Goal: Task Accomplishment & Management: Use online tool/utility

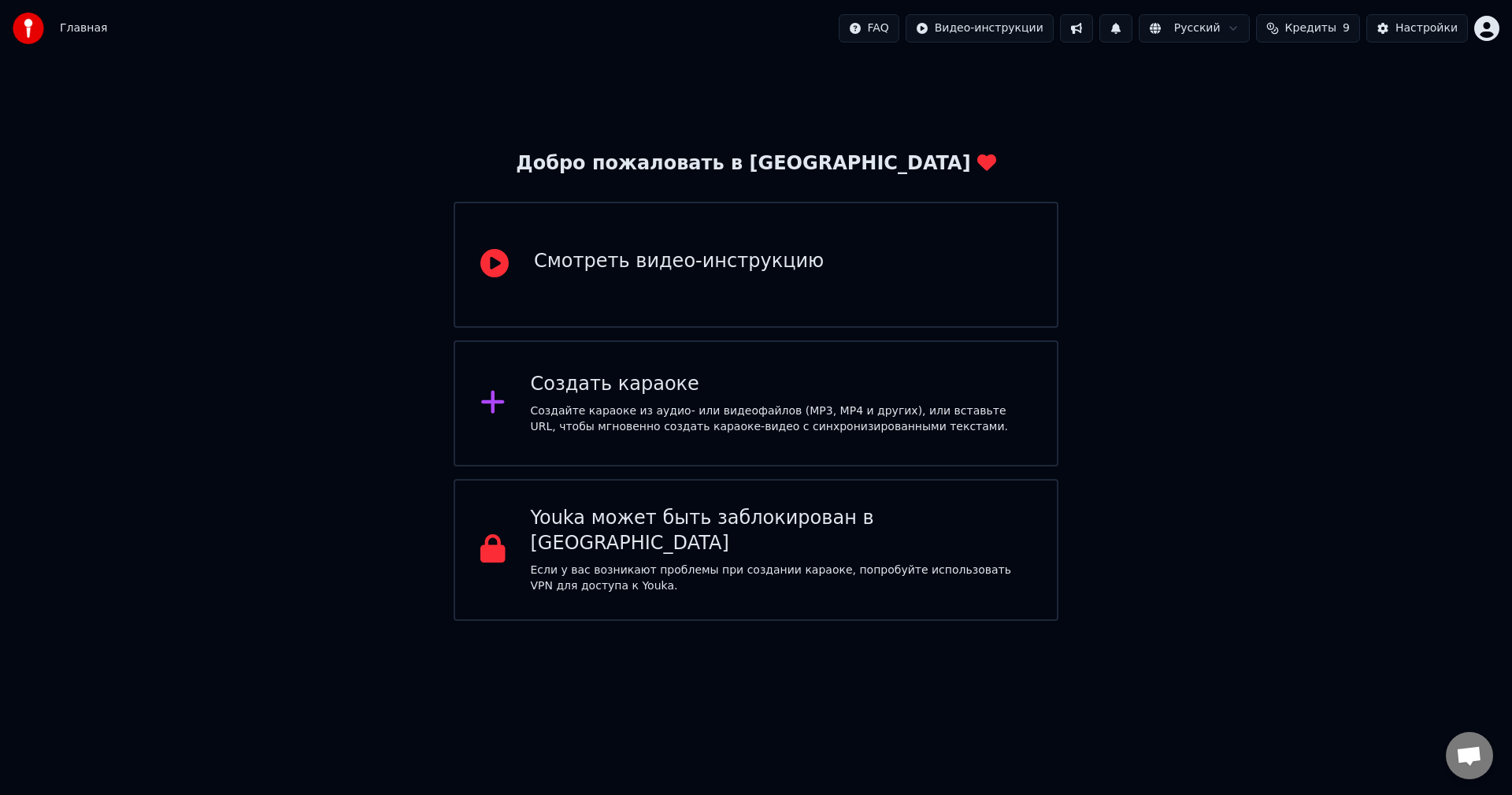
click at [1485, 38] on html "Главная FAQ Видео-инструкции Русский Кредиты 9 Настройки Добро пожаловать в You…" at bounding box center [756, 310] width 1512 height 621
click at [771, 375] on div "Создать караоке" at bounding box center [781, 385] width 501 height 25
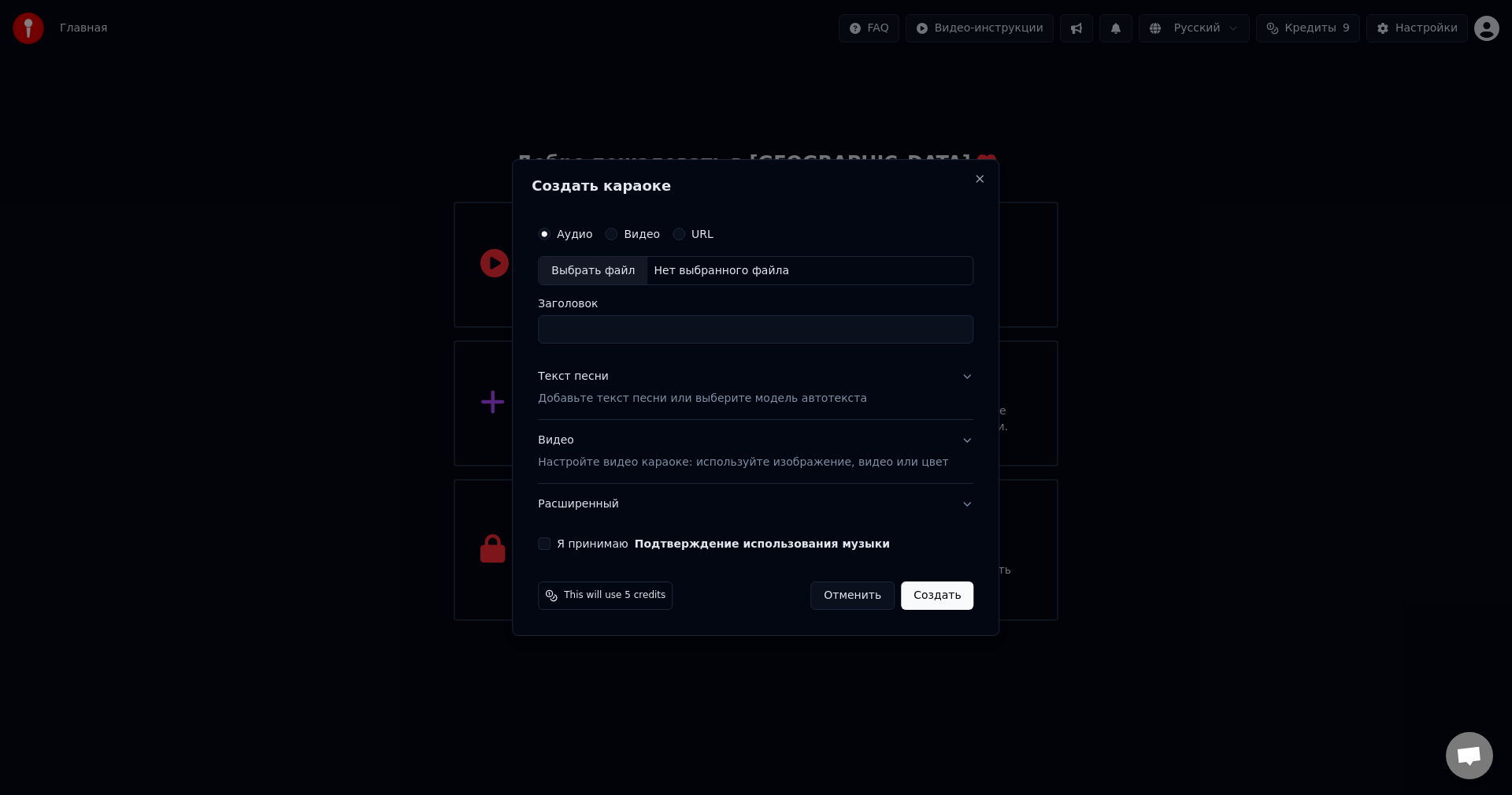
click at [634, 273] on div "Выбрать файл" at bounding box center [593, 271] width 109 height 28
drag, startPoint x: 691, startPoint y: 335, endPoint x: 542, endPoint y: 320, distance: 149.8
click at [543, 321] on div "**********" at bounding box center [755, 398] width 487 height 477
type input "*"
type input "**********"
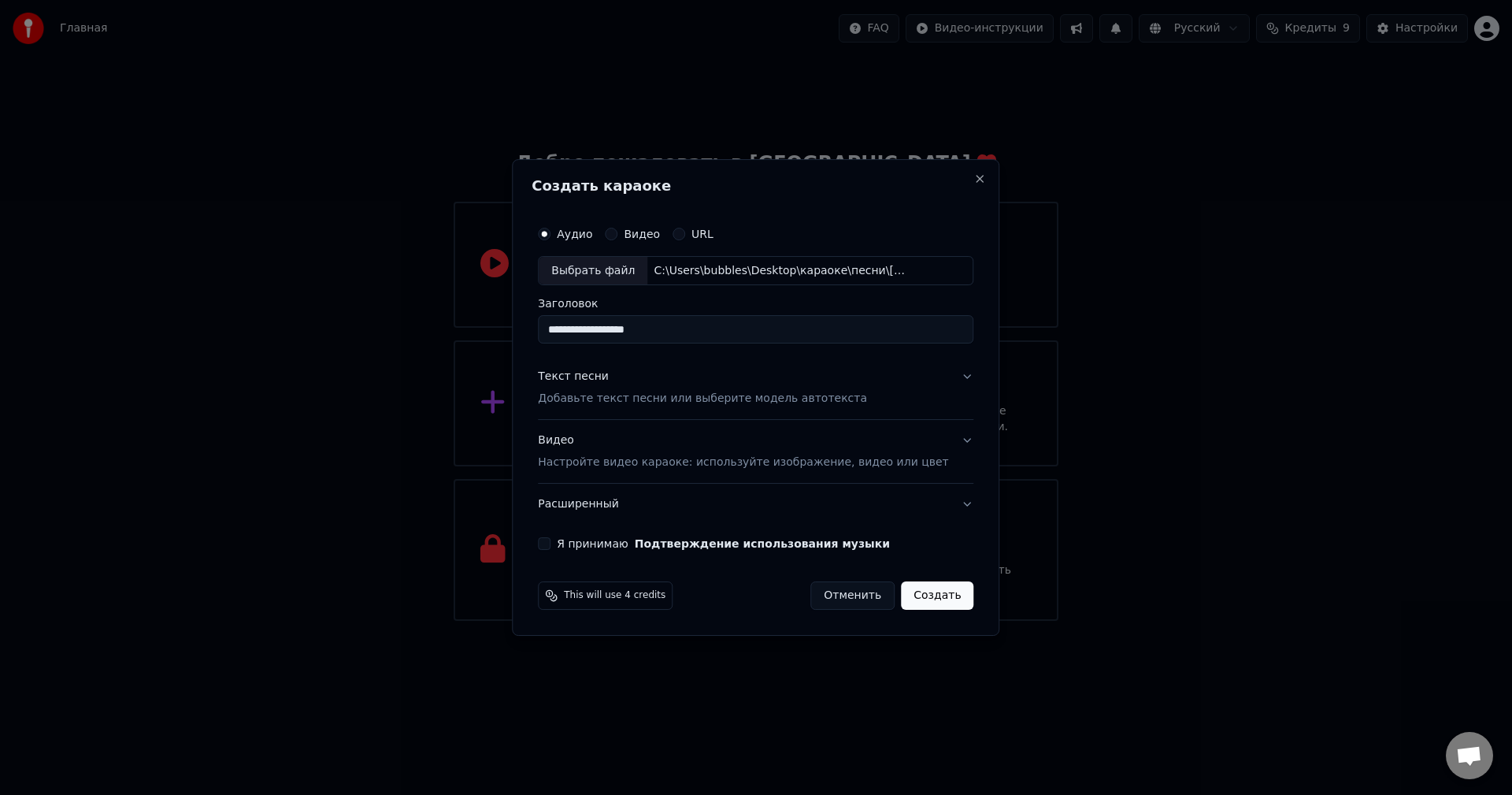
click at [839, 401] on p "Добавьте текст песни или выберите модель автотекста" at bounding box center [702, 400] width 330 height 16
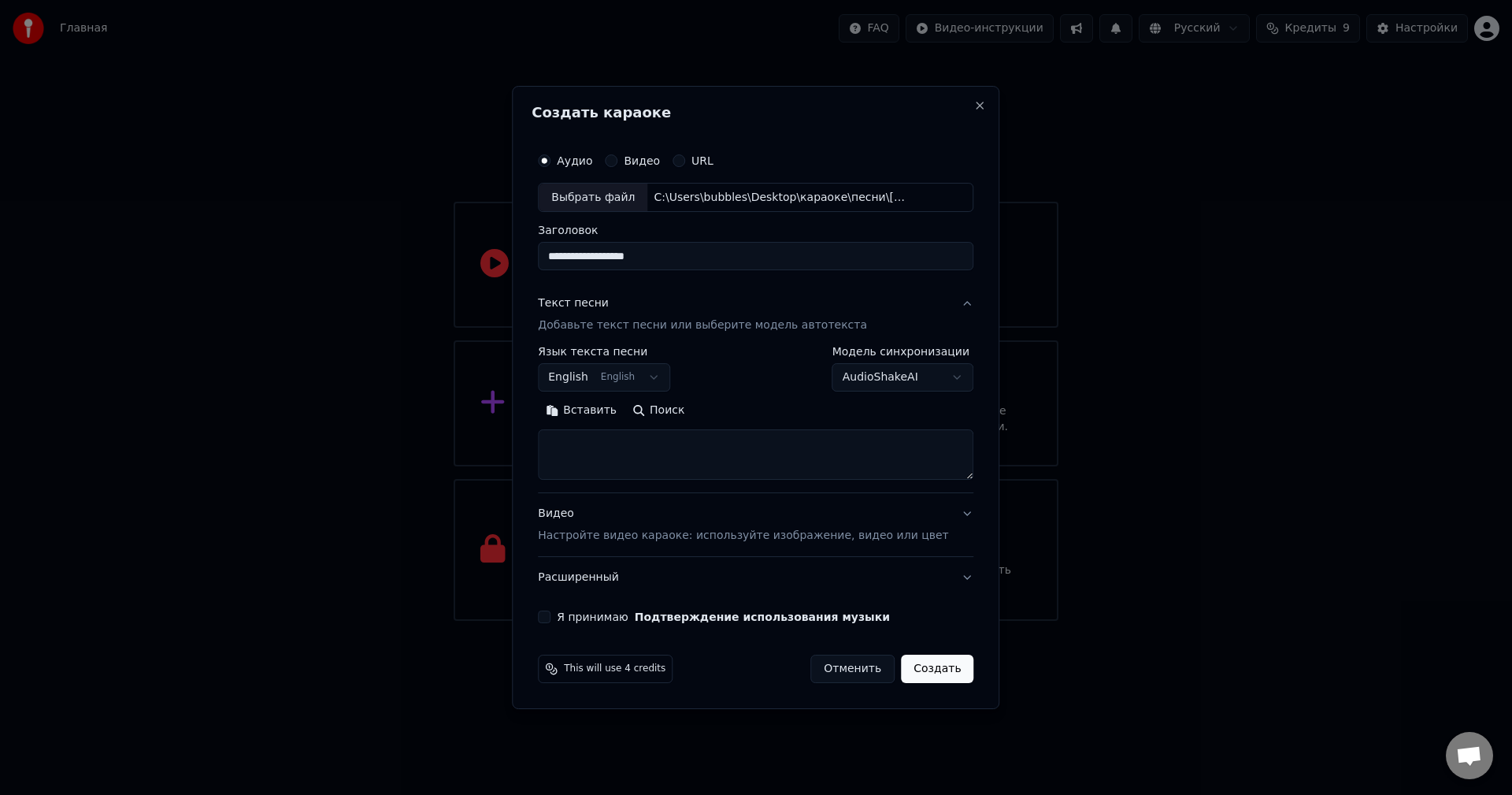
click at [660, 375] on button "English English" at bounding box center [604, 379] width 132 height 28
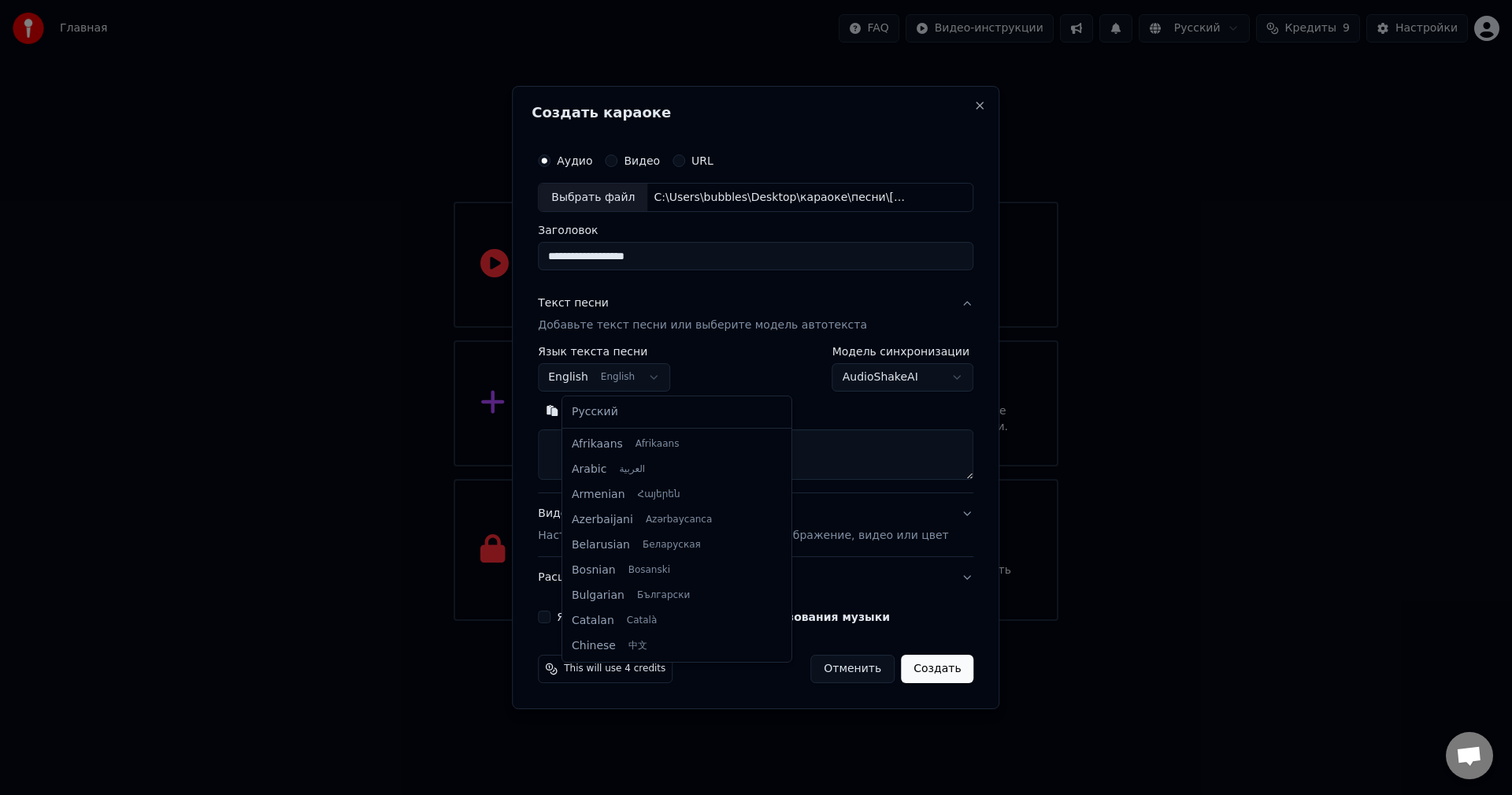
scroll to position [126, 0]
select select "**"
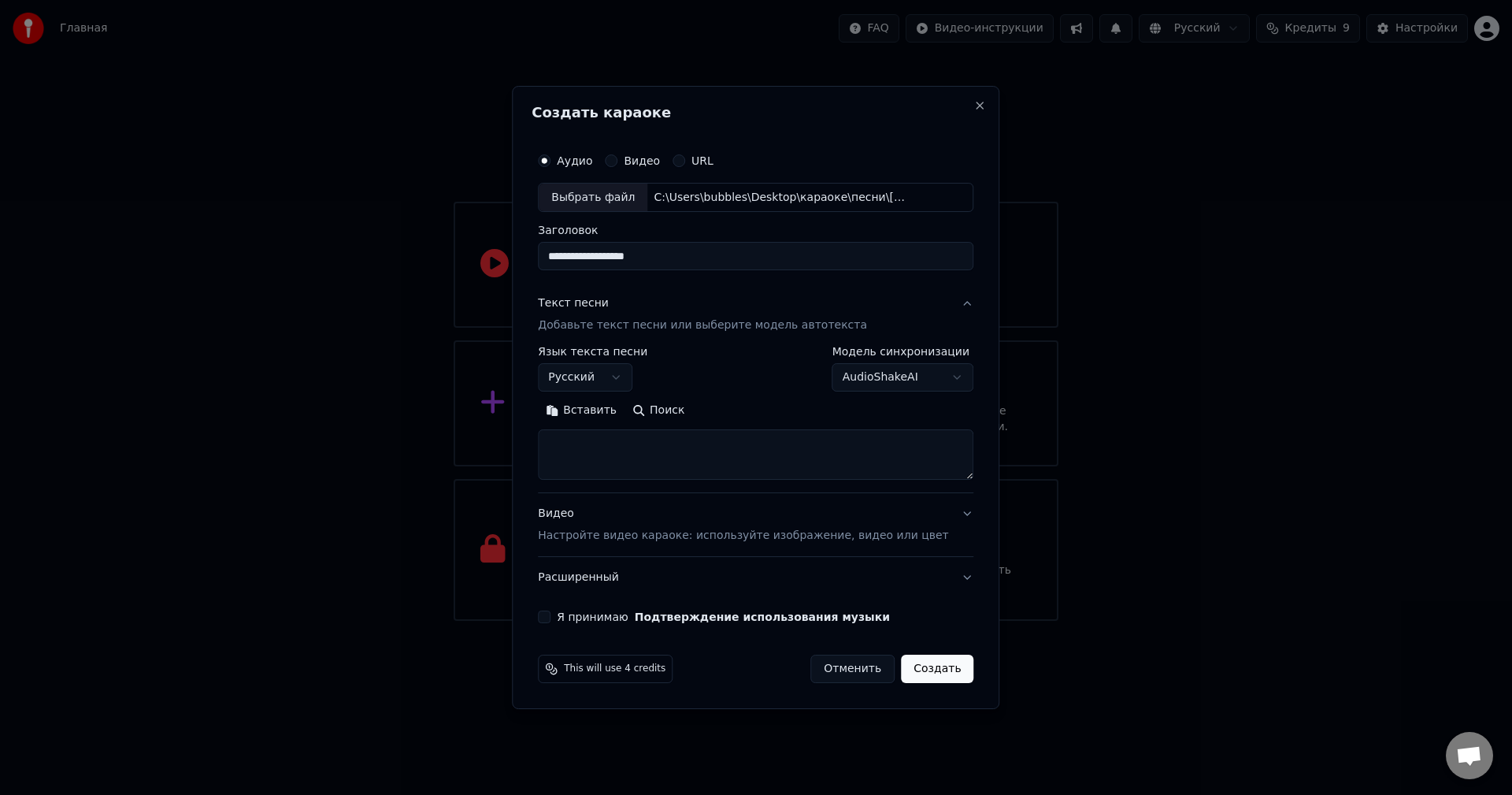
click at [621, 443] on textarea at bounding box center [755, 455] width 435 height 50
paste textarea "**********"
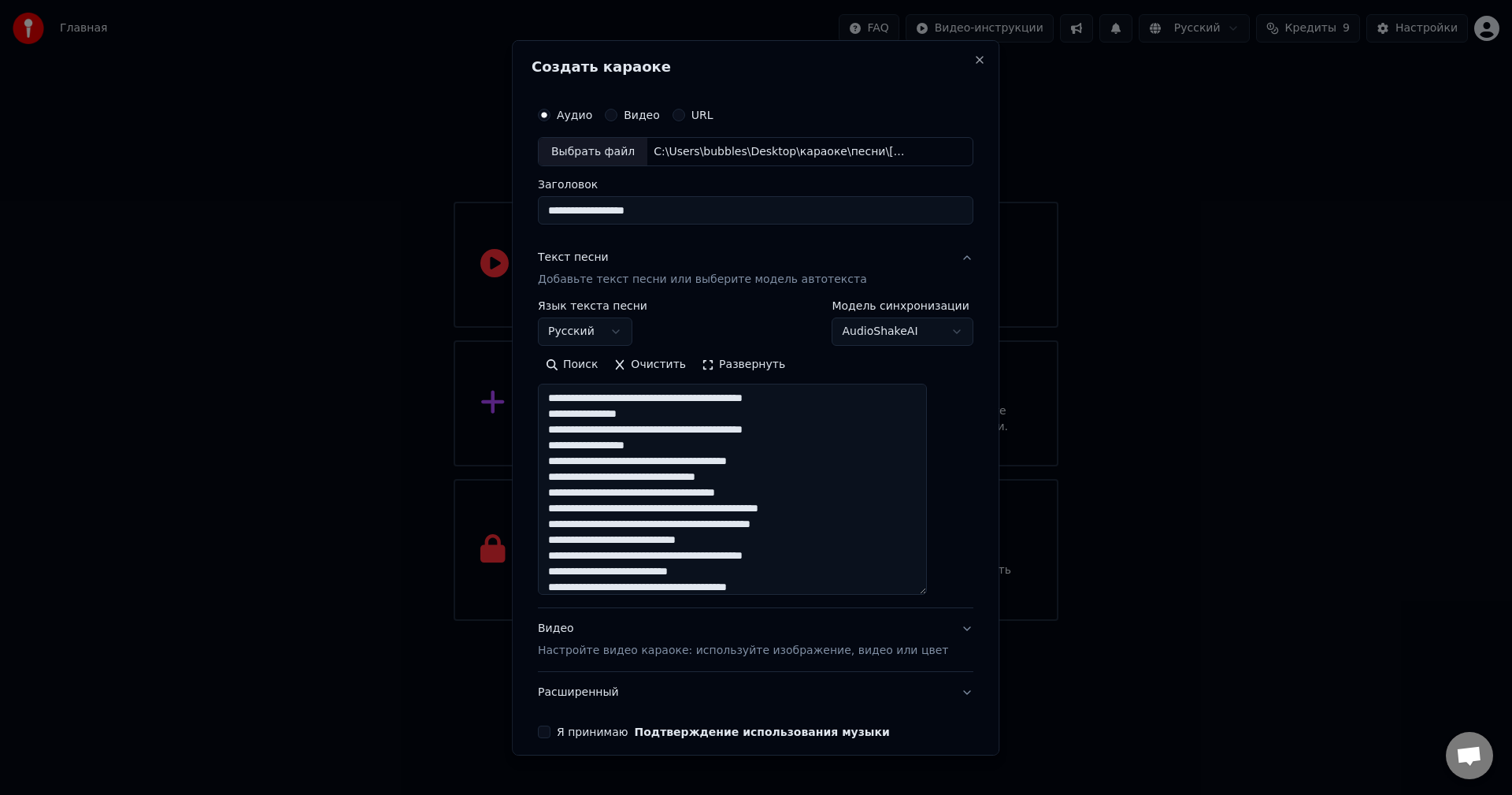
drag, startPoint x: 945, startPoint y: 476, endPoint x: 973, endPoint y: 592, distance: 119.3
click at [973, 592] on div "**********" at bounding box center [755, 397] width 487 height 715
drag, startPoint x: 577, startPoint y: 416, endPoint x: 601, endPoint y: 416, distance: 24.0
click at [601, 416] on textarea at bounding box center [732, 490] width 389 height 211
drag, startPoint x: 802, startPoint y: 429, endPoint x: 830, endPoint y: 430, distance: 28.0
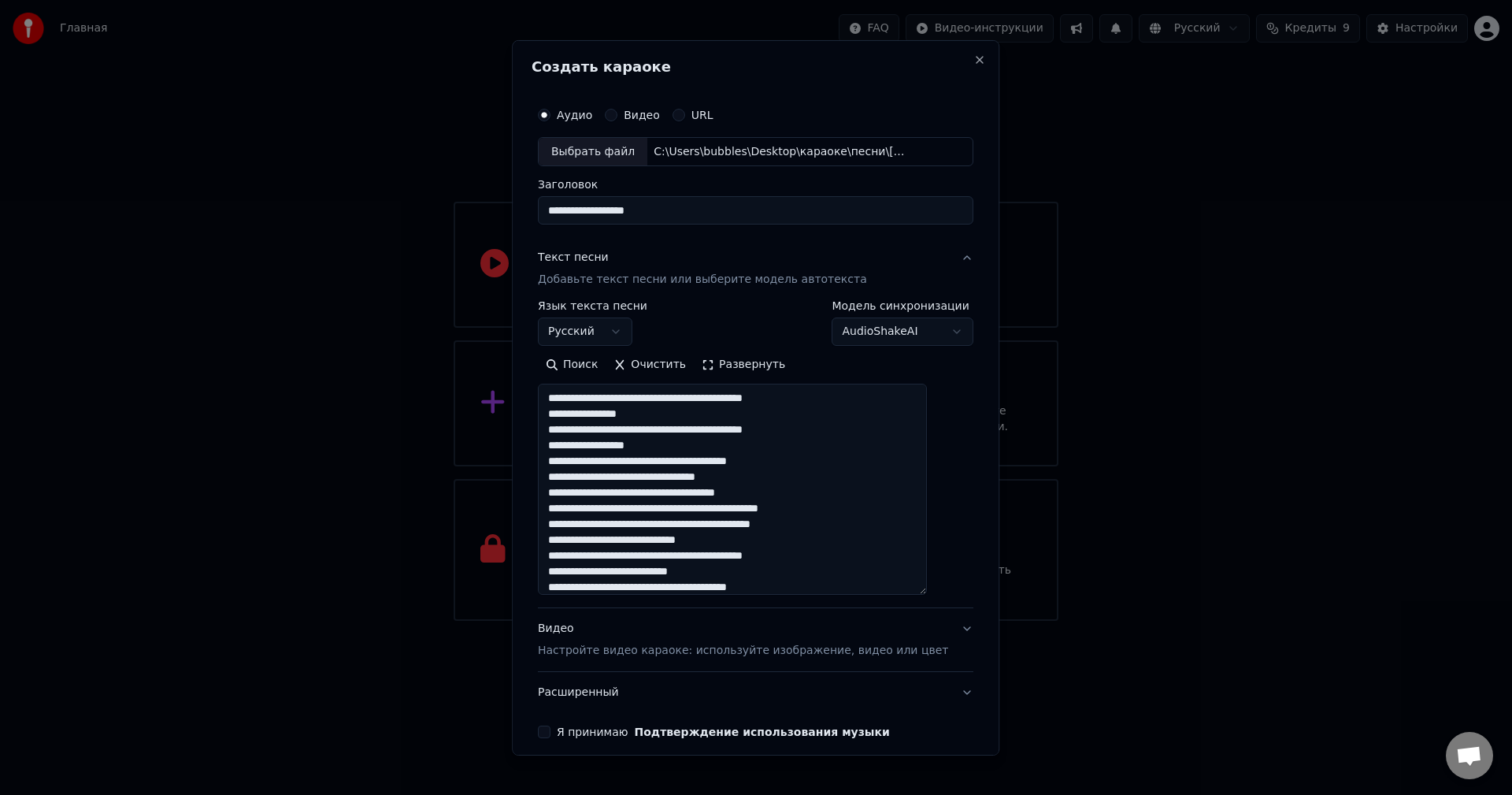
click at [830, 430] on textarea at bounding box center [732, 490] width 389 height 211
drag, startPoint x: 598, startPoint y: 460, endPoint x: 646, endPoint y: 458, distance: 48.0
click at [646, 458] on textarea at bounding box center [732, 490] width 389 height 211
drag, startPoint x: 599, startPoint y: 493, endPoint x: 625, endPoint y: 491, distance: 26.1
click at [625, 491] on textarea at bounding box center [732, 490] width 389 height 211
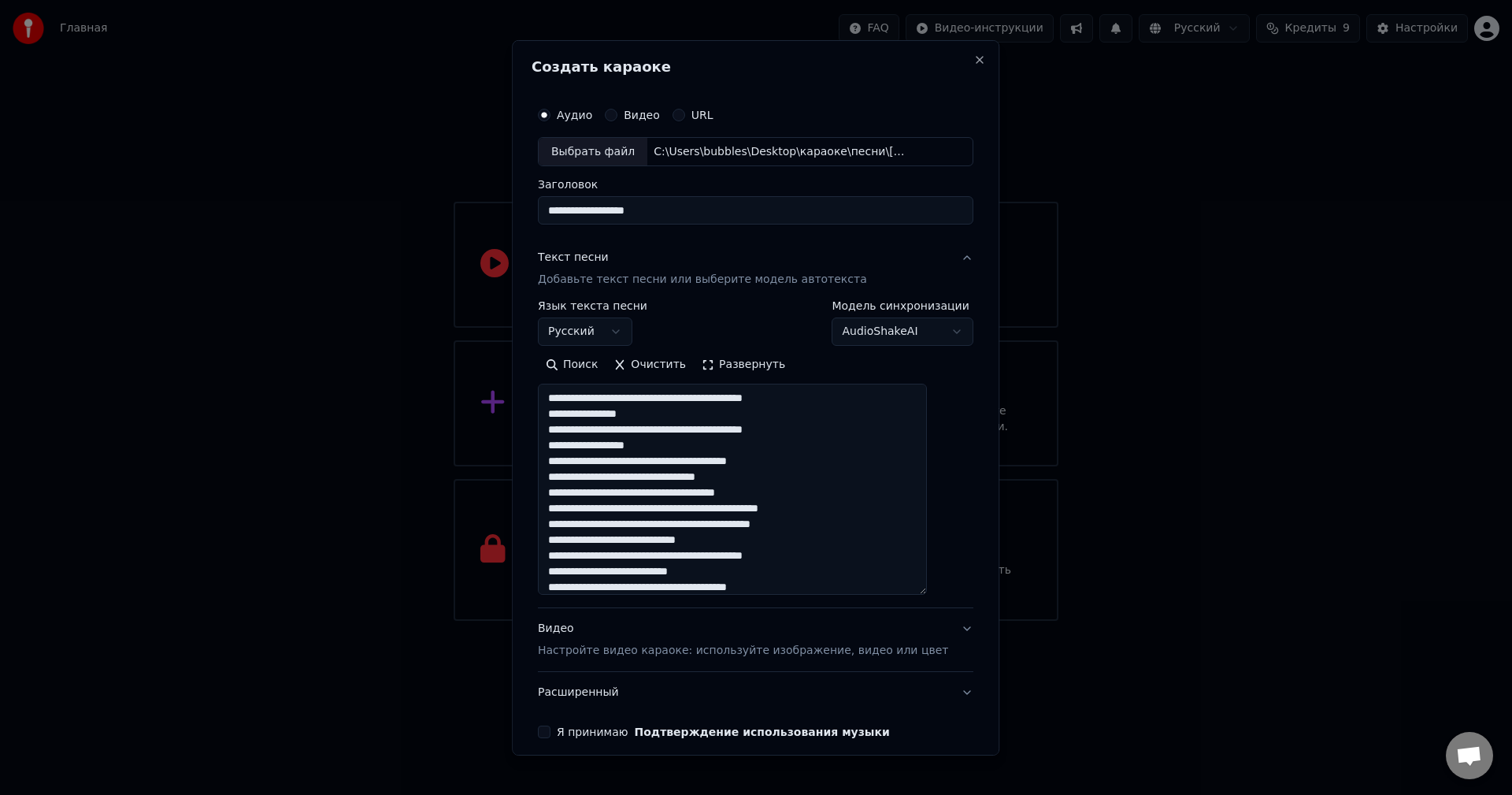
drag, startPoint x: 631, startPoint y: 509, endPoint x: 668, endPoint y: 508, distance: 37.0
click at [668, 508] on textarea at bounding box center [732, 490] width 389 height 211
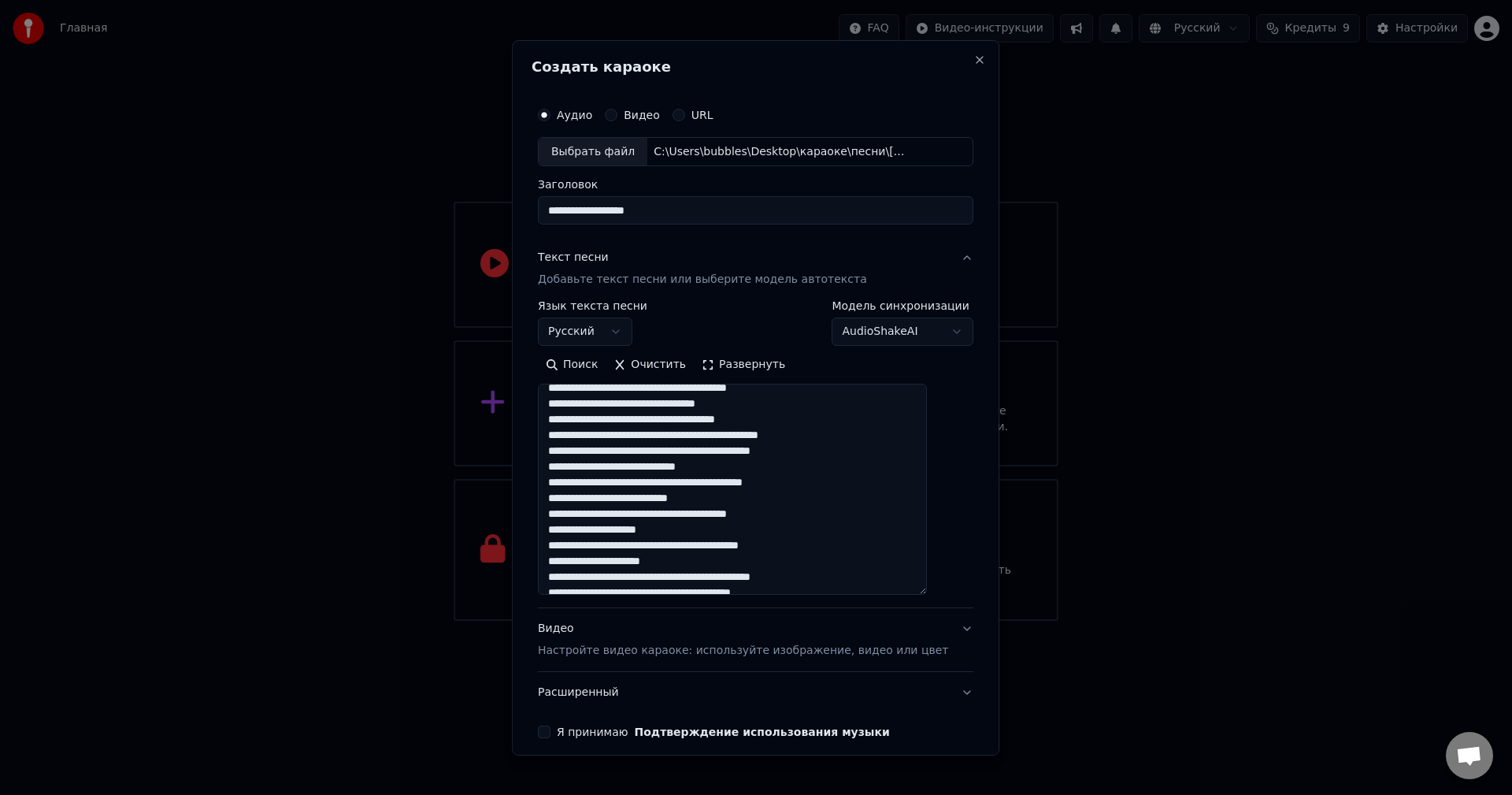
scroll to position [79, 0]
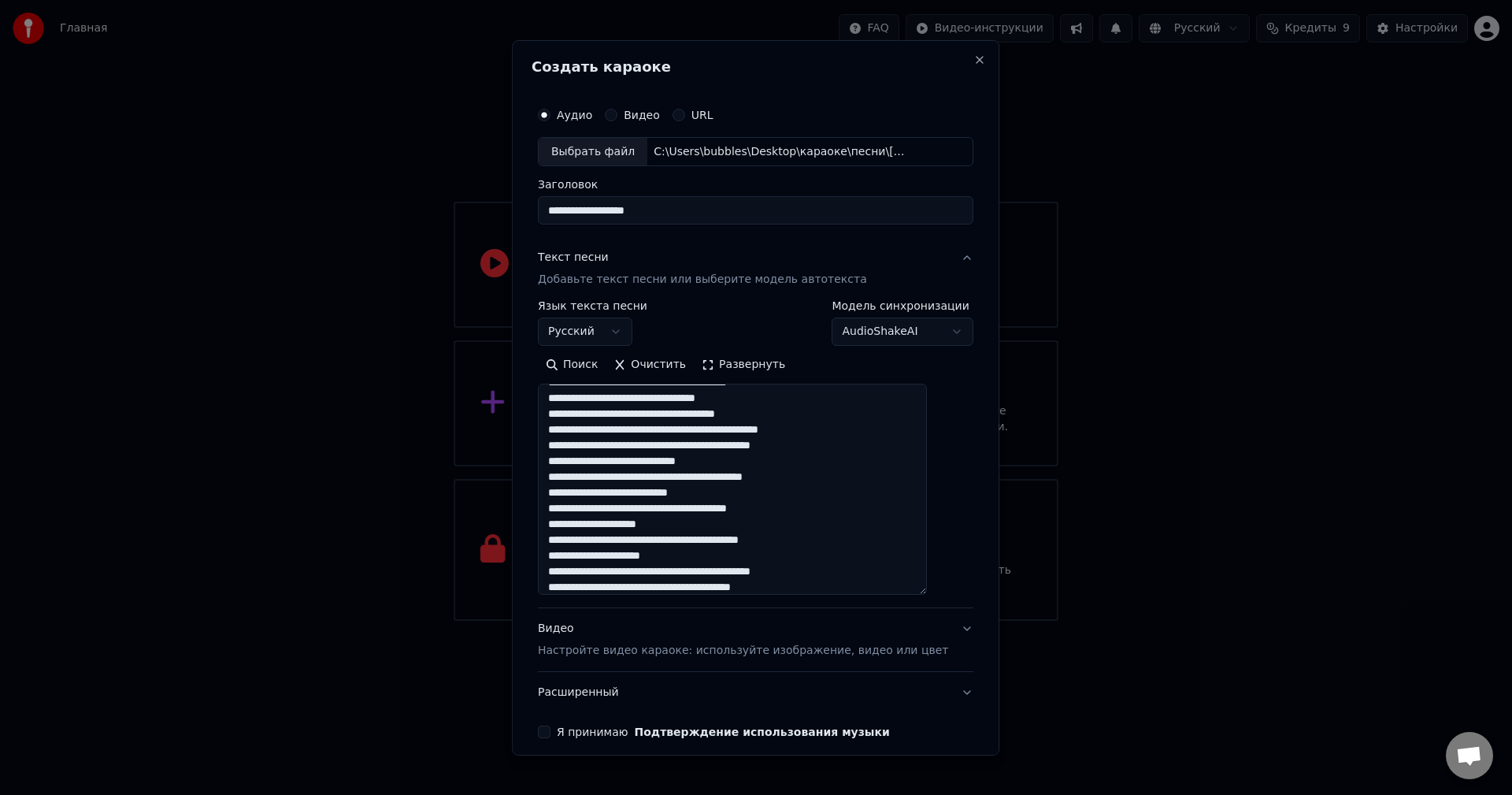
drag, startPoint x: 567, startPoint y: 477, endPoint x: 590, endPoint y: 477, distance: 23.0
click at [590, 477] on textarea at bounding box center [732, 490] width 389 height 211
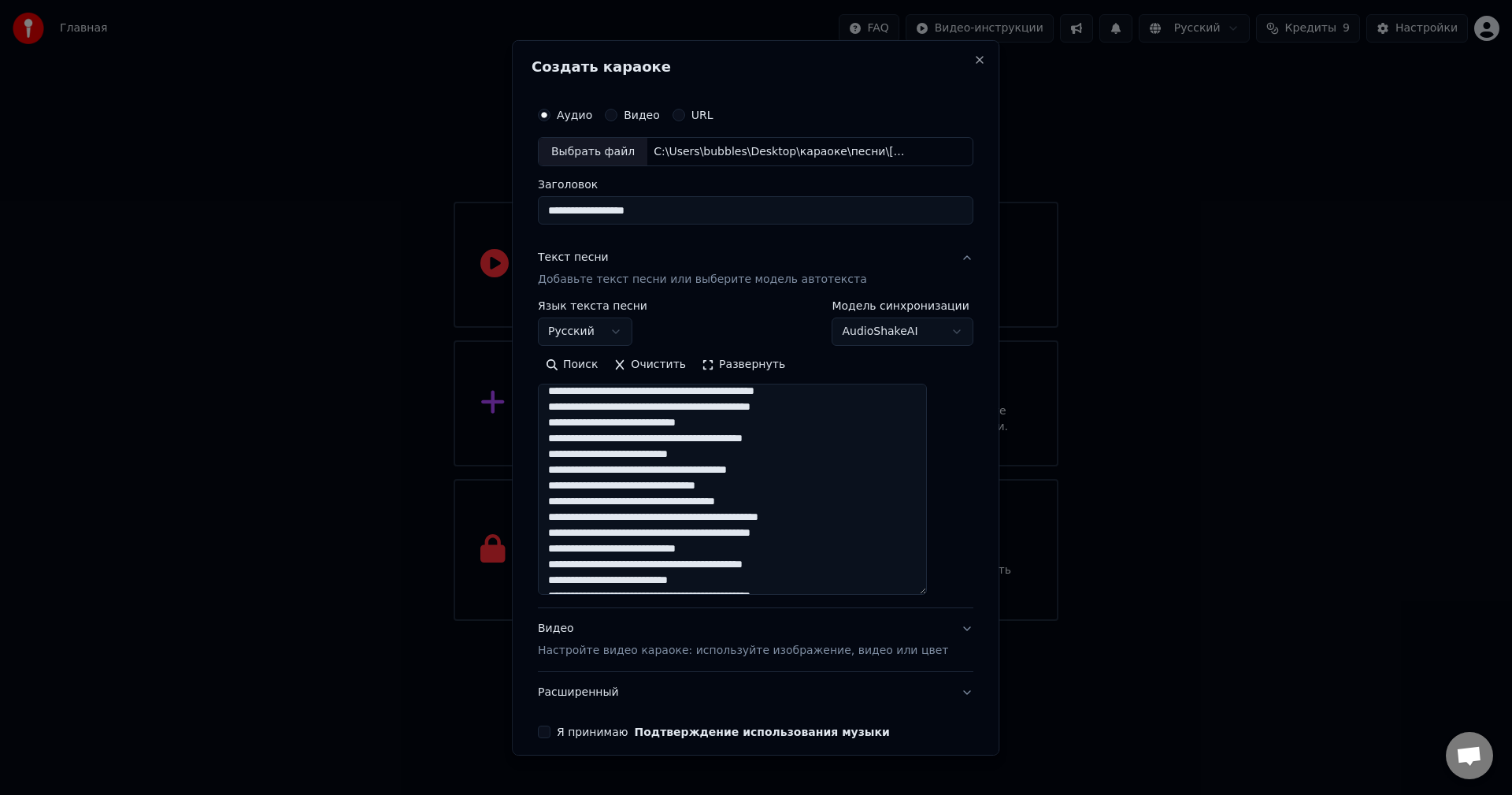
scroll to position [432, 0]
drag, startPoint x: 564, startPoint y: 429, endPoint x: 820, endPoint y: 625, distance: 322.4
click at [820, 625] on div "**********" at bounding box center [755, 475] width 435 height 476
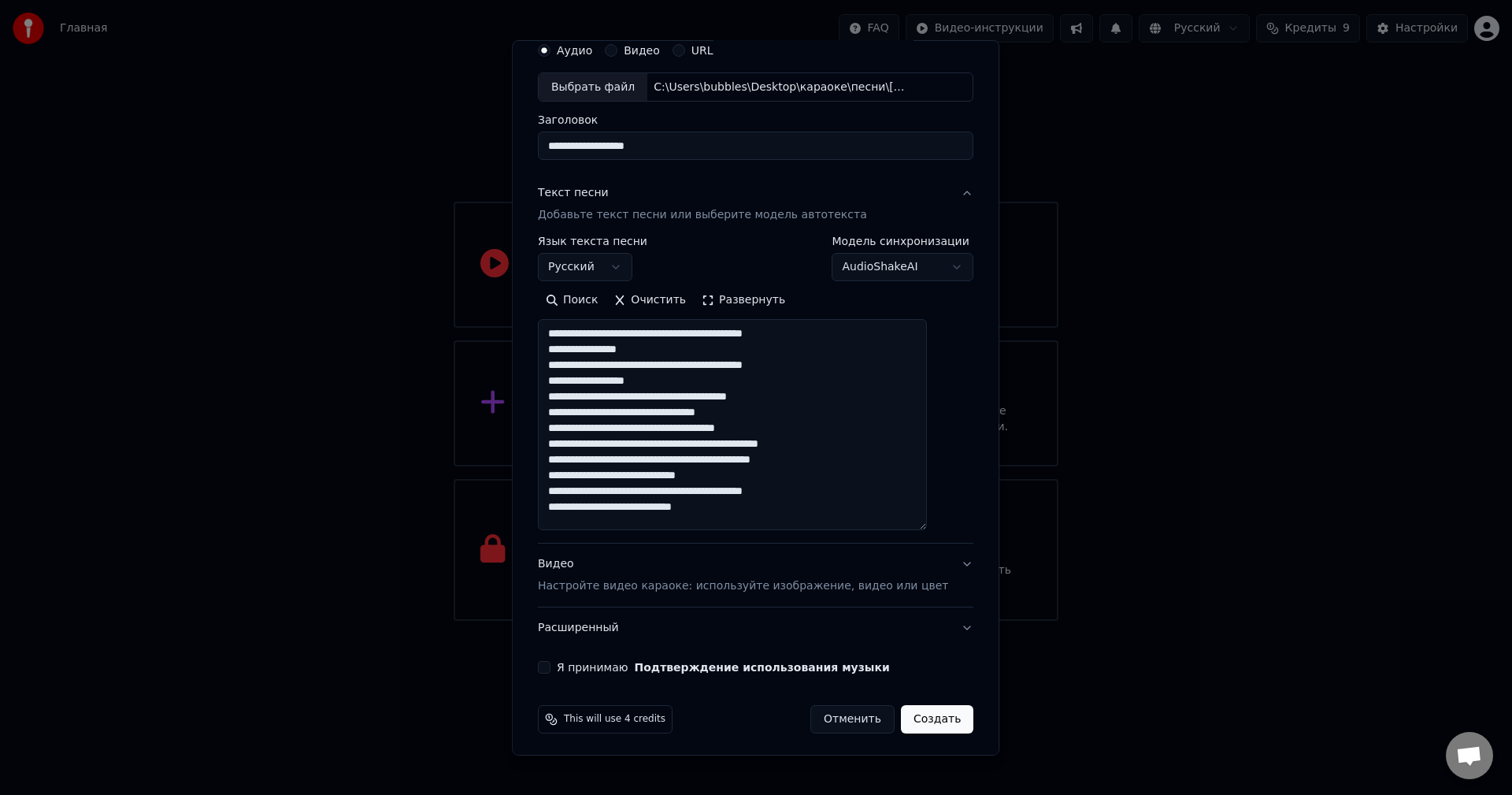
scroll to position [69, 0]
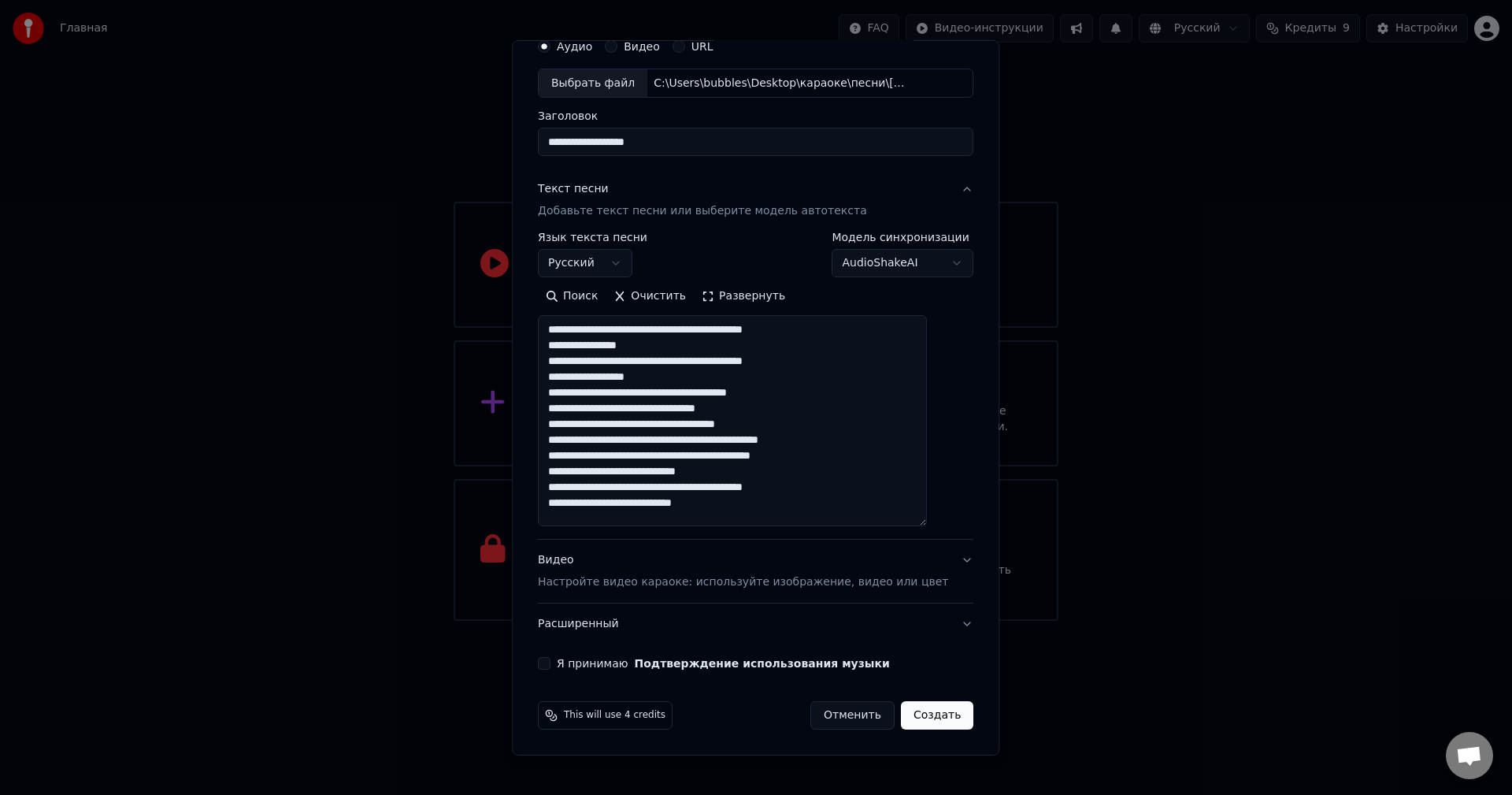
type textarea "**********"
click at [934, 562] on button "Видео Настройте видео караоке: используйте изображение, видео или цвет" at bounding box center [755, 571] width 435 height 63
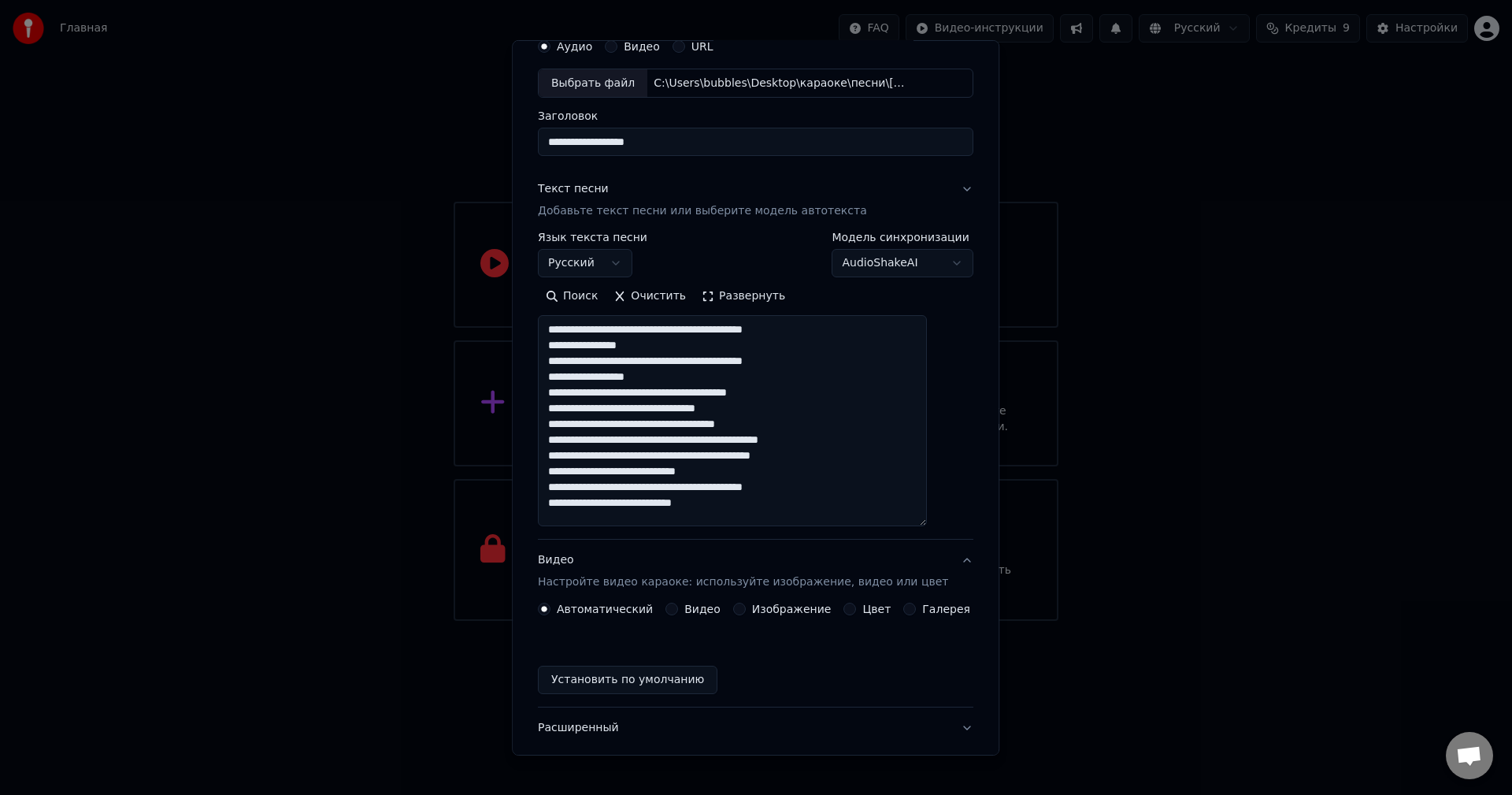
scroll to position [0, 0]
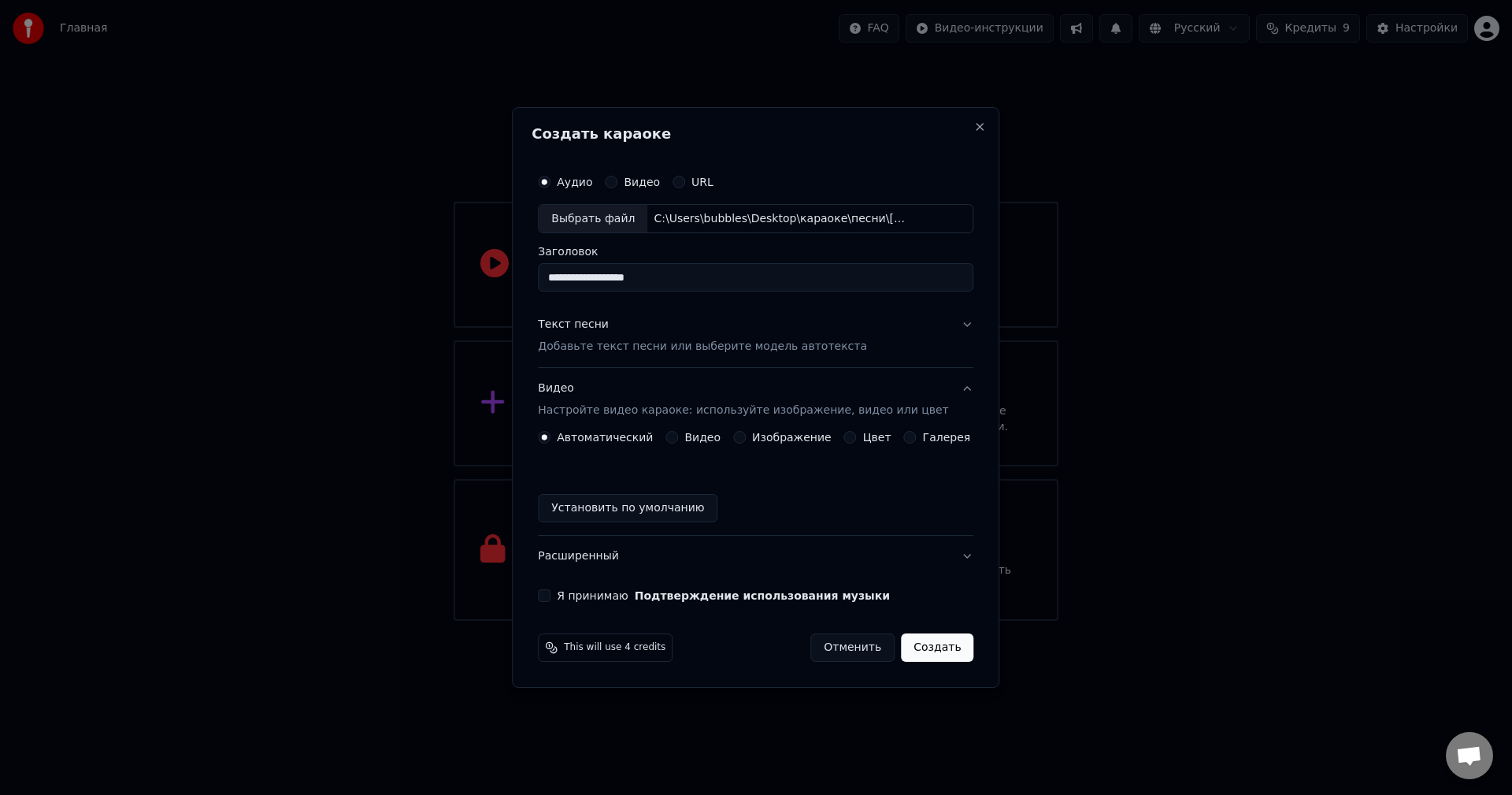
click at [741, 435] on button "Изображение" at bounding box center [739, 437] width 13 height 13
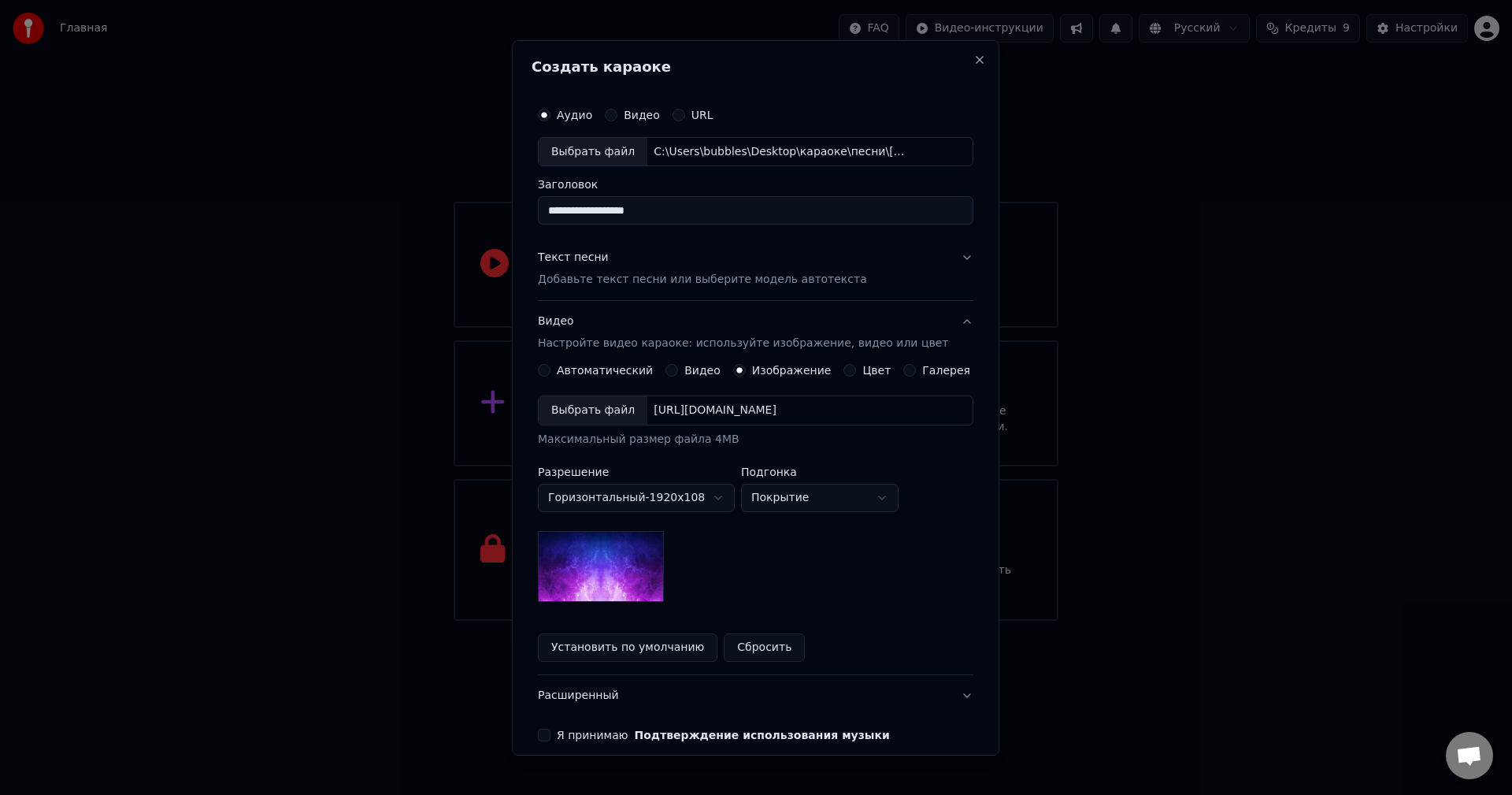
click at [605, 405] on div "Выбрать файл" at bounding box center [593, 411] width 109 height 28
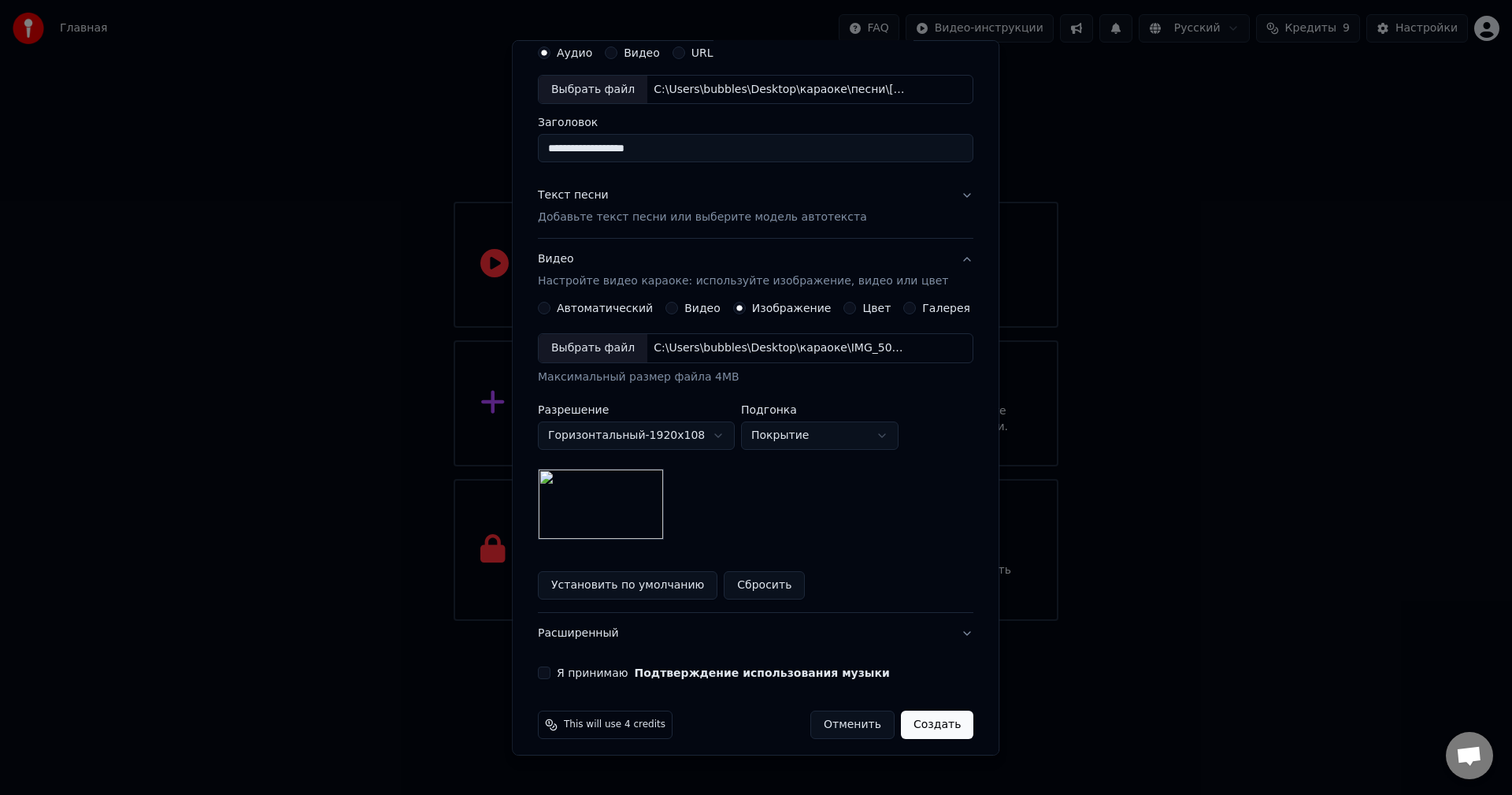
scroll to position [72, 0]
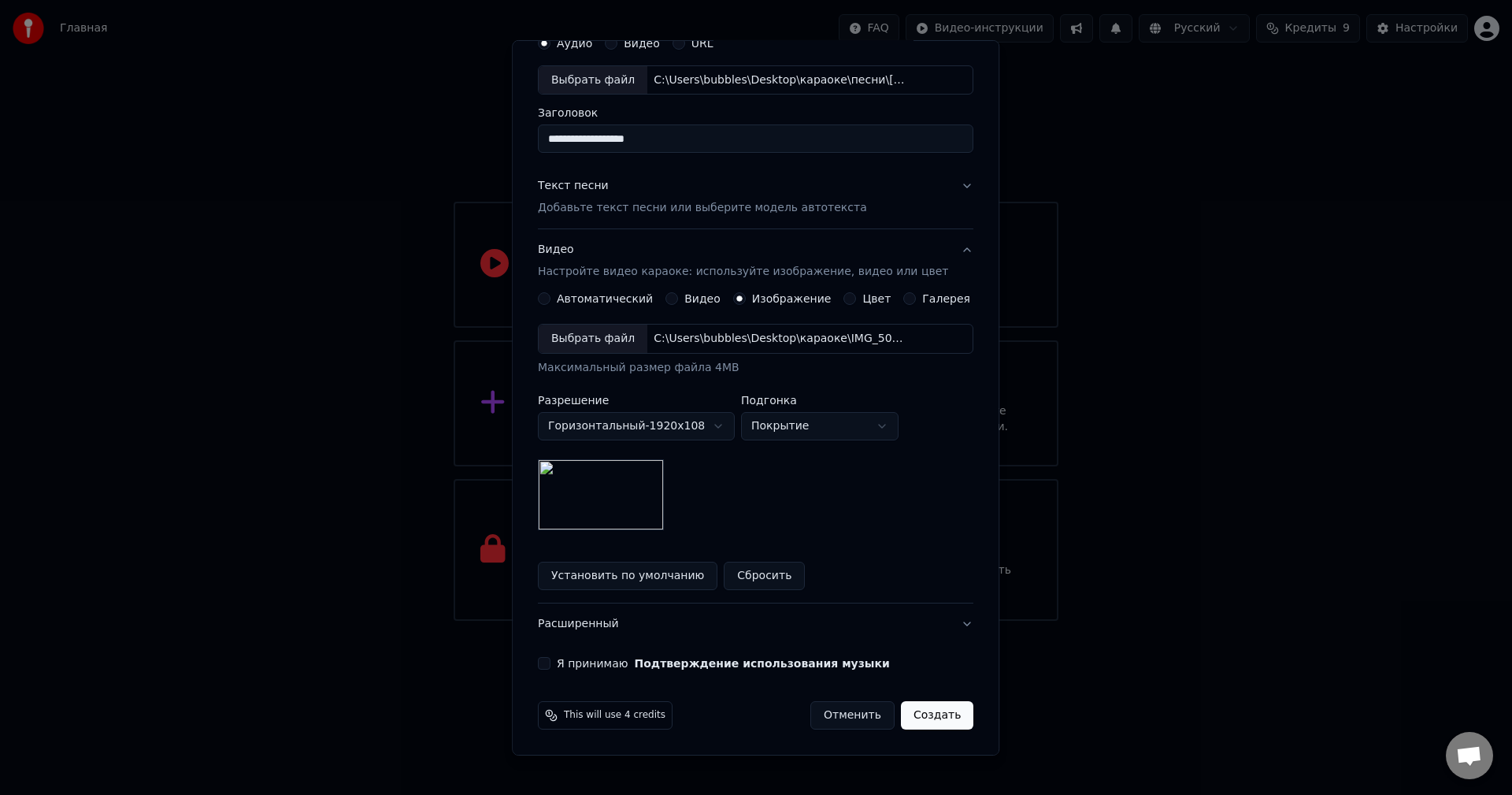
click at [550, 660] on button "Я принимаю Подтверждение использования музыки" at bounding box center [544, 663] width 13 height 13
click at [918, 714] on button "Создать" at bounding box center [937, 715] width 73 height 28
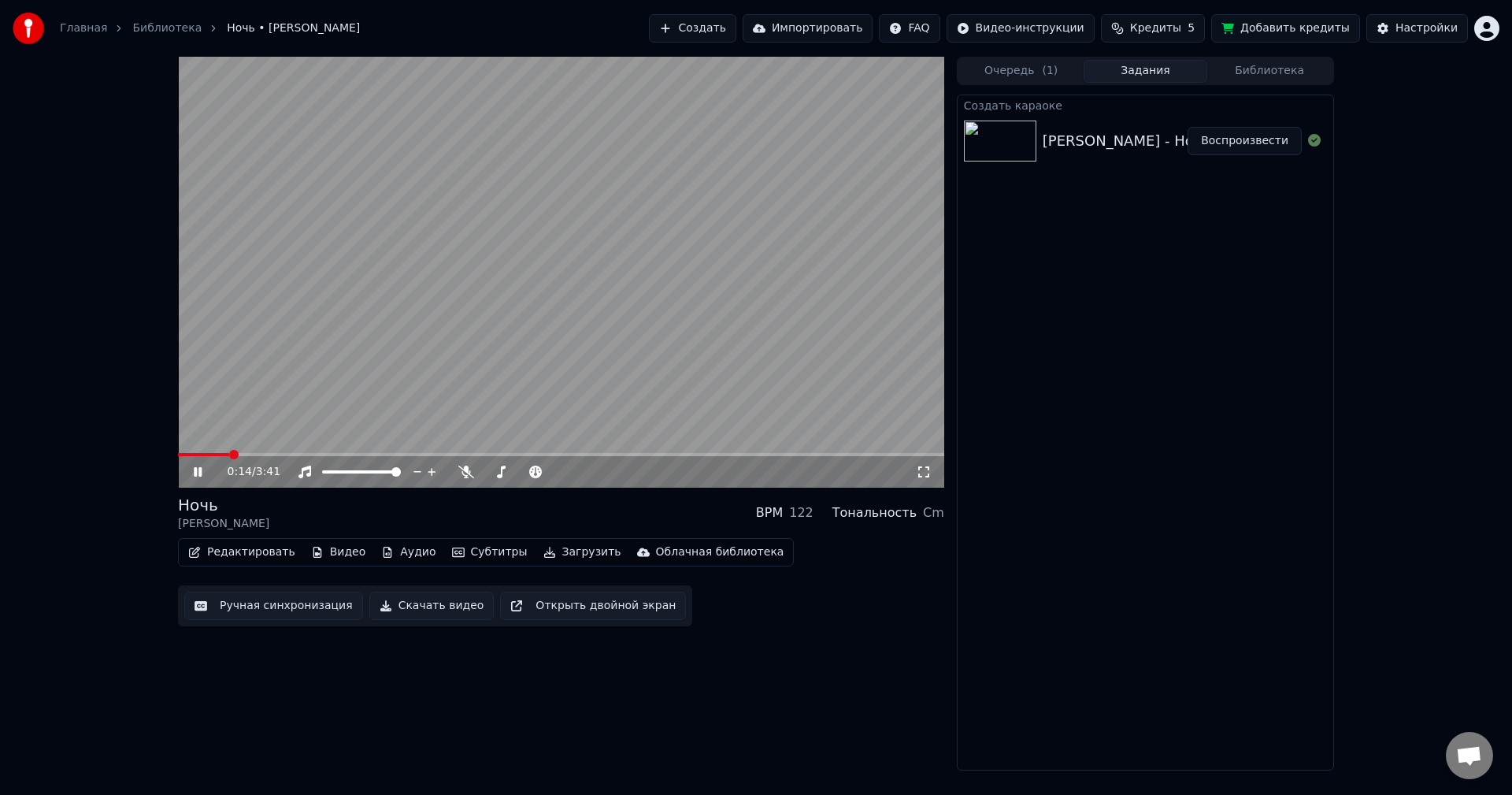
click at [299, 607] on button "Ручная синхронизация" at bounding box center [274, 606] width 179 height 28
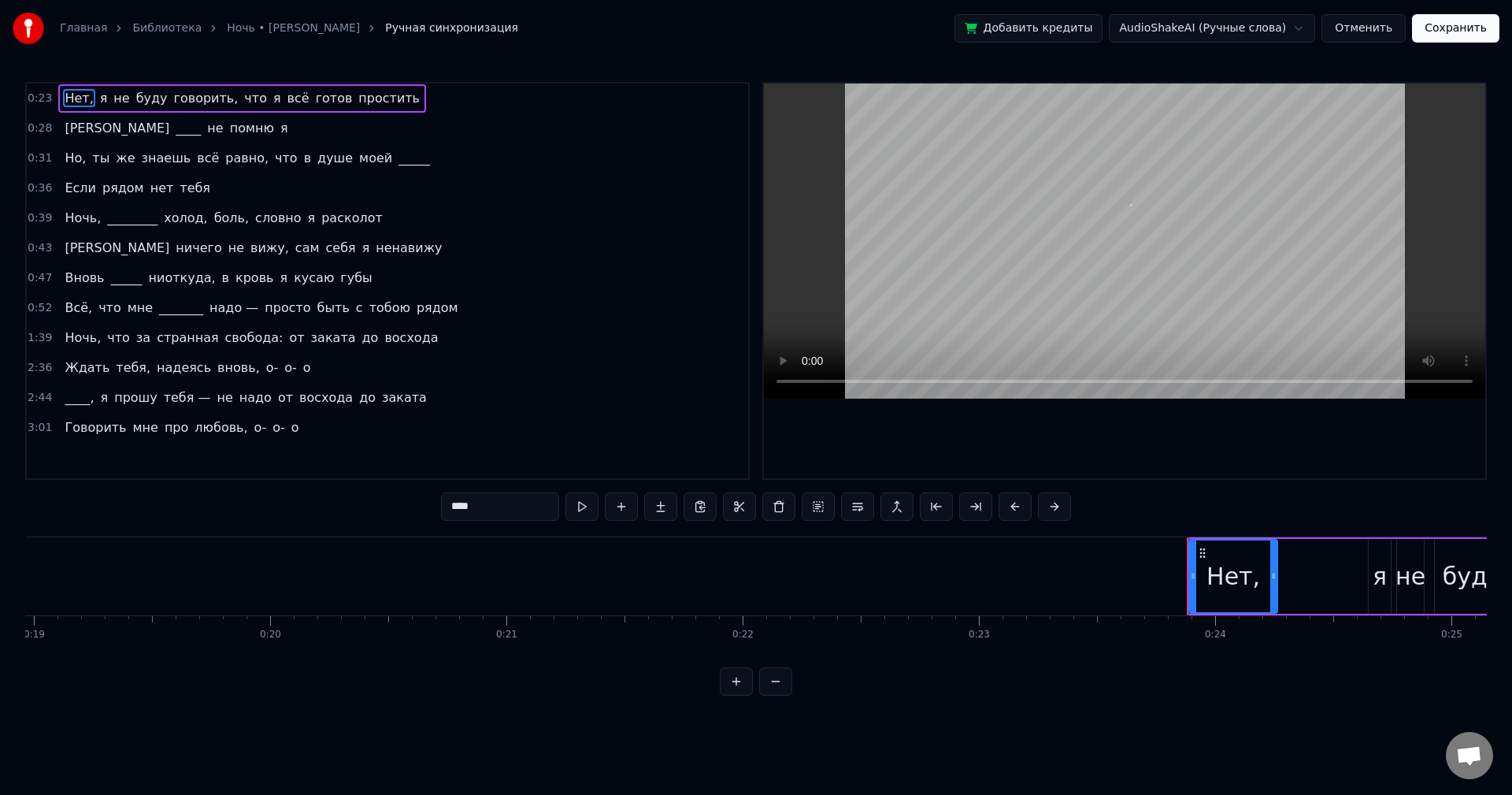
scroll to position [0, 5563]
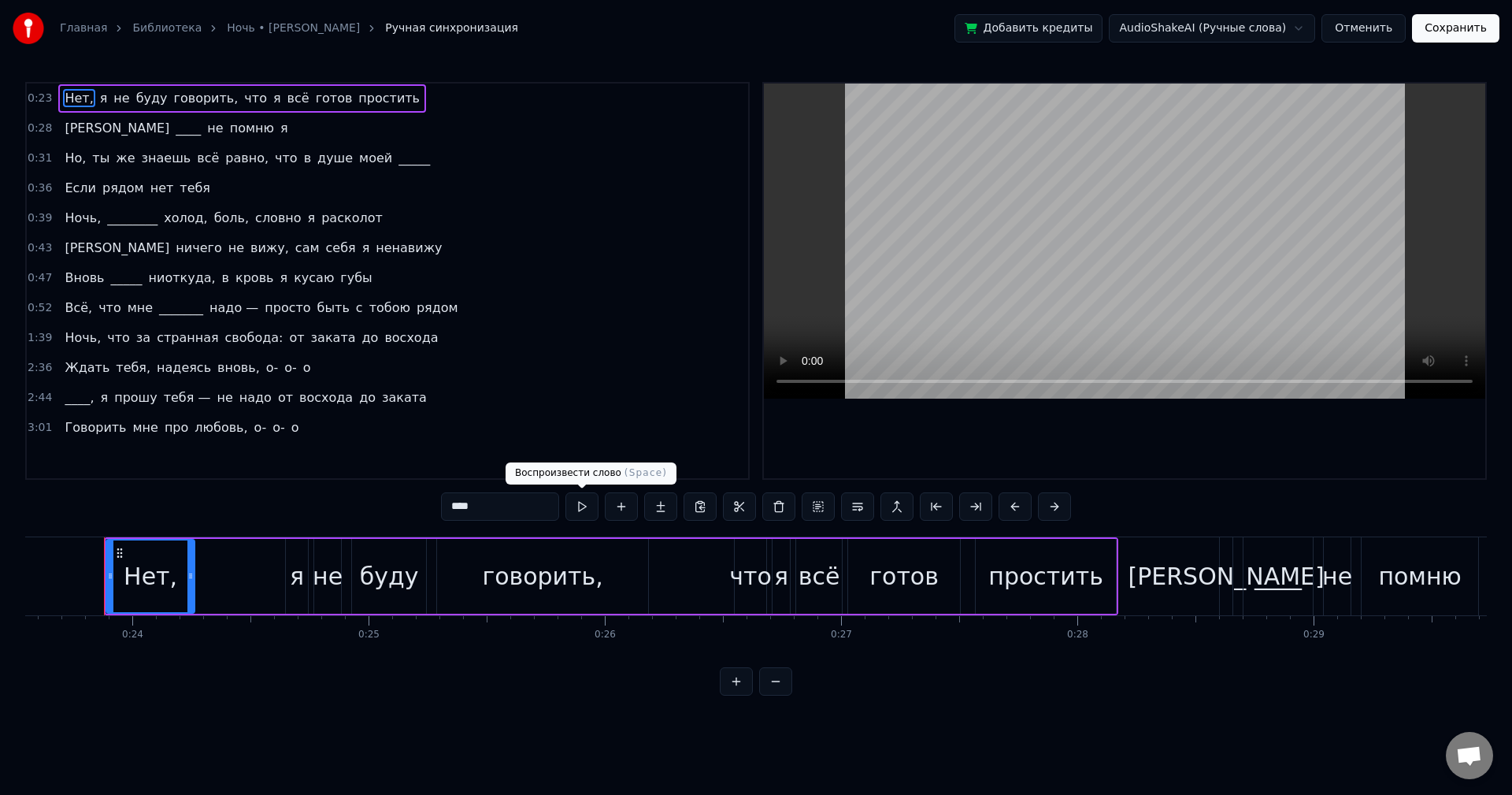
click at [576, 501] on button at bounding box center [582, 506] width 33 height 28
click at [225, 518] on div "0:23 Нет, я не буду говорить, что я всё готов простить 0:28 И ____ не помню я 0…" at bounding box center [756, 389] width 1462 height 614
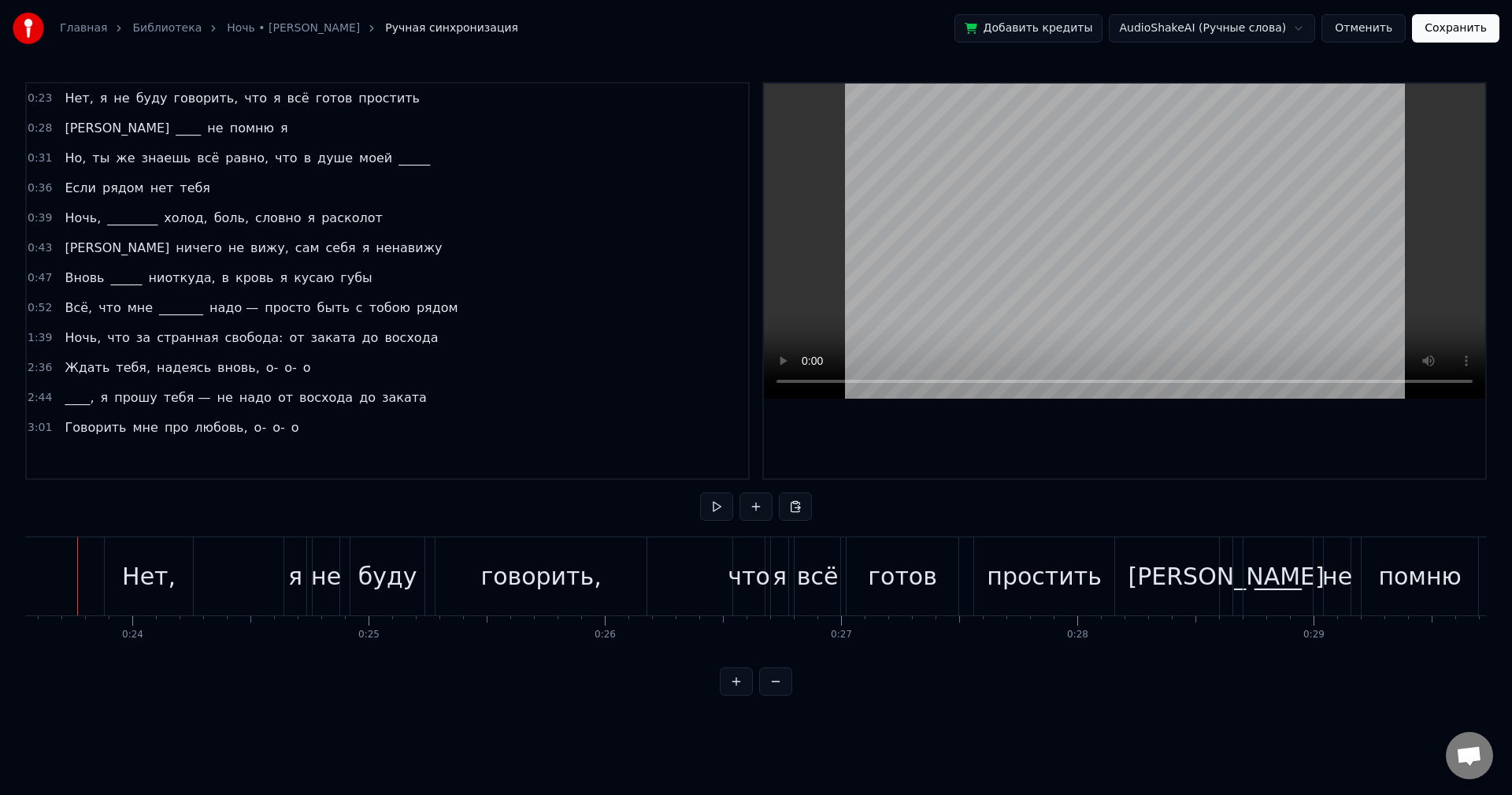
scroll to position [0, 5536]
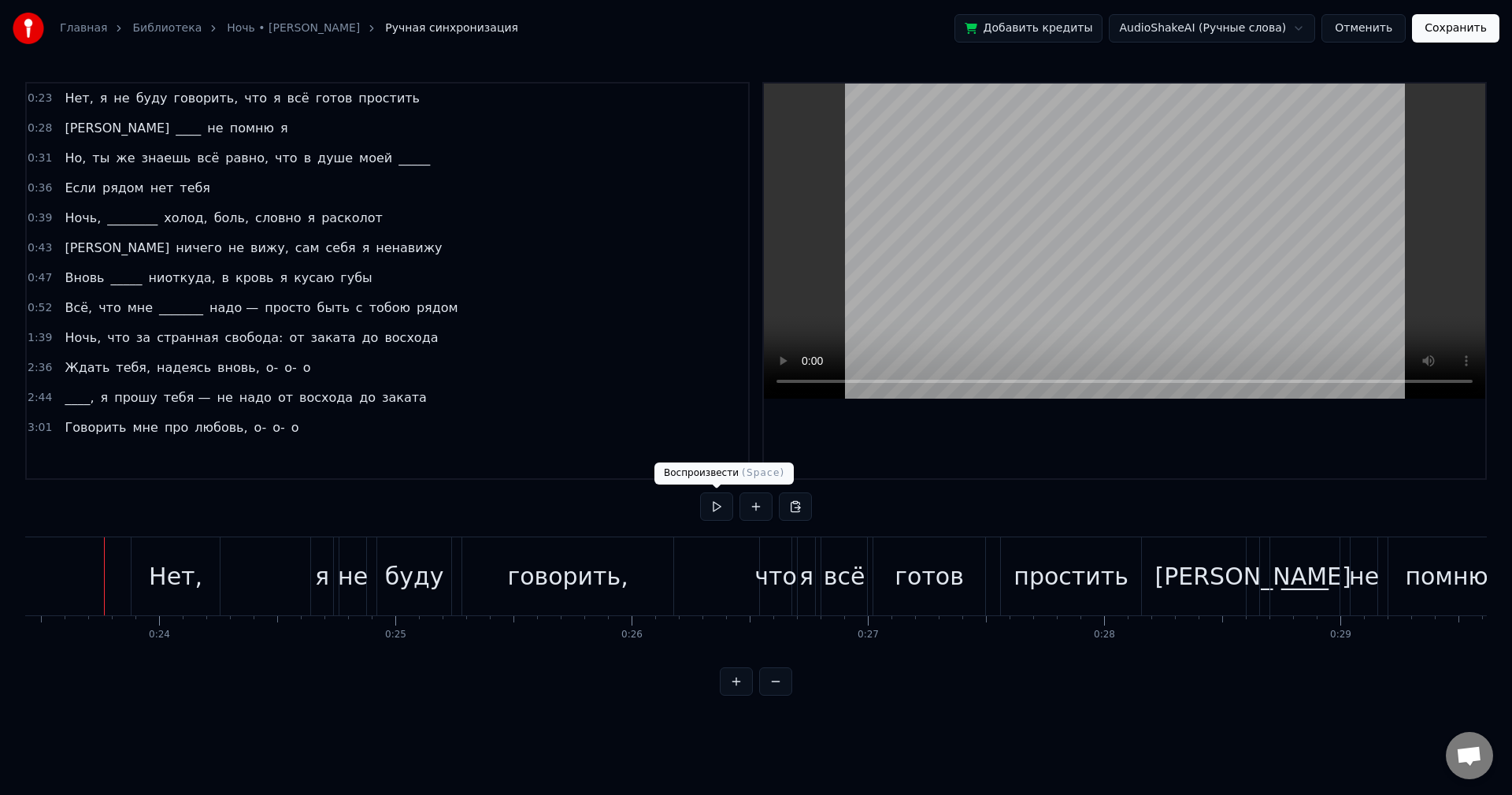
click at [713, 503] on button at bounding box center [717, 506] width 33 height 28
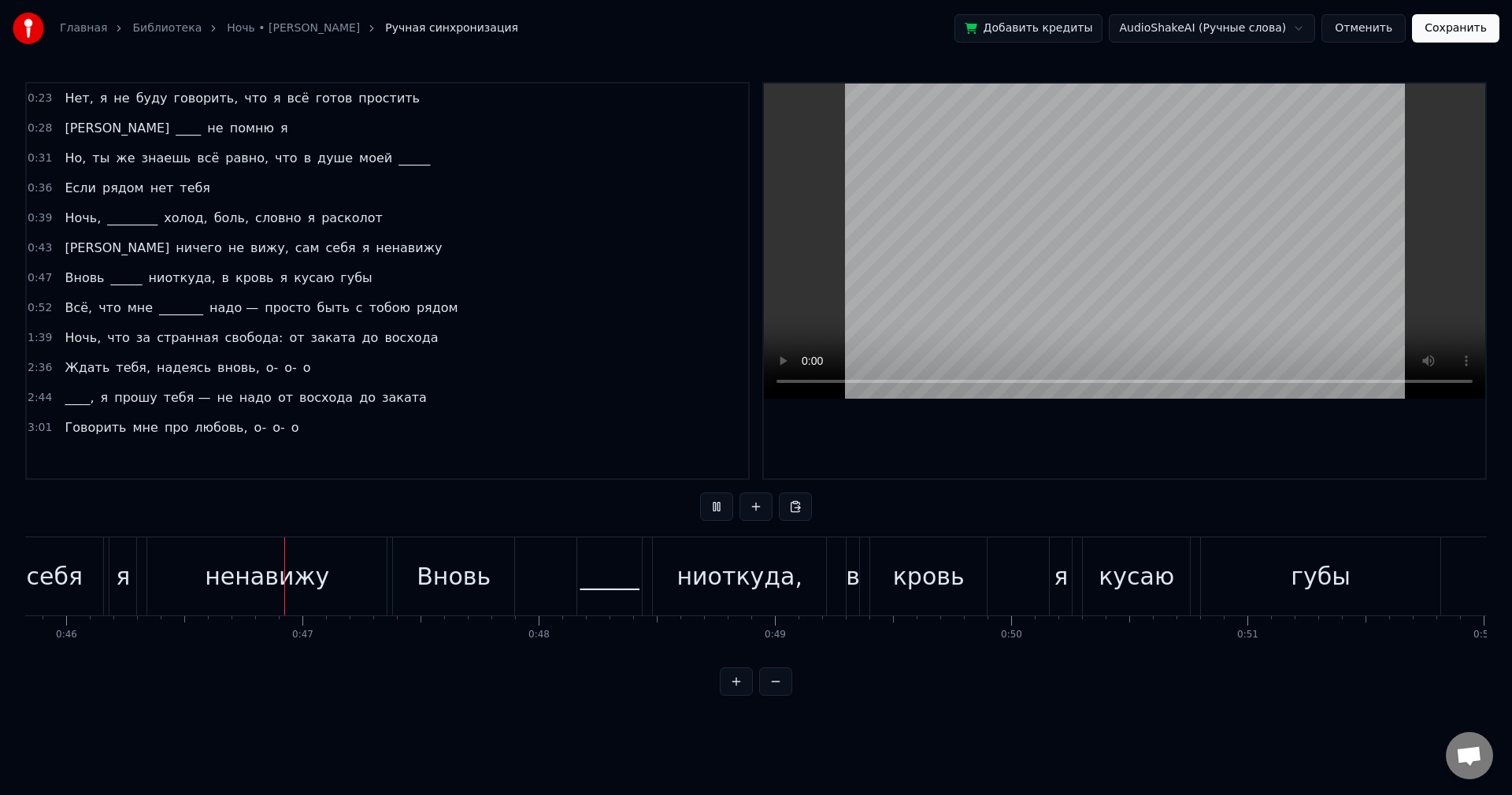
scroll to position [0, 10856]
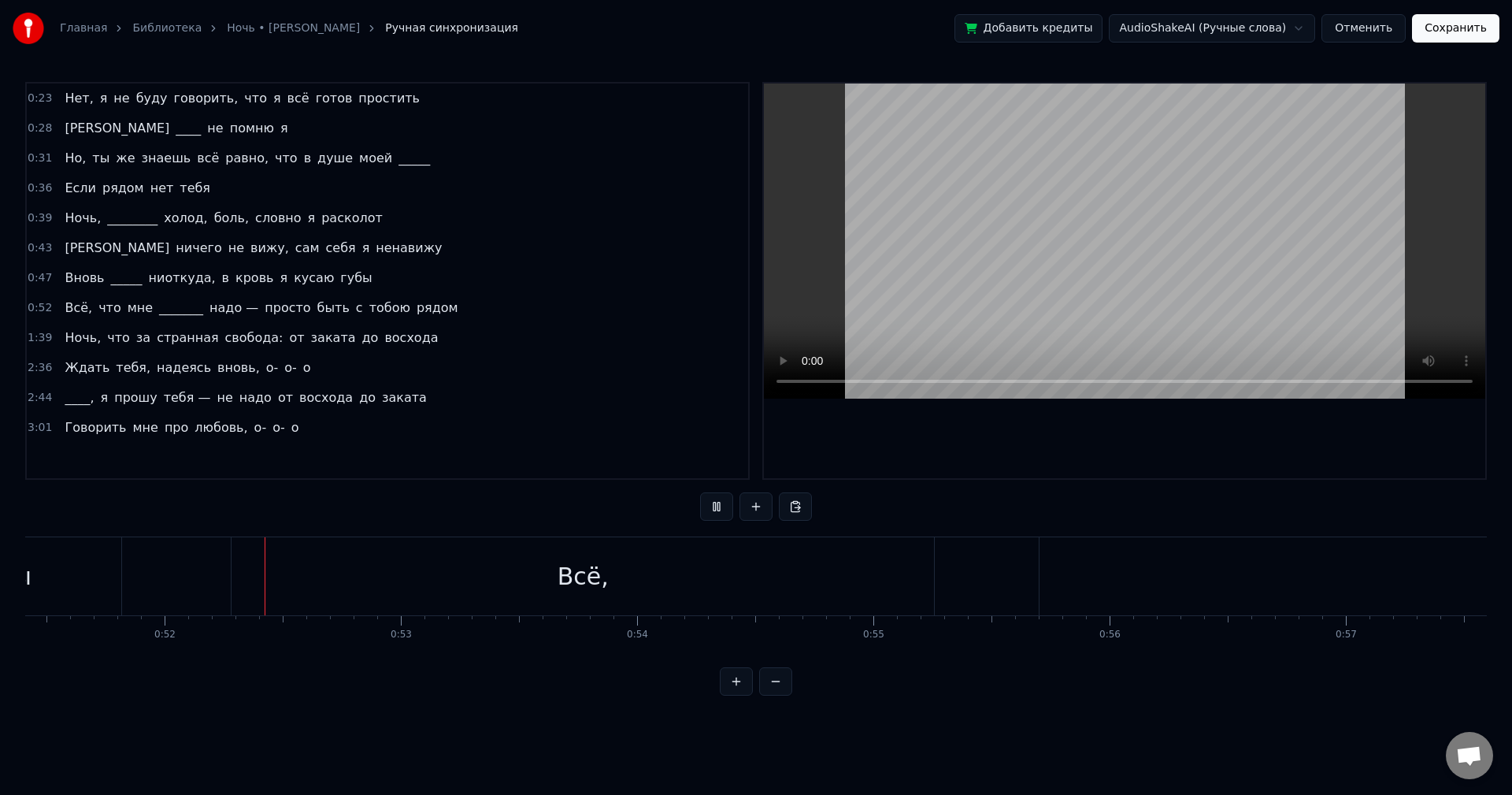
click at [710, 508] on button at bounding box center [717, 506] width 33 height 28
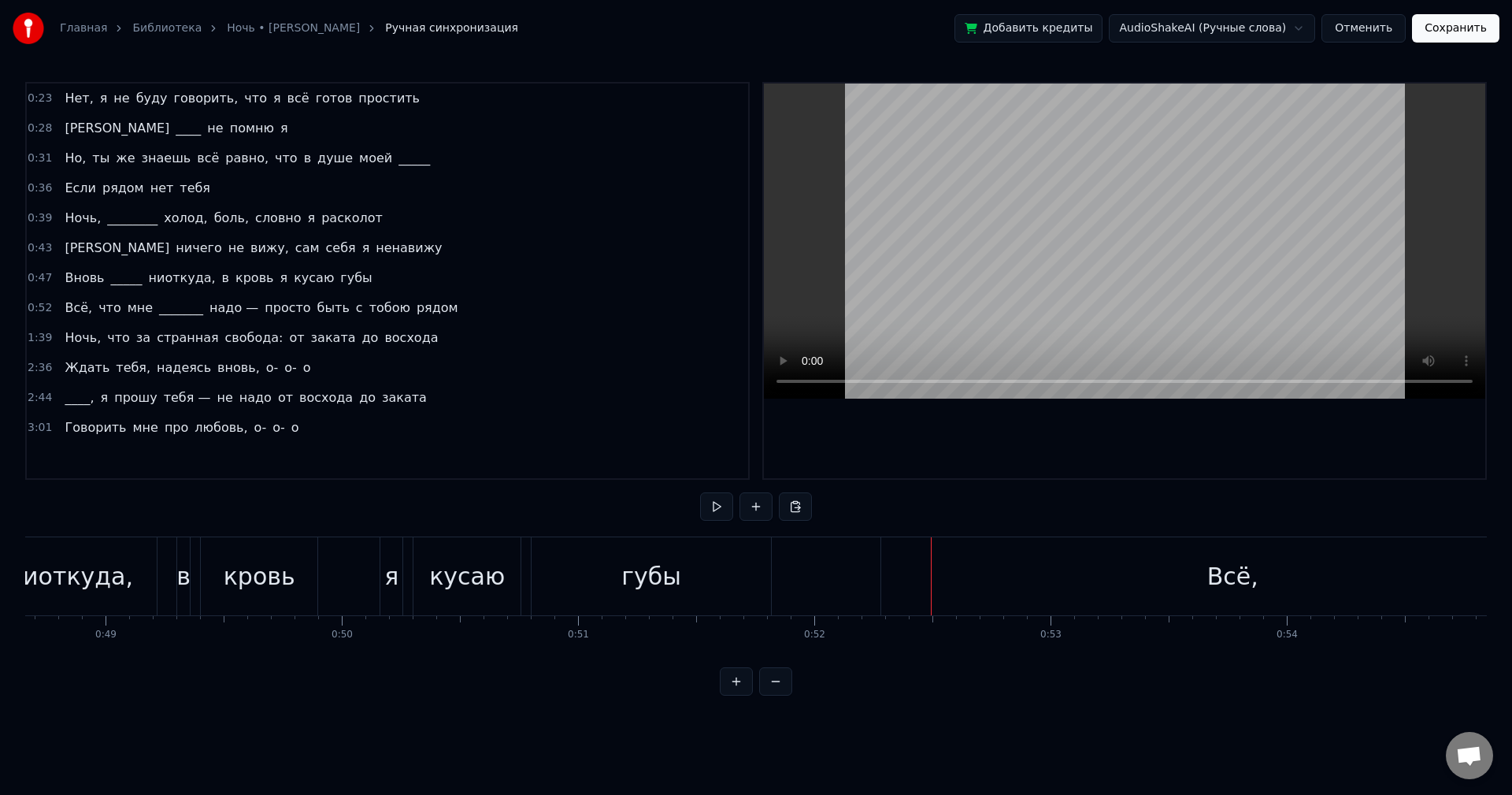
scroll to position [0, 11325]
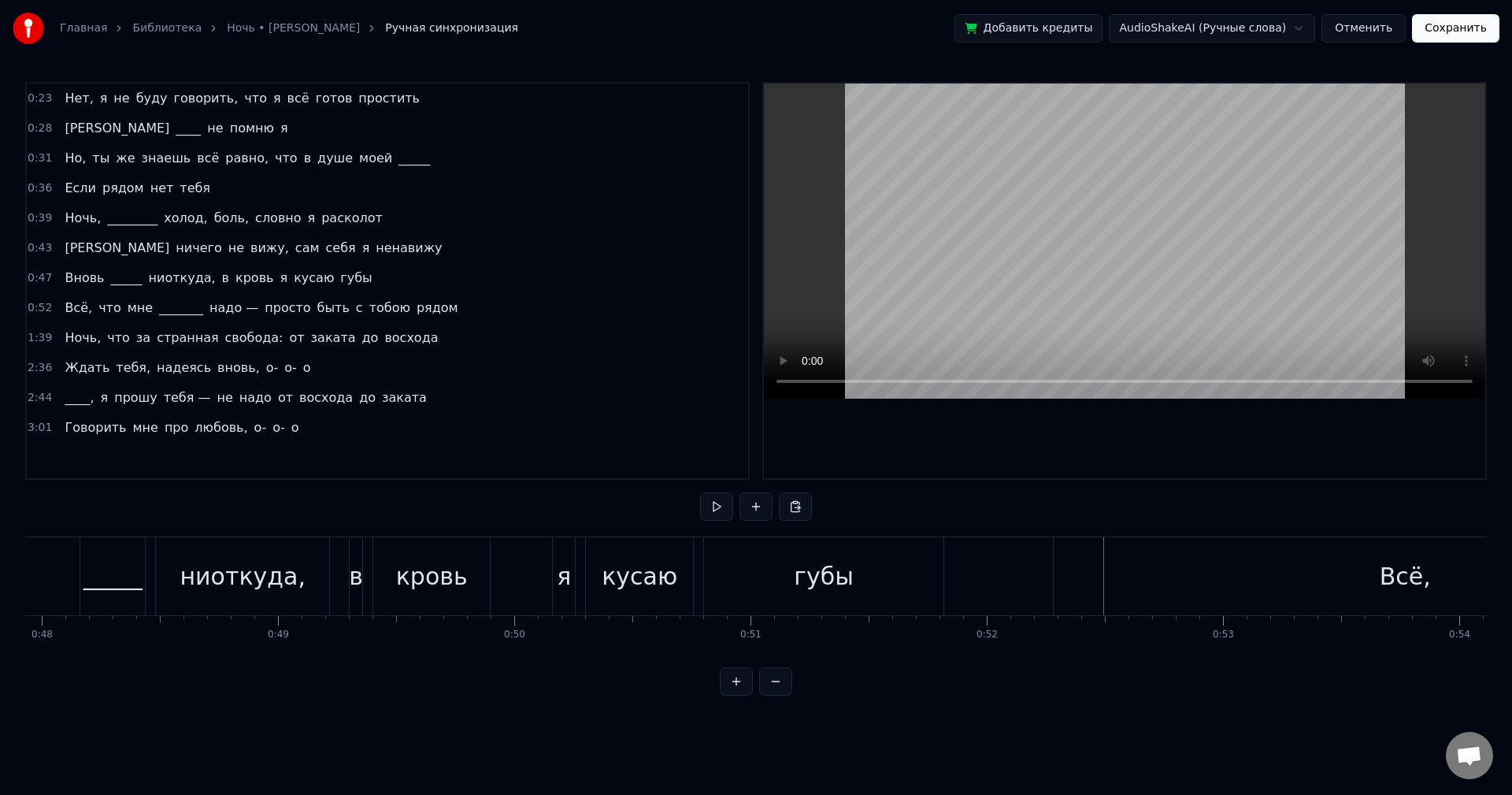
click at [945, 577] on div "Вновь _____ ниоткуда, в кровь я кусаю губы" at bounding box center [421, 576] width 1052 height 78
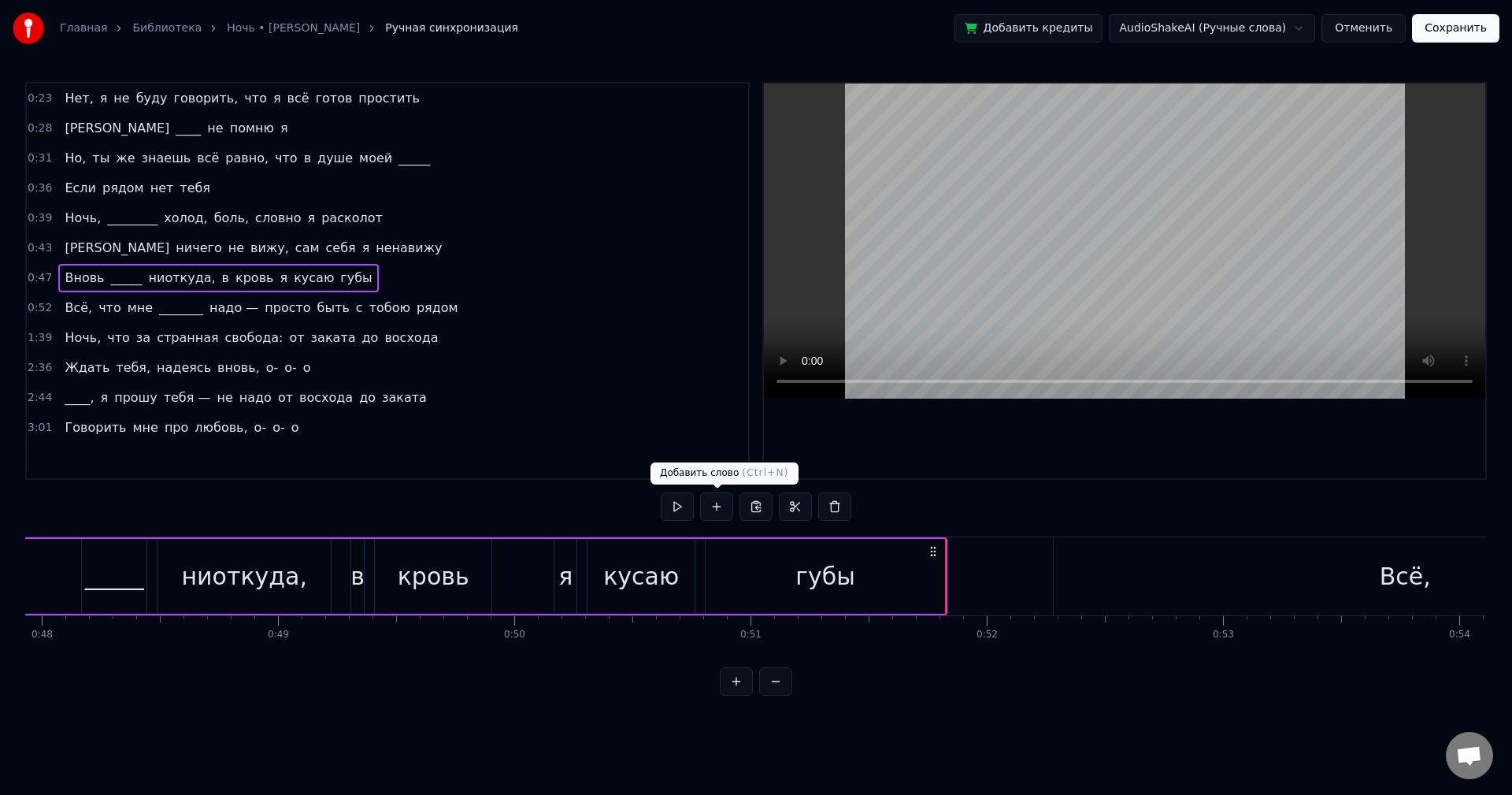
click at [758, 549] on div "губы" at bounding box center [825, 576] width 240 height 75
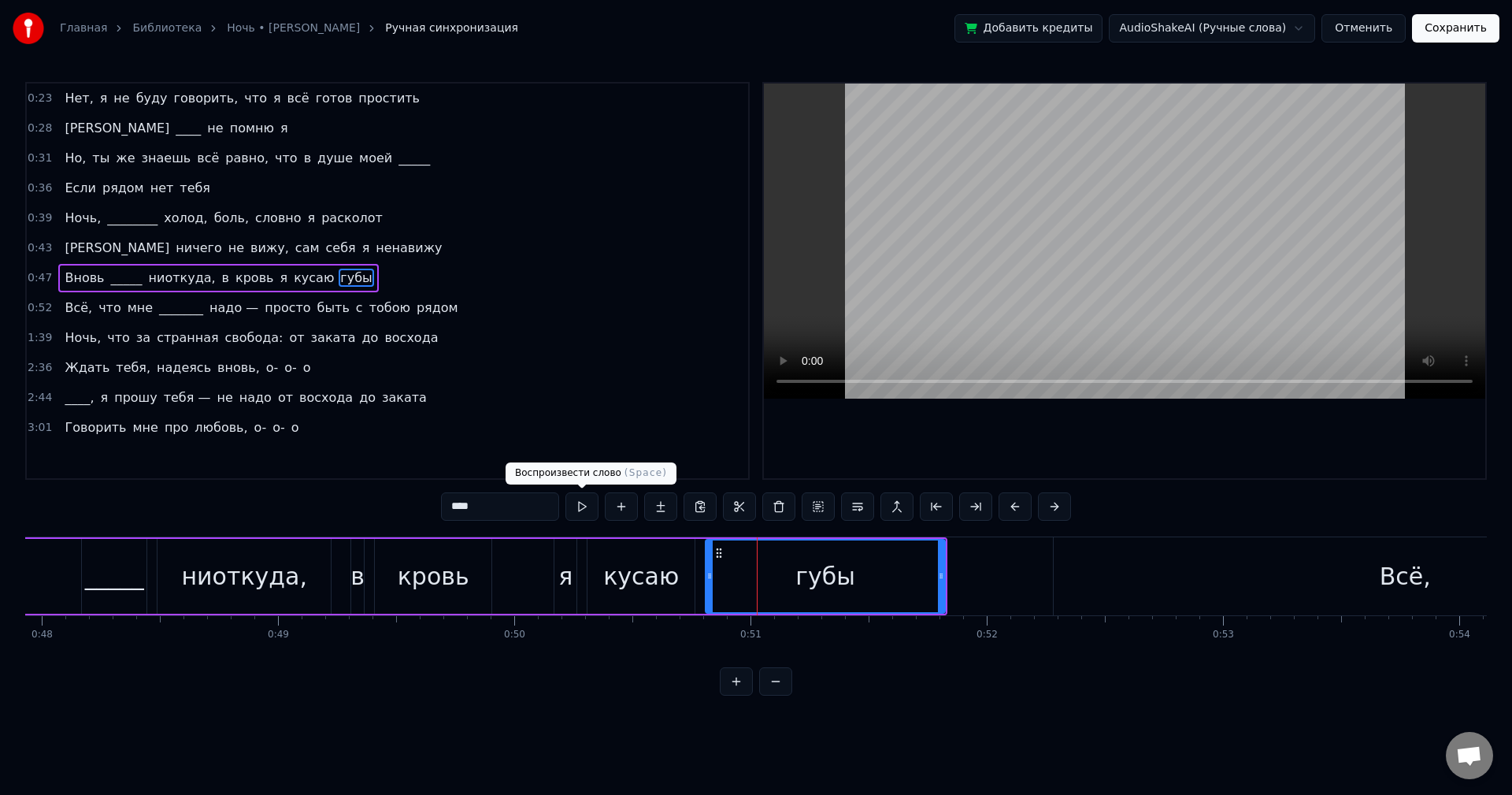
click at [569, 507] on button at bounding box center [582, 506] width 33 height 28
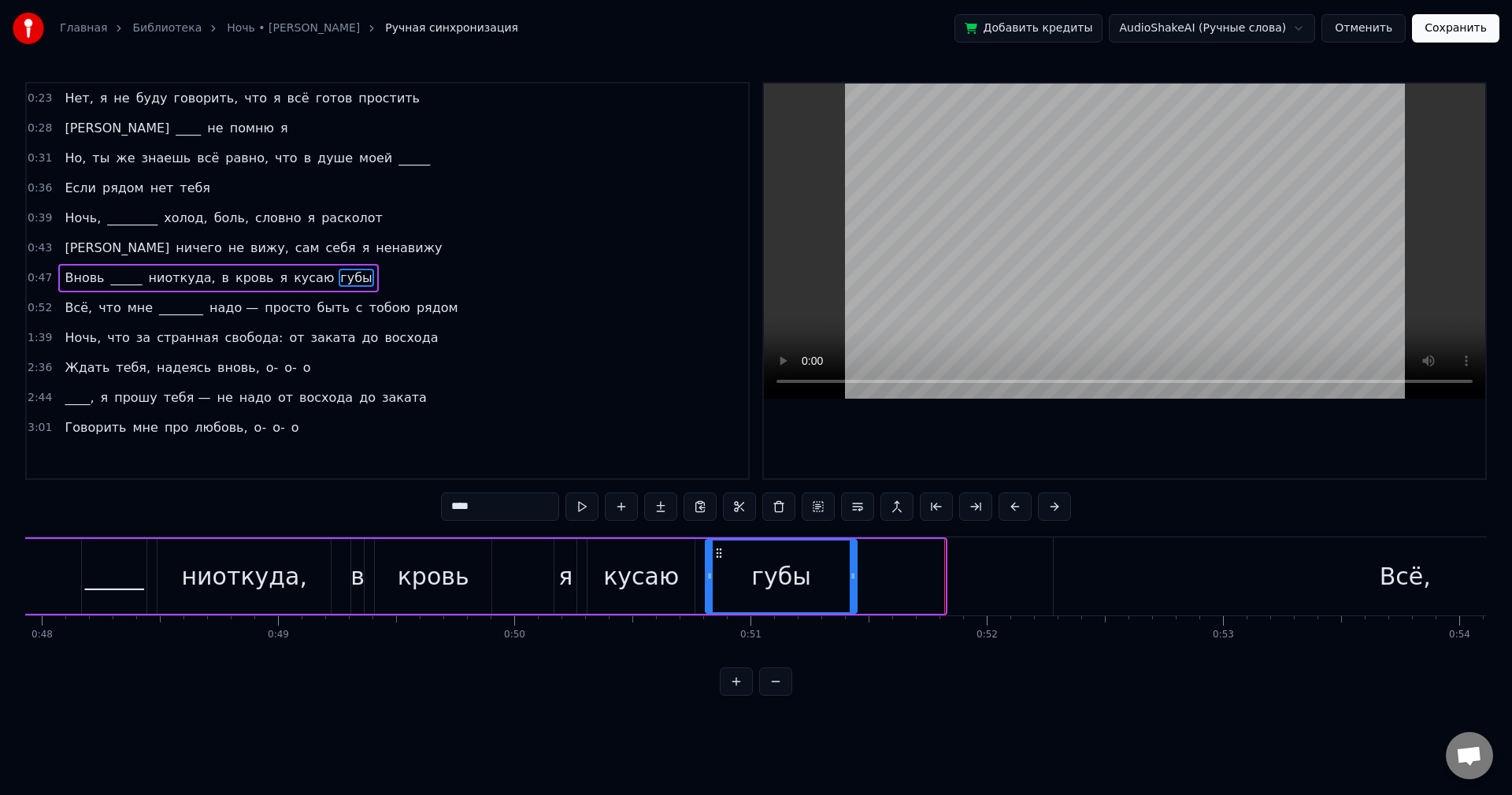
drag, startPoint x: 940, startPoint y: 566, endPoint x: 840, endPoint y: 564, distance: 100.0
click at [850, 564] on div at bounding box center [853, 576] width 6 height 72
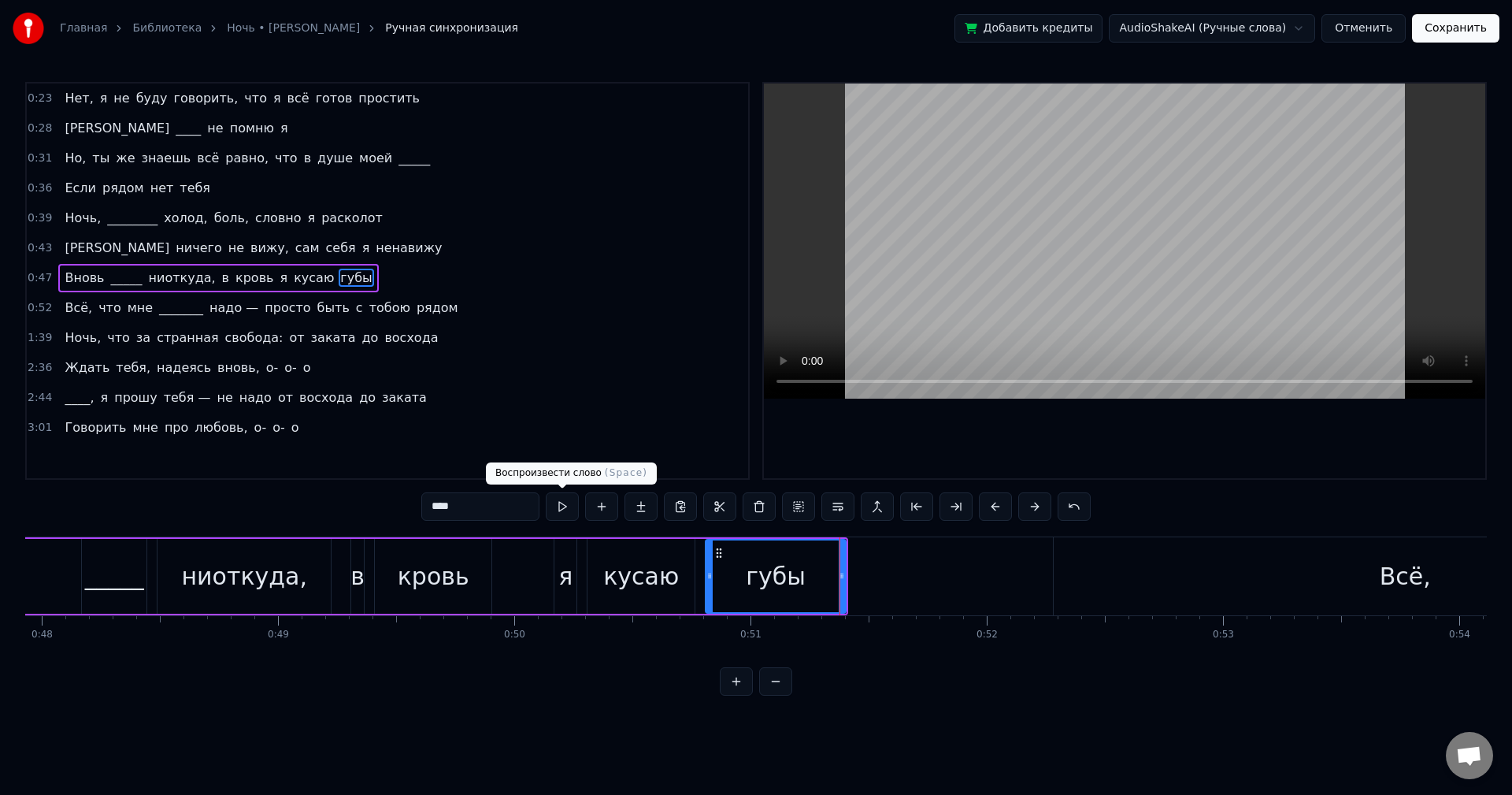
click at [564, 508] on button at bounding box center [562, 506] width 33 height 28
drag, startPoint x: 841, startPoint y: 569, endPoint x: 832, endPoint y: 568, distance: 9.1
click at [834, 569] on div at bounding box center [836, 576] width 6 height 72
click at [560, 510] on button at bounding box center [562, 506] width 33 height 28
click at [831, 559] on div at bounding box center [830, 576] width 6 height 72
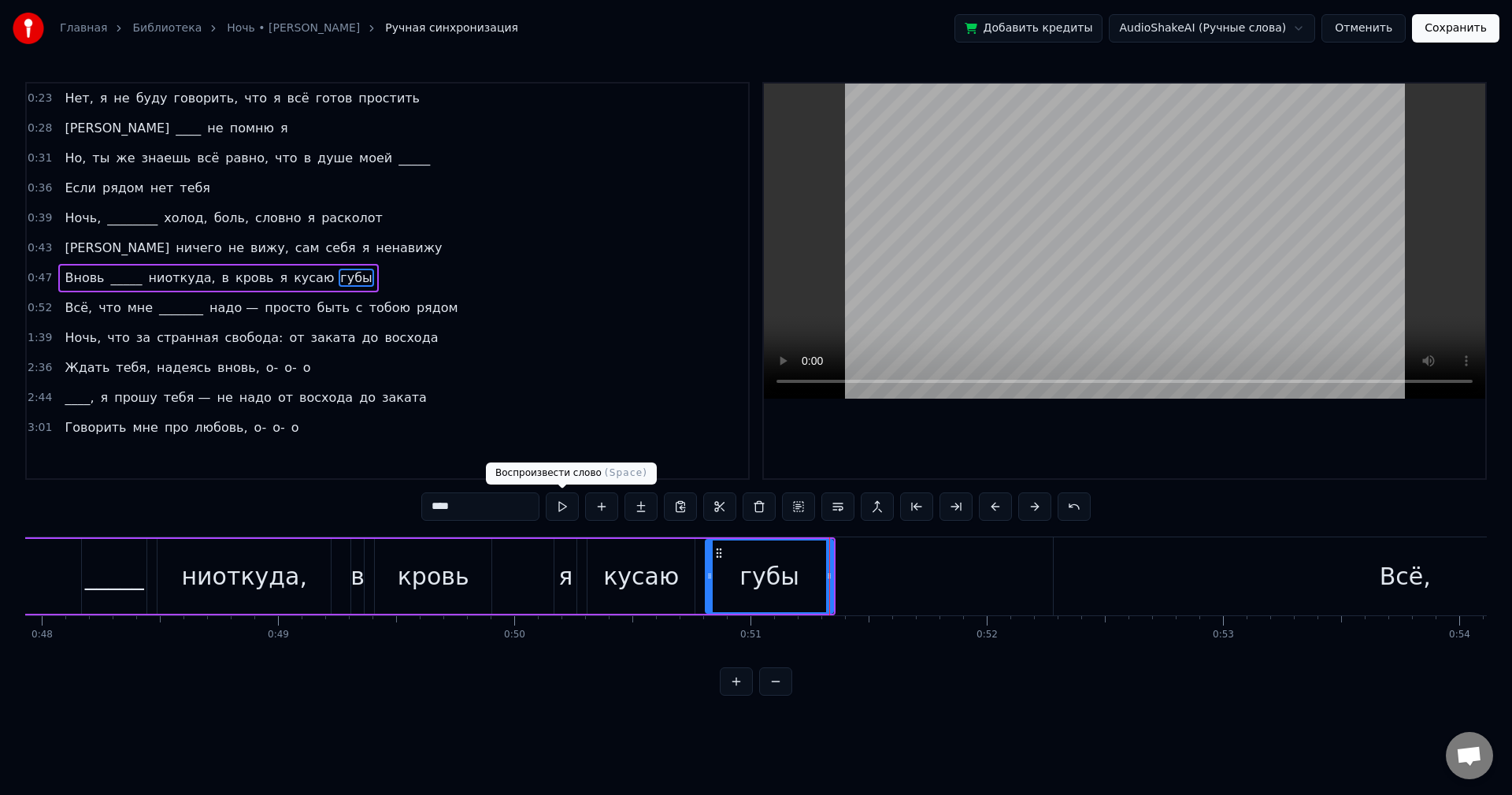
click at [568, 506] on button at bounding box center [562, 506] width 33 height 28
drag, startPoint x: 829, startPoint y: 565, endPoint x: 815, endPoint y: 565, distance: 14.0
click at [815, 565] on div at bounding box center [818, 576] width 6 height 72
click at [574, 509] on button at bounding box center [562, 506] width 33 height 28
drag, startPoint x: 814, startPoint y: 558, endPoint x: 743, endPoint y: 547, distance: 71.8
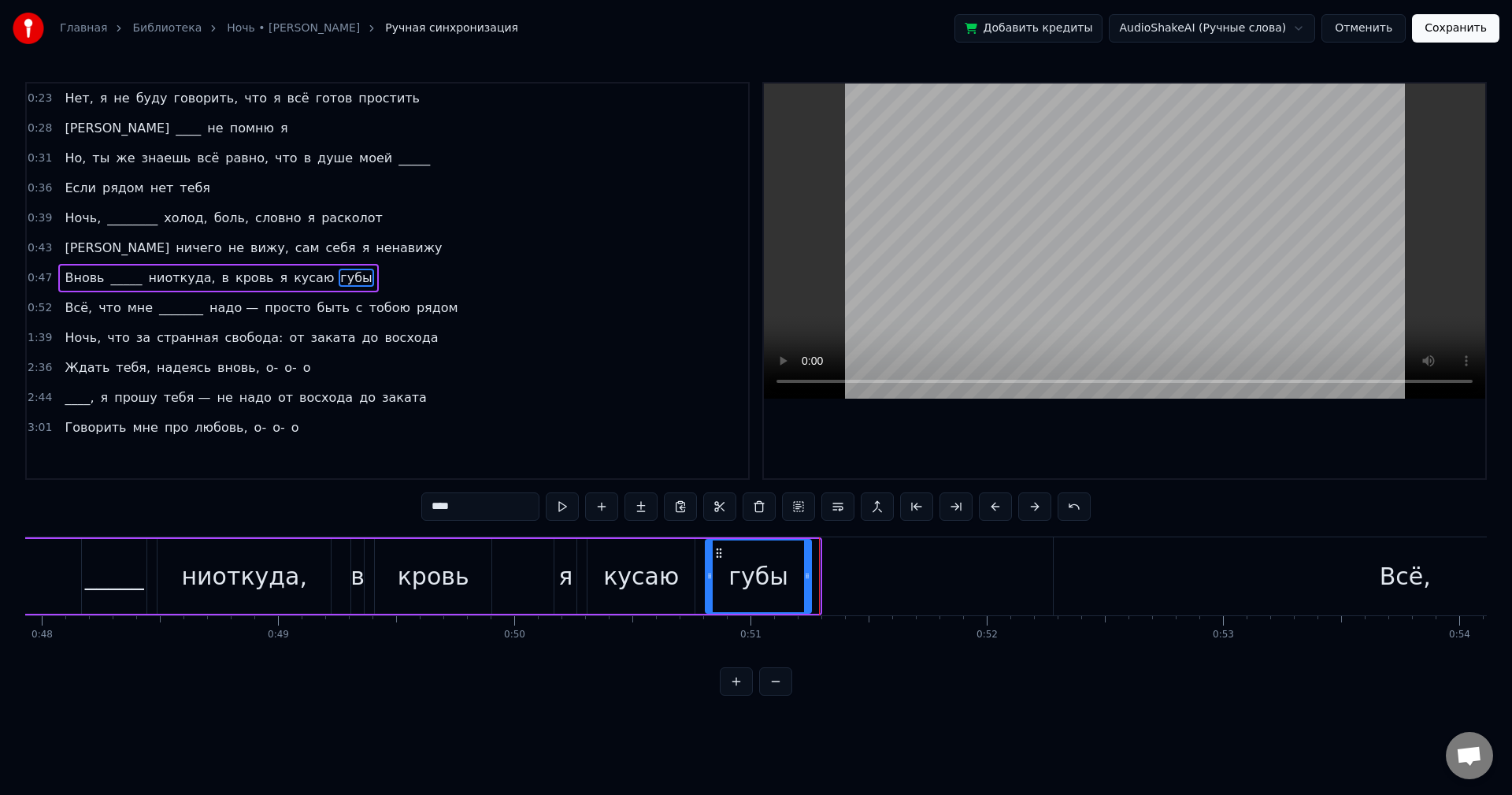
click at [805, 558] on div at bounding box center [807, 576] width 6 height 72
click at [564, 509] on button at bounding box center [562, 506] width 33 height 28
click at [1145, 584] on div "Всё," at bounding box center [1405, 576] width 702 height 78
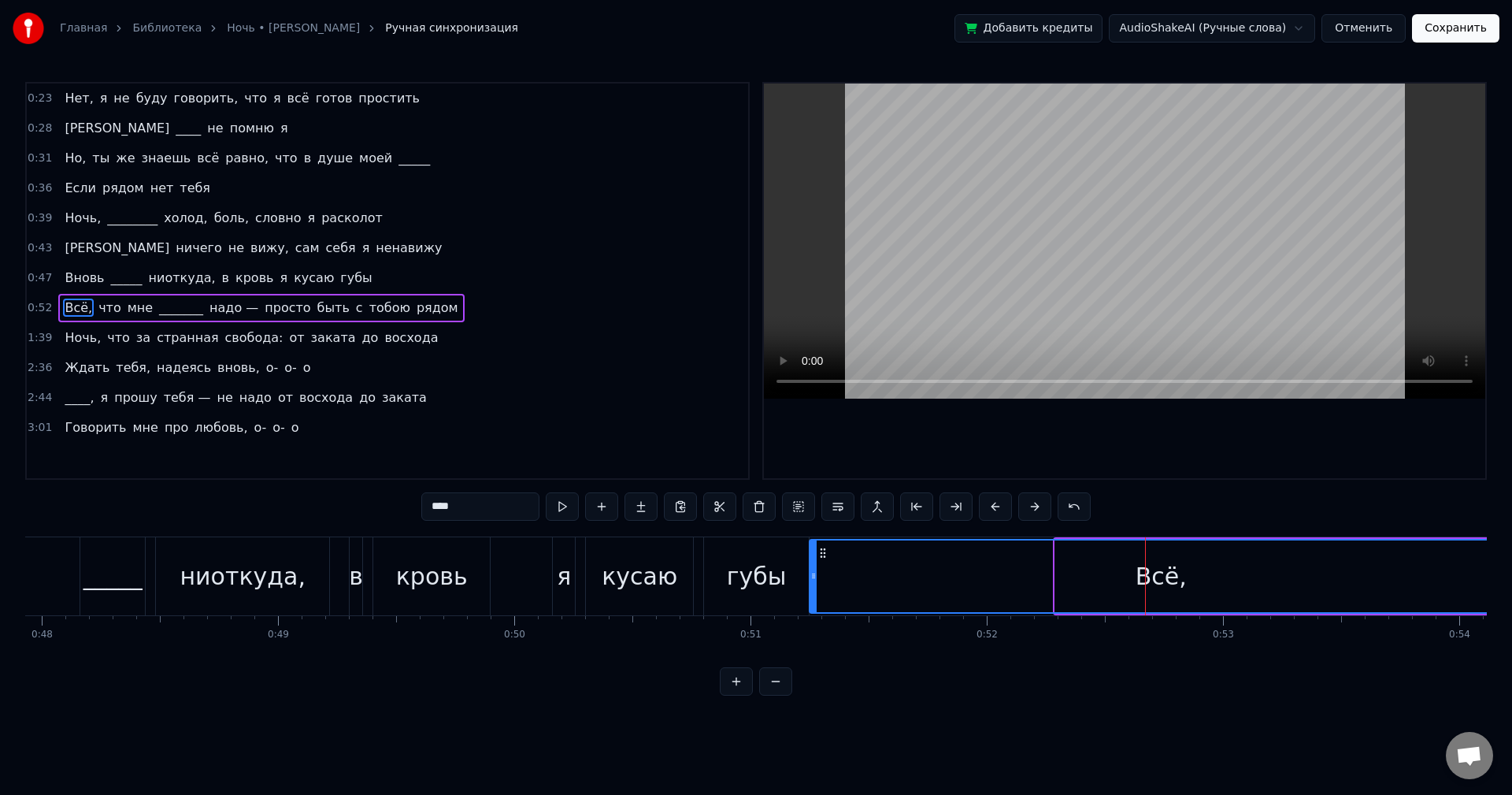
drag, startPoint x: 1067, startPoint y: 553, endPoint x: 821, endPoint y: 545, distance: 246.1
click at [821, 545] on div "Всё," at bounding box center [1160, 576] width 701 height 72
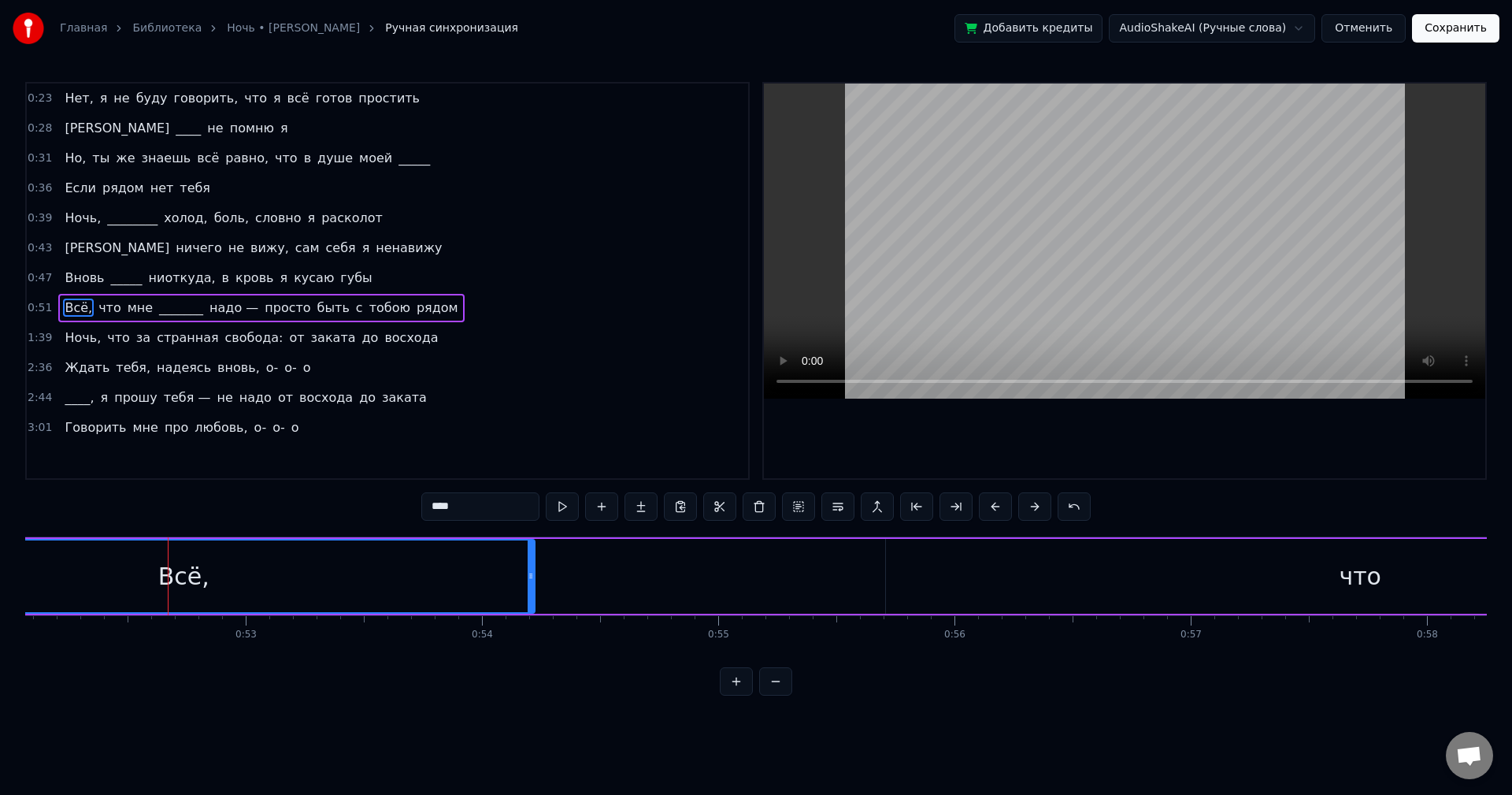
scroll to position [0, 12130]
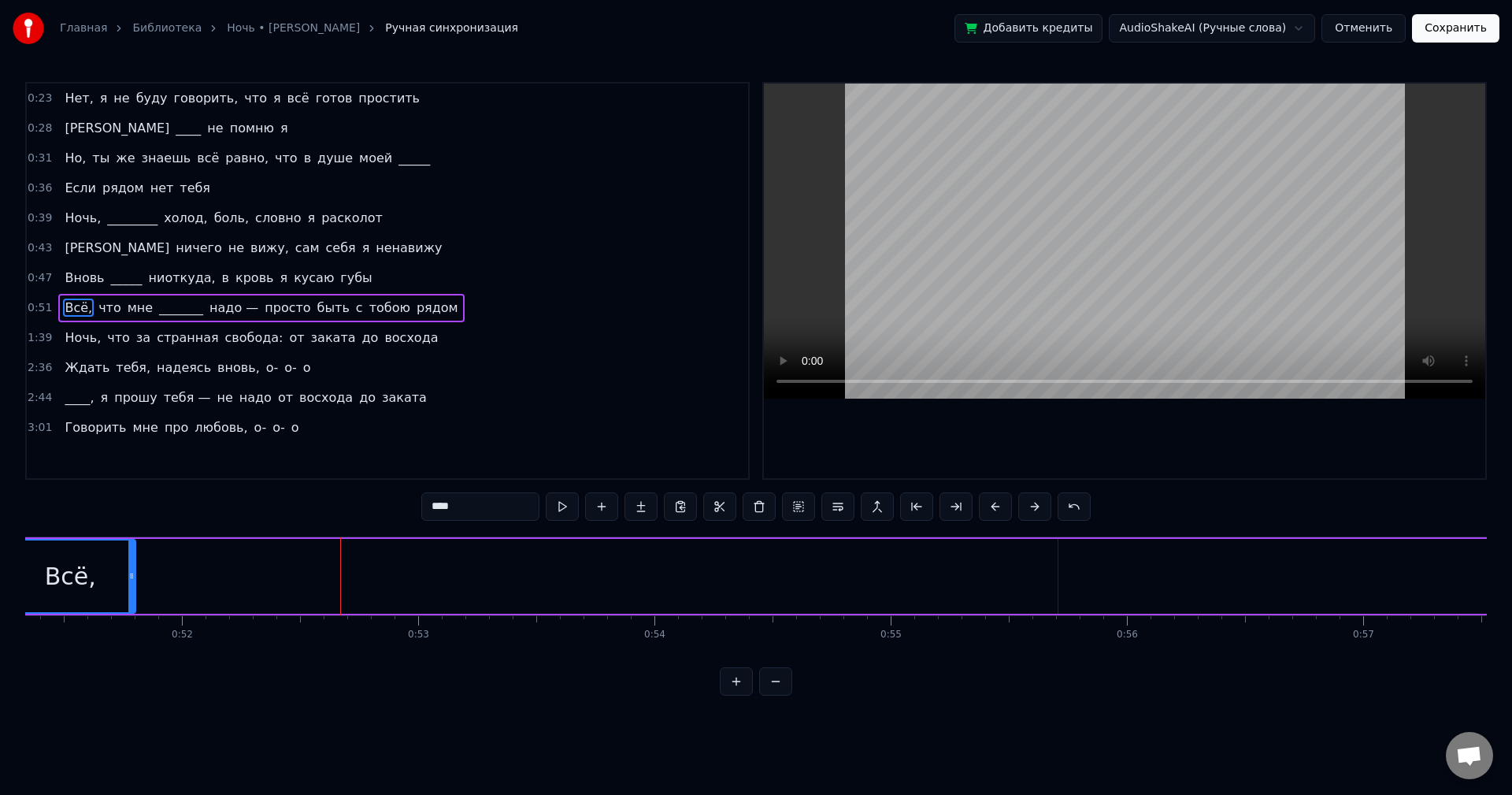
drag, startPoint x: 704, startPoint y: 569, endPoint x: 132, endPoint y: 563, distance: 572.0
click at [132, 563] on div at bounding box center [132, 576] width 6 height 72
click at [1080, 562] on div "что" at bounding box center [1532, 576] width 948 height 75
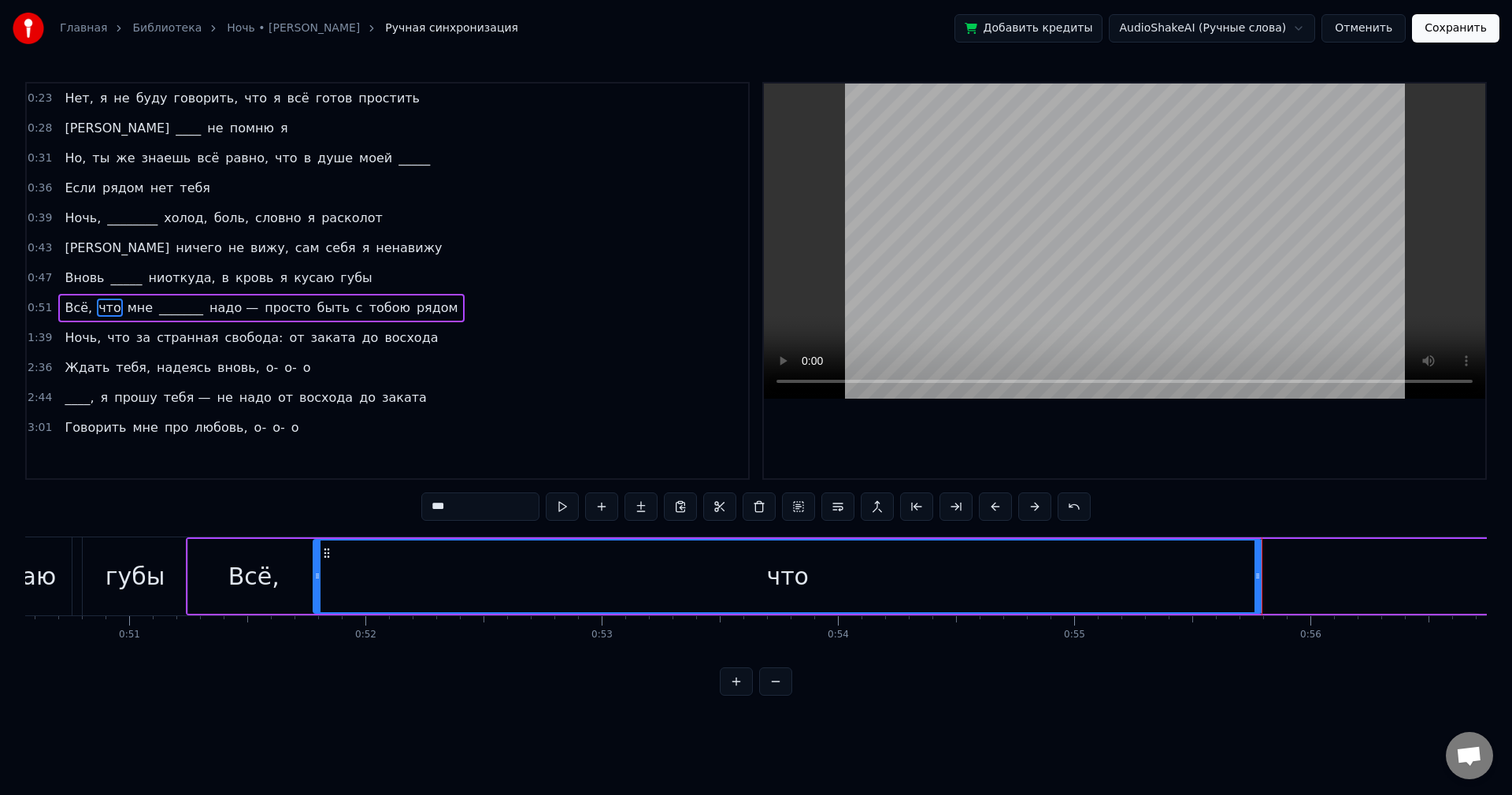
scroll to position [0, 11938]
drag, startPoint x: 1071, startPoint y: 551, endPoint x: 345, endPoint y: 589, distance: 727.0
click at [345, 589] on div "что" at bounding box center [811, 576] width 947 height 72
click at [257, 579] on div "Всё," at bounding box center [263, 576] width 51 height 35
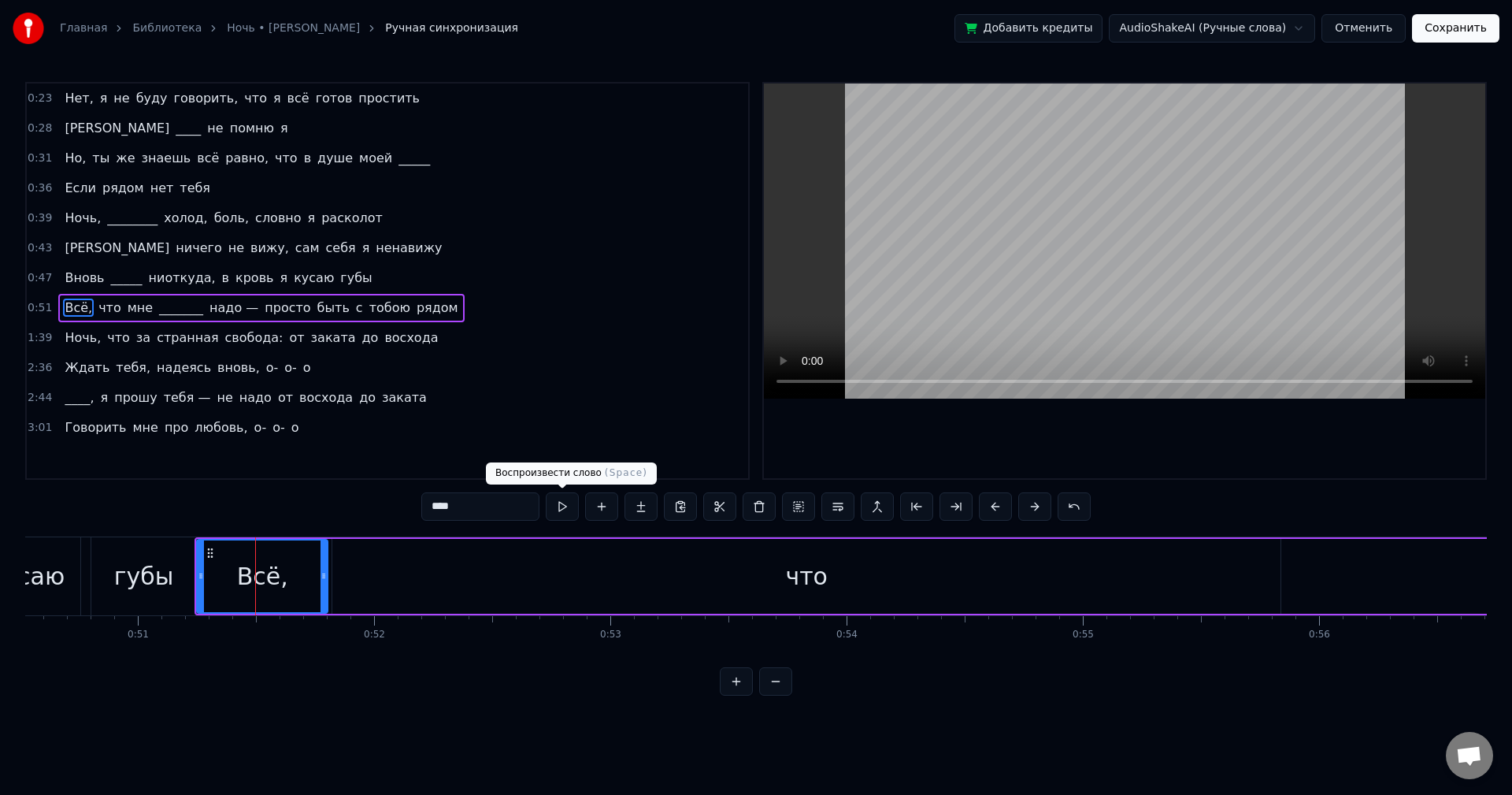
click at [572, 502] on button at bounding box center [562, 506] width 33 height 28
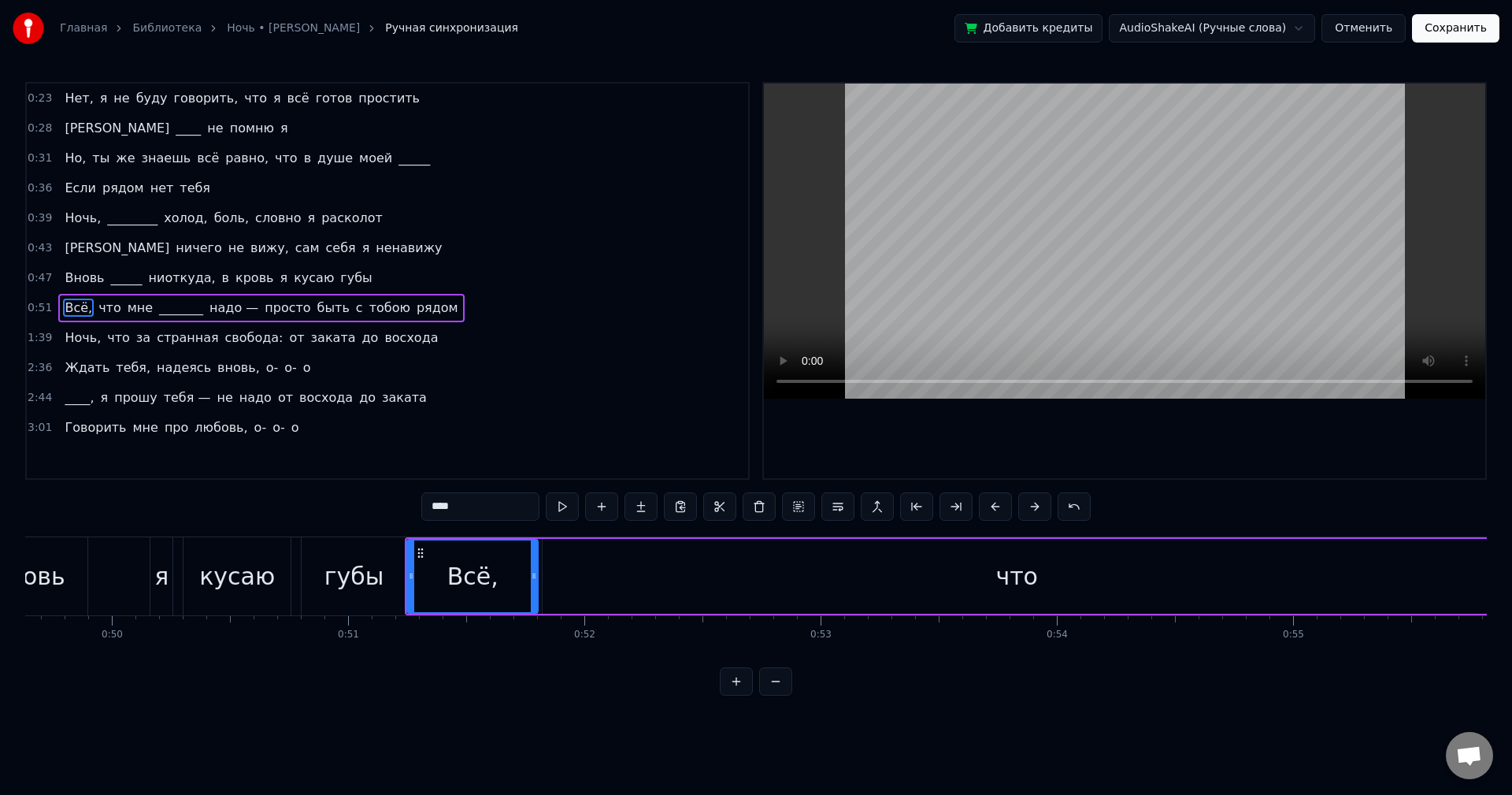
scroll to position [0, 11813]
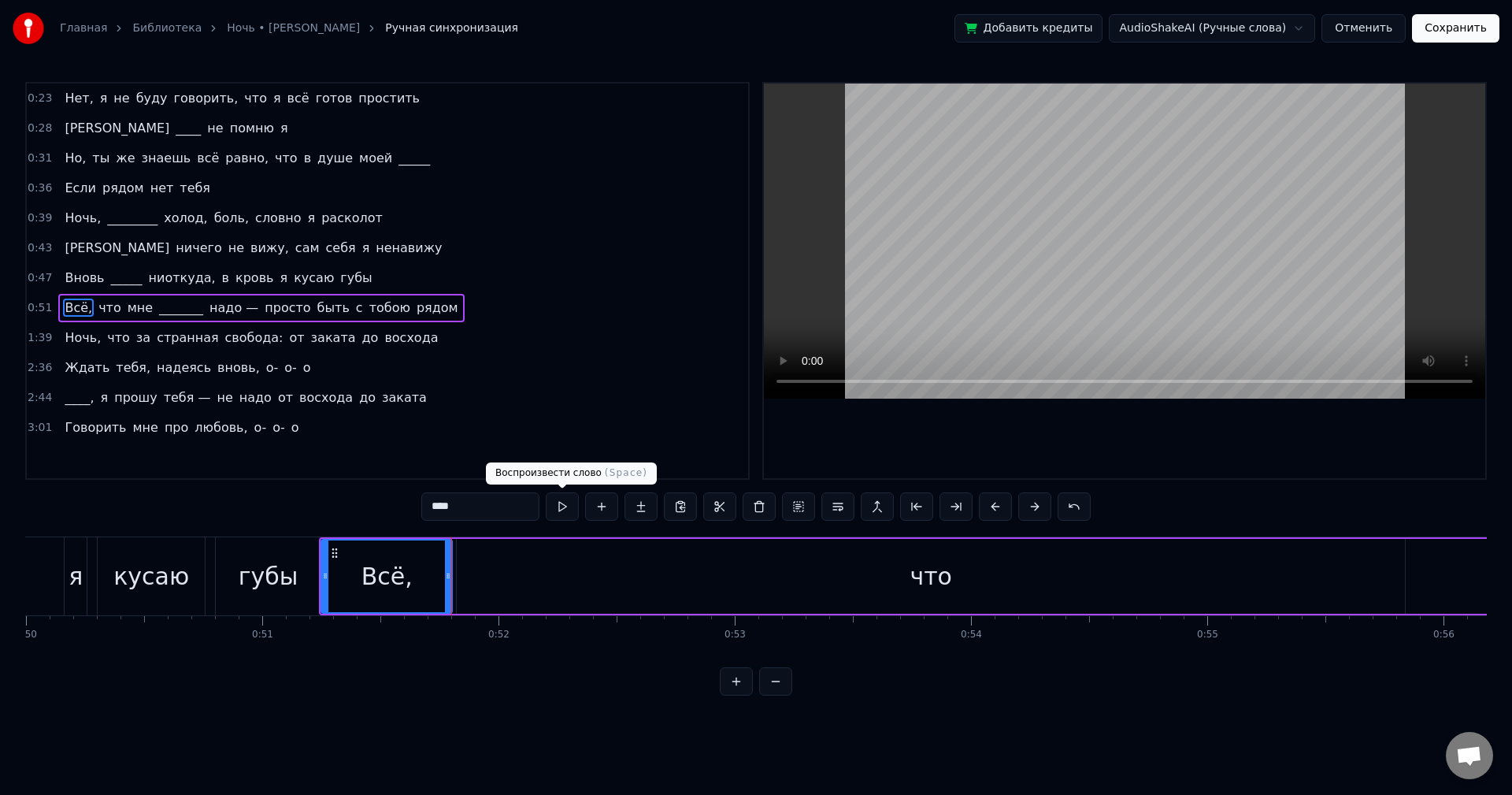
click at [564, 497] on button at bounding box center [562, 506] width 33 height 28
drag, startPoint x: 449, startPoint y: 558, endPoint x: 415, endPoint y: 560, distance: 34.1
click at [415, 560] on div at bounding box center [417, 576] width 6 height 72
click at [568, 509] on button at bounding box center [562, 506] width 33 height 28
drag, startPoint x: 413, startPoint y: 558, endPoint x: 403, endPoint y: 558, distance: 10.0
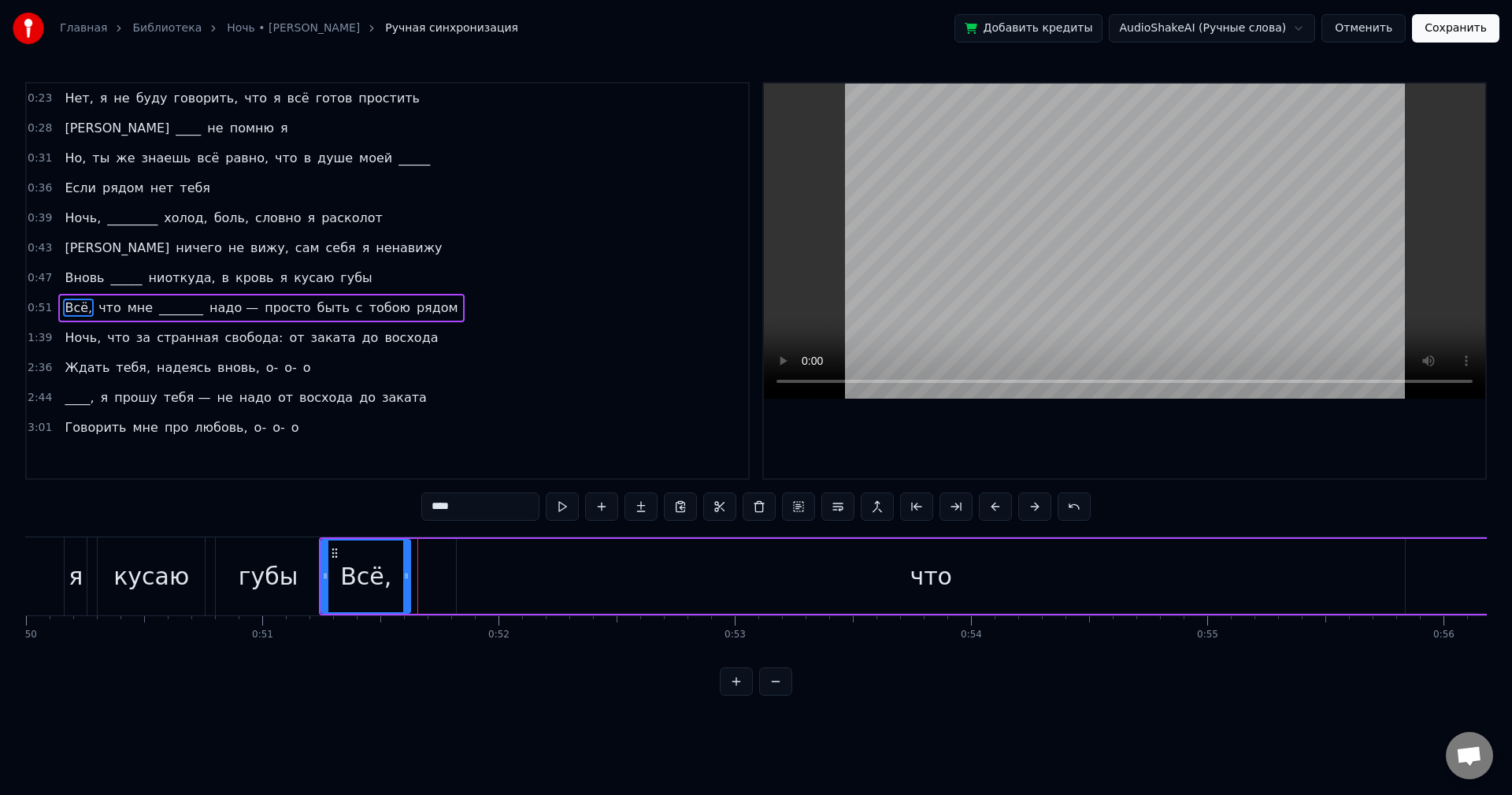
click at [404, 558] on div at bounding box center [407, 576] width 6 height 72
click at [564, 509] on button at bounding box center [562, 506] width 33 height 28
click at [558, 563] on div "что" at bounding box center [930, 576] width 948 height 75
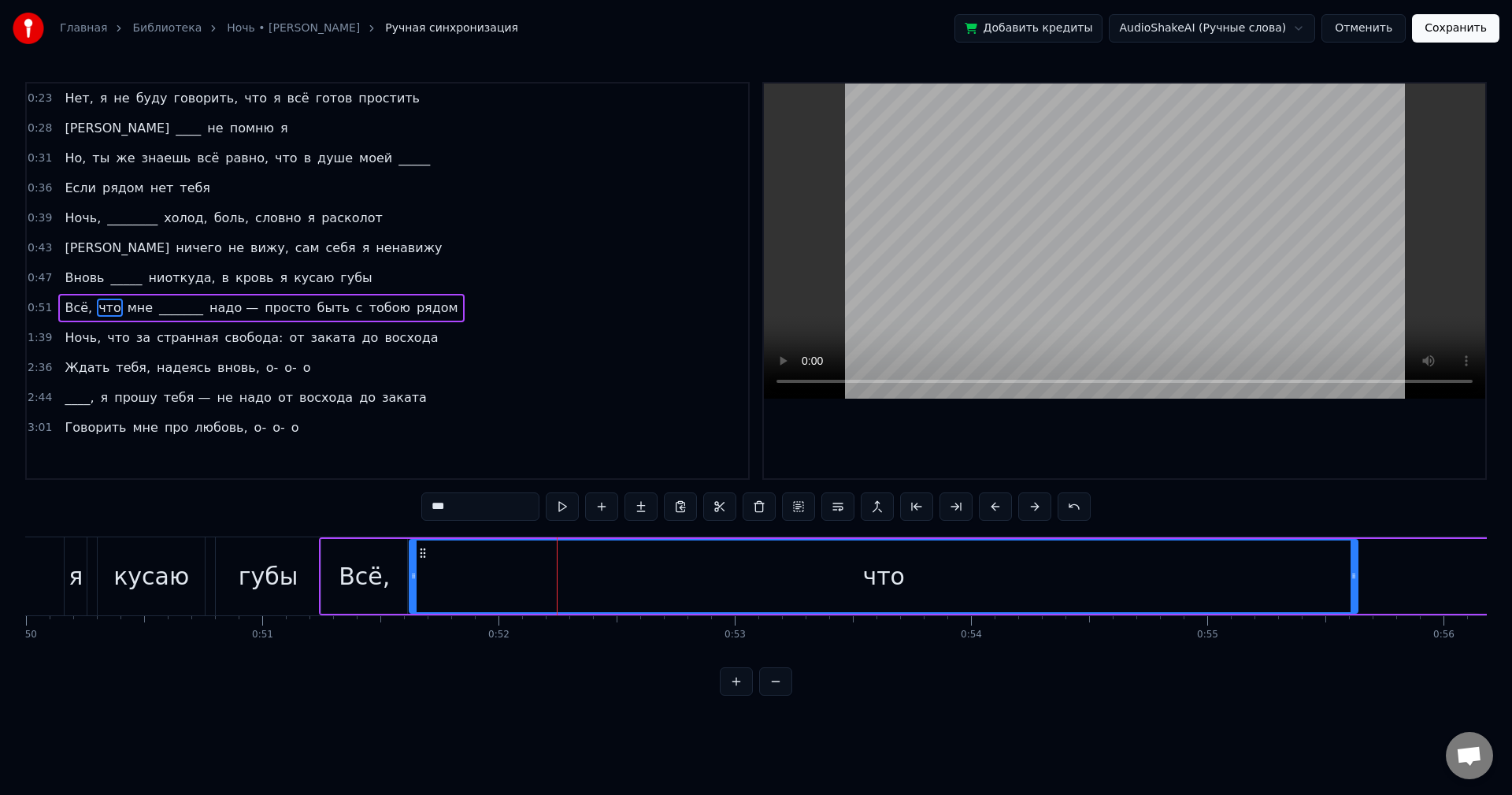
drag, startPoint x: 468, startPoint y: 551, endPoint x: 423, endPoint y: 554, distance: 45.1
click at [421, 555] on icon at bounding box center [423, 553] width 13 height 13
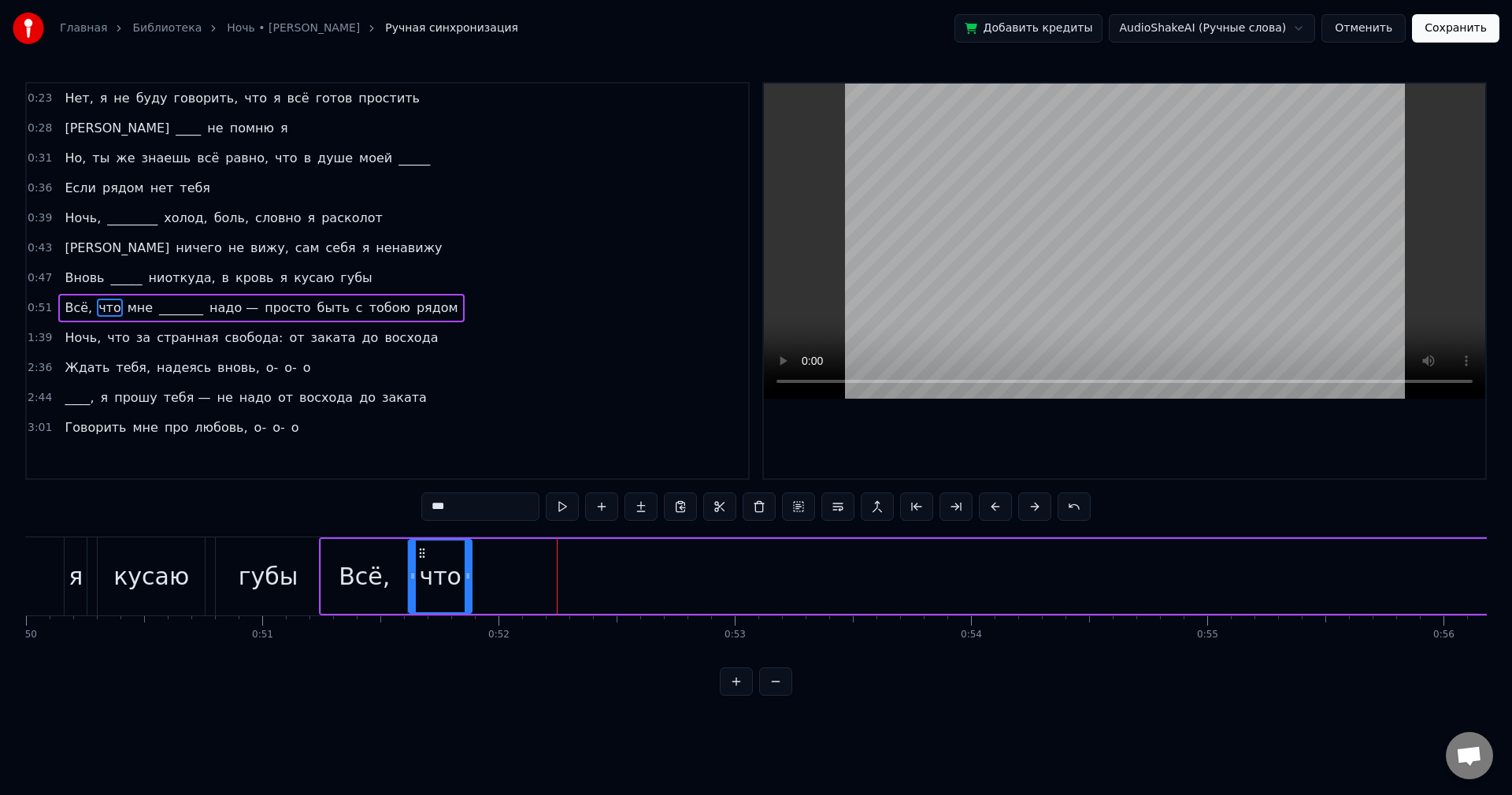
drag, startPoint x: 1350, startPoint y: 554, endPoint x: 466, endPoint y: 585, distance: 884.5
click at [464, 589] on div at bounding box center [467, 576] width 6 height 72
click at [562, 503] on button at bounding box center [562, 506] width 33 height 28
drag, startPoint x: 464, startPoint y: 558, endPoint x: 455, endPoint y: 559, distance: 9.1
click at [460, 559] on div at bounding box center [464, 576] width 6 height 72
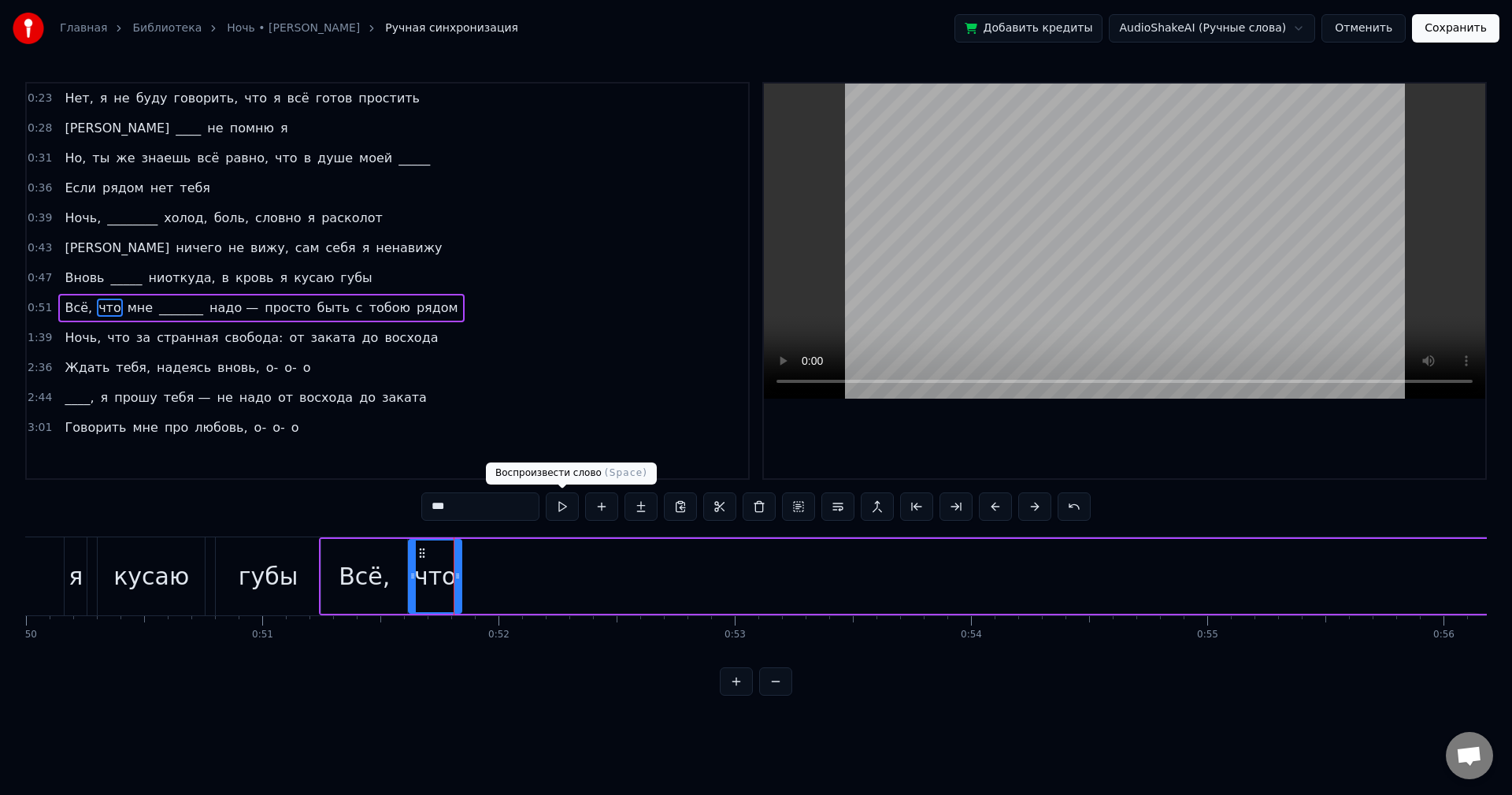
click at [557, 511] on button at bounding box center [562, 506] width 33 height 28
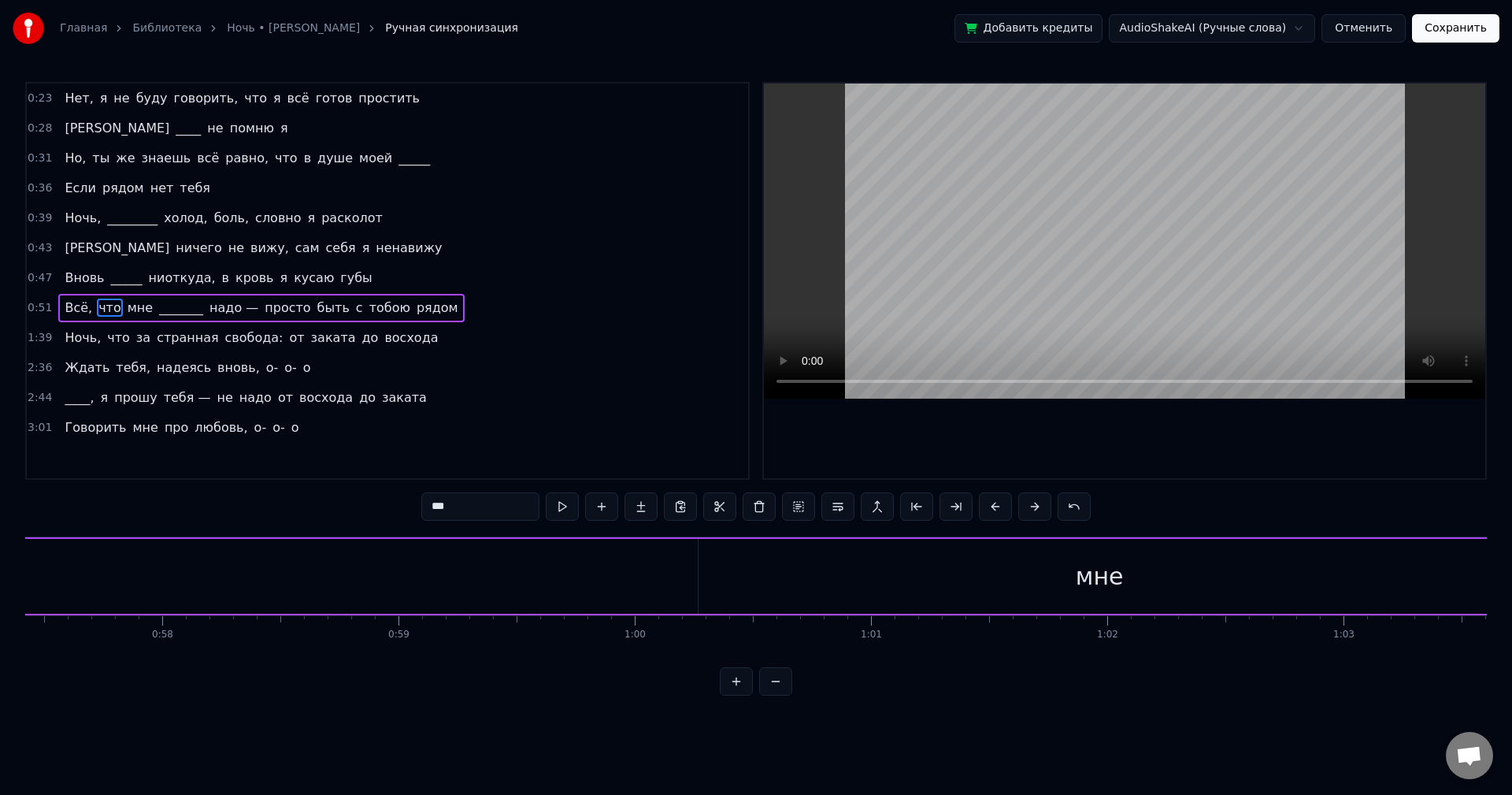
scroll to position [0, 13625]
click at [784, 576] on div "мне" at bounding box center [1041, 576] width 802 height 75
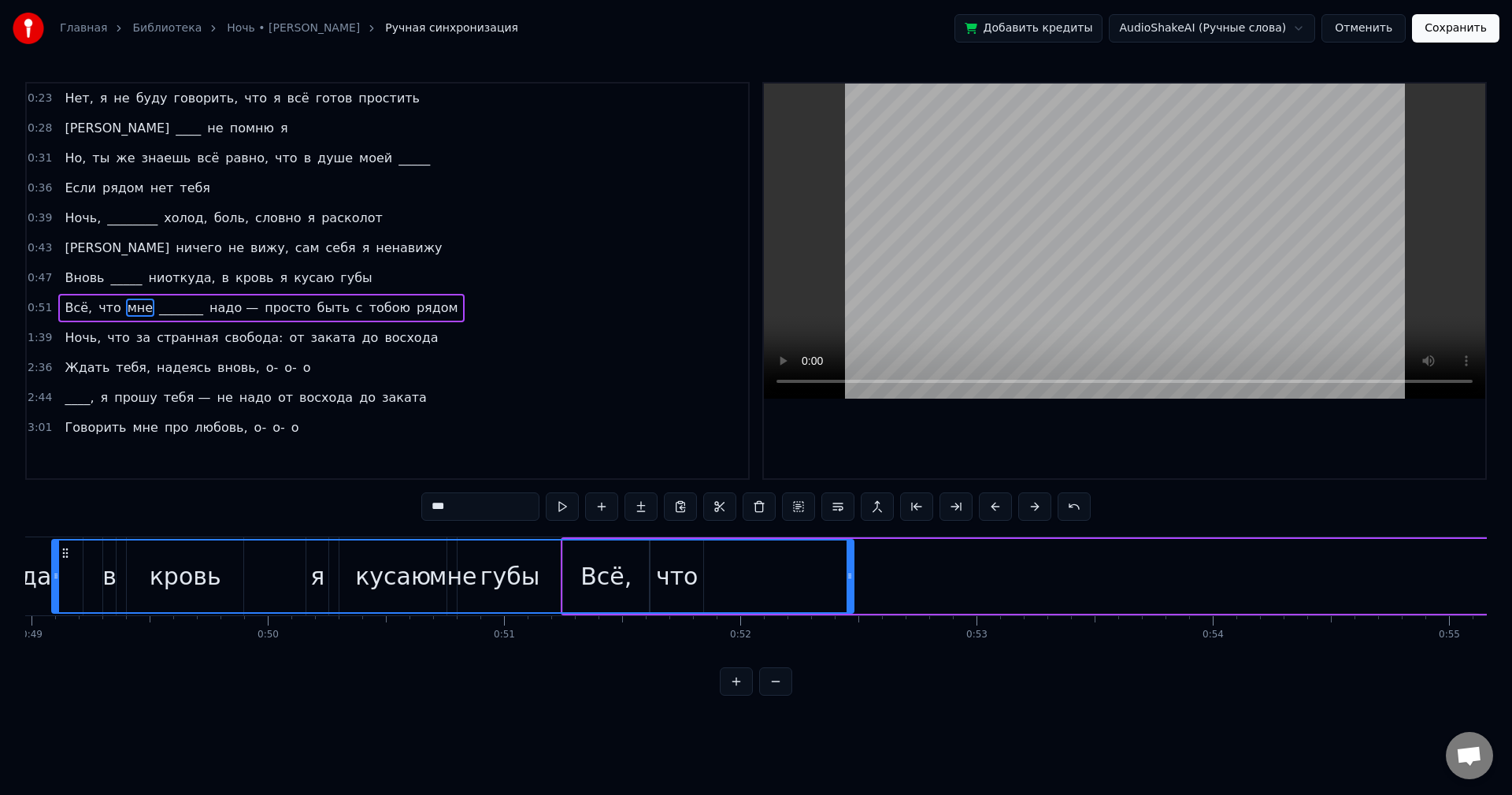
scroll to position [0, 11449]
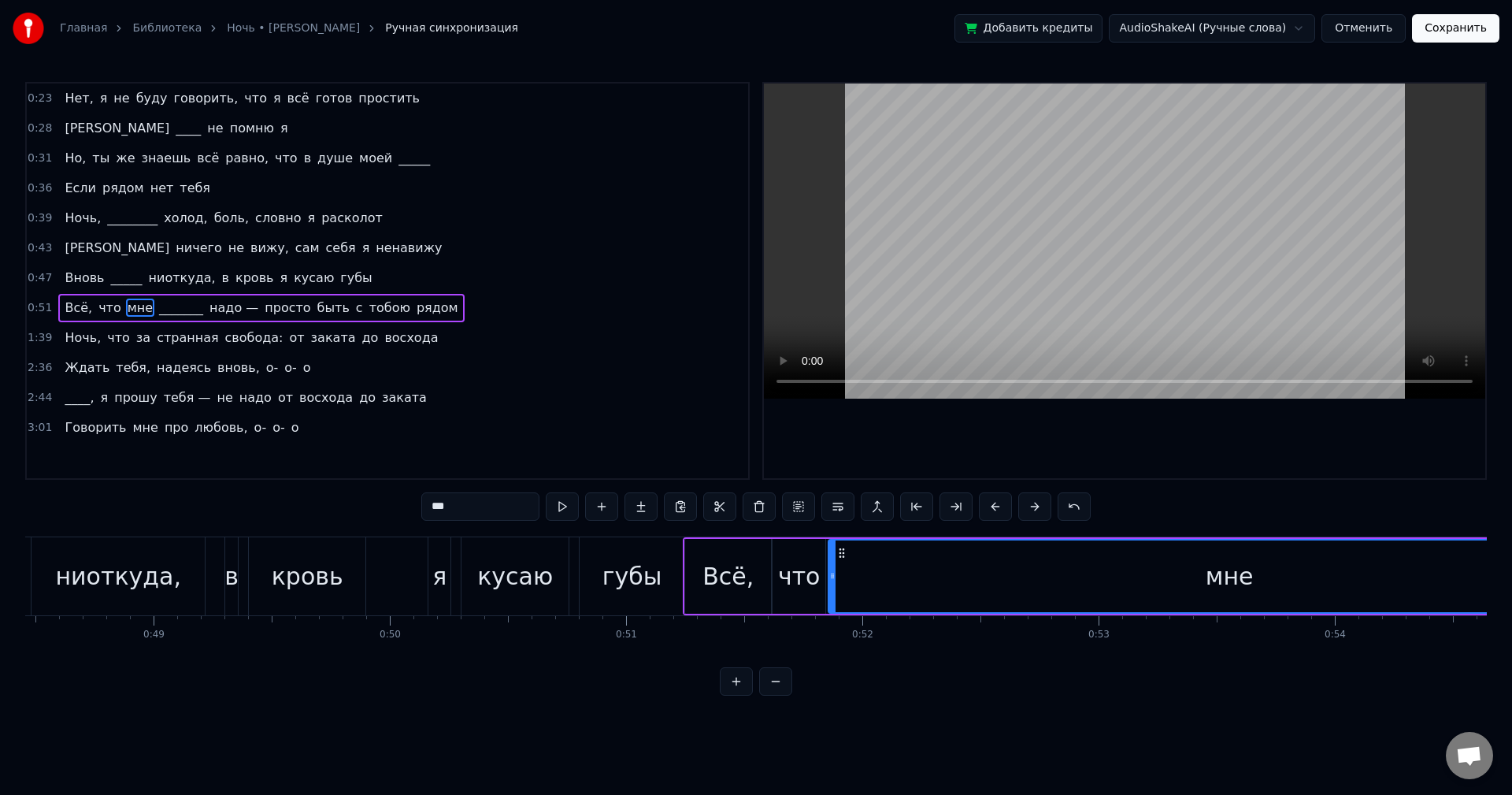
drag, startPoint x: 654, startPoint y: 551, endPoint x: 841, endPoint y: 600, distance: 193.3
click at [841, 600] on div "мне" at bounding box center [1229, 576] width 800 height 72
click at [771, 693] on button at bounding box center [776, 681] width 33 height 28
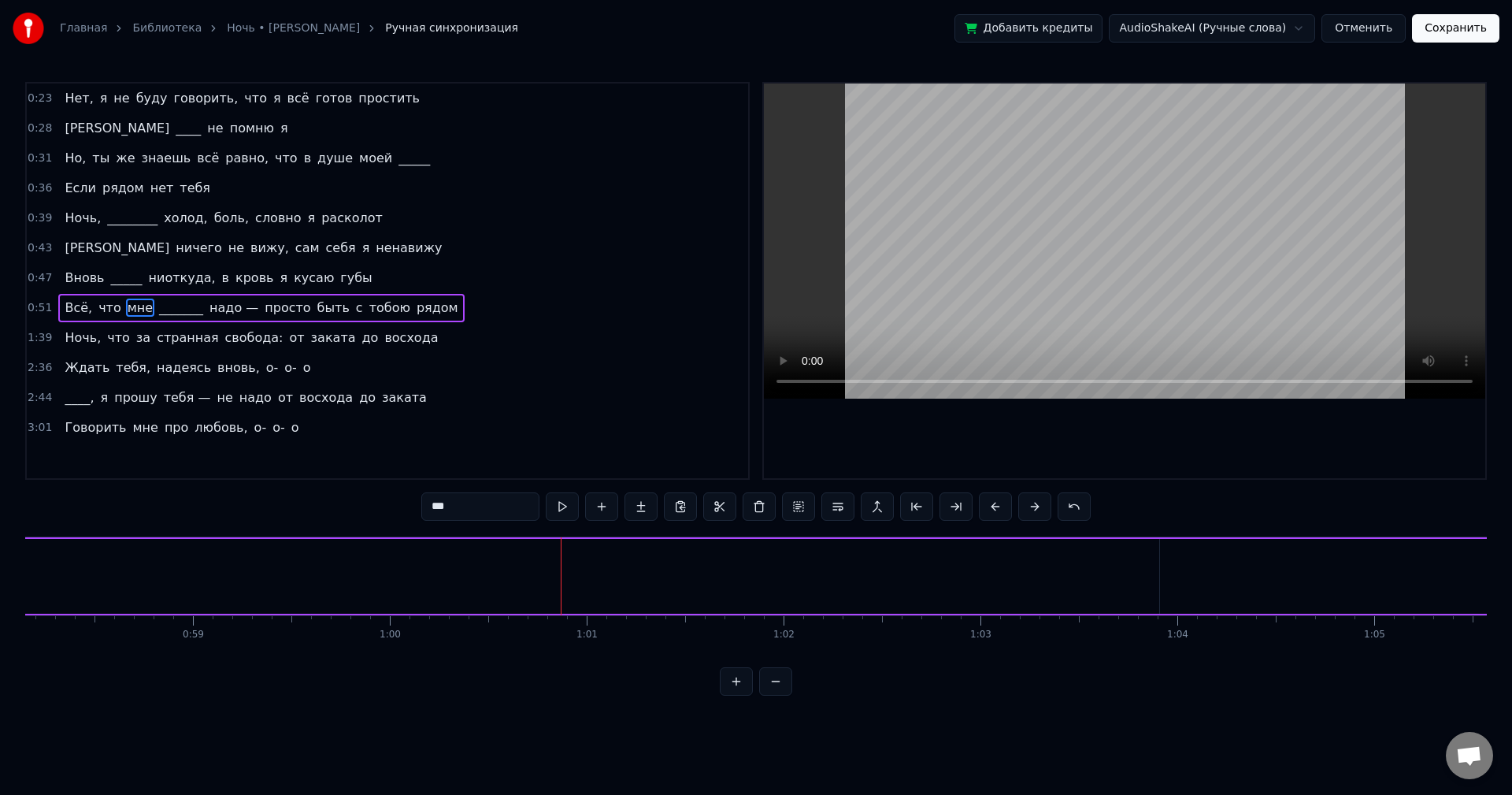
click at [770, 692] on button at bounding box center [776, 681] width 33 height 28
click at [770, 690] on button at bounding box center [776, 681] width 33 height 28
click at [126, 307] on span "мне" at bounding box center [140, 308] width 28 height 18
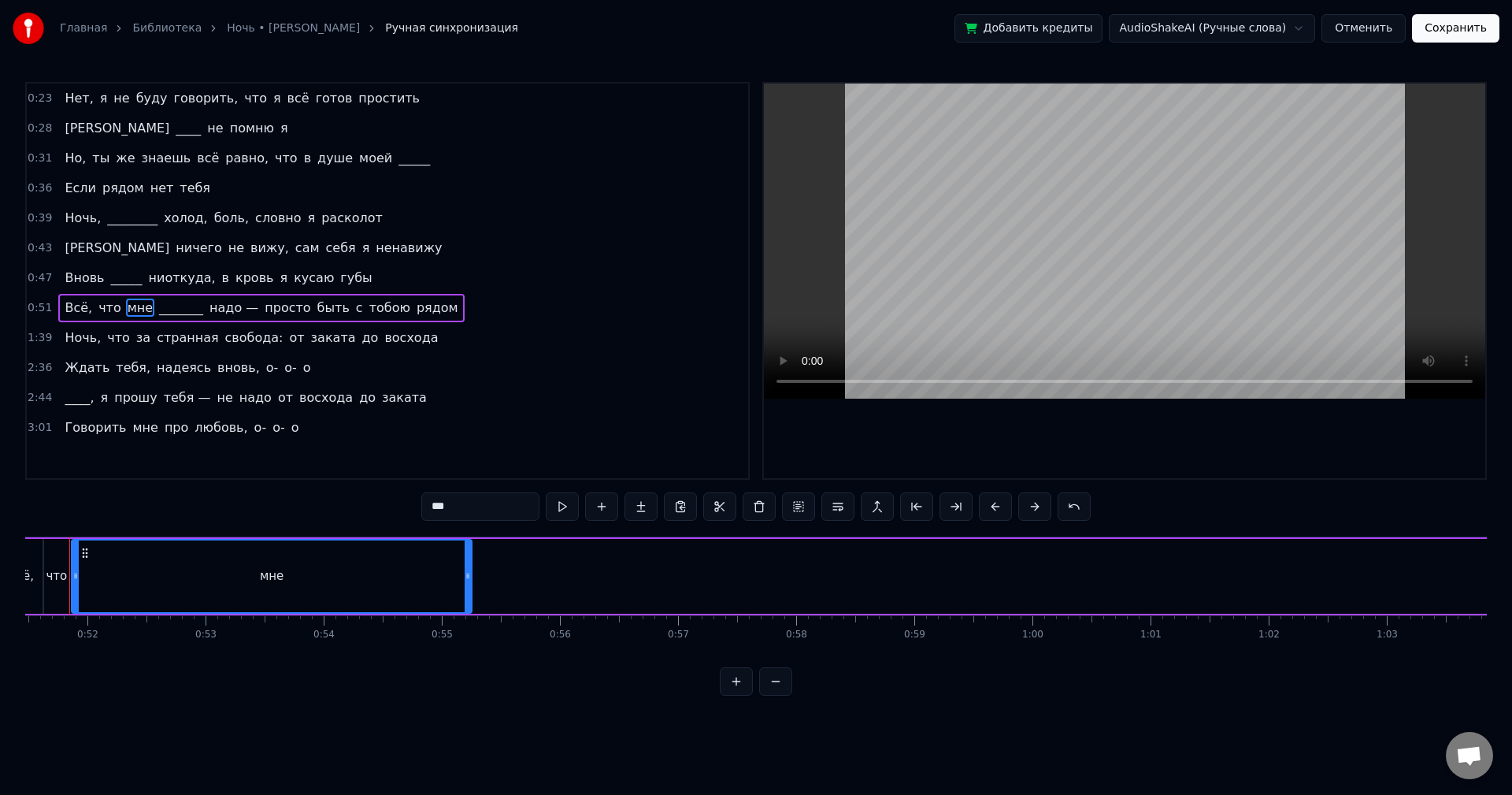
scroll to position [0, 6046]
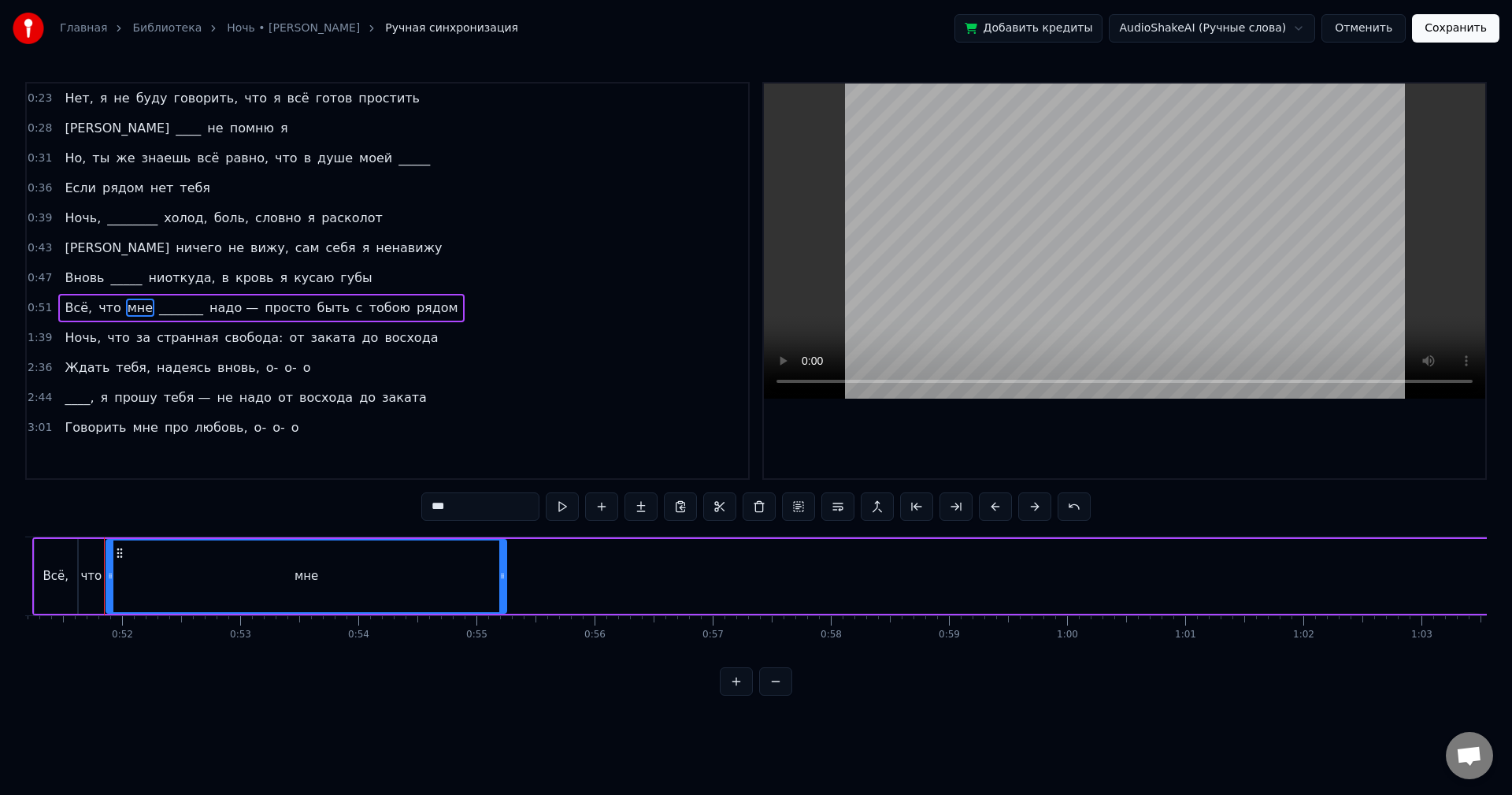
click at [166, 309] on span "_______" at bounding box center [181, 308] width 47 height 18
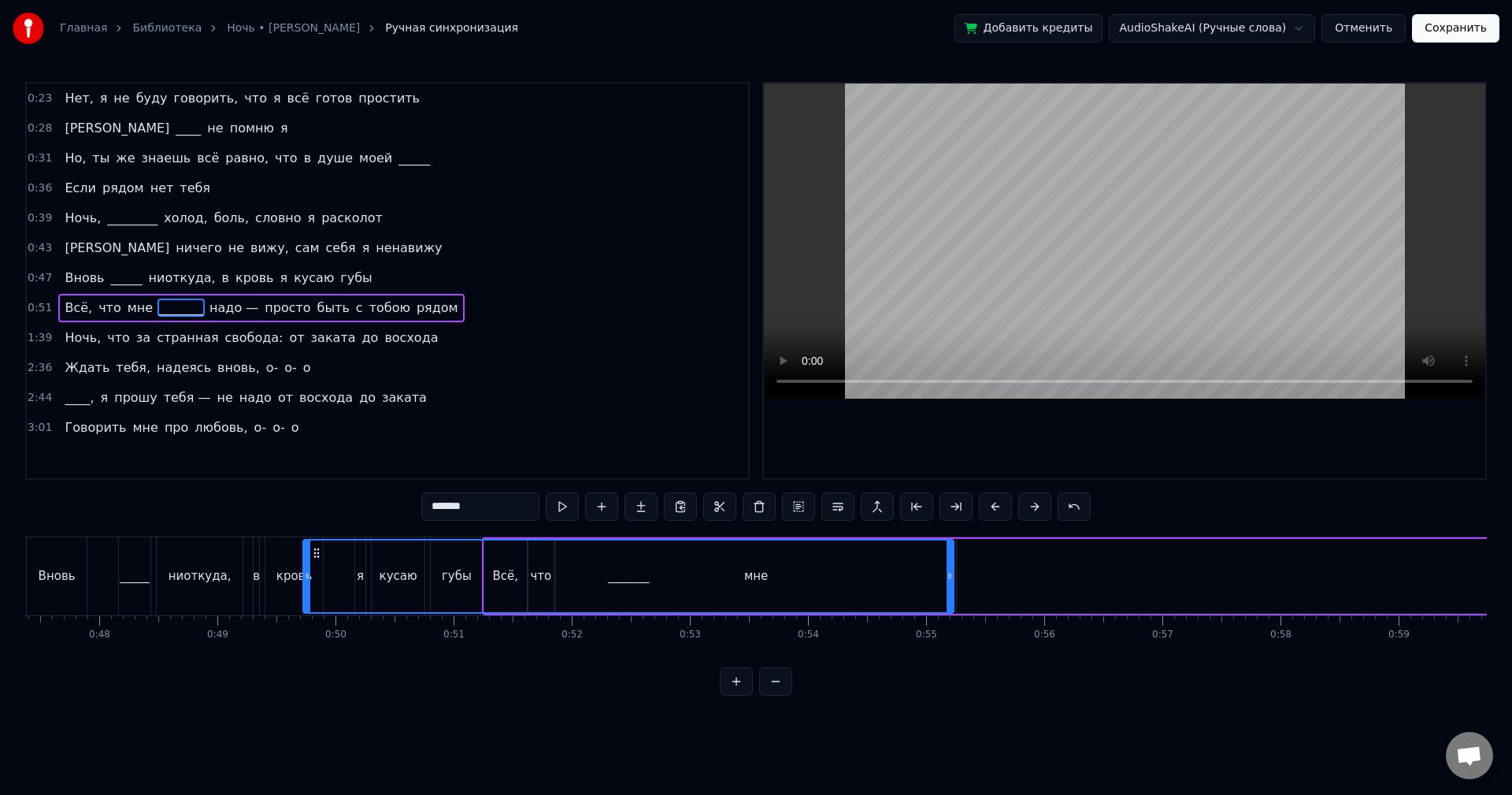
scroll to position [0, 5584]
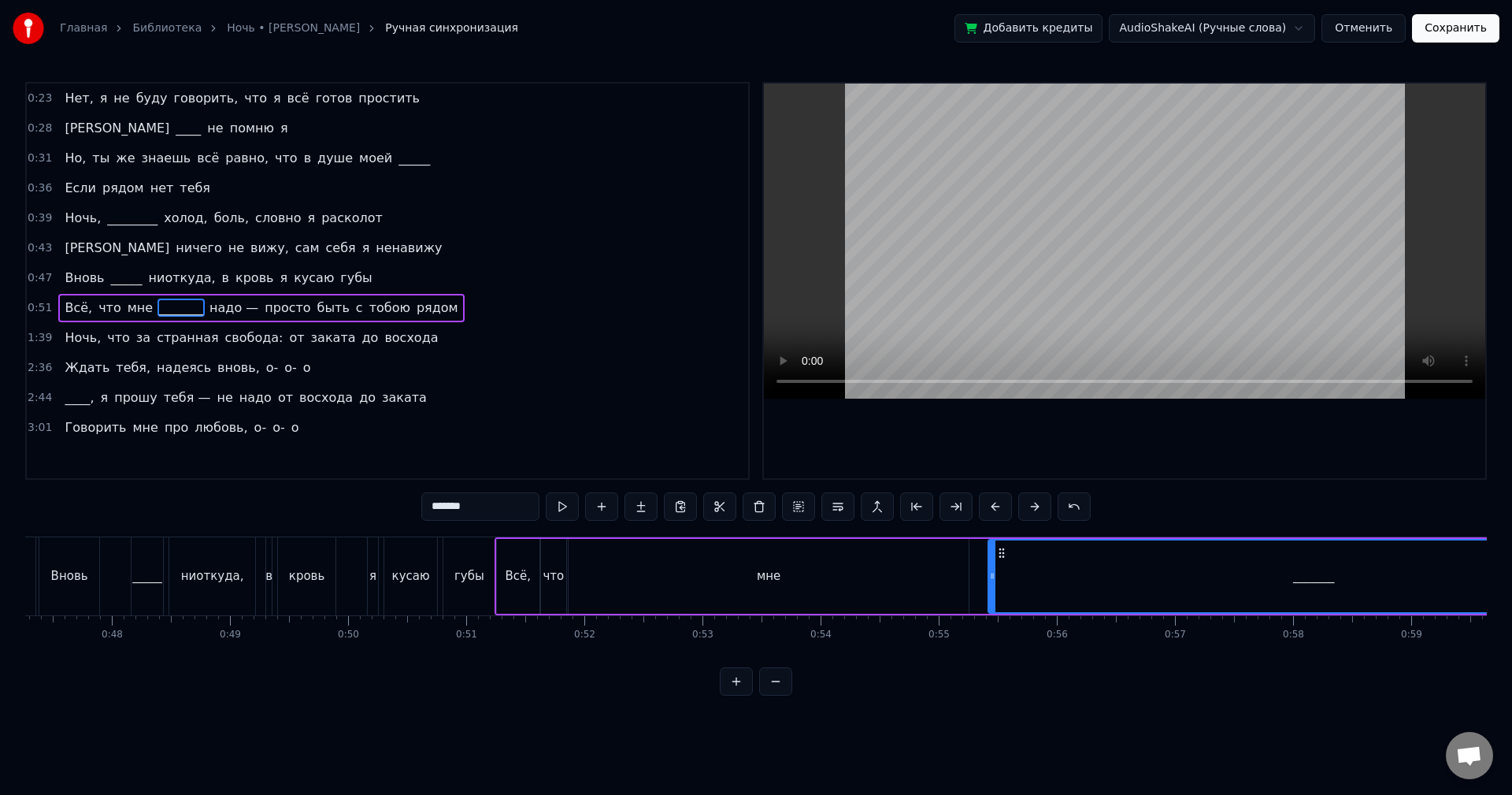
drag, startPoint x: 118, startPoint y: 551, endPoint x: 998, endPoint y: 550, distance: 880.0
click at [998, 550] on icon at bounding box center [1002, 553] width 13 height 13
click at [948, 567] on div "мне" at bounding box center [769, 576] width 400 height 75
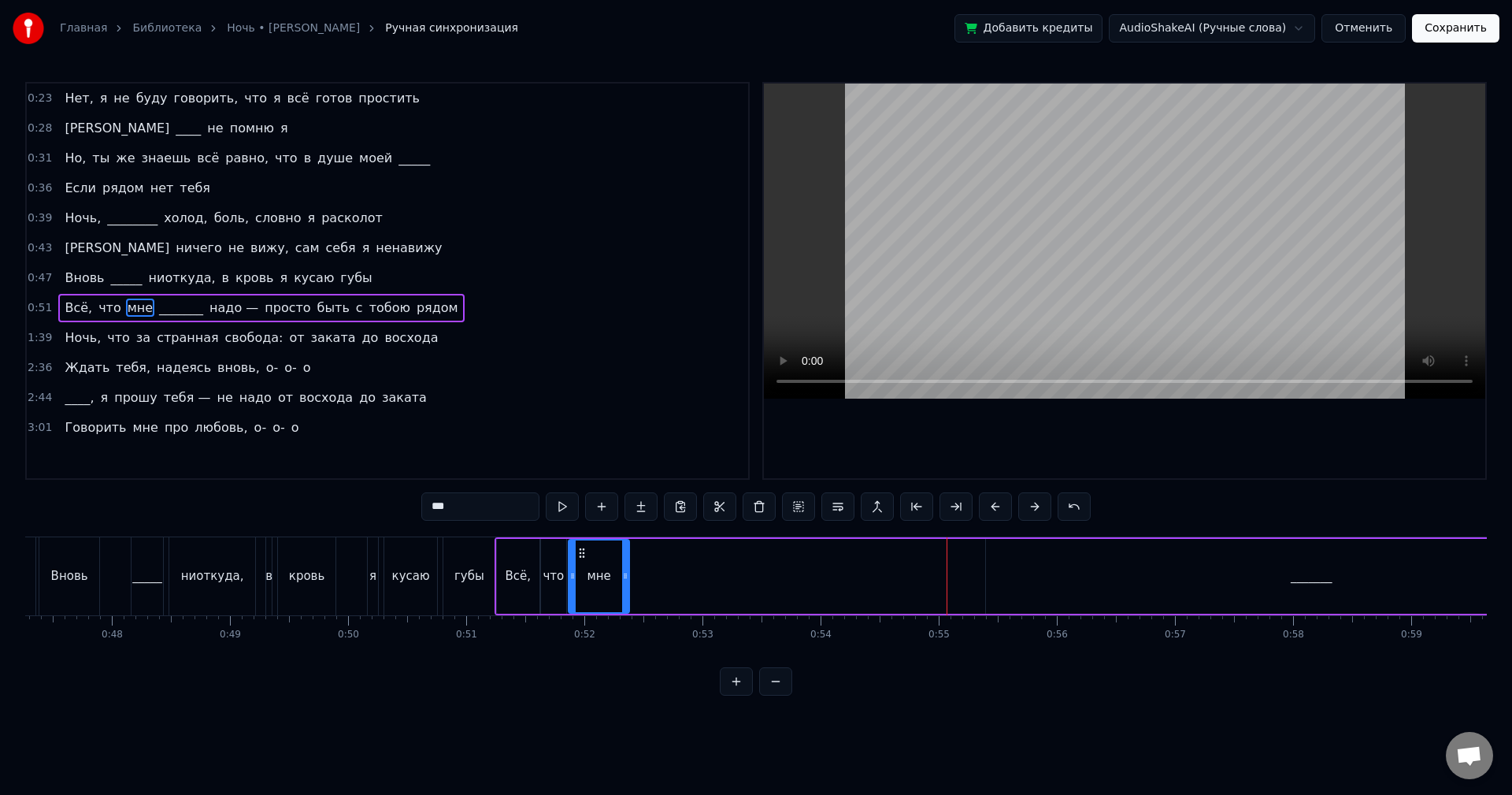
drag, startPoint x: 965, startPoint y: 568, endPoint x: 592, endPoint y: 569, distance: 373.0
click at [622, 577] on div at bounding box center [625, 576] width 6 height 72
click at [550, 507] on button at bounding box center [562, 506] width 33 height 28
drag, startPoint x: 612, startPoint y: 560, endPoint x: 579, endPoint y: 543, distance: 37.1
click at [607, 559] on div at bounding box center [610, 576] width 6 height 72
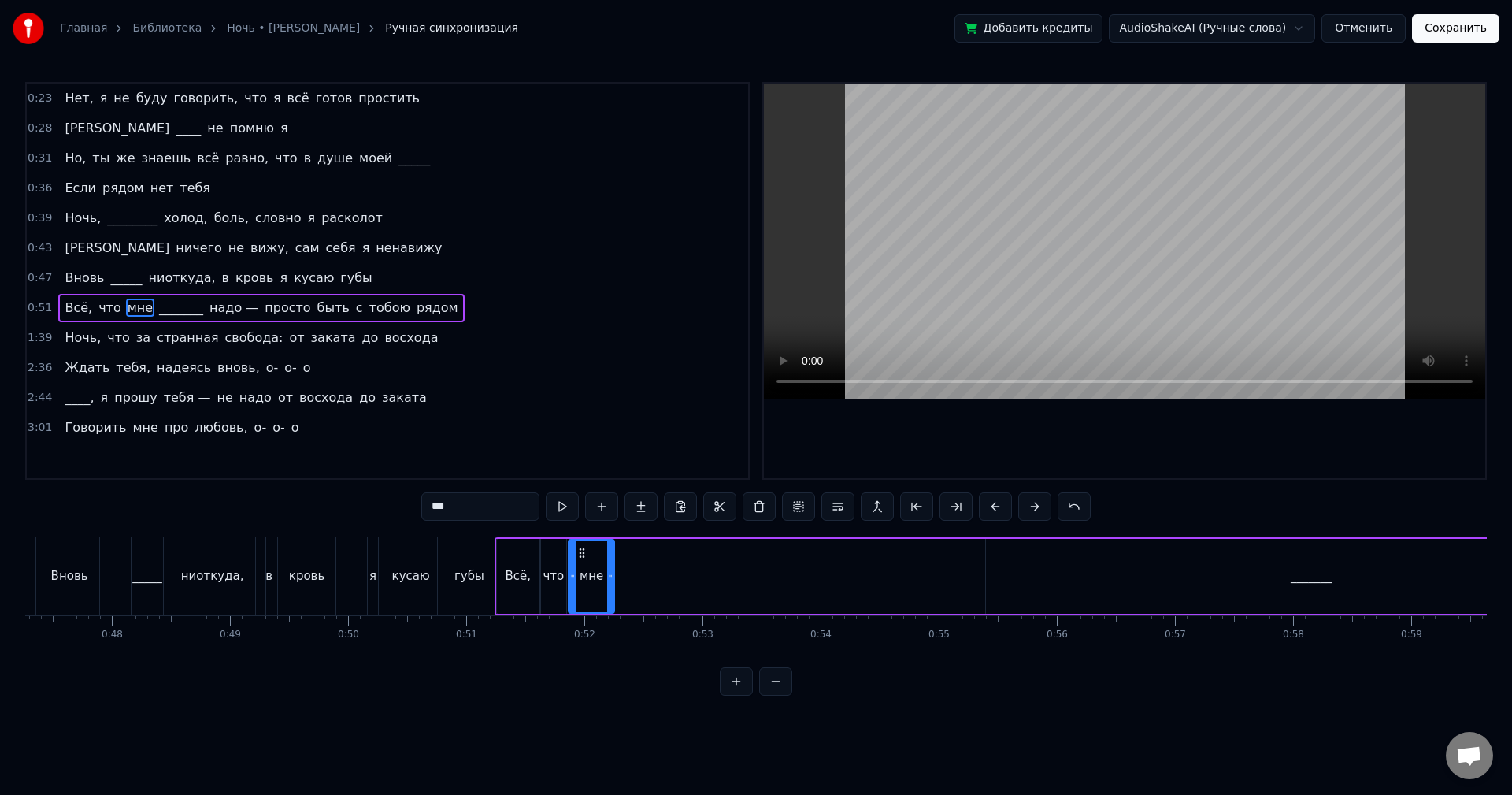
click at [568, 513] on button at bounding box center [562, 506] width 33 height 28
drag, startPoint x: 610, startPoint y: 550, endPoint x: 600, endPoint y: 550, distance: 10.0
click at [602, 550] on div at bounding box center [605, 576] width 6 height 72
click at [568, 509] on button at bounding box center [562, 506] width 33 height 28
click at [595, 543] on div at bounding box center [596, 576] width 6 height 72
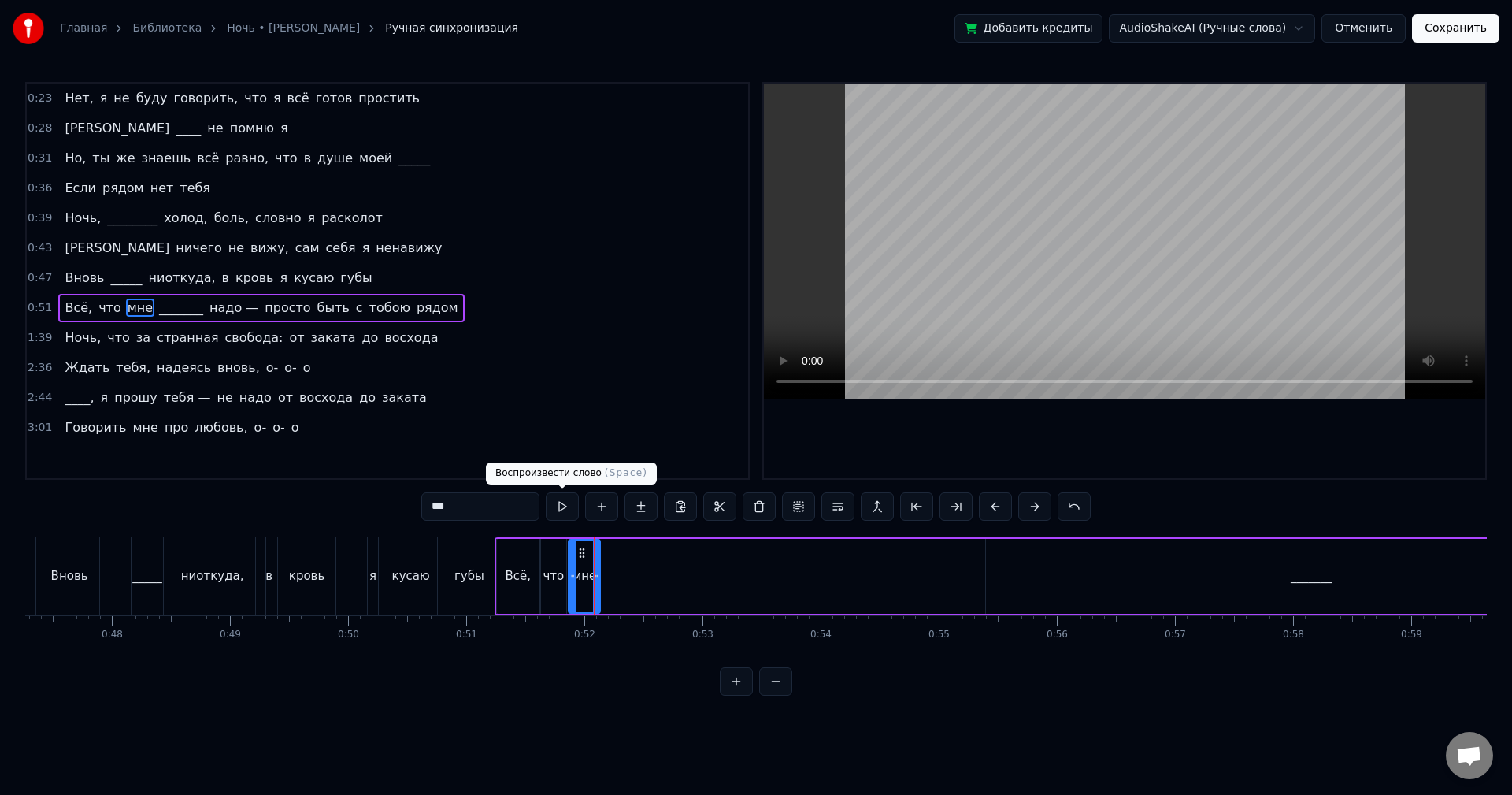
click at [567, 508] on button at bounding box center [562, 506] width 33 height 28
click at [1092, 579] on div "_______" at bounding box center [1311, 576] width 650 height 75
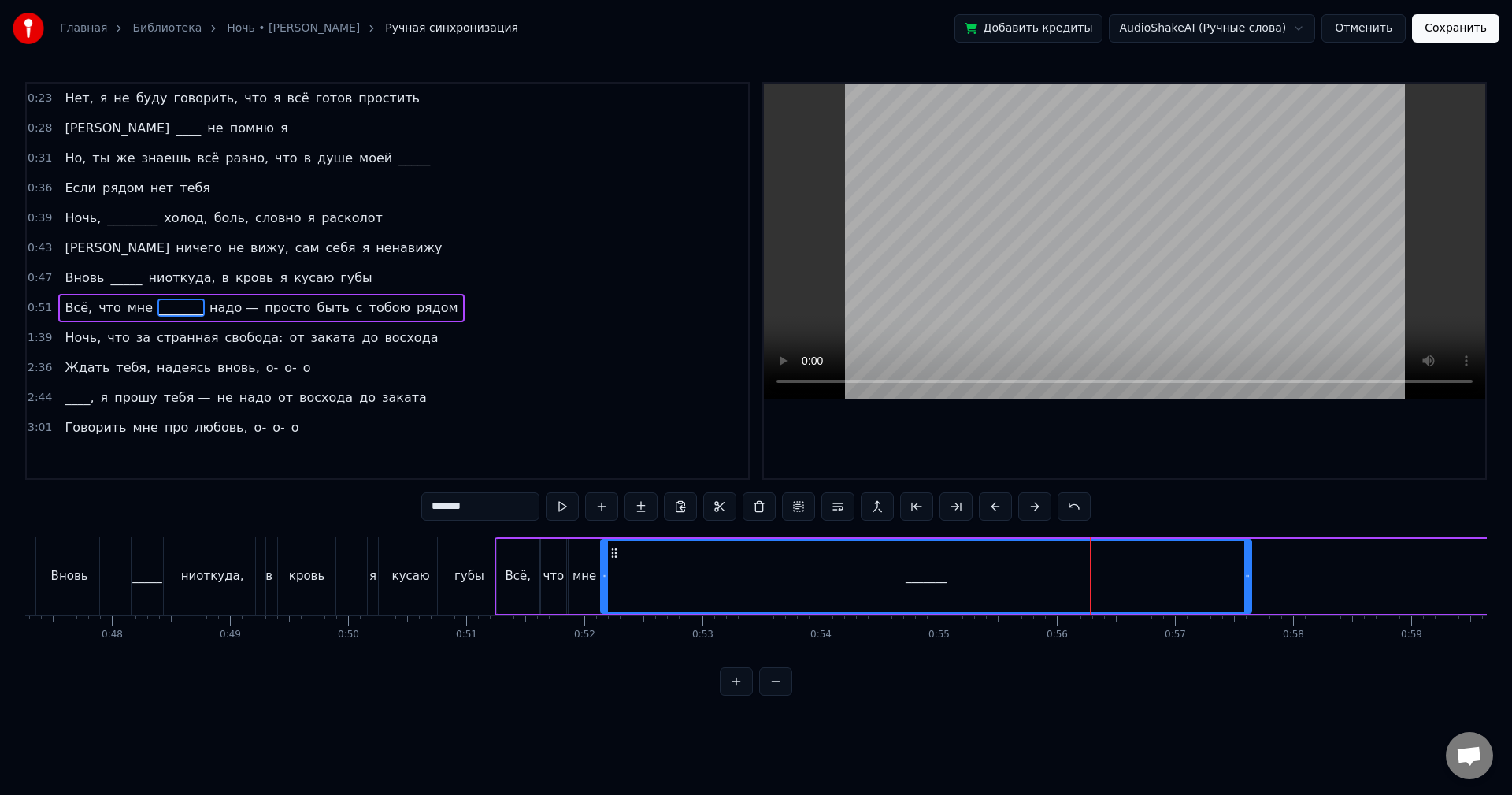
drag, startPoint x: 998, startPoint y: 553, endPoint x: 612, endPoint y: 567, distance: 386.3
click at [612, 567] on div "_______" at bounding box center [925, 576] width 649 height 72
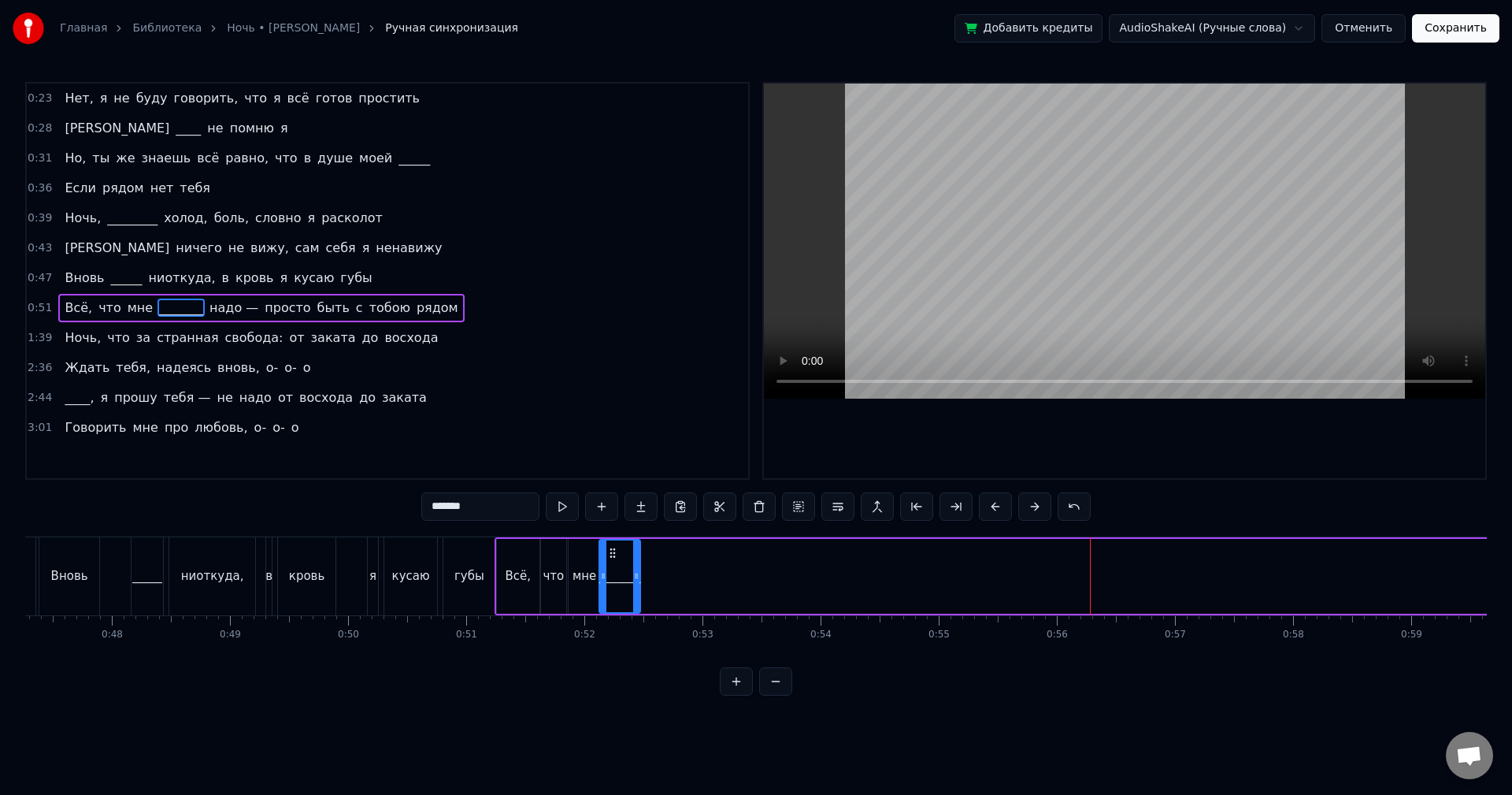
drag, startPoint x: 1247, startPoint y: 583, endPoint x: 637, endPoint y: 596, distance: 610.1
click at [637, 596] on div at bounding box center [636, 576] width 6 height 72
click at [564, 507] on button at bounding box center [562, 506] width 33 height 28
click at [642, 547] on div at bounding box center [639, 576] width 6 height 72
click at [557, 508] on button at bounding box center [562, 506] width 33 height 28
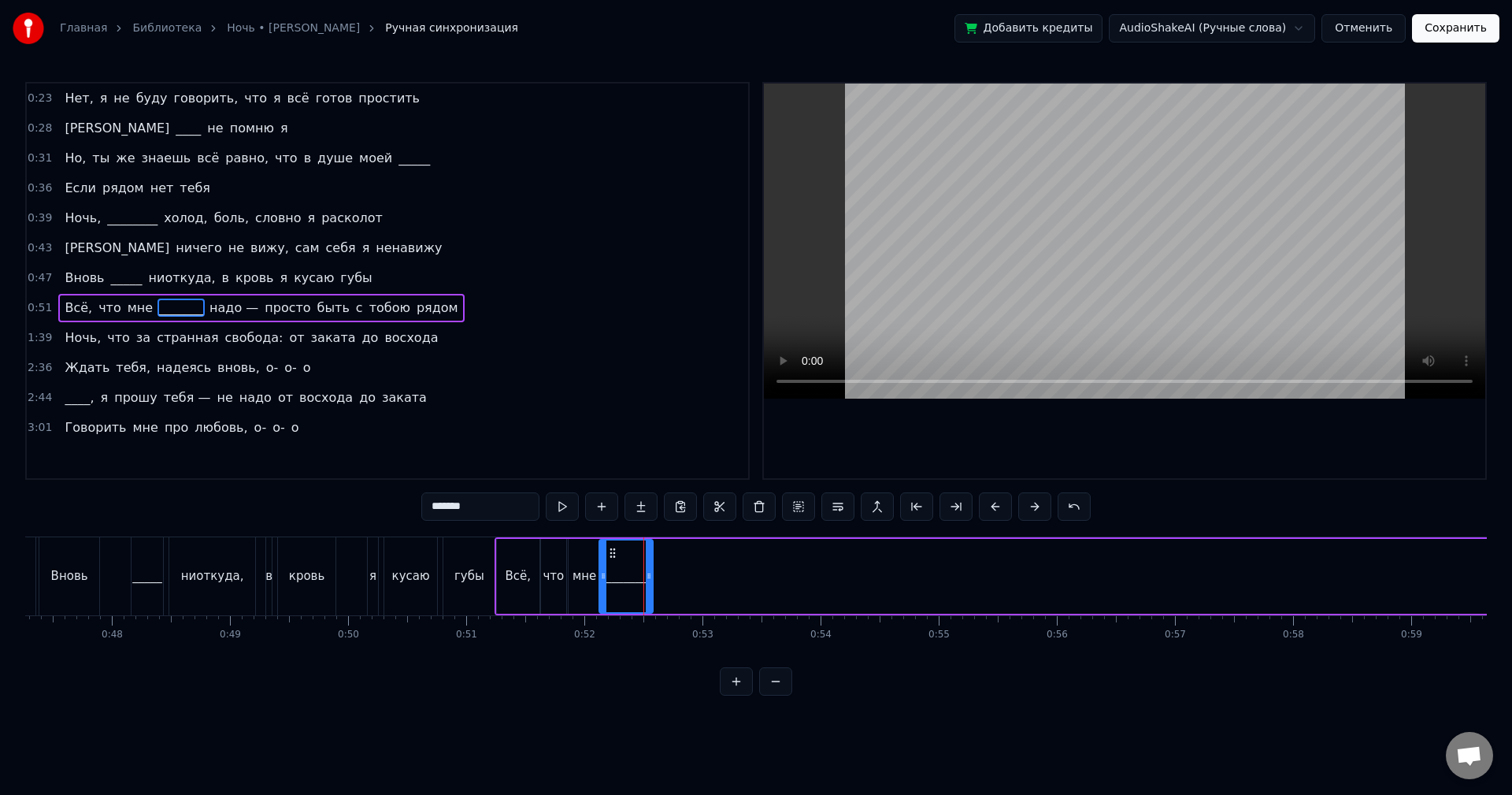
drag, startPoint x: 642, startPoint y: 569, endPoint x: 651, endPoint y: 568, distance: 9.1
click at [651, 568] on div at bounding box center [649, 576] width 6 height 72
click at [565, 508] on button at bounding box center [562, 506] width 33 height 28
click at [654, 577] on icon at bounding box center [652, 576] width 6 height 13
click at [554, 508] on button at bounding box center [562, 506] width 33 height 28
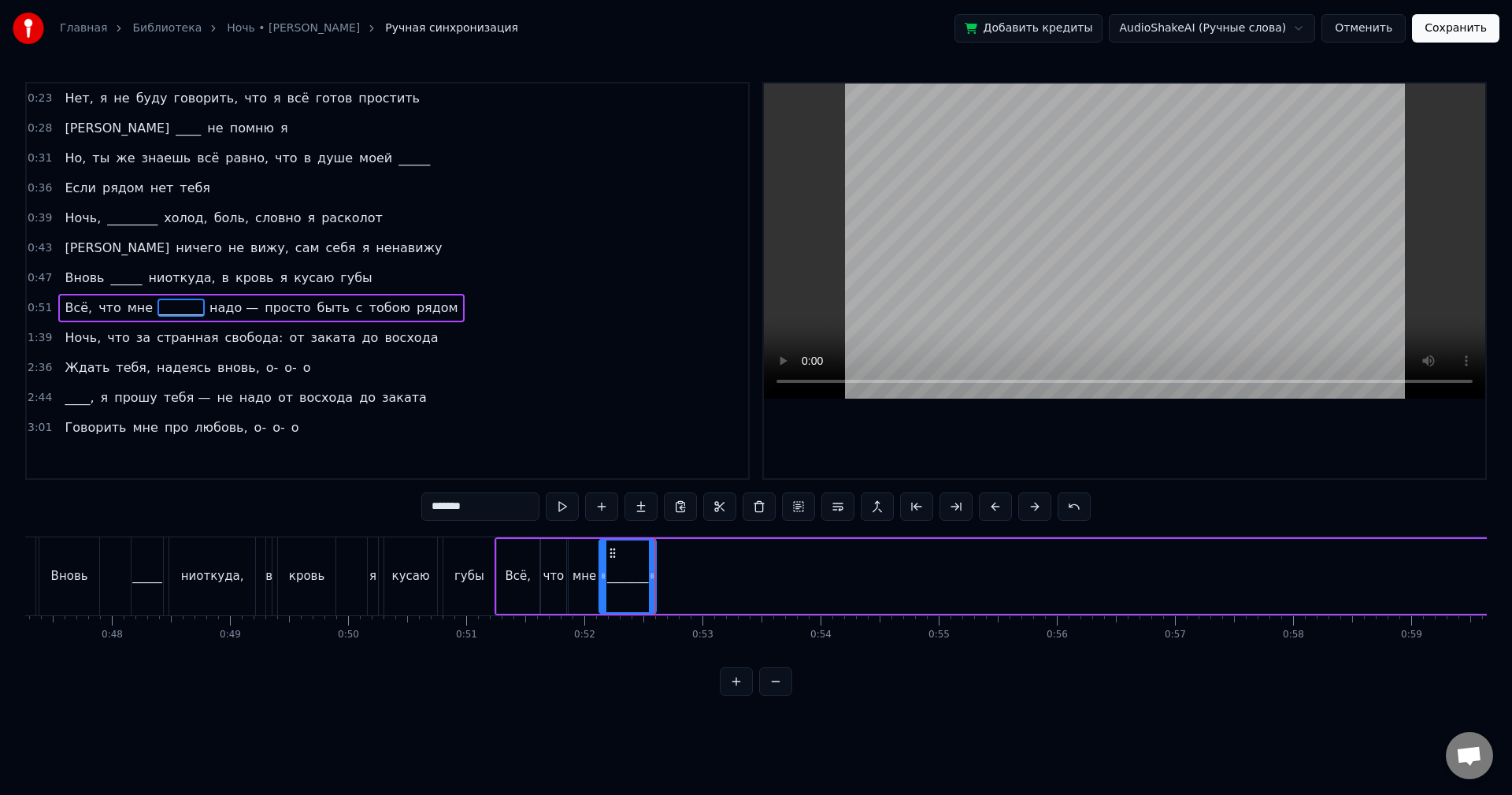
click at [208, 308] on span "надо —" at bounding box center [234, 308] width 52 height 18
type input "******"
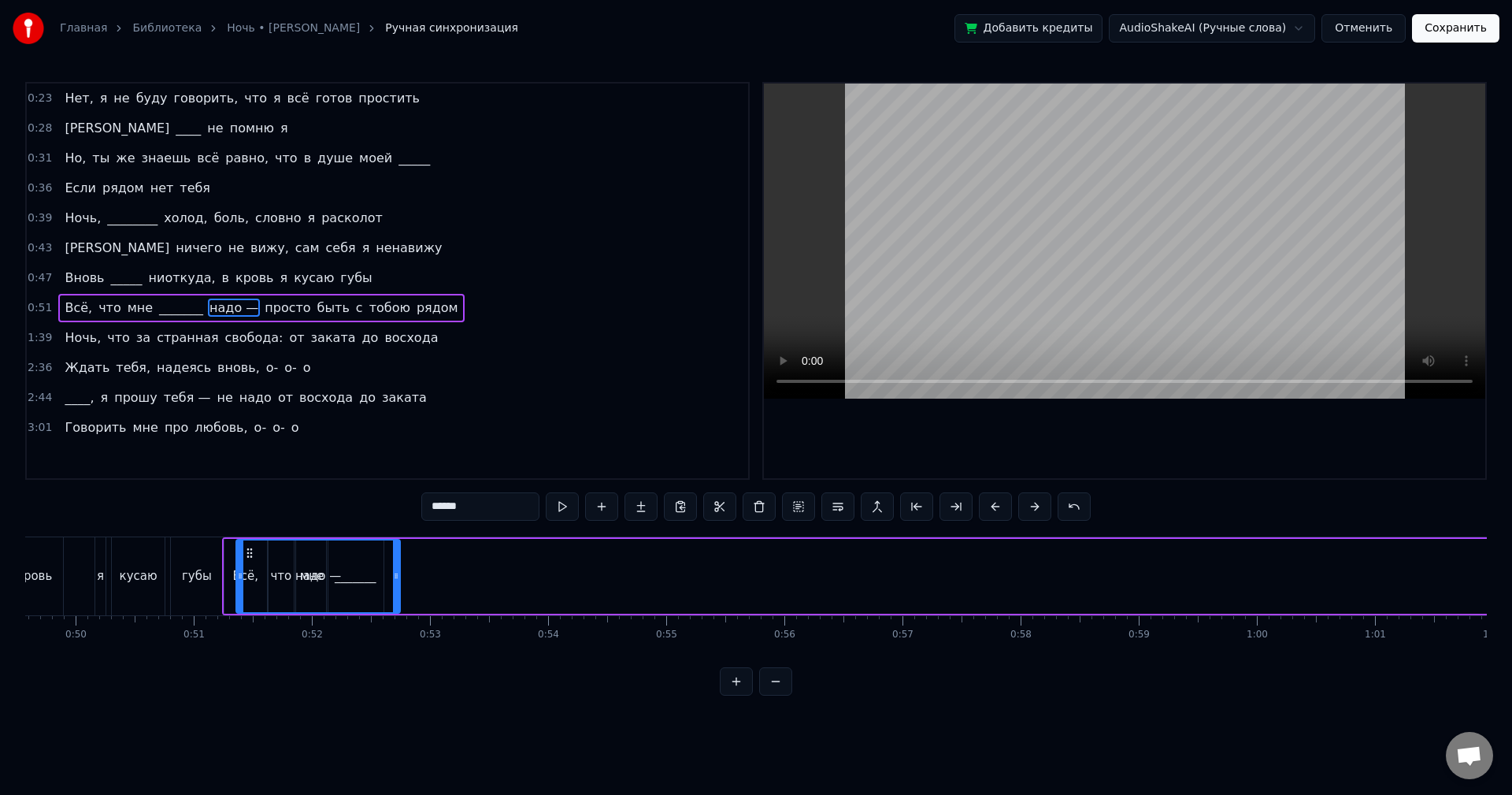
scroll to position [0, 5855]
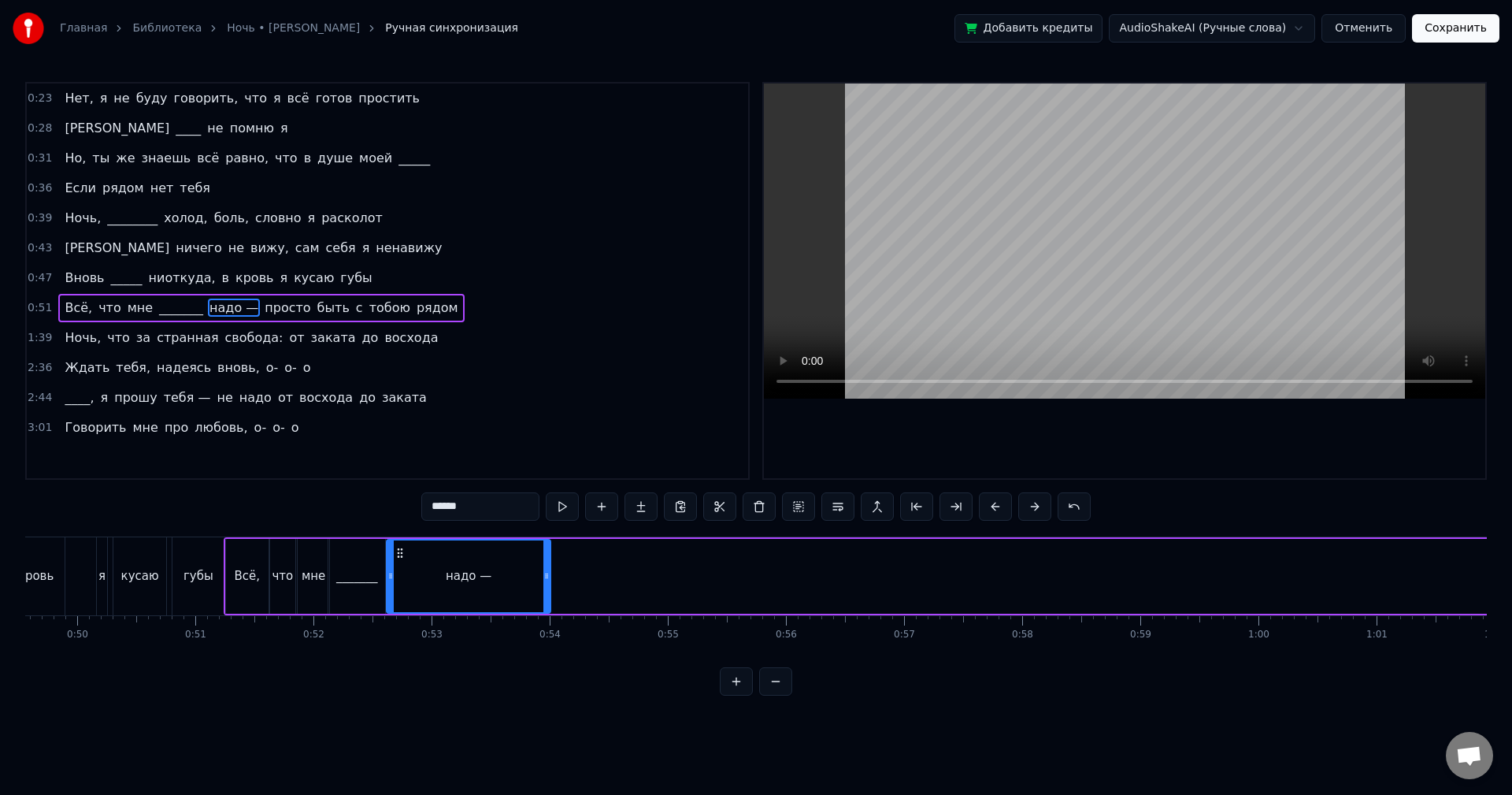
drag, startPoint x: 121, startPoint y: 551, endPoint x: 402, endPoint y: 553, distance: 281.0
click at [402, 553] on icon at bounding box center [400, 553] width 13 height 13
click at [568, 503] on button at bounding box center [562, 506] width 33 height 28
drag, startPoint x: 549, startPoint y: 554, endPoint x: 458, endPoint y: 562, distance: 91.4
click at [459, 562] on div at bounding box center [459, 576] width 6 height 72
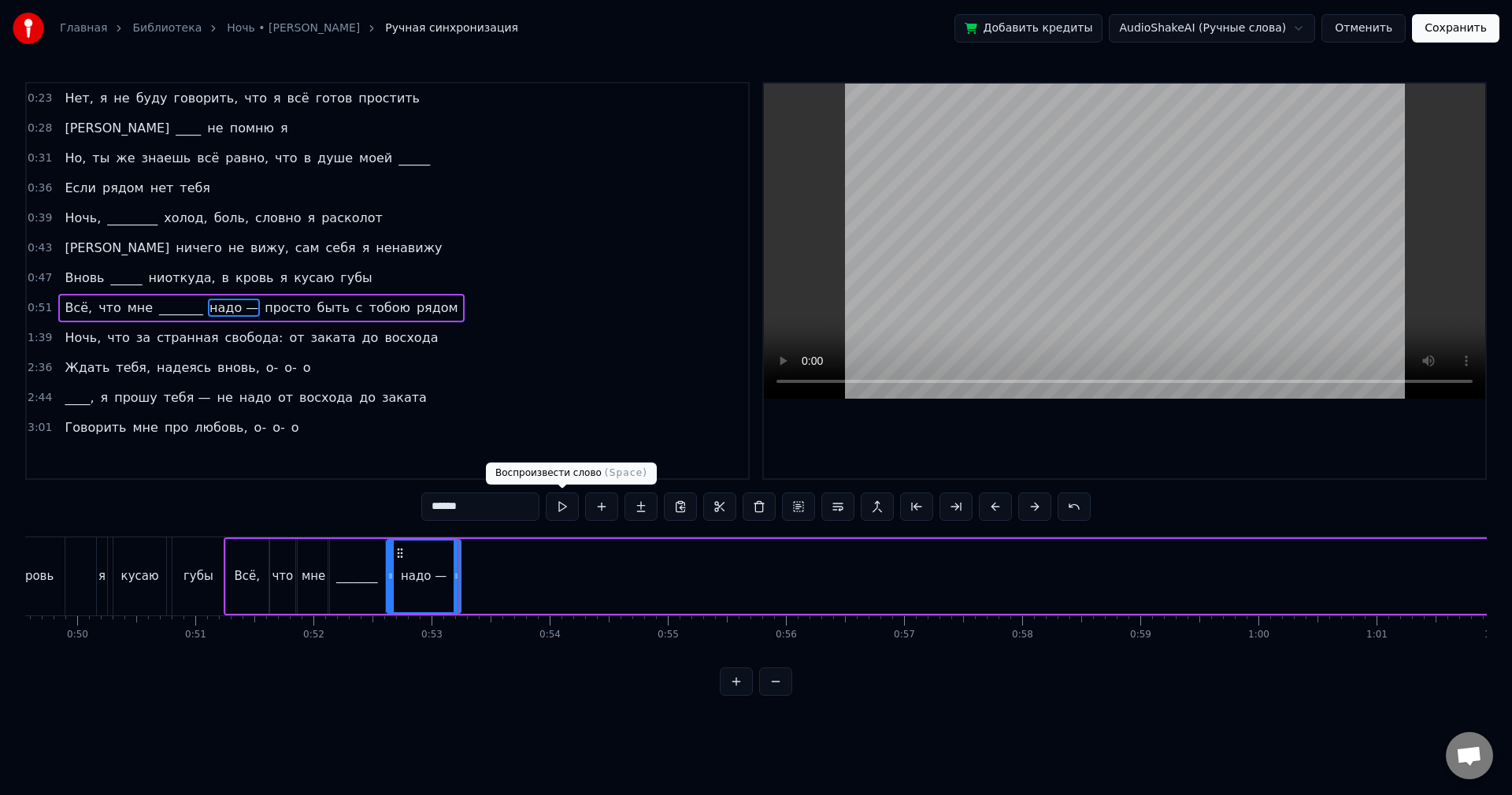
click at [559, 509] on button at bounding box center [562, 506] width 33 height 28
click at [460, 558] on div at bounding box center [460, 576] width 1 height 78
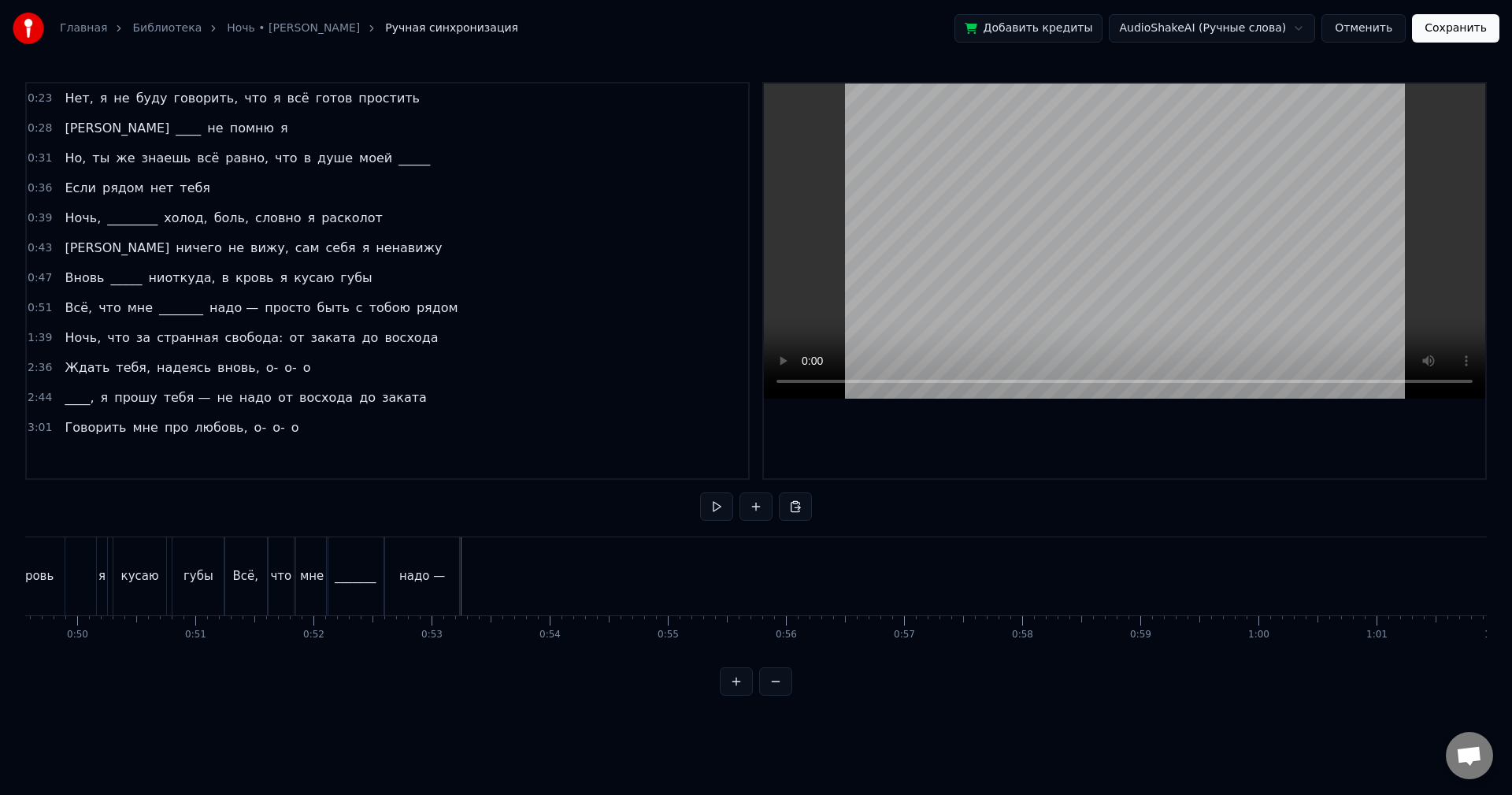
click at [436, 561] on div "надо —" at bounding box center [423, 576] width 74 height 78
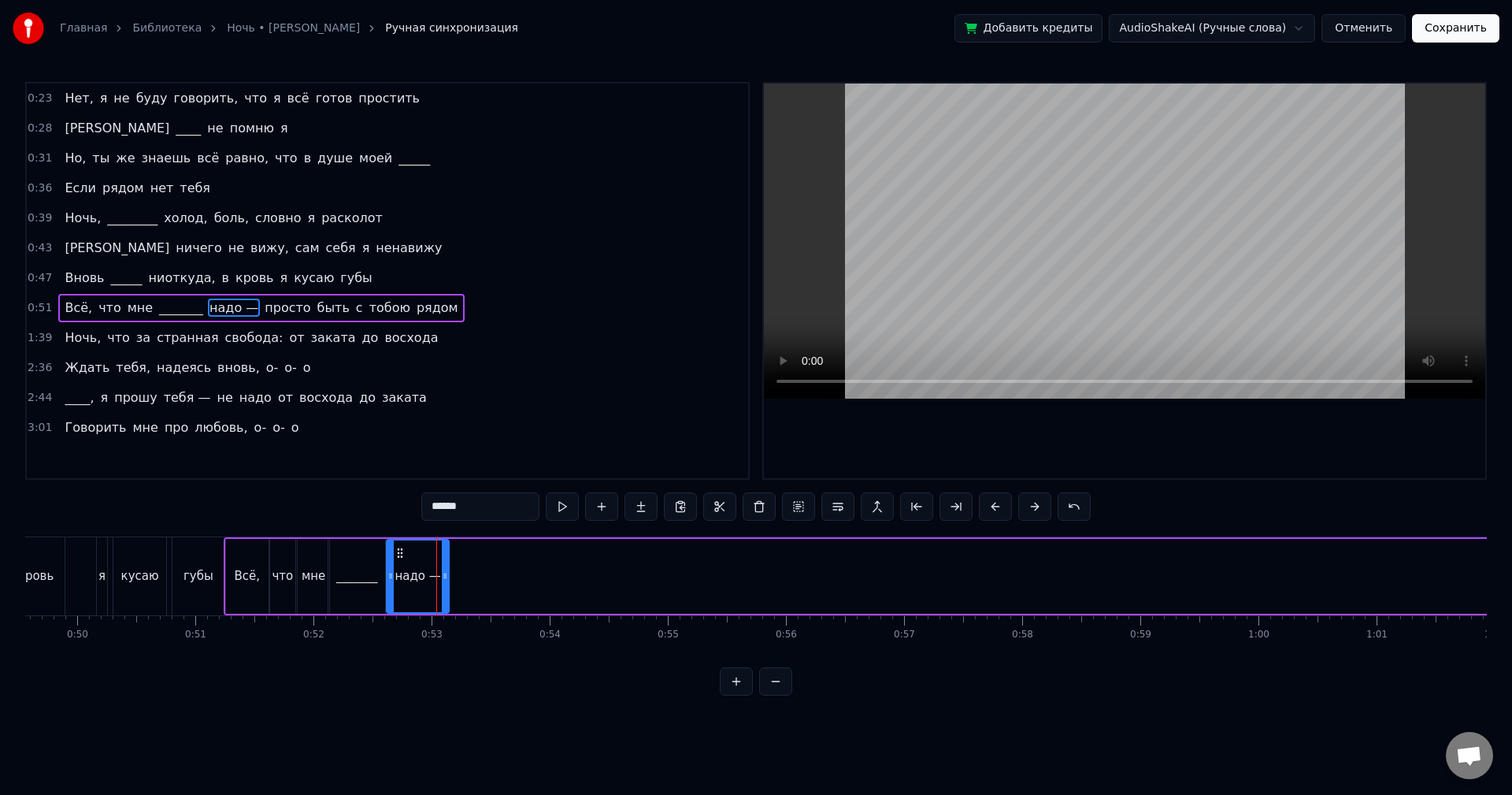
drag, startPoint x: 457, startPoint y: 558, endPoint x: 445, endPoint y: 559, distance: 12.0
click at [445, 559] on div at bounding box center [445, 576] width 6 height 72
click at [552, 506] on button at bounding box center [562, 506] width 33 height 28
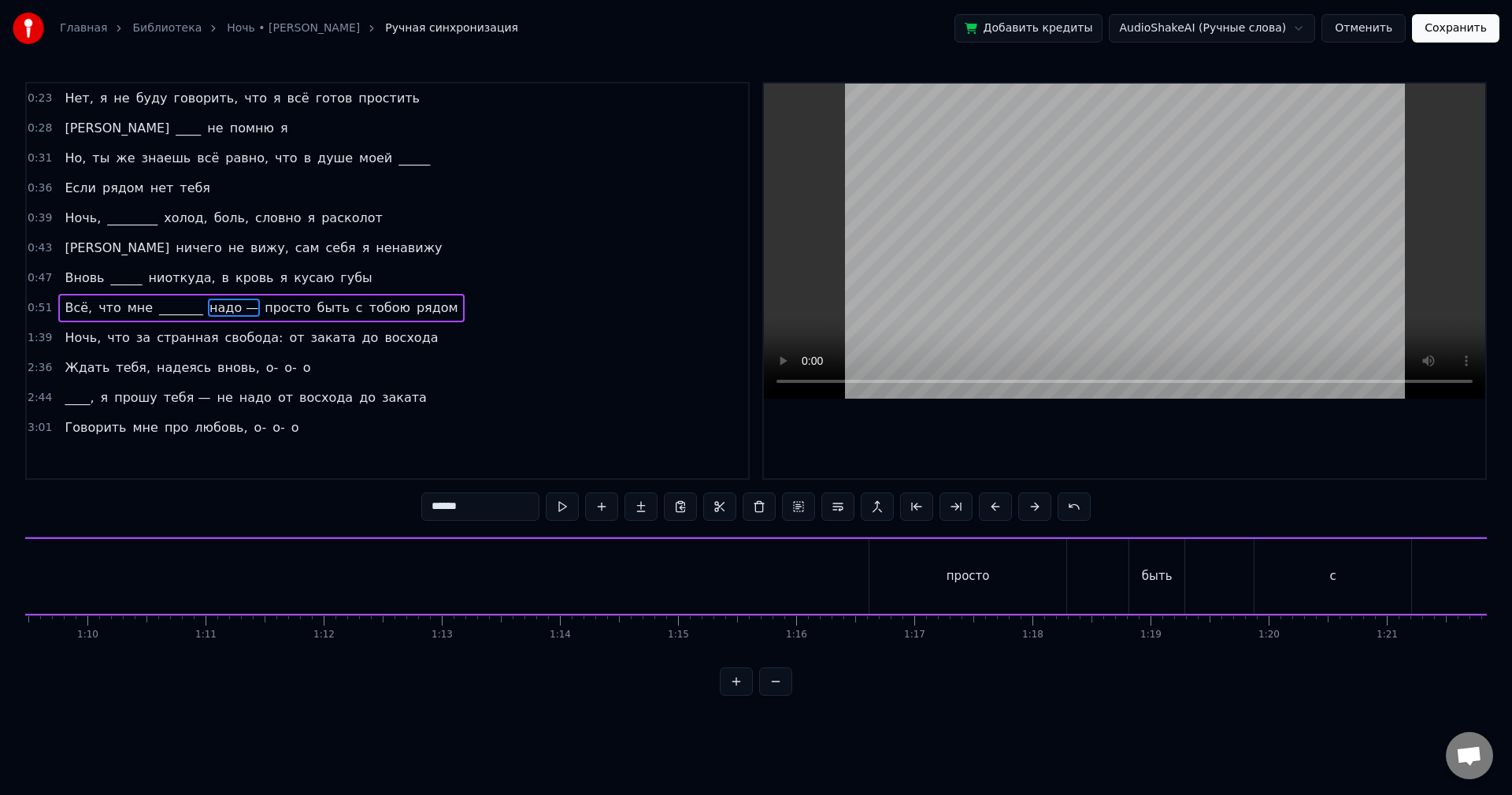
scroll to position [0, 8307]
click at [776, 548] on div "просто" at bounding box center [868, 576] width 197 height 75
type input "******"
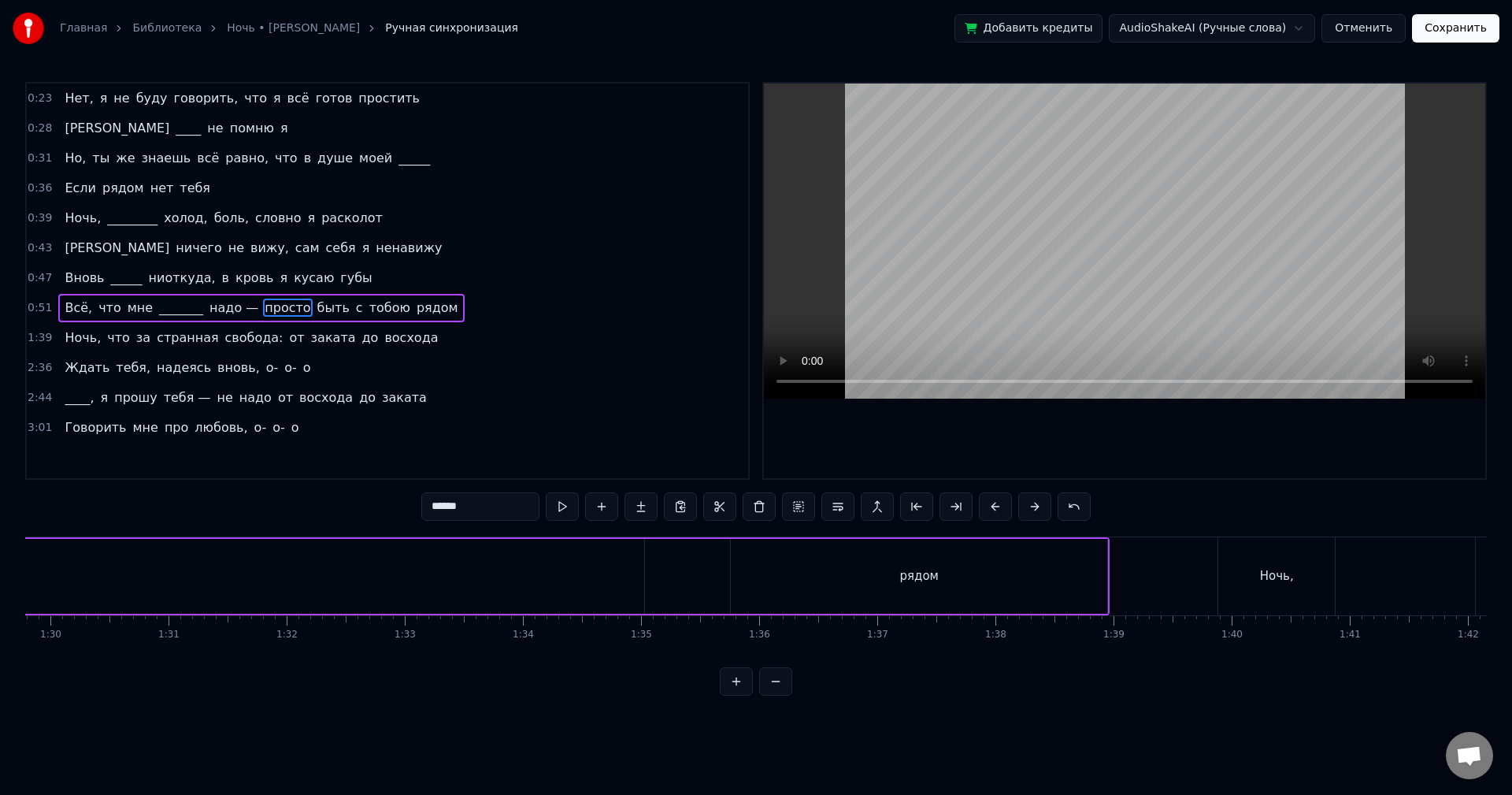
scroll to position [0, 10622]
click at [433, 304] on div "0:51 Всё, что мне _______ надо — просто быть с тобою рядом" at bounding box center [387, 308] width 721 height 30
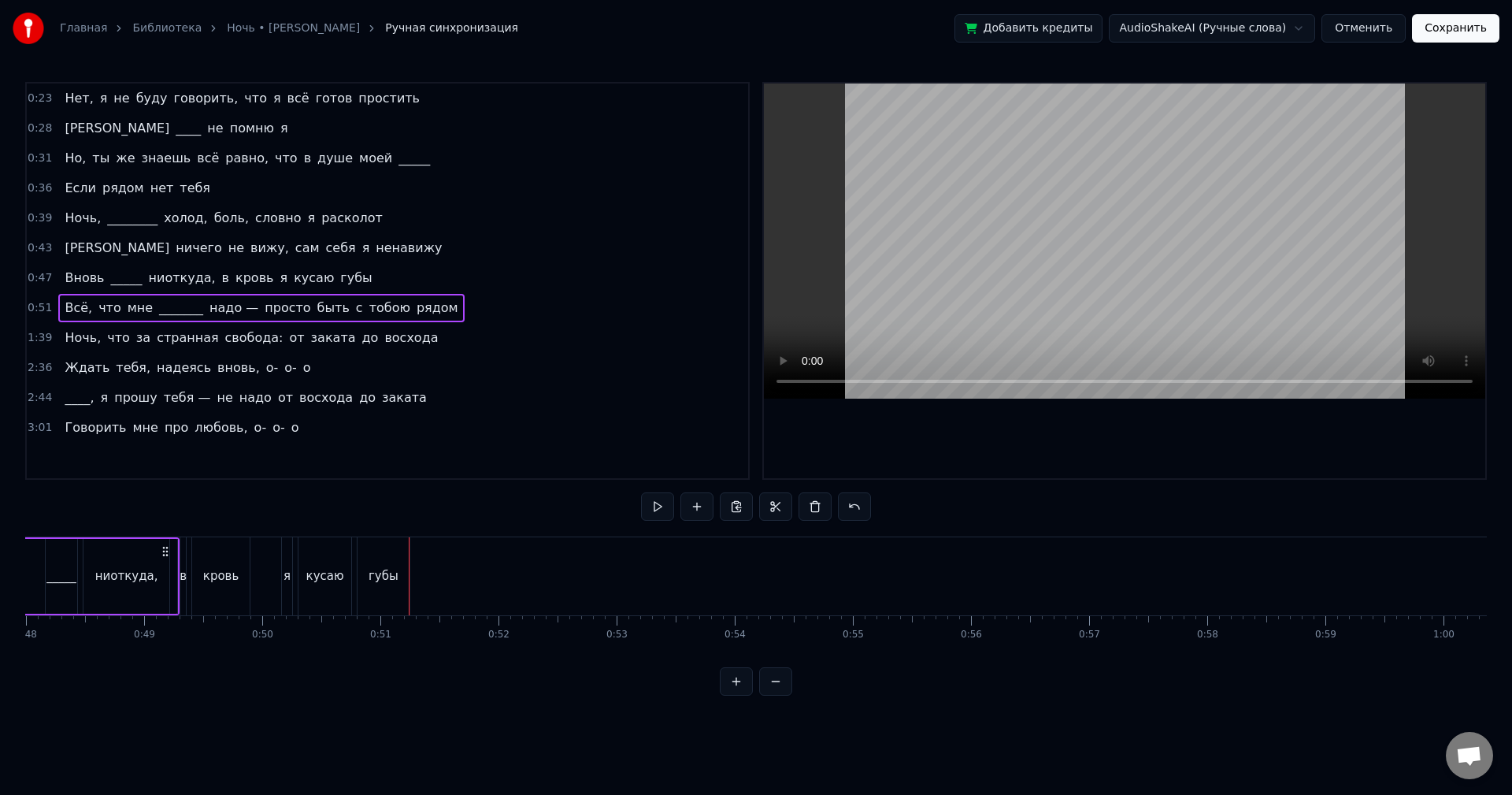
scroll to position [0, 5652]
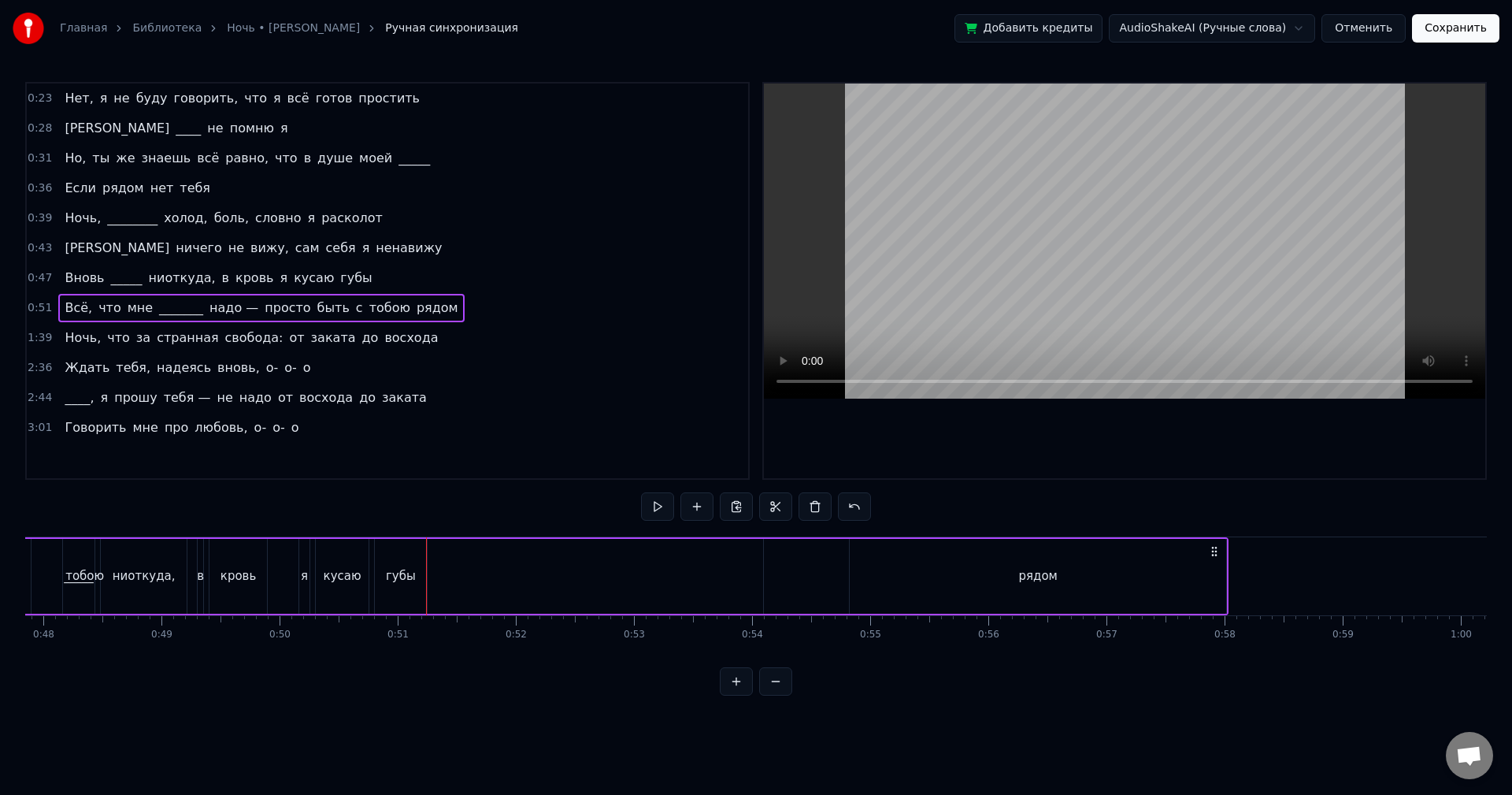
drag, startPoint x: 708, startPoint y: 550, endPoint x: 1216, endPoint y: 586, distance: 509.3
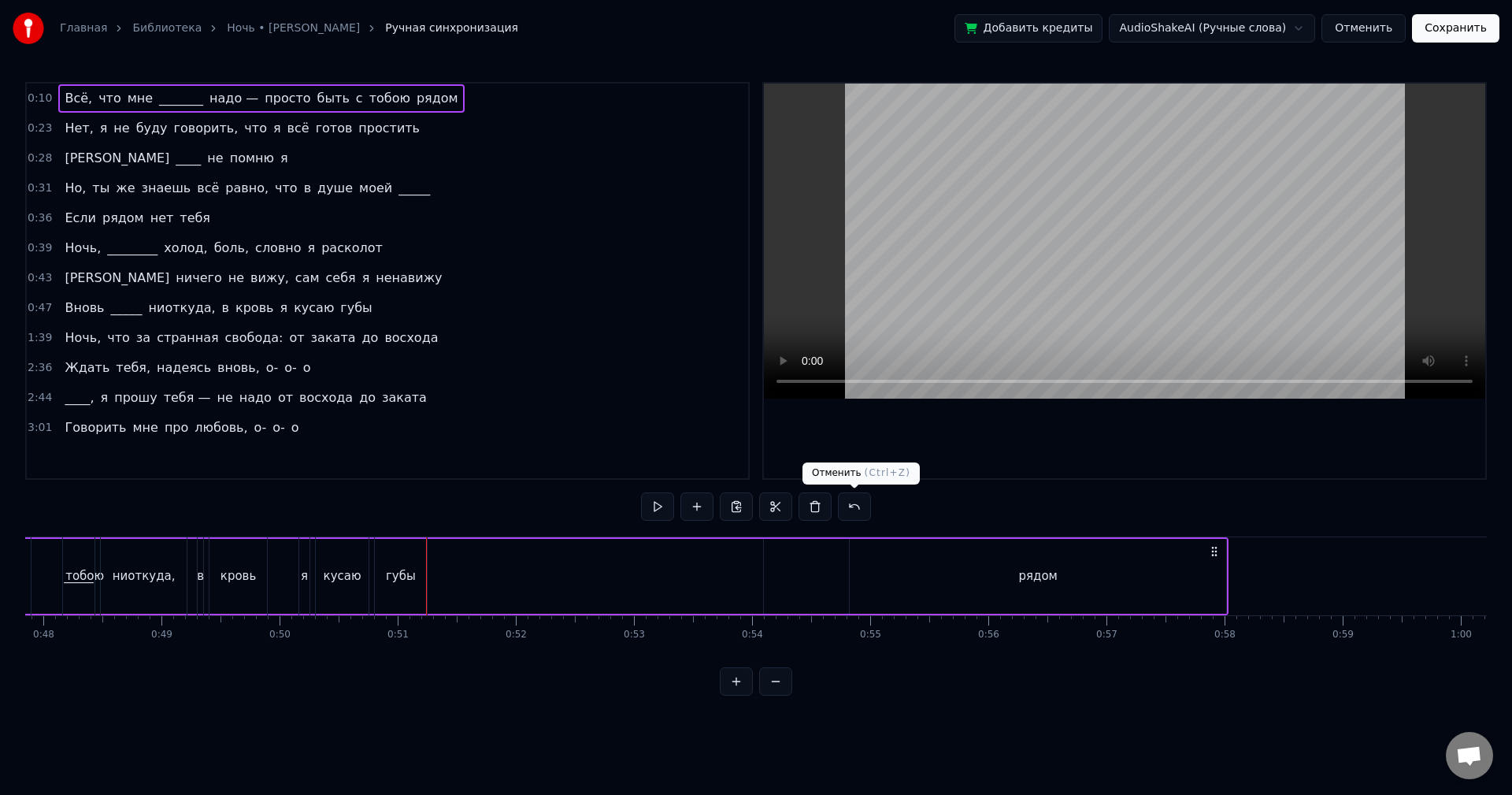
click at [862, 508] on button at bounding box center [855, 506] width 33 height 28
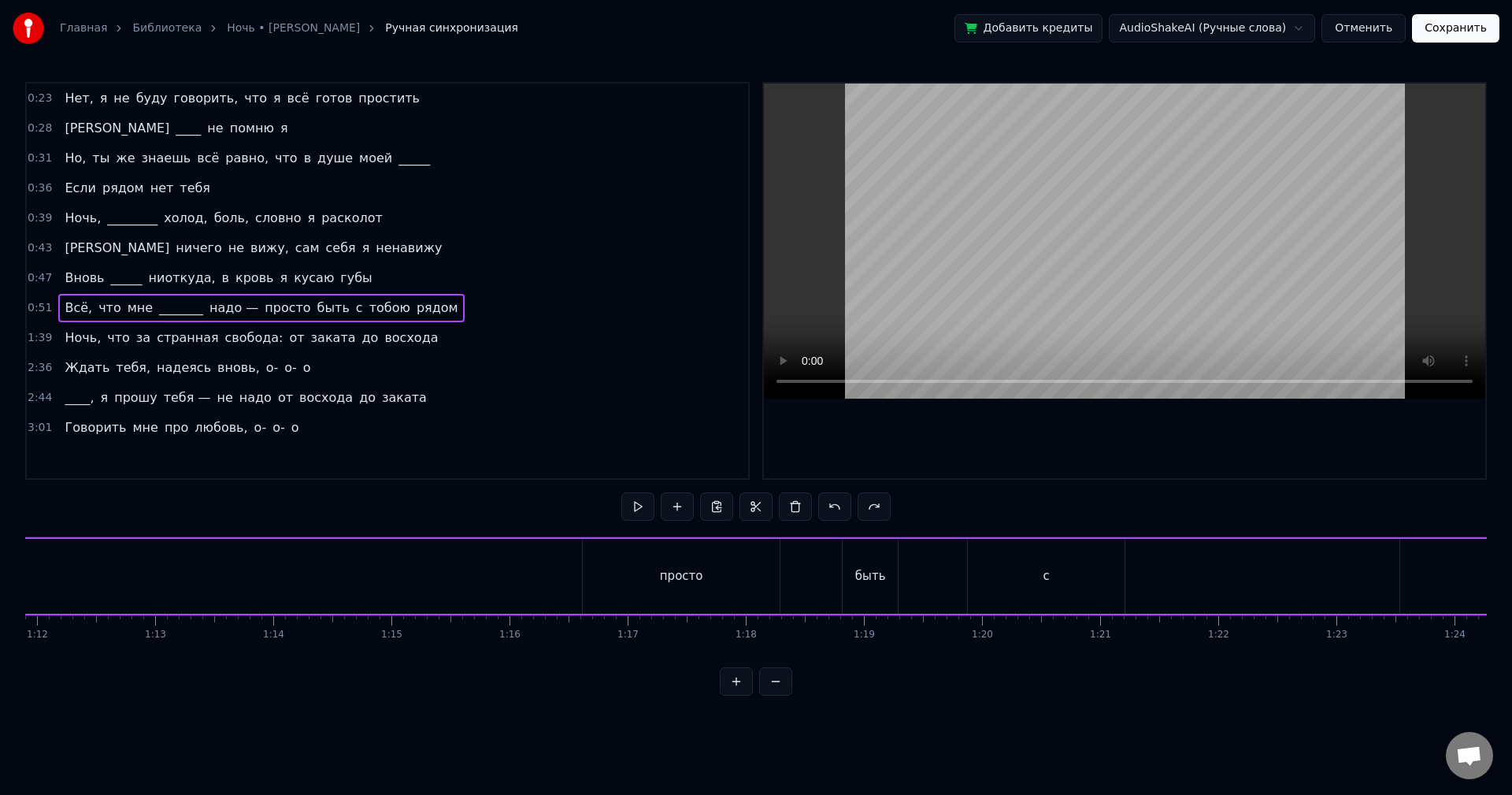
scroll to position [0, 8293]
click at [791, 554] on div "просто" at bounding box center [882, 576] width 197 height 75
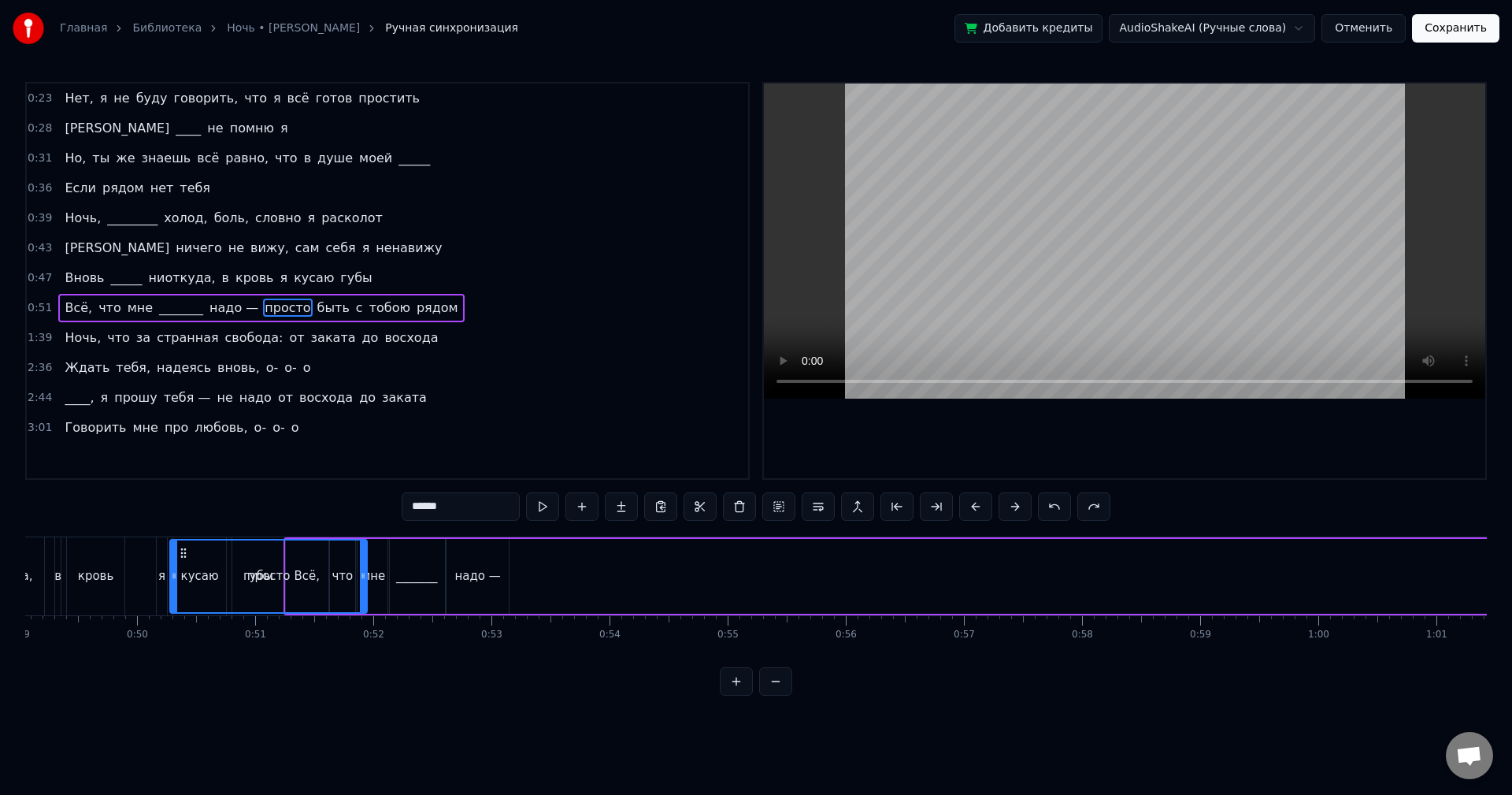
scroll to position [0, 5789]
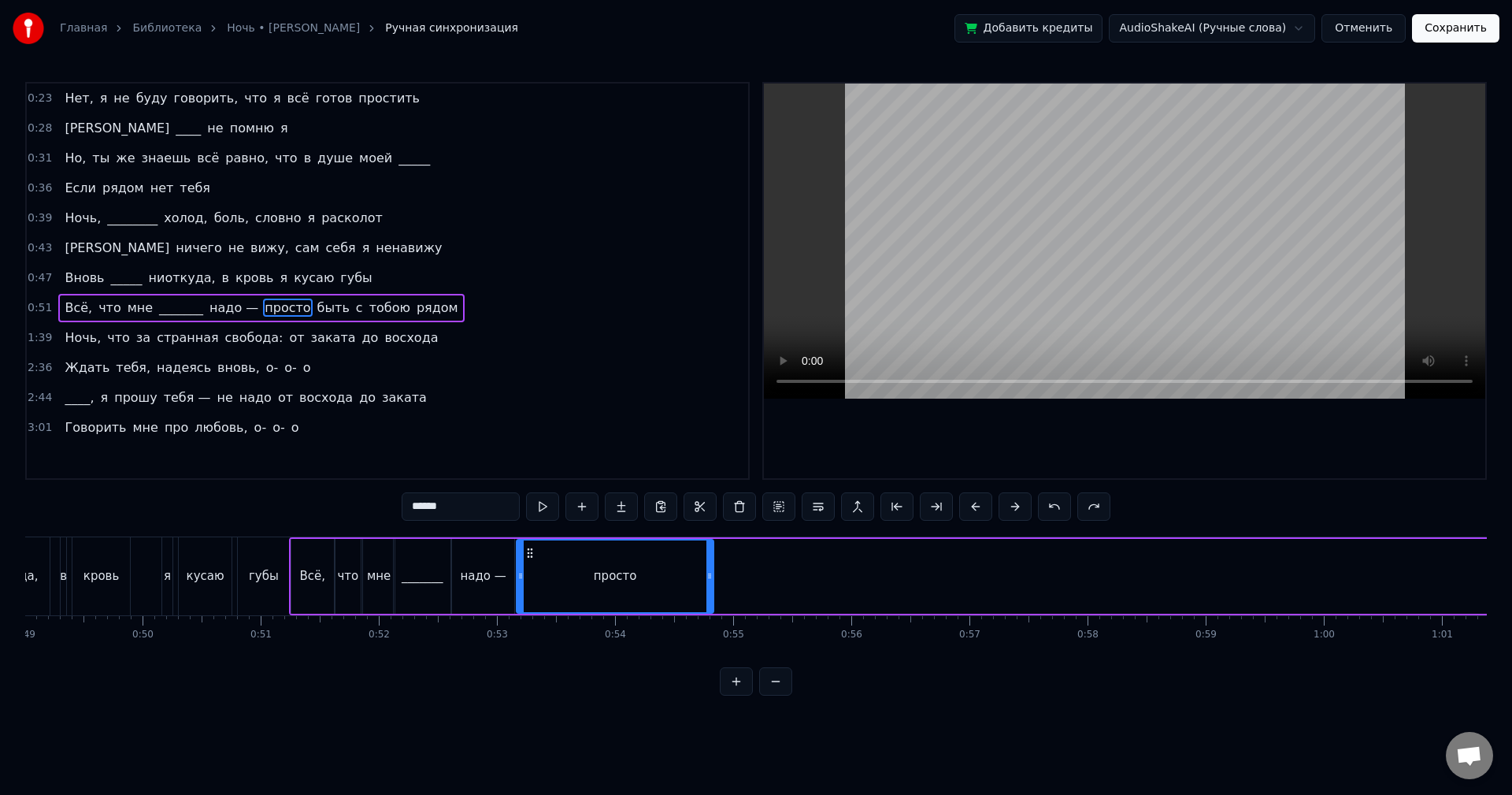
drag, startPoint x: 797, startPoint y: 553, endPoint x: 530, endPoint y: 570, distance: 267.5
click at [530, 570] on div "просто" at bounding box center [615, 576] width 196 height 72
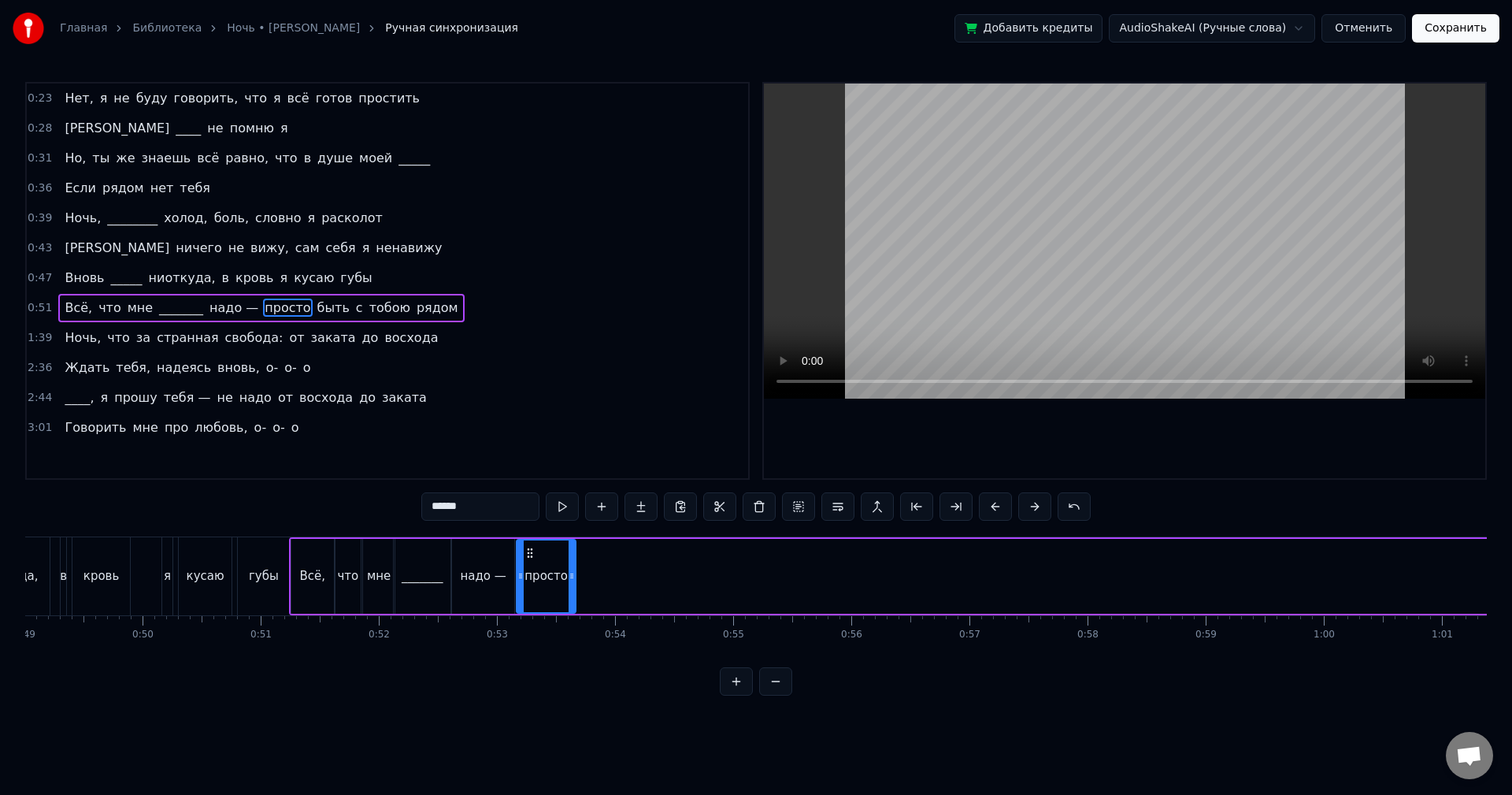
drag, startPoint x: 712, startPoint y: 572, endPoint x: 573, endPoint y: 583, distance: 139.4
click at [573, 583] on div at bounding box center [572, 576] width 6 height 72
click at [565, 515] on button at bounding box center [562, 506] width 33 height 28
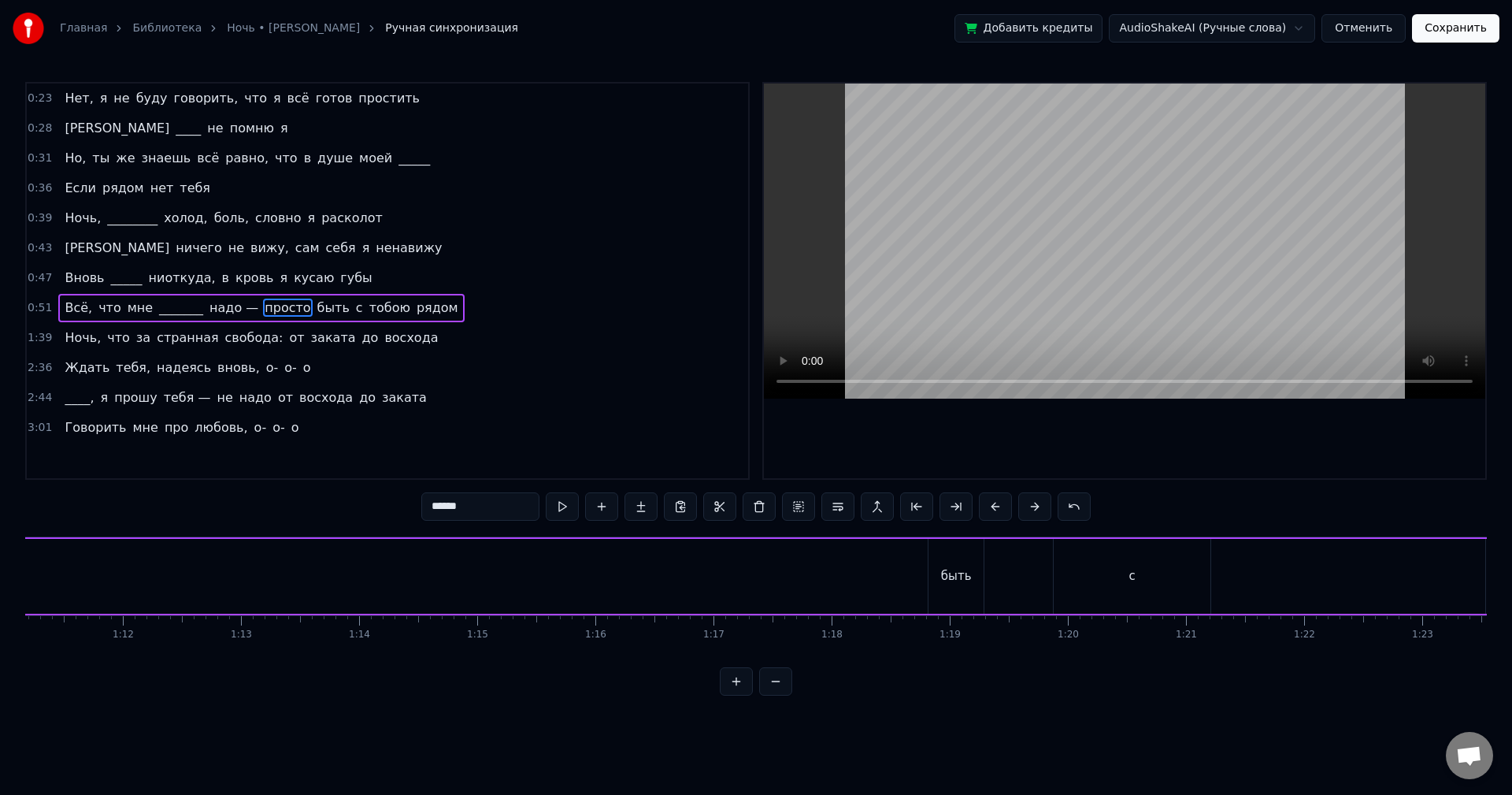
scroll to position [0, 8623]
click at [720, 550] on div "быть" at bounding box center [741, 576] width 55 height 75
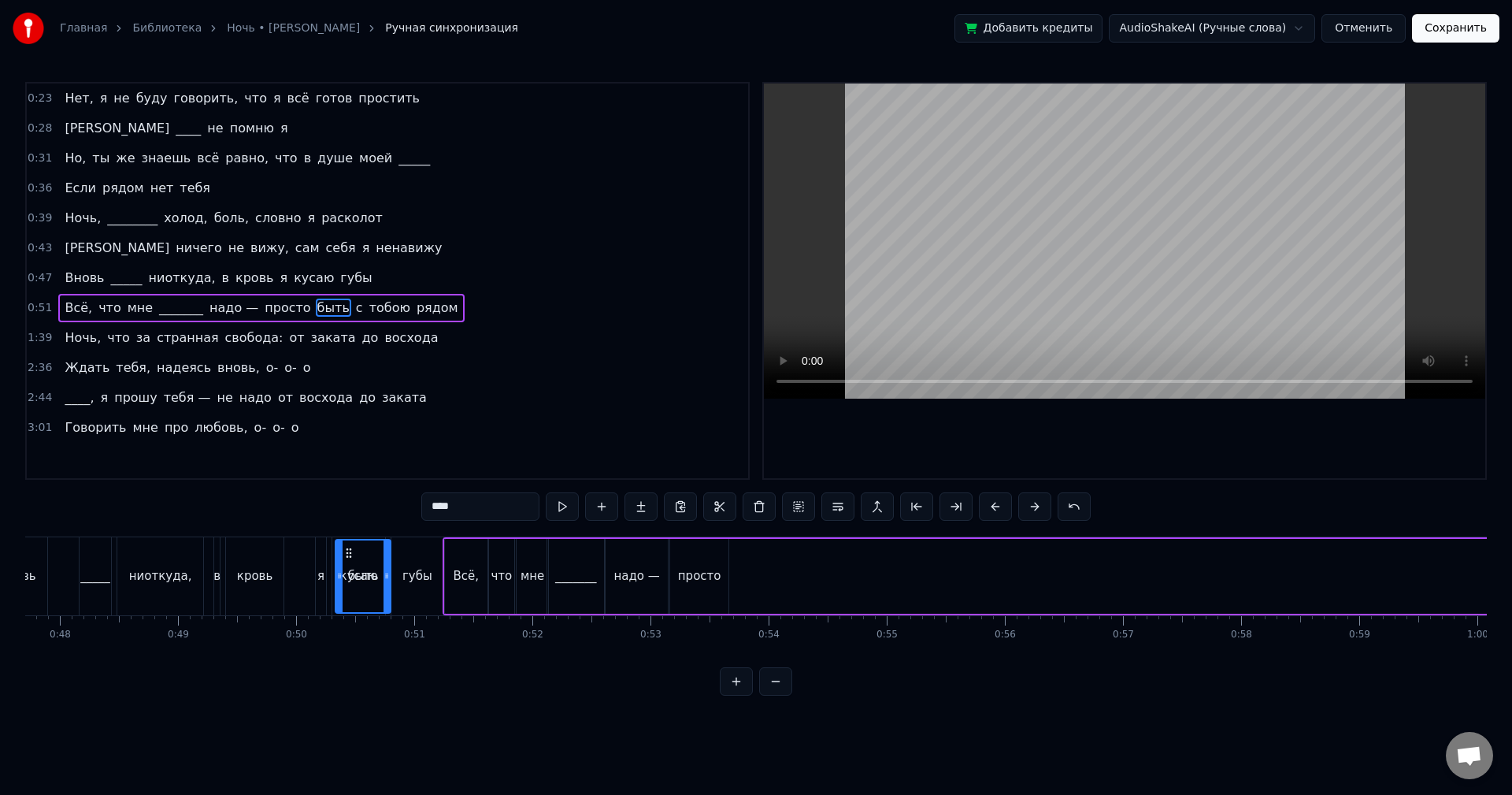
scroll to position [0, 5626]
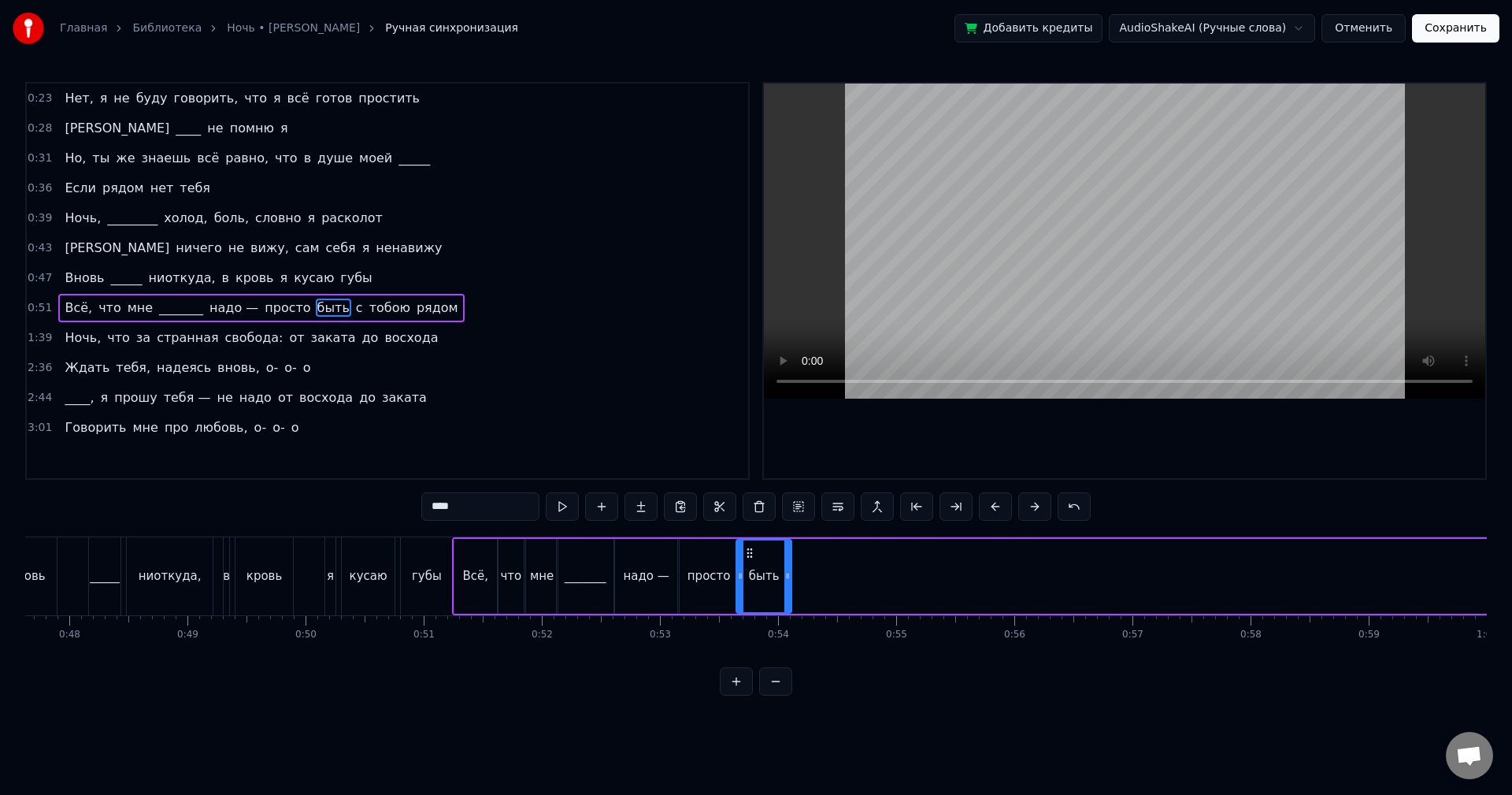
drag, startPoint x: 724, startPoint y: 551, endPoint x: 747, endPoint y: 580, distance: 37.0
click at [747, 580] on div "быть" at bounding box center [764, 576] width 54 height 72
click at [566, 512] on button at bounding box center [562, 506] width 33 height 28
click at [780, 584] on div at bounding box center [782, 576] width 6 height 72
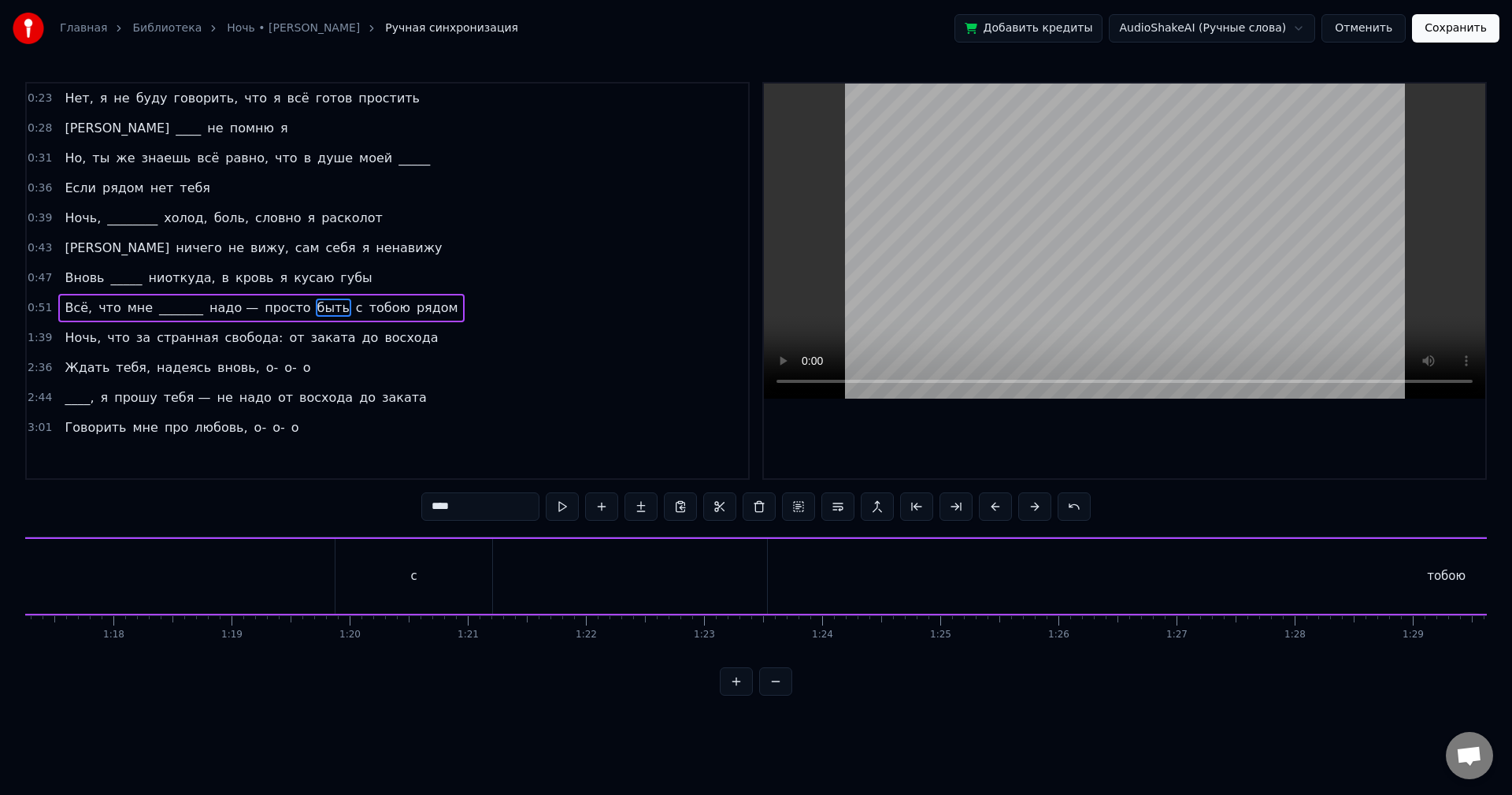
scroll to position [0, 9040]
click at [543, 579] on div "с" at bounding box center [501, 576] width 157 height 75
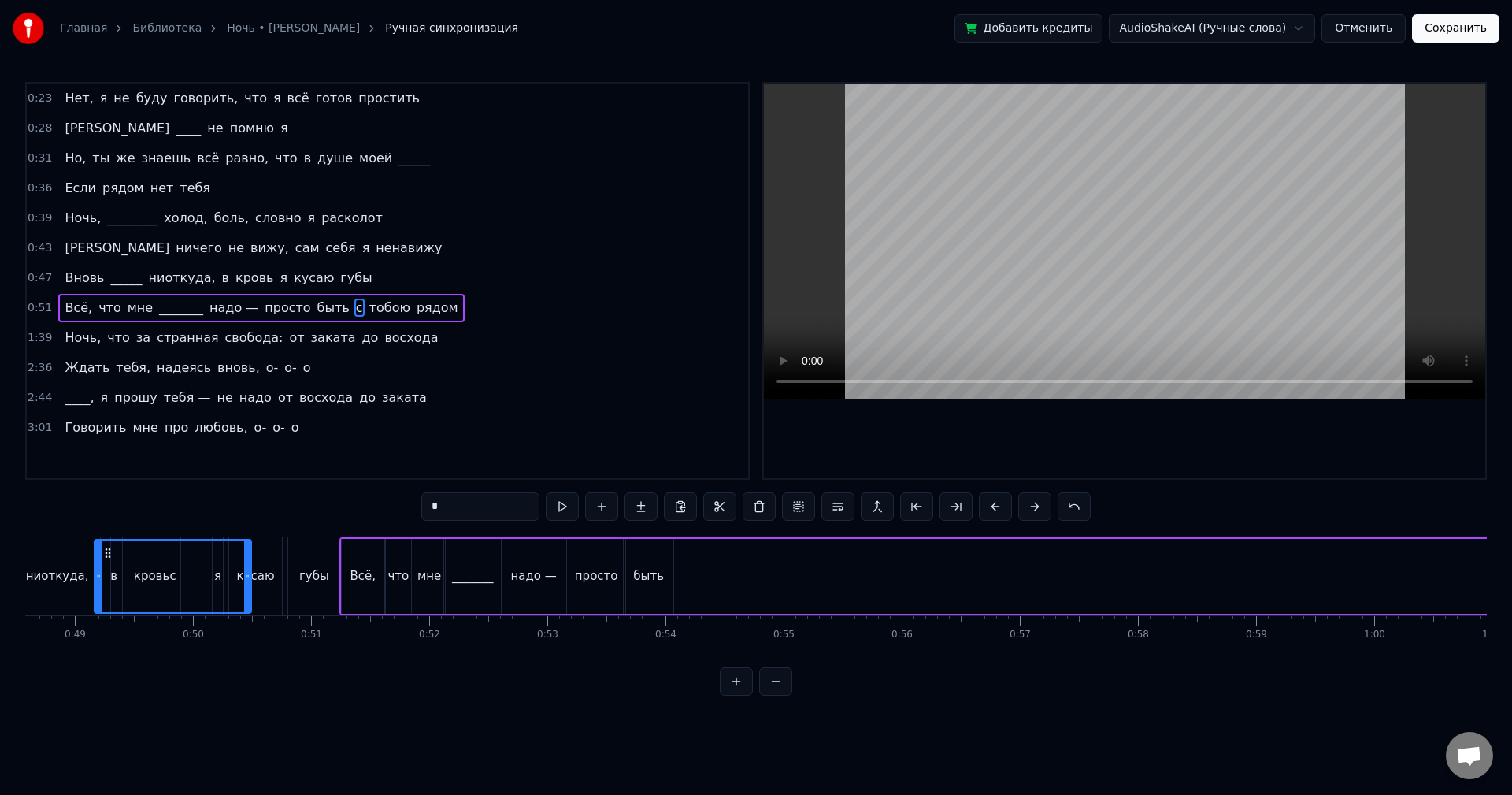
scroll to position [0, 5701]
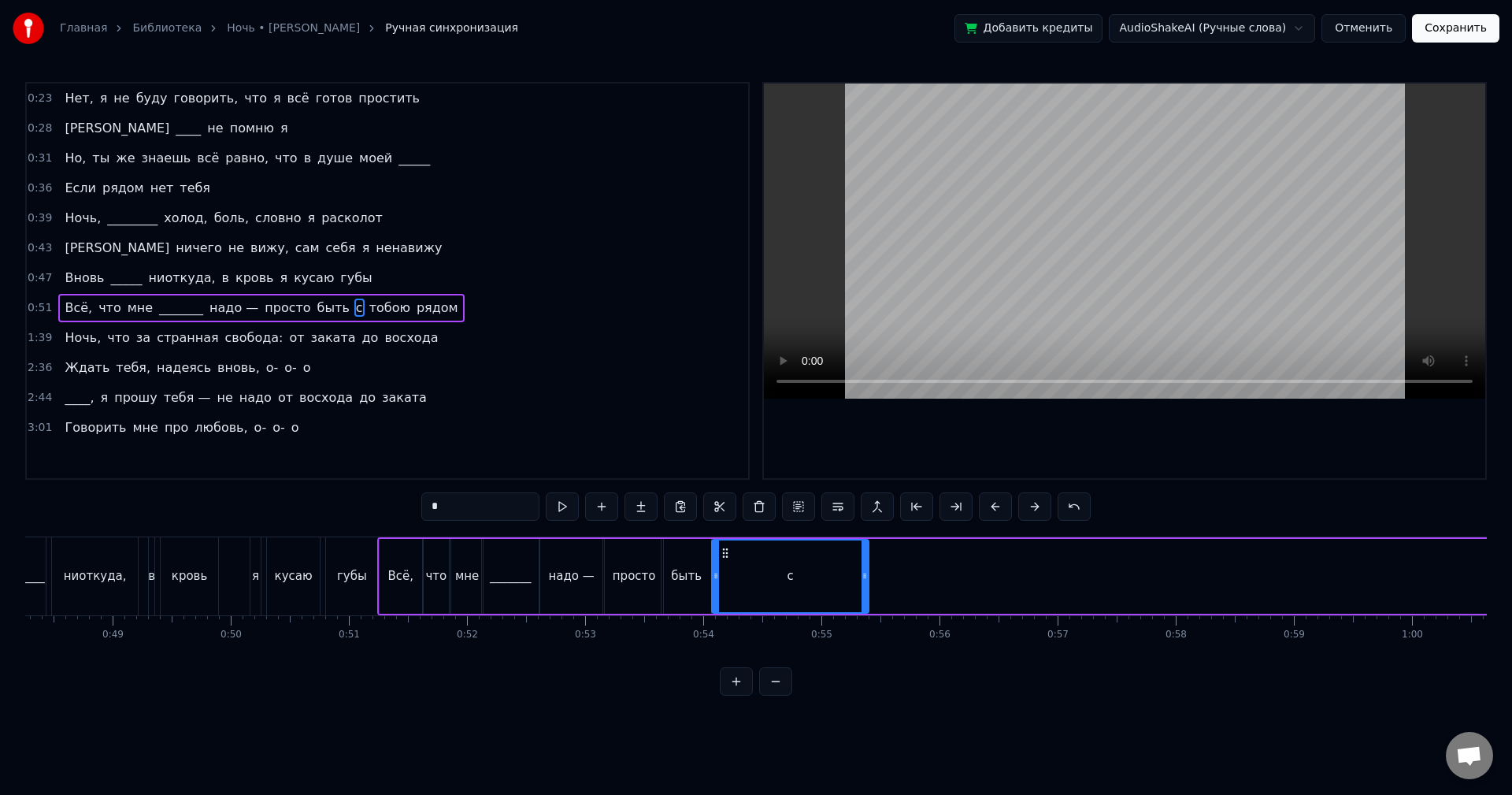
drag, startPoint x: 432, startPoint y: 553, endPoint x: 670, endPoint y: 577, distance: 239.2
click at [721, 589] on div "с" at bounding box center [790, 576] width 155 height 72
click at [565, 511] on button at bounding box center [562, 506] width 33 height 28
drag, startPoint x: 863, startPoint y: 567, endPoint x: 726, endPoint y: 580, distance: 137.6
click at [726, 580] on div at bounding box center [728, 576] width 6 height 72
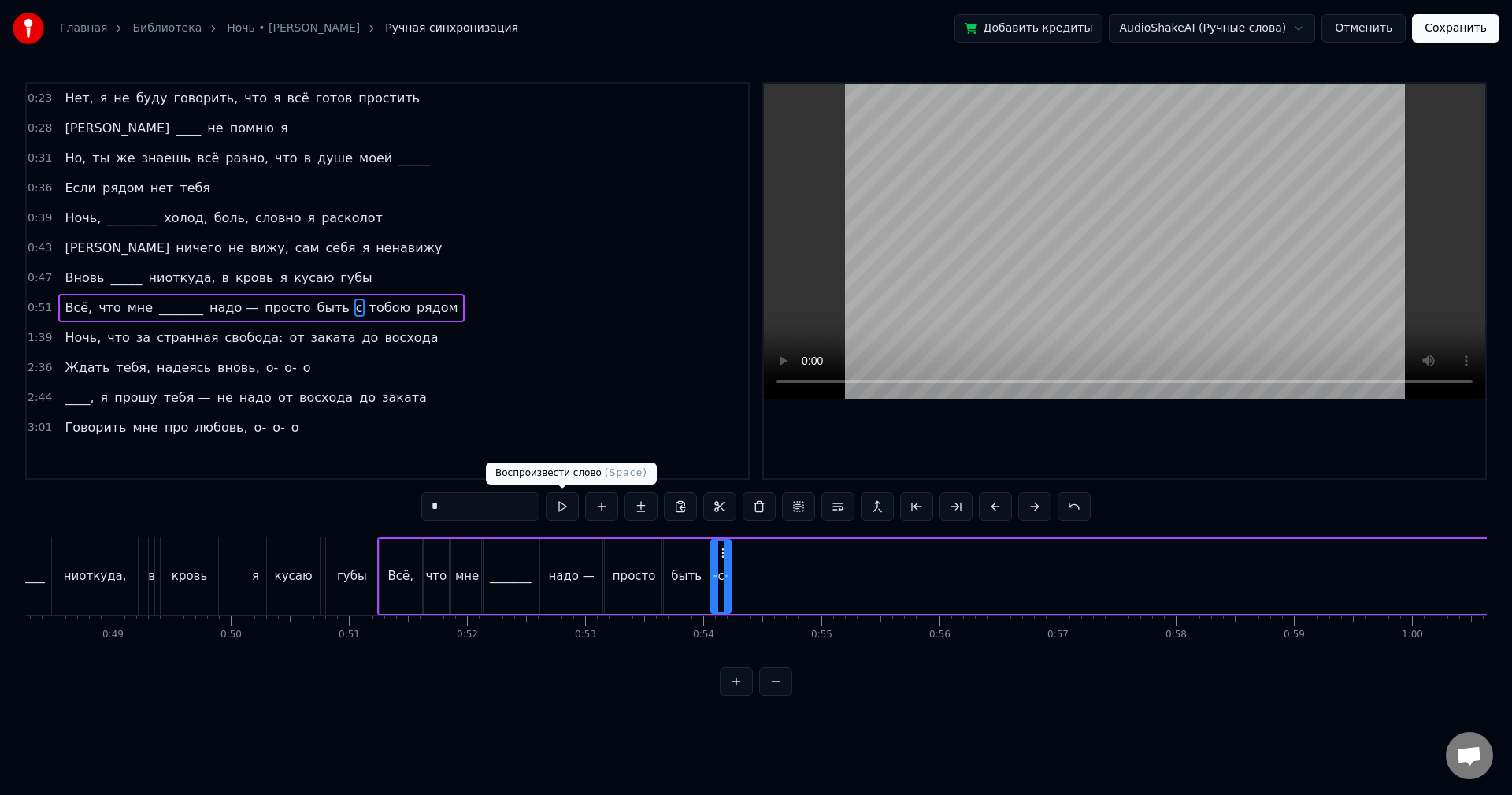
click at [562, 513] on button at bounding box center [562, 506] width 33 height 28
click at [727, 577] on icon at bounding box center [725, 576] width 6 height 13
click at [572, 507] on button at bounding box center [562, 506] width 33 height 28
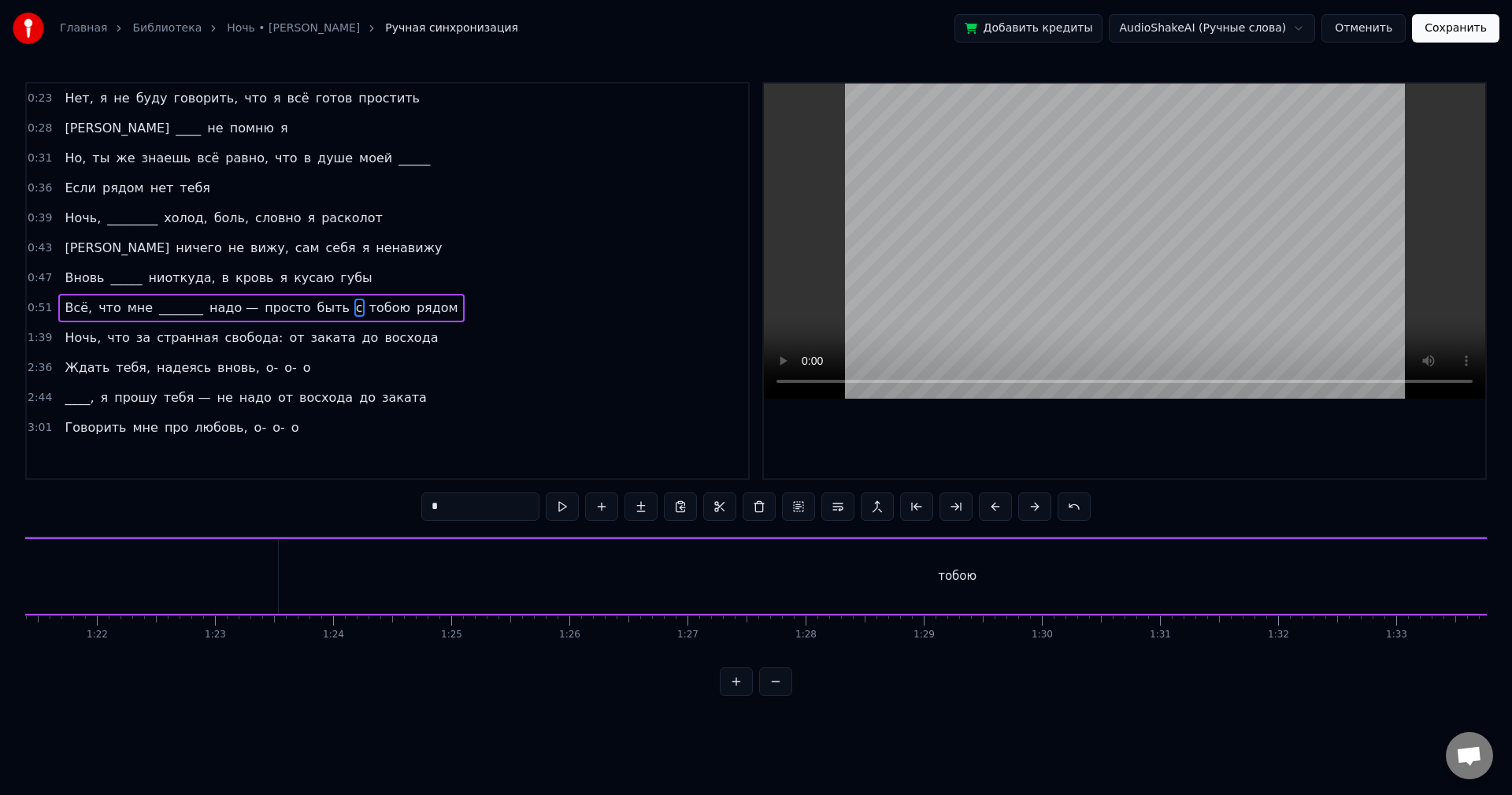
scroll to position [0, 9731]
click at [730, 558] on div "тобою" at bounding box center [842, 576] width 1357 height 75
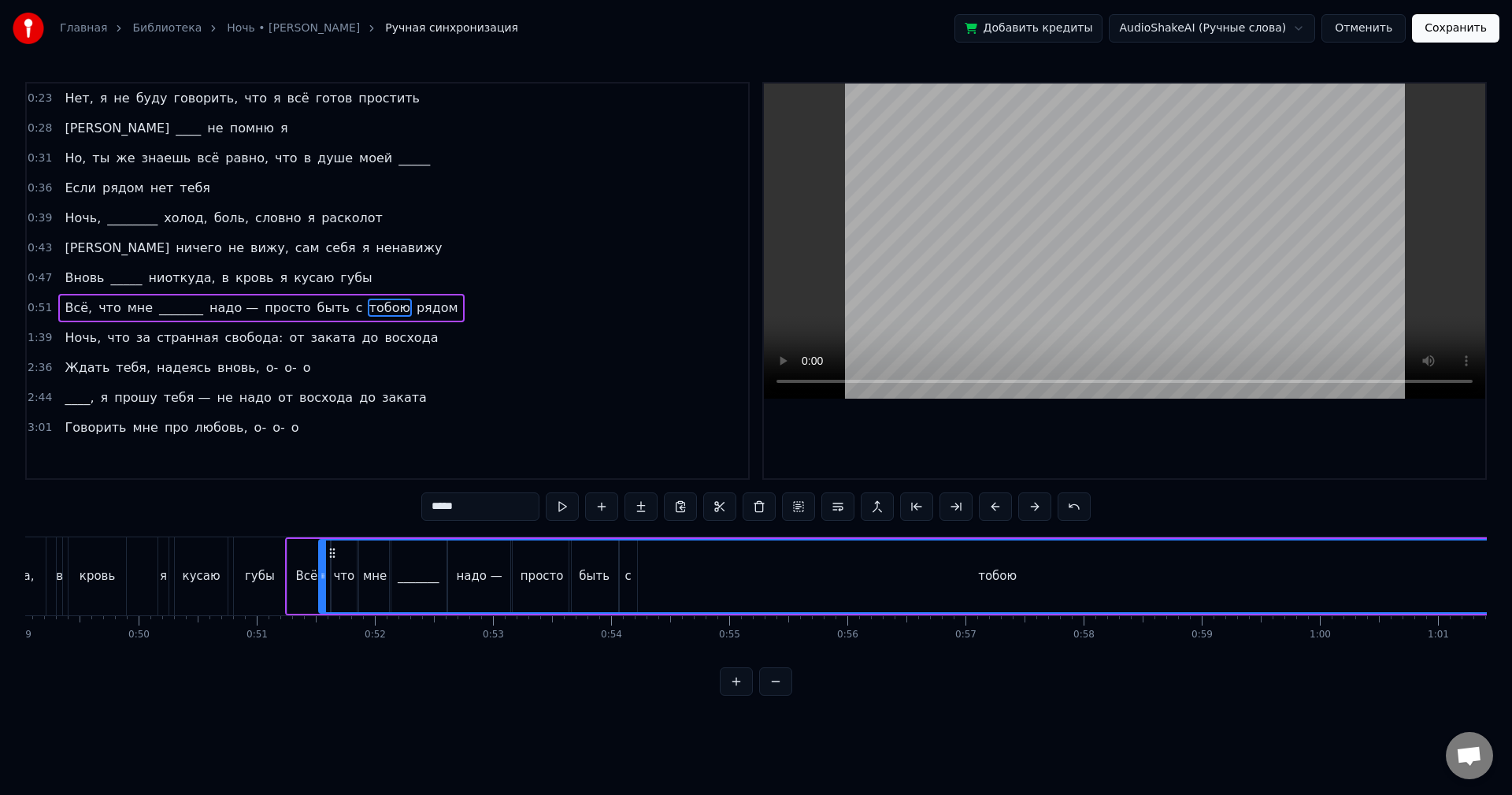
scroll to position [0, 5784]
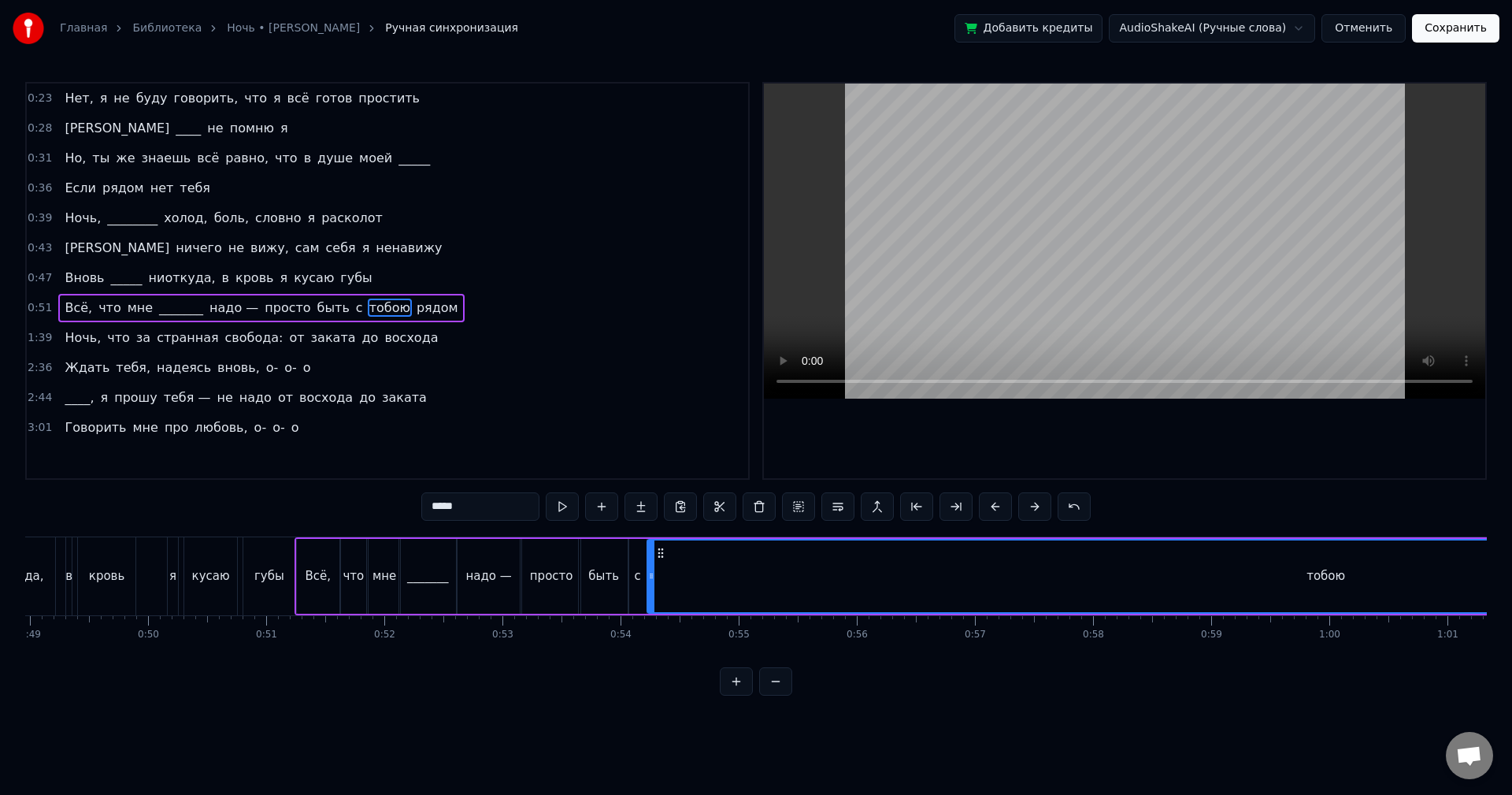
drag, startPoint x: 181, startPoint y: 550, endPoint x: 664, endPoint y: 586, distance: 484.3
click at [664, 586] on div "тобою" at bounding box center [1325, 576] width 1355 height 72
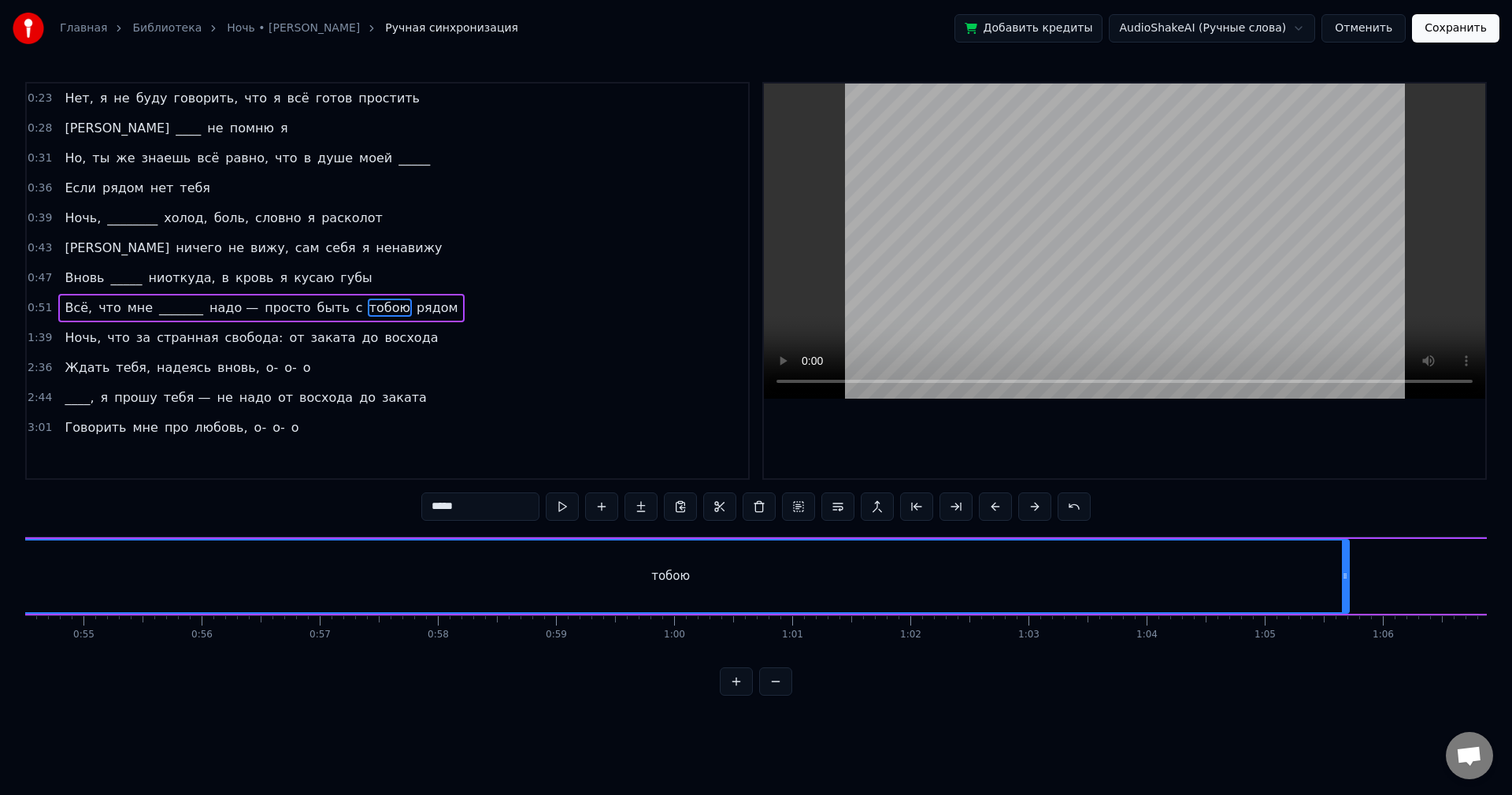
scroll to position [0, 6482]
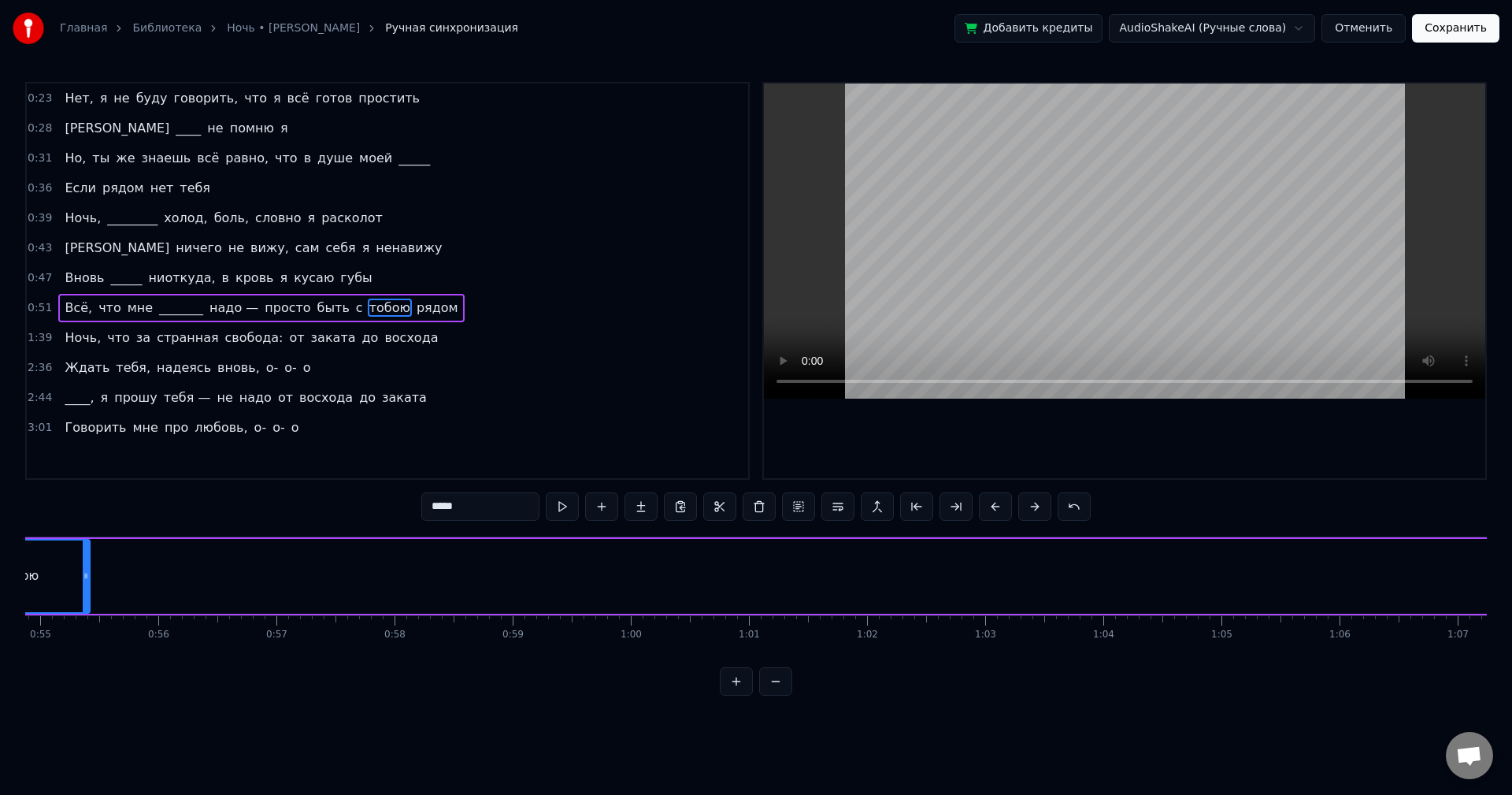
drag, startPoint x: 1299, startPoint y: 586, endPoint x: 84, endPoint y: 592, distance: 1215.0
click at [84, 592] on div at bounding box center [86, 576] width 6 height 72
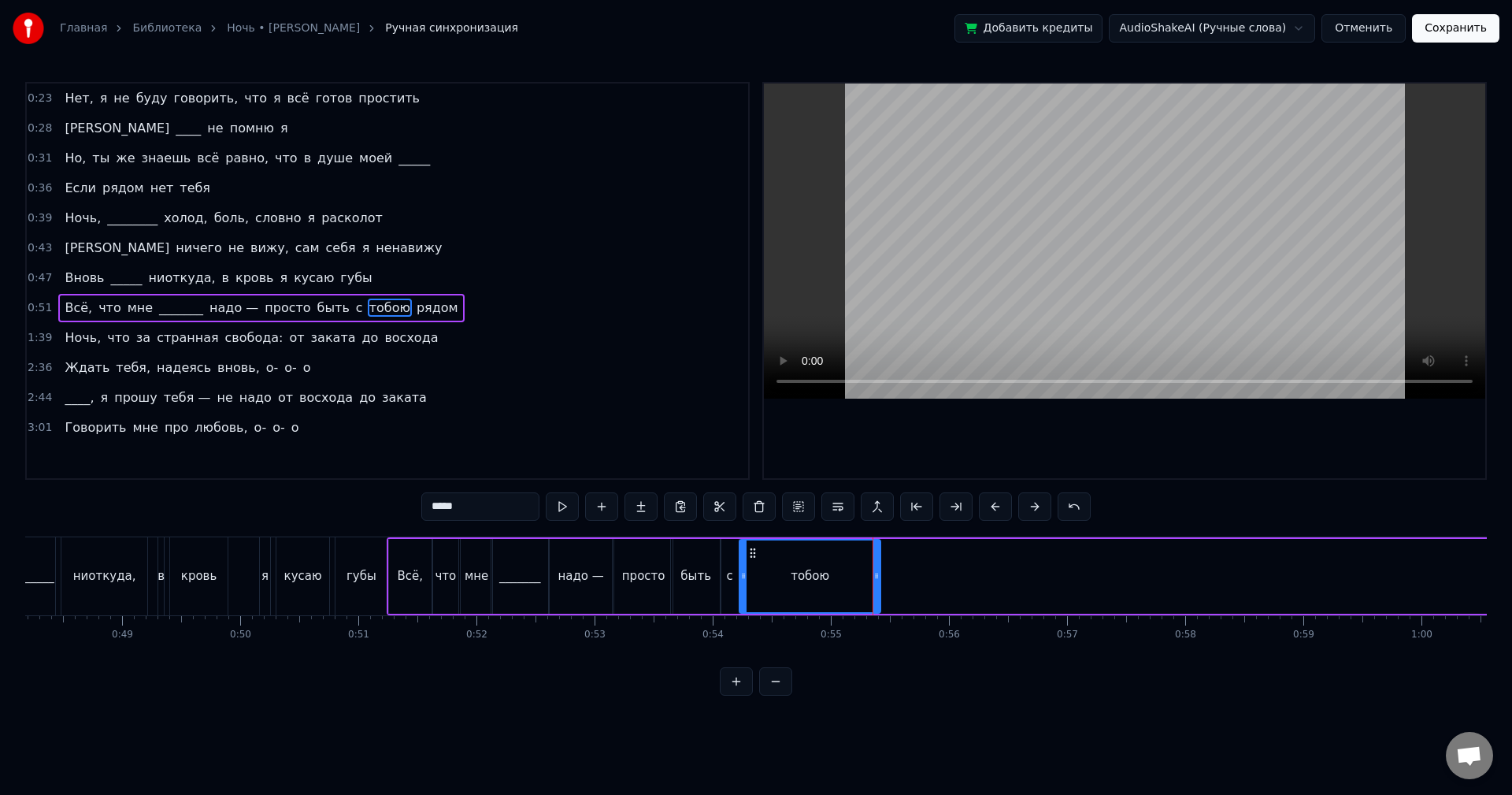
scroll to position [0, 5648]
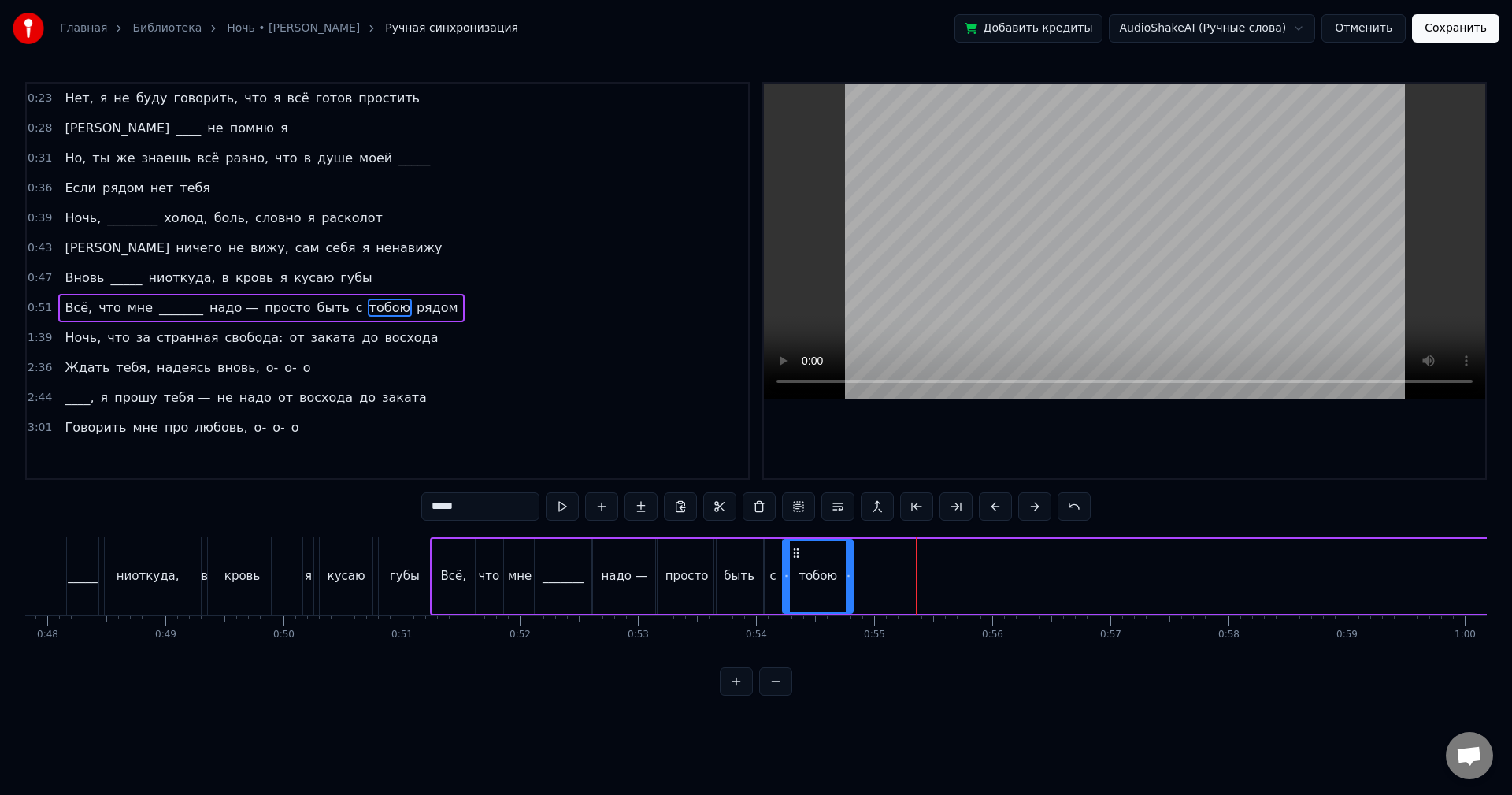
drag, startPoint x: 919, startPoint y: 580, endPoint x: 844, endPoint y: 590, distance: 75.7
click at [846, 590] on div at bounding box center [849, 576] width 6 height 72
click at [565, 498] on button at bounding box center [562, 506] width 33 height 28
click at [838, 577] on icon at bounding box center [840, 576] width 6 height 13
click at [566, 509] on button at bounding box center [562, 506] width 33 height 28
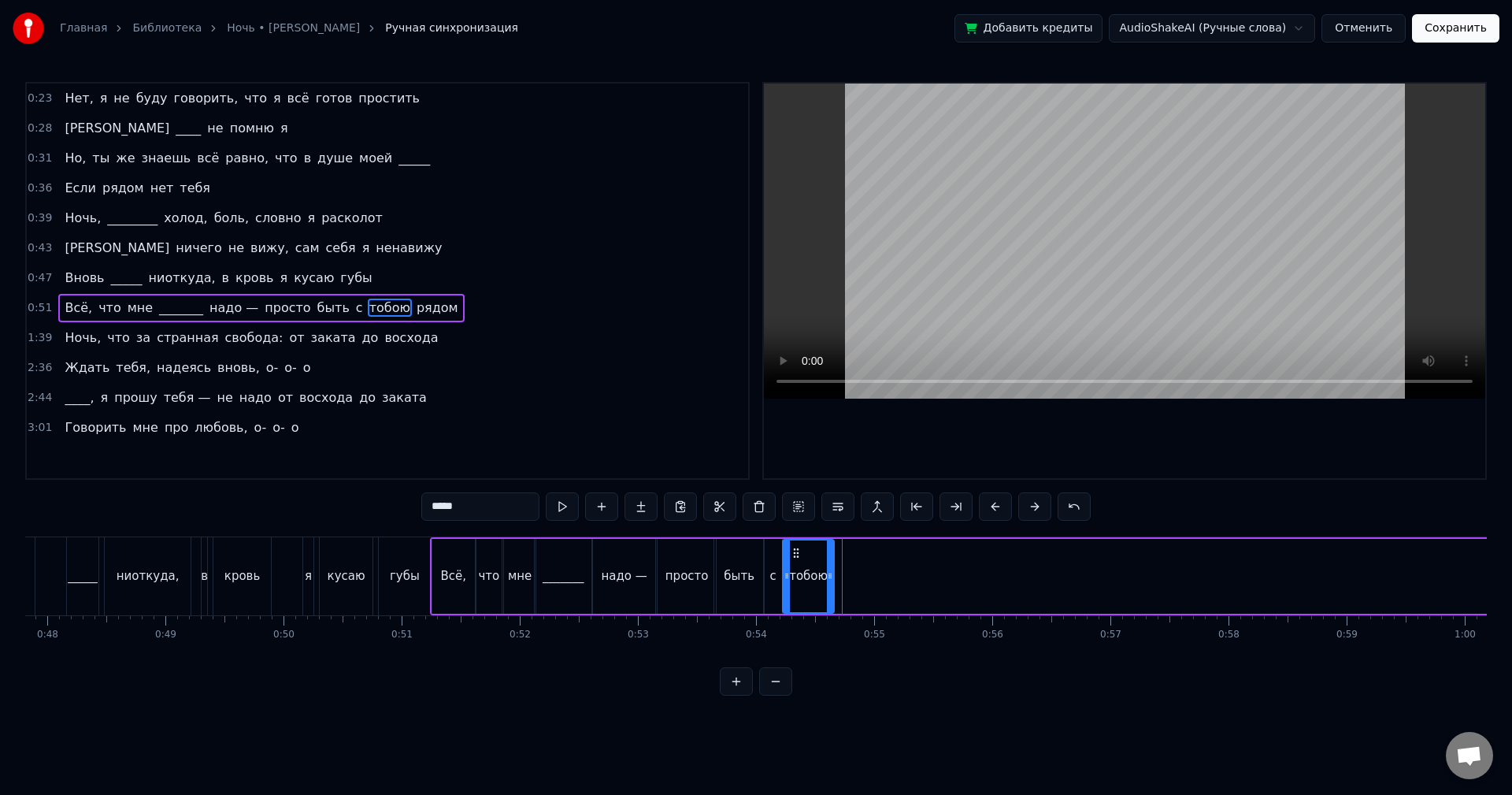
drag, startPoint x: 837, startPoint y: 570, endPoint x: 739, endPoint y: 558, distance: 98.7
click at [828, 570] on icon at bounding box center [830, 576] width 6 height 13
click at [559, 509] on button at bounding box center [562, 506] width 33 height 28
click at [415, 315] on span "рядом" at bounding box center [438, 308] width 45 height 18
type input "*****"
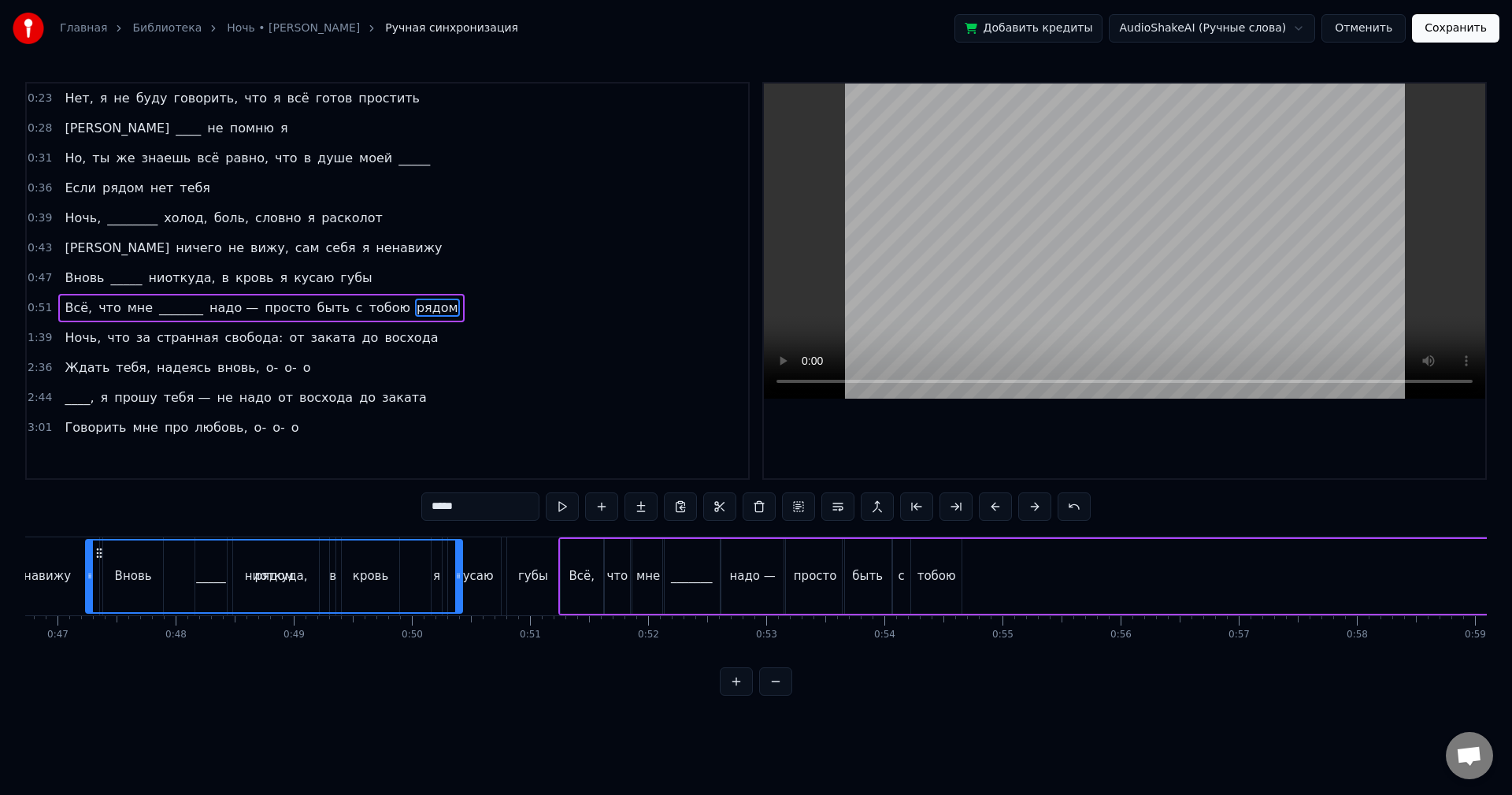
scroll to position [0, 5515]
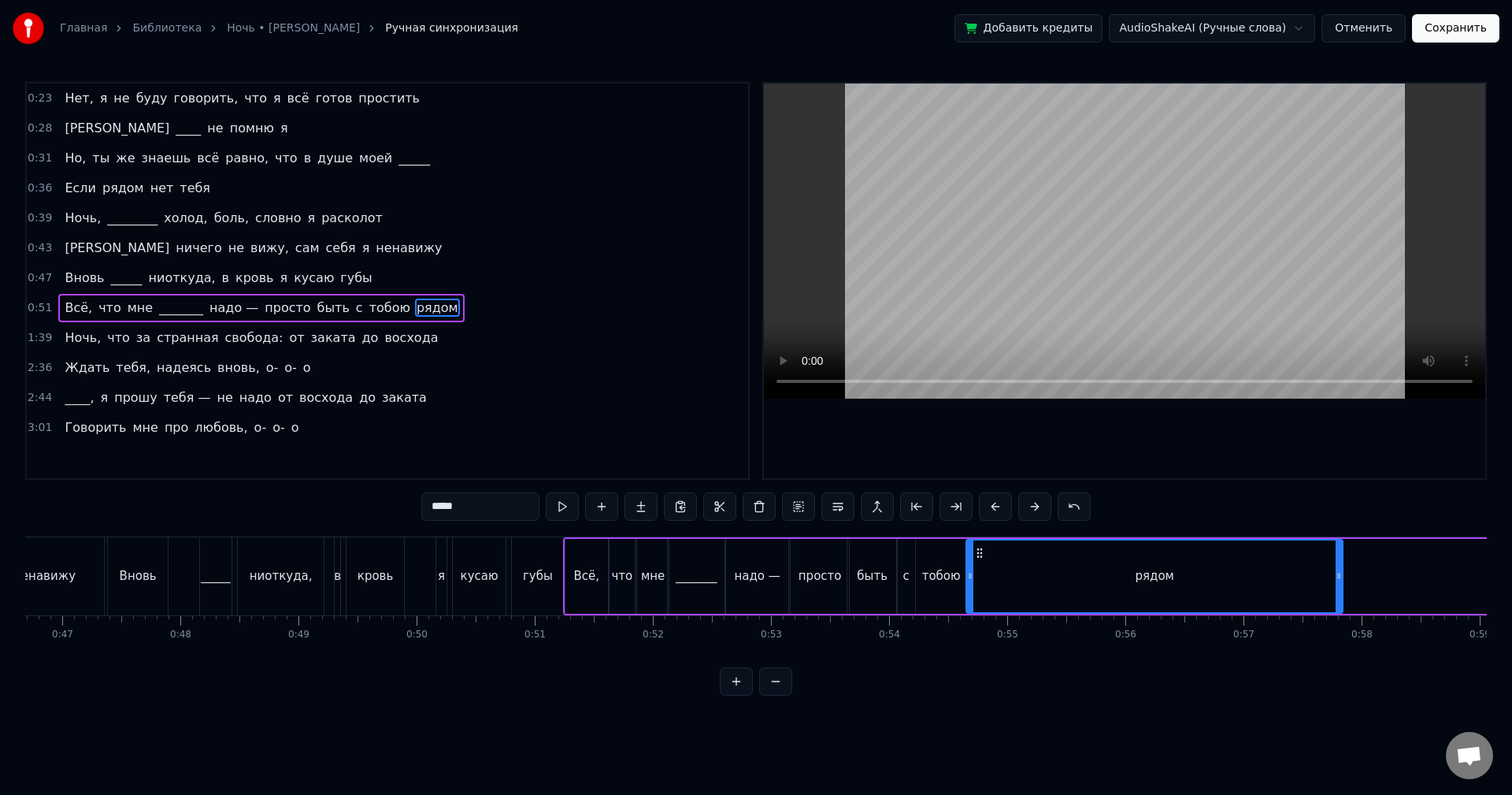
drag, startPoint x: 120, startPoint y: 547, endPoint x: 980, endPoint y: 588, distance: 861.0
click at [980, 588] on div "рядом" at bounding box center [1155, 576] width 375 height 72
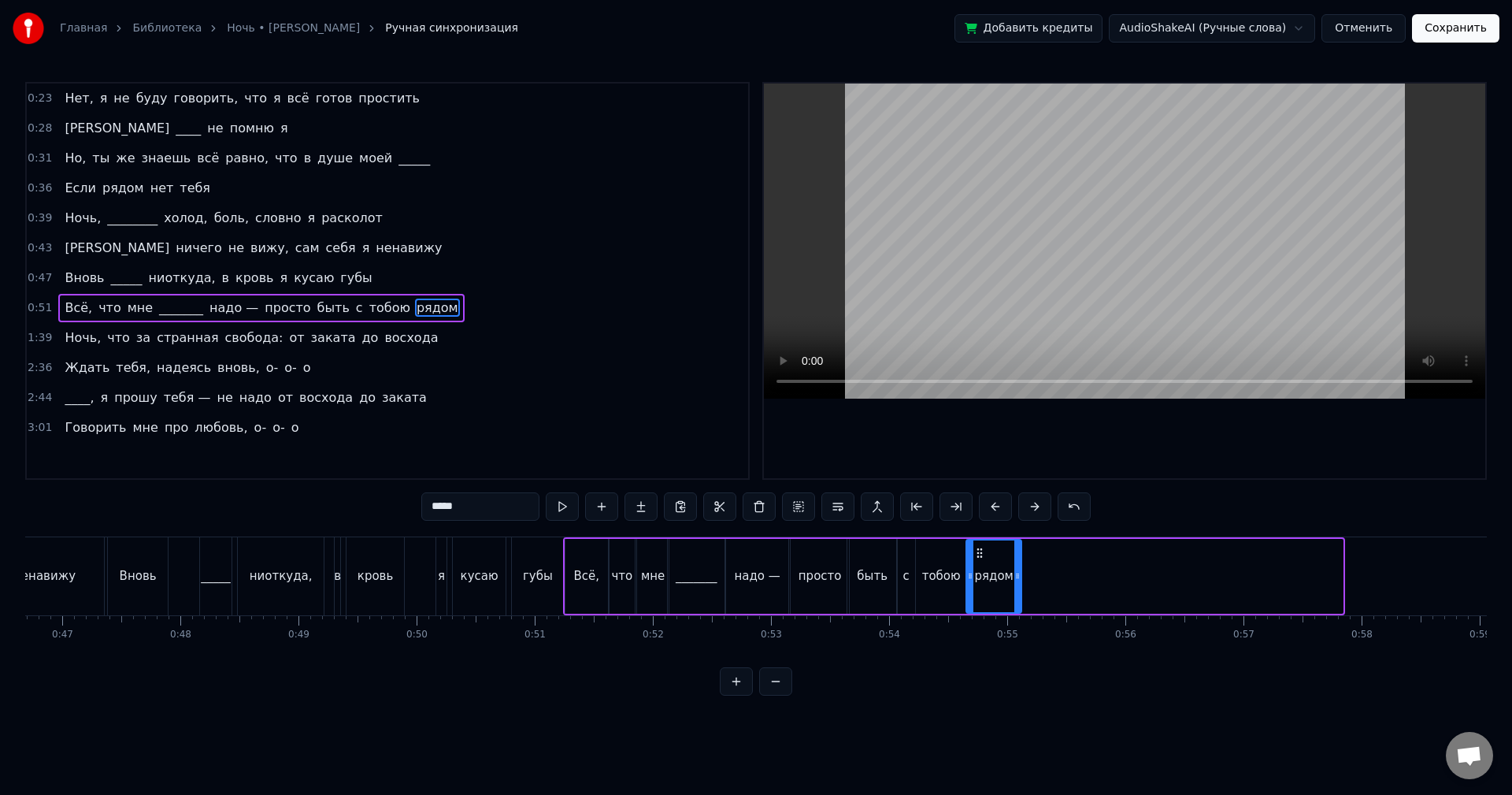
drag, startPoint x: 1339, startPoint y: 570, endPoint x: 1018, endPoint y: 572, distance: 321.0
click at [1018, 572] on icon at bounding box center [1018, 576] width 6 height 13
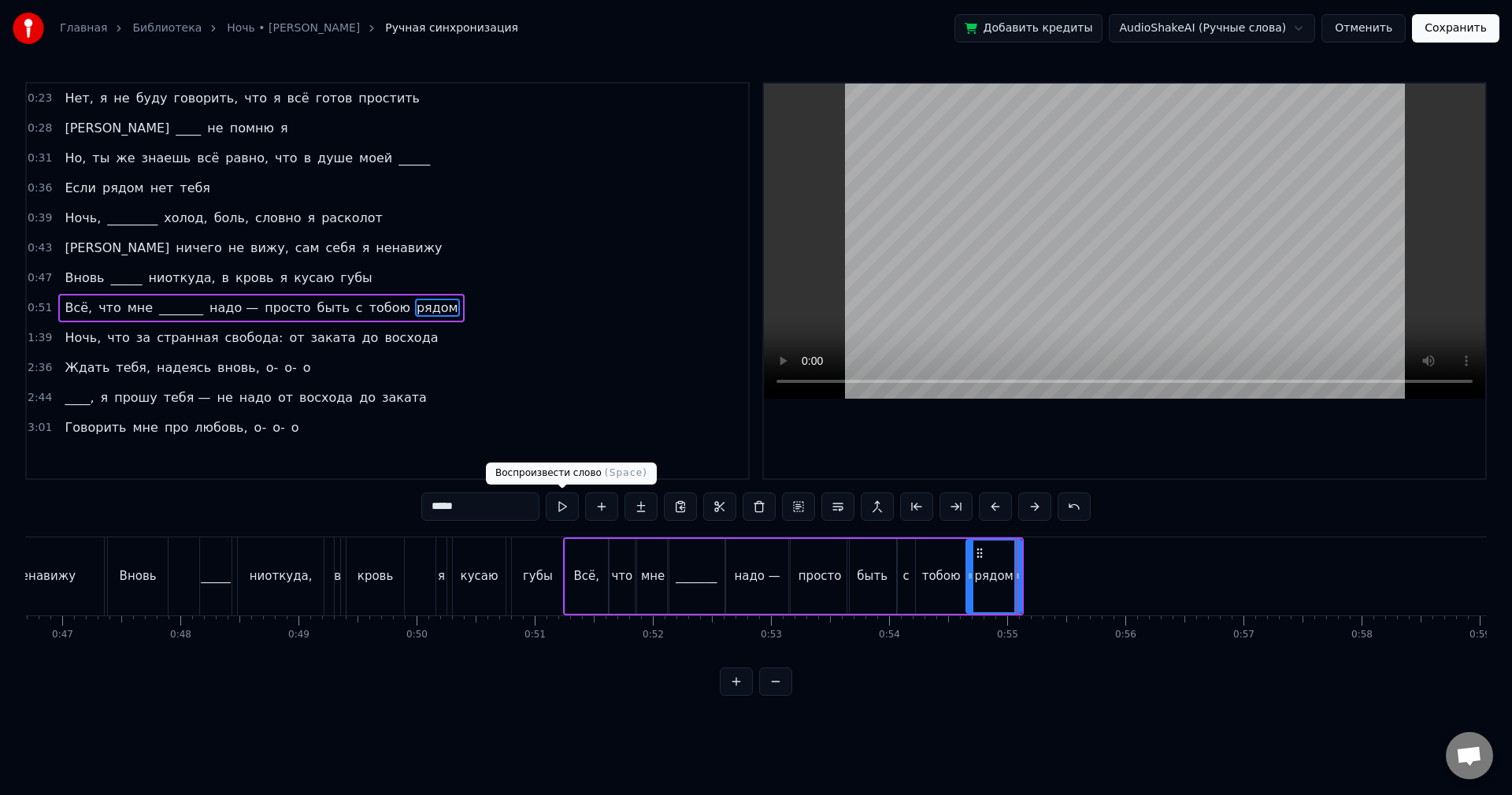
click at [565, 502] on button at bounding box center [562, 506] width 33 height 28
drag, startPoint x: 1019, startPoint y: 575, endPoint x: 1039, endPoint y: 571, distance: 20.4
click at [1039, 571] on icon at bounding box center [1037, 576] width 6 height 13
click at [564, 505] on button at bounding box center [562, 506] width 33 height 28
drag, startPoint x: 1039, startPoint y: 577, endPoint x: 1025, endPoint y: 575, distance: 14.1
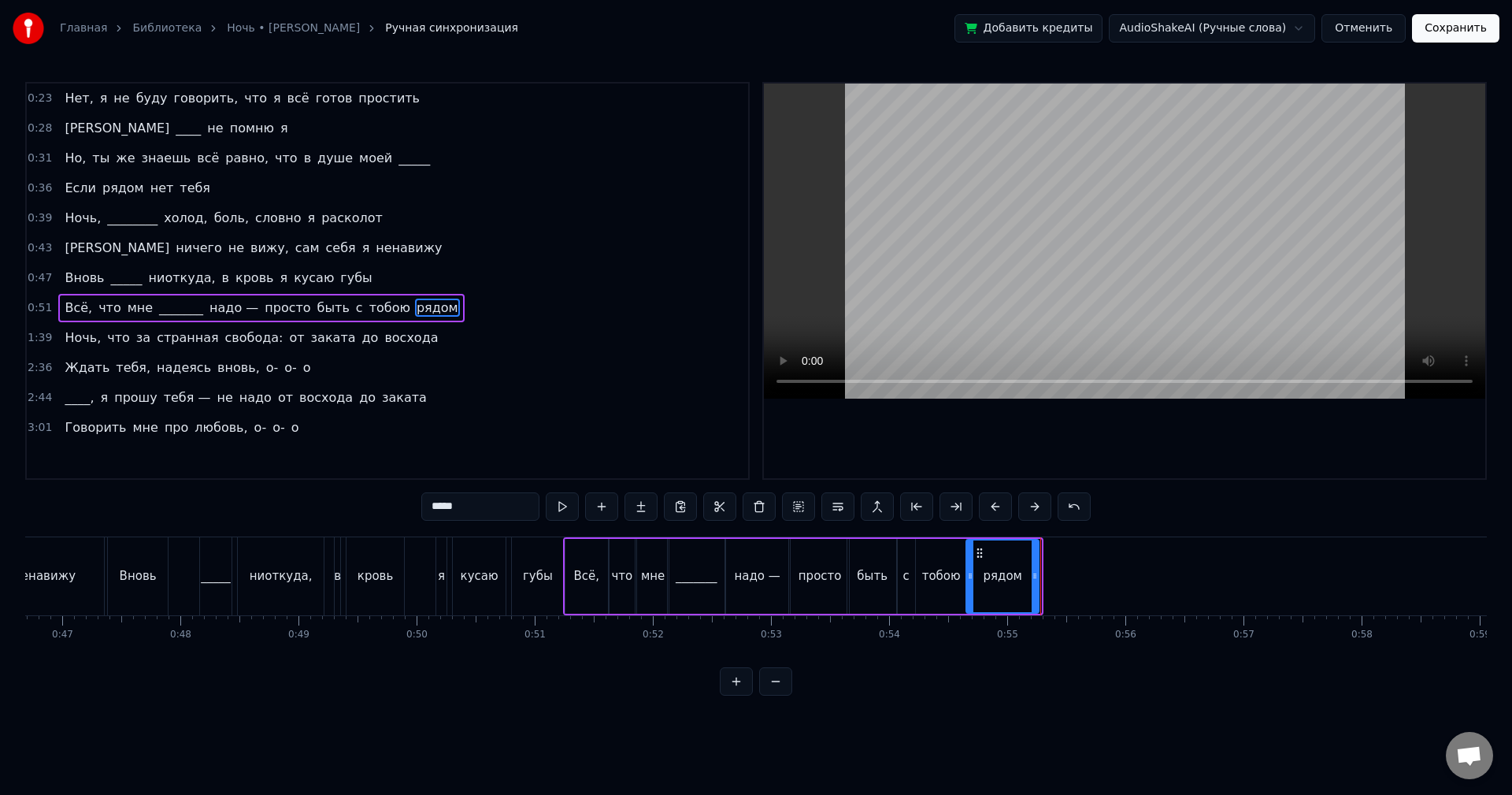
click at [1033, 576] on icon at bounding box center [1035, 576] width 6 height 13
click at [551, 507] on button at bounding box center [562, 506] width 33 height 28
click at [392, 337] on div "Ночь, что за странная свобода: от заката до восхода" at bounding box center [251, 338] width 386 height 28
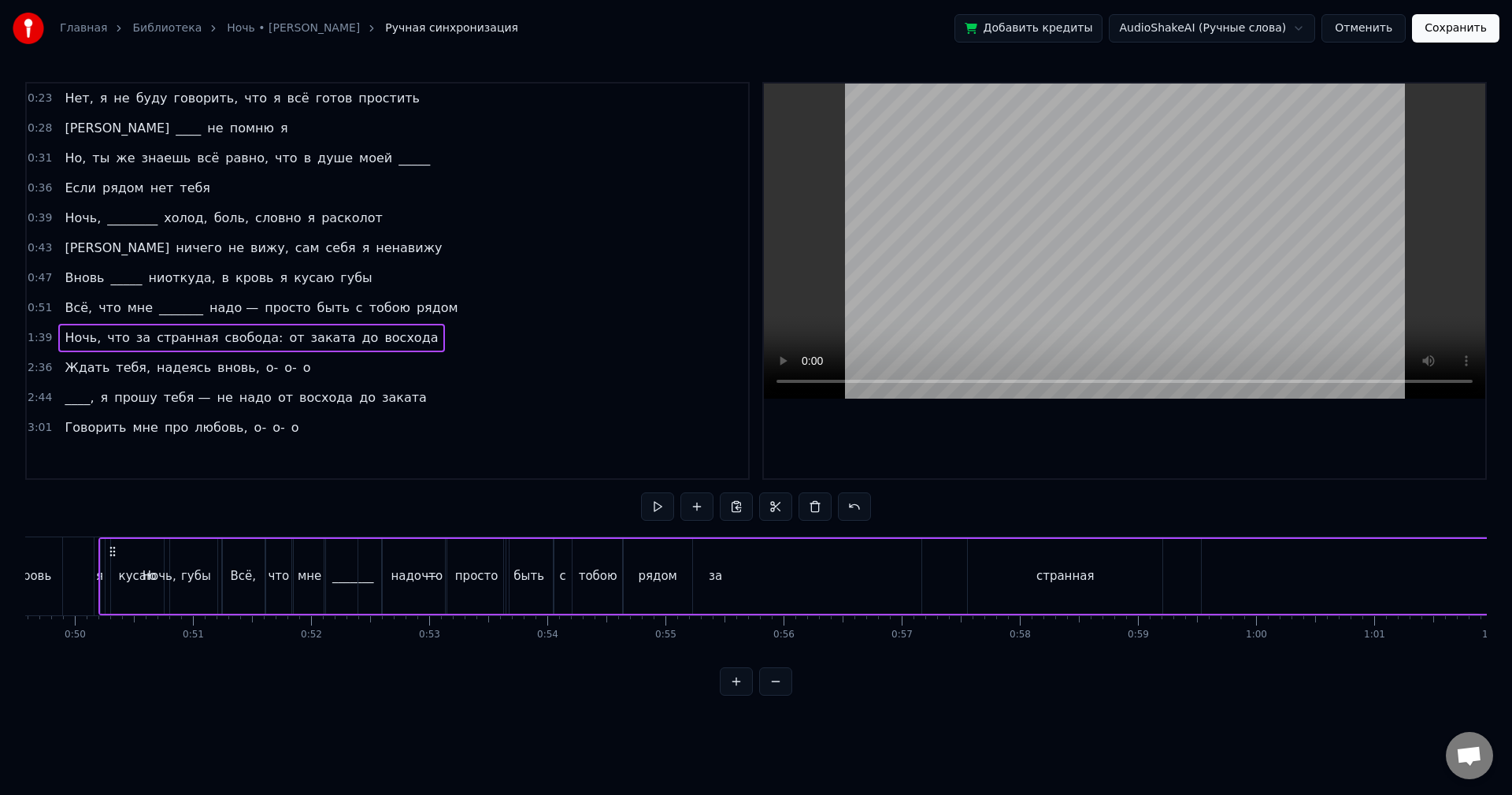
scroll to position [0, 5830]
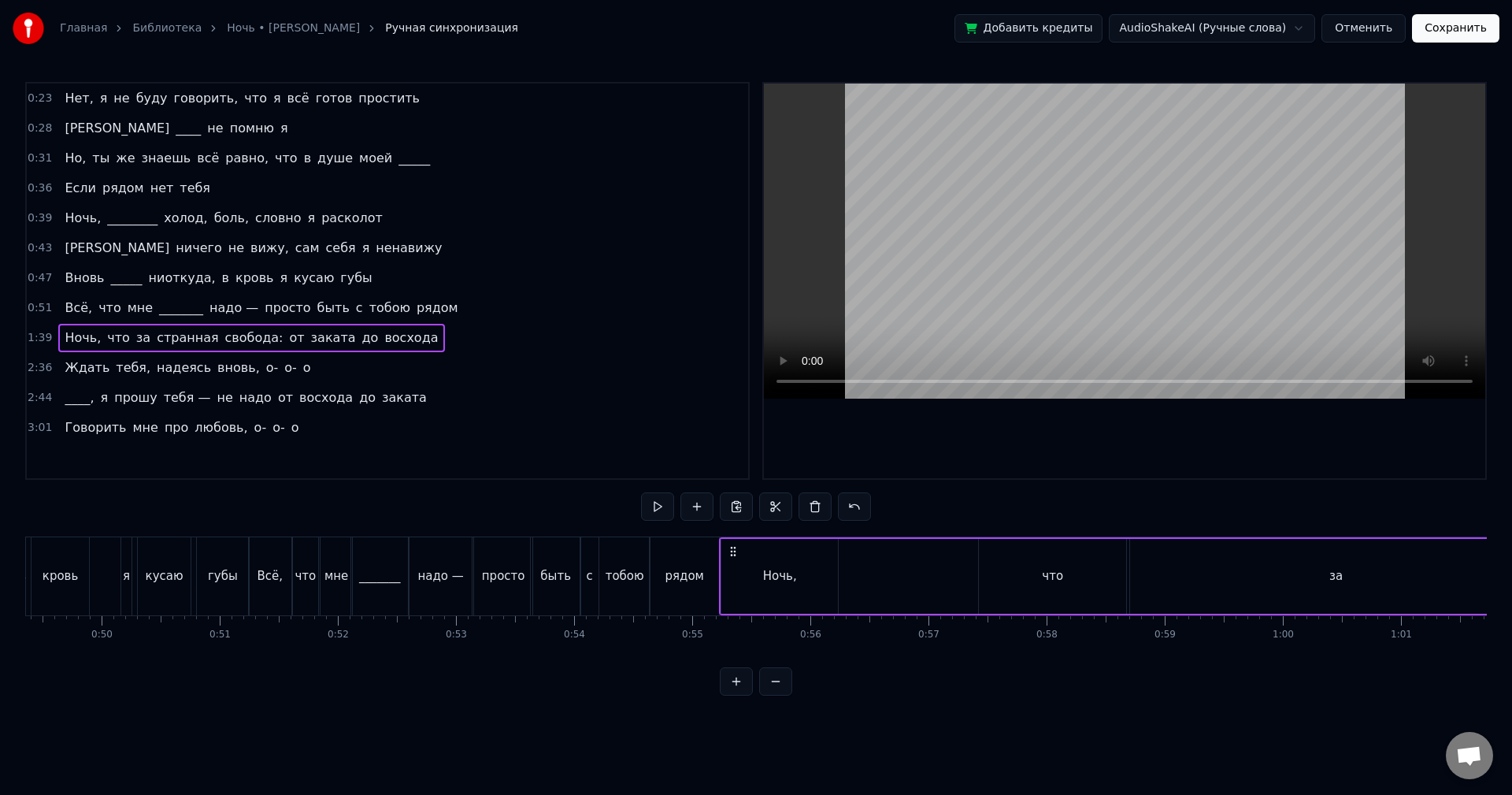
drag, startPoint x: 116, startPoint y: 546, endPoint x: 729, endPoint y: 551, distance: 613.0
click at [729, 551] on icon at bounding box center [733, 551] width 13 height 13
click at [658, 509] on button at bounding box center [657, 506] width 33 height 28
click at [658, 510] on button at bounding box center [657, 506] width 33 height 28
click at [809, 574] on div "Ночь," at bounding box center [778, 576] width 117 height 75
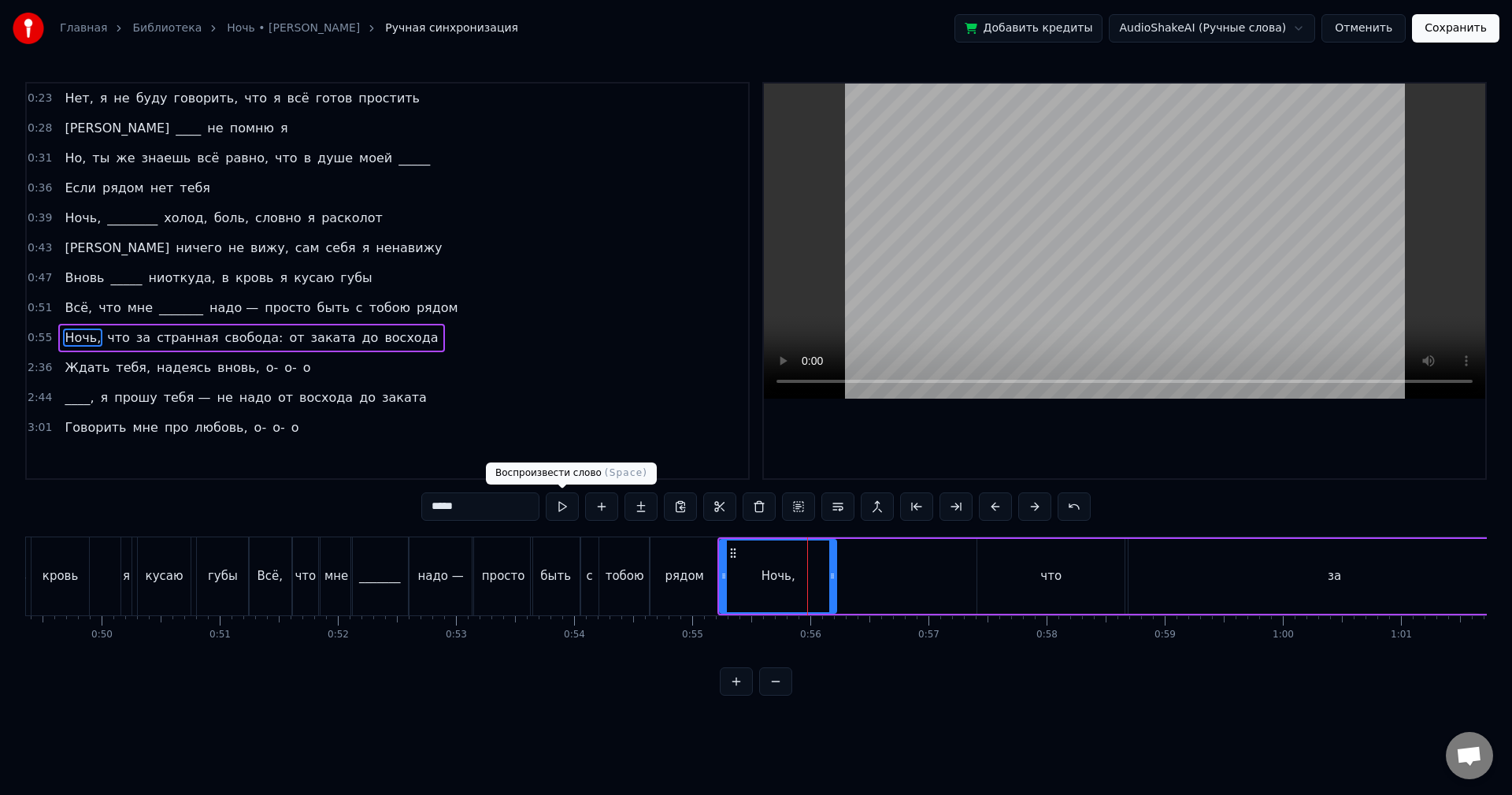
click at [564, 513] on button at bounding box center [562, 506] width 33 height 28
drag, startPoint x: 832, startPoint y: 573, endPoint x: 795, endPoint y: 576, distance: 37.1
click at [797, 576] on icon at bounding box center [799, 576] width 6 height 13
click at [560, 506] on button at bounding box center [562, 506] width 33 height 28
click at [735, 551] on icon at bounding box center [736, 553] width 13 height 13
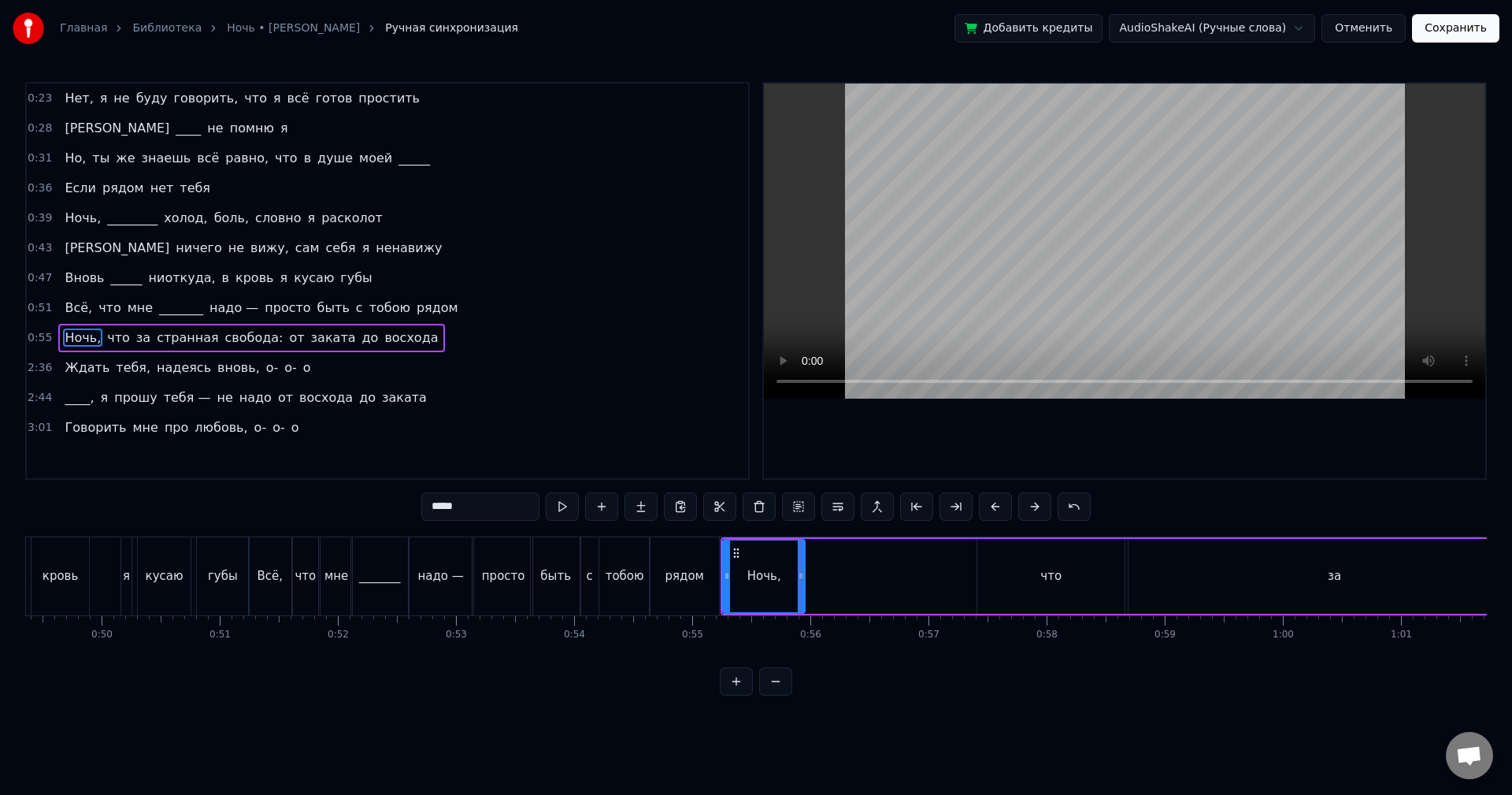
click at [1015, 573] on div "что" at bounding box center [1051, 576] width 147 height 75
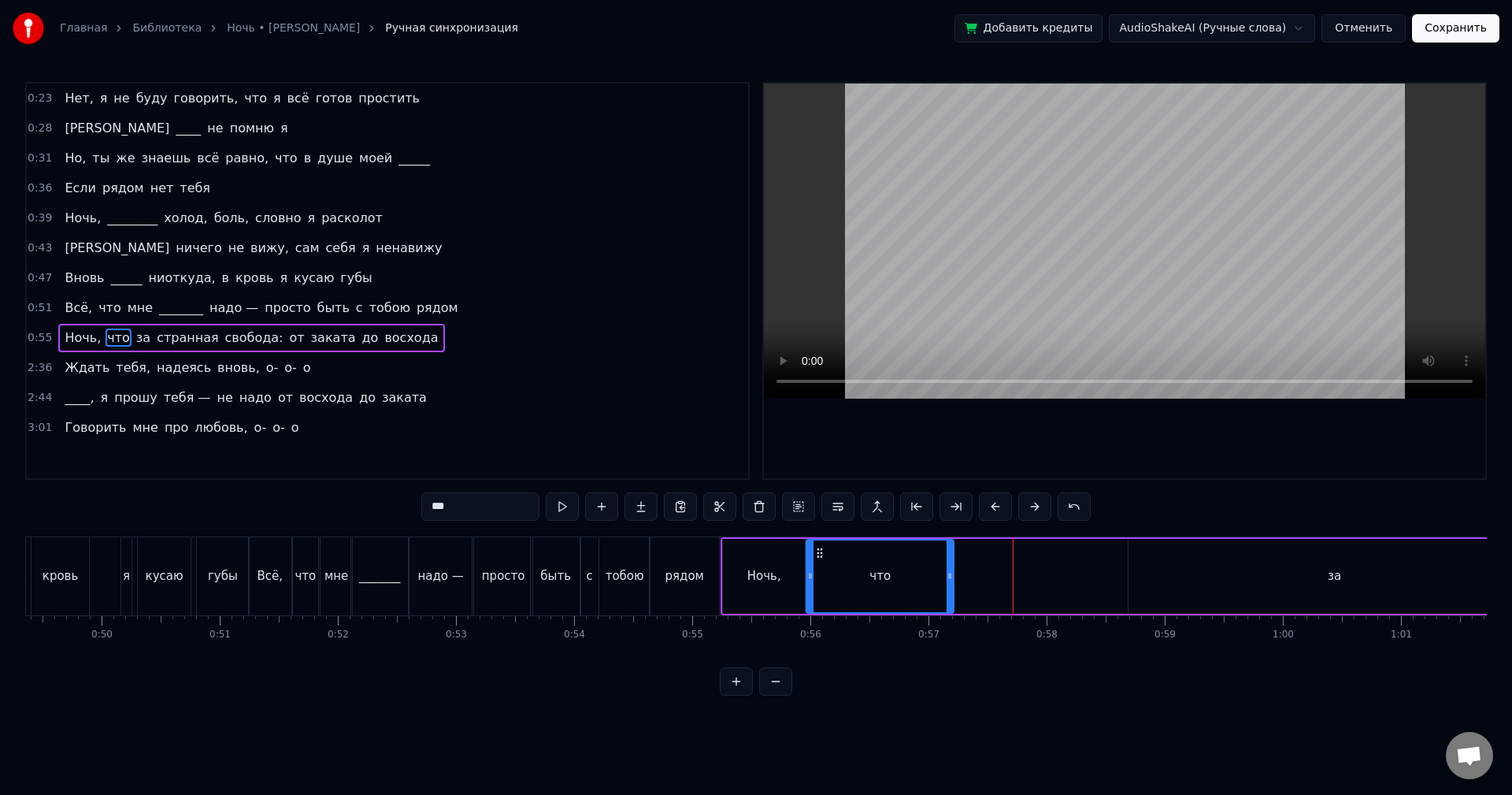
drag, startPoint x: 992, startPoint y: 551, endPoint x: 820, endPoint y: 560, distance: 172.2
click at [820, 560] on div "что" at bounding box center [880, 576] width 146 height 72
drag, startPoint x: 948, startPoint y: 564, endPoint x: 819, endPoint y: 567, distance: 129.0
click at [819, 567] on div at bounding box center [821, 576] width 6 height 72
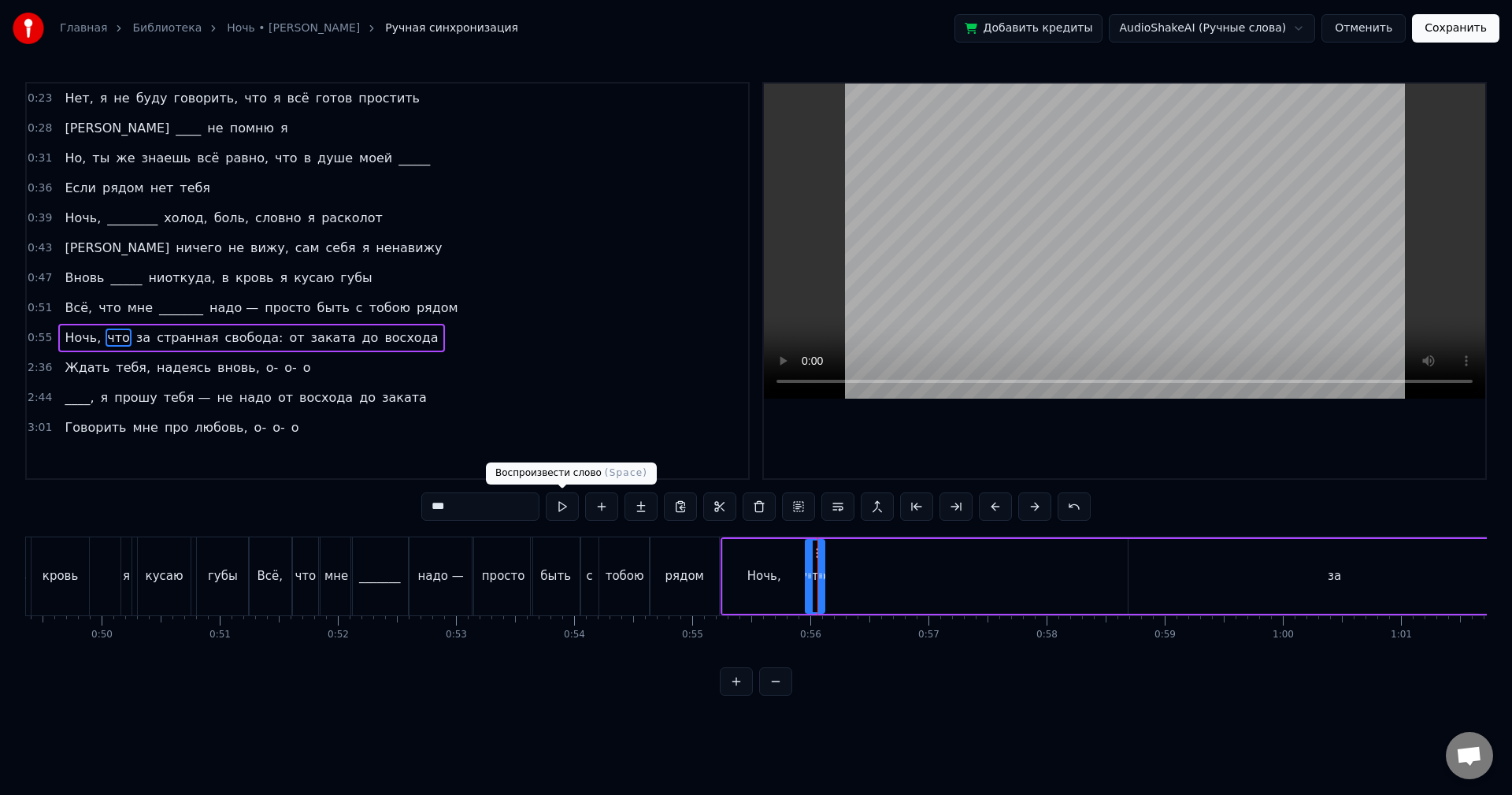
click at [557, 509] on button at bounding box center [562, 506] width 33 height 28
click at [1276, 563] on div "за" at bounding box center [1335, 576] width 412 height 75
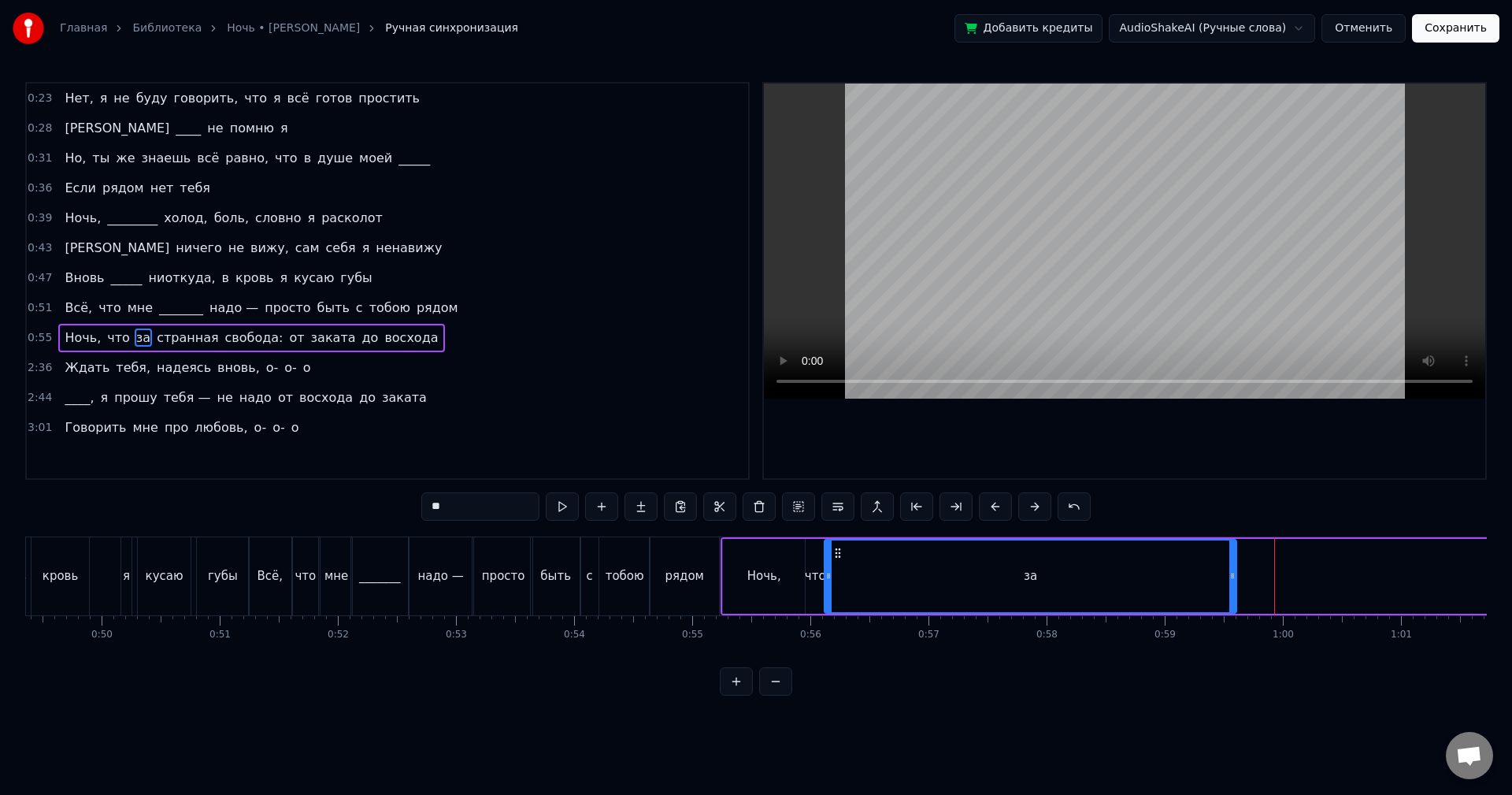
drag, startPoint x: 1141, startPoint y: 552, endPoint x: 836, endPoint y: 563, distance: 305.2
click at [836, 563] on div "за" at bounding box center [1030, 576] width 411 height 72
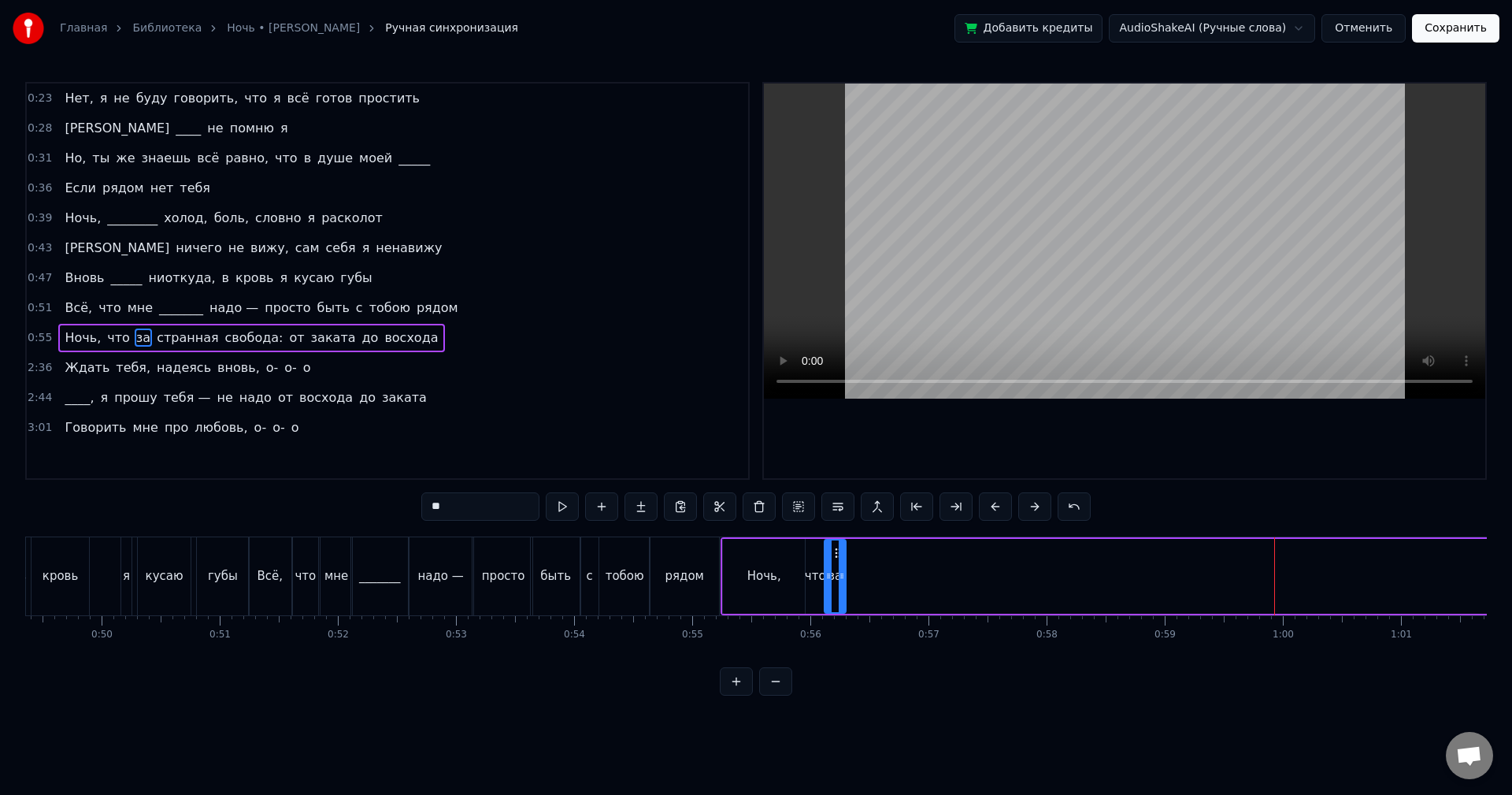
drag, startPoint x: 1231, startPoint y: 563, endPoint x: 837, endPoint y: 574, distance: 394.2
click at [839, 574] on div at bounding box center [842, 576] width 6 height 72
click at [560, 504] on button at bounding box center [562, 506] width 33 height 28
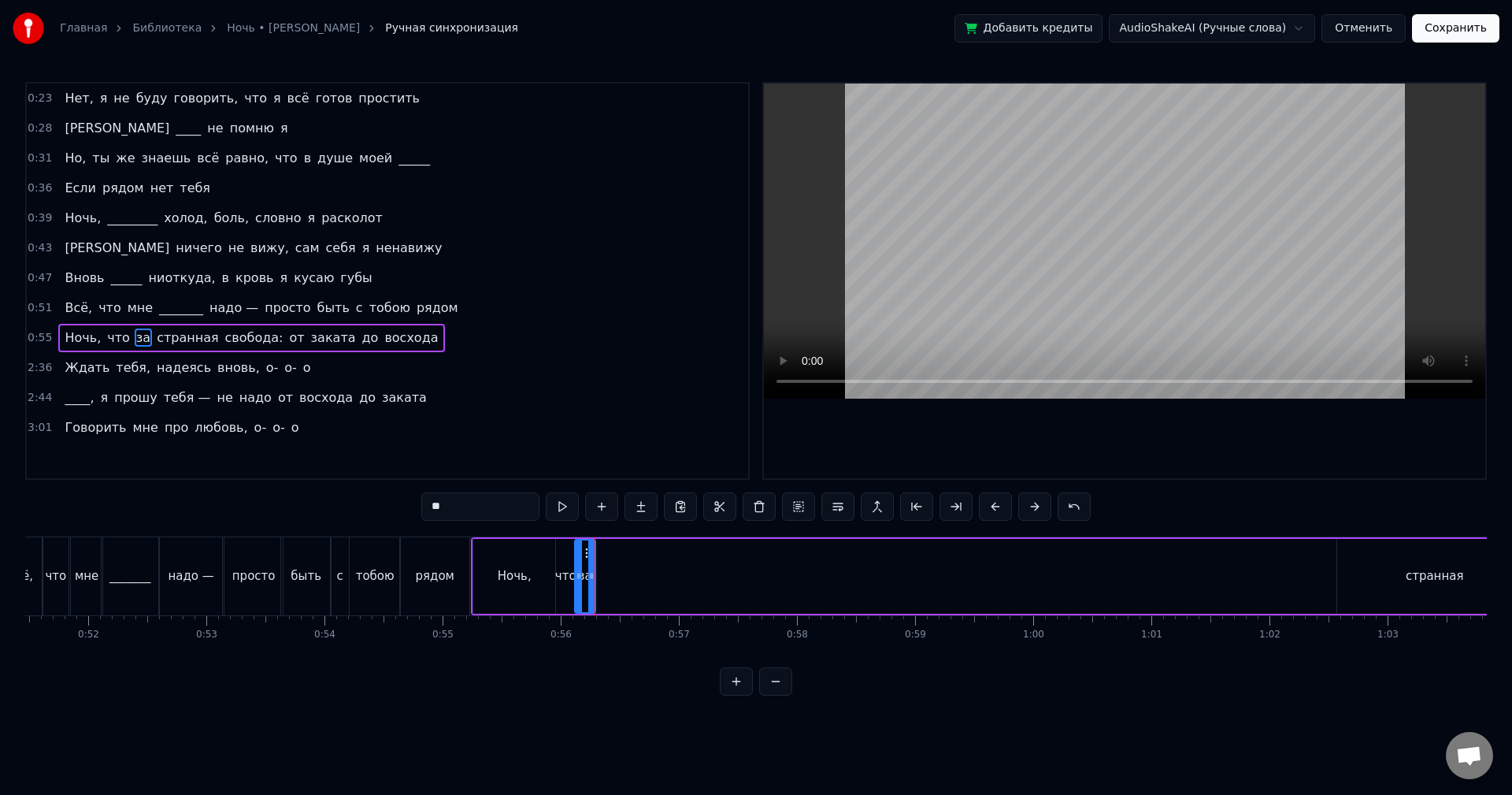
scroll to position [0, 6239]
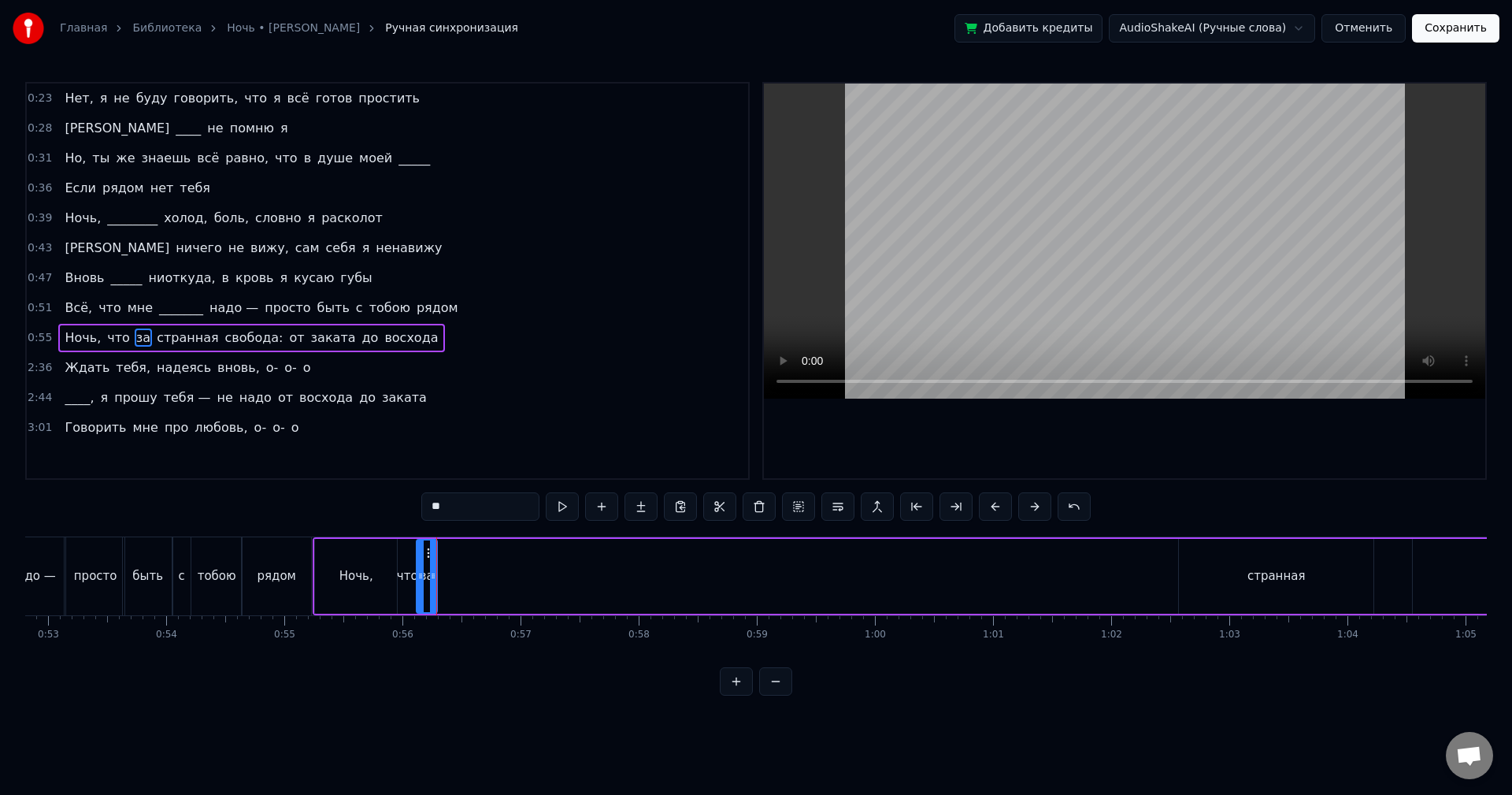
click at [1202, 570] on div "странная" at bounding box center [1276, 576] width 195 height 75
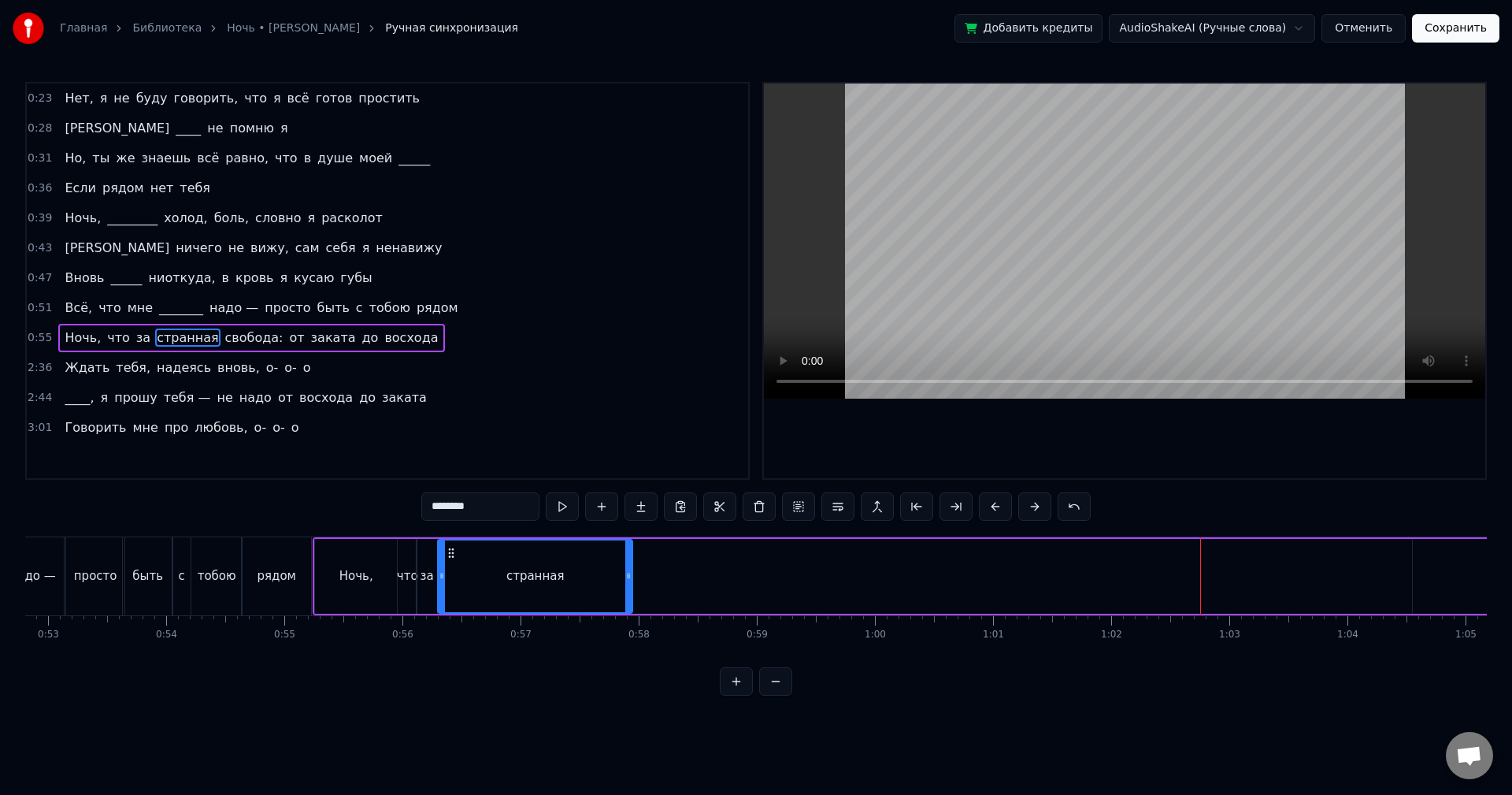
drag, startPoint x: 1191, startPoint y: 554, endPoint x: 449, endPoint y: 618, distance: 744.8
click at [449, 618] on div "Нет, я не буду говорить, что я всё готов простить И ____ не помню я Но, ты же з…" at bounding box center [756, 595] width 1462 height 118
drag, startPoint x: 628, startPoint y: 584, endPoint x: 516, endPoint y: 598, distance: 112.9
click at [516, 598] on div at bounding box center [516, 576] width 6 height 72
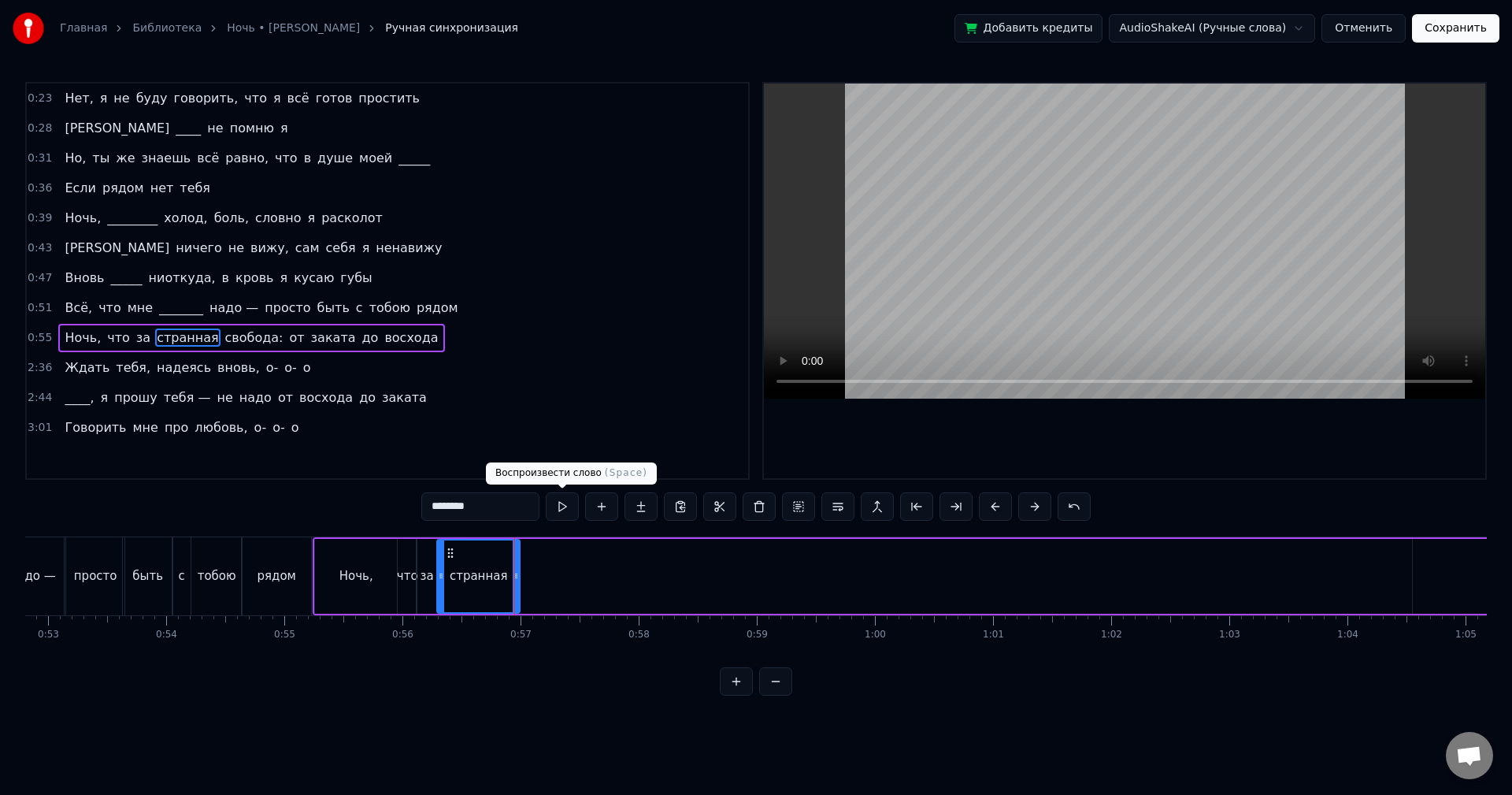
click at [556, 518] on button at bounding box center [562, 506] width 33 height 28
click at [510, 580] on icon at bounding box center [511, 576] width 6 height 13
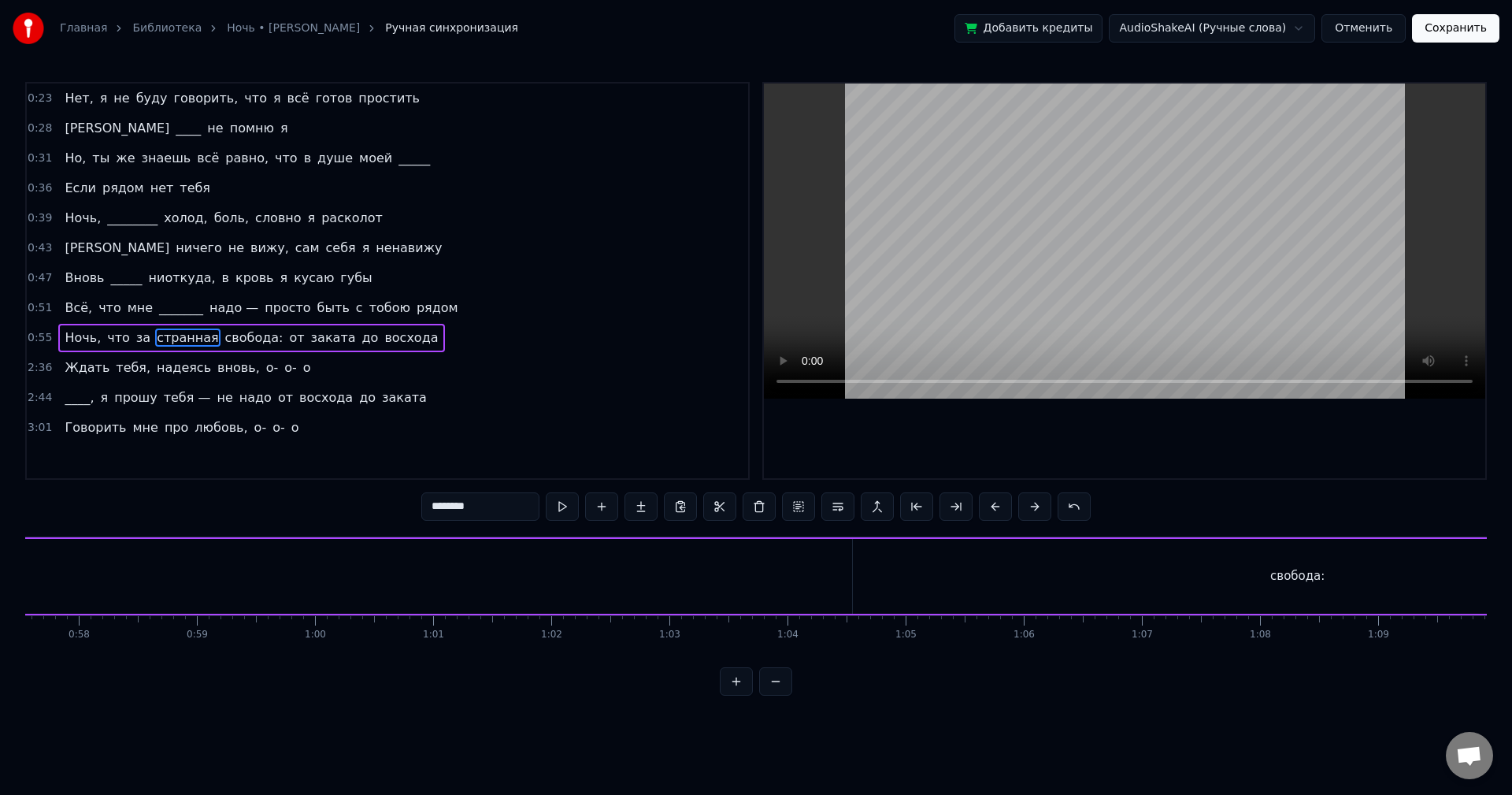
scroll to position [0, 6813]
drag, startPoint x: 1190, startPoint y: 574, endPoint x: 1074, endPoint y: 586, distance: 116.6
click at [1190, 574] on div "свобода:" at bounding box center [1283, 576] width 889 height 75
type input "********"
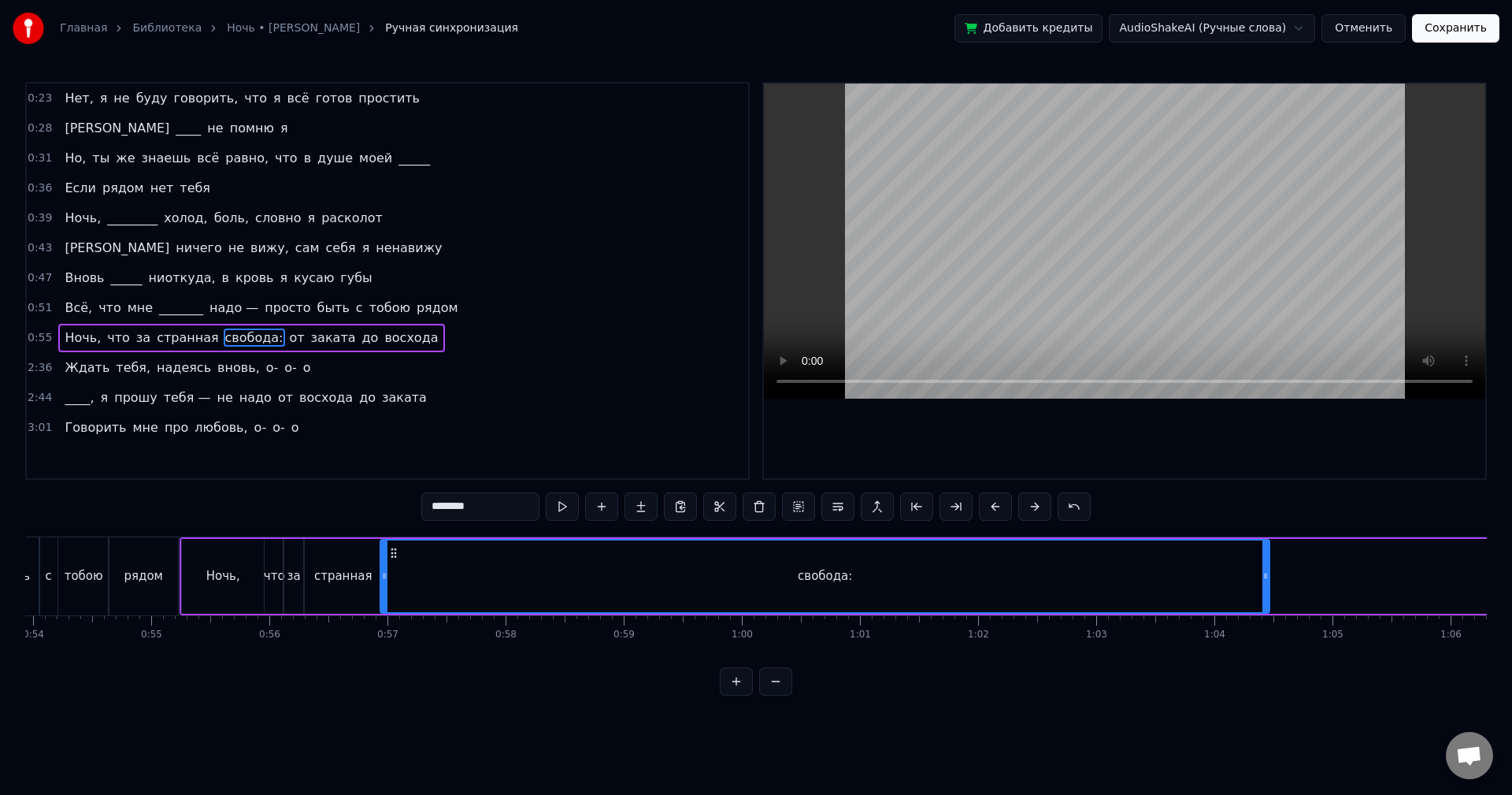
scroll to position [0, 6370]
drag, startPoint x: 853, startPoint y: 553, endPoint x: 397, endPoint y: 557, distance: 456.0
click at [397, 557] on icon at bounding box center [397, 553] width 13 height 13
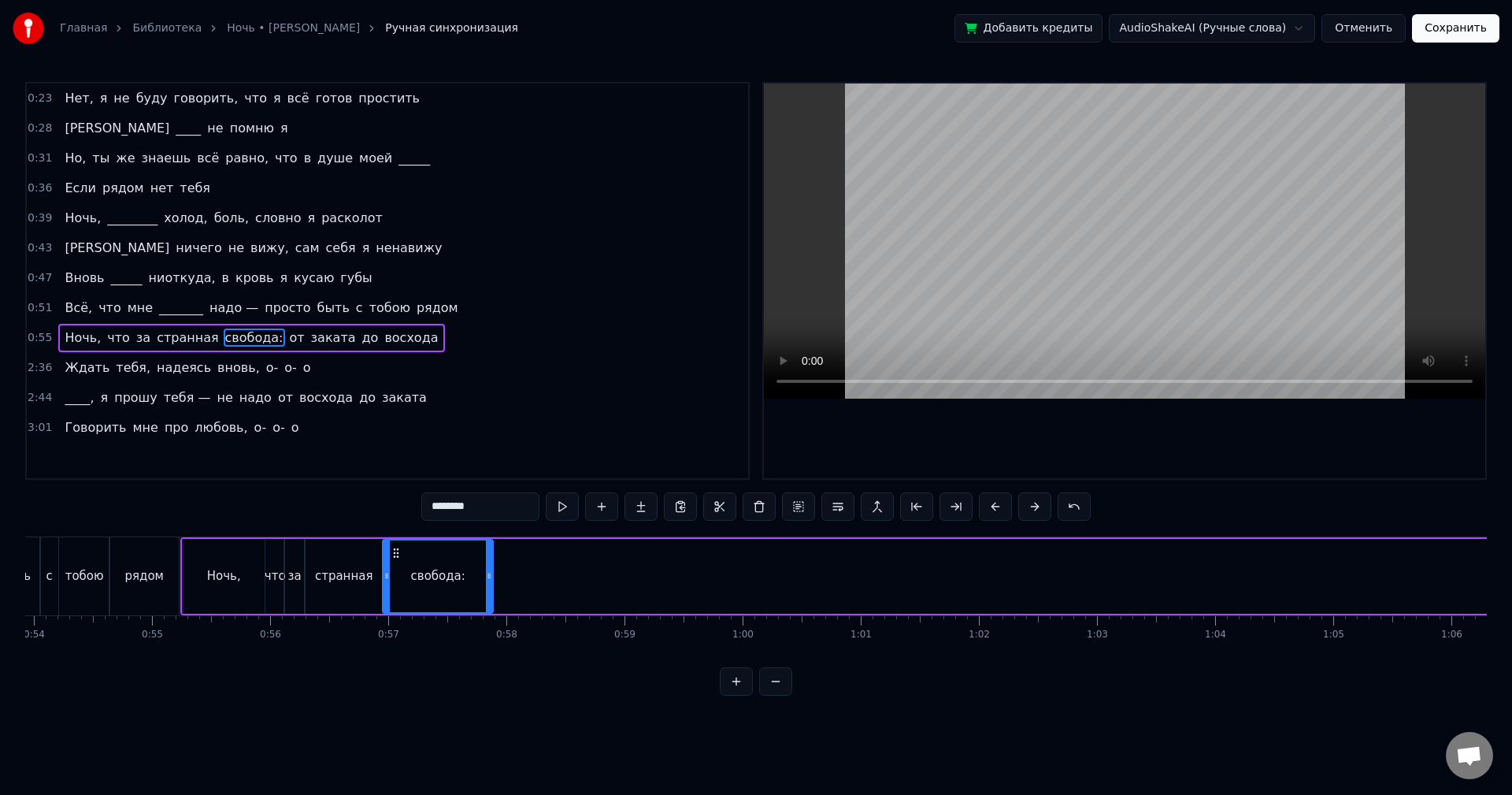
drag, startPoint x: 1268, startPoint y: 562, endPoint x: 488, endPoint y: 551, distance: 780.1
click at [488, 551] on div at bounding box center [489, 576] width 6 height 72
click at [564, 506] on button at bounding box center [562, 506] width 33 height 28
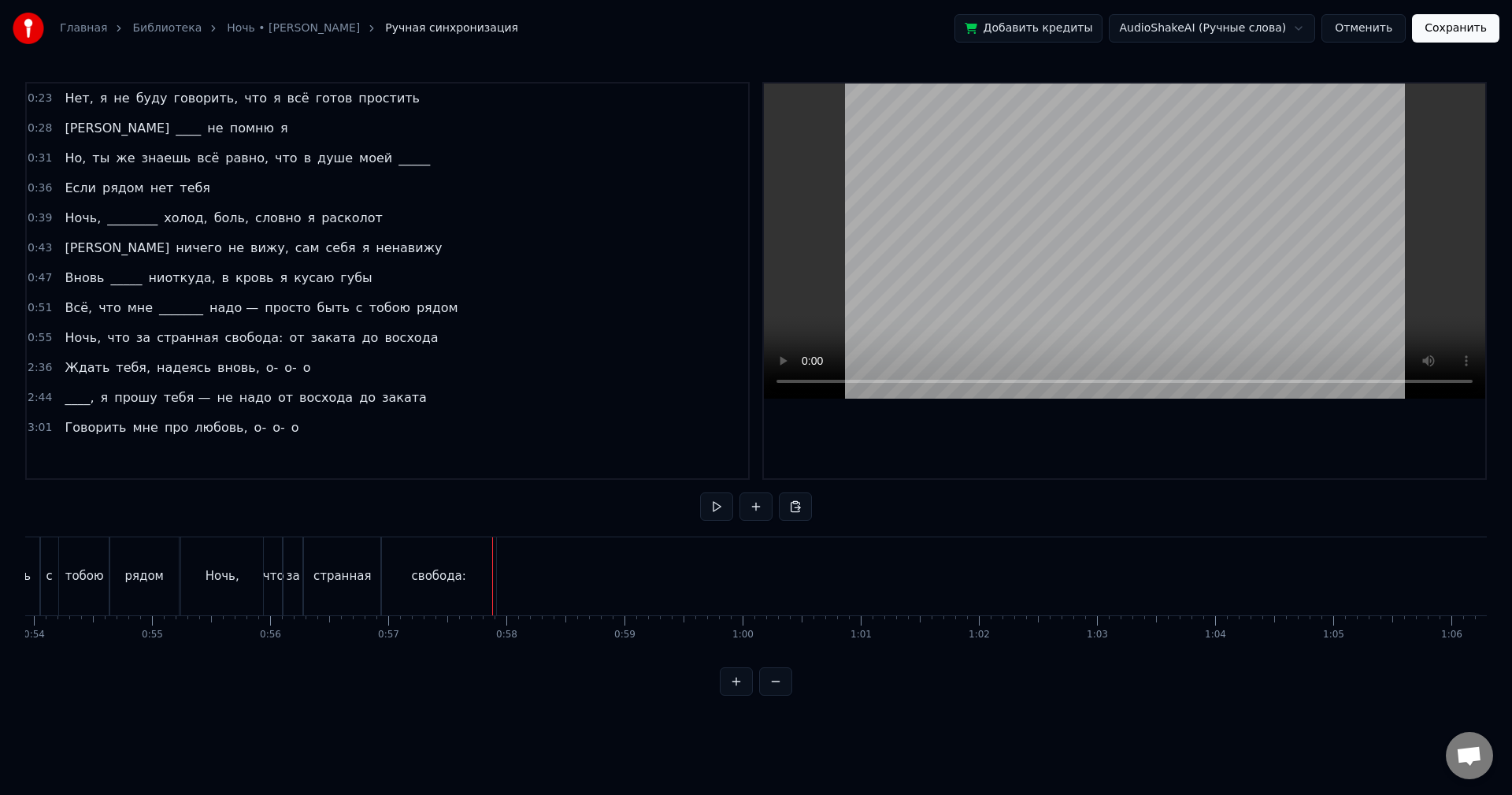
click at [434, 563] on div "свобода:" at bounding box center [439, 576] width 115 height 78
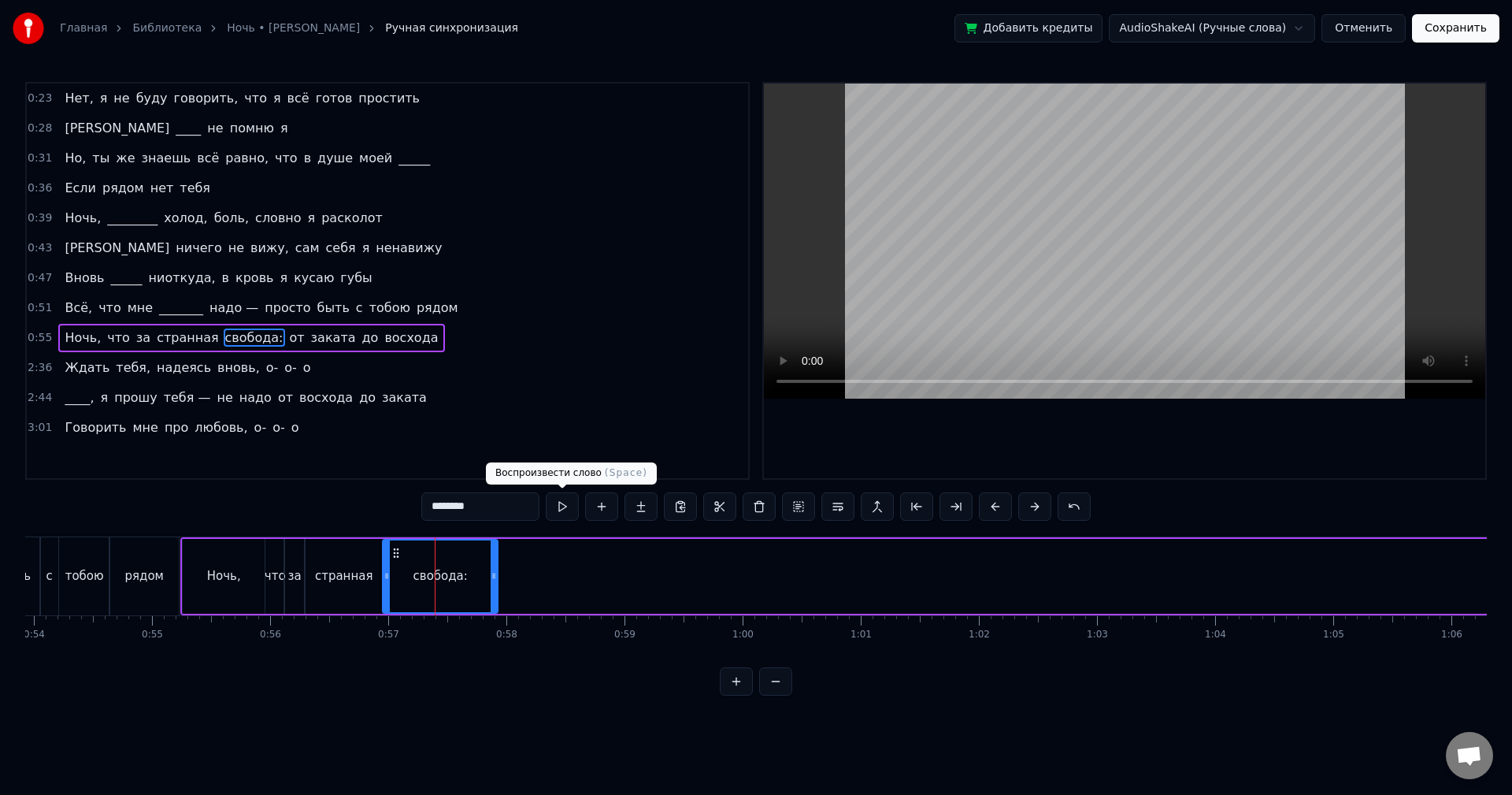
click at [557, 509] on button at bounding box center [562, 506] width 33 height 28
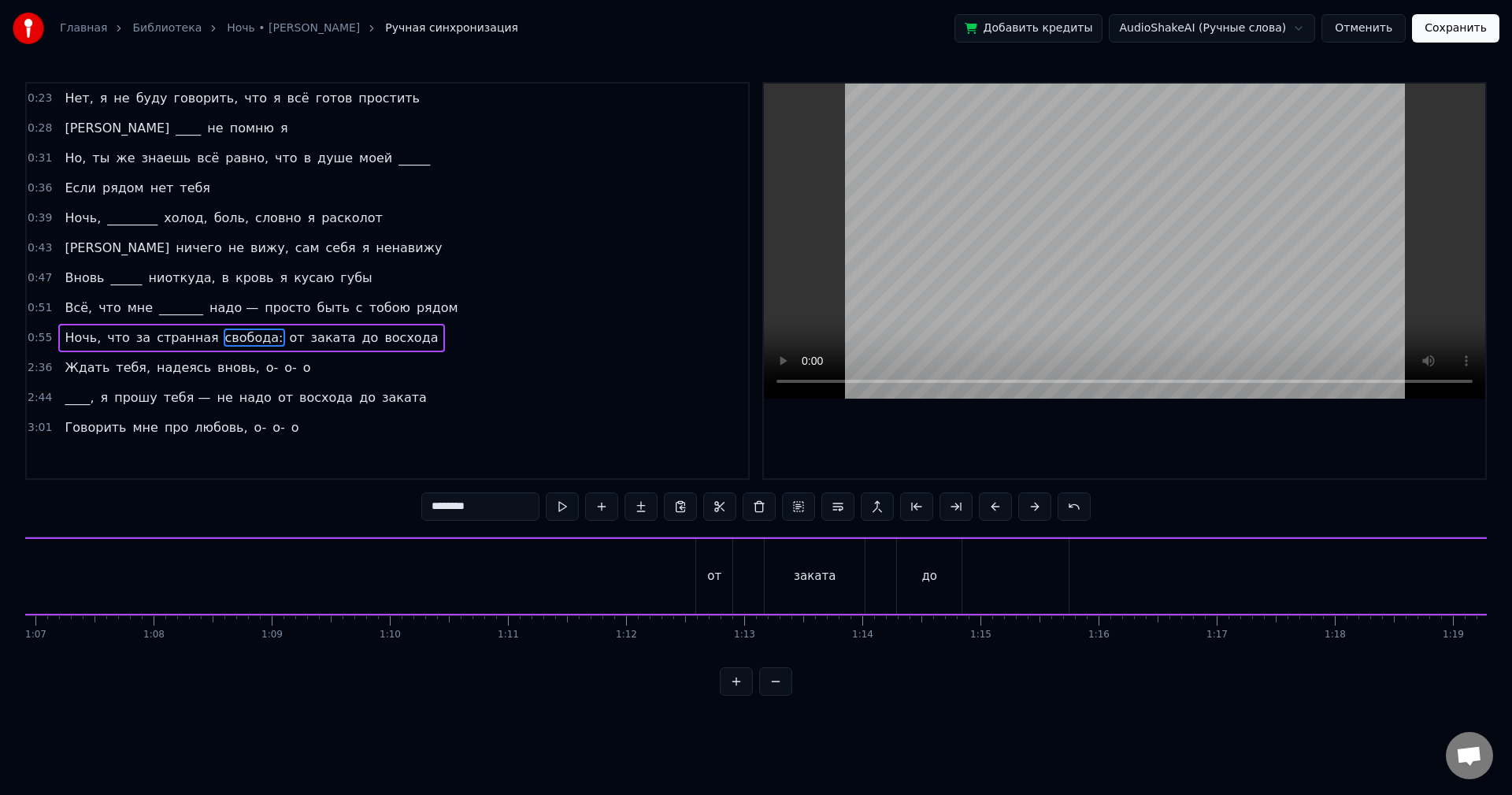
scroll to position [0, 7963]
click at [660, 569] on div "от" at bounding box center [657, 576] width 14 height 18
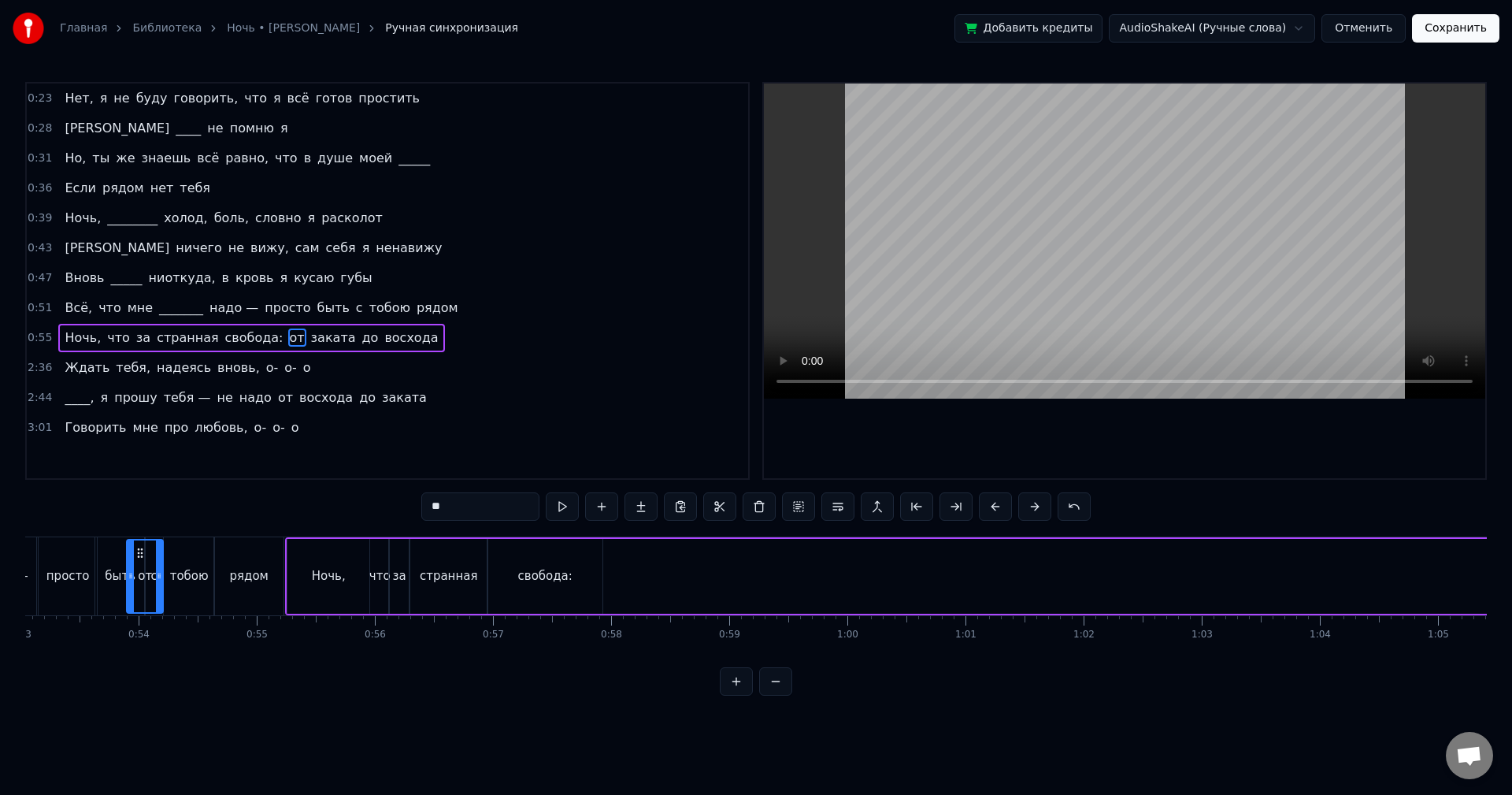
scroll to position [0, 6146]
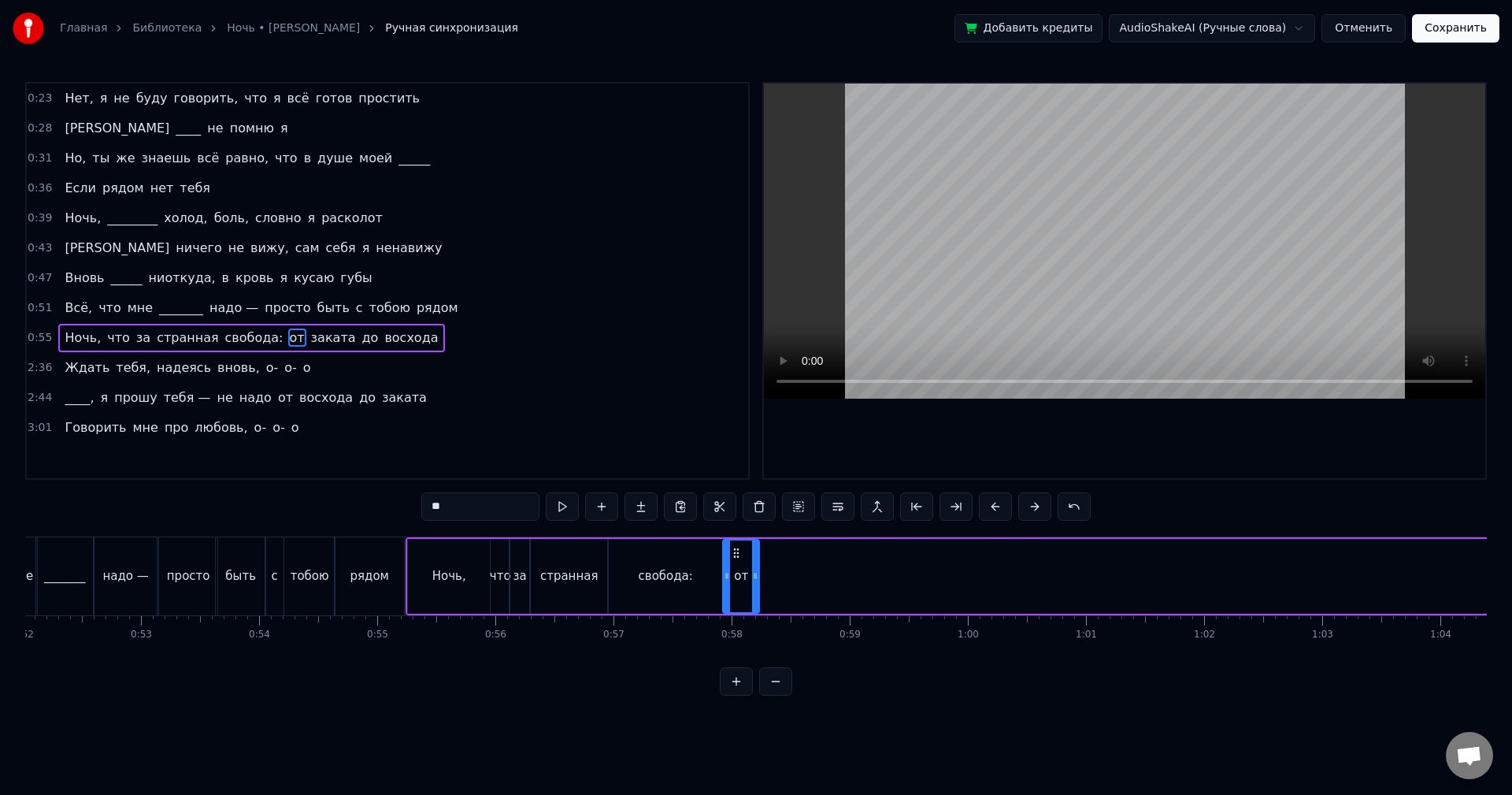
drag, startPoint x: 652, startPoint y: 551, endPoint x: 736, endPoint y: 573, distance: 86.8
click at [736, 573] on div "от" at bounding box center [741, 576] width 35 height 72
click at [565, 511] on button at bounding box center [562, 506] width 33 height 28
click at [748, 563] on div at bounding box center [748, 576] width 6 height 72
click at [570, 512] on button at bounding box center [562, 506] width 33 height 28
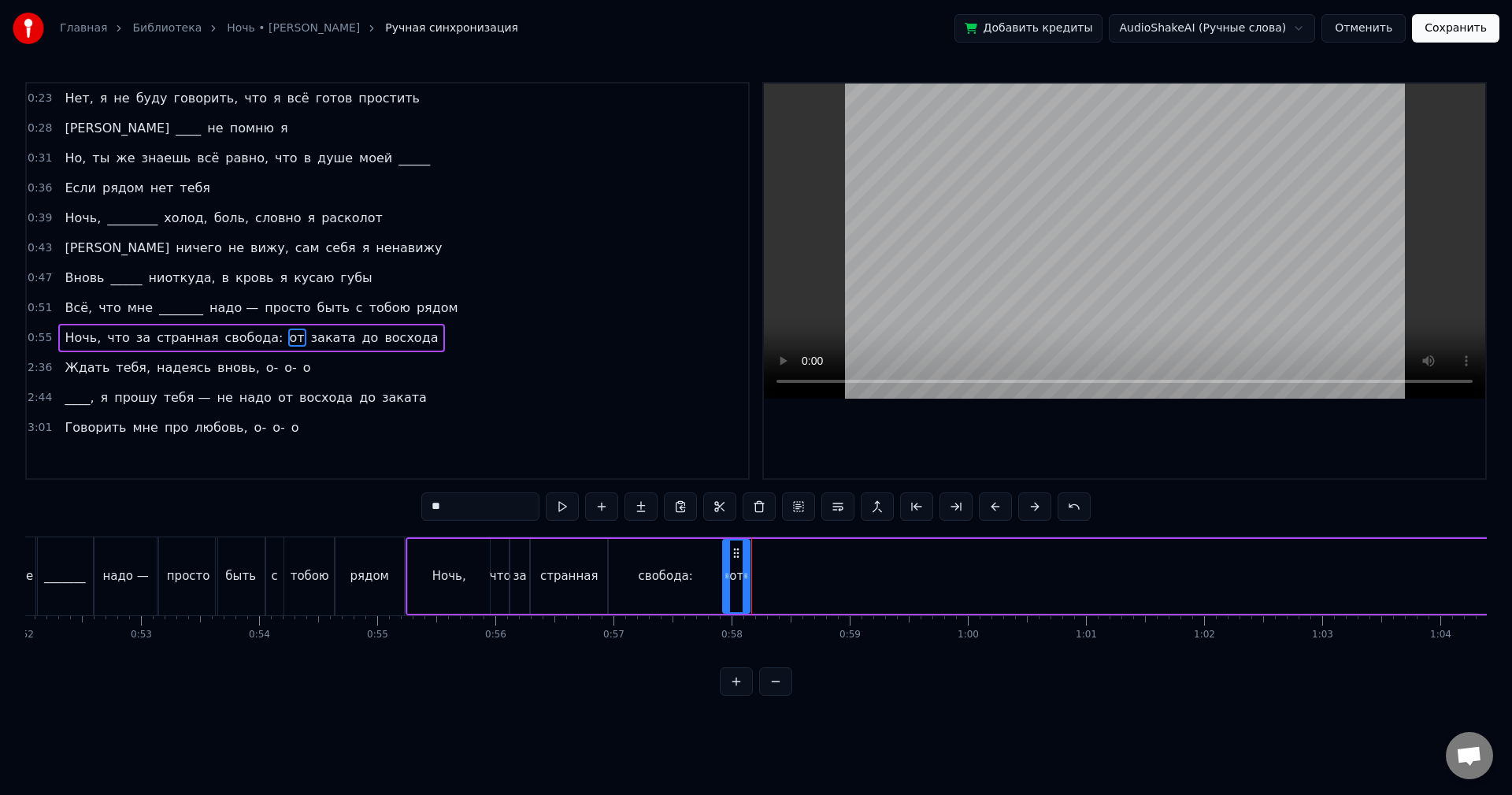
click at [747, 567] on div at bounding box center [746, 576] width 6 height 72
click at [558, 509] on button at bounding box center [562, 506] width 33 height 28
click at [310, 343] on span "заката" at bounding box center [333, 338] width 48 height 18
type input "******"
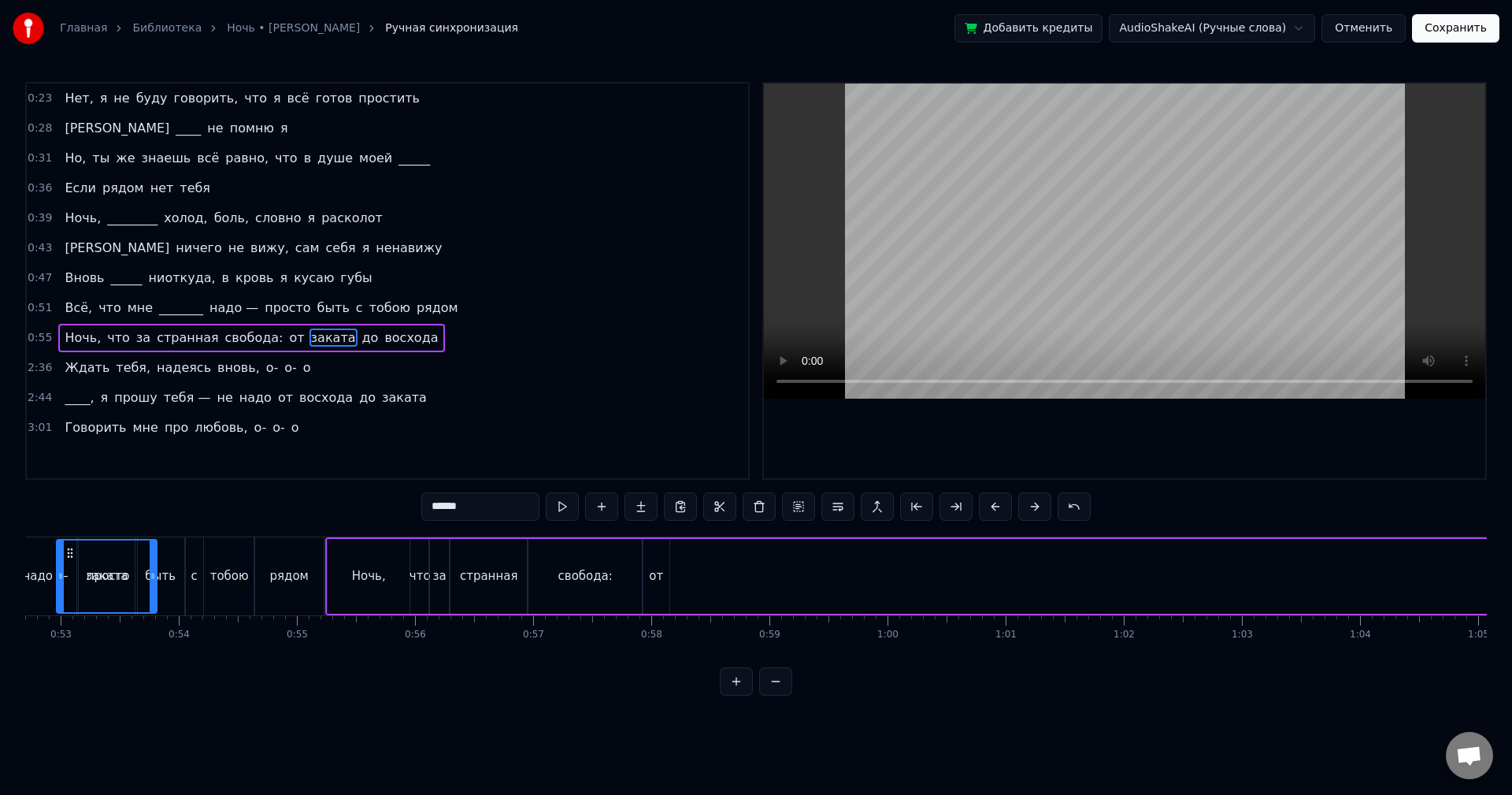
scroll to position [0, 6188]
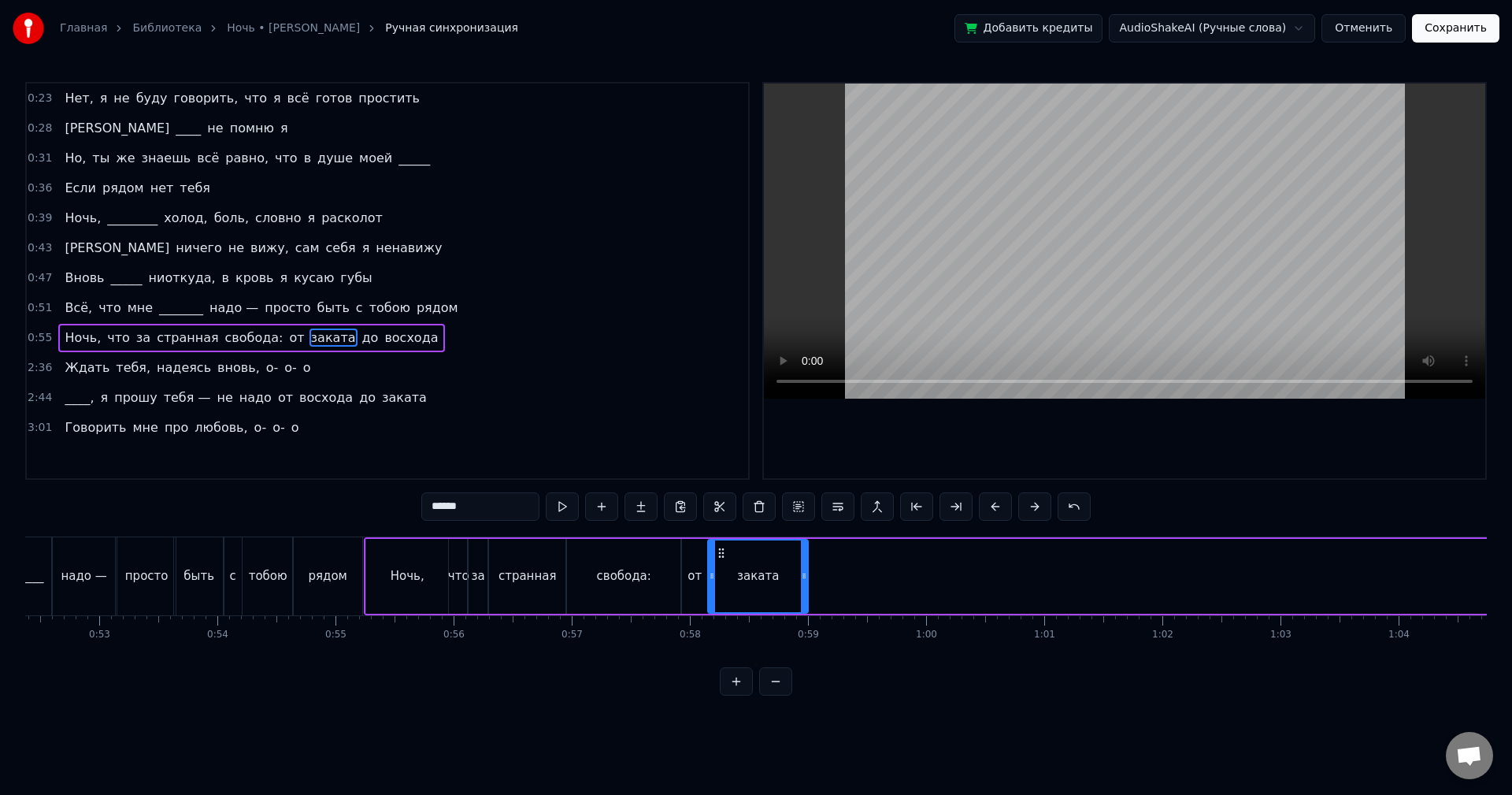
drag, startPoint x: 117, startPoint y: 554, endPoint x: 719, endPoint y: 595, distance: 603.4
click at [719, 595] on div "заката" at bounding box center [758, 576] width 99 height 72
drag, startPoint x: 803, startPoint y: 581, endPoint x: 748, endPoint y: 587, distance: 55.3
click at [748, 587] on div at bounding box center [750, 576] width 6 height 72
click at [561, 509] on button at bounding box center [562, 506] width 33 height 28
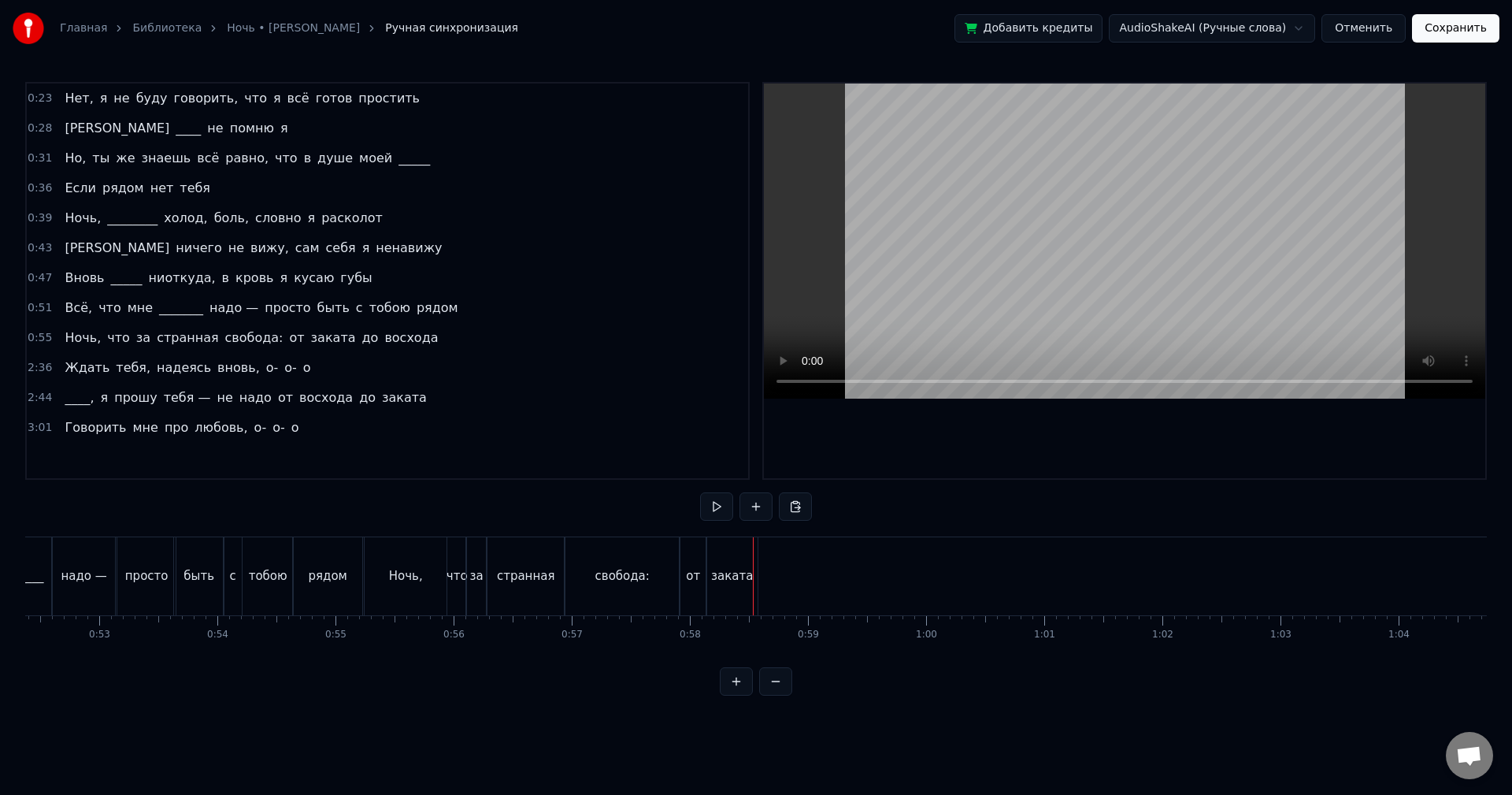
drag, startPoint x: 736, startPoint y: 558, endPoint x: 728, endPoint y: 554, distance: 8.9
click at [734, 557] on div "заката" at bounding box center [732, 576] width 51 height 78
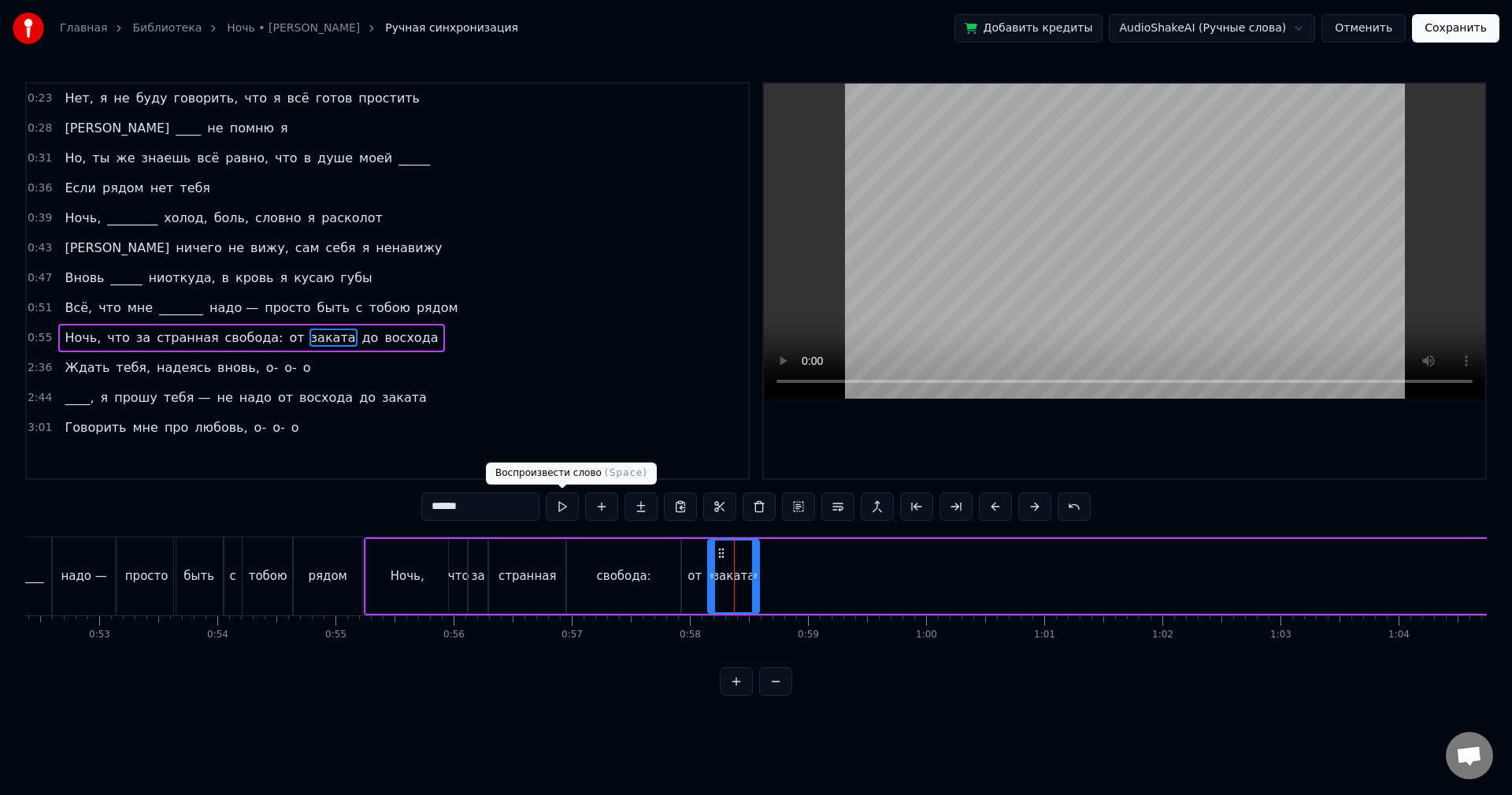
click at [566, 515] on button at bounding box center [562, 506] width 33 height 28
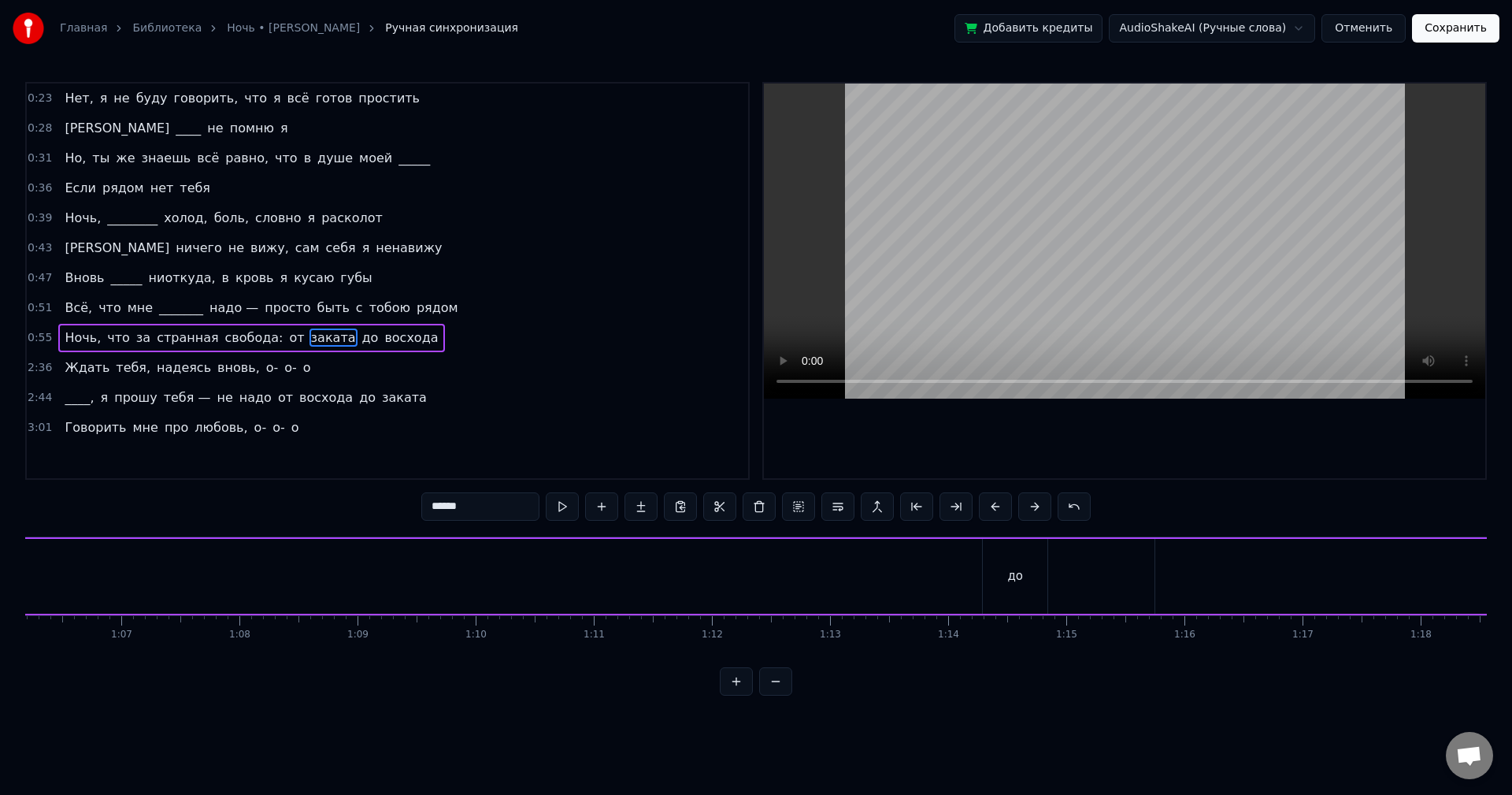
scroll to position [0, 7834]
click at [991, 577] on div "до" at bounding box center [1001, 576] width 65 height 75
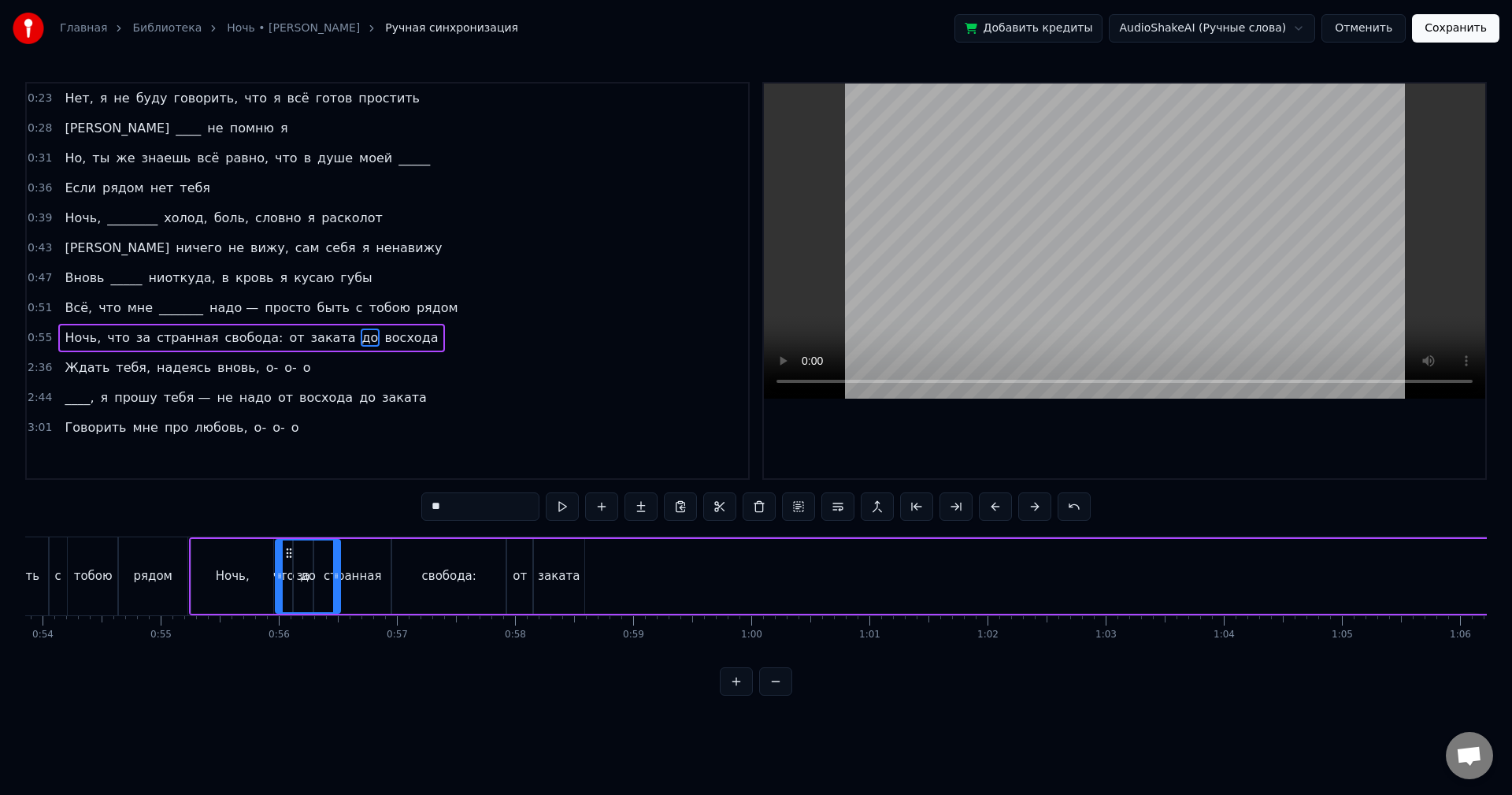
scroll to position [0, 6355]
drag, startPoint x: 981, startPoint y: 554, endPoint x: 604, endPoint y: 607, distance: 380.7
click at [604, 607] on div "до" at bounding box center [624, 576] width 63 height 72
drag, startPoint x: 654, startPoint y: 583, endPoint x: 631, endPoint y: 587, distance: 23.3
click at [631, 587] on div at bounding box center [631, 576] width 6 height 72
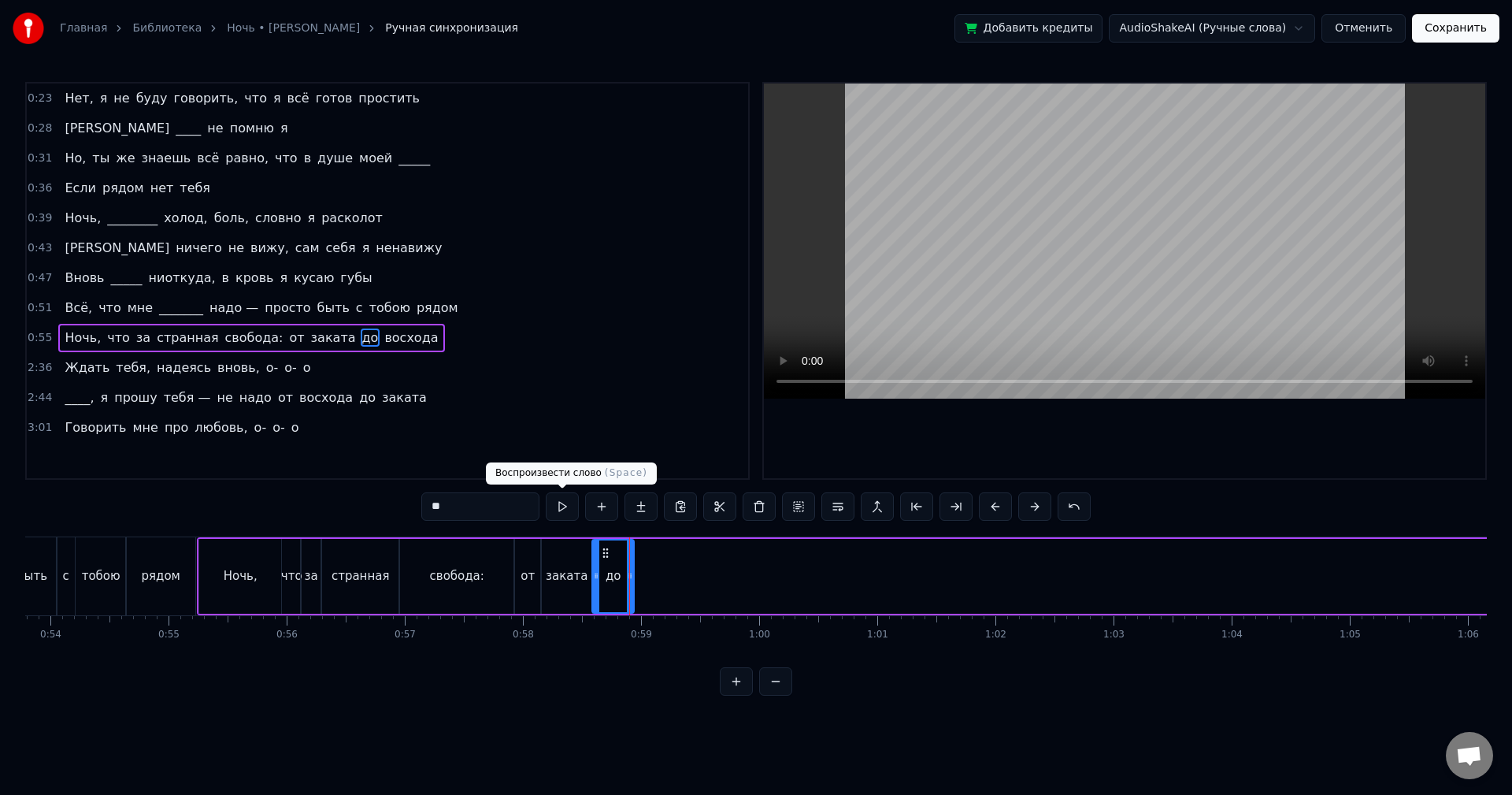
click at [564, 508] on button at bounding box center [562, 506] width 33 height 28
click at [628, 565] on div at bounding box center [628, 576] width 6 height 72
click at [565, 510] on button at bounding box center [562, 506] width 33 height 28
click at [623, 554] on div at bounding box center [624, 576] width 6 height 72
click at [568, 512] on button at bounding box center [562, 506] width 33 height 28
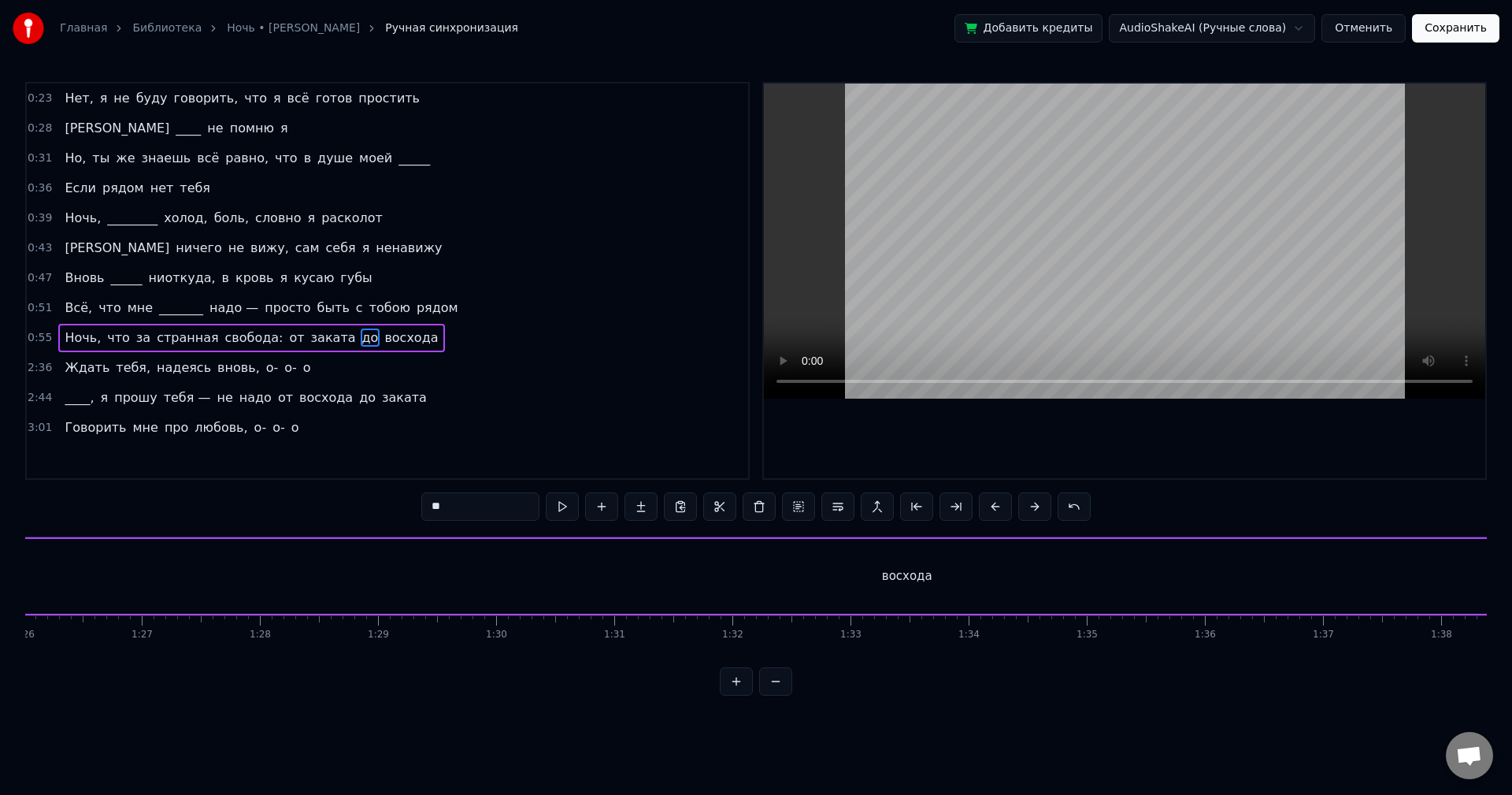
scroll to position [0, 10306]
click at [702, 562] on div "восхода" at bounding box center [763, 576] width 4188 height 75
type input "*******"
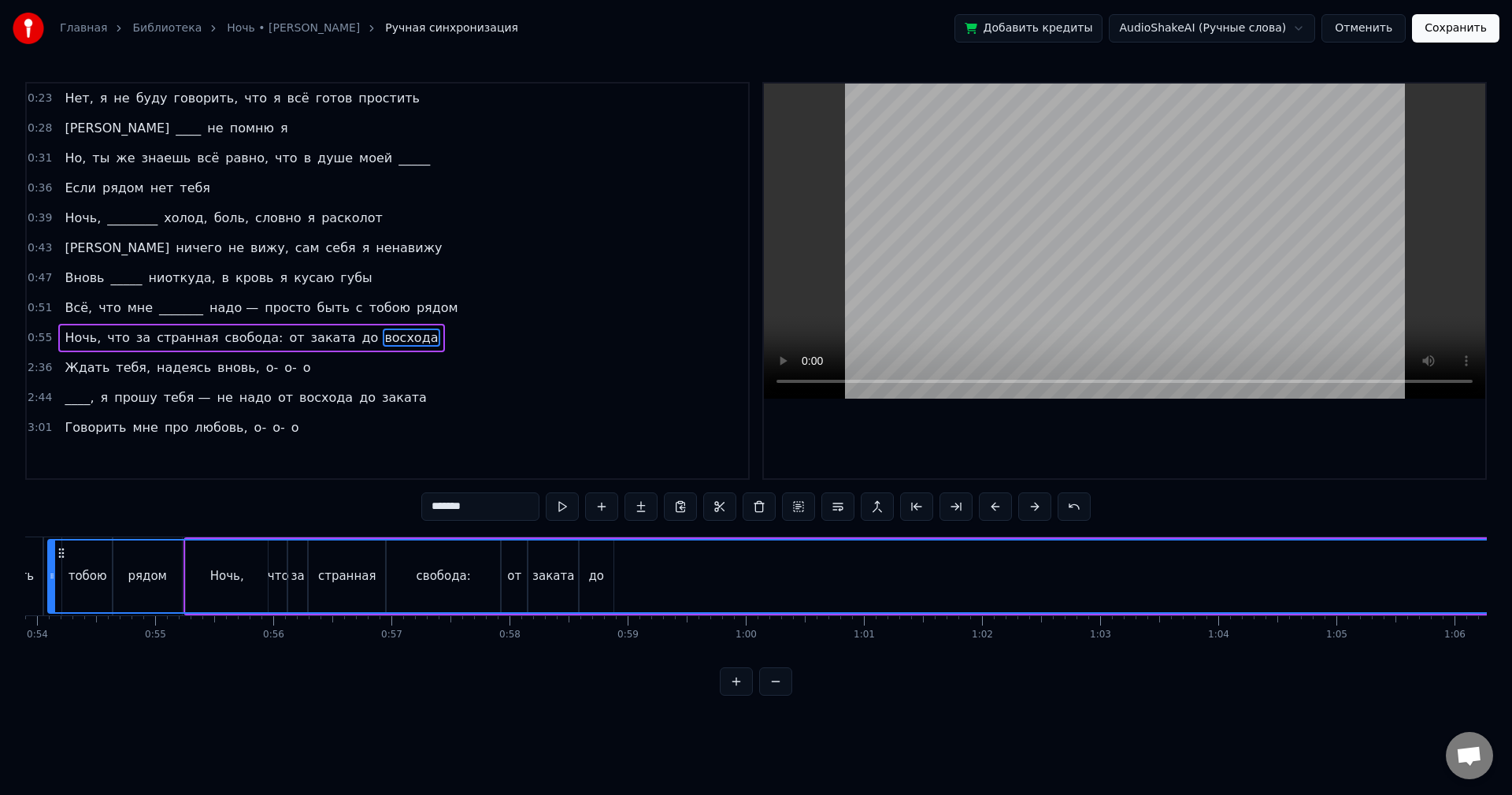
scroll to position [0, 6295]
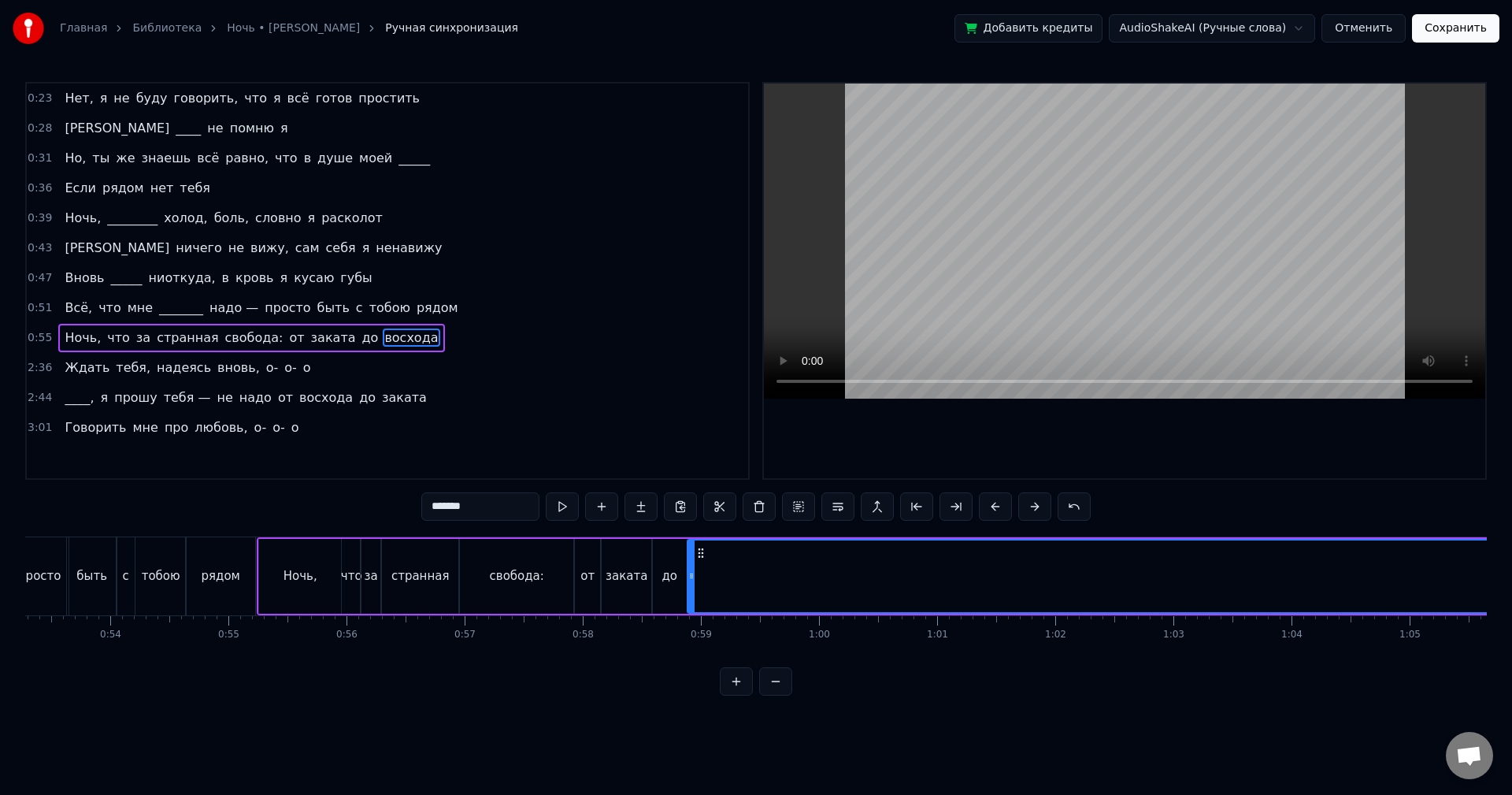
drag, startPoint x: 417, startPoint y: 550, endPoint x: 698, endPoint y: 581, distance: 282.7
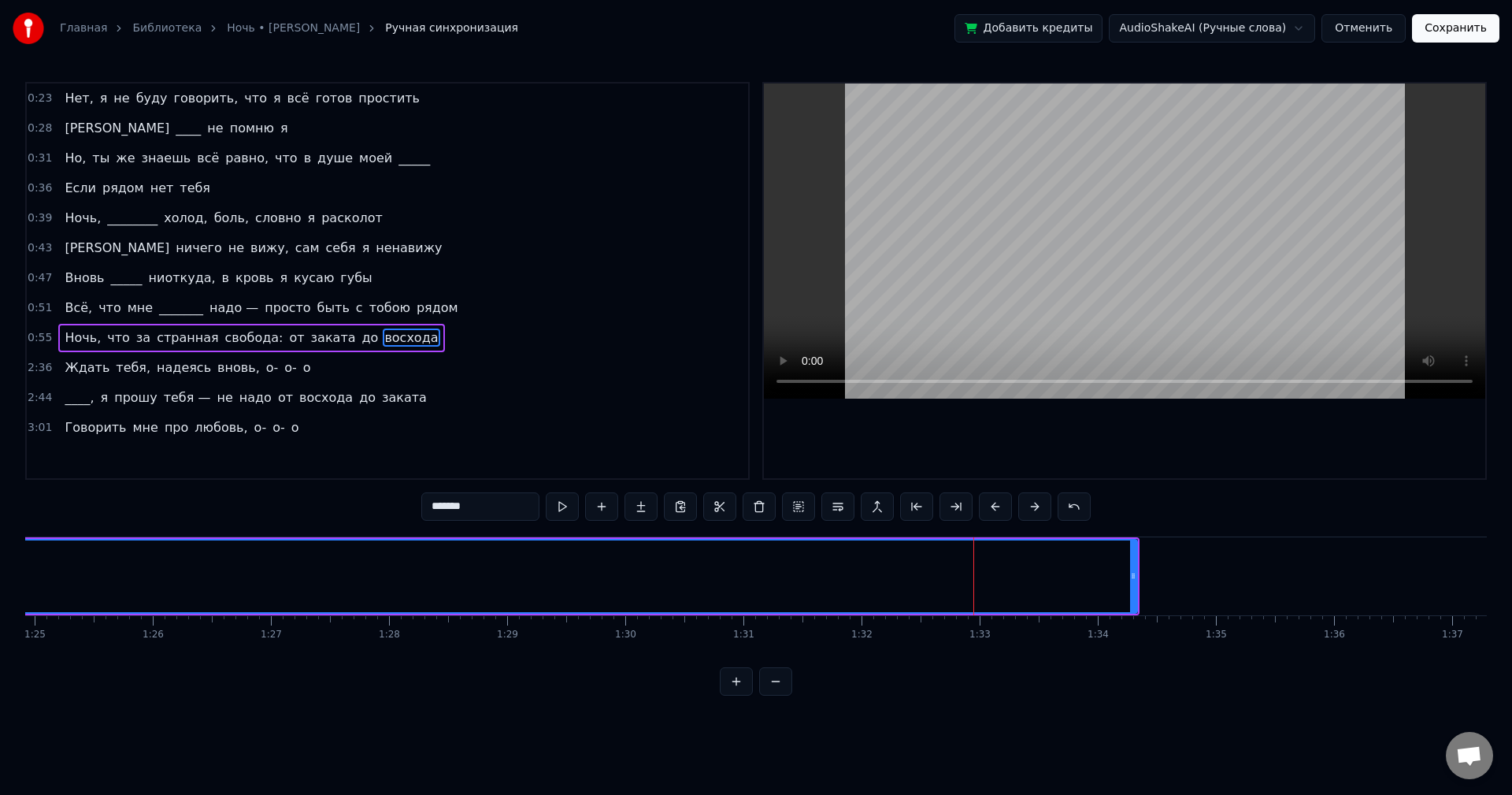
scroll to position [0, 10320]
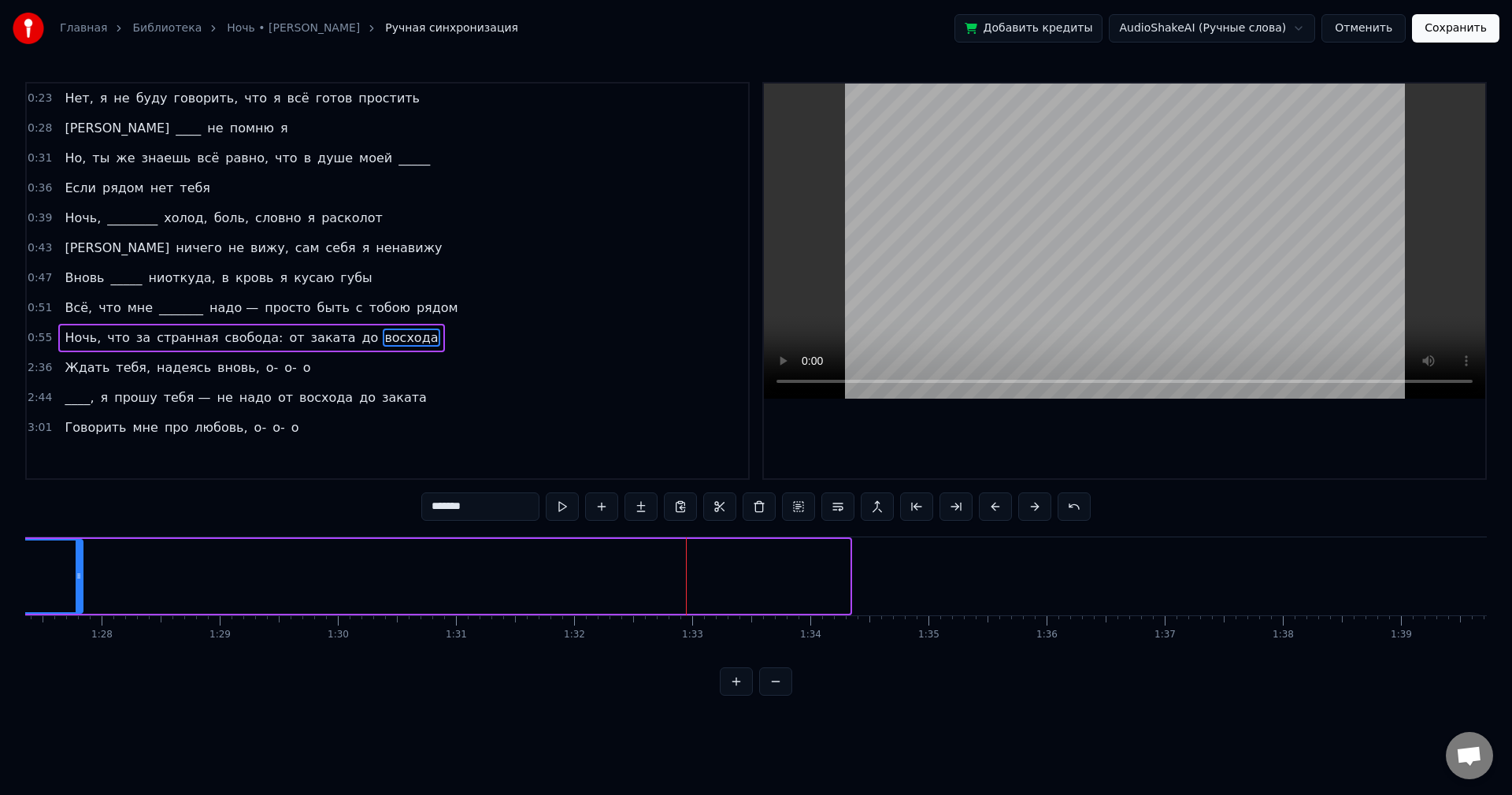
drag, startPoint x: 844, startPoint y: 574, endPoint x: 76, endPoint y: 576, distance: 768.0
click at [76, 576] on icon at bounding box center [79, 576] width 6 height 13
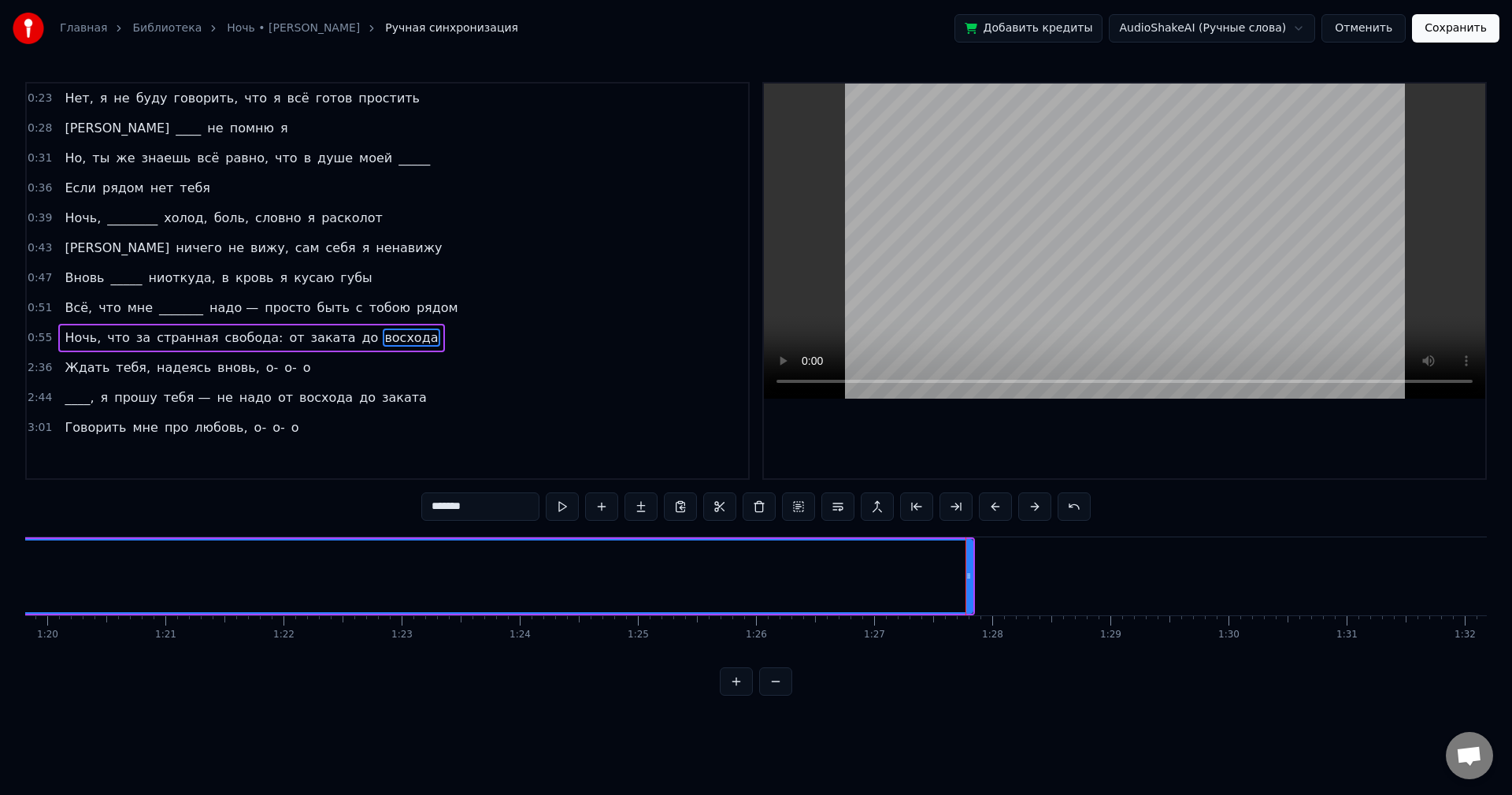
scroll to position [0, 9227]
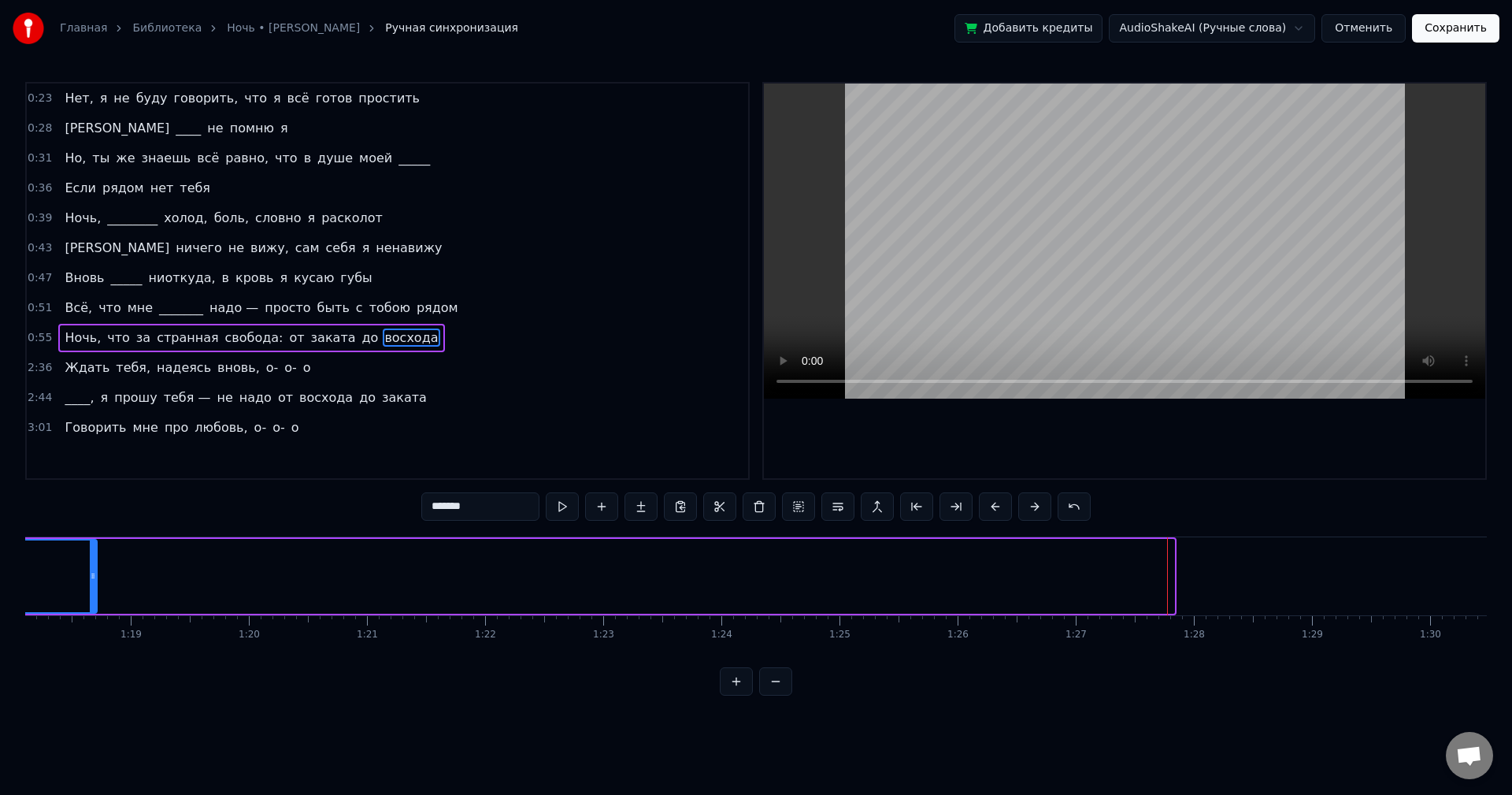
drag, startPoint x: 1172, startPoint y: 571, endPoint x: 76, endPoint y: 572, distance: 1096.0
click at [90, 572] on icon at bounding box center [93, 576] width 6 height 13
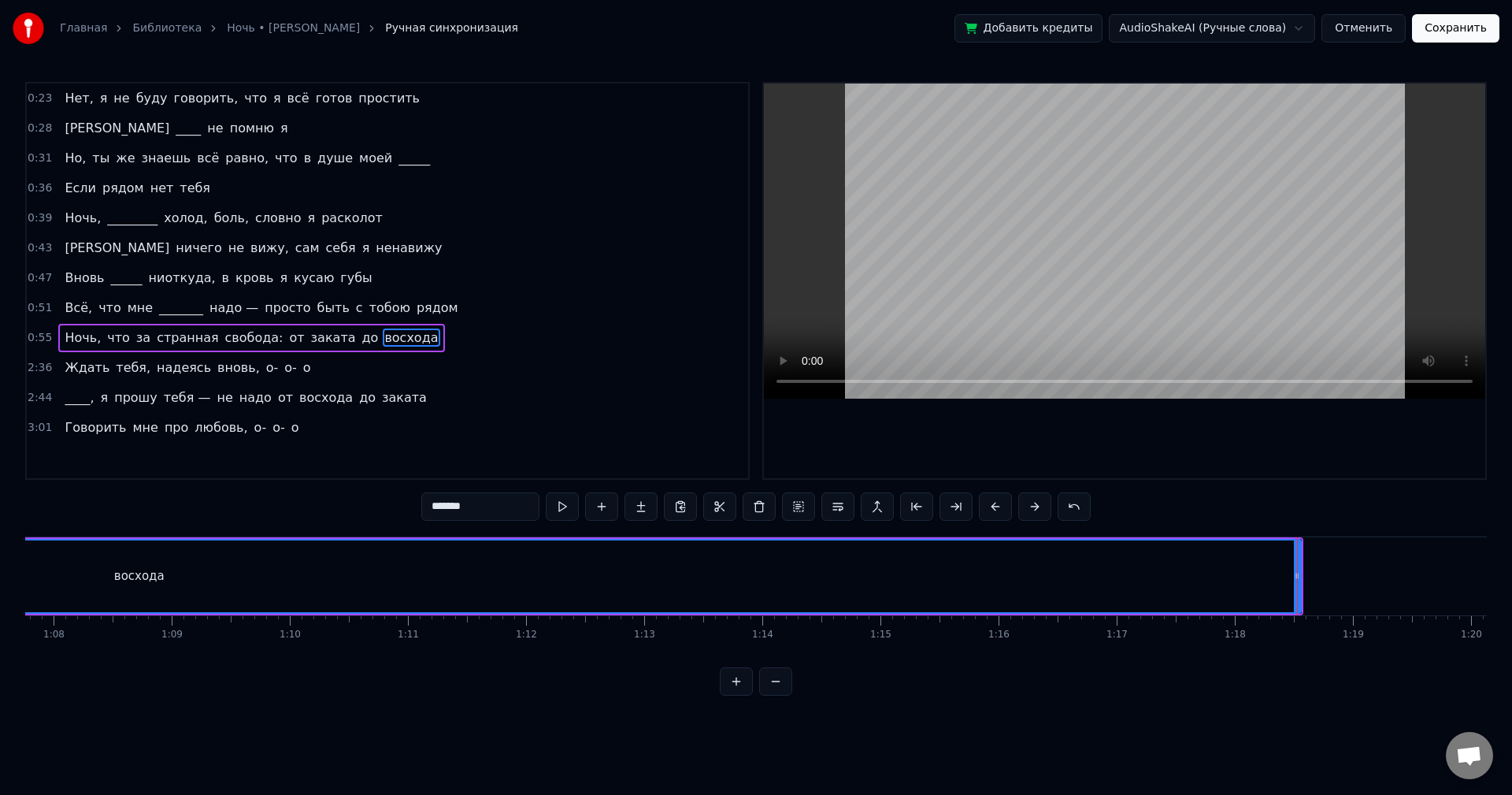
scroll to position [0, 7963]
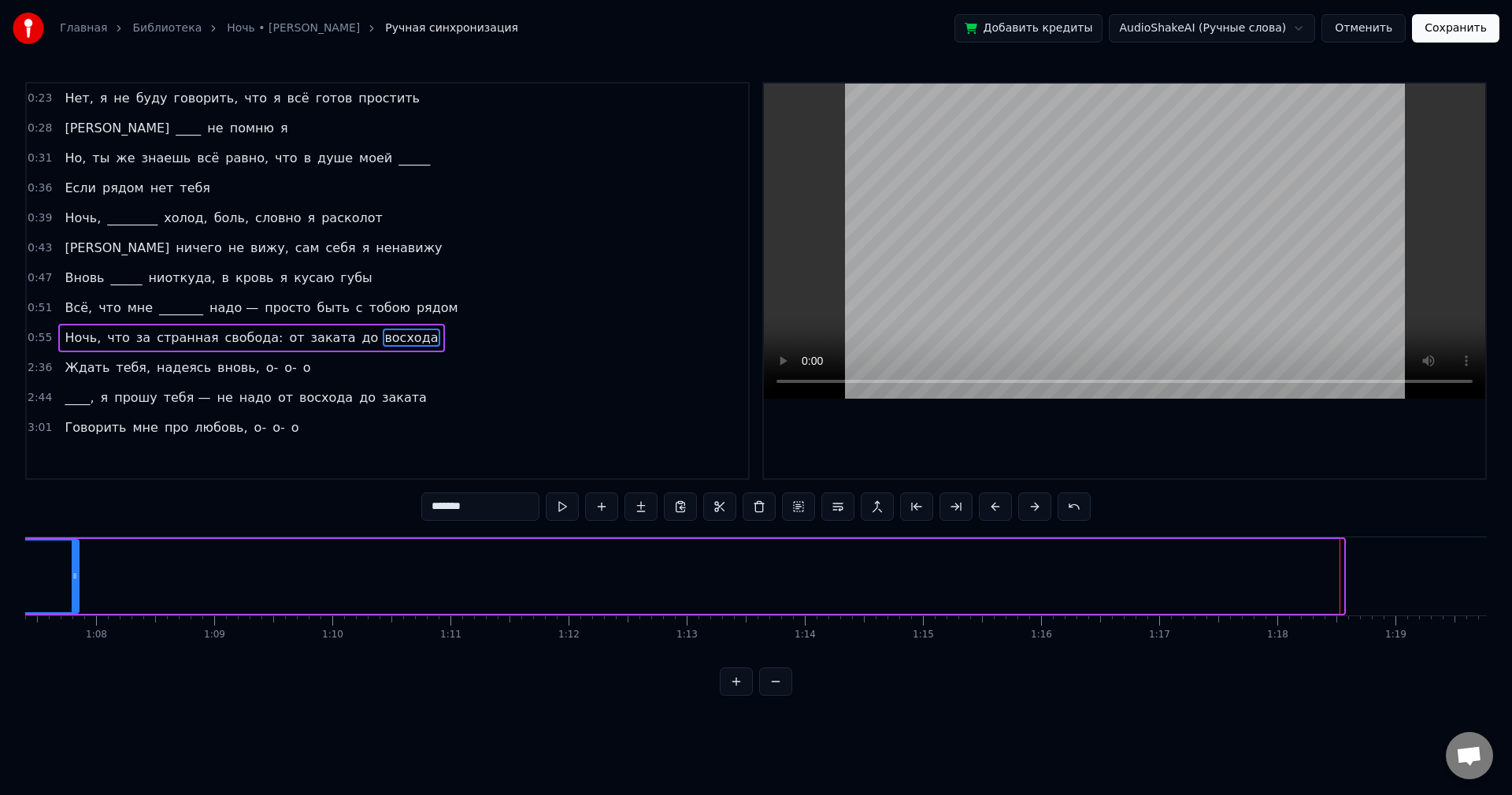
drag, startPoint x: 1341, startPoint y: 561, endPoint x: 71, endPoint y: 580, distance: 1270.1
click at [72, 580] on div at bounding box center [75, 576] width 6 height 72
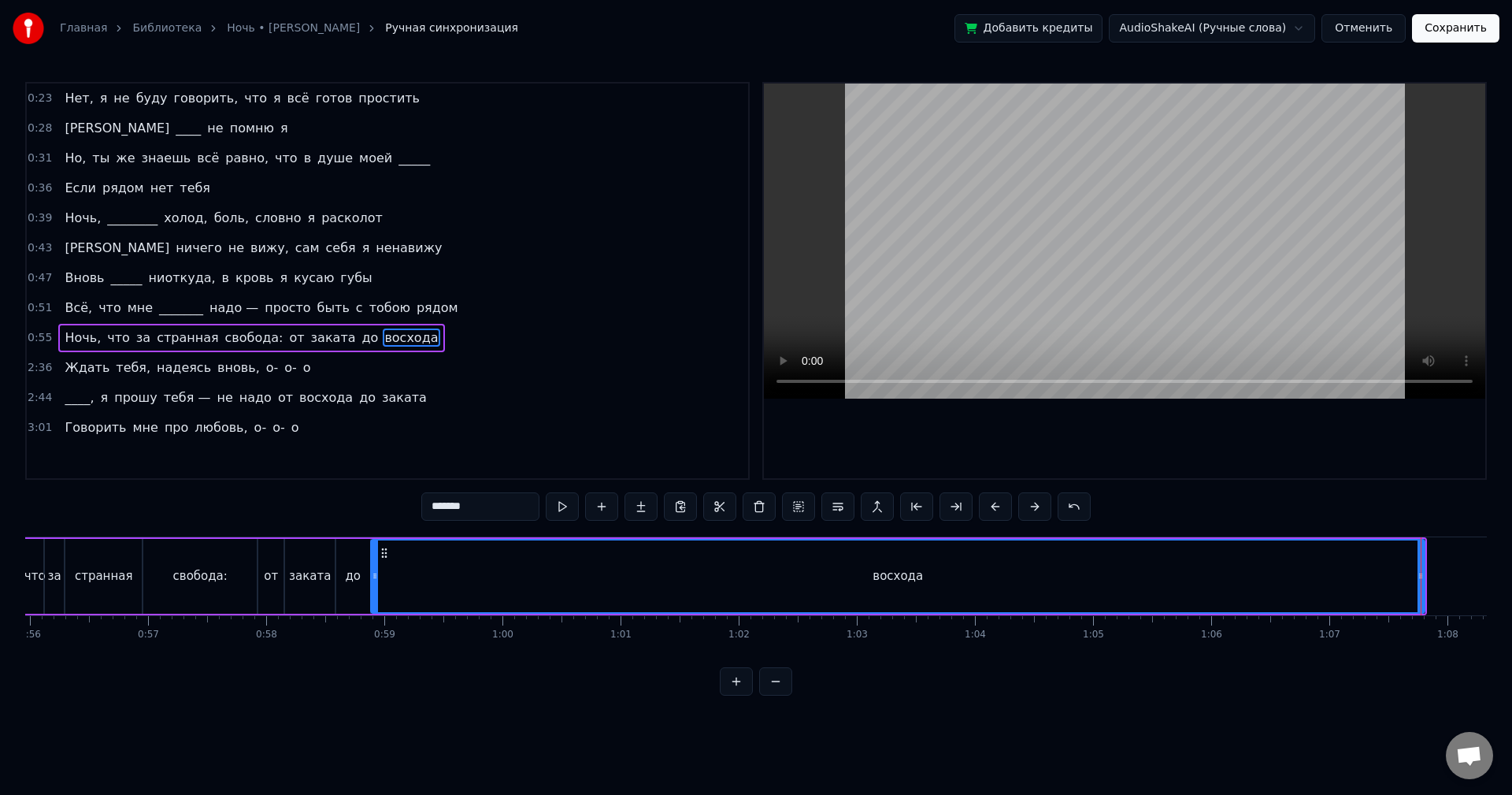
scroll to position [0, 6626]
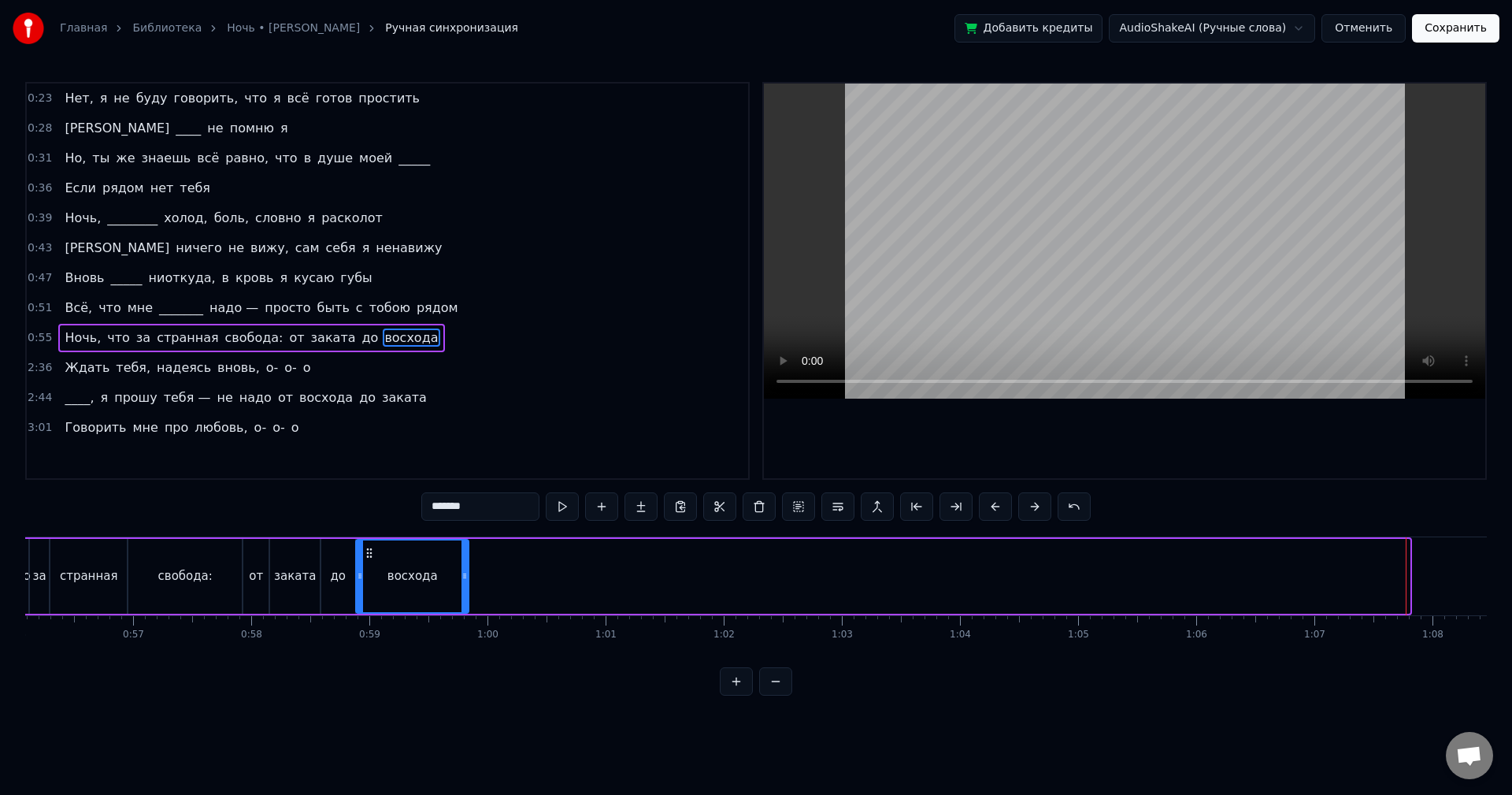
drag, startPoint x: 1404, startPoint y: 549, endPoint x: 463, endPoint y: 568, distance: 941.2
click at [463, 568] on div at bounding box center [464, 576] width 6 height 72
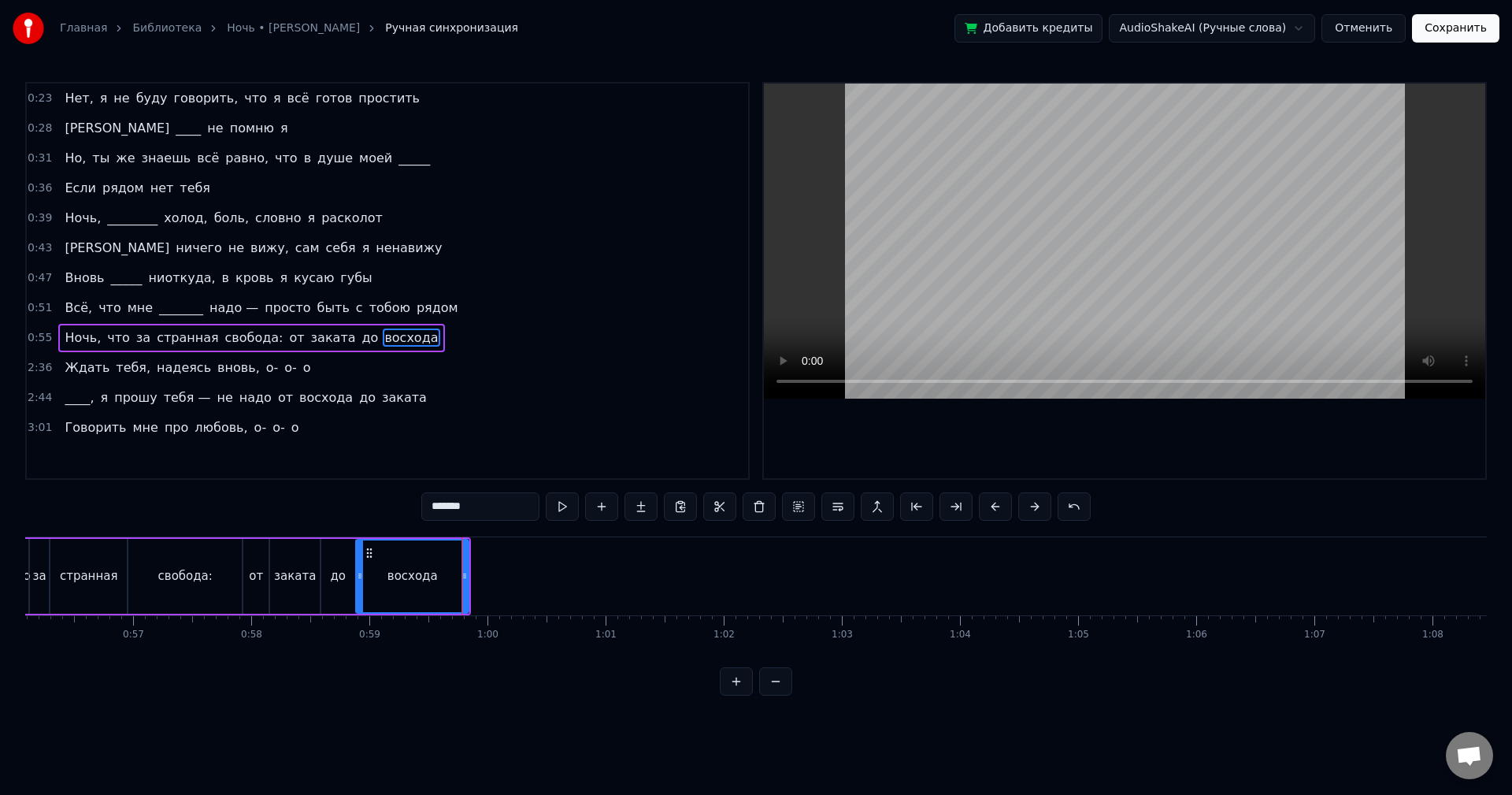
click at [564, 508] on button at bounding box center [562, 506] width 33 height 28
drag, startPoint x: 465, startPoint y: 565, endPoint x: 489, endPoint y: 564, distance: 24.0
click at [489, 564] on div at bounding box center [487, 576] width 6 height 72
click at [557, 510] on button at bounding box center [562, 506] width 33 height 28
drag, startPoint x: 488, startPoint y: 548, endPoint x: 473, endPoint y: 552, distance: 15.5
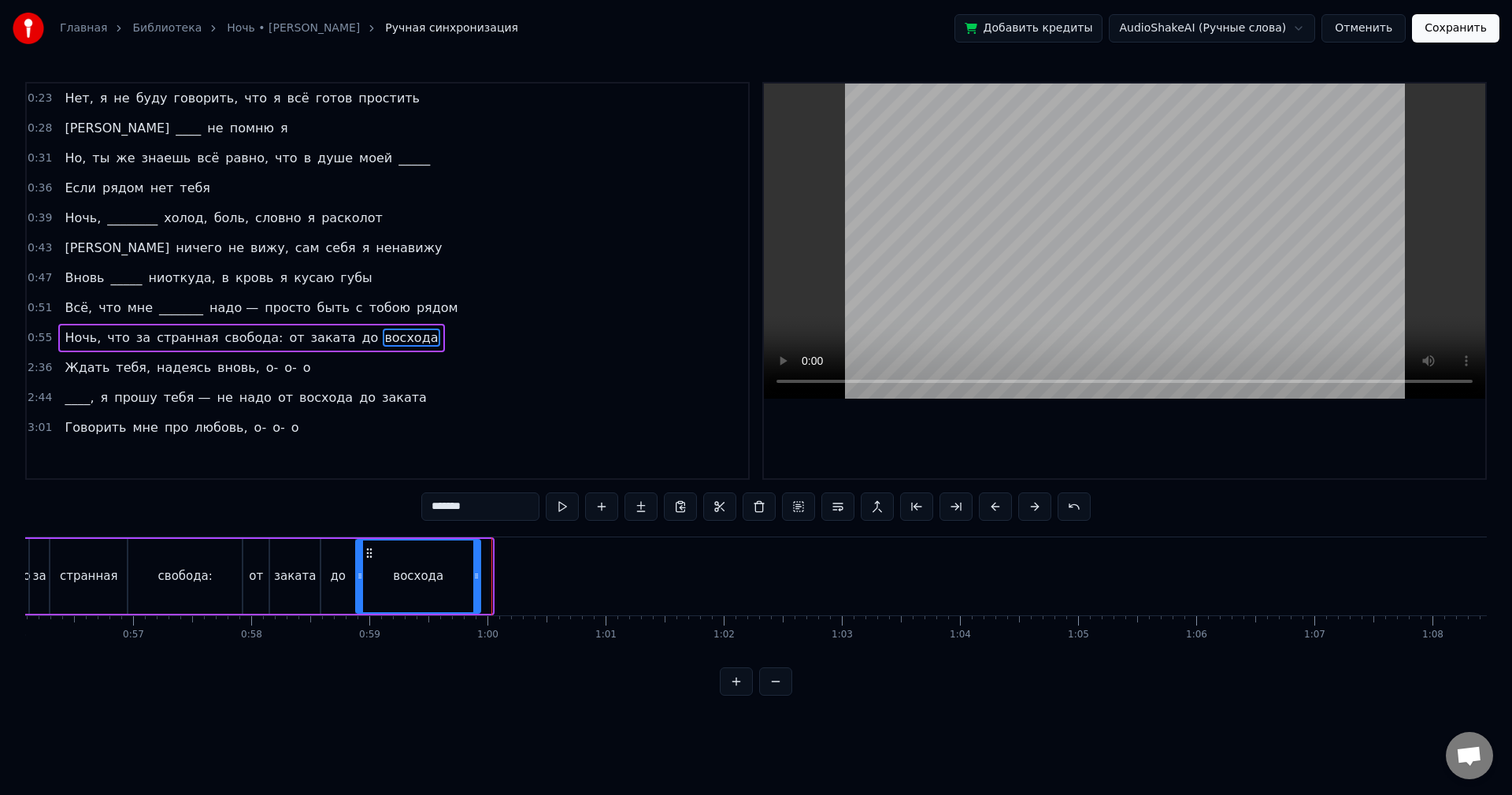
click at [473, 552] on div at bounding box center [476, 576] width 6 height 72
click at [564, 507] on button at bounding box center [562, 506] width 33 height 28
click at [467, 550] on div at bounding box center [467, 576] width 6 height 72
click at [562, 516] on button at bounding box center [562, 506] width 33 height 28
click at [295, 369] on div "2:36 Ждать тебя, надеясь вновь, о- о- о" at bounding box center [387, 368] width 721 height 30
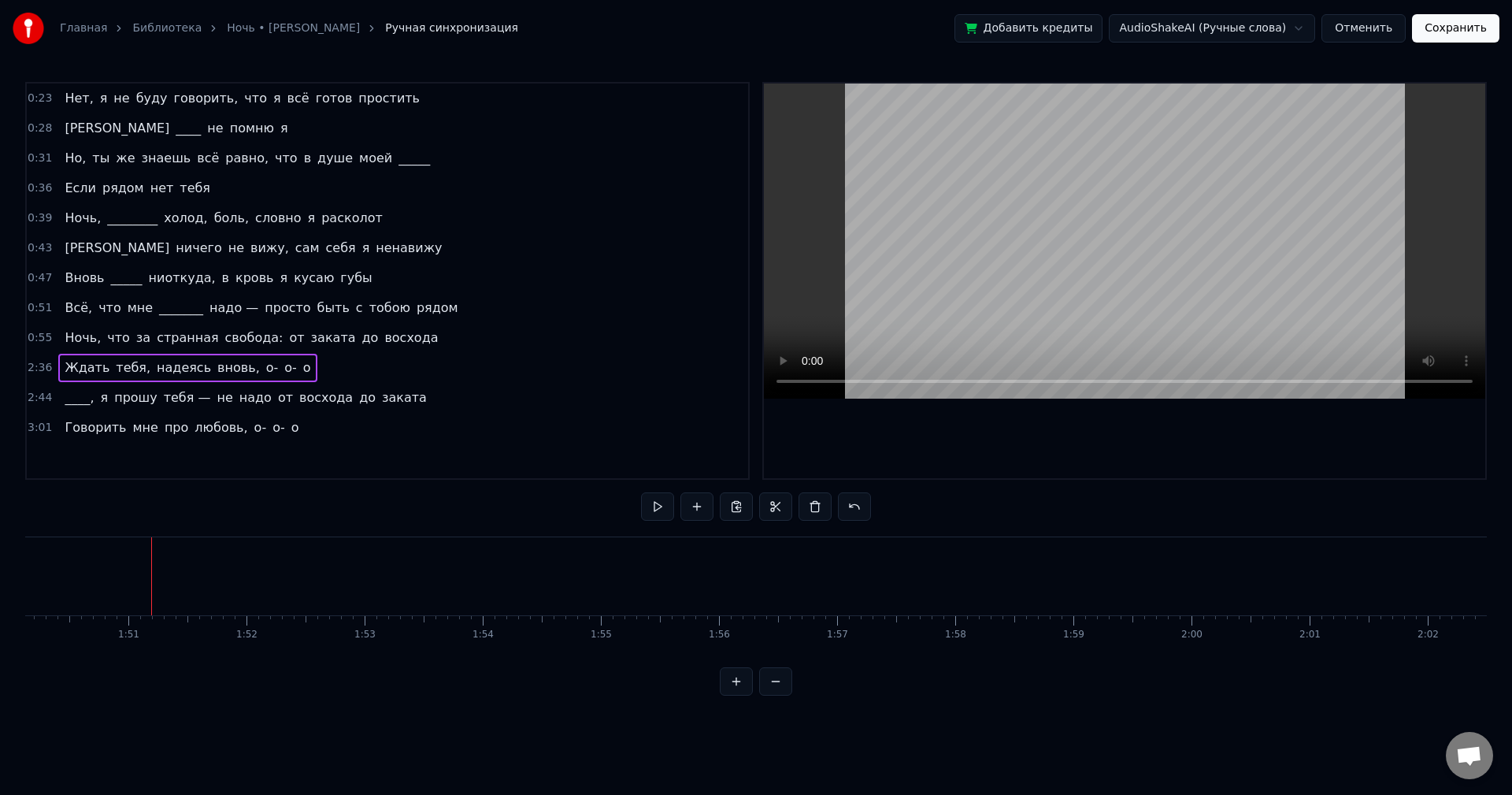
scroll to position [0, 13058]
click at [298, 372] on div "2:36 Ждать тебя, надеясь вновь, о- о- о" at bounding box center [387, 368] width 721 height 30
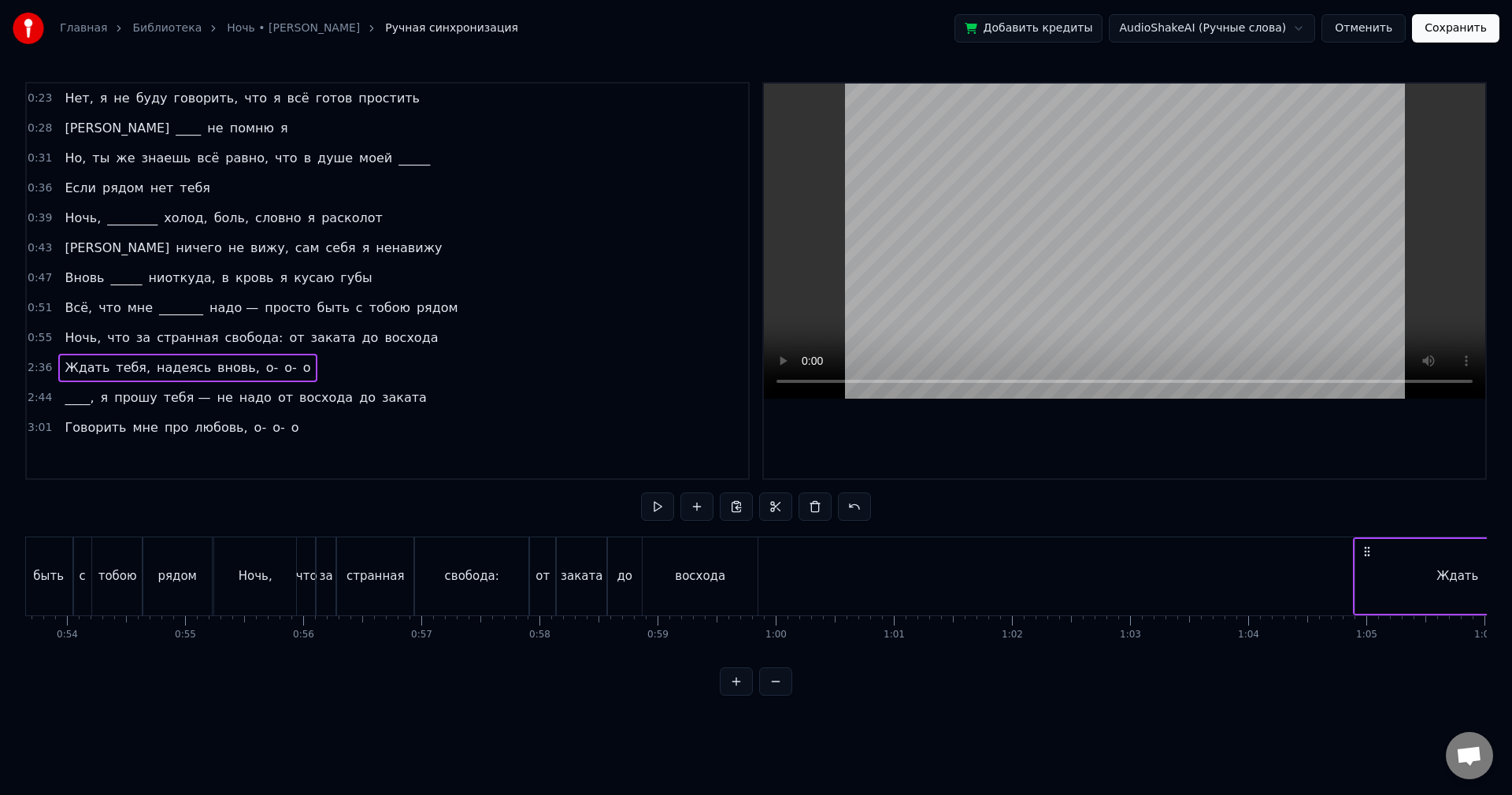
scroll to position [0, 6341]
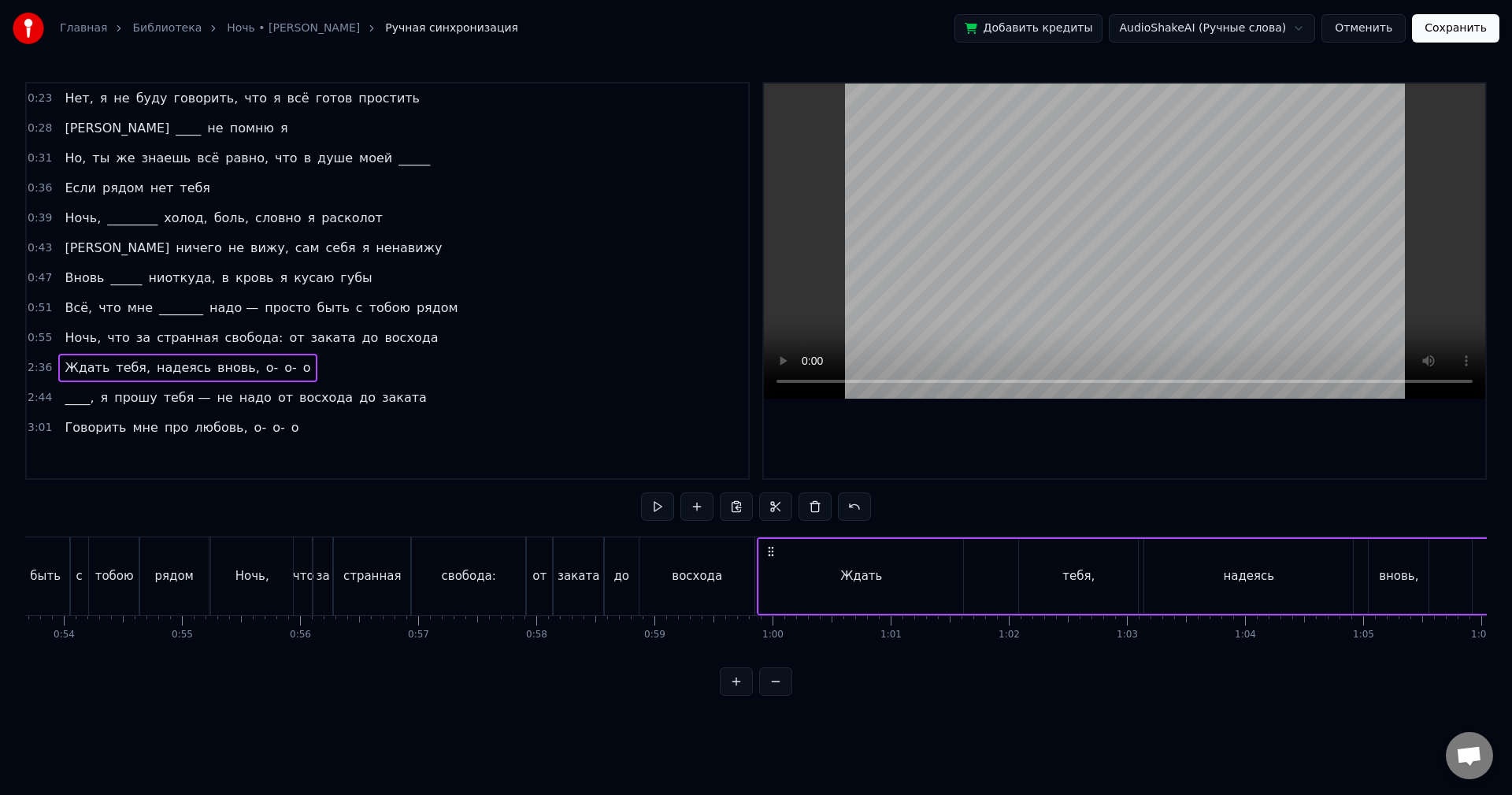
drag, startPoint x: 114, startPoint y: 547, endPoint x: 767, endPoint y: 590, distance: 654.4
click at [767, 590] on div "Ждать тебя, надеясь вновь, о- о- о" at bounding box center [1212, 576] width 911 height 78
click at [940, 577] on div "Ждать" at bounding box center [861, 576] width 204 height 75
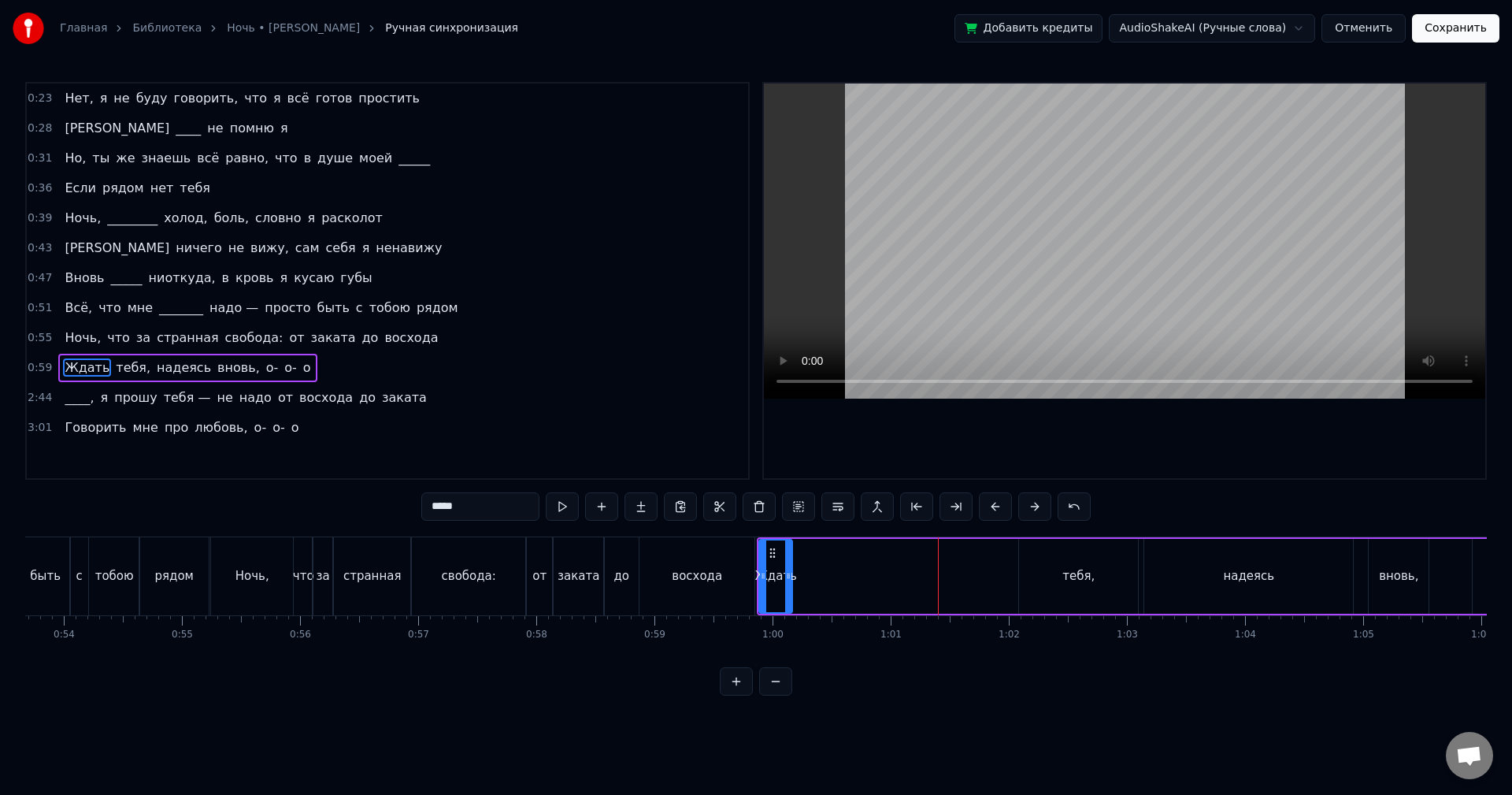
drag, startPoint x: 961, startPoint y: 576, endPoint x: 789, endPoint y: 585, distance: 172.2
click at [788, 585] on div at bounding box center [788, 576] width 6 height 72
click at [1071, 588] on div "тебя," at bounding box center [1078, 576] width 119 height 75
type input "*****"
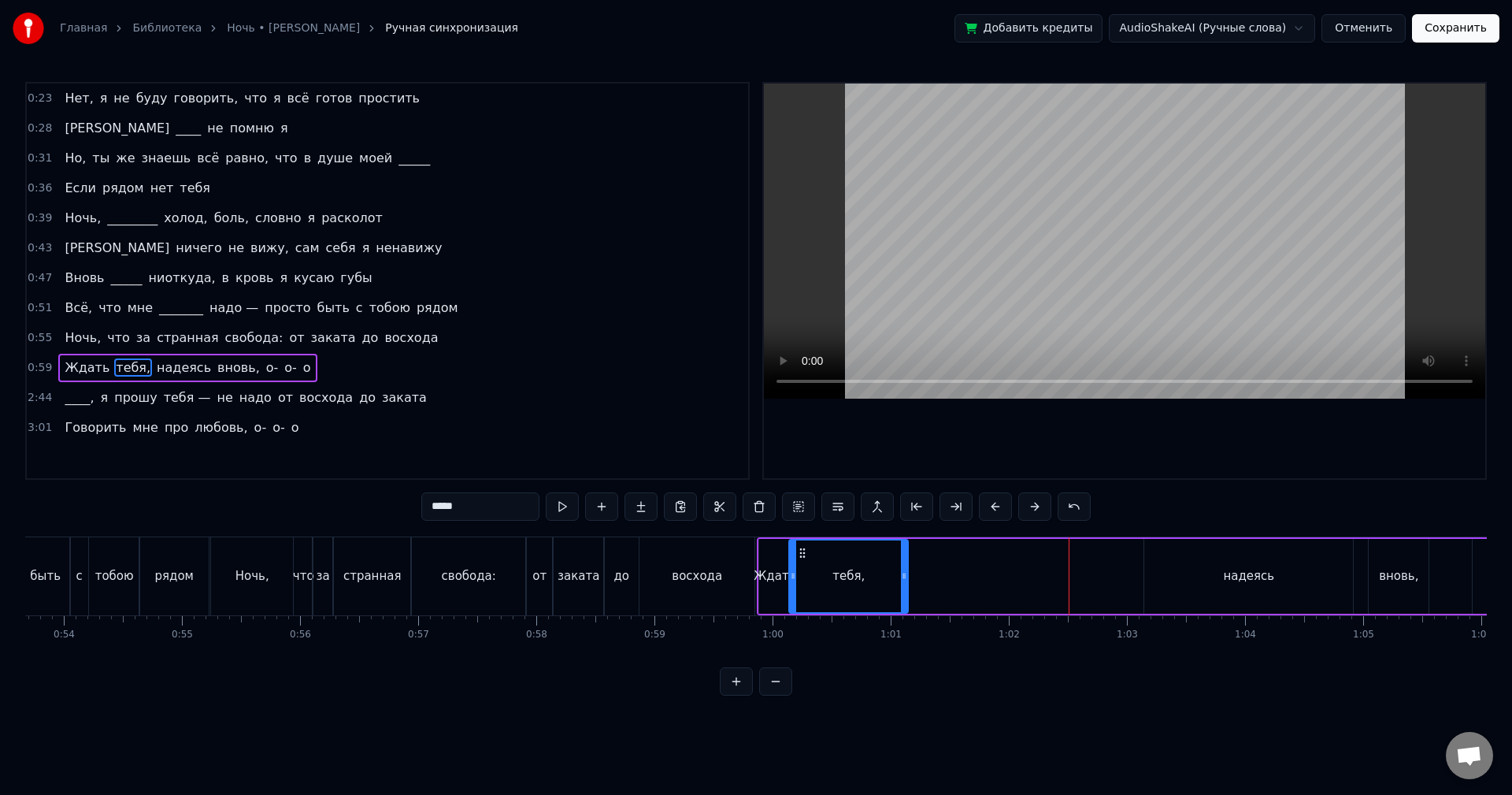
drag, startPoint x: 1028, startPoint y: 552, endPoint x: 801, endPoint y: 569, distance: 227.6
click at [801, 569] on div "тебя," at bounding box center [848, 576] width 117 height 72
click at [908, 573] on div "Ждать тебя, надеясь вновь, о- о- о" at bounding box center [1212, 576] width 911 height 78
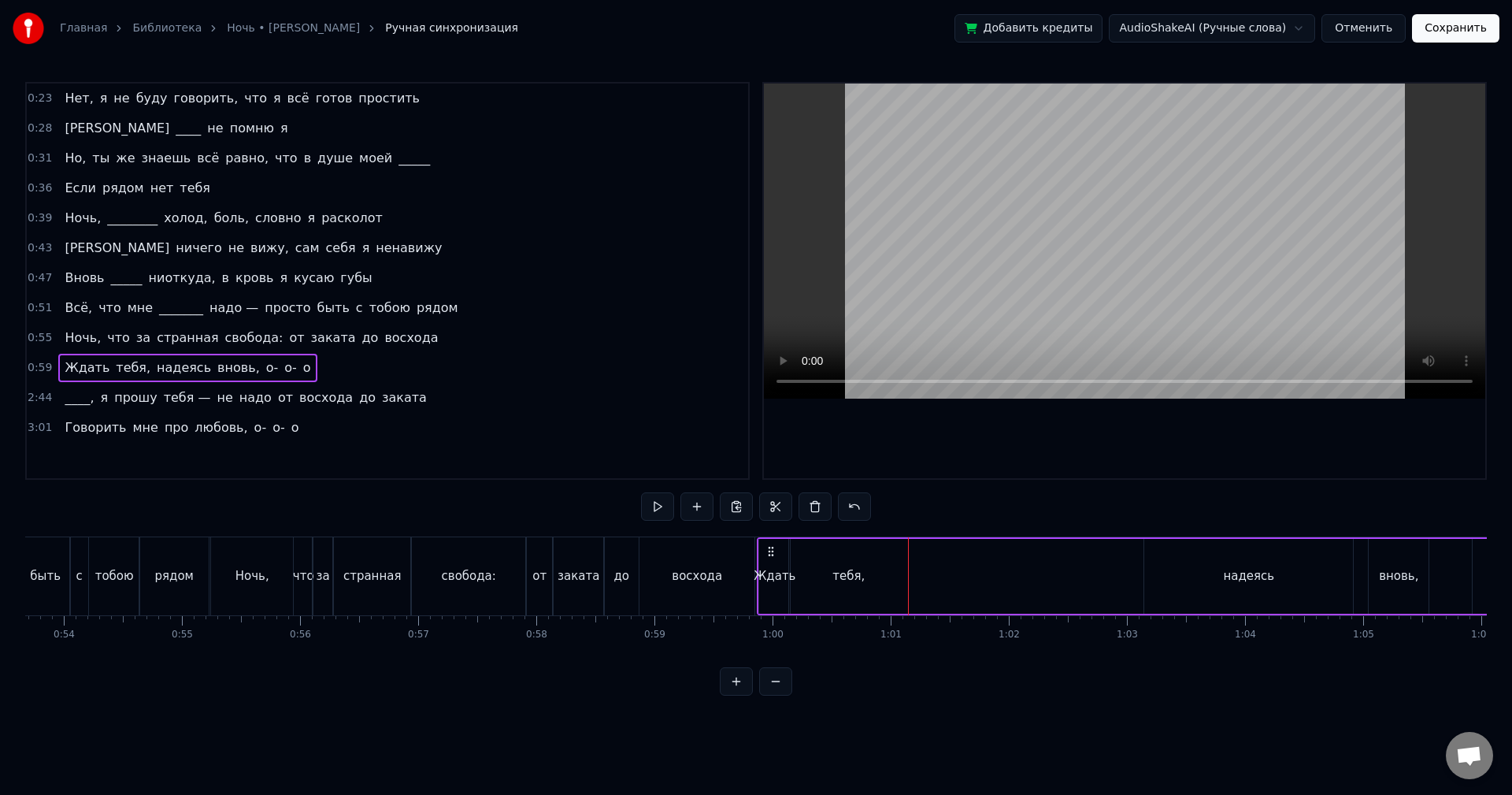
click at [889, 576] on div "тебя," at bounding box center [848, 576] width 119 height 75
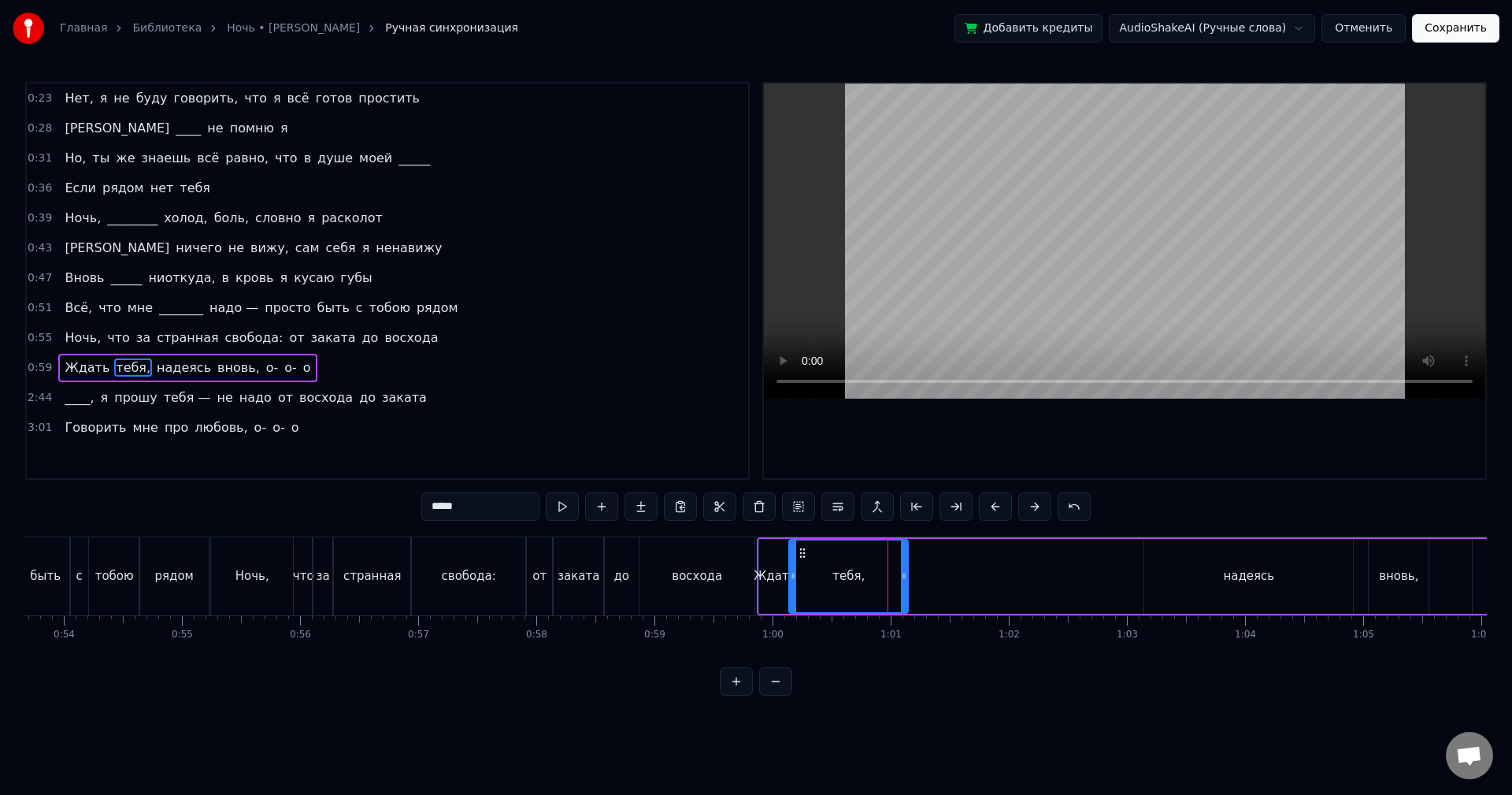
click at [776, 565] on div "Ждать" at bounding box center [774, 576] width 31 height 75
click at [785, 565] on div at bounding box center [783, 576] width 6 height 72
click at [821, 565] on div "тебя," at bounding box center [848, 576] width 119 height 75
click at [793, 551] on icon at bounding box center [795, 553] width 13 height 13
drag, startPoint x: 899, startPoint y: 565, endPoint x: 806, endPoint y: 568, distance: 93.0
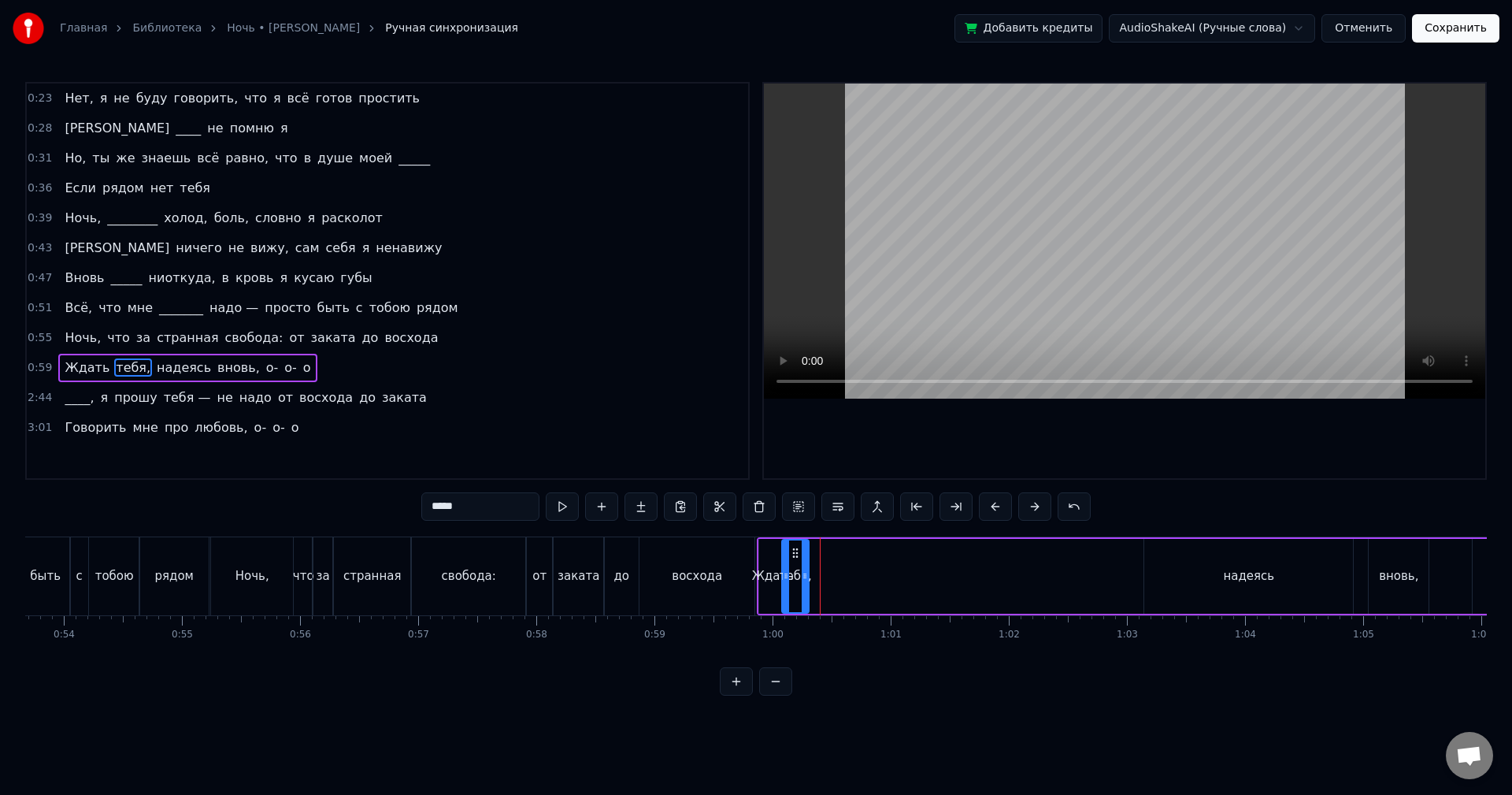
click at [806, 568] on div at bounding box center [805, 576] width 6 height 72
drag, startPoint x: 1252, startPoint y: 574, endPoint x: 1209, endPoint y: 569, distance: 43.3
click at [1251, 574] on div "надеясь" at bounding box center [1249, 576] width 51 height 18
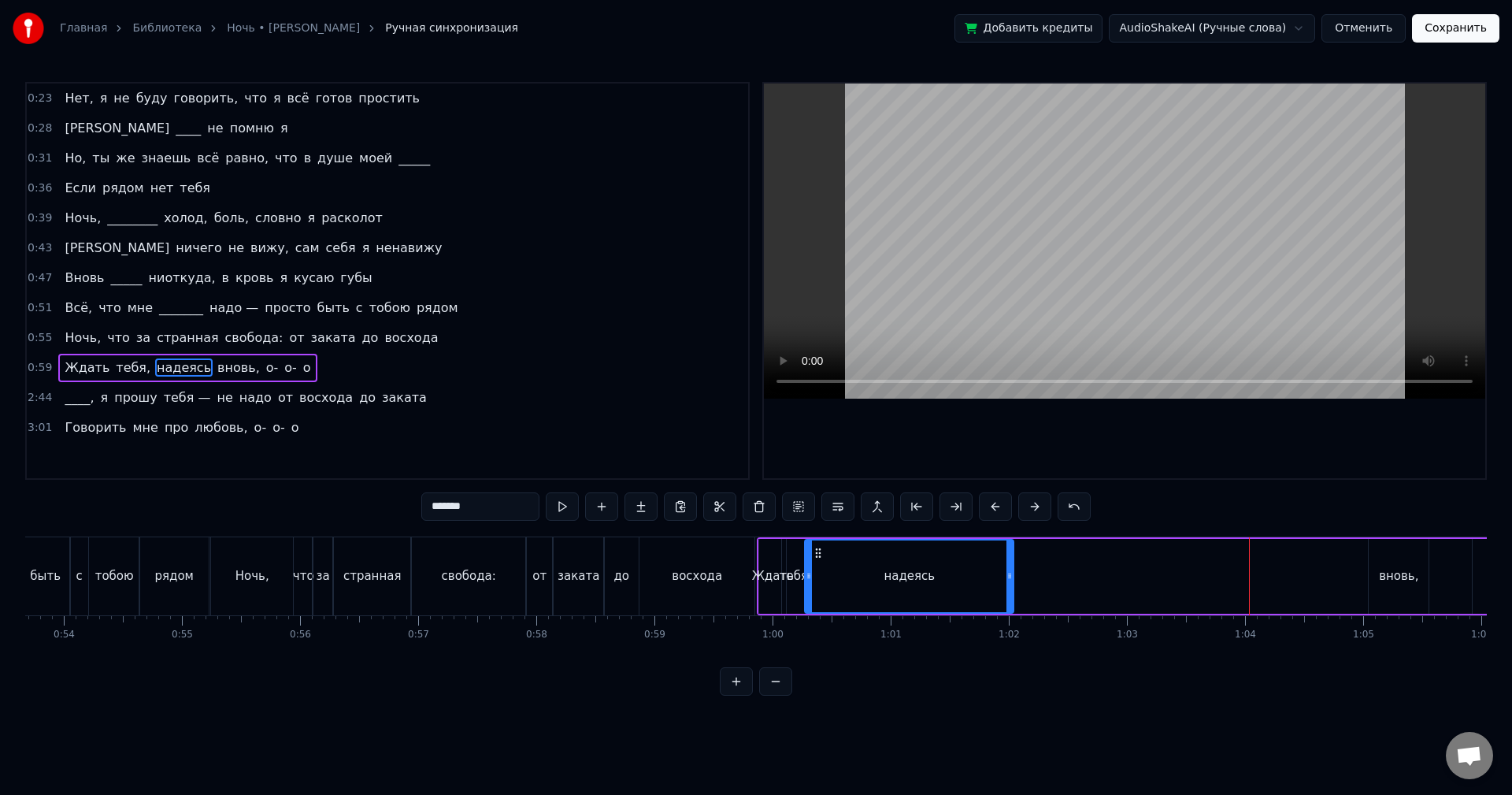
drag, startPoint x: 1153, startPoint y: 551, endPoint x: 814, endPoint y: 562, distance: 339.2
click at [814, 562] on div "надеясь" at bounding box center [909, 576] width 207 height 72
drag, startPoint x: 1008, startPoint y: 567, endPoint x: 839, endPoint y: 564, distance: 169.0
click at [839, 564] on div at bounding box center [840, 576] width 6 height 72
click at [1383, 568] on div "вновь," at bounding box center [1398, 576] width 39 height 18
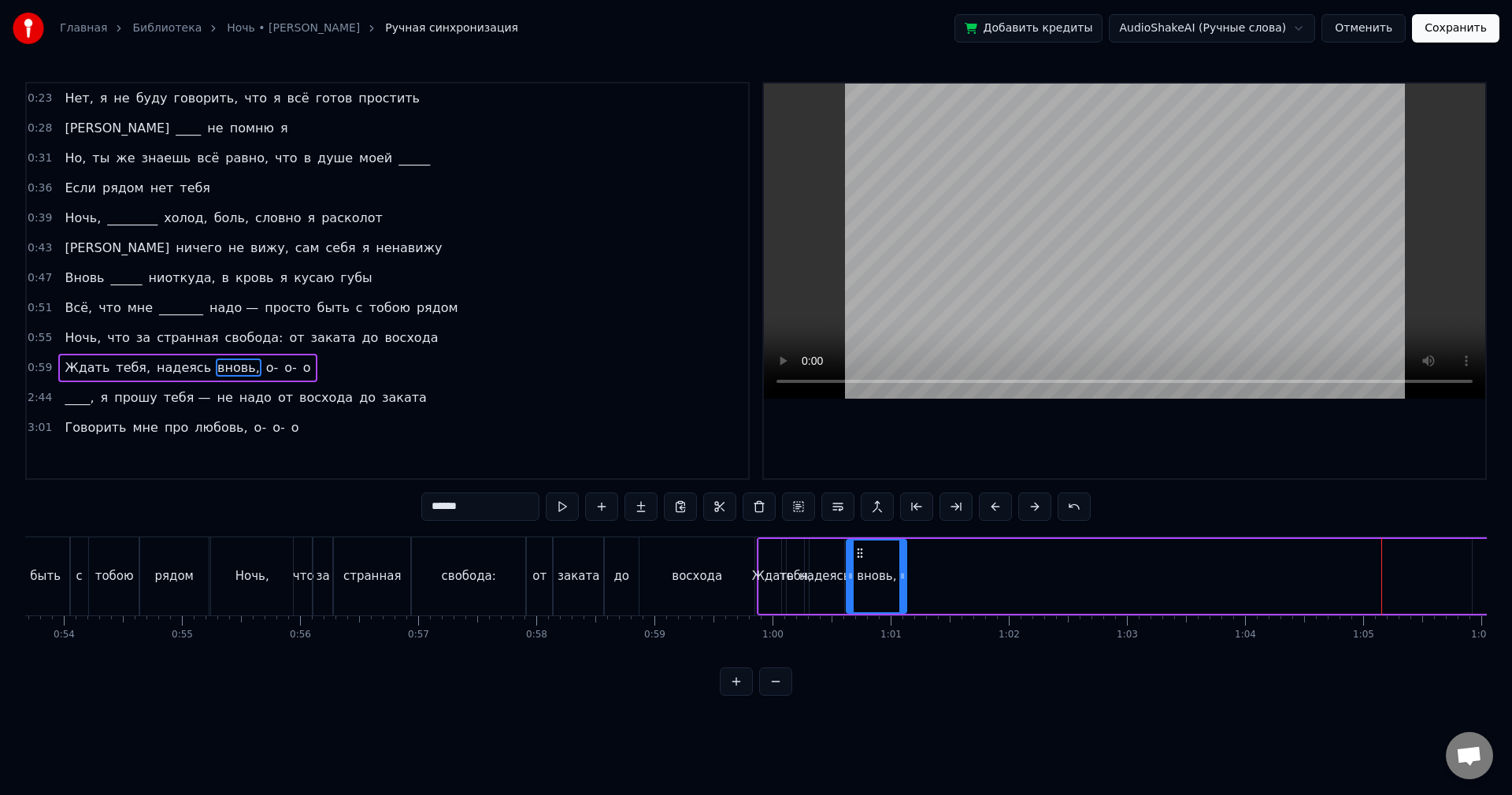
drag, startPoint x: 1382, startPoint y: 550, endPoint x: 831, endPoint y: 574, distance: 551.5
click at [860, 579] on div "вновь," at bounding box center [877, 576] width 58 height 72
click at [765, 558] on div "Ждать" at bounding box center [773, 576] width 27 height 75
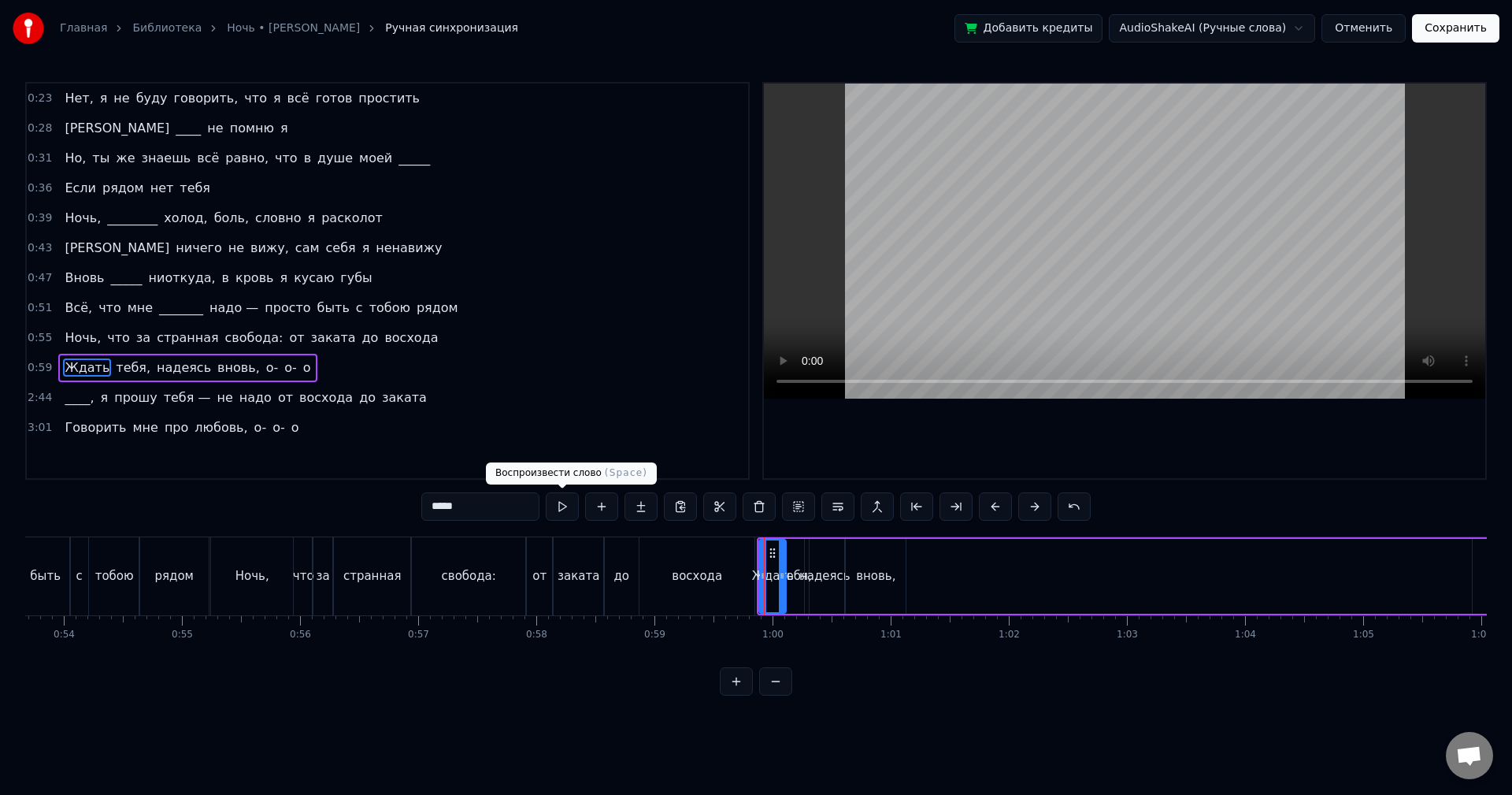
click at [560, 512] on button at bounding box center [562, 506] width 33 height 28
click at [870, 553] on div "вновь," at bounding box center [876, 576] width 60 height 75
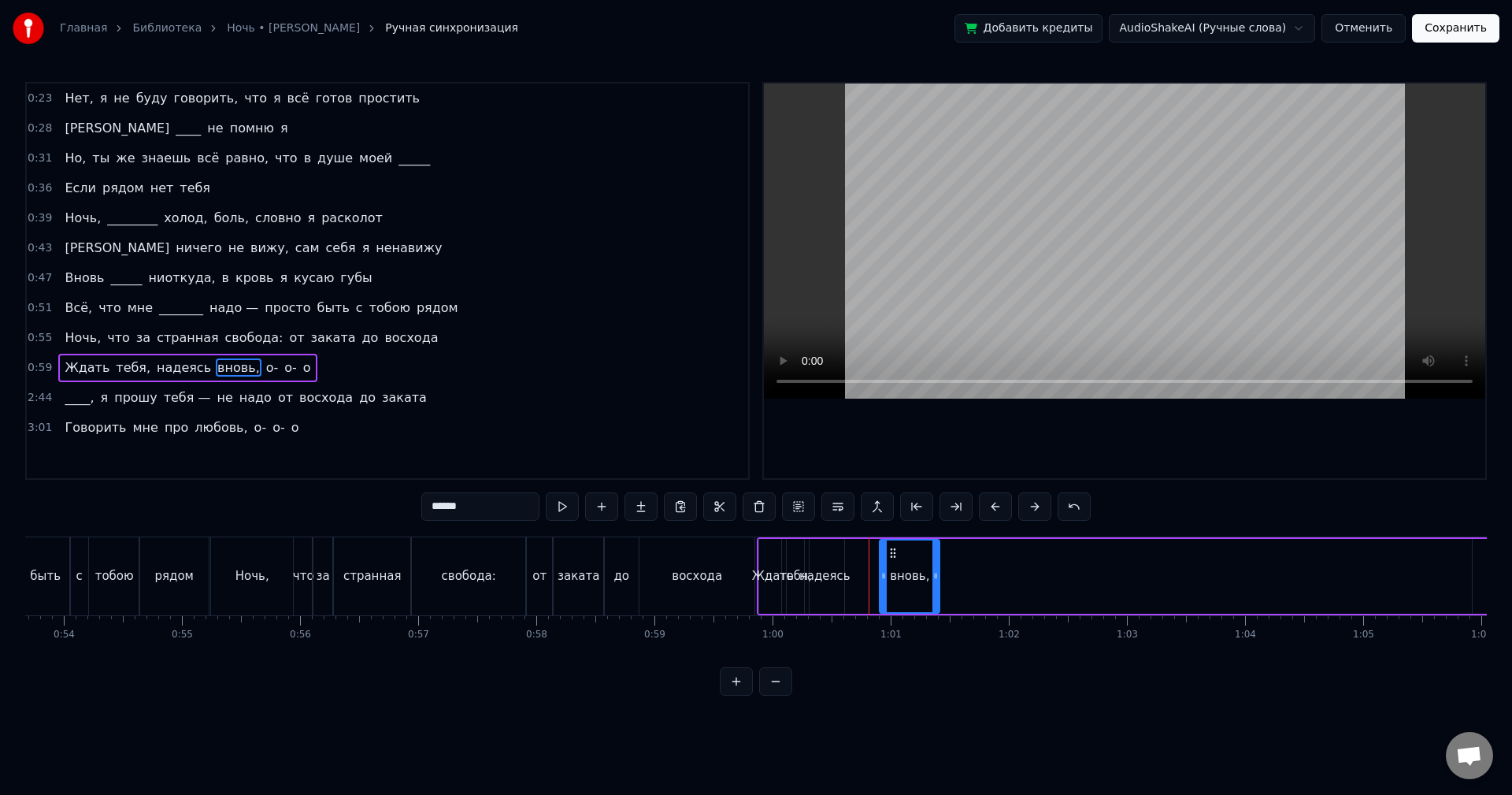
drag, startPoint x: 857, startPoint y: 548, endPoint x: 903, endPoint y: 551, distance: 46.1
click at [899, 551] on icon at bounding box center [893, 553] width 13 height 13
click at [828, 551] on div "надеясь" at bounding box center [825, 576] width 39 height 75
drag, startPoint x: 820, startPoint y: 548, endPoint x: 856, endPoint y: 551, distance: 36.1
click at [856, 551] on icon at bounding box center [852, 553] width 13 height 13
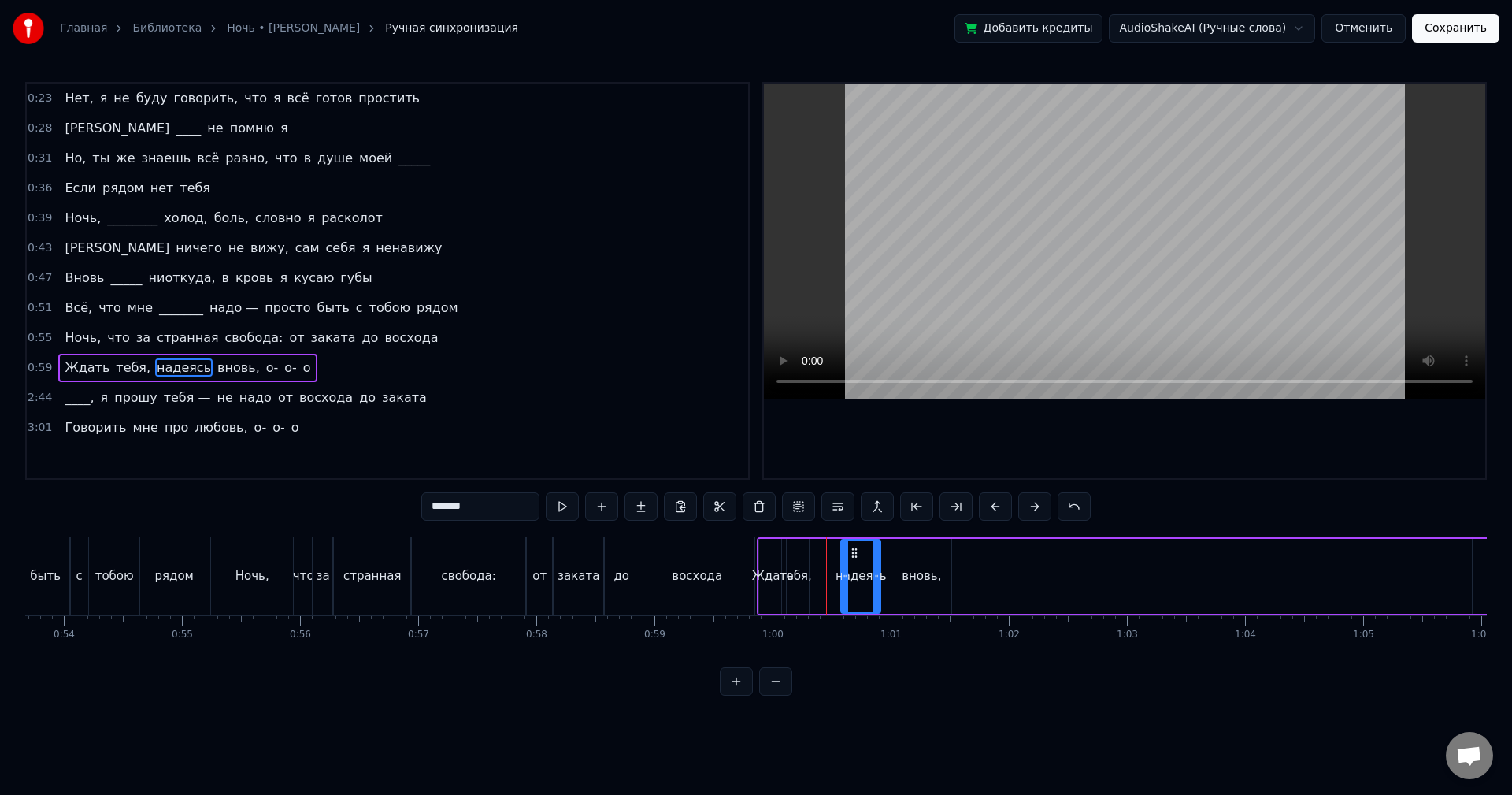
click at [796, 555] on div "тебя," at bounding box center [795, 576] width 27 height 75
drag, startPoint x: 796, startPoint y: 555, endPoint x: 814, endPoint y: 552, distance: 18.2
click at [820, 551] on icon at bounding box center [816, 553] width 13 height 13
click at [784, 555] on div "Ждать" at bounding box center [773, 576] width 27 height 75
click at [772, 549] on circle at bounding box center [771, 548] width 1 height 1
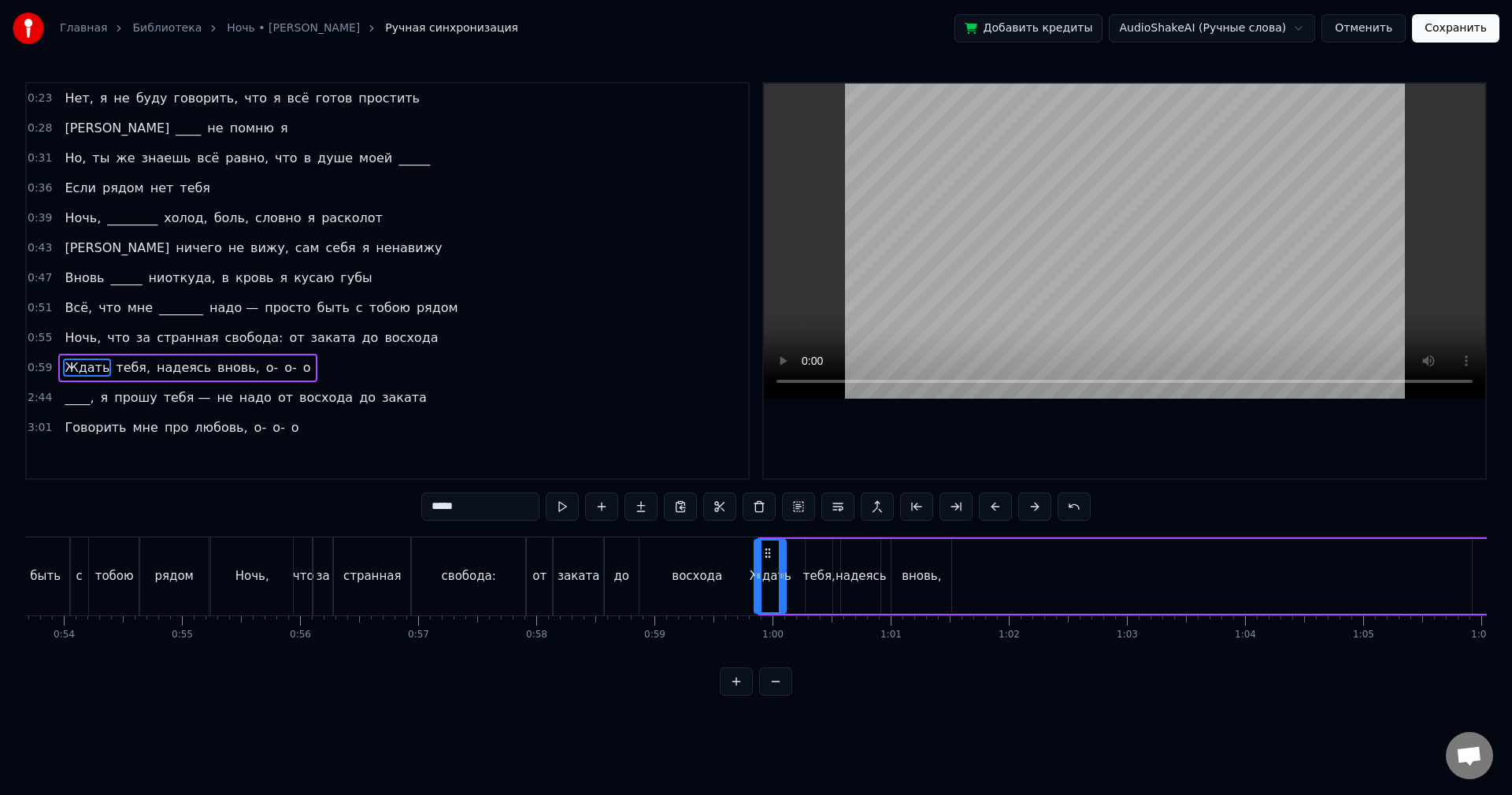
drag, startPoint x: 764, startPoint y: 548, endPoint x: 722, endPoint y: 540, distance: 42.8
click at [759, 547] on div at bounding box center [758, 576] width 6 height 72
click at [563, 509] on button at bounding box center [562, 506] width 33 height 28
click at [817, 551] on div "тебя," at bounding box center [819, 576] width 27 height 75
drag, startPoint x: 817, startPoint y: 548, endPoint x: 799, endPoint y: 547, distance: 18.0
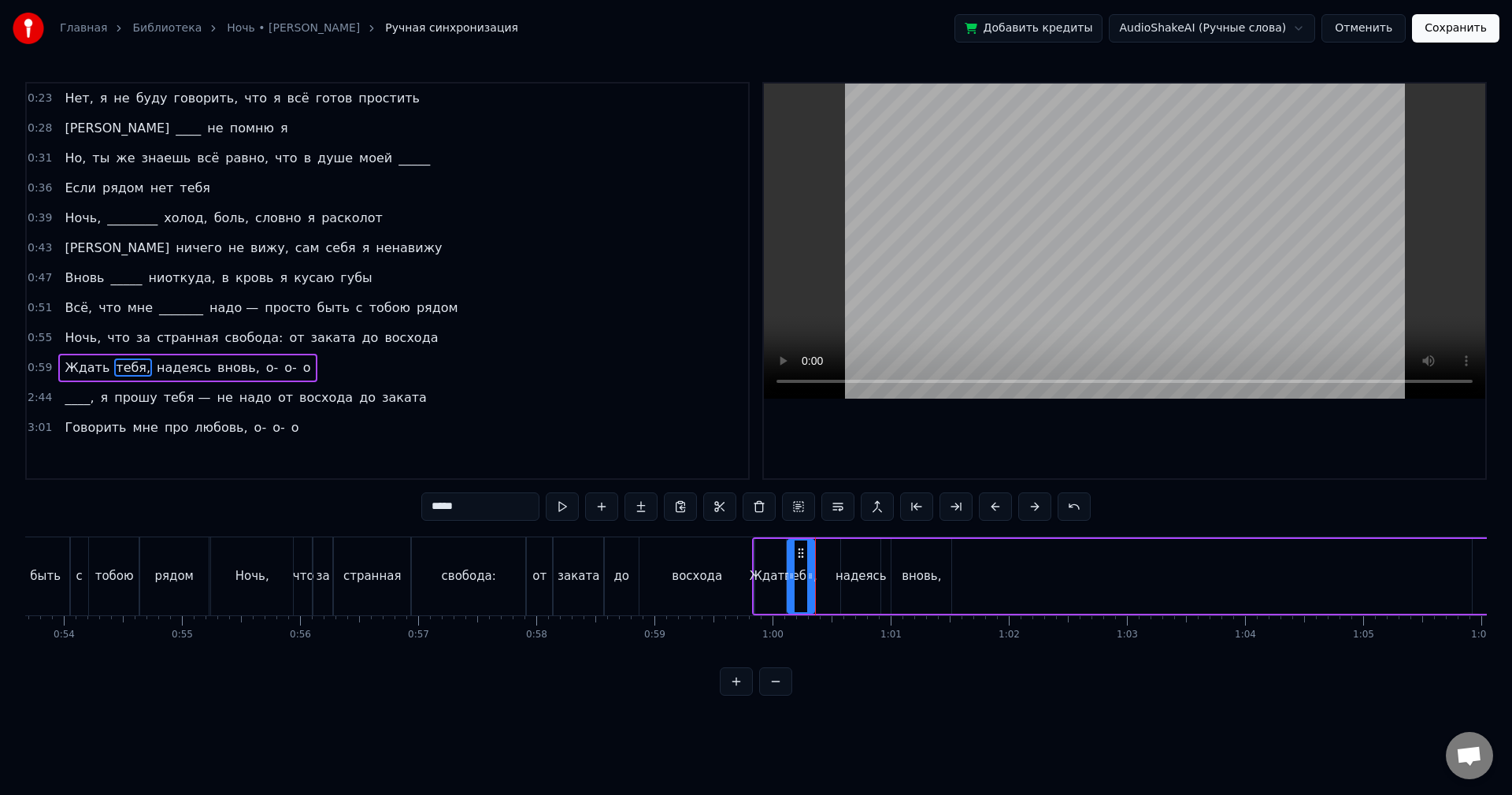
click at [799, 547] on icon at bounding box center [801, 553] width 13 height 13
click at [564, 508] on button at bounding box center [562, 506] width 33 height 28
click at [864, 557] on div "надеясь" at bounding box center [861, 576] width 39 height 75
drag, startPoint x: 855, startPoint y: 552, endPoint x: 831, endPoint y: 552, distance: 24.0
click at [831, 552] on icon at bounding box center [830, 553] width 13 height 13
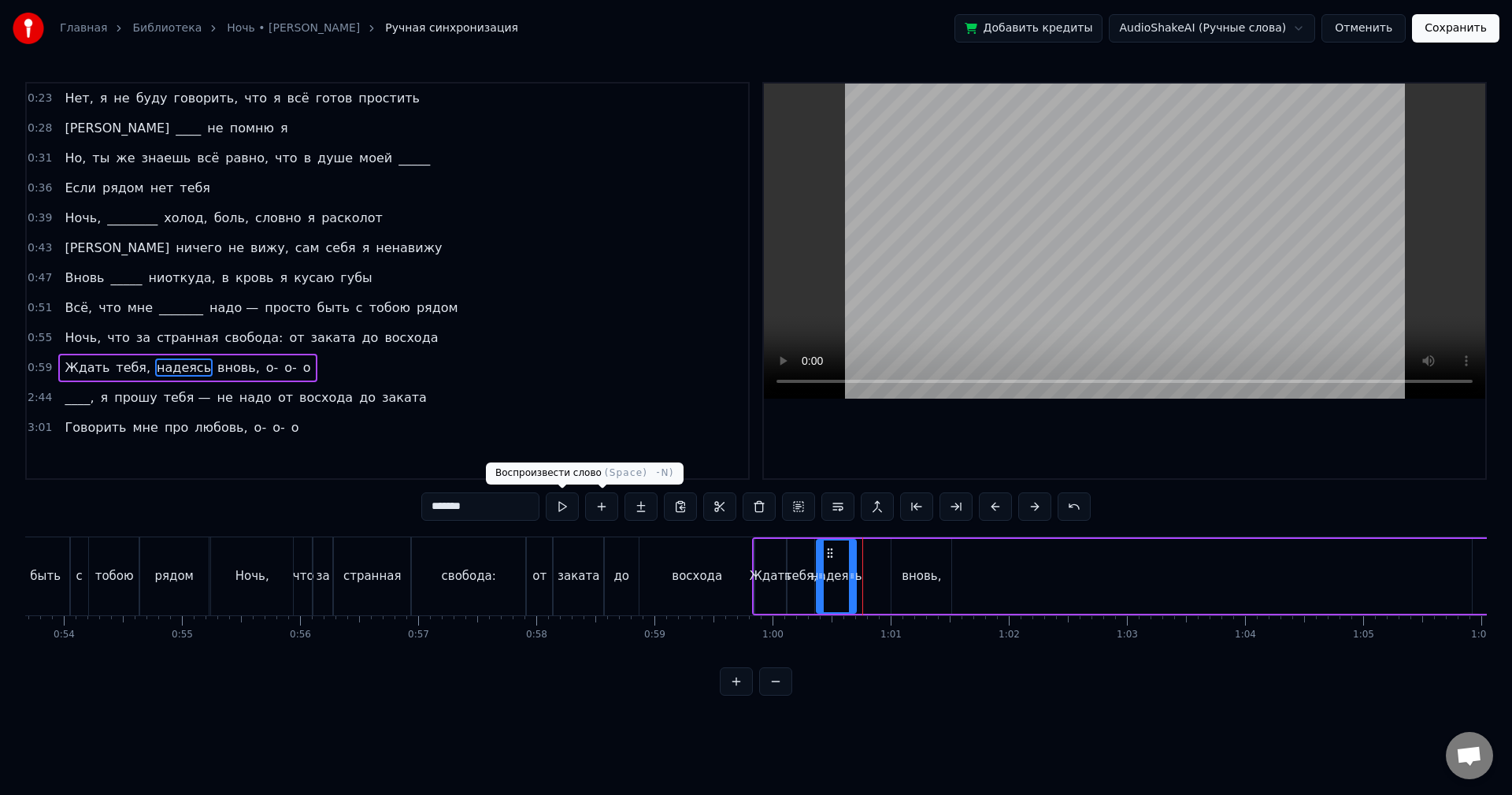
click at [572, 509] on button at bounding box center [562, 506] width 33 height 28
click at [862, 563] on div at bounding box center [860, 576] width 6 height 72
click at [564, 509] on button at bounding box center [562, 506] width 33 height 28
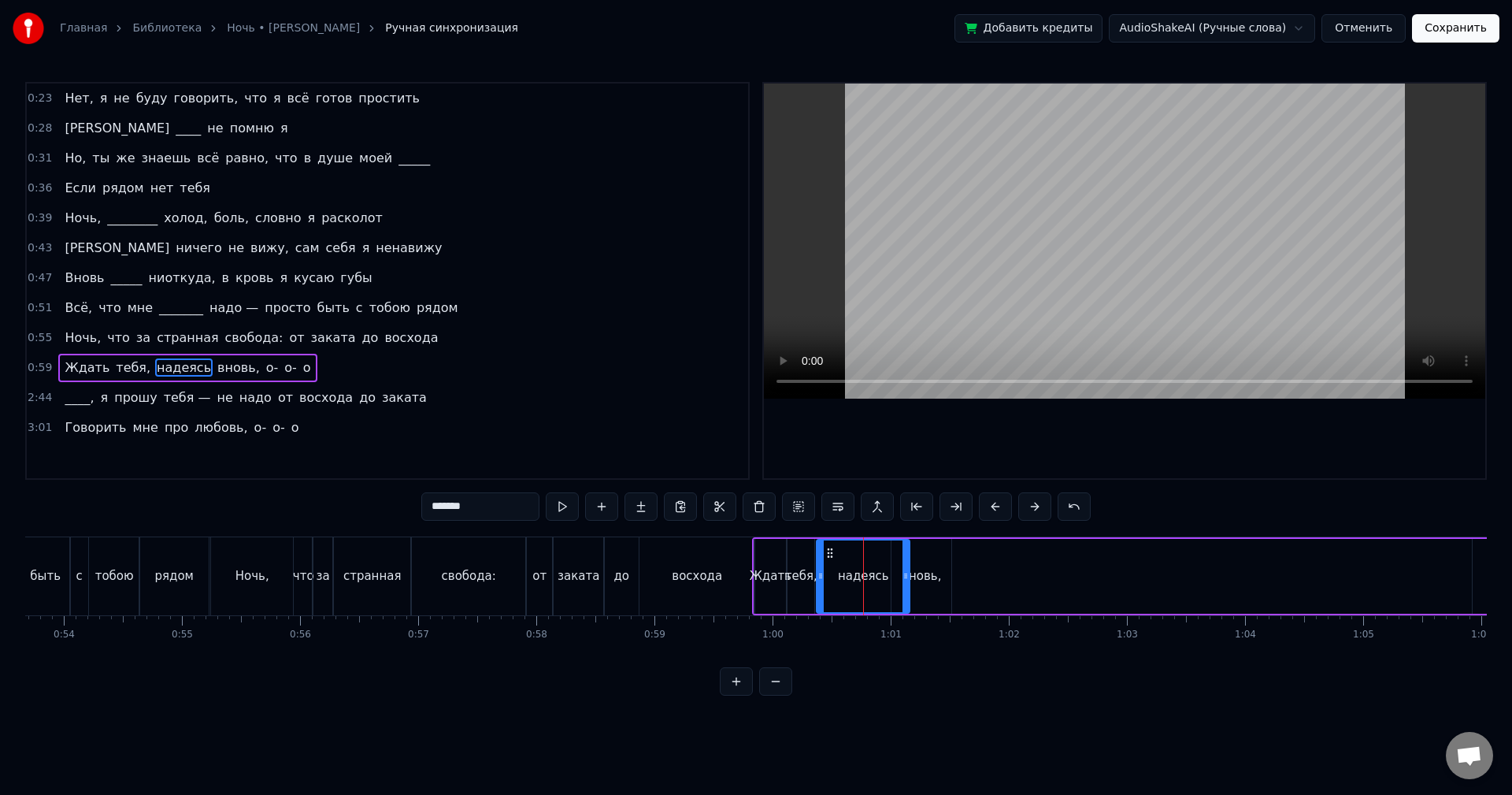
drag, startPoint x: 862, startPoint y: 562, endPoint x: 907, endPoint y: 565, distance: 45.1
click at [907, 565] on div at bounding box center [906, 576] width 6 height 72
click at [561, 506] on button at bounding box center [562, 506] width 33 height 28
click at [937, 573] on div "вновь," at bounding box center [922, 576] width 39 height 18
drag, startPoint x: 906, startPoint y: 554, endPoint x: 920, endPoint y: 555, distance: 14.0
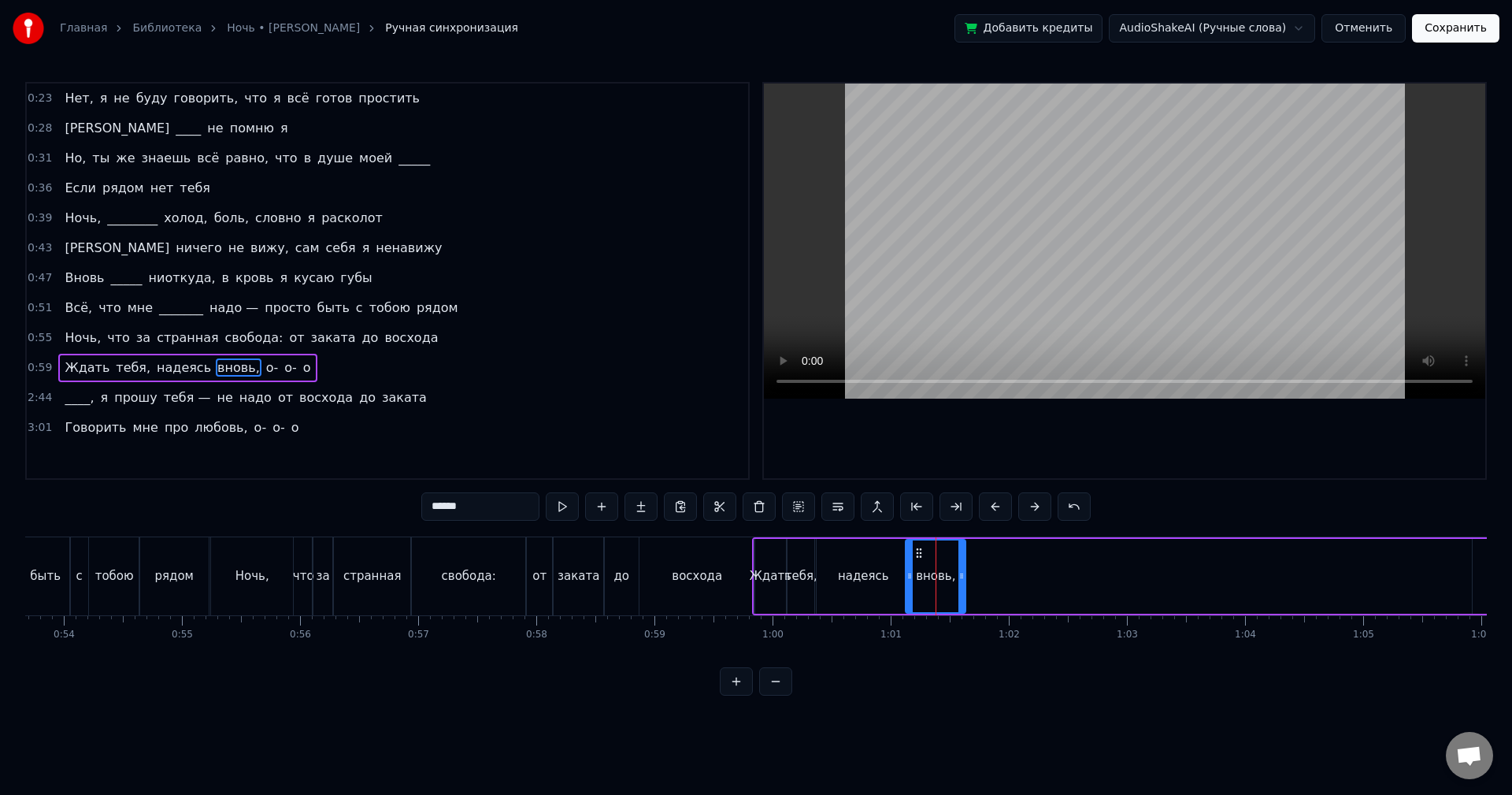
click at [920, 555] on icon at bounding box center [919, 553] width 13 height 13
click at [565, 504] on button at bounding box center [562, 506] width 33 height 28
click at [971, 572] on icon at bounding box center [968, 576] width 6 height 13
click at [570, 510] on button at bounding box center [562, 506] width 33 height 28
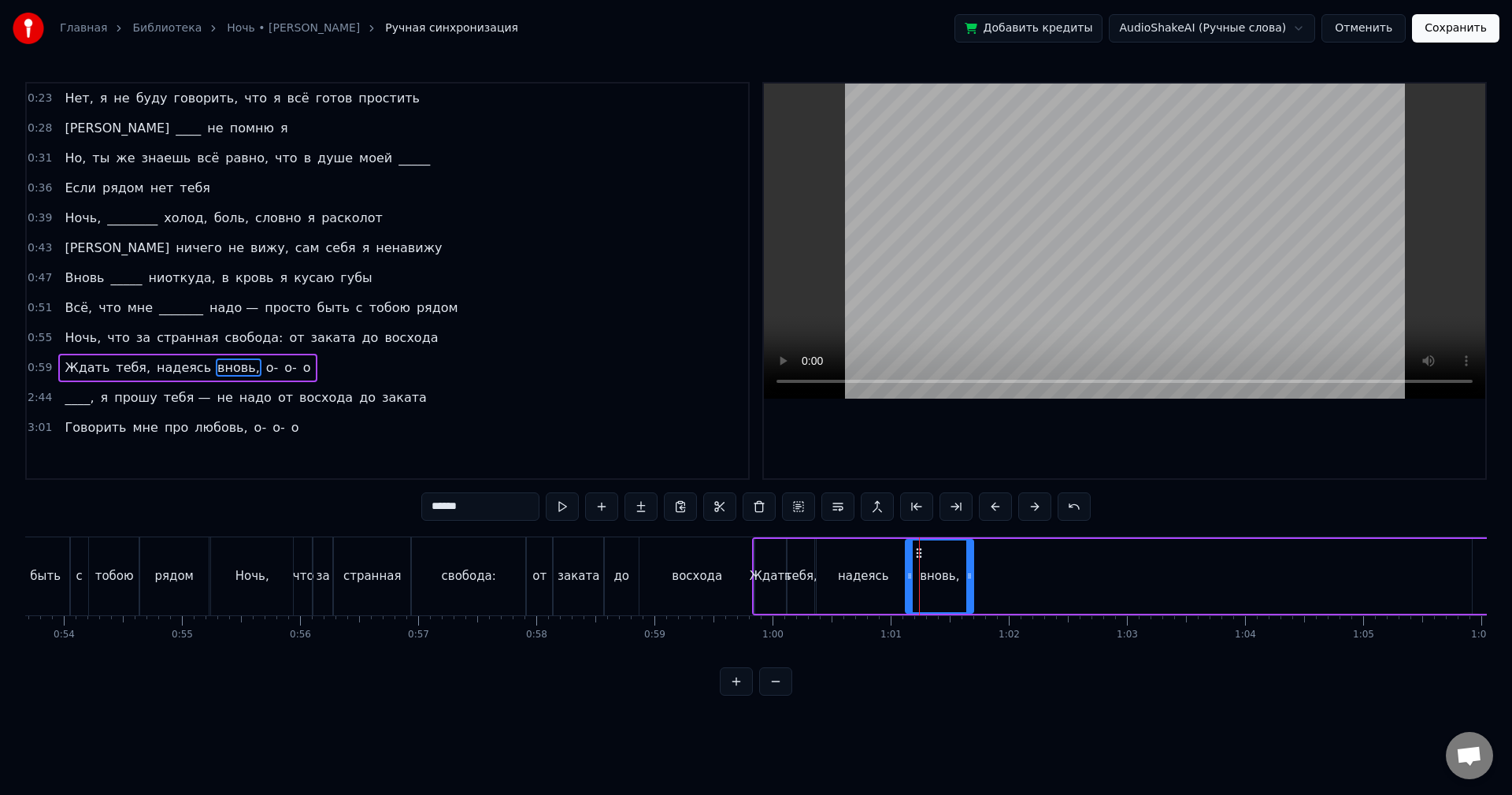
click at [570, 510] on button at bounding box center [562, 506] width 33 height 28
drag, startPoint x: 971, startPoint y: 577, endPoint x: 980, endPoint y: 576, distance: 9.1
click at [980, 576] on icon at bounding box center [978, 576] width 6 height 13
click at [569, 507] on button at bounding box center [562, 506] width 33 height 28
click at [975, 588] on div at bounding box center [977, 576] width 6 height 72
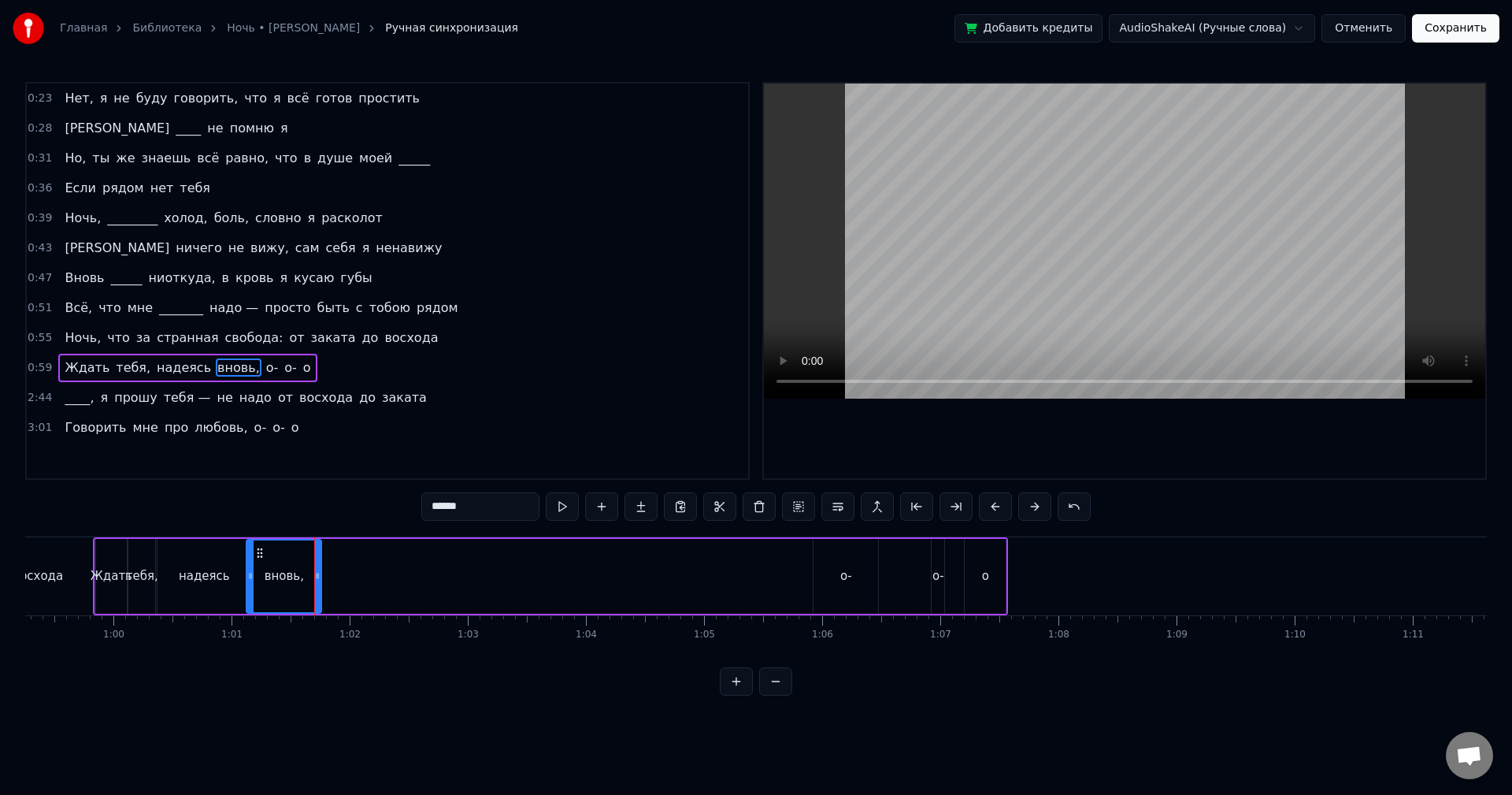
scroll to position [0, 7129]
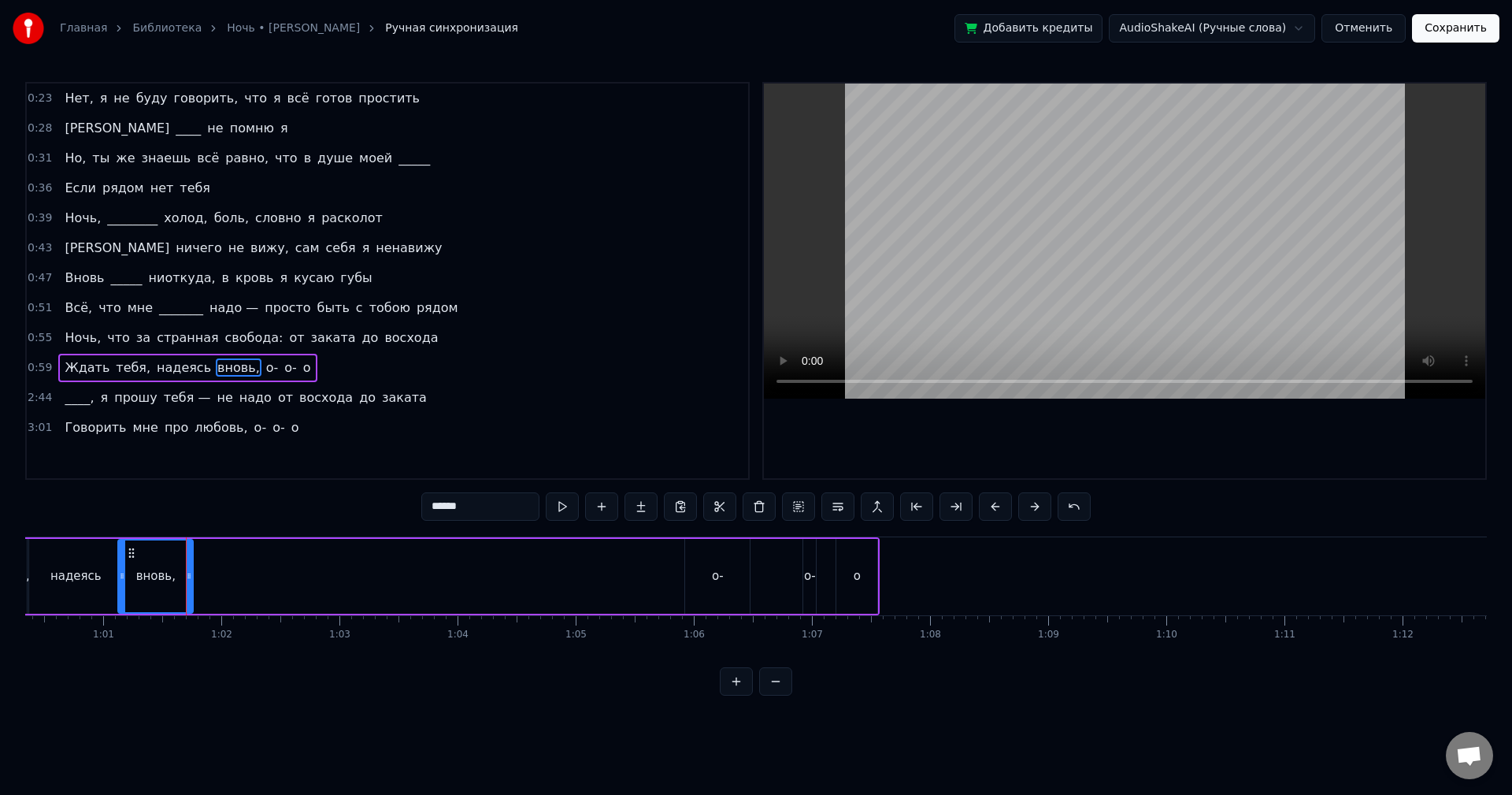
click at [722, 571] on div "о-" at bounding box center [717, 576] width 12 height 18
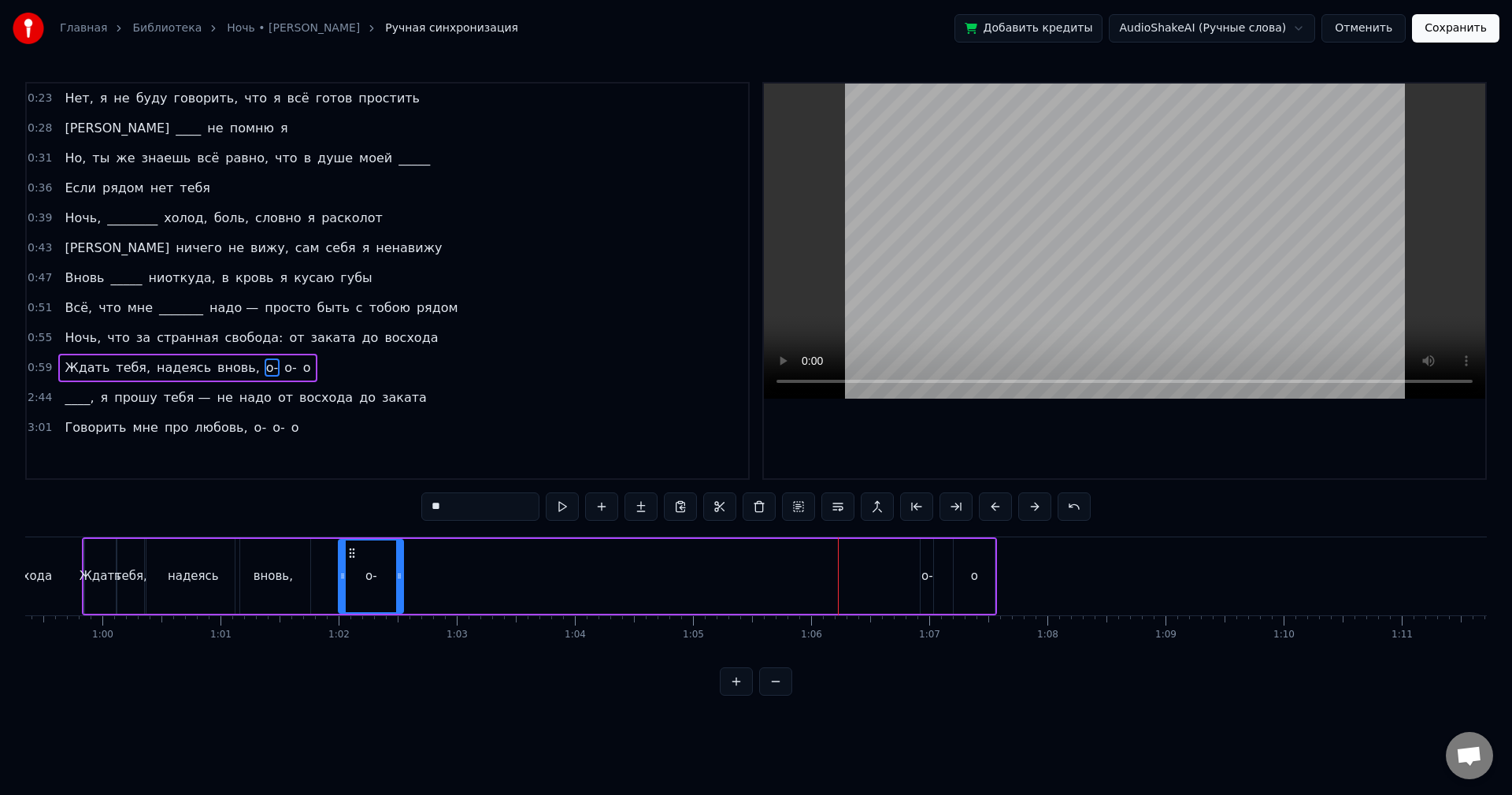
scroll to position [0, 7010]
drag, startPoint x: 698, startPoint y: 553, endPoint x: 324, endPoint y: 595, distance: 376.4
click at [324, 595] on div "о-" at bounding box center [345, 576] width 63 height 72
click at [928, 575] on div "о-" at bounding box center [929, 576] width 12 height 18
drag, startPoint x: 936, startPoint y: 552, endPoint x: 392, endPoint y: 565, distance: 544.2
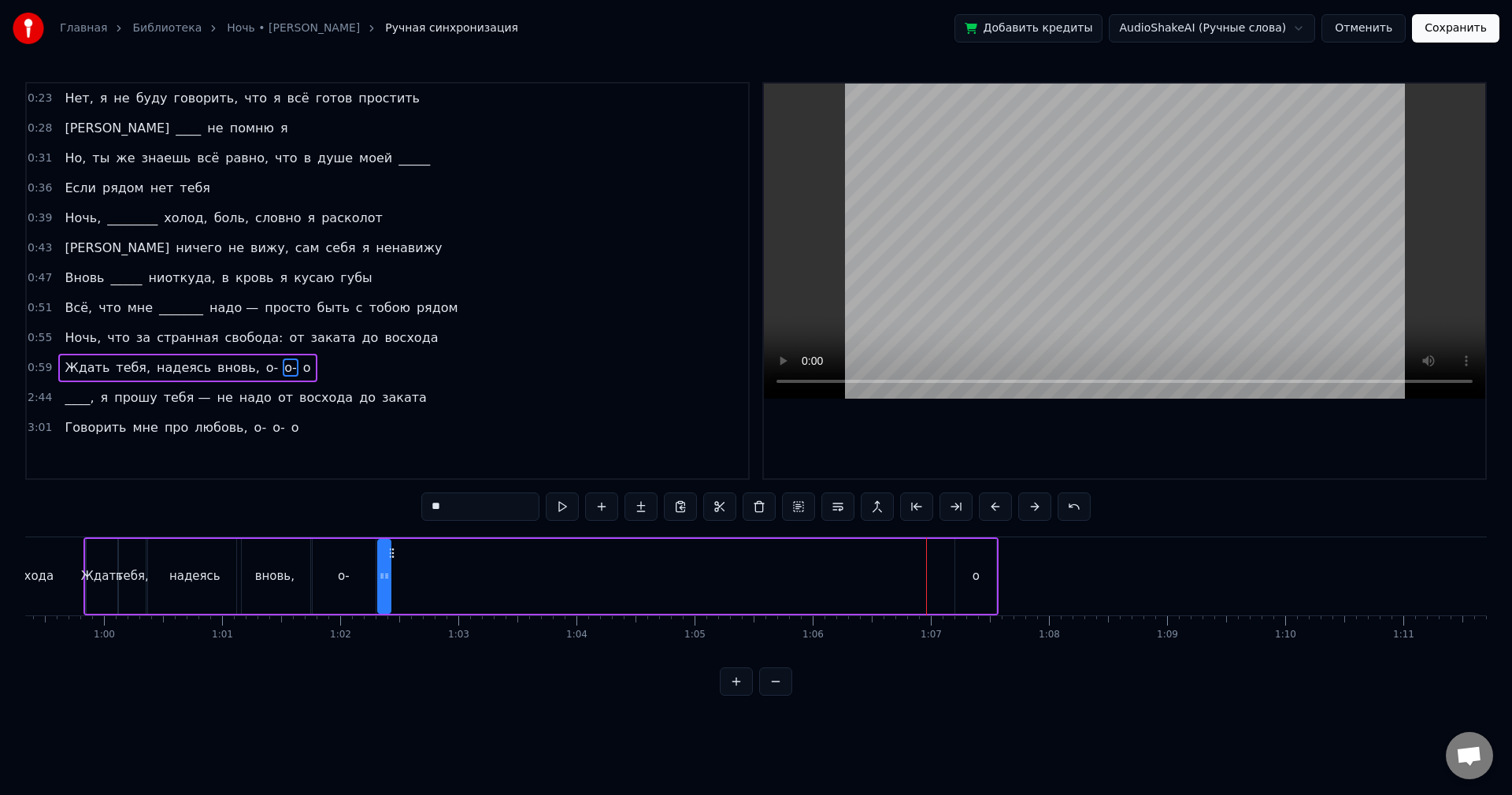
click at [392, 565] on div "о-" at bounding box center [385, 576] width 14 height 75
click at [970, 571] on div "о" at bounding box center [976, 576] width 41 height 75
type input "*"
drag, startPoint x: 968, startPoint y: 554, endPoint x: 448, endPoint y: 569, distance: 520.2
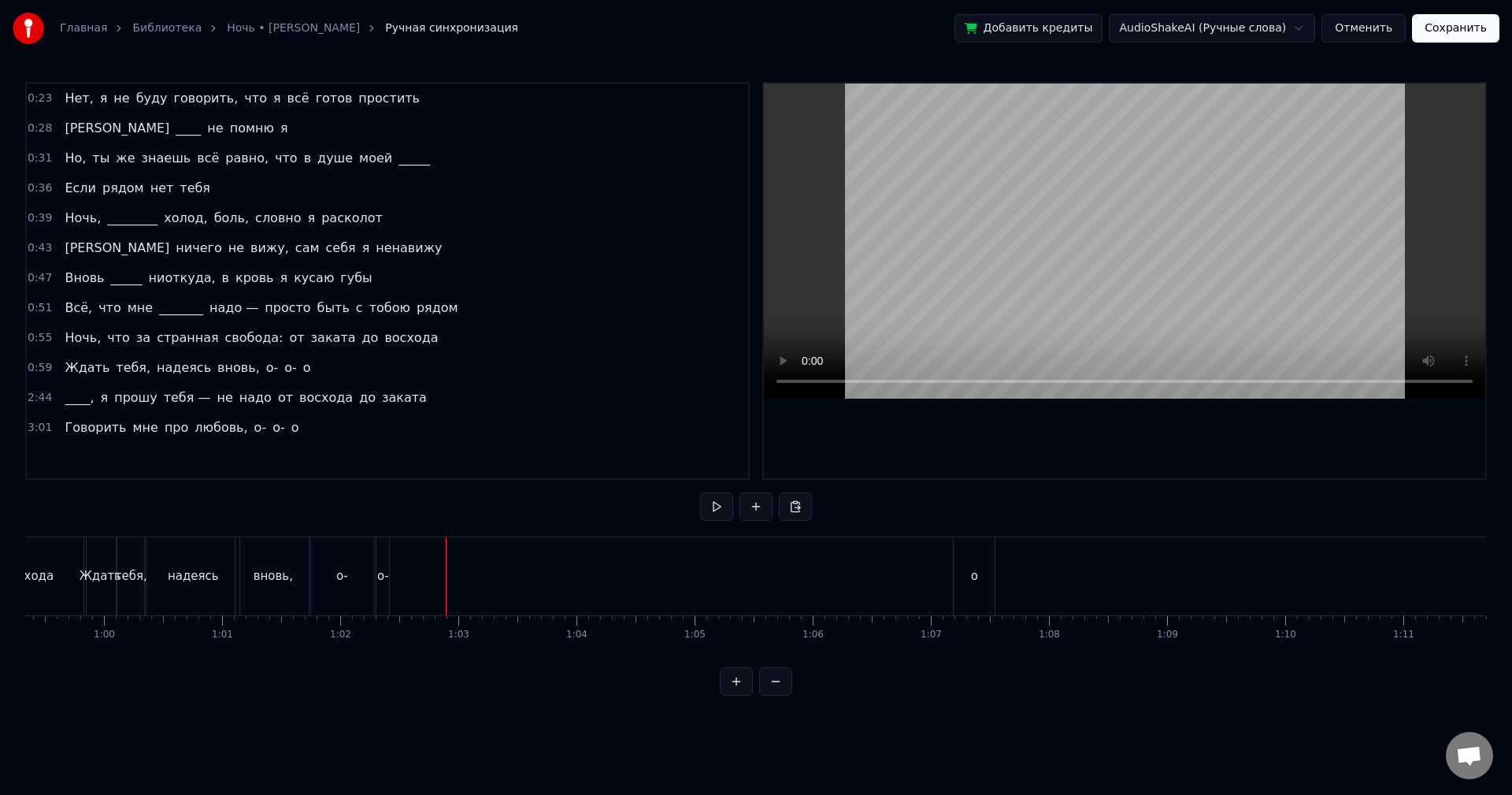
click at [977, 561] on div "о" at bounding box center [974, 576] width 41 height 78
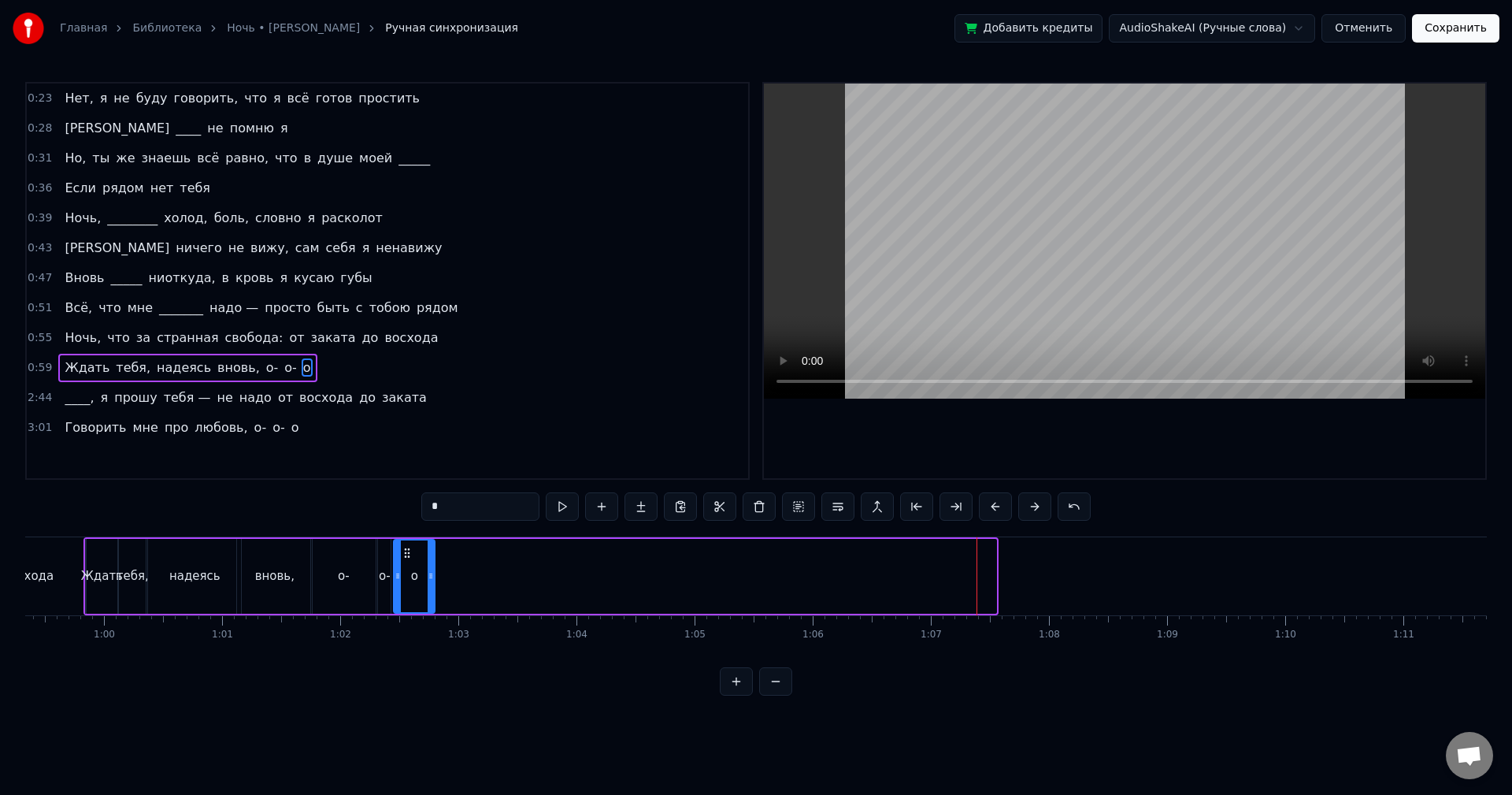
drag, startPoint x: 967, startPoint y: 552, endPoint x: 406, endPoint y: 567, distance: 561.2
click at [406, 567] on div "о" at bounding box center [415, 576] width 39 height 72
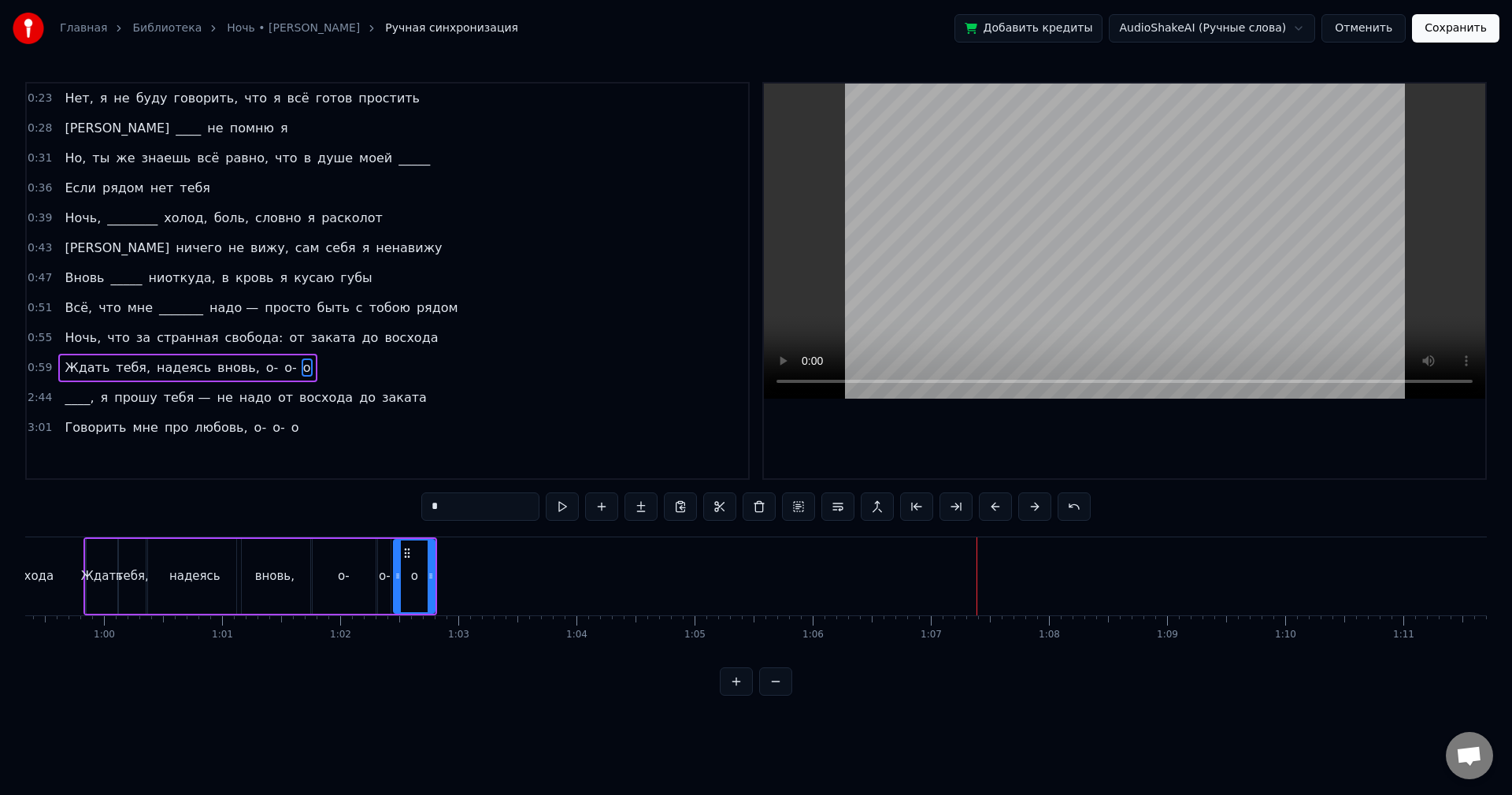
click at [323, 564] on div "о-" at bounding box center [344, 576] width 65 height 75
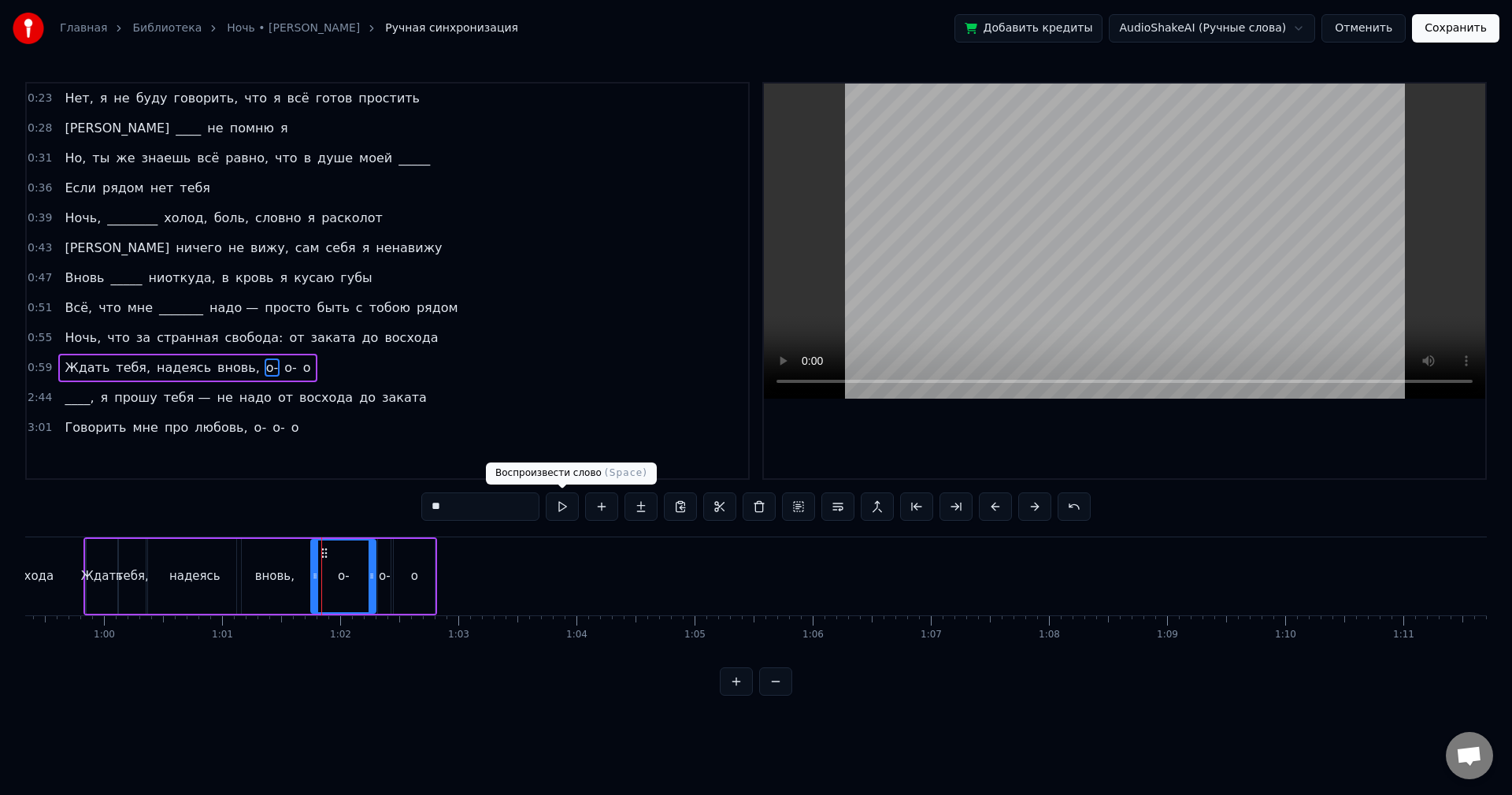
click at [565, 514] on button at bounding box center [562, 506] width 33 height 28
click at [384, 569] on div "о-" at bounding box center [385, 576] width 12 height 18
click at [564, 513] on button at bounding box center [562, 506] width 33 height 28
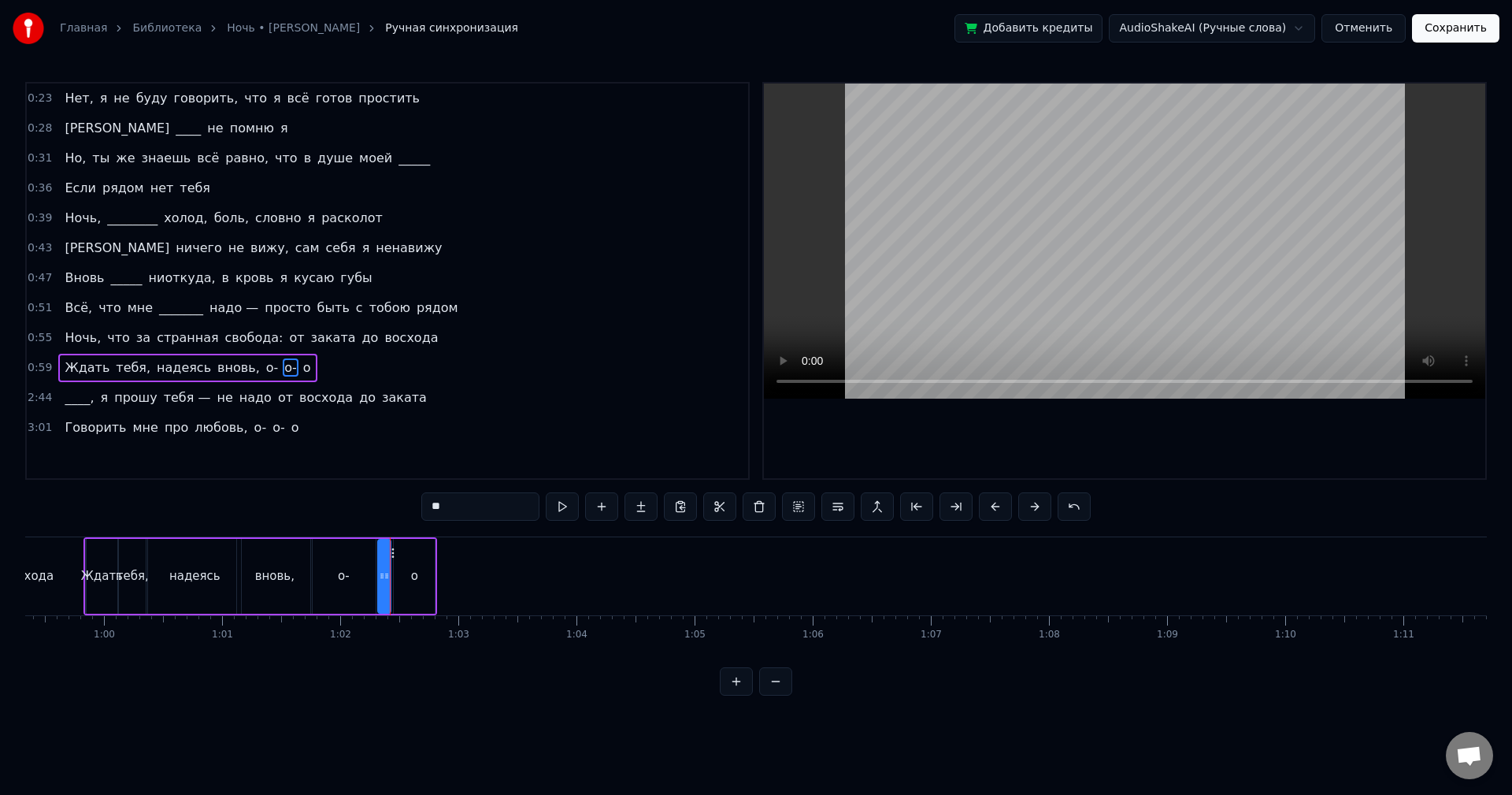
click at [411, 563] on div "о" at bounding box center [415, 576] width 41 height 75
type input "*"
click at [564, 513] on button at bounding box center [562, 506] width 33 height 28
drag, startPoint x: 432, startPoint y: 563, endPoint x: 441, endPoint y: 562, distance: 9.1
click at [441, 562] on div at bounding box center [440, 576] width 6 height 72
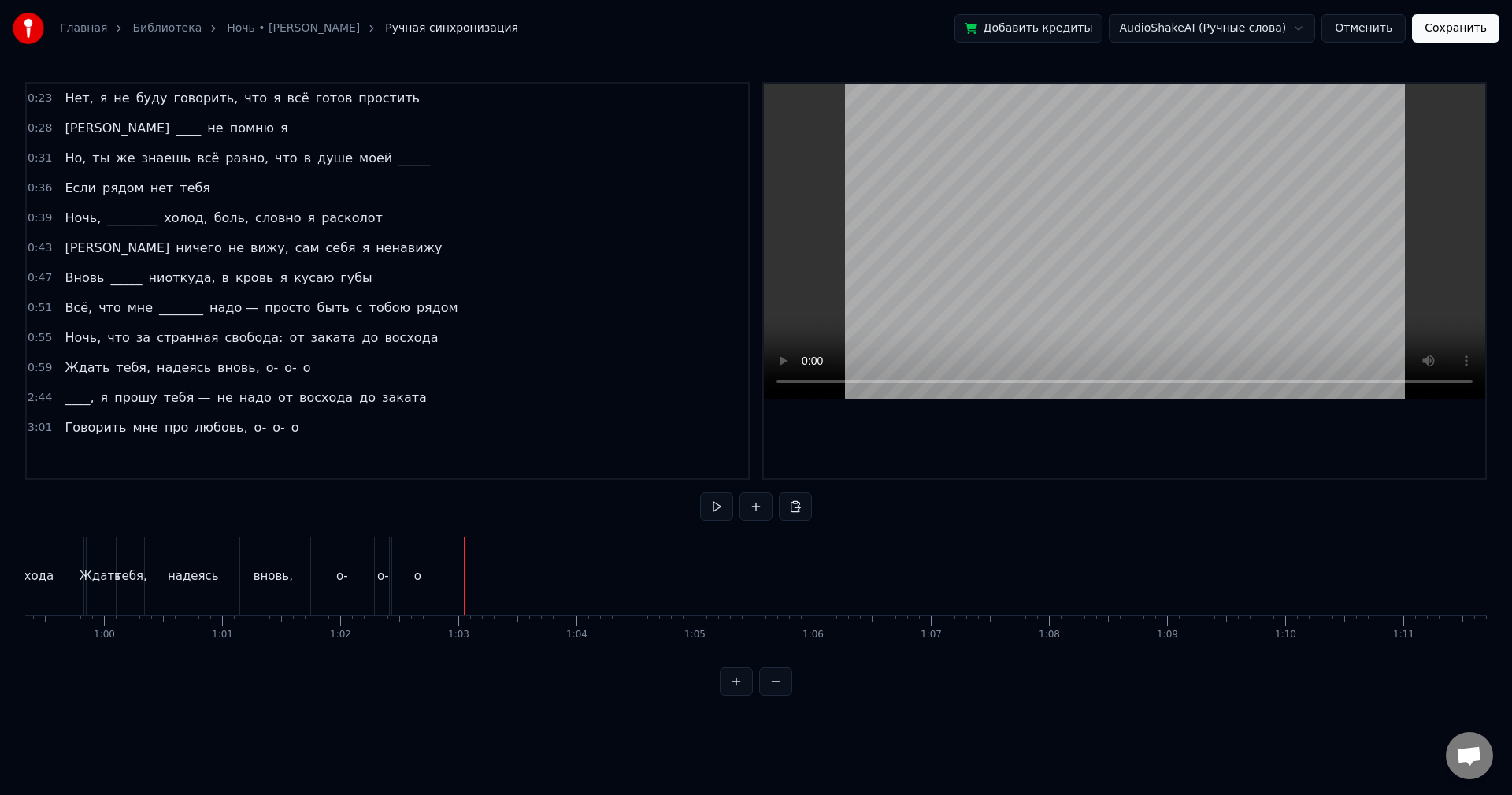
click at [413, 573] on div "о" at bounding box center [418, 576] width 50 height 78
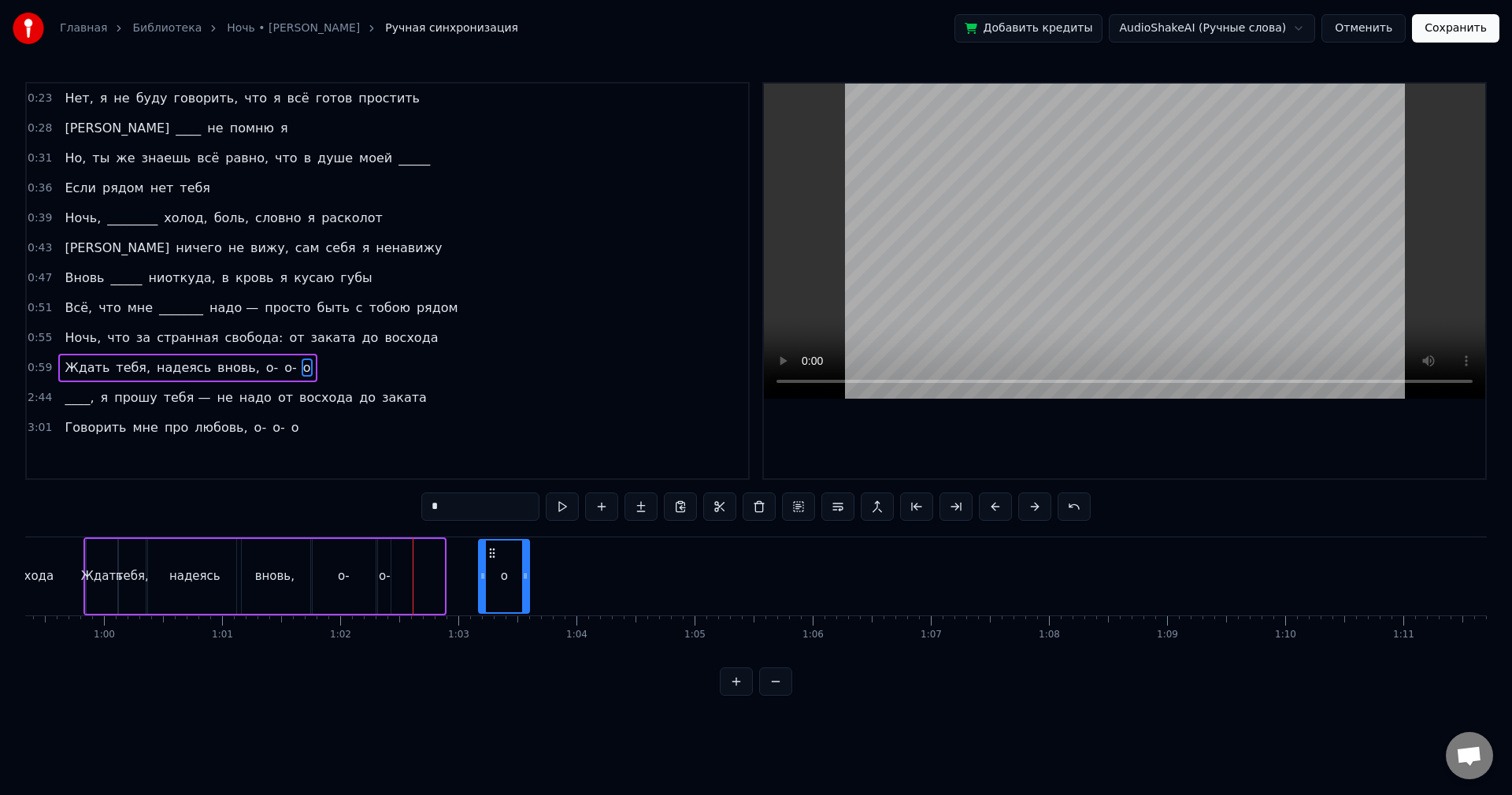
drag, startPoint x: 413, startPoint y: 552, endPoint x: 493, endPoint y: 558, distance: 80.2
click at [493, 558] on icon at bounding box center [492, 553] width 13 height 13
click at [343, 567] on div "о-" at bounding box center [344, 576] width 12 height 18
click at [387, 561] on div "о-" at bounding box center [385, 576] width 13 height 75
drag, startPoint x: 390, startPoint y: 572, endPoint x: 476, endPoint y: 573, distance: 86.0
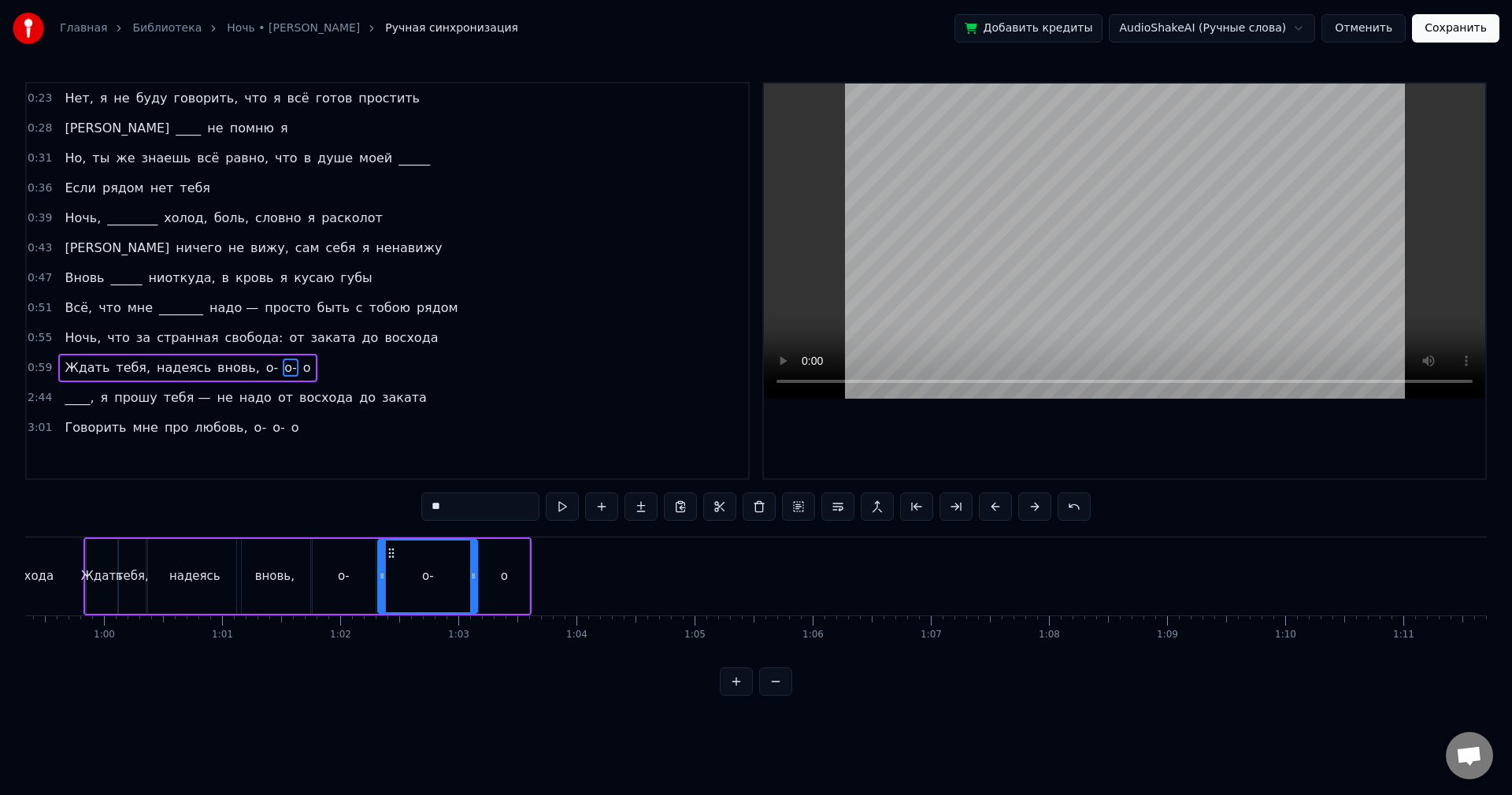
click at [476, 573] on icon at bounding box center [473, 576] width 6 height 13
click at [338, 578] on div "о-" at bounding box center [344, 576] width 12 height 18
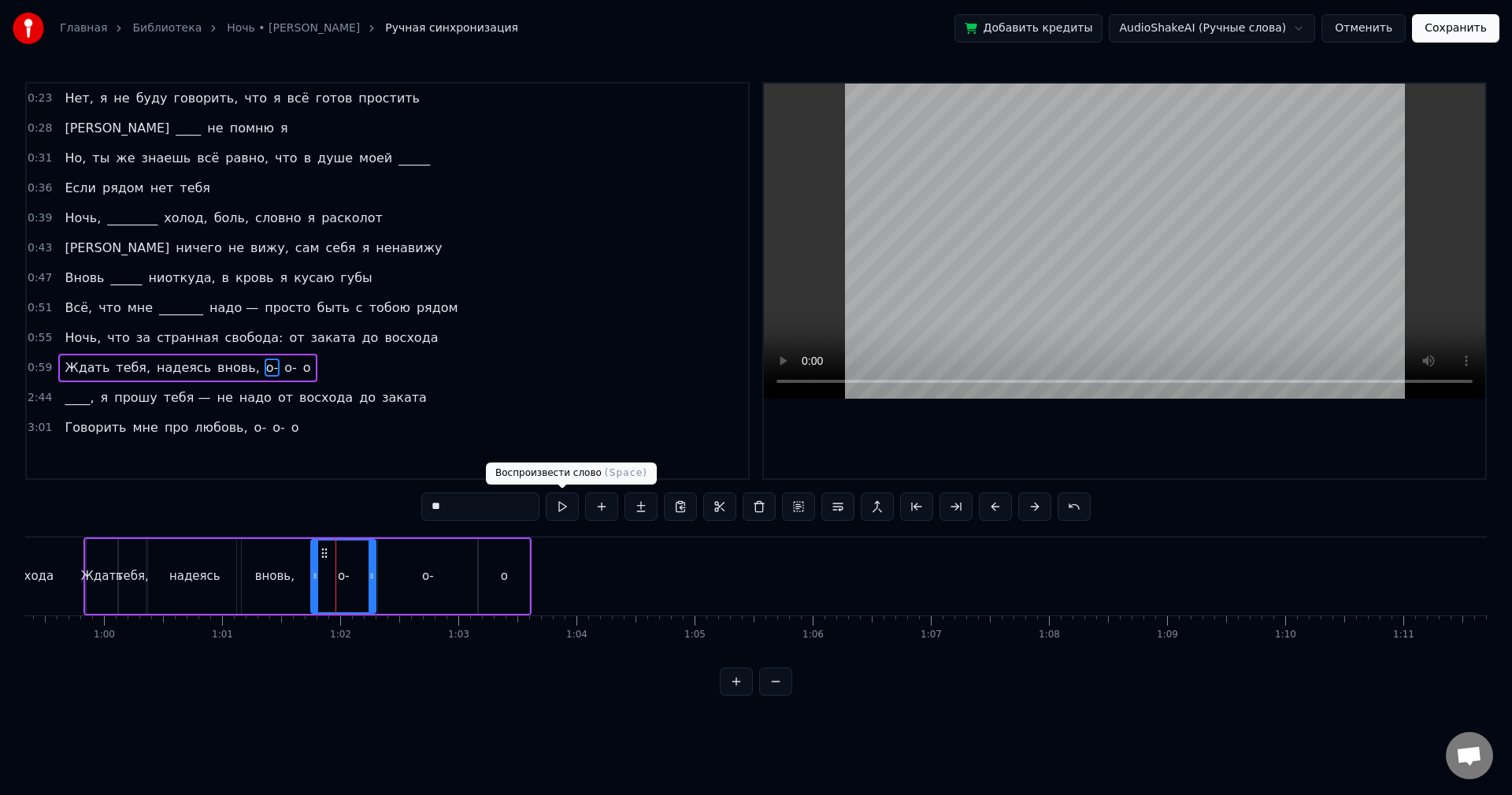
click at [562, 517] on button at bounding box center [562, 506] width 33 height 28
click at [431, 558] on div "о-" at bounding box center [428, 576] width 99 height 75
click at [563, 519] on button at bounding box center [562, 506] width 33 height 28
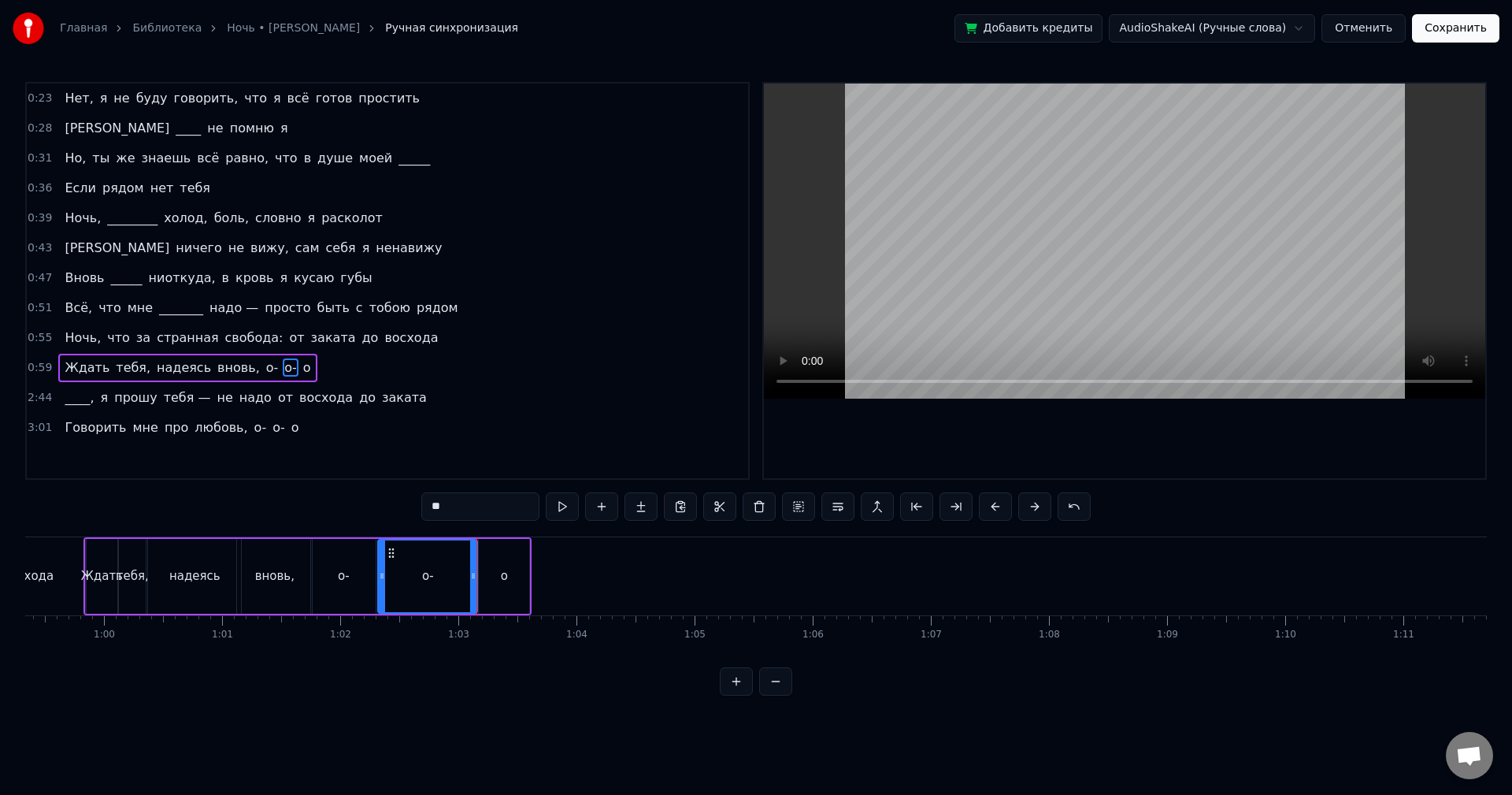
click at [511, 571] on div "о" at bounding box center [504, 576] width 50 height 75
click at [560, 518] on button at bounding box center [562, 506] width 33 height 28
click at [443, 571] on div "о-" at bounding box center [428, 576] width 99 height 75
drag, startPoint x: 473, startPoint y: 569, endPoint x: 440, endPoint y: 579, distance: 34.5
click at [426, 580] on div at bounding box center [427, 576] width 6 height 72
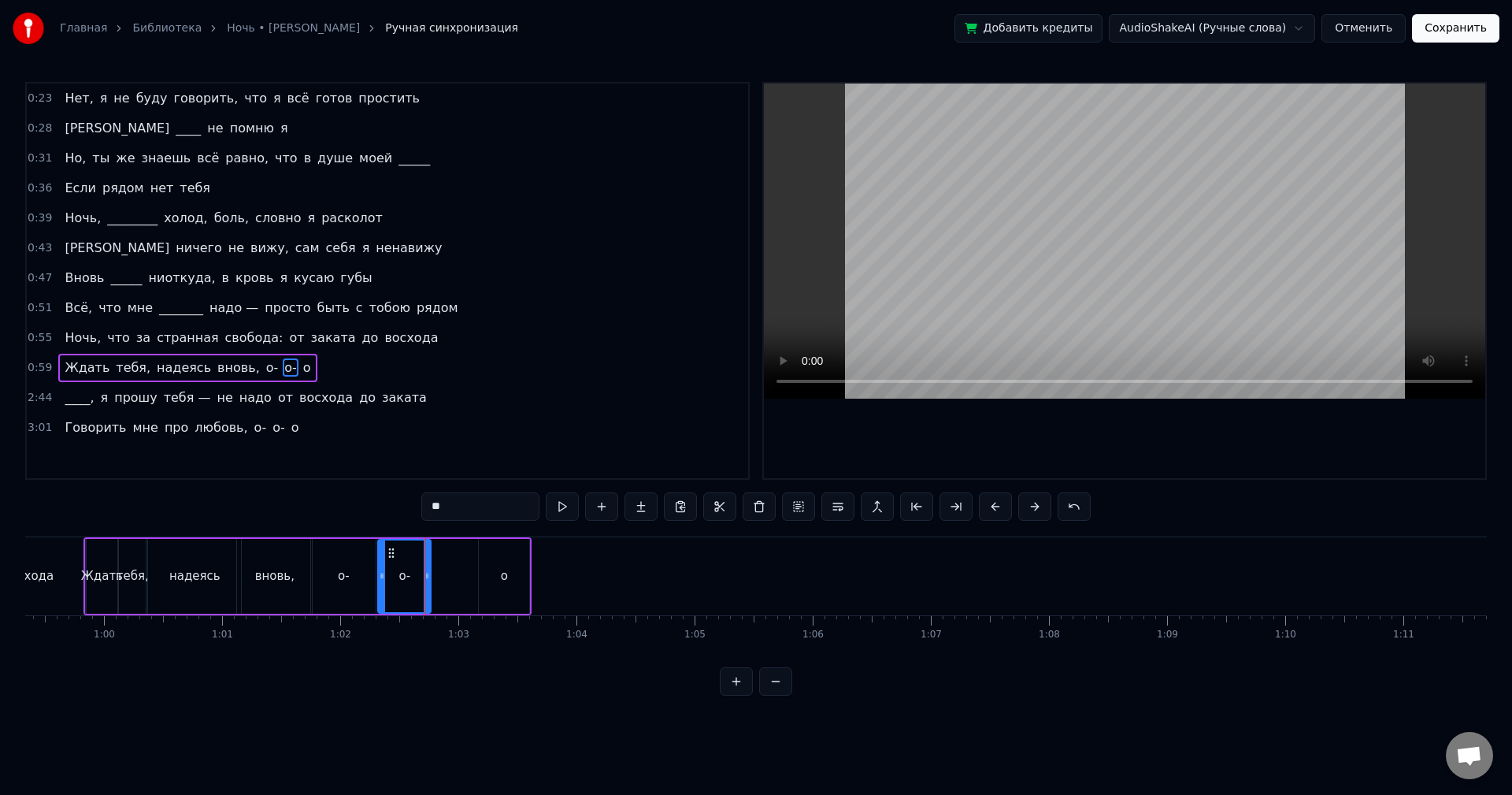
click at [501, 573] on div "о" at bounding box center [504, 576] width 7 height 18
drag, startPoint x: 491, startPoint y: 551, endPoint x: 434, endPoint y: 557, distance: 57.3
click at [434, 557] on icon at bounding box center [435, 553] width 13 height 13
click at [340, 572] on div "о-" at bounding box center [344, 576] width 12 height 18
click at [564, 517] on button at bounding box center [562, 506] width 33 height 28
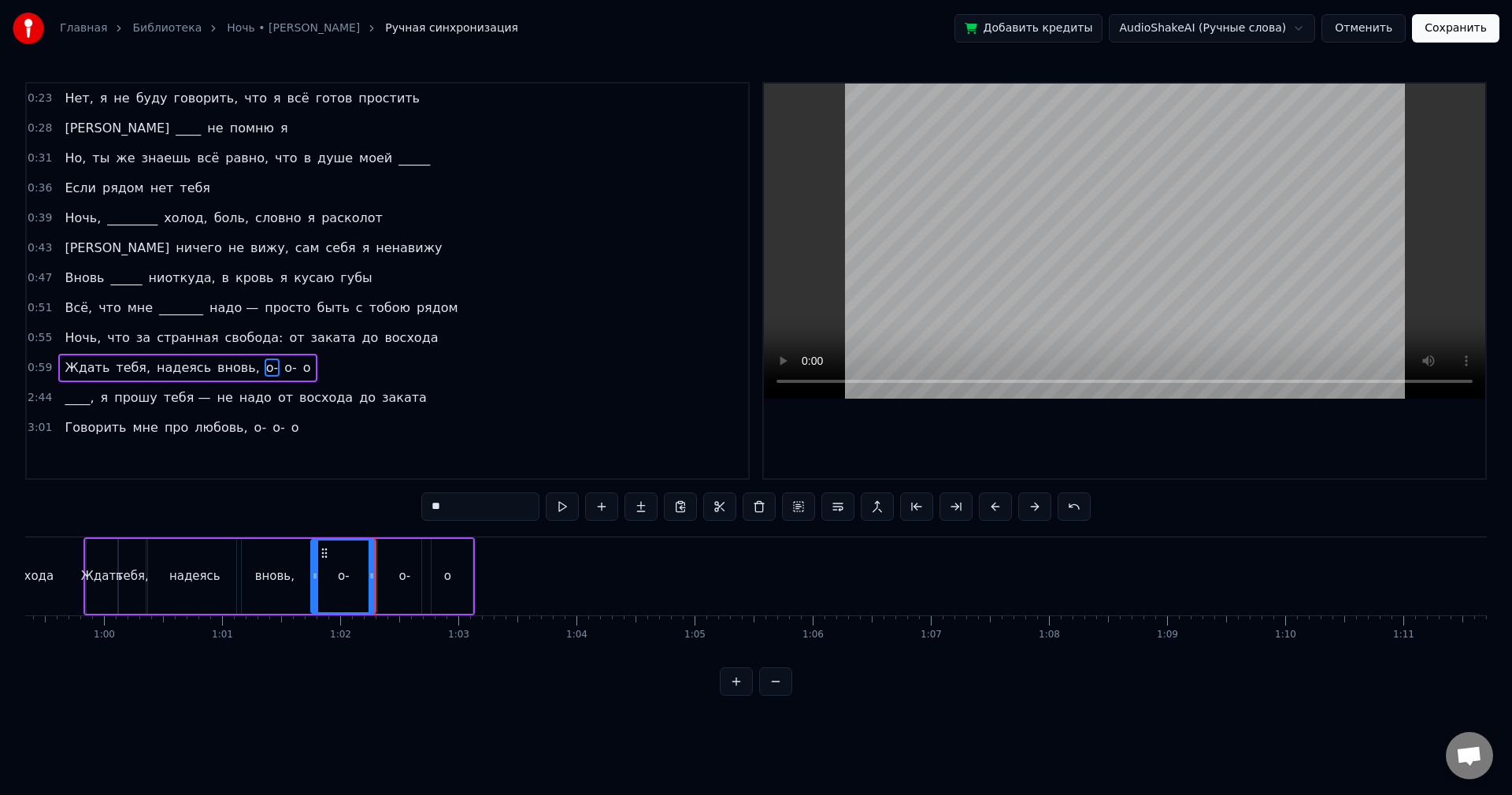
click at [412, 559] on div "о-" at bounding box center [404, 576] width 53 height 75
click at [553, 509] on button at bounding box center [562, 506] width 33 height 28
click at [451, 565] on div "о" at bounding box center [448, 576] width 50 height 75
type input "*"
click at [552, 512] on button at bounding box center [562, 506] width 33 height 28
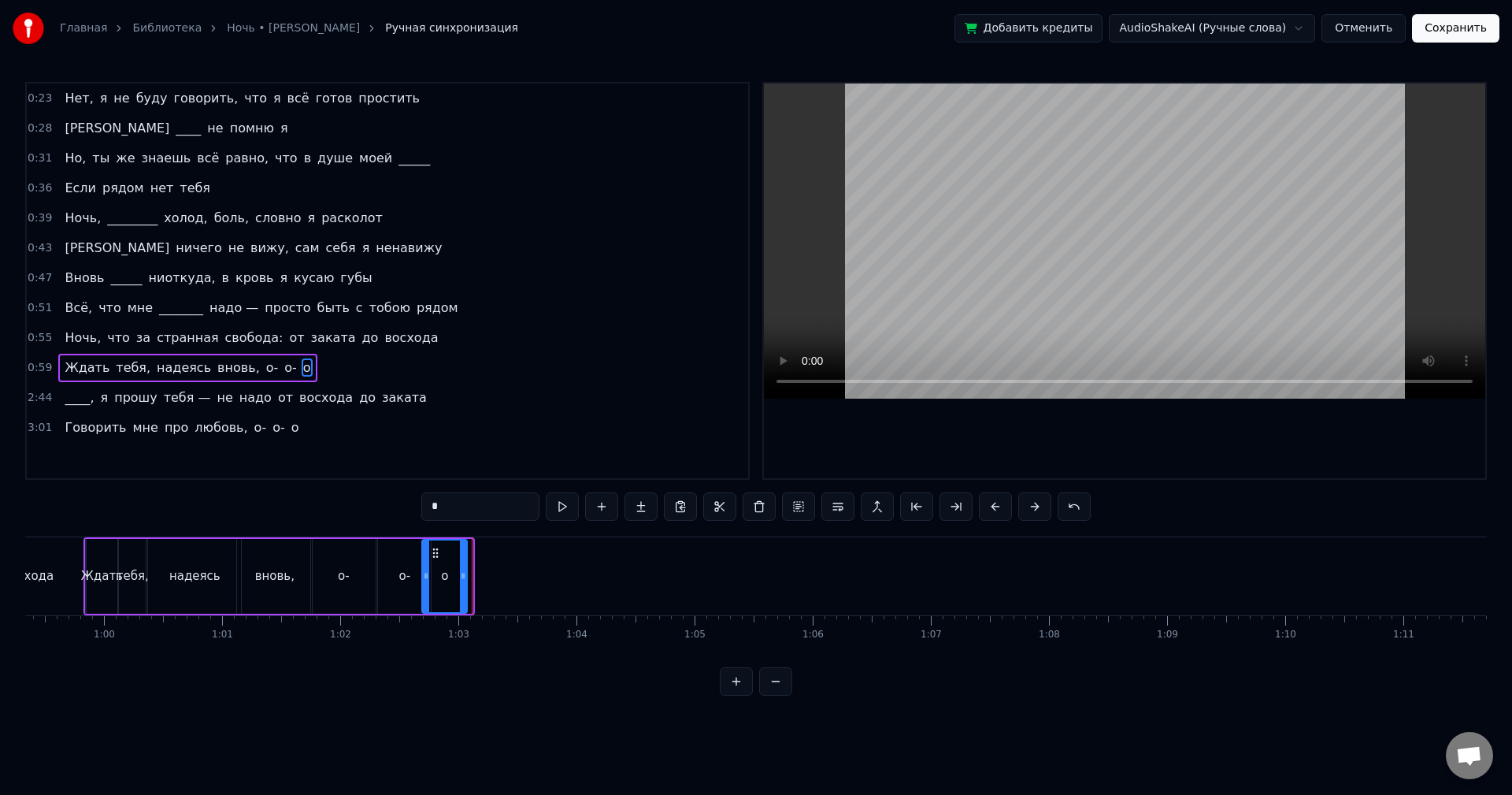
click at [464, 562] on div at bounding box center [463, 576] width 6 height 72
click at [563, 509] on button at bounding box center [562, 506] width 33 height 28
click at [409, 402] on div "2:44 ____, я прошу тебя — не надо от восхода до заката" at bounding box center [387, 398] width 721 height 30
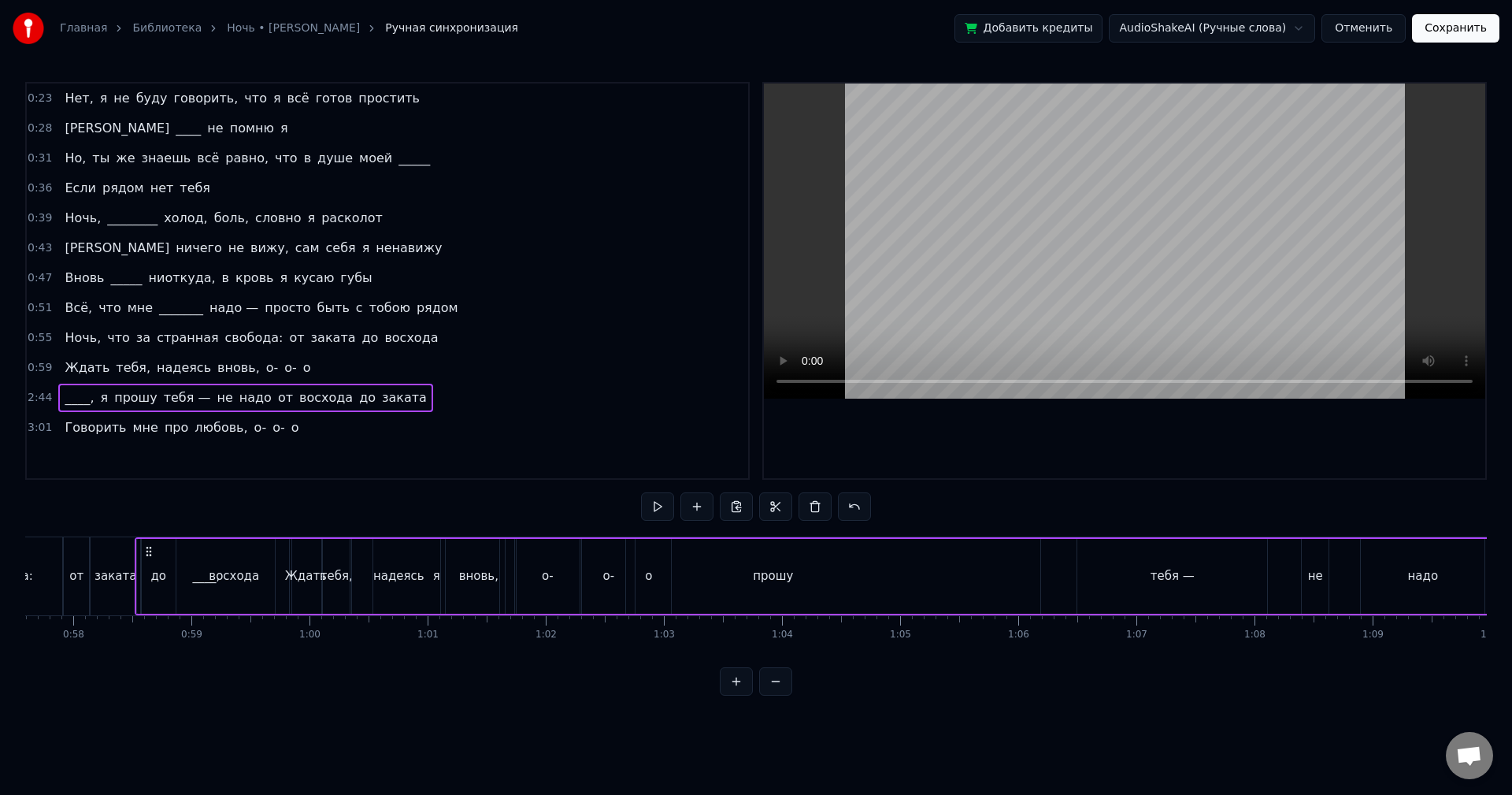
scroll to position [0, 6777]
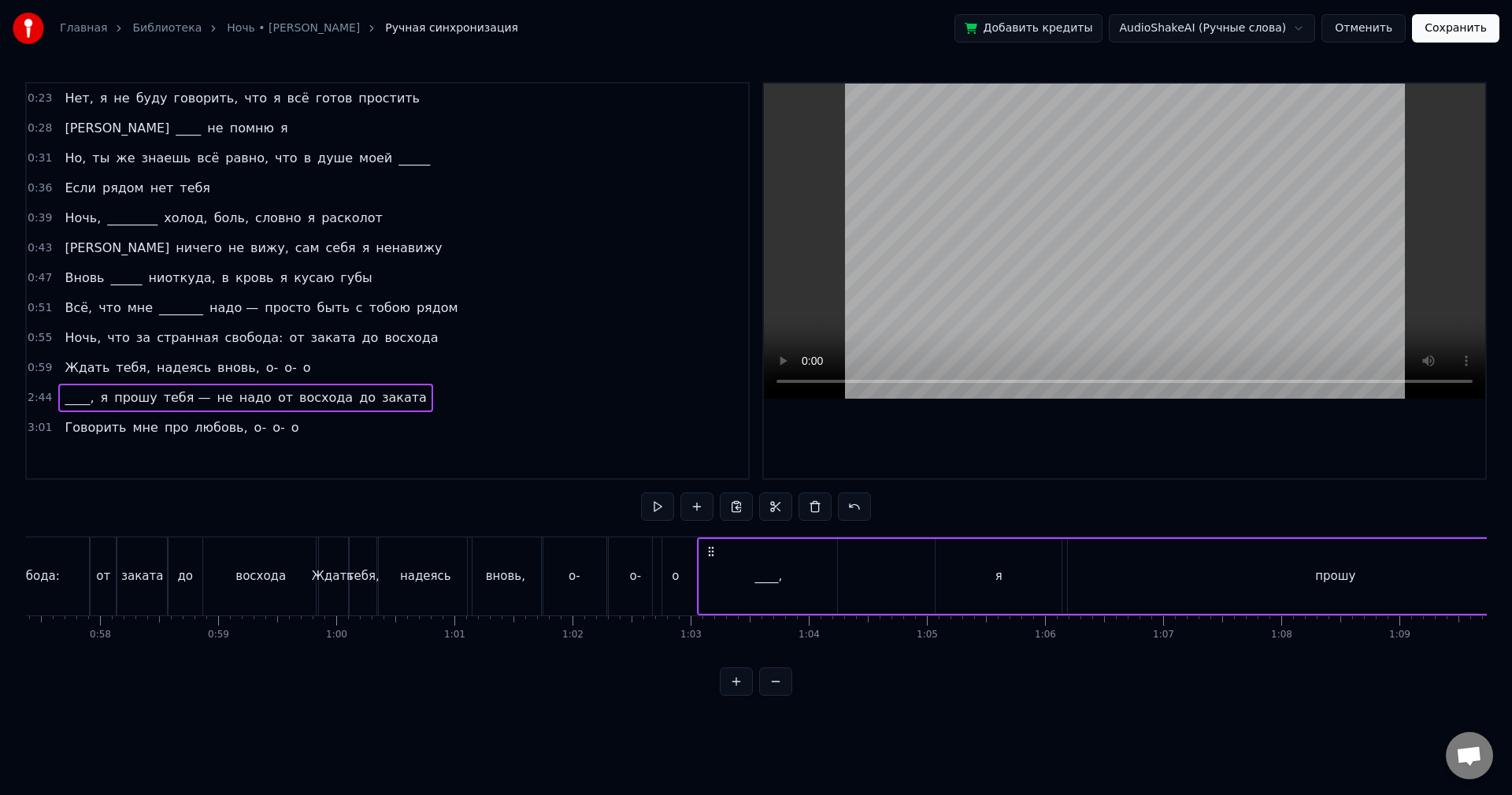
drag, startPoint x: 117, startPoint y: 554, endPoint x: 710, endPoint y: 586, distance: 593.9
click at [751, 564] on div "____," at bounding box center [768, 576] width 138 height 75
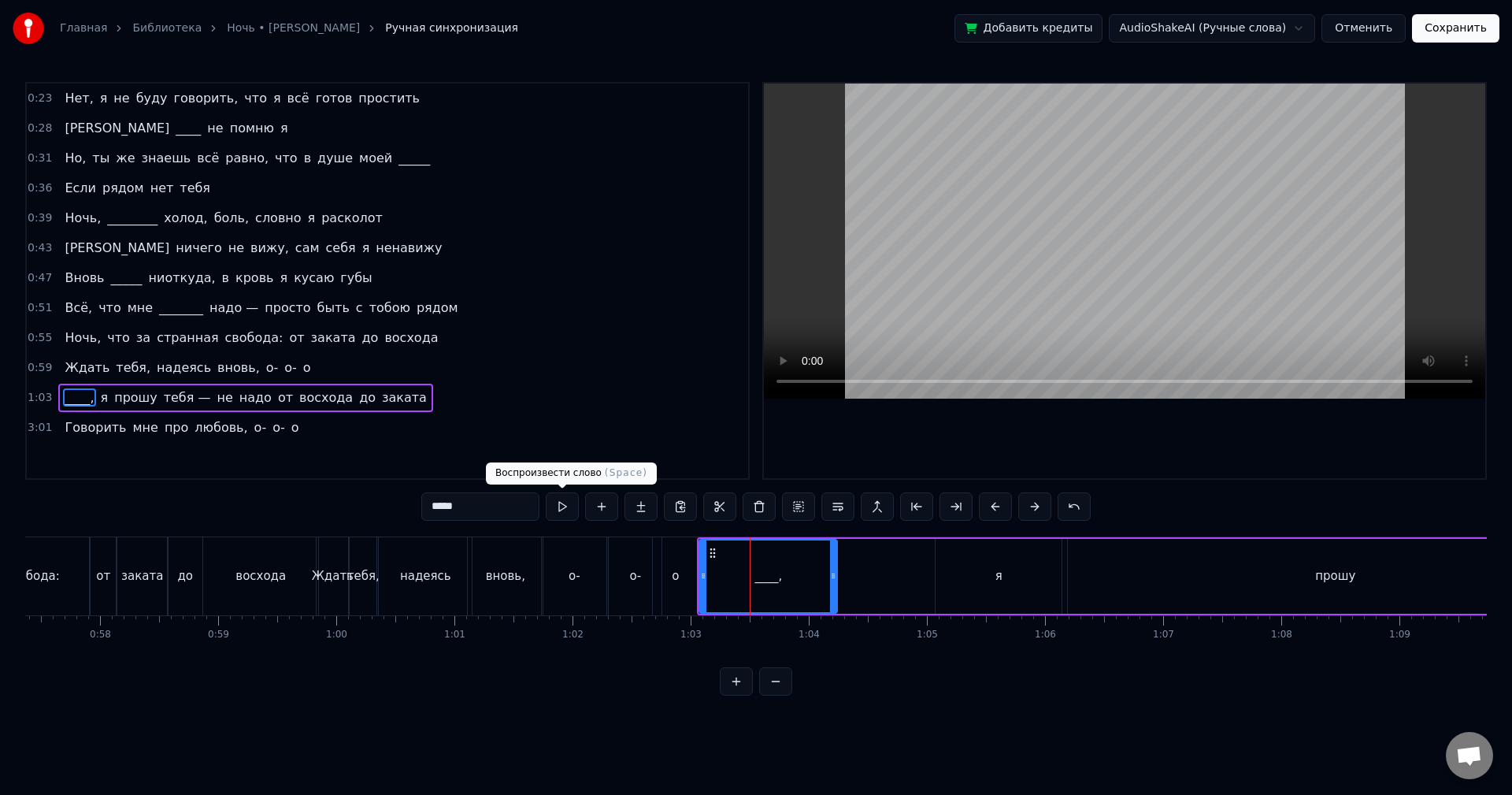
click at [561, 509] on button at bounding box center [562, 506] width 33 height 28
drag, startPoint x: 834, startPoint y: 573, endPoint x: 789, endPoint y: 573, distance: 45.0
click at [789, 573] on icon at bounding box center [789, 576] width 6 height 13
click at [567, 510] on button at bounding box center [562, 506] width 33 height 28
click at [1001, 570] on div "я" at bounding box center [999, 576] width 7 height 18
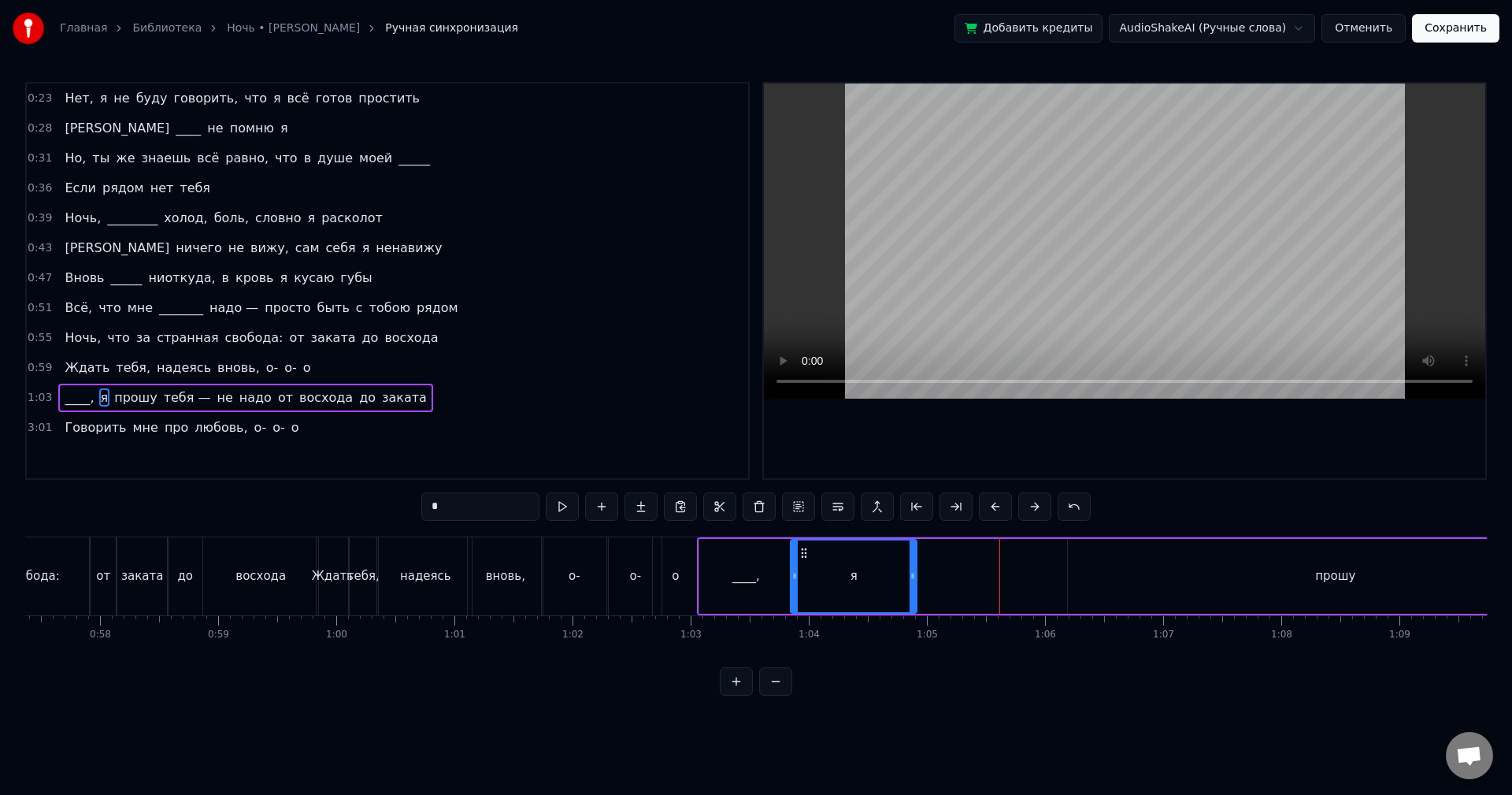
drag, startPoint x: 946, startPoint y: 551, endPoint x: 801, endPoint y: 559, distance: 145.2
click at [801, 559] on div "я" at bounding box center [854, 576] width 125 height 72
drag, startPoint x: 911, startPoint y: 568, endPoint x: 812, endPoint y: 591, distance: 101.6
click at [812, 591] on div at bounding box center [814, 576] width 6 height 72
click at [1104, 579] on div "прошу" at bounding box center [1335, 576] width 534 height 75
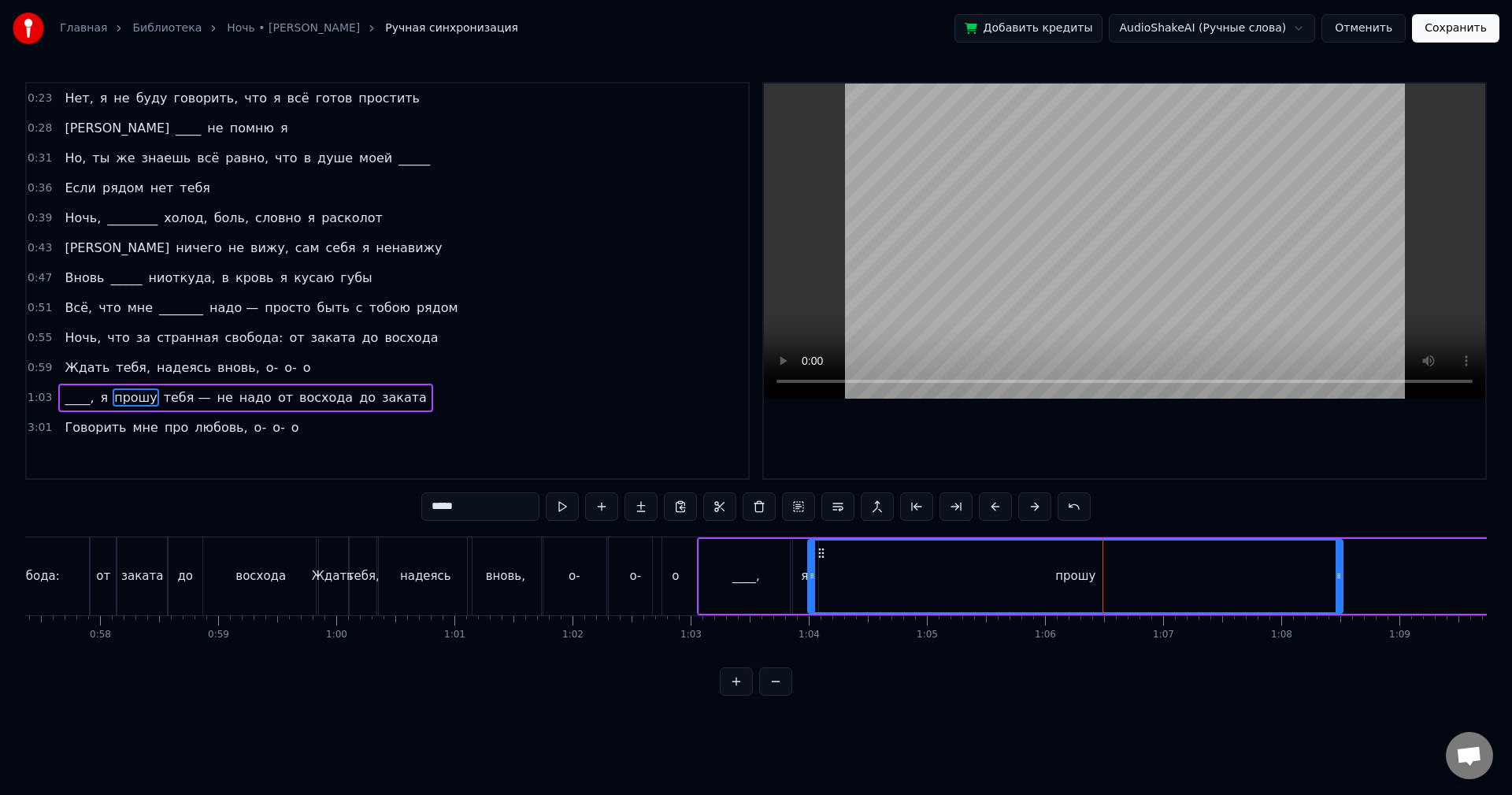
drag, startPoint x: 1081, startPoint y: 551, endPoint x: 821, endPoint y: 564, distance: 260.3
click at [821, 564] on div "прошу" at bounding box center [1075, 576] width 533 height 72
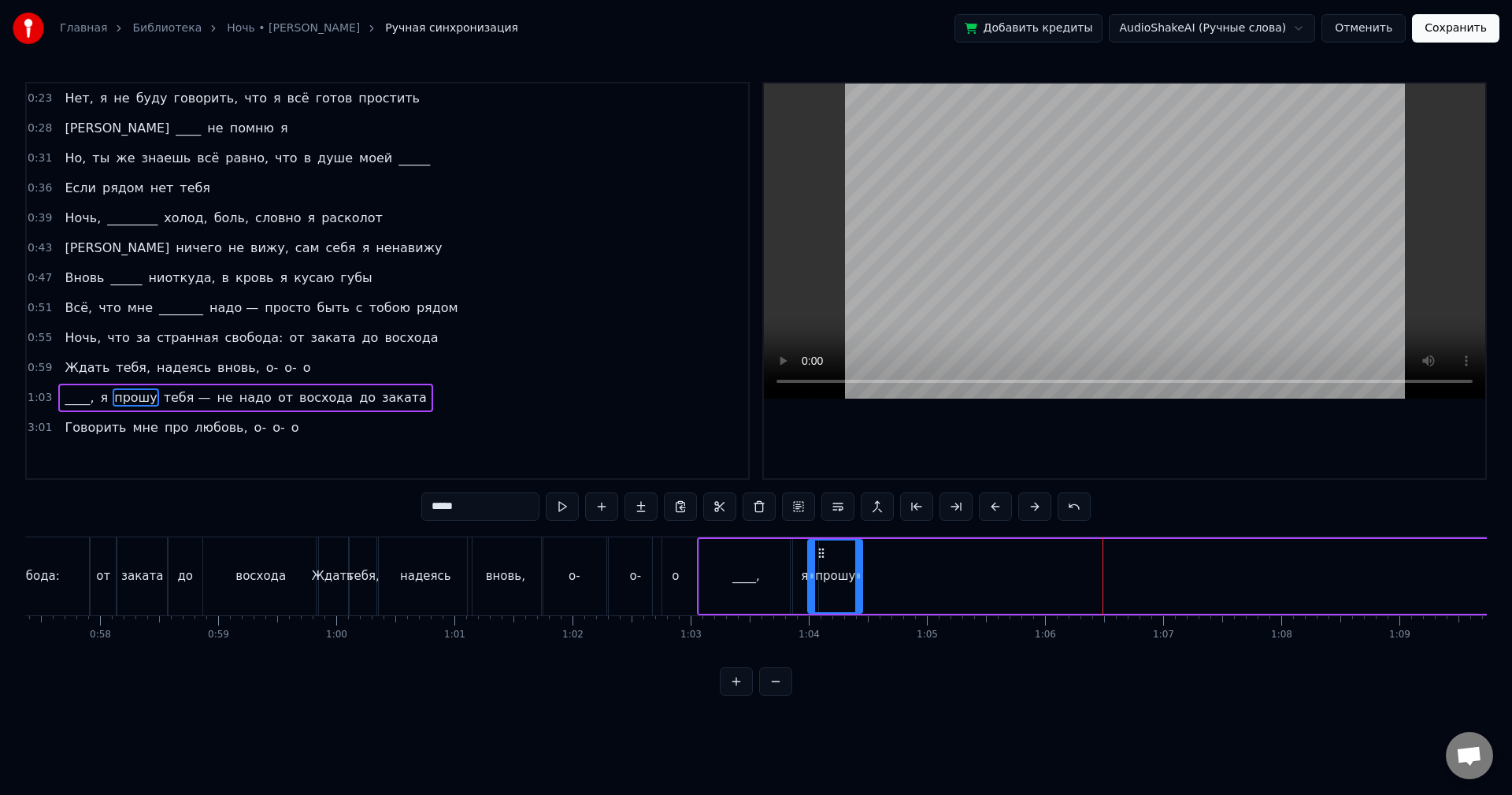
drag, startPoint x: 1336, startPoint y: 576, endPoint x: 856, endPoint y: 588, distance: 480.1
click at [856, 588] on div at bounding box center [858, 576] width 6 height 72
click at [799, 570] on div "я" at bounding box center [804, 576] width 28 height 75
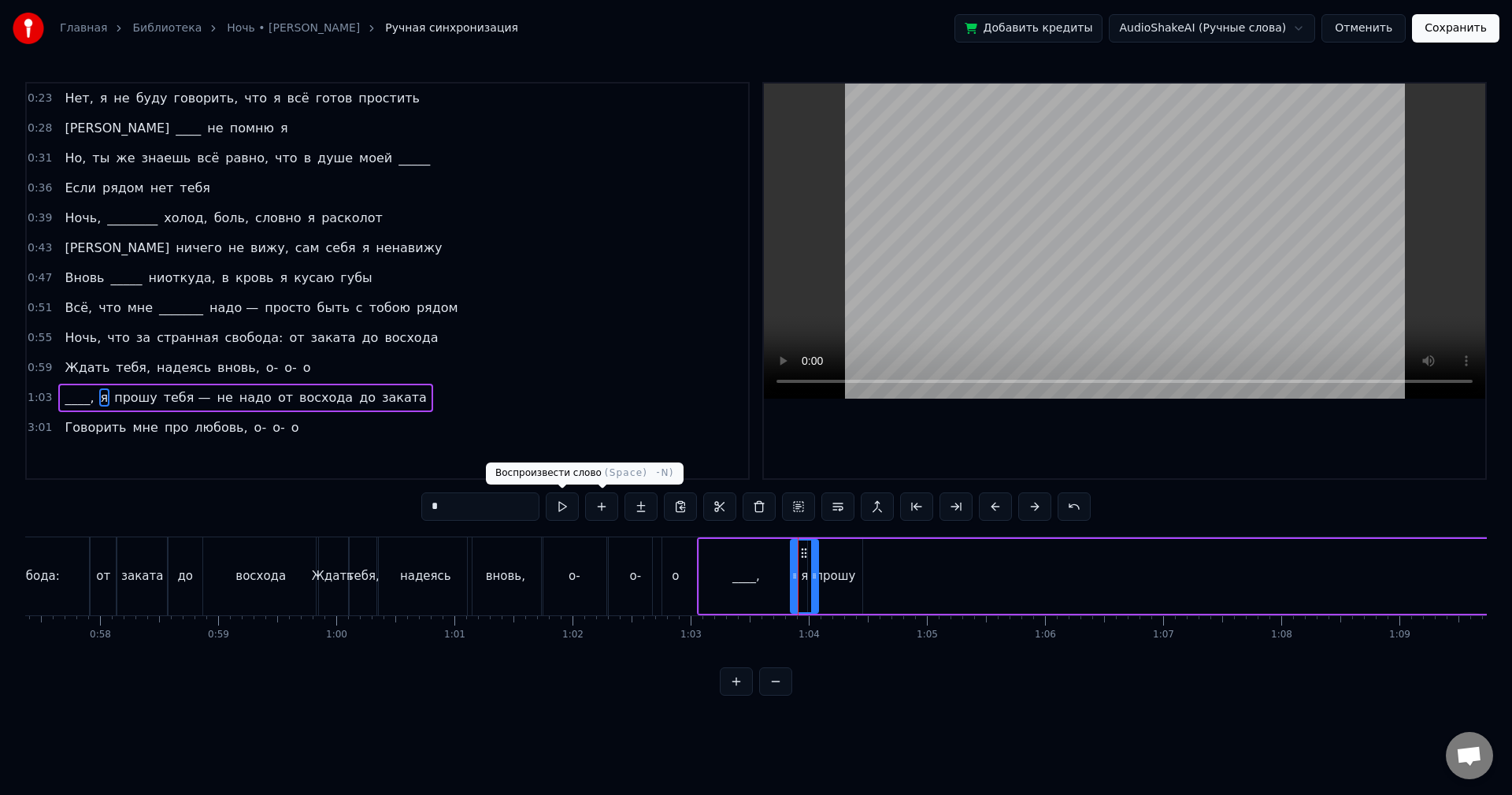
click at [570, 509] on button at bounding box center [562, 506] width 33 height 28
click at [825, 570] on div "прошу" at bounding box center [835, 576] width 40 height 18
click at [559, 510] on button at bounding box center [562, 506] width 33 height 28
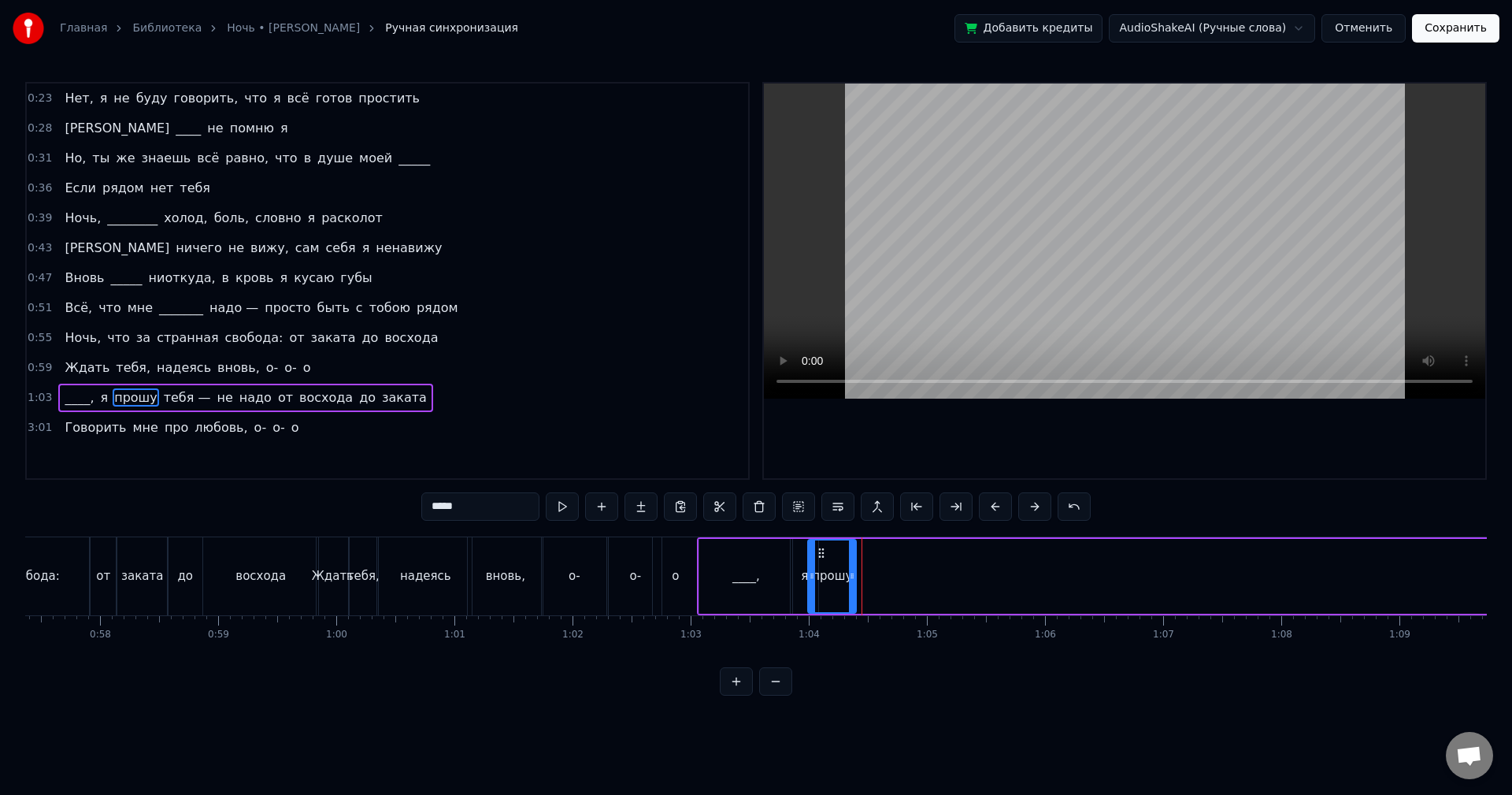
click at [851, 572] on icon at bounding box center [852, 576] width 6 height 13
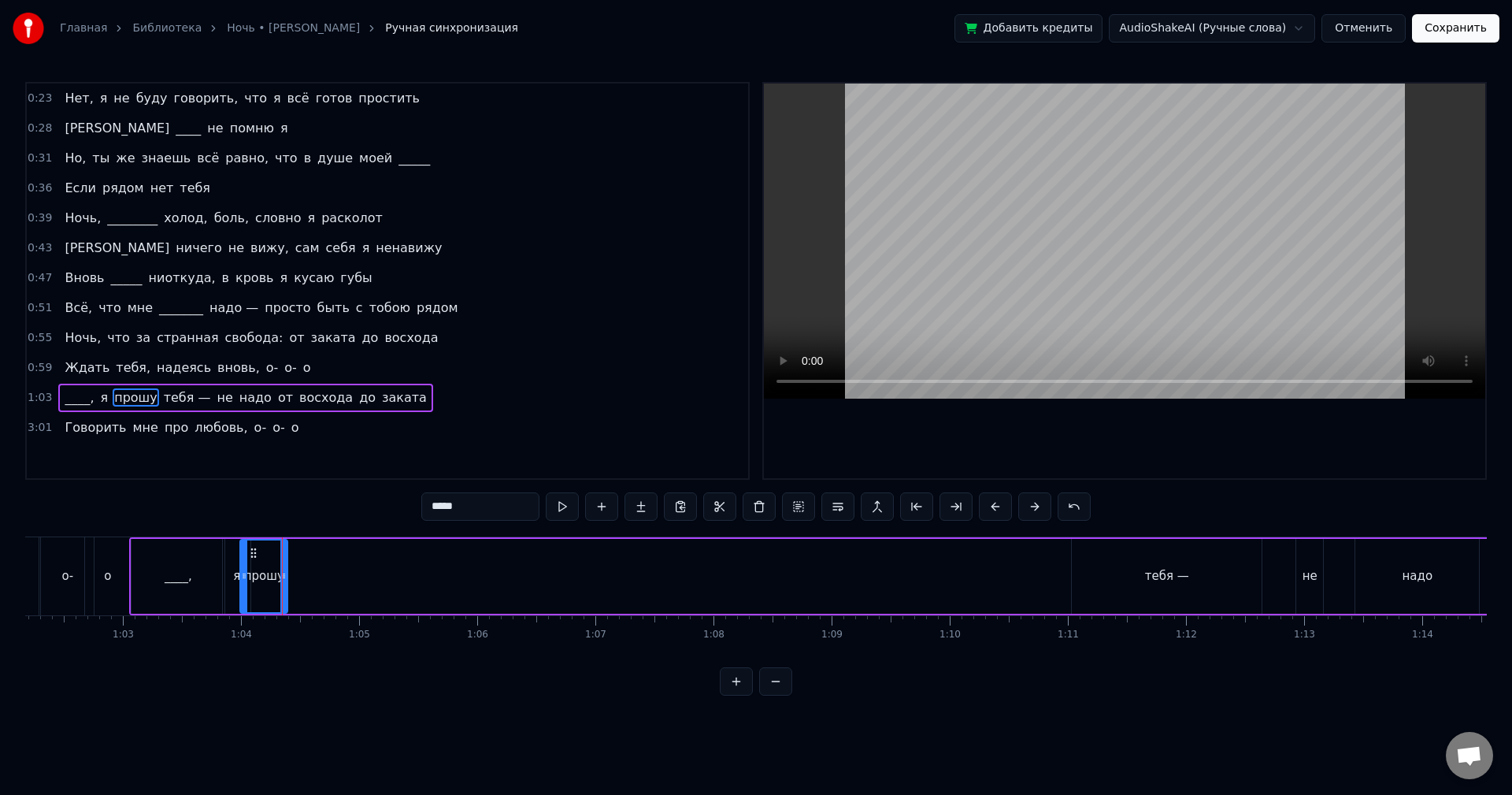
scroll to position [0, 7359]
click at [1156, 571] on div "тебя —" at bounding box center [1153, 576] width 44 height 18
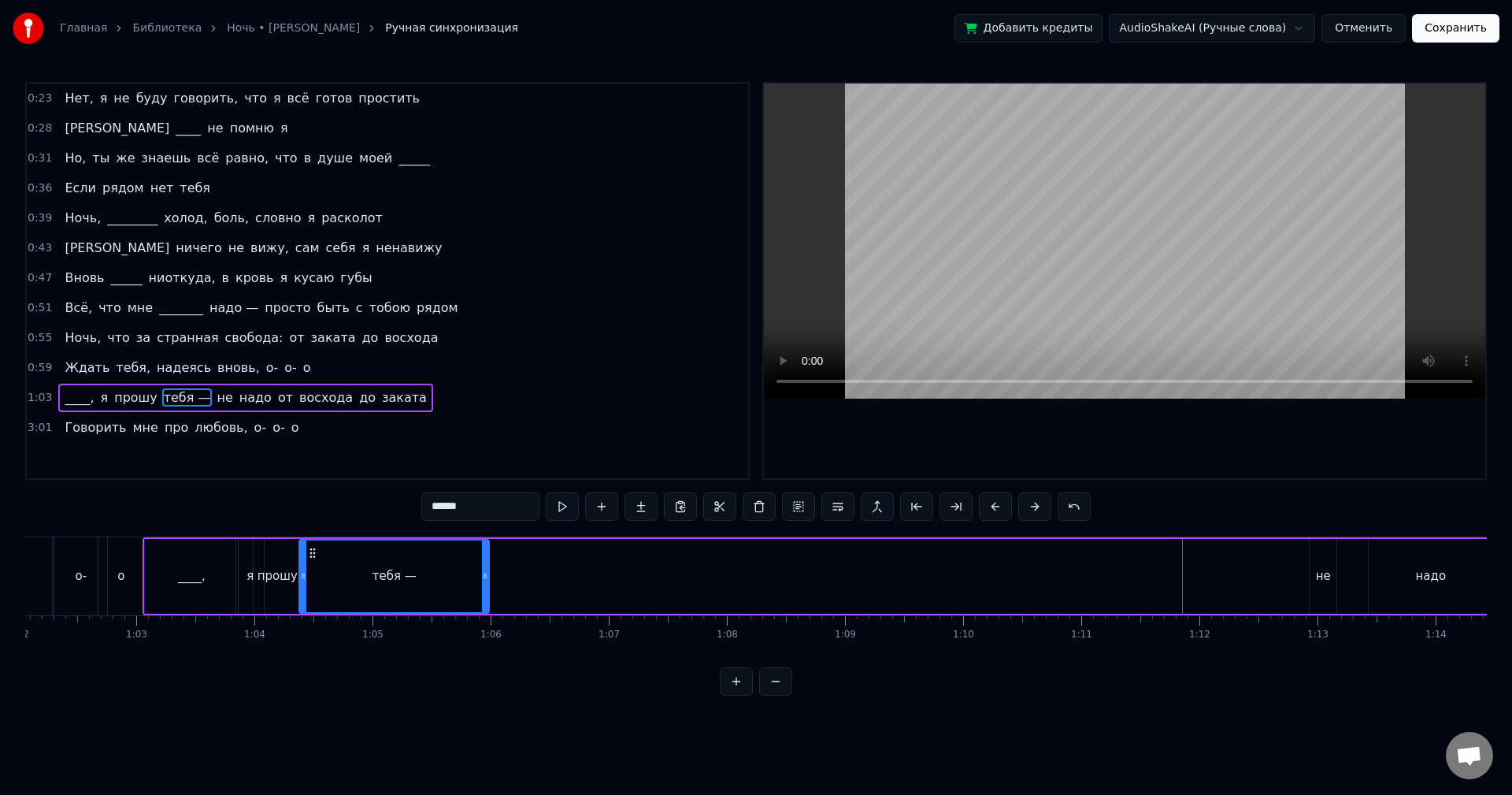
scroll to position [0, 7317]
drag, startPoint x: 1071, startPoint y: 554, endPoint x: 327, endPoint y: 592, distance: 745.0
click at [327, 592] on div "тебя —" at bounding box center [408, 576] width 188 height 72
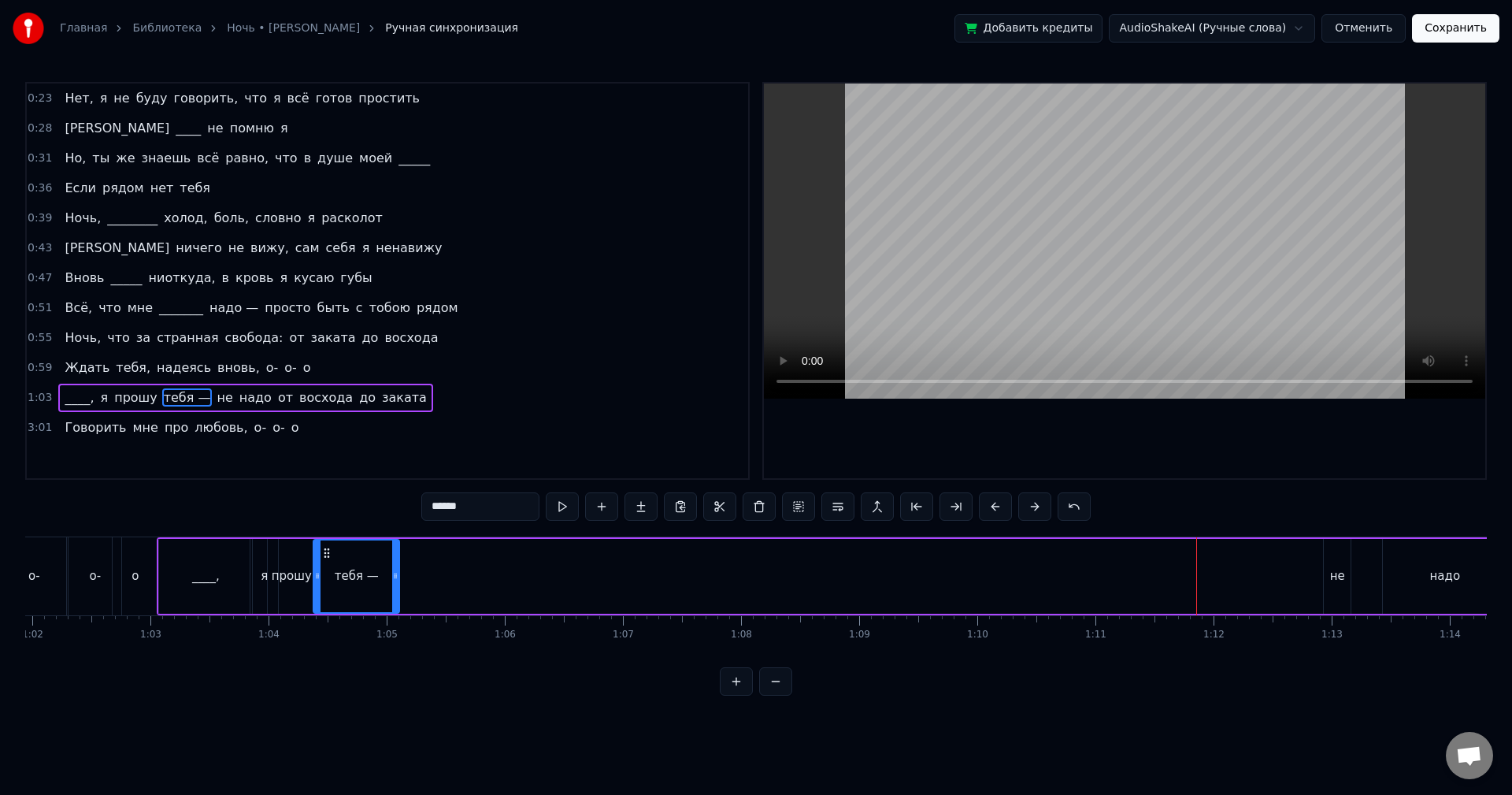
drag, startPoint x: 497, startPoint y: 582, endPoint x: 398, endPoint y: 581, distance: 99.0
click at [393, 595] on div at bounding box center [396, 576] width 6 height 72
click at [572, 512] on button at bounding box center [562, 506] width 33 height 28
drag, startPoint x: 395, startPoint y: 573, endPoint x: 373, endPoint y: 574, distance: 22.0
click at [373, 574] on icon at bounding box center [371, 576] width 6 height 13
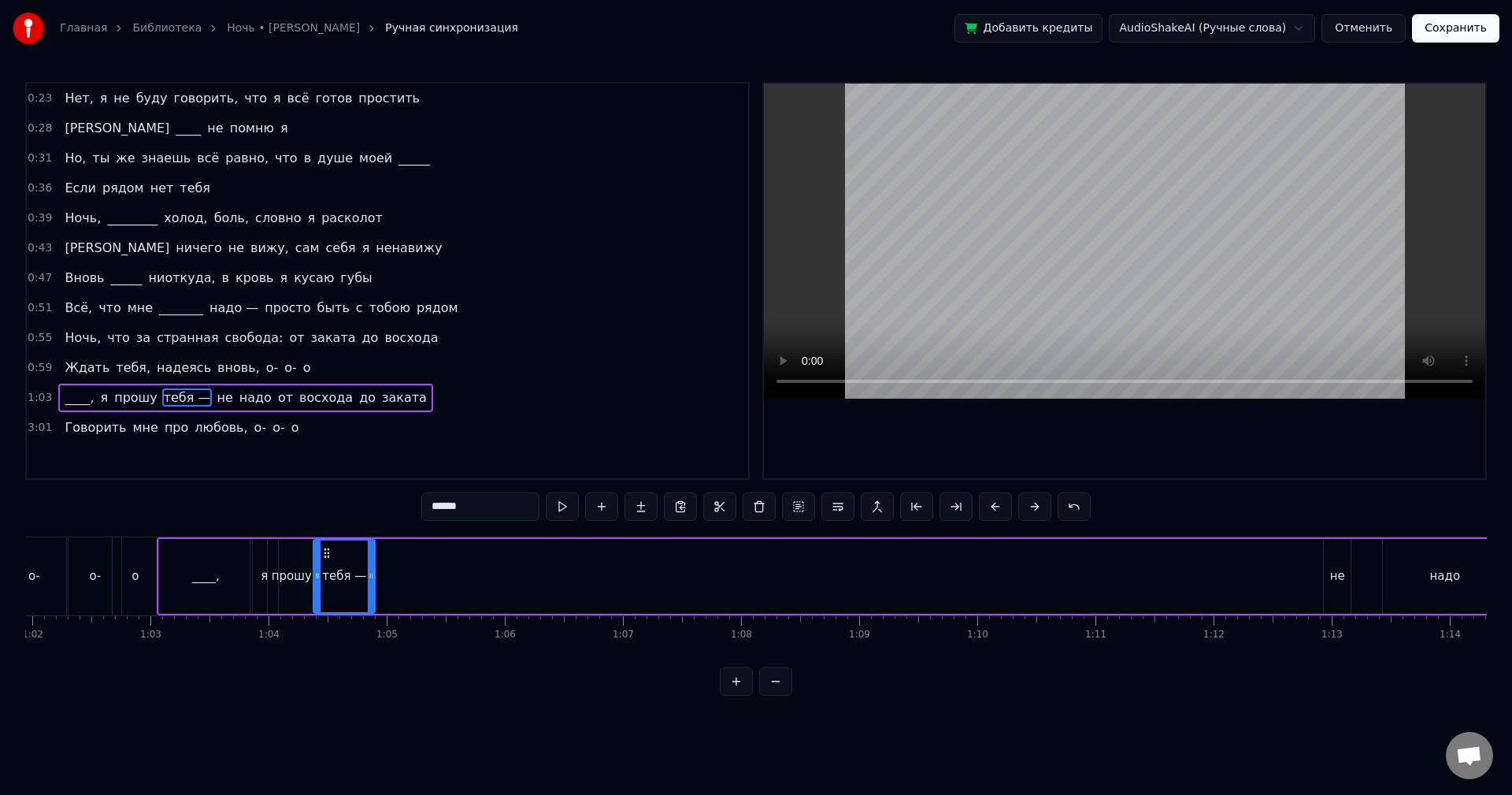
click at [542, 513] on div "******" at bounding box center [756, 506] width 669 height 28
click at [553, 511] on button at bounding box center [562, 506] width 33 height 28
drag, startPoint x: 370, startPoint y: 565, endPoint x: 362, endPoint y: 565, distance: 8.0
click at [362, 565] on div at bounding box center [363, 576] width 6 height 72
click at [569, 509] on button at bounding box center [562, 506] width 33 height 28
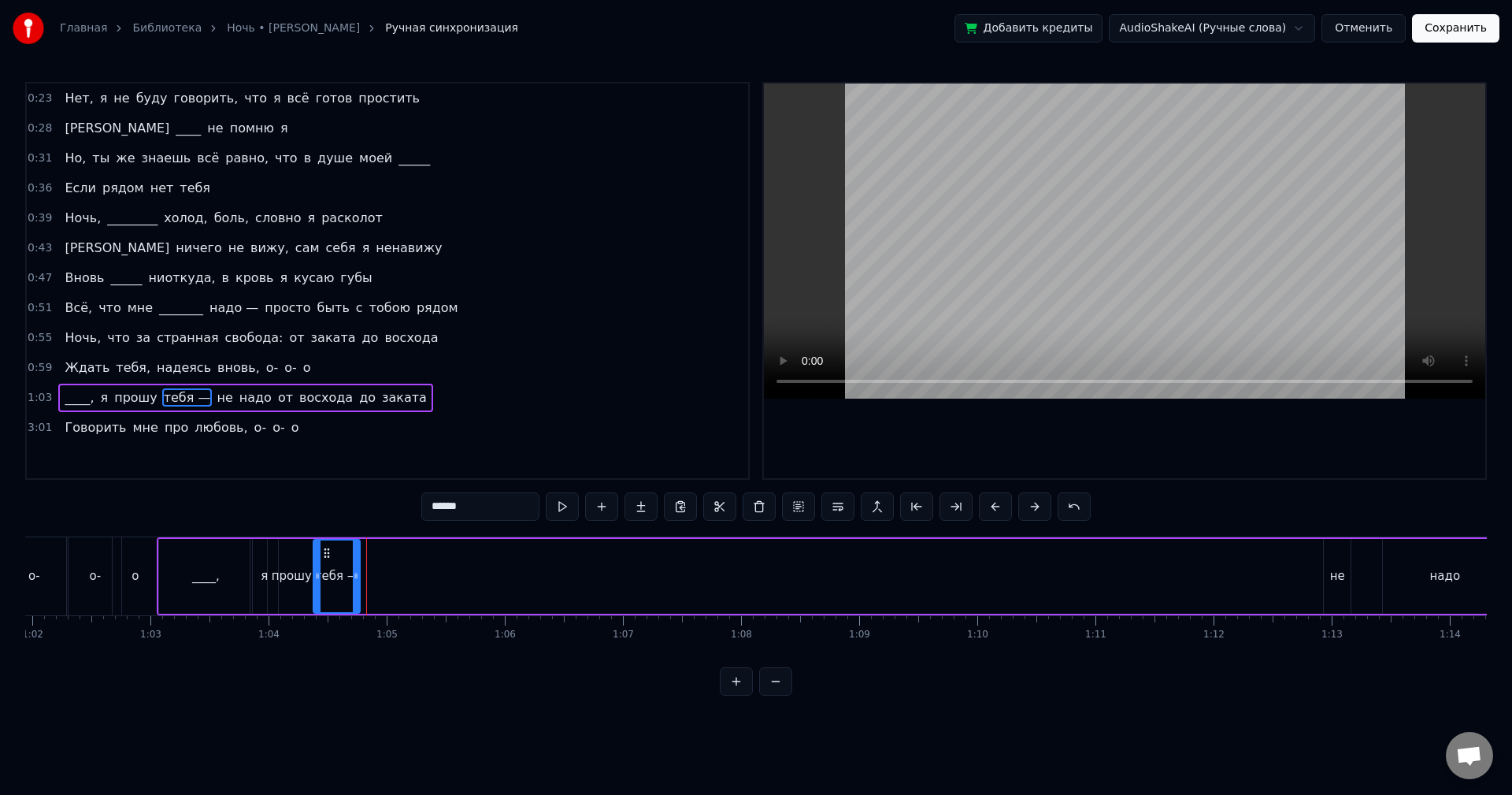
click at [356, 592] on div at bounding box center [356, 576] width 6 height 72
click at [565, 509] on button at bounding box center [562, 506] width 33 height 28
click at [350, 579] on icon at bounding box center [351, 576] width 6 height 13
drag, startPoint x: 1318, startPoint y: 585, endPoint x: 869, endPoint y: 622, distance: 450.5
click at [861, 623] on div "Нет, я не буду говорить, что я всё готов простить И ____ не помню я Но, ты же з…" at bounding box center [756, 595] width 1462 height 118
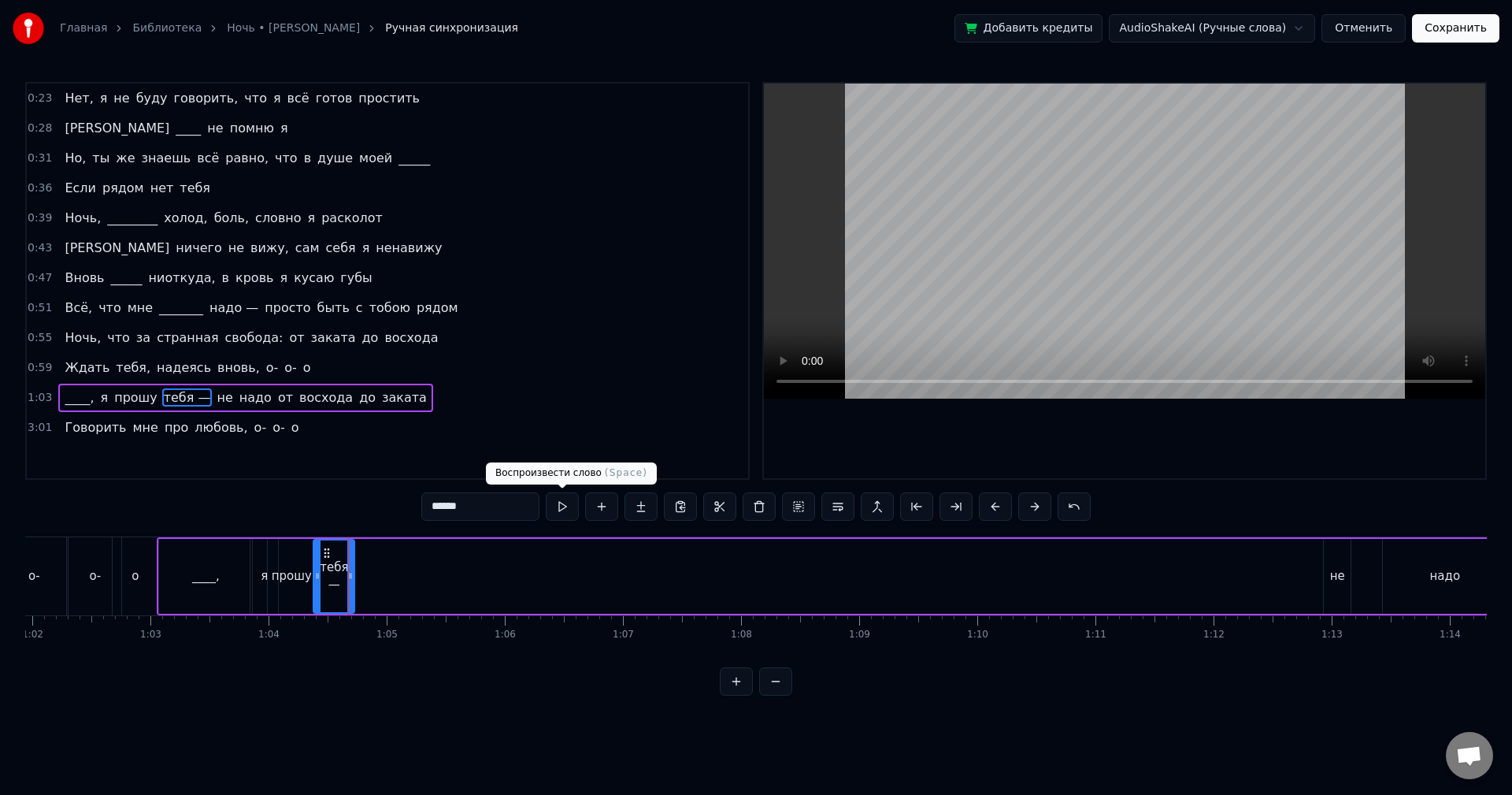
drag, startPoint x: 560, startPoint y: 511, endPoint x: 573, endPoint y: 513, distance: 13.2
click at [560, 510] on button at bounding box center [562, 506] width 33 height 28
click at [1332, 577] on div "не" at bounding box center [1337, 576] width 15 height 18
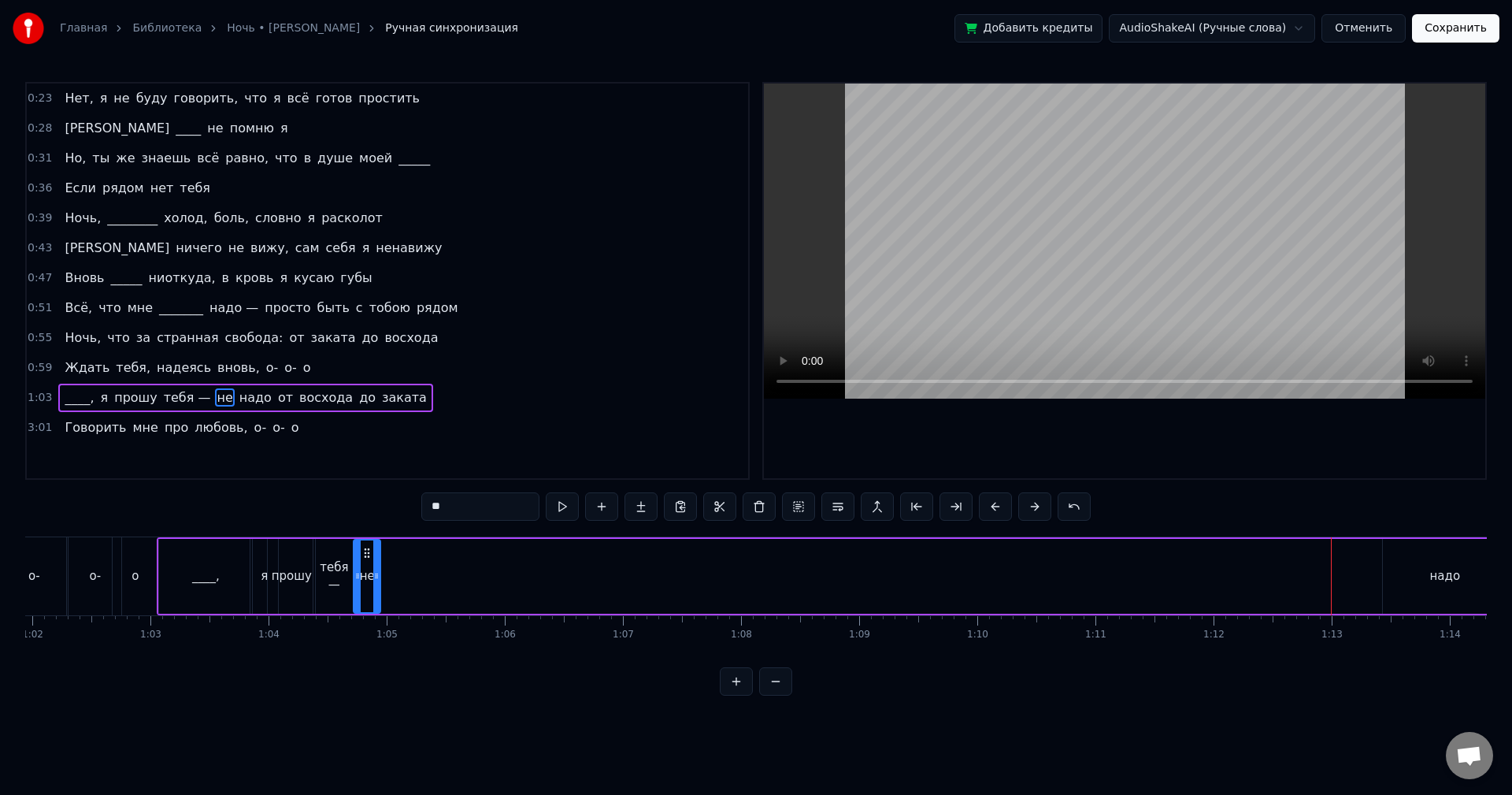
drag, startPoint x: 1335, startPoint y: 553, endPoint x: 365, endPoint y: 579, distance: 970.3
click at [365, 579] on div "не" at bounding box center [367, 576] width 25 height 72
click at [562, 509] on button at bounding box center [562, 506] width 33 height 28
click at [1449, 585] on div "надо" at bounding box center [1444, 576] width 124 height 75
type input "****"
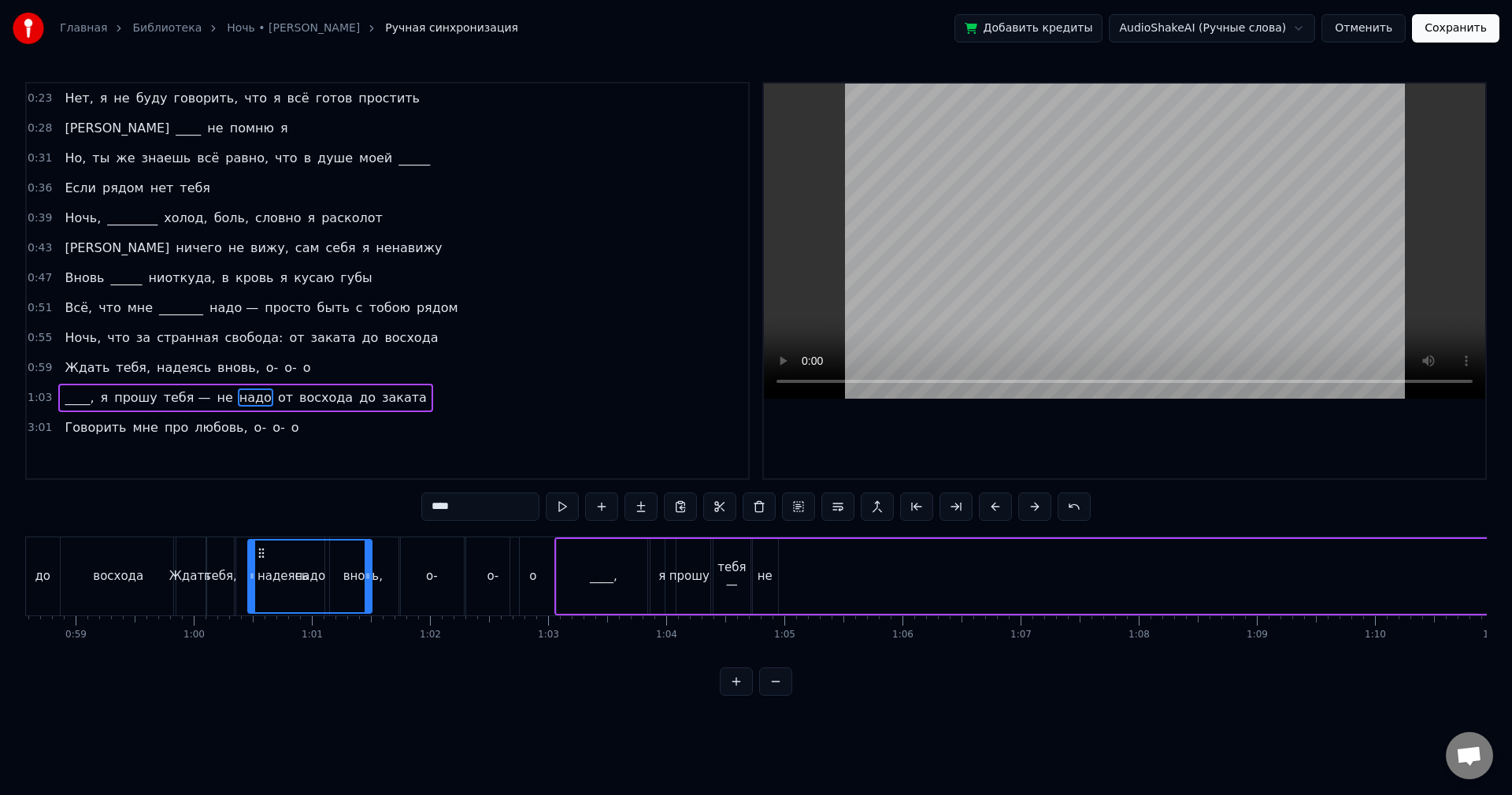
scroll to position [0, 6919]
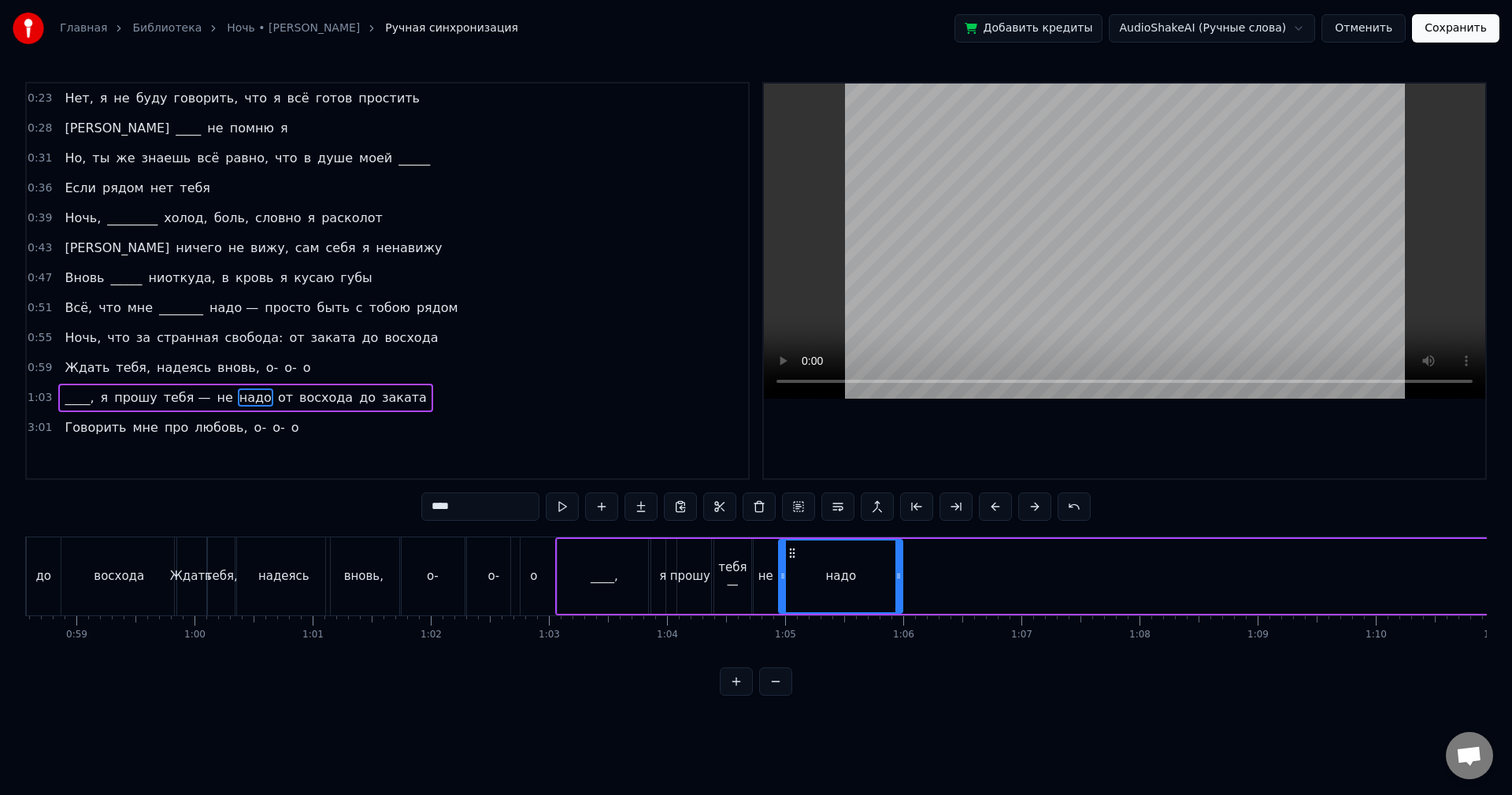
drag, startPoint x: 51, startPoint y: 554, endPoint x: 821, endPoint y: 590, distance: 770.8
click at [790, 591] on div "надо" at bounding box center [840, 576] width 122 height 72
click at [572, 507] on button at bounding box center [562, 506] width 33 height 28
click at [563, 506] on button at bounding box center [562, 506] width 33 height 28
drag, startPoint x: 897, startPoint y: 580, endPoint x: 888, endPoint y: 580, distance: 9.0
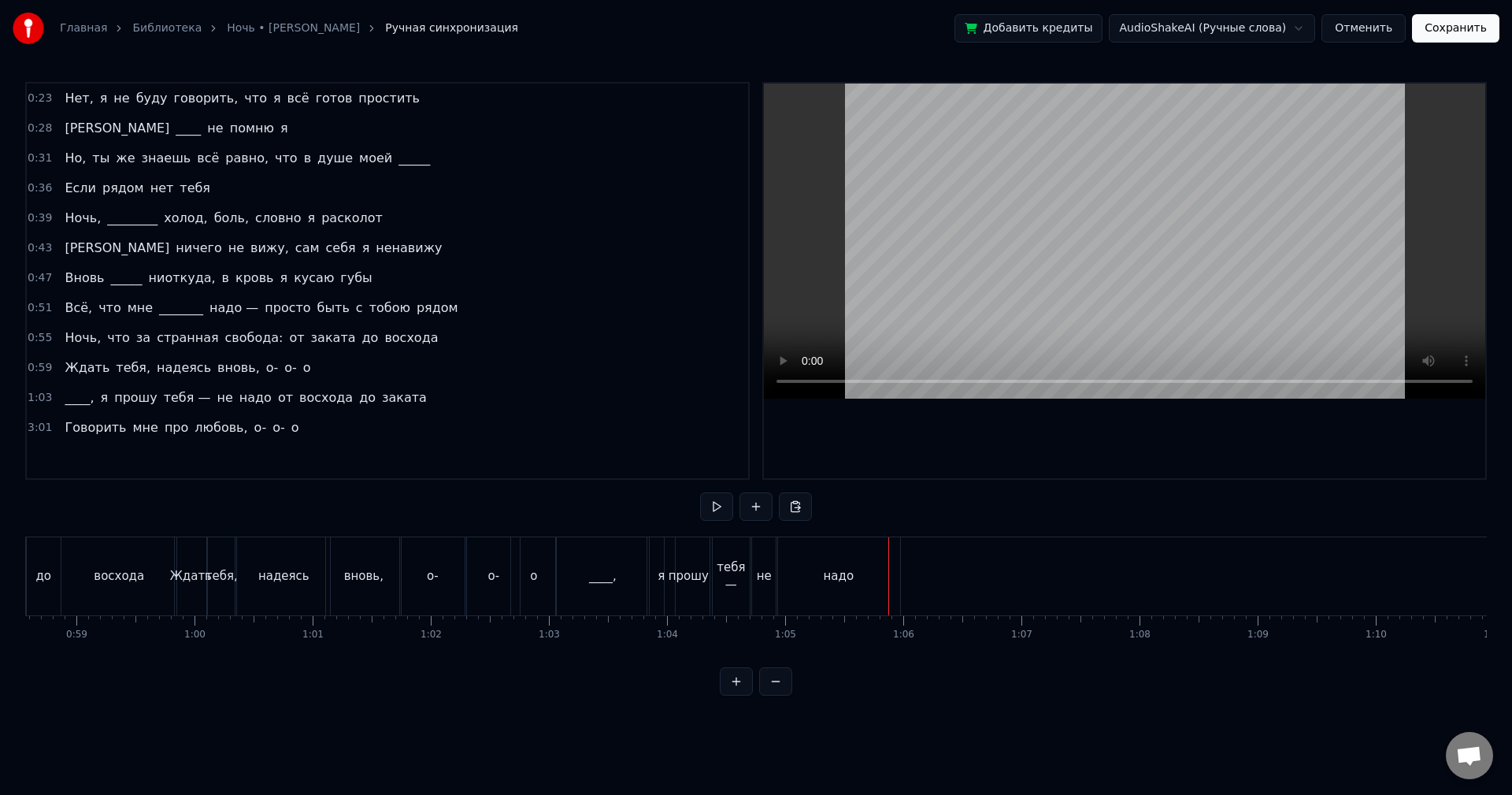
click at [855, 580] on div "надо" at bounding box center [838, 576] width 124 height 78
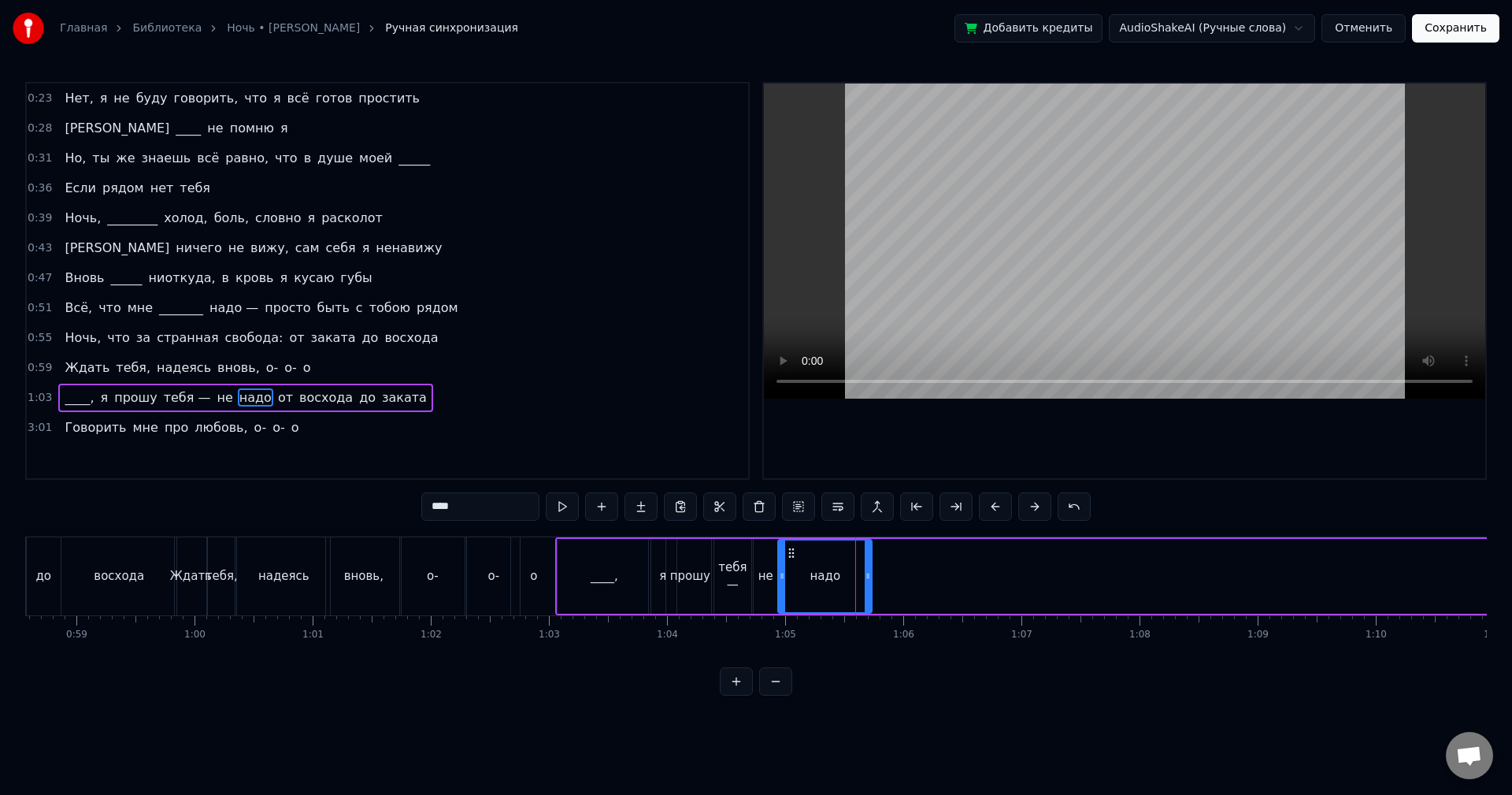
drag, startPoint x: 896, startPoint y: 580, endPoint x: 847, endPoint y: 584, distance: 49.2
click at [865, 584] on div at bounding box center [868, 576] width 6 height 72
click at [558, 510] on button at bounding box center [562, 506] width 33 height 28
click at [801, 556] on icon at bounding box center [801, 553] width 13 height 13
click at [557, 507] on button at bounding box center [562, 506] width 33 height 28
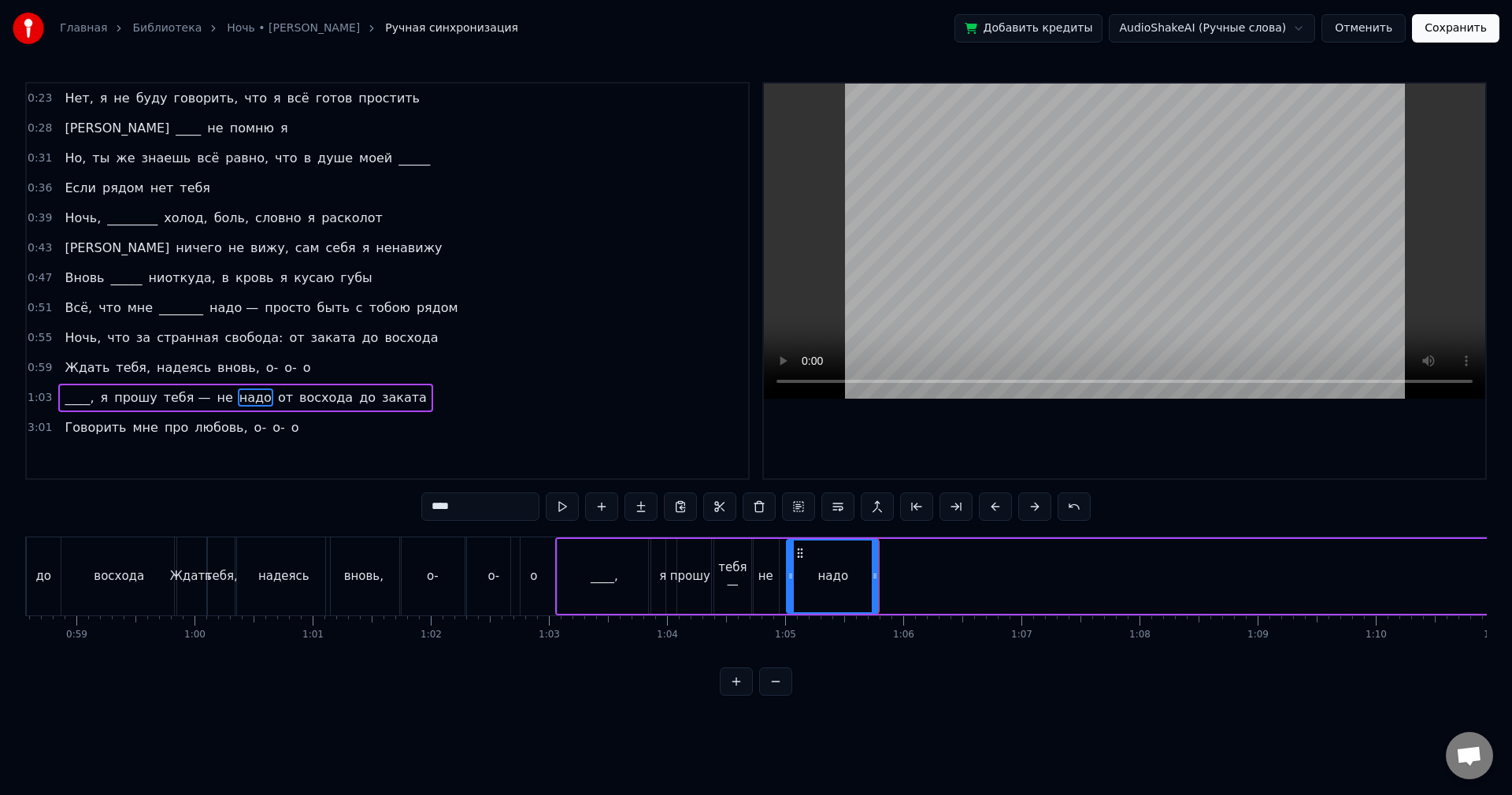
click at [765, 565] on div "не" at bounding box center [765, 576] width 27 height 75
click at [779, 569] on div "не" at bounding box center [765, 576] width 28 height 75
click at [782, 570] on icon at bounding box center [782, 576] width 6 height 13
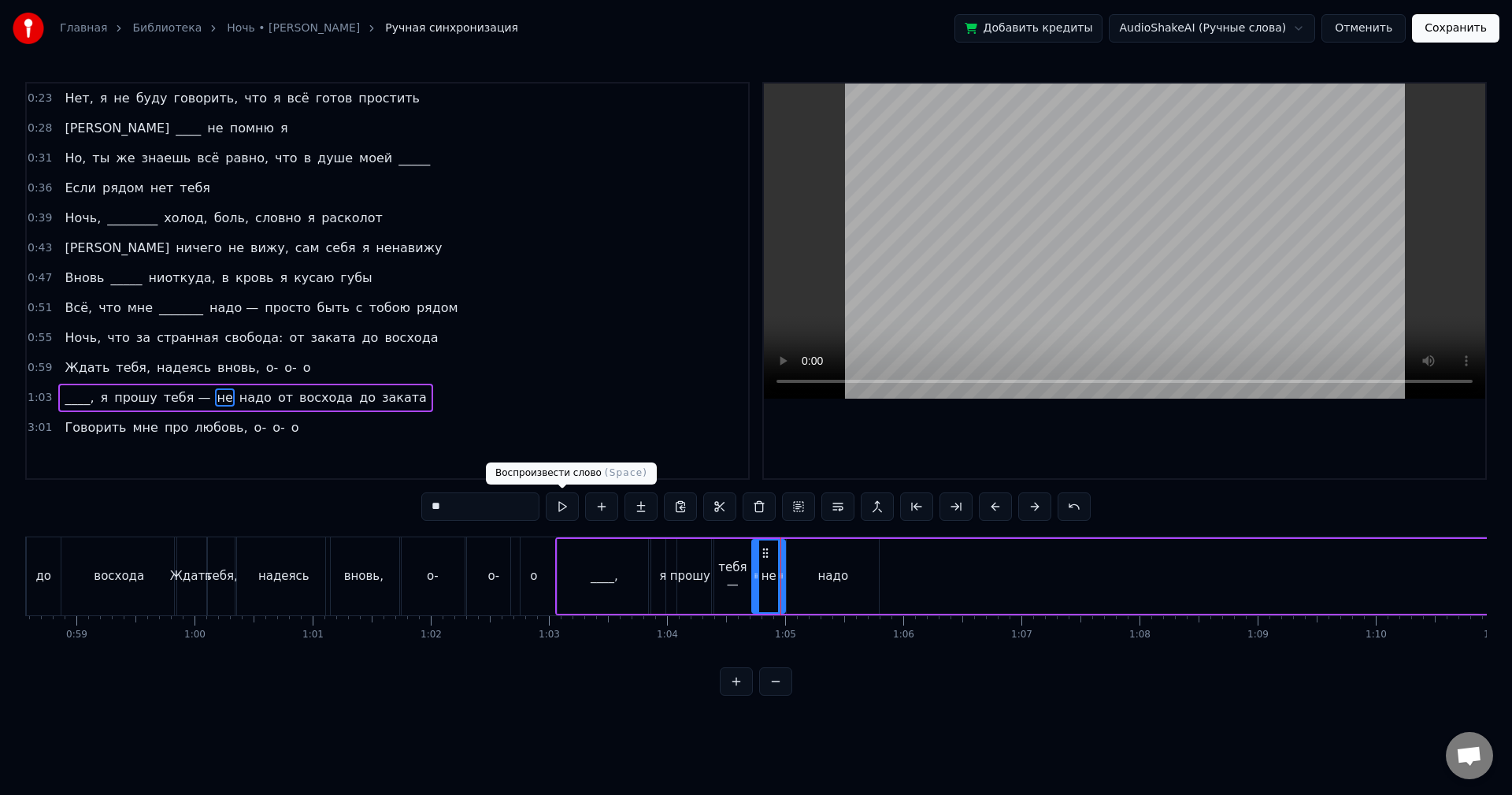
click at [568, 511] on button at bounding box center [562, 506] width 33 height 28
click at [802, 566] on div "надо" at bounding box center [832, 576] width 92 height 75
click at [569, 511] on button at bounding box center [562, 506] width 33 height 28
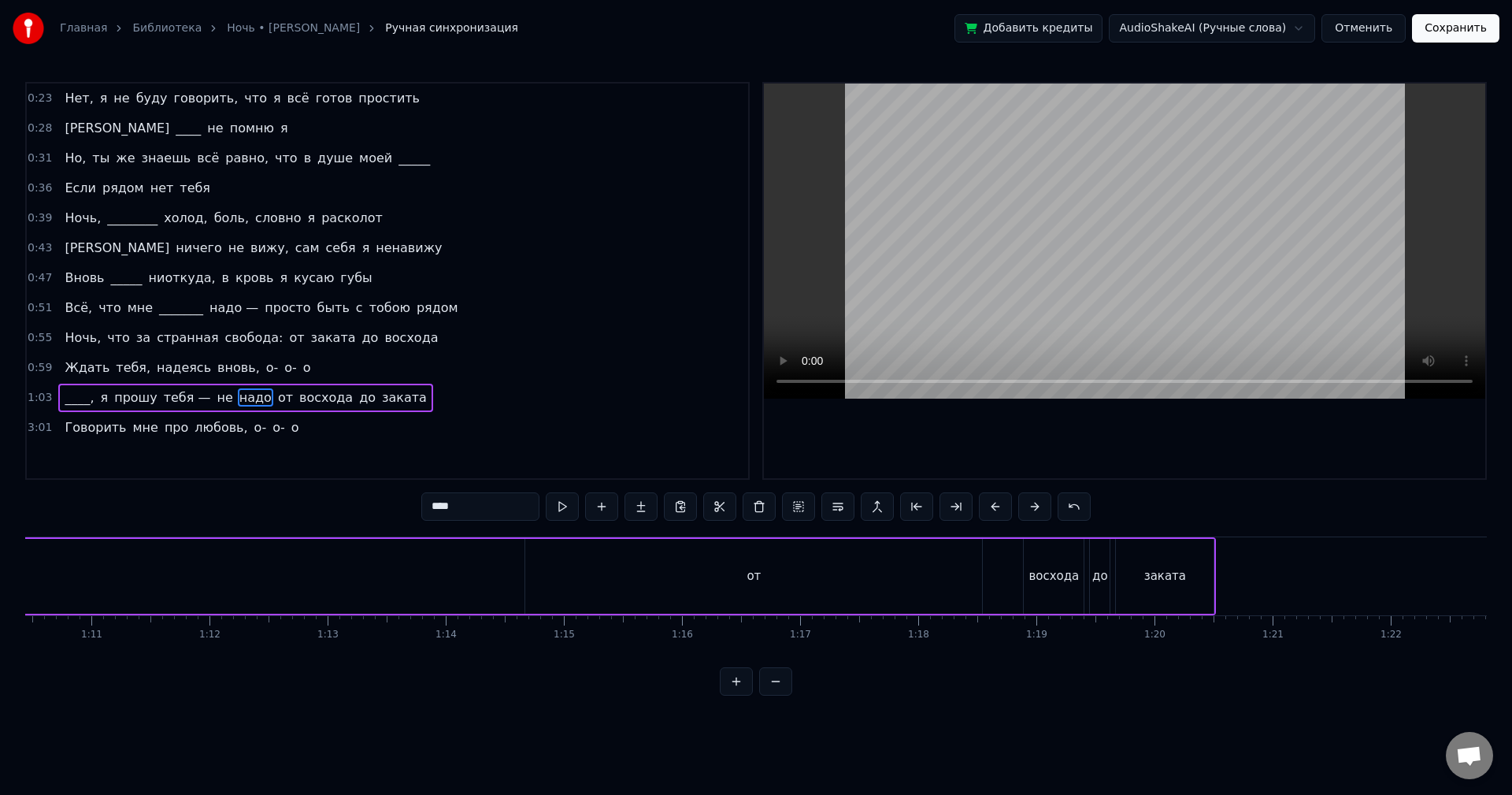
scroll to position [0, 8278]
click at [671, 596] on div "от" at bounding box center [796, 576] width 456 height 75
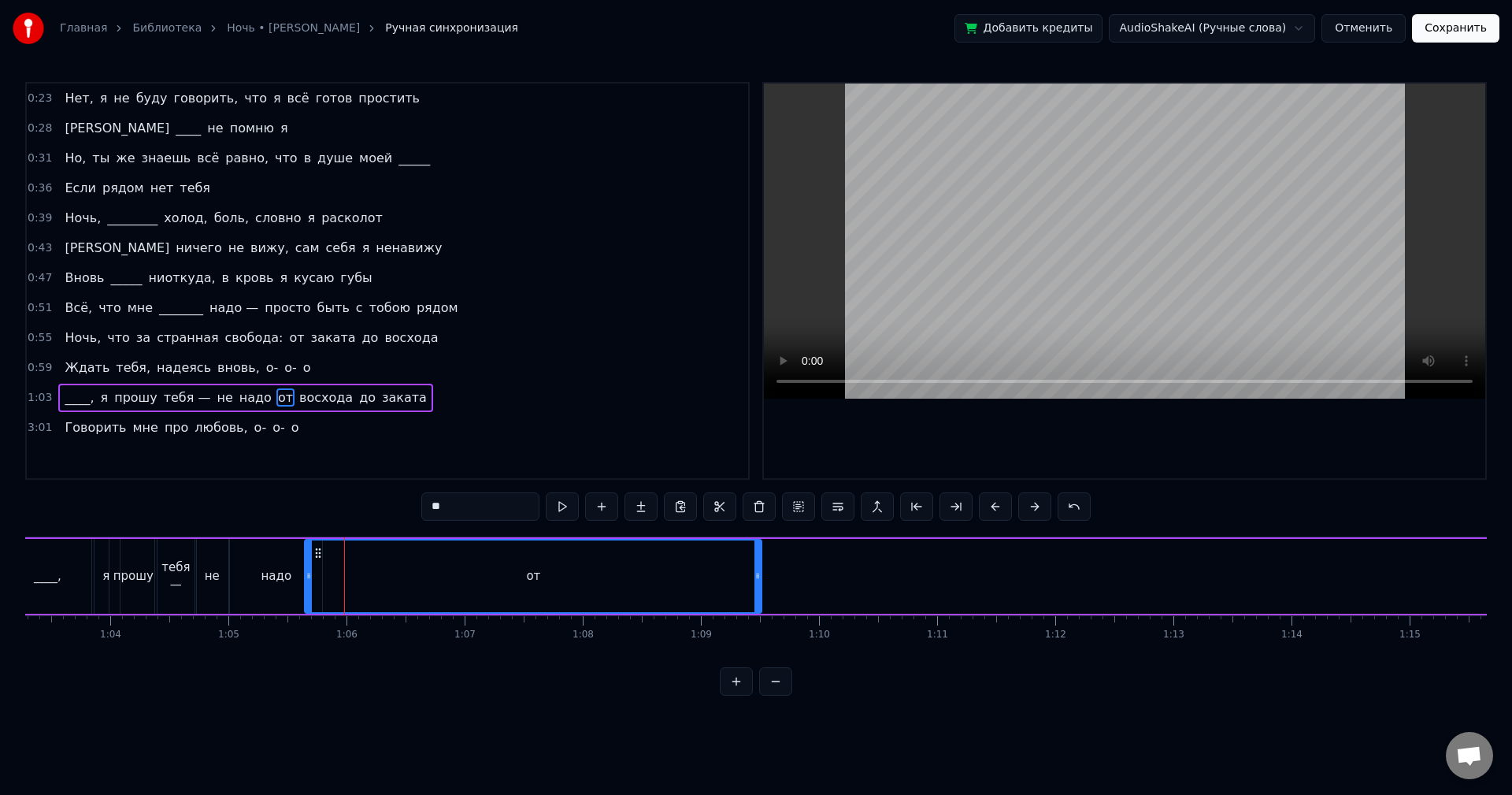
scroll to position [0, 7476]
drag, startPoint x: 582, startPoint y: 551, endPoint x: 333, endPoint y: 584, distance: 251.2
click at [333, 584] on div "от" at bounding box center [547, 576] width 455 height 72
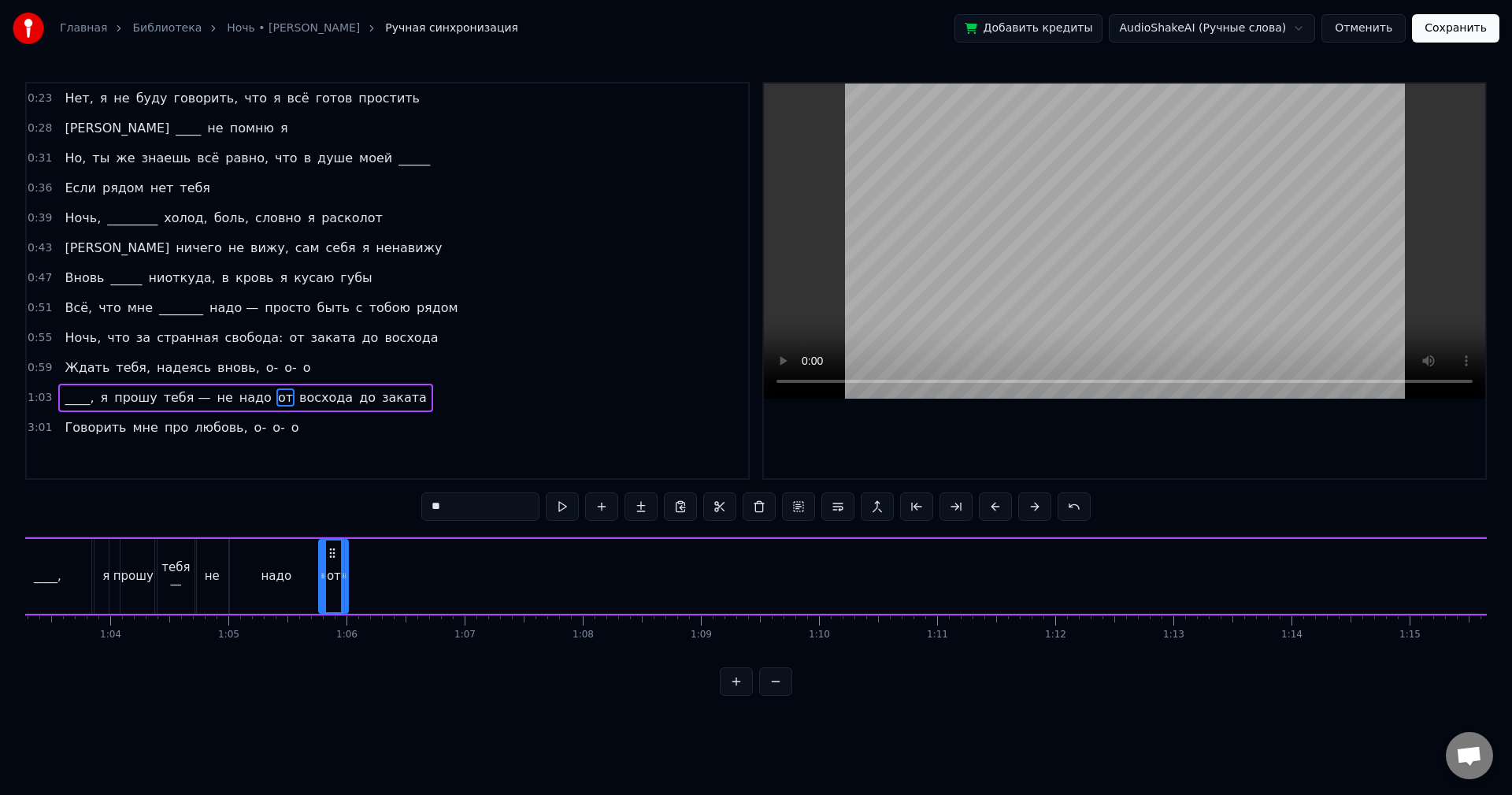
drag, startPoint x: 772, startPoint y: 587, endPoint x: 344, endPoint y: 616, distance: 429.0
click at [344, 616] on div "Нет, я не буду говорить, что я всё готов простить И ____ не помню я Но, ты же з…" at bounding box center [756, 595] width 1462 height 118
click at [547, 510] on button at bounding box center [562, 506] width 33 height 28
click at [344, 587] on div at bounding box center [343, 576] width 6 height 72
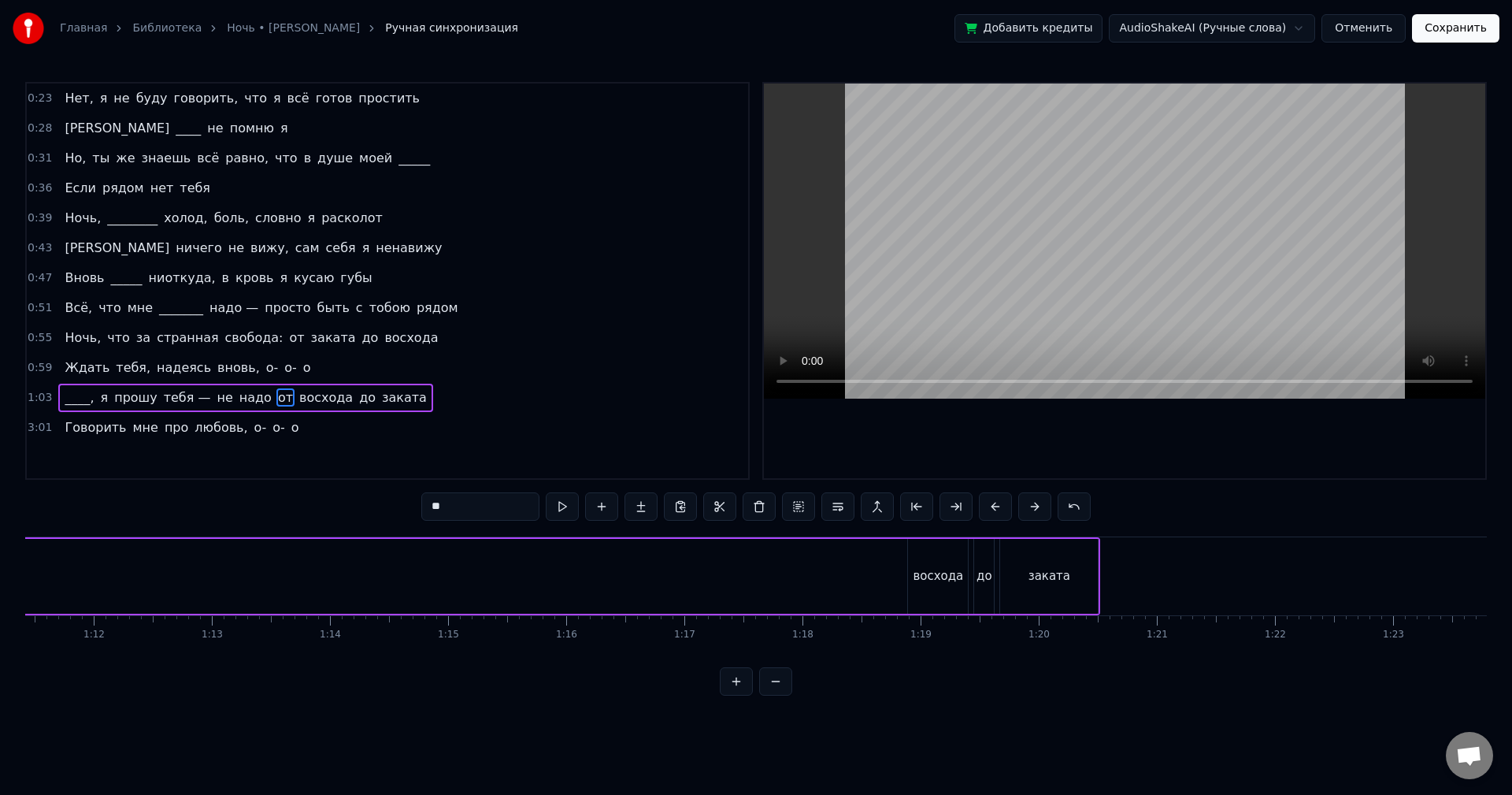
scroll to position [0, 8422]
click at [956, 589] on div "восхода" at bounding box center [953, 576] width 60 height 75
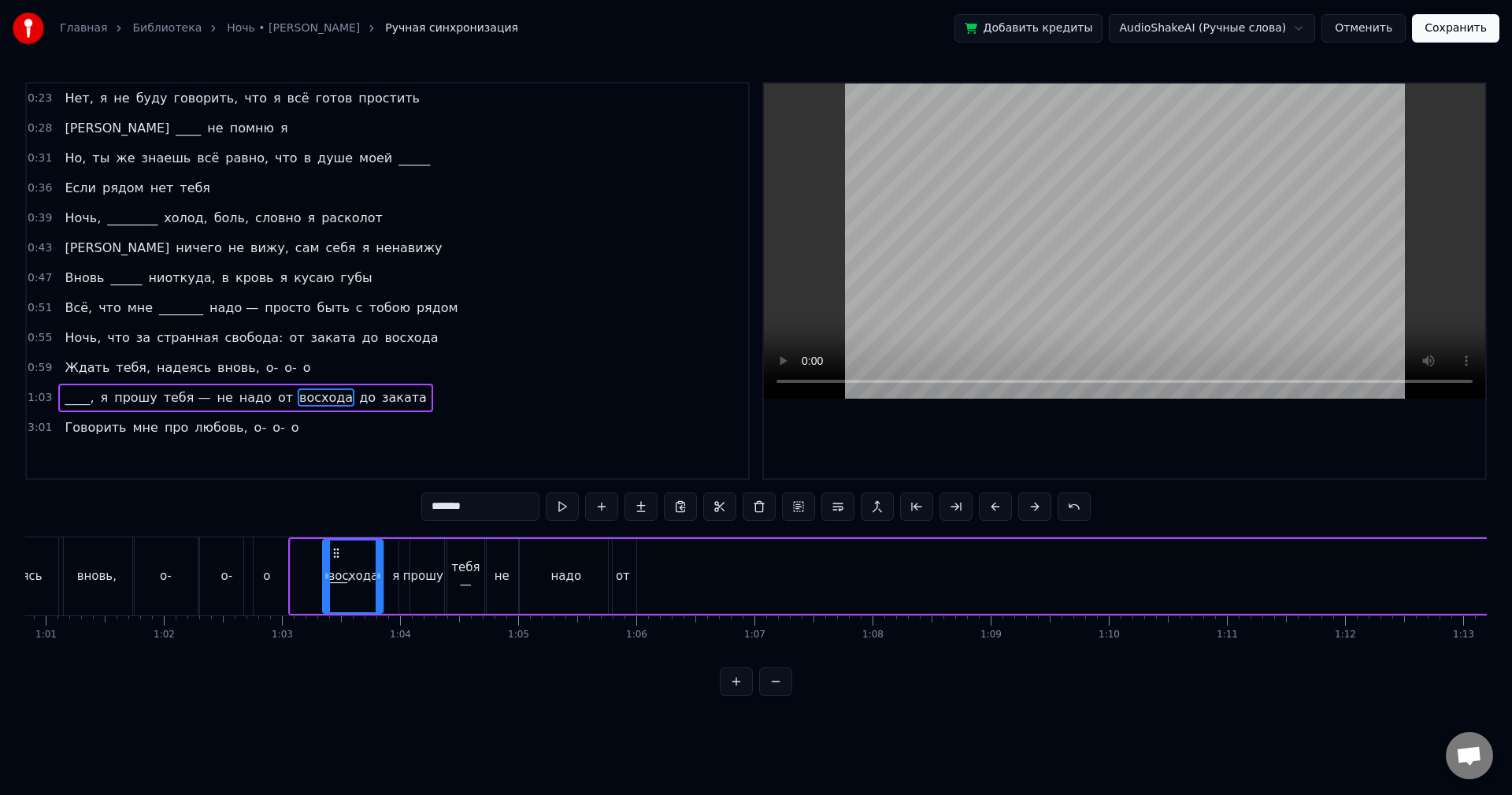
scroll to position [0, 7175]
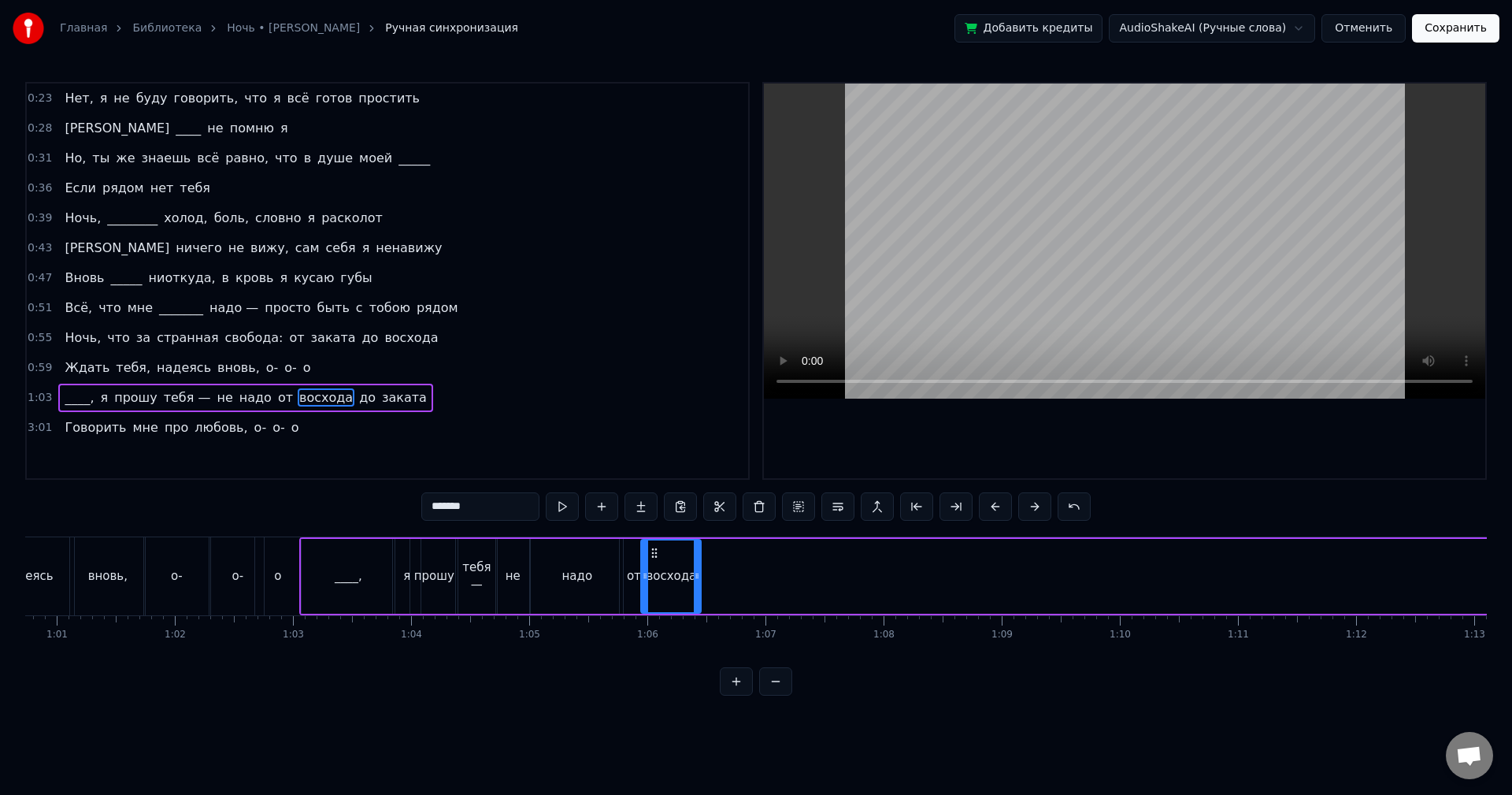
drag, startPoint x: 934, startPoint y: 556, endPoint x: 652, endPoint y: 611, distance: 287.3
click at [652, 611] on div "восхода" at bounding box center [671, 576] width 58 height 72
click at [560, 506] on button at bounding box center [562, 506] width 33 height 28
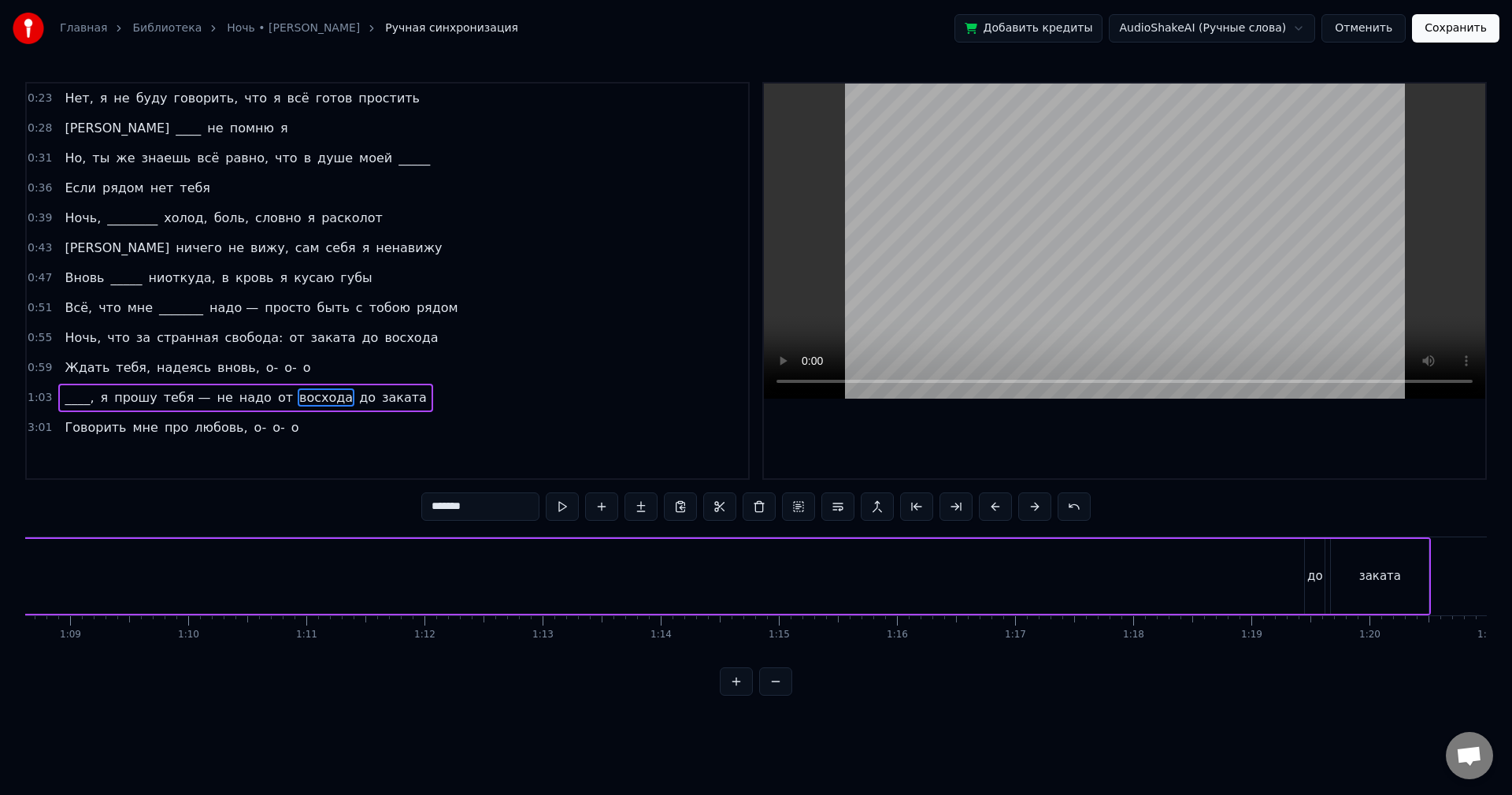
scroll to position [0, 8293]
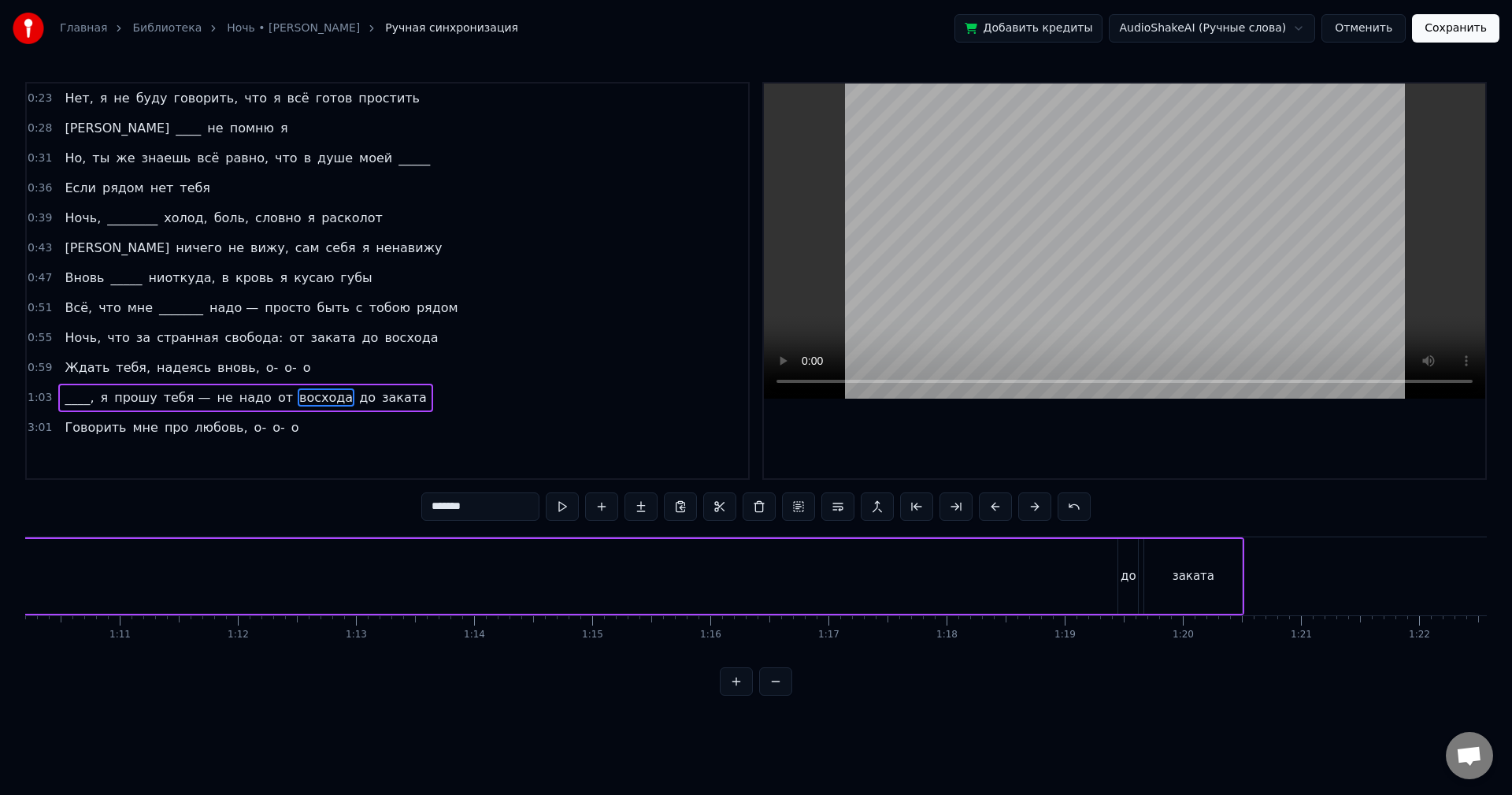
click at [1130, 577] on div "до" at bounding box center [1129, 576] width 16 height 18
type input "**"
drag, startPoint x: 1129, startPoint y: 554, endPoint x: 1057, endPoint y: 558, distance: 72.1
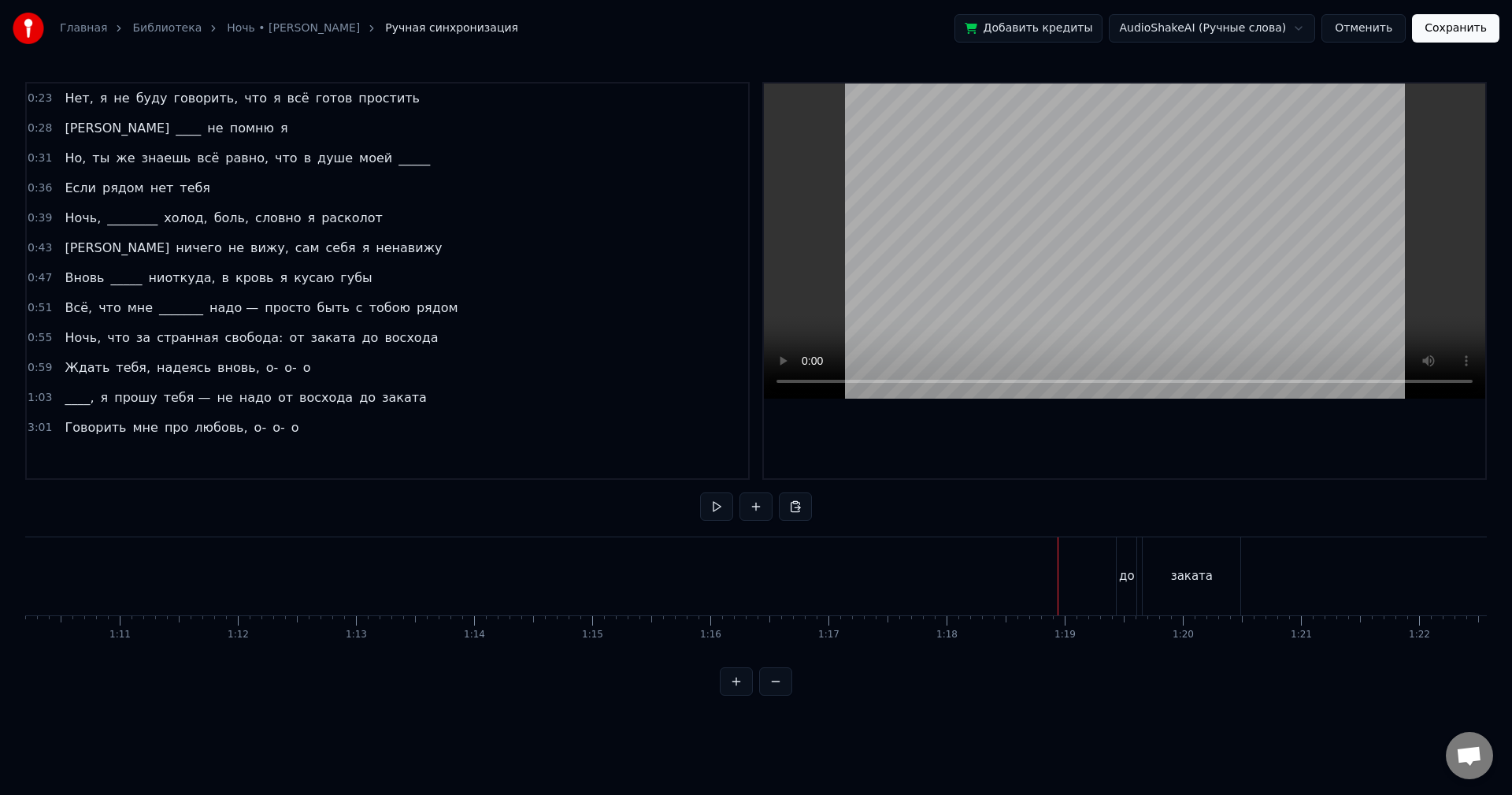
click at [1128, 557] on div "до" at bounding box center [1127, 576] width 20 height 78
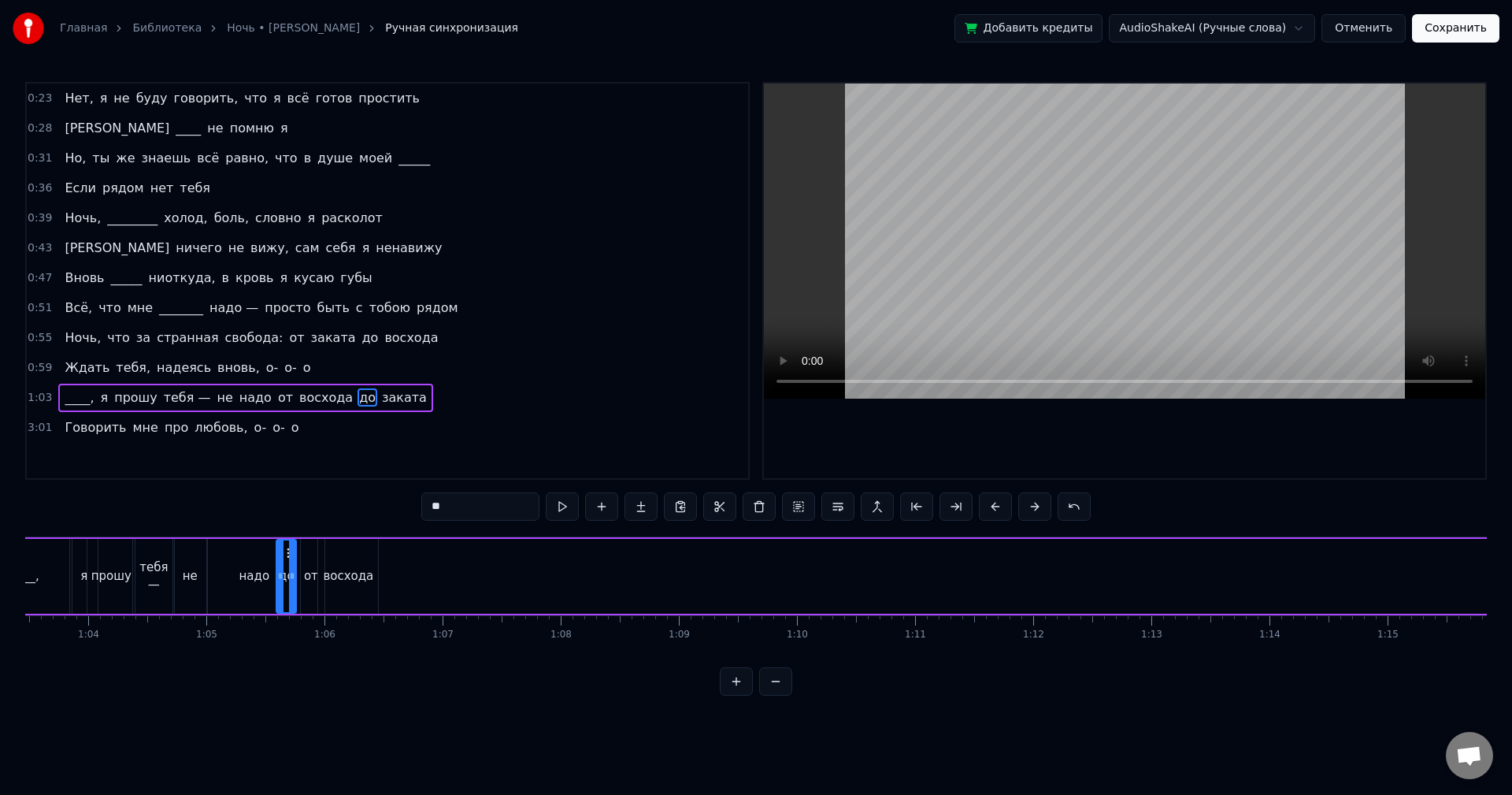
scroll to position [0, 7489]
drag, startPoint x: 1129, startPoint y: 552, endPoint x: 398, endPoint y: 614, distance: 733.6
click at [398, 614] on div "____, я прошу тебя — не надо от восхода до заката" at bounding box center [1017, 576] width 2064 height 78
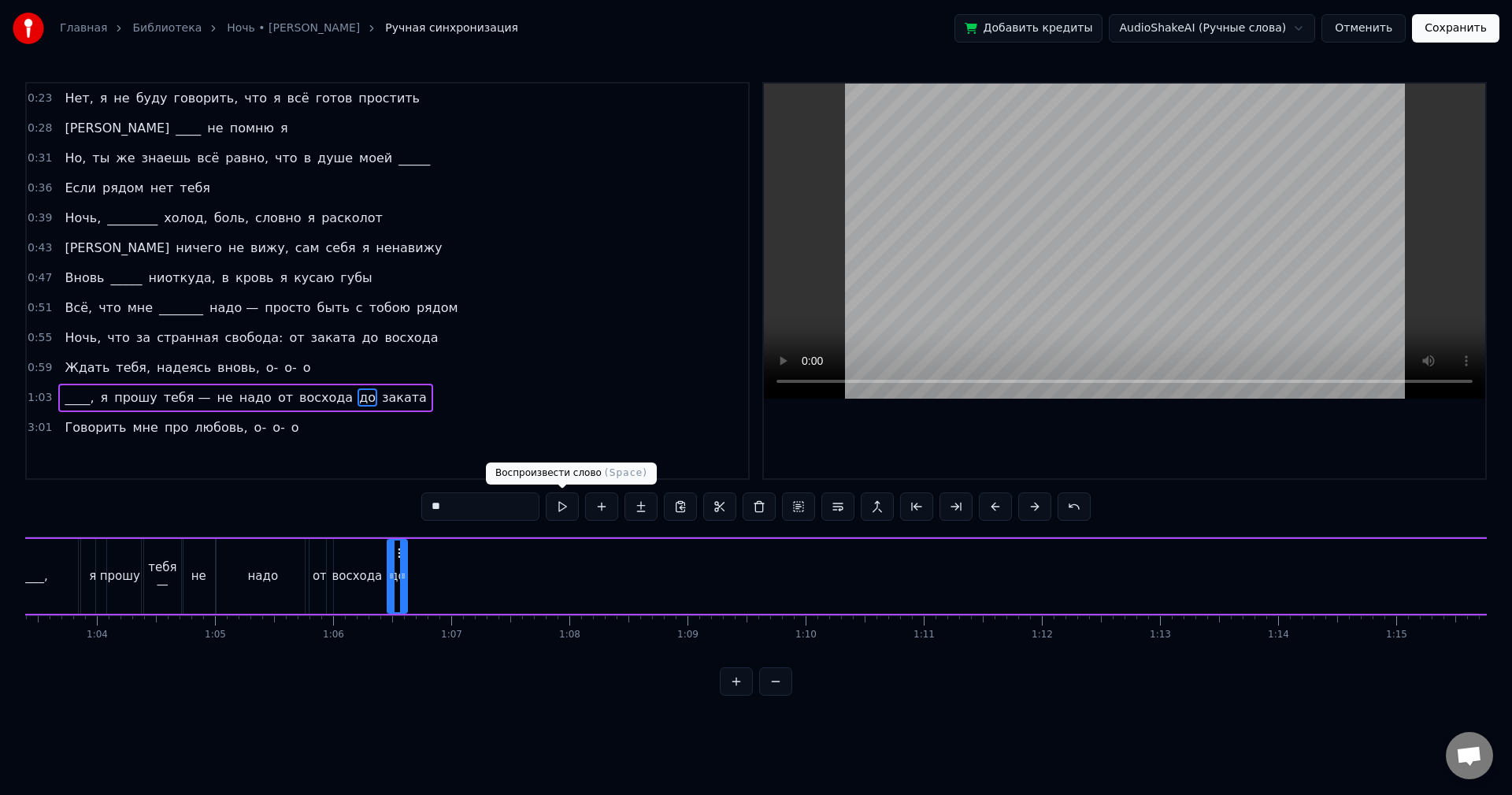
click at [561, 499] on button at bounding box center [562, 506] width 33 height 28
click at [413, 574] on icon at bounding box center [410, 576] width 6 height 13
click at [554, 510] on button at bounding box center [562, 506] width 33 height 28
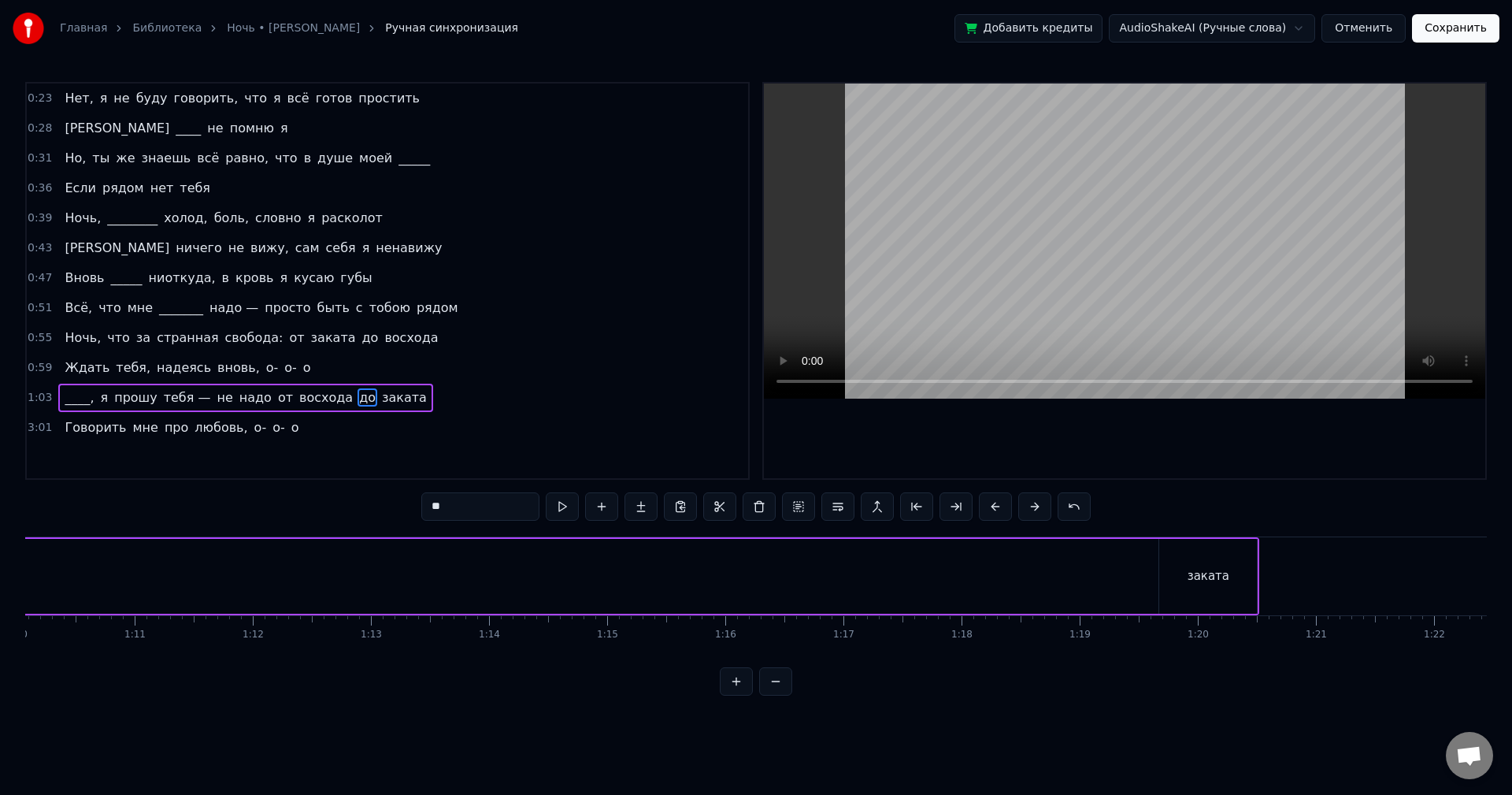
scroll to position [0, 8322]
click at [1164, 578] on div "заката" at bounding box center [1164, 576] width 42 height 18
type input "******"
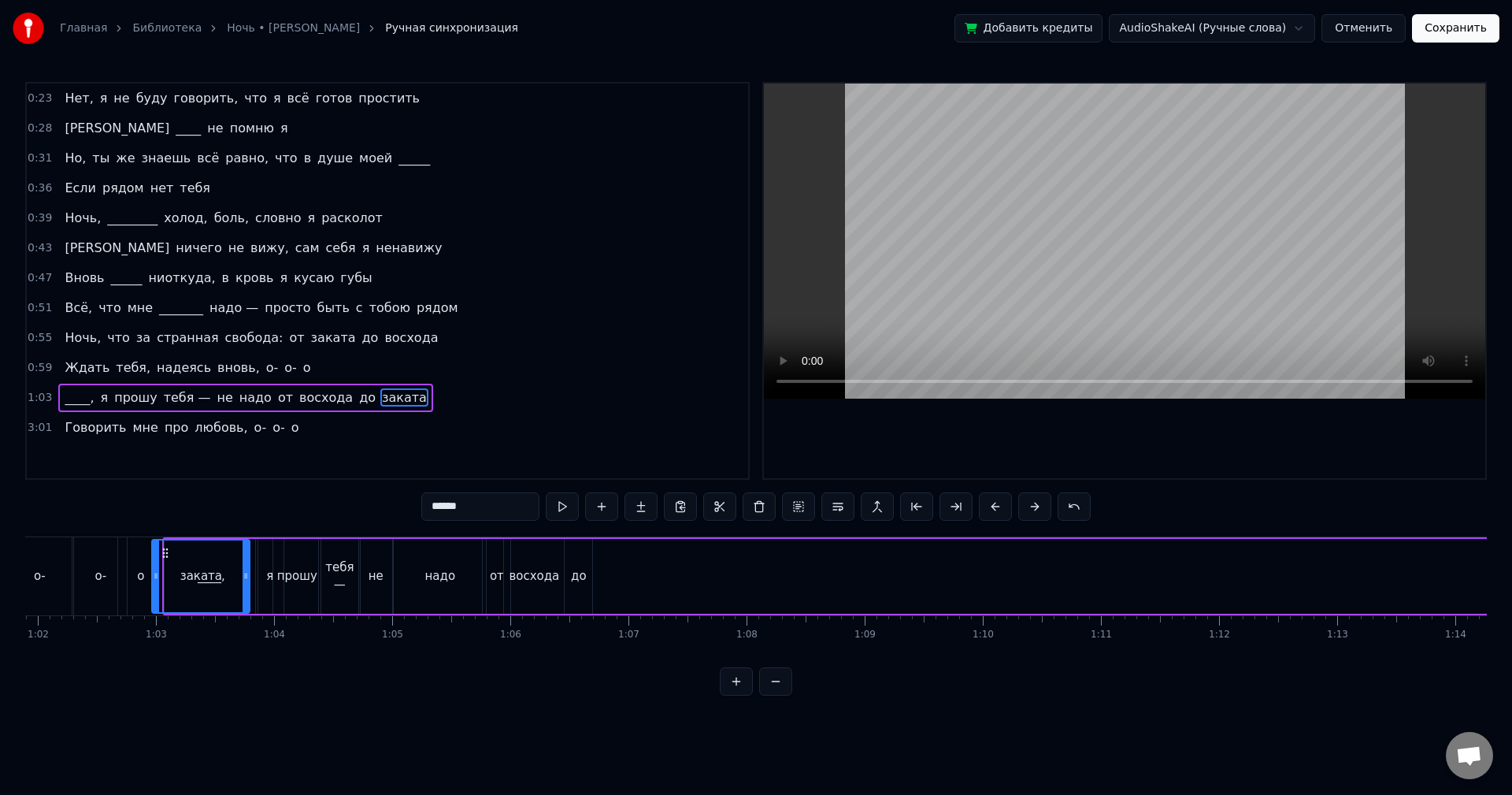
scroll to position [0, 7244]
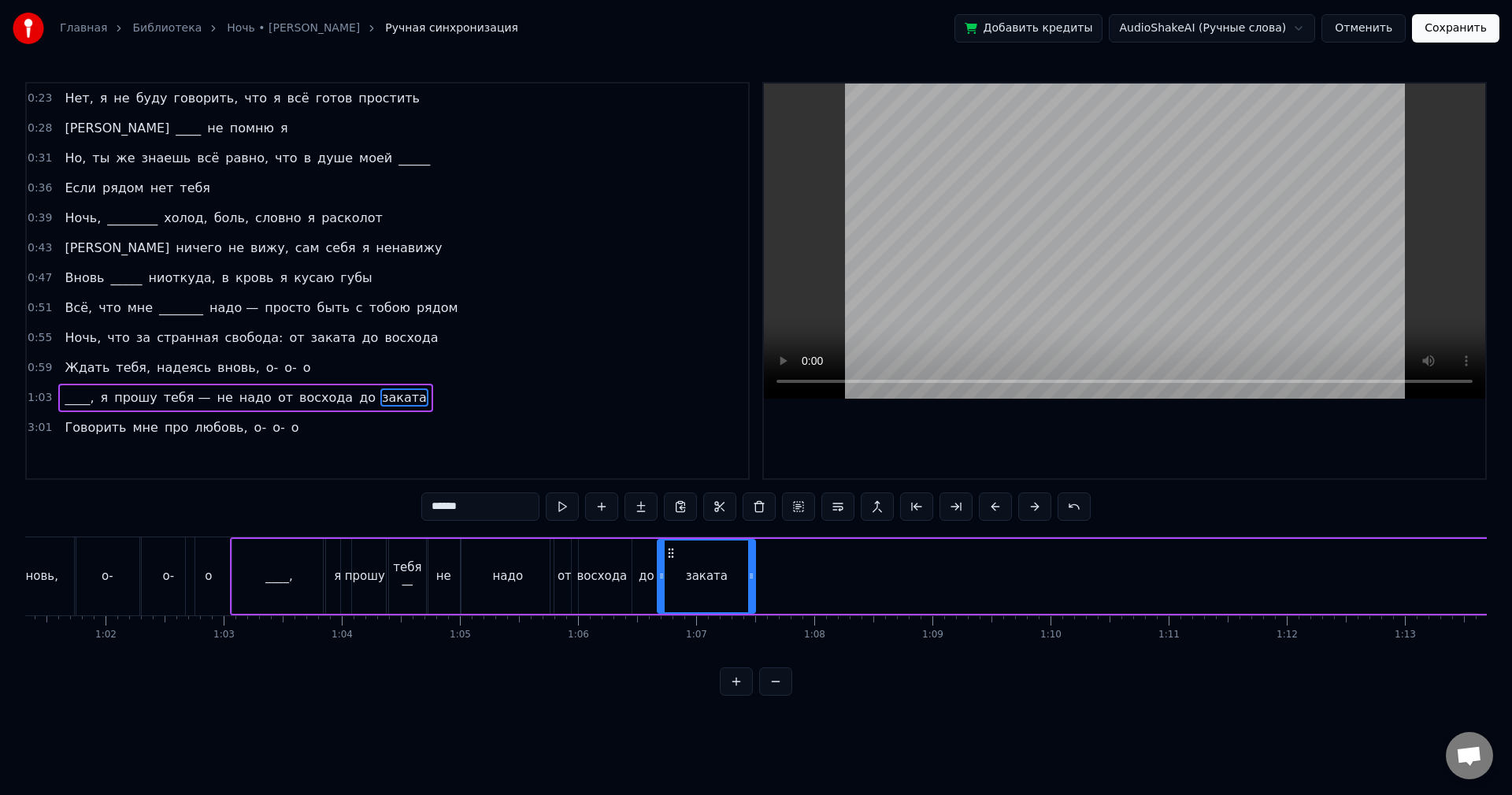
drag, startPoint x: 1127, startPoint y: 555, endPoint x: 669, endPoint y: 592, distance: 459.5
click at [669, 592] on div "заката" at bounding box center [706, 576] width 96 height 72
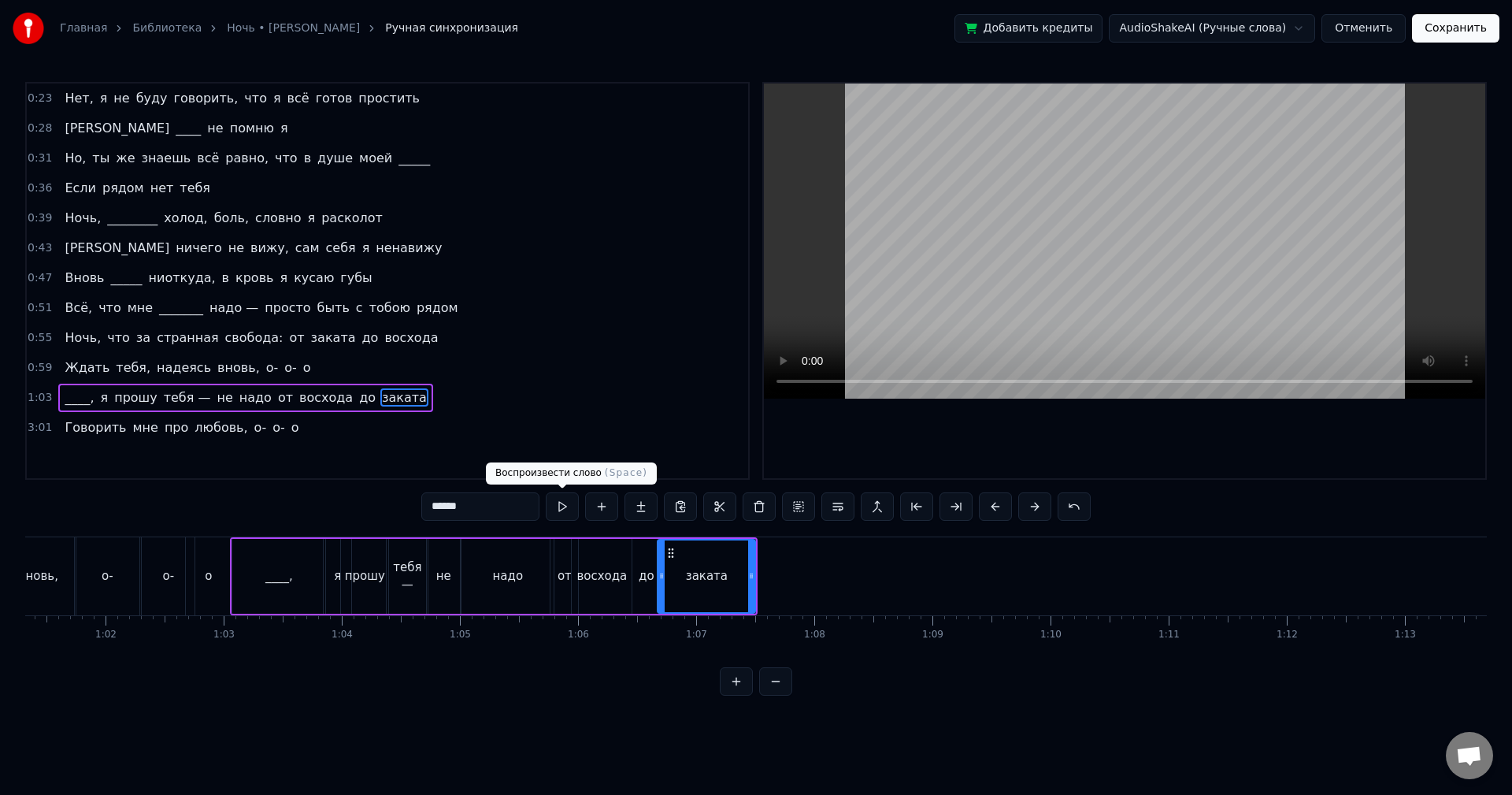
click at [557, 503] on button at bounding box center [562, 506] width 33 height 28
drag, startPoint x: 752, startPoint y: 583, endPoint x: 773, endPoint y: 584, distance: 21.0
click at [773, 584] on div at bounding box center [773, 576] width 6 height 72
click at [560, 509] on button at bounding box center [562, 506] width 33 height 28
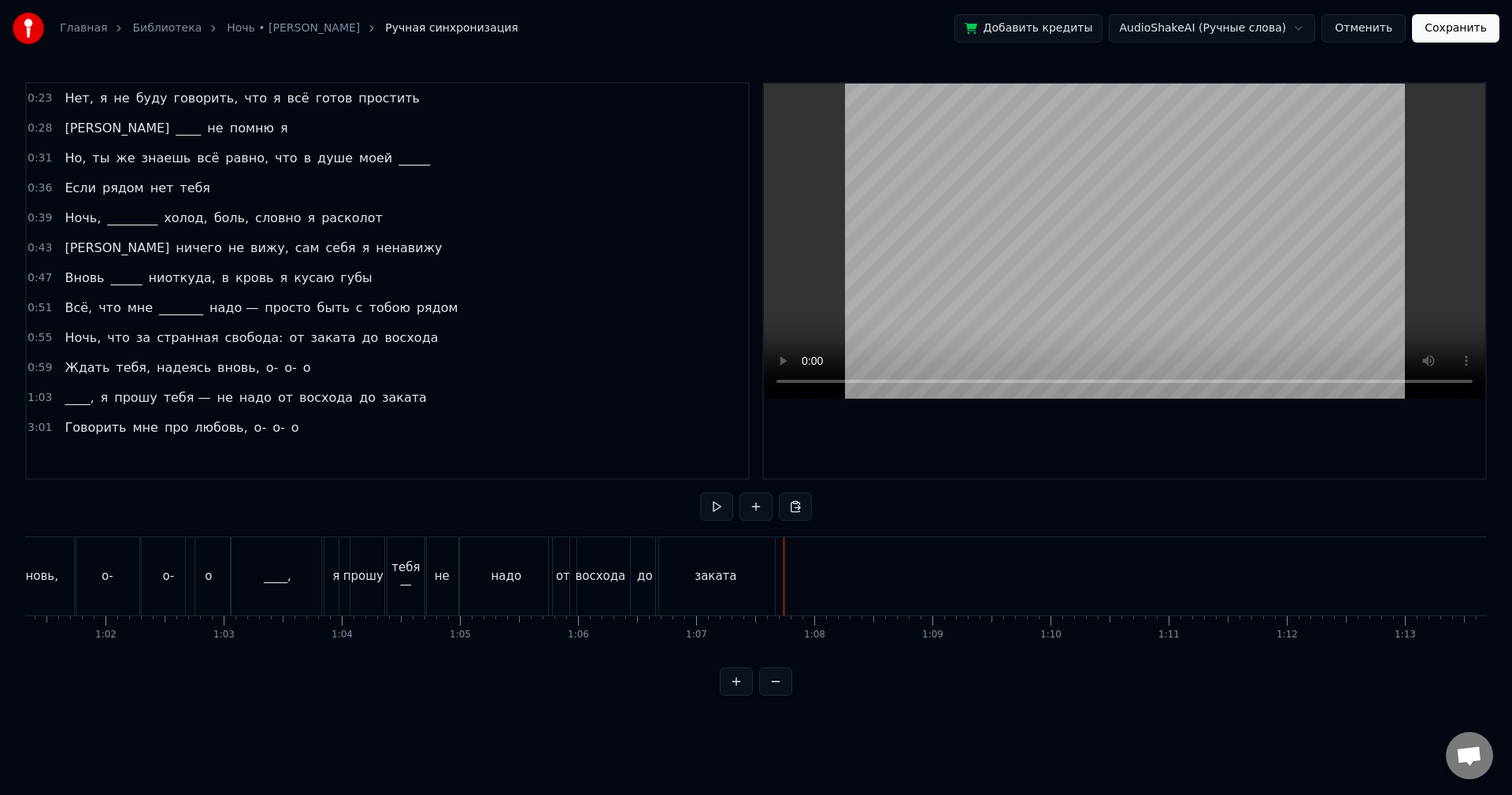
click at [752, 580] on div "заката" at bounding box center [715, 576] width 119 height 78
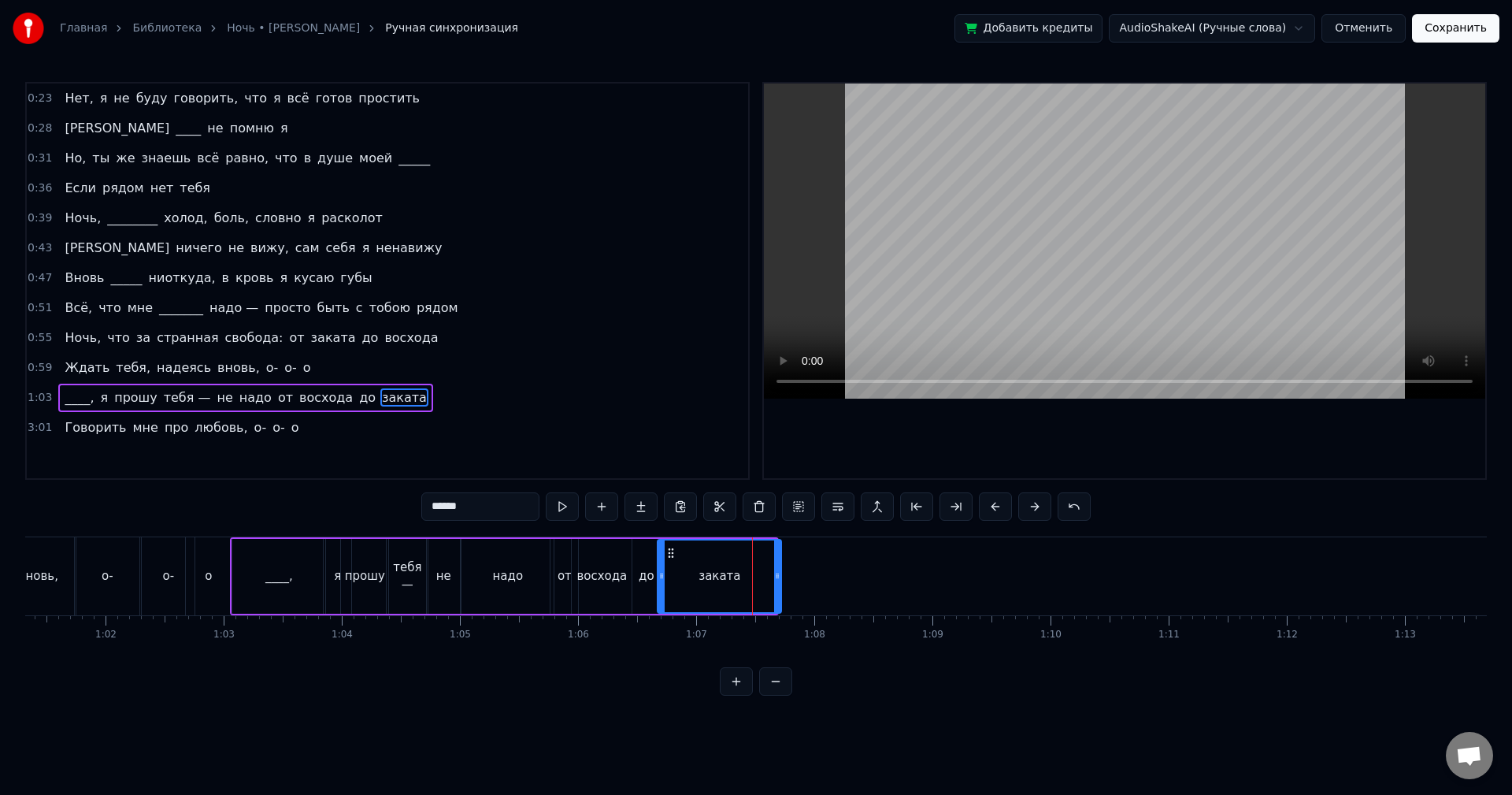
click at [779, 583] on div at bounding box center [777, 576] width 6 height 72
click at [557, 515] on button at bounding box center [562, 506] width 33 height 28
click at [304, 425] on div "3:01 Говорить мне про любовь, о- о- о" at bounding box center [387, 428] width 721 height 30
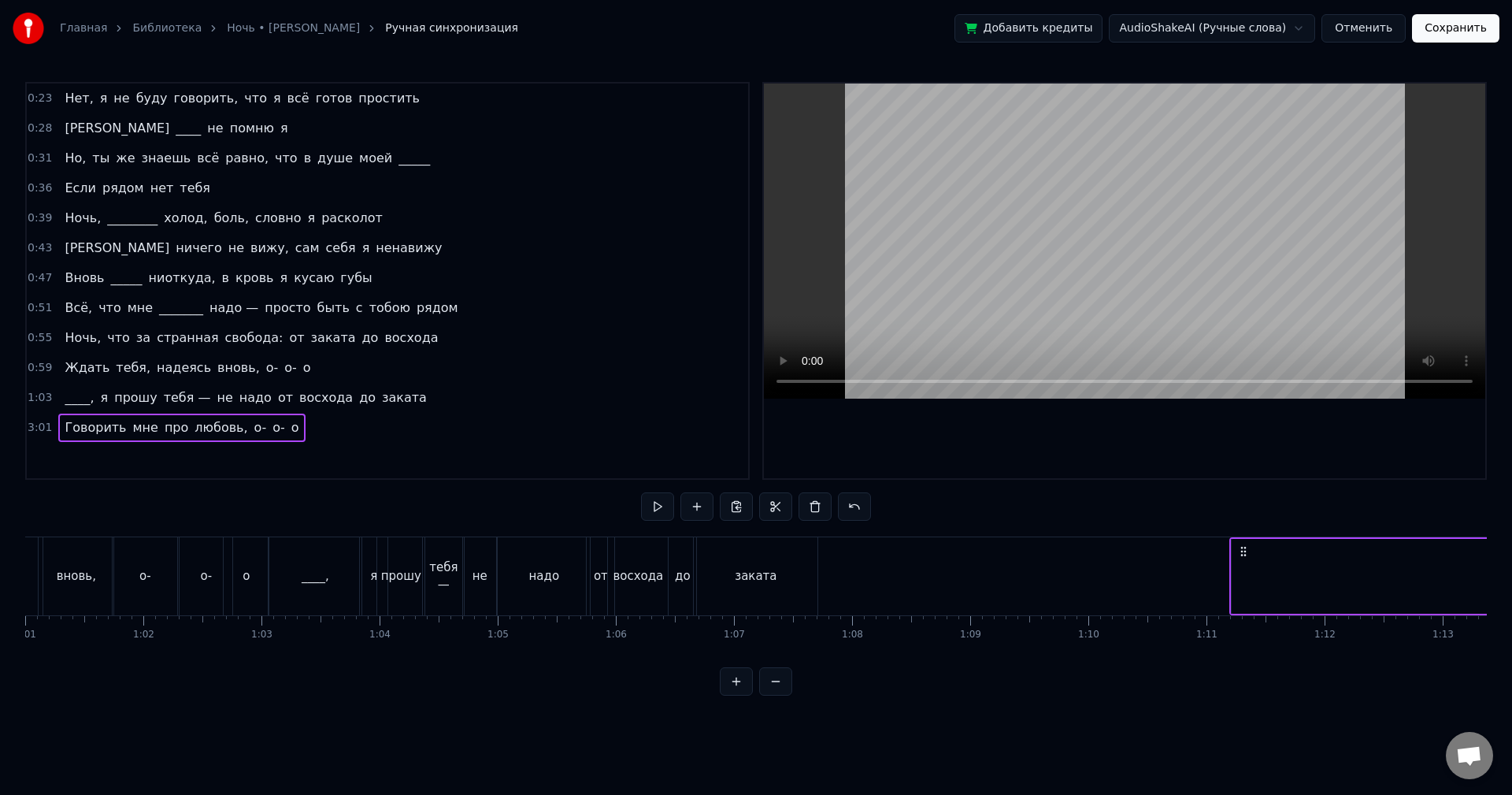
scroll to position [0, 7212]
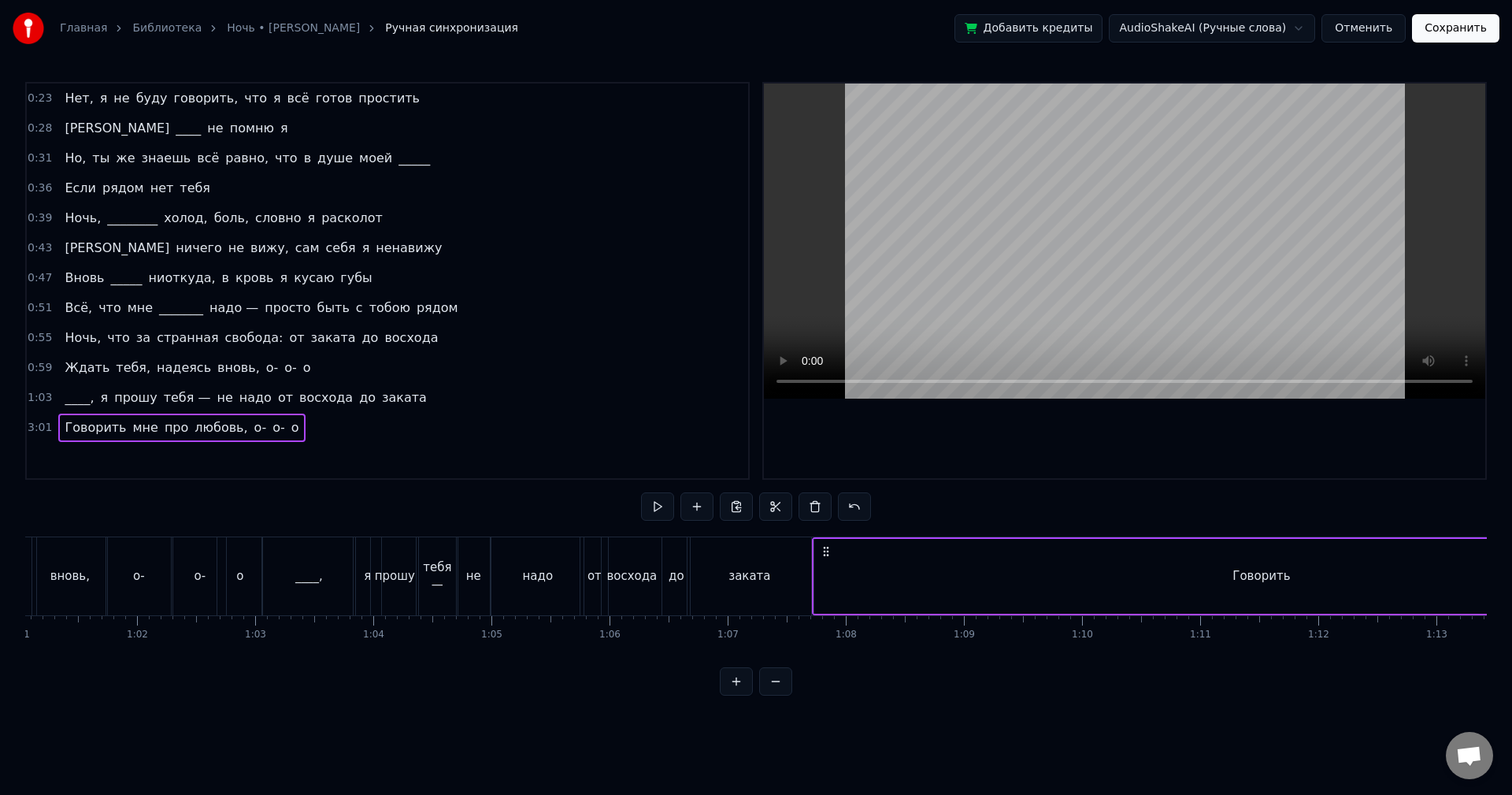
drag, startPoint x: 114, startPoint y: 553, endPoint x: 822, endPoint y: 584, distance: 708.7
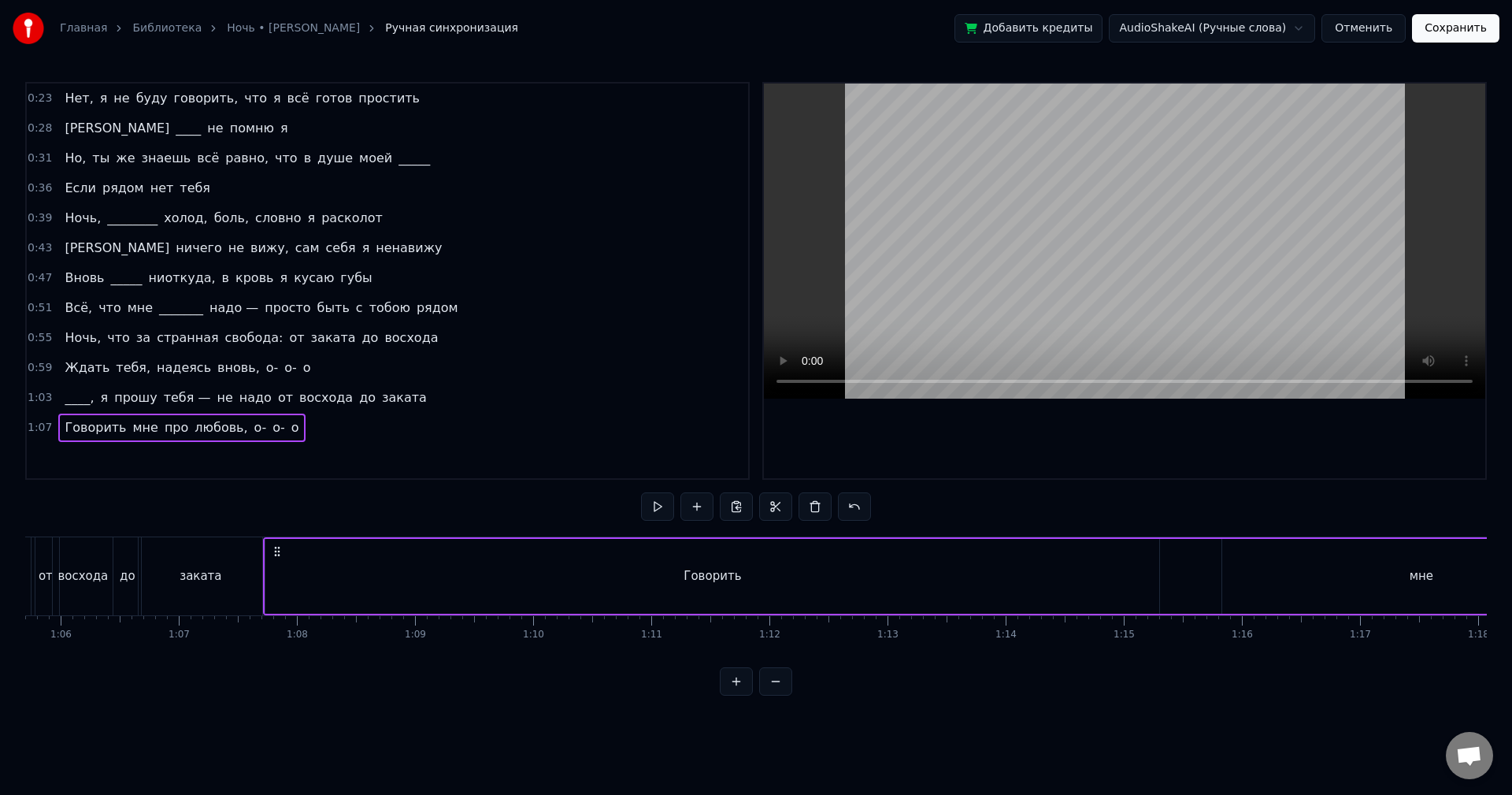
scroll to position [0, 7776]
click at [1086, 585] on div "Говорить" at bounding box center [698, 576] width 894 height 75
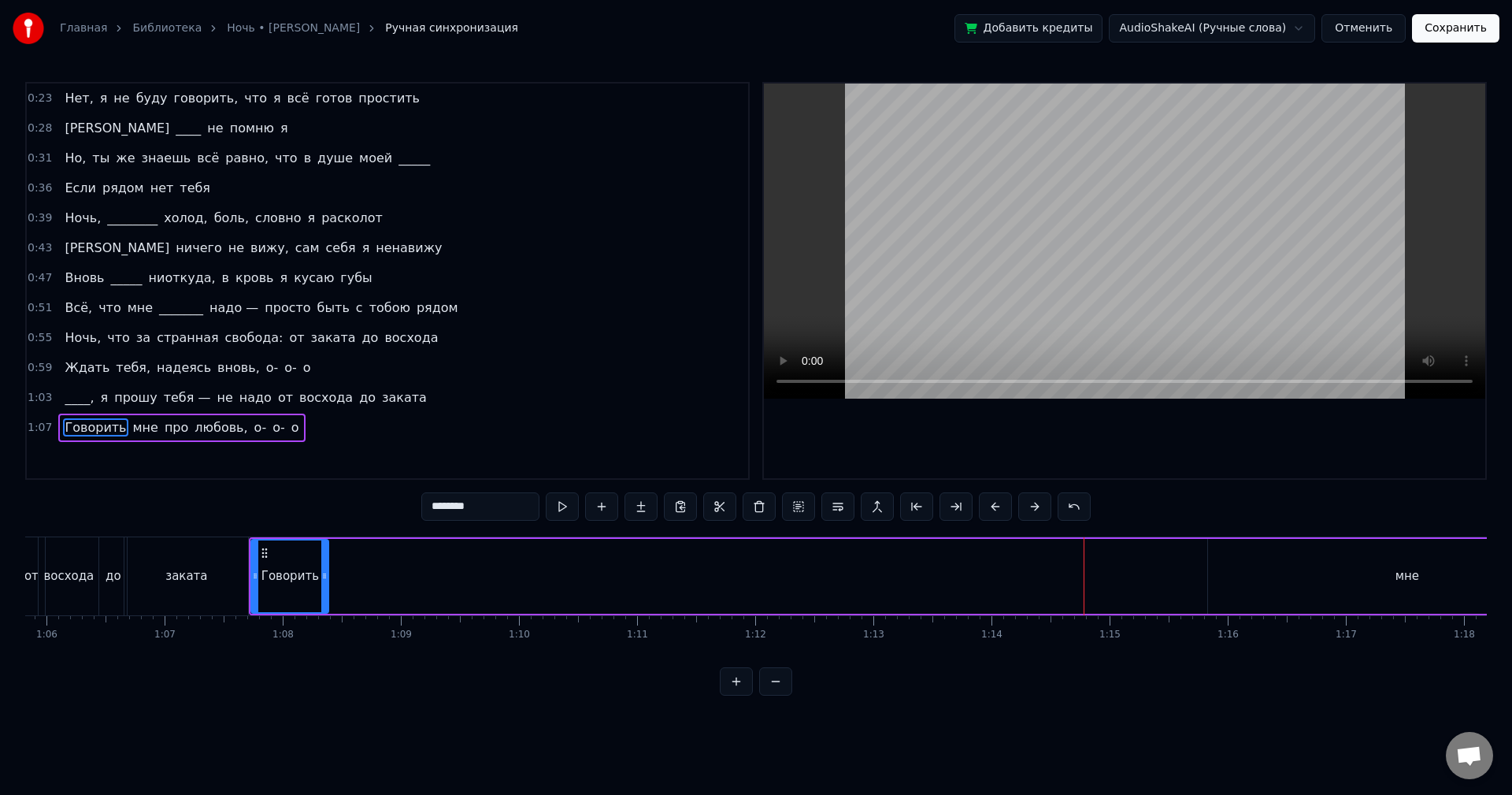
drag, startPoint x: 1145, startPoint y: 581, endPoint x: 328, endPoint y: 605, distance: 817.4
click at [328, 605] on div at bounding box center [325, 576] width 6 height 72
click at [556, 502] on button at bounding box center [562, 506] width 33 height 28
drag, startPoint x: 326, startPoint y: 574, endPoint x: 312, endPoint y: 579, distance: 14.9
click at [312, 579] on icon at bounding box center [311, 576] width 6 height 13
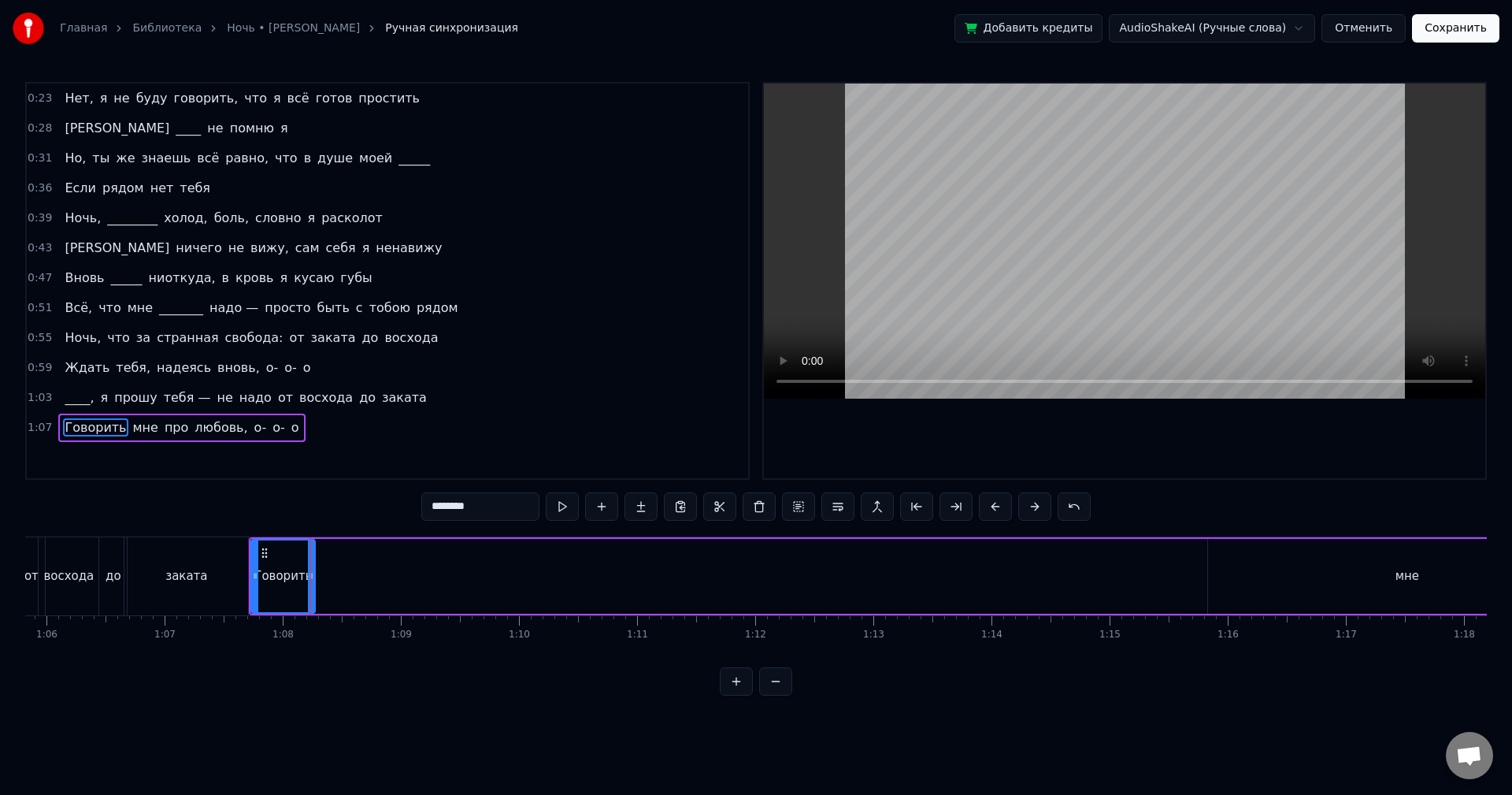
click at [1309, 567] on div "мне" at bounding box center [1407, 576] width 398 height 75
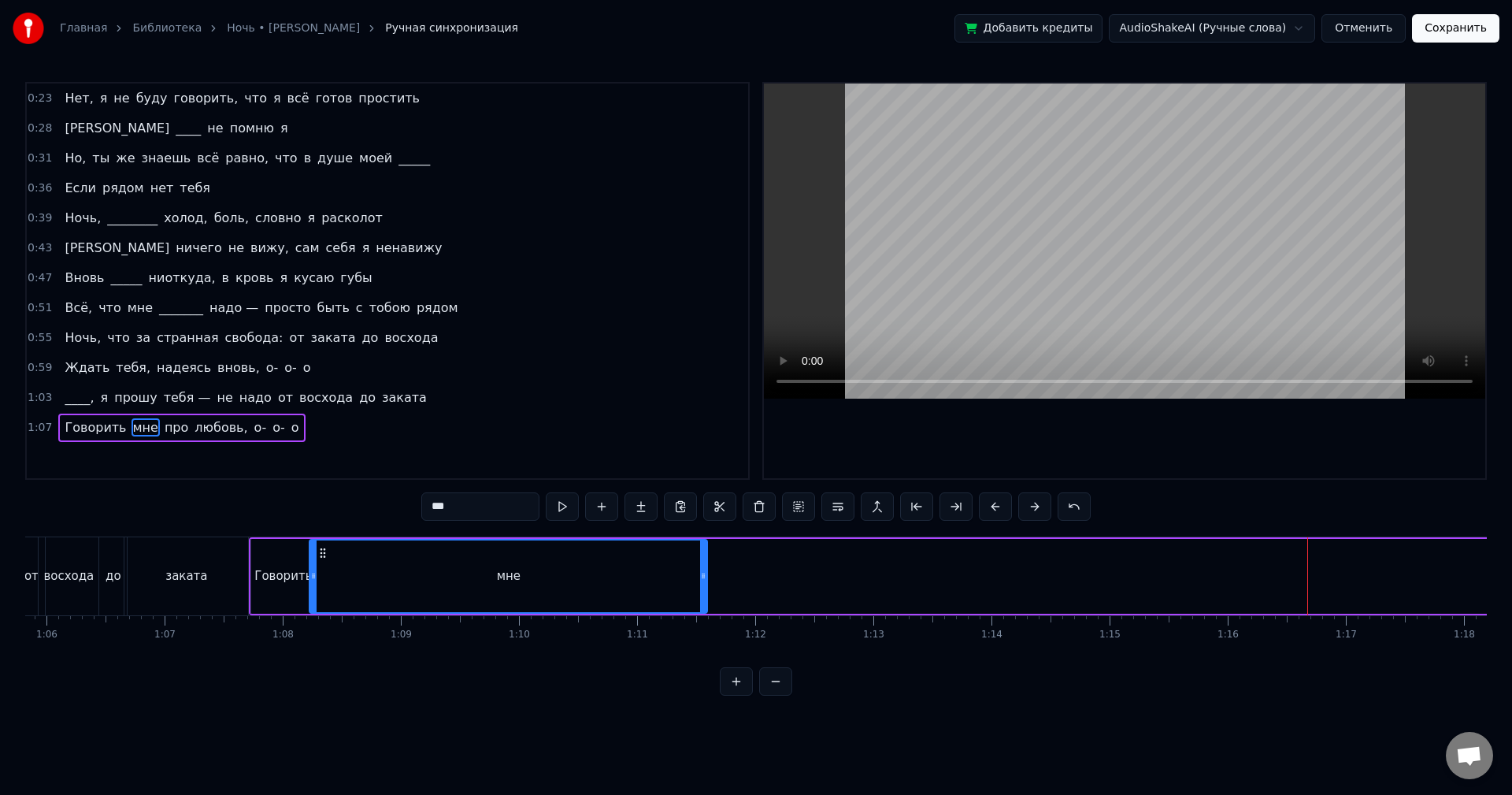
drag, startPoint x: 1225, startPoint y: 554, endPoint x: 326, endPoint y: 622, distance: 901.6
click at [326, 622] on div "Нет, я не буду говорить, что я всё готов простить И ____ не помню я Но, ты же з…" at bounding box center [756, 595] width 1462 height 118
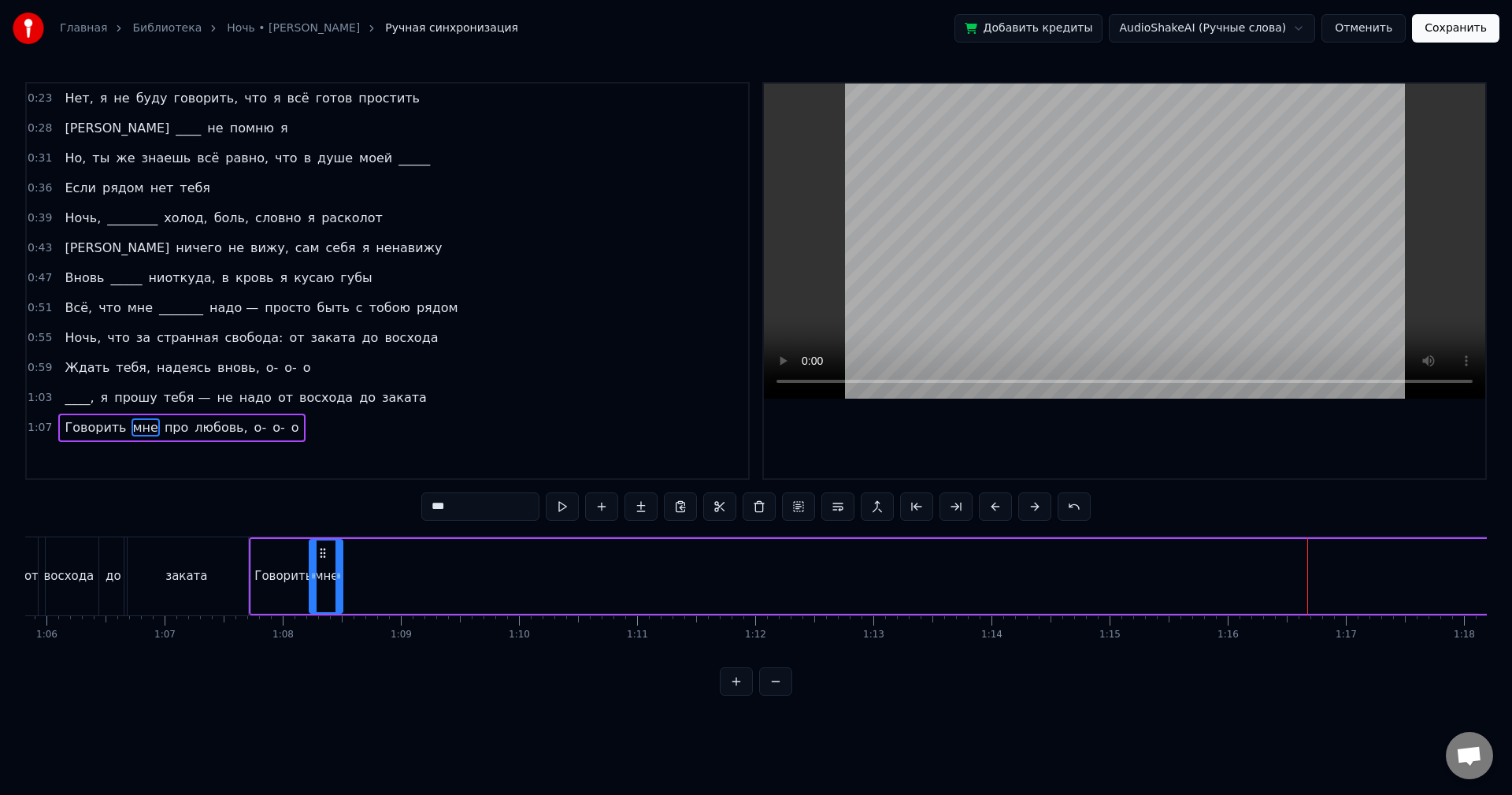
drag, startPoint x: 704, startPoint y: 587, endPoint x: 340, endPoint y: 608, distance: 364.6
click at [340, 608] on div at bounding box center [339, 576] width 6 height 72
click at [572, 517] on button at bounding box center [562, 506] width 33 height 28
click at [335, 600] on div at bounding box center [333, 576] width 6 height 72
click at [566, 509] on button at bounding box center [562, 506] width 33 height 28
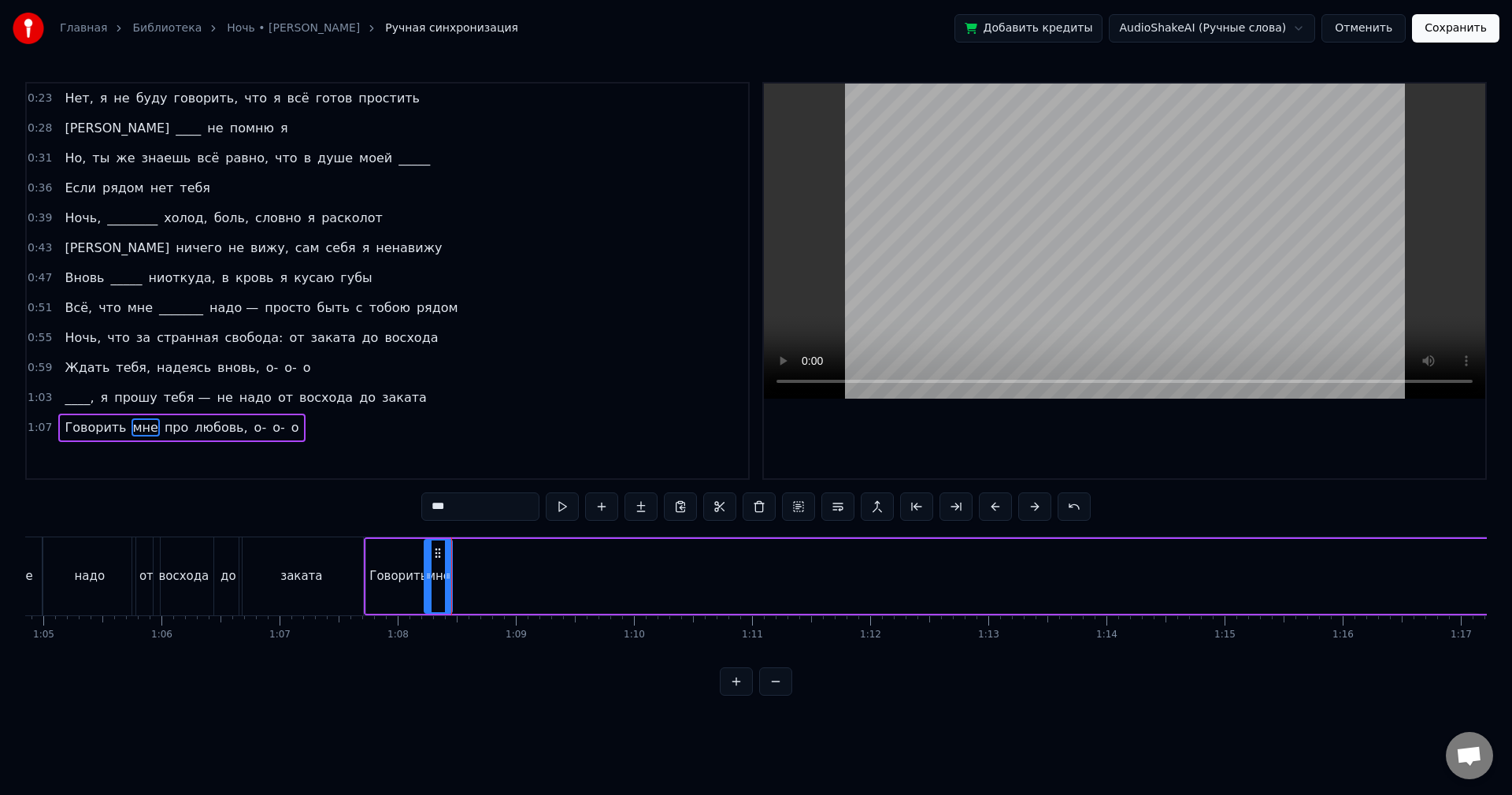
scroll to position [0, 7632]
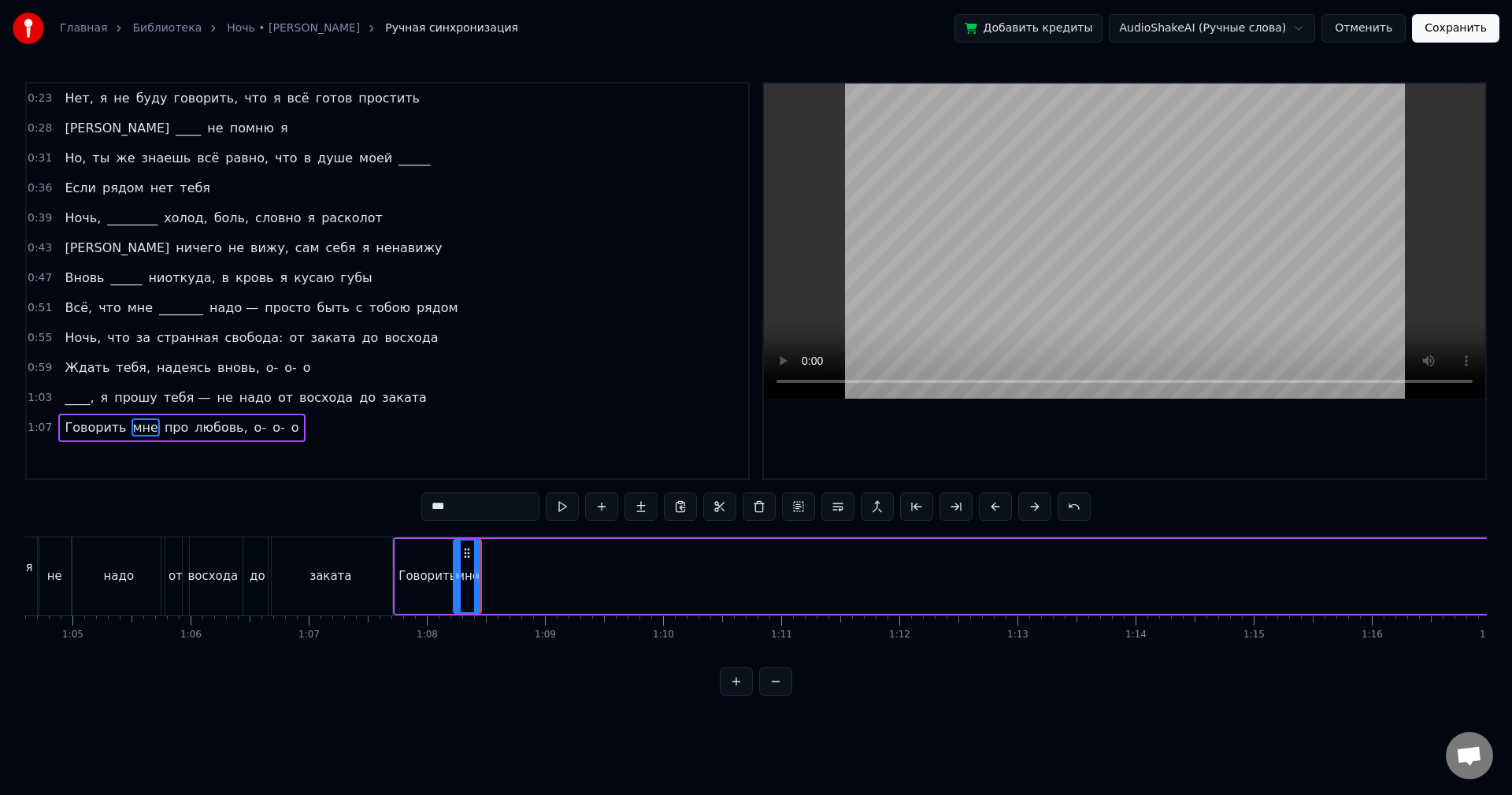
click at [429, 594] on div "Говорить" at bounding box center [427, 576] width 64 height 75
click at [449, 590] on div at bounding box center [449, 576] width 6 height 72
click at [467, 588] on div "мне" at bounding box center [467, 576] width 28 height 75
click at [452, 586] on div at bounding box center [453, 576] width 6 height 72
click at [557, 506] on button at bounding box center [562, 506] width 33 height 28
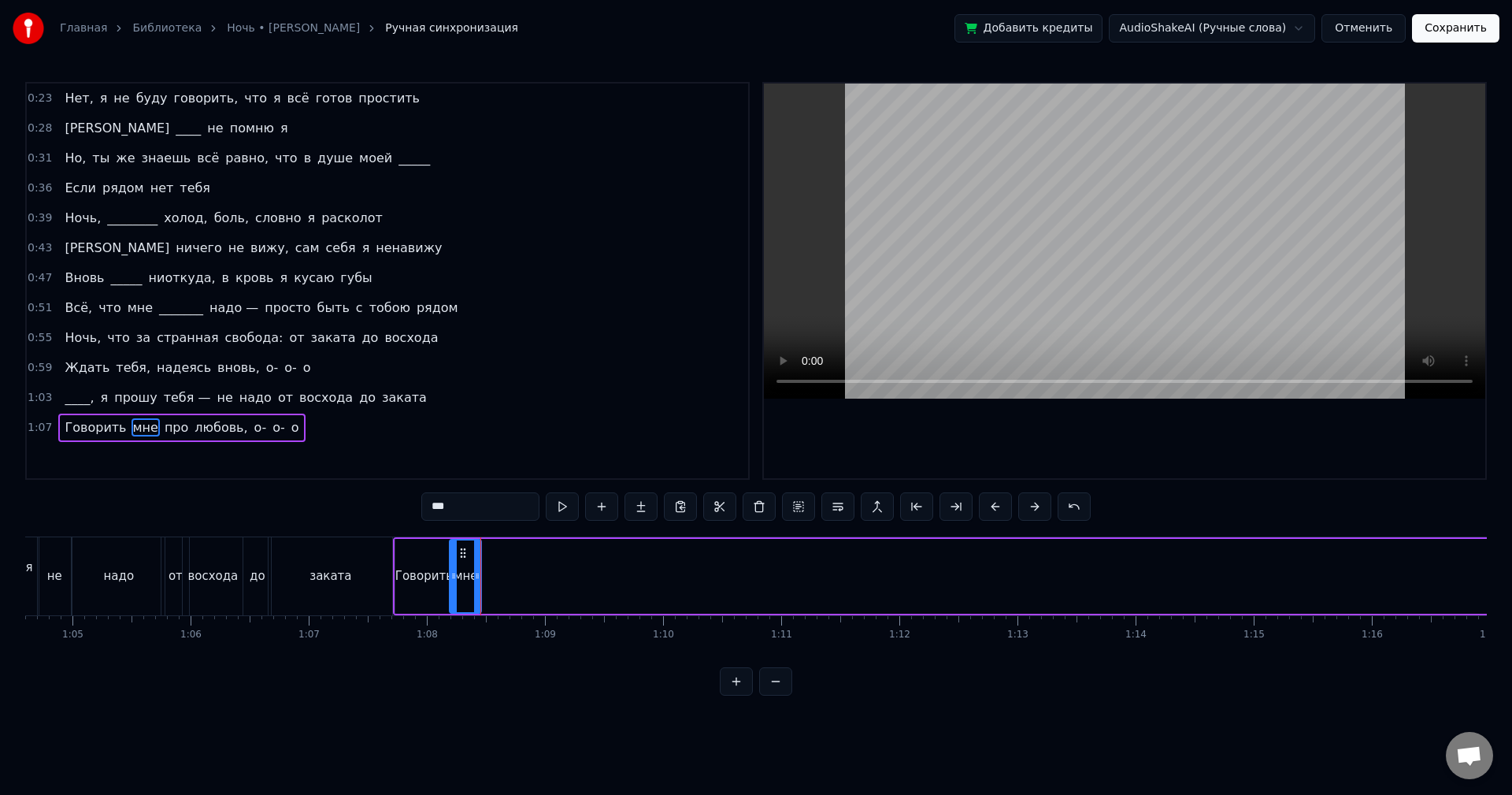
click at [430, 574] on div "Говорить" at bounding box center [424, 576] width 58 height 18
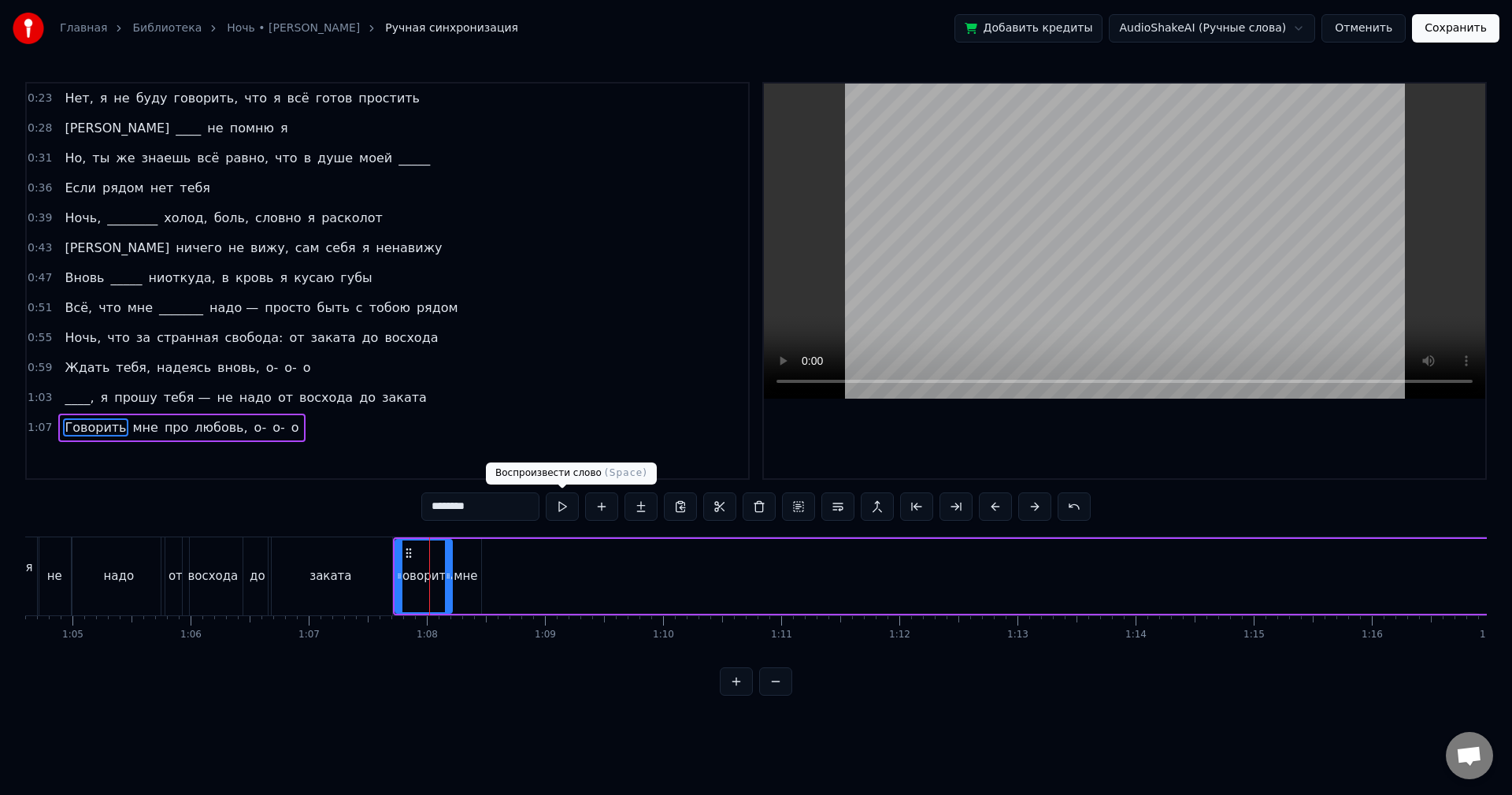
click at [564, 508] on button at bounding box center [562, 506] width 33 height 28
click at [471, 580] on div "мне" at bounding box center [465, 576] width 24 height 18
click at [559, 513] on button at bounding box center [562, 506] width 33 height 28
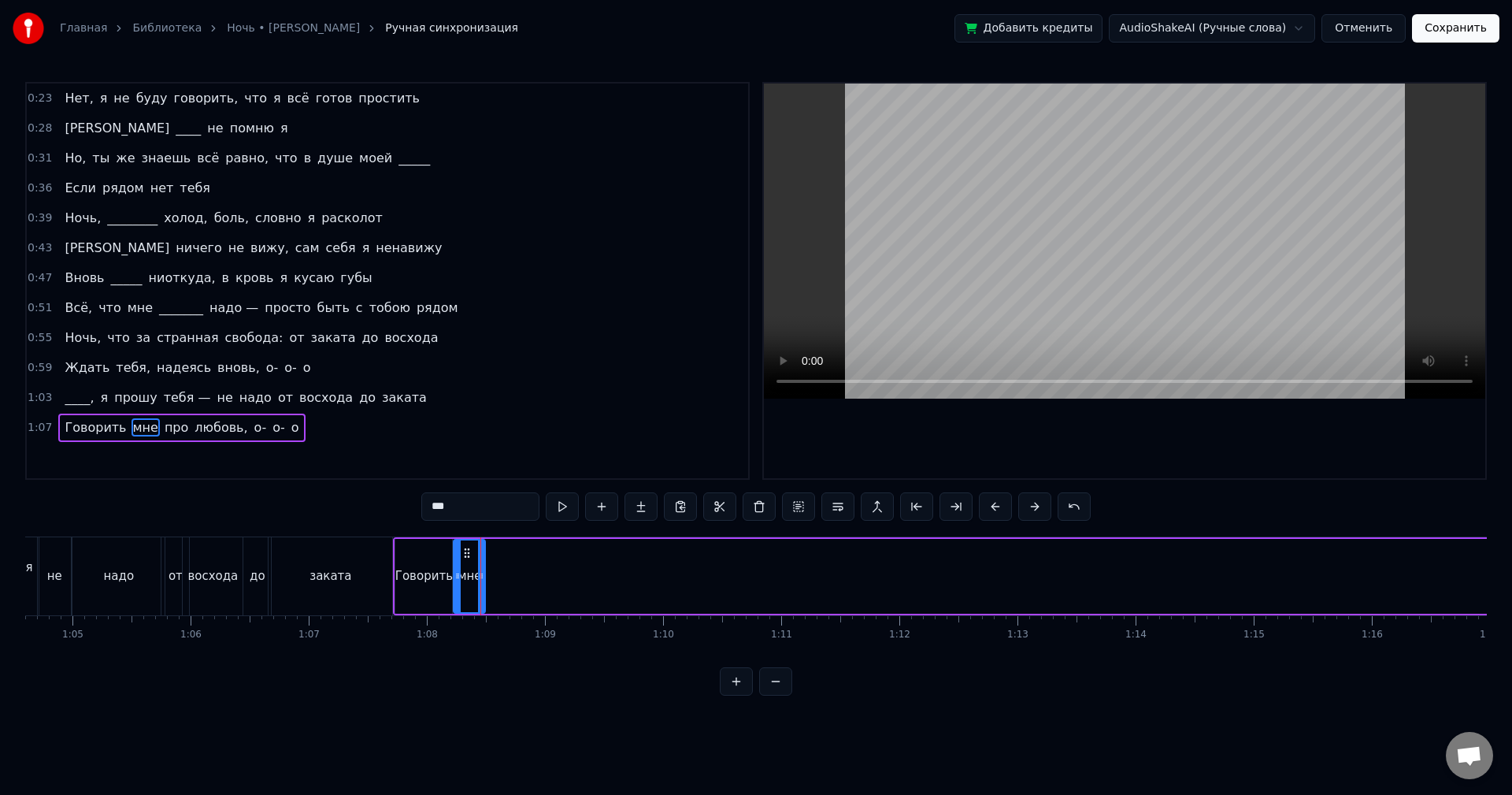
click at [465, 553] on icon at bounding box center [467, 553] width 13 height 13
click at [556, 517] on button at bounding box center [562, 506] width 33 height 28
click at [477, 568] on div at bounding box center [475, 576] width 6 height 72
click at [558, 513] on button at bounding box center [562, 506] width 33 height 28
click at [472, 559] on div at bounding box center [471, 576] width 6 height 72
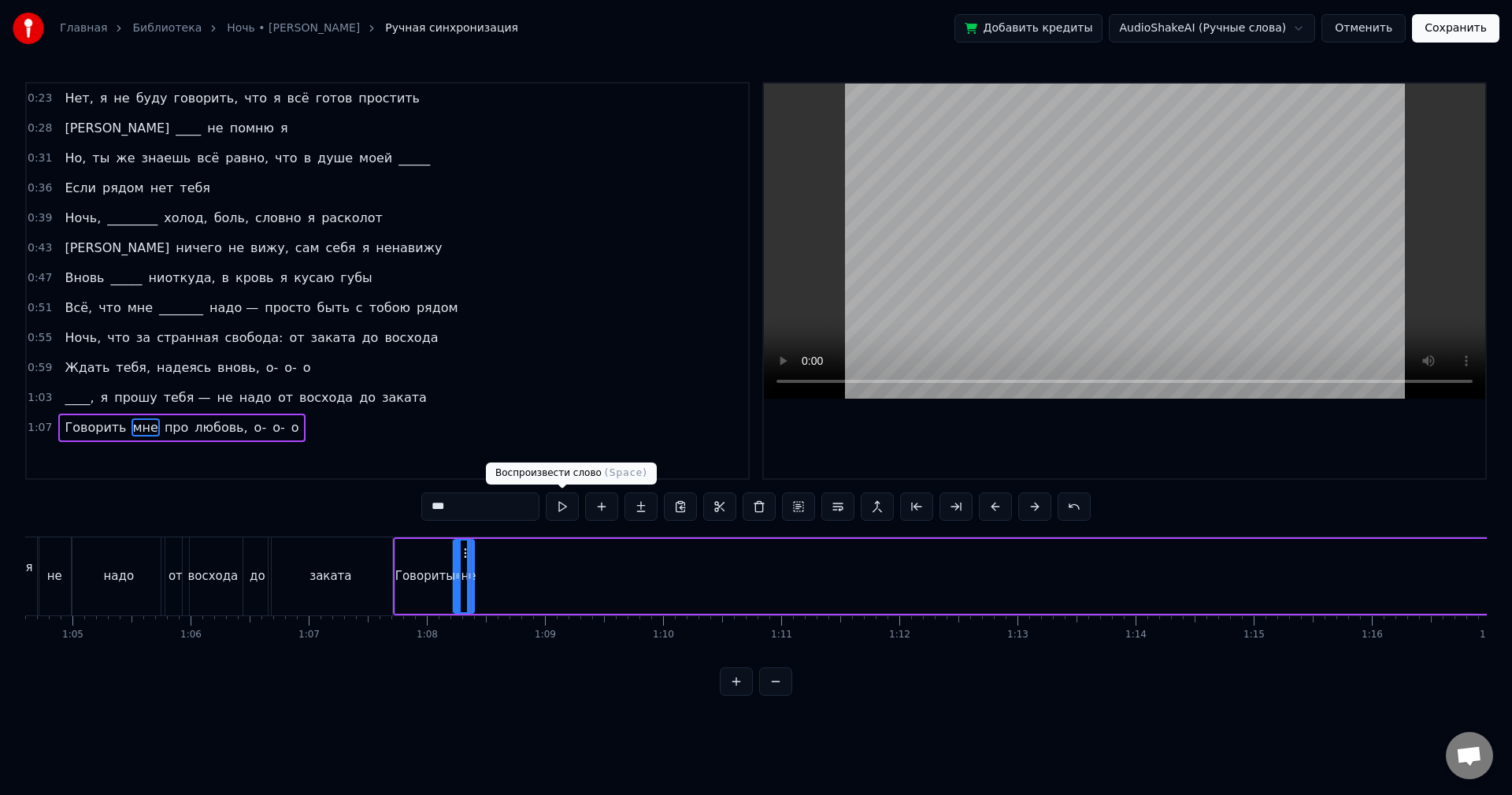
click at [564, 511] on button at bounding box center [562, 506] width 33 height 28
click at [475, 570] on icon at bounding box center [475, 576] width 6 height 13
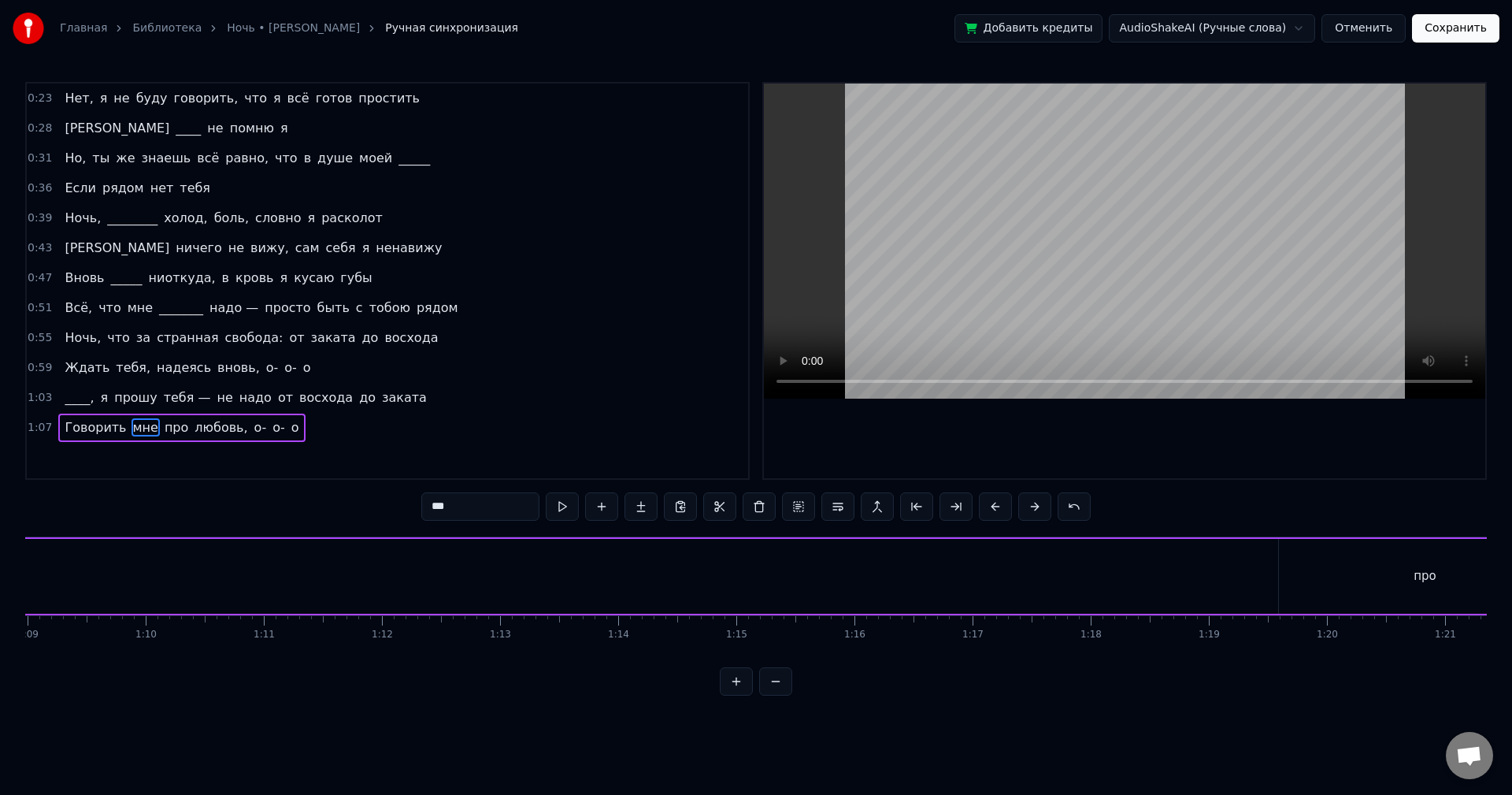
scroll to position [0, 8207]
click at [1246, 578] on div "про" at bounding box center [1367, 576] width 292 height 75
type input "***"
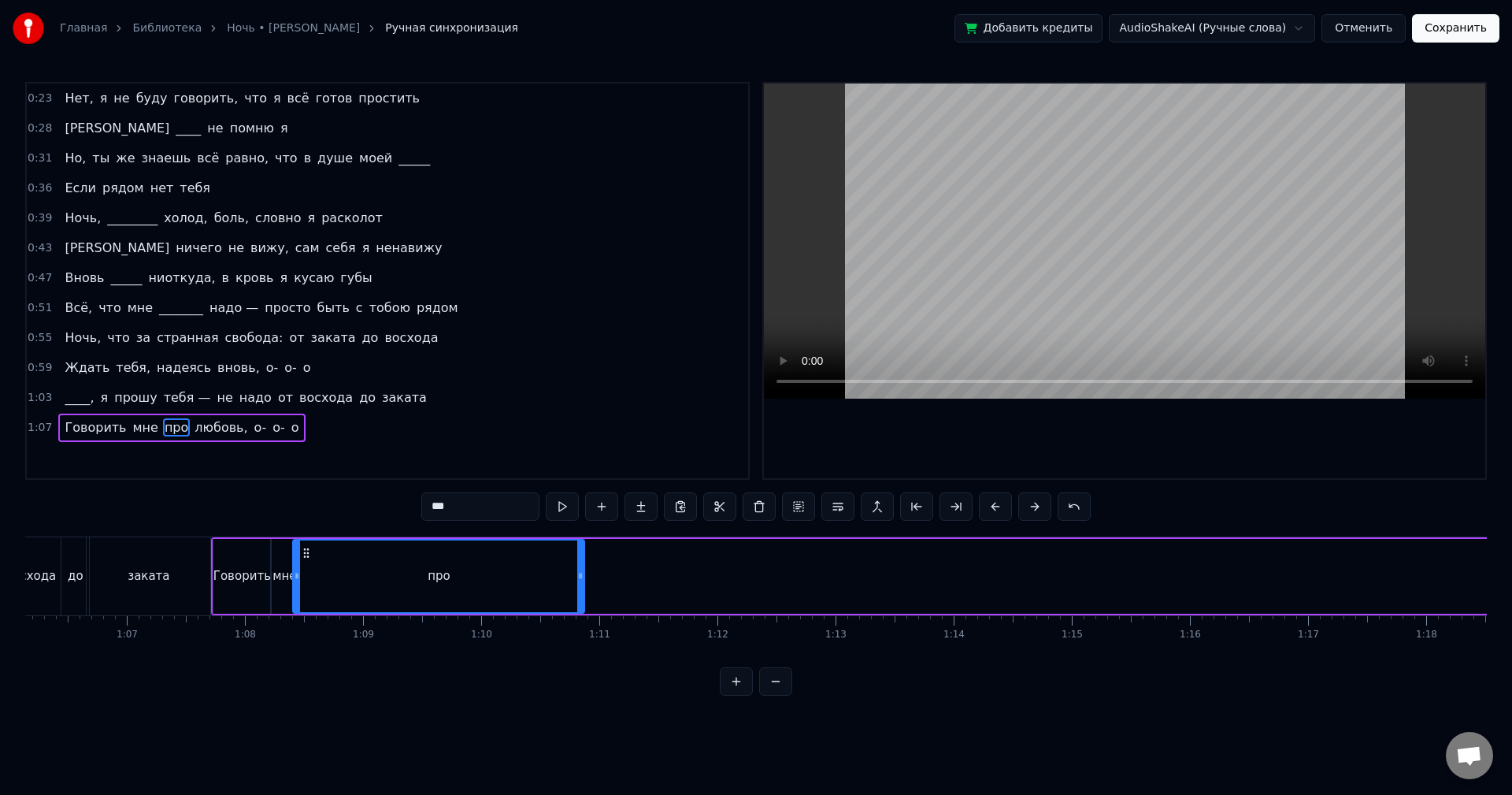
scroll to position [0, 7799]
drag, startPoint x: 1229, startPoint y: 555, endPoint x: 322, endPoint y: 612, distance: 908.8
click at [322, 612] on div "про" at bounding box center [460, 576] width 293 height 75
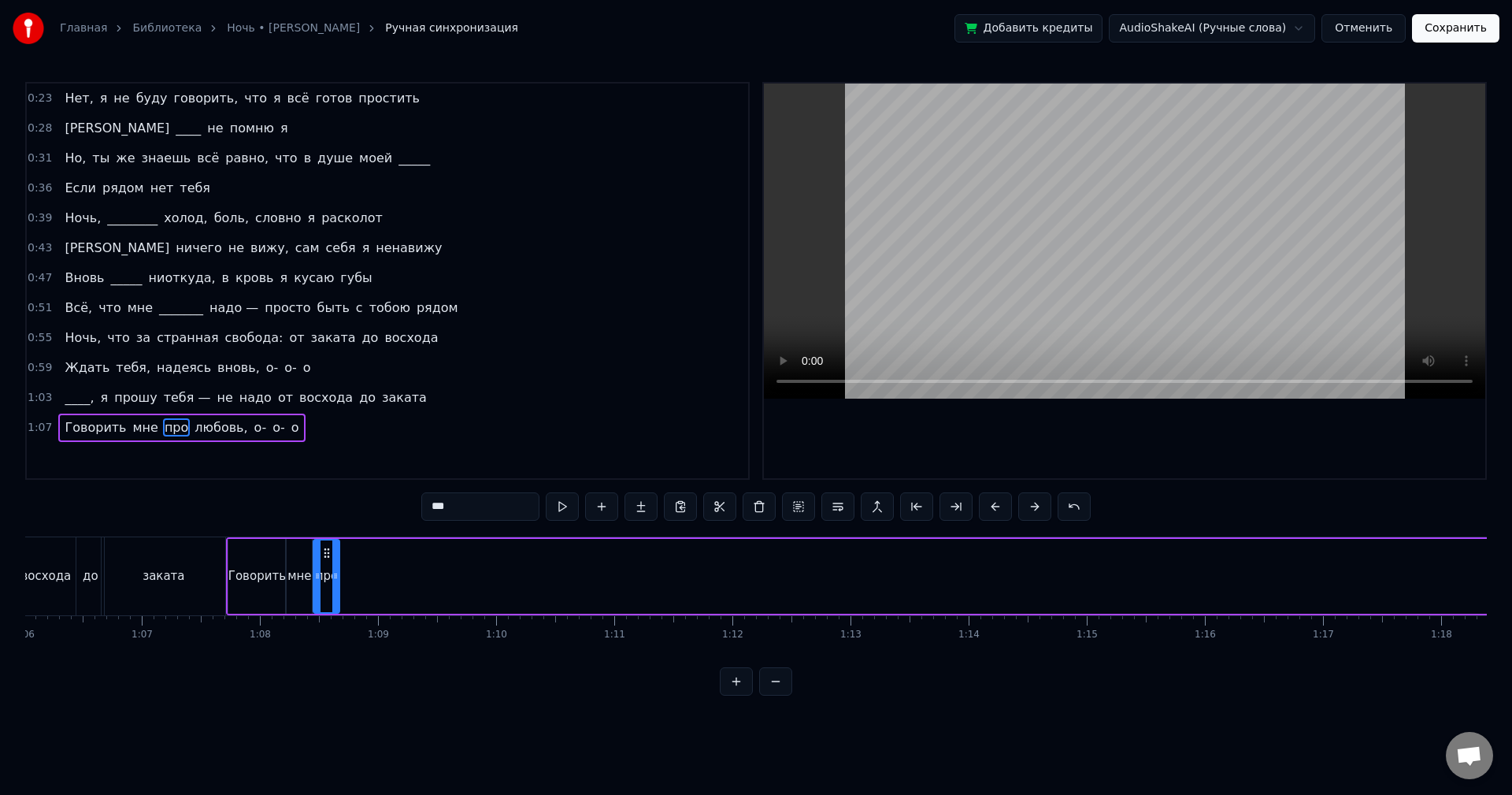
drag, startPoint x: 601, startPoint y: 582, endPoint x: 337, endPoint y: 603, distance: 264.8
click at [337, 603] on div at bounding box center [336, 576] width 6 height 72
click at [563, 514] on button at bounding box center [562, 506] width 33 height 28
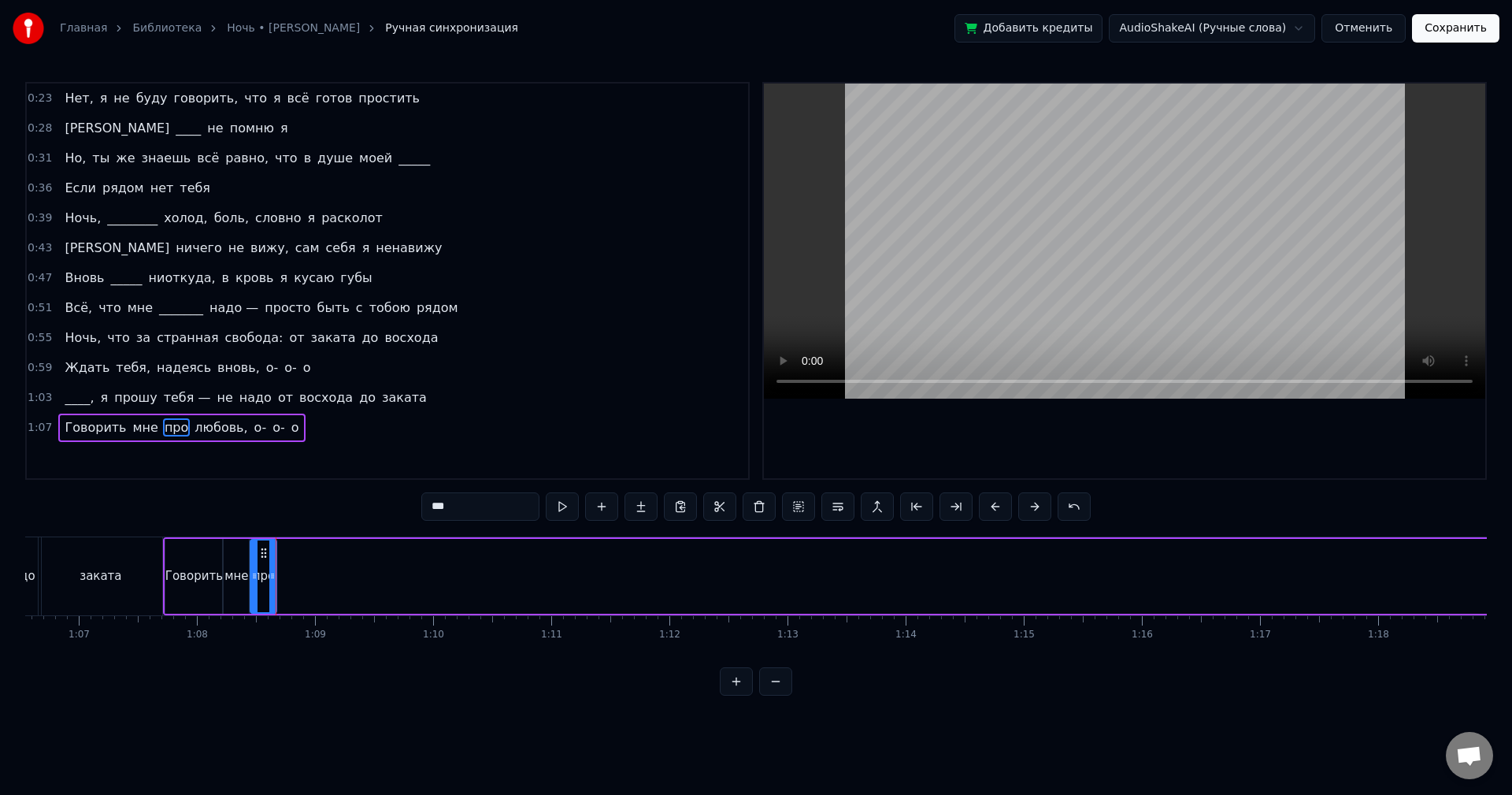
scroll to position [0, 7949]
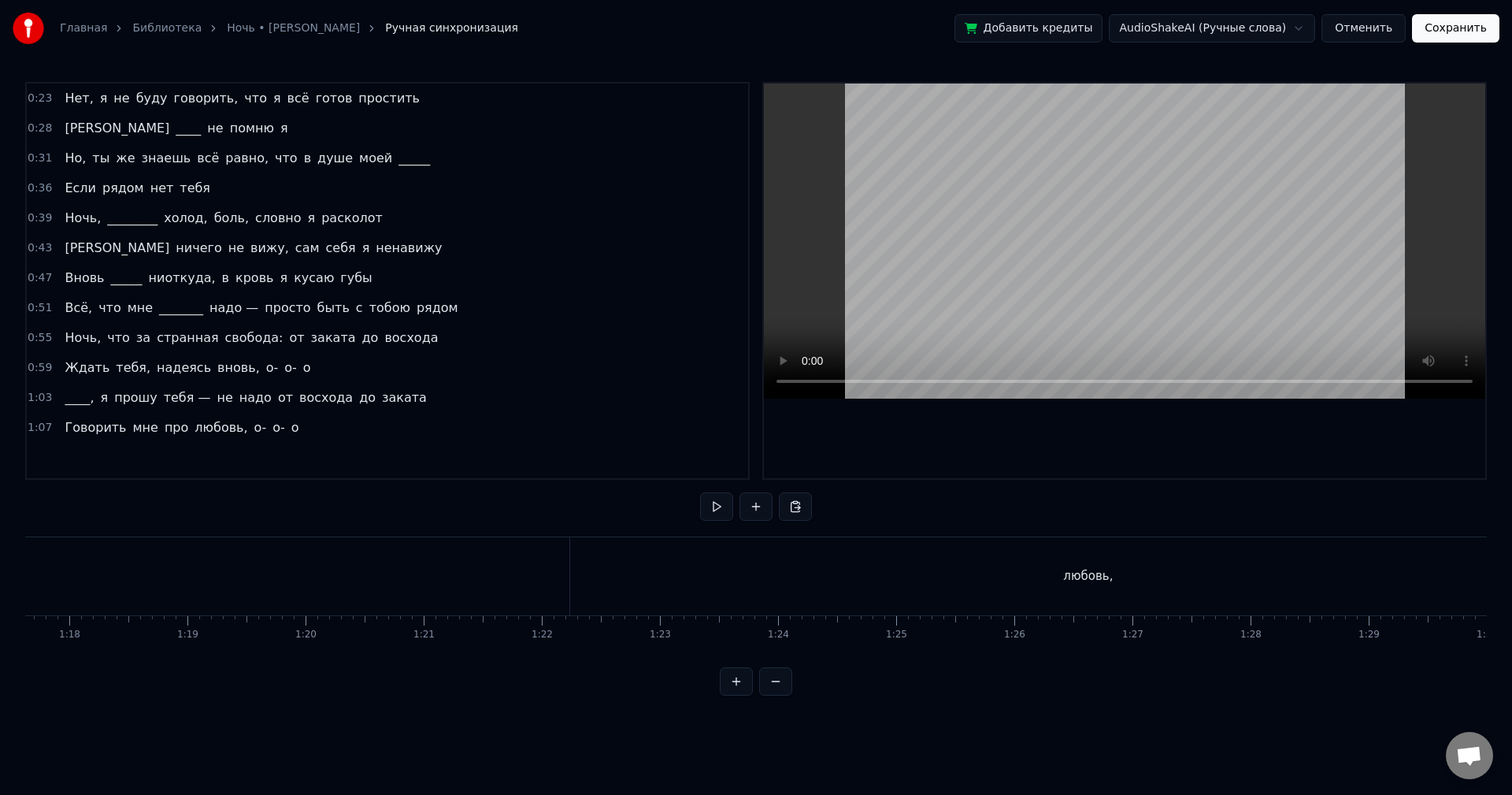
scroll to position [0, 9155]
drag, startPoint x: 753, startPoint y: 574, endPoint x: 688, endPoint y: 571, distance: 65.1
click at [753, 573] on div "любовь," at bounding box center [1104, 576] width 1036 height 78
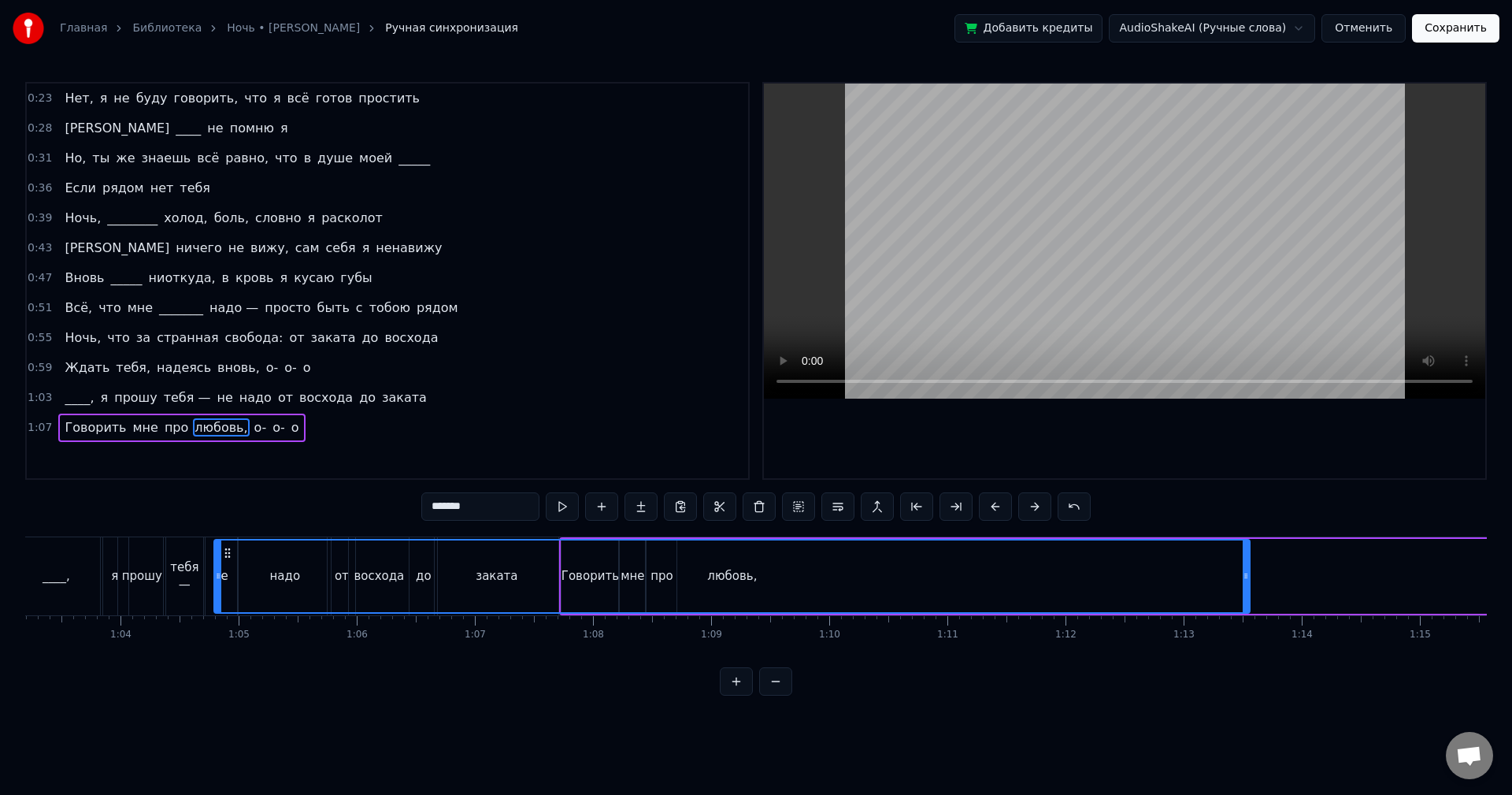
scroll to position [0, 7432]
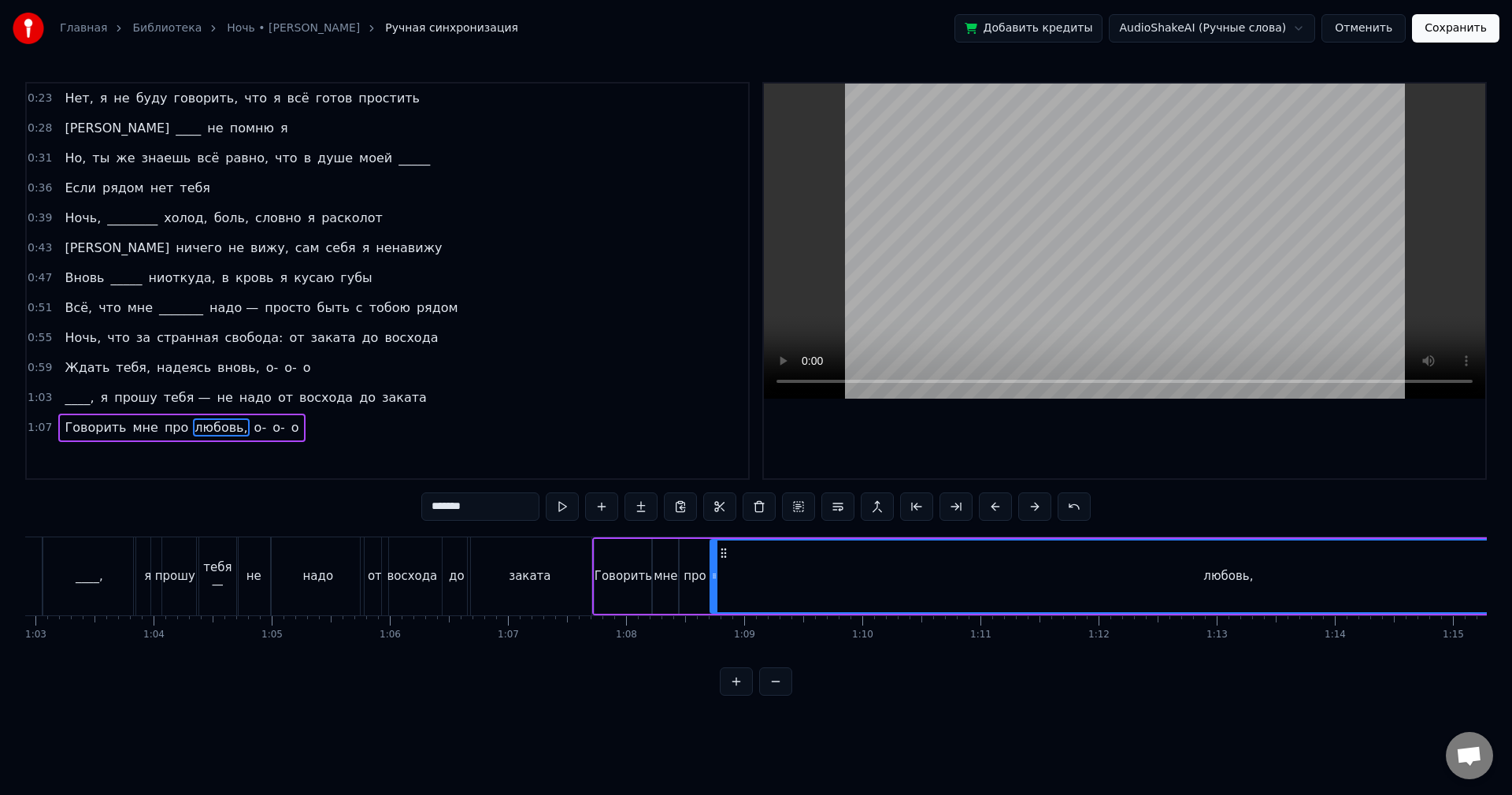
drag, startPoint x: 601, startPoint y: 555, endPoint x: 724, endPoint y: 571, distance: 124.0
click at [724, 571] on div "любовь," at bounding box center [1228, 576] width 1034 height 72
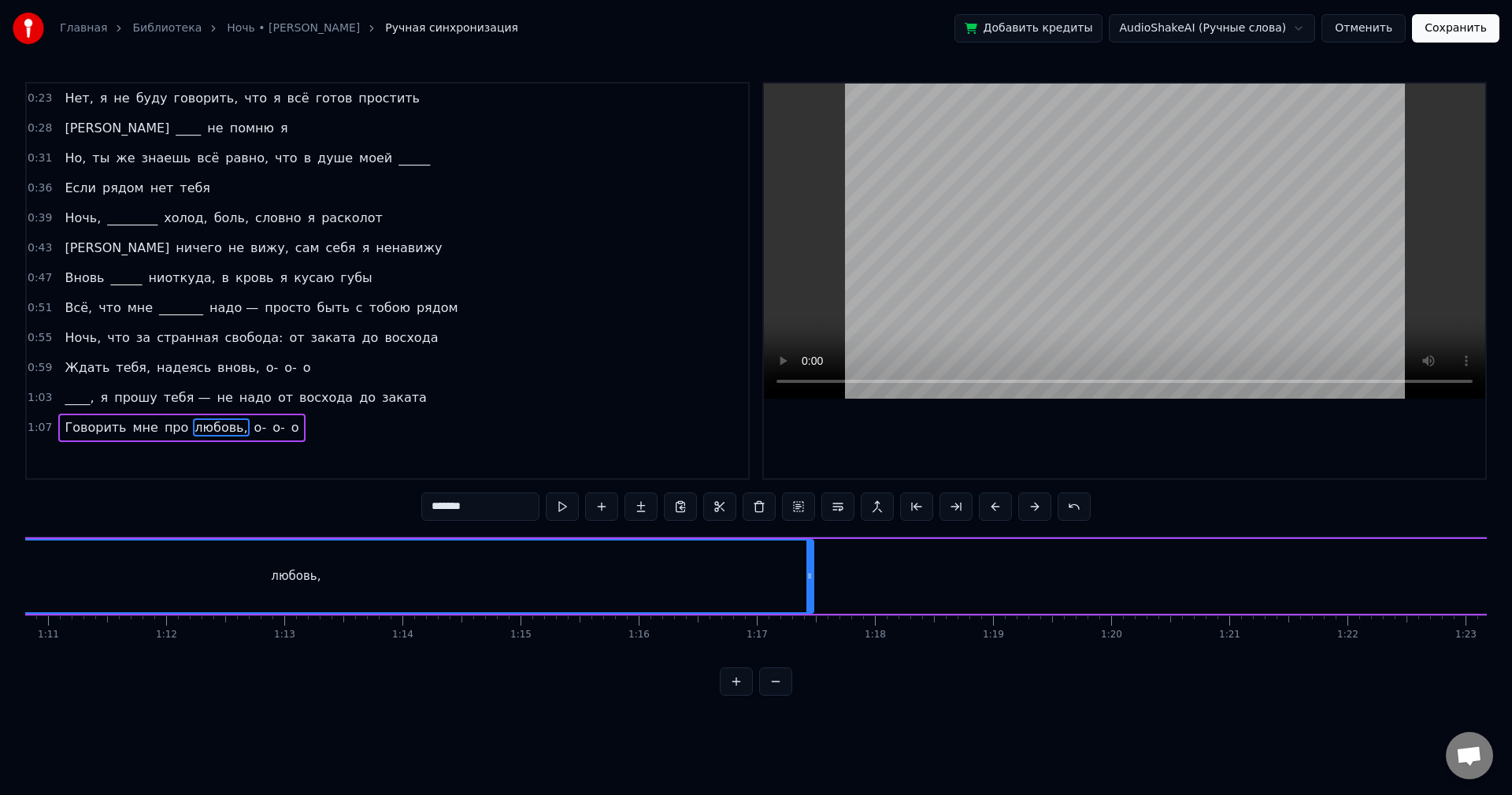
scroll to position [0, 8393]
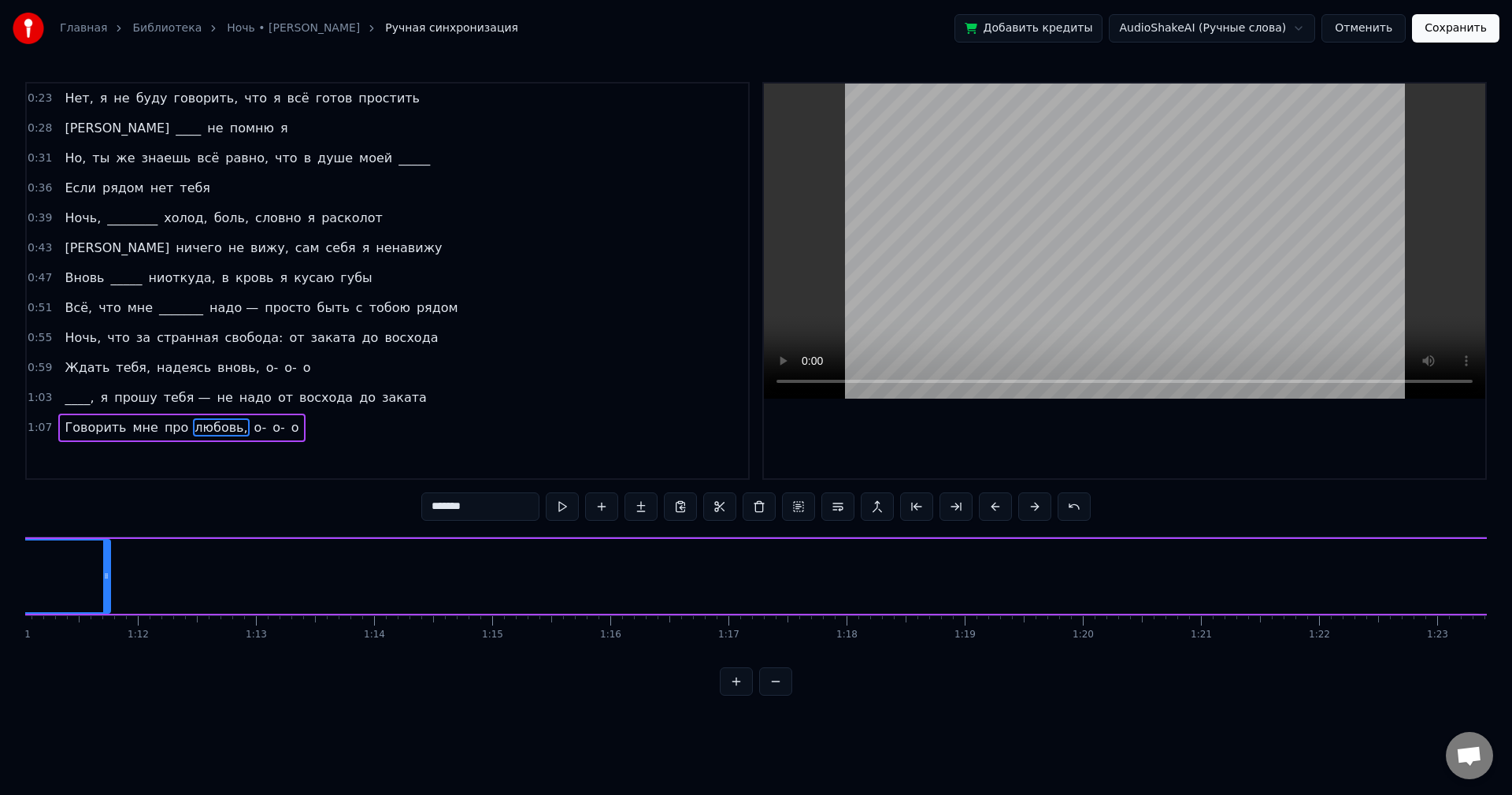
drag, startPoint x: 780, startPoint y: 584, endPoint x: 105, endPoint y: 599, distance: 675.2
click at [105, 599] on div at bounding box center [106, 576] width 6 height 72
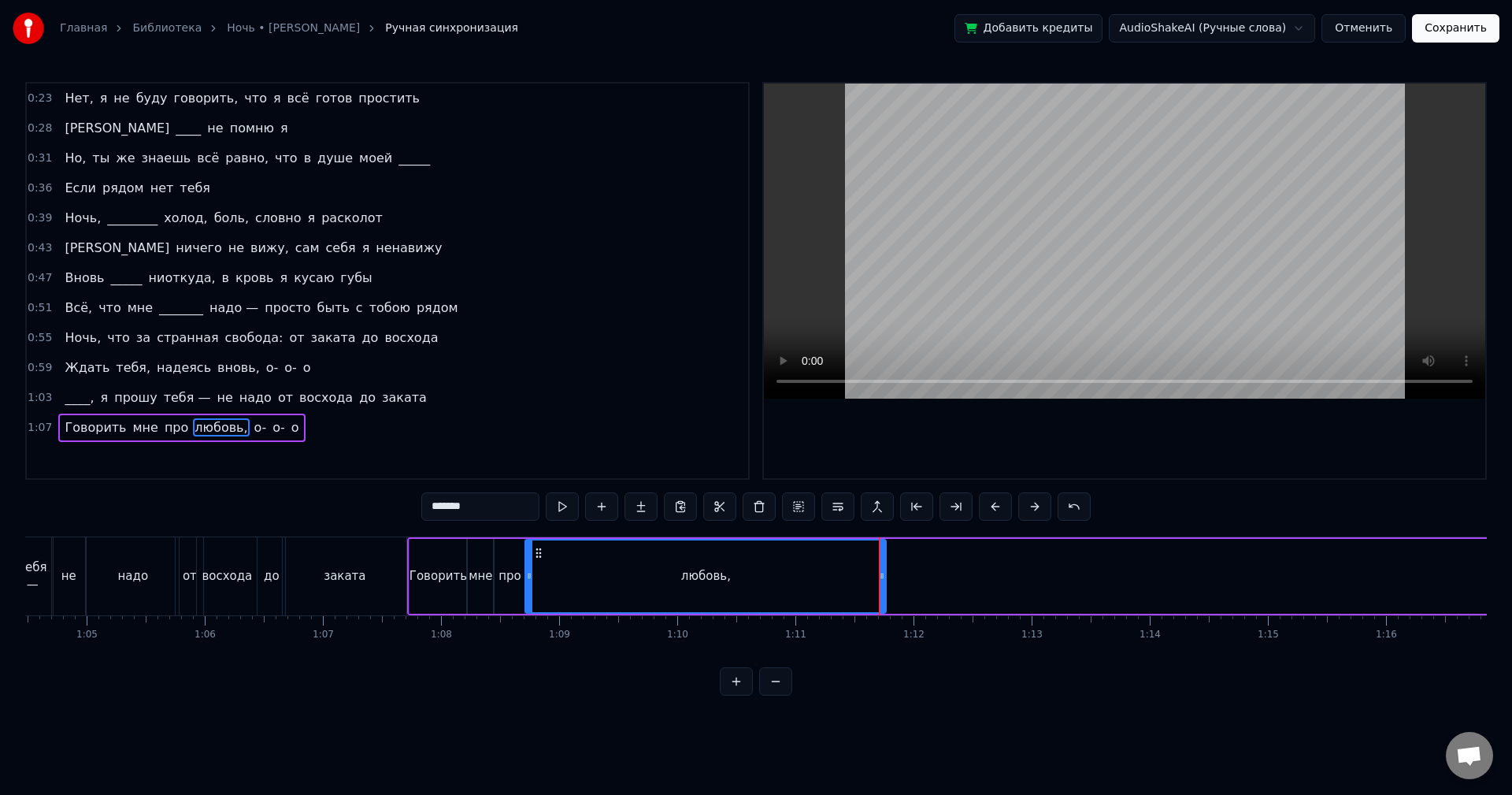
scroll to position [0, 7459]
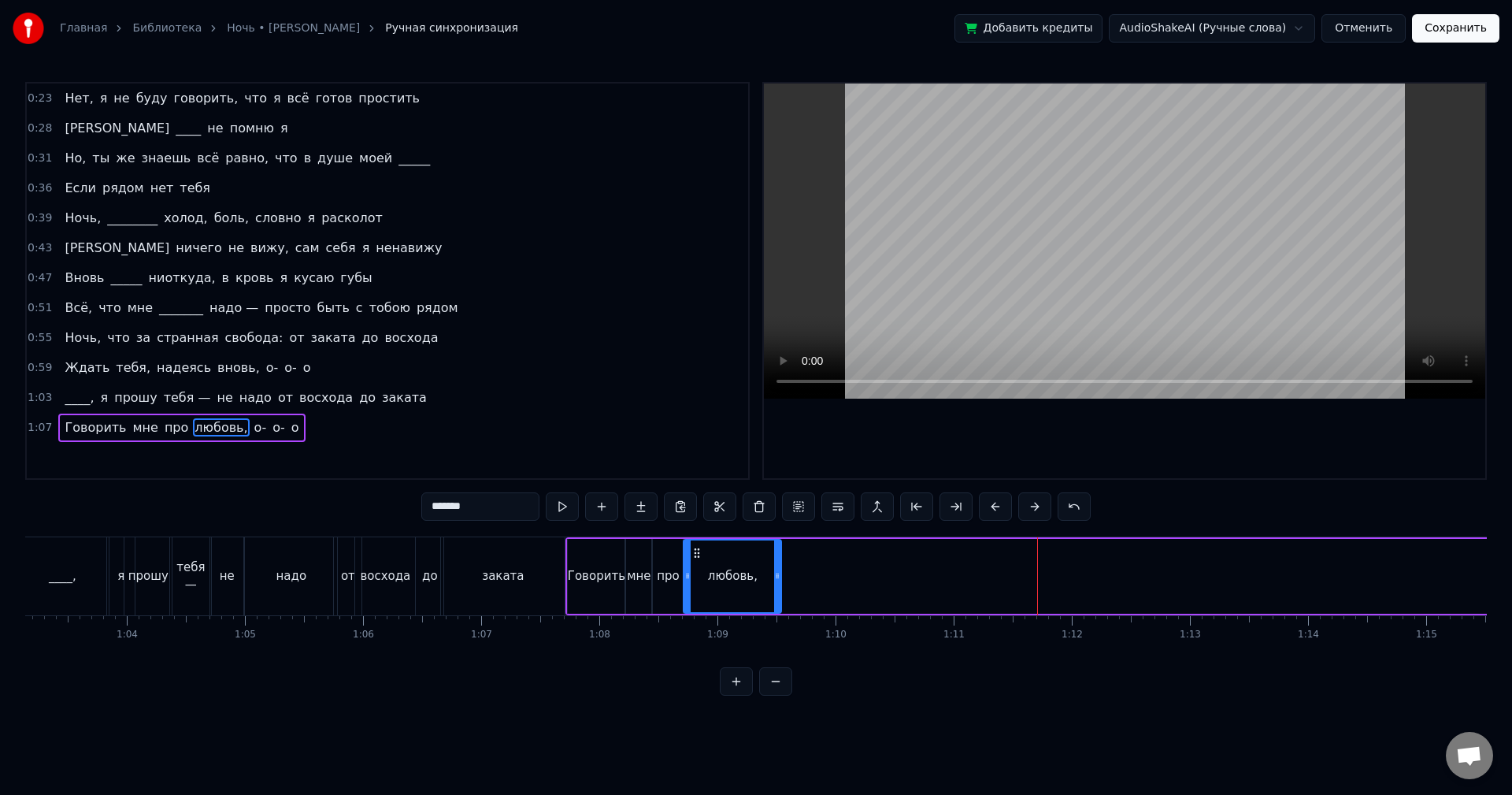
drag, startPoint x: 1041, startPoint y: 577, endPoint x: 710, endPoint y: 585, distance: 331.1
click at [776, 607] on div at bounding box center [777, 576] width 6 height 72
click at [560, 510] on button at bounding box center [562, 506] width 33 height 28
click at [780, 574] on div at bounding box center [780, 576] width 1 height 78
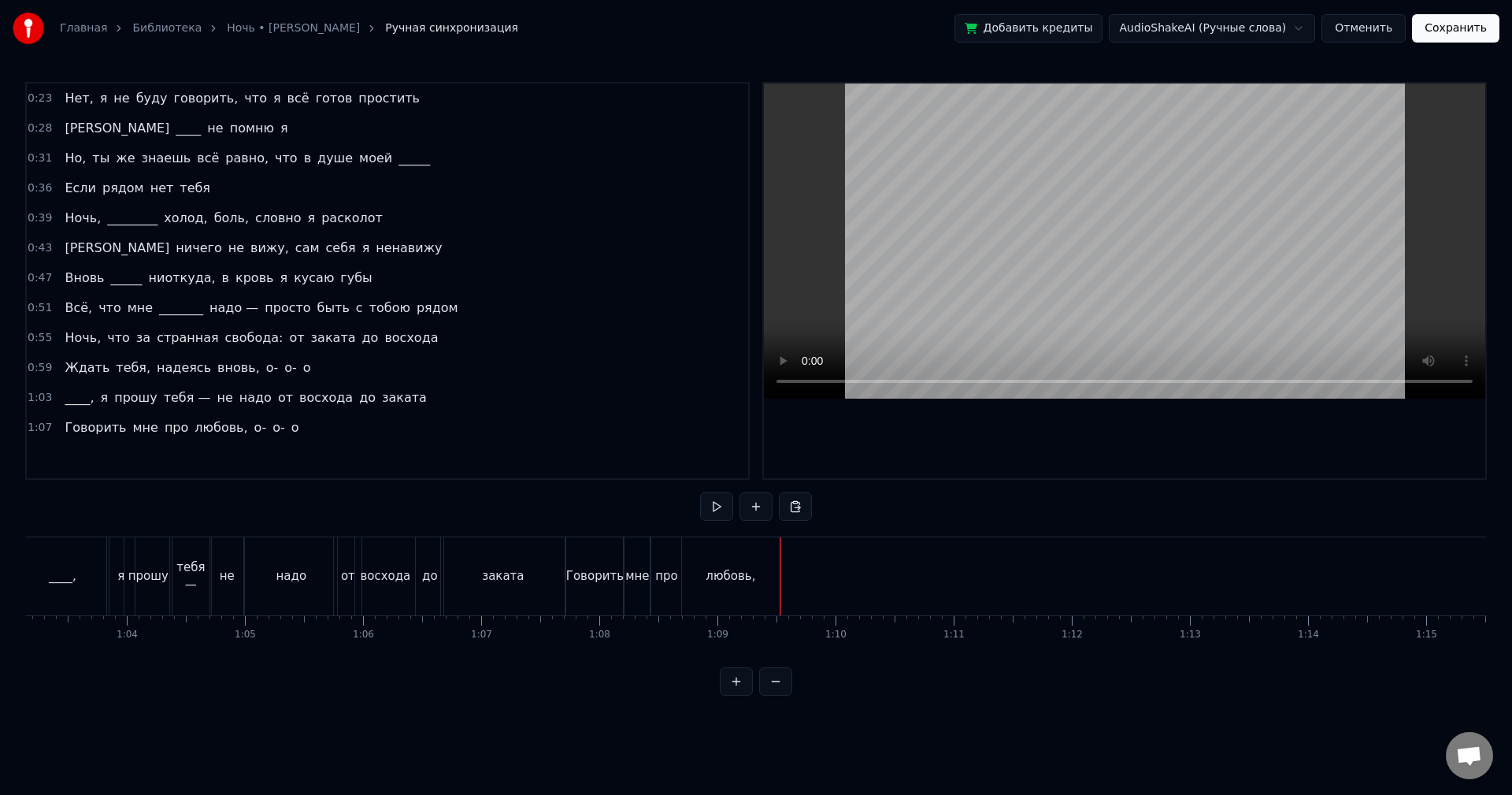
click at [762, 576] on div "любовь," at bounding box center [730, 576] width 97 height 78
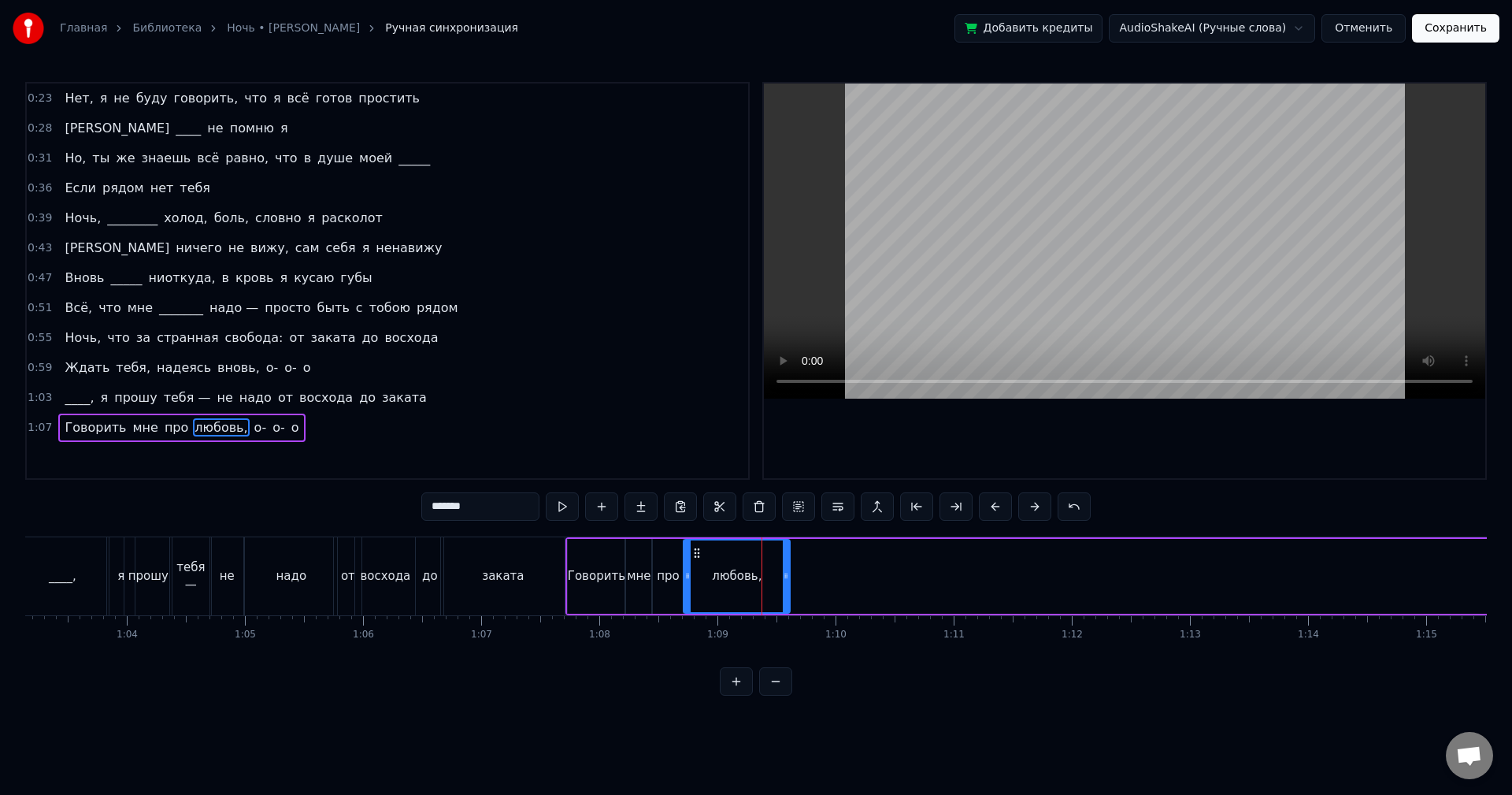
drag, startPoint x: 778, startPoint y: 576, endPoint x: 788, endPoint y: 577, distance: 10.0
click at [788, 577] on icon at bounding box center [786, 576] width 6 height 13
click at [572, 510] on button at bounding box center [562, 506] width 33 height 28
drag, startPoint x: 788, startPoint y: 602, endPoint x: 766, endPoint y: 607, distance: 22.6
click at [783, 603] on div at bounding box center [782, 576] width 6 height 72
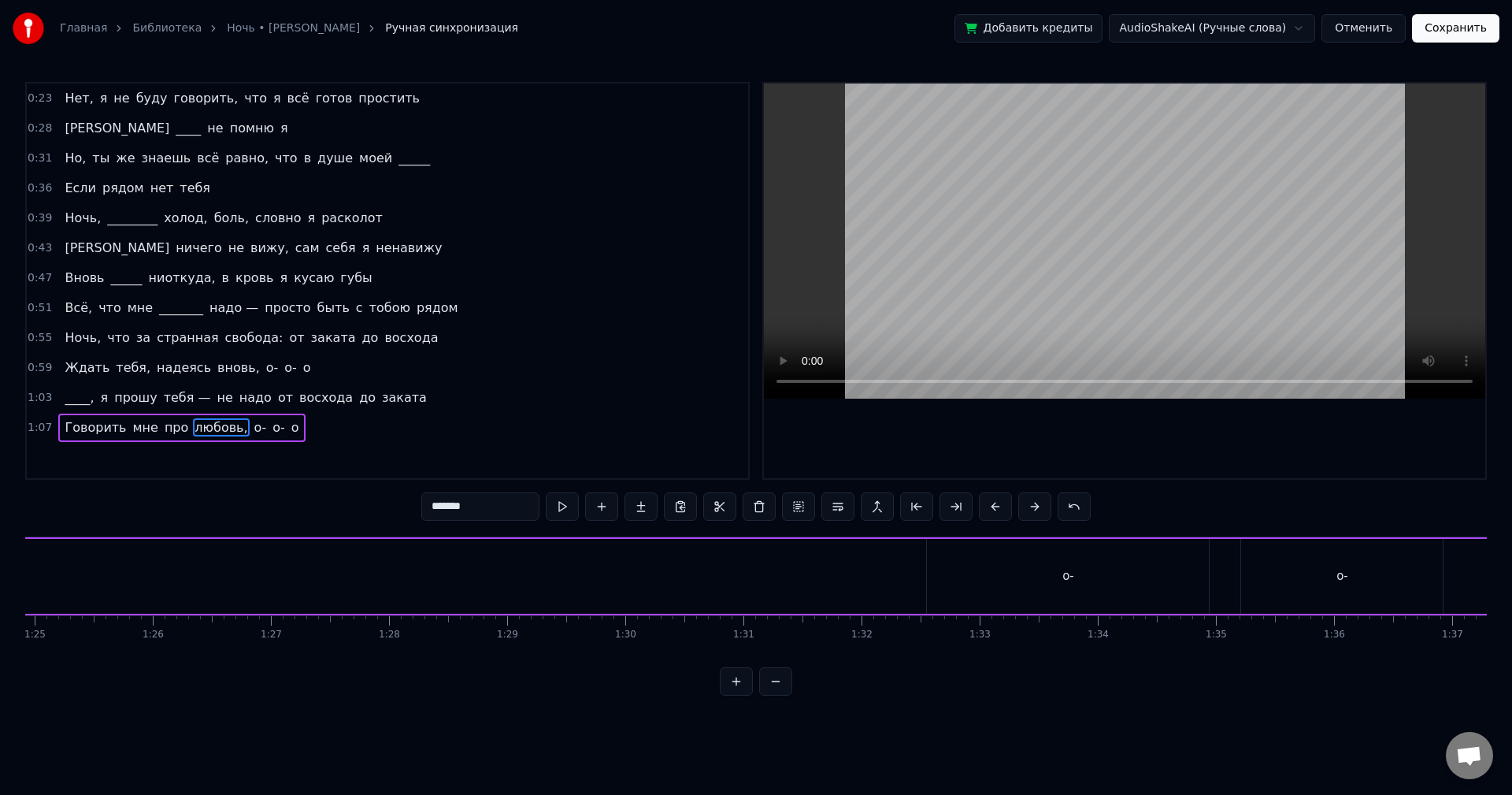
scroll to position [0, 10133]
click at [944, 582] on div "о-" at bounding box center [967, 576] width 282 height 75
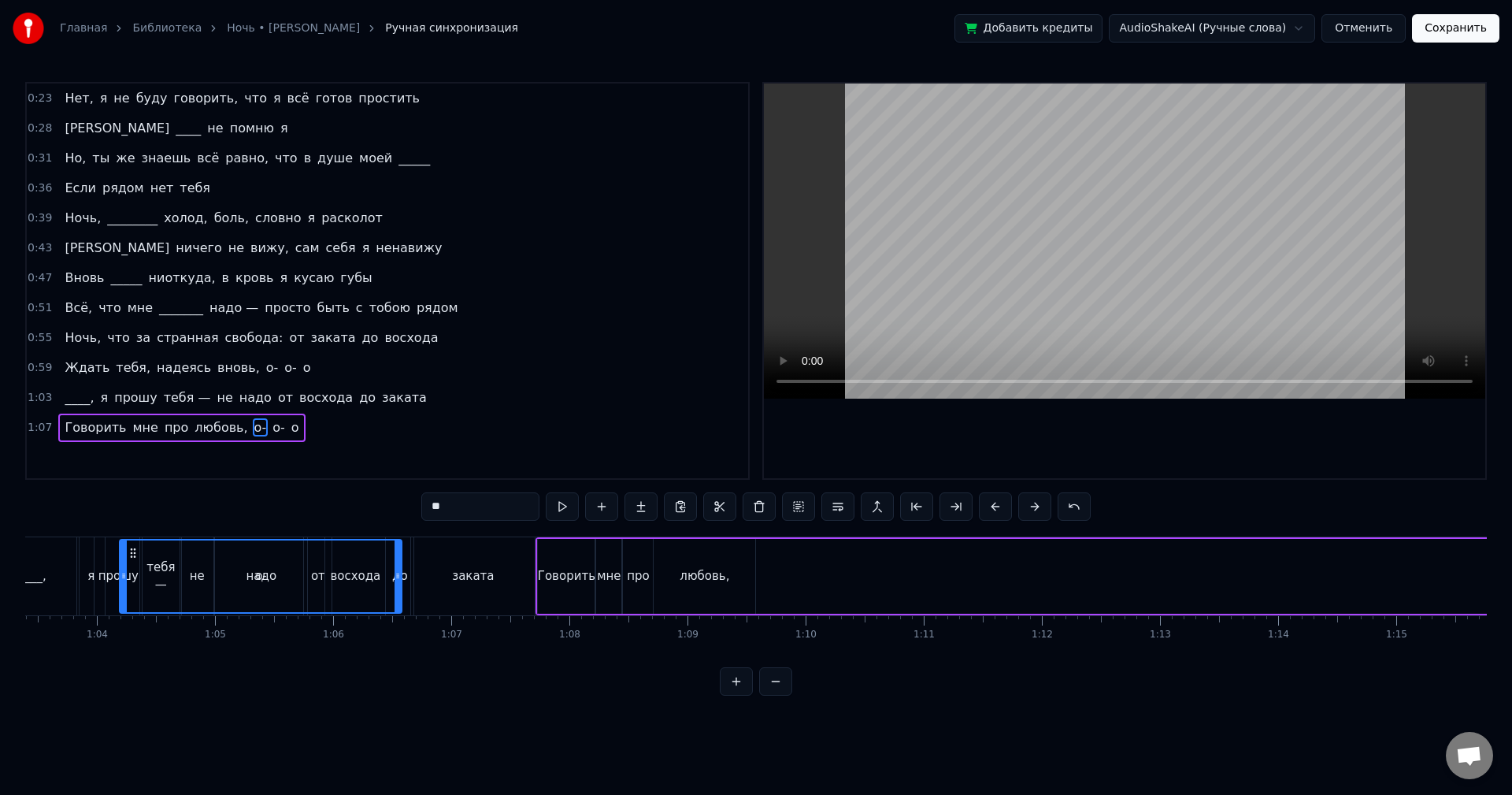
scroll to position [0, 7469]
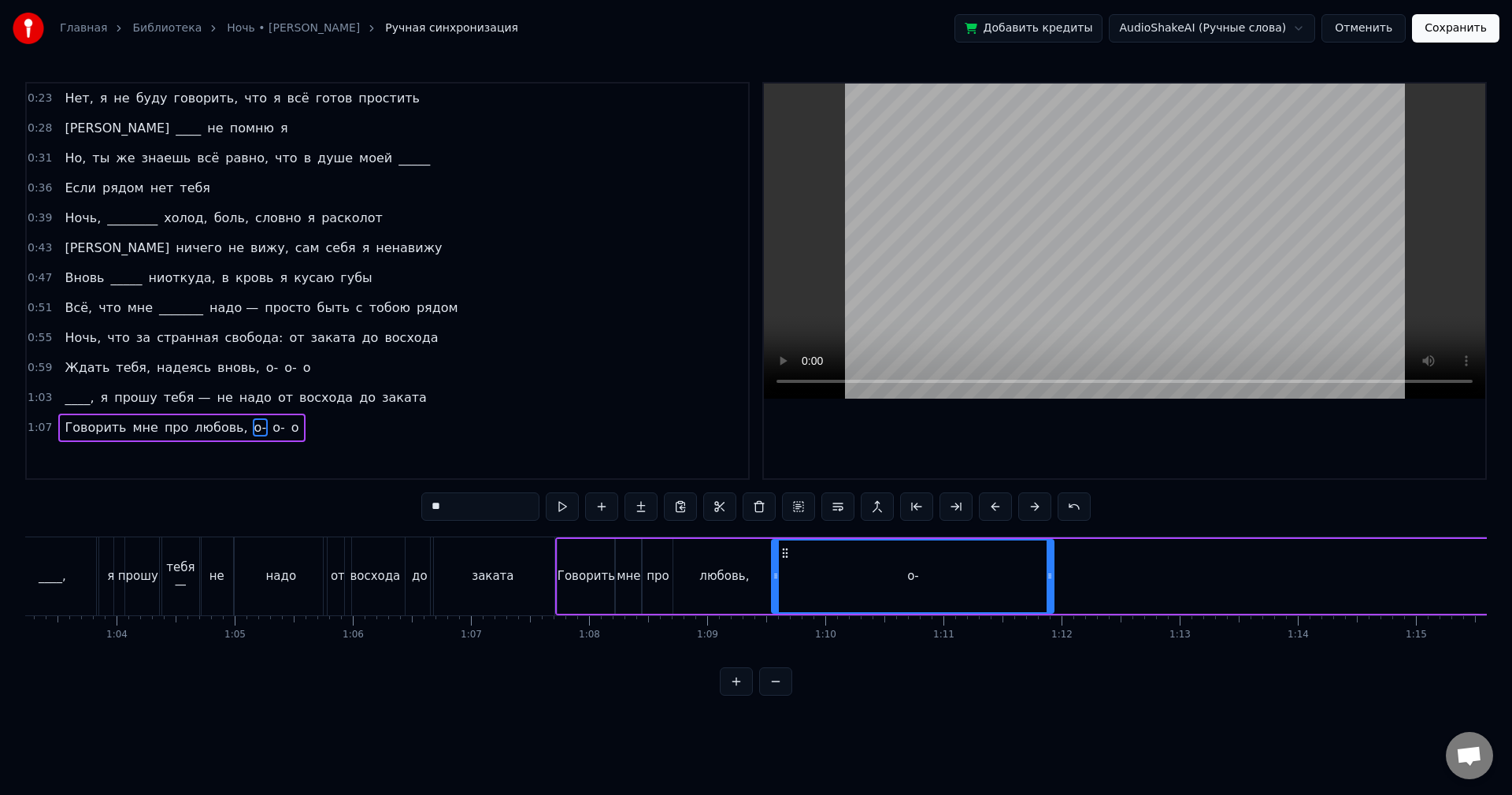
drag, startPoint x: 841, startPoint y: 553, endPoint x: 787, endPoint y: 592, distance: 66.6
click at [787, 592] on div "о-" at bounding box center [913, 576] width 281 height 72
drag, startPoint x: 1052, startPoint y: 573, endPoint x: 810, endPoint y: 595, distance: 243.0
click at [810, 595] on div at bounding box center [807, 576] width 6 height 72
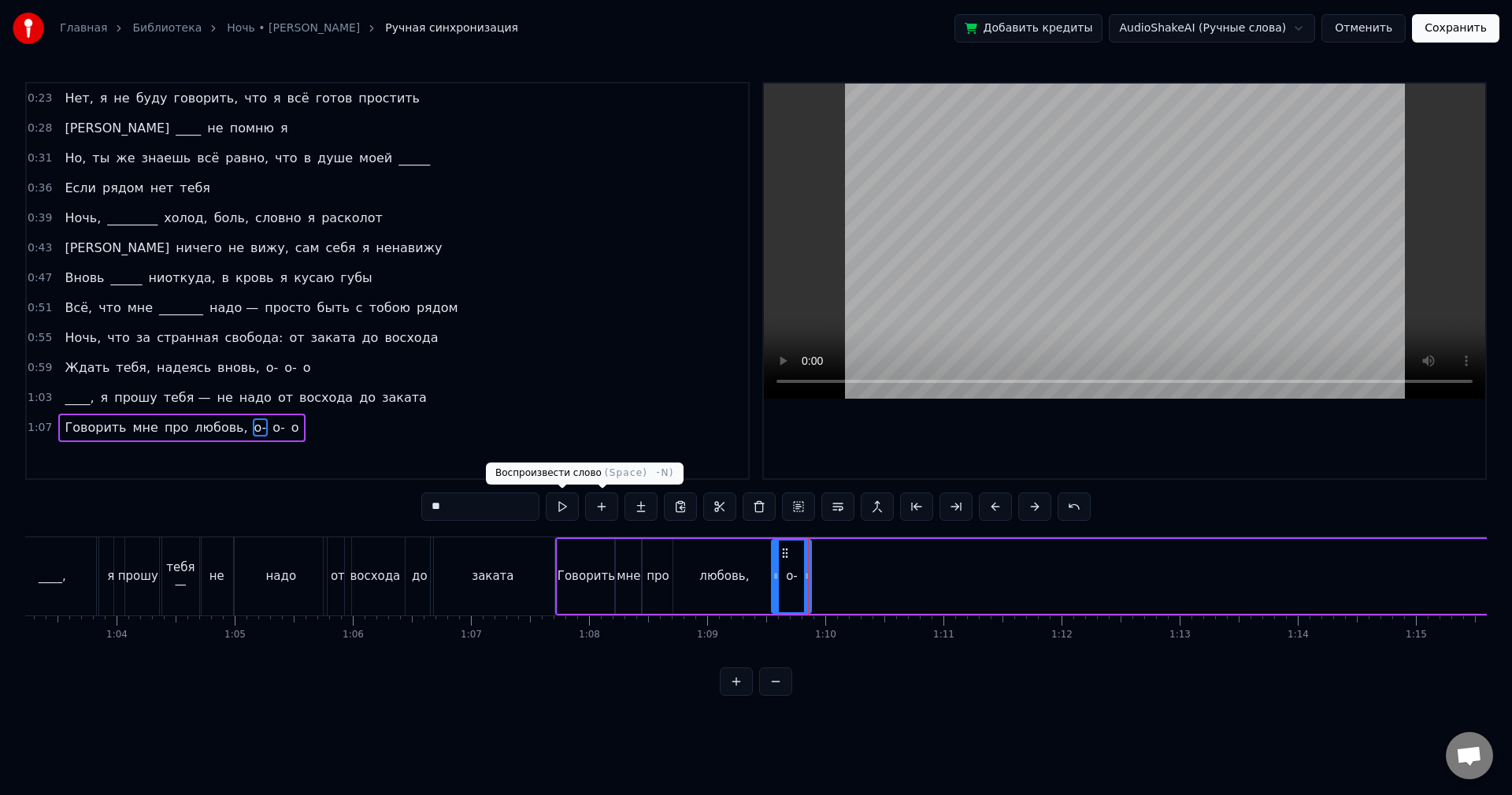
click at [556, 504] on button at bounding box center [562, 506] width 33 height 28
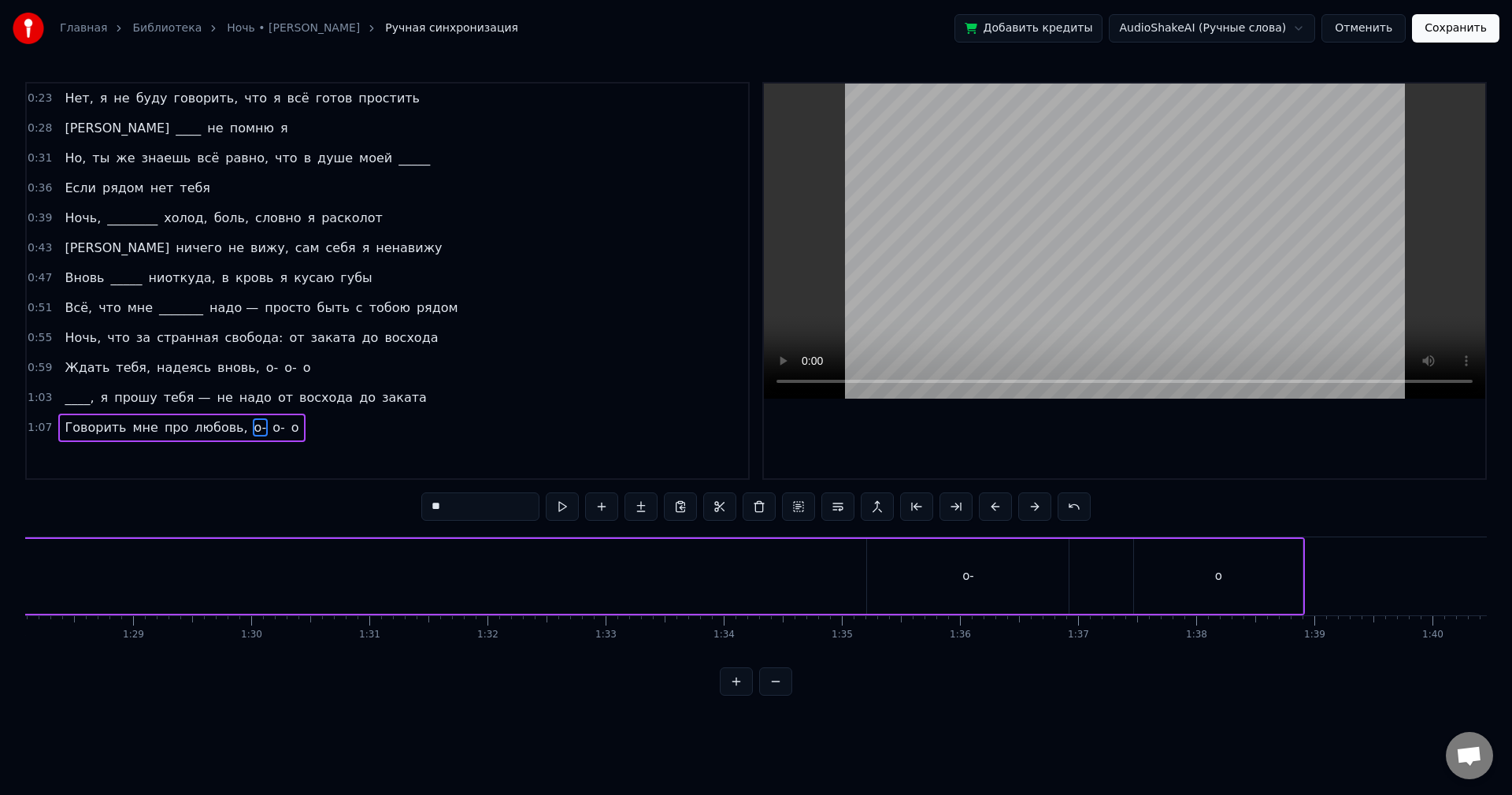
scroll to position [0, 10551]
click at [778, 577] on div "о-" at bounding box center [824, 576] width 202 height 75
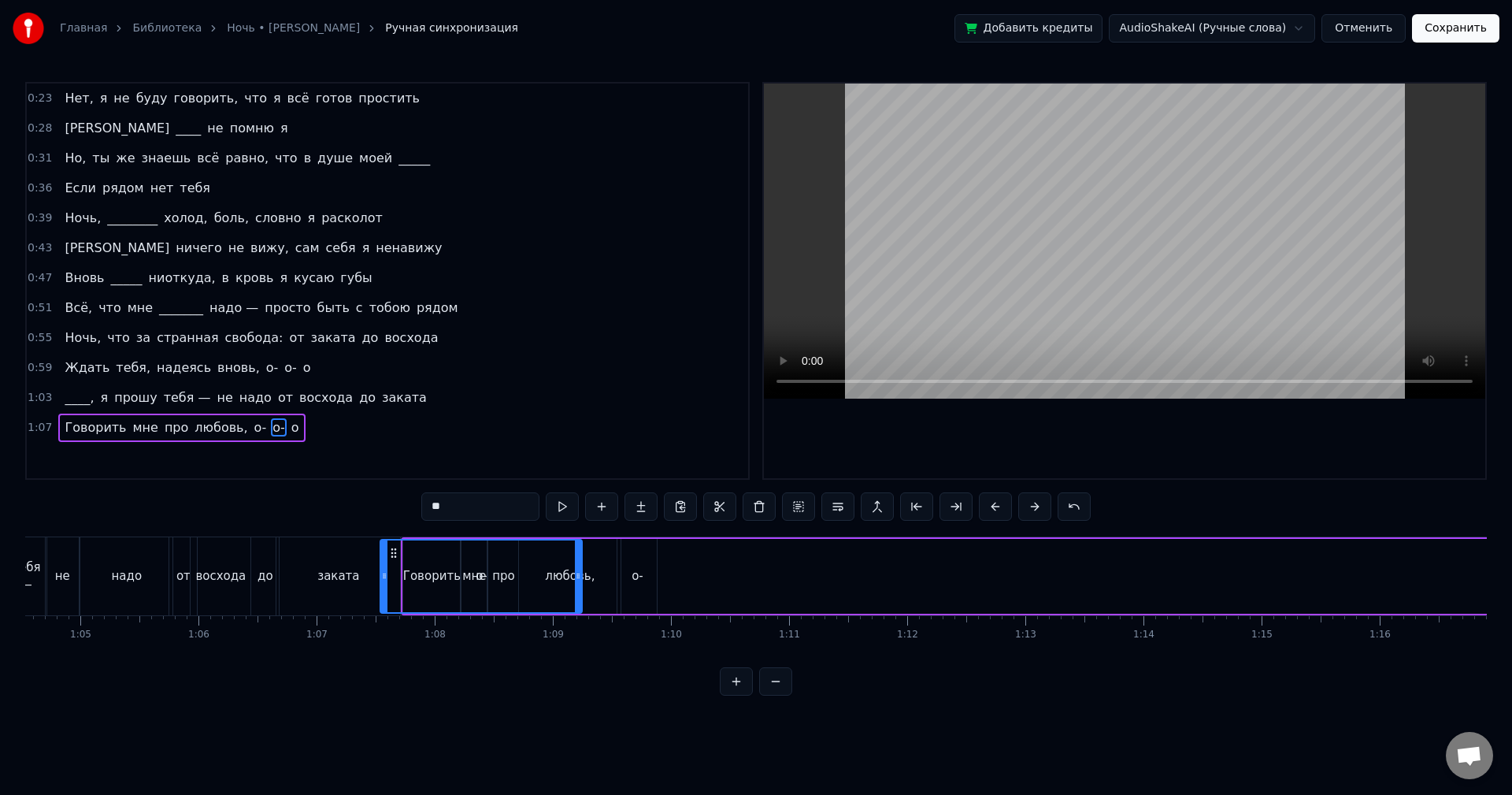
scroll to position [0, 7624]
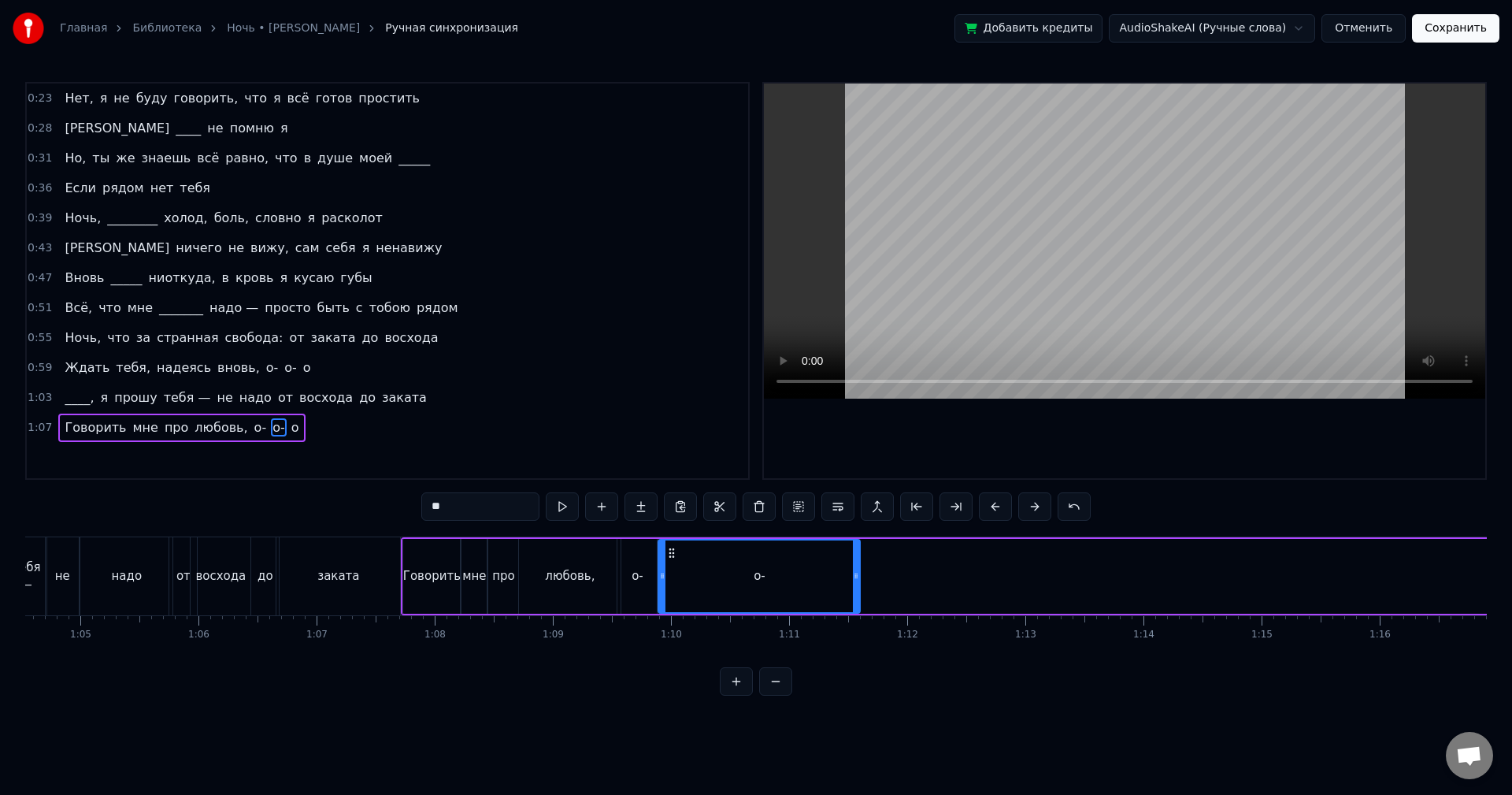
drag, startPoint x: 733, startPoint y: 551, endPoint x: 670, endPoint y: 603, distance: 81.7
click at [670, 603] on div "о-" at bounding box center [759, 576] width 200 height 72
drag, startPoint x: 856, startPoint y: 585, endPoint x: 704, endPoint y: 592, distance: 152.2
click at [704, 592] on div at bounding box center [704, 576] width 6 height 72
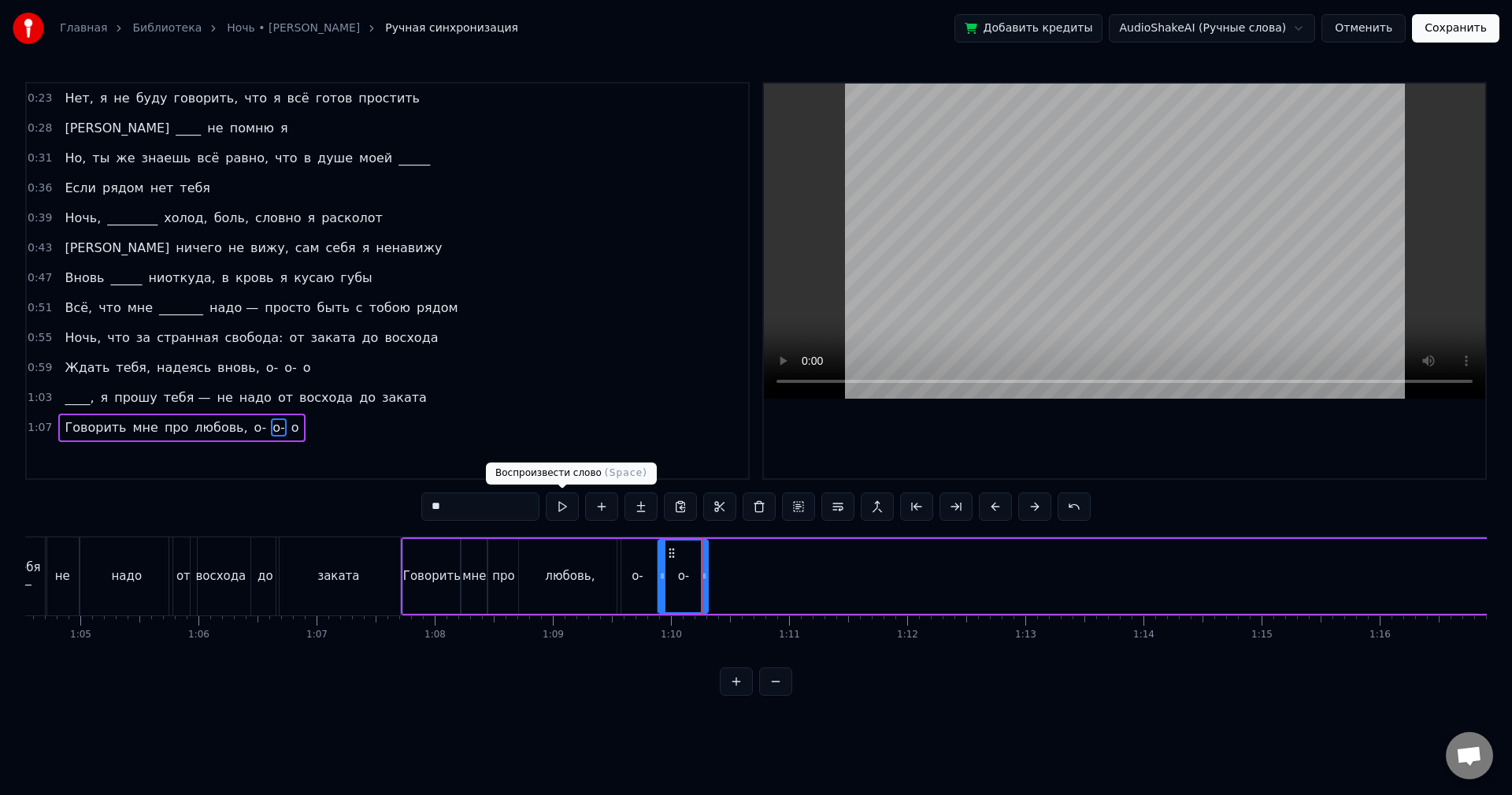
click at [563, 515] on button at bounding box center [562, 506] width 33 height 28
click at [290, 425] on span "о" at bounding box center [296, 427] width 11 height 18
type input "*"
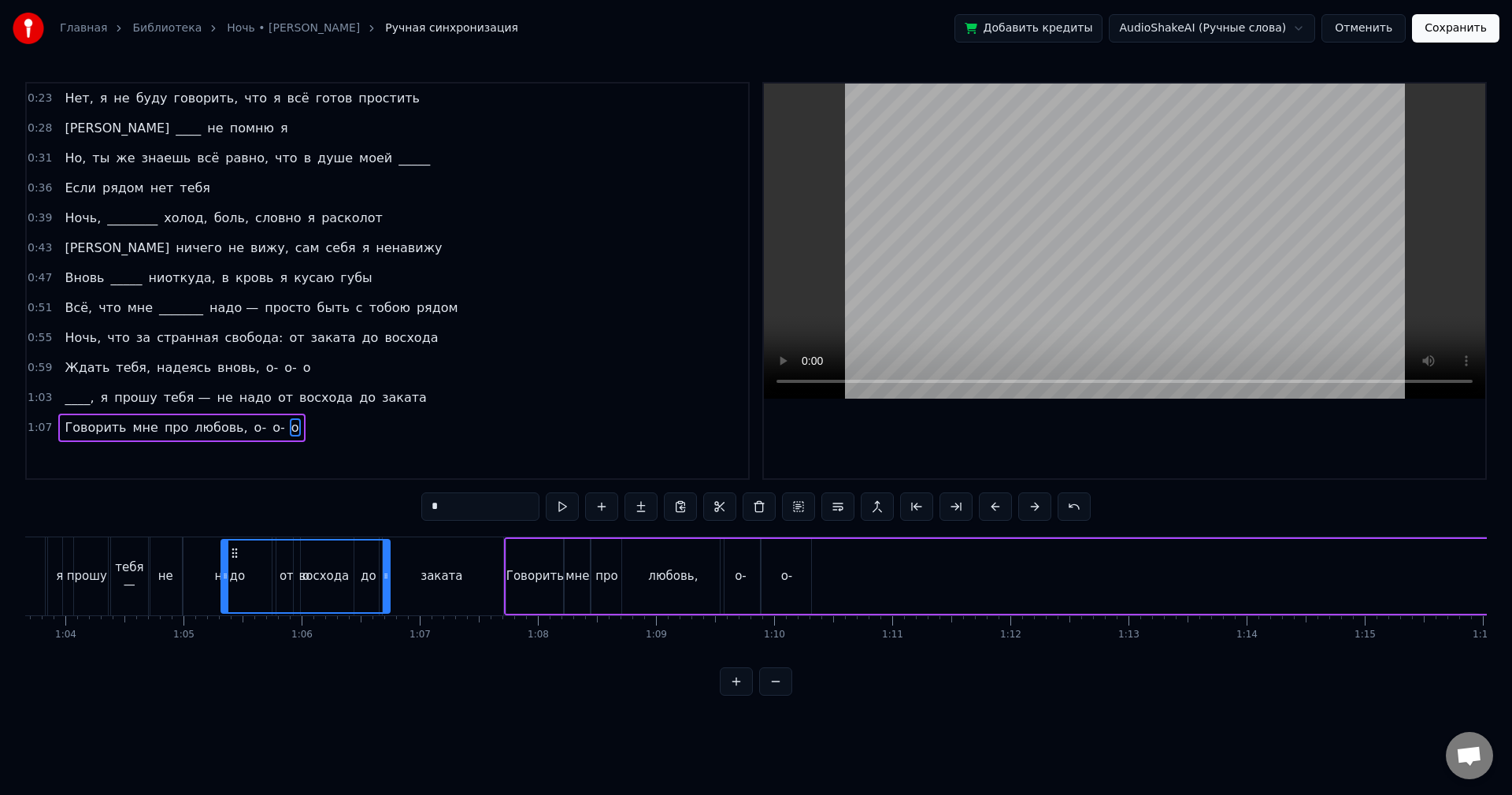
scroll to position [0, 7492]
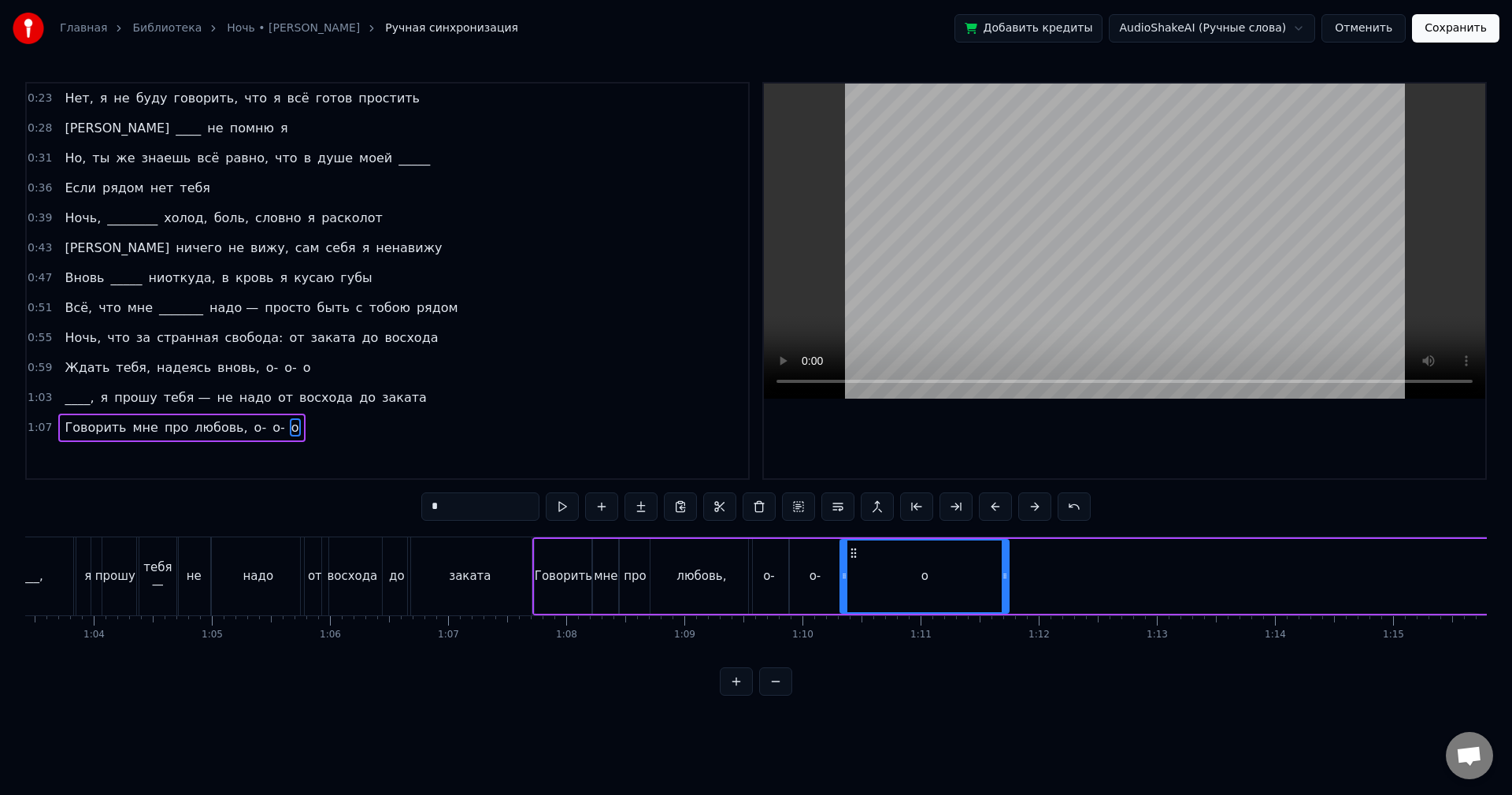
drag, startPoint x: 120, startPoint y: 550, endPoint x: 854, endPoint y: 593, distance: 735.3
click at [854, 593] on div "о" at bounding box center [925, 576] width 167 height 72
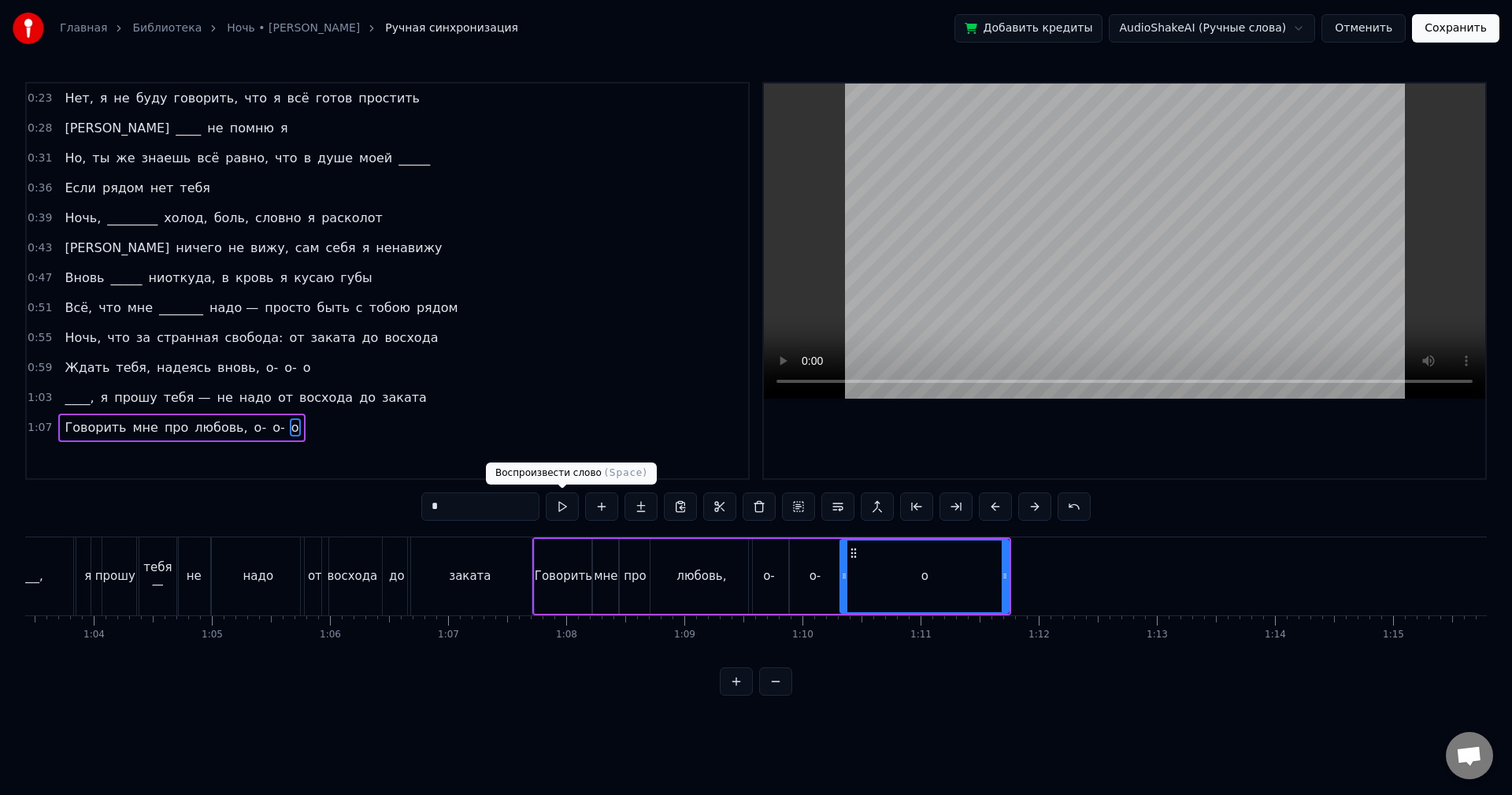
click at [560, 500] on button at bounding box center [562, 506] width 33 height 28
drag, startPoint x: 1006, startPoint y: 579, endPoint x: 1045, endPoint y: 580, distance: 39.0
click at [1037, 580] on icon at bounding box center [1034, 576] width 6 height 13
click at [563, 508] on button at bounding box center [562, 506] width 33 height 28
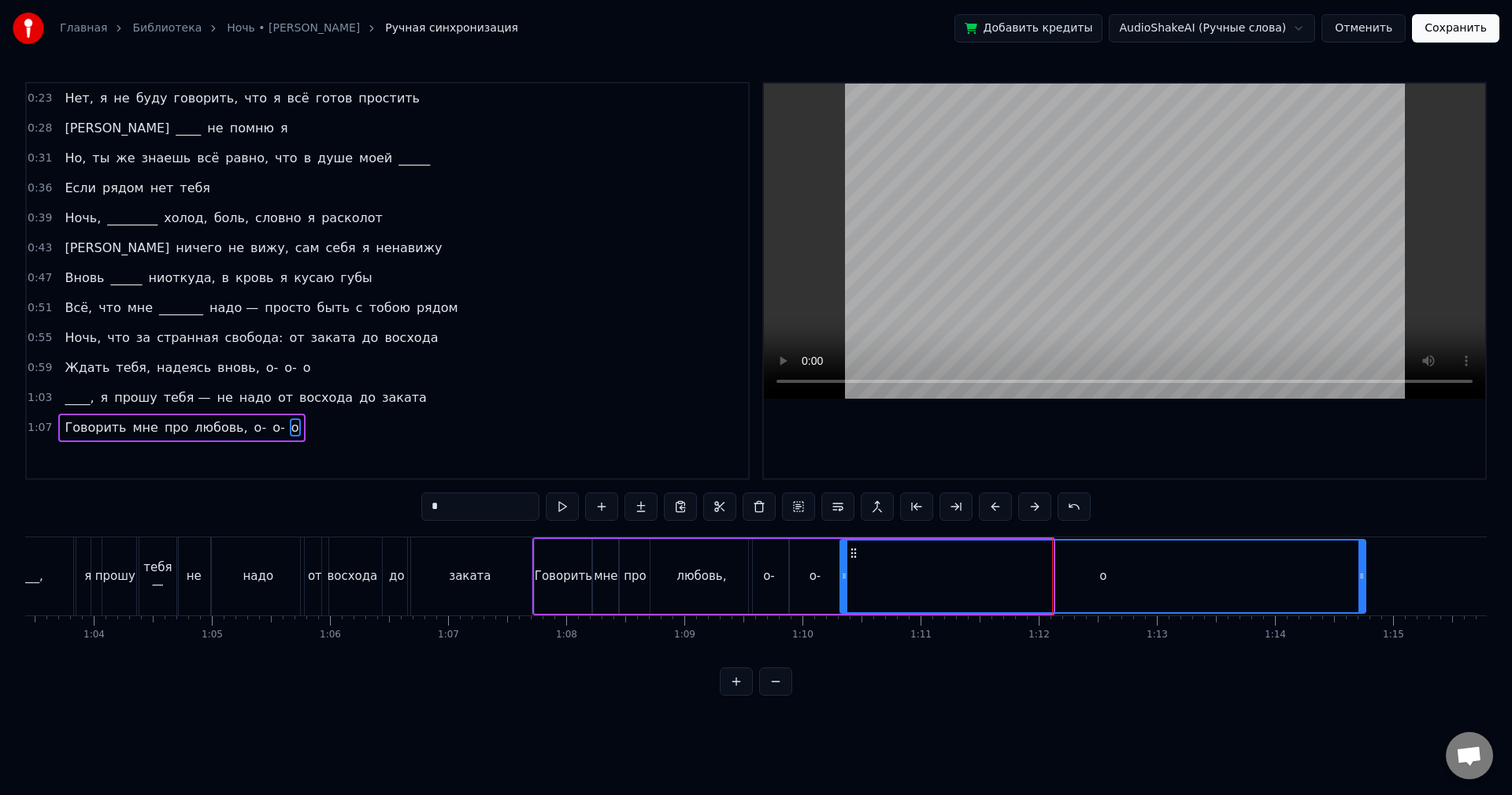
drag, startPoint x: 1052, startPoint y: 578, endPoint x: 1364, endPoint y: 581, distance: 312.0
click at [1364, 581] on icon at bounding box center [1361, 576] width 6 height 13
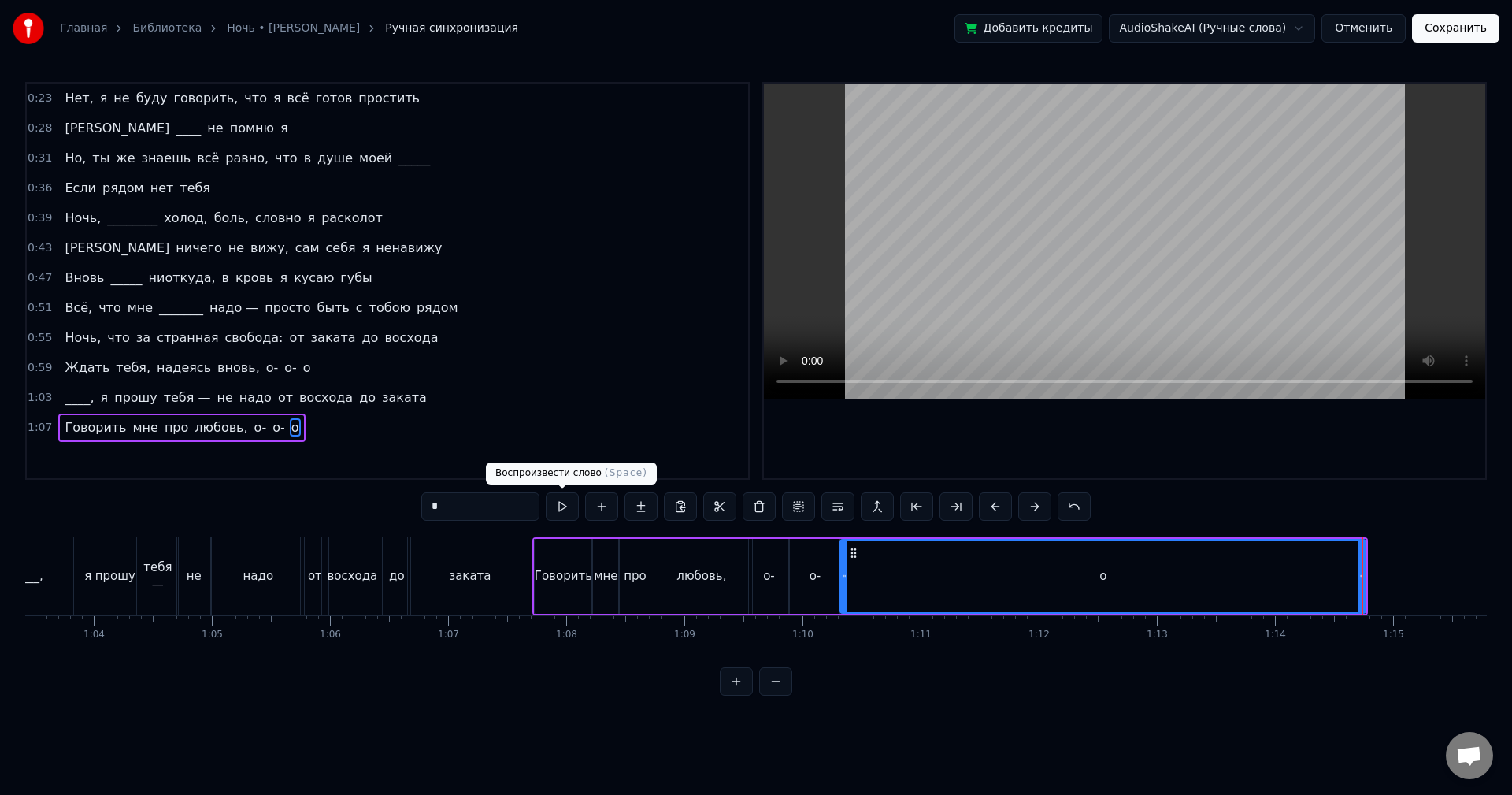
click at [571, 509] on button at bounding box center [562, 506] width 33 height 28
drag, startPoint x: 1364, startPoint y: 594, endPoint x: 1355, endPoint y: 598, distance: 9.8
click at [1355, 598] on div at bounding box center [1356, 576] width 6 height 72
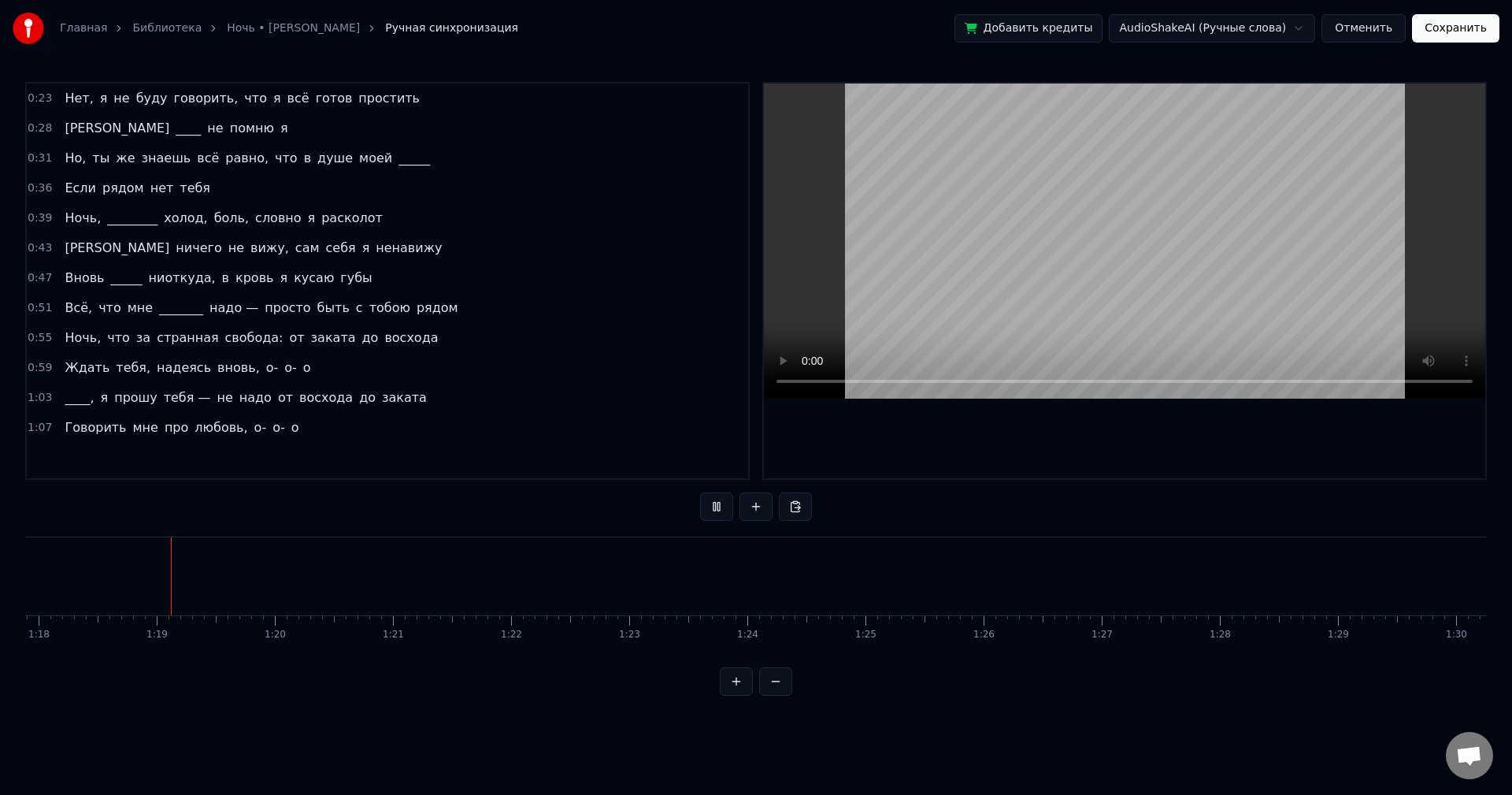
scroll to position [0, 9204]
click at [403, 96] on div "0:23 Нет, я не буду говорить, что я всё готов простить" at bounding box center [387, 99] width 721 height 30
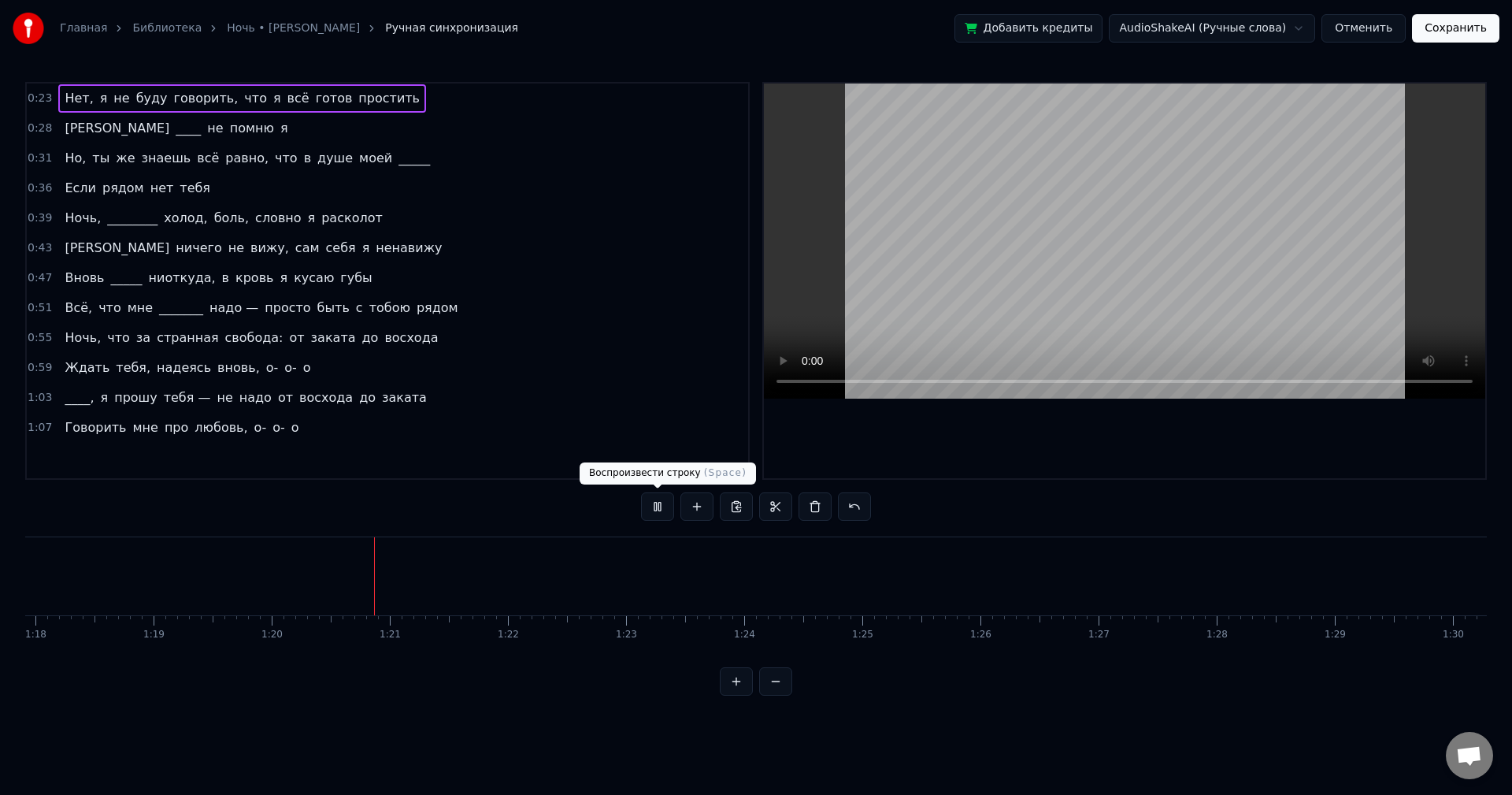
click at [655, 509] on button at bounding box center [657, 506] width 33 height 28
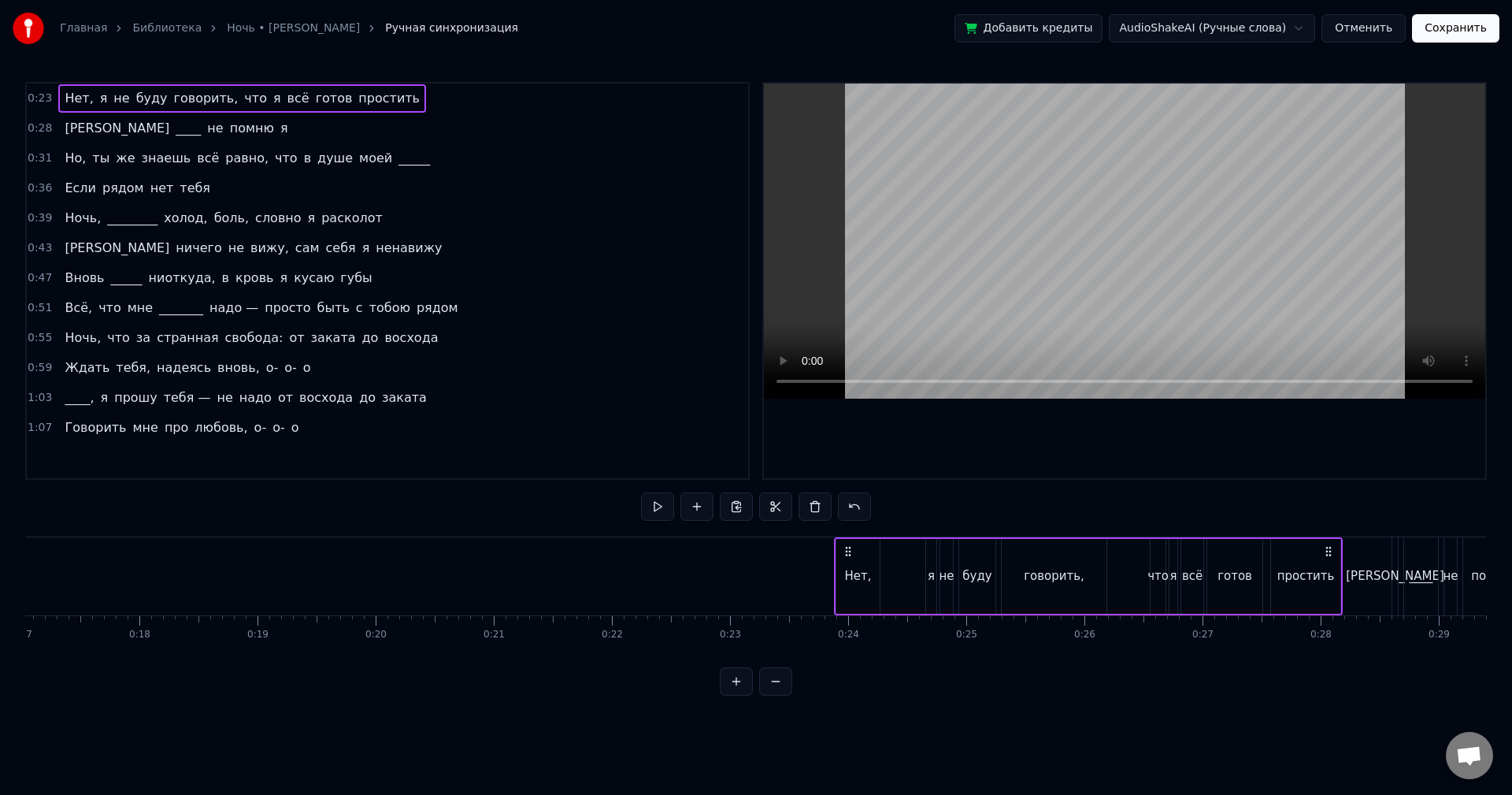
scroll to position [0, 1423]
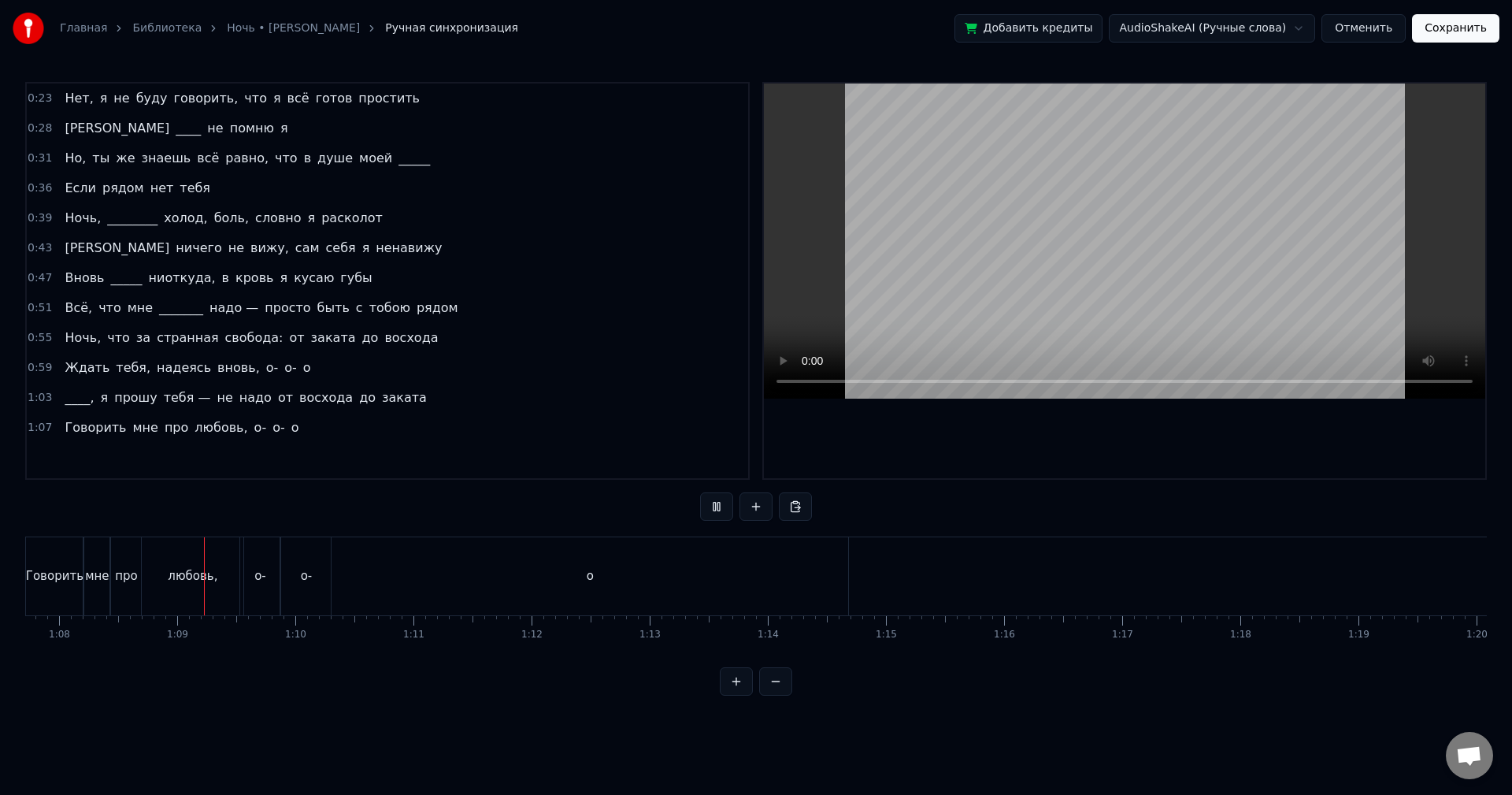
scroll to position [0, 8027]
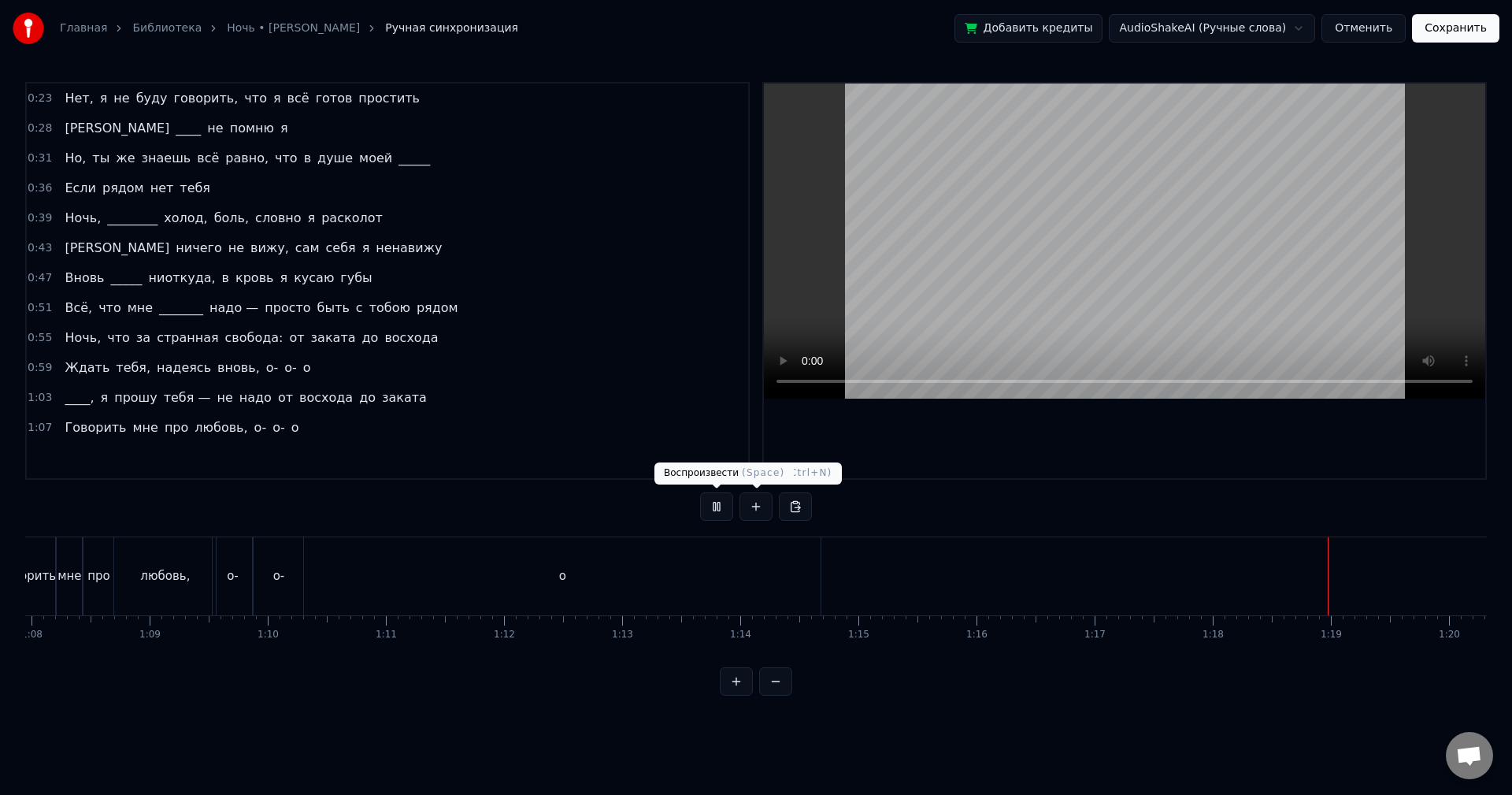
click at [721, 504] on button at bounding box center [717, 506] width 33 height 28
click at [806, 561] on div "о" at bounding box center [562, 576] width 516 height 78
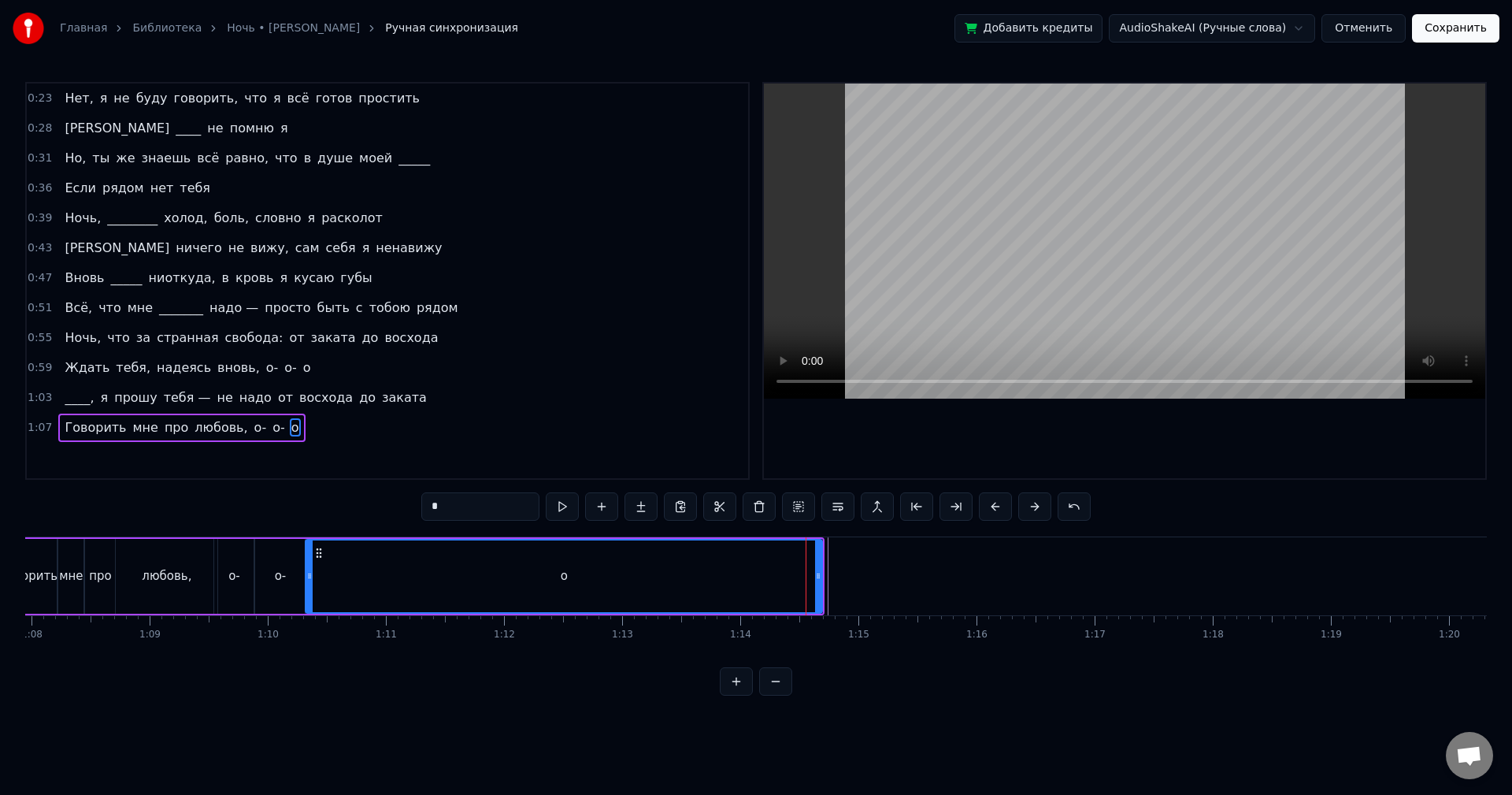
click at [1182, 507] on div "0:23 Нет, я не буду говорить, что я всё готов простить 0:28 И ____ не помню я 0…" at bounding box center [756, 389] width 1462 height 614
click at [1320, 32] on html "Главная Библиотека Ночь • Андрей Губин Ручная синхронизация Добавить кредиты Au…" at bounding box center [756, 360] width 1512 height 721
click at [1455, 32] on button "Сохранить" at bounding box center [1455, 28] width 88 height 28
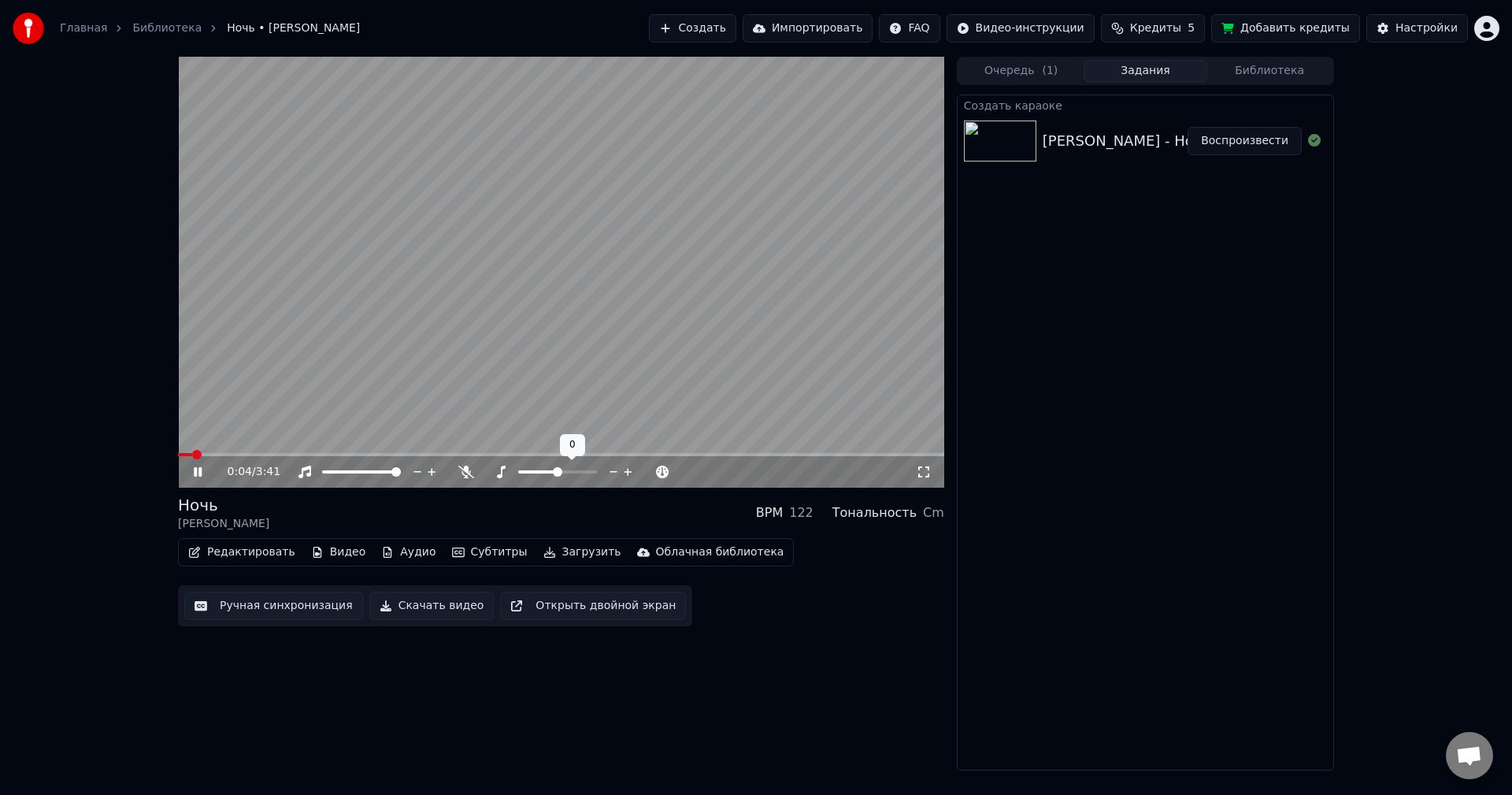
click at [616, 472] on icon at bounding box center [613, 472] width 15 height 16
click at [631, 471] on icon at bounding box center [628, 472] width 15 height 16
click at [614, 470] on icon at bounding box center [613, 472] width 15 height 16
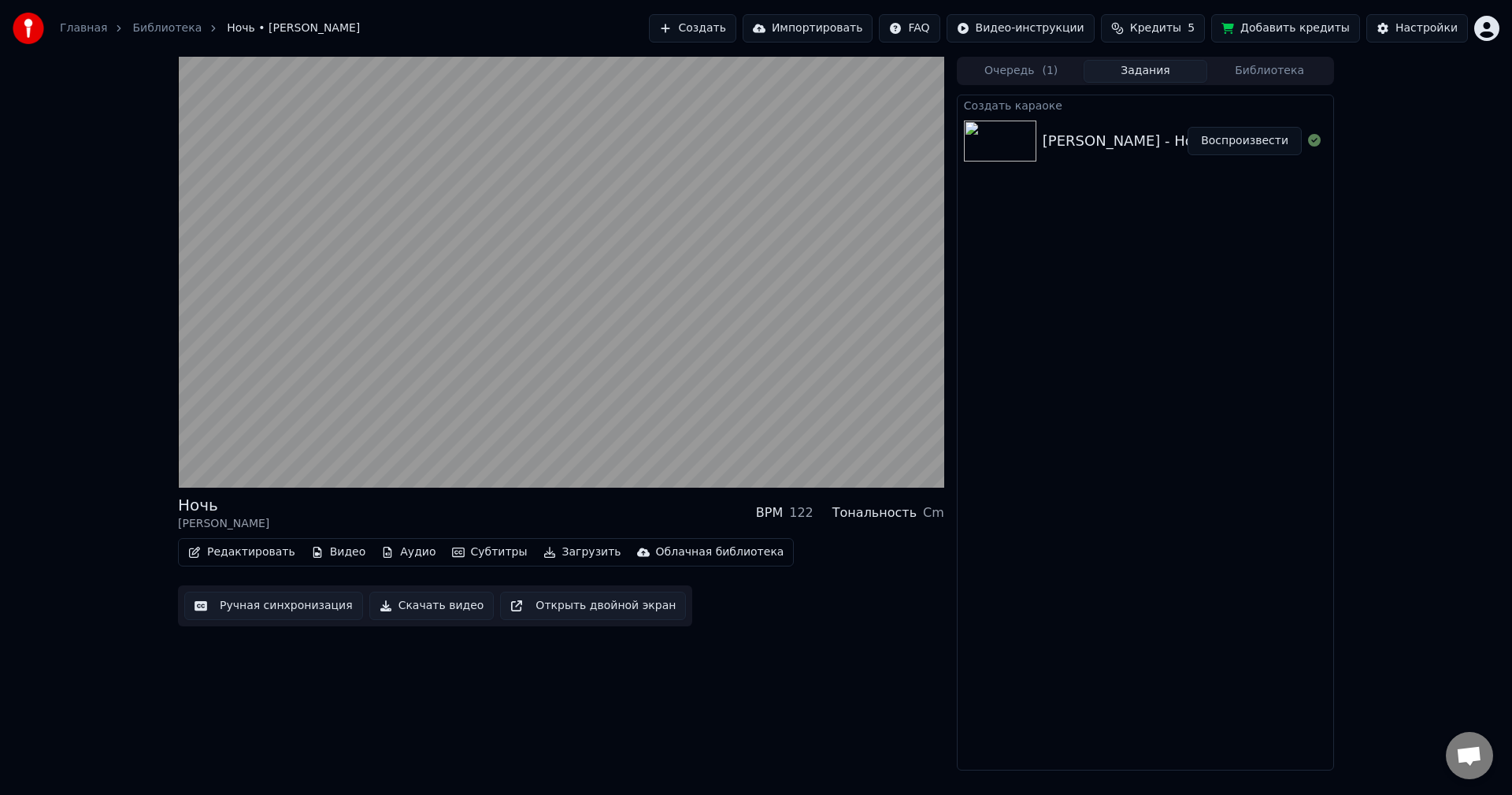
click at [449, 609] on button "Скачать видео" at bounding box center [432, 606] width 125 height 28
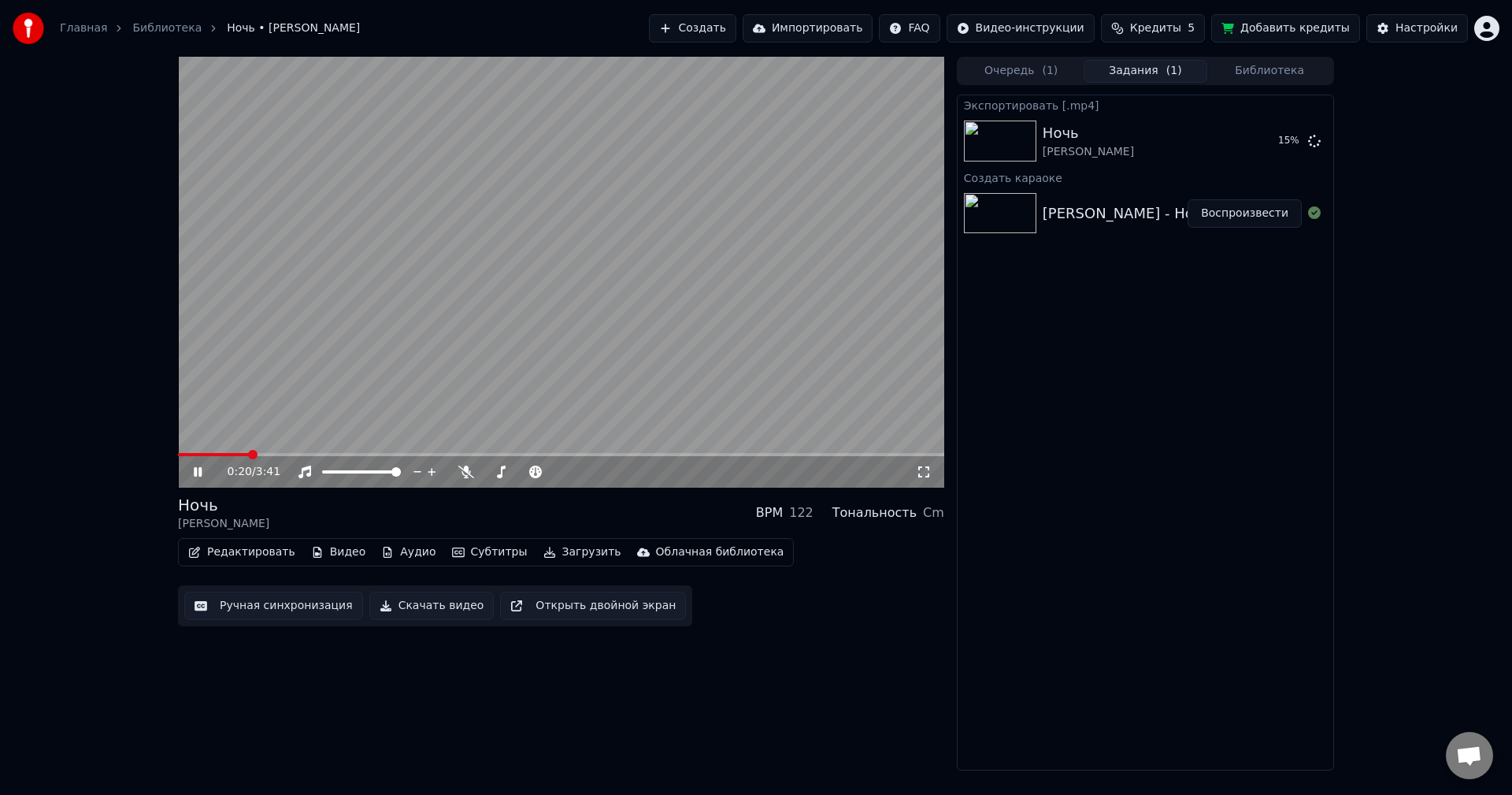
click at [490, 371] on video at bounding box center [561, 272] width 766 height 431
click at [1253, 147] on button "Показать" at bounding box center [1261, 141] width 81 height 28
click at [732, 28] on button "Создать" at bounding box center [692, 28] width 87 height 28
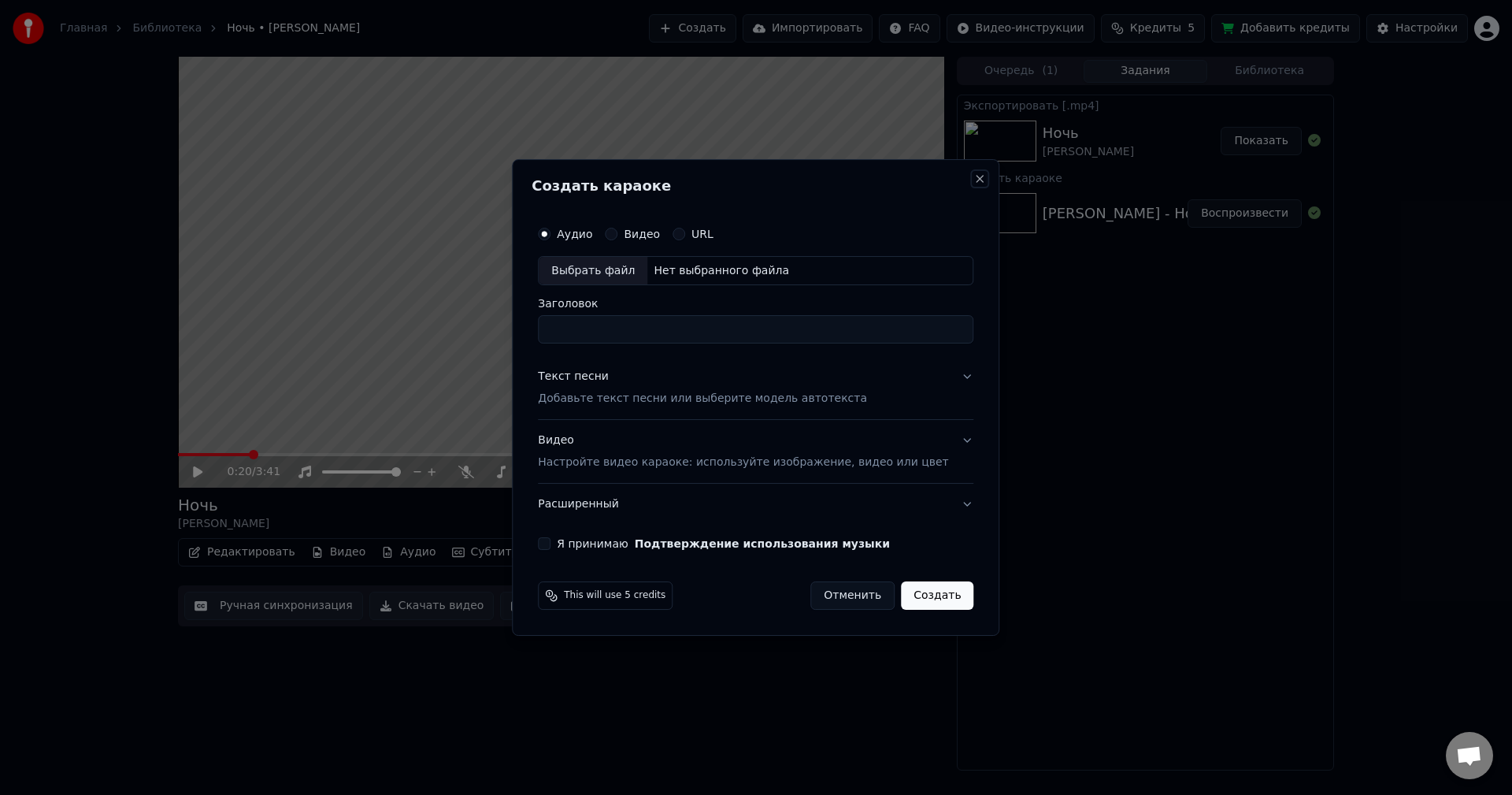
click at [974, 173] on button "Close" at bounding box center [981, 179] width 13 height 13
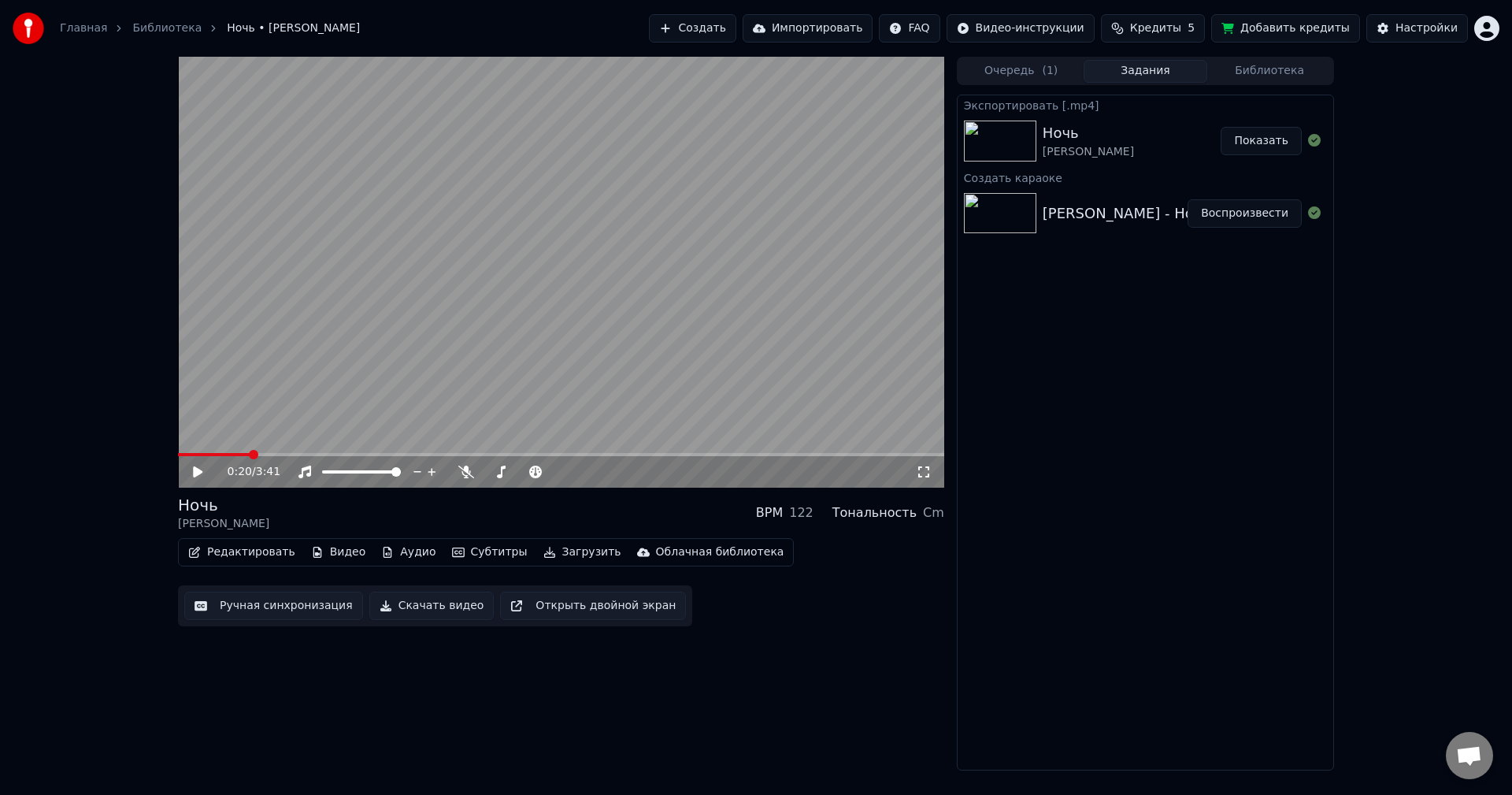
click at [170, 24] on link "Библиотека" at bounding box center [167, 28] width 69 height 16
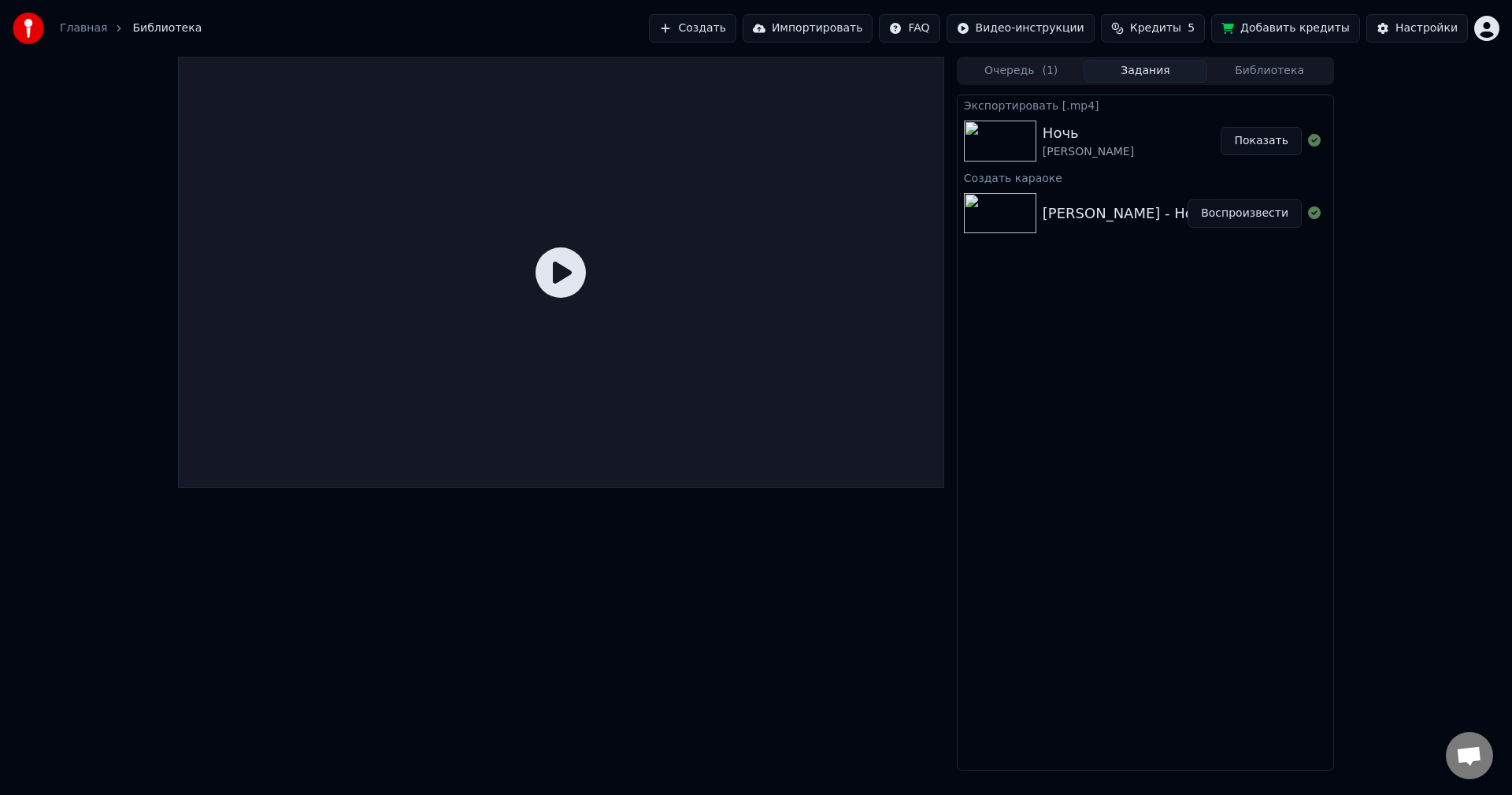
click at [1171, 73] on button "Задания" at bounding box center [1146, 71] width 125 height 23
click at [1032, 79] on button "Очередь ( 1 )" at bounding box center [1022, 71] width 125 height 23
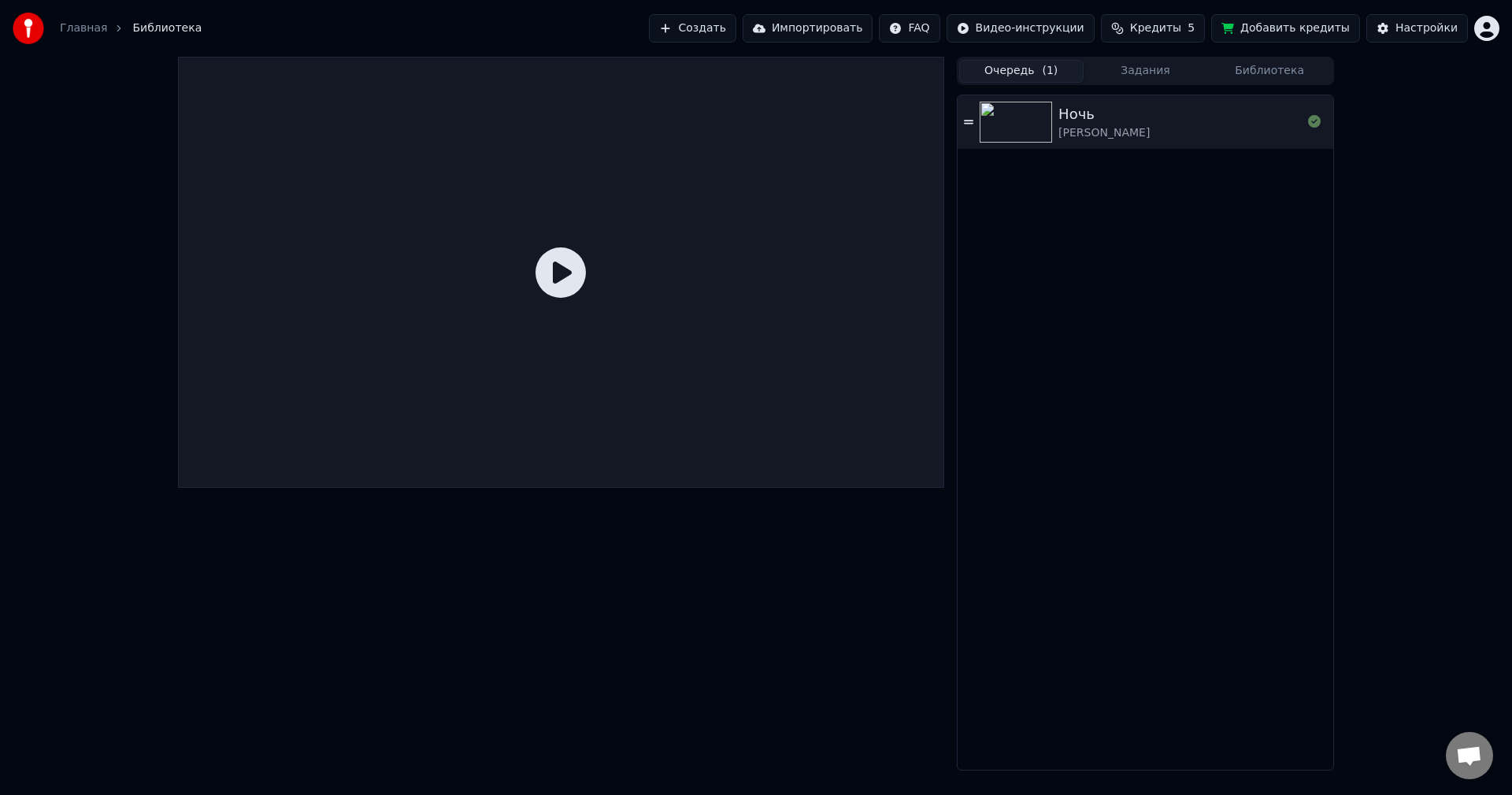
click at [1166, 66] on button "Задания" at bounding box center [1146, 71] width 125 height 23
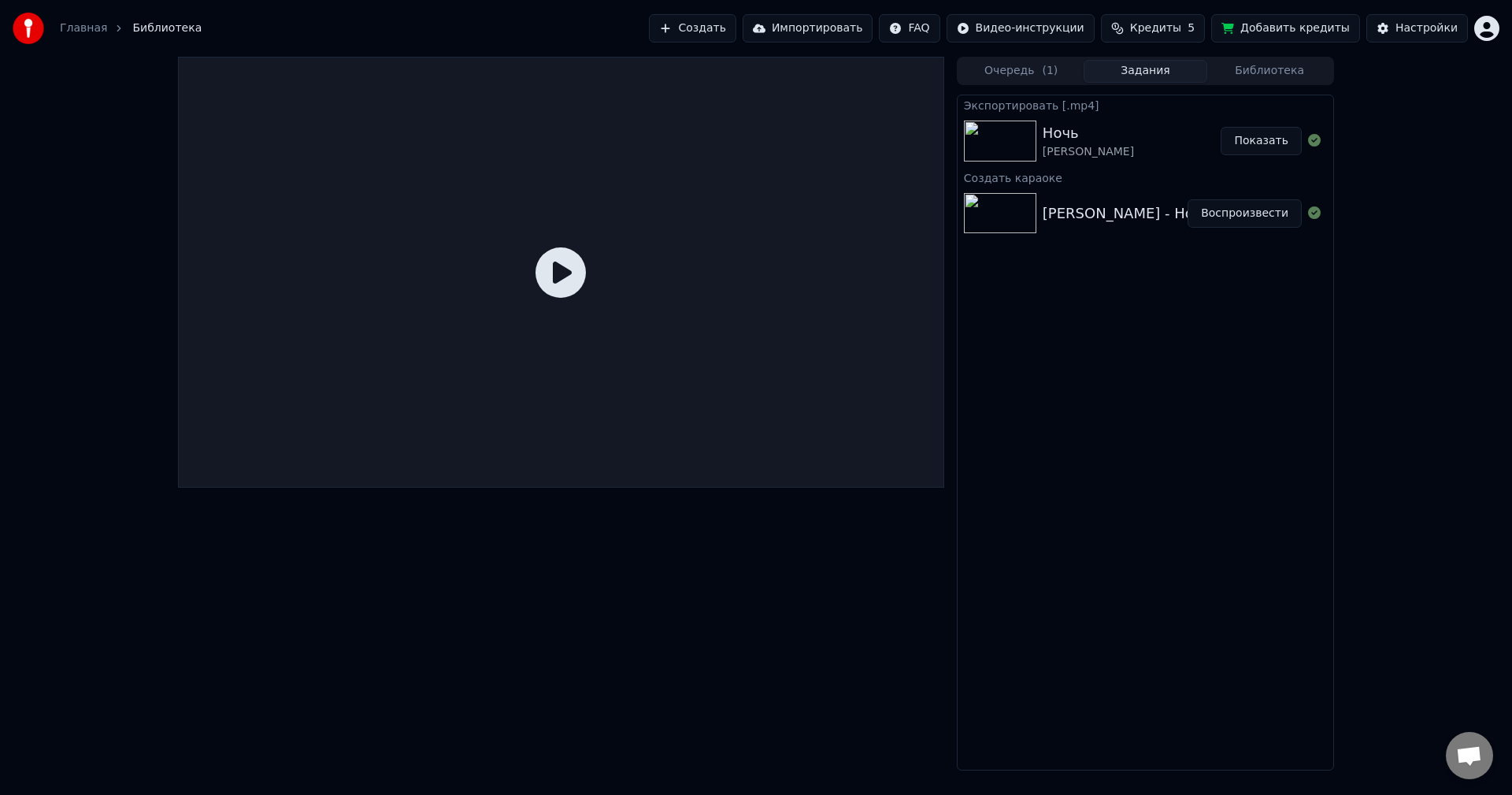
click at [1015, 31] on html "Главная Библиотека Создать Импортировать FAQ Видео-инструкции Кредиты 5 Добавит…" at bounding box center [756, 398] width 1512 height 795
click at [1011, 64] on div "Инструкция по быстрому запуску" at bounding box center [1067, 62] width 236 height 25
click at [847, 34] on button "Импортировать" at bounding box center [808, 28] width 131 height 28
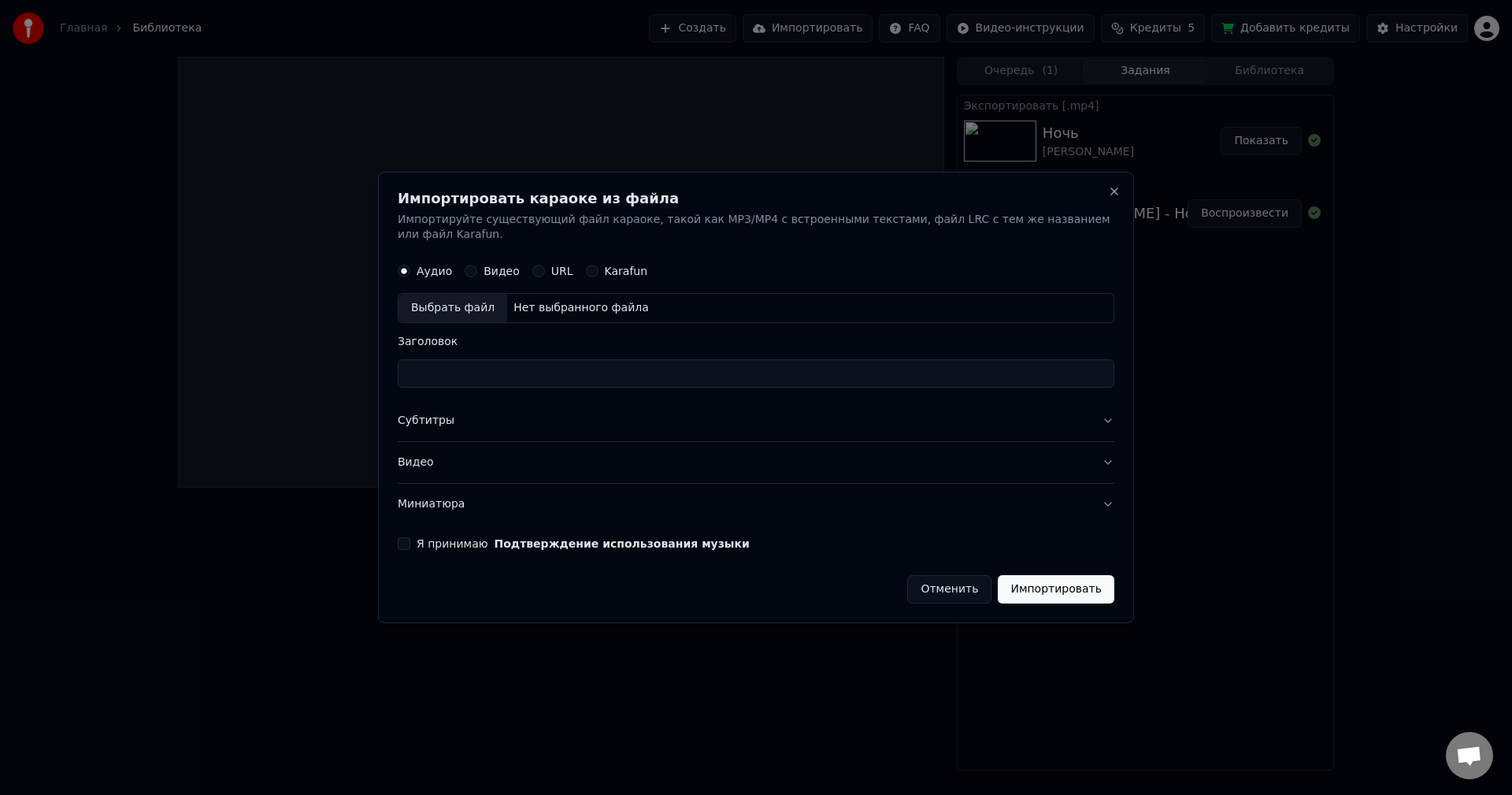
click at [1112, 207] on div "Импортировать караоке из файла Импортируйте существующий файл караоке, такой ка…" at bounding box center [756, 398] width 756 height 452
click at [1111, 198] on button "Close" at bounding box center [1115, 192] width 13 height 13
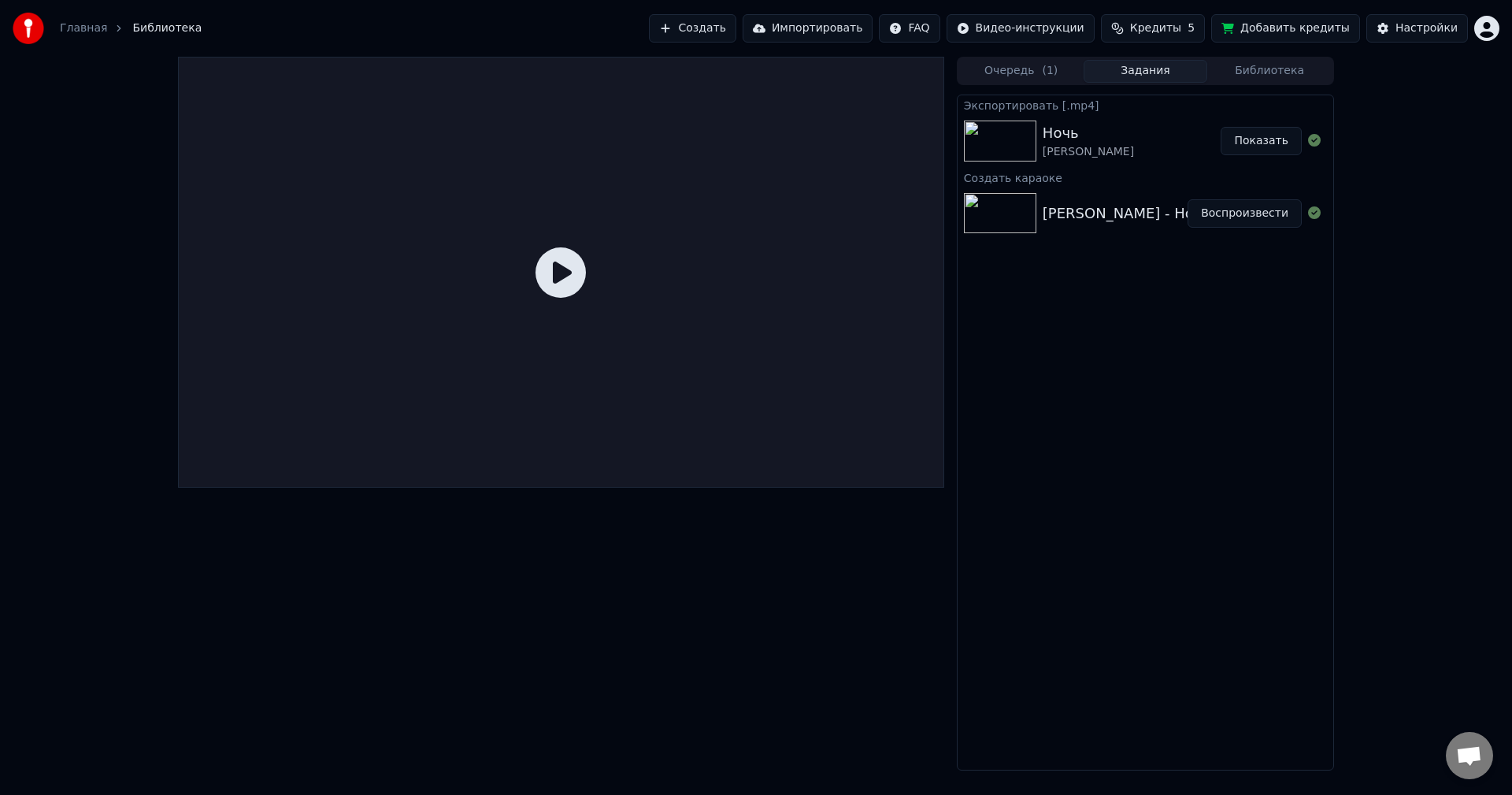
click at [736, 32] on button "Создать" at bounding box center [692, 28] width 87 height 28
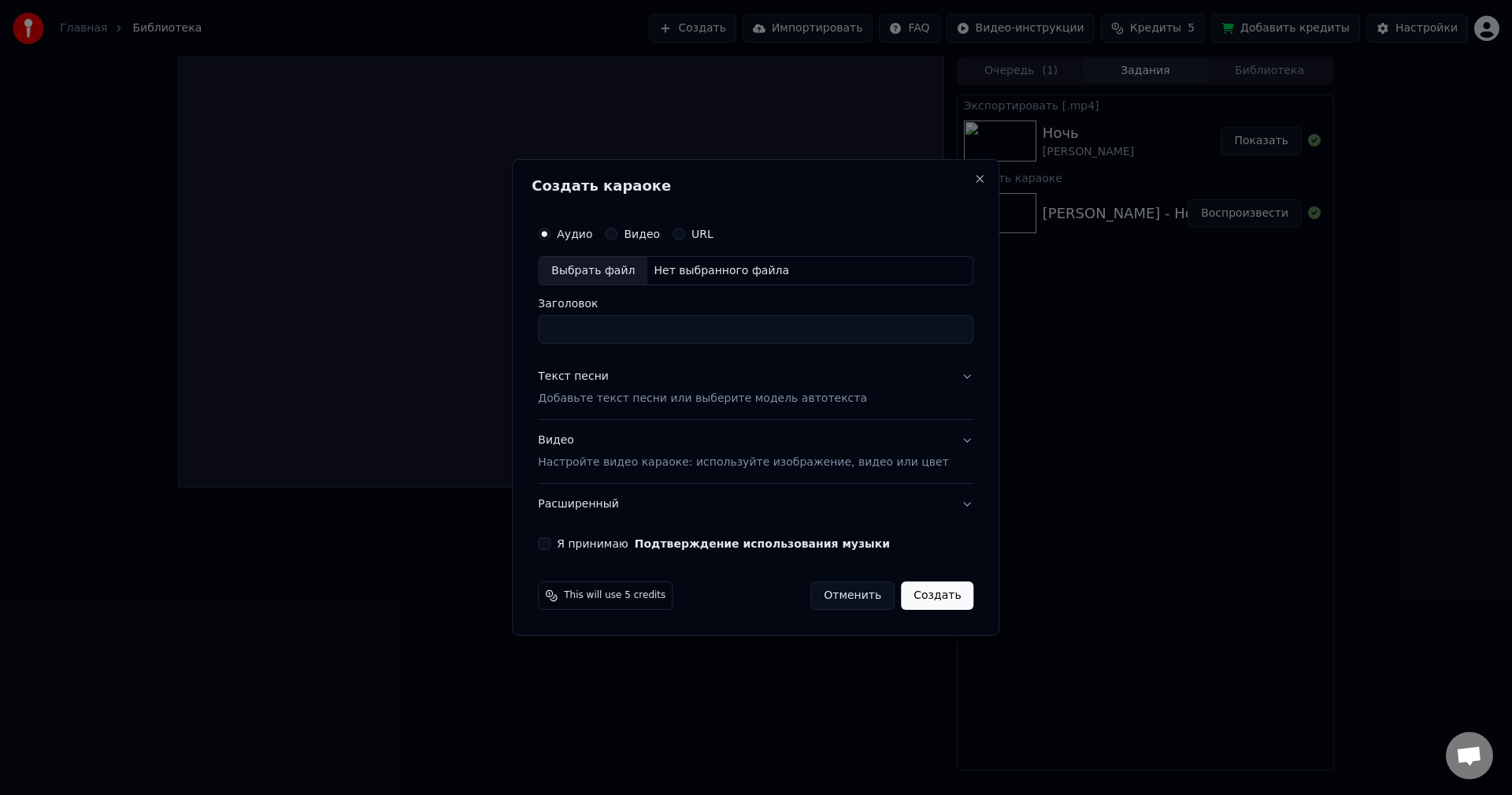
click at [619, 268] on div "Выбрать файл" at bounding box center [593, 271] width 109 height 28
click at [967, 181] on div "Создать караоке Аудио Видео URL Выбрать файл Нет выбранного файла Заголовок Тек…" at bounding box center [755, 398] width 487 height 477
click at [974, 183] on button "Close" at bounding box center [981, 179] width 13 height 13
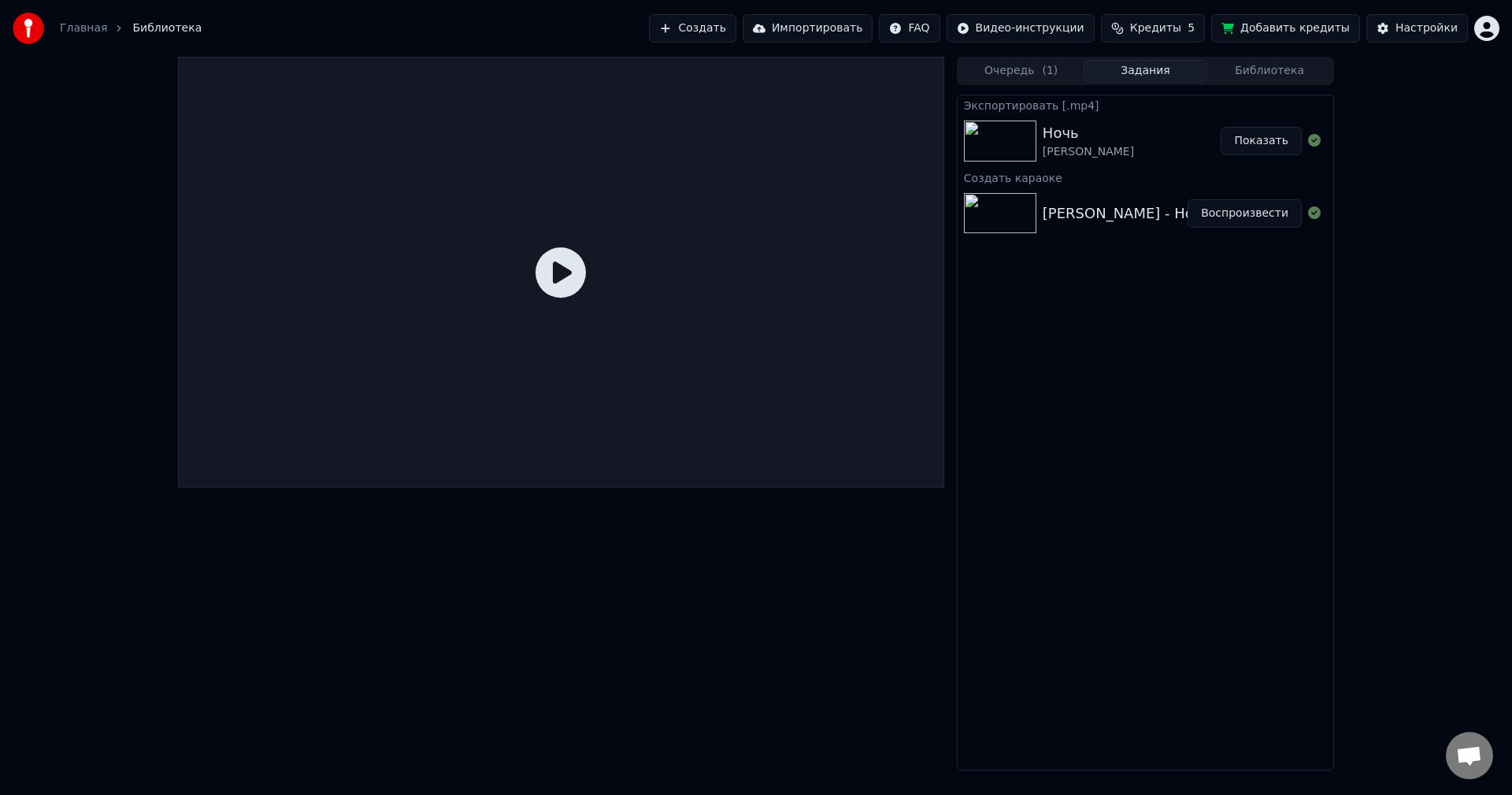
click at [730, 30] on button "Создать" at bounding box center [692, 28] width 87 height 28
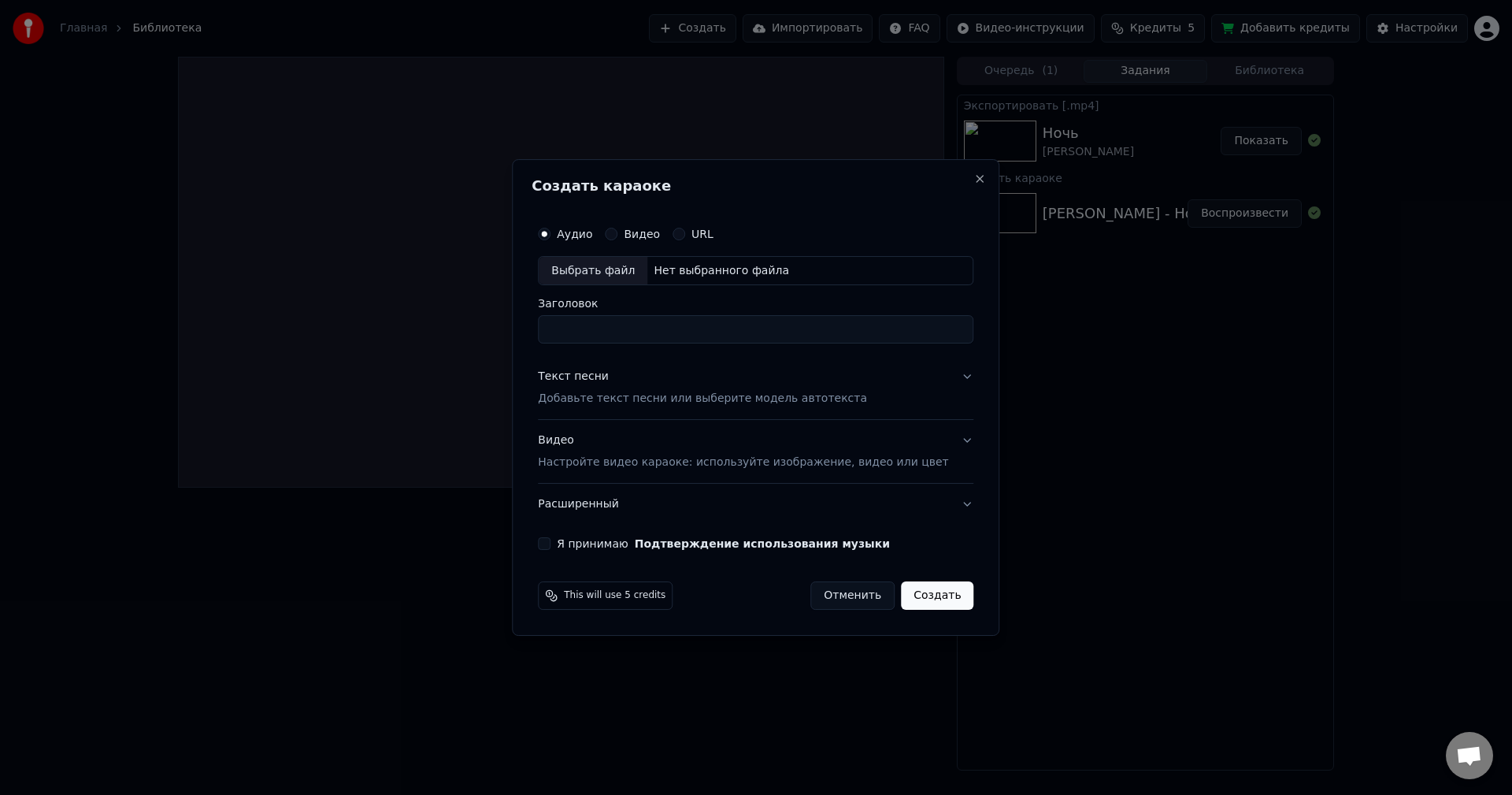
click at [612, 274] on div "Выбрать файл" at bounding box center [593, 271] width 109 height 28
type input "**********"
click at [649, 399] on p "Добавьте текст песни или выберите модель автотекста" at bounding box center [702, 400] width 330 height 16
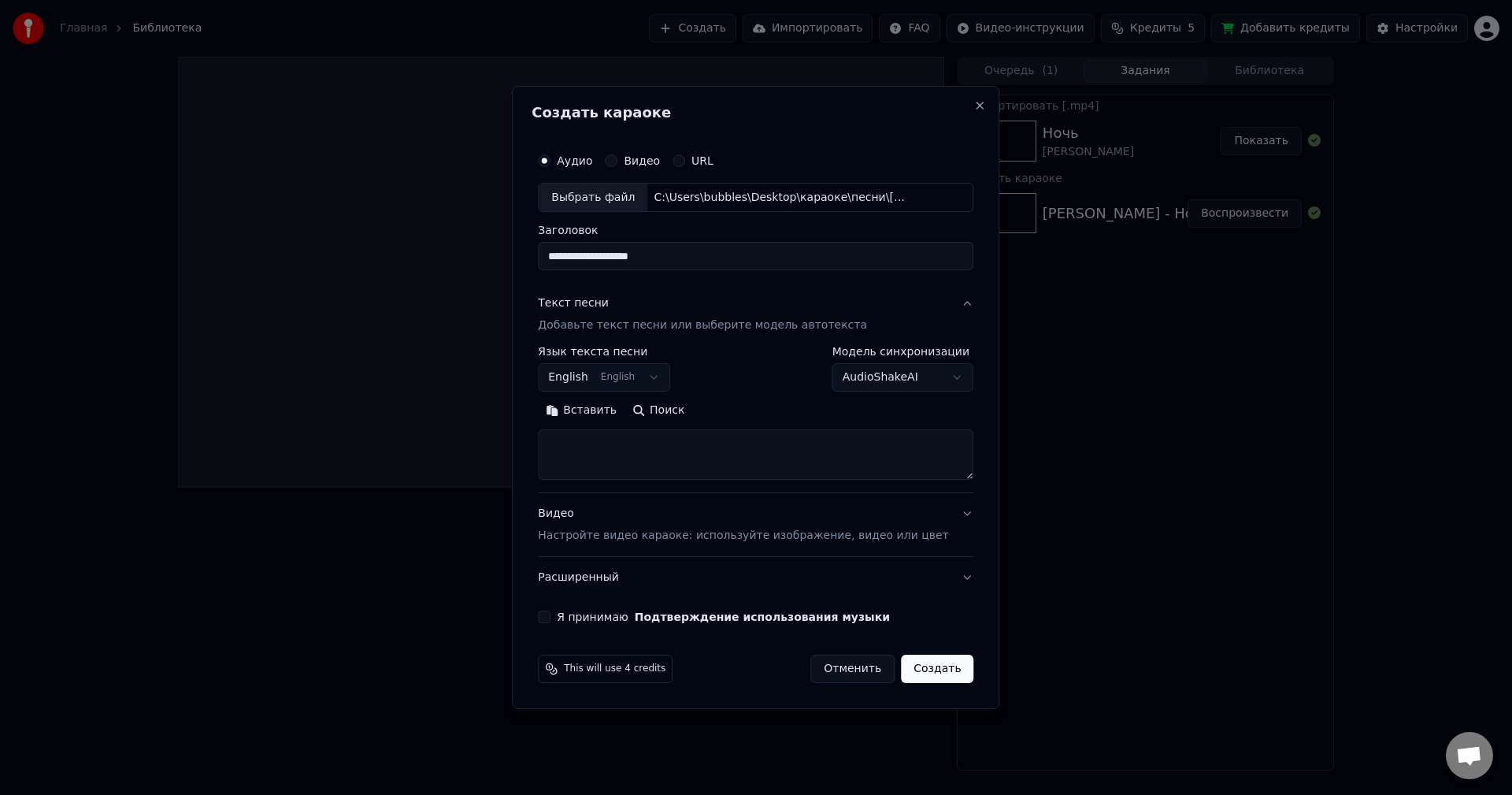
click at [643, 447] on textarea at bounding box center [755, 455] width 435 height 50
paste textarea "**********"
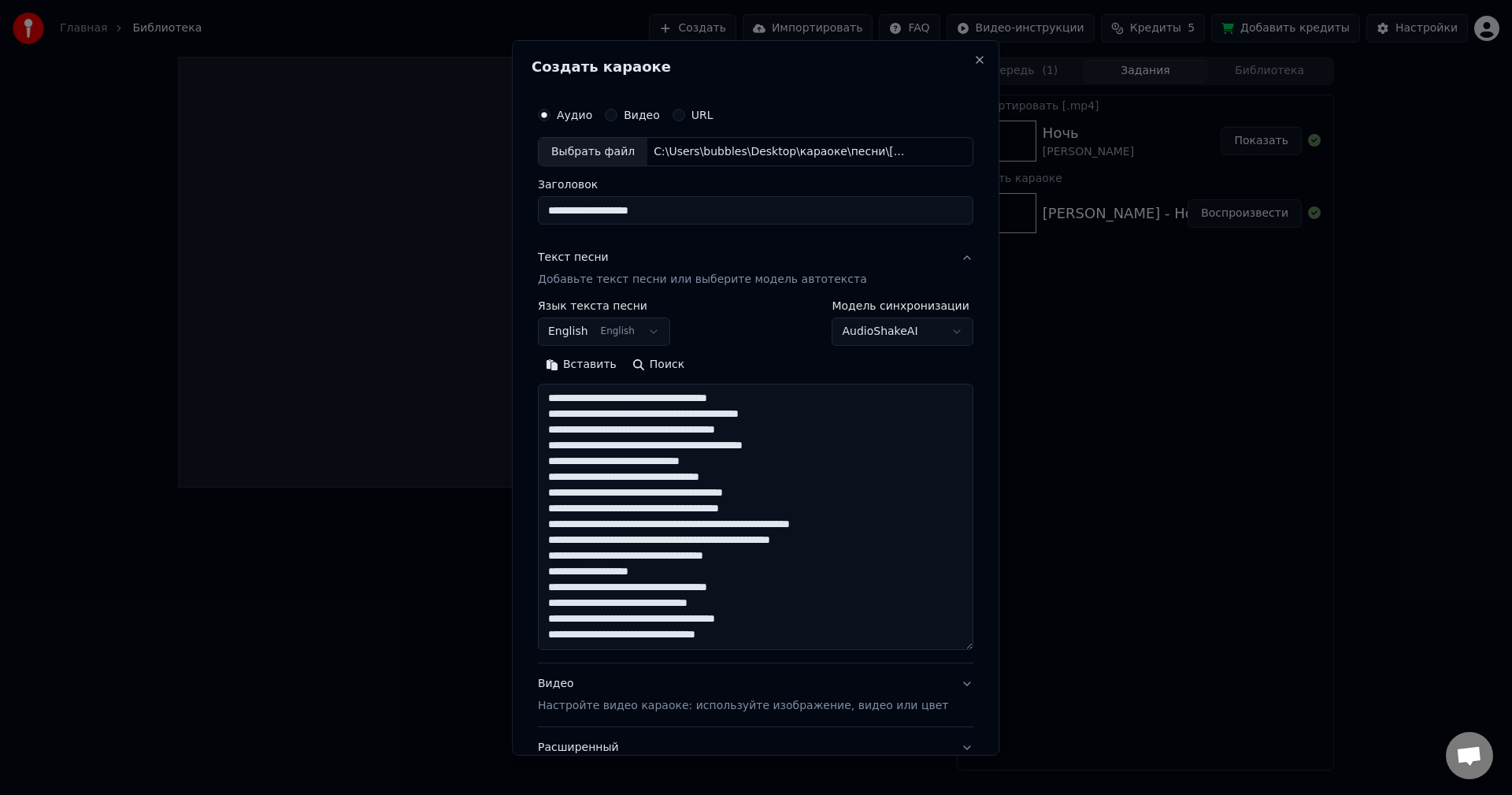
scroll to position [210, 0]
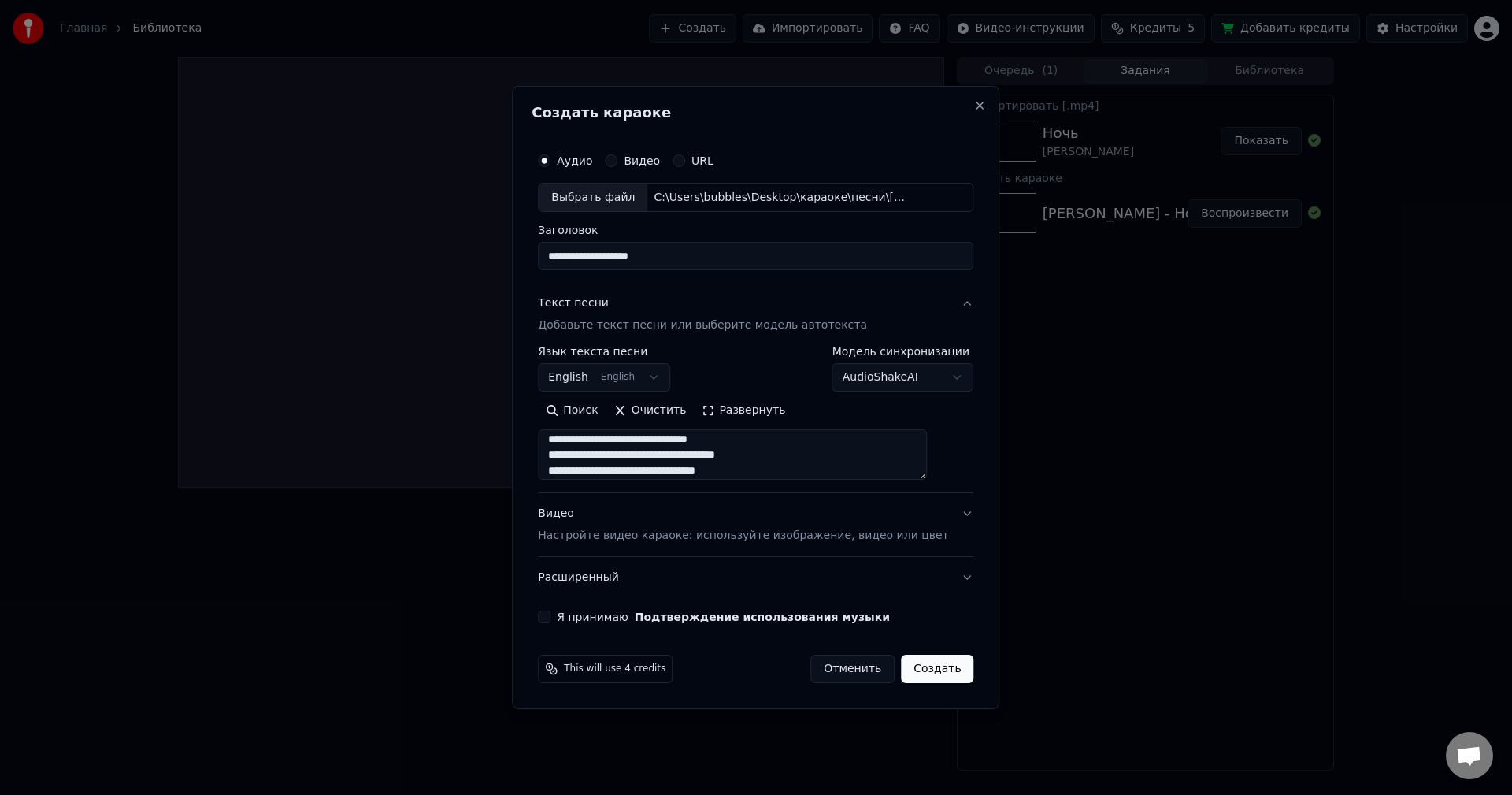
type textarea "**********"
click at [665, 384] on body "**********" at bounding box center [756, 398] width 1512 height 795
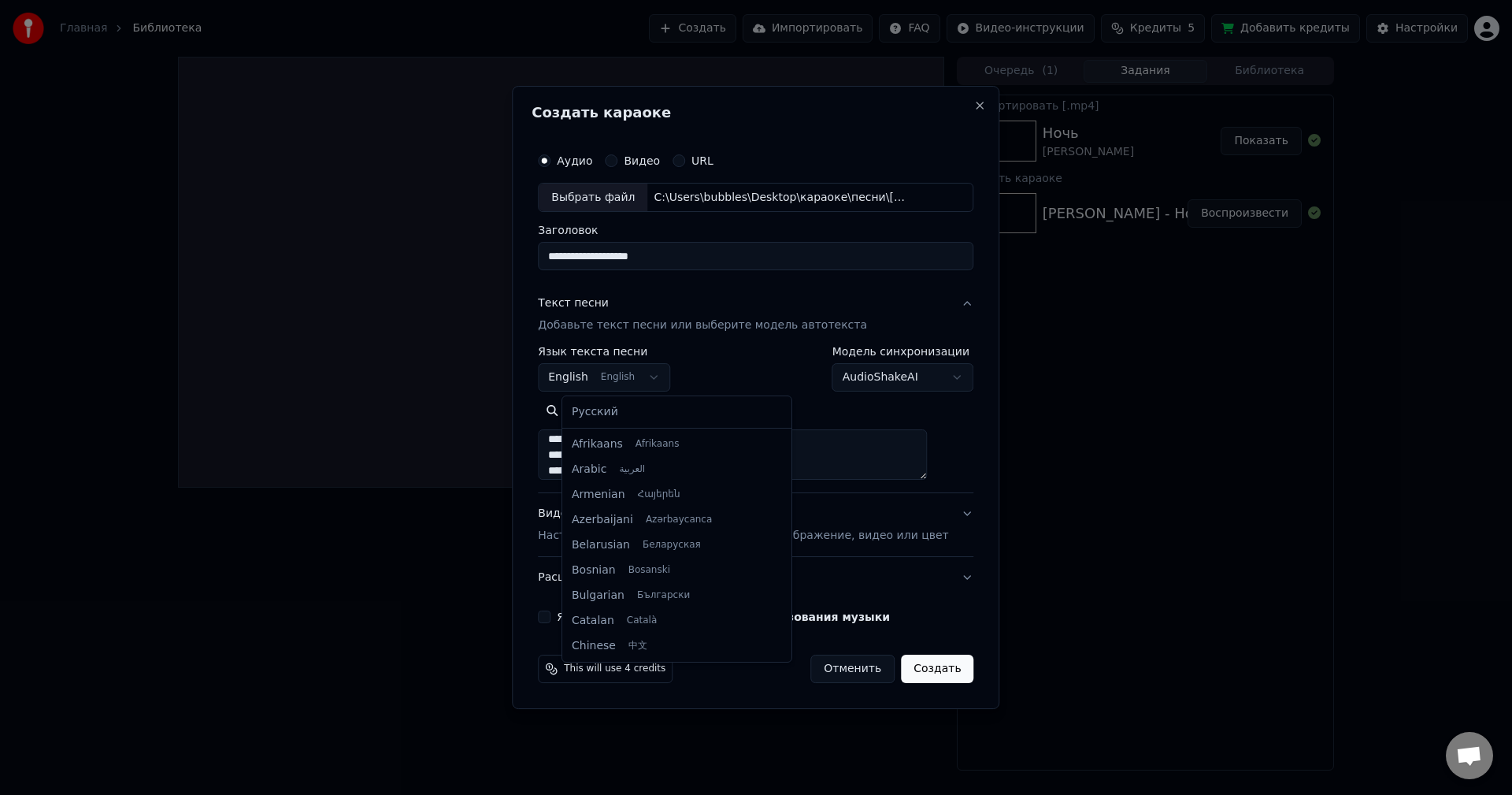
scroll to position [126, 0]
select select "**"
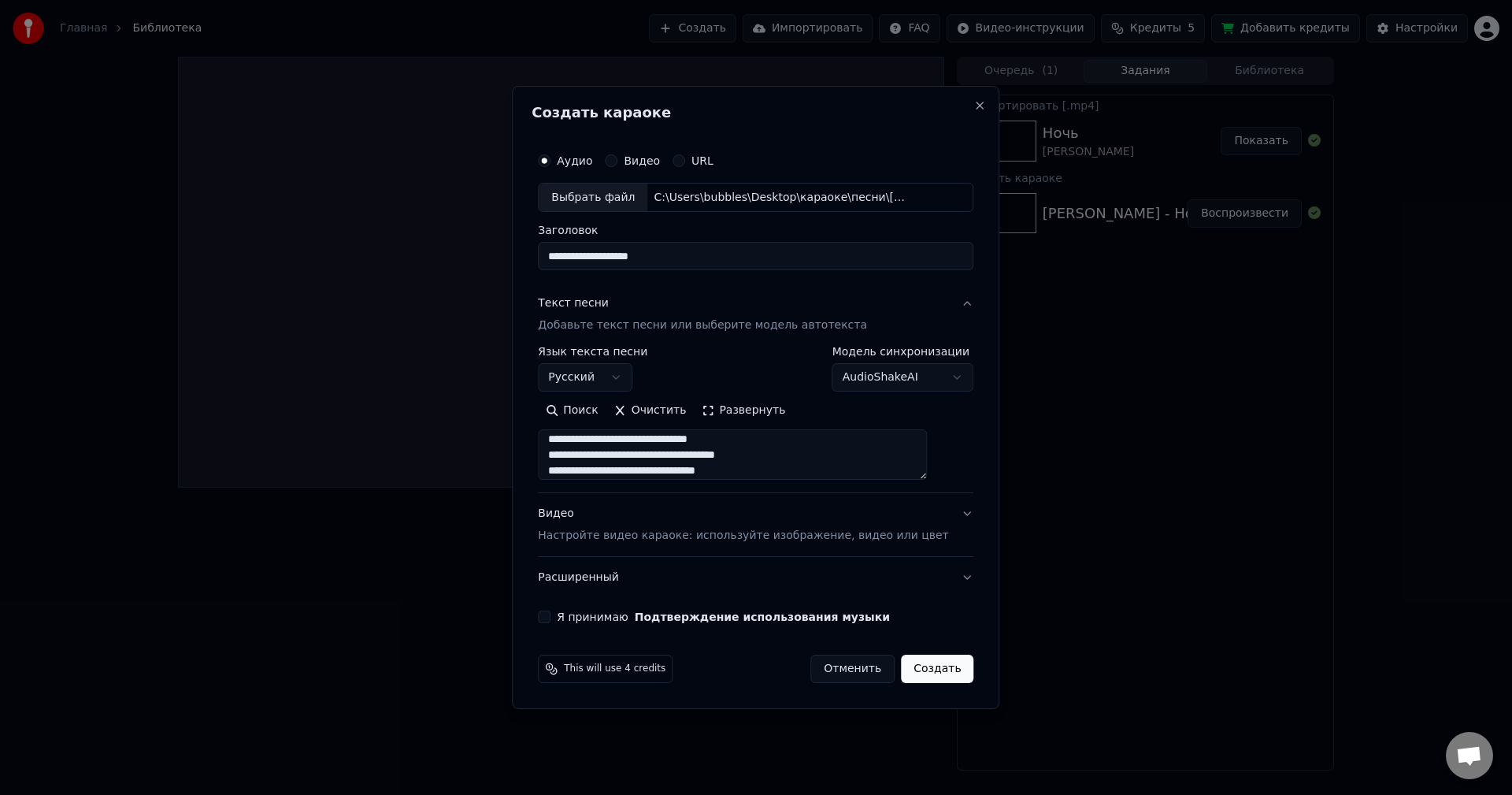
drag, startPoint x: 950, startPoint y: 475, endPoint x: 955, endPoint y: 548, distance: 73.2
click at [955, 548] on div "**********" at bounding box center [755, 384] width 448 height 491
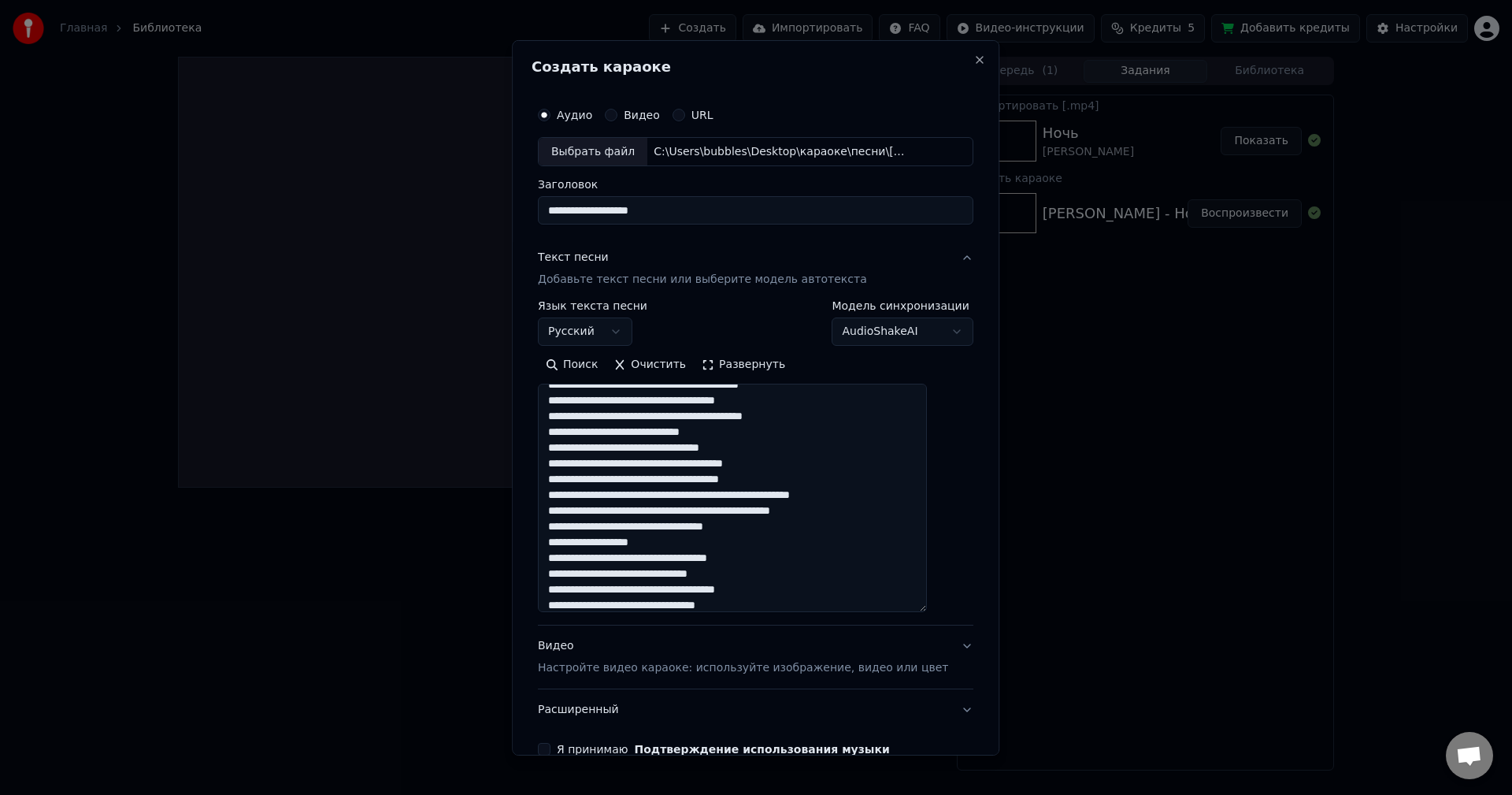
scroll to position [0, 0]
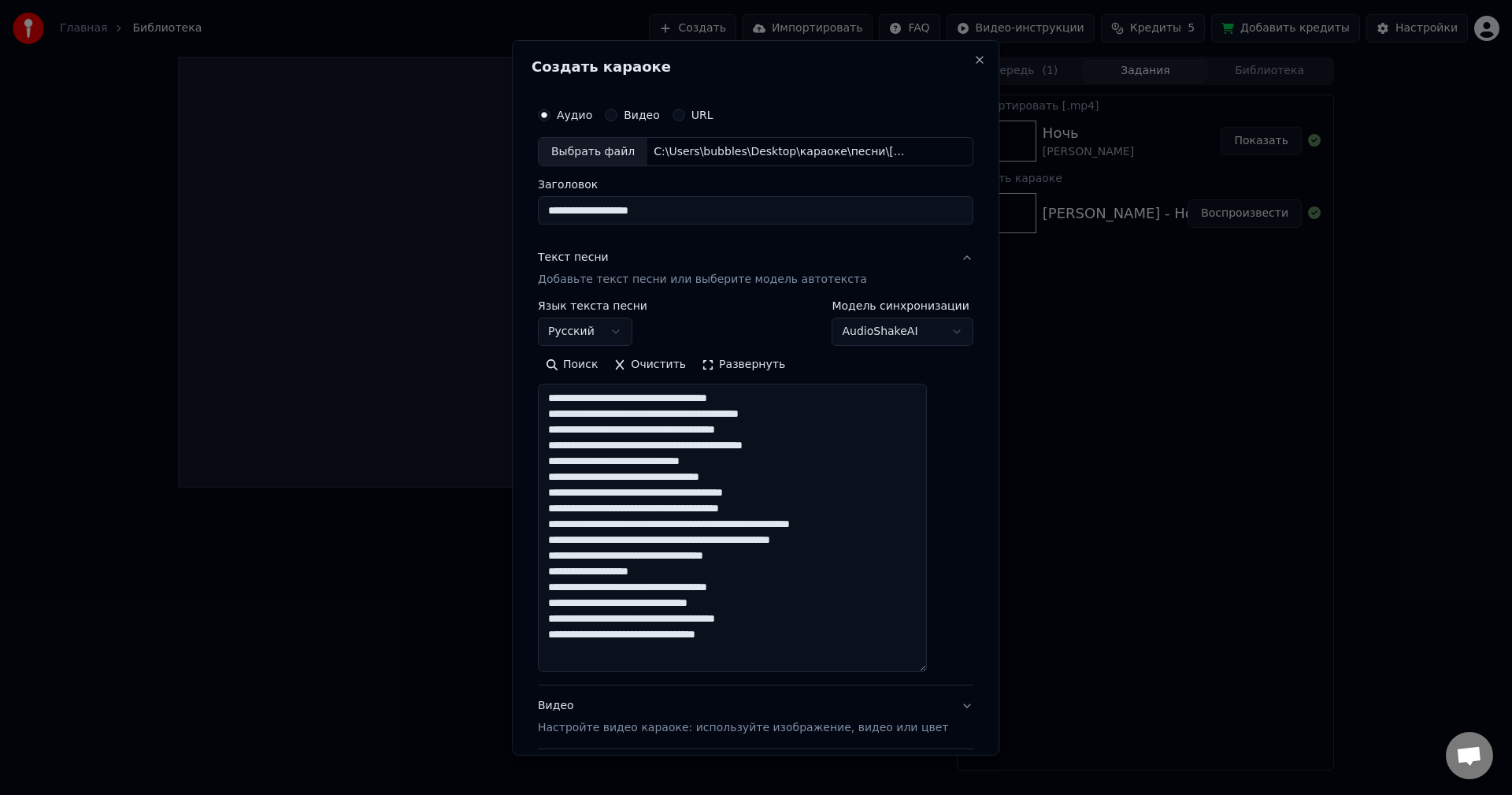
drag, startPoint x: 944, startPoint y: 476, endPoint x: 916, endPoint y: 678, distance: 203.9
click at [927, 672] on textarea "**********" at bounding box center [732, 528] width 389 height 289
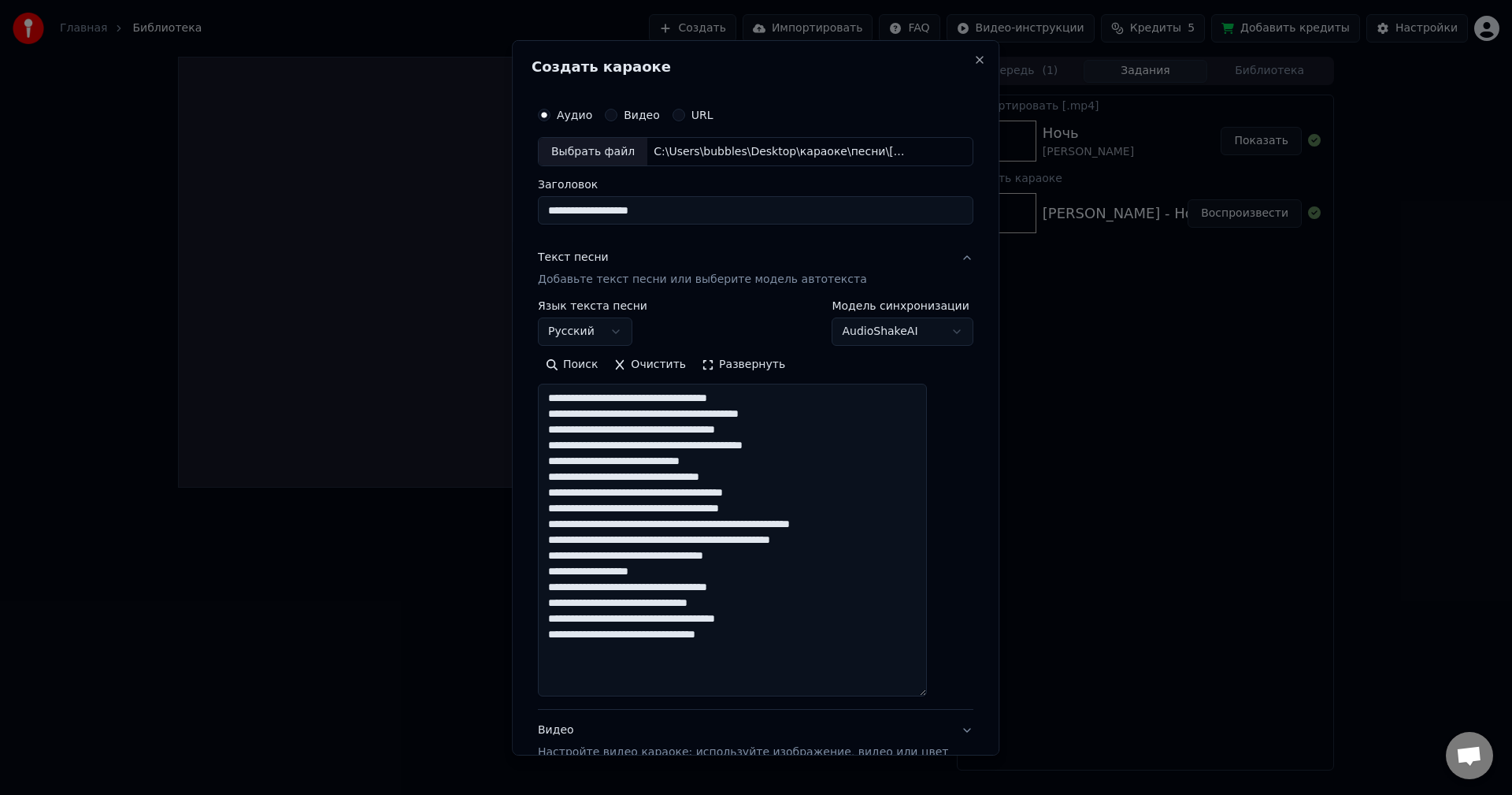
drag, startPoint x: 589, startPoint y: 430, endPoint x: 642, endPoint y: 429, distance: 53.0
click at [642, 429] on textarea "**********" at bounding box center [732, 540] width 389 height 313
drag, startPoint x: 619, startPoint y: 478, endPoint x: 671, endPoint y: 476, distance: 52.0
click at [671, 476] on textarea "**********" at bounding box center [732, 540] width 389 height 313
drag, startPoint x: 702, startPoint y: 494, endPoint x: 740, endPoint y: 492, distance: 38.1
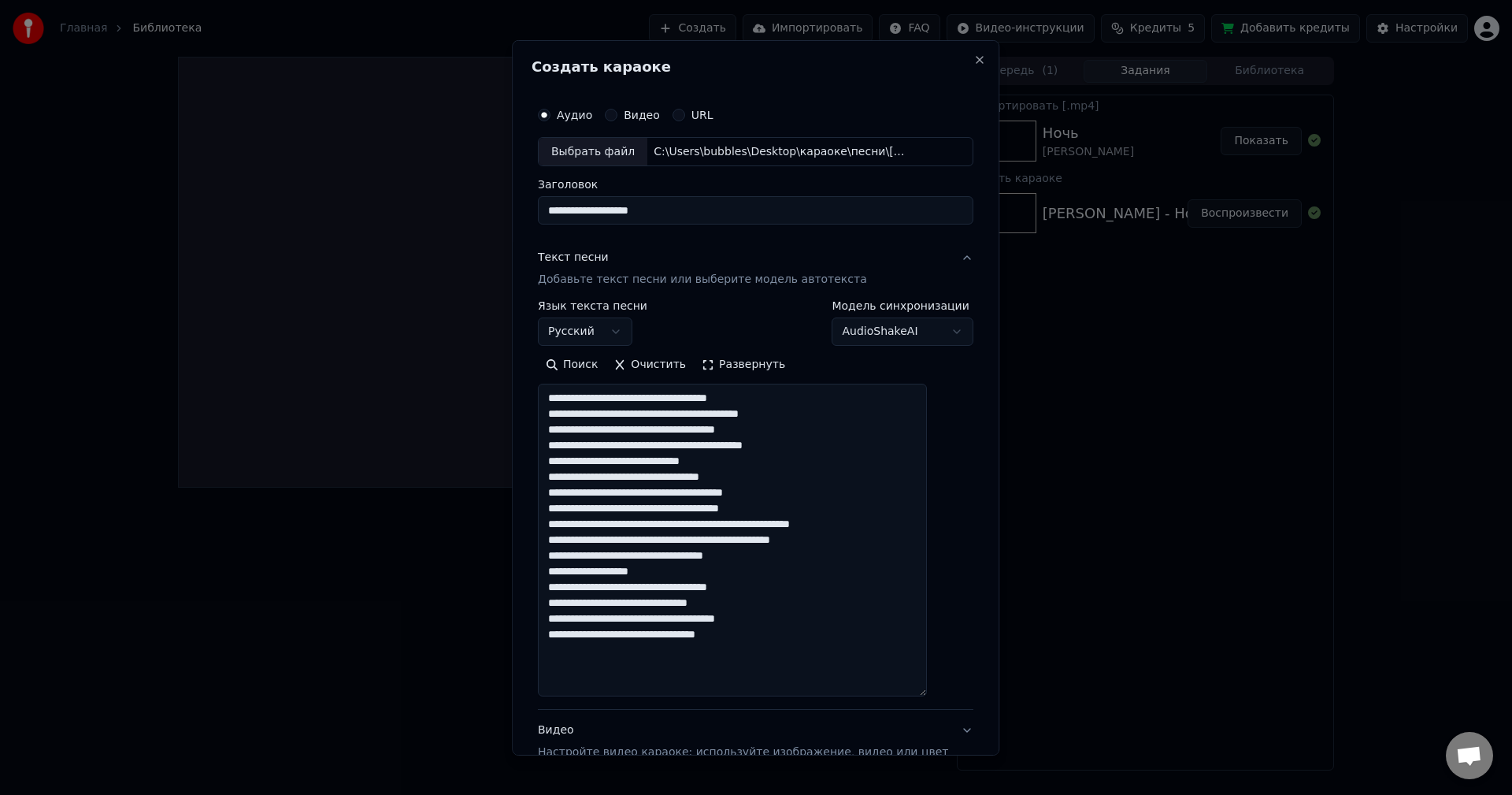
click at [740, 492] on textarea "**********" at bounding box center [732, 540] width 389 height 313
drag, startPoint x: 769, startPoint y: 524, endPoint x: 791, endPoint y: 523, distance: 22.0
click at [791, 523] on textarea "**********" at bounding box center [732, 540] width 389 height 313
drag, startPoint x: 651, startPoint y: 540, endPoint x: 700, endPoint y: 539, distance: 49.0
click at [700, 539] on textarea "**********" at bounding box center [732, 540] width 389 height 313
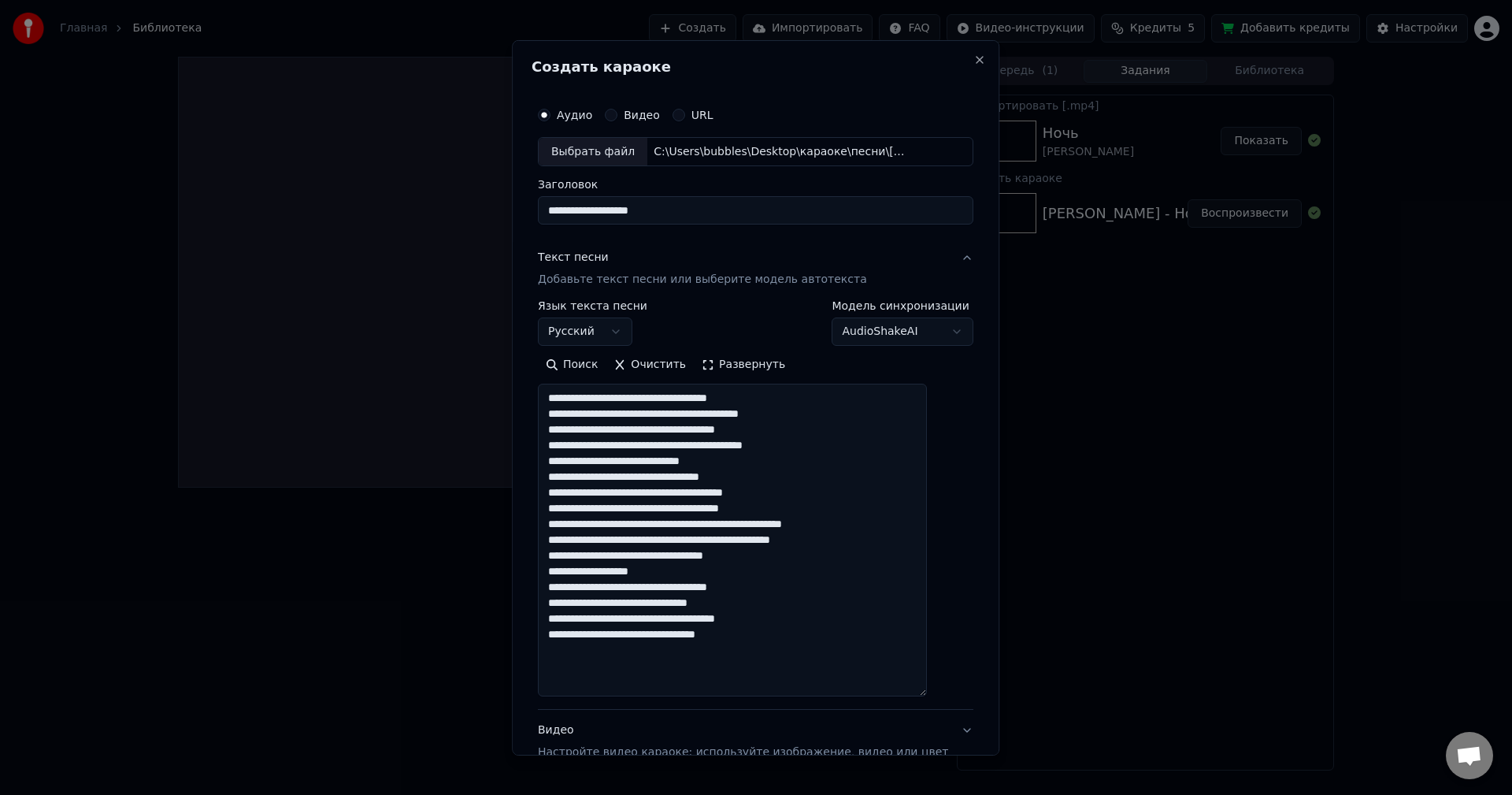
drag, startPoint x: 663, startPoint y: 634, endPoint x: 683, endPoint y: 634, distance: 20.0
click at [683, 634] on textarea "**********" at bounding box center [732, 540] width 389 height 313
drag, startPoint x: 686, startPoint y: 636, endPoint x: 718, endPoint y: 635, distance: 32.0
click at [718, 635] on textarea "**********" at bounding box center [732, 540] width 389 height 313
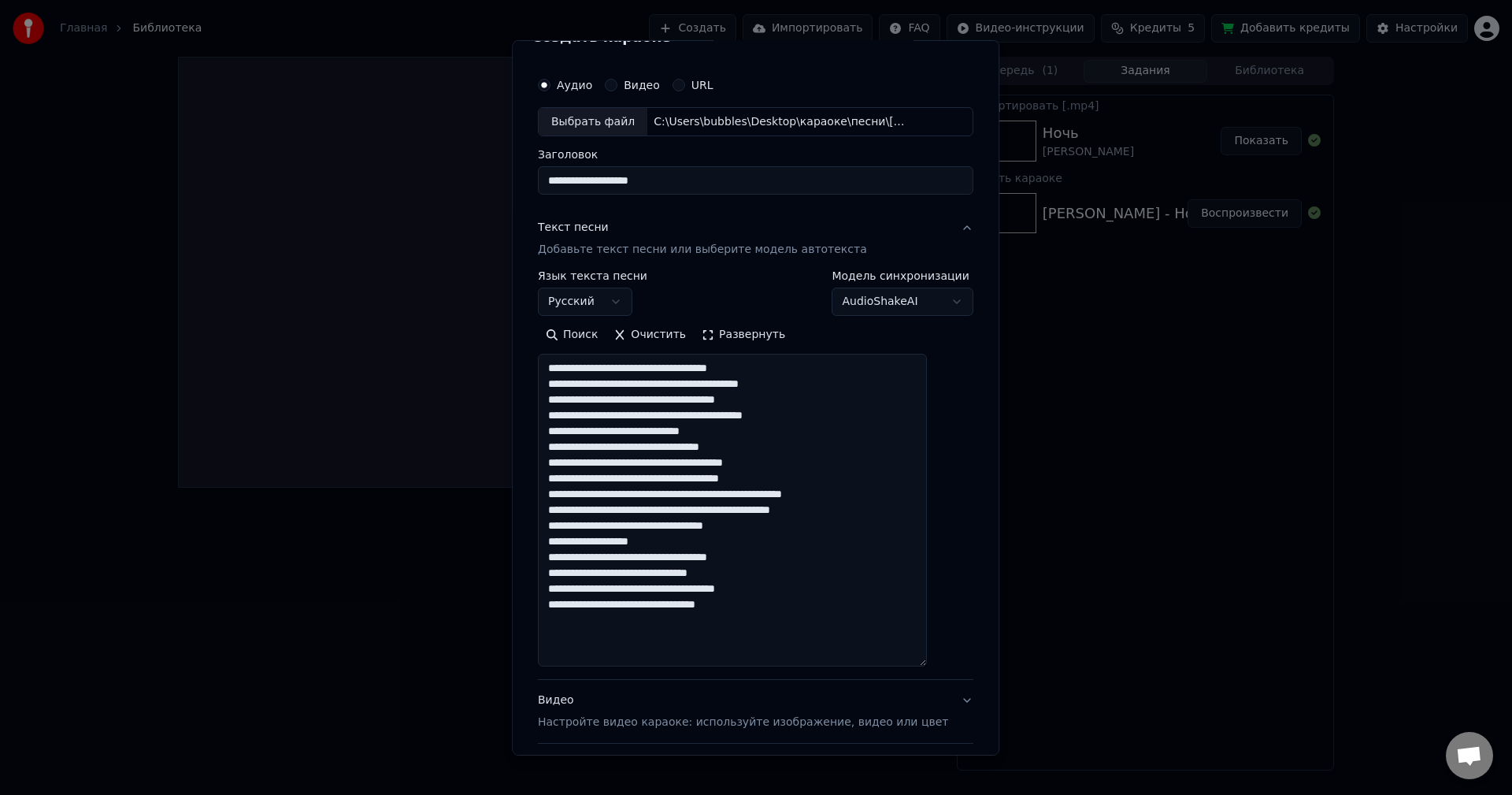
scroll to position [79, 0]
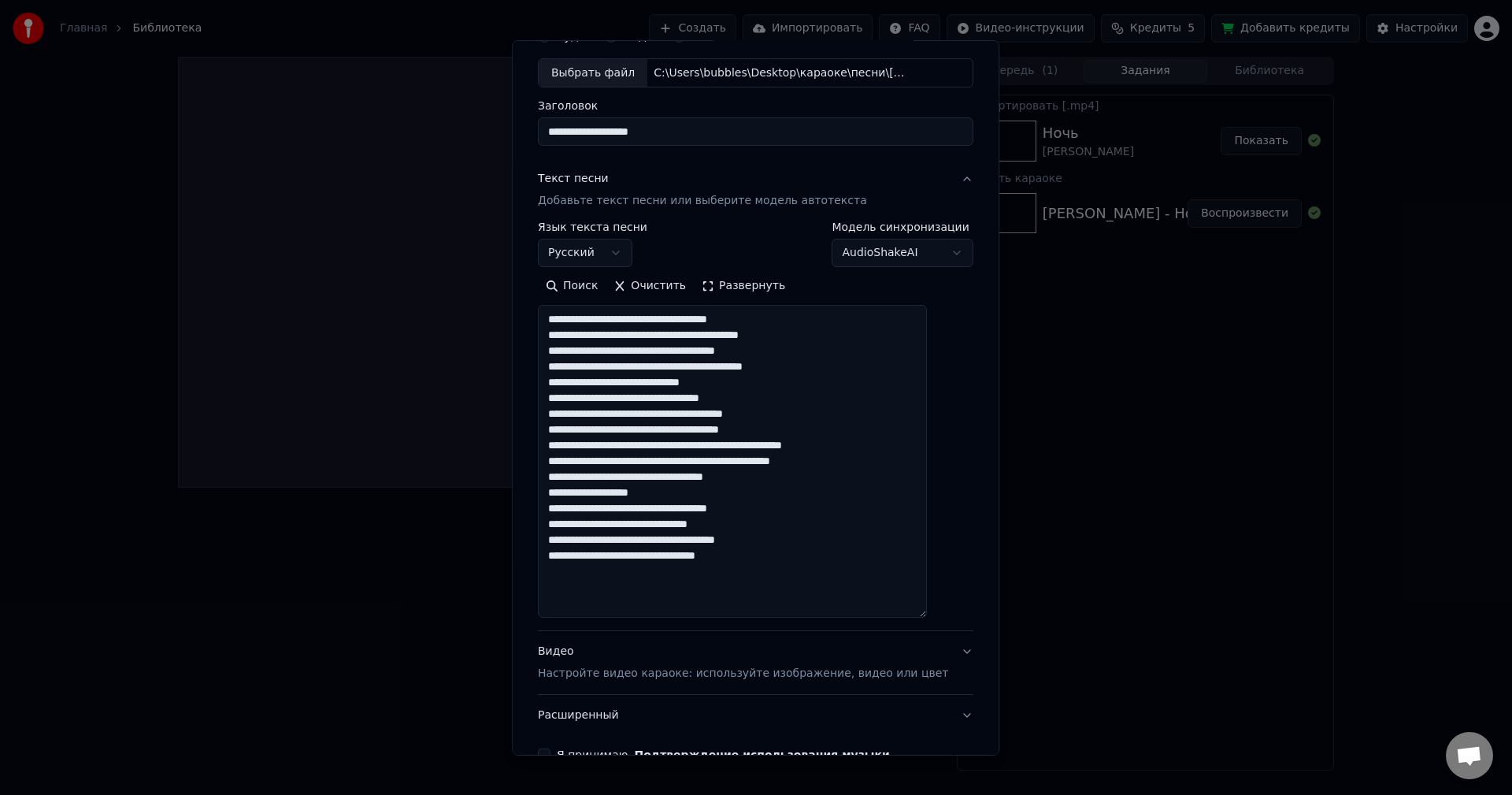
type textarea "**********"
click at [917, 254] on body "**********" at bounding box center [756, 398] width 1512 height 795
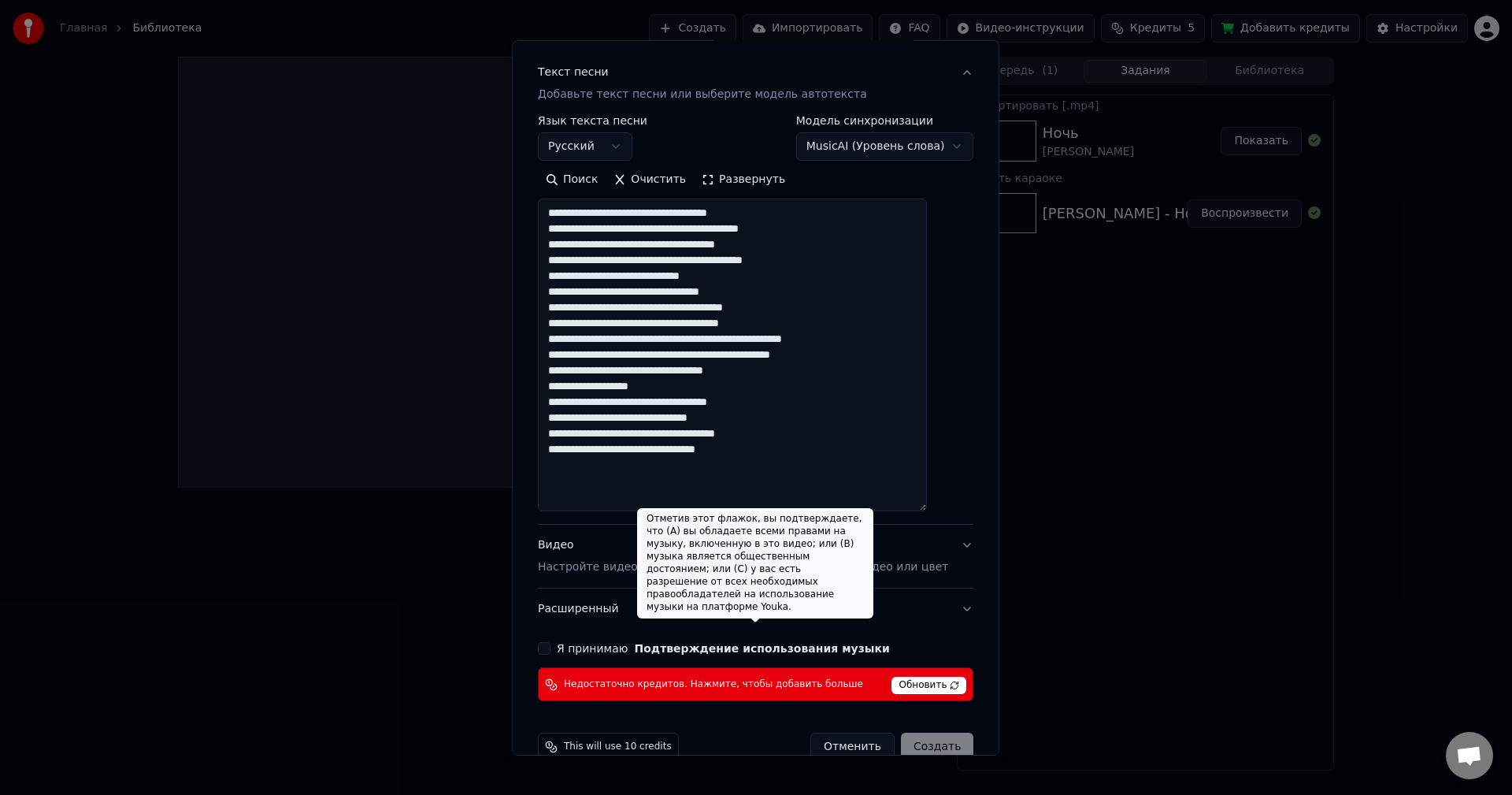
scroll to position [216, 0]
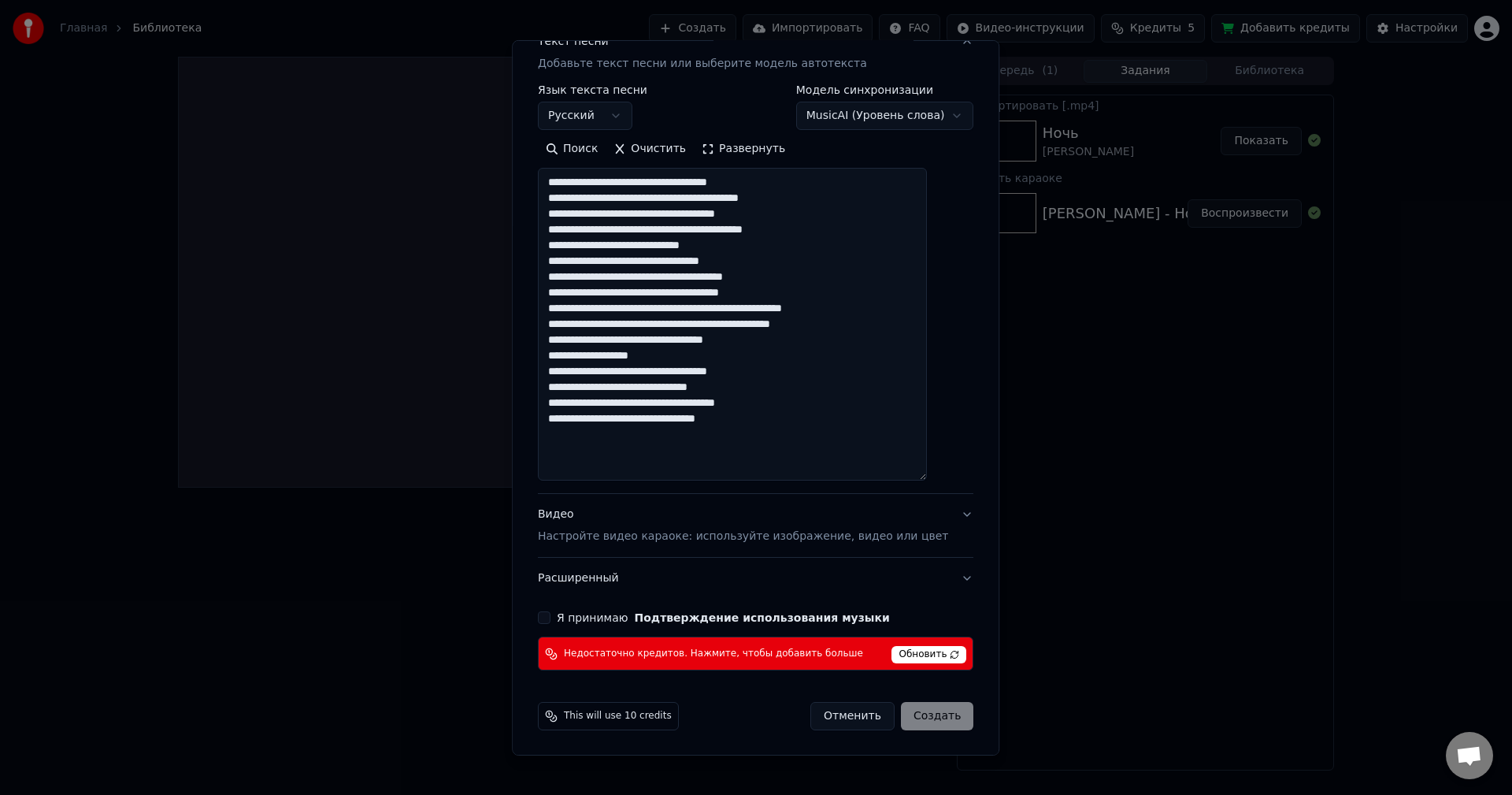
click at [901, 123] on body "**********" at bounding box center [756, 398] width 1512 height 795
click at [893, 108] on body "**********" at bounding box center [756, 398] width 1512 height 795
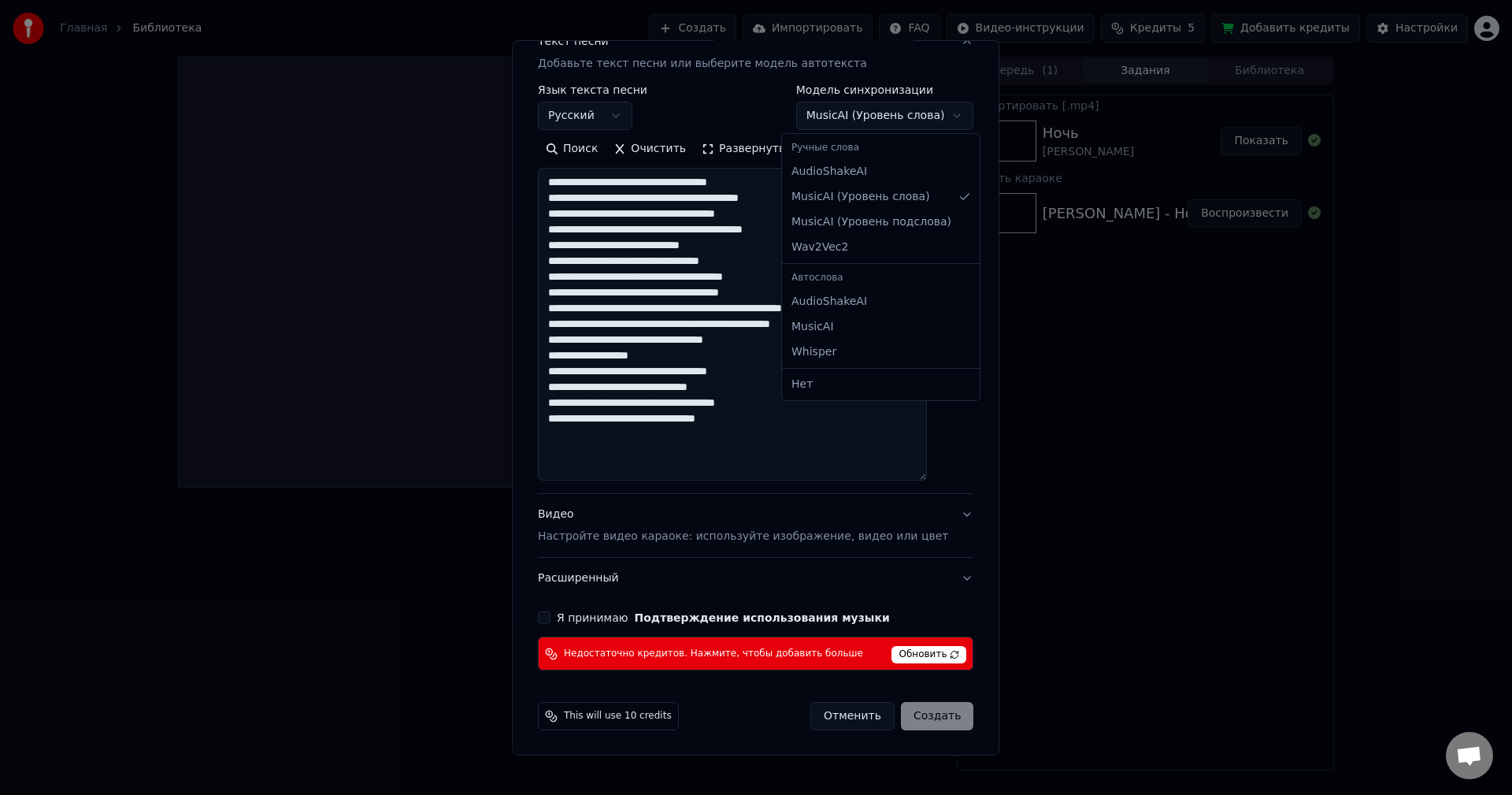
select select "**********"
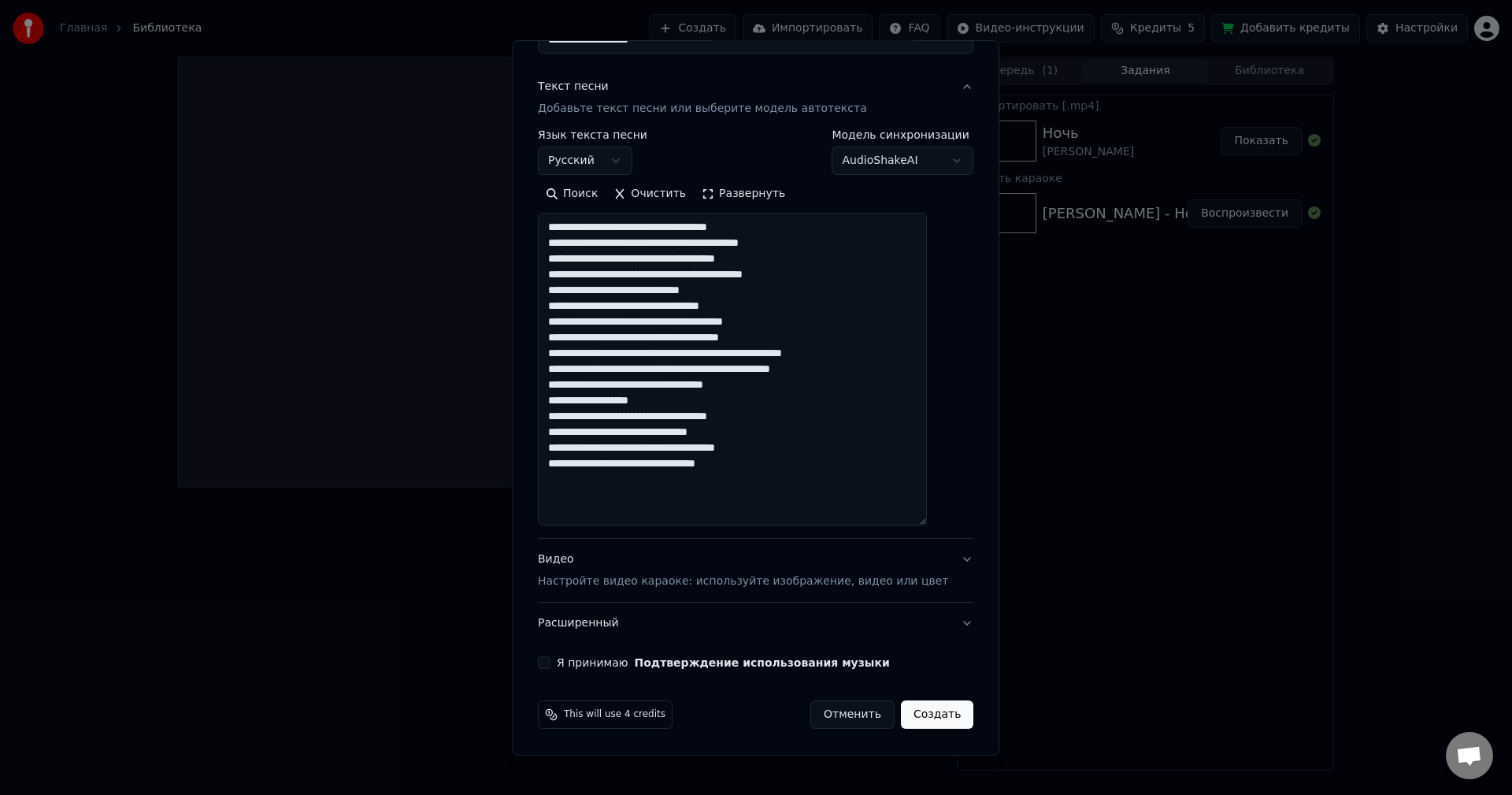
click at [638, 584] on p "Настройте видео караоке: используйте изображение, видео или цвет" at bounding box center [743, 581] width 411 height 16
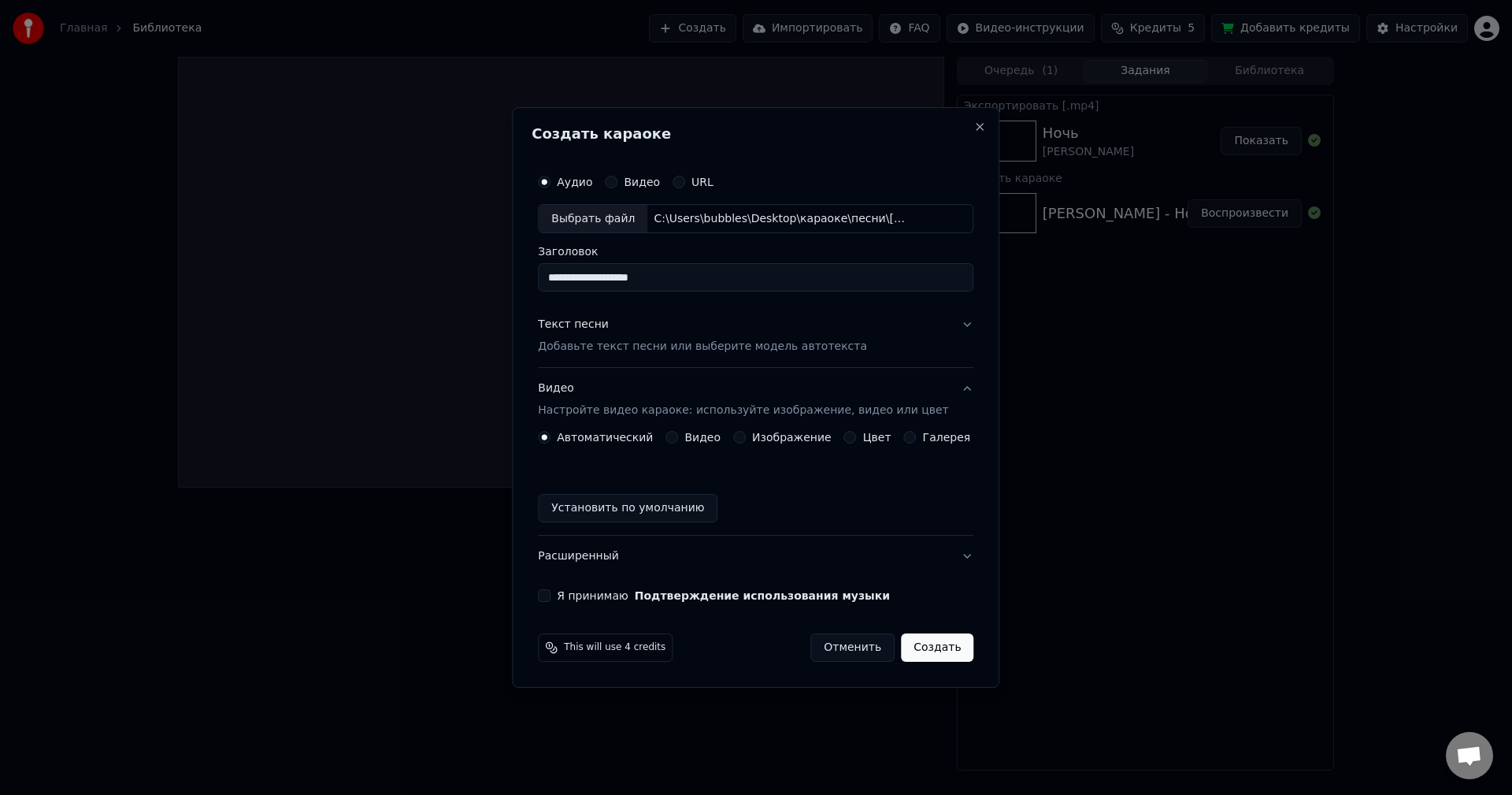
click at [764, 433] on label "Изображение" at bounding box center [791, 437] width 80 height 11
click at [746, 433] on button "Изображение" at bounding box center [739, 437] width 13 height 13
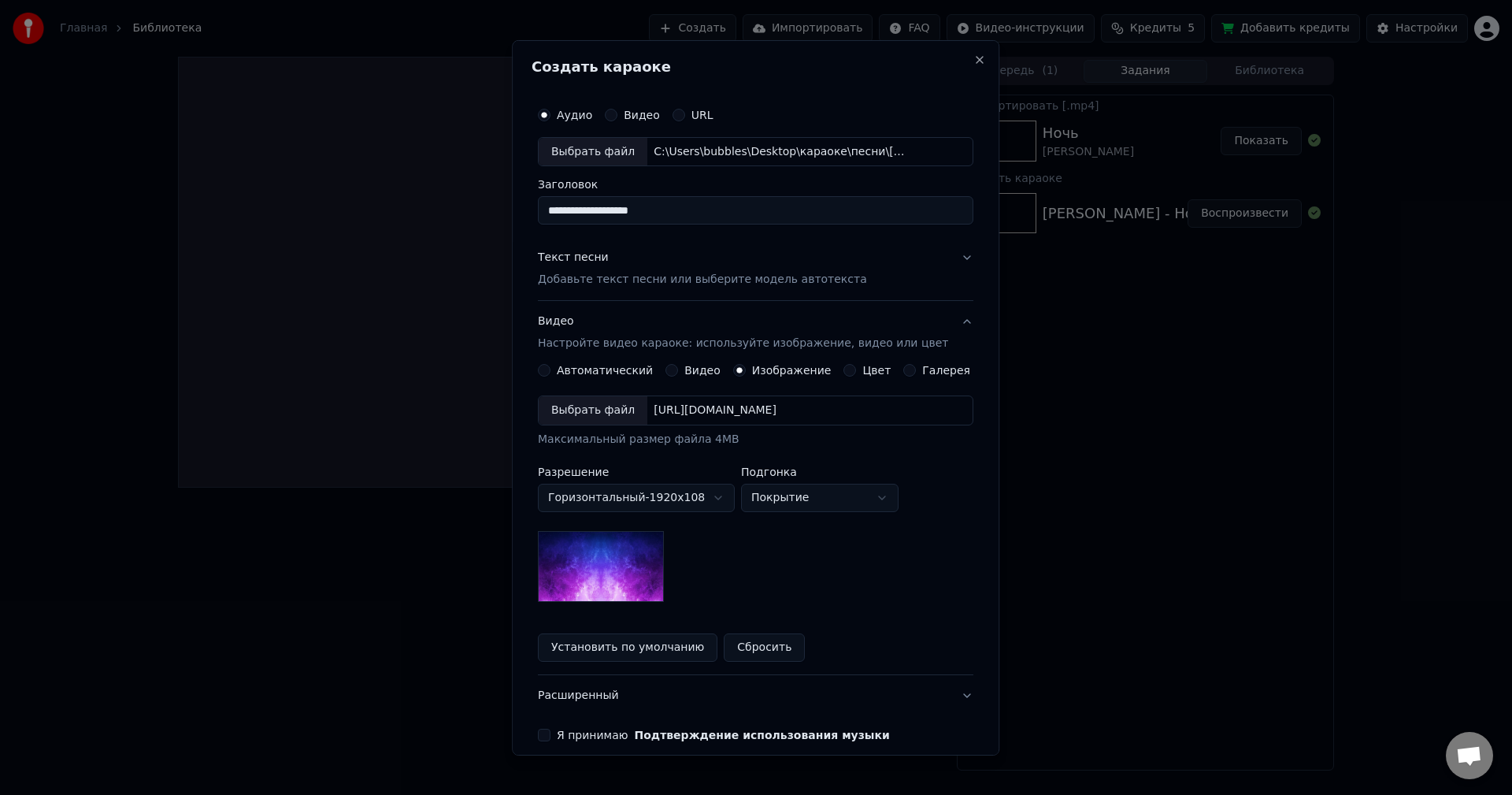
click at [621, 408] on div "Выбрать файл" at bounding box center [593, 411] width 109 height 28
click at [763, 641] on button "Сбросить" at bounding box center [765, 648] width 81 height 28
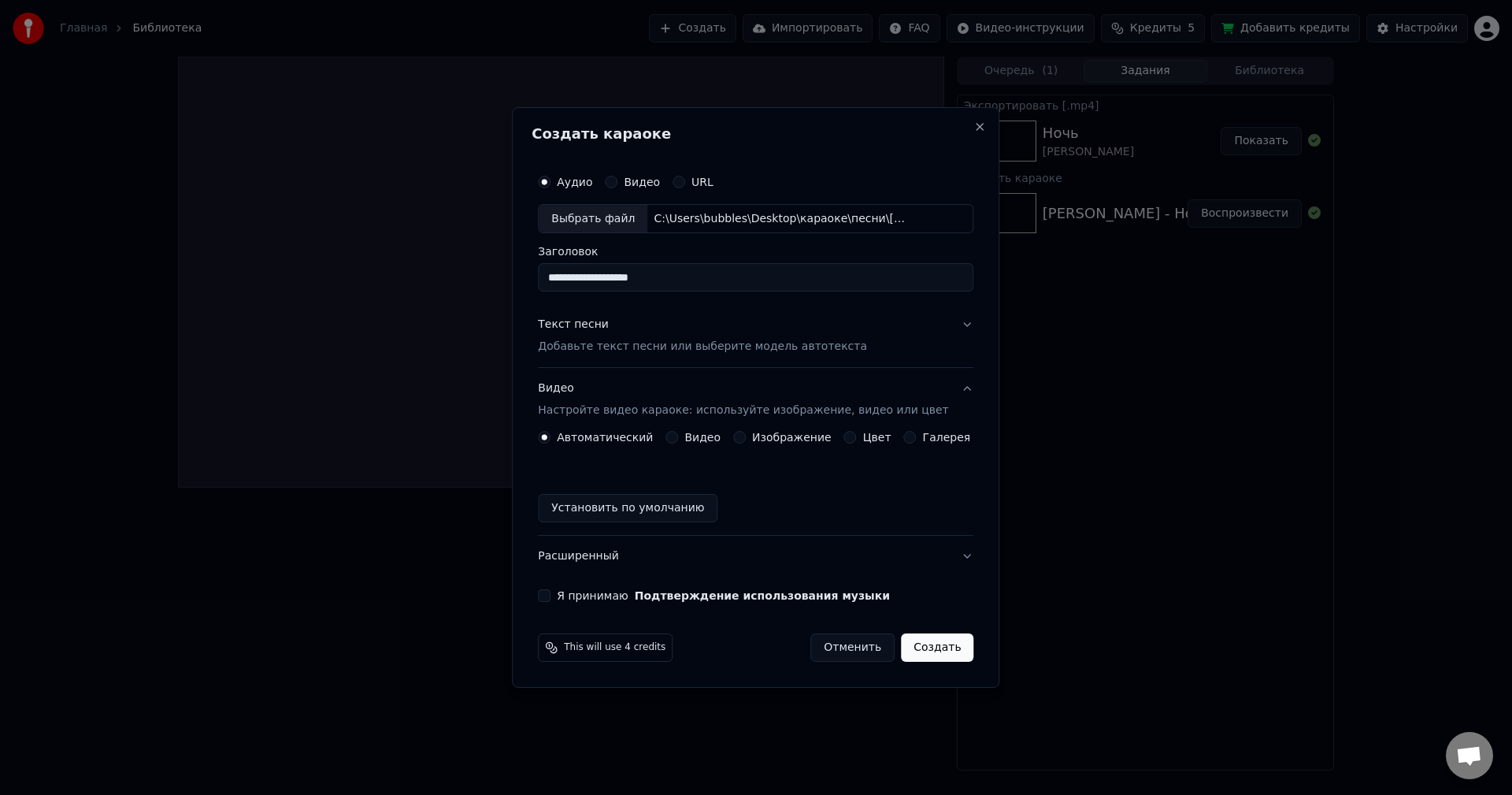
click at [757, 439] on label "Изображение" at bounding box center [791, 437] width 80 height 11
click at [746, 439] on button "Изображение" at bounding box center [739, 437] width 13 height 13
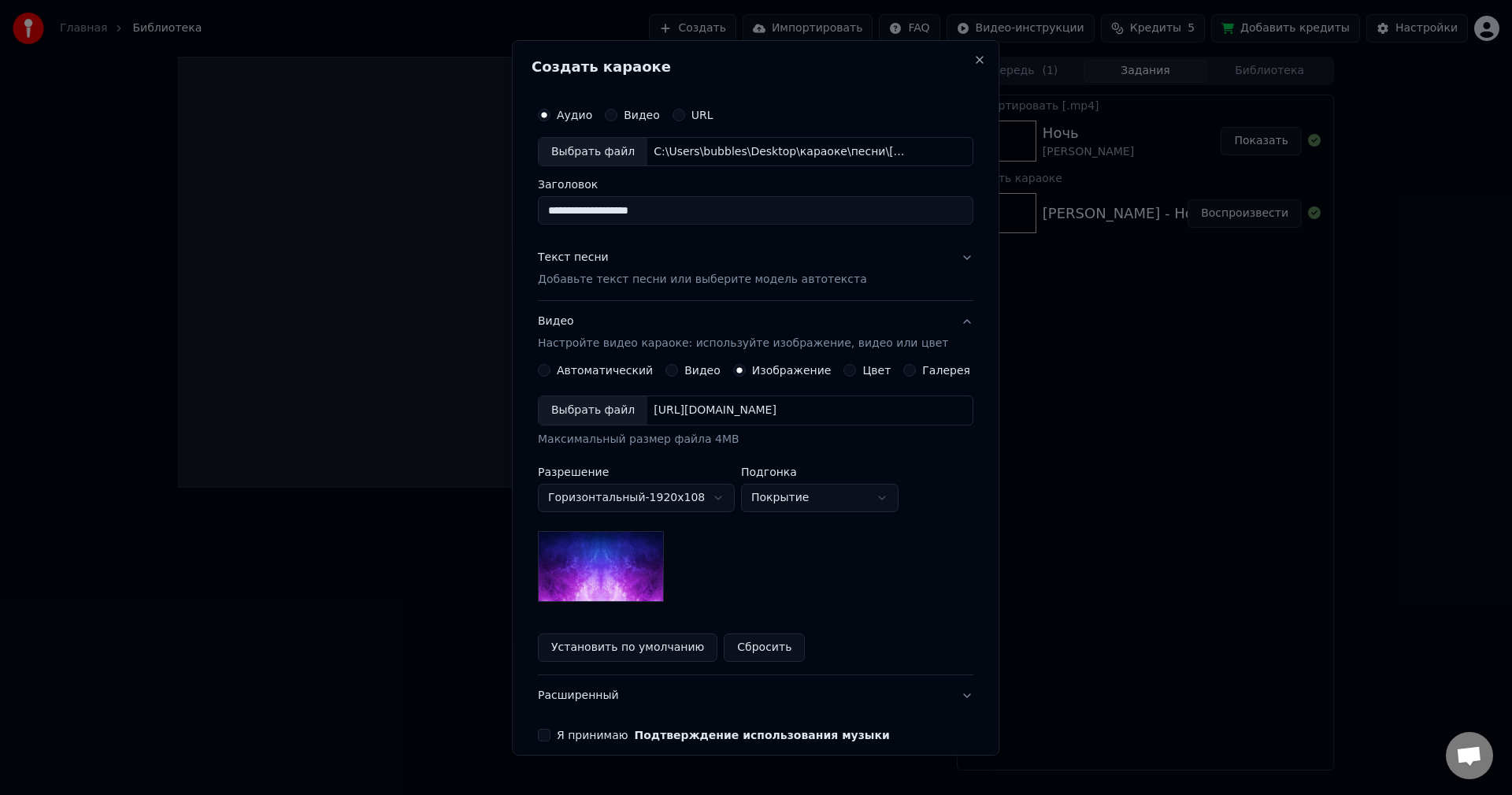
click at [605, 405] on div "Выбрать файл" at bounding box center [593, 411] width 109 height 28
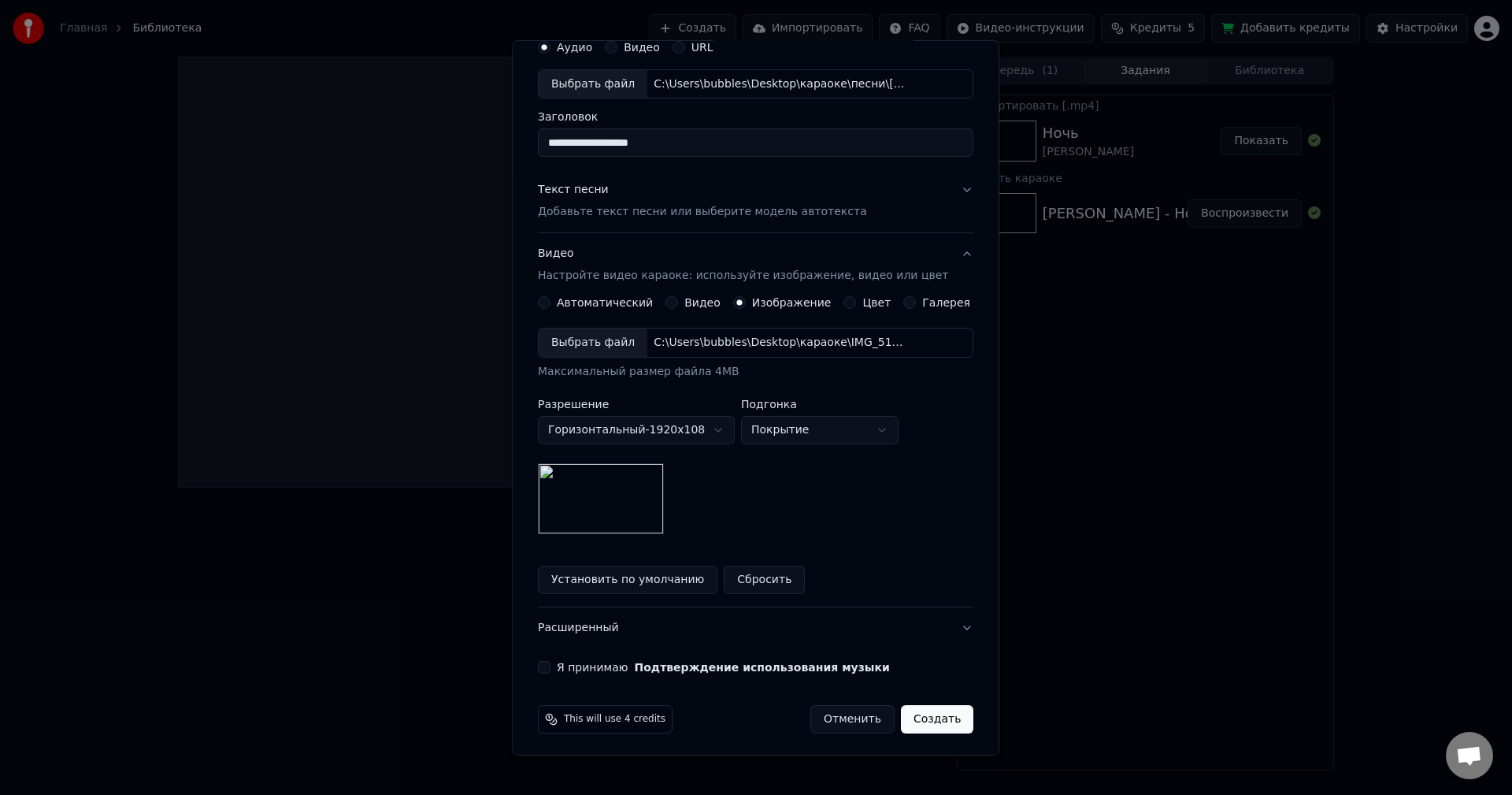
scroll to position [72, 0]
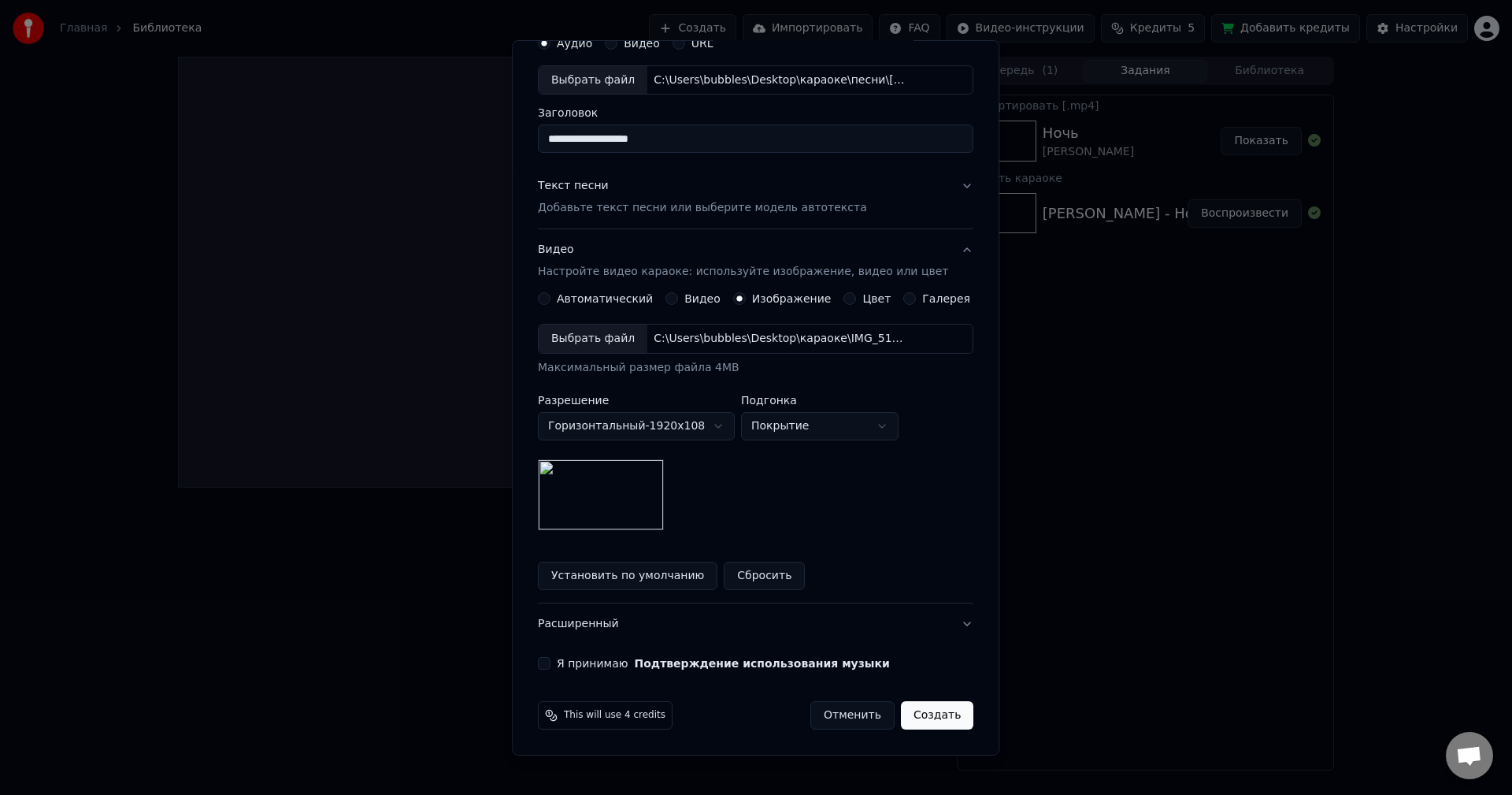
click at [550, 660] on button "Я принимаю Подтверждение использования музыки" at bounding box center [544, 663] width 13 height 13
click at [920, 717] on button "Создать" at bounding box center [937, 715] width 73 height 28
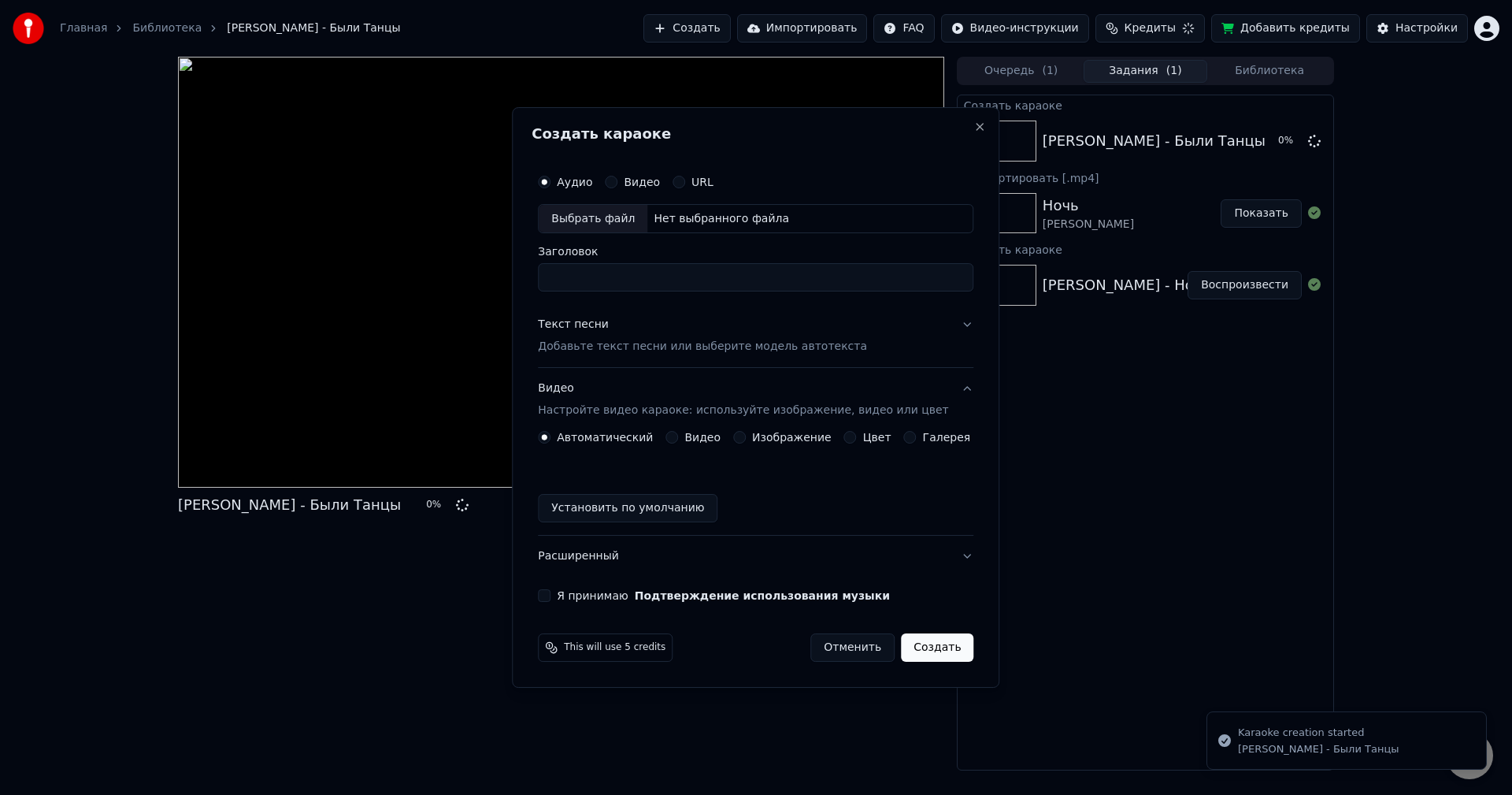
scroll to position [0, 0]
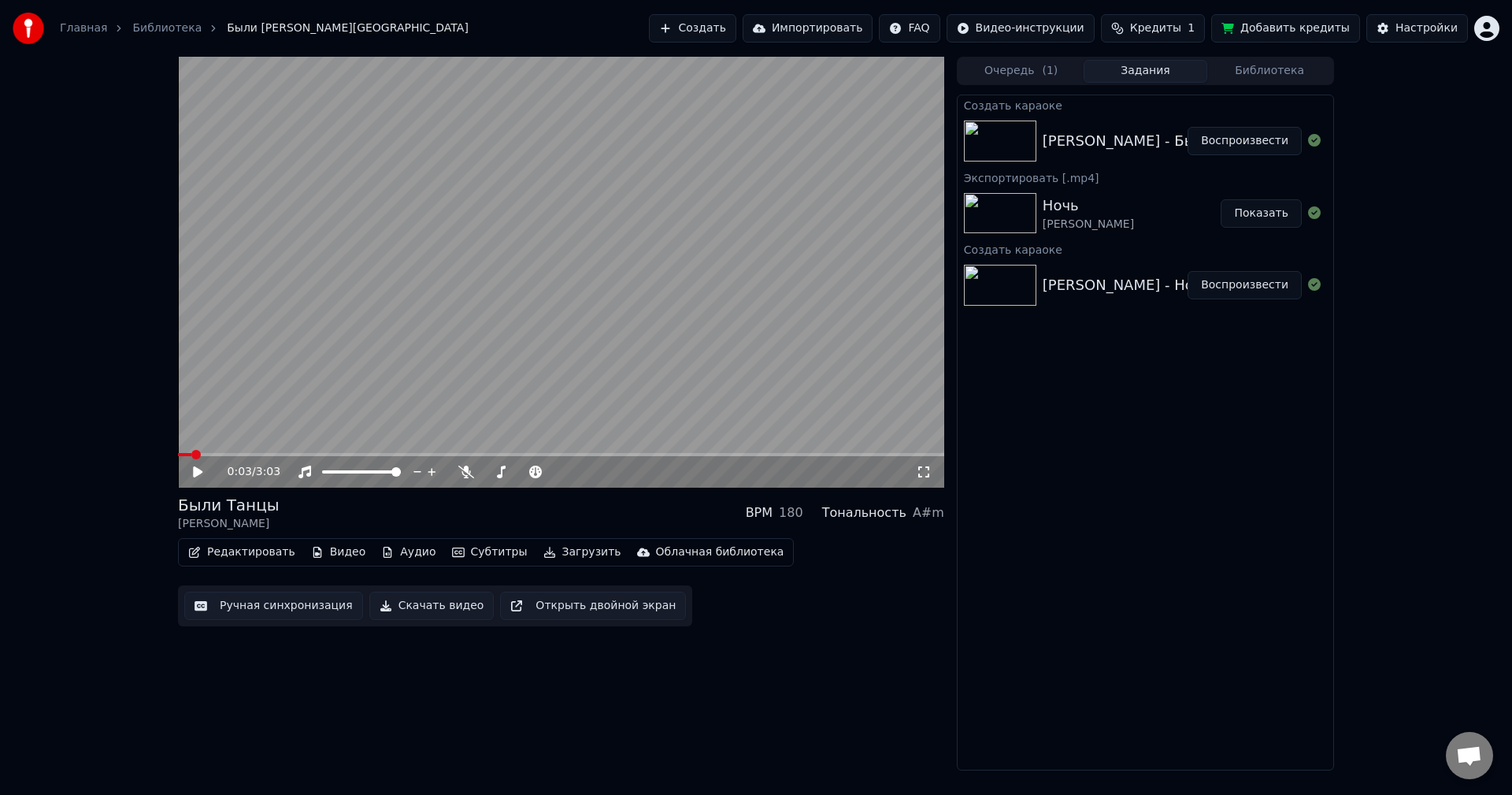
click at [258, 549] on button "Редактировать" at bounding box center [242, 552] width 120 height 22
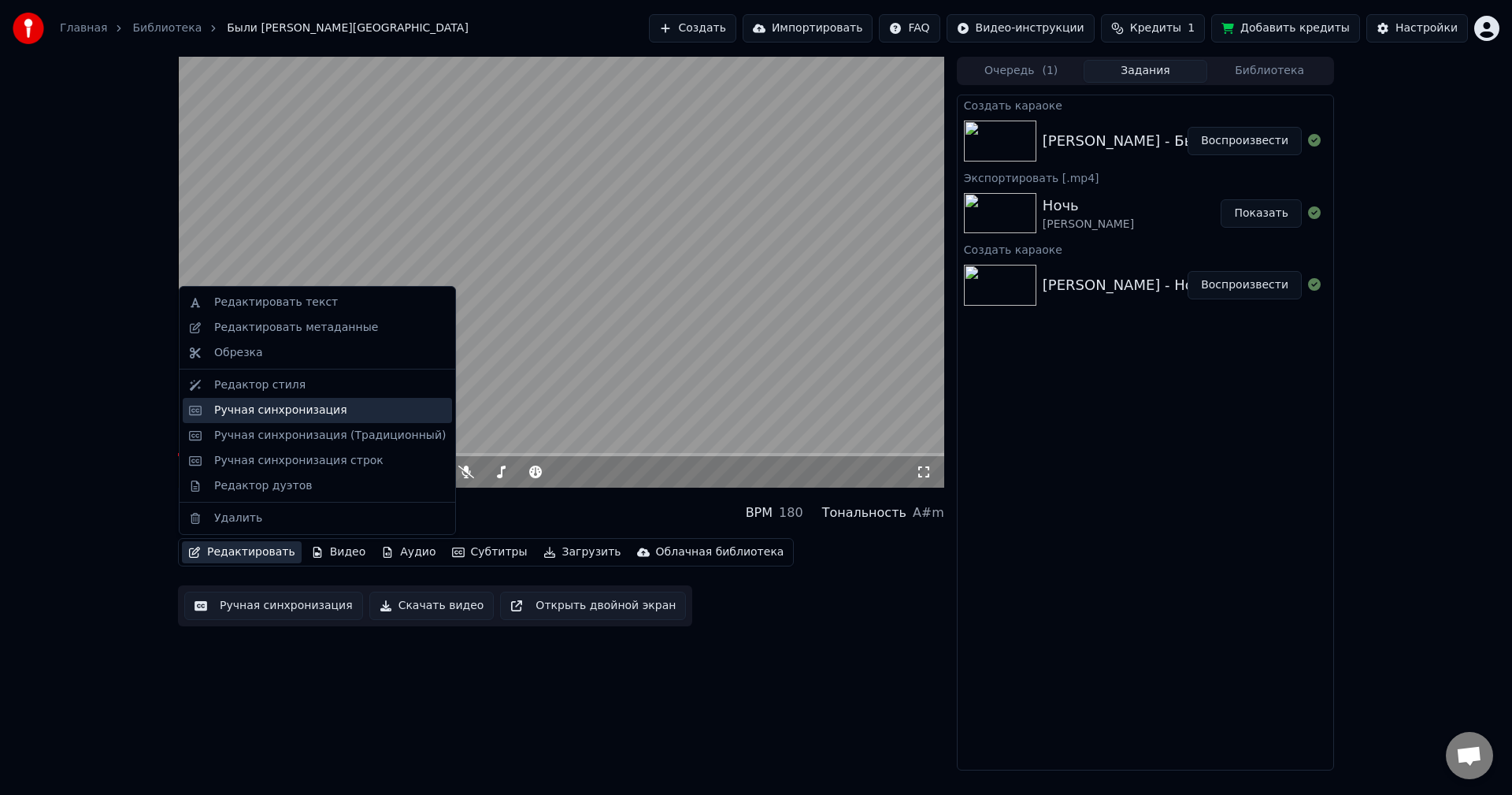
click at [263, 417] on div "Ручная синхронизация" at bounding box center [281, 411] width 133 height 16
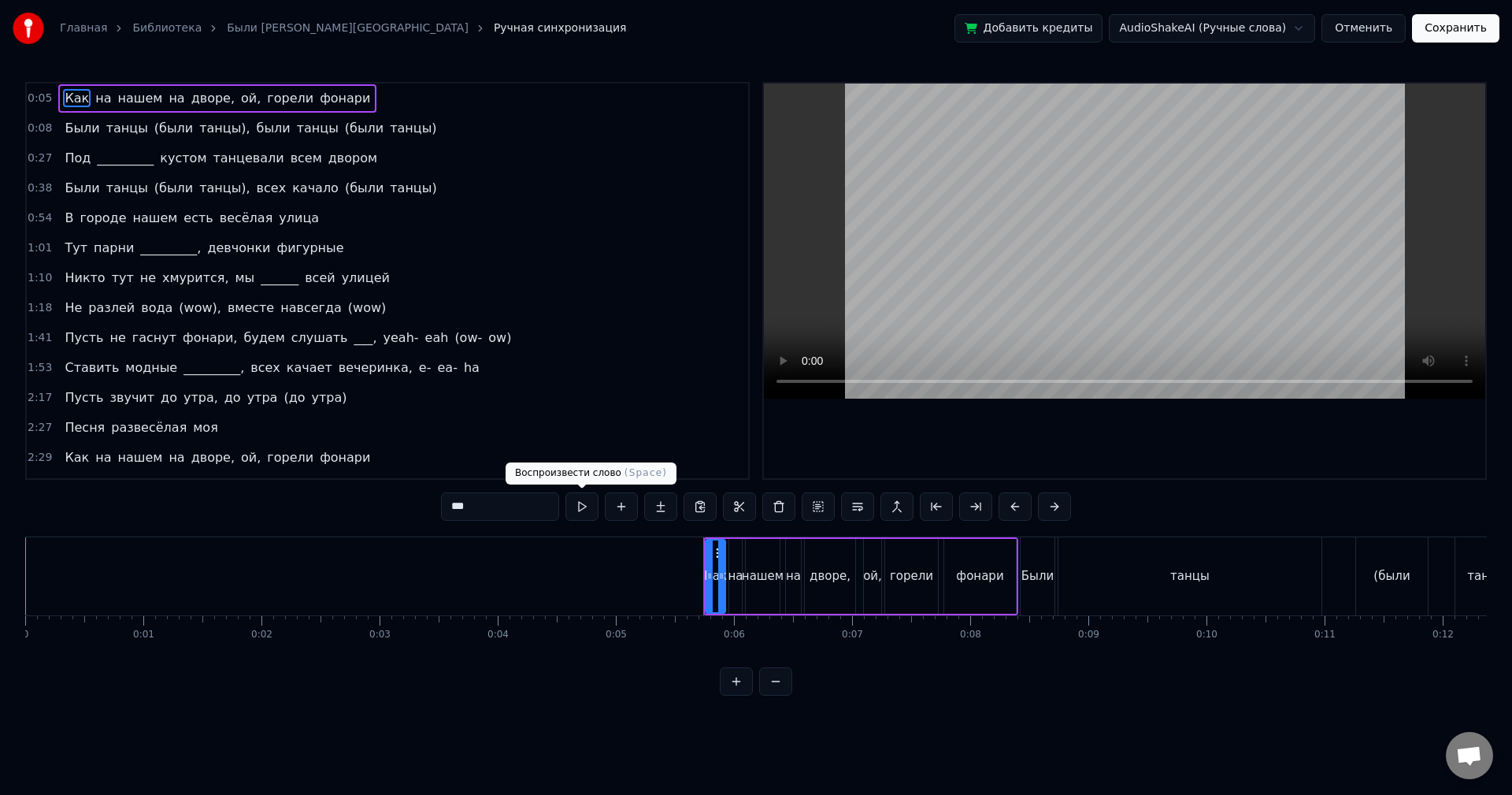
click at [593, 507] on button at bounding box center [582, 506] width 33 height 28
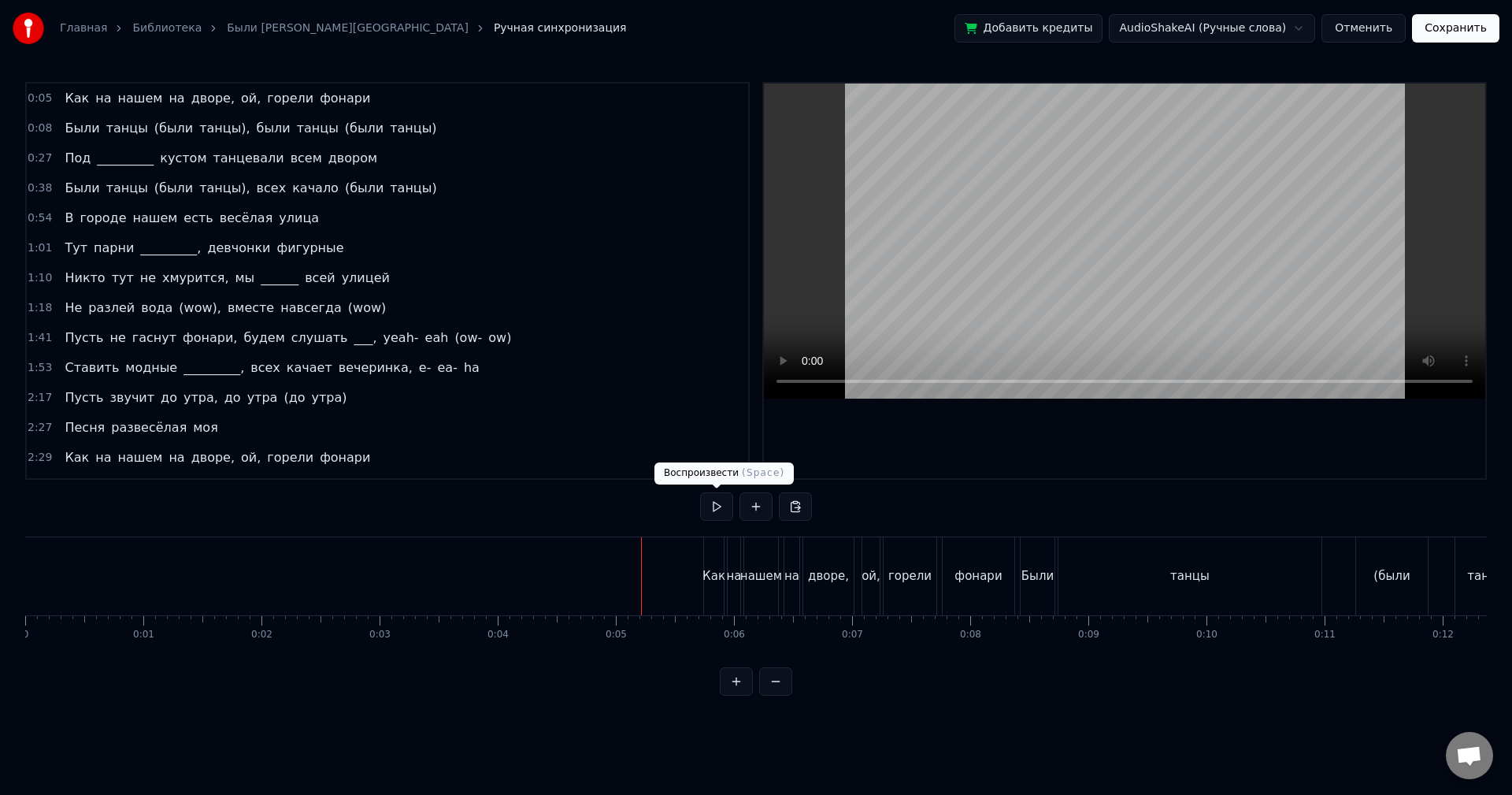
click at [712, 508] on button at bounding box center [717, 506] width 33 height 28
click at [712, 506] on button at bounding box center [717, 506] width 33 height 28
click at [1032, 568] on div "Были" at bounding box center [1037, 576] width 32 height 18
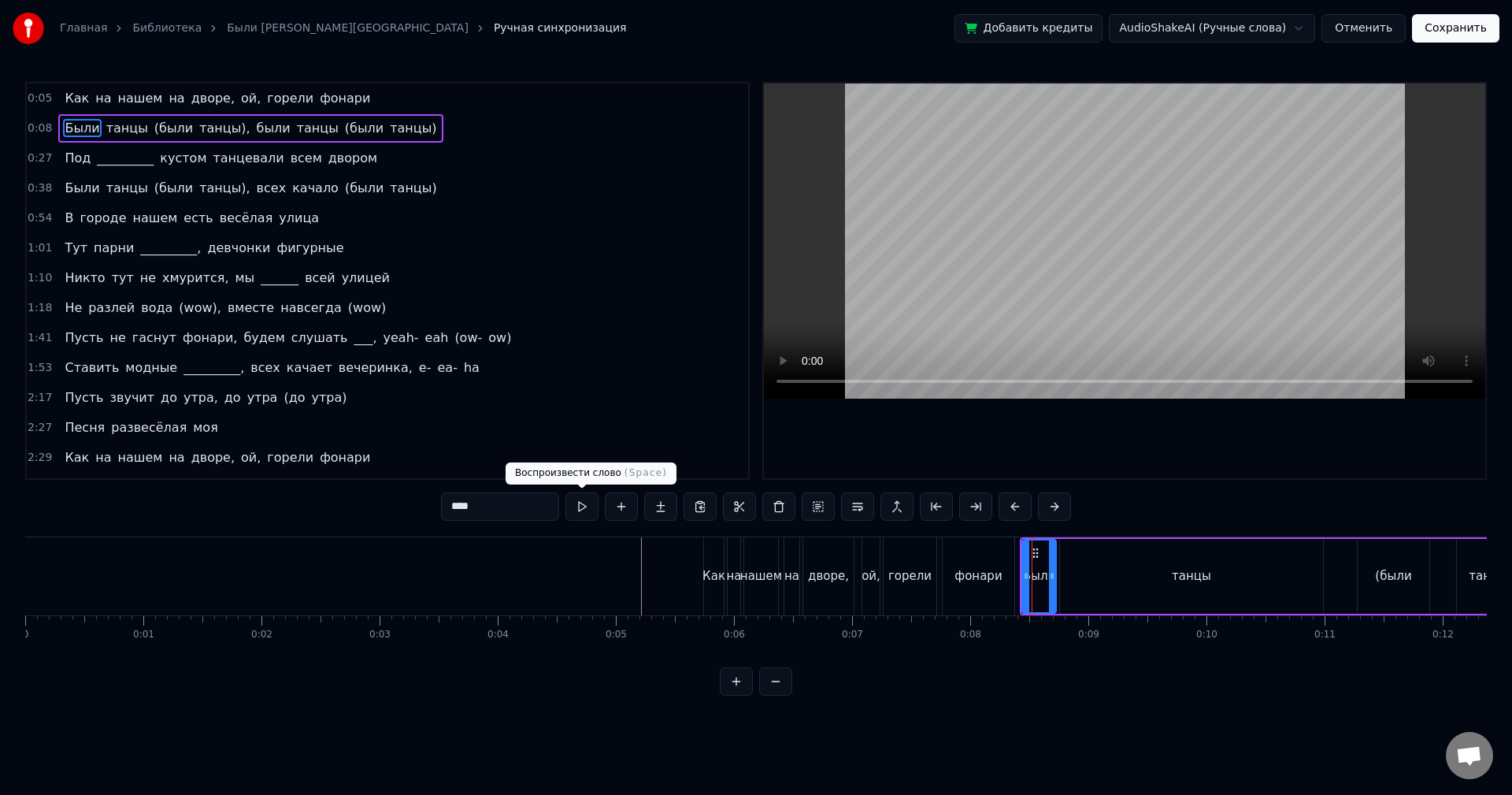
click at [589, 506] on button at bounding box center [582, 506] width 33 height 28
click at [1113, 580] on div "танцы" at bounding box center [1192, 576] width 263 height 75
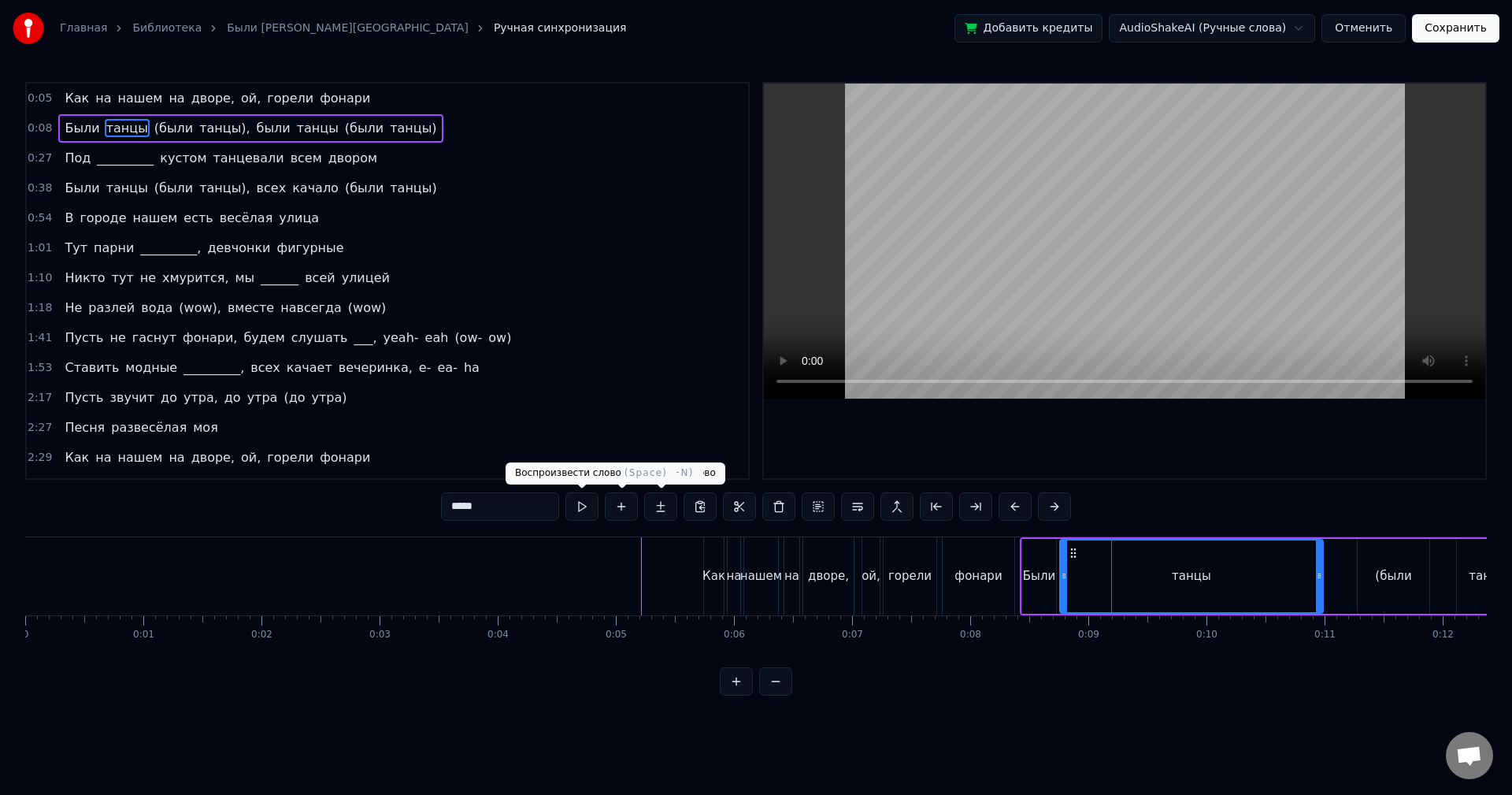
click at [589, 506] on button at bounding box center [582, 506] width 33 height 28
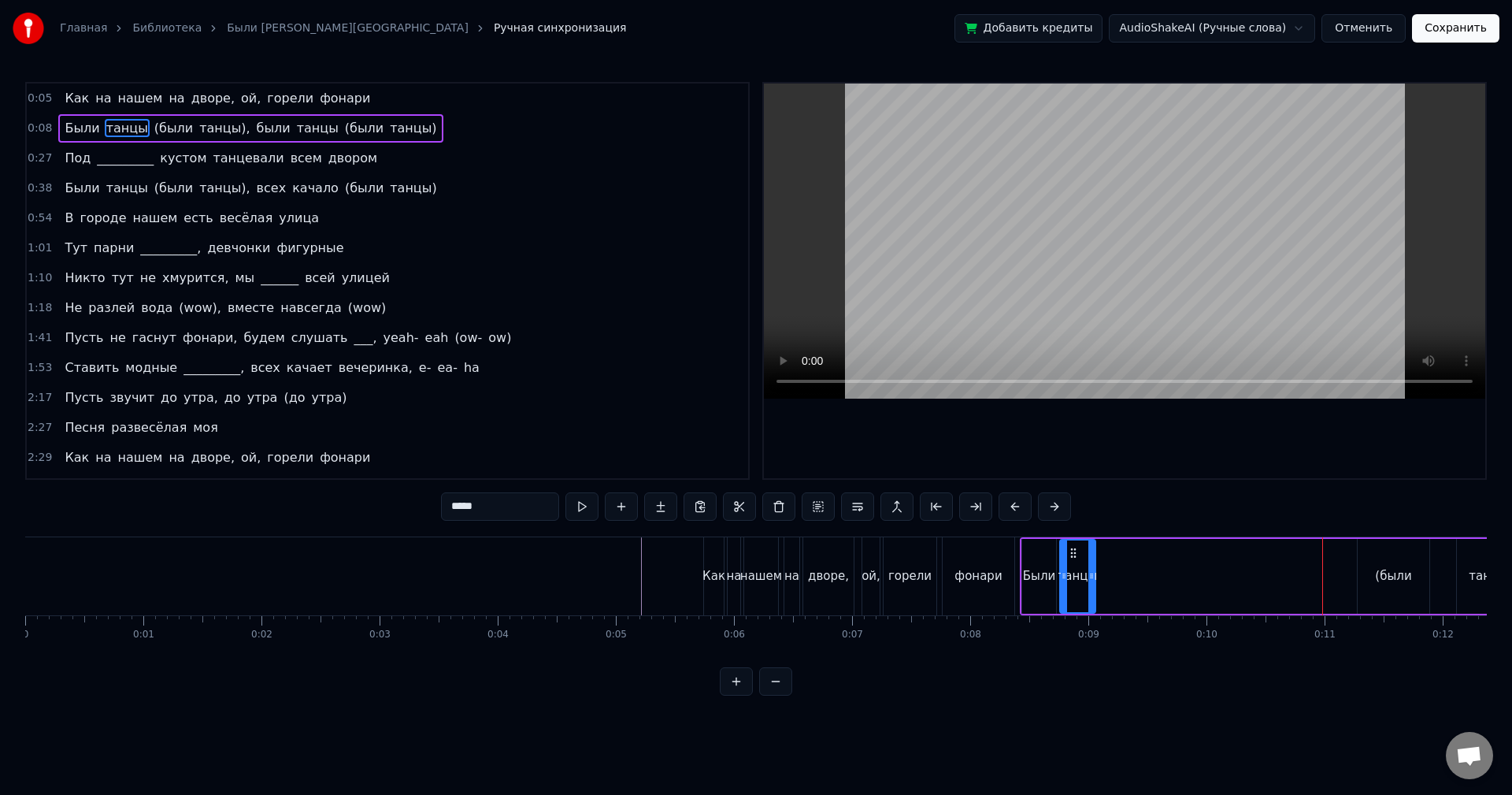
drag, startPoint x: 1316, startPoint y: 580, endPoint x: 1089, endPoint y: 576, distance: 227.0
click at [1089, 576] on icon at bounding box center [1092, 576] width 6 height 13
click at [565, 503] on button at bounding box center [562, 506] width 33 height 28
click at [1383, 588] on div "(были" at bounding box center [1393, 576] width 72 height 75
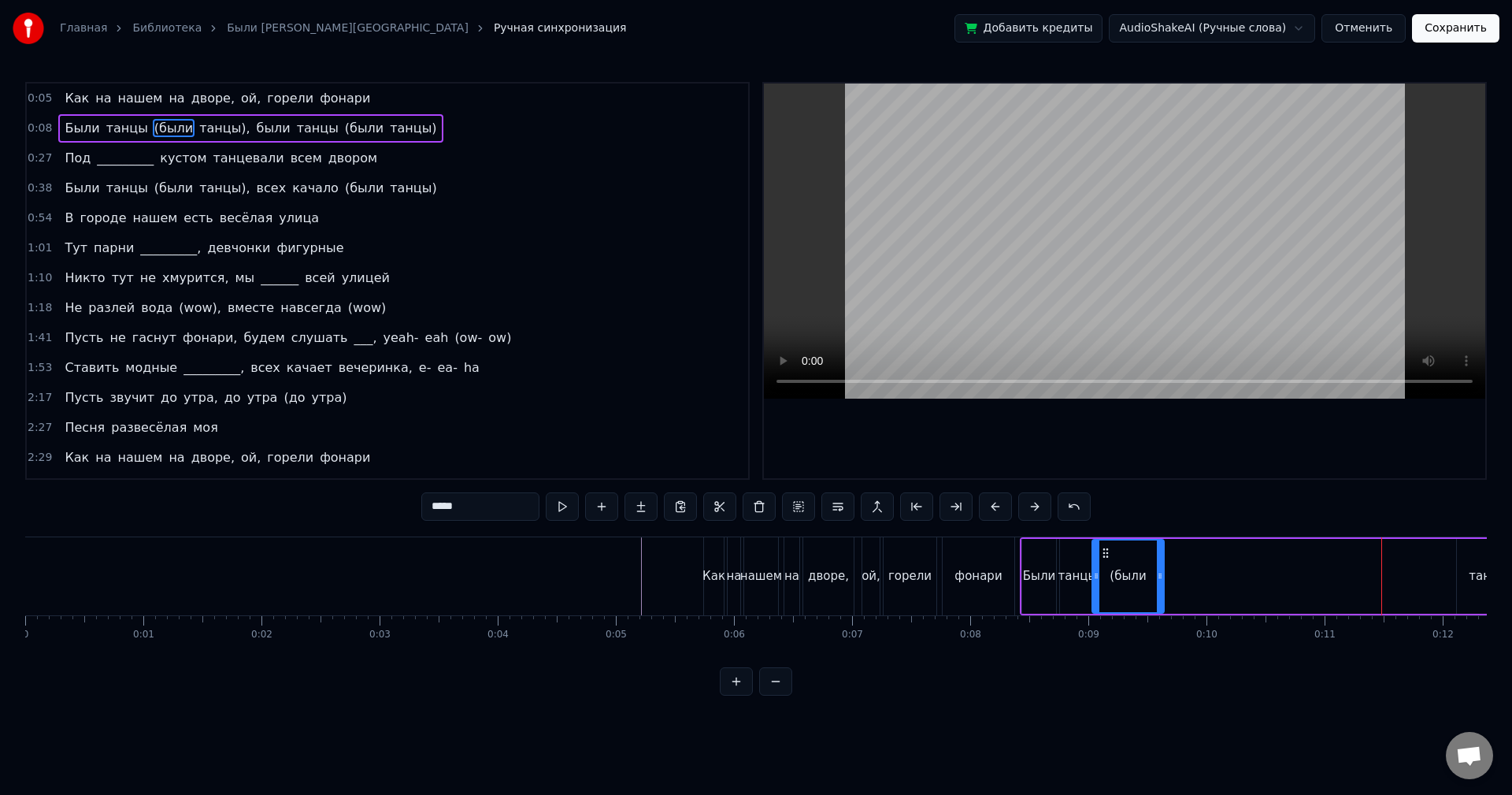
drag, startPoint x: 1369, startPoint y: 551, endPoint x: 1104, endPoint y: 558, distance: 265.1
click at [1104, 558] on icon at bounding box center [1106, 553] width 13 height 13
drag, startPoint x: 1160, startPoint y: 562, endPoint x: 1149, endPoint y: 565, distance: 11.4
click at [1133, 562] on div at bounding box center [1134, 576] width 6 height 72
click at [1475, 577] on div "танцы)," at bounding box center [1492, 576] width 47 height 18
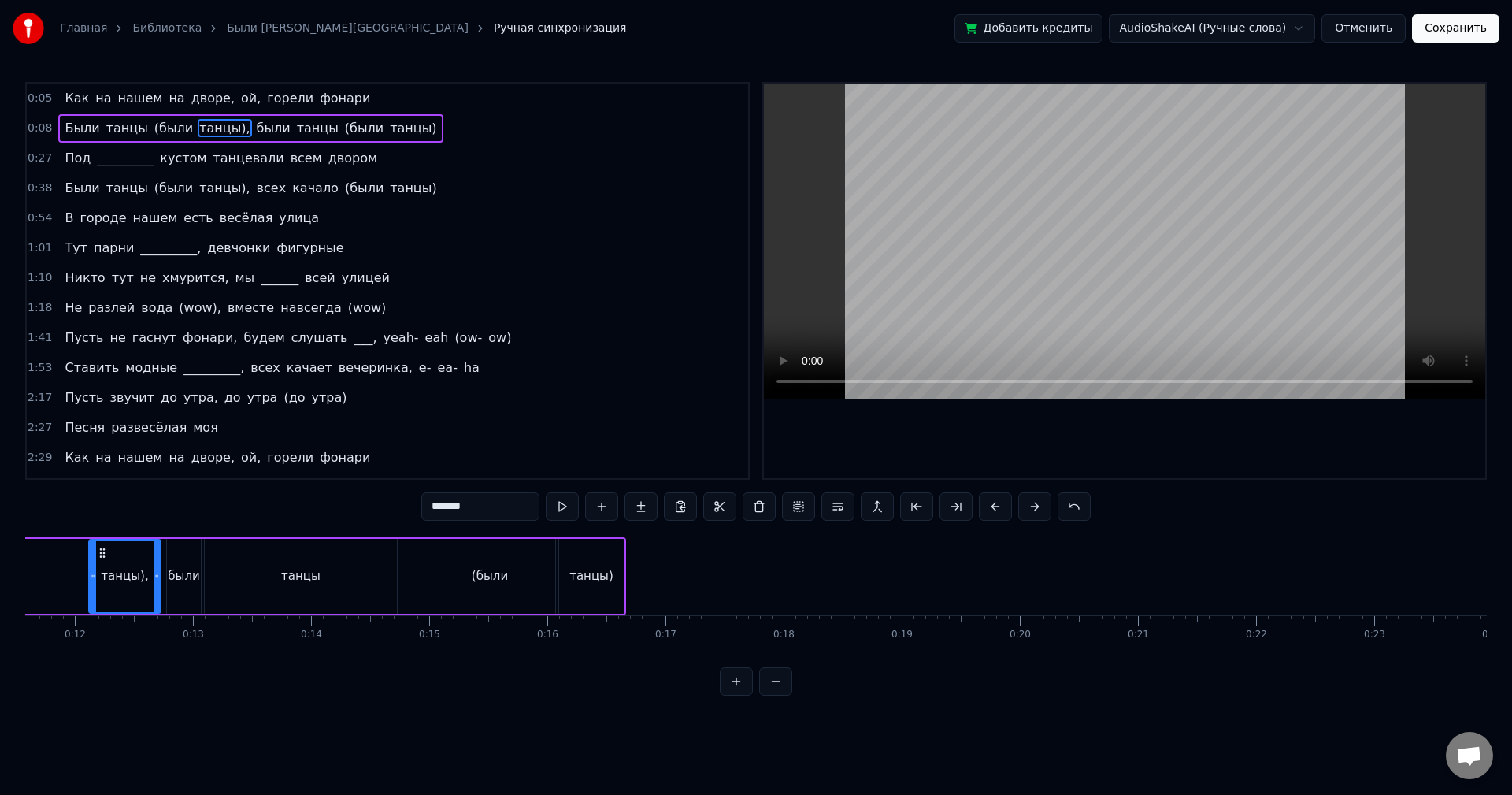
scroll to position [0, 1369]
click at [774, 696] on button at bounding box center [776, 681] width 33 height 28
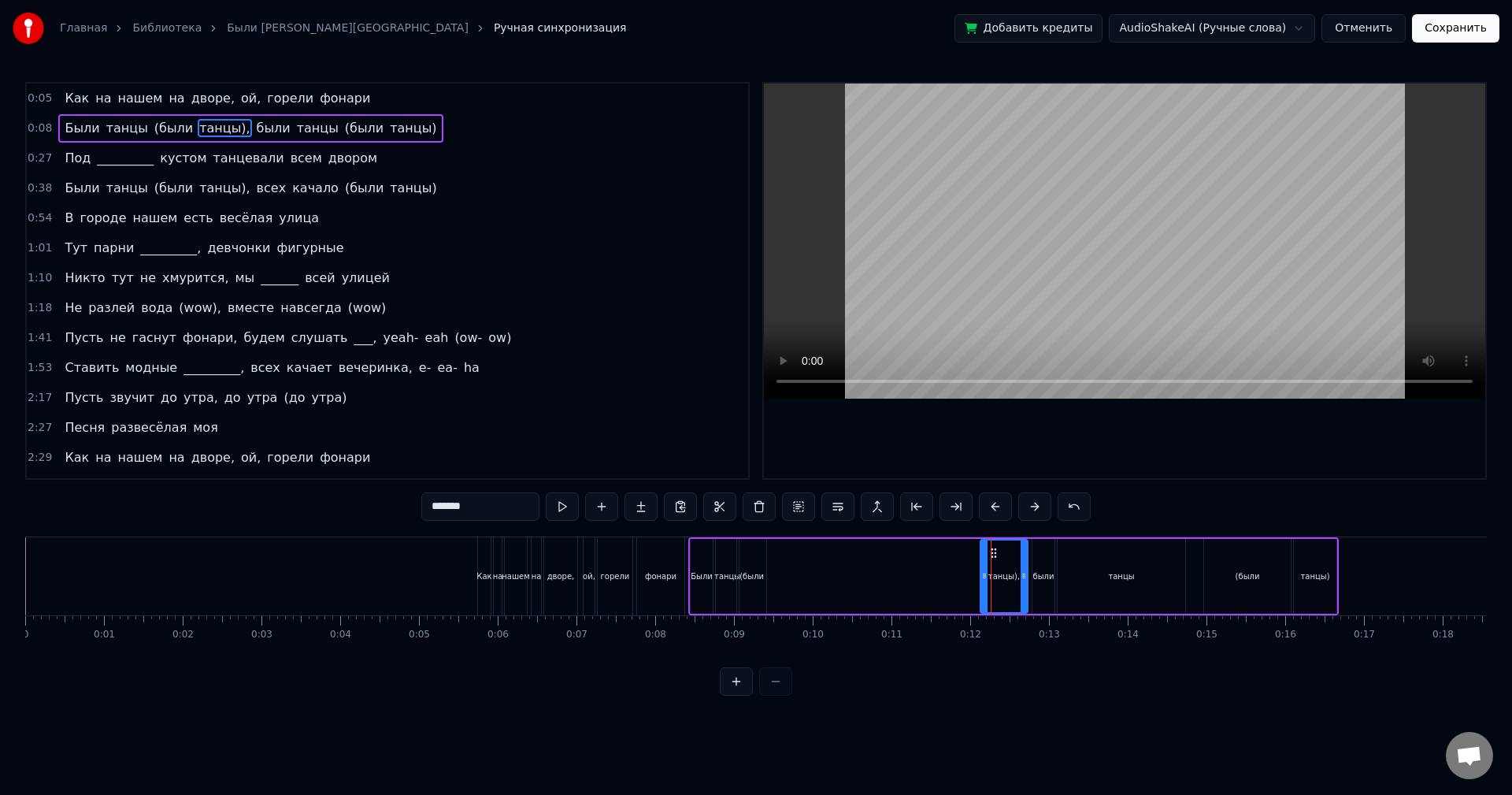
scroll to position [0, 136]
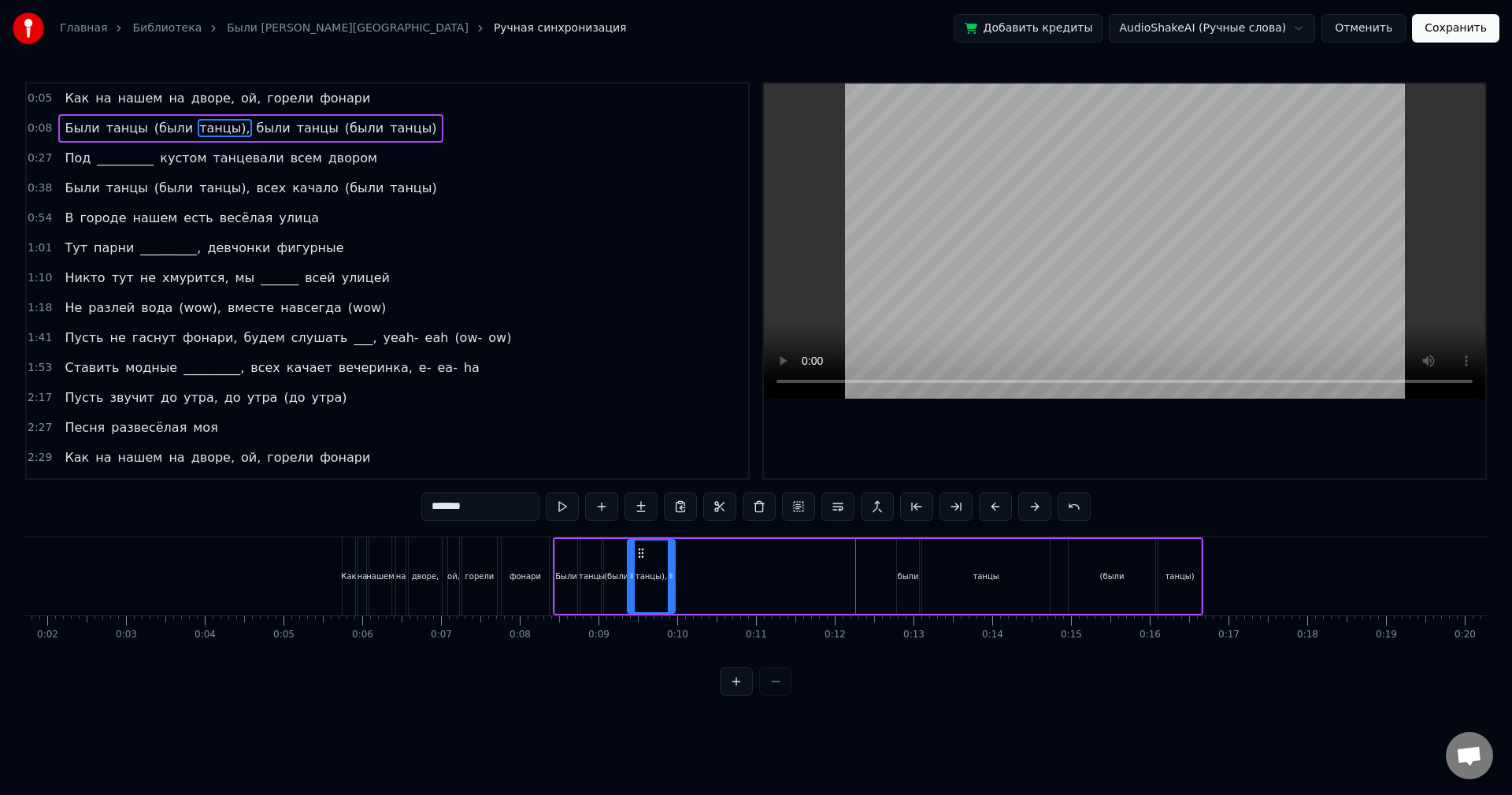
drag, startPoint x: 857, startPoint y: 552, endPoint x: 639, endPoint y: 560, distance: 218.1
click at [639, 560] on div "танцы)," at bounding box center [651, 576] width 46 height 72
drag, startPoint x: 669, startPoint y: 561, endPoint x: 650, endPoint y: 562, distance: 19.0
click at [650, 562] on div at bounding box center [652, 576] width 6 height 72
click at [912, 572] on div "были" at bounding box center [908, 576] width 21 height 12
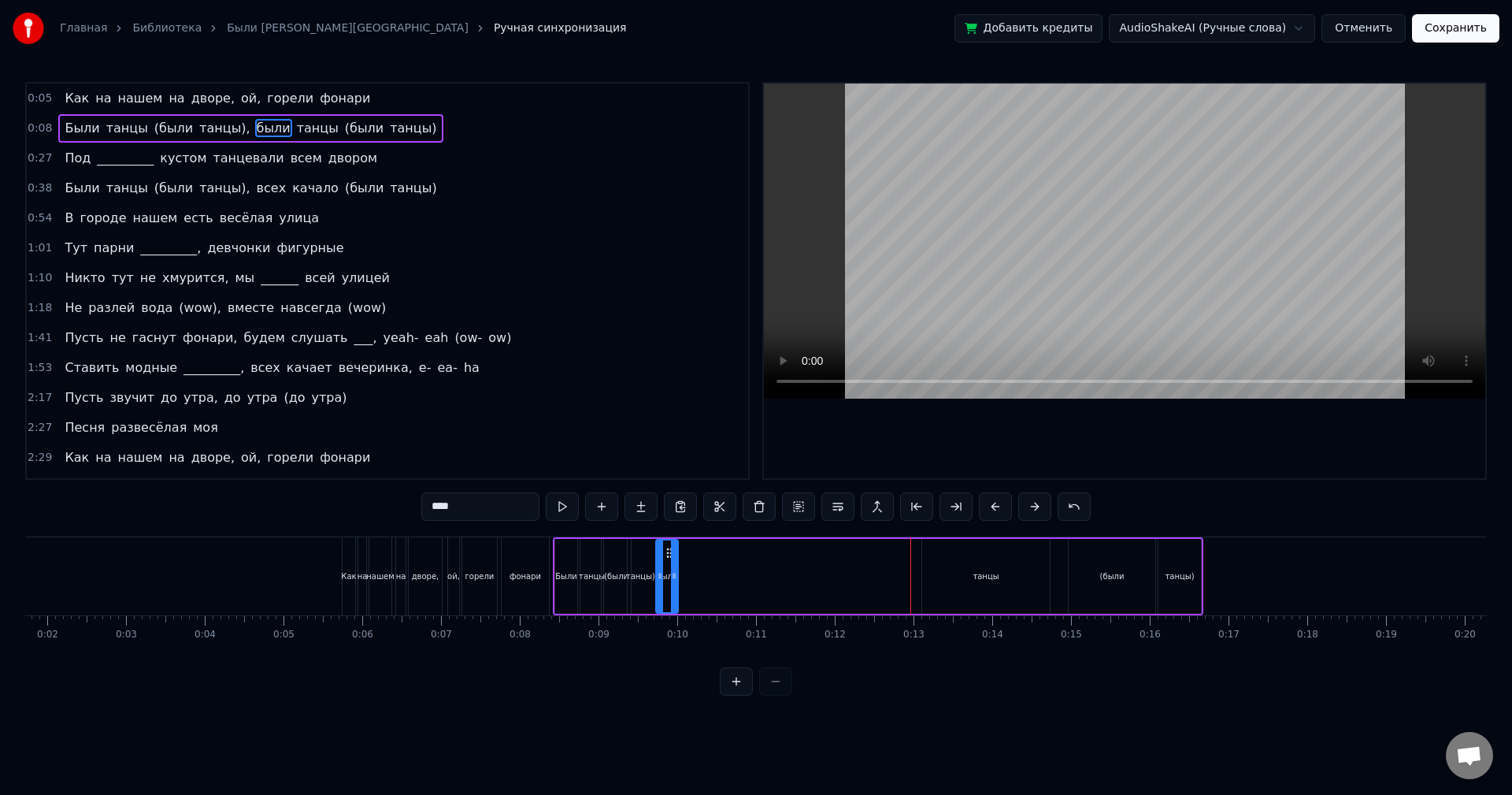
drag, startPoint x: 910, startPoint y: 551, endPoint x: 668, endPoint y: 547, distance: 242.0
click at [668, 547] on icon at bounding box center [669, 553] width 13 height 13
click at [559, 552] on div "Были" at bounding box center [566, 576] width 22 height 75
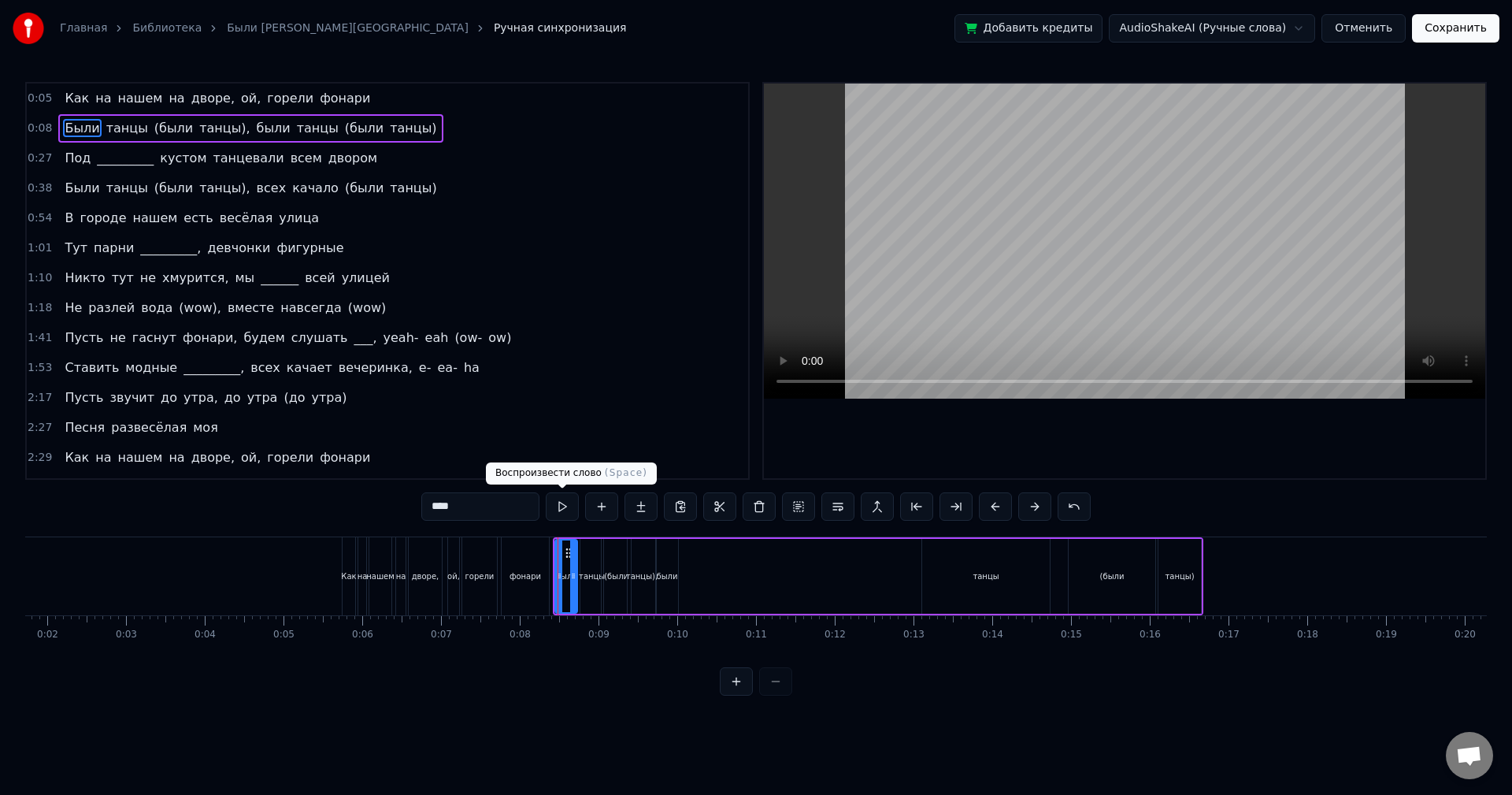
click at [557, 506] on button at bounding box center [562, 506] width 33 height 28
click at [585, 553] on div "танцы" at bounding box center [591, 576] width 23 height 75
click at [571, 502] on button at bounding box center [562, 506] width 33 height 28
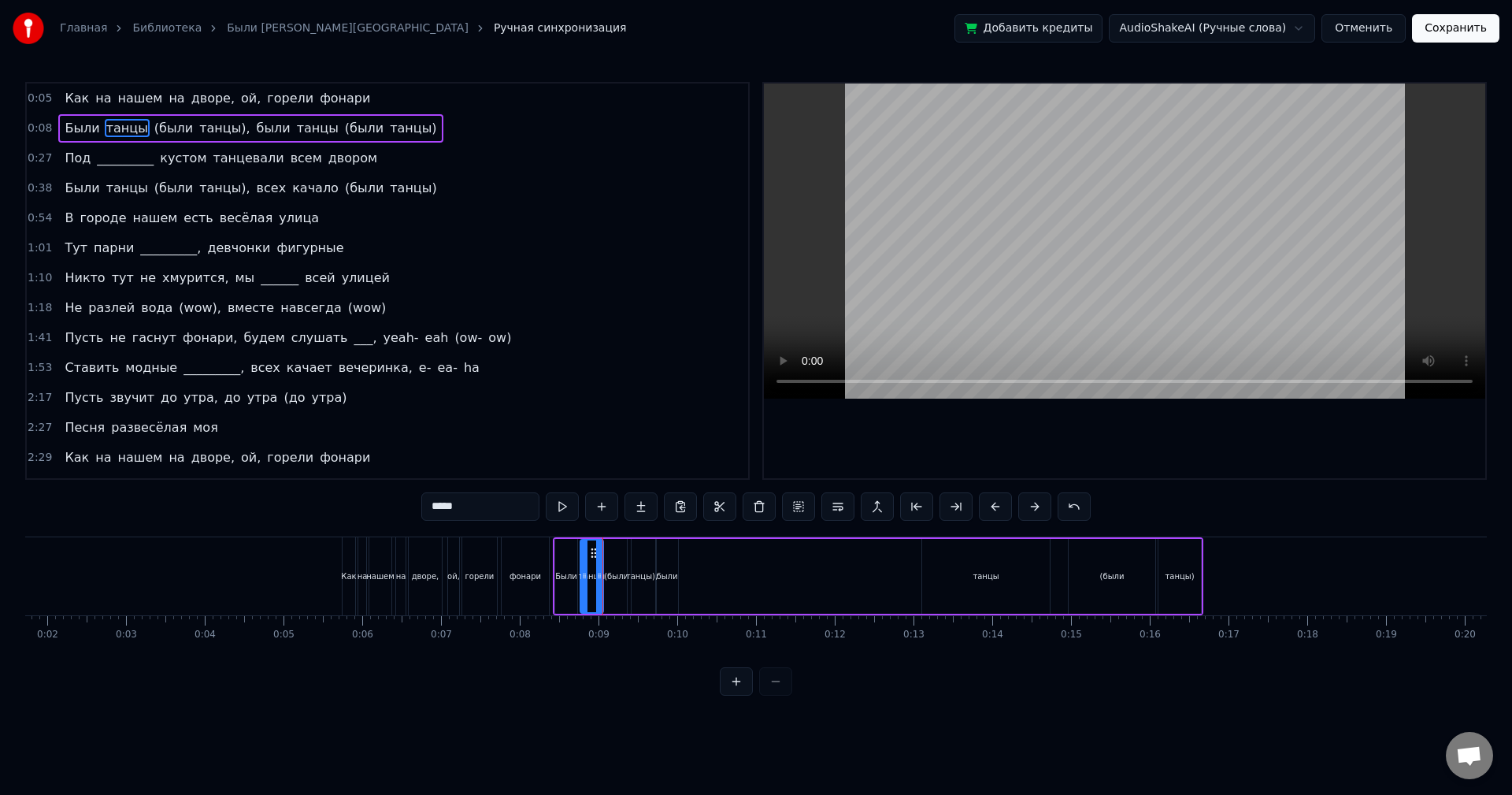
click at [607, 563] on div "(были" at bounding box center [616, 576] width 29 height 75
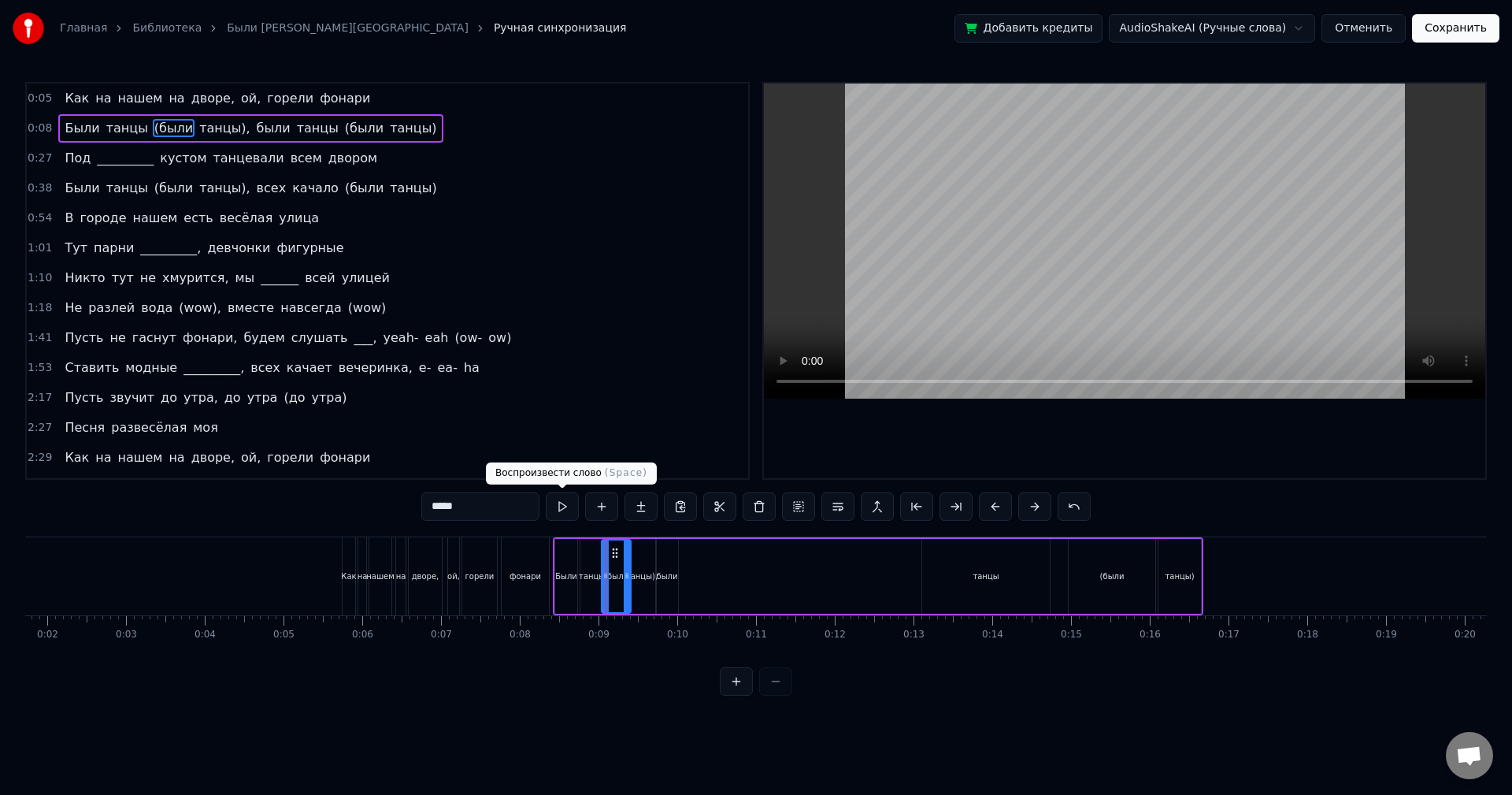
click at [564, 509] on button at bounding box center [562, 506] width 33 height 28
click at [643, 560] on div "танцы)," at bounding box center [642, 576] width 28 height 75
click at [565, 506] on button at bounding box center [562, 506] width 33 height 28
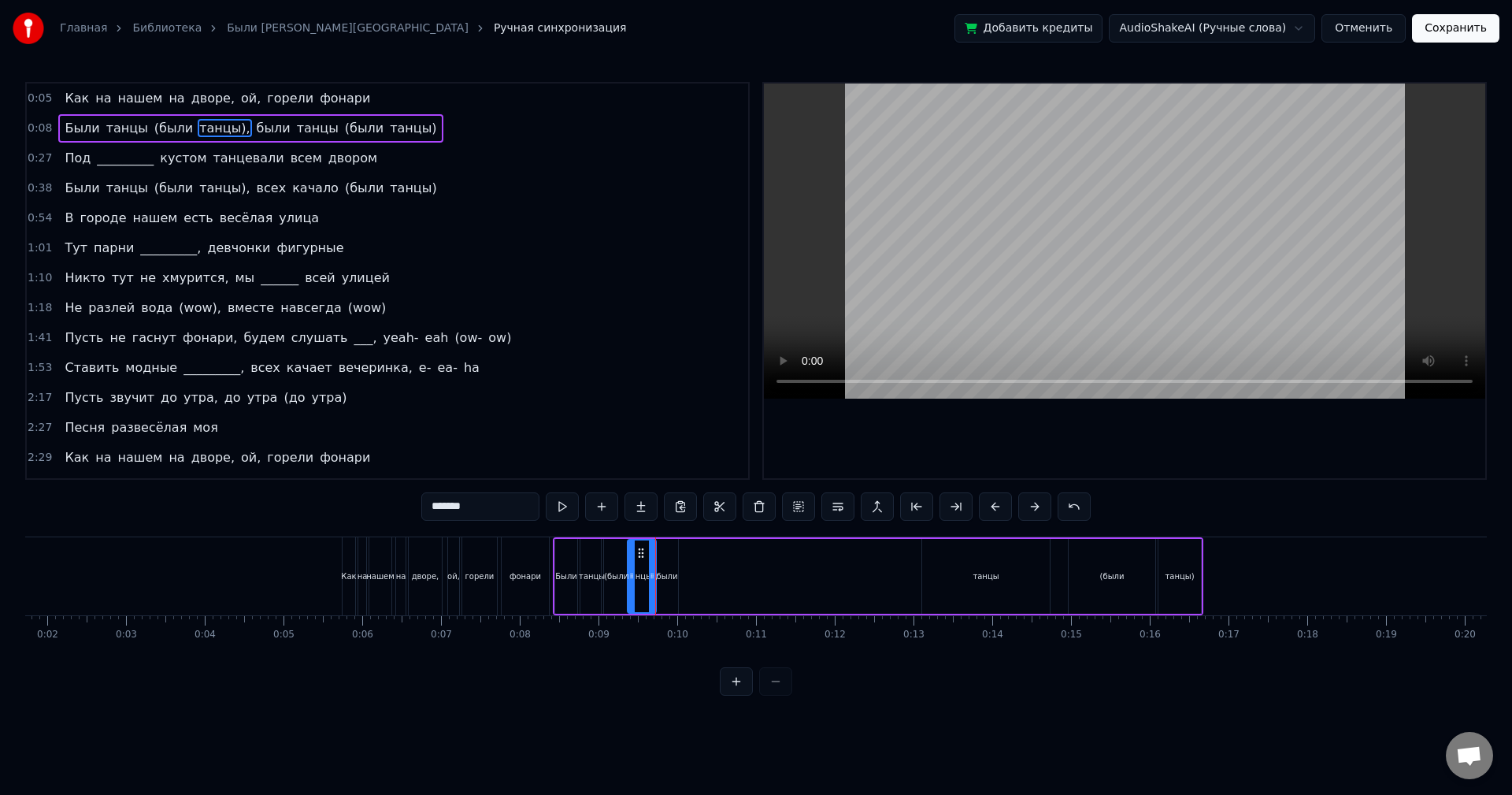
click at [668, 564] on div "были" at bounding box center [667, 576] width 22 height 75
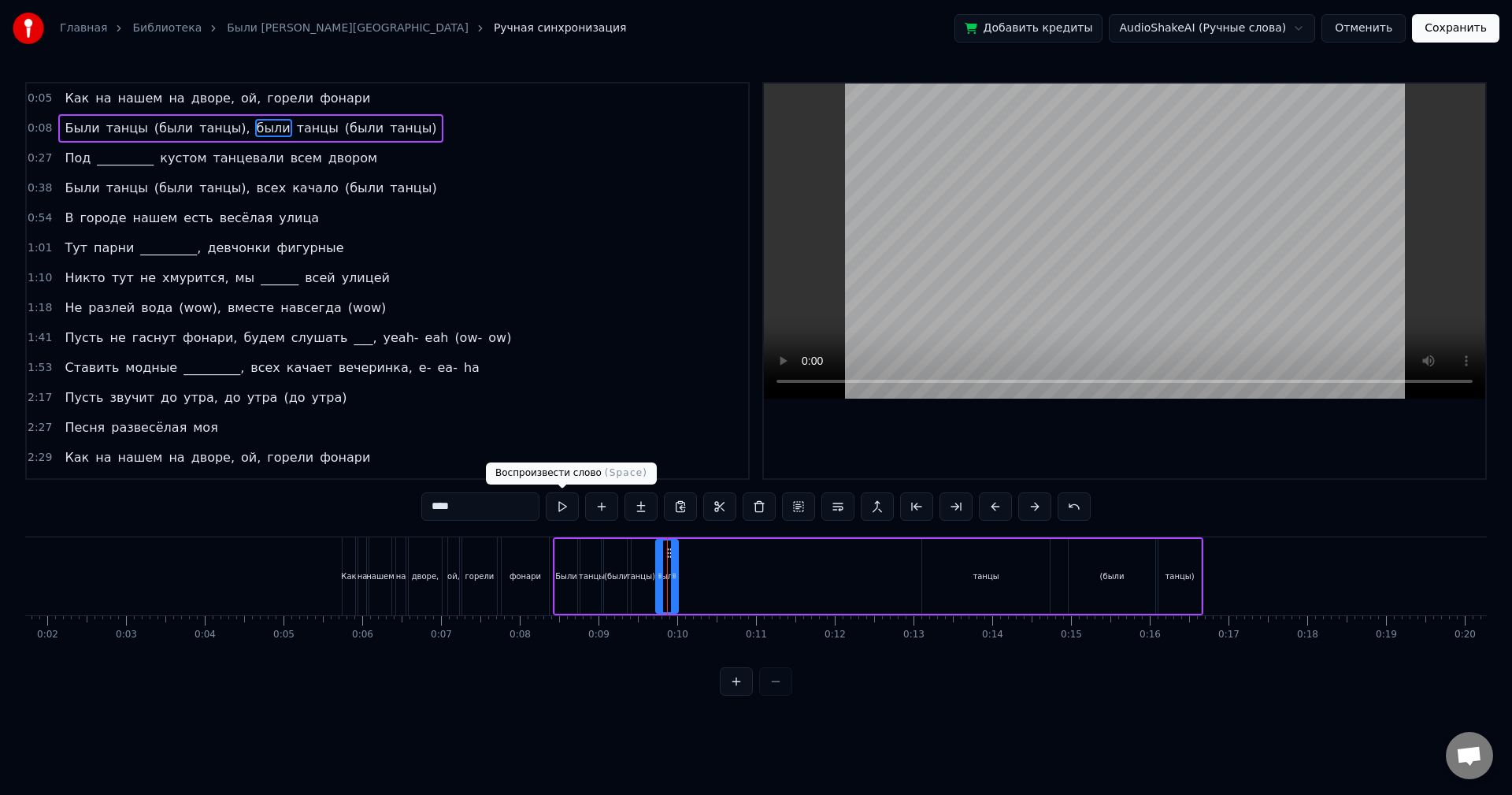
click at [561, 508] on button at bounding box center [562, 506] width 33 height 28
click at [986, 584] on div "танцы" at bounding box center [986, 576] width 128 height 75
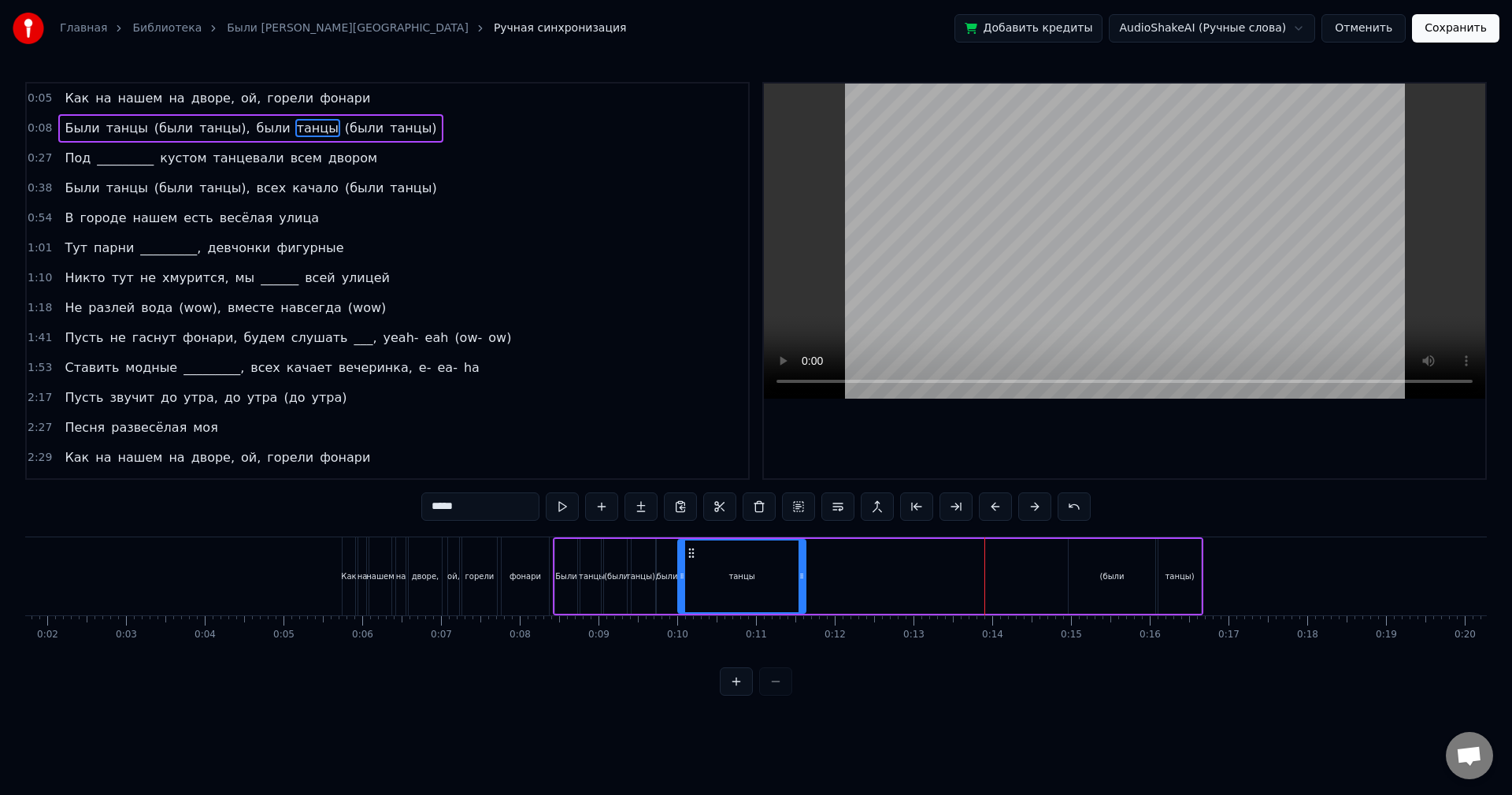
drag, startPoint x: 933, startPoint y: 551, endPoint x: 689, endPoint y: 545, distance: 244.1
click at [689, 545] on div "танцы" at bounding box center [742, 576] width 126 height 72
click at [554, 502] on button at bounding box center [562, 506] width 33 height 28
click at [553, 501] on button at bounding box center [562, 506] width 33 height 28
drag, startPoint x: 801, startPoint y: 564, endPoint x: 704, endPoint y: 556, distance: 97.3
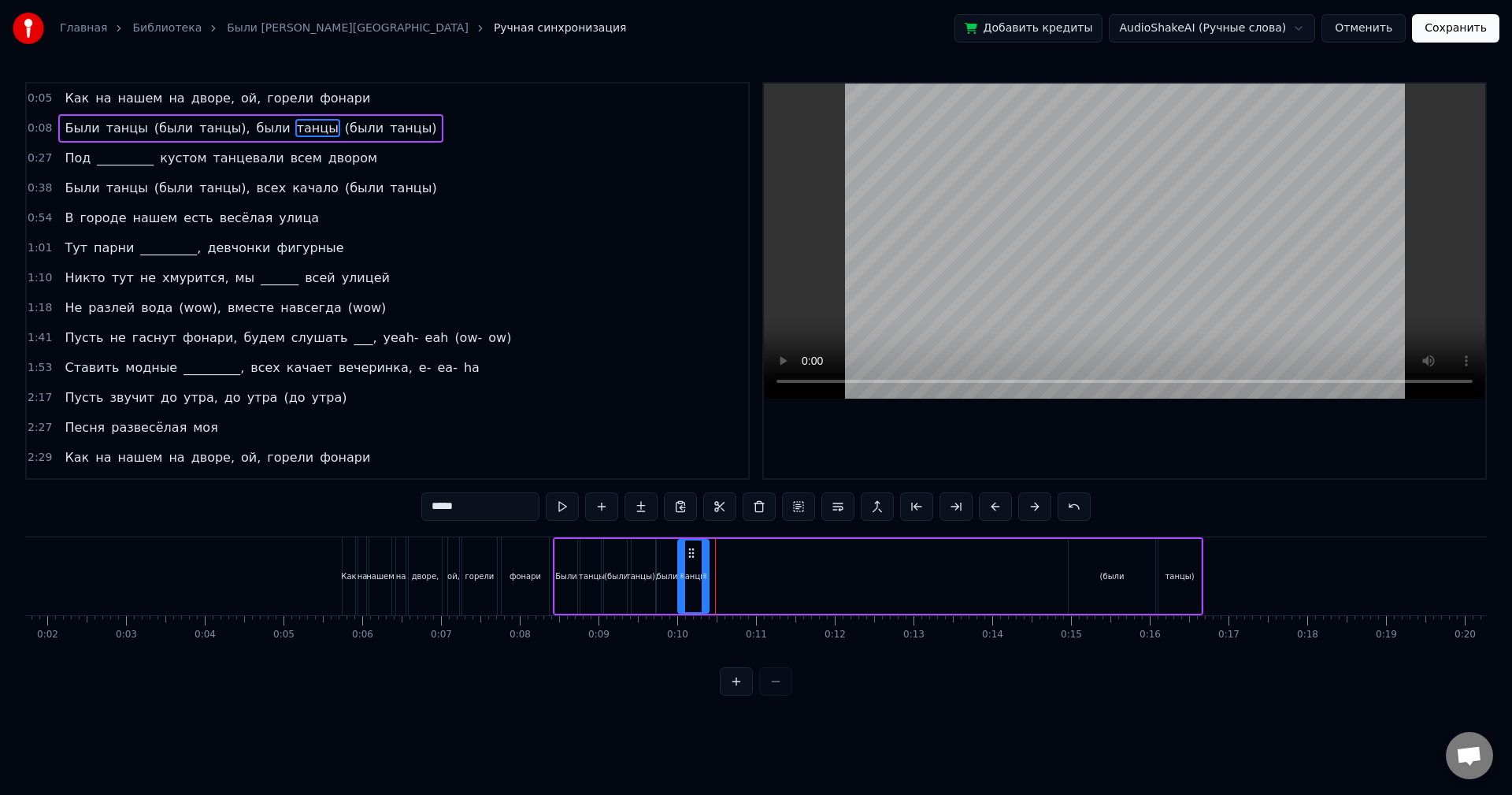
click at [704, 556] on div at bounding box center [705, 576] width 6 height 72
click at [560, 504] on button at bounding box center [562, 506] width 33 height 28
click at [1100, 578] on div "(были" at bounding box center [1112, 576] width 87 height 75
drag, startPoint x: 1081, startPoint y: 551, endPoint x: 713, endPoint y: 543, distance: 368.1
click at [713, 543] on div "(были" at bounding box center [743, 576] width 85 height 72
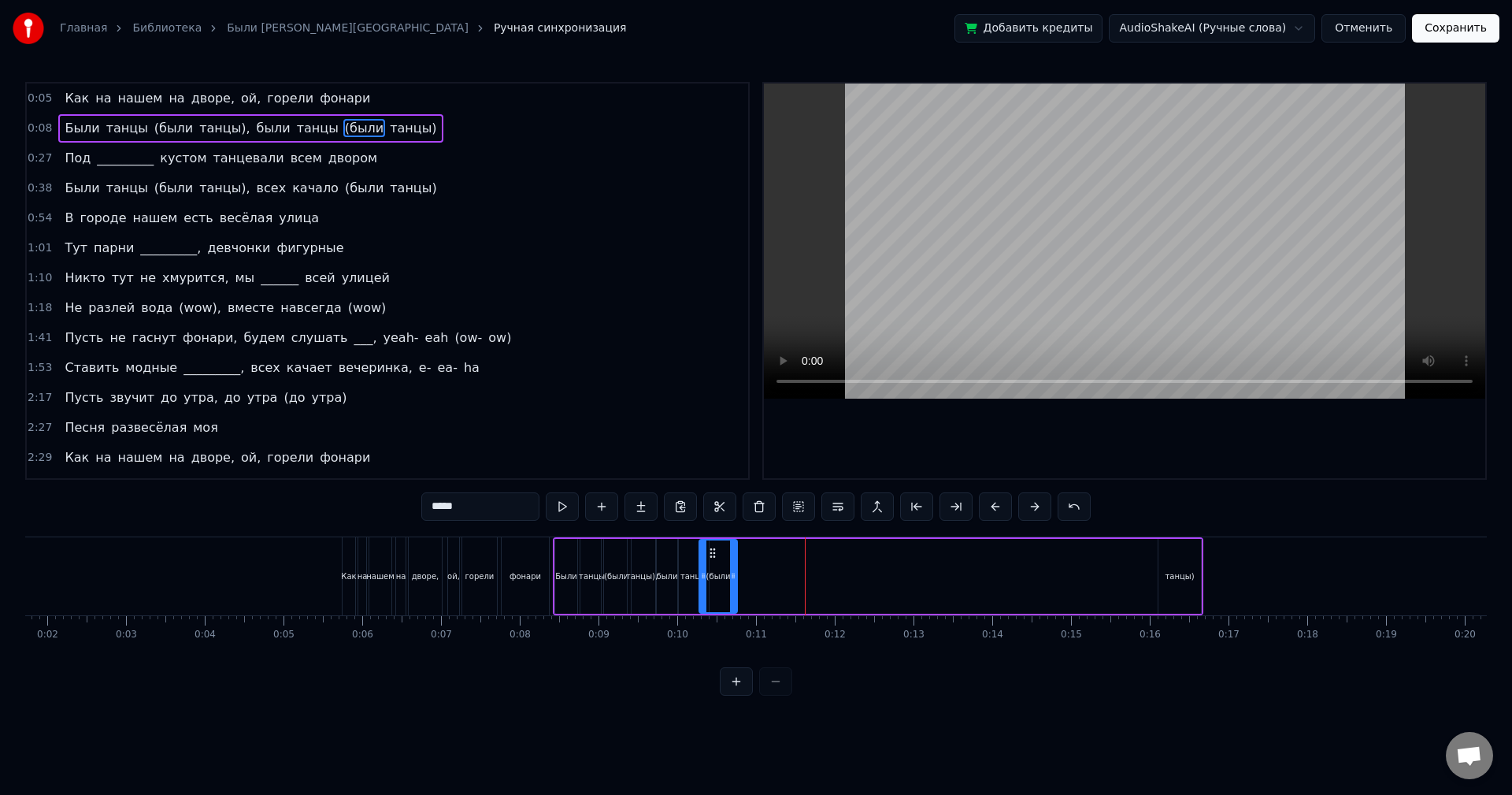
drag, startPoint x: 781, startPoint y: 547, endPoint x: 732, endPoint y: 545, distance: 49.0
click at [732, 545] on div at bounding box center [733, 576] width 6 height 72
click at [553, 504] on button at bounding box center [562, 506] width 33 height 28
click at [1169, 577] on div "танцы)" at bounding box center [1179, 576] width 29 height 12
drag, startPoint x: 1171, startPoint y: 550, endPoint x: 738, endPoint y: 542, distance: 433.1
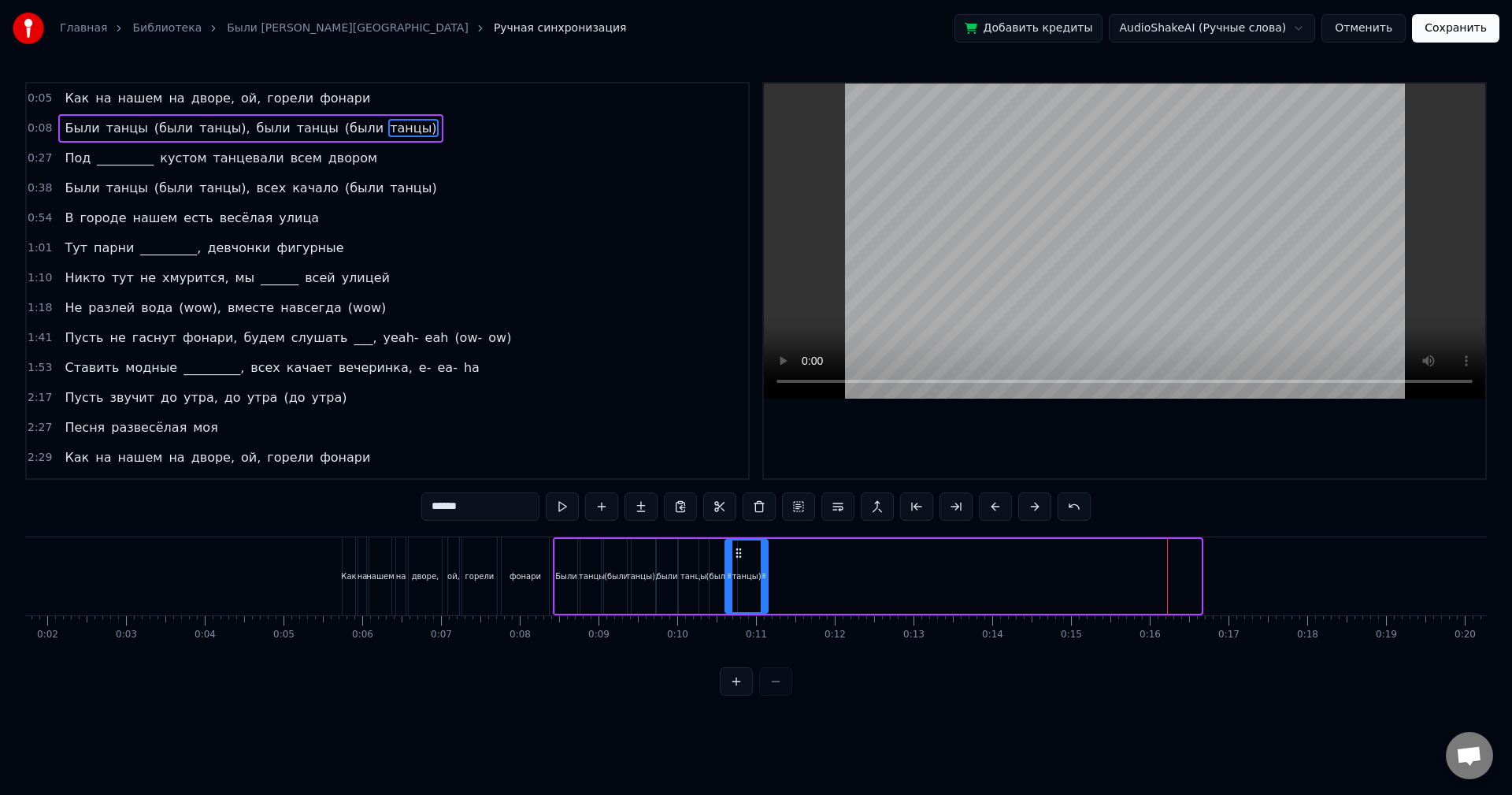
click at [738, 542] on div "танцы)" at bounding box center [747, 576] width 41 height 72
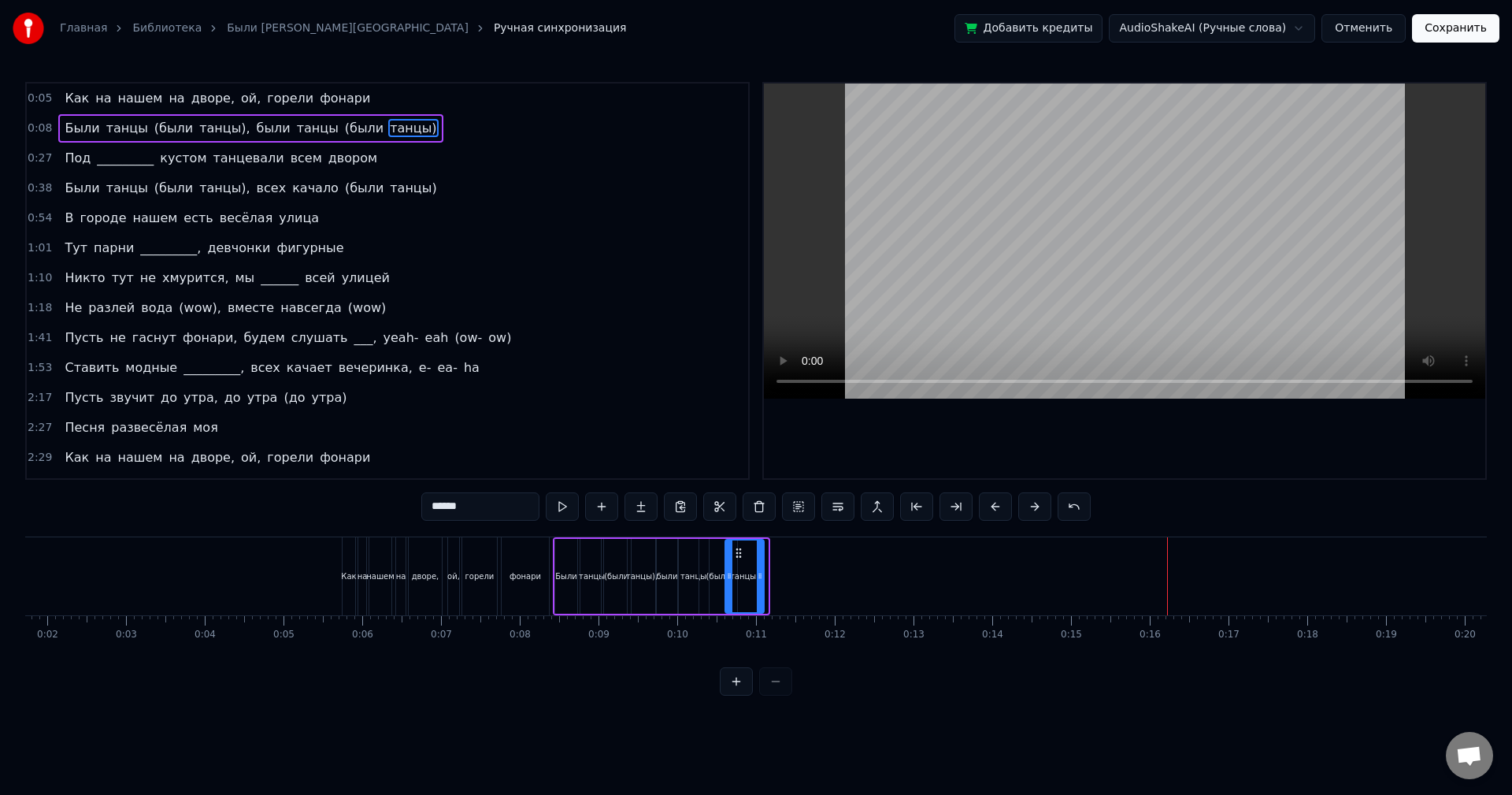
click at [758, 547] on div at bounding box center [760, 576] width 6 height 72
click at [740, 549] on circle at bounding box center [740, 548] width 1 height 1
click at [568, 506] on button at bounding box center [562, 506] width 33 height 28
click at [218, 132] on span "танцы)," at bounding box center [225, 128] width 54 height 18
type input "*******"
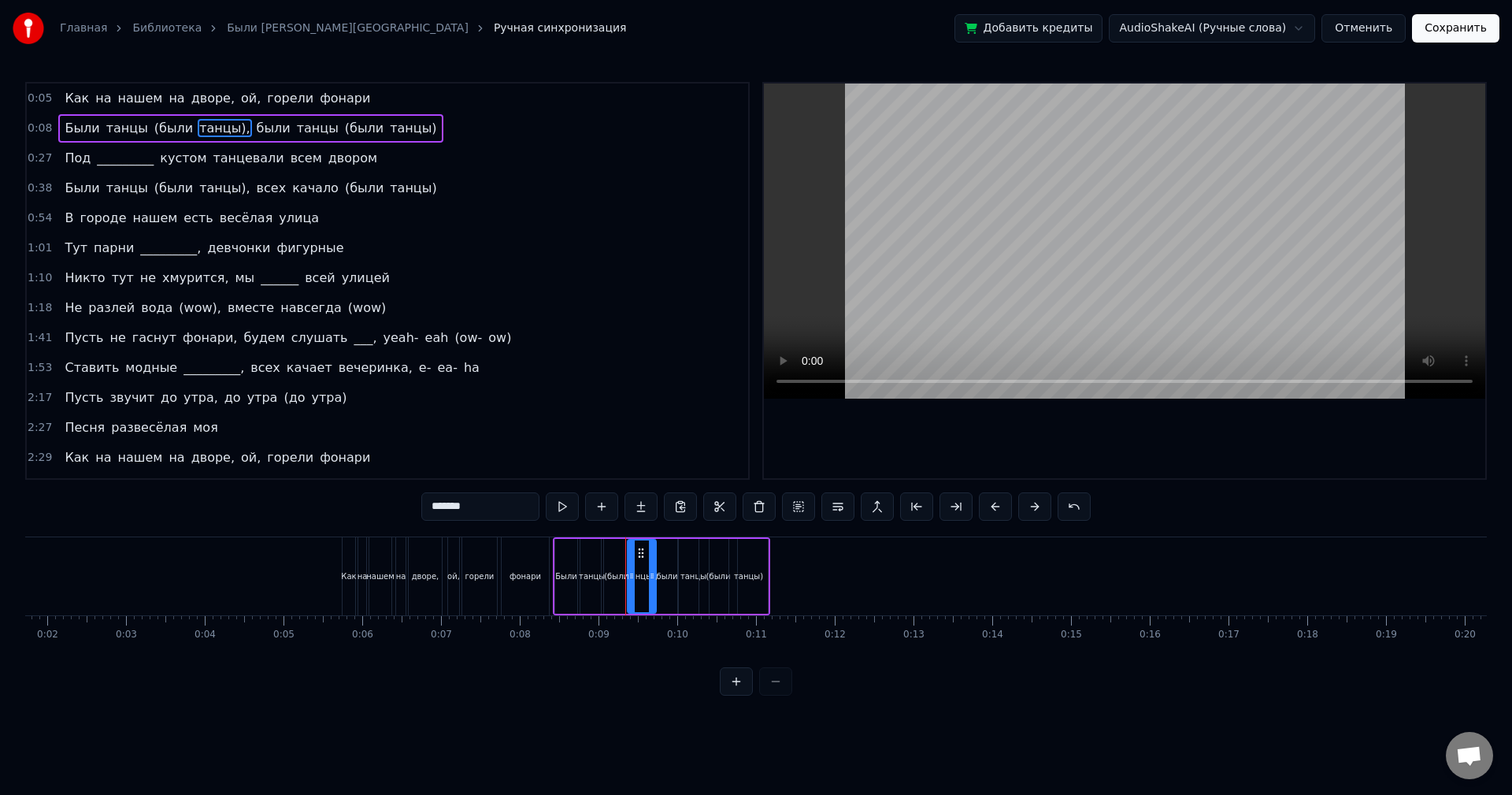
click at [415, 121] on div "0:08 Были танцы (были танцы), были танцы (были танцы)" at bounding box center [387, 129] width 721 height 30
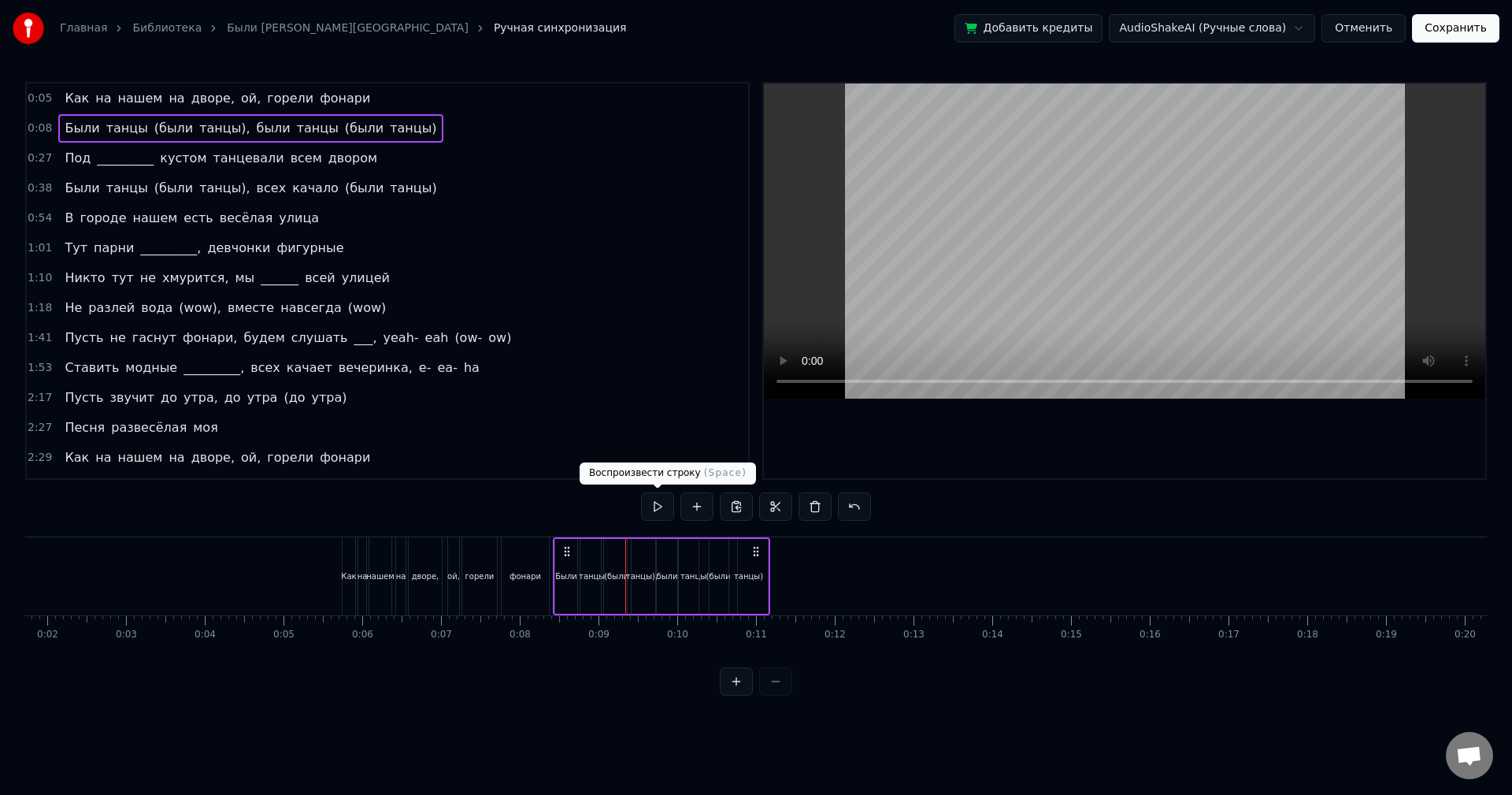
click at [650, 500] on button at bounding box center [657, 506] width 33 height 28
click at [773, 532] on div "0:05 Как на нашем на дворе, ой, горели фонари 0:08 Были танцы (были танцы), был…" at bounding box center [756, 389] width 1462 height 614
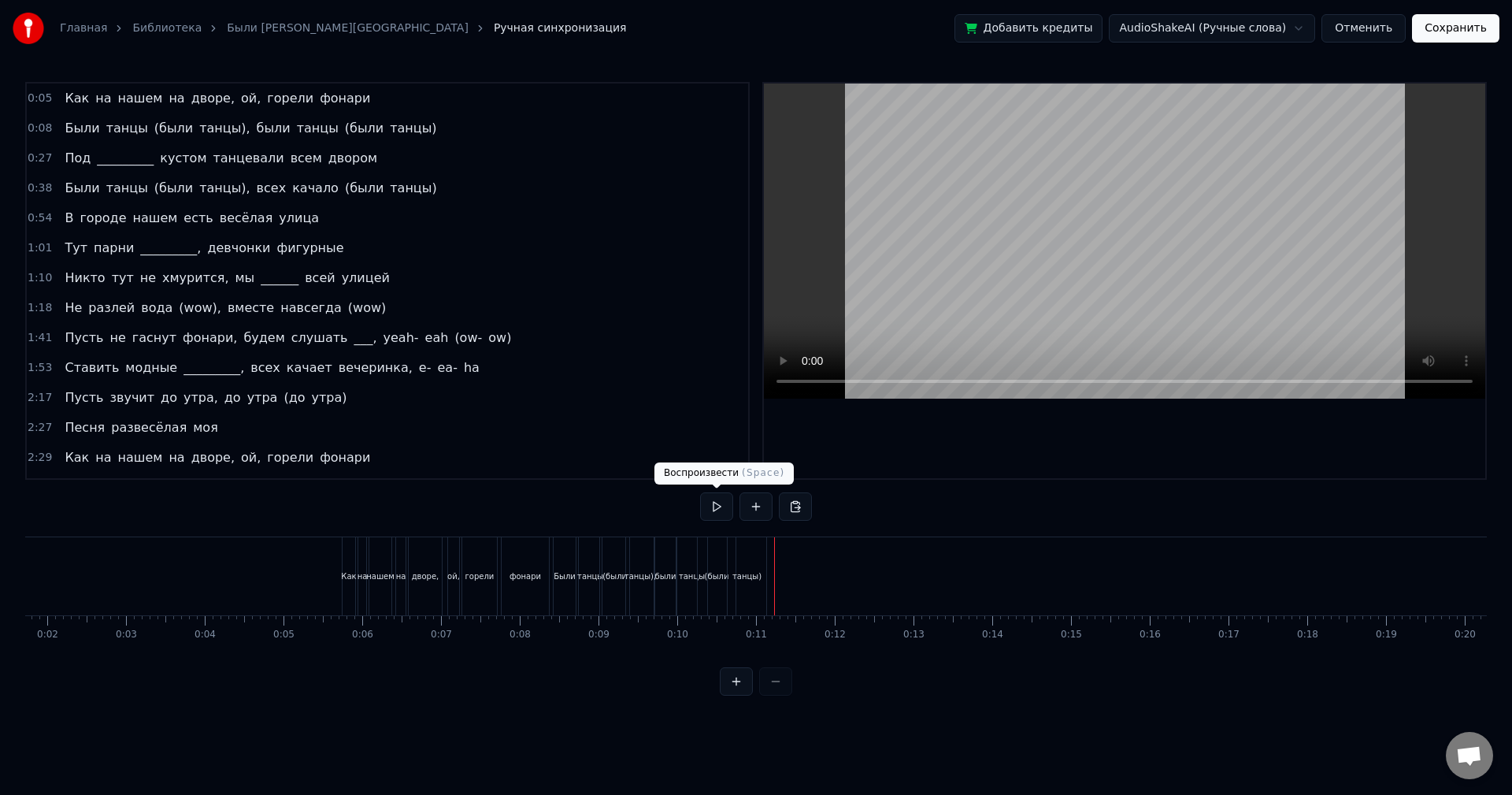
click at [707, 511] on button at bounding box center [717, 506] width 33 height 28
click at [712, 512] on button at bounding box center [717, 506] width 33 height 28
click at [361, 158] on div "0:27 Под _________ кустом танцевали всем двором" at bounding box center [387, 159] width 721 height 30
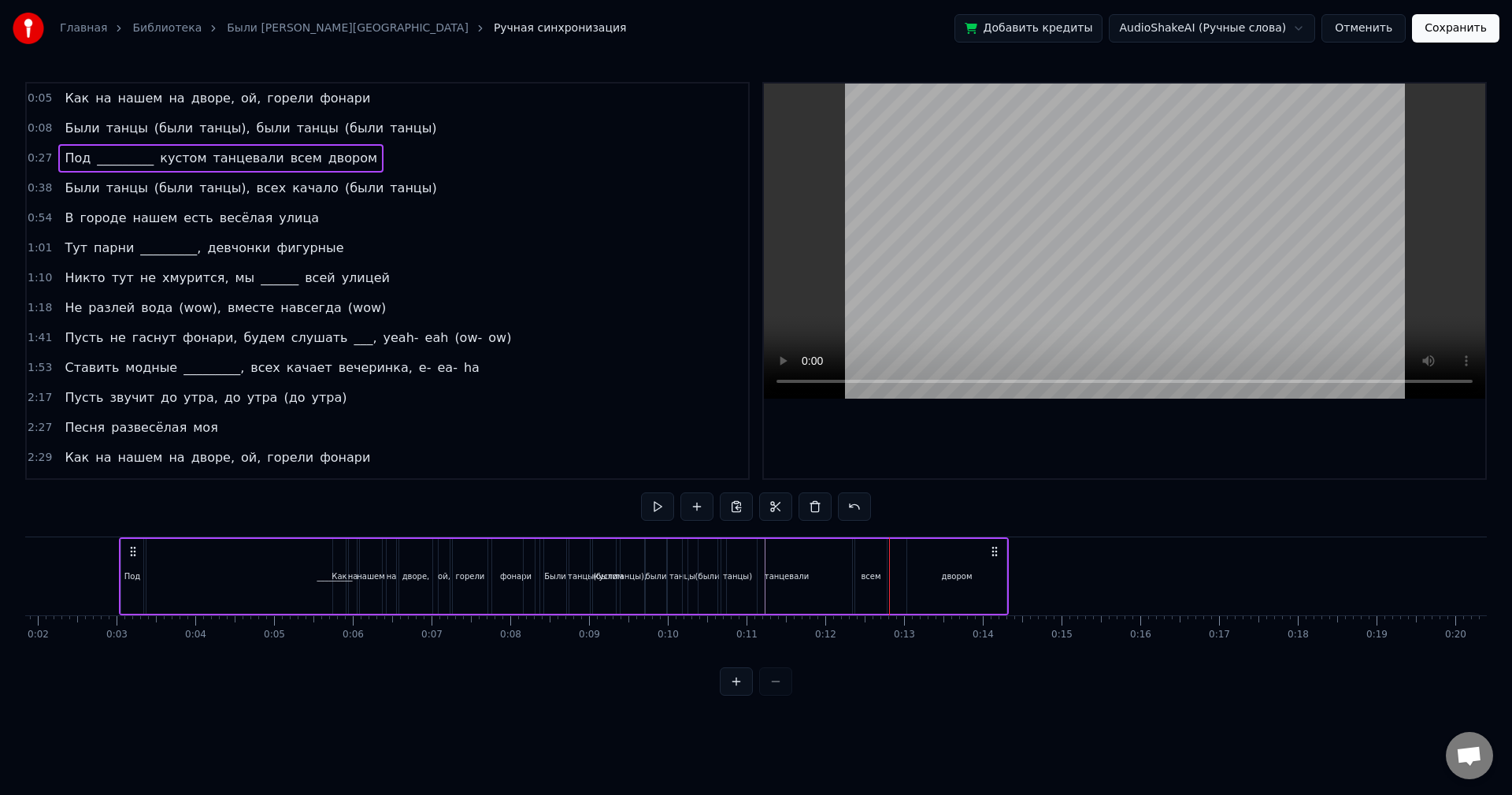
scroll to position [0, 0]
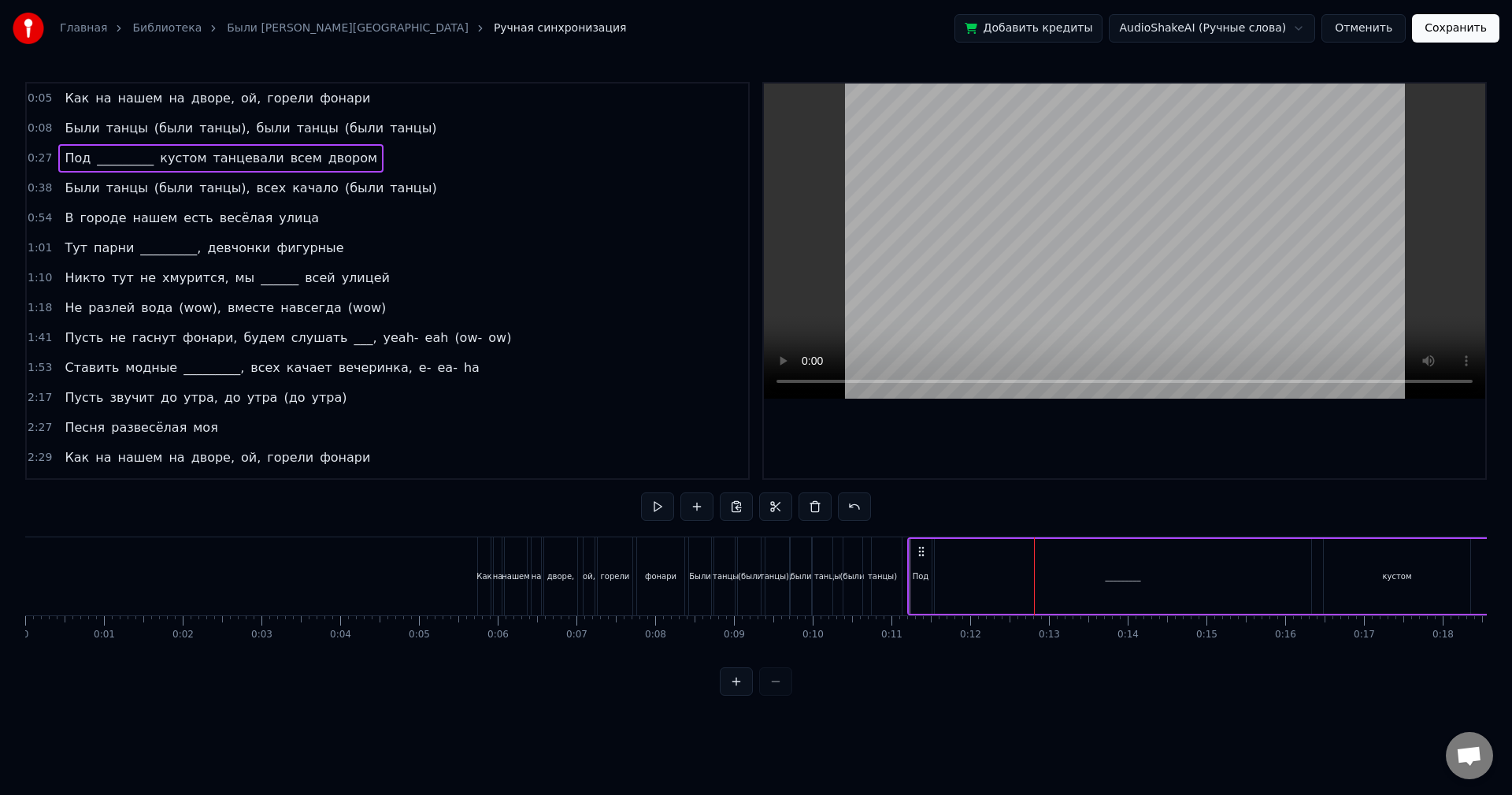
drag, startPoint x: 115, startPoint y: 546, endPoint x: 918, endPoint y: 572, distance: 803.4
click at [918, 572] on div "Под _________ кустом танцевали всем двором" at bounding box center [1352, 576] width 890 height 78
click at [661, 506] on button at bounding box center [657, 506] width 33 height 28
click at [661, 506] on button at bounding box center [657, 506] width 33 height 28
click at [1215, 571] on div "_________" at bounding box center [1123, 576] width 377 height 75
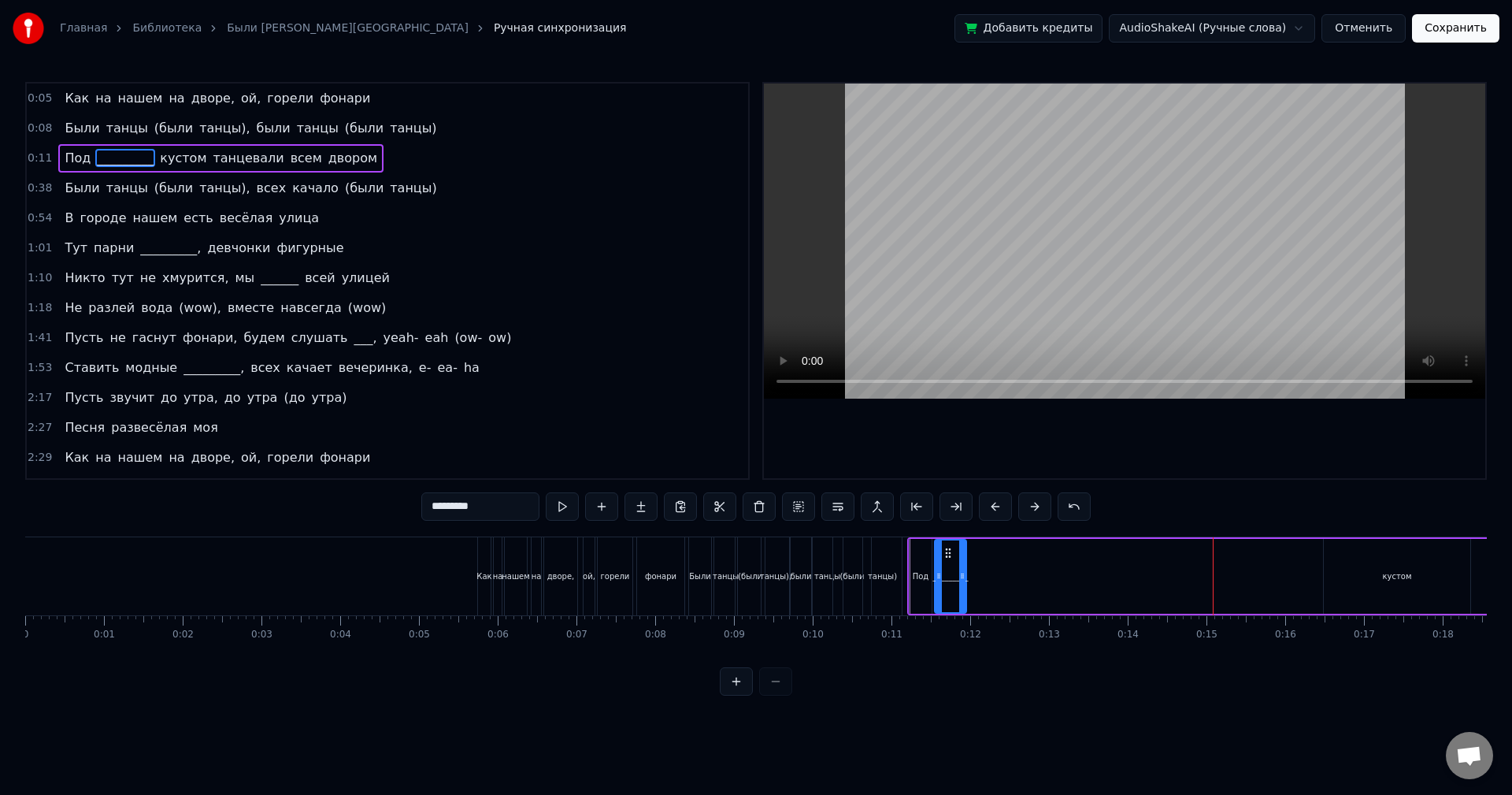
drag, startPoint x: 1305, startPoint y: 569, endPoint x: 962, endPoint y: 577, distance: 343.1
click at [962, 577] on icon at bounding box center [963, 576] width 6 height 13
click at [559, 507] on button at bounding box center [562, 506] width 33 height 28
click at [963, 562] on div at bounding box center [962, 576] width 6 height 72
click at [1420, 557] on div "кустом" at bounding box center [1397, 576] width 147 height 75
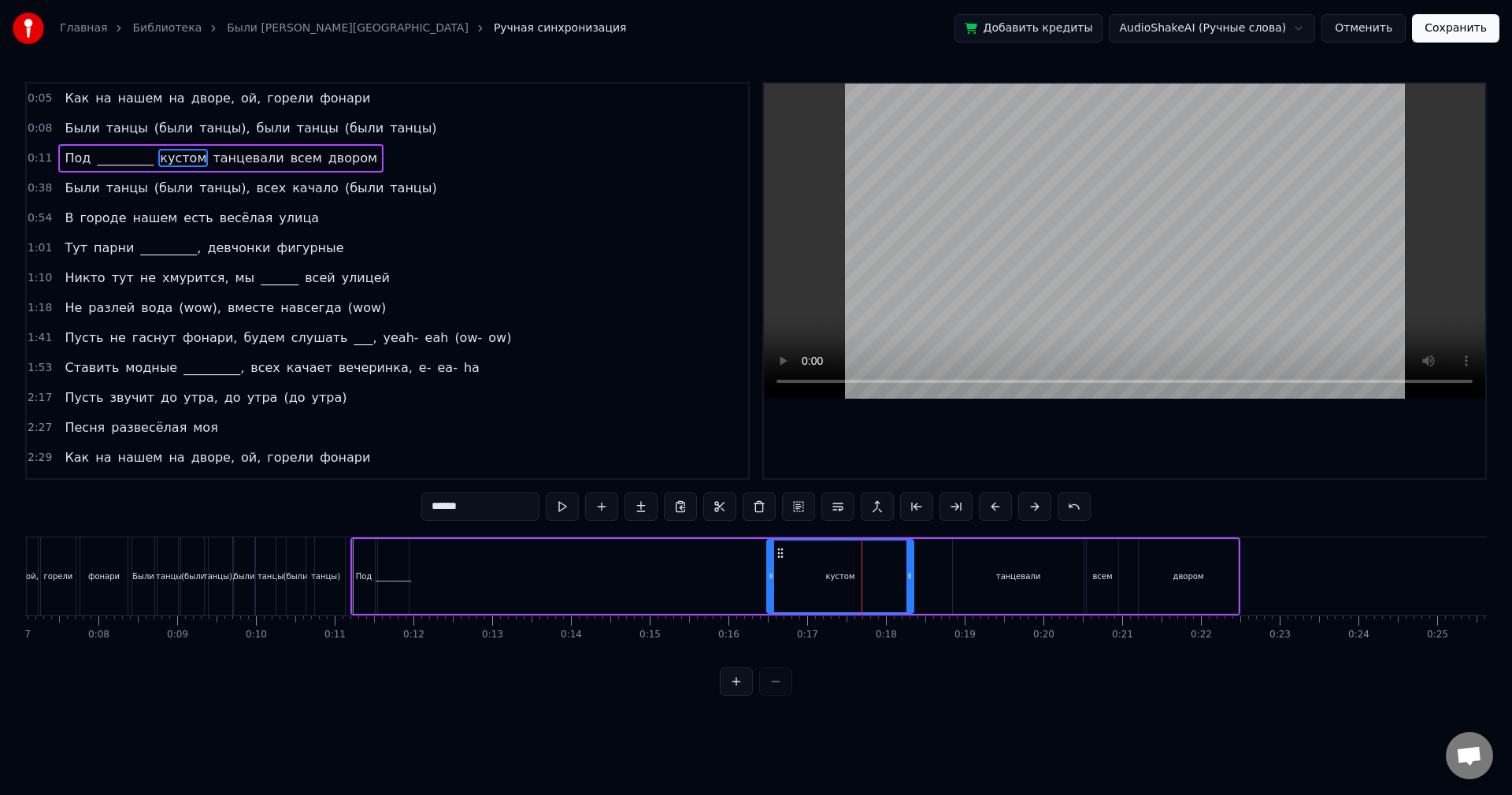
scroll to position [0, 461]
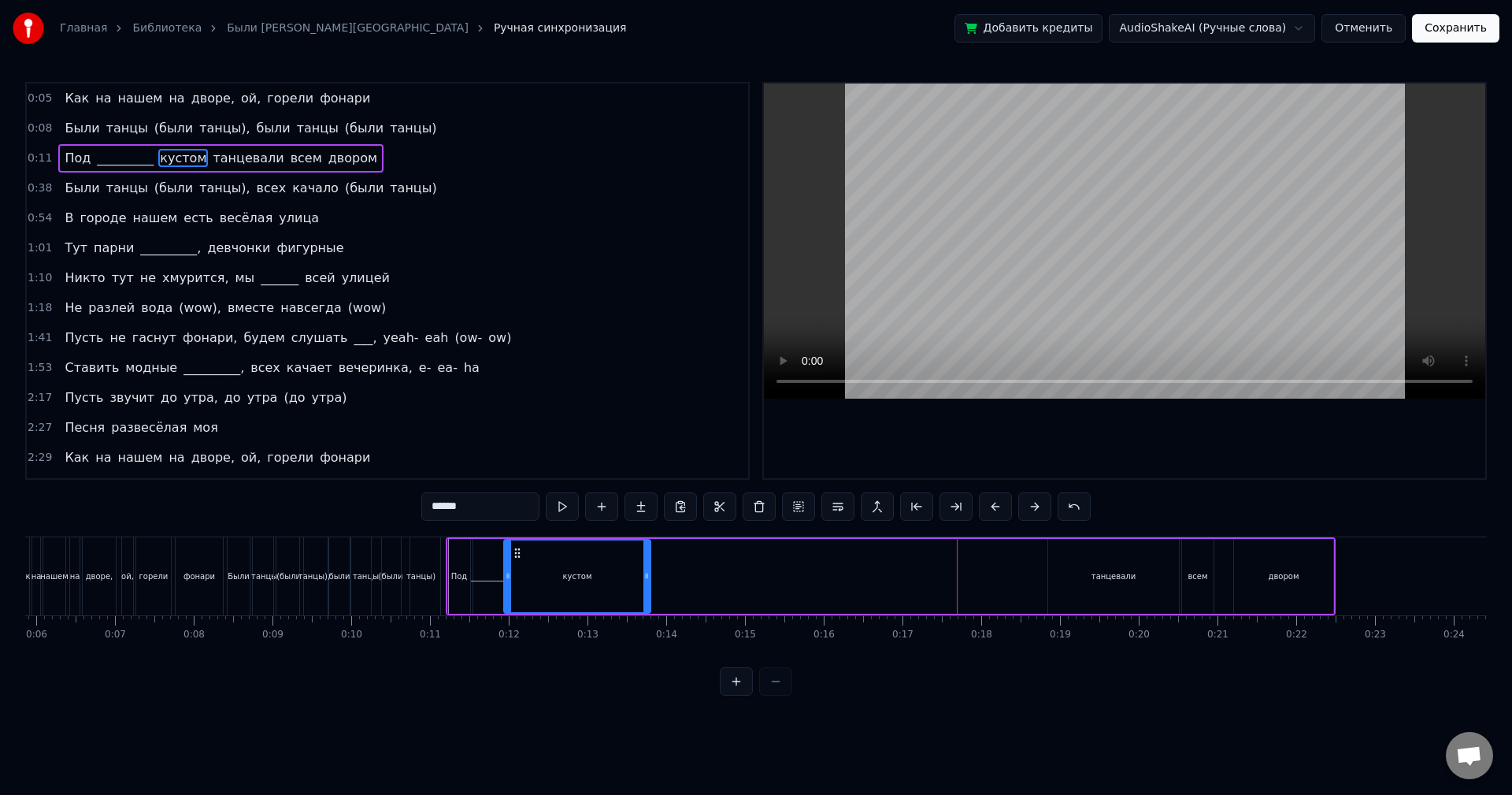
drag, startPoint x: 876, startPoint y: 554, endPoint x: 517, endPoint y: 573, distance: 359.5
click at [517, 573] on div "кустом" at bounding box center [577, 576] width 145 height 72
drag, startPoint x: 646, startPoint y: 569, endPoint x: 544, endPoint y: 569, distance: 102.0
click at [544, 569] on div at bounding box center [545, 576] width 6 height 72
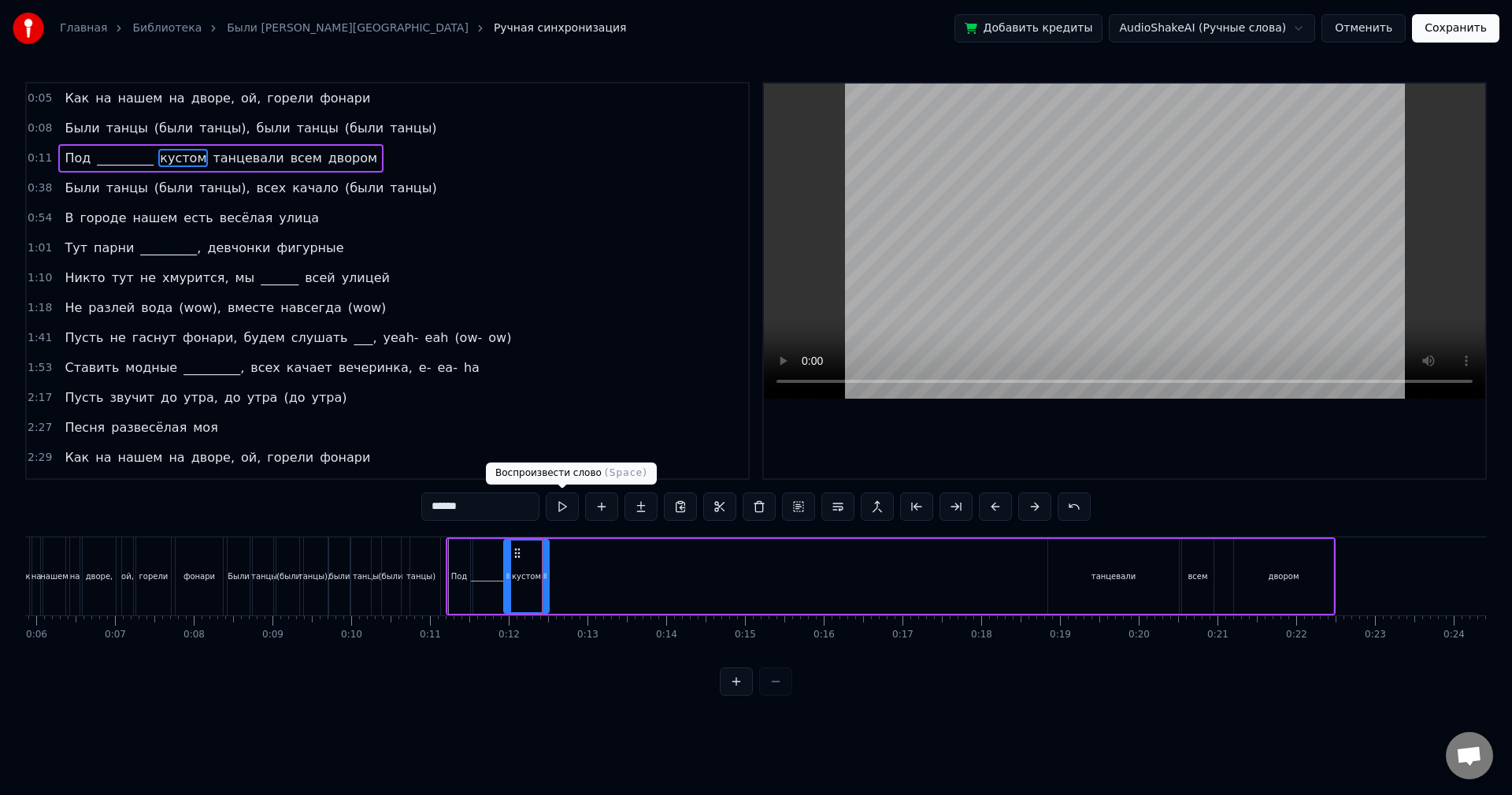
click at [561, 513] on button at bounding box center [562, 506] width 33 height 28
click at [539, 550] on div at bounding box center [538, 576] width 6 height 72
click at [557, 519] on button at bounding box center [562, 506] width 33 height 28
click at [555, 518] on button at bounding box center [562, 506] width 33 height 28
click at [1078, 577] on div "танцевали" at bounding box center [1114, 576] width 131 height 75
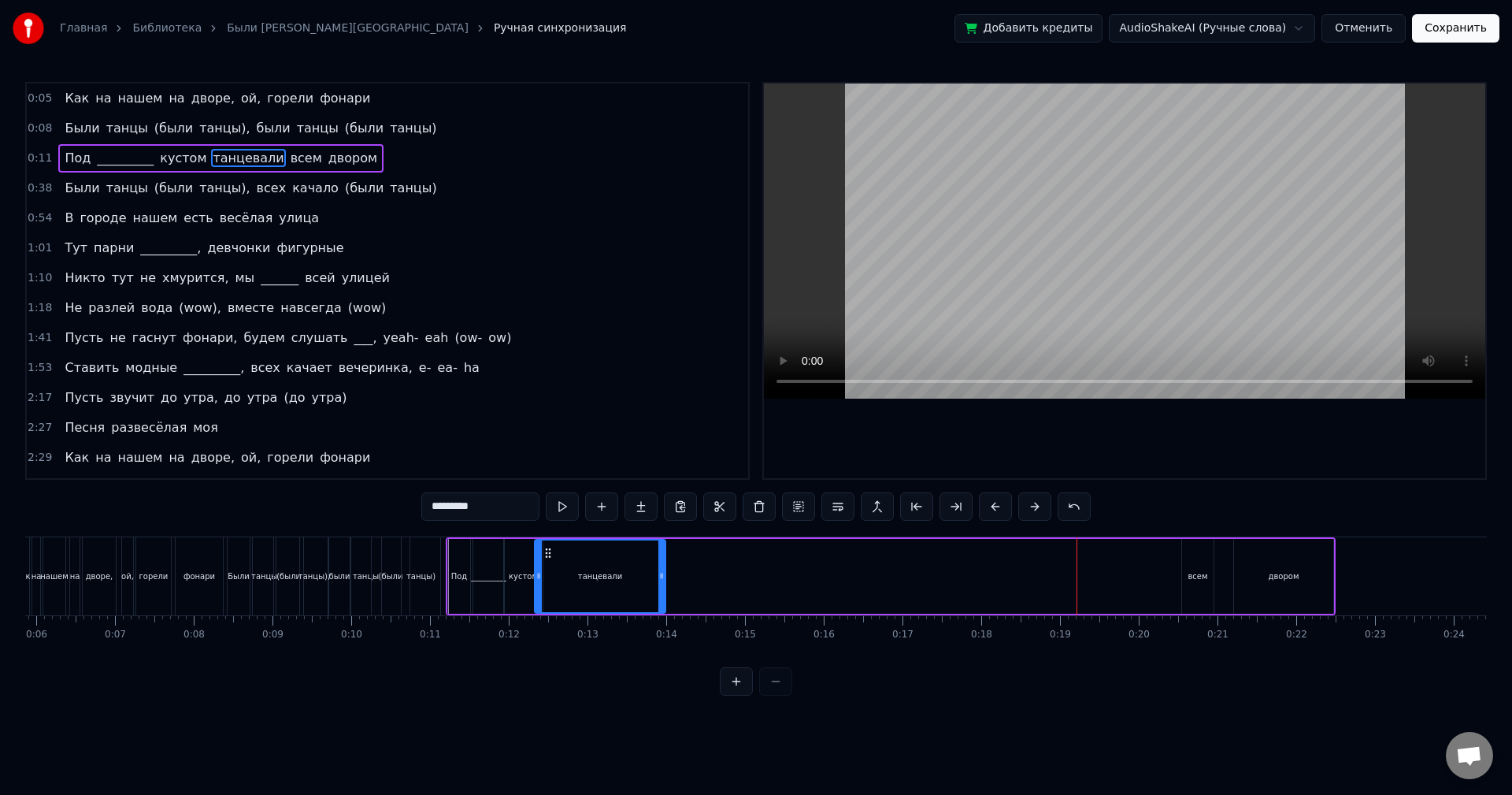
drag, startPoint x: 1056, startPoint y: 552, endPoint x: 542, endPoint y: 571, distance: 514.4
click at [542, 571] on div "танцевали" at bounding box center [600, 576] width 129 height 72
drag, startPoint x: 661, startPoint y: 562, endPoint x: 557, endPoint y: 562, distance: 104.0
click at [557, 562] on div at bounding box center [558, 576] width 6 height 72
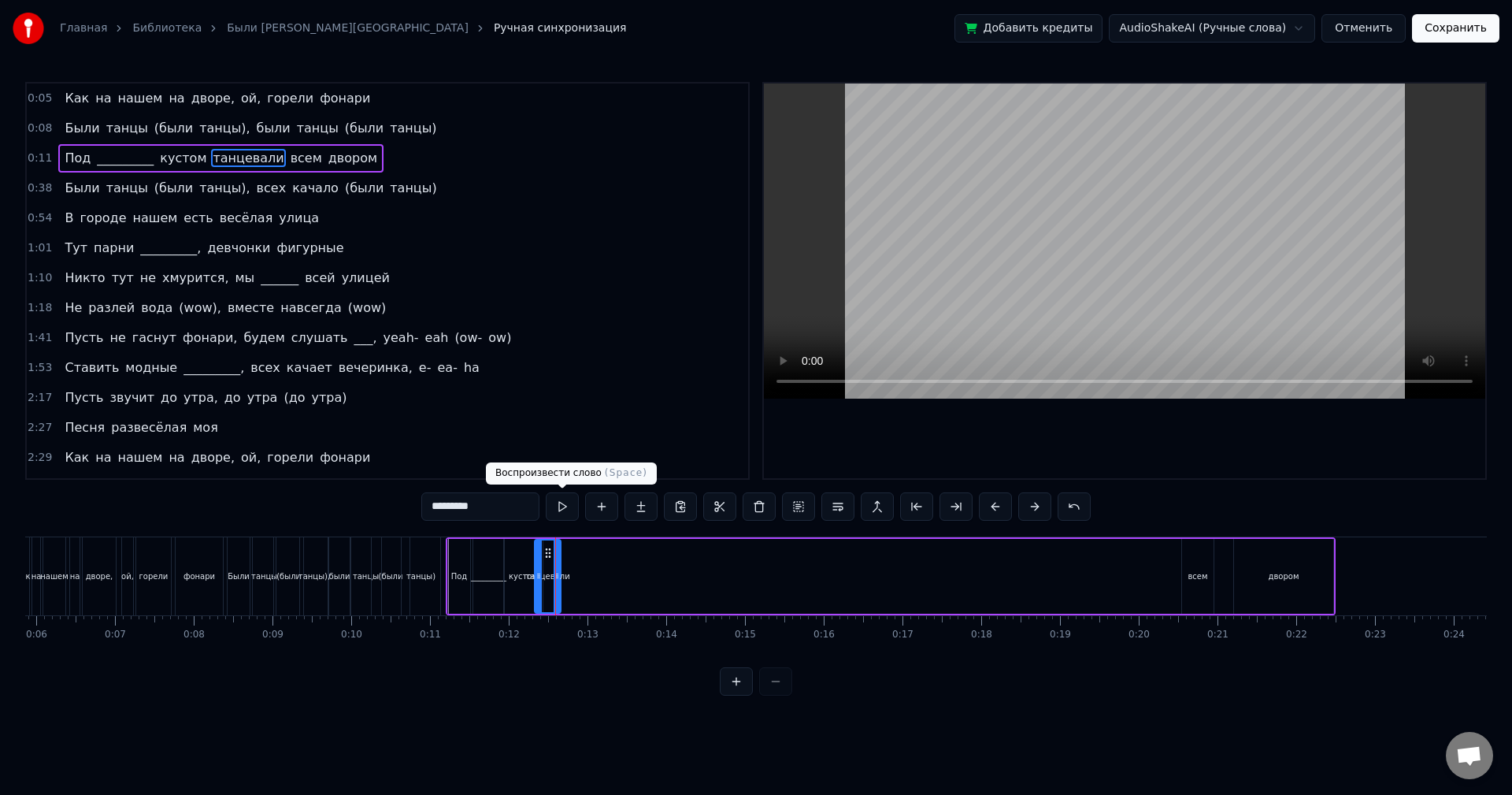
click at [567, 513] on button at bounding box center [562, 506] width 33 height 28
click at [564, 550] on div at bounding box center [562, 576] width 6 height 72
click at [562, 512] on button at bounding box center [562, 506] width 33 height 28
click at [570, 560] on div at bounding box center [568, 576] width 6 height 72
click at [564, 513] on button at bounding box center [562, 506] width 33 height 28
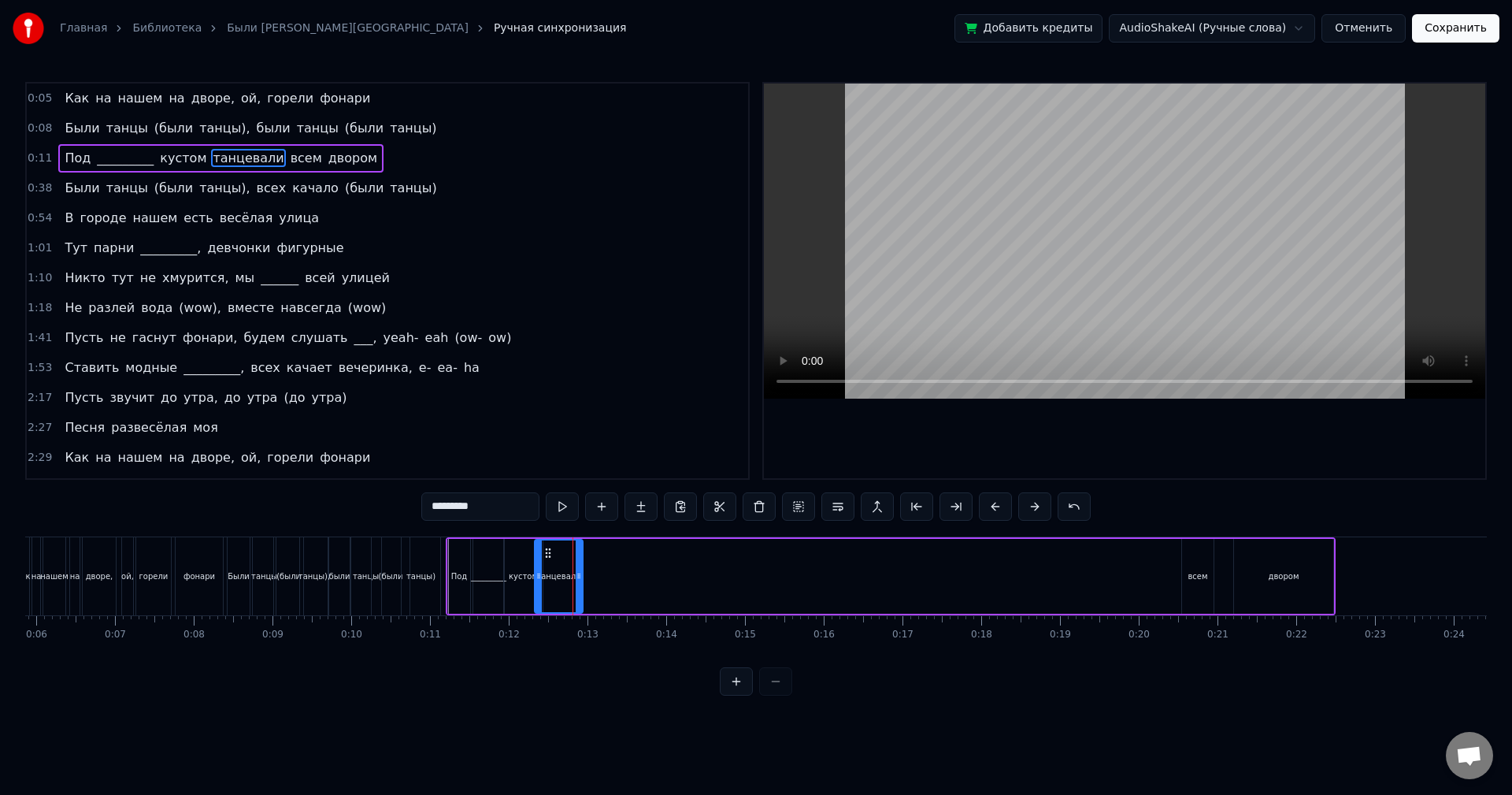
drag, startPoint x: 570, startPoint y: 553, endPoint x: 579, endPoint y: 554, distance: 9.1
click at [579, 554] on div at bounding box center [579, 576] width 6 height 72
click at [571, 511] on button at bounding box center [562, 506] width 33 height 28
drag, startPoint x: 580, startPoint y: 552, endPoint x: 597, endPoint y: 552, distance: 17.0
click at [597, 552] on div at bounding box center [595, 576] width 6 height 72
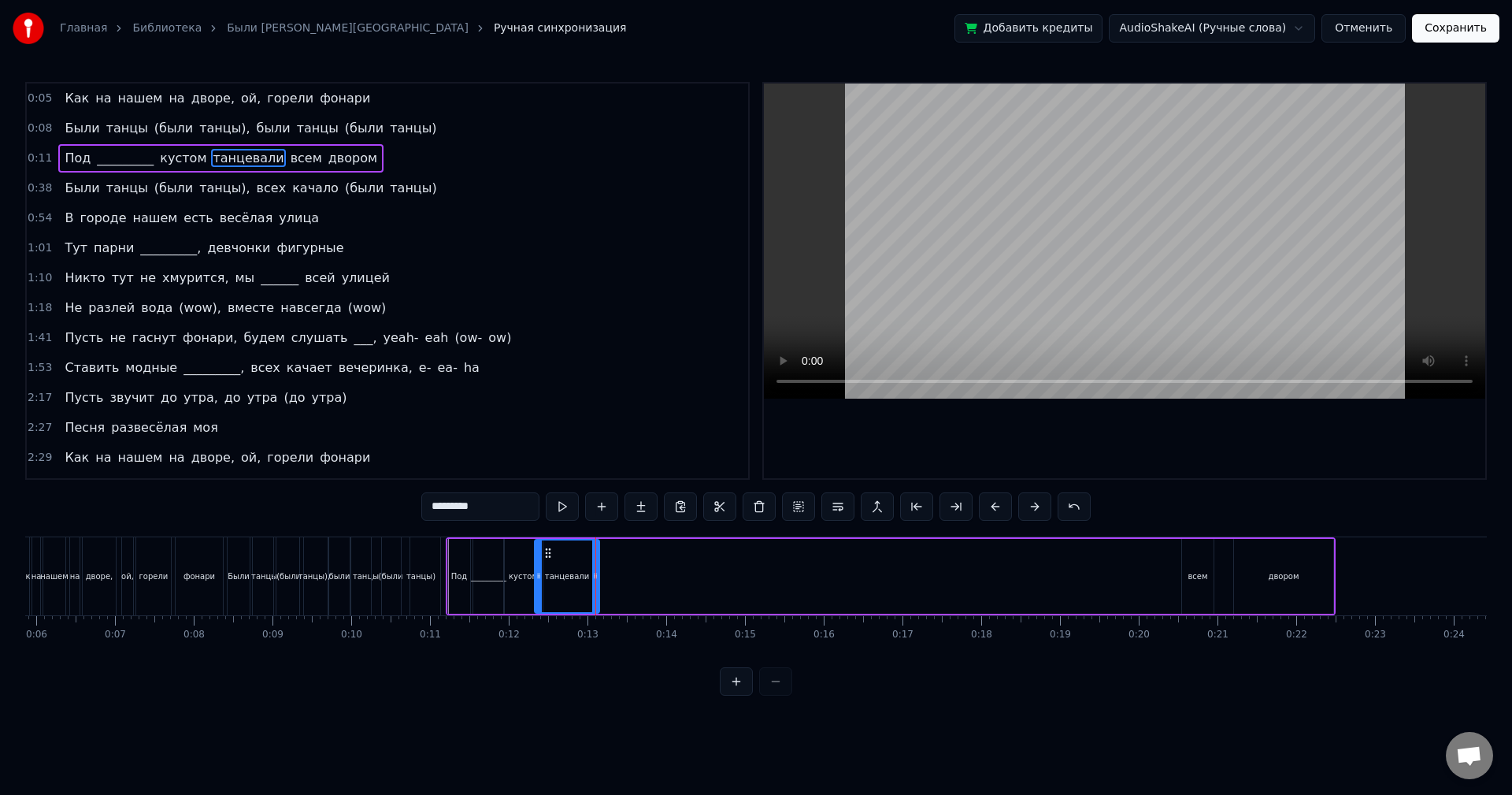
click at [571, 515] on button at bounding box center [562, 506] width 33 height 28
click at [592, 551] on div at bounding box center [591, 576] width 6 height 72
click at [1198, 576] on div "всем" at bounding box center [1197, 576] width 20 height 12
drag, startPoint x: 1193, startPoint y: 552, endPoint x: 602, endPoint y: 577, distance: 591.5
click at [602, 577] on div "всем" at bounding box center [608, 576] width 30 height 72
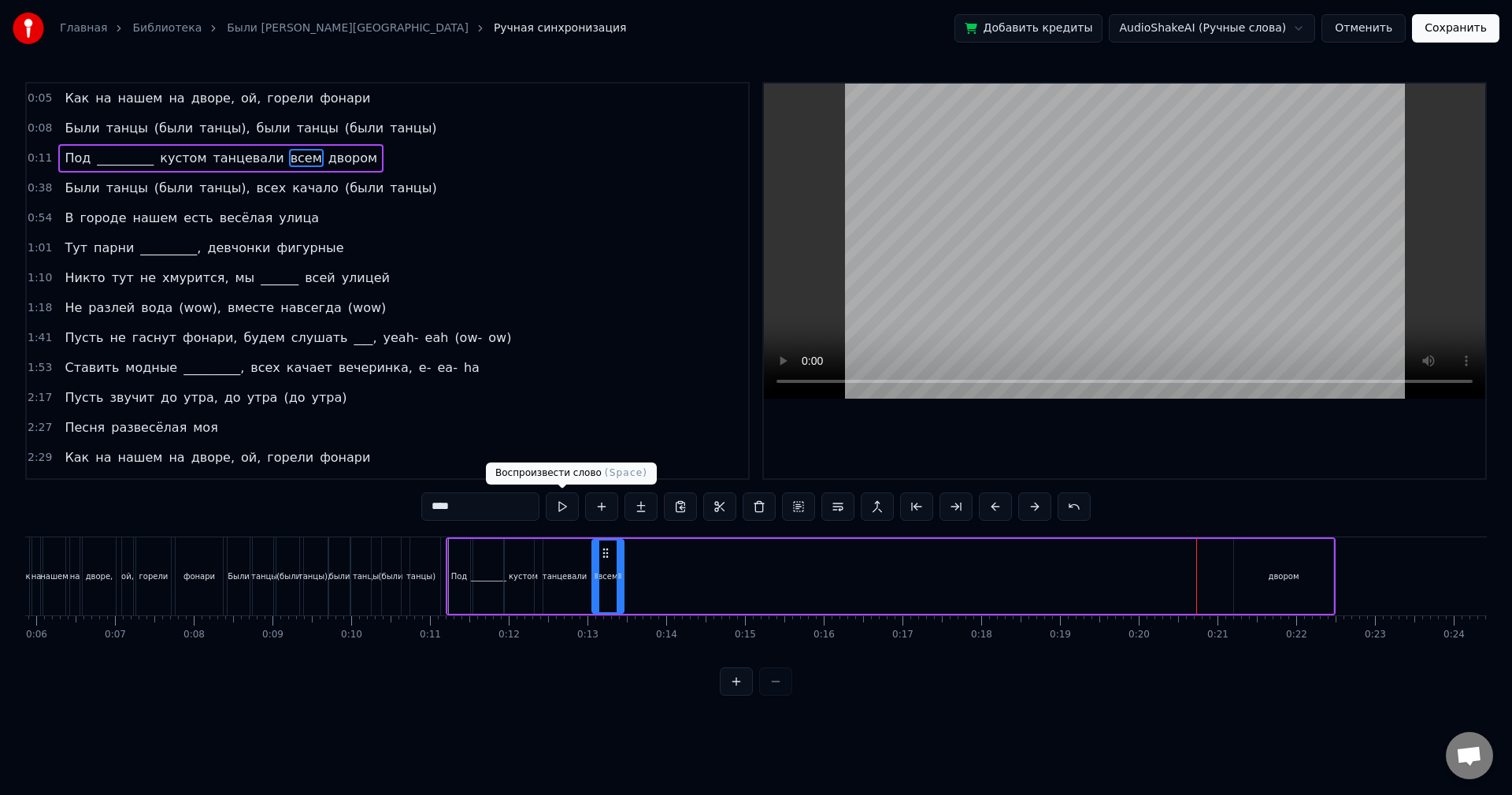
click at [558, 505] on button at bounding box center [562, 506] width 33 height 28
drag, startPoint x: 619, startPoint y: 562, endPoint x: 608, endPoint y: 559, distance: 11.4
click at [611, 561] on div at bounding box center [612, 576] width 6 height 72
click at [574, 513] on button at bounding box center [562, 506] width 33 height 28
click at [601, 552] on circle at bounding box center [600, 552] width 1 height 1
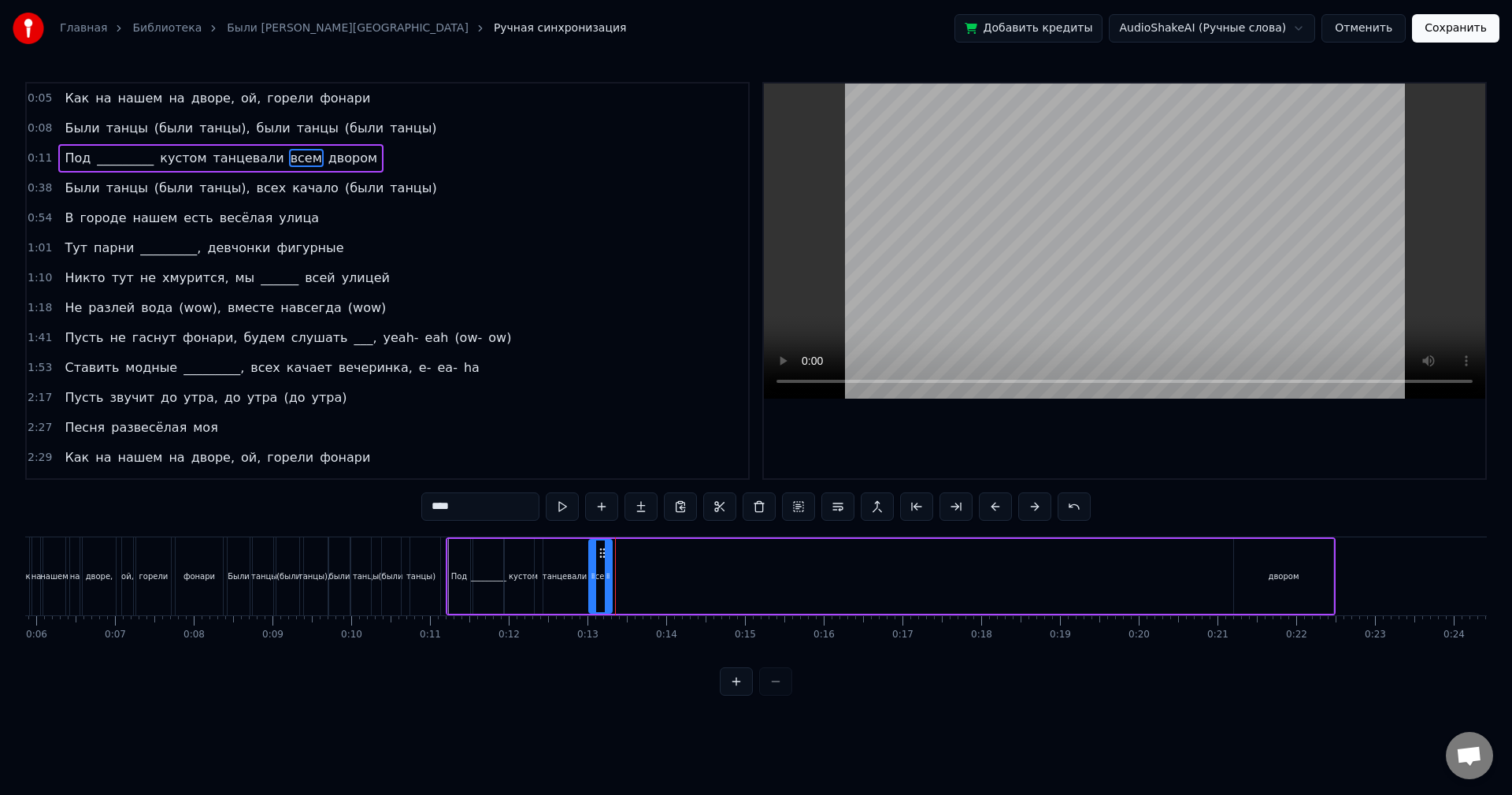
click at [607, 551] on div at bounding box center [608, 576] width 6 height 72
click at [577, 511] on button at bounding box center [562, 506] width 33 height 28
click at [614, 562] on div at bounding box center [612, 576] width 6 height 72
click at [548, 509] on button at bounding box center [562, 506] width 33 height 28
click at [1275, 569] on div "двором" at bounding box center [1284, 576] width 99 height 75
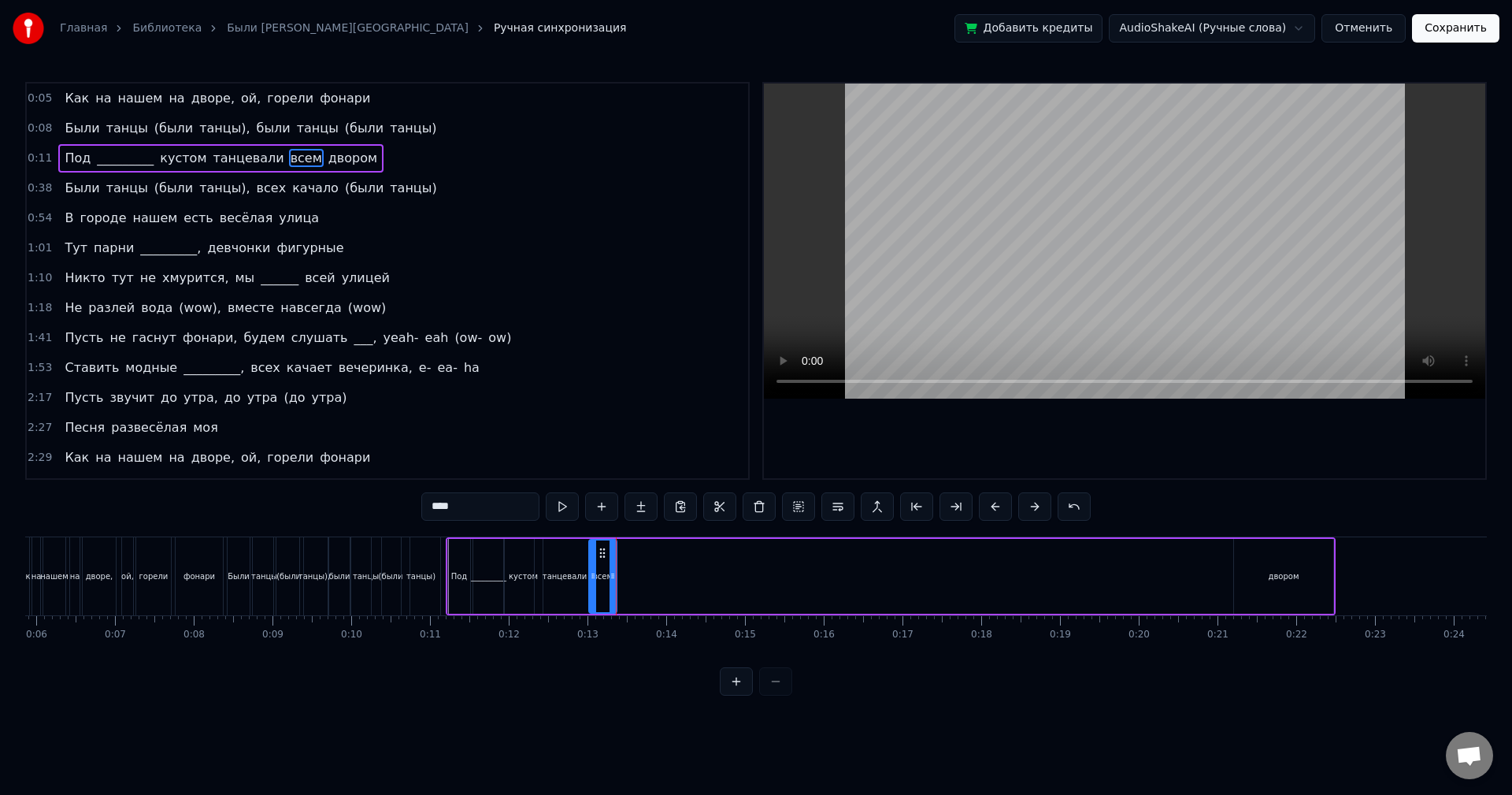
type input "******"
drag, startPoint x: 1246, startPoint y: 554, endPoint x: 627, endPoint y: 586, distance: 619.8
click at [627, 586] on div "двором" at bounding box center [665, 576] width 98 height 72
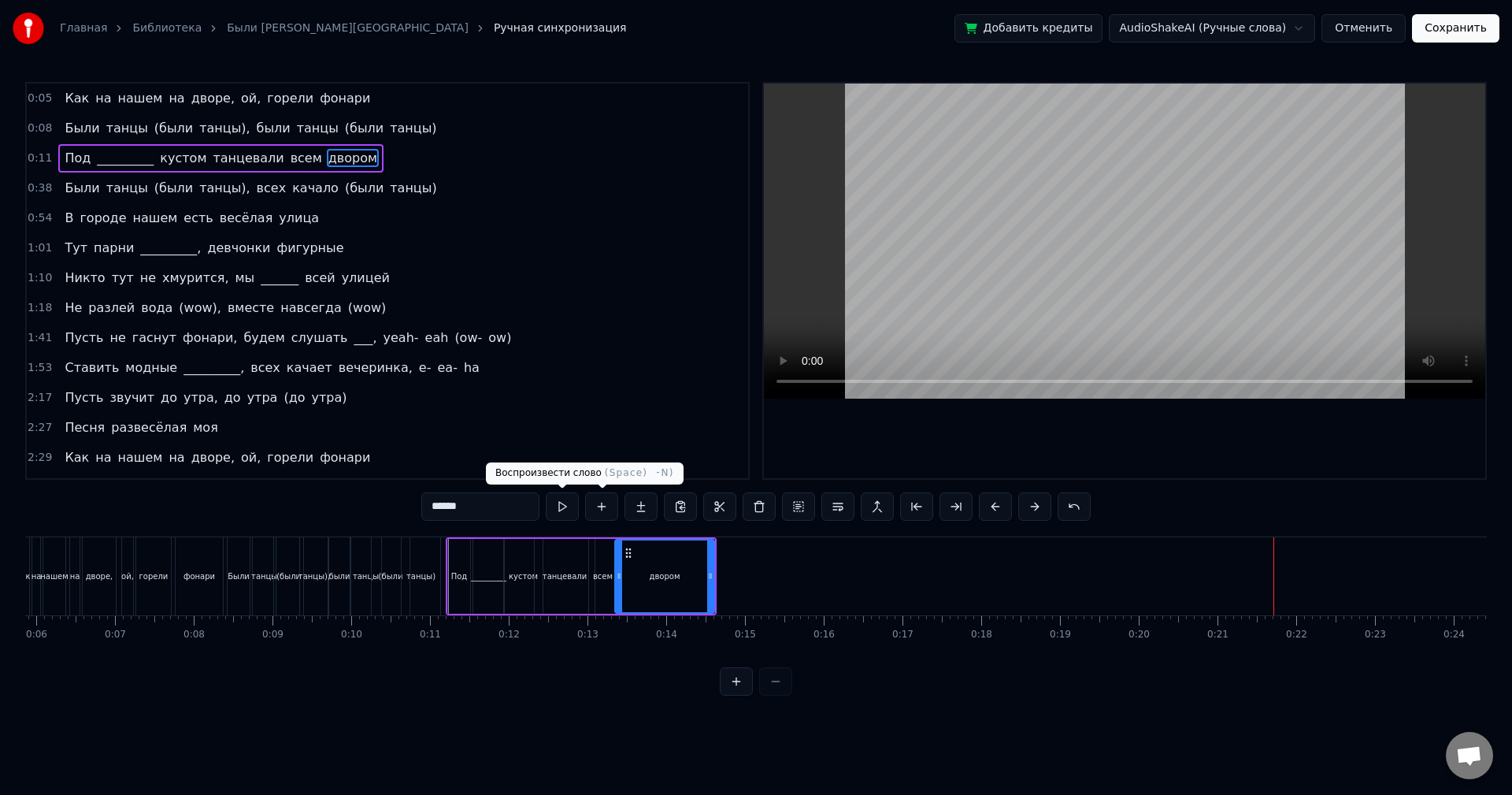
click at [566, 508] on button at bounding box center [562, 506] width 33 height 28
click at [567, 509] on button at bounding box center [562, 506] width 33 height 28
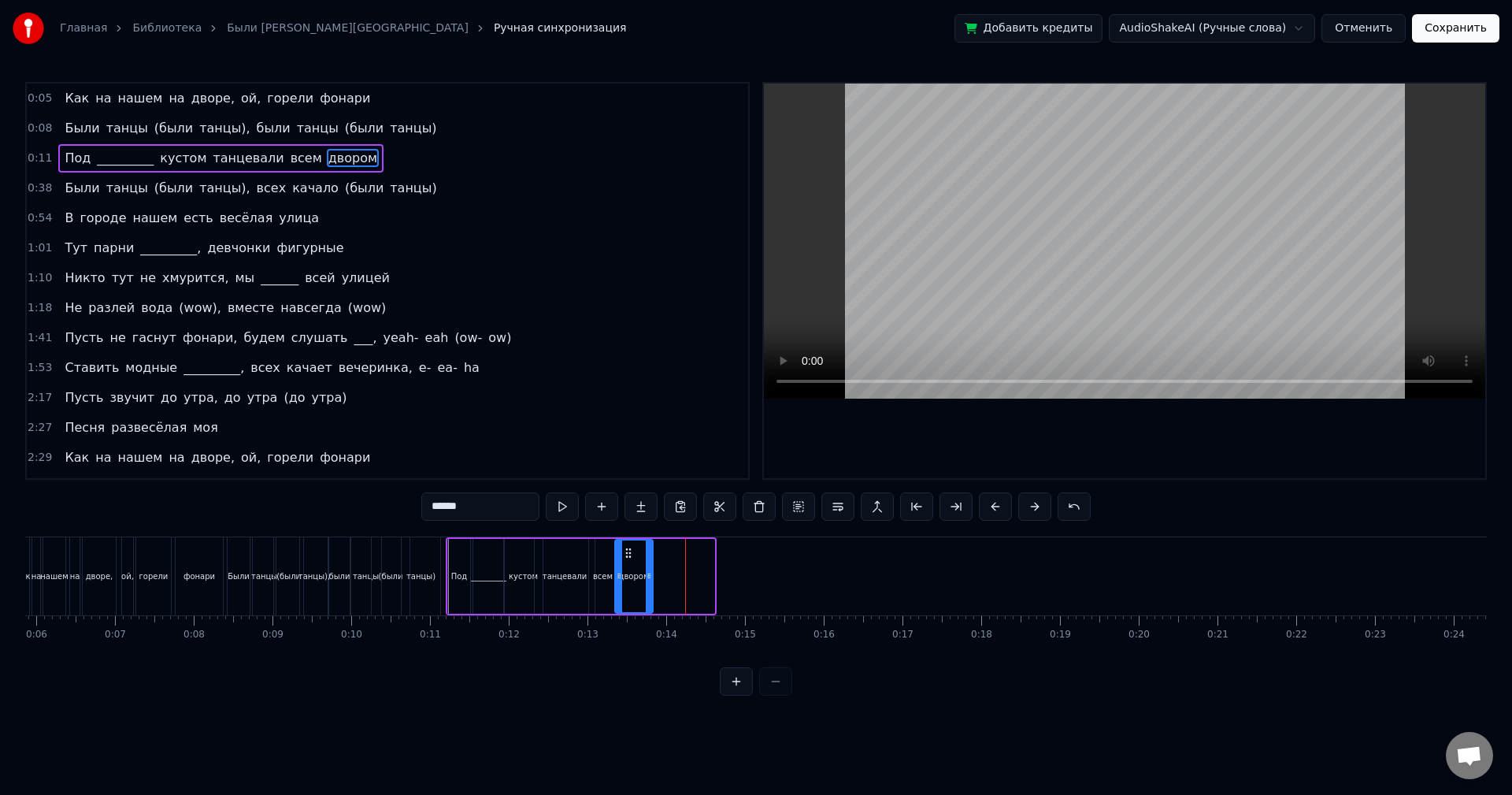
drag, startPoint x: 709, startPoint y: 550, endPoint x: 647, endPoint y: 550, distance: 62.0
click at [647, 550] on div at bounding box center [649, 576] width 6 height 72
click at [564, 506] on button at bounding box center [562, 506] width 33 height 28
click at [646, 547] on div at bounding box center [646, 576] width 6 height 72
click at [567, 509] on button at bounding box center [562, 506] width 33 height 28
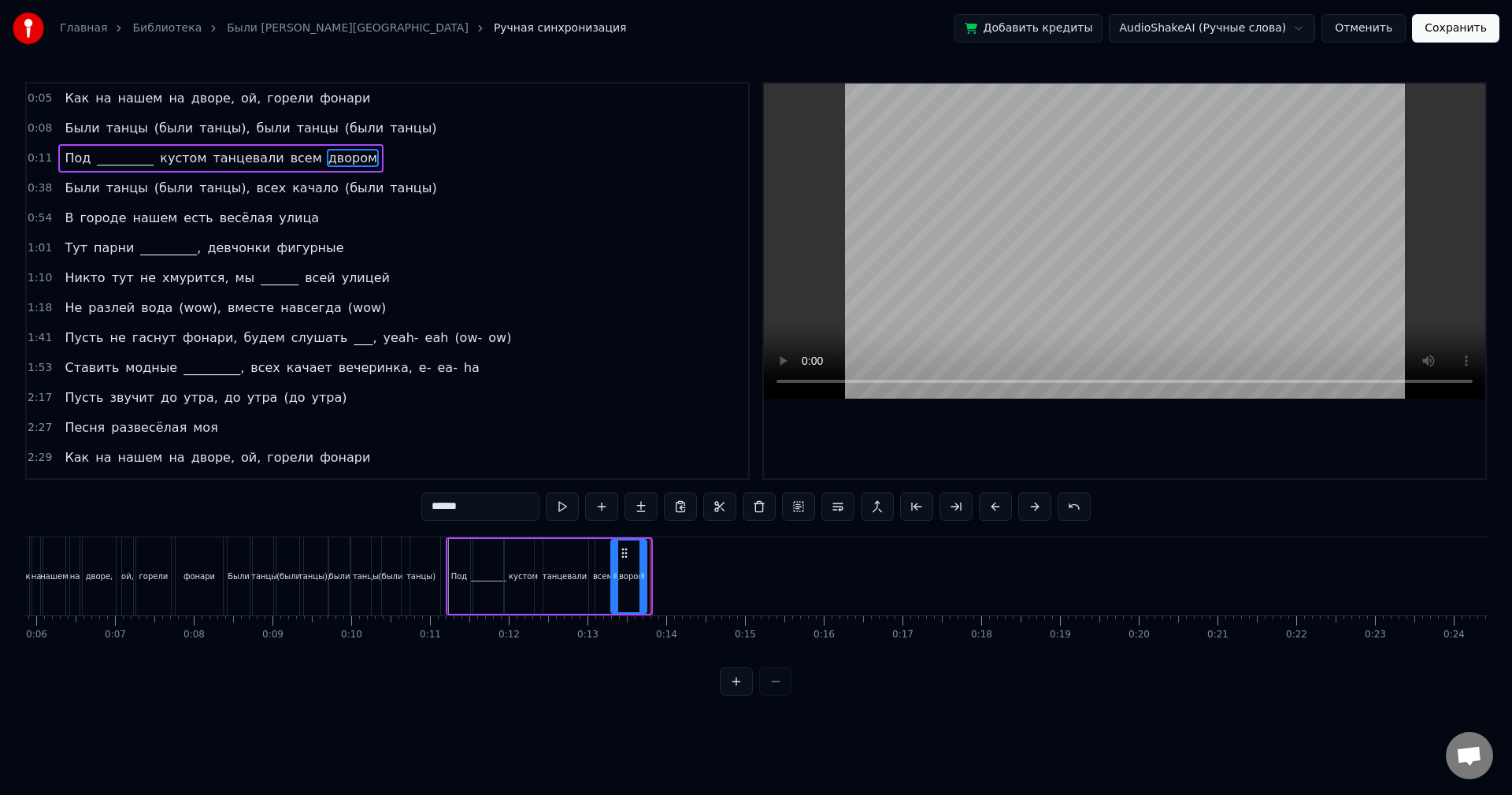
click at [624, 547] on icon at bounding box center [624, 553] width 13 height 13
click at [558, 505] on button at bounding box center [562, 506] width 33 height 28
click at [404, 189] on div "0:38 Были танцы (были танцы), всех качало (были танцы)" at bounding box center [387, 188] width 721 height 30
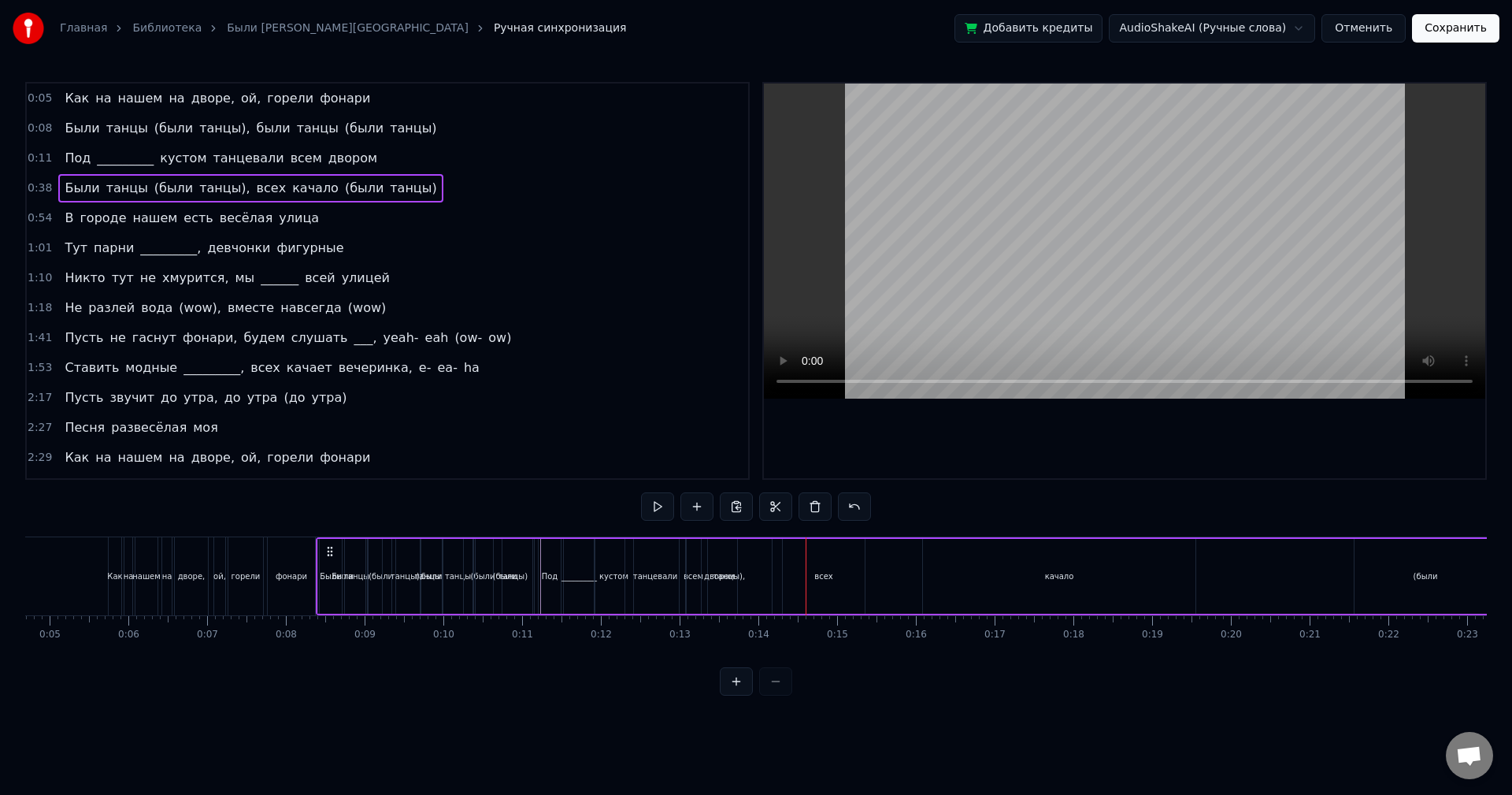
scroll to position [0, 367]
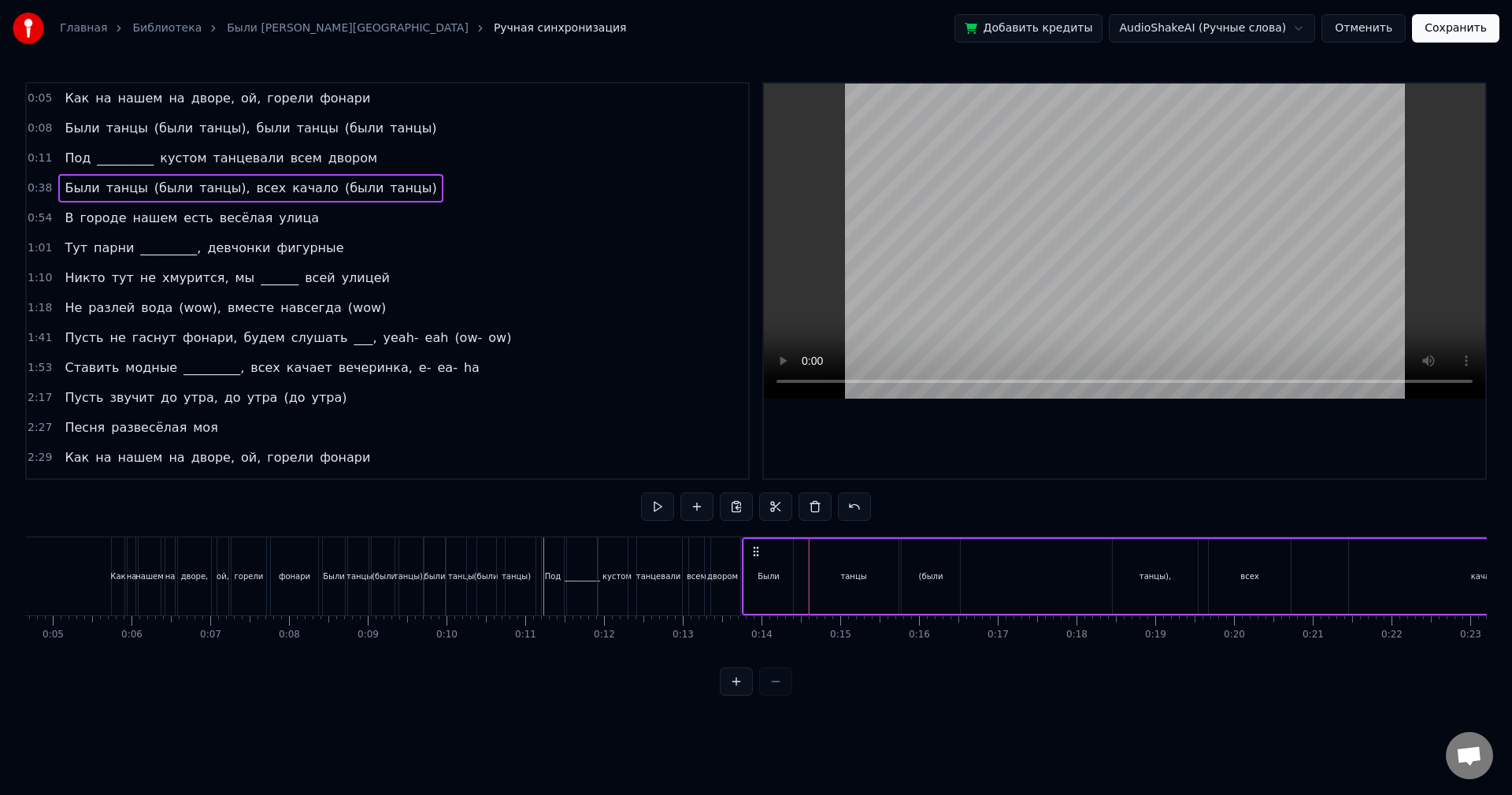
drag, startPoint x: 117, startPoint y: 551, endPoint x: 754, endPoint y: 579, distance: 637.6
click at [754, 579] on div "Были танцы (были танцы), всех качало (были танцы)" at bounding box center [1359, 576] width 1235 height 78
click at [655, 506] on button at bounding box center [657, 506] width 33 height 28
click at [770, 568] on div "Были" at bounding box center [769, 576] width 49 height 75
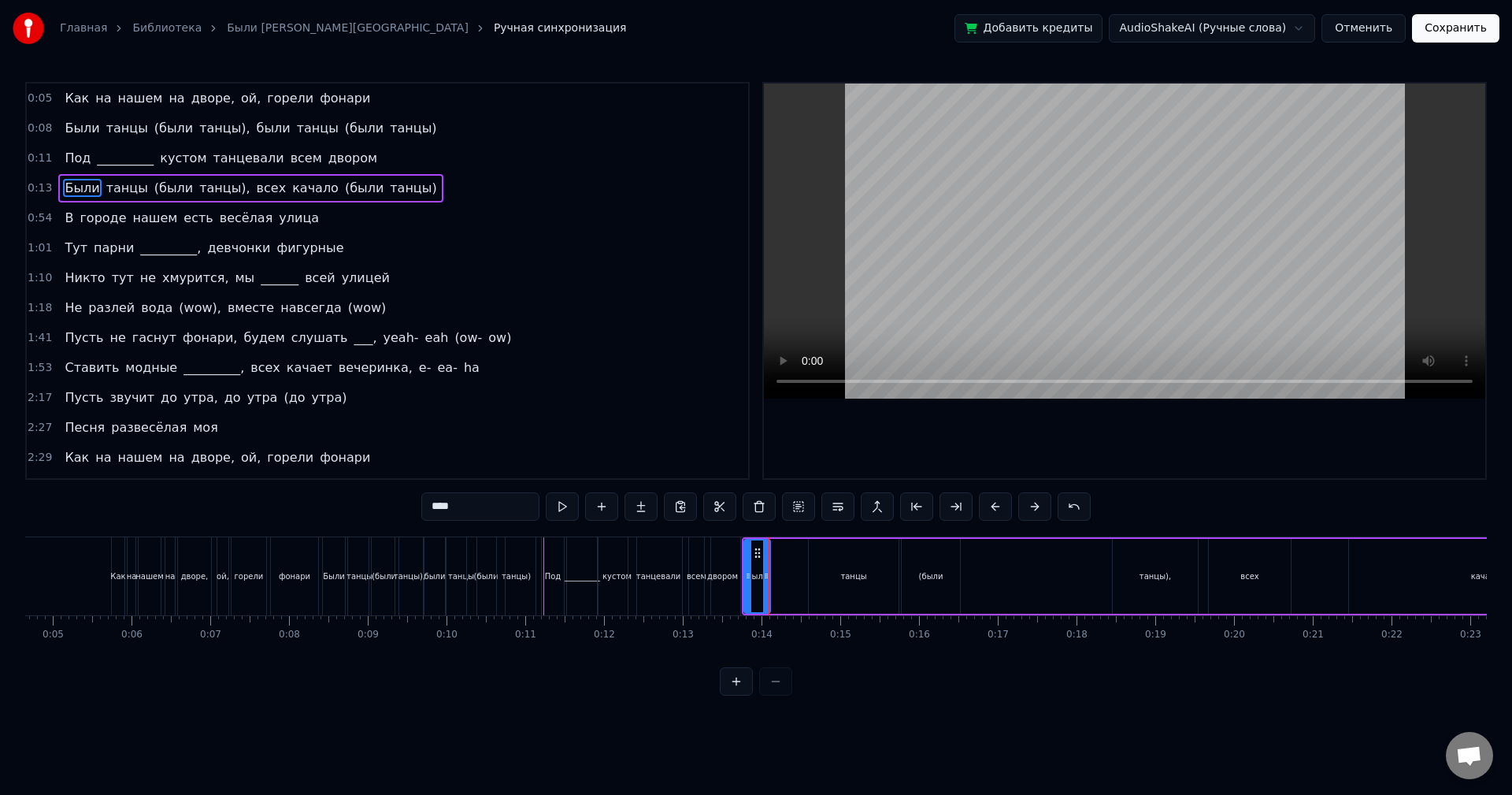
drag, startPoint x: 788, startPoint y: 569, endPoint x: 765, endPoint y: 569, distance: 23.0
click at [765, 569] on div at bounding box center [766, 576] width 6 height 72
click at [879, 571] on div "танцы" at bounding box center [854, 576] width 90 height 75
drag, startPoint x: 821, startPoint y: 553, endPoint x: 778, endPoint y: 558, distance: 43.3
click at [778, 558] on icon at bounding box center [778, 553] width 13 height 13
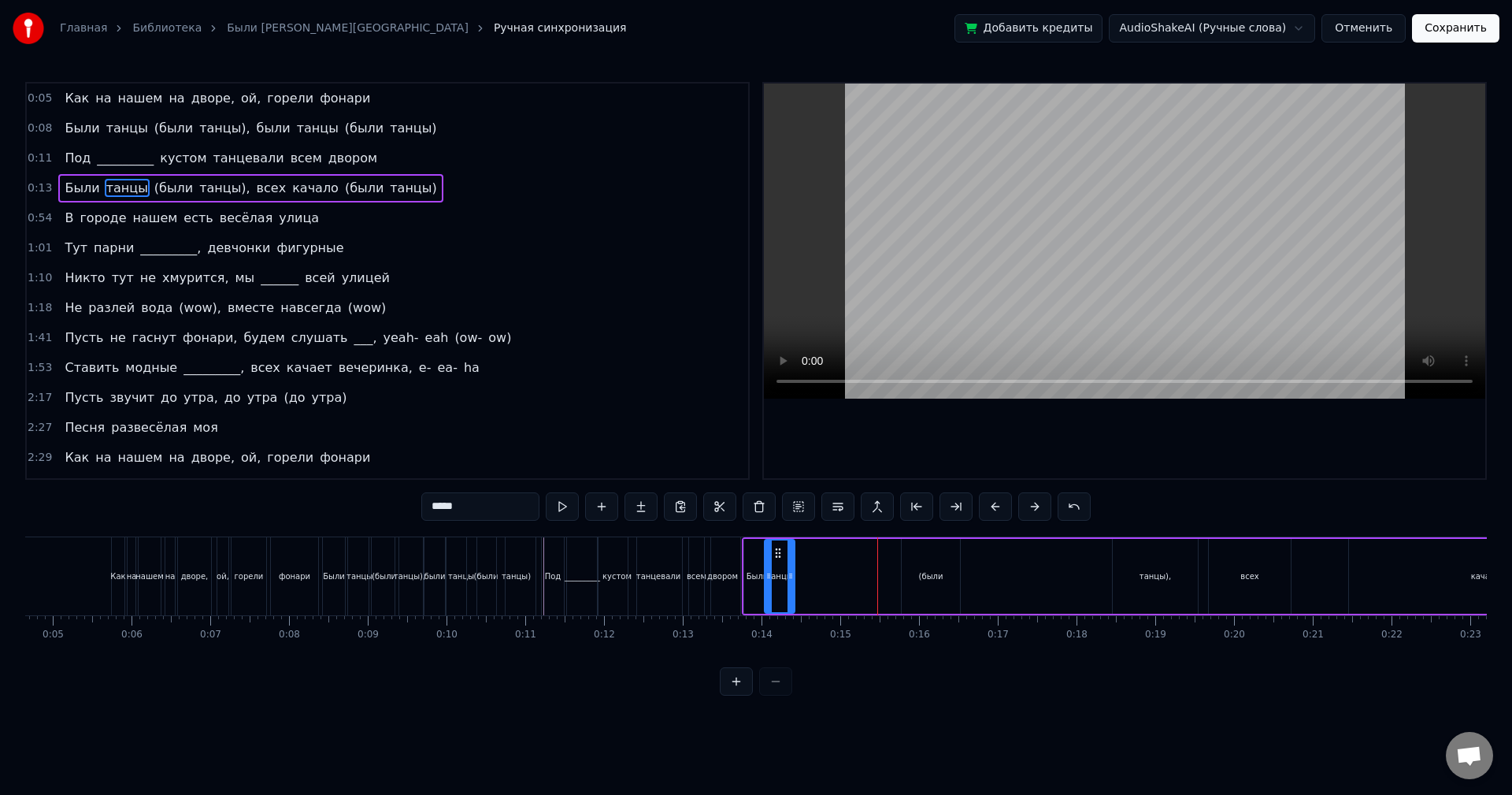
drag, startPoint x: 848, startPoint y: 562, endPoint x: 788, endPoint y: 564, distance: 60.0
click at [788, 564] on div at bounding box center [791, 576] width 6 height 72
click at [574, 510] on button at bounding box center [562, 506] width 33 height 28
click at [930, 565] on div "(были" at bounding box center [931, 576] width 58 height 75
drag, startPoint x: 914, startPoint y: 554, endPoint x: 803, endPoint y: 556, distance: 111.0
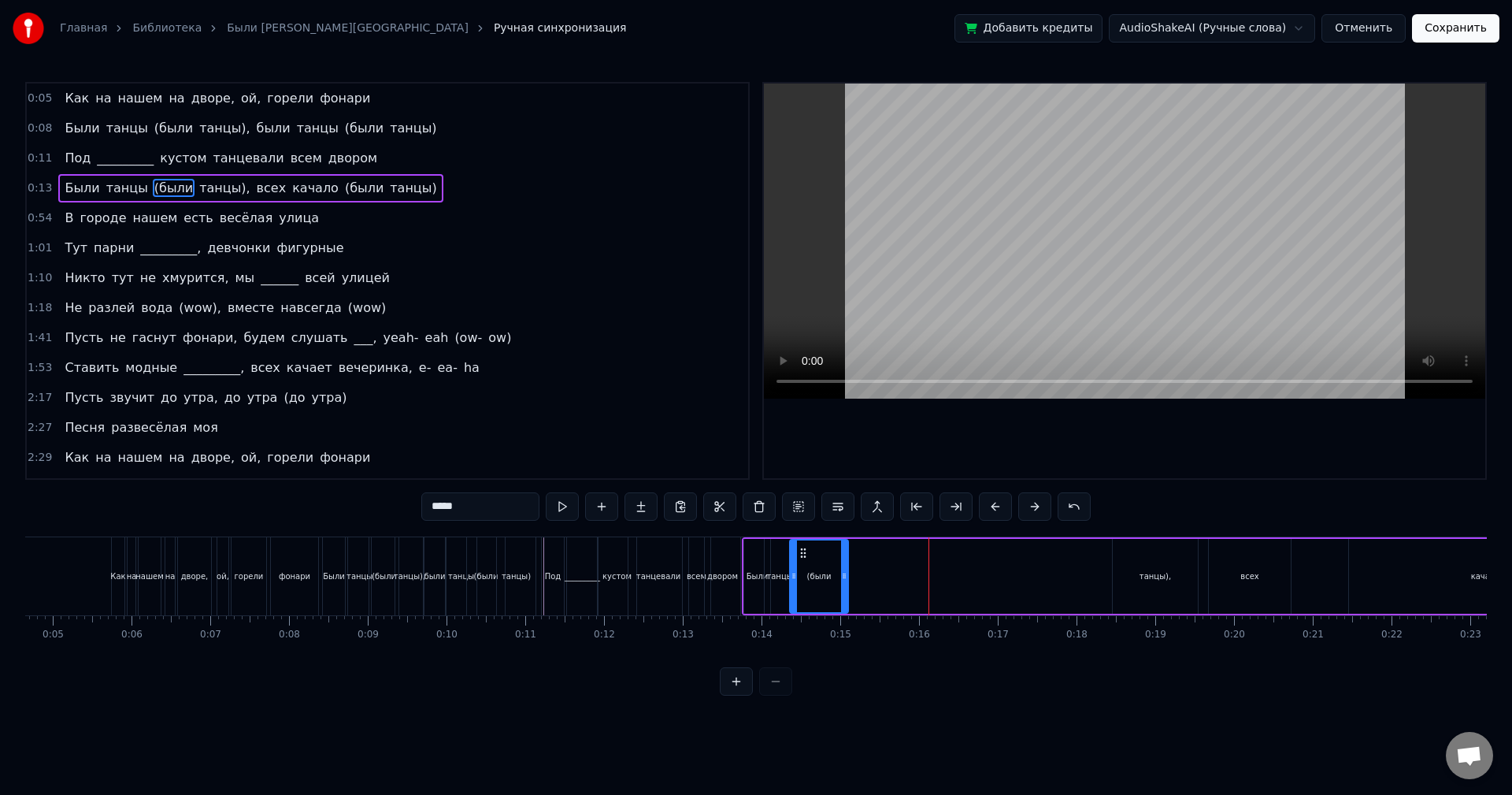
click at [803, 556] on icon at bounding box center [803, 553] width 13 height 13
drag, startPoint x: 845, startPoint y: 558, endPoint x: 823, endPoint y: 560, distance: 22.1
click at [823, 560] on div at bounding box center [822, 576] width 6 height 72
click at [566, 505] on button at bounding box center [562, 506] width 33 height 28
click at [1141, 573] on div "танцы)," at bounding box center [1156, 576] width 85 height 75
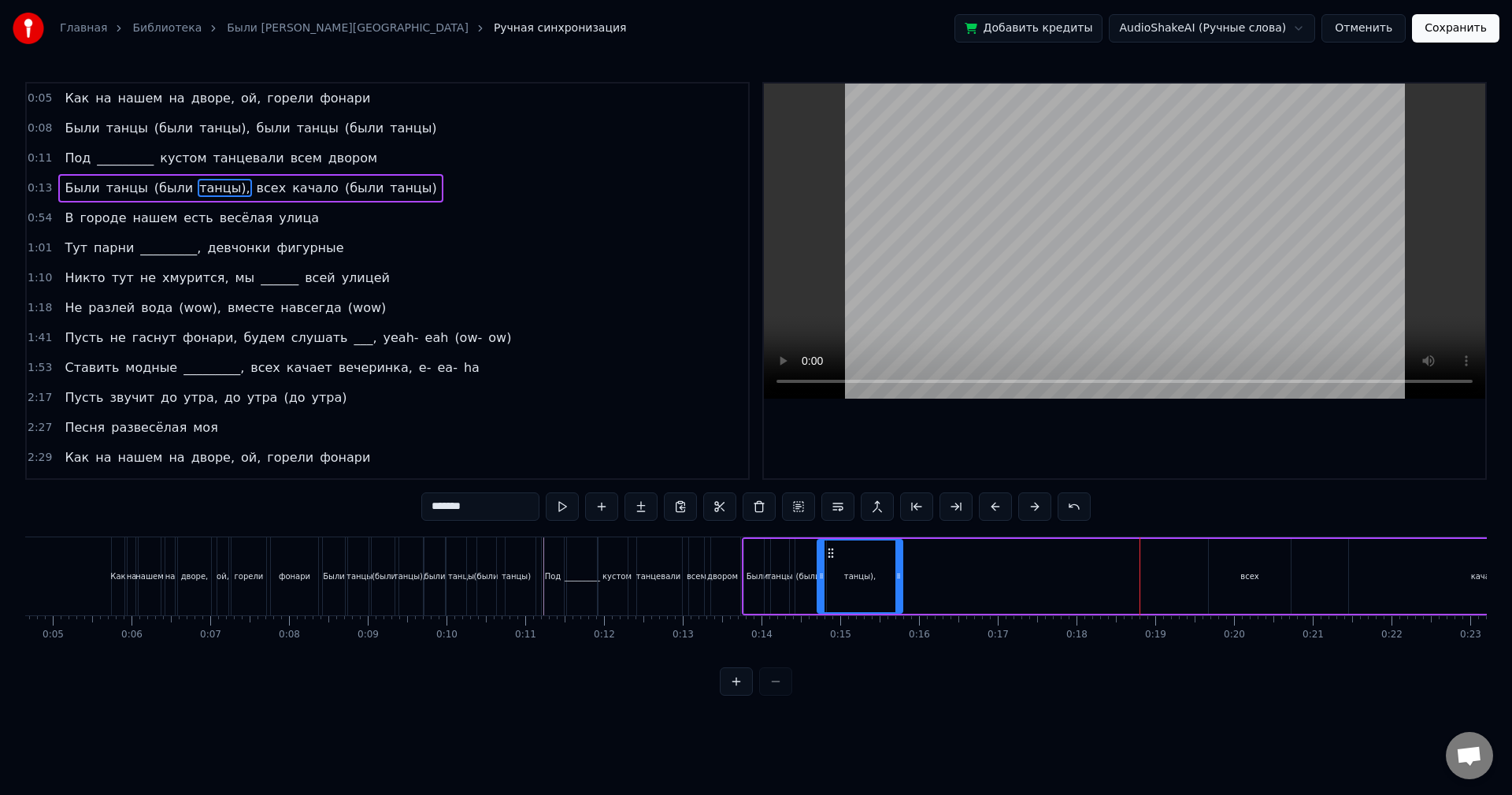
drag, startPoint x: 1127, startPoint y: 552, endPoint x: 857, endPoint y: 564, distance: 270.3
click at [831, 565] on div "танцы)," at bounding box center [860, 576] width 84 height 72
drag, startPoint x: 898, startPoint y: 560, endPoint x: 825, endPoint y: 562, distance: 73.0
click at [844, 562] on div at bounding box center [846, 576] width 6 height 72
click at [568, 506] on button at bounding box center [562, 506] width 33 height 28
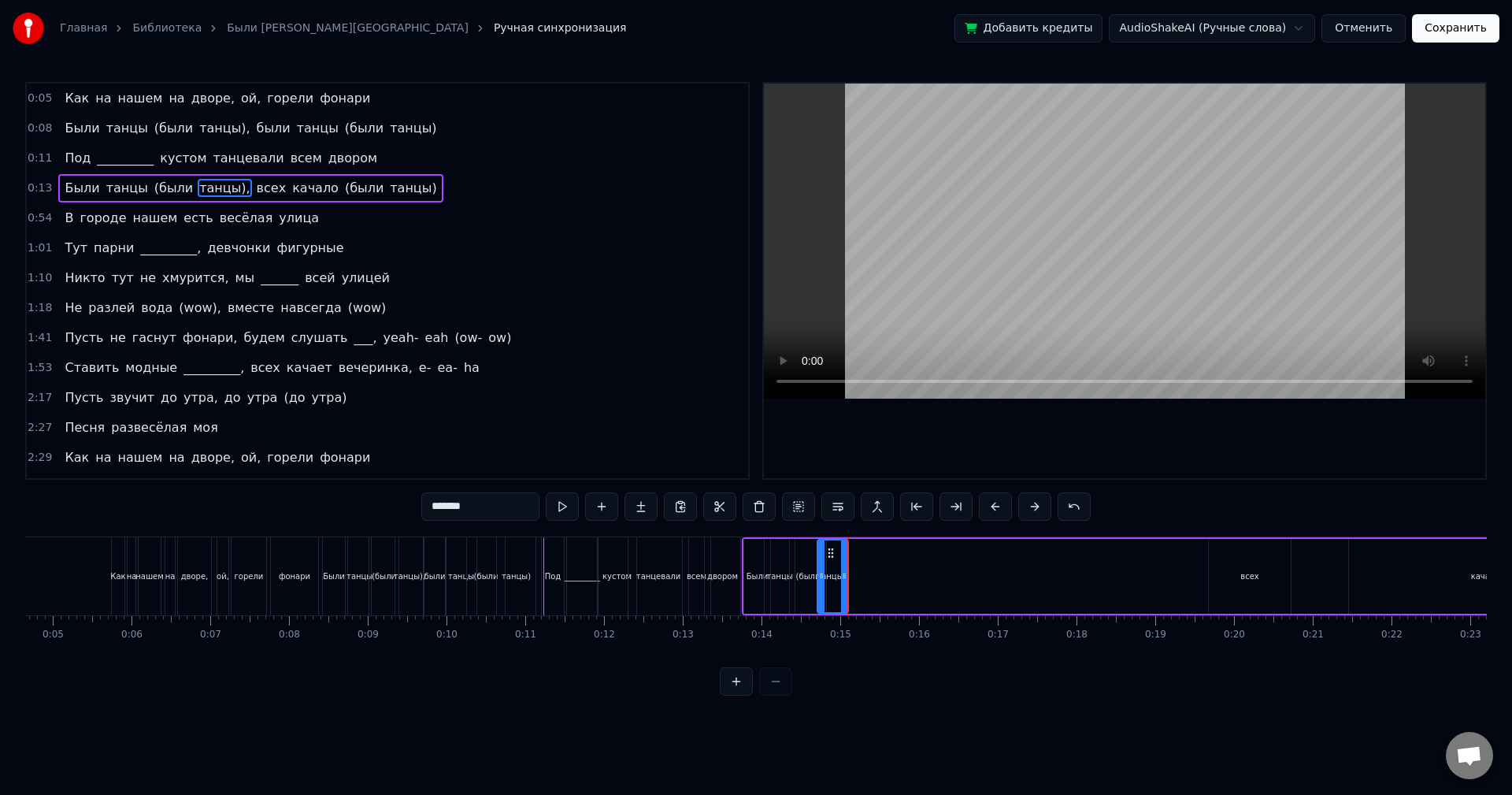
click at [1245, 573] on div "всех" at bounding box center [1249, 576] width 18 height 12
drag, startPoint x: 1221, startPoint y: 552, endPoint x: 857, endPoint y: 588, distance: 365.8
click at [857, 588] on div "всех" at bounding box center [886, 576] width 80 height 72
drag, startPoint x: 923, startPoint y: 561, endPoint x: 870, endPoint y: 561, distance: 53.0
click at [870, 561] on div at bounding box center [870, 576] width 6 height 72
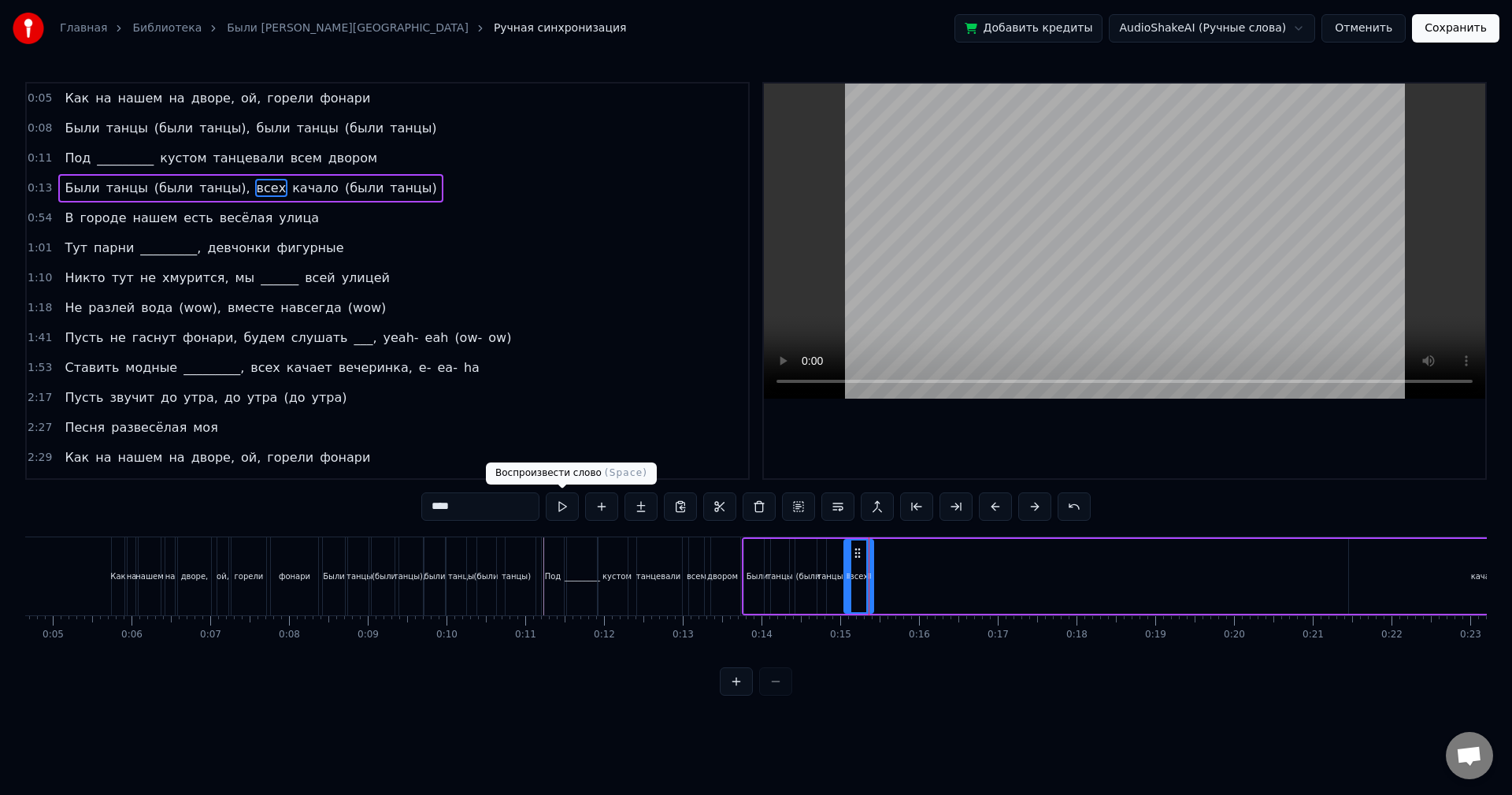
click at [557, 513] on button at bounding box center [562, 506] width 33 height 28
click at [865, 558] on div at bounding box center [867, 576] width 6 height 72
click at [1372, 555] on div "качало" at bounding box center [1485, 576] width 273 height 75
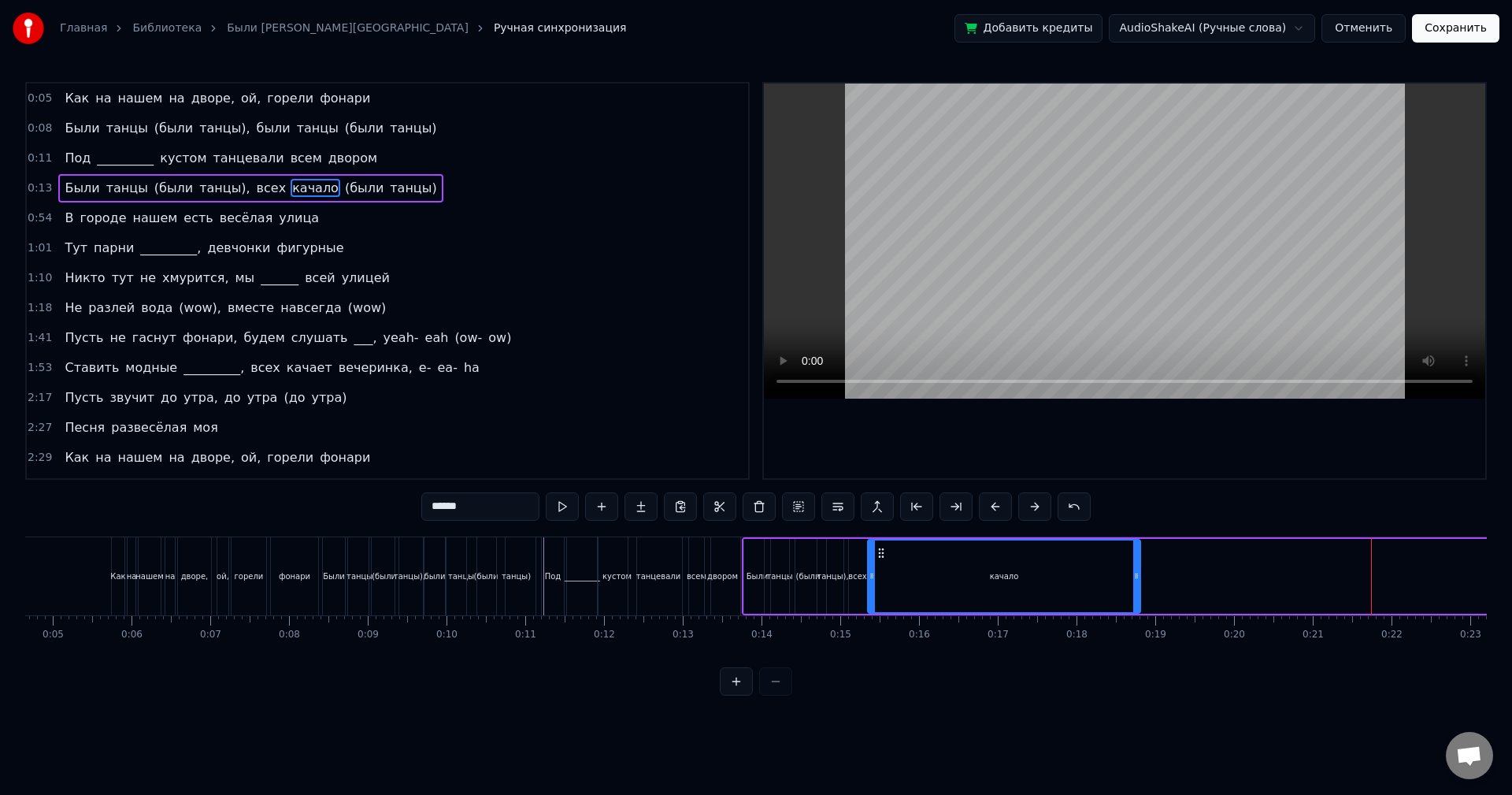
drag, startPoint x: 1361, startPoint y: 552, endPoint x: 881, endPoint y: 594, distance: 481.8
click at [881, 594] on div "качало" at bounding box center [1004, 576] width 271 height 72
click at [565, 507] on button at bounding box center [562, 506] width 33 height 28
click at [565, 505] on button at bounding box center [562, 506] width 33 height 28
drag, startPoint x: 1135, startPoint y: 554, endPoint x: 925, endPoint y: 551, distance: 210.0
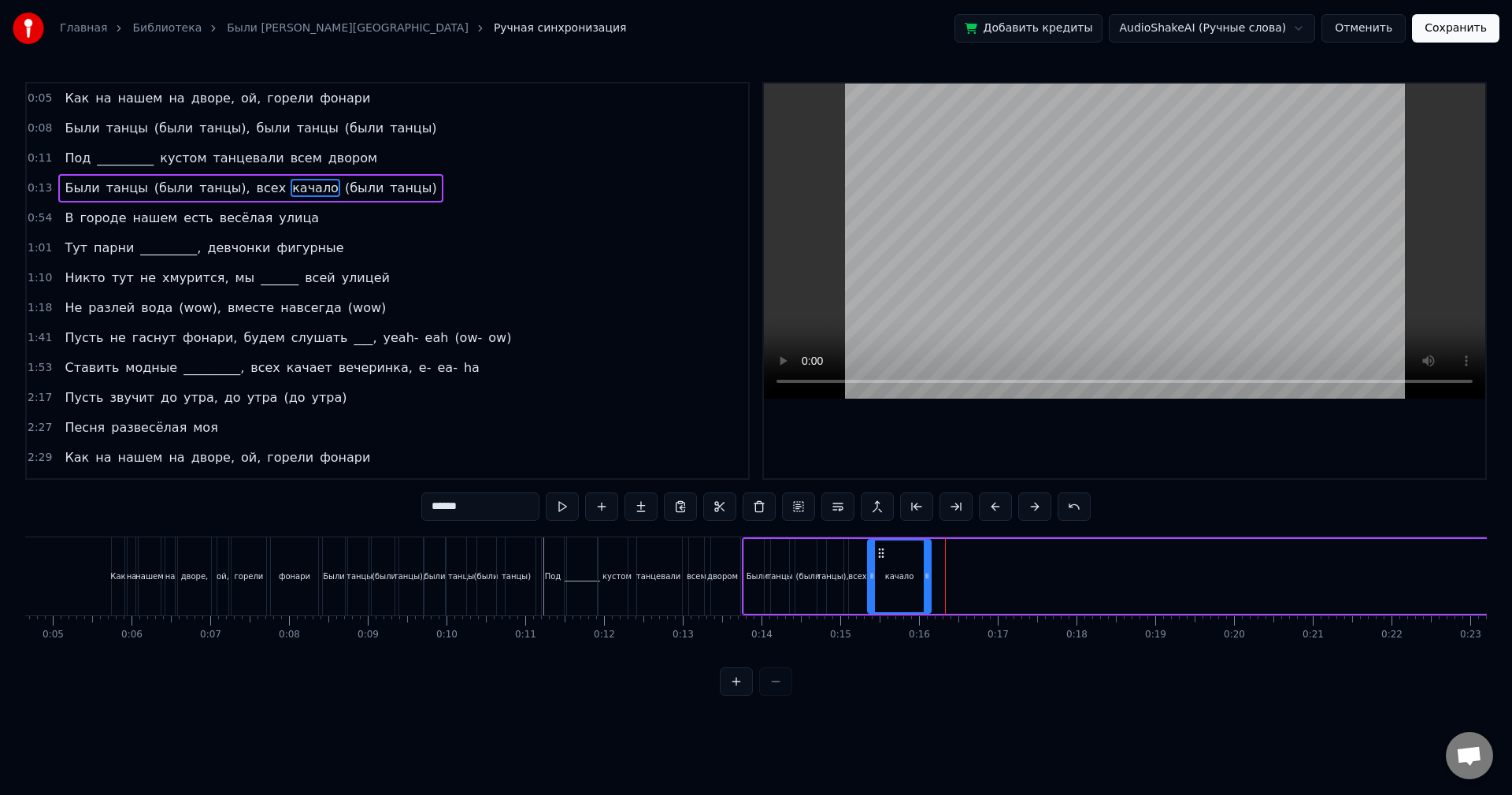
click at [925, 551] on div at bounding box center [927, 576] width 6 height 72
click at [558, 513] on button at bounding box center [562, 506] width 33 height 28
drag, startPoint x: 927, startPoint y: 554, endPoint x: 875, endPoint y: 548, distance: 52.3
click at [912, 553] on div at bounding box center [912, 576] width 6 height 72
click at [568, 507] on button at bounding box center [562, 506] width 33 height 28
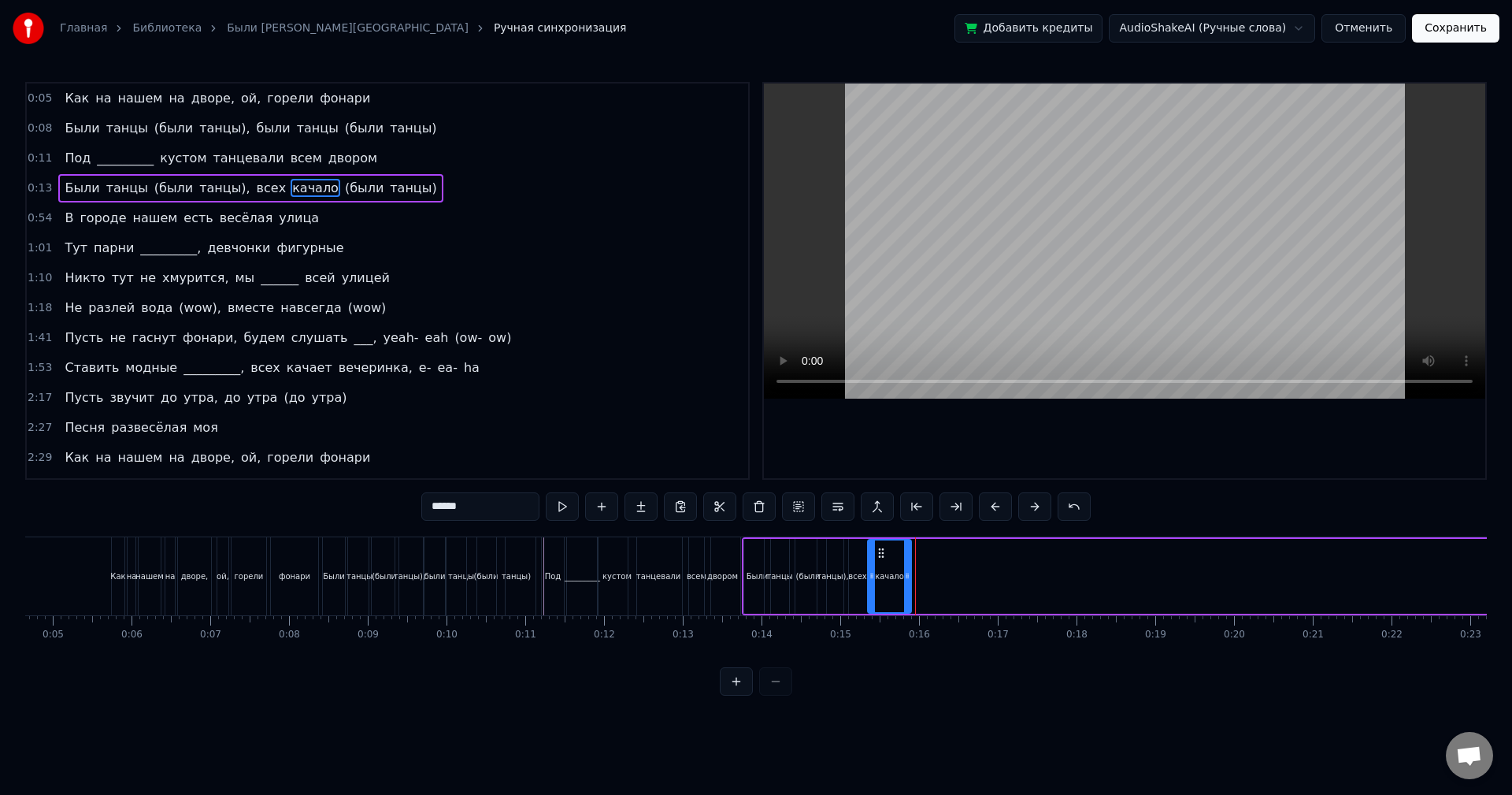
click at [904, 547] on div at bounding box center [907, 576] width 6 height 72
click at [555, 503] on button at bounding box center [562, 506] width 33 height 28
drag, startPoint x: 904, startPoint y: 551, endPoint x: 894, endPoint y: 551, distance: 10.0
click at [894, 551] on div at bounding box center [895, 576] width 6 height 72
click at [568, 501] on button at bounding box center [562, 506] width 33 height 28
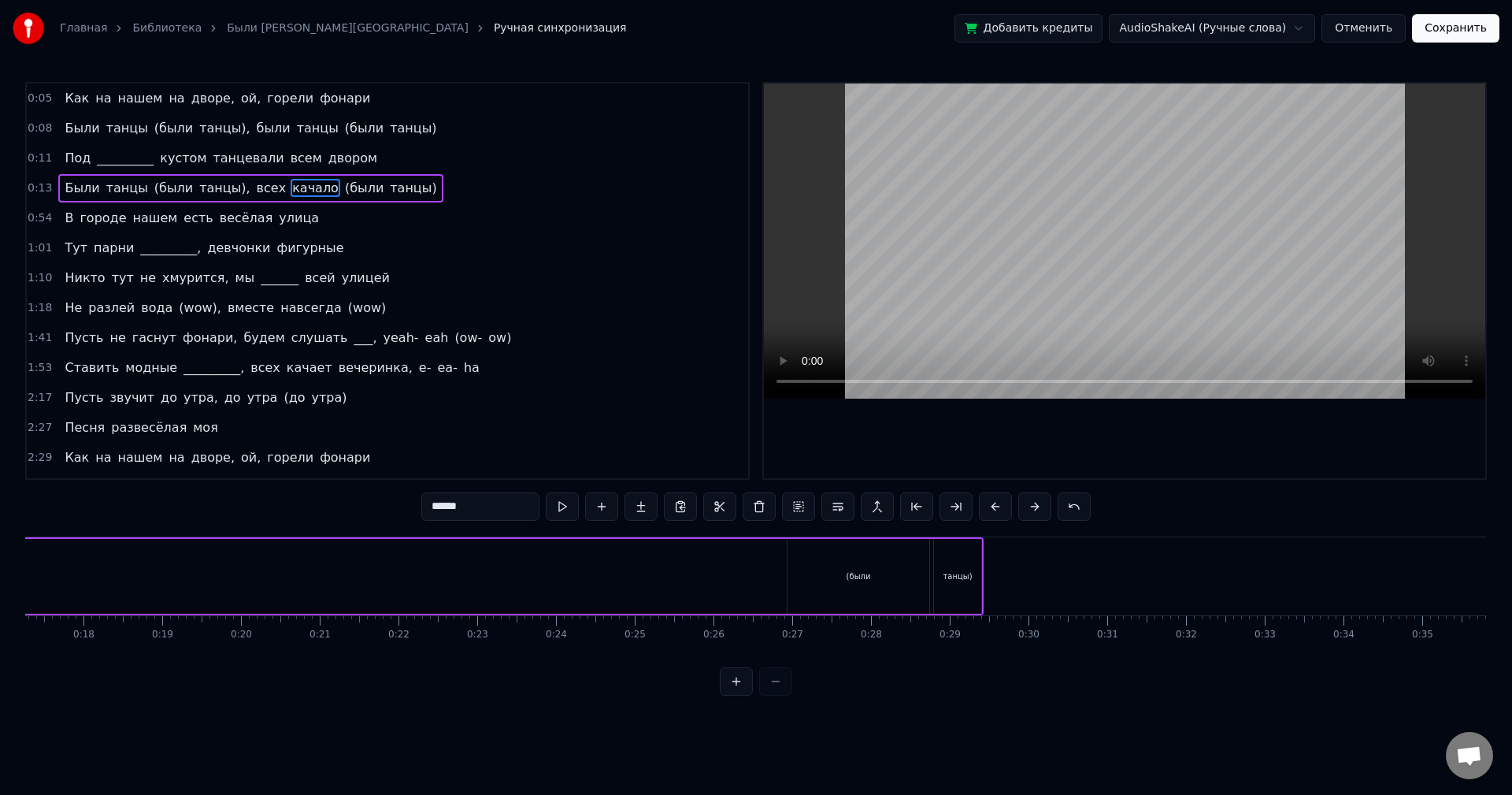
scroll to position [0, 1368]
click at [834, 571] on div "(были" at bounding box center [850, 576] width 142 height 75
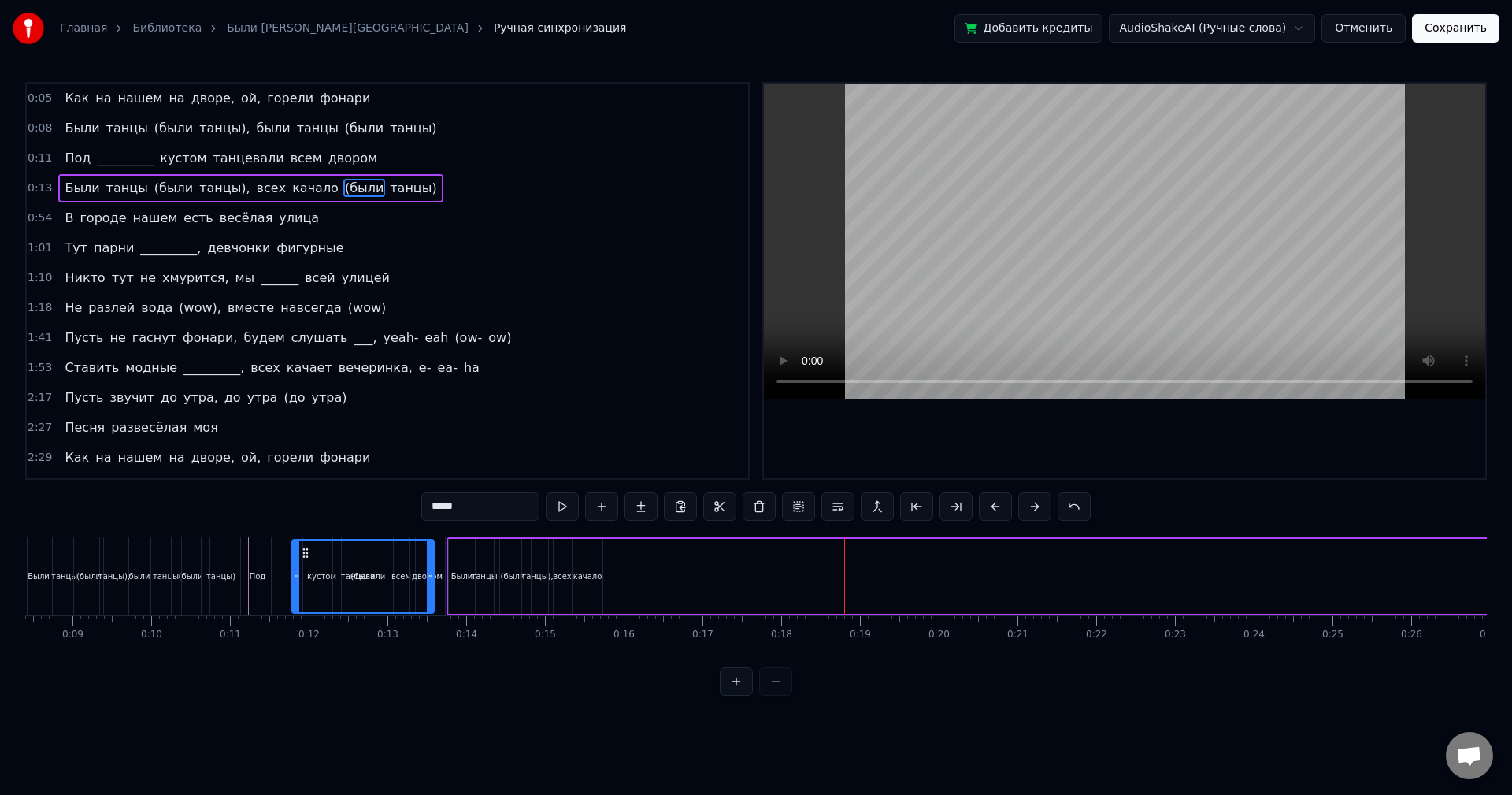
scroll to position [0, 660]
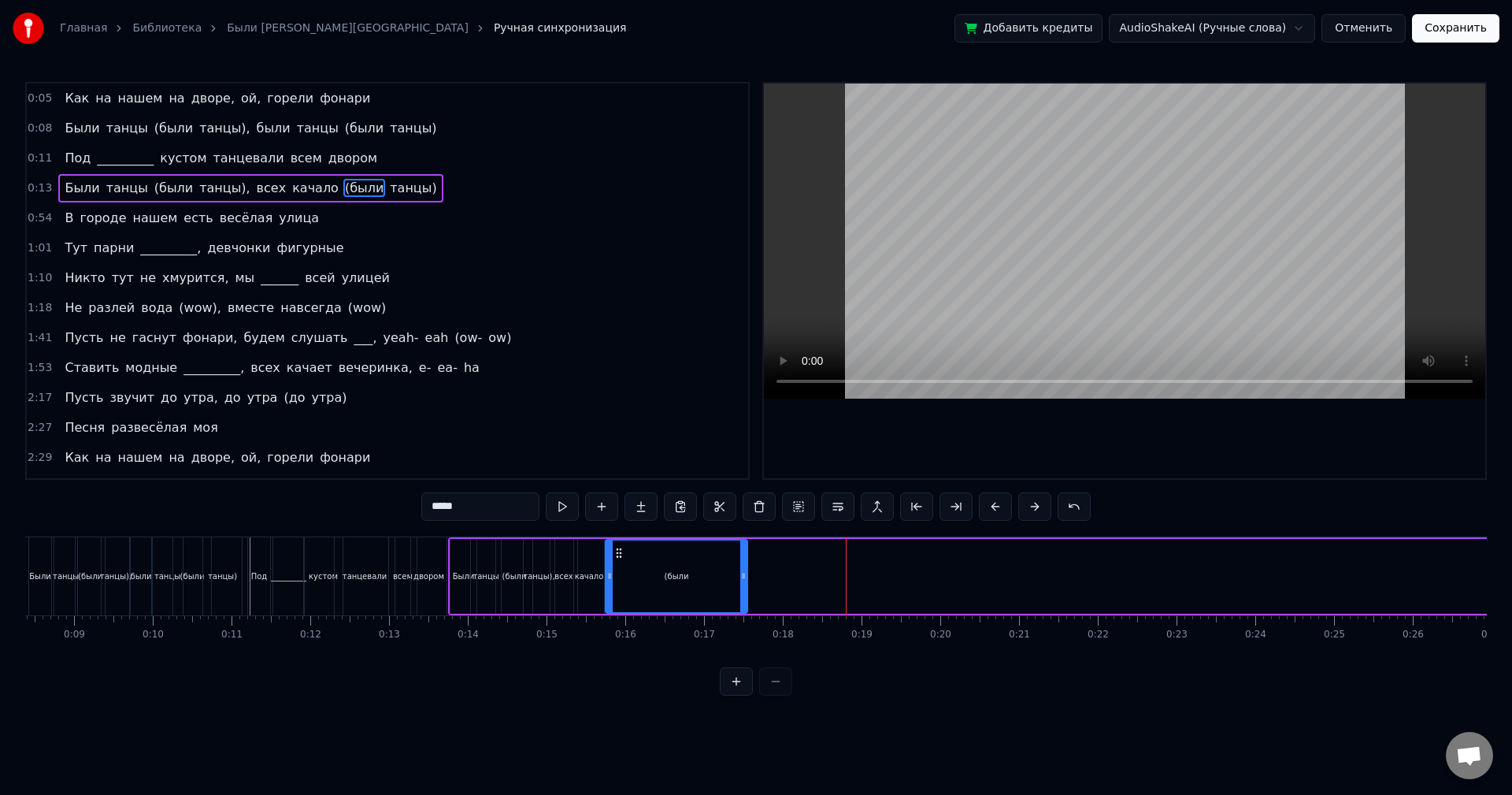
drag, startPoint x: 792, startPoint y: 554, endPoint x: 619, endPoint y: 580, distance: 174.9
click at [619, 580] on div "(были" at bounding box center [676, 576] width 140 height 72
drag, startPoint x: 742, startPoint y: 576, endPoint x: 635, endPoint y: 592, distance: 108.2
click at [635, 592] on div at bounding box center [636, 576] width 6 height 72
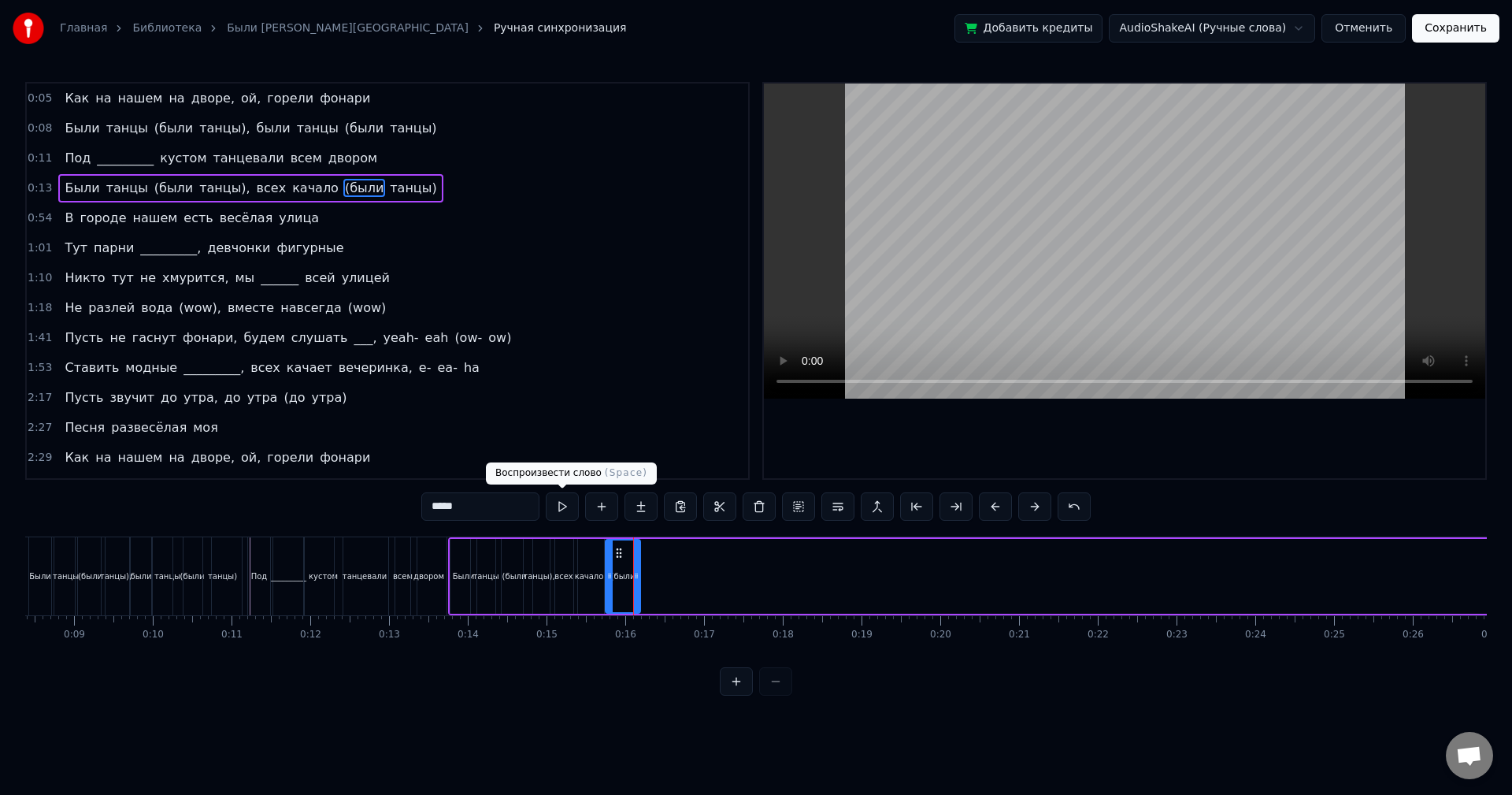
click at [557, 509] on button at bounding box center [562, 506] width 33 height 28
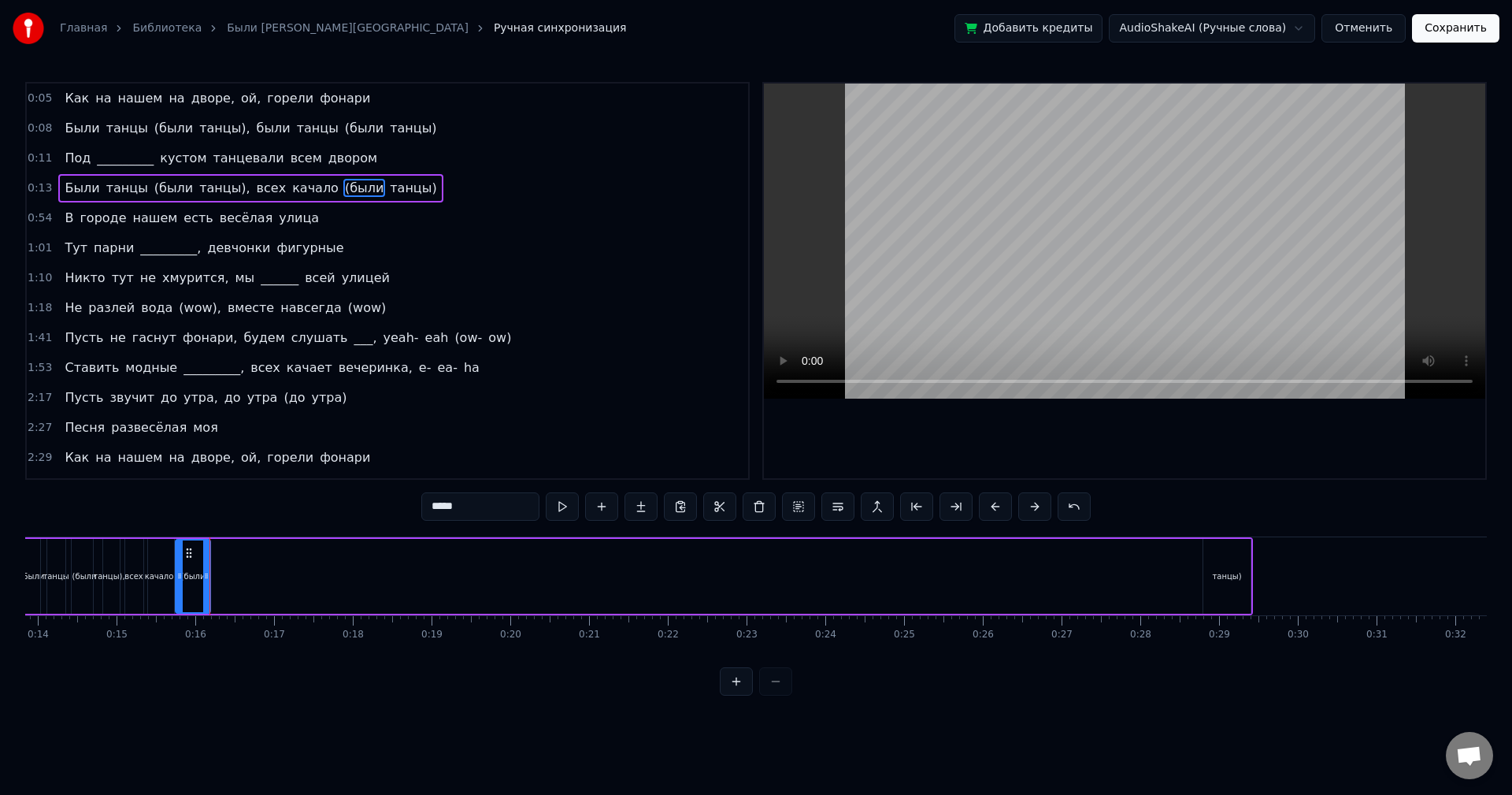
scroll to position [0, 1097]
click at [1212, 577] on div "танцы)" at bounding box center [1220, 576] width 29 height 12
type input "******"
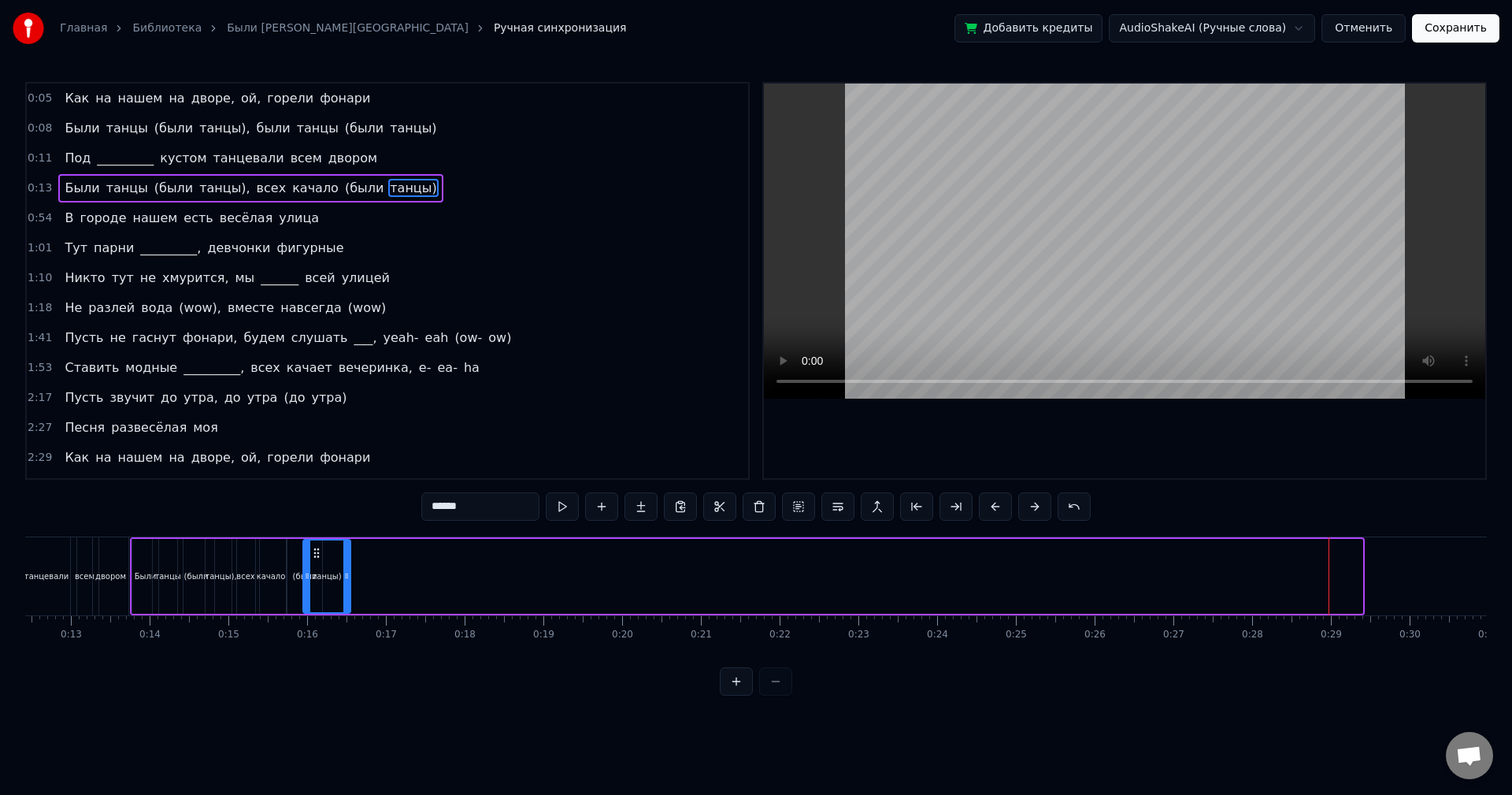
scroll to position [0, 970]
drag, startPoint x: 1208, startPoint y: 553, endPoint x: 346, endPoint y: 630, distance: 865.4
click at [346, 630] on div "Как на нашем на дворе, ой, горели фонари Были танцы (были танцы), были танцы (б…" at bounding box center [756, 595] width 1462 height 118
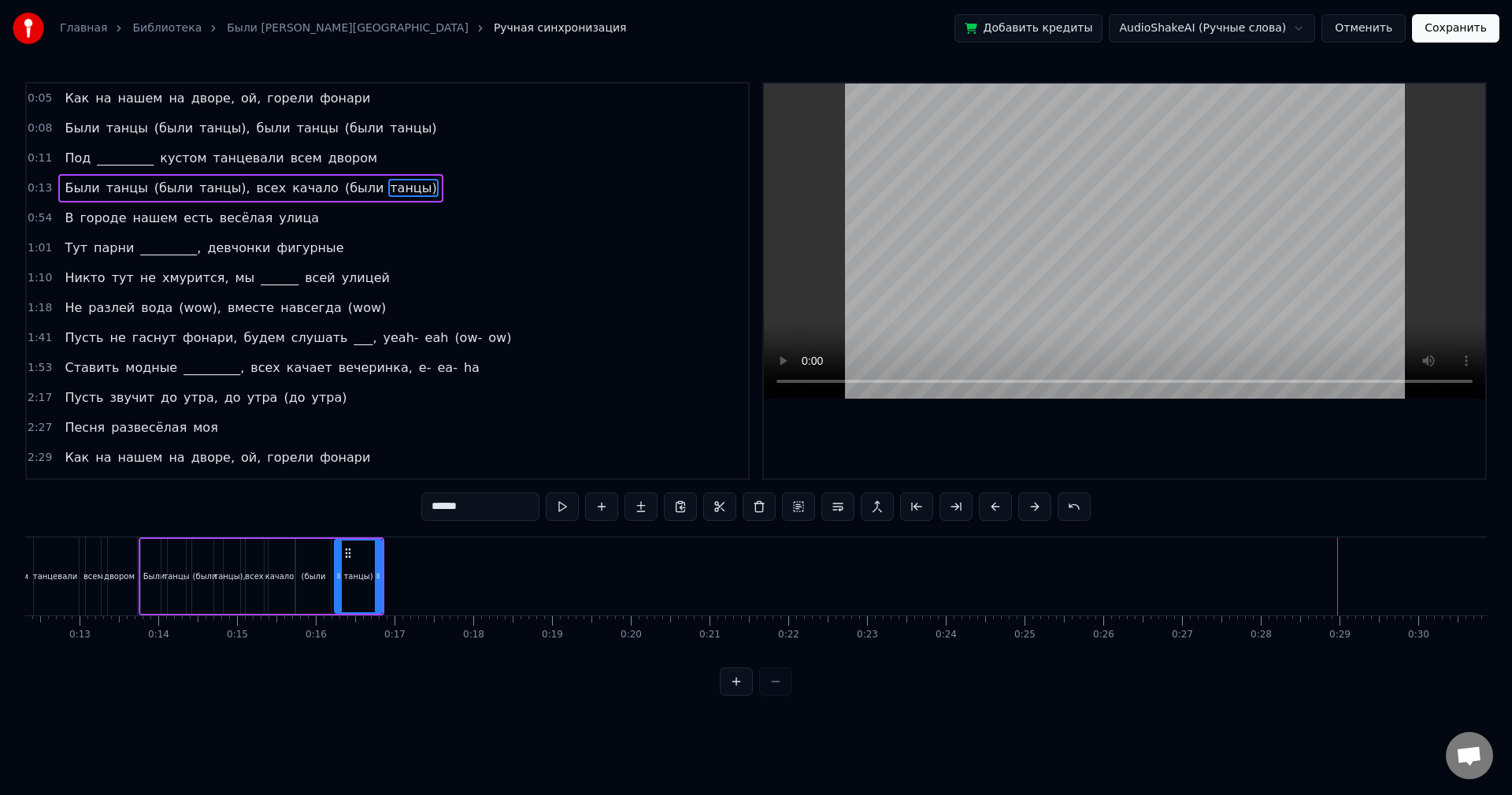
click at [401, 185] on div "0:13 Были танцы (были танцы), всех качало (были танцы)" at bounding box center [387, 188] width 721 height 30
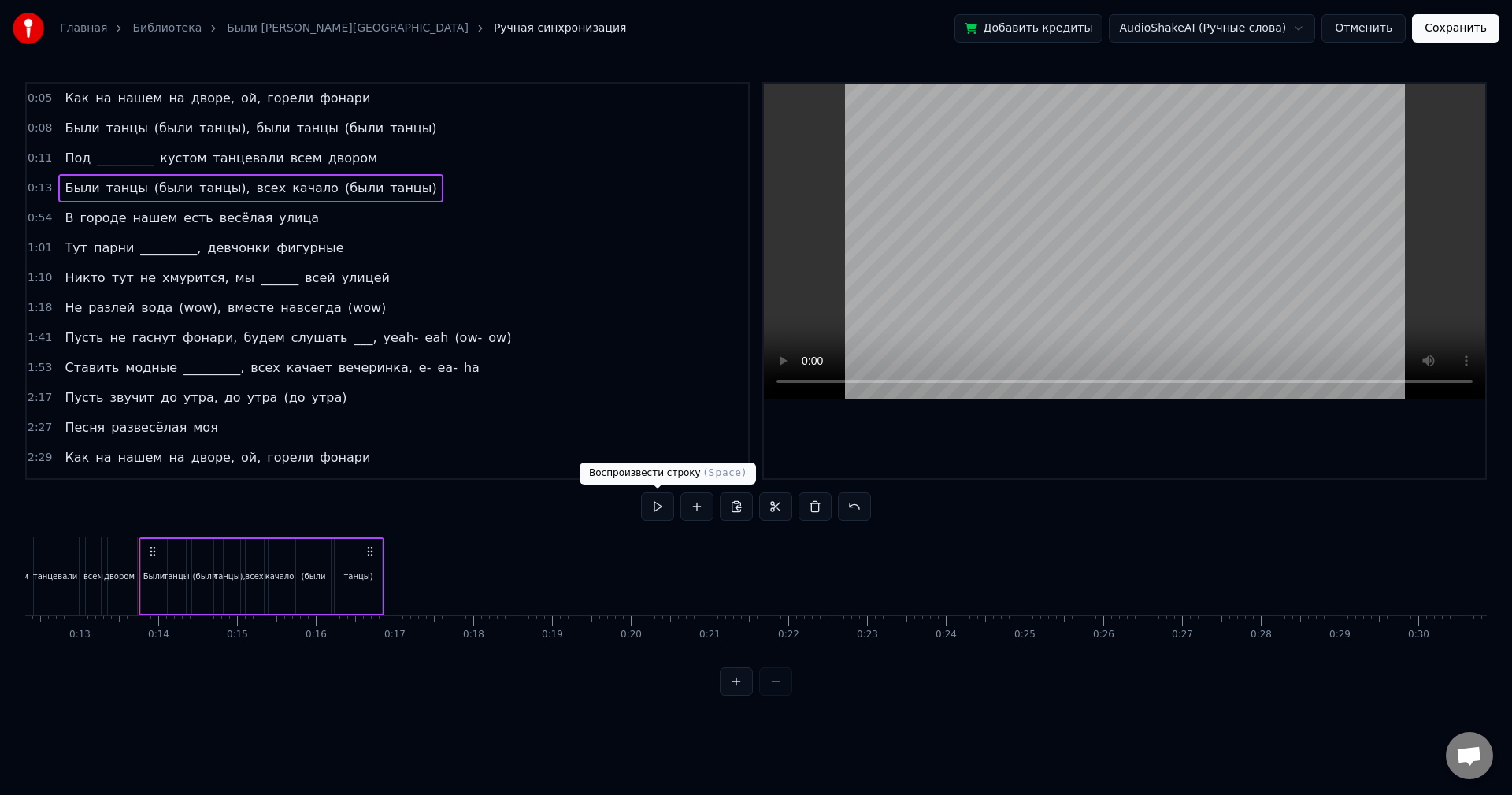
click at [655, 508] on button at bounding box center [657, 506] width 33 height 28
click at [274, 518] on div "0:05 Как на нашем на дворе, ой, горели фонари 0:08 Были танцы (были танцы), был…" at bounding box center [756, 389] width 1462 height 614
click at [395, 182] on div "0:13 Были танцы (были танцы), всех качало (были танцы)" at bounding box center [387, 188] width 721 height 30
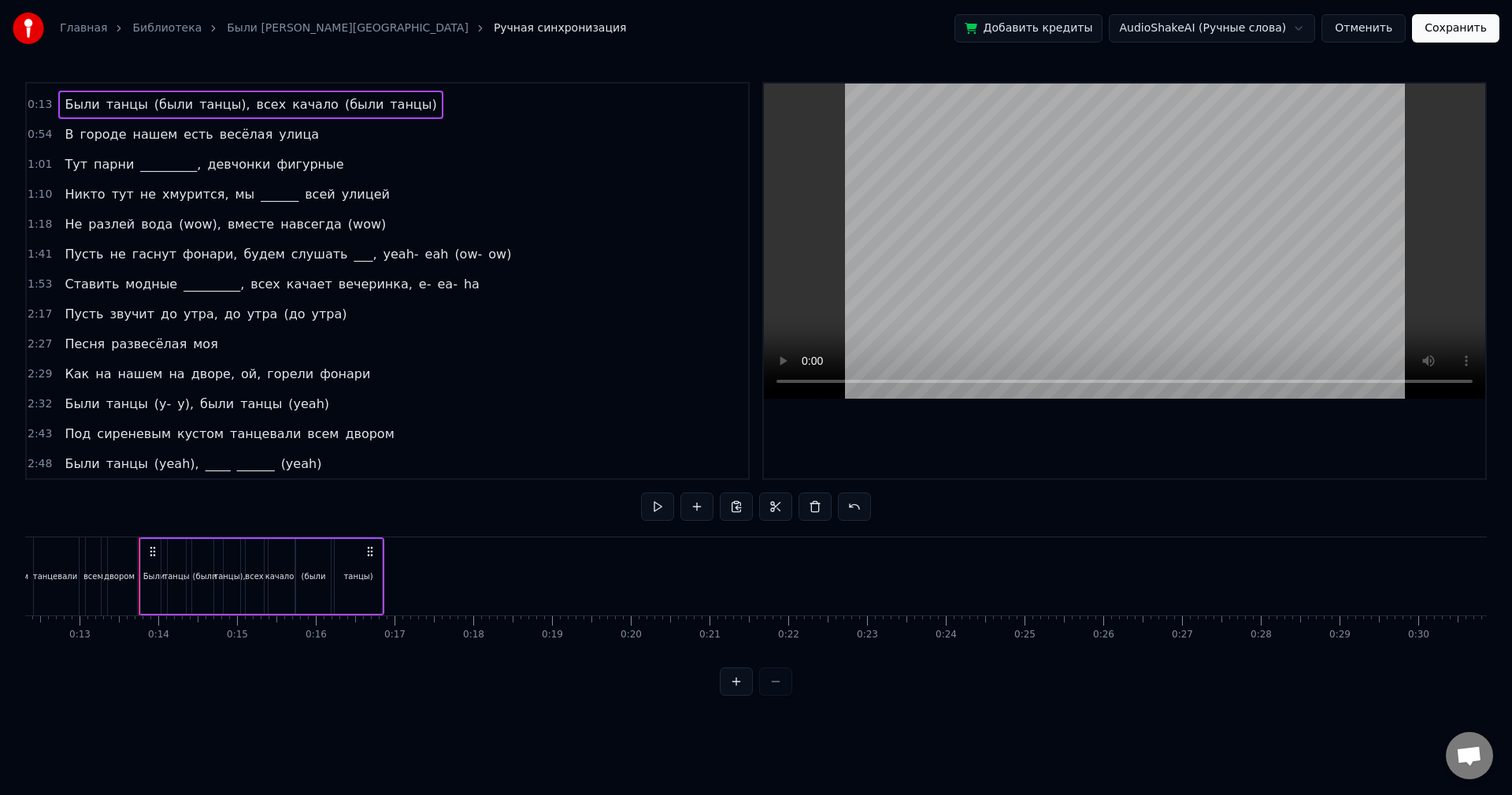
scroll to position [84, 0]
click at [412, 105] on div "0:13 Были танцы (были танцы), всех качало (были танцы)" at bounding box center [387, 104] width 721 height 30
click at [657, 509] on button at bounding box center [657, 506] width 33 height 28
click at [641, 492] on button at bounding box center [657, 506] width 33 height 28
click at [303, 137] on div "0:54 В городе нашем есть весёлая улица" at bounding box center [387, 134] width 721 height 30
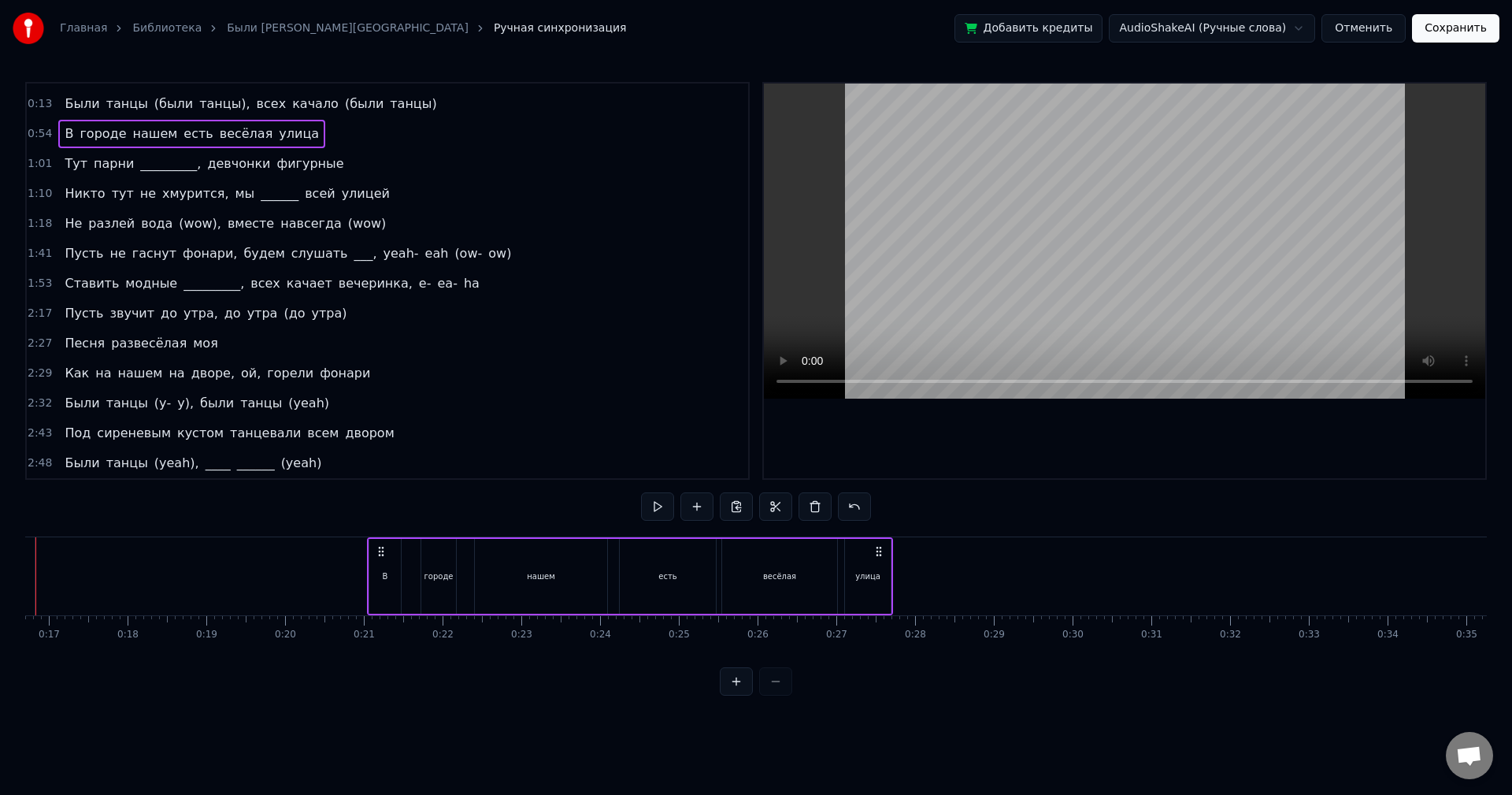
scroll to position [0, 1313]
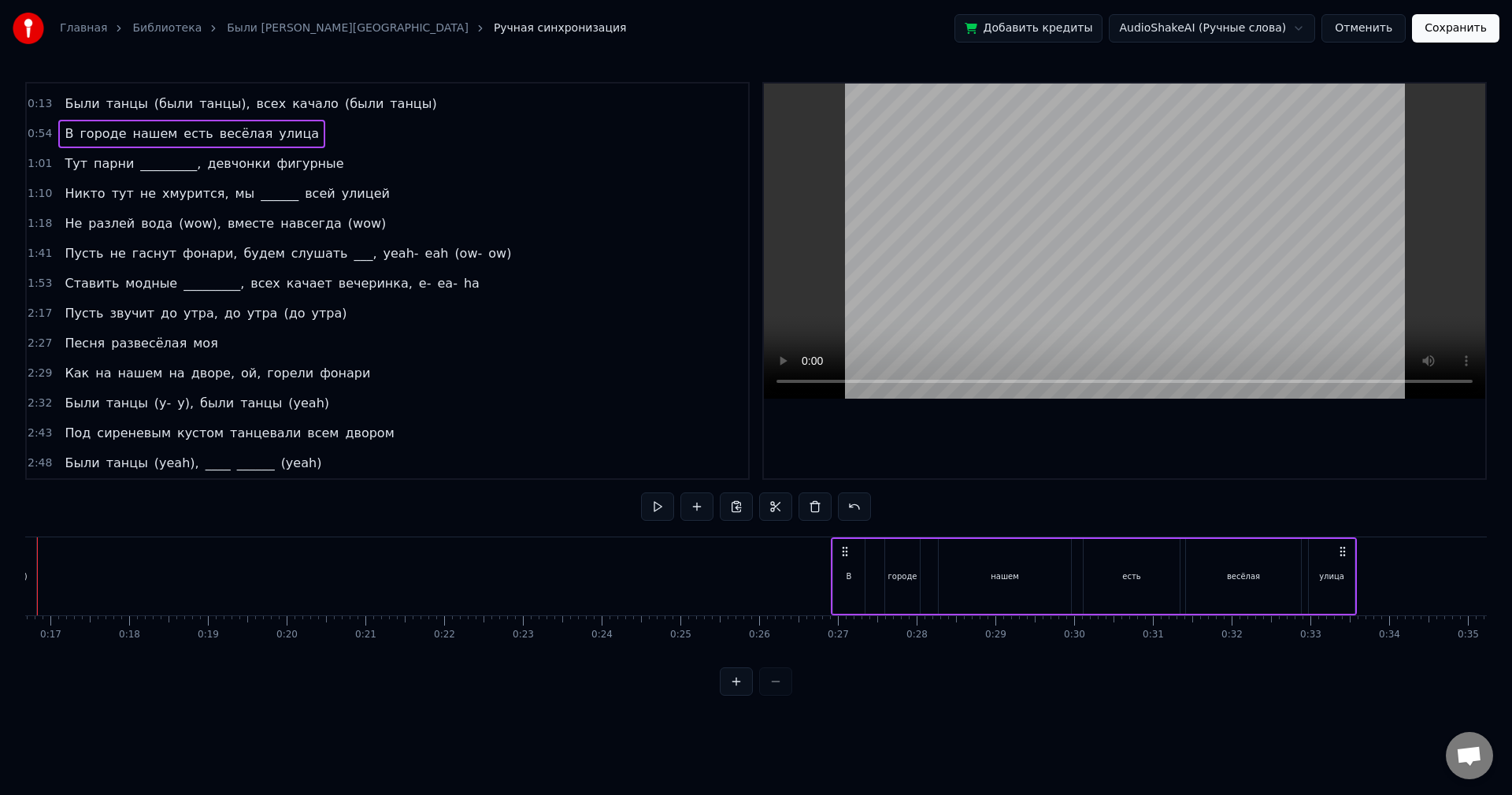
drag, startPoint x: 112, startPoint y: 544, endPoint x: 831, endPoint y: 562, distance: 719.2
click at [838, 560] on div "В городе нашем есть весёлая улица" at bounding box center [1093, 576] width 526 height 78
click at [660, 507] on button at bounding box center [657, 506] width 33 height 28
click at [851, 563] on div "В" at bounding box center [849, 576] width 32 height 75
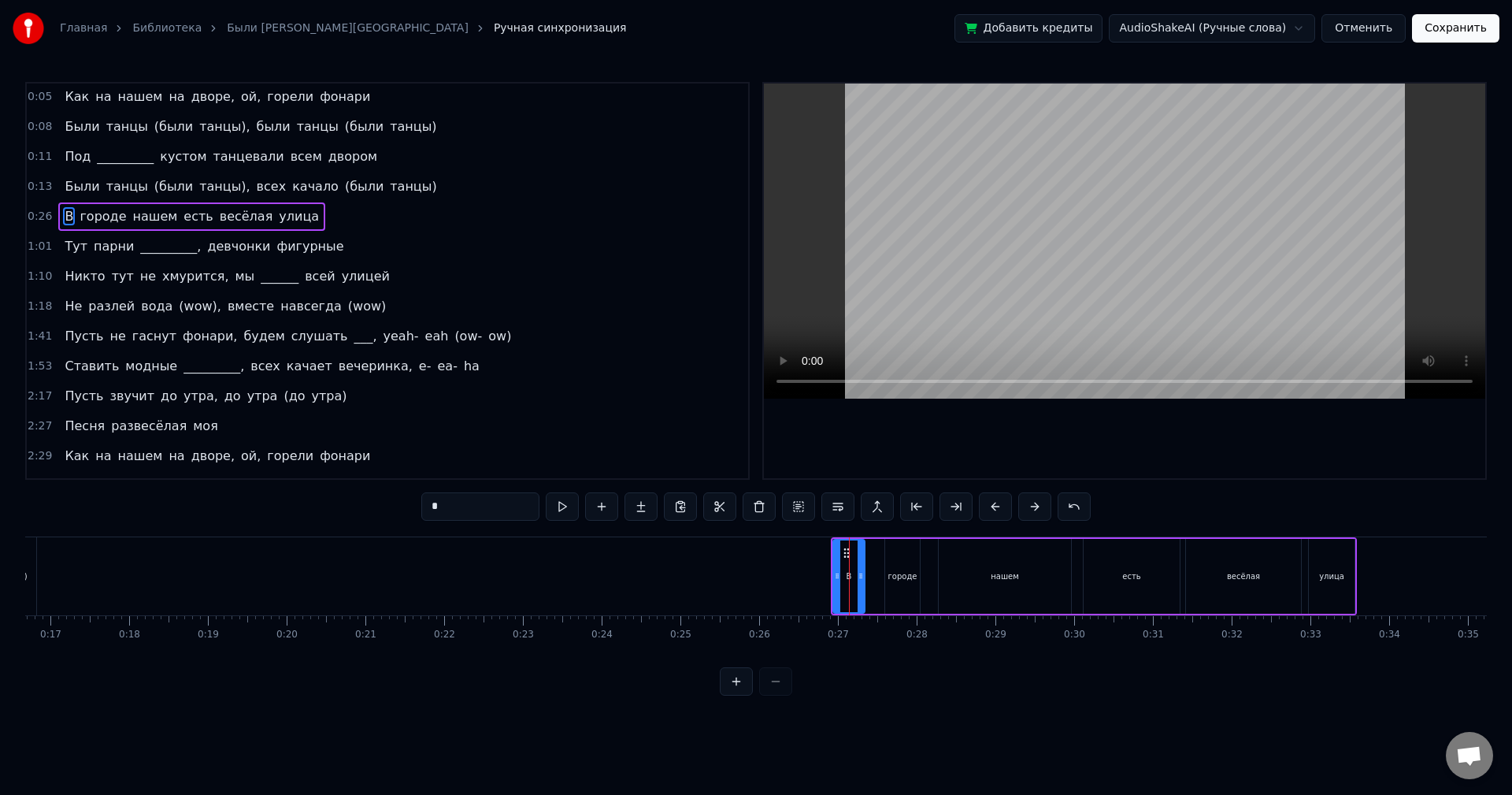
scroll to position [0, 0]
click at [560, 513] on button at bounding box center [562, 506] width 33 height 28
click at [311, 218] on div "0:26 В городе нашем есть весёлая улица" at bounding box center [387, 218] width 721 height 30
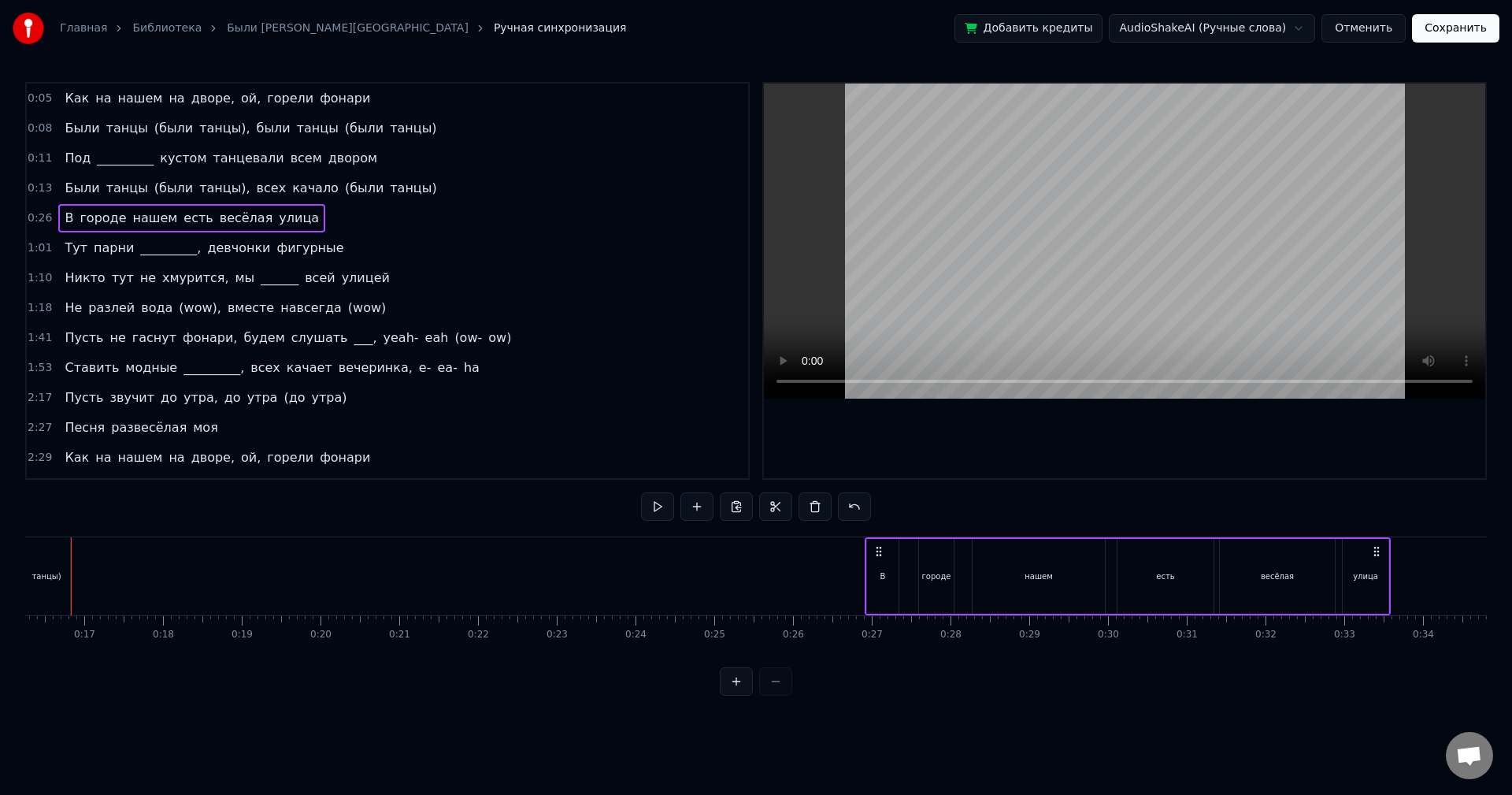
scroll to position [0, 1247]
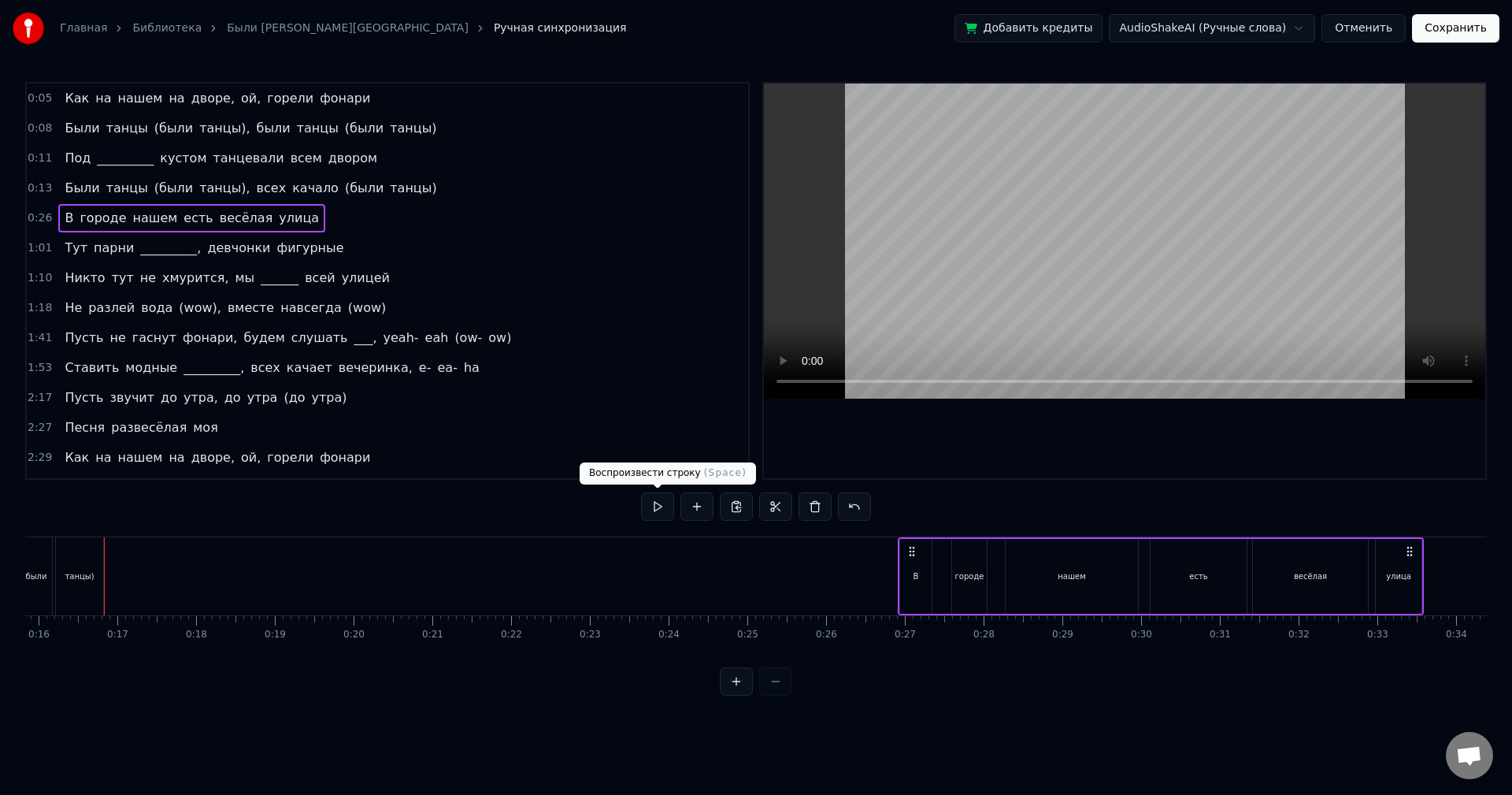
click at [665, 508] on button at bounding box center [657, 506] width 33 height 28
click at [1021, 575] on div "нашем" at bounding box center [1072, 576] width 132 height 75
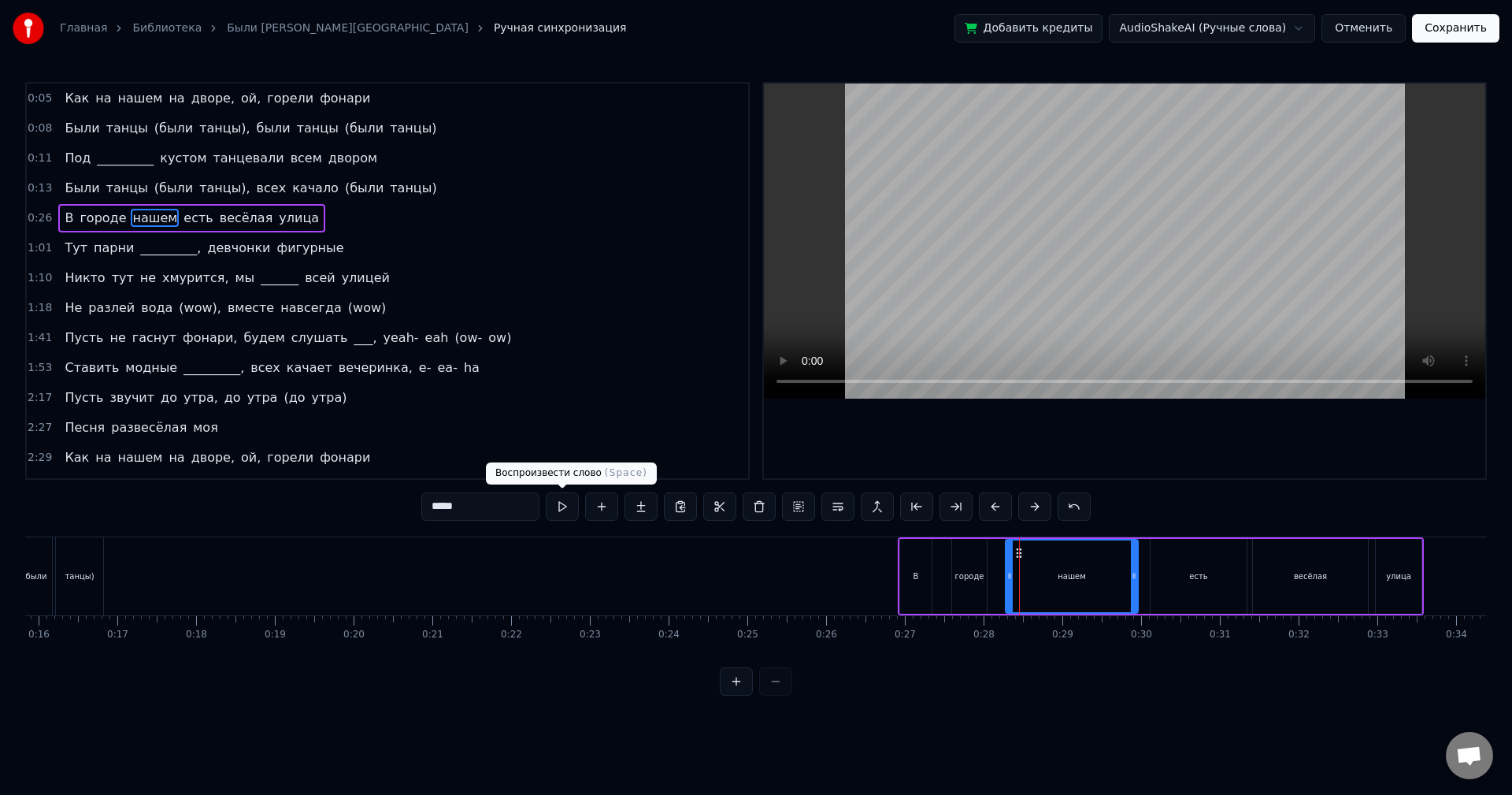
click at [567, 510] on button at bounding box center [562, 506] width 33 height 28
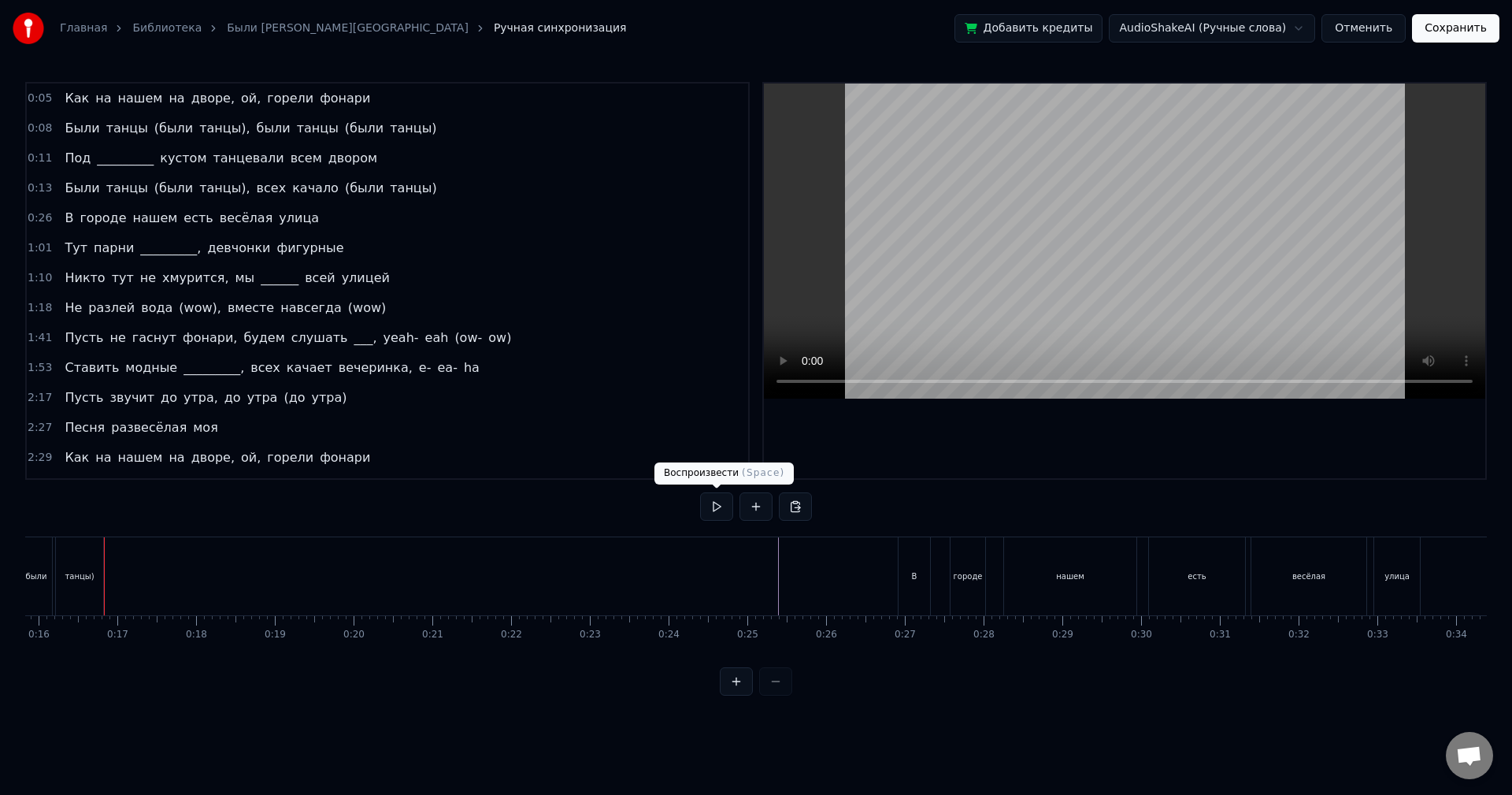
click at [722, 514] on button at bounding box center [717, 506] width 33 height 28
click at [720, 507] on button at bounding box center [717, 506] width 33 height 28
click at [718, 507] on button at bounding box center [717, 506] width 33 height 28
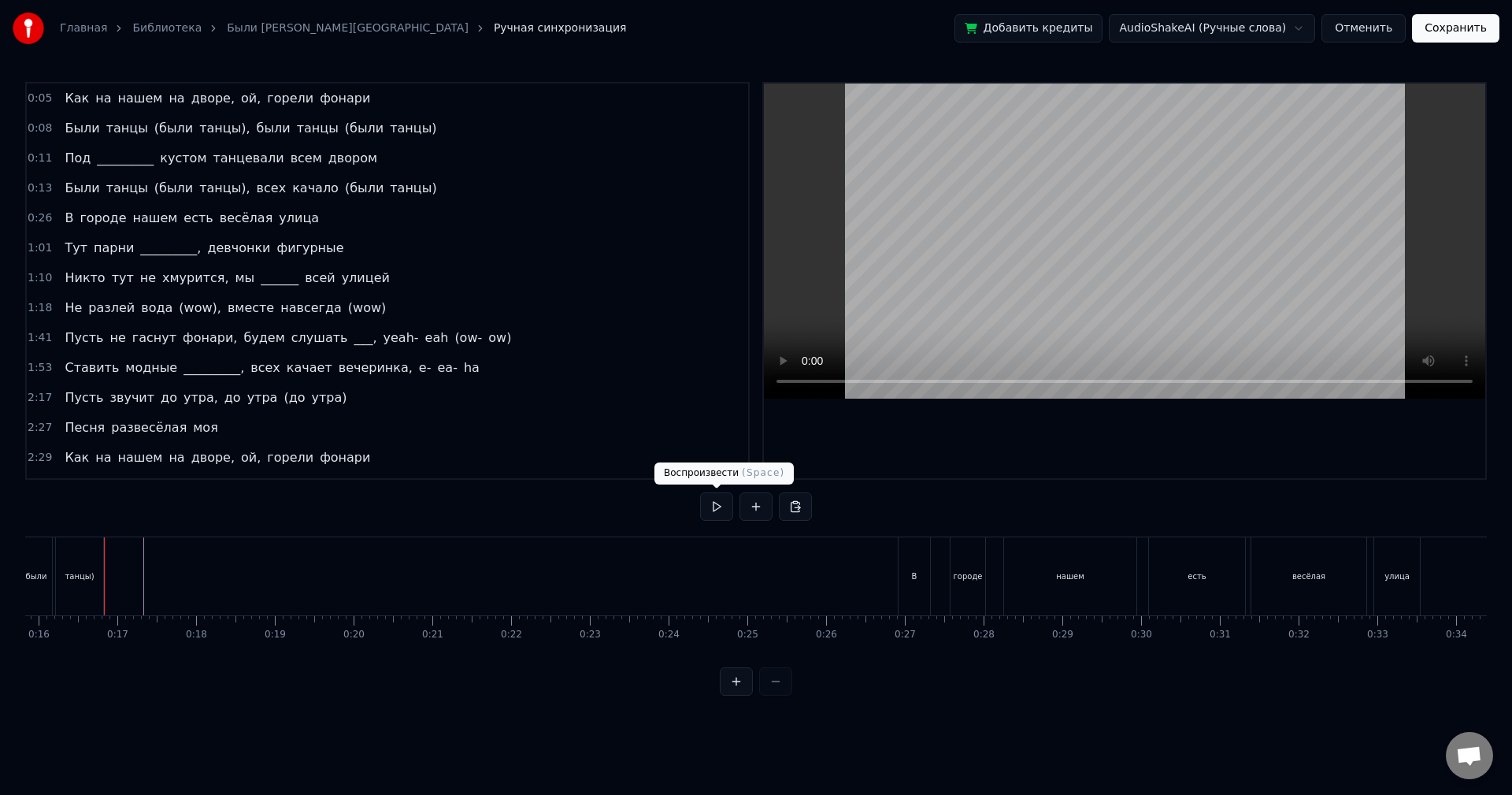
click at [710, 502] on button at bounding box center [717, 506] width 33 height 28
click at [902, 498] on div "0:05 Как на нашем на дворе, ой, горели фонари 0:08 Были танцы (были танцы), был…" at bounding box center [756, 389] width 1462 height 614
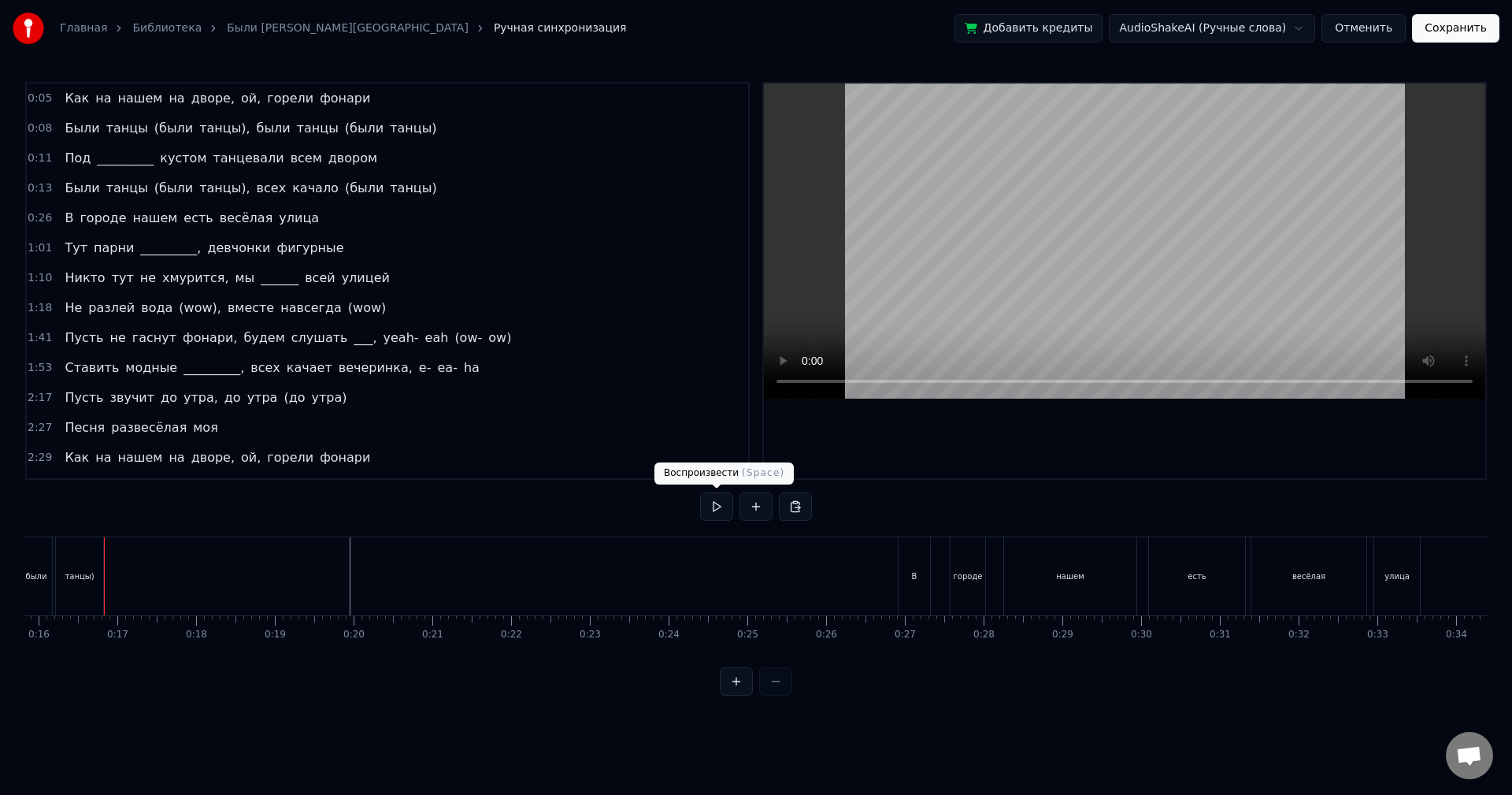
click at [705, 506] on button at bounding box center [717, 506] width 33 height 28
click at [904, 578] on div "В" at bounding box center [914, 576] width 32 height 78
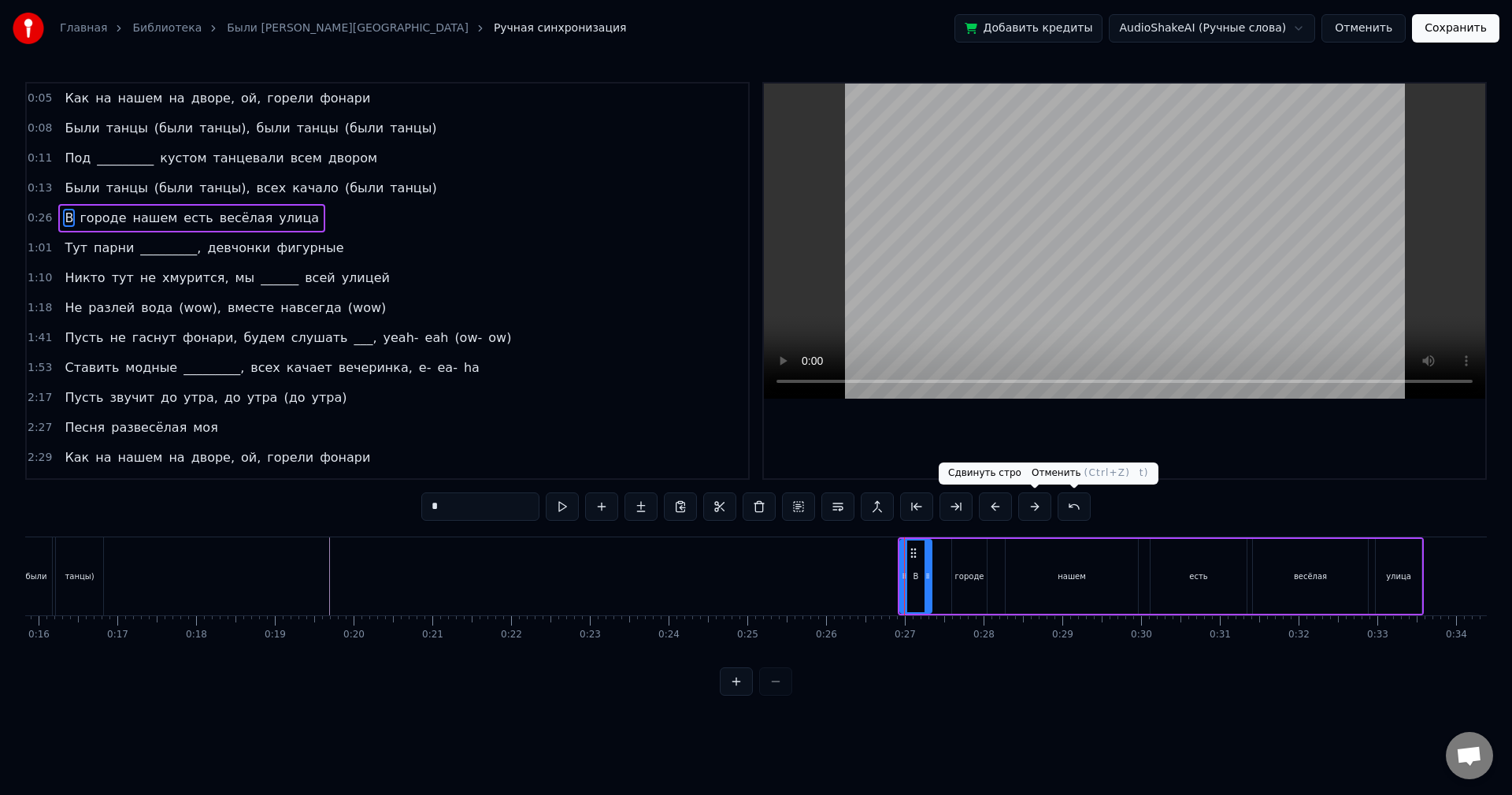
click at [1068, 509] on button at bounding box center [1074, 506] width 33 height 28
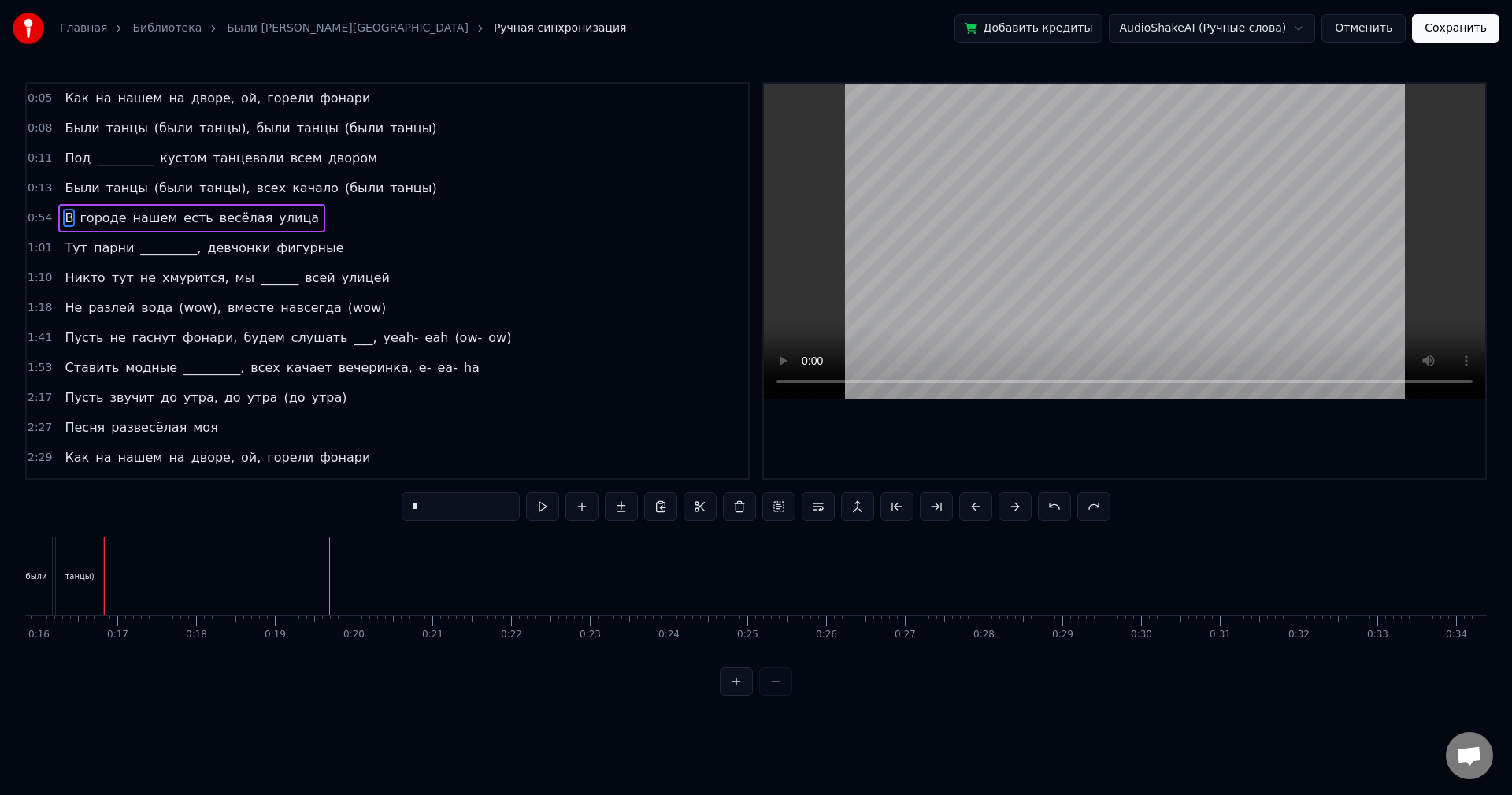
click at [1076, 509] on div "*" at bounding box center [756, 506] width 709 height 28
click at [1076, 510] on div "*" at bounding box center [756, 506] width 709 height 28
click at [1053, 504] on button at bounding box center [1055, 506] width 33 height 28
click at [1054, 505] on button at bounding box center [1055, 506] width 33 height 28
click at [404, 721] on html "Главная Библиотека Были Танцы • Бьянка Ручная синхронизация Добавить кредиты Au…" at bounding box center [756, 360] width 1512 height 721
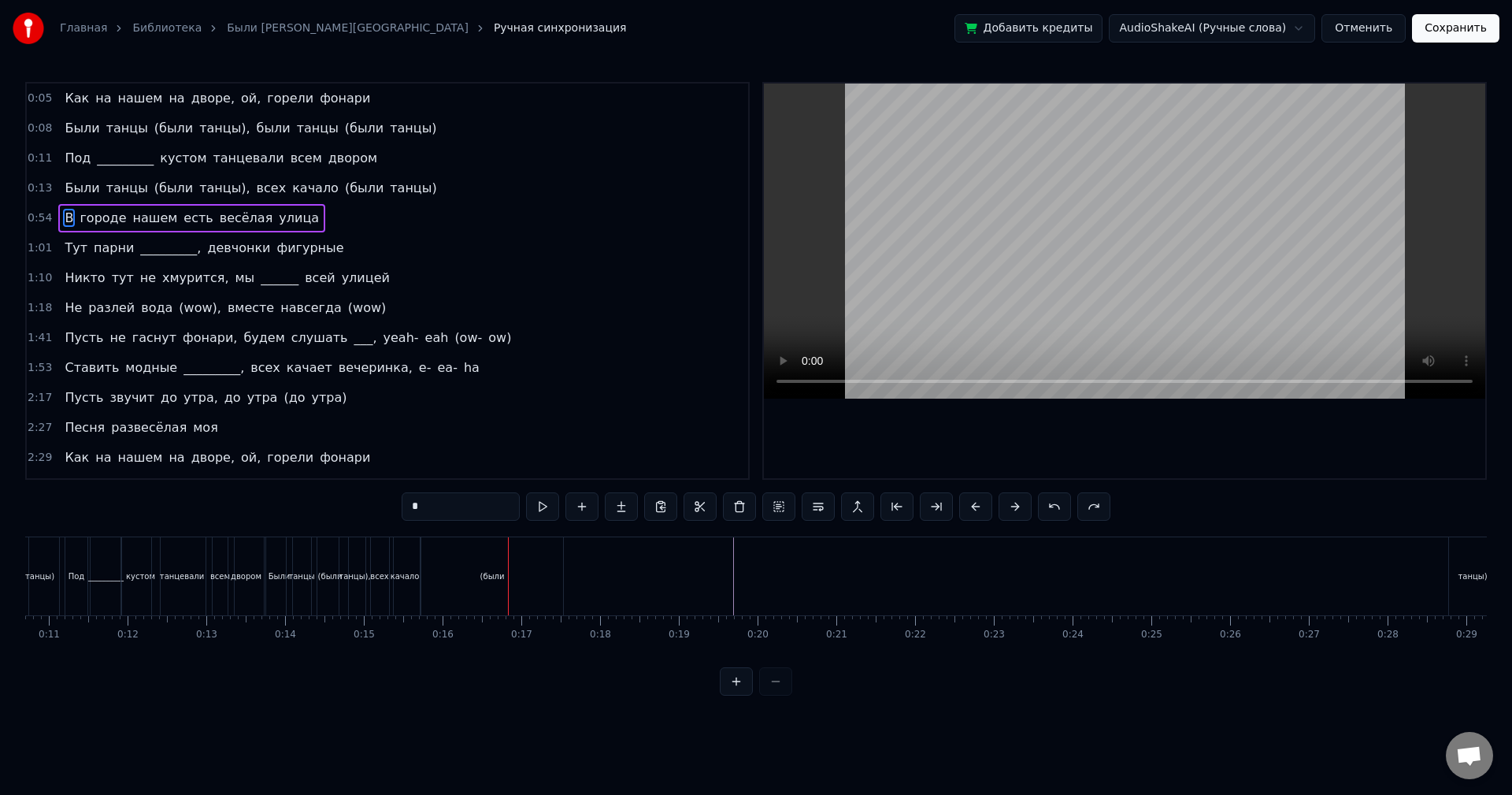
scroll to position [0, 811]
click at [467, 582] on div "(были" at bounding box center [523, 576] width 142 height 78
type input "*****"
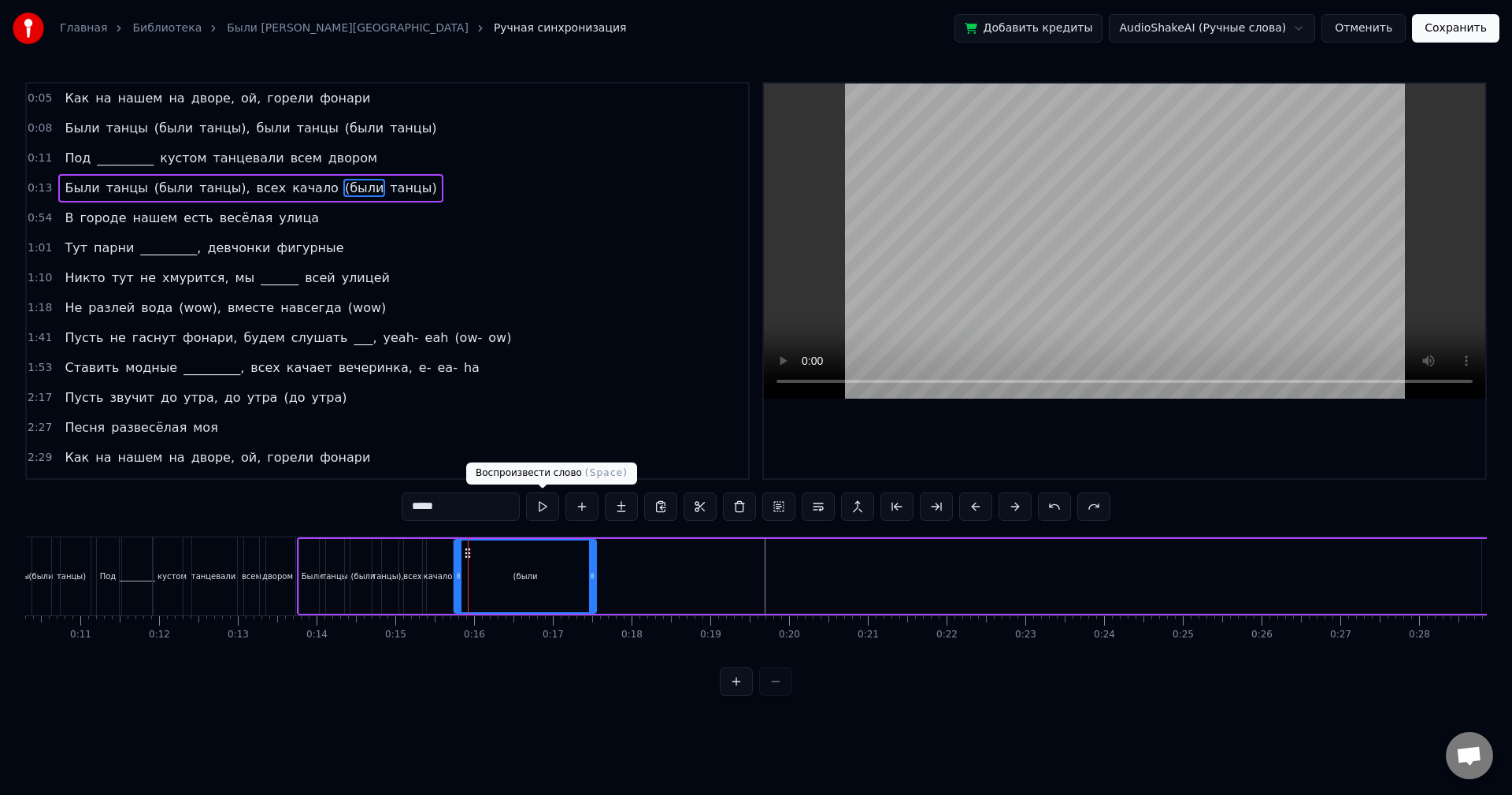
click at [545, 511] on button at bounding box center [542, 506] width 33 height 28
click at [601, 576] on icon at bounding box center [598, 576] width 6 height 13
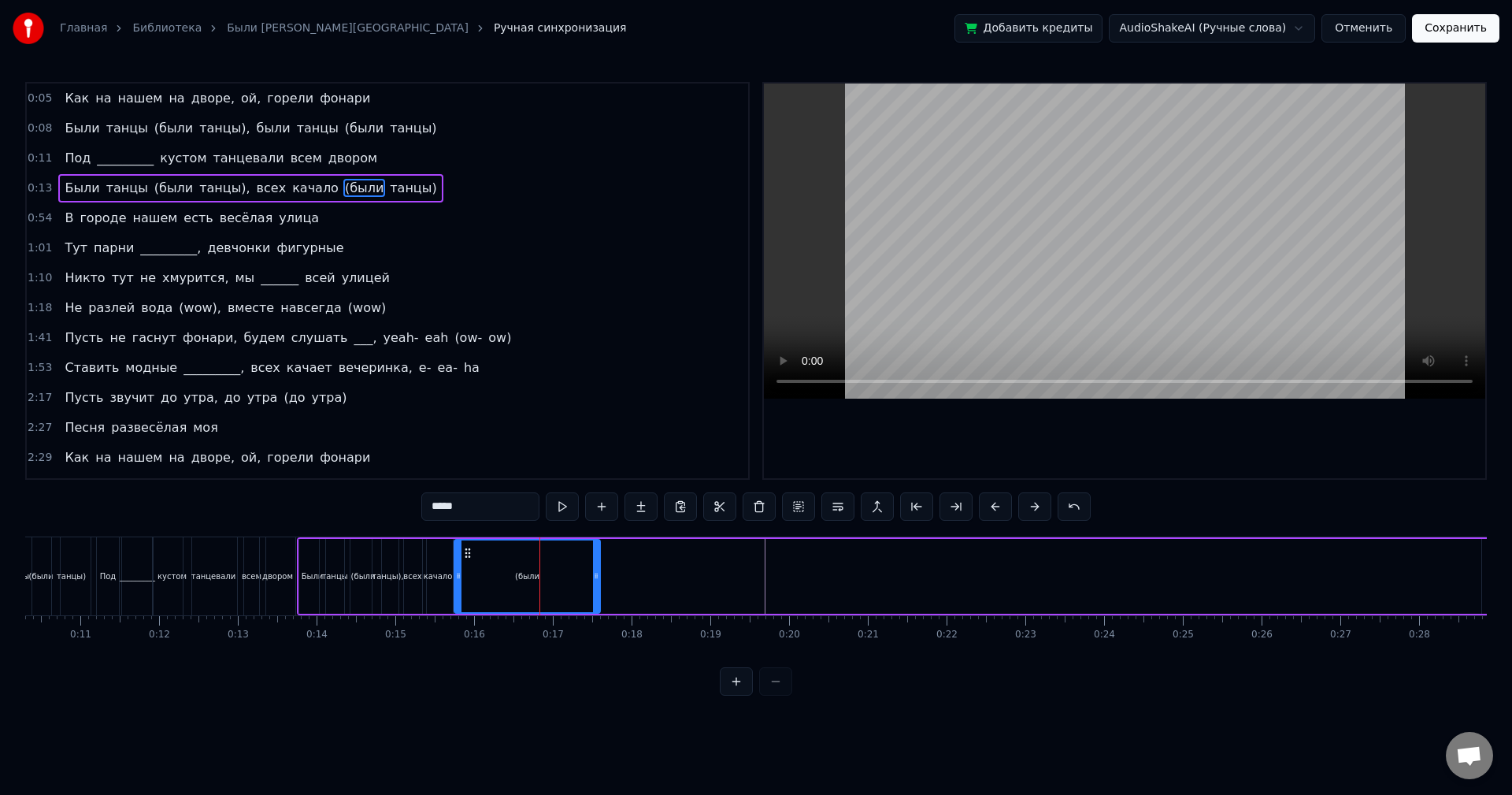
click at [598, 576] on icon at bounding box center [596, 576] width 6 height 13
click at [383, 89] on div "0:05 Как на нашем на дворе, ой, горели фонари" at bounding box center [387, 99] width 721 height 30
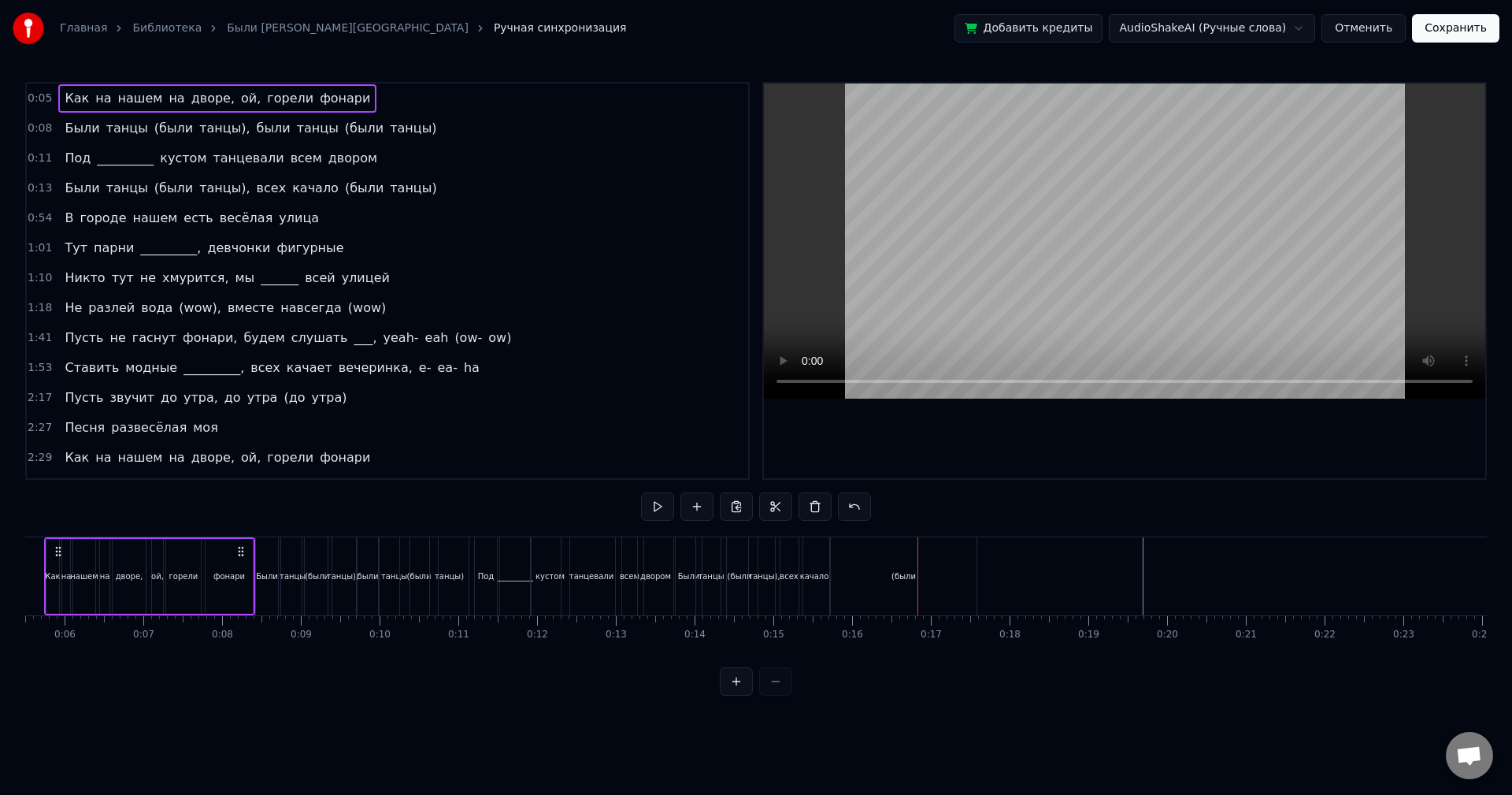
scroll to position [0, 374]
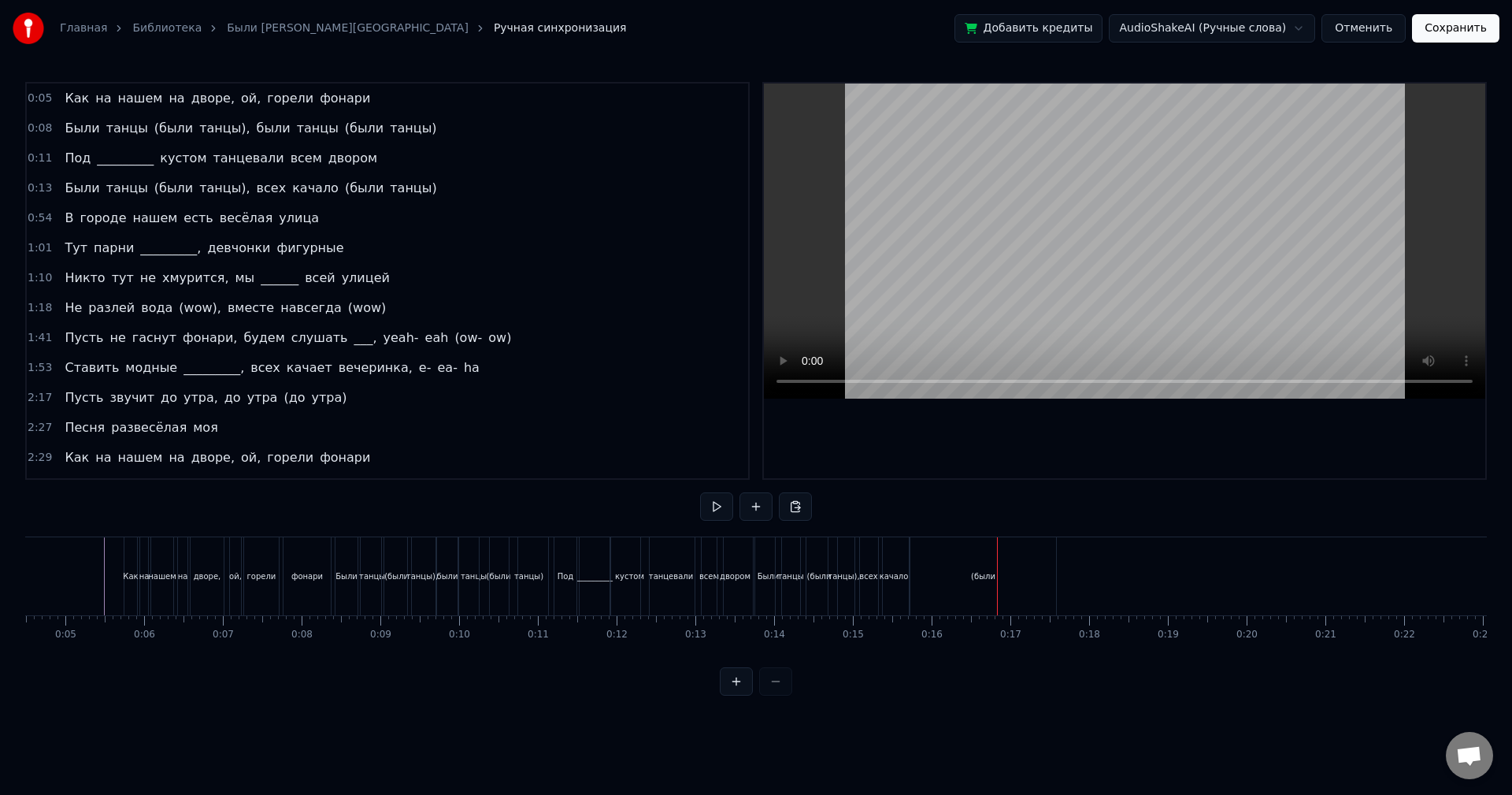
click at [978, 573] on div "(были" at bounding box center [983, 576] width 24 height 12
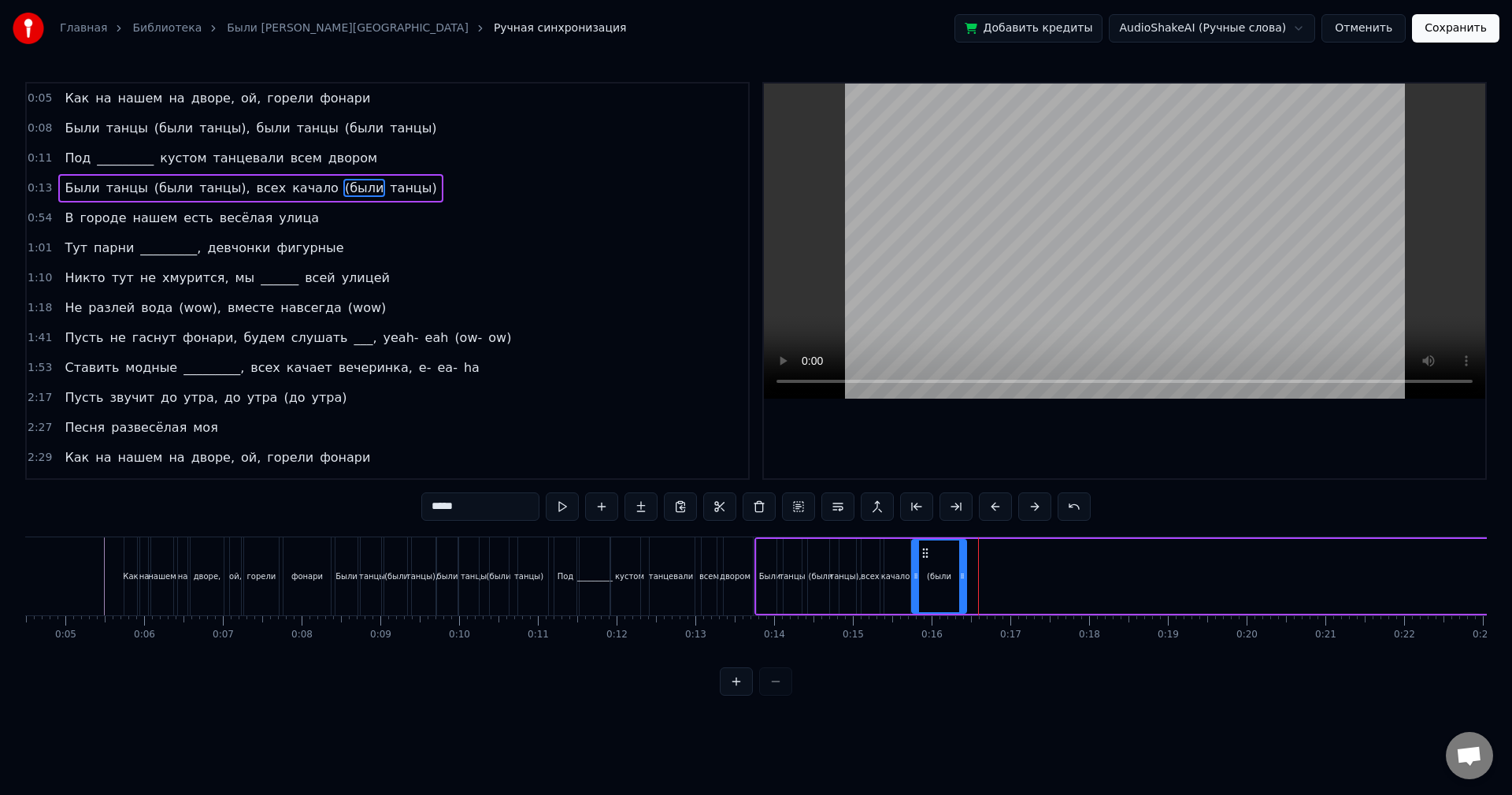
drag, startPoint x: 1055, startPoint y: 565, endPoint x: 963, endPoint y: 568, distance: 92.0
click at [963, 568] on div at bounding box center [963, 576] width 6 height 72
click at [563, 512] on button at bounding box center [562, 506] width 33 height 28
drag, startPoint x: 964, startPoint y: 565, endPoint x: 943, endPoint y: 563, distance: 21.1
click at [943, 563] on div at bounding box center [944, 576] width 6 height 72
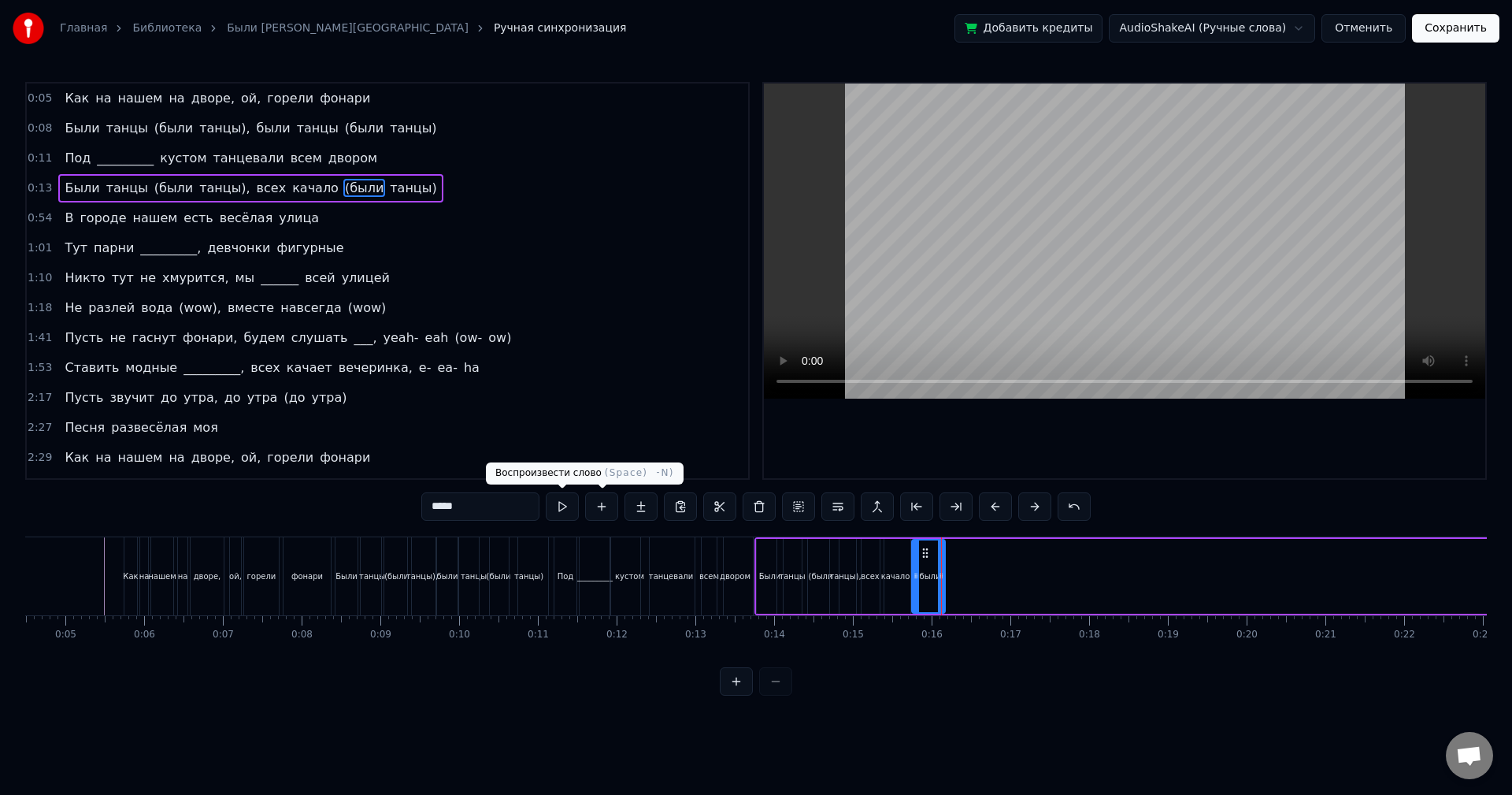
click at [561, 508] on button at bounding box center [562, 506] width 33 height 28
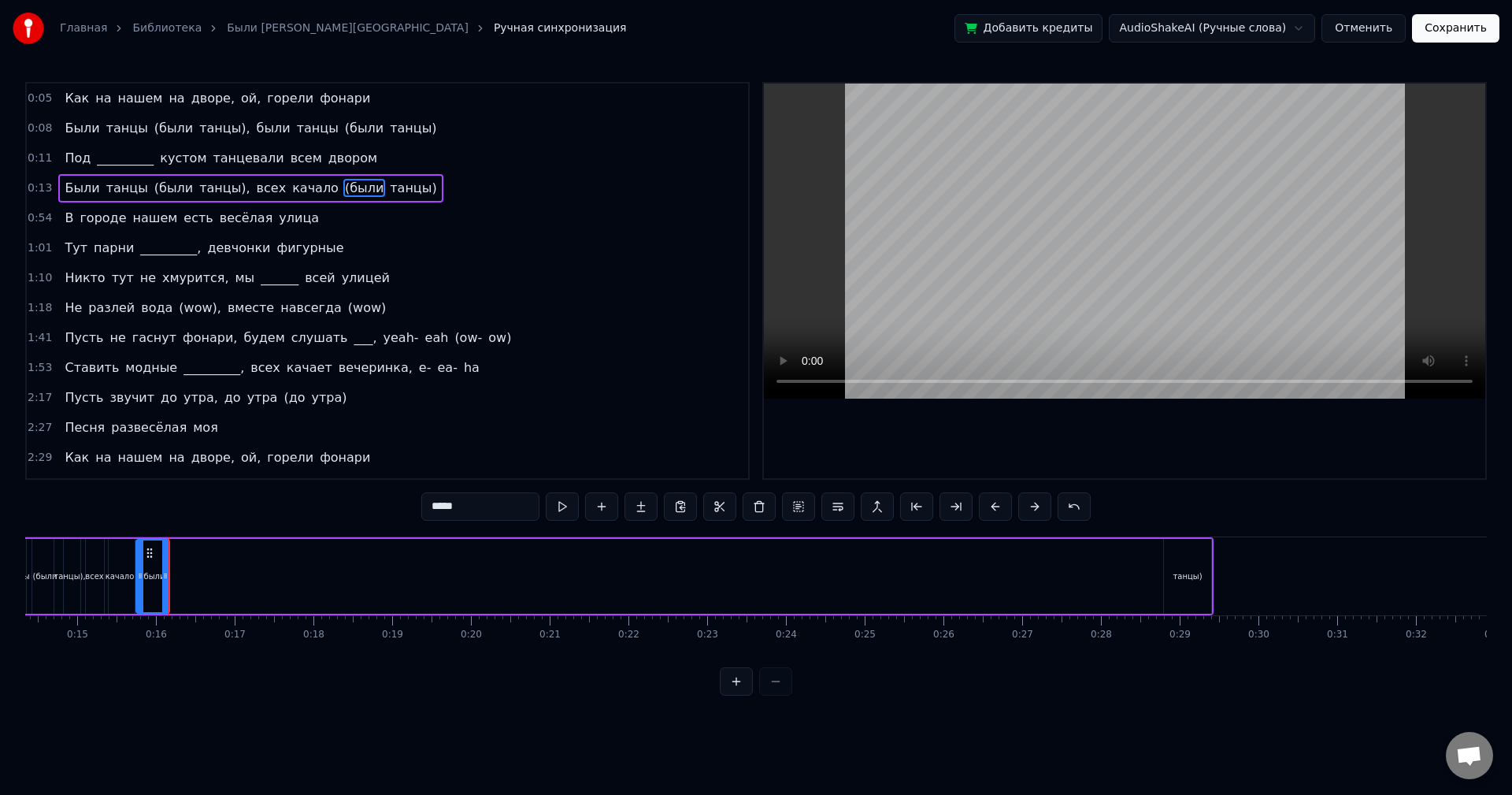
scroll to position [0, 1145]
click at [1167, 570] on div "танцы)" at bounding box center [1171, 576] width 29 height 12
type input "******"
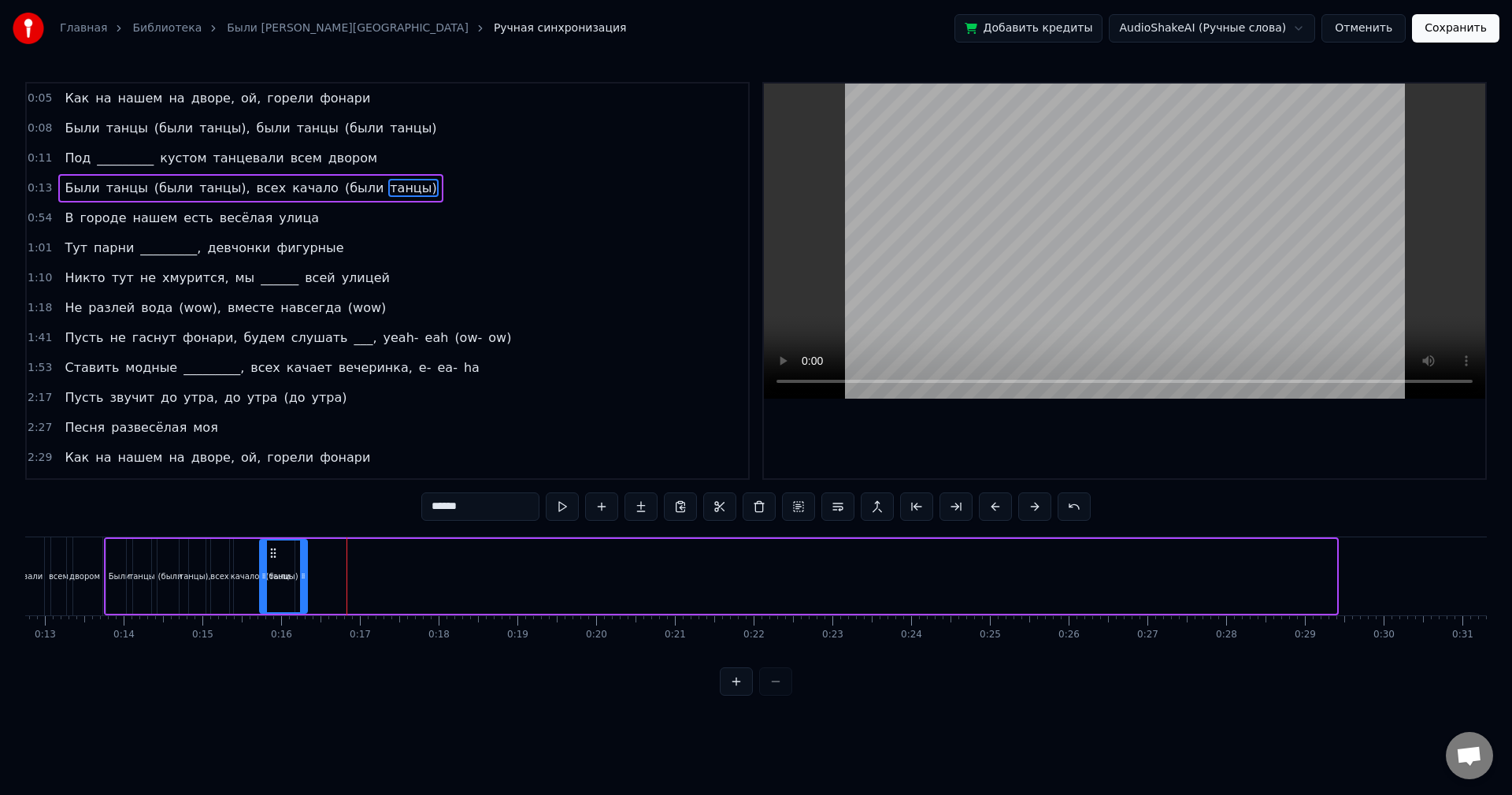
scroll to position [0, 978]
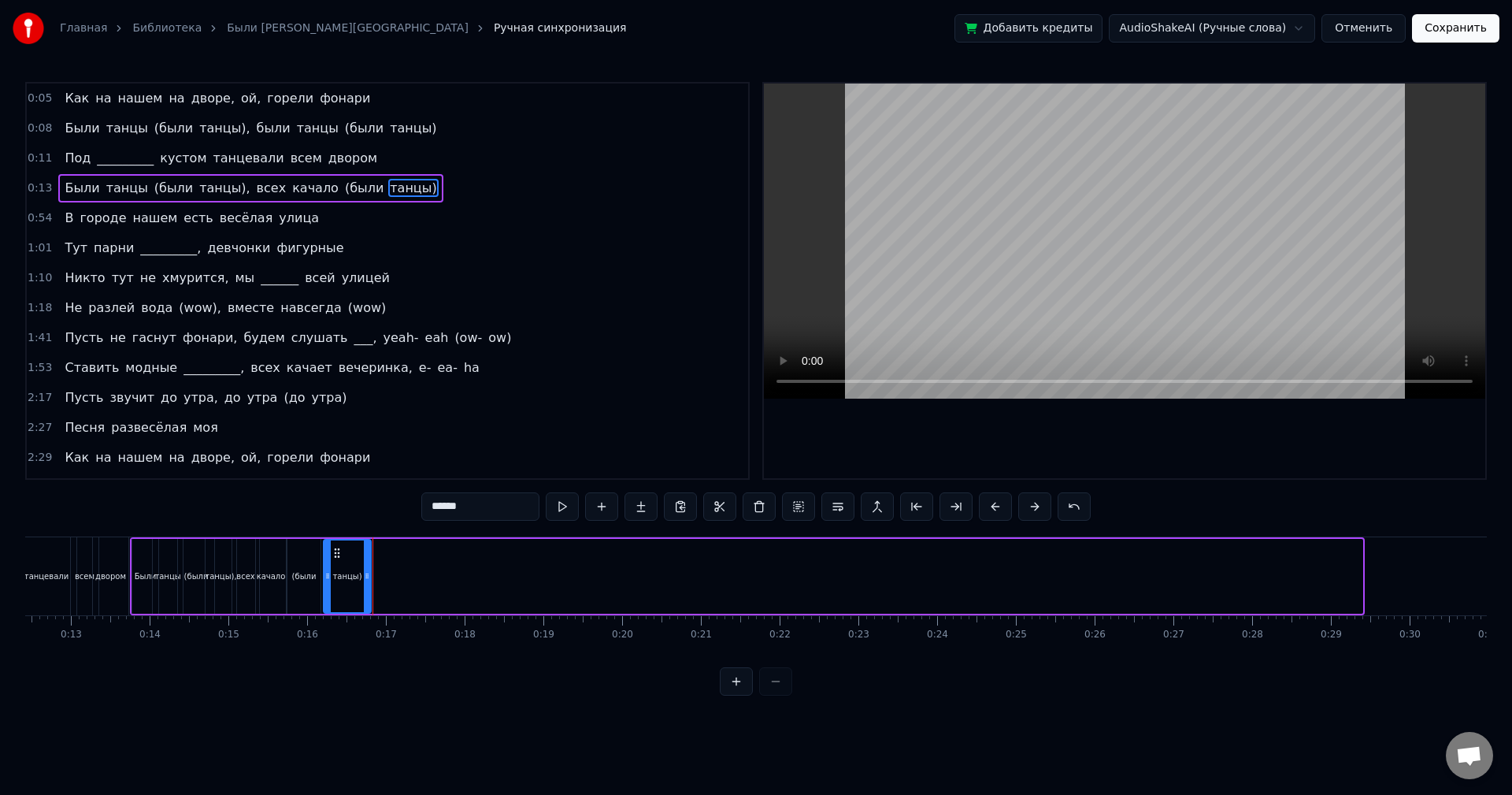
drag, startPoint x: 1162, startPoint y: 550, endPoint x: 337, endPoint y: 603, distance: 826.7
click at [337, 603] on div "танцы)" at bounding box center [348, 576] width 46 height 72
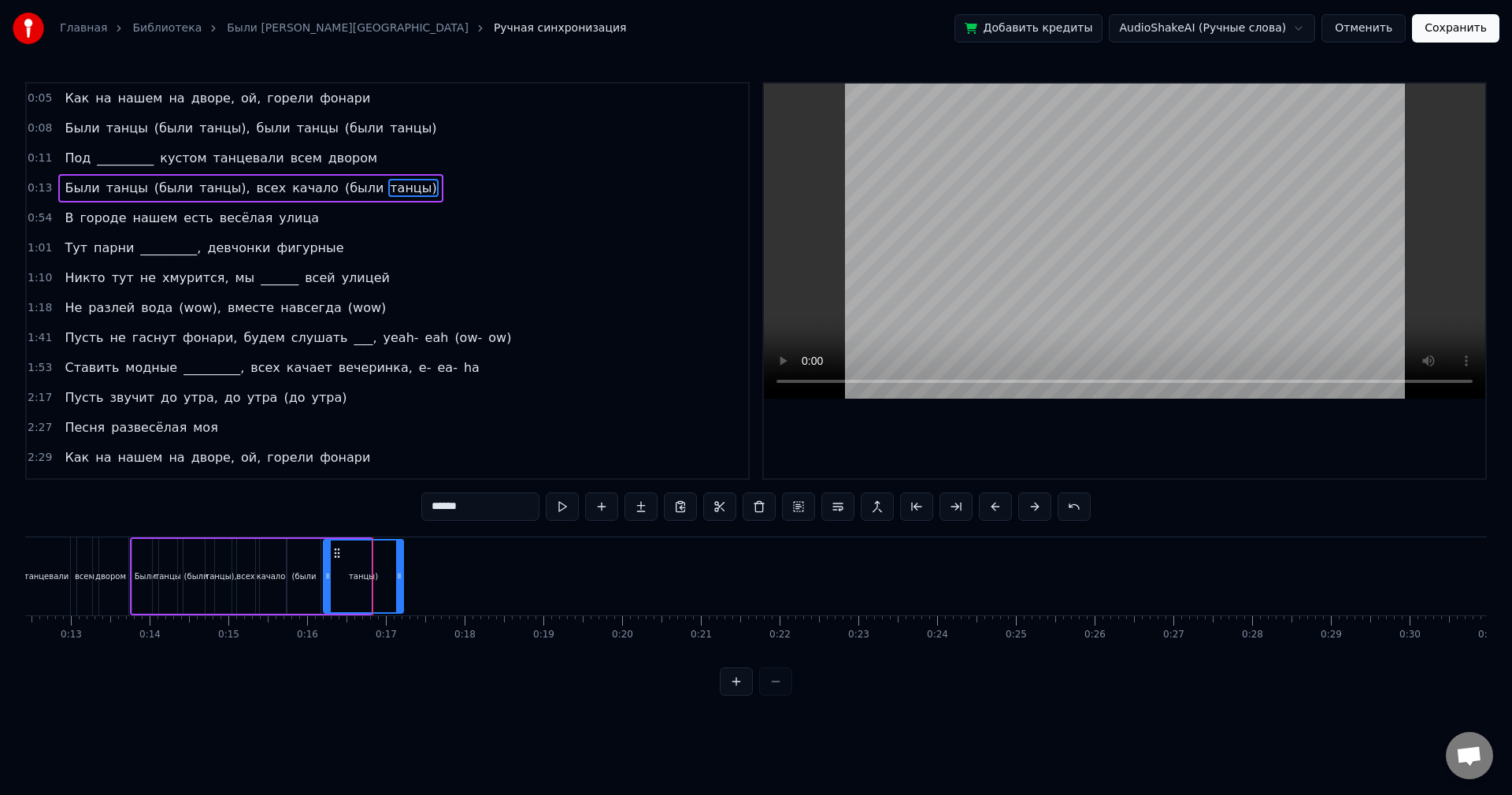
drag, startPoint x: 367, startPoint y: 580, endPoint x: 397, endPoint y: 586, distance: 30.6
click at [397, 586] on div at bounding box center [400, 576] width 6 height 72
click at [560, 505] on button at bounding box center [562, 506] width 33 height 28
click at [401, 571] on div "танцы)" at bounding box center [363, 576] width 79 height 75
drag, startPoint x: 397, startPoint y: 570, endPoint x: 421, endPoint y: 568, distance: 24.1
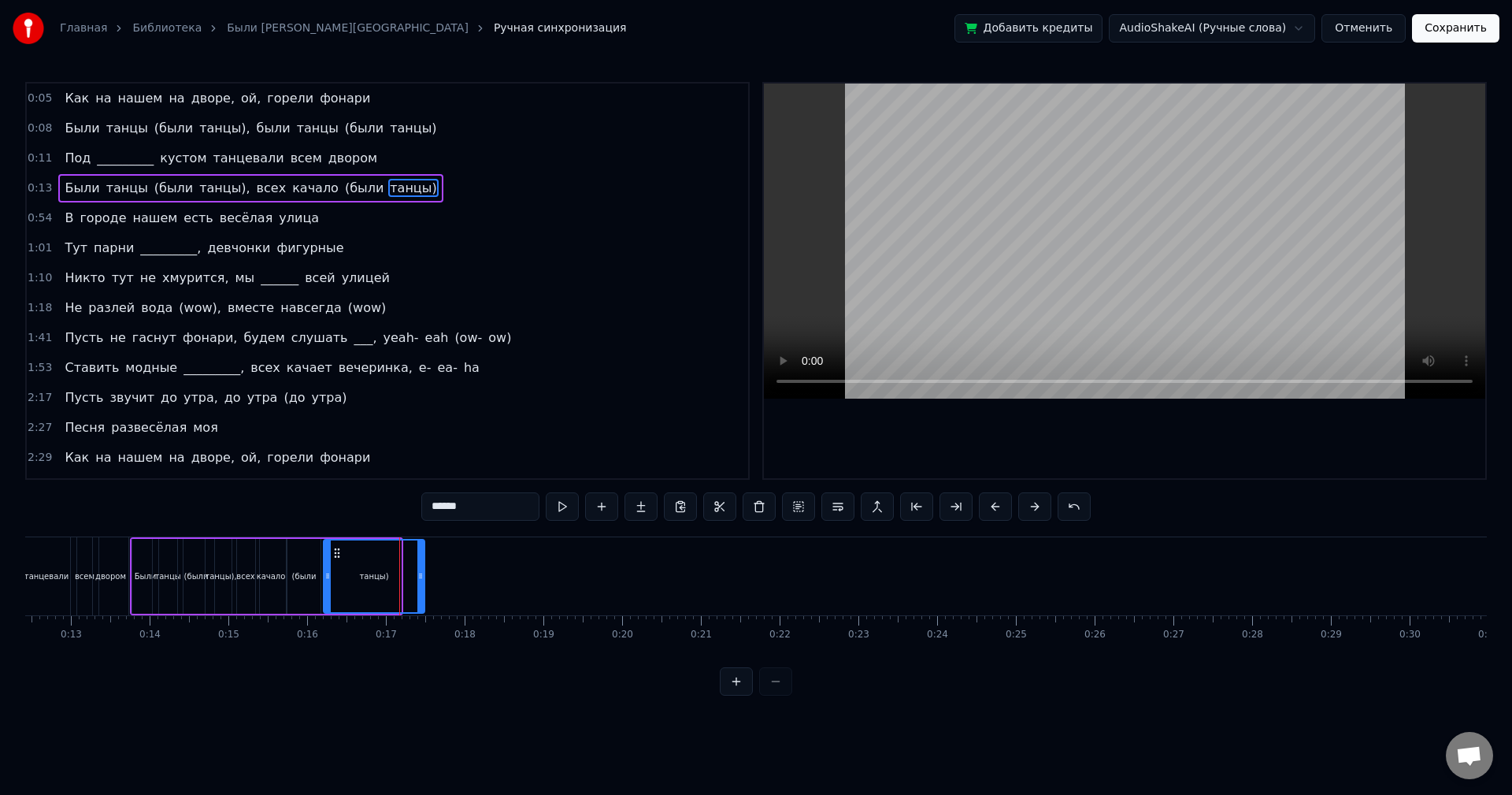
click at [421, 568] on div at bounding box center [421, 576] width 6 height 72
click at [551, 511] on button at bounding box center [562, 506] width 33 height 28
drag, startPoint x: 423, startPoint y: 569, endPoint x: 372, endPoint y: 569, distance: 51.0
click at [372, 569] on div at bounding box center [370, 576] width 6 height 72
click at [559, 509] on button at bounding box center [562, 506] width 33 height 28
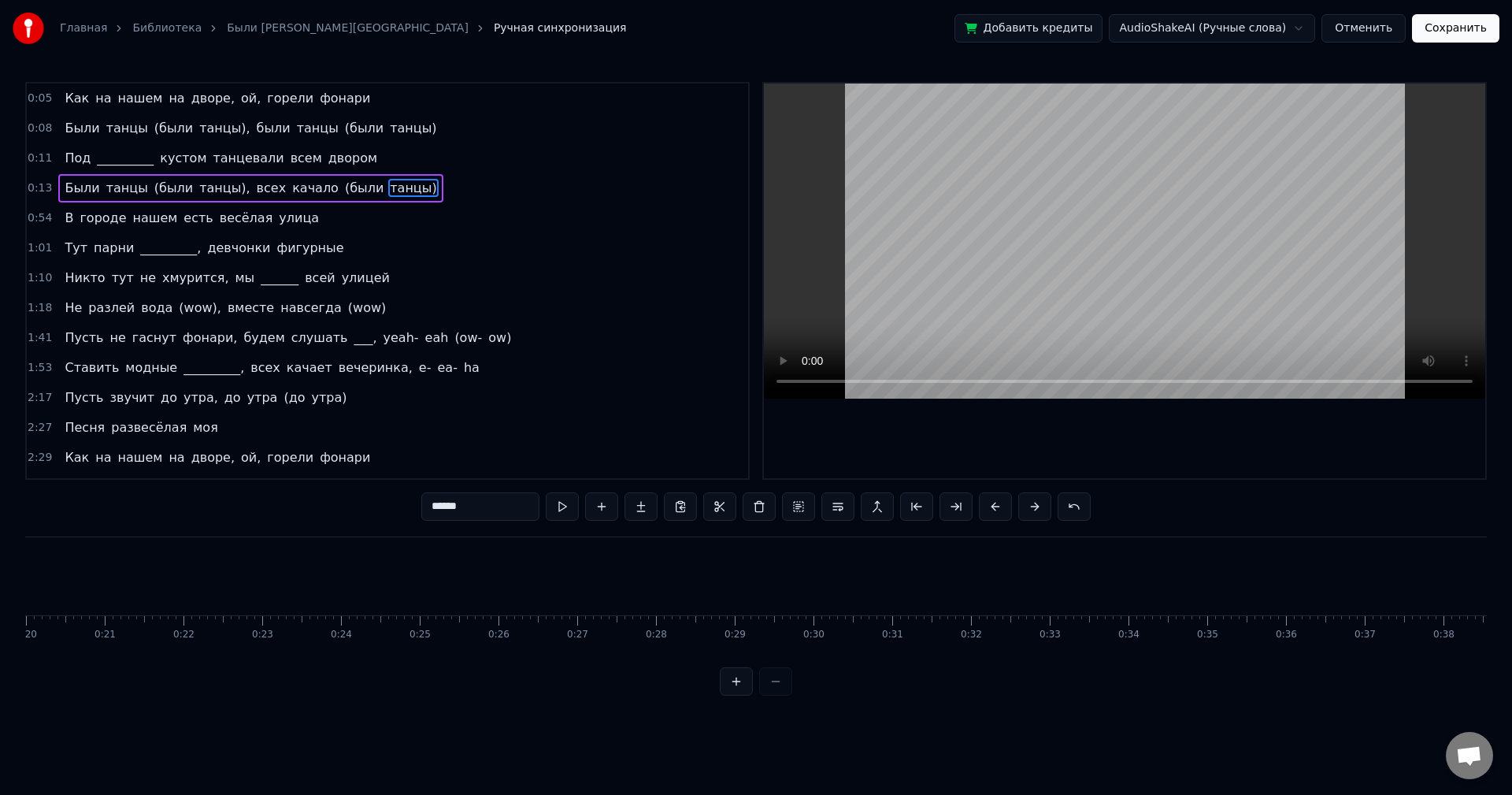
scroll to position [0, 1646]
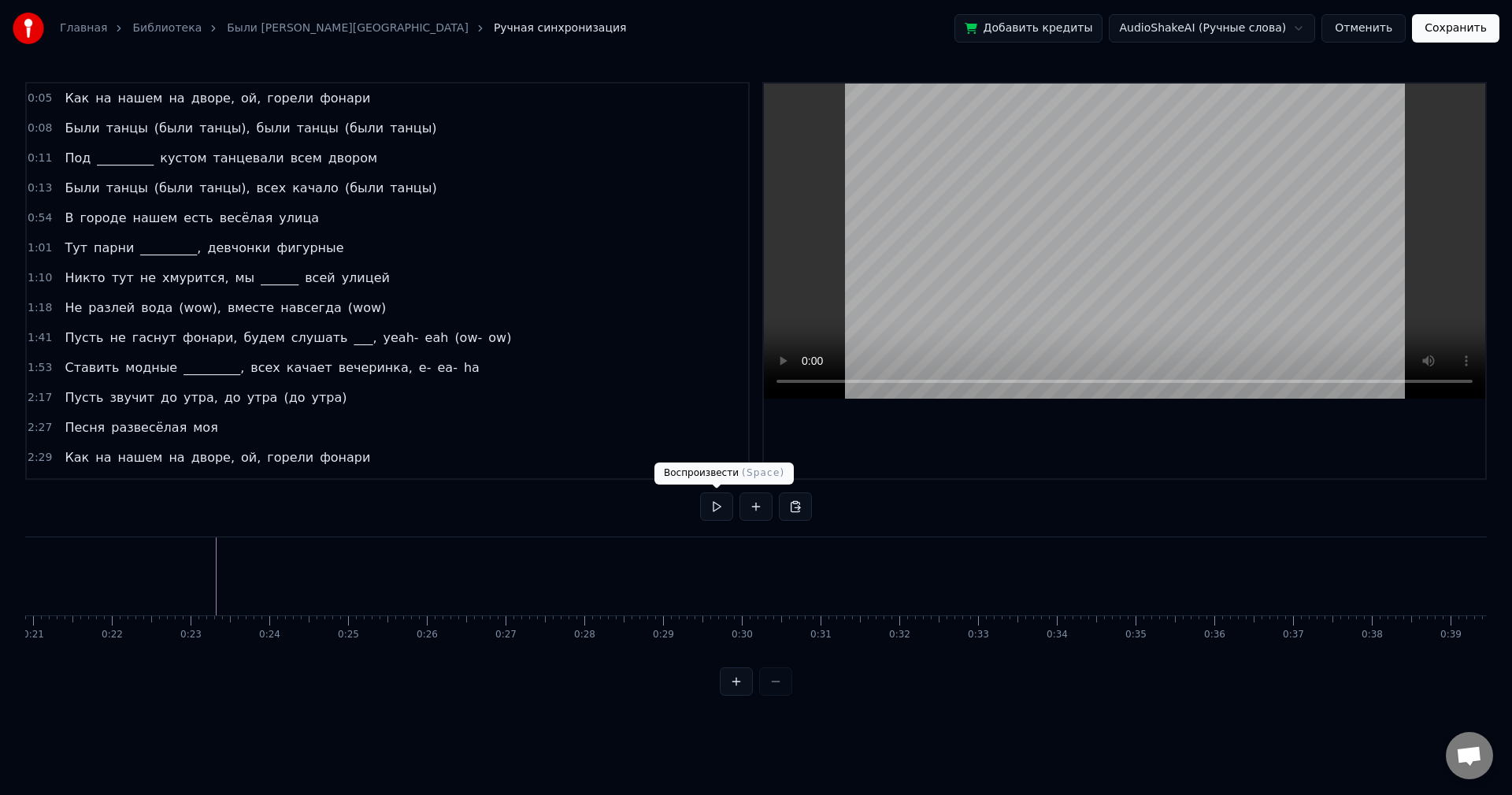
click at [706, 503] on button at bounding box center [717, 506] width 33 height 28
click at [728, 507] on button at bounding box center [717, 506] width 33 height 28
click at [724, 508] on button at bounding box center [717, 506] width 33 height 28
click at [714, 507] on button at bounding box center [717, 506] width 33 height 28
click at [713, 507] on button at bounding box center [717, 506] width 33 height 28
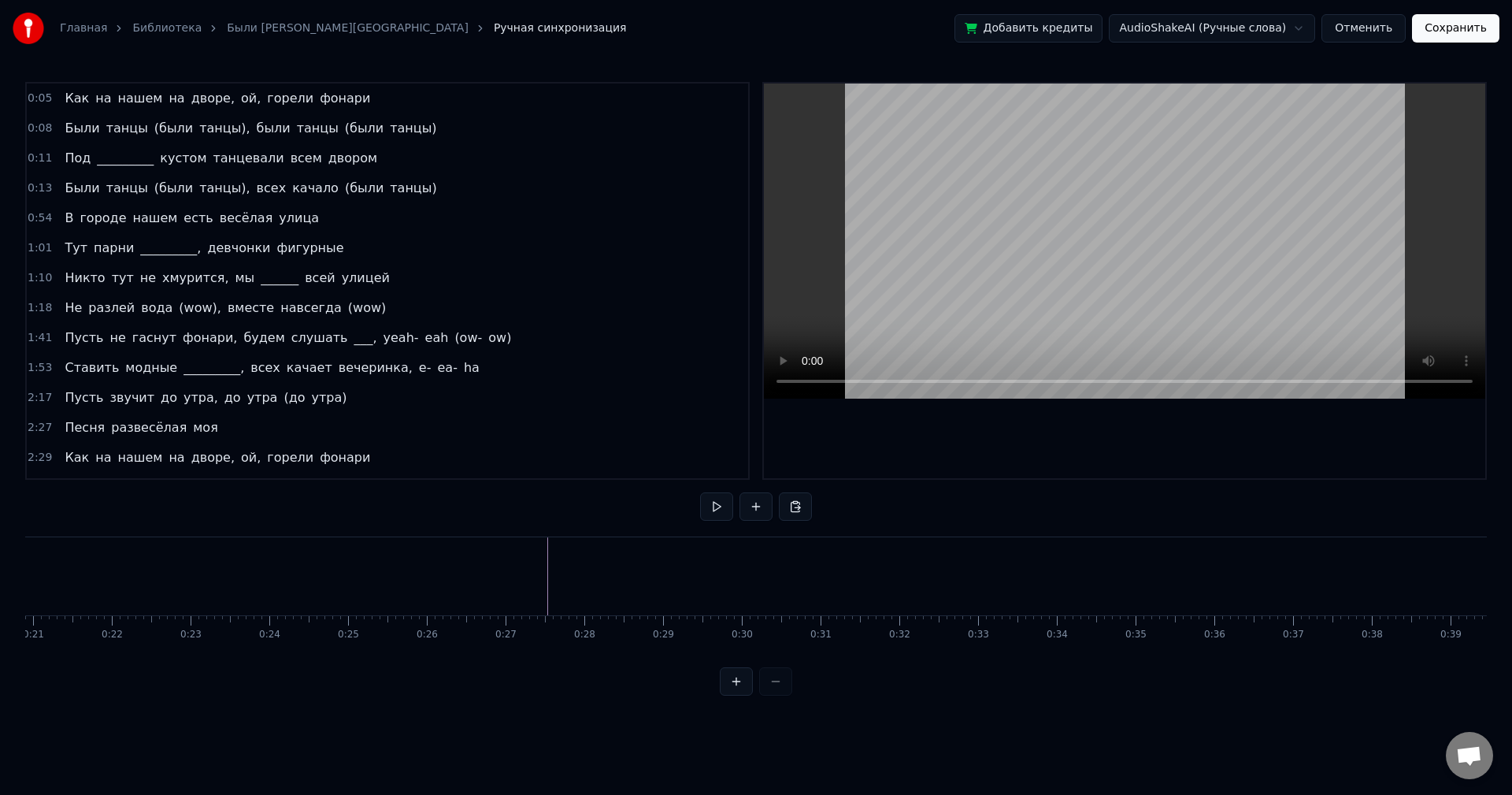
click at [713, 507] on button at bounding box center [717, 506] width 33 height 28
click at [563, 531] on div "0:05 Как на нашем на дворе, ой, горели фонари 0:08 Были танцы (были танцы), был…" at bounding box center [756, 389] width 1462 height 614
click at [514, 521] on div "0:05 Как на нашем на дворе, ой, горели фонари 0:08 Были танцы (были танцы), был…" at bounding box center [756, 389] width 1462 height 614
click at [379, 93] on div "0:05 Как на нашем на дворе, ой, горели фонари" at bounding box center [387, 99] width 721 height 30
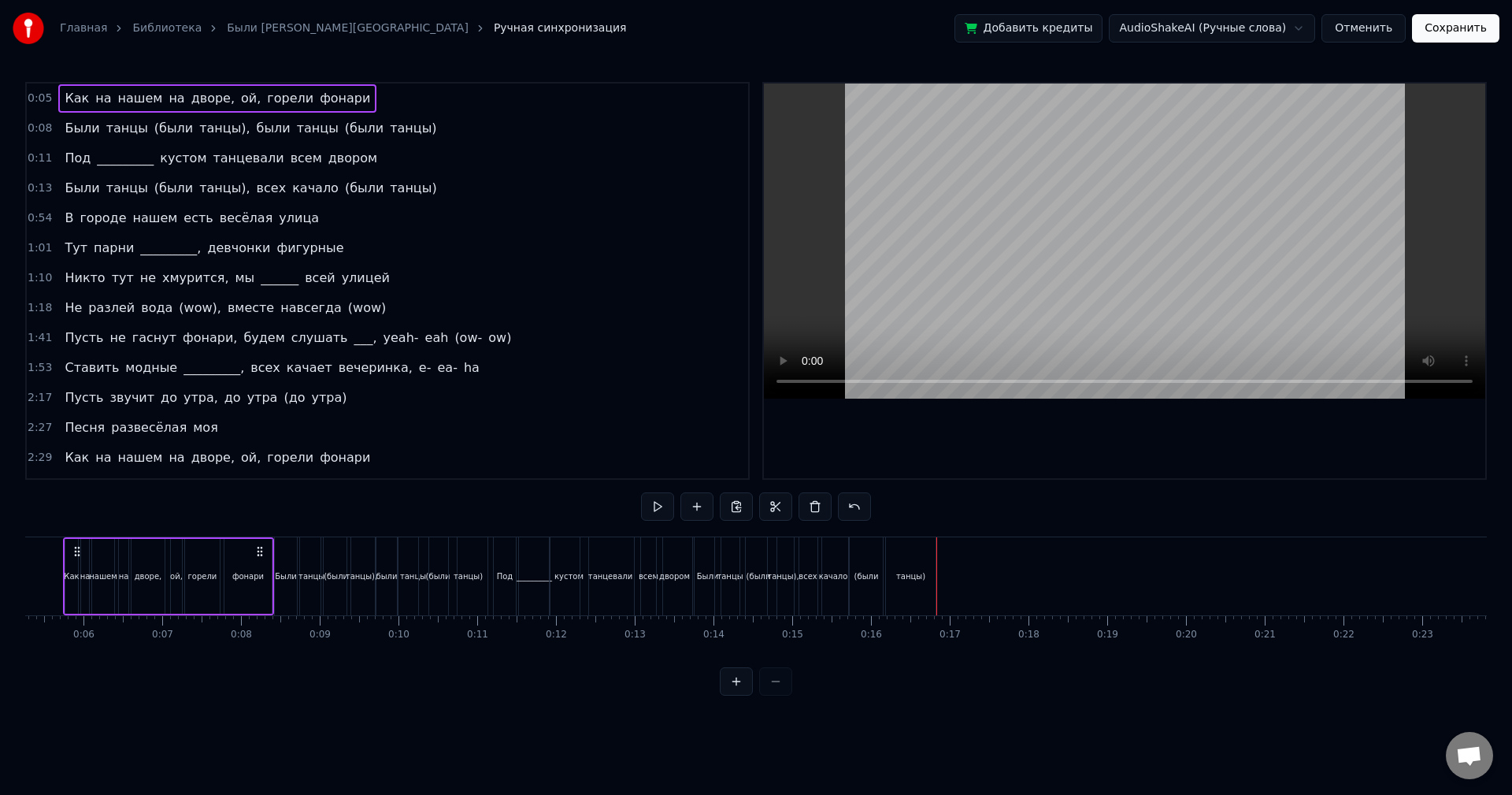
scroll to position [0, 374]
click at [114, 515] on div "0:05 Как на нашем на дворе, ой, горели фонари 0:08 Были танцы (были танцы), был…" at bounding box center [756, 389] width 1462 height 614
click at [52, 528] on div "0:05 Как на нашем на дворе, ой, горели фонари 0:08 Были танцы (были танцы), был…" at bounding box center [756, 389] width 1462 height 614
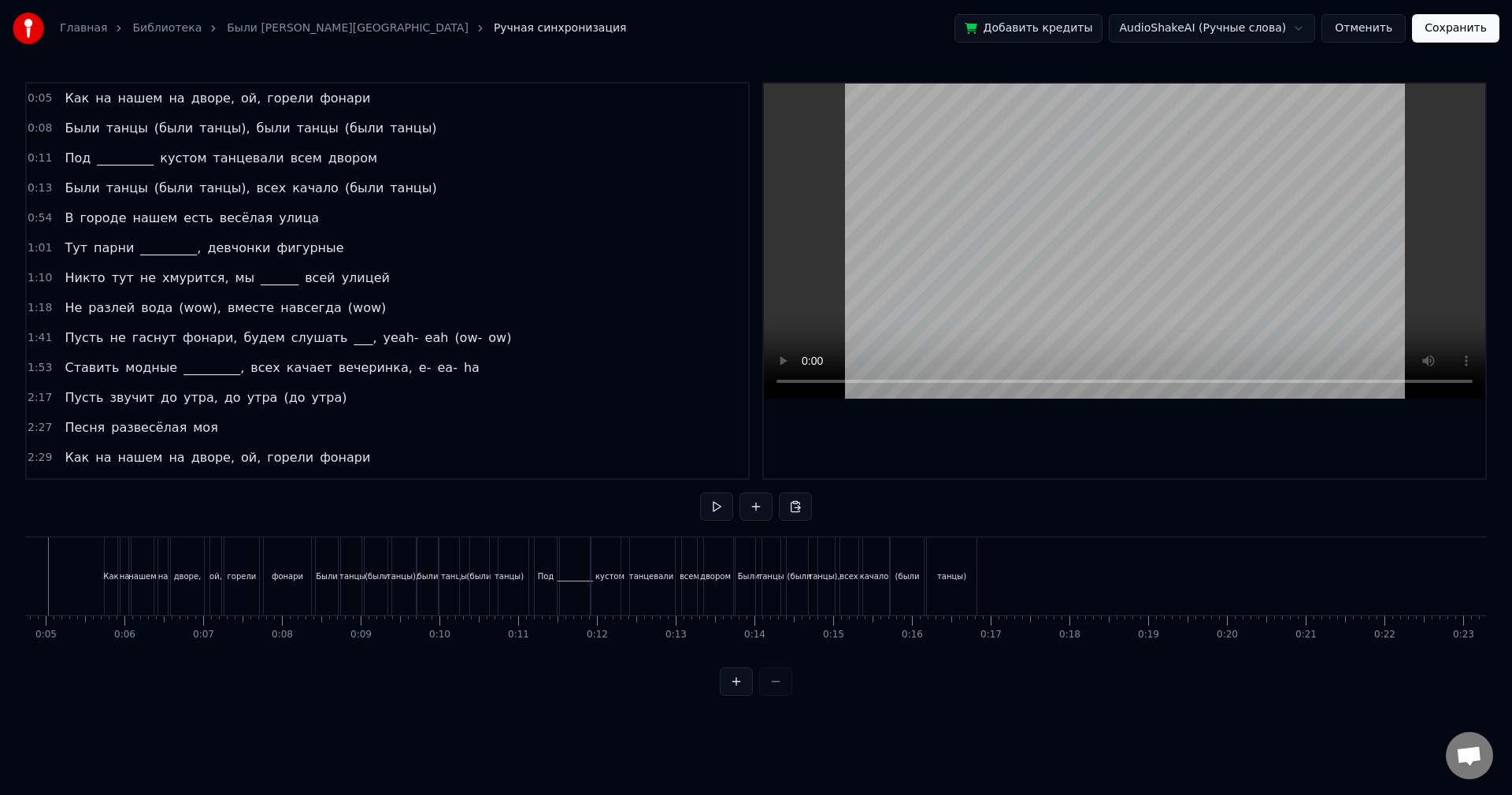
scroll to position [0, 318]
click at [708, 509] on button at bounding box center [717, 506] width 33 height 28
click at [998, 558] on div "танцы)" at bounding box center [1007, 576] width 50 height 78
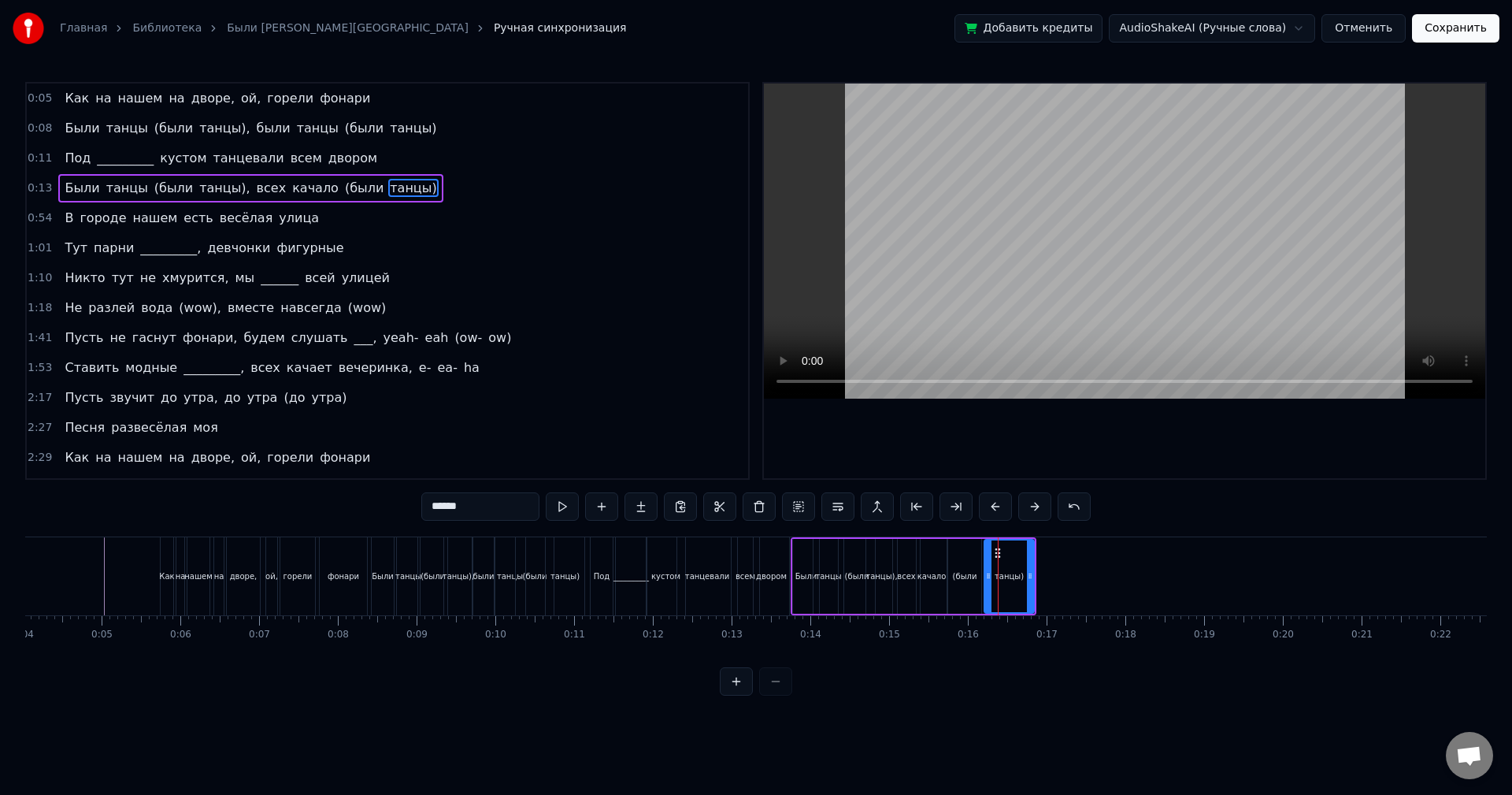
click at [285, 215] on div "В городе нашем есть весёлая улица" at bounding box center [192, 218] width 267 height 28
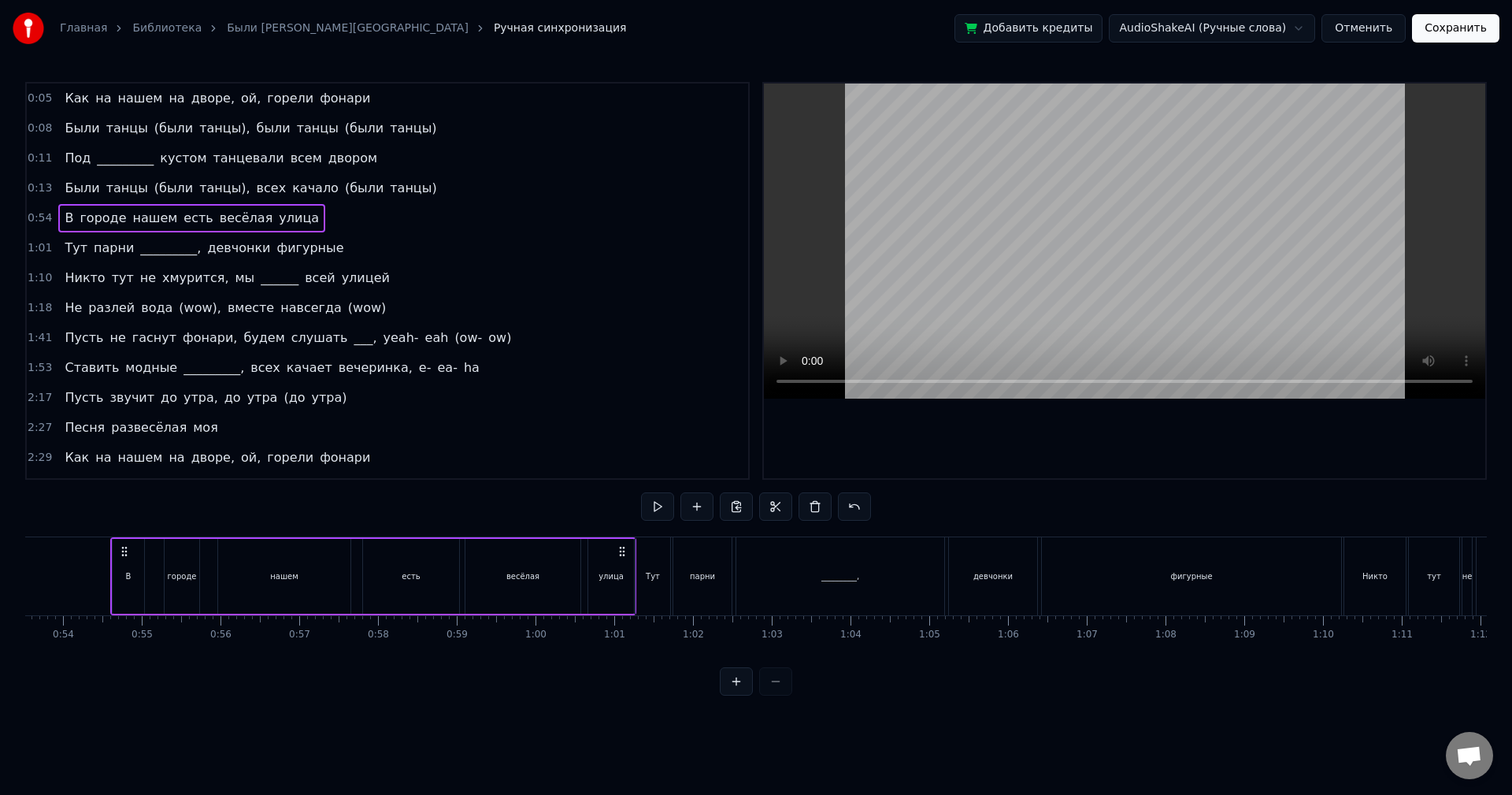
scroll to position [0, 4221]
click at [657, 505] on button at bounding box center [657, 506] width 33 height 28
click at [657, 506] on button at bounding box center [657, 506] width 33 height 28
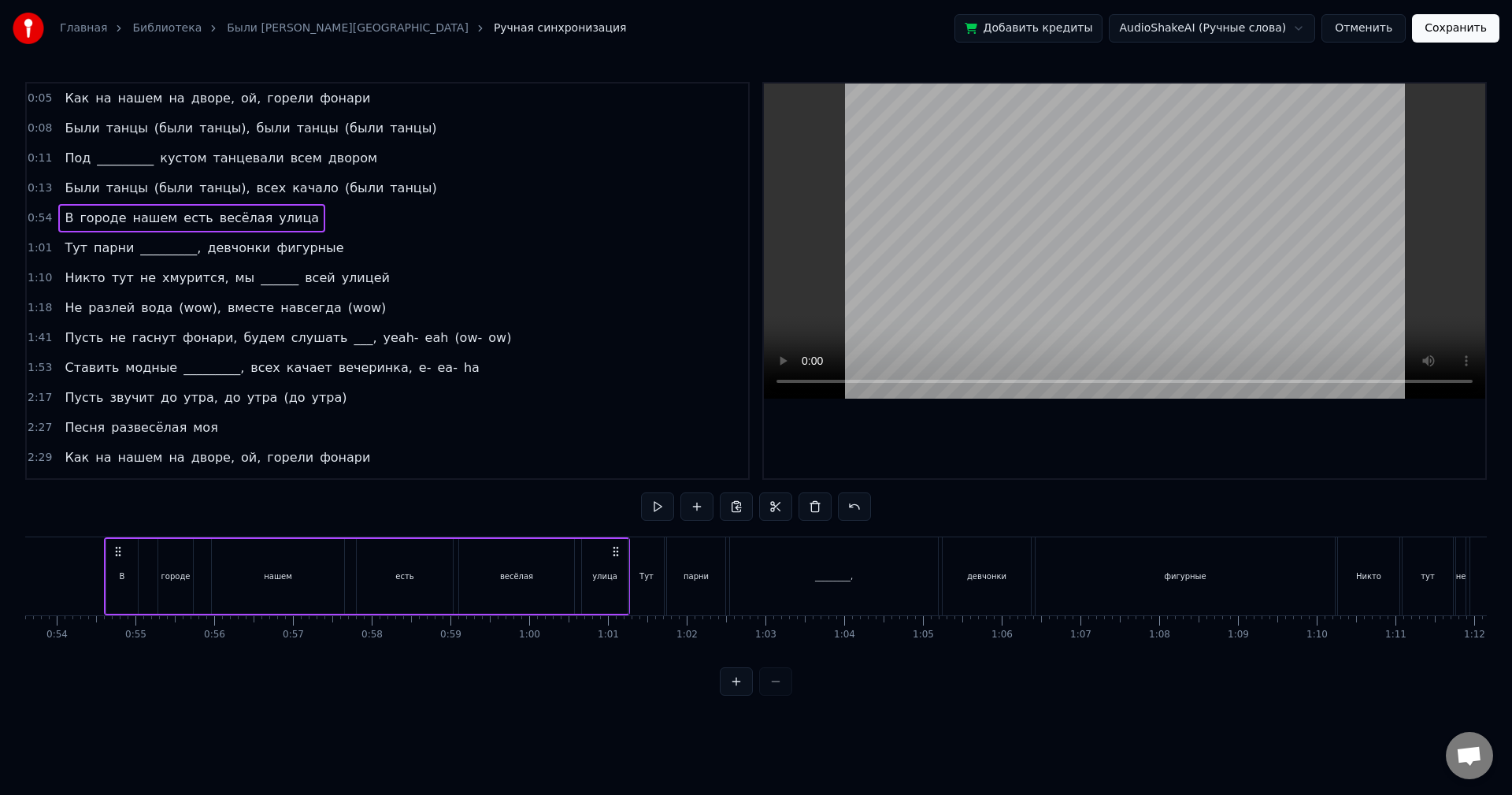
click at [657, 506] on button at bounding box center [657, 506] width 33 height 28
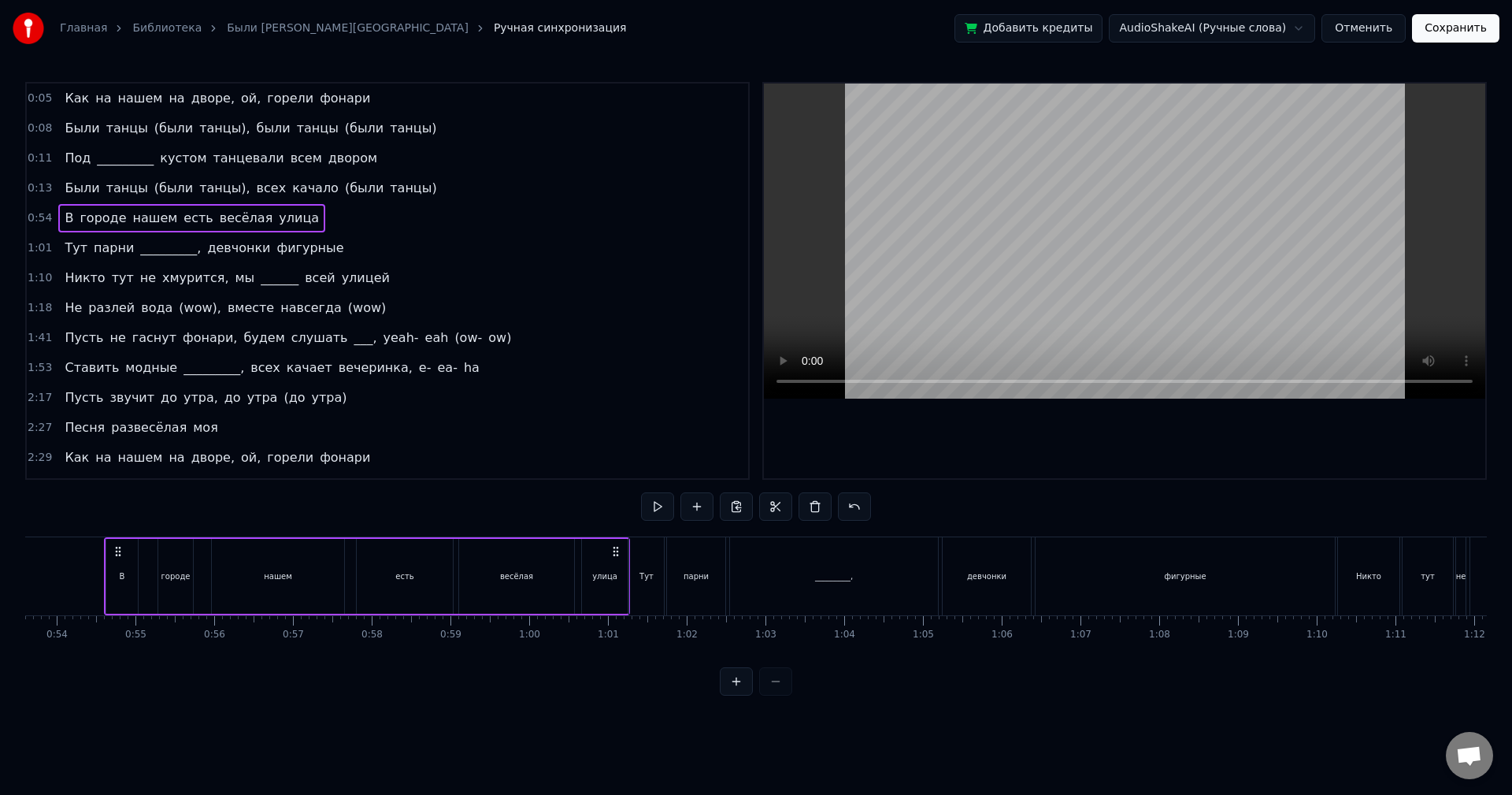
click at [657, 506] on button at bounding box center [657, 506] width 33 height 28
click at [703, 548] on div "парни" at bounding box center [696, 576] width 58 height 78
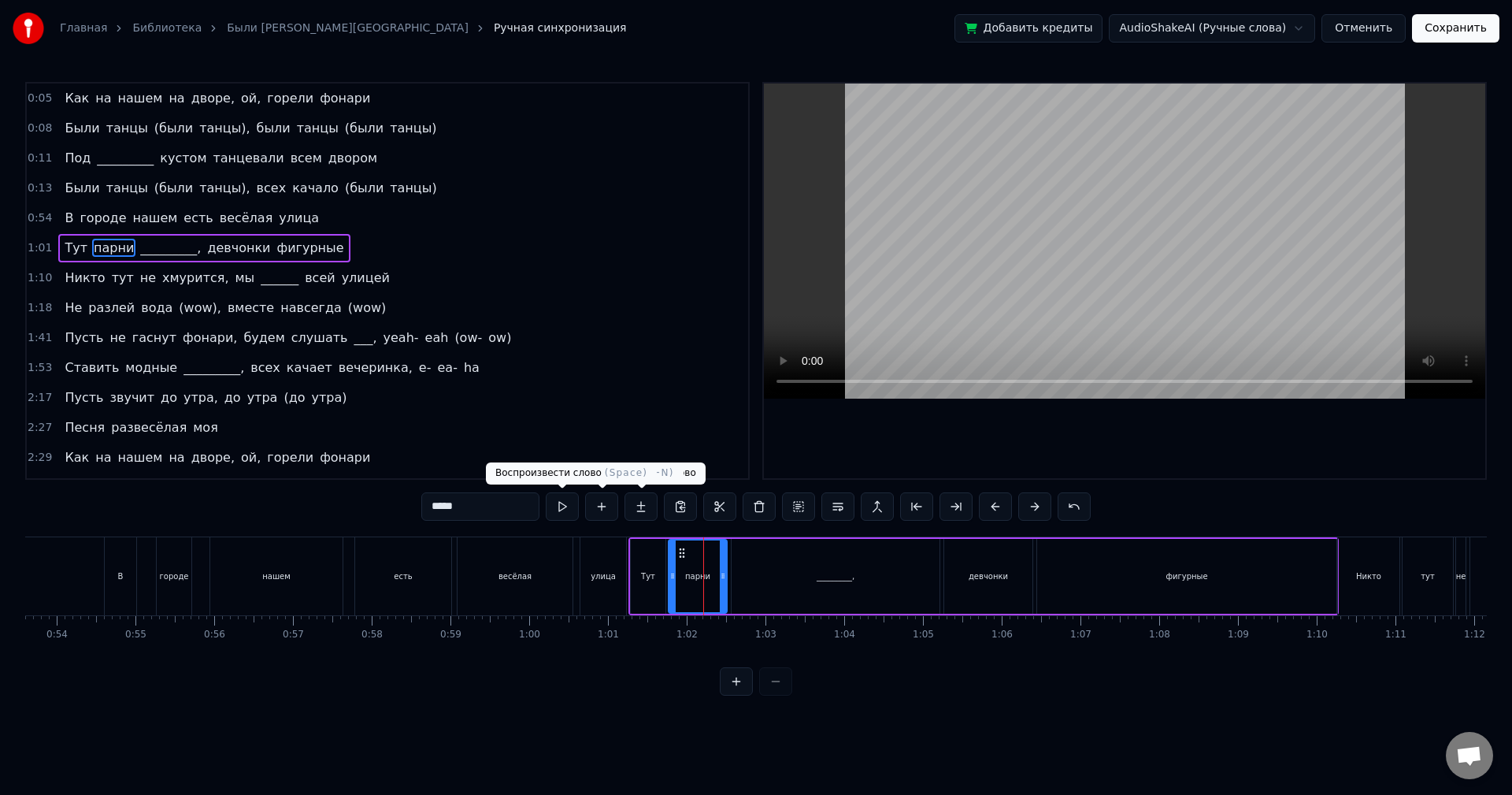
click at [566, 506] on button at bounding box center [562, 506] width 33 height 28
click at [565, 506] on button at bounding box center [562, 506] width 33 height 28
click at [1356, 28] on button "Отменить" at bounding box center [1363, 28] width 84 height 28
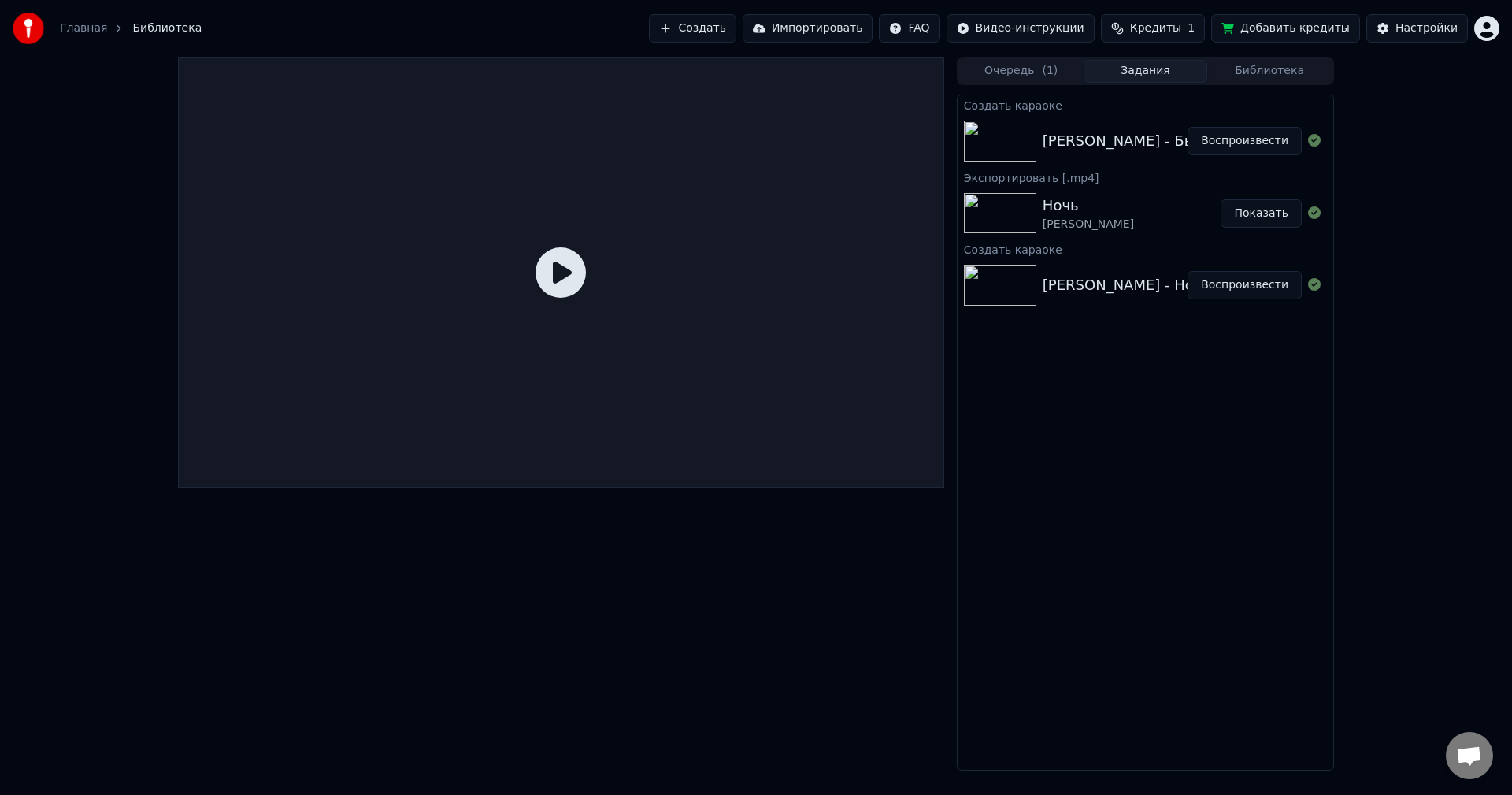
click at [1022, 144] on img at bounding box center [1000, 141] width 73 height 41
click at [1228, 138] on button "Воспроизвести" at bounding box center [1245, 141] width 114 height 28
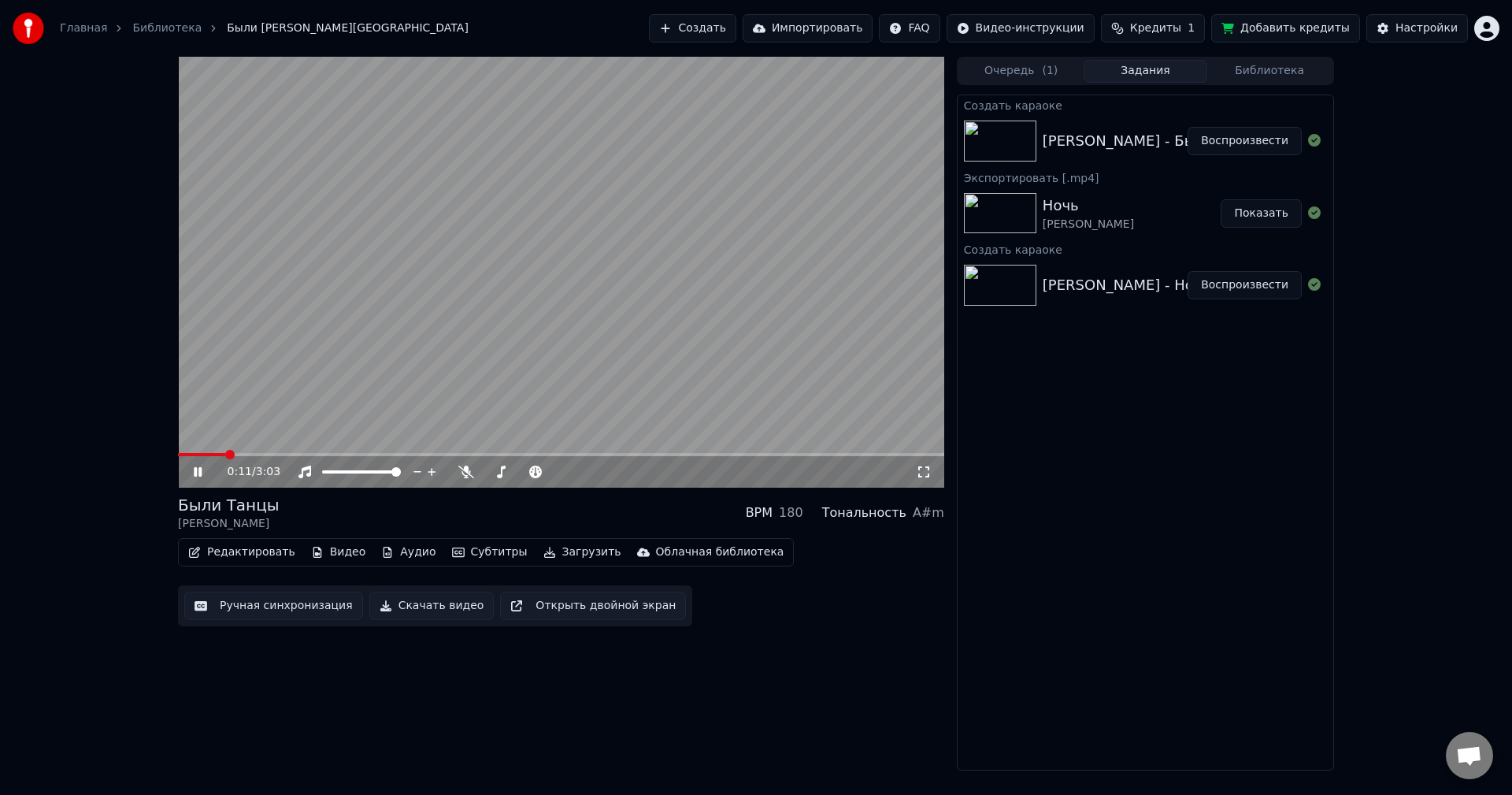
click at [301, 600] on button "Ручная синхронизация" at bounding box center [274, 606] width 179 height 28
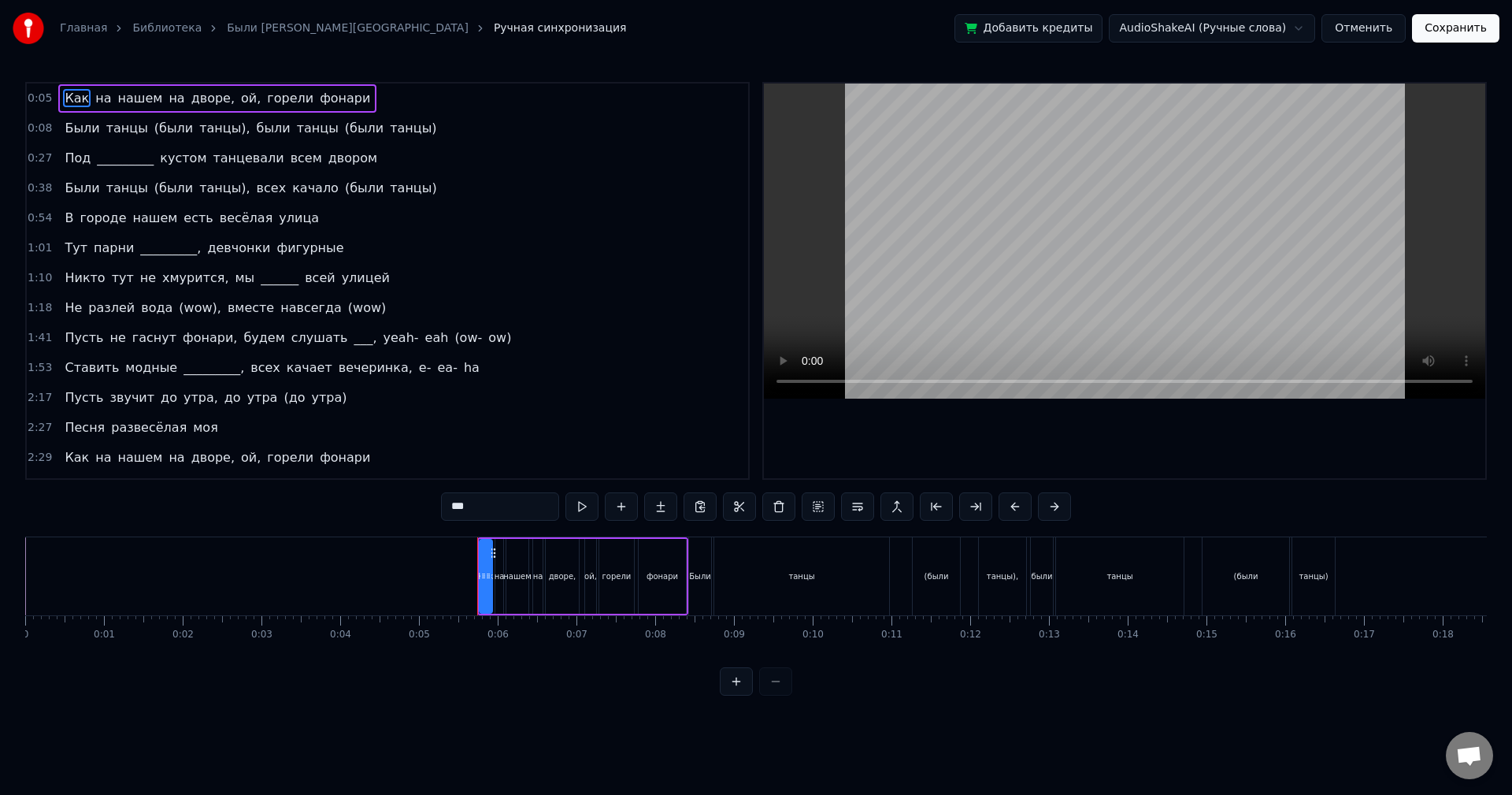
click at [1365, 35] on button "Отменить" at bounding box center [1363, 28] width 84 height 28
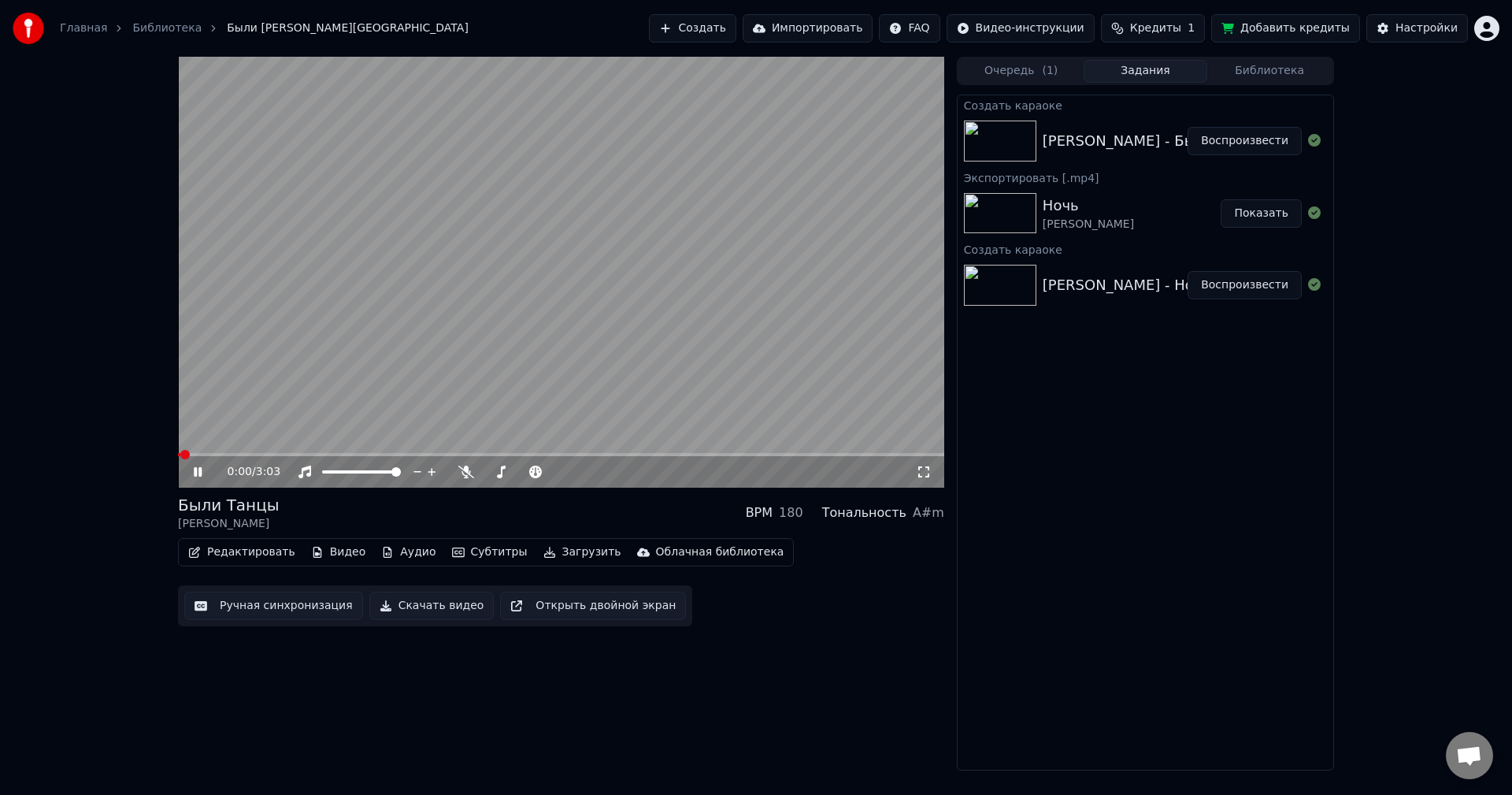
click at [254, 552] on button "Редактировать" at bounding box center [242, 552] width 120 height 22
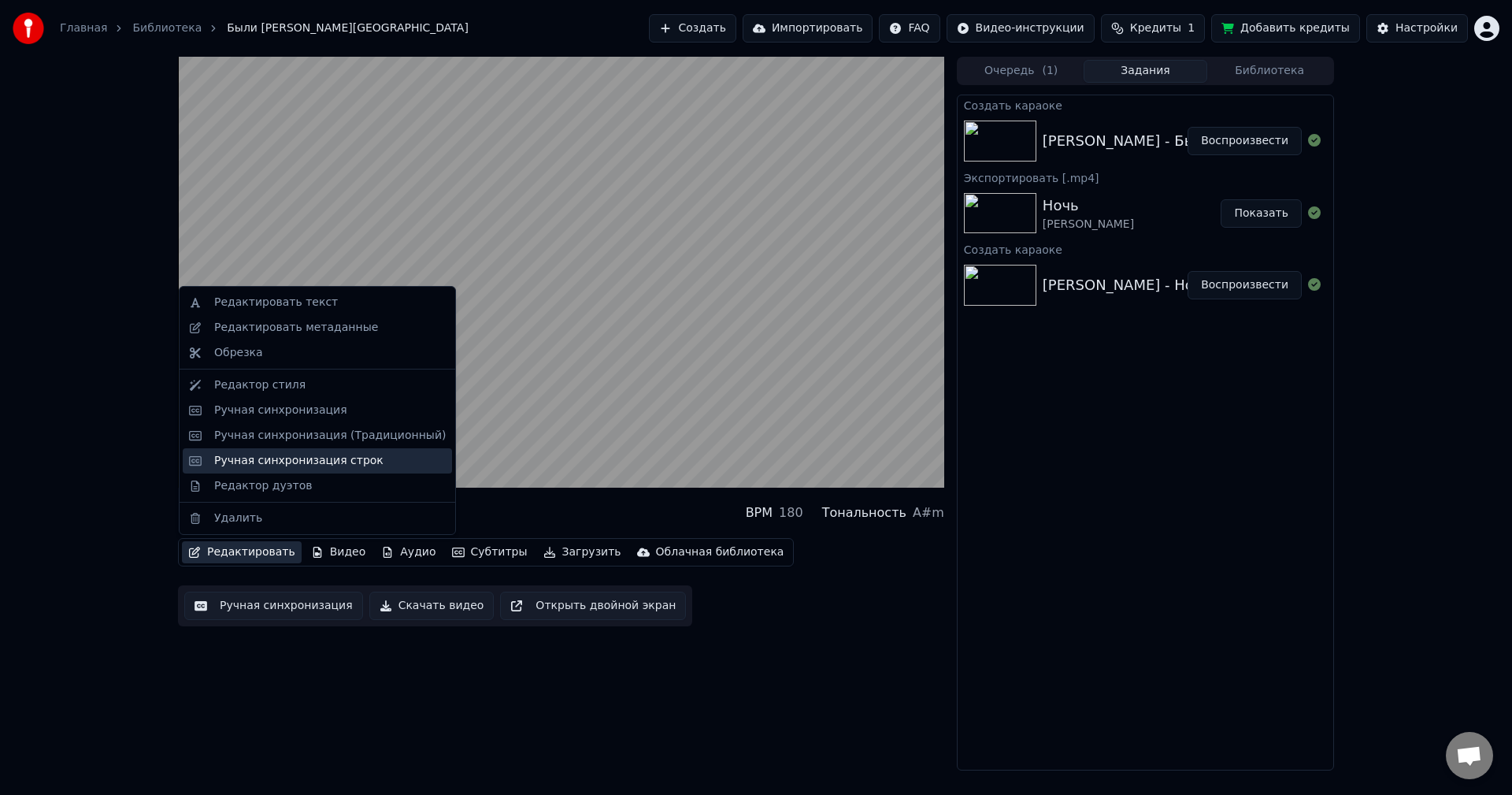
click at [277, 454] on div "Ручная синхронизация строк" at bounding box center [299, 461] width 169 height 16
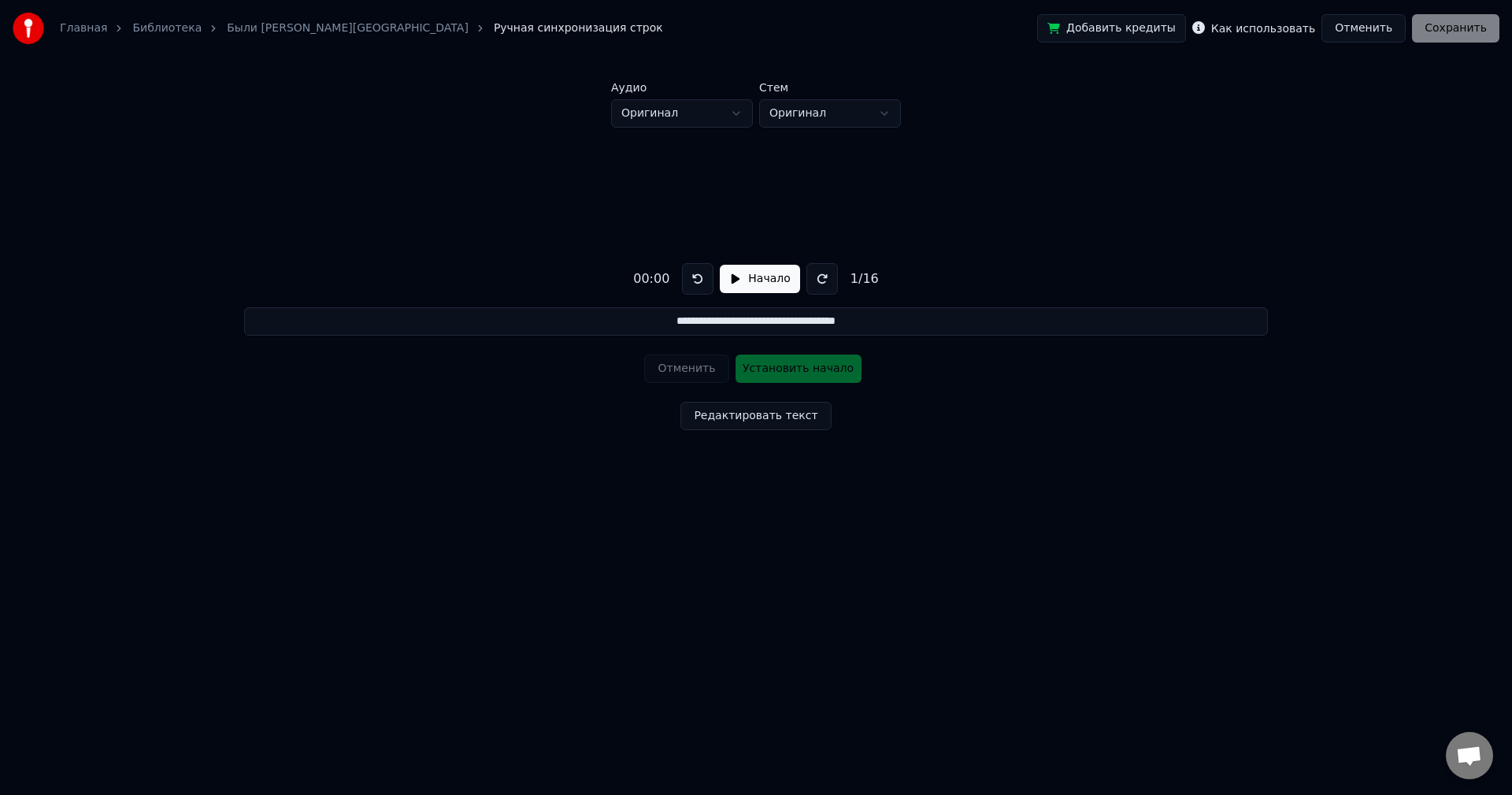
click at [795, 110] on html "**********" at bounding box center [756, 292] width 1512 height 584
click at [729, 278] on button "Начало" at bounding box center [759, 279] width 80 height 28
click at [739, 278] on button "Пауза" at bounding box center [759, 279] width 72 height 28
click at [1351, 37] on button "Отменить" at bounding box center [1363, 28] width 84 height 28
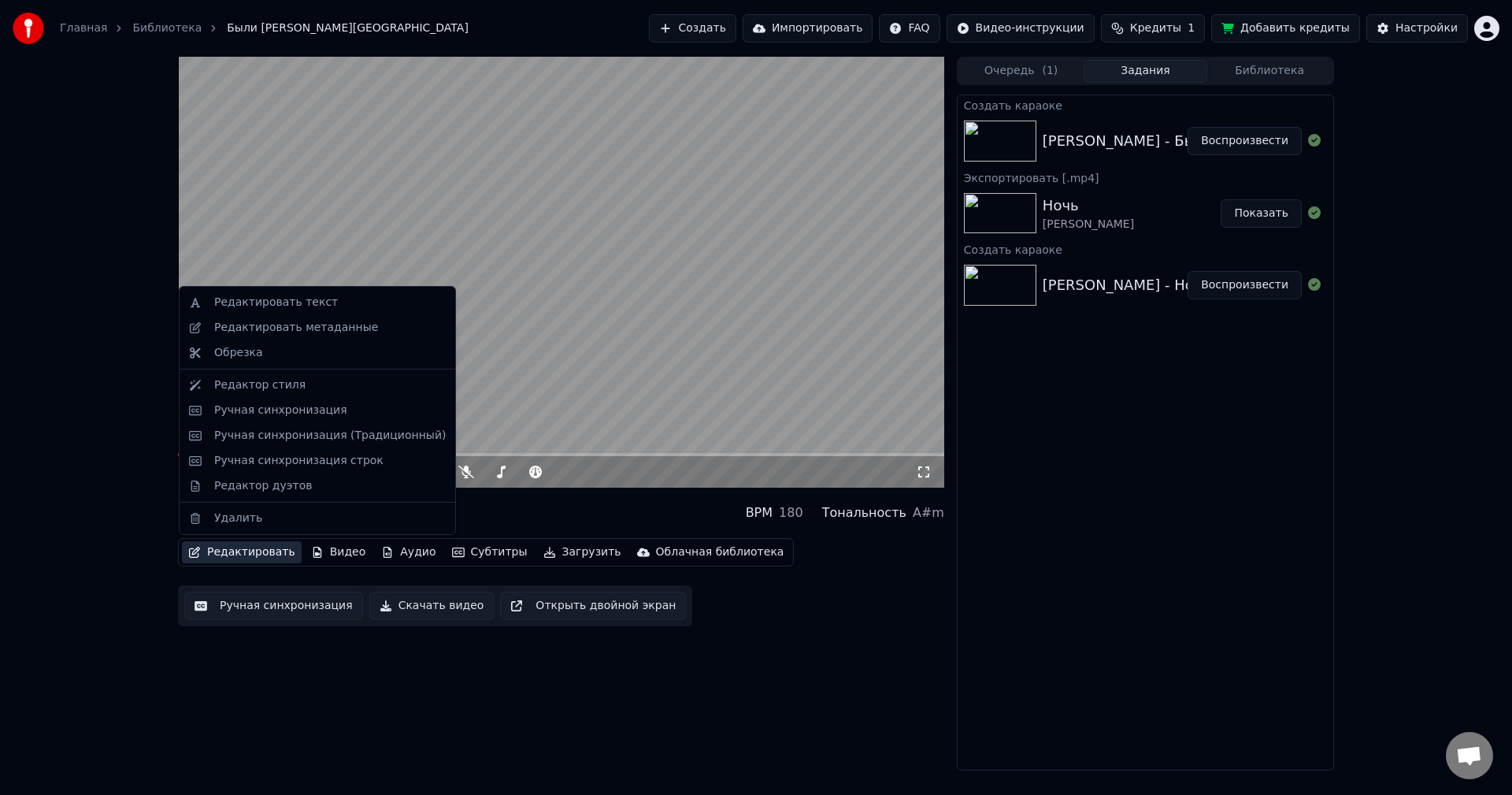
click at [235, 548] on button "Редактировать" at bounding box center [242, 552] width 120 height 22
click at [282, 439] on div "Ручная синхронизация (Традиционный)" at bounding box center [330, 435] width 232 height 16
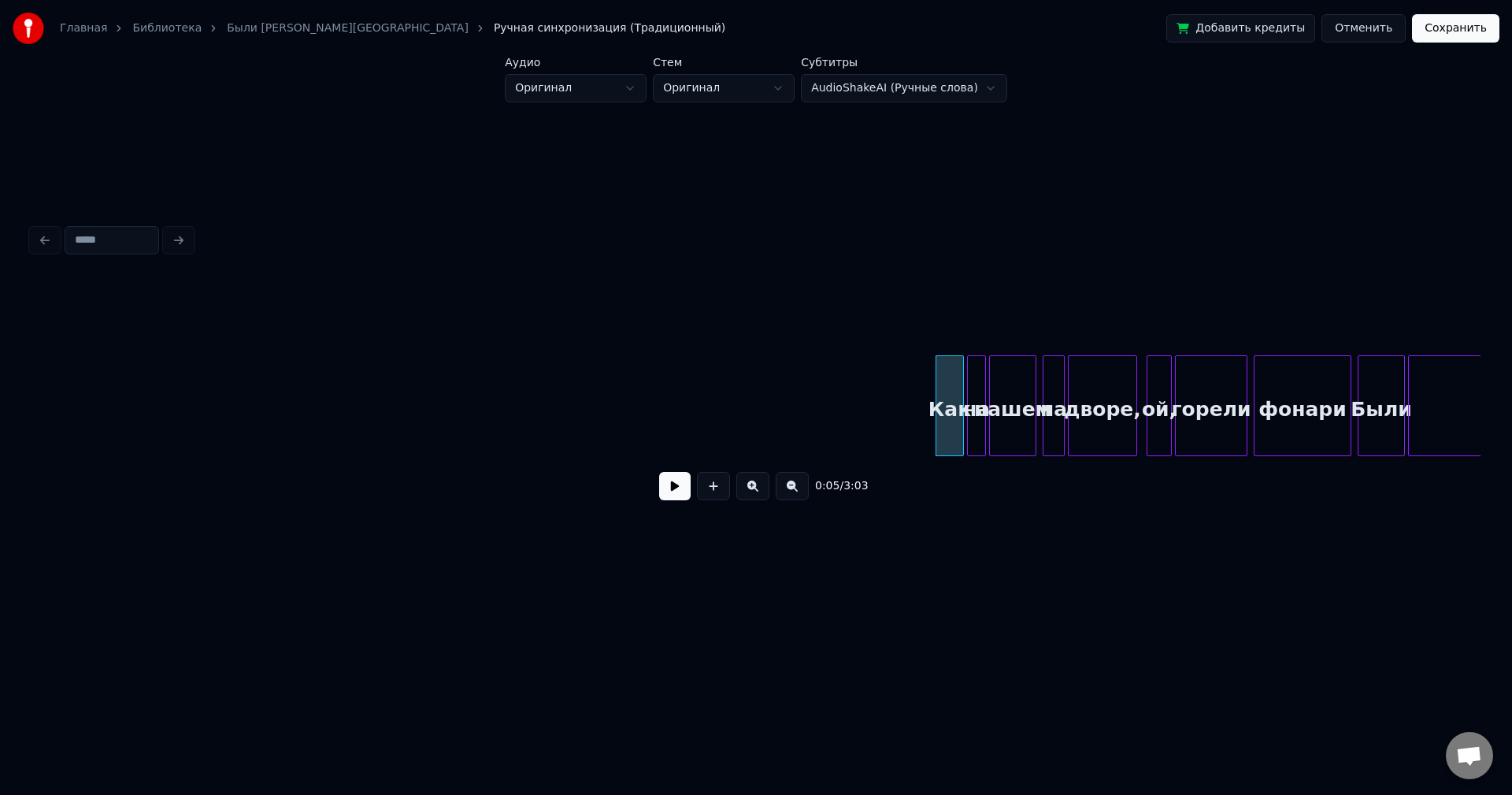
click at [676, 491] on button at bounding box center [675, 486] width 32 height 28
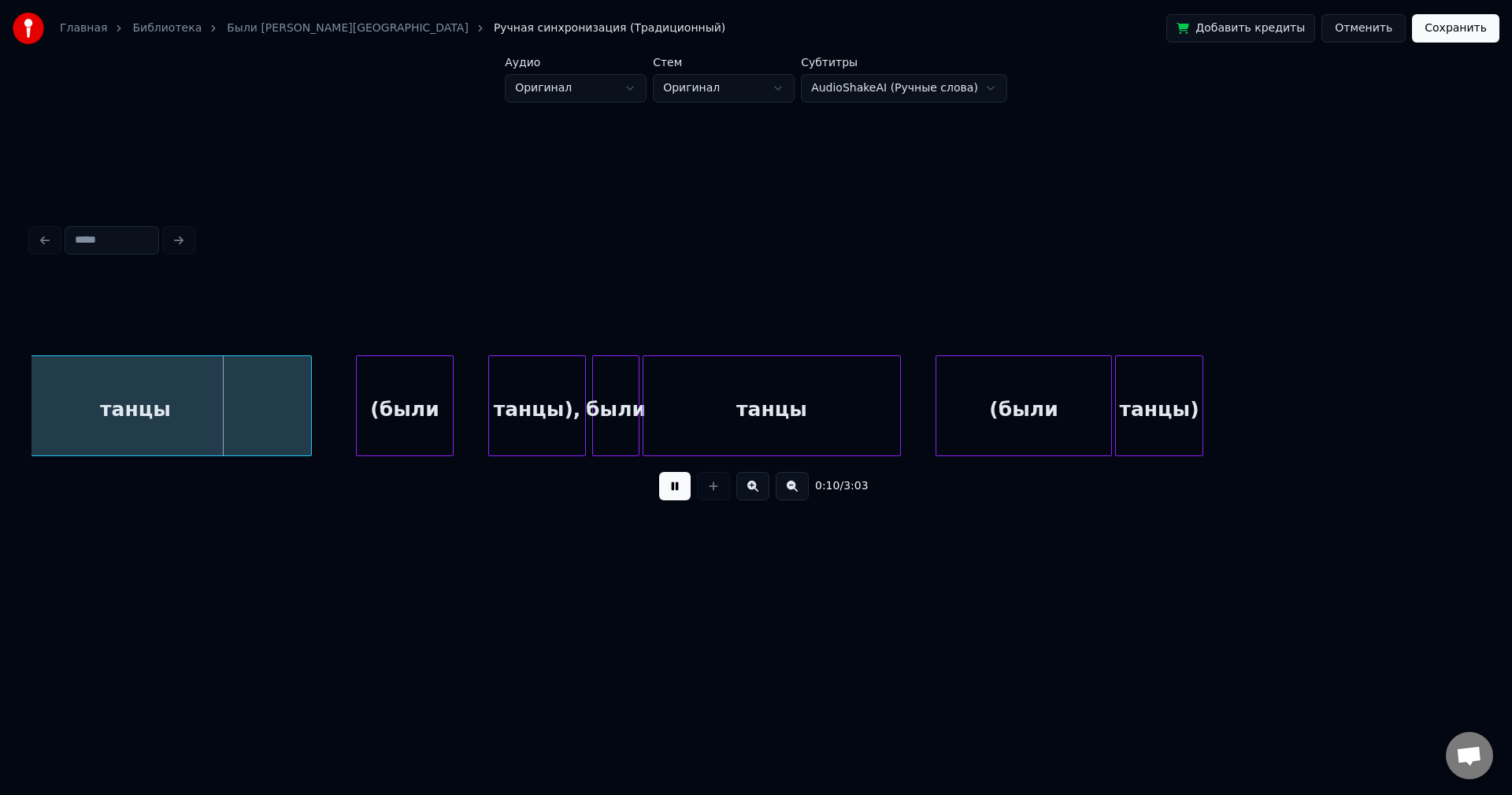
click at [676, 491] on button at bounding box center [675, 486] width 32 height 28
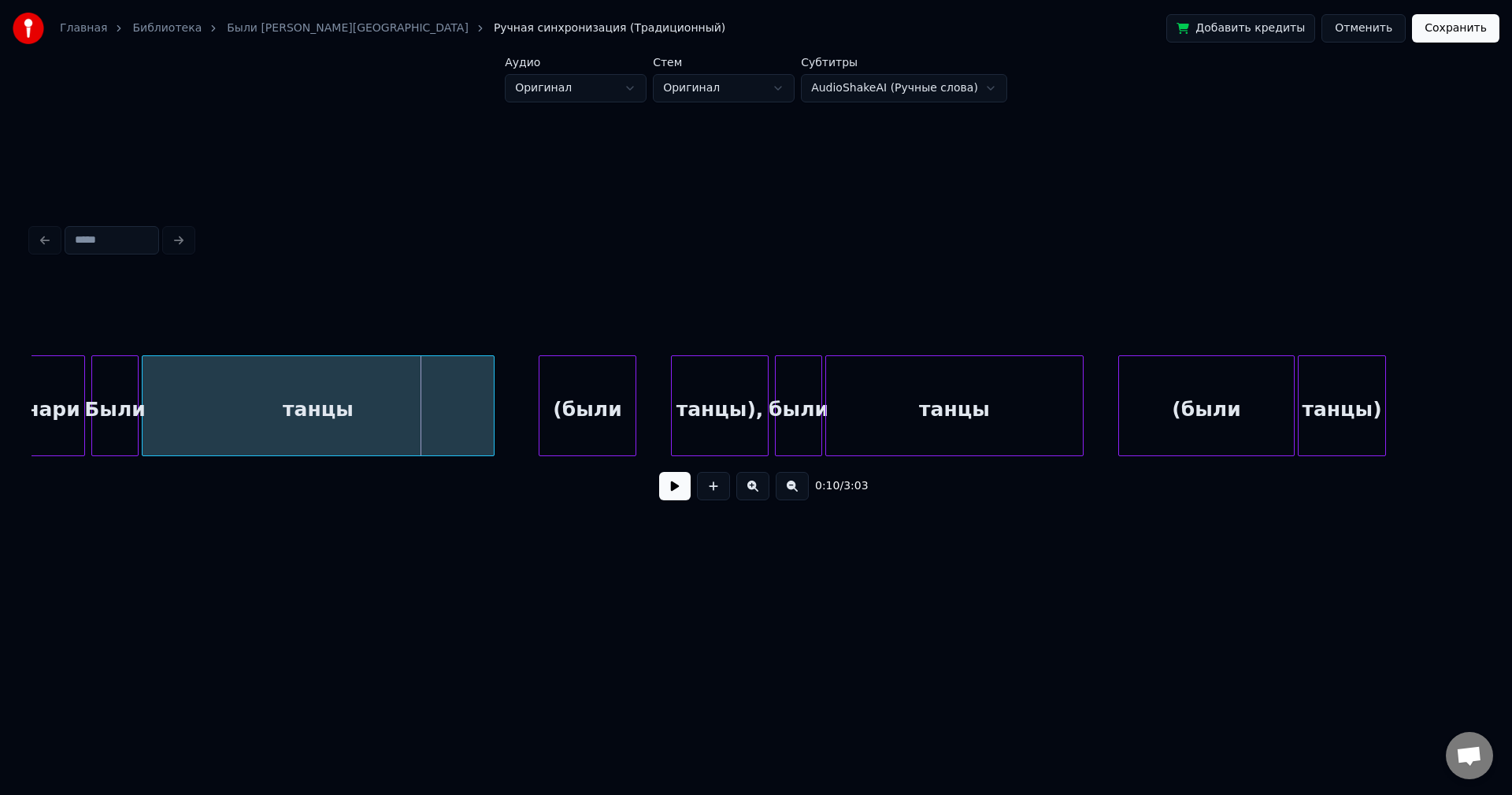
scroll to position [0, 1171]
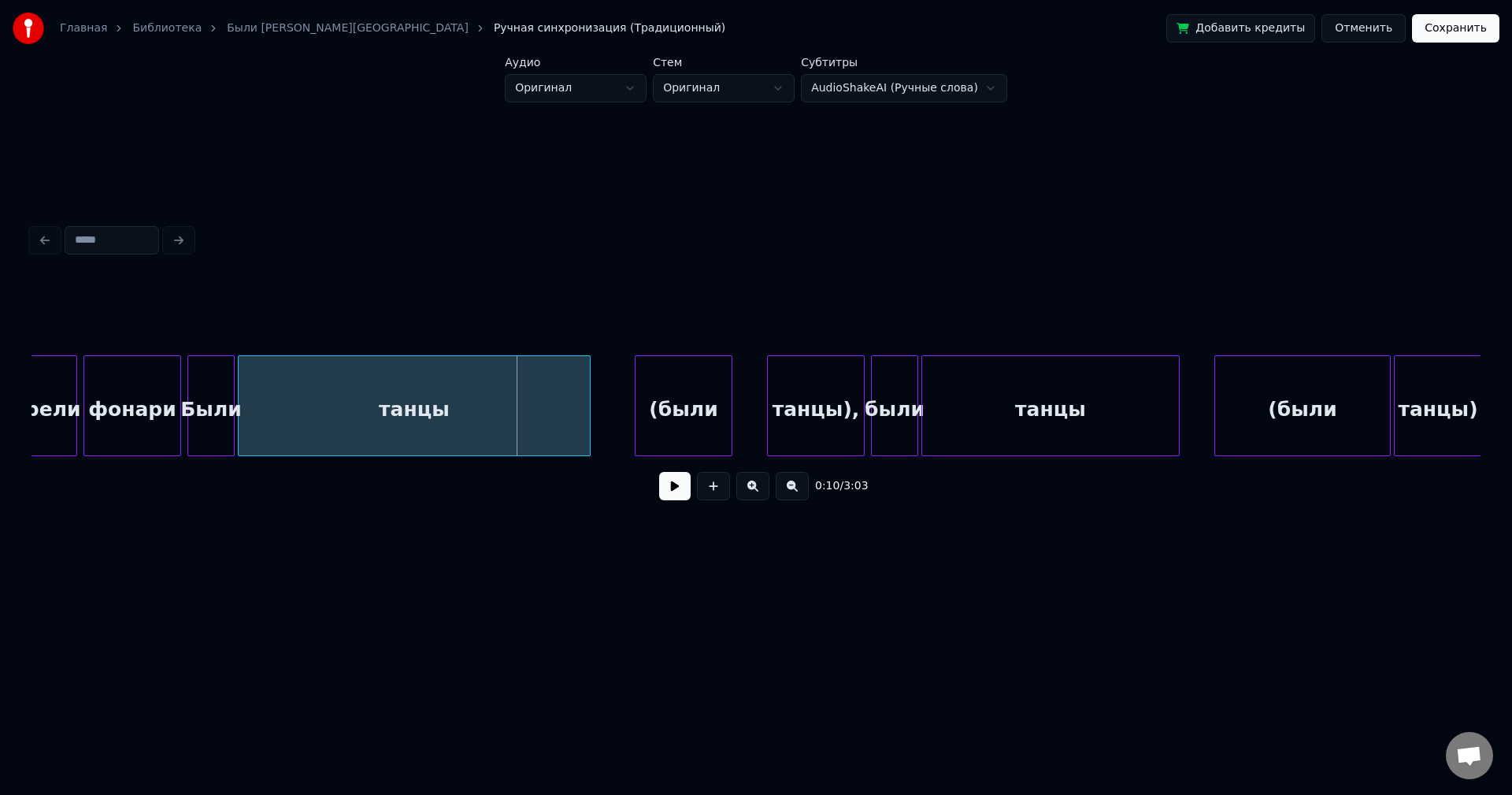
click at [789, 499] on button at bounding box center [792, 486] width 33 height 28
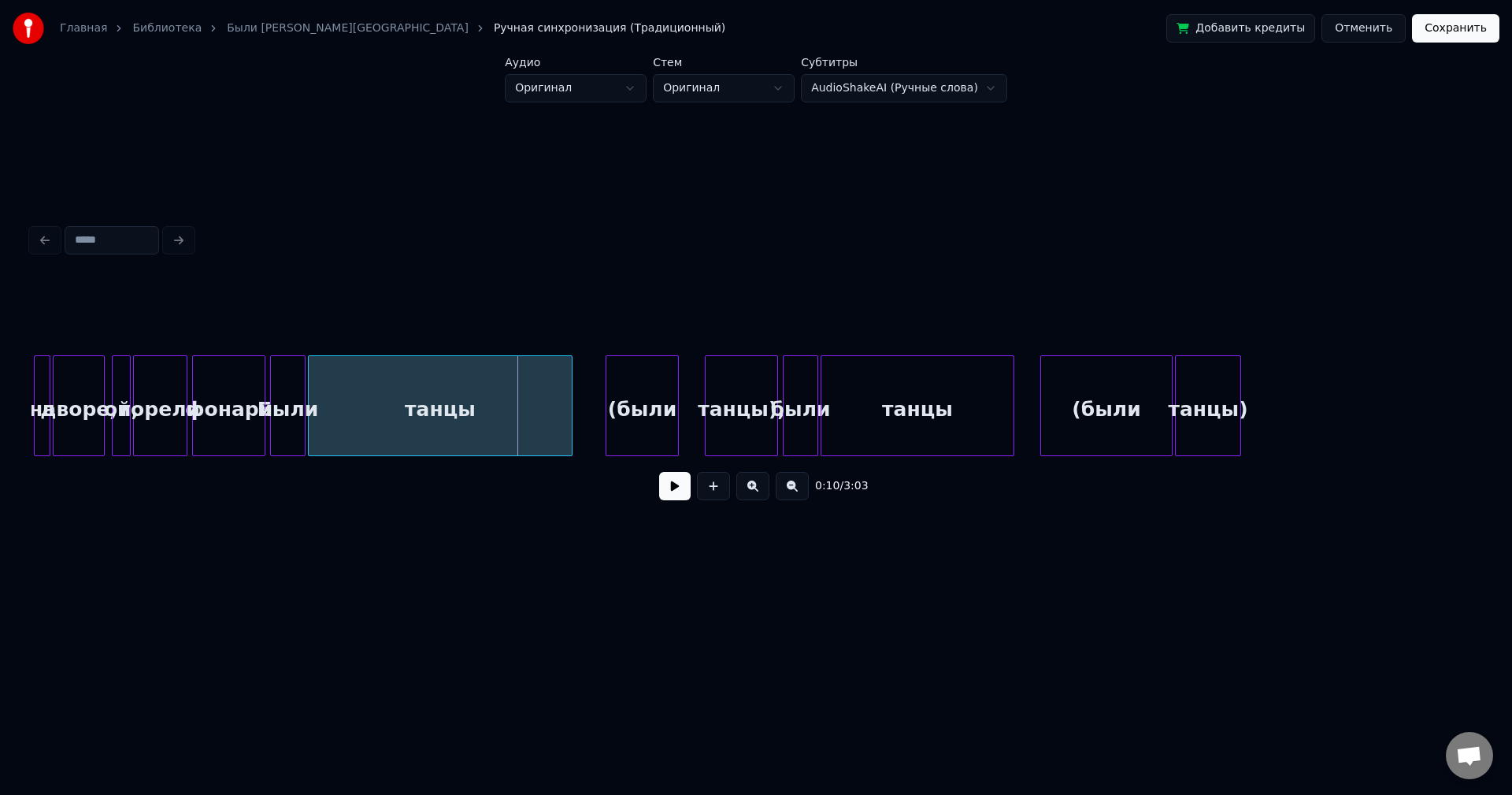
click at [788, 499] on button at bounding box center [792, 486] width 33 height 28
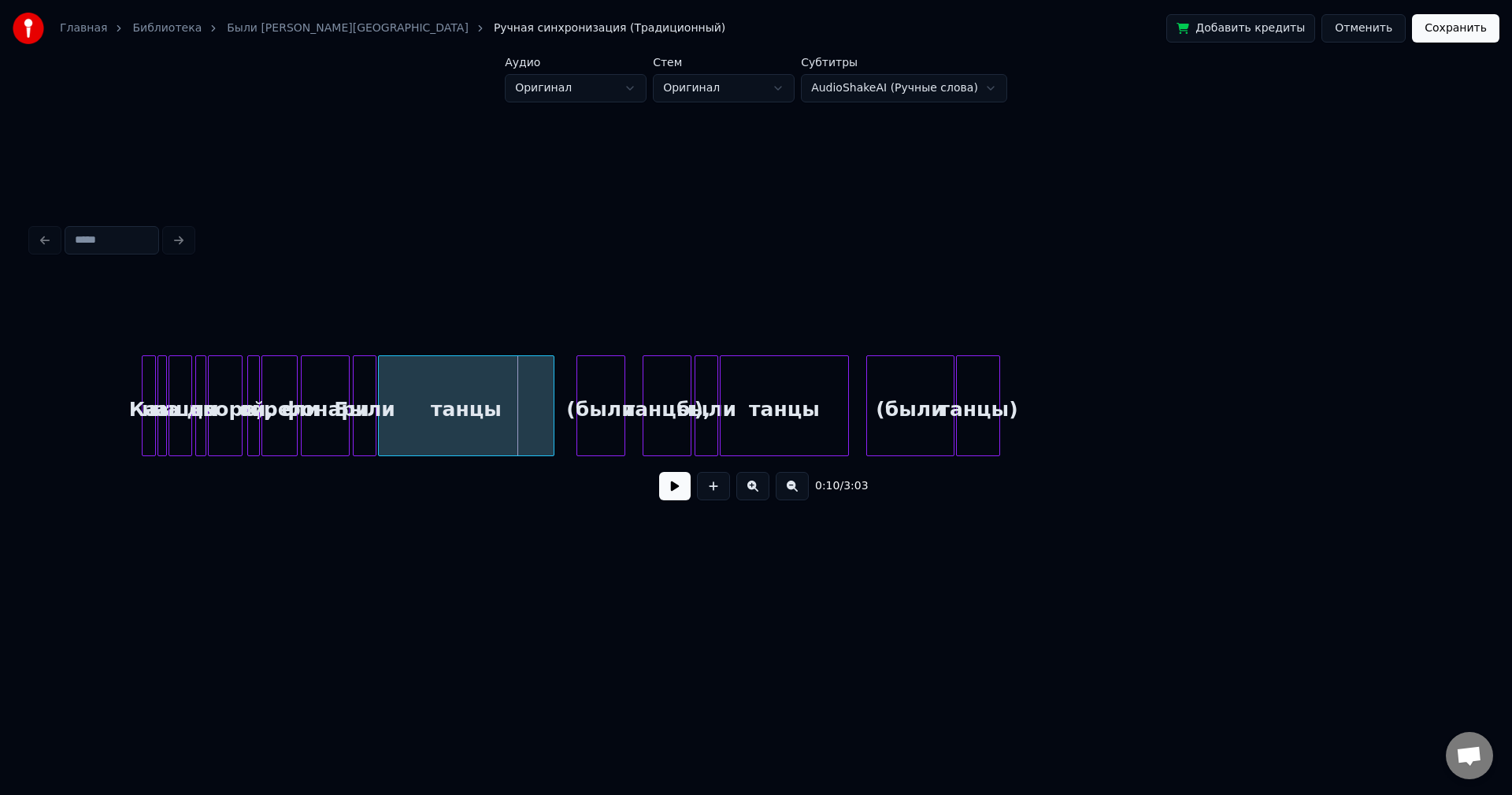
click at [788, 499] on button at bounding box center [792, 486] width 33 height 28
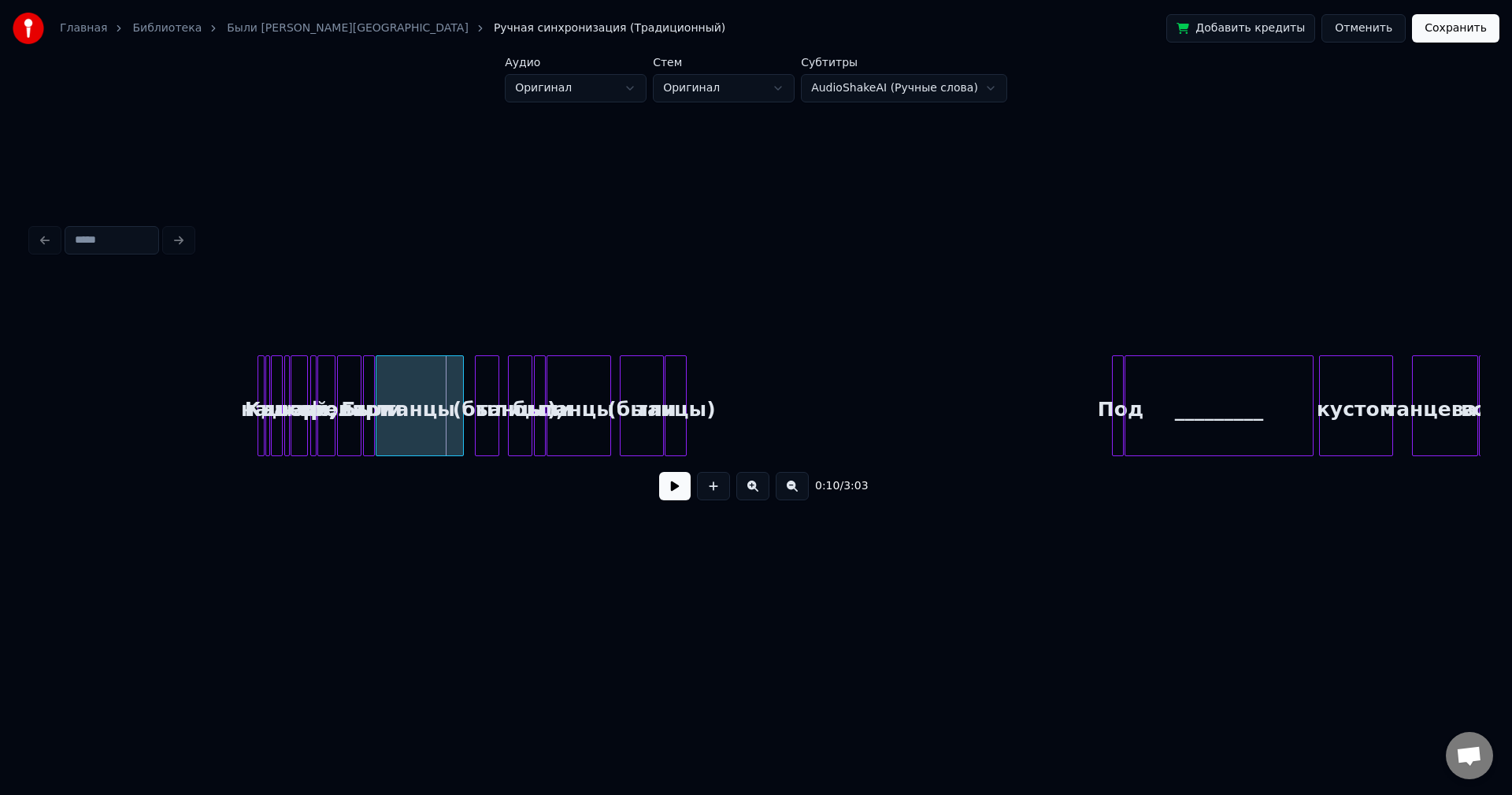
click at [751, 495] on button at bounding box center [753, 486] width 33 height 28
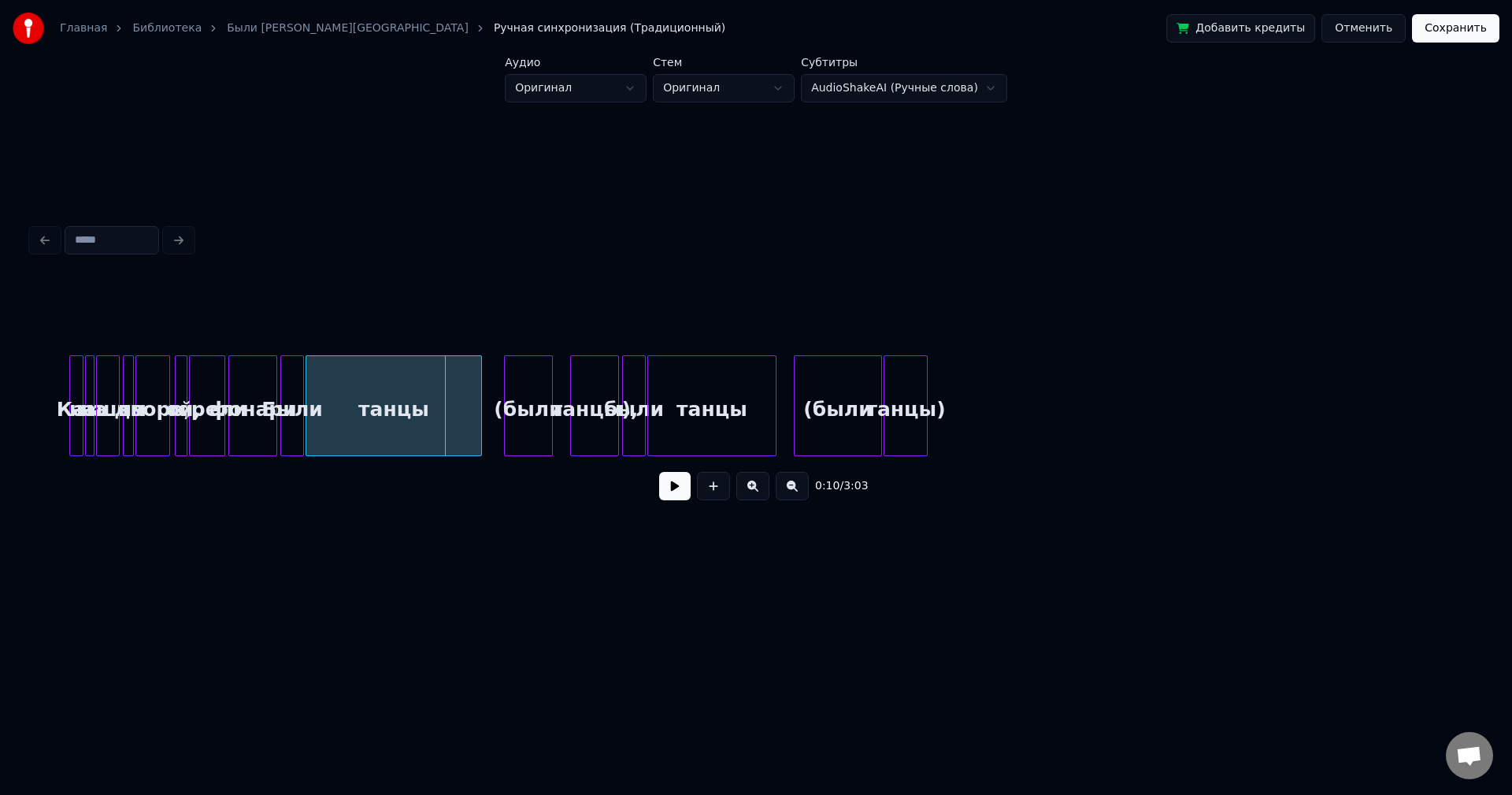
click at [751, 495] on button at bounding box center [753, 486] width 33 height 28
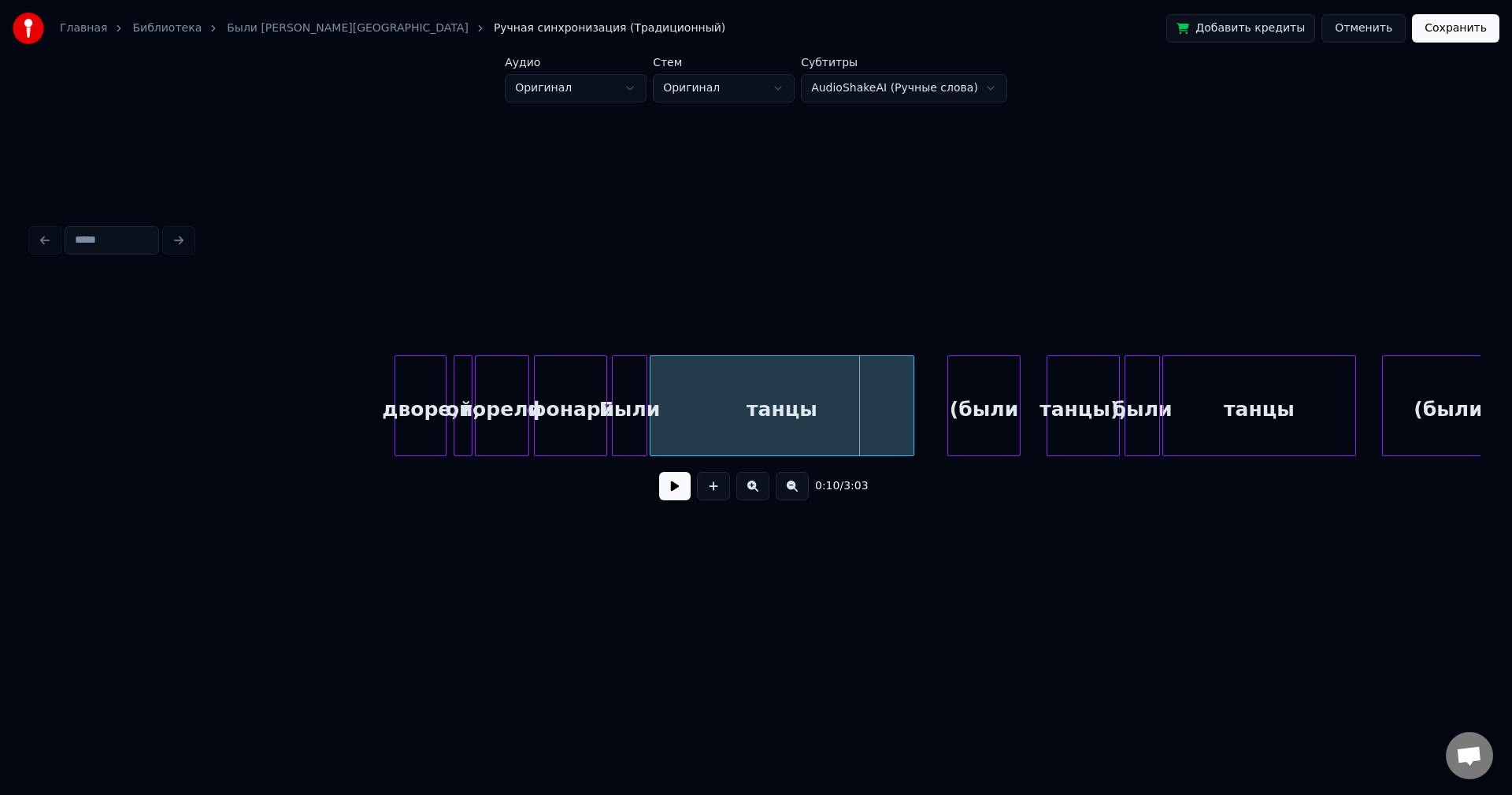
scroll to position [0, 829]
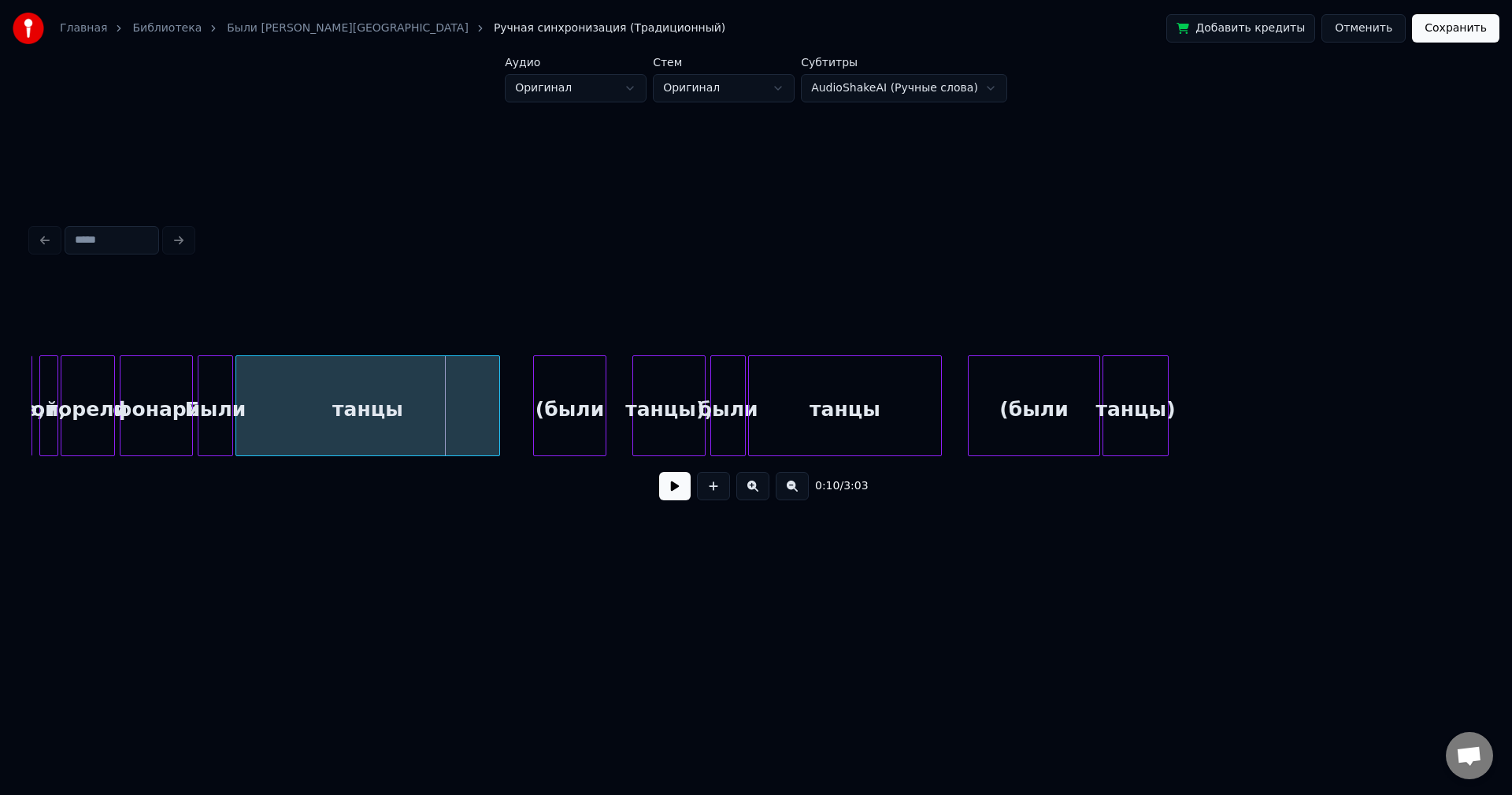
click at [488, 402] on div "танцы" at bounding box center [368, 410] width 263 height 107
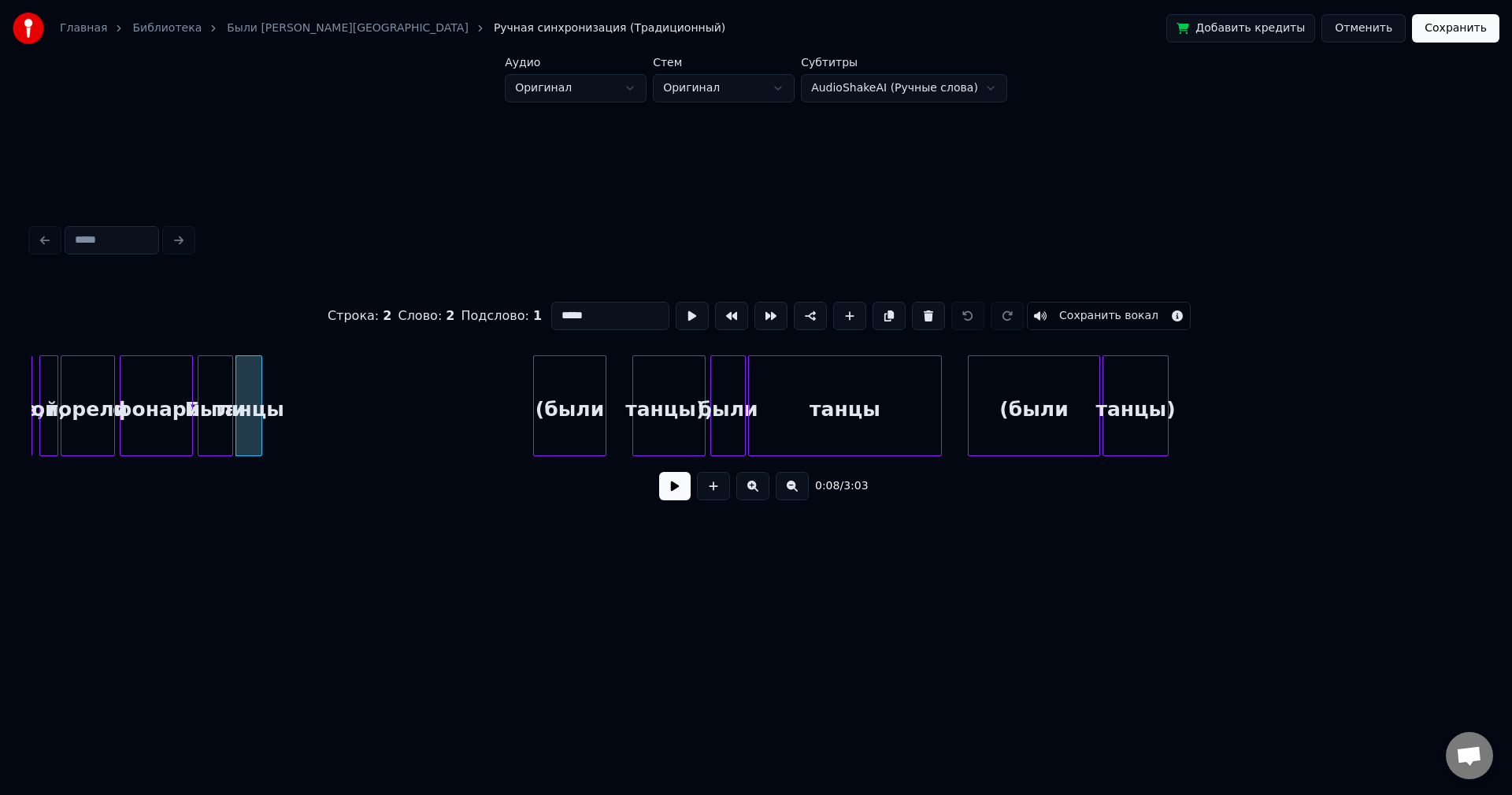
click at [260, 427] on div at bounding box center [259, 406] width 5 height 99
click at [679, 484] on button at bounding box center [675, 486] width 32 height 28
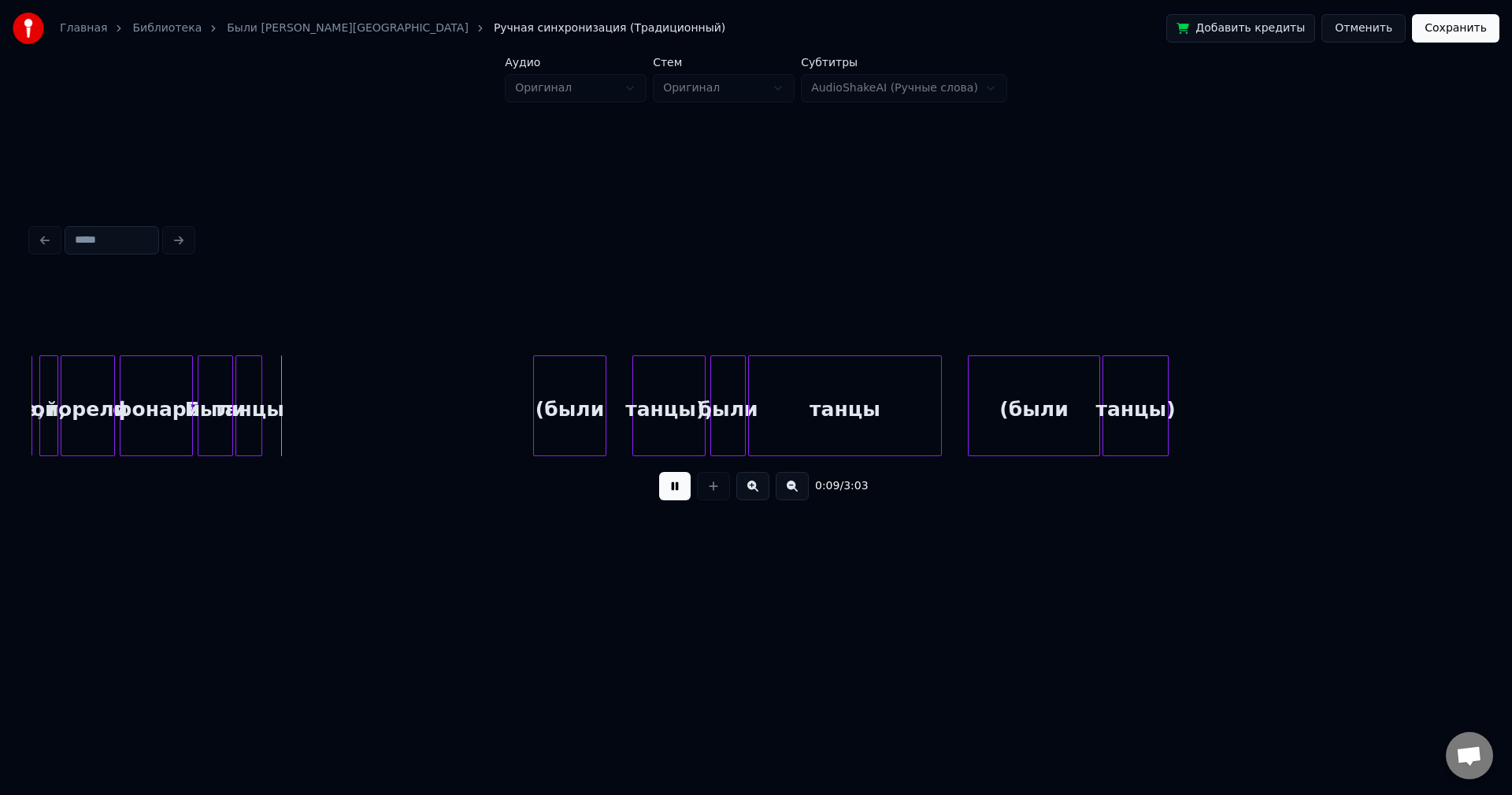
click at [679, 484] on button at bounding box center [675, 486] width 32 height 28
click at [300, 409] on div "(были" at bounding box center [299, 410] width 72 height 107
click at [312, 405] on div at bounding box center [311, 406] width 5 height 99
click at [675, 482] on button at bounding box center [675, 486] width 32 height 28
click at [674, 482] on button at bounding box center [675, 486] width 32 height 28
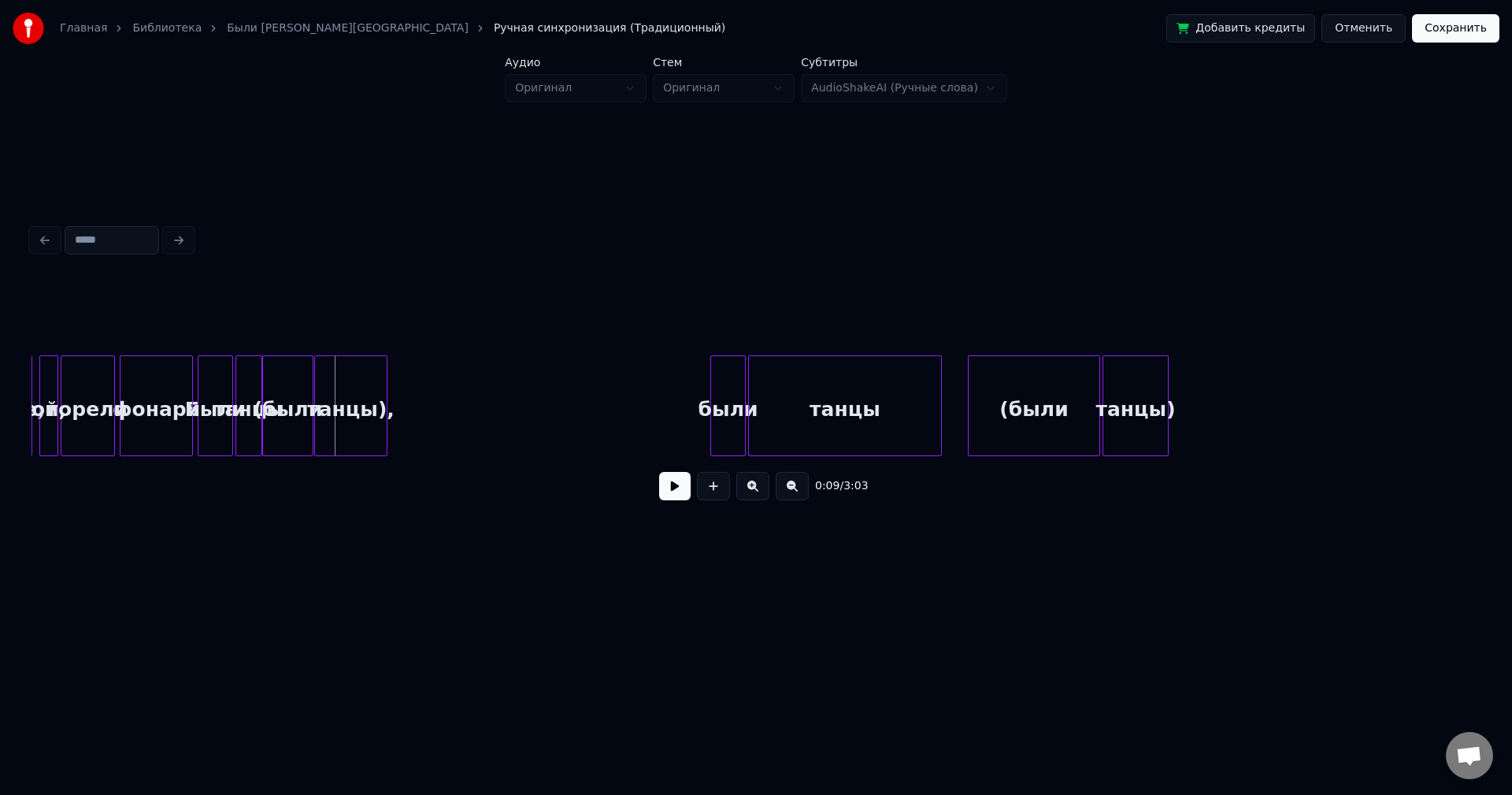
click at [344, 401] on div "танцы)," at bounding box center [351, 410] width 72 height 107
click at [368, 397] on div "танцы)," at bounding box center [350, 410] width 72 height 107
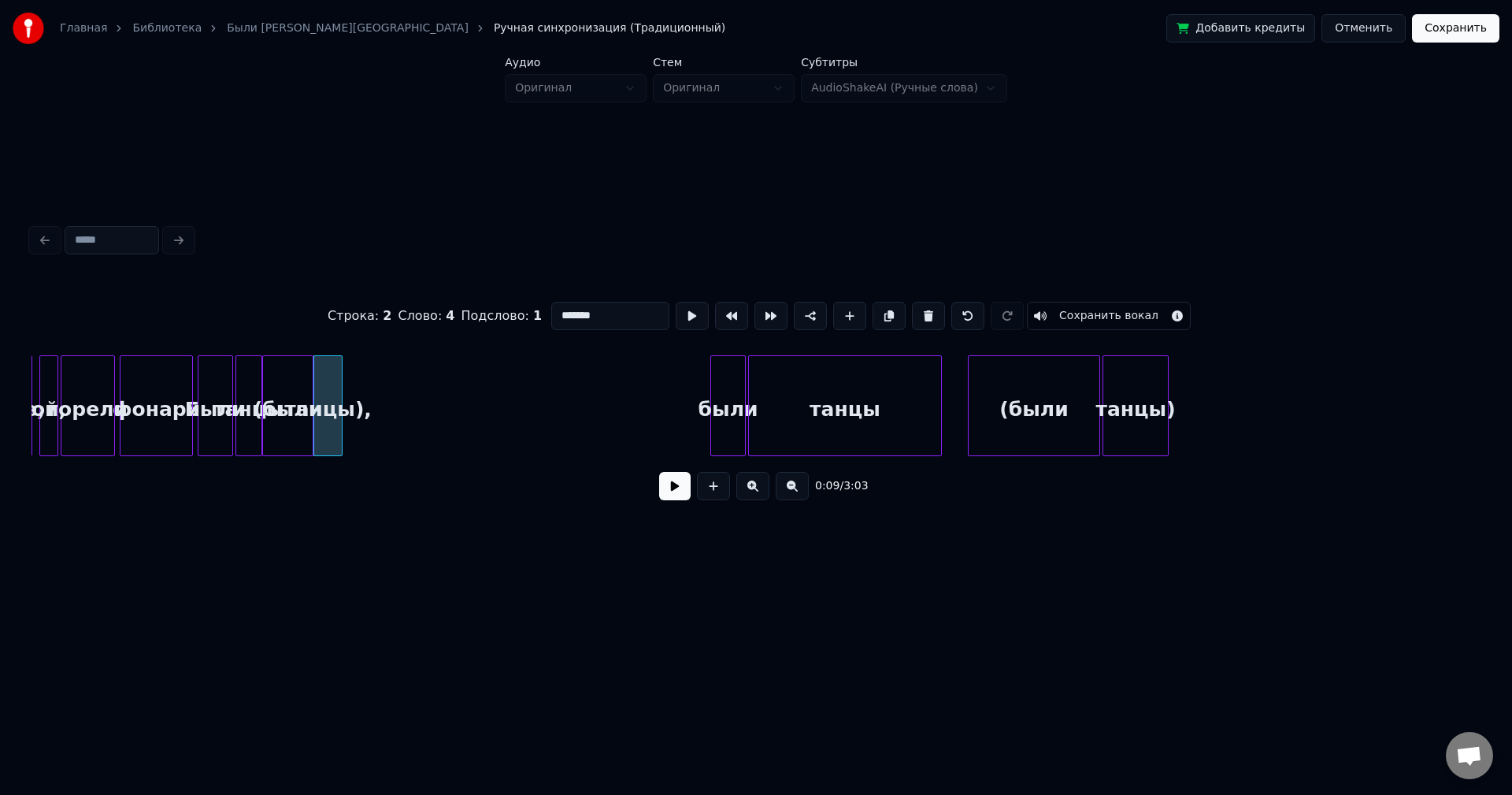
click at [341, 415] on div at bounding box center [340, 406] width 5 height 99
click at [679, 305] on button at bounding box center [692, 316] width 33 height 28
click at [345, 385] on div at bounding box center [344, 406] width 5 height 99
click at [681, 319] on button at bounding box center [692, 316] width 33 height 28
click at [350, 382] on div at bounding box center [348, 406] width 5 height 99
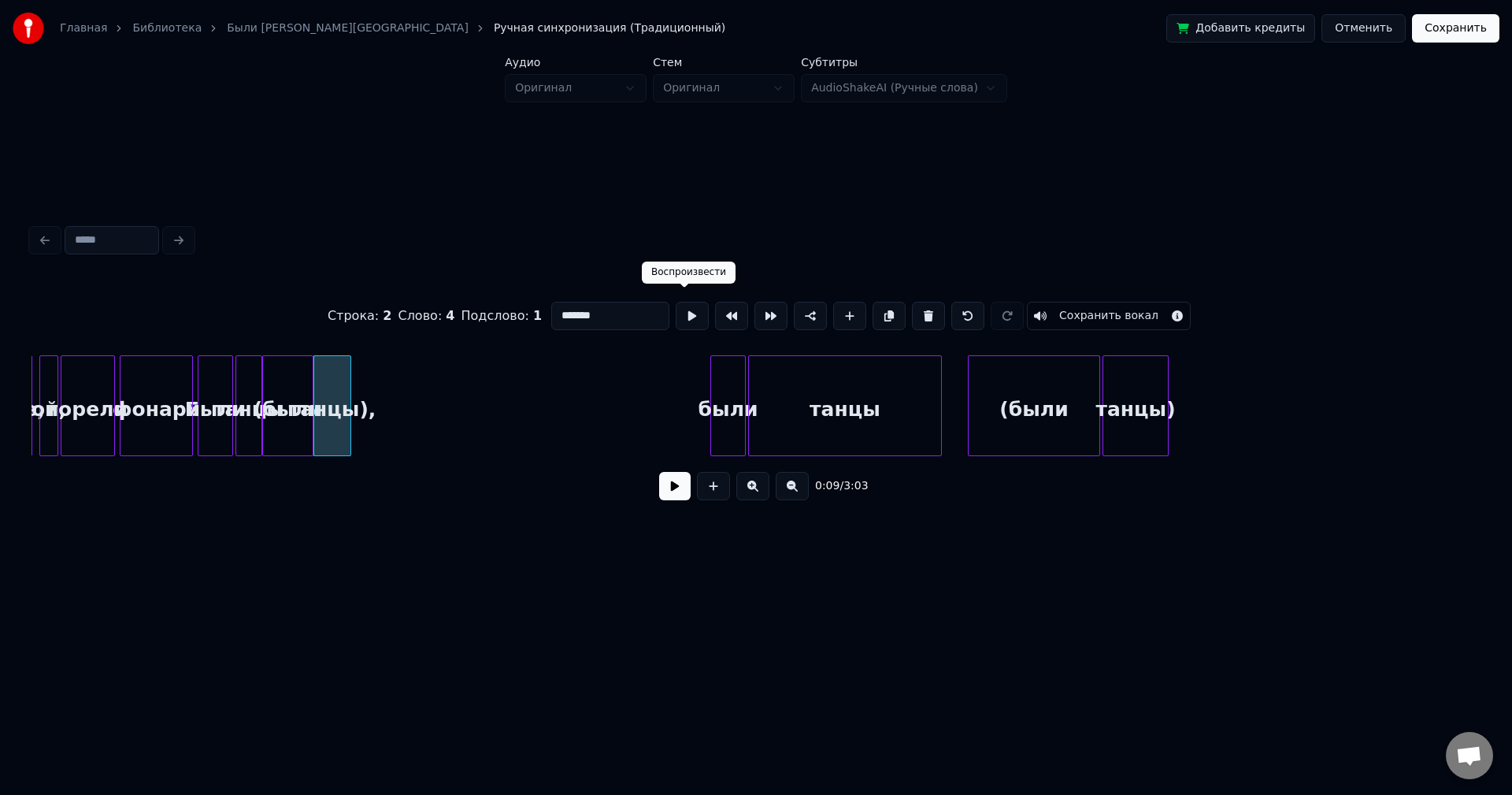
click at [676, 314] on button at bounding box center [692, 316] width 33 height 28
click at [364, 411] on div "были" at bounding box center [370, 410] width 34 height 107
click at [677, 311] on button at bounding box center [692, 316] width 33 height 28
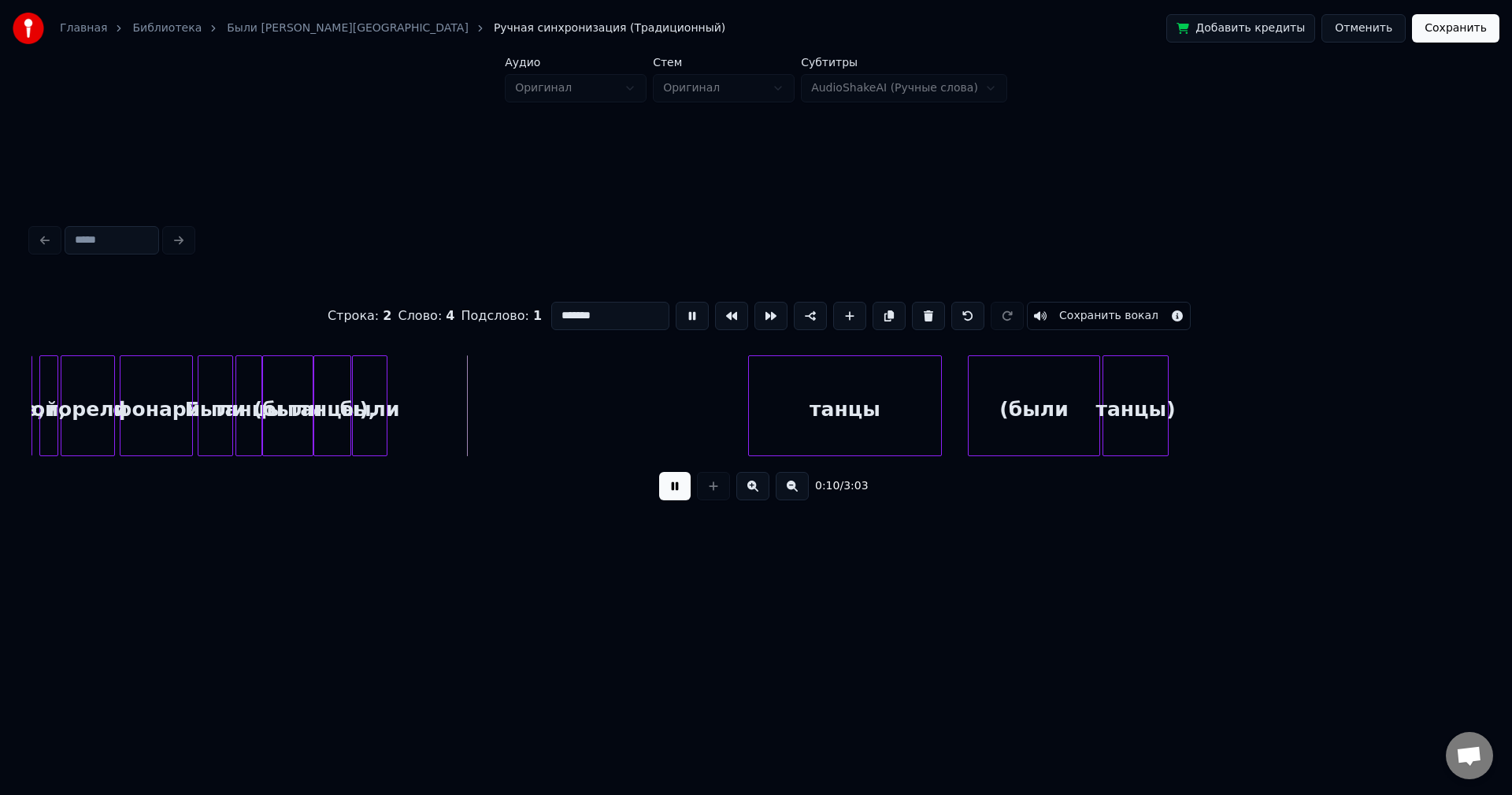
click at [677, 311] on button at bounding box center [692, 316] width 33 height 28
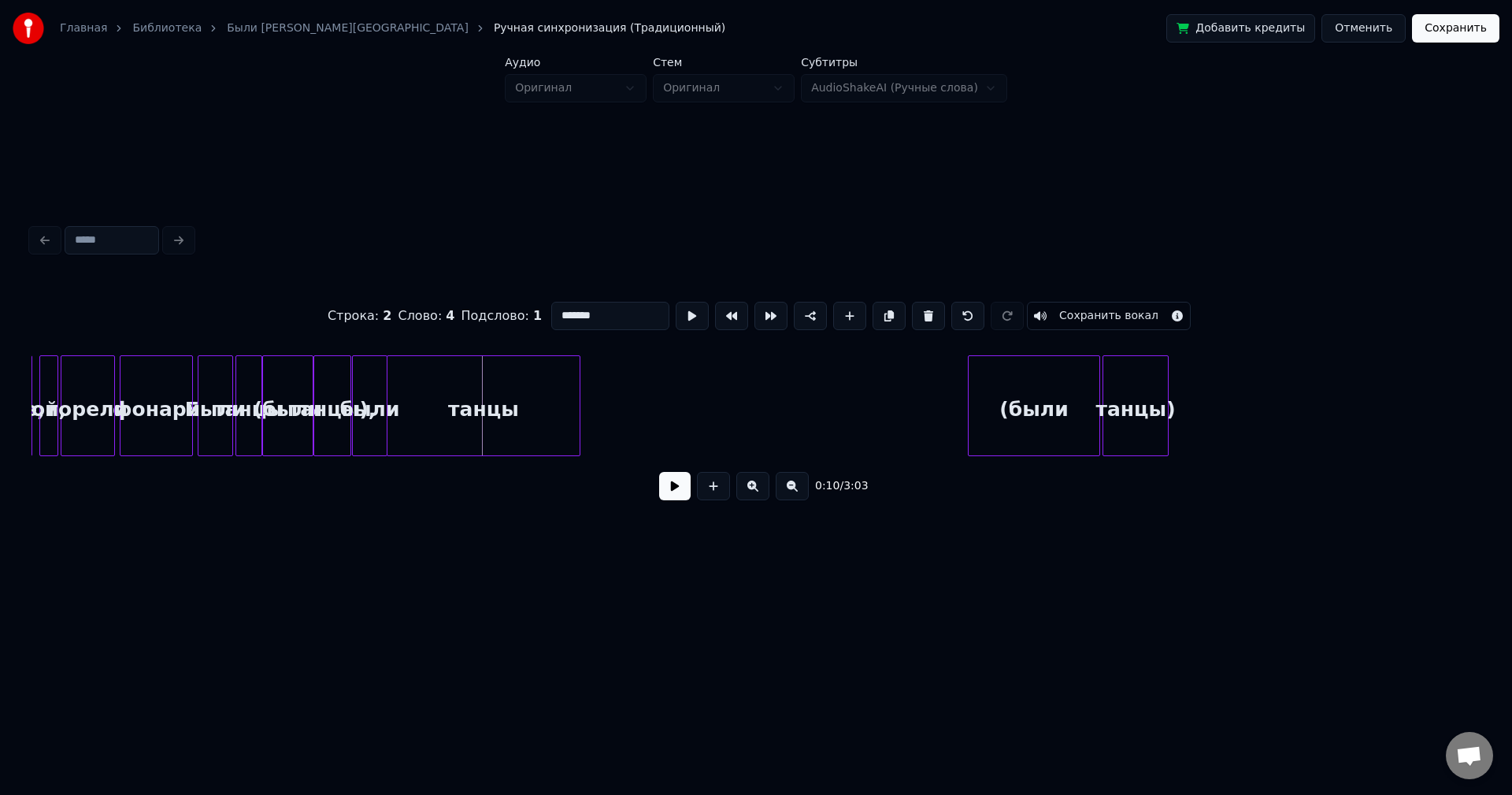
click at [433, 390] on div "танцы" at bounding box center [484, 410] width 192 height 107
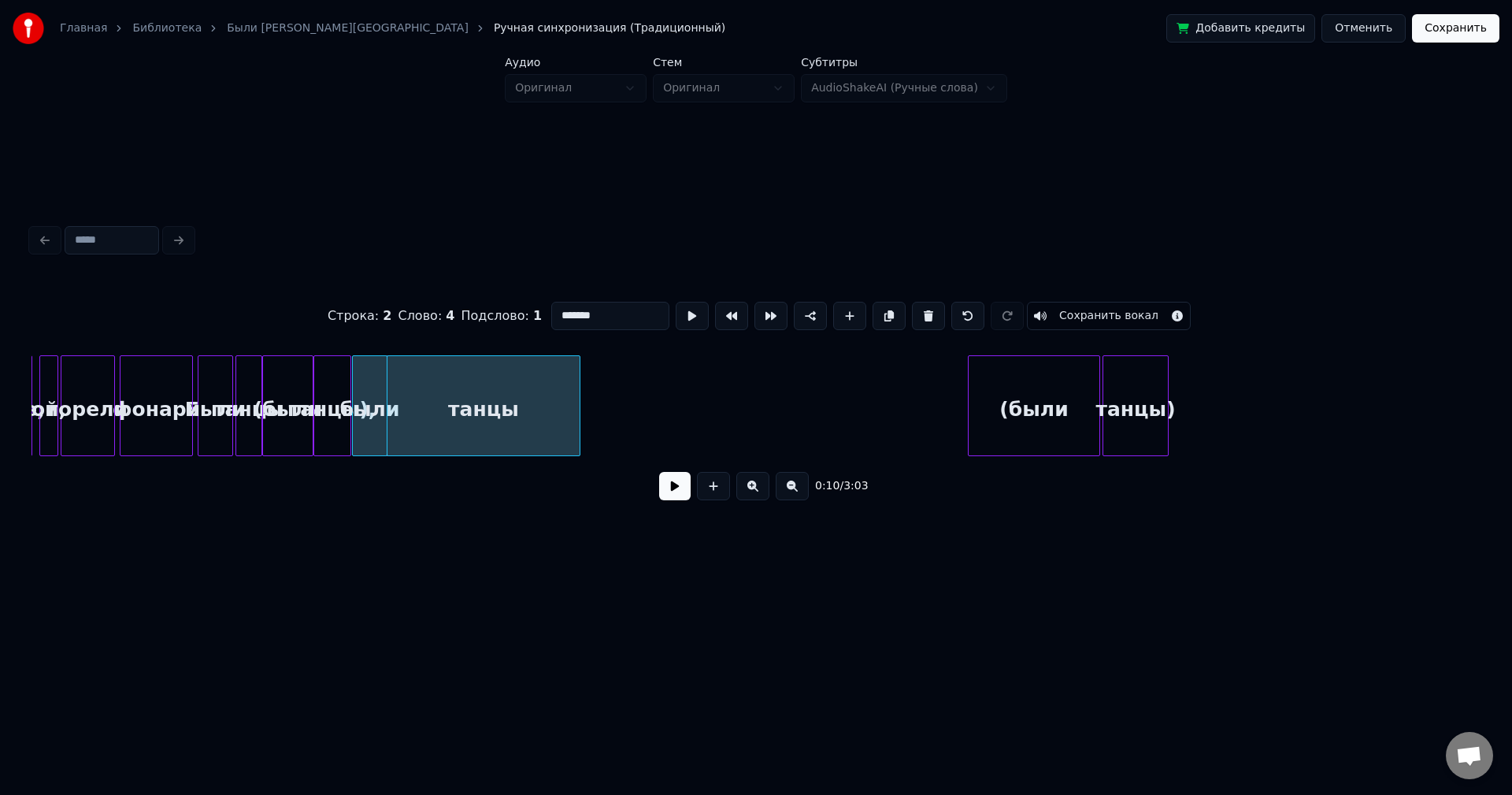
click at [511, 396] on div "танцы" at bounding box center [484, 410] width 192 height 107
click at [504, 387] on div "танцы" at bounding box center [484, 410] width 192 height 107
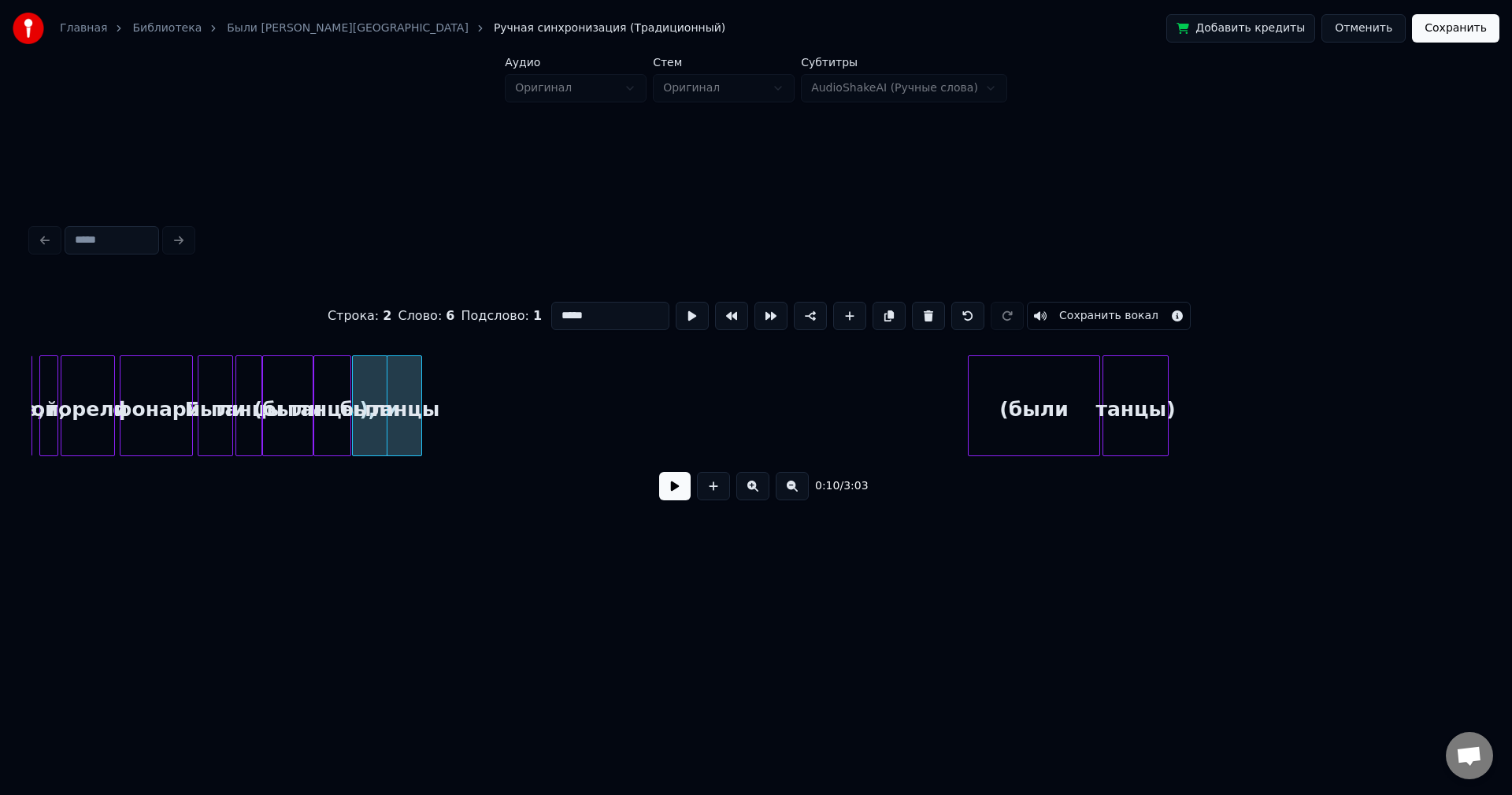
click at [421, 393] on div at bounding box center [419, 406] width 5 height 99
click at [452, 391] on div "(были" at bounding box center [490, 410] width 131 height 107
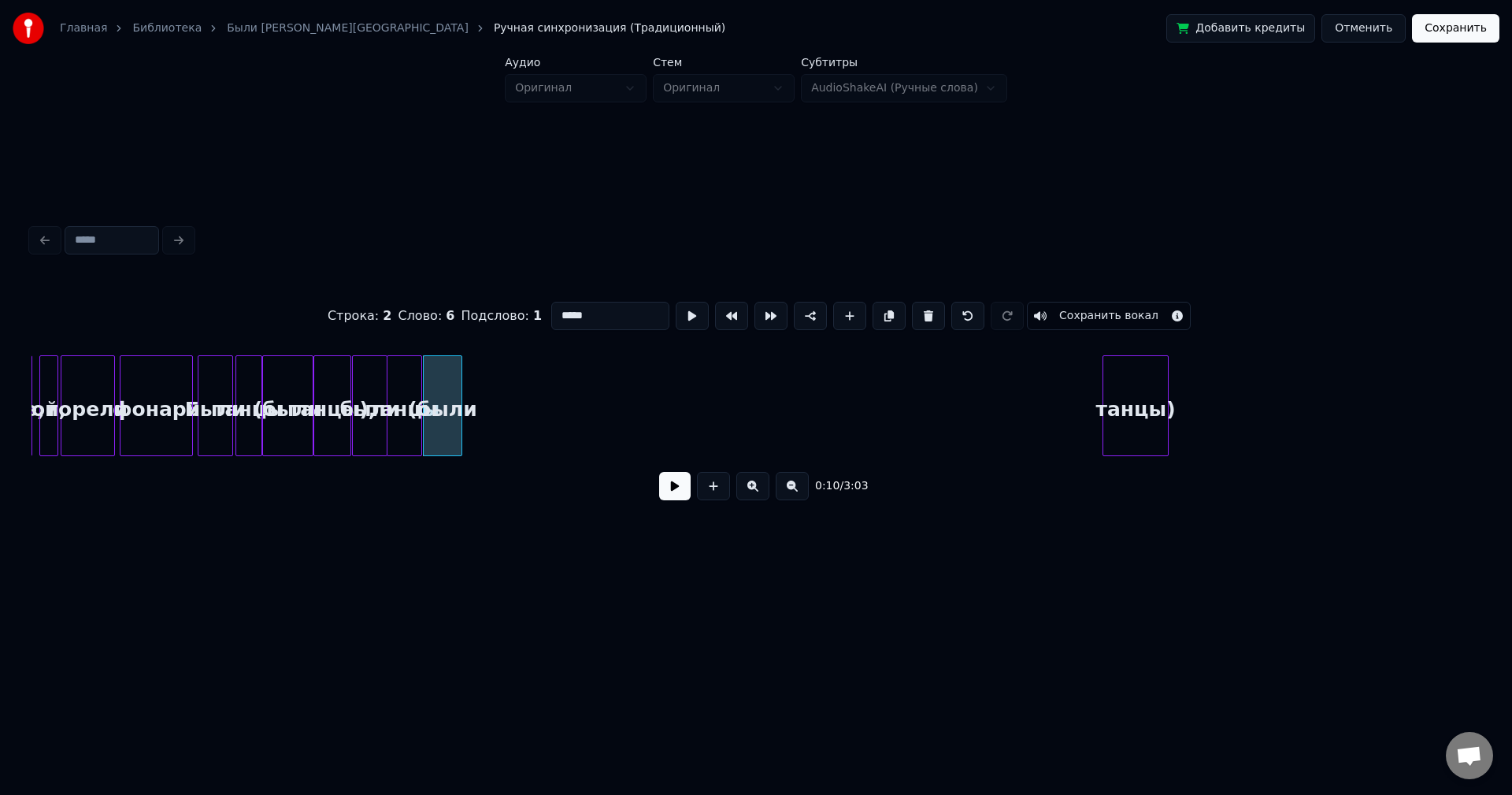
click at [460, 389] on div at bounding box center [459, 406] width 5 height 99
click at [477, 379] on div "танцы)" at bounding box center [495, 410] width 65 height 107
click at [498, 380] on div at bounding box center [497, 406] width 5 height 99
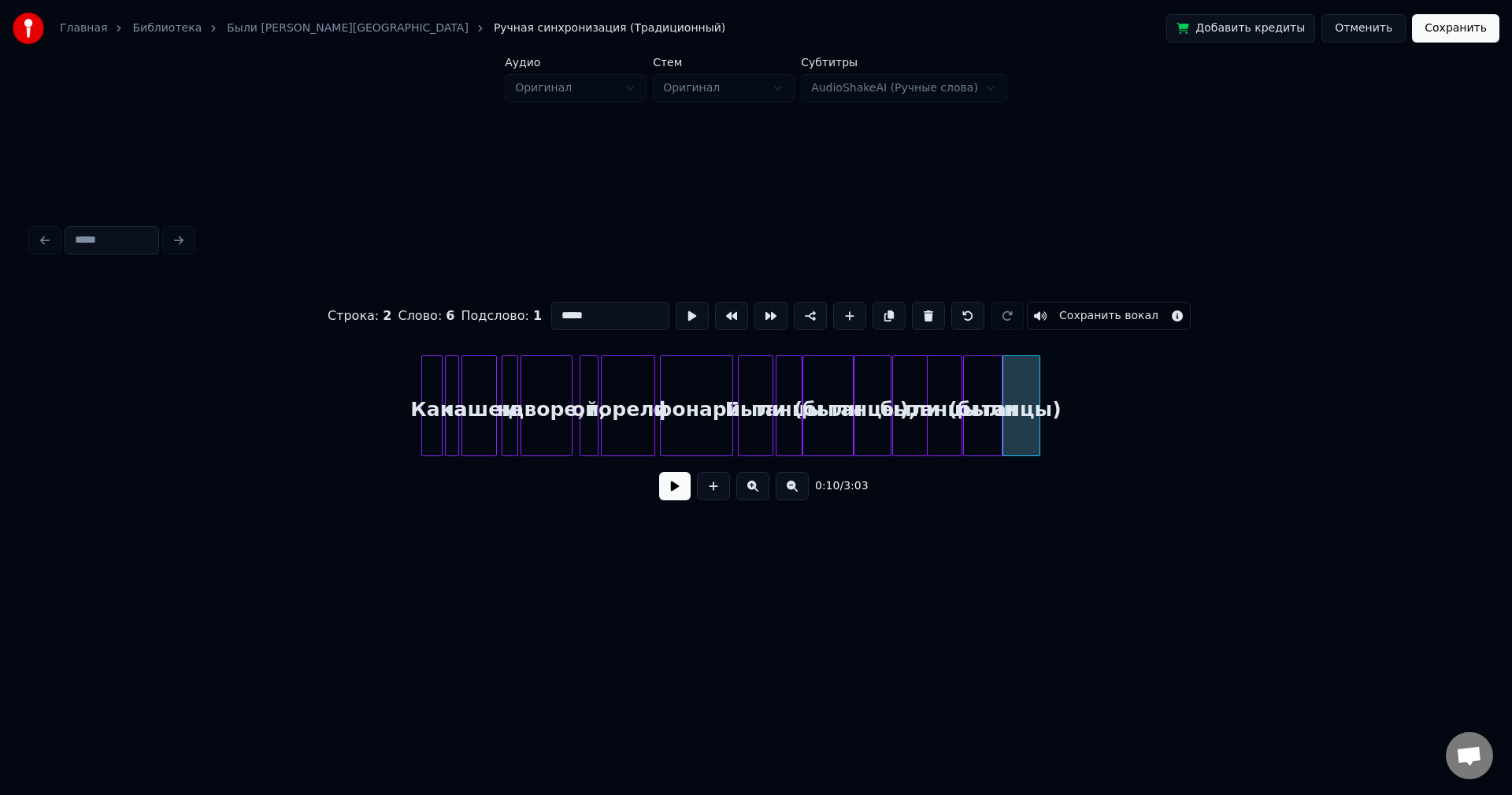
scroll to position [0, 253]
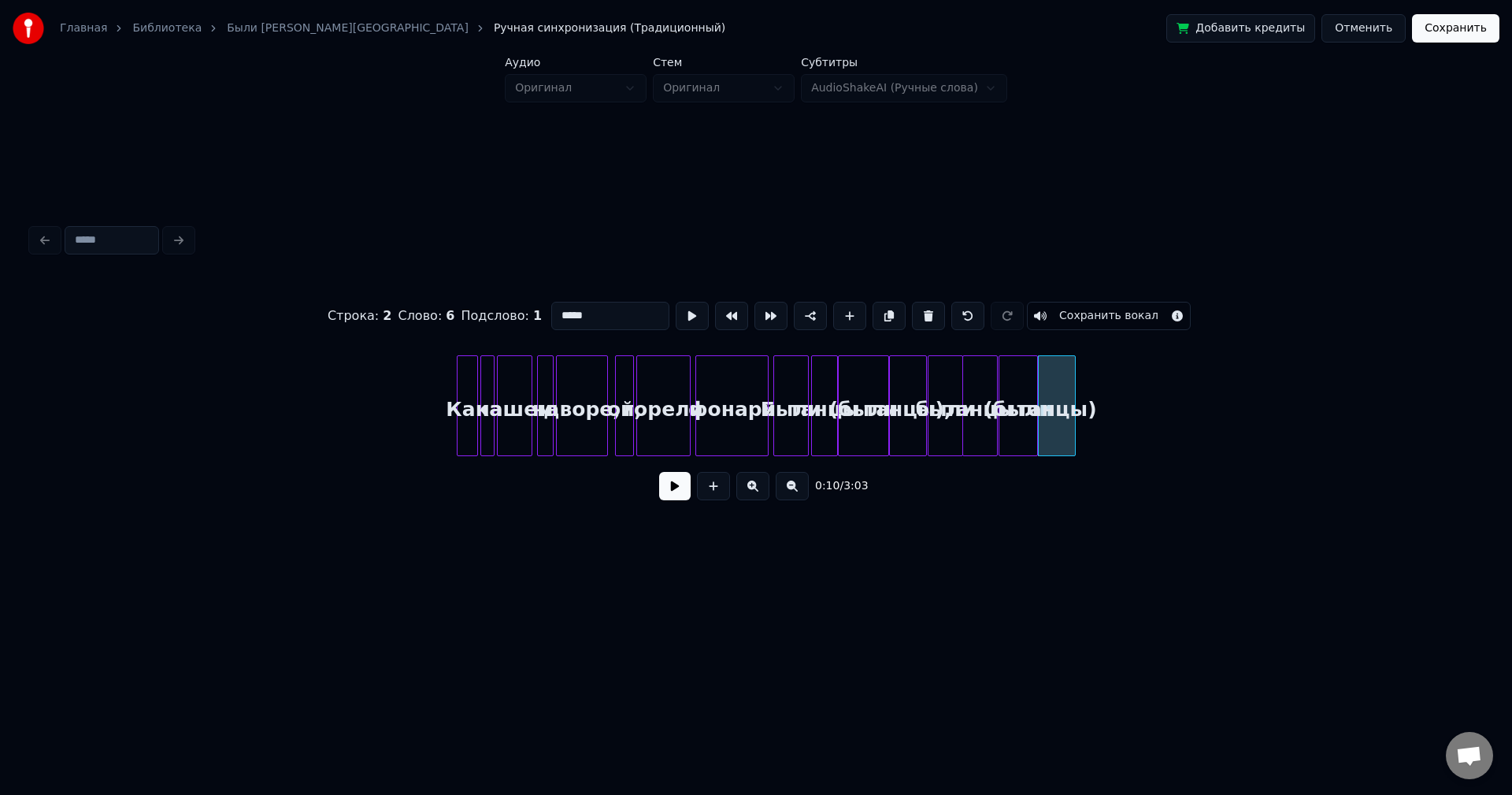
click at [460, 370] on div at bounding box center [460, 406] width 5 height 99
type input "***"
click at [688, 312] on button at bounding box center [692, 316] width 33 height 28
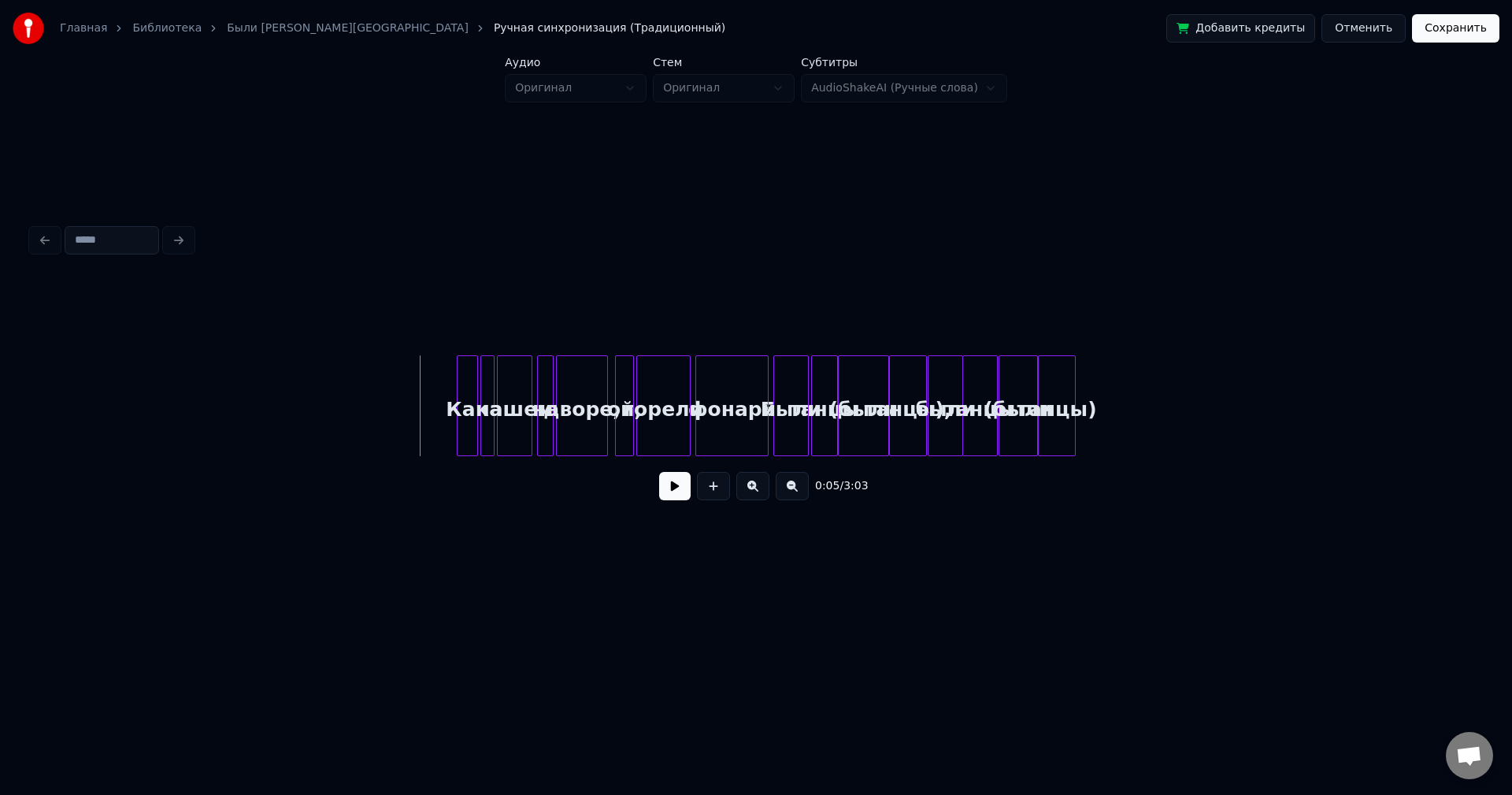
click at [677, 490] on button at bounding box center [675, 486] width 32 height 28
click at [671, 486] on button at bounding box center [675, 486] width 32 height 28
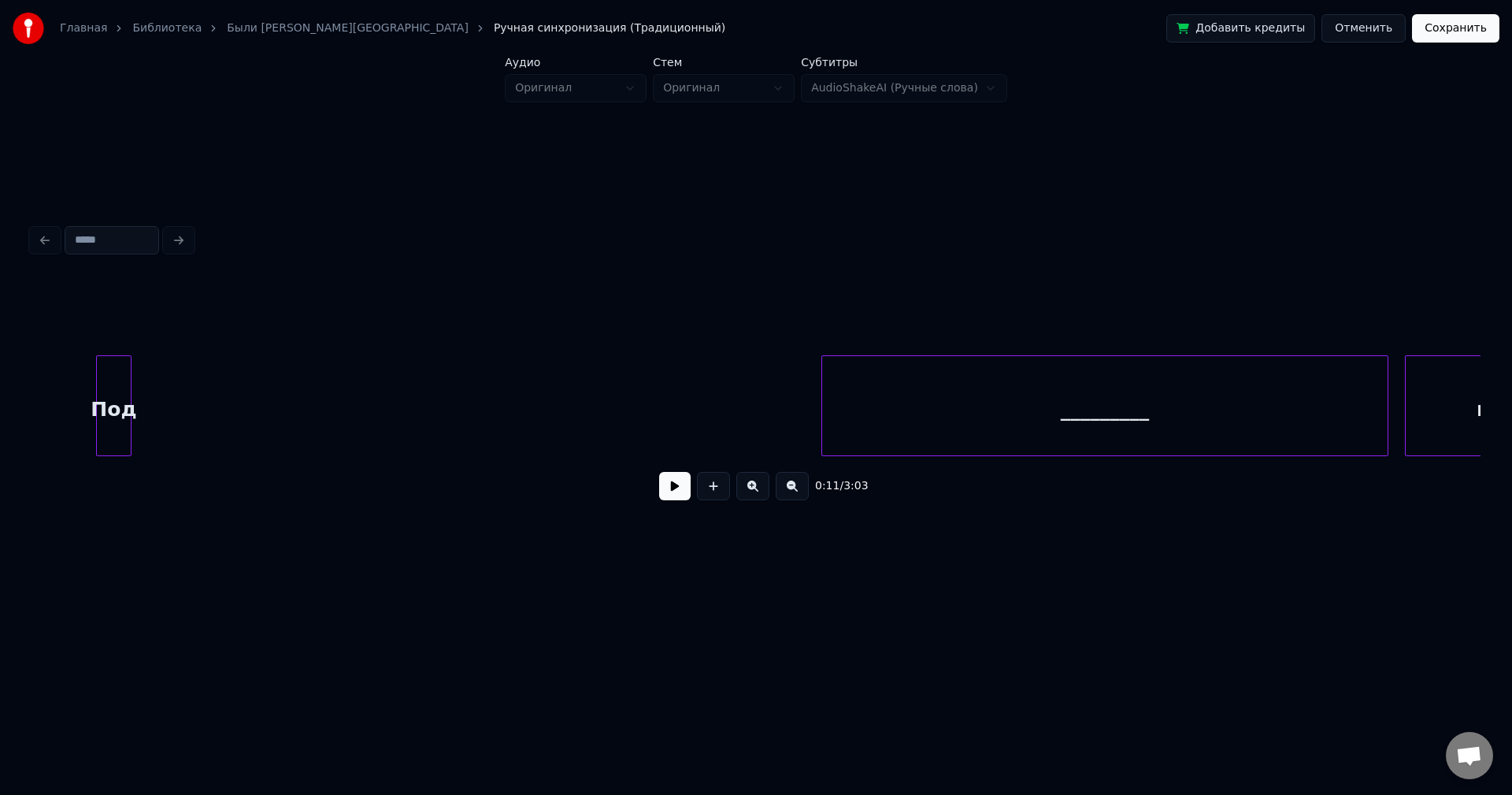
scroll to position [0, 2437]
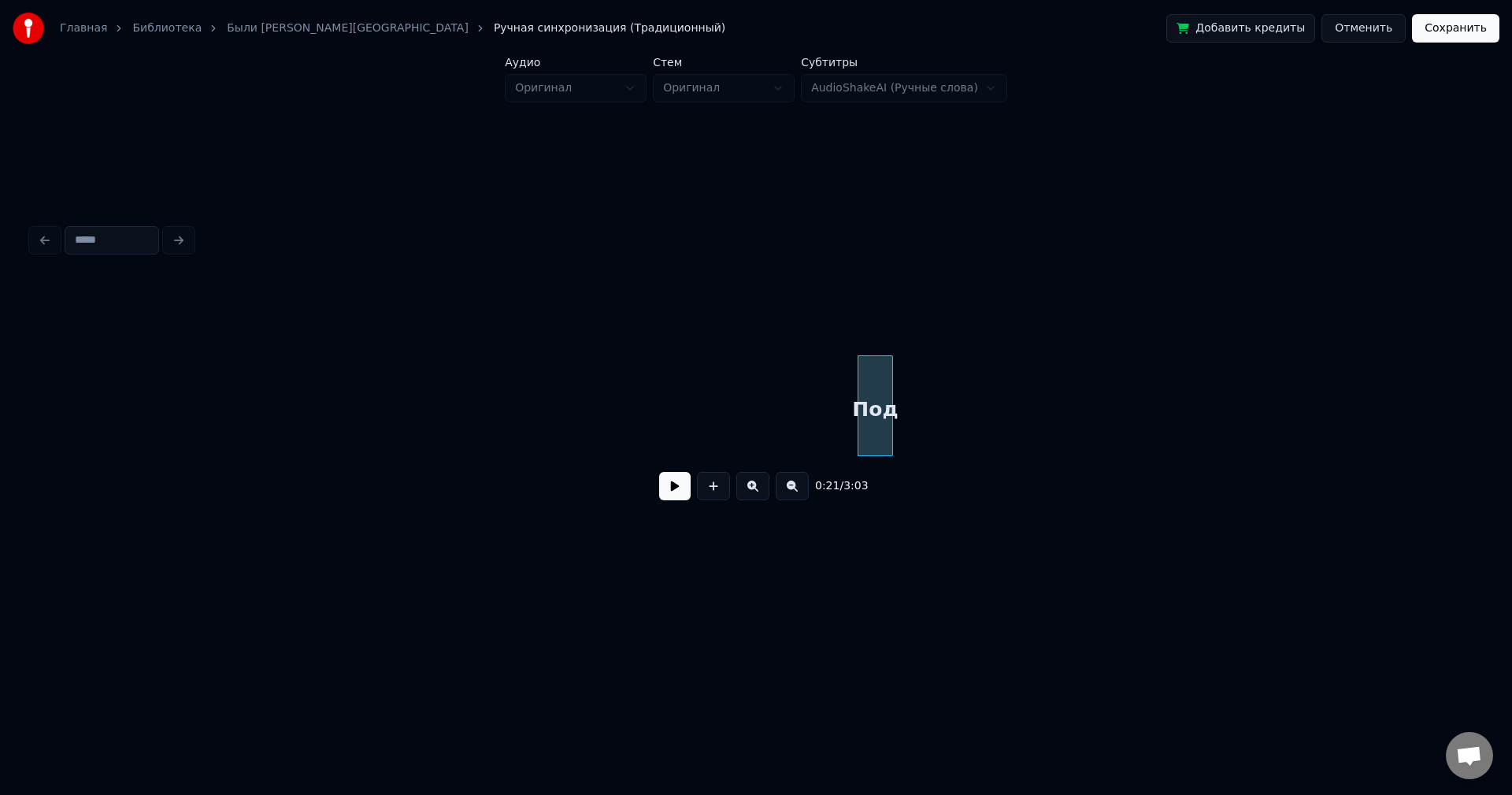
scroll to position [0, 1600]
click at [147, 388] on div "Под" at bounding box center [164, 410] width 34 height 107
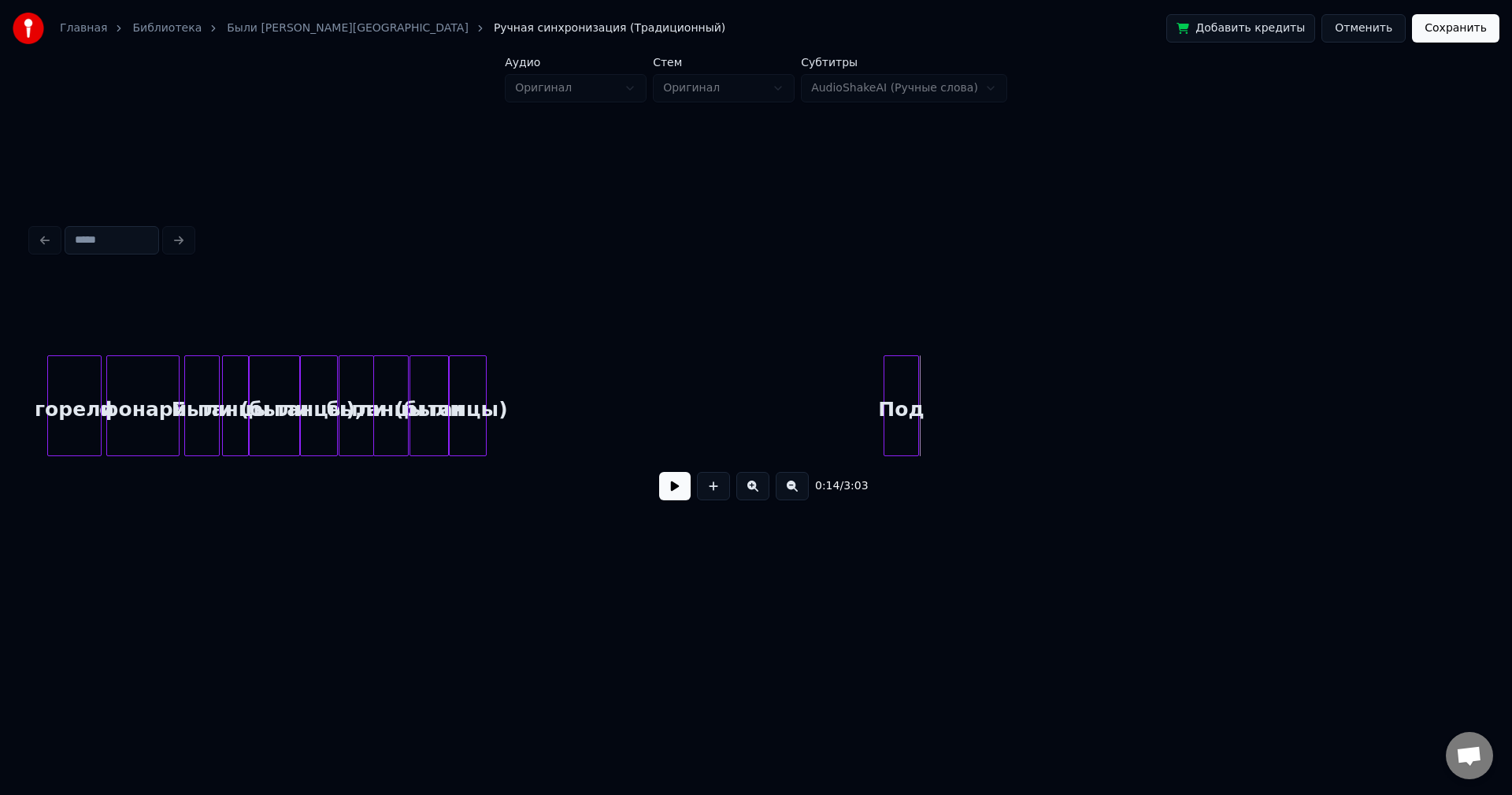
scroll to position [0, 758]
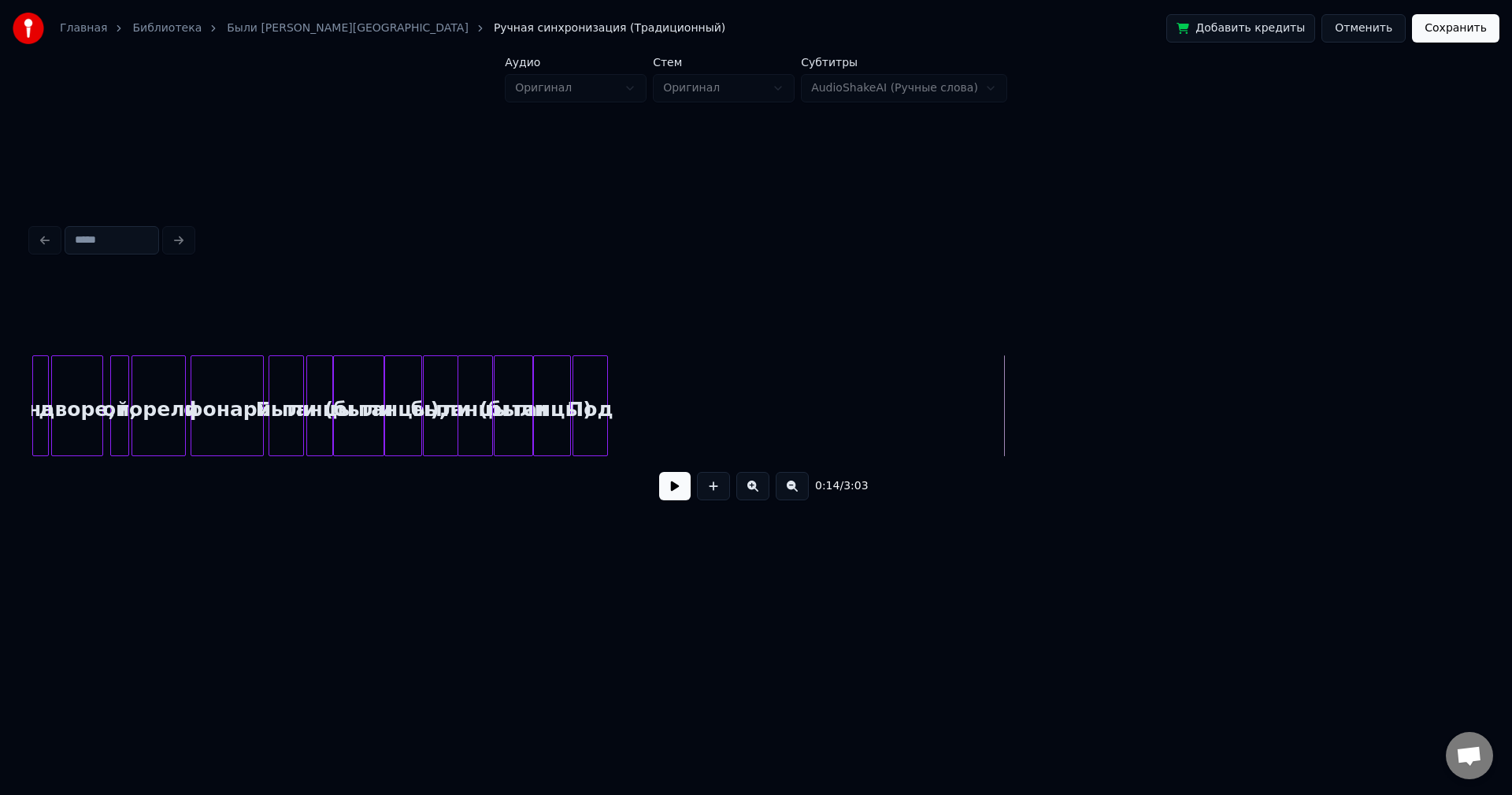
click at [590, 406] on div "Под" at bounding box center [590, 410] width 34 height 107
click at [680, 487] on button at bounding box center [675, 486] width 32 height 28
click at [677, 487] on button at bounding box center [675, 486] width 32 height 28
click at [590, 431] on div "Под" at bounding box center [590, 410] width 34 height 107
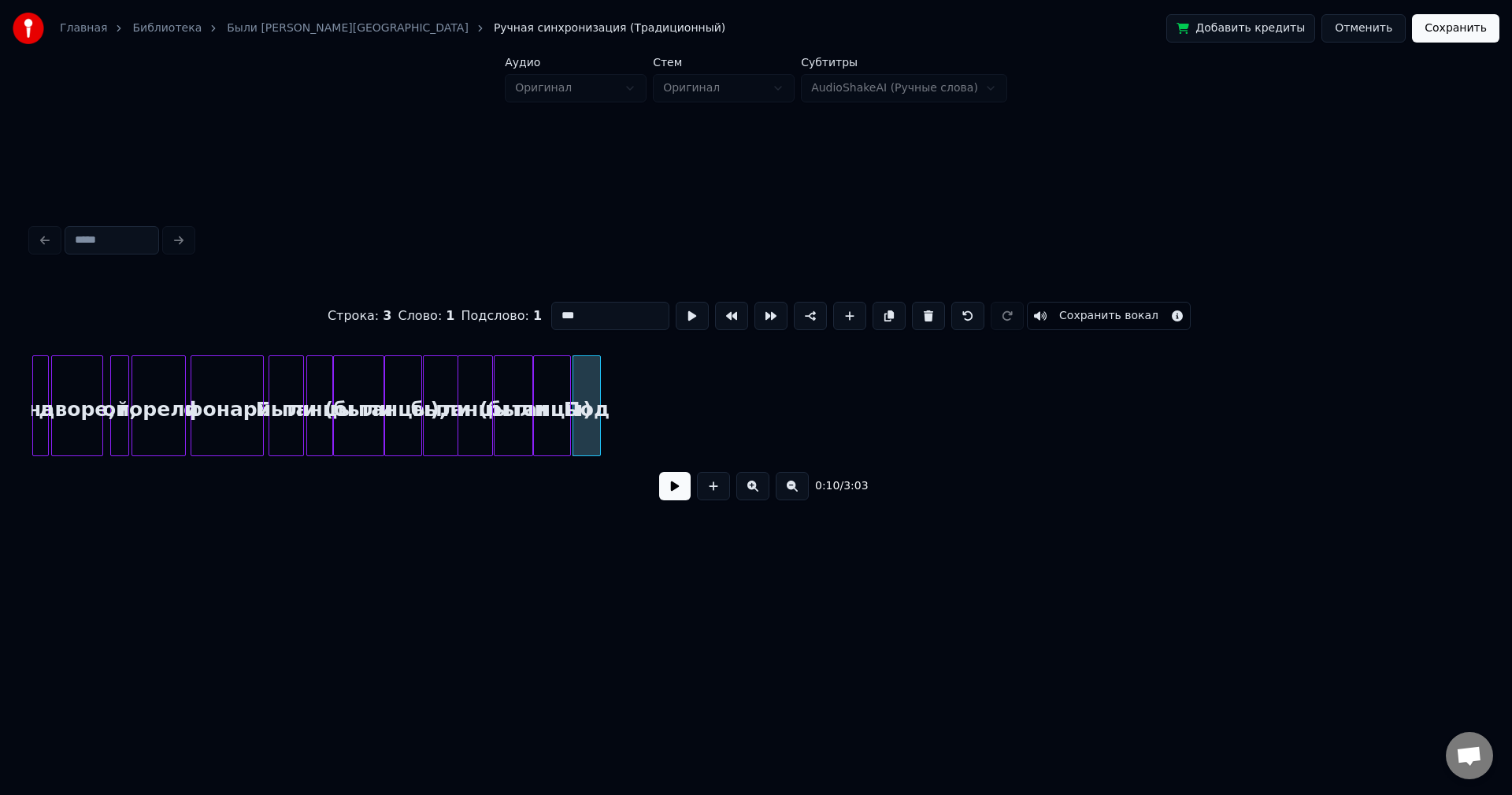
click at [597, 425] on div at bounding box center [598, 406] width 5 height 99
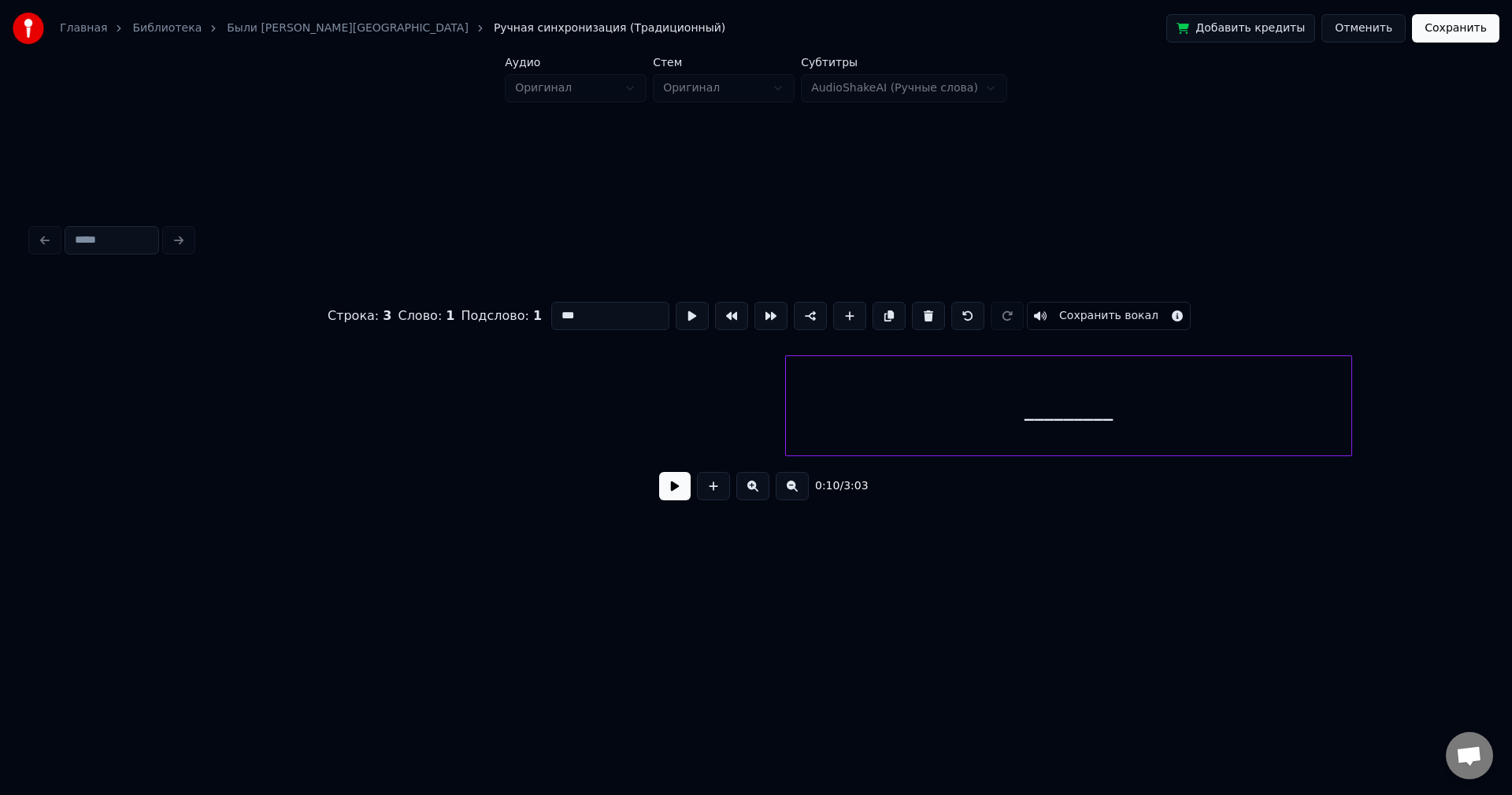
scroll to position [0, 2598]
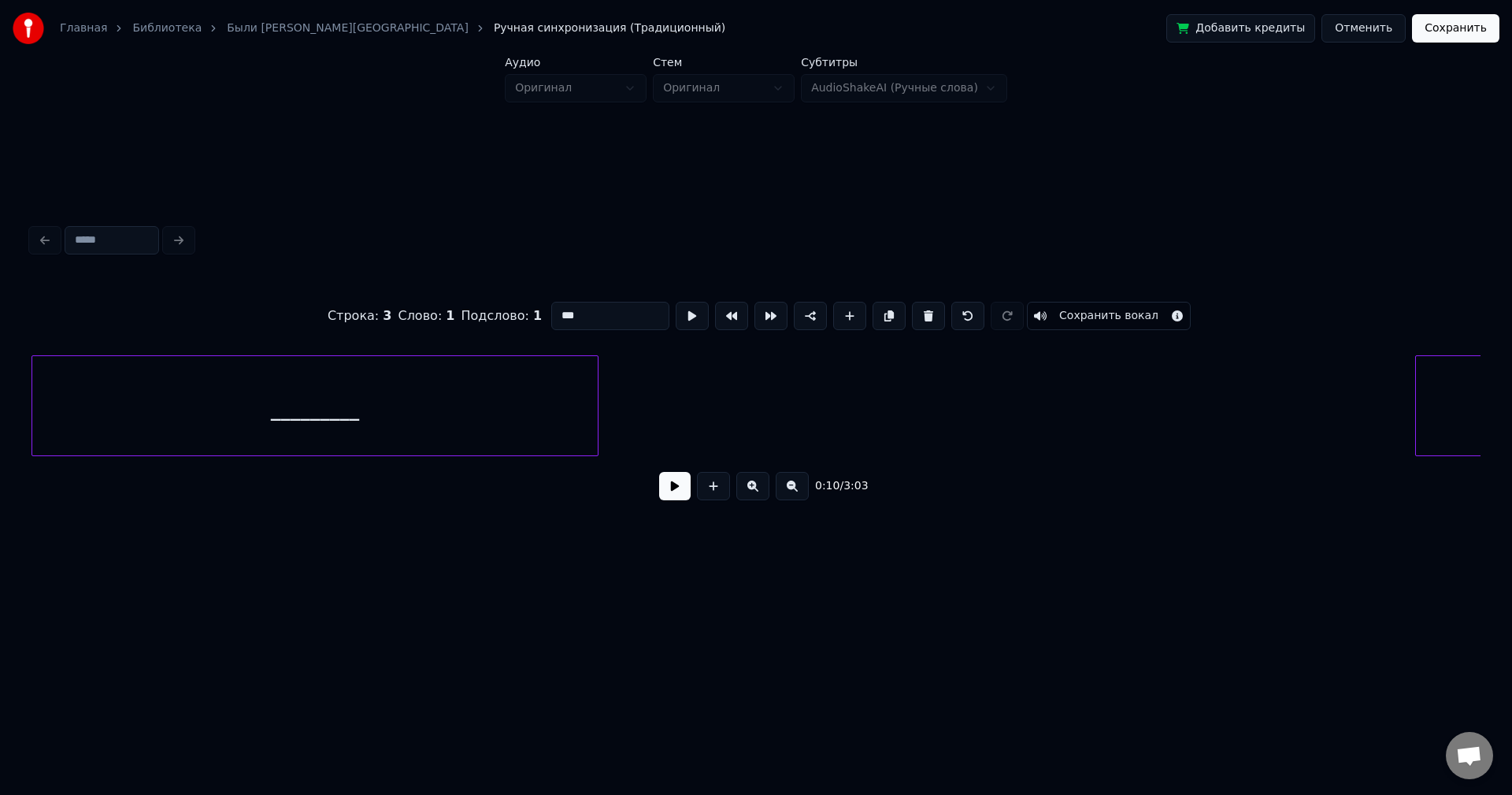
click at [0, 388] on div "Главная Библиотека Были Танцы • Бьянка Ручная синхронизация (Традиционный) Доба…" at bounding box center [756, 302] width 1512 height 604
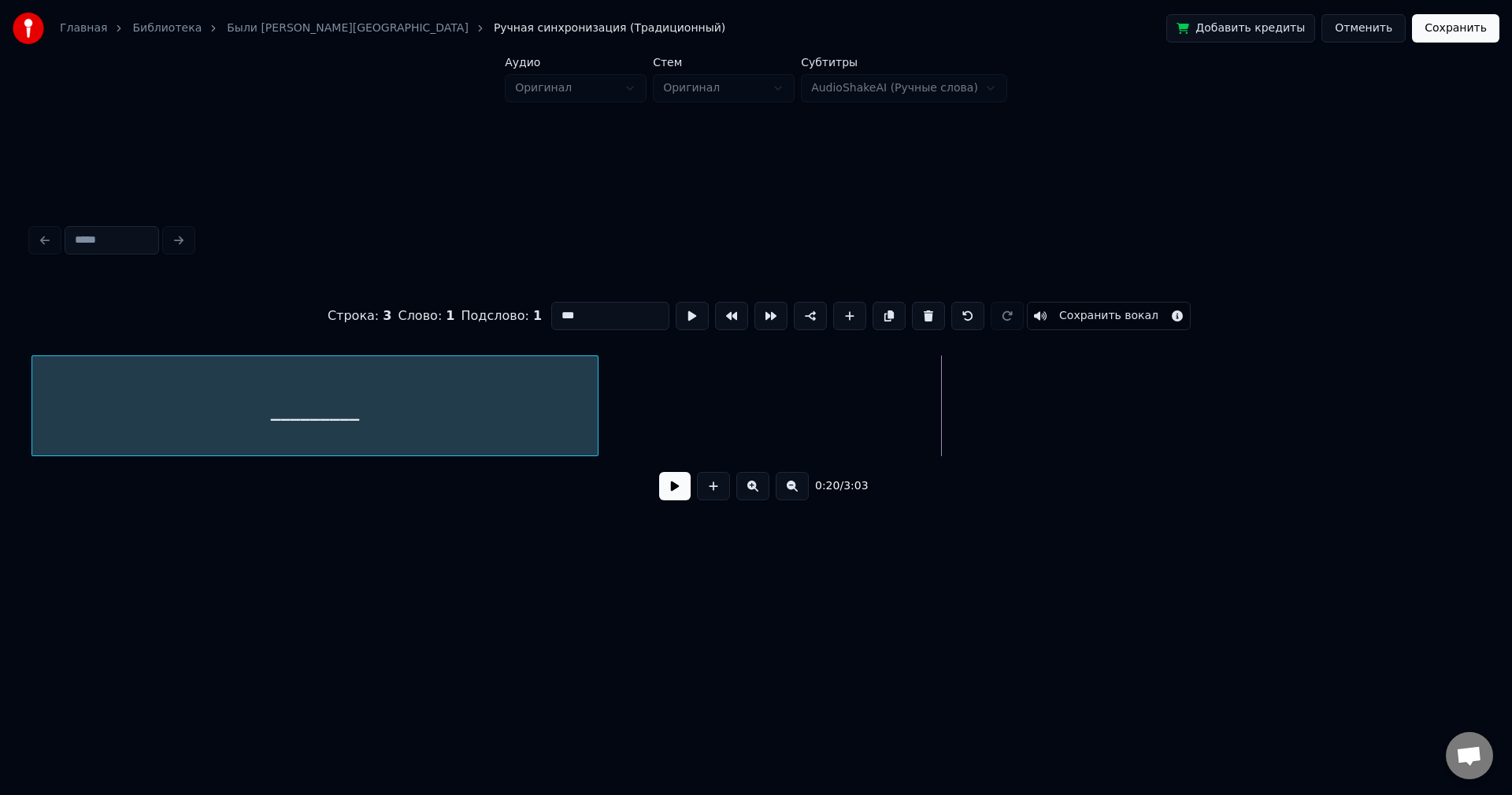
click at [128, 398] on div "_________" at bounding box center [315, 410] width 565 height 107
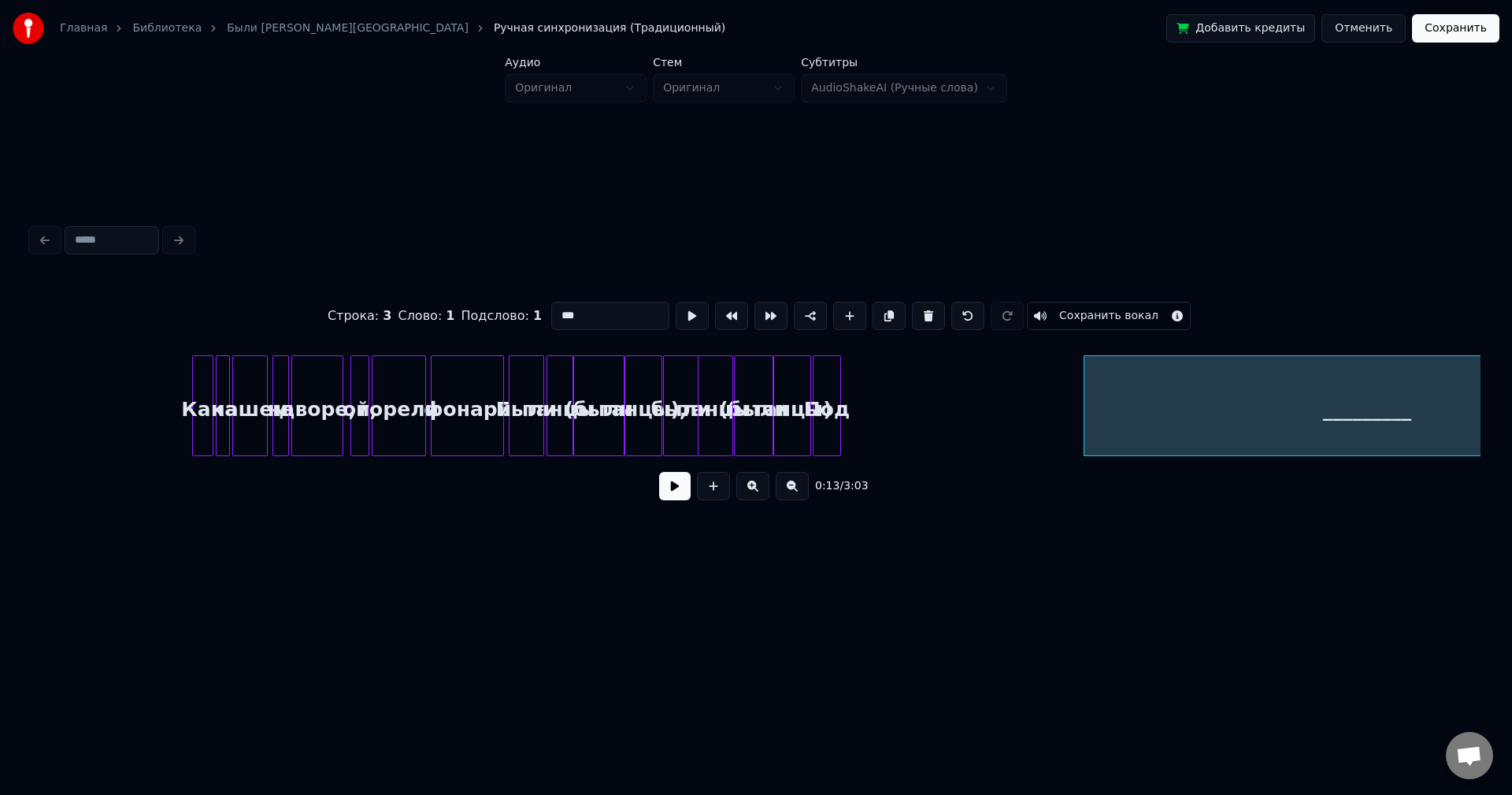
scroll to position [0, 709]
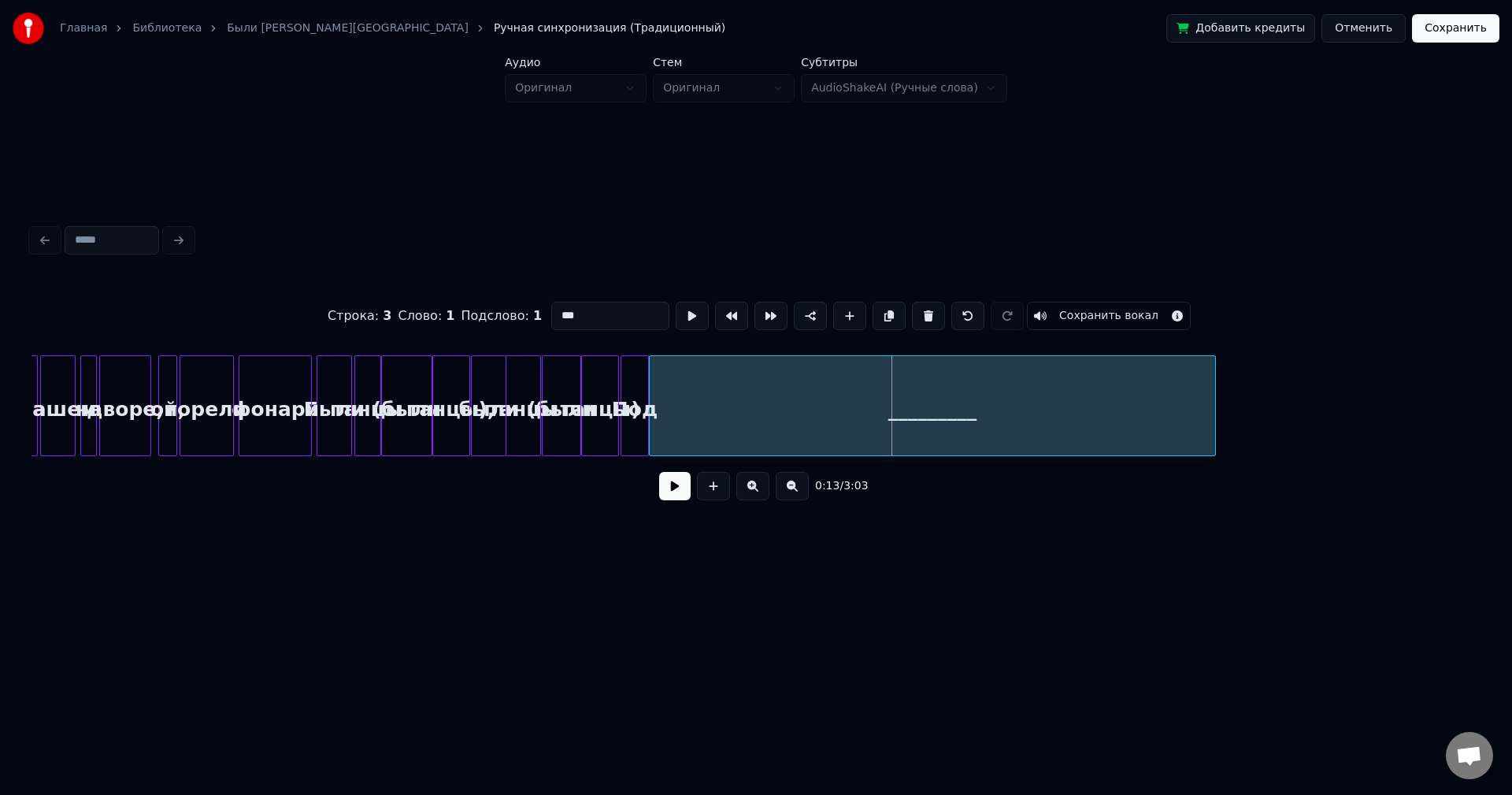
click at [704, 387] on div "_________" at bounding box center [932, 410] width 565 height 107
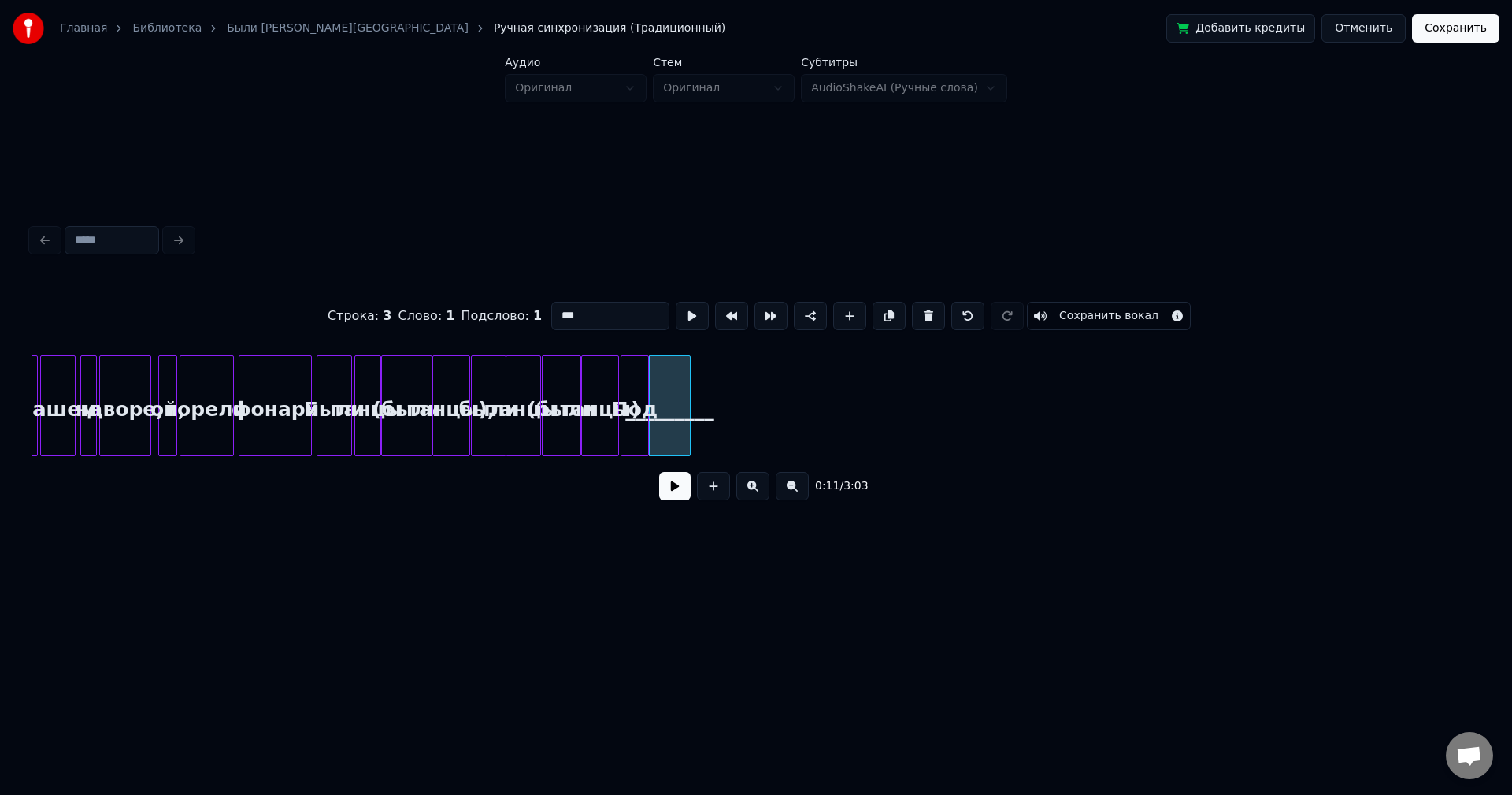
click at [687, 405] on div at bounding box center [687, 406] width 5 height 99
click at [676, 317] on button at bounding box center [692, 316] width 33 height 28
click at [689, 382] on div at bounding box center [687, 406] width 5 height 99
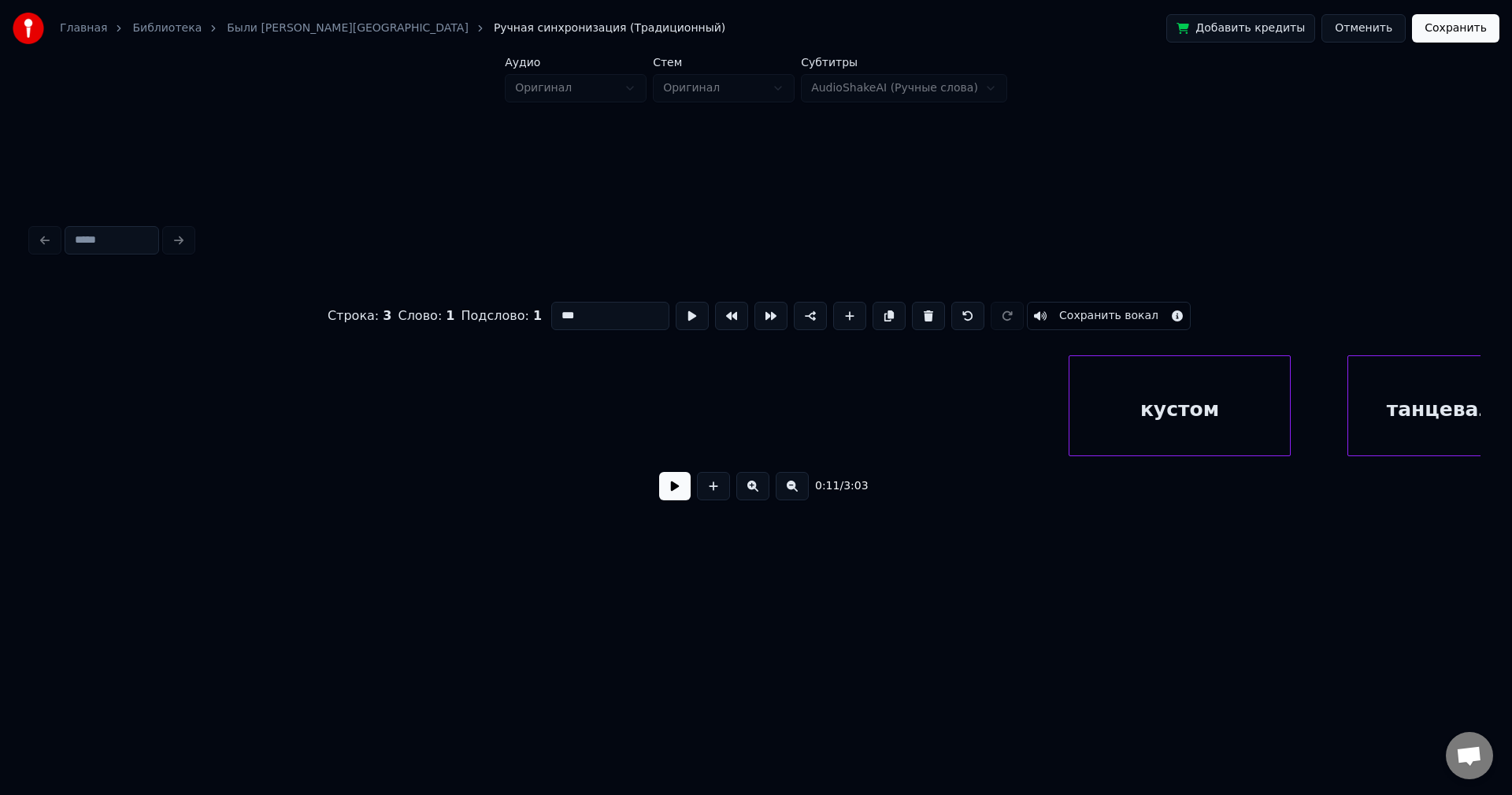
scroll to position [0, 3067]
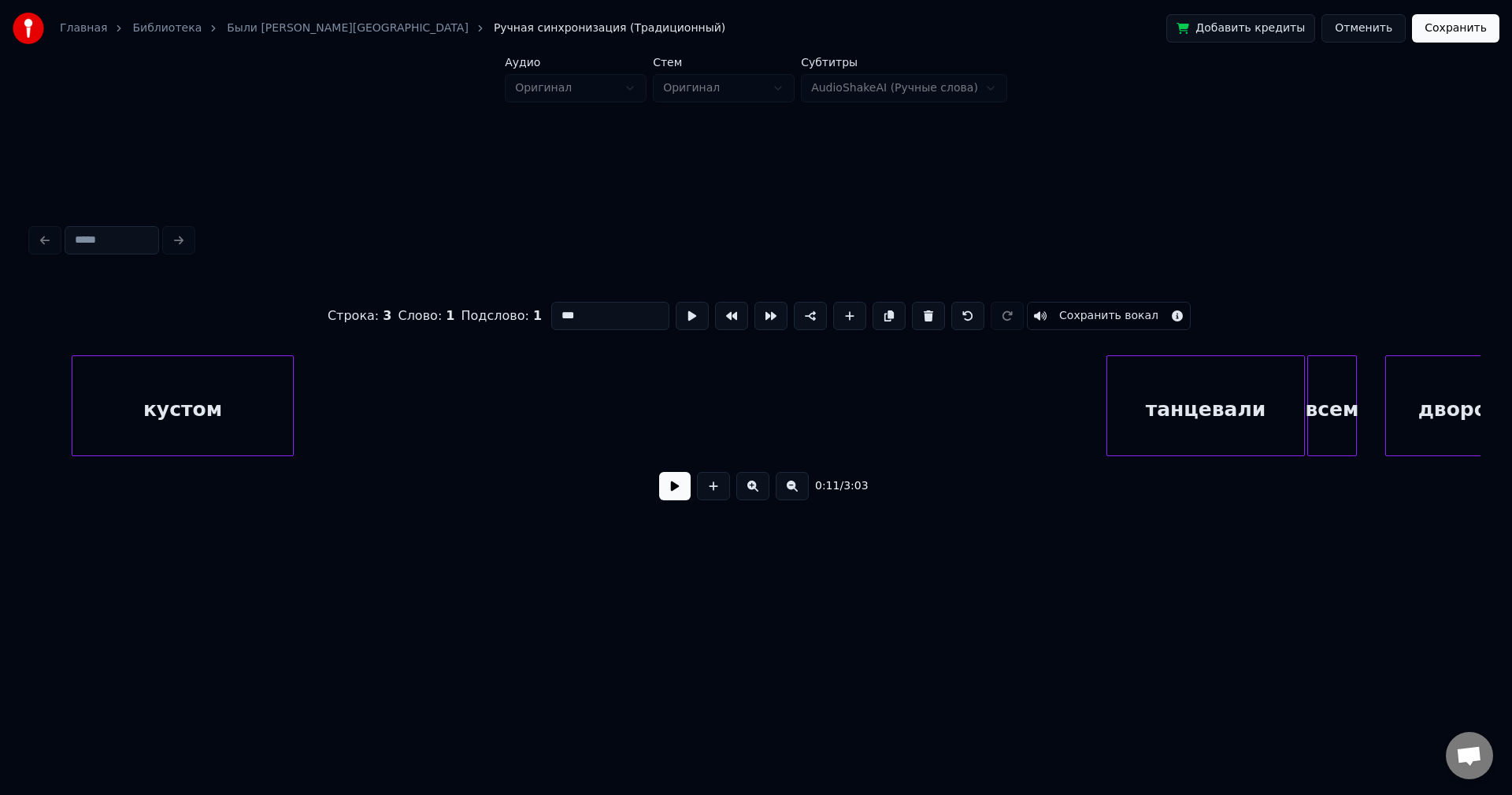
click at [136, 414] on div "кустом" at bounding box center [183, 410] width 221 height 107
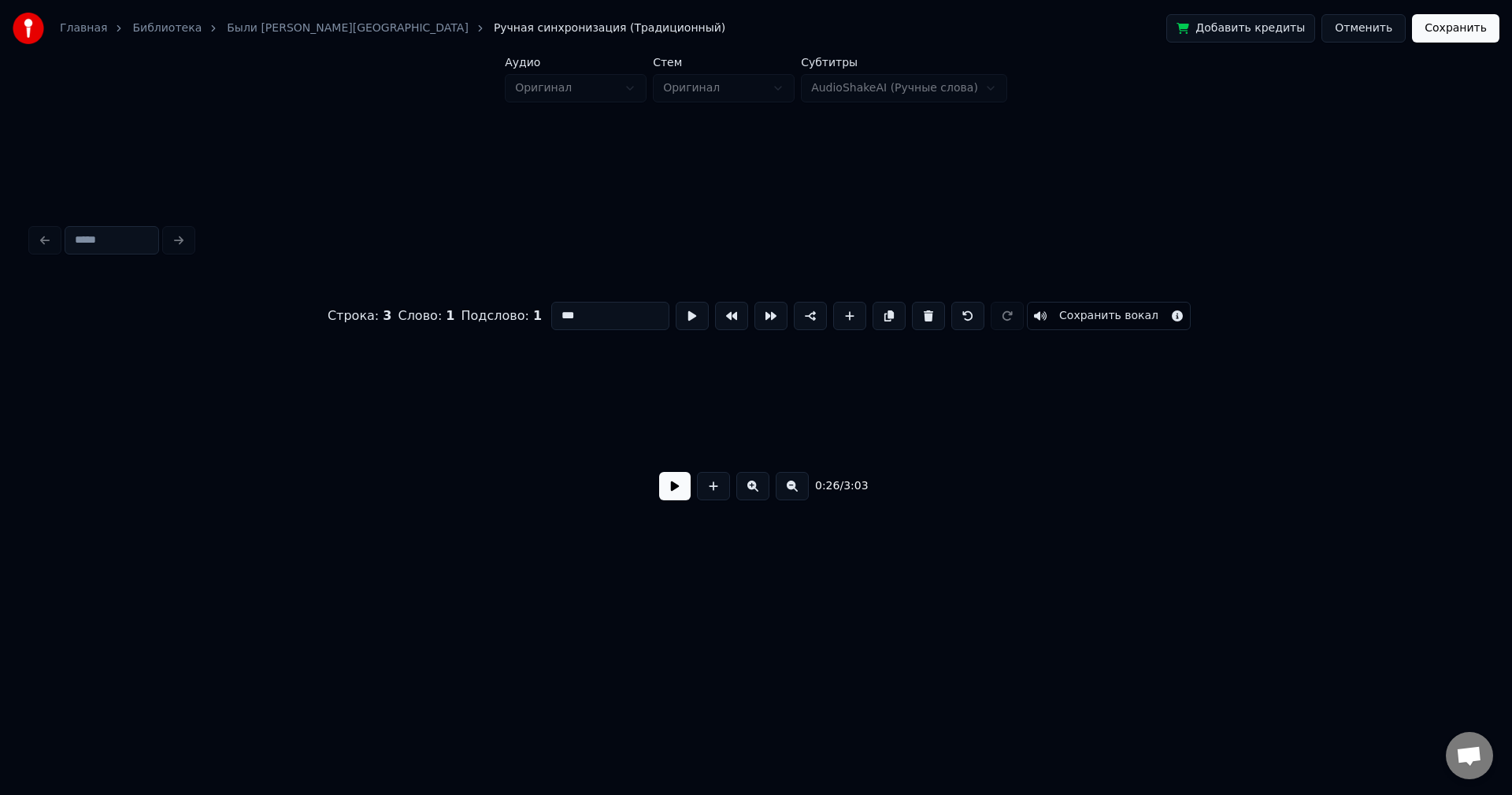
scroll to position [0, 1479]
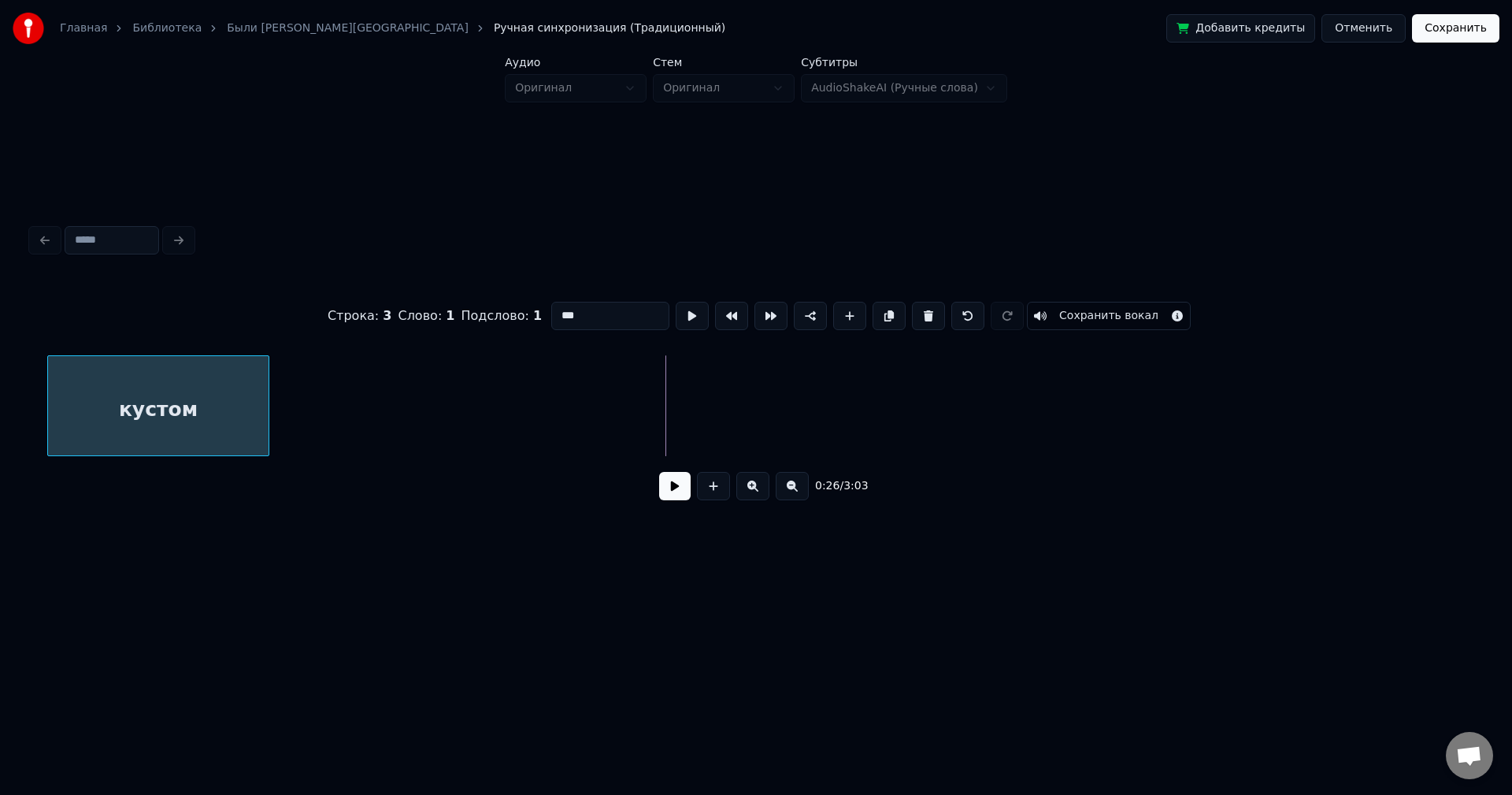
click at [95, 409] on div "кустом" at bounding box center [158, 410] width 221 height 107
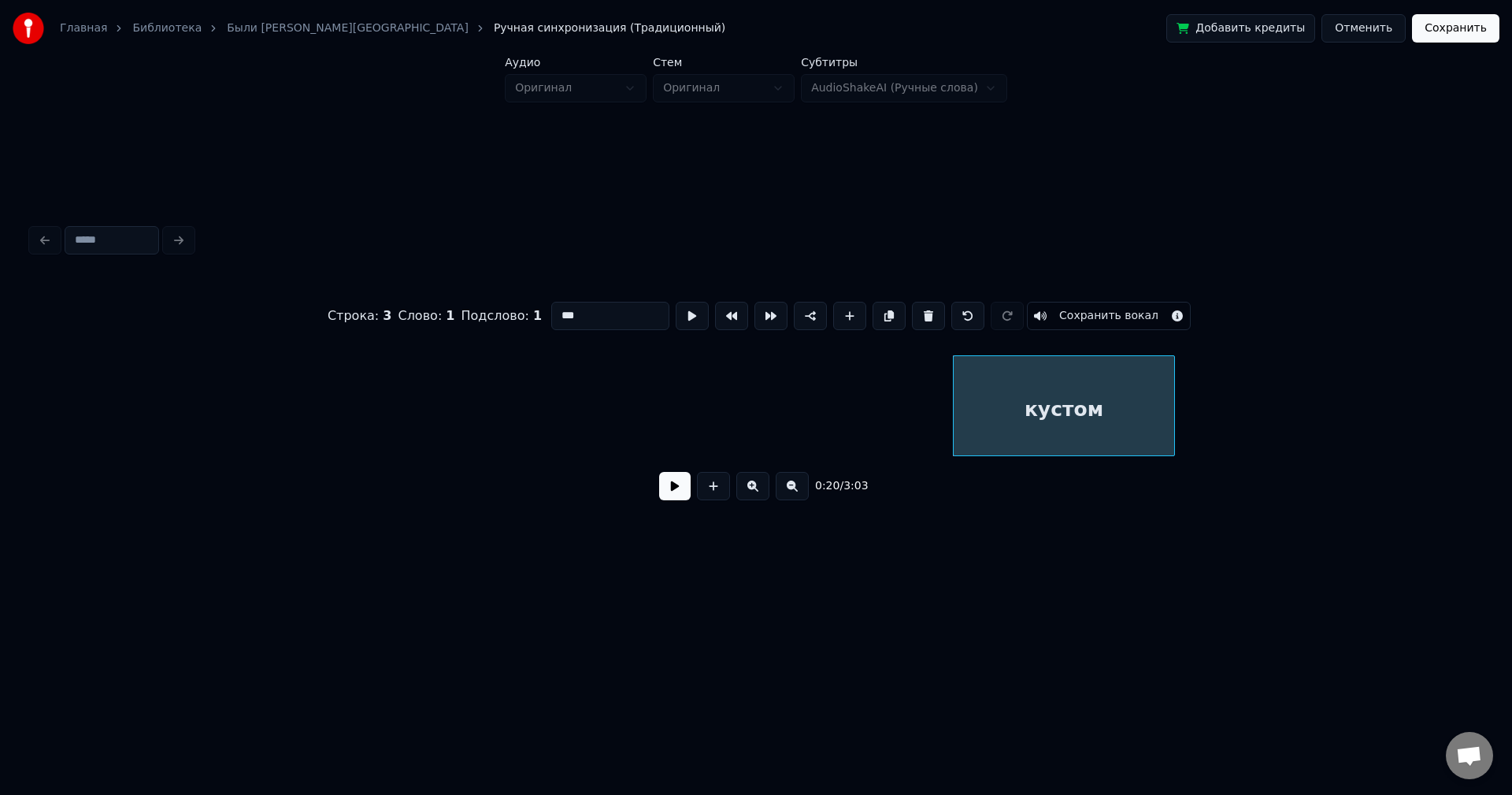
scroll to position [0, 1514]
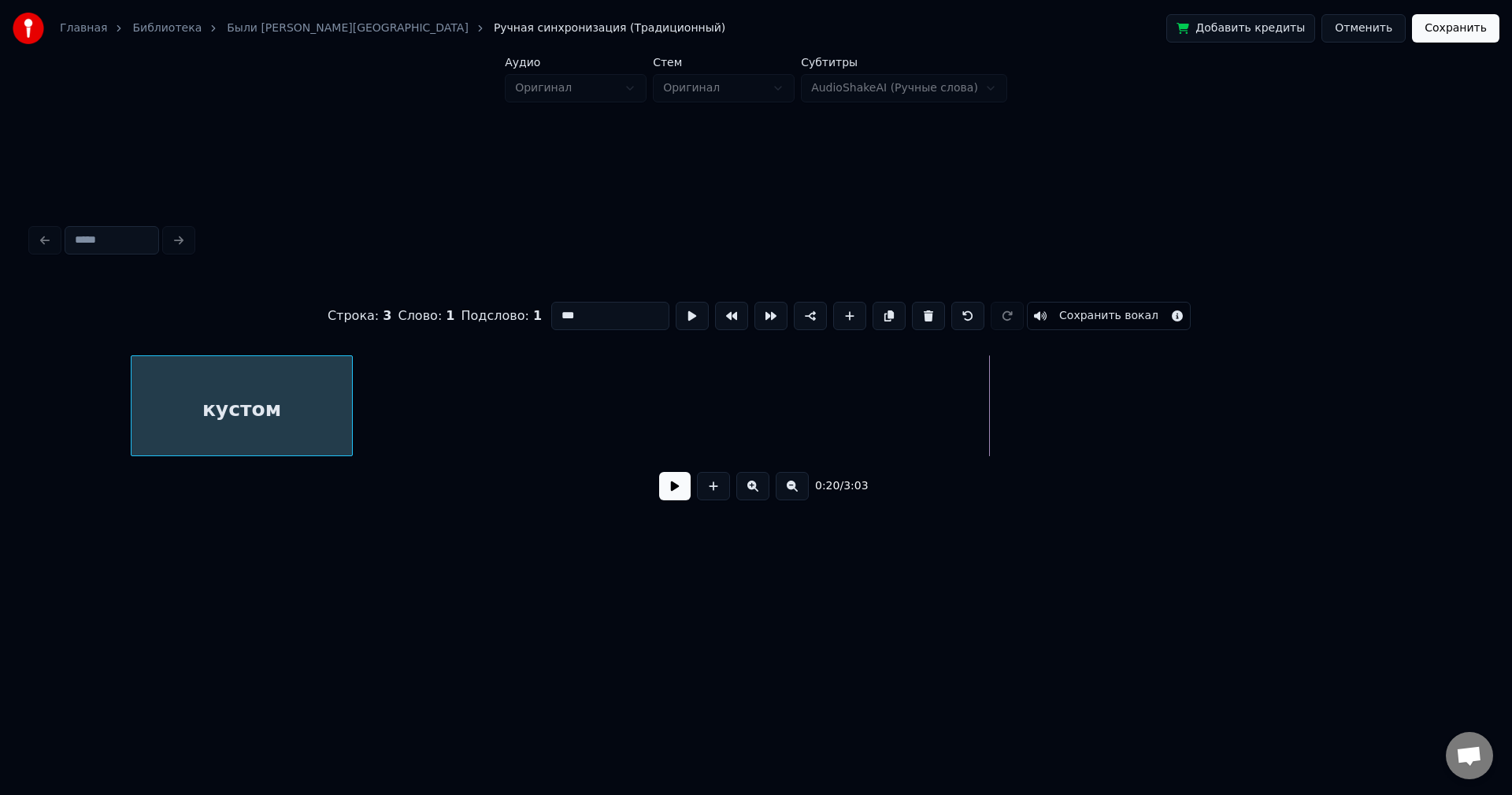
click at [181, 375] on div "кустом" at bounding box center [242, 410] width 221 height 107
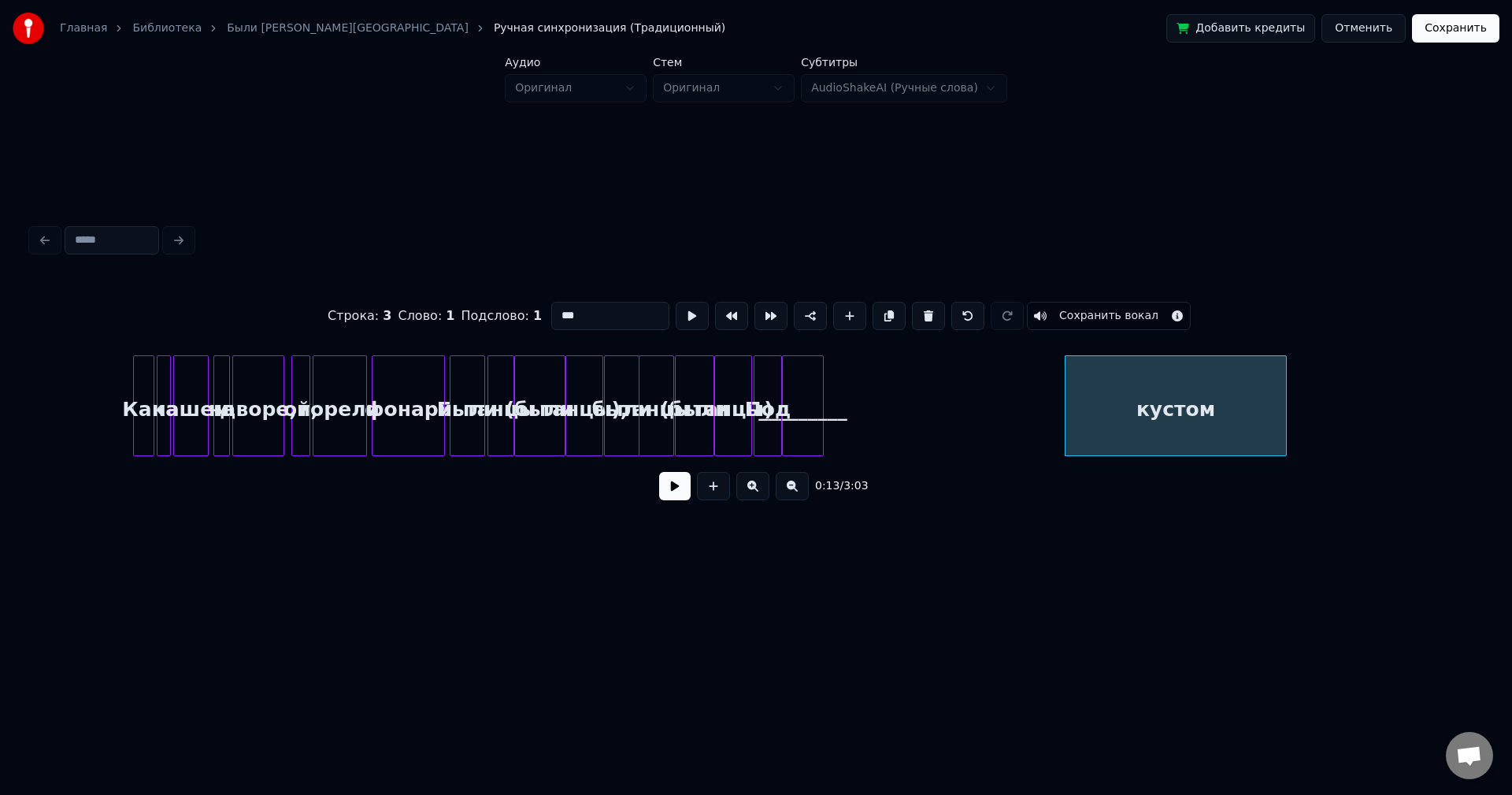
scroll to position [0, 577]
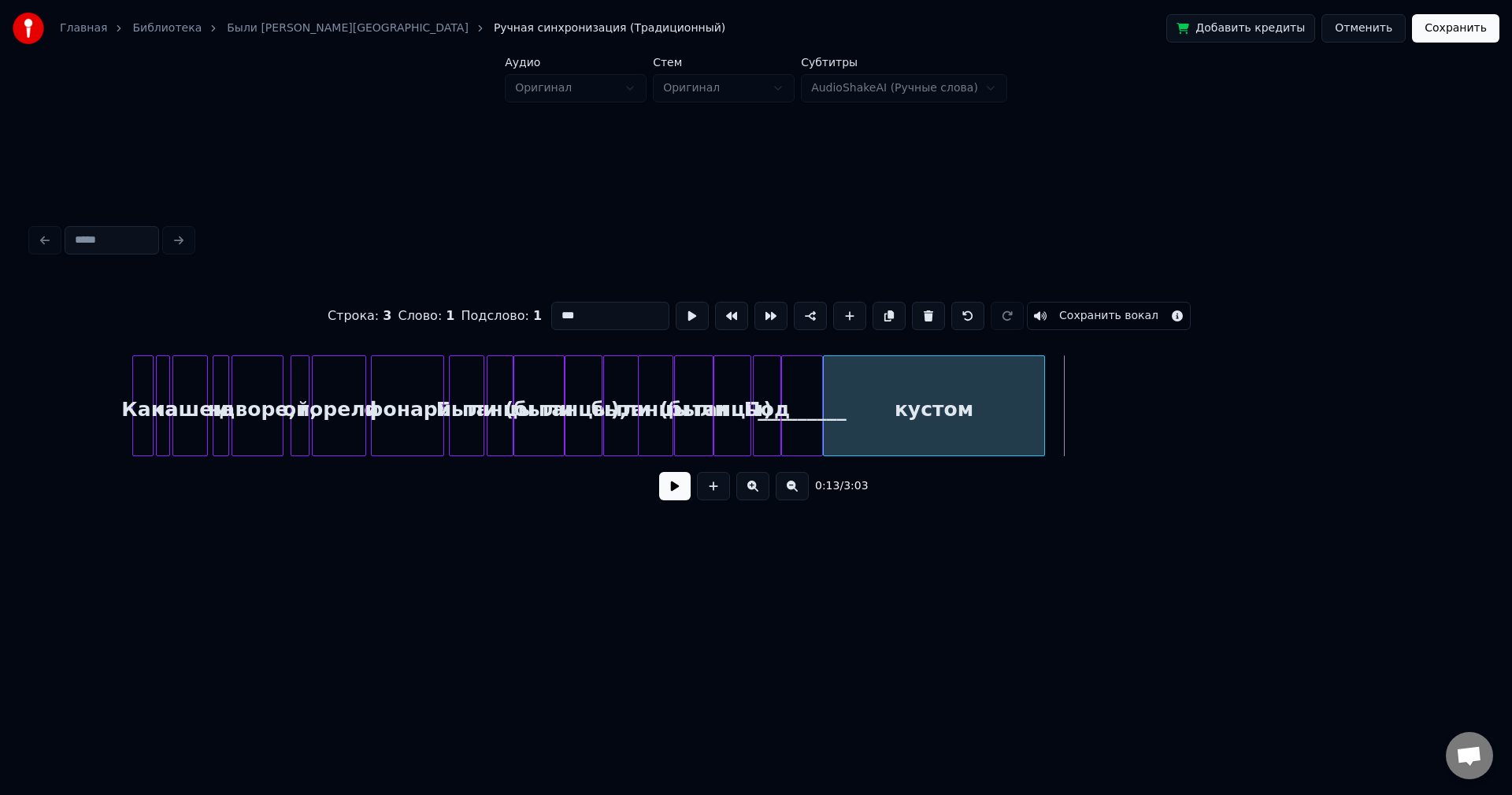
click at [854, 400] on div "кустом" at bounding box center [934, 410] width 221 height 107
click at [1045, 403] on div "кустом" at bounding box center [934, 406] width 222 height 101
type input "******"
click at [1019, 373] on div "кустом" at bounding box center [934, 410] width 221 height 107
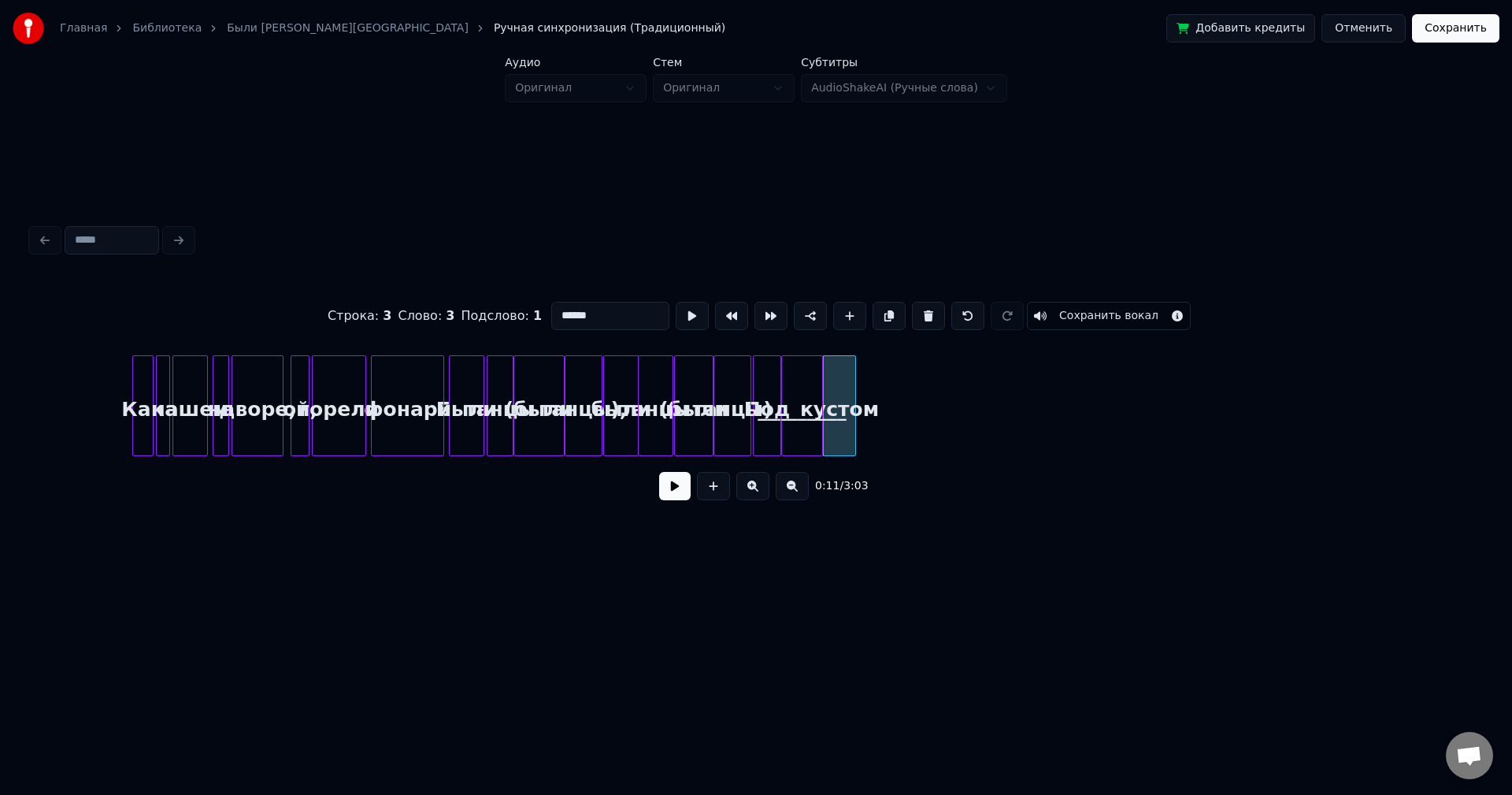
click at [854, 372] on div at bounding box center [853, 406] width 5 height 99
click at [676, 315] on button at bounding box center [692, 316] width 33 height 28
click at [860, 382] on div at bounding box center [859, 406] width 5 height 99
click at [684, 313] on button at bounding box center [692, 316] width 33 height 28
click at [844, 372] on div "кустом" at bounding box center [843, 410] width 38 height 107
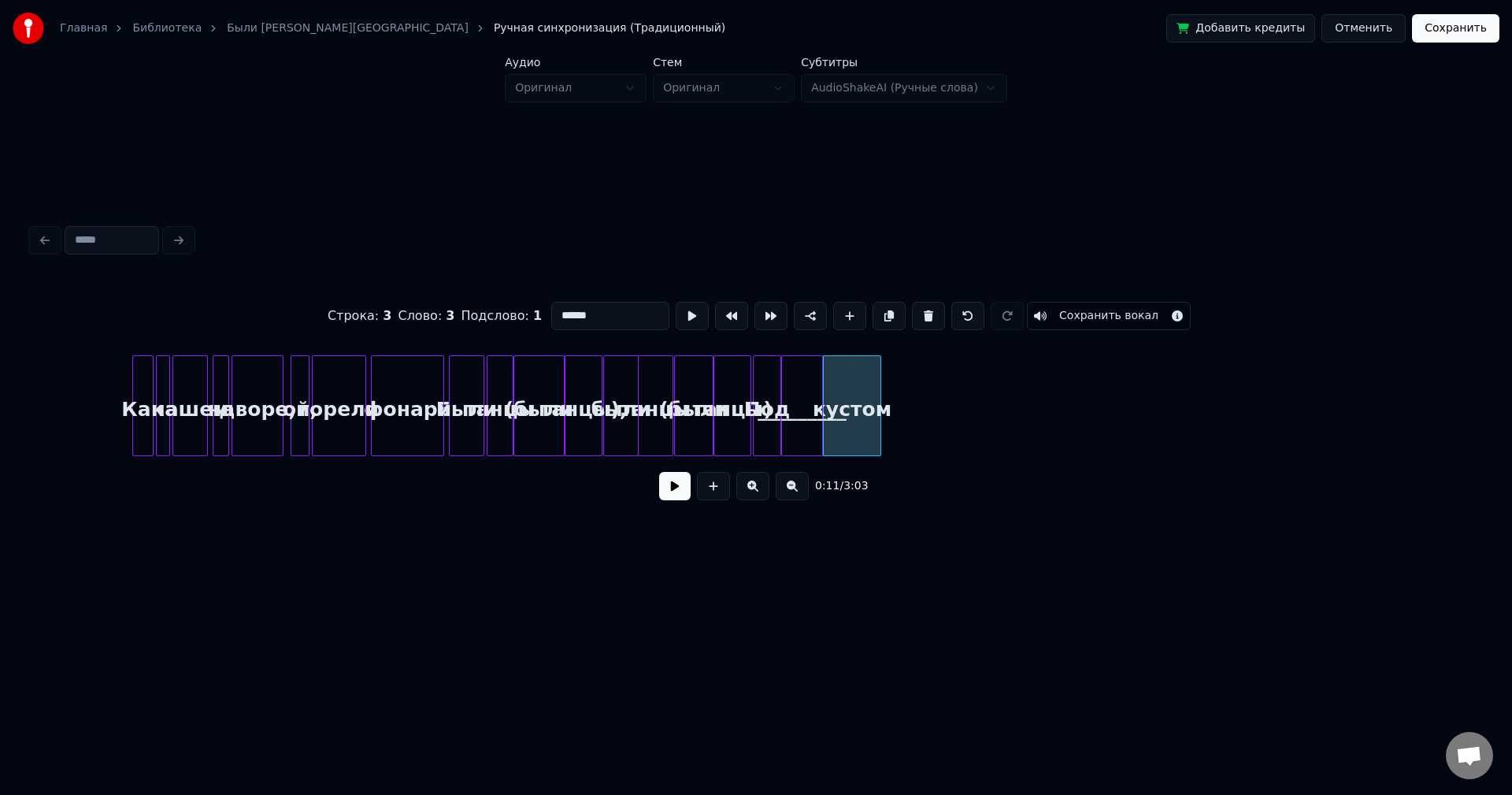
click at [880, 382] on div at bounding box center [878, 406] width 5 height 99
click at [685, 319] on button at bounding box center [692, 316] width 33 height 28
click at [882, 369] on div at bounding box center [881, 406] width 5 height 99
click at [676, 302] on button at bounding box center [692, 316] width 33 height 28
click at [885, 395] on div at bounding box center [884, 406] width 5 height 99
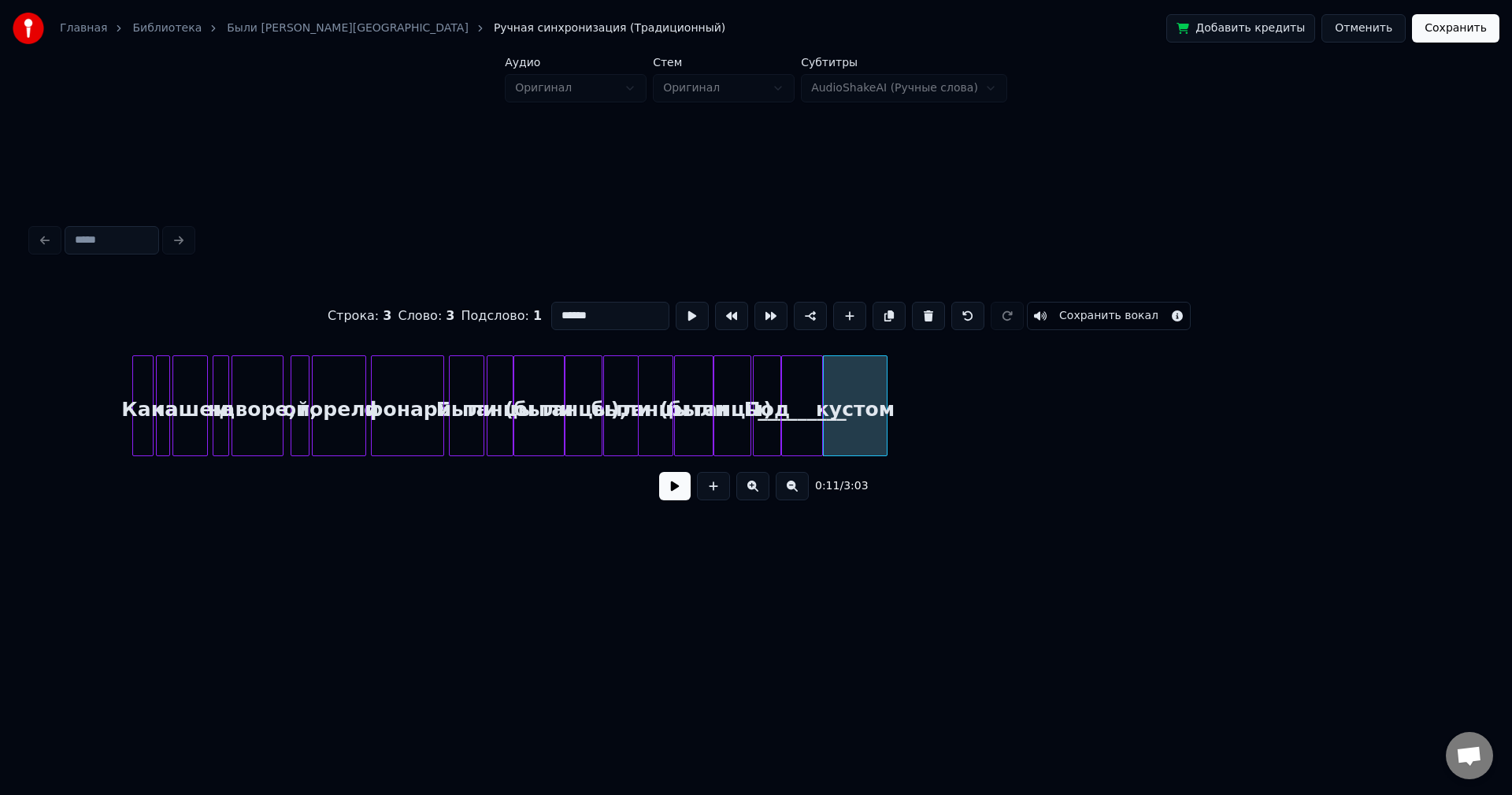
click at [676, 302] on button at bounding box center [692, 316] width 33 height 28
click at [891, 394] on div at bounding box center [888, 406] width 5 height 99
click at [676, 302] on button at bounding box center [692, 316] width 33 height 28
click at [831, 394] on div at bounding box center [831, 406] width 5 height 99
click at [676, 302] on button at bounding box center [692, 316] width 33 height 28
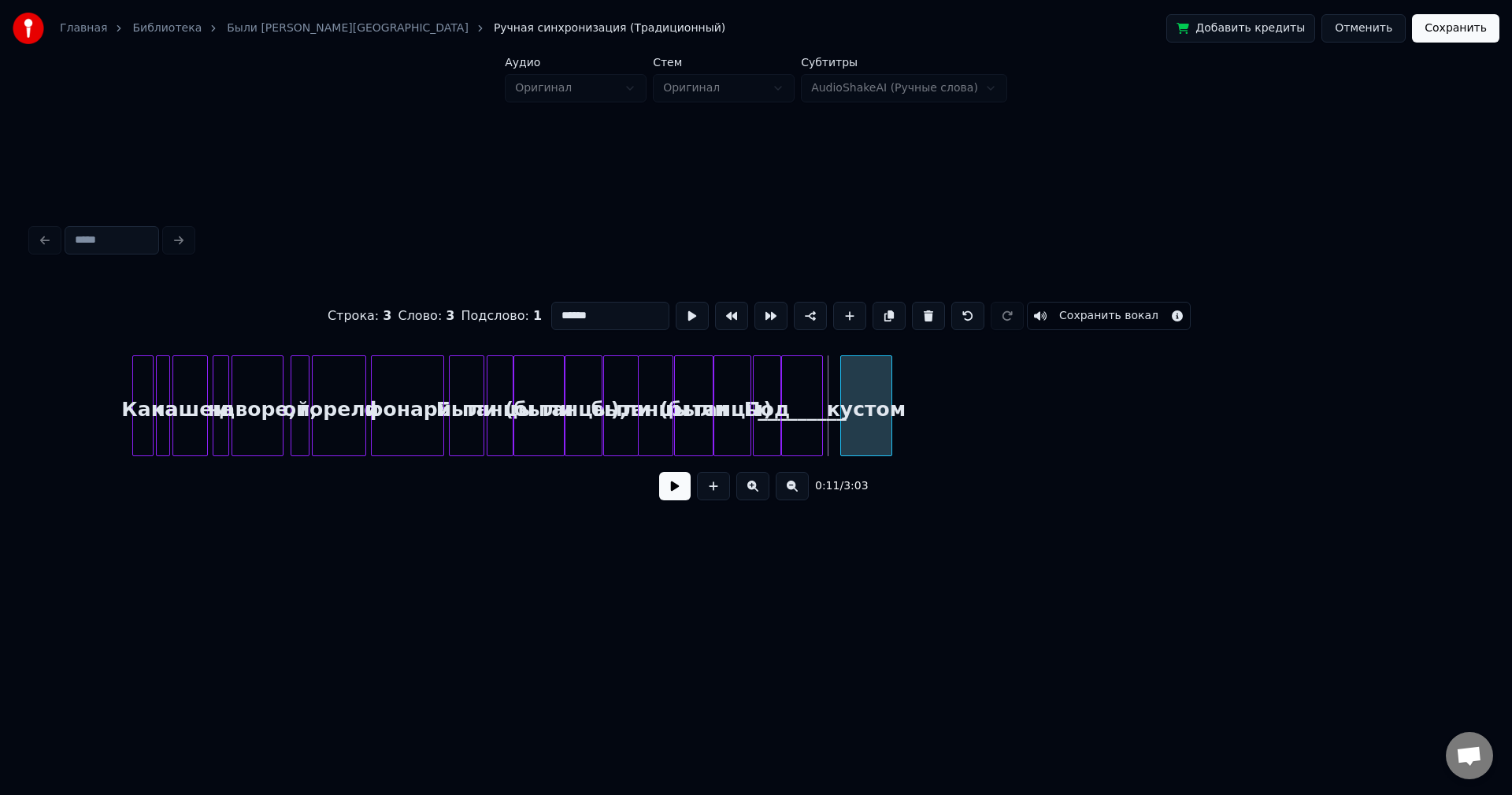
click at [844, 394] on div at bounding box center [844, 406] width 5 height 99
click at [676, 302] on button at bounding box center [692, 316] width 33 height 28
click at [817, 392] on div "_________" at bounding box center [802, 410] width 40 height 107
click at [836, 398] on div at bounding box center [836, 406] width 5 height 99
click at [676, 302] on button at bounding box center [692, 316] width 33 height 28
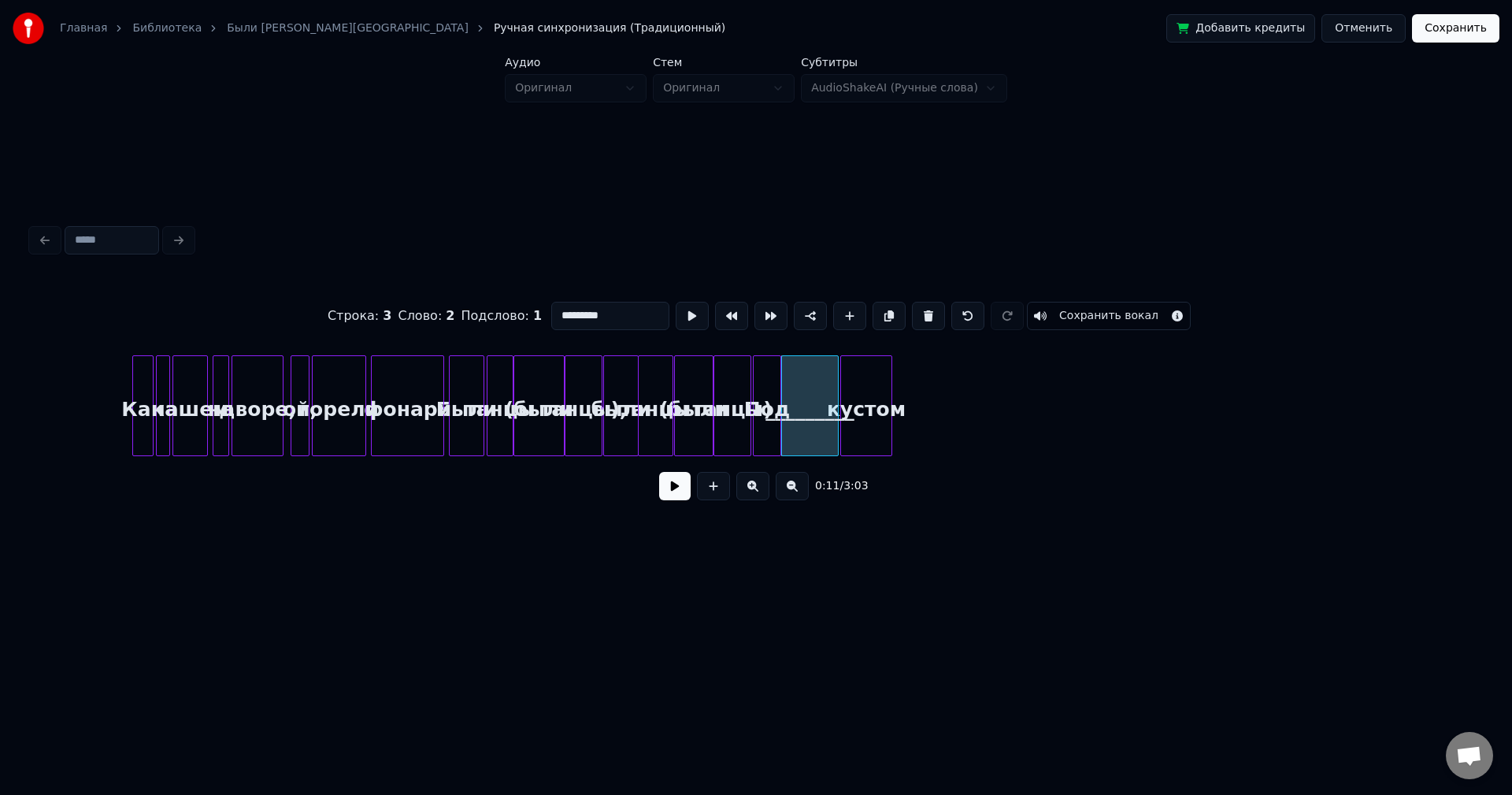
click at [855, 390] on div "кустом" at bounding box center [866, 410] width 50 height 107
type input "******"
click at [676, 302] on button at bounding box center [692, 316] width 33 height 28
click at [896, 400] on div at bounding box center [895, 406] width 5 height 99
click at [676, 302] on button at bounding box center [692, 316] width 33 height 28
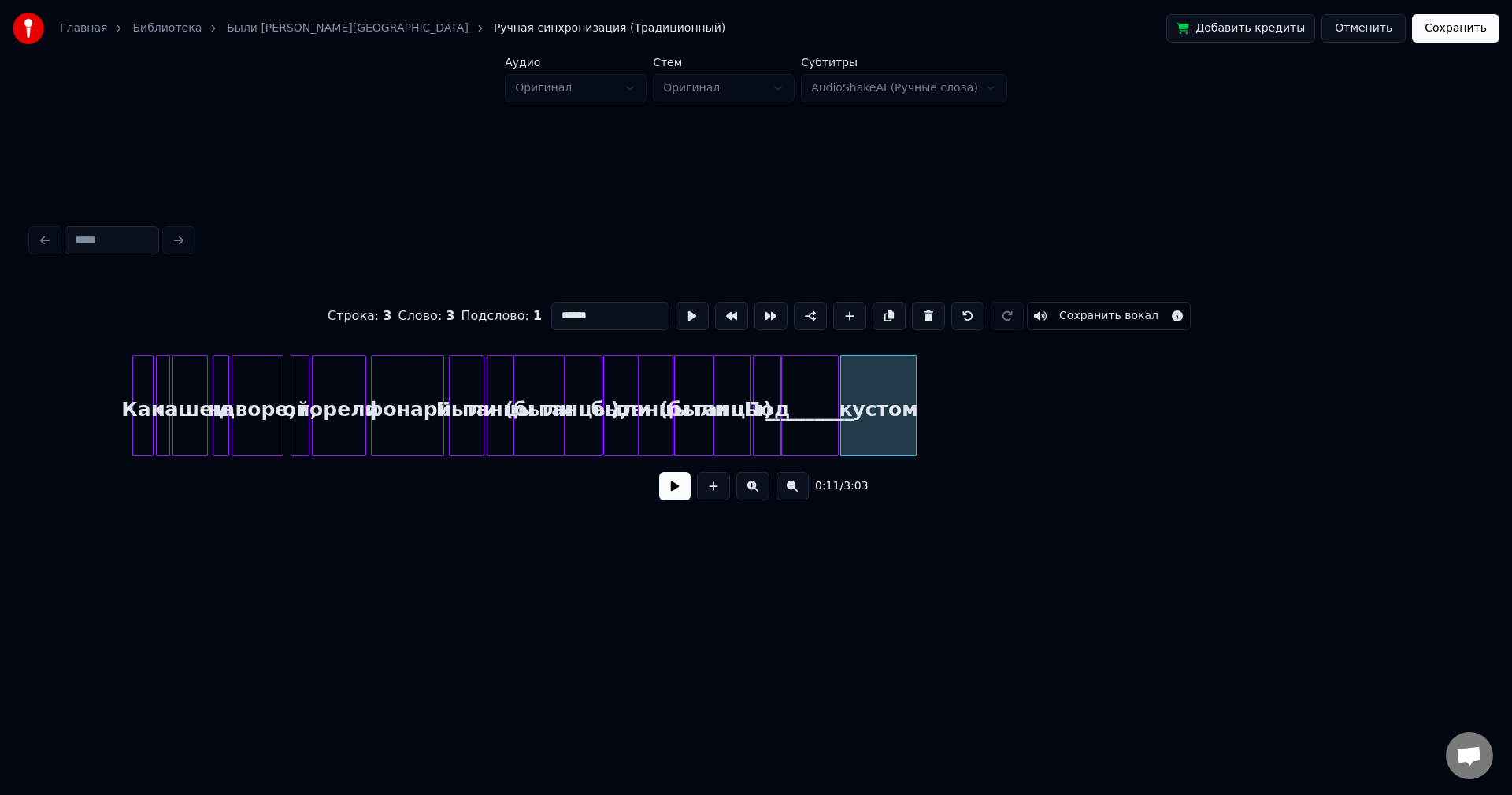
click at [913, 403] on div at bounding box center [914, 406] width 5 height 99
click at [676, 302] on button at bounding box center [692, 316] width 33 height 28
click at [916, 403] on div at bounding box center [915, 406] width 5 height 99
click at [676, 302] on button at bounding box center [692, 316] width 33 height 28
click at [853, 385] on div at bounding box center [854, 406] width 5 height 99
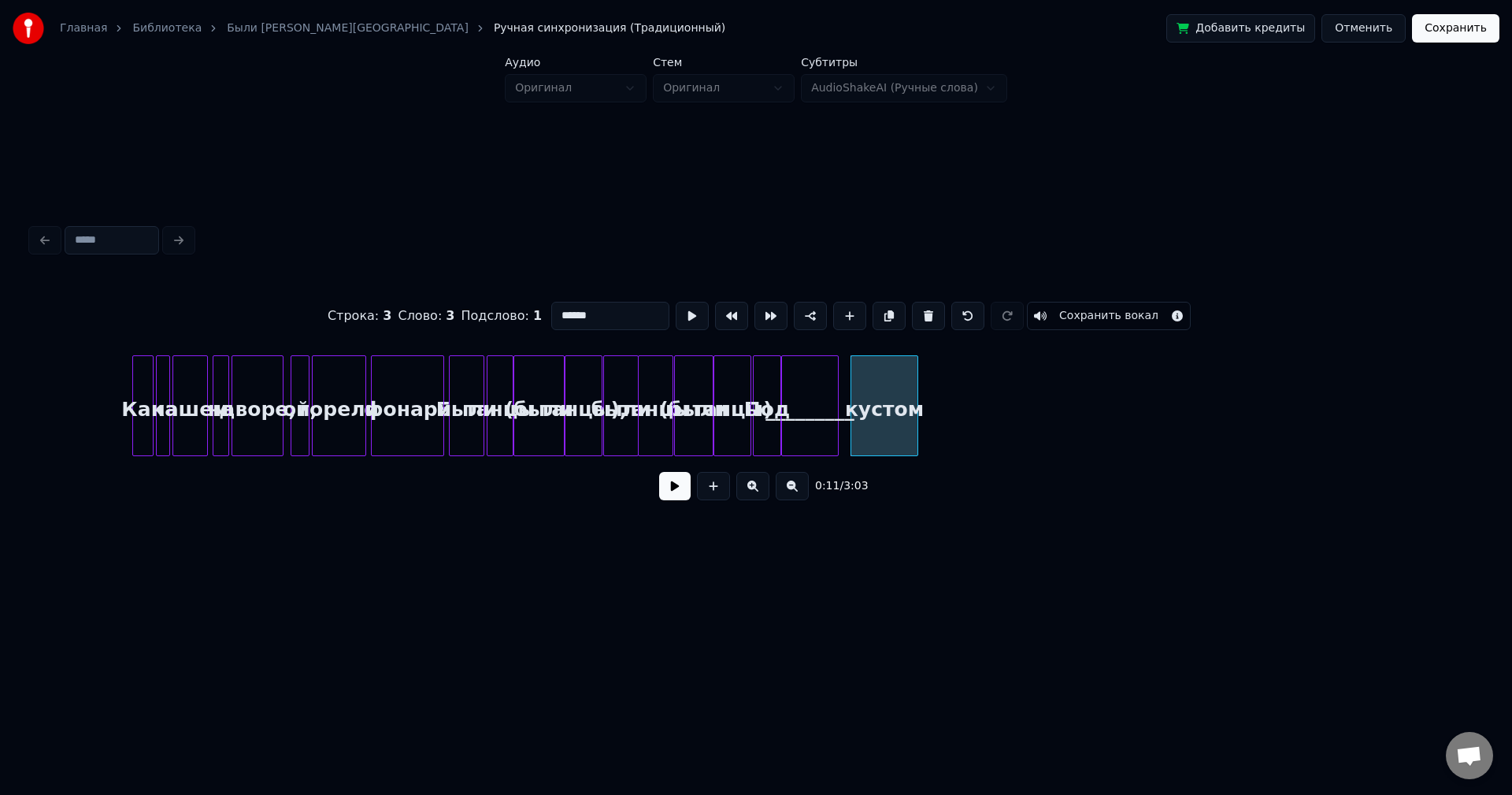
click at [676, 302] on button at bounding box center [692, 316] width 33 height 28
click at [848, 388] on div at bounding box center [847, 406] width 5 height 99
click at [676, 302] on button at bounding box center [692, 316] width 33 height 28
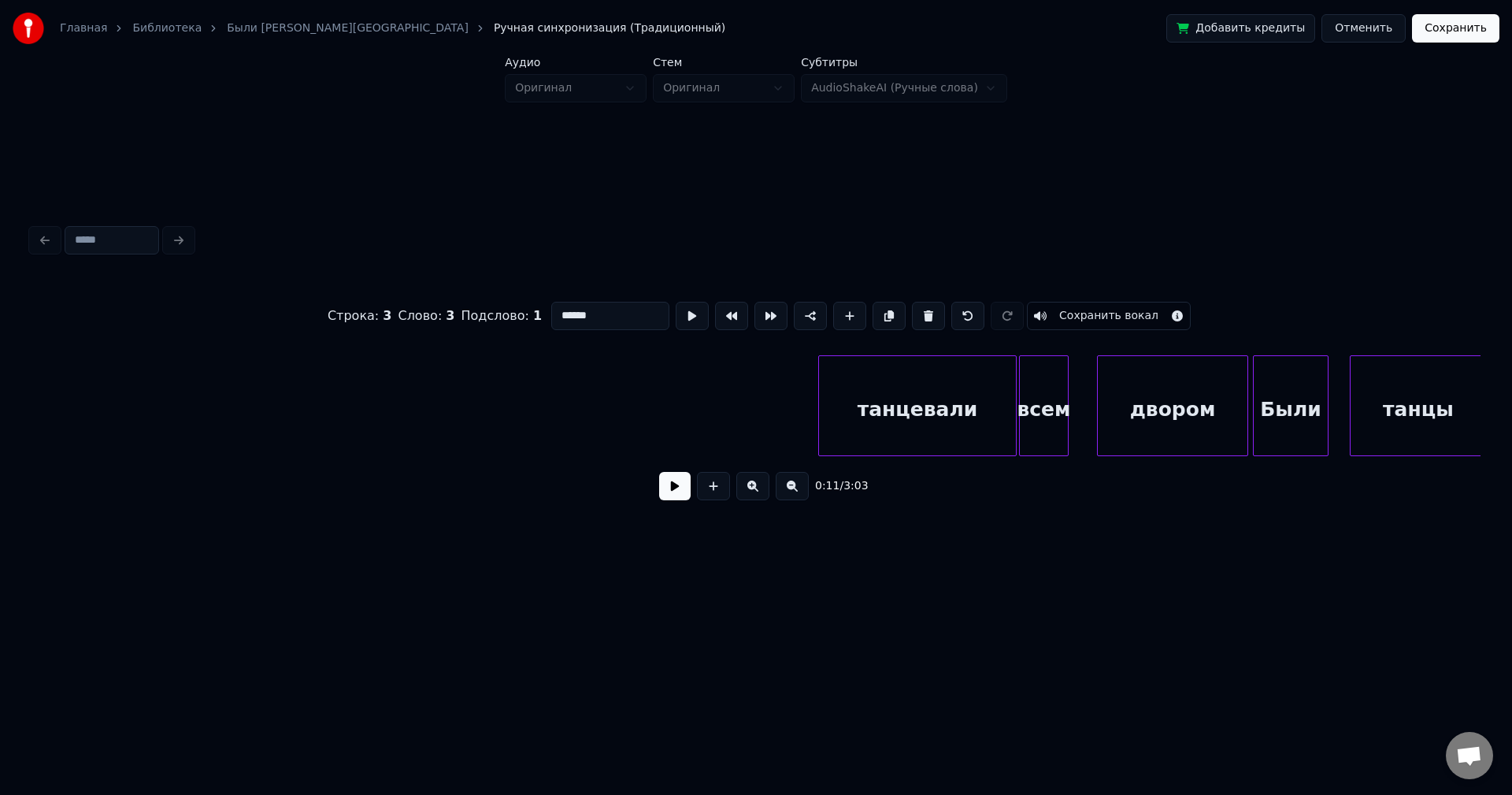
scroll to position [0, 3439]
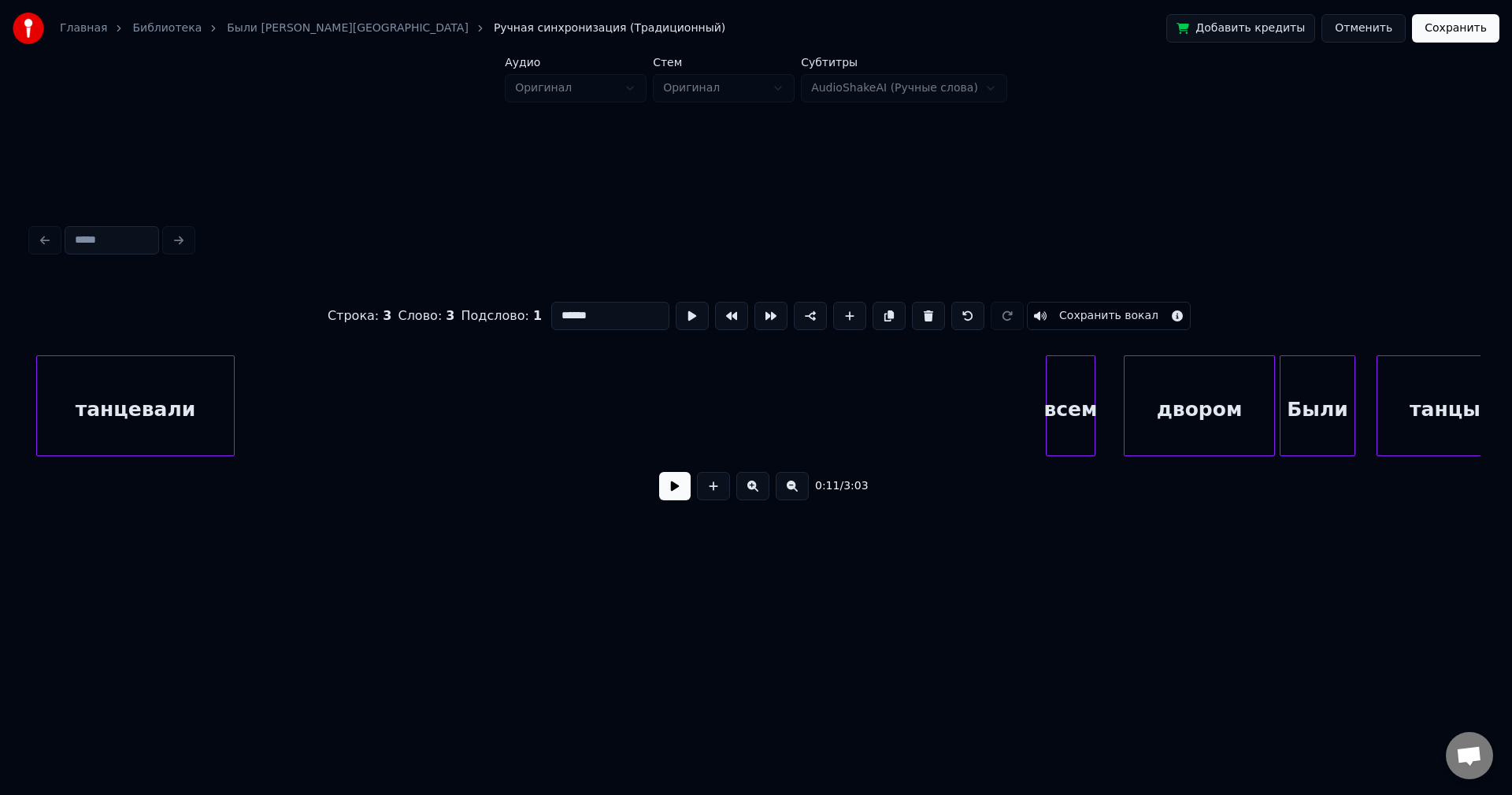
click at [10, 427] on div "Главная Библиотека Были Танцы • Бьянка Ручная синхронизация (Традиционный) Доба…" at bounding box center [756, 302] width 1512 height 604
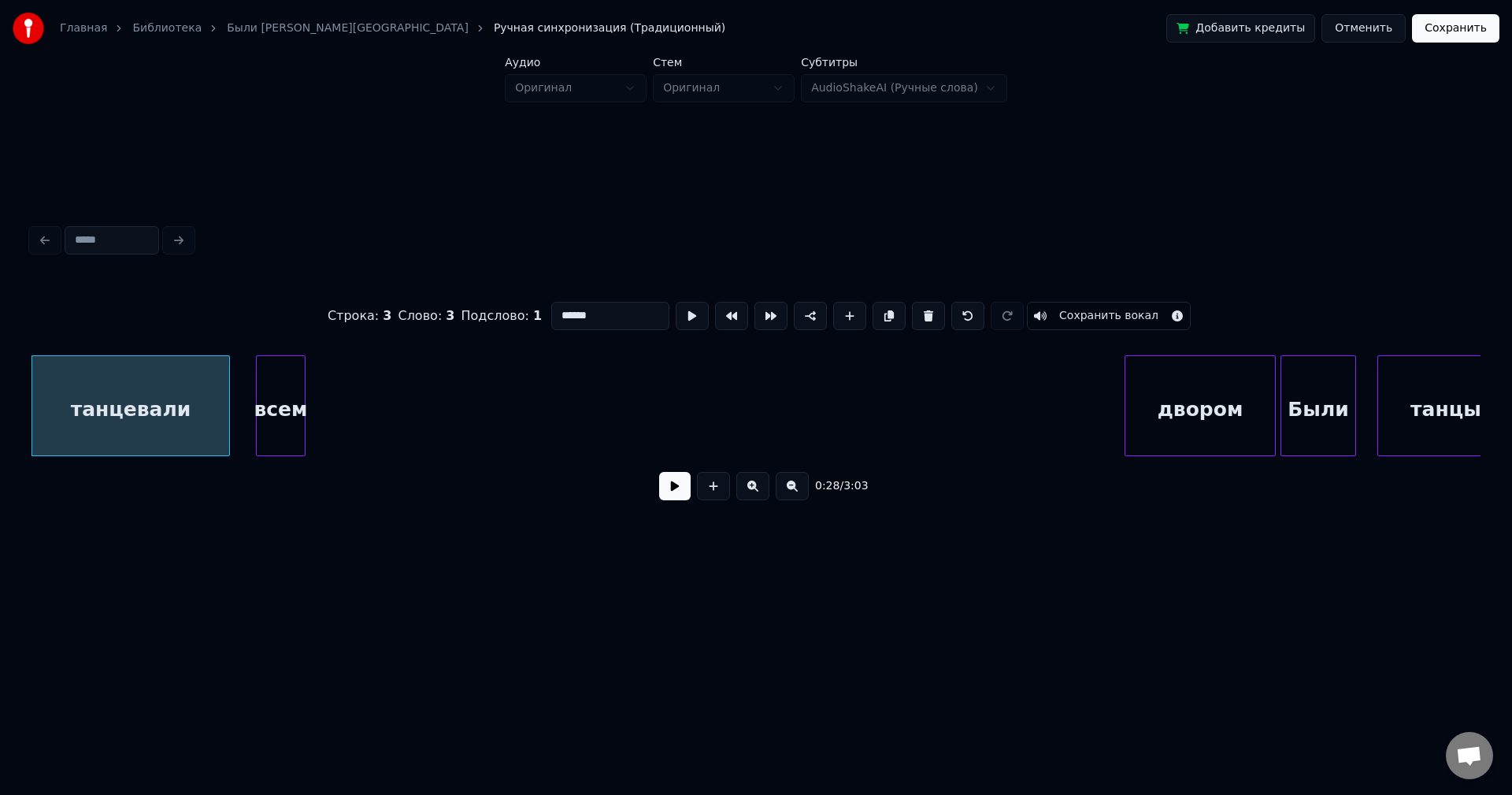
click at [274, 387] on div "всем" at bounding box center [281, 410] width 48 height 107
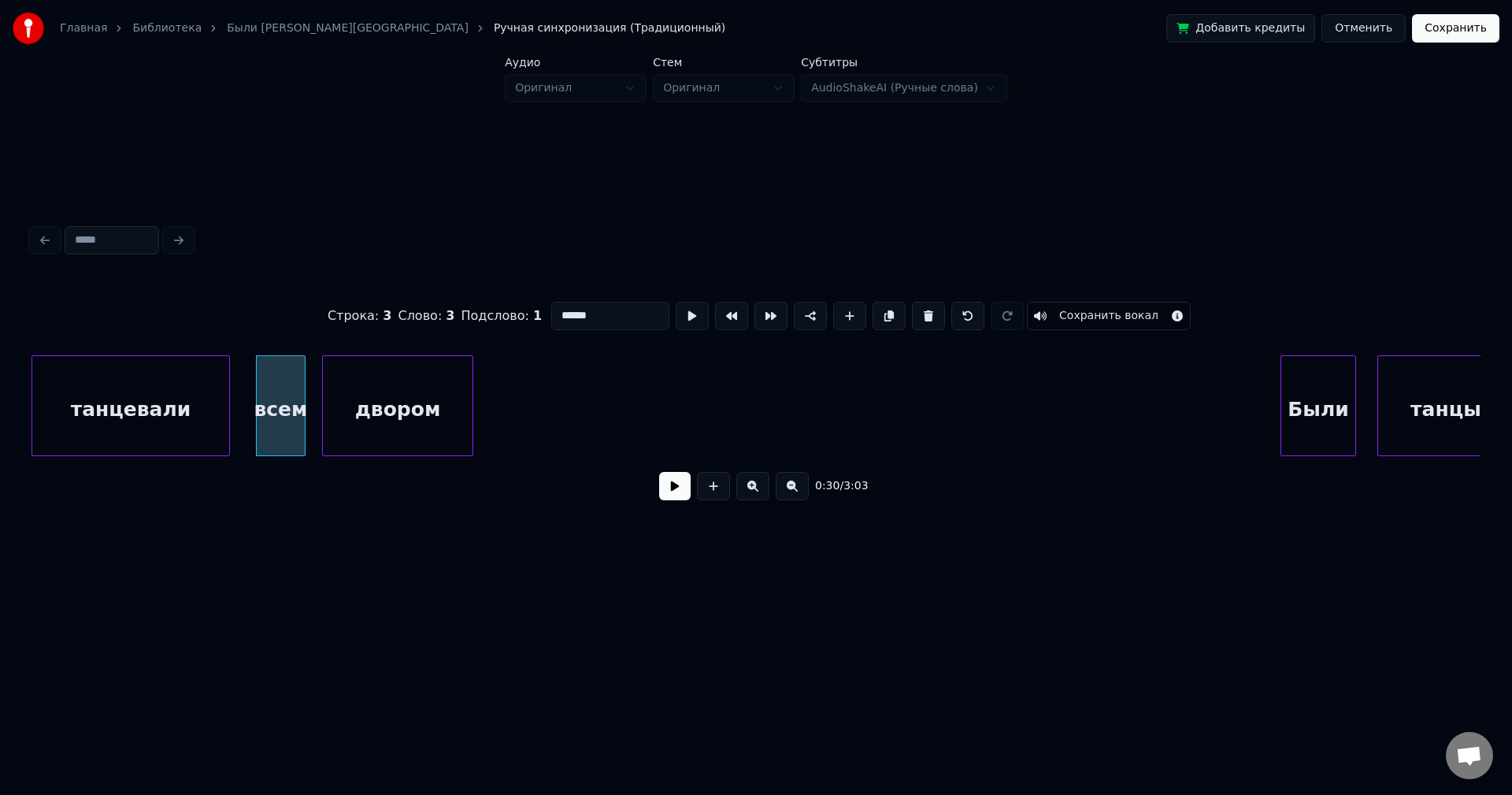
click at [385, 377] on div "двором" at bounding box center [398, 410] width 150 height 107
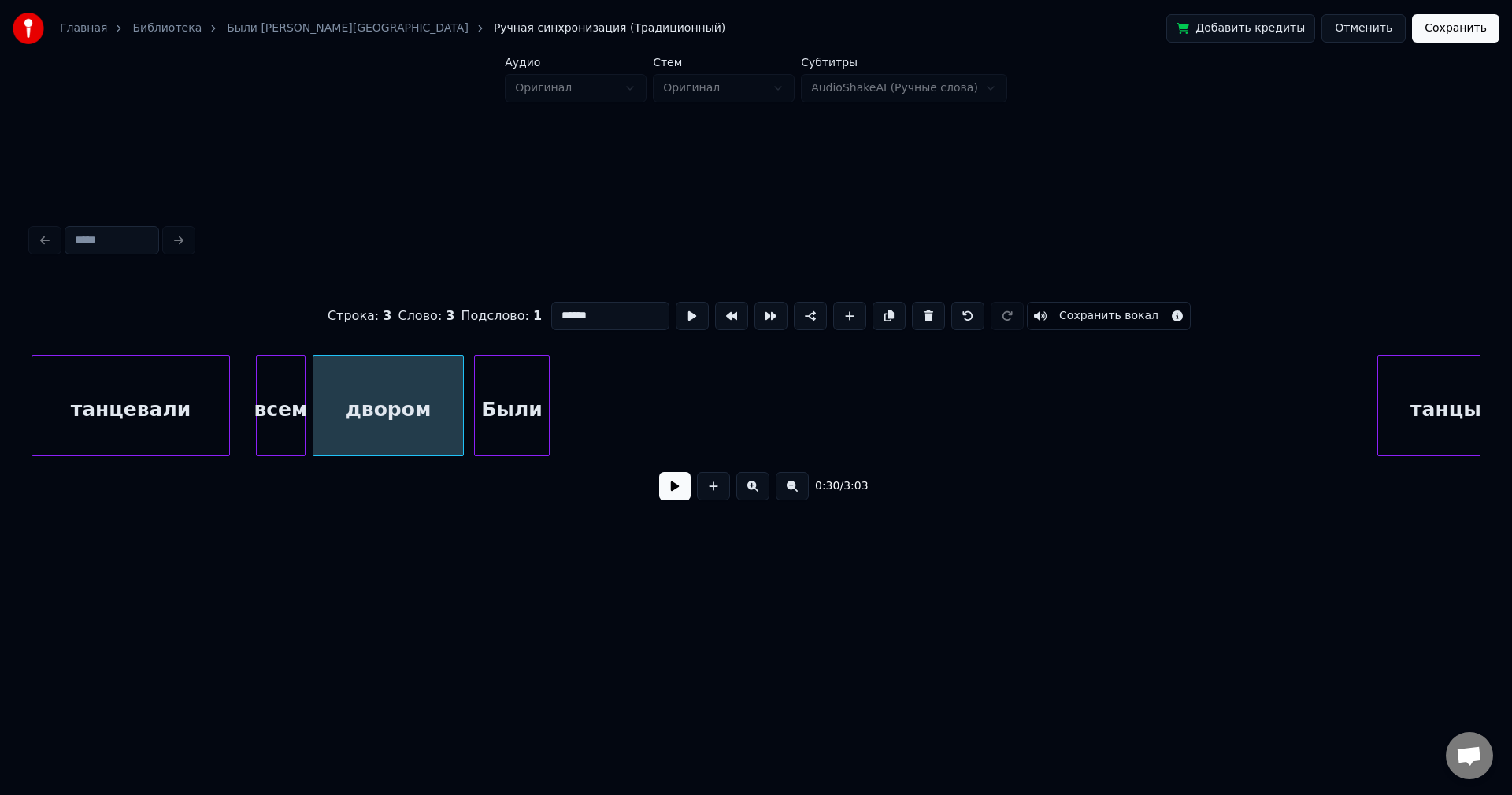
click at [504, 401] on div "Были" at bounding box center [512, 410] width 74 height 107
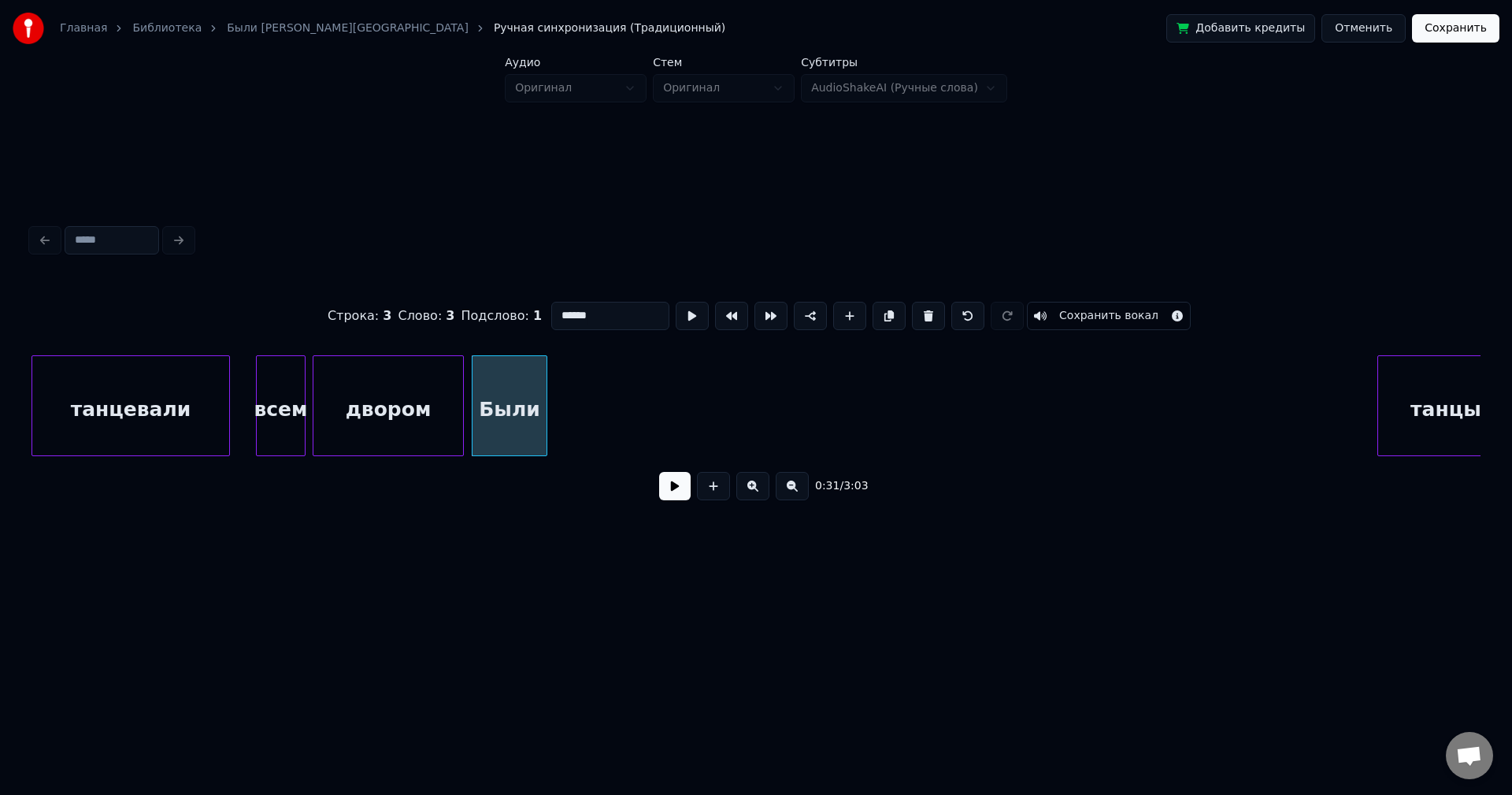
scroll to position [0, 3358]
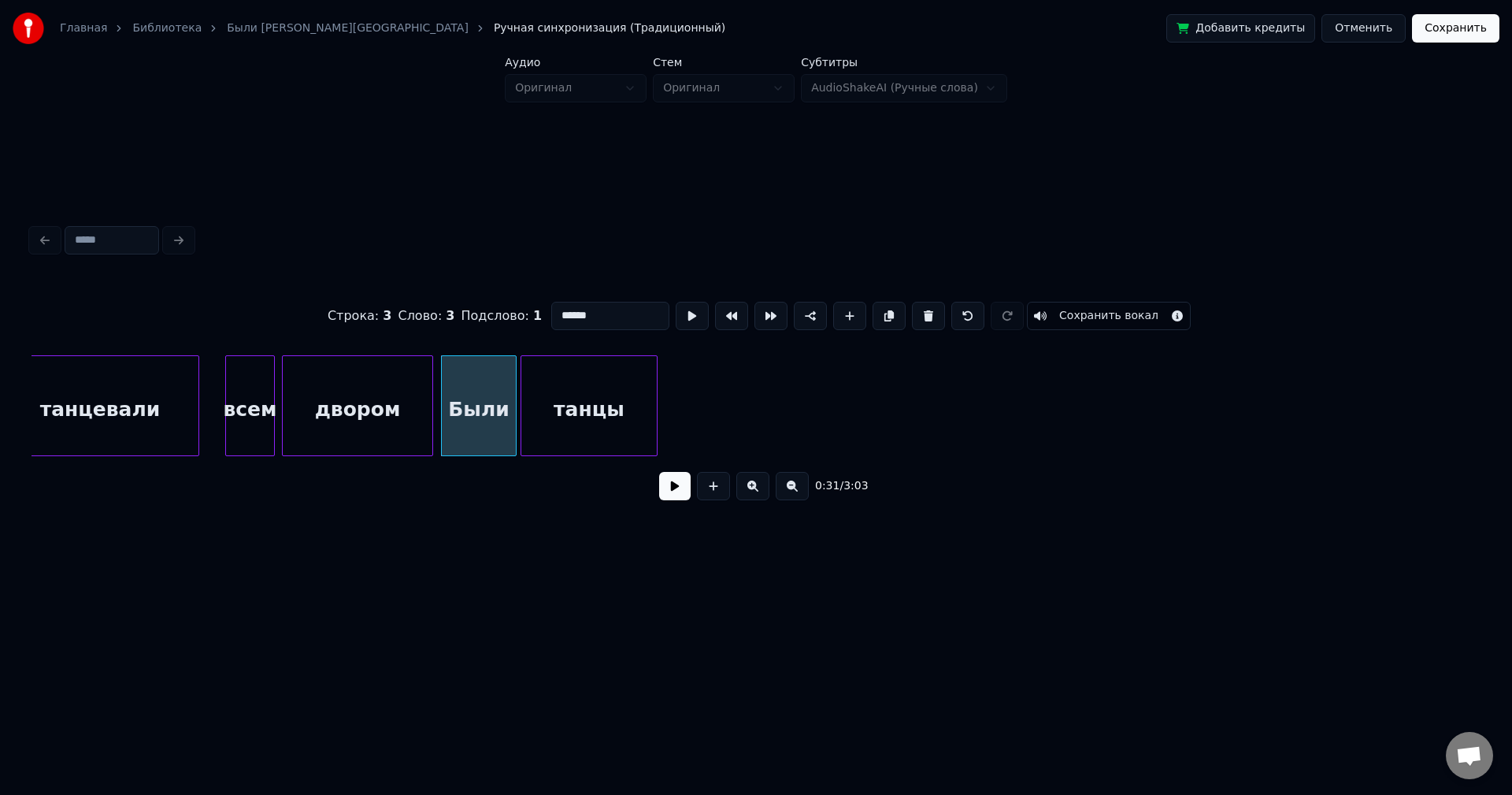
click at [598, 362] on div "танцы" at bounding box center [589, 410] width 136 height 107
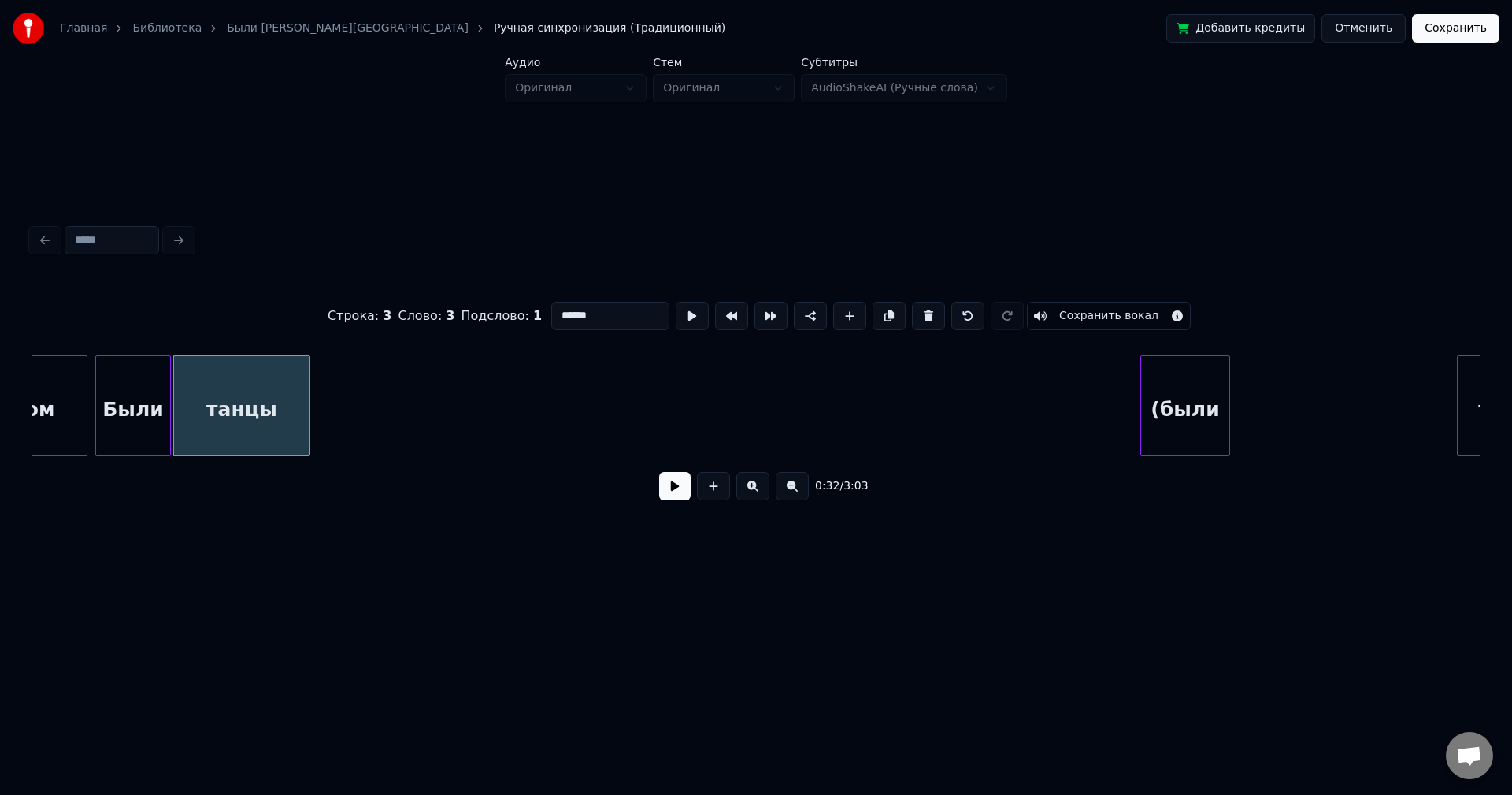
scroll to position [0, 3715]
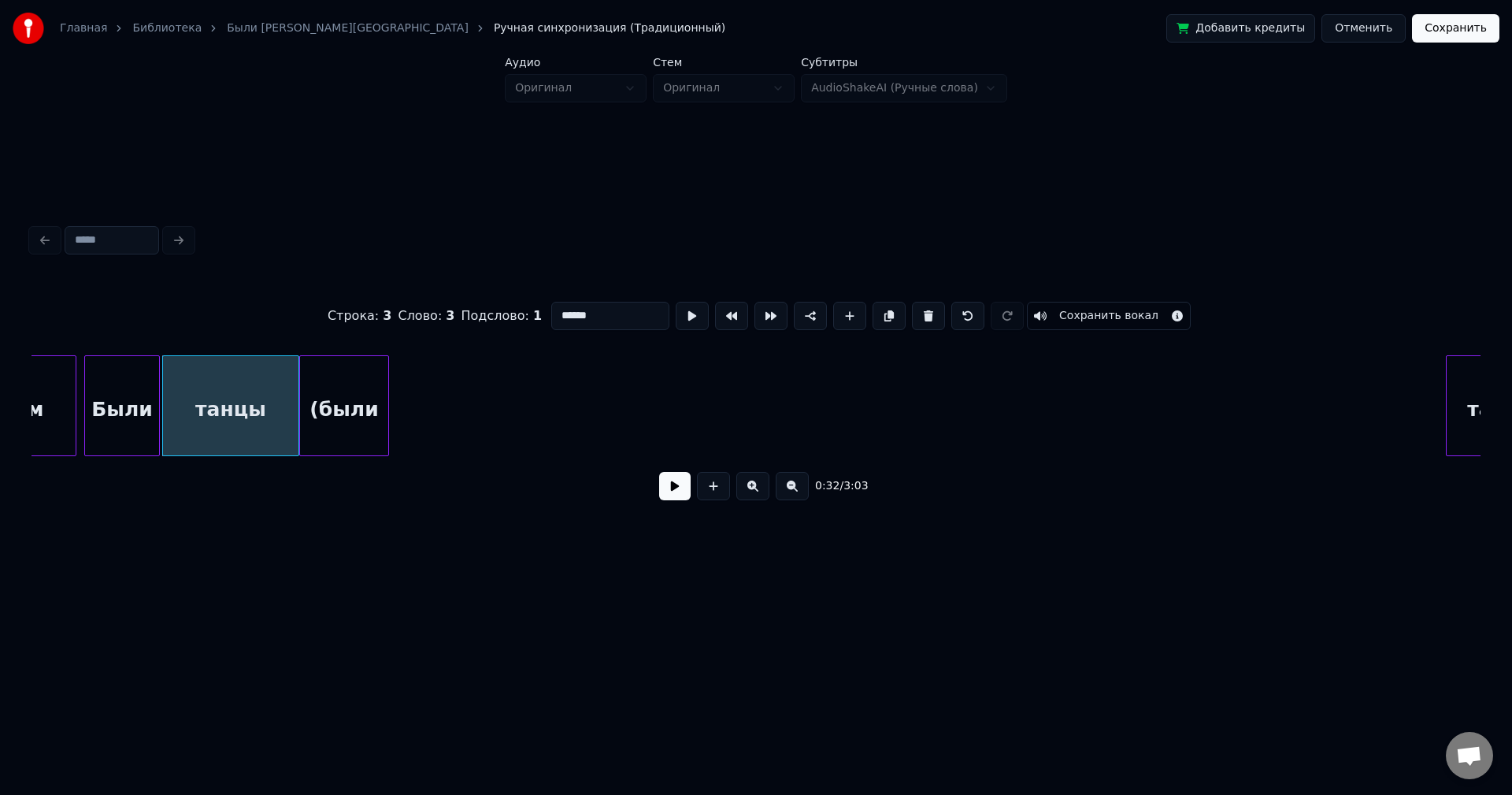
click at [341, 374] on div "(были" at bounding box center [344, 410] width 88 height 107
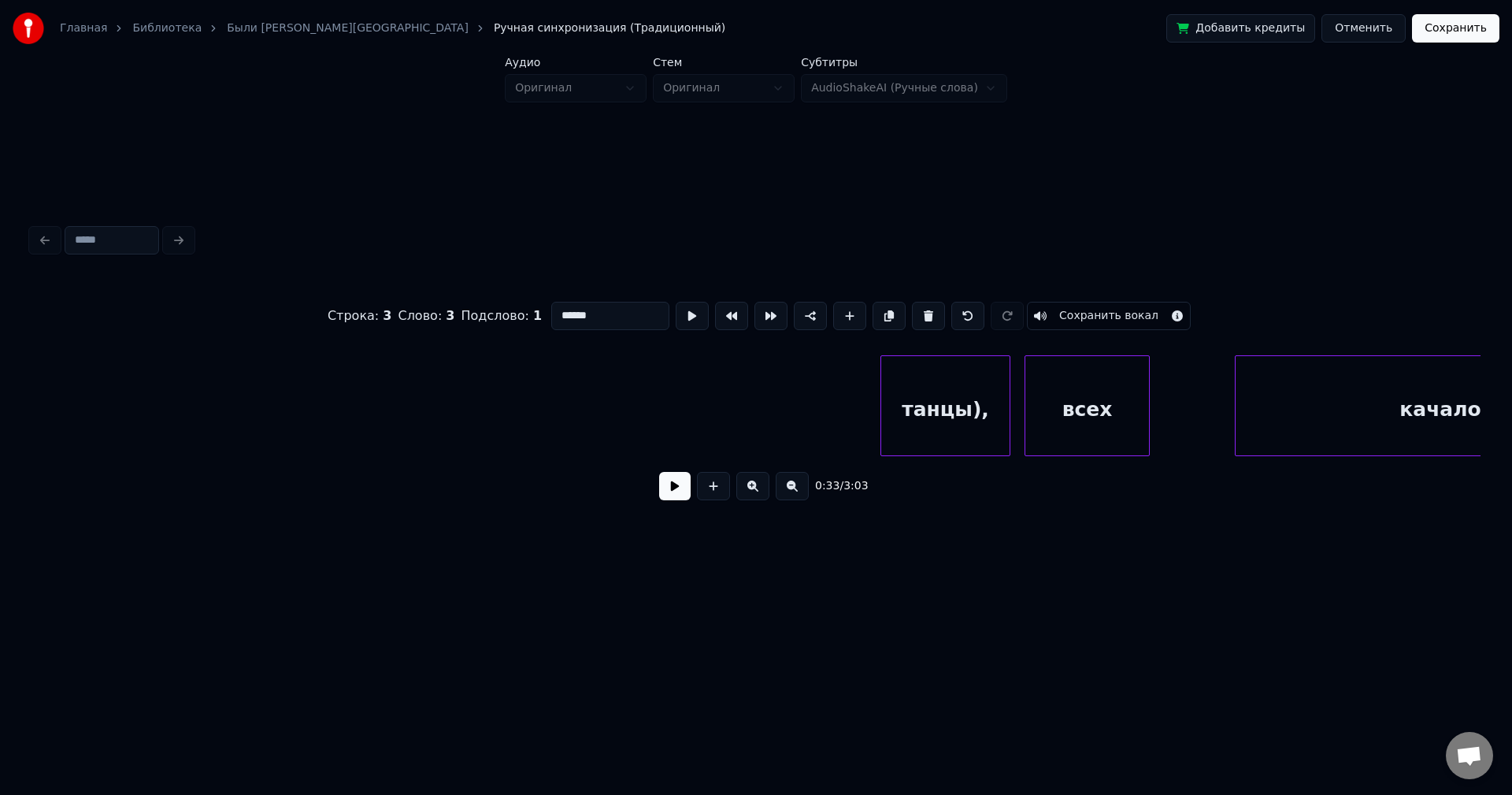
scroll to position [0, 4413]
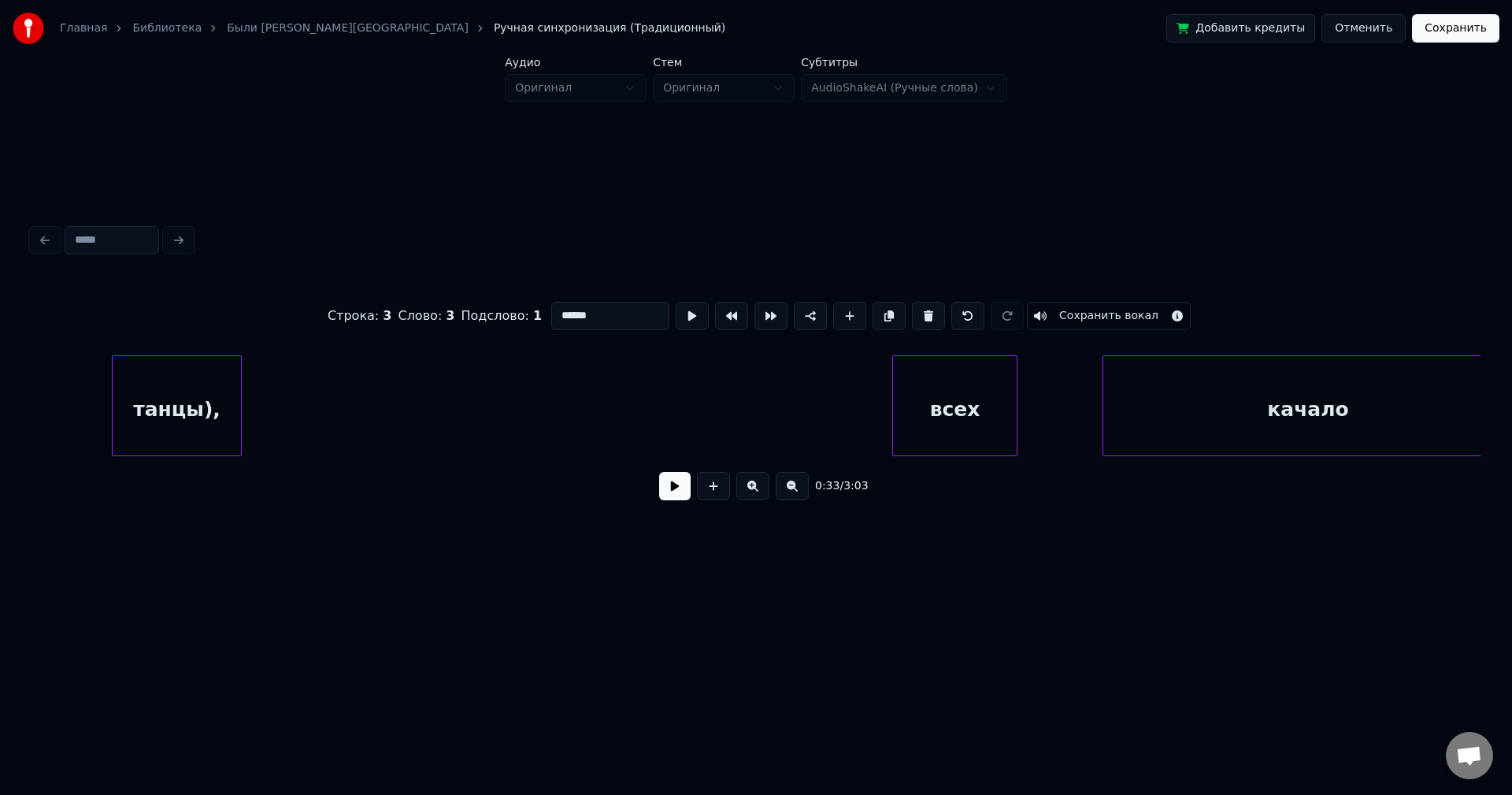
click at [140, 379] on div "танцы)," at bounding box center [177, 410] width 128 height 107
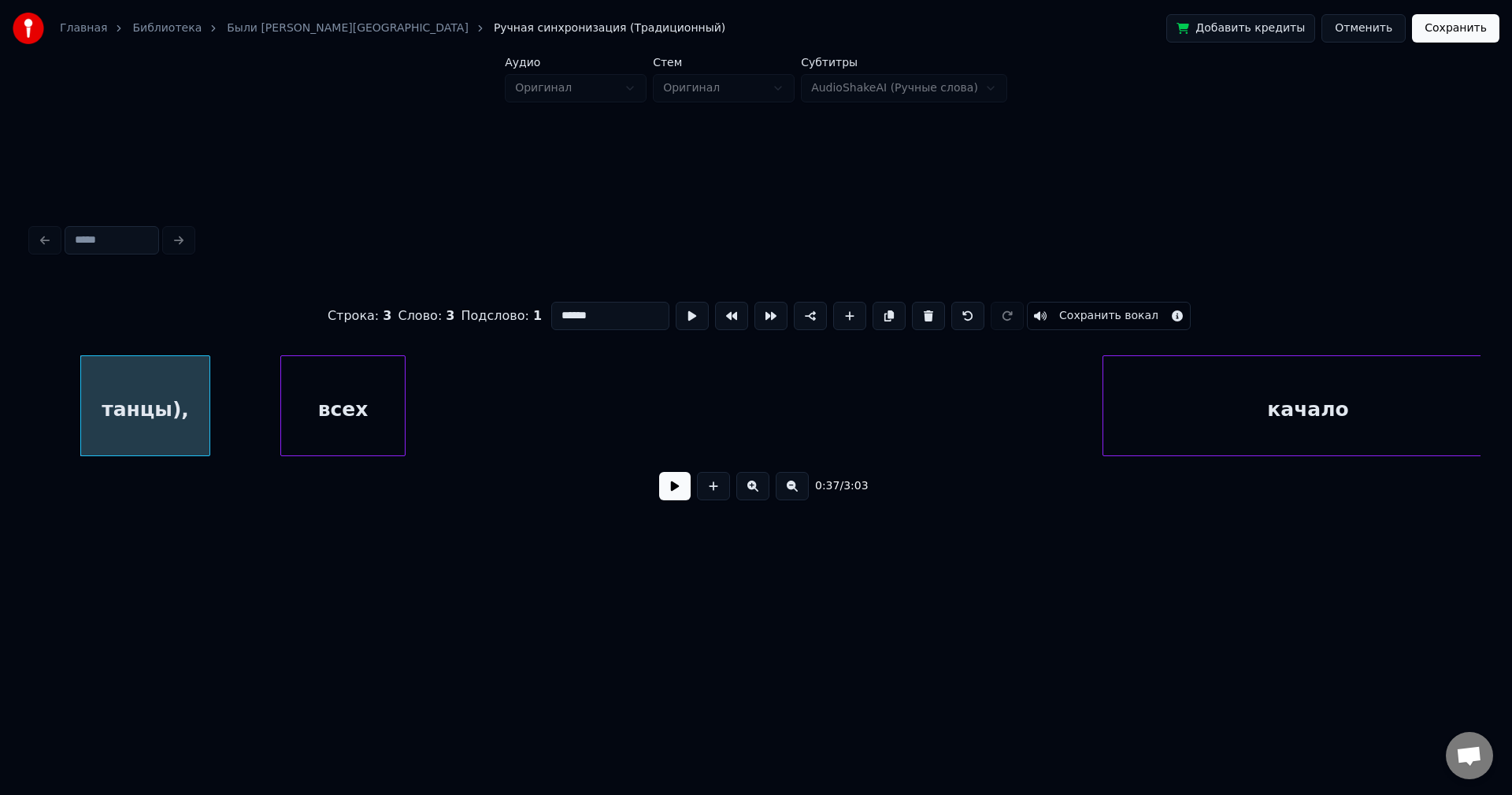
click at [311, 386] on div "всех" at bounding box center [343, 410] width 124 height 107
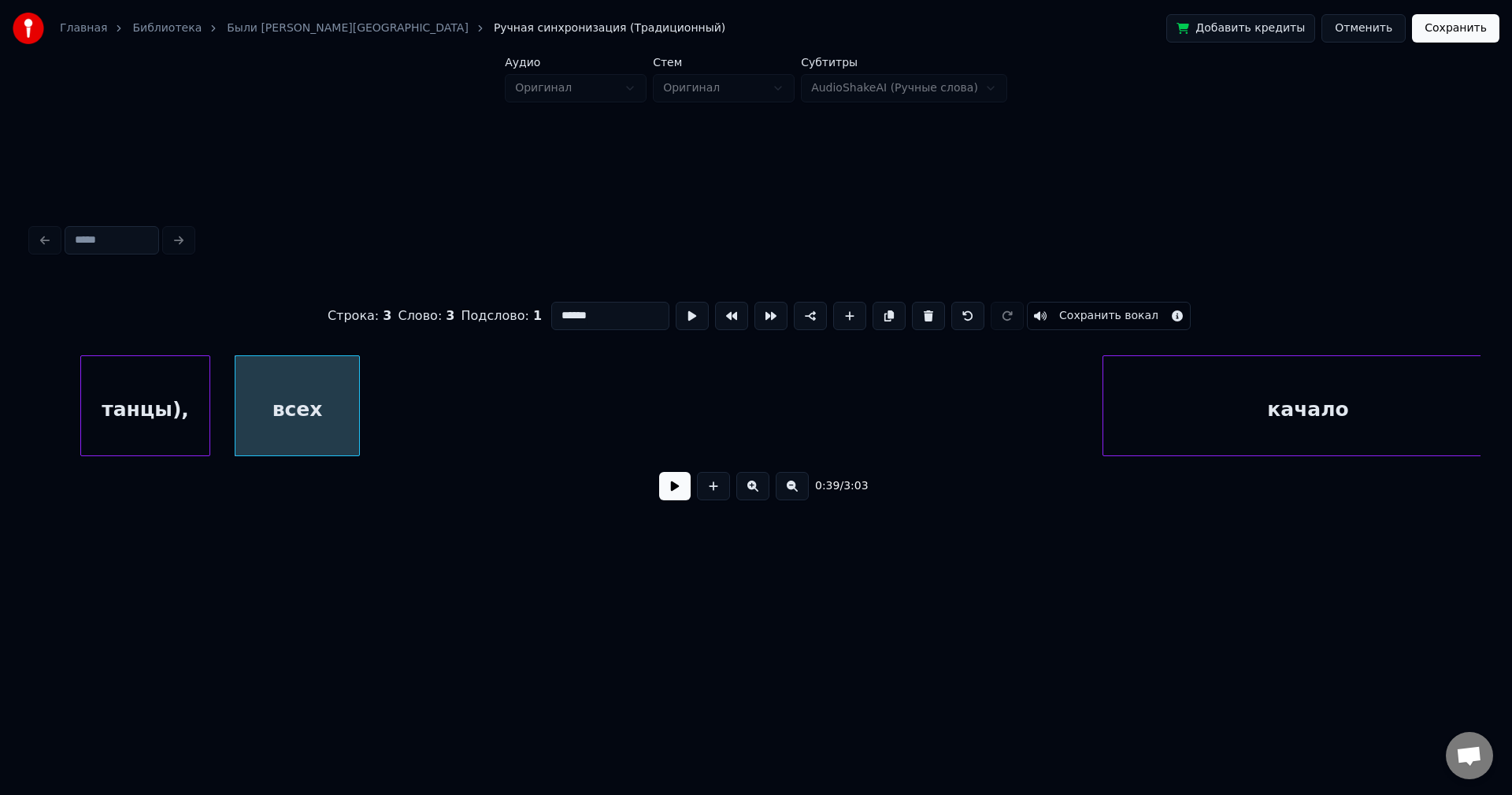
scroll to position [0, 4443]
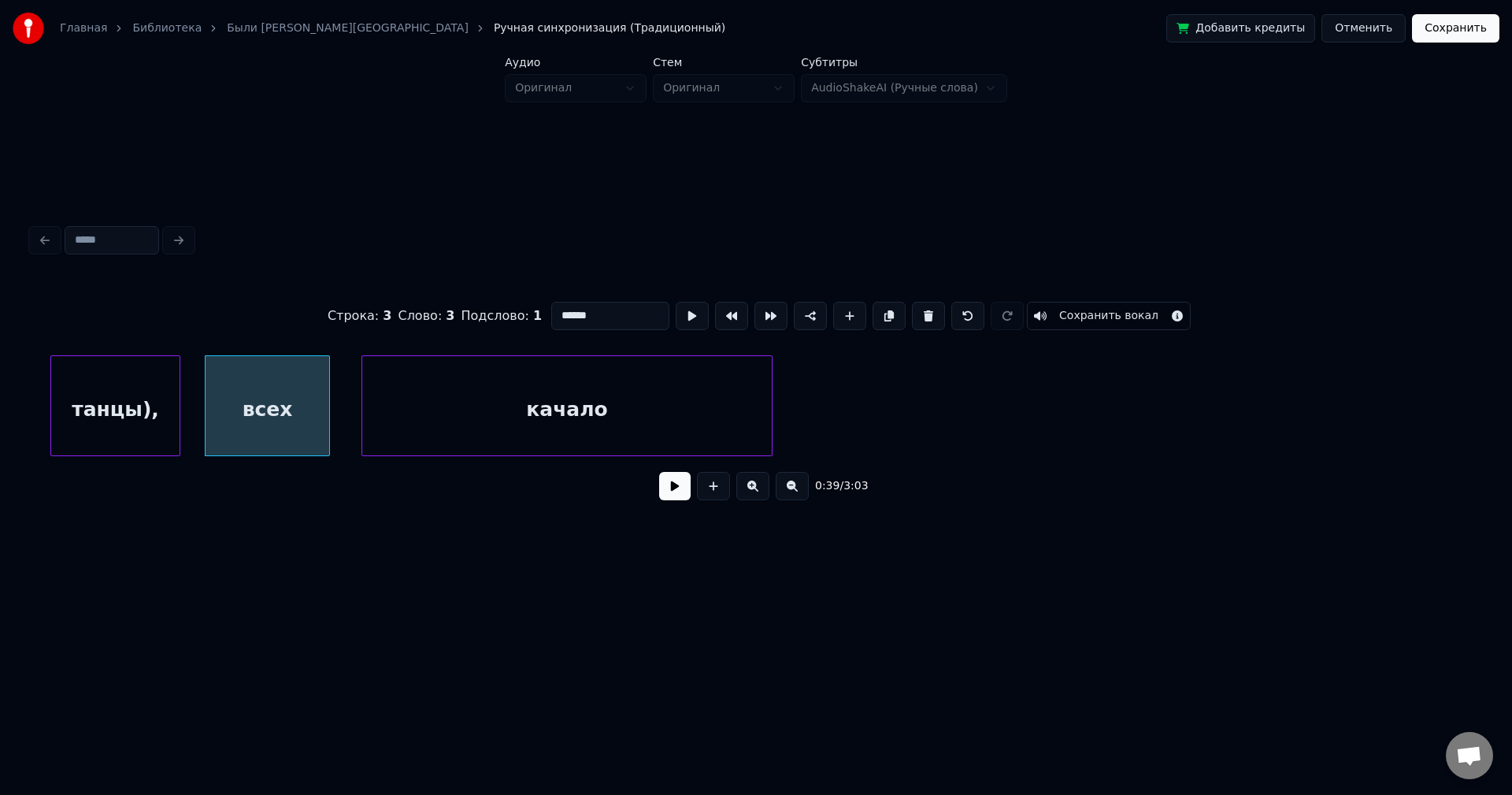
click at [576, 372] on div "качало" at bounding box center [568, 410] width 410 height 107
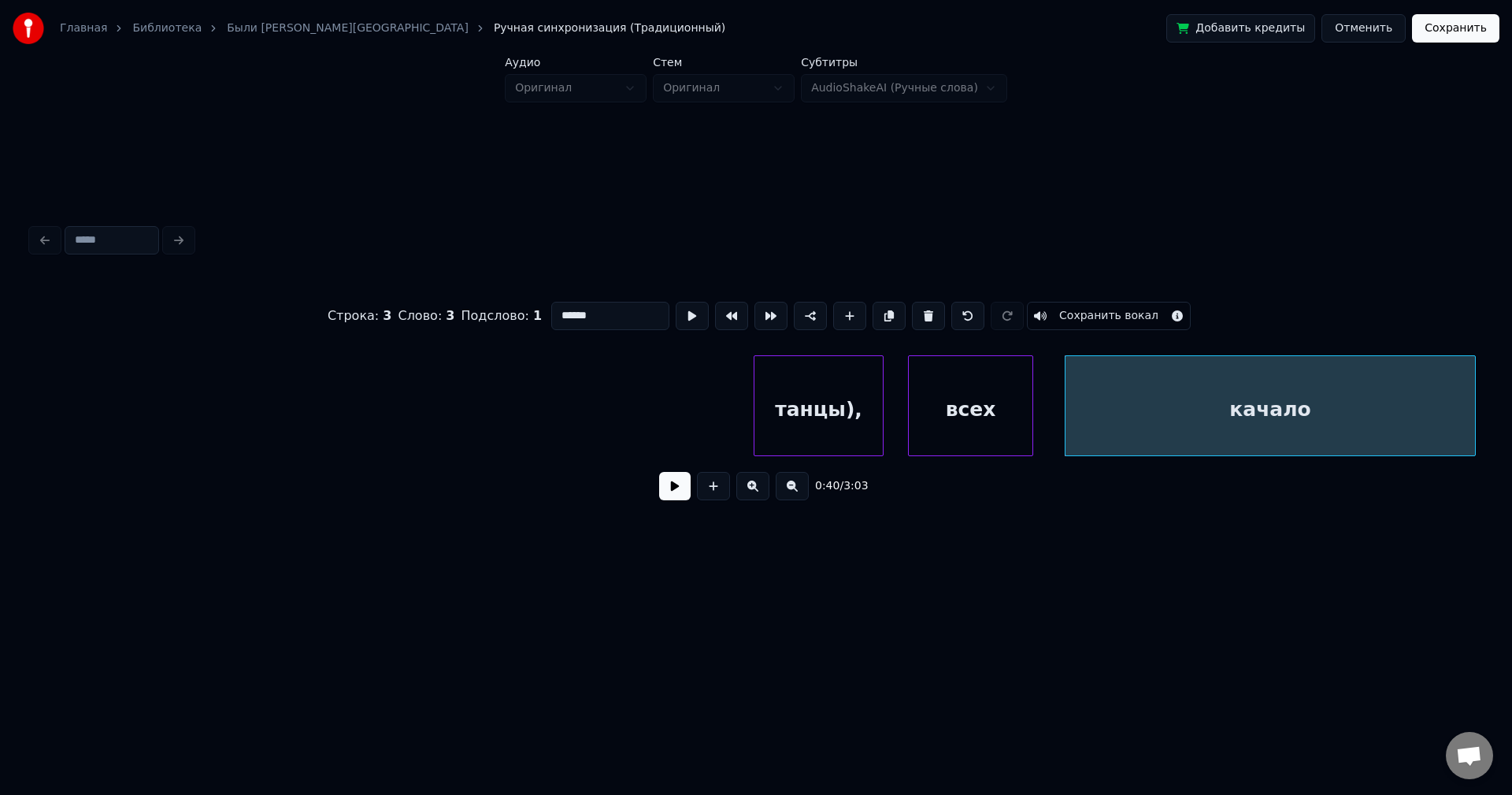
scroll to position [0, 3728]
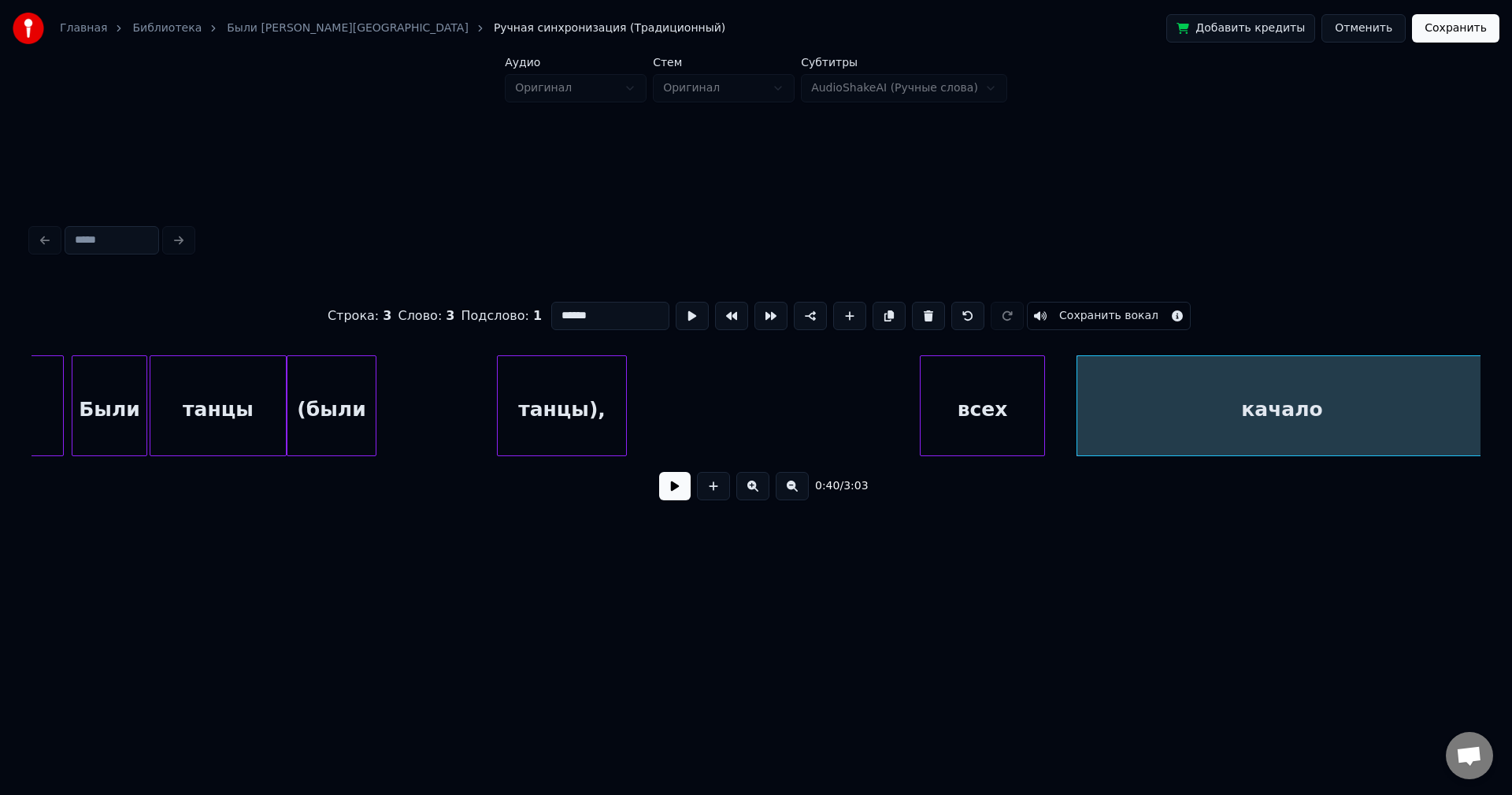
click at [497, 393] on div "танцы)," at bounding box center [561, 410] width 128 height 107
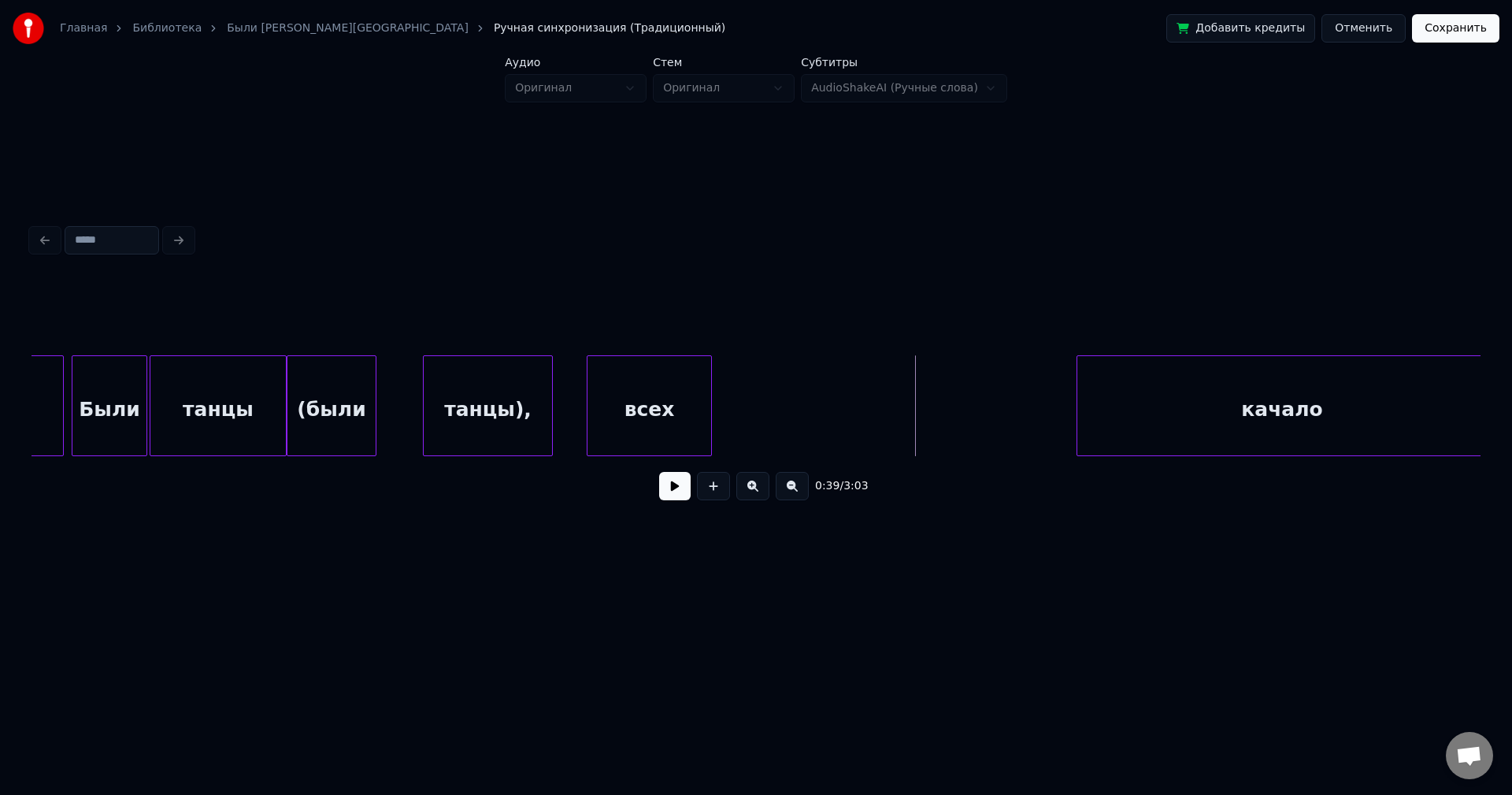
click at [627, 395] on div "всех" at bounding box center [649, 410] width 124 height 107
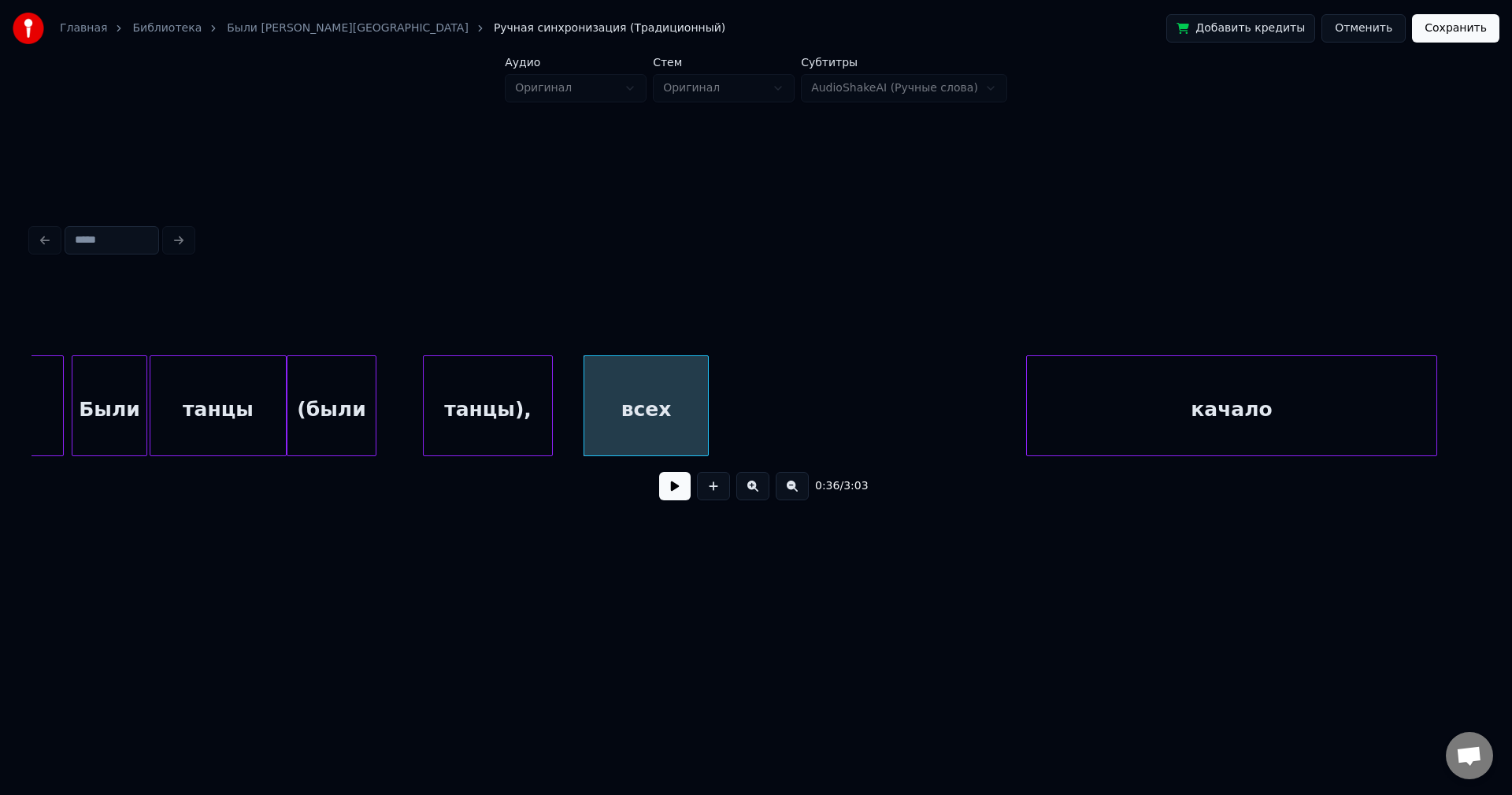
scroll to position [0, 3732]
click at [1023, 402] on div "качало" at bounding box center [1228, 410] width 410 height 107
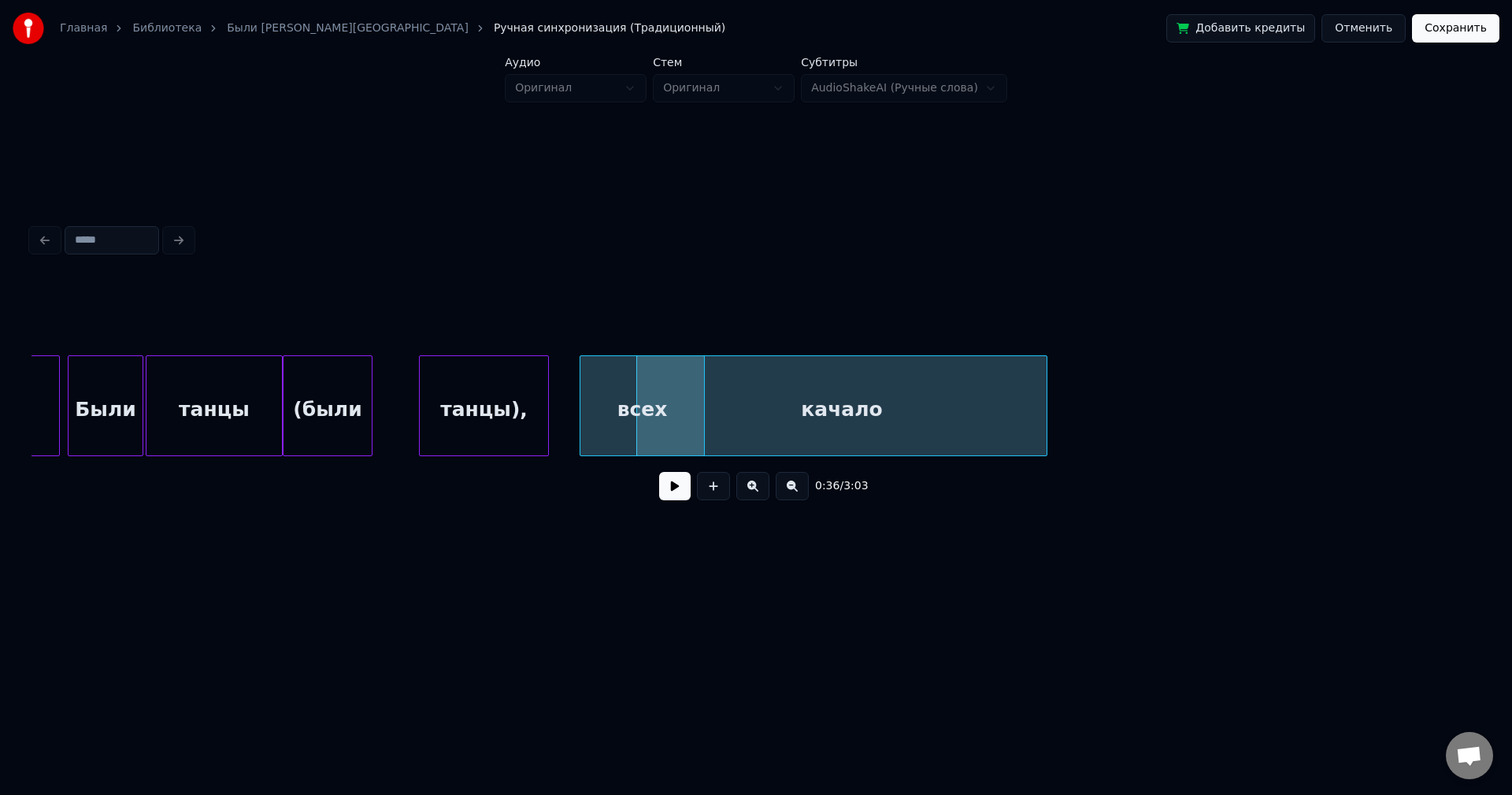
drag, startPoint x: 1093, startPoint y: 300, endPoint x: 586, endPoint y: 393, distance: 515.5
click at [637, 386] on div "0:36 / 3:03" at bounding box center [756, 397] width 1449 height 240
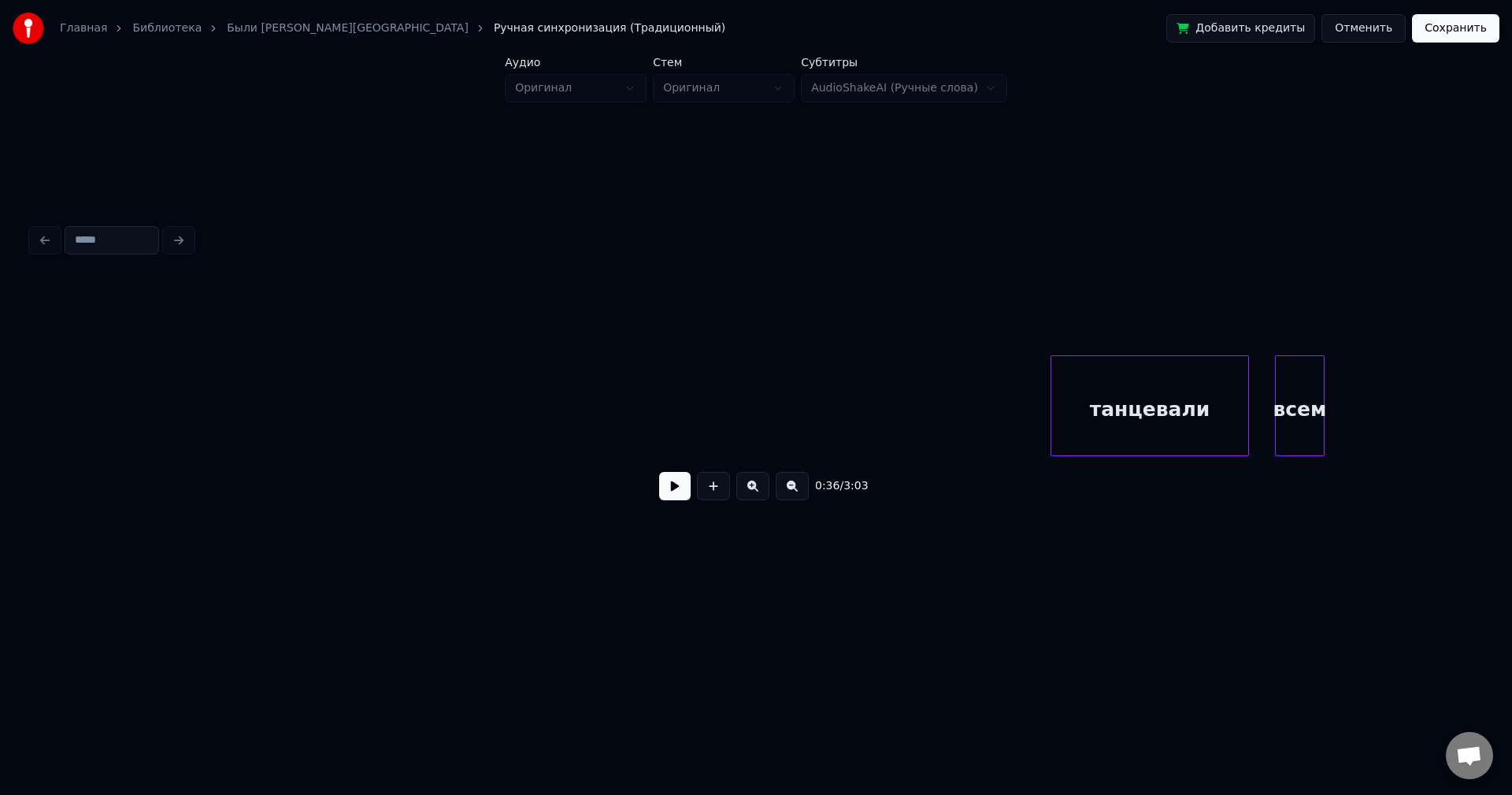
scroll to position [0, 2128]
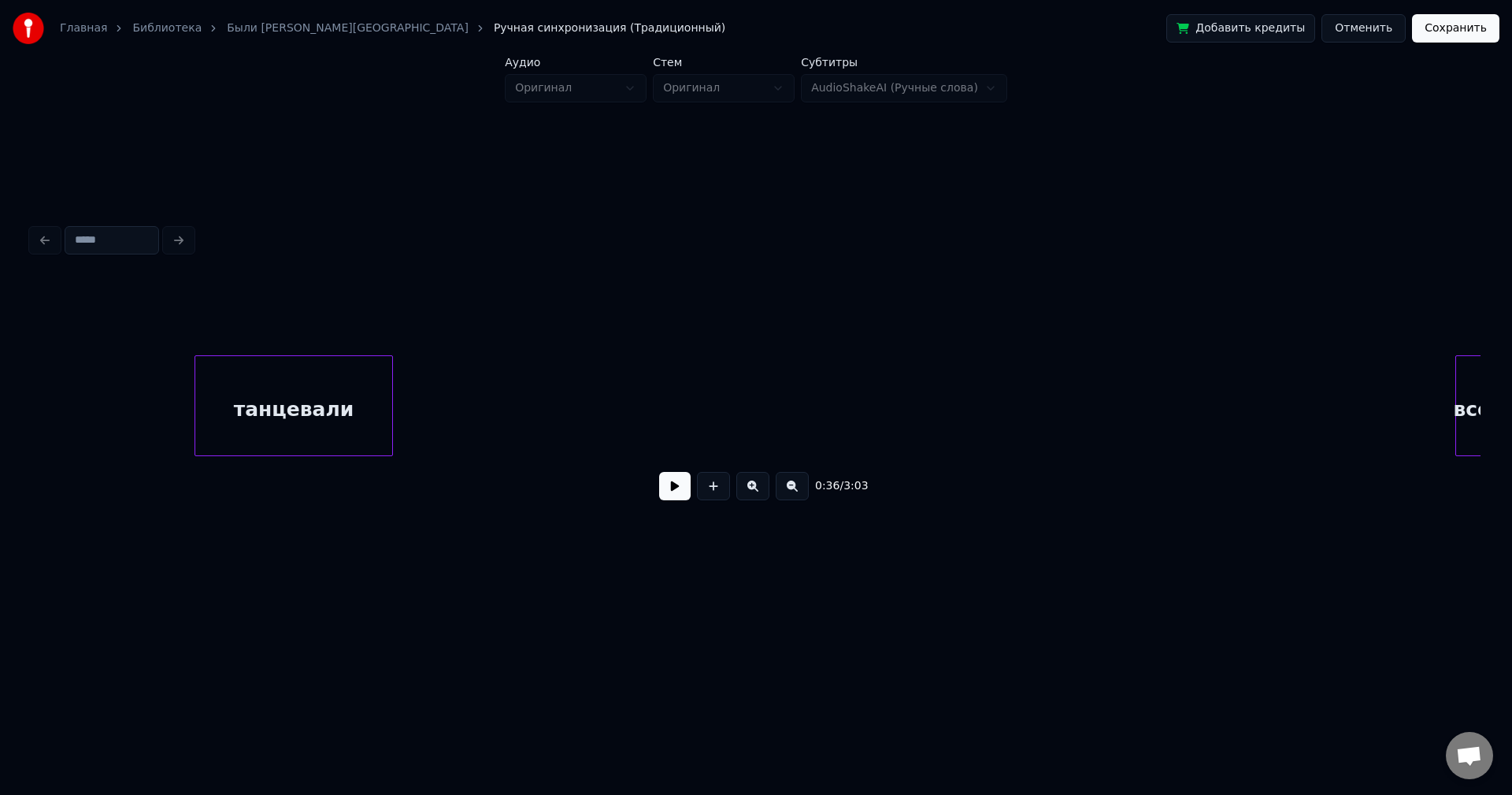
click at [212, 408] on div "танцевали" at bounding box center [294, 410] width 197 height 107
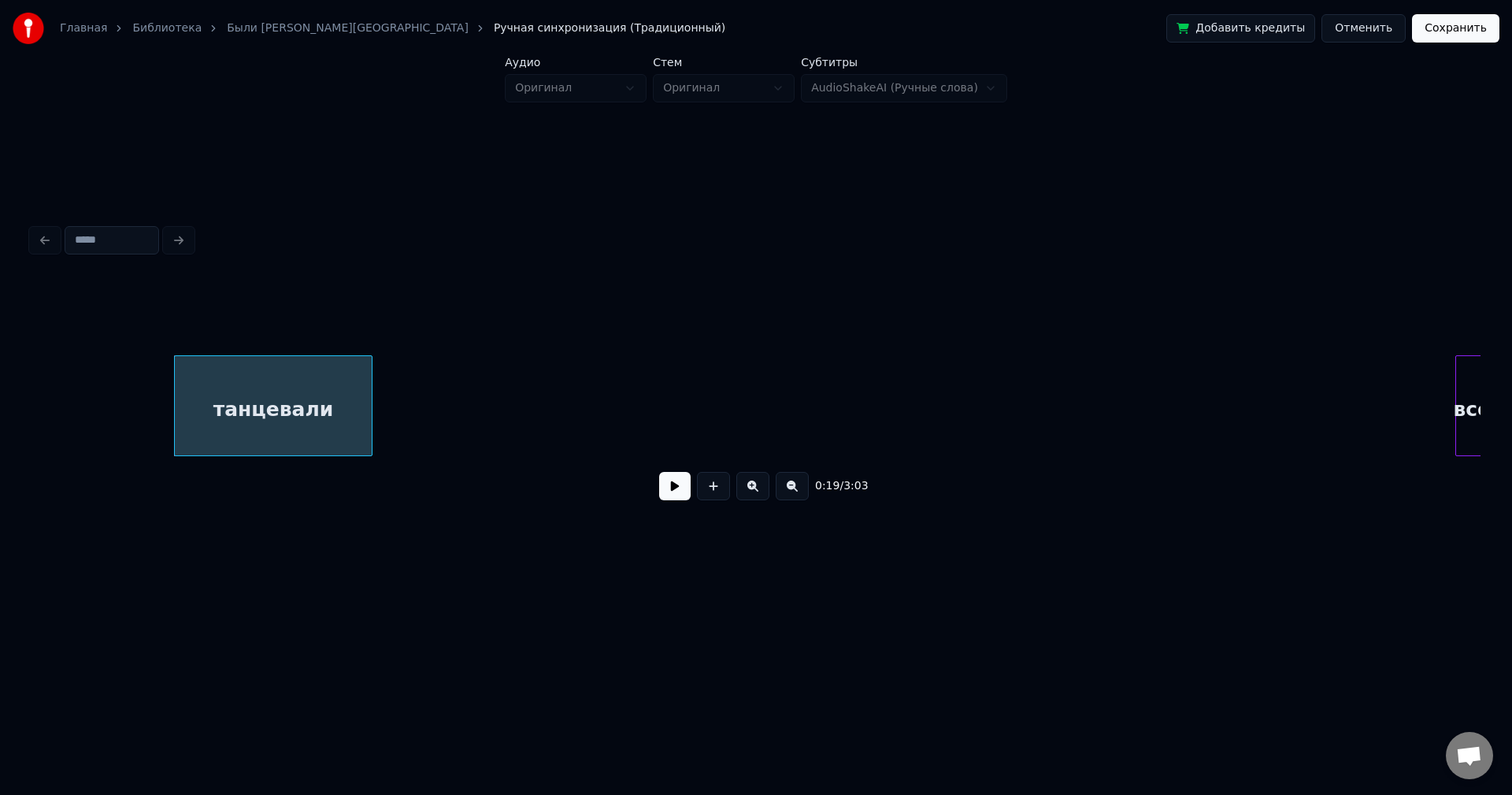
scroll to position [0, 2149]
click at [427, 364] on div "всем" at bounding box center [451, 410] width 48 height 107
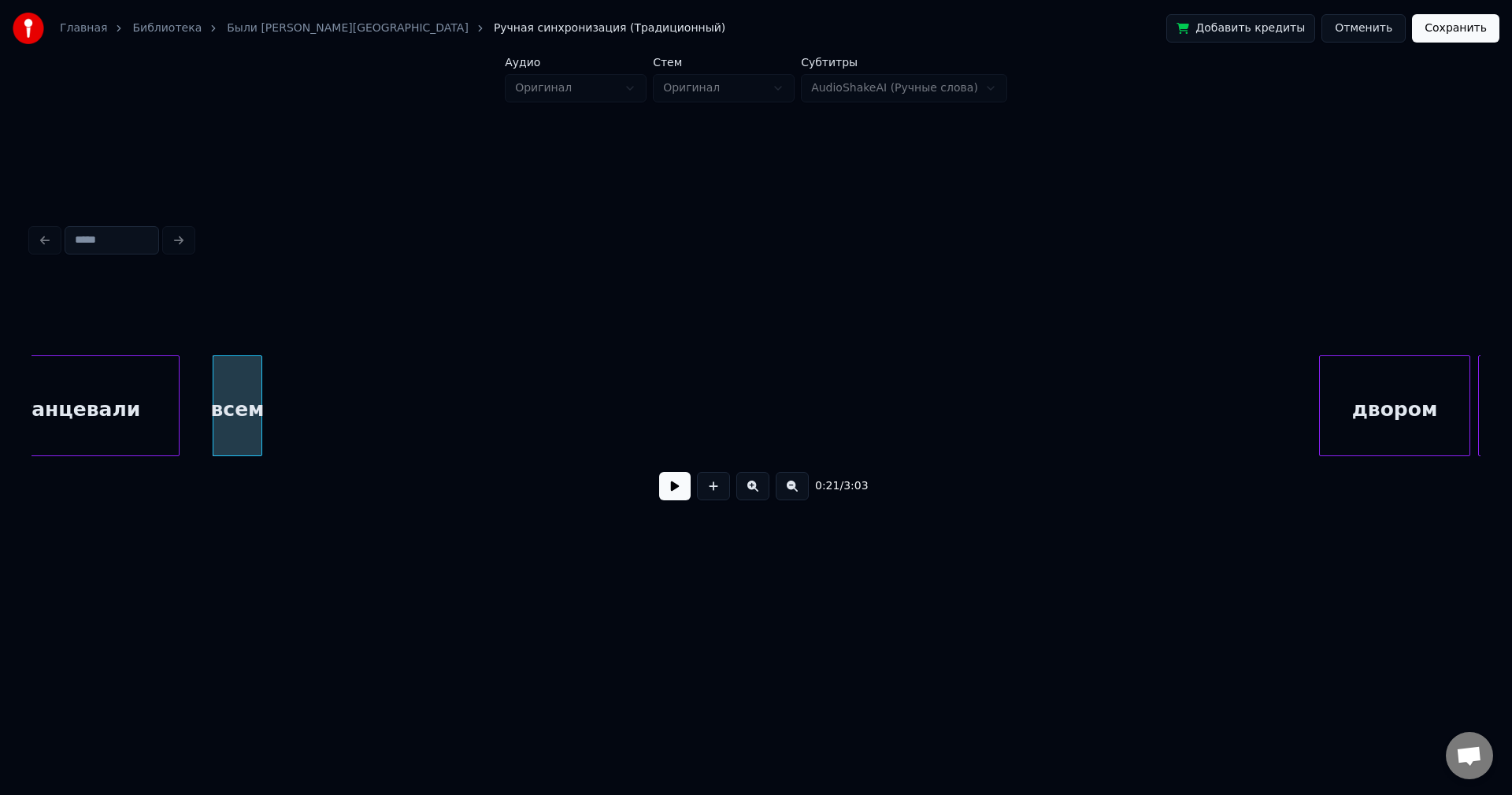
scroll to position [0, 2344]
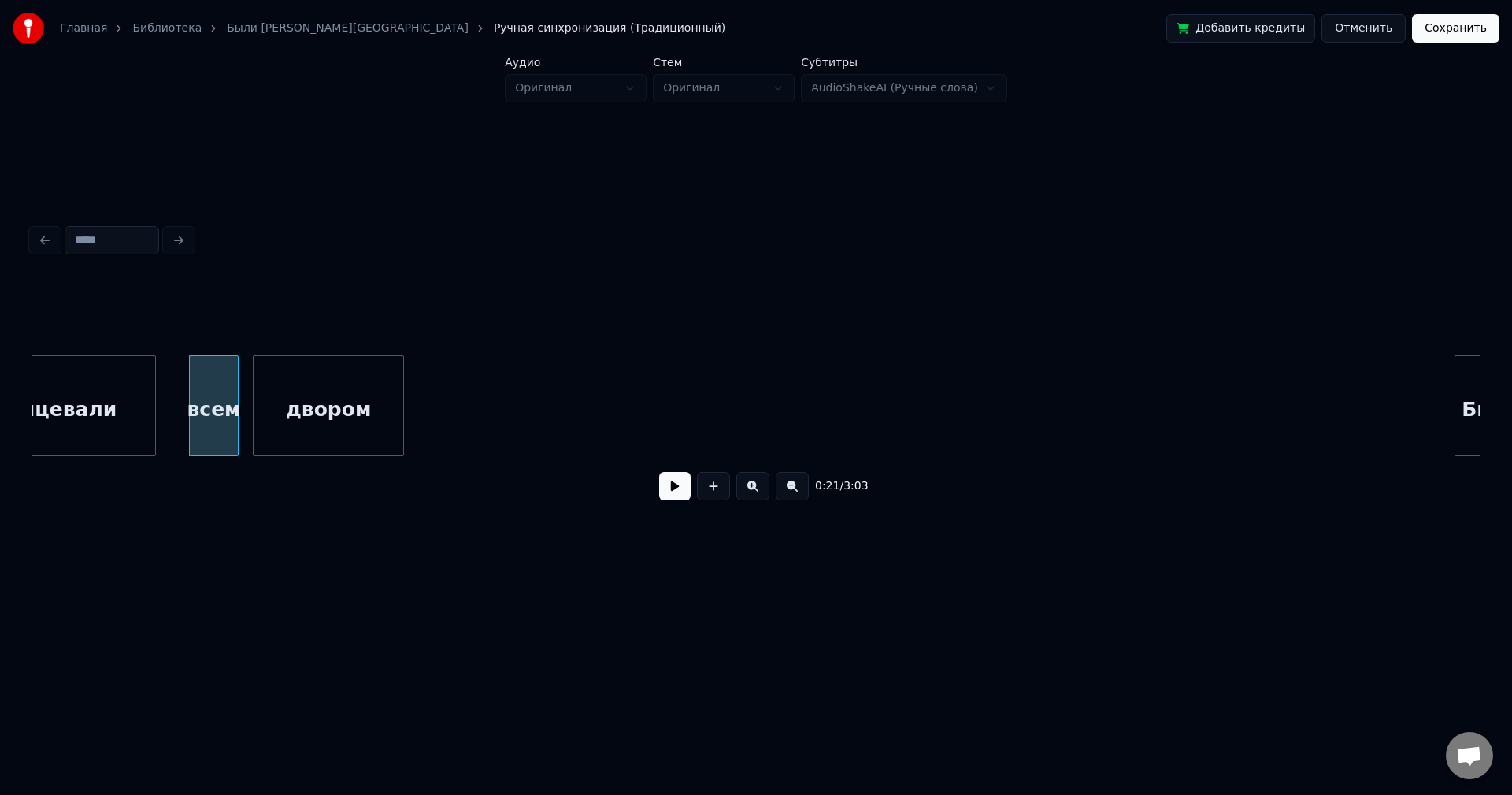
click at [303, 332] on div "0:21 / 3:03" at bounding box center [756, 397] width 1449 height 240
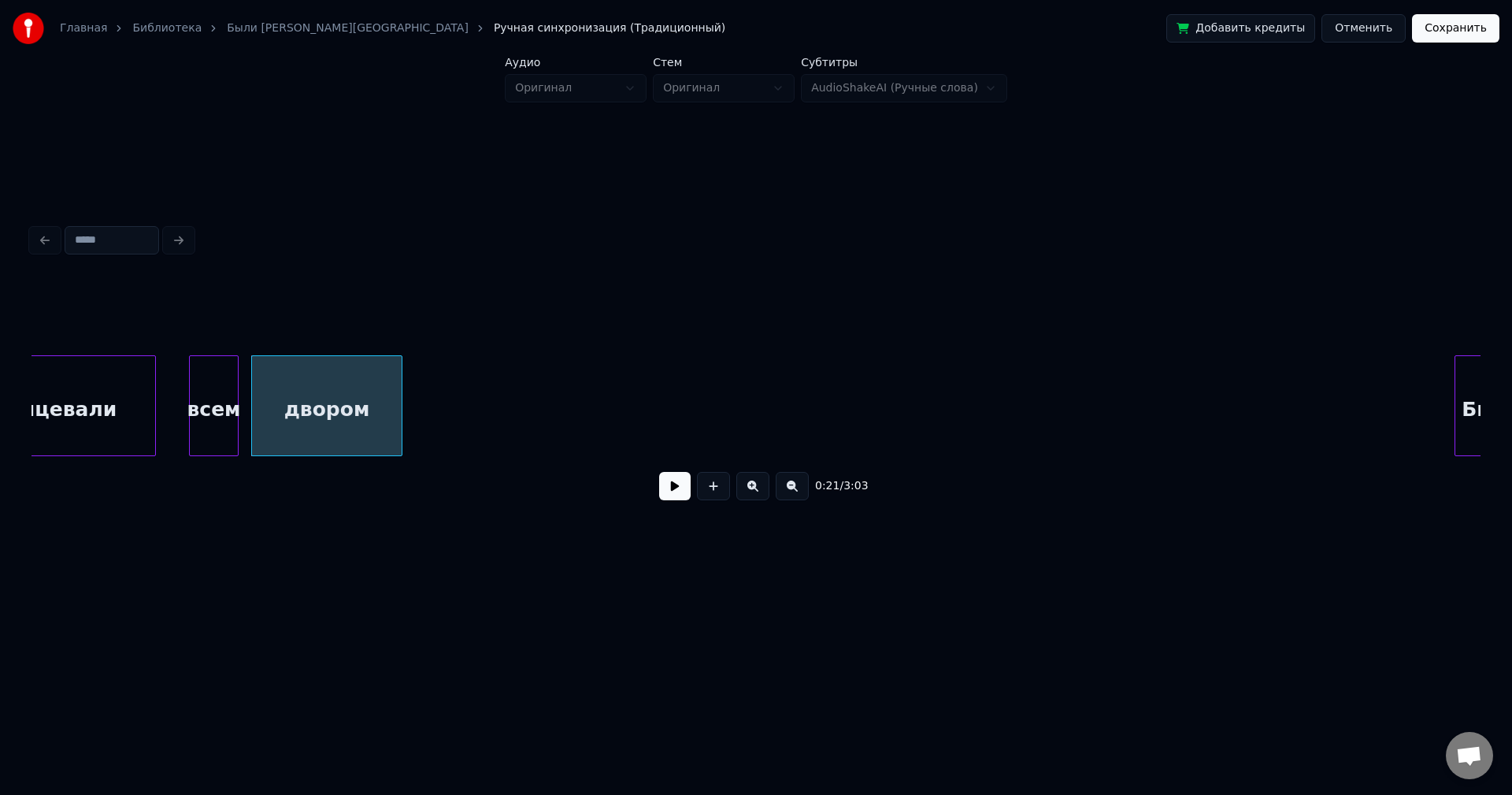
scroll to position [0, 2390]
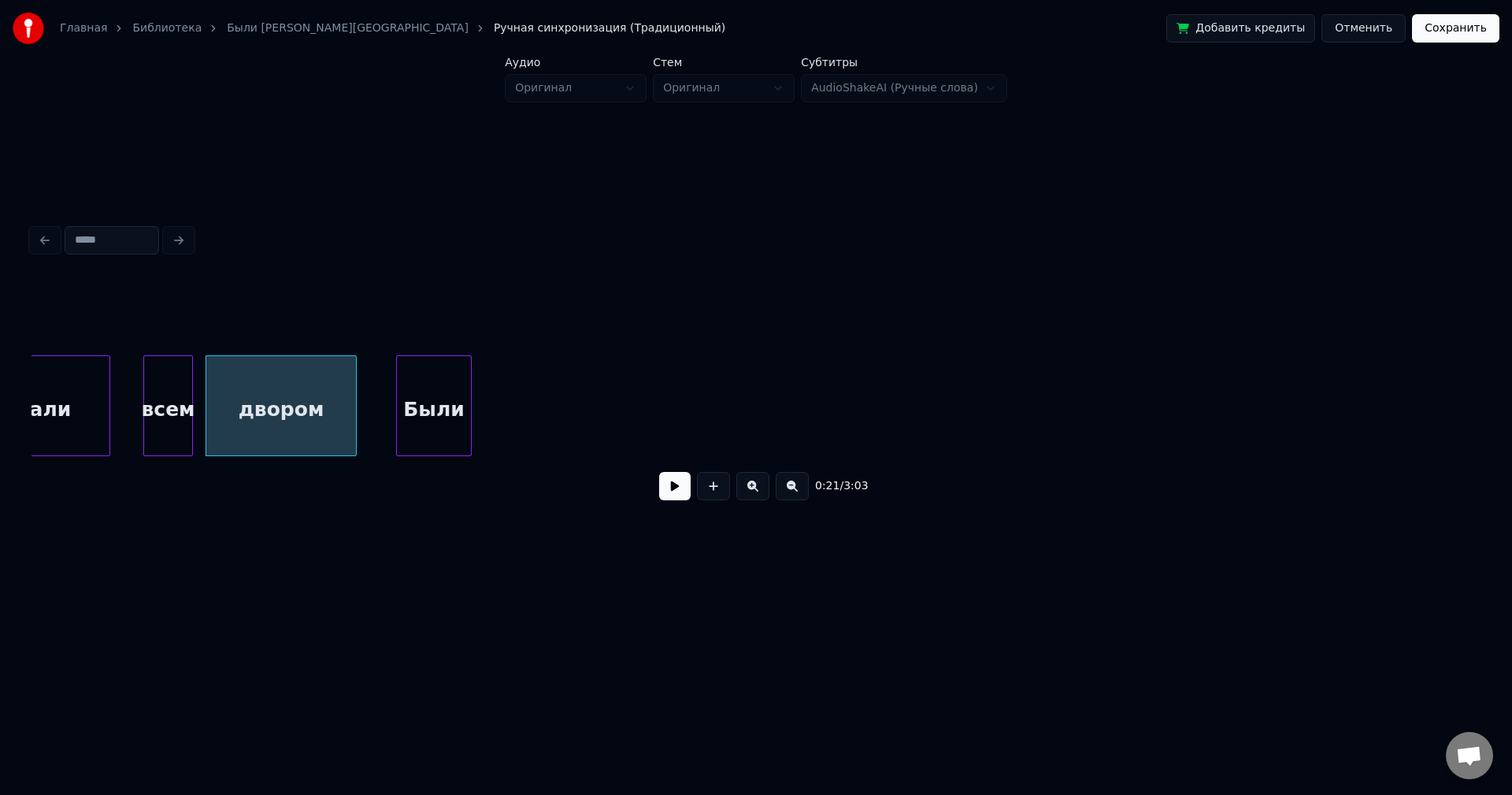
click at [423, 366] on div "Были" at bounding box center [434, 410] width 74 height 107
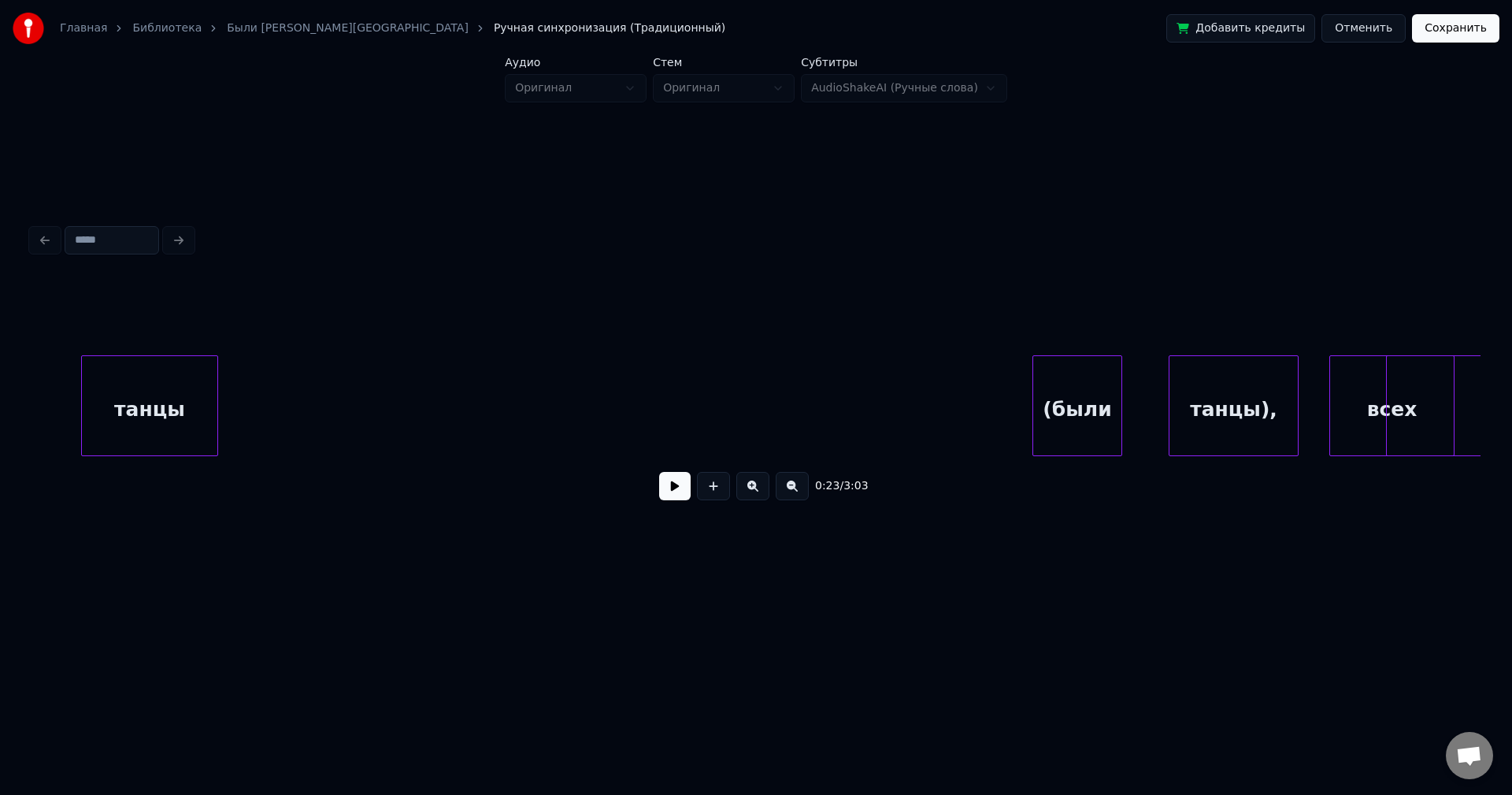
scroll to position [0, 2962]
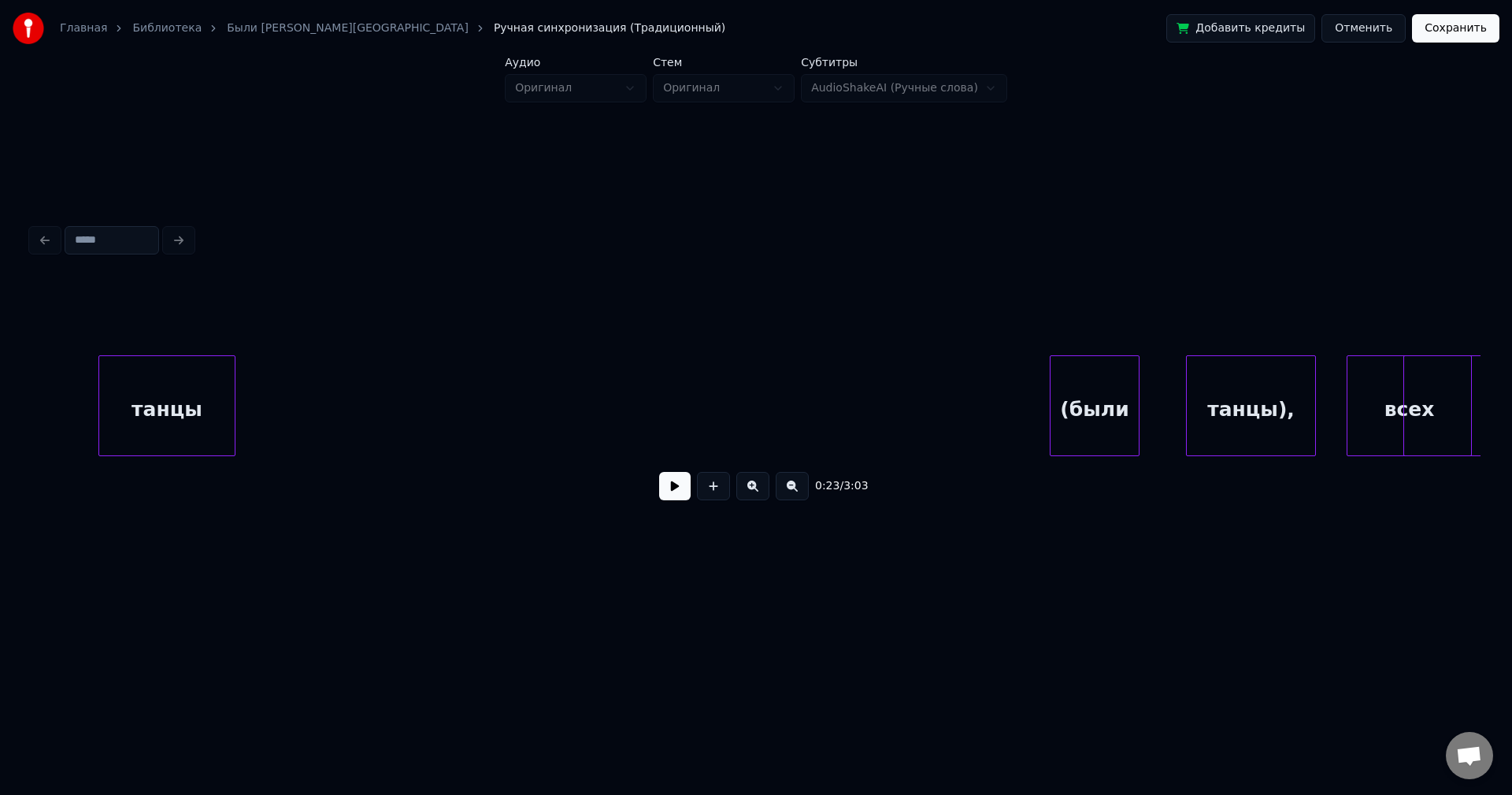
click at [116, 342] on div "0:23 / 3:03" at bounding box center [756, 397] width 1449 height 240
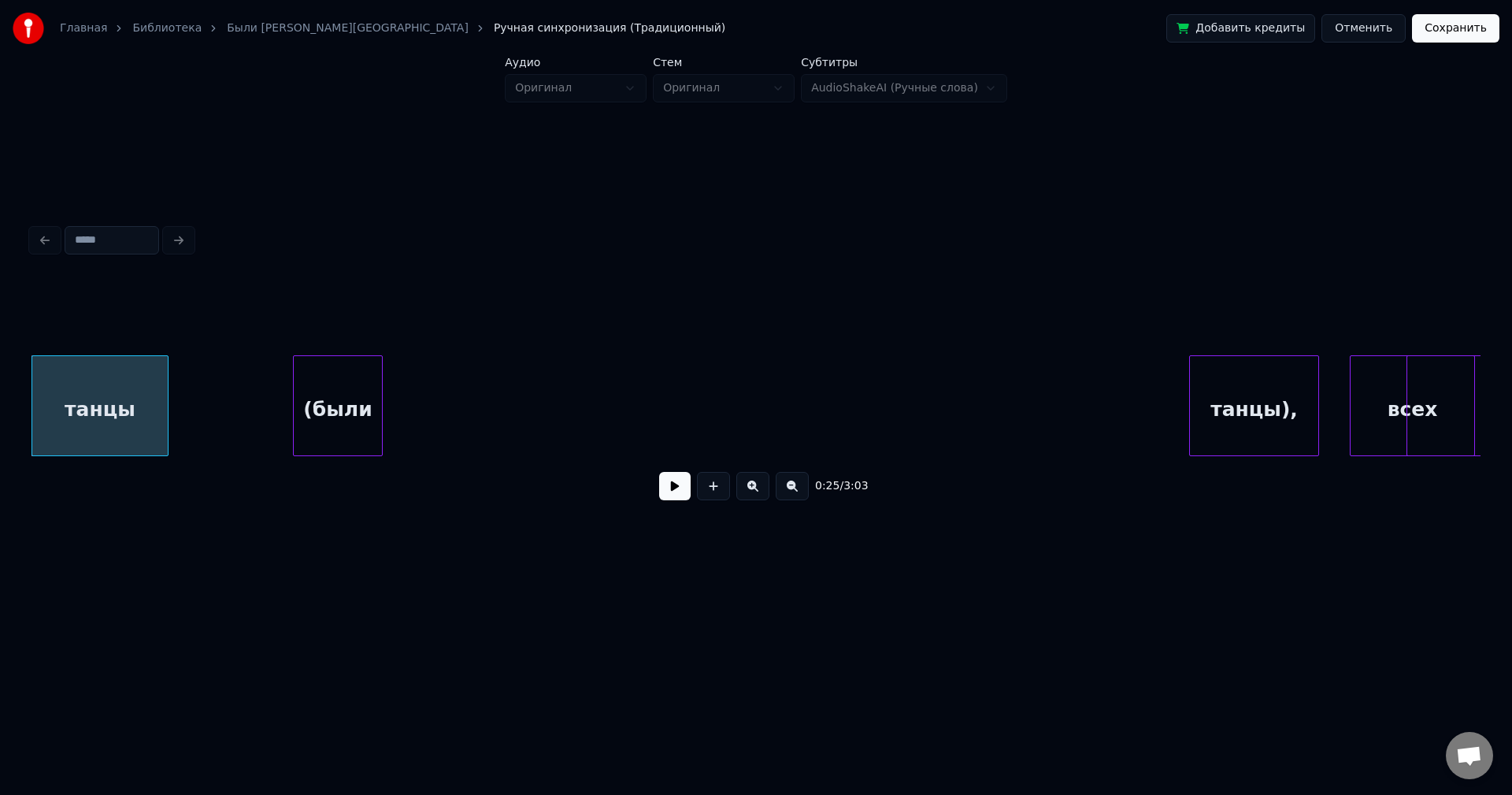
click at [254, 345] on div "0:25 / 3:03" at bounding box center [756, 397] width 1449 height 240
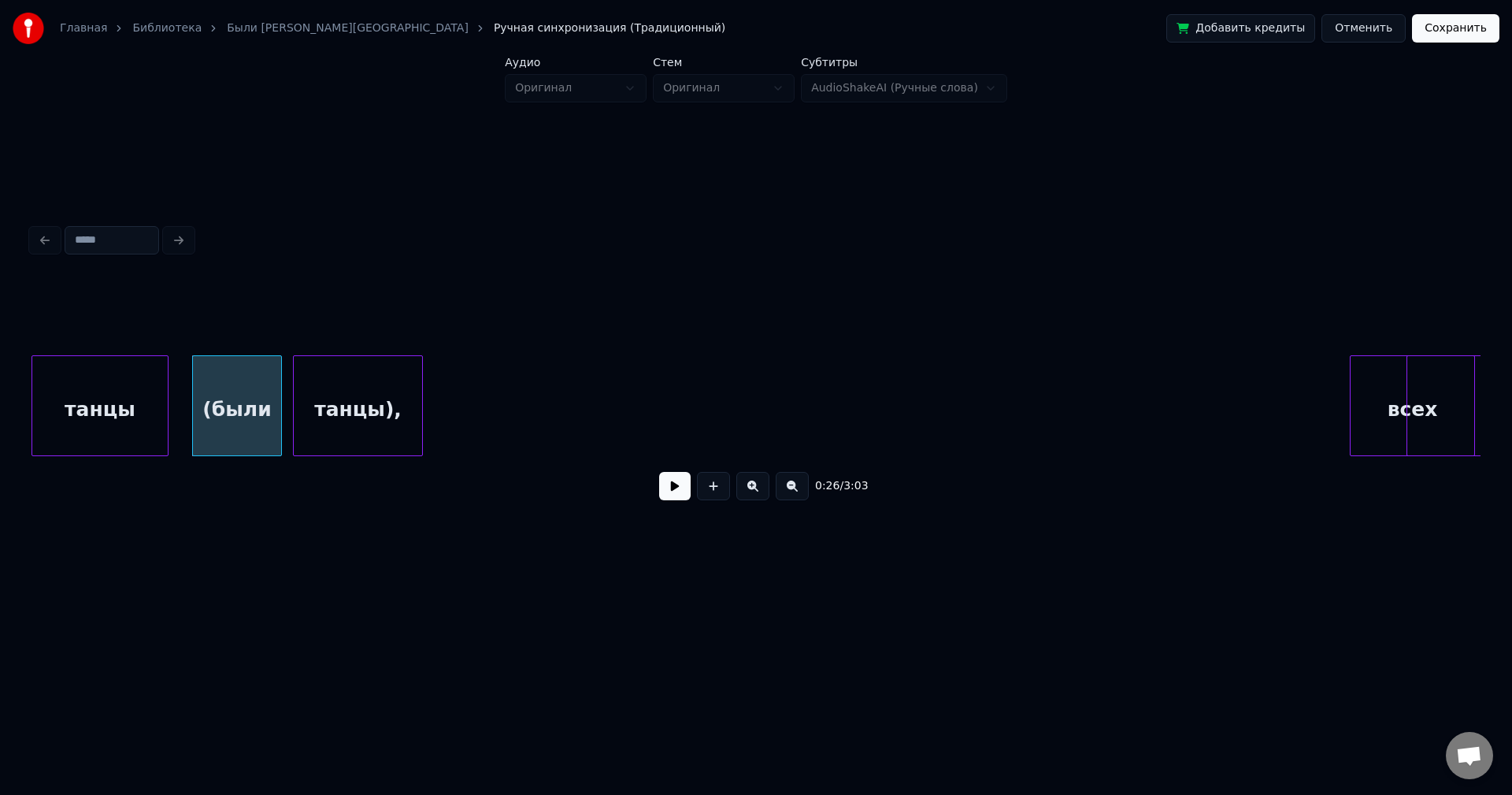
click at [319, 331] on div "0:26 / 3:03" at bounding box center [756, 397] width 1449 height 240
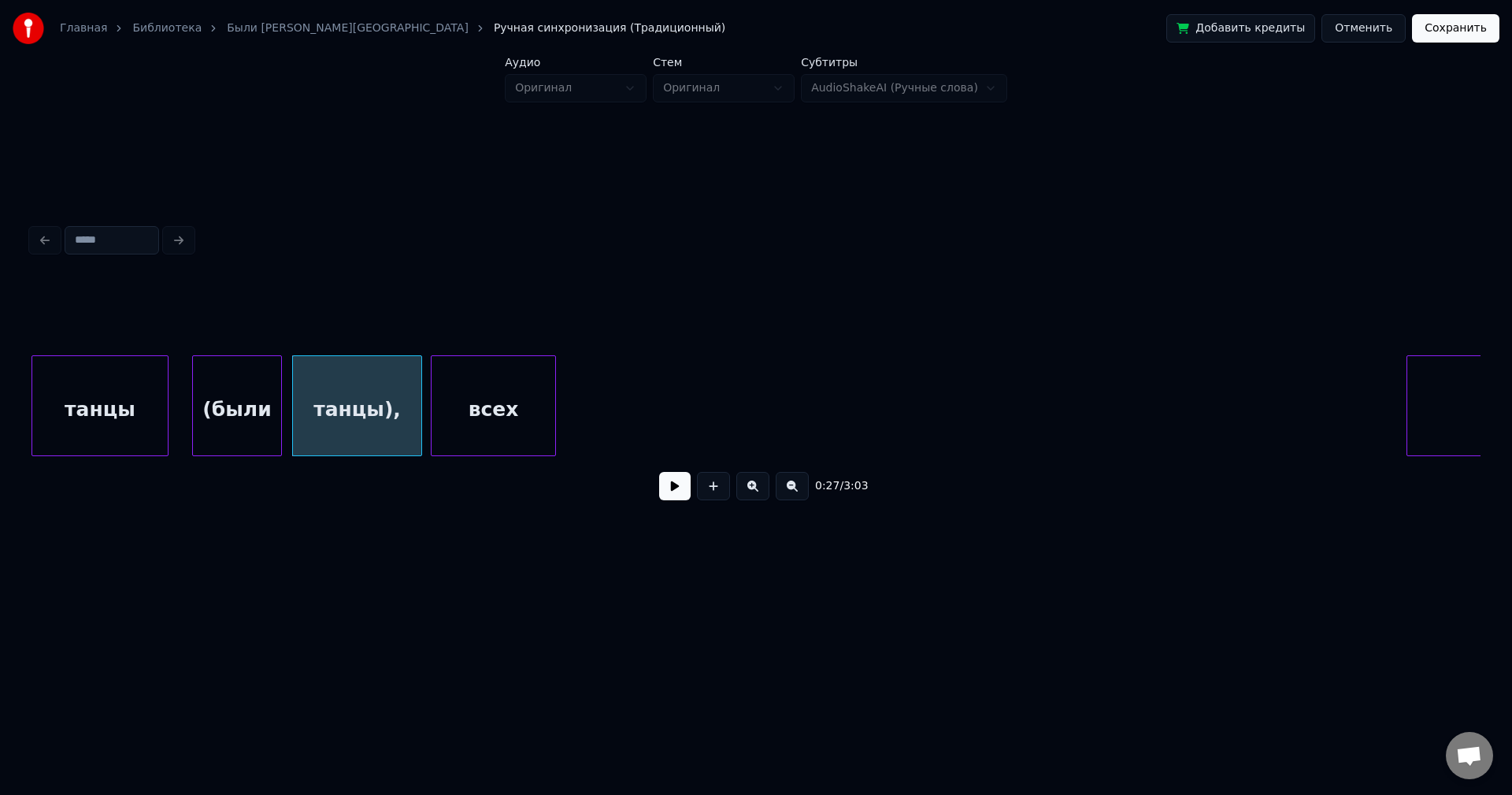
click at [462, 346] on div "0:27 / 3:03" at bounding box center [756, 397] width 1449 height 240
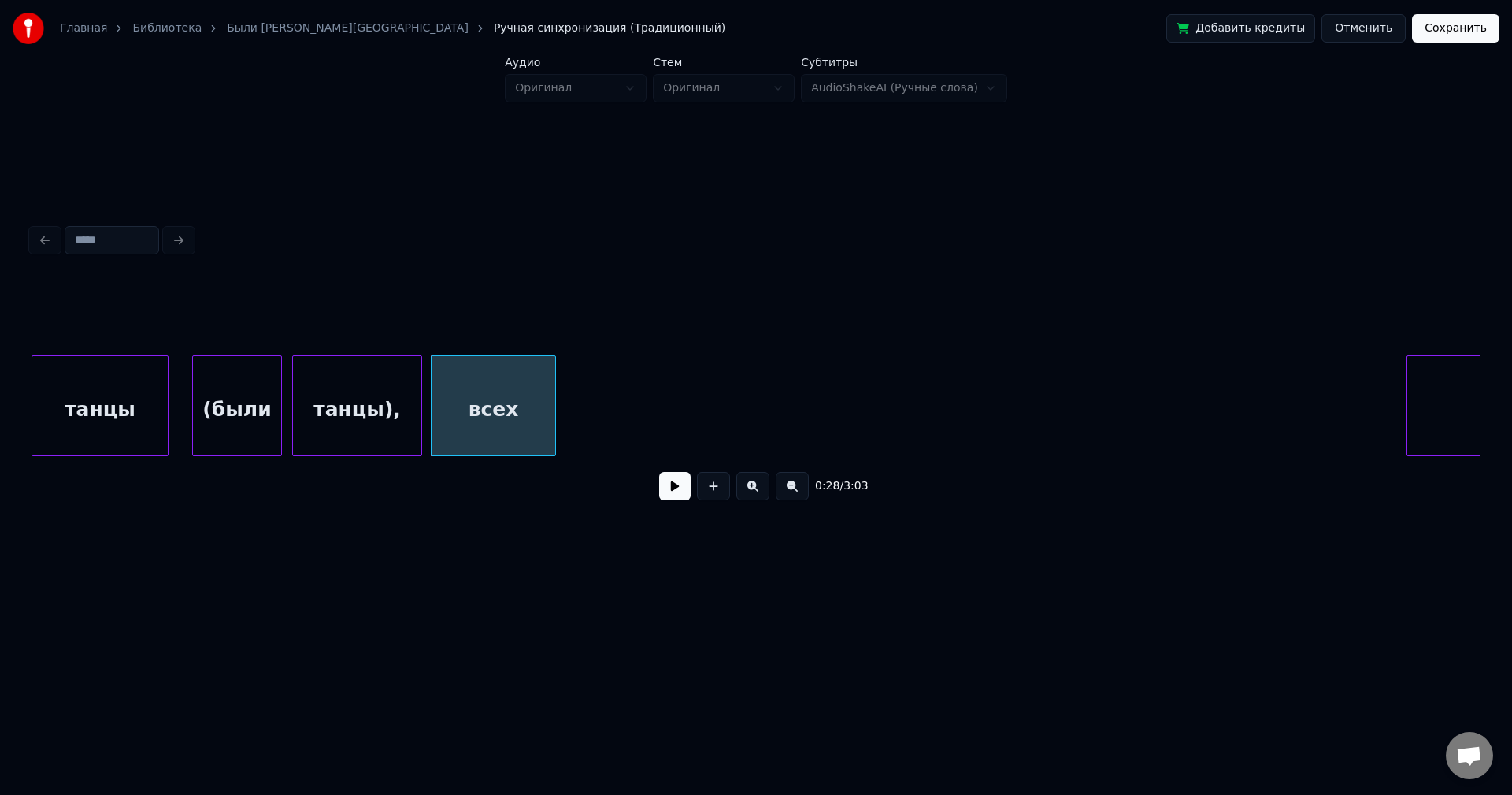
scroll to position [0, 3294]
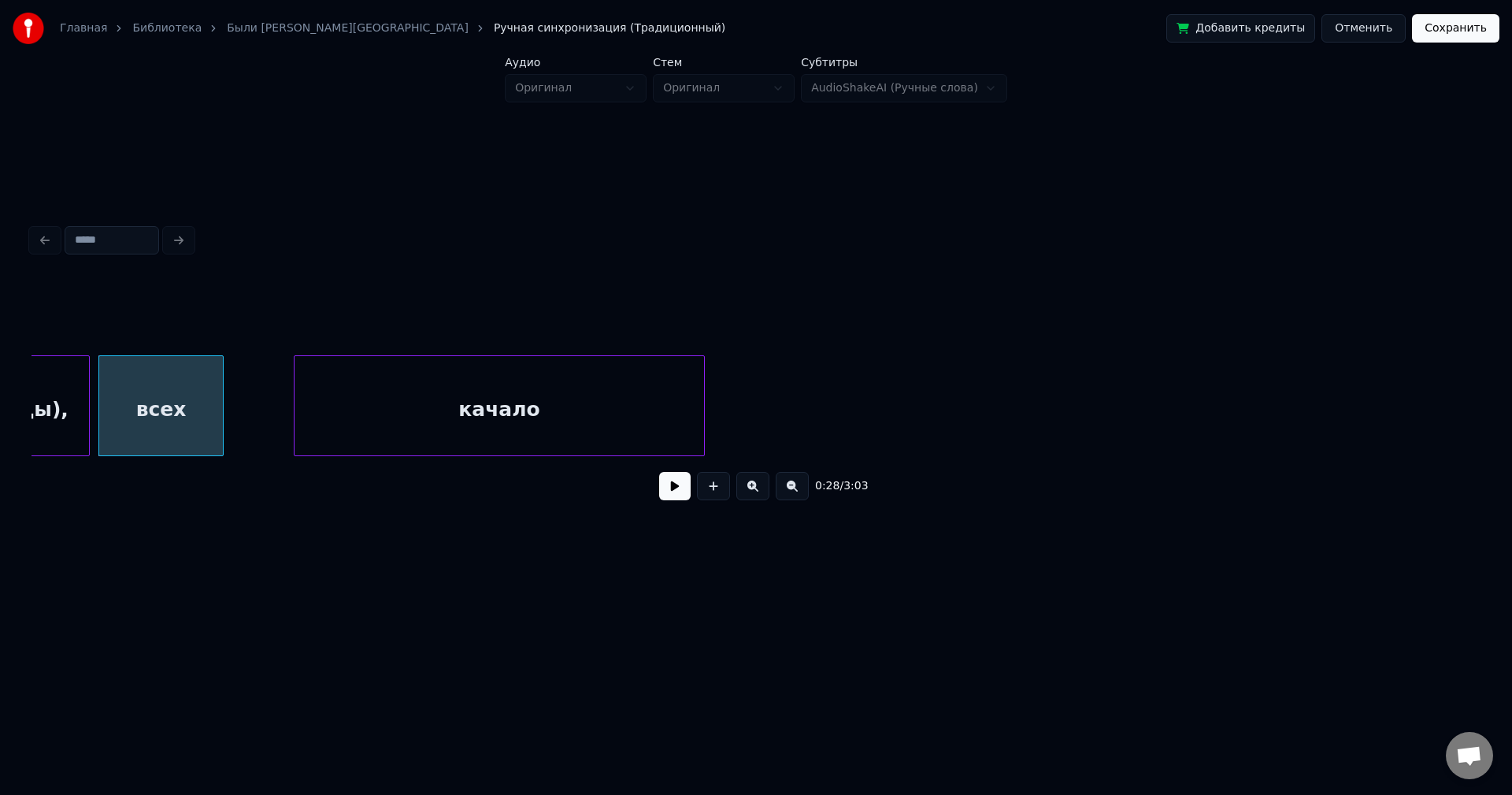
click at [595, 381] on div "качало" at bounding box center [500, 410] width 410 height 107
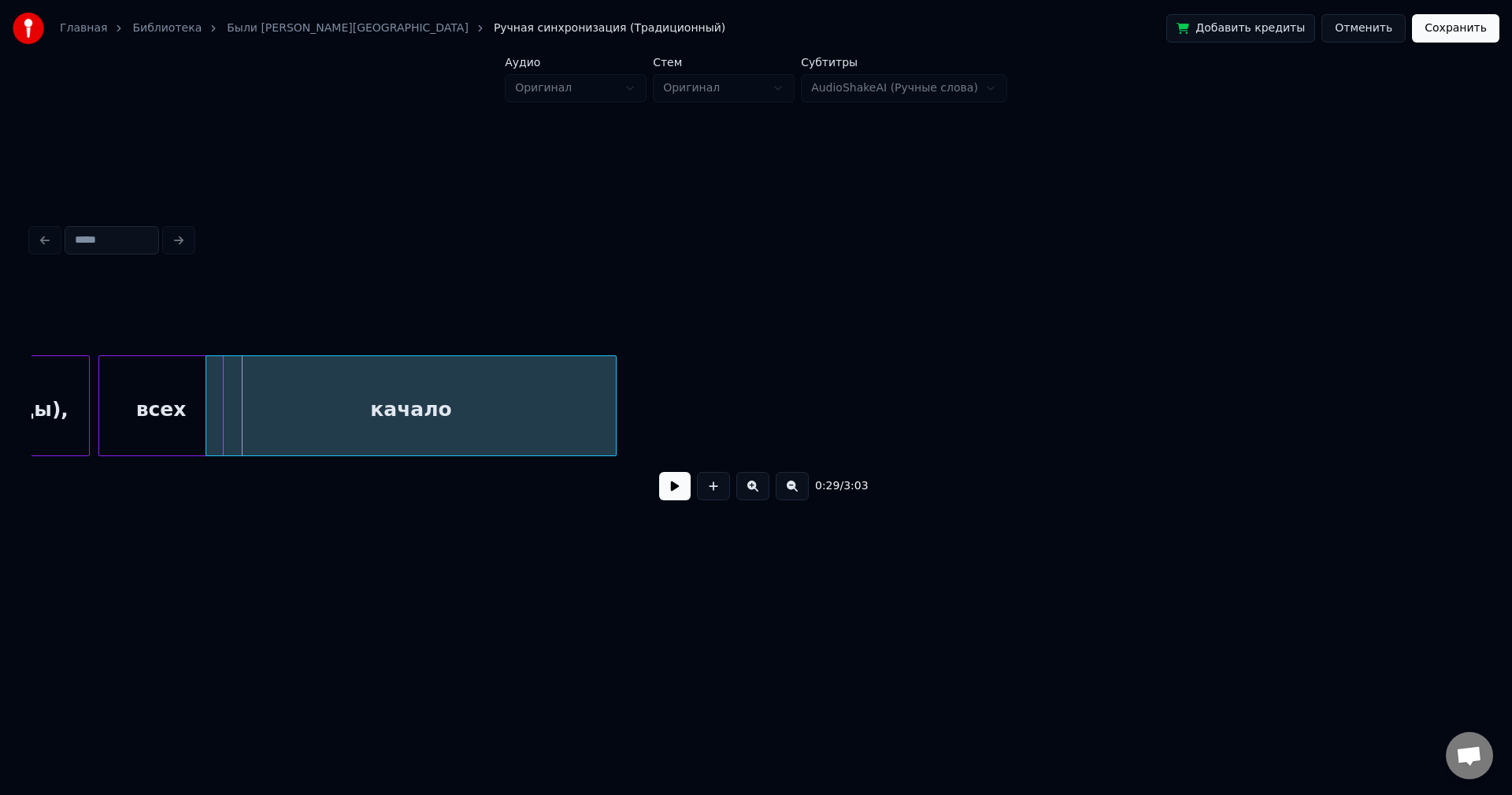
click at [289, 444] on div "качало" at bounding box center [412, 410] width 410 height 107
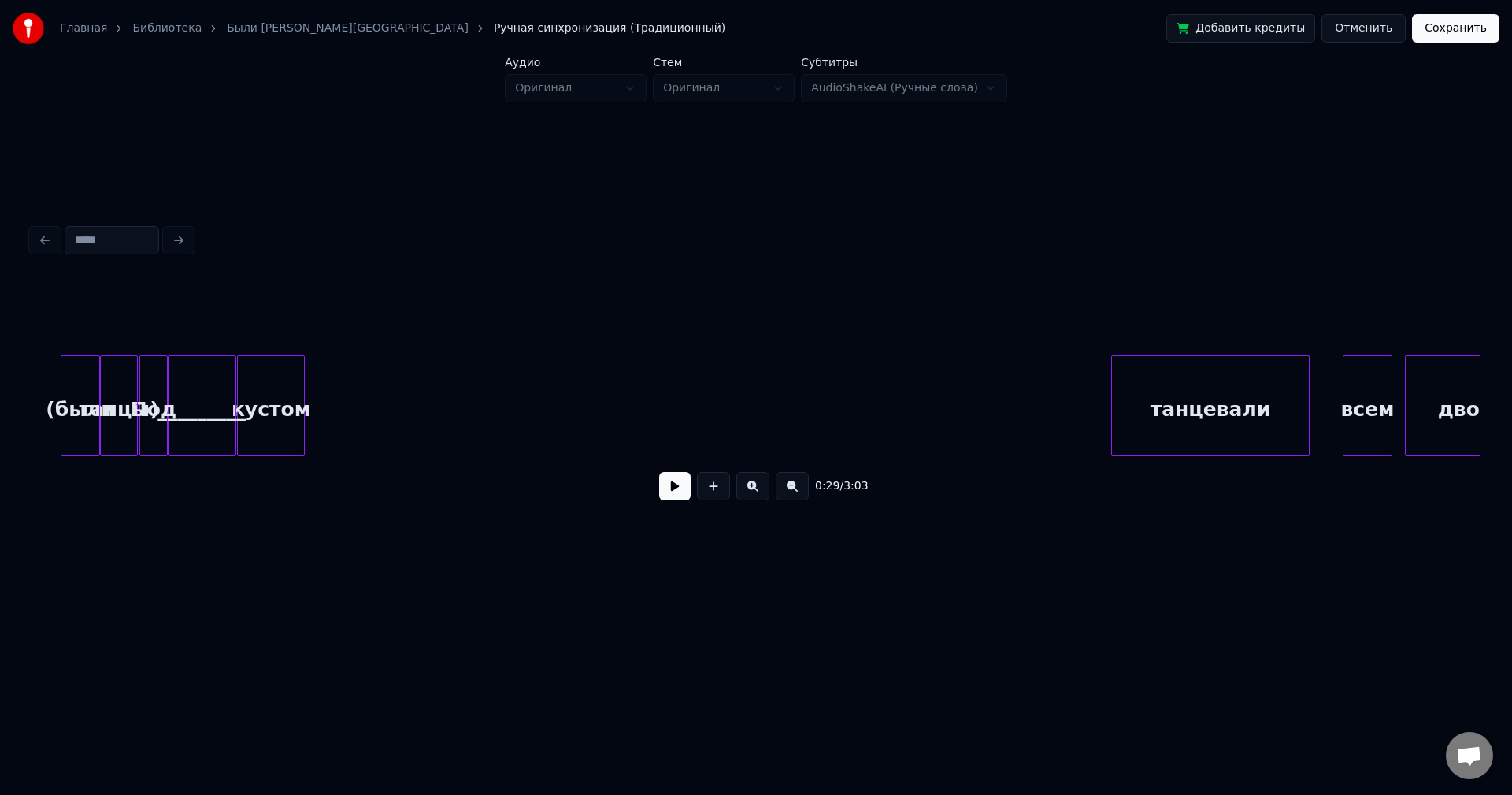
scroll to position [0, 1046]
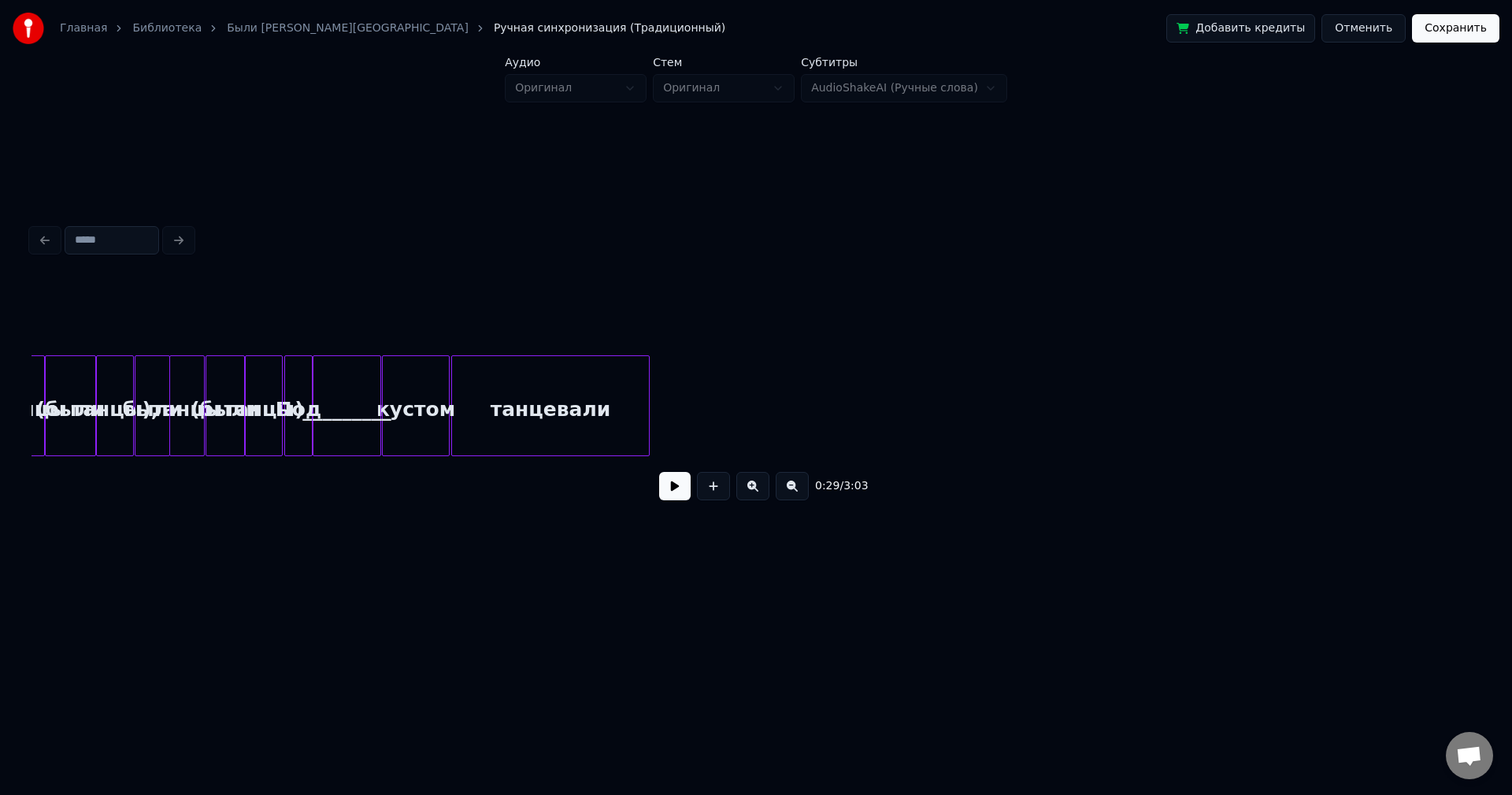
click at [531, 367] on div "танцевали" at bounding box center [550, 410] width 197 height 107
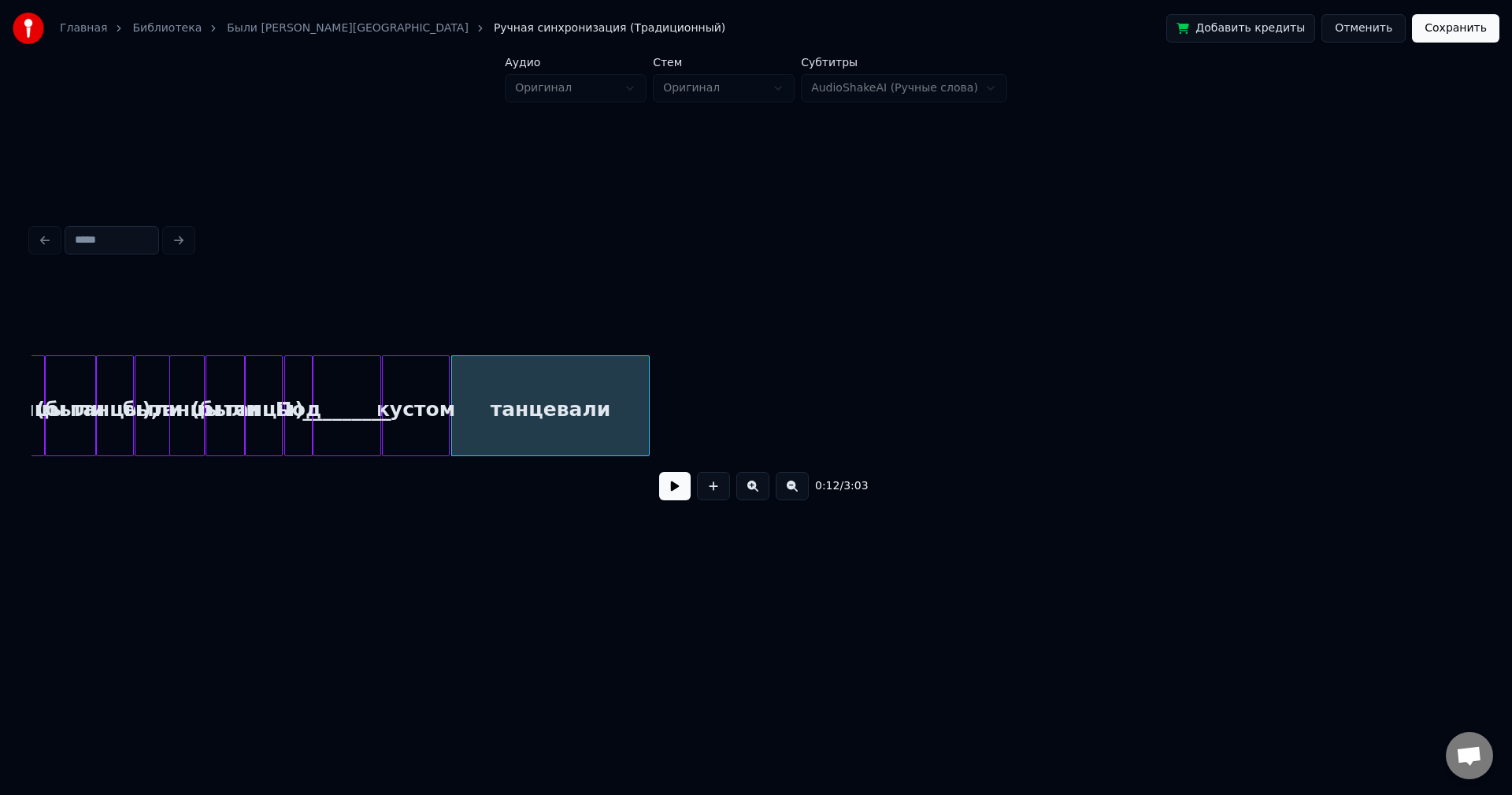
click at [649, 388] on div "танцевали" at bounding box center [550, 406] width 199 height 101
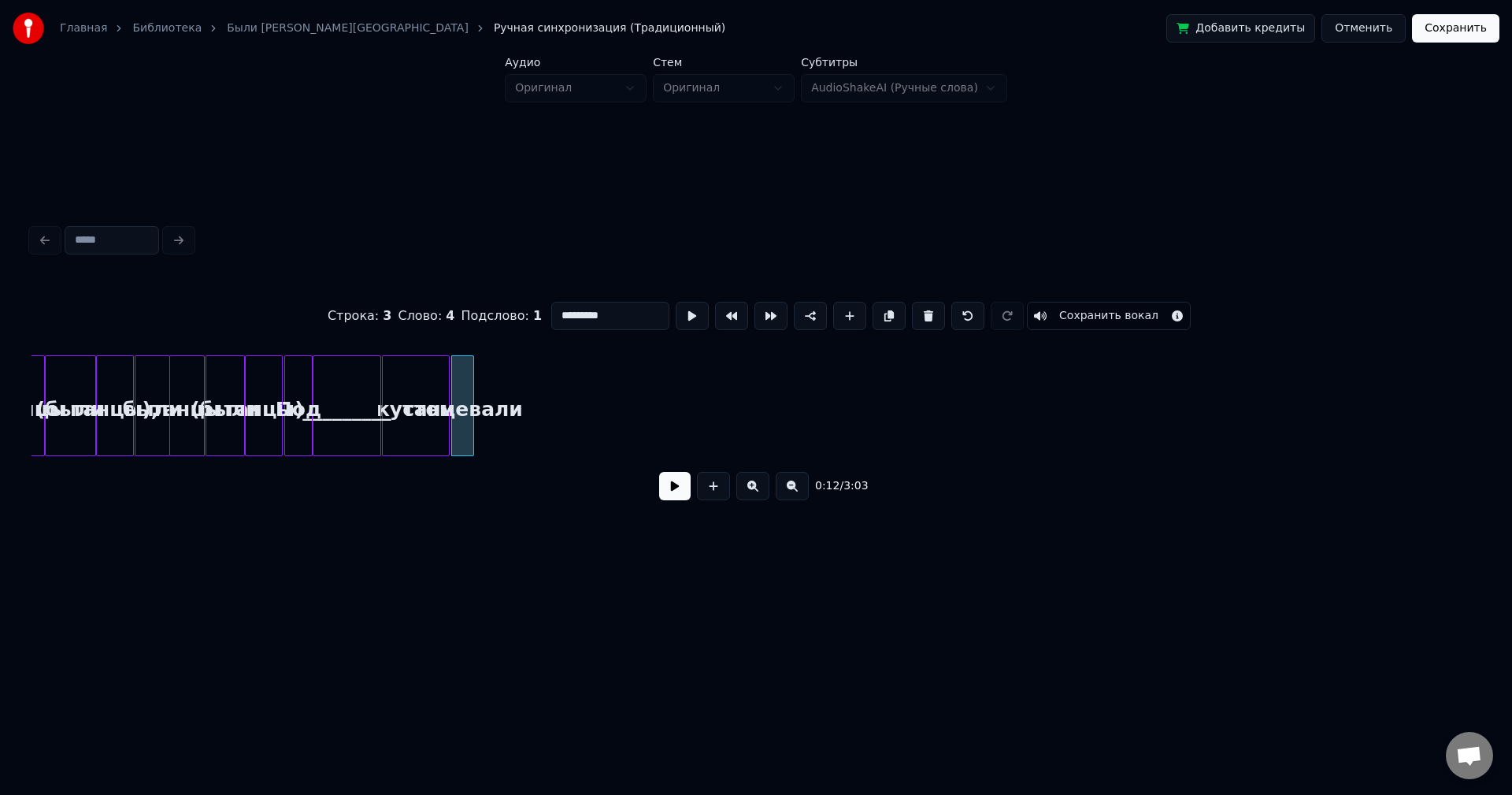
click at [471, 380] on div at bounding box center [471, 406] width 5 height 99
click at [467, 382] on div at bounding box center [467, 406] width 5 height 99
click at [690, 316] on button at bounding box center [692, 316] width 33 height 28
click at [676, 302] on button at bounding box center [692, 316] width 33 height 28
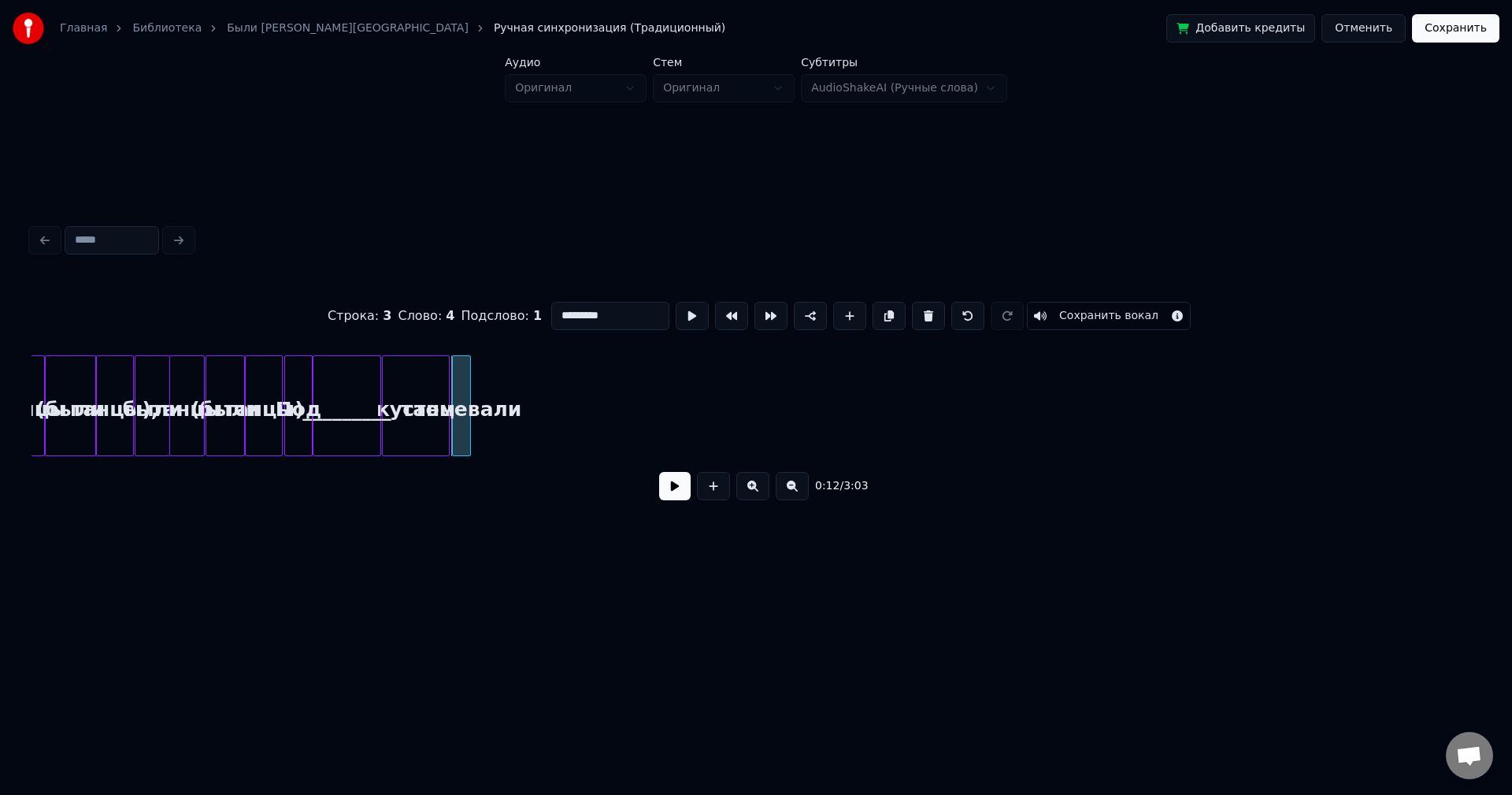
click at [470, 375] on div "танцевали" at bounding box center [461, 406] width 19 height 101
click at [485, 377] on div at bounding box center [487, 406] width 5 height 99
click at [676, 302] on button at bounding box center [692, 316] width 33 height 28
click at [496, 379] on div at bounding box center [498, 406] width 5 height 99
click at [676, 302] on button at bounding box center [692, 316] width 33 height 28
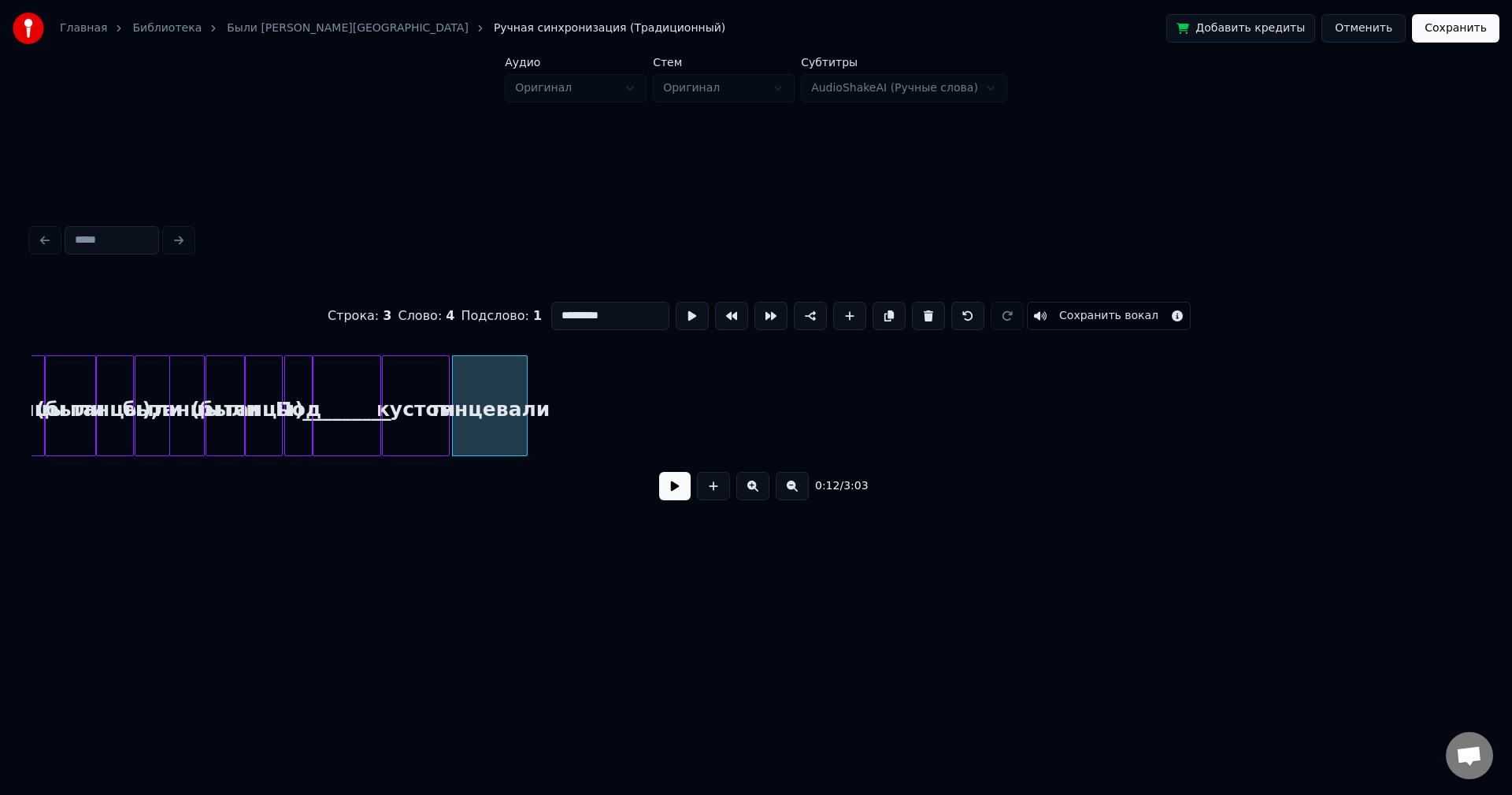
click at [523, 383] on div at bounding box center [524, 406] width 5 height 99
click at [676, 302] on button at bounding box center [692, 316] width 33 height 28
click at [521, 386] on div at bounding box center [522, 406] width 5 height 99
click at [676, 302] on button at bounding box center [692, 316] width 33 height 28
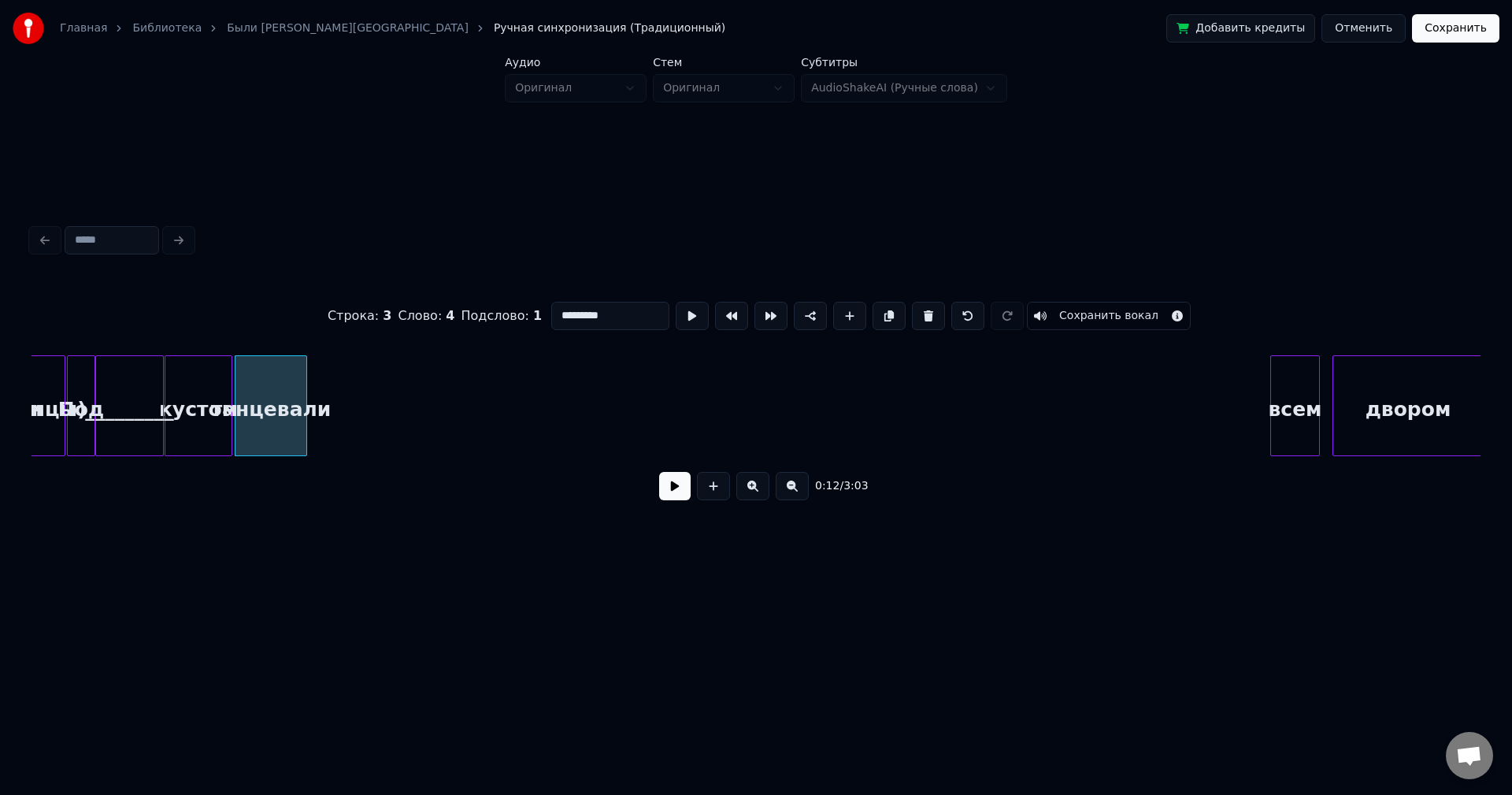
scroll to position [0, 1358]
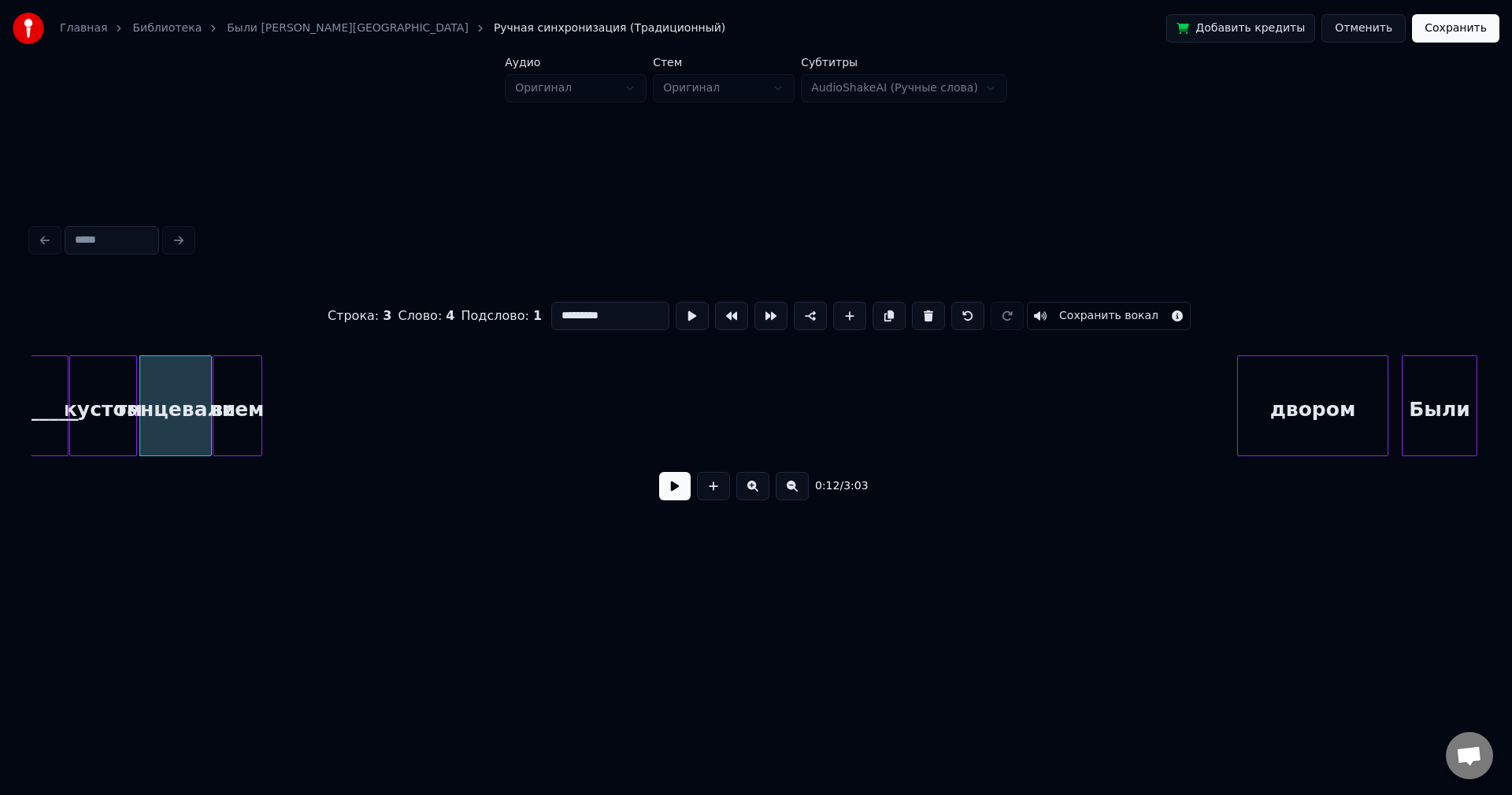
click at [243, 406] on div "всем" at bounding box center [237, 410] width 48 height 107
click at [262, 402] on div "всем" at bounding box center [237, 406] width 50 height 101
type input "****"
click at [238, 403] on div at bounding box center [236, 406] width 5 height 99
click at [676, 302] on button at bounding box center [692, 316] width 33 height 28
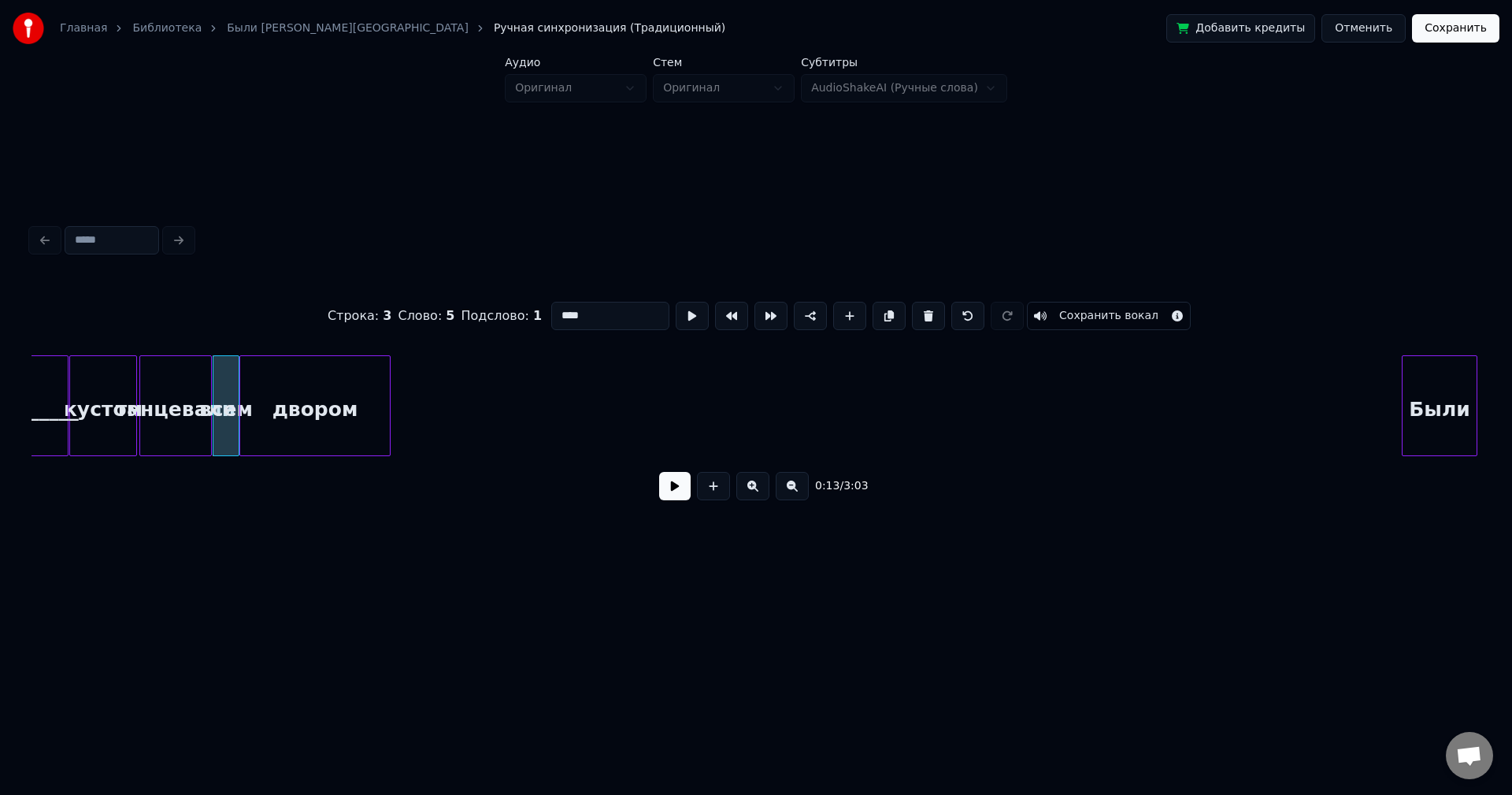
click at [333, 418] on div "двором" at bounding box center [315, 410] width 150 height 107
click at [296, 420] on div at bounding box center [296, 406] width 5 height 99
click at [676, 302] on button at bounding box center [692, 316] width 33 height 28
click at [338, 407] on div "Были" at bounding box center [337, 410] width 74 height 107
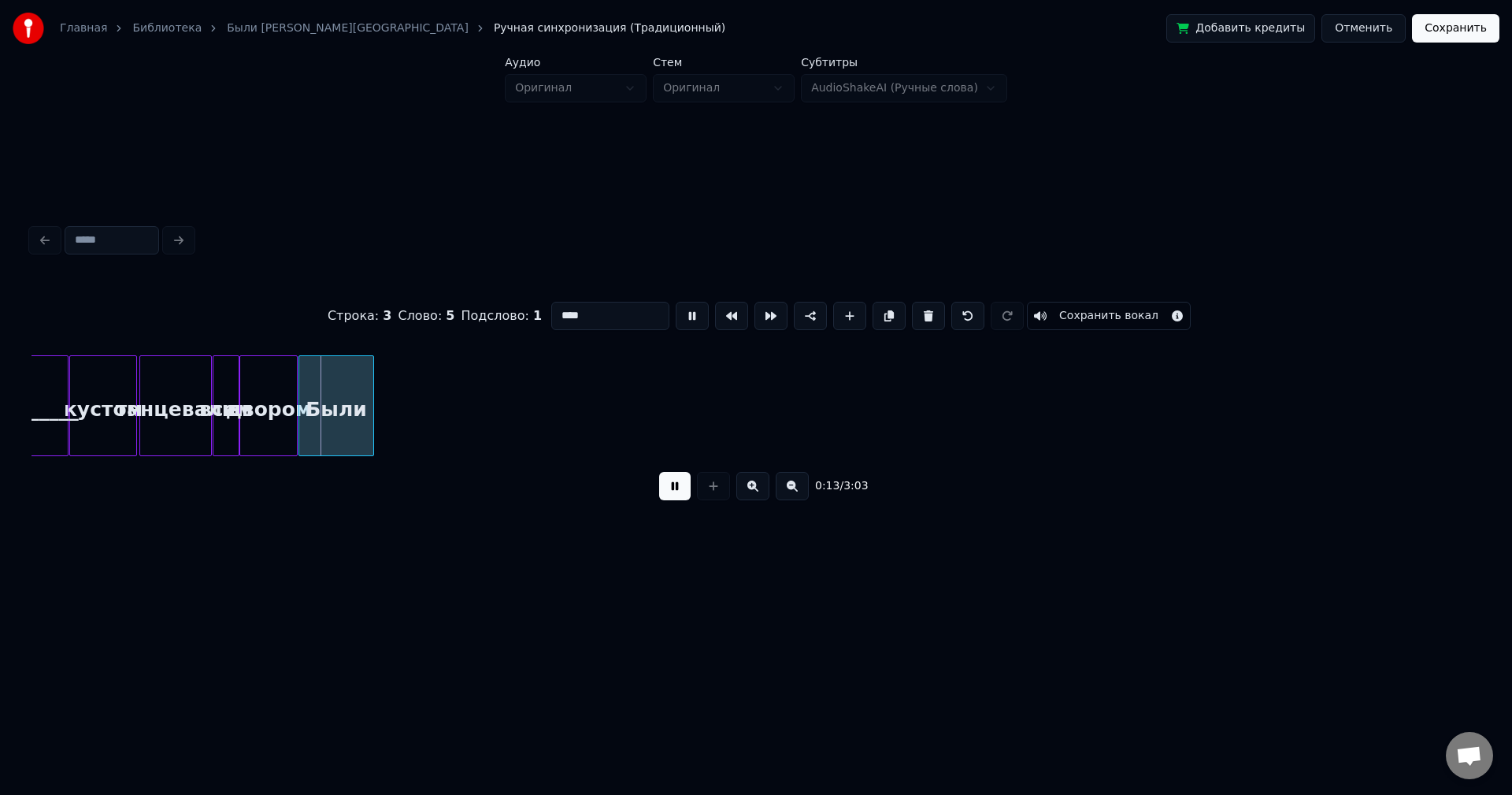
click at [676, 302] on button at bounding box center [692, 316] width 33 height 28
click at [327, 407] on div at bounding box center [329, 406] width 5 height 99
click at [676, 302] on button at bounding box center [692, 316] width 33 height 28
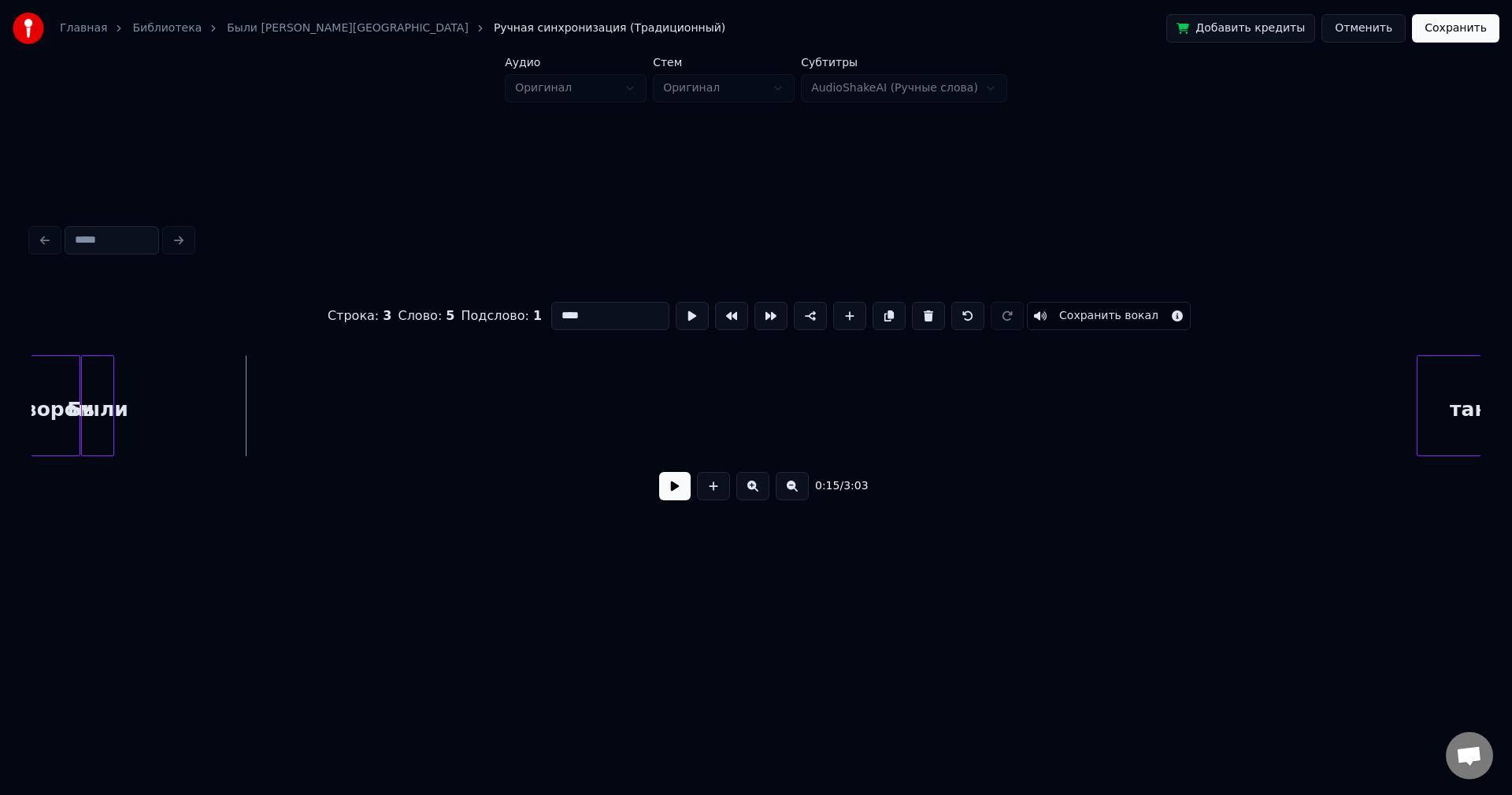
scroll to position [0, 1646]
click at [154, 385] on div "танцы" at bounding box center [113, 410] width 136 height 107
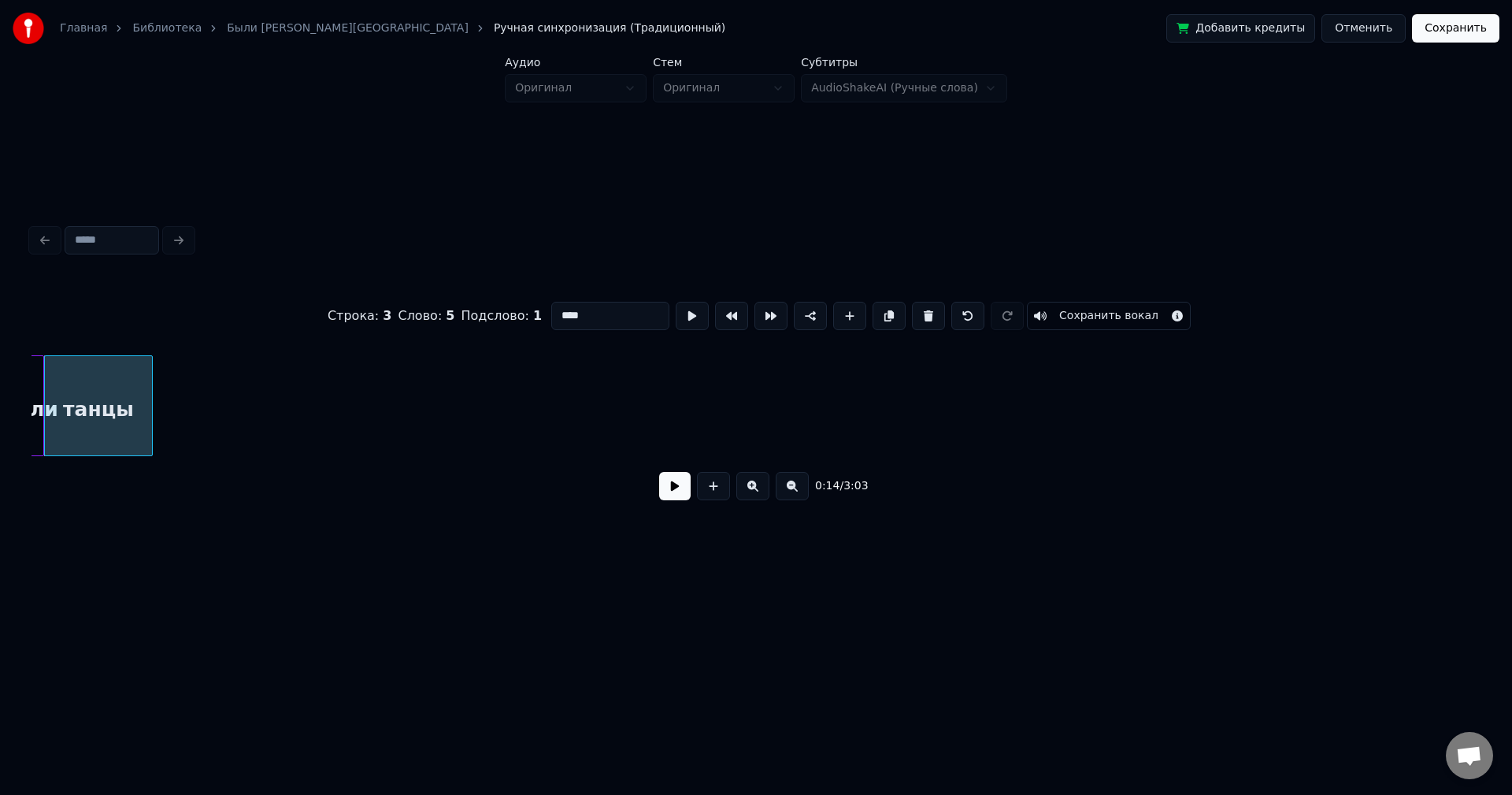
click at [147, 387] on div at bounding box center [150, 406] width 5 height 99
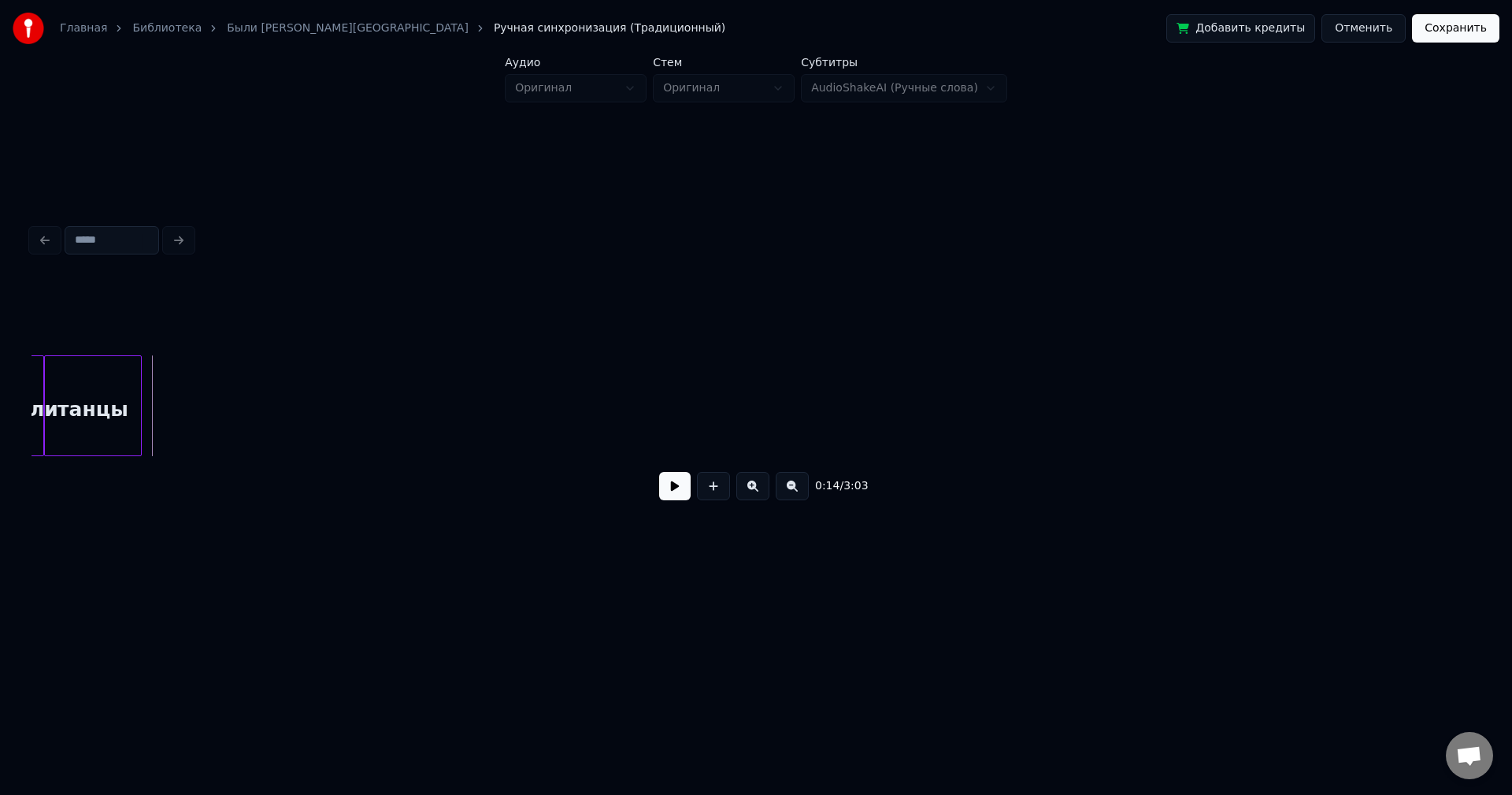
click at [69, 398] on div at bounding box center [69, 406] width 5 height 99
click at [61, 394] on div "танцы" at bounding box center [58, 410] width 27 height 107
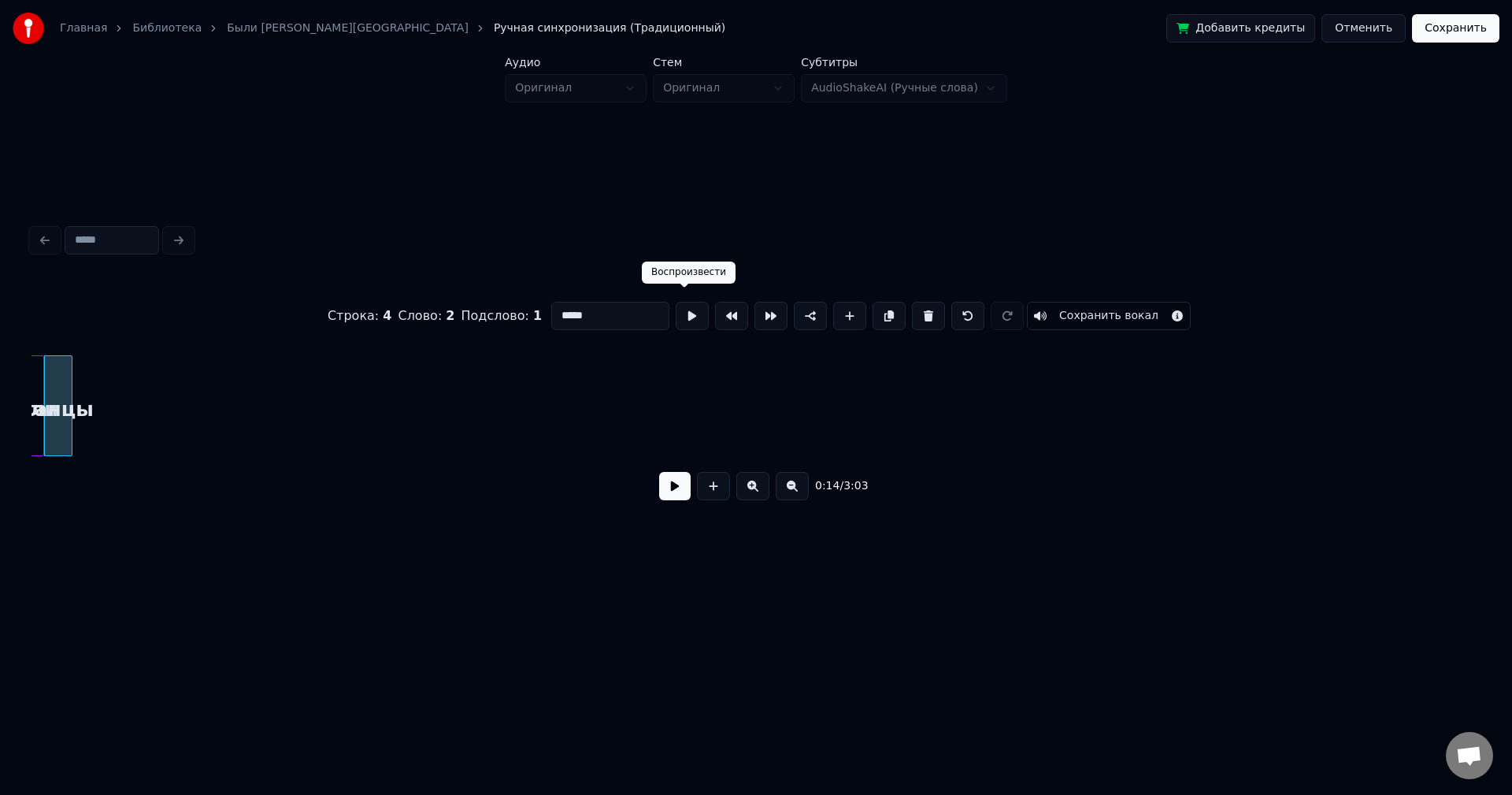
click at [687, 312] on button at bounding box center [692, 316] width 33 height 28
click at [685, 314] on button at bounding box center [692, 316] width 33 height 28
click at [75, 359] on div at bounding box center [75, 406] width 5 height 99
click at [677, 315] on button at bounding box center [692, 316] width 33 height 28
click at [80, 364] on div "танцы" at bounding box center [63, 406] width 34 height 101
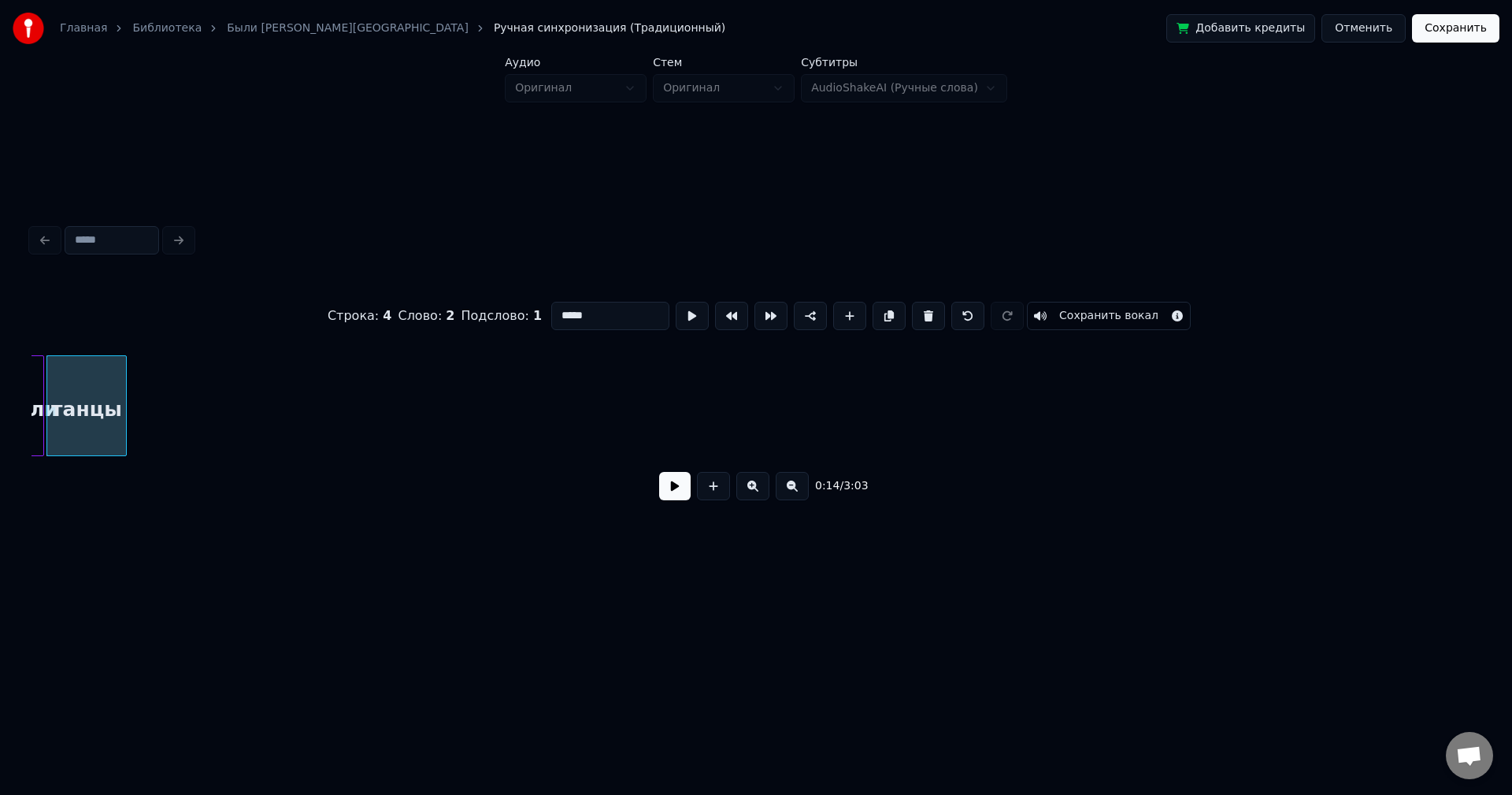
click at [126, 368] on div at bounding box center [124, 406] width 5 height 99
click at [677, 312] on button at bounding box center [692, 316] width 33 height 28
click at [676, 312] on button at bounding box center [692, 316] width 33 height 28
click at [105, 375] on div at bounding box center [103, 406] width 5 height 99
click at [676, 321] on button at bounding box center [692, 316] width 33 height 28
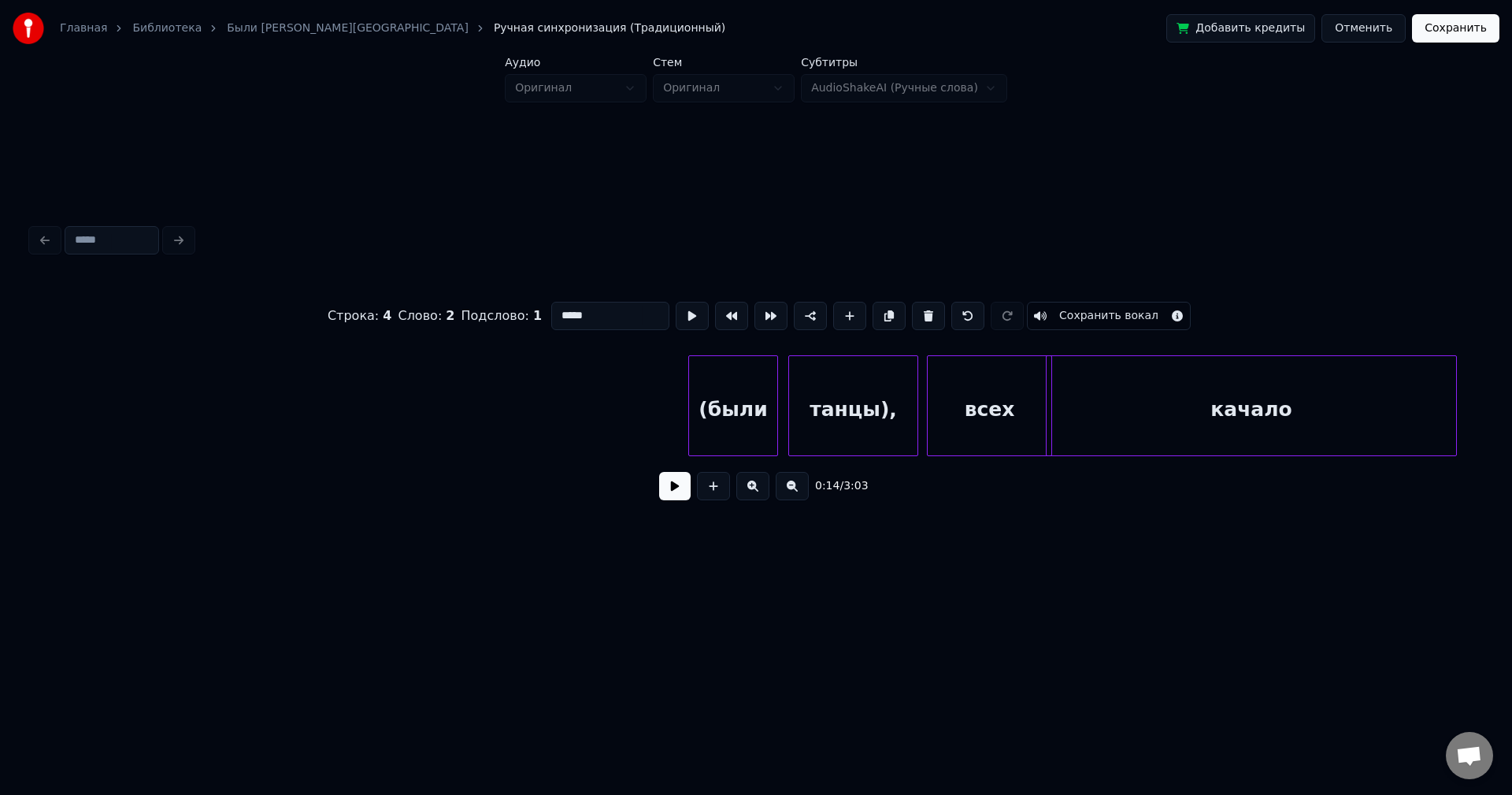
scroll to position [0, 2646]
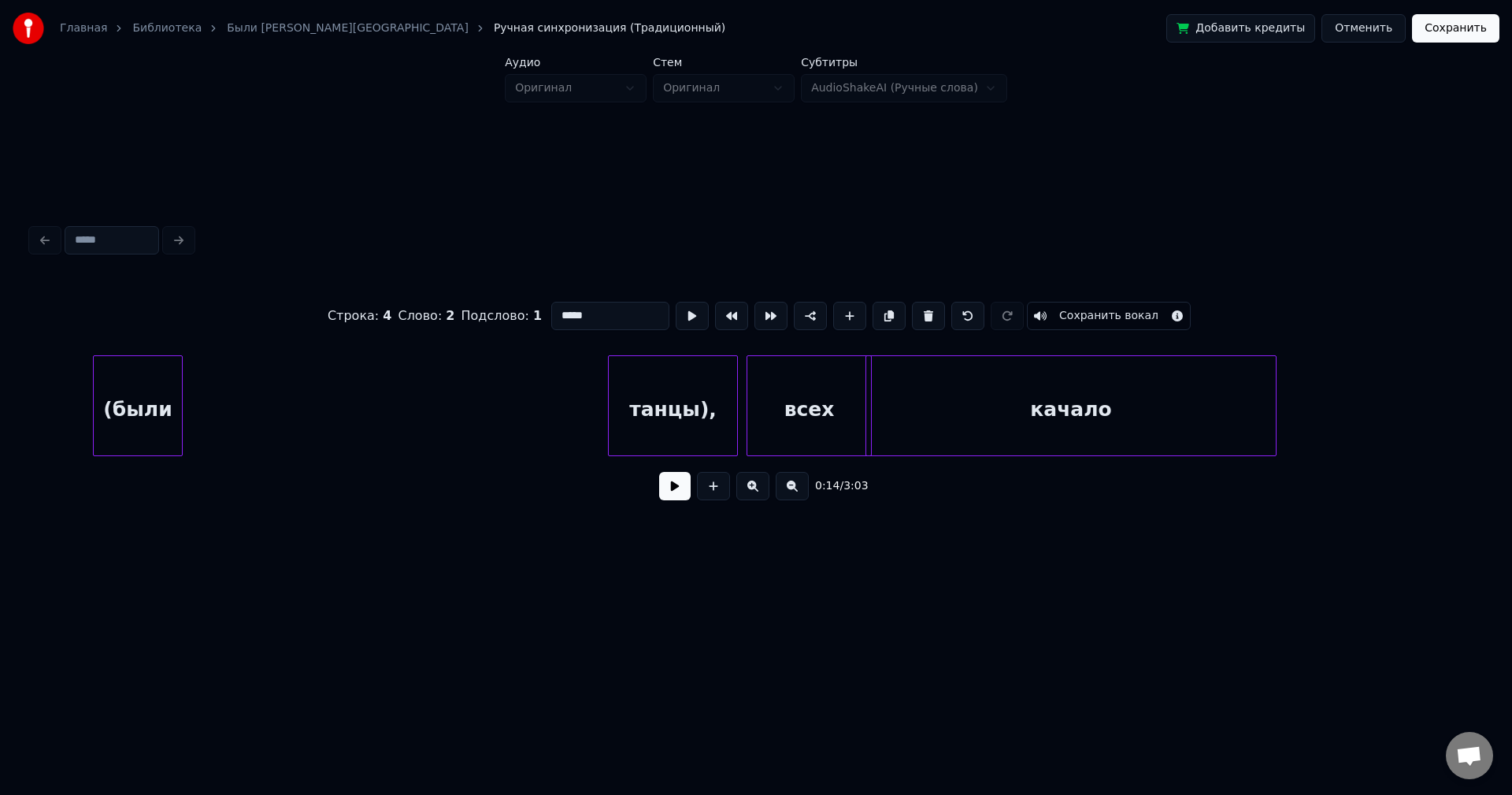
click at [101, 398] on div "(были" at bounding box center [138, 410] width 88 height 107
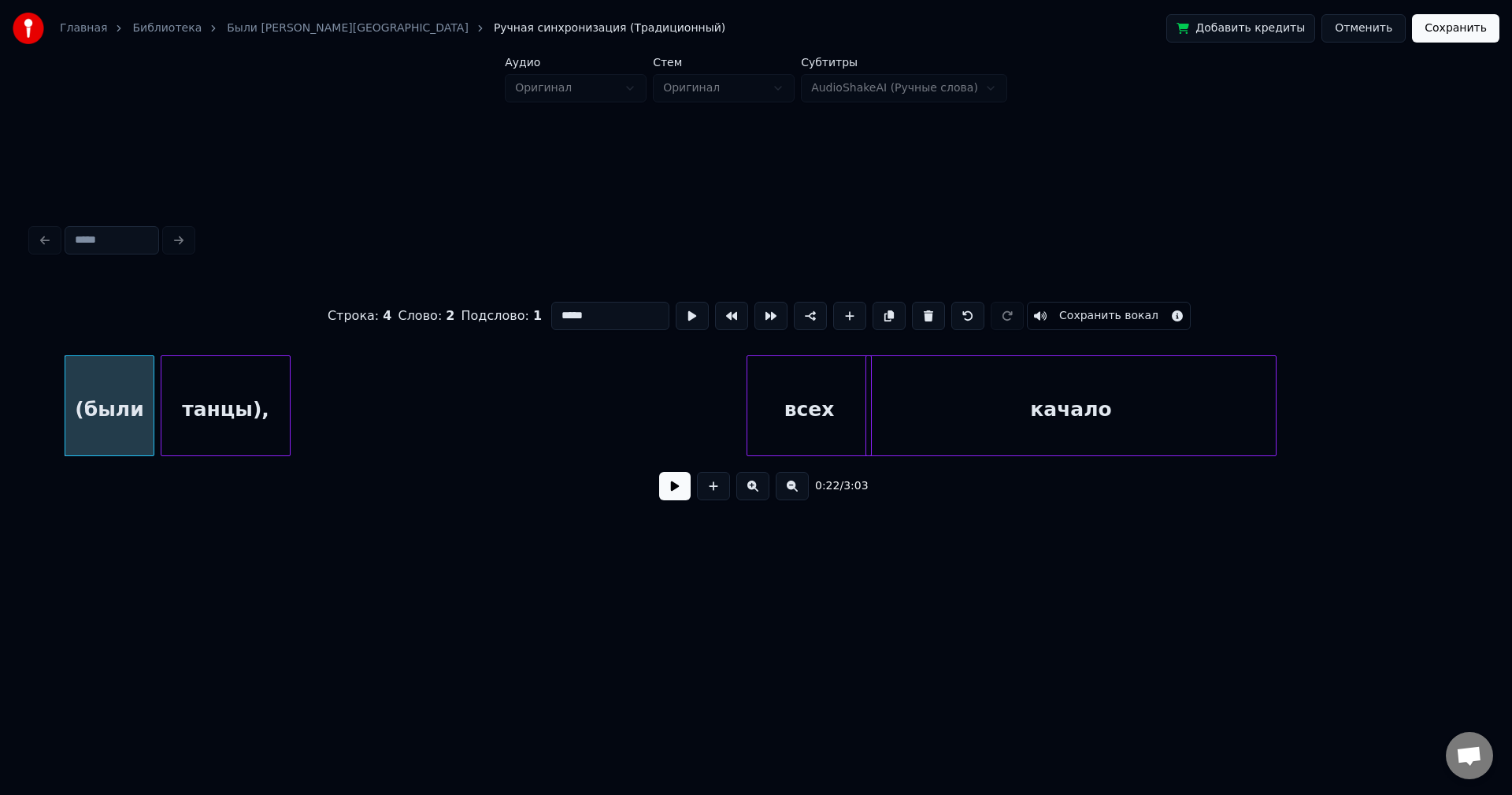
click at [224, 379] on div "танцы)," at bounding box center [225, 410] width 128 height 107
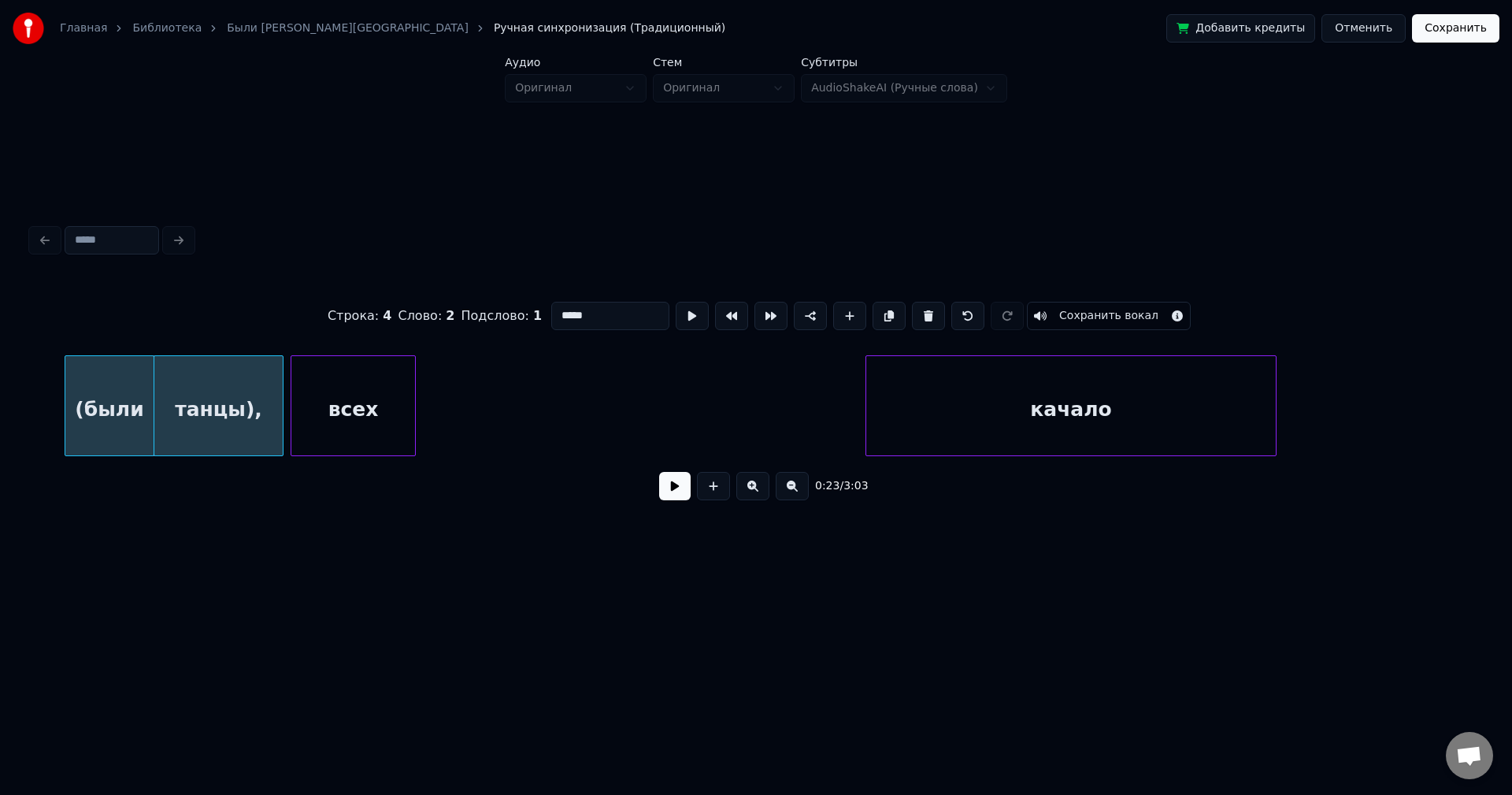
click at [343, 384] on div "всех" at bounding box center [353, 410] width 124 height 107
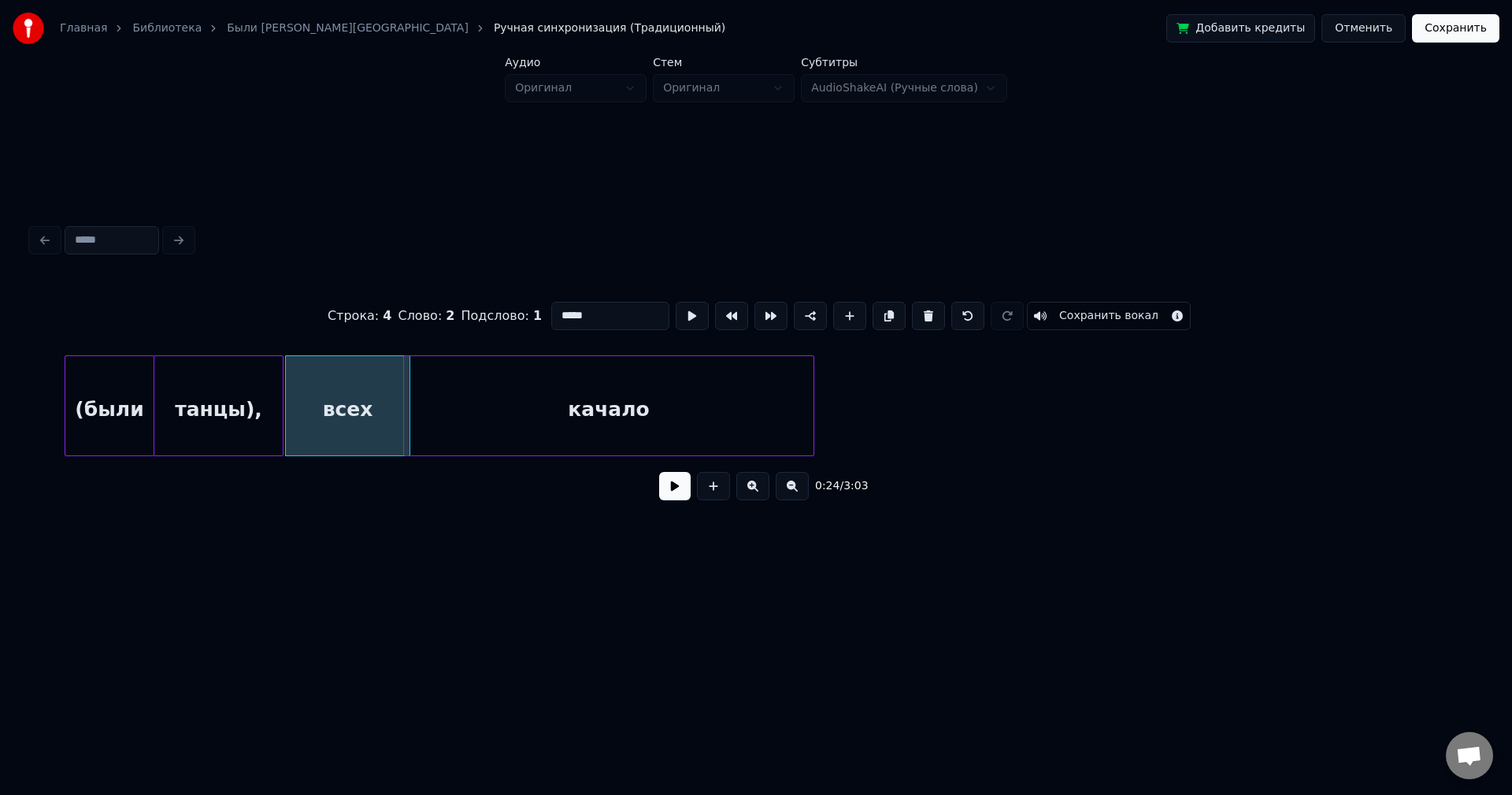
click at [488, 377] on div "качало" at bounding box center [609, 410] width 410 height 107
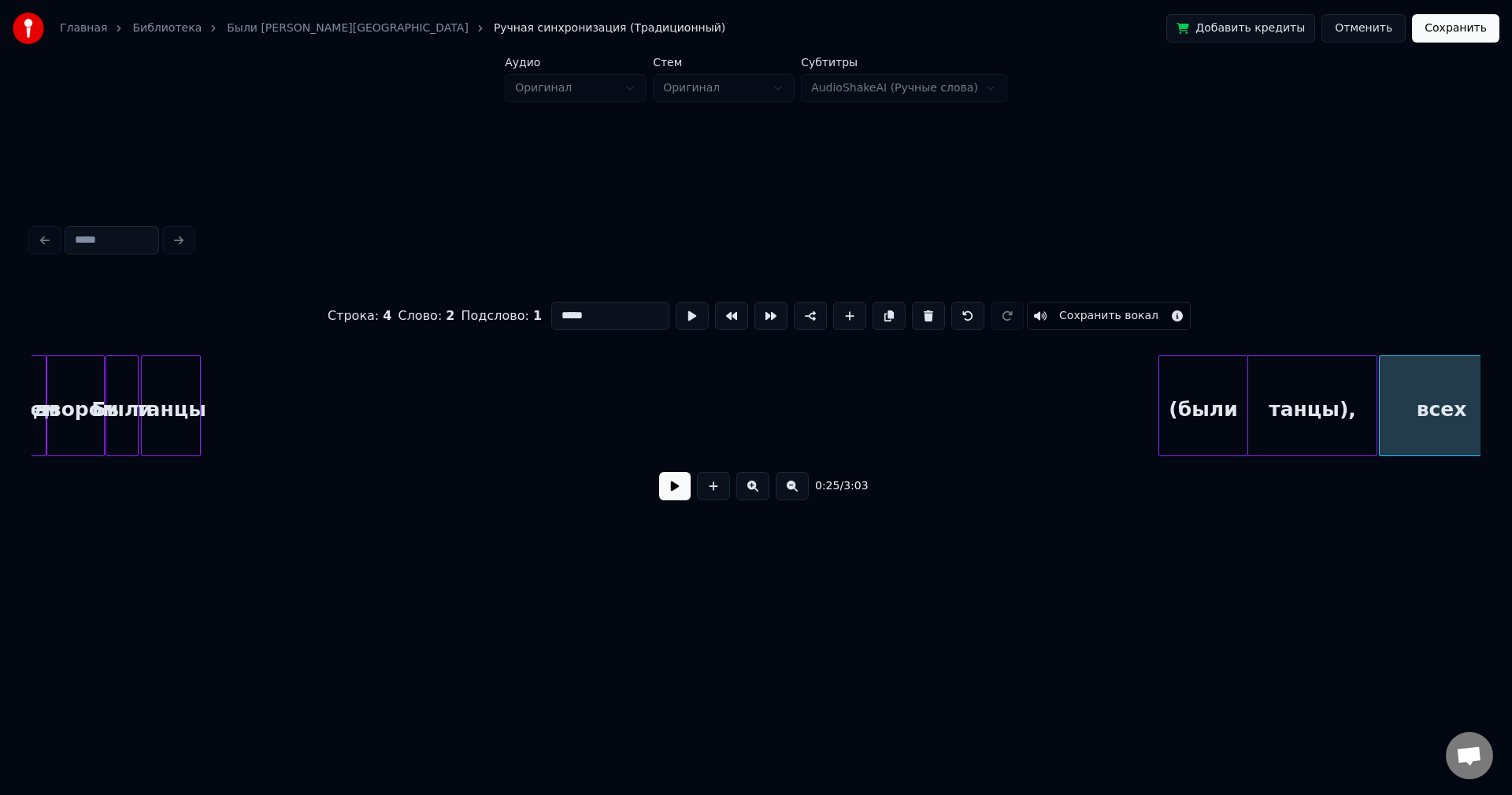
scroll to position [0, 1539]
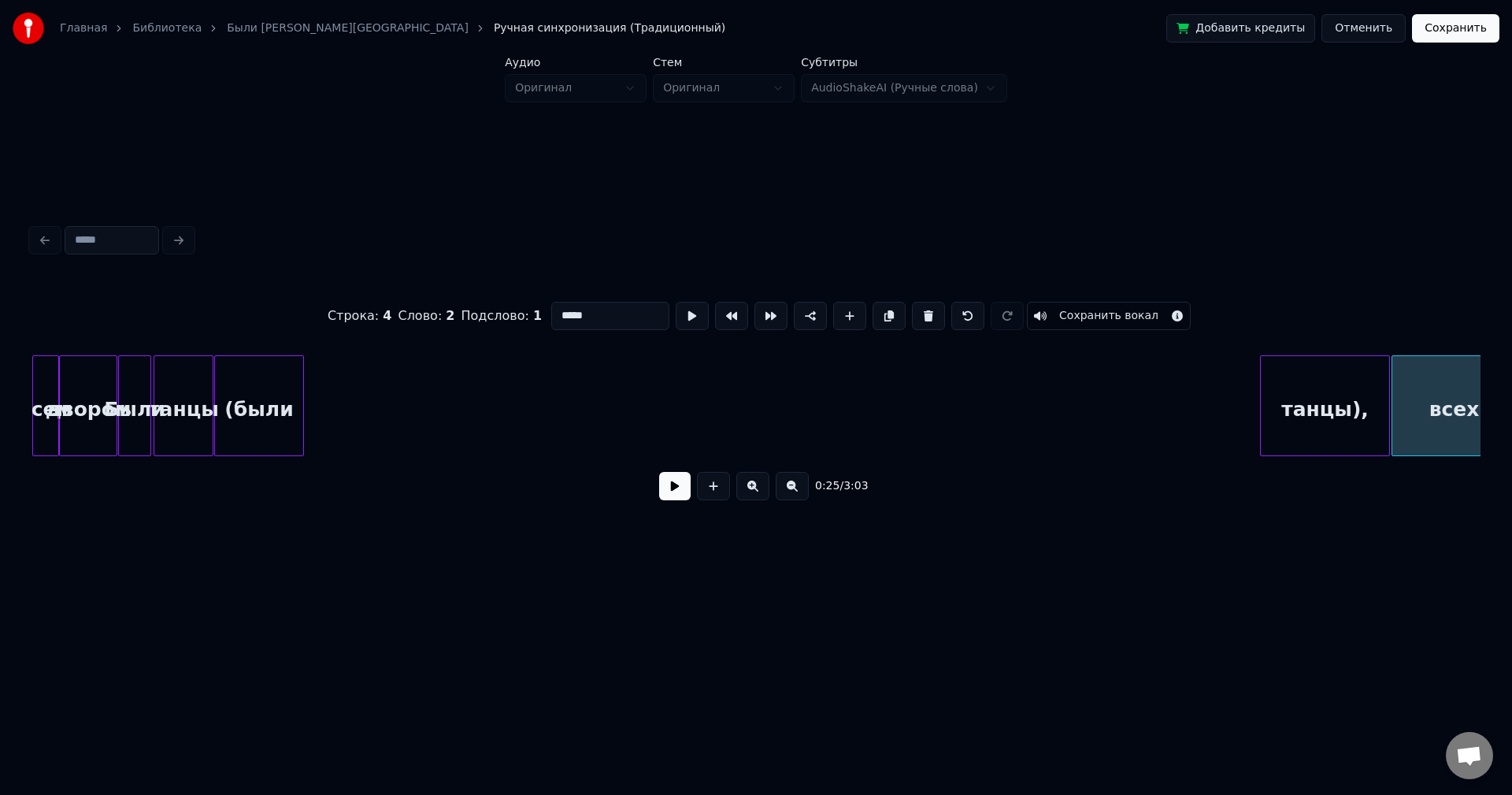
click at [271, 375] on div "(были" at bounding box center [259, 410] width 88 height 107
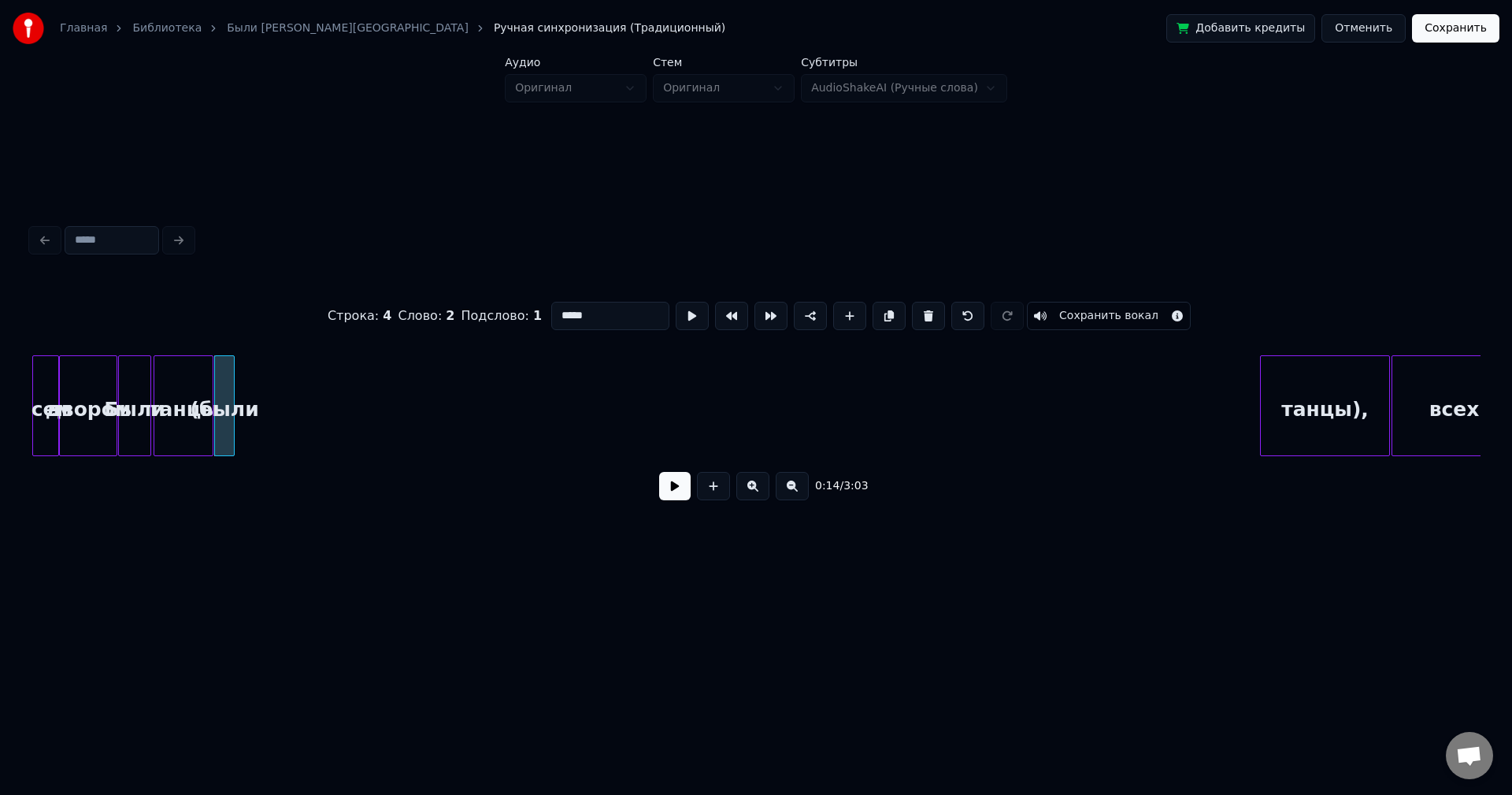
click at [232, 373] on div at bounding box center [232, 406] width 5 height 99
click at [680, 313] on button at bounding box center [692, 316] width 33 height 28
click at [677, 313] on button at bounding box center [692, 316] width 33 height 28
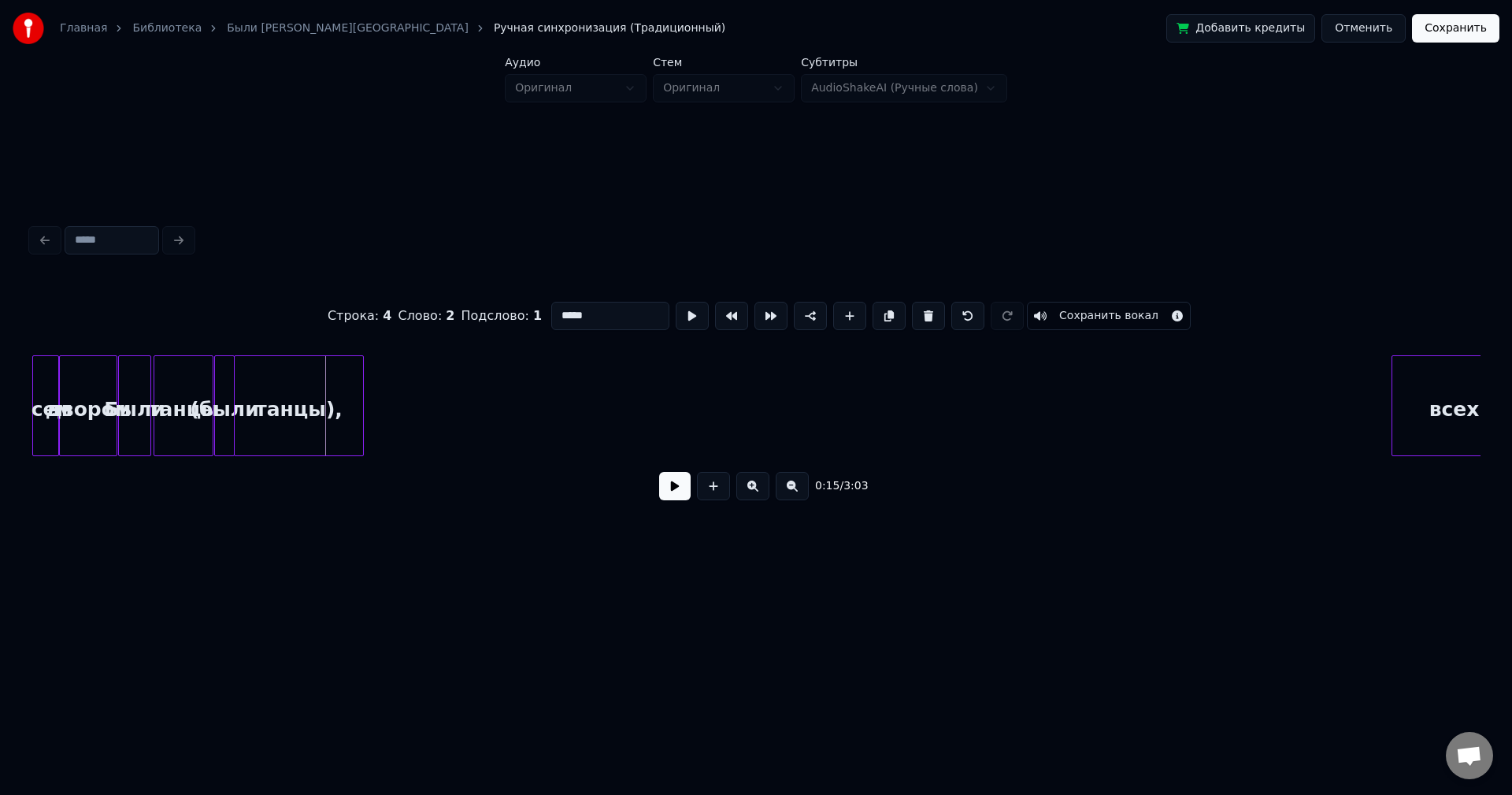
click at [296, 394] on div "танцы)," at bounding box center [299, 410] width 128 height 107
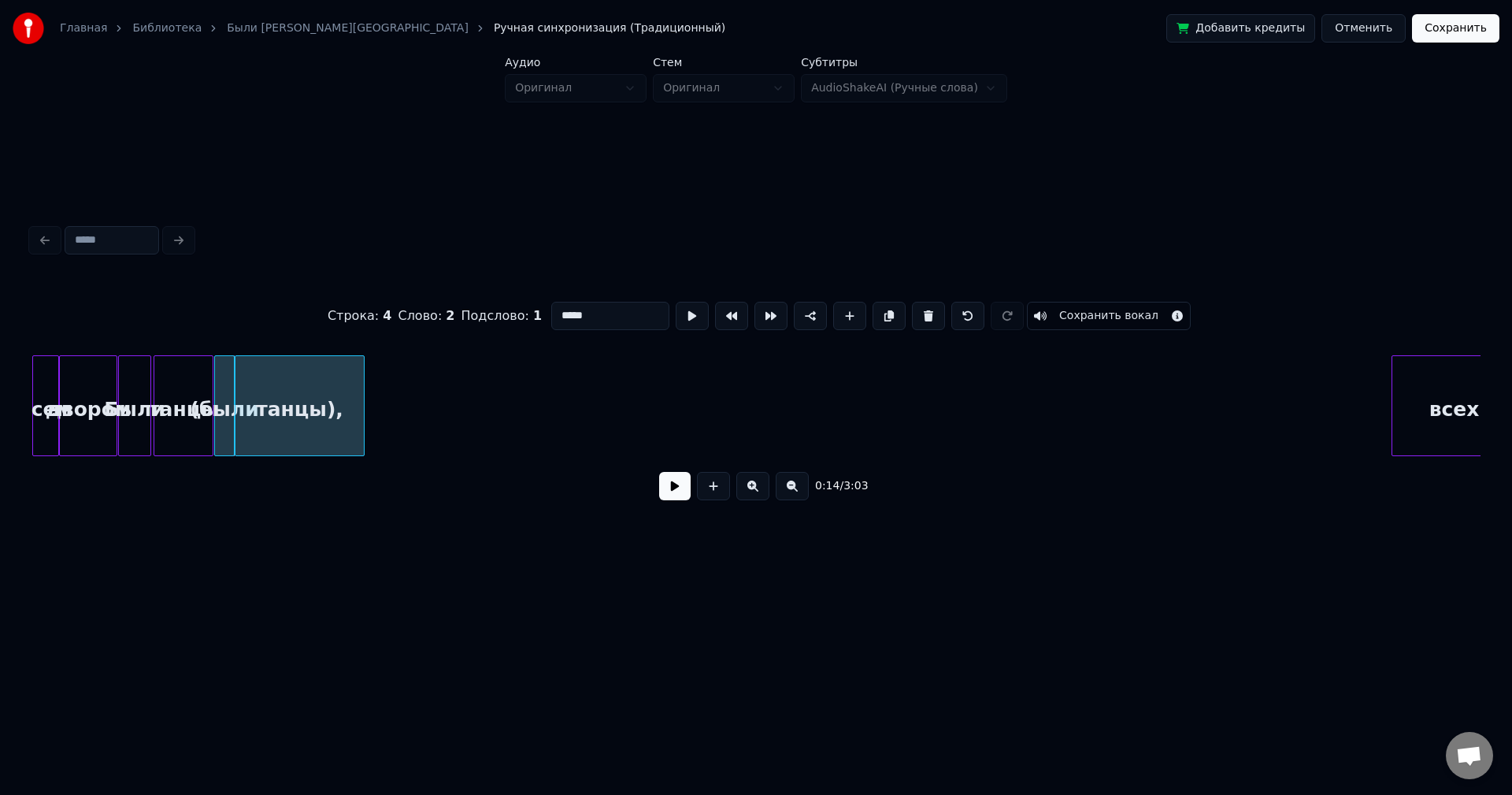
click at [336, 394] on div "танцы)," at bounding box center [300, 410] width 128 height 107
click at [265, 390] on div at bounding box center [266, 406] width 5 height 99
click at [676, 302] on button at bounding box center [692, 316] width 33 height 28
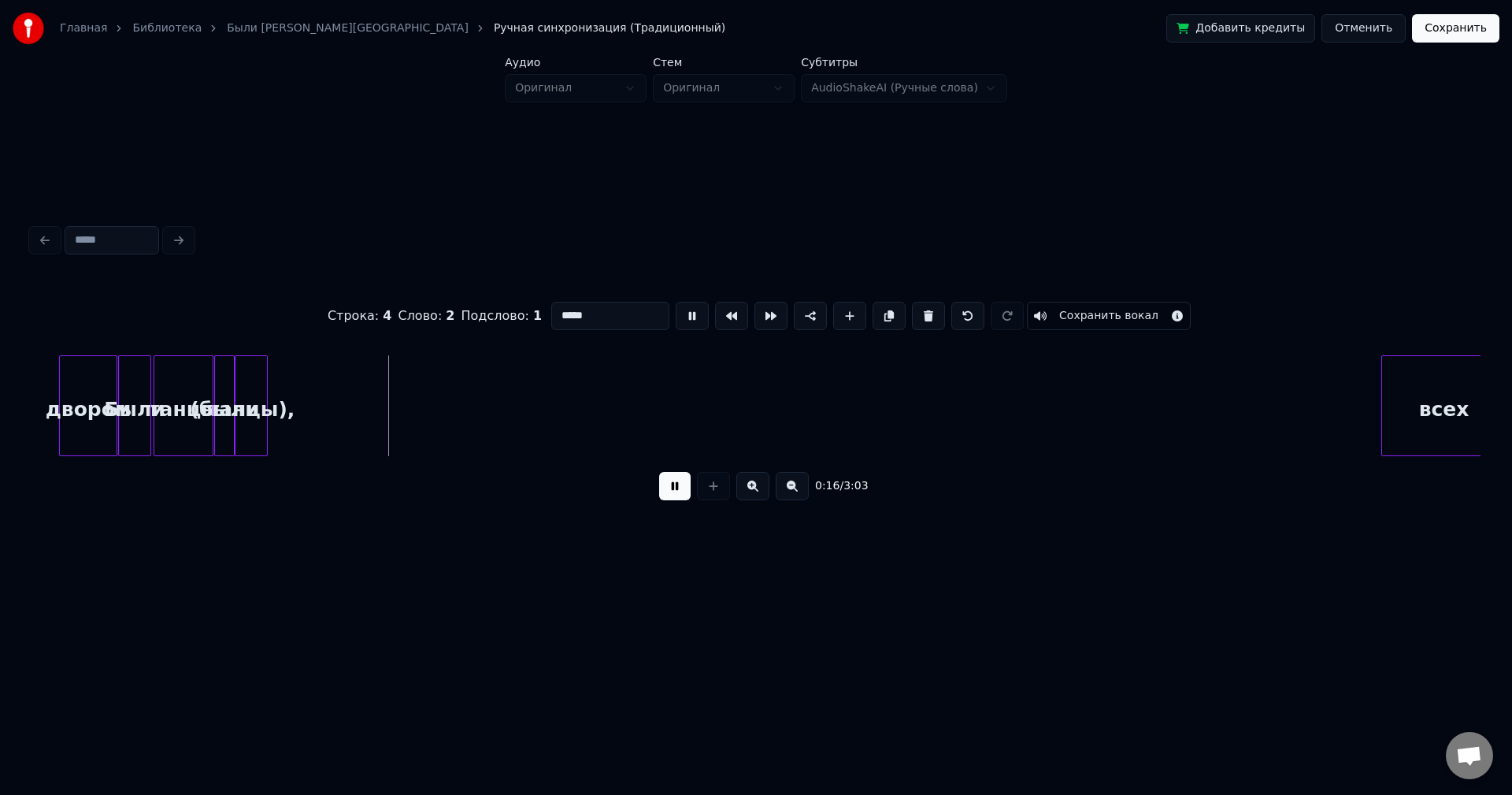
scroll to position [0, 1572]
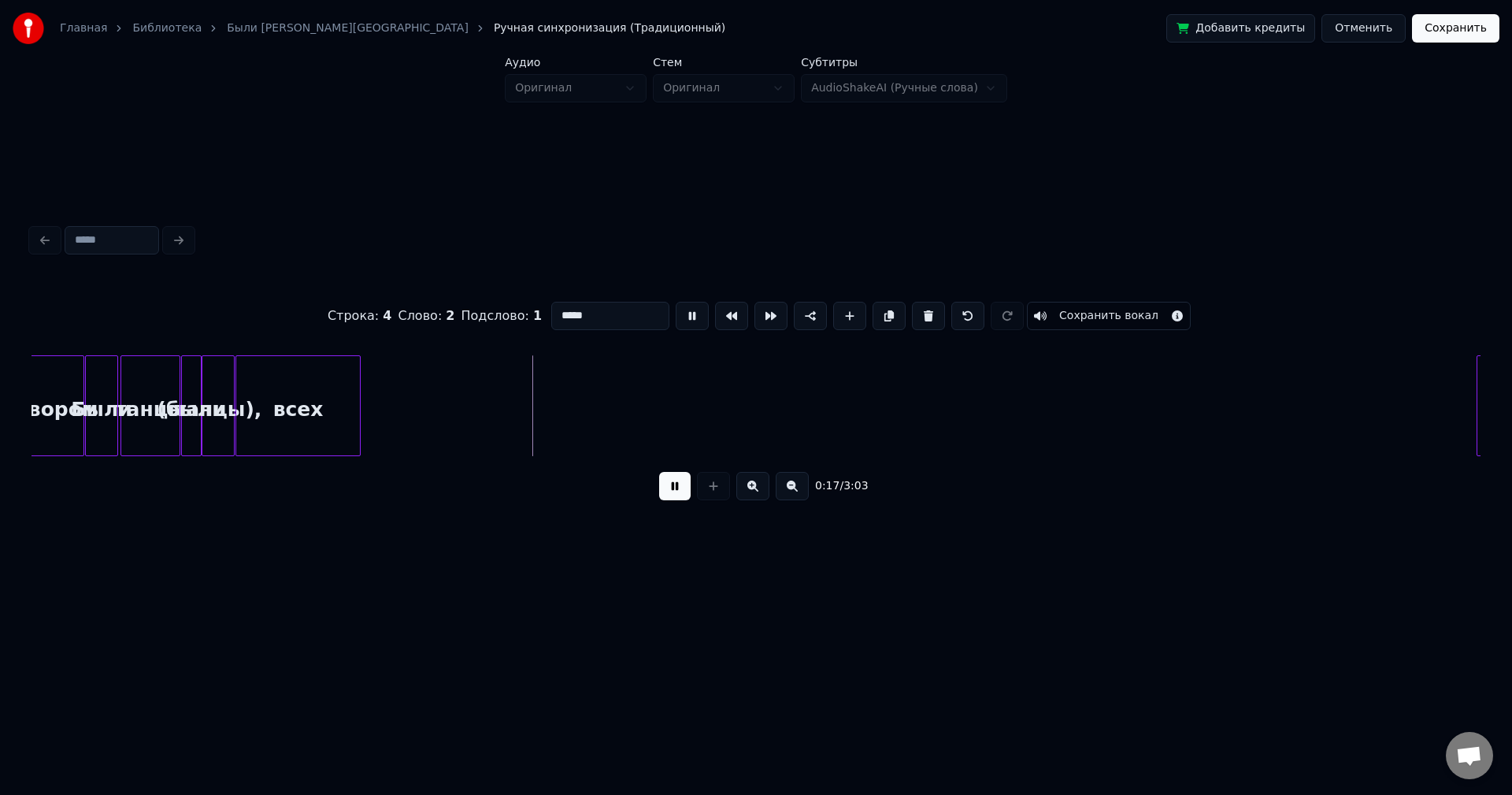
click at [329, 393] on div "всех" at bounding box center [298, 410] width 124 height 107
click at [270, 379] on div at bounding box center [268, 406] width 5 height 99
drag, startPoint x: 681, startPoint y: 312, endPoint x: 695, endPoint y: 312, distance: 14.0
click at [680, 312] on button at bounding box center [692, 316] width 33 height 28
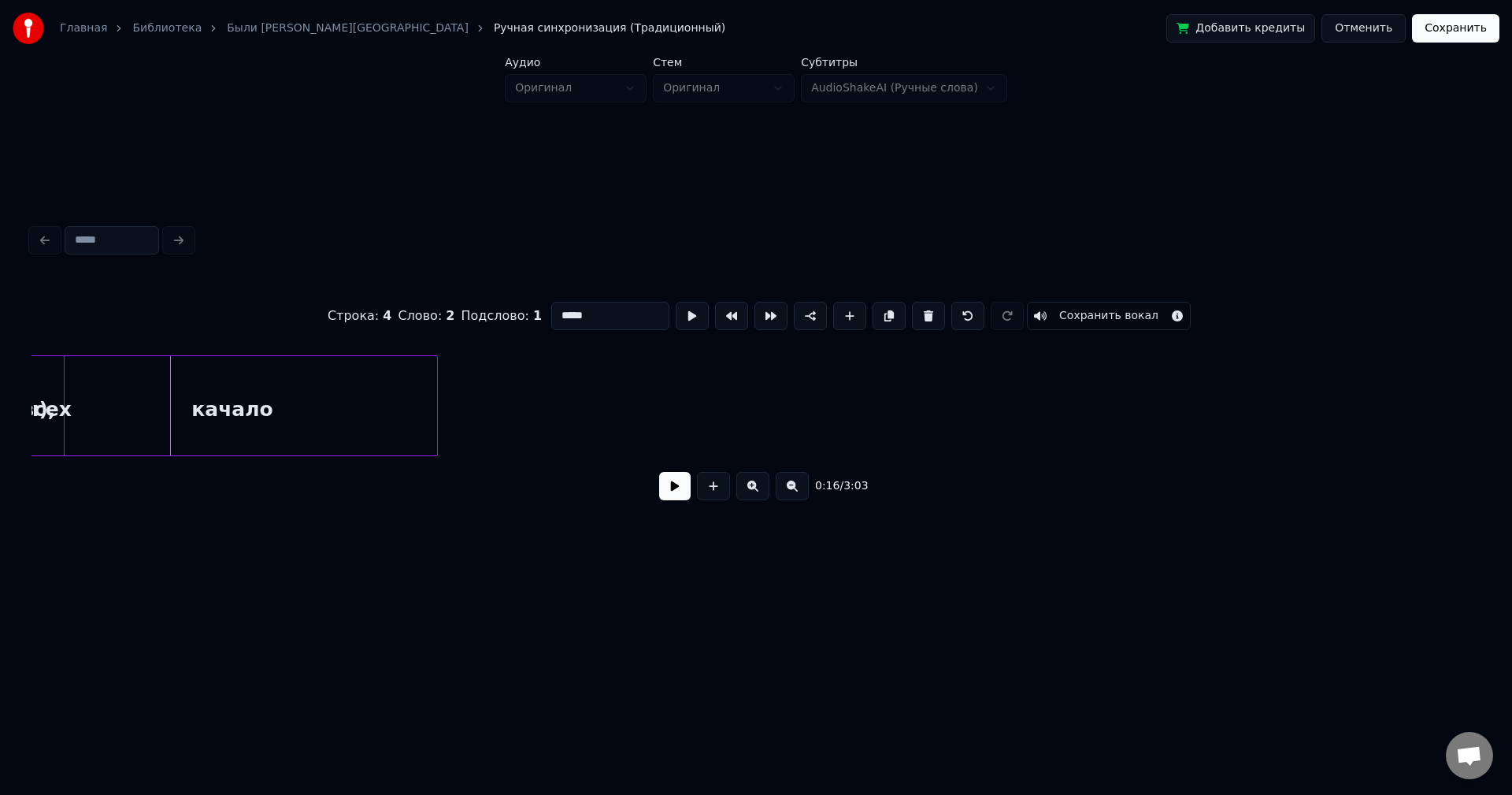
scroll to position [0, 1769]
click at [270, 392] on div "качало" at bounding box center [279, 406] width 412 height 101
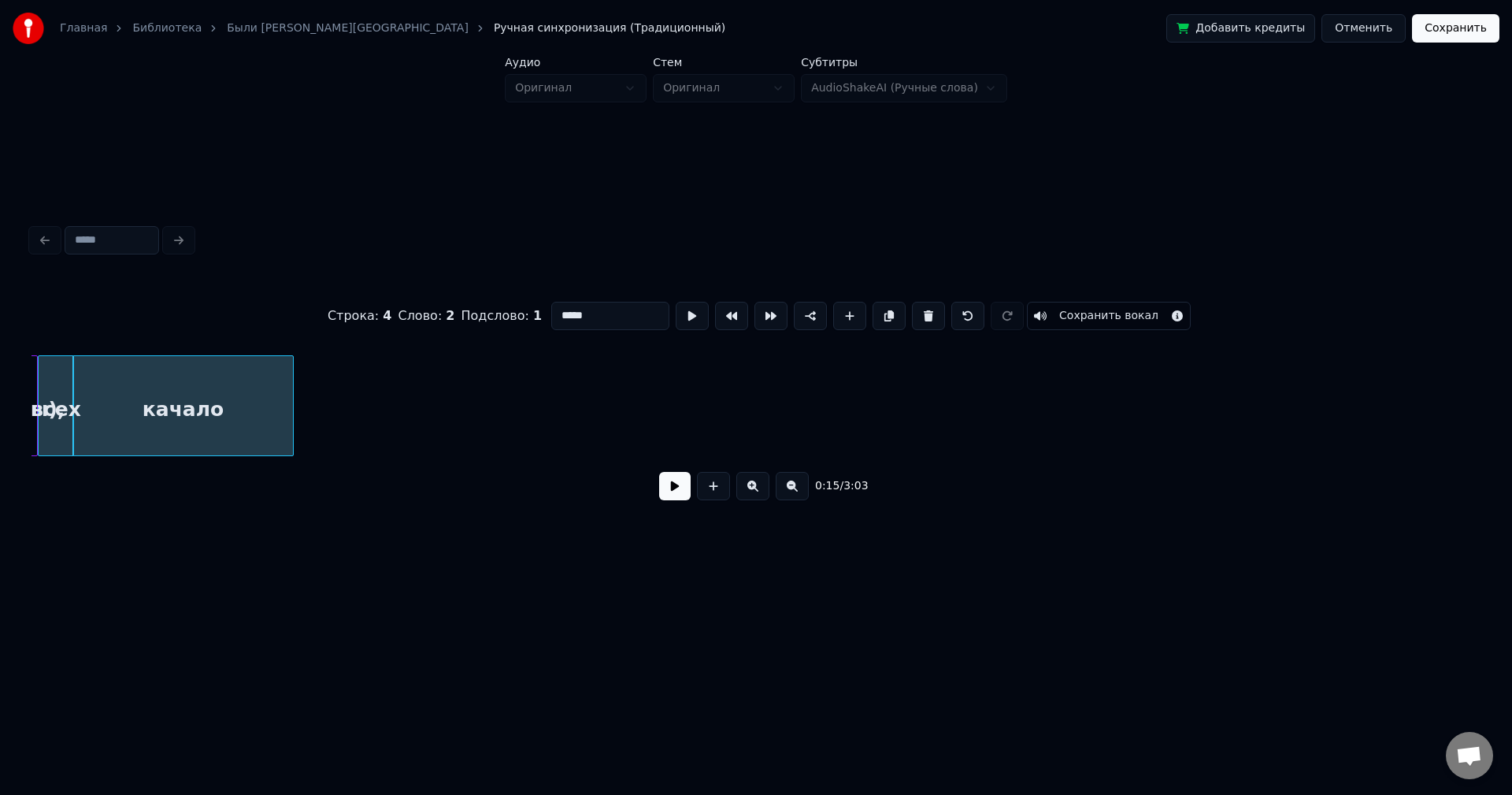
click at [289, 401] on div at bounding box center [291, 406] width 5 height 99
click at [676, 312] on button at bounding box center [692, 316] width 33 height 28
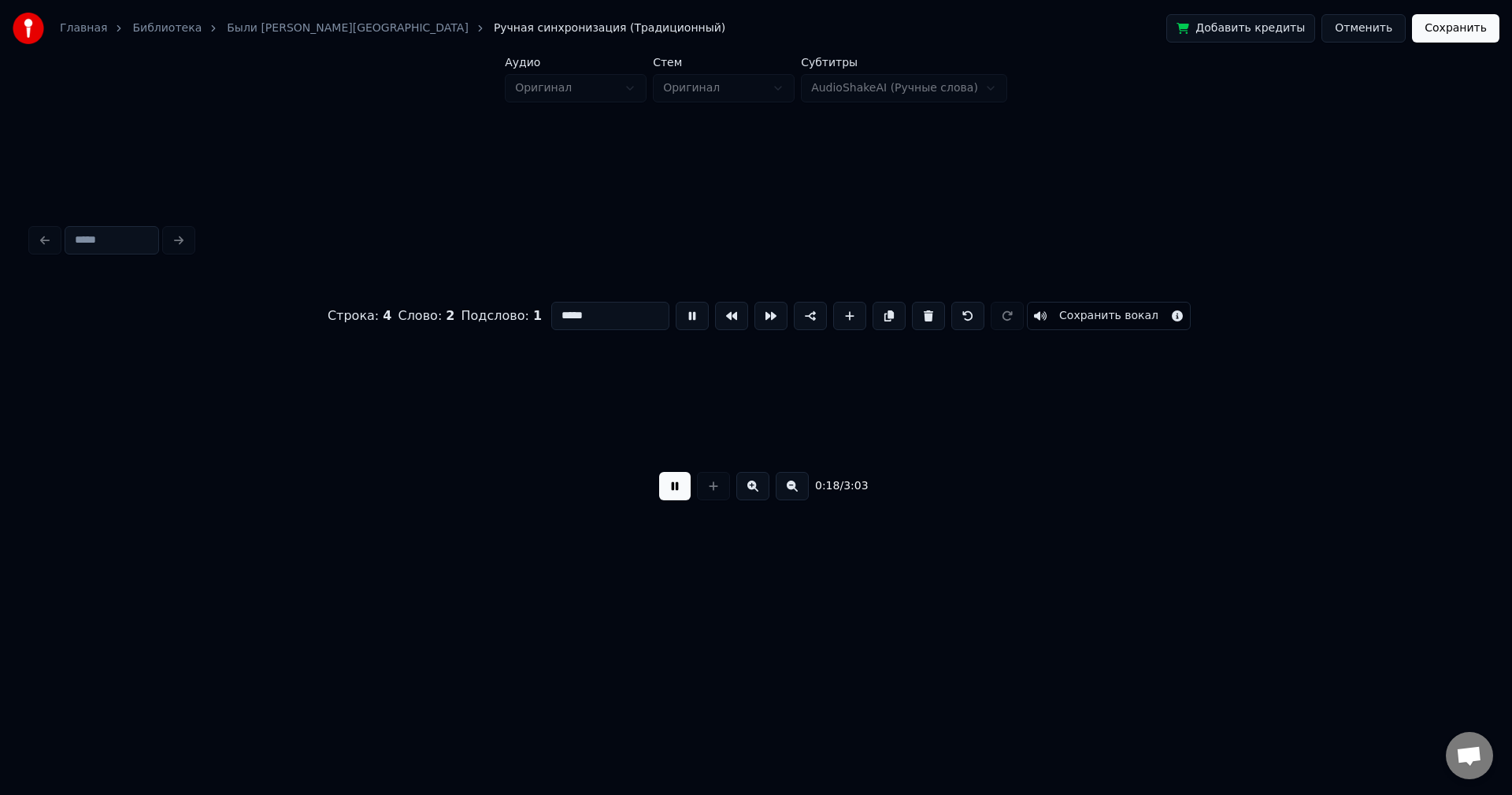
scroll to position [0, 2218]
click at [682, 304] on button at bounding box center [692, 316] width 33 height 28
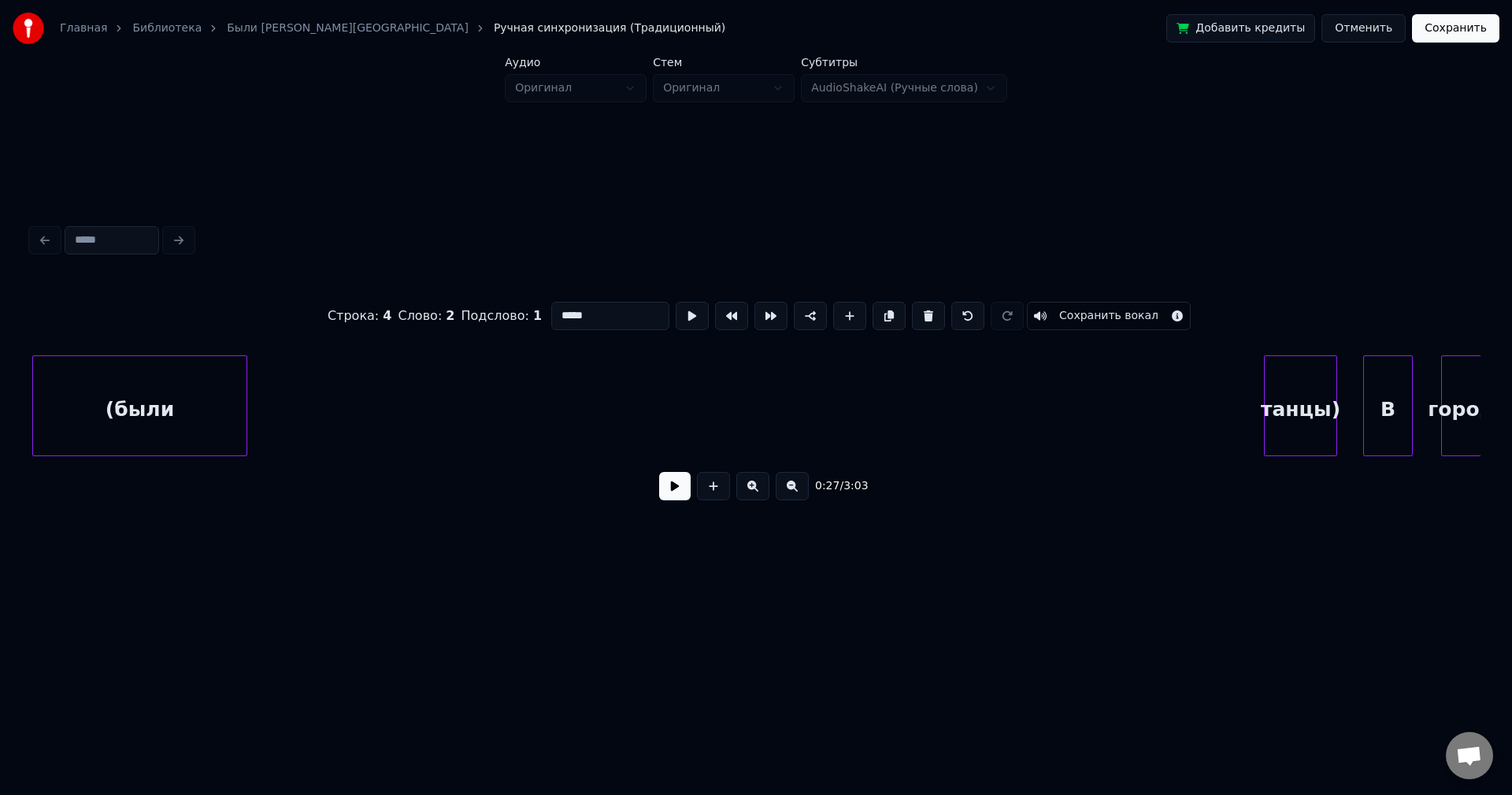
scroll to position [0, 5115]
click at [86, 413] on div "(были" at bounding box center [139, 410] width 214 height 107
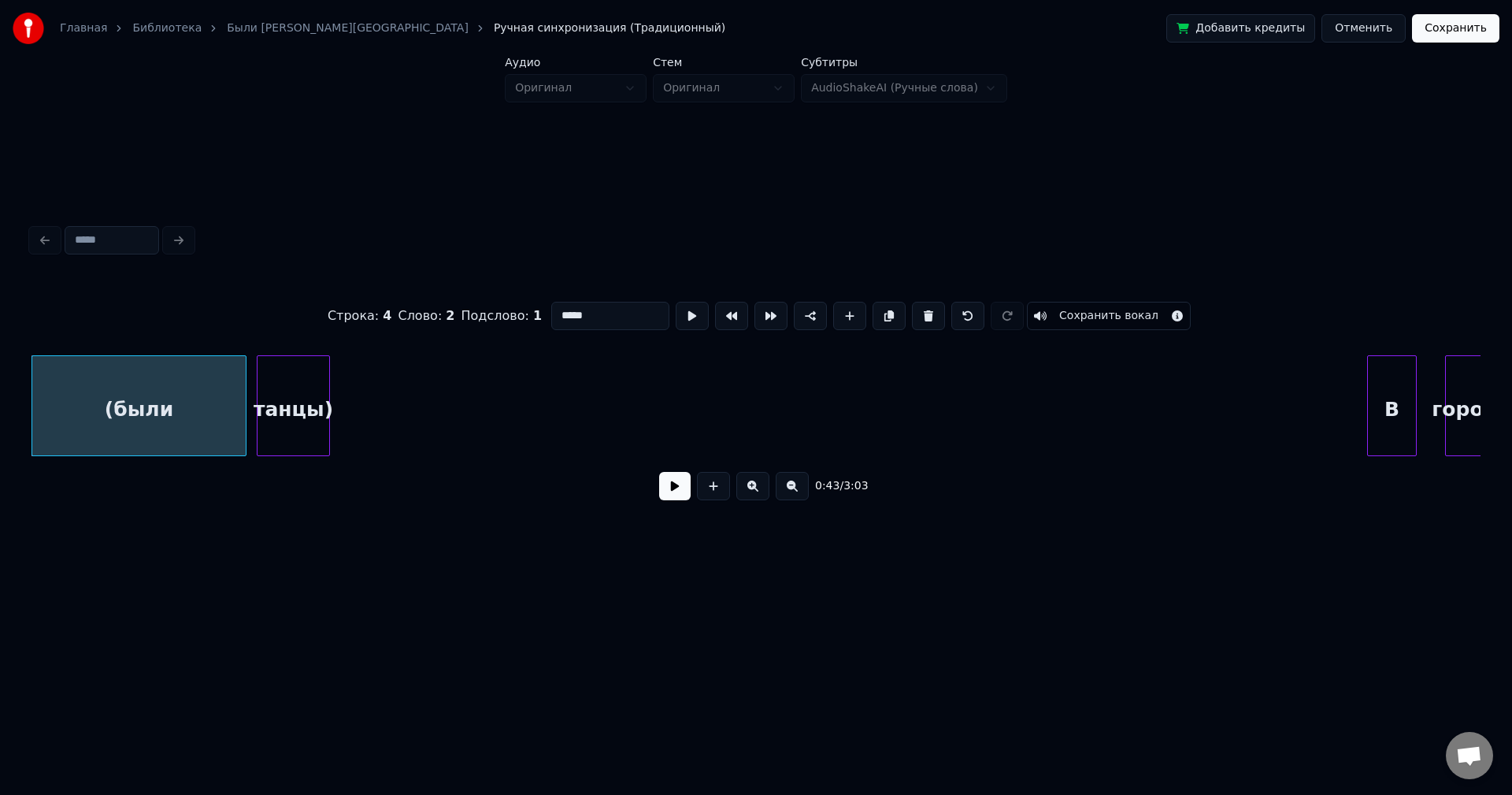
click at [289, 412] on div "танцы)" at bounding box center [293, 410] width 72 height 107
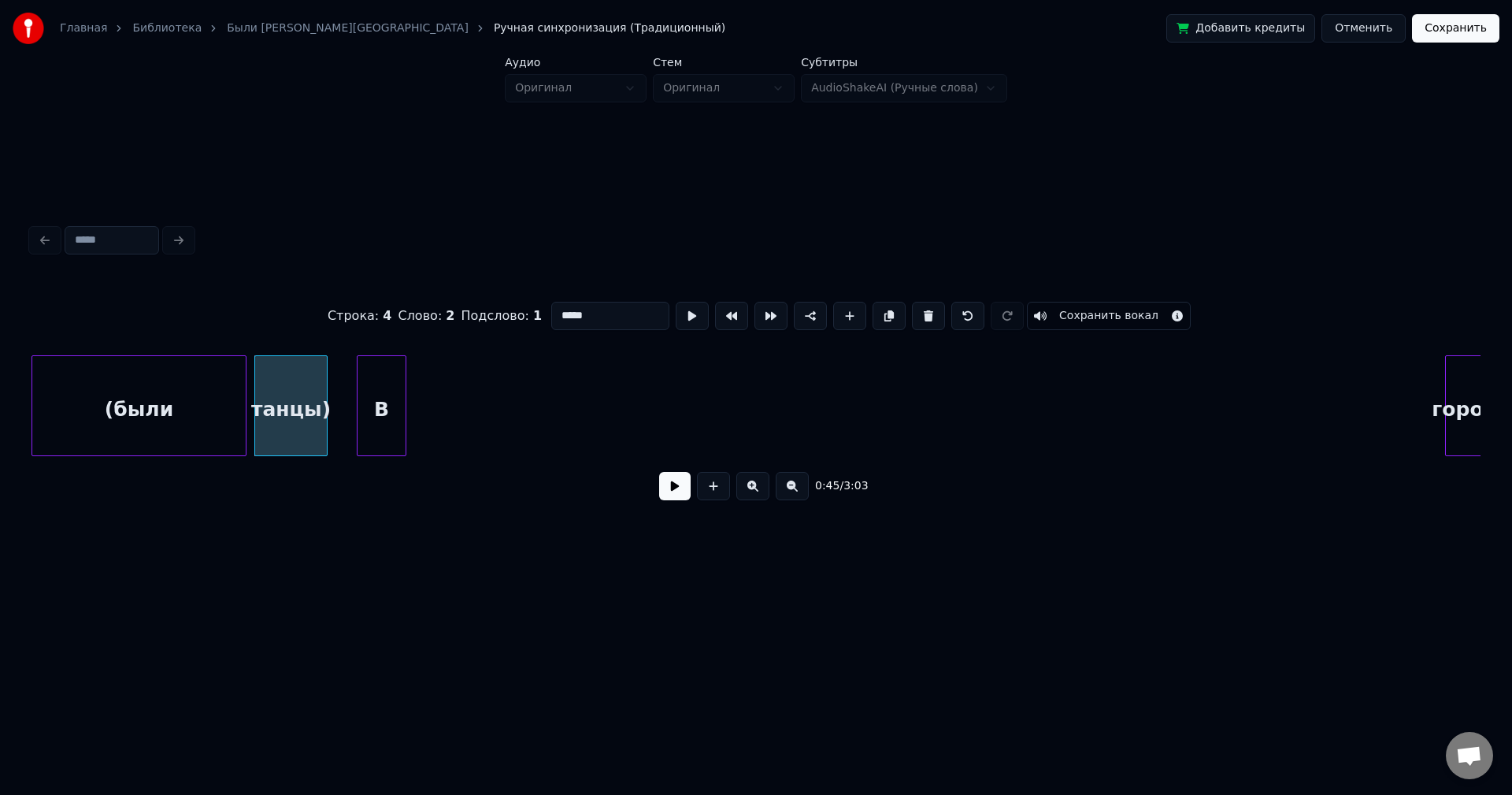
click at [358, 409] on div "В" at bounding box center [382, 410] width 48 height 107
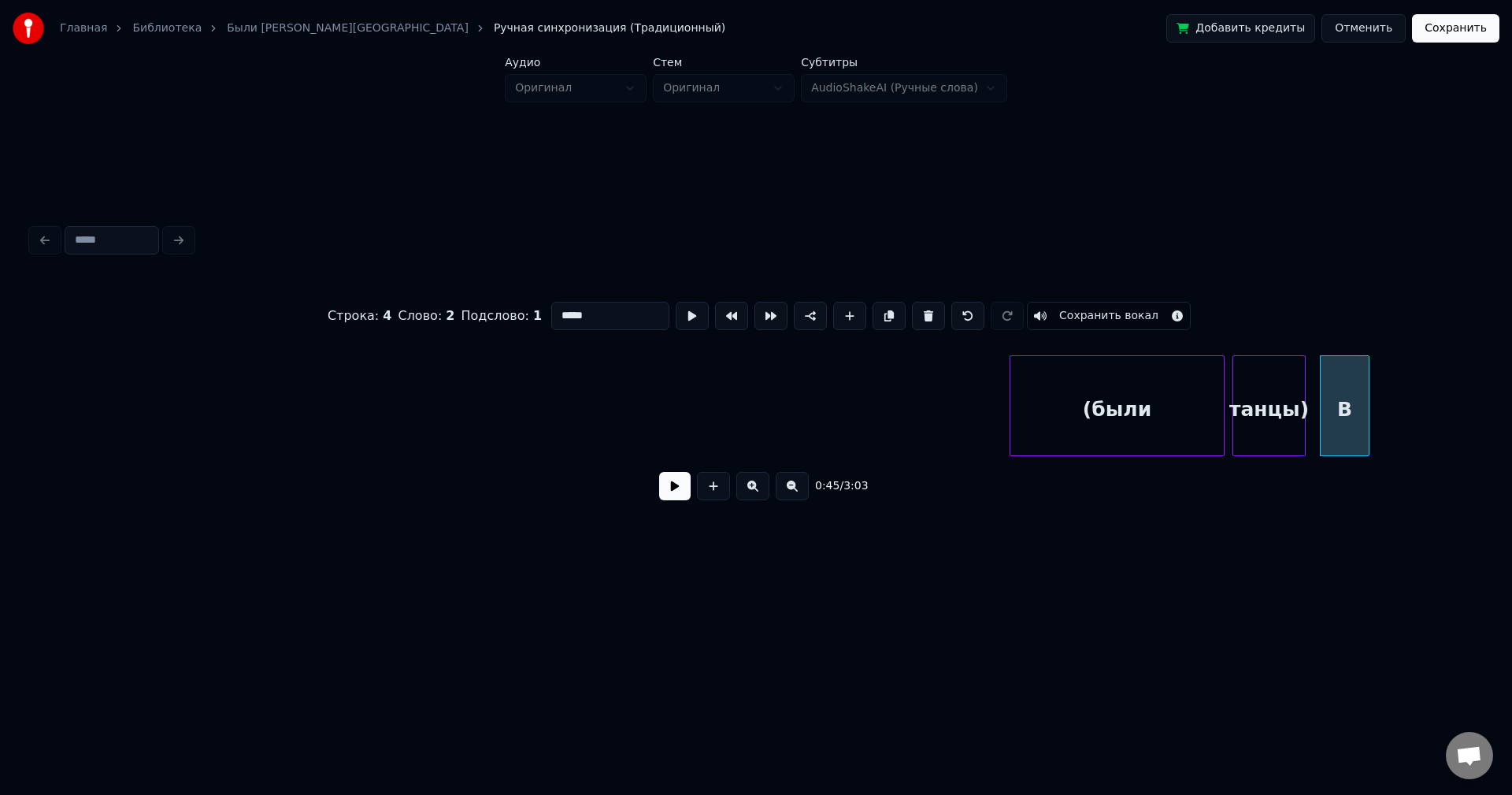
scroll to position [0, 4028]
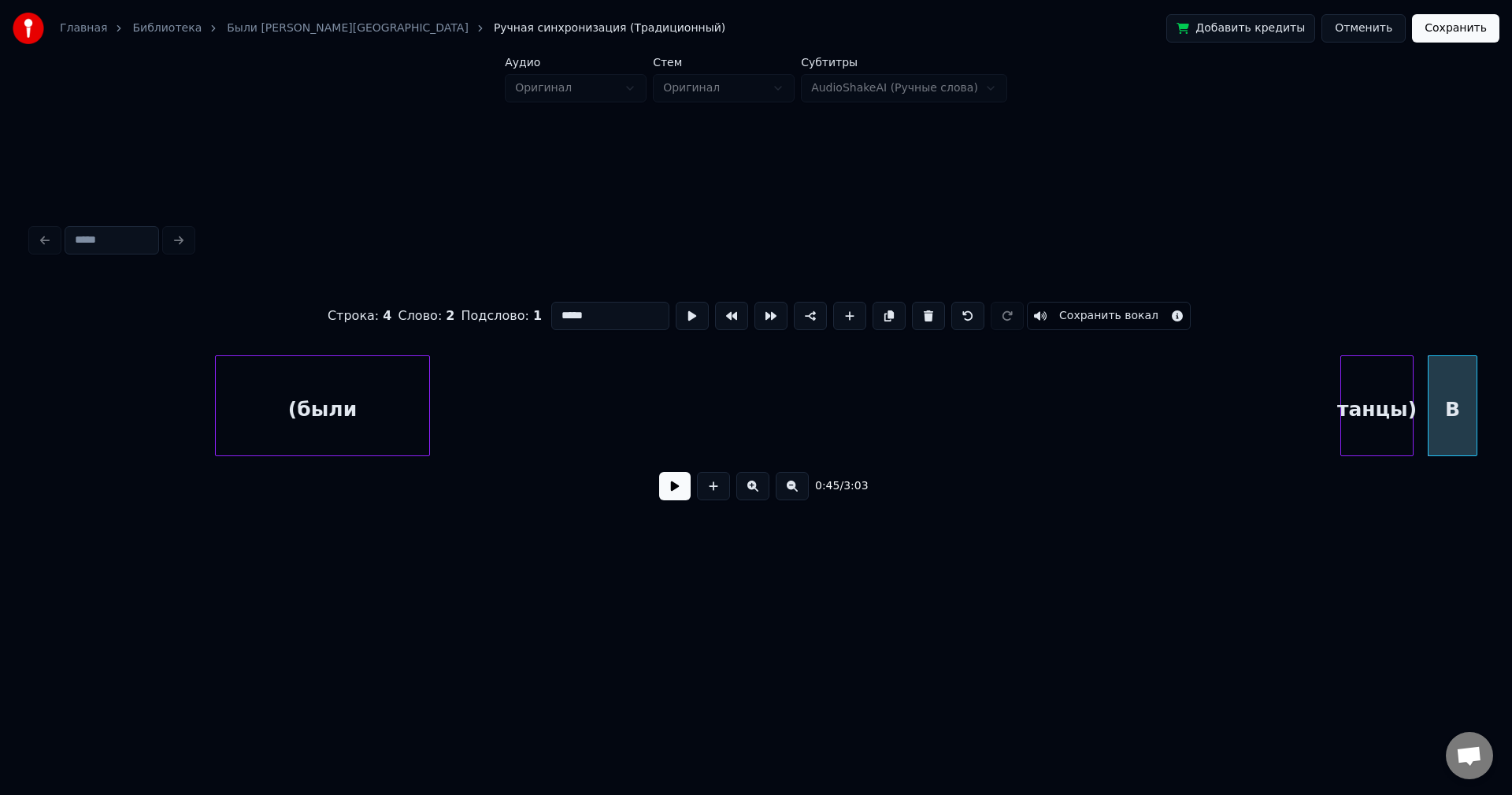
click at [216, 403] on div "(были" at bounding box center [322, 410] width 214 height 107
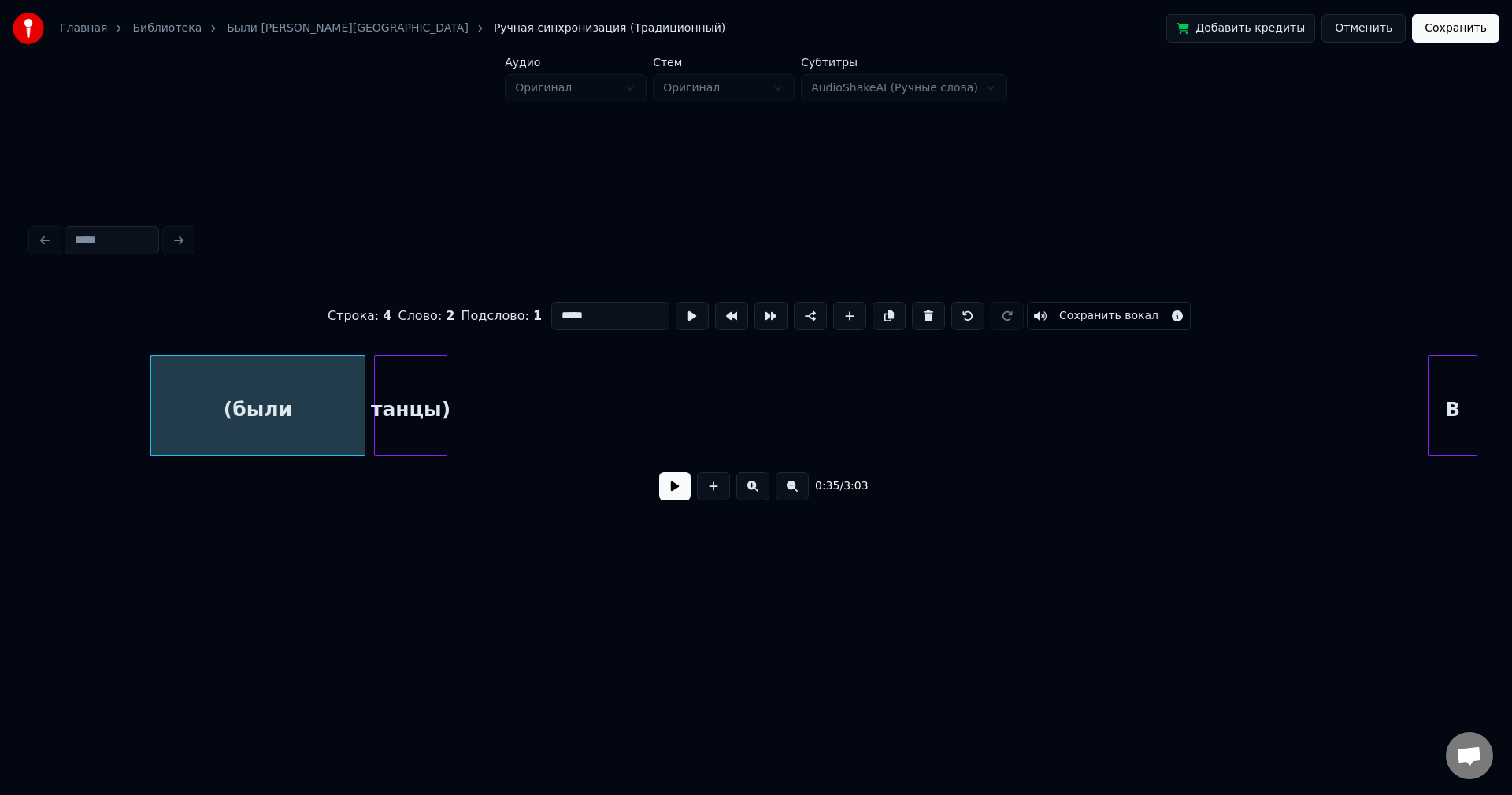
click at [397, 386] on div "танцы)" at bounding box center [411, 410] width 72 height 107
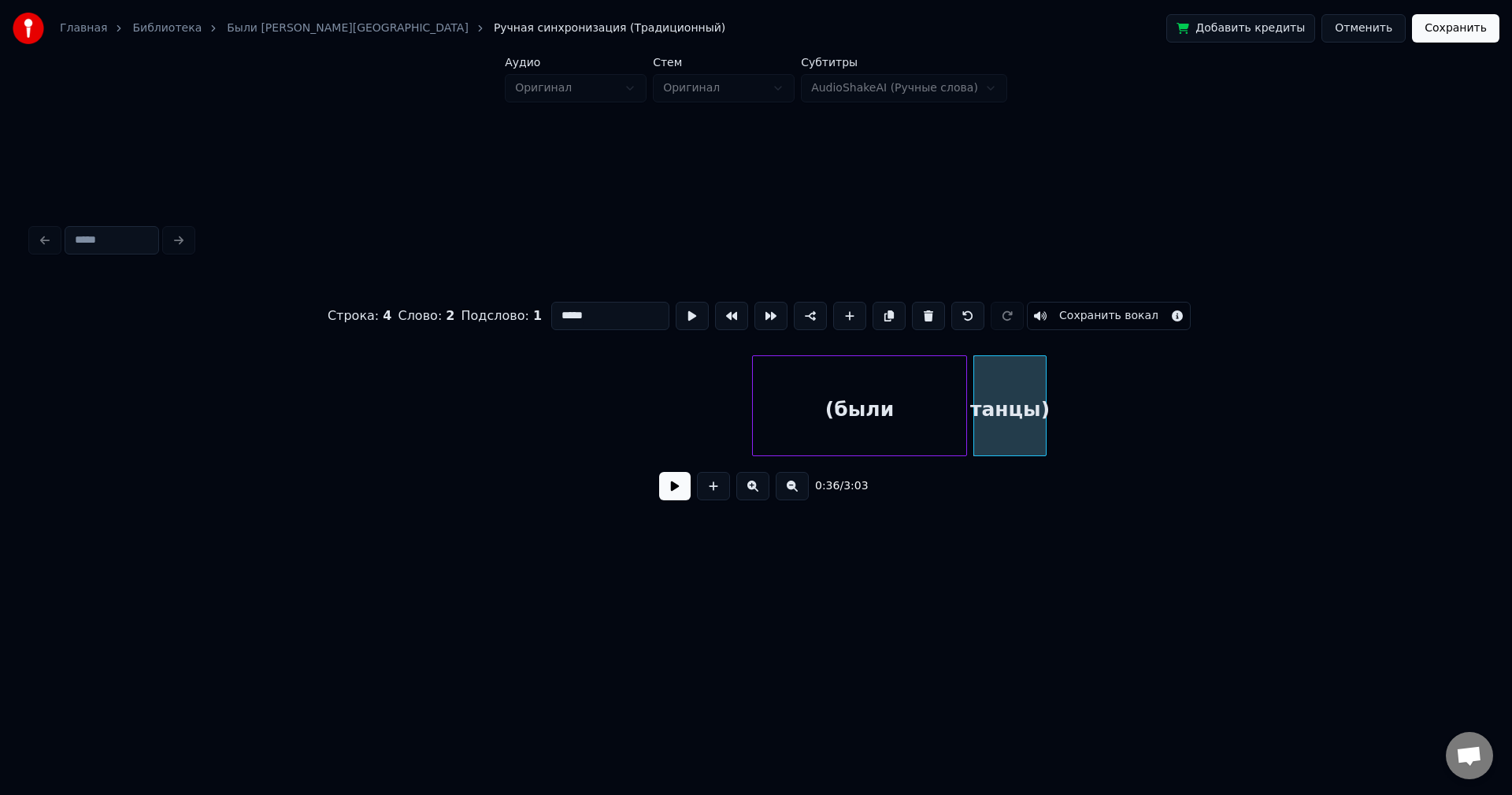
scroll to position [0, 3403]
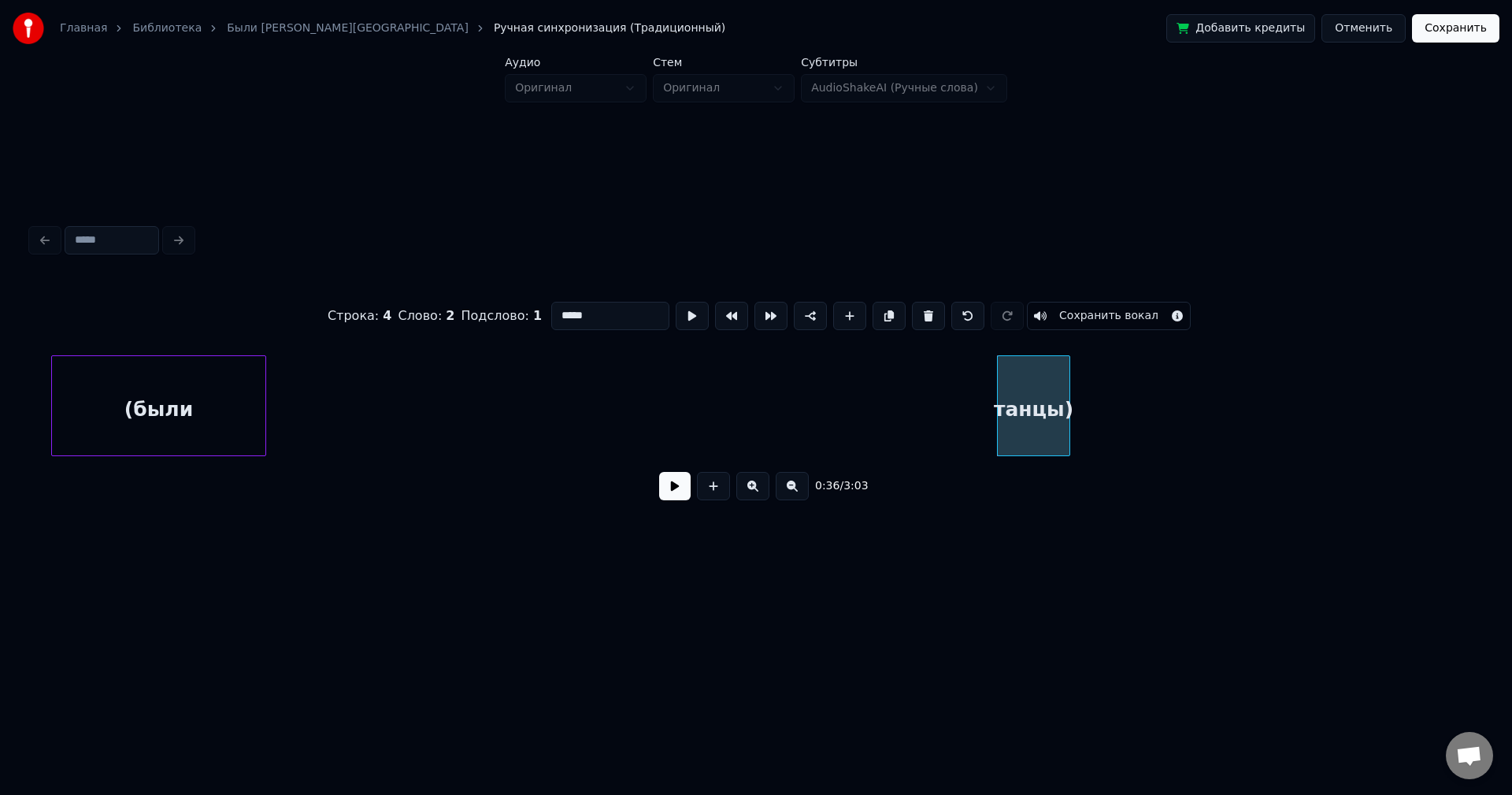
click at [128, 373] on div "(были" at bounding box center [158, 410] width 214 height 107
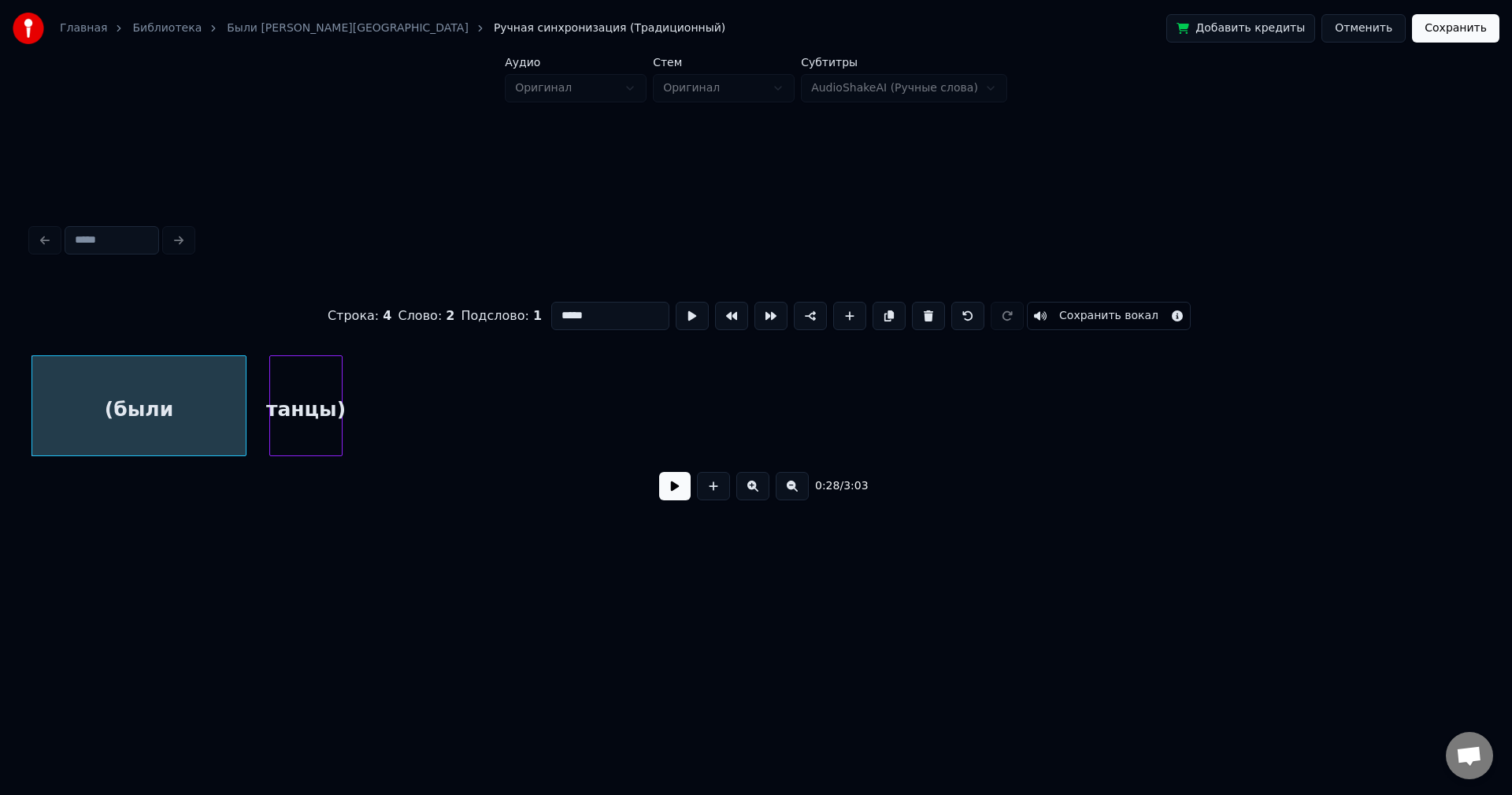
click at [298, 409] on div "танцы)" at bounding box center [306, 410] width 72 height 107
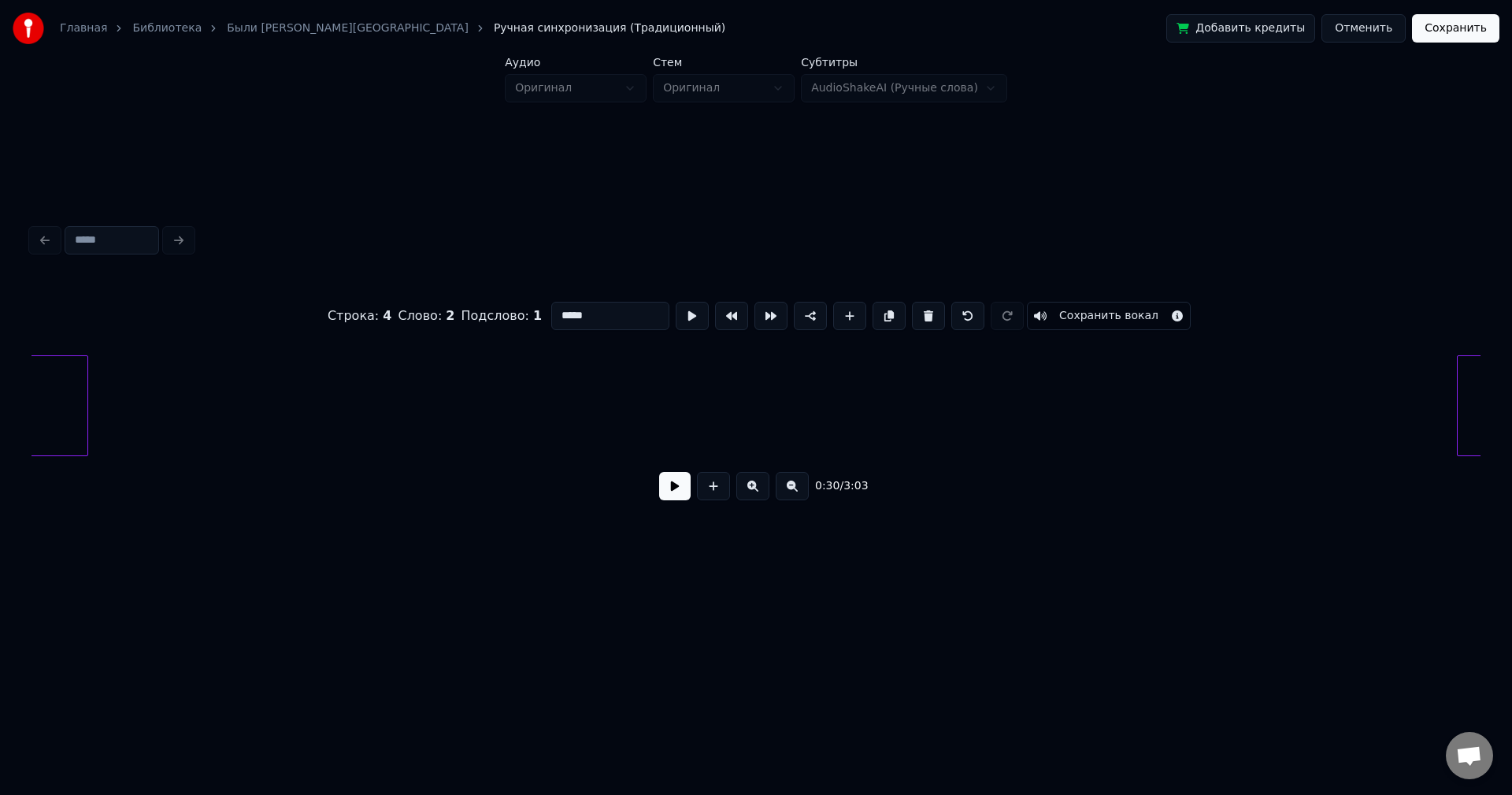
scroll to position [0, 2160]
click at [203, 398] on div "(были" at bounding box center [139, 410] width 214 height 107
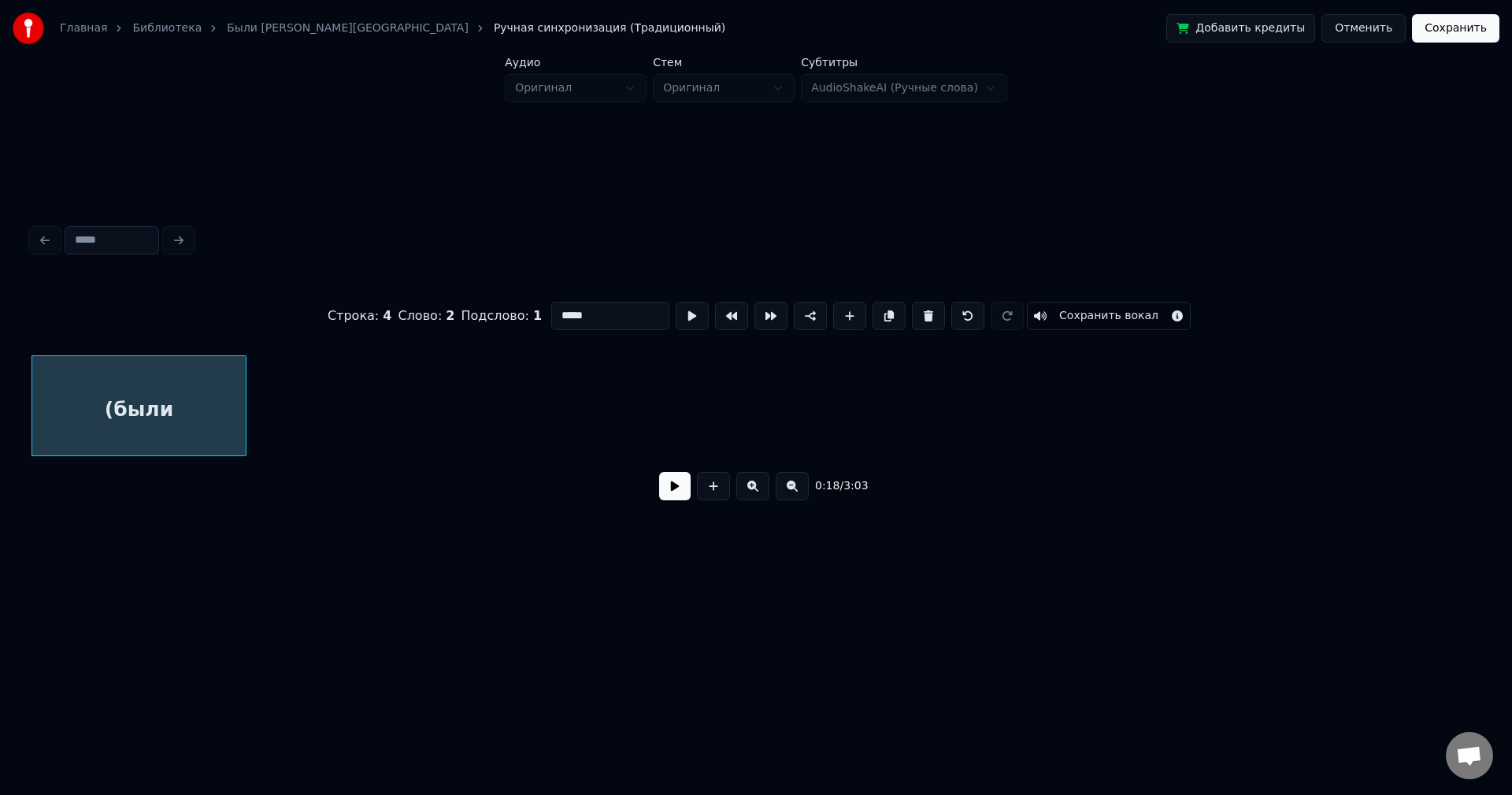
click at [1378, 30] on button "Отменить" at bounding box center [1363, 28] width 84 height 28
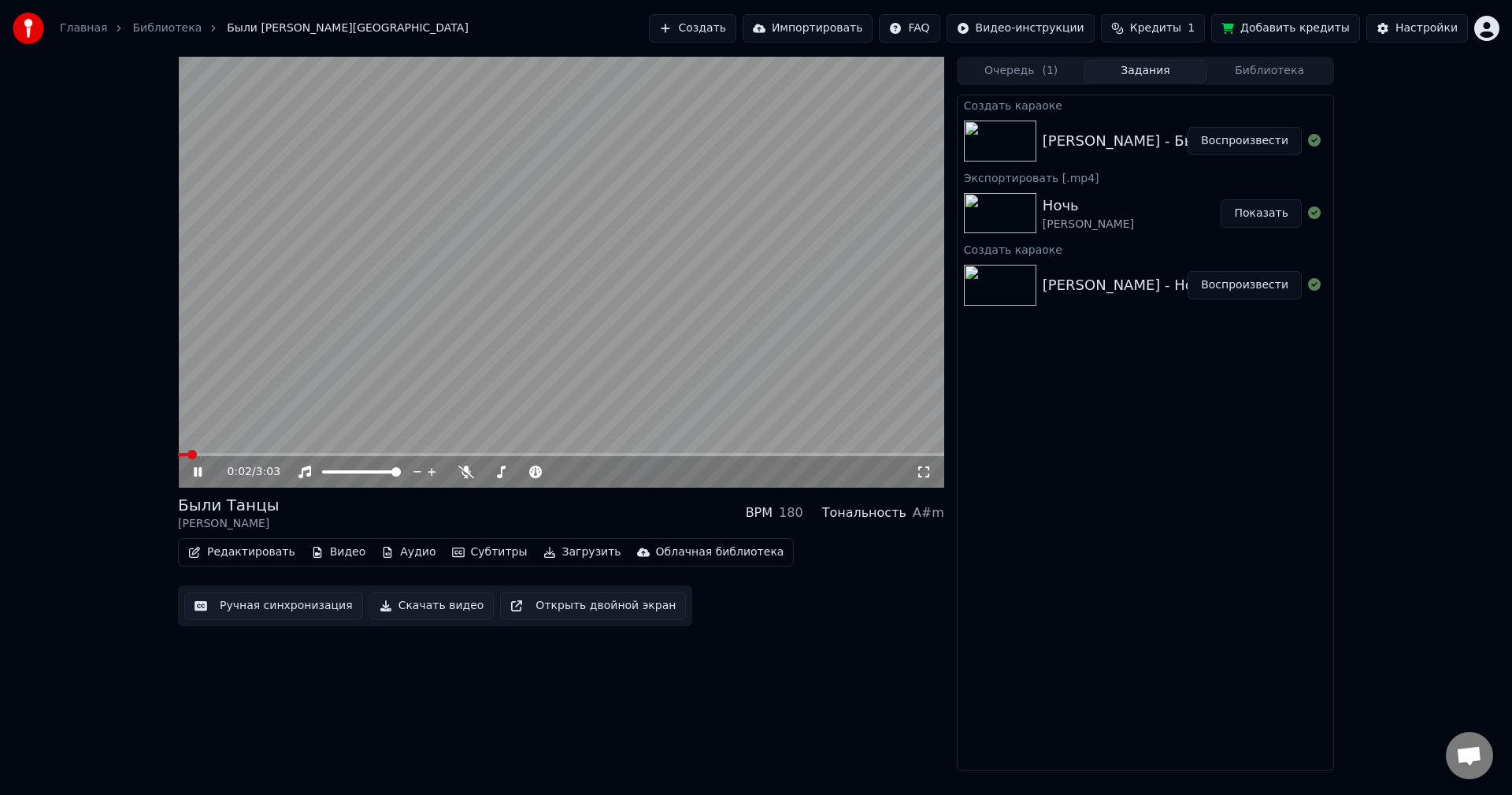
click at [611, 200] on video at bounding box center [561, 272] width 766 height 431
click at [256, 603] on button "Ручная синхронизация" at bounding box center [274, 606] width 179 height 28
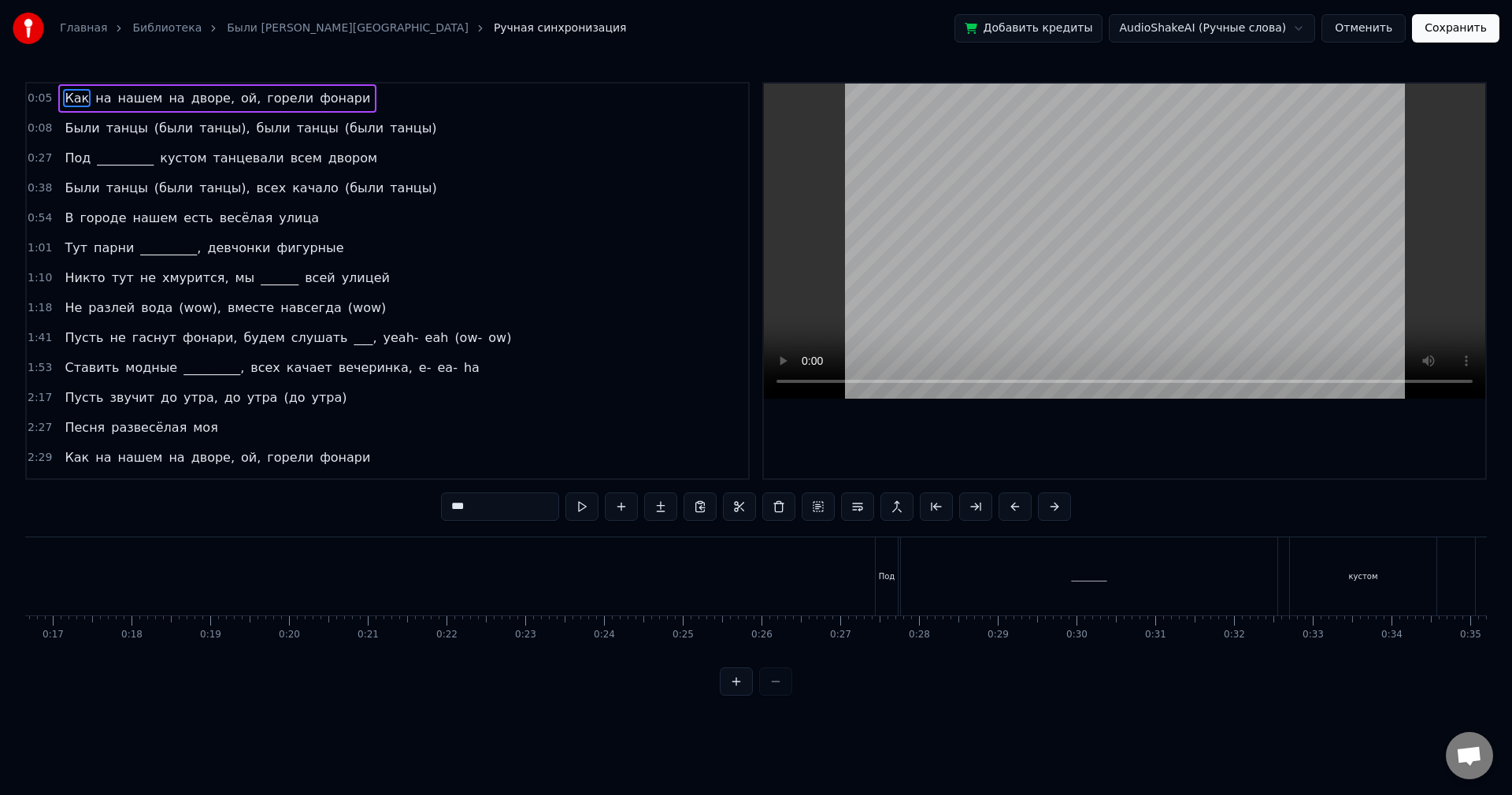
scroll to position [0, 1399]
click at [795, 573] on div "Под" at bounding box center [799, 576] width 17 height 12
type input "***"
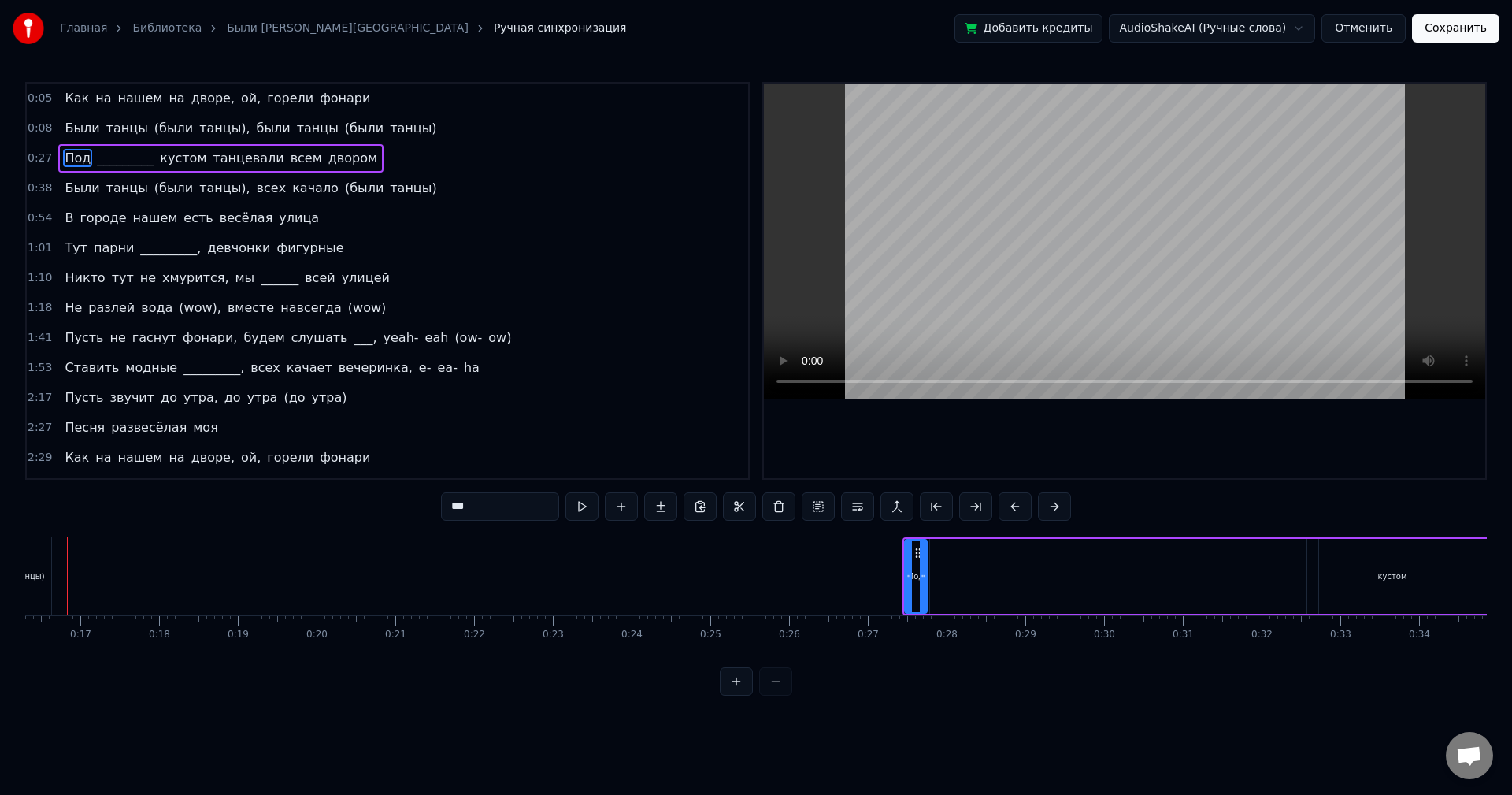
scroll to position [0, 1247]
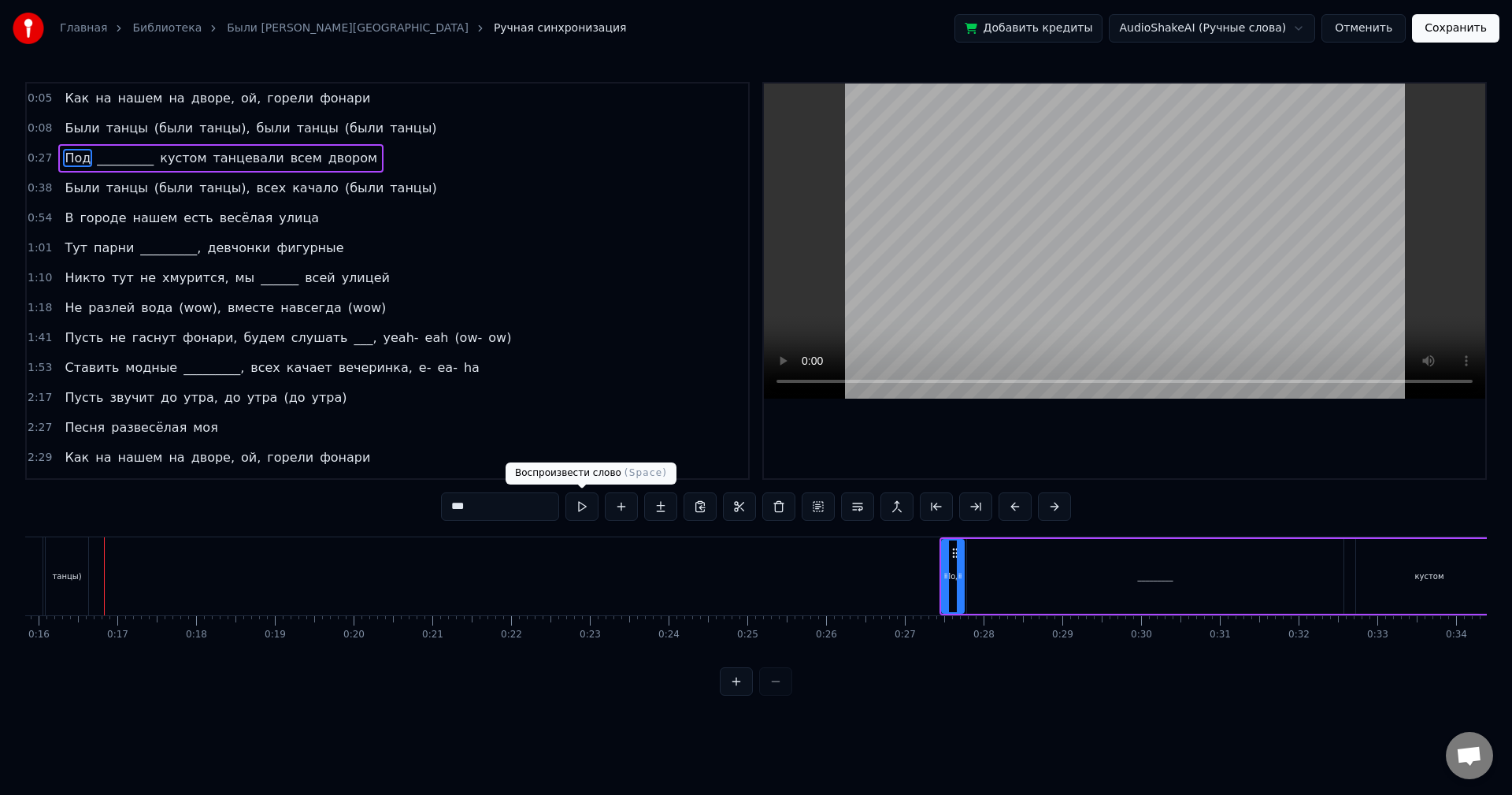
click at [585, 511] on button at bounding box center [582, 506] width 33 height 28
click at [583, 511] on button at bounding box center [582, 506] width 33 height 28
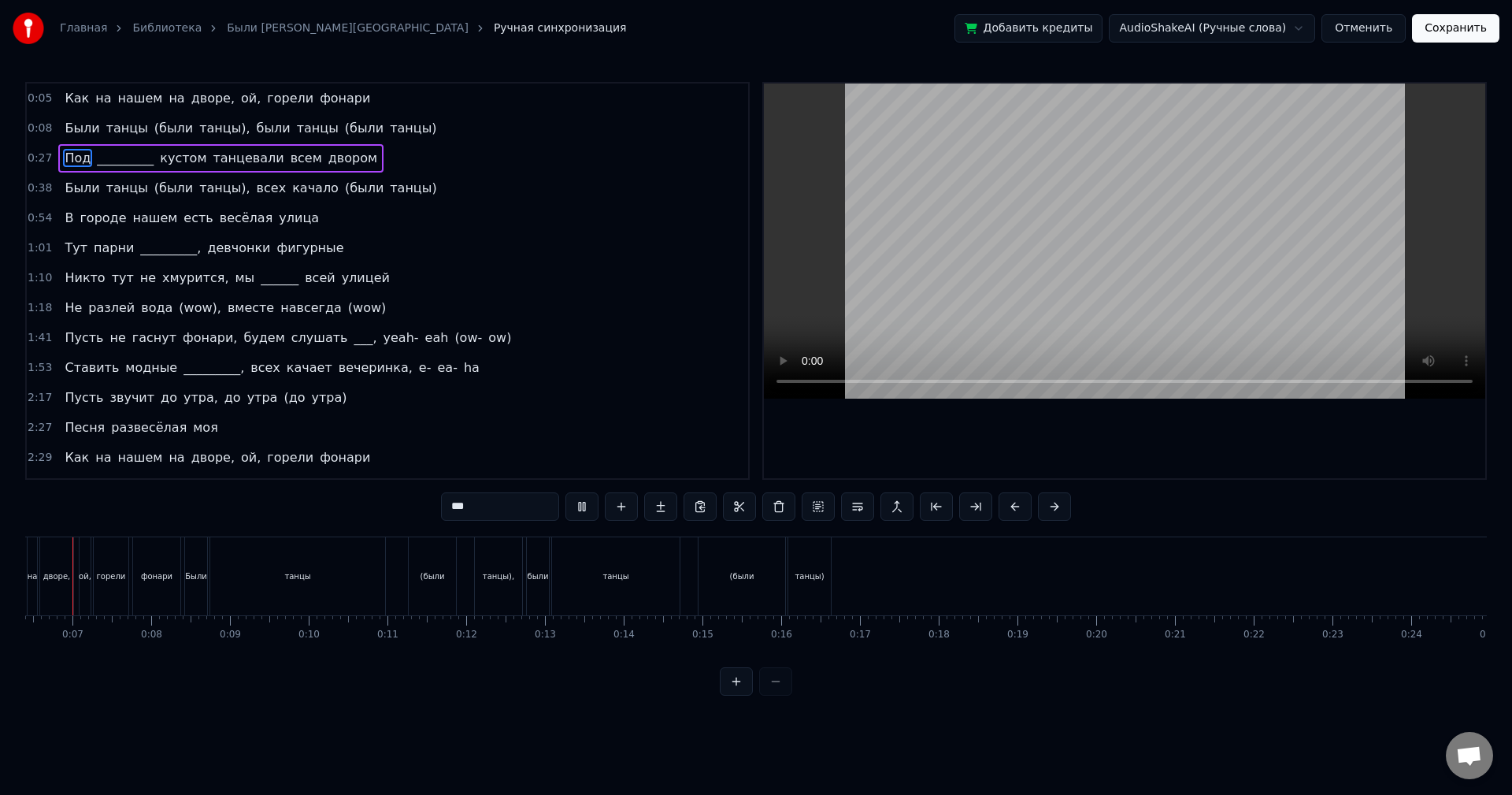
scroll to position [0, 468]
click at [1364, 31] on button "Отменить" at bounding box center [1363, 28] width 84 height 28
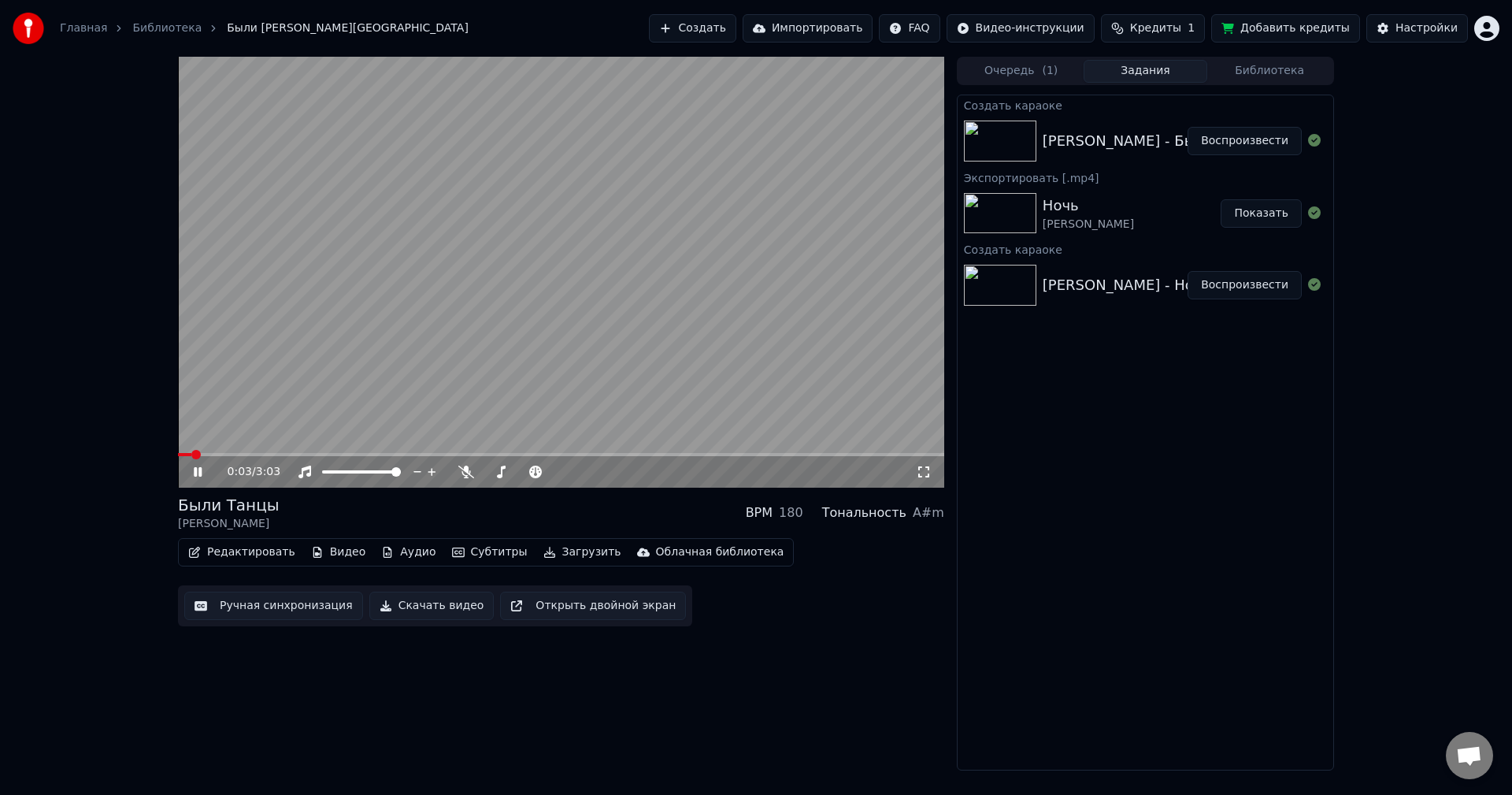
click at [285, 353] on video at bounding box center [561, 272] width 766 height 431
click at [452, 547] on icon "button" at bounding box center [458, 552] width 13 height 11
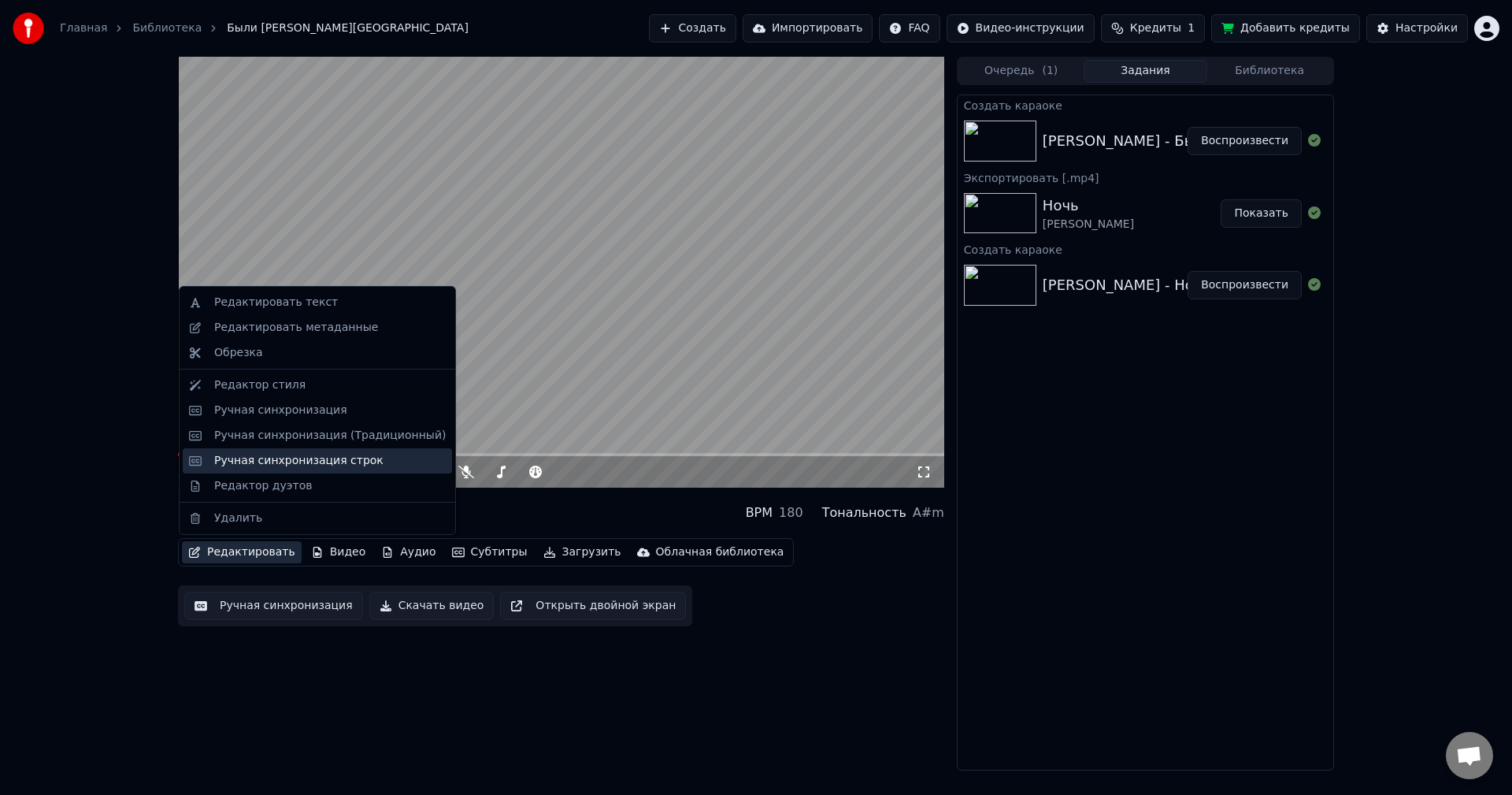
click at [222, 457] on div "Ручная синхронизация строк" at bounding box center [299, 461] width 169 height 16
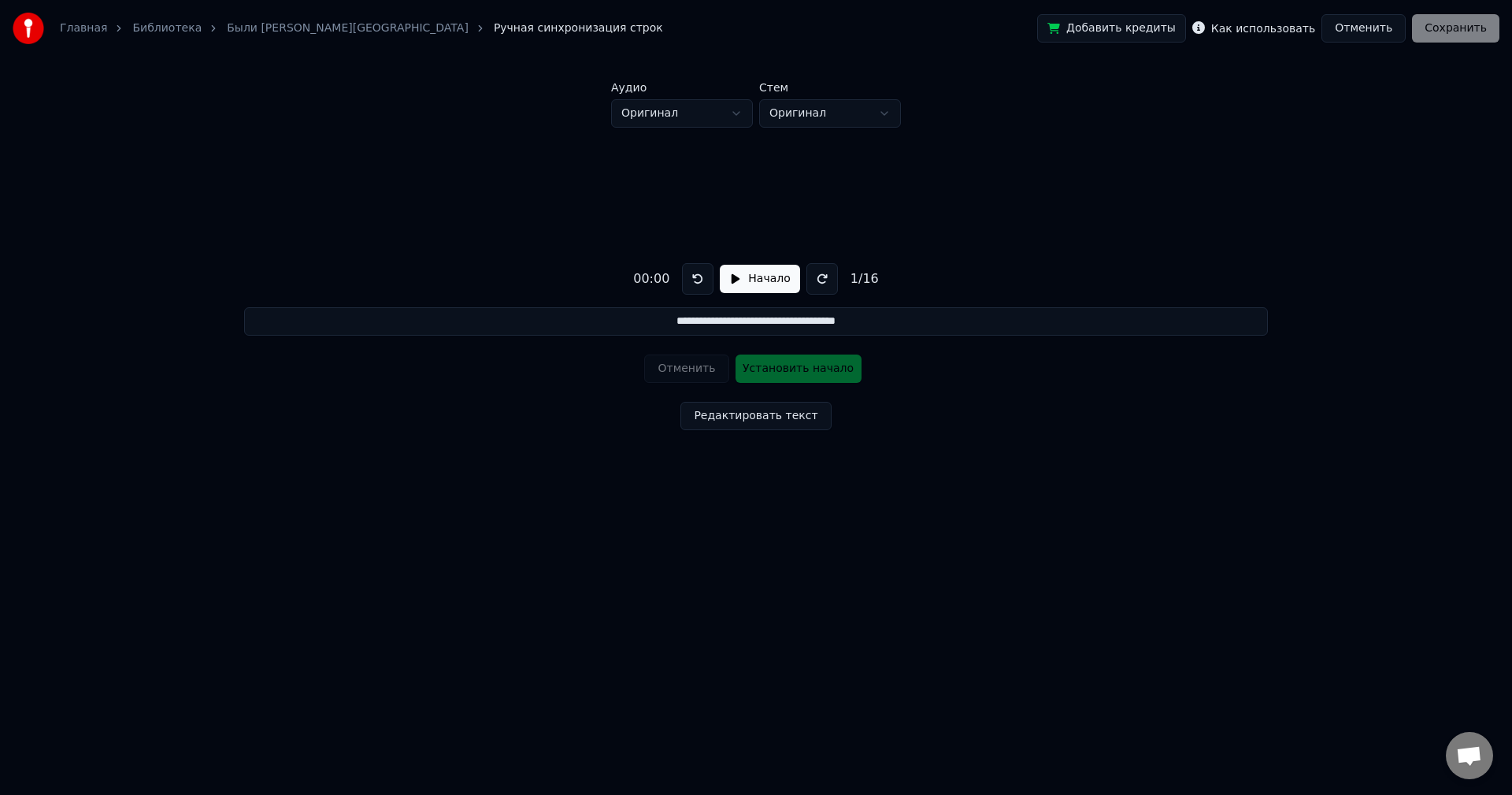
click at [817, 283] on button at bounding box center [822, 279] width 32 height 32
click at [747, 364] on div "Отменить Установить начало" at bounding box center [755, 369] width 223 height 41
click at [733, 421] on button "Редактировать текст" at bounding box center [755, 416] width 151 height 28
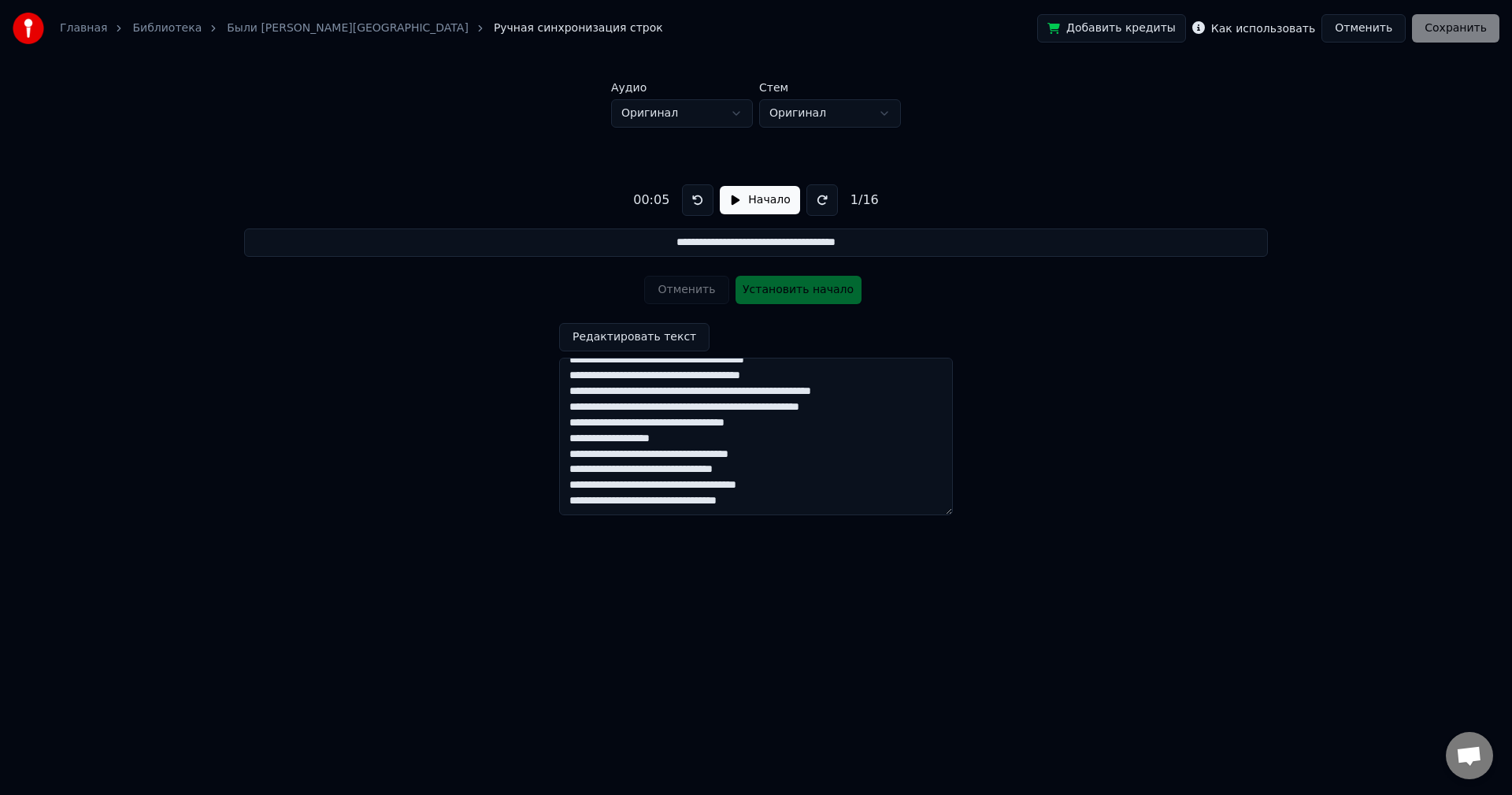
scroll to position [108, 0]
click at [726, 197] on button "Начало" at bounding box center [759, 200] width 80 height 28
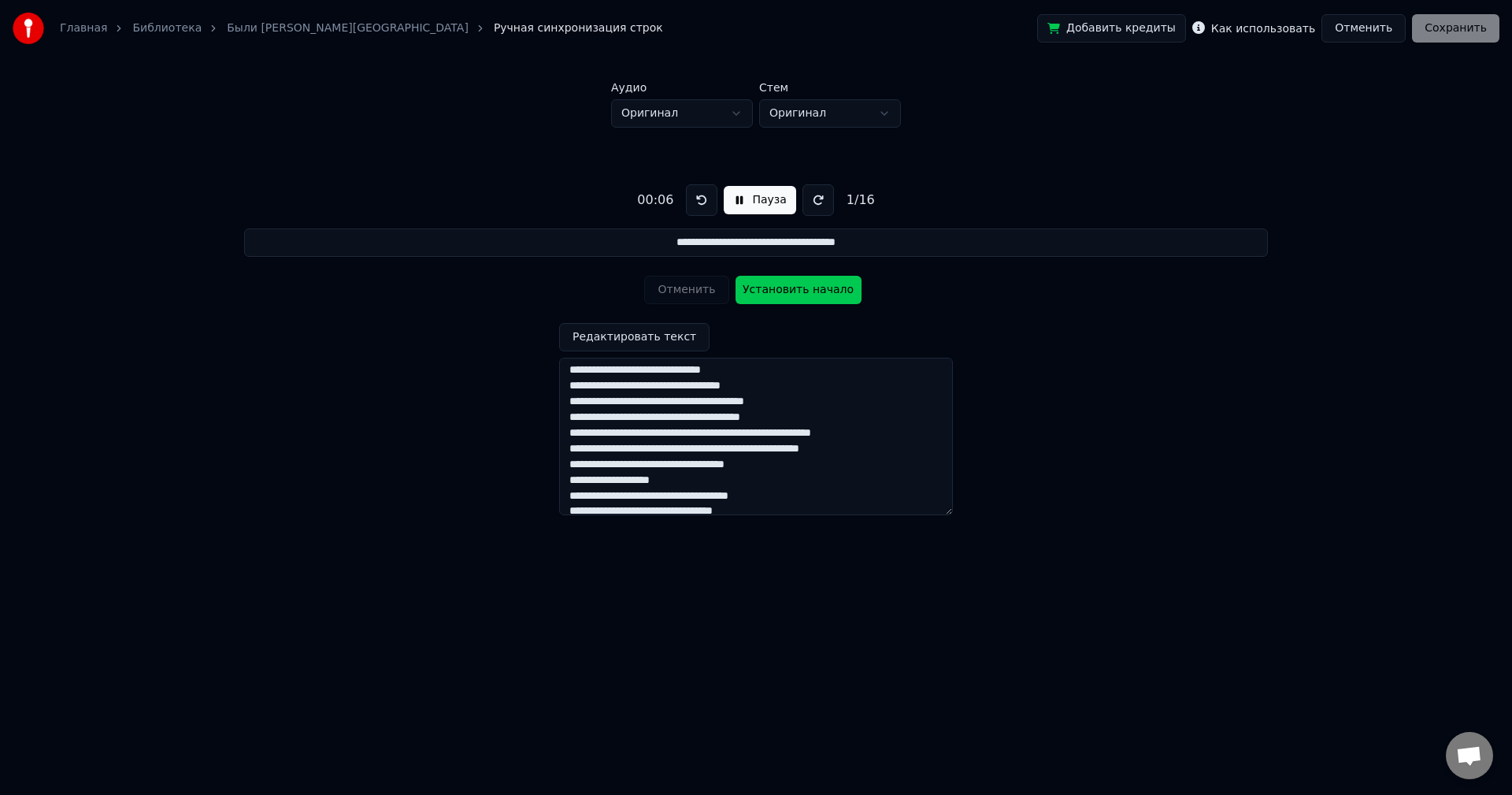
scroll to position [0, 0]
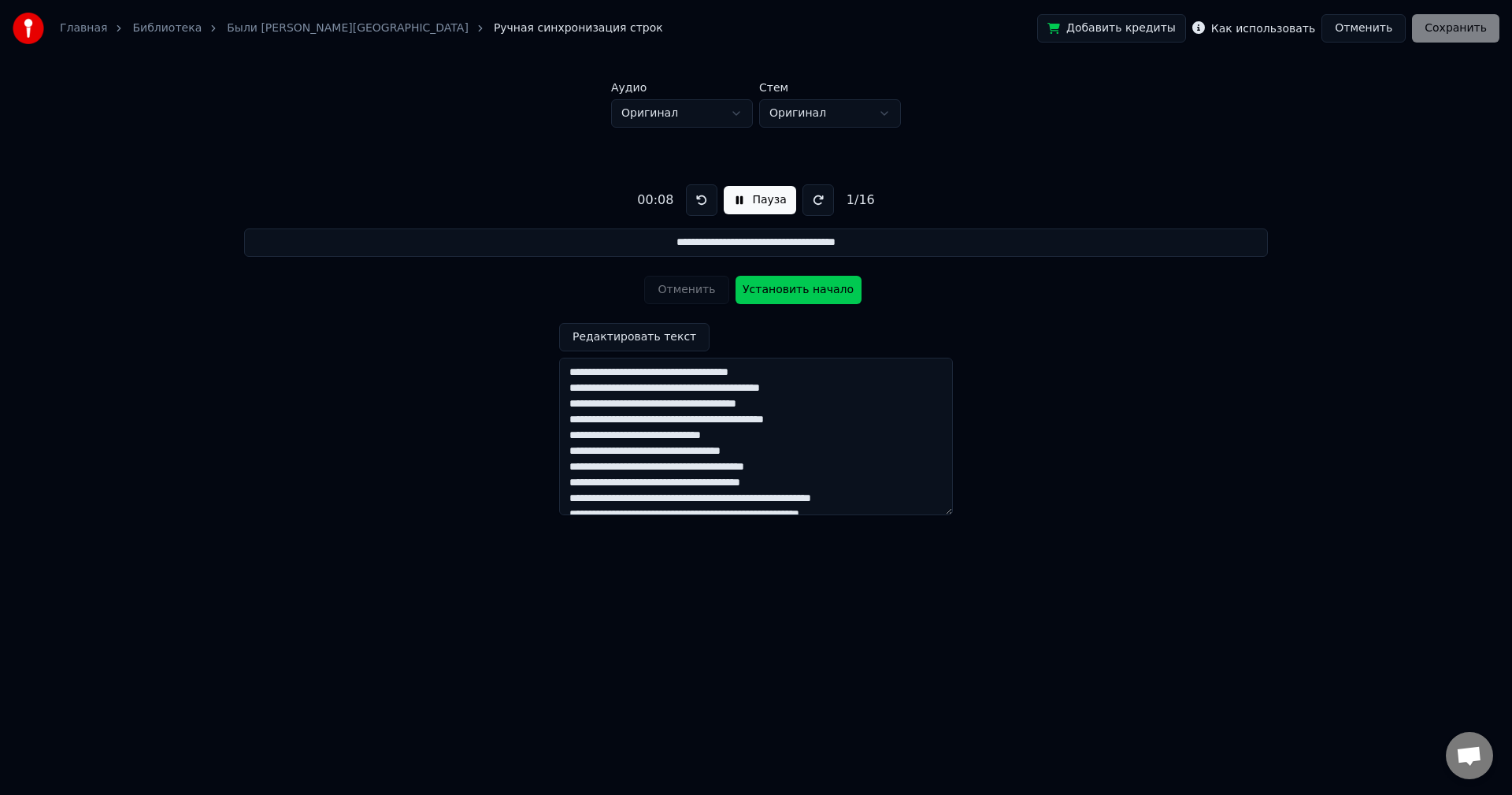
click at [732, 201] on button "Пауза" at bounding box center [759, 200] width 72 height 28
click at [769, 295] on div "Отменить Установить начало" at bounding box center [755, 290] width 223 height 41
click at [693, 200] on button at bounding box center [698, 200] width 32 height 32
click at [733, 198] on button "Начало" at bounding box center [759, 200] width 80 height 28
click at [784, 294] on button "Установить начало" at bounding box center [799, 290] width 126 height 28
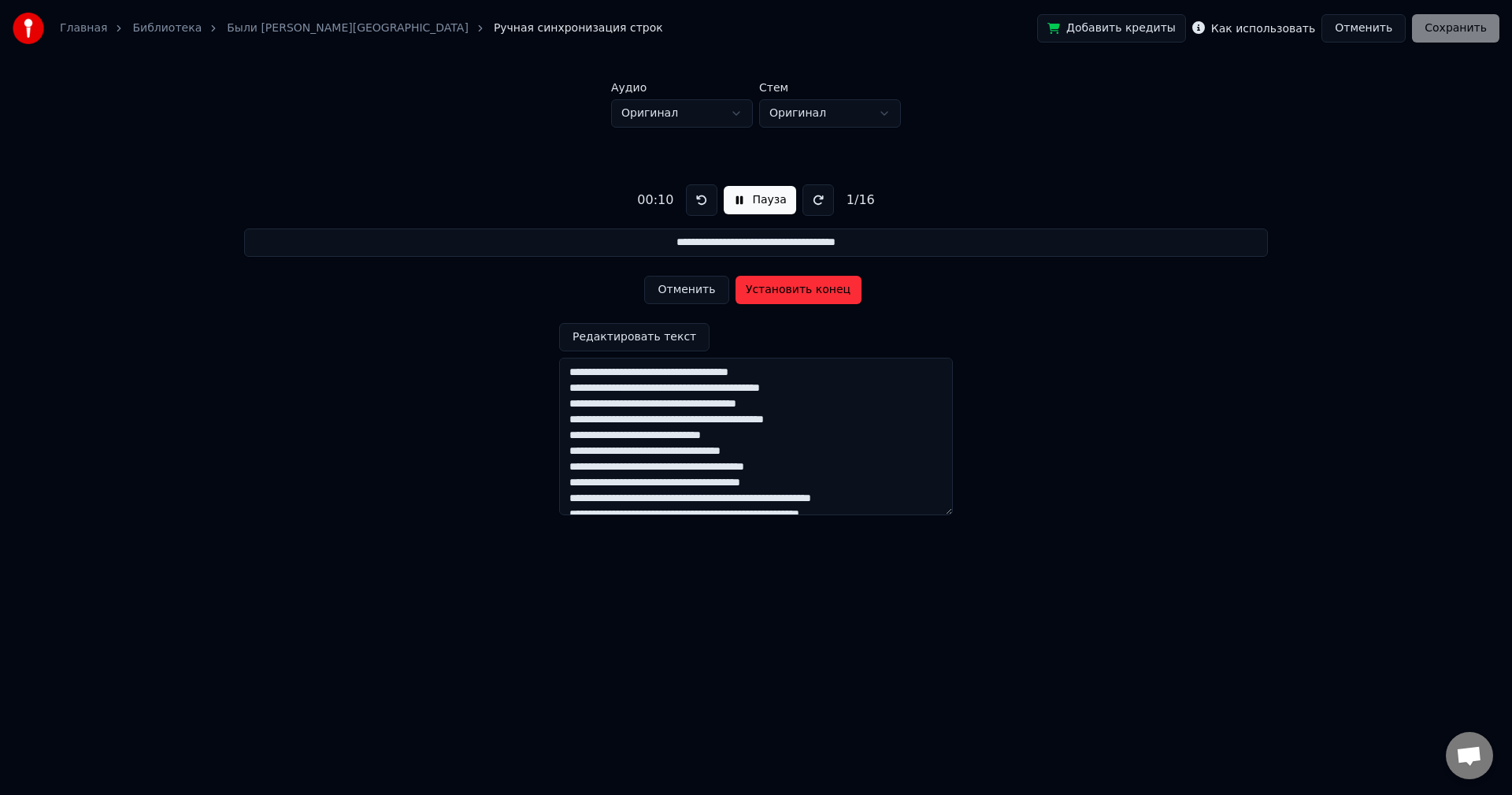
click at [734, 203] on button "Пауза" at bounding box center [759, 200] width 72 height 28
click at [693, 206] on button at bounding box center [698, 200] width 32 height 32
click at [695, 203] on button at bounding box center [698, 200] width 32 height 32
click at [694, 204] on button at bounding box center [698, 200] width 32 height 32
click at [732, 199] on button "Начало" at bounding box center [759, 200] width 80 height 28
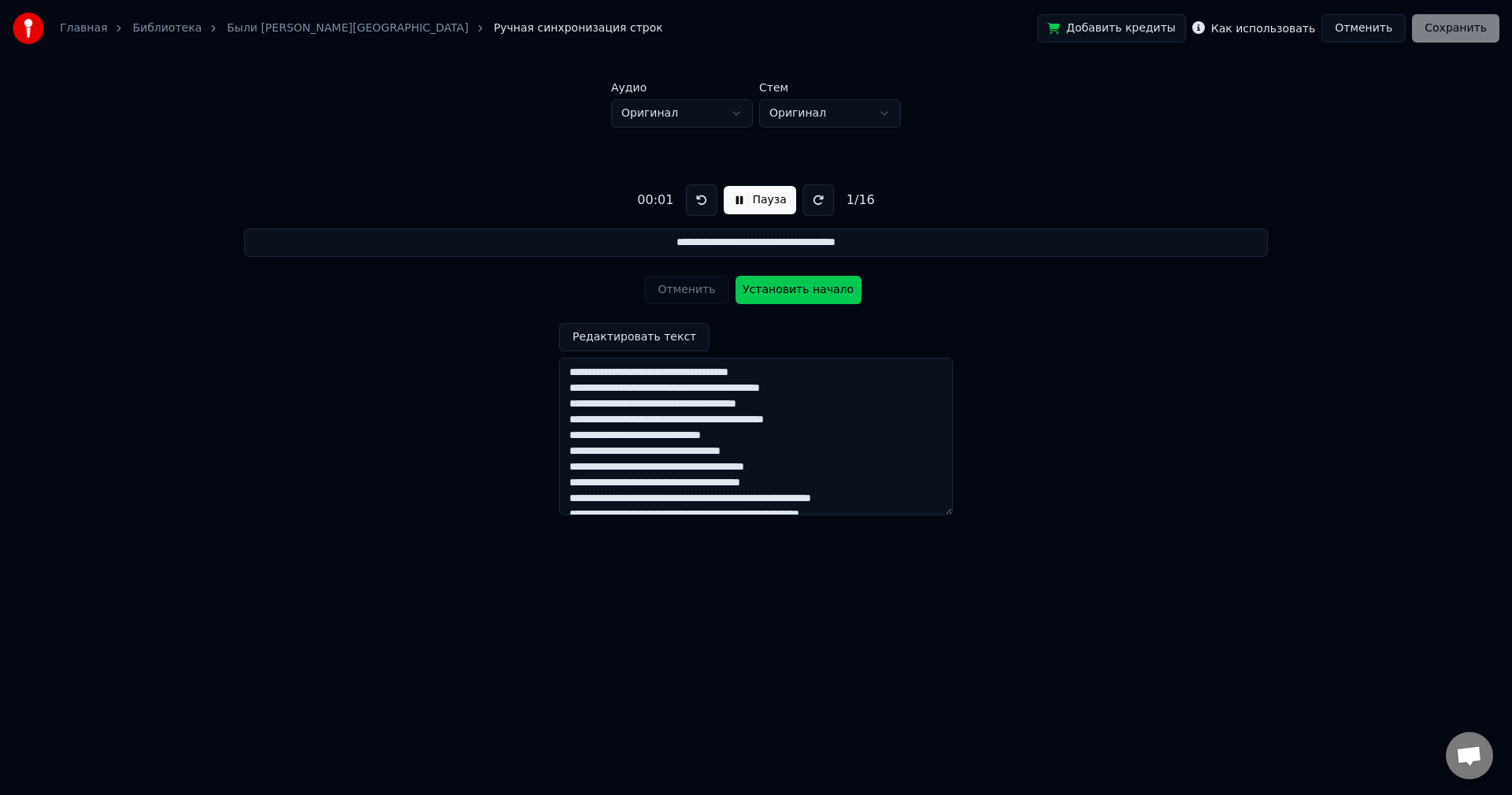
drag, startPoint x: 755, startPoint y: 286, endPoint x: 748, endPoint y: 282, distance: 8.1
click at [754, 286] on button "Установить начало" at bounding box center [799, 290] width 126 height 28
click at [737, 201] on button "Пауза" at bounding box center [759, 200] width 72 height 28
click at [732, 200] on button "Начало" at bounding box center [759, 200] width 80 height 28
click at [728, 200] on button "Пауза" at bounding box center [759, 200] width 72 height 28
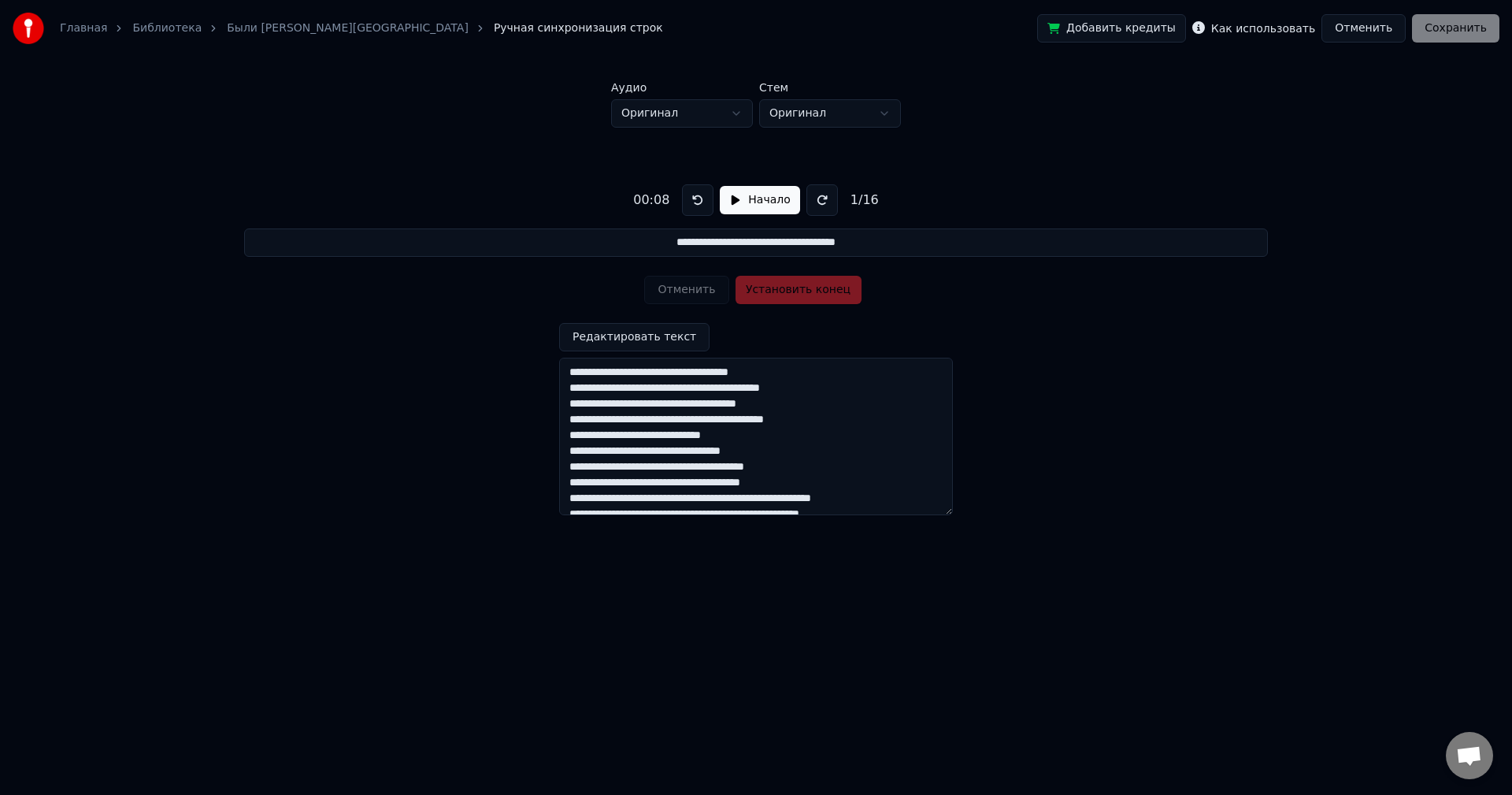
click at [757, 296] on div "Отменить Установить конец" at bounding box center [755, 290] width 223 height 41
click at [803, 288] on div "Отменить Установить конец" at bounding box center [755, 290] width 223 height 41
click at [733, 199] on button "Начало" at bounding box center [759, 200] width 80 height 28
click at [770, 268] on div "**********" at bounding box center [756, 343] width 1462 height 431
click at [759, 290] on button "Установить конец" at bounding box center [799, 290] width 126 height 28
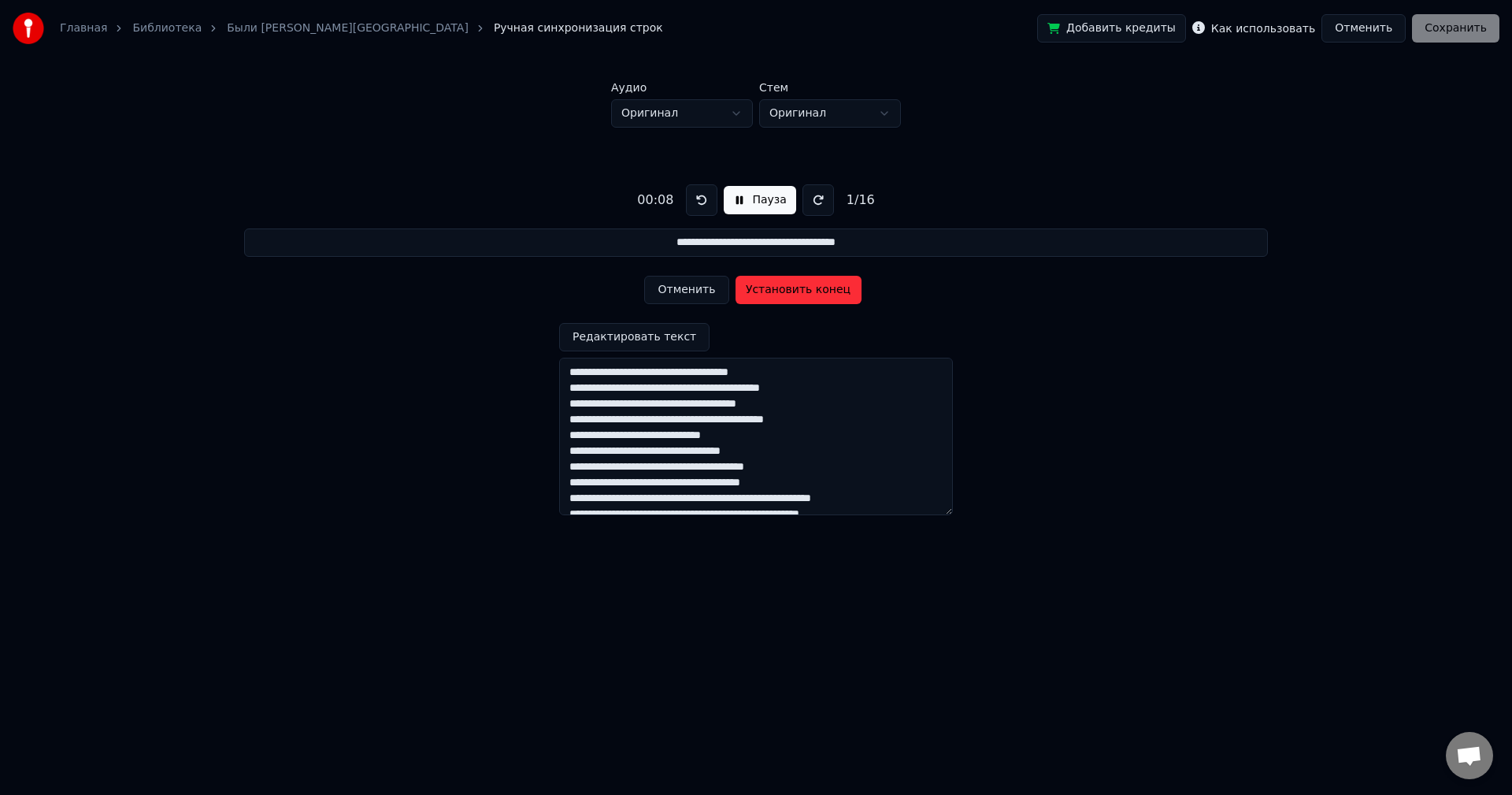
type input "**********"
click at [735, 202] on button "Пауза" at bounding box center [759, 200] width 72 height 28
click at [692, 197] on button at bounding box center [698, 200] width 32 height 32
click at [731, 201] on button "Начало" at bounding box center [759, 200] width 80 height 28
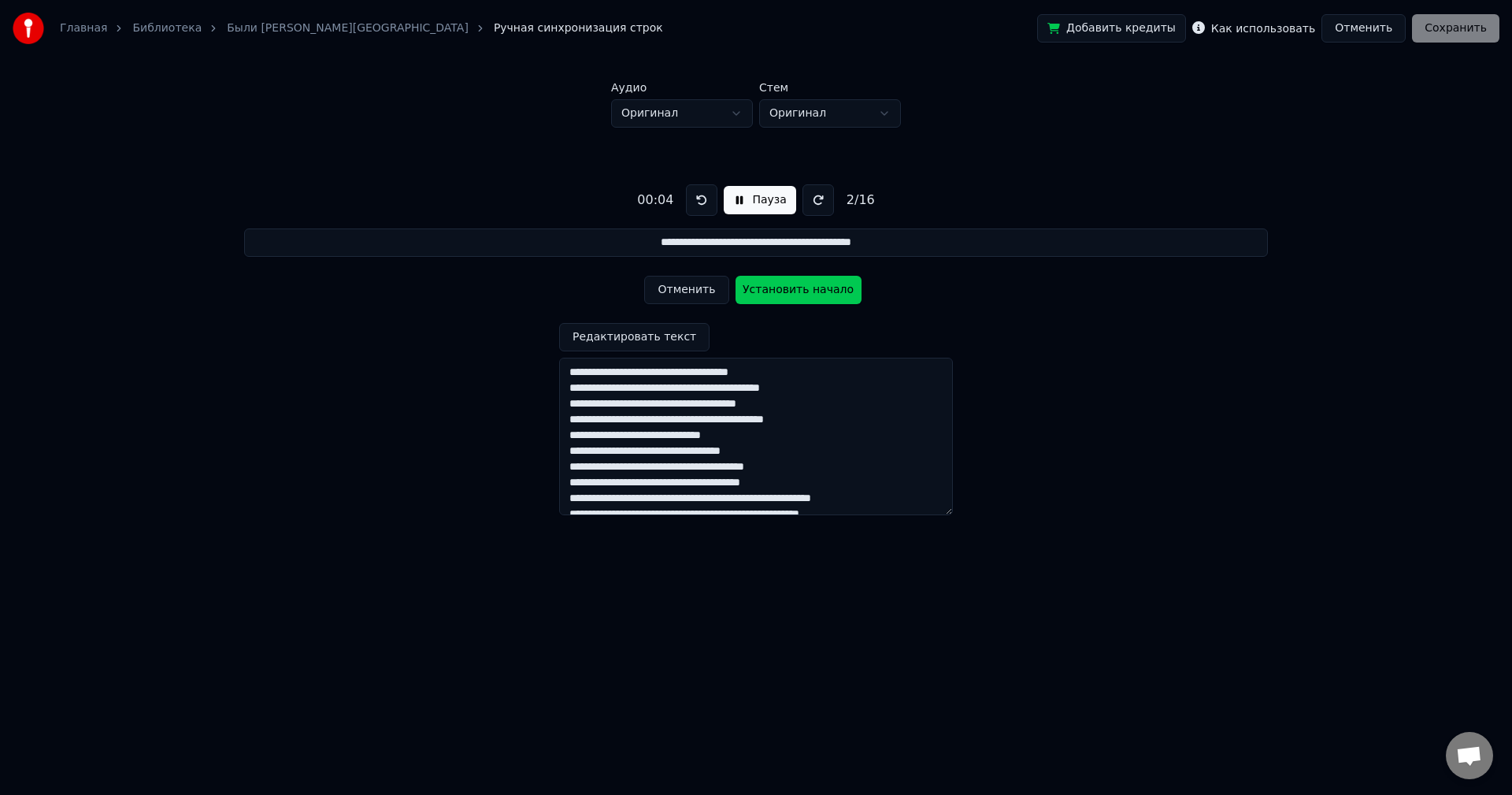
click at [1370, 29] on button "Отменить" at bounding box center [1363, 28] width 84 height 28
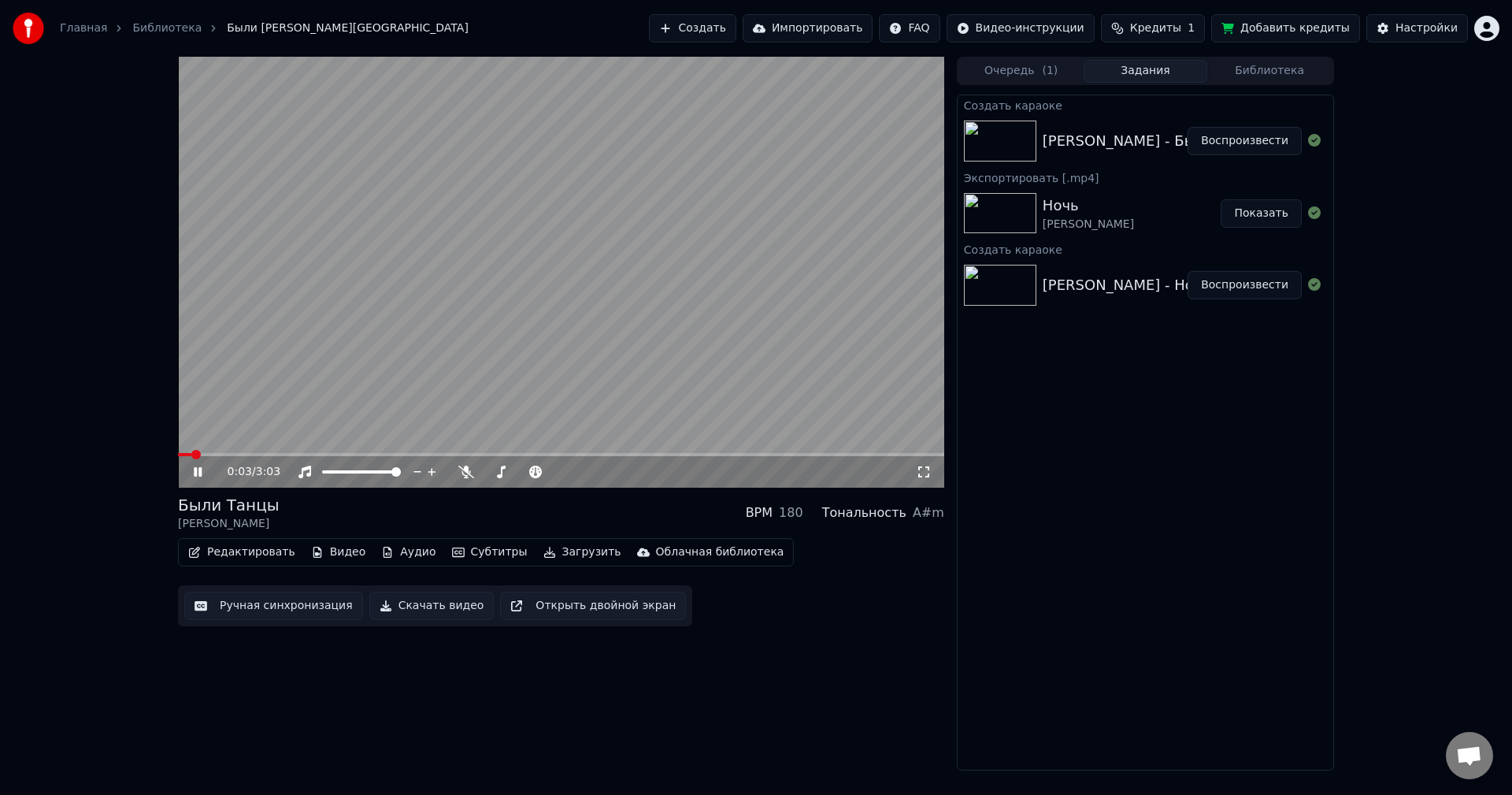
click at [237, 451] on video at bounding box center [561, 272] width 766 height 431
click at [248, 454] on span at bounding box center [561, 454] width 766 height 3
click at [324, 455] on span at bounding box center [561, 454] width 766 height 3
click at [404, 552] on button "Аудио" at bounding box center [408, 552] width 67 height 22
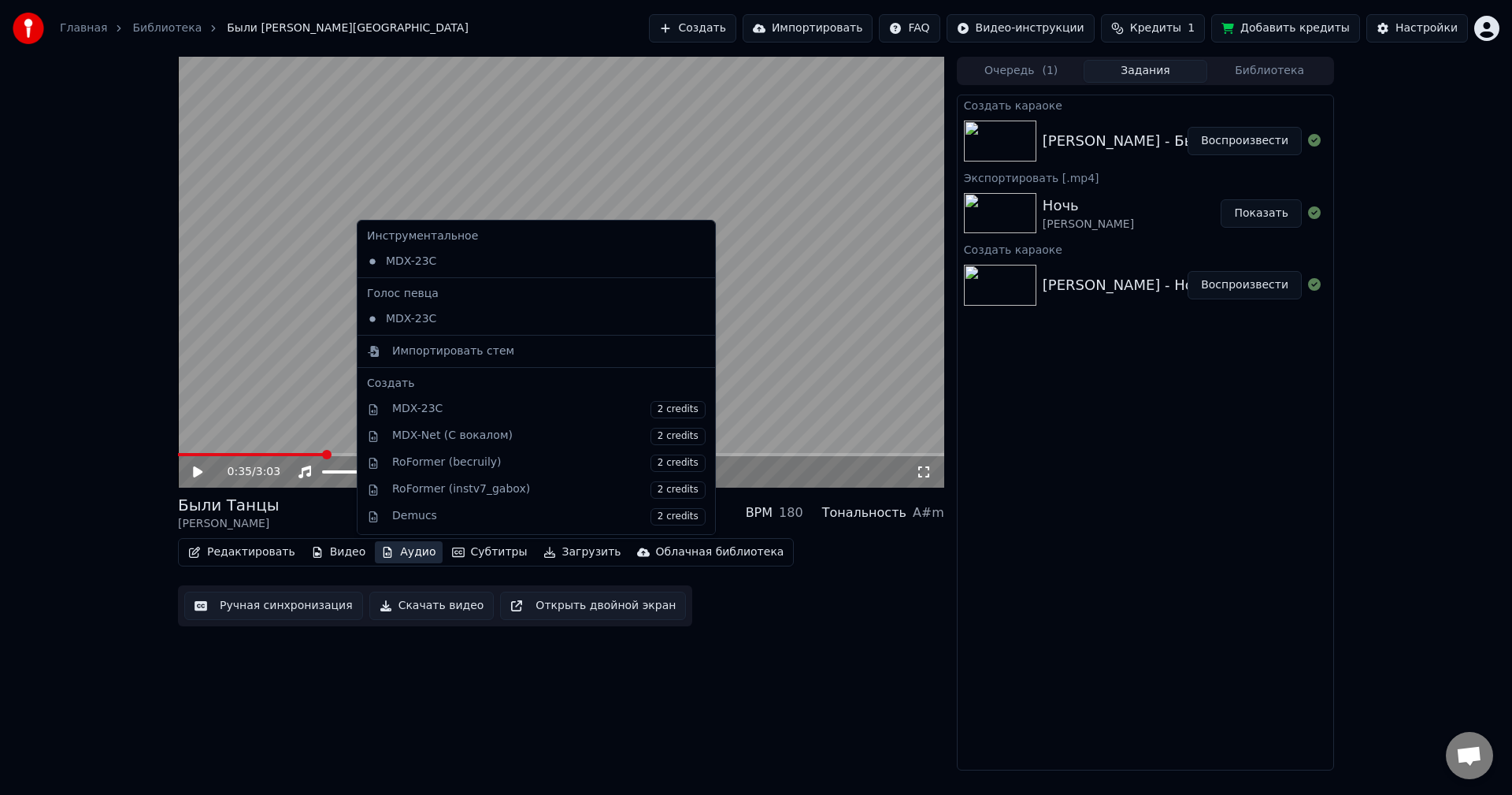
click at [404, 552] on button "Аудио" at bounding box center [408, 552] width 67 height 22
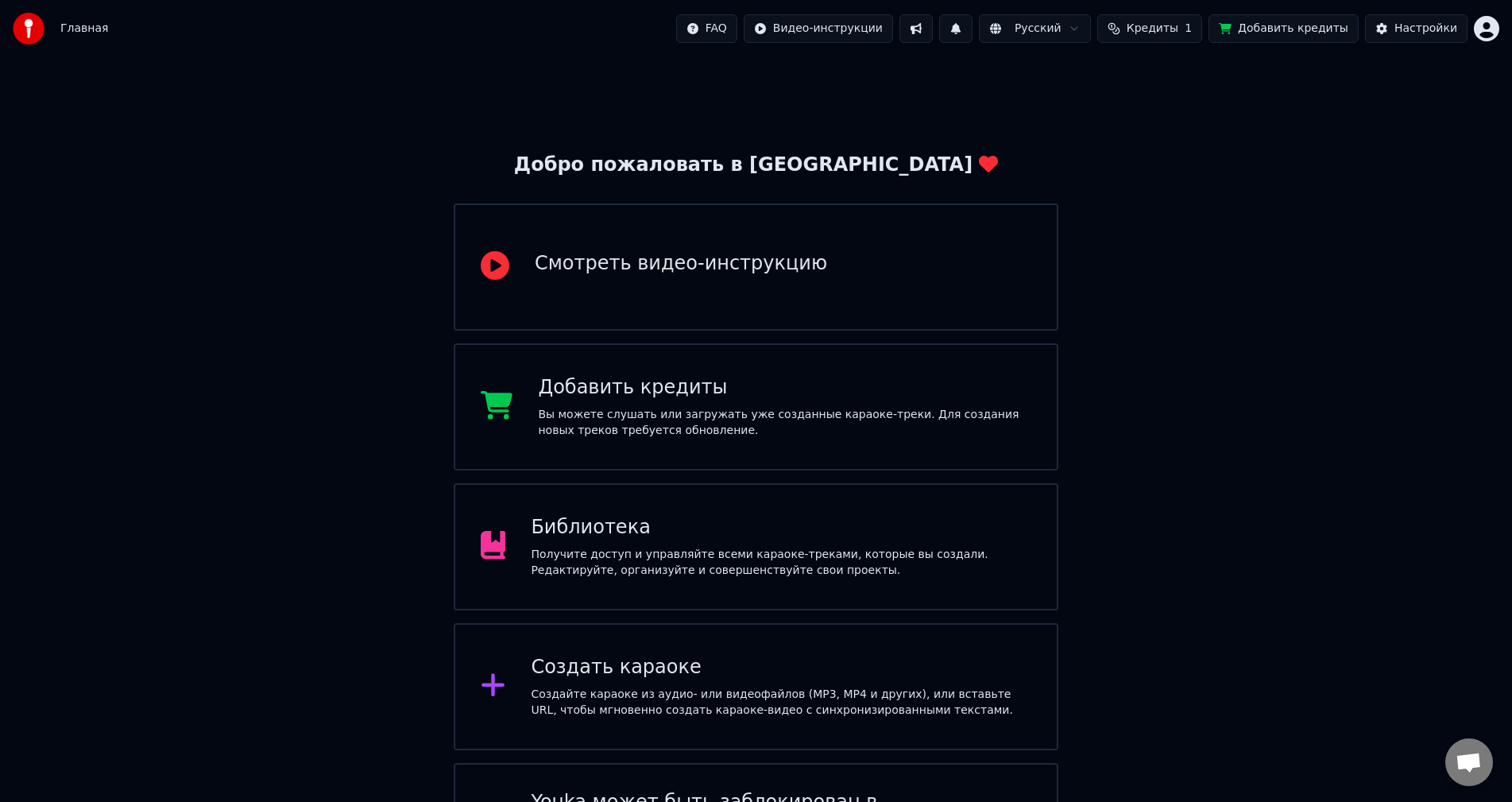
click at [662, 513] on div "Библиотека Получите доступ и управляйте всеми караоке-треками, которые вы созда…" at bounding box center [756, 547] width 604 height 127
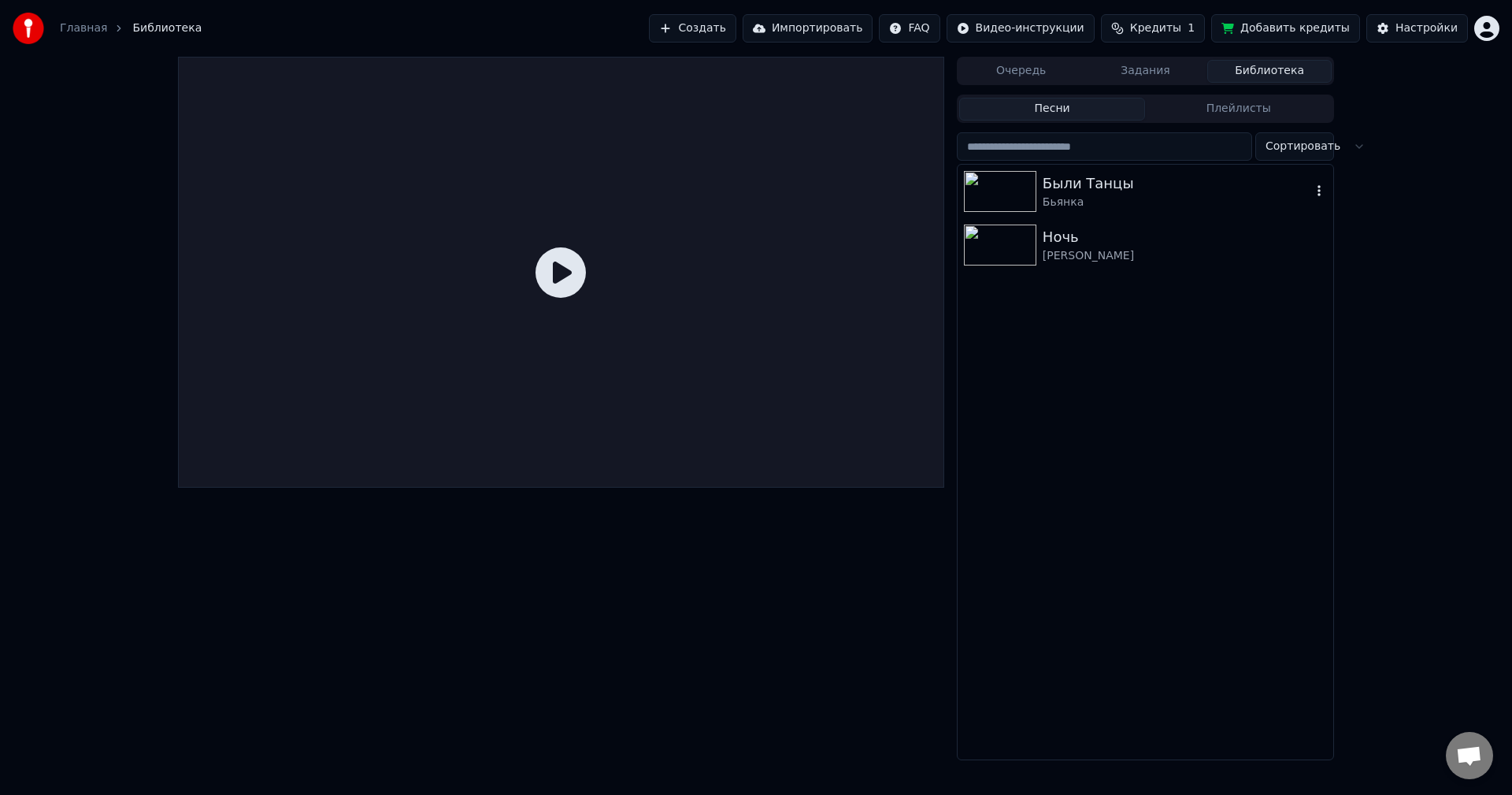
drag, startPoint x: 990, startPoint y: 184, endPoint x: 976, endPoint y: 192, distance: 16.1
click at [990, 185] on img at bounding box center [1000, 192] width 73 height 41
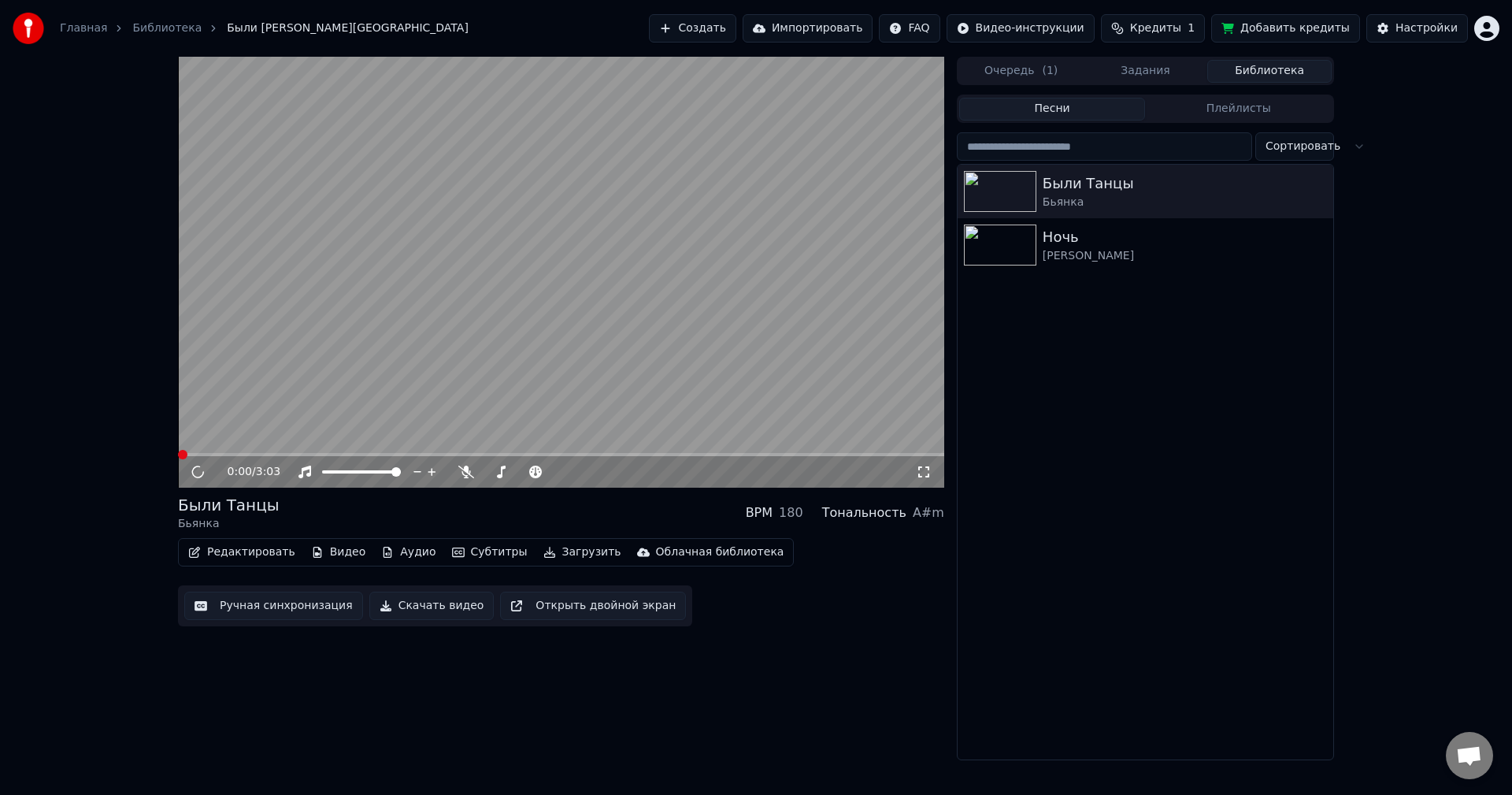
click at [216, 561] on button "Редактировать" at bounding box center [242, 552] width 120 height 22
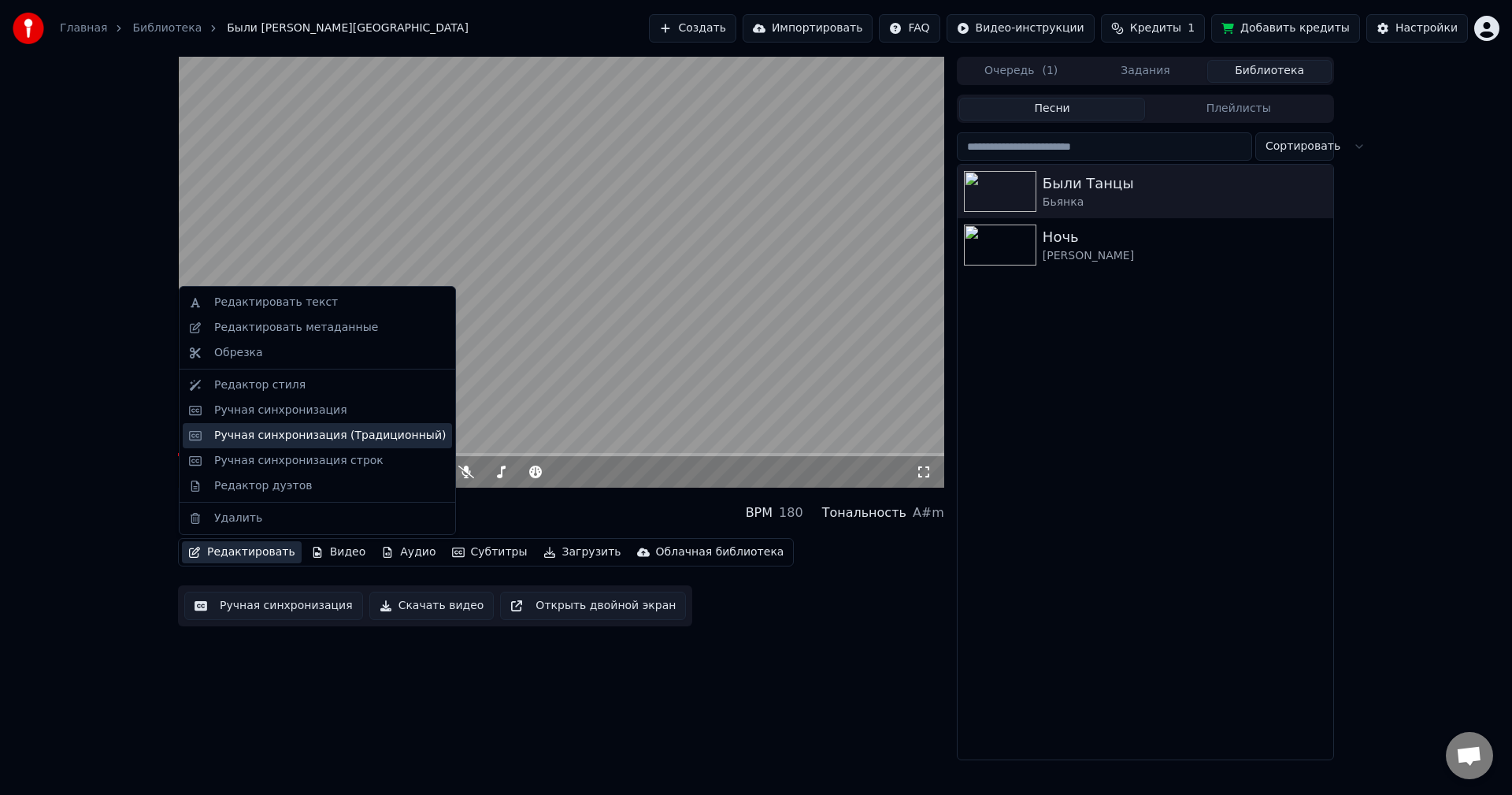
click at [315, 435] on div "Ручная синхронизация (Традиционный)" at bounding box center [330, 435] width 232 height 16
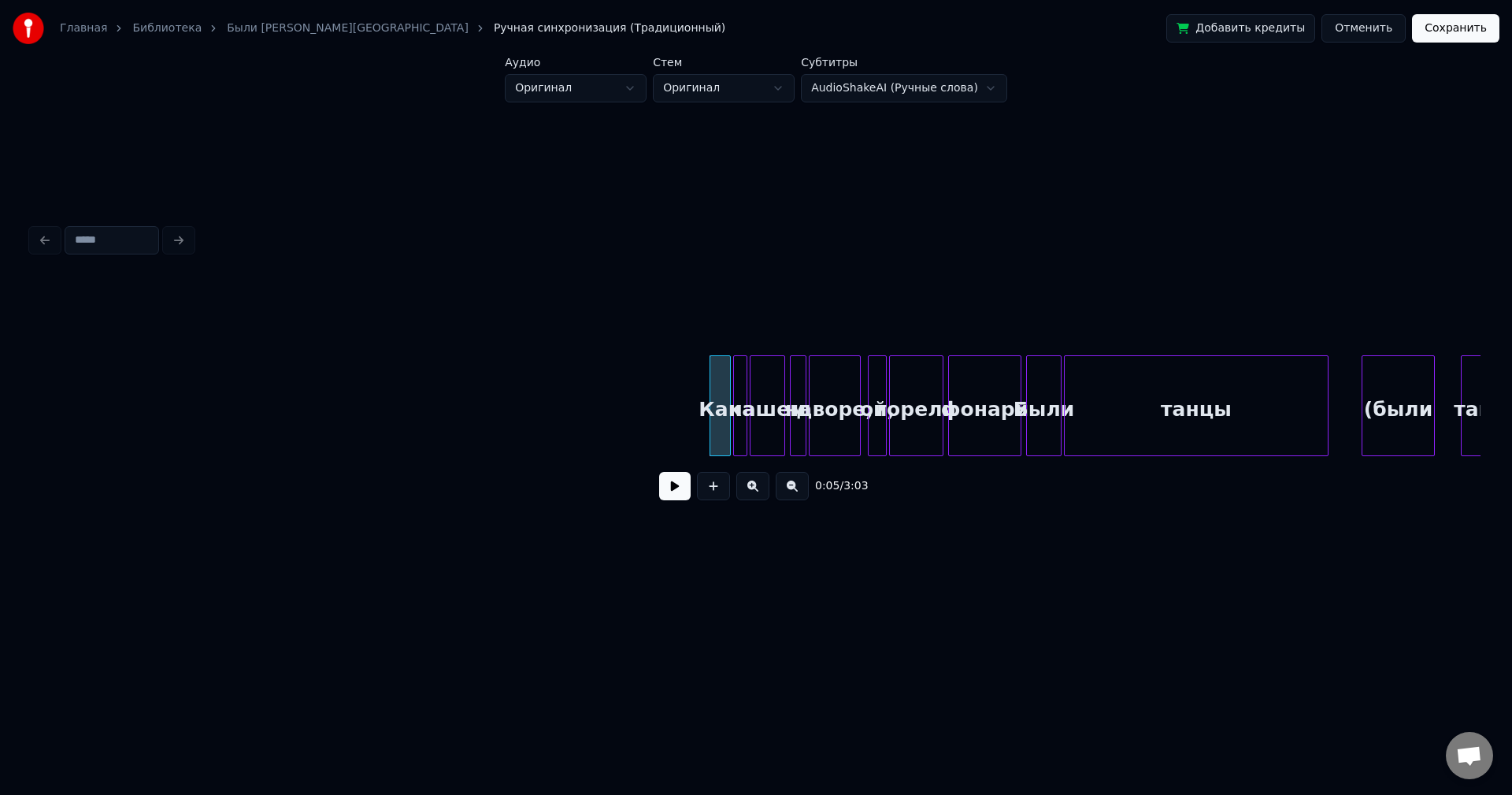
click at [1369, 35] on button "Отменить" at bounding box center [1363, 28] width 84 height 28
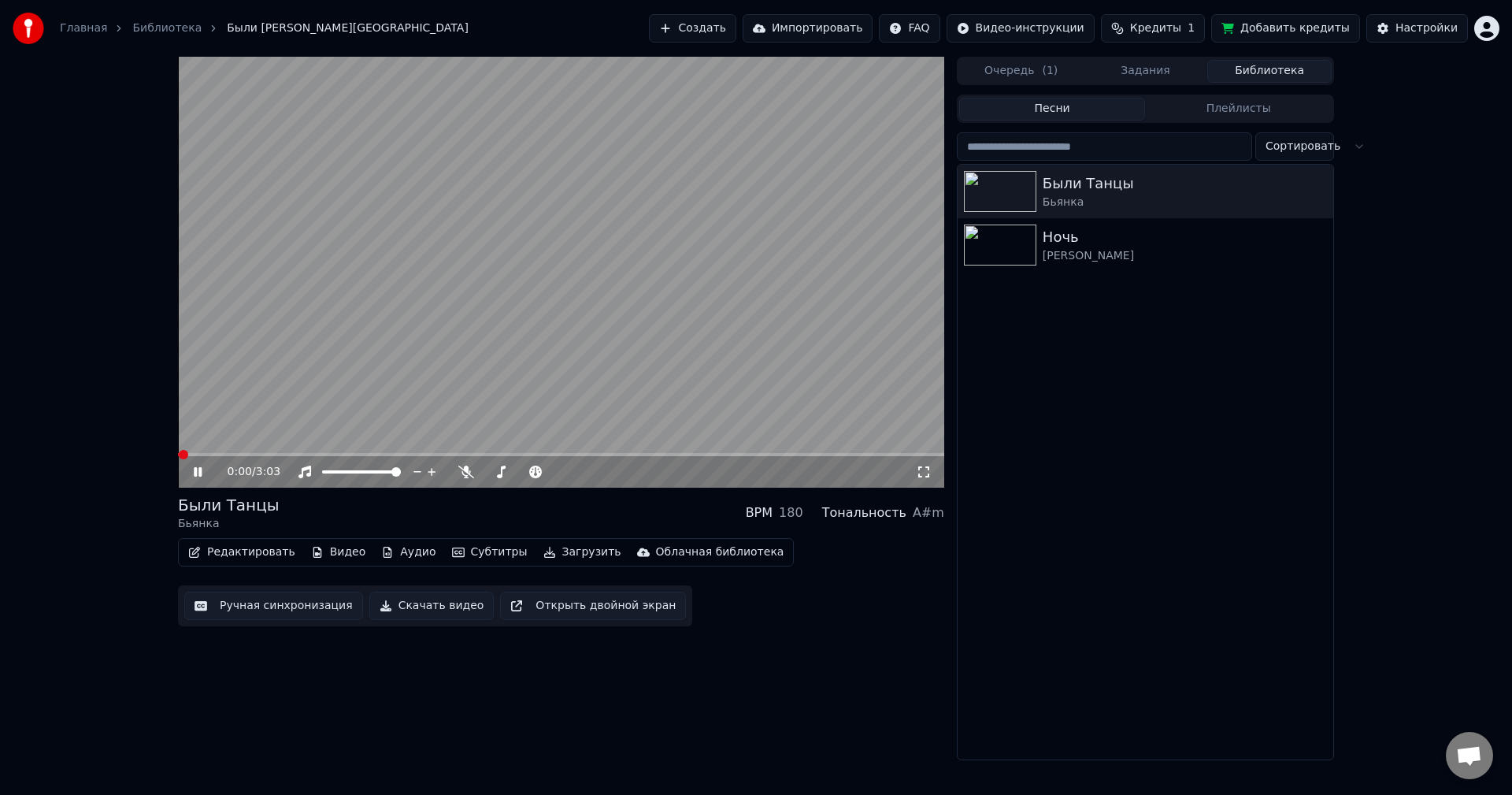
click at [214, 551] on button "Редактировать" at bounding box center [242, 552] width 120 height 22
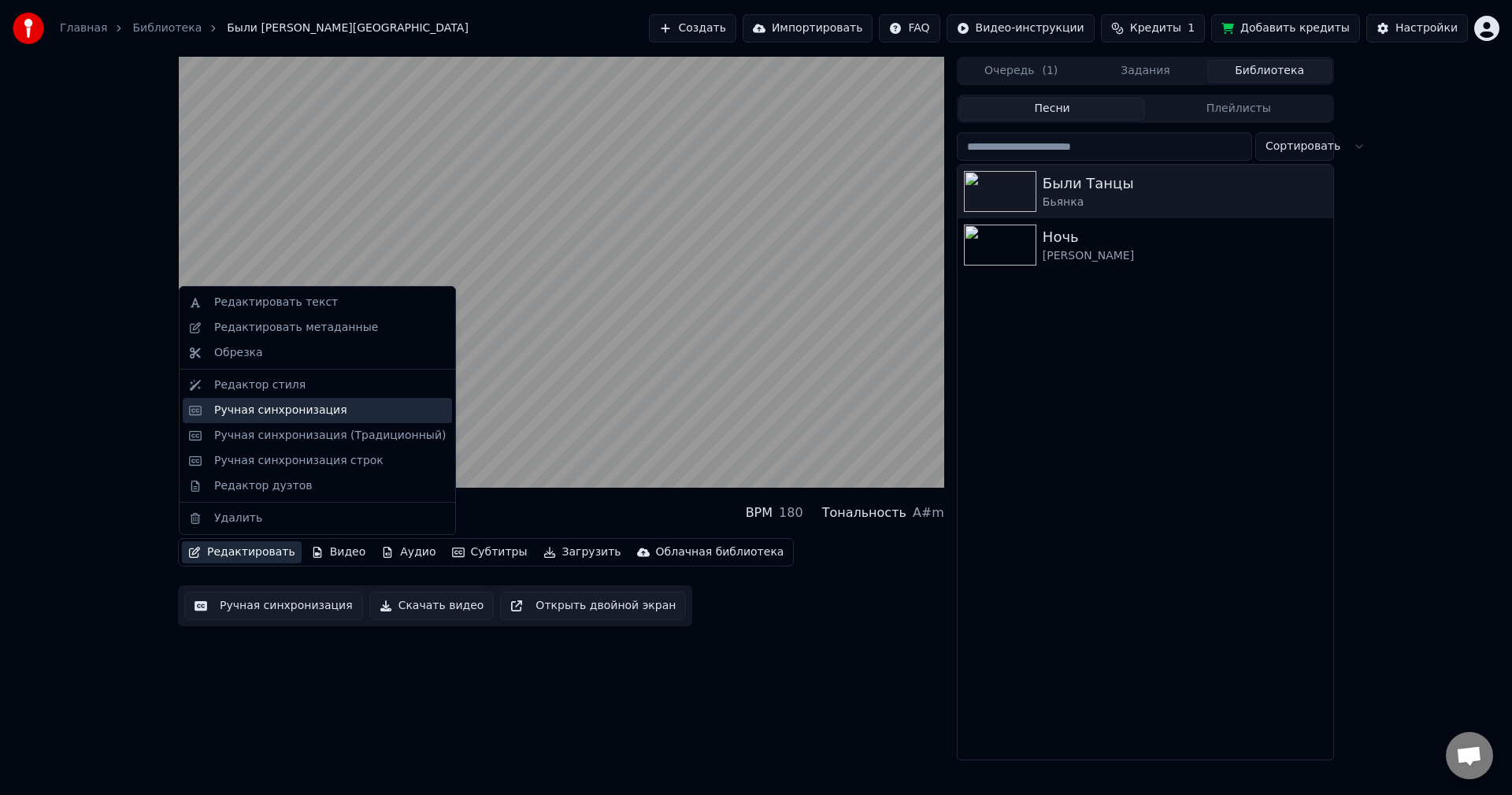
click at [263, 405] on div "Ручная синхронизация" at bounding box center [281, 411] width 133 height 16
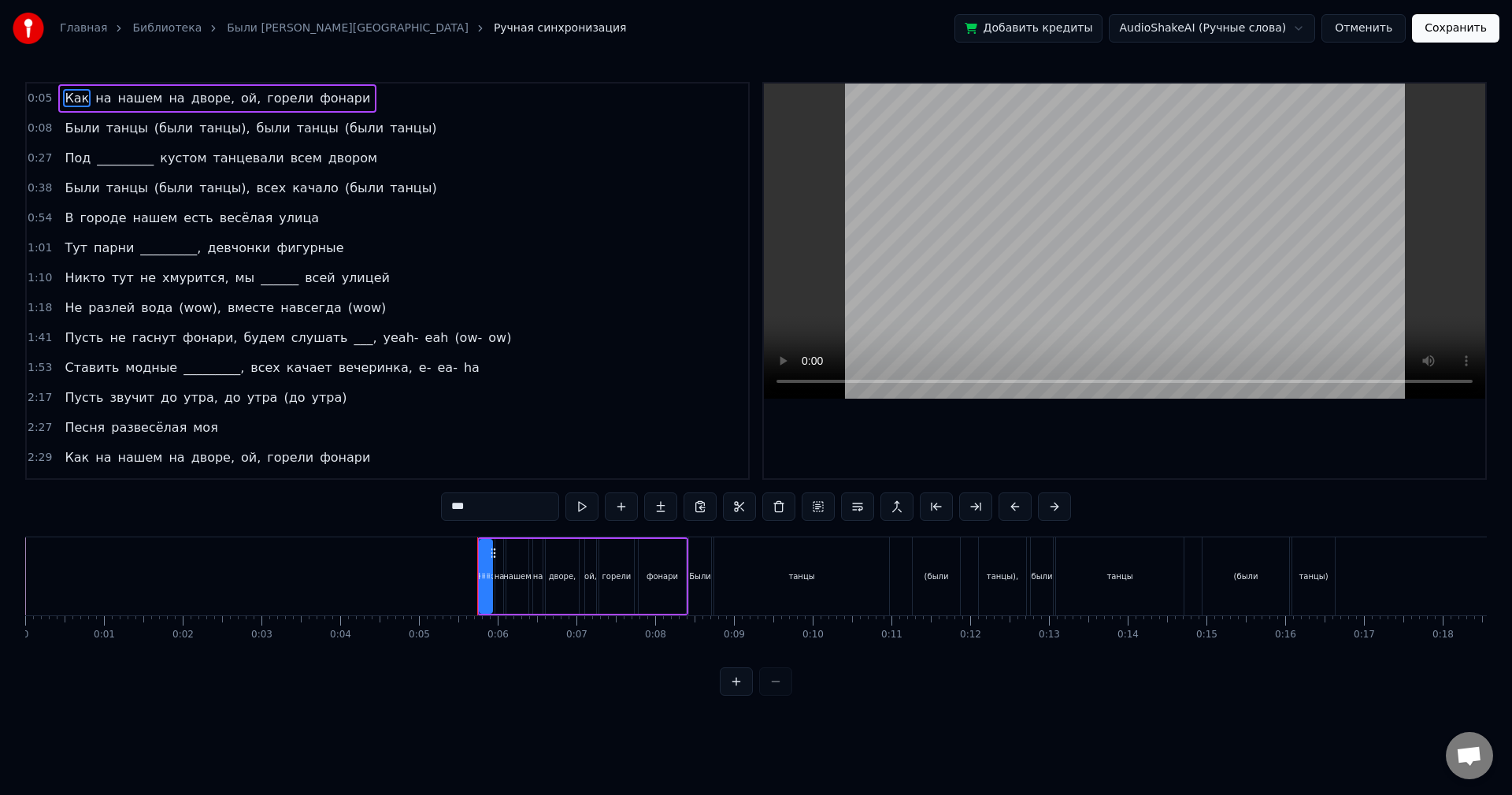
click at [224, 356] on div "Ставить модные _________, всех качает вечеринка, e- ea- ha" at bounding box center [271, 368] width 426 height 28
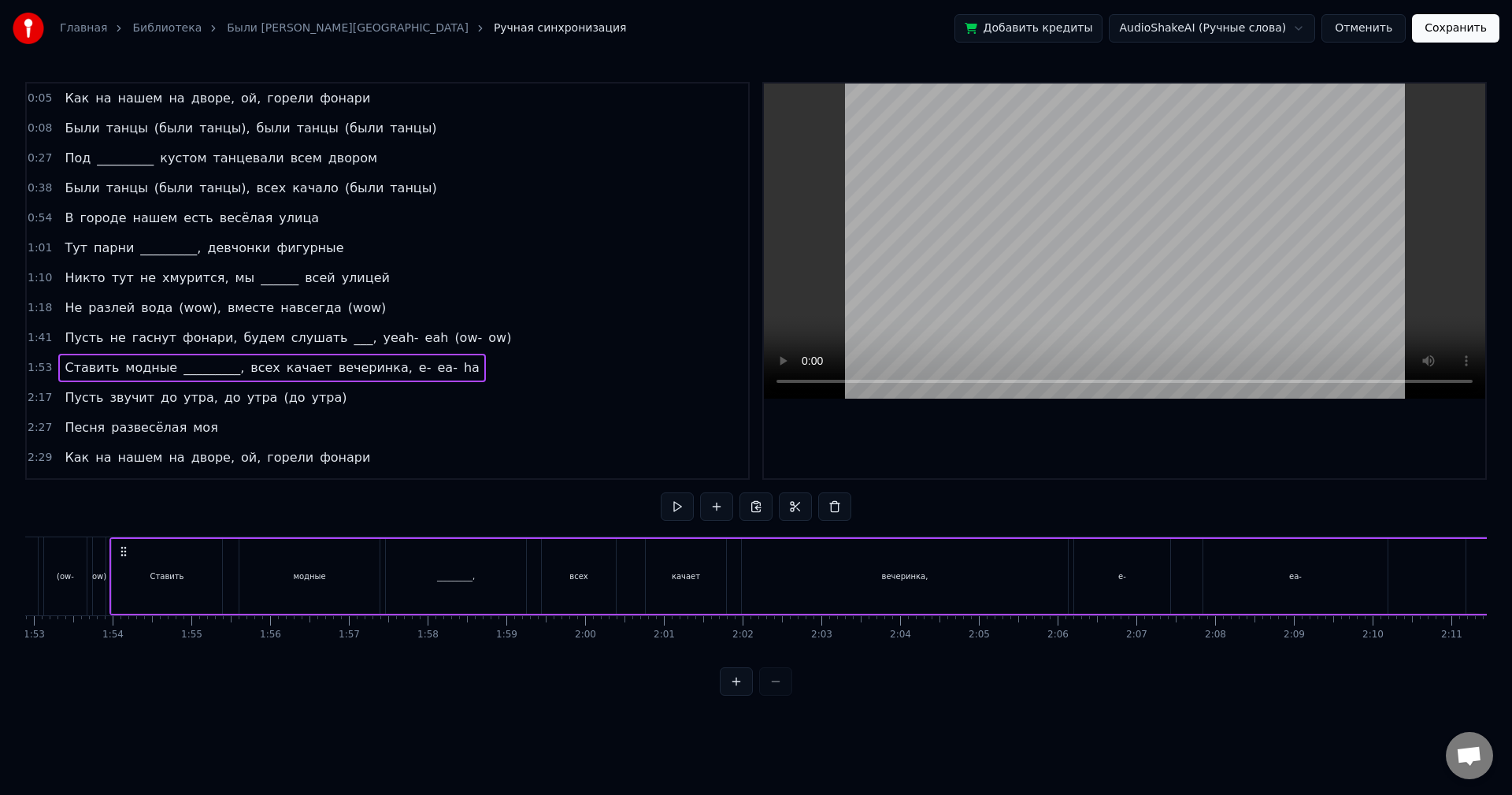
scroll to position [0, 8897]
click at [686, 506] on button at bounding box center [677, 506] width 33 height 28
click at [674, 504] on button at bounding box center [677, 506] width 33 height 28
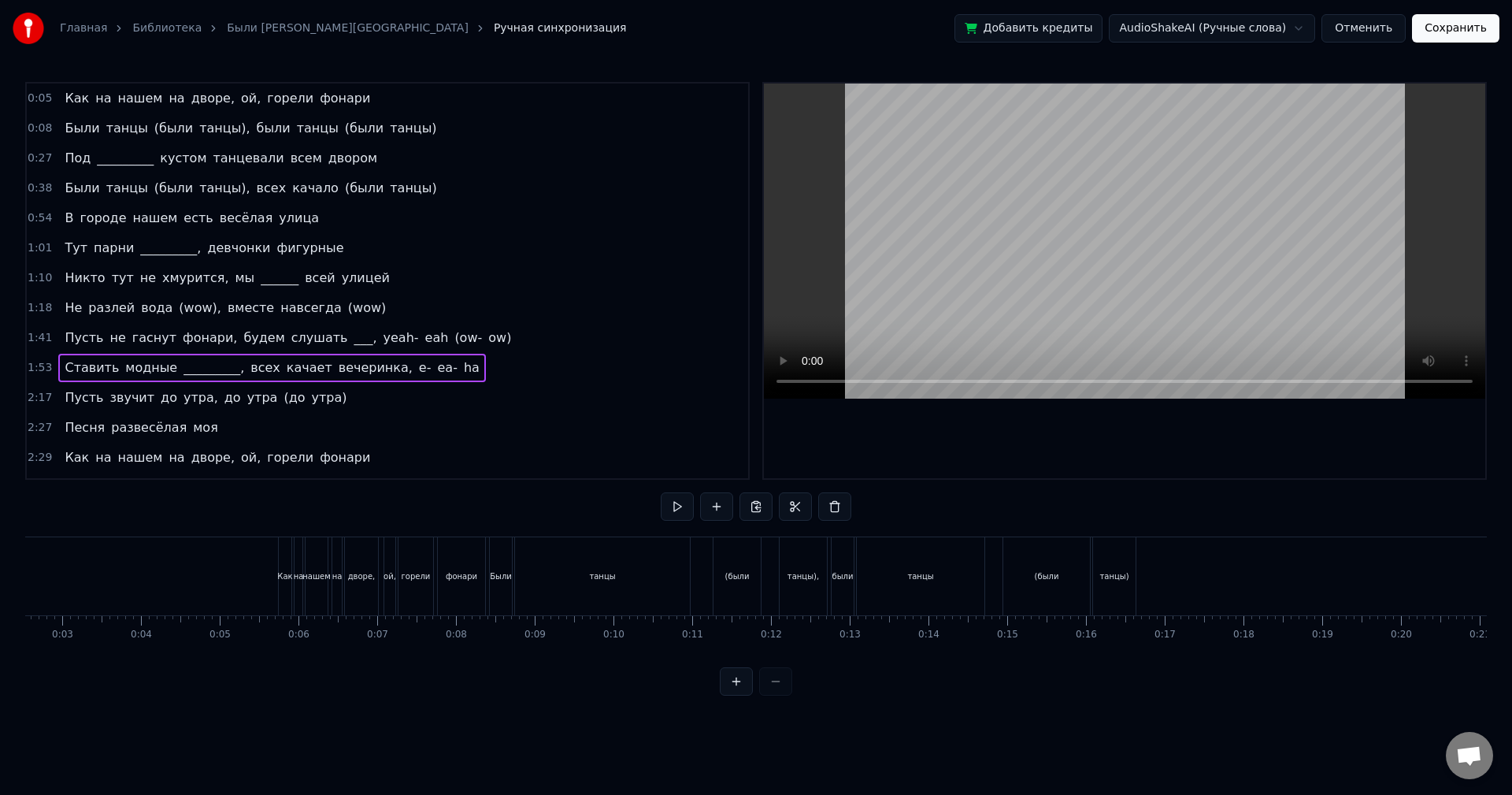
scroll to position [0, 175]
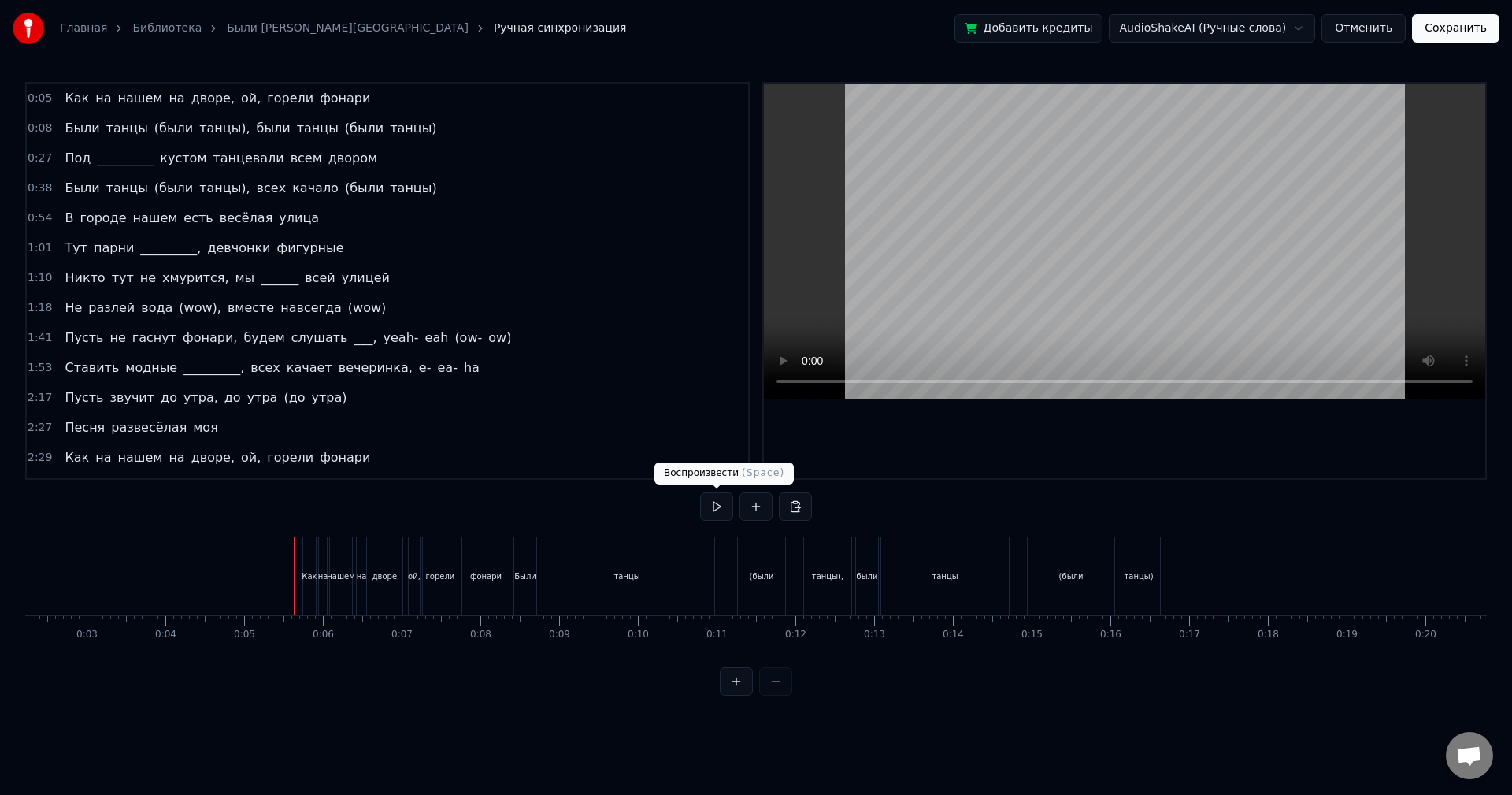
click at [707, 512] on button at bounding box center [717, 506] width 33 height 28
click at [706, 512] on button at bounding box center [717, 506] width 33 height 28
click at [694, 573] on div "танцы" at bounding box center [627, 576] width 175 height 78
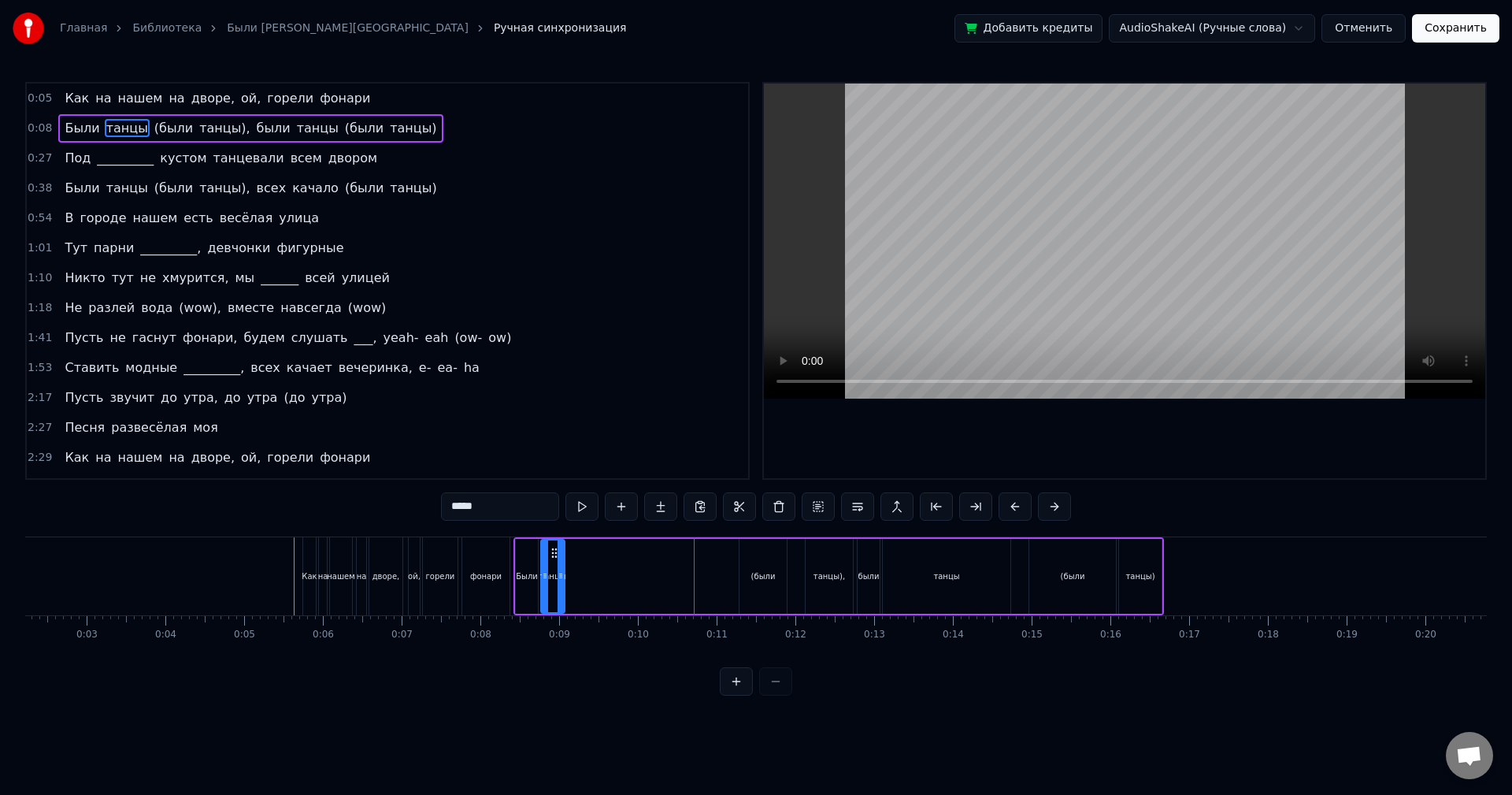
drag, startPoint x: 712, startPoint y: 573, endPoint x: 560, endPoint y: 580, distance: 152.2
click at [560, 580] on icon at bounding box center [560, 576] width 6 height 13
click at [565, 510] on button at bounding box center [562, 506] width 33 height 28
click at [562, 510] on button at bounding box center [562, 506] width 33 height 28
drag, startPoint x: 757, startPoint y: 577, endPoint x: 611, endPoint y: 575, distance: 146.0
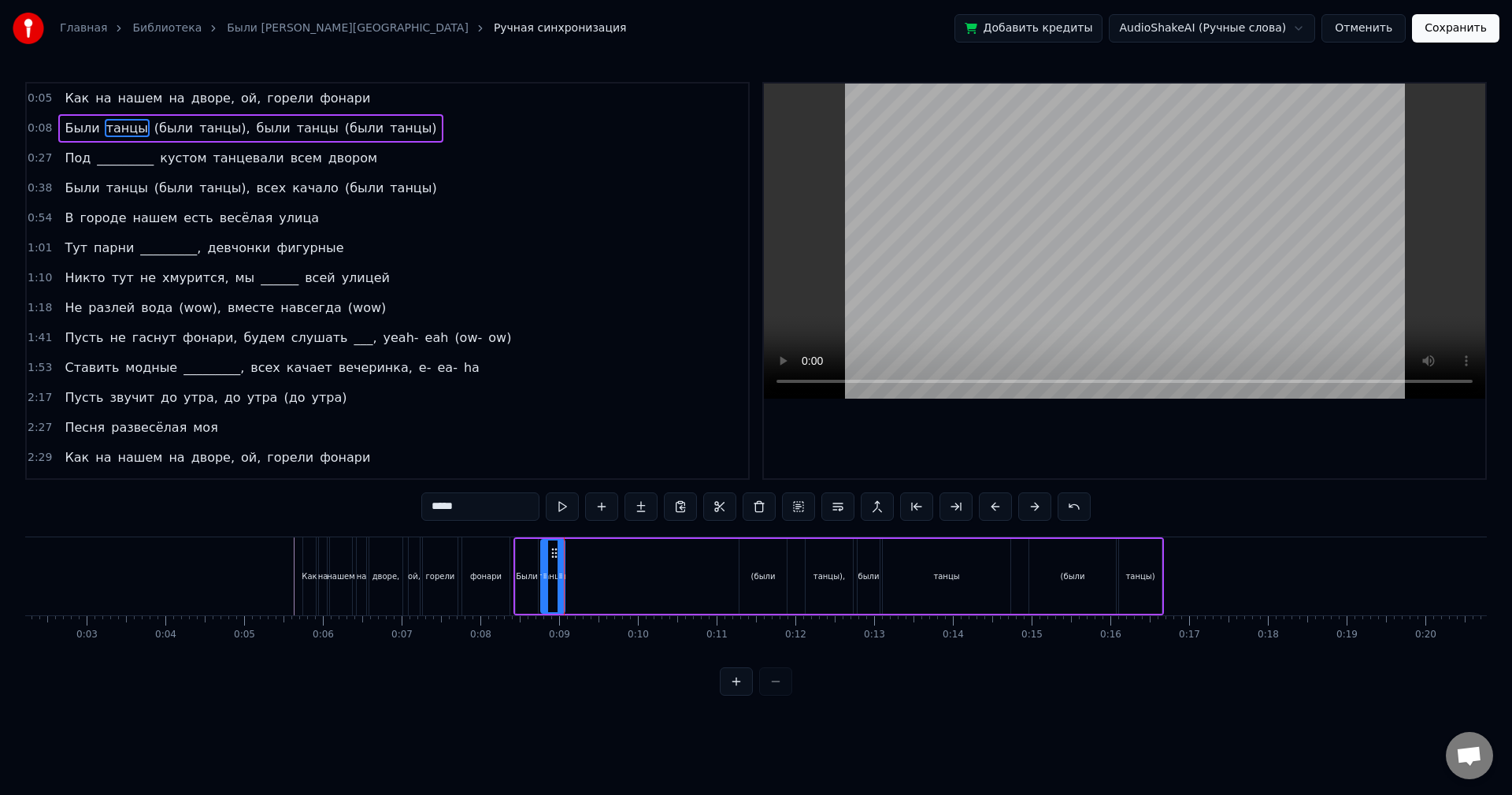
click at [611, 575] on div "Были танцы (были танцы), были танцы (были танцы)" at bounding box center [838, 576] width 650 height 78
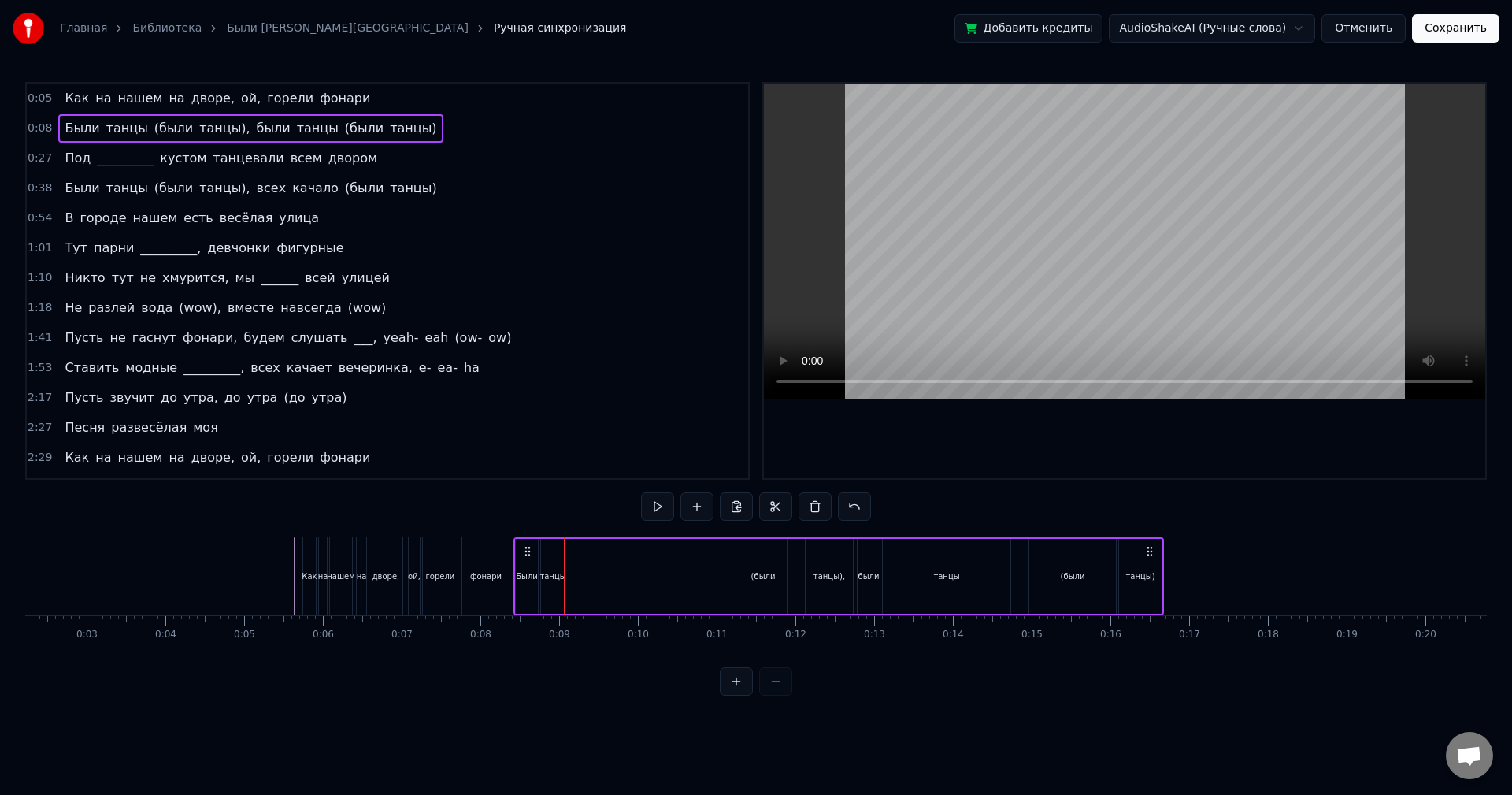
click at [751, 576] on div "(были" at bounding box center [763, 576] width 47 height 75
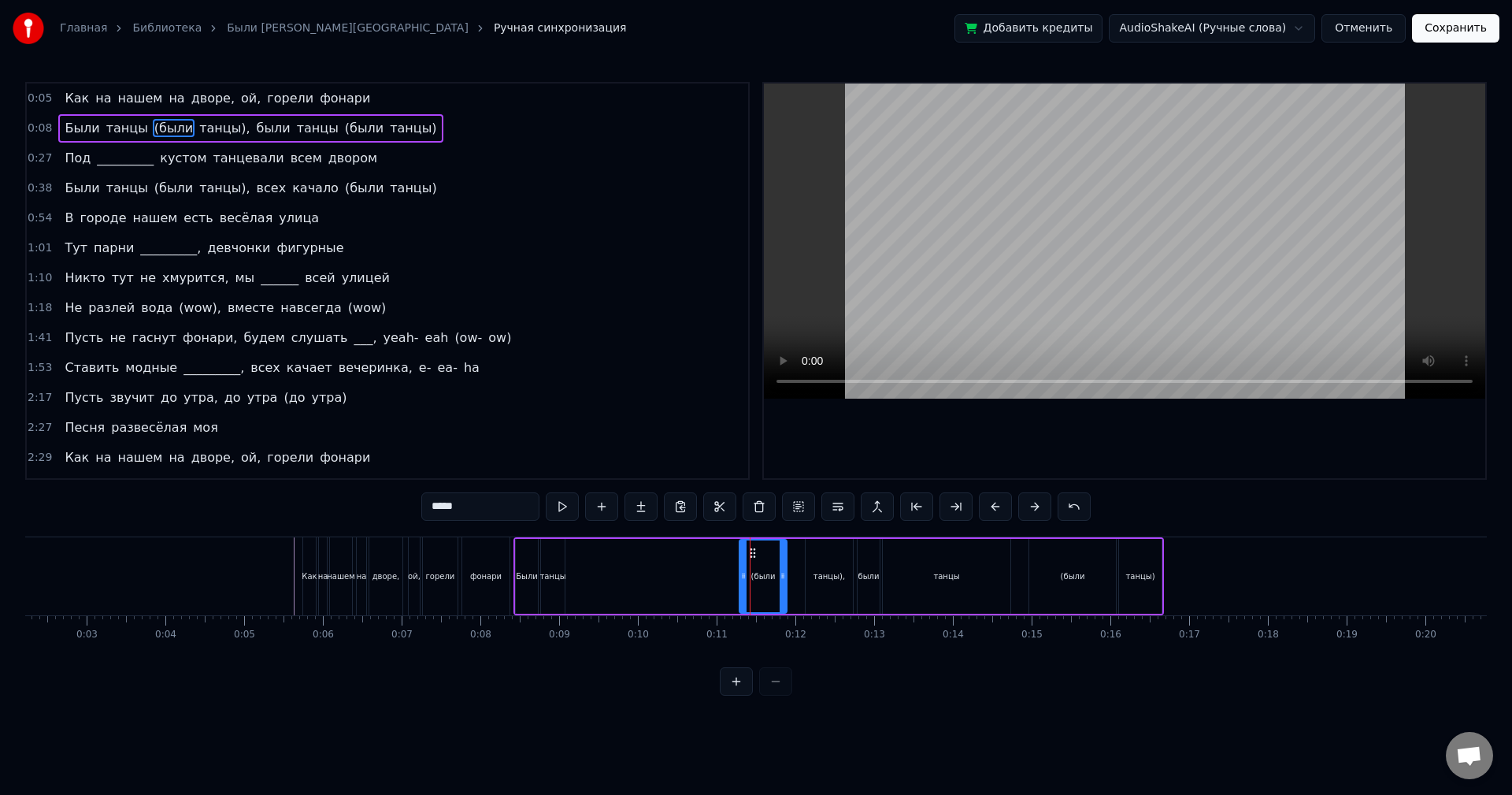
click at [748, 573] on div "(были" at bounding box center [763, 576] width 46 height 72
drag, startPoint x: 750, startPoint y: 553, endPoint x: 574, endPoint y: 556, distance: 176.0
click at [574, 556] on icon at bounding box center [576, 553] width 13 height 13
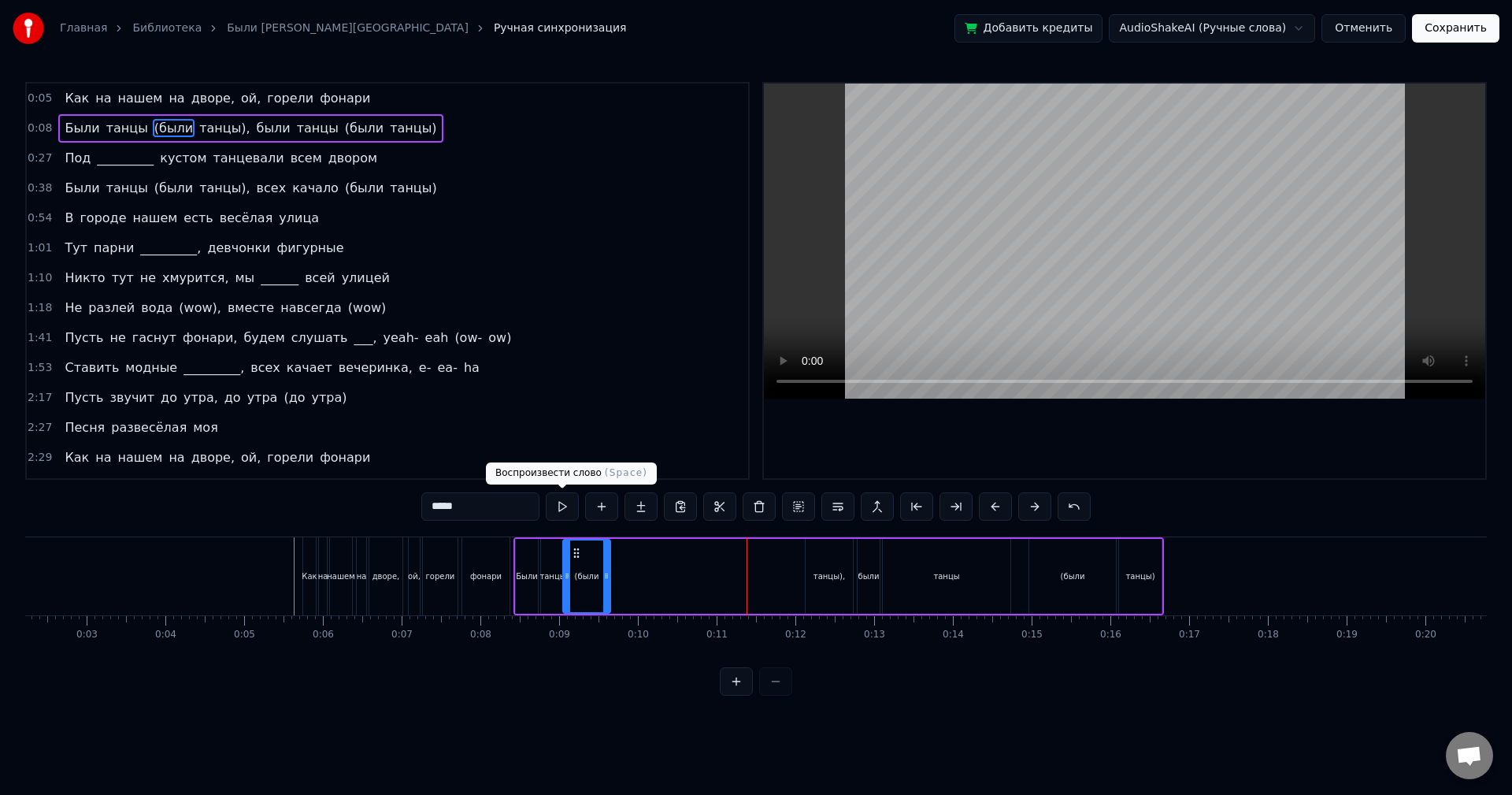
click at [563, 510] on button at bounding box center [562, 506] width 33 height 28
click at [561, 510] on button at bounding box center [562, 506] width 33 height 28
drag, startPoint x: 605, startPoint y: 554, endPoint x: 590, endPoint y: 555, distance: 15.0
click at [590, 555] on div at bounding box center [591, 576] width 6 height 72
click at [831, 573] on div "танцы)," at bounding box center [829, 576] width 32 height 12
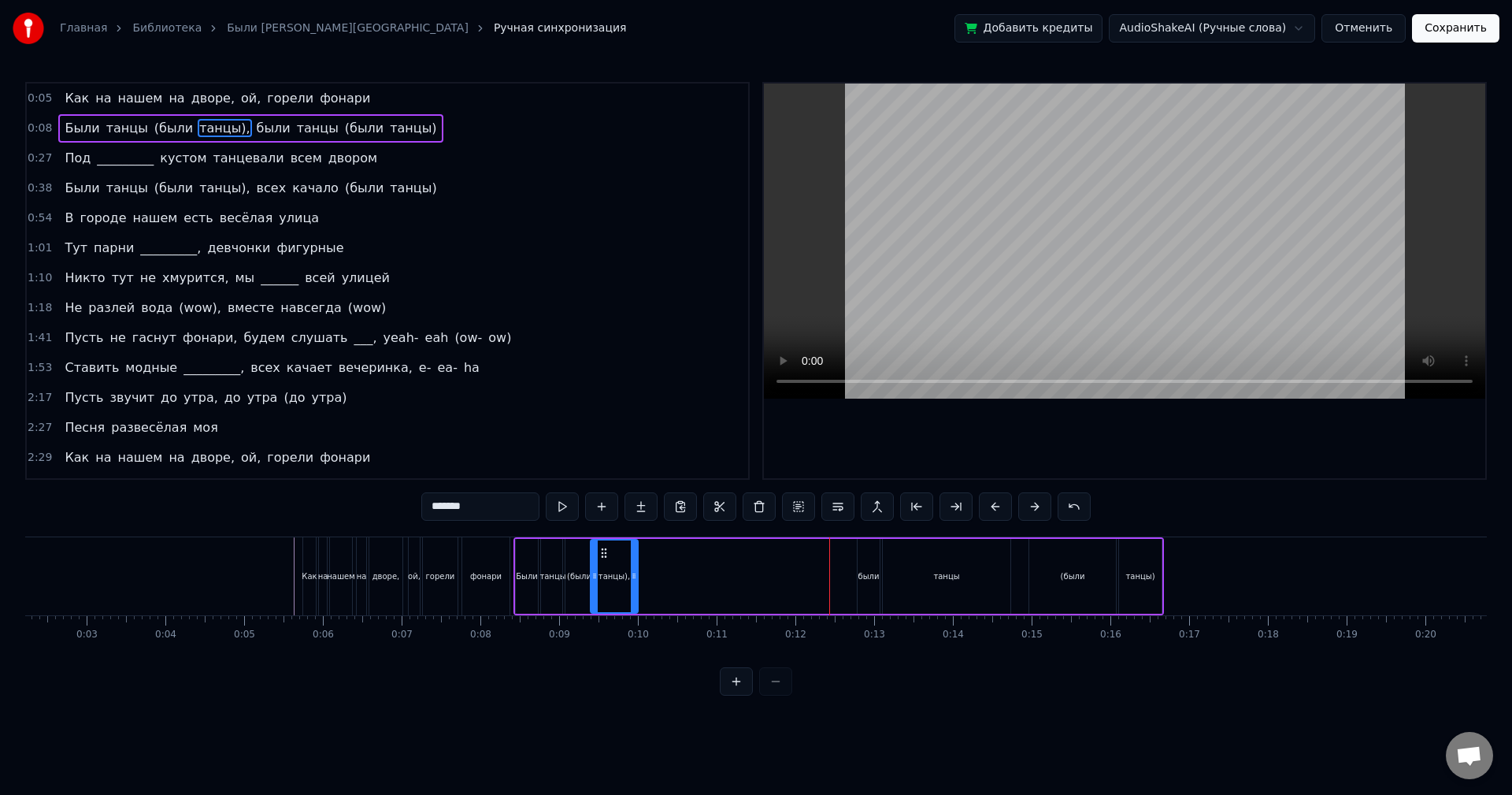
drag, startPoint x: 817, startPoint y: 555, endPoint x: 605, endPoint y: 550, distance: 212.1
click at [605, 550] on icon at bounding box center [604, 553] width 13 height 13
click at [566, 506] on button at bounding box center [562, 506] width 33 height 28
click at [563, 506] on button at bounding box center [562, 506] width 33 height 28
drag, startPoint x: 634, startPoint y: 557, endPoint x: 613, endPoint y: 555, distance: 21.1
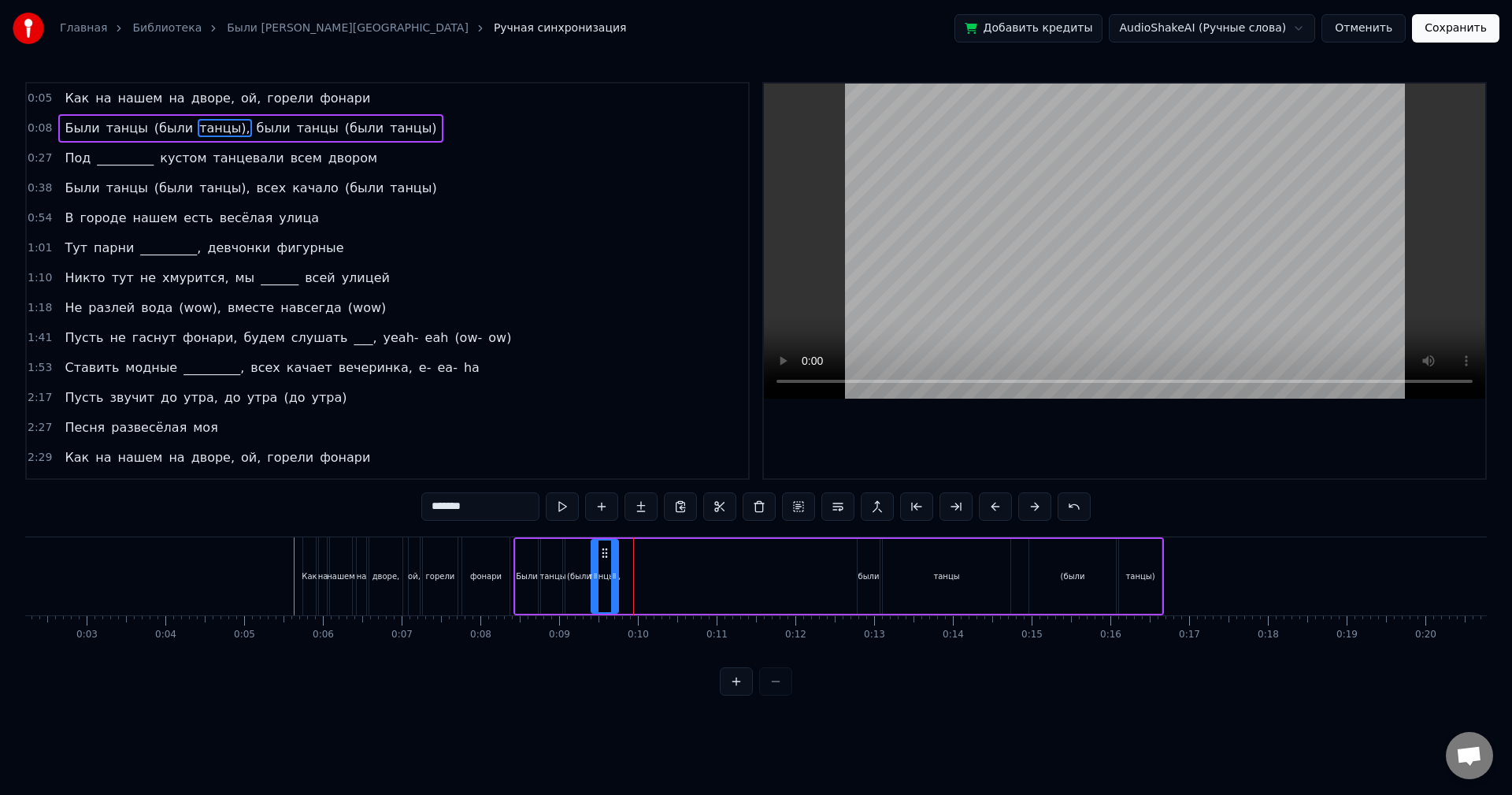
click at [613, 555] on div at bounding box center [614, 576] width 6 height 72
click at [570, 506] on button at bounding box center [562, 506] width 33 height 28
click at [862, 560] on div "были" at bounding box center [869, 576] width 22 height 75
drag, startPoint x: 869, startPoint y: 554, endPoint x: 649, endPoint y: 551, distance: 220.0
click at [649, 551] on icon at bounding box center [651, 553] width 13 height 13
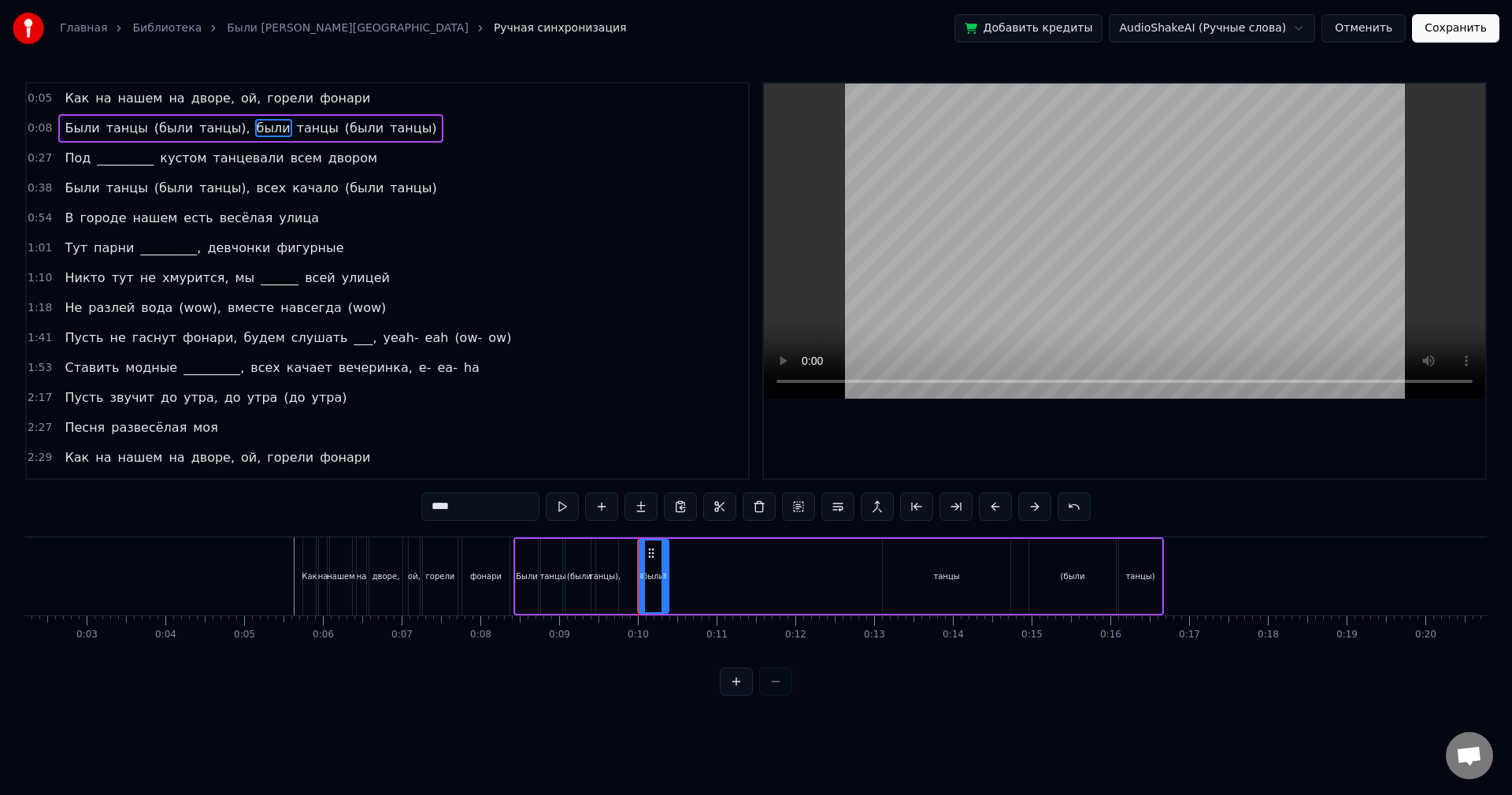
drag, startPoint x: 657, startPoint y: 552, endPoint x: 665, endPoint y: 551, distance: 8.1
click at [666, 552] on div at bounding box center [665, 576] width 6 height 72
click at [566, 510] on button at bounding box center [562, 506] width 33 height 28
click at [741, 687] on button at bounding box center [736, 681] width 33 height 28
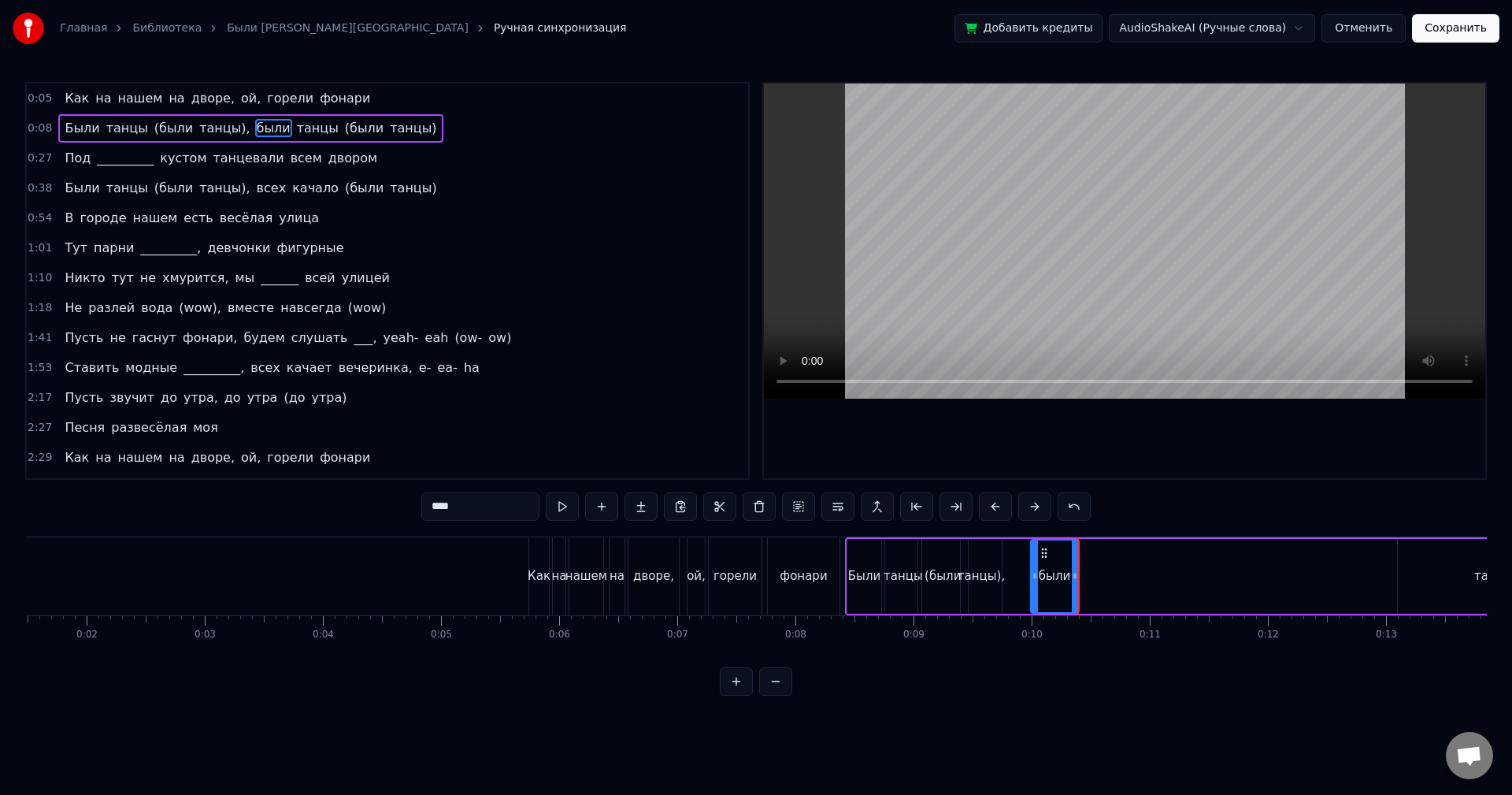
click at [740, 685] on button at bounding box center [736, 681] width 33 height 28
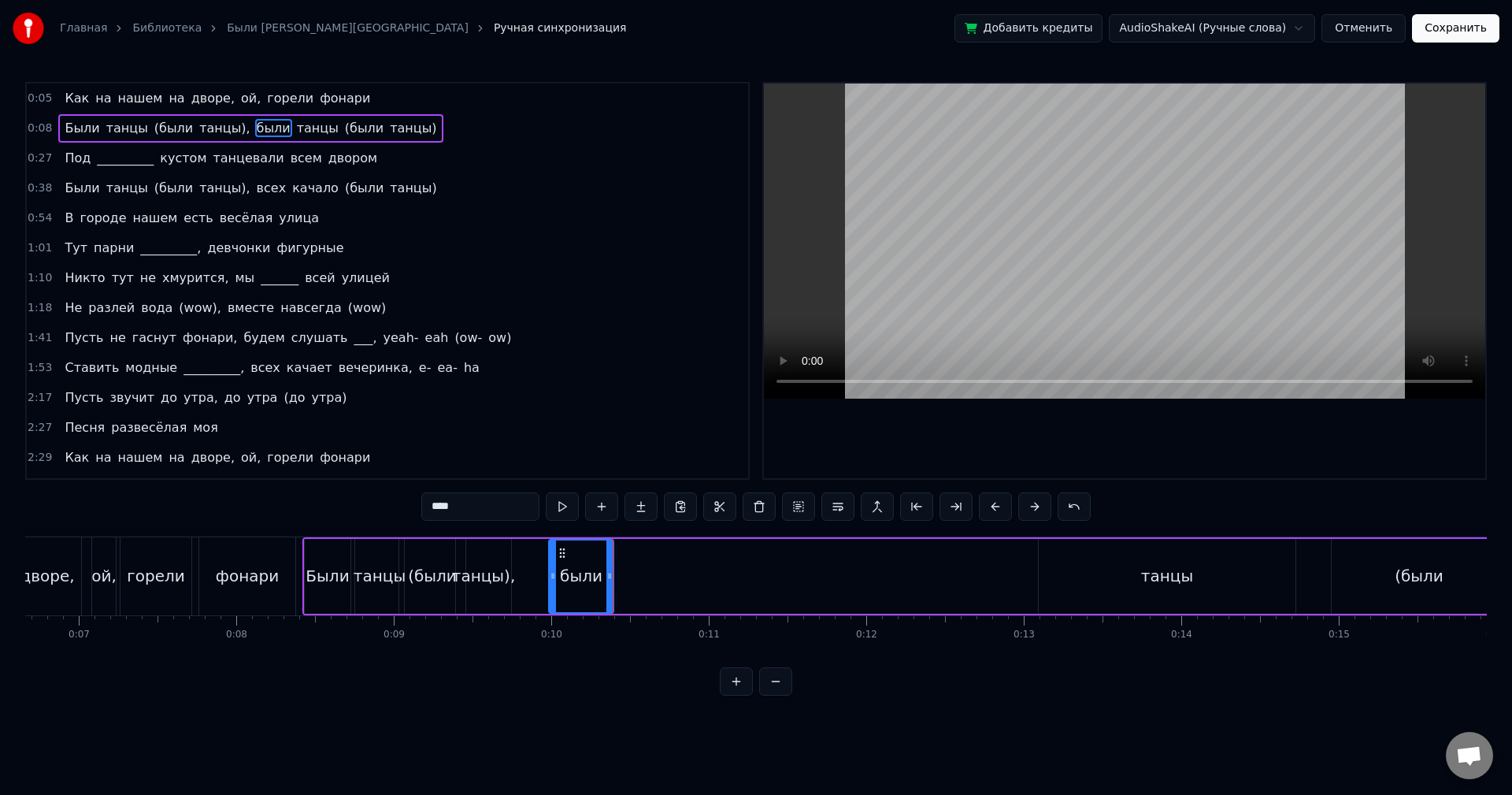
scroll to position [0, 970]
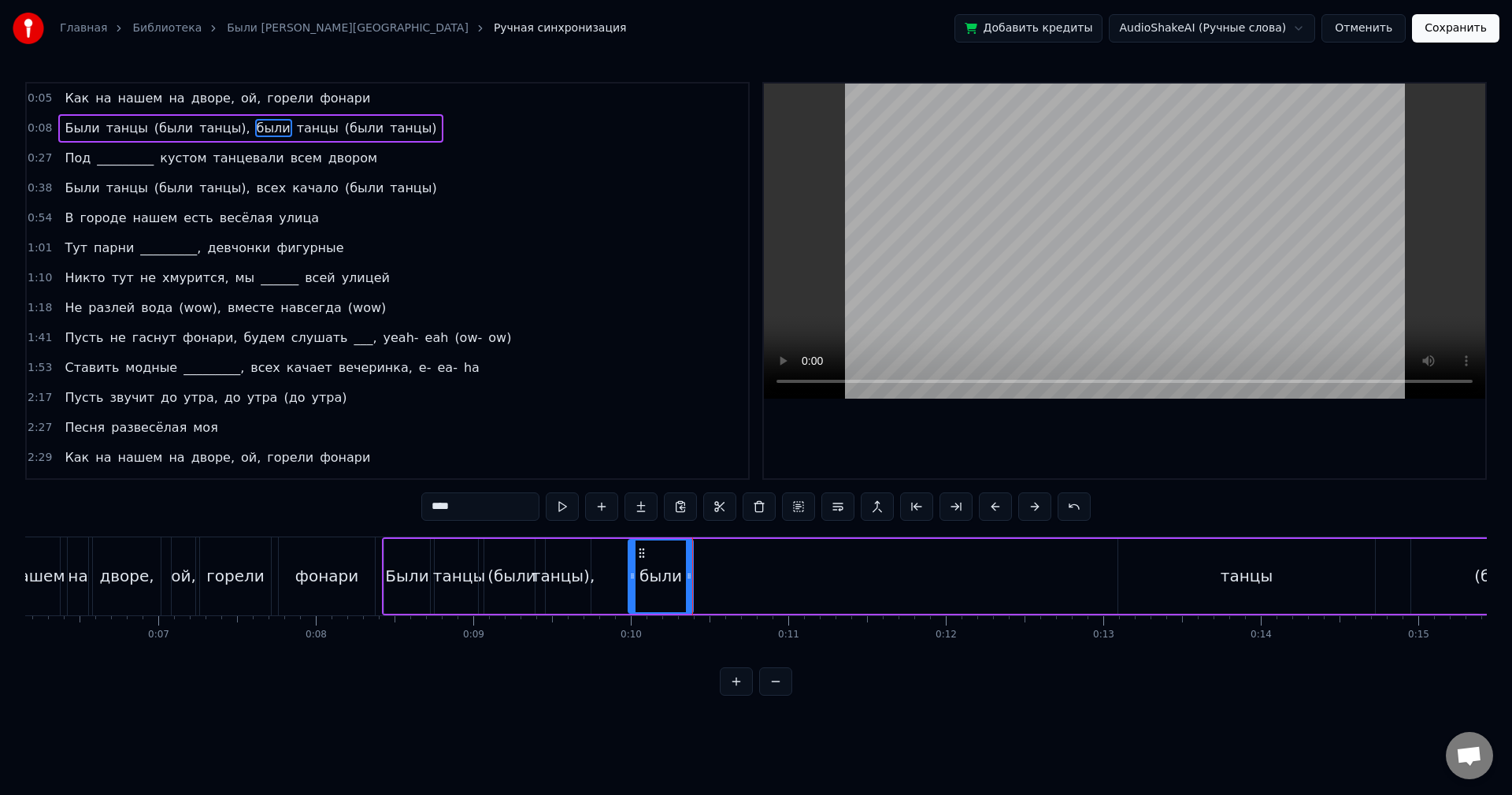
click at [407, 545] on div "Были" at bounding box center [408, 576] width 46 height 75
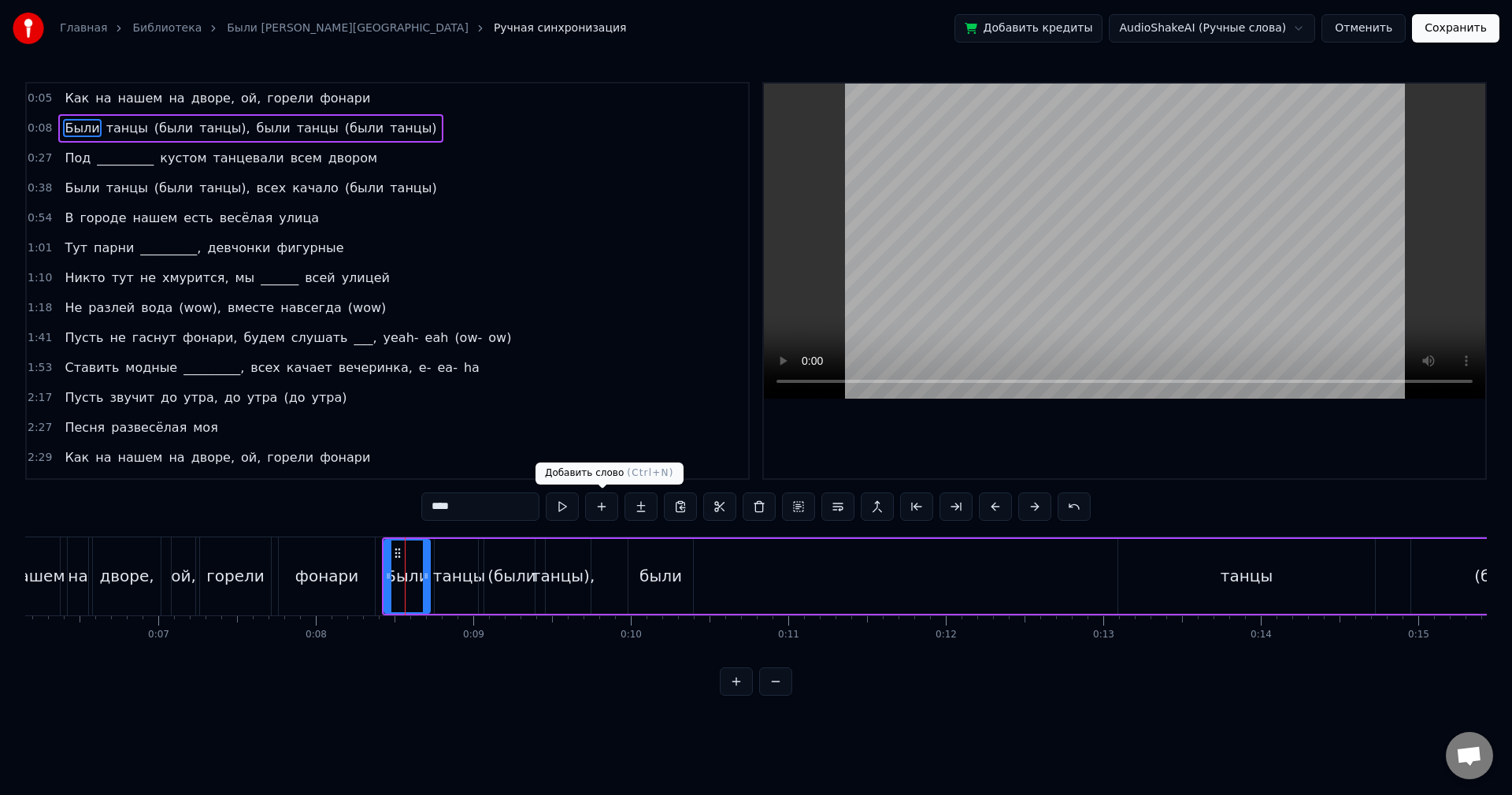
click at [567, 509] on button at bounding box center [562, 506] width 33 height 28
click at [453, 557] on div "танцы" at bounding box center [459, 576] width 49 height 75
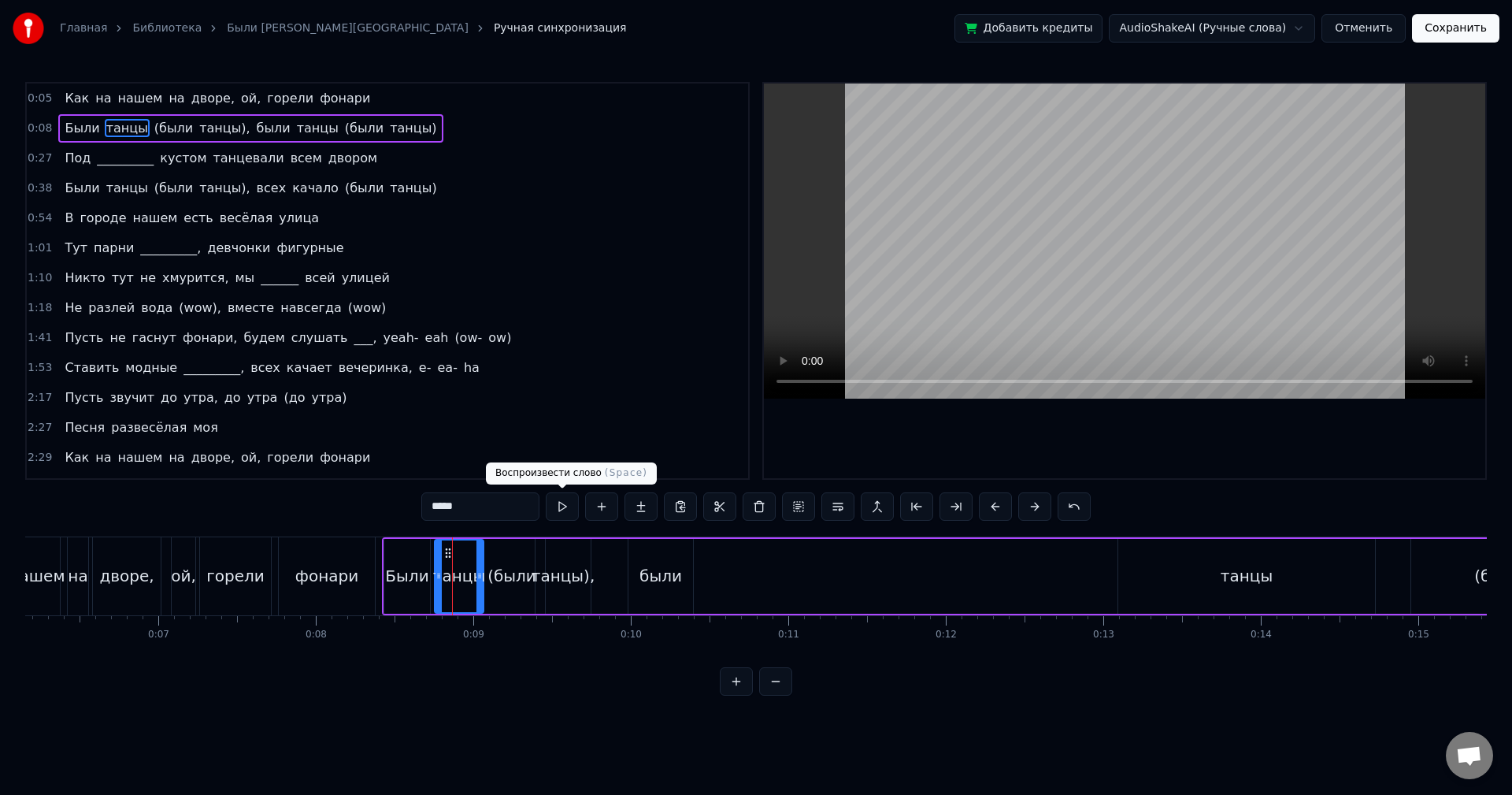
click at [560, 505] on button at bounding box center [562, 506] width 33 height 28
click at [495, 564] on div "(были" at bounding box center [512, 576] width 49 height 24
click at [568, 508] on button at bounding box center [562, 506] width 33 height 28
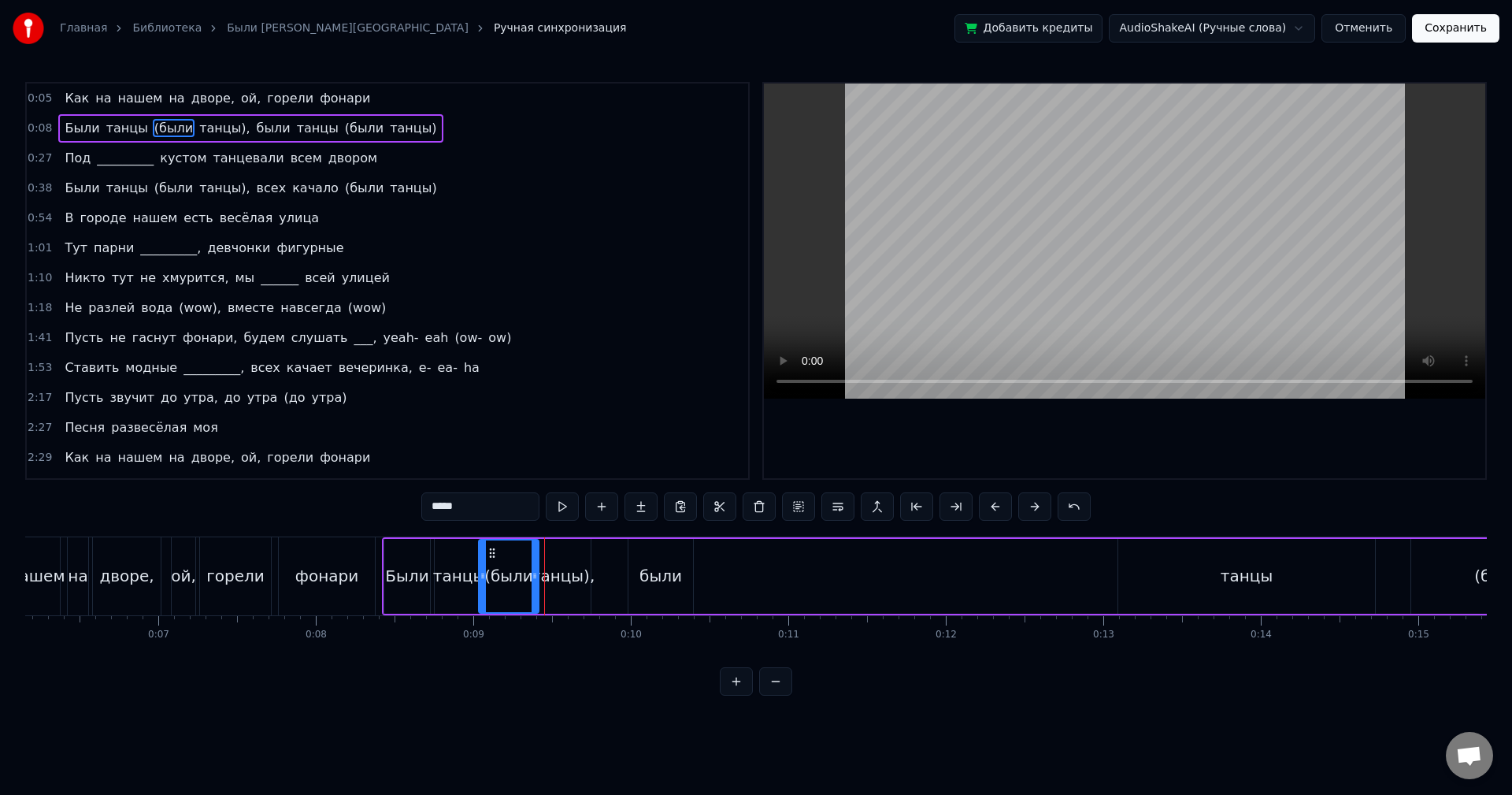
click at [532, 577] on icon at bounding box center [534, 576] width 6 height 13
click at [571, 573] on div "танцы)," at bounding box center [563, 576] width 64 height 24
type input "*******"
click at [580, 551] on div at bounding box center [579, 576] width 6 height 72
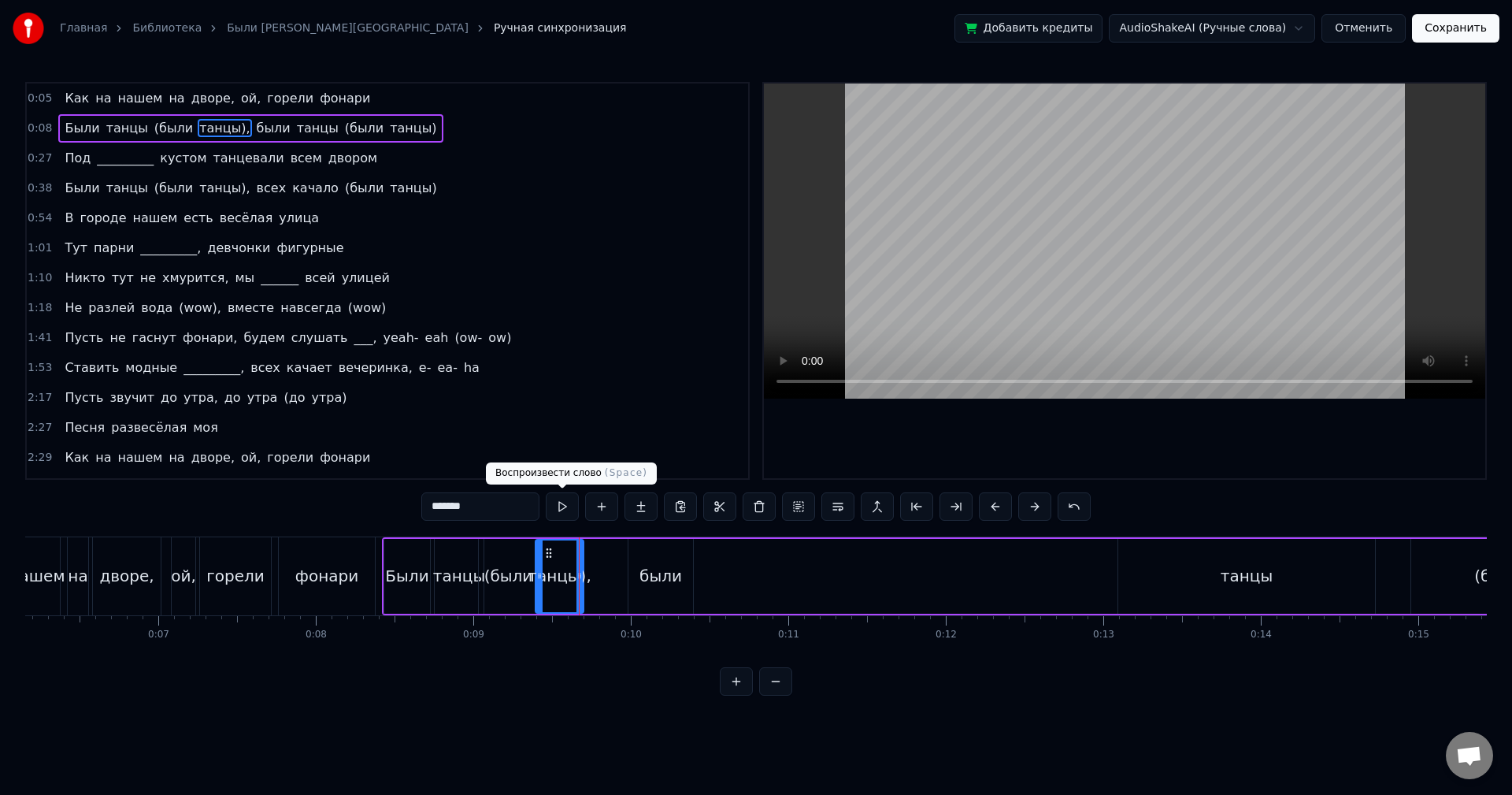
click at [570, 505] on button at bounding box center [562, 506] width 33 height 28
click at [608, 569] on div "Были танцы (были танцы), были танцы (были танцы)" at bounding box center [1031, 576] width 1298 height 78
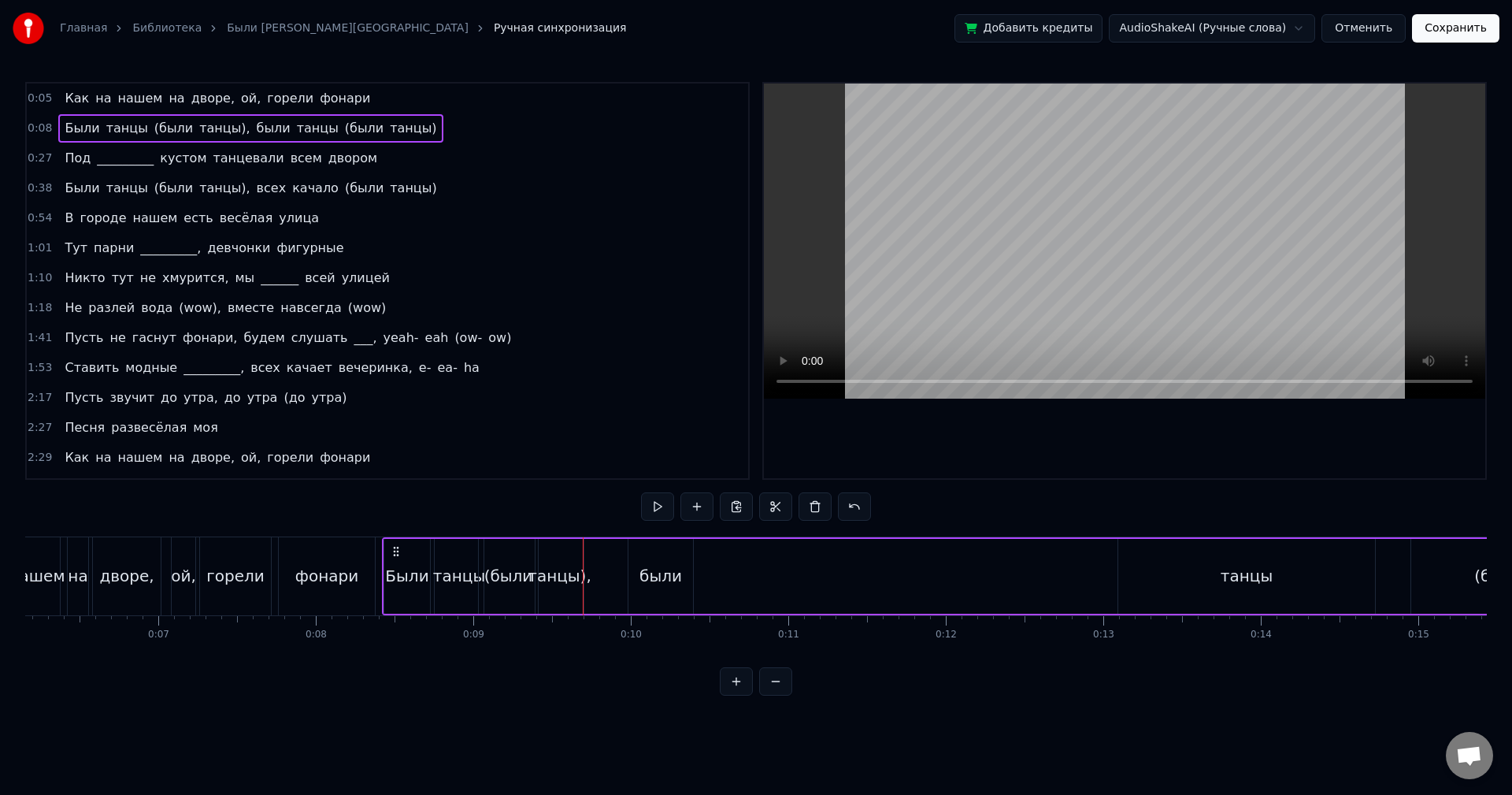
click at [672, 572] on div "были" at bounding box center [661, 576] width 43 height 24
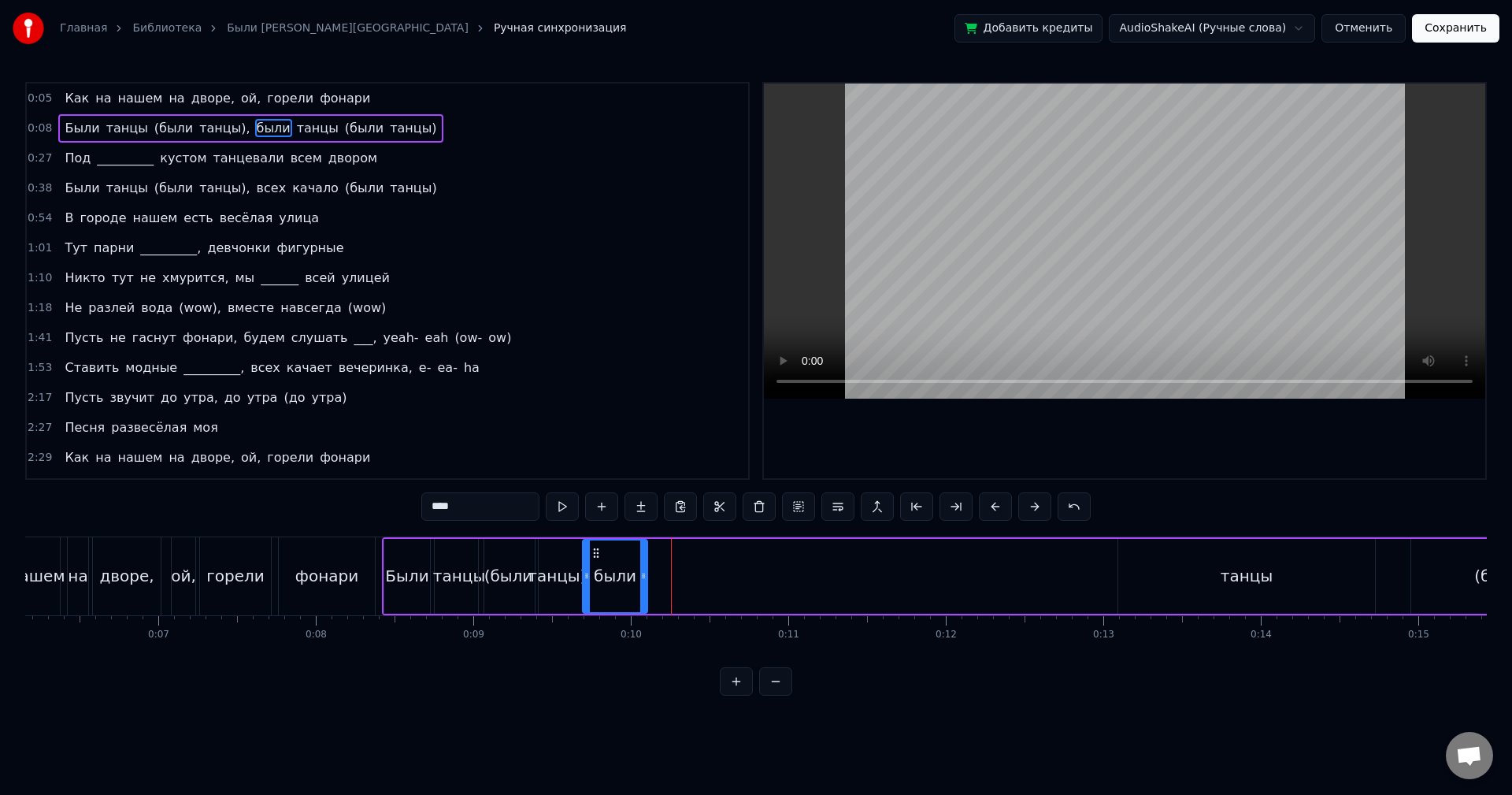
drag, startPoint x: 638, startPoint y: 554, endPoint x: 592, endPoint y: 557, distance: 46.1
click at [592, 557] on icon at bounding box center [596, 553] width 13 height 13
drag, startPoint x: 645, startPoint y: 561, endPoint x: 629, endPoint y: 559, distance: 16.1
click at [639, 561] on div at bounding box center [638, 576] width 6 height 72
click at [573, 509] on button at bounding box center [562, 506] width 33 height 28
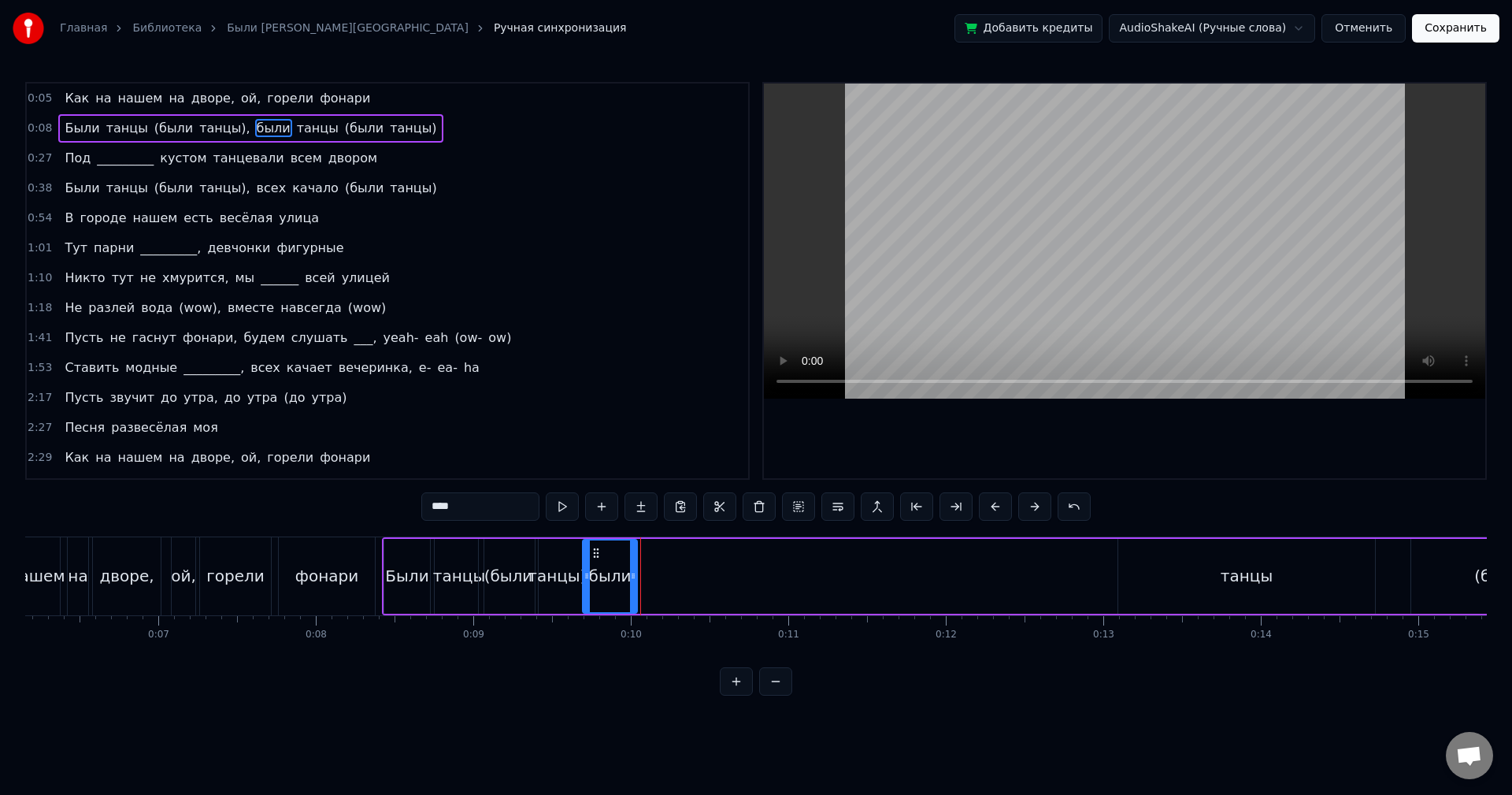
click at [631, 565] on div at bounding box center [633, 576] width 6 height 72
click at [1211, 573] on div "танцы" at bounding box center [1247, 576] width 257 height 75
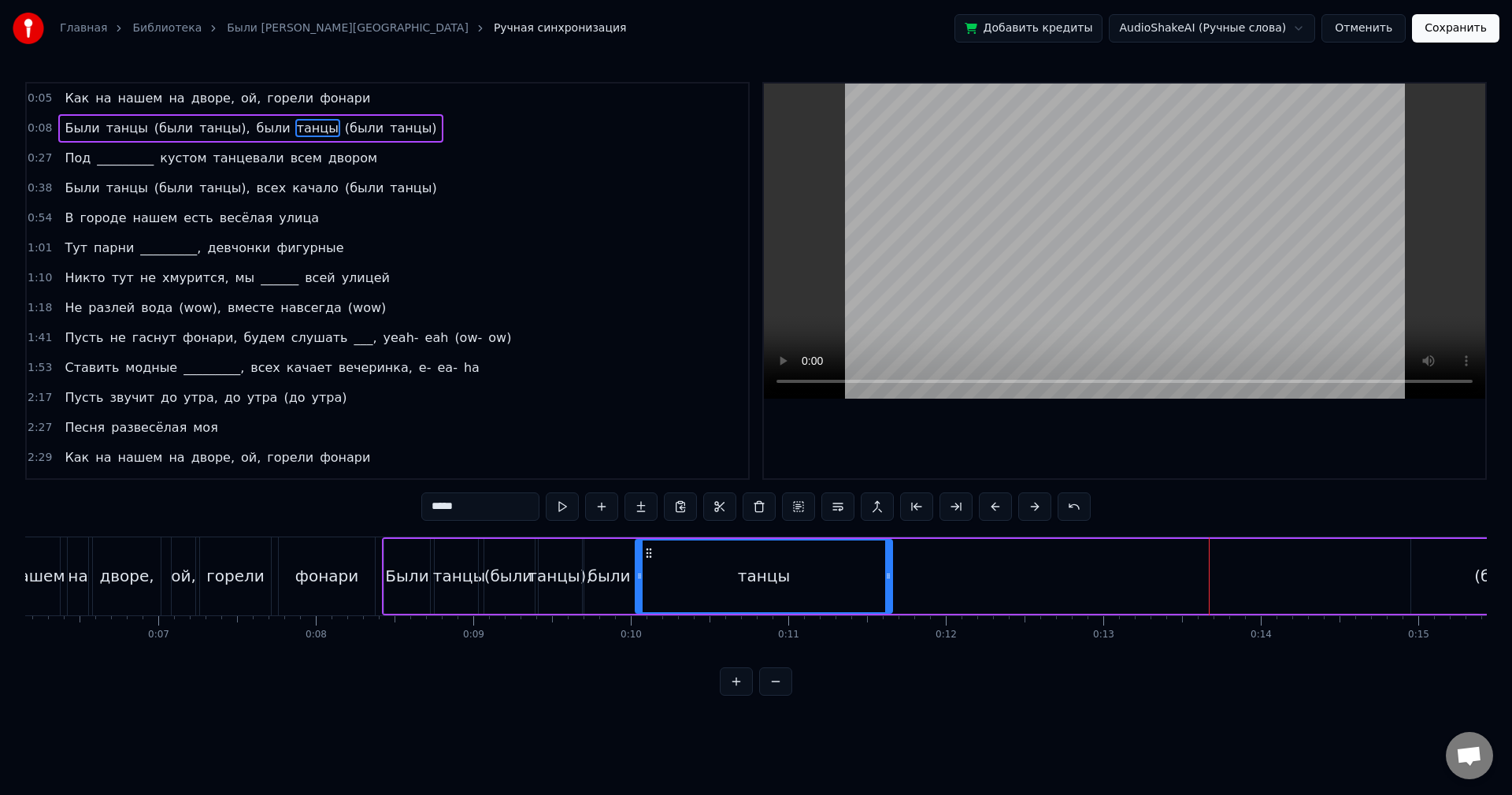
drag, startPoint x: 1126, startPoint y: 552, endPoint x: 645, endPoint y: 566, distance: 481.2
click at [645, 566] on div "танцы" at bounding box center [764, 576] width 255 height 72
drag, startPoint x: 888, startPoint y: 567, endPoint x: 687, endPoint y: 558, distance: 201.2
click at [687, 558] on div at bounding box center [688, 576] width 6 height 72
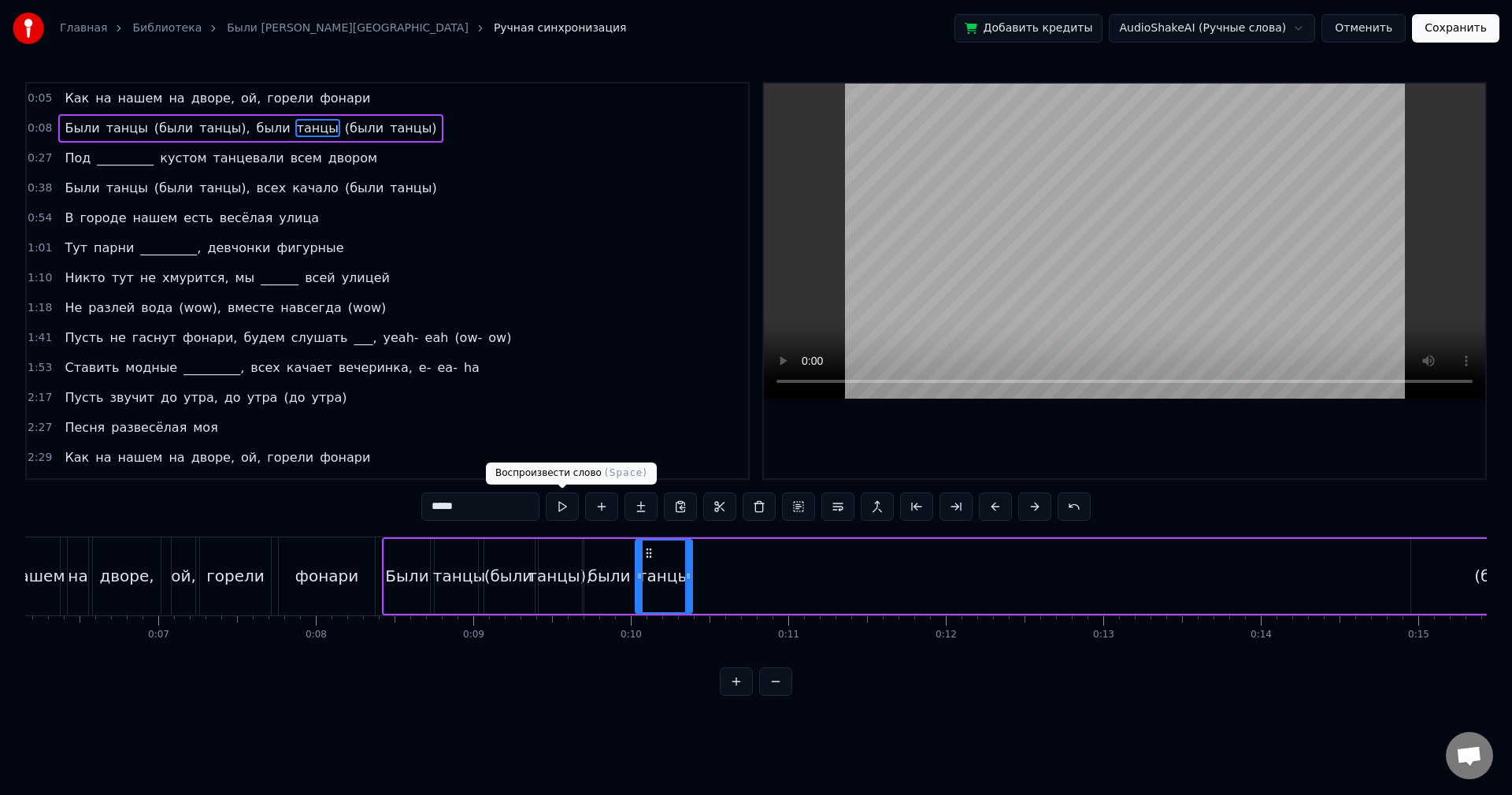
click at [568, 509] on button at bounding box center [562, 506] width 33 height 28
click at [1444, 569] on div "(были" at bounding box center [1499, 576] width 175 height 75
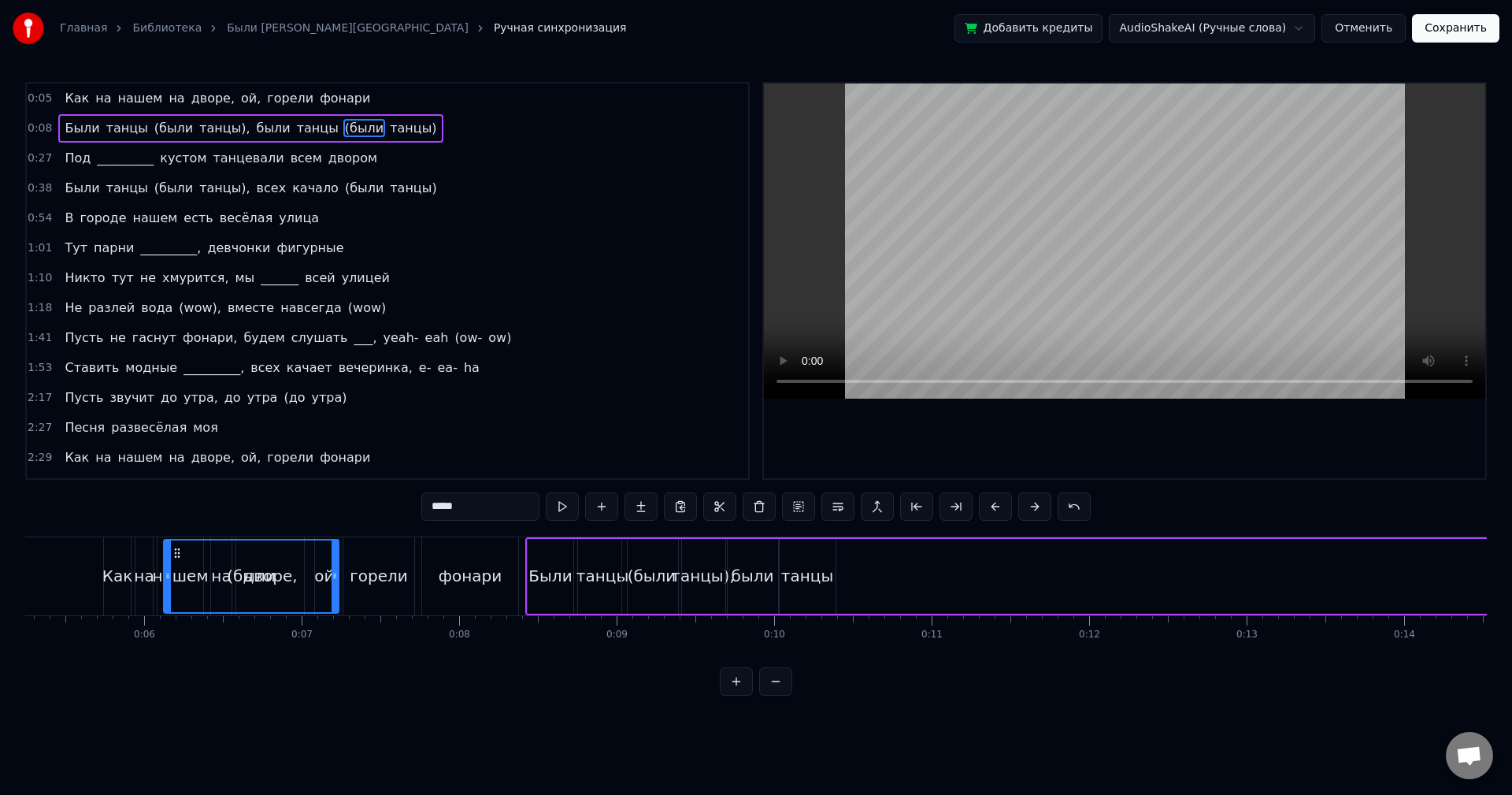
scroll to position [0, 822]
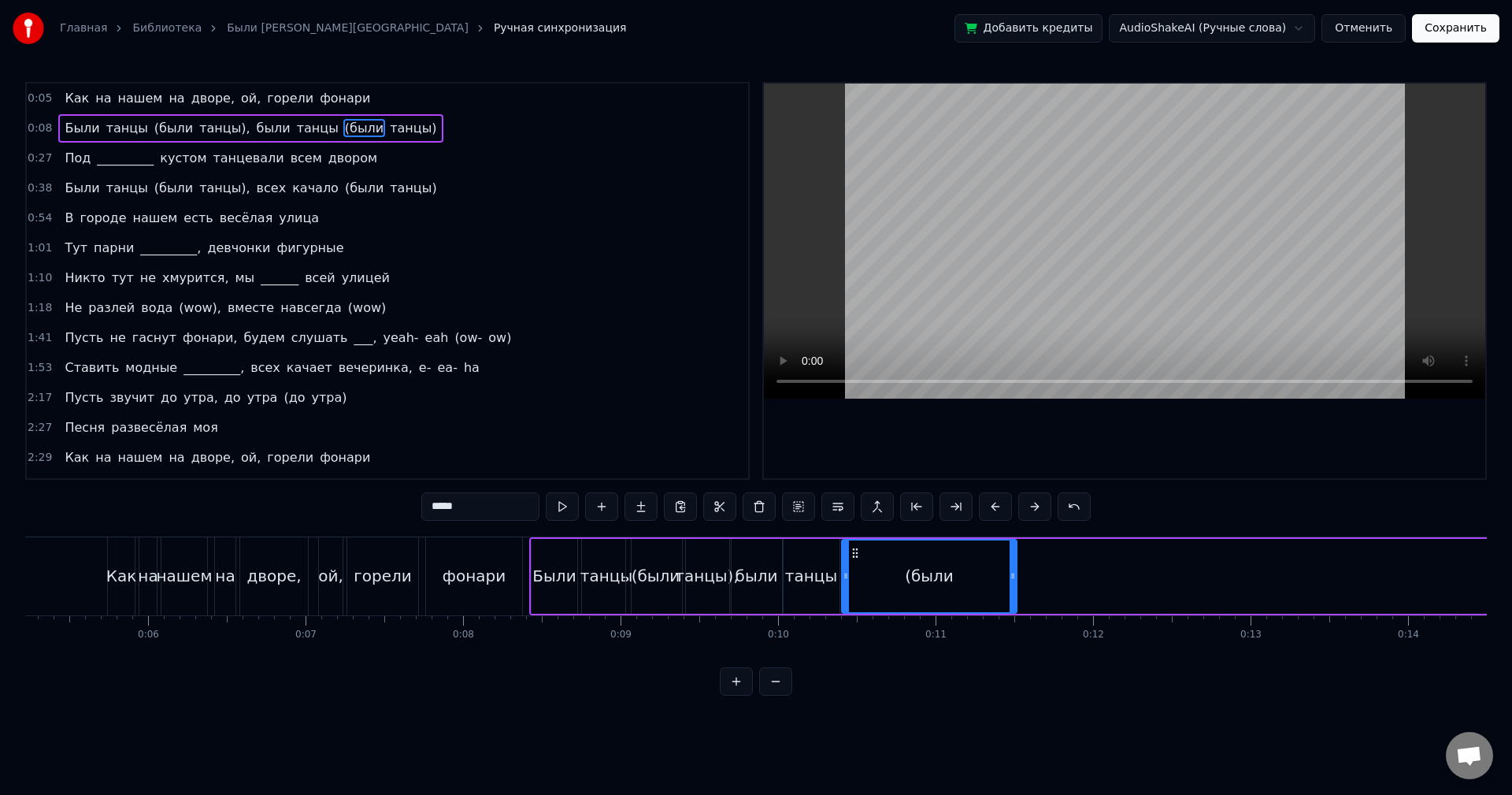
drag, startPoint x: 81, startPoint y: 551, endPoint x: 850, endPoint y: 610, distance: 771.3
click at [850, 610] on div "(были" at bounding box center [929, 576] width 173 height 72
drag, startPoint x: 1013, startPoint y: 585, endPoint x: 893, endPoint y: 598, distance: 120.7
click at [893, 598] on div at bounding box center [892, 576] width 6 height 72
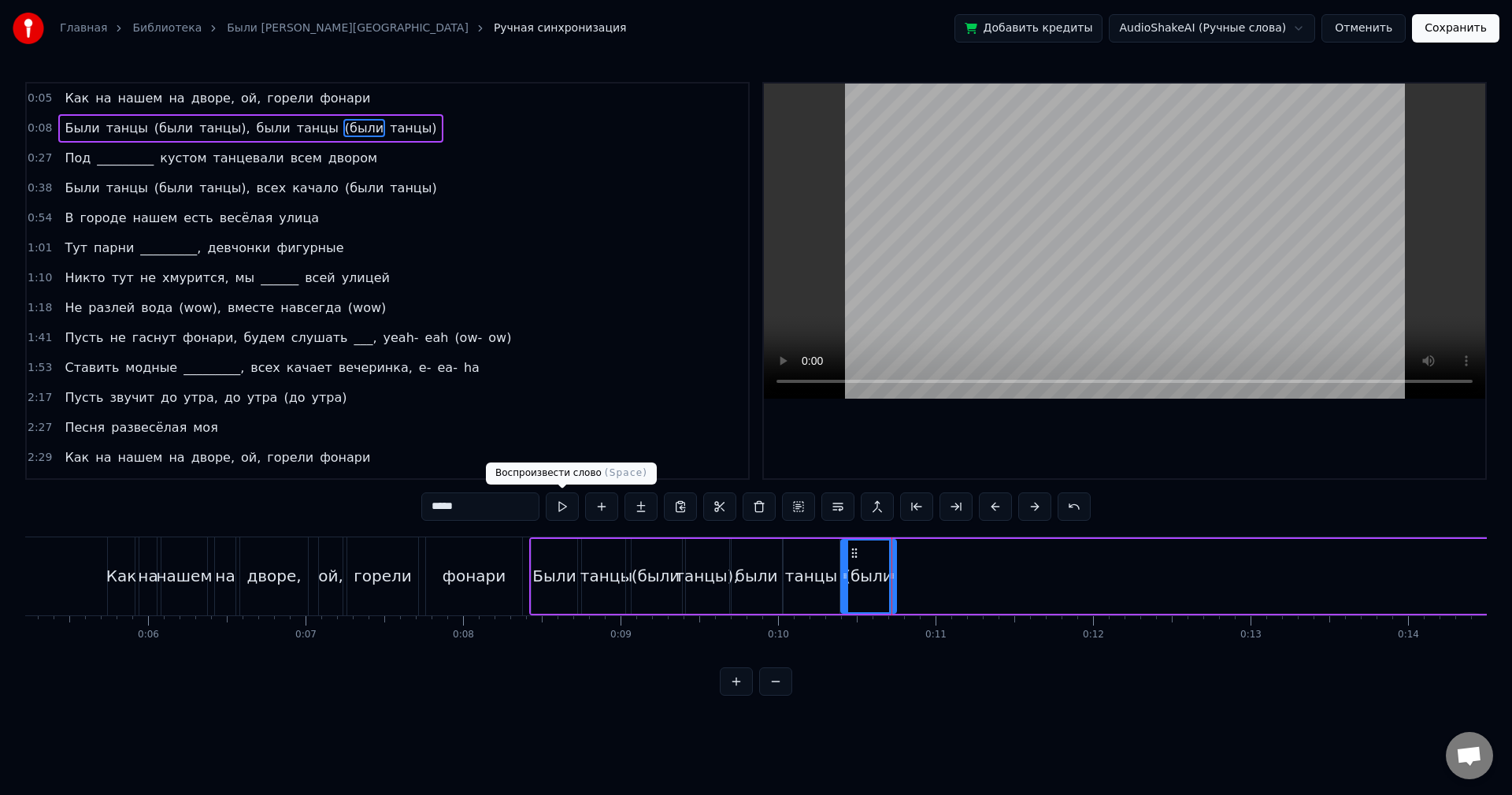
click at [568, 509] on button at bounding box center [562, 506] width 33 height 28
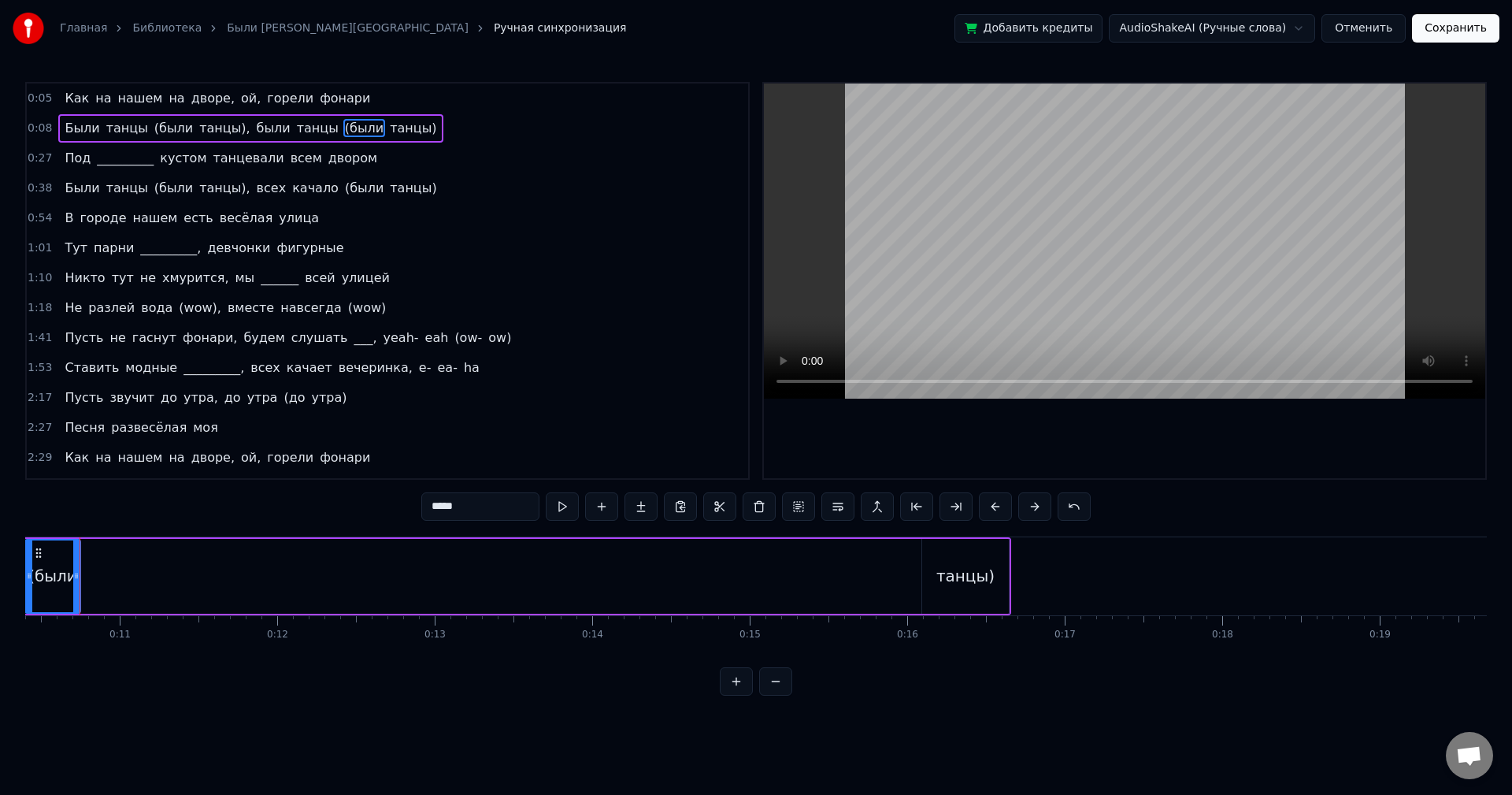
scroll to position [0, 1749]
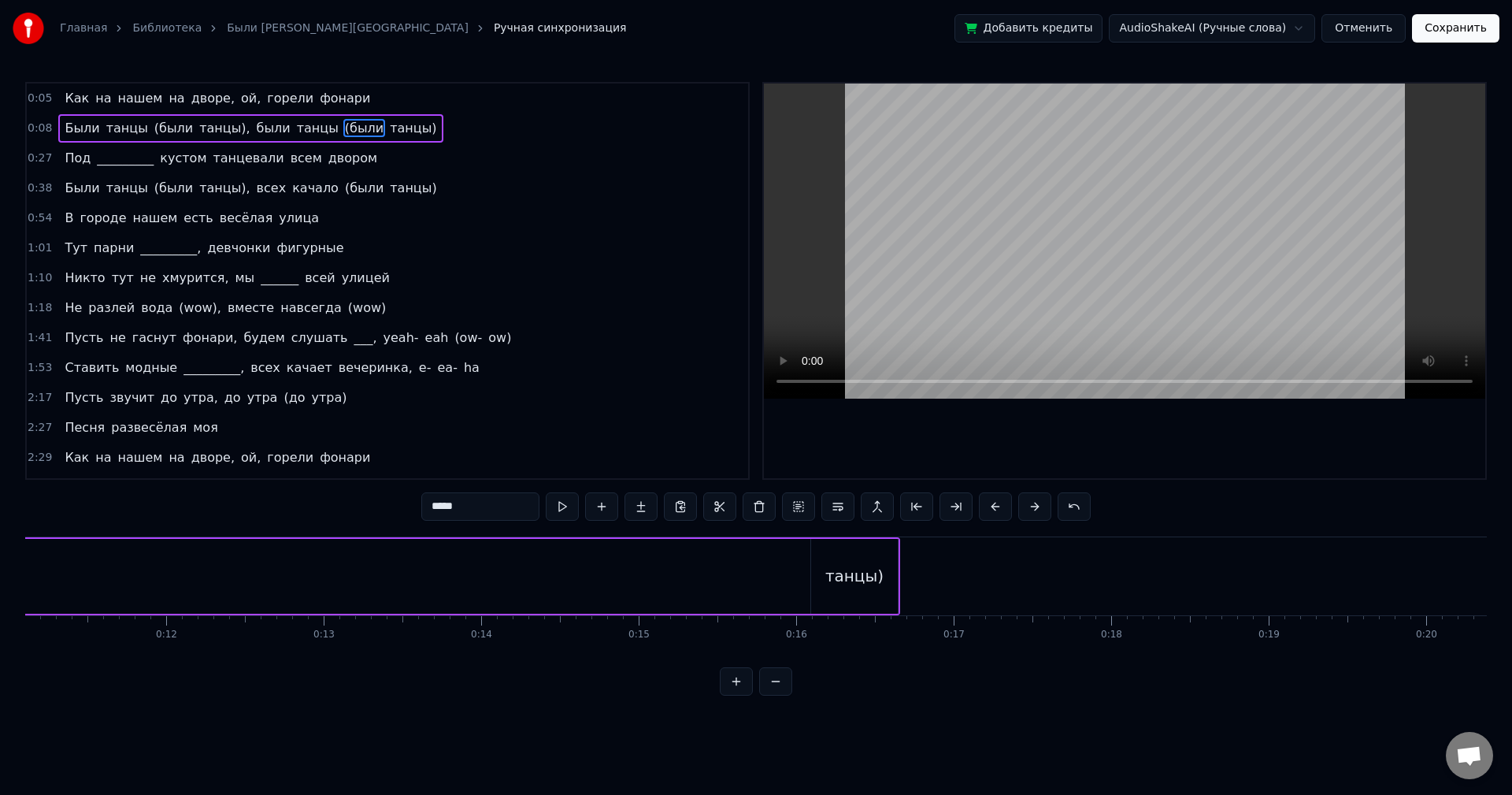
click at [876, 565] on div "танцы)" at bounding box center [855, 576] width 58 height 24
type input "******"
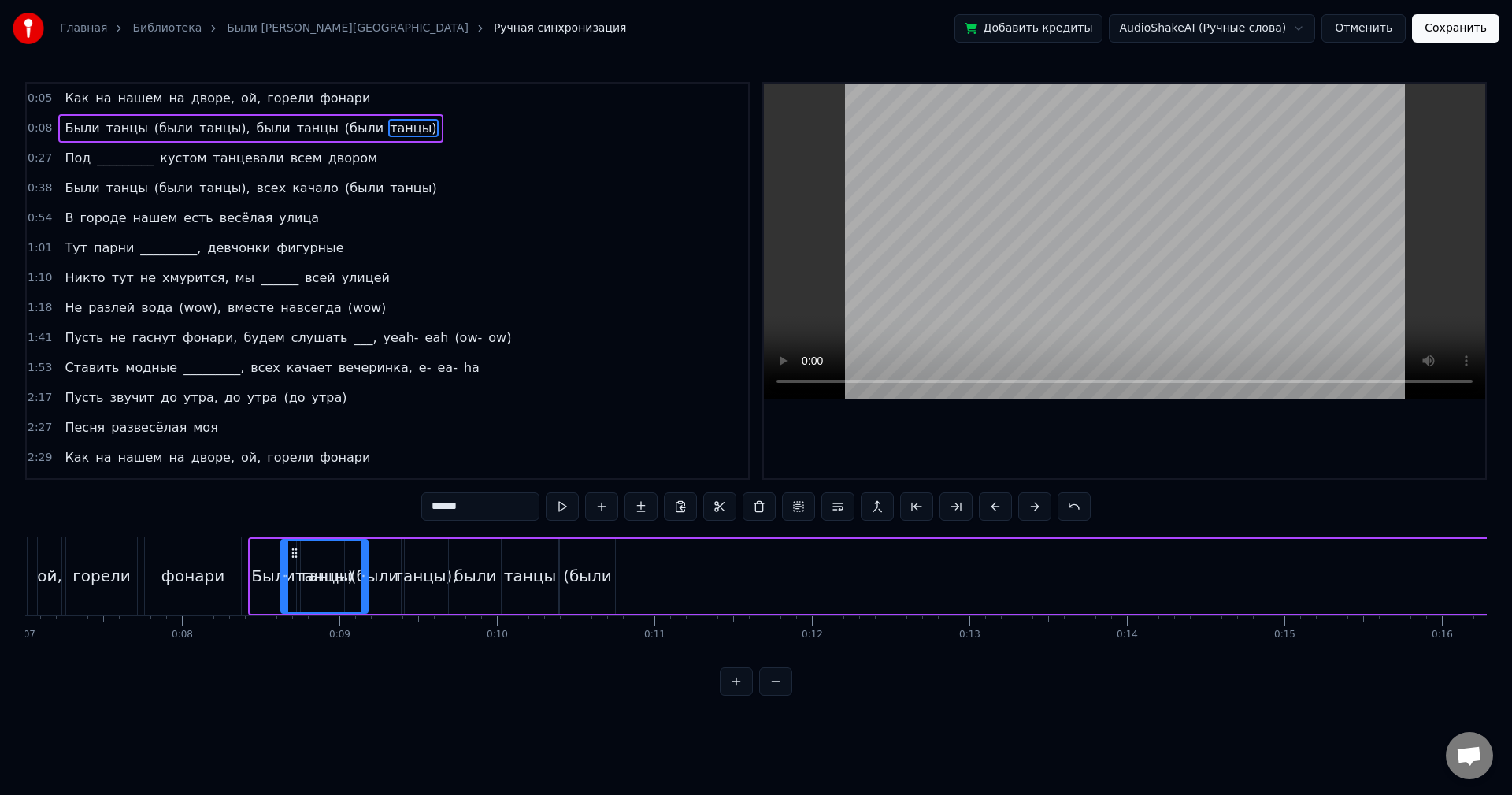
scroll to position [0, 1094]
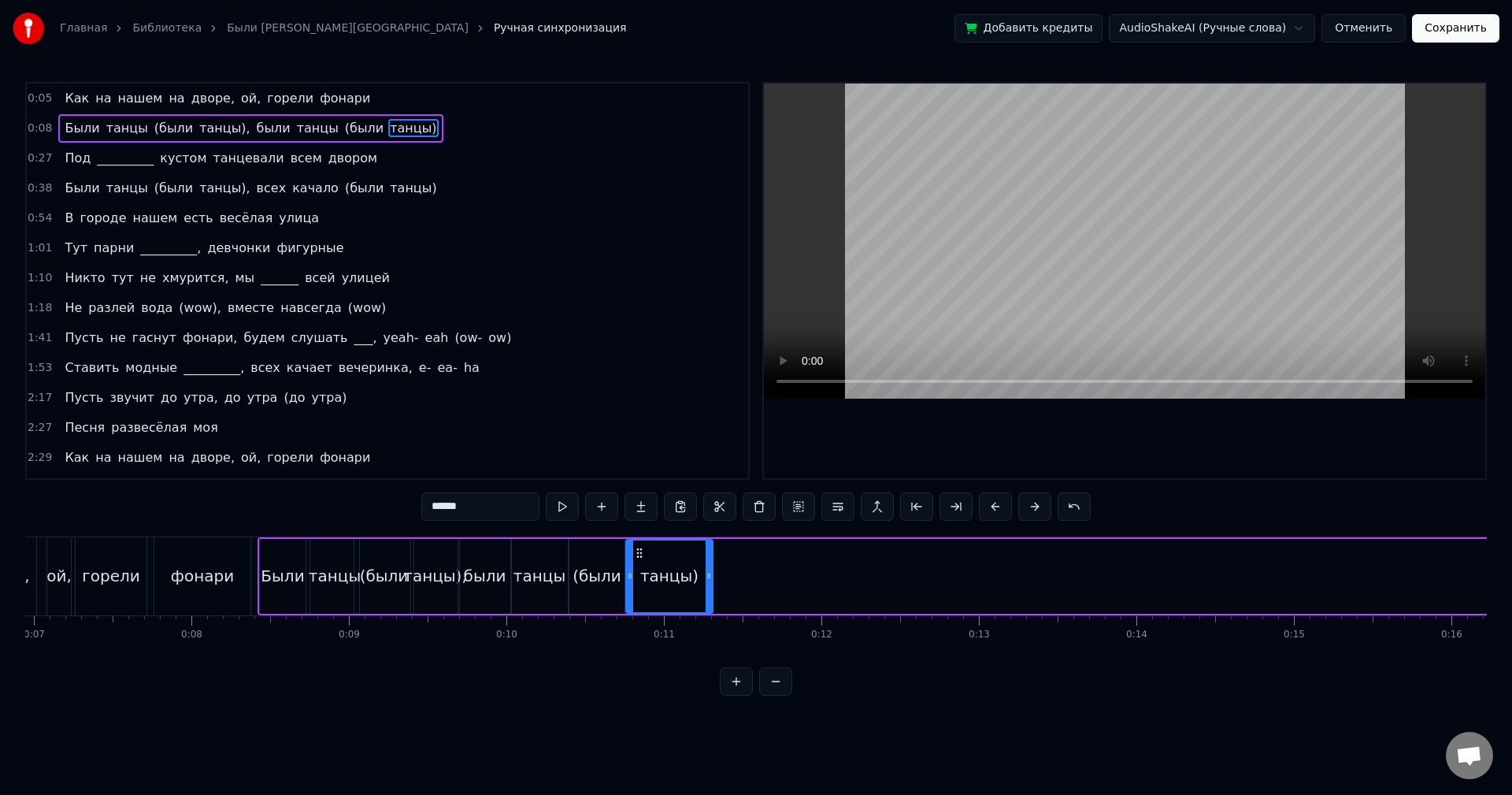
drag, startPoint x: 821, startPoint y: 551, endPoint x: 635, endPoint y: 576, distance: 187.7
click at [635, 576] on div "танцы)" at bounding box center [669, 576] width 85 height 72
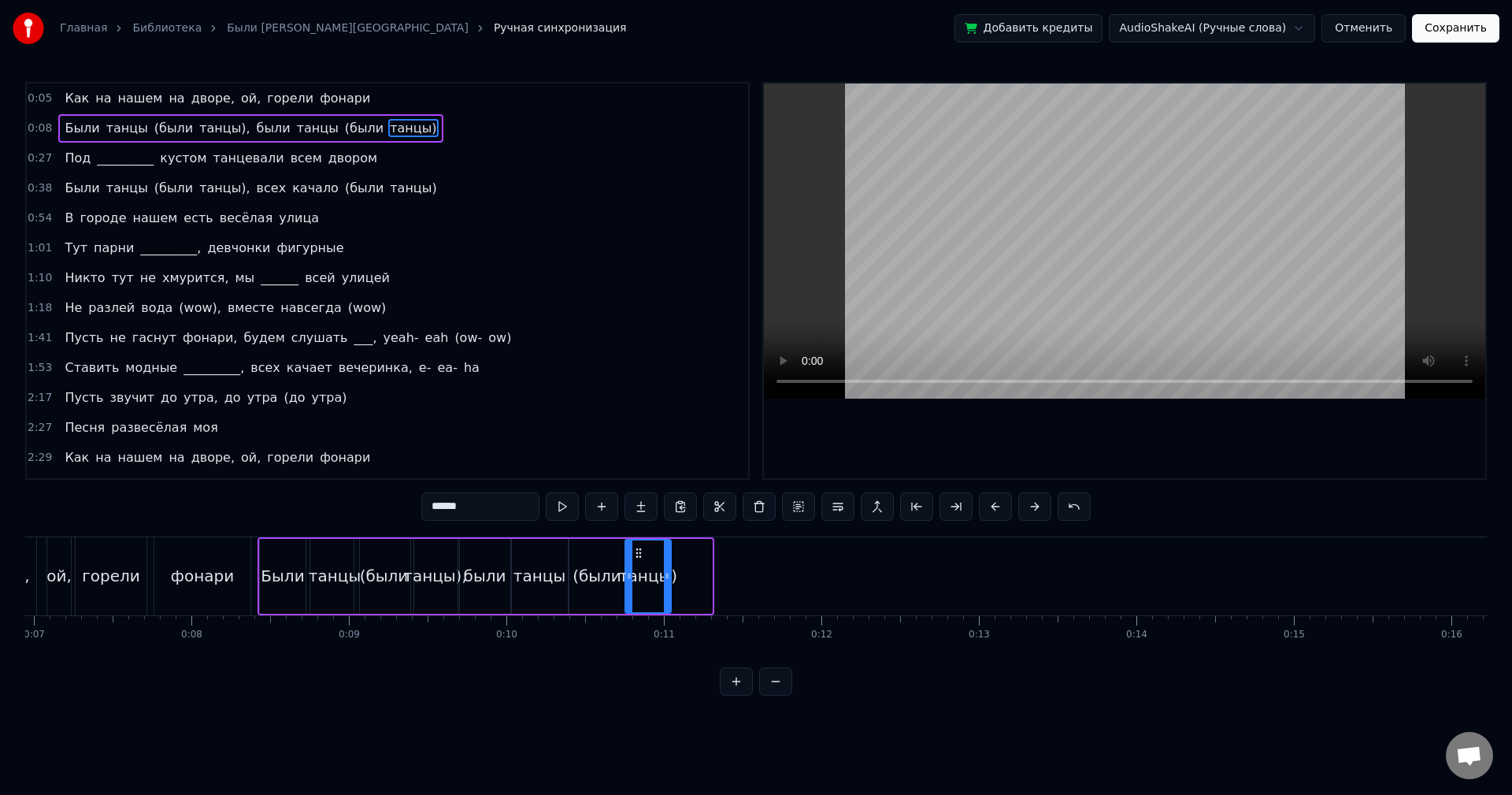
drag, startPoint x: 709, startPoint y: 568, endPoint x: 668, endPoint y: 573, distance: 41.3
click at [668, 573] on div at bounding box center [667, 576] width 6 height 72
click at [571, 512] on button at bounding box center [562, 506] width 33 height 28
click at [672, 551] on div at bounding box center [672, 576] width 6 height 72
click at [560, 510] on button at bounding box center [562, 506] width 33 height 28
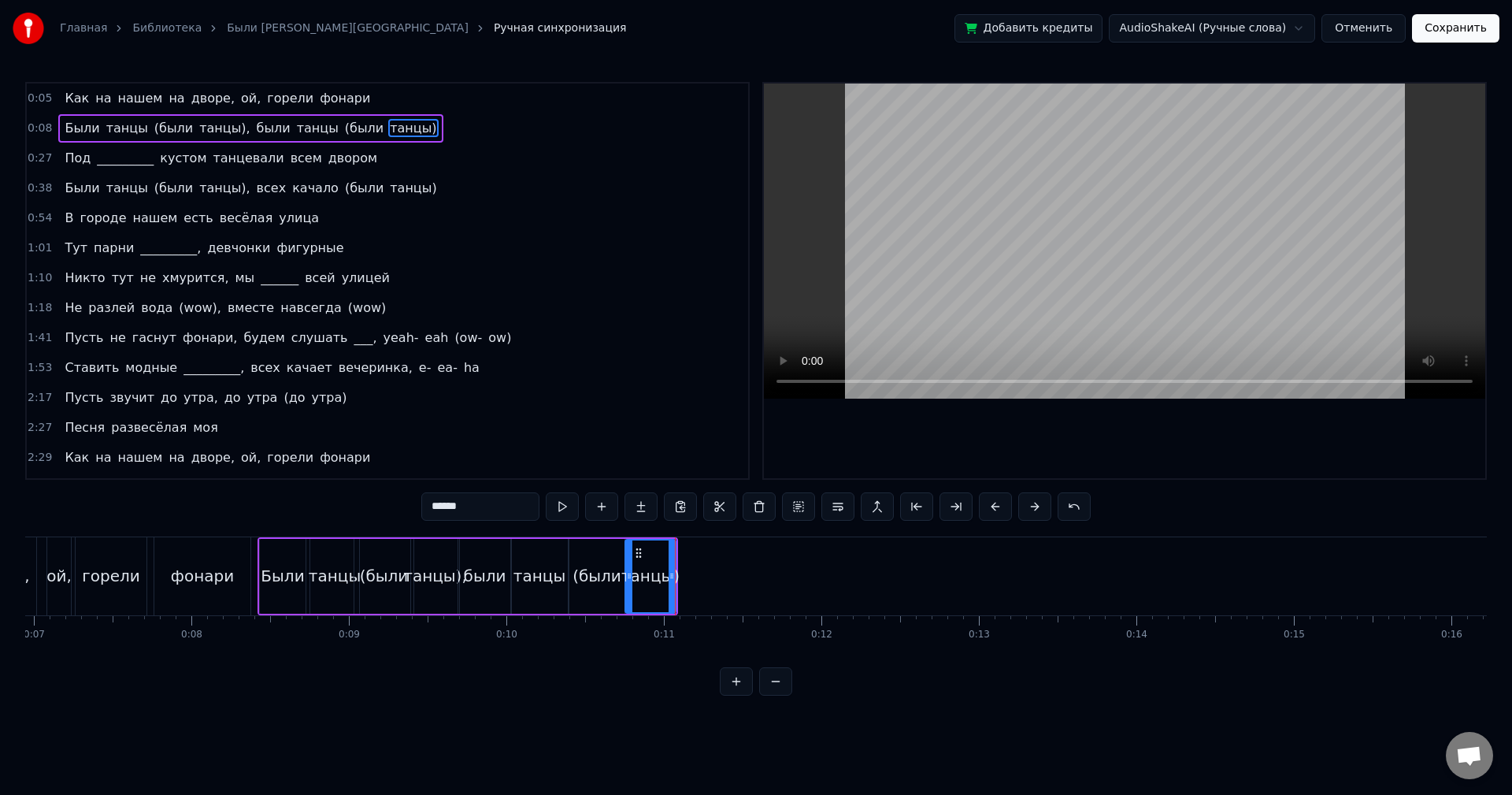
click at [356, 161] on div "0:27 Под _________ кустом танцевали всем двором" at bounding box center [387, 159] width 721 height 30
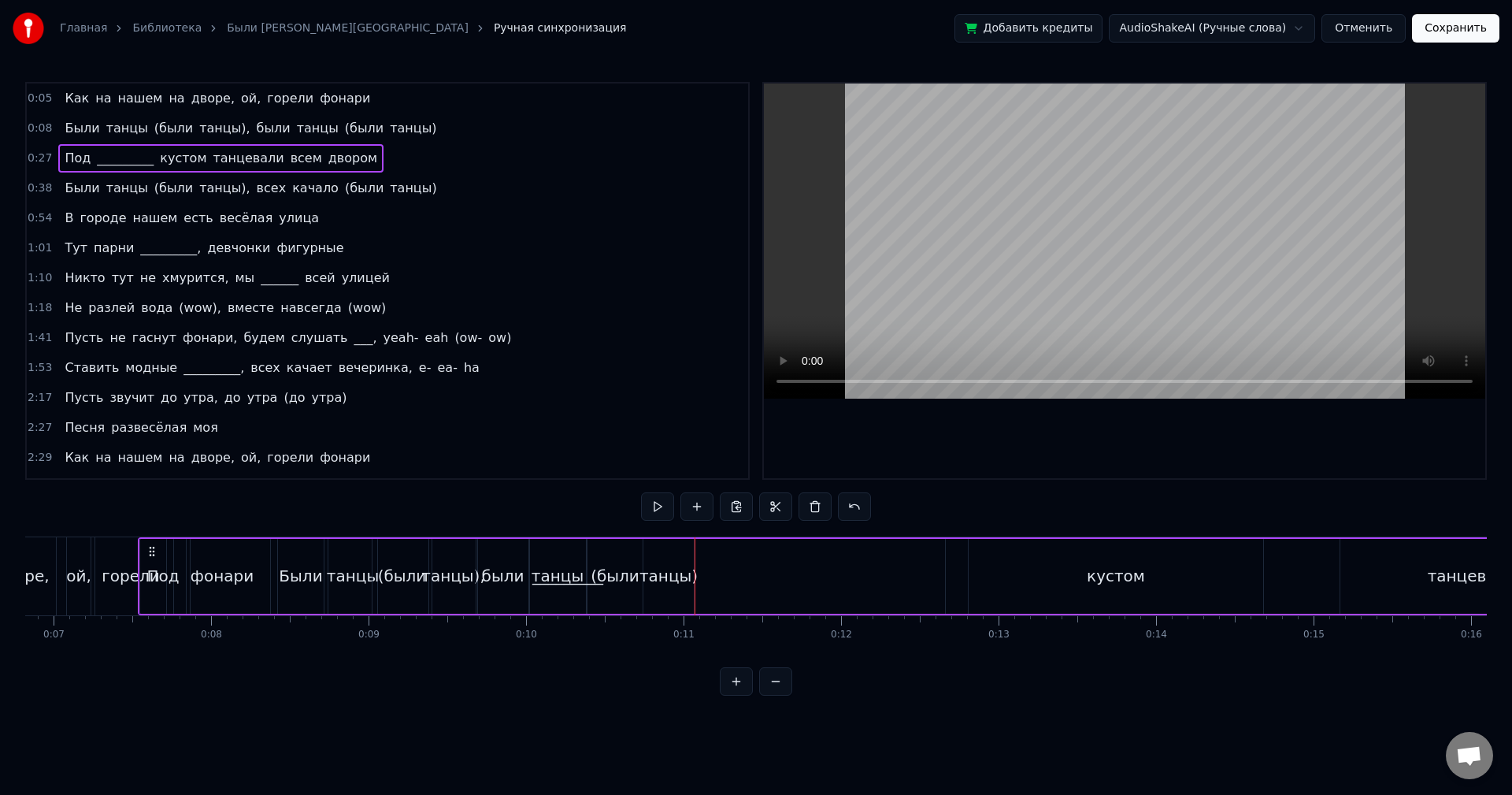
scroll to position [0, 1047]
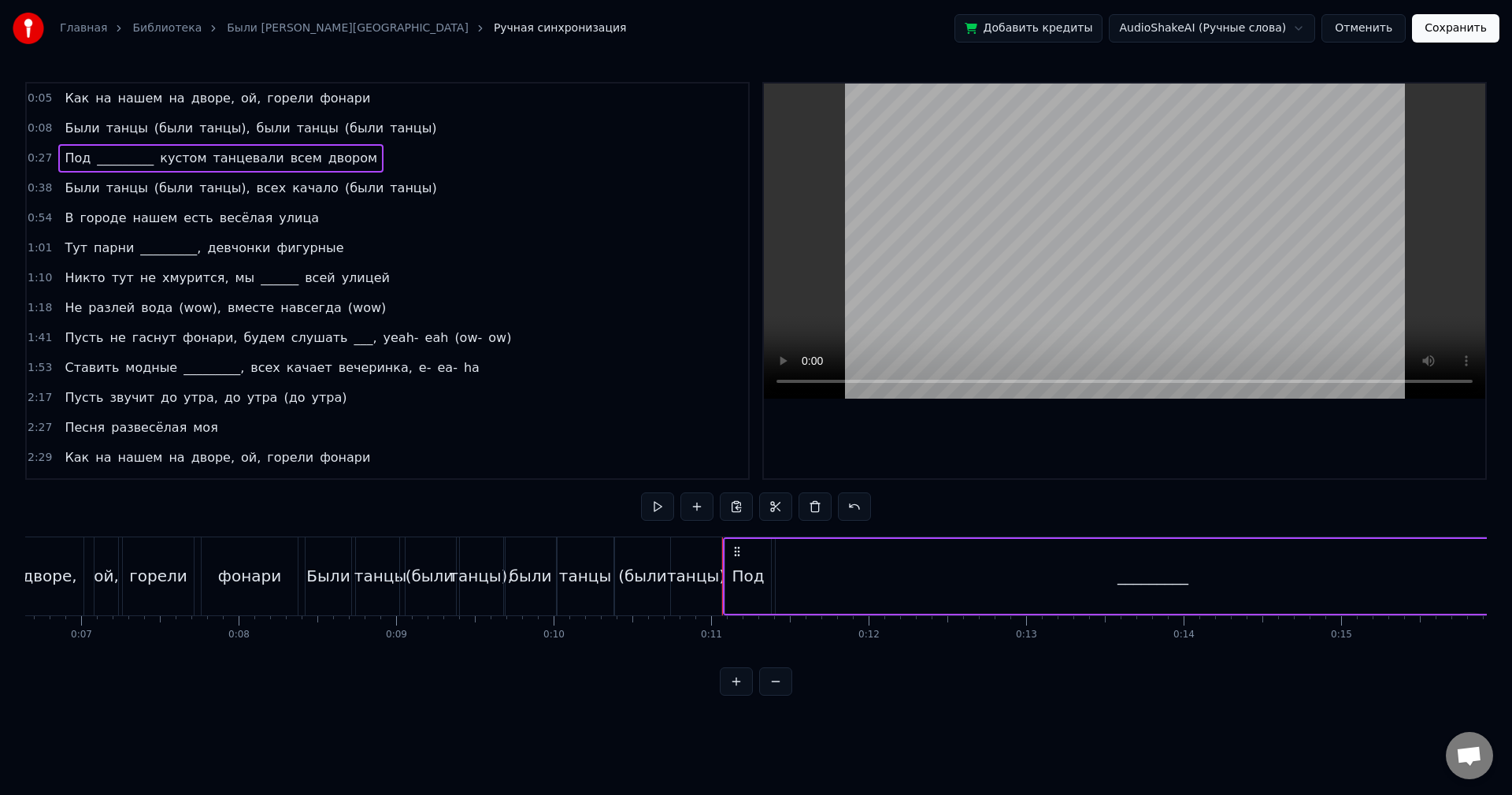
drag, startPoint x: 120, startPoint y: 550, endPoint x: 739, endPoint y: 567, distance: 619.2
click at [758, 562] on div "Под" at bounding box center [748, 576] width 46 height 75
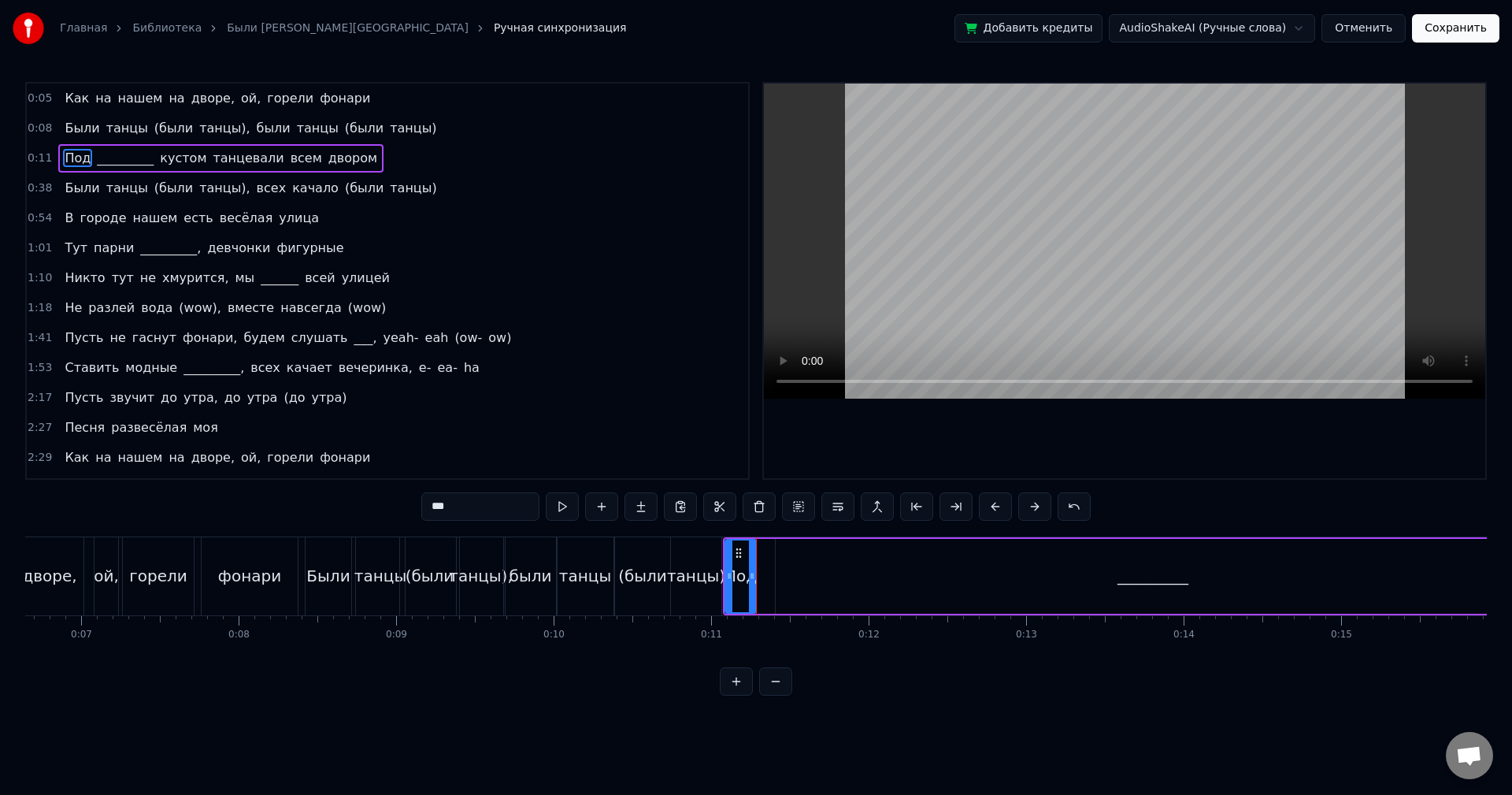
drag, startPoint x: 767, startPoint y: 564, endPoint x: 750, endPoint y: 565, distance: 17.0
click at [750, 565] on div at bounding box center [752, 576] width 6 height 72
click at [563, 511] on button at bounding box center [562, 506] width 33 height 28
click at [756, 559] on div at bounding box center [753, 576] width 6 height 72
click at [572, 506] on button at bounding box center [562, 506] width 33 height 28
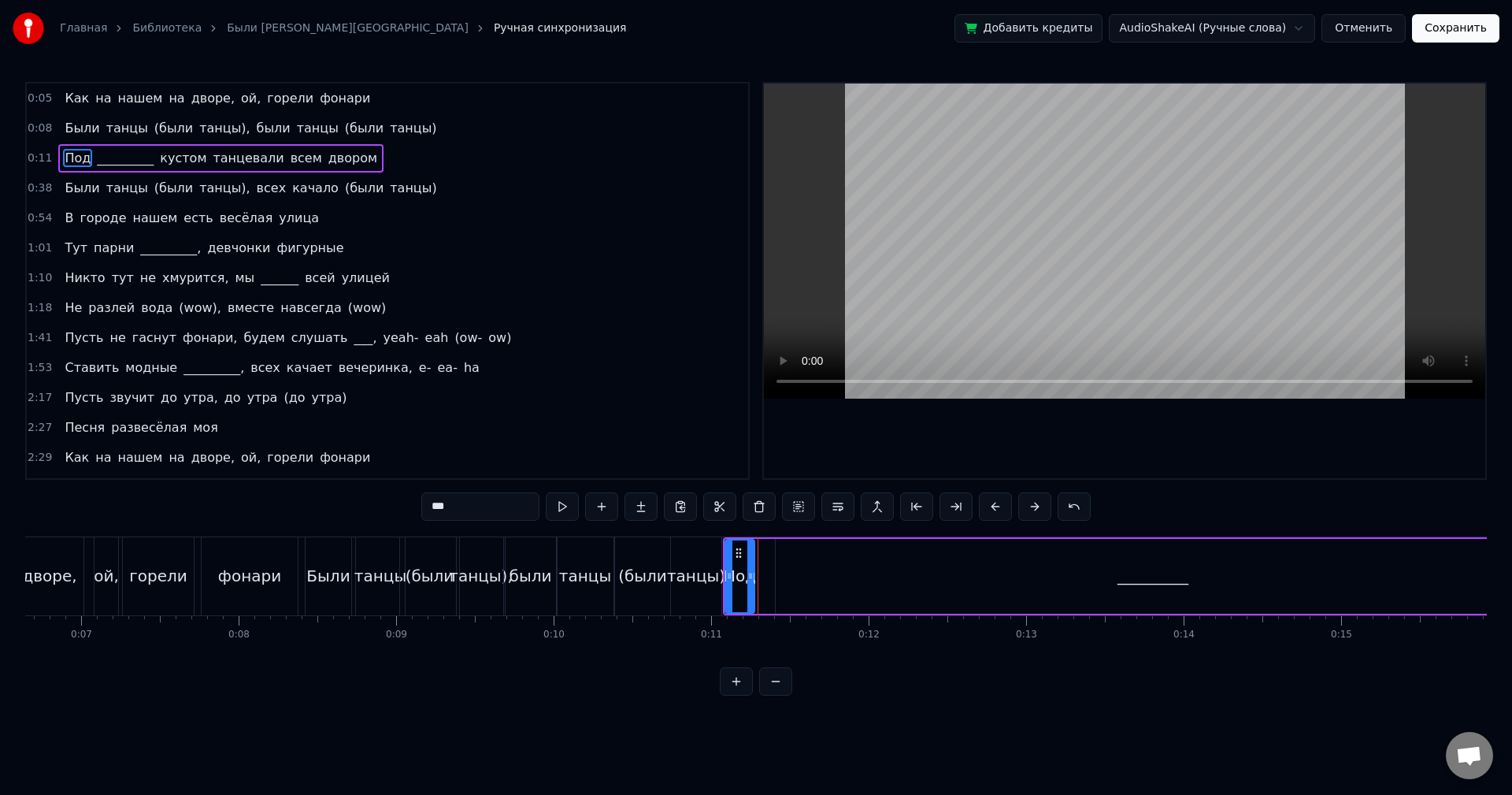
click at [747, 559] on div at bounding box center [750, 576] width 6 height 72
click at [837, 574] on div "_________" at bounding box center [1153, 576] width 754 height 75
type input "*********"
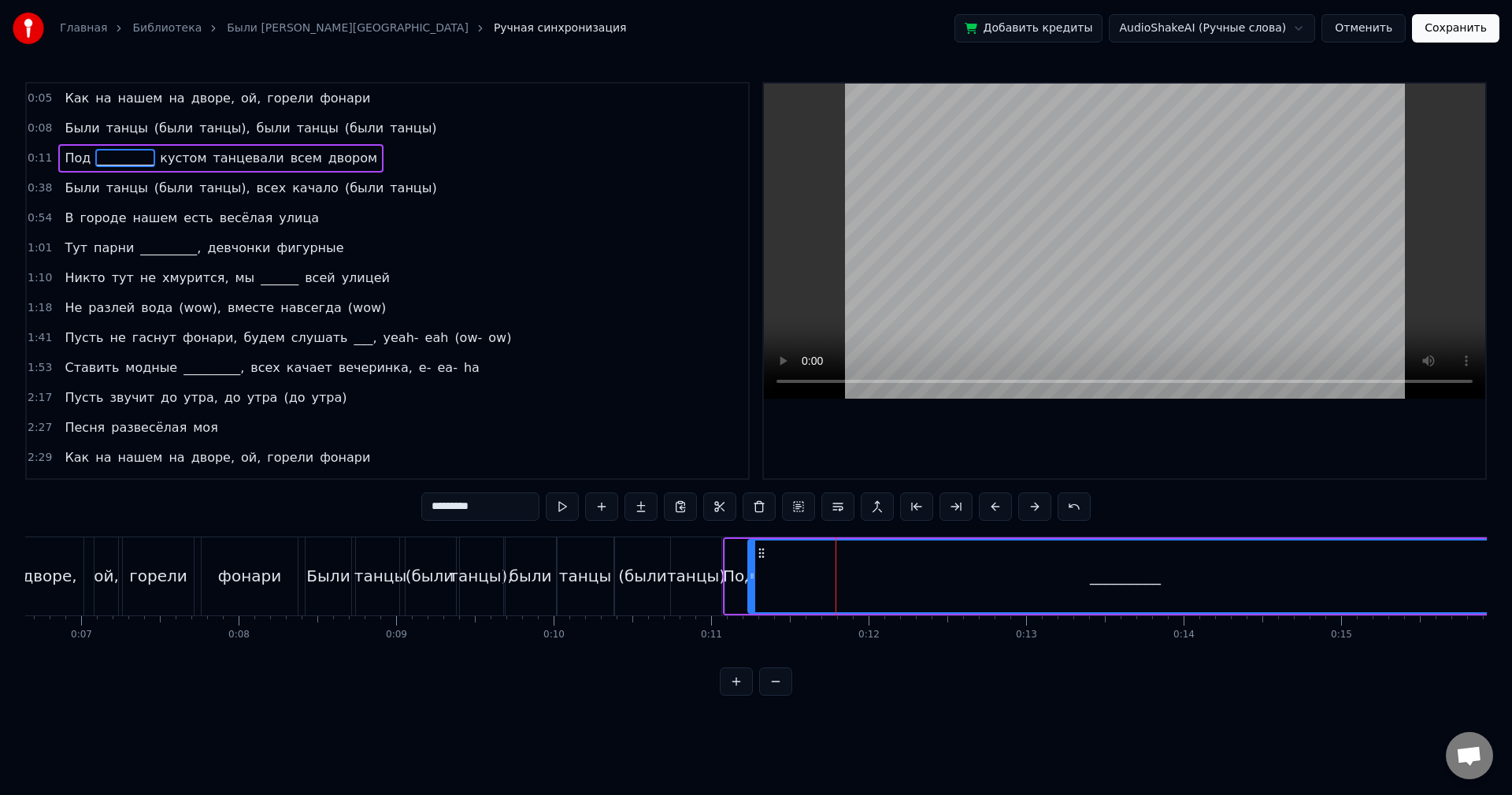
drag, startPoint x: 788, startPoint y: 549, endPoint x: 760, endPoint y: 545, distance: 28.3
click at [760, 545] on div "_________" at bounding box center [1125, 576] width 753 height 72
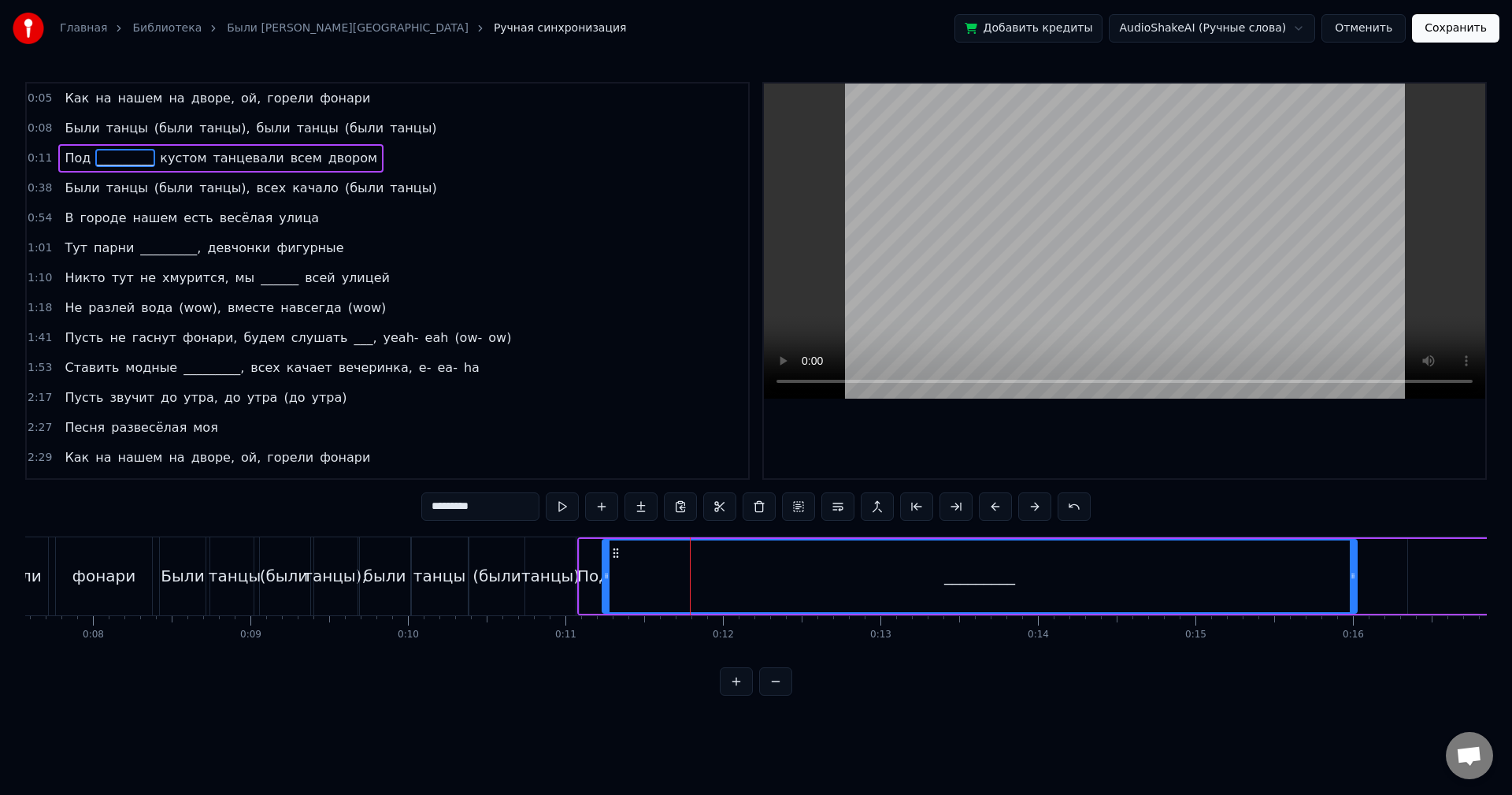
scroll to position [0, 1241]
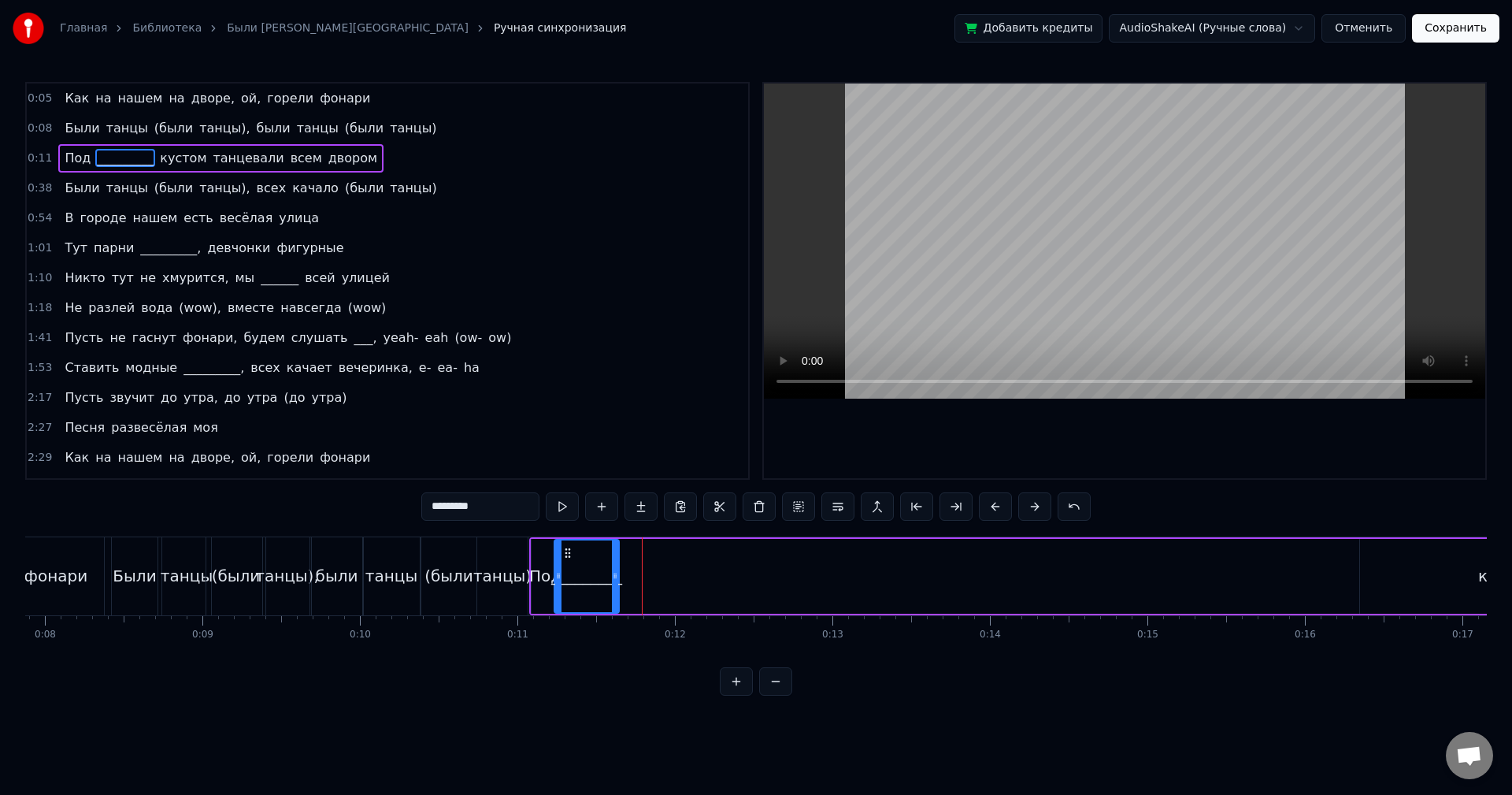
drag, startPoint x: 1305, startPoint y: 573, endPoint x: 615, endPoint y: 610, distance: 691.0
click at [615, 610] on div at bounding box center [615, 576] width 6 height 72
click at [568, 509] on button at bounding box center [562, 506] width 33 height 28
click at [624, 556] on div at bounding box center [623, 576] width 6 height 72
click at [568, 506] on button at bounding box center [562, 506] width 33 height 28
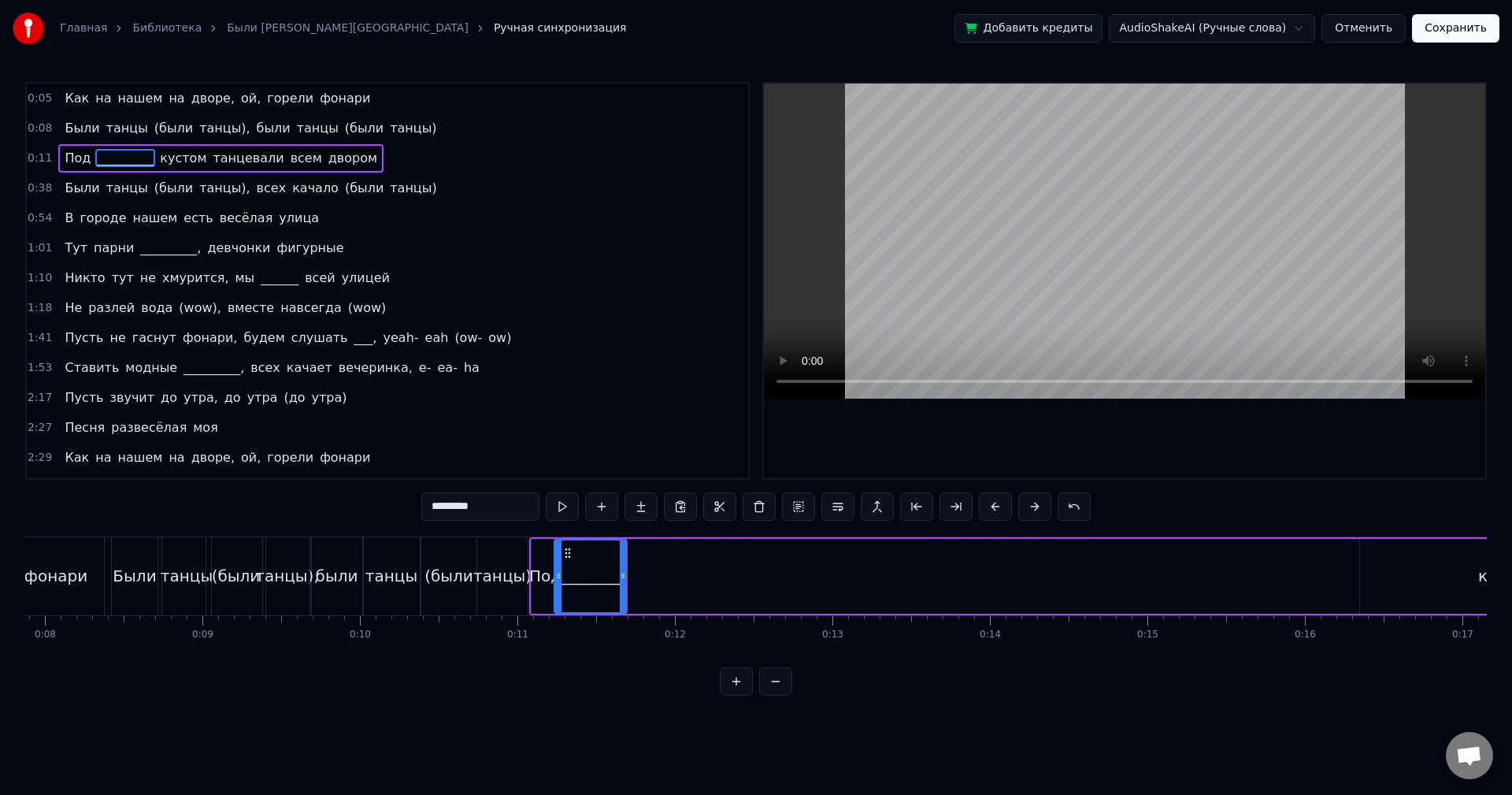
click at [626, 551] on div at bounding box center [626, 576] width 1 height 78
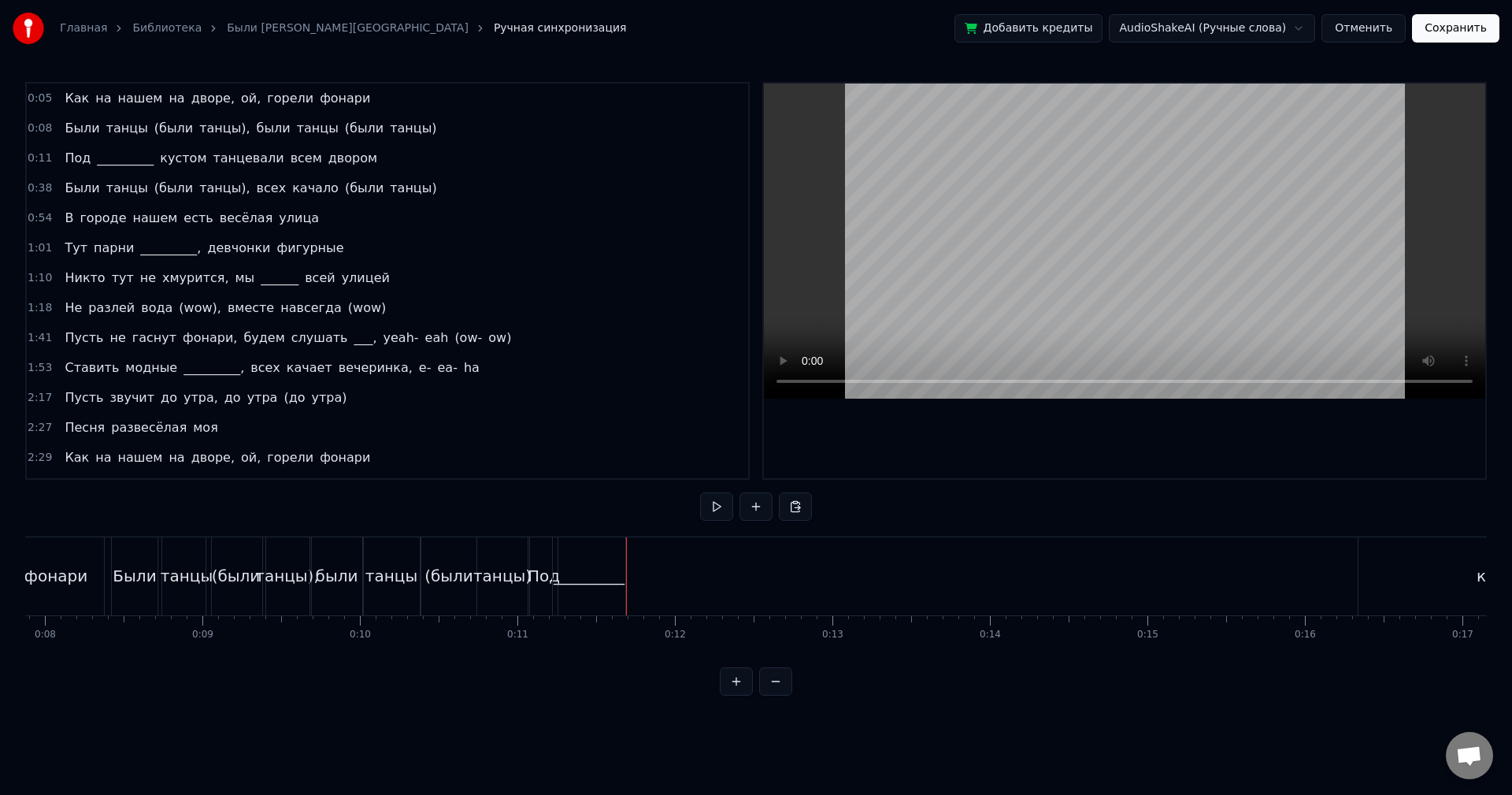
click at [610, 555] on div "_________" at bounding box center [589, 576] width 73 height 78
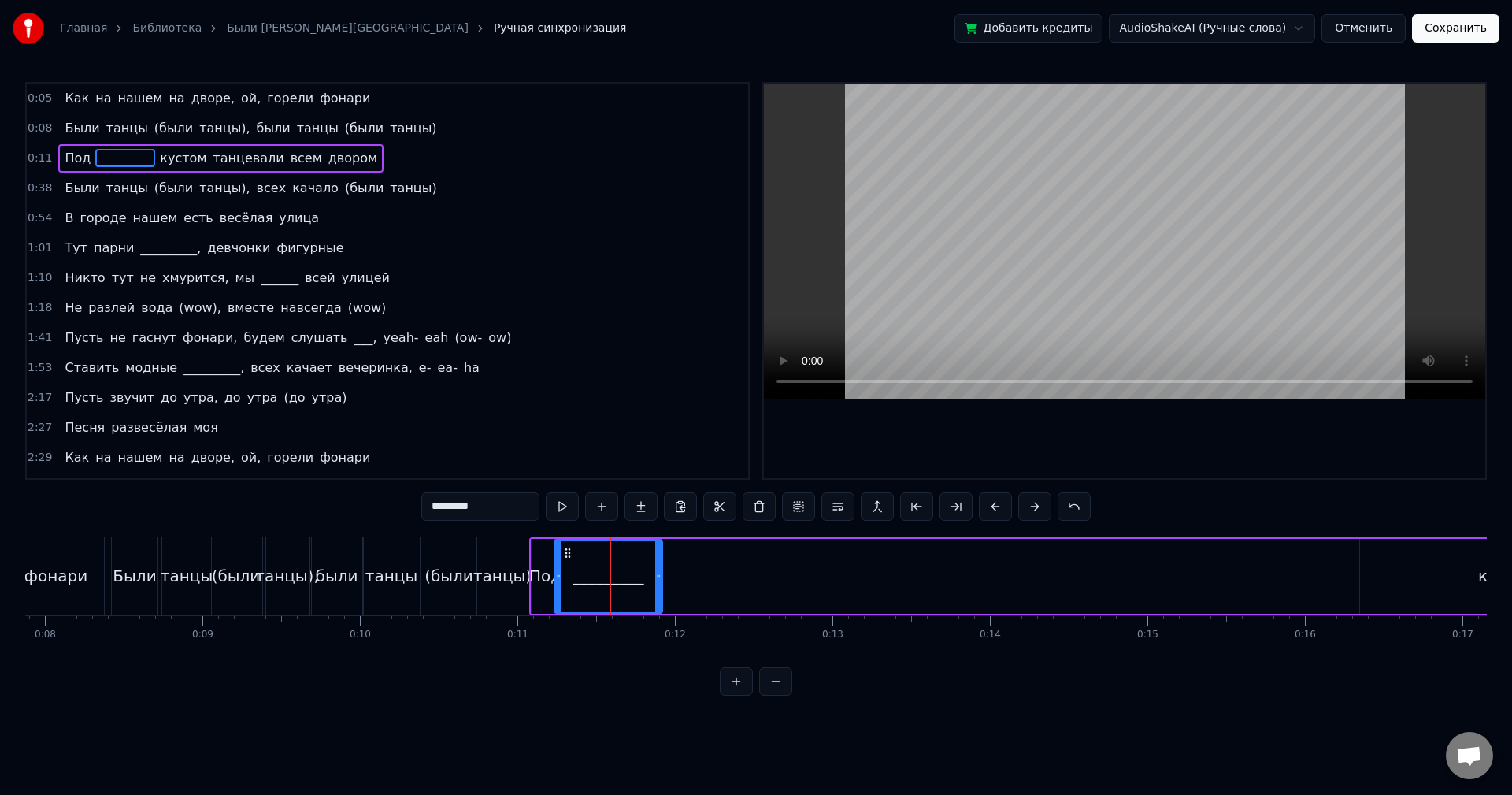
drag, startPoint x: 623, startPoint y: 556, endPoint x: 658, endPoint y: 559, distance: 35.1
click at [658, 559] on div at bounding box center [658, 576] width 6 height 72
click at [568, 514] on button at bounding box center [562, 506] width 33 height 28
click at [652, 562] on div at bounding box center [655, 576] width 6 height 72
click at [1380, 551] on div "кустом" at bounding box center [1507, 576] width 295 height 75
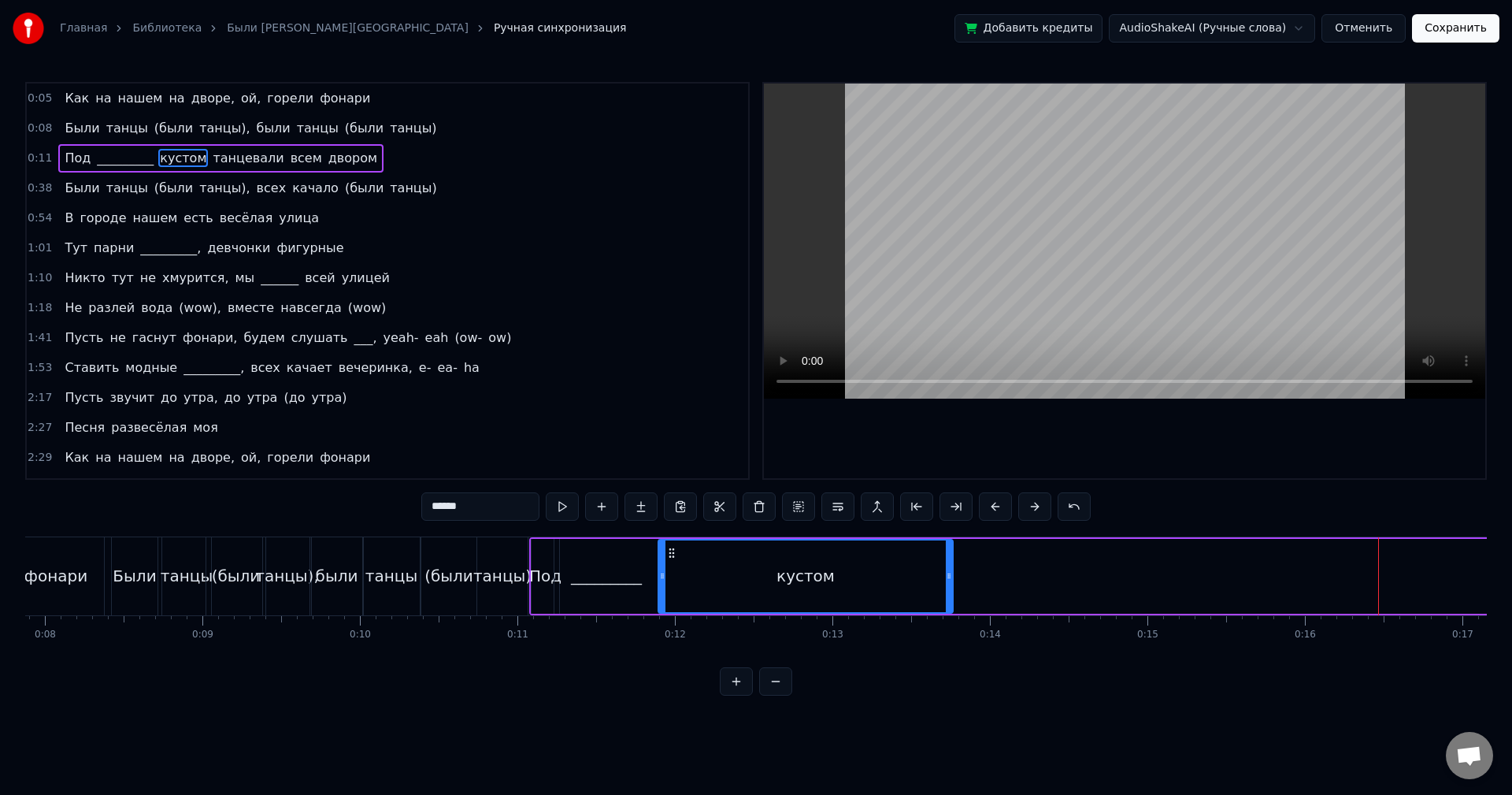
drag, startPoint x: 1369, startPoint y: 552, endPoint x: 668, endPoint y: 603, distance: 702.9
click at [668, 603] on div "кустом" at bounding box center [806, 576] width 293 height 72
drag, startPoint x: 949, startPoint y: 570, endPoint x: 741, endPoint y: 565, distance: 208.1
click at [741, 565] on div at bounding box center [739, 576] width 6 height 72
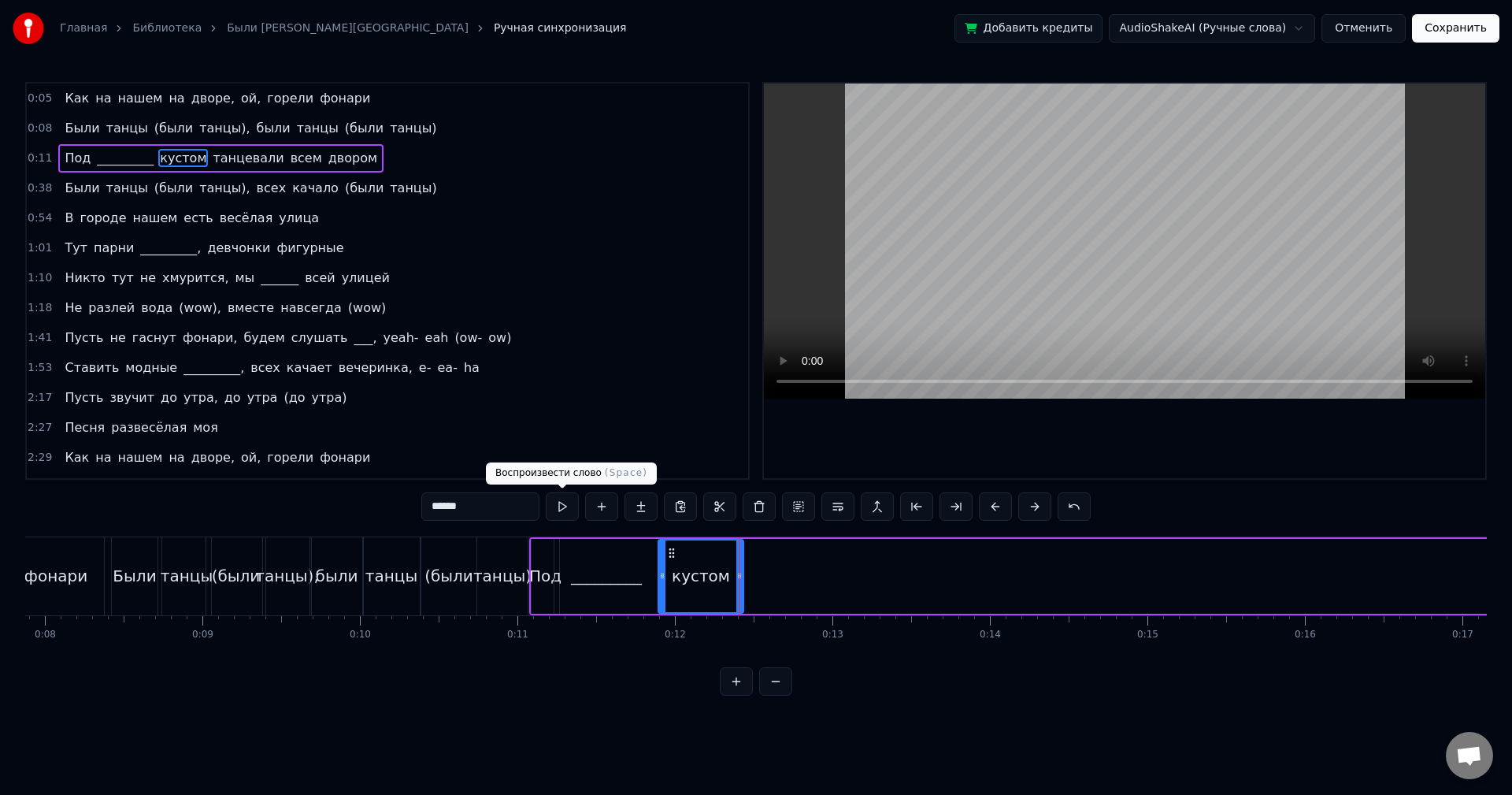
click at [561, 508] on button at bounding box center [562, 506] width 33 height 28
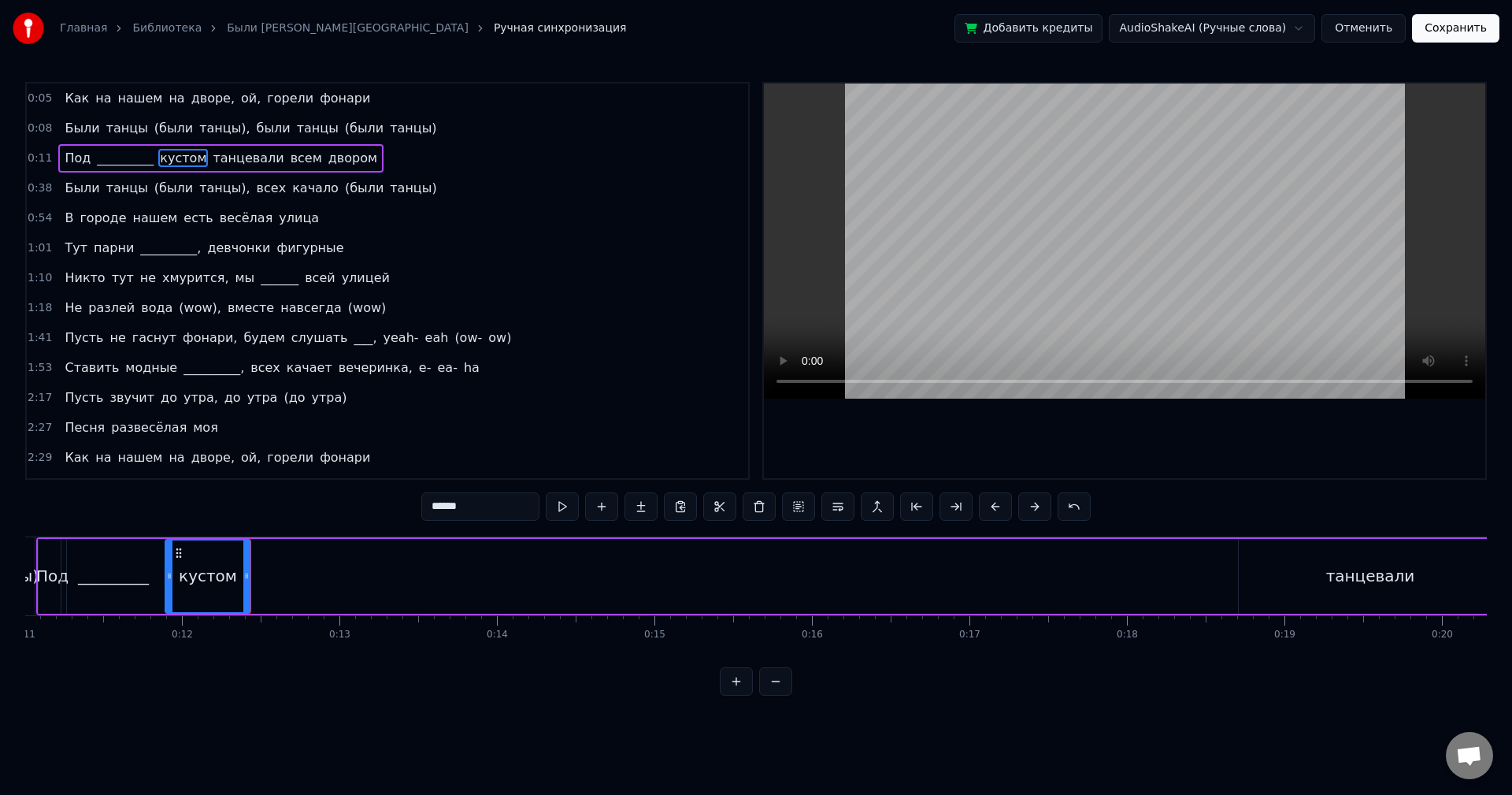
scroll to position [0, 1766]
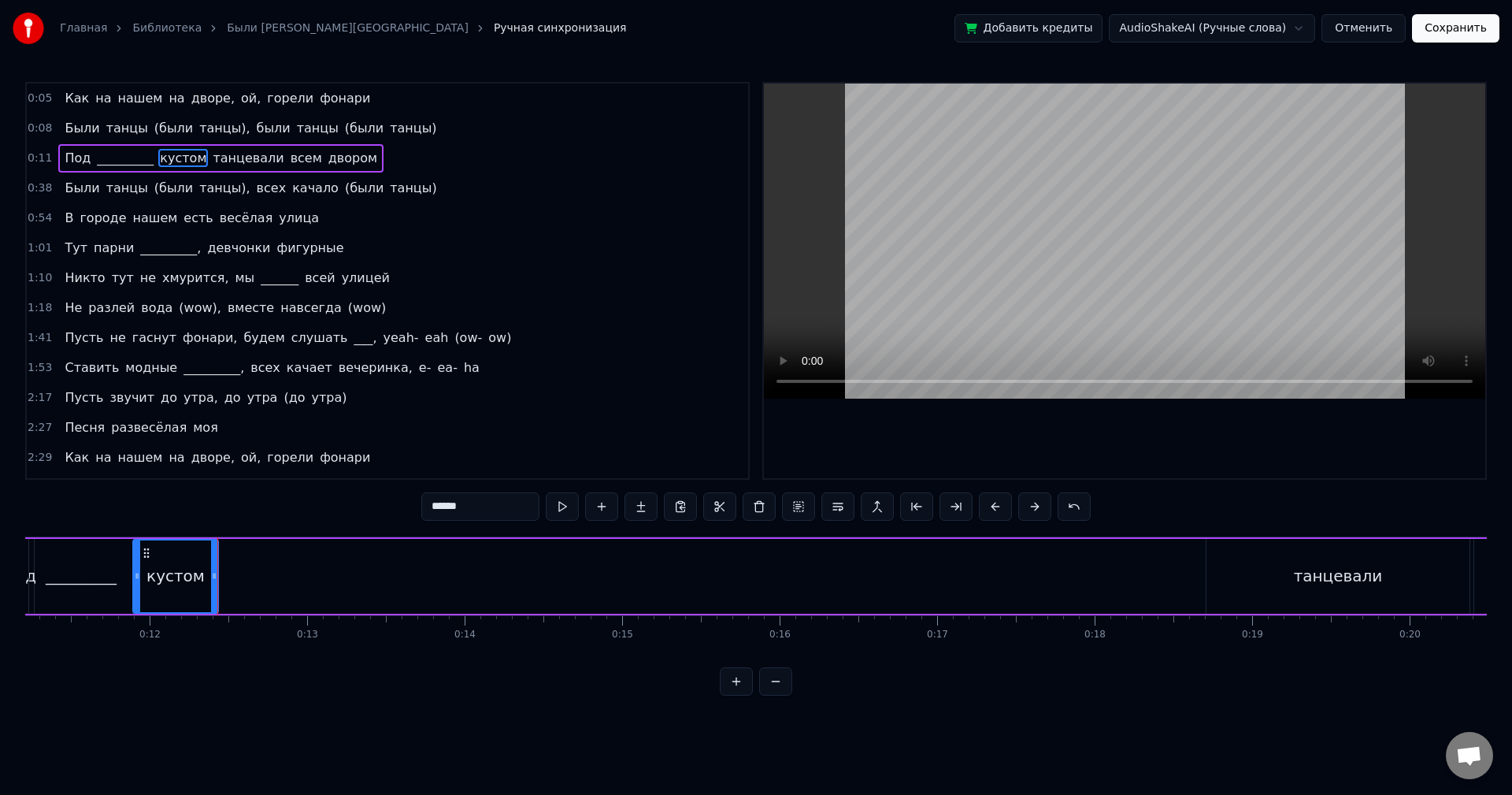
click at [1220, 555] on div "танцевали" at bounding box center [1339, 576] width 263 height 75
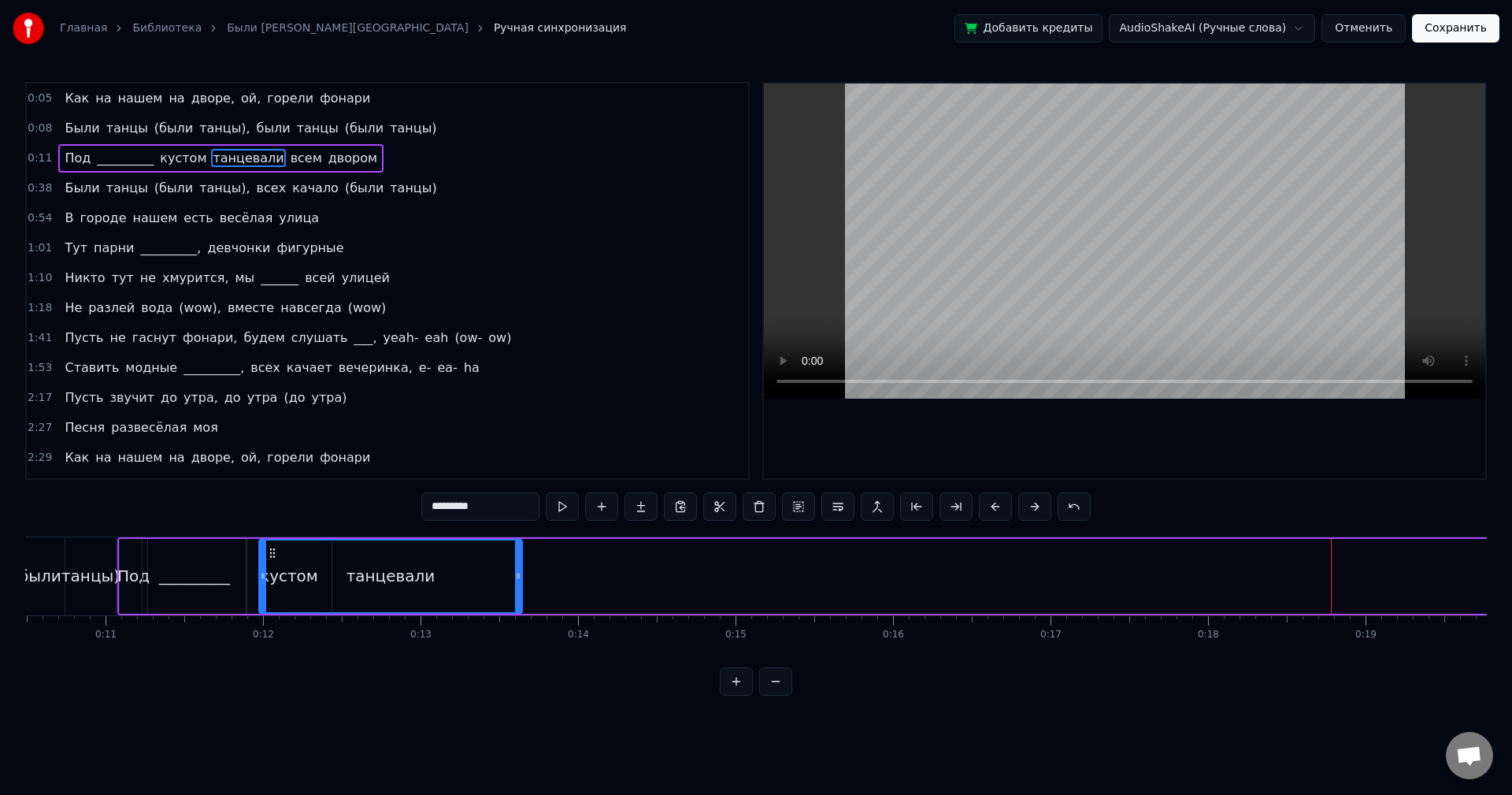
scroll to position [0, 1644]
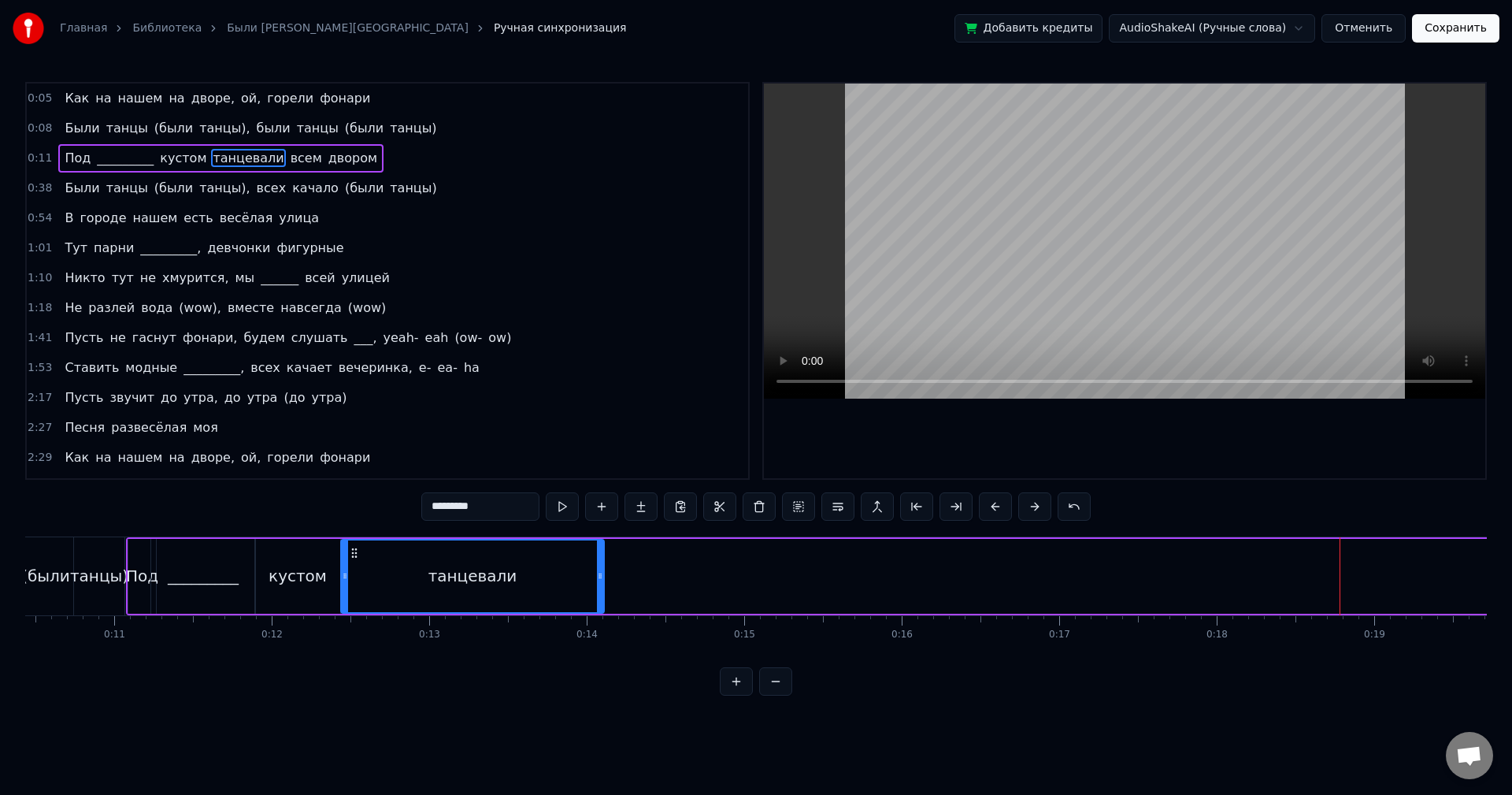
drag, startPoint x: 1220, startPoint y: 549, endPoint x: 354, endPoint y: 607, distance: 867.9
click at [354, 607] on div "танцевали" at bounding box center [473, 576] width 262 height 72
drag, startPoint x: 601, startPoint y: 577, endPoint x: 393, endPoint y: 579, distance: 208.0
click at [393, 579] on icon at bounding box center [393, 576] width 6 height 13
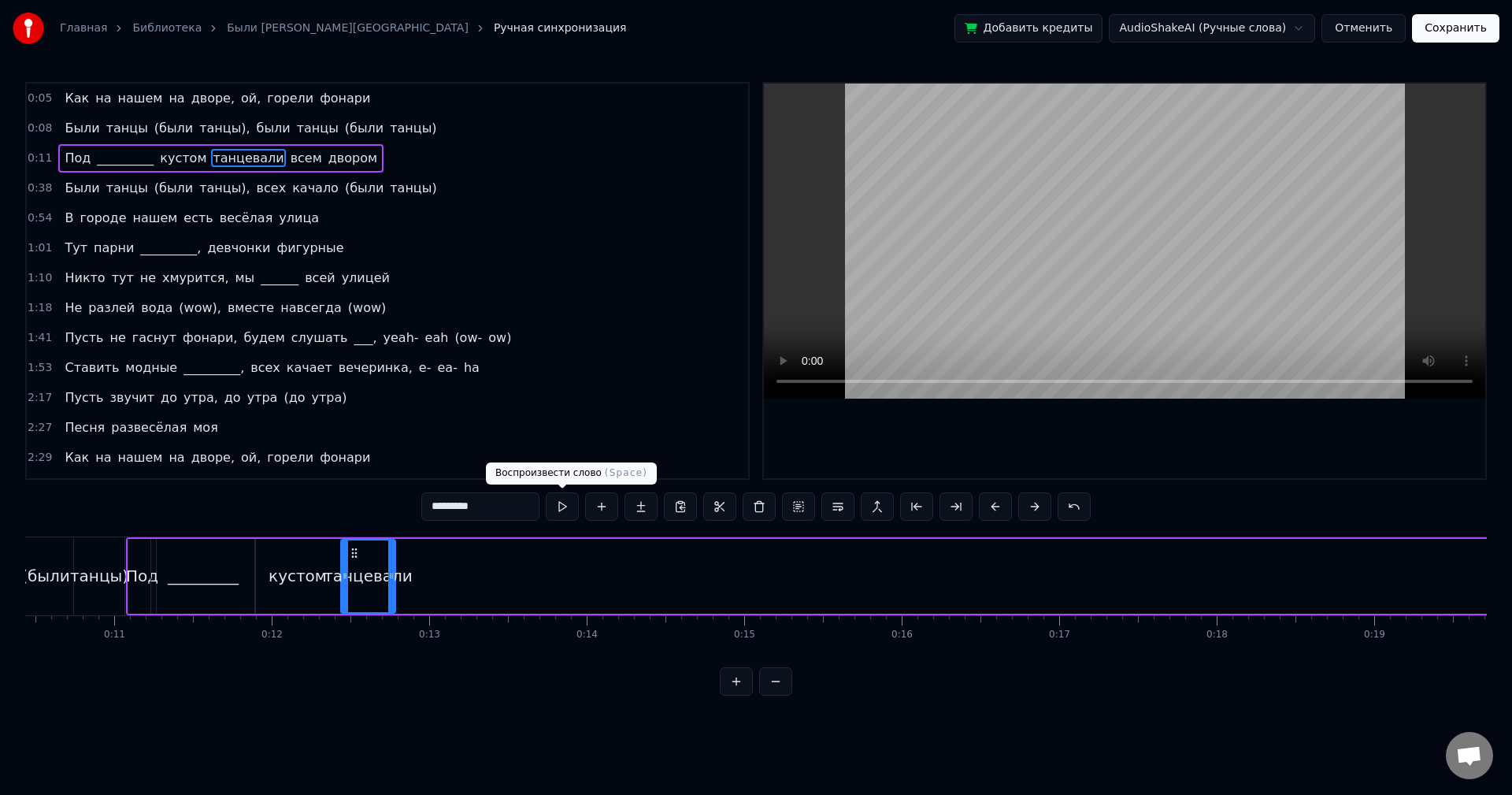
click at [553, 513] on button at bounding box center [562, 506] width 33 height 28
drag, startPoint x: 392, startPoint y: 560, endPoint x: 407, endPoint y: 559, distance: 15.0
click at [405, 559] on div at bounding box center [402, 576] width 6 height 72
click at [557, 510] on button at bounding box center [562, 506] width 33 height 28
drag, startPoint x: 408, startPoint y: 563, endPoint x: 438, endPoint y: 562, distance: 30.0
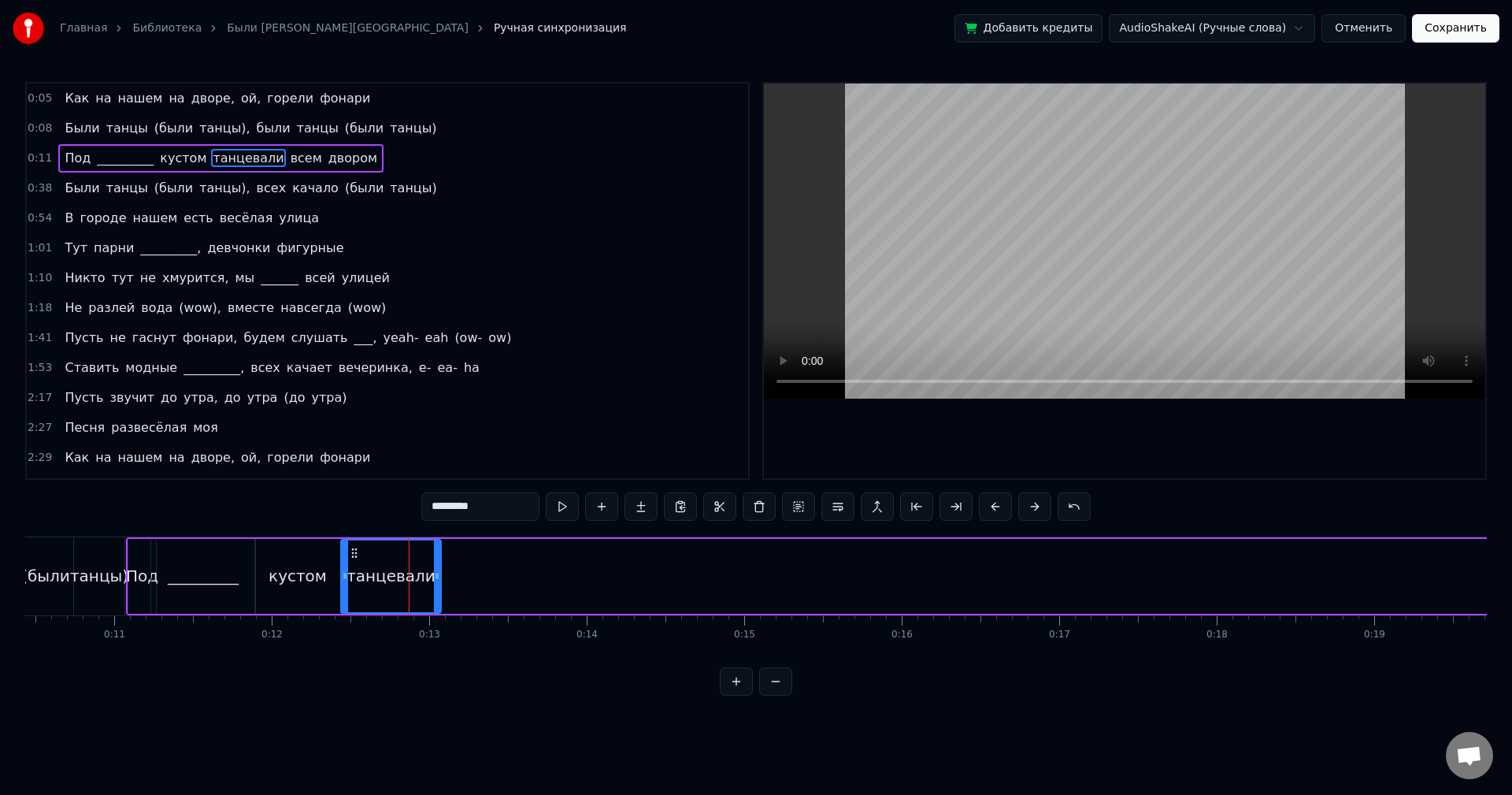
click at [438, 562] on div at bounding box center [437, 576] width 6 height 72
click at [565, 510] on button at bounding box center [562, 506] width 33 height 28
drag, startPoint x: 438, startPoint y: 550, endPoint x: 428, endPoint y: 551, distance: 10.0
click at [428, 551] on div at bounding box center [427, 576] width 6 height 72
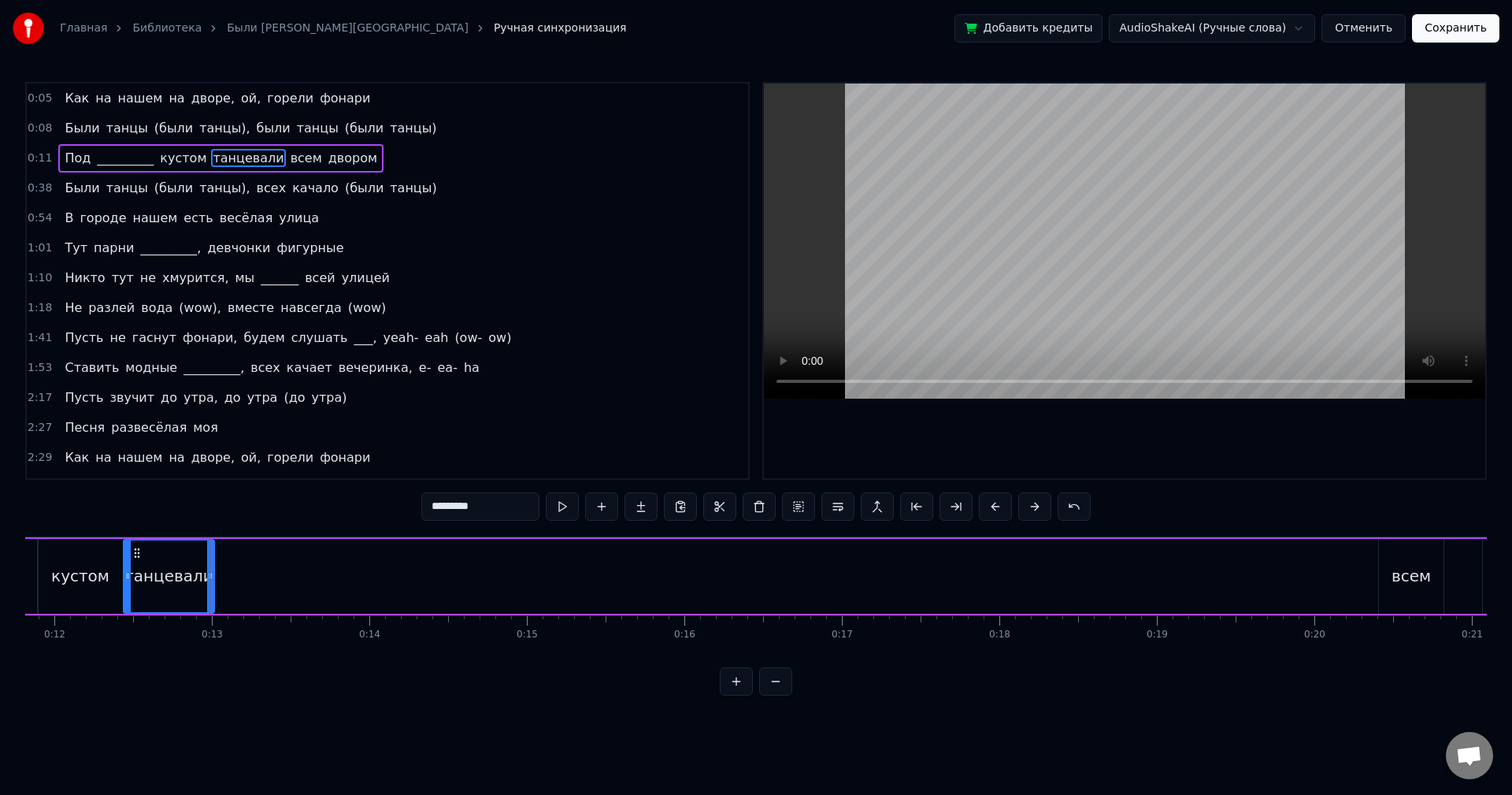
scroll to position [0, 2084]
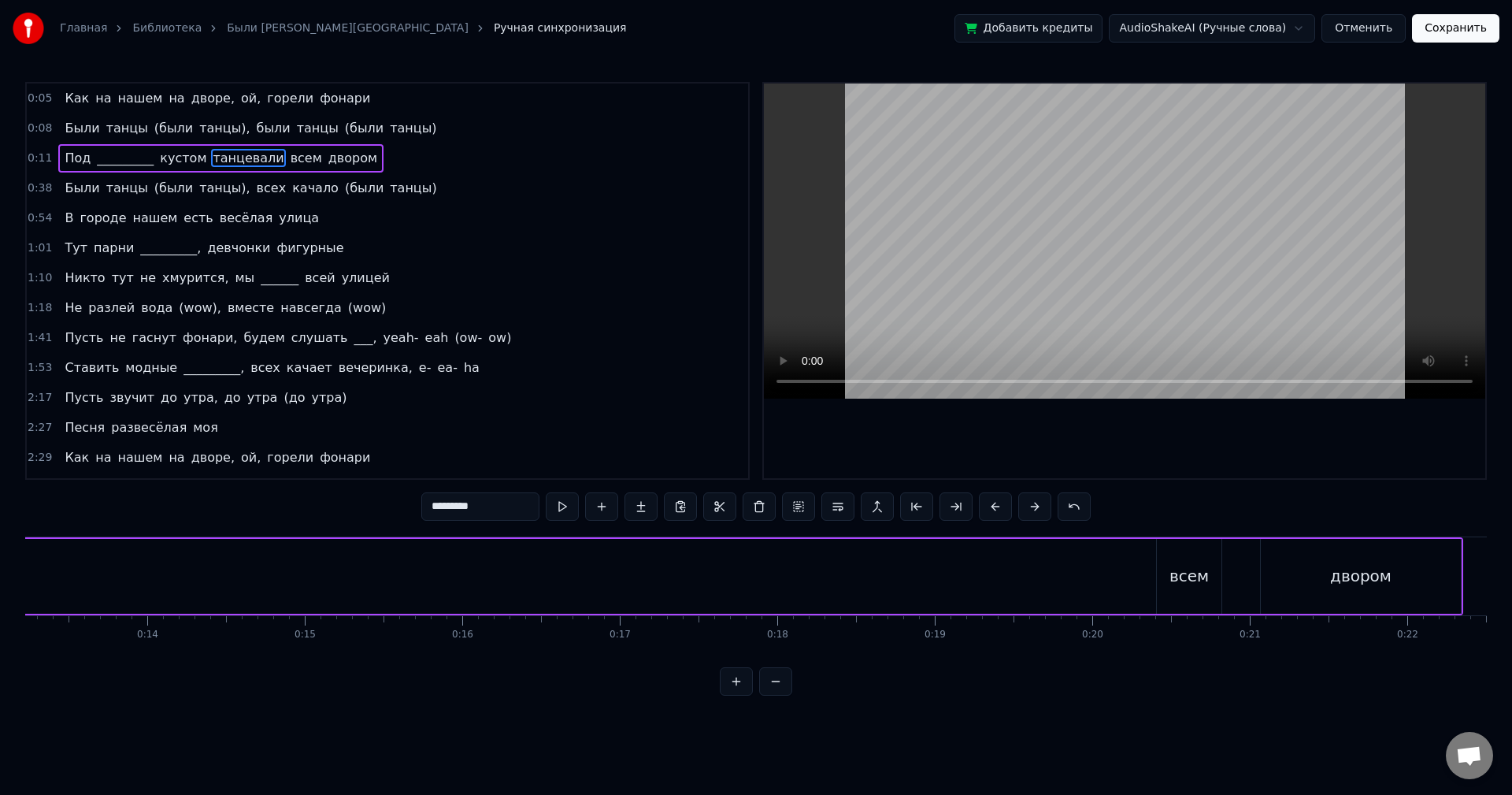
drag, startPoint x: 1186, startPoint y: 560, endPoint x: 1171, endPoint y: 561, distance: 15.0
click at [1185, 560] on div "всем" at bounding box center [1190, 576] width 65 height 75
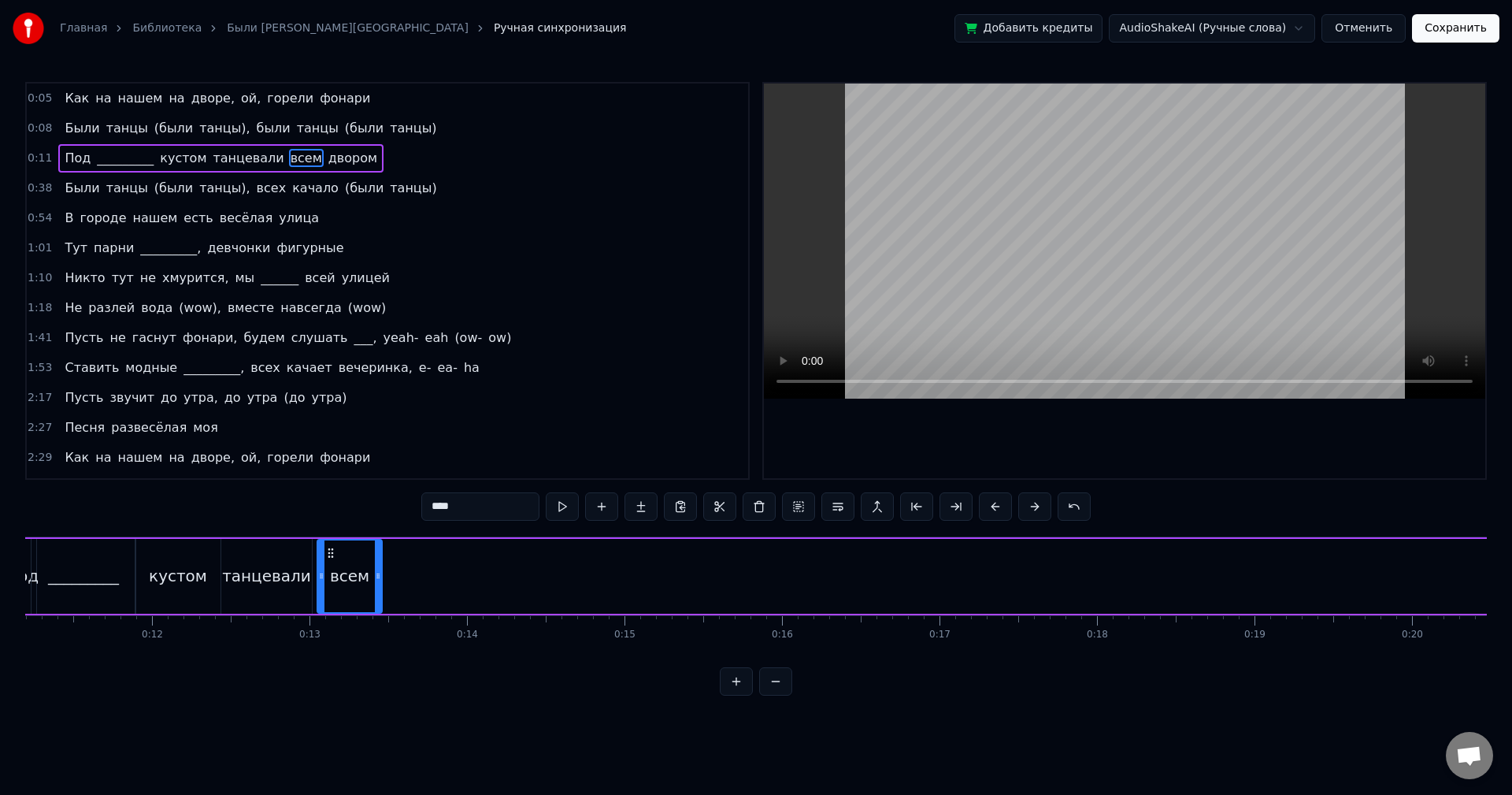
scroll to position [0, 1758]
drag, startPoint x: 1171, startPoint y: 554, endPoint x: 337, endPoint y: 602, distance: 835.4
click at [337, 602] on div "всем" at bounding box center [356, 576] width 63 height 72
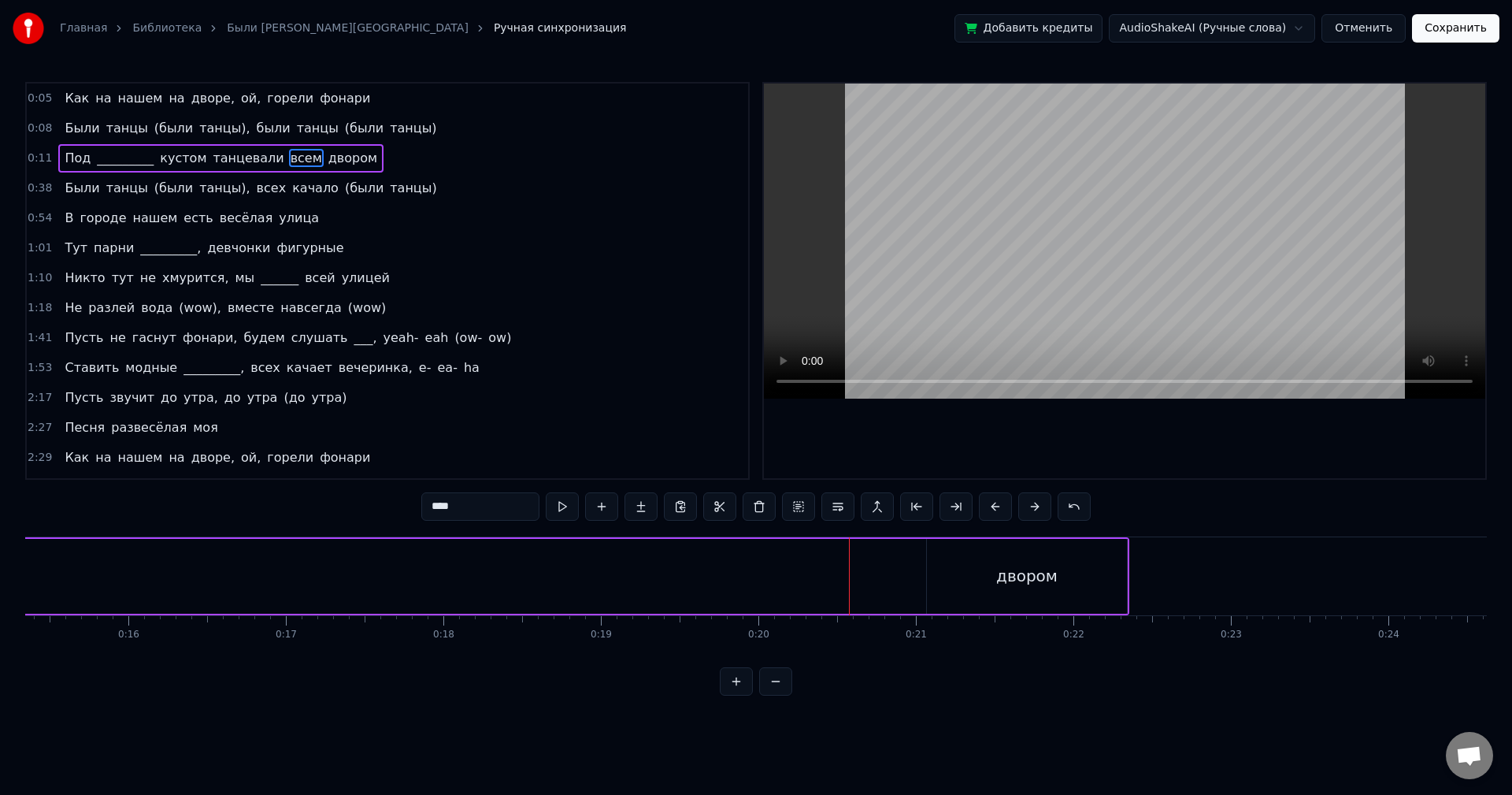
scroll to position [0, 2640]
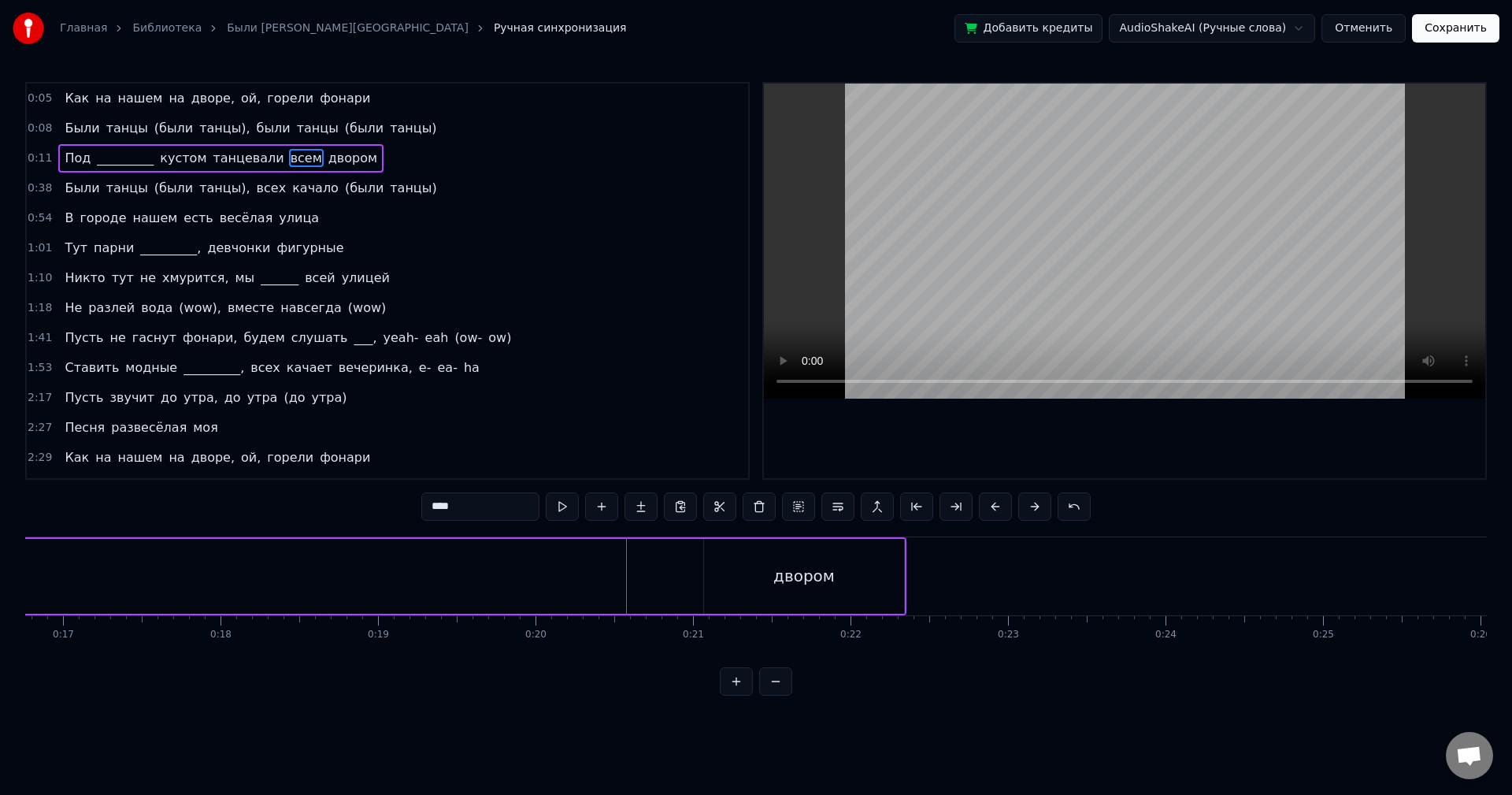
click at [783, 560] on div "двором" at bounding box center [804, 576] width 200 height 75
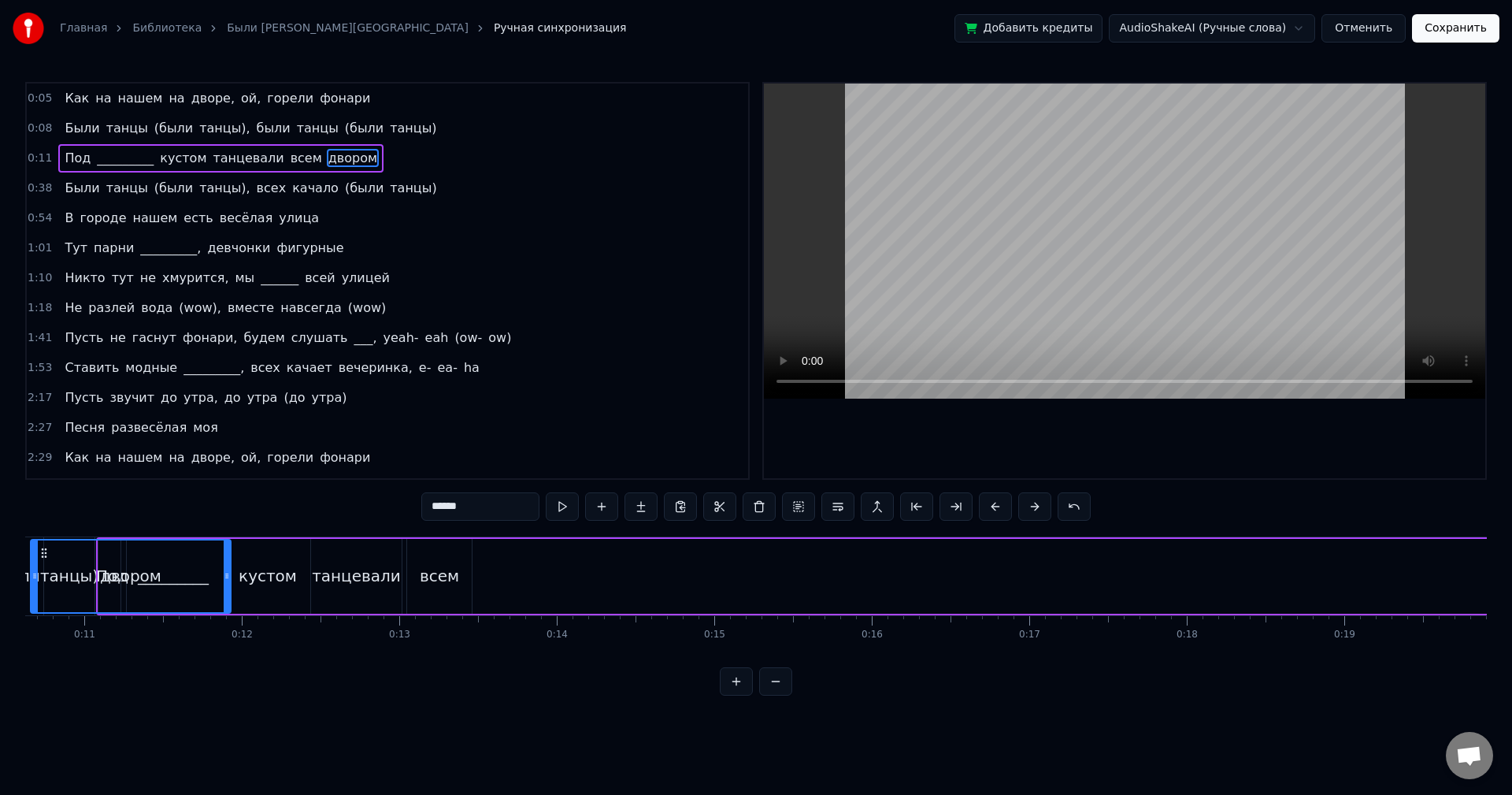
scroll to position [0, 1595]
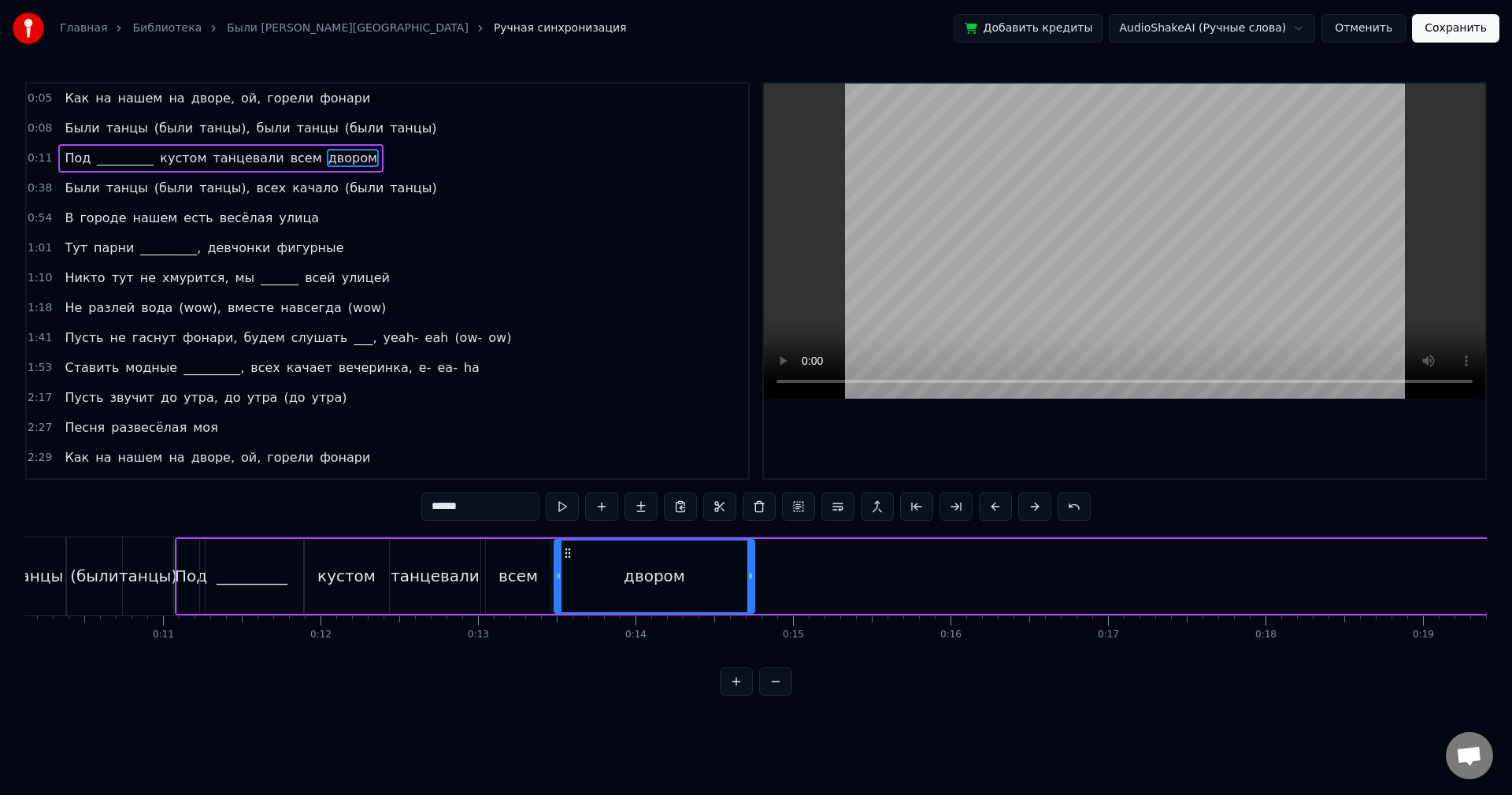
drag, startPoint x: 719, startPoint y: 554, endPoint x: 569, endPoint y: 564, distance: 150.3
click at [569, 564] on div "двором" at bounding box center [654, 576] width 199 height 72
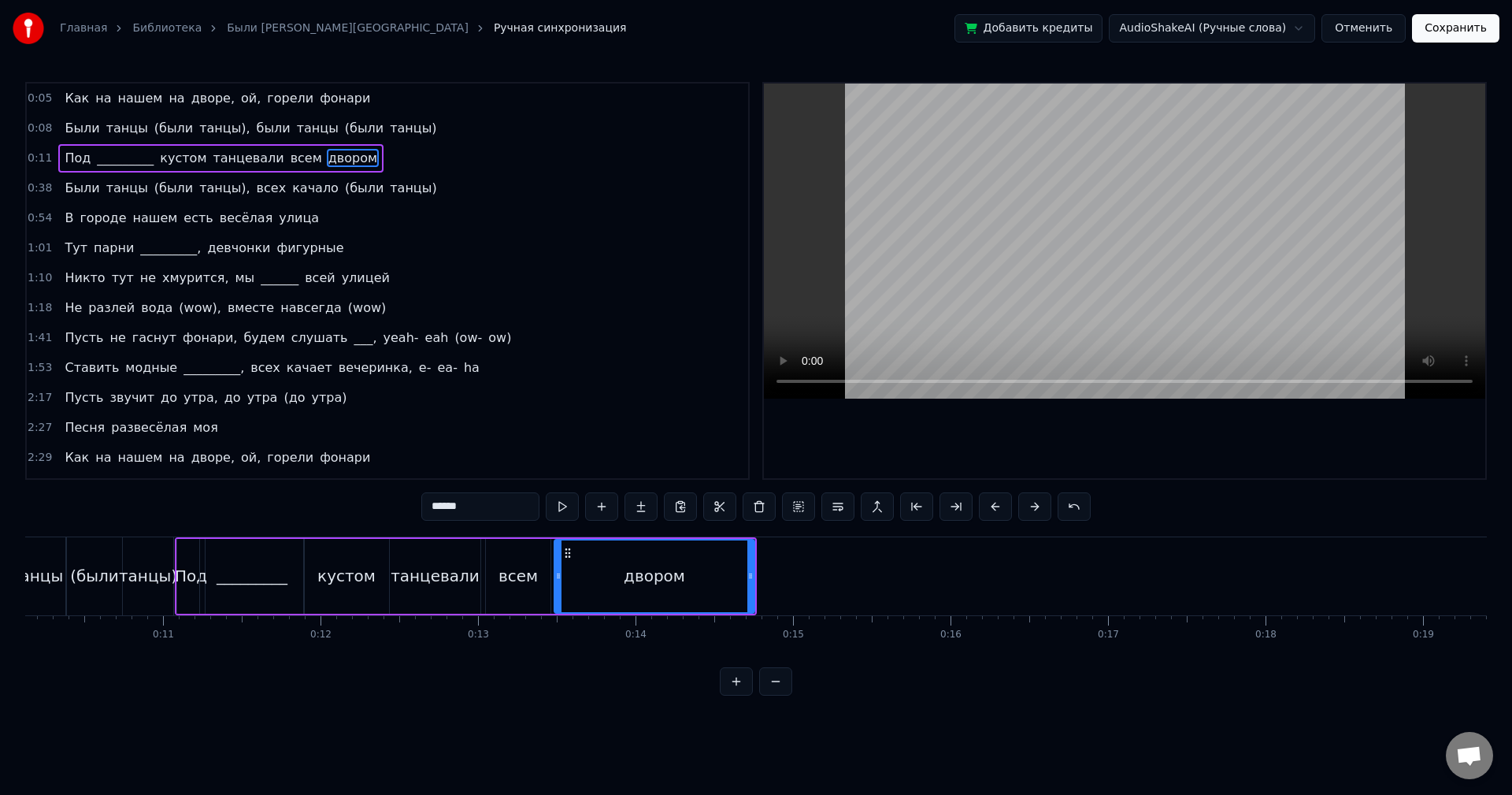
click at [420, 572] on div "танцевали" at bounding box center [435, 576] width 89 height 24
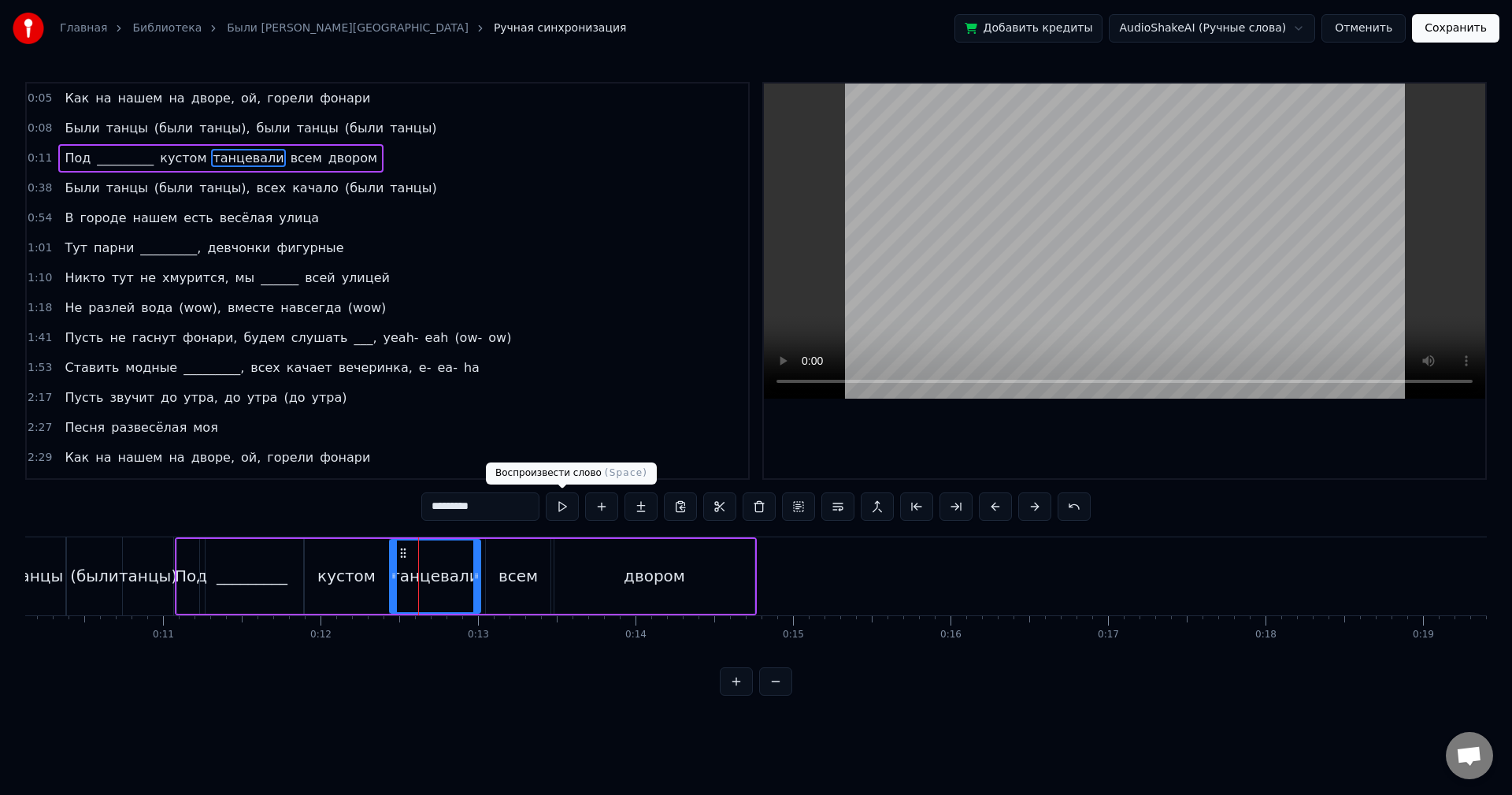
click at [562, 506] on button at bounding box center [562, 506] width 33 height 28
click at [516, 557] on div "всем" at bounding box center [518, 576] width 65 height 75
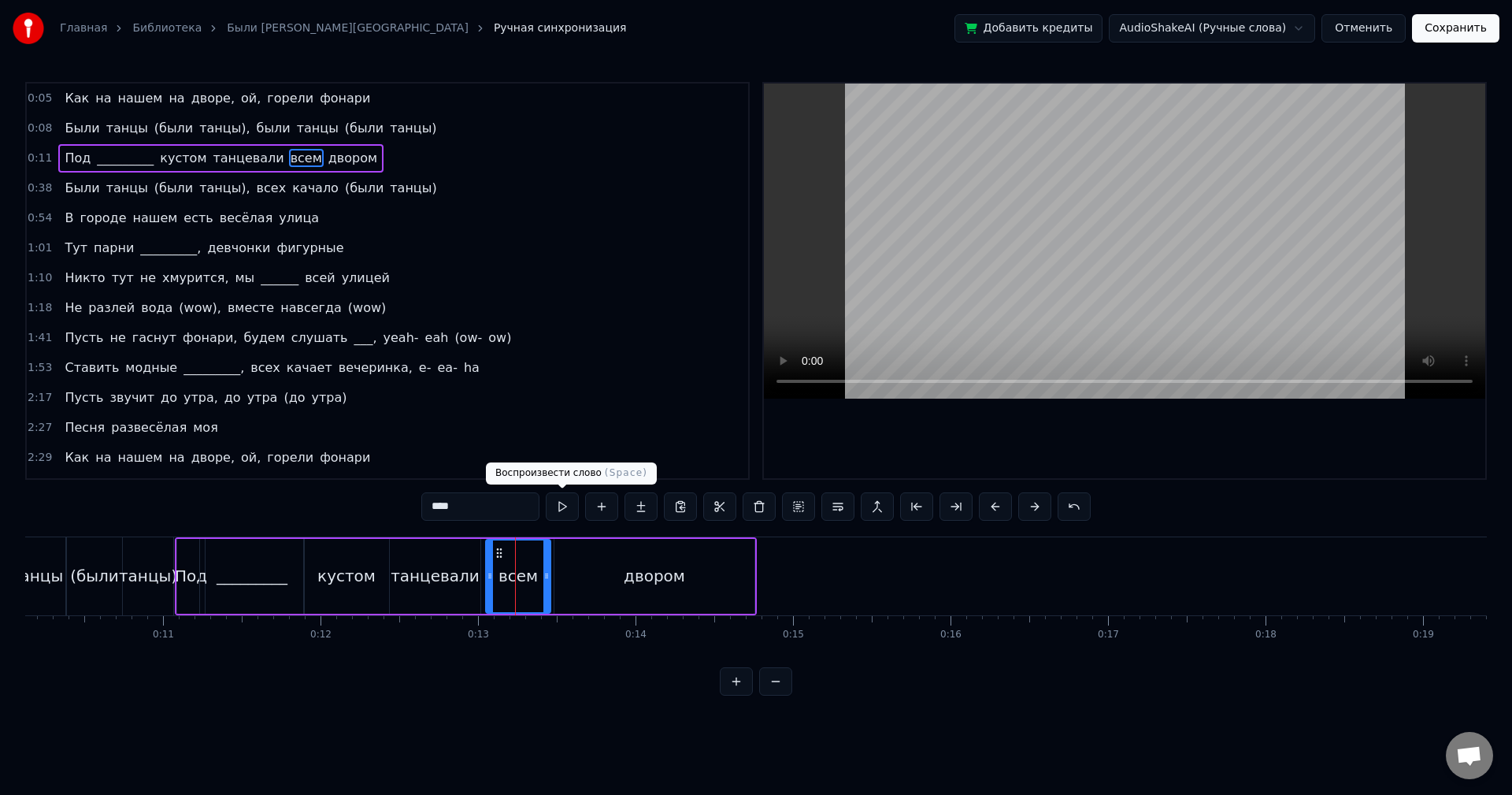
click at [568, 509] on button at bounding box center [562, 506] width 33 height 28
drag, startPoint x: 544, startPoint y: 553, endPoint x: 523, endPoint y: 555, distance: 21.1
click at [523, 555] on div at bounding box center [525, 576] width 6 height 72
click at [564, 514] on button at bounding box center [562, 506] width 33 height 28
drag, startPoint x: 523, startPoint y: 547, endPoint x: 510, endPoint y: 549, distance: 13.2
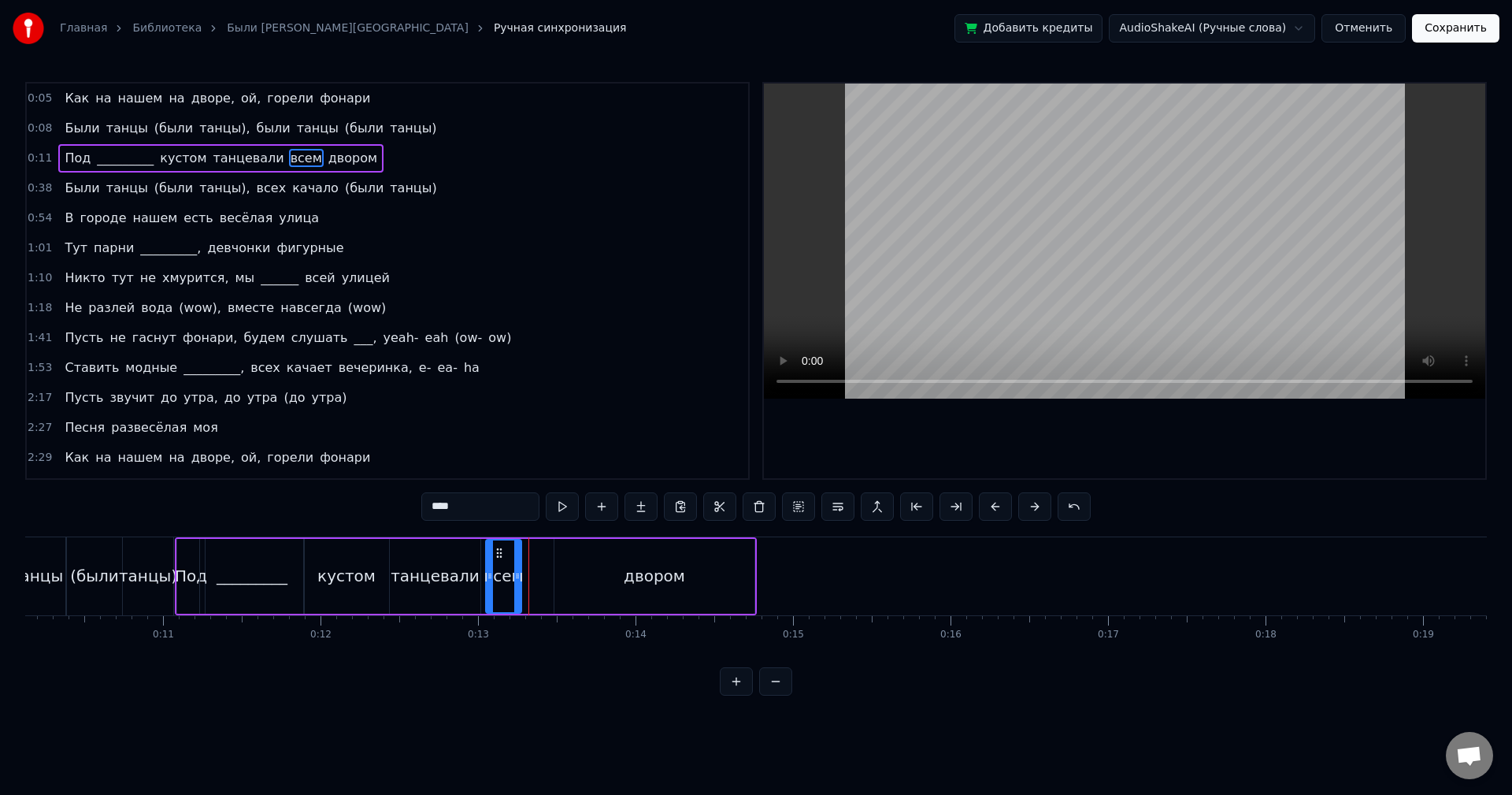
click at [514, 549] on div at bounding box center [517, 576] width 6 height 72
click at [557, 513] on button at bounding box center [562, 506] width 33 height 28
click at [483, 552] on div at bounding box center [485, 576] width 6 height 72
click at [554, 511] on button at bounding box center [562, 506] width 33 height 28
click at [584, 555] on div "двором" at bounding box center [654, 576] width 200 height 75
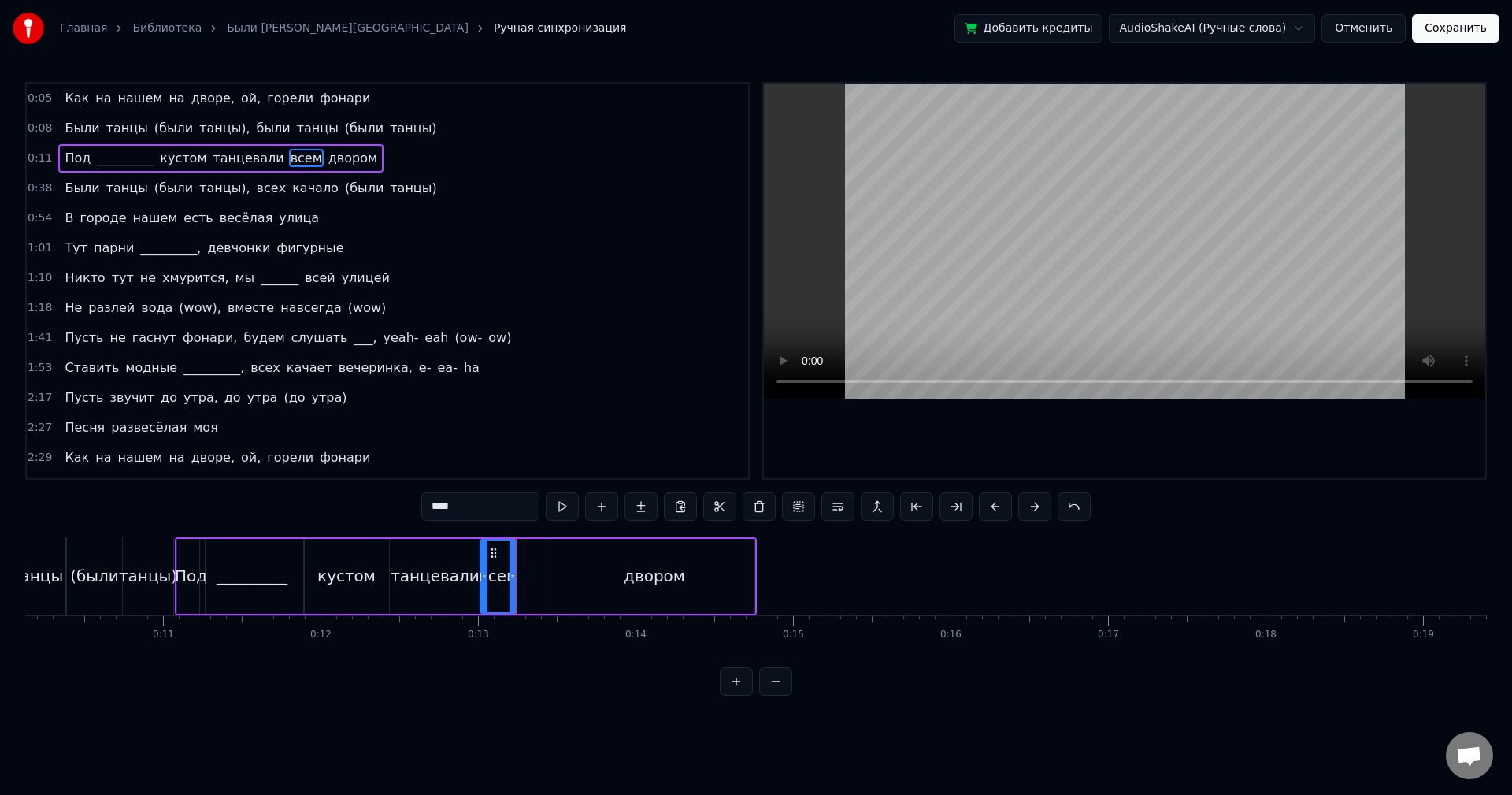
type input "******"
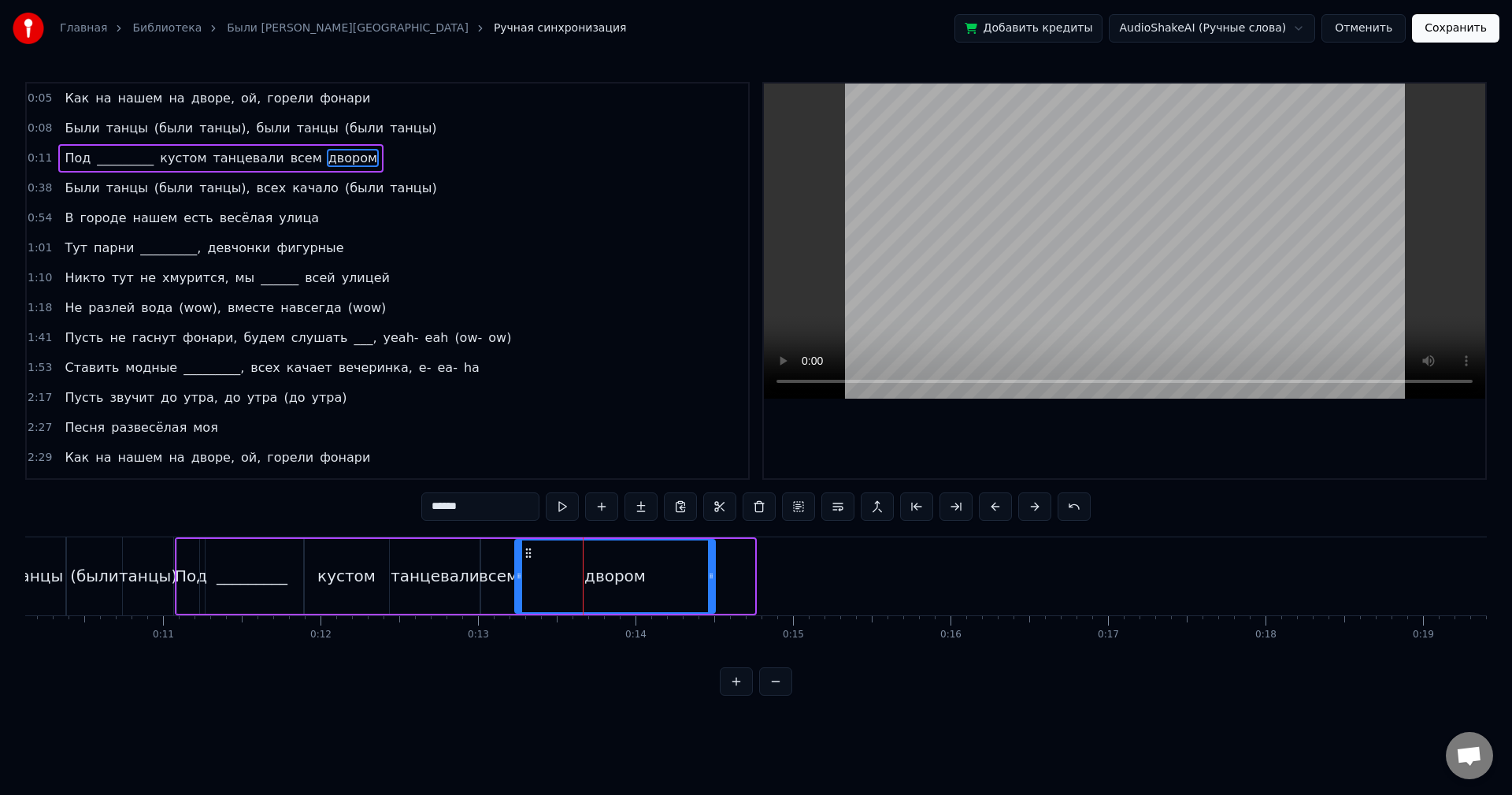
drag, startPoint x: 568, startPoint y: 551, endPoint x: 530, endPoint y: 550, distance: 38.0
click at [530, 550] on icon at bounding box center [528, 553] width 13 height 13
drag, startPoint x: 713, startPoint y: 552, endPoint x: 593, endPoint y: 554, distance: 120.0
click at [593, 554] on div at bounding box center [594, 576] width 6 height 72
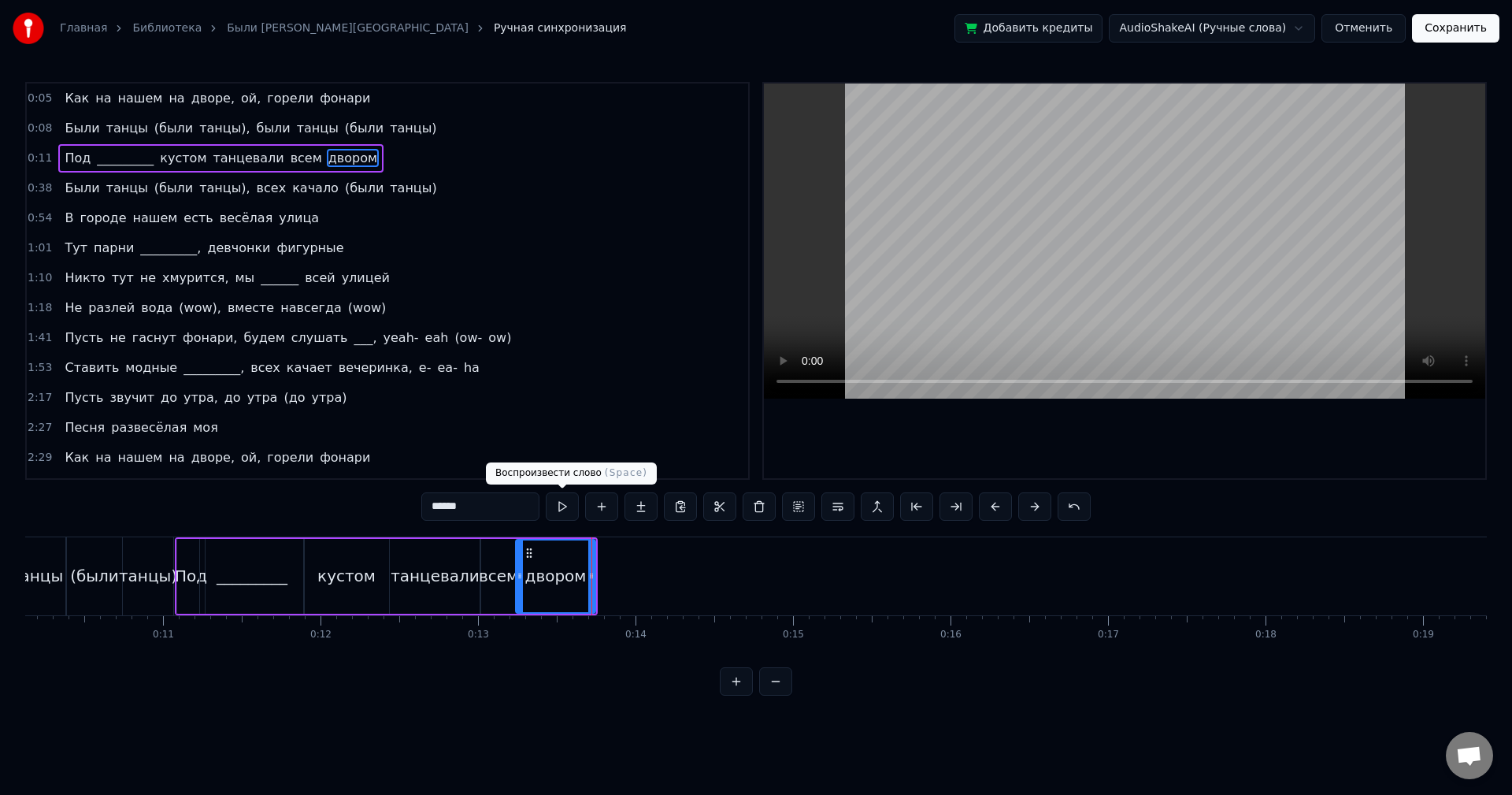
click at [565, 510] on button at bounding box center [562, 506] width 33 height 28
click at [401, 189] on div "0:38 Были танцы (были танцы), всех качало (были танцы)" at bounding box center [387, 188] width 721 height 30
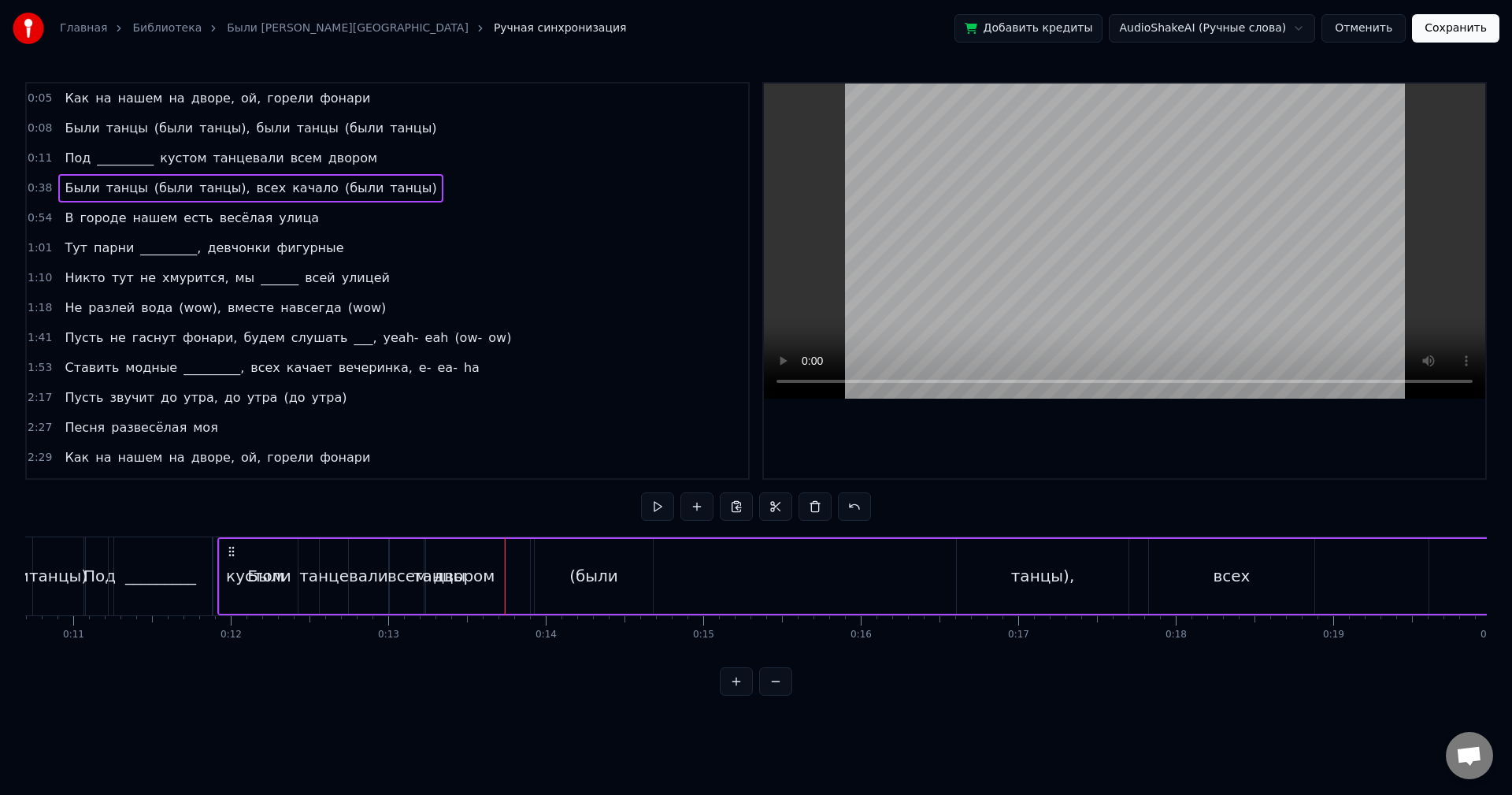
scroll to position [0, 1672]
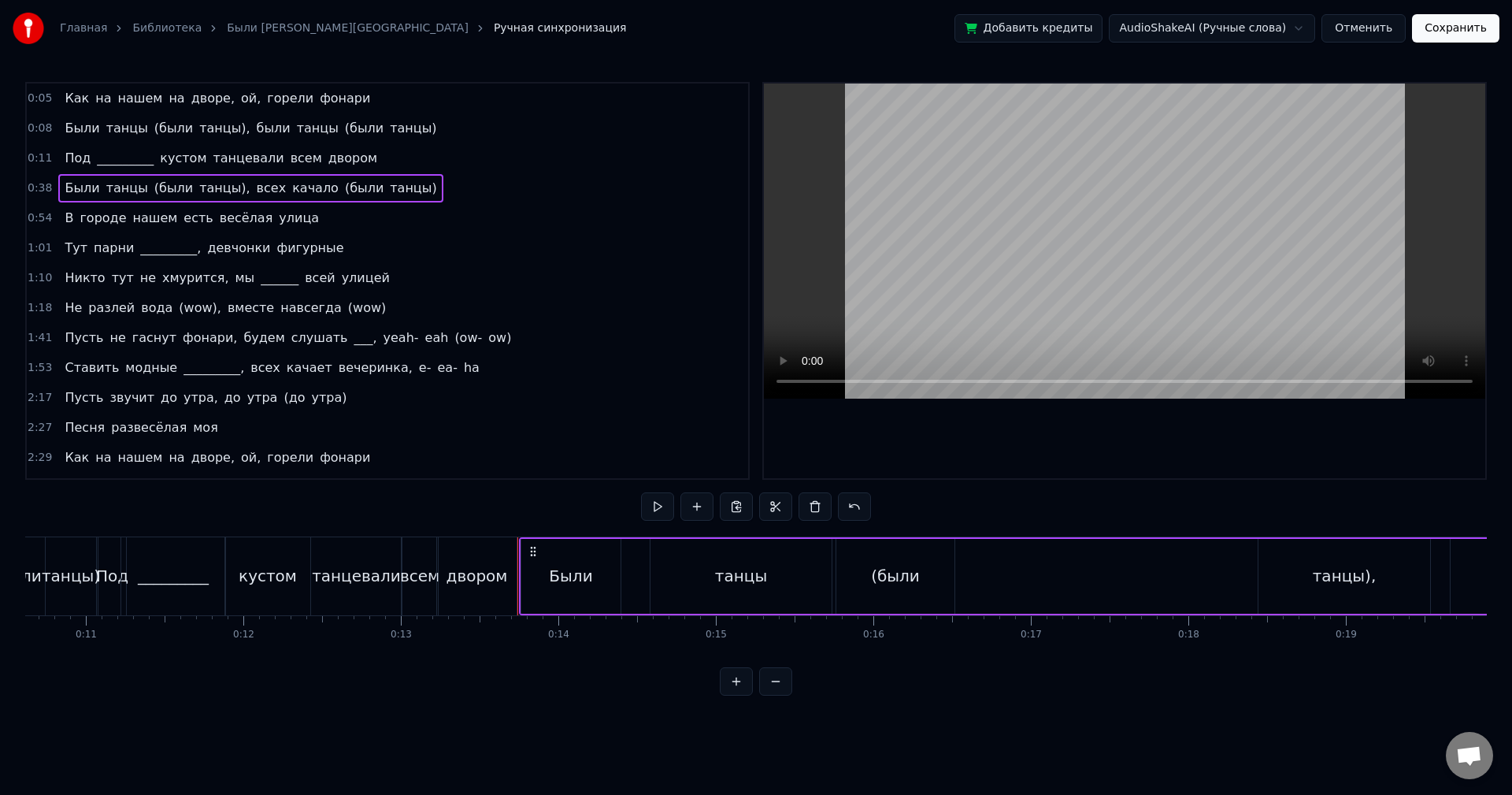
drag, startPoint x: 120, startPoint y: 552, endPoint x: 534, endPoint y: 547, distance: 414.0
click at [534, 547] on icon at bounding box center [533, 551] width 13 height 13
click at [289, 218] on div "0:54 В городе нашем есть весёлая улица" at bounding box center [387, 218] width 721 height 30
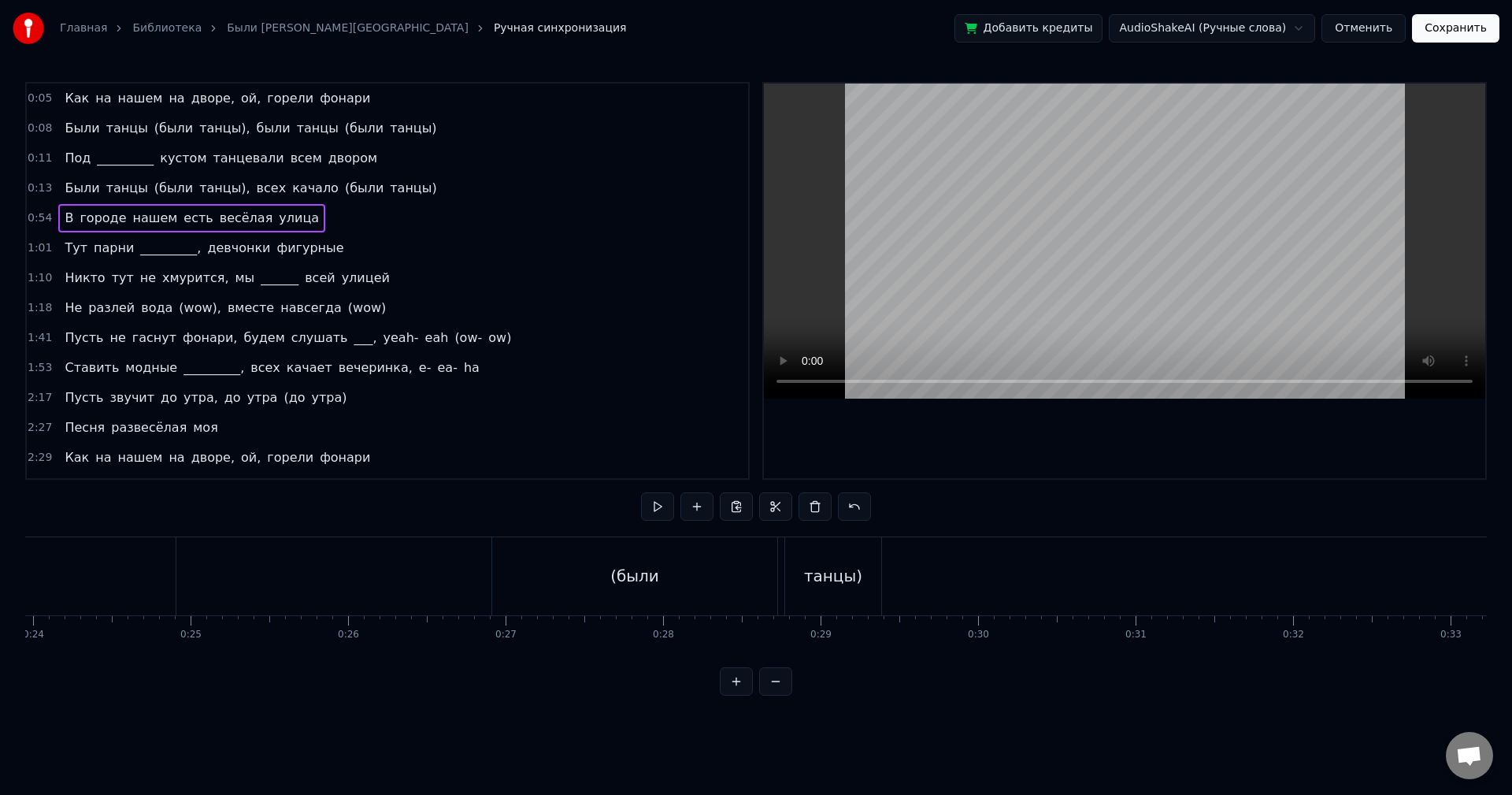
scroll to position [0, 3785]
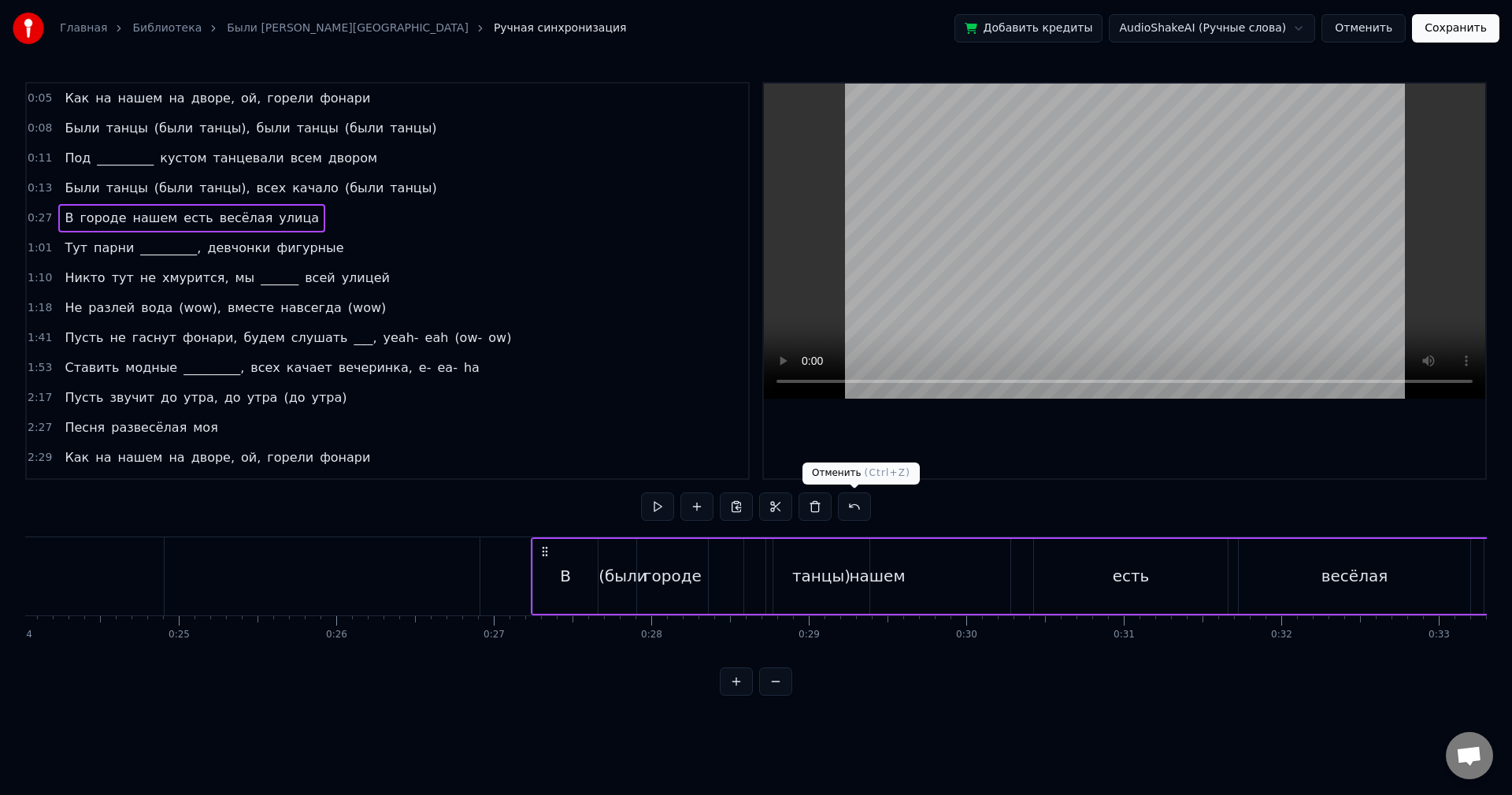
click at [850, 507] on button at bounding box center [855, 506] width 33 height 28
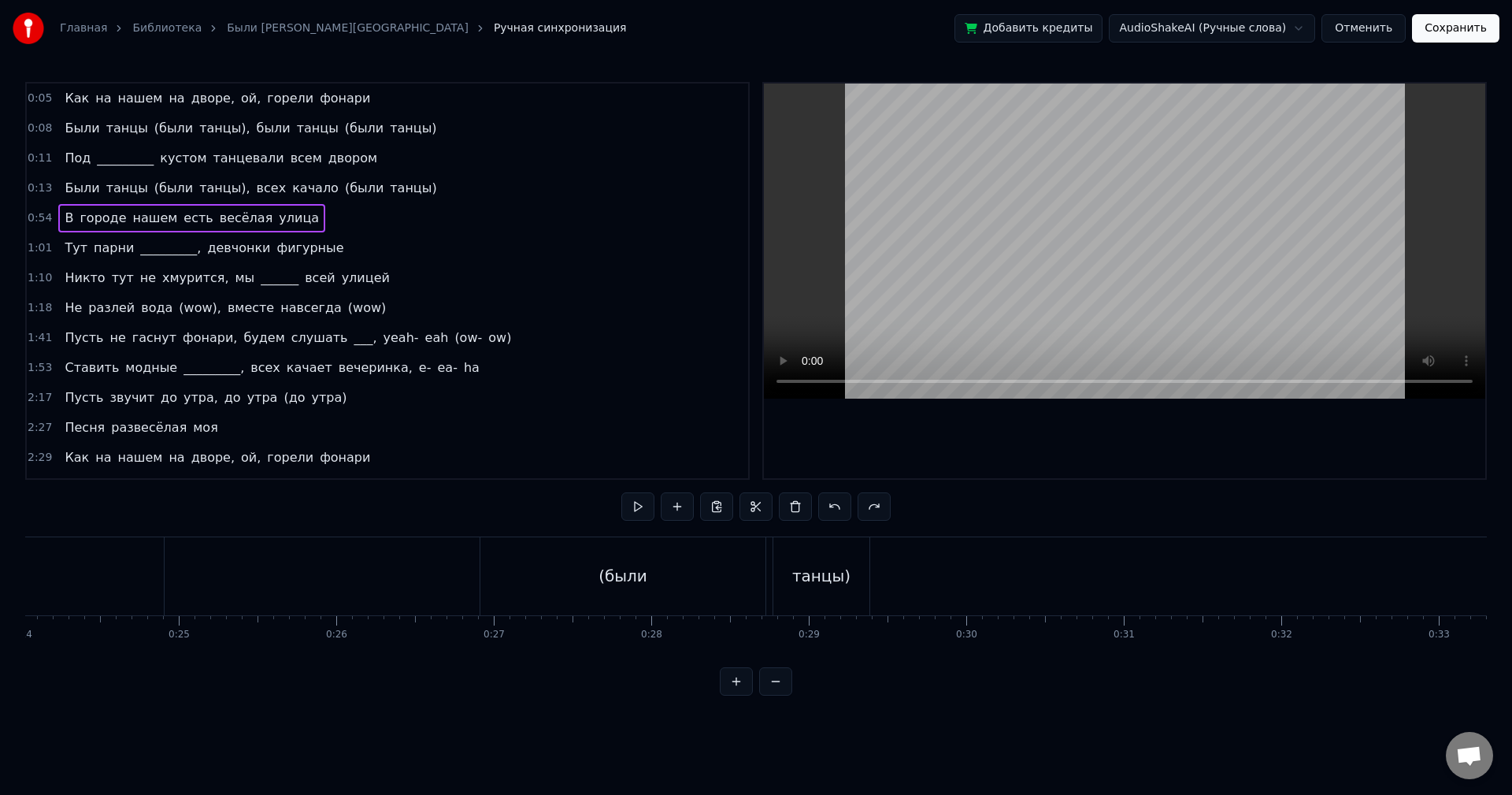
click at [505, 566] on div "(были" at bounding box center [623, 576] width 285 height 78
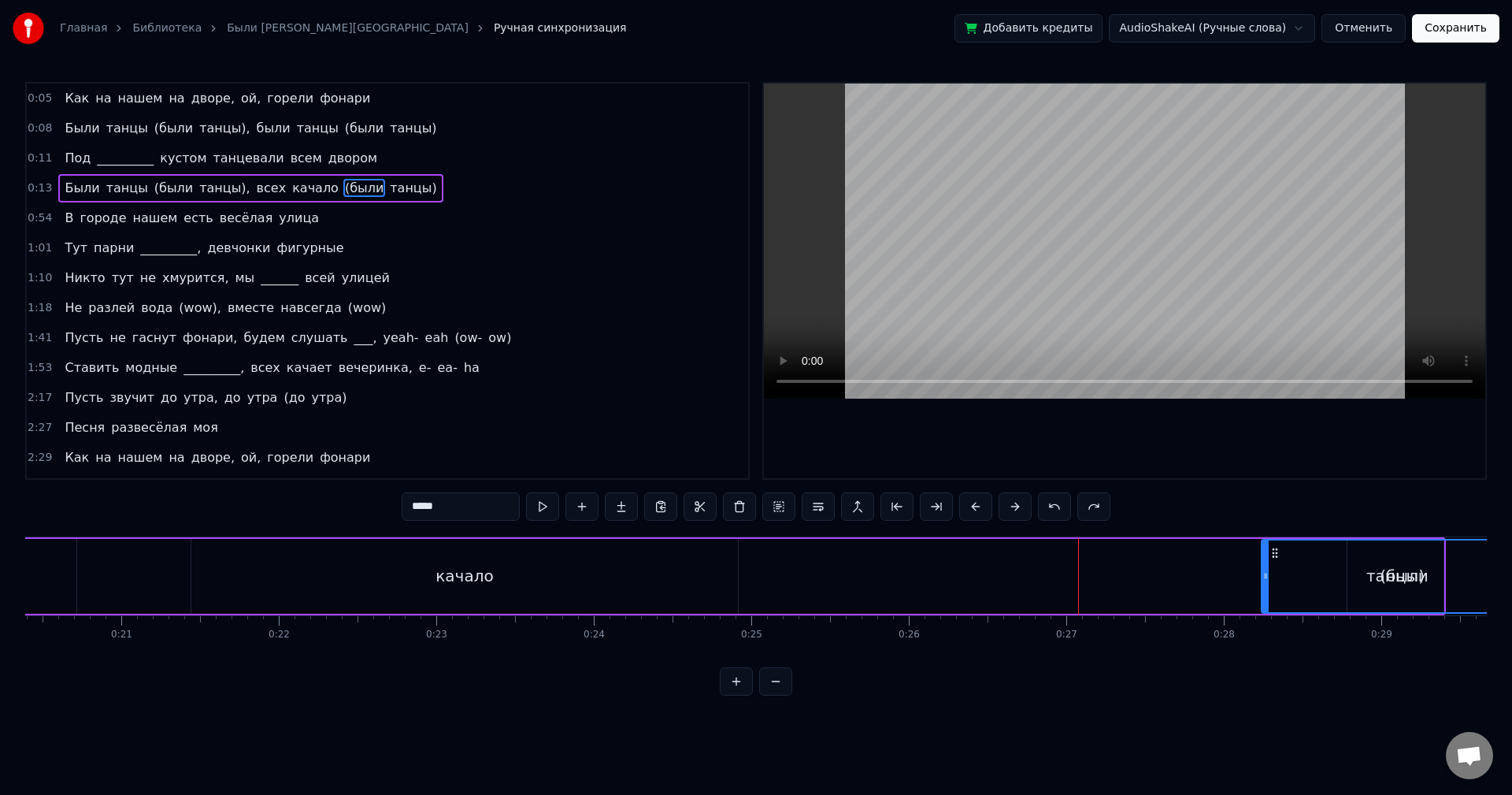
scroll to position [0, 3246]
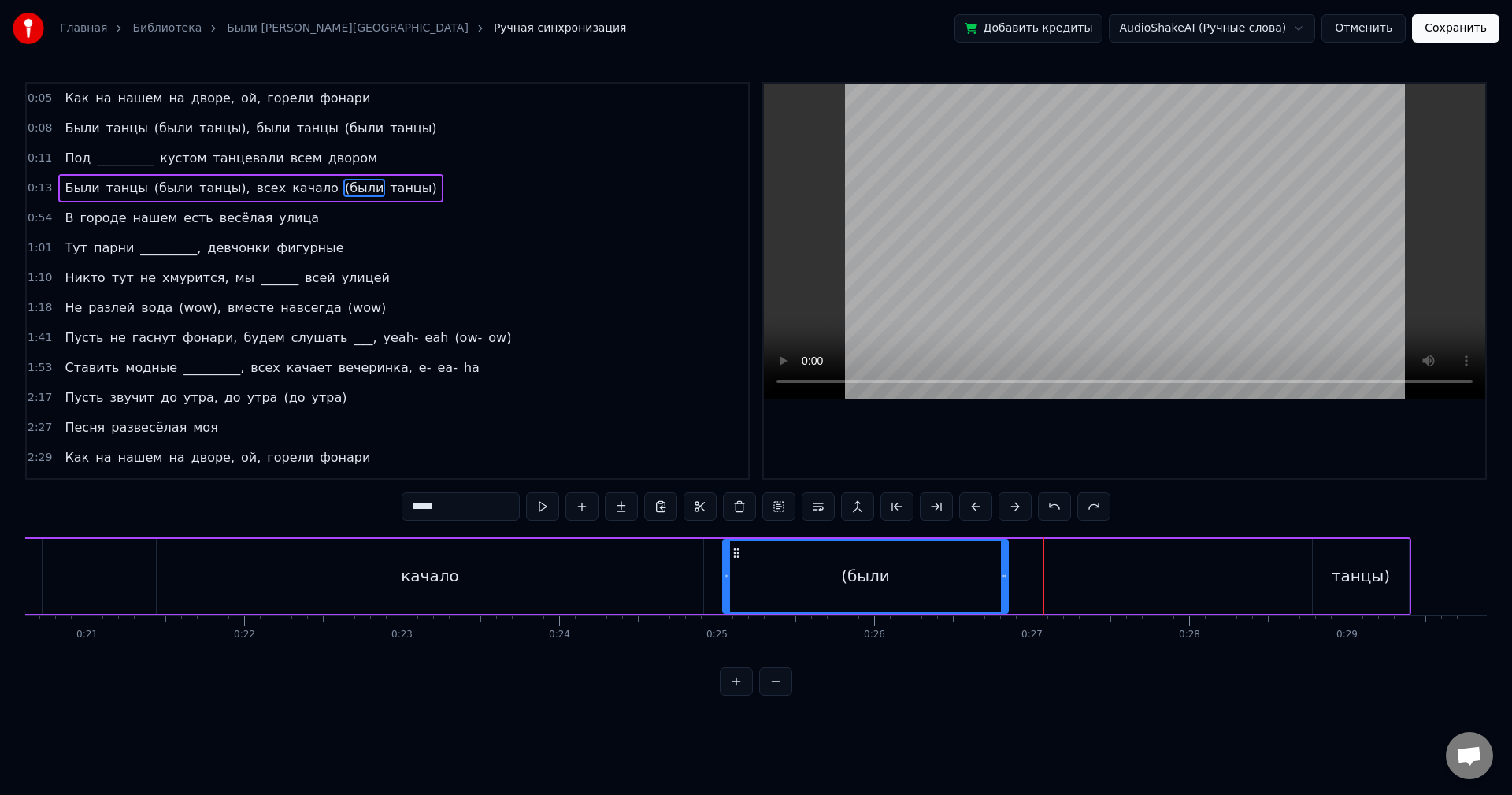
drag, startPoint x: 495, startPoint y: 551, endPoint x: 728, endPoint y: 638, distance: 248.7
click at [728, 638] on div "Как на нашем на дворе, ой, горели фонари Были танцы (были танцы), были танцы (б…" at bounding box center [756, 595] width 1462 height 118
click at [1070, 512] on button at bounding box center [1074, 506] width 33 height 28
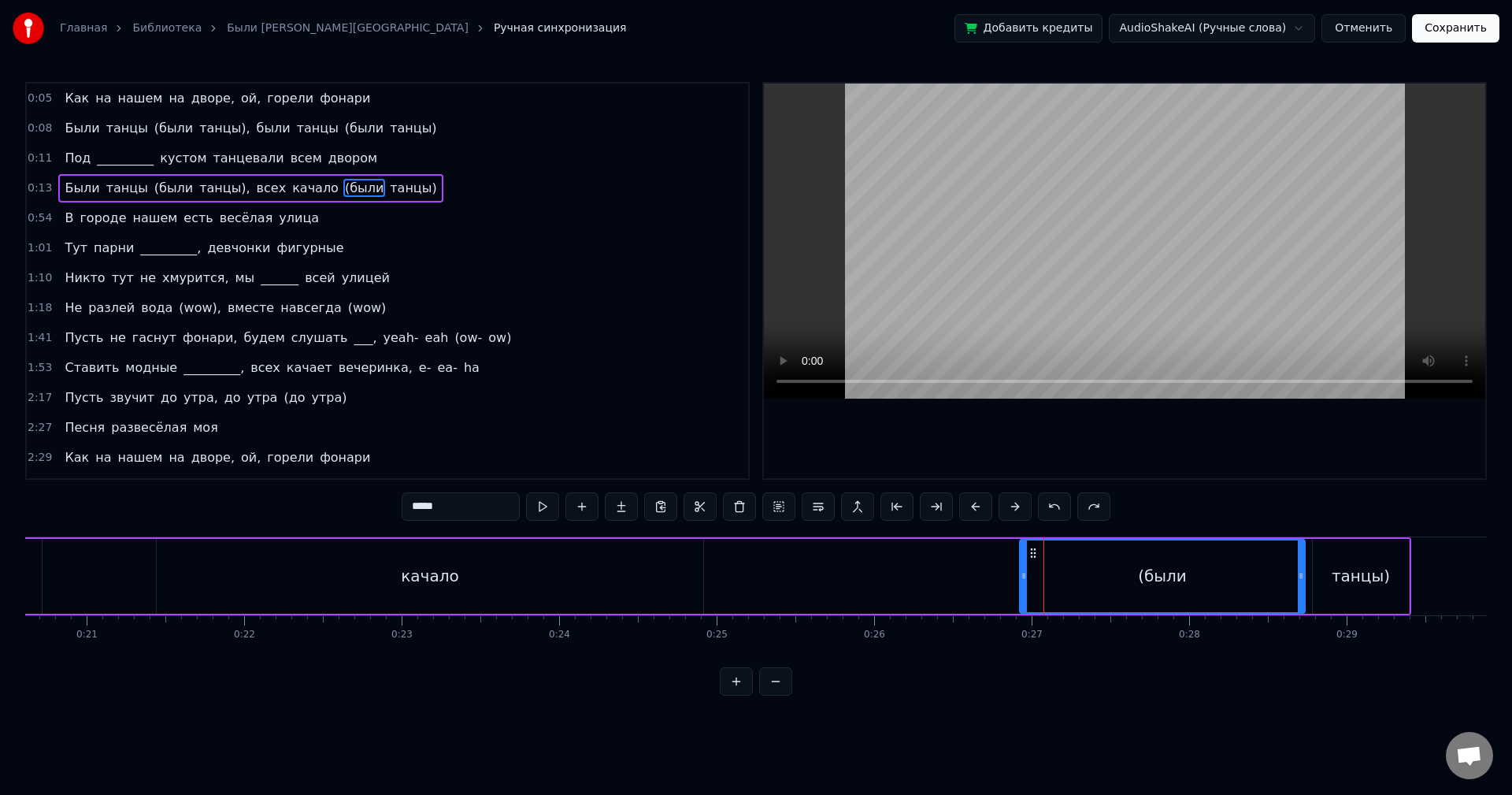
click at [1074, 509] on div "*****" at bounding box center [756, 506] width 709 height 28
click at [1063, 510] on button at bounding box center [1055, 506] width 33 height 28
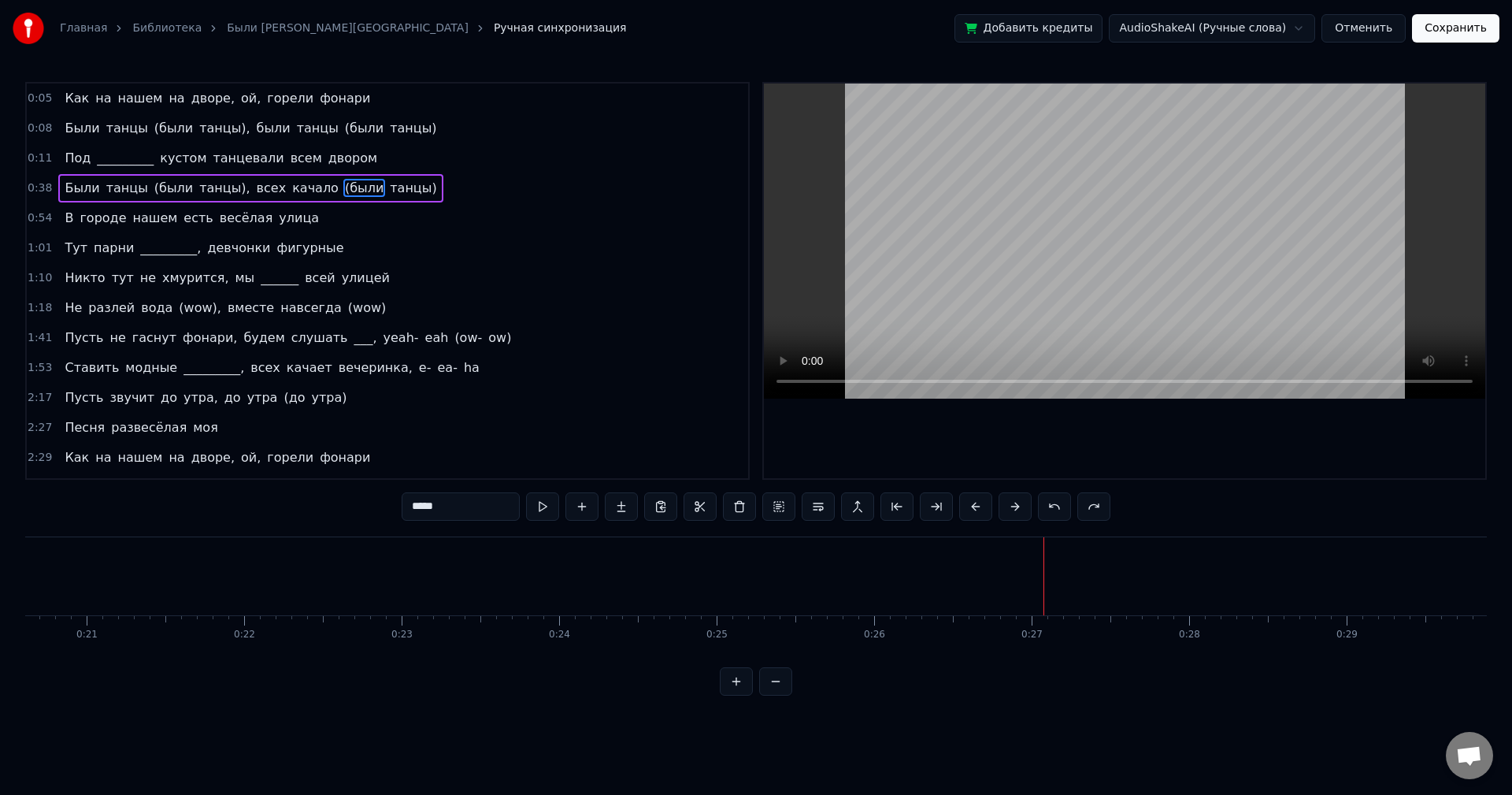
click at [1059, 509] on button at bounding box center [1055, 506] width 33 height 28
click at [782, 696] on button at bounding box center [776, 681] width 33 height 28
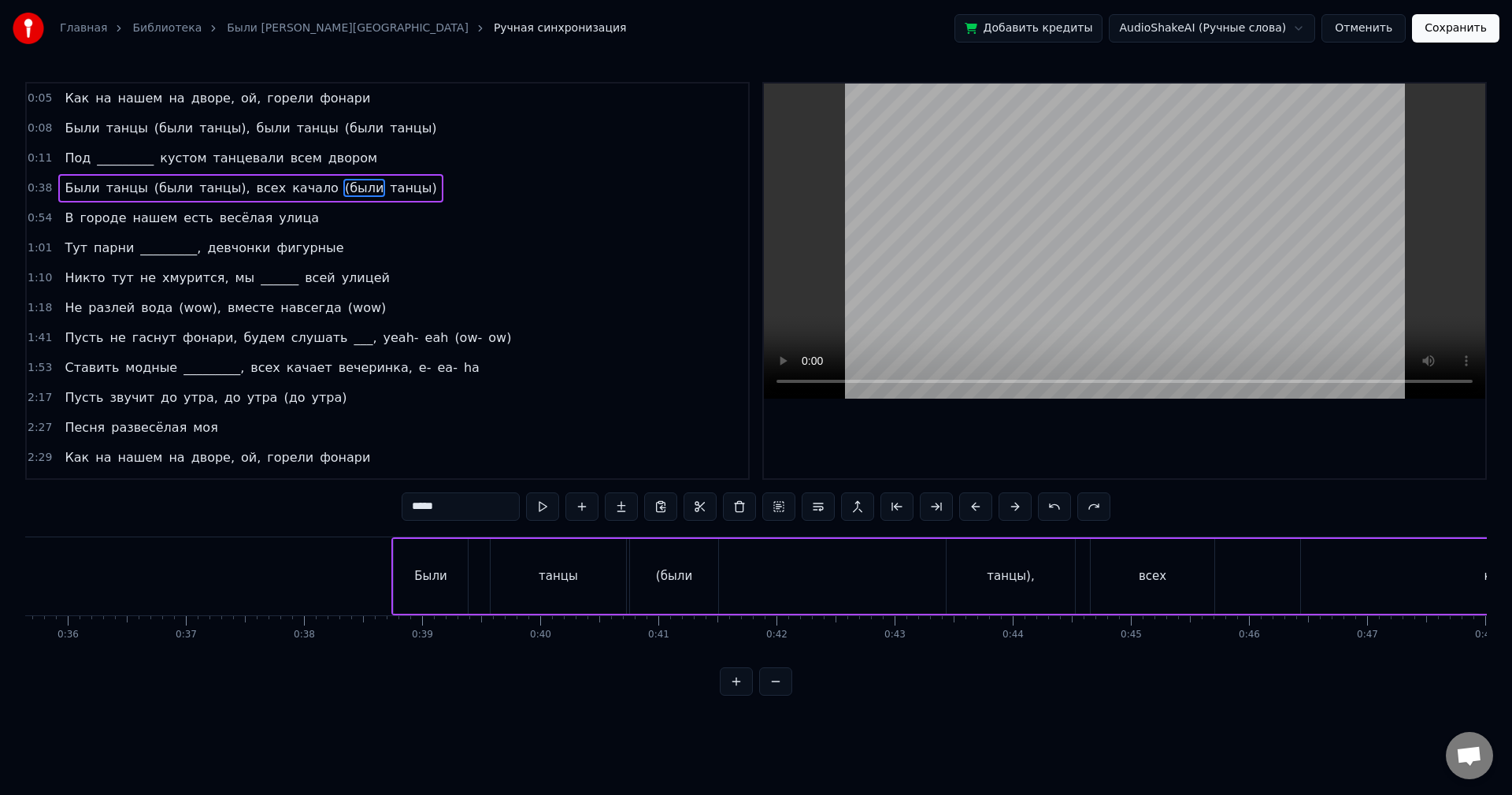
scroll to position [0, 4211]
click at [1091, 514] on button at bounding box center [1094, 506] width 33 height 28
click at [1093, 509] on button at bounding box center [1094, 506] width 33 height 28
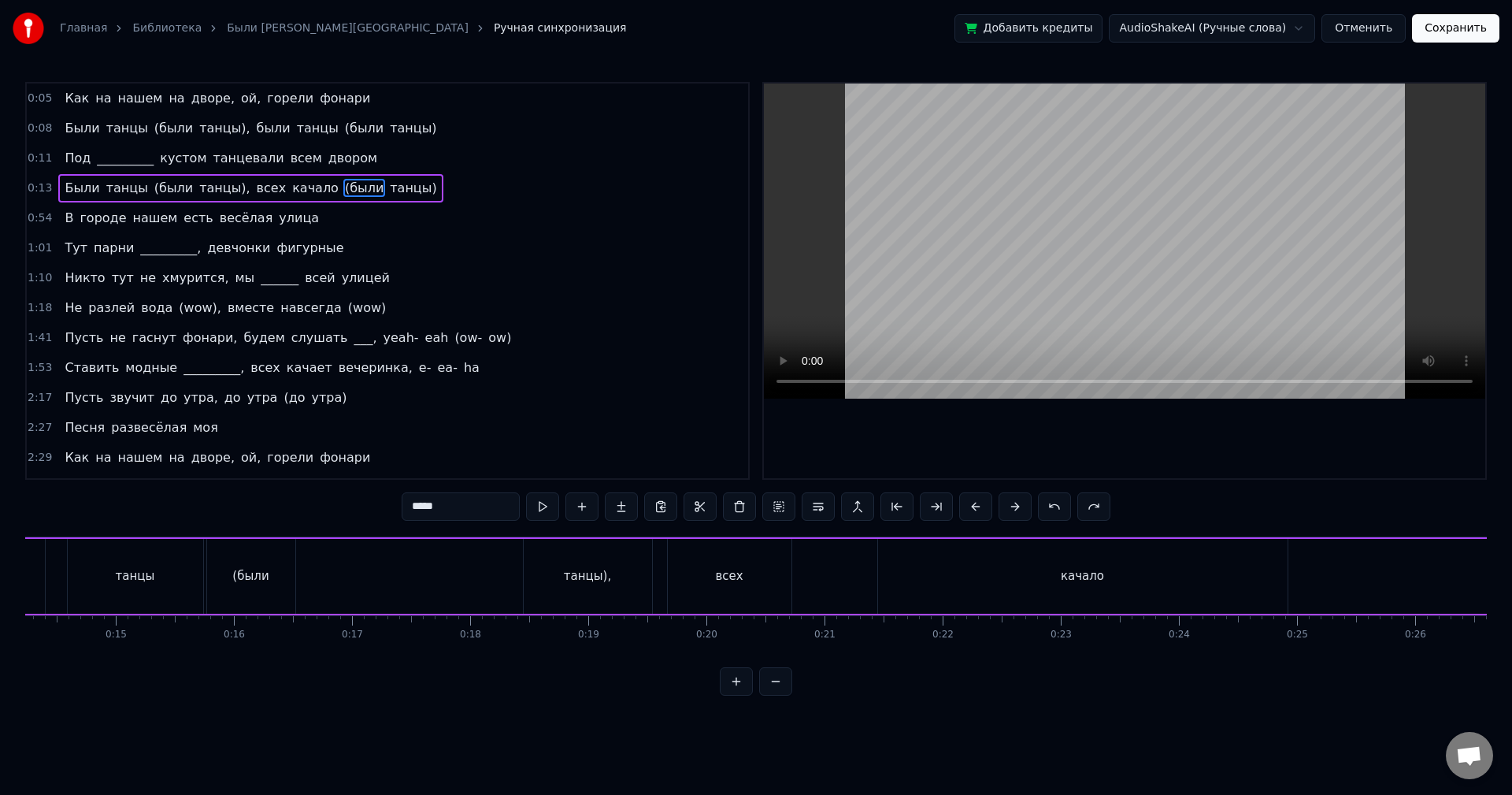
scroll to position [0, 1646]
click at [777, 696] on button at bounding box center [776, 681] width 33 height 28
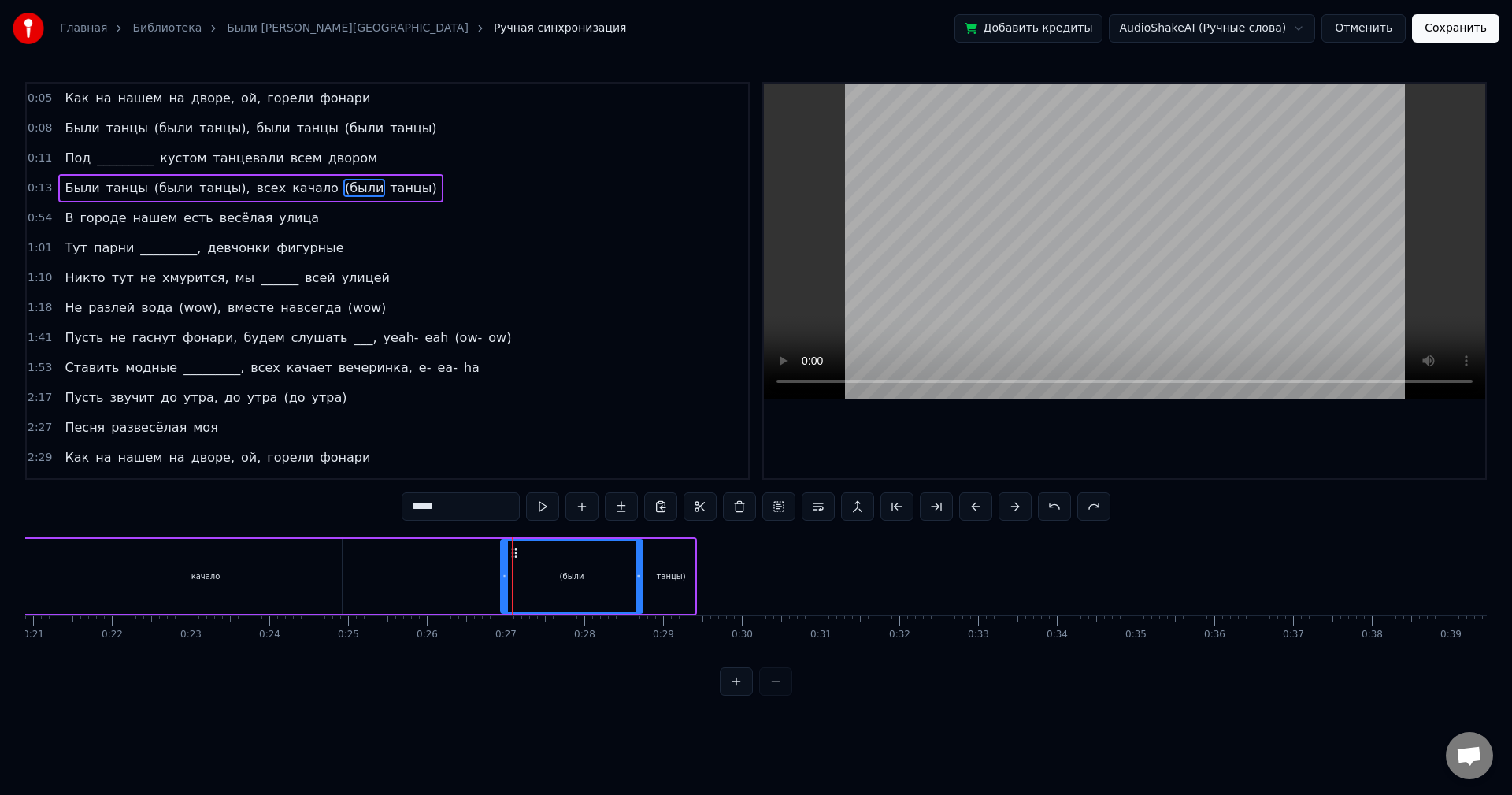
click at [272, 572] on div "качало" at bounding box center [206, 576] width 273 height 75
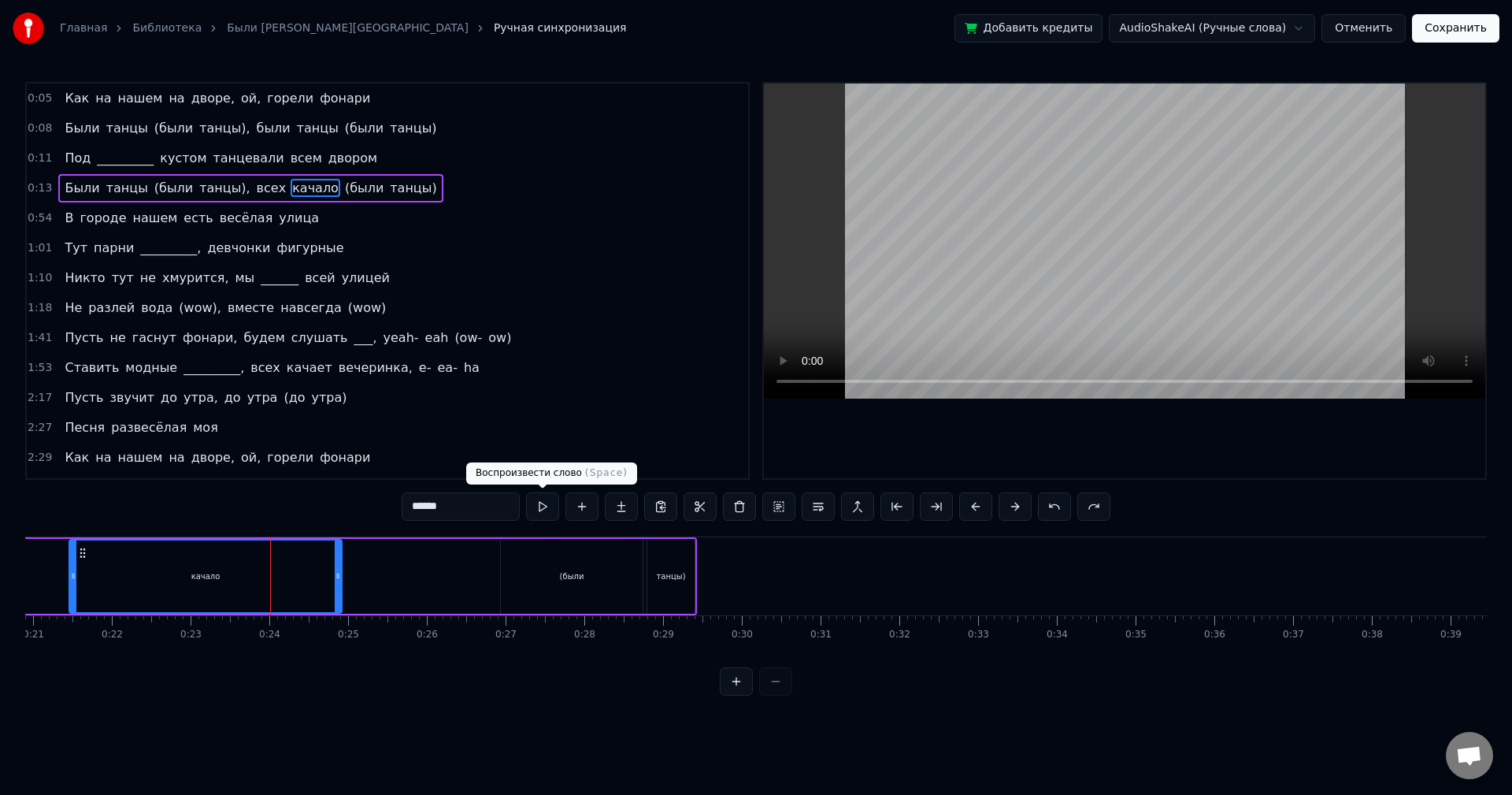
click at [533, 508] on button at bounding box center [542, 506] width 33 height 28
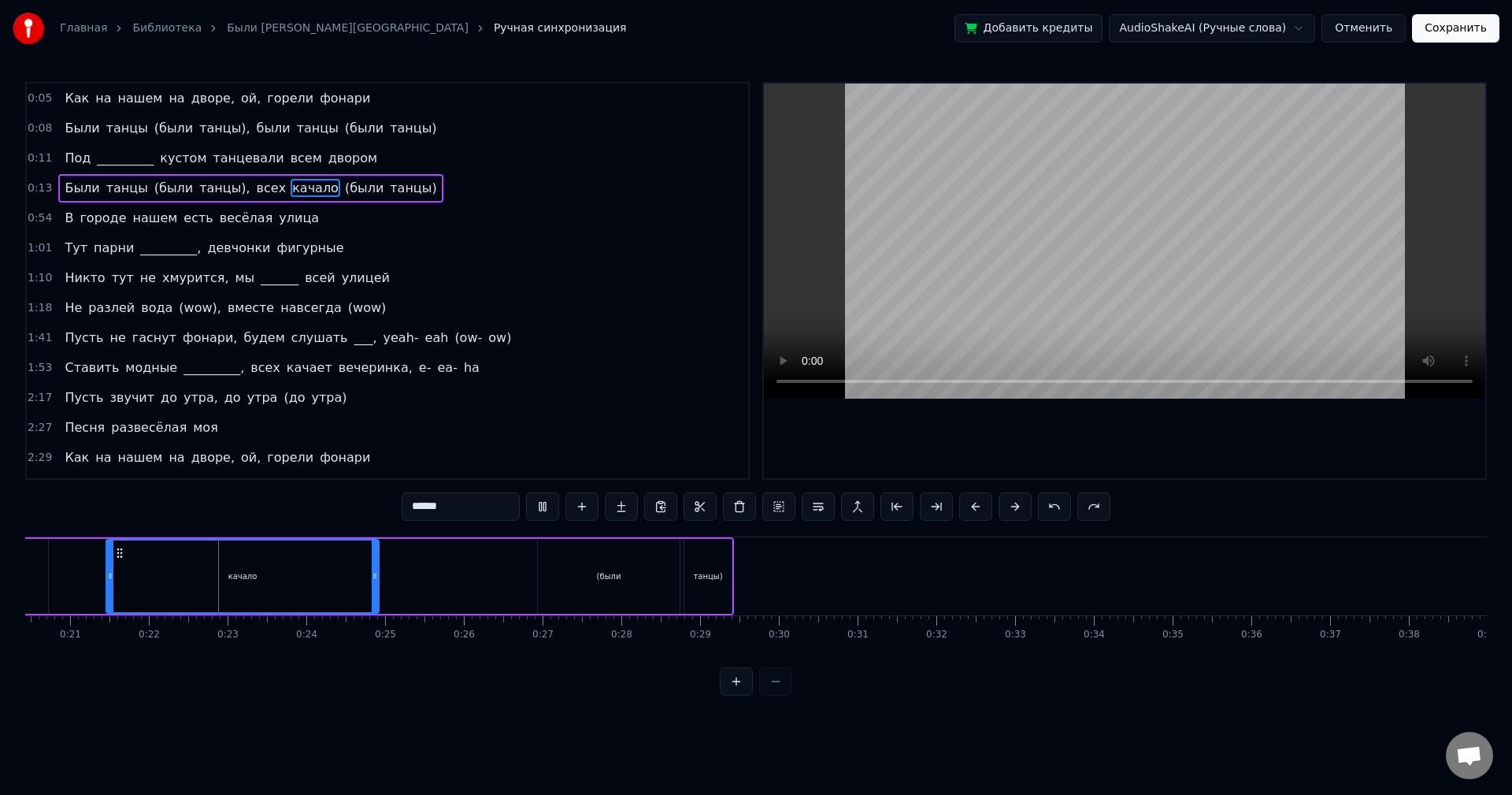
click at [542, 506] on button at bounding box center [542, 506] width 33 height 28
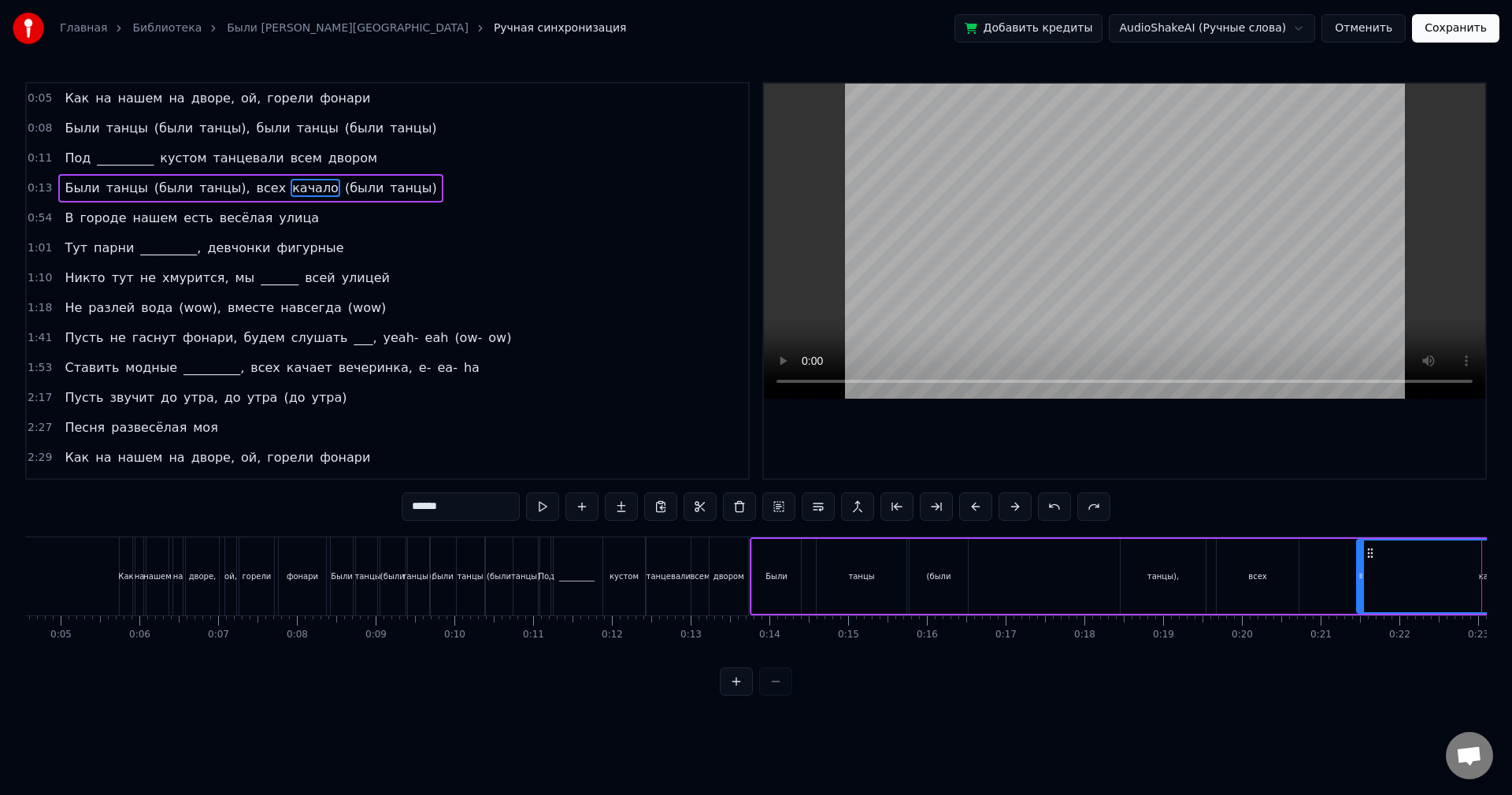
scroll to position [0, 445]
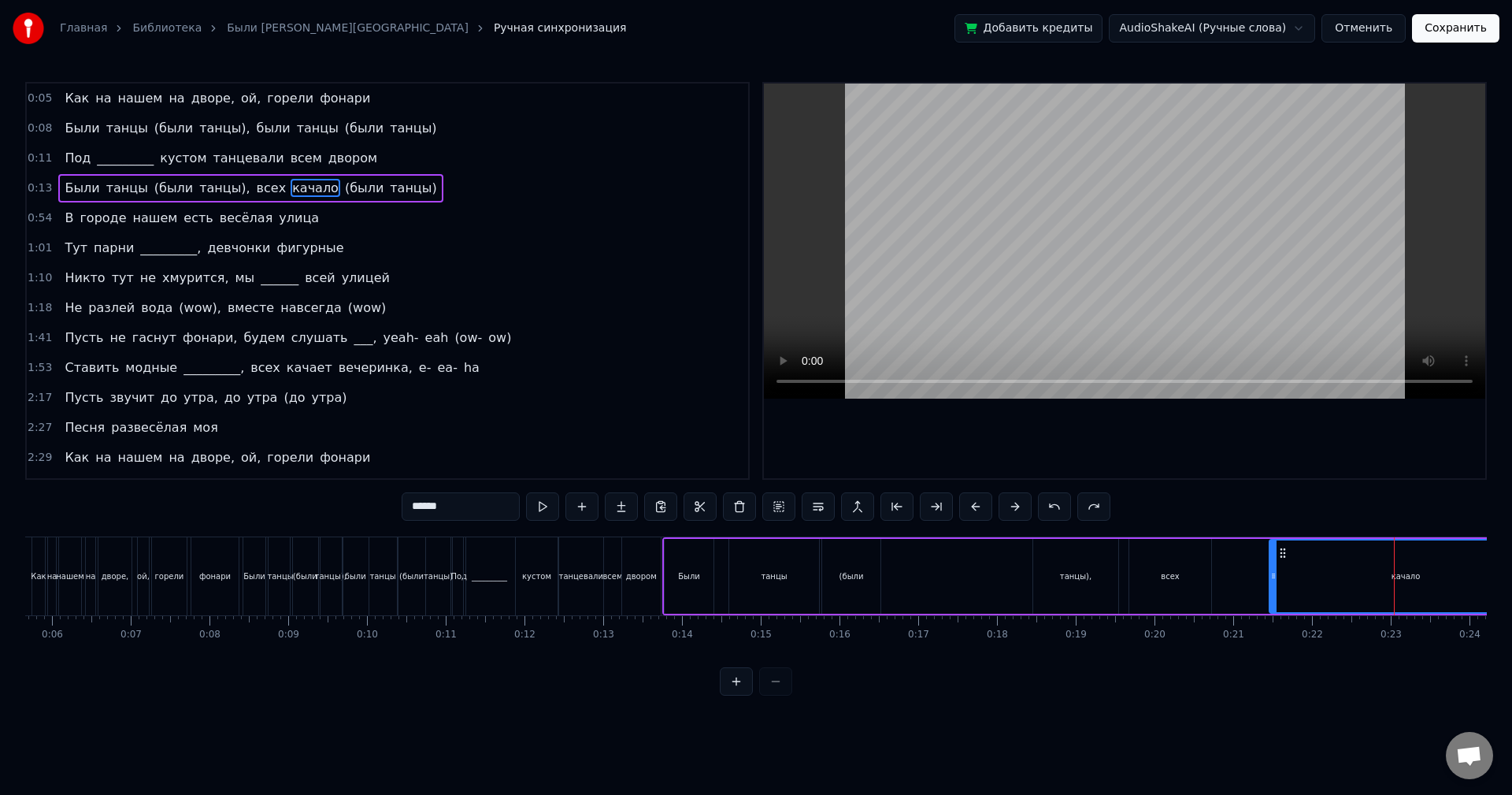
click at [679, 577] on div "Были" at bounding box center [689, 576] width 49 height 75
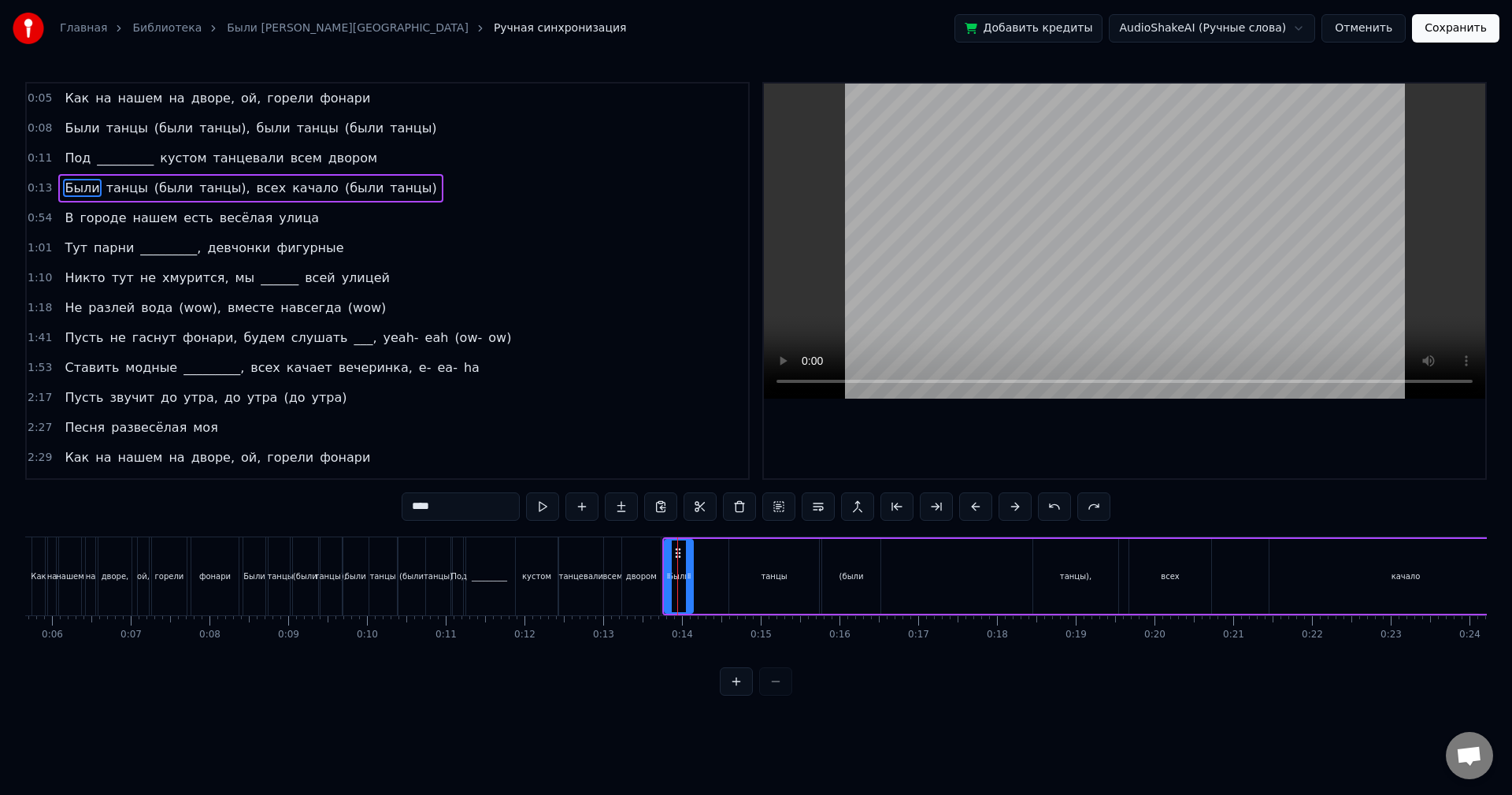
drag, startPoint x: 709, startPoint y: 575, endPoint x: 685, endPoint y: 586, distance: 26.4
click at [686, 586] on div at bounding box center [689, 576] width 6 height 72
click at [551, 511] on button at bounding box center [562, 506] width 33 height 28
click at [736, 690] on button at bounding box center [736, 681] width 33 height 28
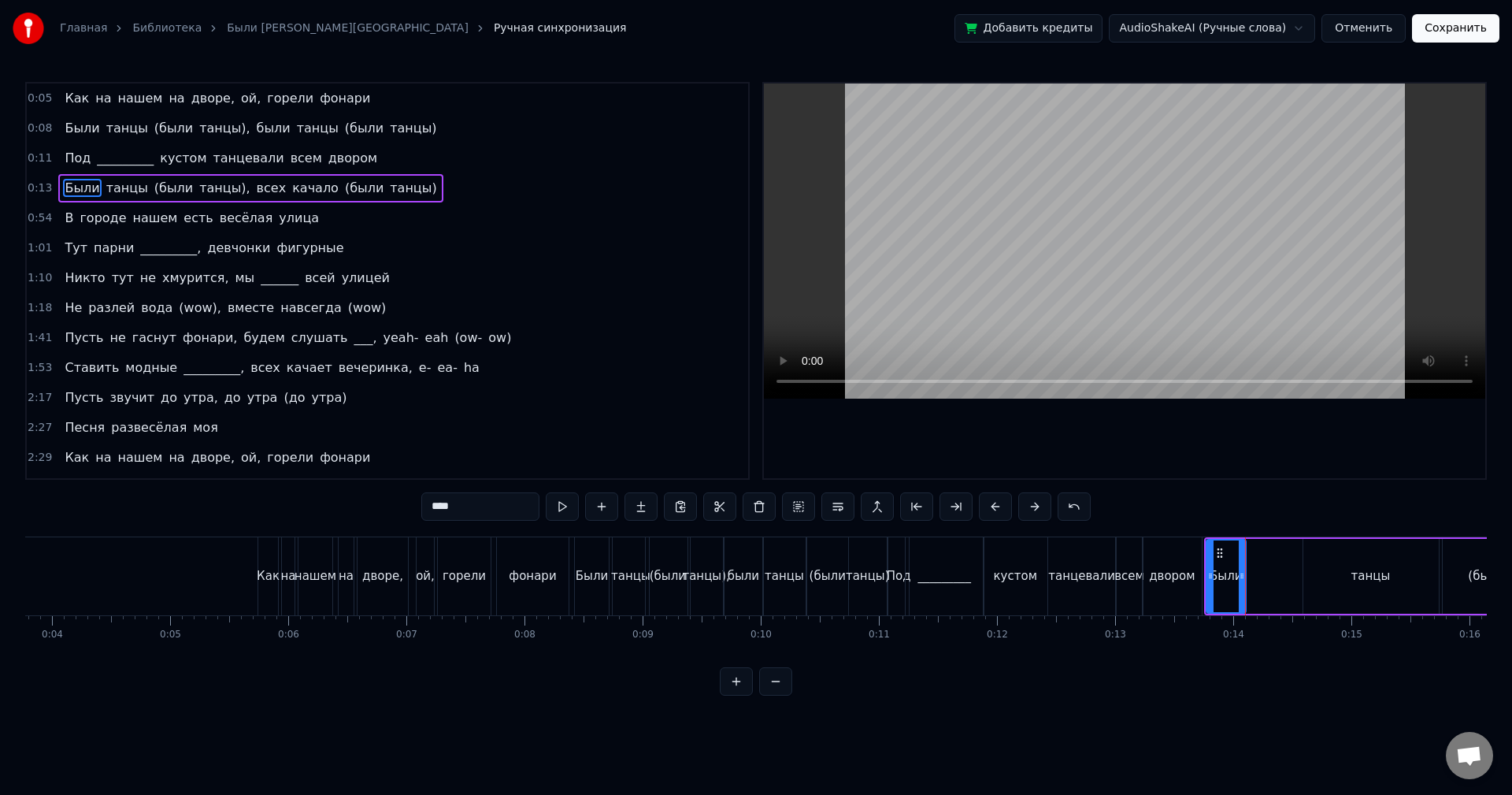
click at [734, 689] on button at bounding box center [736, 681] width 33 height 28
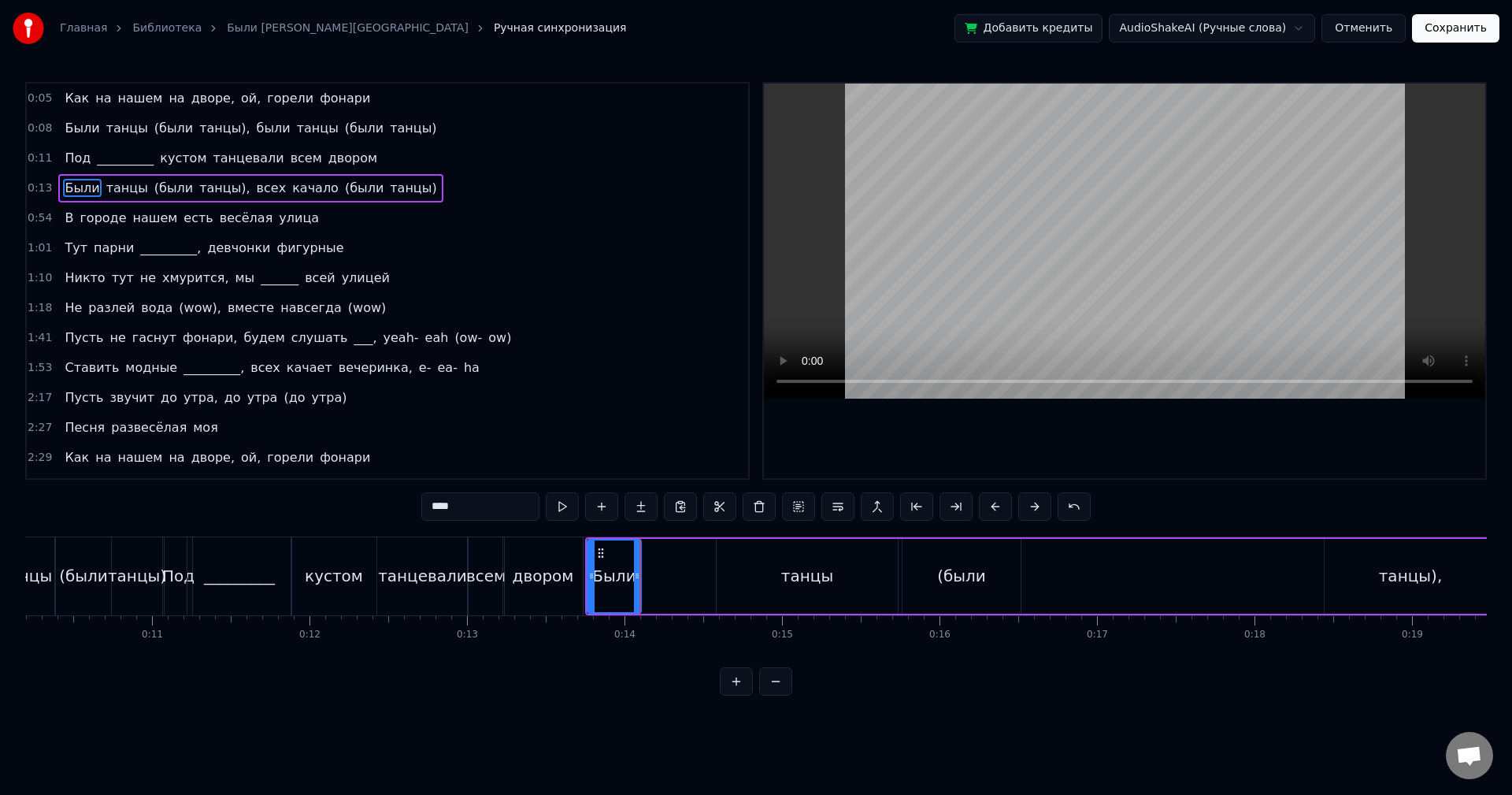
scroll to position [0, 1559]
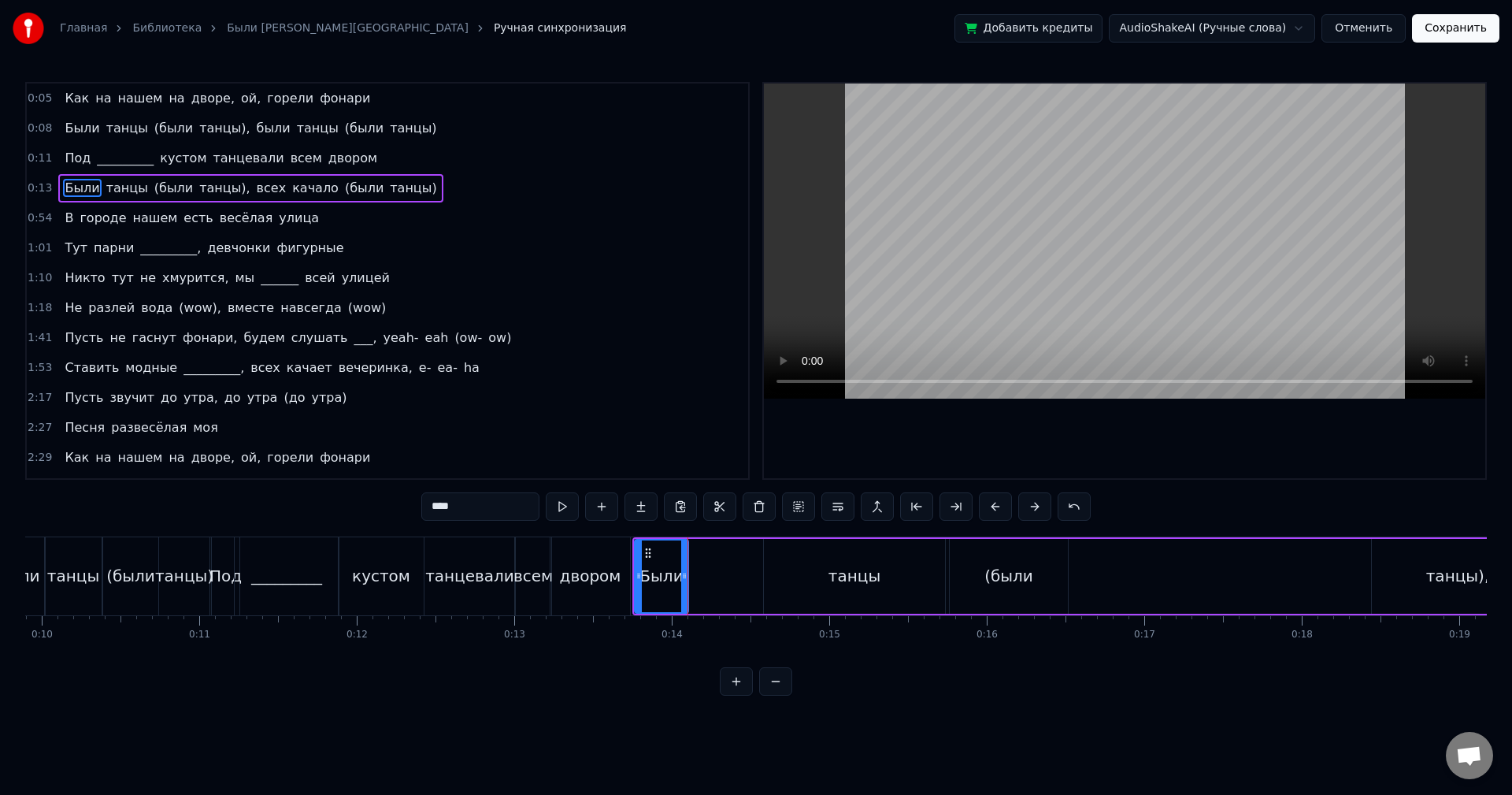
click at [816, 571] on div "танцы" at bounding box center [855, 576] width 181 height 75
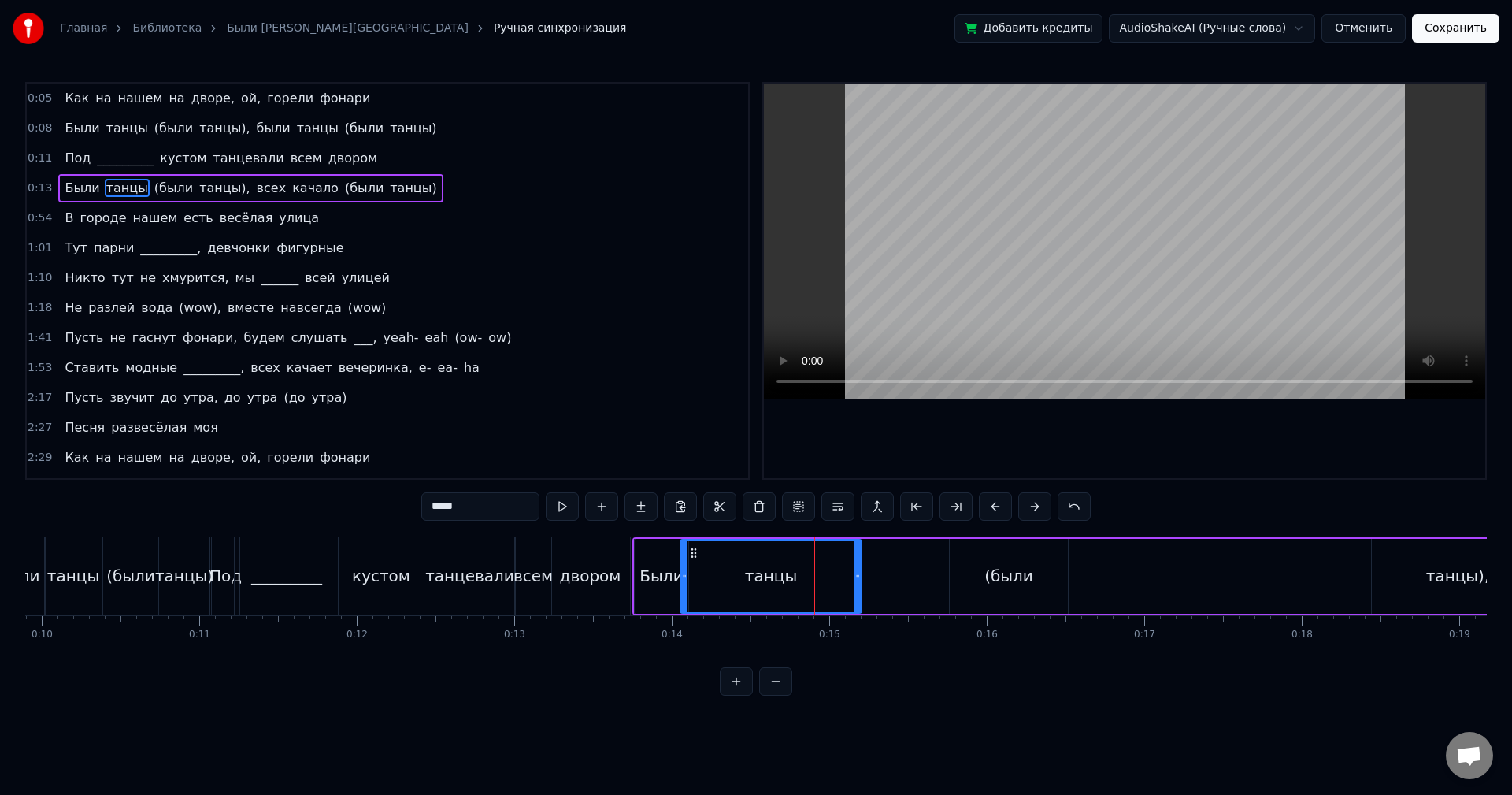
drag, startPoint x: 777, startPoint y: 551, endPoint x: 691, endPoint y: 557, distance: 86.2
click at [691, 557] on icon at bounding box center [694, 553] width 13 height 13
drag, startPoint x: 833, startPoint y: 563, endPoint x: 721, endPoint y: 566, distance: 112.0
click at [721, 566] on div at bounding box center [721, 576] width 6 height 72
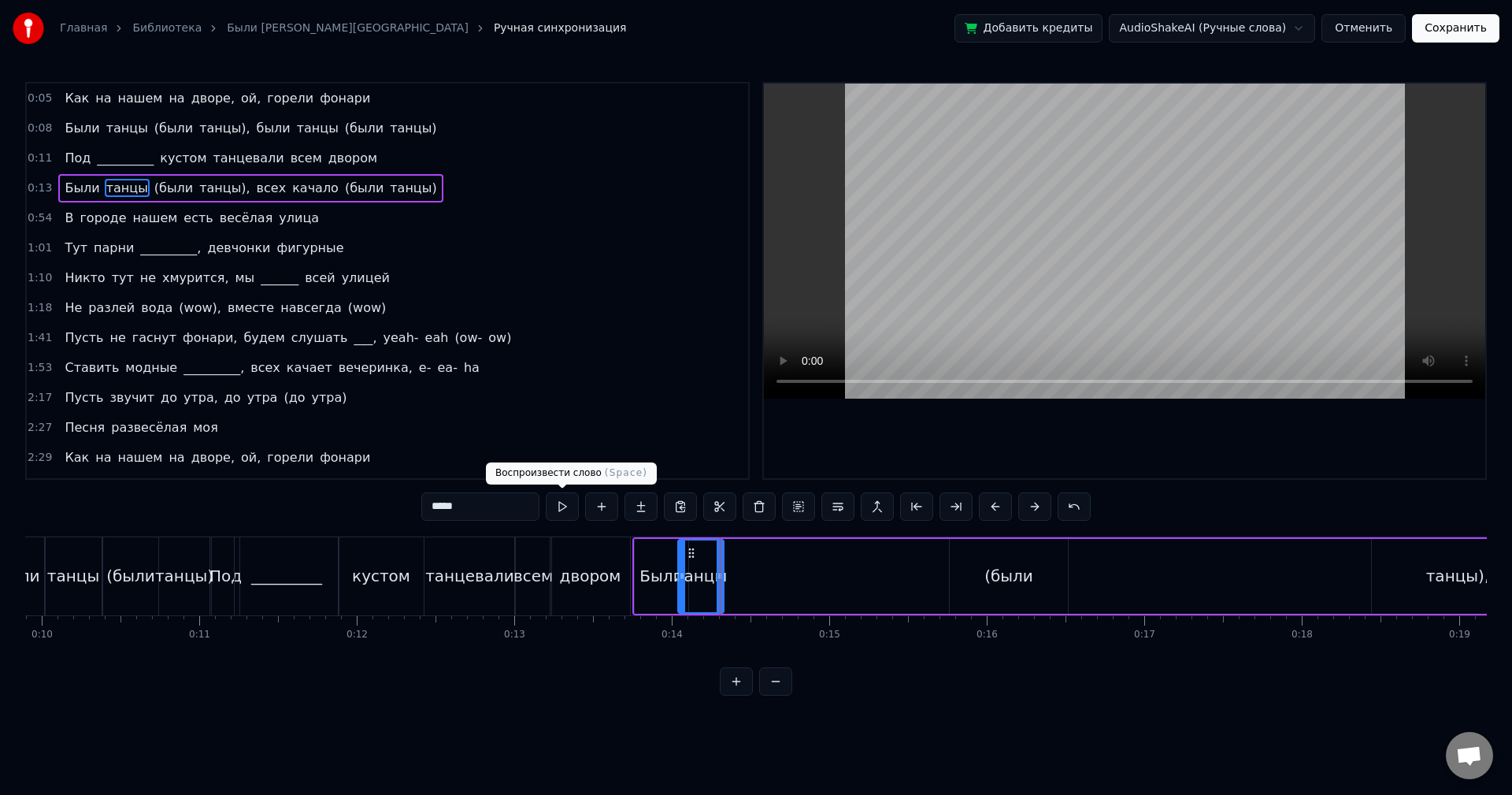
click at [558, 510] on button at bounding box center [562, 506] width 33 height 28
click at [1003, 578] on div "(были" at bounding box center [1009, 576] width 49 height 24
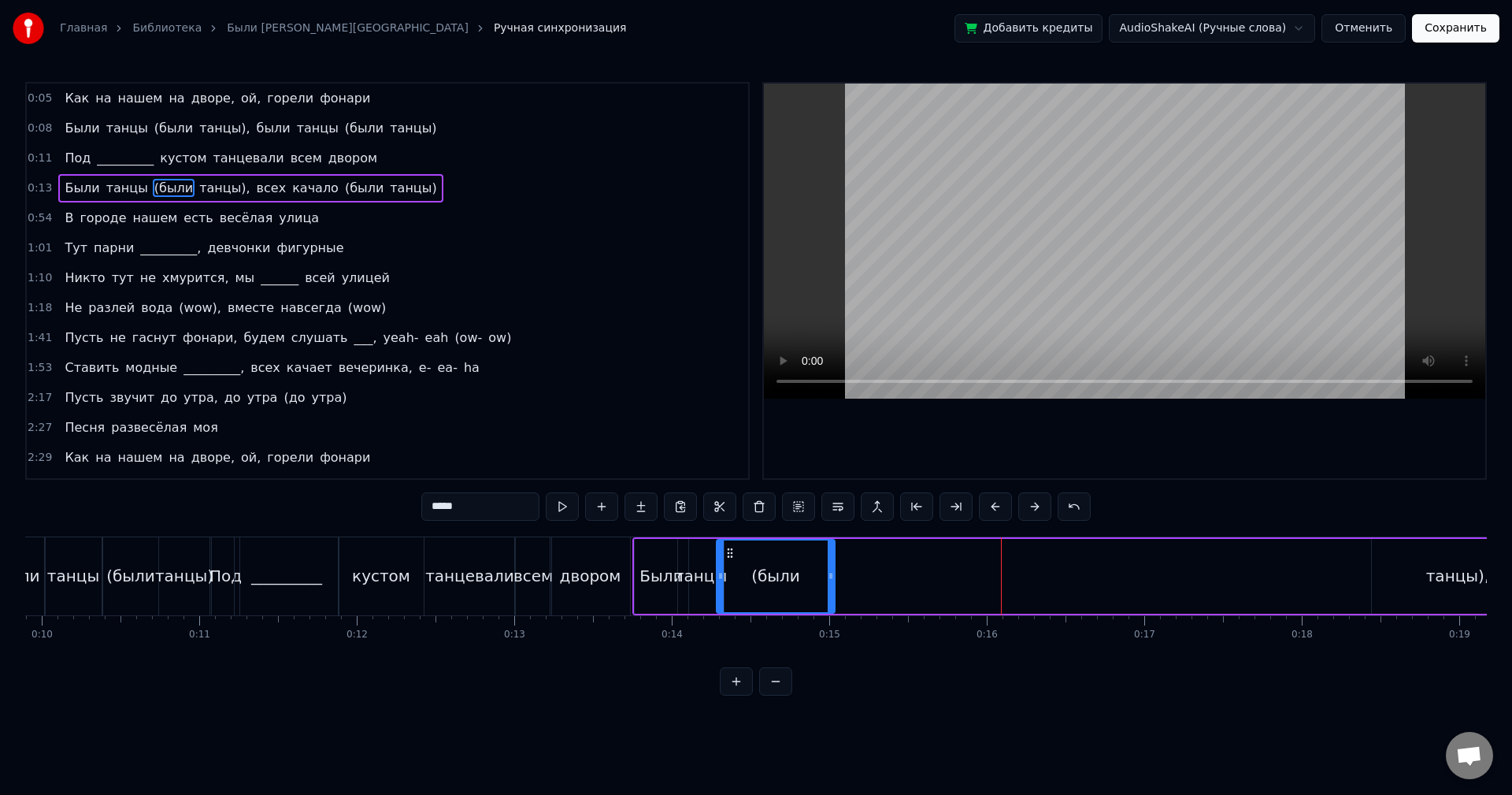
drag, startPoint x: 960, startPoint y: 554, endPoint x: 726, endPoint y: 563, distance: 234.2
click at [726, 563] on div "(были" at bounding box center [776, 576] width 117 height 72
drag, startPoint x: 811, startPoint y: 562, endPoint x: 721, endPoint y: 543, distance: 92.0
click at [785, 562] on div at bounding box center [784, 576] width 6 height 72
click at [564, 508] on button at bounding box center [562, 506] width 33 height 28
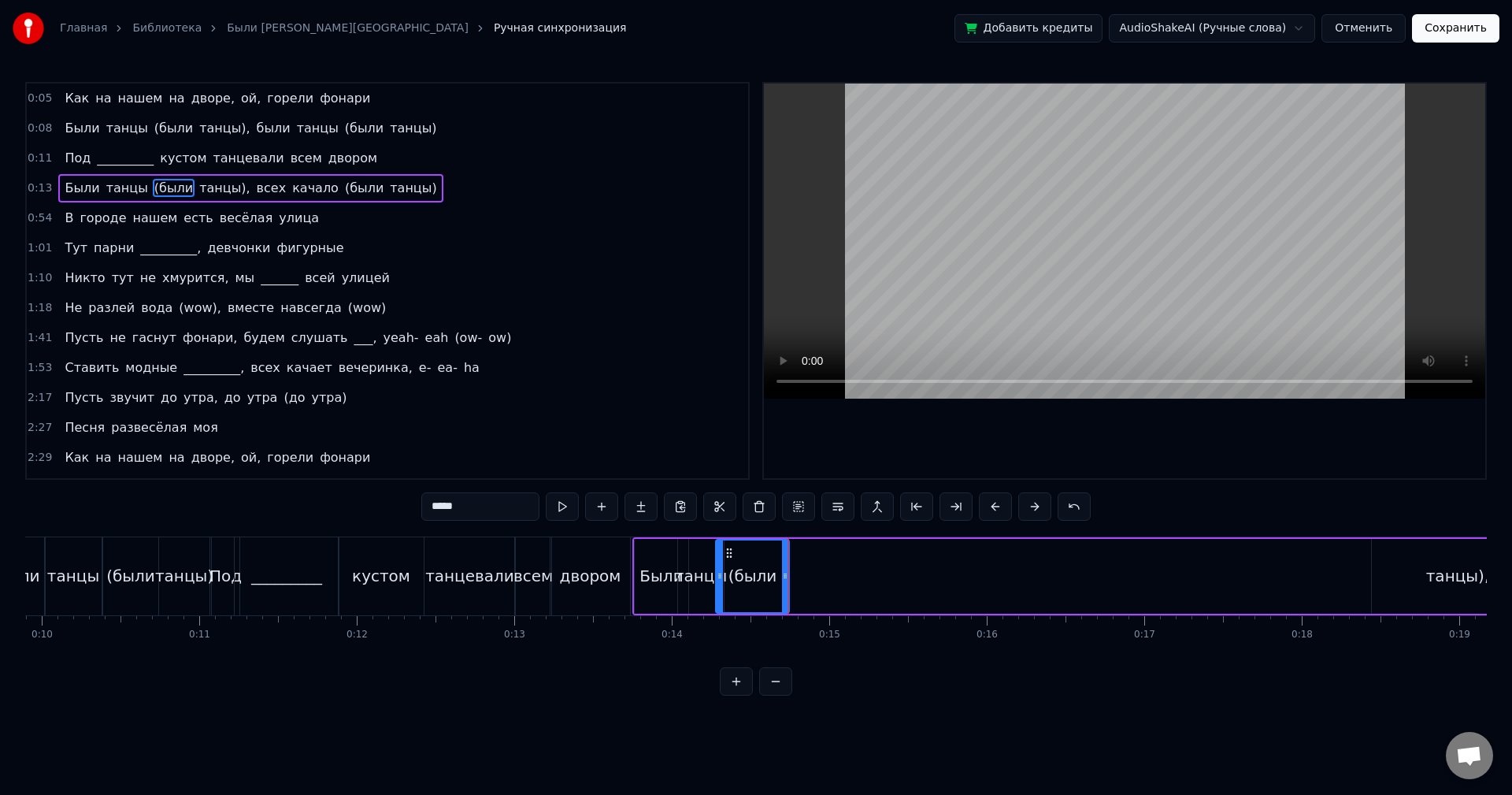
click at [1388, 554] on div "танцы)," at bounding box center [1458, 576] width 172 height 75
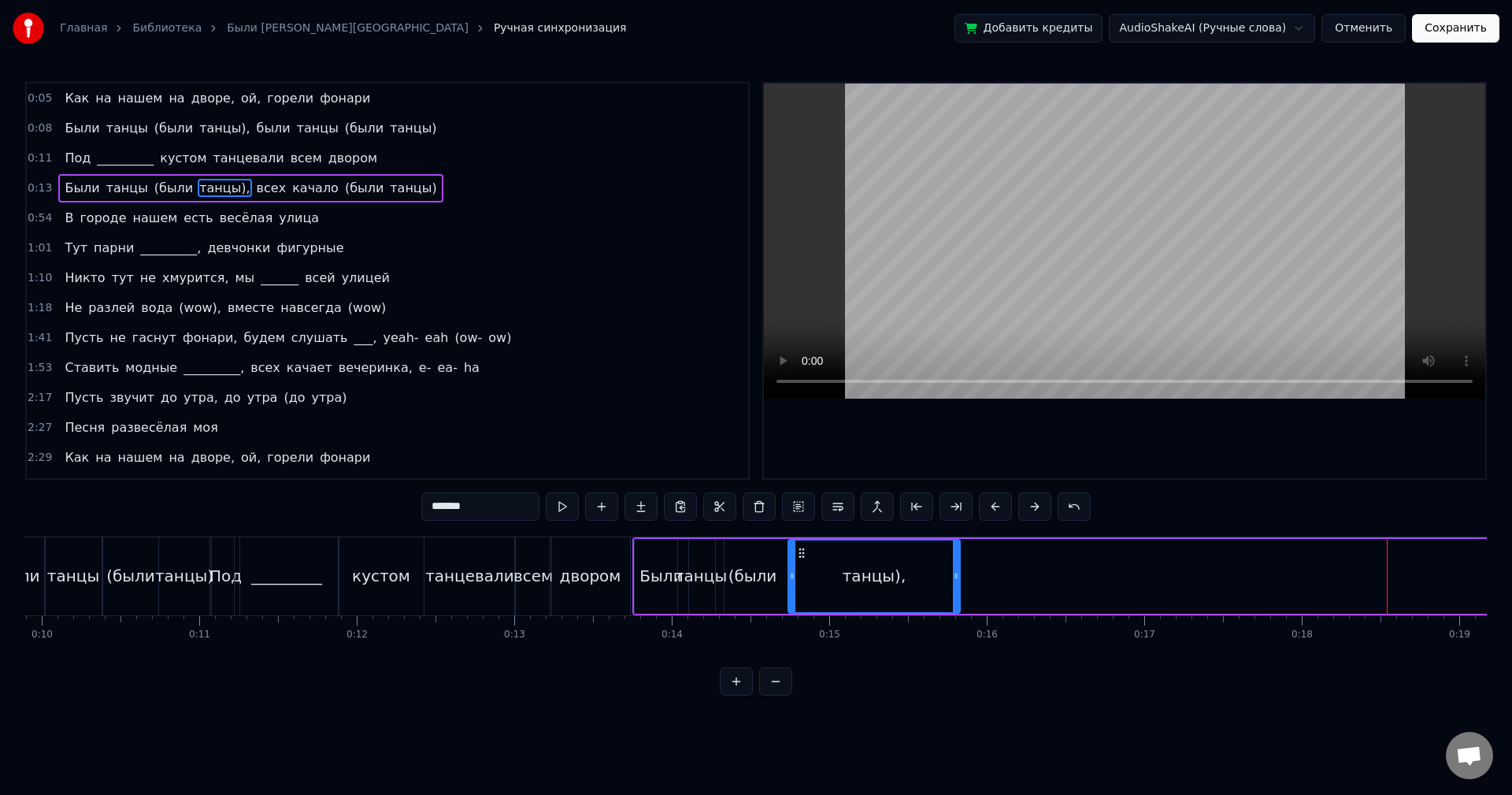
drag, startPoint x: 1383, startPoint y: 550, endPoint x: 799, endPoint y: 589, distance: 585.3
click at [799, 589] on div "танцы)," at bounding box center [874, 576] width 170 height 72
drag, startPoint x: 955, startPoint y: 573, endPoint x: 814, endPoint y: 582, distance: 141.3
click at [827, 584] on div at bounding box center [829, 576] width 6 height 72
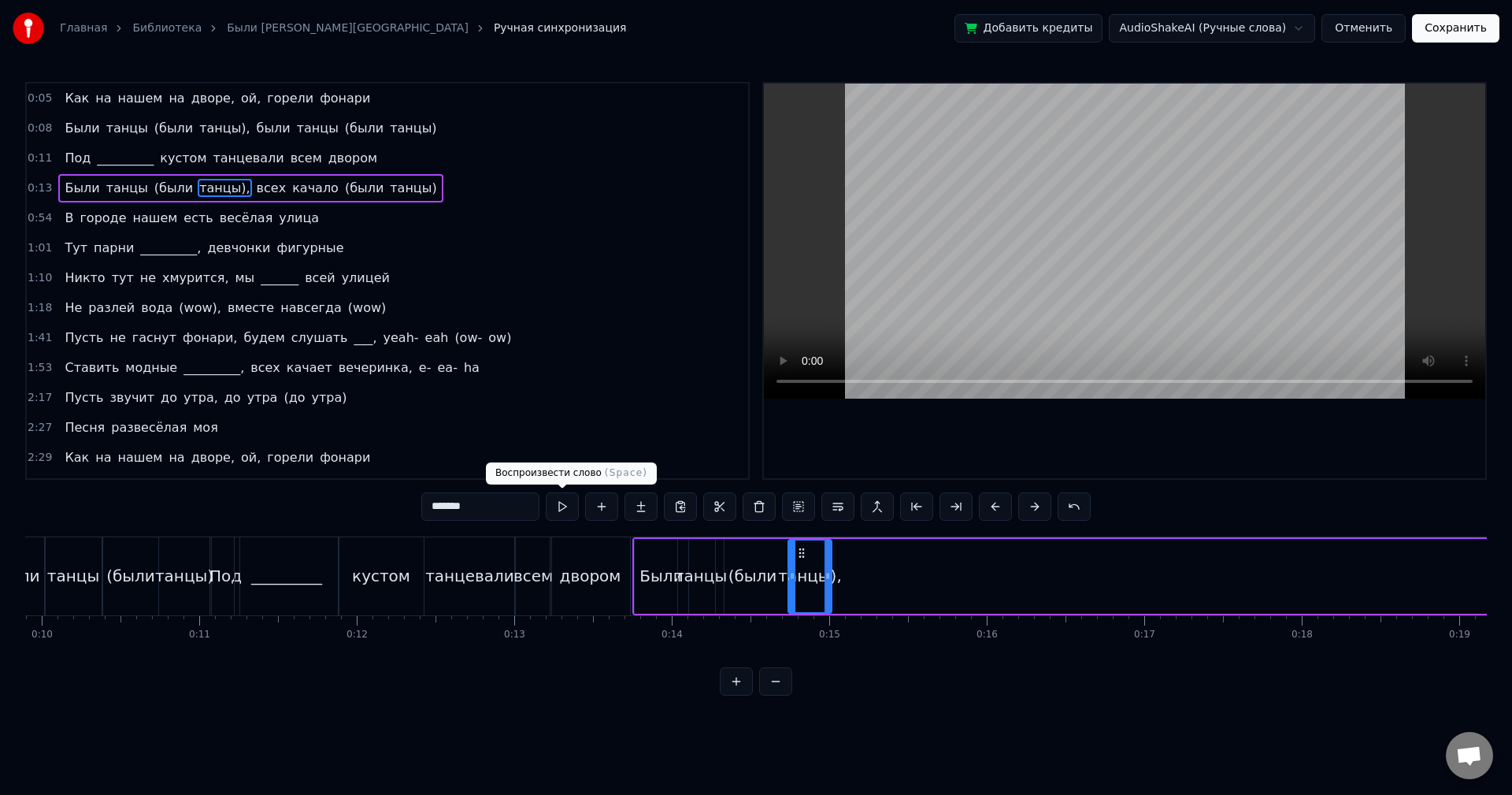
click at [547, 502] on button at bounding box center [562, 506] width 33 height 28
drag, startPoint x: 829, startPoint y: 564, endPoint x: 839, endPoint y: 565, distance: 10.0
click at [839, 565] on div at bounding box center [838, 576] width 6 height 72
click at [558, 508] on button at bounding box center [562, 506] width 33 height 28
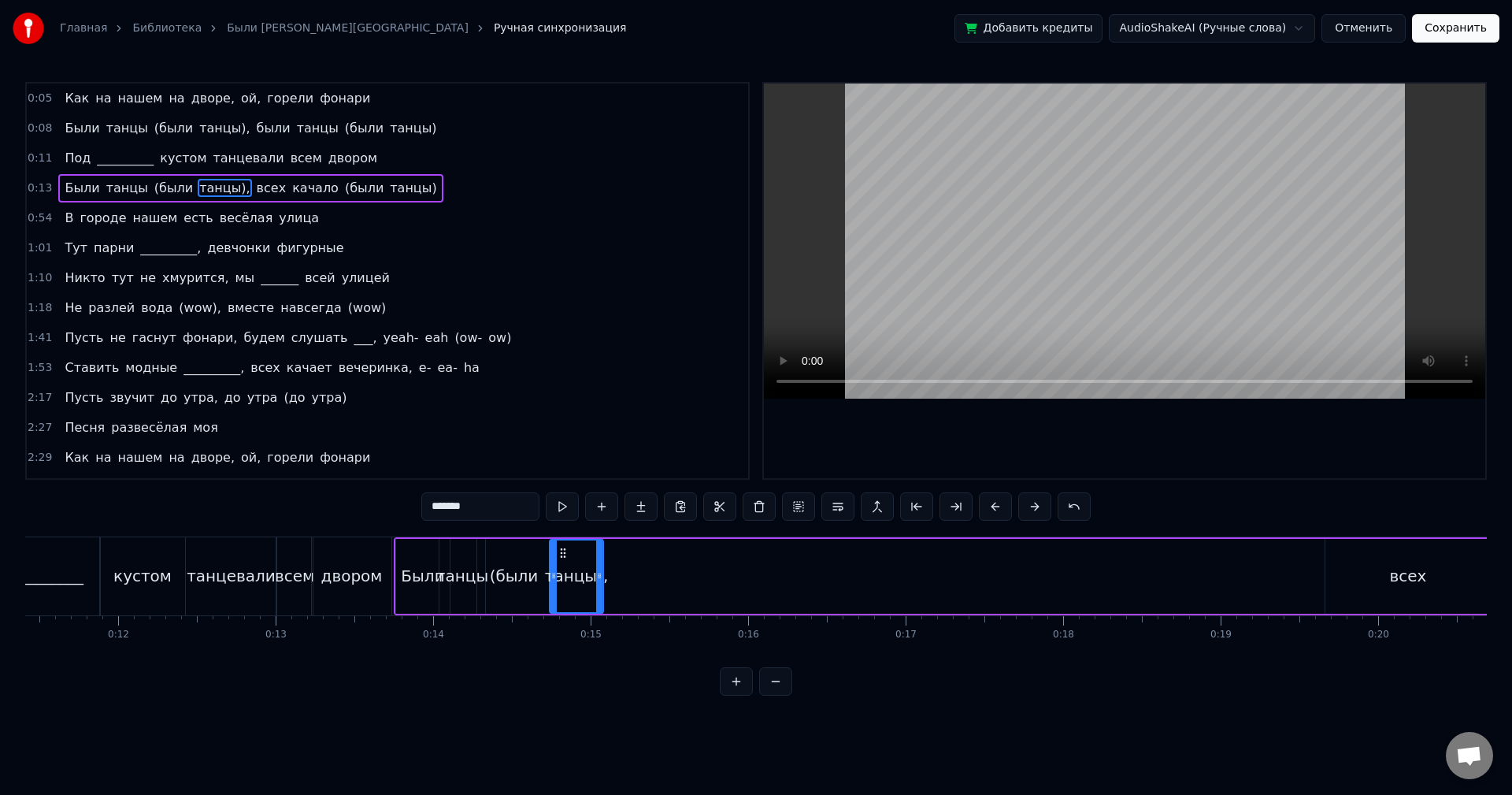
scroll to position [0, 2004]
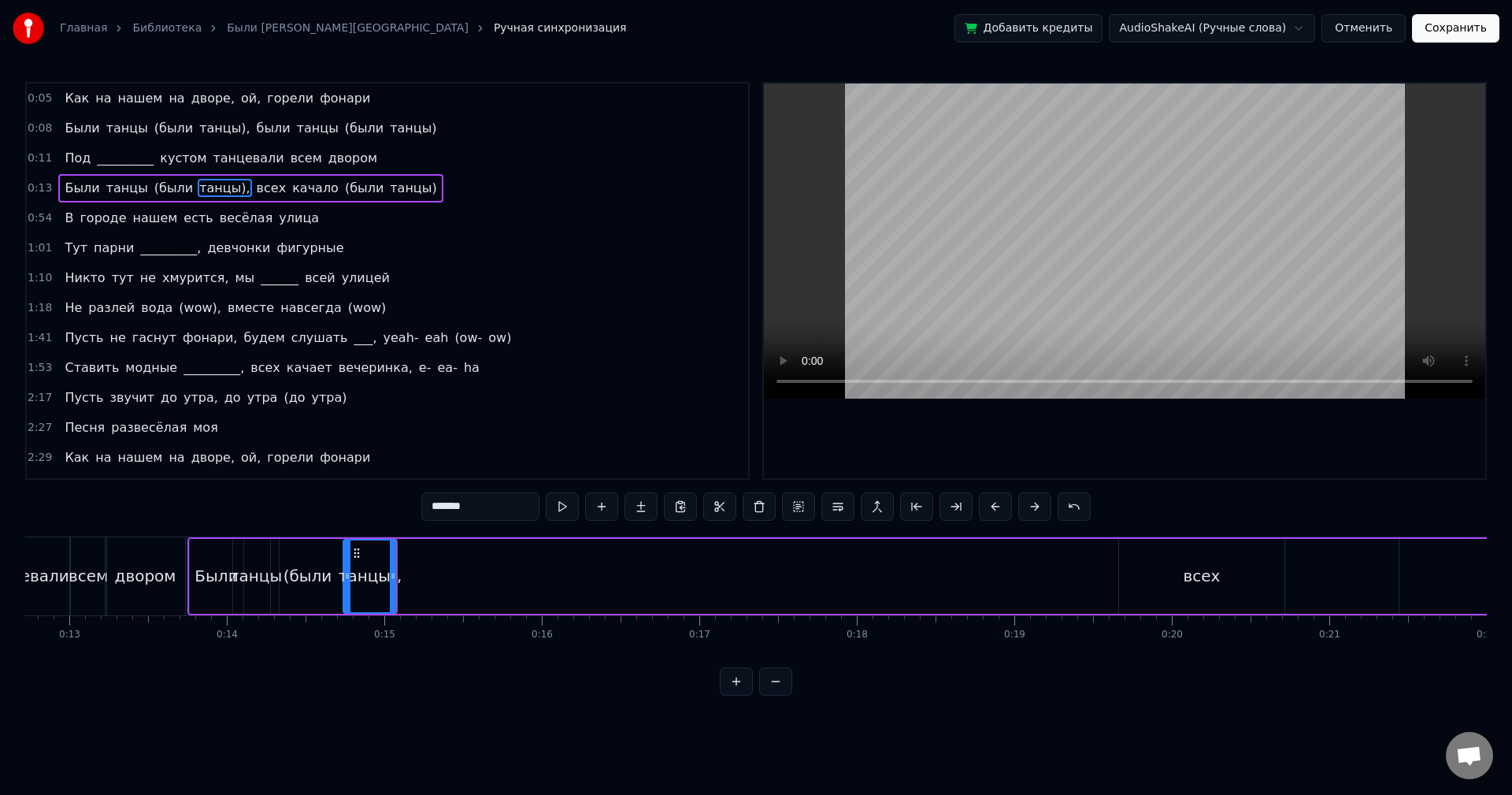
click at [1171, 562] on div "всех" at bounding box center [1202, 576] width 166 height 75
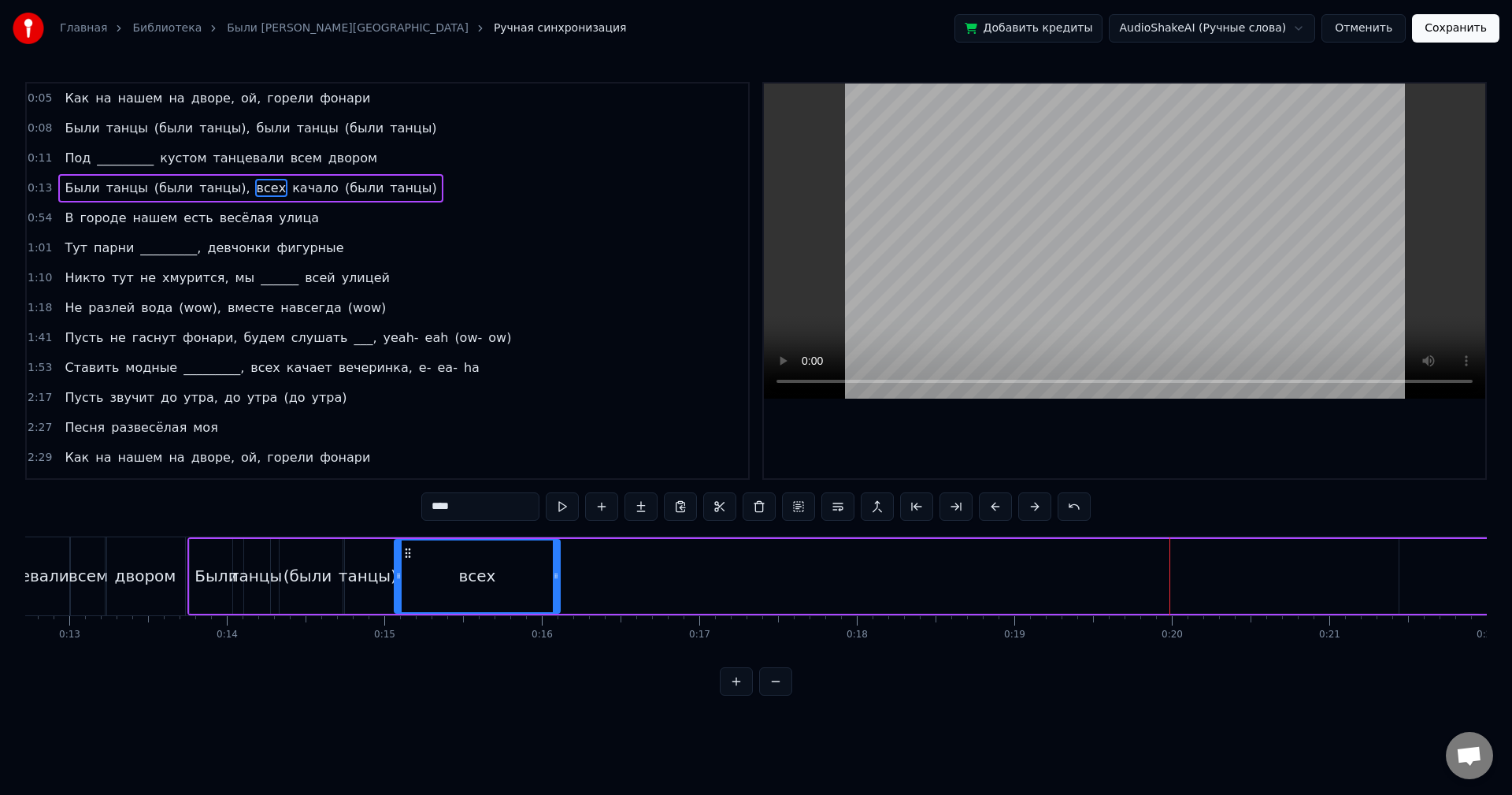
drag, startPoint x: 1127, startPoint y: 552, endPoint x: 408, endPoint y: 618, distance: 722.0
click at [408, 618] on div "Как на нашем на дворе, ой, горели фонари Были танцы (были танцы), были танцы (б…" at bounding box center [756, 595] width 1462 height 118
drag, startPoint x: 555, startPoint y: 587, endPoint x: 440, endPoint y: 598, distance: 115.5
click at [440, 598] on div at bounding box center [441, 576] width 6 height 72
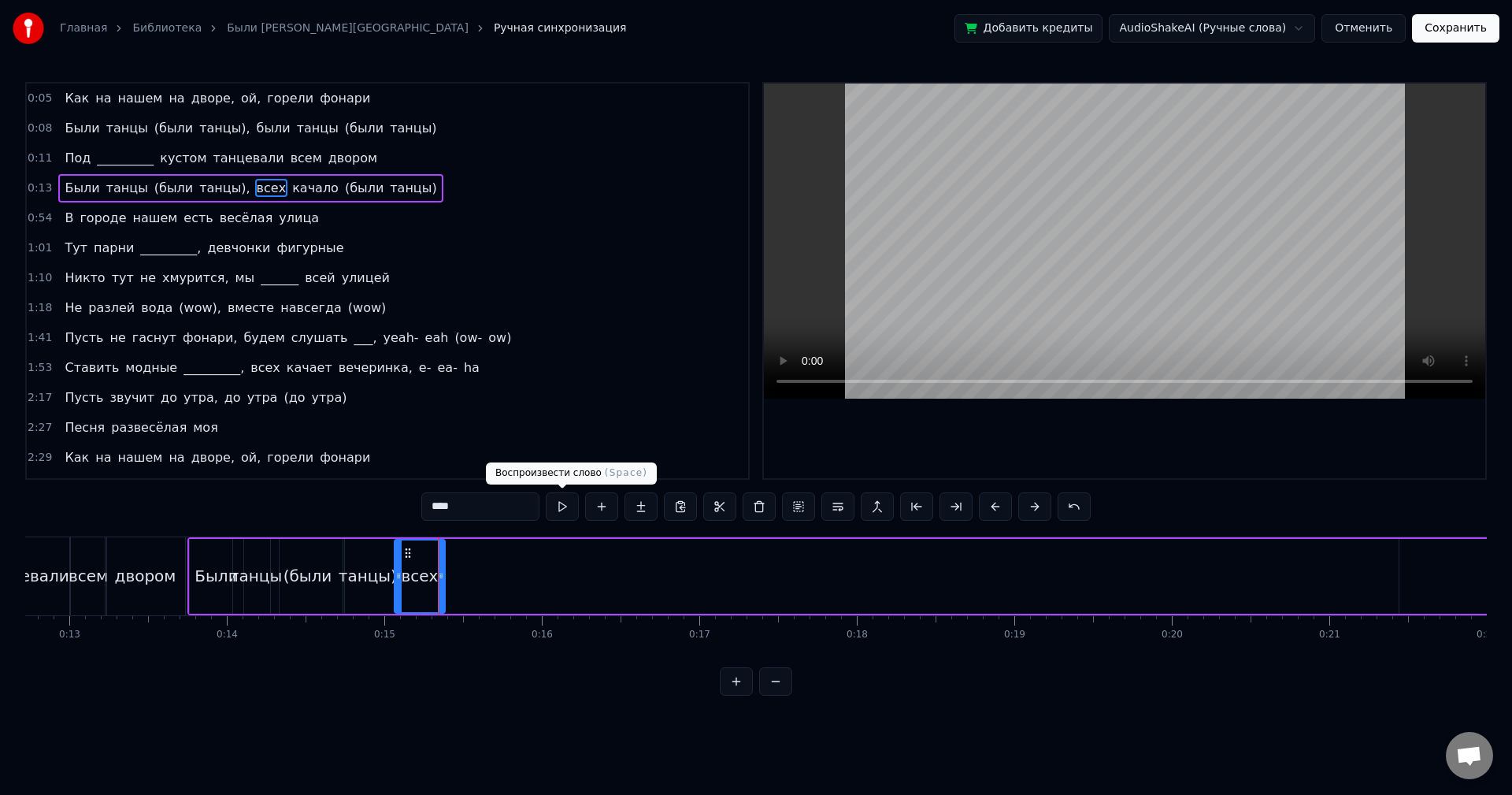
click at [560, 507] on button at bounding box center [562, 506] width 33 height 28
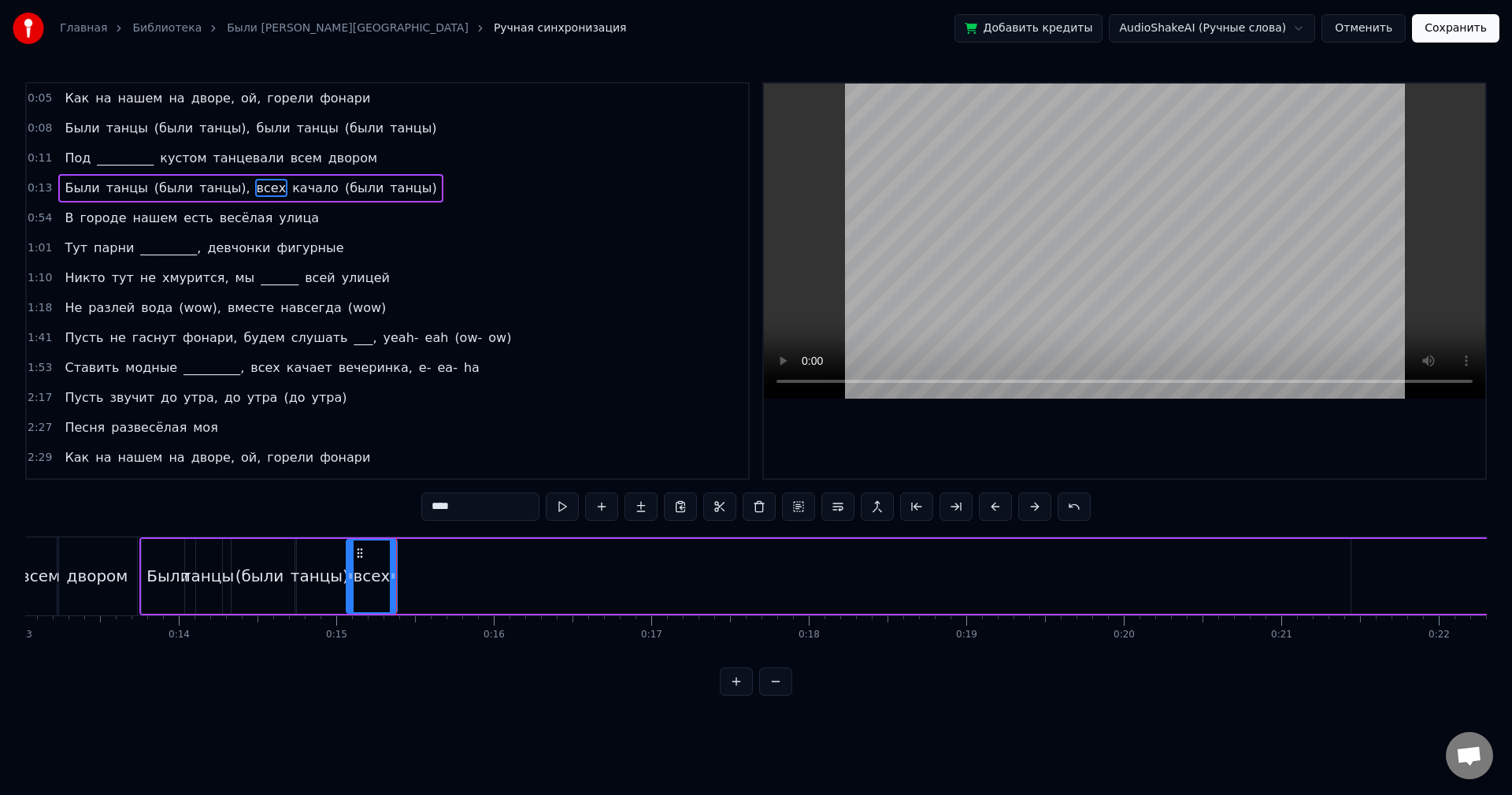
scroll to position [0, 2068]
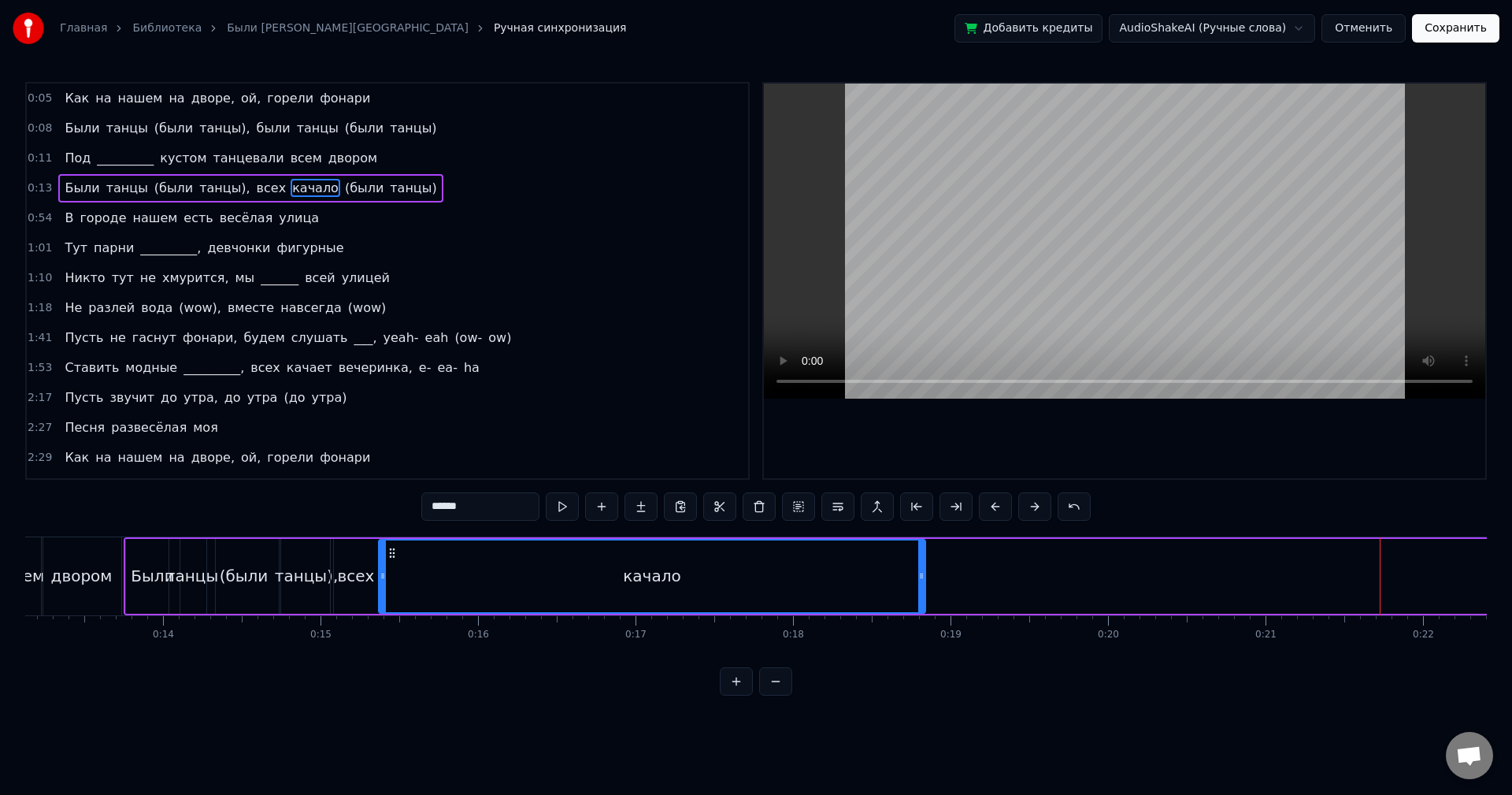
drag, startPoint x: 1346, startPoint y: 553, endPoint x: 390, endPoint y: 618, distance: 958.2
click at [390, 618] on div "Как на нашем на дворе, ой, горели фонари Были танцы (были танцы), были танцы (б…" at bounding box center [756, 595] width 1462 height 118
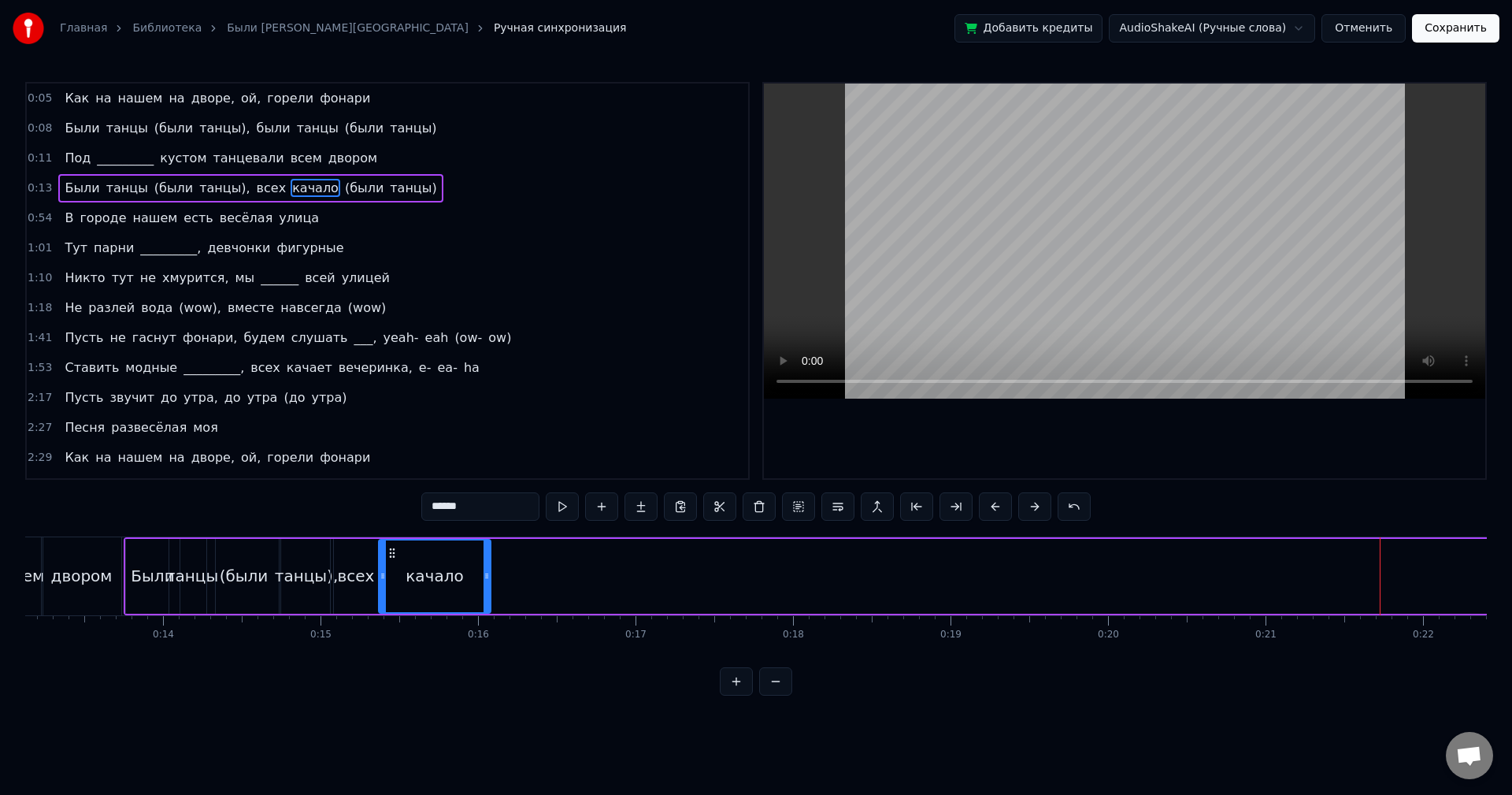
drag, startPoint x: 923, startPoint y: 565, endPoint x: 488, endPoint y: 578, distance: 435.2
click at [488, 578] on div at bounding box center [486, 576] width 6 height 72
click at [558, 513] on button at bounding box center [562, 506] width 33 height 28
drag, startPoint x: 486, startPoint y: 595, endPoint x: 477, endPoint y: 597, distance: 9.2
click at [475, 596] on div at bounding box center [476, 576] width 6 height 72
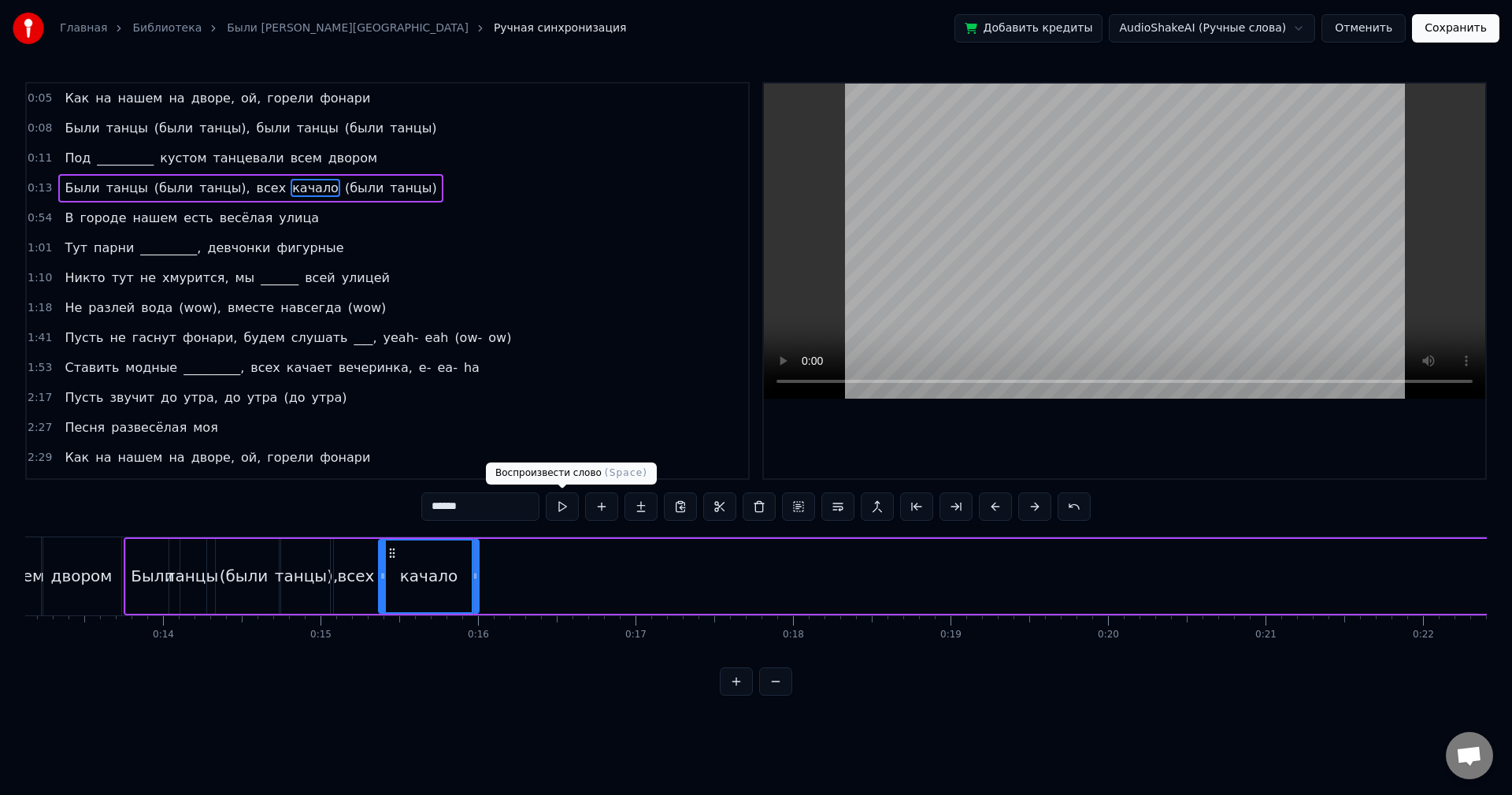
click at [560, 519] on button at bounding box center [562, 506] width 33 height 28
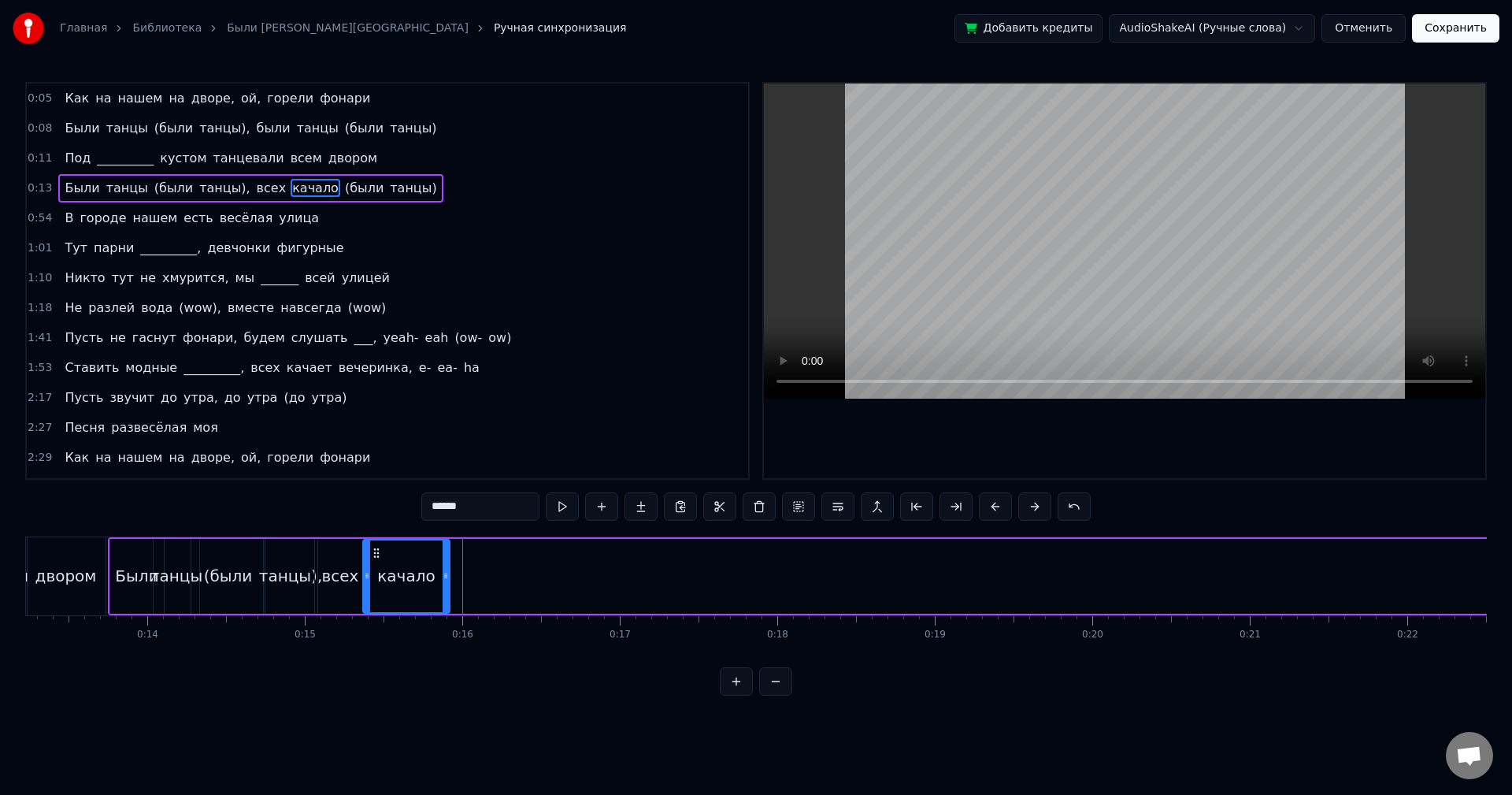
drag, startPoint x: 456, startPoint y: 577, endPoint x: 443, endPoint y: 578, distance: 13.0
click at [443, 578] on icon at bounding box center [445, 576] width 6 height 13
click at [554, 515] on button at bounding box center [562, 506] width 33 height 28
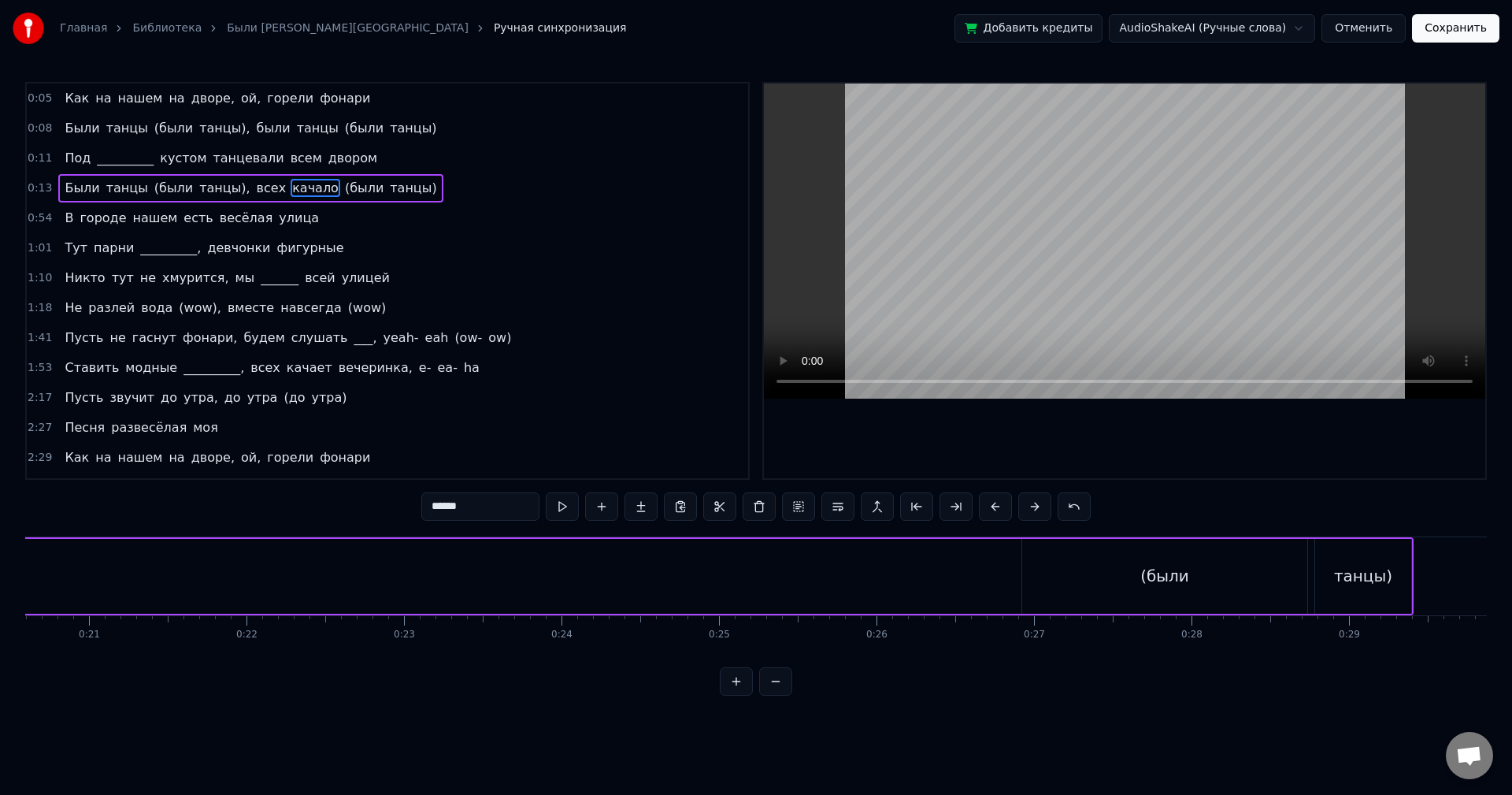
scroll to position [0, 3372]
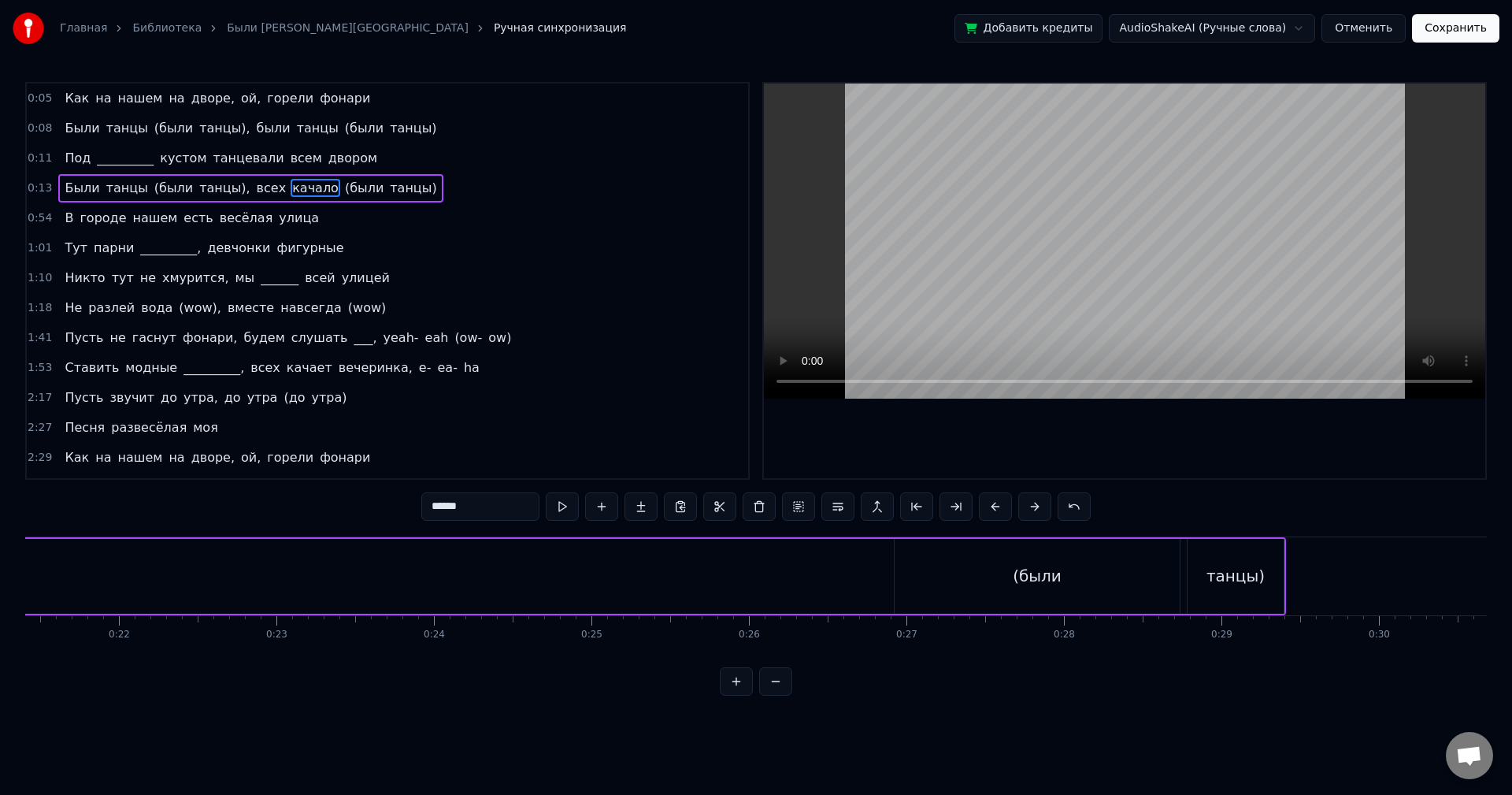
click at [937, 560] on div "(были" at bounding box center [1037, 576] width 285 height 75
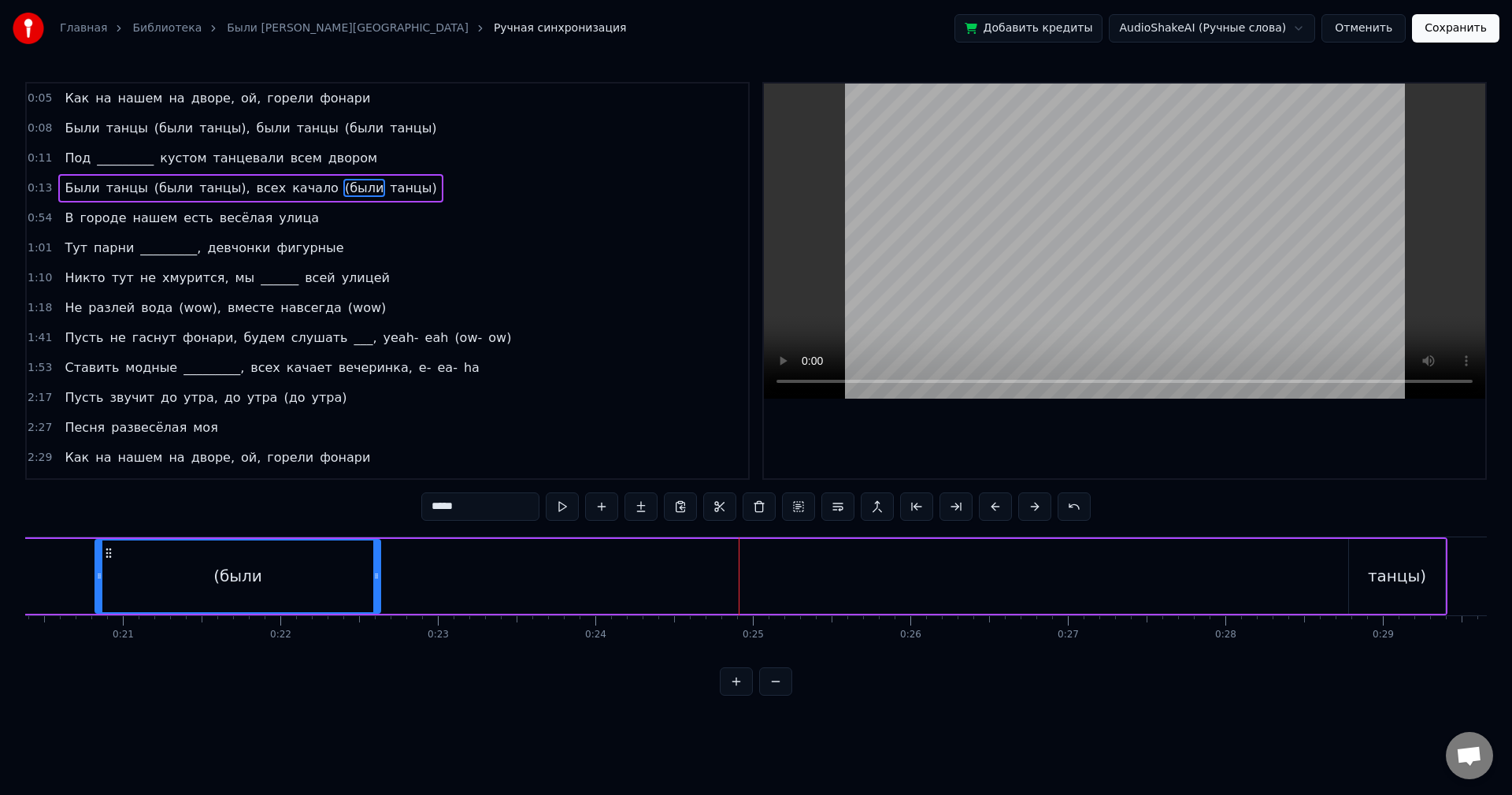
drag, startPoint x: 909, startPoint y: 555, endPoint x: 114, endPoint y: 596, distance: 796.1
click at [114, 596] on div "(были" at bounding box center [238, 576] width 284 height 72
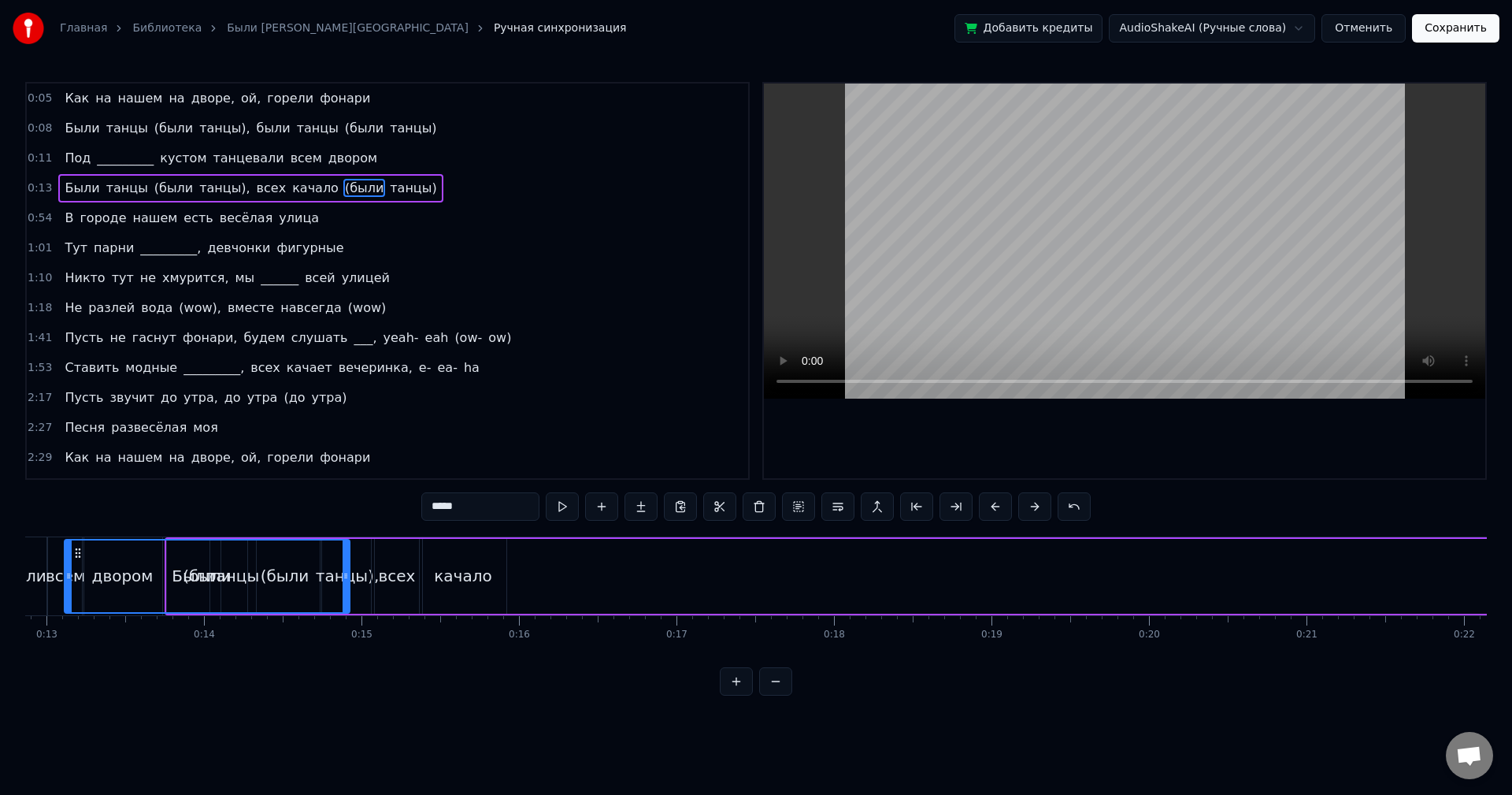
scroll to position [0, 1942]
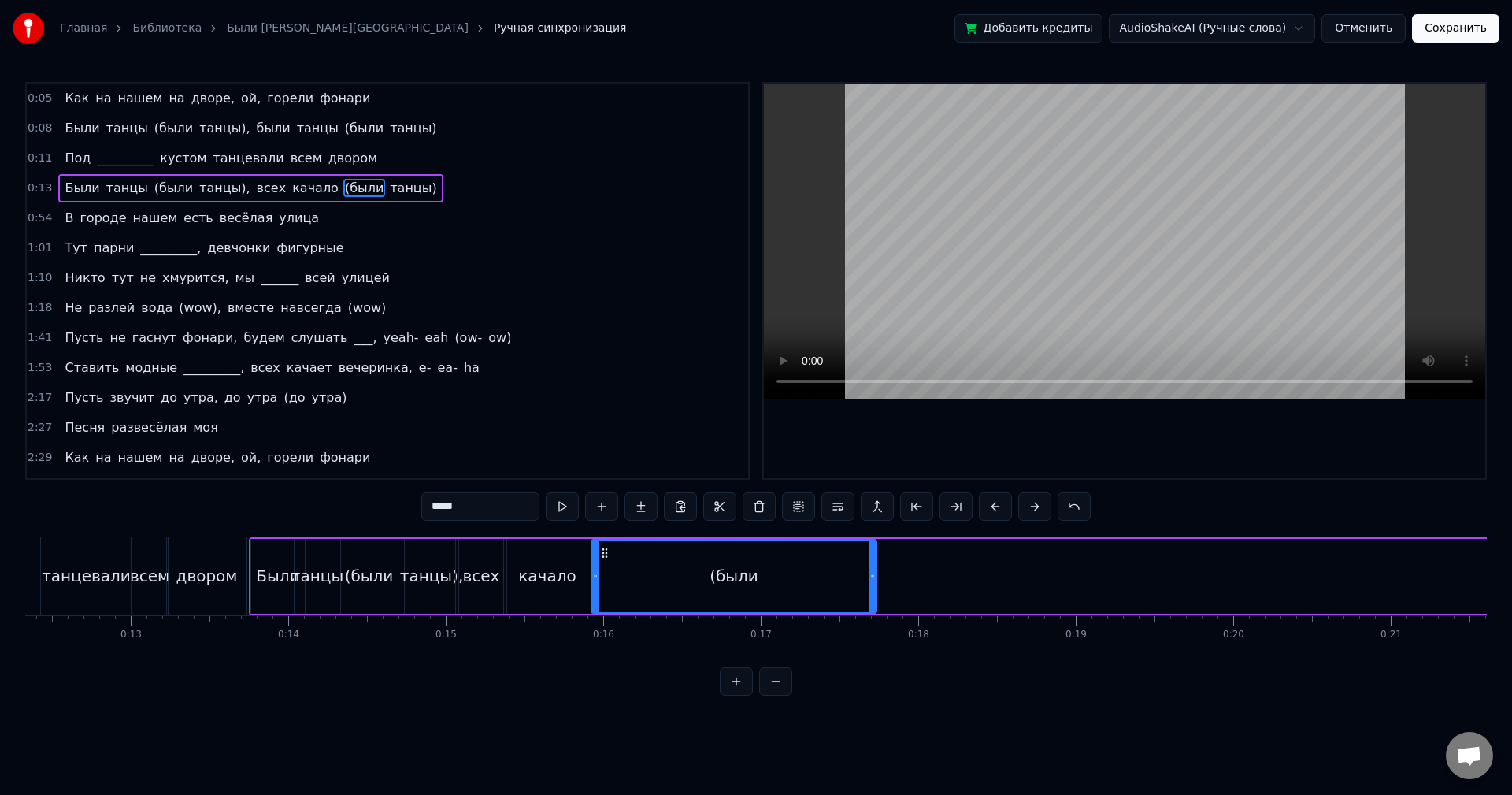
drag, startPoint x: 117, startPoint y: 553, endPoint x: 603, endPoint y: 565, distance: 486.1
click at [603, 565] on div "(были" at bounding box center [734, 576] width 284 height 72
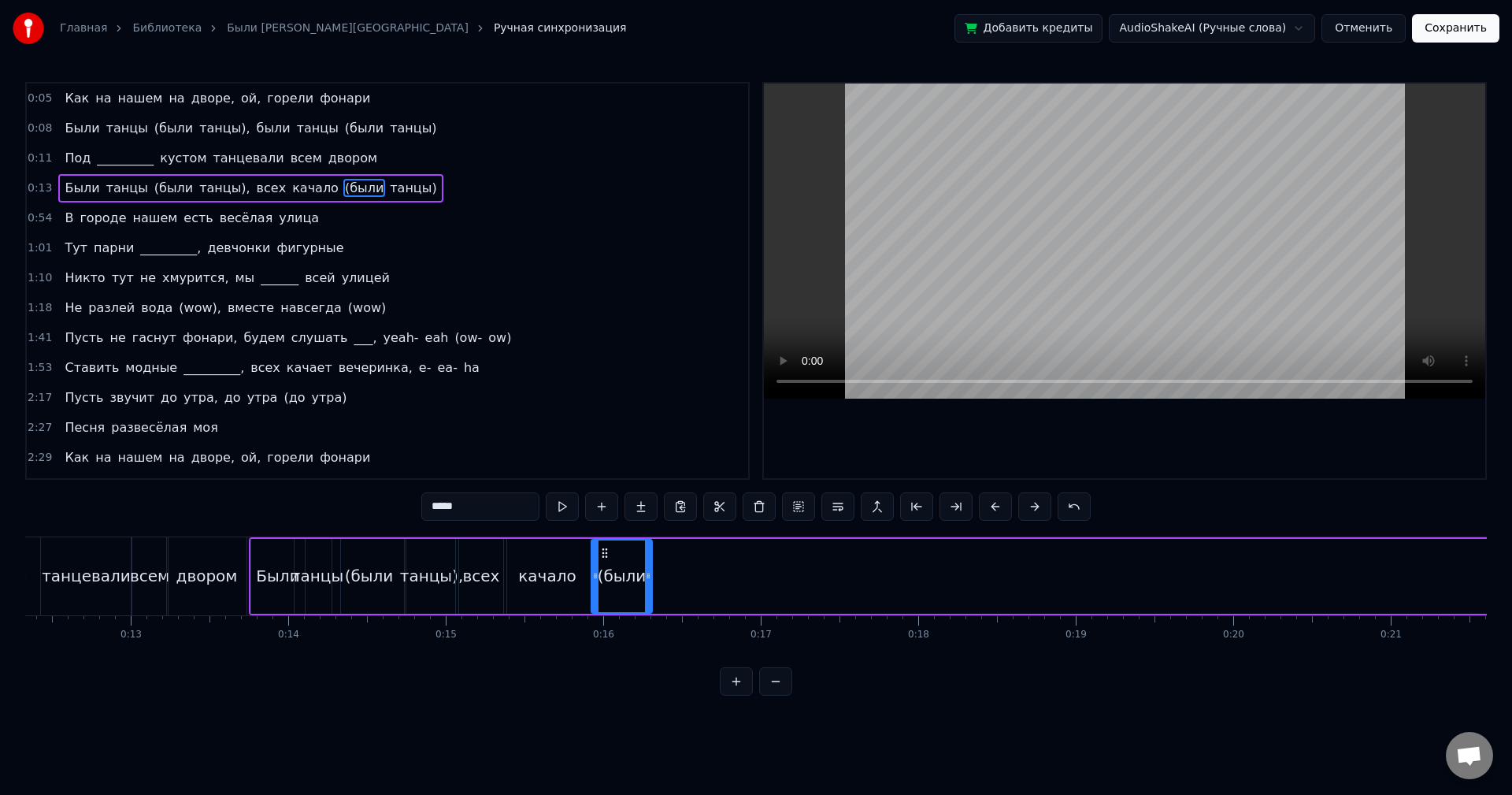
drag, startPoint x: 873, startPoint y: 563, endPoint x: 649, endPoint y: 570, distance: 224.1
click at [649, 570] on div at bounding box center [648, 576] width 6 height 72
click at [568, 513] on button at bounding box center [562, 506] width 33 height 28
drag, startPoint x: 644, startPoint y: 565, endPoint x: 631, endPoint y: 566, distance: 13.0
click at [631, 566] on div "(были" at bounding box center [621, 576] width 59 height 72
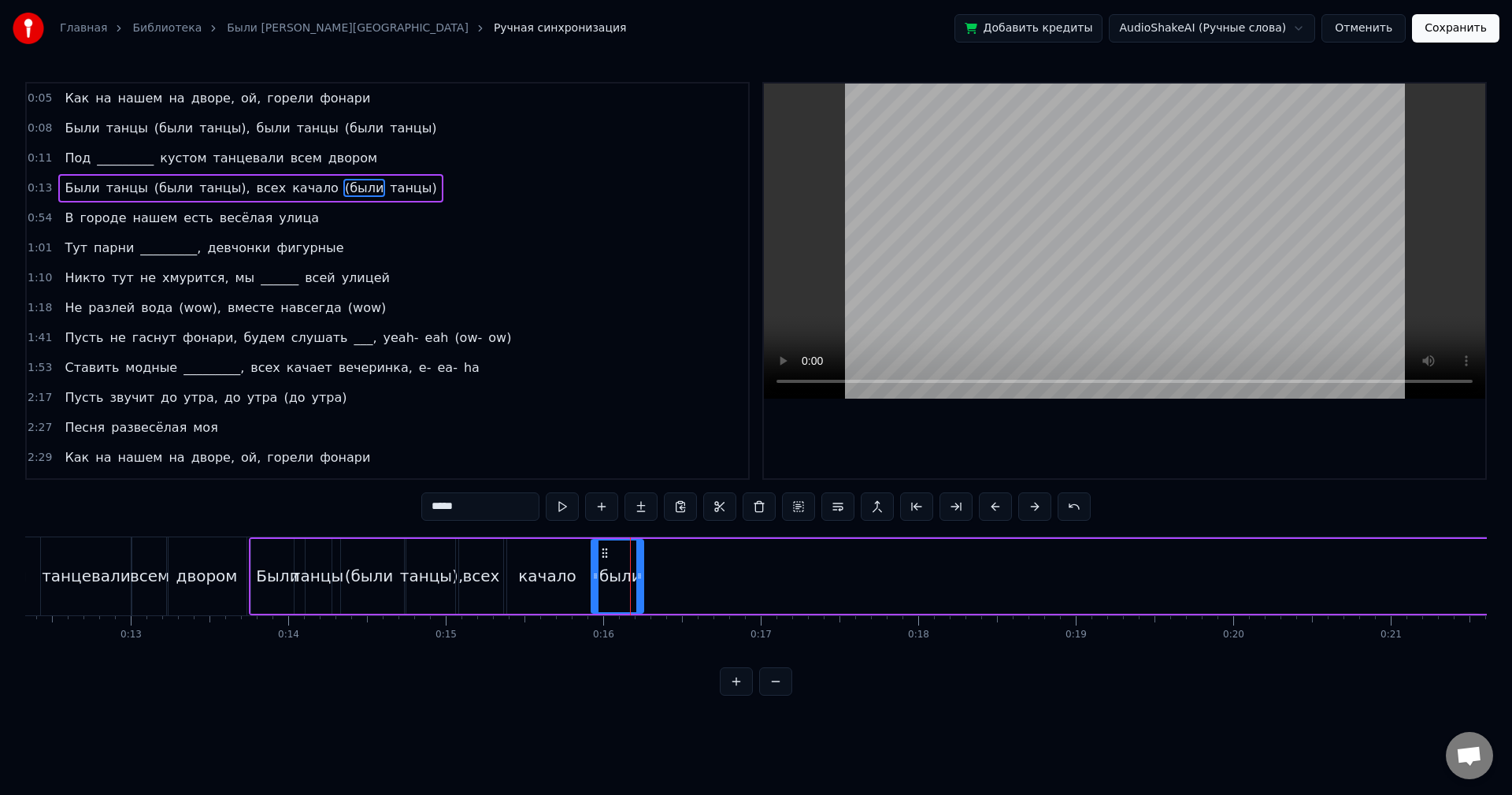
drag, startPoint x: 646, startPoint y: 566, endPoint x: 625, endPoint y: 572, distance: 21.8
click at [636, 572] on div at bounding box center [639, 576] width 6 height 72
click at [581, 576] on div "качало" at bounding box center [547, 576] width 87 height 75
click at [579, 571] on icon at bounding box center [579, 576] width 6 height 13
click at [623, 572] on div "(были" at bounding box center [611, 576] width 49 height 24
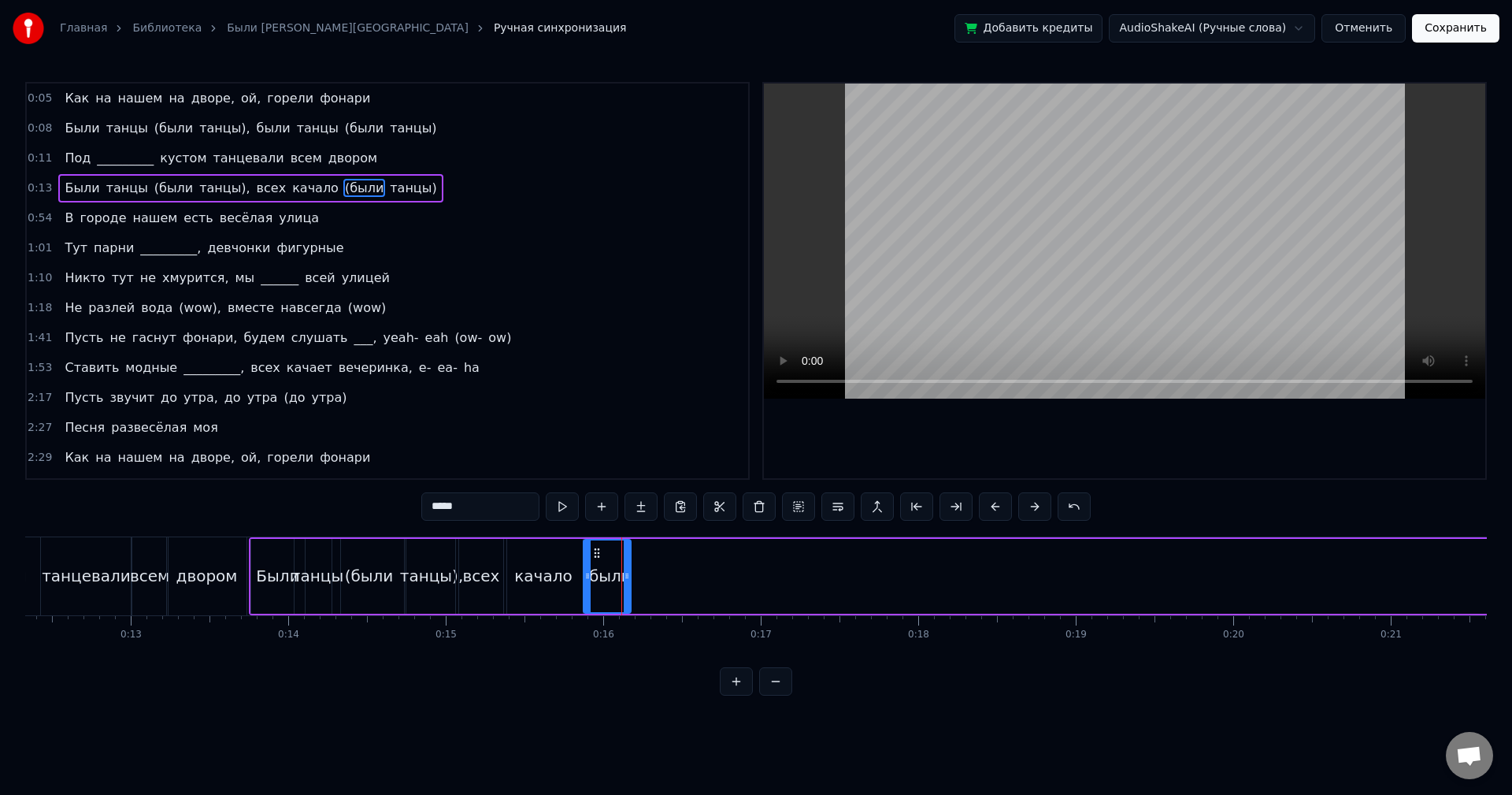
drag, startPoint x: 596, startPoint y: 561, endPoint x: 587, endPoint y: 561, distance: 9.0
click at [587, 561] on div at bounding box center [587, 576] width 6 height 72
click at [562, 507] on button at bounding box center [562, 506] width 33 height 28
drag, startPoint x: 628, startPoint y: 573, endPoint x: 616, endPoint y: 573, distance: 12.0
click at [616, 573] on icon at bounding box center [616, 576] width 6 height 13
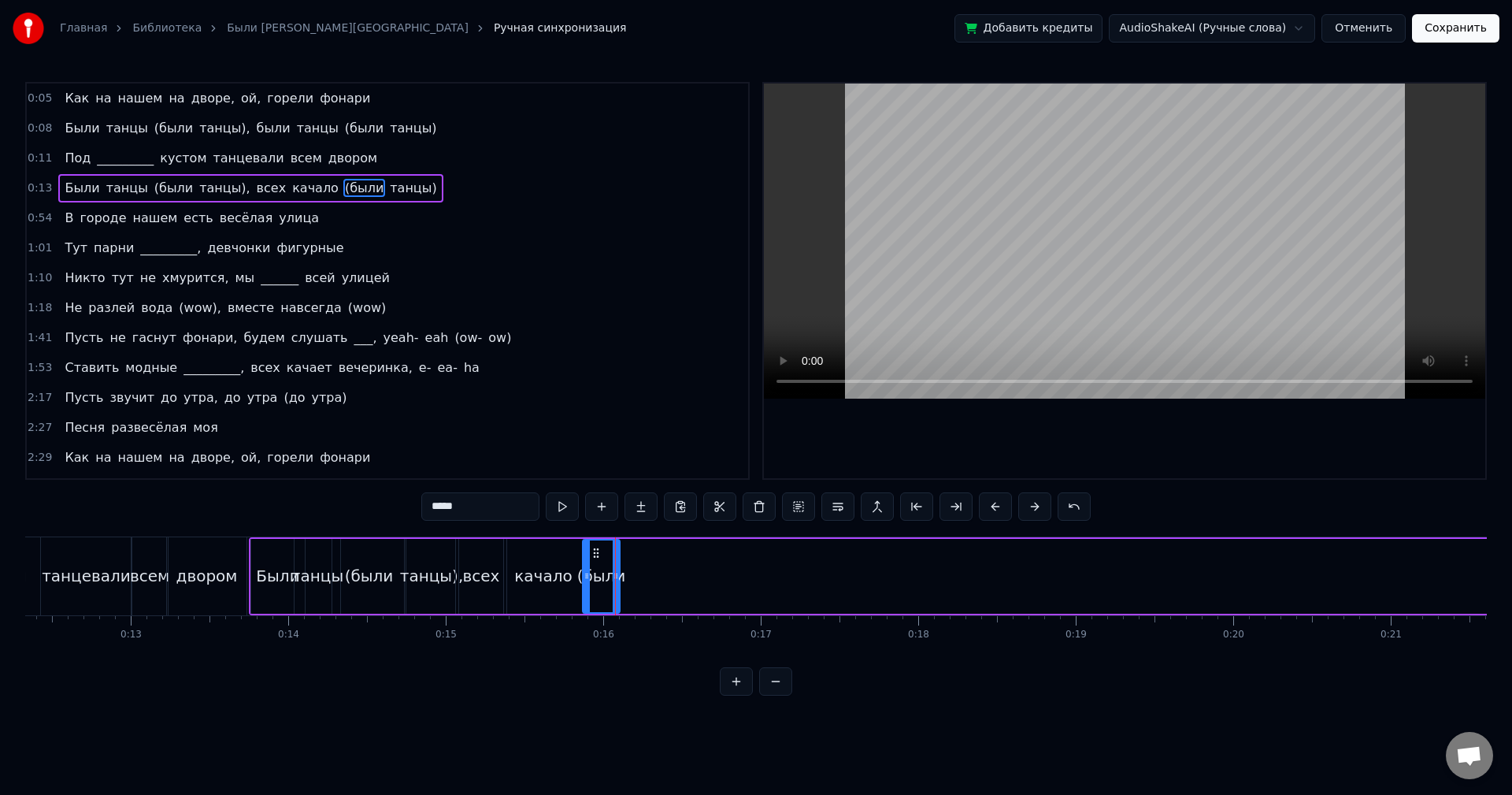
click at [564, 517] on button at bounding box center [562, 506] width 33 height 28
drag, startPoint x: 613, startPoint y: 577, endPoint x: 596, endPoint y: 562, distance: 22.7
click at [609, 577] on icon at bounding box center [612, 576] width 6 height 13
click at [568, 508] on button at bounding box center [562, 506] width 33 height 28
click at [582, 559] on div at bounding box center [579, 576] width 6 height 72
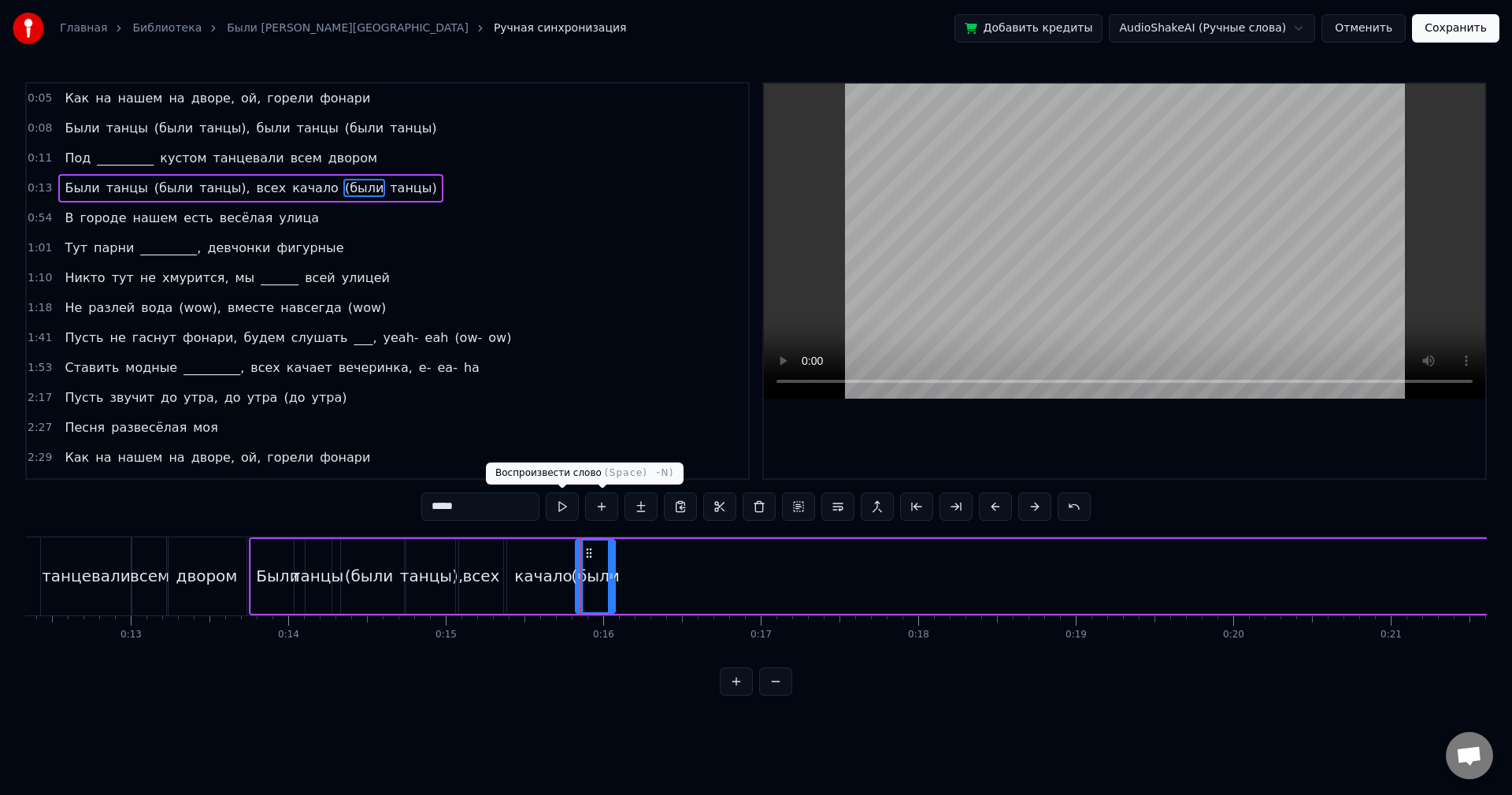
click at [568, 508] on button at bounding box center [562, 506] width 33 height 28
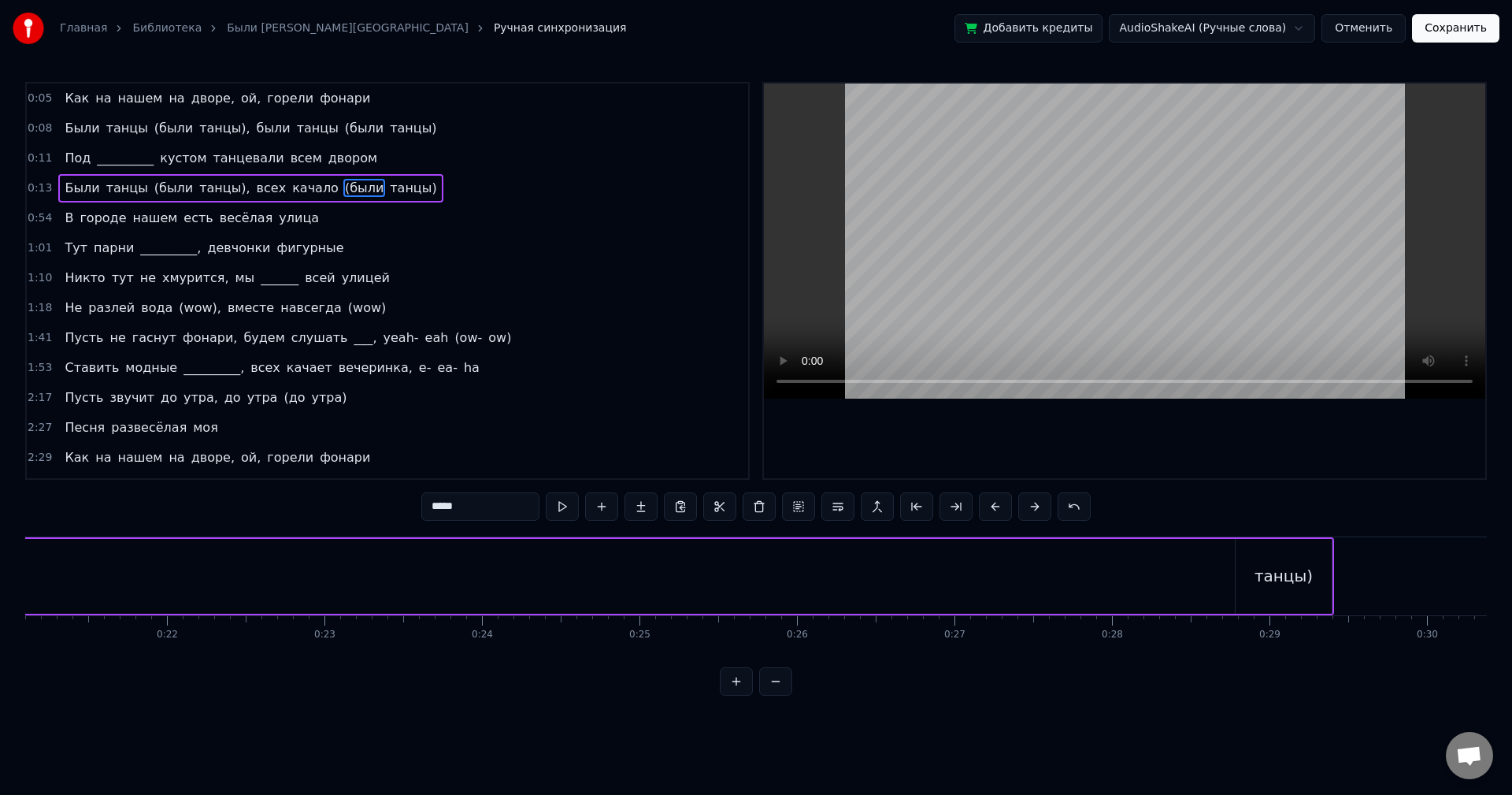
scroll to position [0, 3371]
click at [1237, 570] on div "танцы)" at bounding box center [1237, 576] width 58 height 24
type input "******"
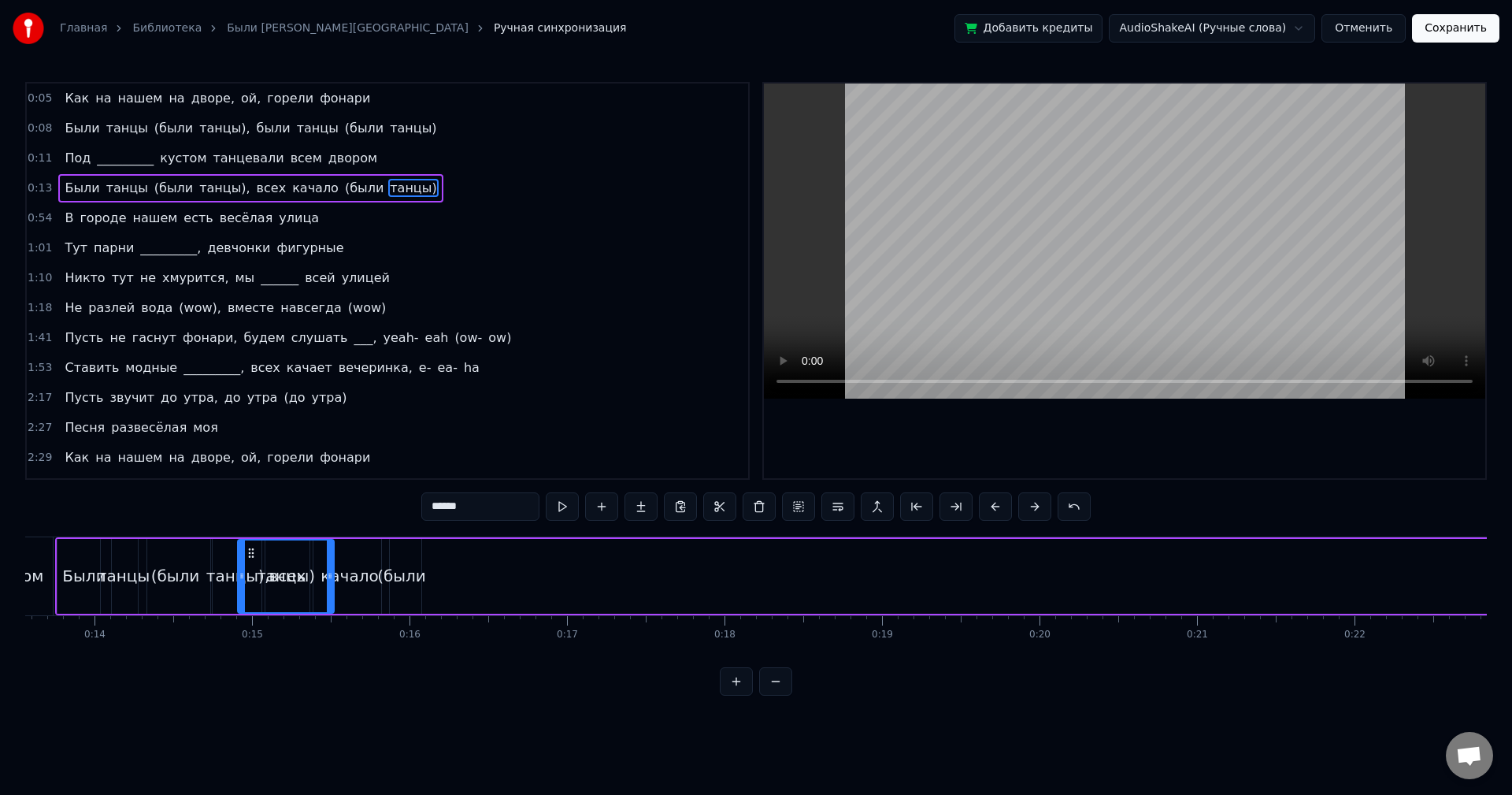
scroll to position [0, 2122]
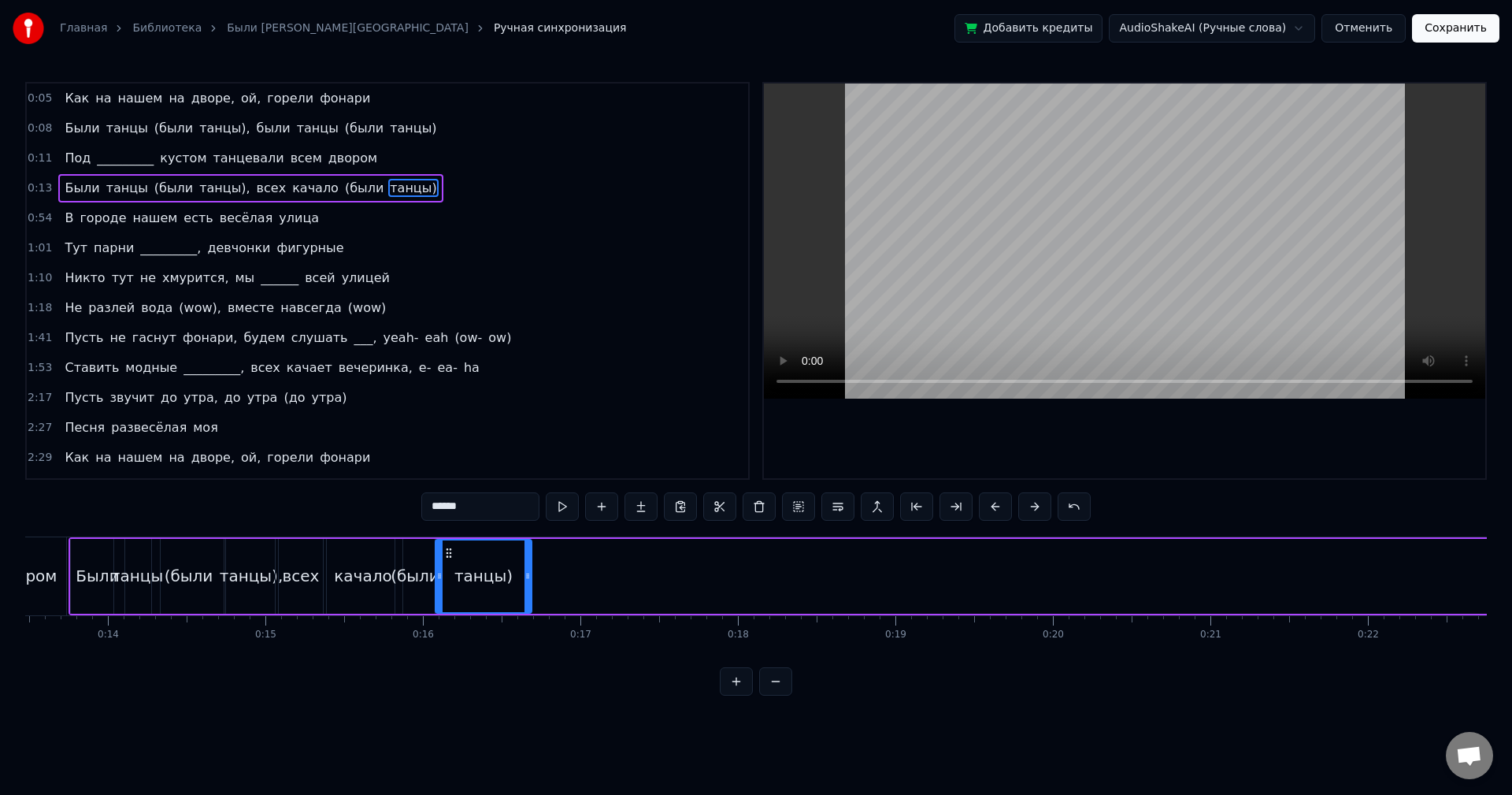
drag, startPoint x: 1203, startPoint y: 551, endPoint x: 449, endPoint y: 602, distance: 755.7
click at [449, 602] on div "танцы)" at bounding box center [483, 576] width 95 height 72
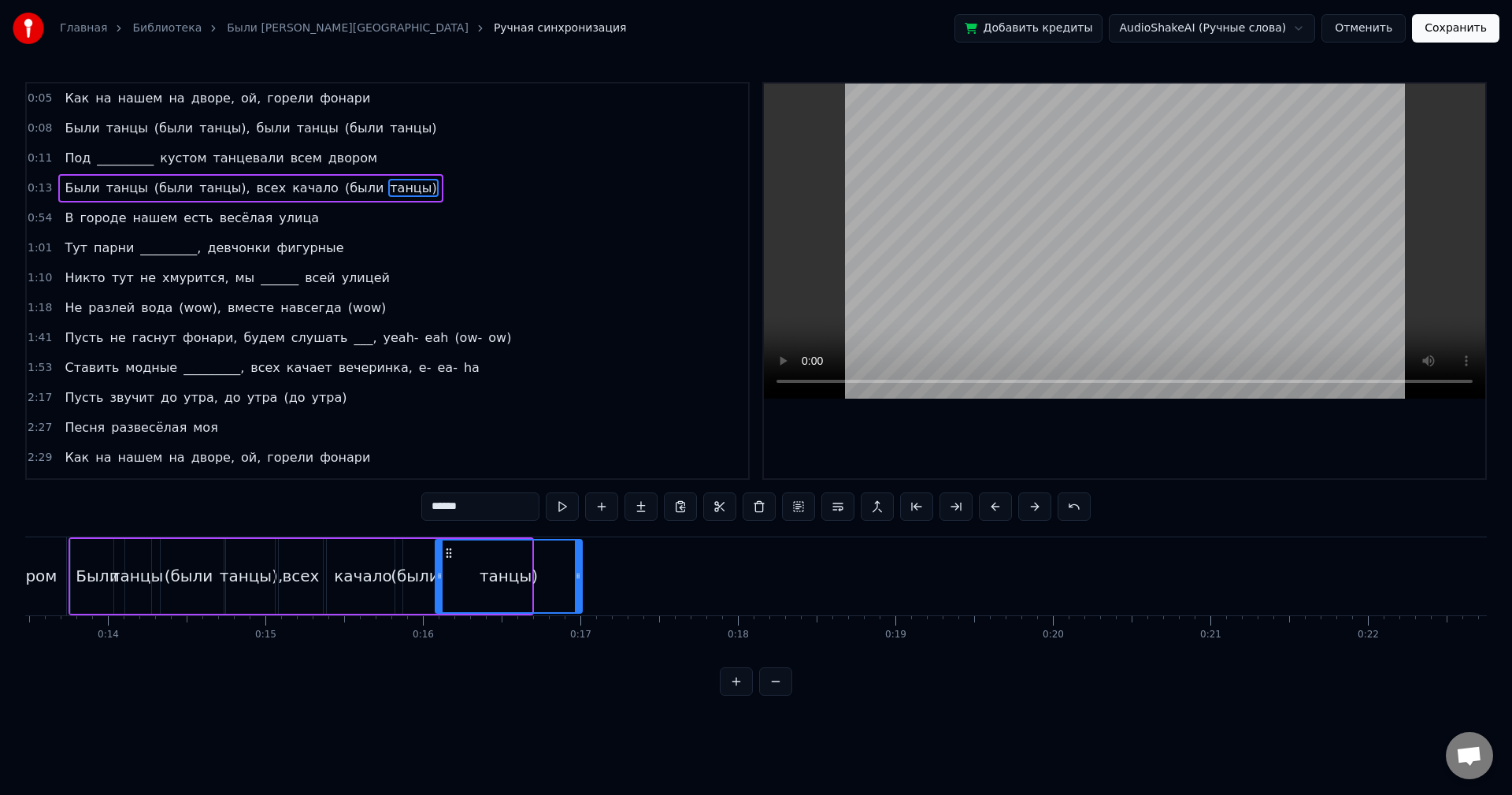
drag, startPoint x: 529, startPoint y: 580, endPoint x: 598, endPoint y: 583, distance: 69.1
click at [581, 583] on div at bounding box center [578, 576] width 6 height 72
click at [563, 513] on button at bounding box center [562, 506] width 33 height 28
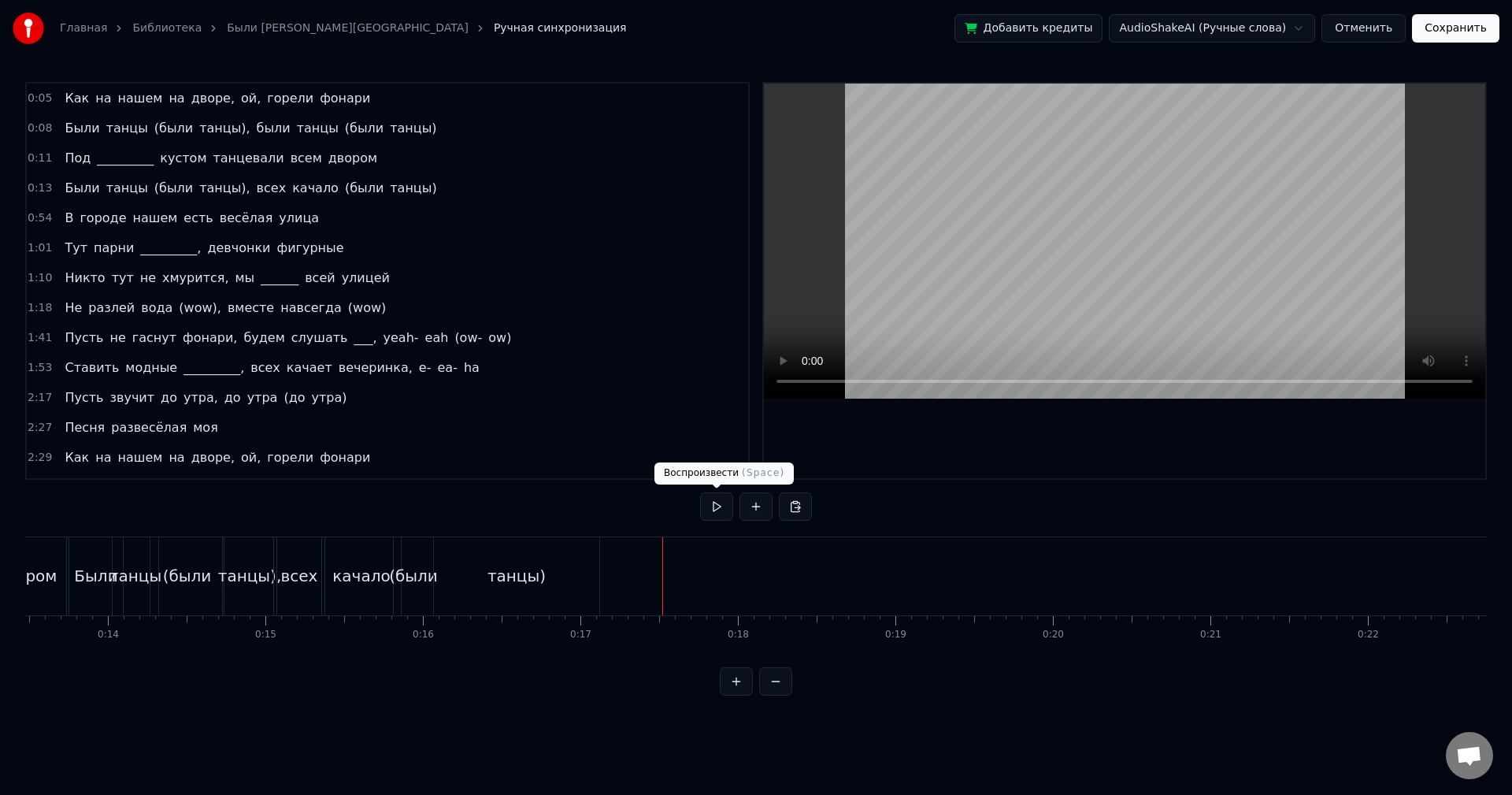
click at [724, 509] on button at bounding box center [717, 506] width 33 height 28
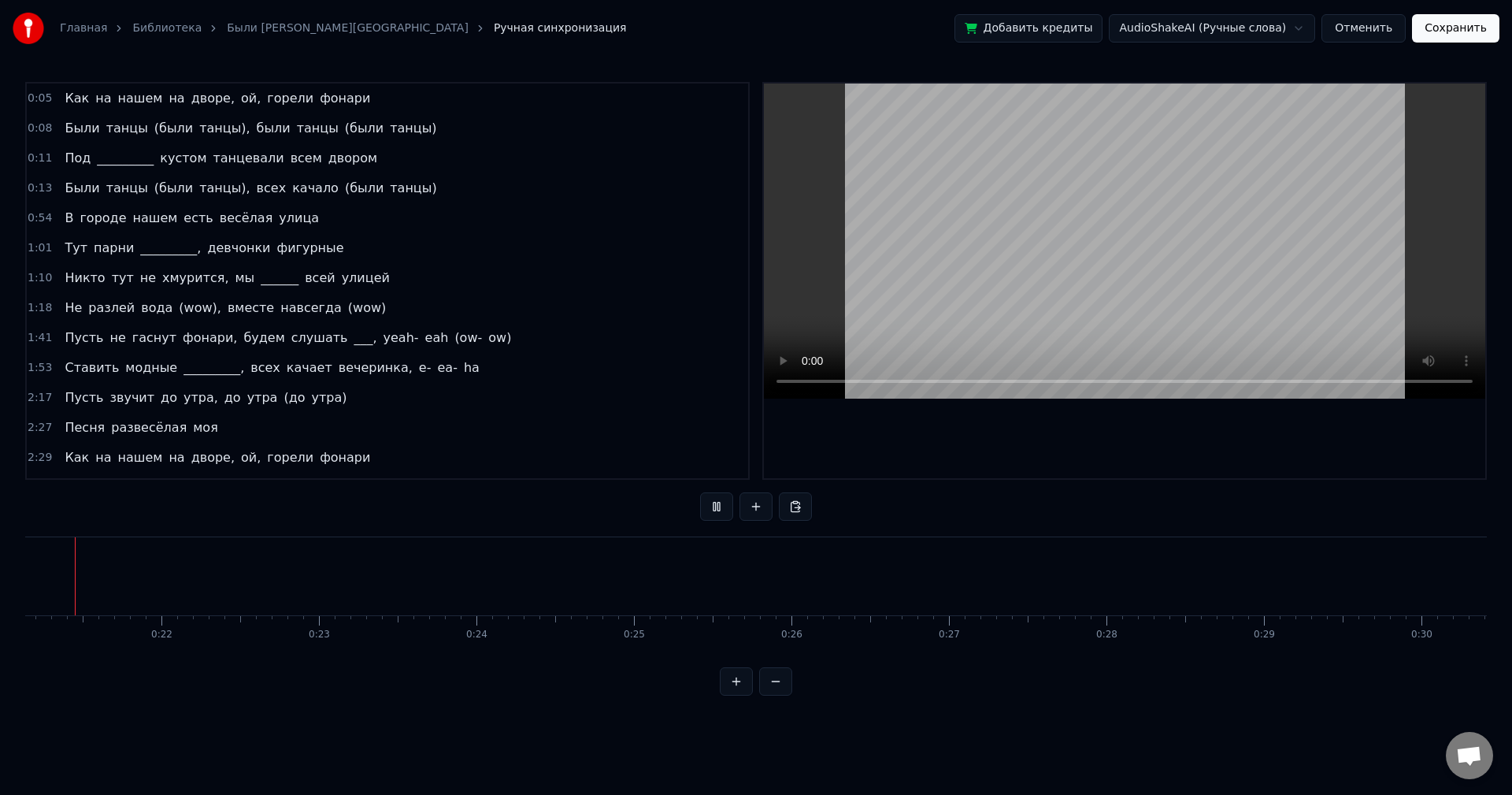
scroll to position [0, 3299]
click at [310, 214] on div "0:54 В городе нашем есть весёлая улица" at bounding box center [387, 218] width 721 height 30
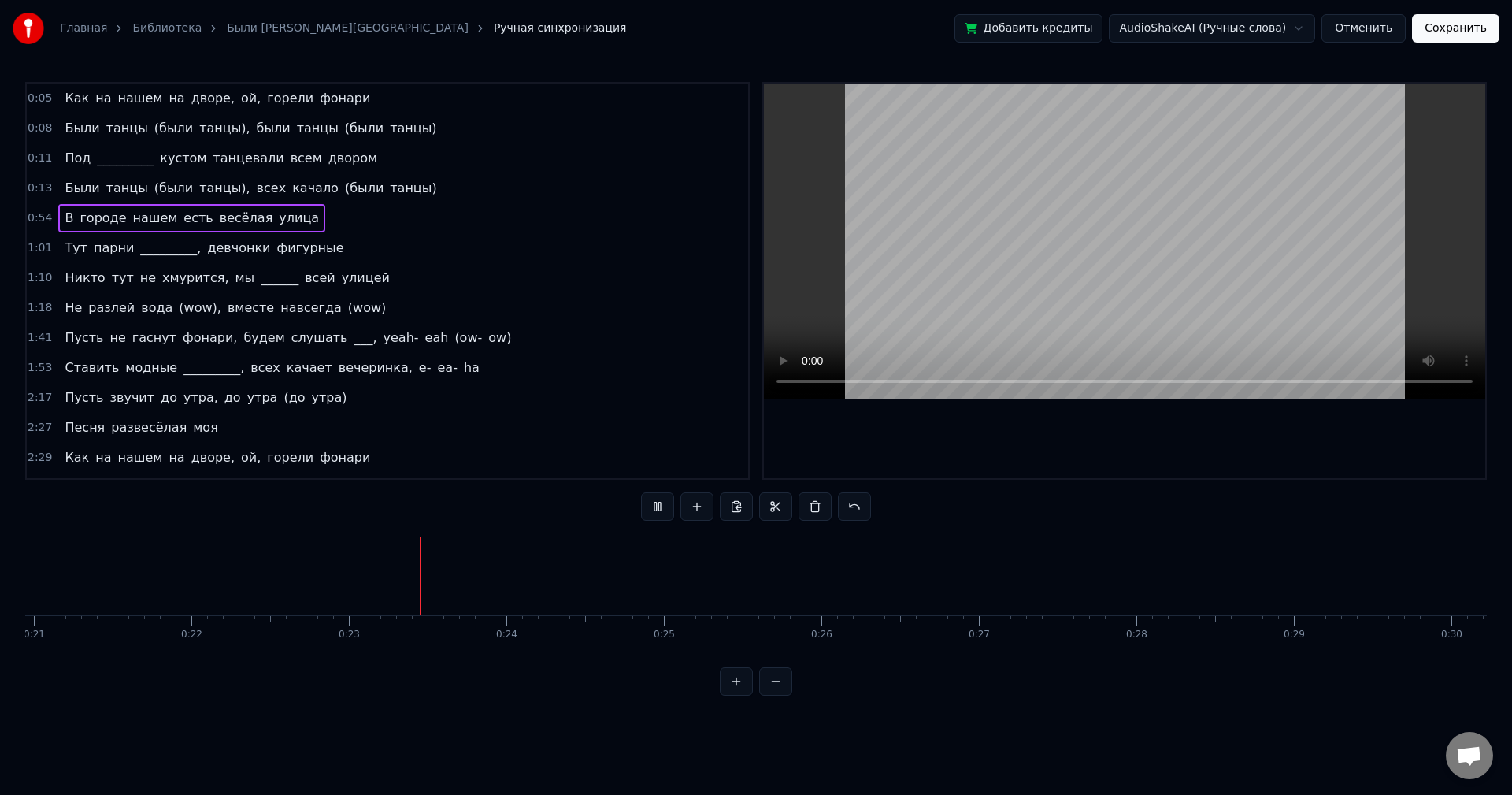
click at [311, 217] on div "0:54 В городе нашем есть весёлая улица" at bounding box center [387, 218] width 721 height 30
click at [305, 208] on div "0:54 В городе нашем есть весёлая улица" at bounding box center [387, 218] width 721 height 30
click at [655, 505] on button at bounding box center [657, 506] width 33 height 28
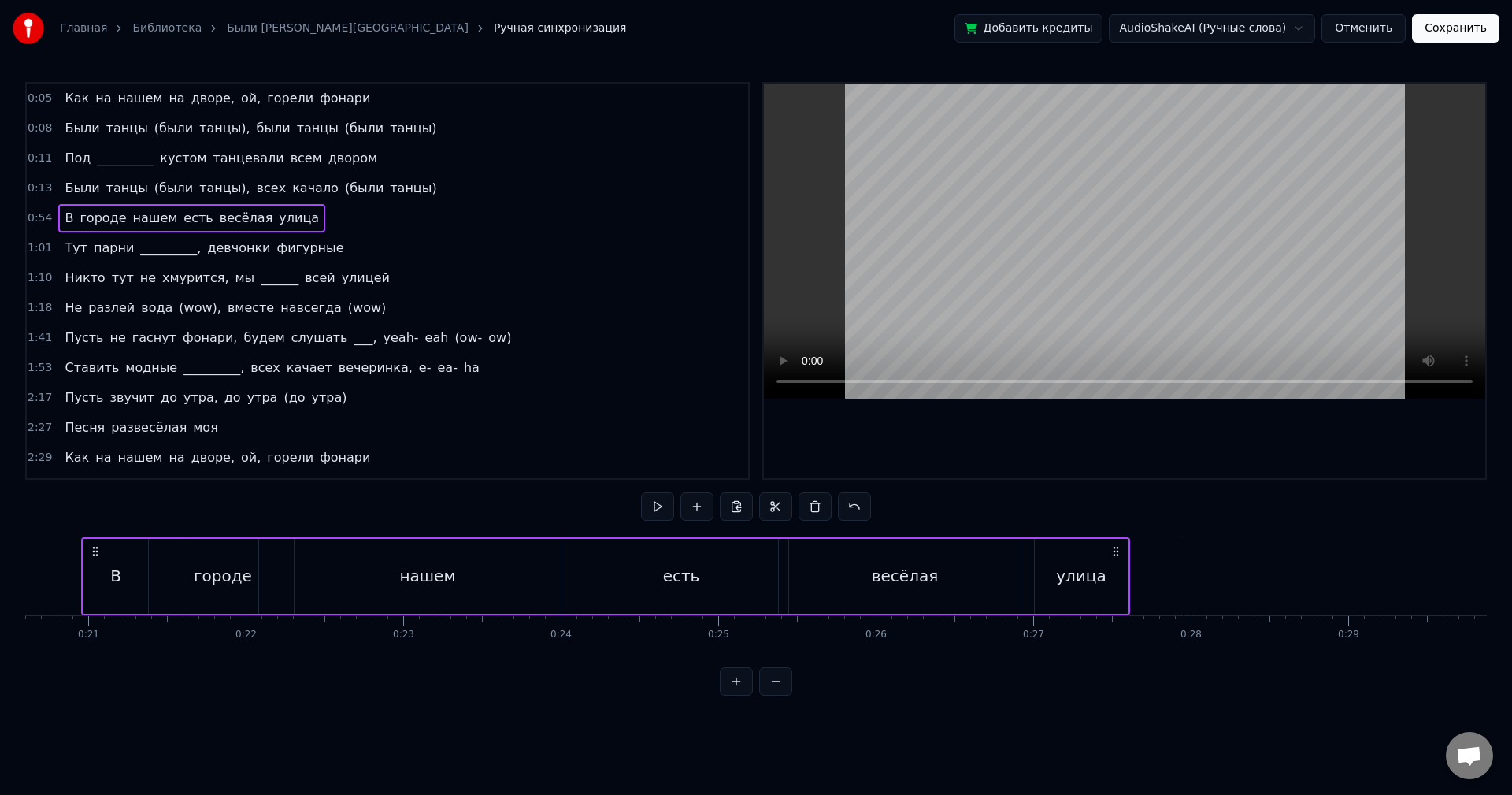
scroll to position [0, 3156]
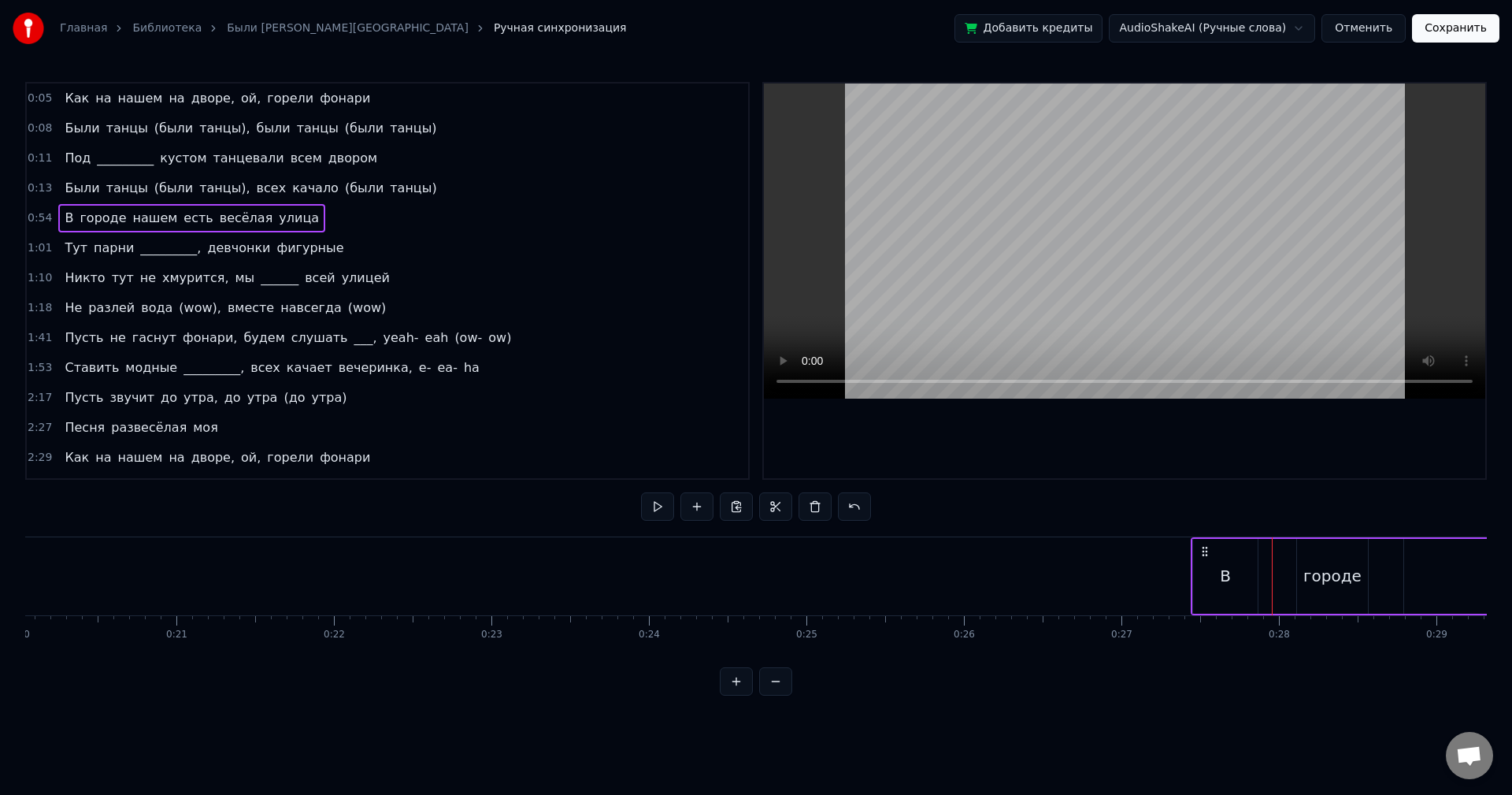
drag, startPoint x: 816, startPoint y: 551, endPoint x: 1205, endPoint y: 562, distance: 389.2
click at [660, 511] on button at bounding box center [657, 506] width 33 height 28
click at [657, 505] on button at bounding box center [657, 506] width 33 height 28
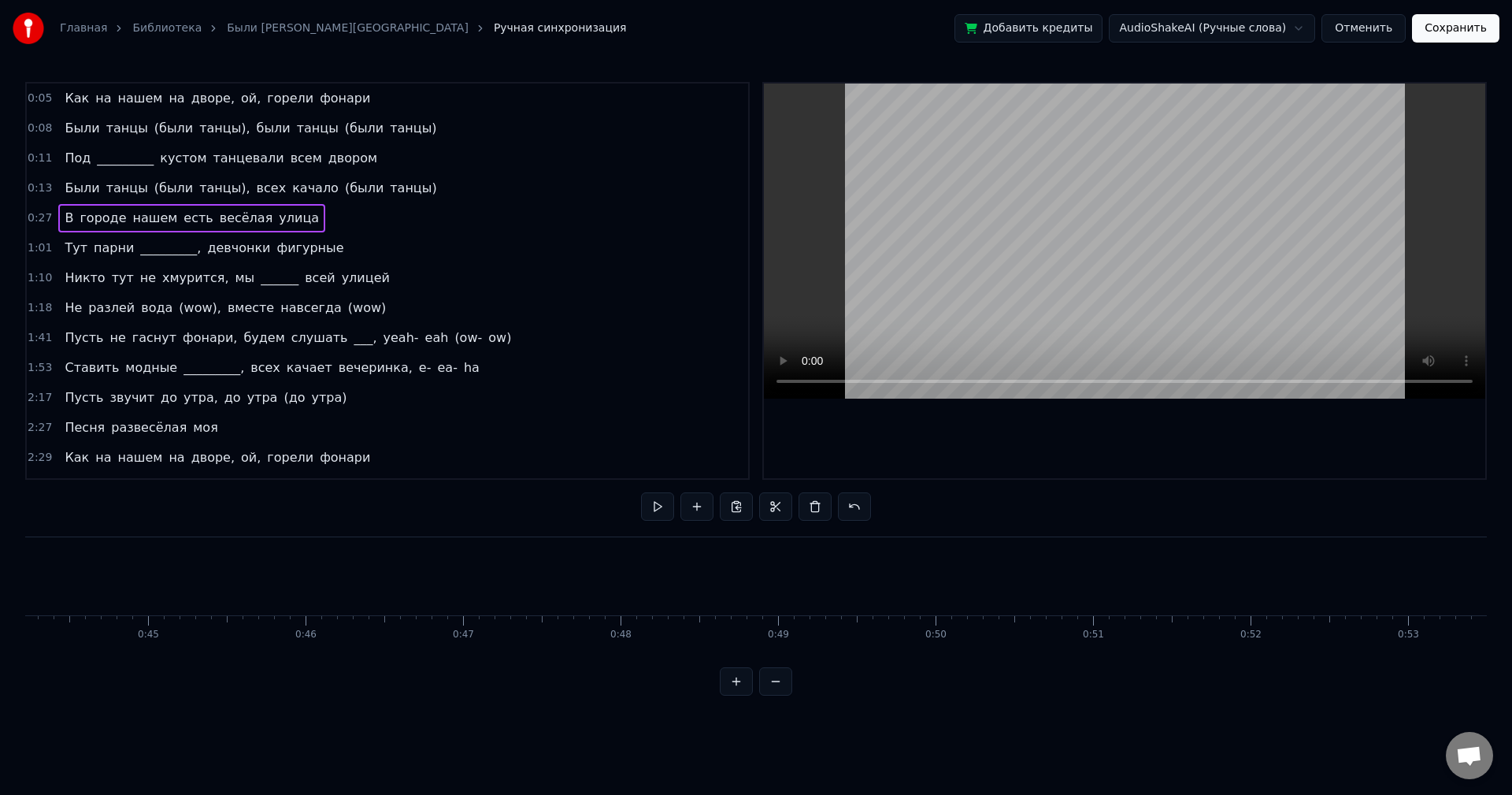
scroll to position [0, 6949]
click at [311, 253] on div "1:01 Тут парни _________, девчонки фигурные" at bounding box center [387, 248] width 721 height 30
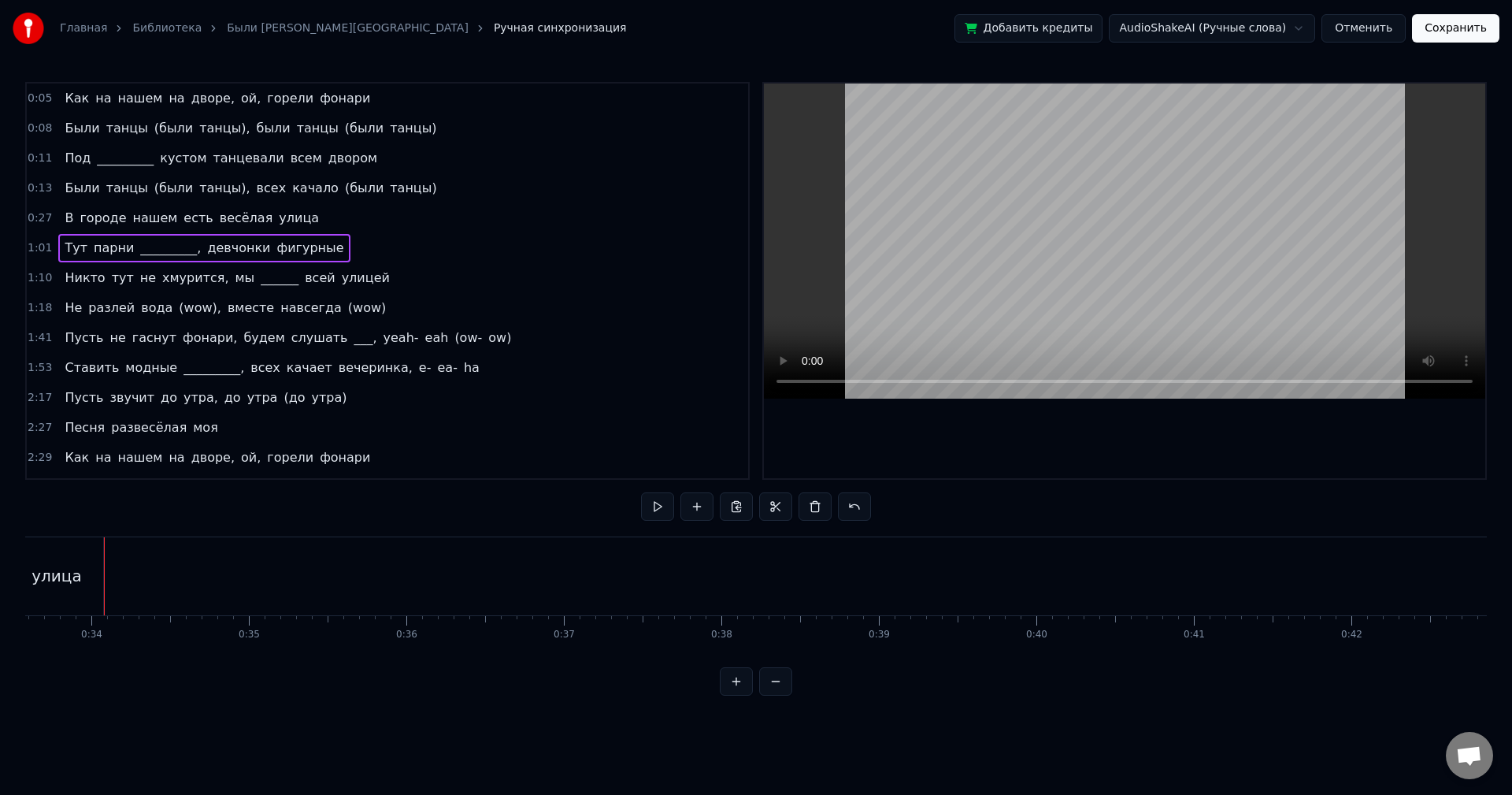
click at [316, 259] on div "1:01 Тут парни _________, девчонки фигурные" at bounding box center [387, 248] width 721 height 30
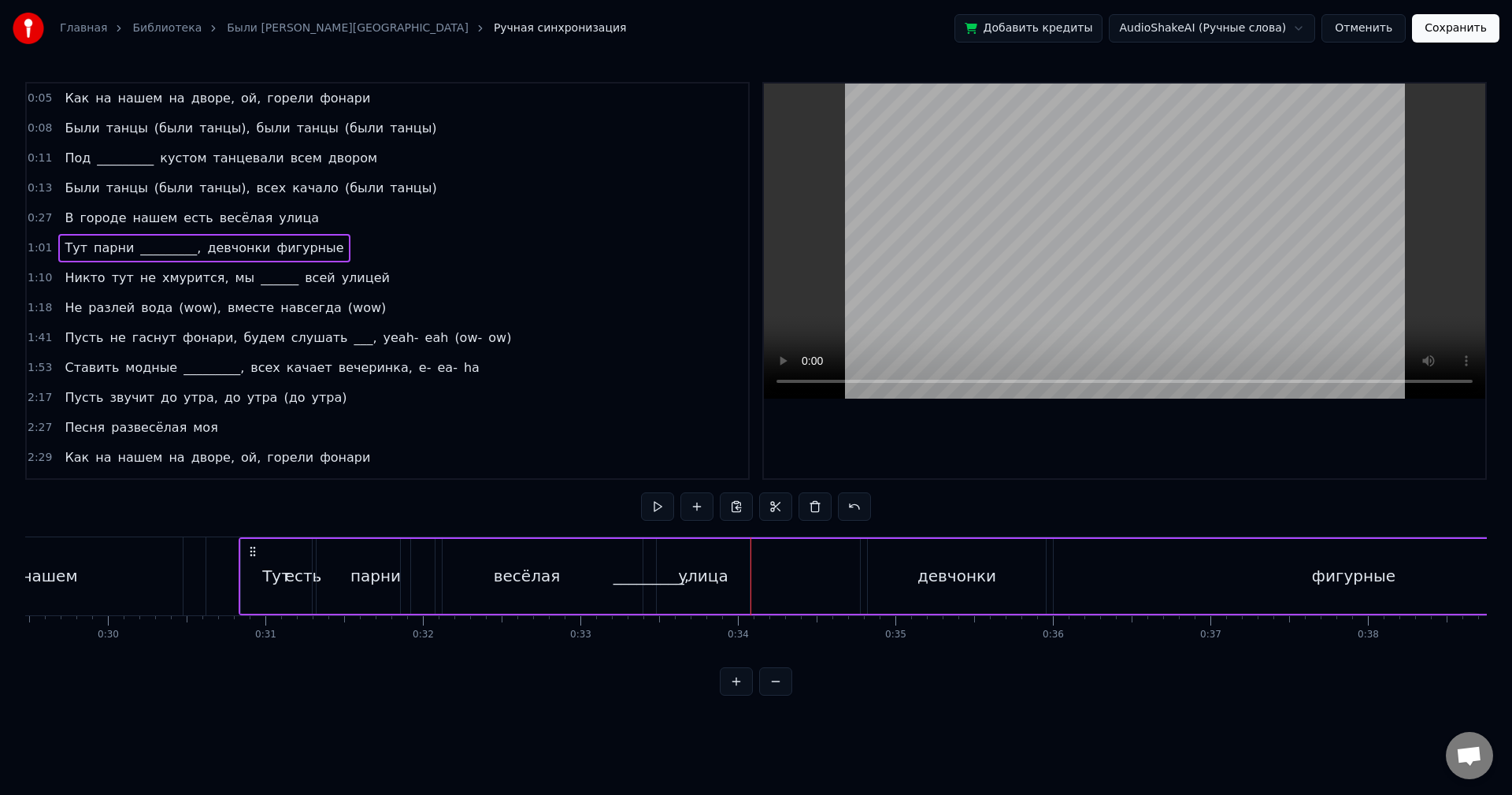
scroll to position [0, 4639]
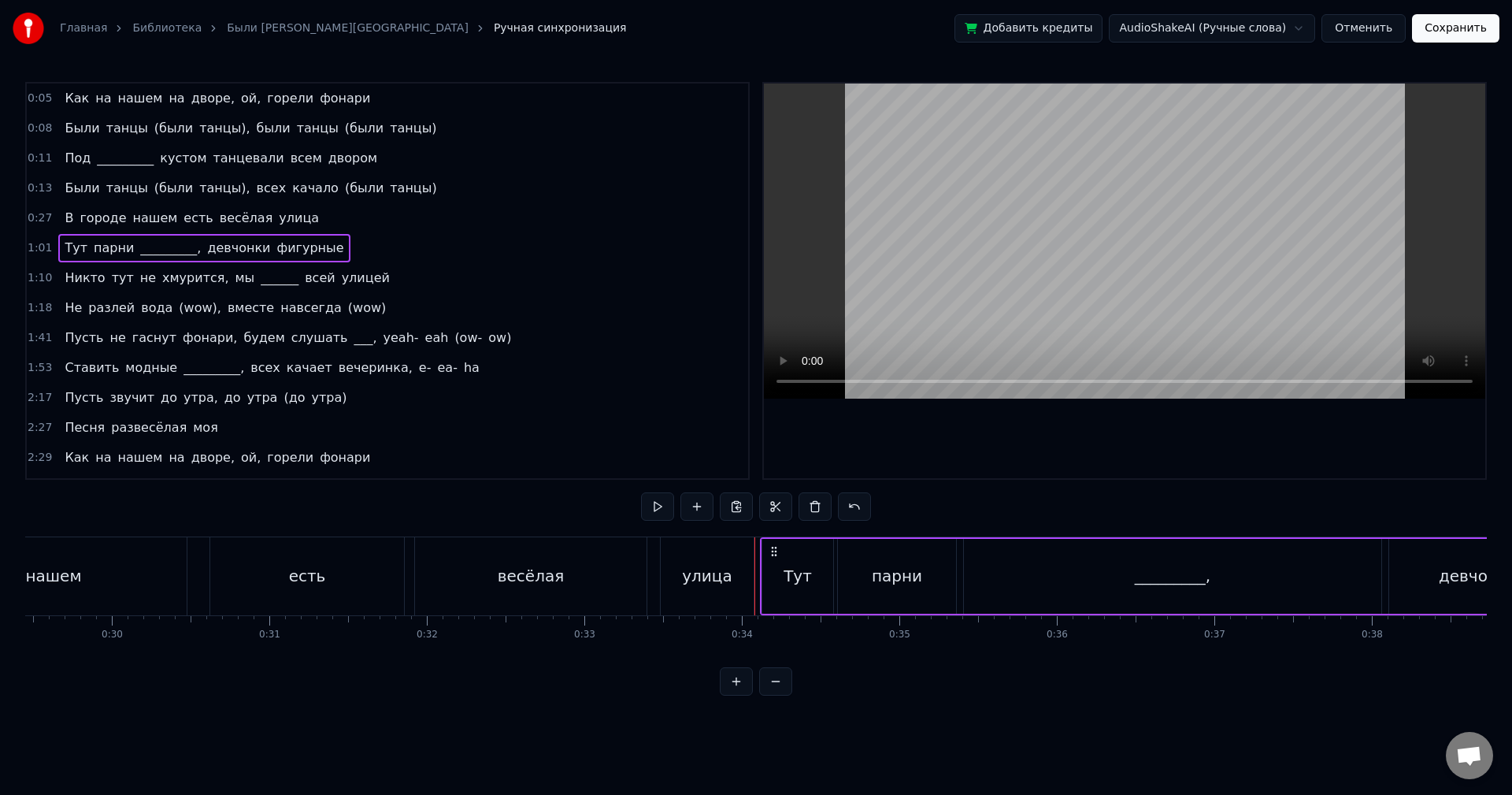
drag, startPoint x: 117, startPoint y: 551, endPoint x: 734, endPoint y: 577, distance: 617.5
click at [770, 552] on icon at bounding box center [774, 551] width 13 height 13
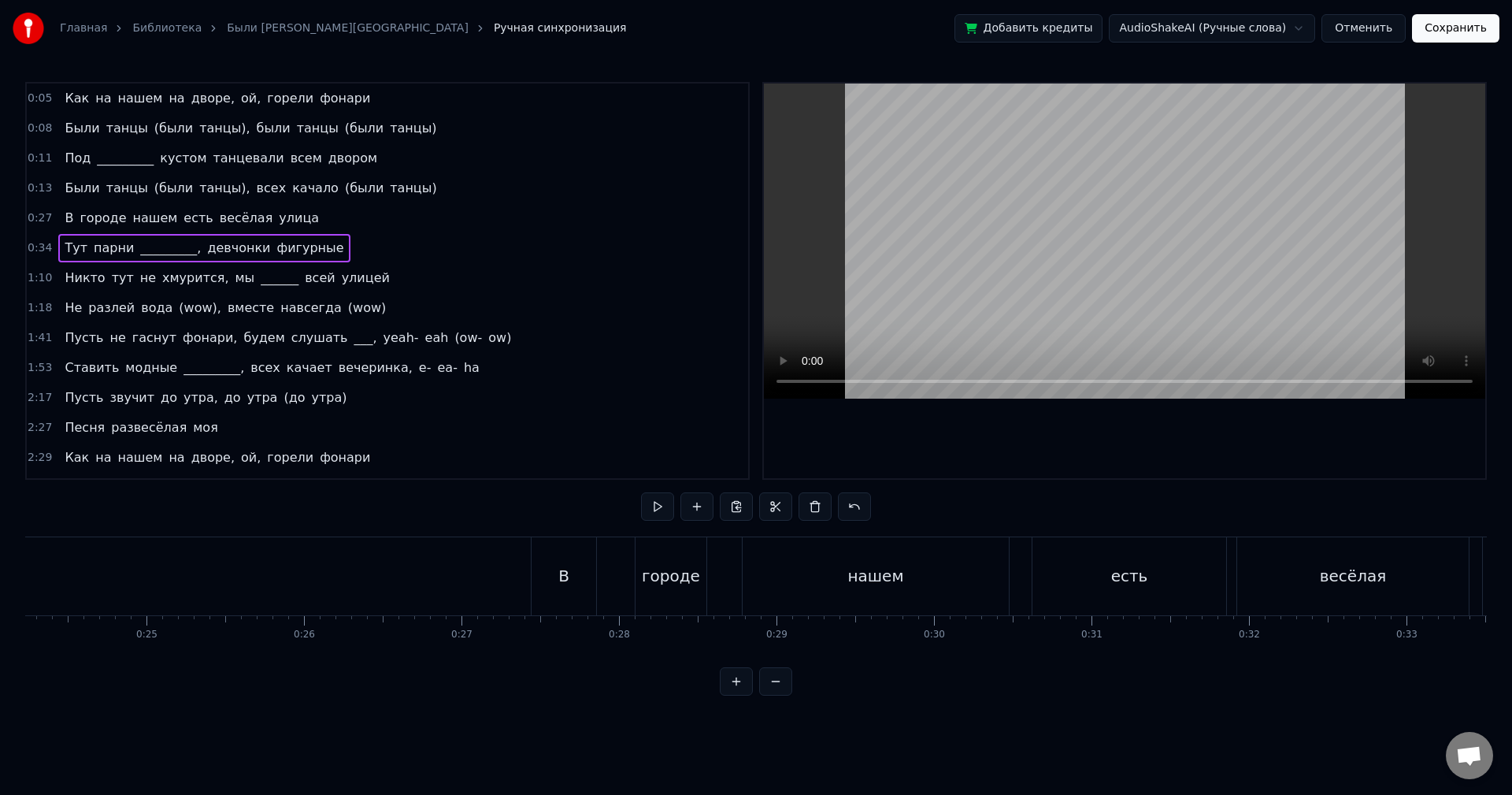
scroll to position [0, 3801]
click at [566, 573] on div "В" at bounding box center [579, 576] width 65 height 78
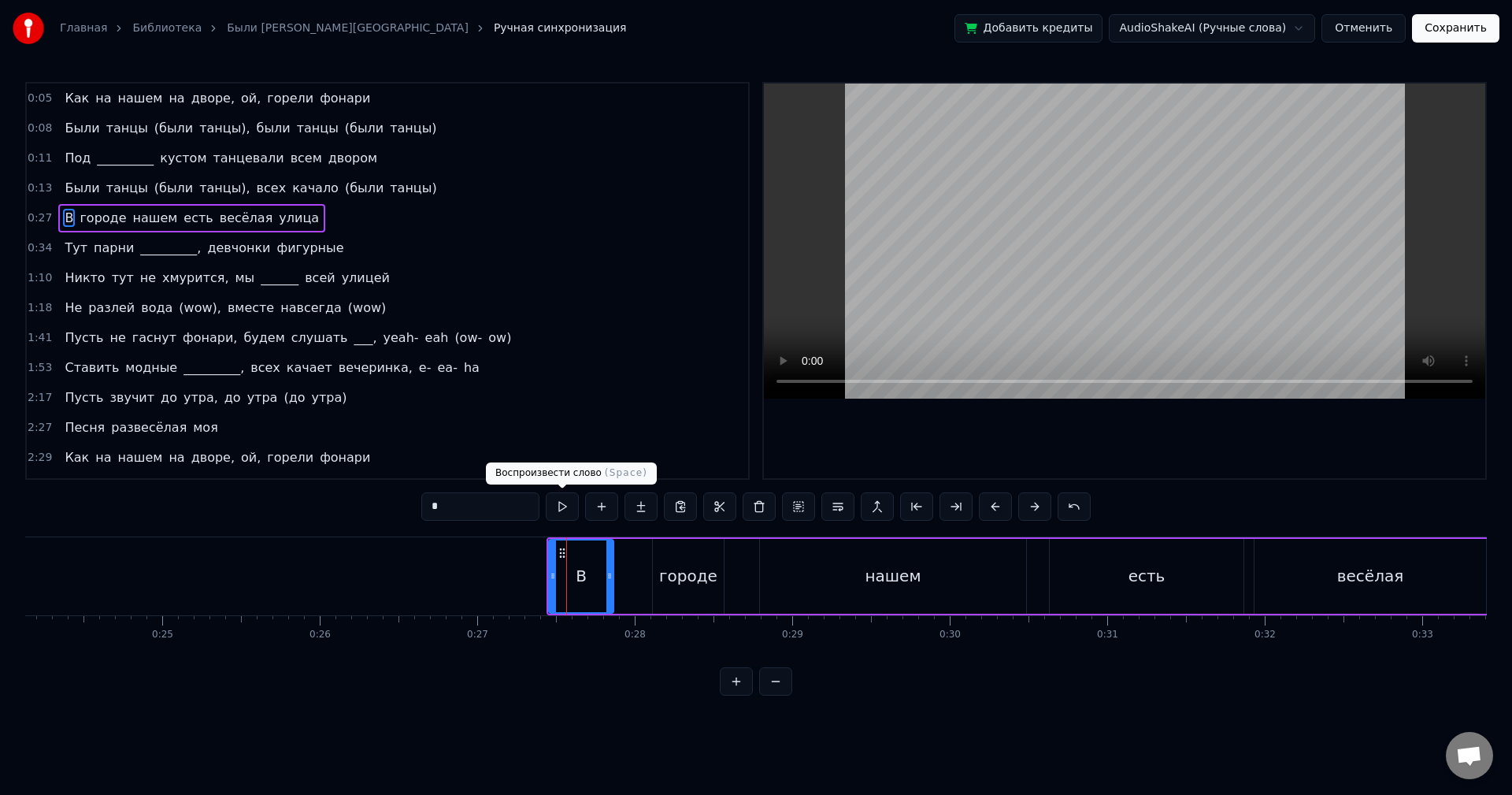
click at [568, 505] on button at bounding box center [562, 506] width 33 height 28
drag, startPoint x: 610, startPoint y: 557, endPoint x: 595, endPoint y: 557, distance: 15.0
click at [595, 557] on div at bounding box center [594, 576] width 6 height 72
drag, startPoint x: 553, startPoint y: 562, endPoint x: 540, endPoint y: 562, distance: 13.0
click at [540, 562] on div at bounding box center [542, 576] width 6 height 72
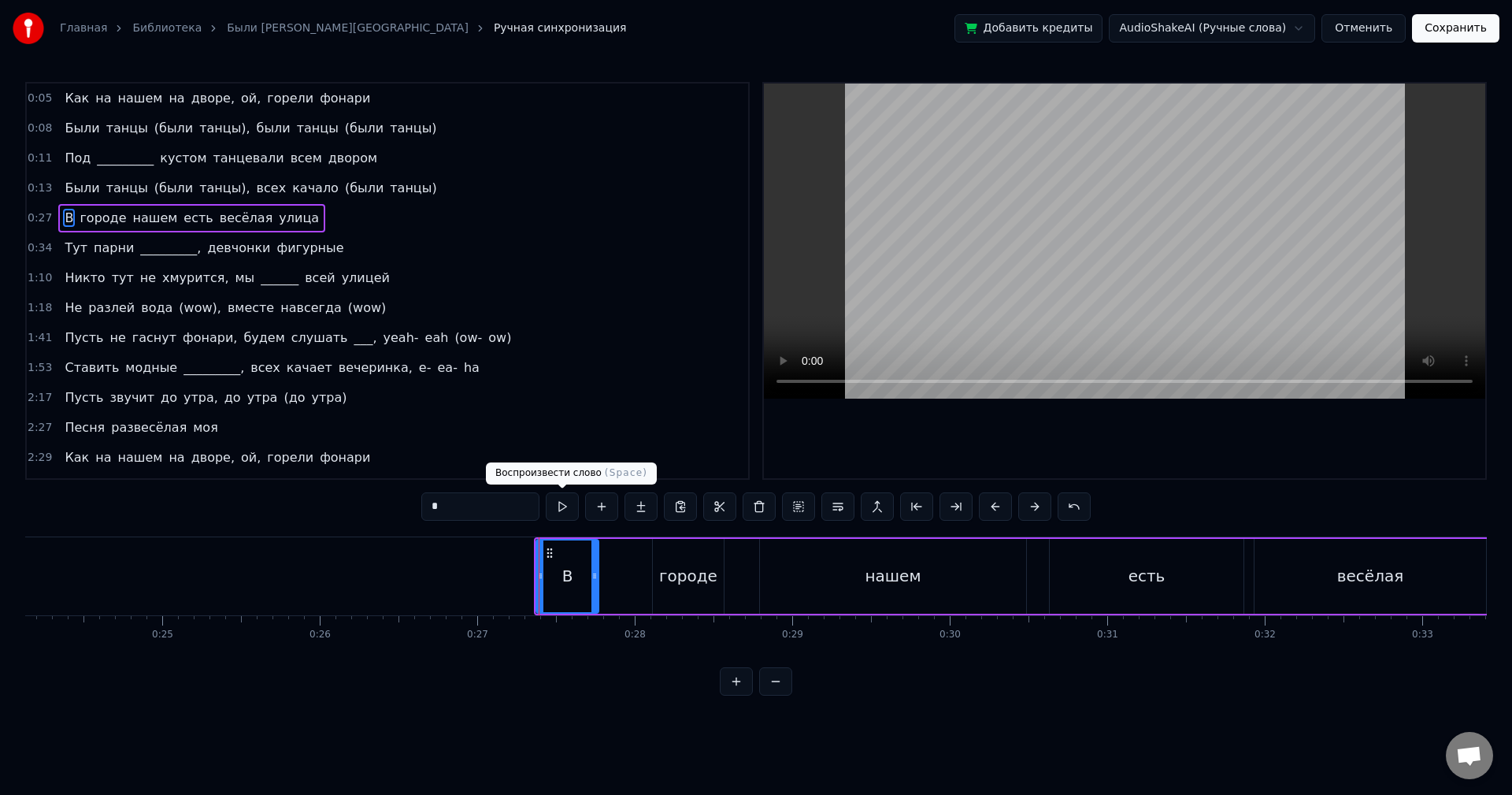
click at [559, 504] on button at bounding box center [562, 506] width 33 height 28
click at [685, 570] on div "городе" at bounding box center [688, 576] width 58 height 24
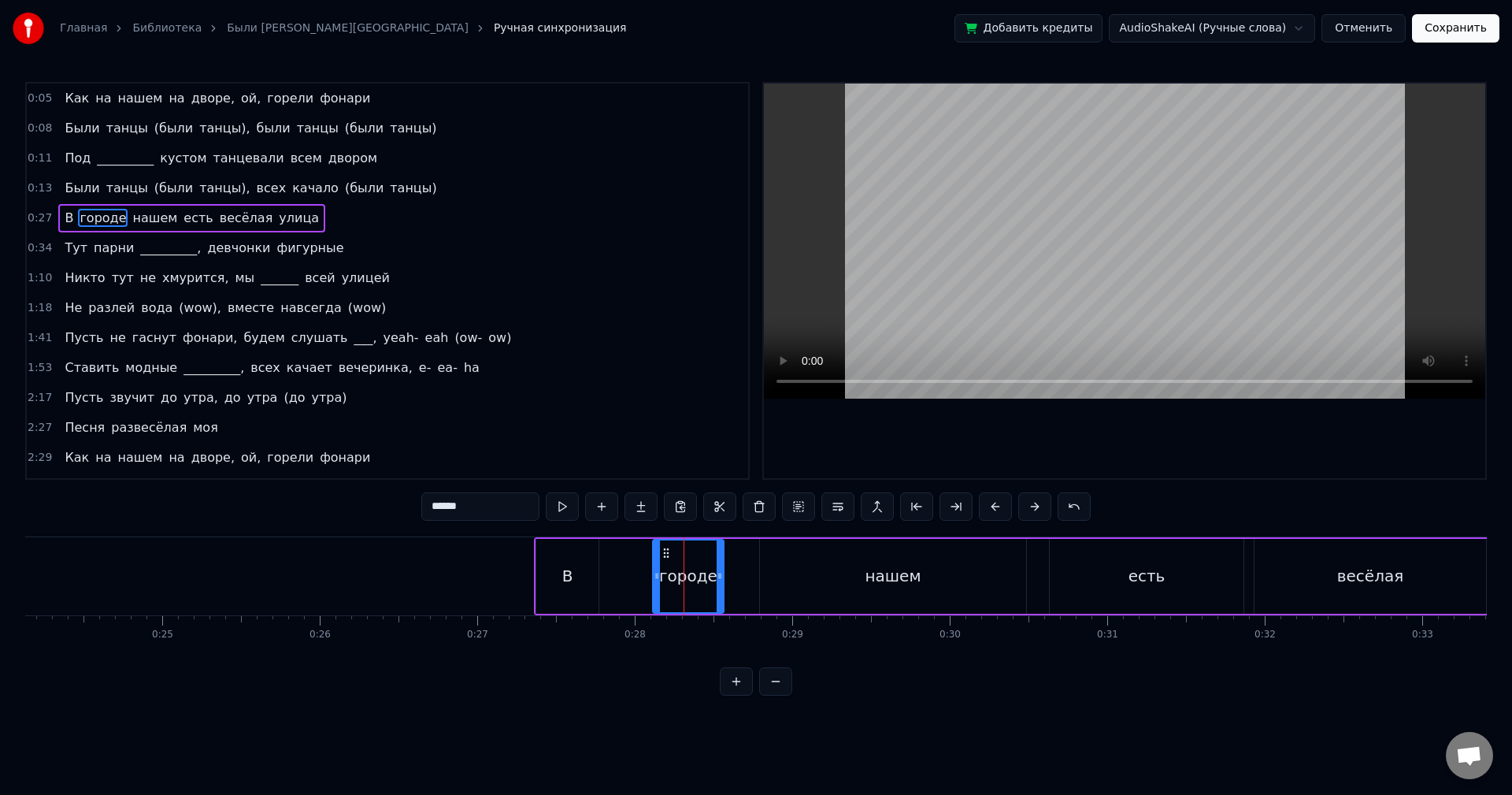
click at [570, 563] on div "В" at bounding box center [567, 576] width 62 height 75
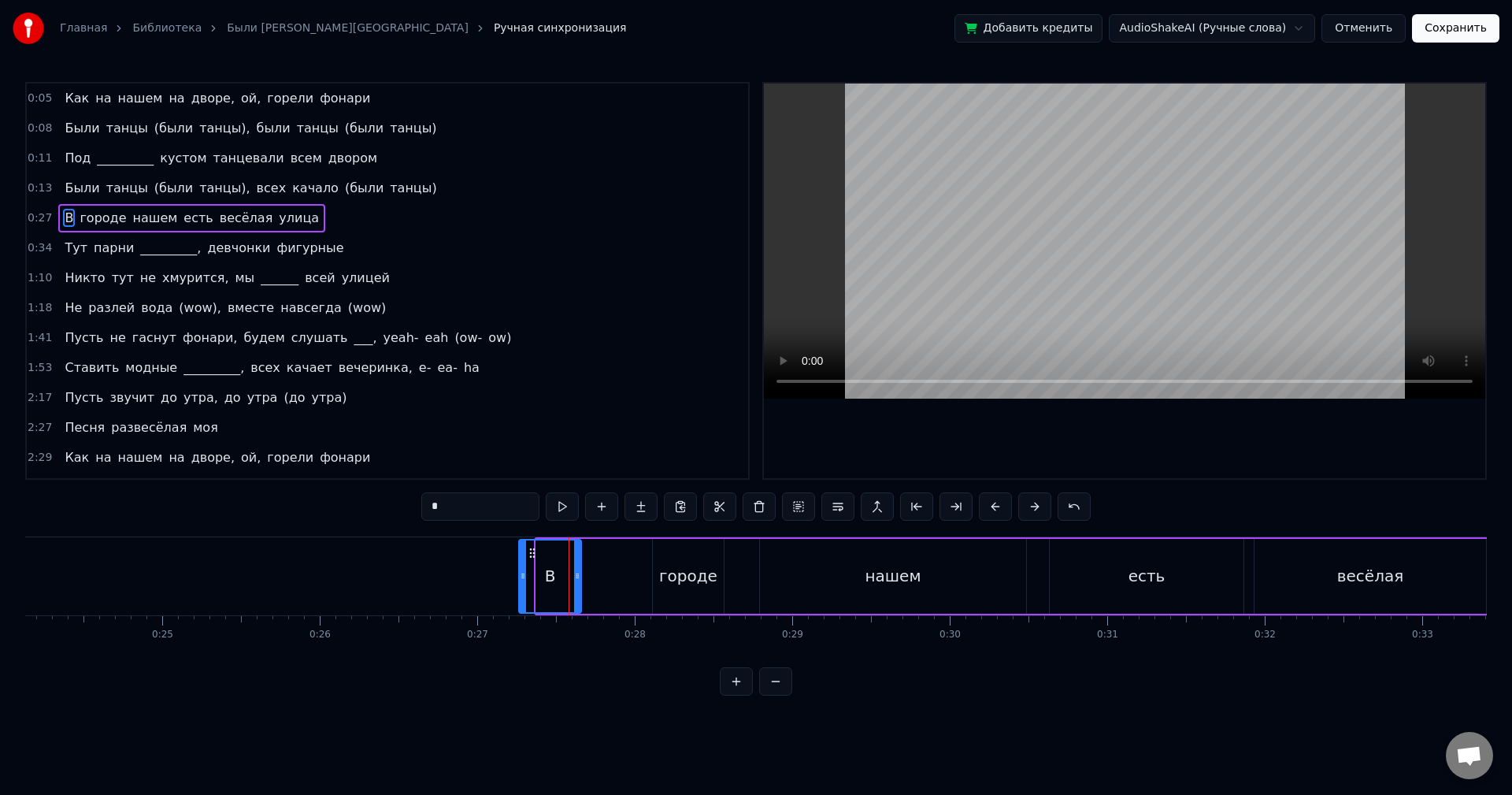
drag, startPoint x: 546, startPoint y: 554, endPoint x: 531, endPoint y: 556, distance: 15.1
click at [531, 556] on icon at bounding box center [532, 553] width 13 height 13
click at [557, 509] on button at bounding box center [562, 506] width 33 height 28
drag, startPoint x: 575, startPoint y: 556, endPoint x: 554, endPoint y: 554, distance: 21.1
click at [563, 554] on div at bounding box center [565, 576] width 6 height 72
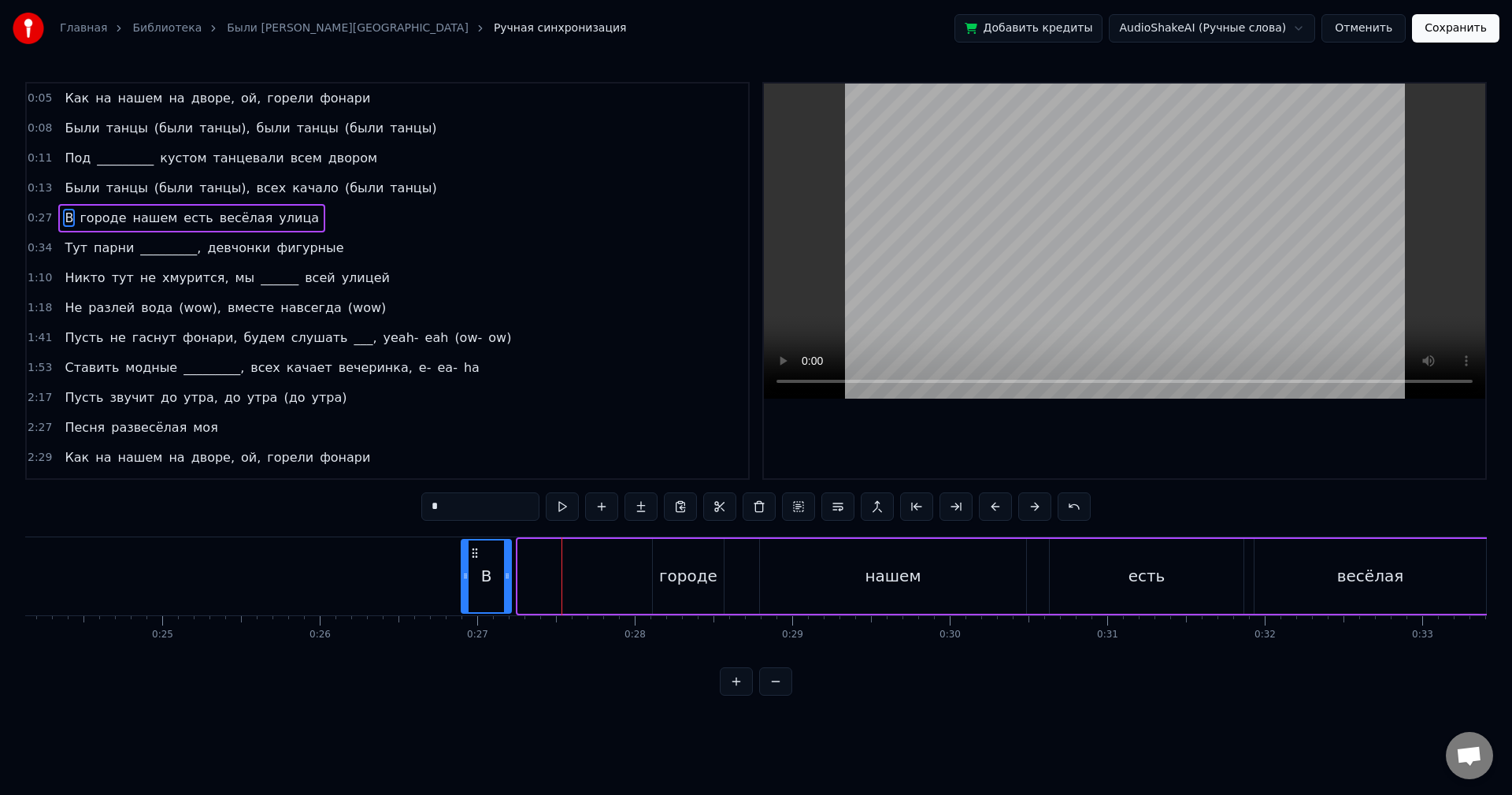
drag, startPoint x: 531, startPoint y: 553, endPoint x: 475, endPoint y: 554, distance: 56.0
click at [475, 554] on icon at bounding box center [475, 553] width 13 height 13
drag, startPoint x: 508, startPoint y: 556, endPoint x: 555, endPoint y: 558, distance: 47.0
click at [554, 558] on div at bounding box center [551, 576] width 6 height 72
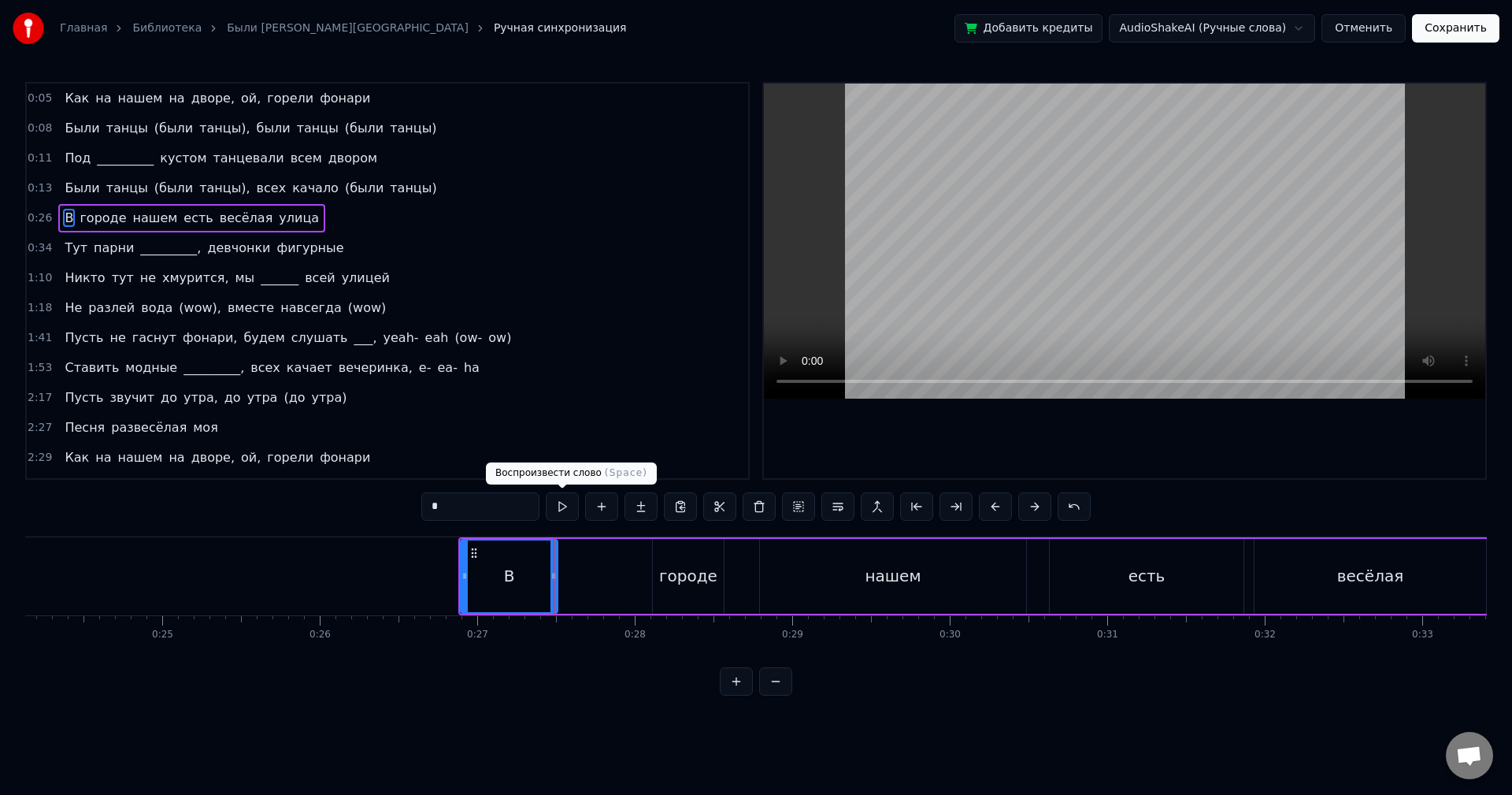
click at [566, 516] on button at bounding box center [562, 506] width 33 height 28
click at [476, 545] on div "В" at bounding box center [516, 576] width 95 height 72
drag, startPoint x: 561, startPoint y: 555, endPoint x: 548, endPoint y: 556, distance: 13.0
click at [548, 556] on div at bounding box center [548, 576] width 6 height 72
click at [681, 566] on div "городе" at bounding box center [688, 576] width 58 height 24
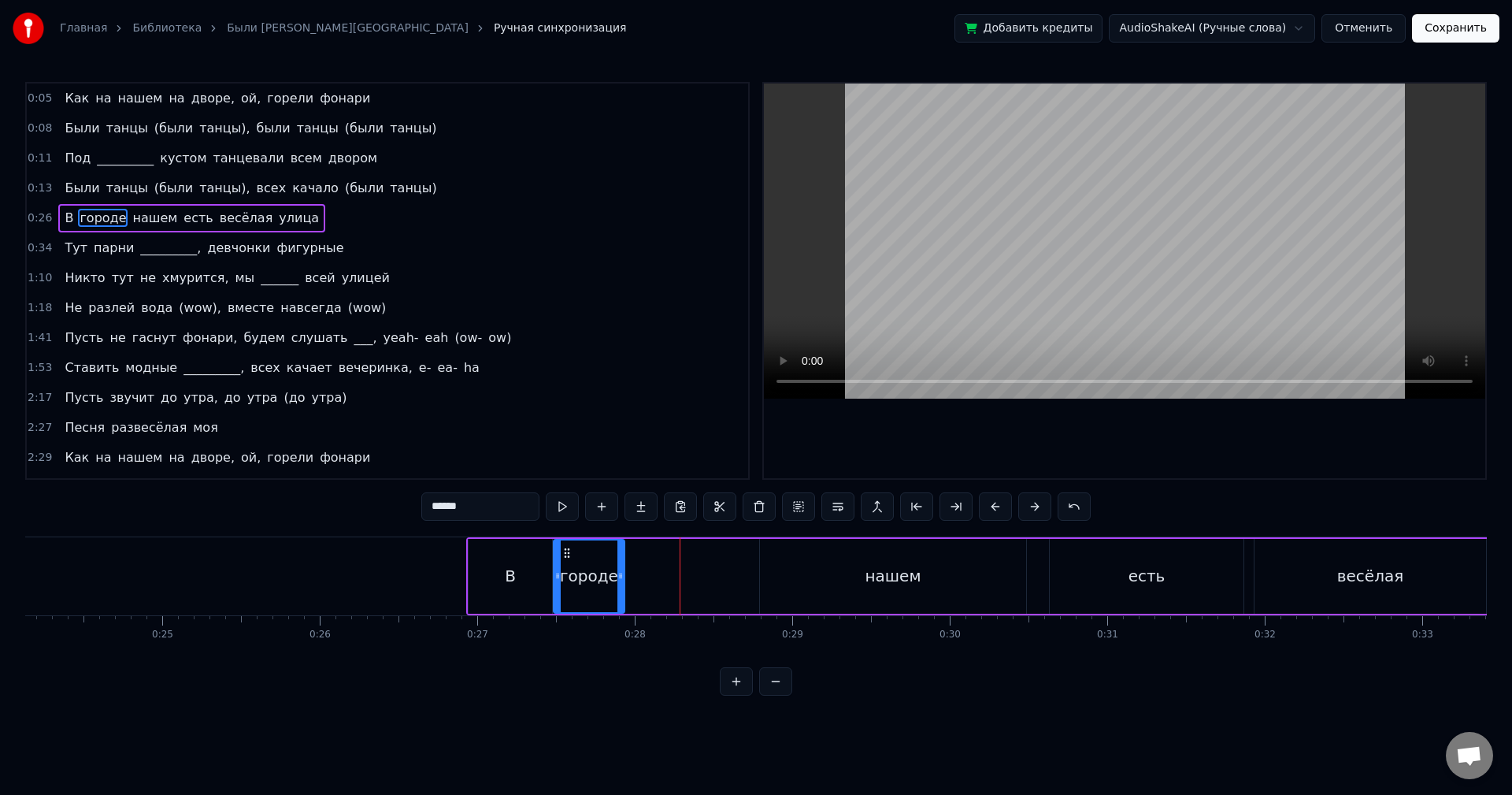
drag, startPoint x: 665, startPoint y: 552, endPoint x: 568, endPoint y: 548, distance: 97.1
click at [568, 548] on icon at bounding box center [567, 553] width 13 height 13
drag, startPoint x: 620, startPoint y: 554, endPoint x: 599, endPoint y: 553, distance: 21.0
click at [599, 553] on div at bounding box center [599, 576] width 6 height 72
click at [568, 512] on button at bounding box center [562, 506] width 33 height 28
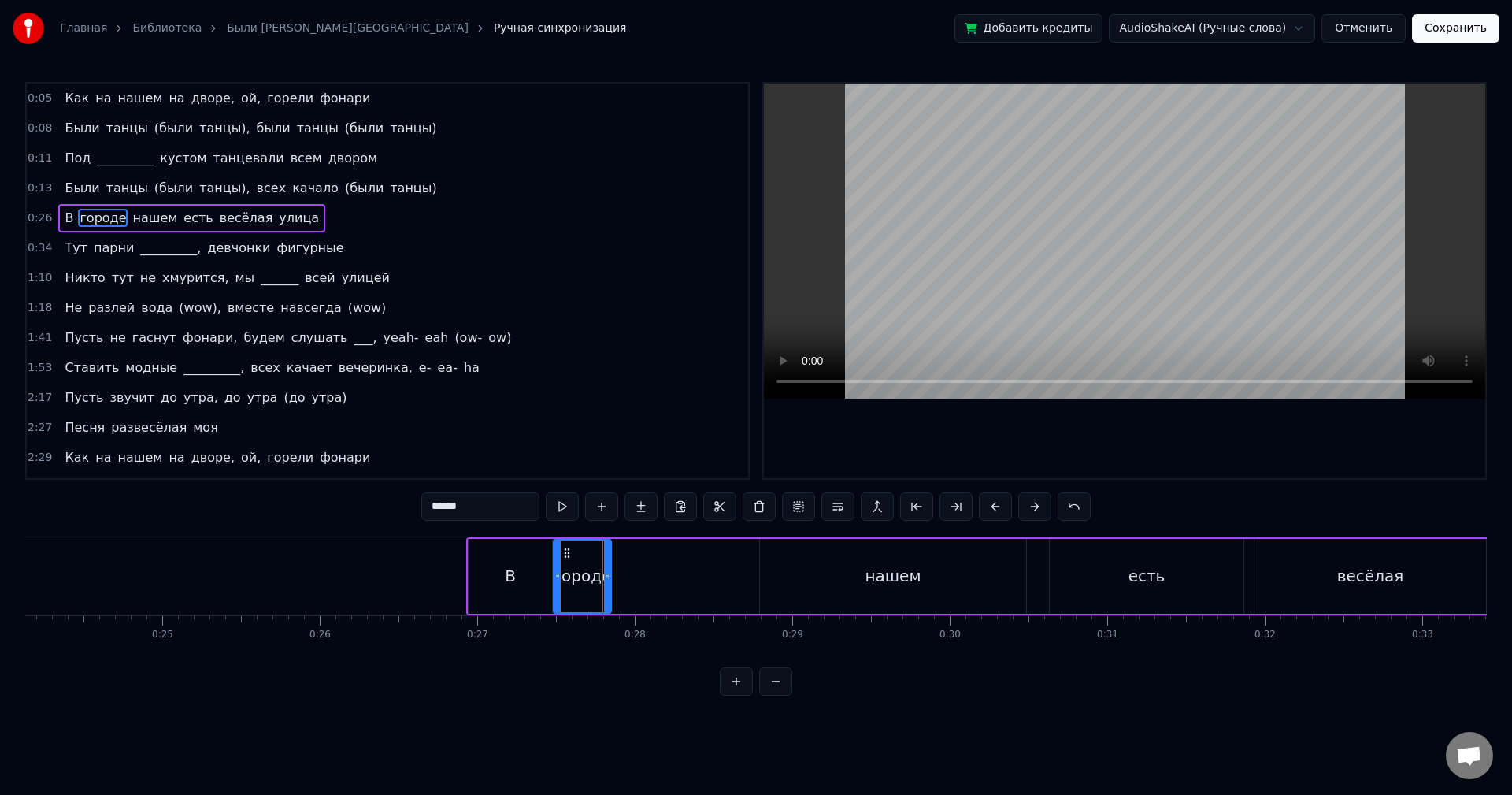
click at [607, 550] on div at bounding box center [607, 576] width 6 height 72
click at [569, 513] on button at bounding box center [562, 506] width 33 height 28
drag, startPoint x: 881, startPoint y: 576, endPoint x: 858, endPoint y: 573, distance: 23.2
click at [881, 576] on div "нашем" at bounding box center [892, 576] width 56 height 24
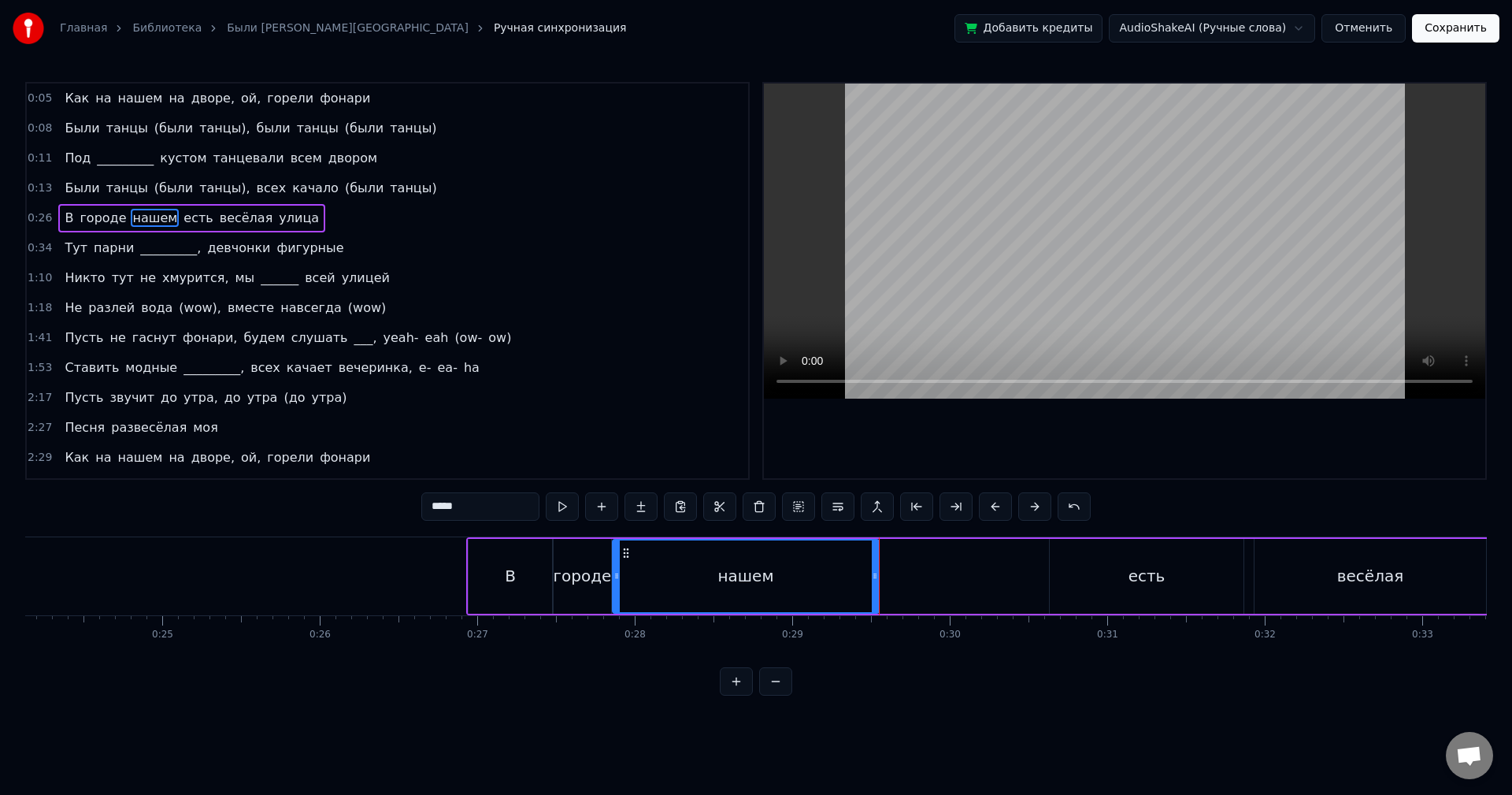
drag, startPoint x: 775, startPoint y: 553, endPoint x: 628, endPoint y: 554, distance: 147.0
click at [628, 554] on icon at bounding box center [626, 553] width 13 height 13
click at [566, 503] on button at bounding box center [562, 506] width 33 height 28
drag, startPoint x: 874, startPoint y: 565, endPoint x: 723, endPoint y: 556, distance: 151.3
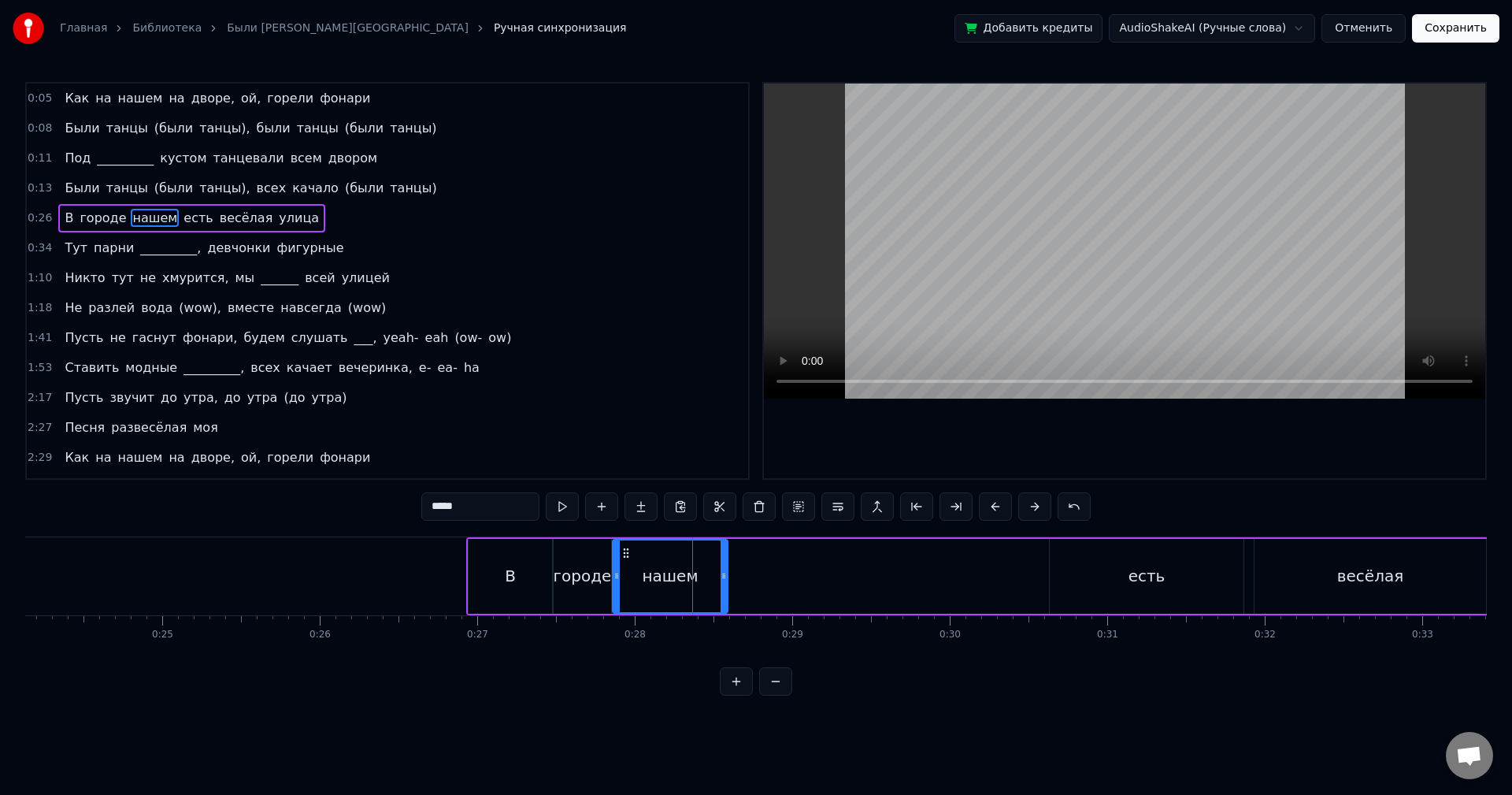
click at [723, 556] on div at bounding box center [724, 576] width 6 height 72
click at [555, 504] on button at bounding box center [562, 506] width 33 height 28
drag, startPoint x: 724, startPoint y: 568, endPoint x: 714, endPoint y: 568, distance: 10.0
click at [712, 568] on div at bounding box center [713, 576] width 6 height 72
click at [1097, 566] on div "есть" at bounding box center [1147, 576] width 194 height 75
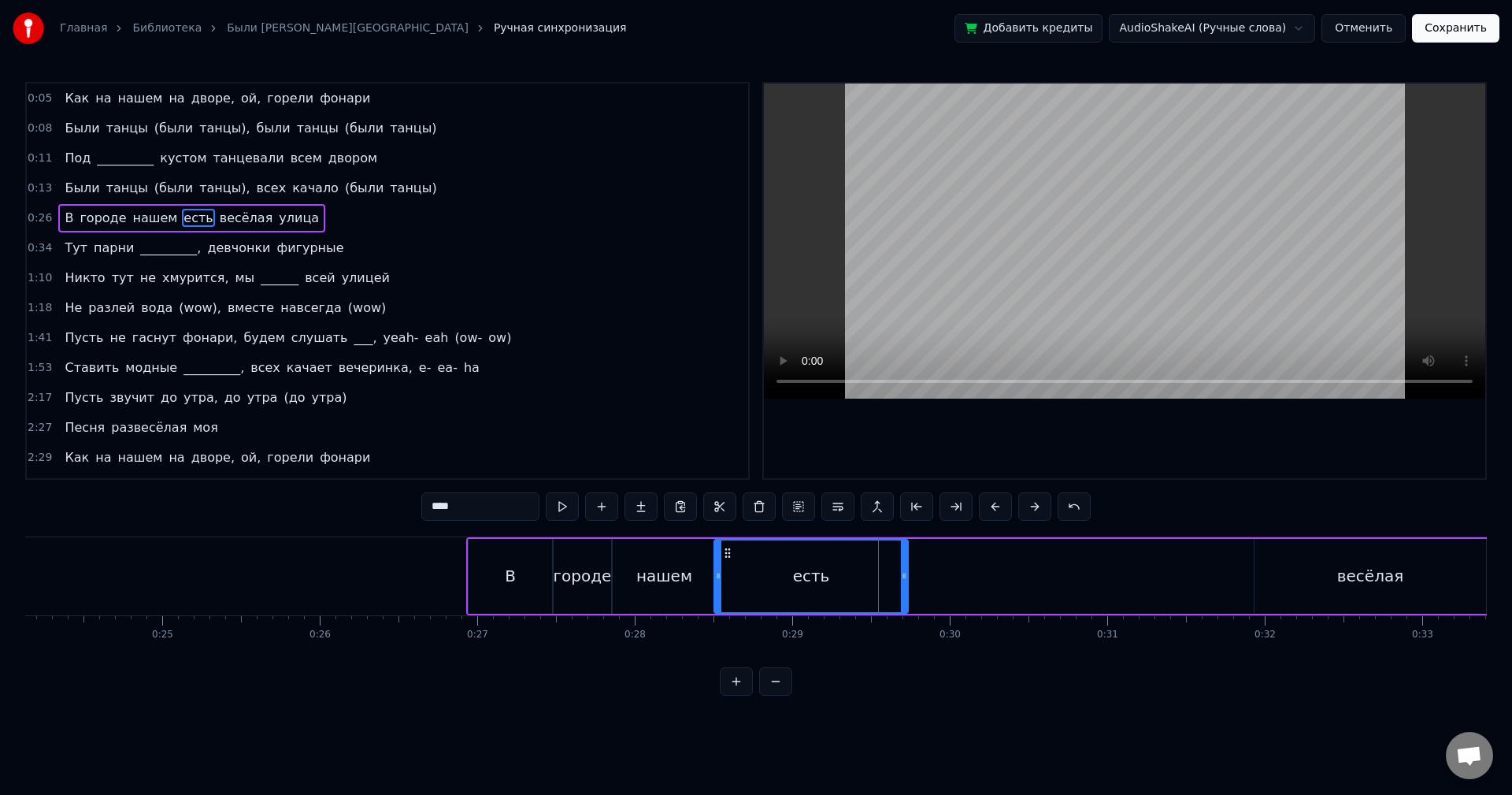
drag, startPoint x: 1061, startPoint y: 552, endPoint x: 726, endPoint y: 560, distance: 335.1
click at [726, 560] on div "есть" at bounding box center [811, 576] width 192 height 72
drag, startPoint x: 906, startPoint y: 560, endPoint x: 762, endPoint y: 555, distance: 144.1
click at [762, 555] on div at bounding box center [762, 576] width 6 height 72
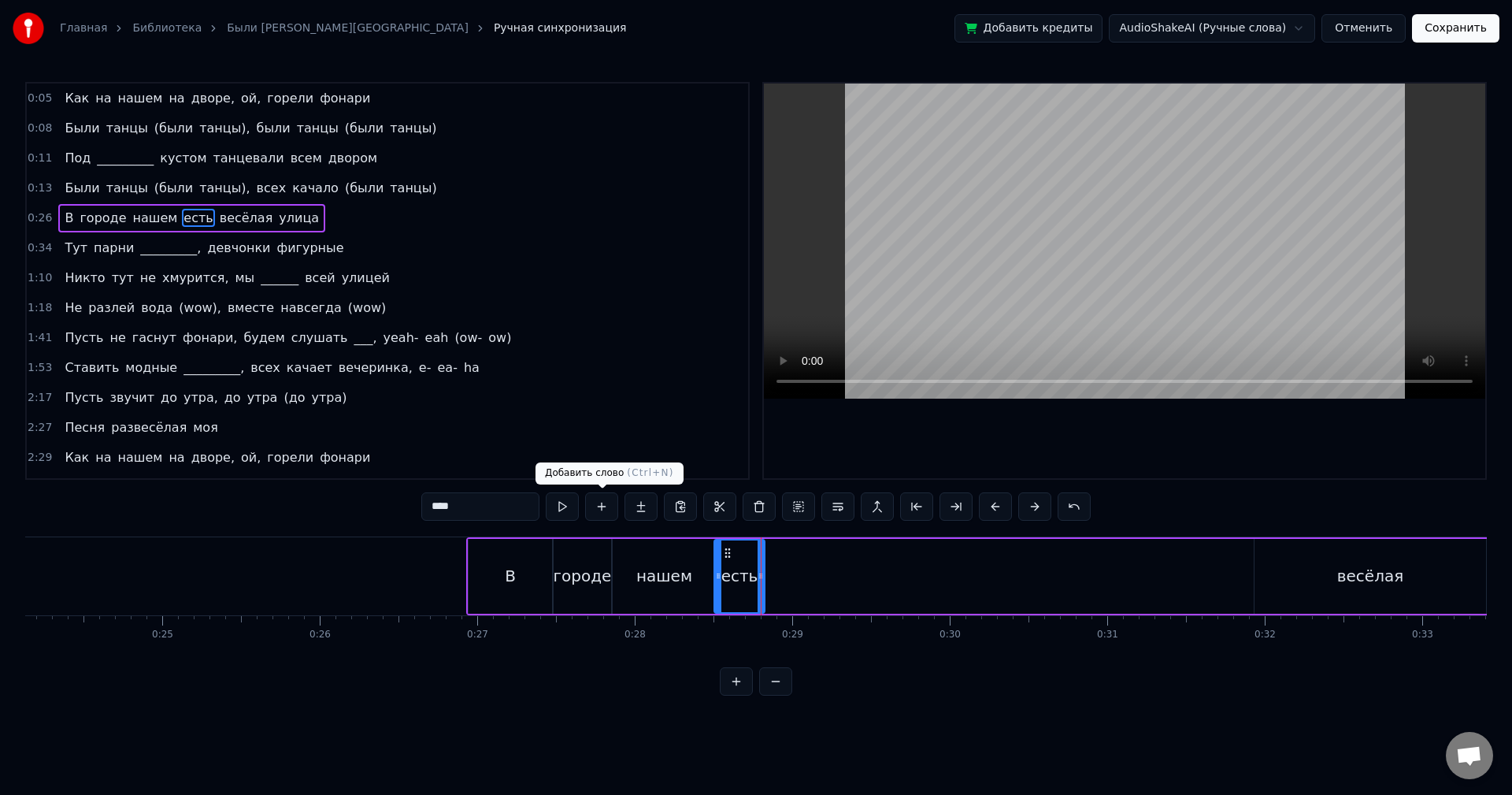
click at [563, 506] on button at bounding box center [562, 506] width 33 height 28
click at [755, 567] on div "есть" at bounding box center [739, 576] width 49 height 72
click at [753, 565] on div at bounding box center [755, 576] width 6 height 72
click at [1336, 565] on div "весёлая" at bounding box center [1371, 576] width 232 height 75
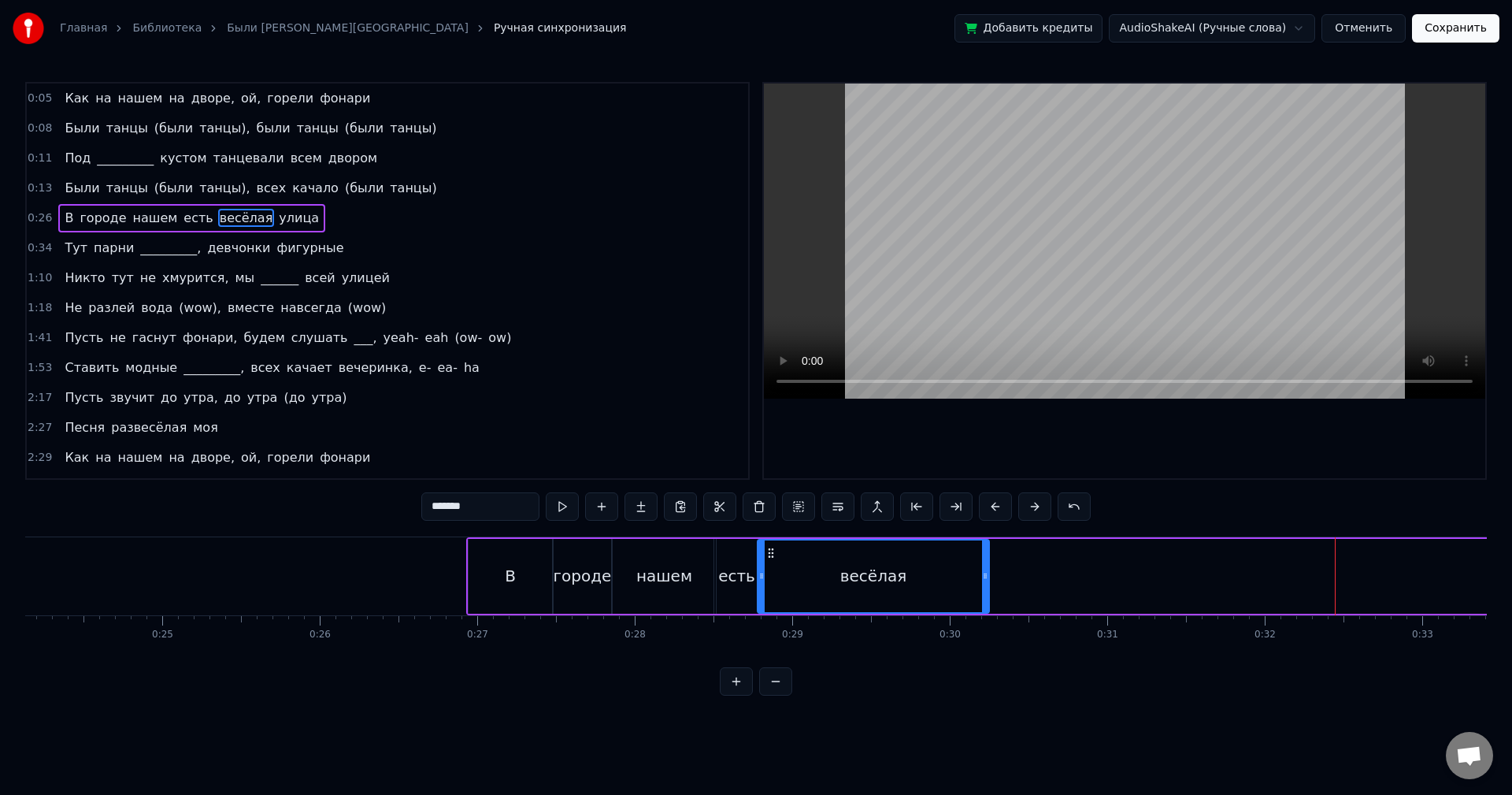
drag, startPoint x: 1266, startPoint y: 551, endPoint x: 769, endPoint y: 577, distance: 497.7
click at [769, 577] on div "весёлая" at bounding box center [873, 576] width 230 height 72
drag, startPoint x: 988, startPoint y: 572, endPoint x: 832, endPoint y: 567, distance: 156.1
click at [835, 566] on div at bounding box center [834, 576] width 6 height 72
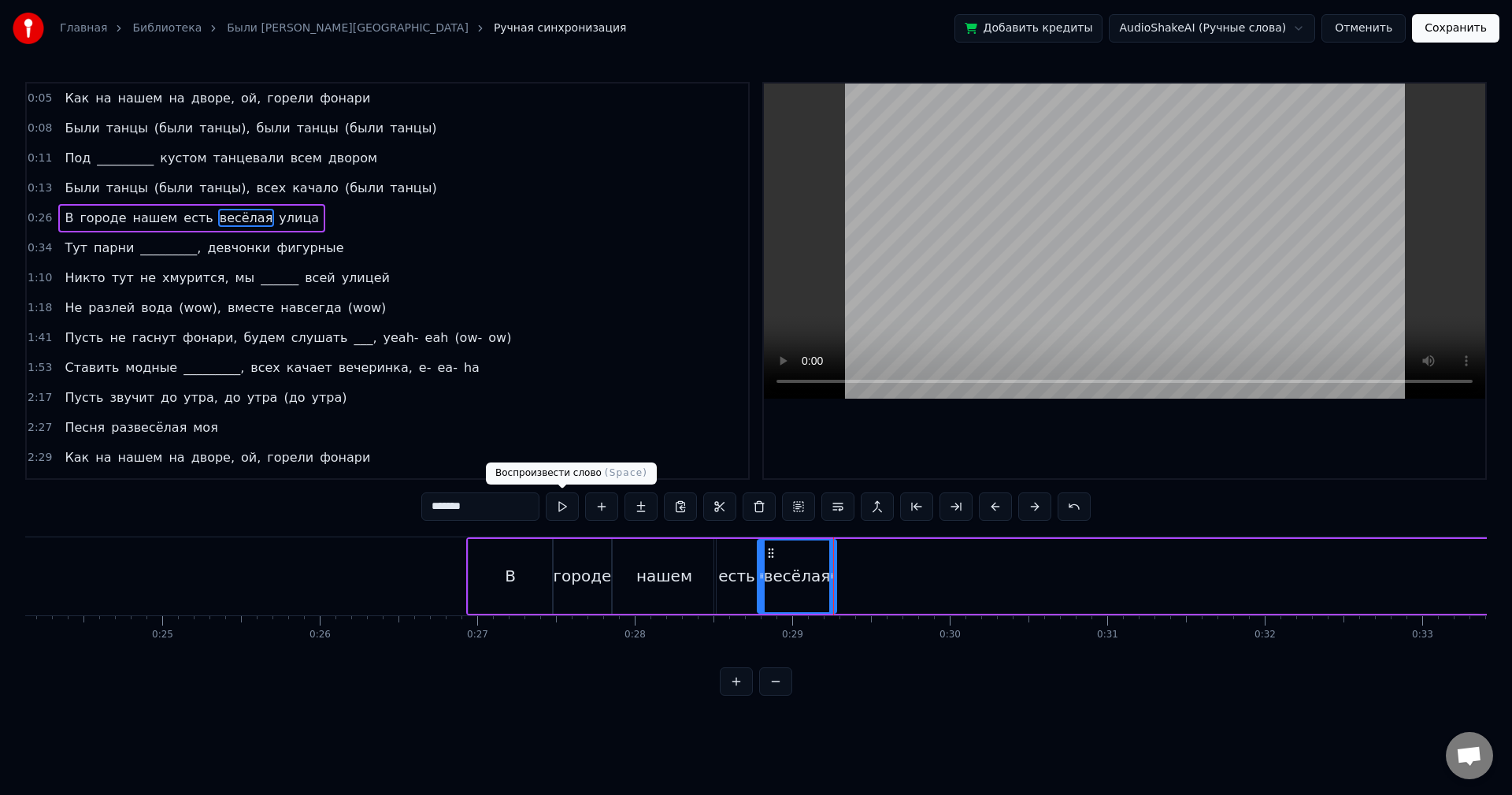
click at [557, 509] on button at bounding box center [562, 506] width 33 height 28
drag, startPoint x: 834, startPoint y: 562, endPoint x: 825, endPoint y: 561, distance: 9.1
click at [825, 561] on div at bounding box center [823, 576] width 6 height 72
click at [827, 558] on div at bounding box center [825, 576] width 6 height 72
click at [571, 508] on button at bounding box center [562, 506] width 33 height 28
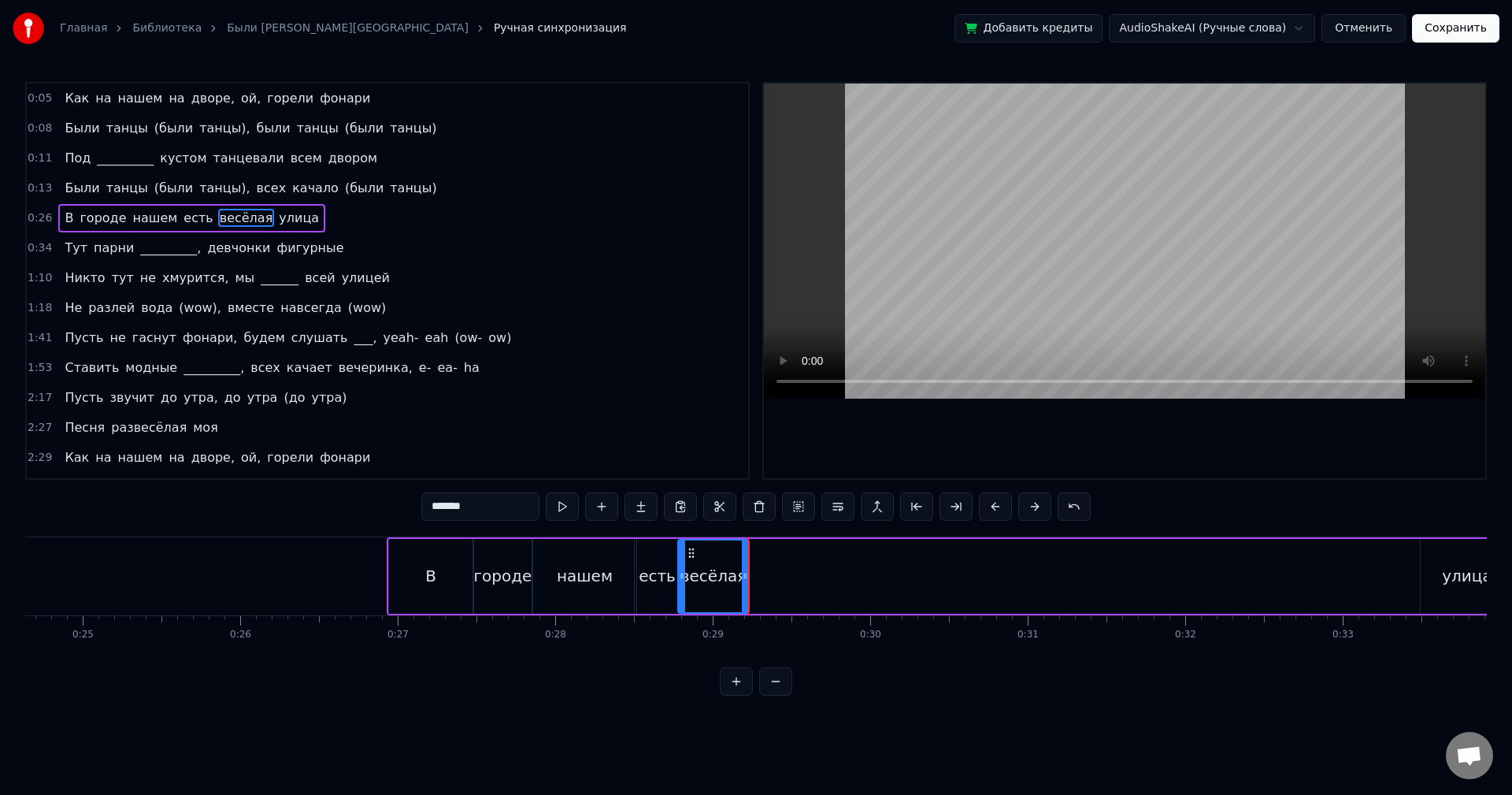
scroll to position [0, 3912]
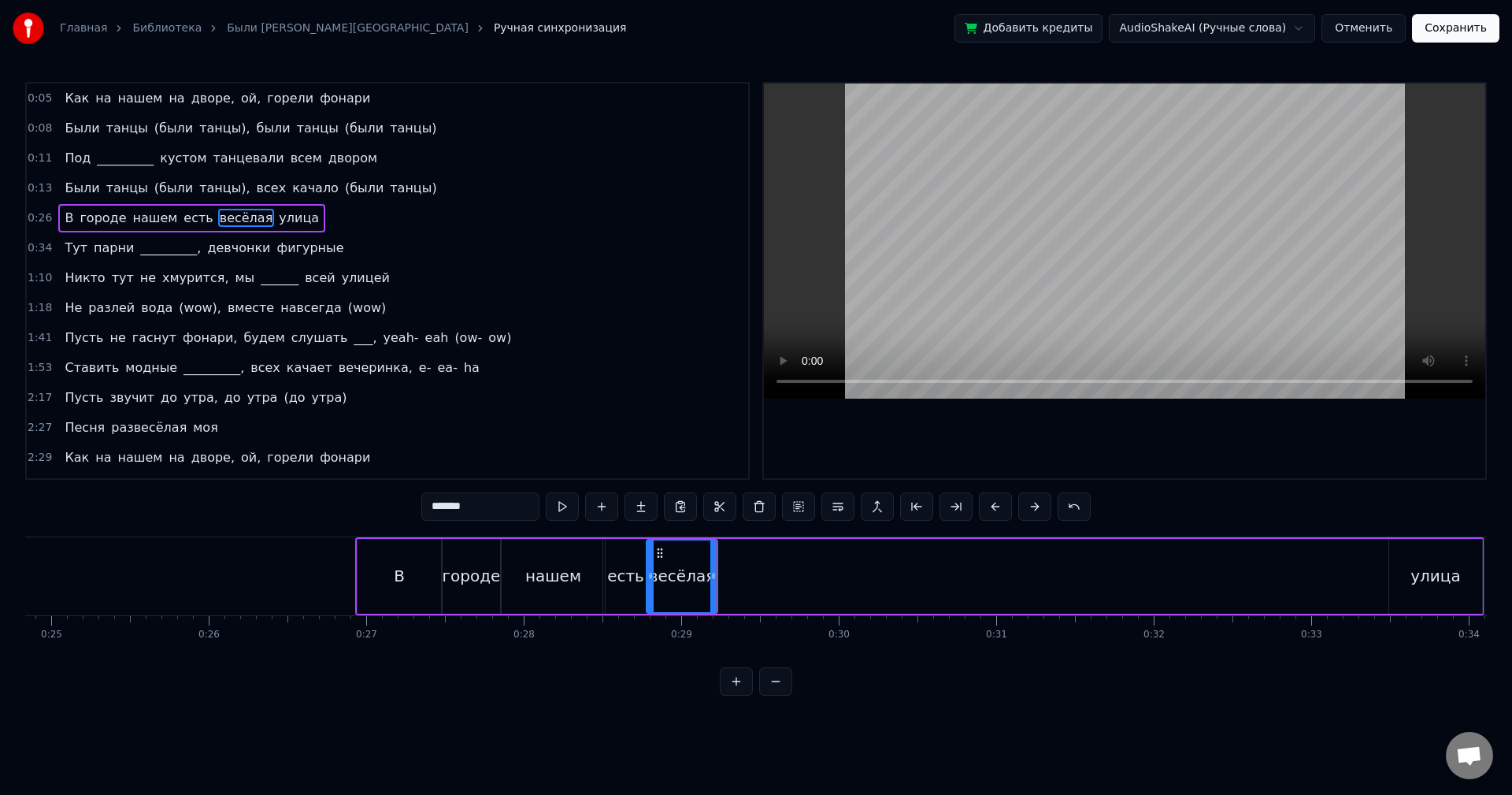
click at [1443, 580] on div "улица" at bounding box center [1436, 576] width 50 height 24
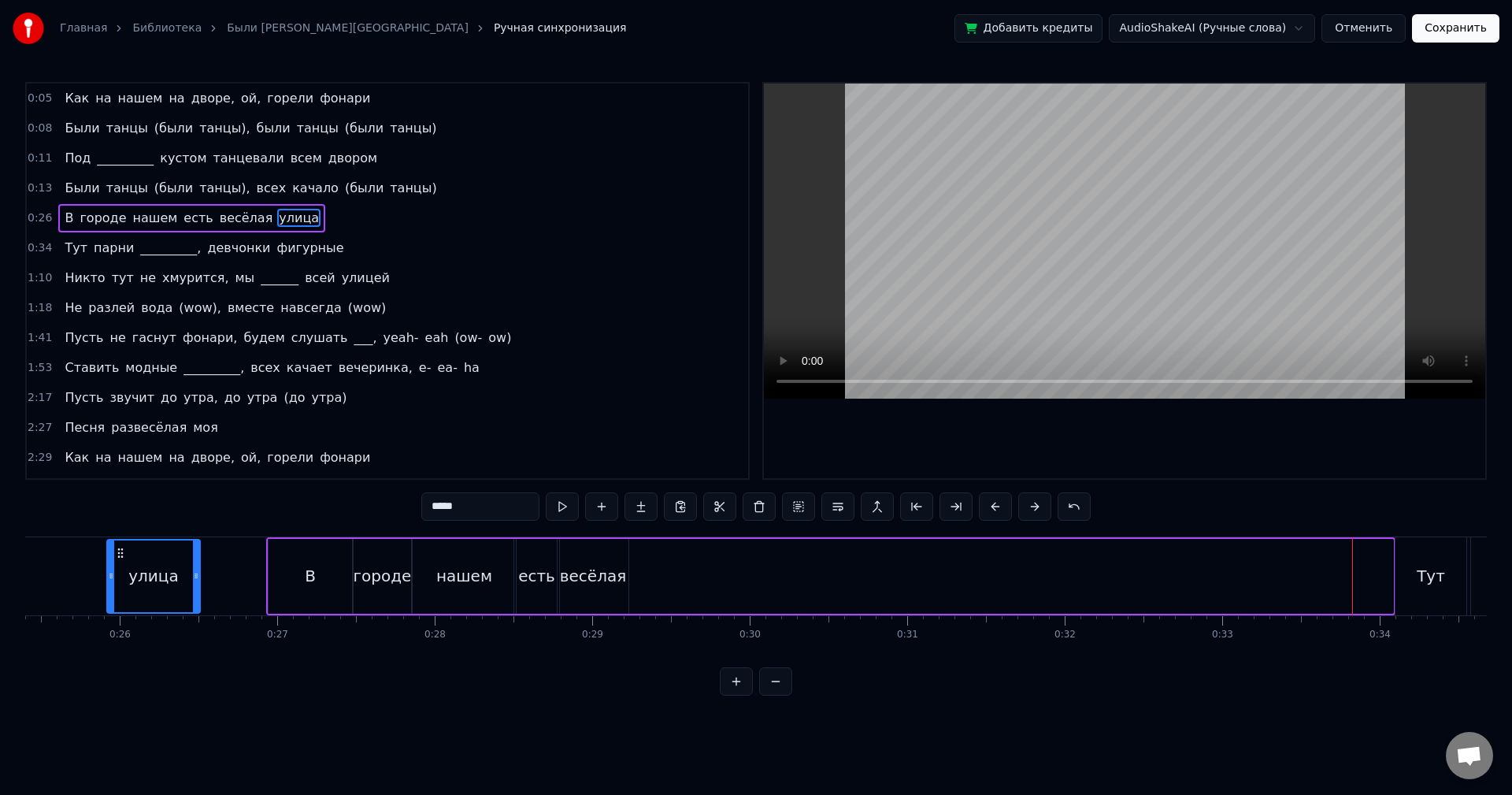
scroll to position [0, 3906]
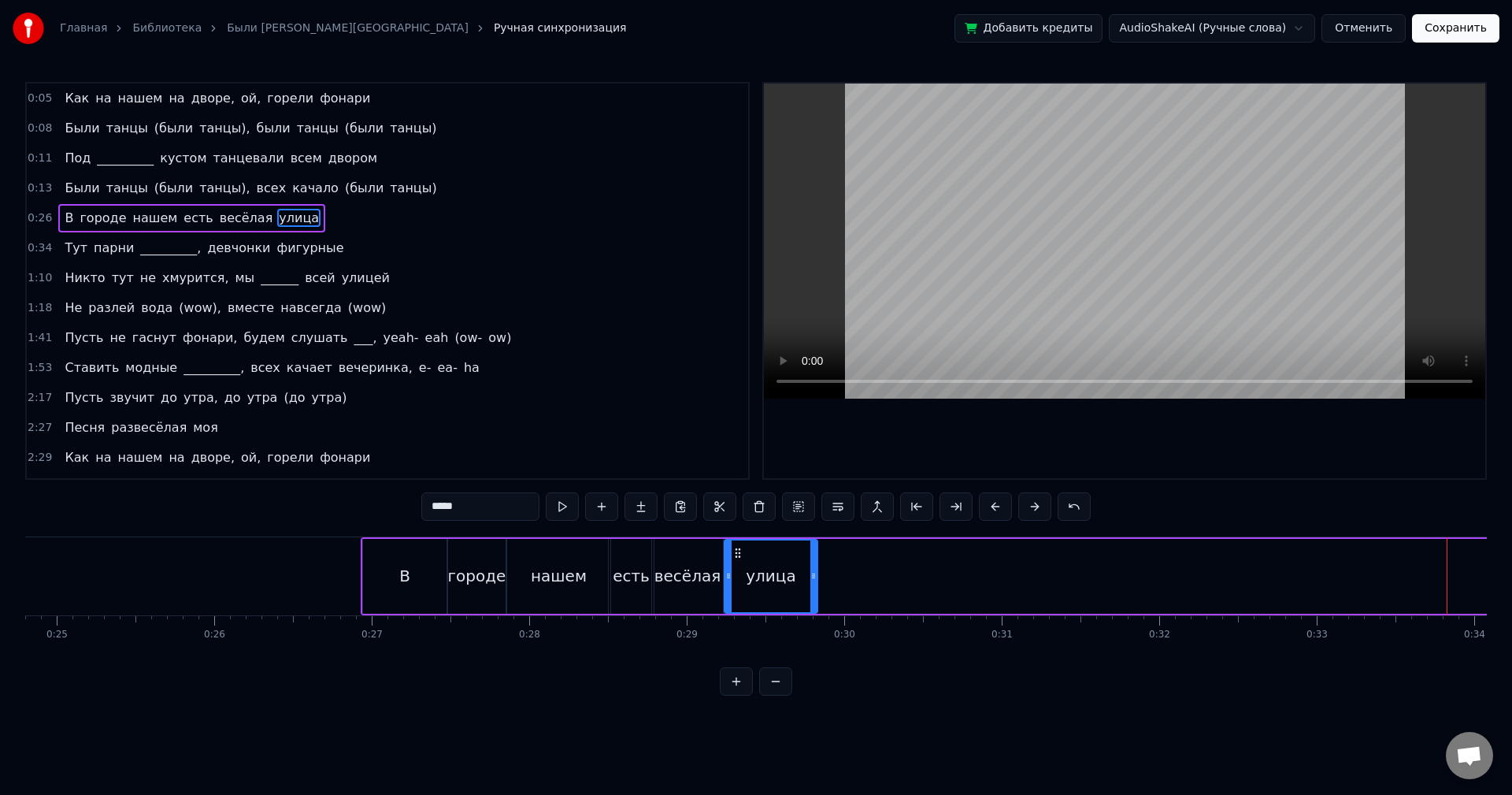
drag, startPoint x: 66, startPoint y: 558, endPoint x: 739, endPoint y: 580, distance: 673.4
click at [739, 580] on div "улица" at bounding box center [771, 576] width 91 height 72
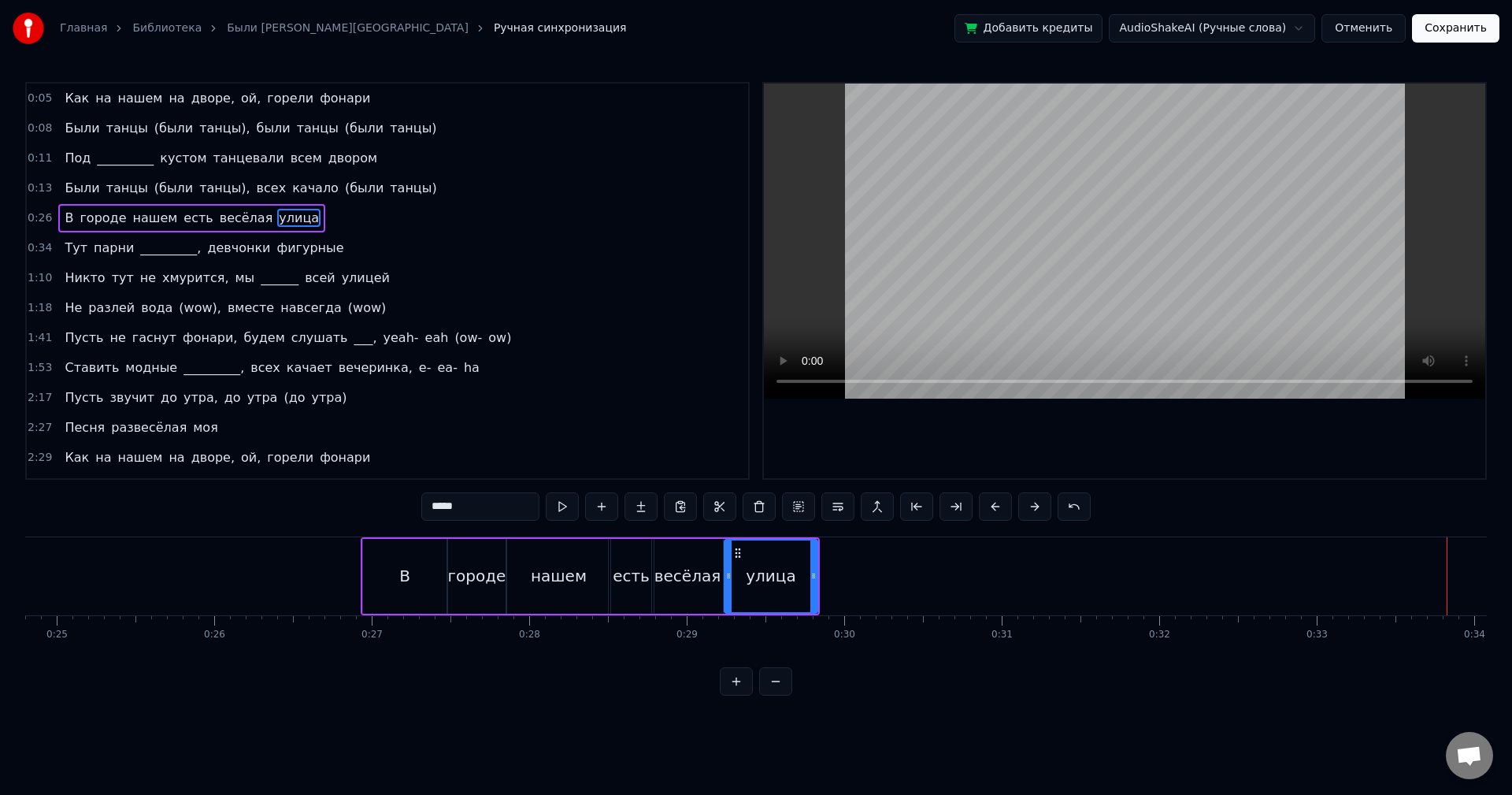
click at [563, 513] on button at bounding box center [562, 506] width 33 height 28
click at [814, 579] on icon at bounding box center [813, 576] width 6 height 13
click at [553, 507] on button at bounding box center [562, 506] width 33 height 28
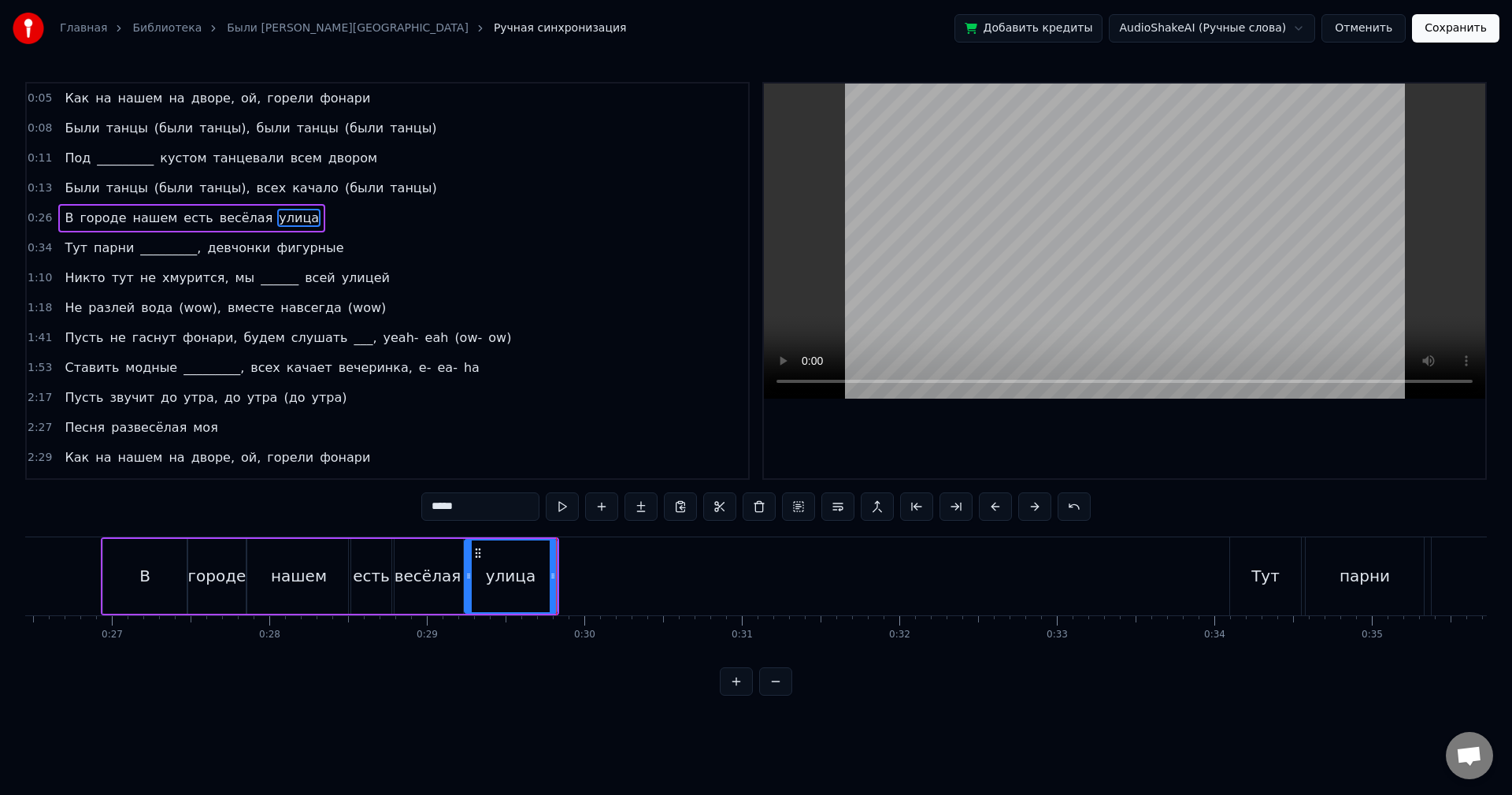
scroll to position [0, 4310]
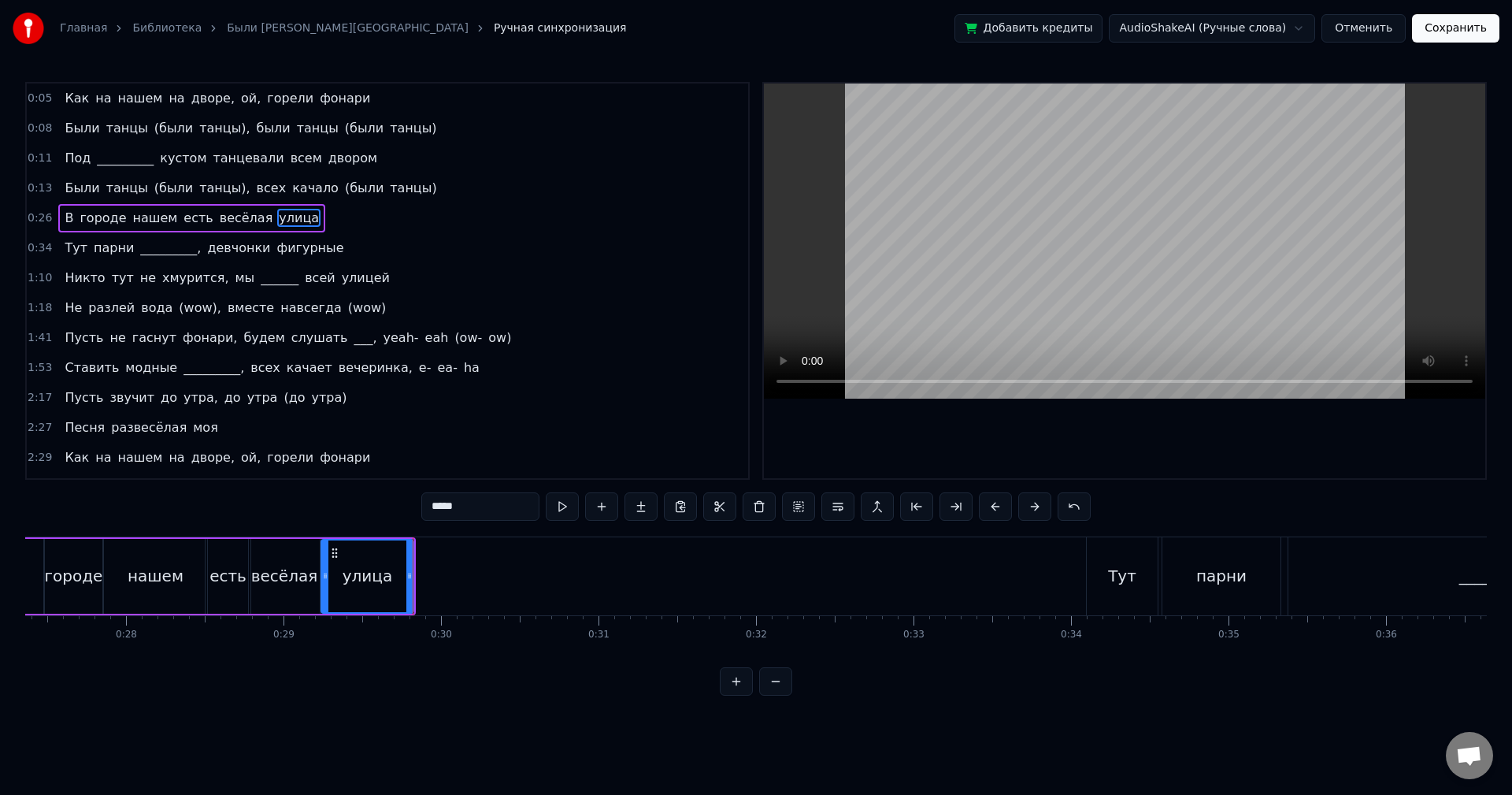
click at [1103, 568] on div "Тут" at bounding box center [1123, 576] width 71 height 78
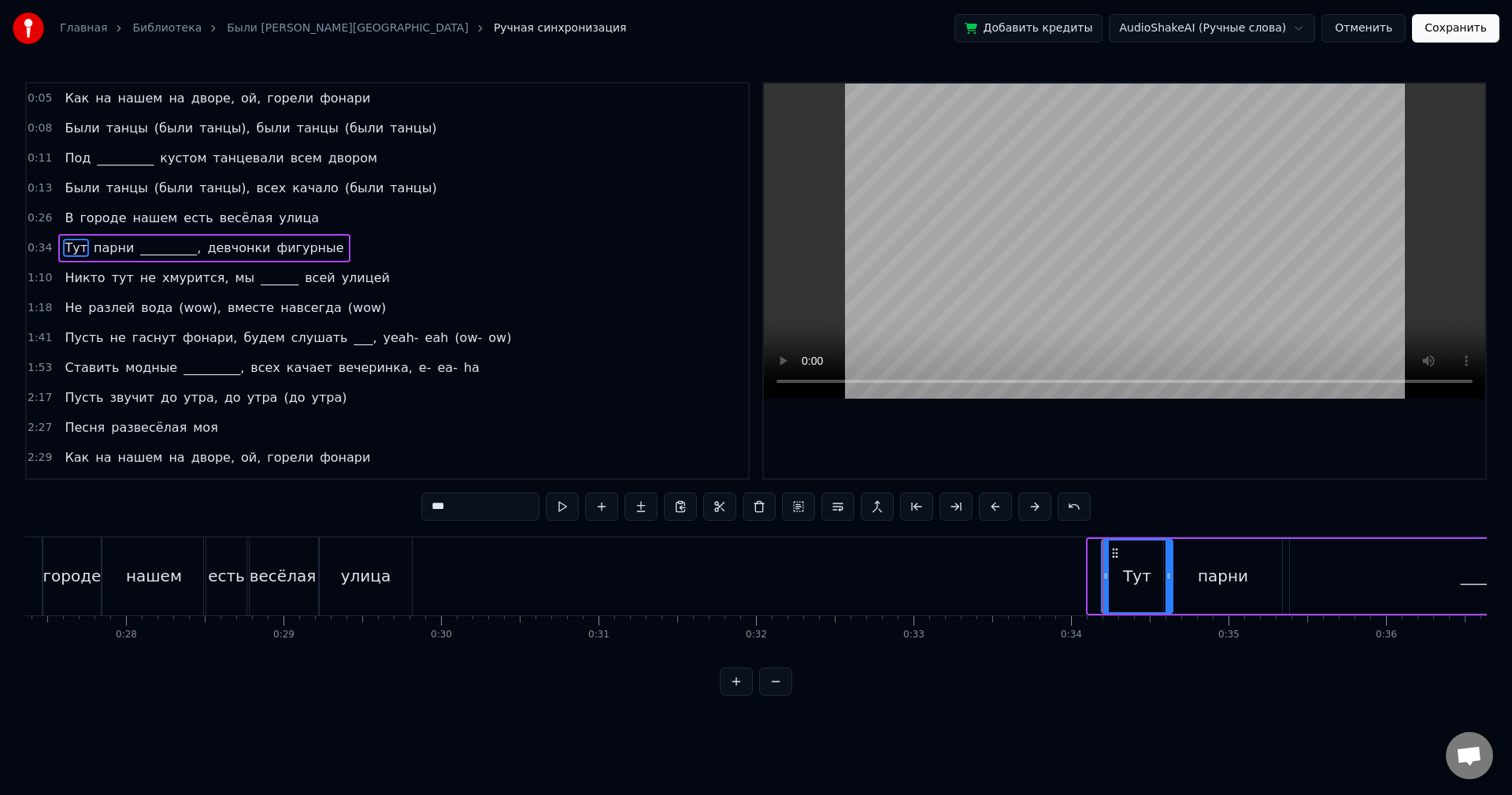
drag, startPoint x: 1100, startPoint y: 550, endPoint x: 1112, endPoint y: 562, distance: 17.0
click at [1113, 562] on div "Тут" at bounding box center [1138, 576] width 69 height 72
drag, startPoint x: 1114, startPoint y: 547, endPoint x: 432, endPoint y: 646, distance: 689.1
click at [432, 646] on div "Как на нашем на дворе, ой, горели фонари Были танцы (были танцы), были танцы (б…" at bounding box center [756, 595] width 1462 height 118
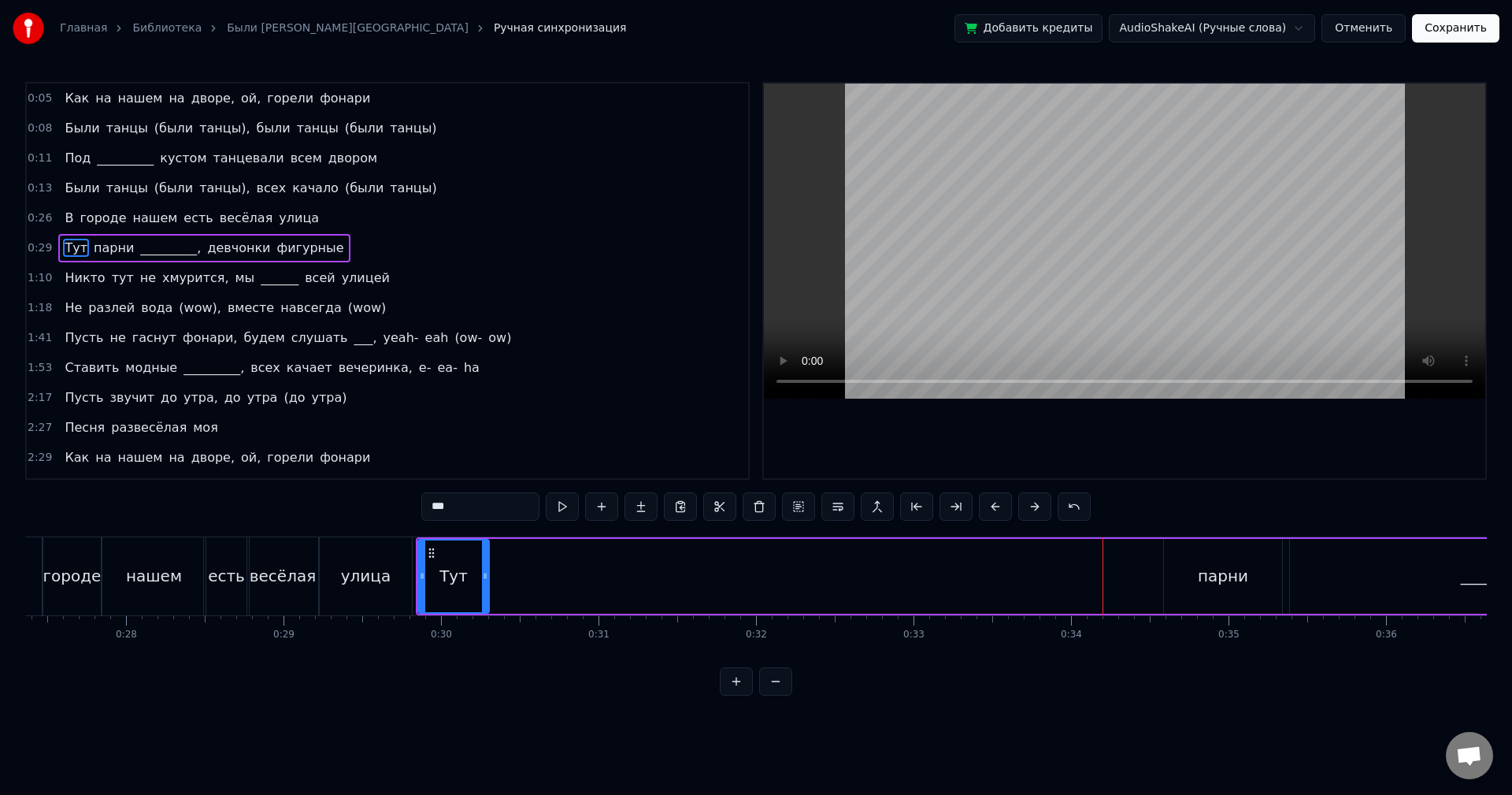
click at [556, 501] on button at bounding box center [562, 506] width 33 height 28
drag, startPoint x: 486, startPoint y: 549, endPoint x: 454, endPoint y: 551, distance: 32.1
click at [454, 551] on div at bounding box center [454, 576] width 6 height 72
click at [555, 505] on button at bounding box center [562, 506] width 33 height 28
drag, startPoint x: 452, startPoint y: 551, endPoint x: 444, endPoint y: 551, distance: 8.0
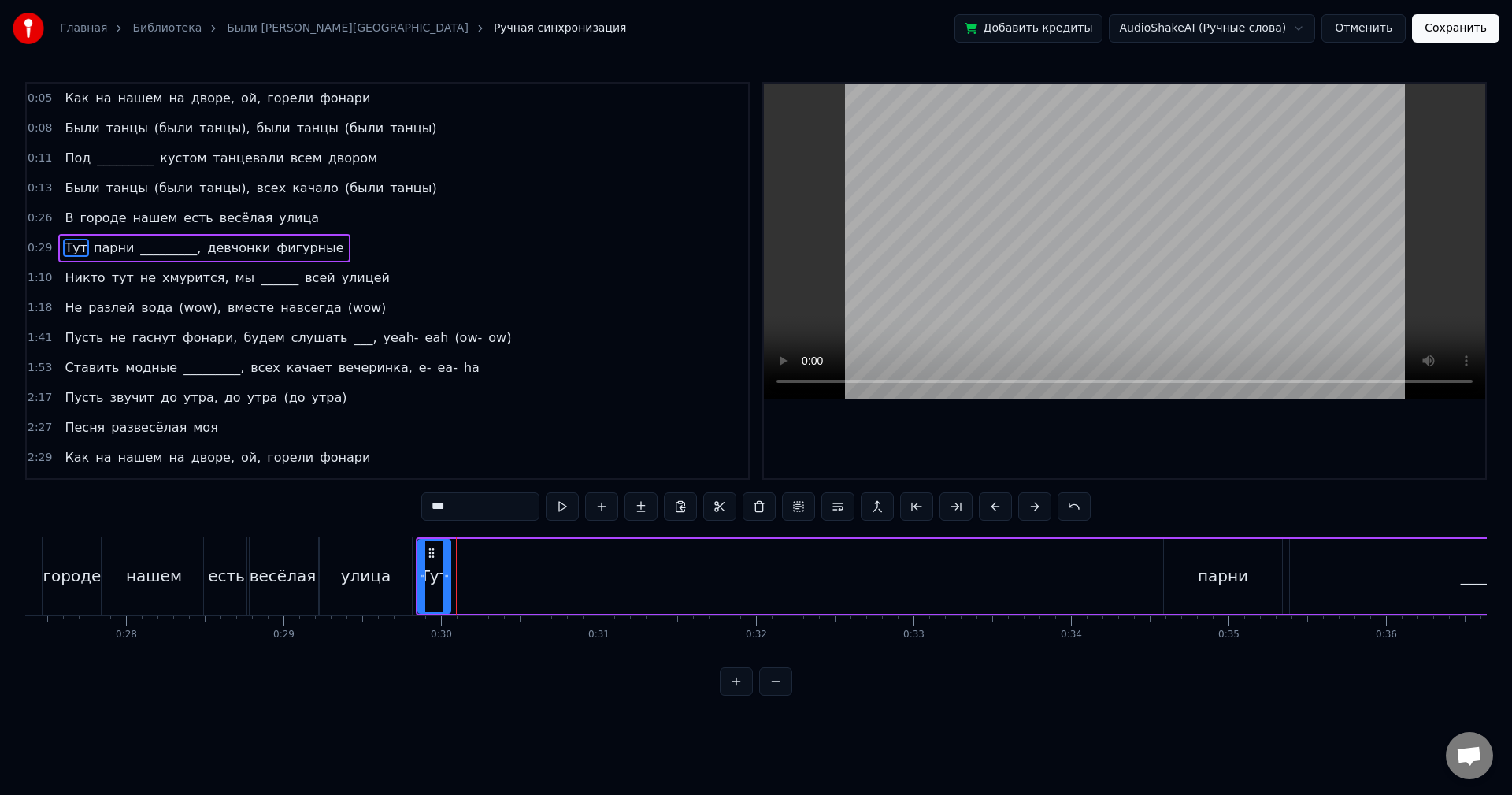
click at [444, 551] on div at bounding box center [446, 576] width 6 height 72
click at [420, 548] on div at bounding box center [419, 576] width 6 height 72
click at [558, 498] on button at bounding box center [562, 506] width 33 height 28
click at [1221, 580] on div "парни" at bounding box center [1223, 576] width 50 height 24
type input "*****"
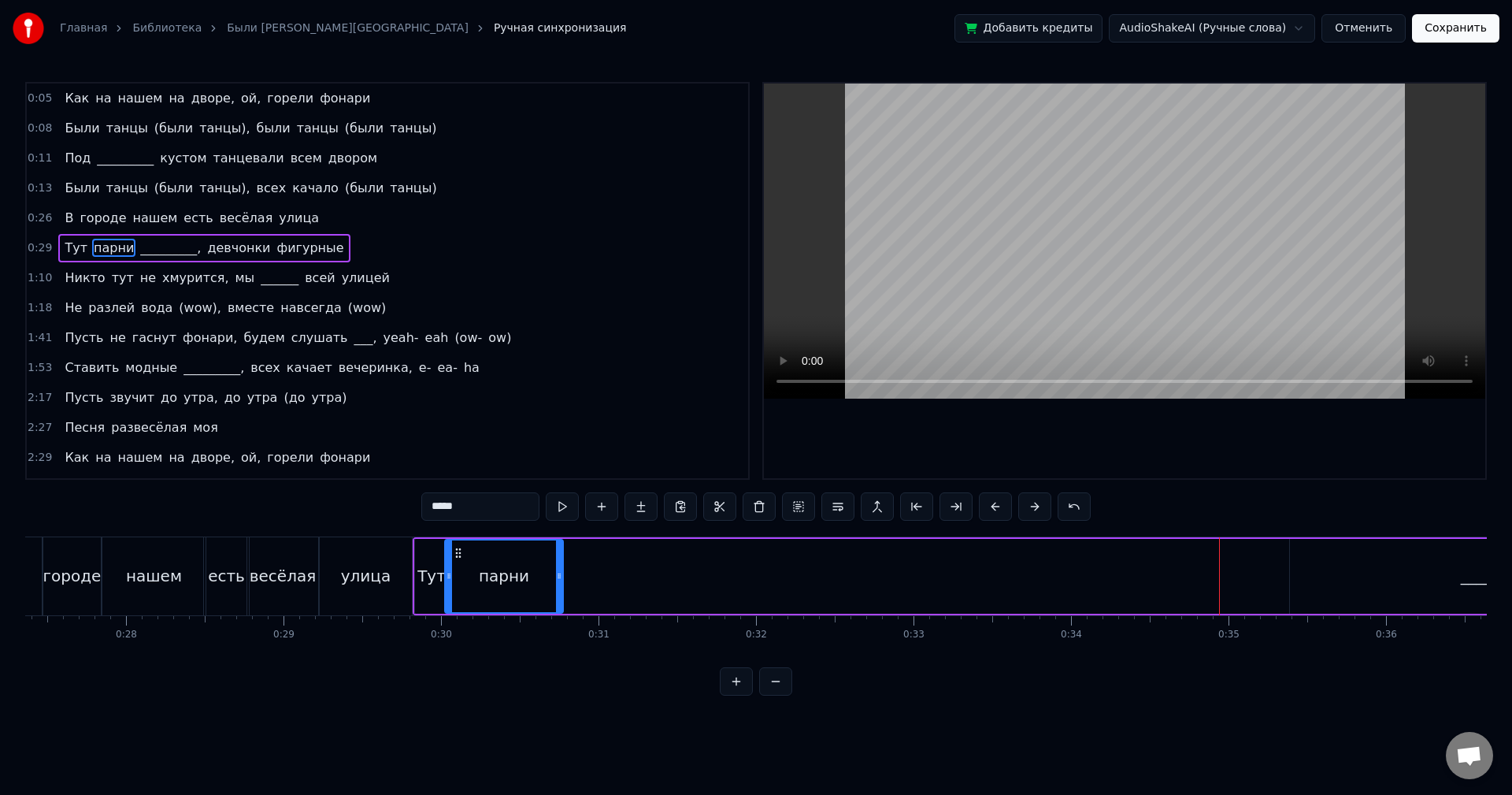
drag, startPoint x: 1175, startPoint y: 553, endPoint x: 456, endPoint y: 603, distance: 720.7
click at [456, 603] on div "парни" at bounding box center [504, 576] width 117 height 72
drag, startPoint x: 564, startPoint y: 574, endPoint x: 552, endPoint y: 574, distance: 12.0
click at [552, 574] on div "Тут парни _________, девчонки фигурные" at bounding box center [1458, 576] width 2091 height 78
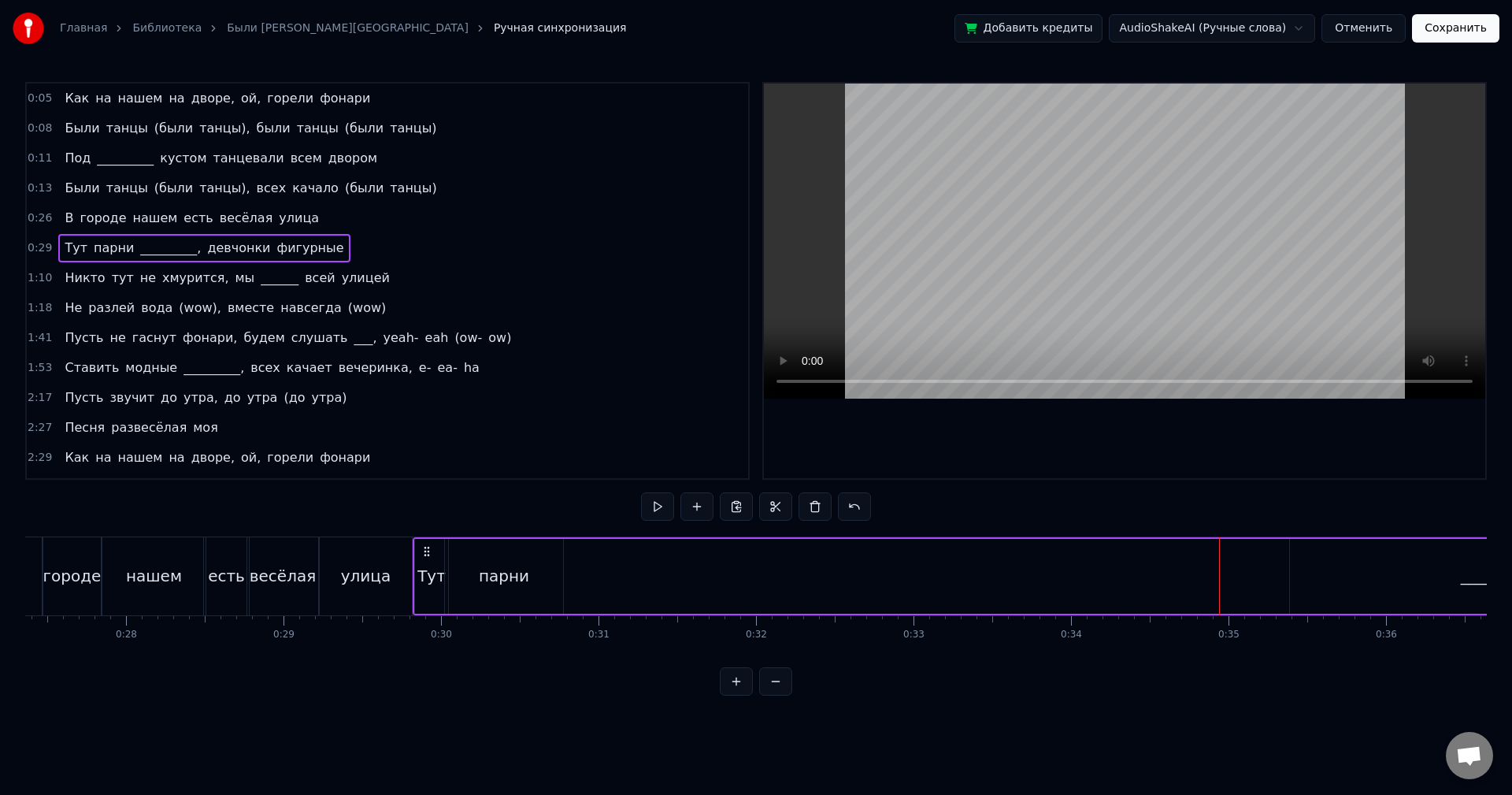
click at [542, 577] on div "парни" at bounding box center [504, 576] width 118 height 75
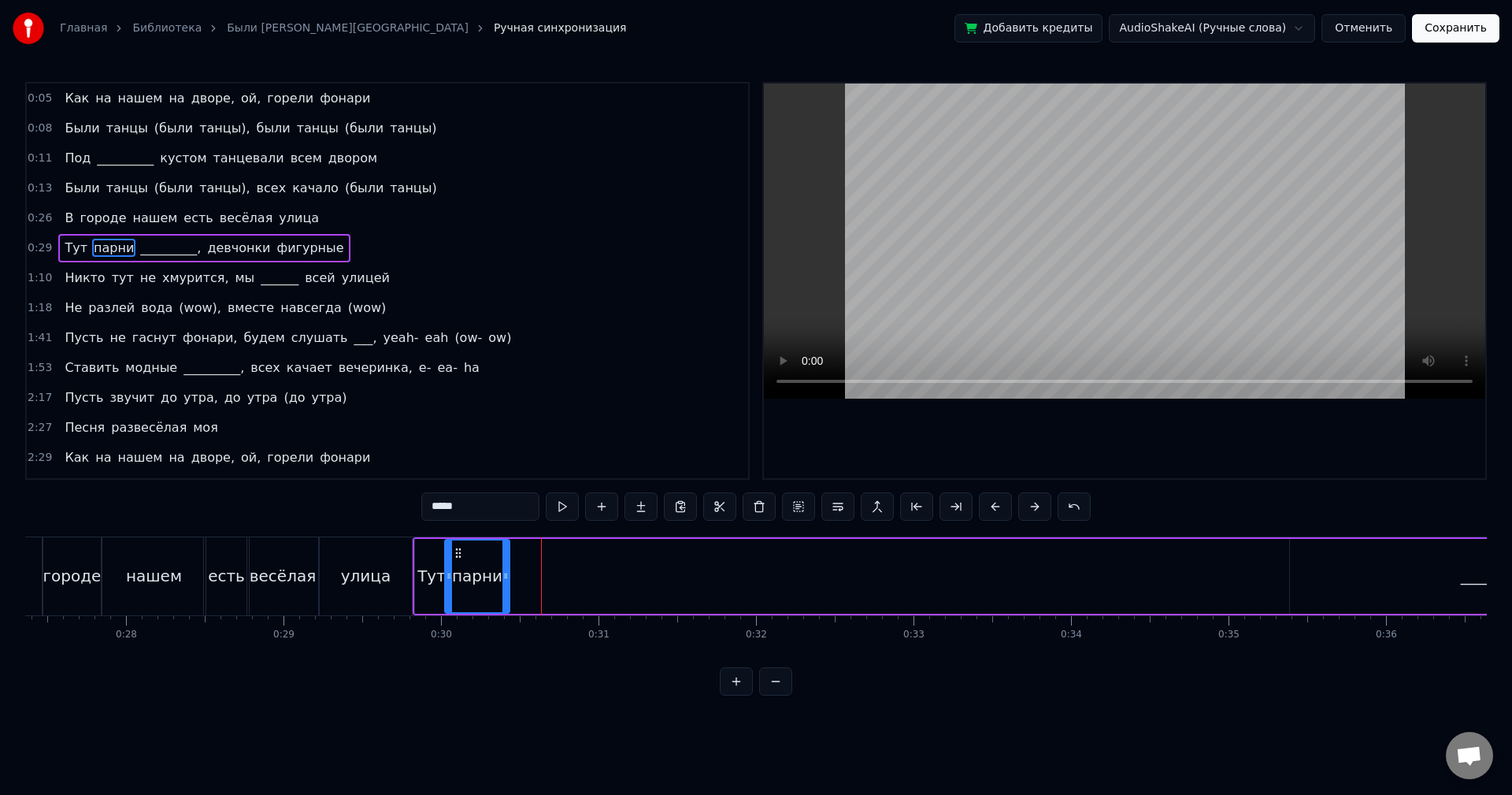
drag, startPoint x: 557, startPoint y: 577, endPoint x: 502, endPoint y: 580, distance: 55.1
click at [502, 580] on icon at bounding box center [505, 576] width 6 height 13
click at [552, 511] on button at bounding box center [562, 506] width 33 height 28
drag, startPoint x: 505, startPoint y: 551, endPoint x: 496, endPoint y: 552, distance: 9.1
click at [496, 552] on div at bounding box center [496, 576] width 6 height 72
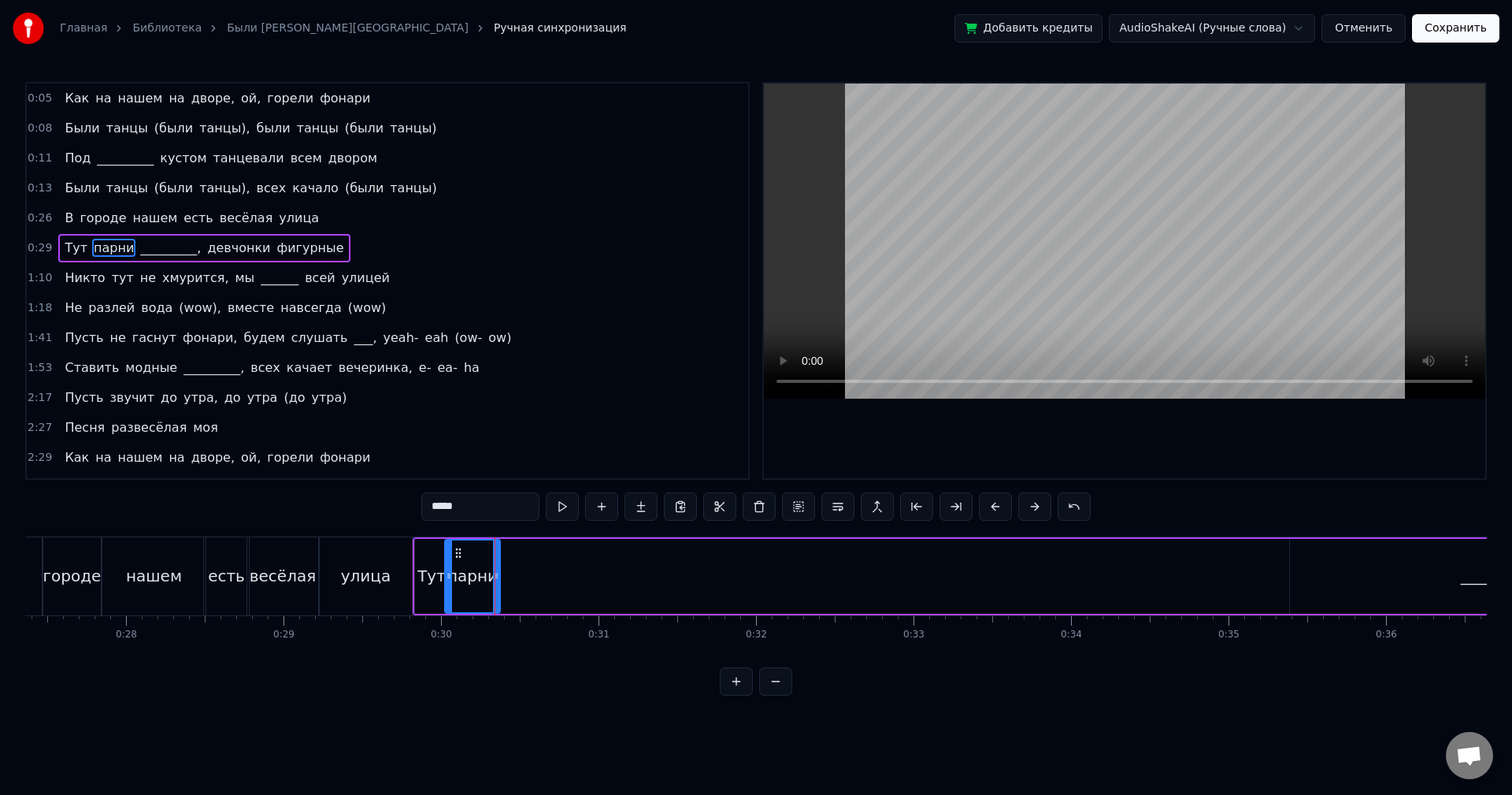
click at [563, 510] on button at bounding box center [562, 506] width 33 height 28
click at [493, 554] on div at bounding box center [491, 576] width 6 height 72
click at [553, 510] on button at bounding box center [562, 506] width 33 height 28
click at [1343, 572] on div "_________," at bounding box center [1499, 576] width 418 height 75
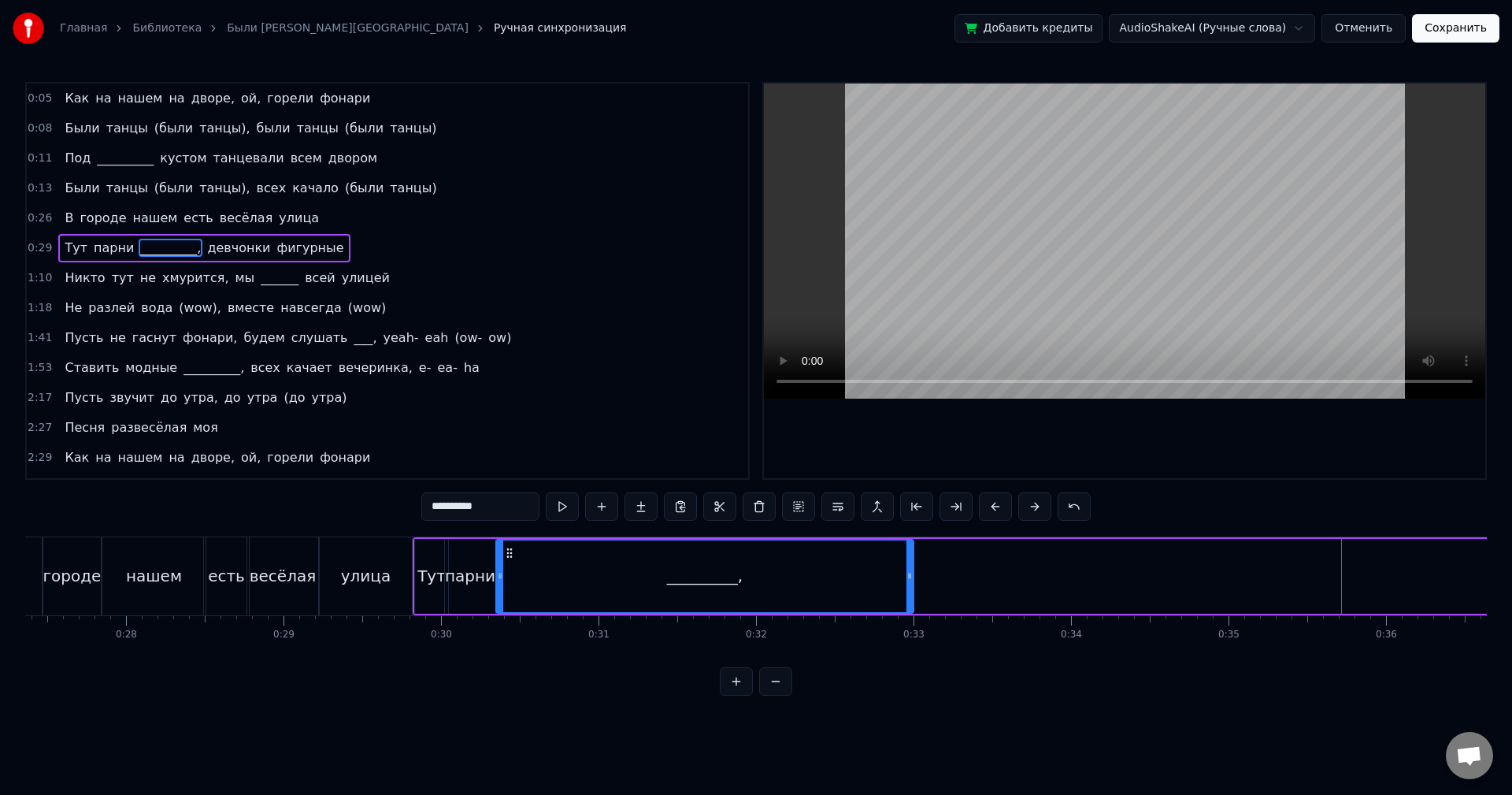
drag, startPoint x: 1305, startPoint y: 549, endPoint x: 512, endPoint y: 622, distance: 796.4
click at [512, 622] on div "Как на нашем на дворе, ой, горели фонари Были танцы (были танцы), были танцы (б…" at bounding box center [756, 595] width 1462 height 118
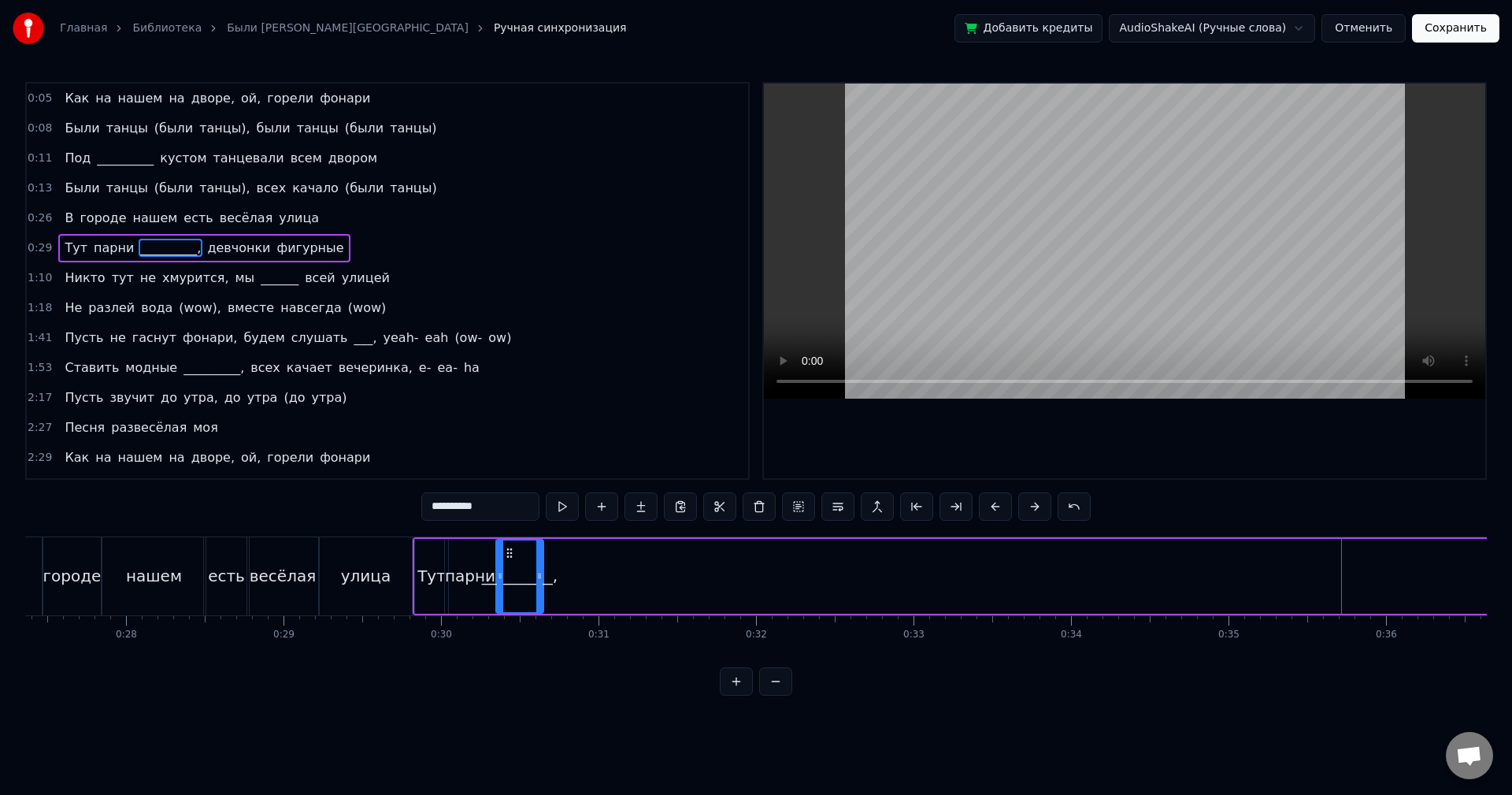
drag, startPoint x: 912, startPoint y: 588, endPoint x: 541, endPoint y: 589, distance: 371.0
click at [542, 594] on div at bounding box center [539, 576] width 6 height 72
click at [559, 507] on button at bounding box center [562, 506] width 33 height 28
drag, startPoint x: 538, startPoint y: 548, endPoint x: 579, endPoint y: 549, distance: 41.0
click at [579, 550] on div at bounding box center [582, 576] width 6 height 72
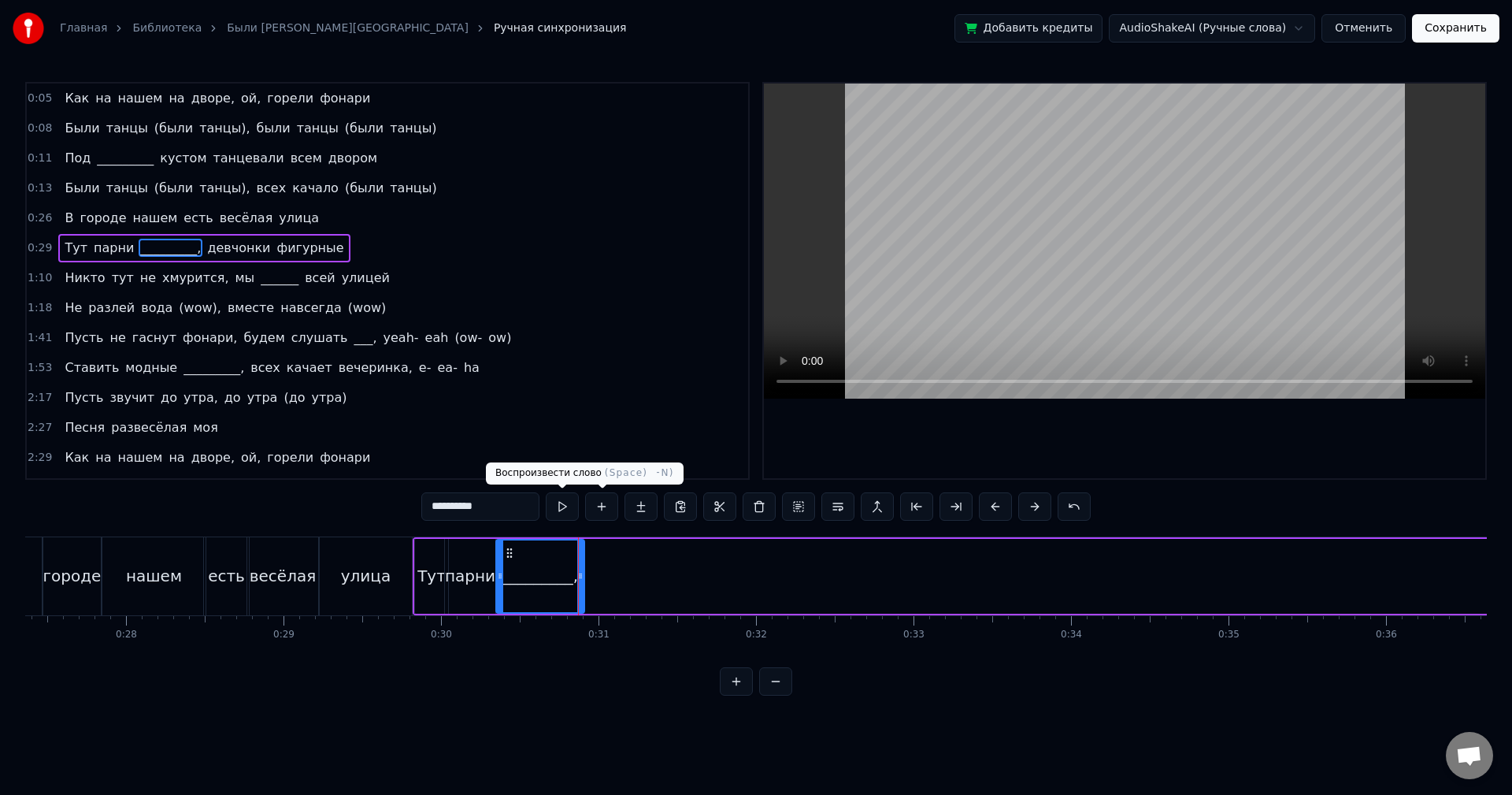
click at [569, 509] on button at bounding box center [562, 506] width 33 height 28
drag, startPoint x: 579, startPoint y: 543, endPoint x: 587, endPoint y: 543, distance: 8.0
click at [587, 543] on div at bounding box center [586, 576] width 6 height 72
click at [564, 511] on button at bounding box center [562, 506] width 33 height 28
click at [594, 549] on div at bounding box center [594, 576] width 6 height 72
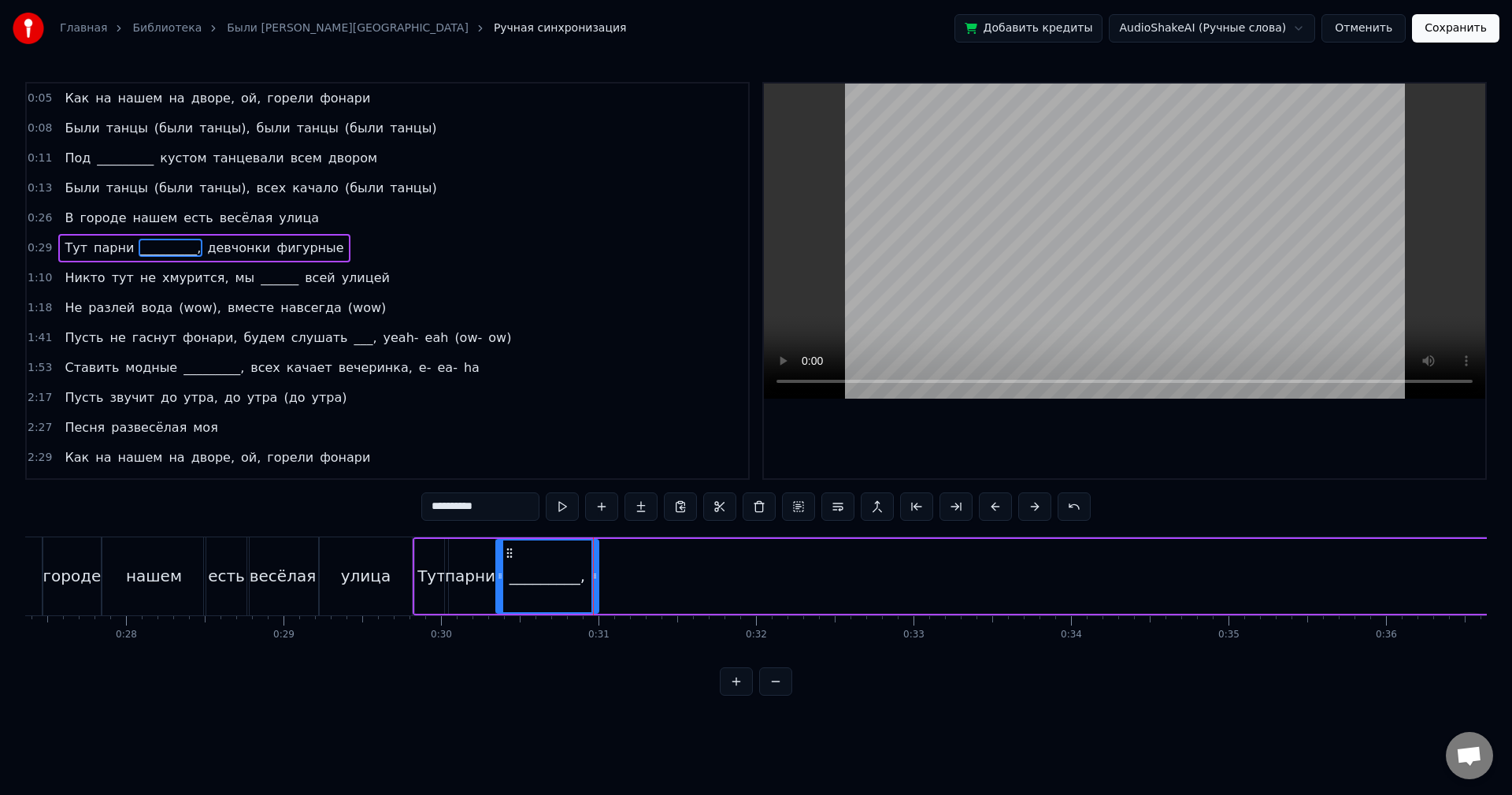
click at [568, 514] on button at bounding box center [562, 506] width 33 height 28
drag, startPoint x: 594, startPoint y: 551, endPoint x: 625, endPoint y: 553, distance: 31.1
click at [633, 553] on div at bounding box center [631, 576] width 6 height 72
click at [569, 506] on button at bounding box center [562, 506] width 33 height 28
click at [633, 562] on div at bounding box center [631, 576] width 6 height 72
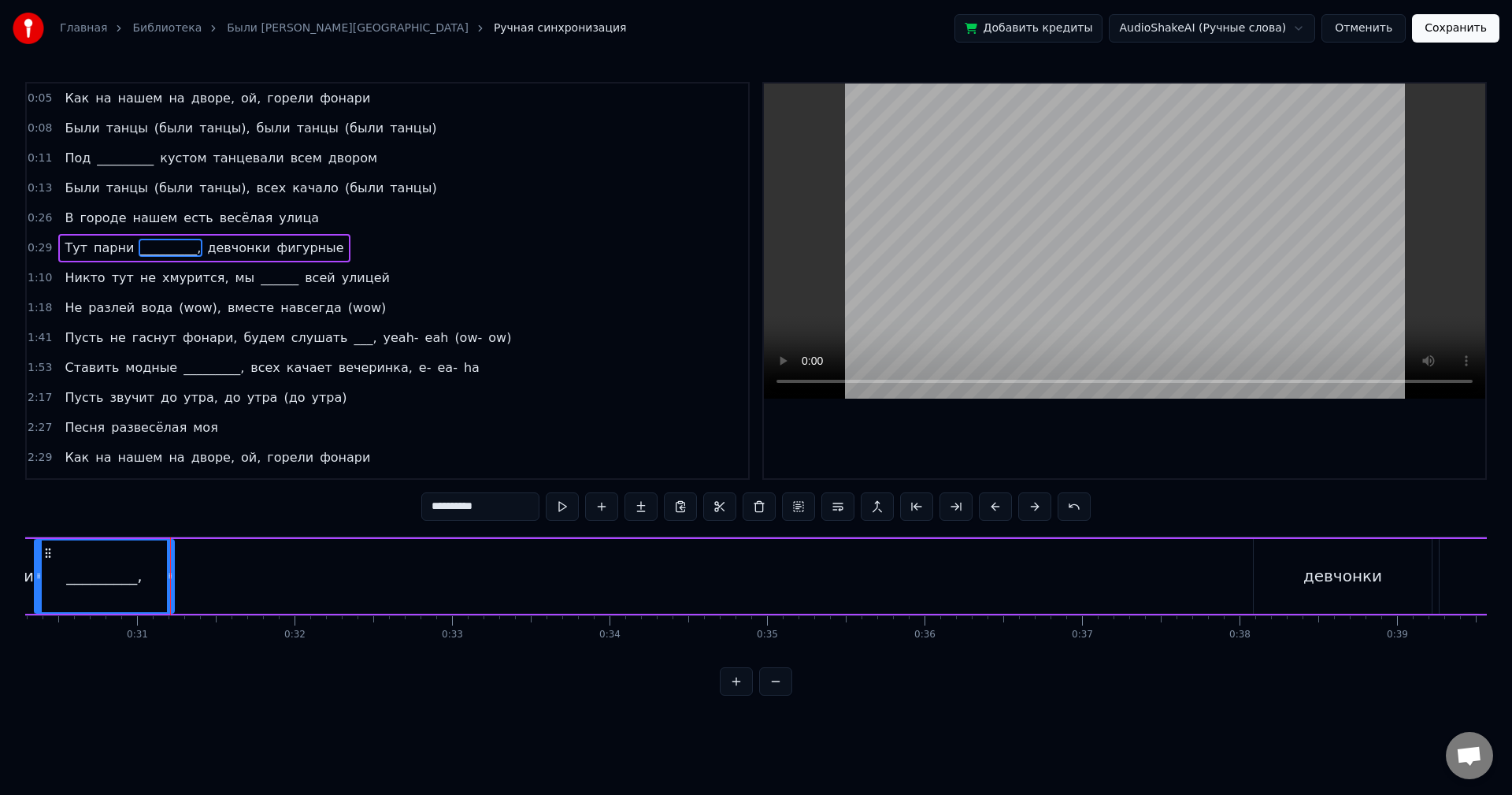
scroll to position [0, 4802]
click at [1256, 576] on div "девчонки" at bounding box center [1312, 576] width 178 height 75
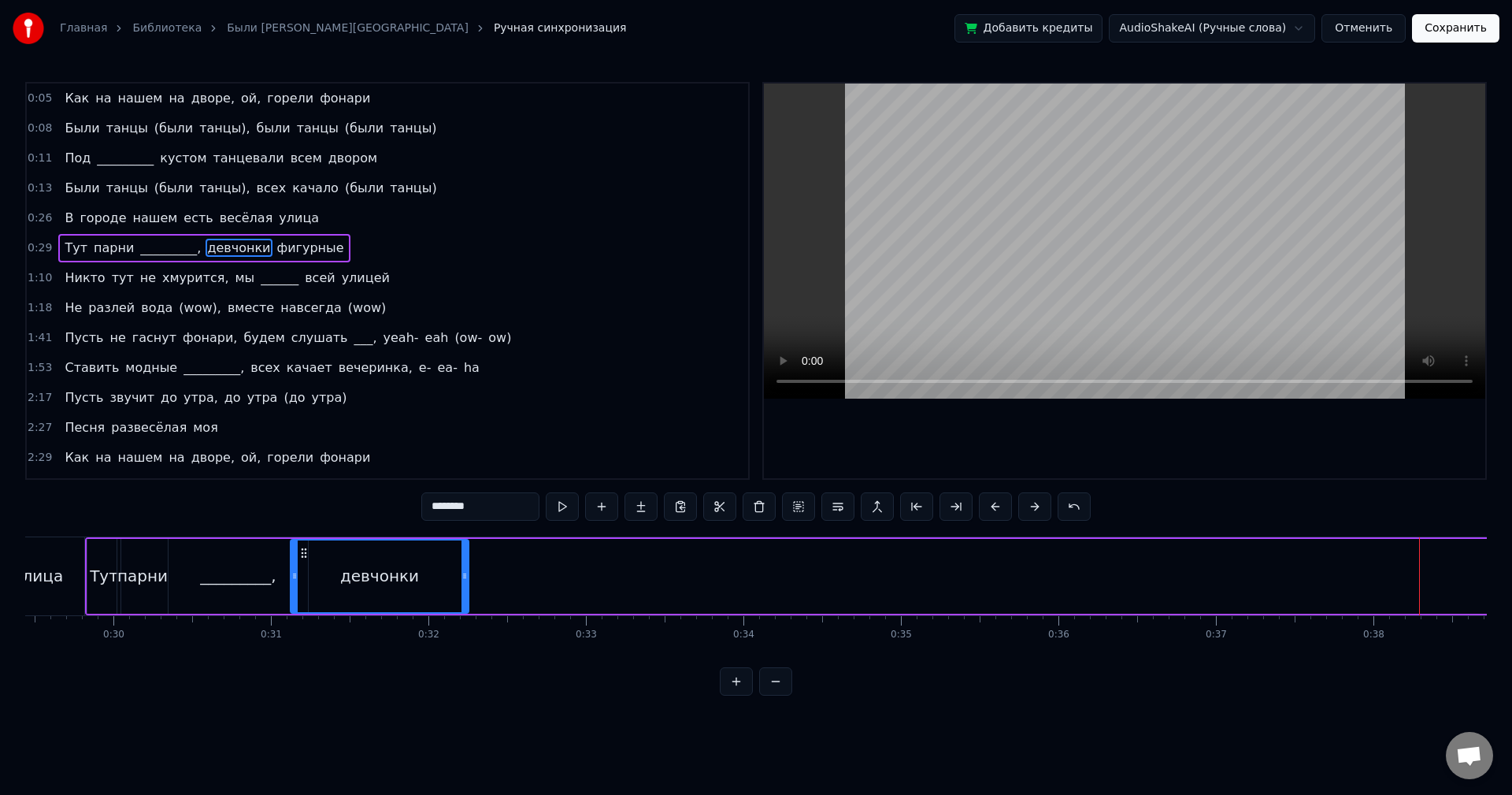
scroll to position [0, 4625]
drag, startPoint x: 1236, startPoint y: 551, endPoint x: 336, endPoint y: 617, distance: 902.4
click at [336, 617] on div "Как на нашем на дворе, ой, горели фонари Были танцы (были танцы), были танцы (б…" at bounding box center [756, 595] width 1462 height 118
click at [499, 588] on div "девчонки" at bounding box center [412, 576] width 180 height 75
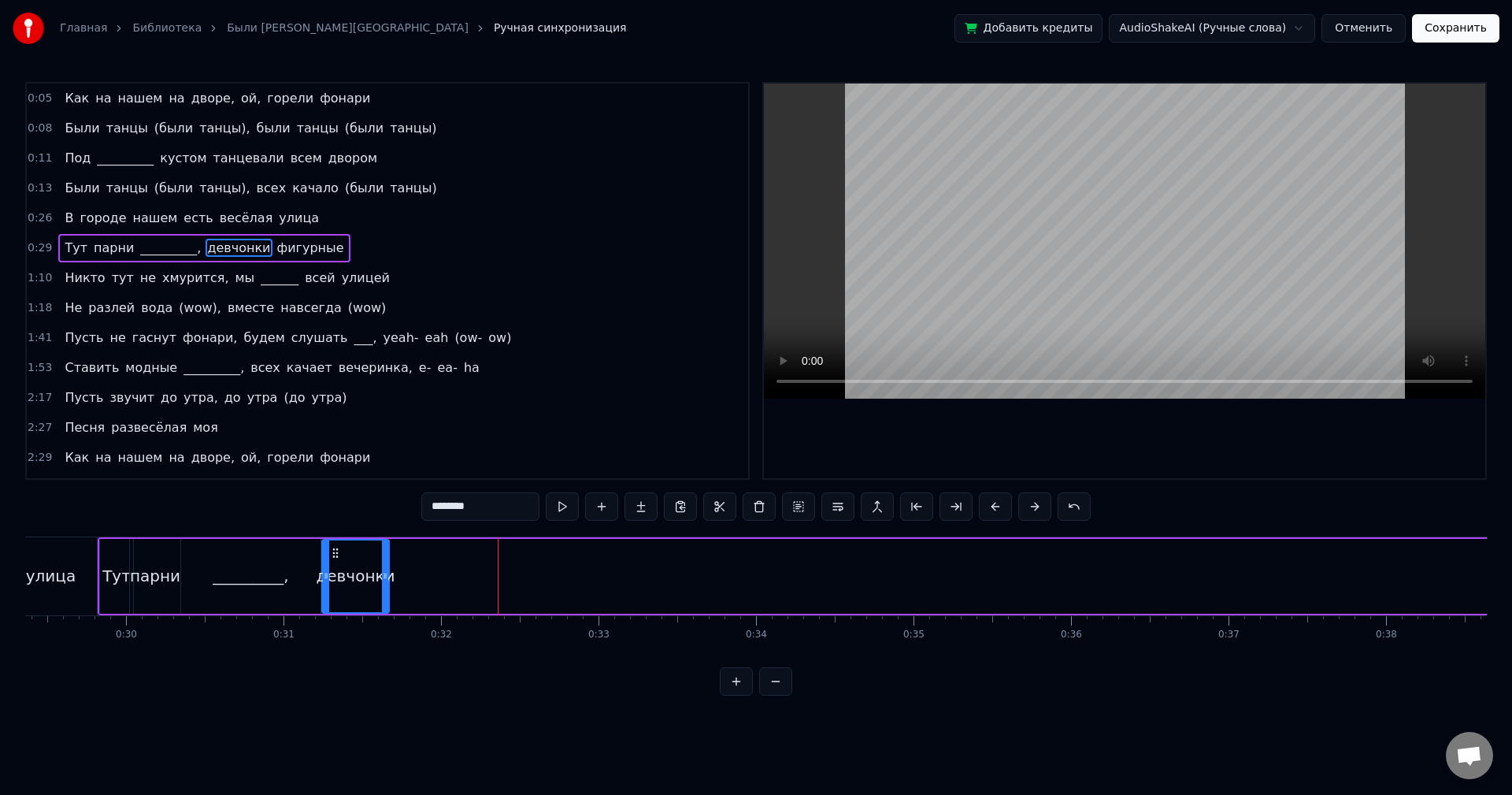
drag, startPoint x: 496, startPoint y: 589, endPoint x: 385, endPoint y: 595, distance: 111.2
click at [385, 595] on div at bounding box center [385, 576] width 6 height 72
click at [561, 512] on button at bounding box center [562, 506] width 33 height 28
drag, startPoint x: 387, startPoint y: 572, endPoint x: 400, endPoint y: 573, distance: 13.0
click at [400, 573] on icon at bounding box center [398, 576] width 6 height 13
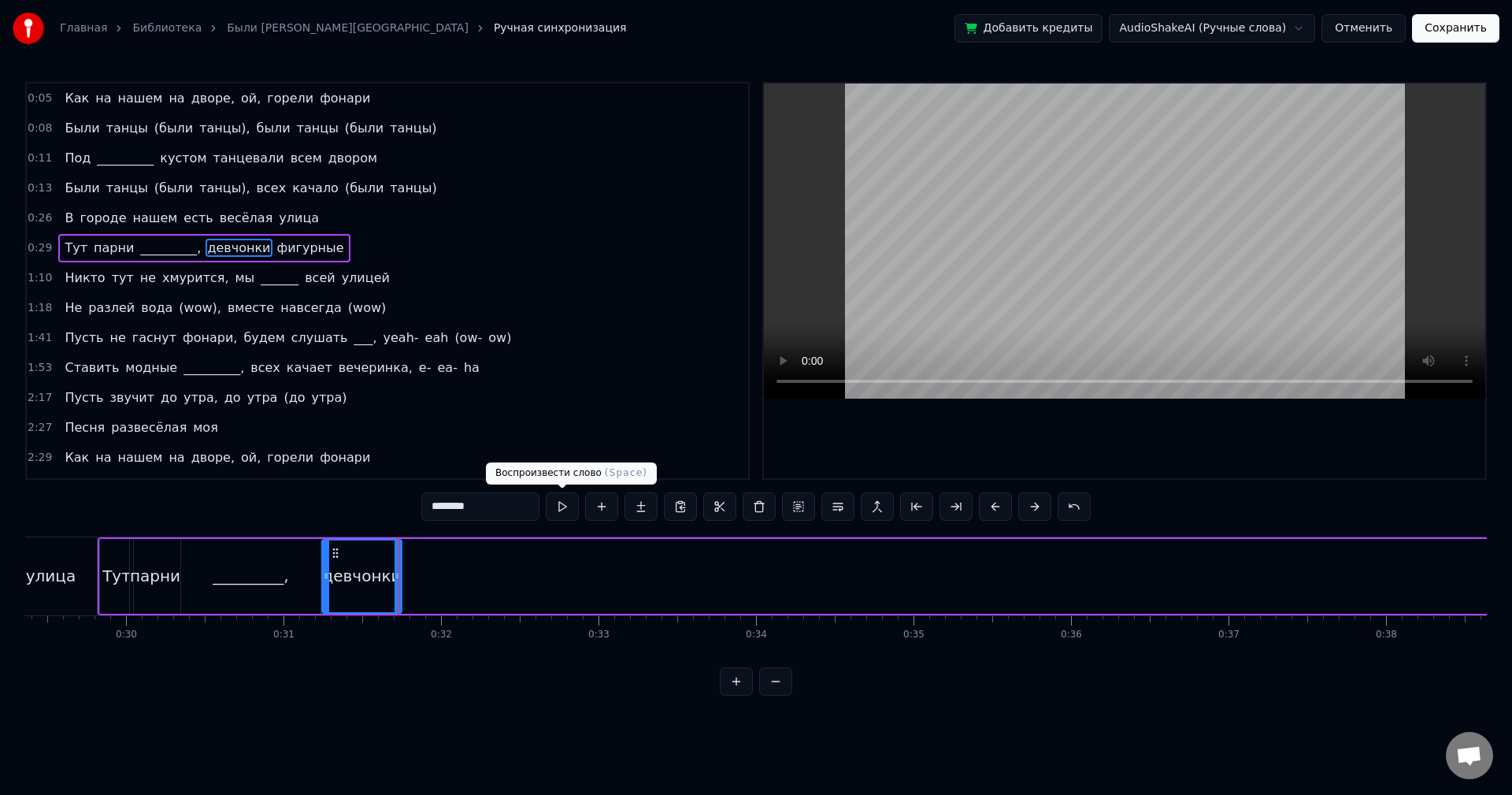
click at [553, 504] on button at bounding box center [562, 506] width 33 height 28
click at [391, 581] on icon at bounding box center [393, 576] width 6 height 13
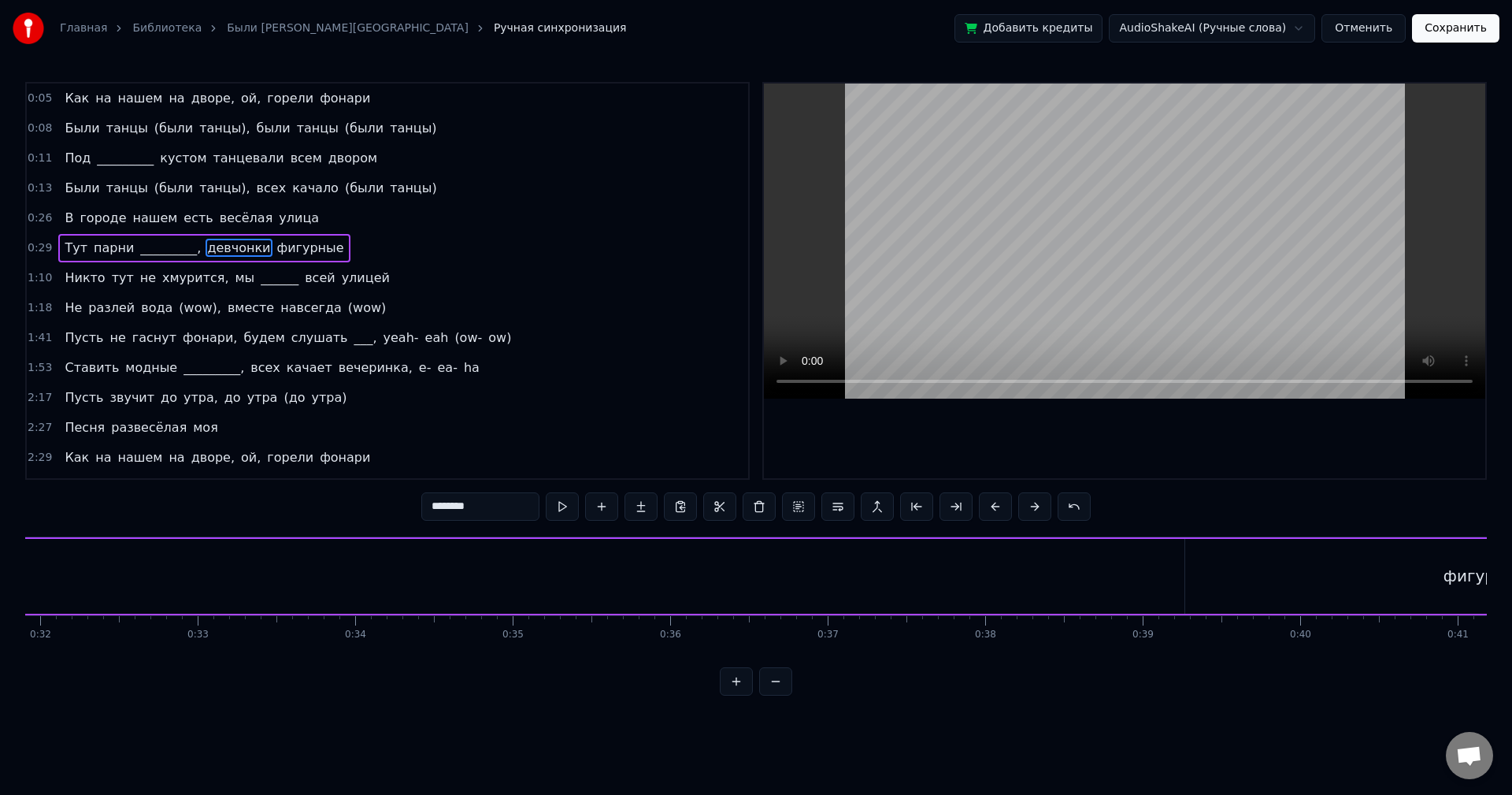
scroll to position [0, 5169]
click at [1148, 562] on div "фигурные" at bounding box center [1342, 576] width 600 height 75
type input "********"
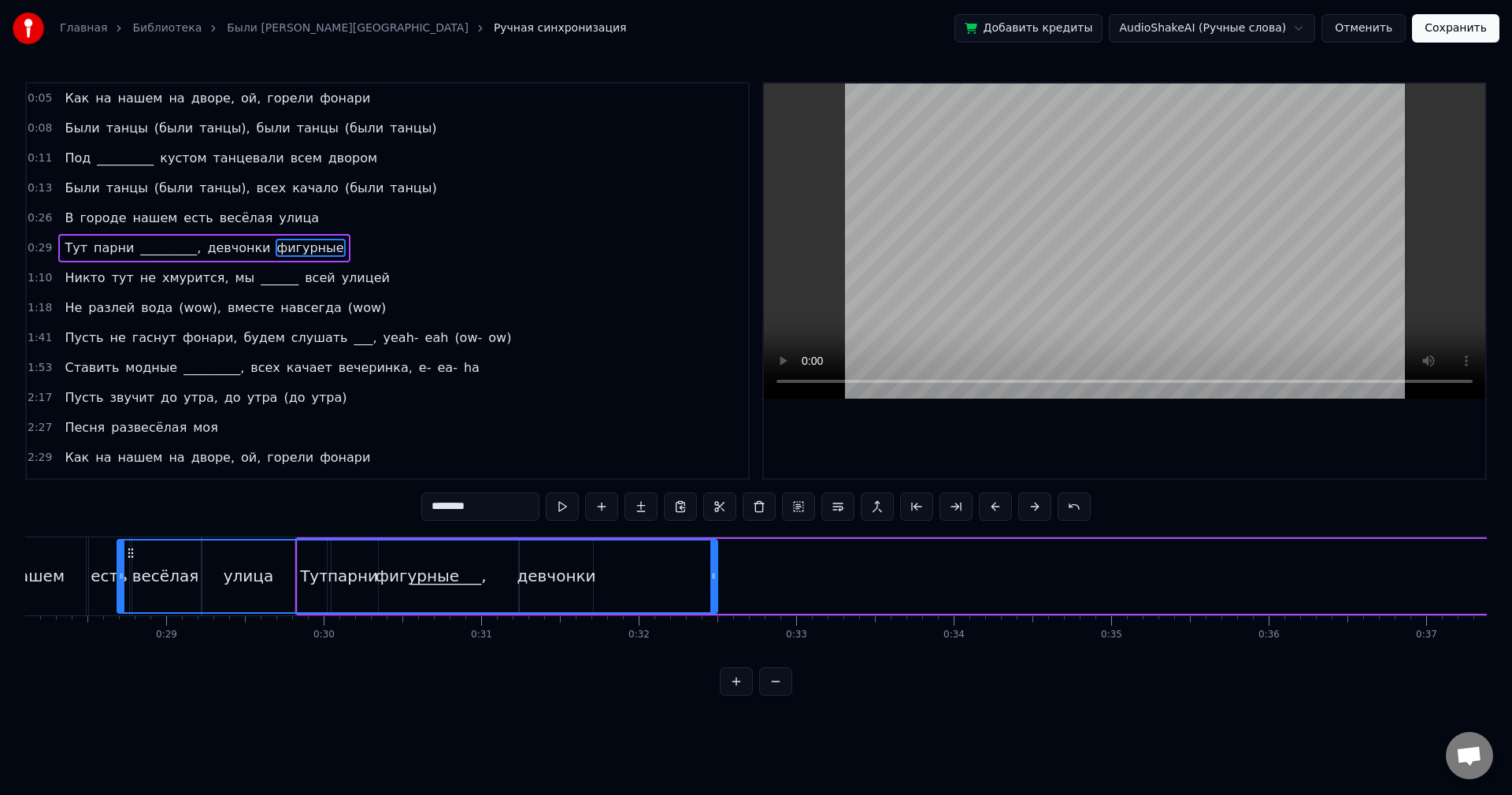
scroll to position [0, 4375]
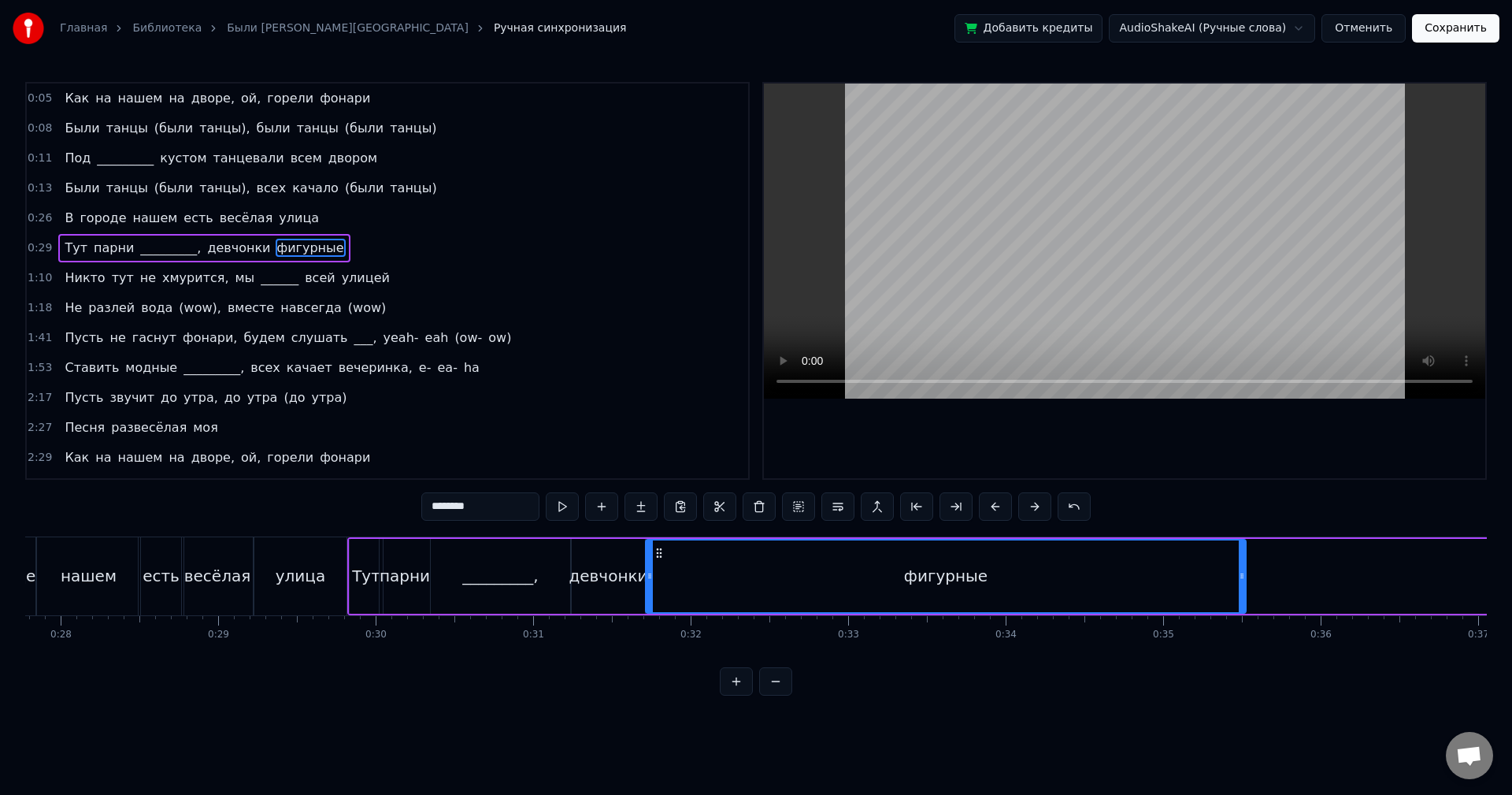
drag, startPoint x: 1055, startPoint y: 551, endPoint x: 658, endPoint y: 567, distance: 397.3
click at [658, 567] on div "фигурные" at bounding box center [945, 576] width 598 height 72
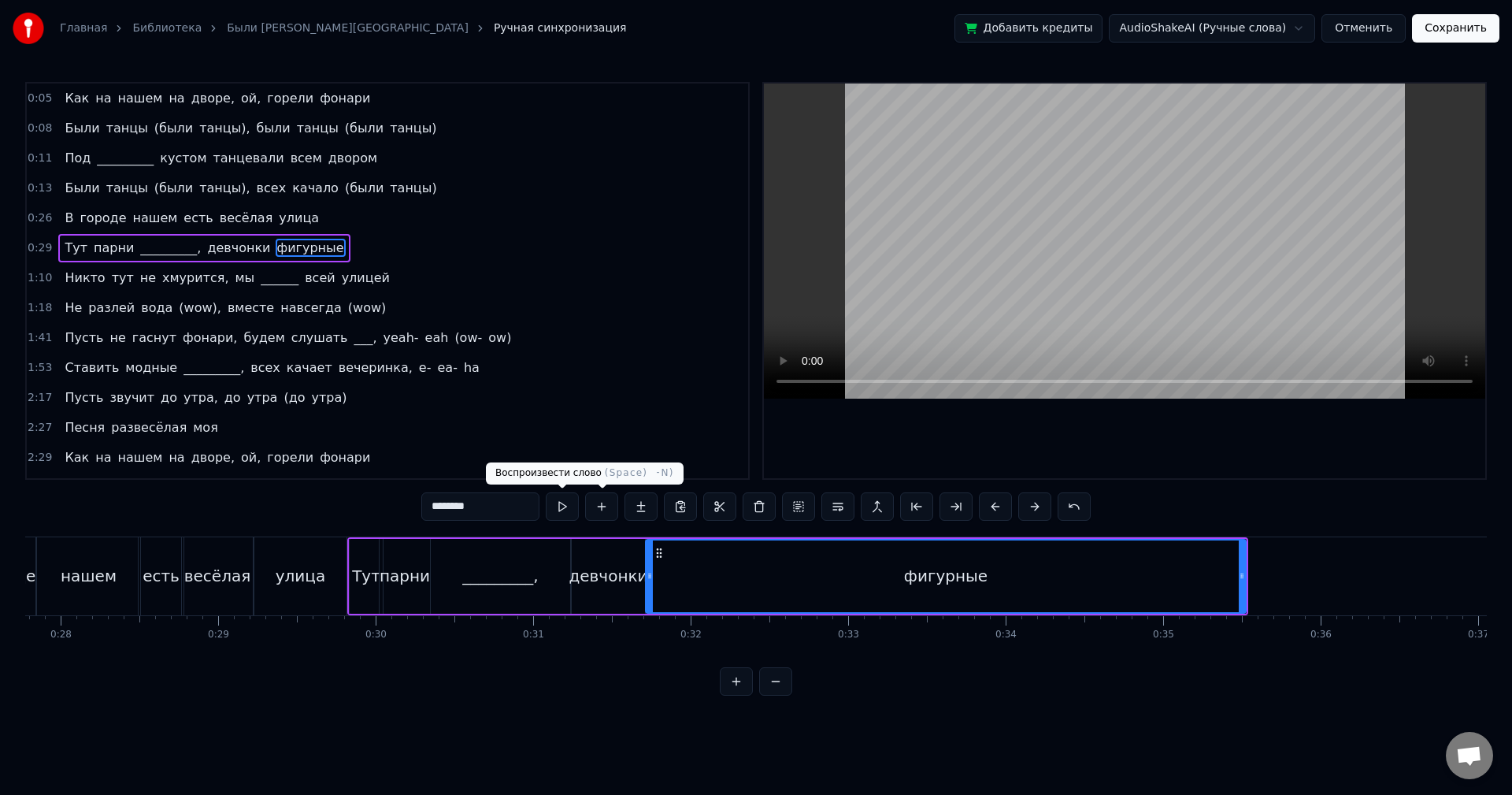
click at [570, 503] on button at bounding box center [562, 506] width 33 height 28
click at [566, 502] on button at bounding box center [562, 506] width 33 height 28
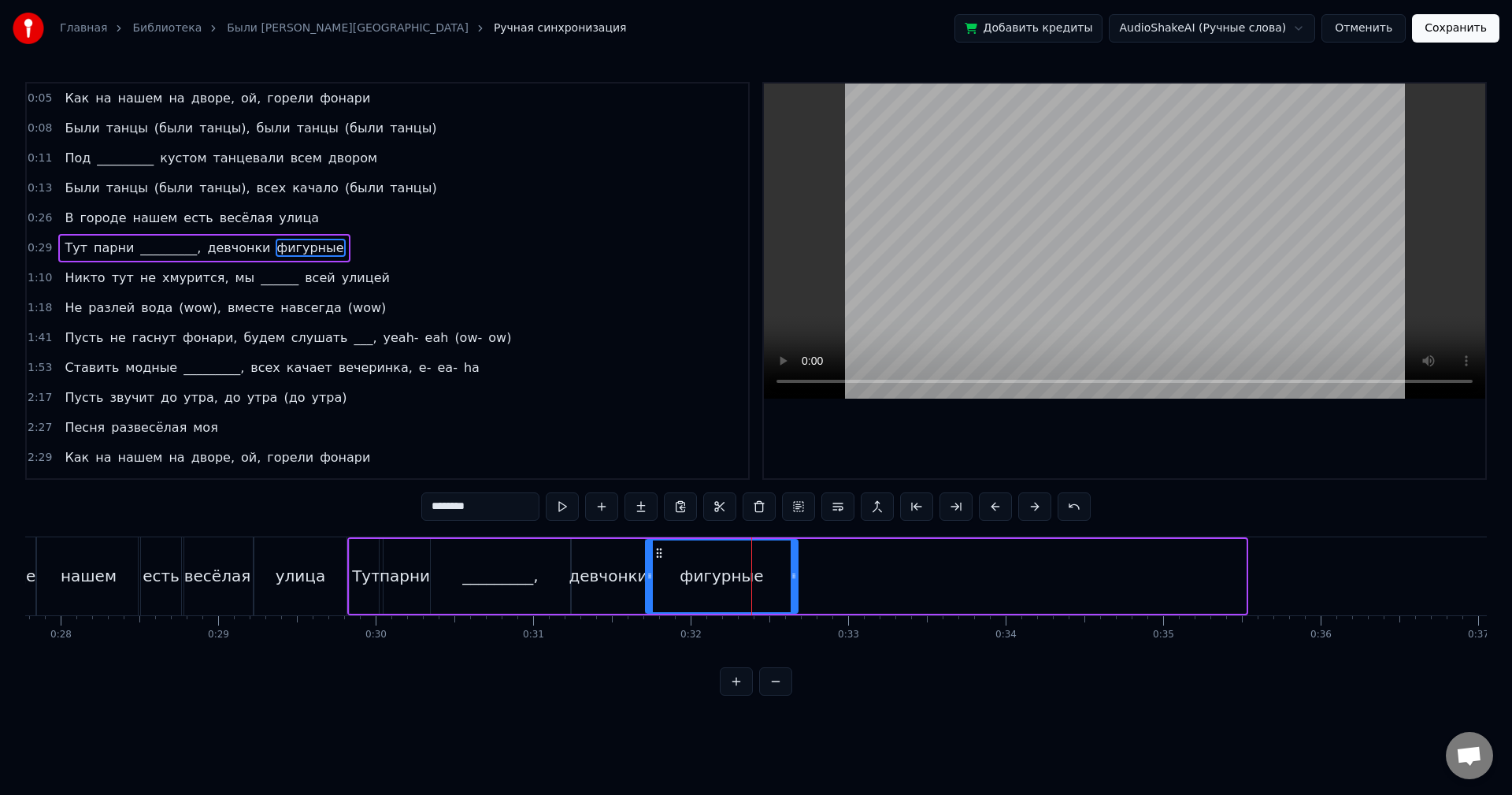
drag, startPoint x: 1242, startPoint y: 566, endPoint x: 793, endPoint y: 598, distance: 450.1
click at [793, 598] on div at bounding box center [794, 576] width 6 height 72
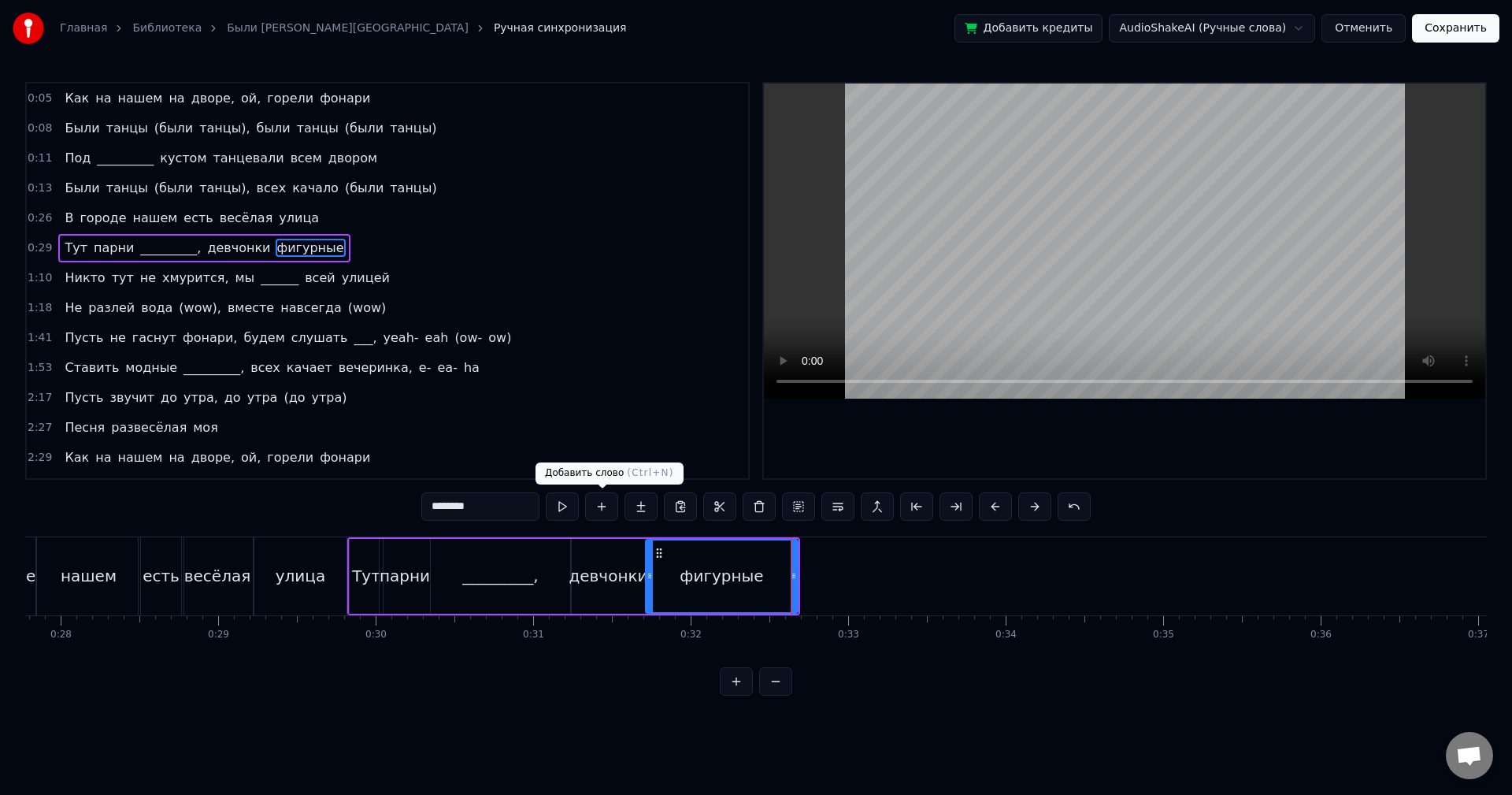
click at [560, 506] on button at bounding box center [562, 506] width 33 height 28
drag, startPoint x: 793, startPoint y: 570, endPoint x: 782, endPoint y: 569, distance: 11.0
click at [782, 569] on icon at bounding box center [783, 576] width 6 height 13
click at [556, 506] on button at bounding box center [562, 506] width 33 height 28
click at [352, 282] on div "1:10 Никто тут не хмурится, мы ______ всей улицей" at bounding box center [387, 278] width 721 height 30
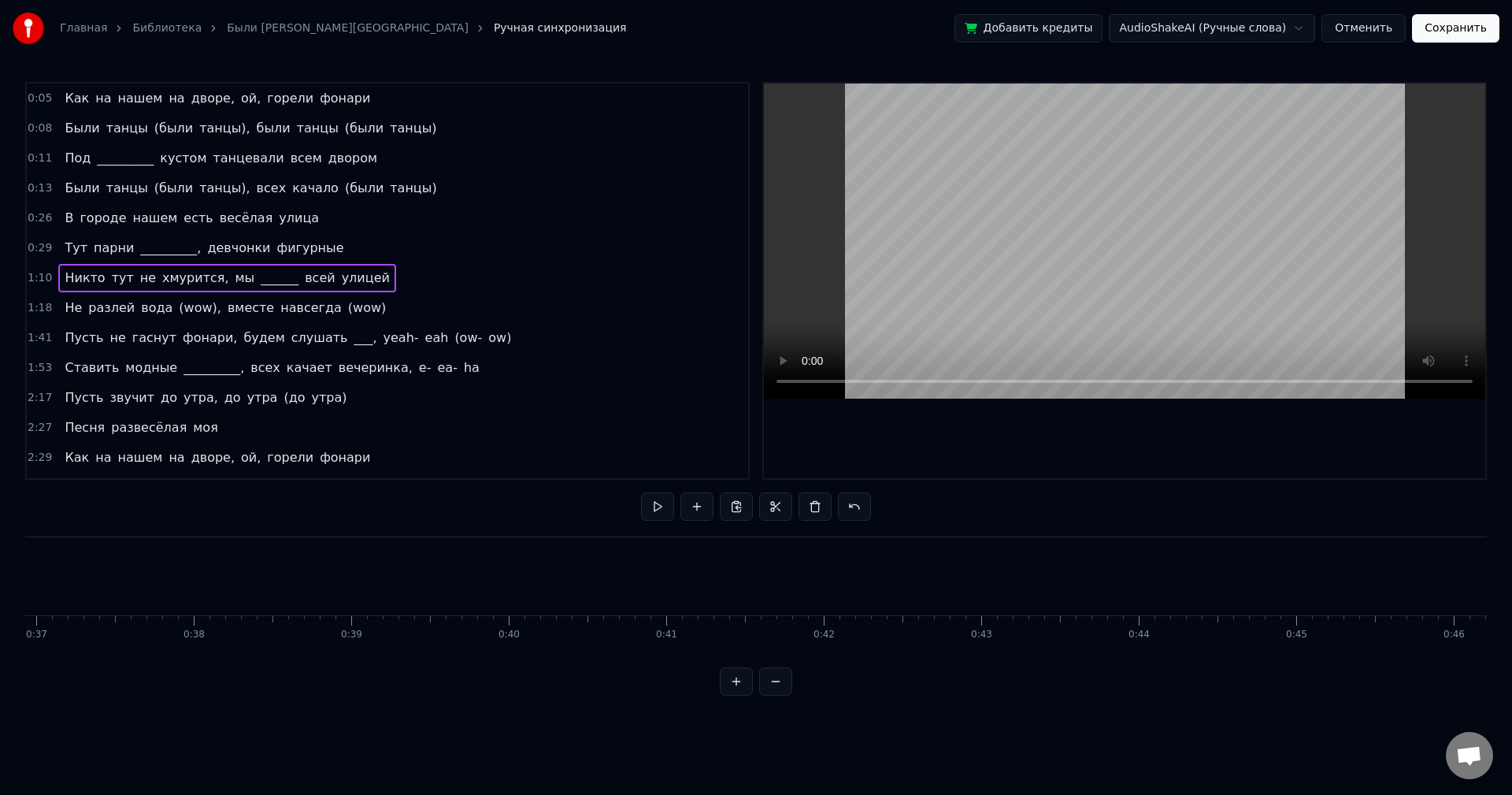
scroll to position [0, 5516]
click at [369, 271] on div "1:10 Никто тут не хмурится, мы ______ всей улицей" at bounding box center [387, 278] width 721 height 30
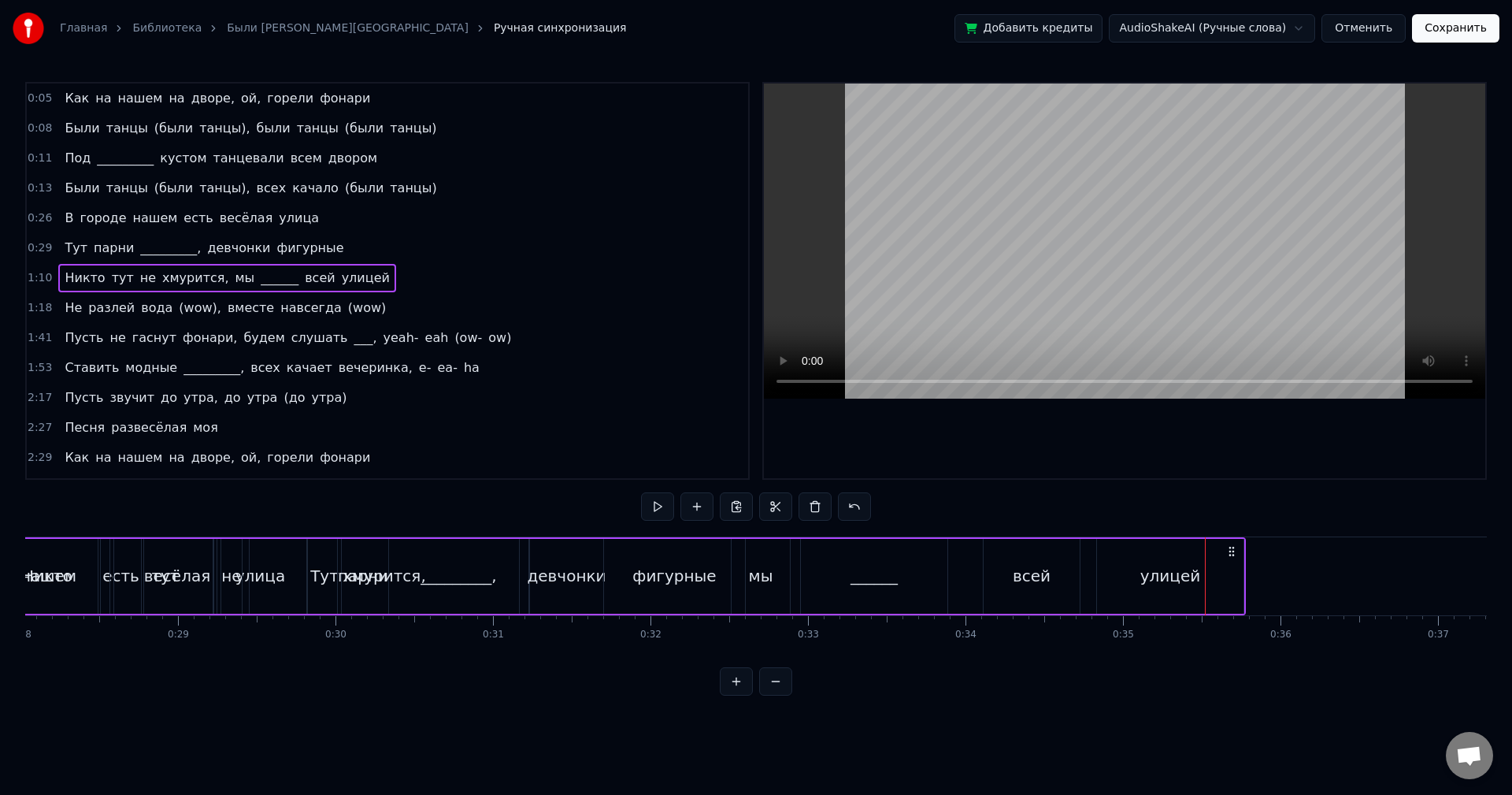
scroll to position [0, 4308]
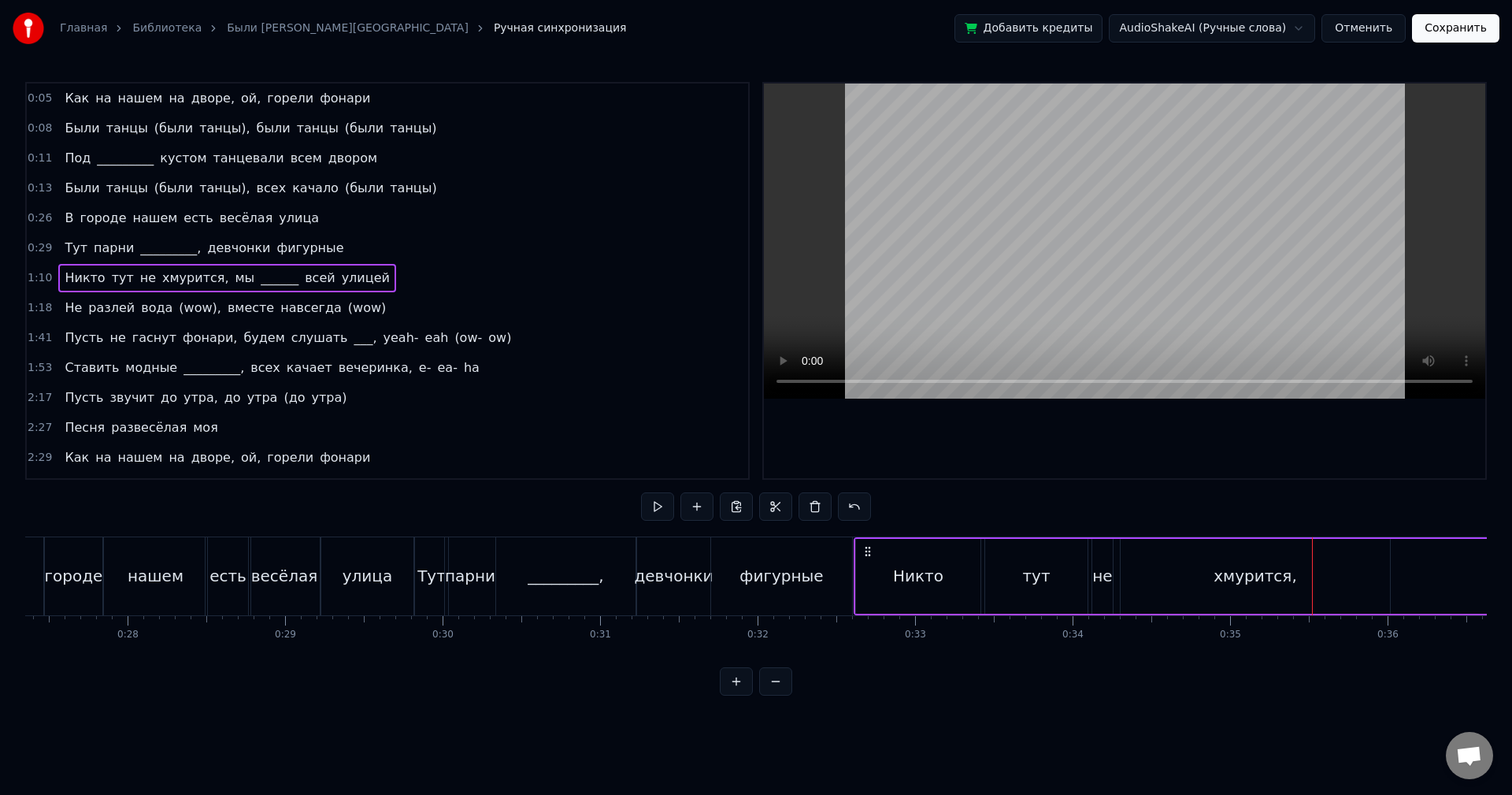
drag, startPoint x: 117, startPoint y: 549, endPoint x: 867, endPoint y: 573, distance: 750.4
click at [867, 573] on div "Никто тут не хмурится, мы ______ всей улицей" at bounding box center [1485, 576] width 1264 height 78
click at [668, 501] on button at bounding box center [657, 506] width 33 height 28
click at [906, 569] on div "Никто" at bounding box center [918, 576] width 50 height 24
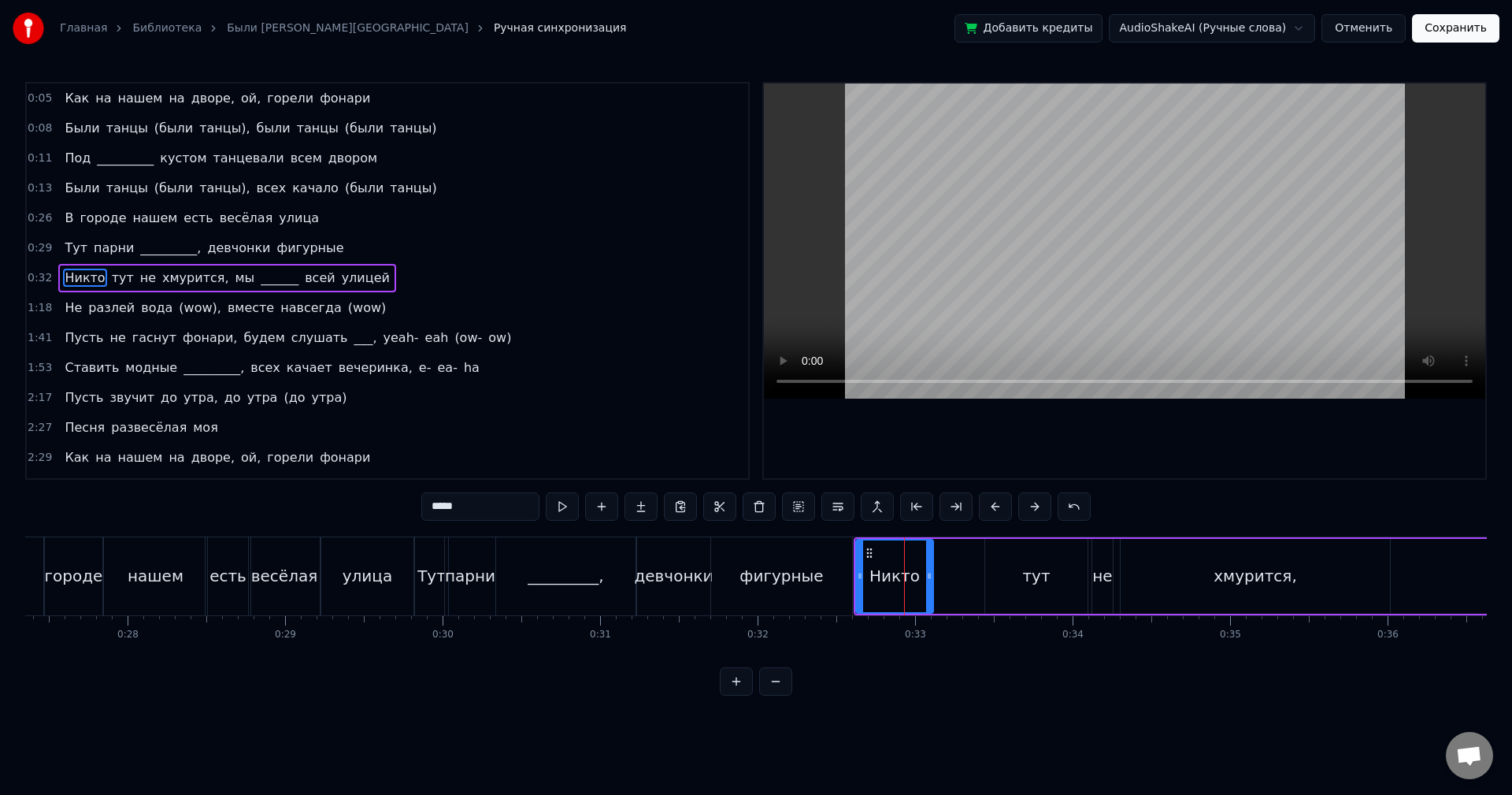
drag, startPoint x: 979, startPoint y: 573, endPoint x: 932, endPoint y: 572, distance: 47.0
click at [932, 572] on icon at bounding box center [929, 576] width 6 height 13
drag, startPoint x: 930, startPoint y: 570, endPoint x: 905, endPoint y: 569, distance: 25.0
click at [905, 569] on div at bounding box center [907, 576] width 6 height 72
click at [896, 571] on icon at bounding box center [898, 576] width 6 height 13
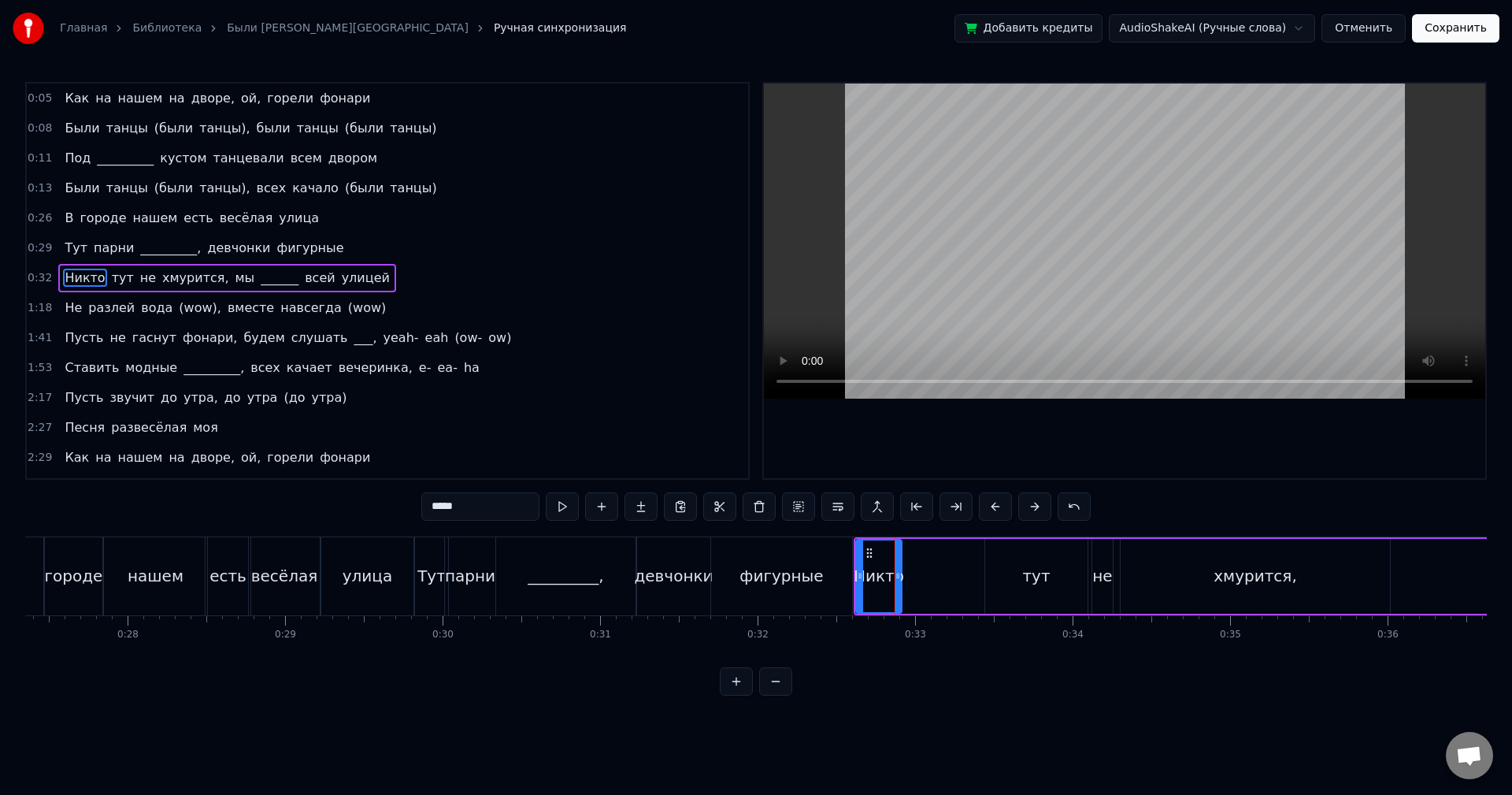
click at [1016, 567] on div "тут" at bounding box center [1037, 576] width 102 height 75
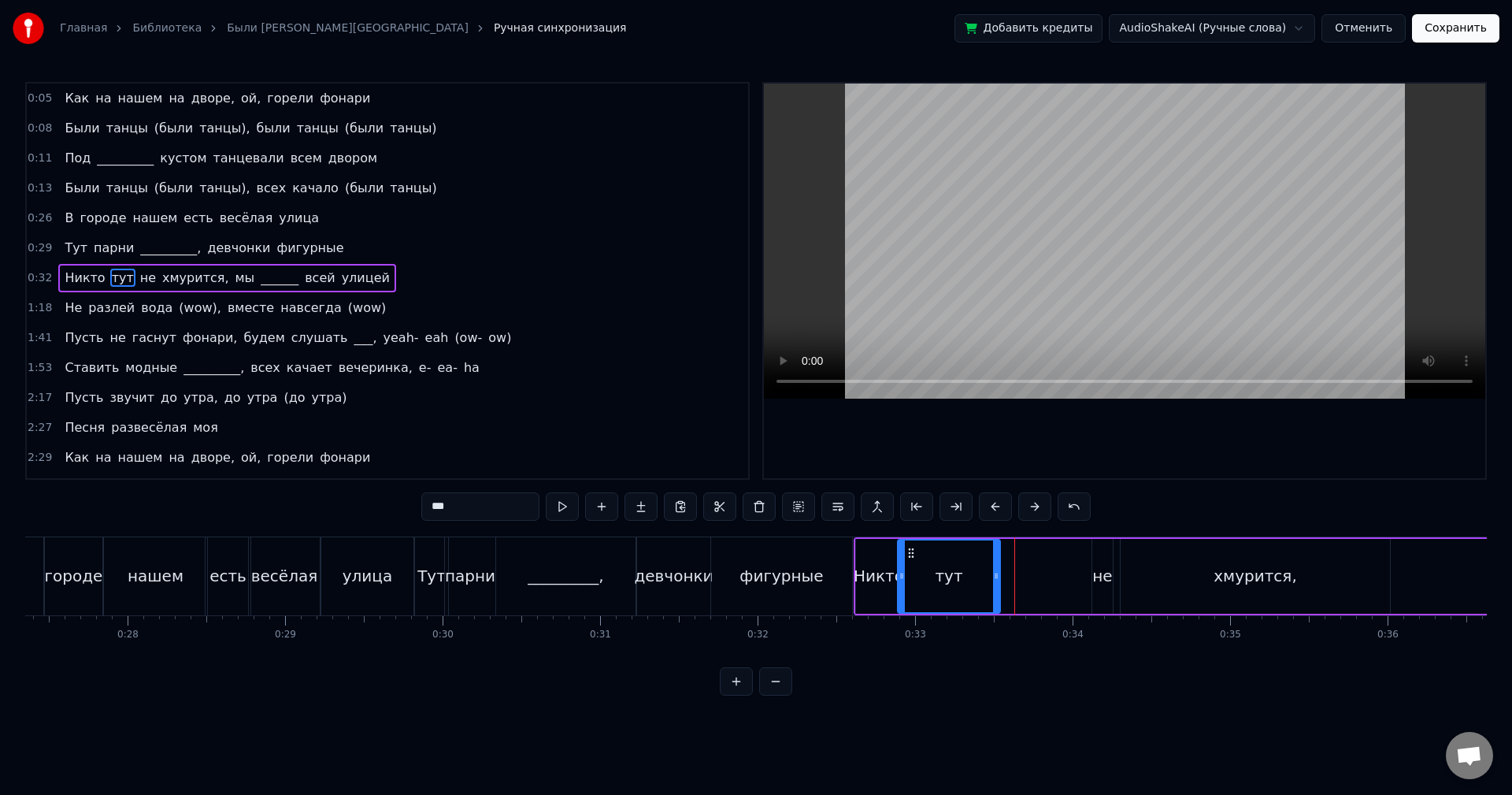
drag, startPoint x: 986, startPoint y: 548, endPoint x: 912, endPoint y: 559, distance: 74.8
click at [912, 559] on div "тут" at bounding box center [949, 576] width 101 height 72
drag, startPoint x: 994, startPoint y: 562, endPoint x: 922, endPoint y: 562, distance: 72.0
click at [922, 562] on div at bounding box center [924, 576] width 6 height 72
click at [1103, 558] on div "не" at bounding box center [1103, 576] width 20 height 75
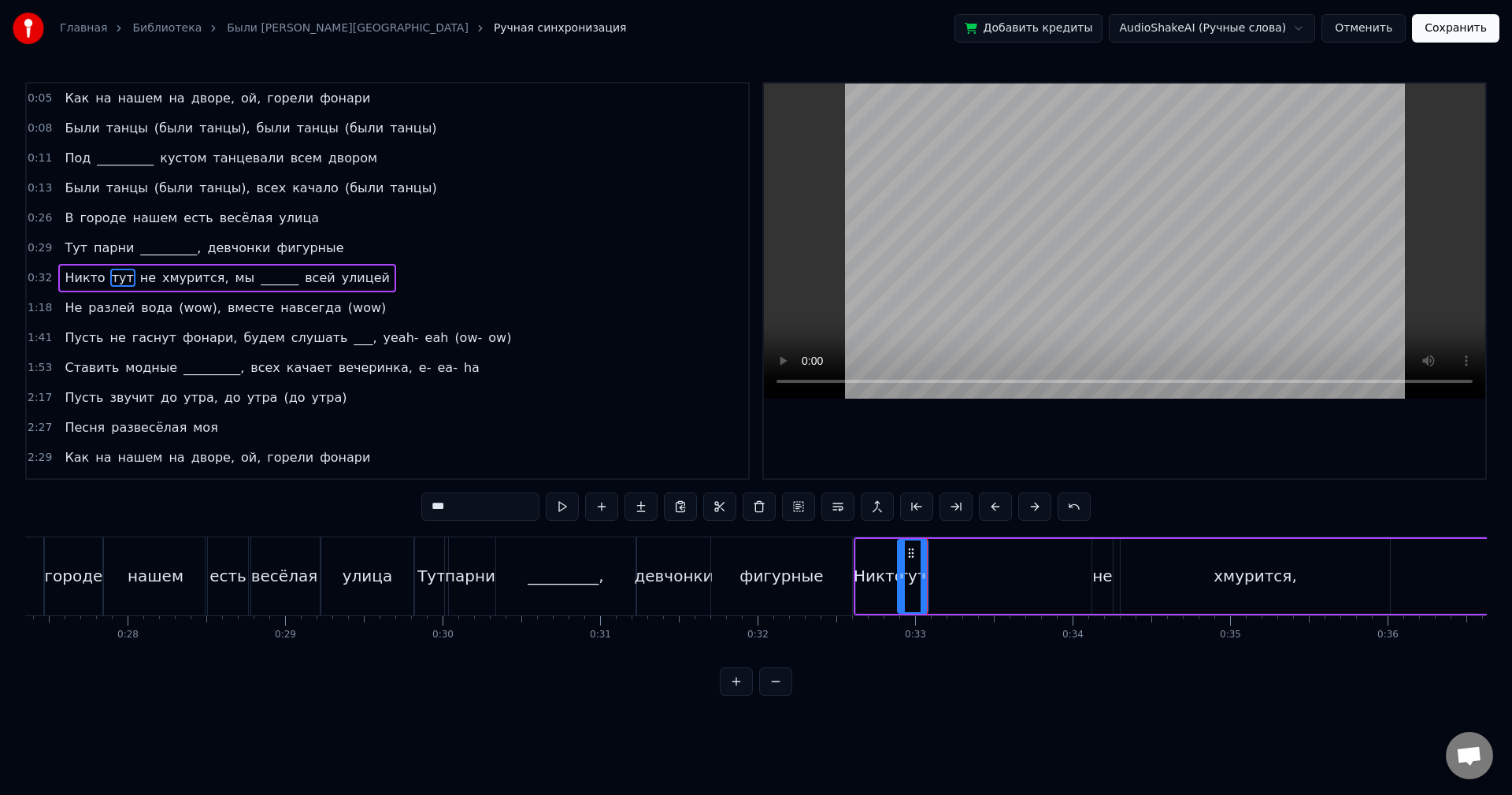
type input "**"
drag, startPoint x: 1104, startPoint y: 551, endPoint x: 1034, endPoint y: 555, distance: 70.1
click at [1034, 555] on div "Никто тут не хмурится, мы ______ всей улицей" at bounding box center [1485, 576] width 1264 height 78
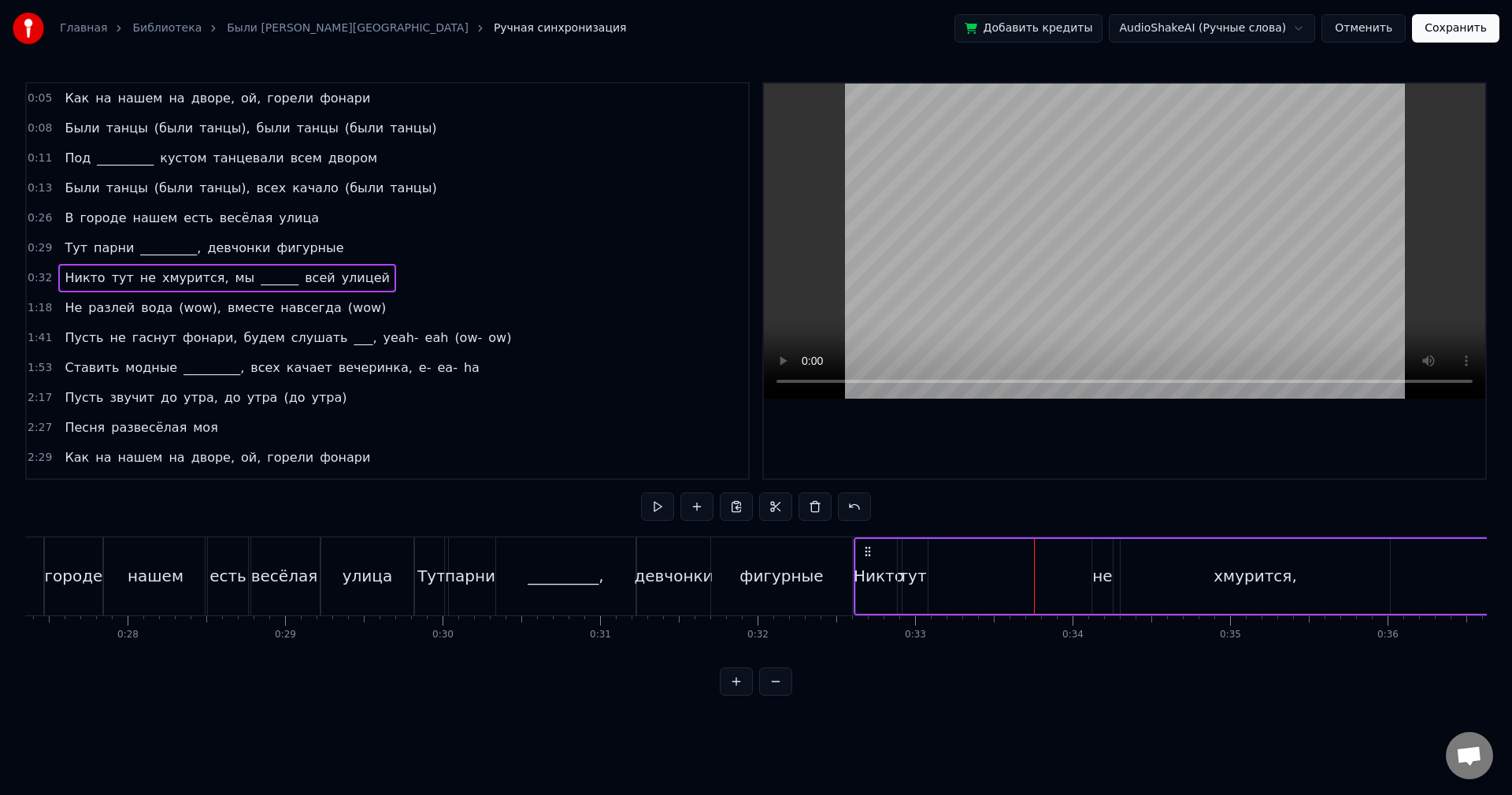
click at [1103, 553] on div "не" at bounding box center [1103, 576] width 20 height 75
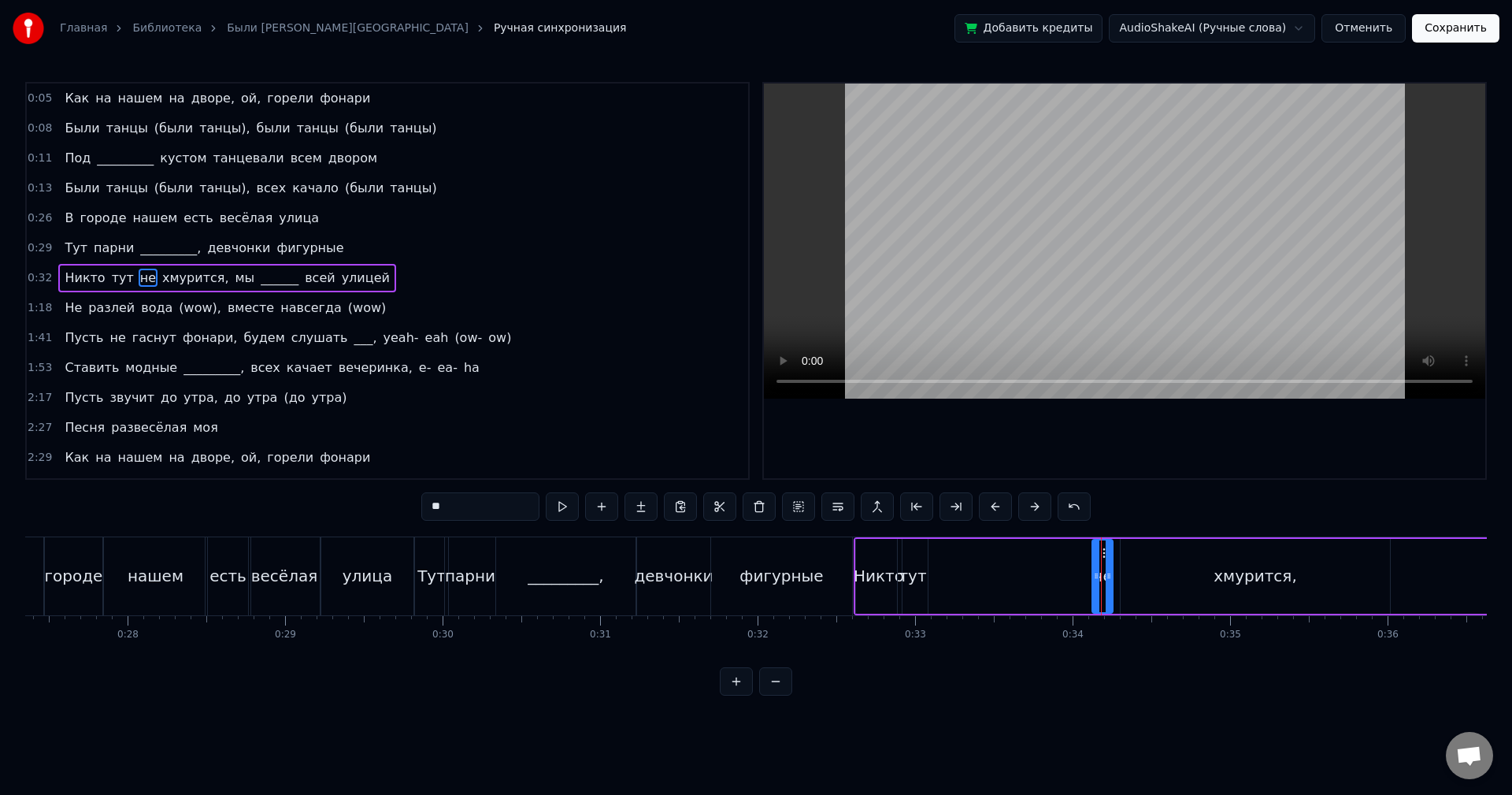
click at [1097, 554] on div "не" at bounding box center [1103, 576] width 19 height 72
drag, startPoint x: 1104, startPoint y: 554, endPoint x: 1086, endPoint y: 558, distance: 18.4
click at [1084, 557] on div "Никто тут не хмурится, мы ______ всей улицей" at bounding box center [1485, 576] width 1264 height 78
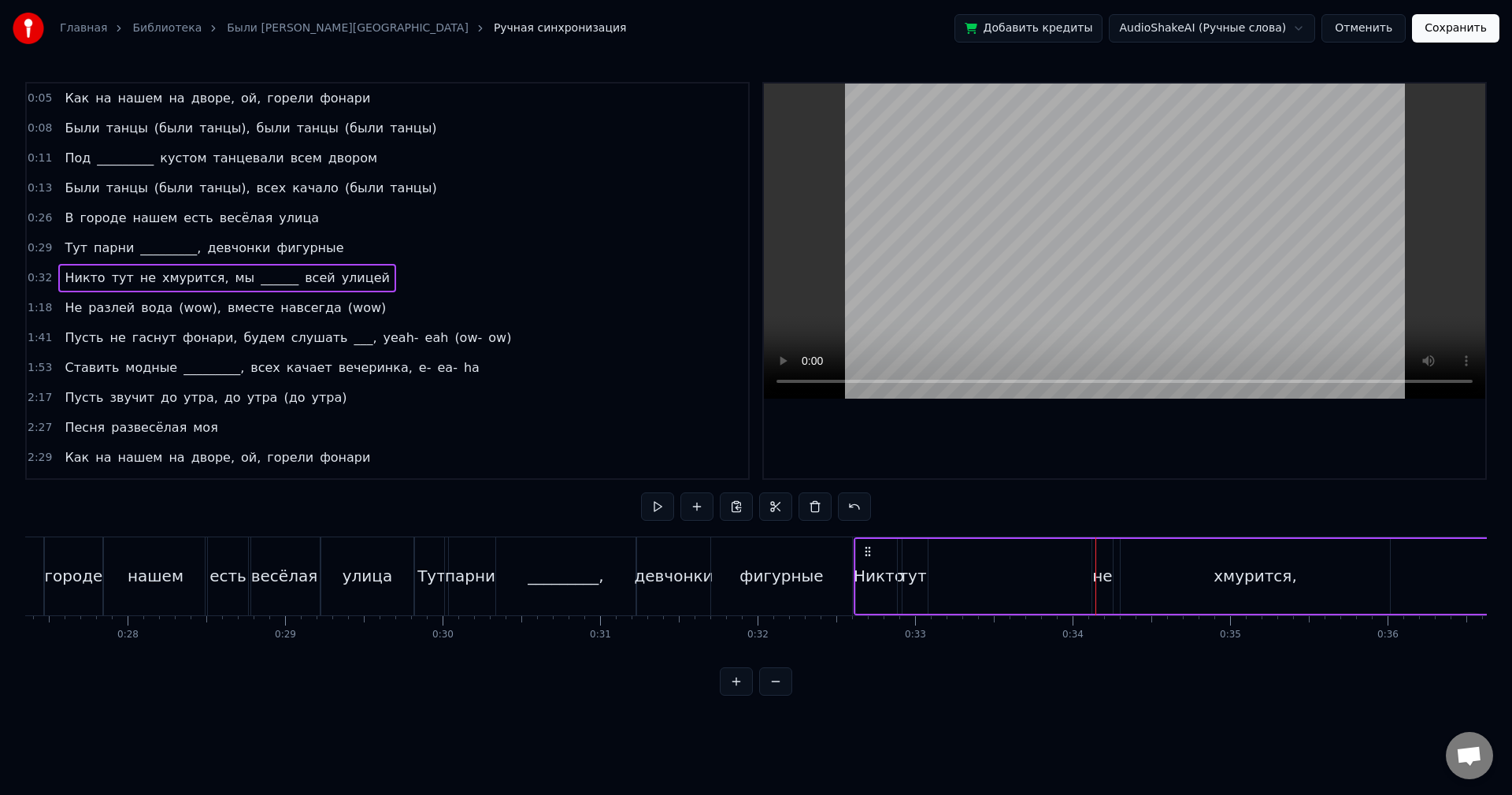
click at [1103, 575] on div "не" at bounding box center [1102, 576] width 20 height 24
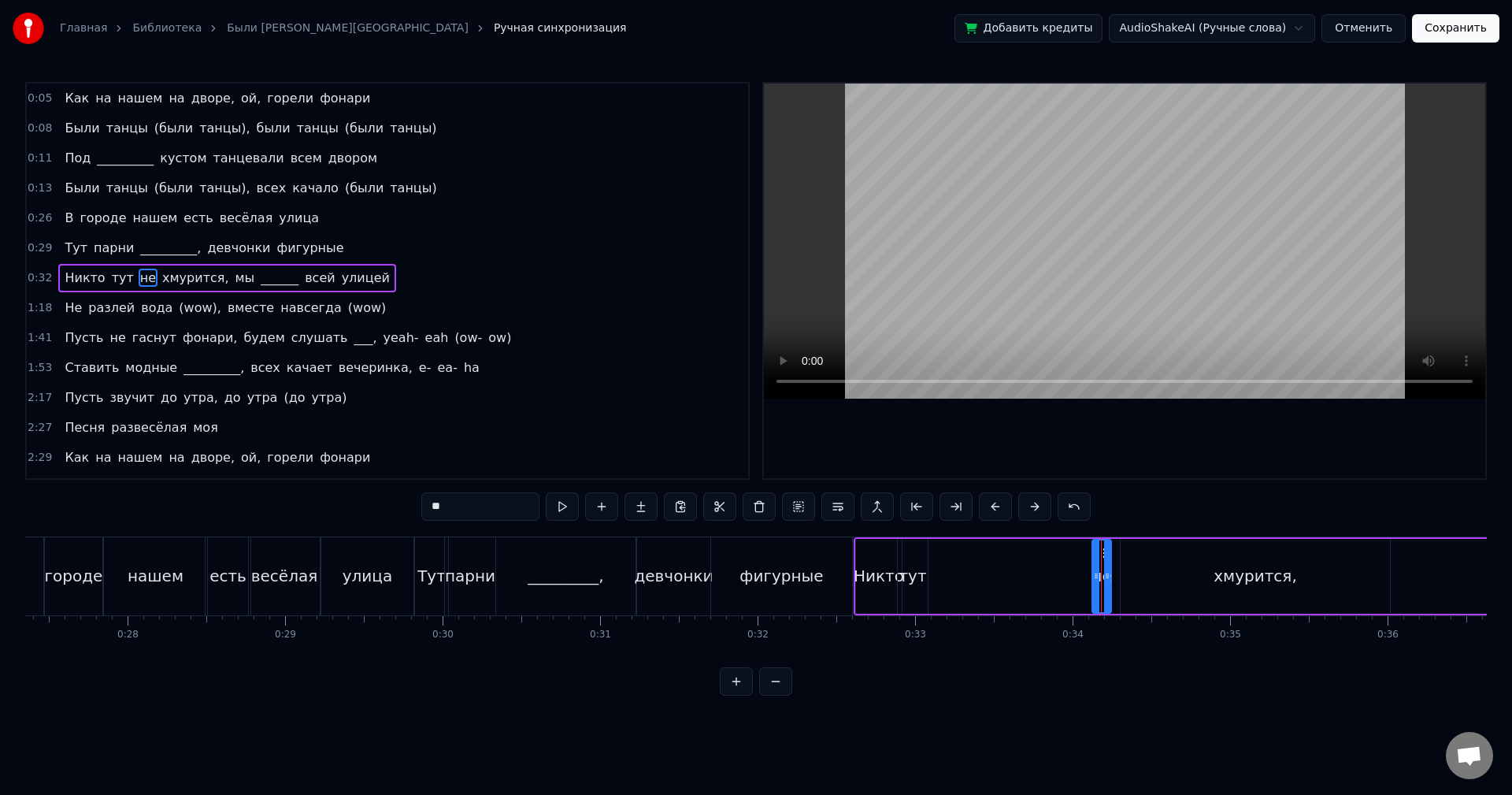
drag, startPoint x: 1100, startPoint y: 584, endPoint x: 1108, endPoint y: 586, distance: 8.2
click at [1108, 586] on div at bounding box center [1108, 576] width 6 height 72
drag, startPoint x: 1097, startPoint y: 581, endPoint x: 930, endPoint y: 598, distance: 167.9
click at [930, 598] on div at bounding box center [929, 576] width 6 height 72
drag, startPoint x: 1111, startPoint y: 581, endPoint x: 950, endPoint y: 592, distance: 161.4
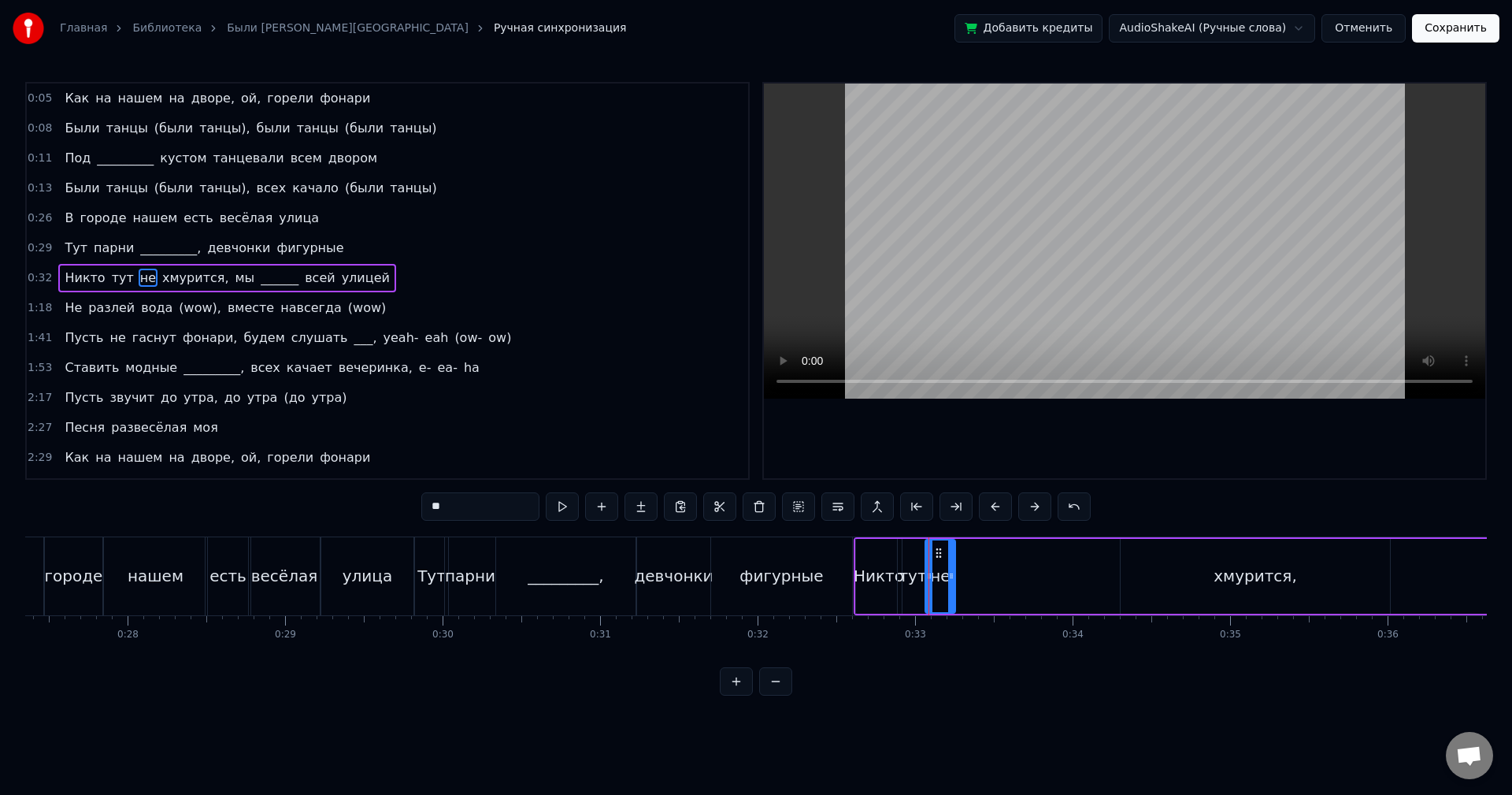
click at [950, 592] on div at bounding box center [952, 576] width 6 height 72
click at [1195, 554] on div "хмурится," at bounding box center [1256, 576] width 270 height 75
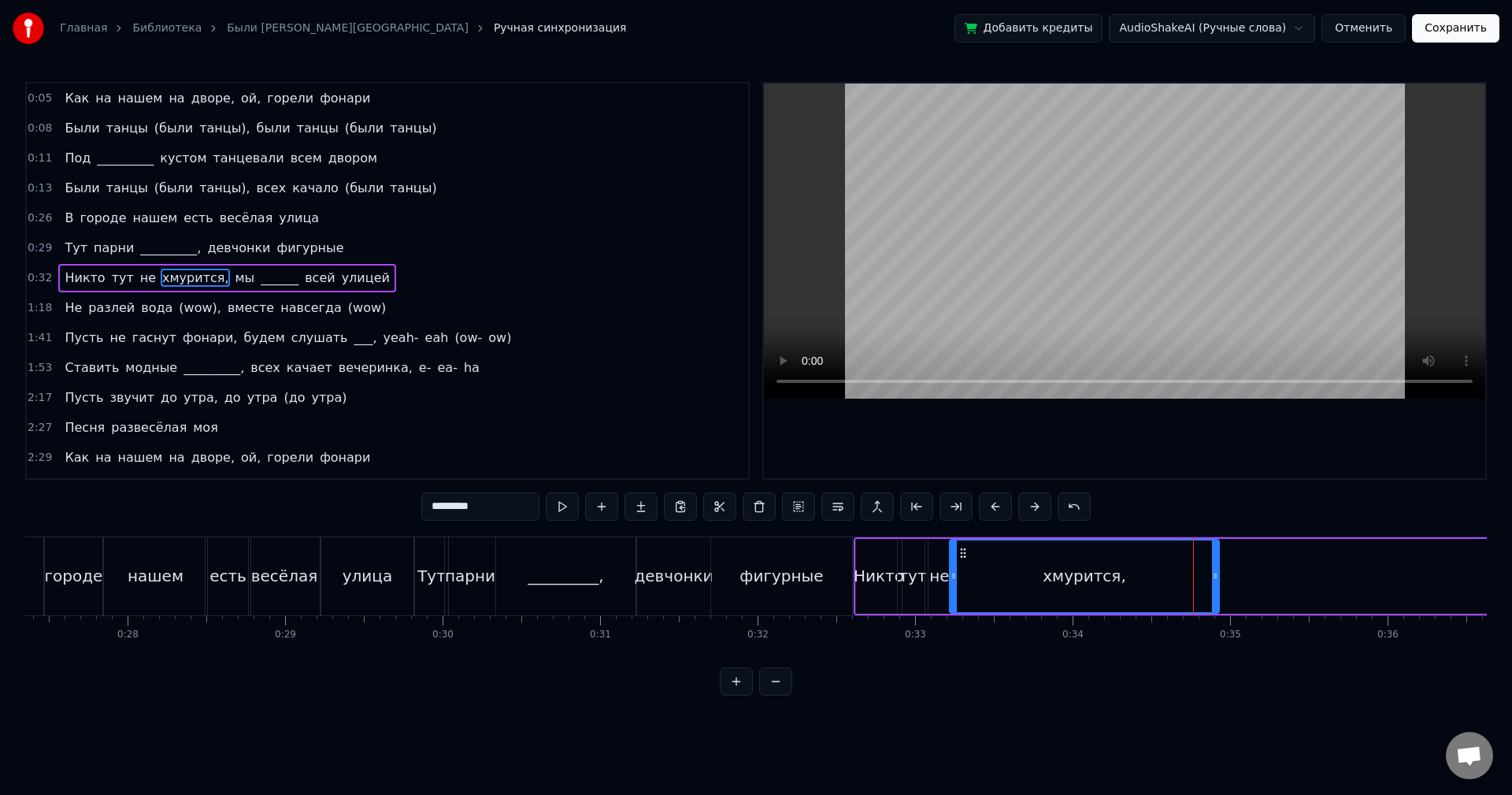
drag, startPoint x: 1132, startPoint y: 551, endPoint x: 961, endPoint y: 563, distance: 171.4
click at [961, 563] on div "хмурится," at bounding box center [1085, 576] width 268 height 72
drag, startPoint x: 1216, startPoint y: 558, endPoint x: 1026, endPoint y: 568, distance: 190.3
click at [1026, 568] on div at bounding box center [1026, 576] width 6 height 72
drag, startPoint x: 1028, startPoint y: 570, endPoint x: 1037, endPoint y: 570, distance: 9.0
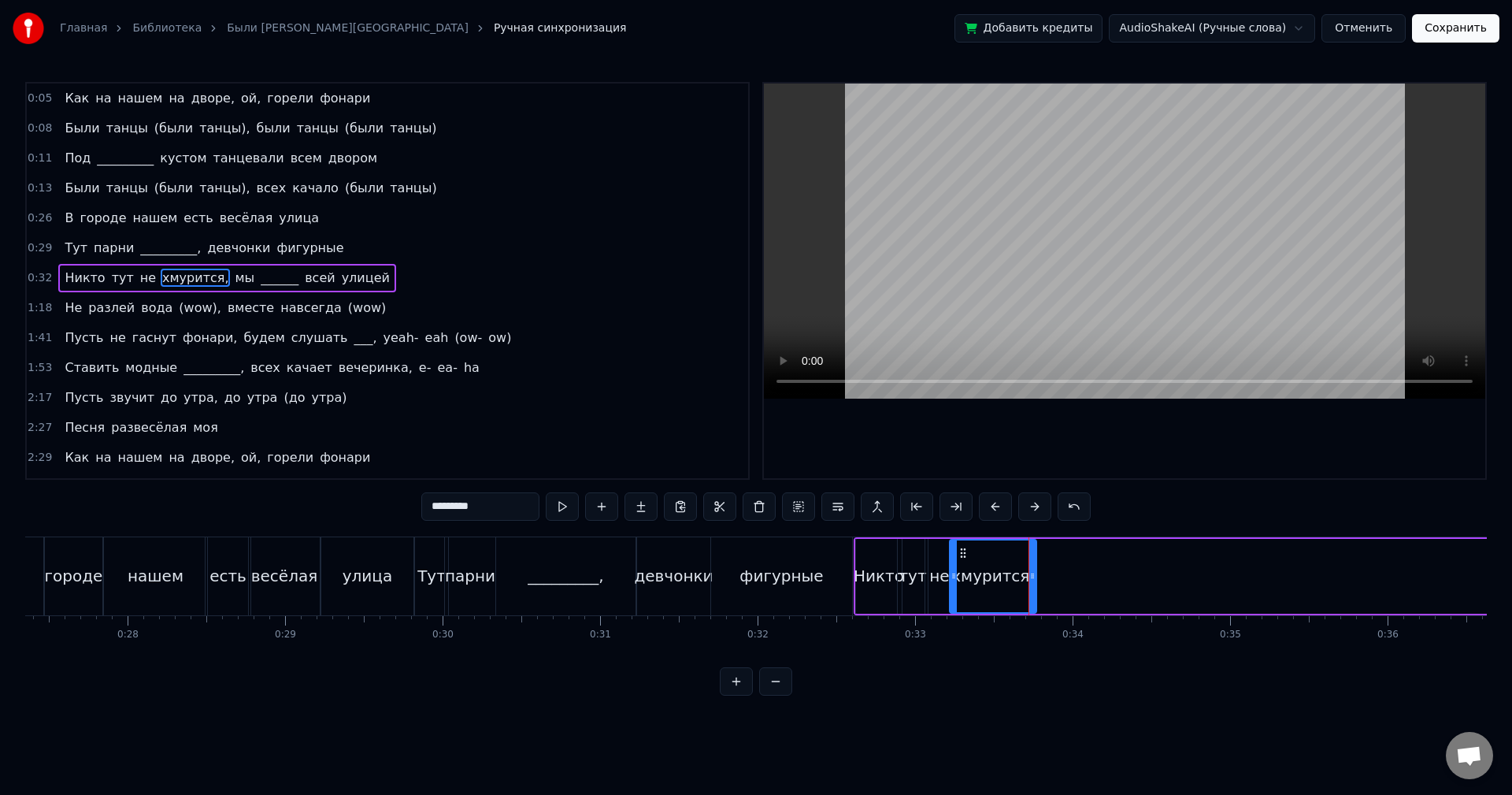
click at [1036, 570] on icon at bounding box center [1033, 576] width 6 height 13
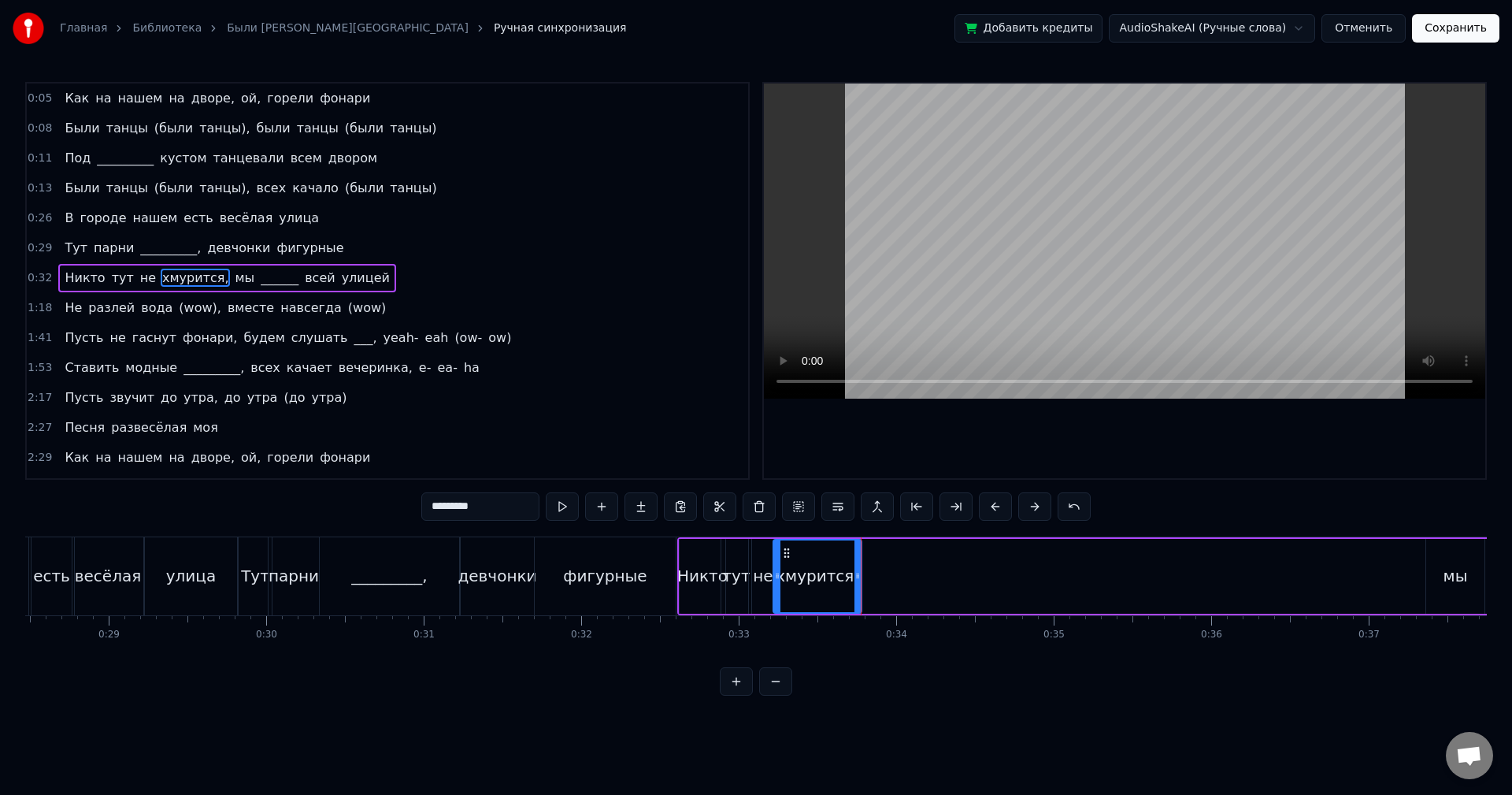
scroll to position [0, 4675]
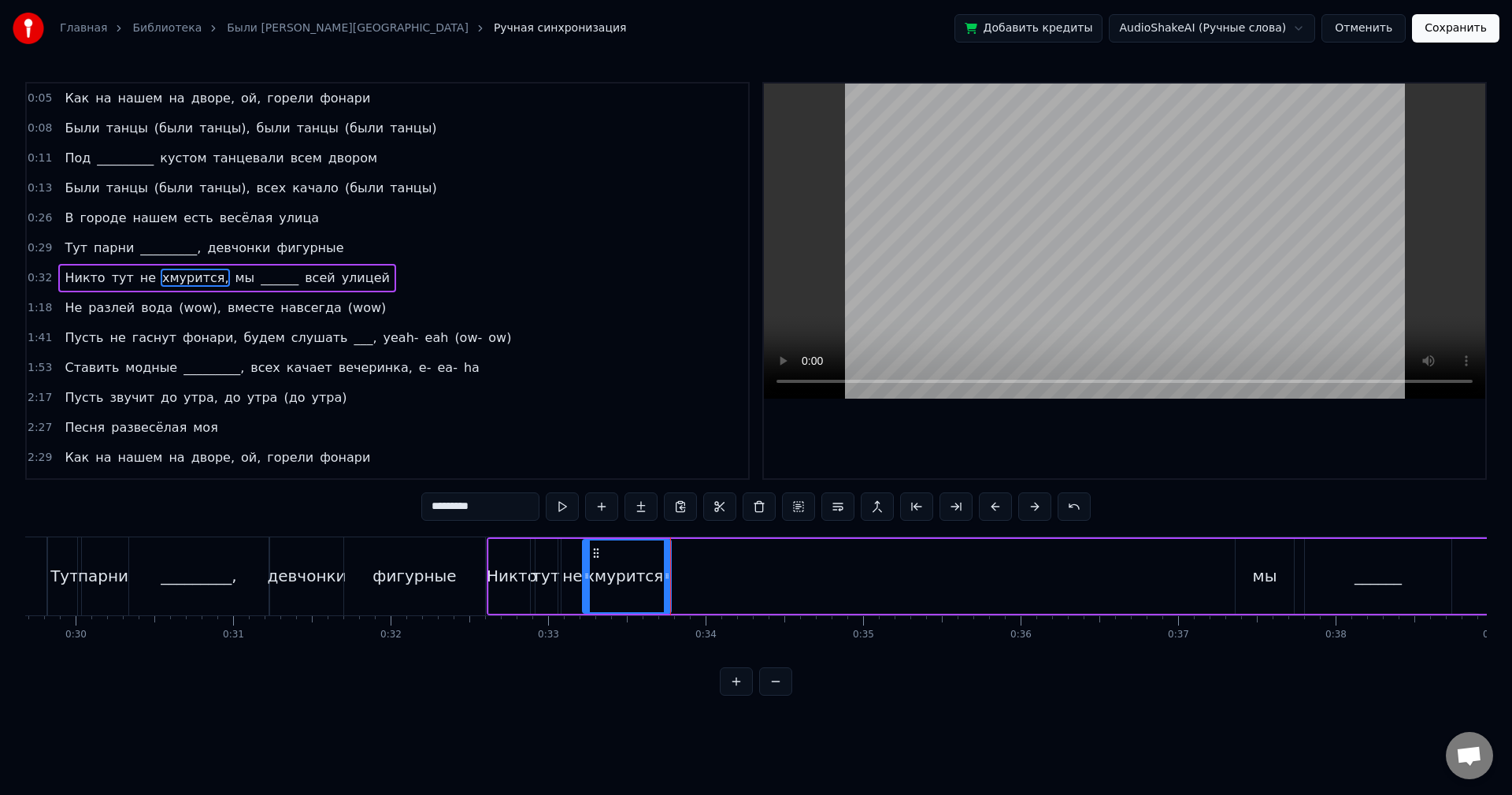
click at [1256, 576] on div "мы" at bounding box center [1265, 576] width 24 height 24
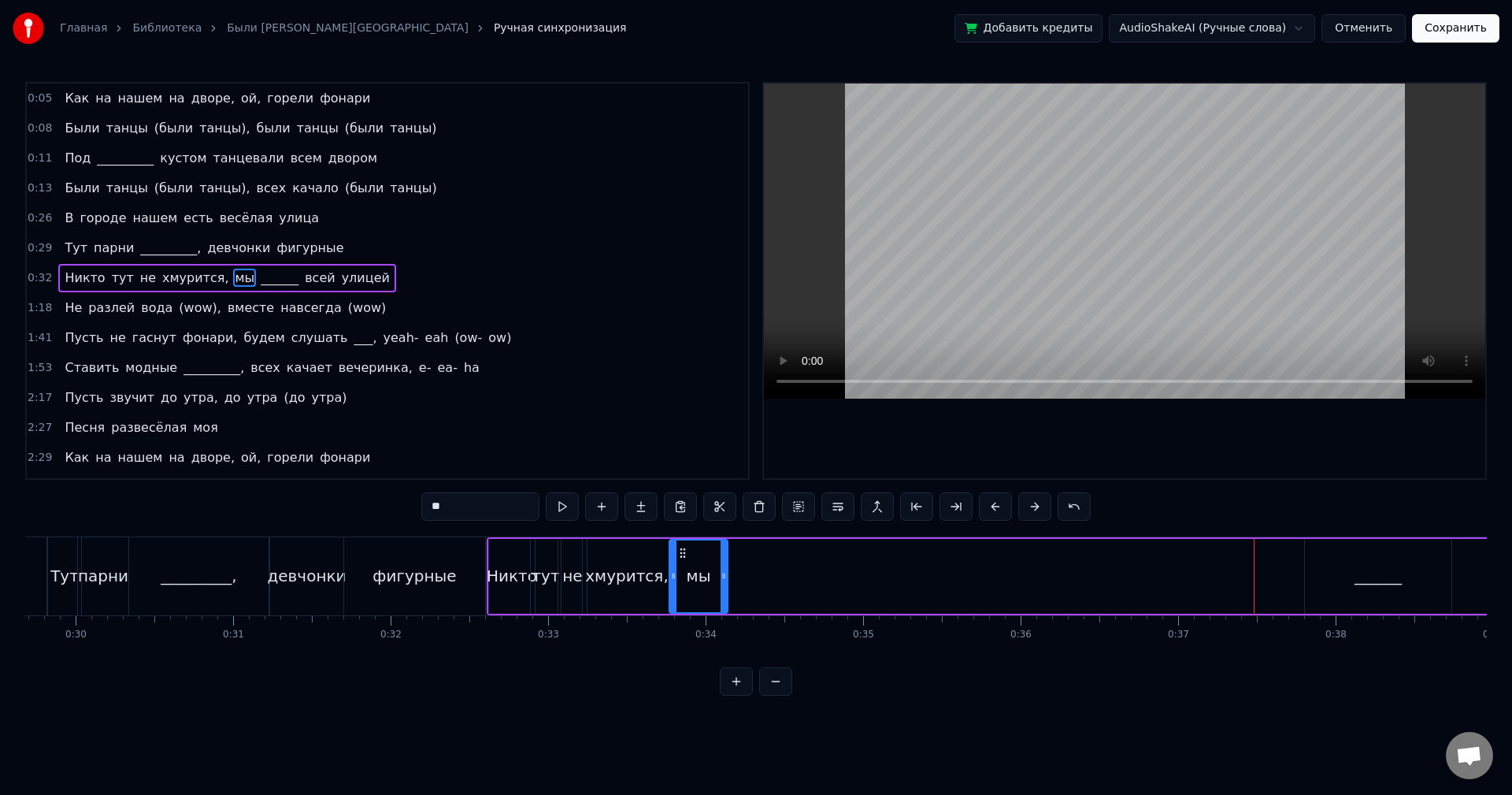
drag, startPoint x: 1247, startPoint y: 555, endPoint x: 683, endPoint y: 607, distance: 566.4
click at [683, 607] on div "мы" at bounding box center [698, 576] width 57 height 72
click at [565, 506] on button at bounding box center [562, 506] width 33 height 28
drag, startPoint x: 724, startPoint y: 562, endPoint x: 709, endPoint y: 562, distance: 15.0
click at [709, 562] on div at bounding box center [710, 576] width 6 height 72
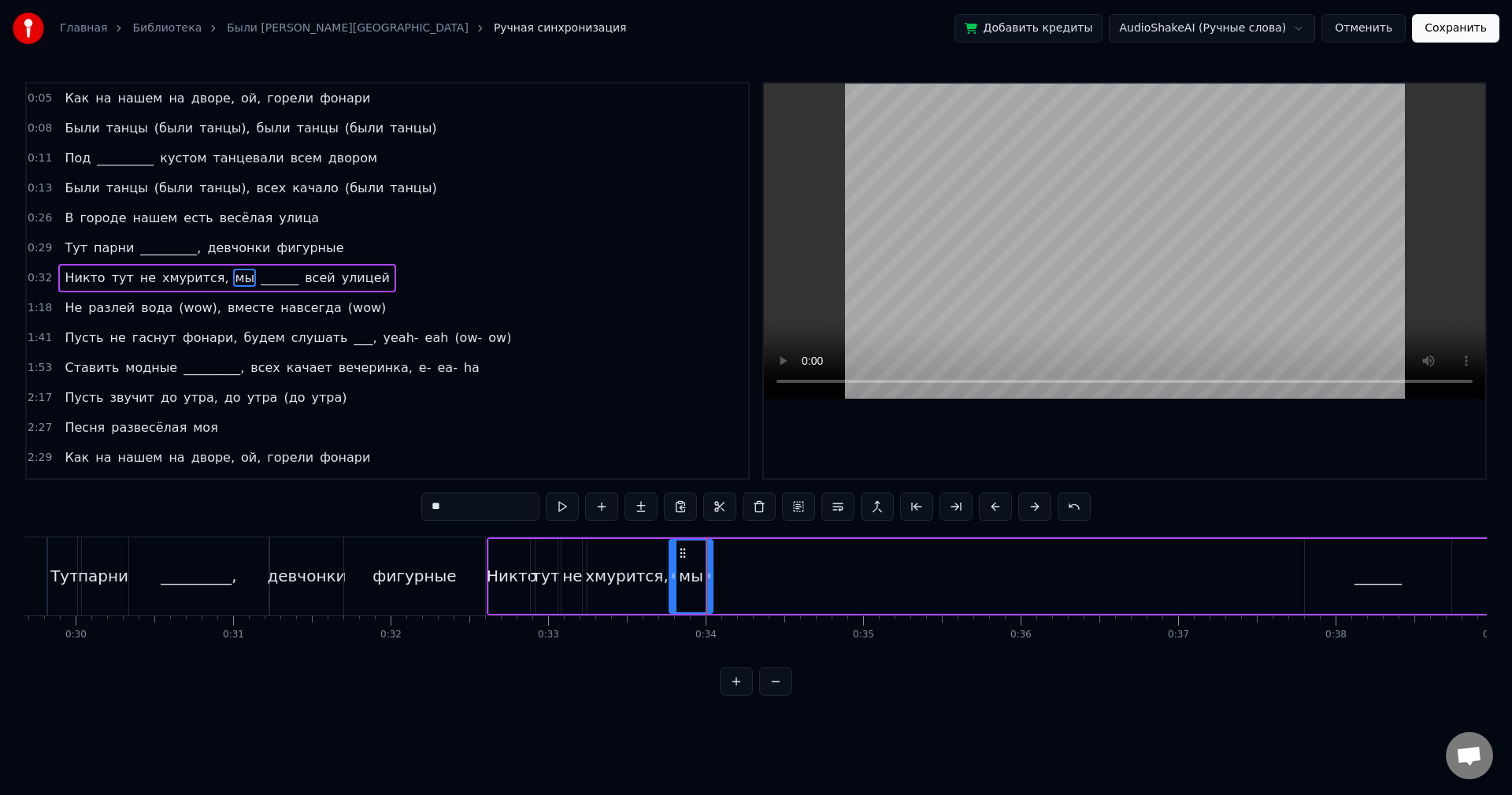
drag, startPoint x: 1376, startPoint y: 552, endPoint x: 1334, endPoint y: 556, distance: 42.2
click at [1374, 553] on div "______" at bounding box center [1378, 576] width 147 height 75
type input "******"
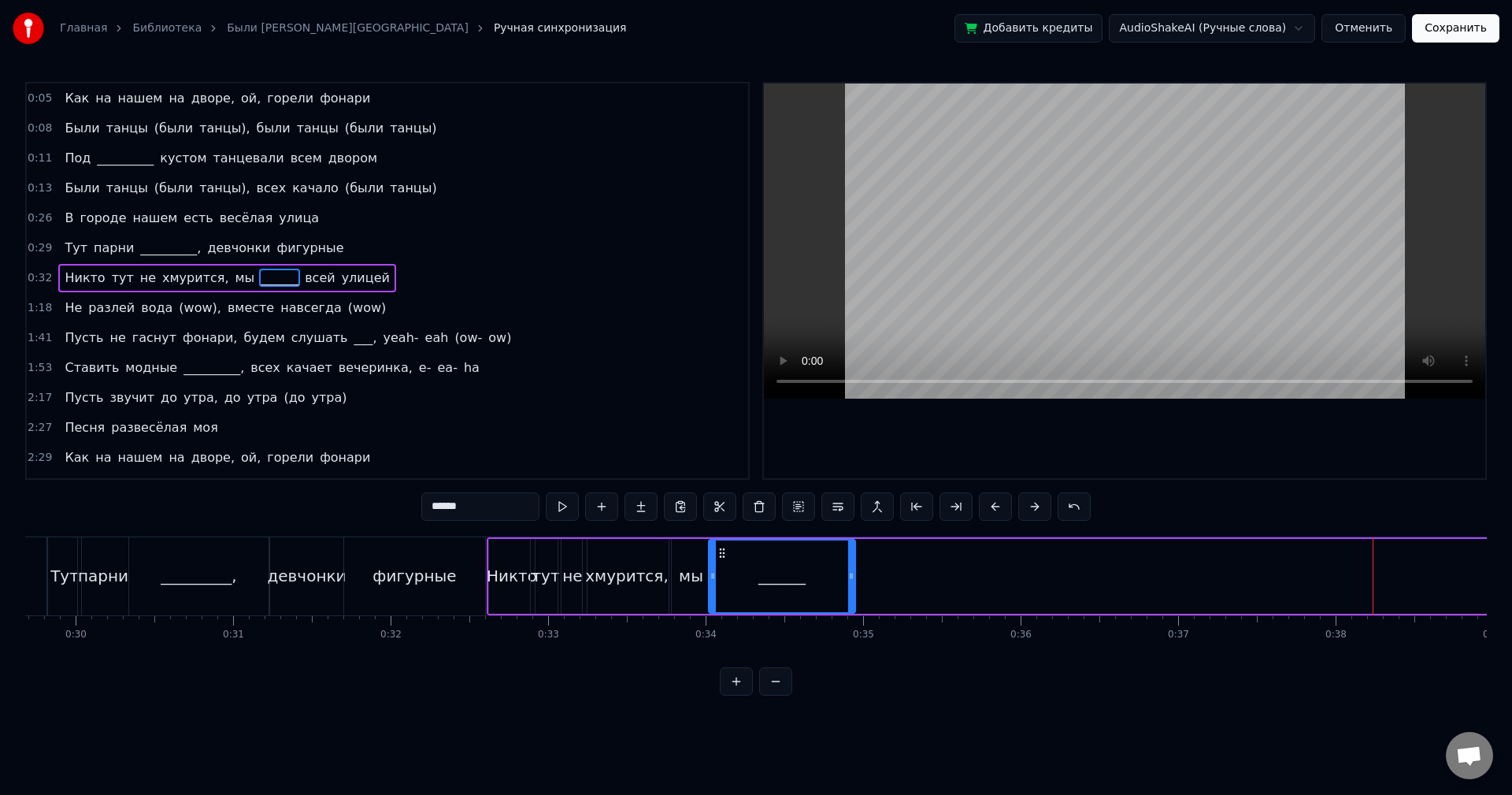
drag, startPoint x: 1316, startPoint y: 553, endPoint x: 720, endPoint y: 579, distance: 596.6
click at [720, 579] on div "______" at bounding box center [782, 576] width 145 height 72
drag, startPoint x: 851, startPoint y: 563, endPoint x: 765, endPoint y: 565, distance: 86.0
click at [765, 565] on div at bounding box center [765, 576] width 6 height 72
drag, startPoint x: 768, startPoint y: 554, endPoint x: 747, endPoint y: 555, distance: 21.0
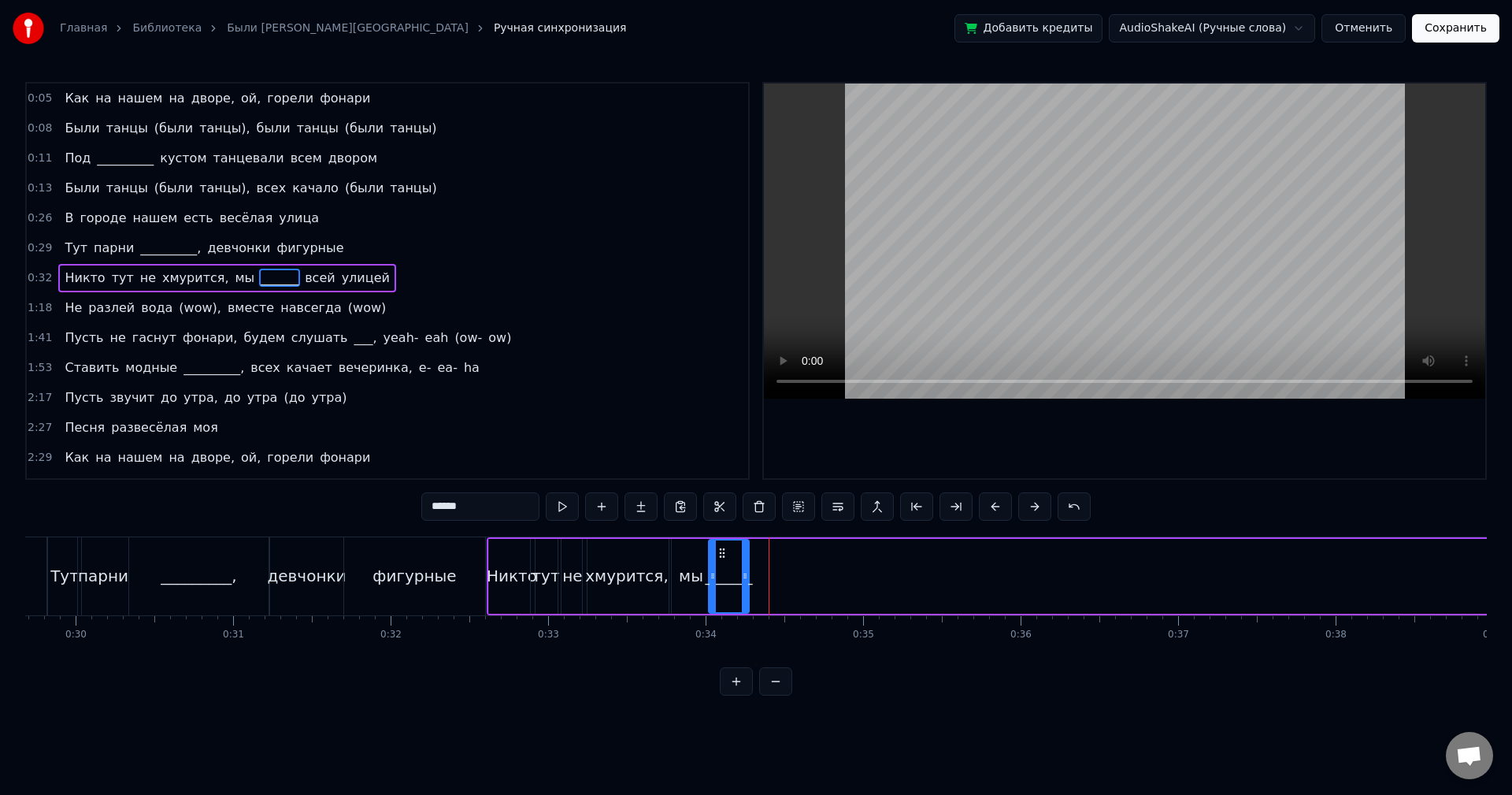
click at [747, 555] on div at bounding box center [745, 576] width 6 height 72
click at [747, 588] on div at bounding box center [747, 576] width 6 height 72
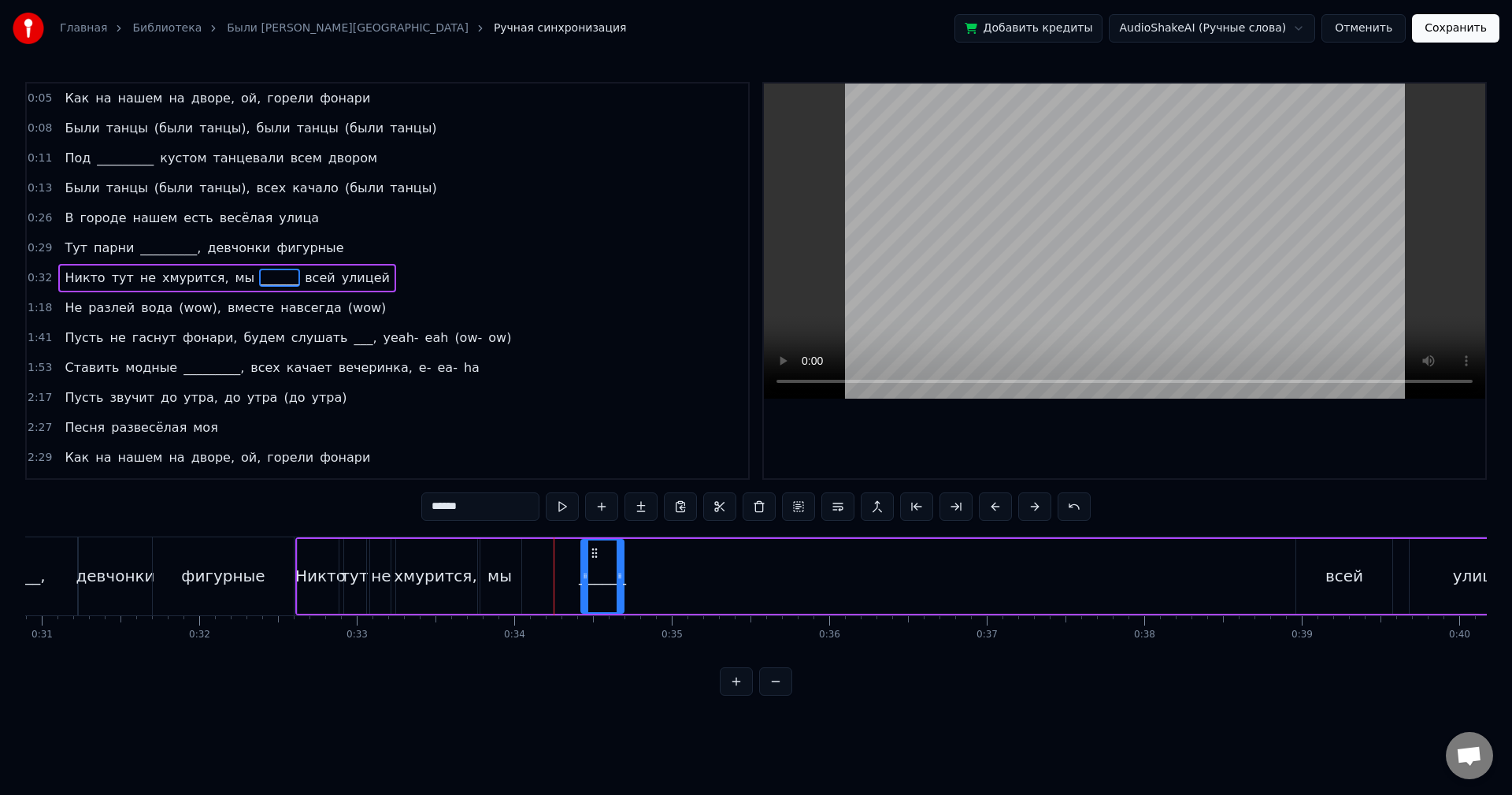
scroll to position [0, 4961]
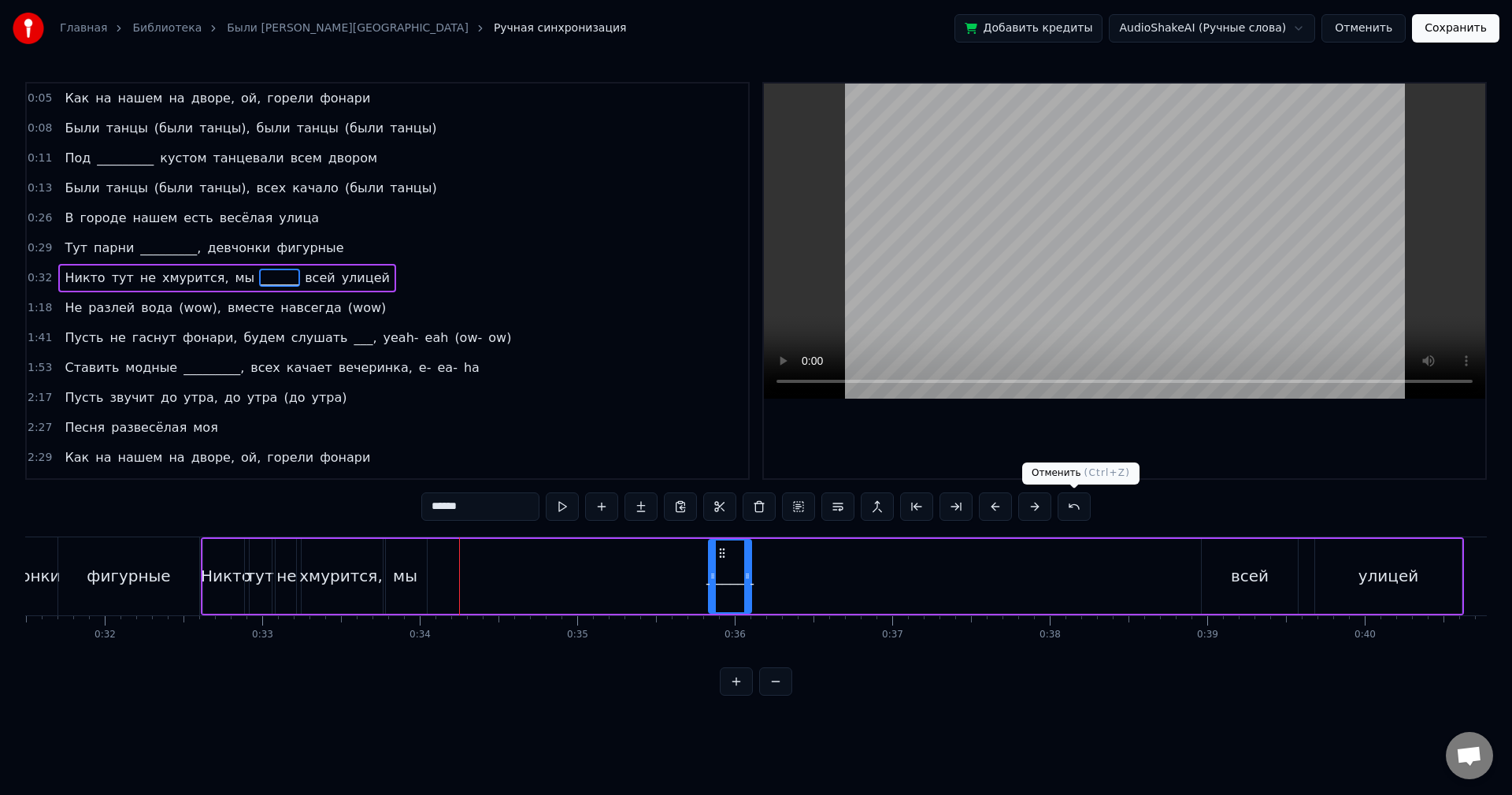
click at [1068, 510] on button at bounding box center [1074, 506] width 33 height 28
drag, startPoint x: 727, startPoint y: 577, endPoint x: 718, endPoint y: 577, distance: 9.0
click at [718, 577] on div "______" at bounding box center [729, 576] width 47 height 24
drag, startPoint x: 720, startPoint y: 548, endPoint x: 559, endPoint y: 572, distance: 162.8
click at [558, 572] on div "Никто тут не хмурится, мы ______ всей улицей" at bounding box center [832, 576] width 1264 height 78
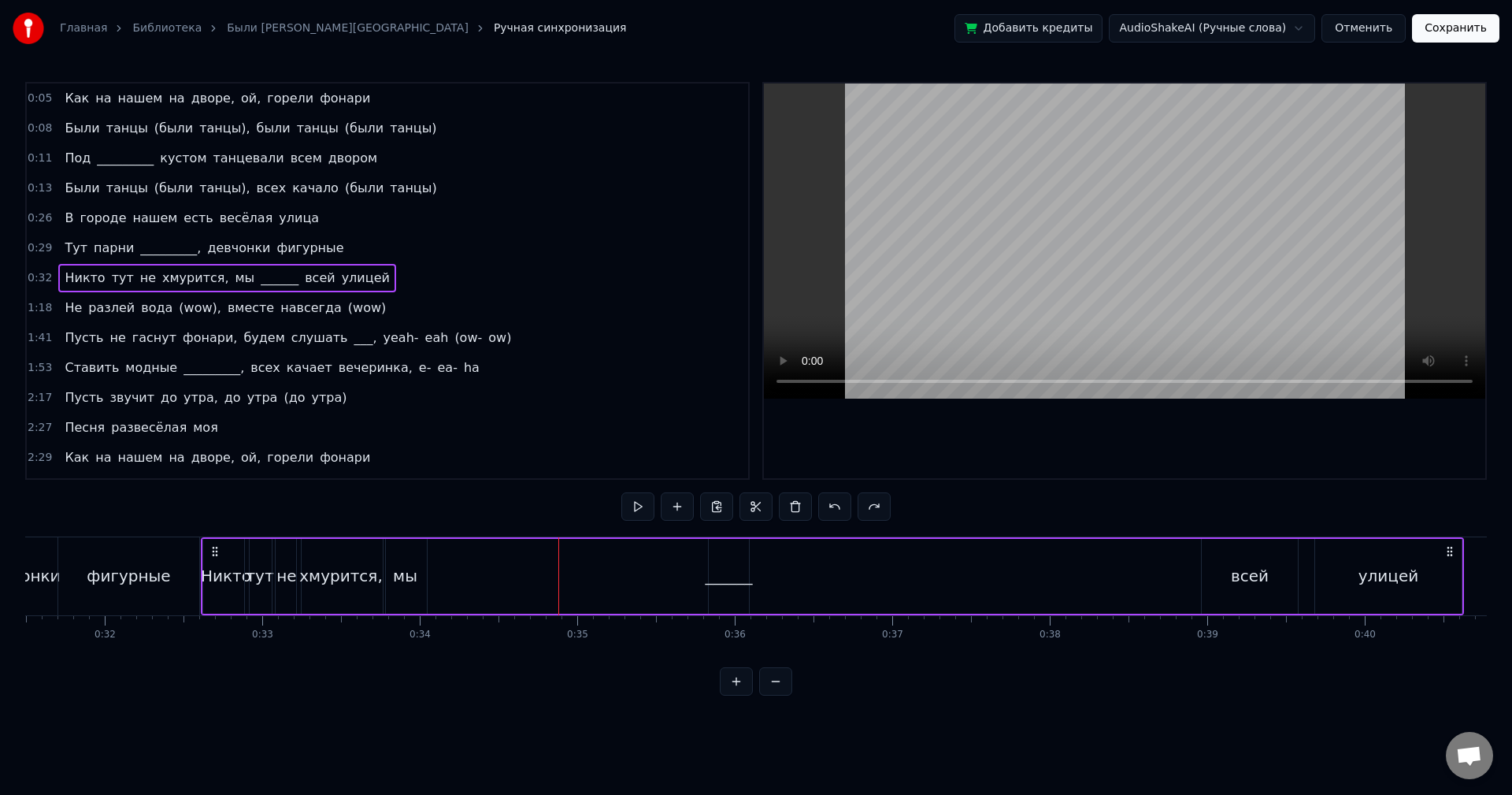
click at [821, 569] on div "Никто тут не хмурится, мы ______ всей улицей" at bounding box center [832, 576] width 1264 height 78
click at [732, 576] on div "______" at bounding box center [729, 576] width 47 height 24
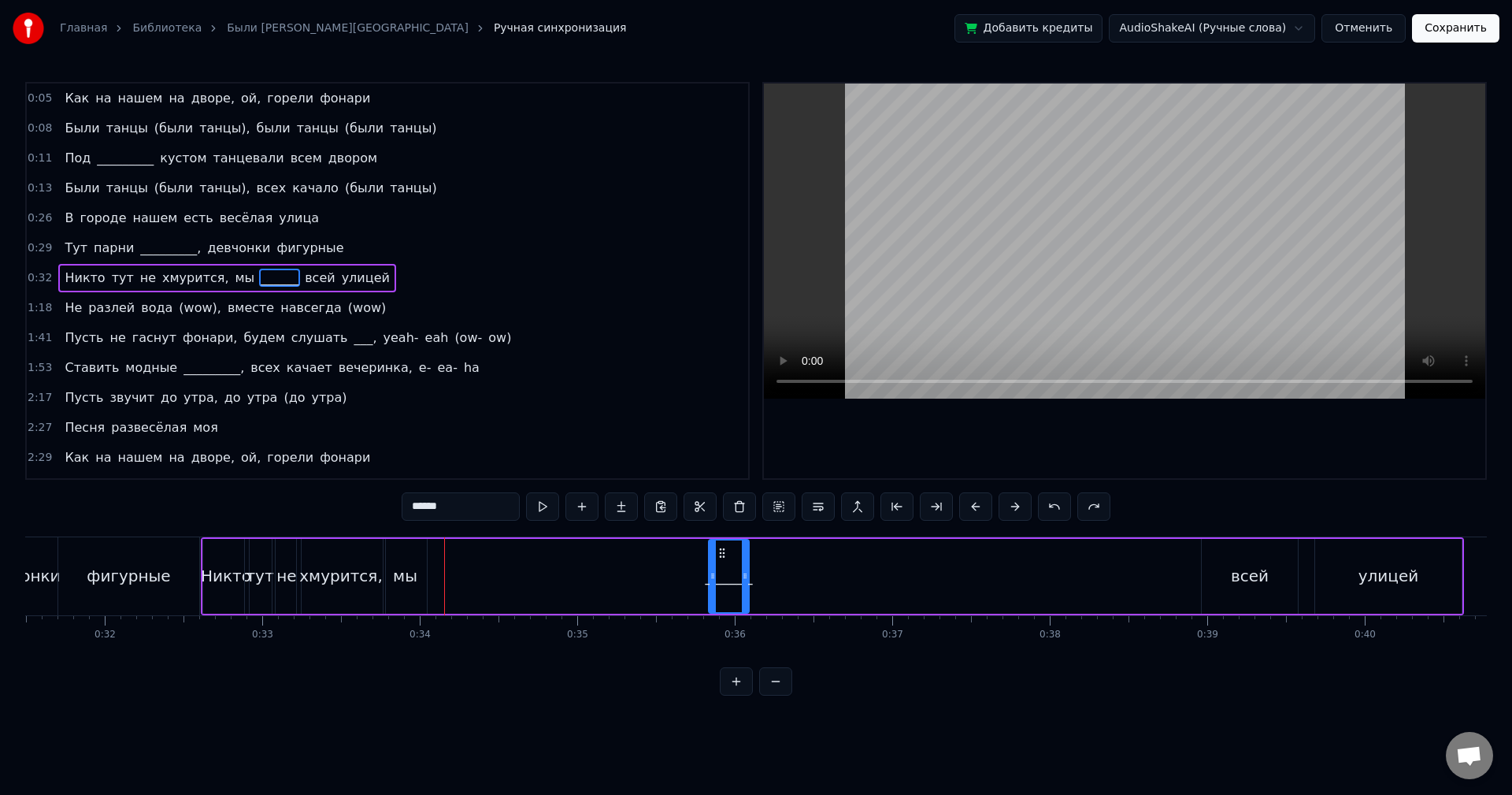
drag, startPoint x: 723, startPoint y: 554, endPoint x: 682, endPoint y: 562, distance: 41.8
click at [674, 561] on div "Никто тут не хмурится, мы ______ всей улицей" at bounding box center [832, 576] width 1264 height 78
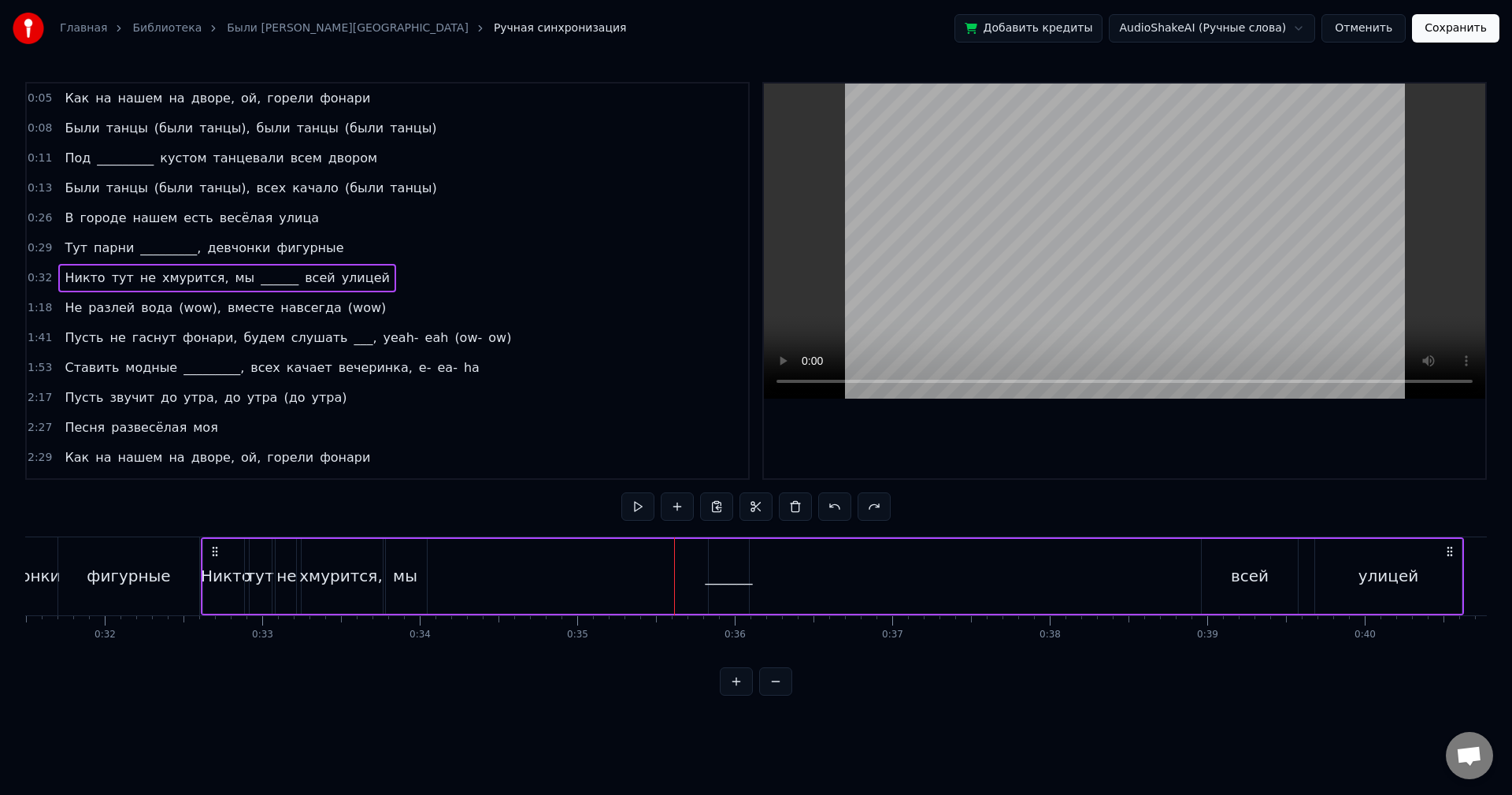
click at [723, 553] on div "______" at bounding box center [728, 576] width 40 height 75
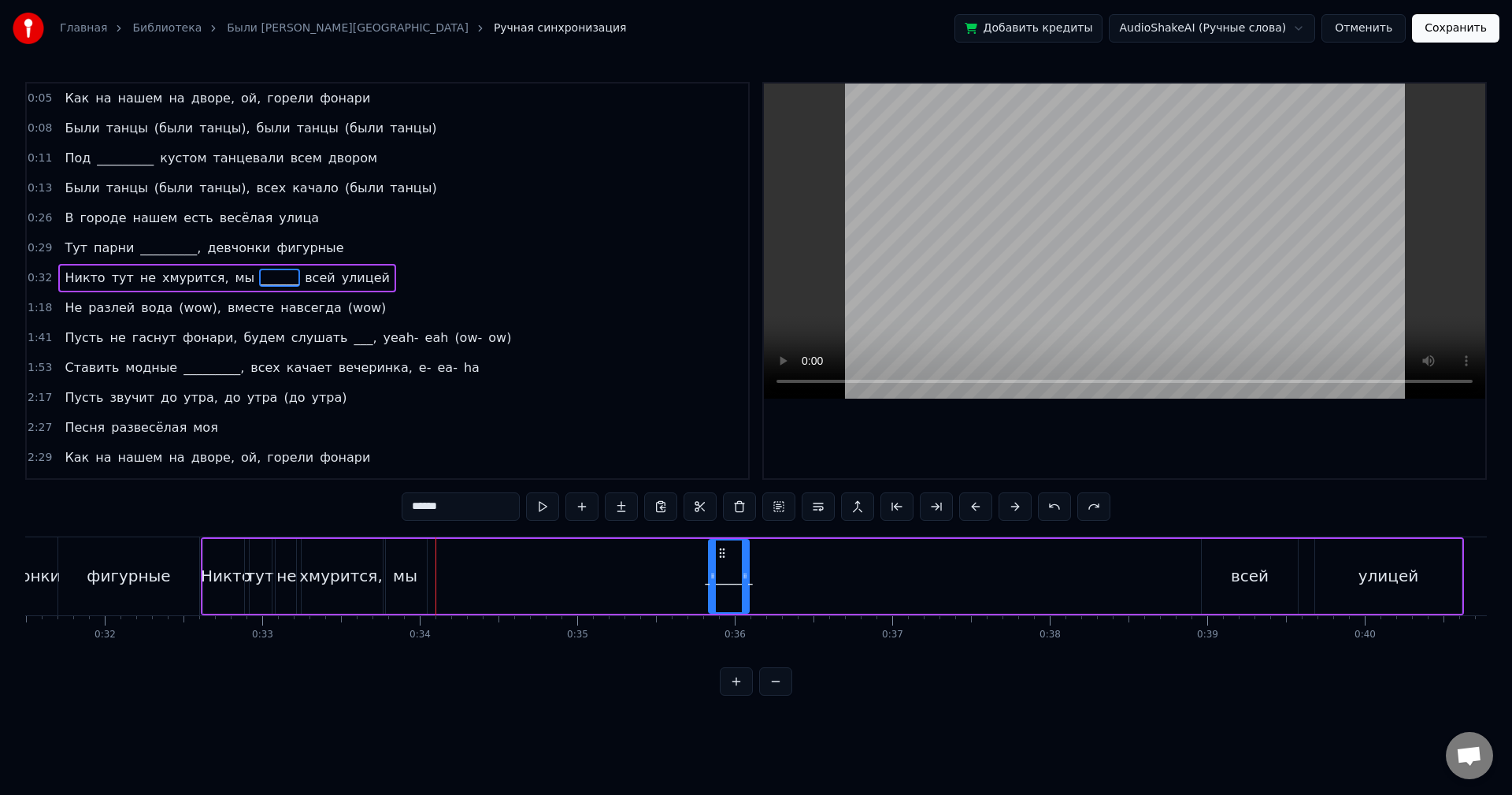
drag, startPoint x: 723, startPoint y: 553, endPoint x: 708, endPoint y: 555, distance: 15.1
click at [704, 554] on div "Никто тут не хмурится, мы ______ всей улицей" at bounding box center [832, 576] width 1264 height 78
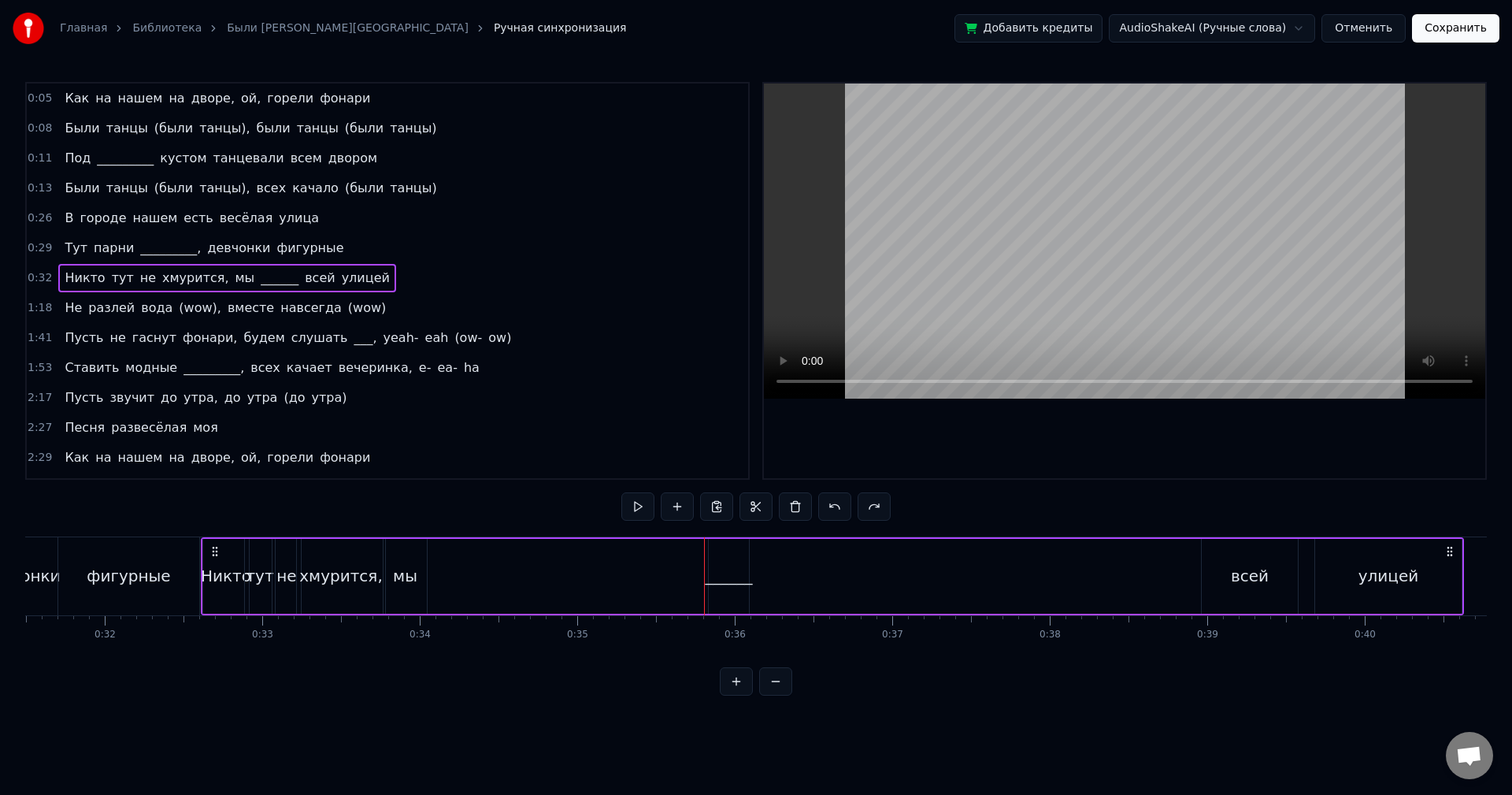
click at [724, 551] on div "______" at bounding box center [728, 576] width 40 height 75
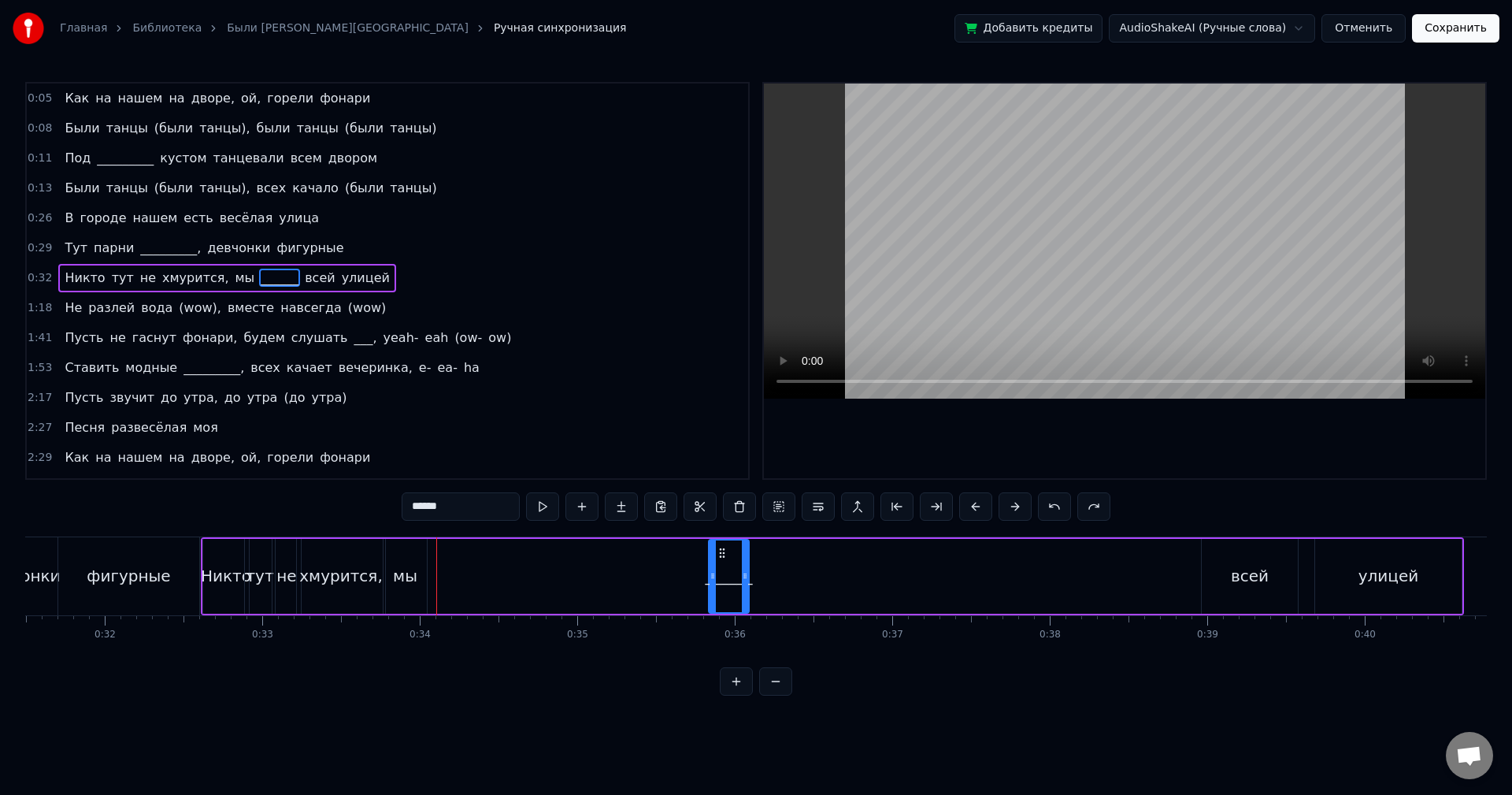
drag, startPoint x: 722, startPoint y: 551, endPoint x: 774, endPoint y: 556, distance: 52.2
click at [754, 551] on div "Никто тут не хмурится, мы ______ всей улицей" at bounding box center [832, 576] width 1264 height 78
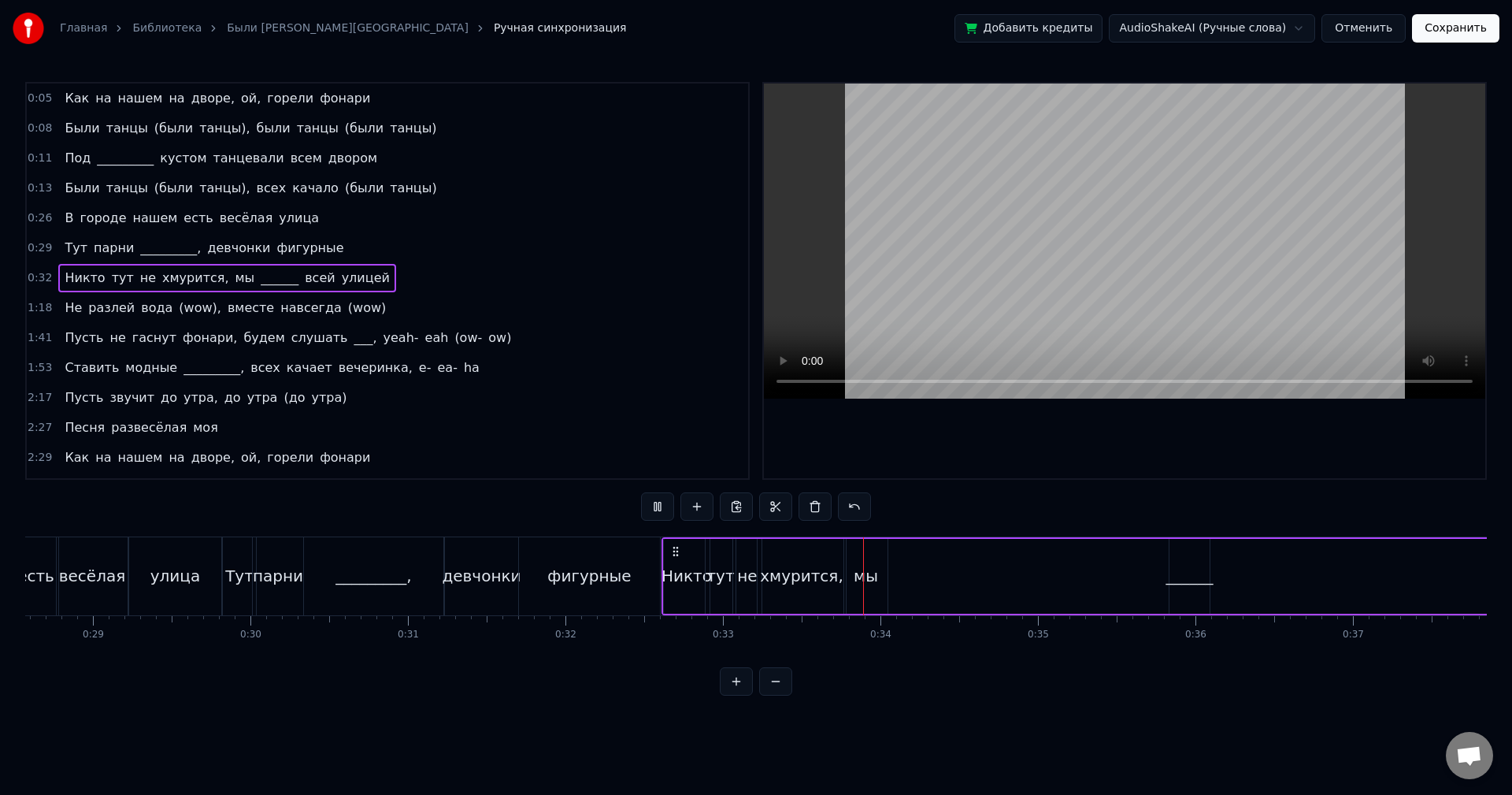
scroll to position [0, 4389]
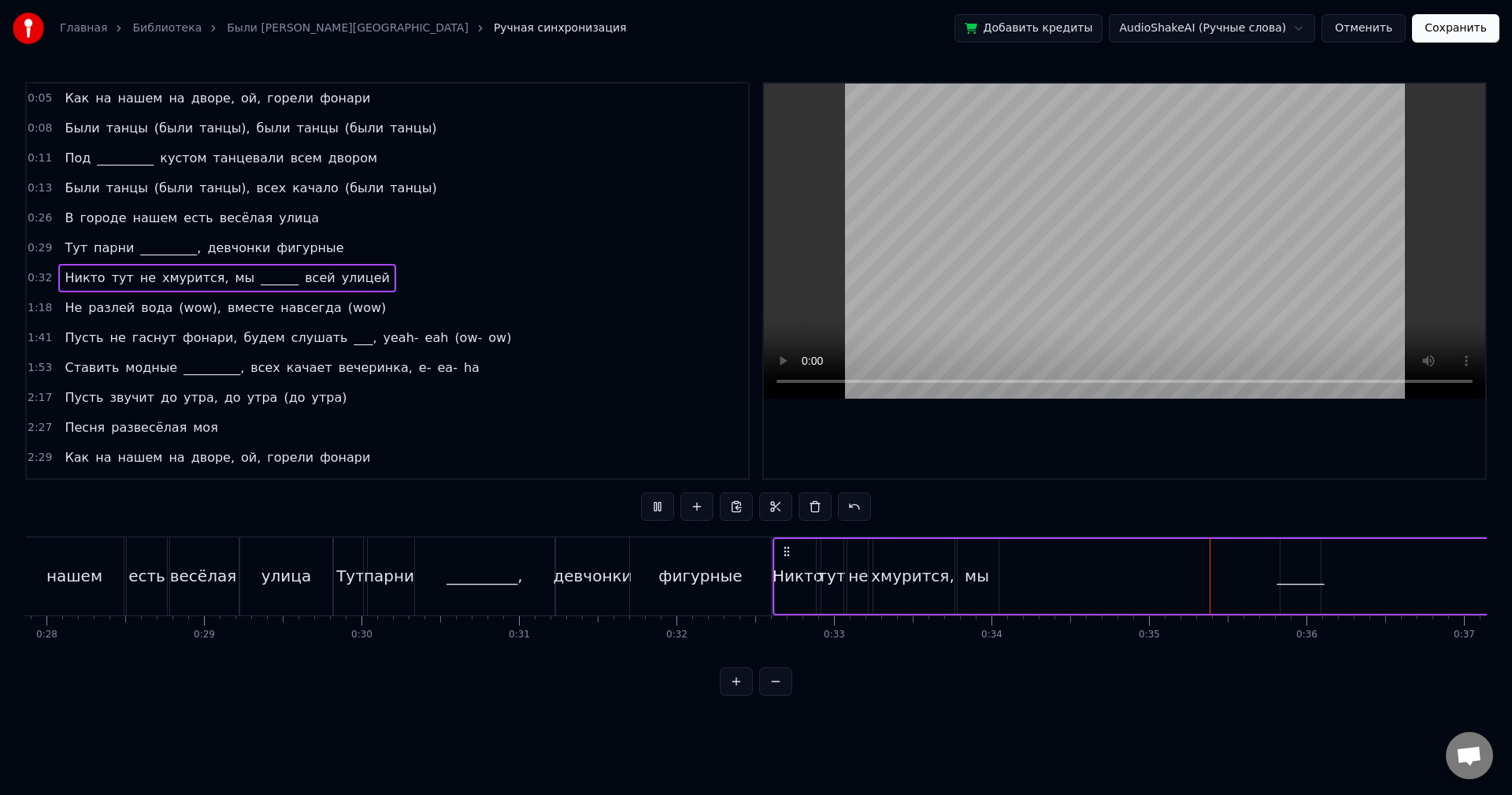
drag, startPoint x: 311, startPoint y: 652, endPoint x: 324, endPoint y: 652, distance: 13.0
click at [324, 652] on div "Как на нашем на дворе, ой, горели фонари Были танцы (были танцы), были танцы (б…" at bounding box center [756, 595] width 1462 height 118
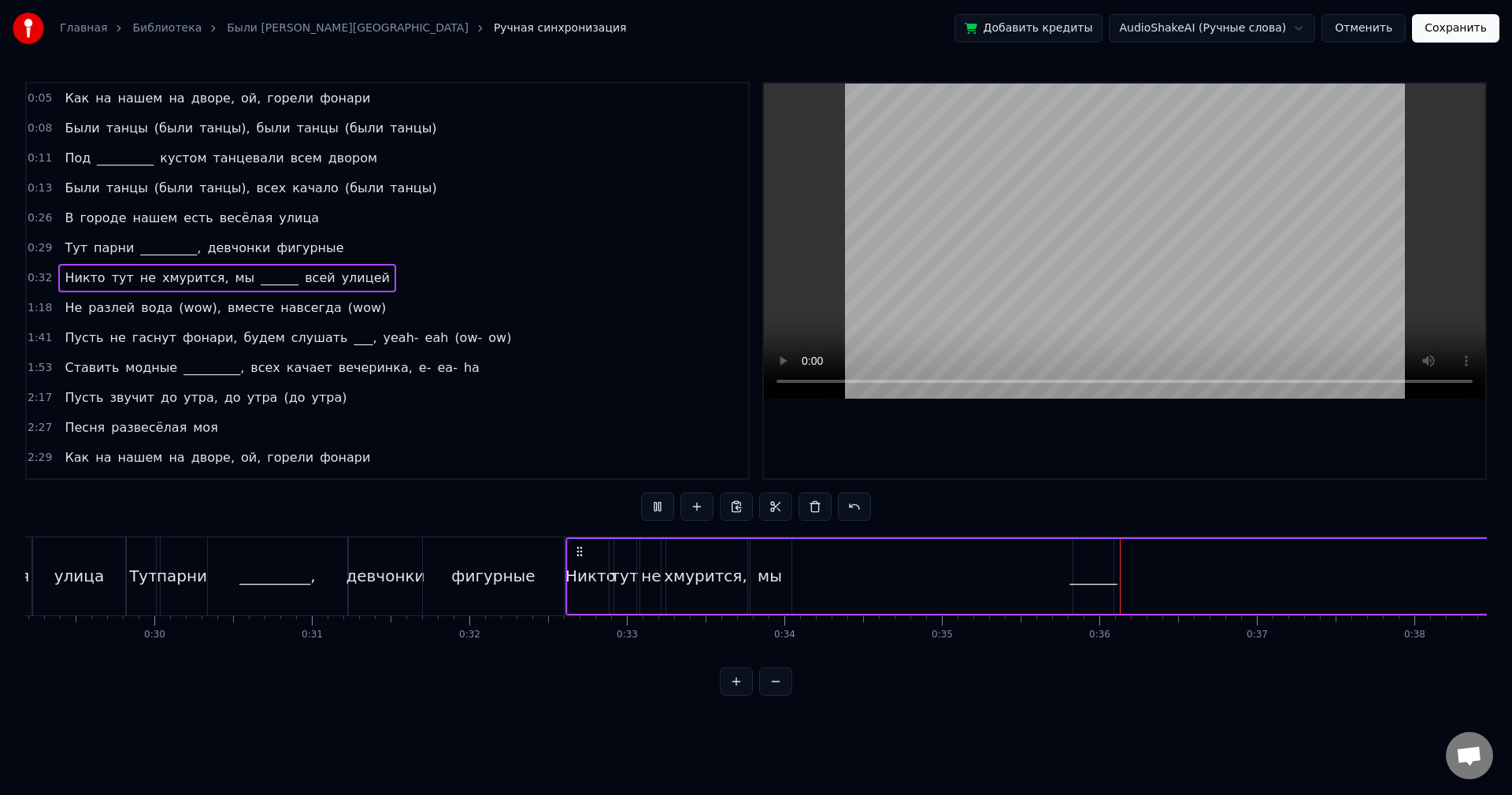
scroll to position [0, 4691]
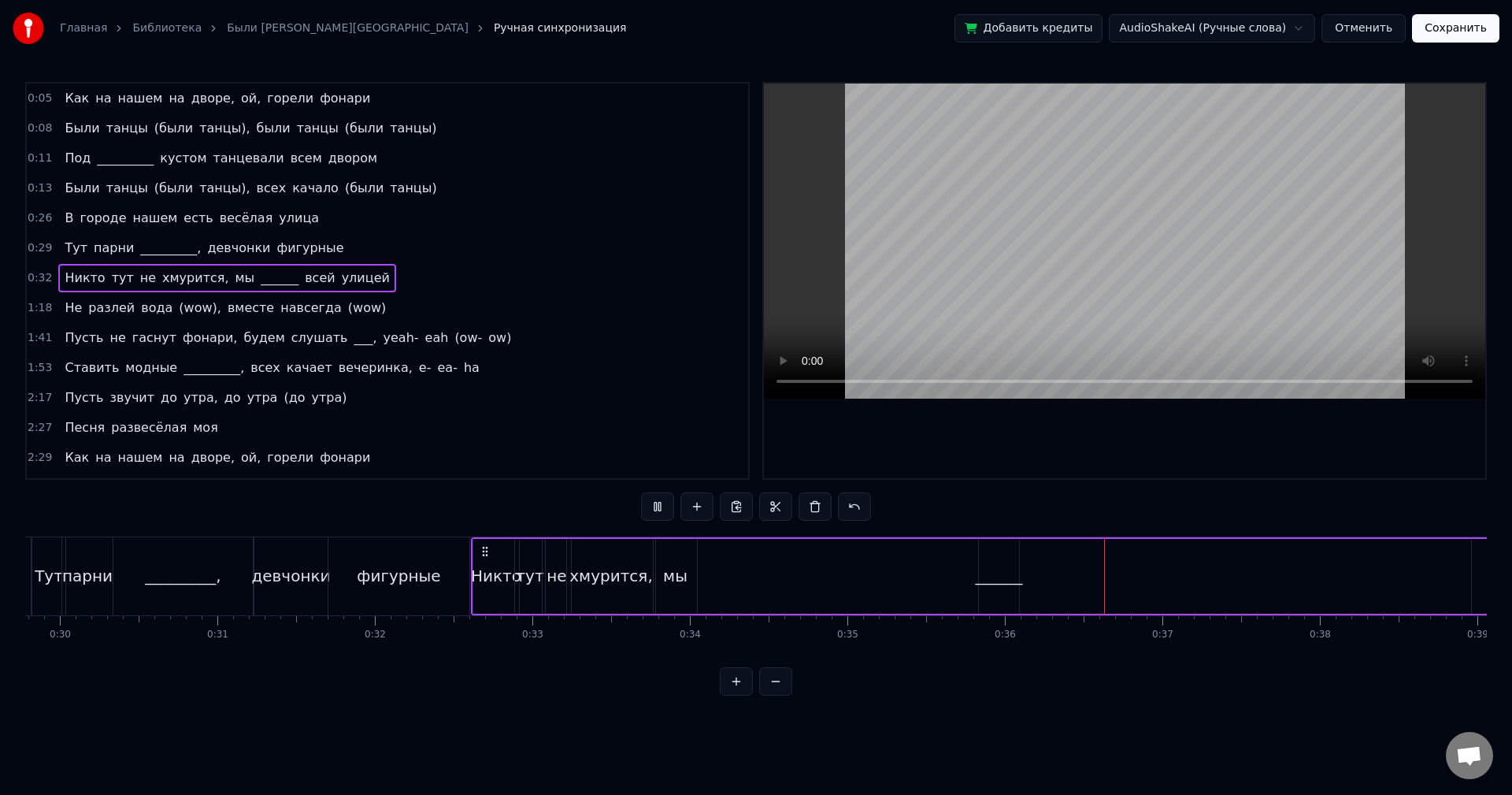
click at [728, 584] on div "Никто тут не хмурится, мы ______ всей улицей" at bounding box center [1102, 576] width 1264 height 78
click at [999, 583] on div "______" at bounding box center [1000, 576] width 47 height 24
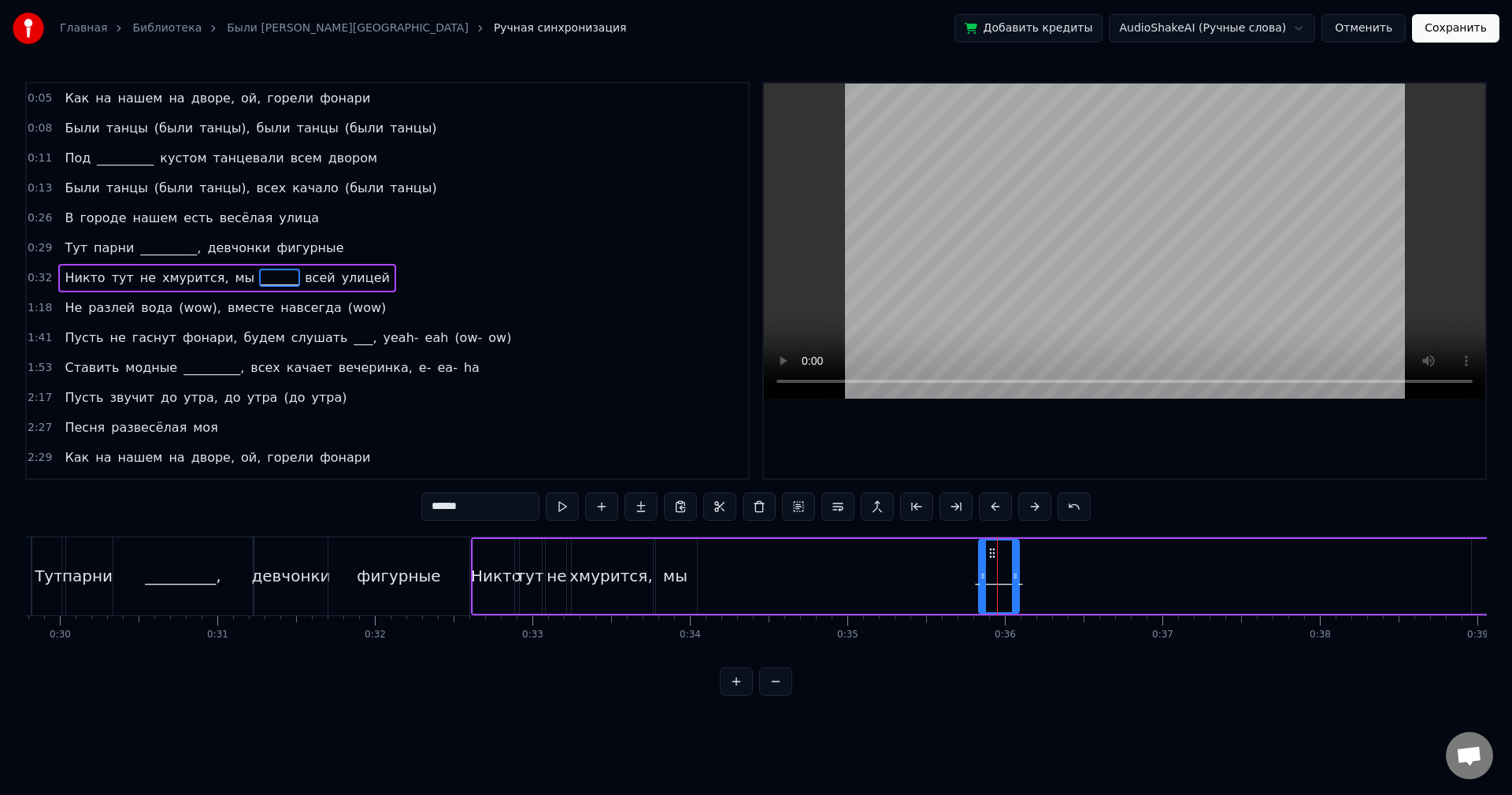
drag, startPoint x: 996, startPoint y: 601, endPoint x: 932, endPoint y: 605, distance: 64.1
click at [944, 604] on div "Никто тут не хмурится, мы ______ всей улицей" at bounding box center [1102, 576] width 1264 height 78
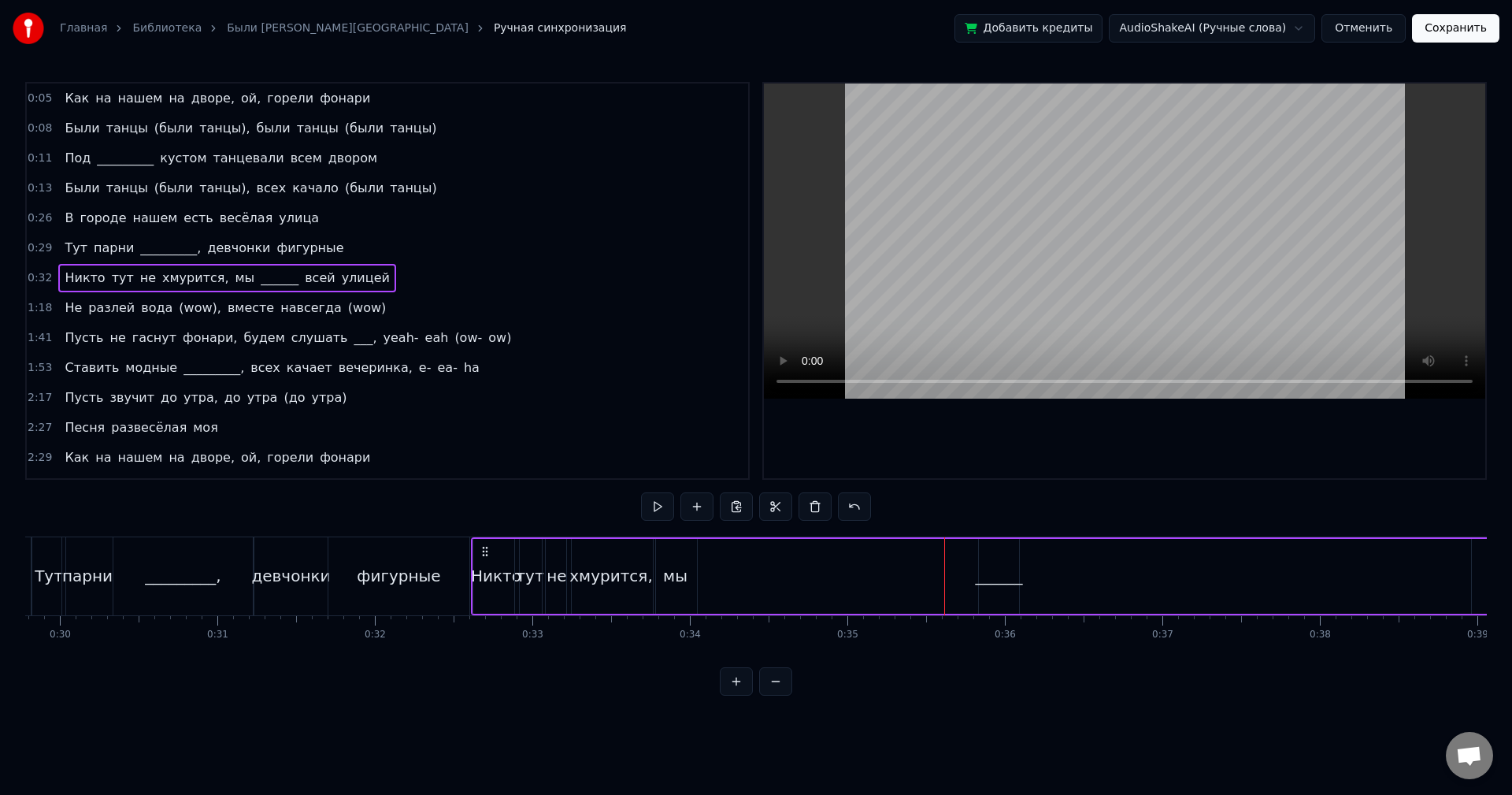
click at [1007, 569] on div "______" at bounding box center [1000, 576] width 47 height 24
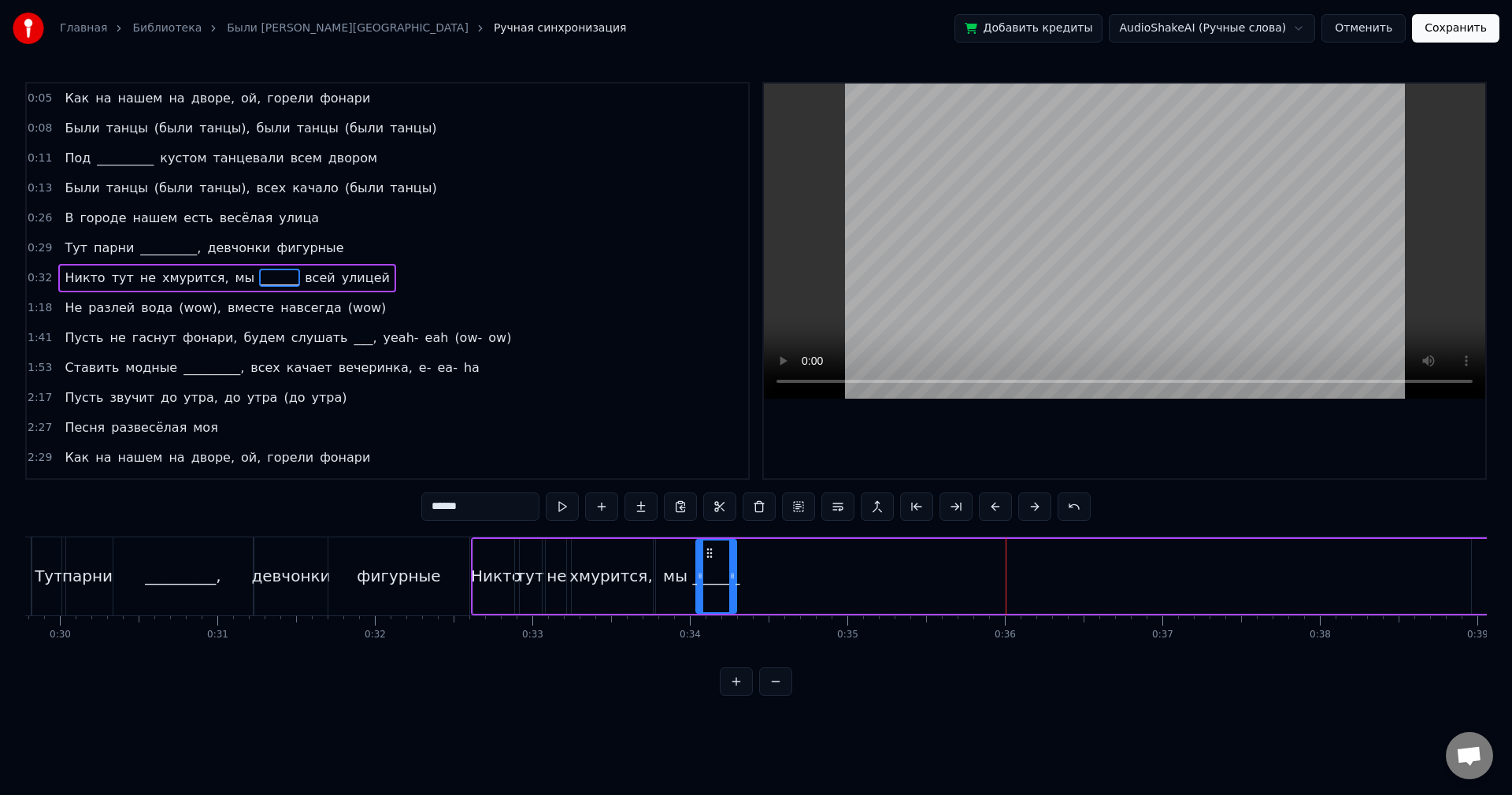
drag, startPoint x: 991, startPoint y: 552, endPoint x: 707, endPoint y: 577, distance: 285.1
click at [707, 577] on div "______" at bounding box center [716, 576] width 39 height 72
click at [568, 508] on button at bounding box center [562, 506] width 33 height 28
click at [891, 555] on div "Никто тут не хмурится, мы ______ всей улицей" at bounding box center [1102, 576] width 1264 height 78
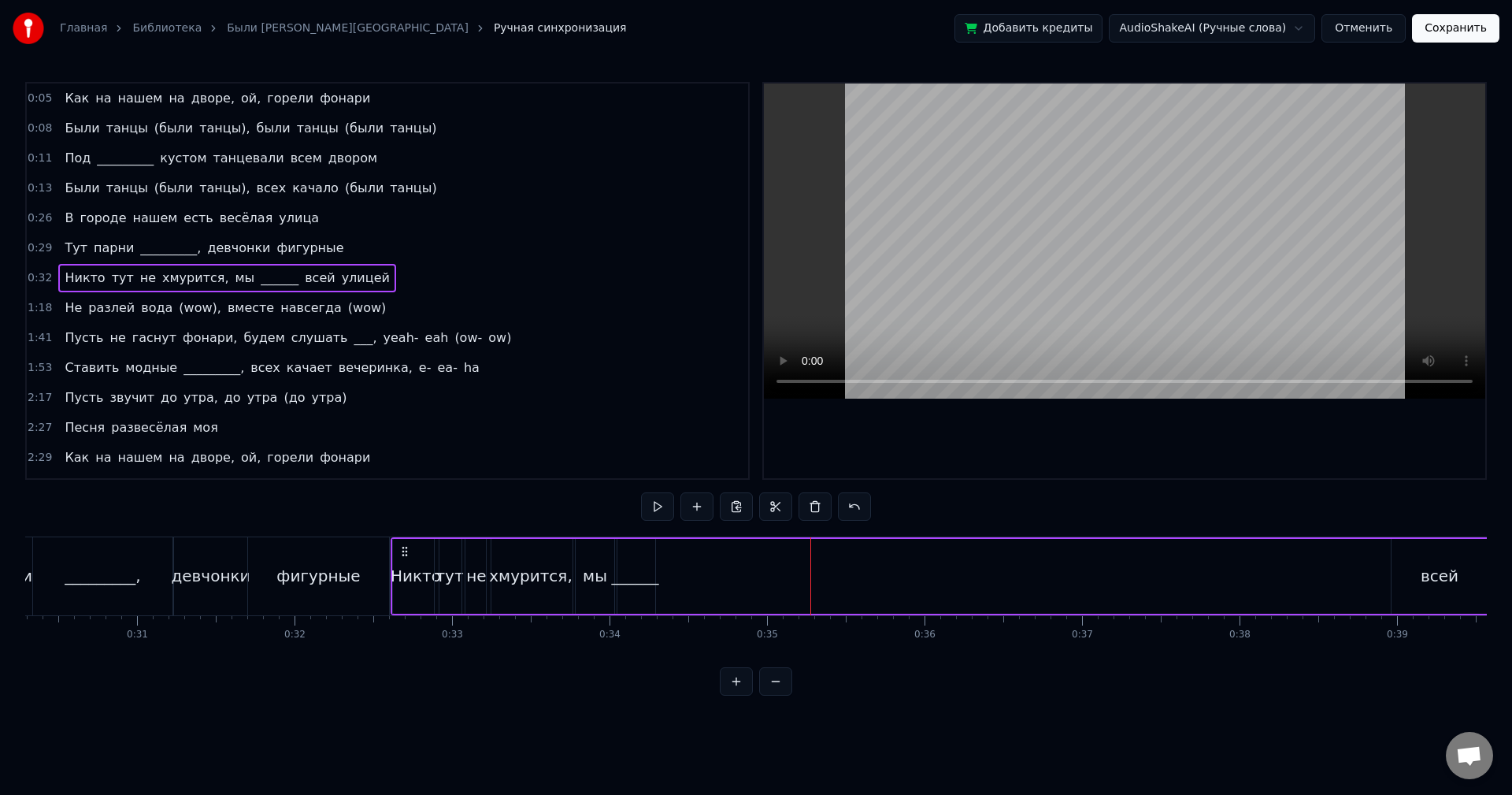
scroll to position [0, 4818]
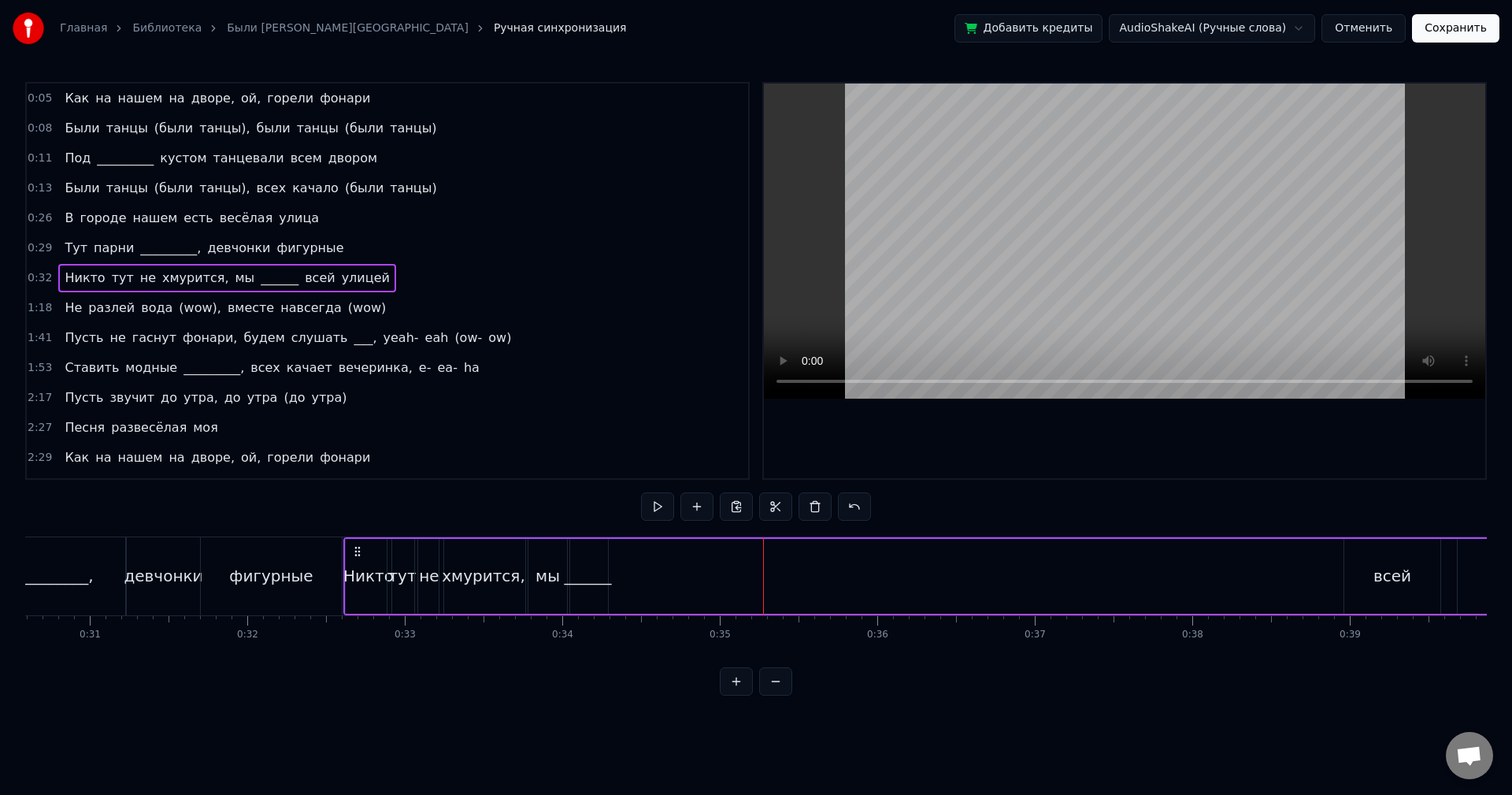
click at [1360, 569] on div "всей" at bounding box center [1392, 576] width 96 height 75
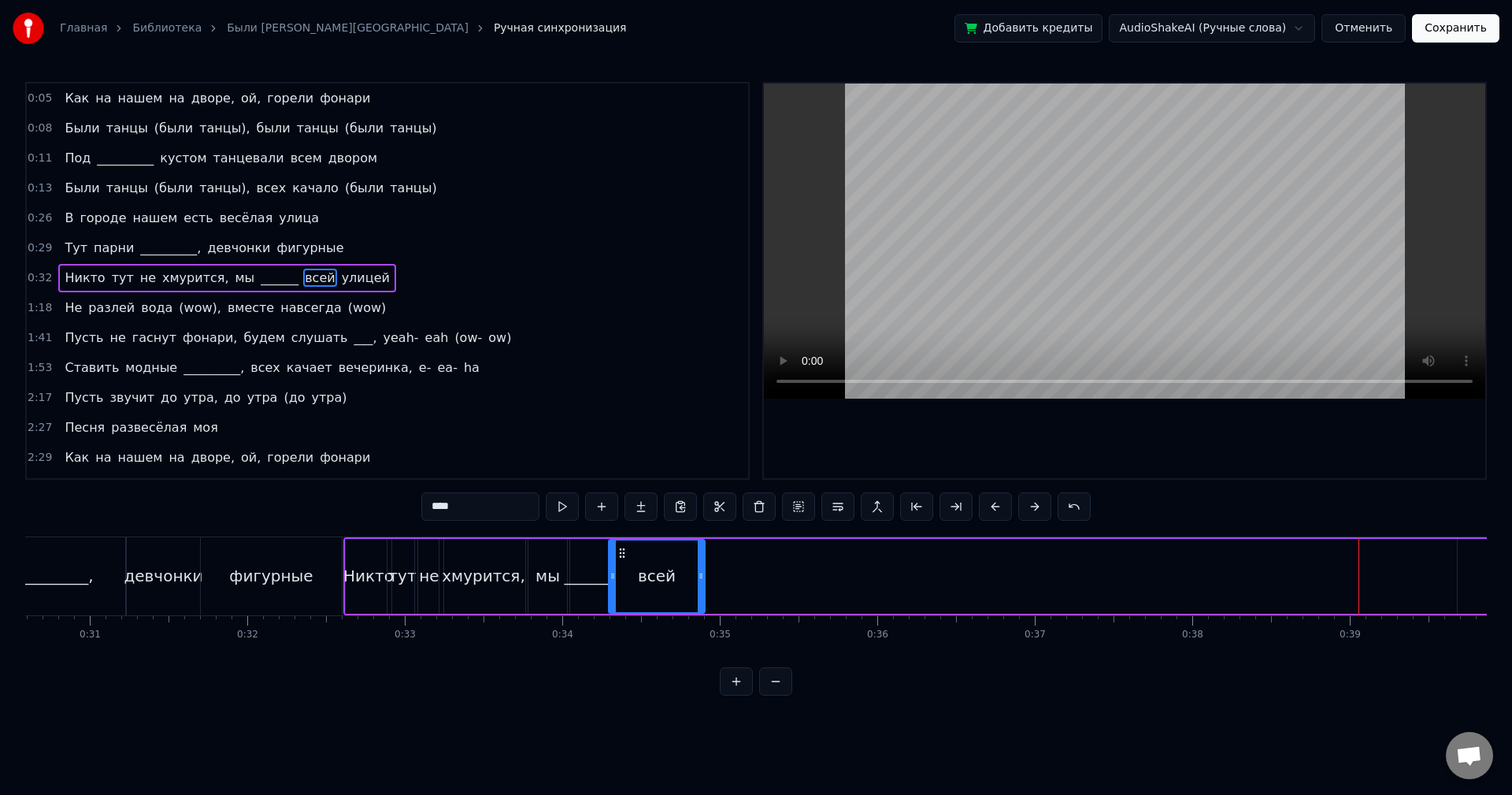
drag, startPoint x: 1357, startPoint y: 551, endPoint x: 621, endPoint y: 630, distance: 740.2
click at [621, 630] on div "Как на нашем на дворе, ой, горели фонари Были танцы (были танцы), были танцы (б…" at bounding box center [756, 595] width 1462 height 118
drag, startPoint x: 701, startPoint y: 599, endPoint x: 658, endPoint y: 602, distance: 43.1
click at [659, 602] on div at bounding box center [662, 576] width 6 height 72
click at [567, 512] on button at bounding box center [562, 506] width 33 height 28
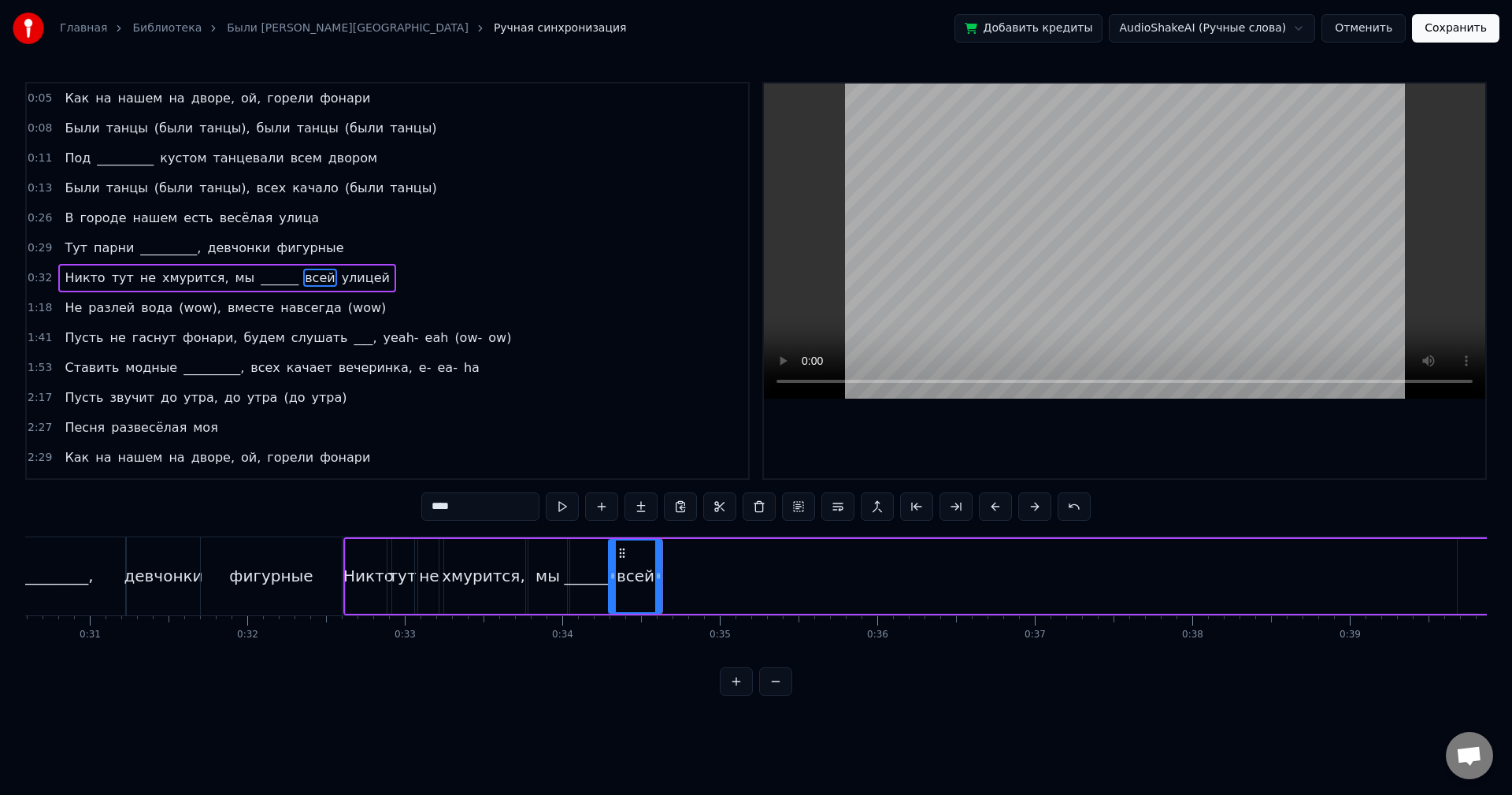
click at [1470, 563] on div "улицей" at bounding box center [1531, 576] width 147 height 75
type input "******"
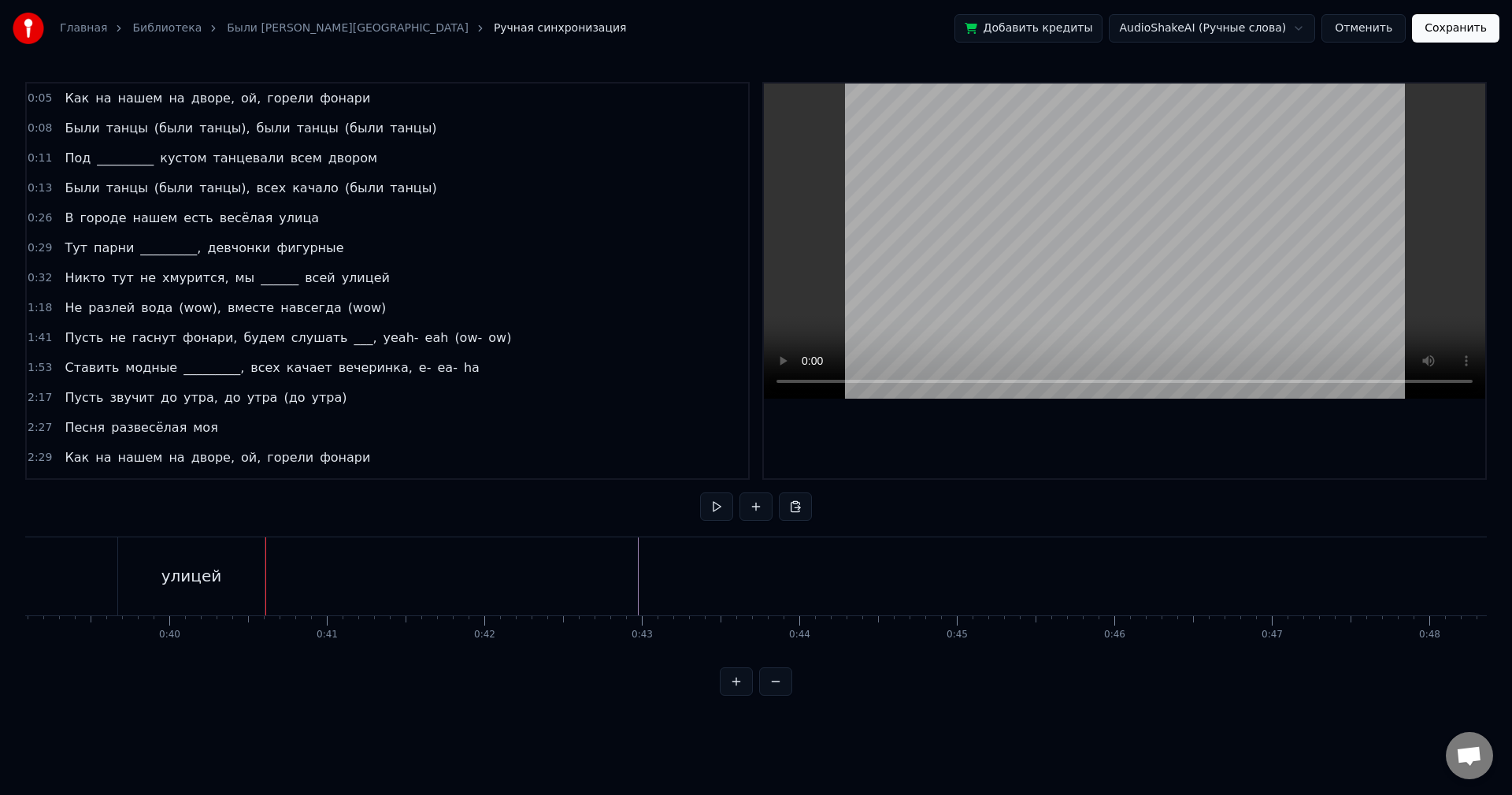
scroll to position [0, 6184]
click at [108, 553] on div "улицей" at bounding box center [165, 576] width 147 height 78
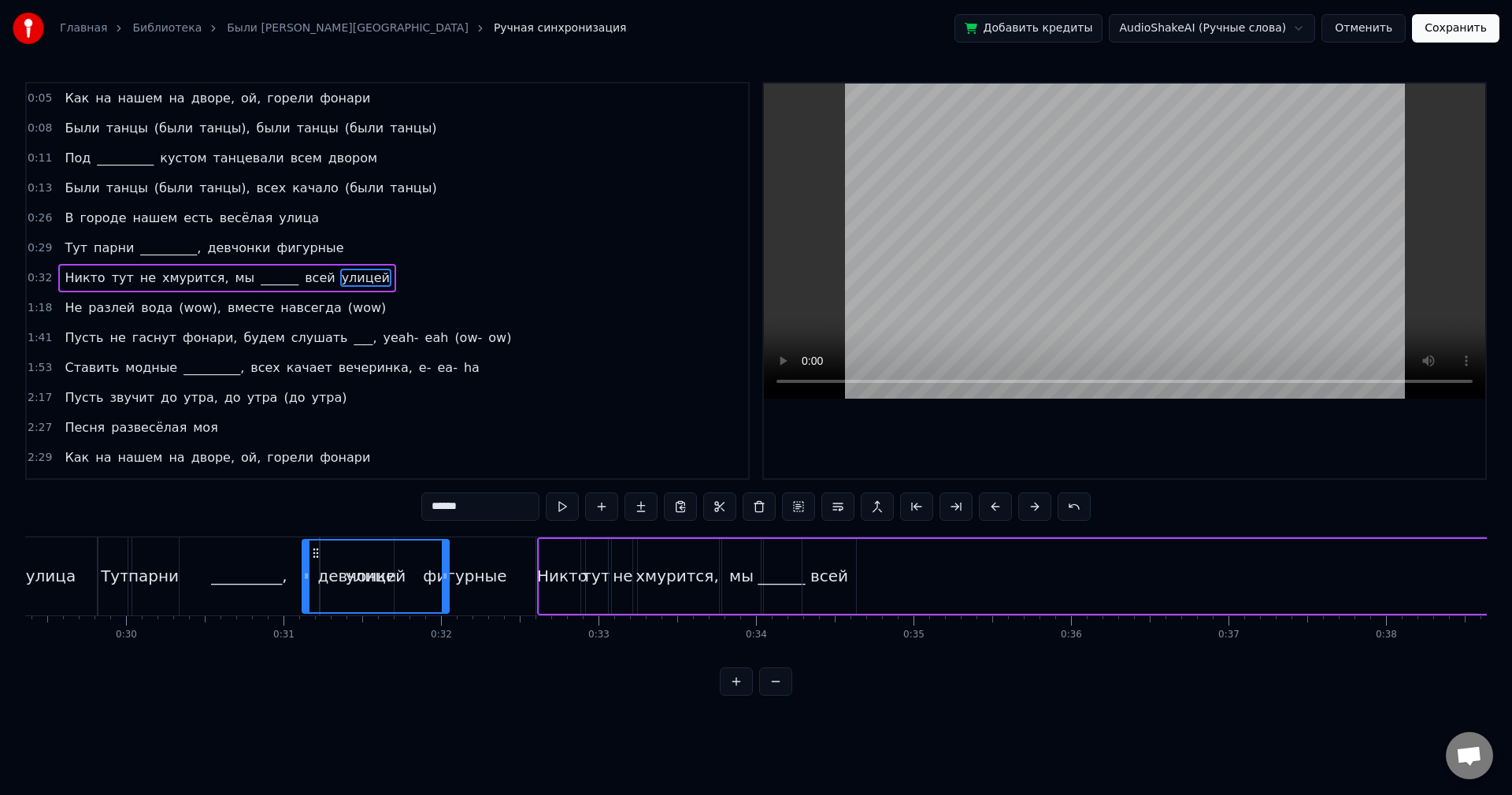
scroll to position [0, 4597]
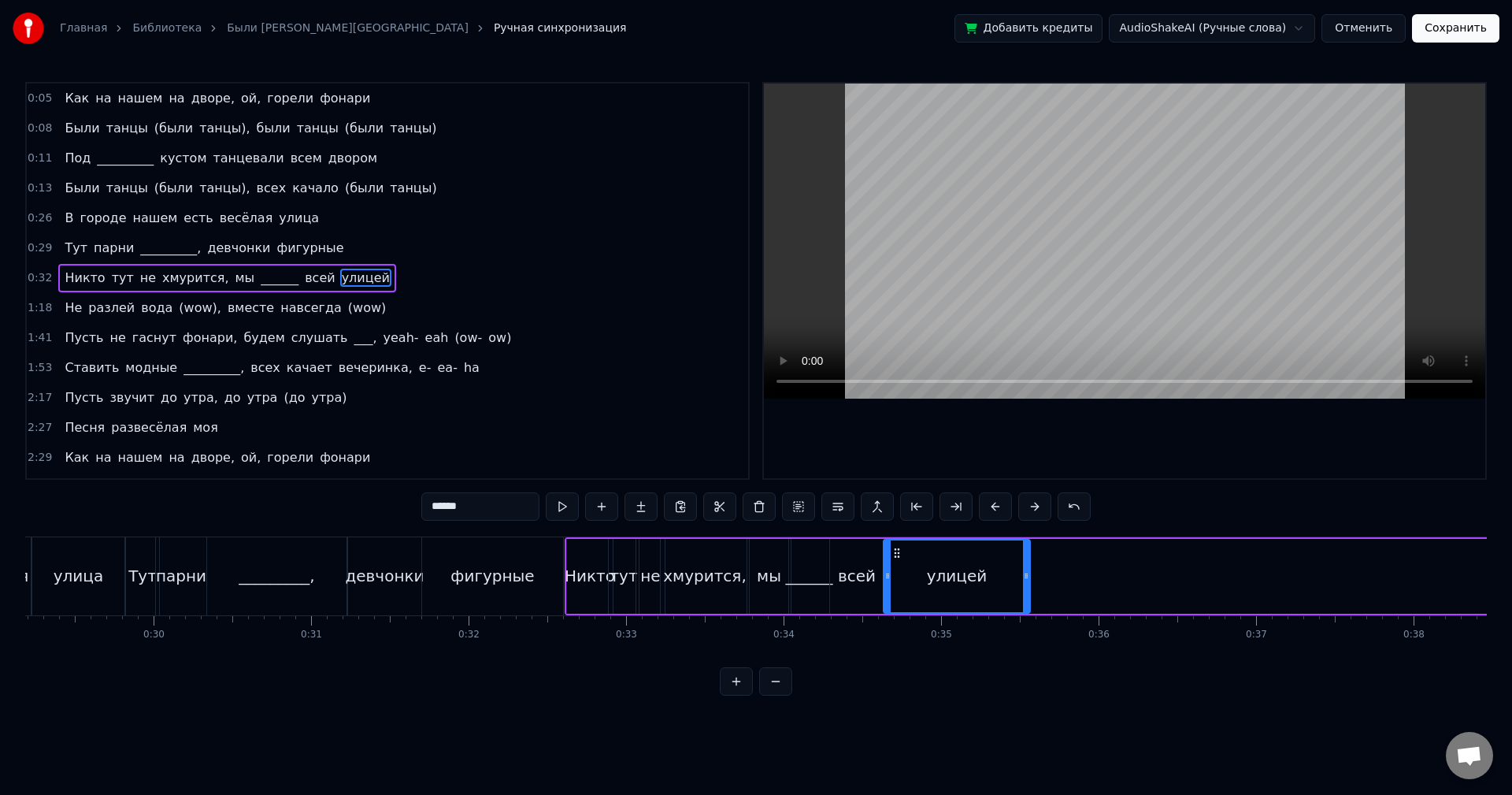
drag, startPoint x: 106, startPoint y: 549, endPoint x: 896, endPoint y: 554, distance: 790.0
click at [896, 554] on icon at bounding box center [897, 553] width 13 height 13
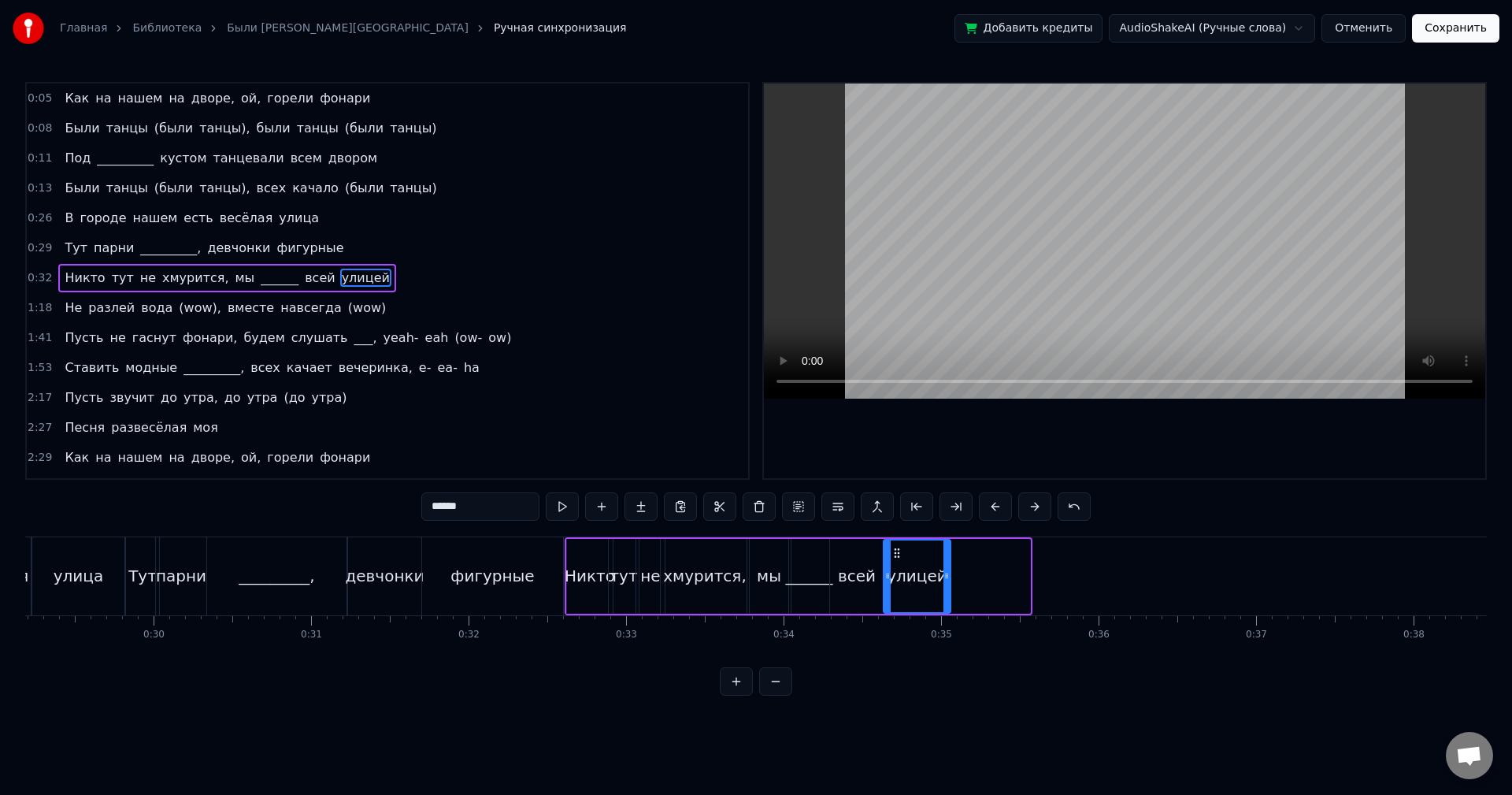
drag, startPoint x: 1029, startPoint y: 554, endPoint x: 949, endPoint y: 551, distance: 80.1
click at [949, 551] on div at bounding box center [947, 576] width 6 height 72
click at [568, 511] on button at bounding box center [562, 506] width 33 height 28
click at [949, 545] on div at bounding box center [949, 576] width 6 height 72
click at [564, 509] on button at bounding box center [562, 506] width 33 height 28
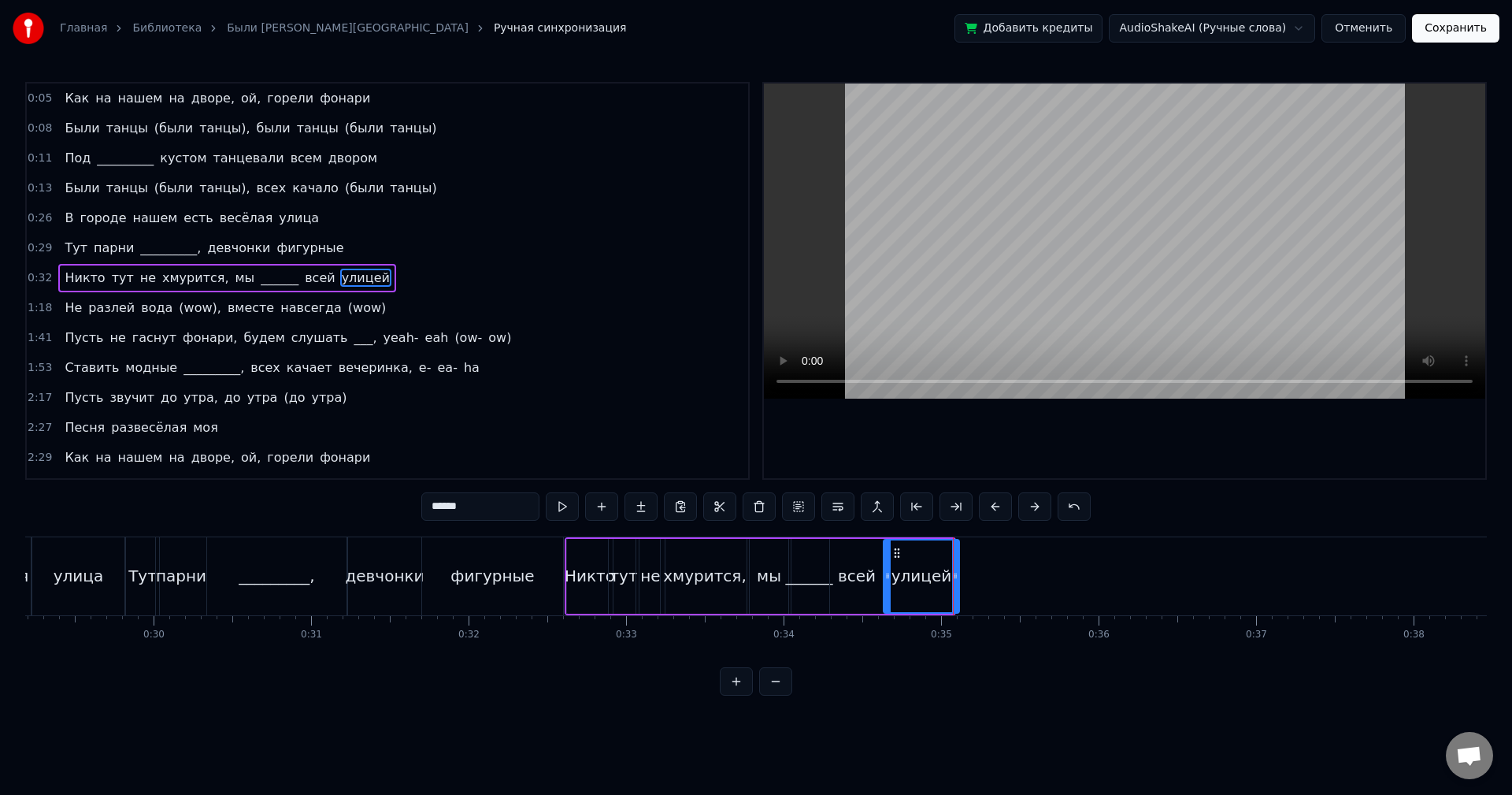
click at [958, 559] on div at bounding box center [955, 576] width 6 height 72
click at [557, 504] on button at bounding box center [562, 506] width 33 height 28
click at [963, 550] on div at bounding box center [963, 576] width 6 height 72
click at [564, 508] on button at bounding box center [562, 506] width 33 height 28
drag, startPoint x: 963, startPoint y: 551, endPoint x: 992, endPoint y: 554, distance: 29.2
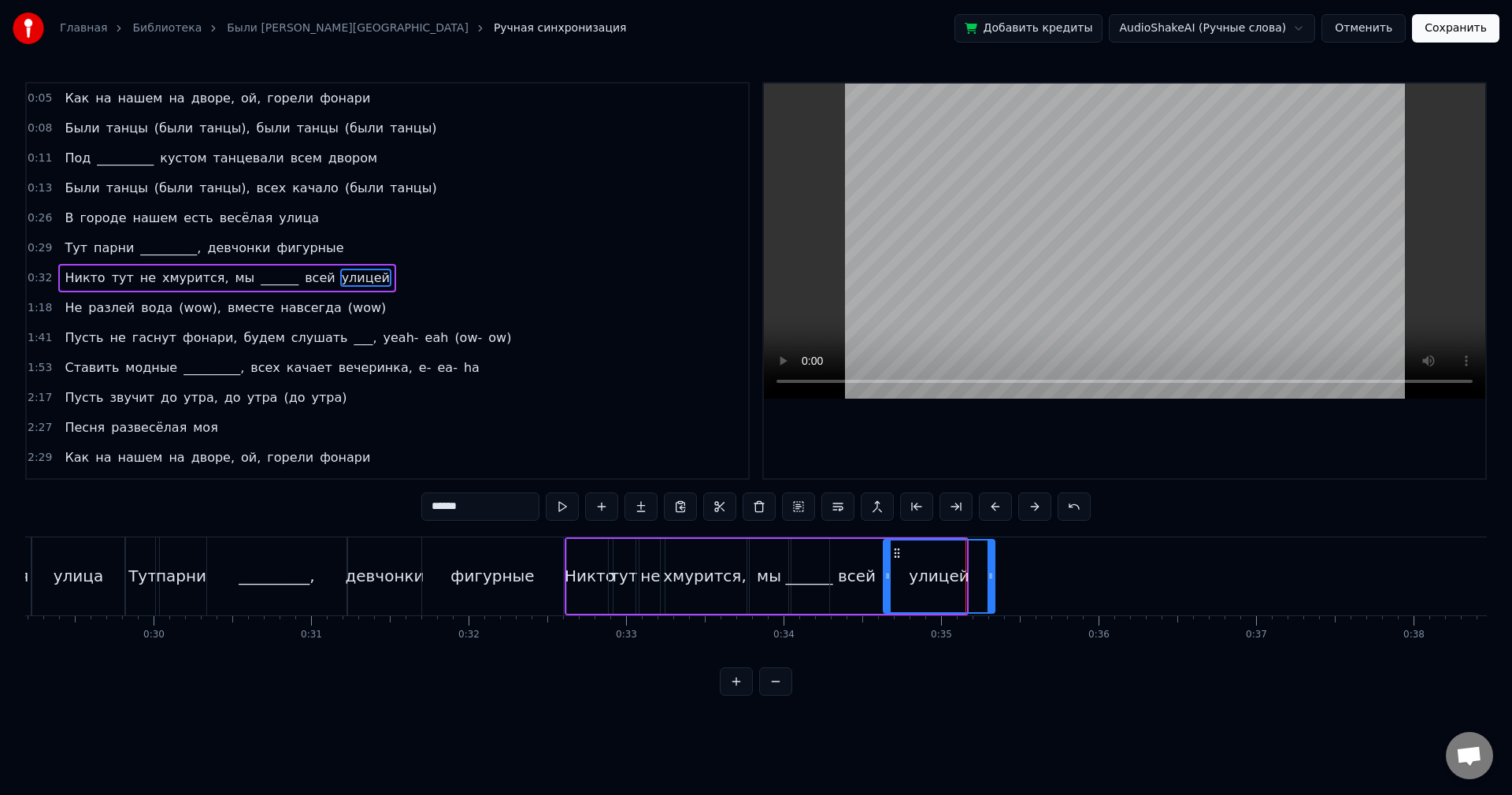
click at [992, 554] on div at bounding box center [991, 576] width 6 height 72
click at [553, 510] on button at bounding box center [562, 506] width 33 height 28
click at [354, 303] on div "1:18 Не разлей вода (wow), вместе навсегда (wow)" at bounding box center [387, 308] width 721 height 30
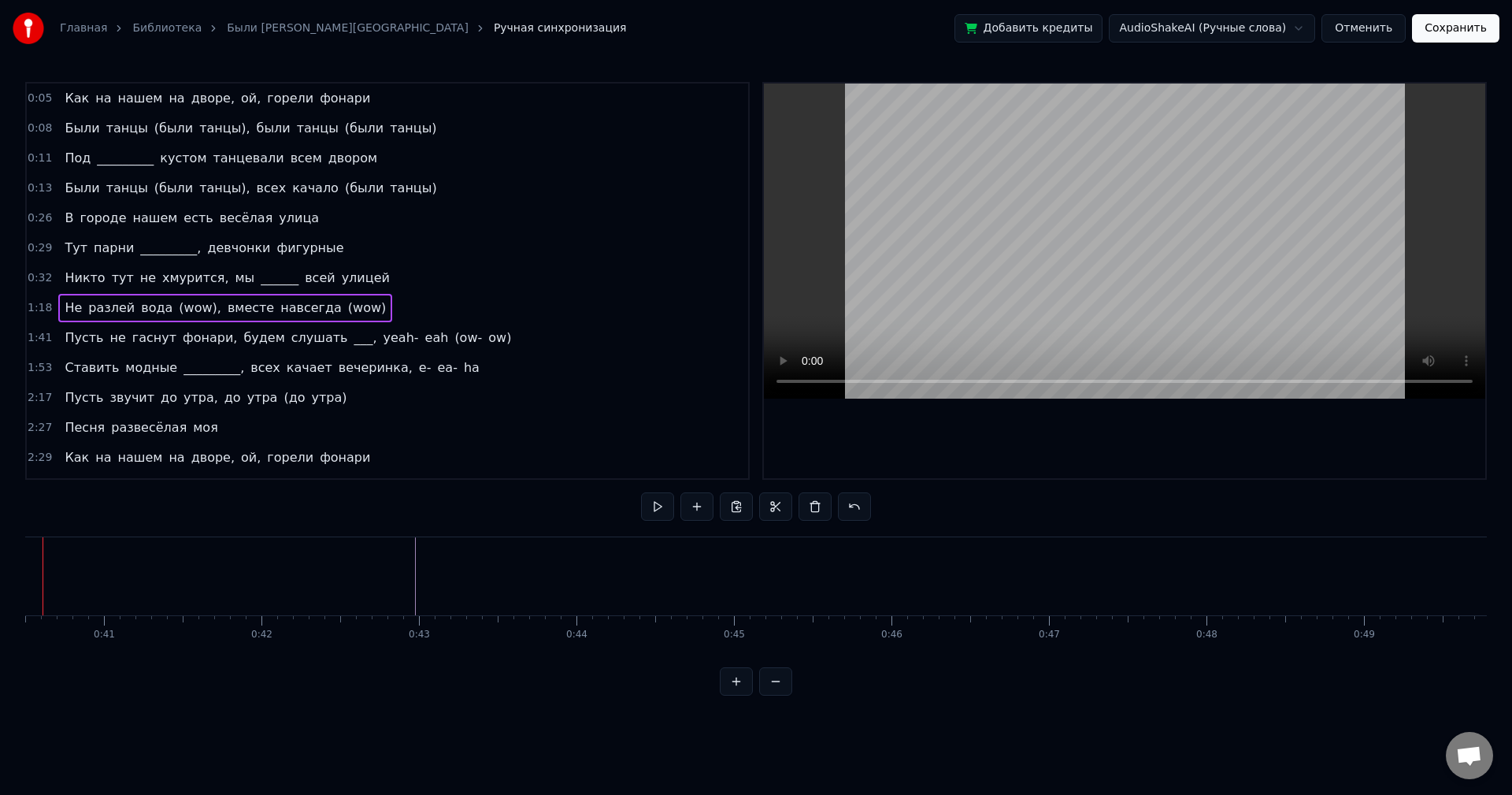
click at [357, 308] on div "1:18 Не разлей вода (wow), вместе навсегда (wow)" at bounding box center [387, 308] width 721 height 30
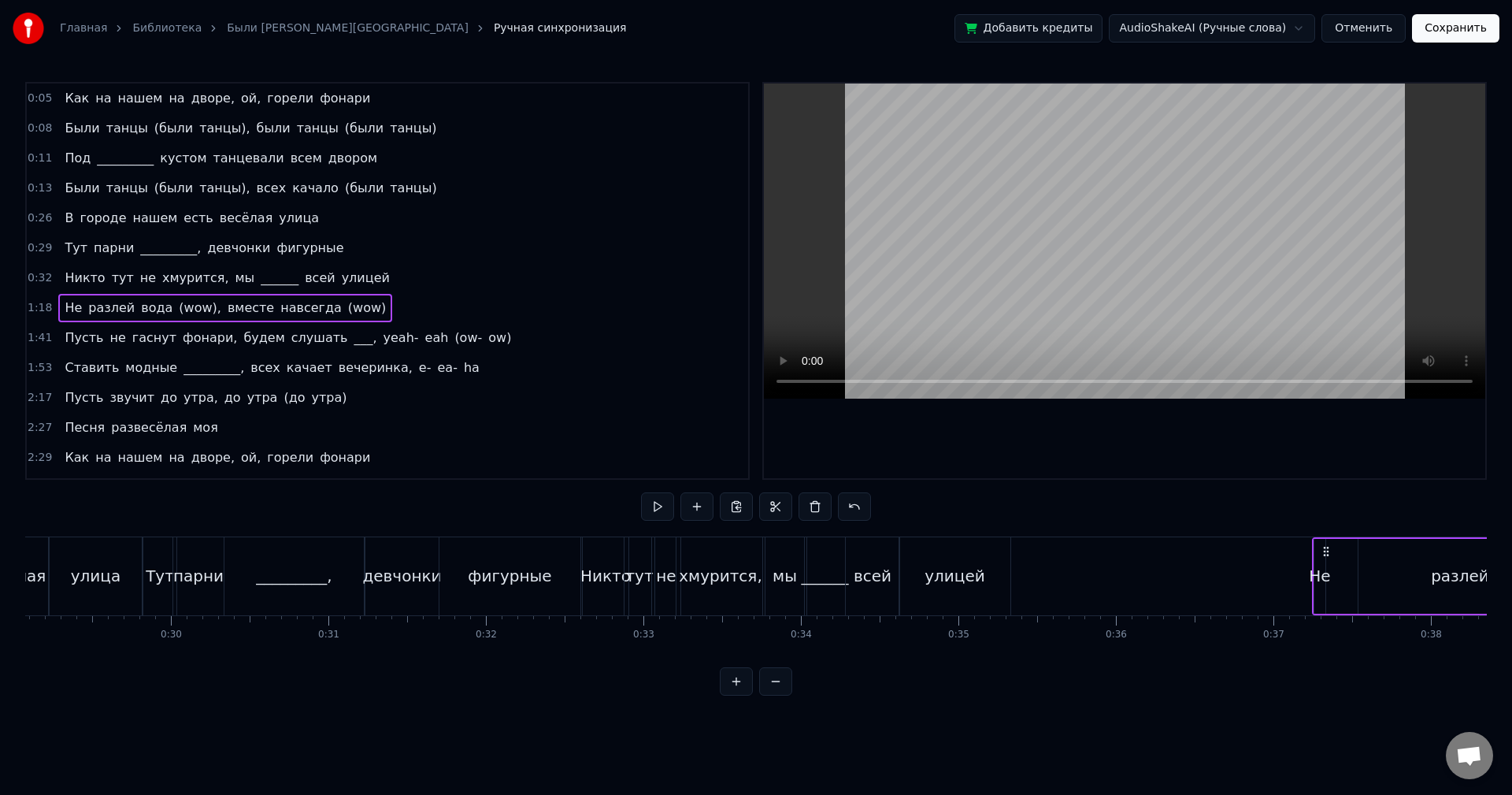
scroll to position [0, 4594]
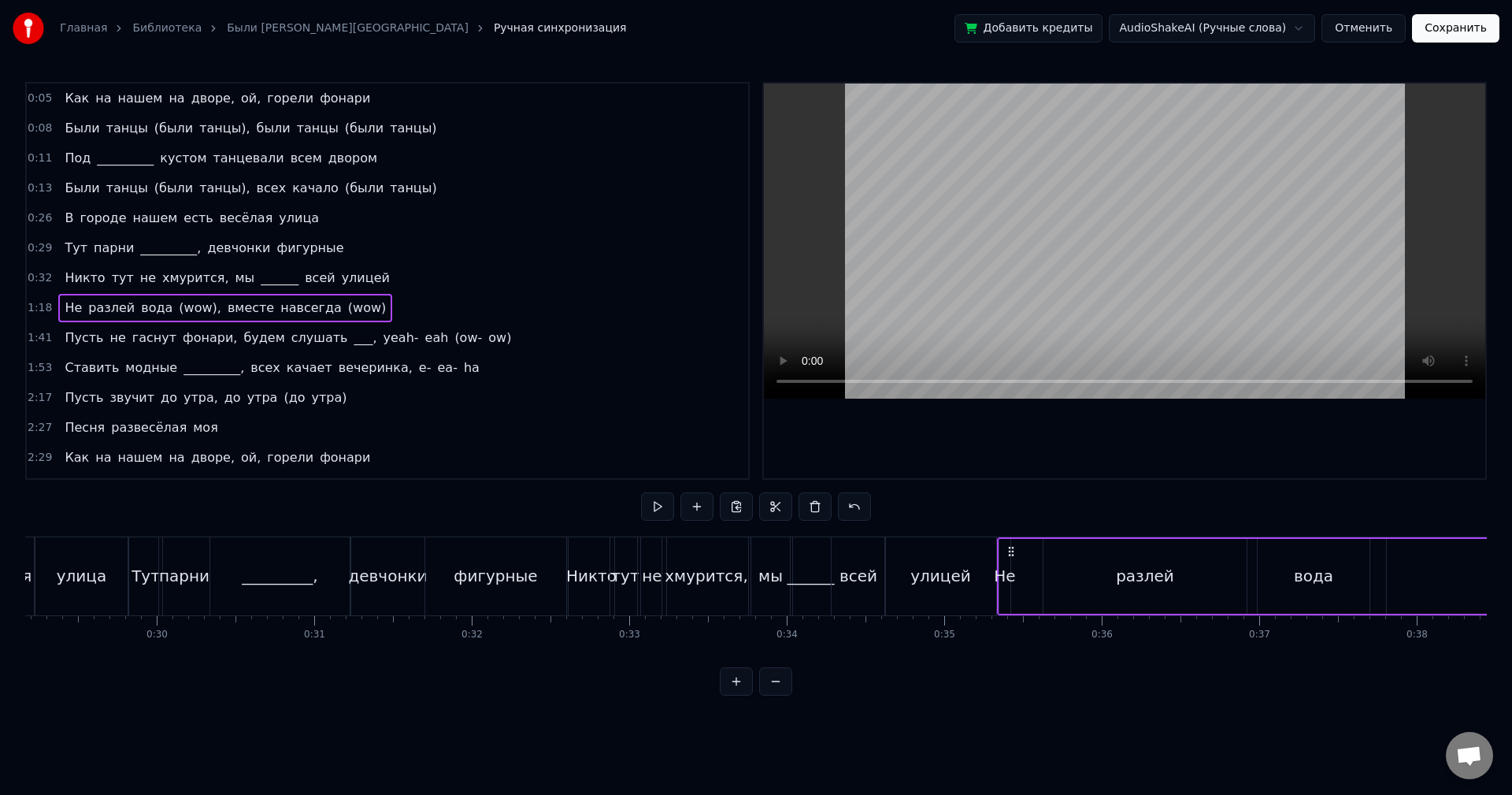
drag, startPoint x: 118, startPoint y: 549, endPoint x: 1011, endPoint y: 595, distance: 894.2
click at [657, 503] on button at bounding box center [657, 506] width 33 height 28
click at [655, 502] on button at bounding box center [657, 506] width 33 height 28
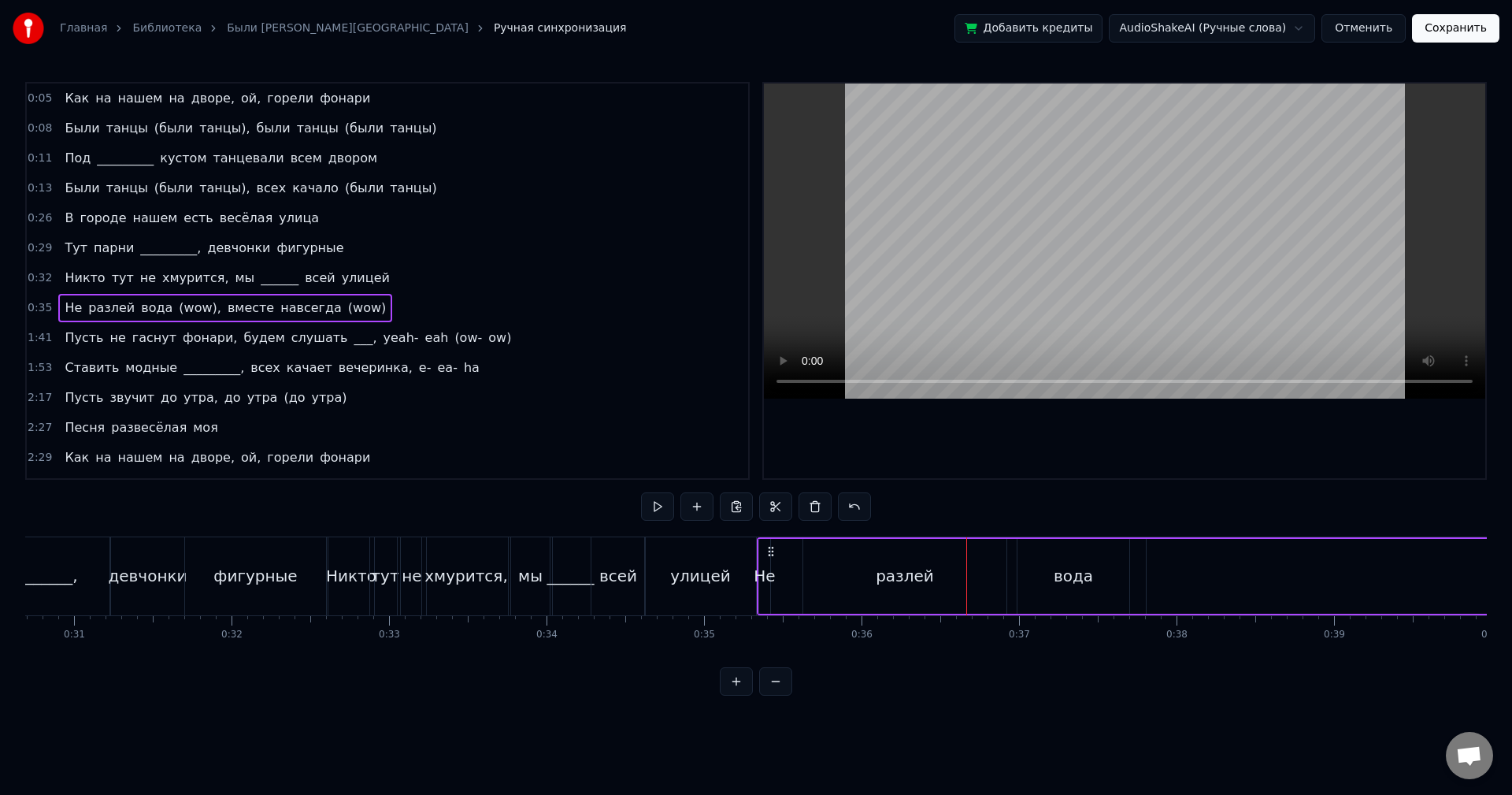
scroll to position [0, 4851]
click at [747, 563] on div "Не" at bounding box center [748, 576] width 11 height 75
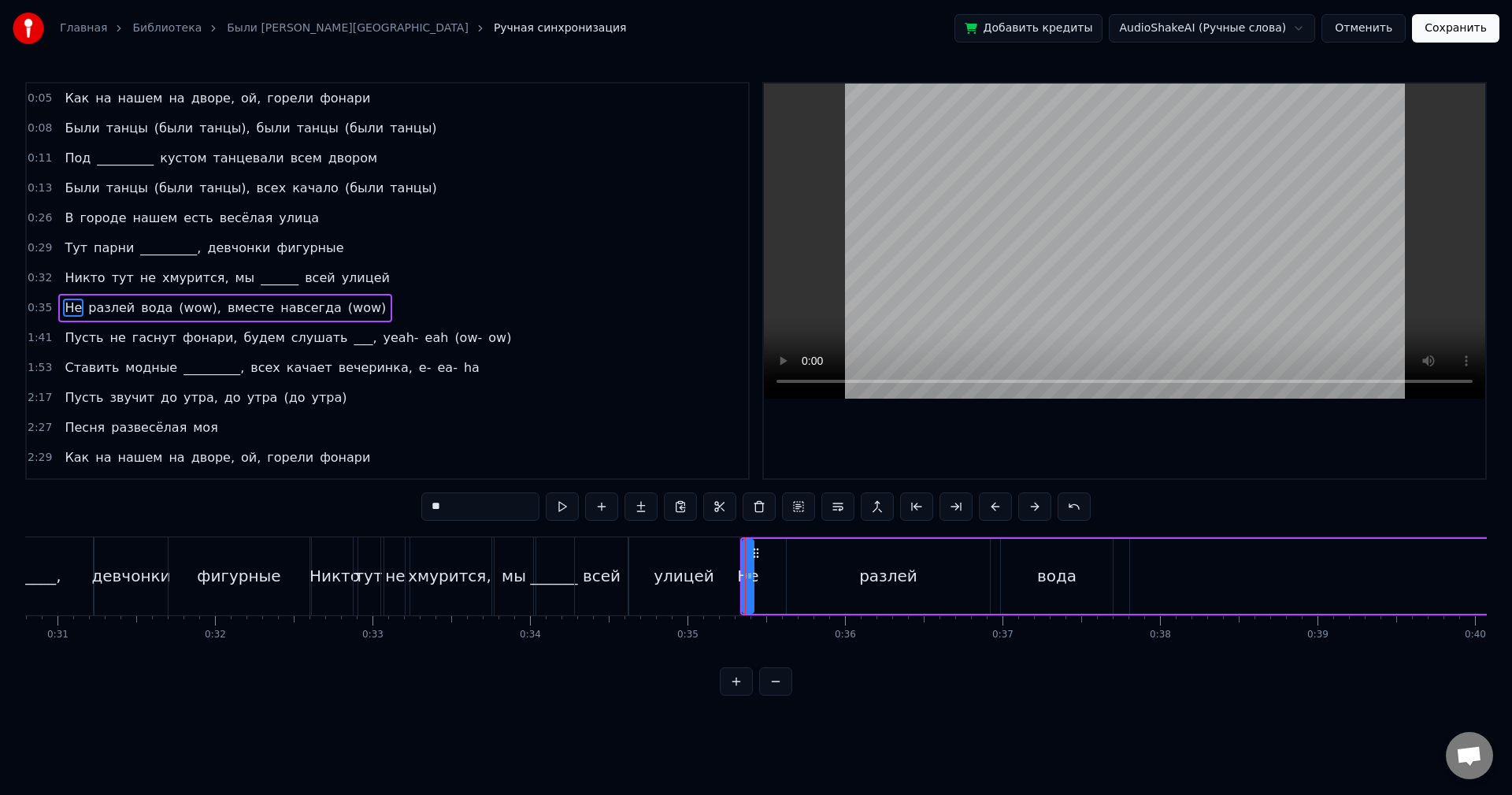
scroll to position [27, 0]
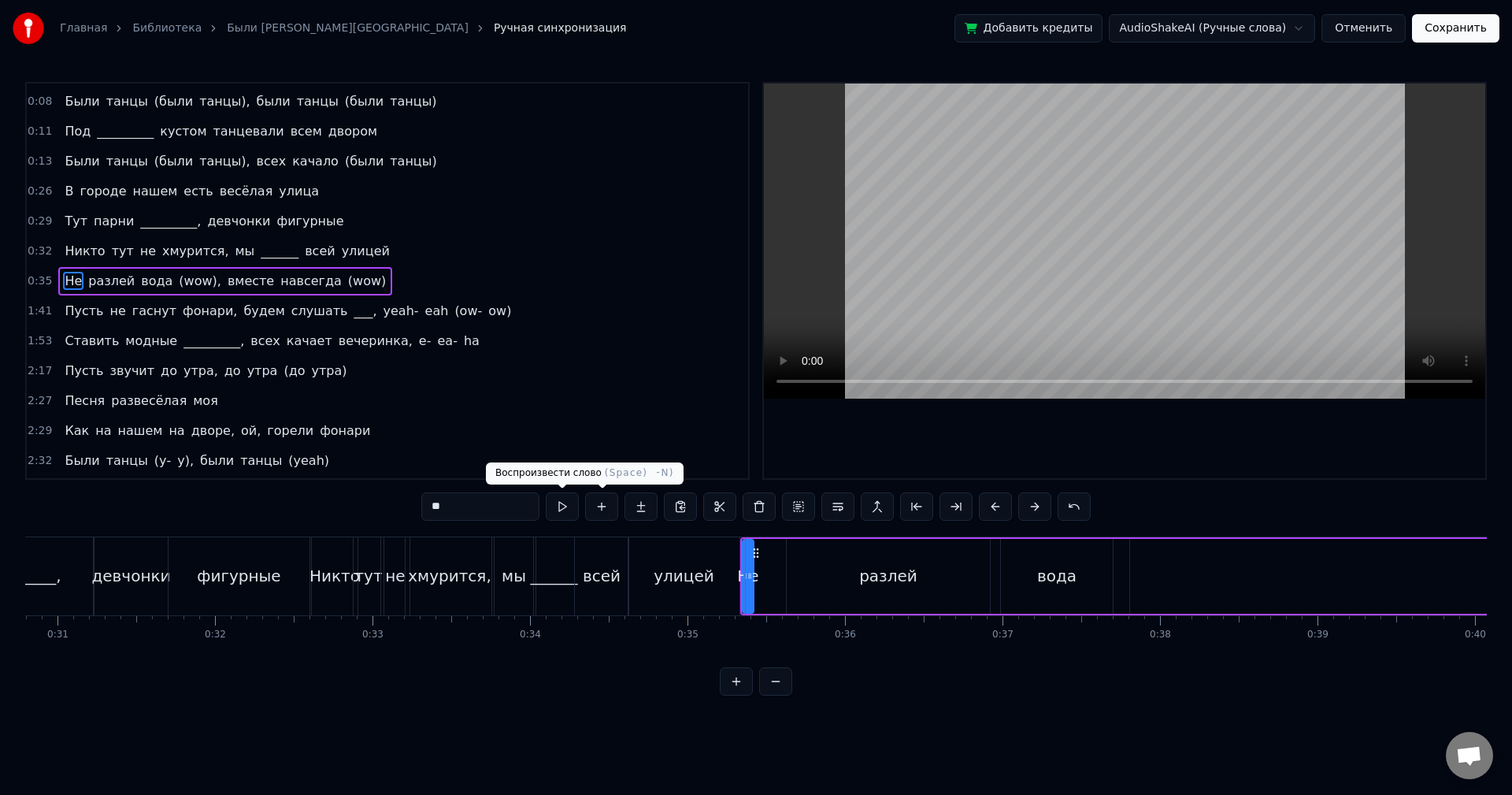
click at [559, 502] on button at bounding box center [562, 506] width 33 height 28
click at [849, 560] on div "разлей" at bounding box center [888, 576] width 203 height 75
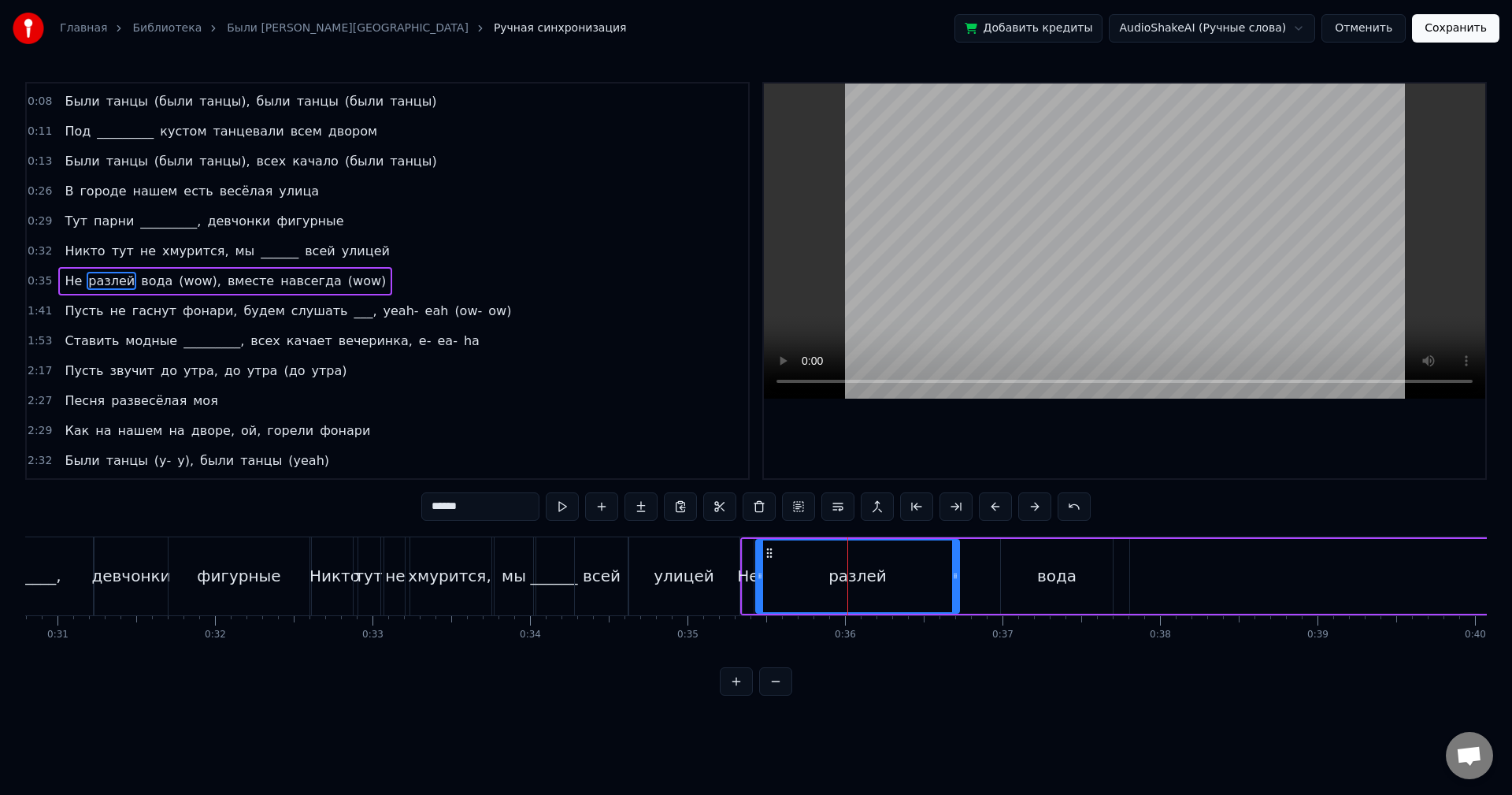
drag, startPoint x: 799, startPoint y: 551, endPoint x: 766, endPoint y: 551, distance: 33.0
click at [766, 551] on icon at bounding box center [769, 553] width 13 height 13
drag, startPoint x: 953, startPoint y: 555, endPoint x: 857, endPoint y: 556, distance: 96.0
click at [857, 556] on div at bounding box center [857, 576] width 6 height 72
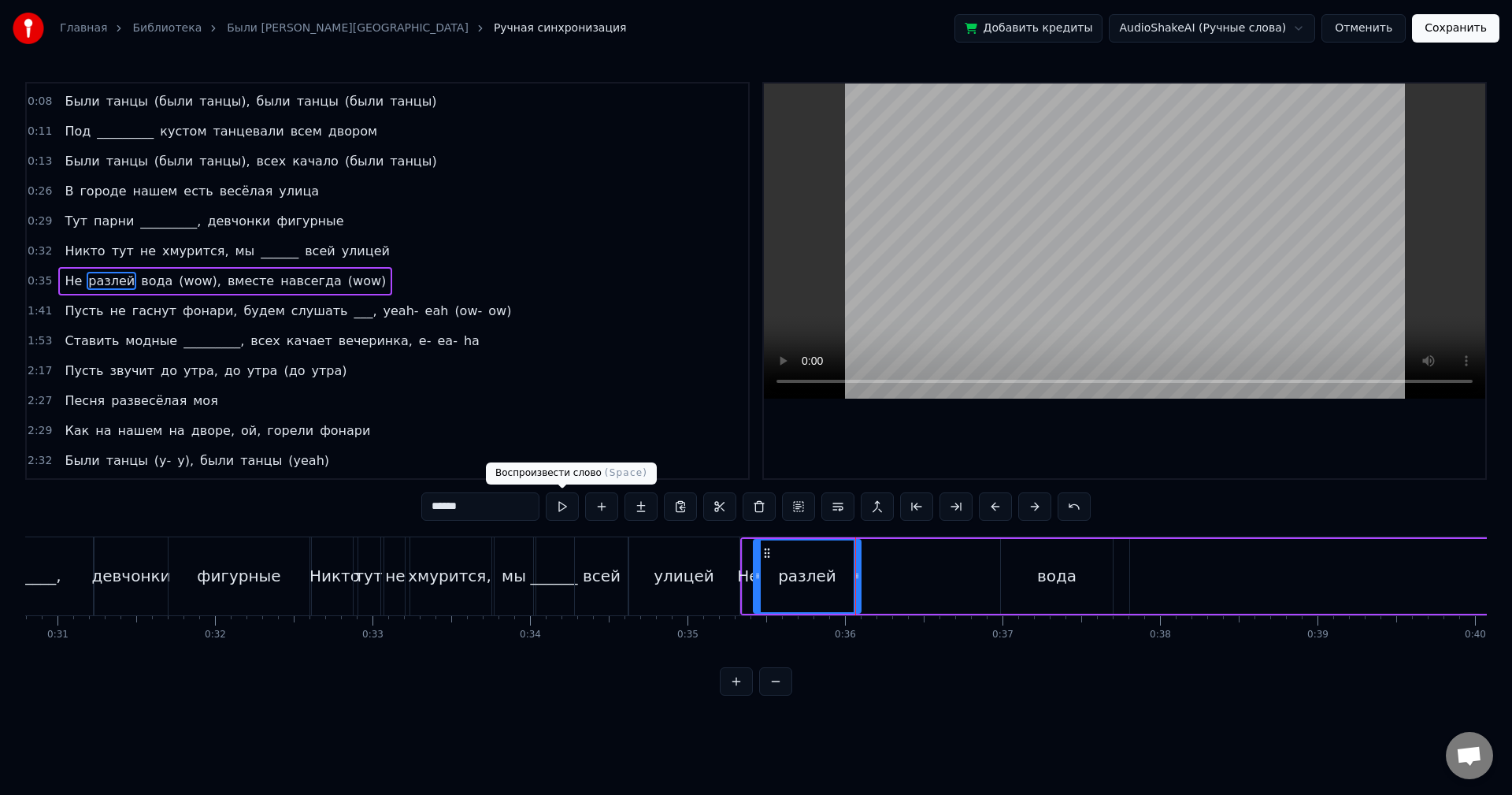
click at [557, 501] on button at bounding box center [562, 506] width 33 height 28
click at [851, 564] on div at bounding box center [854, 576] width 6 height 72
click at [1078, 581] on div "вода" at bounding box center [1057, 576] width 112 height 75
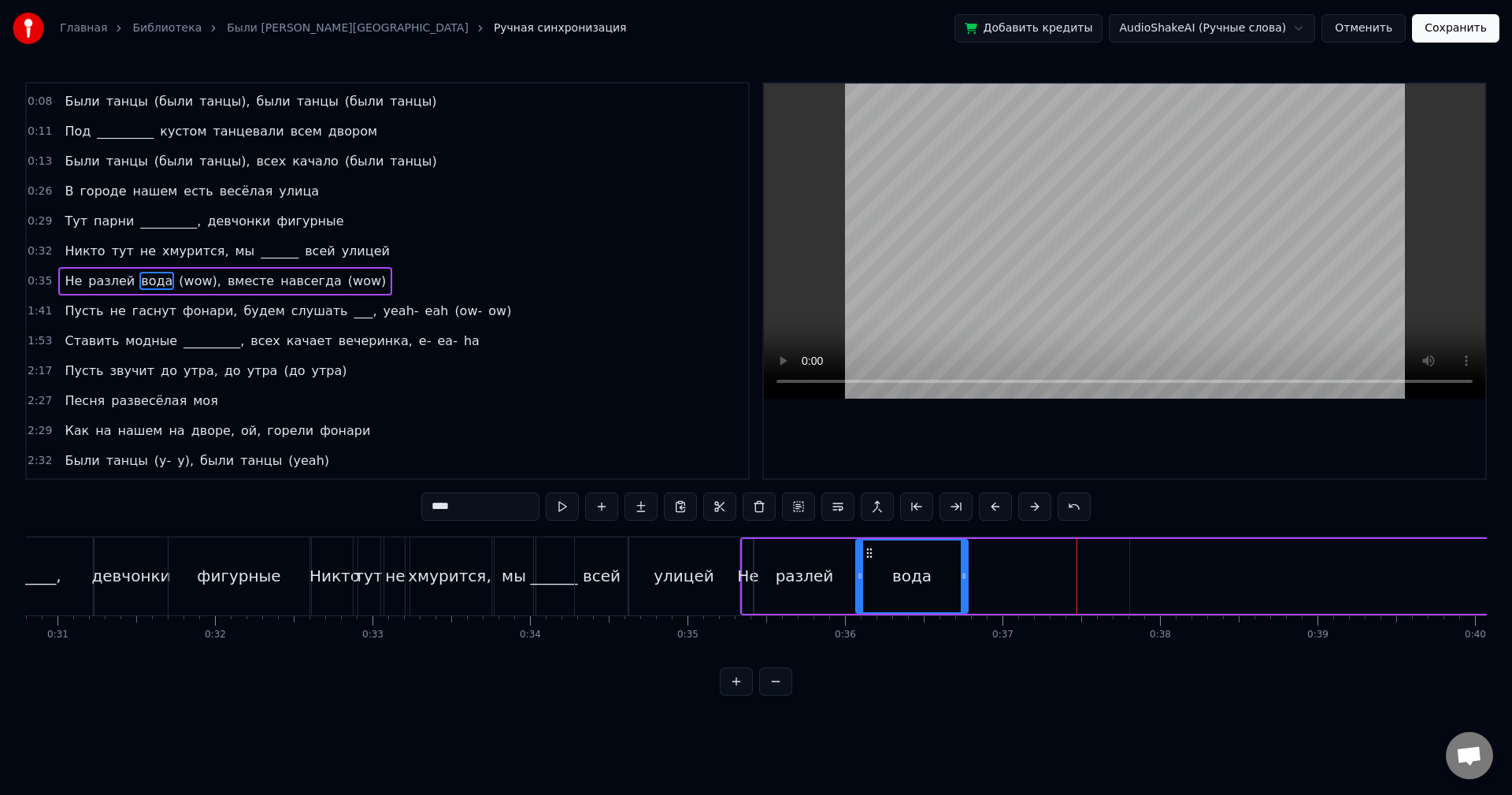
drag, startPoint x: 1015, startPoint y: 551, endPoint x: 869, endPoint y: 555, distance: 146.1
click at [869, 555] on icon at bounding box center [870, 553] width 13 height 13
drag, startPoint x: 964, startPoint y: 557, endPoint x: 908, endPoint y: 556, distance: 56.0
click at [908, 556] on div at bounding box center [907, 576] width 6 height 72
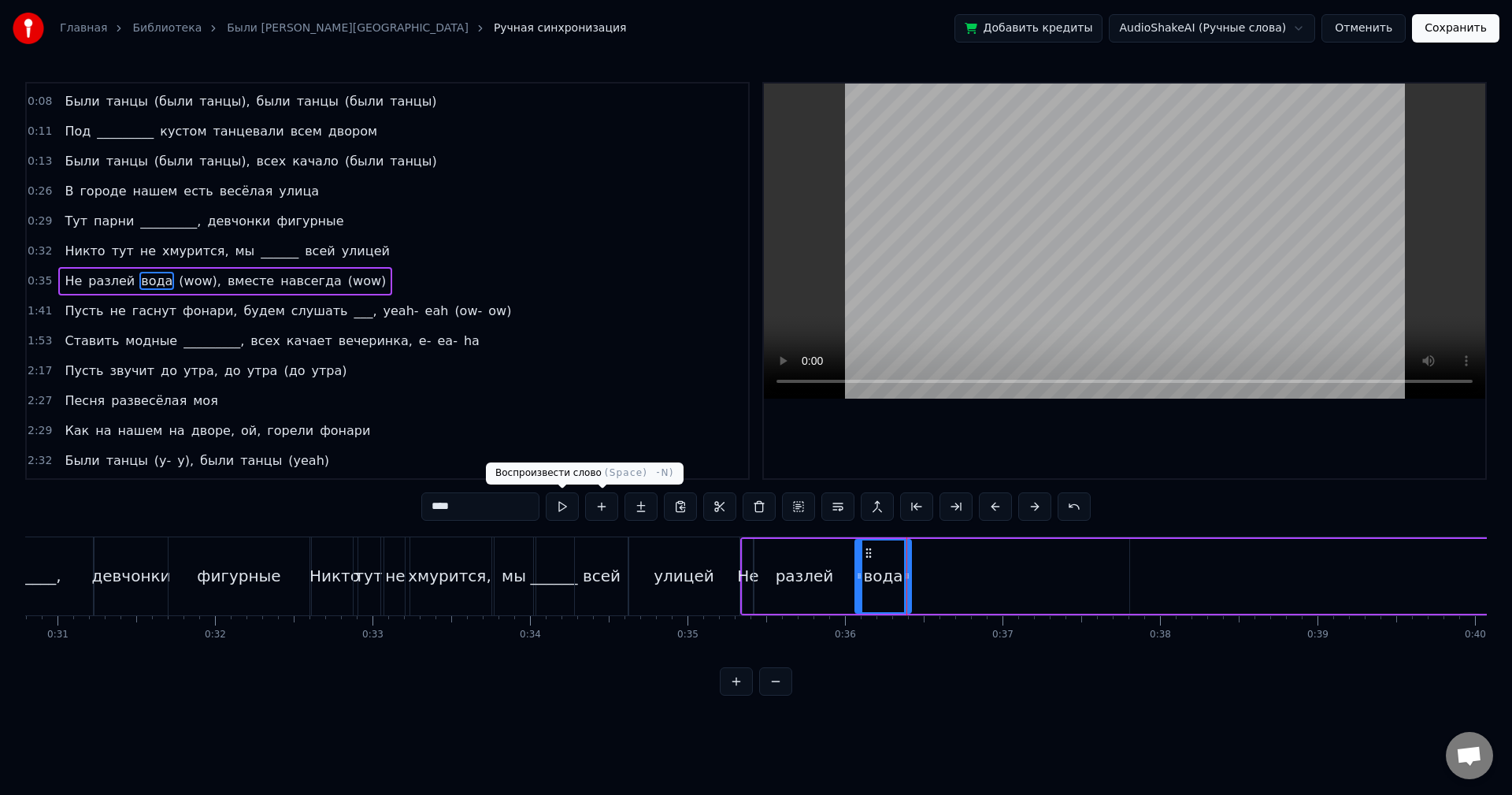
click at [568, 506] on button at bounding box center [562, 506] width 33 height 28
click at [902, 575] on icon at bounding box center [904, 576] width 6 height 13
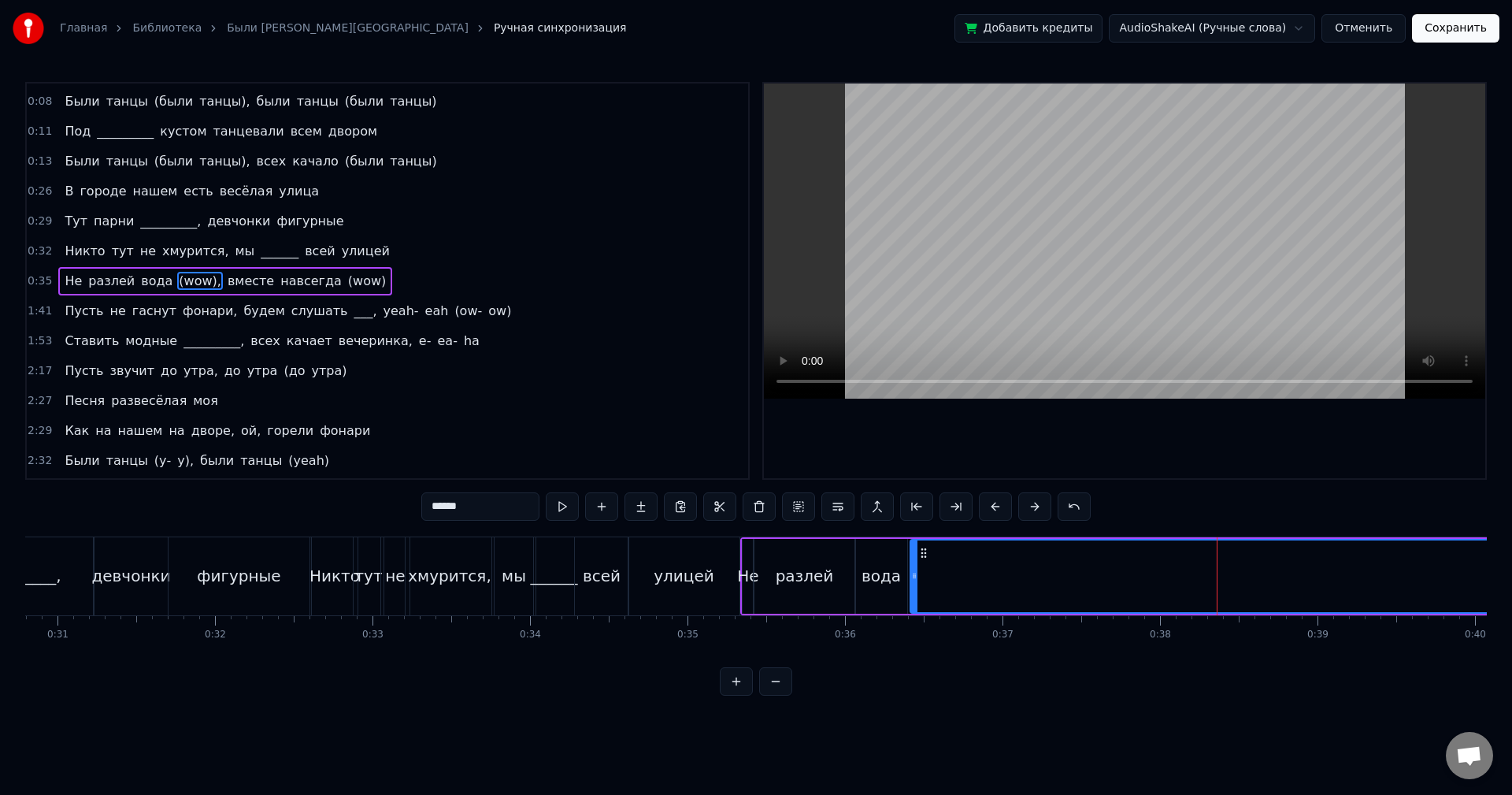
drag, startPoint x: 1139, startPoint y: 552, endPoint x: 919, endPoint y: 557, distance: 220.1
click at [919, 557] on icon at bounding box center [924, 553] width 13 height 13
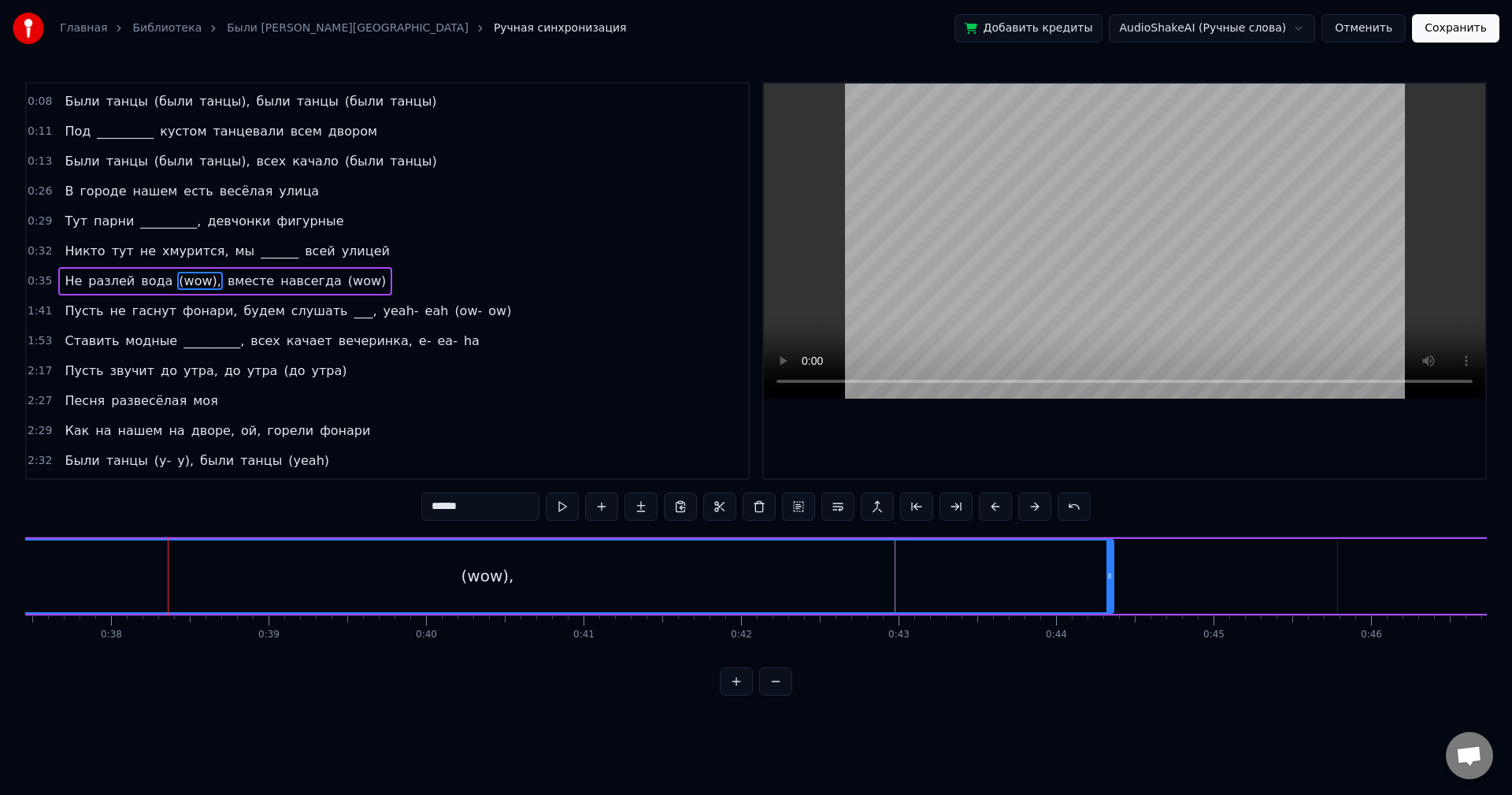
scroll to position [0, 6011]
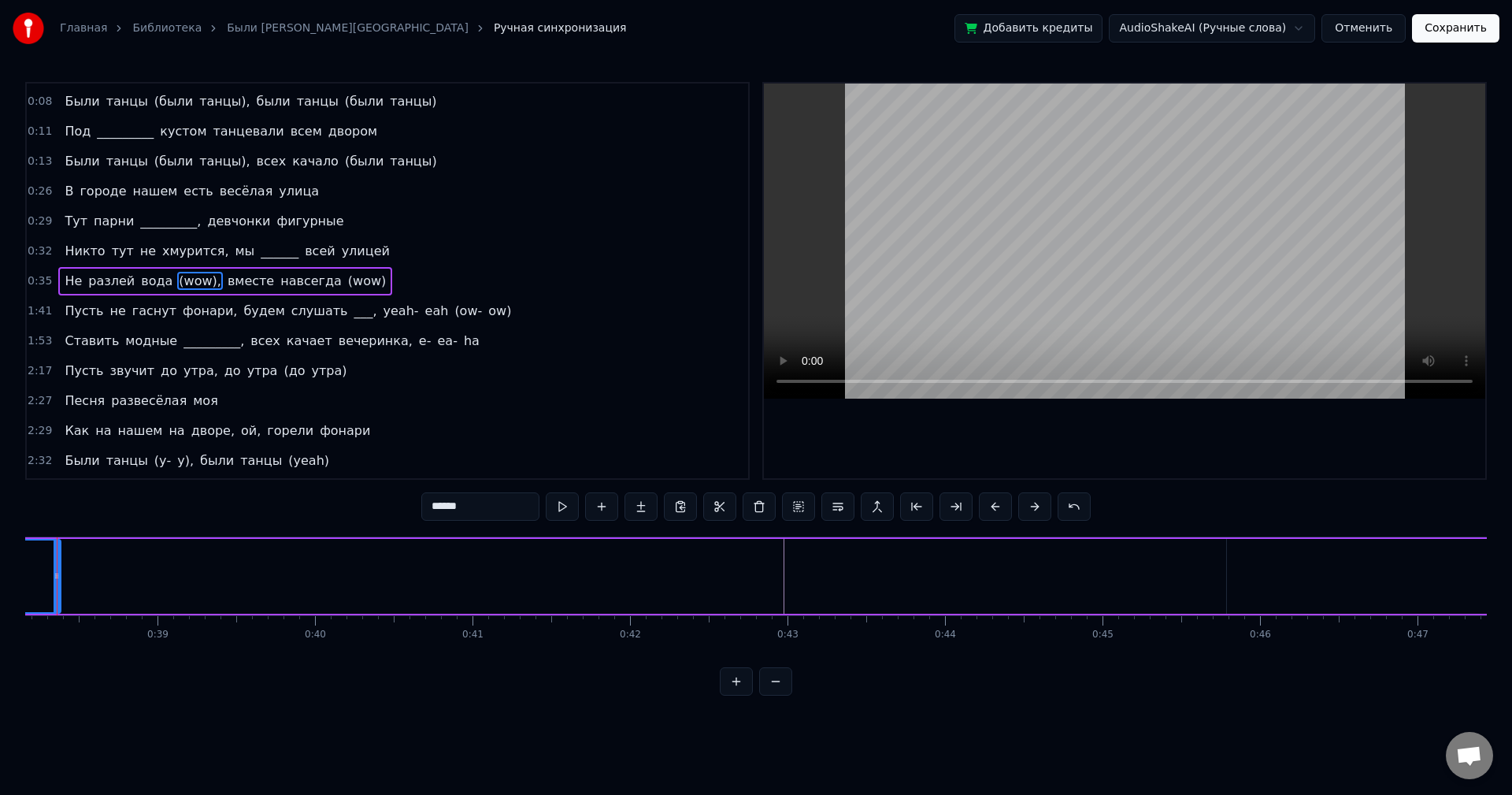
drag, startPoint x: 996, startPoint y: 569, endPoint x: 79, endPoint y: 573, distance: 917.0
click at [54, 569] on div at bounding box center [57, 576] width 6 height 72
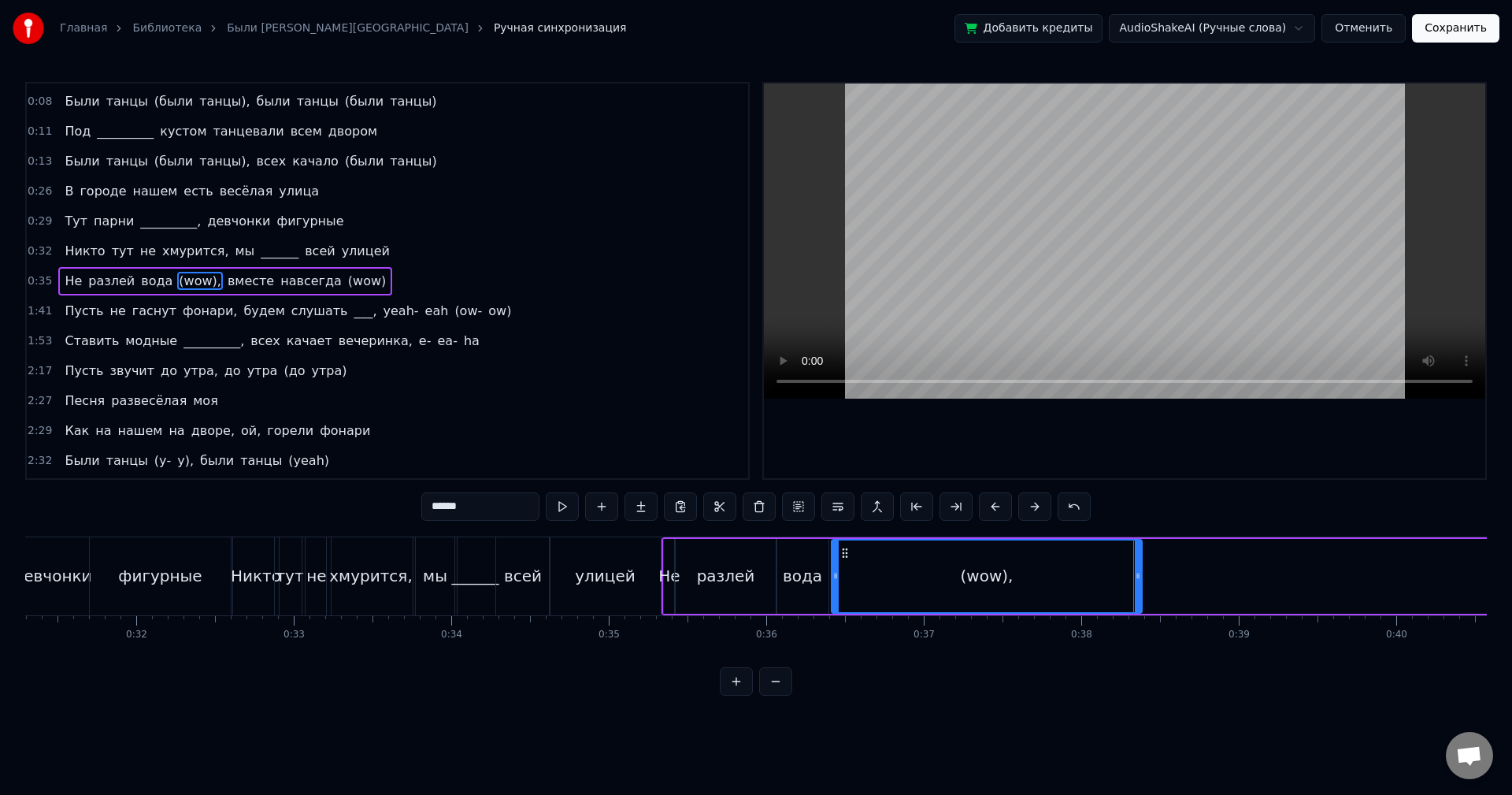
scroll to position [0, 5009]
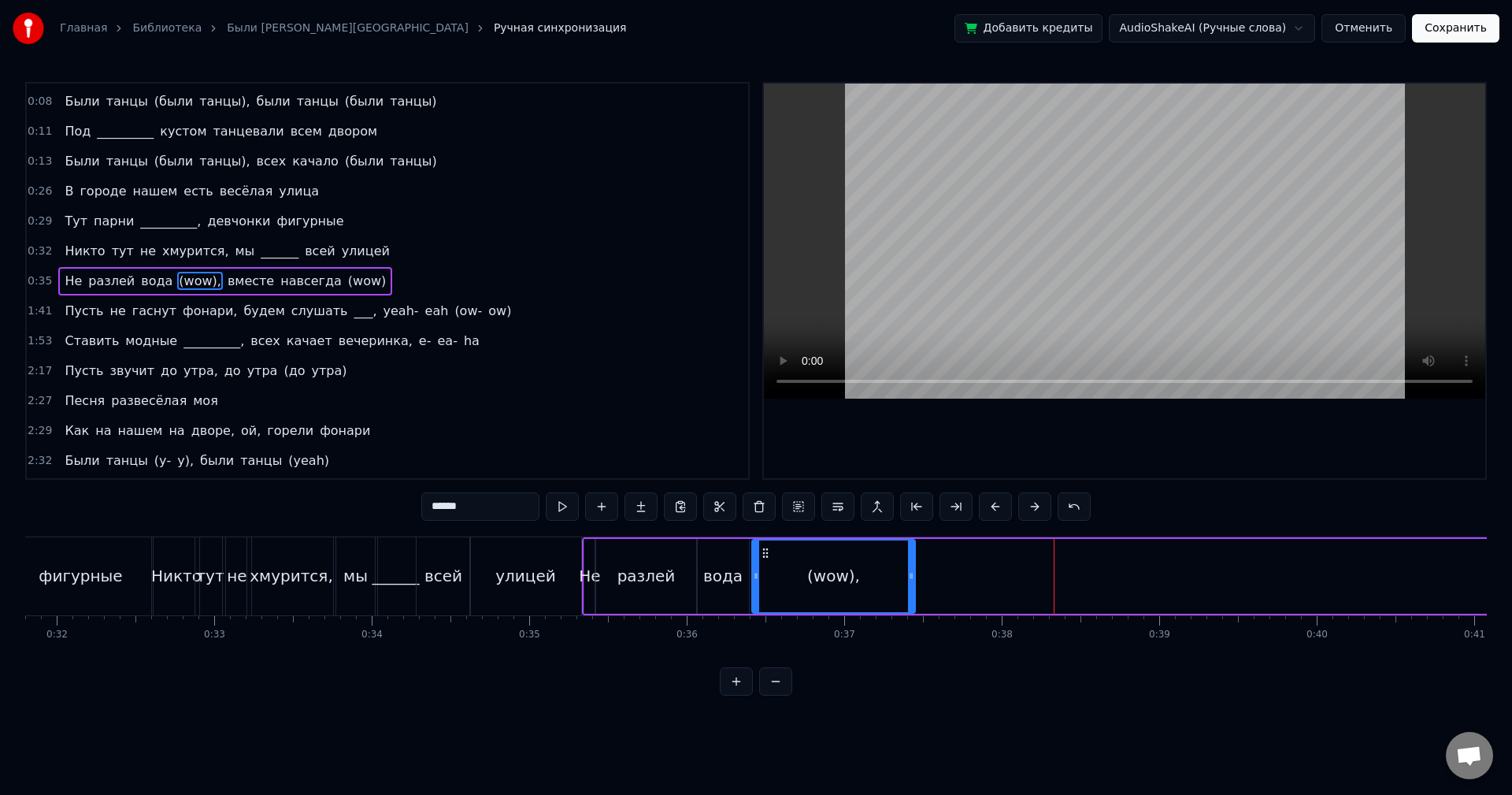
drag, startPoint x: 1060, startPoint y: 562, endPoint x: 884, endPoint y: 554, distance: 176.2
click at [911, 558] on div at bounding box center [911, 576] width 6 height 72
click at [572, 509] on button at bounding box center [562, 506] width 33 height 28
click at [547, 506] on button at bounding box center [562, 506] width 33 height 28
drag, startPoint x: 911, startPoint y: 560, endPoint x: 744, endPoint y: 547, distance: 167.5
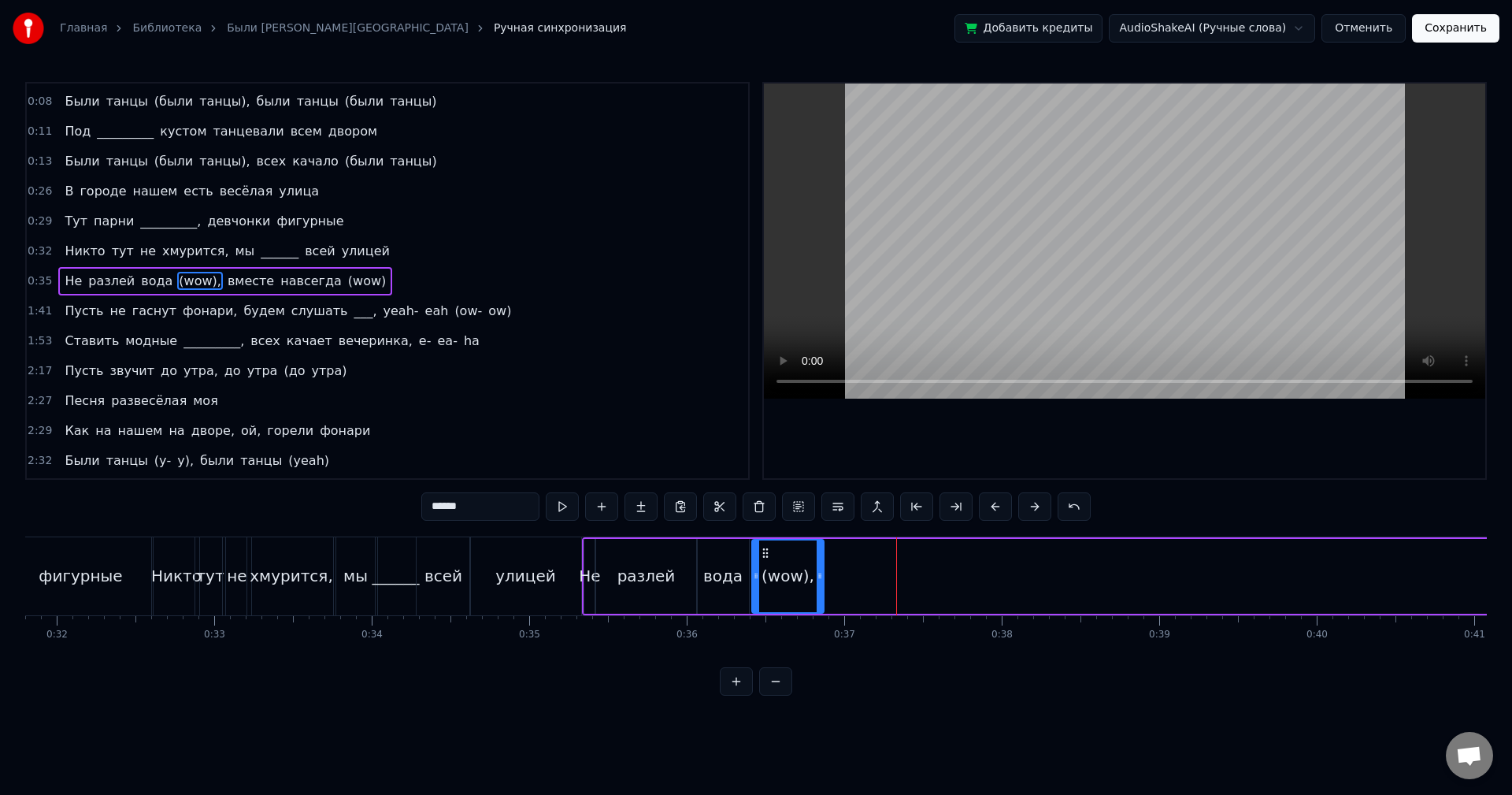
click at [819, 558] on div at bounding box center [820, 576] width 6 height 72
click at [562, 509] on button at bounding box center [562, 506] width 33 height 28
drag, startPoint x: 819, startPoint y: 555, endPoint x: 809, endPoint y: 554, distance: 10.0
click at [809, 554] on div at bounding box center [808, 576] width 6 height 72
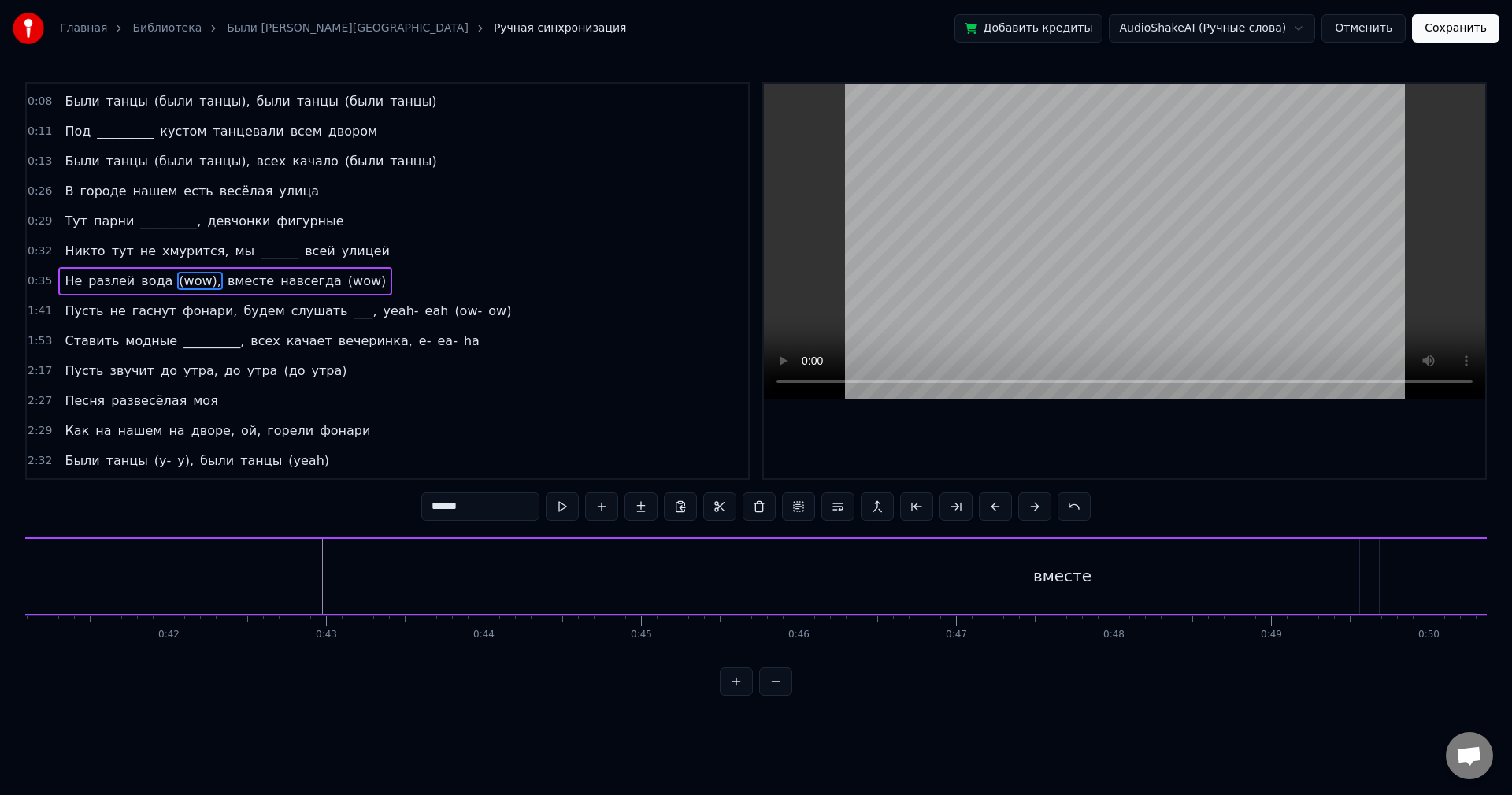
scroll to position [0, 6520]
drag, startPoint x: 922, startPoint y: 547, endPoint x: 908, endPoint y: 559, distance: 18.4
click at [922, 548] on div "вместе" at bounding box center [1014, 576] width 594 height 75
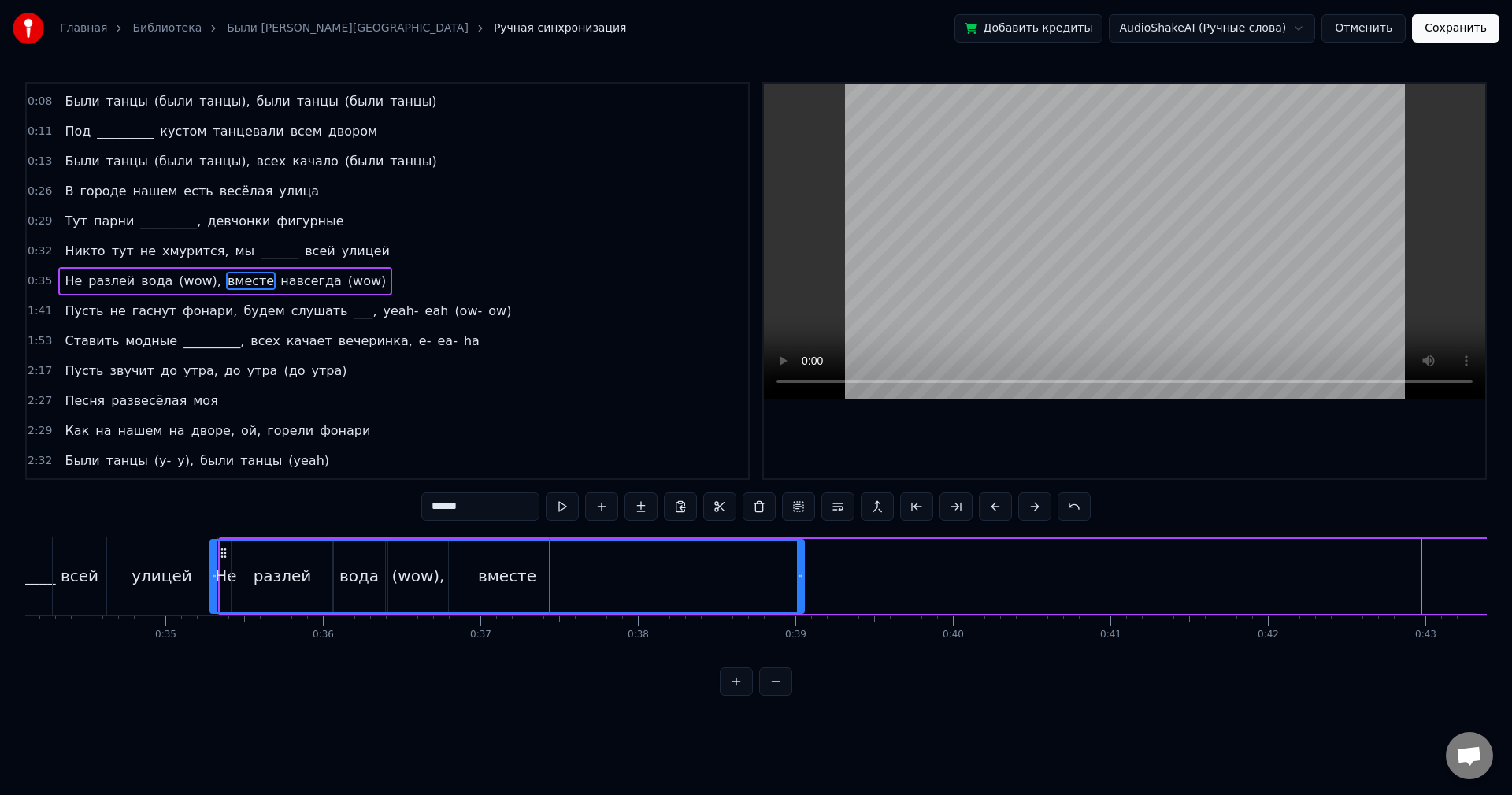
scroll to position [0, 5328]
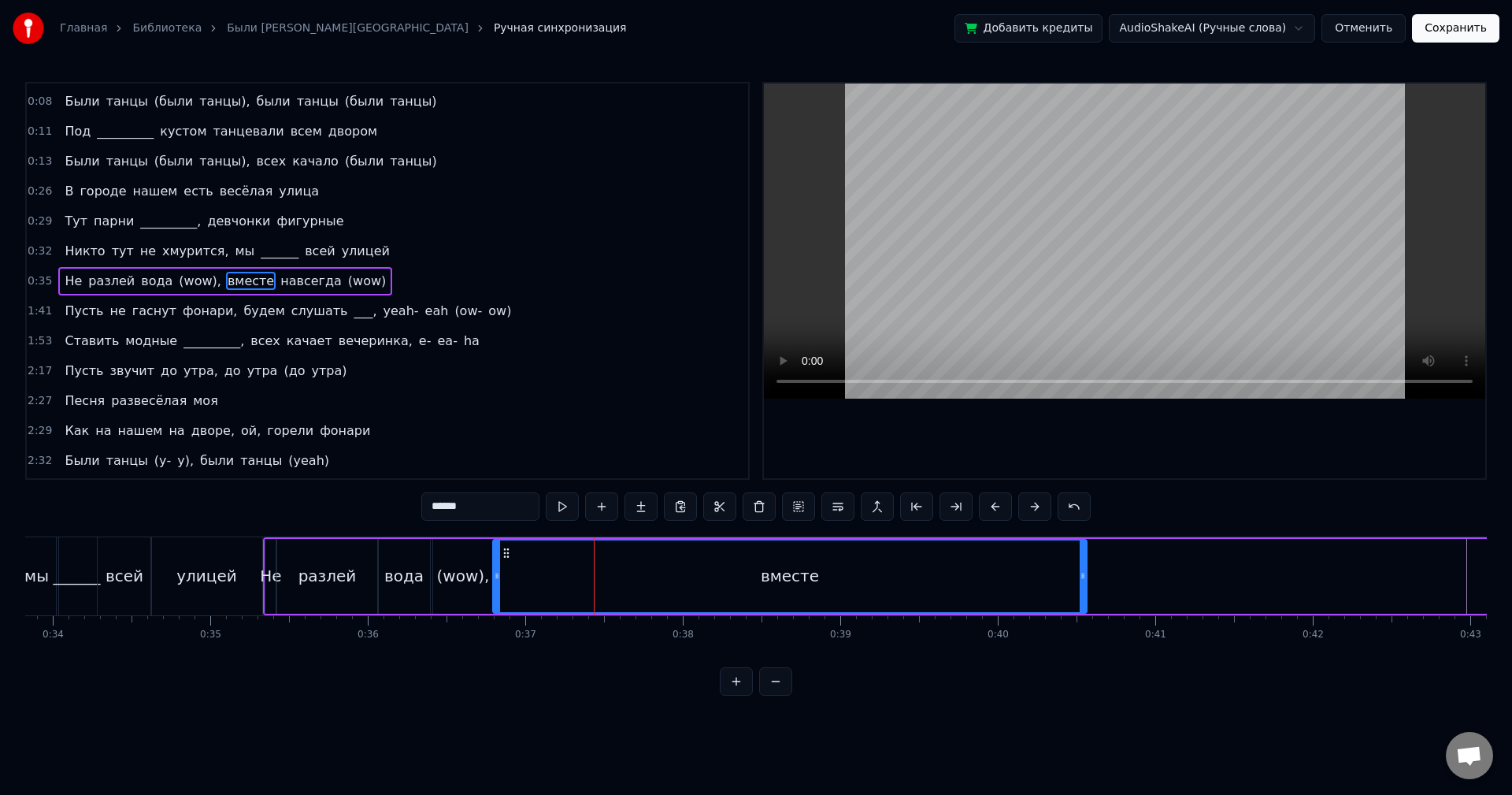
drag, startPoint x: 1434, startPoint y: 552, endPoint x: 507, endPoint y: 581, distance: 927.5
click at [507, 581] on div "вместе" at bounding box center [789, 576] width 592 height 72
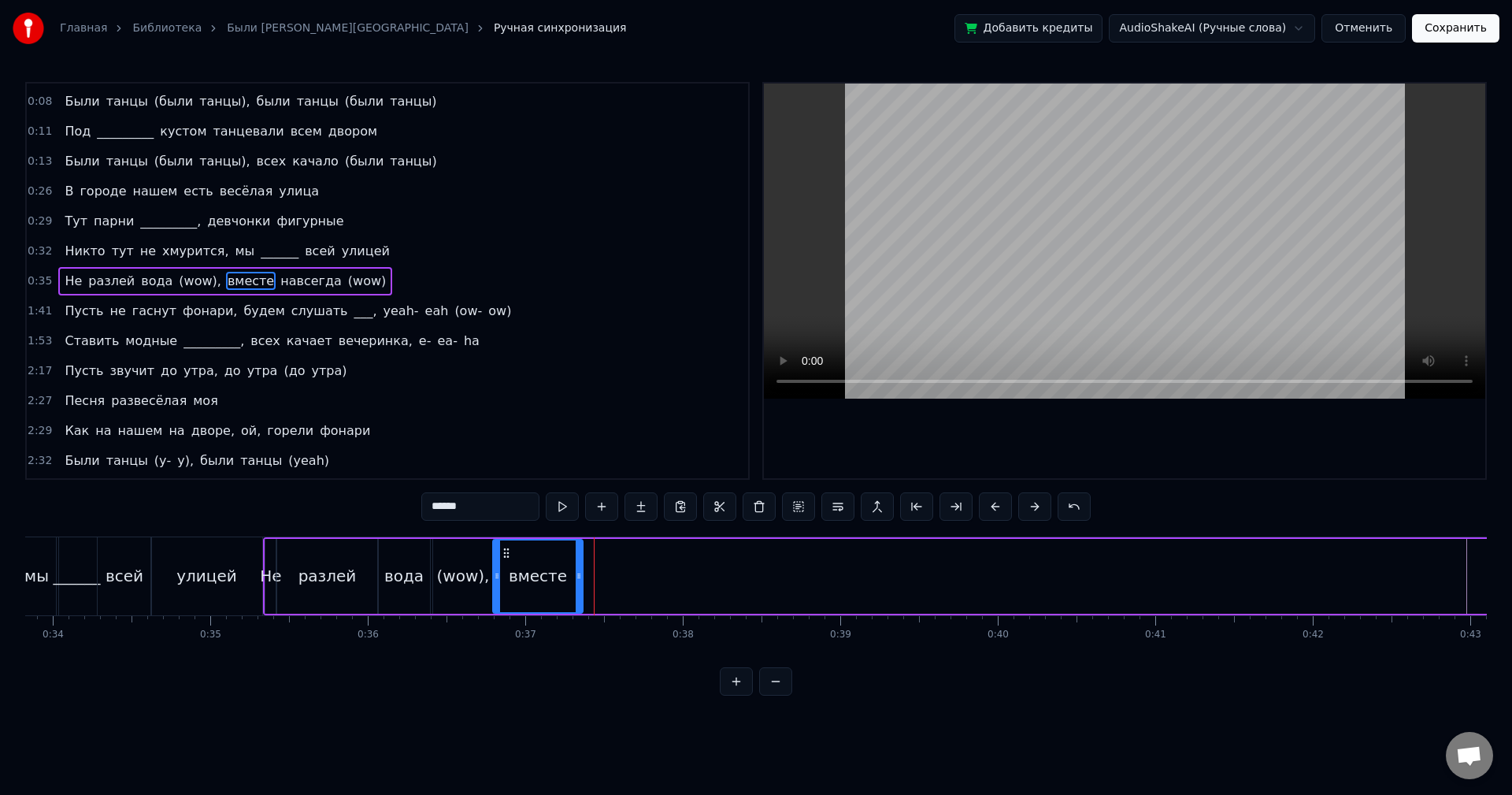
drag, startPoint x: 1082, startPoint y: 562, endPoint x: 565, endPoint y: 555, distance: 517.0
click at [577, 560] on div at bounding box center [579, 576] width 6 height 72
click at [556, 506] on button at bounding box center [562, 506] width 33 height 28
drag, startPoint x: 578, startPoint y: 547, endPoint x: 547, endPoint y: 543, distance: 31.3
click at [547, 543] on div at bounding box center [549, 576] width 6 height 72
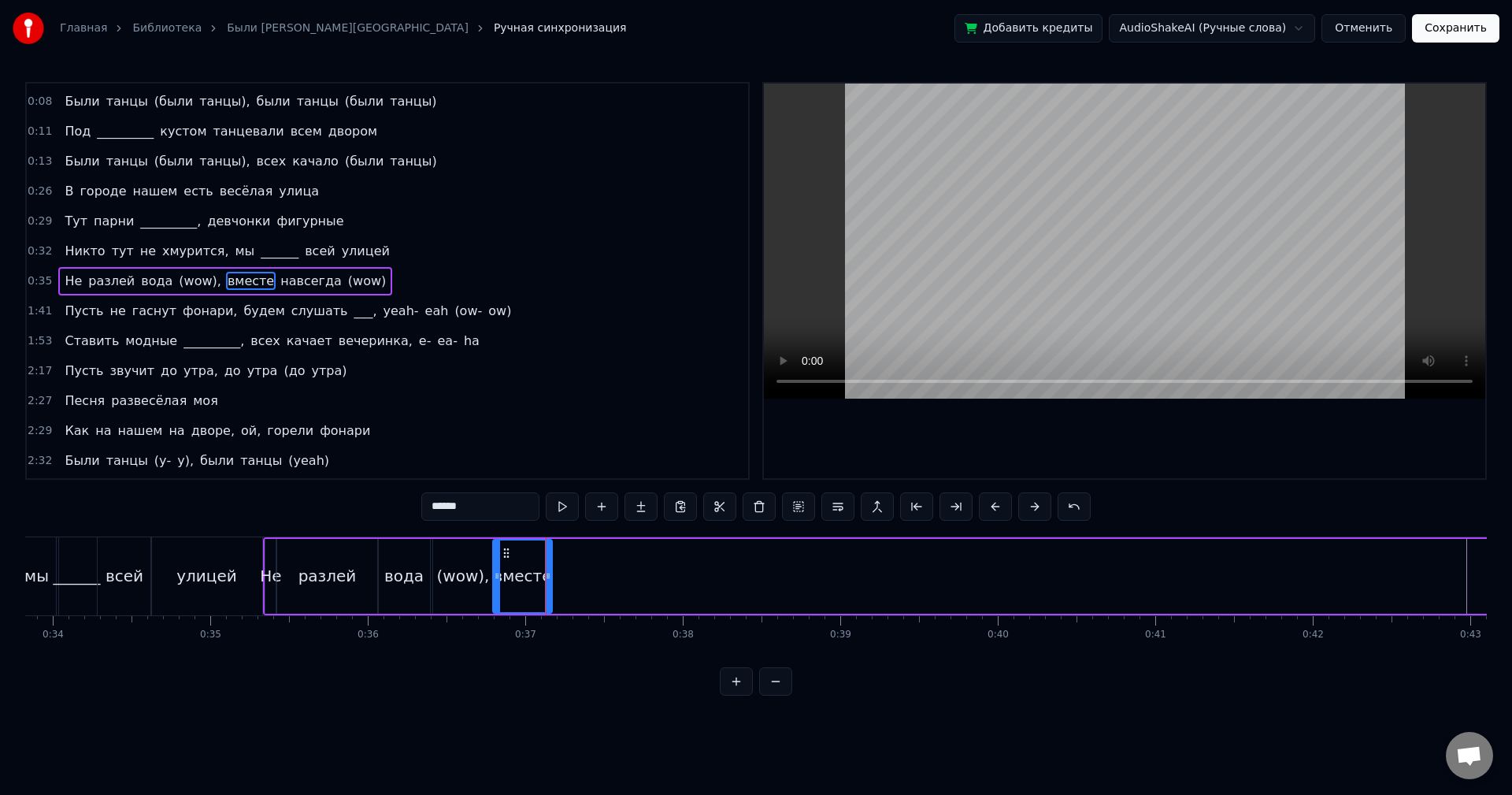
click at [570, 509] on button at bounding box center [562, 506] width 33 height 28
click at [500, 548] on circle at bounding box center [500, 548] width 1 height 1
click at [549, 514] on button at bounding box center [562, 506] width 33 height 28
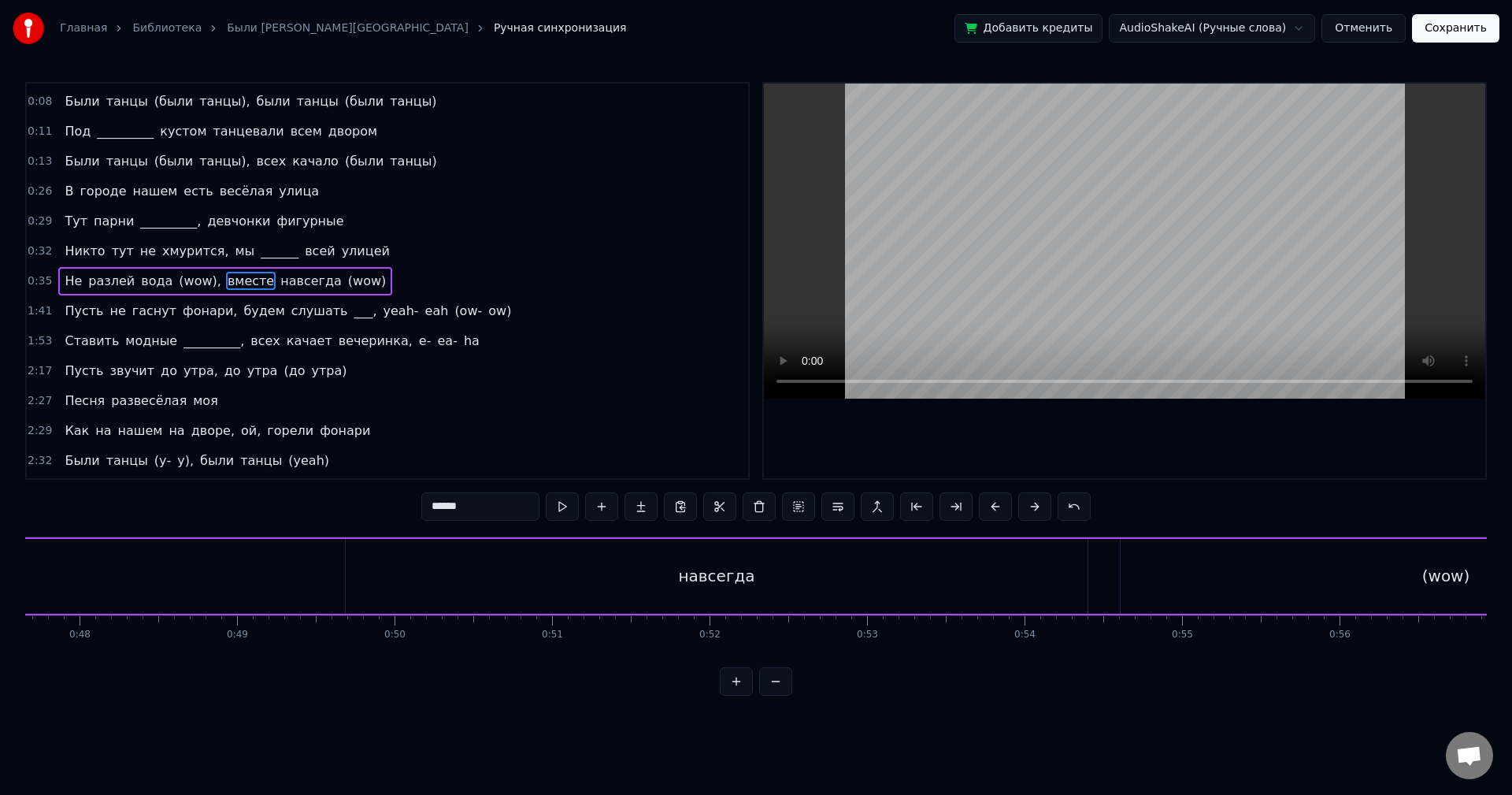
scroll to position [0, 7521]
click at [695, 573] on div "навсегда" at bounding box center [701, 576] width 76 height 24
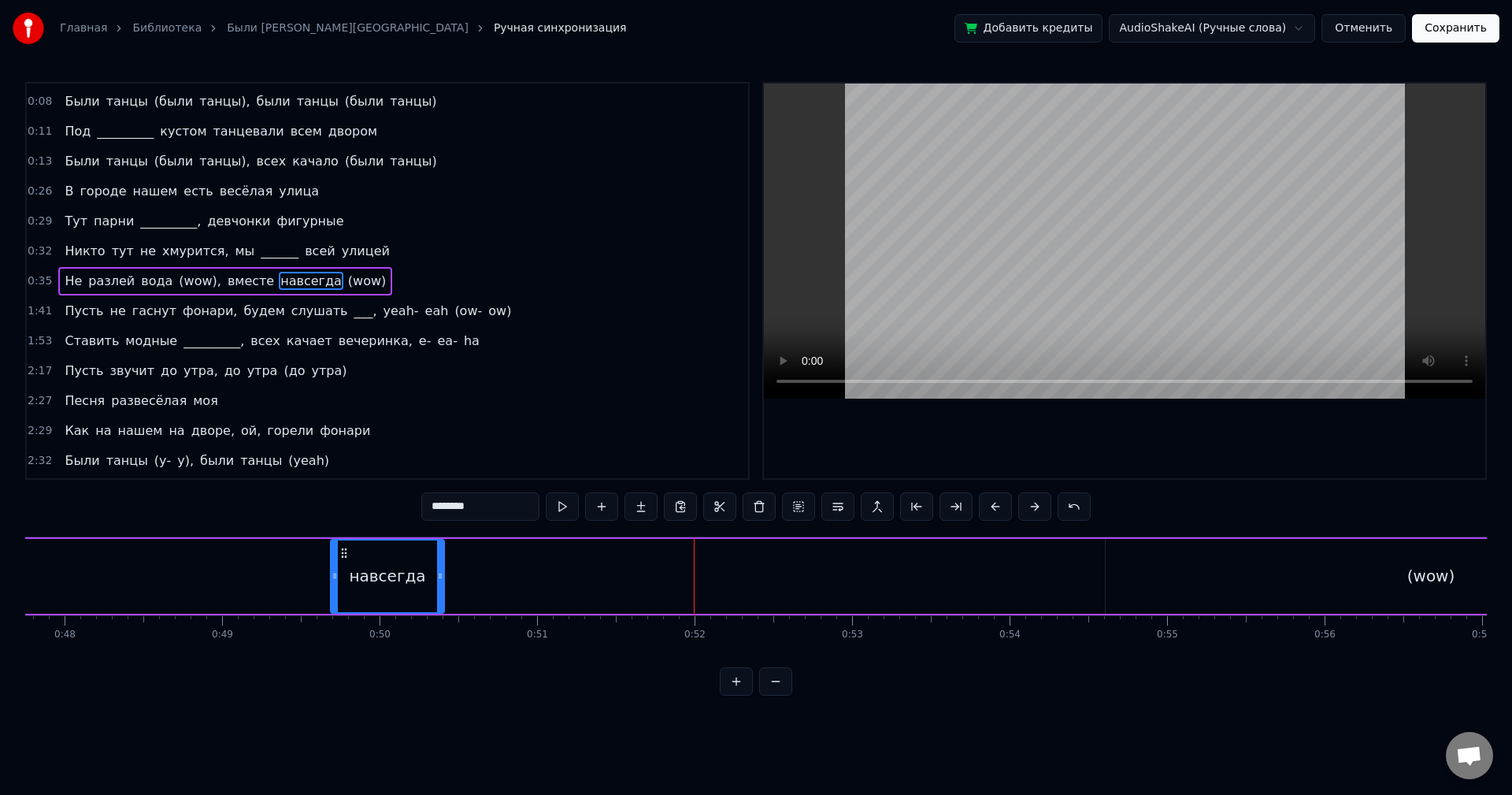
drag, startPoint x: 1069, startPoint y: 580, endPoint x: 437, endPoint y: 579, distance: 632.0
click at [438, 579] on icon at bounding box center [440, 576] width 6 height 13
click at [1304, 577] on div "(wow)" at bounding box center [1431, 576] width 650 height 75
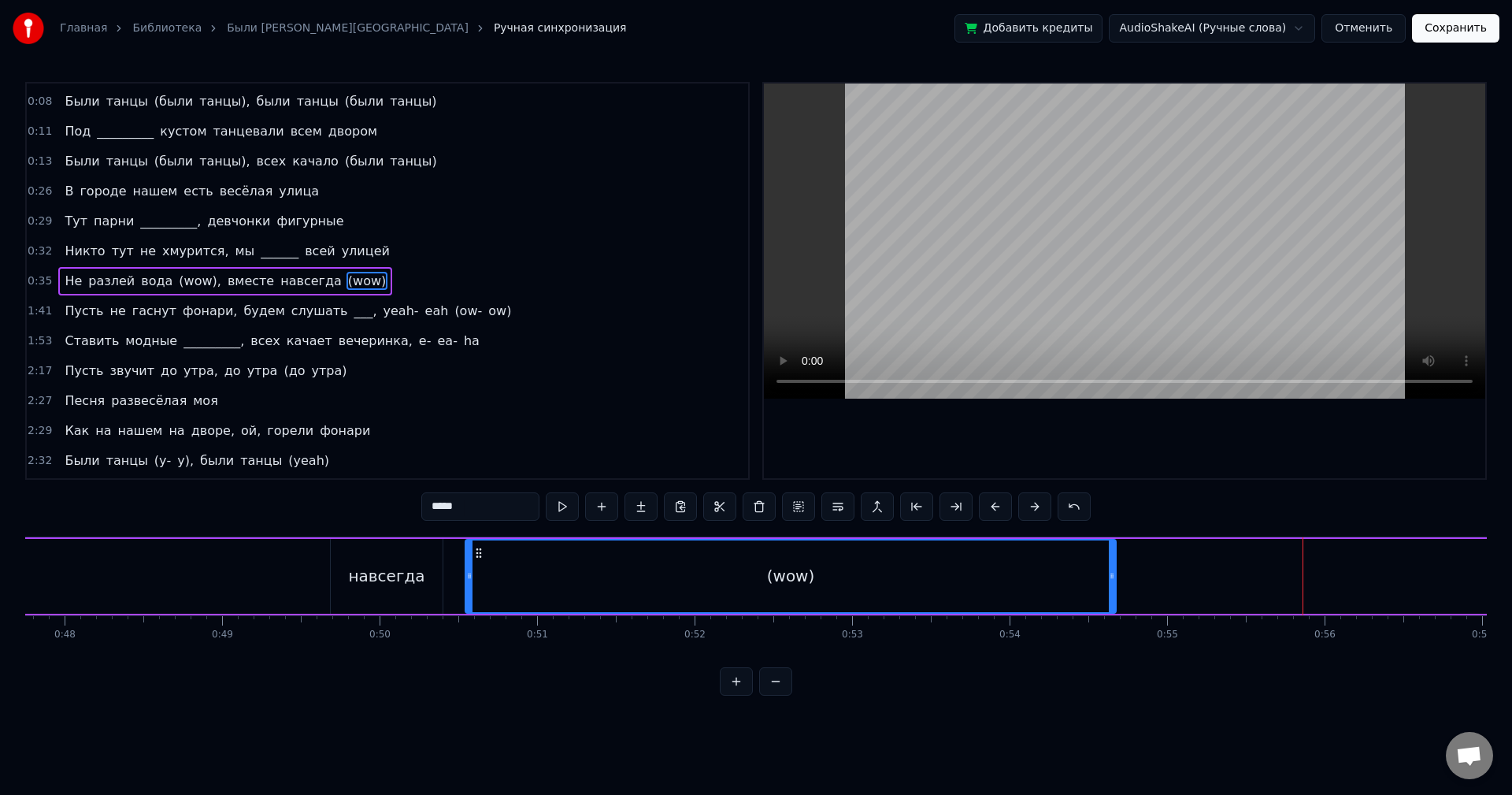
drag, startPoint x: 1114, startPoint y: 552, endPoint x: 465, endPoint y: 552, distance: 649.0
click at [472, 552] on icon at bounding box center [479, 553] width 13 height 13
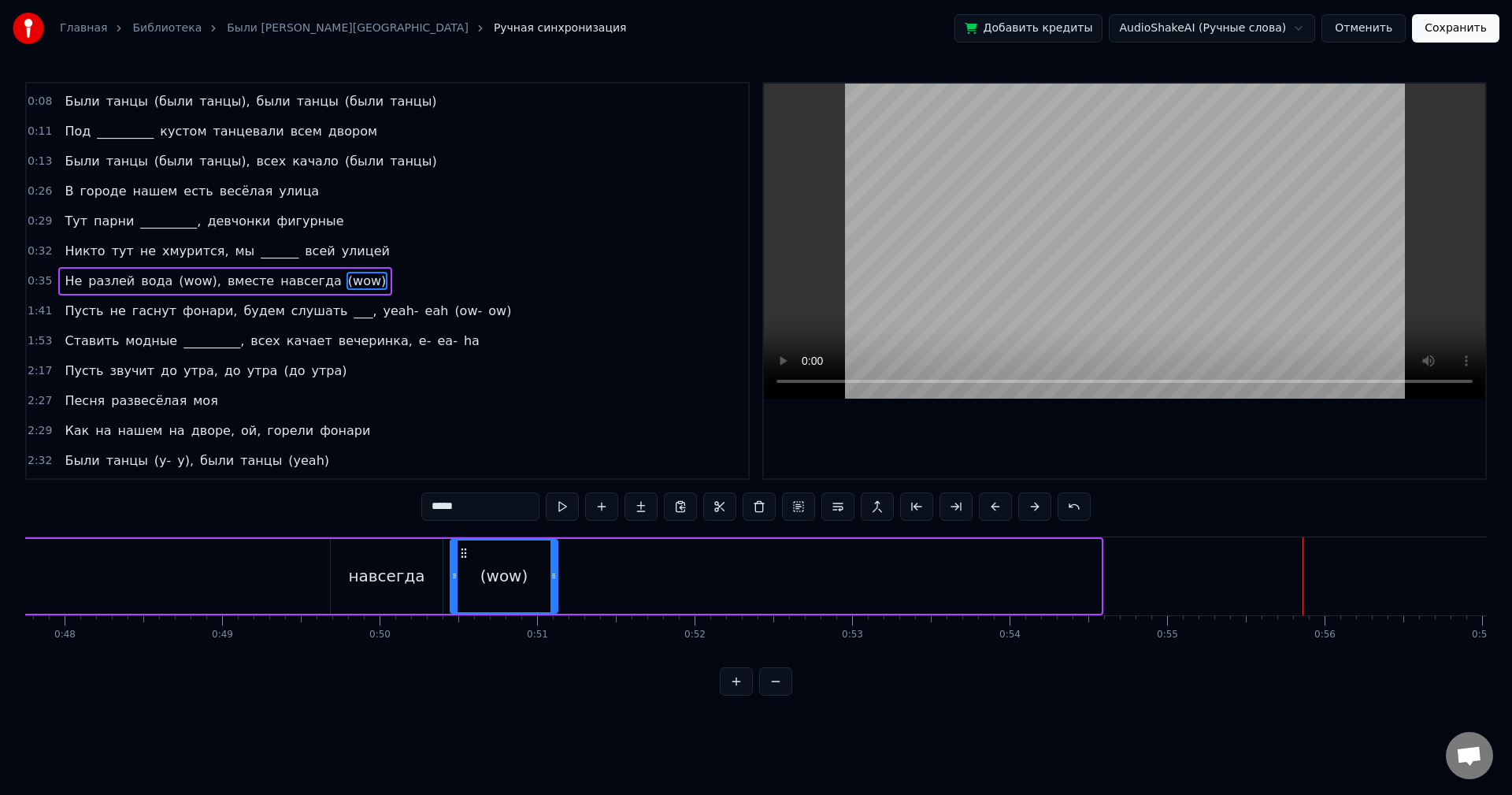
drag, startPoint x: 1098, startPoint y: 558, endPoint x: 536, endPoint y: 557, distance: 562.0
click at [553, 558] on div at bounding box center [553, 576] width 6 height 72
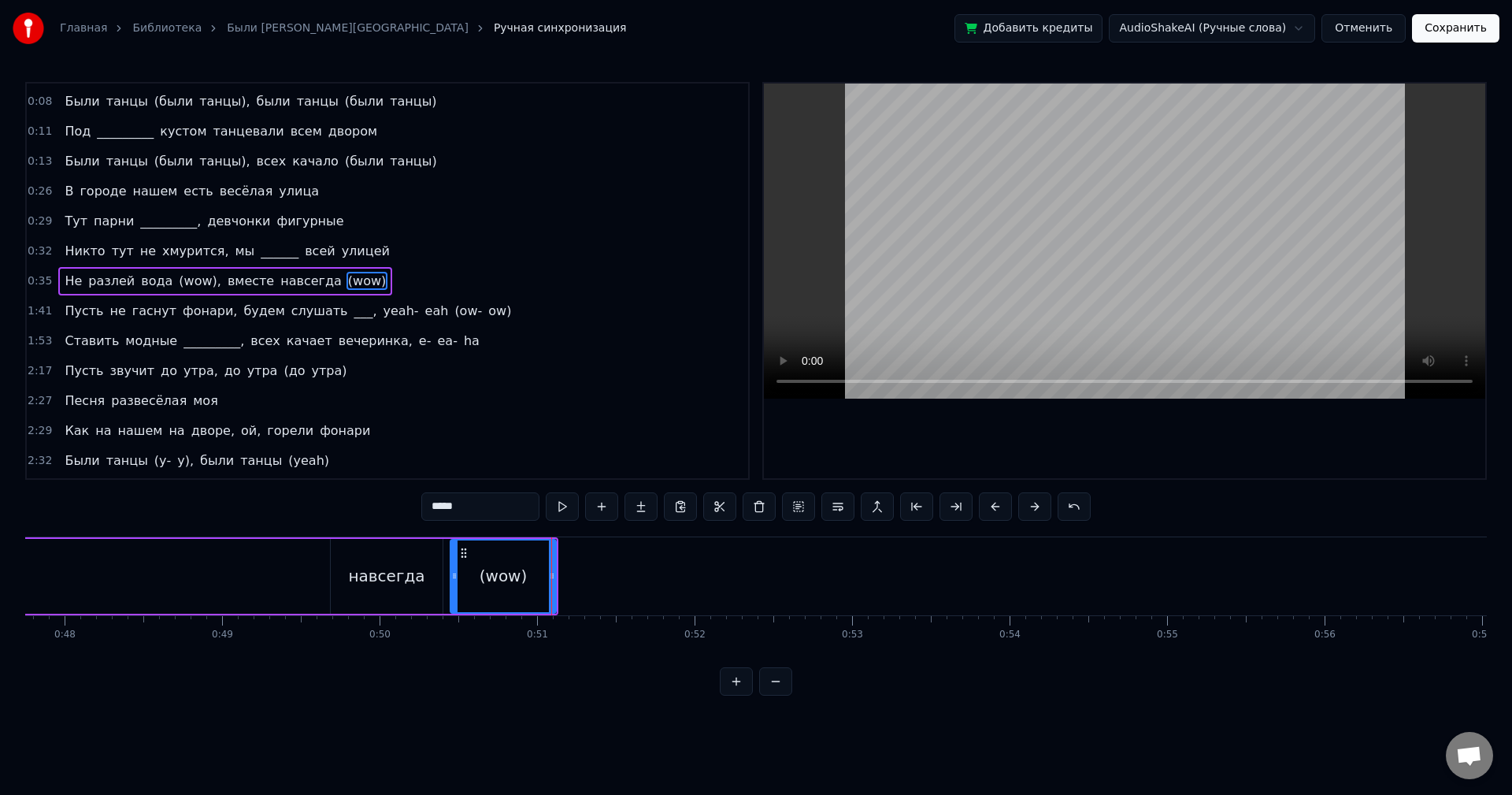
click at [340, 545] on div "навсегда" at bounding box center [387, 576] width 112 height 75
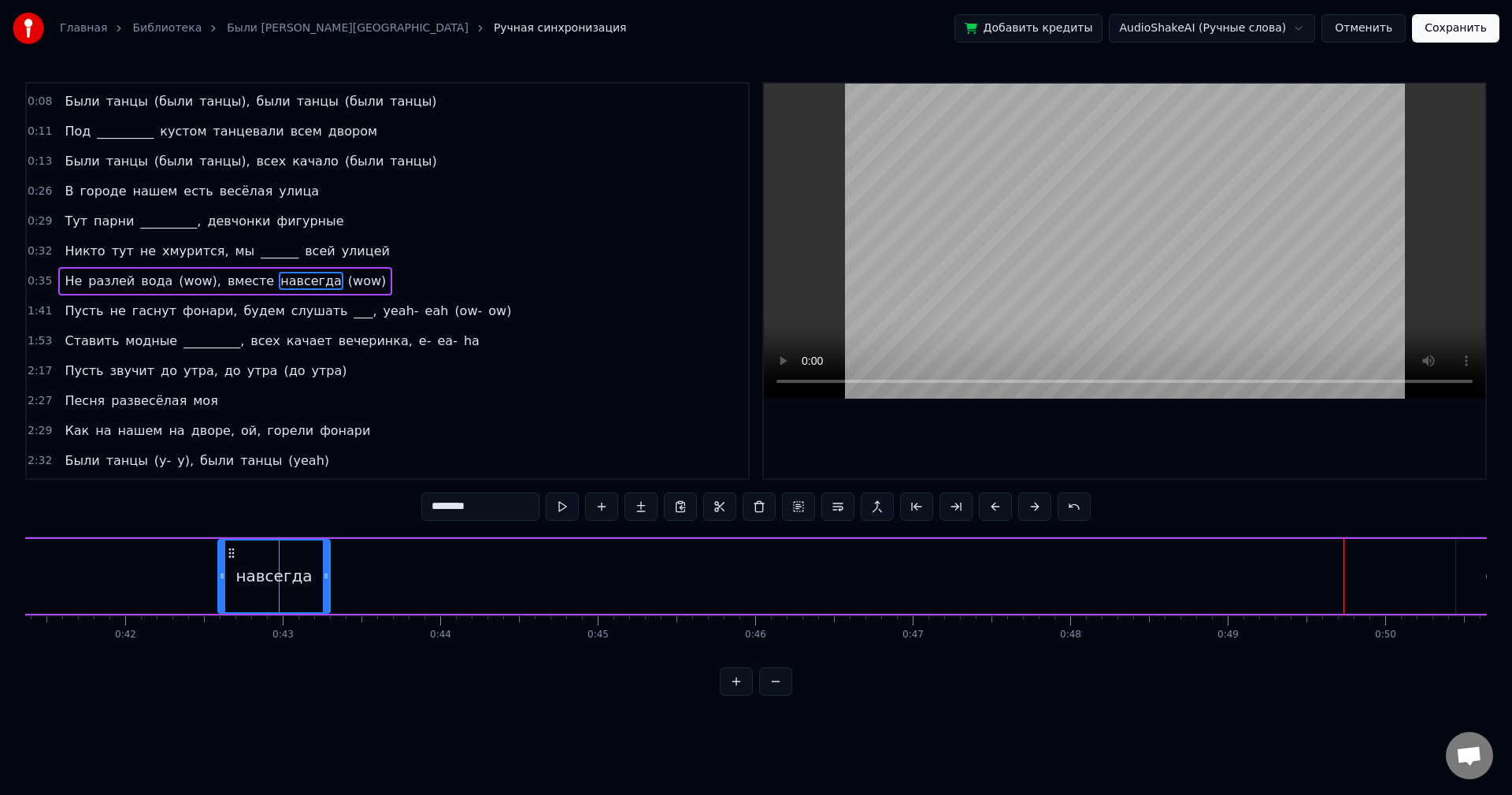
scroll to position [0, 6486]
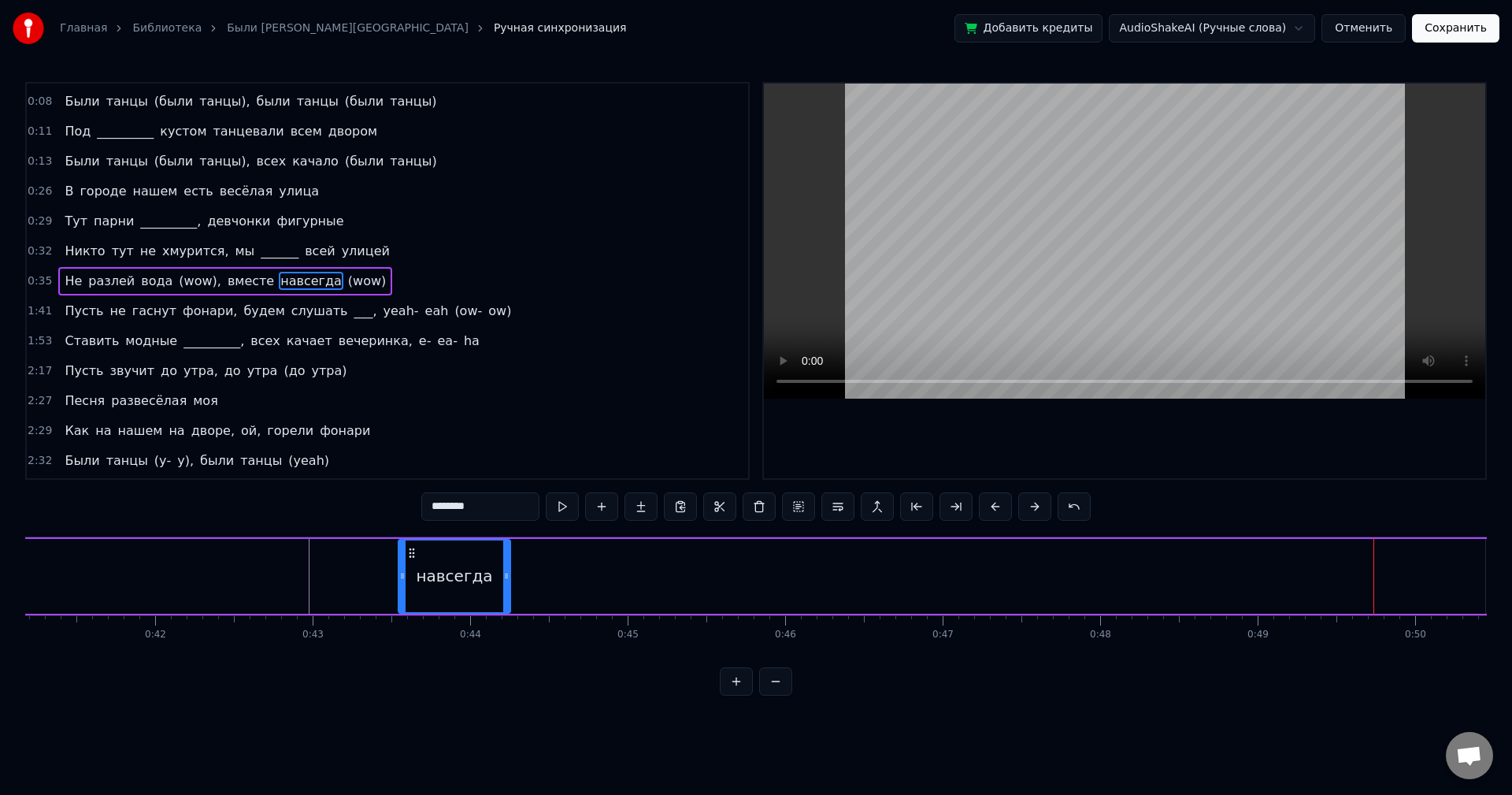
drag, startPoint x: 342, startPoint y: 547, endPoint x: 486, endPoint y: 558, distance: 144.4
click at [409, 554] on icon at bounding box center [412, 553] width 13 height 13
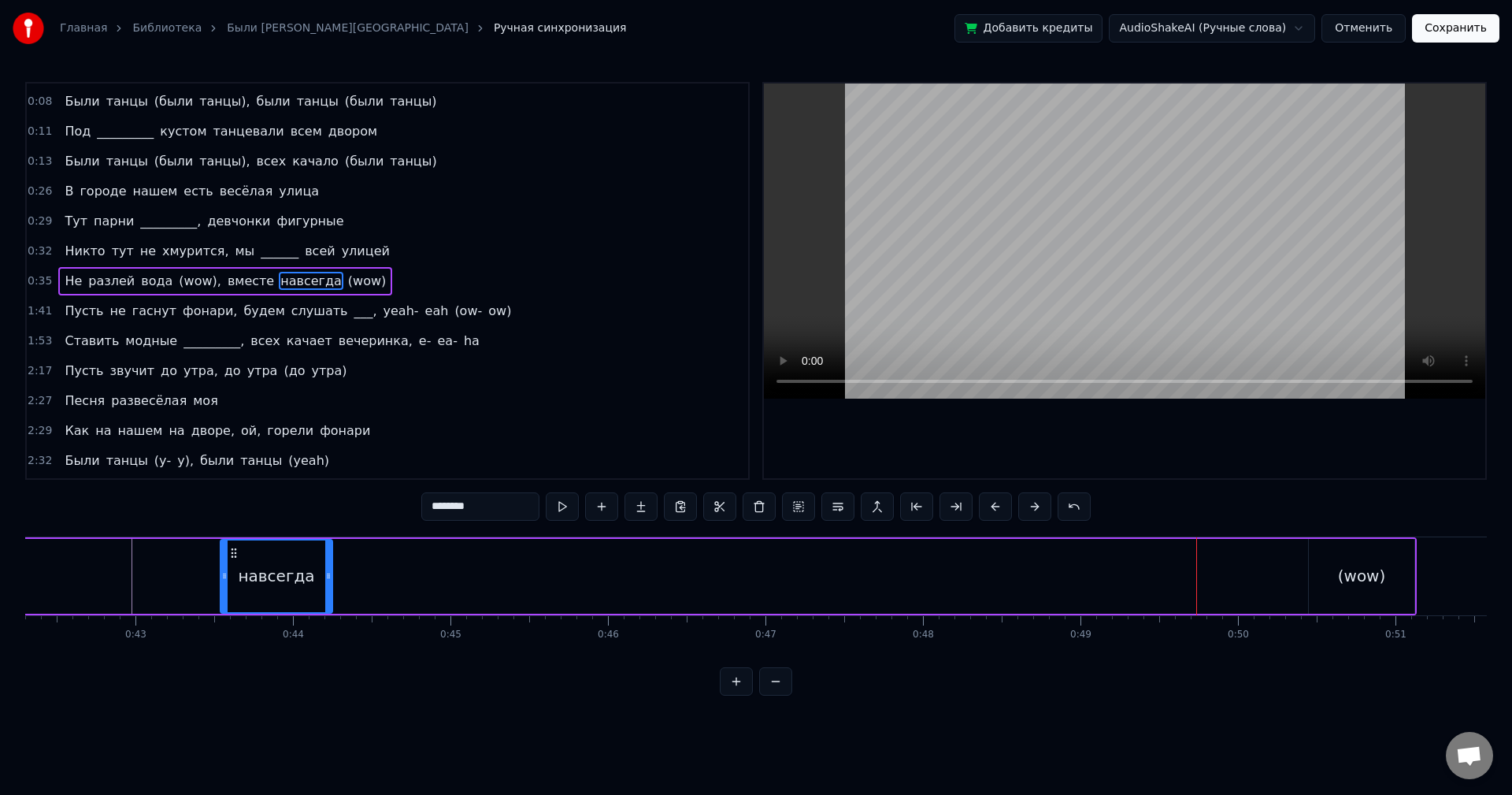
scroll to position [0, 6679]
click at [1318, 558] on div "(wow)" at bounding box center [1346, 576] width 106 height 75
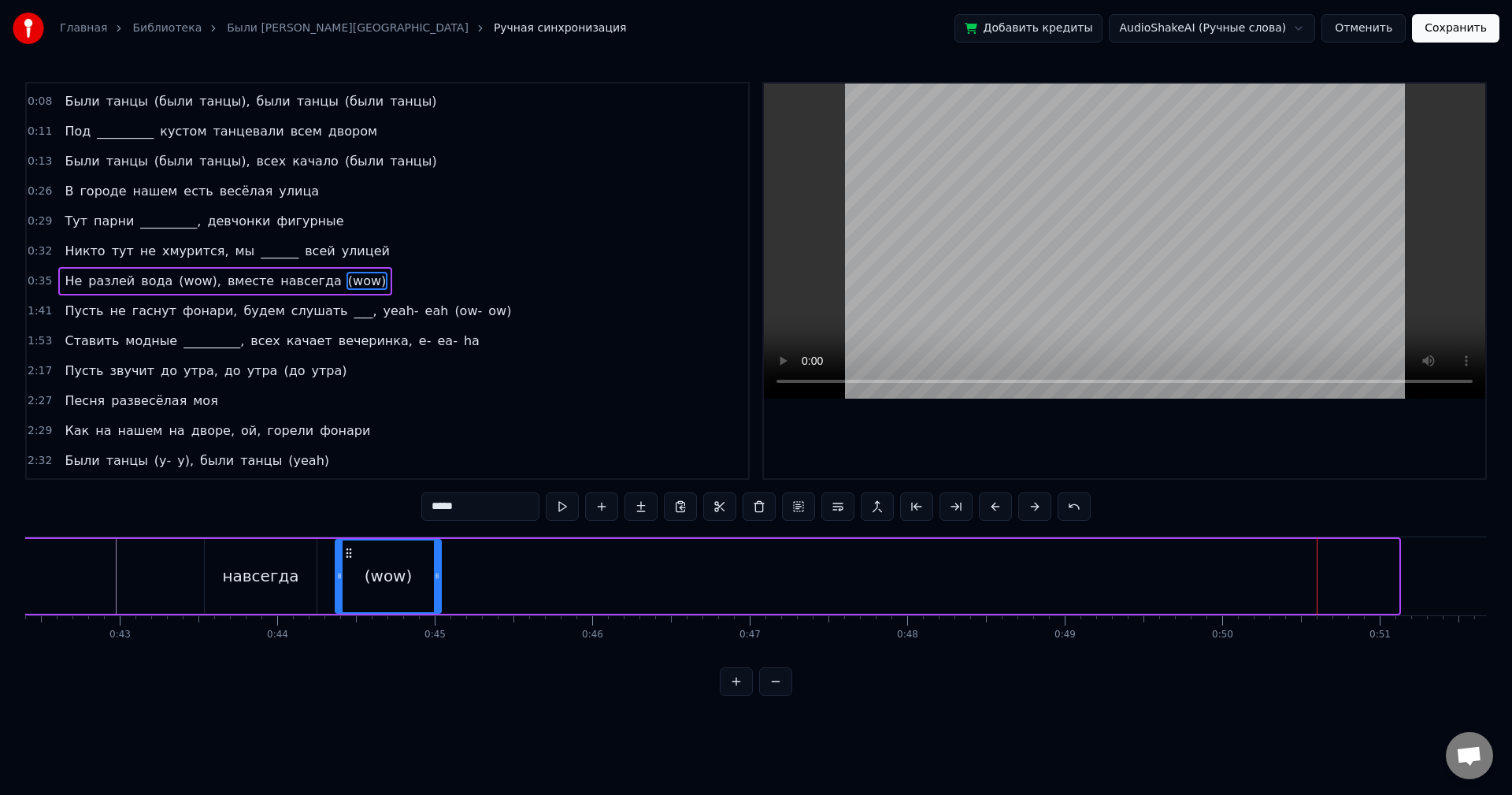
drag, startPoint x: 1306, startPoint y: 551, endPoint x: 349, endPoint y: 578, distance: 957.4
click at [349, 578] on div "(wow)" at bounding box center [389, 576] width 104 height 72
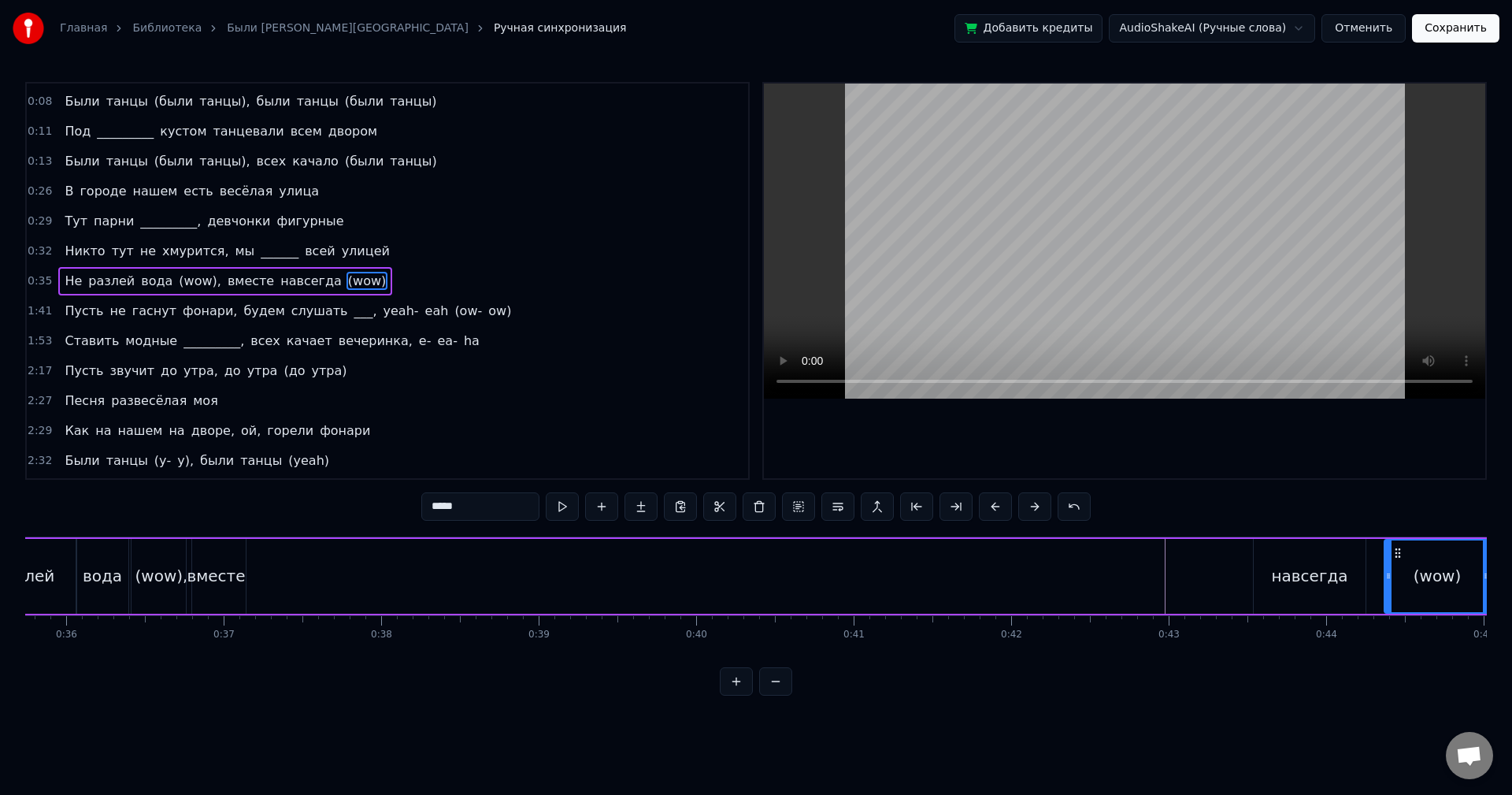
scroll to position [0, 5613]
click at [1302, 582] on div "навсегда" at bounding box center [1325, 576] width 76 height 24
type input "********"
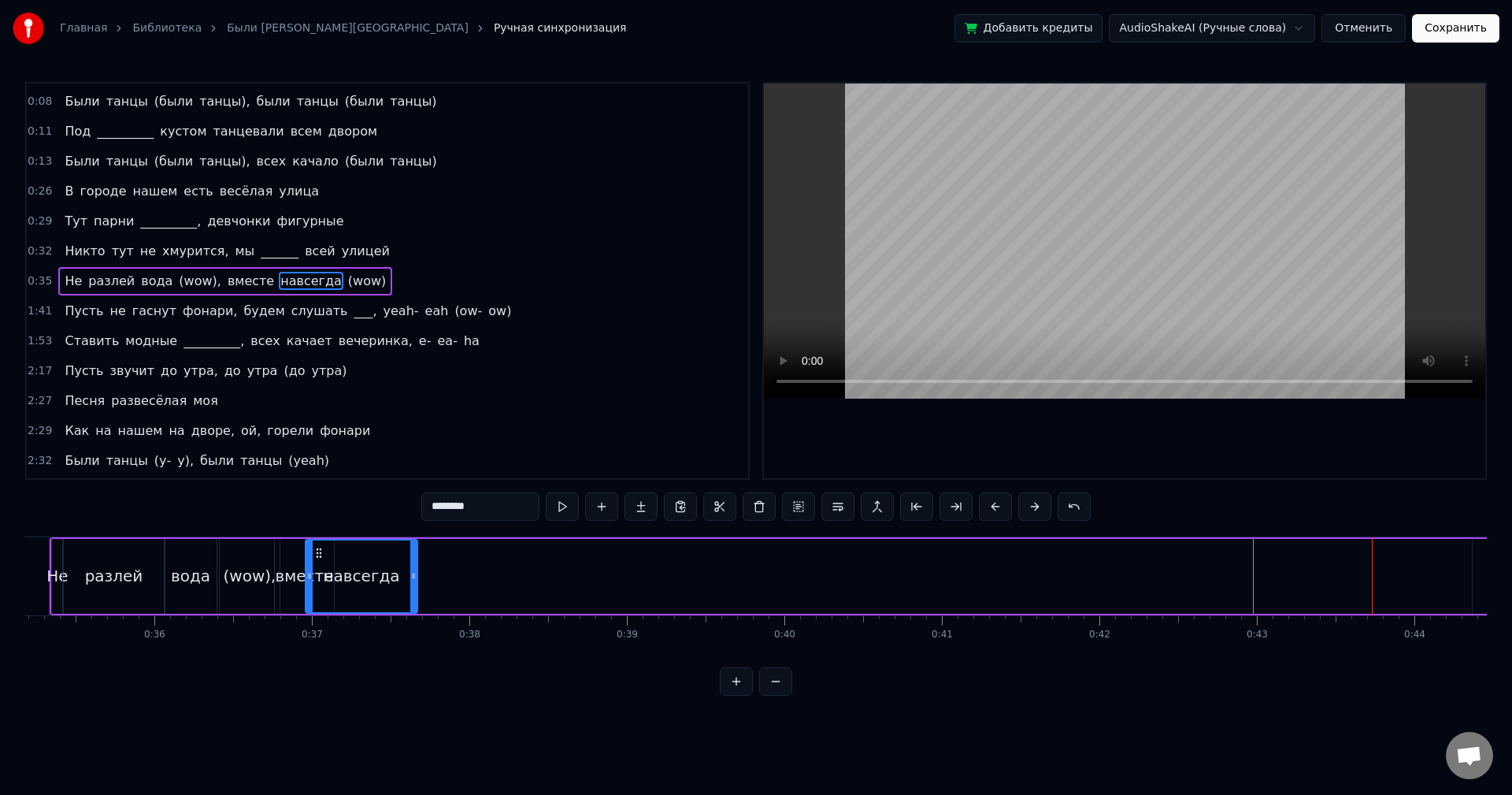
scroll to position [0, 5533]
drag, startPoint x: 1283, startPoint y: 551, endPoint x: 357, endPoint y: 604, distance: 927.5
click at [357, 604] on div "навсегда" at bounding box center [400, 576] width 110 height 72
drag, startPoint x: 452, startPoint y: 582, endPoint x: 392, endPoint y: 589, distance: 60.4
click at [392, 589] on div at bounding box center [391, 576] width 6 height 72
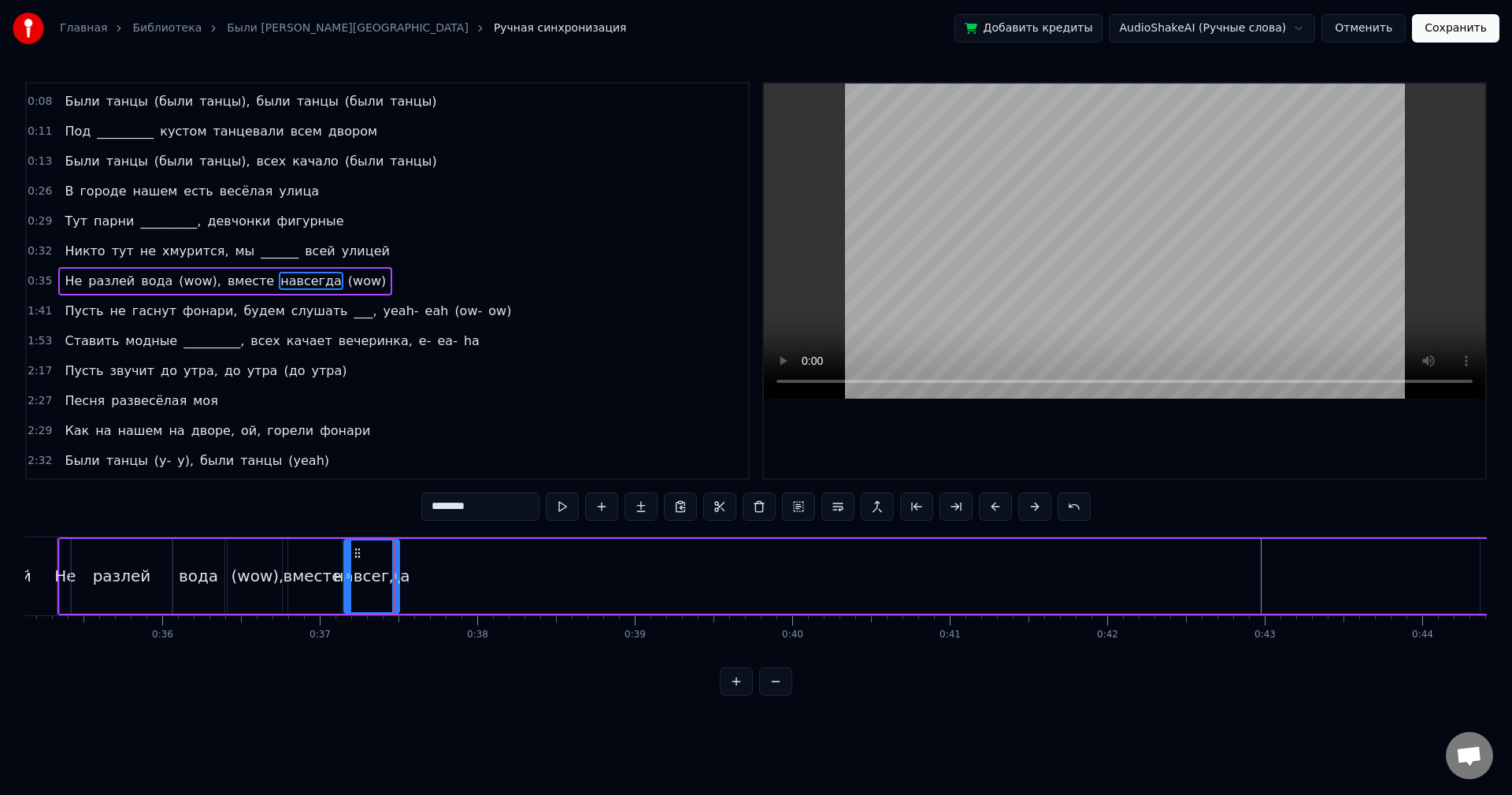
click at [399, 572] on icon at bounding box center [396, 576] width 6 height 13
click at [343, 556] on div at bounding box center [345, 576] width 6 height 72
drag, startPoint x: 398, startPoint y: 574, endPoint x: 426, endPoint y: 573, distance: 28.0
click at [426, 573] on icon at bounding box center [426, 576] width 6 height 13
click at [1319, 558] on div "Не разлей вода (wow), вместе навсегда (wow)" at bounding box center [823, 576] width 1531 height 78
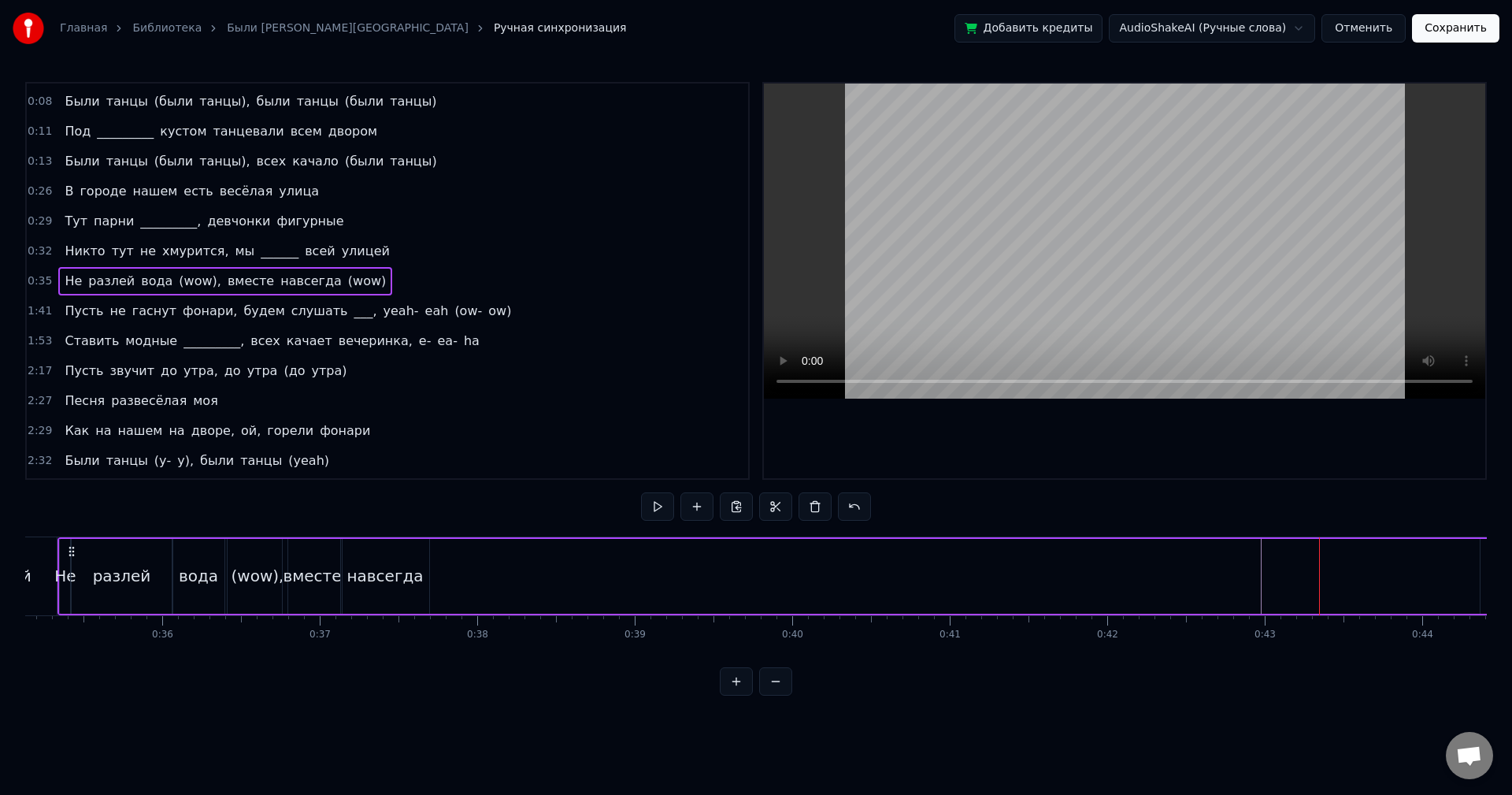
click at [1484, 561] on div "(wow)" at bounding box center [1533, 576] width 106 height 75
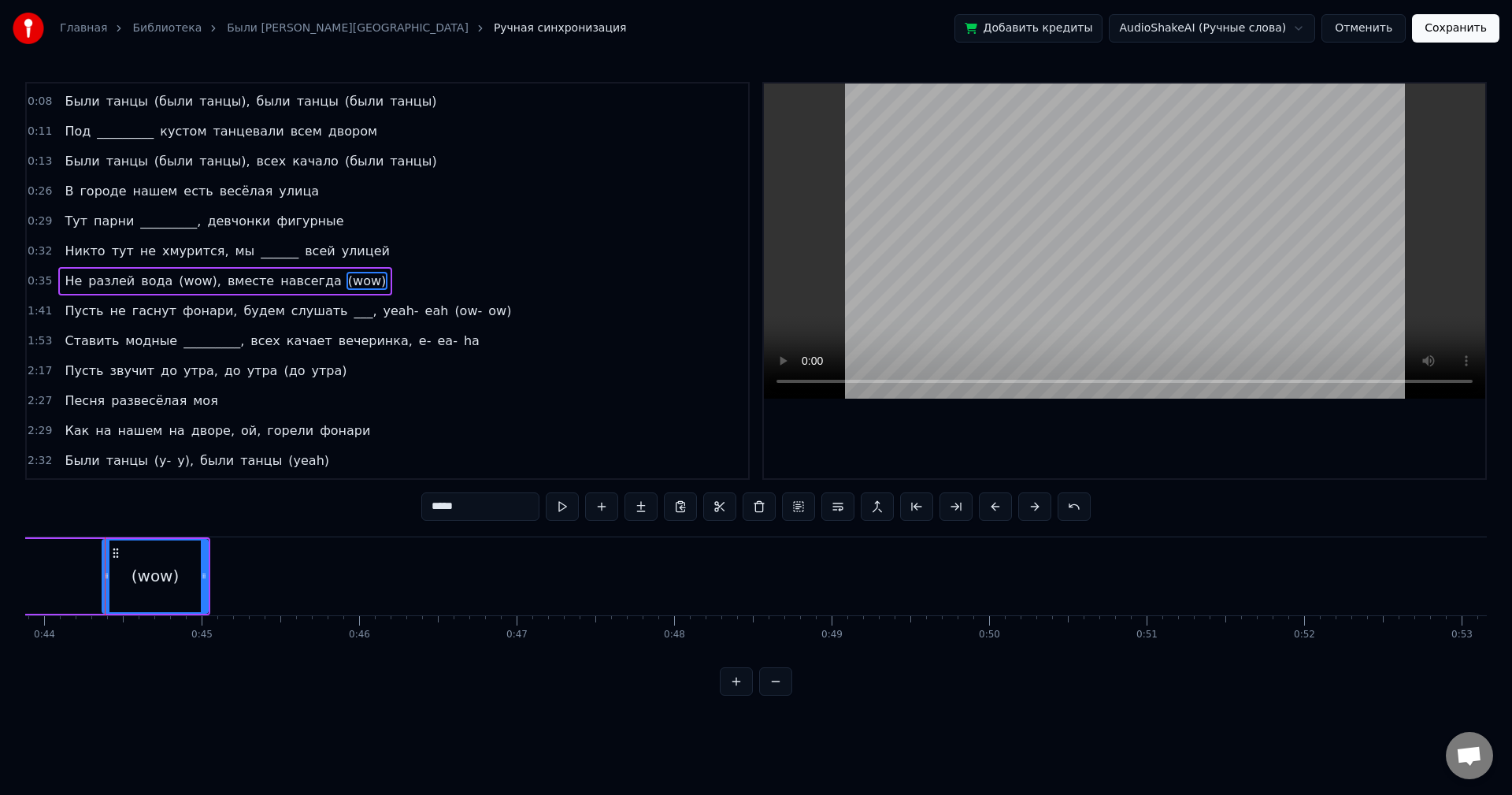
scroll to position [0, 6913]
drag, startPoint x: 117, startPoint y: 553, endPoint x: 60, endPoint y: 543, distance: 57.9
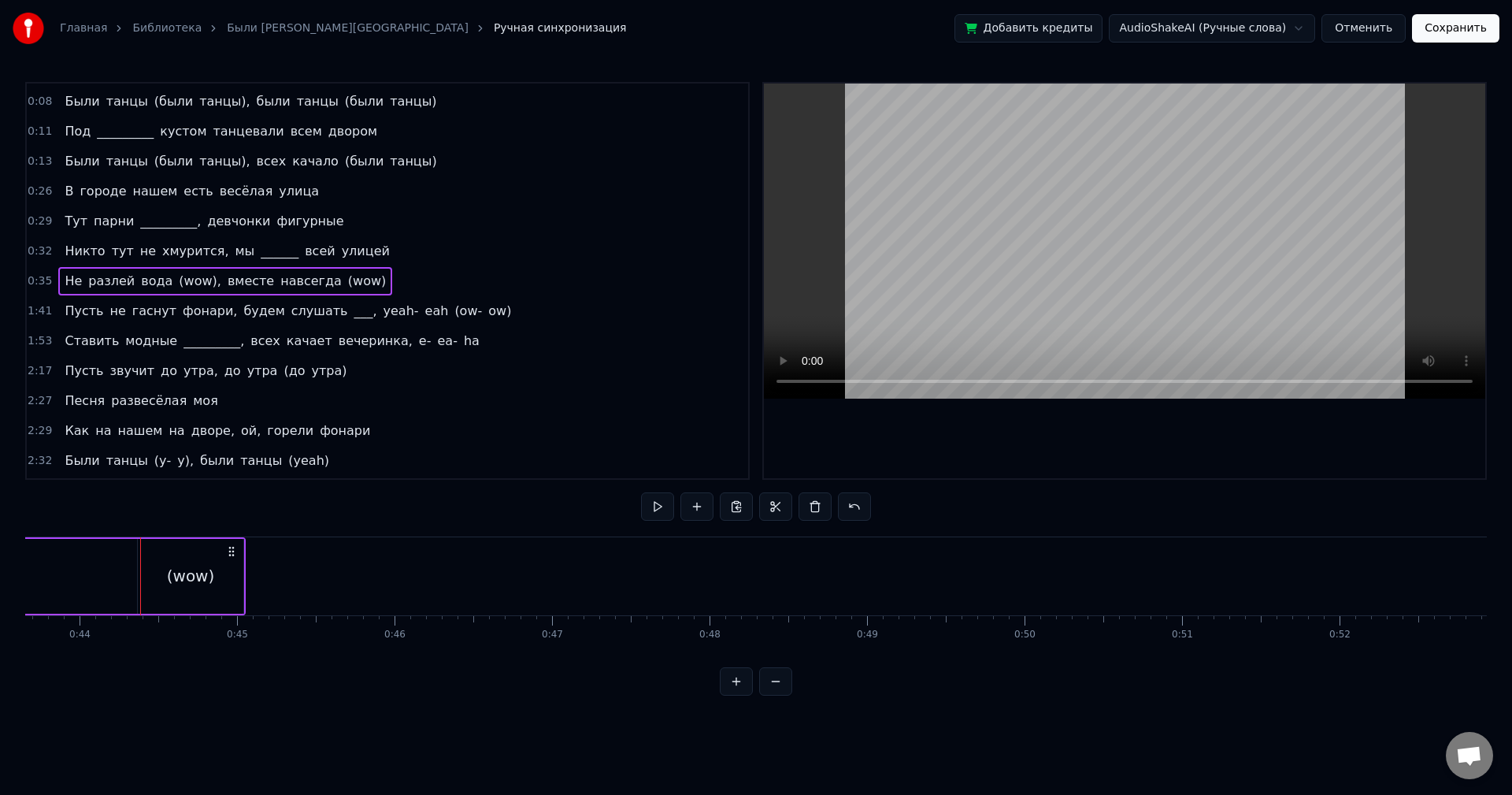
scroll to position [0, 6862]
click at [204, 555] on div "(wow)" at bounding box center [206, 576] width 106 height 75
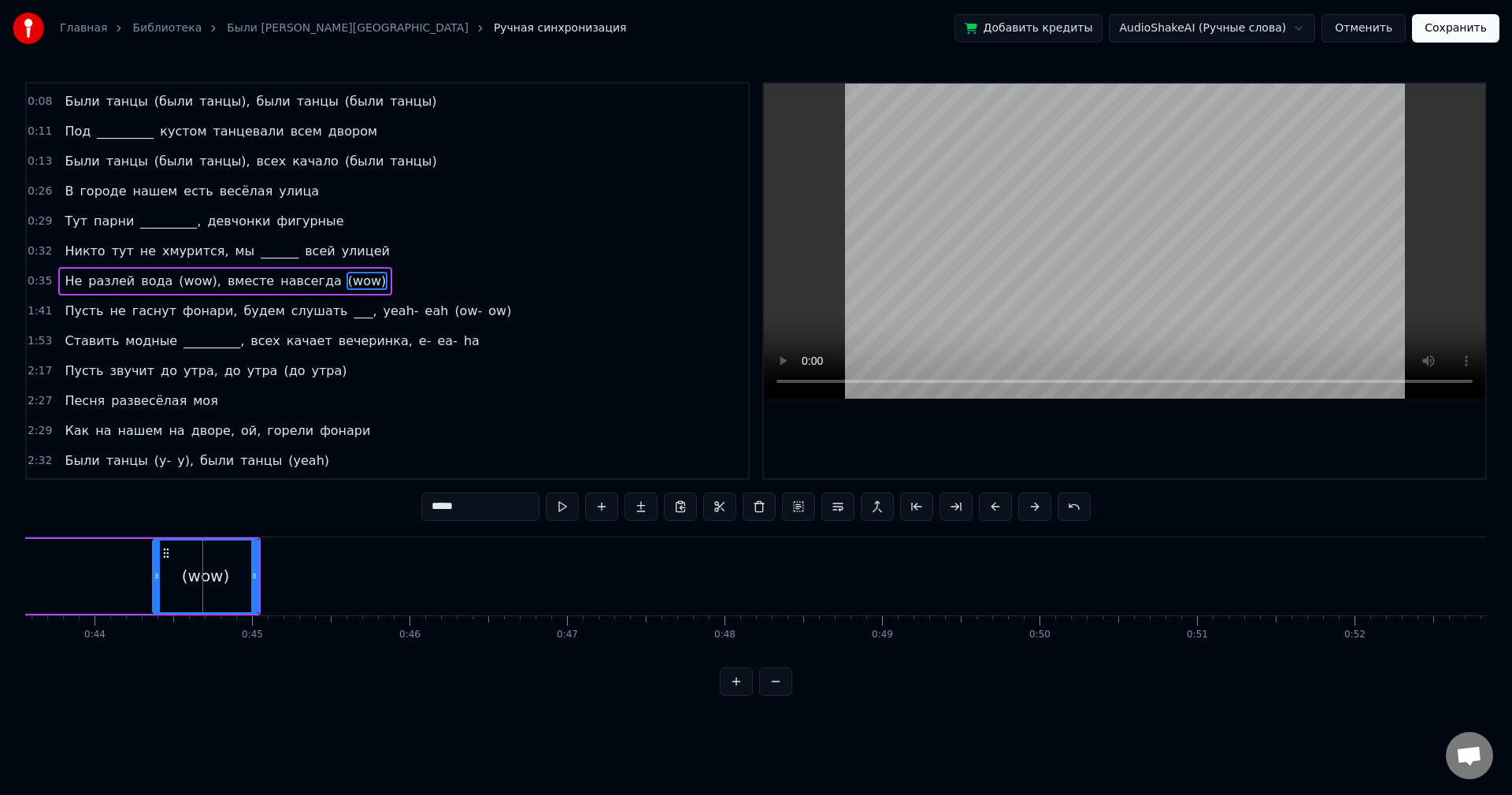
drag, startPoint x: 168, startPoint y: 551, endPoint x: 80, endPoint y: 546, distance: 88.1
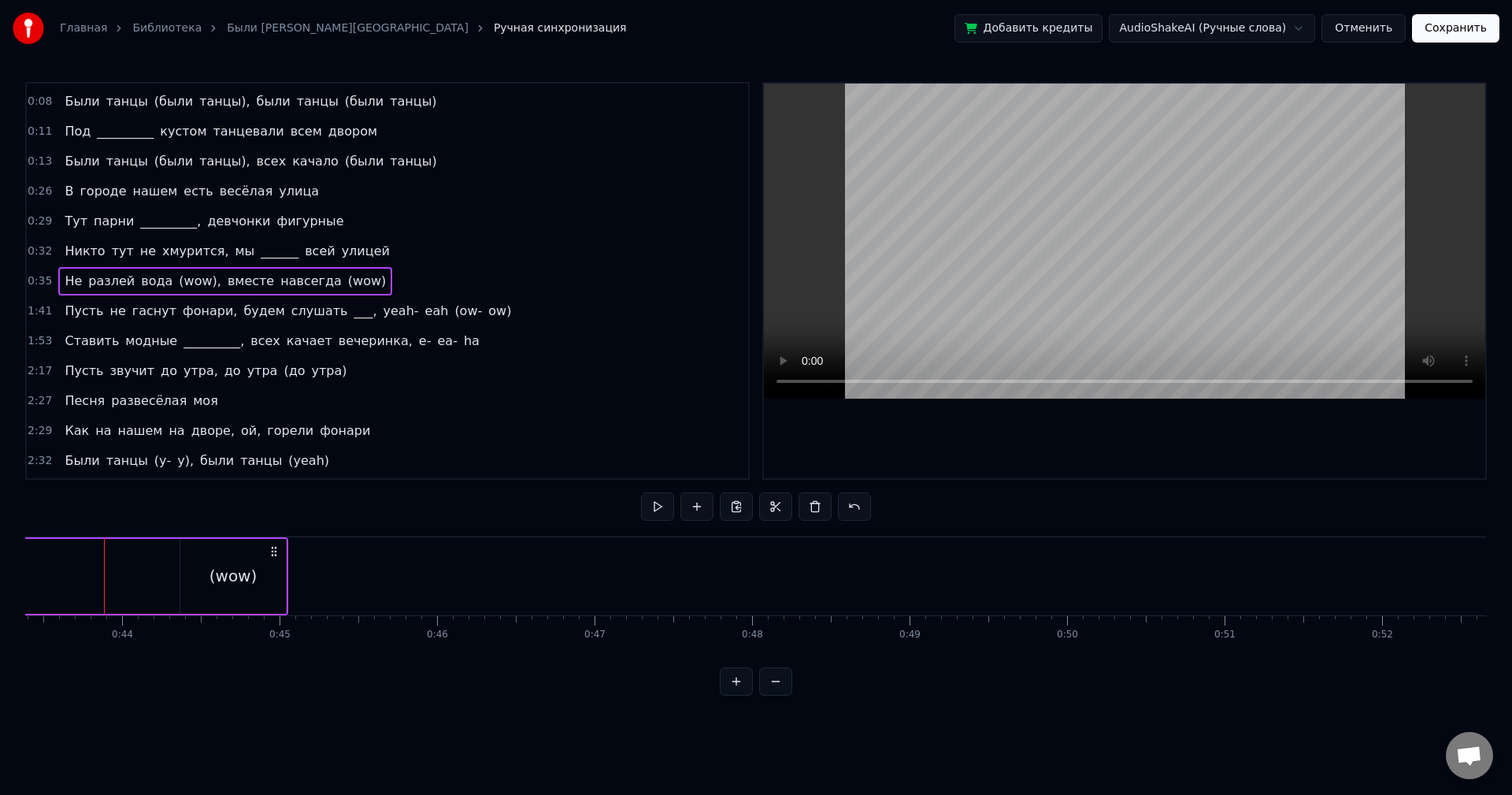
click at [240, 557] on div "(wow)" at bounding box center [233, 576] width 106 height 75
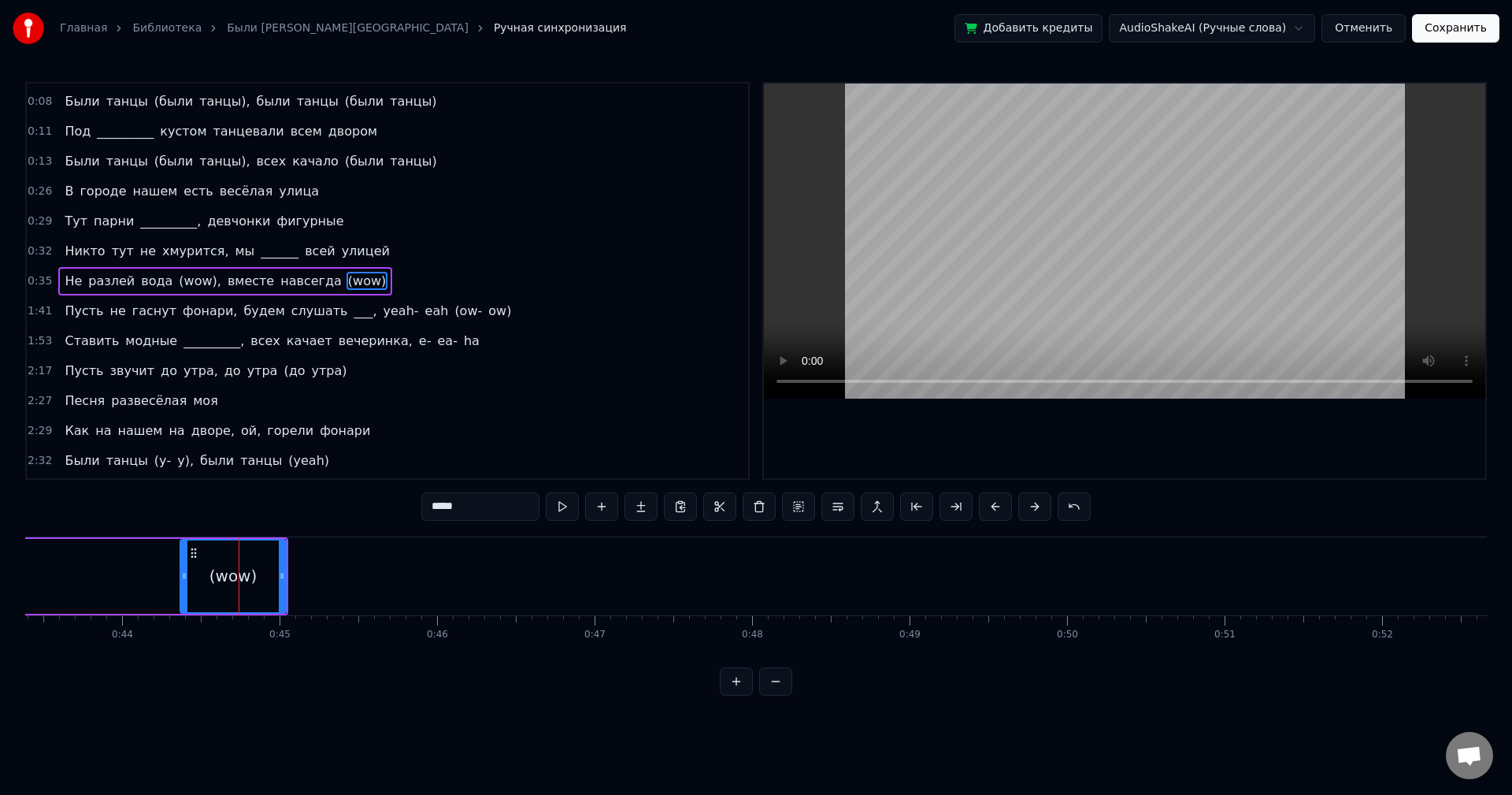
click at [194, 554] on icon at bounding box center [194, 553] width 13 height 13
click at [192, 552] on circle at bounding box center [192, 552] width 1 height 1
drag, startPoint x: 194, startPoint y: 552, endPoint x: 164, endPoint y: 552, distance: 30.0
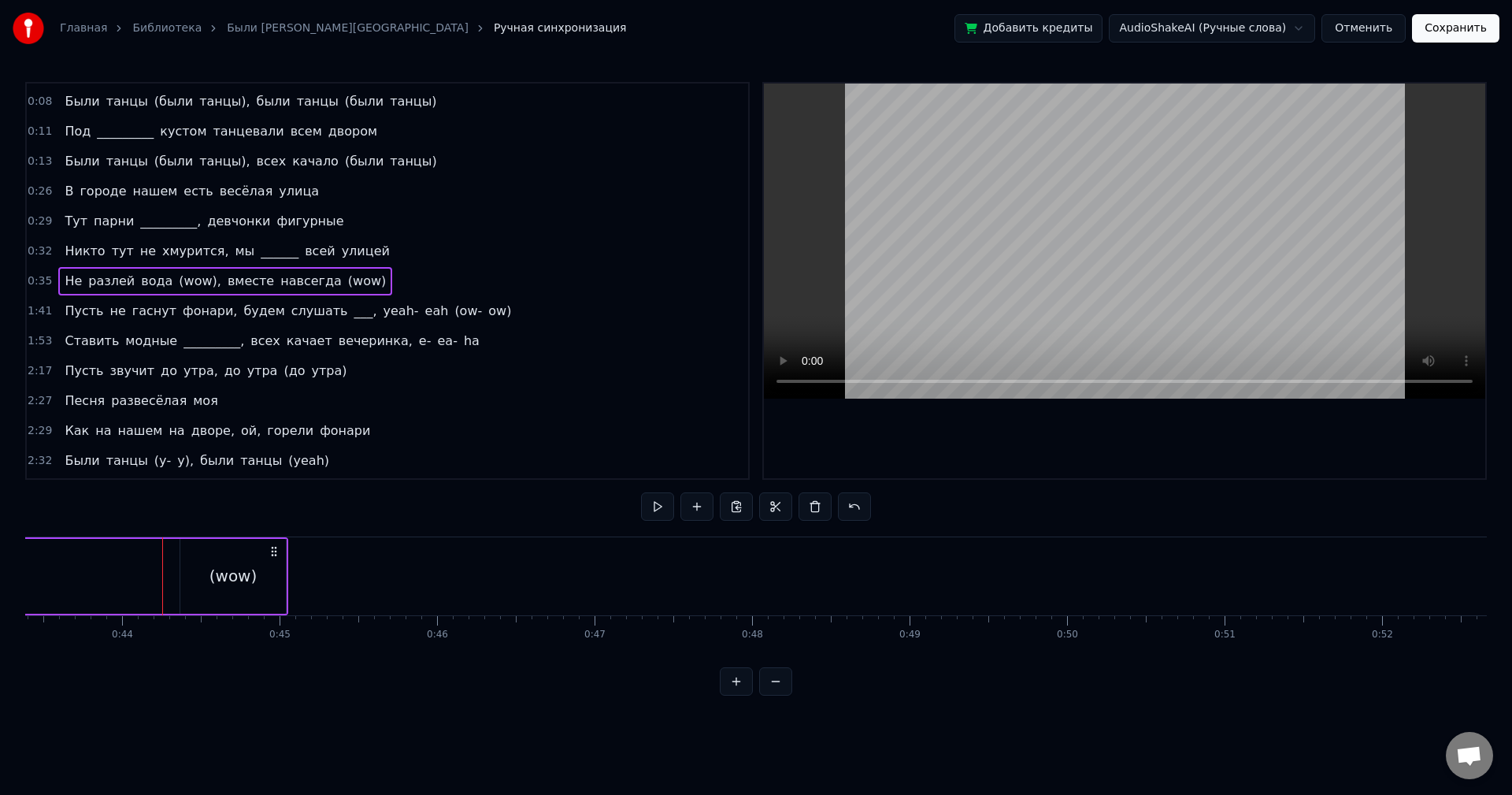
click at [217, 558] on div "(wow)" at bounding box center [233, 576] width 106 height 75
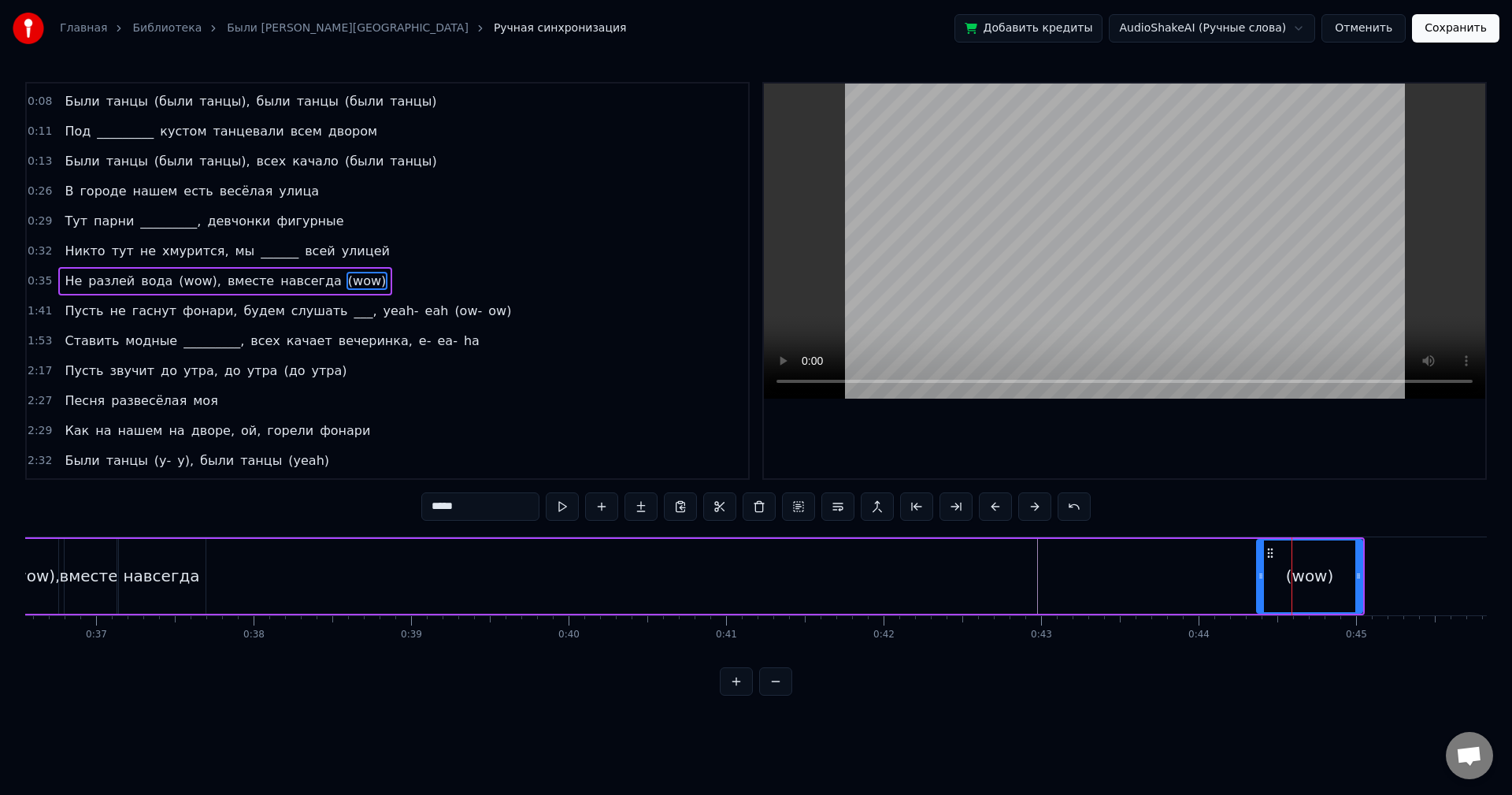
scroll to position [0, 5741]
drag, startPoint x: 1284, startPoint y: 553, endPoint x: 1231, endPoint y: 558, distance: 53.2
click at [1227, 558] on div "Не разлей вода (wow), вместе навсегда (wow)" at bounding box center [616, 576] width 1531 height 78
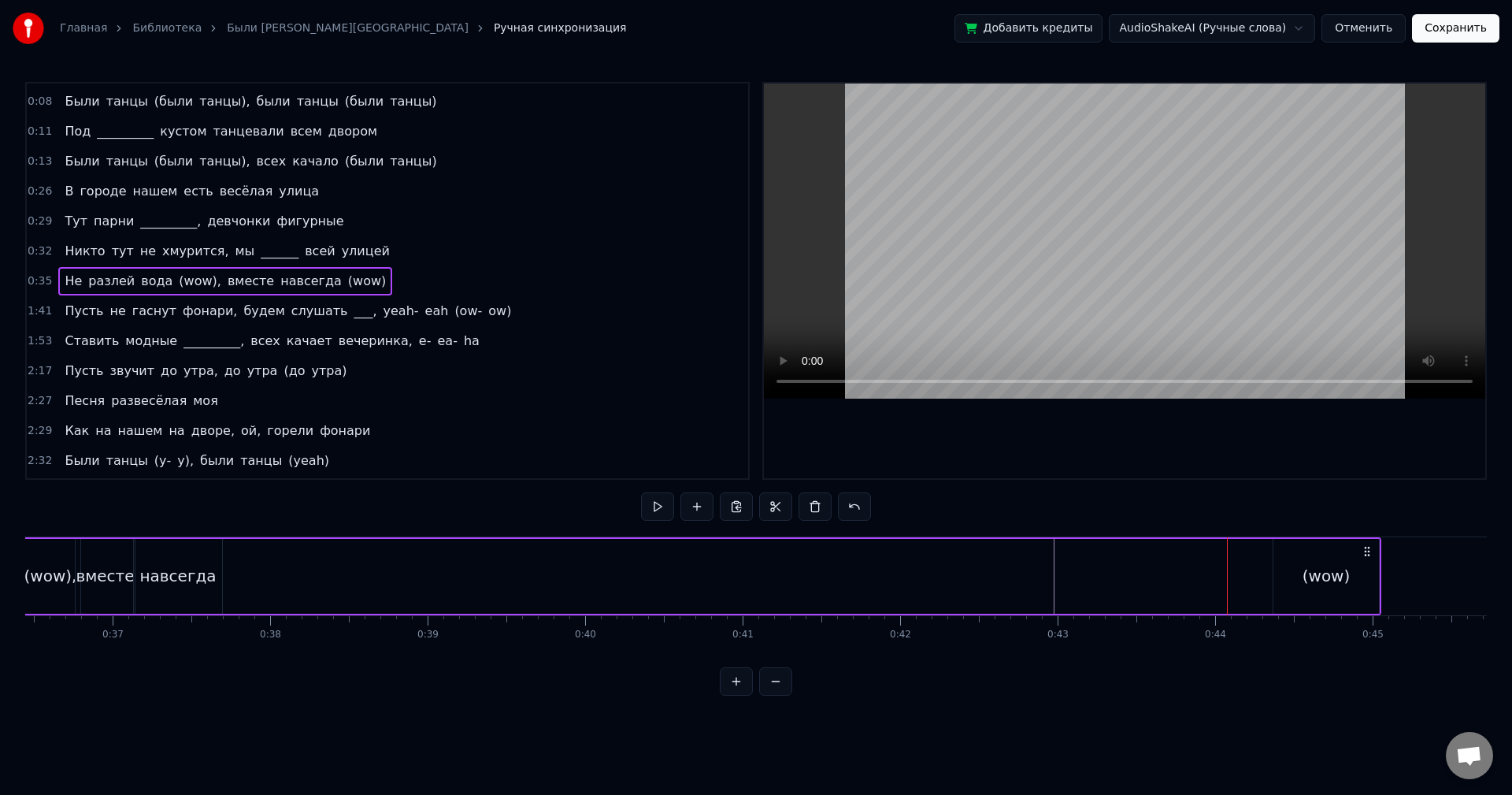
click at [1302, 558] on div "(wow)" at bounding box center [1326, 576] width 106 height 75
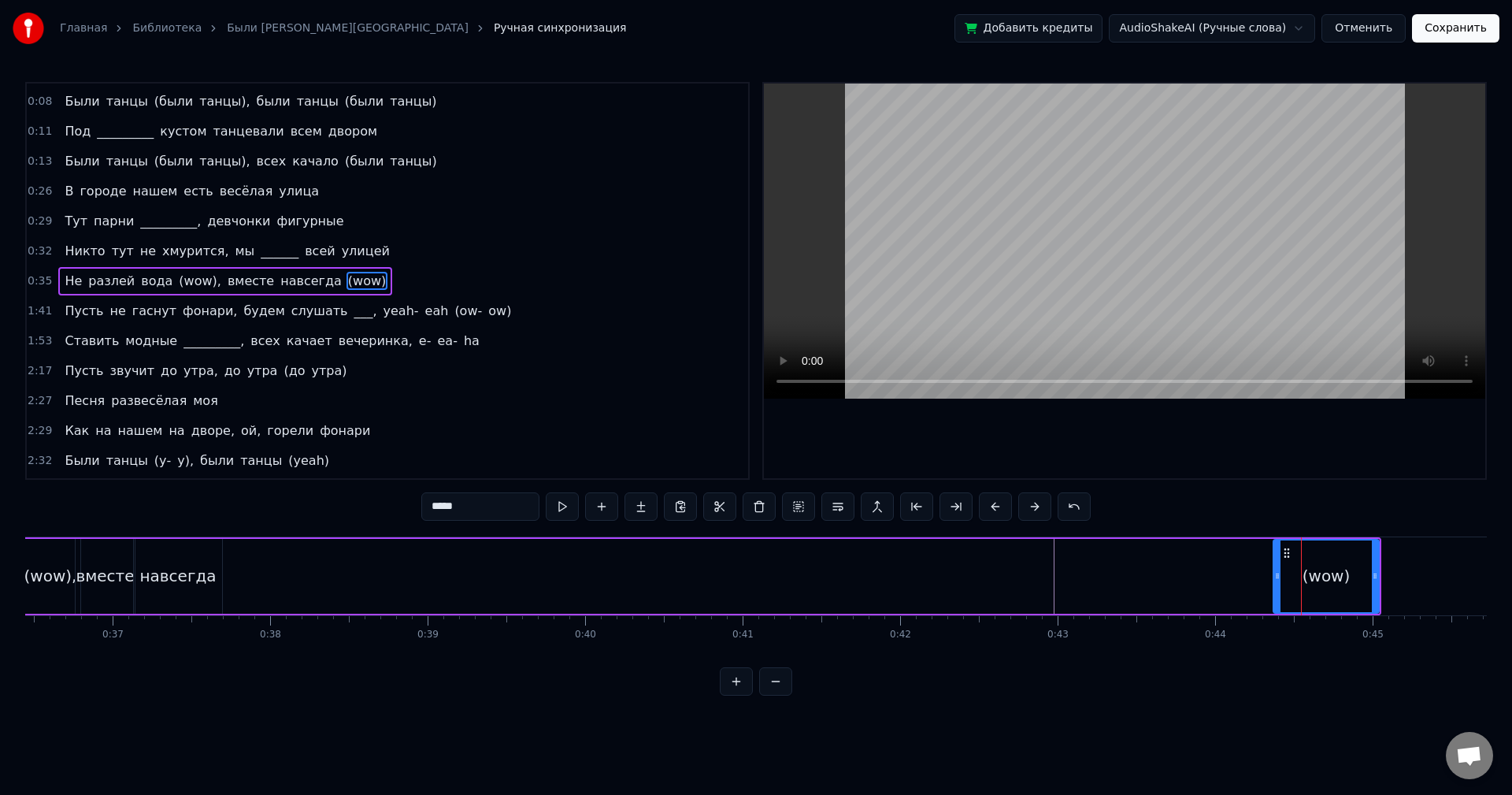
drag, startPoint x: 1341, startPoint y: 574, endPoint x: 1309, endPoint y: 575, distance: 32.0
click at [1309, 575] on div "(wow)" at bounding box center [1326, 576] width 48 height 24
drag, startPoint x: 1287, startPoint y: 552, endPoint x: 1312, endPoint y: 565, distance: 28.2
click at [1312, 565] on div "(wow)" at bounding box center [1326, 576] width 104 height 72
click at [1289, 554] on icon at bounding box center [1287, 553] width 13 height 13
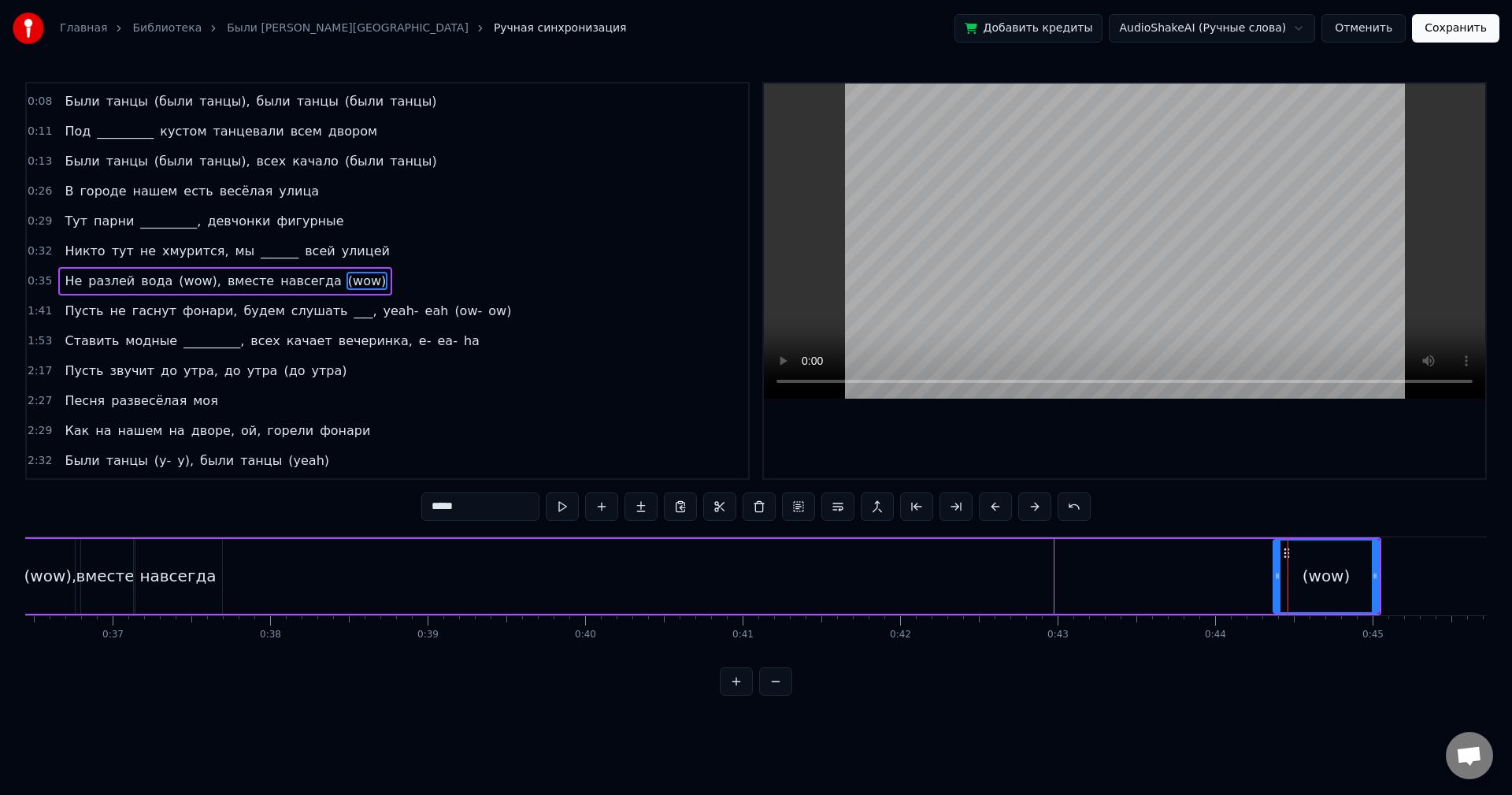
click at [1301, 507] on div "0:05 Как на нашем на дворе, ой, горели фонари 0:08 Были танцы (были танцы), был…" at bounding box center [756, 389] width 1462 height 614
click at [1169, 566] on div "Не разлей вода (wow), вместе навсегда (wow)" at bounding box center [616, 576] width 1531 height 78
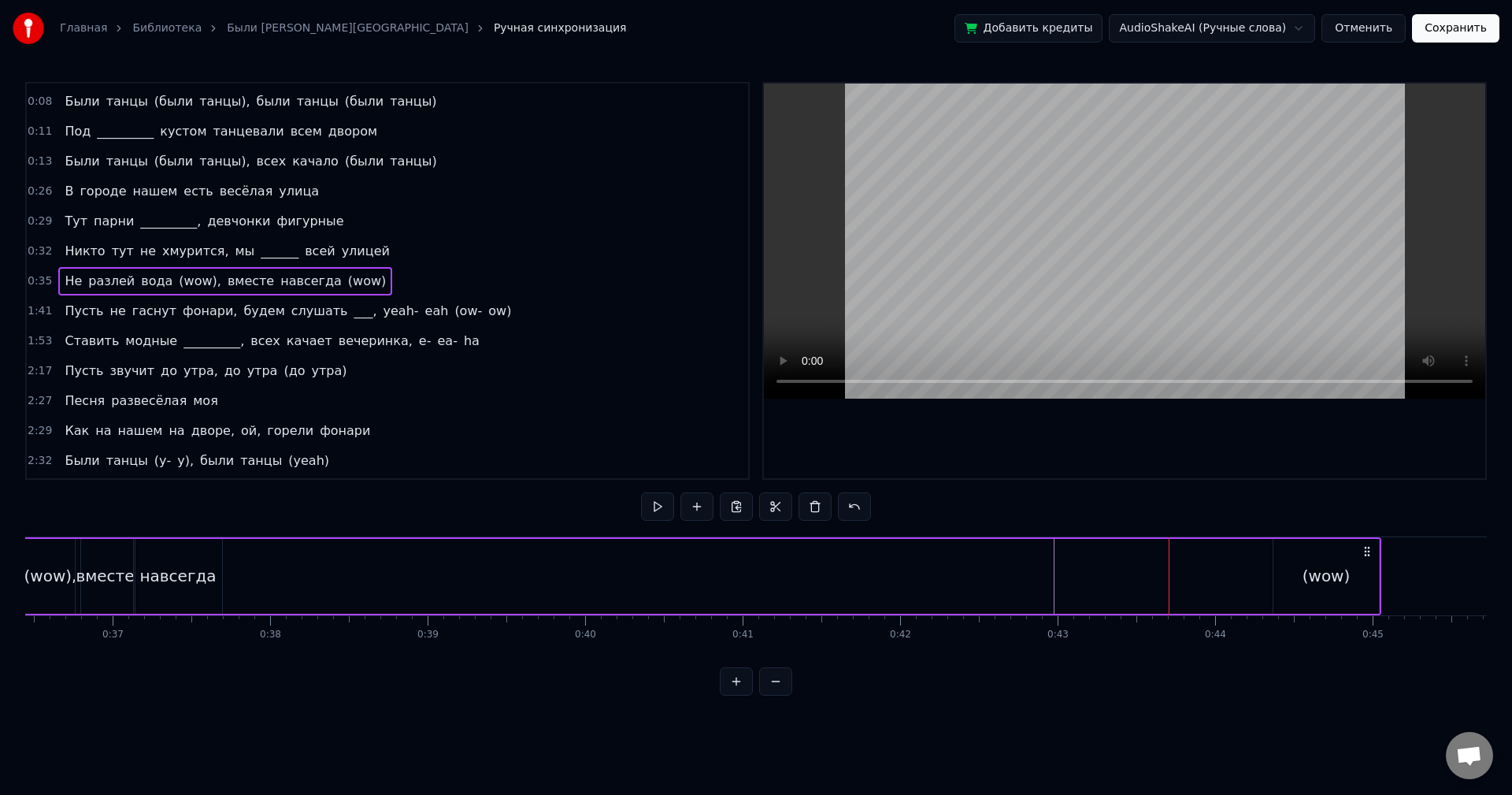
click at [1349, 552] on div "(wow)" at bounding box center [1326, 576] width 106 height 75
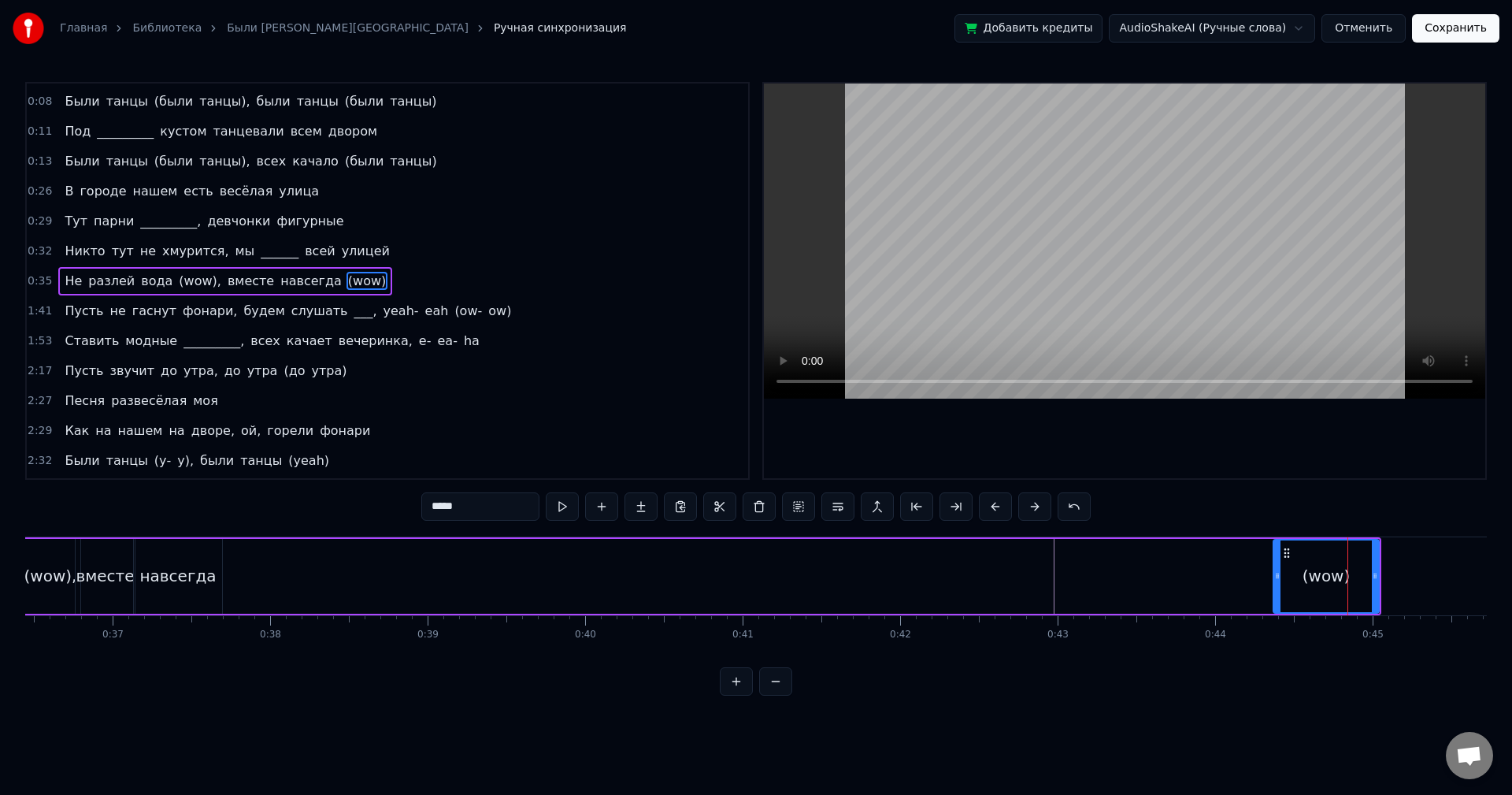
drag, startPoint x: 1285, startPoint y: 552, endPoint x: 1250, endPoint y: 551, distance: 35.0
click at [1249, 551] on div "Не разлей вода (wow), вместе навсегда (wow)" at bounding box center [616, 576] width 1531 height 78
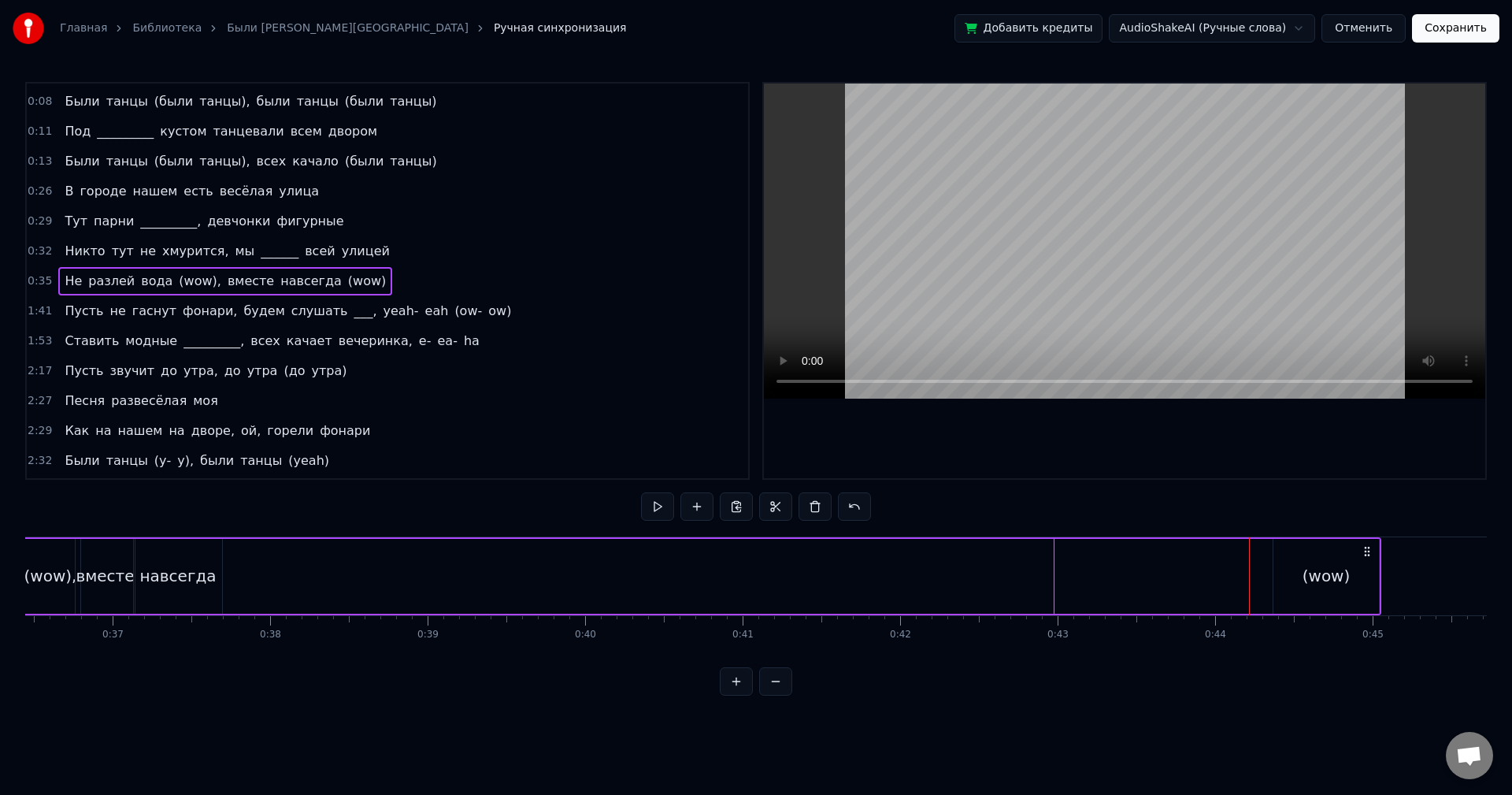
click at [360, 580] on div "Не разлей вода (wow), вместе навсегда (wow)" at bounding box center [616, 576] width 1531 height 78
click at [196, 569] on div "навсегда" at bounding box center [177, 576] width 76 height 24
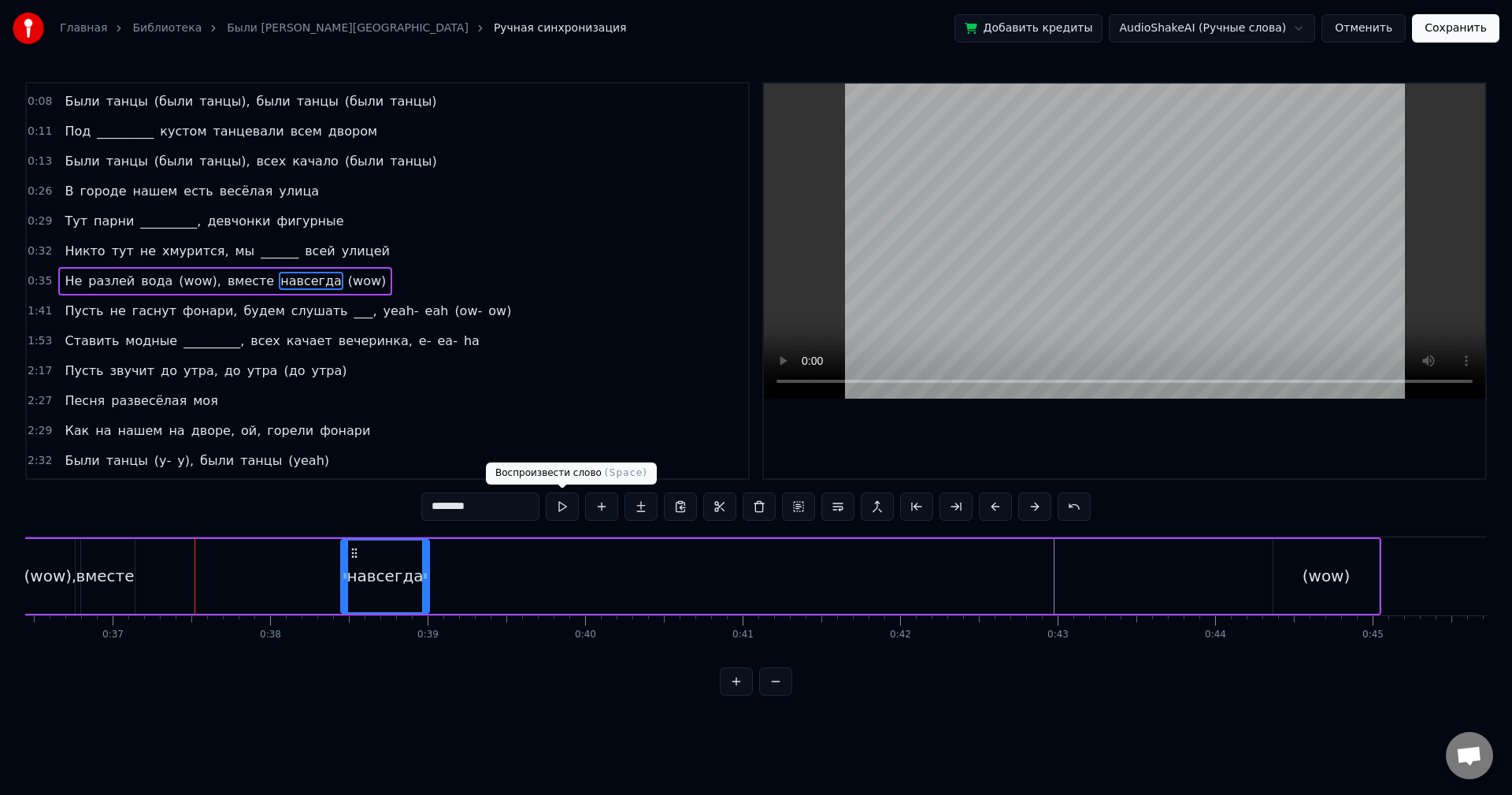
click at [561, 513] on button at bounding box center [562, 506] width 33 height 28
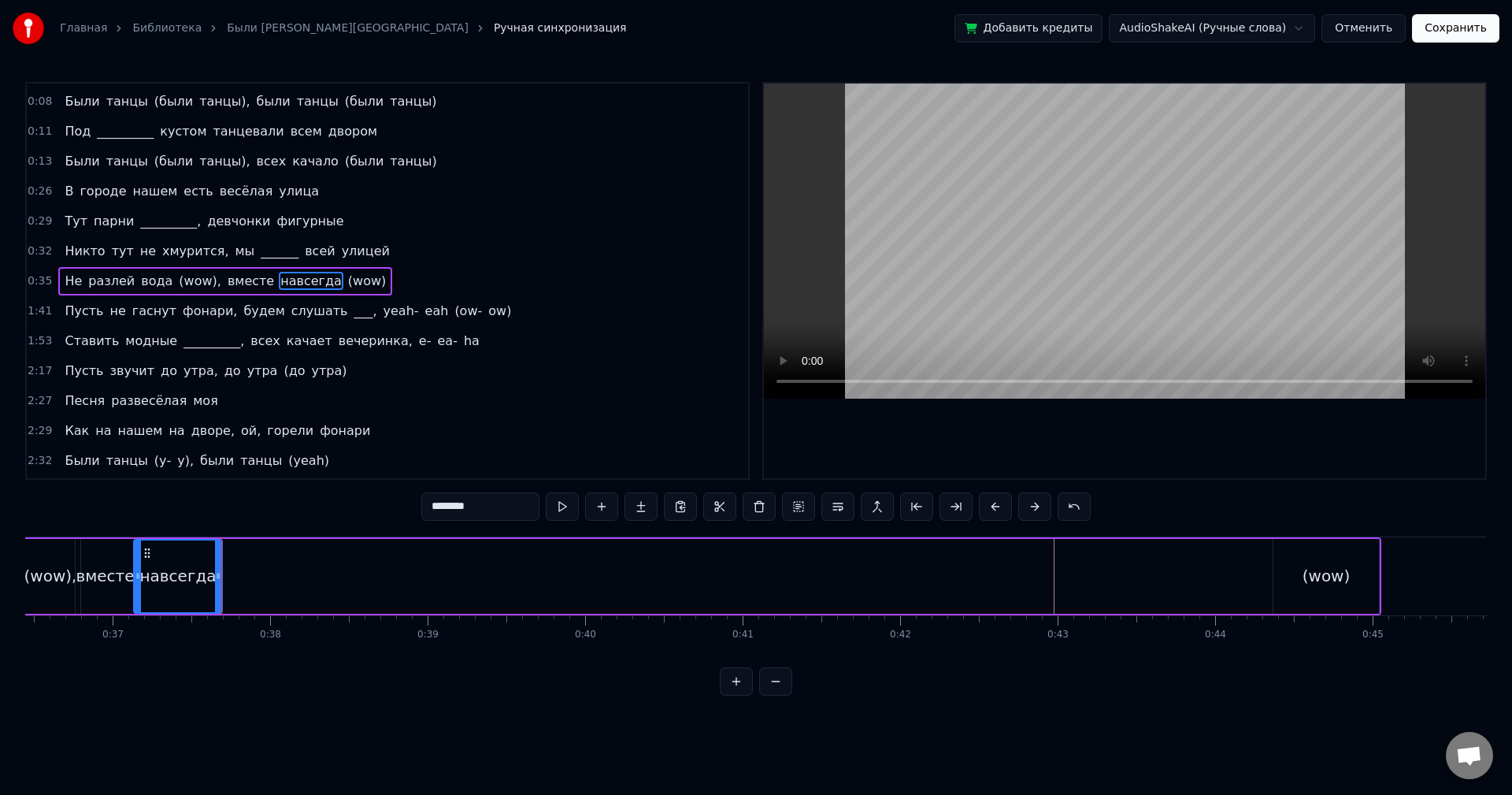
click at [335, 569] on div "Не разлей вода (wow), вместе навсегда (wow)" at bounding box center [616, 576] width 1531 height 78
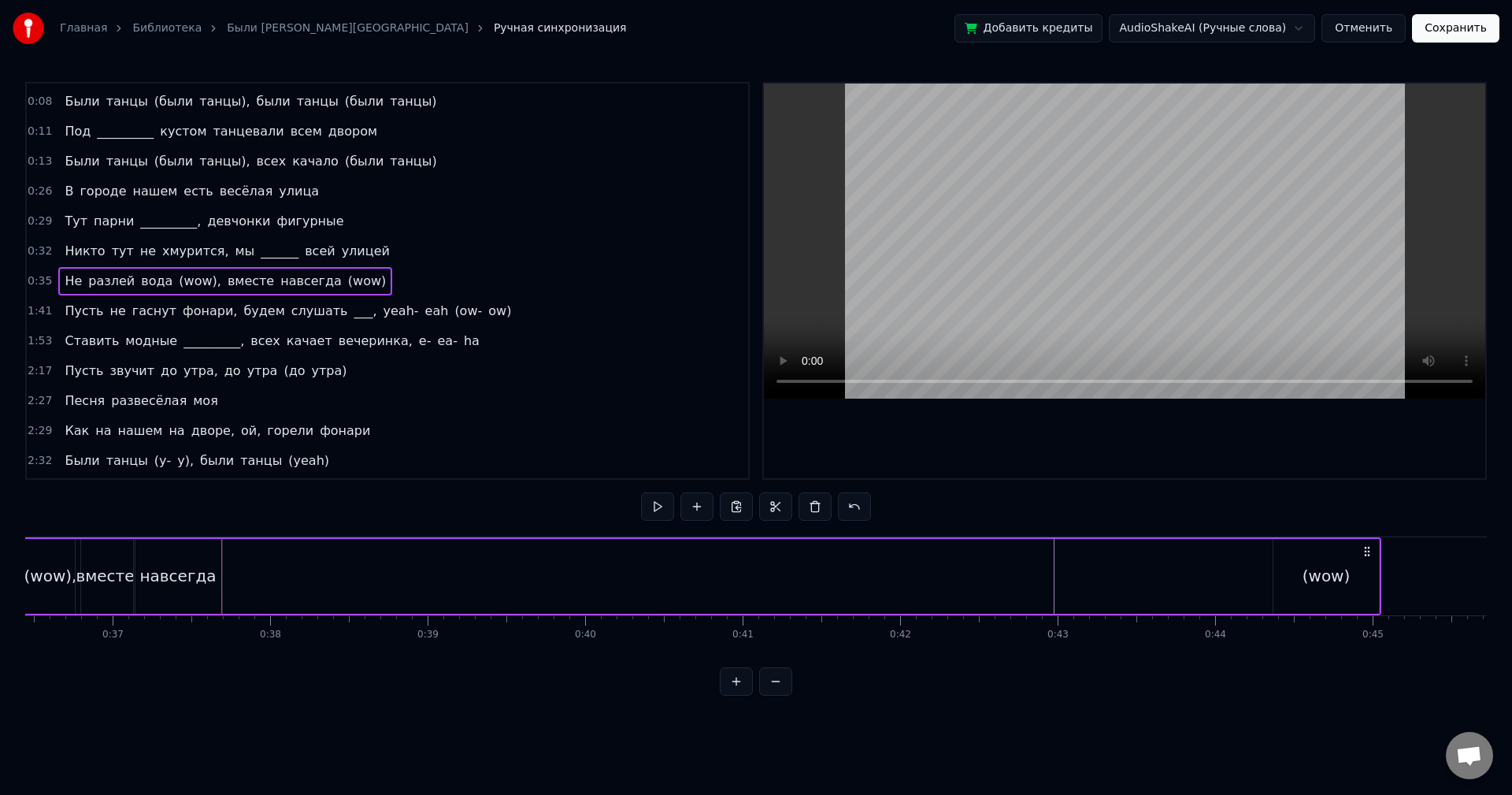
click at [1307, 576] on div "(wow)" at bounding box center [1326, 576] width 48 height 24
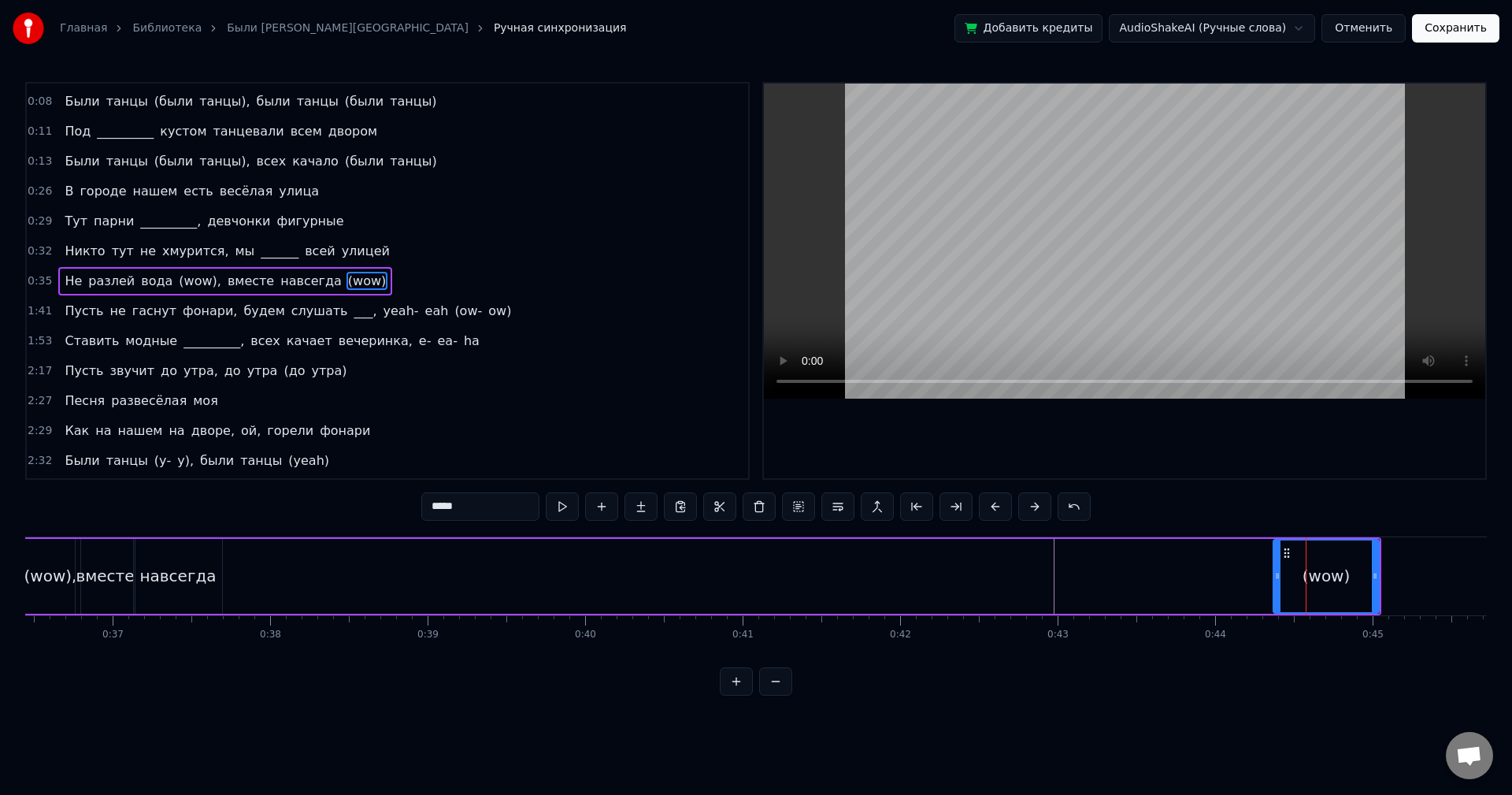
click at [1309, 573] on div "(wow)" at bounding box center [1326, 576] width 48 height 24
drag, startPoint x: 1286, startPoint y: 551, endPoint x: 1247, endPoint y: 545, distance: 39.5
click at [1247, 545] on div "Не разлей вода (wow), вместе навсегда (wow)" at bounding box center [616, 576] width 1531 height 78
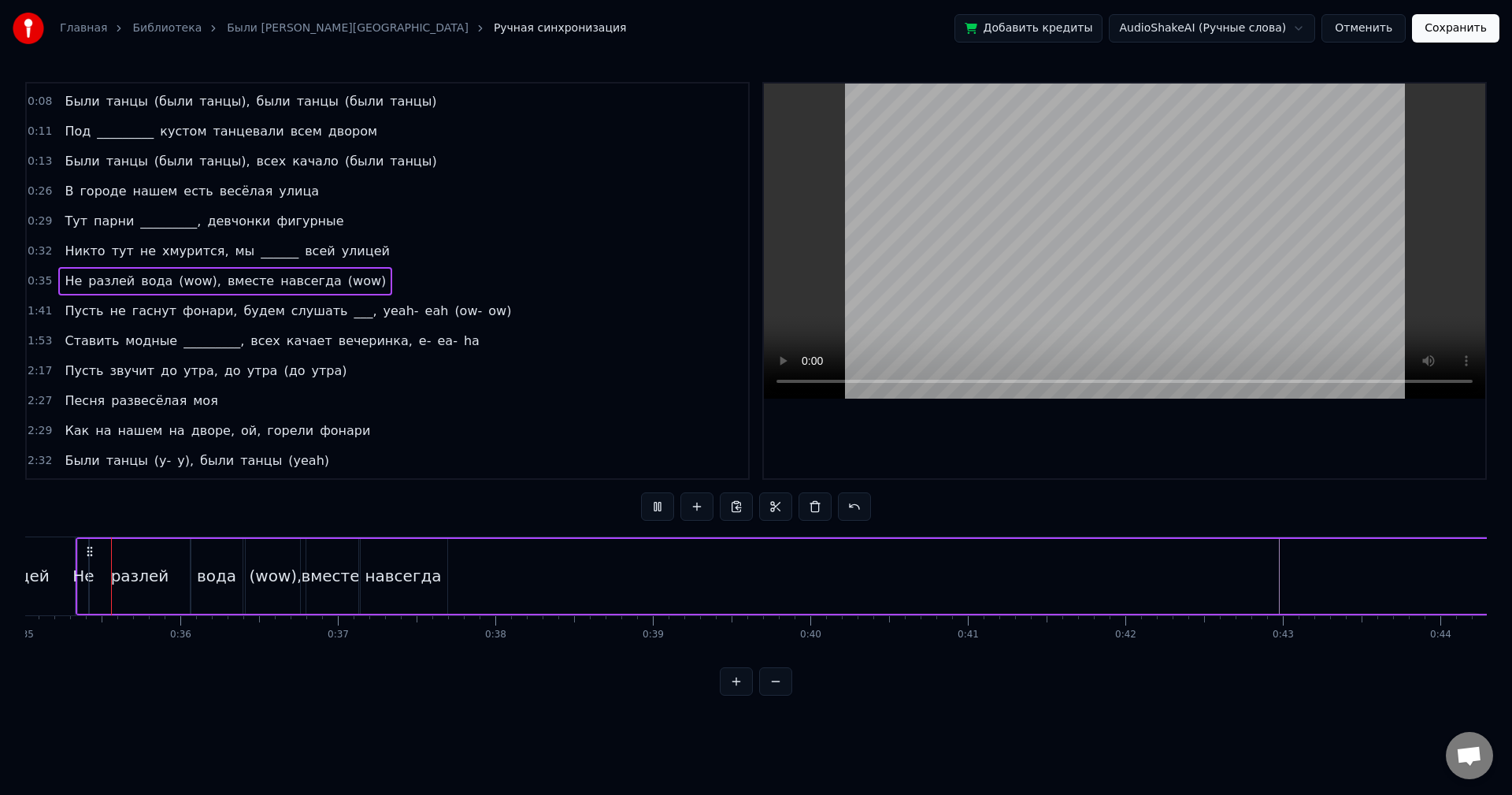
scroll to position [0, 5488]
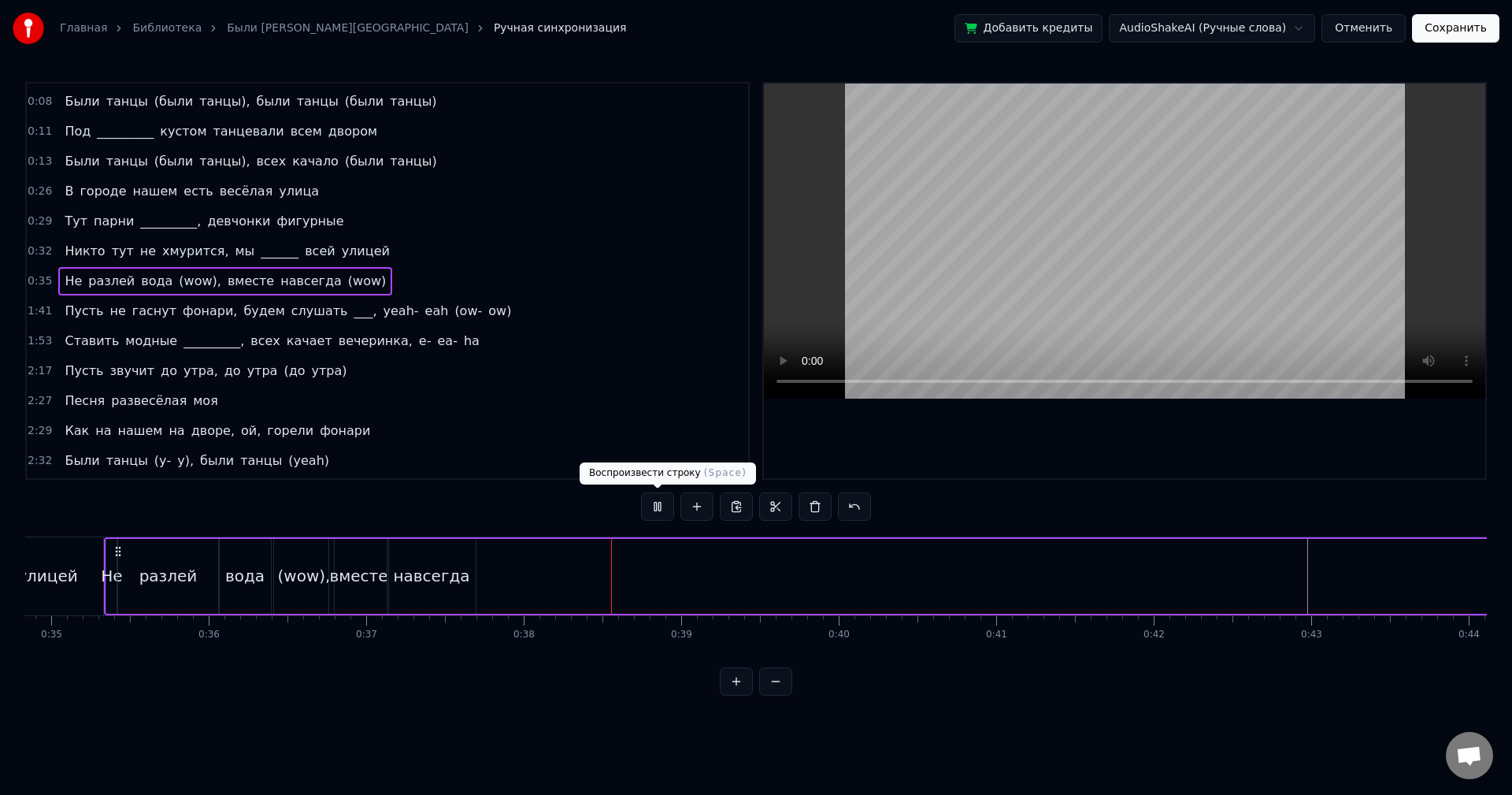
click at [657, 506] on button at bounding box center [657, 506] width 33 height 28
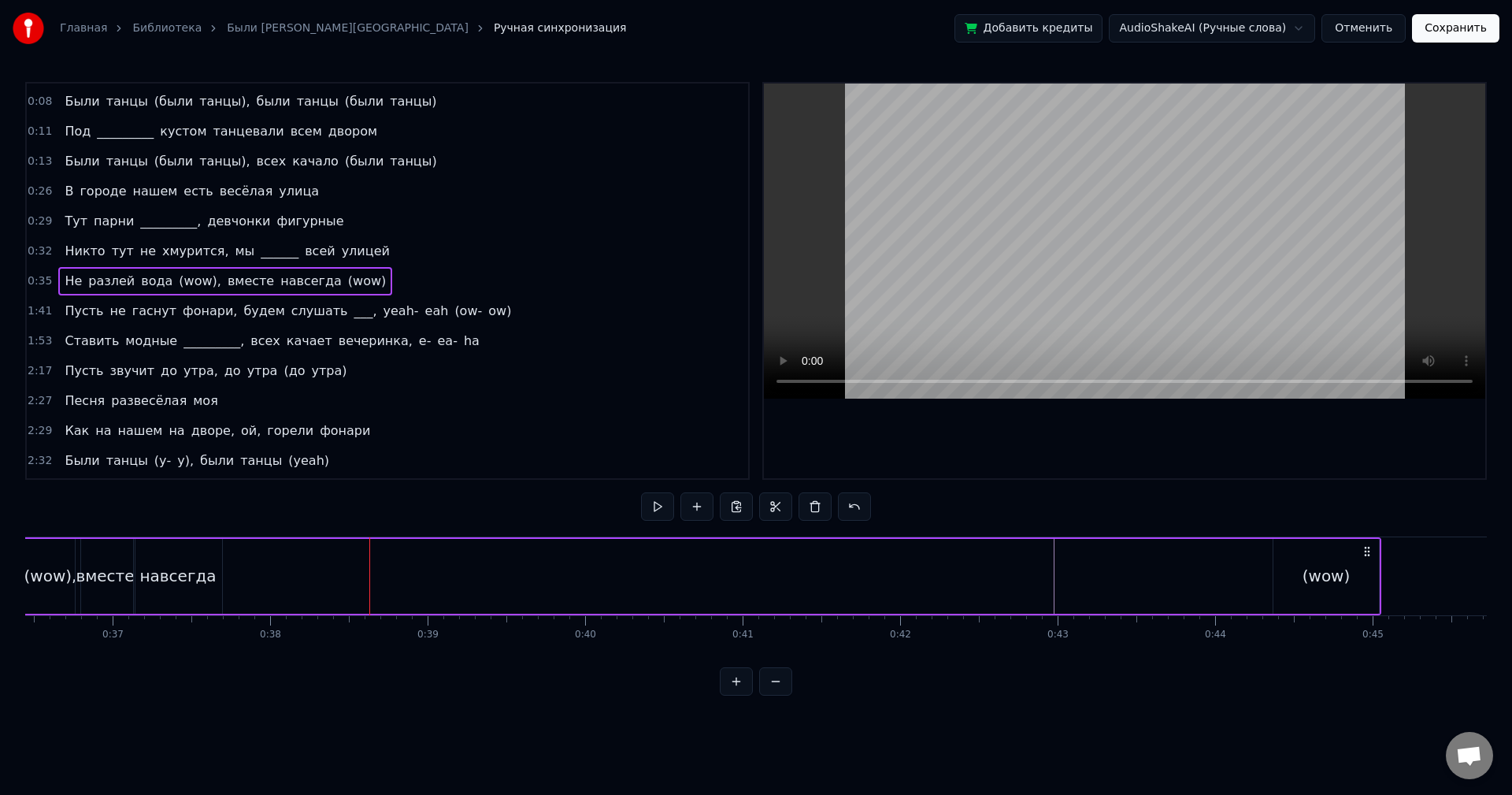
scroll to position [0, 5788]
click at [1247, 573] on div "(wow)" at bounding box center [1279, 576] width 106 height 75
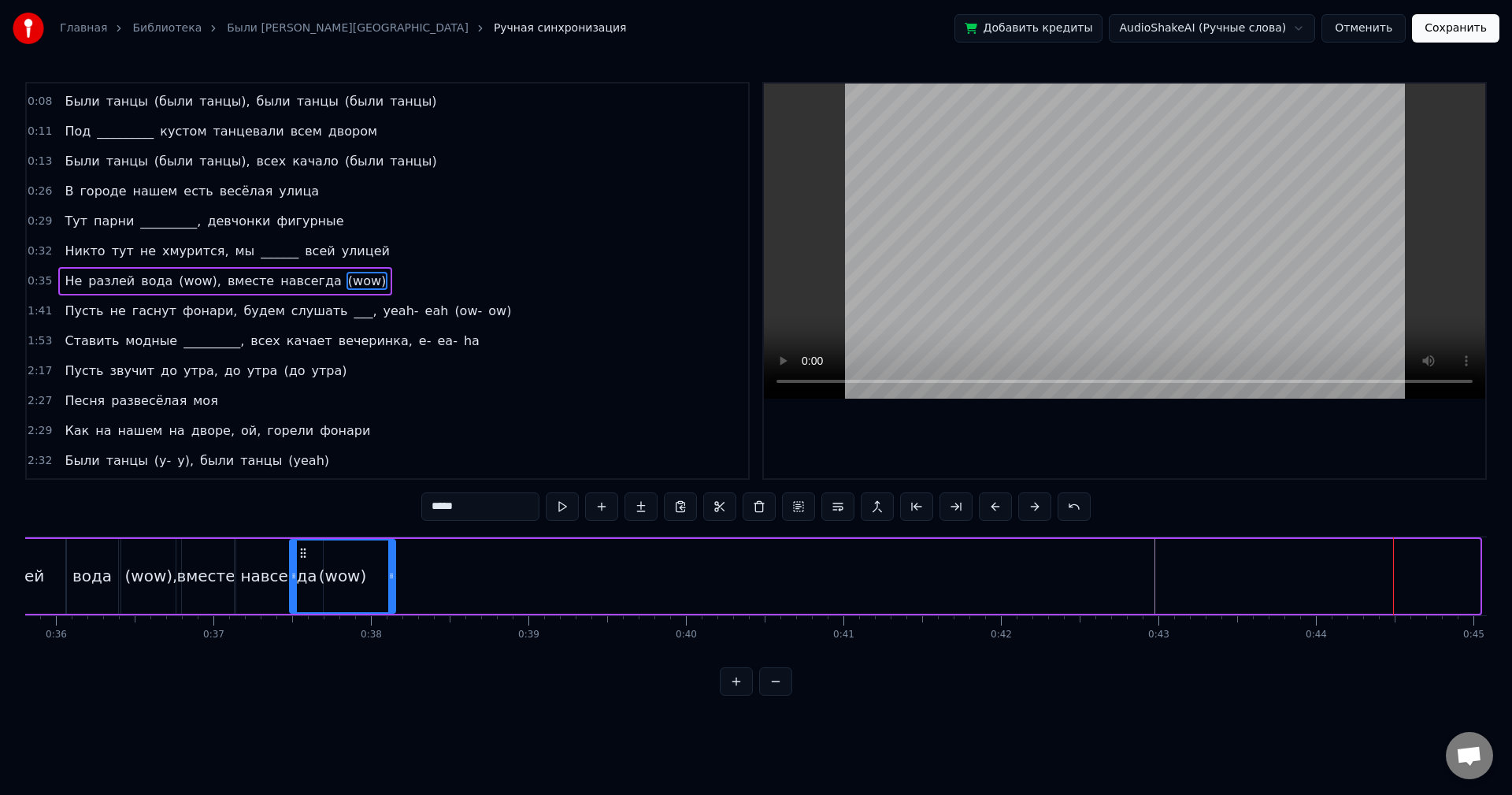
scroll to position [0, 5629]
drag, startPoint x: 1238, startPoint y: 554, endPoint x: 347, endPoint y: 618, distance: 893.3
click at [347, 618] on div "Как на нашем на дворе, ой, горели фонари Были танцы (были танцы), были танцы (б…" at bounding box center [756, 595] width 1462 height 118
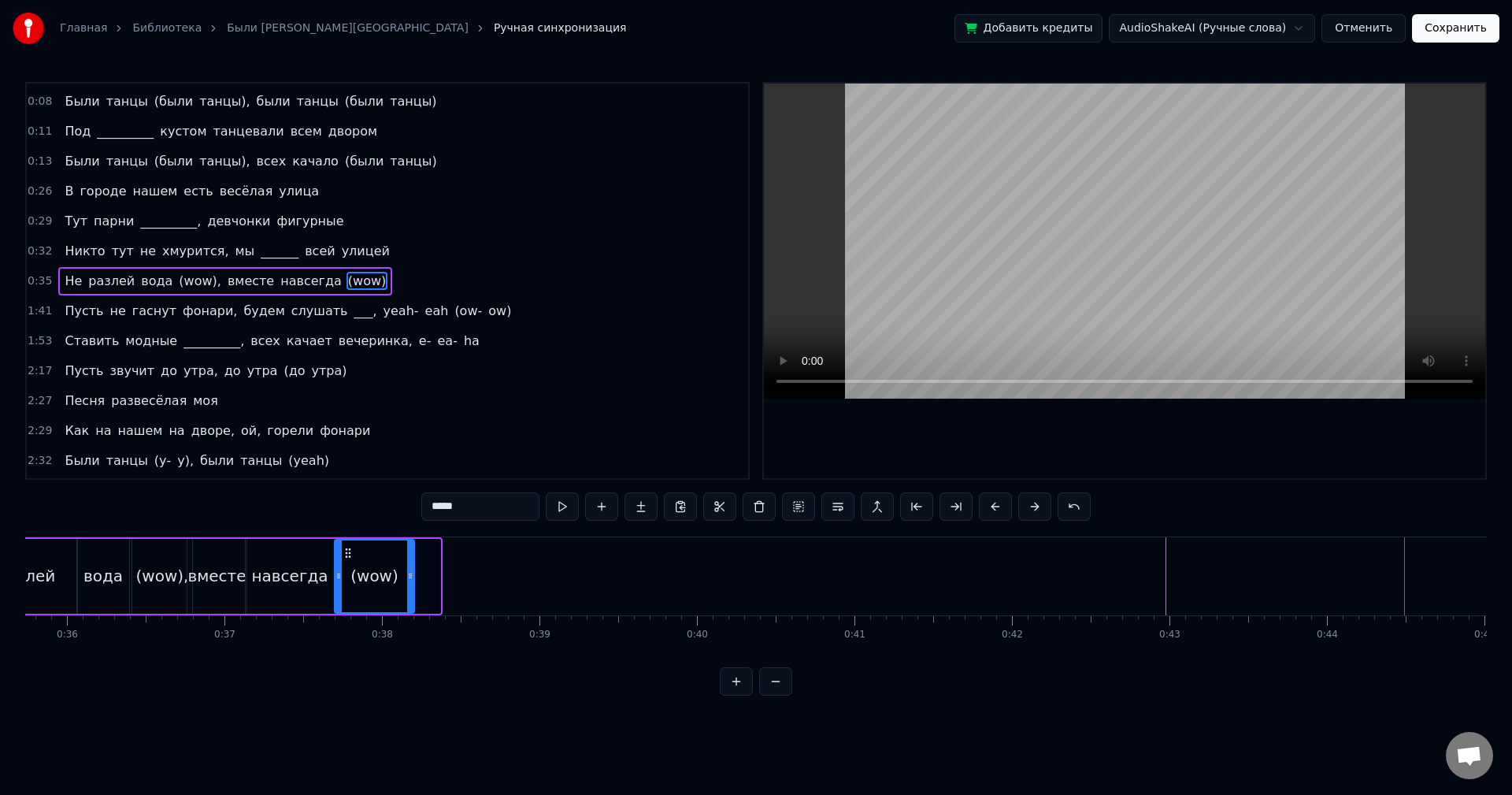
drag, startPoint x: 433, startPoint y: 594, endPoint x: 404, endPoint y: 593, distance: 29.0
click at [408, 593] on div at bounding box center [411, 576] width 6 height 72
click at [566, 510] on button at bounding box center [562, 506] width 33 height 28
click at [469, 307] on div "1:41 Пусть не гаснут фонари, будем слушать ___, yeah- eah (ow- ow)" at bounding box center [387, 312] width 721 height 30
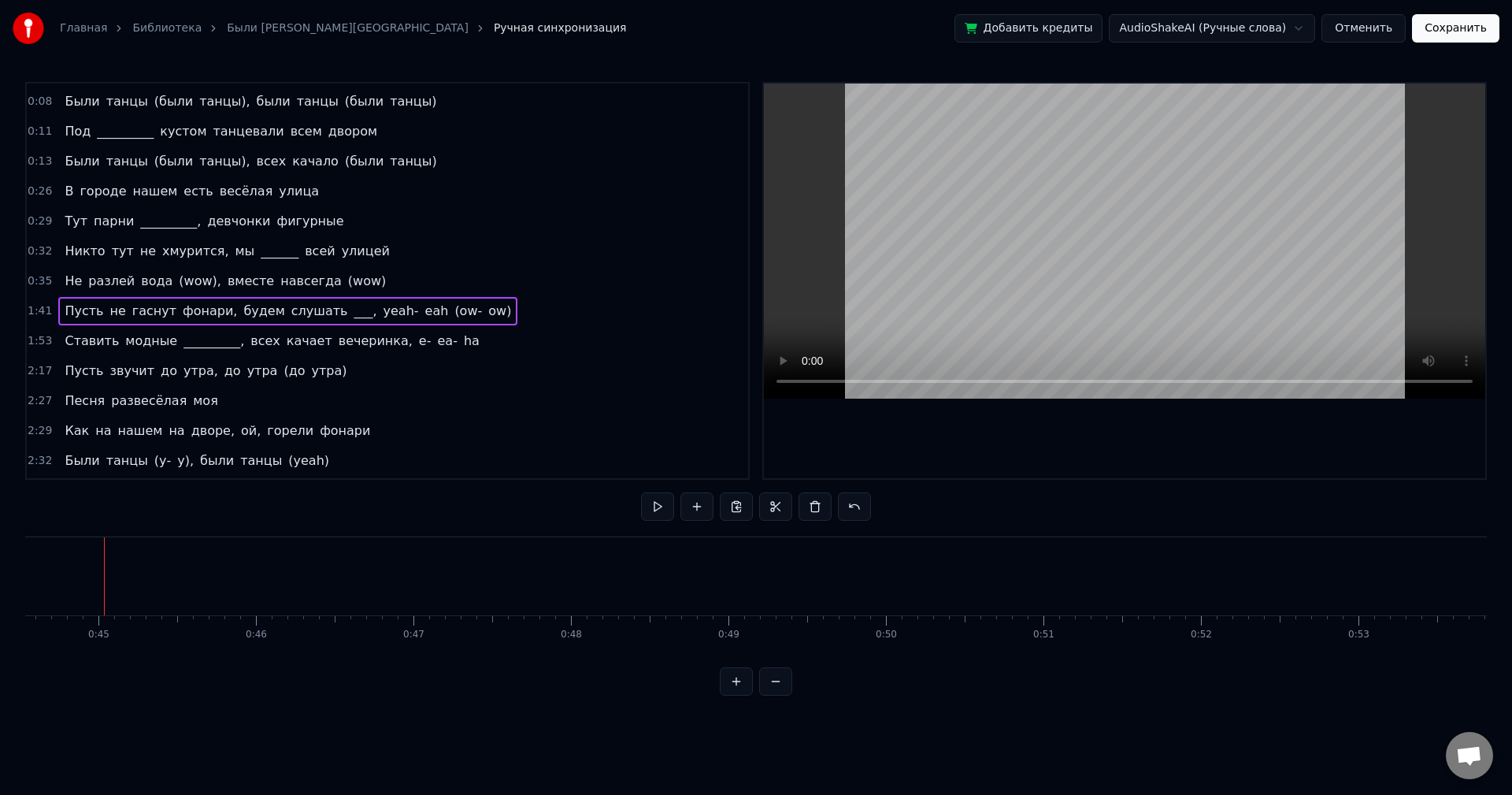
click at [475, 315] on div "1:41 Пусть не гаснут фонари, будем слушать ___, yeah- eah (ow- ow)" at bounding box center [387, 312] width 721 height 30
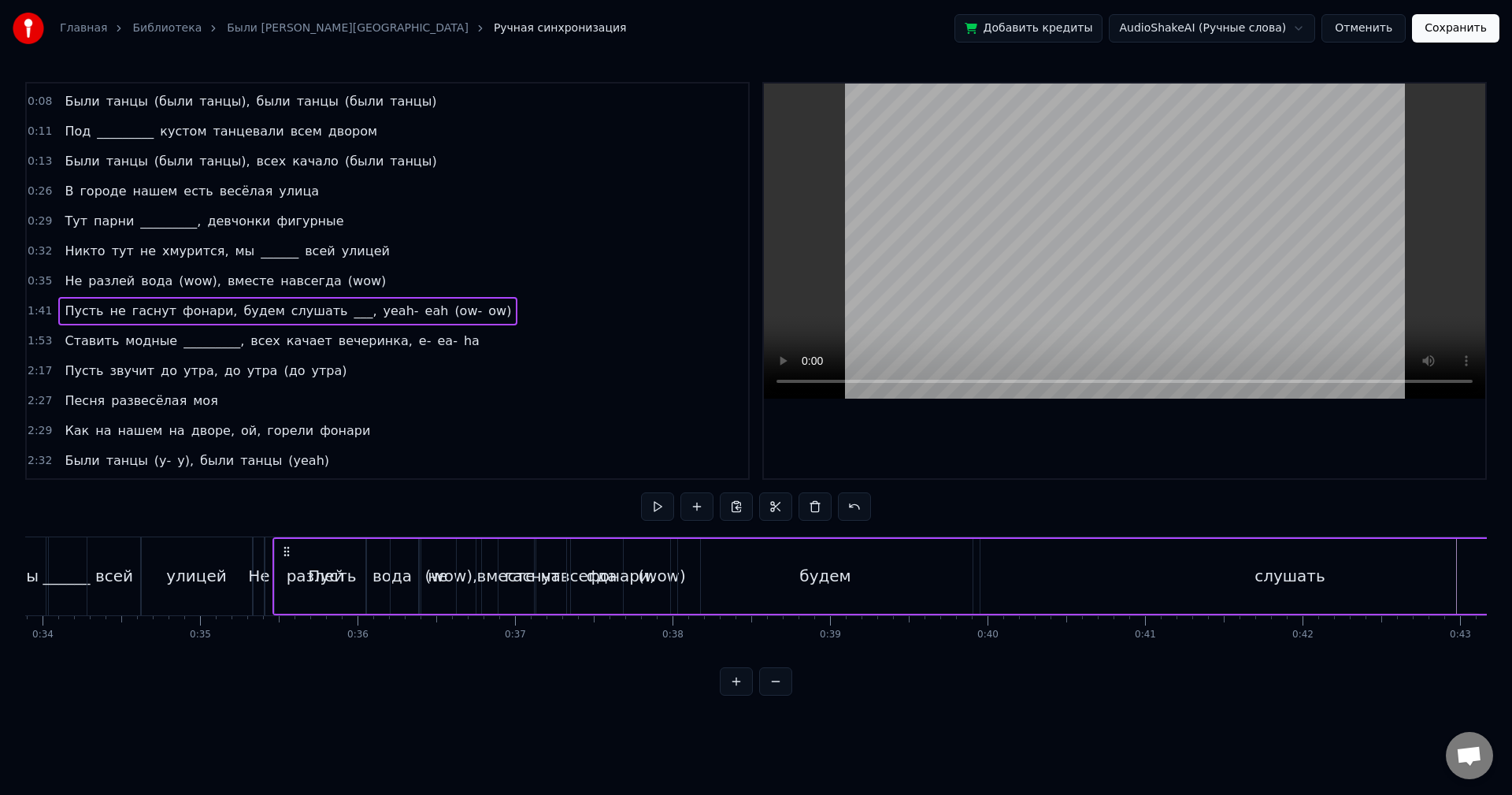
scroll to position [0, 5339]
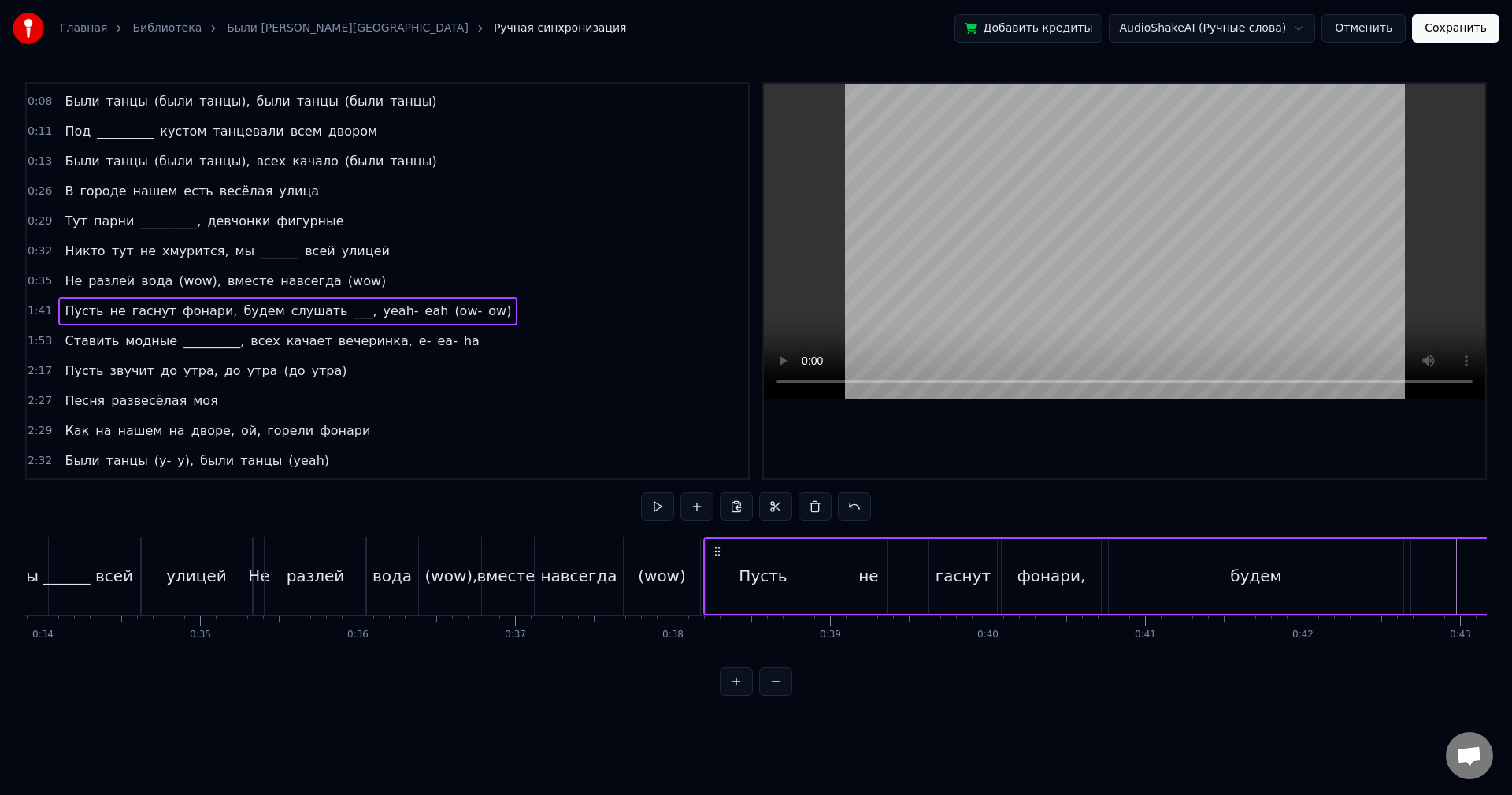
drag, startPoint x: 117, startPoint y: 547, endPoint x: 716, endPoint y: 553, distance: 599.0
click at [716, 553] on icon at bounding box center [717, 551] width 13 height 13
click at [795, 566] on div "Пусть" at bounding box center [763, 576] width 115 height 75
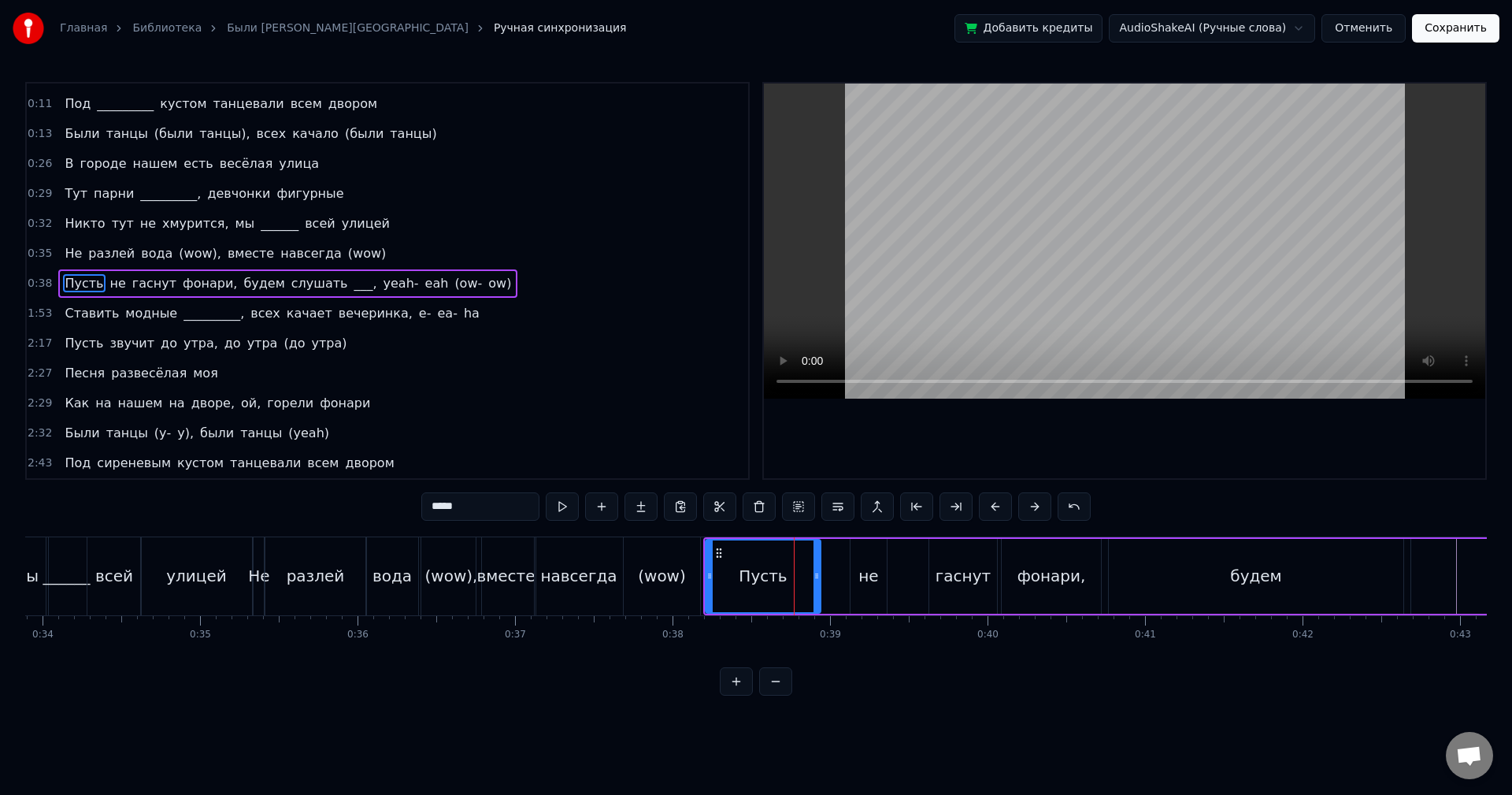
scroll to position [57, 0]
drag, startPoint x: 816, startPoint y: 567, endPoint x: 686, endPoint y: 544, distance: 132.0
click at [775, 569] on div at bounding box center [778, 576] width 6 height 72
click at [554, 512] on button at bounding box center [562, 506] width 33 height 28
drag, startPoint x: 720, startPoint y: 548, endPoint x: 711, endPoint y: 548, distance: 9.0
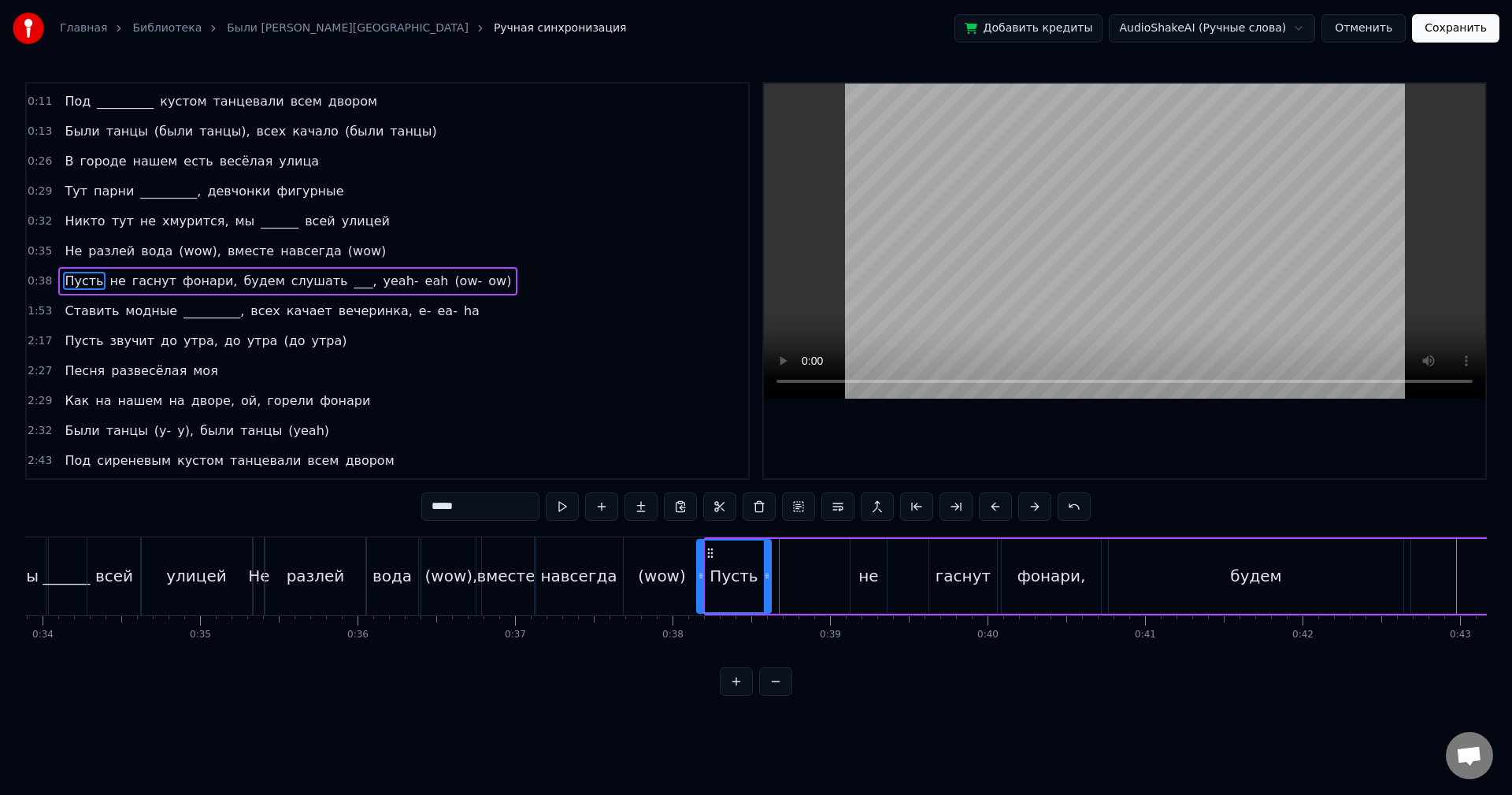
click at [711, 548] on circle at bounding box center [711, 548] width 1 height 1
drag, startPoint x: 765, startPoint y: 554, endPoint x: 739, endPoint y: 552, distance: 26.1
click at [739, 552] on div at bounding box center [741, 576] width 6 height 72
click at [575, 512] on button at bounding box center [562, 506] width 33 height 28
drag, startPoint x: 742, startPoint y: 556, endPoint x: 734, endPoint y: 554, distance: 8.2
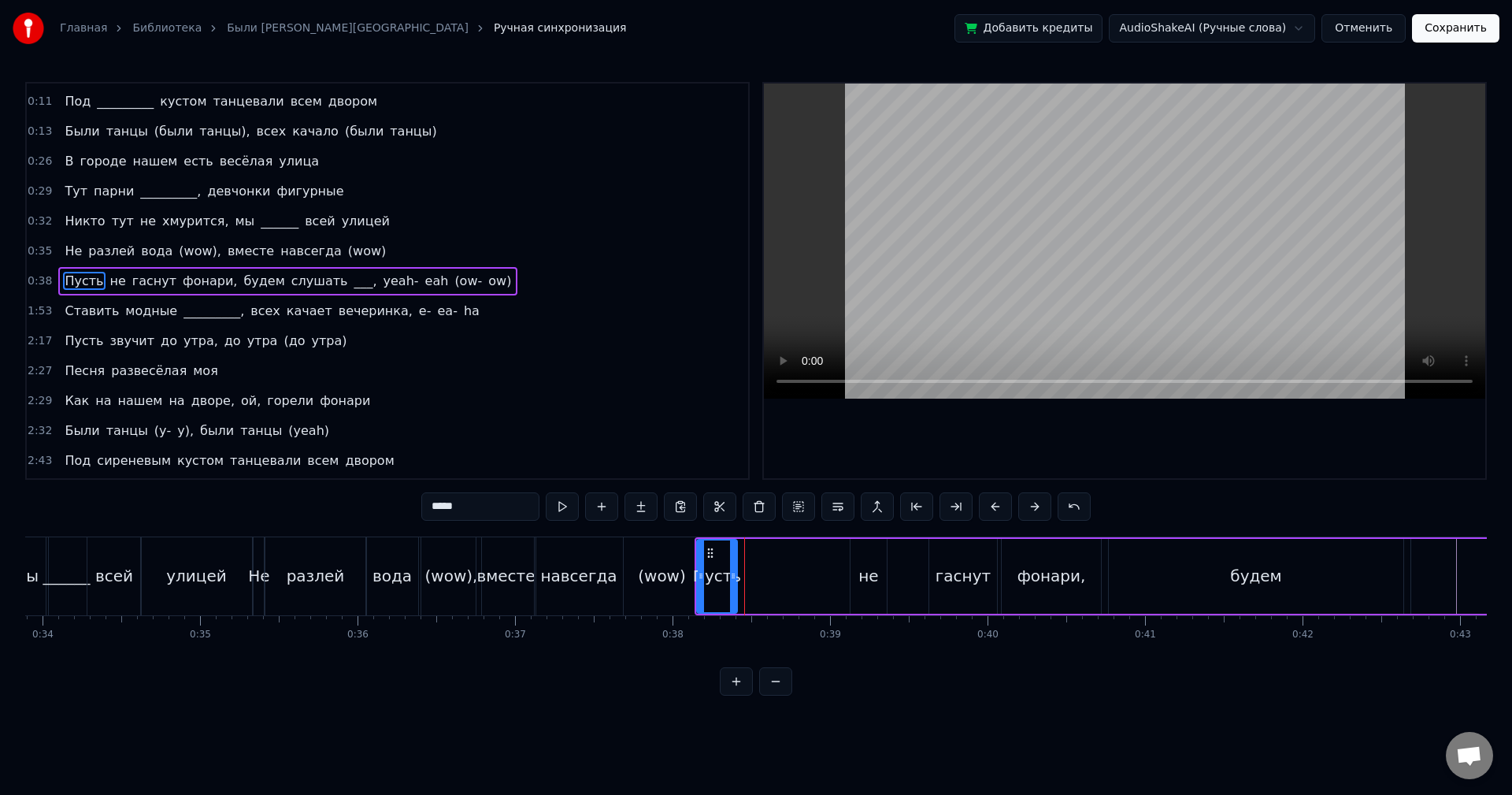
click at [734, 554] on div at bounding box center [733, 576] width 6 height 72
click at [565, 505] on button at bounding box center [562, 506] width 33 height 28
click at [861, 551] on div "не" at bounding box center [869, 576] width 36 height 75
drag, startPoint x: 864, startPoint y: 551, endPoint x: 751, endPoint y: 551, distance: 113.0
click at [751, 551] on icon at bounding box center [751, 553] width 13 height 13
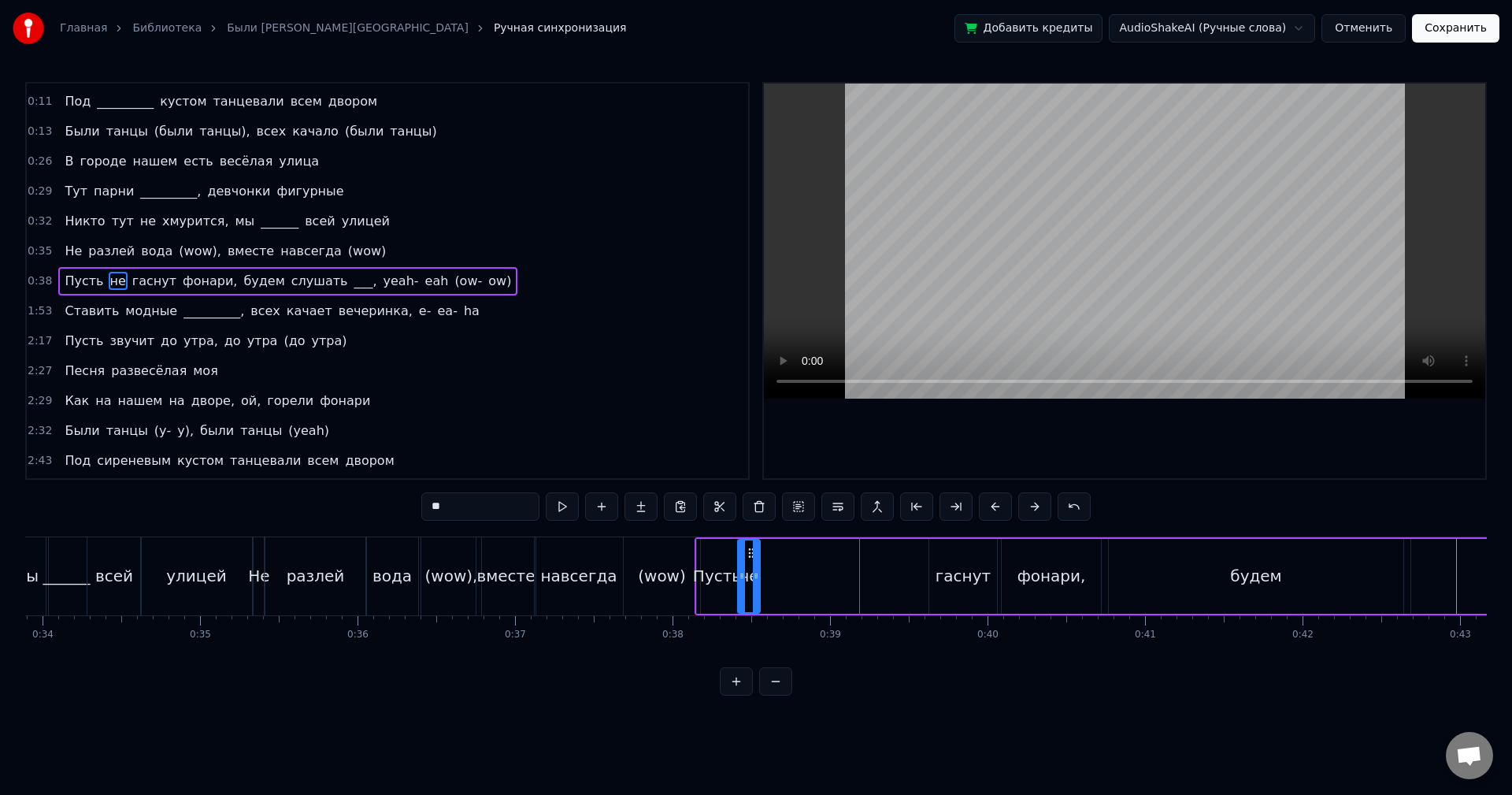
drag, startPoint x: 769, startPoint y: 552, endPoint x: 753, endPoint y: 551, distance: 16.0
click at [754, 551] on div at bounding box center [756, 576] width 6 height 72
click at [728, 562] on div "Пусть" at bounding box center [717, 576] width 40 height 75
click at [728, 562] on div at bounding box center [728, 576] width 6 height 72
click at [707, 552] on circle at bounding box center [706, 552] width 1 height 1
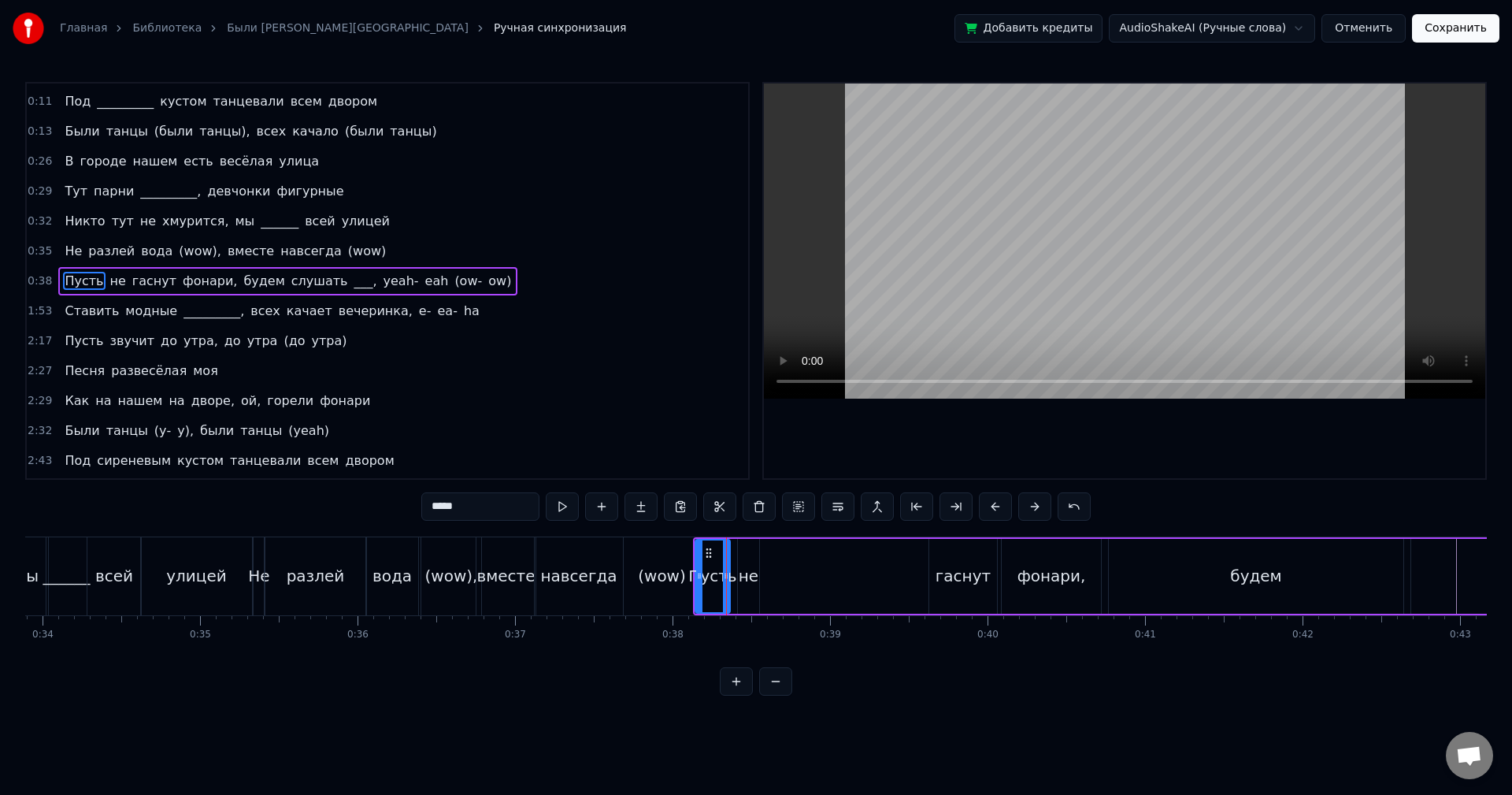
click at [749, 554] on div "не" at bounding box center [748, 576] width 21 height 75
drag, startPoint x: 741, startPoint y: 554, endPoint x: 732, endPoint y: 554, distance: 9.0
click at [732, 554] on div at bounding box center [733, 576] width 6 height 72
click at [750, 555] on div at bounding box center [753, 576] width 6 height 72
click at [988, 577] on div "гаснут" at bounding box center [963, 576] width 68 height 75
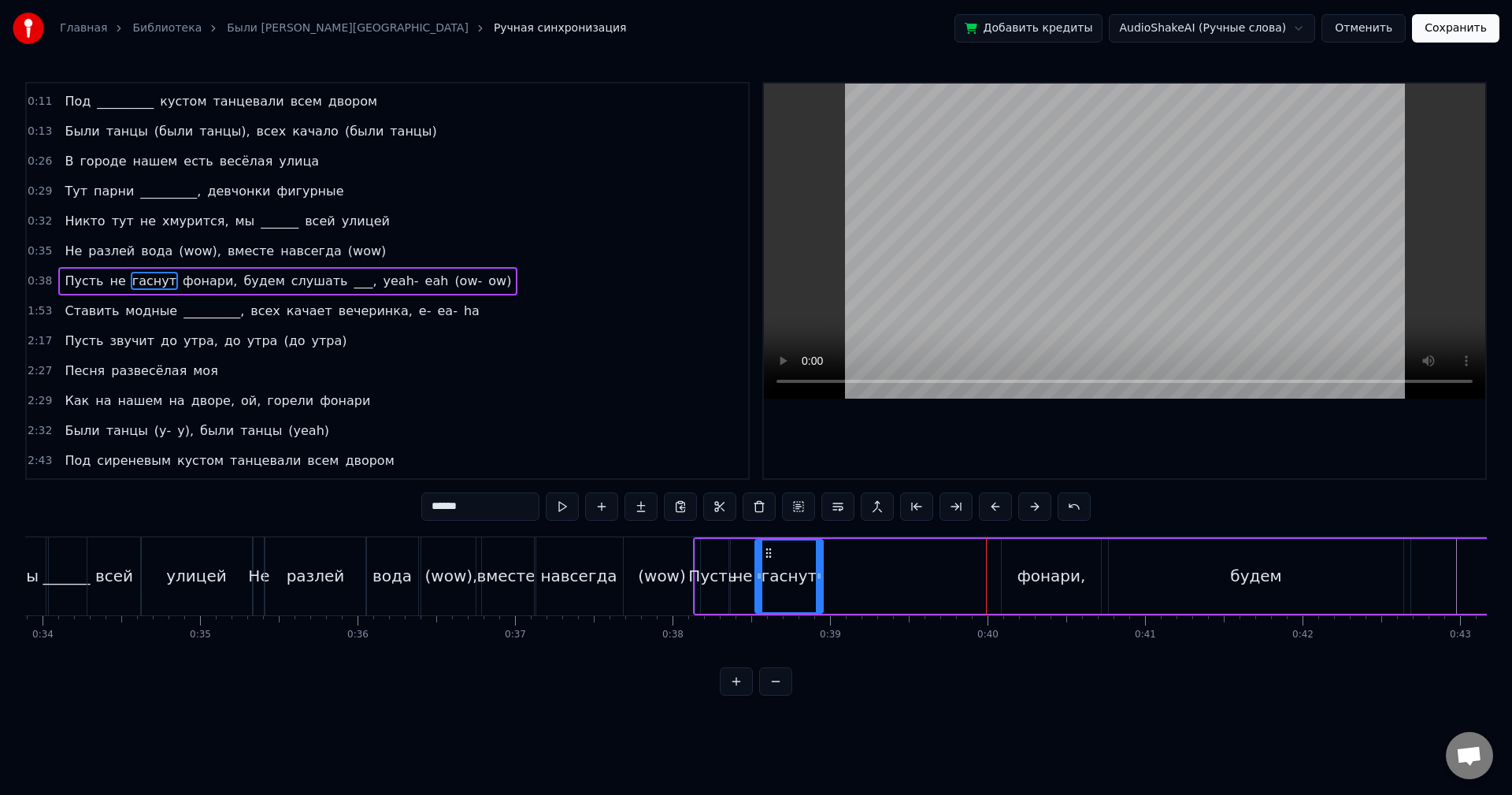
drag, startPoint x: 941, startPoint y: 553, endPoint x: 767, endPoint y: 556, distance: 174.0
click at [767, 556] on icon at bounding box center [769, 553] width 13 height 13
drag, startPoint x: 817, startPoint y: 563, endPoint x: 795, endPoint y: 560, distance: 22.2
click at [795, 560] on div at bounding box center [797, 576] width 6 height 72
click at [568, 509] on button at bounding box center [562, 506] width 33 height 28
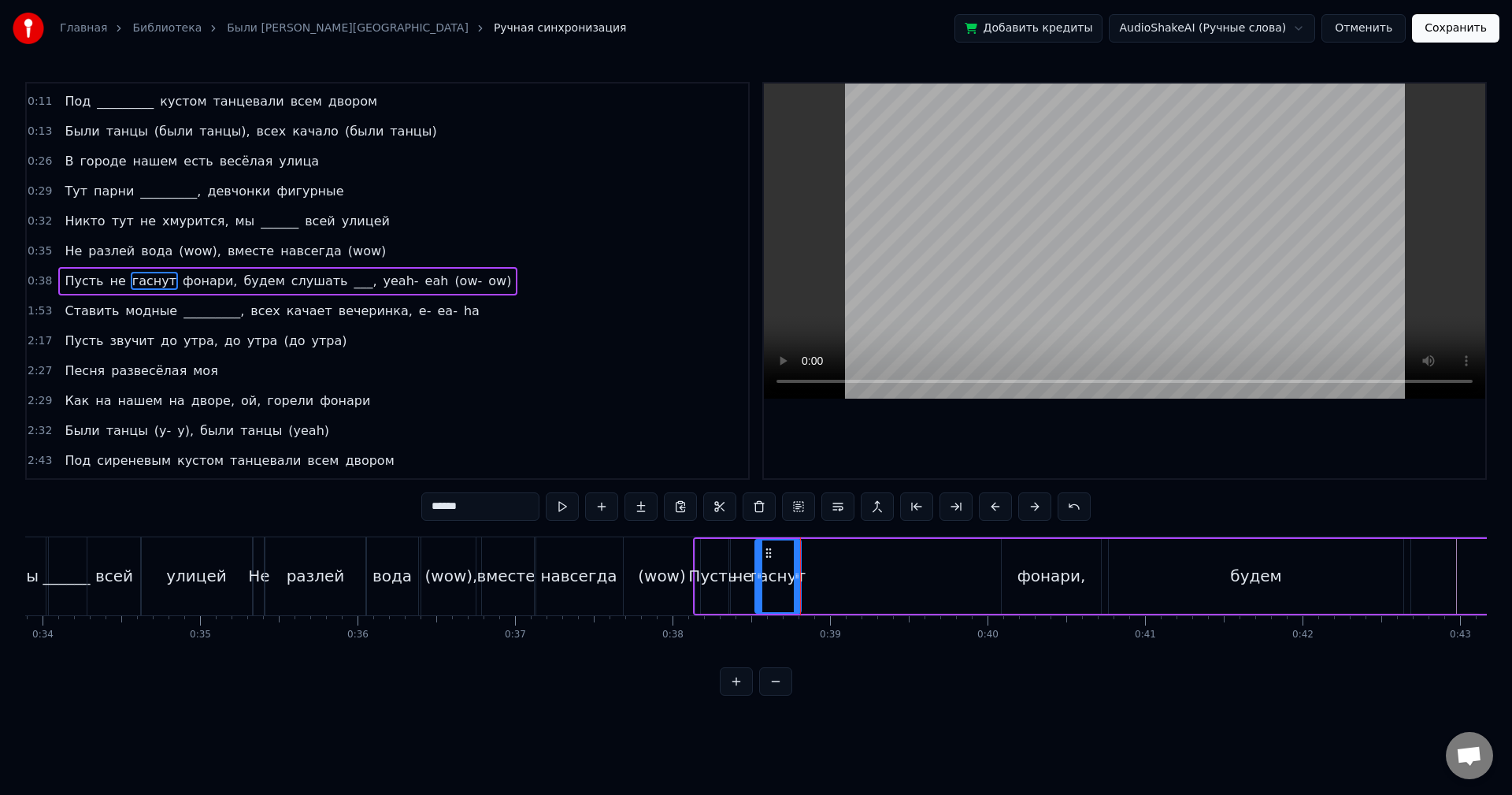
click at [706, 552] on div "Пусть" at bounding box center [713, 576] width 35 height 75
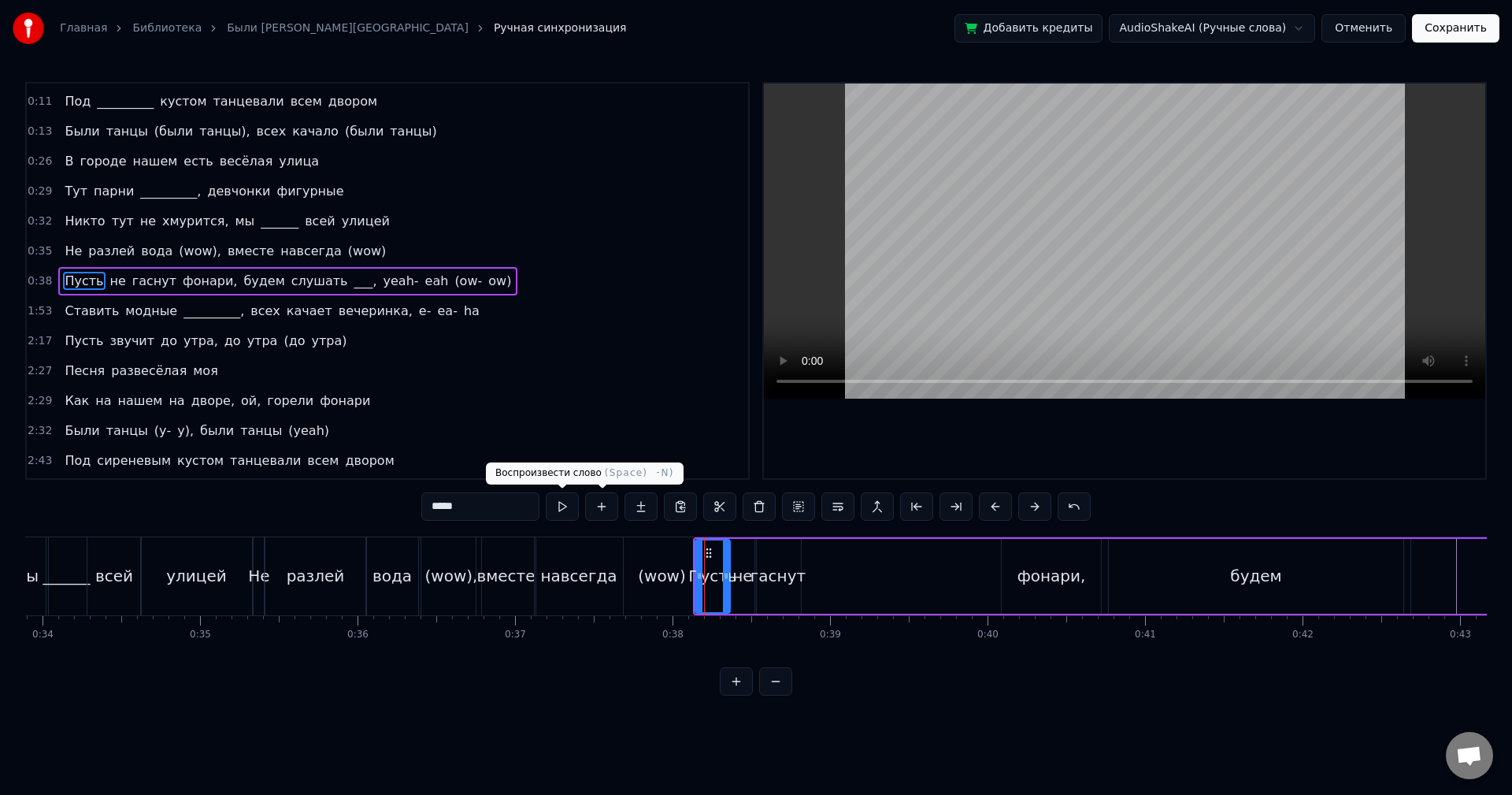
click at [571, 506] on button at bounding box center [562, 506] width 33 height 28
click at [736, 562] on div "не" at bounding box center [743, 576] width 27 height 75
click at [563, 507] on button at bounding box center [562, 506] width 33 height 28
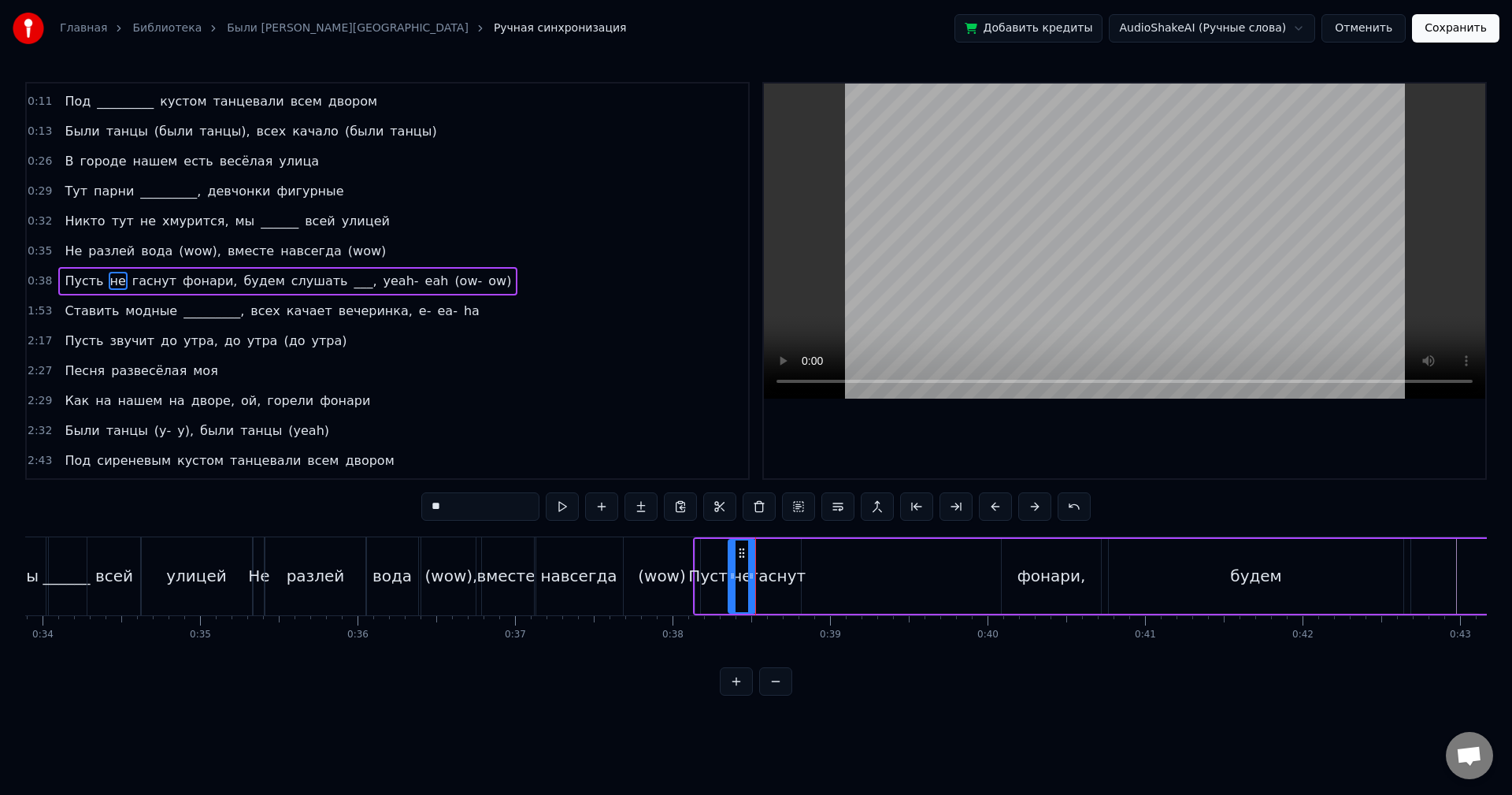
click at [736, 551] on icon at bounding box center [742, 553] width 13 height 13
click at [735, 688] on button at bounding box center [736, 681] width 33 height 28
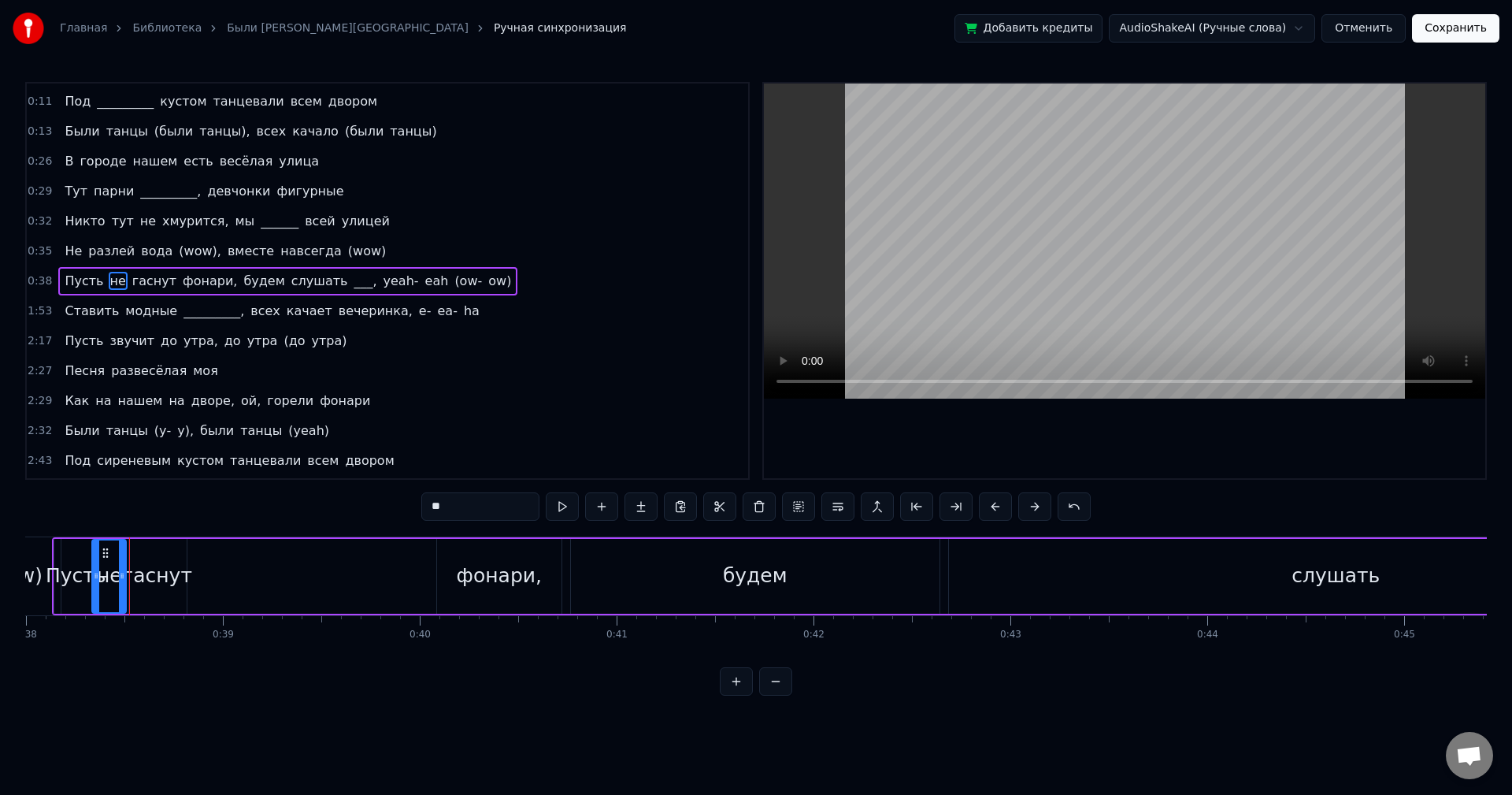
scroll to position [0, 7506]
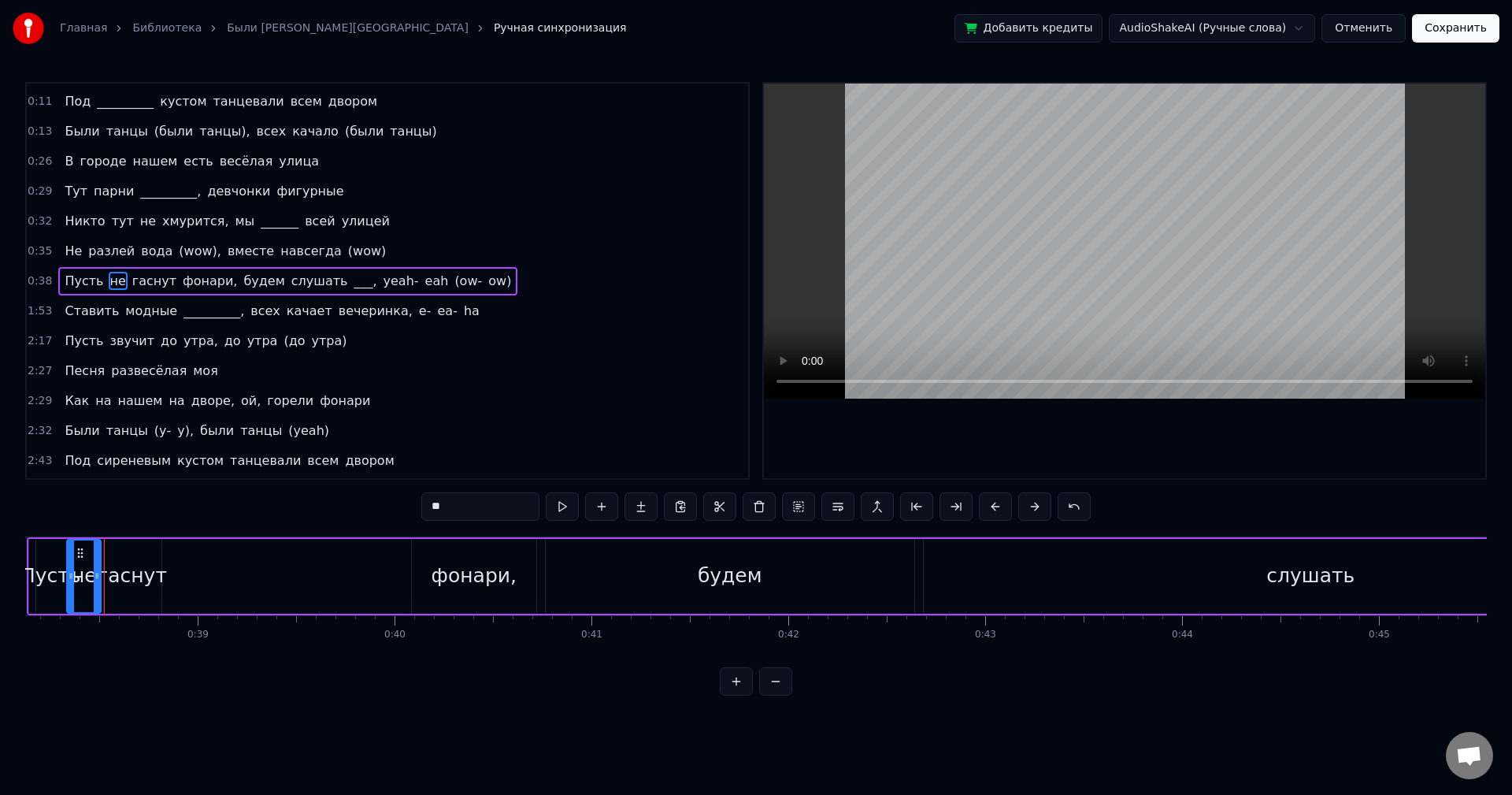
click at [757, 691] on div at bounding box center [756, 681] width 73 height 28
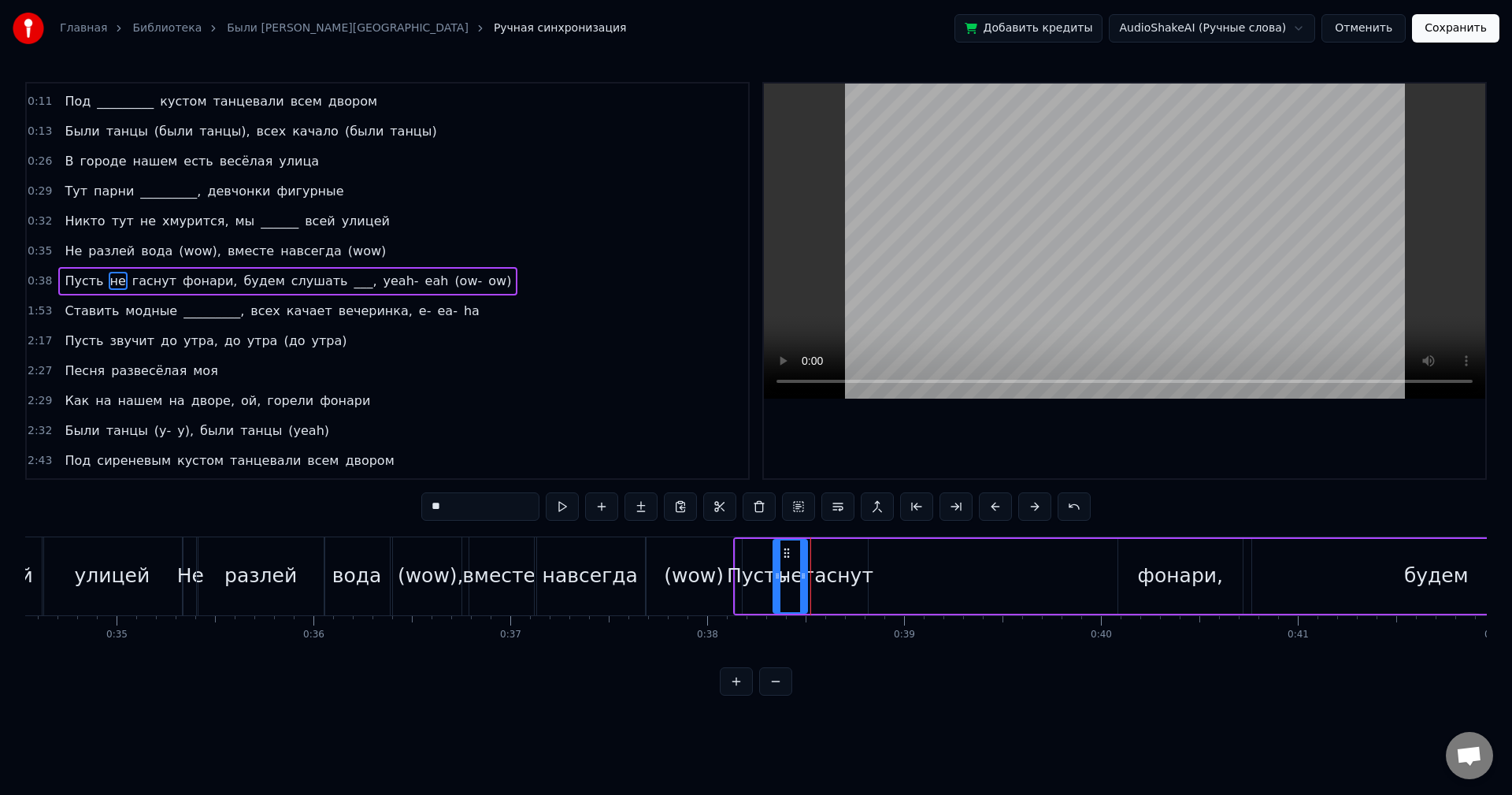
scroll to position [0, 6780]
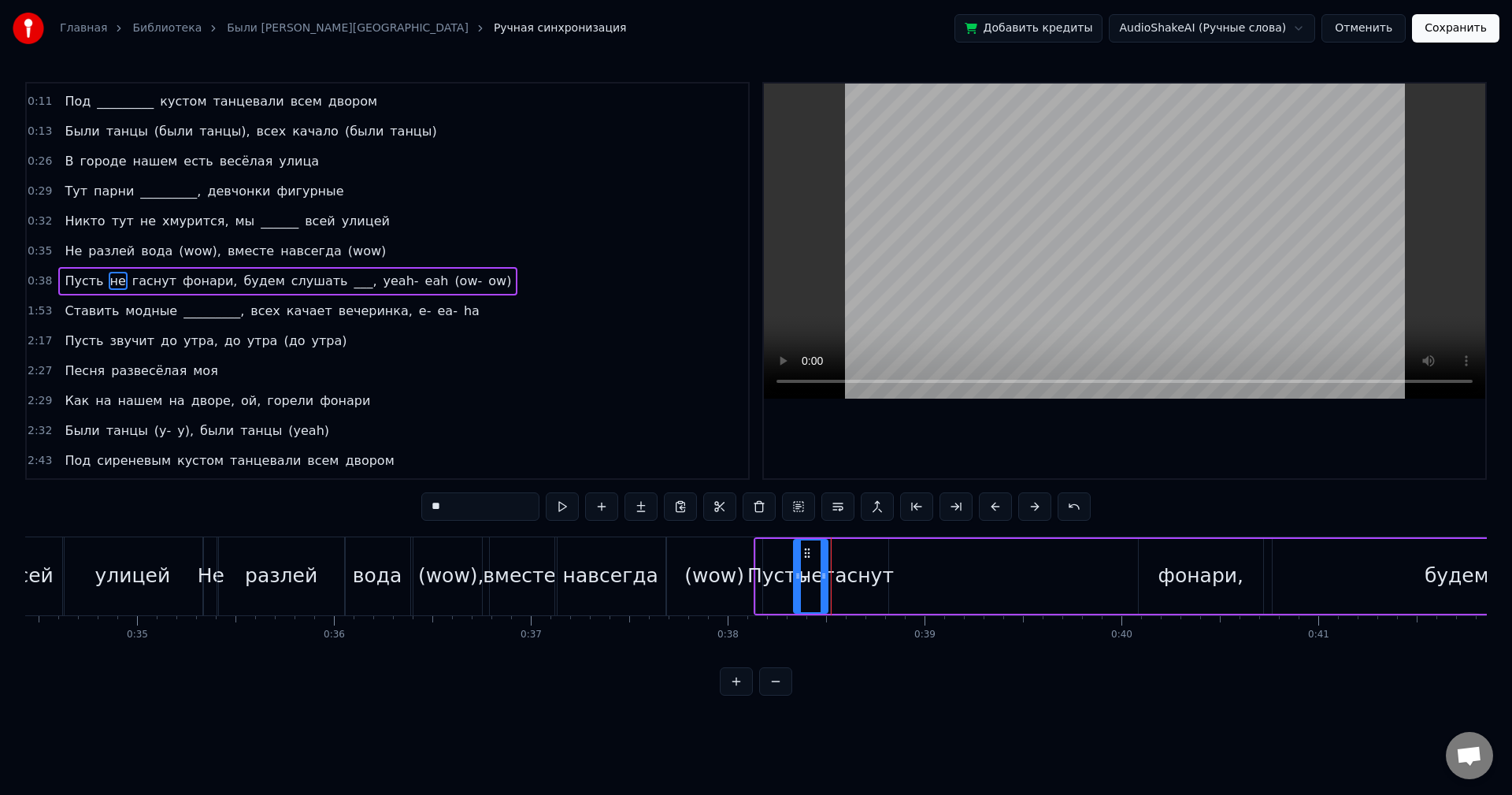
click at [770, 559] on div "Пусть" at bounding box center [778, 576] width 44 height 75
click at [779, 565] on div "Пусть" at bounding box center [777, 576] width 61 height 30
click at [730, 559] on div "(wow)" at bounding box center [714, 576] width 96 height 78
type input "*****"
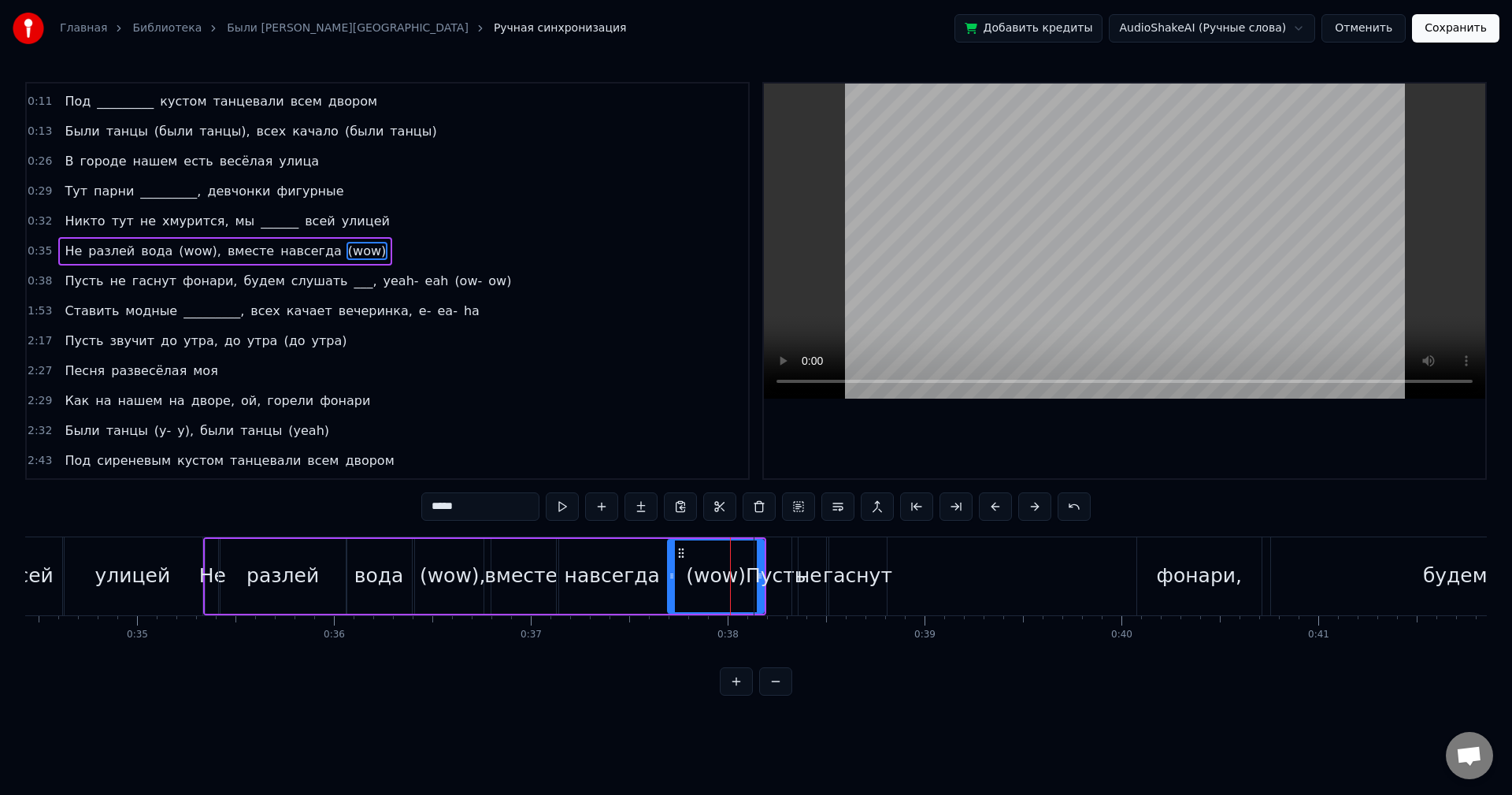
scroll to position [27, 0]
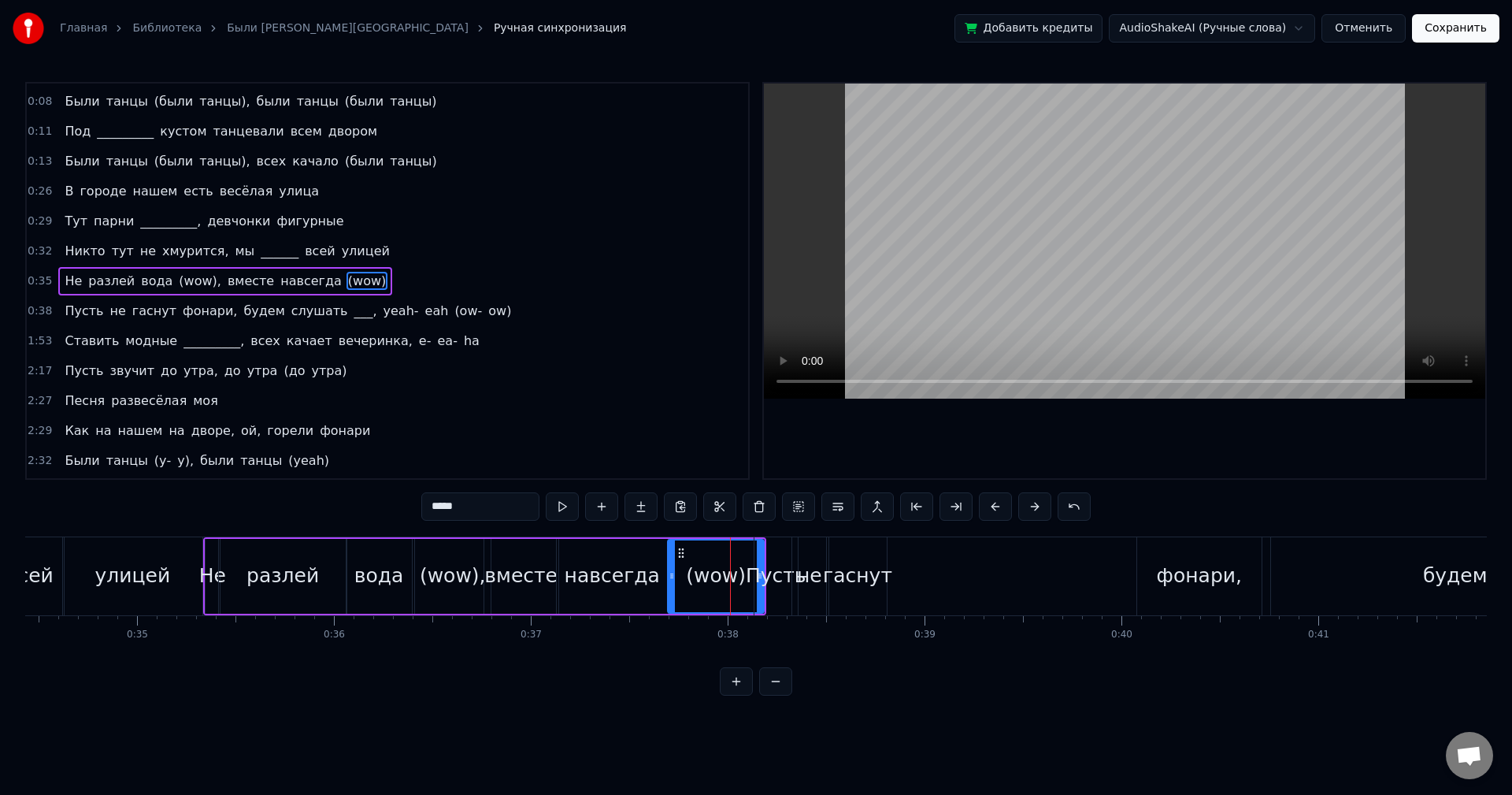
drag, startPoint x: 760, startPoint y: 563, endPoint x: 749, endPoint y: 562, distance: 11.0
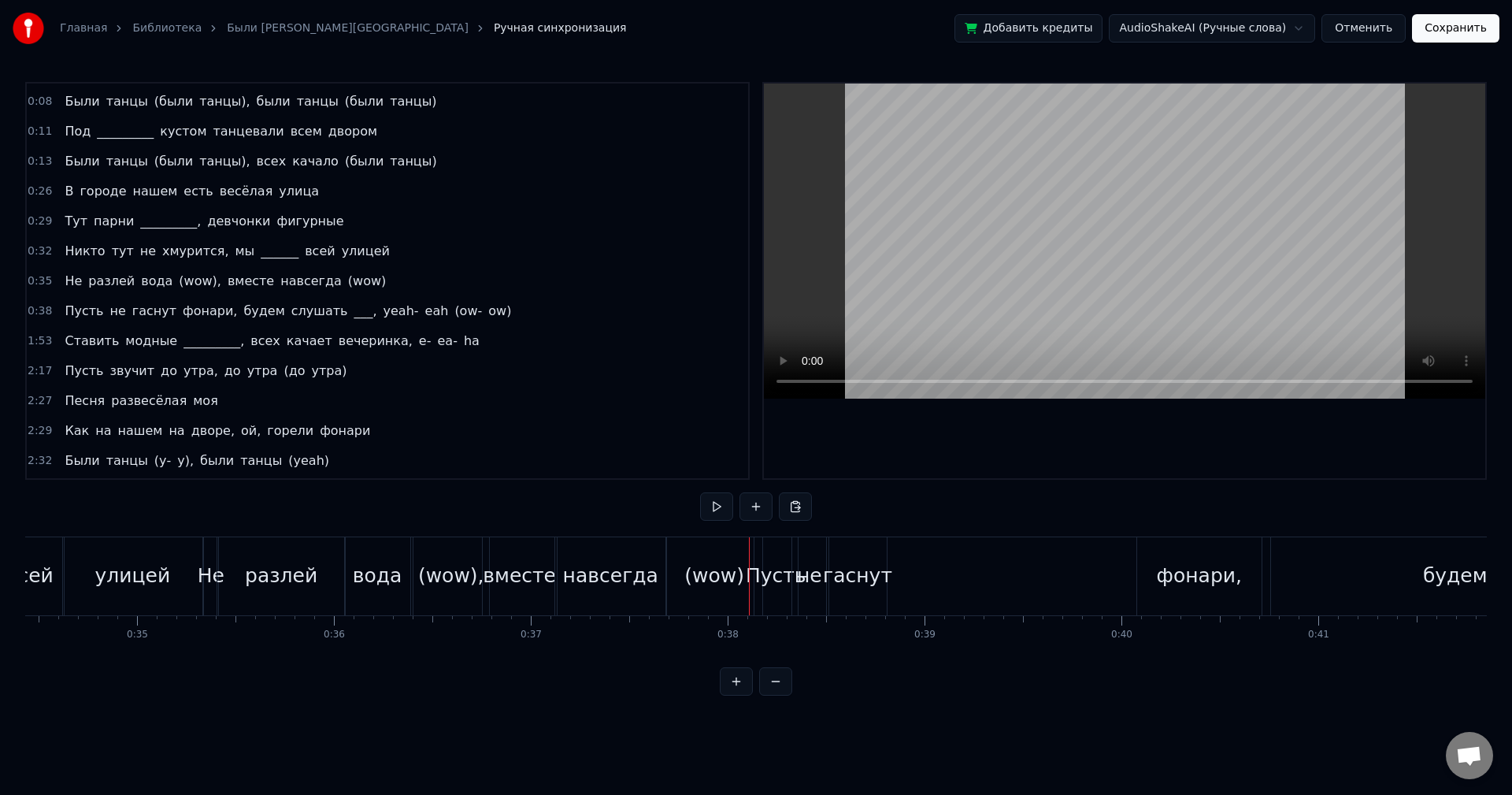
click at [715, 569] on div "(wow)" at bounding box center [714, 576] width 60 height 30
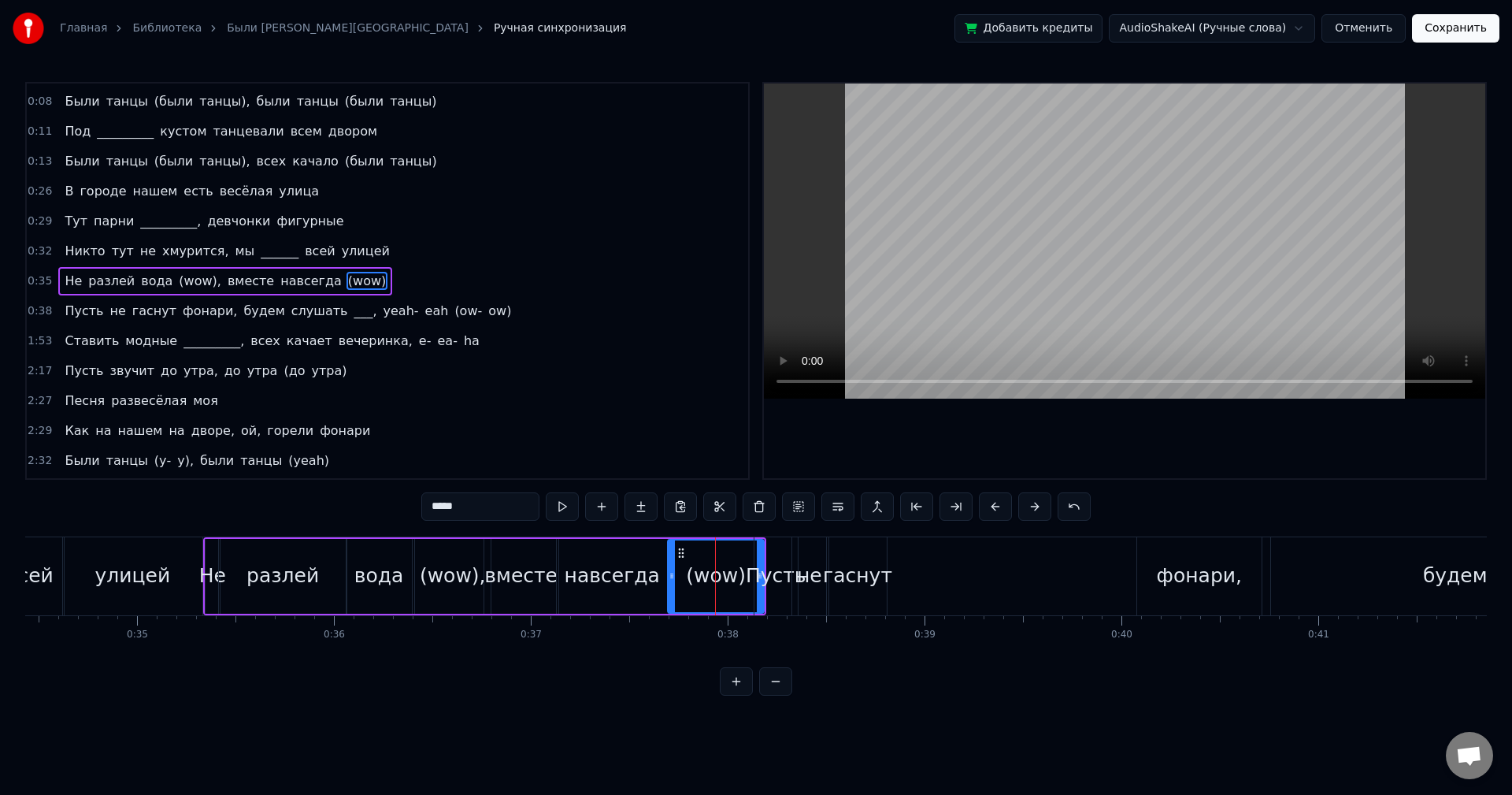
drag, startPoint x: 770, startPoint y: 559, endPoint x: 788, endPoint y: 560, distance: 18.0
click at [788, 560] on div "Пусть" at bounding box center [776, 576] width 44 height 78
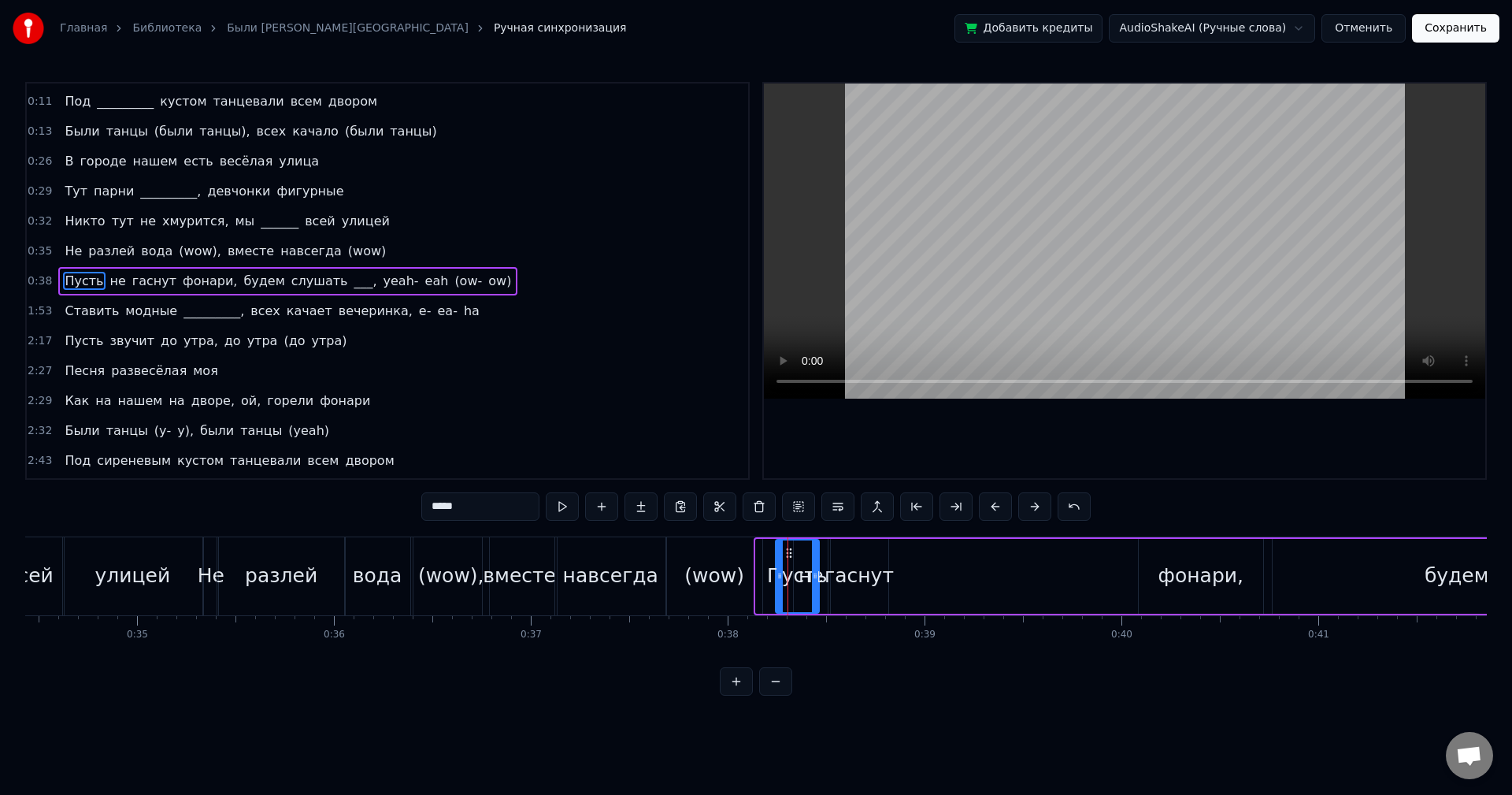
drag, startPoint x: 769, startPoint y: 554, endPoint x: 787, endPoint y: 554, distance: 18.0
click at [795, 554] on icon at bounding box center [789, 553] width 13 height 13
click at [714, 564] on div "(wow)" at bounding box center [714, 576] width 60 height 30
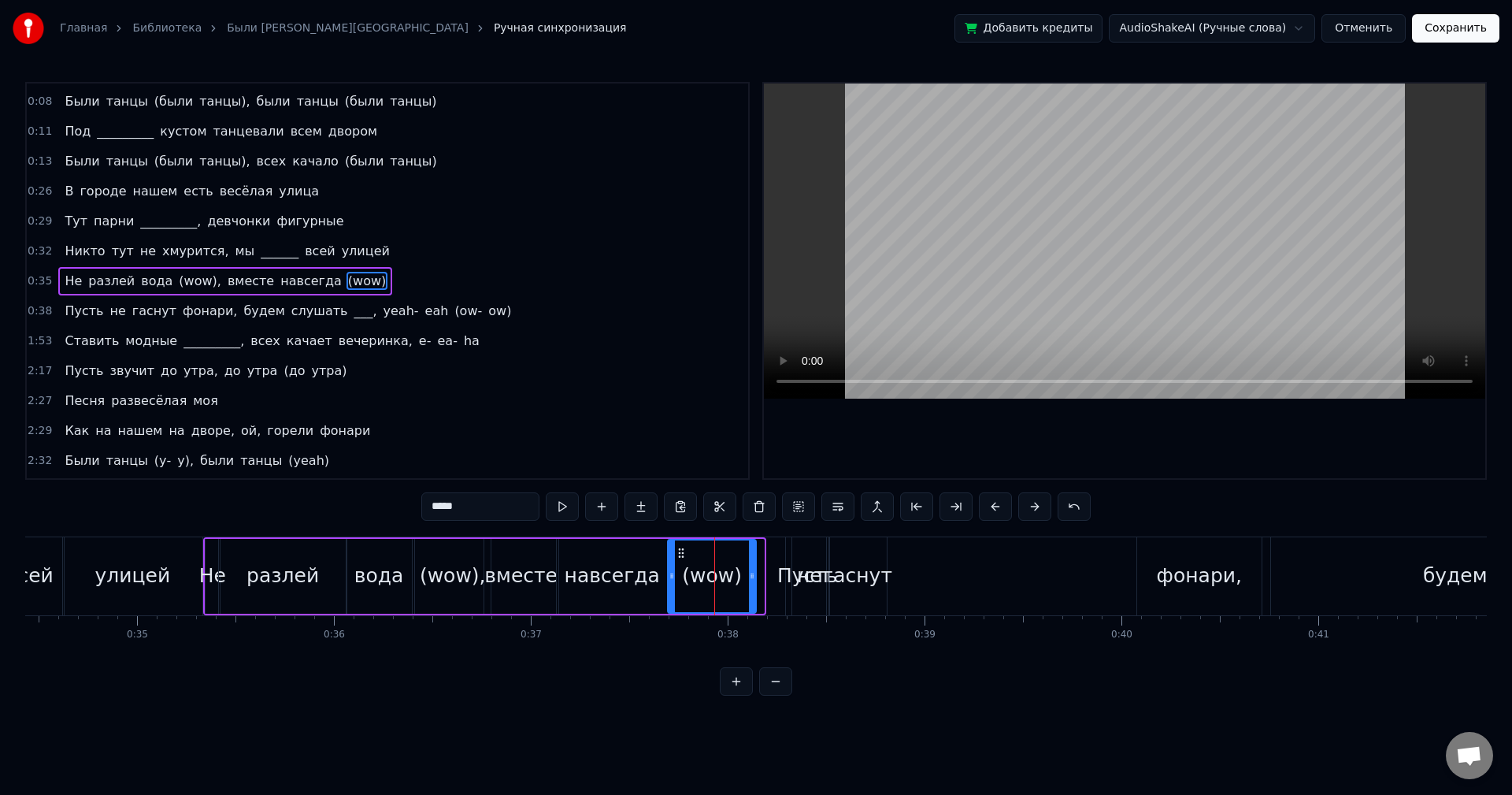
drag, startPoint x: 760, startPoint y: 567, endPoint x: 749, endPoint y: 565, distance: 11.2
click at [749, 565] on div at bounding box center [752, 576] width 6 height 72
click at [788, 567] on div "Пусть" at bounding box center [807, 576] width 61 height 30
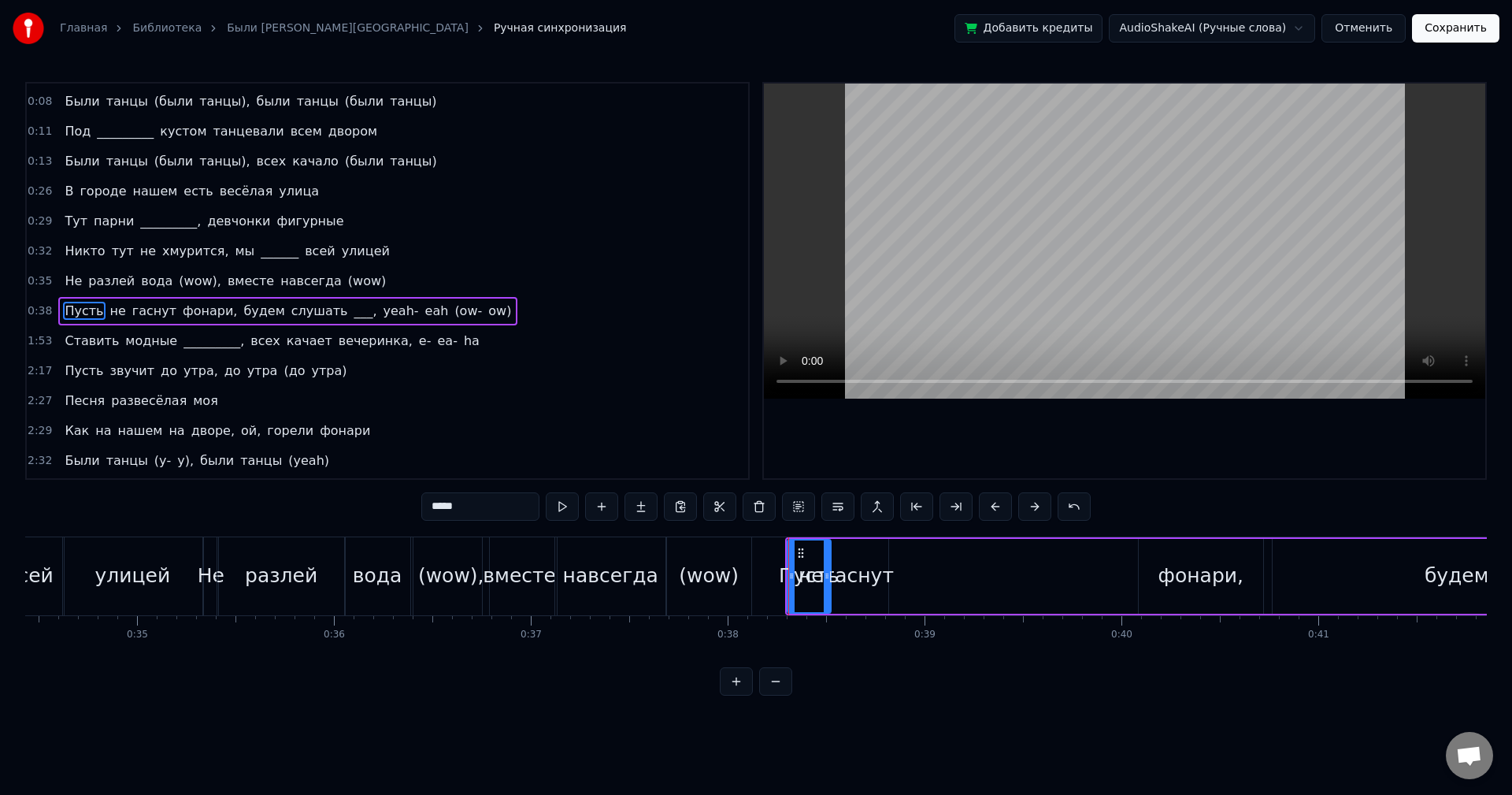
scroll to position [57, 0]
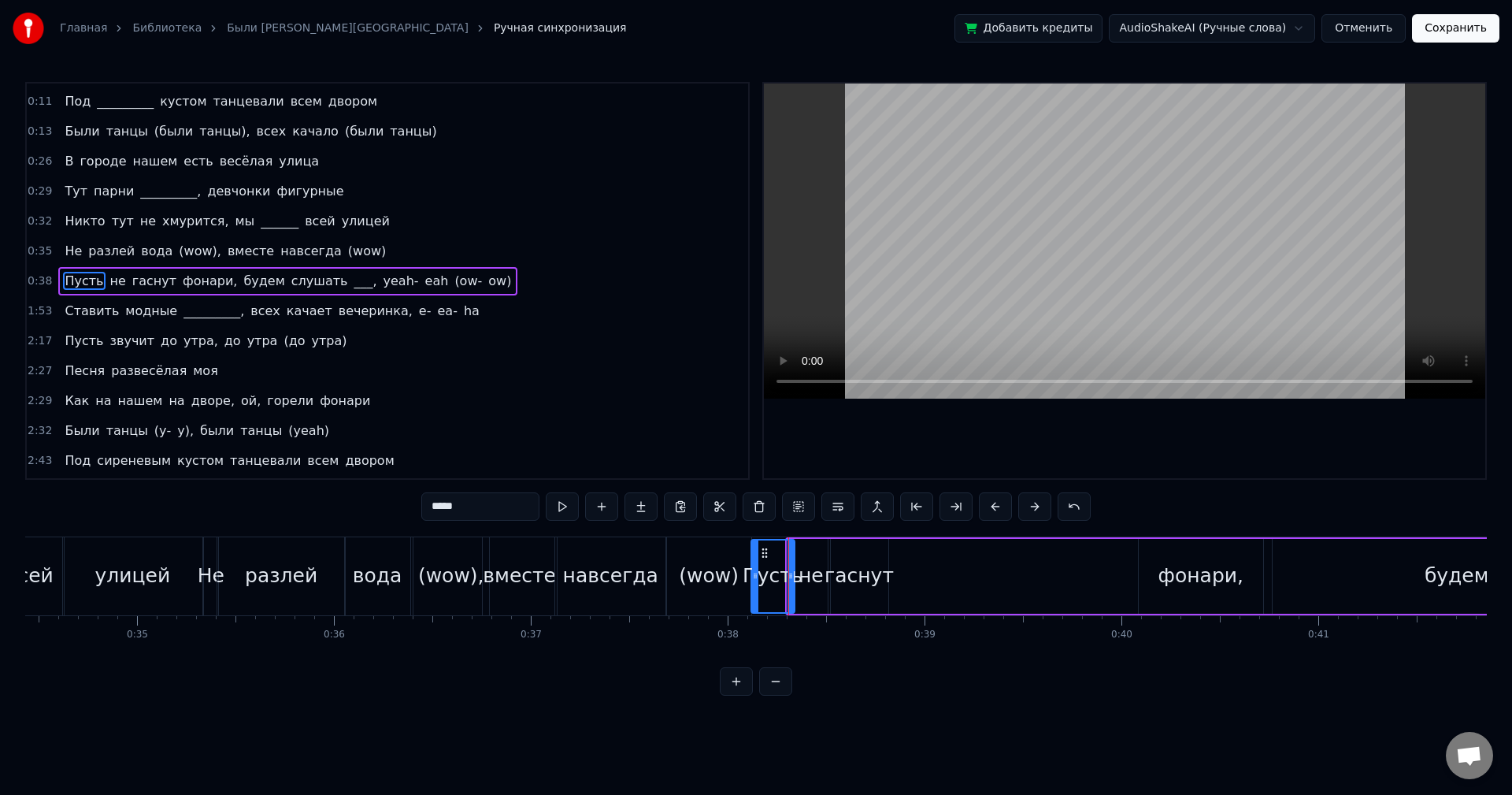
drag, startPoint x: 800, startPoint y: 550, endPoint x: 764, endPoint y: 548, distance: 36.1
click at [764, 548] on icon at bounding box center [765, 553] width 13 height 13
click at [562, 508] on button at bounding box center [562, 506] width 33 height 28
click at [765, 552] on icon at bounding box center [765, 553] width 13 height 13
click at [568, 511] on button at bounding box center [562, 506] width 33 height 28
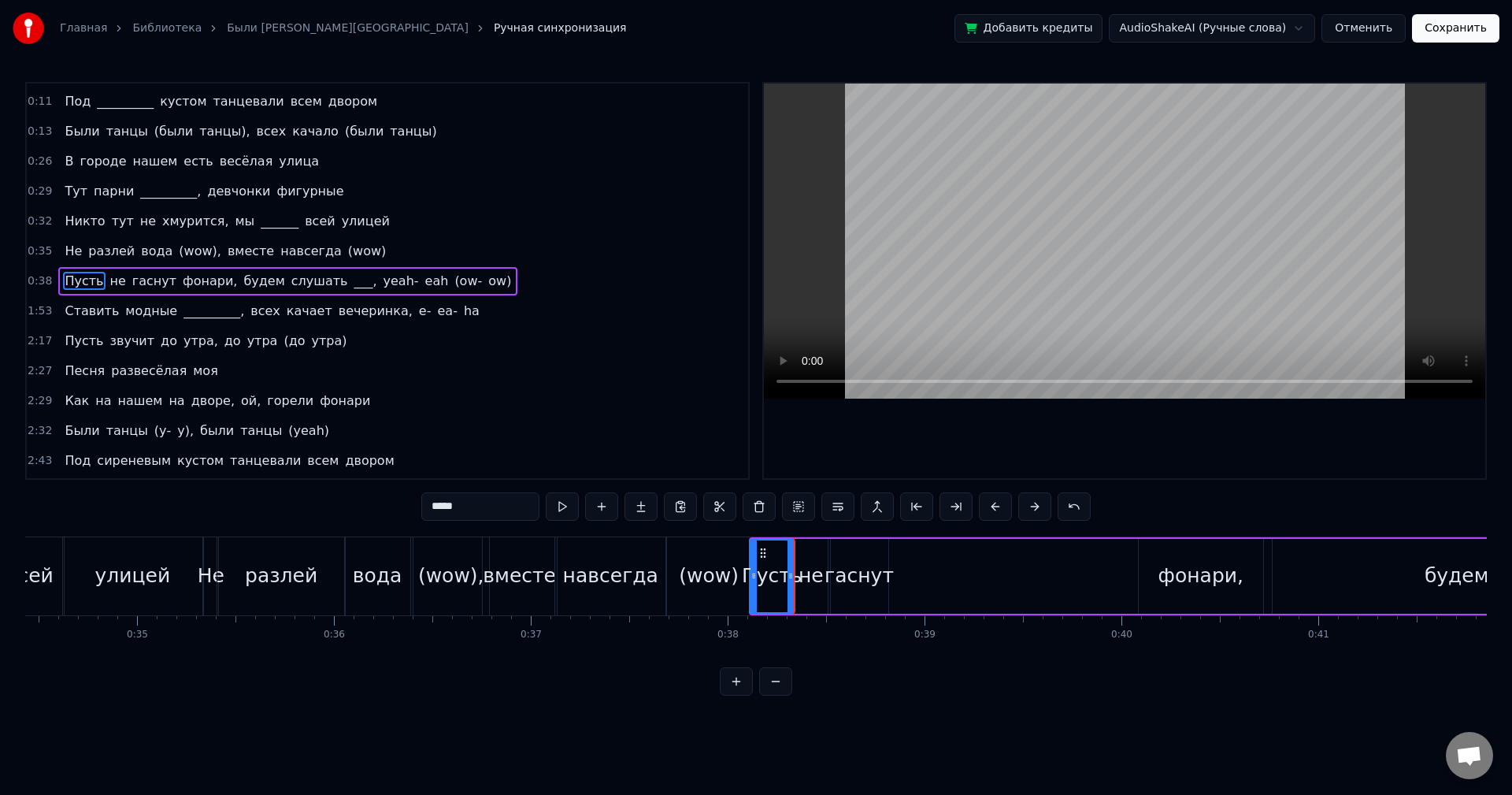
click at [753, 565] on div at bounding box center [754, 576] width 6 height 72
click at [793, 566] on div at bounding box center [793, 576] width 6 height 72
click at [553, 514] on button at bounding box center [562, 506] width 33 height 28
click at [805, 572] on div "не" at bounding box center [811, 576] width 25 height 30
click at [806, 554] on icon at bounding box center [806, 553] width 13 height 13
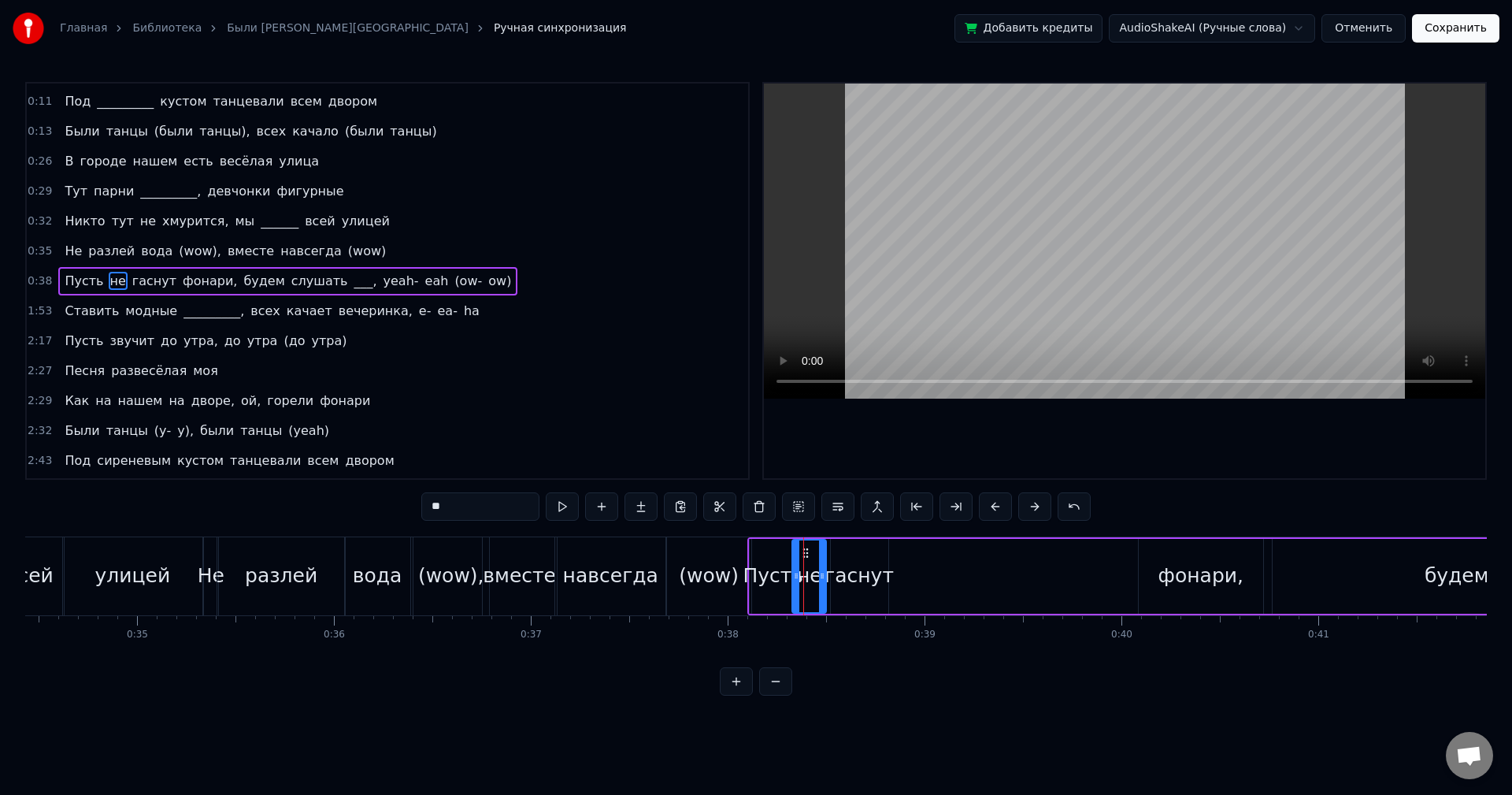
click at [855, 563] on div "гаснут" at bounding box center [859, 576] width 69 height 30
click at [839, 552] on icon at bounding box center [839, 553] width 13 height 13
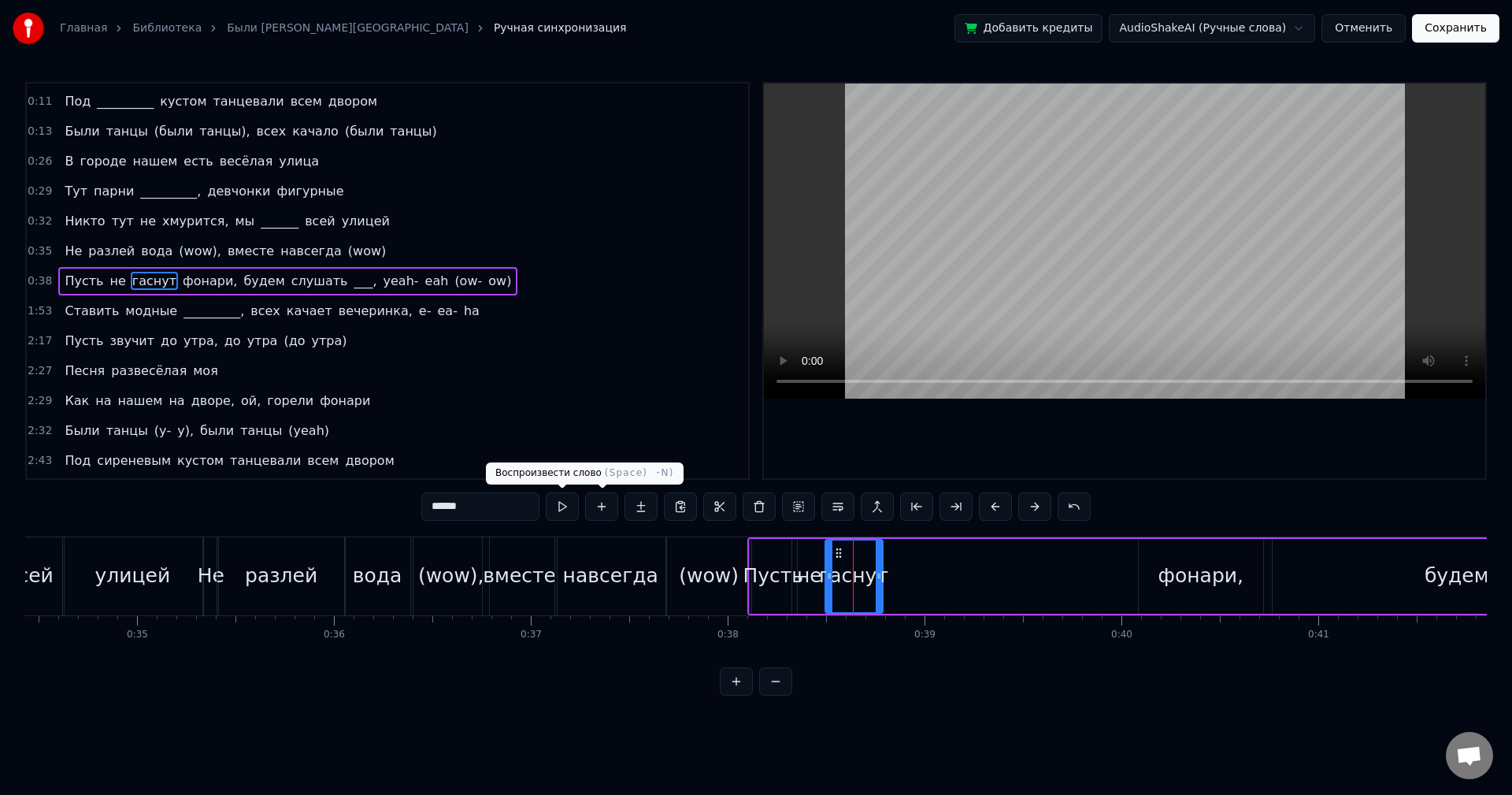
click at [561, 505] on button at bounding box center [562, 506] width 33 height 28
click at [1193, 580] on div "фонари," at bounding box center [1201, 576] width 85 height 30
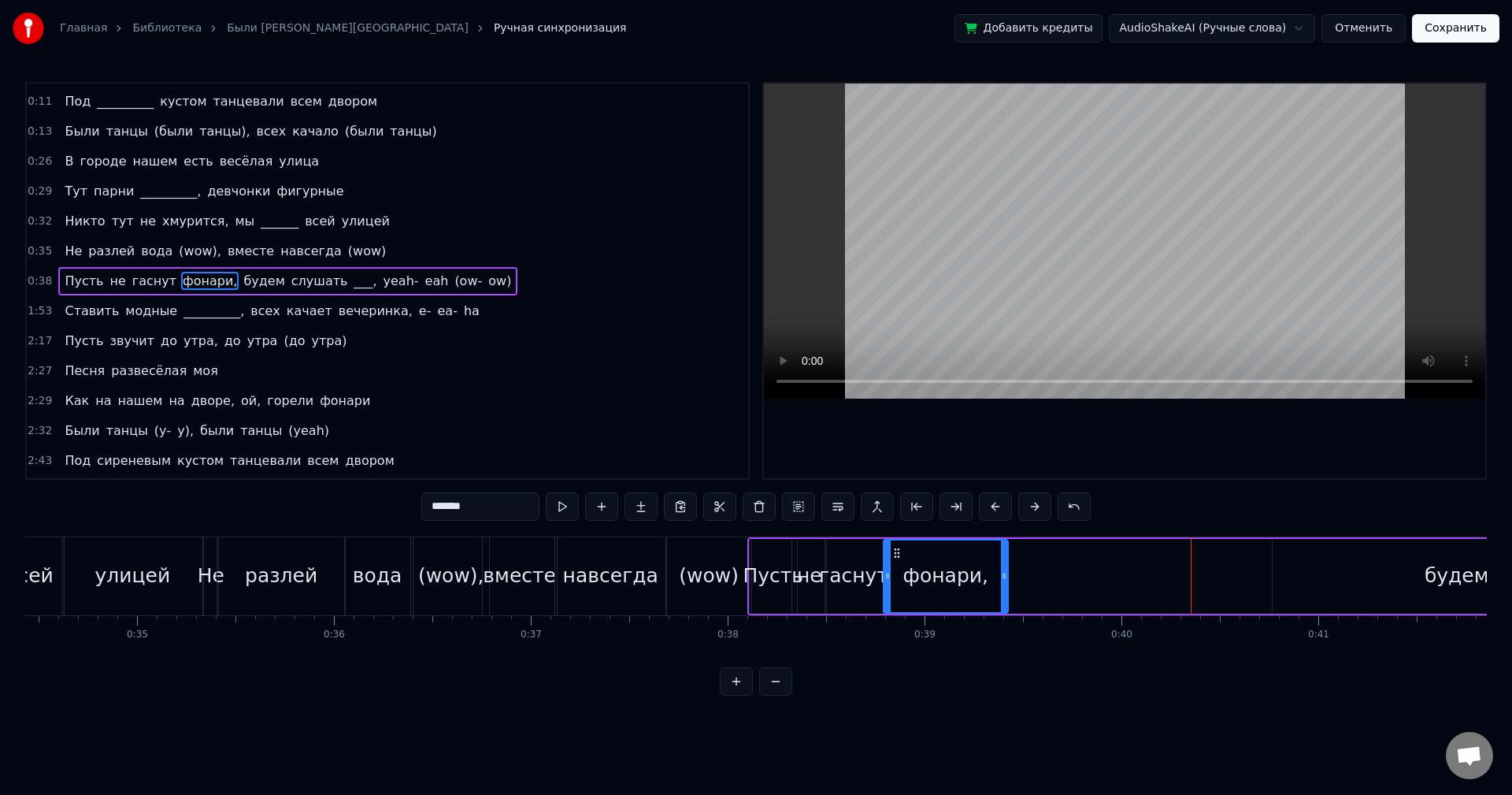
drag, startPoint x: 1151, startPoint y: 554, endPoint x: 895, endPoint y: 568, distance: 256.4
click at [895, 568] on div "фонари," at bounding box center [946, 576] width 123 height 72
click at [1001, 566] on div at bounding box center [1003, 576] width 6 height 72
click at [564, 507] on button at bounding box center [562, 506] width 33 height 28
click at [997, 563] on div at bounding box center [998, 576] width 6 height 72
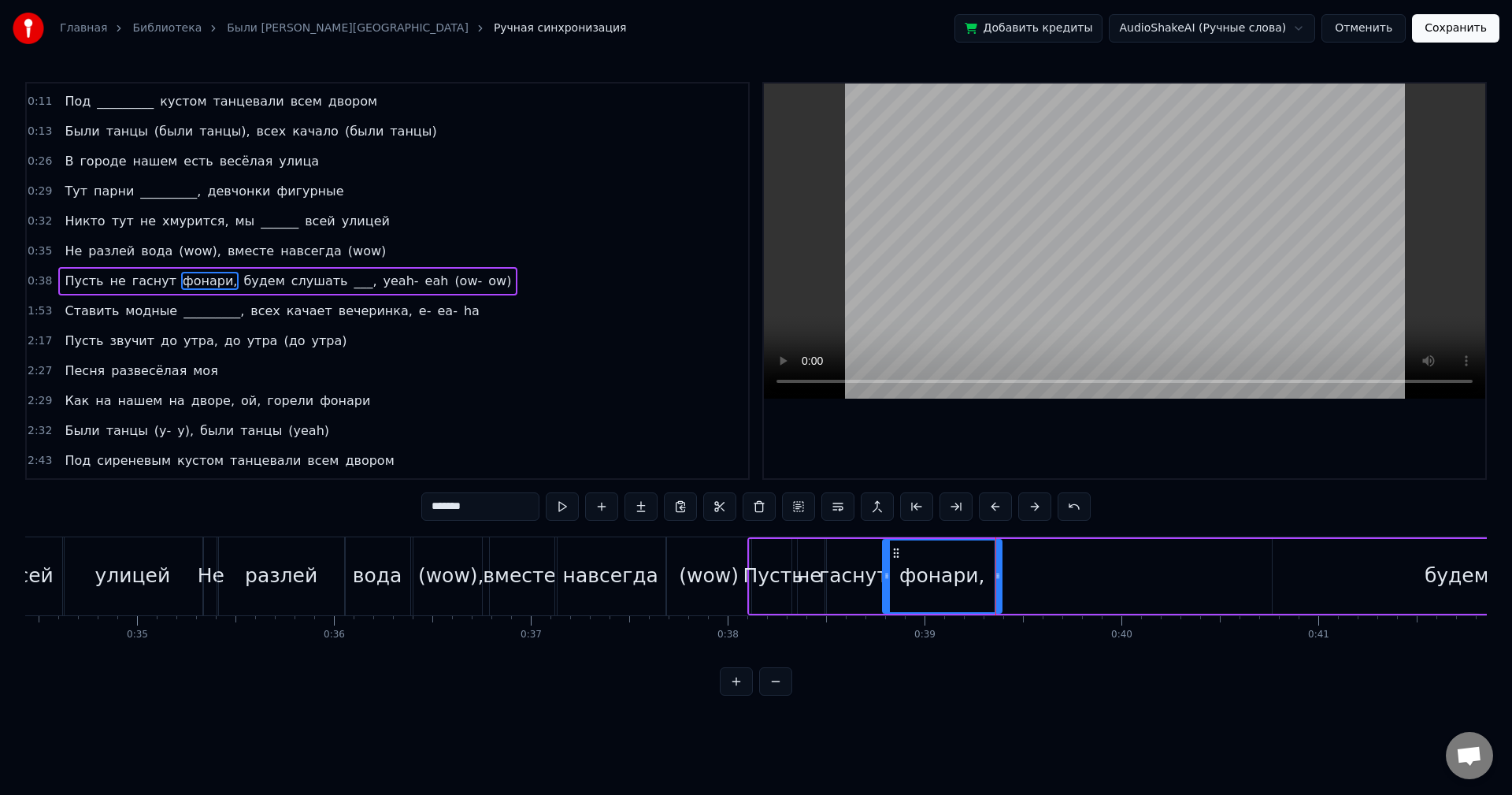
click at [1394, 577] on div "будем" at bounding box center [1457, 576] width 369 height 75
type input "*****"
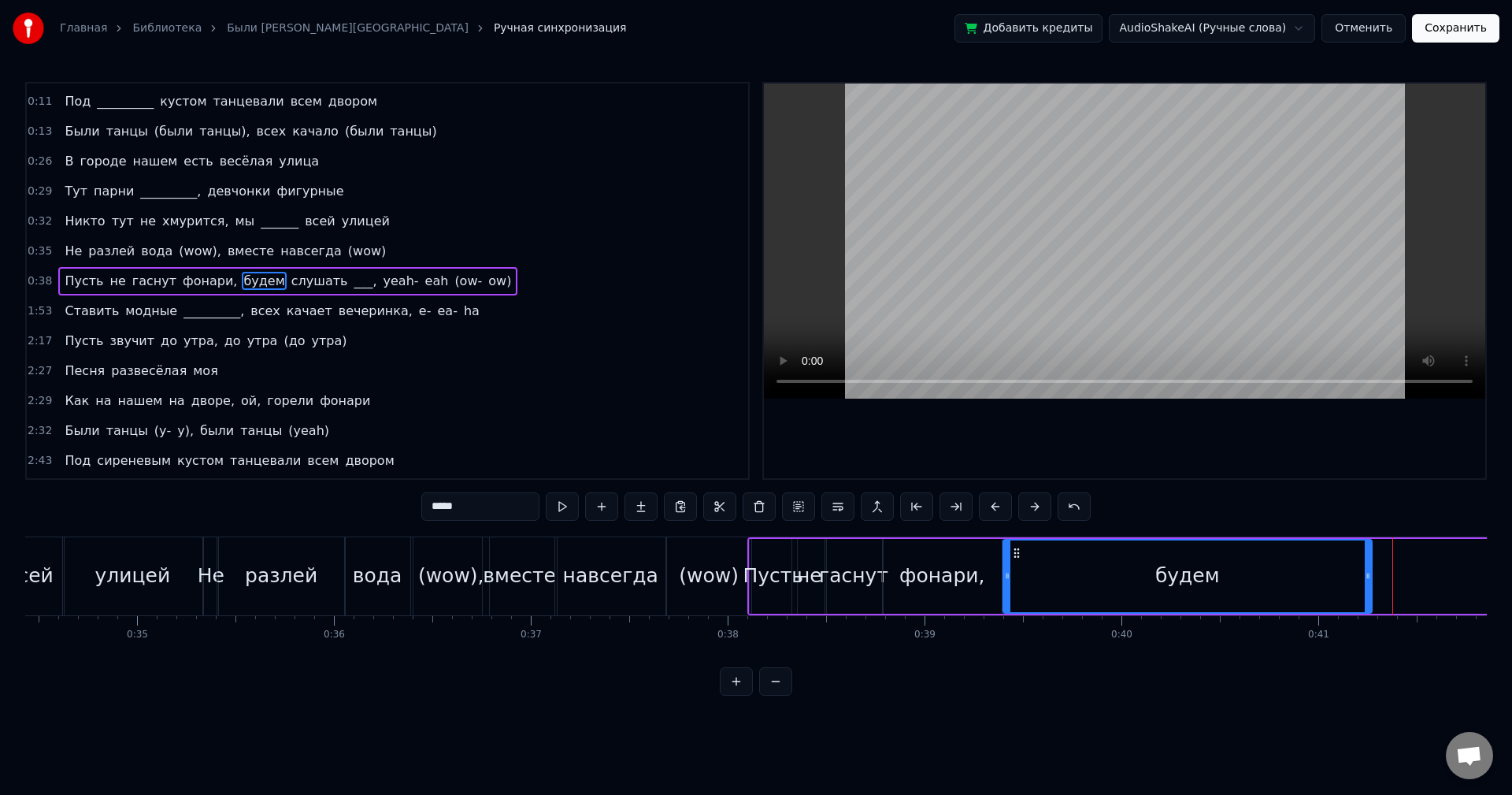
drag, startPoint x: 1284, startPoint y: 551, endPoint x: 1015, endPoint y: 562, distance: 269.2
click at [1015, 562] on div "будем" at bounding box center [1188, 576] width 367 height 72
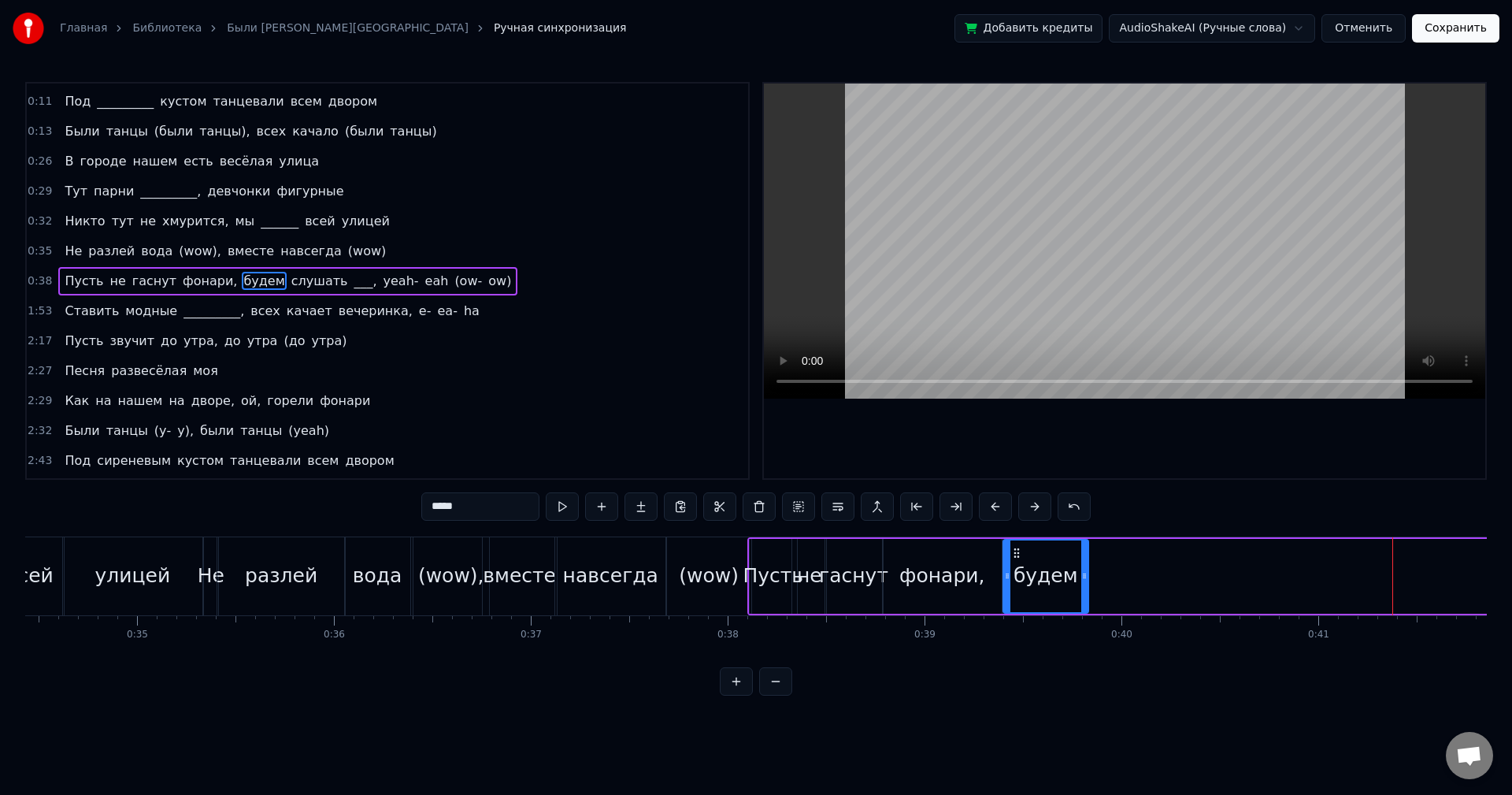
drag, startPoint x: 1368, startPoint y: 568, endPoint x: 1084, endPoint y: 560, distance: 284.1
click at [1084, 560] on div at bounding box center [1085, 576] width 6 height 72
click at [572, 509] on button at bounding box center [562, 506] width 33 height 28
click at [1087, 558] on div at bounding box center [1087, 576] width 1 height 78
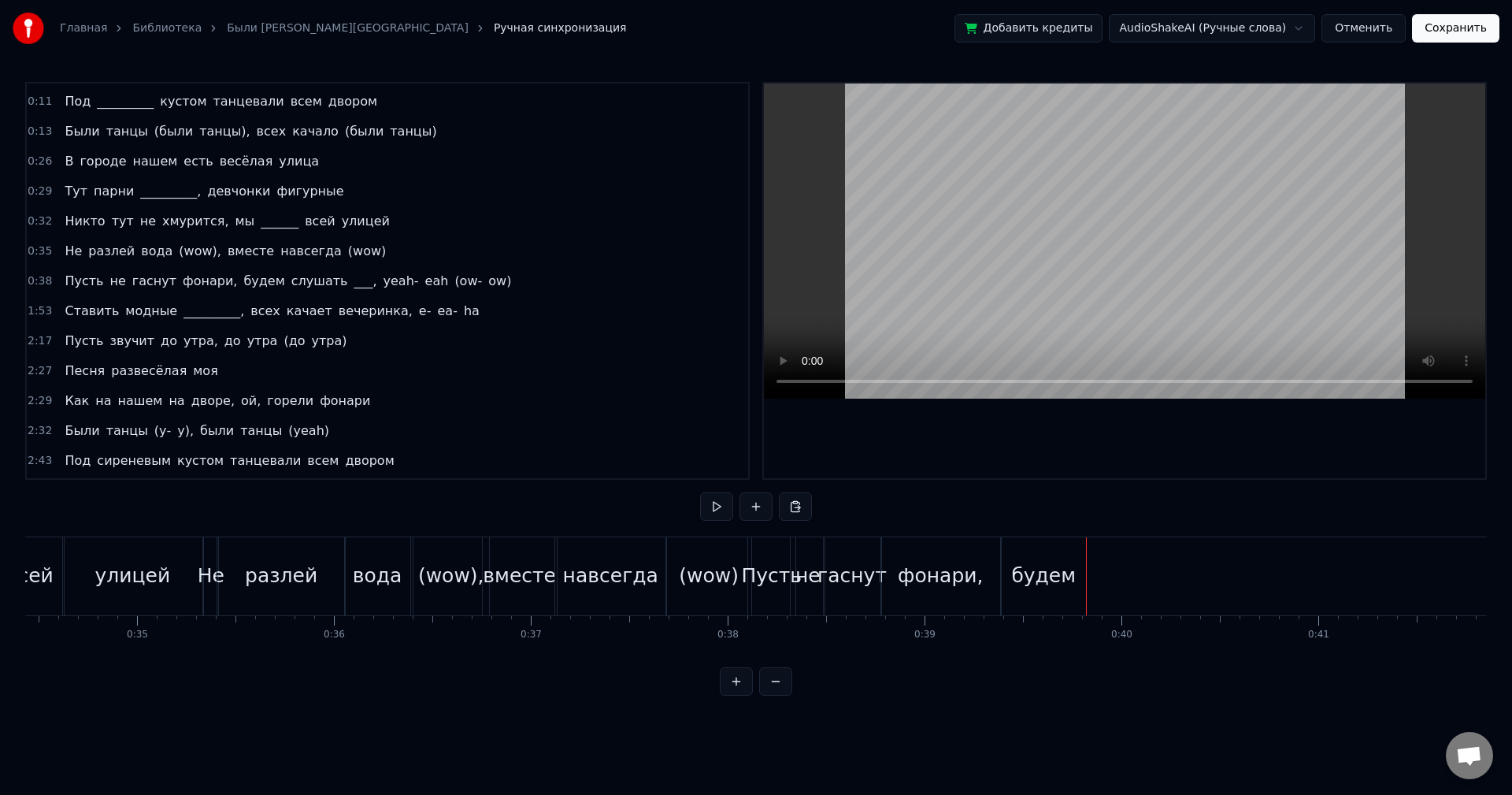
click at [1072, 561] on div "будем" at bounding box center [1044, 576] width 84 height 78
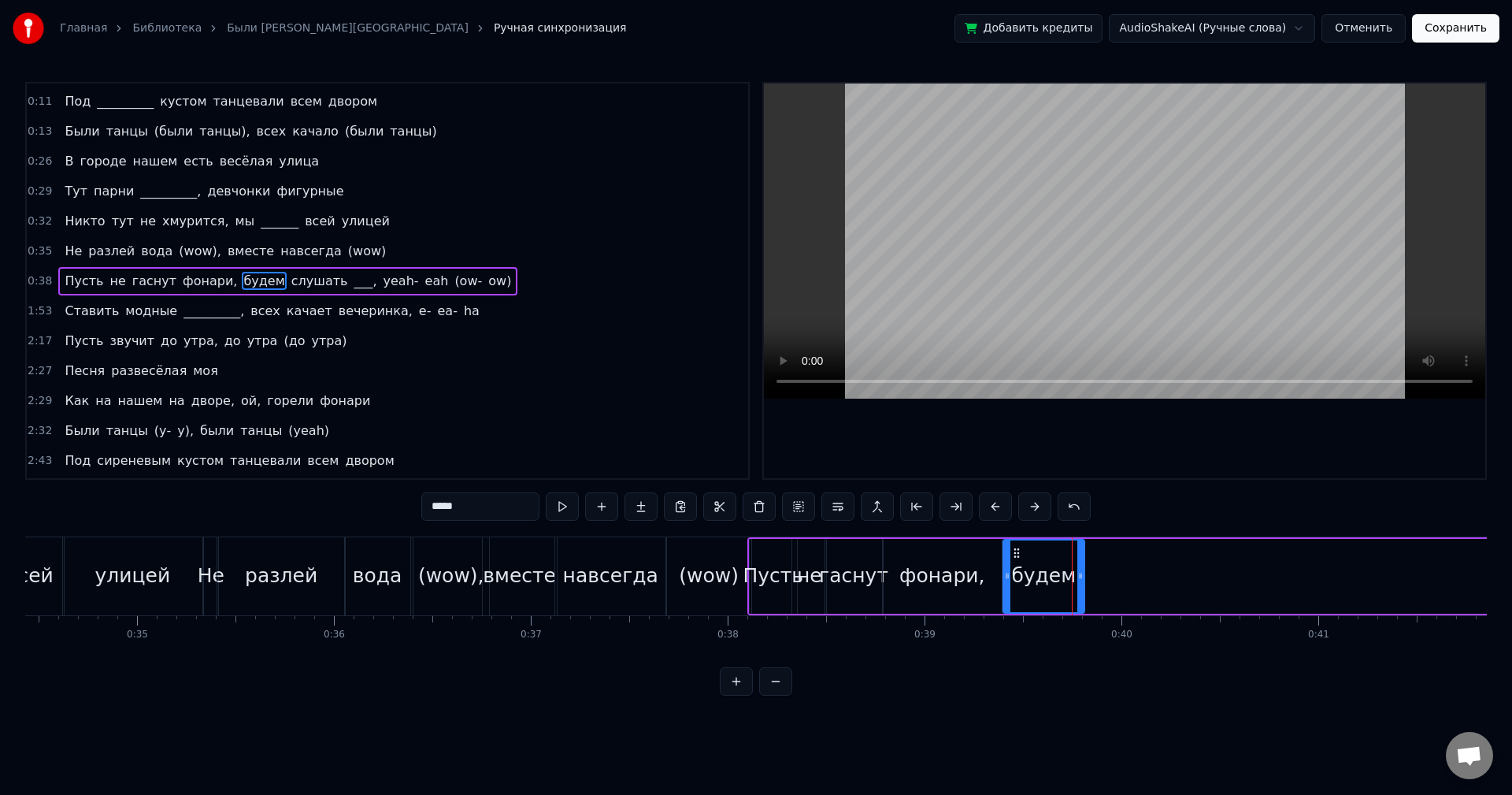
click at [1080, 560] on div at bounding box center [1081, 576] width 6 height 72
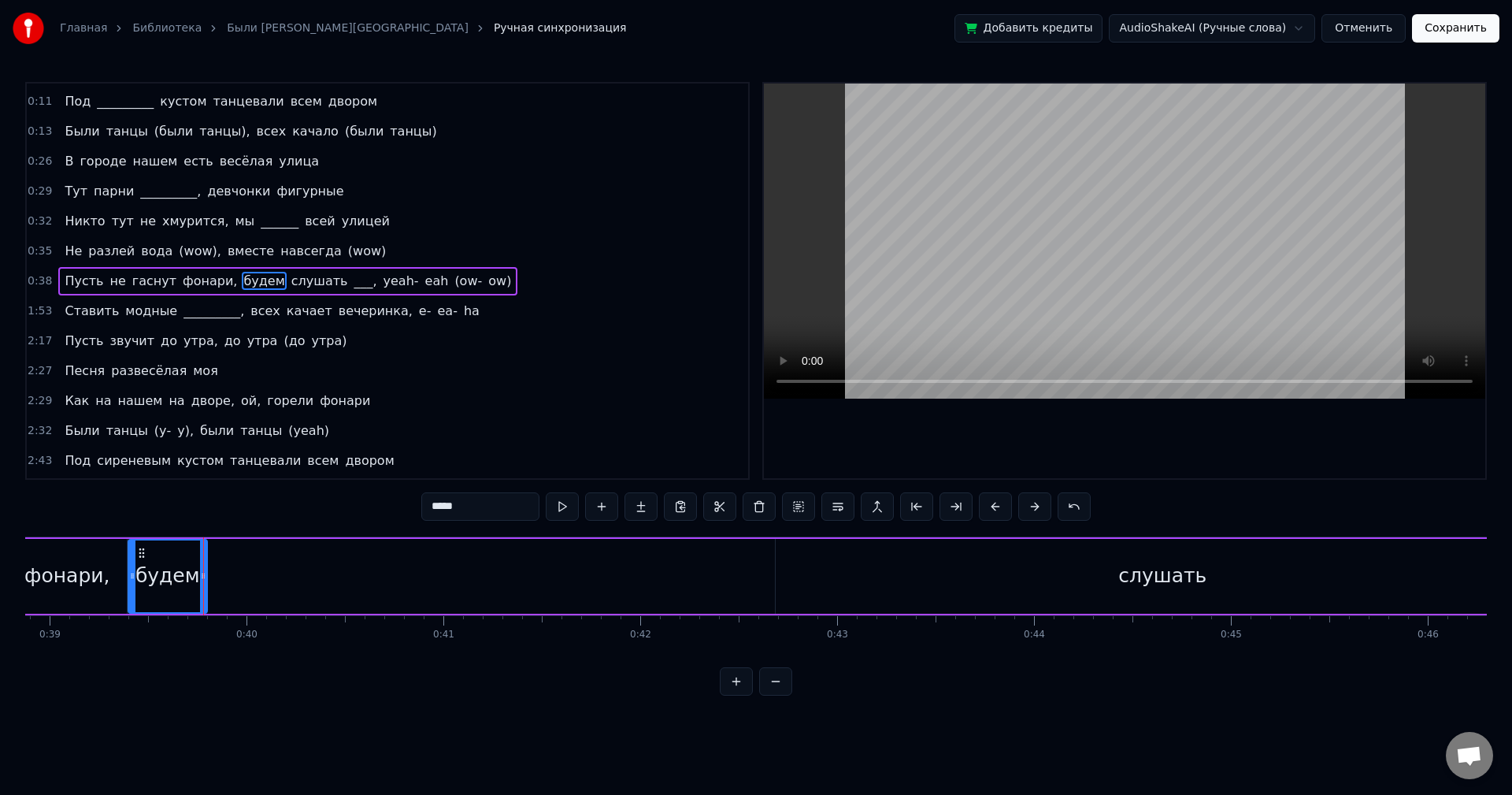
scroll to position [0, 7675]
click at [1015, 557] on div "слушать" at bounding box center [1142, 576] width 774 height 75
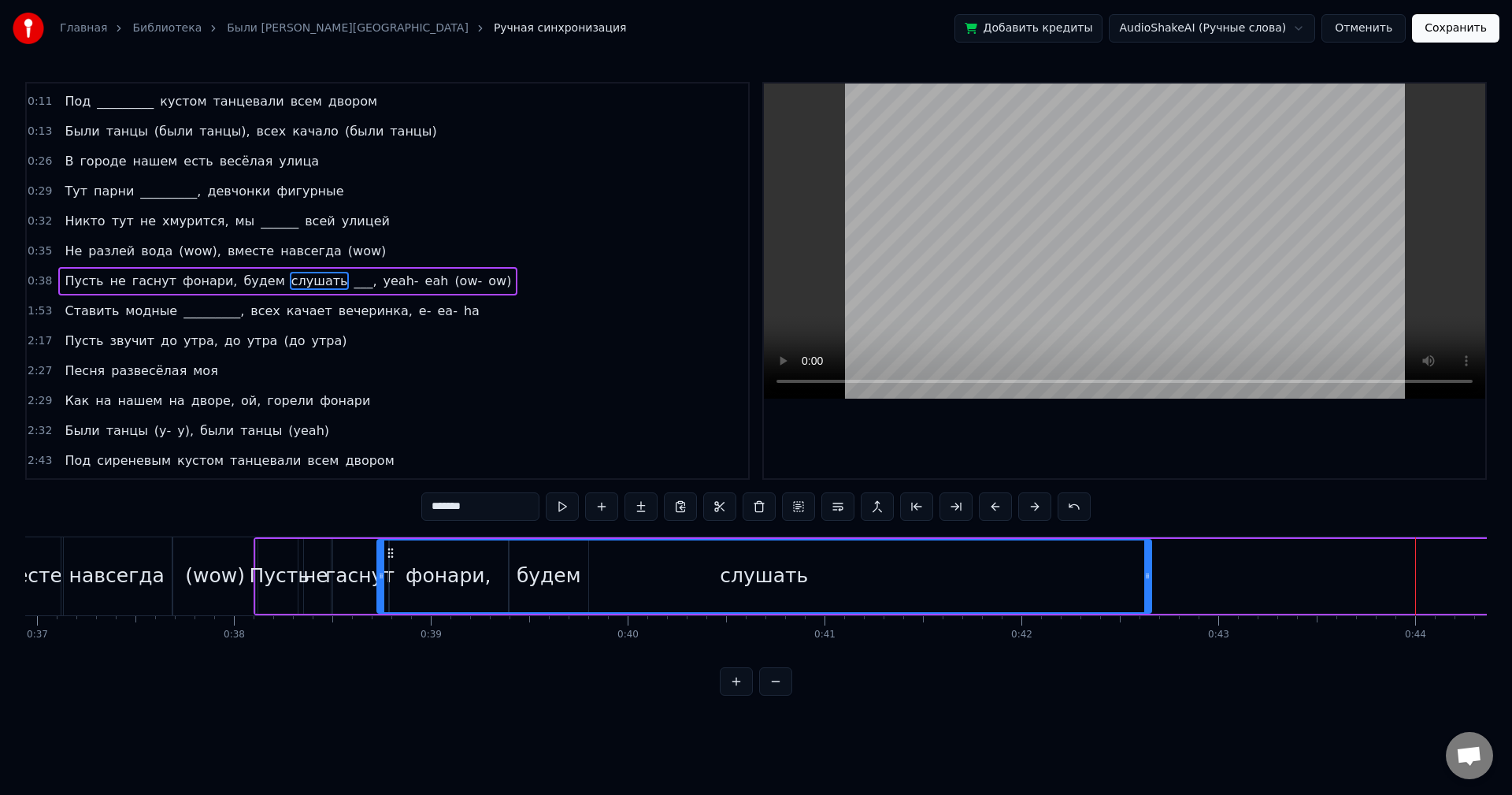
scroll to position [0, 7271]
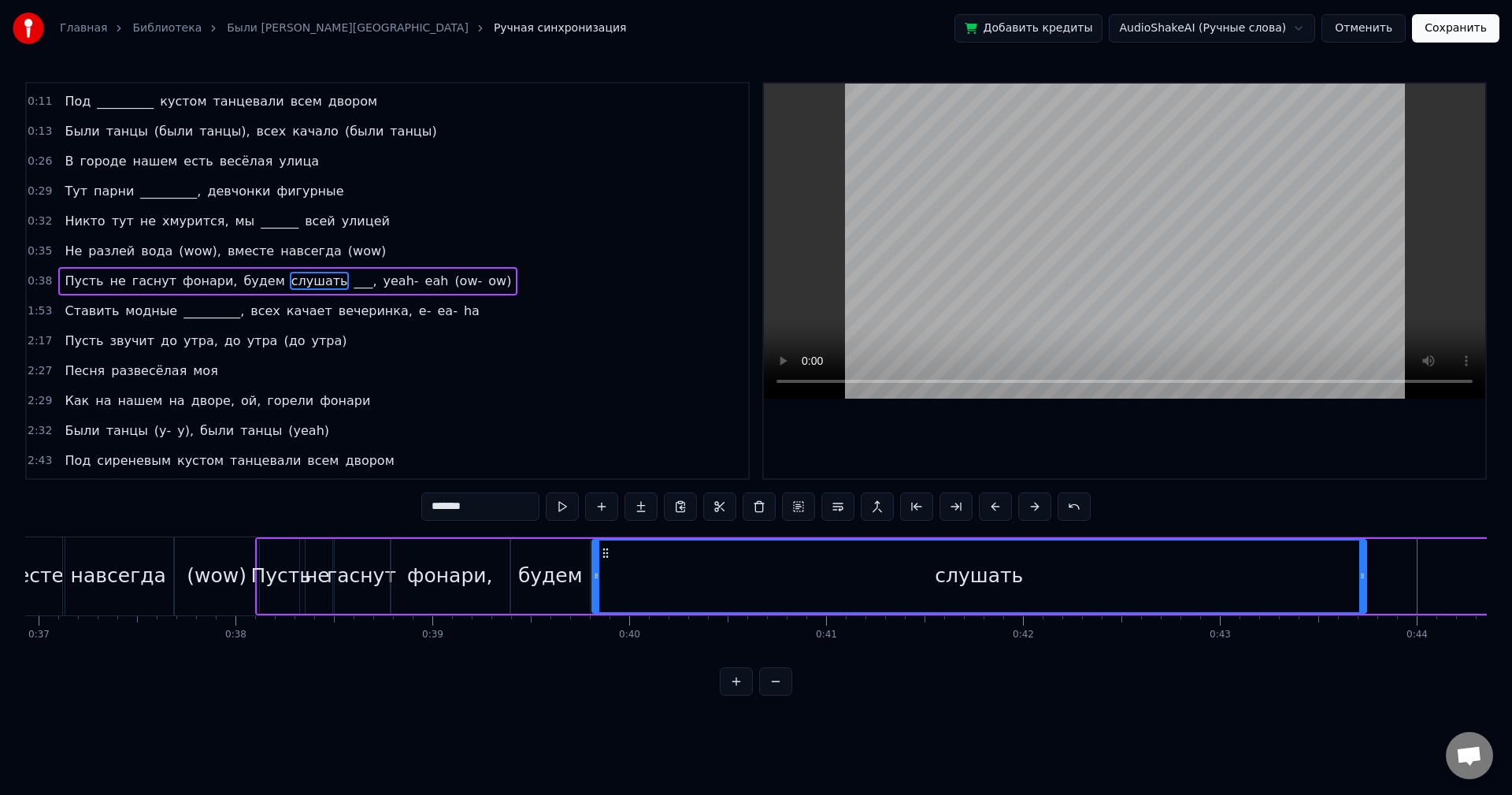
drag, startPoint x: 768, startPoint y: 553, endPoint x: 603, endPoint y: 562, distance: 165.2
click at [603, 562] on div "слушать" at bounding box center [979, 576] width 773 height 72
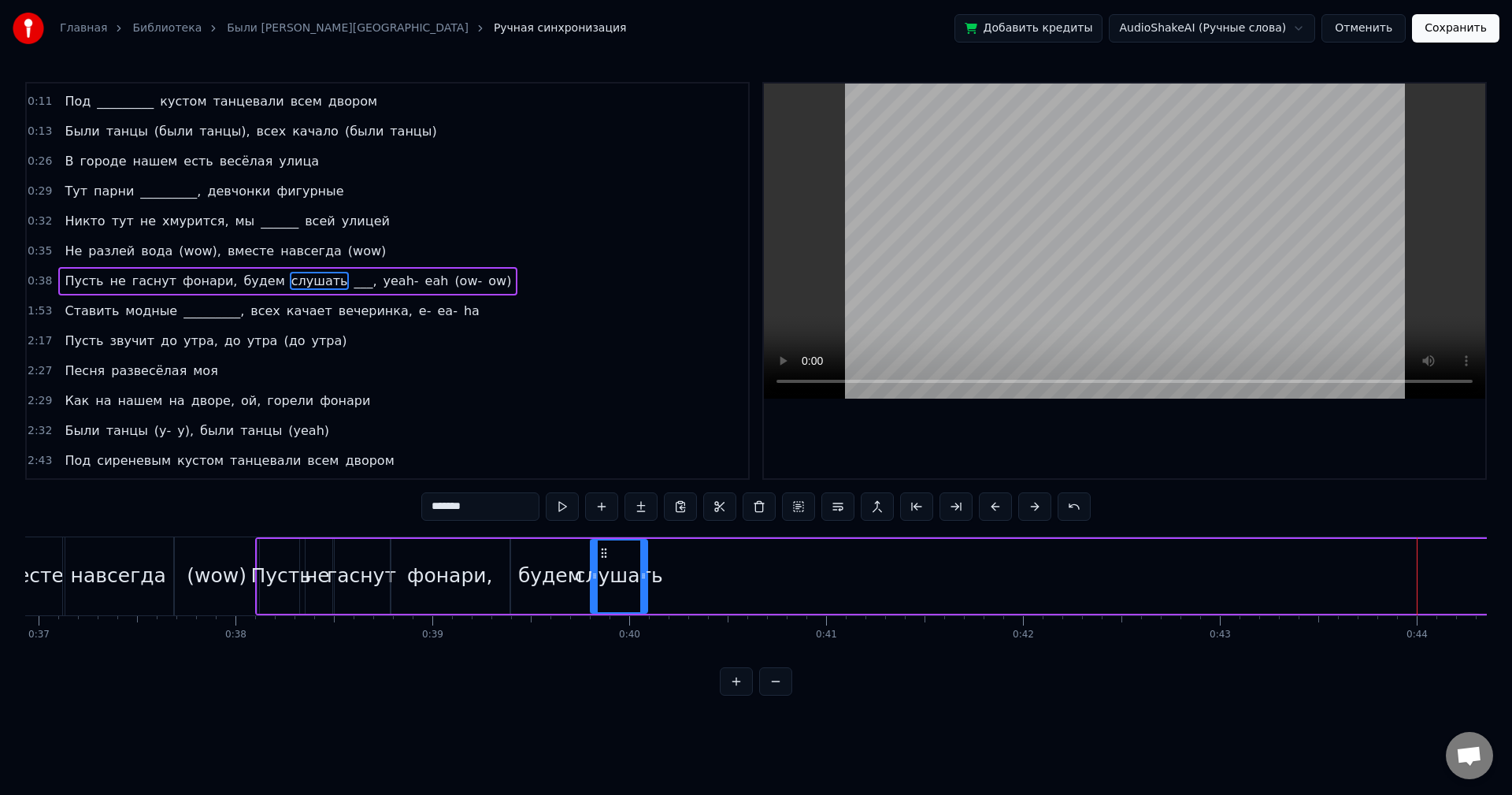
drag, startPoint x: 1358, startPoint y: 556, endPoint x: 637, endPoint y: 553, distance: 721.0
click at [640, 568] on div at bounding box center [643, 576] width 6 height 72
click at [570, 503] on button at bounding box center [562, 506] width 33 height 28
click at [648, 560] on div at bounding box center [648, 576] width 6 height 72
click at [563, 514] on button at bounding box center [562, 506] width 33 height 28
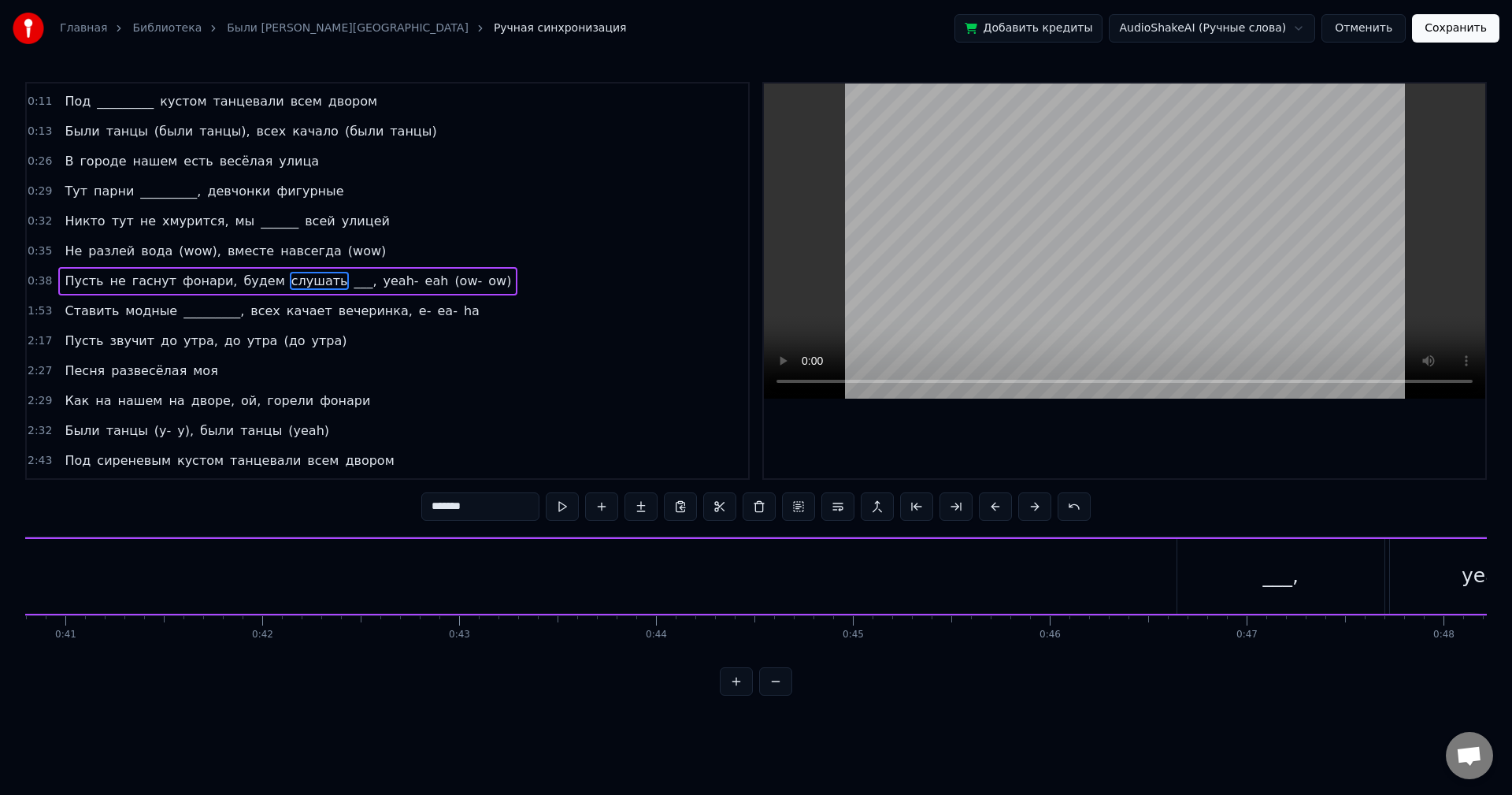
scroll to position [0, 8590]
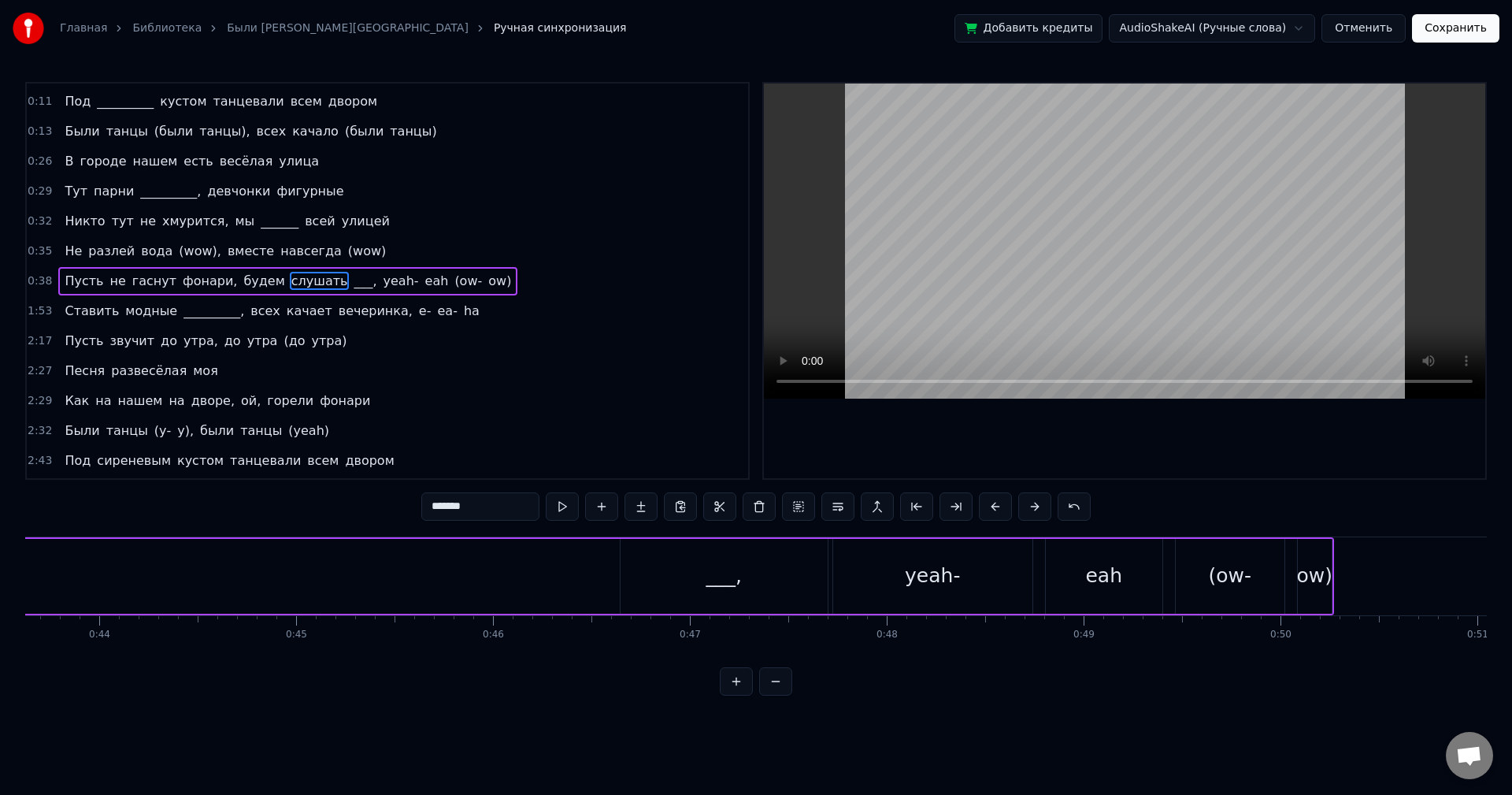
click at [771, 573] on div "___," at bounding box center [724, 576] width 207 height 75
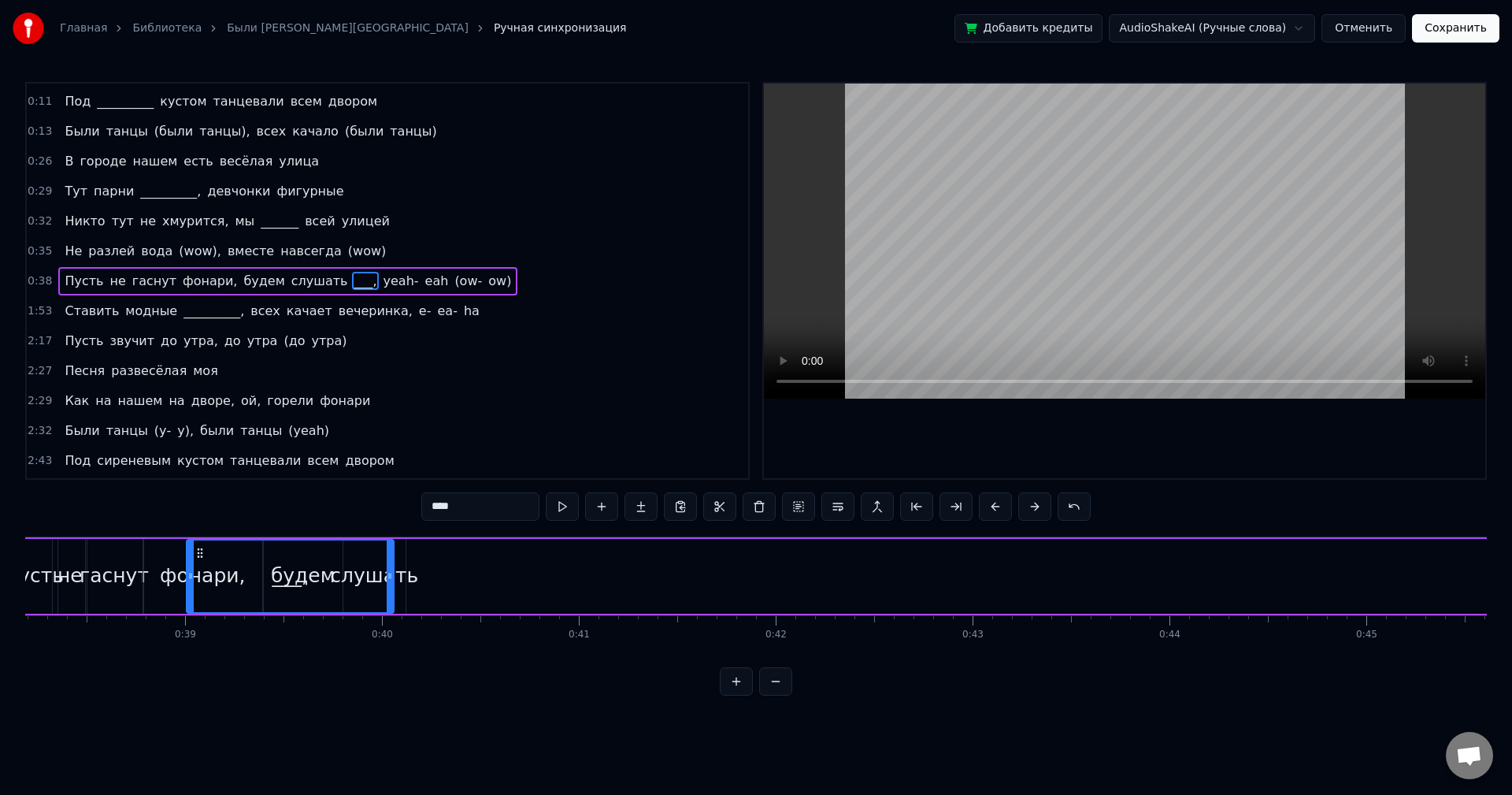
scroll to position [0, 7498]
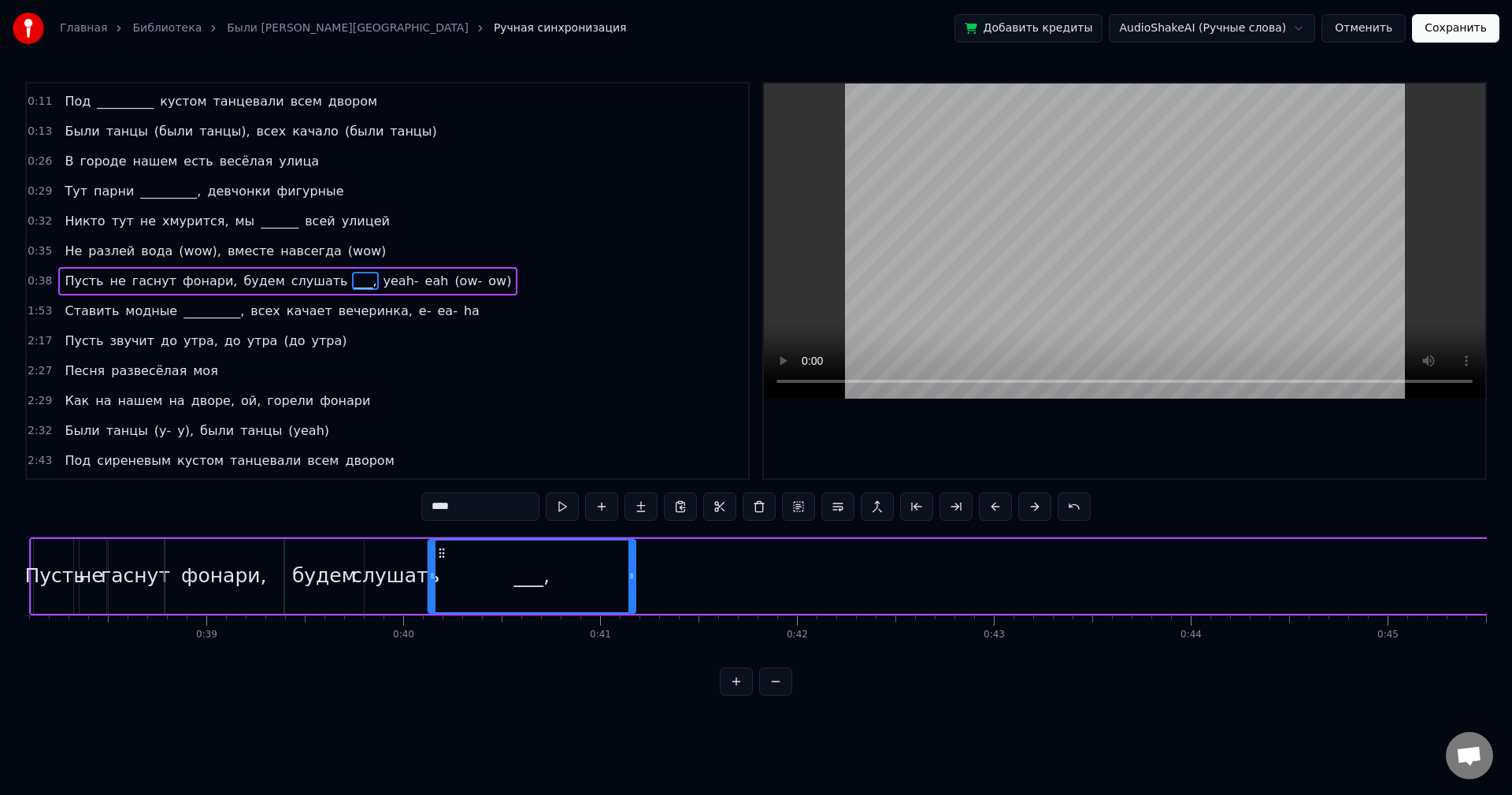
drag, startPoint x: 632, startPoint y: 555, endPoint x: 440, endPoint y: 561, distance: 192.1
click at [440, 561] on div "___," at bounding box center [531, 576] width 206 height 72
click at [553, 509] on button at bounding box center [562, 506] width 33 height 28
click at [630, 567] on div at bounding box center [631, 576] width 6 height 72
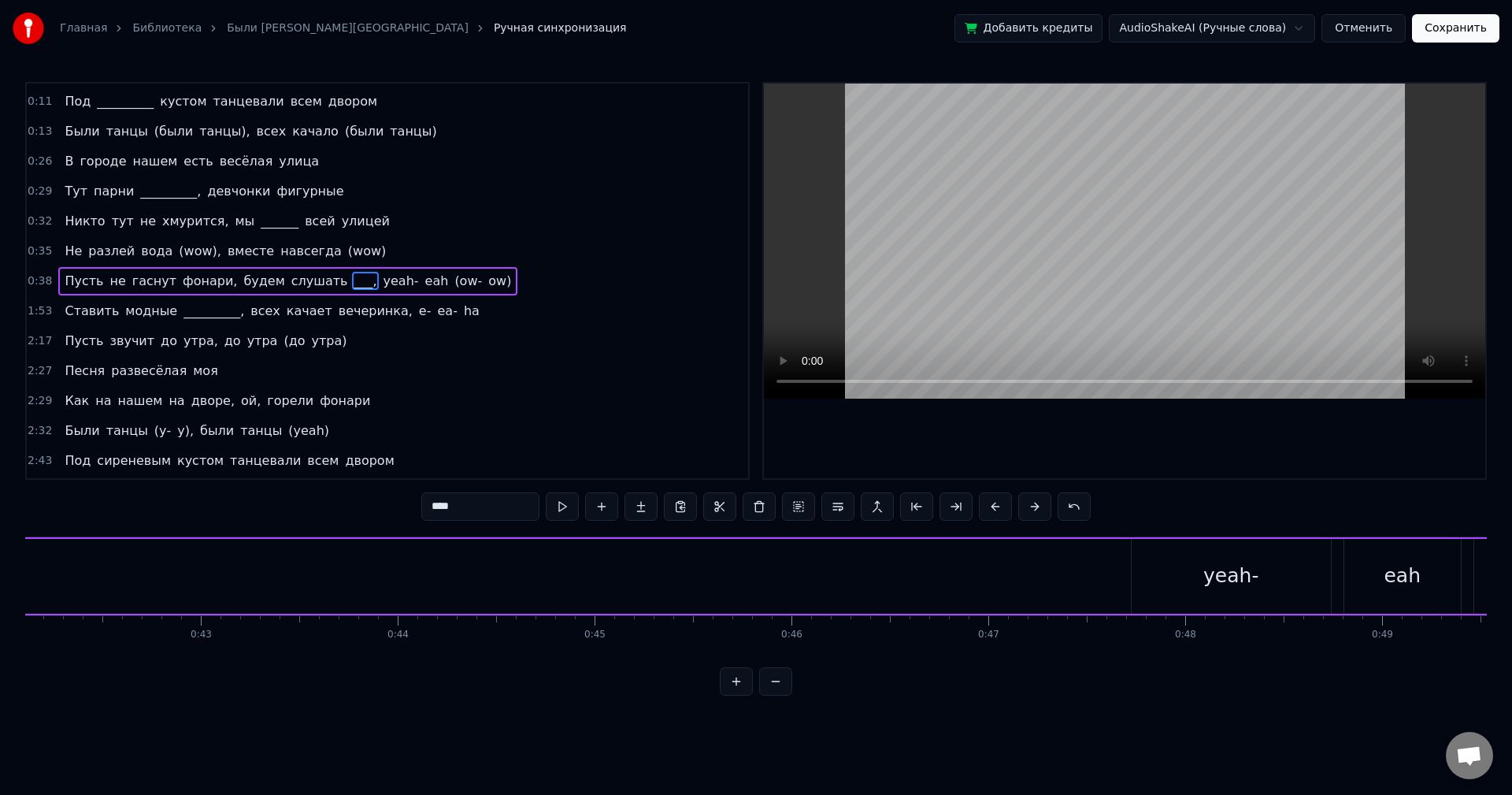
scroll to position [0, 8370]
click at [1111, 572] on div "yeah-" at bounding box center [1152, 576] width 199 height 75
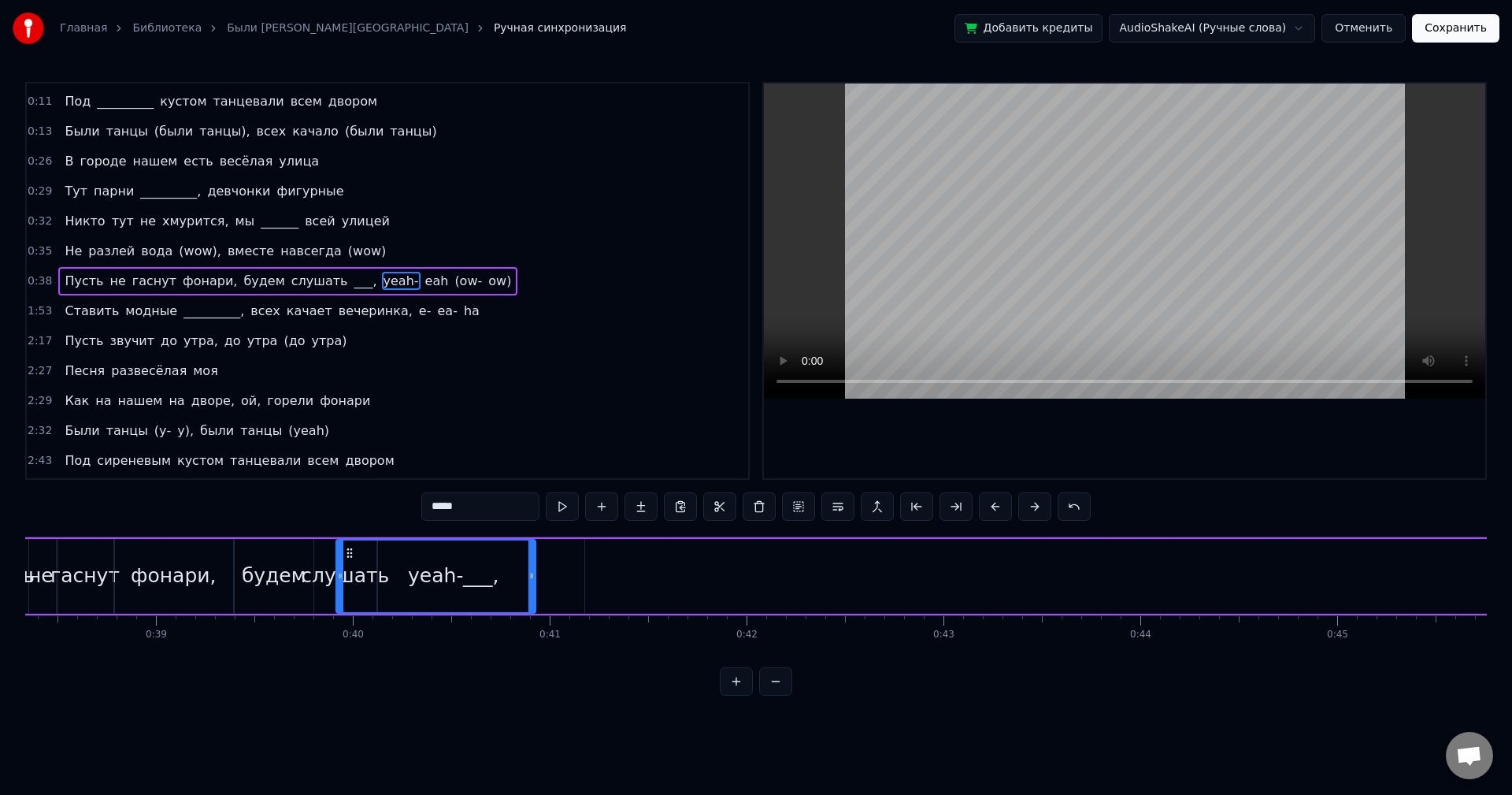
scroll to position [0, 7547]
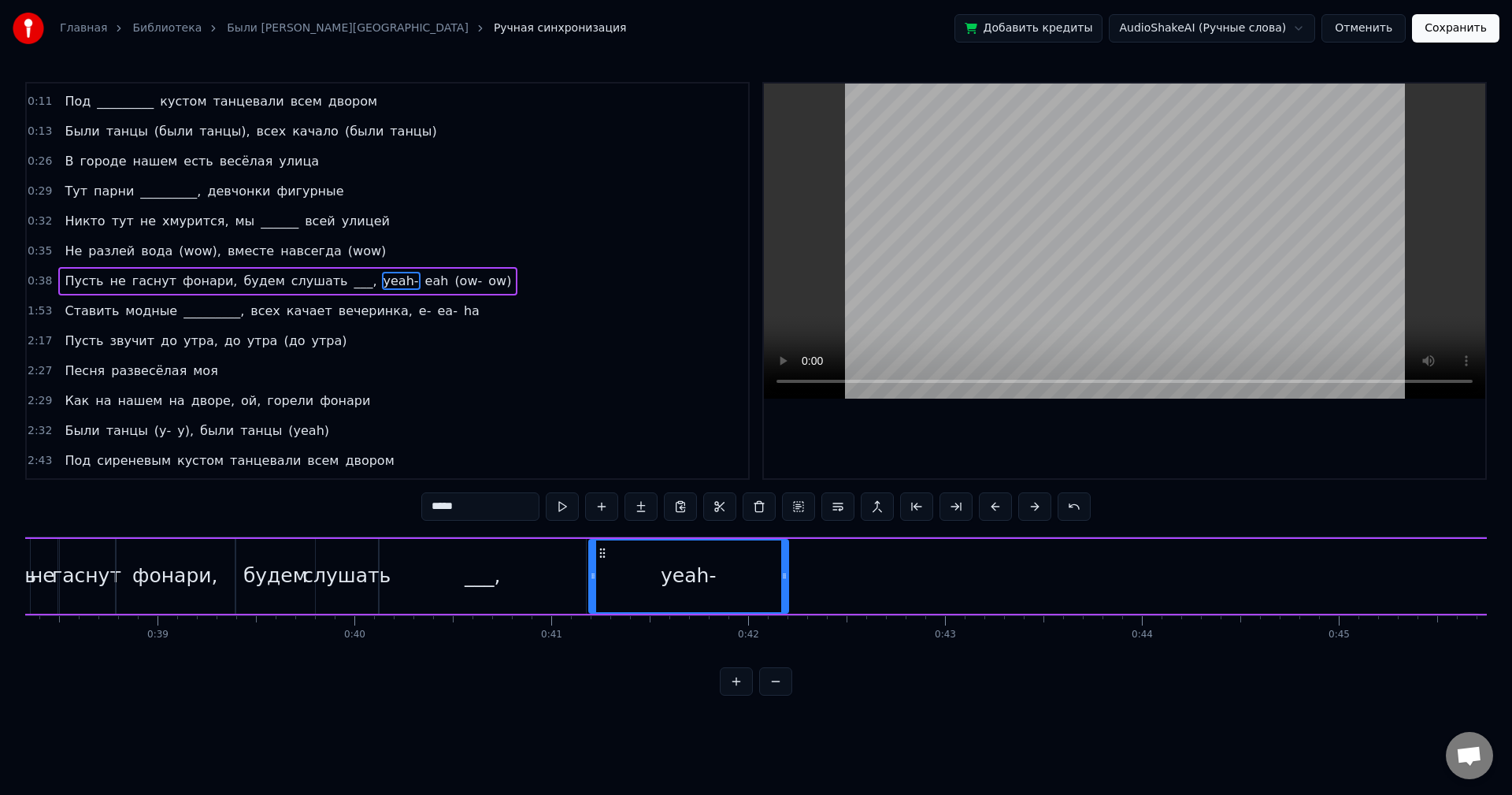
drag, startPoint x: 1057, startPoint y: 550, endPoint x: 599, endPoint y: 595, distance: 460.2
click at [599, 595] on div "yeah-" at bounding box center [688, 576] width 198 height 72
drag, startPoint x: 785, startPoint y: 577, endPoint x: 623, endPoint y: 579, distance: 162.0
click at [664, 587] on div at bounding box center [663, 576] width 6 height 72
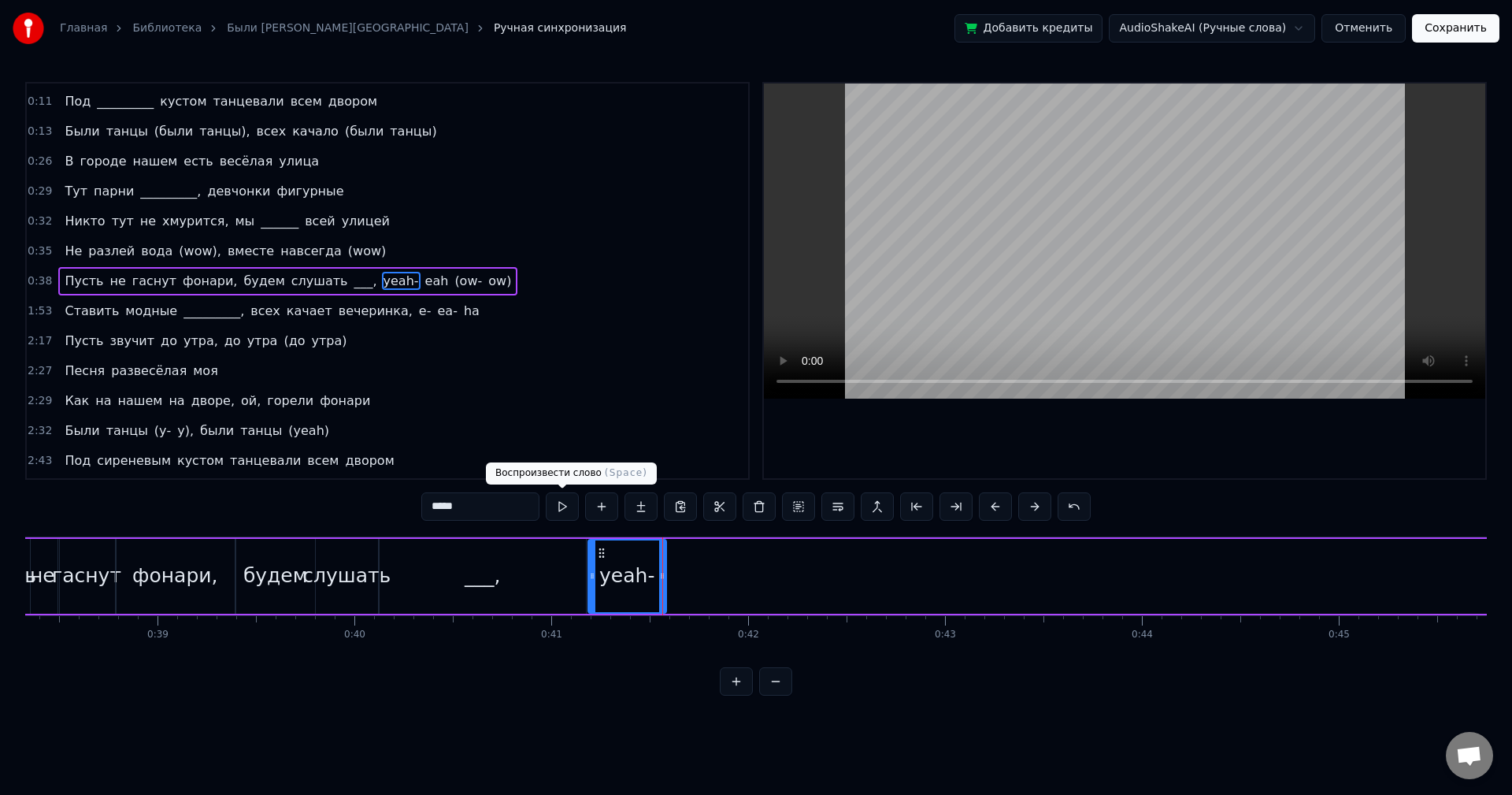
click at [553, 506] on button at bounding box center [562, 506] width 33 height 28
click at [531, 558] on div "___," at bounding box center [483, 576] width 207 height 75
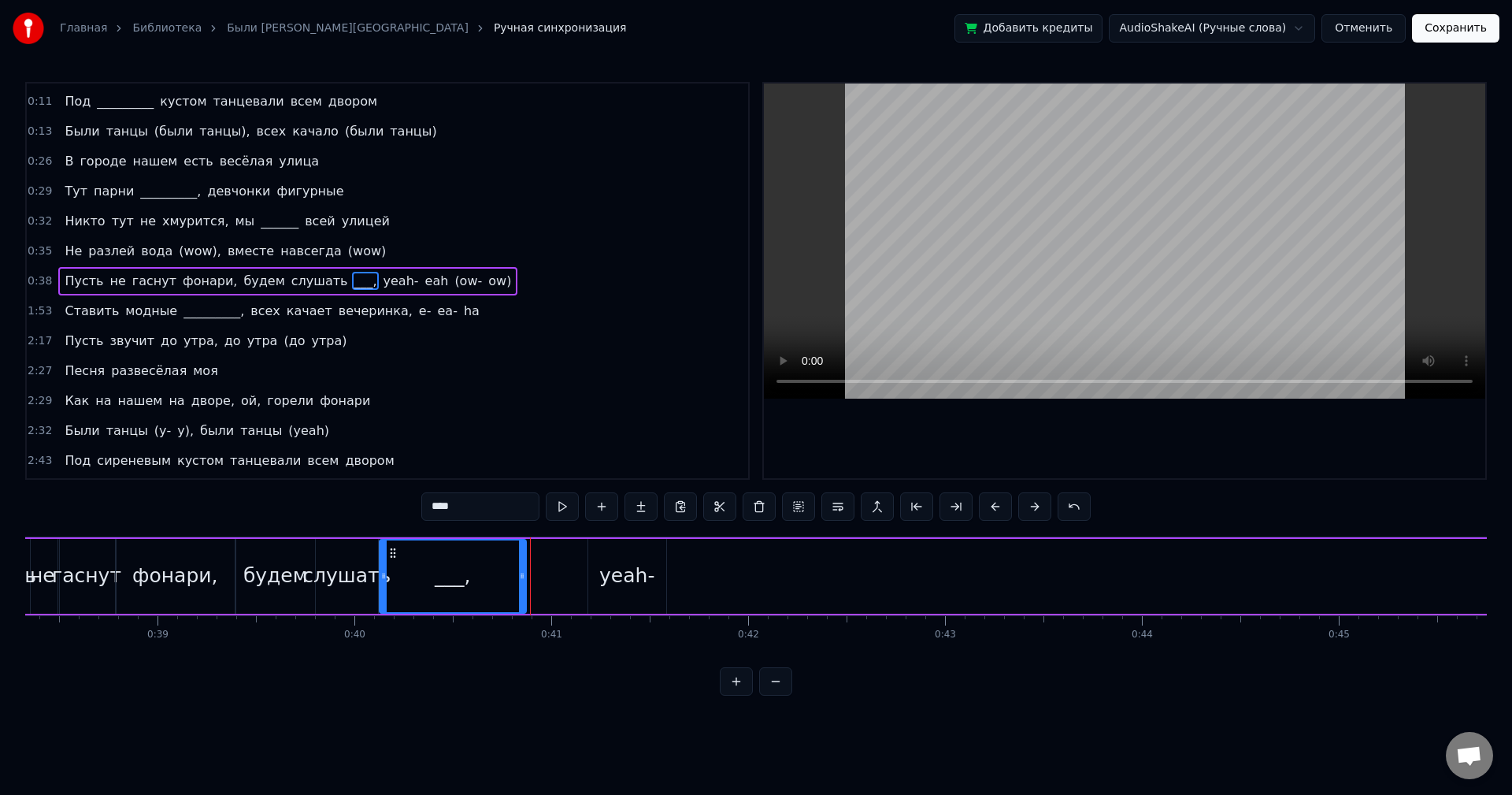
drag, startPoint x: 582, startPoint y: 563, endPoint x: 516, endPoint y: 565, distance: 66.0
click at [519, 565] on div at bounding box center [522, 576] width 6 height 72
click at [557, 508] on button at bounding box center [562, 506] width 33 height 28
click at [625, 558] on div "yeah-" at bounding box center [627, 576] width 78 height 75
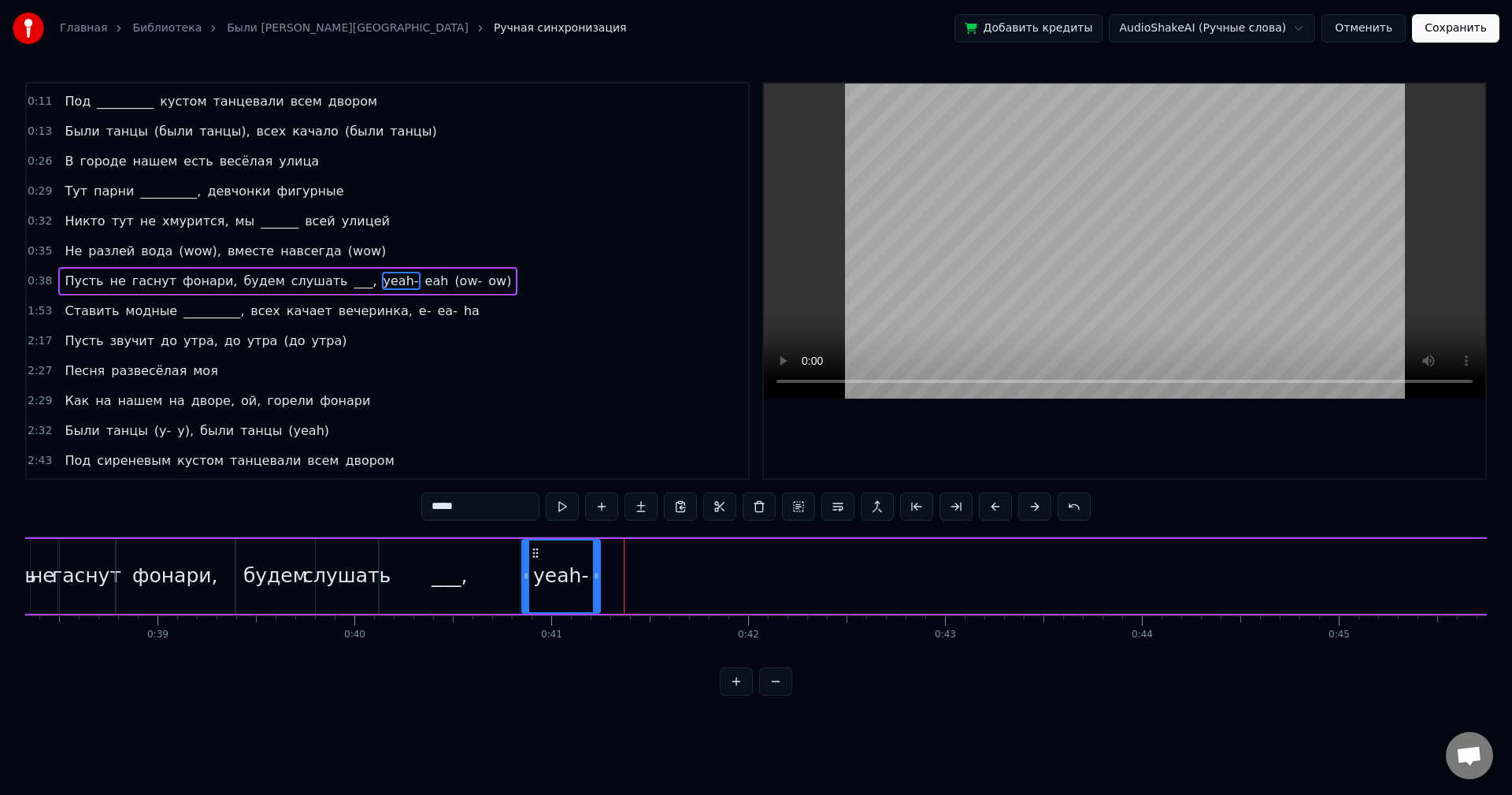
drag, startPoint x: 598, startPoint y: 550, endPoint x: 531, endPoint y: 555, distance: 67.2
click at [531, 555] on icon at bounding box center [535, 553] width 13 height 13
click at [553, 513] on button at bounding box center [562, 506] width 33 height 28
drag, startPoint x: 597, startPoint y: 558, endPoint x: 583, endPoint y: 558, distance: 14.0
click at [583, 558] on div at bounding box center [583, 576] width 6 height 72
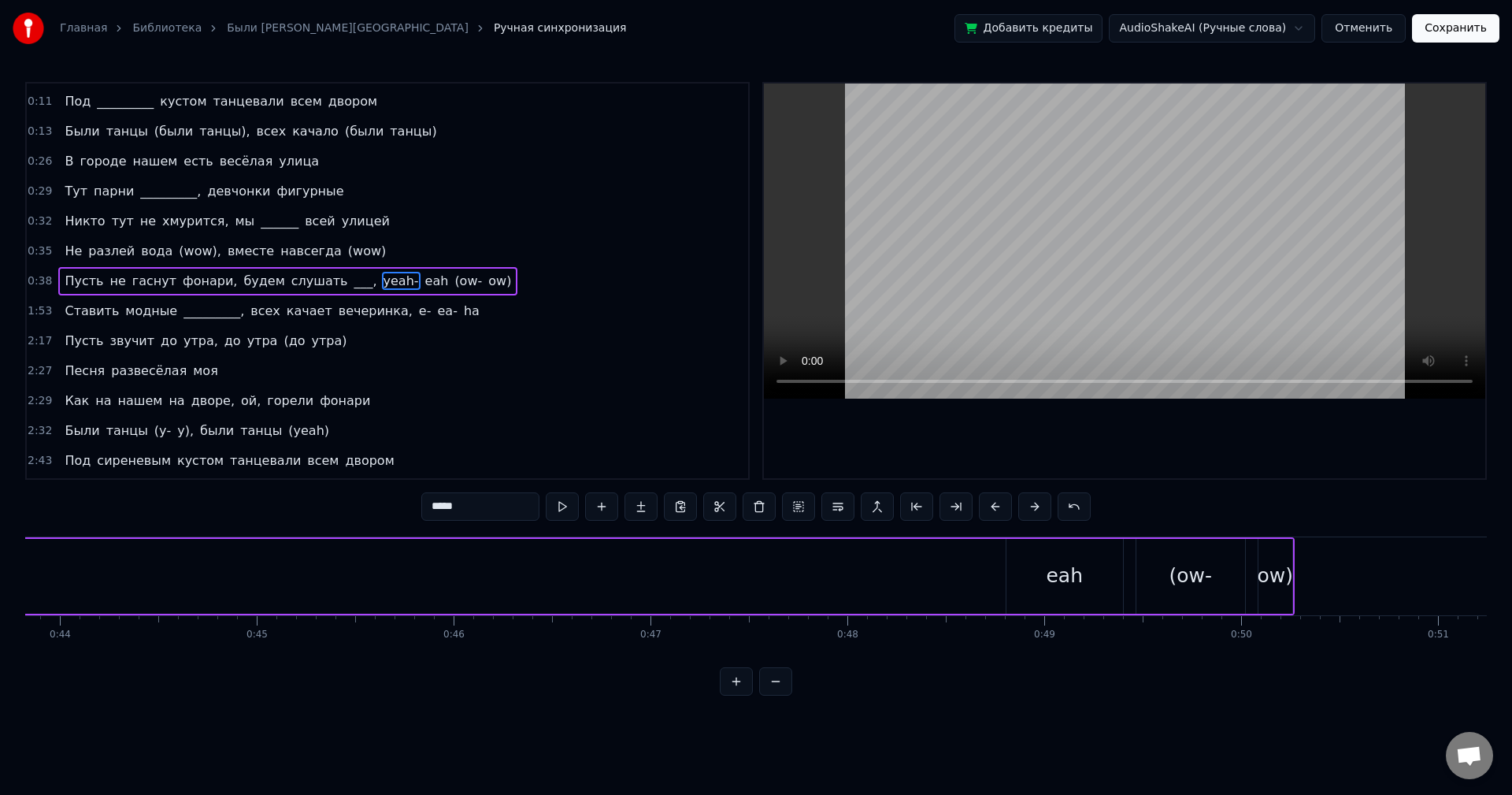
scroll to position [0, 8749]
click at [941, 582] on div "eah" at bounding box center [944, 576] width 37 height 30
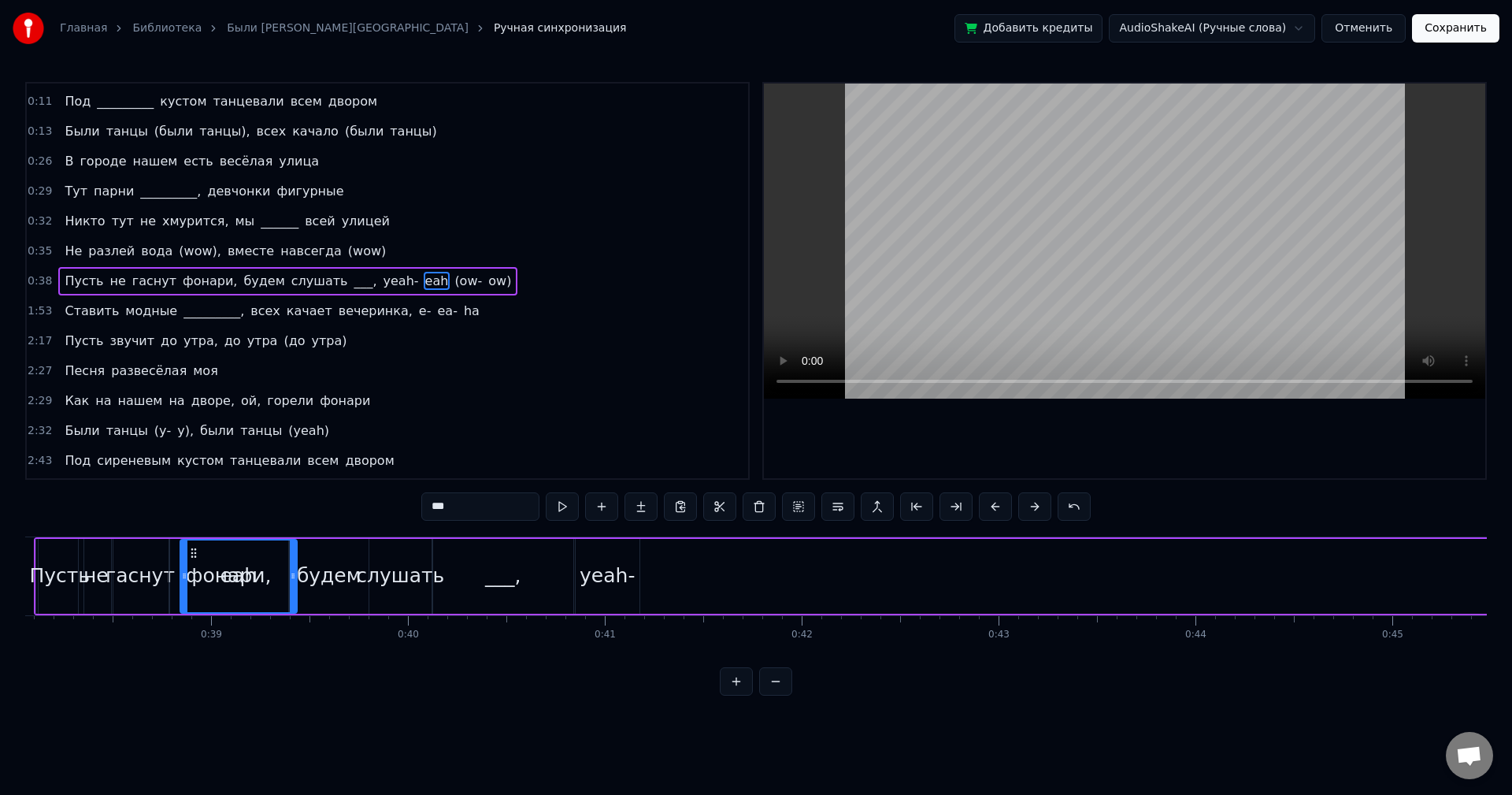
scroll to position [0, 7488]
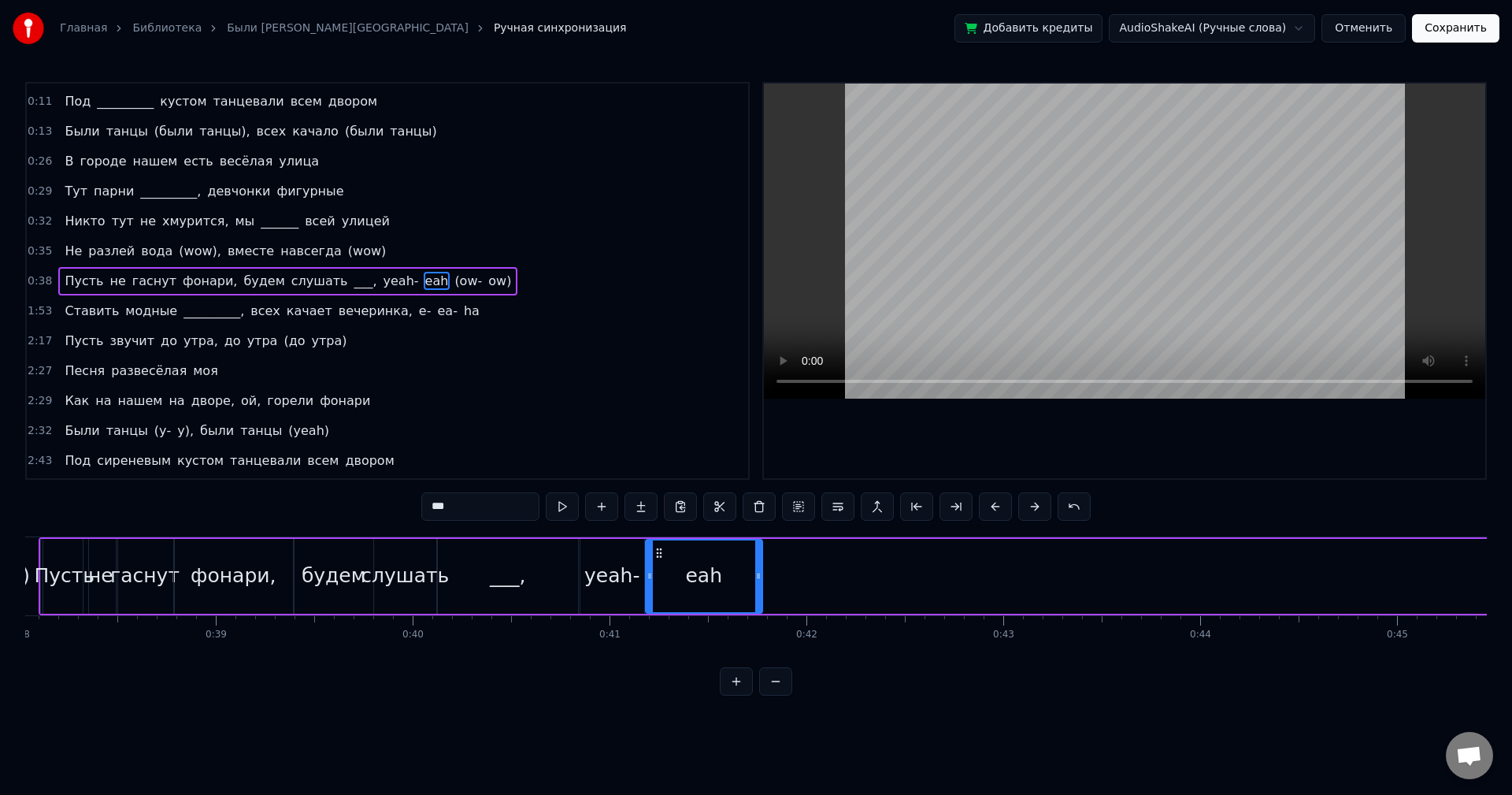
drag, startPoint x: 899, startPoint y: 552, endPoint x: 658, endPoint y: 588, distance: 243.7
click at [658, 588] on div "eah" at bounding box center [704, 576] width 115 height 72
click at [598, 577] on div "yeah-" at bounding box center [612, 576] width 55 height 30
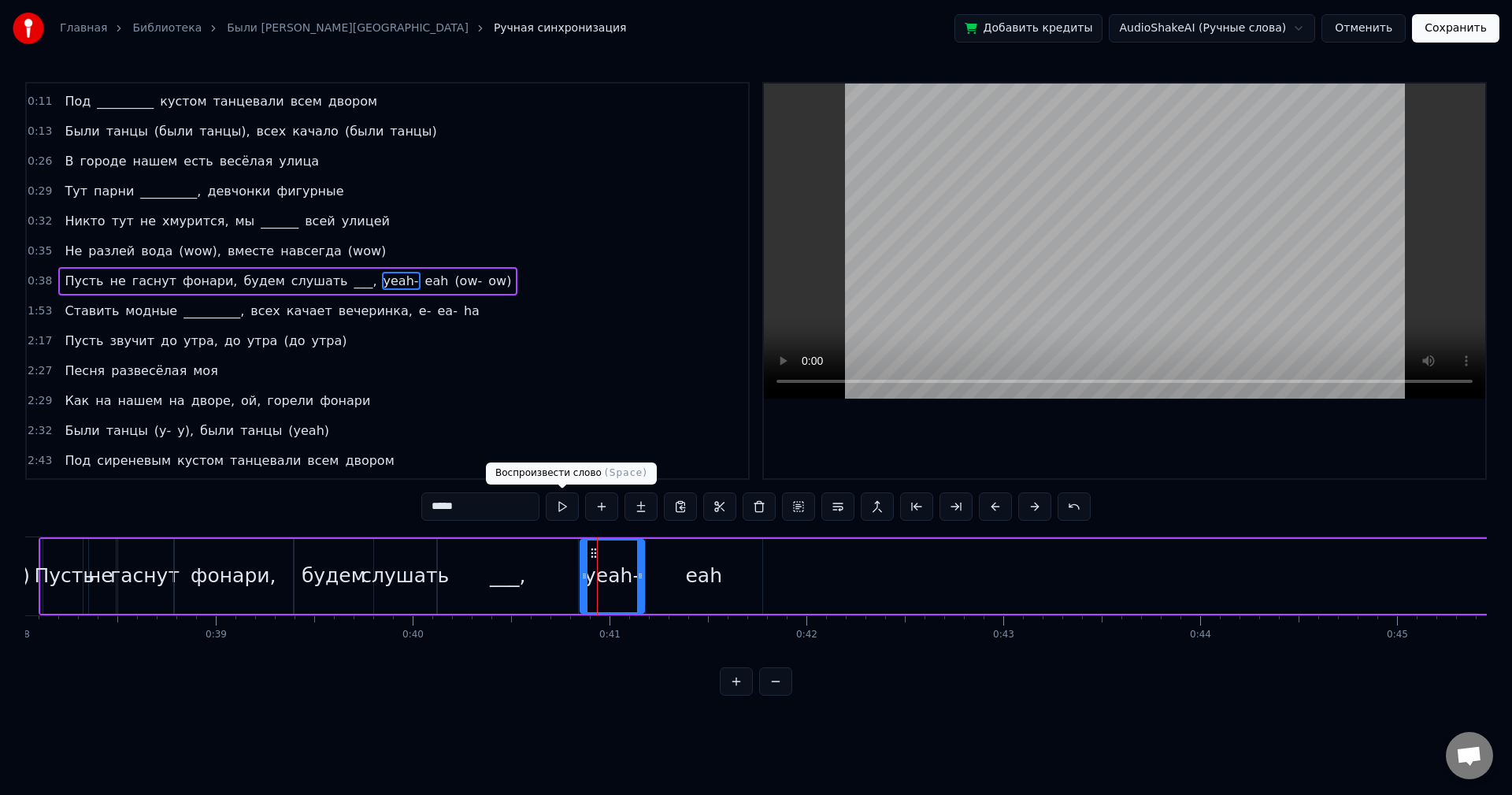
click at [553, 513] on button at bounding box center [562, 506] width 33 height 28
click at [709, 569] on div "eah" at bounding box center [703, 576] width 37 height 30
type input "***"
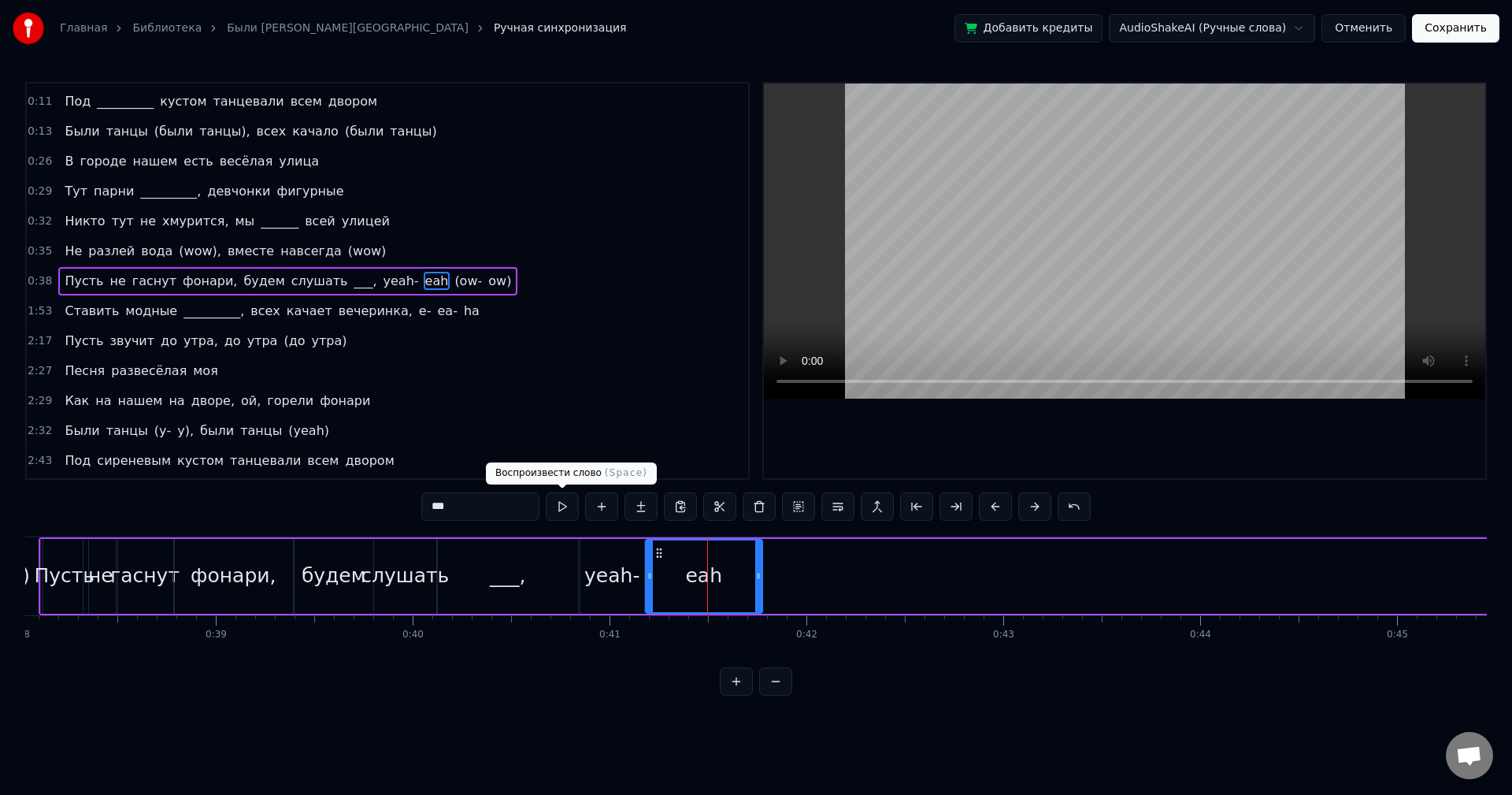
click at [572, 509] on button at bounding box center [562, 506] width 33 height 28
click at [766, 573] on div "Пусть не гаснут фонари, будем слушать ___, yeah- eah (ow- ow)" at bounding box center [1237, 576] width 2396 height 78
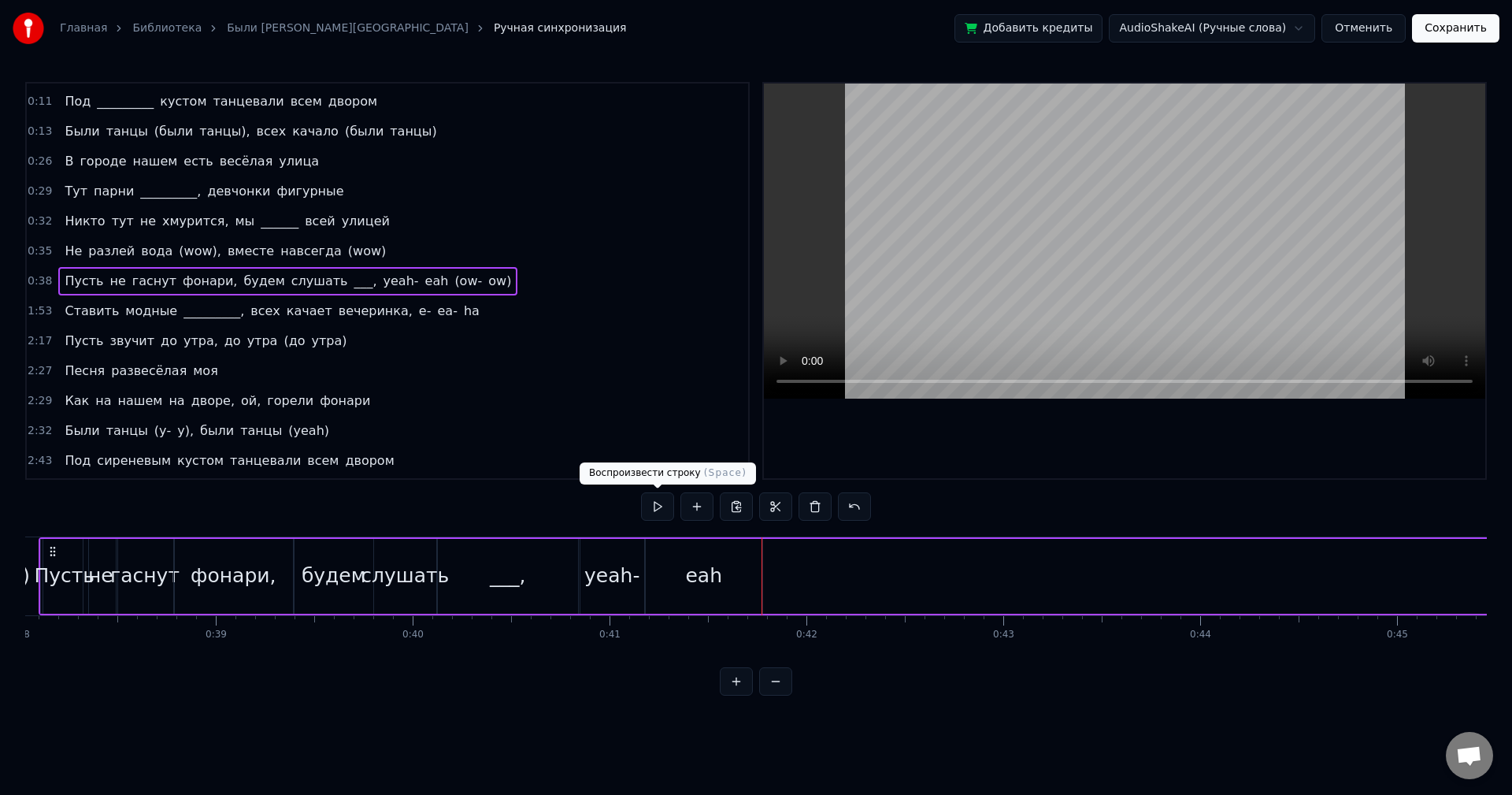
click at [650, 513] on button at bounding box center [657, 506] width 33 height 28
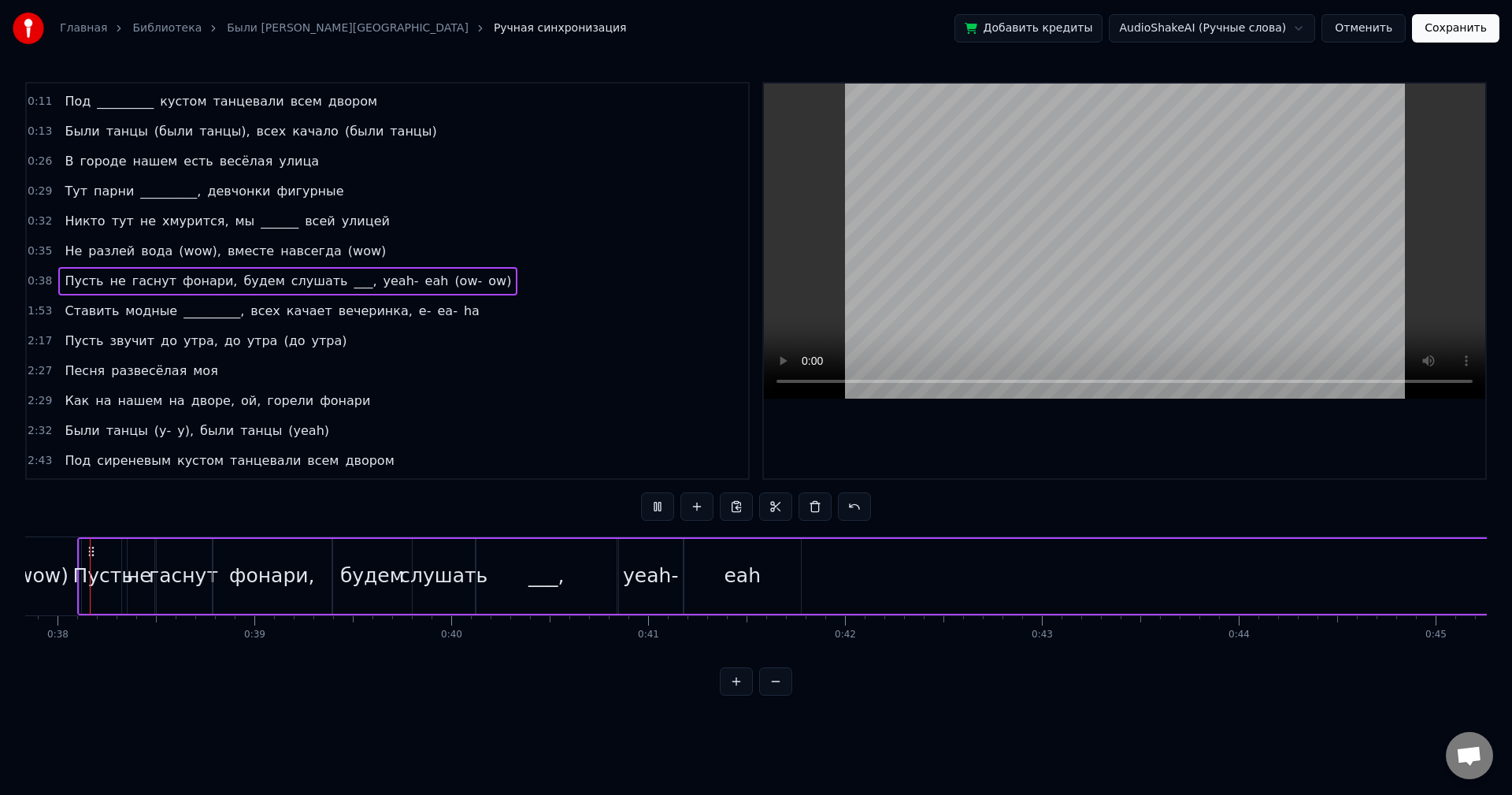
scroll to position [0, 7422]
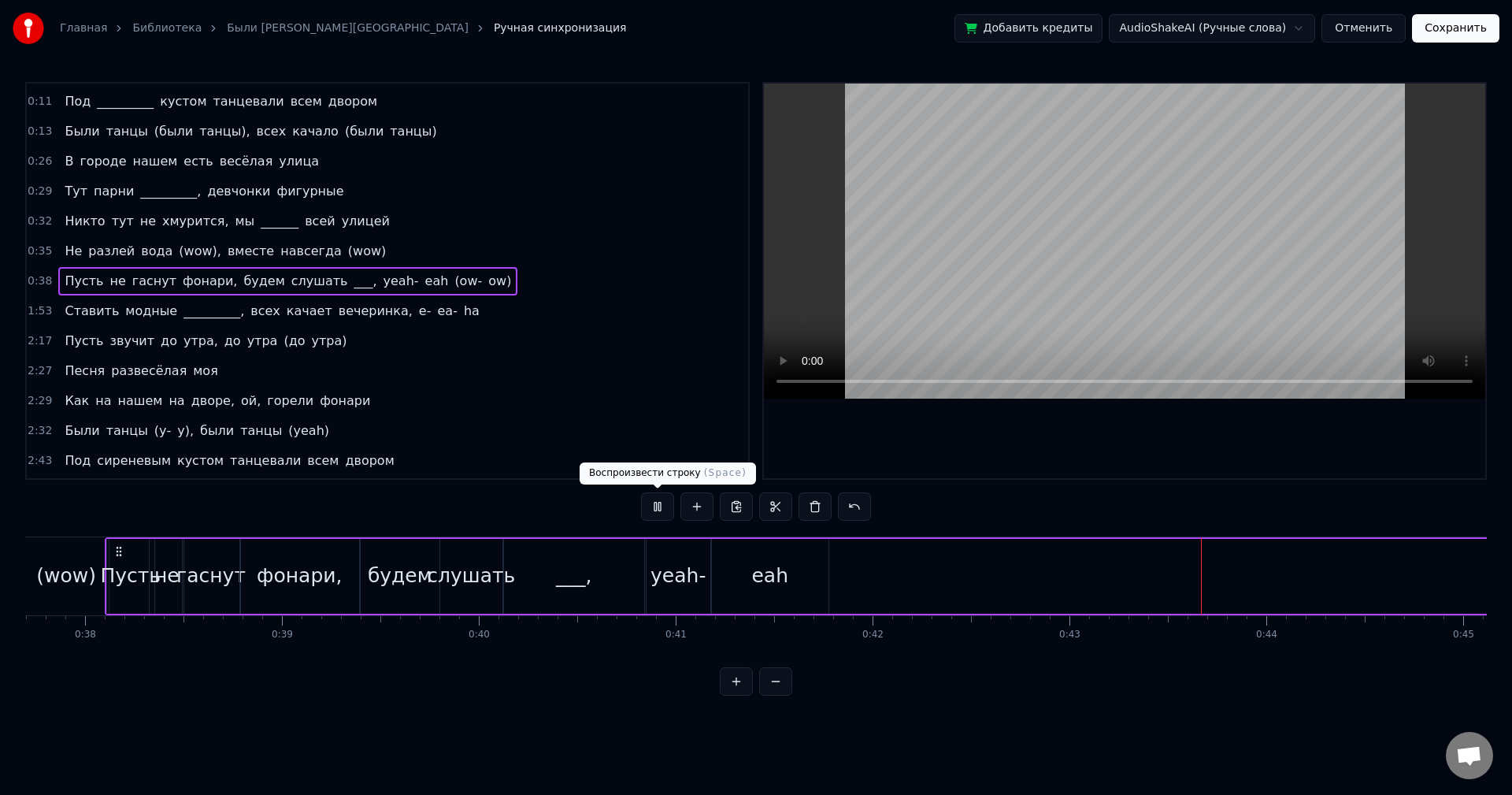
click at [654, 518] on button at bounding box center [657, 506] width 33 height 28
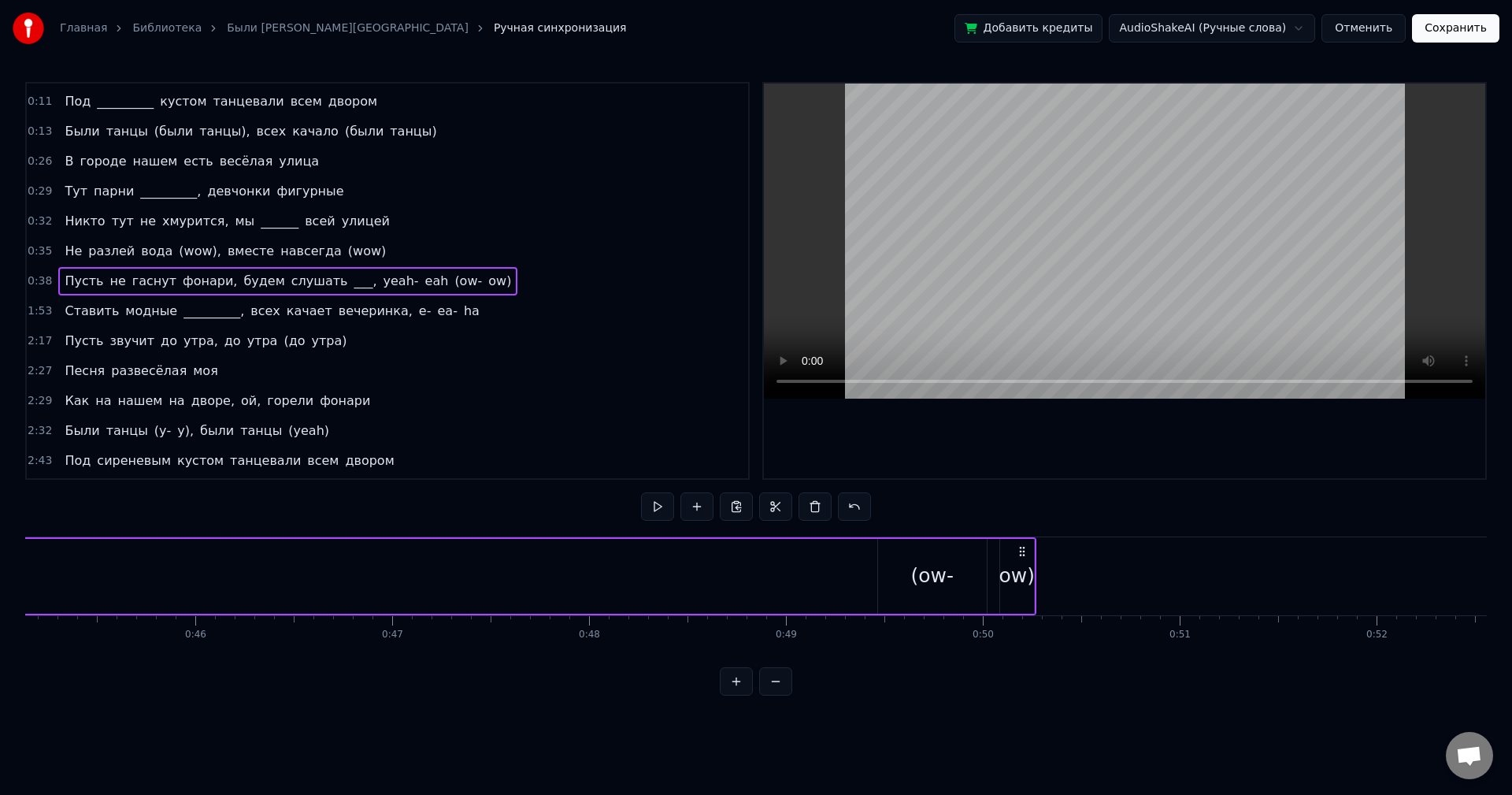
scroll to position [0, 8987]
click at [802, 584] on div "(ow-" at bounding box center [832, 576] width 109 height 75
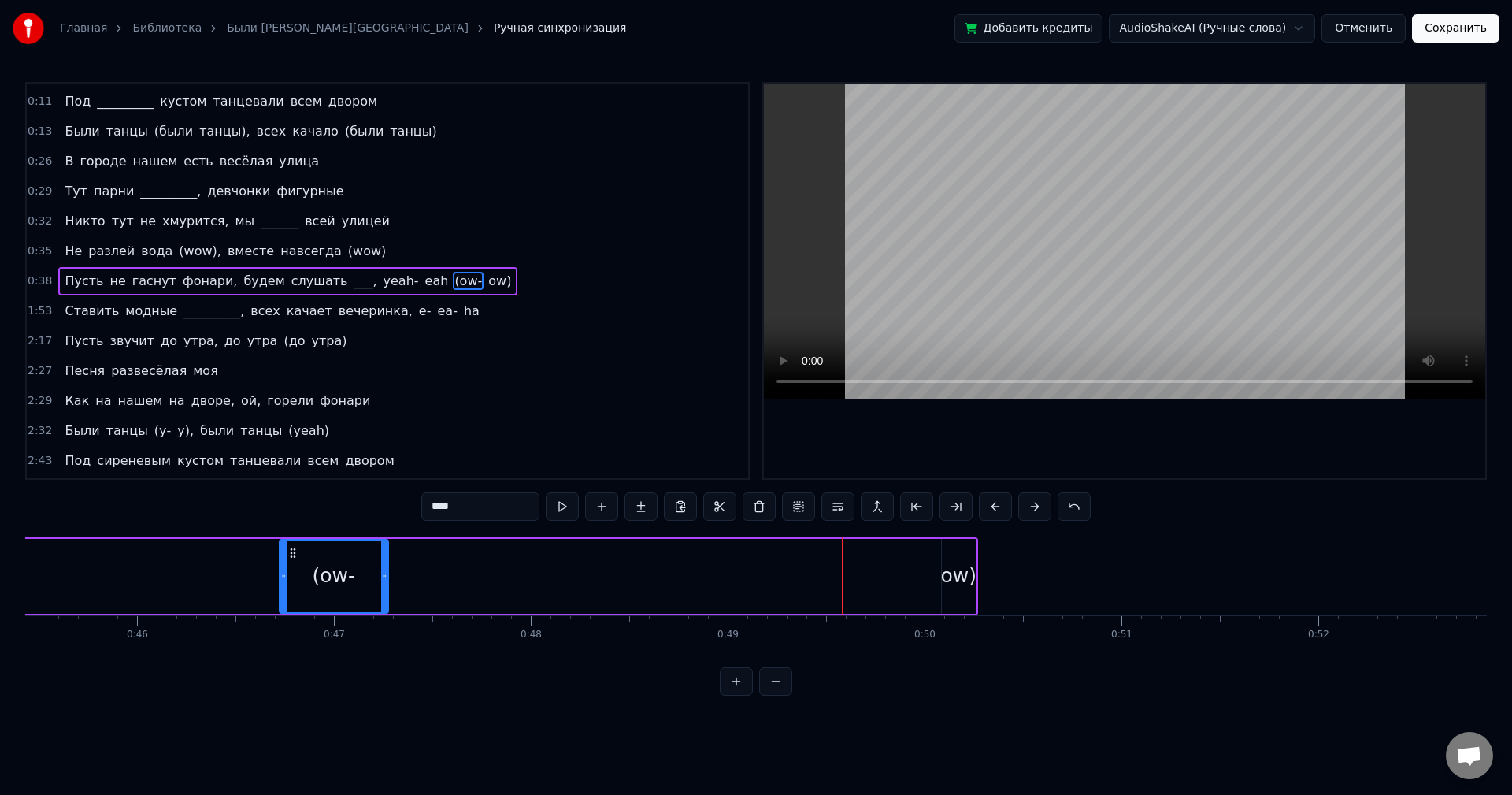
scroll to position [0, 8876]
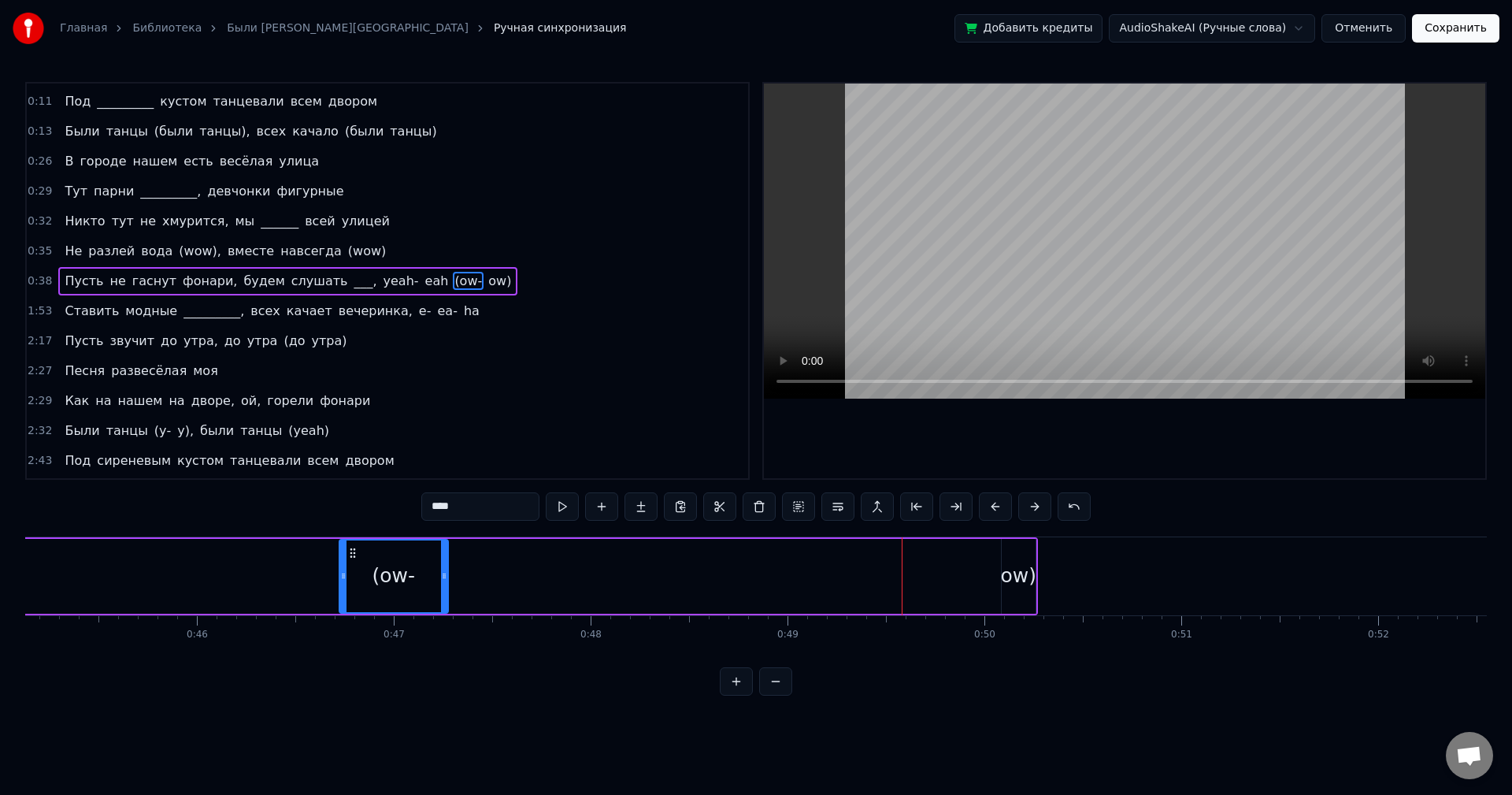
drag, startPoint x: 791, startPoint y: 551, endPoint x: 187, endPoint y: 596, distance: 605.7
click at [341, 597] on div "(ow-" at bounding box center [394, 576] width 107 height 72
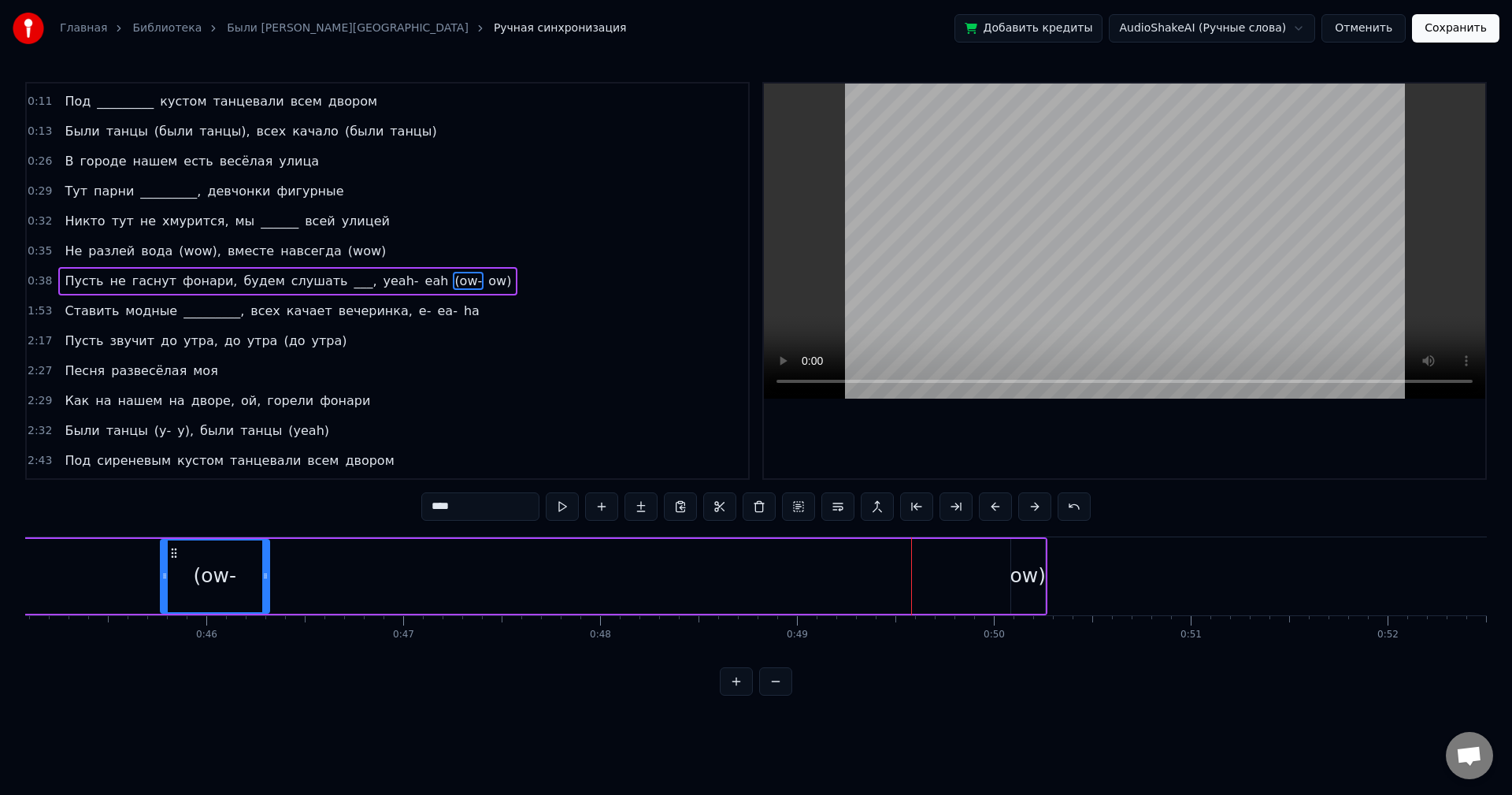
click at [1035, 572] on div "ow)" at bounding box center [1029, 576] width 36 height 30
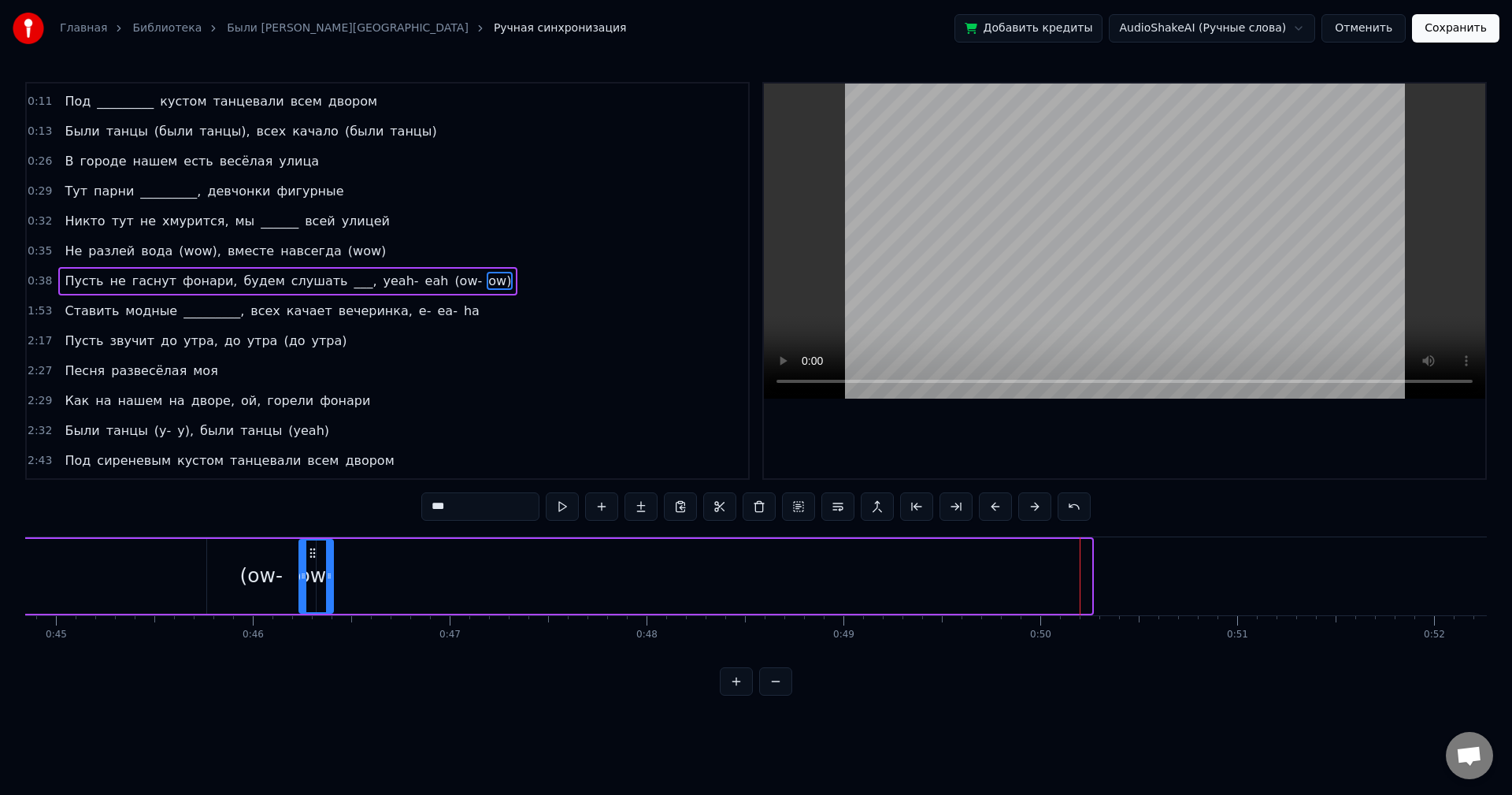
scroll to position [0, 8820]
drag, startPoint x: 1026, startPoint y: 551, endPoint x: 369, endPoint y: 593, distance: 658.3
click at [369, 593] on div "ow)" at bounding box center [375, 576] width 32 height 72
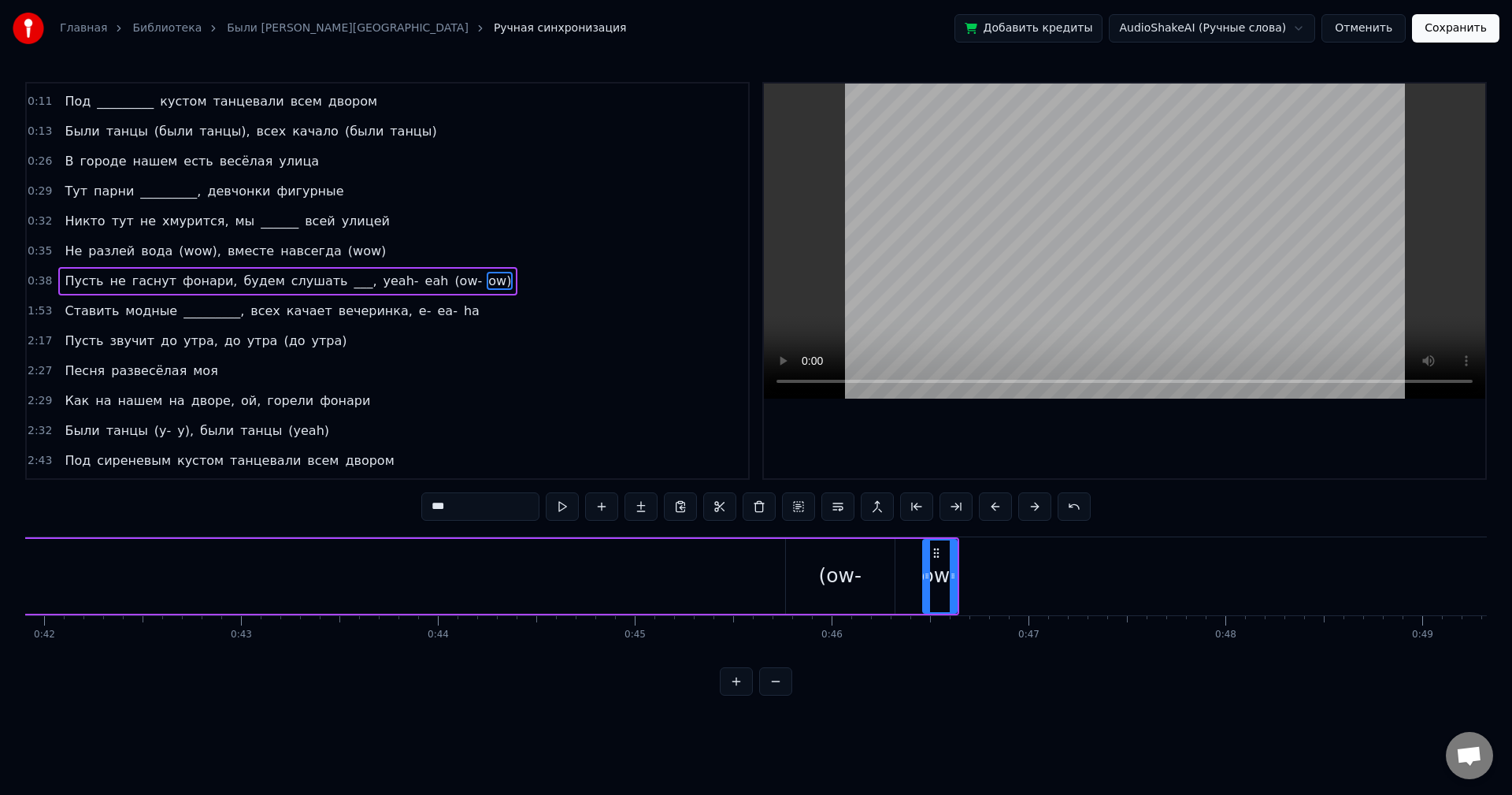
scroll to position [0, 8053]
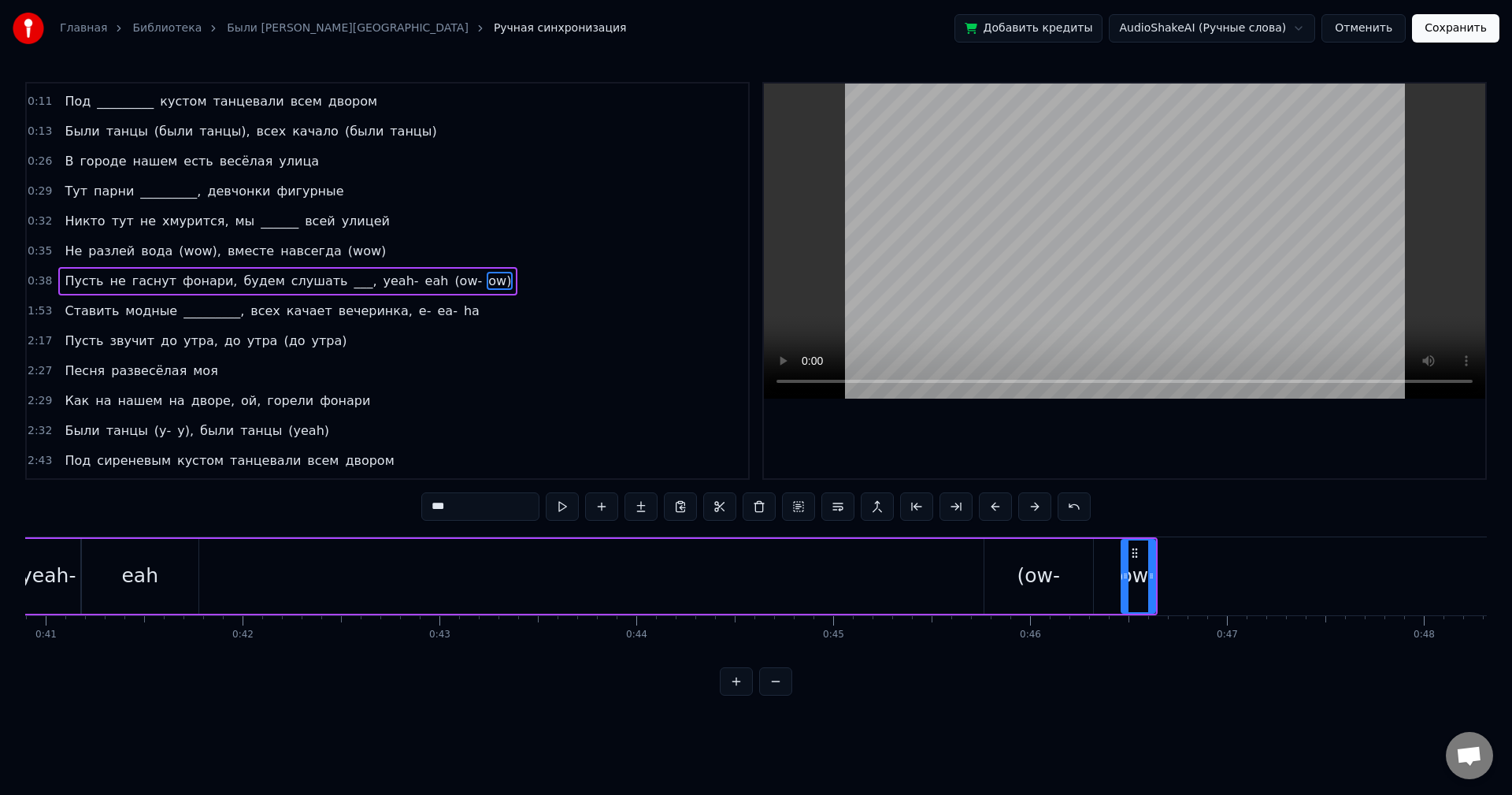
click at [1051, 570] on div "(ow-" at bounding box center [1038, 576] width 43 height 30
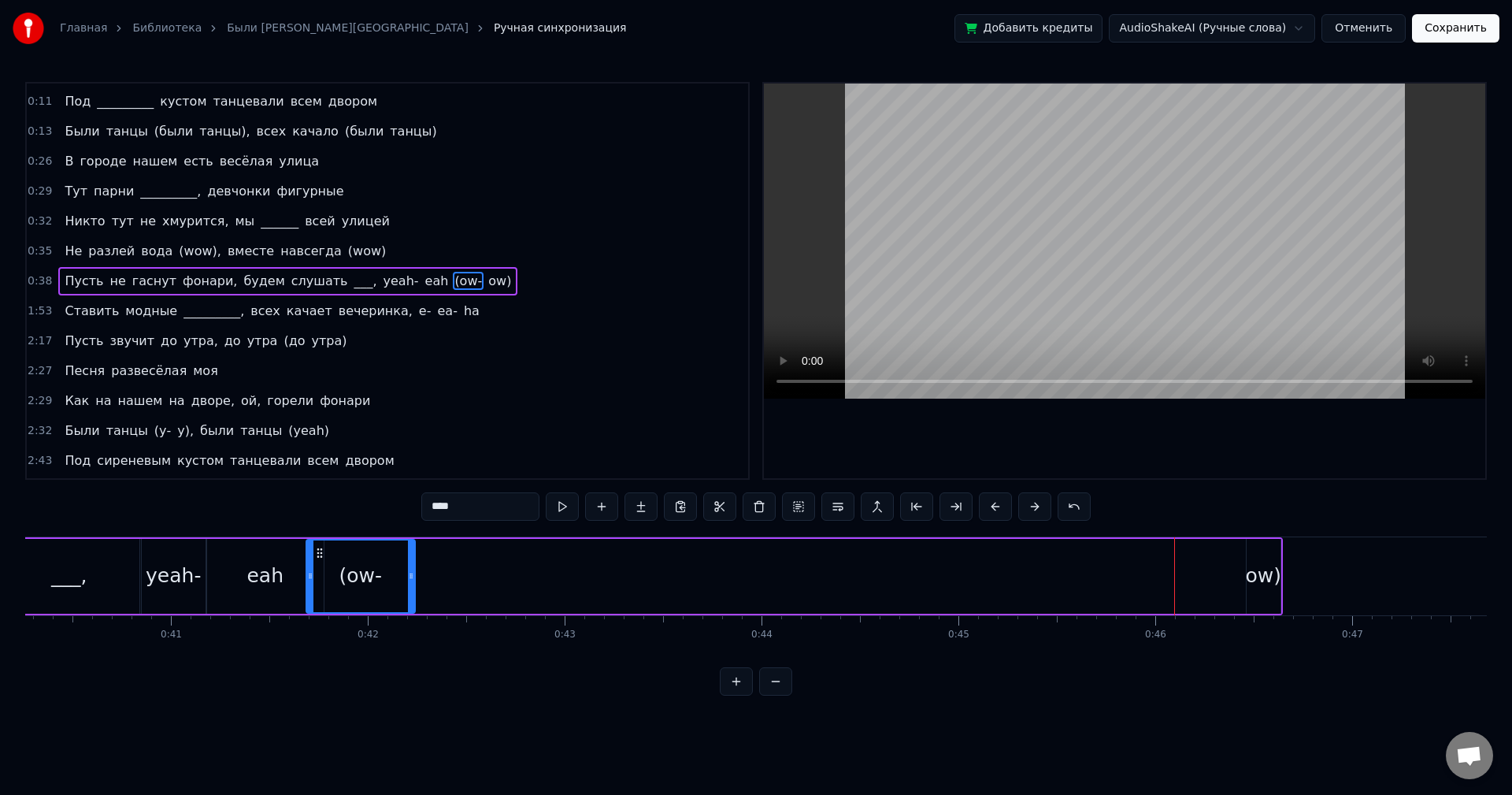
scroll to position [0, 7925]
drag, startPoint x: 999, startPoint y: 555, endPoint x: 344, endPoint y: 591, distance: 656.0
click at [344, 591] on div "(ow-" at bounding box center [384, 576] width 107 height 72
click at [1266, 578] on div "ow)" at bounding box center [1267, 576] width 36 height 30
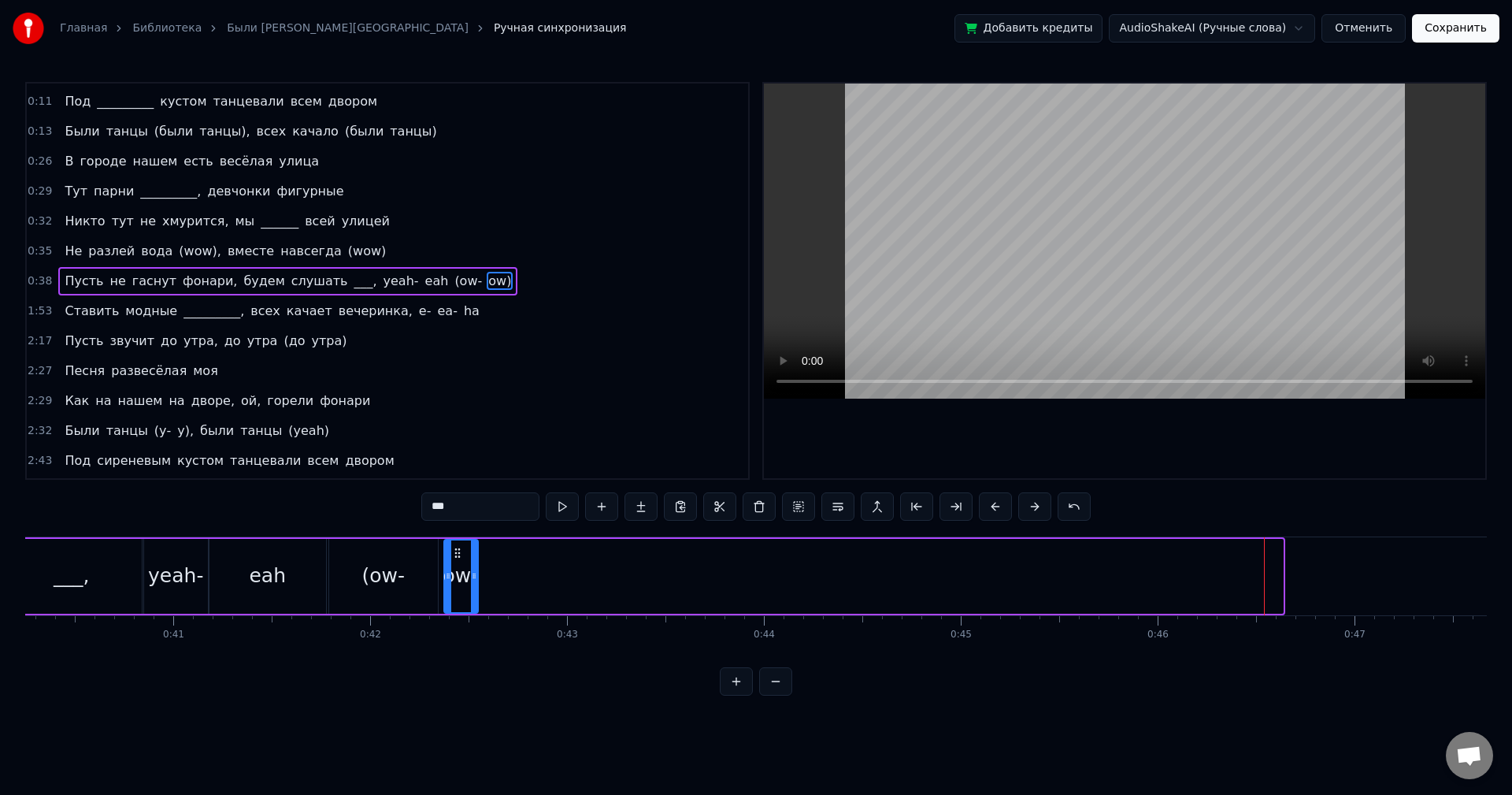
drag, startPoint x: 1261, startPoint y: 553, endPoint x: 455, endPoint y: 613, distance: 808.2
click at [455, 613] on div "ow)" at bounding box center [460, 576] width 35 height 75
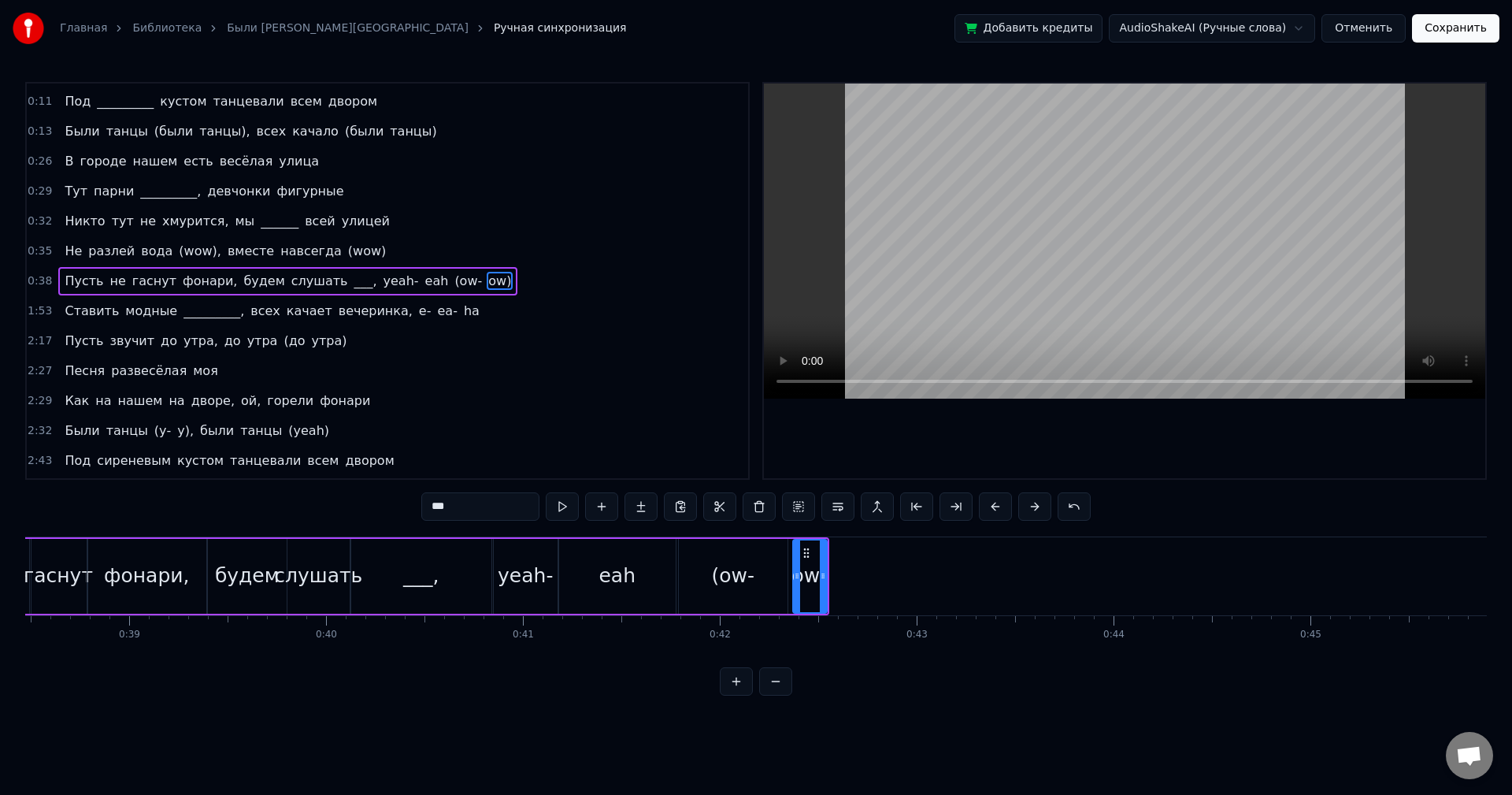
scroll to position [0, 7515]
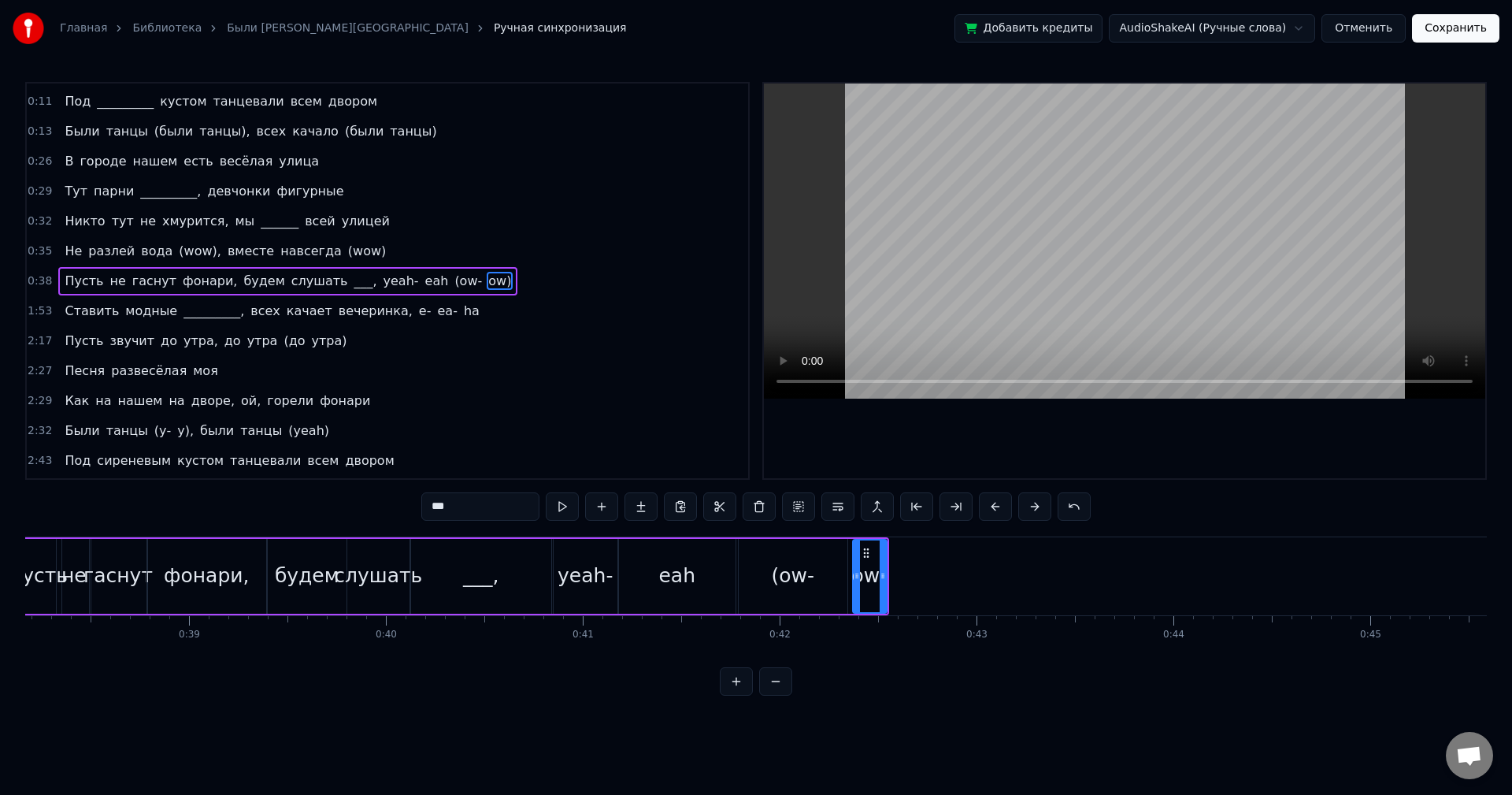
click at [787, 585] on div "(ow-" at bounding box center [792, 576] width 43 height 30
type input "****"
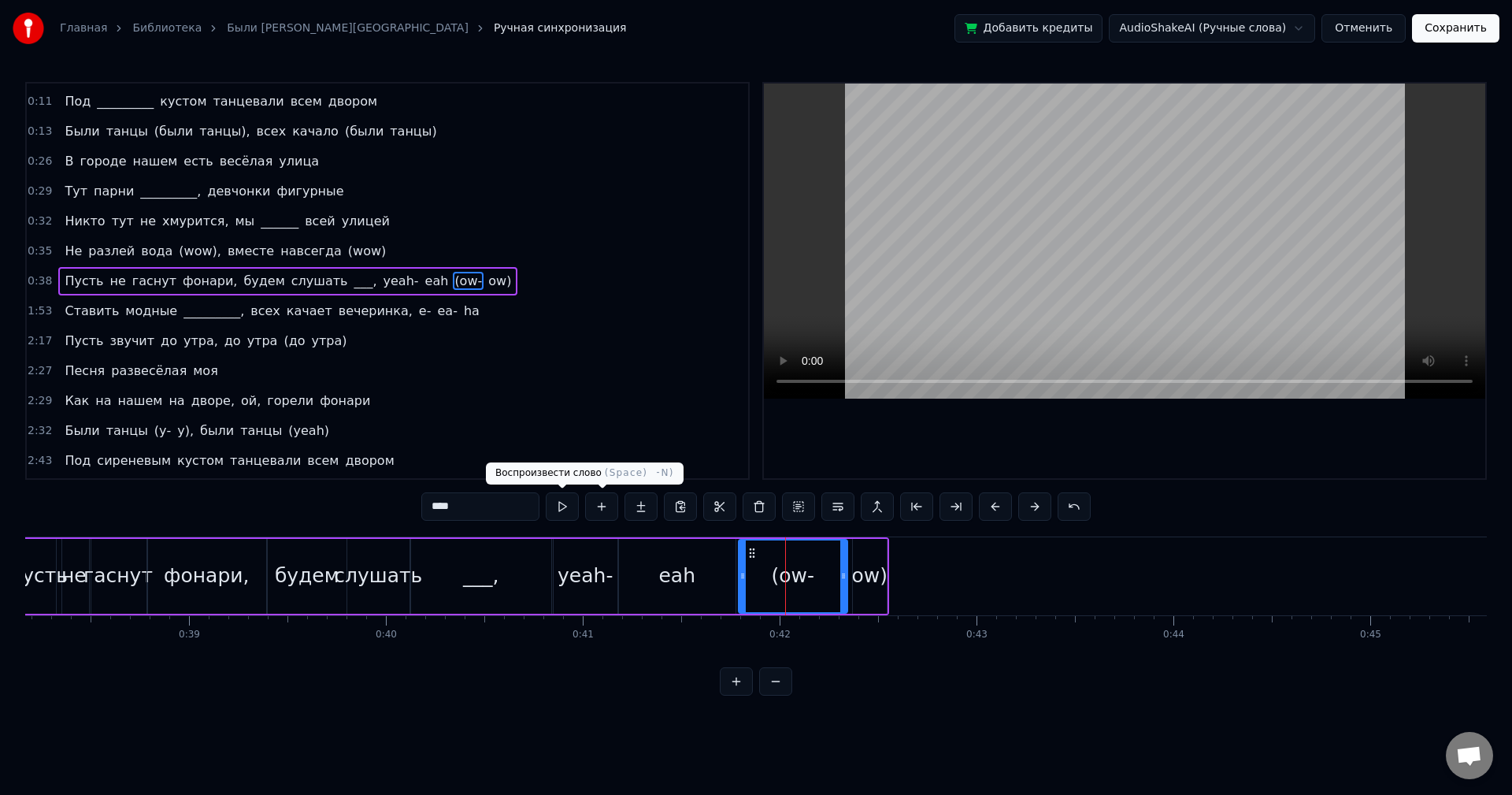
click at [564, 509] on button at bounding box center [562, 506] width 33 height 28
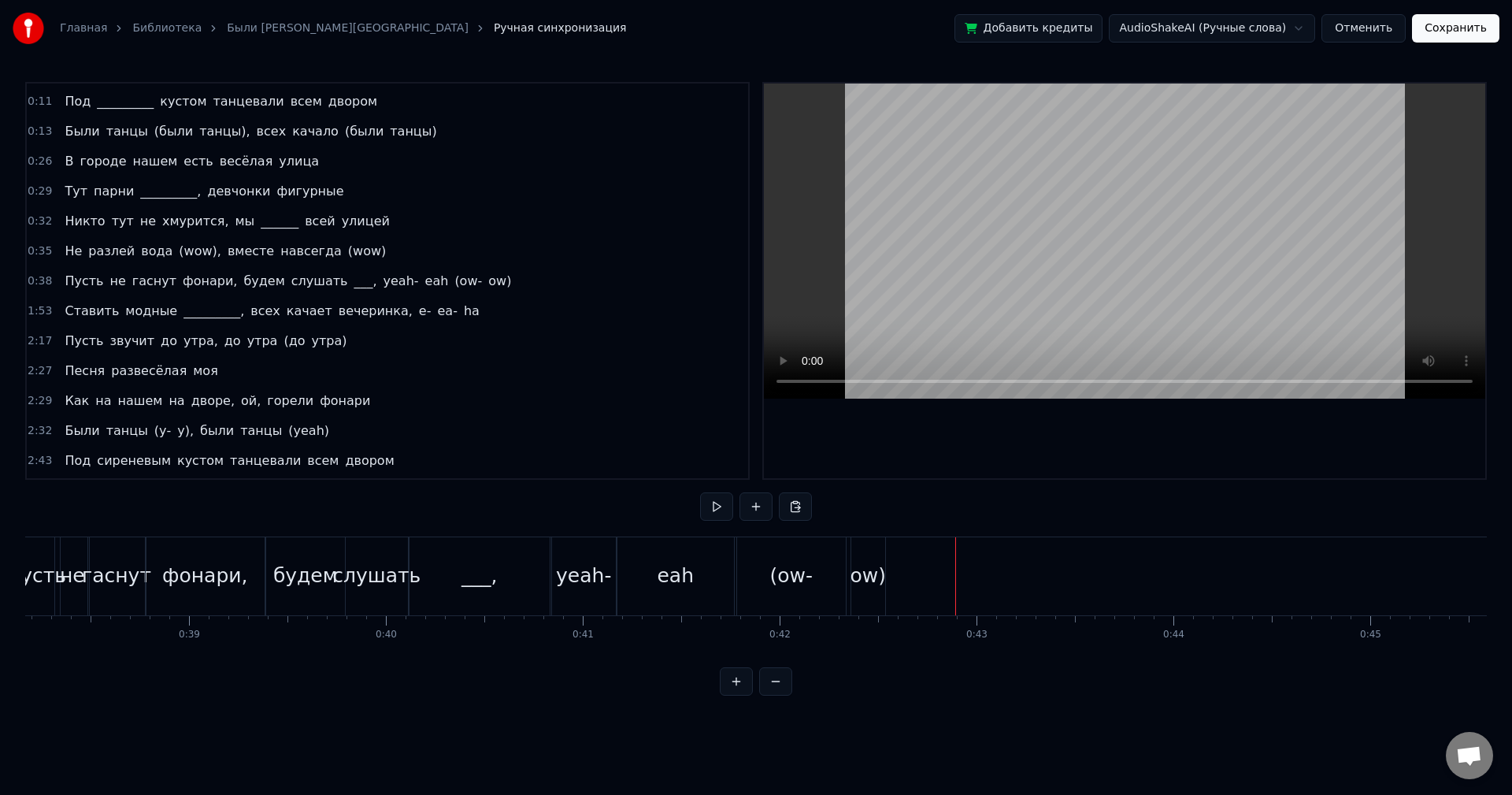
click at [865, 570] on div "ow)" at bounding box center [869, 576] width 36 height 30
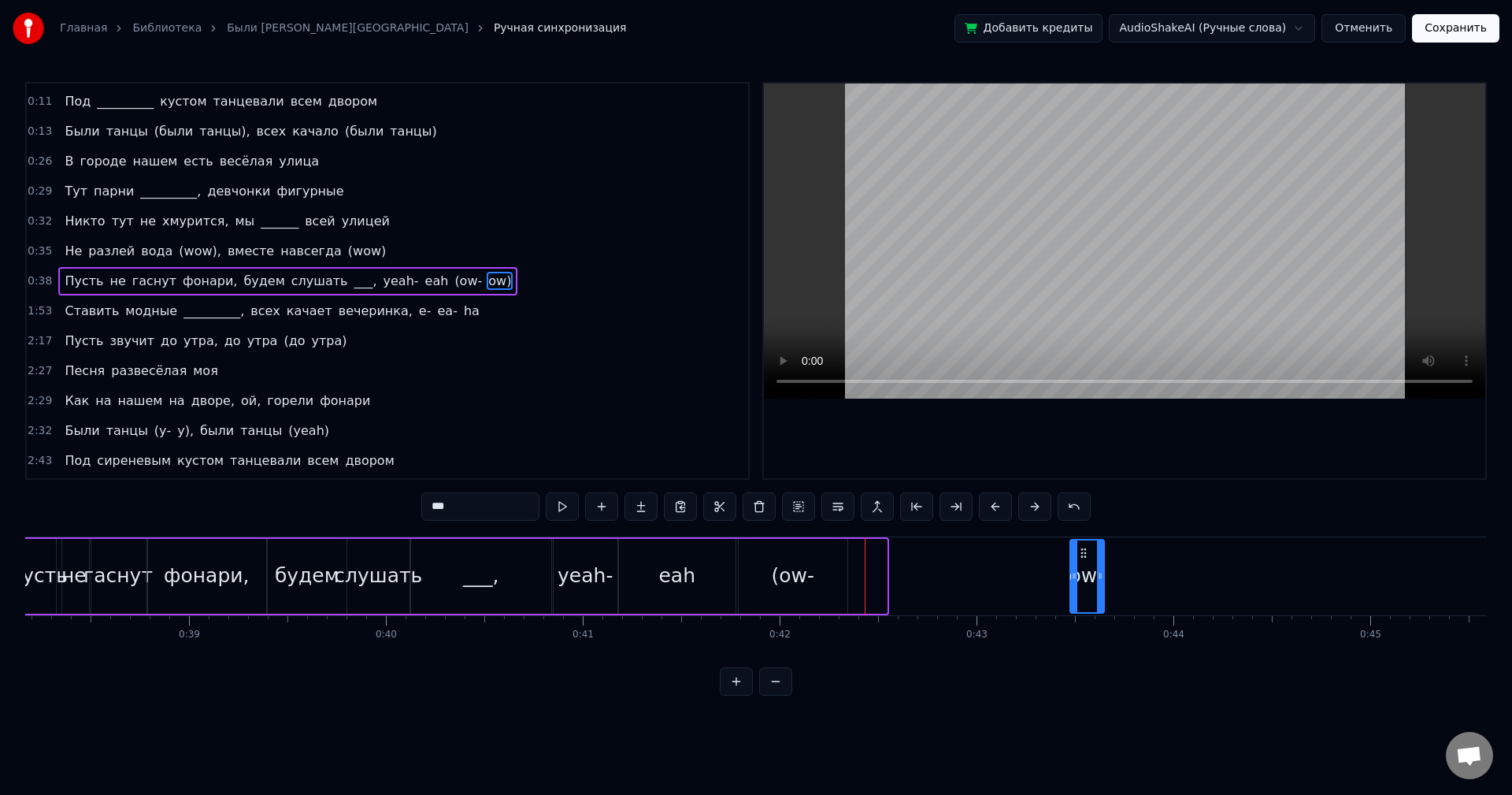
drag, startPoint x: 863, startPoint y: 553, endPoint x: 1097, endPoint y: 565, distance: 234.3
click at [1099, 565] on div "ow)" at bounding box center [1087, 576] width 32 height 72
click at [771, 557] on div "(ow-" at bounding box center [793, 576] width 109 height 75
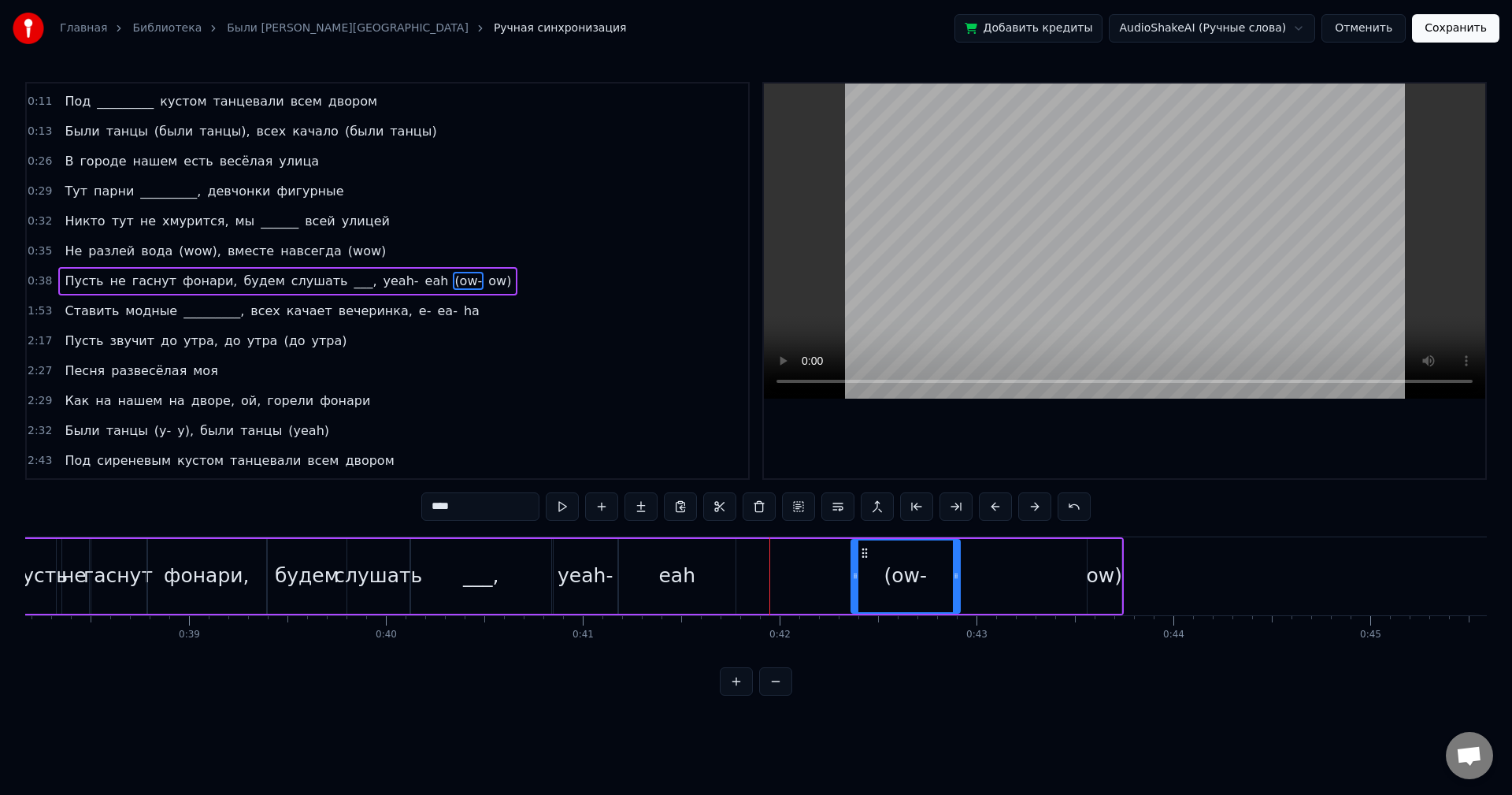
drag, startPoint x: 751, startPoint y: 551, endPoint x: 864, endPoint y: 552, distance: 113.0
click at [864, 552] on icon at bounding box center [865, 553] width 13 height 13
click at [568, 508] on button at bounding box center [562, 506] width 33 height 28
click at [673, 582] on div "eah" at bounding box center [676, 576] width 37 height 30
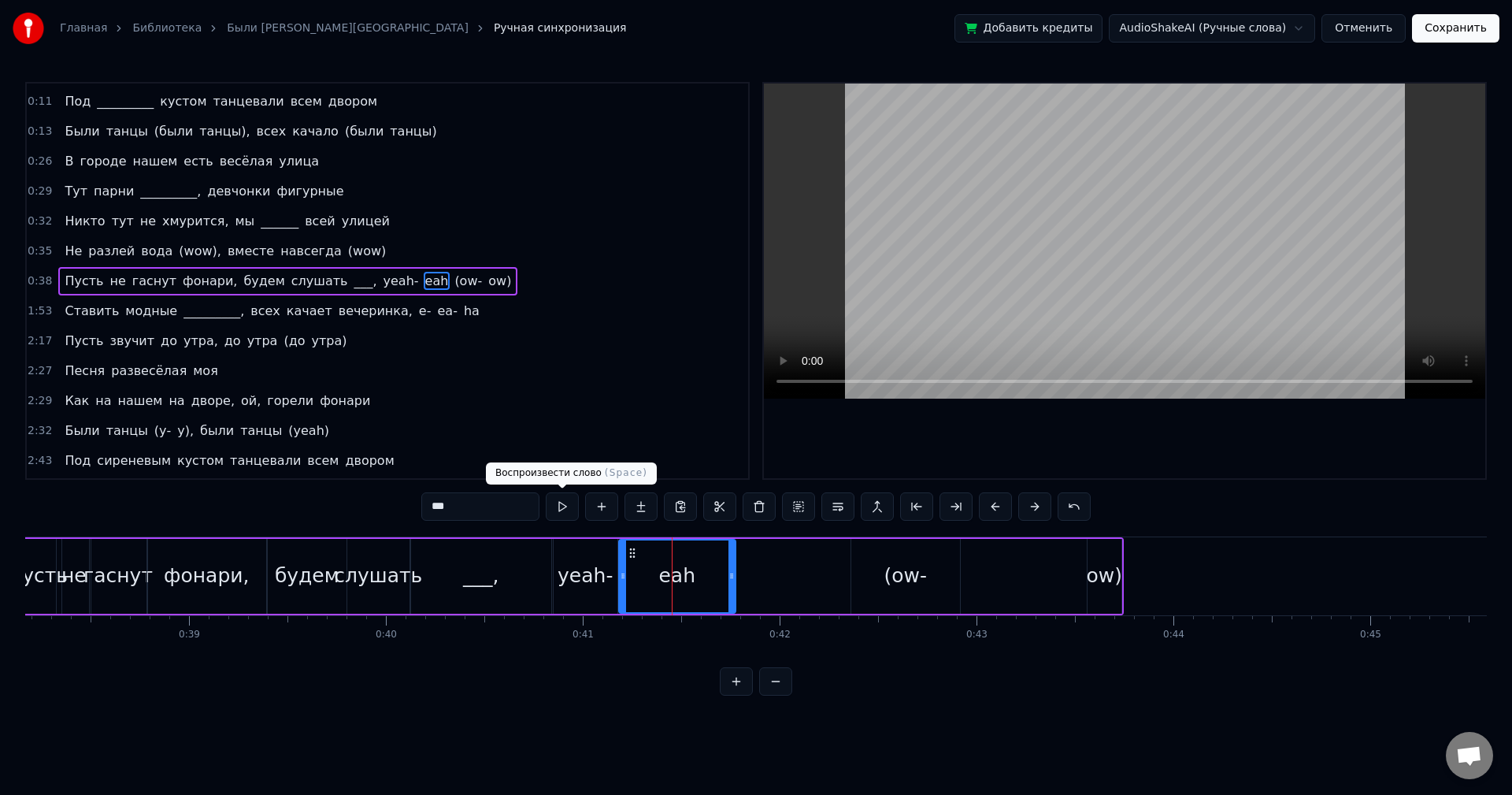
click at [564, 507] on button at bounding box center [562, 506] width 33 height 28
drag, startPoint x: 594, startPoint y: 561, endPoint x: 587, endPoint y: 554, distance: 9.9
click at [594, 560] on div "yeah-" at bounding box center [585, 576] width 64 height 75
type input "*****"
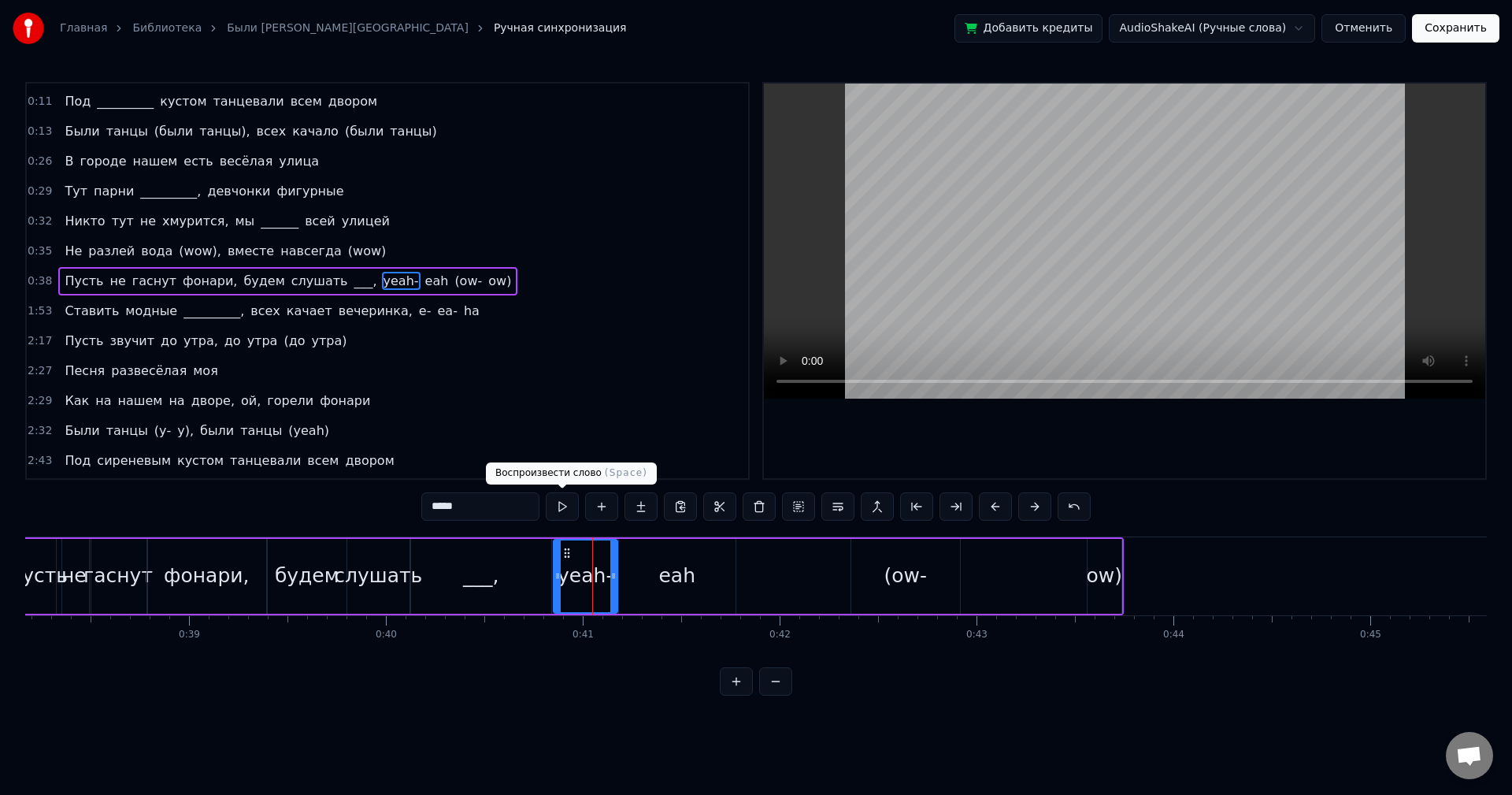
click at [565, 510] on button at bounding box center [562, 506] width 33 height 28
click at [803, 572] on div "Пусть не гаснут фонари, будем слушать ___, yeah- eah (ow- ow)" at bounding box center [568, 576] width 1112 height 78
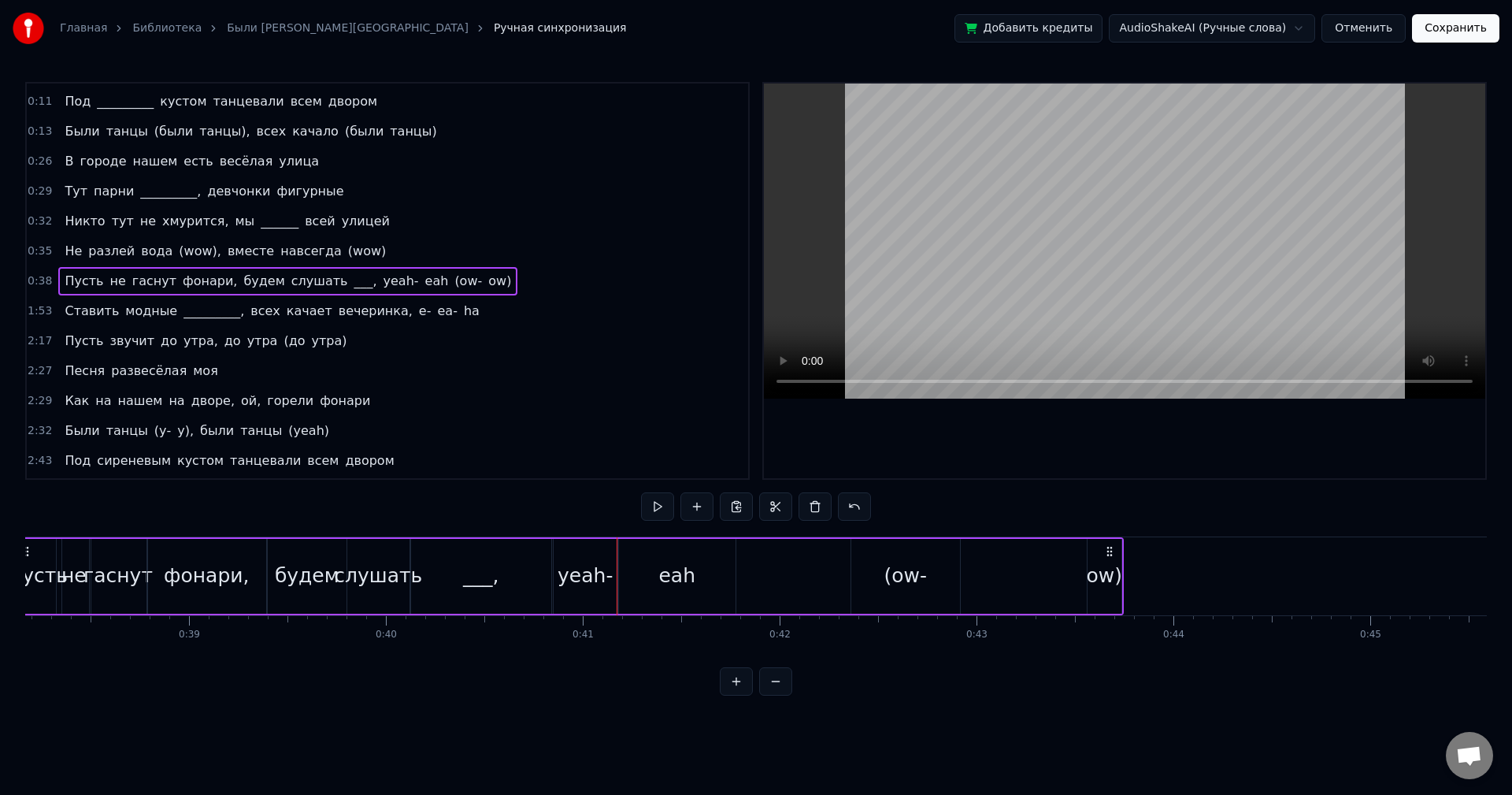
click at [746, 569] on div "Пусть не гаснут фонари, будем слушать ___, yeah- eah (ow- ow)" at bounding box center [568, 576] width 1112 height 78
click at [659, 509] on button at bounding box center [657, 506] width 33 height 28
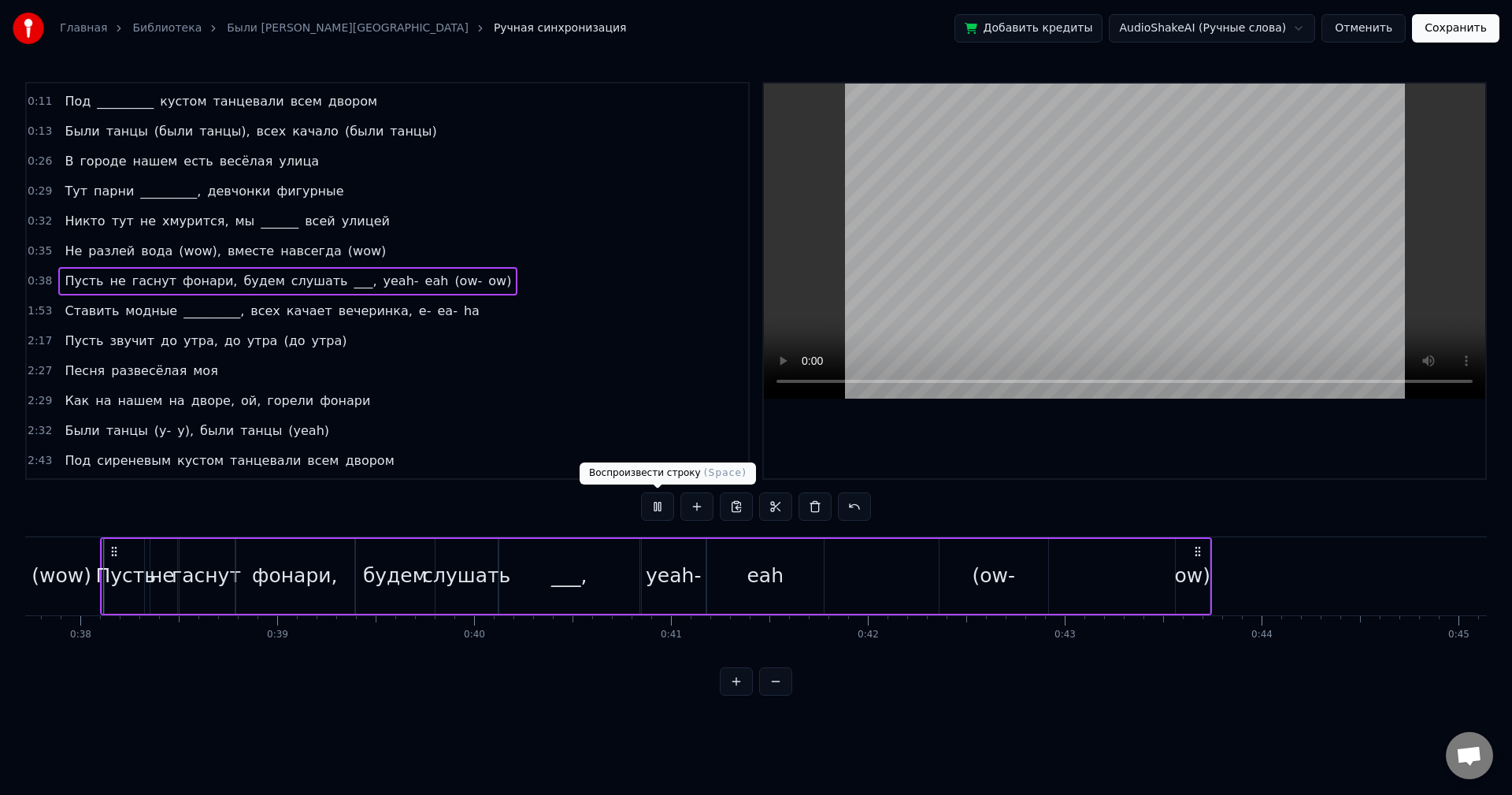
scroll to position [0, 7422]
click at [657, 510] on button at bounding box center [657, 506] width 33 height 28
click at [757, 573] on div "eah" at bounding box center [769, 576] width 37 height 30
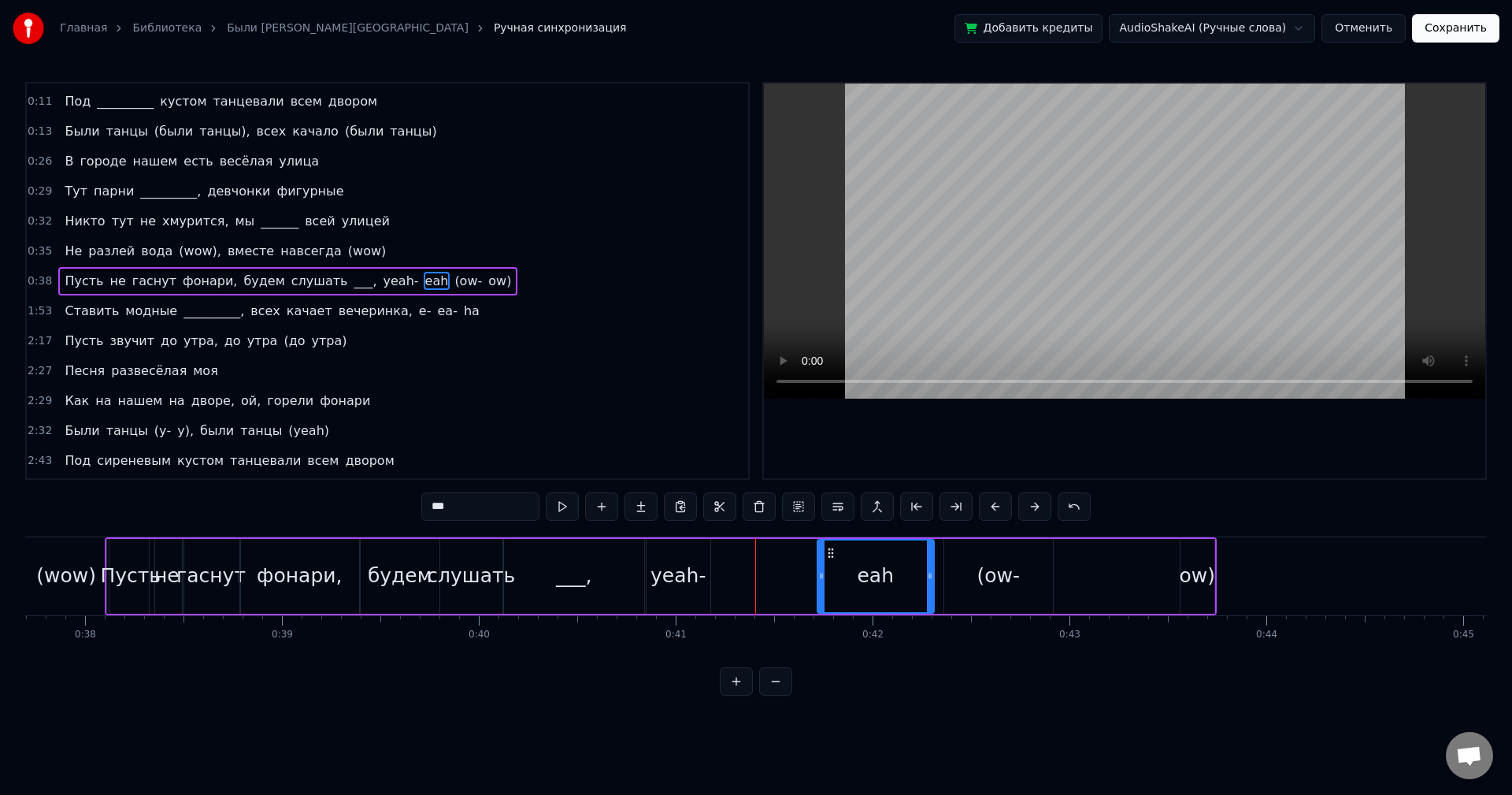
drag, startPoint x: 721, startPoint y: 551, endPoint x: 828, endPoint y: 554, distance: 107.0
click at [828, 554] on icon at bounding box center [831, 553] width 13 height 13
click at [570, 501] on button at bounding box center [562, 506] width 33 height 28
click at [695, 569] on div "yeah-" at bounding box center [678, 576] width 55 height 30
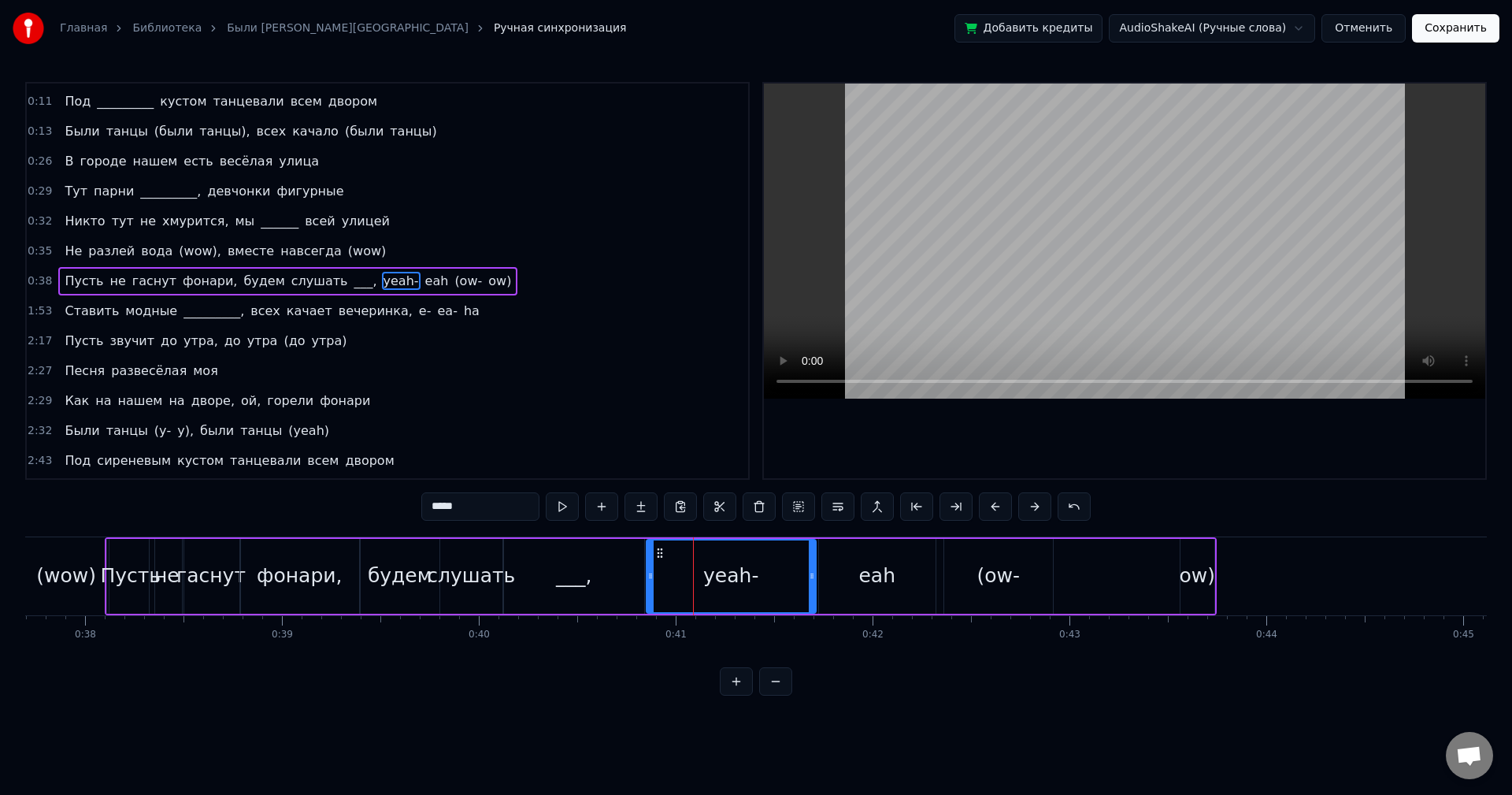
drag, startPoint x: 707, startPoint y: 570, endPoint x: 817, endPoint y: 573, distance: 110.0
click at [815, 573] on icon at bounding box center [812, 576] width 6 height 13
click at [985, 578] on div "(ow-" at bounding box center [998, 576] width 43 height 30
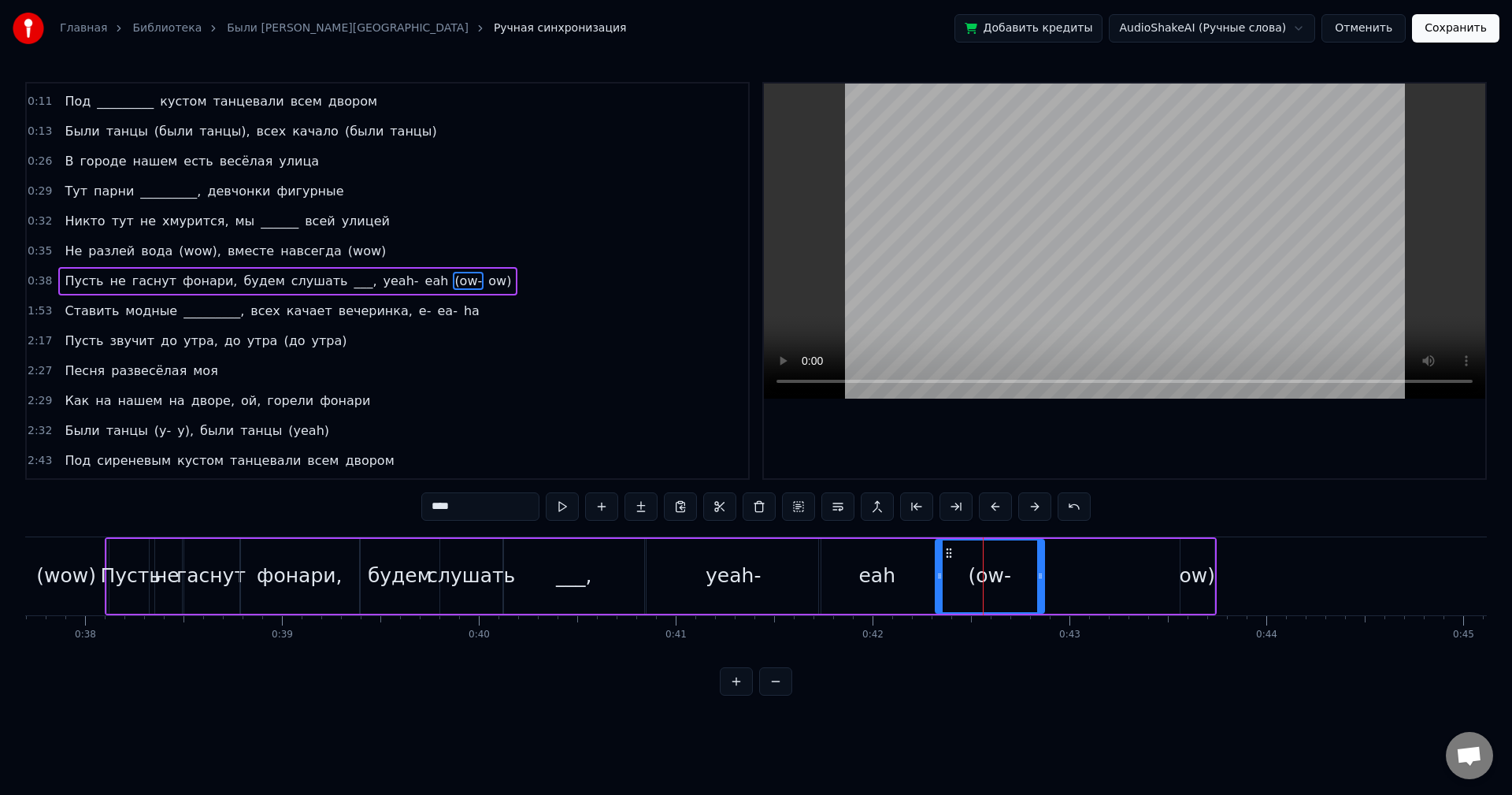
drag, startPoint x: 956, startPoint y: 552, endPoint x: 948, endPoint y: 553, distance: 8.1
click at [948, 553] on circle at bounding box center [947, 552] width 1 height 1
click at [567, 507] on button at bounding box center [562, 506] width 33 height 28
drag, startPoint x: 1041, startPoint y: 571, endPoint x: 1024, endPoint y: 570, distance: 17.0
click at [1024, 570] on icon at bounding box center [1024, 576] width 6 height 13
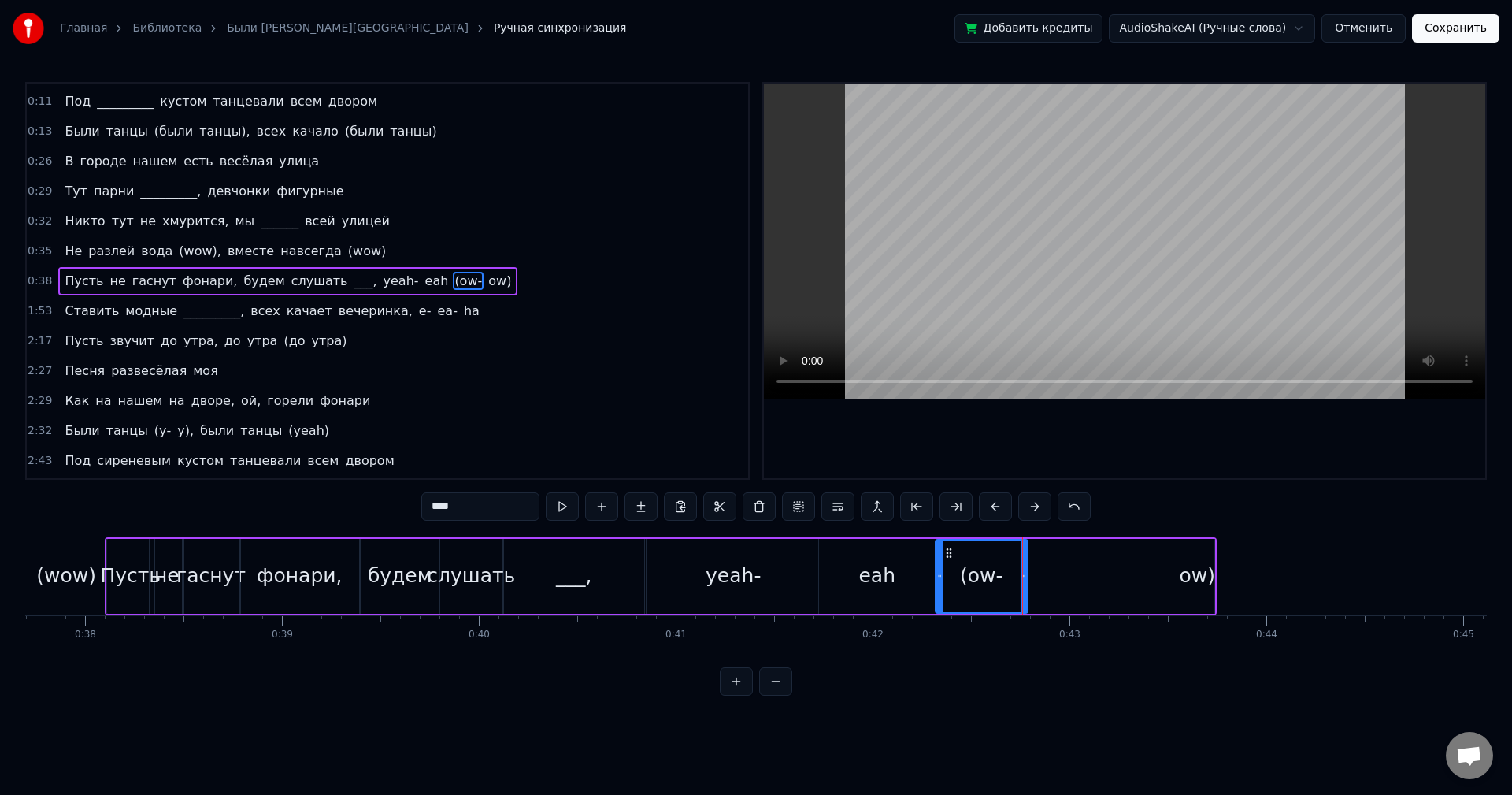
click at [1209, 573] on div "ow)" at bounding box center [1198, 576] width 36 height 30
type input "***"
drag, startPoint x: 1193, startPoint y: 551, endPoint x: 1058, endPoint y: 561, distance: 135.4
click at [1043, 559] on div "ow)" at bounding box center [1047, 576] width 32 height 72
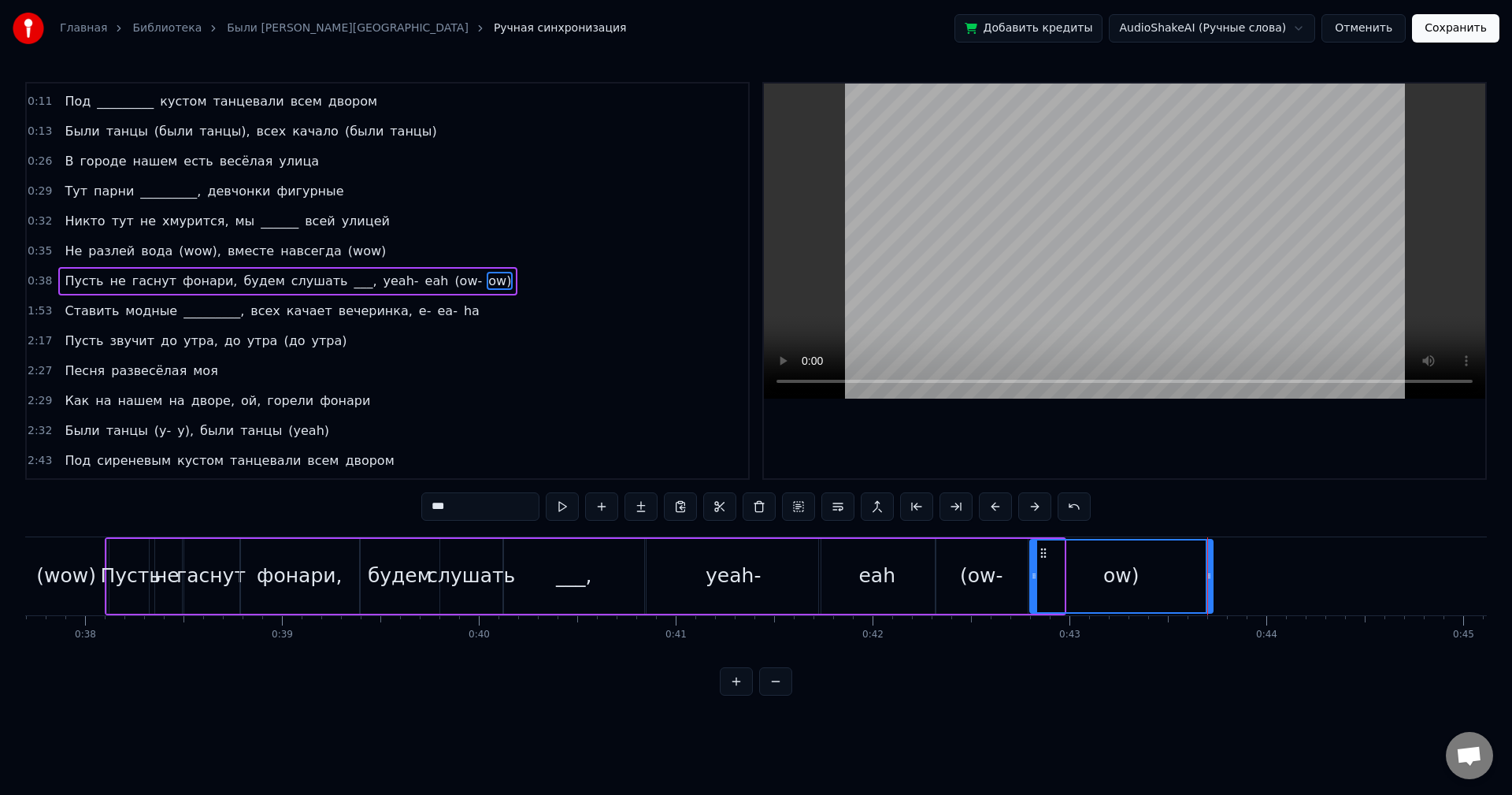
drag, startPoint x: 1061, startPoint y: 562, endPoint x: 1210, endPoint y: 565, distance: 149.0
click at [1210, 565] on div at bounding box center [1209, 576] width 6 height 72
click at [565, 508] on button at bounding box center [562, 506] width 33 height 28
click at [568, 507] on button at bounding box center [562, 506] width 33 height 28
drag, startPoint x: 1210, startPoint y: 573, endPoint x: 1146, endPoint y: 573, distance: 64.0
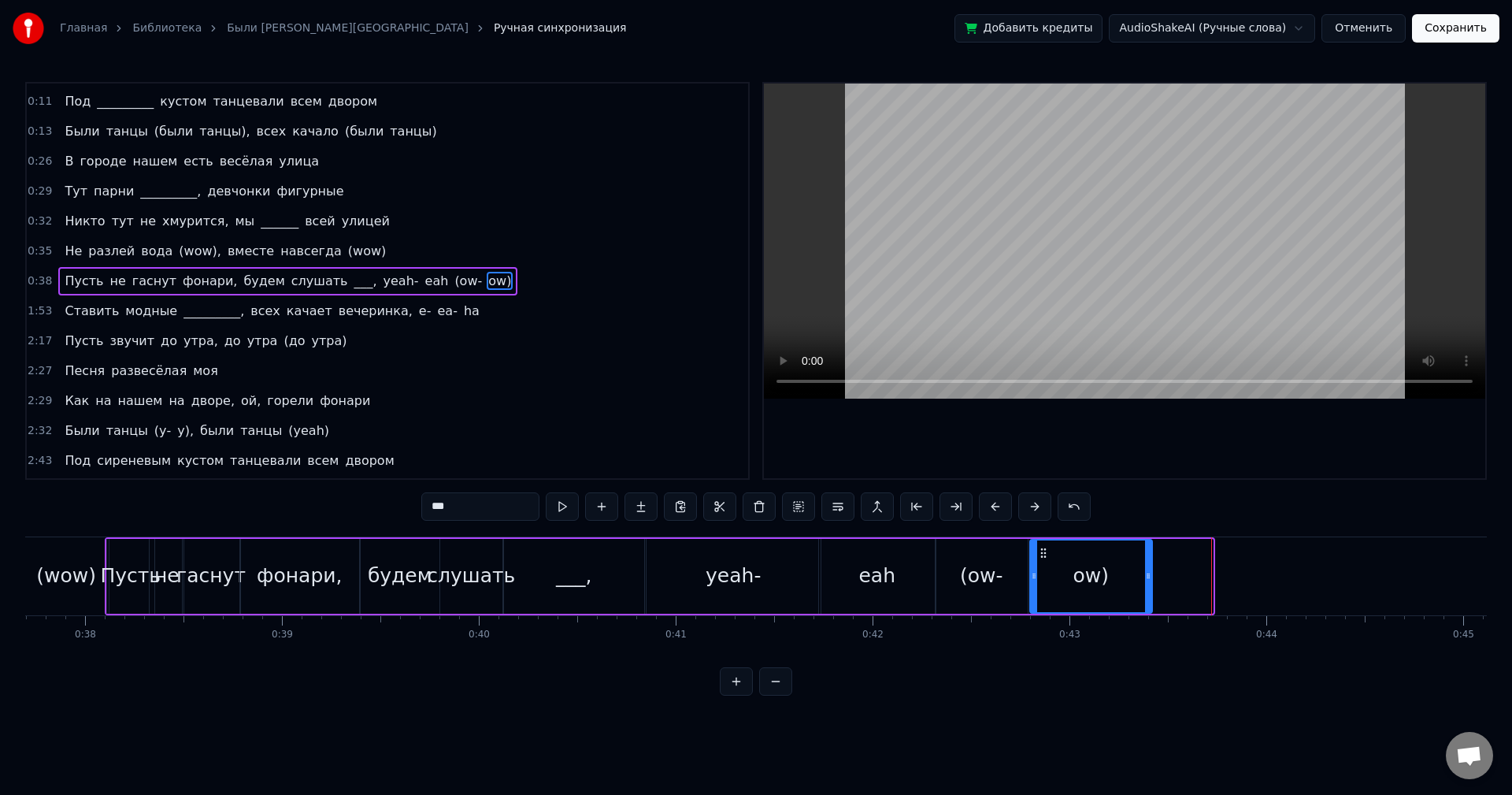
click at [1146, 573] on icon at bounding box center [1149, 576] width 6 height 13
click at [563, 507] on button at bounding box center [562, 506] width 33 height 28
click at [471, 262] on div "0:35 Не разлей вода (wow), вместе навсегда (wow)" at bounding box center [387, 252] width 721 height 30
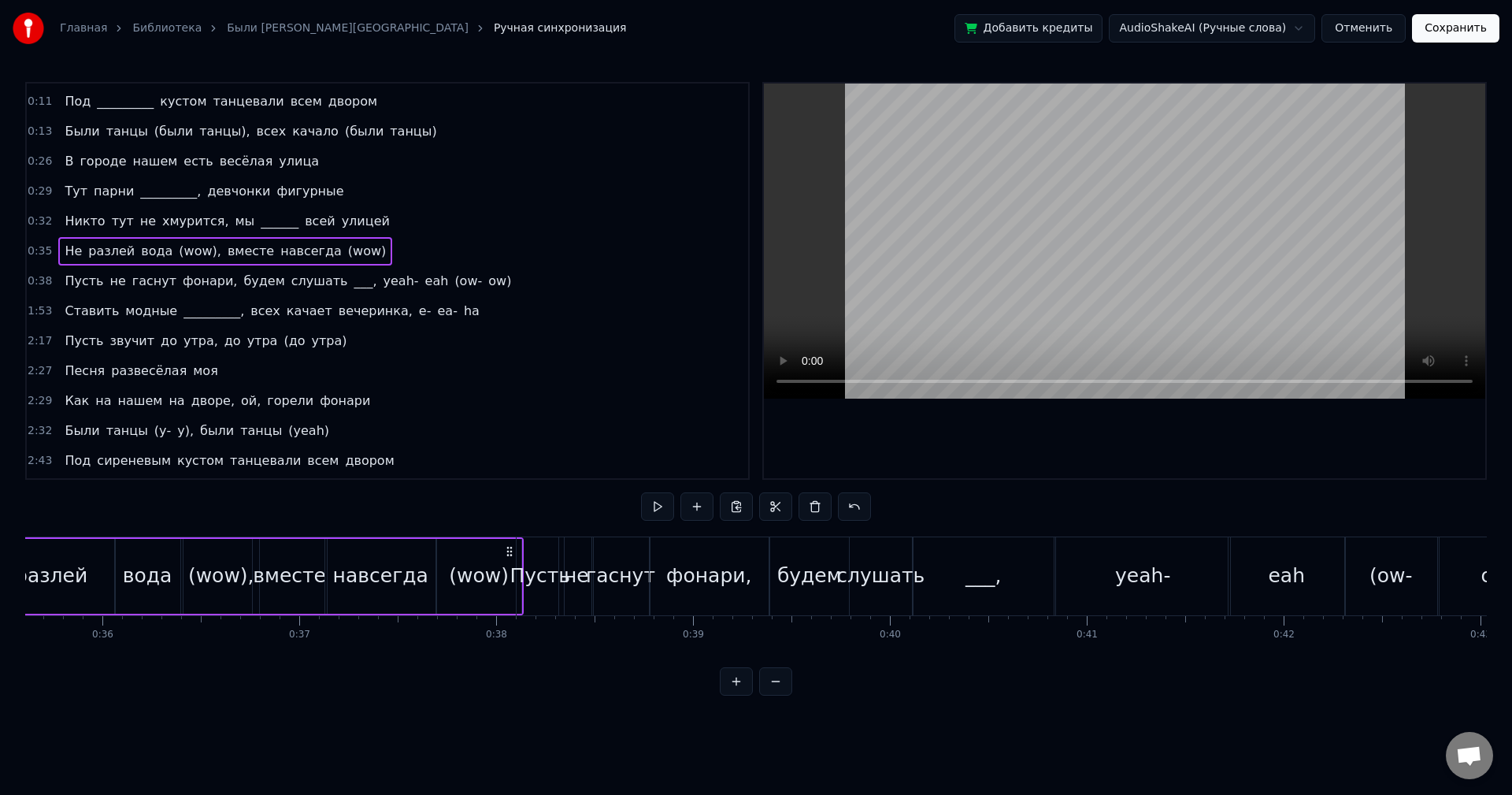
click at [466, 282] on div "0:38 Пусть не гаснут фонари, будем слушать ___, yeah- eah (ow- ow)" at bounding box center [387, 282] width 721 height 30
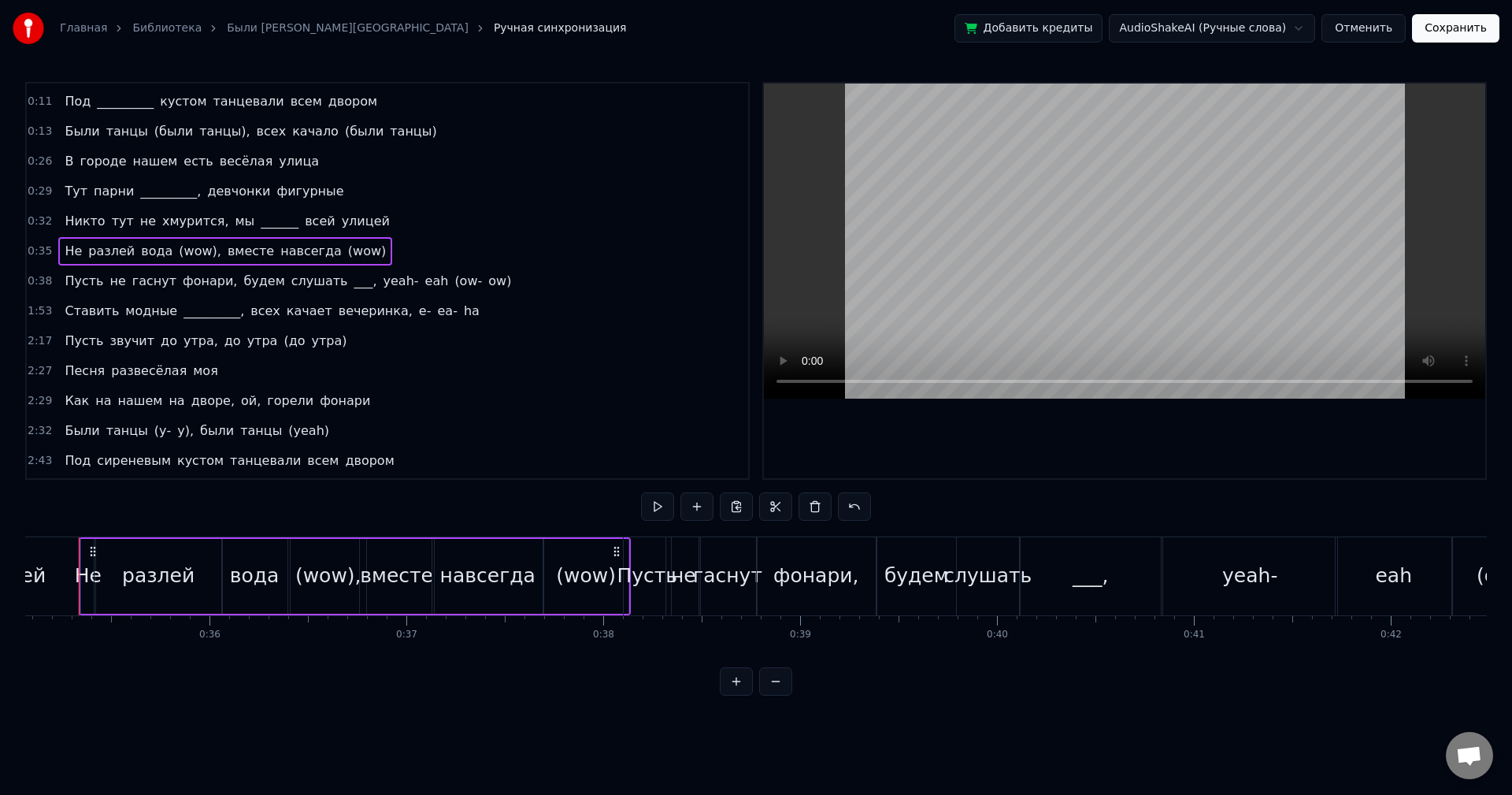
scroll to position [0, 6878]
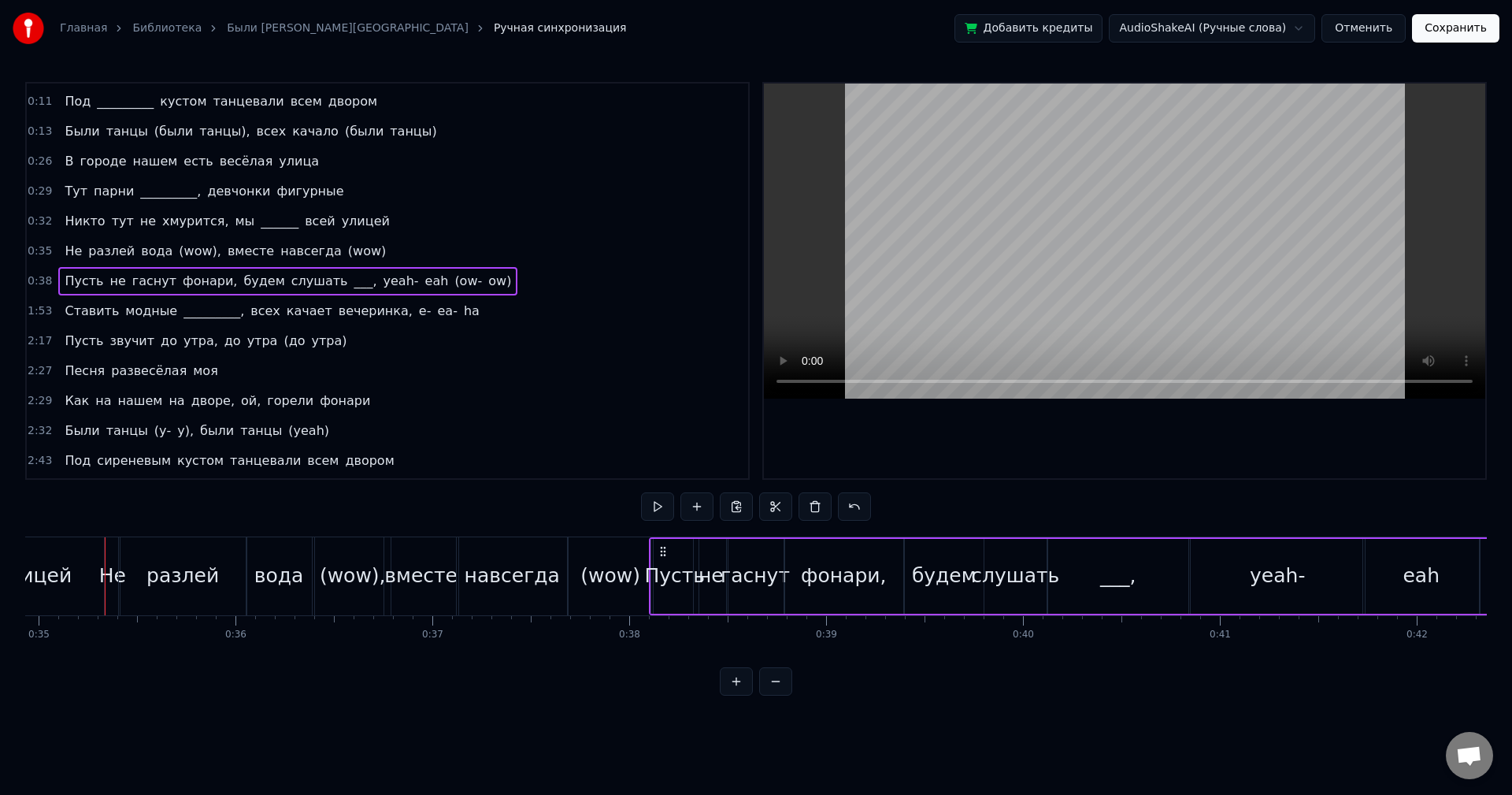
click at [652, 497] on button at bounding box center [657, 506] width 33 height 28
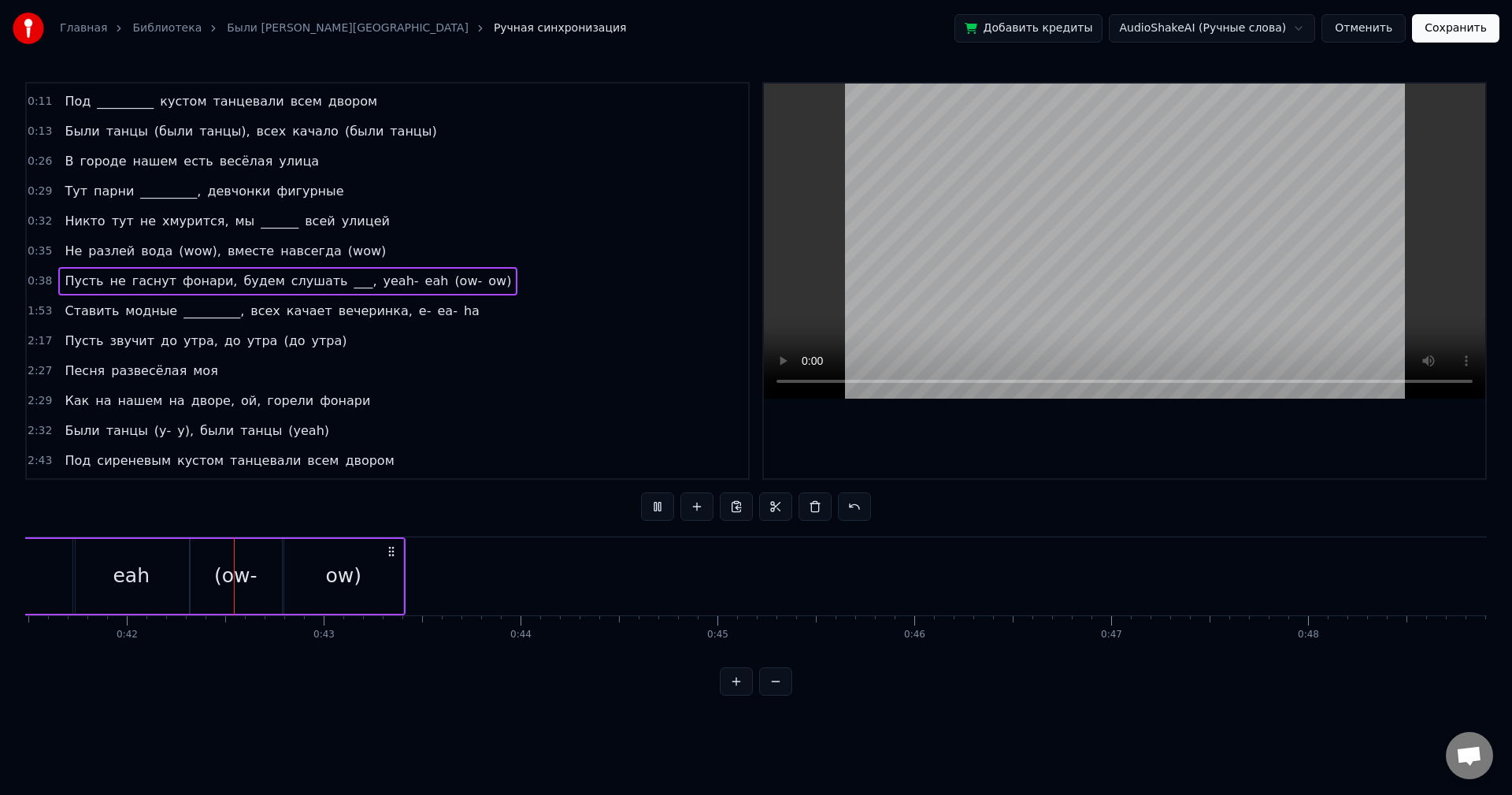
scroll to position [0, 8196]
click at [659, 486] on div "0:05 Как на нашем на дворе, ой, горели фонари 0:08 Были танцы (были танцы), был…" at bounding box center [756, 389] width 1462 height 614
click at [435, 315] on div "1:53 Ставить модные _________, всех качает вечеринка, e- ea- ha" at bounding box center [387, 312] width 721 height 30
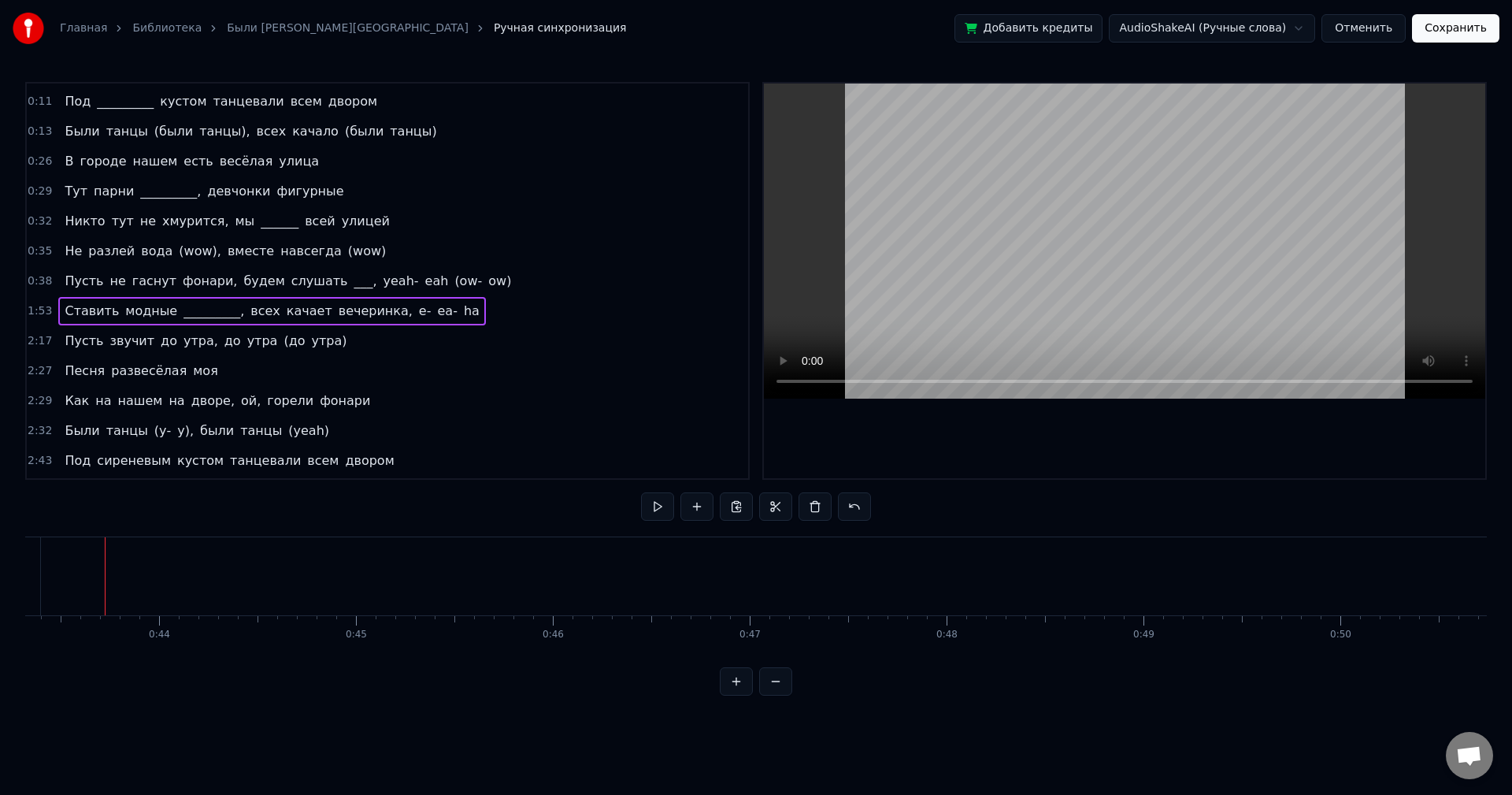
click at [434, 331] on div "2:17 Пусть звучит до утра, до утра (до утра)" at bounding box center [387, 342] width 721 height 30
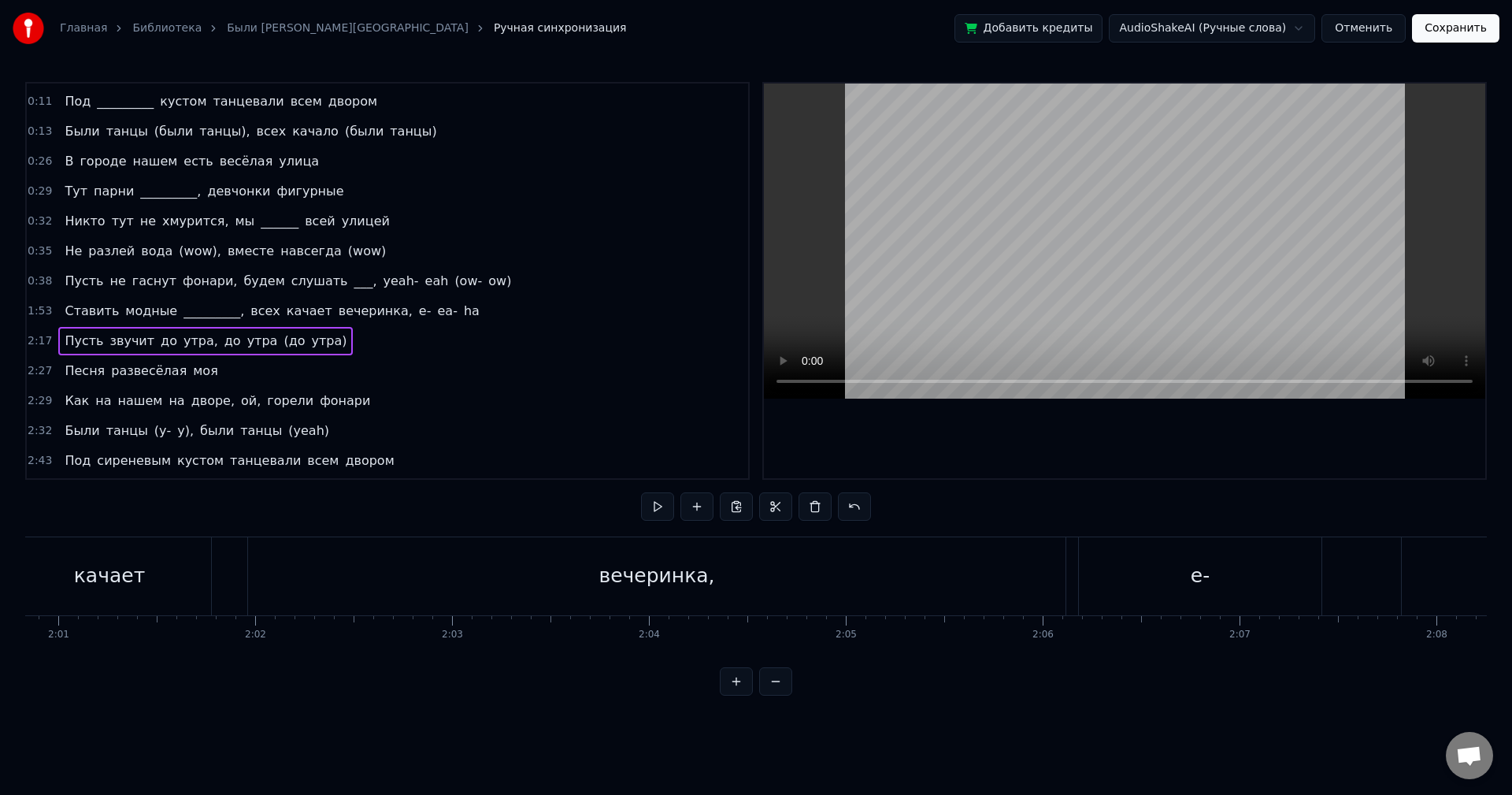
click at [437, 312] on div "1:53 Ставить модные _________, всех качает вечеринка, e- ea- ha" at bounding box center [387, 312] width 721 height 30
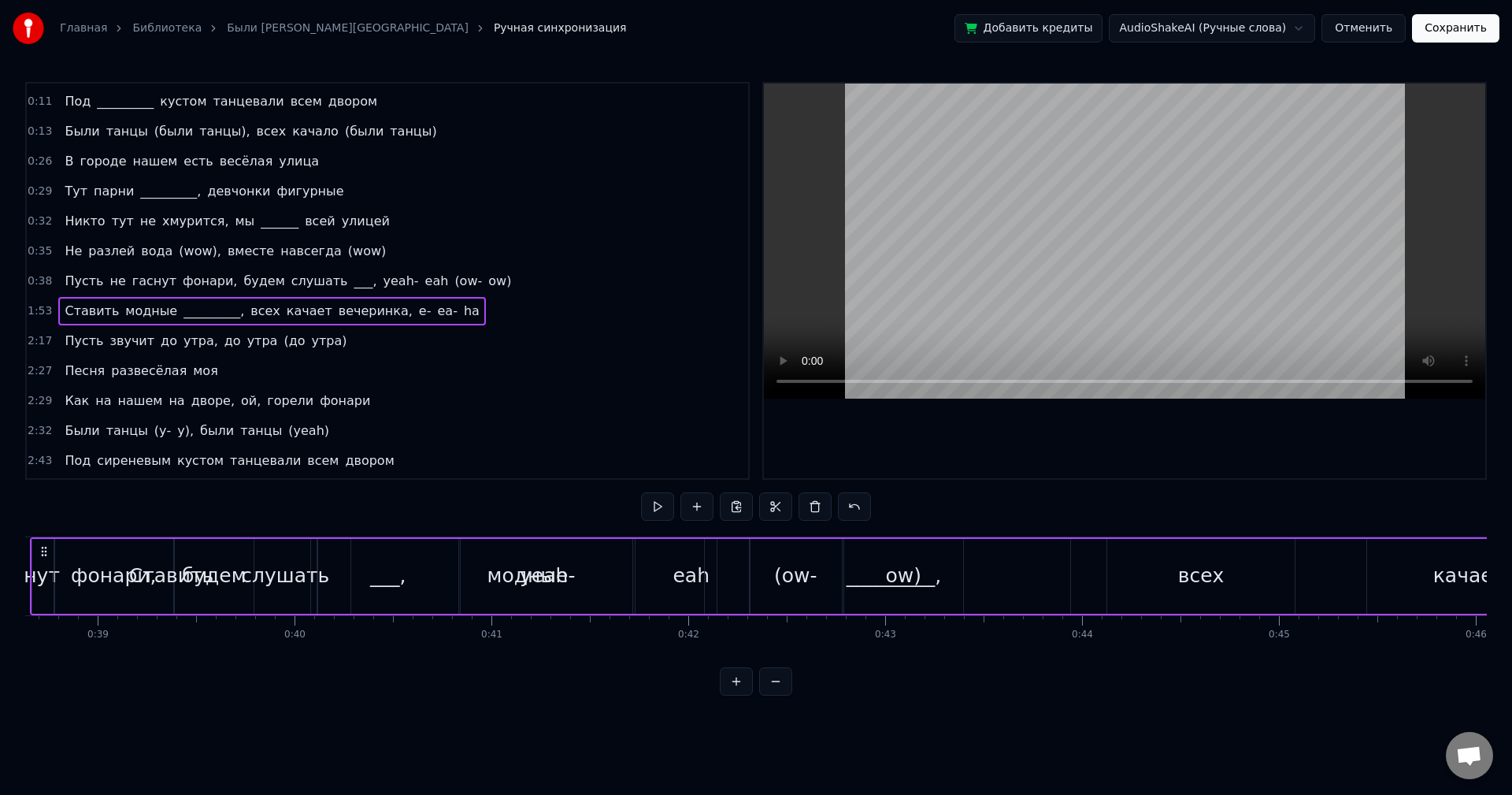
scroll to position [0, 7533]
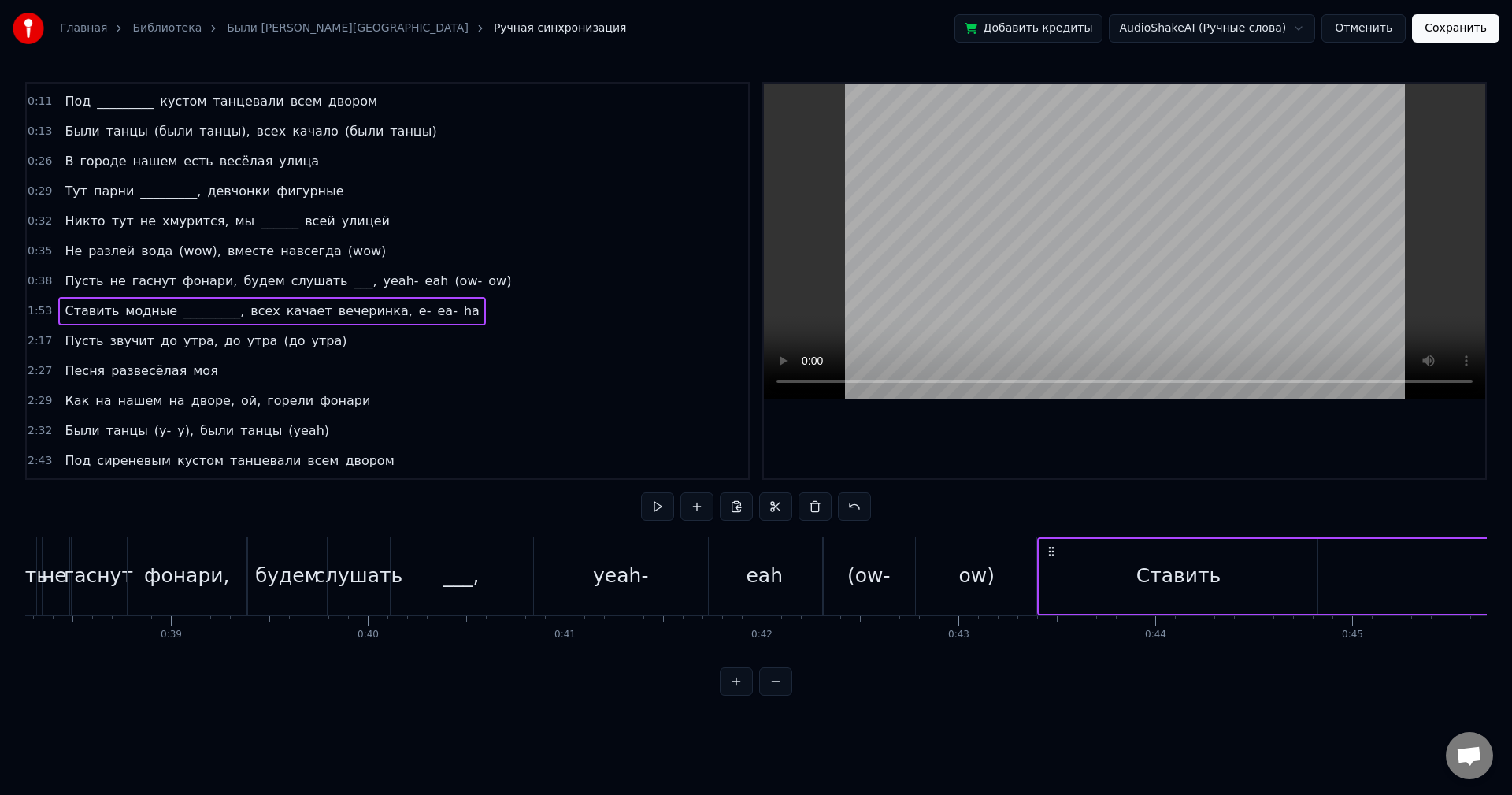
drag, startPoint x: 122, startPoint y: 546, endPoint x: 1171, endPoint y: 502, distance: 1049.9
click at [1171, 502] on div "0:05 Как на нашем на дворе, ой, горели фонари 0:08 Были танцы (были танцы), был…" at bounding box center [756, 389] width 1462 height 614
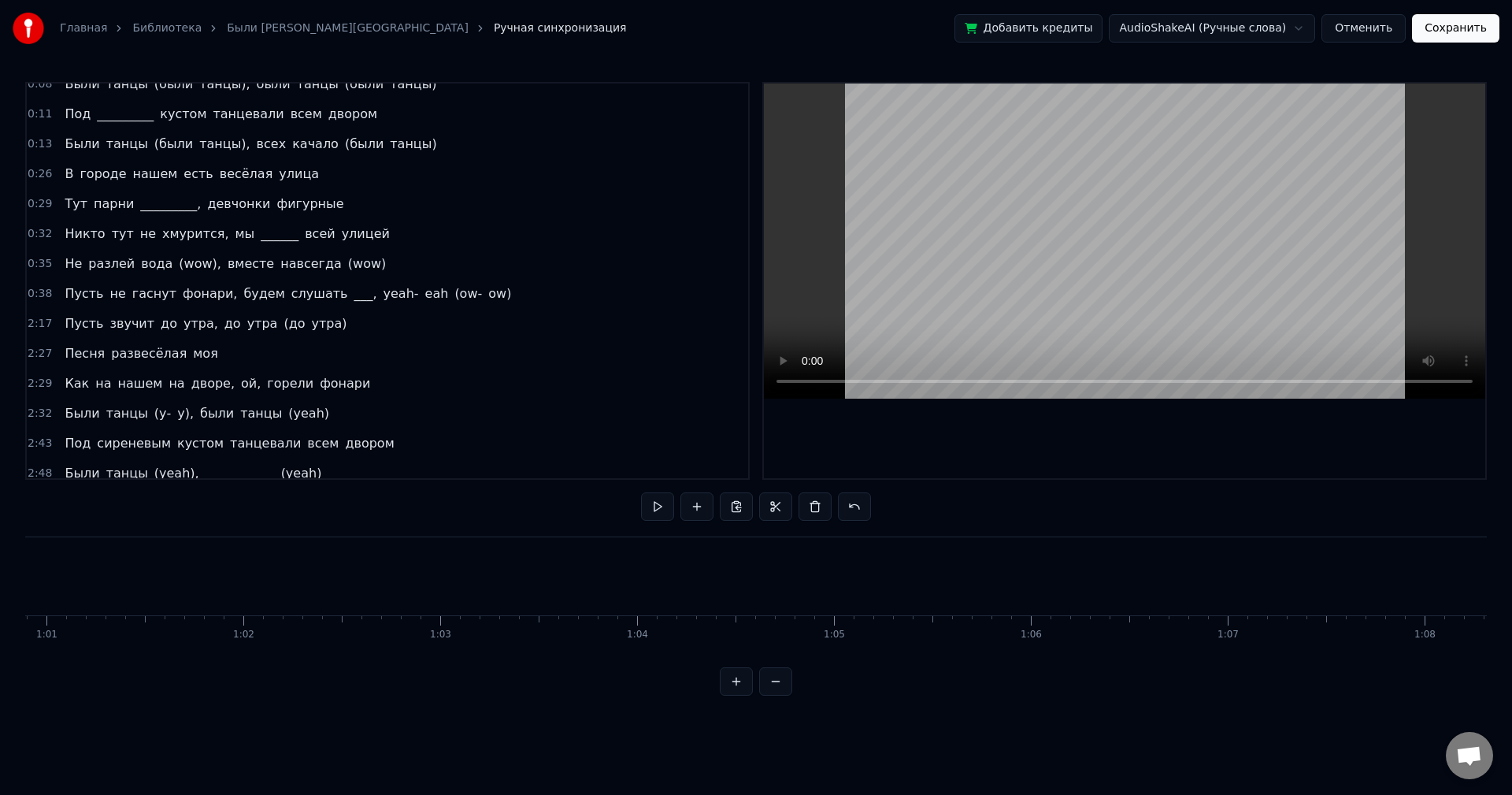
scroll to position [84, 0]
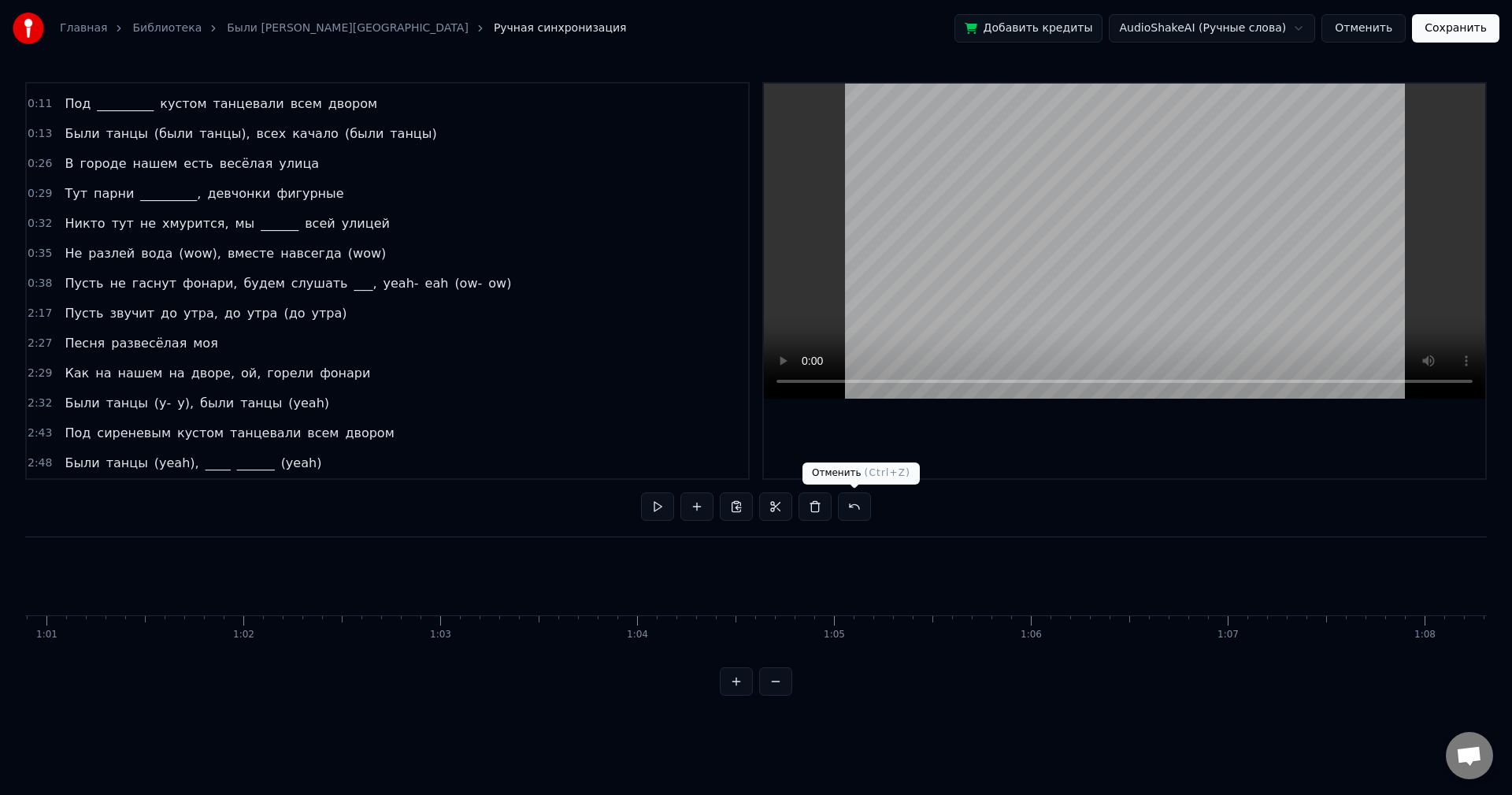
click at [861, 500] on button at bounding box center [855, 506] width 33 height 28
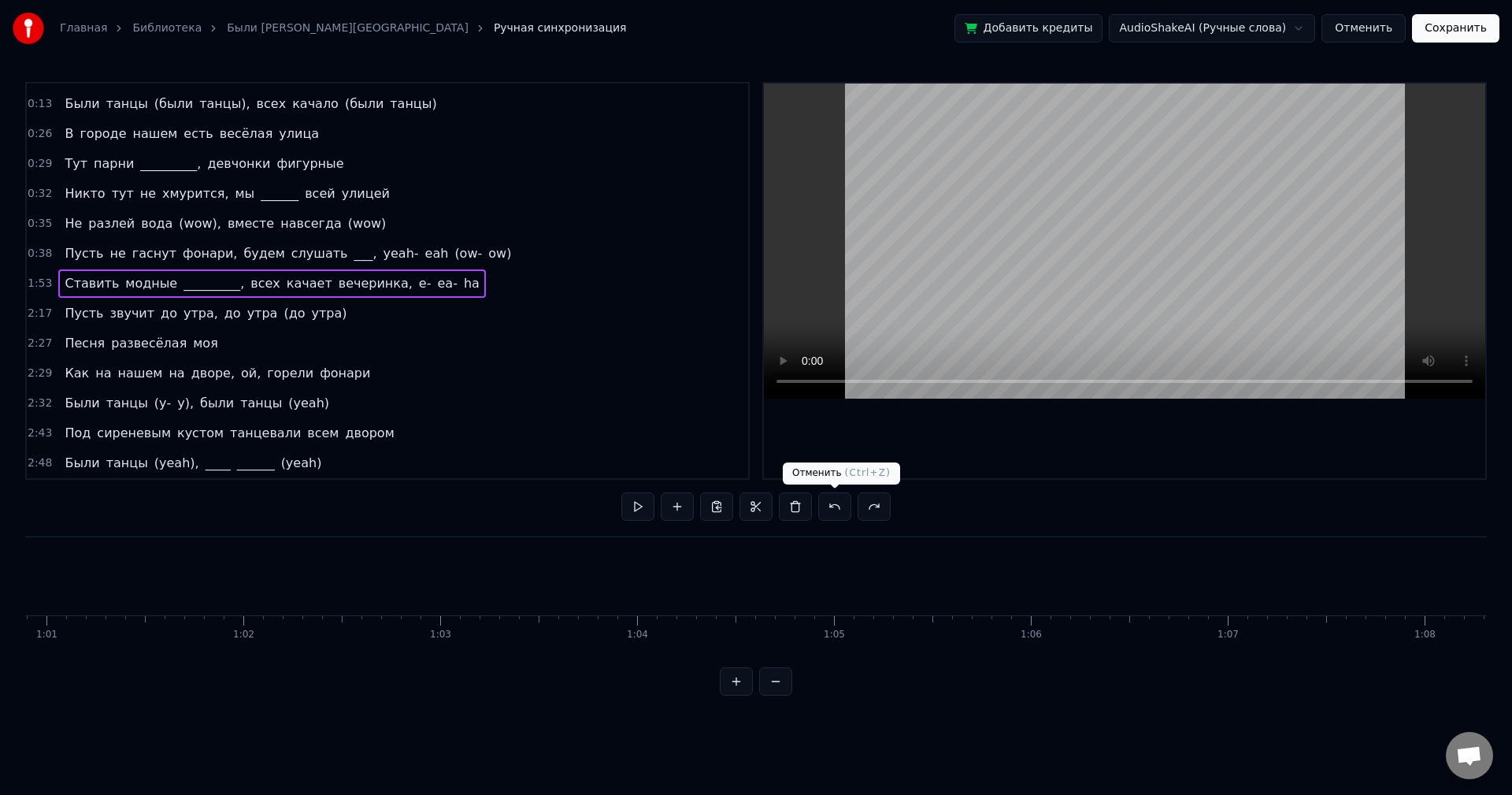
scroll to position [54, 0]
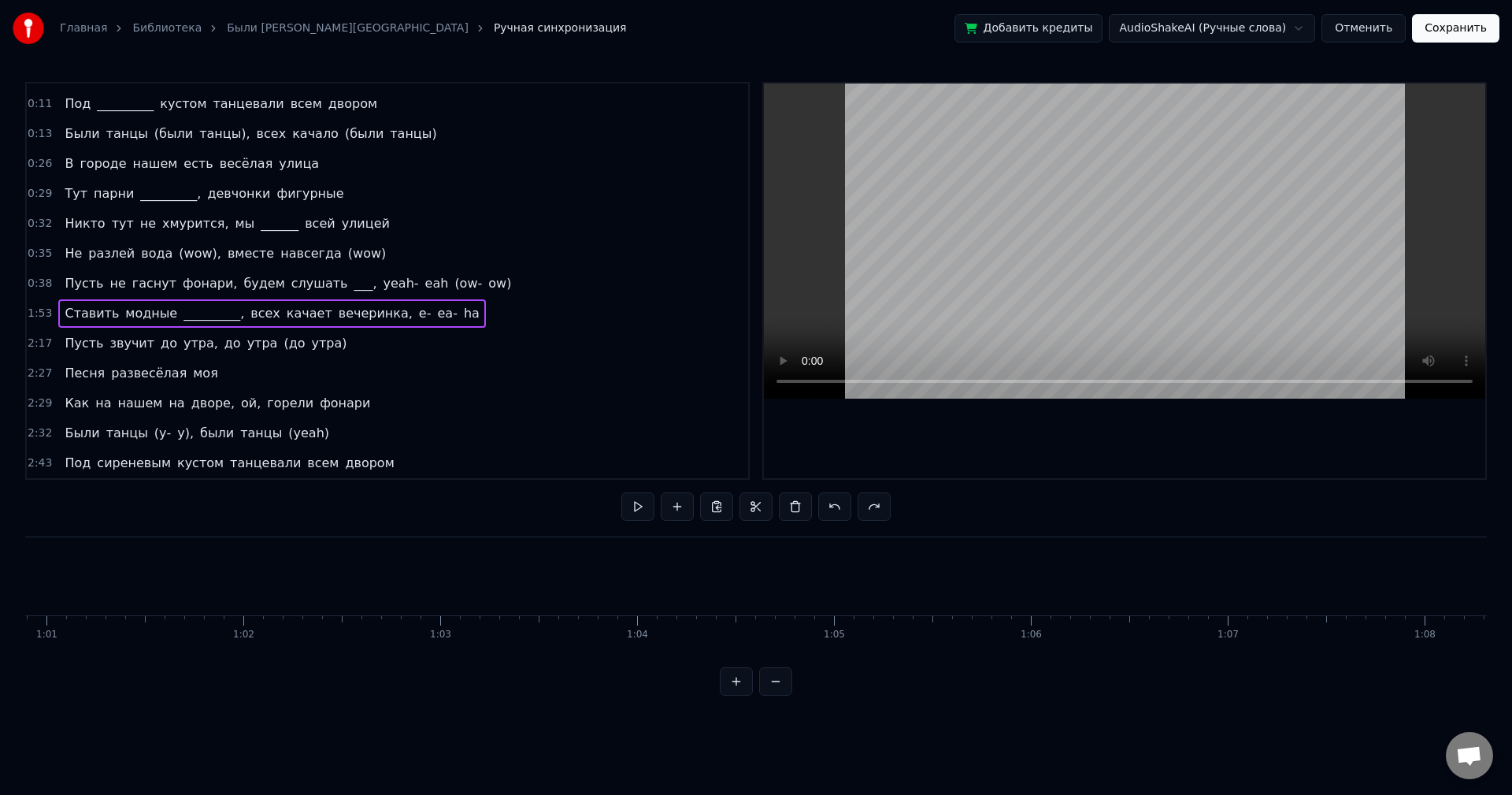
click at [438, 314] on div "1:53 Ставить модные _________, всех качает вечеринка, e- ea- ha" at bounding box center [387, 314] width 721 height 30
click at [434, 313] on div "1:53 Ставить модные _________, всех качает вечеринка, e- ea- ha" at bounding box center [387, 314] width 721 height 30
click at [635, 494] on button at bounding box center [638, 506] width 33 height 28
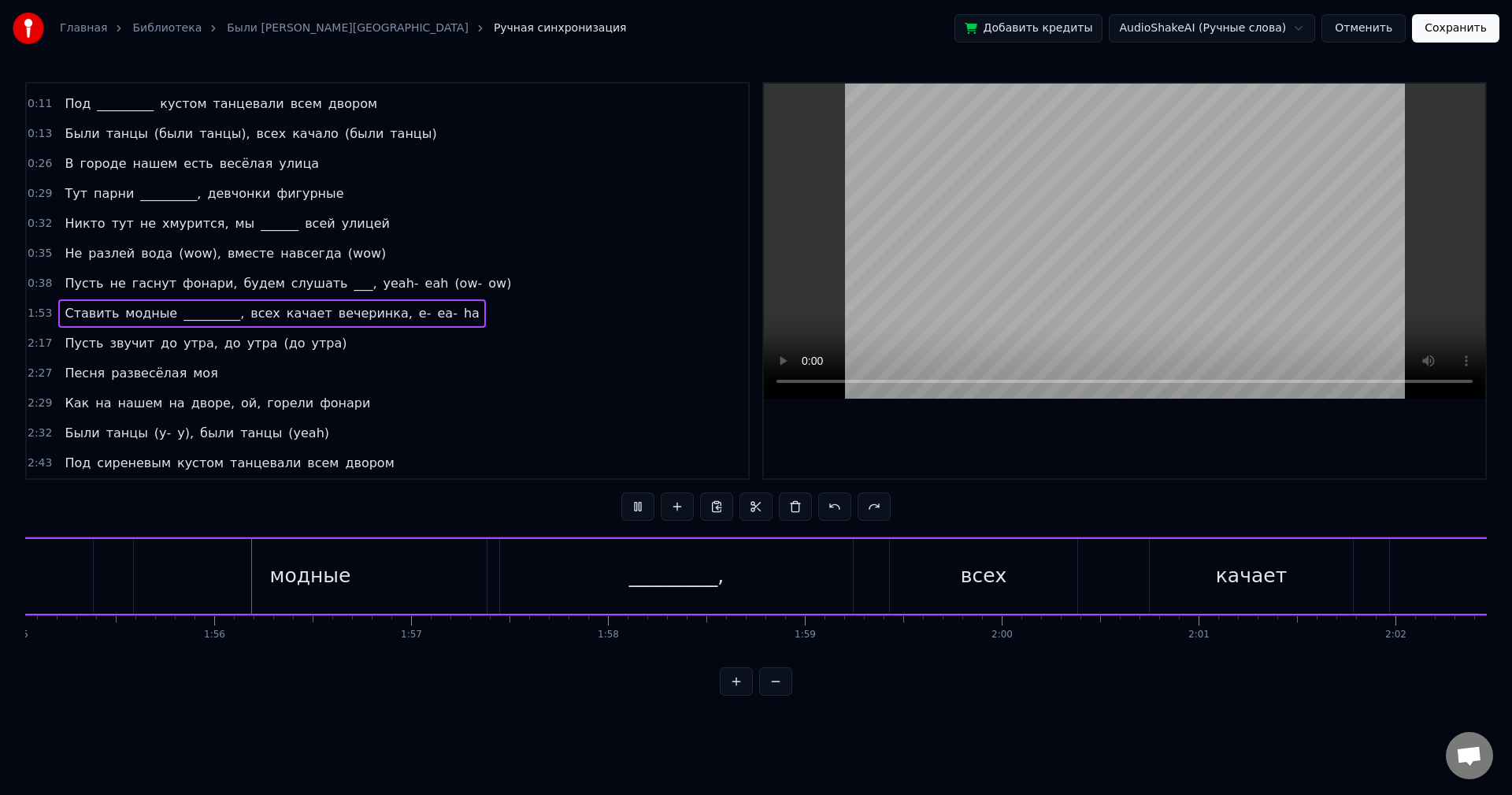
scroll to position [0, 22652]
click at [464, 284] on div "0:38 Пусть не гаснут фонари, будем слушать ___, yeah- eah (ow- ow)" at bounding box center [387, 284] width 721 height 30
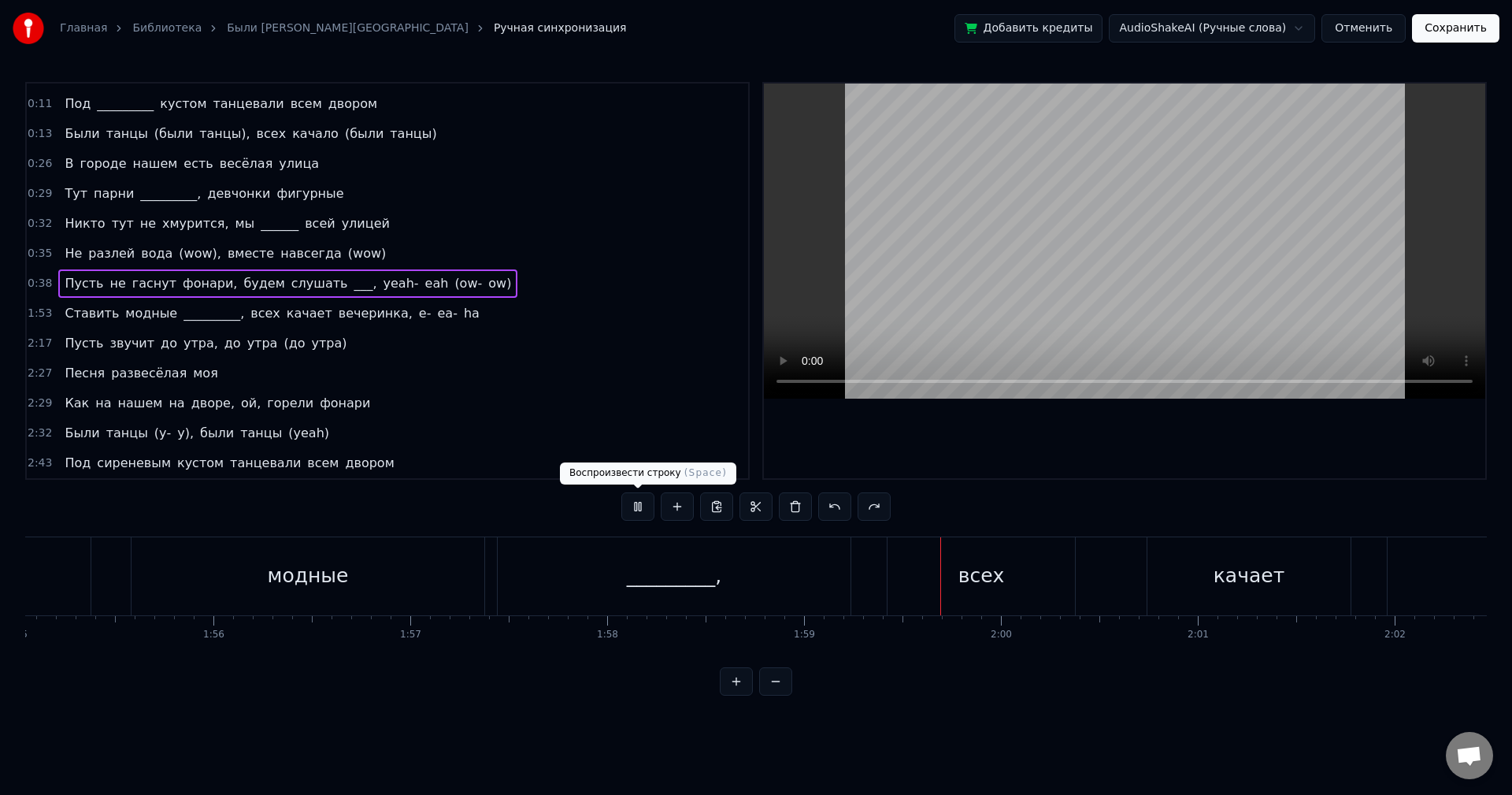
click at [640, 503] on button at bounding box center [638, 506] width 33 height 28
click at [476, 274] on div "0:38 Пусть не гаснут фонари, будем слушать ___, yeah- eah (ow- ow)" at bounding box center [387, 284] width 721 height 30
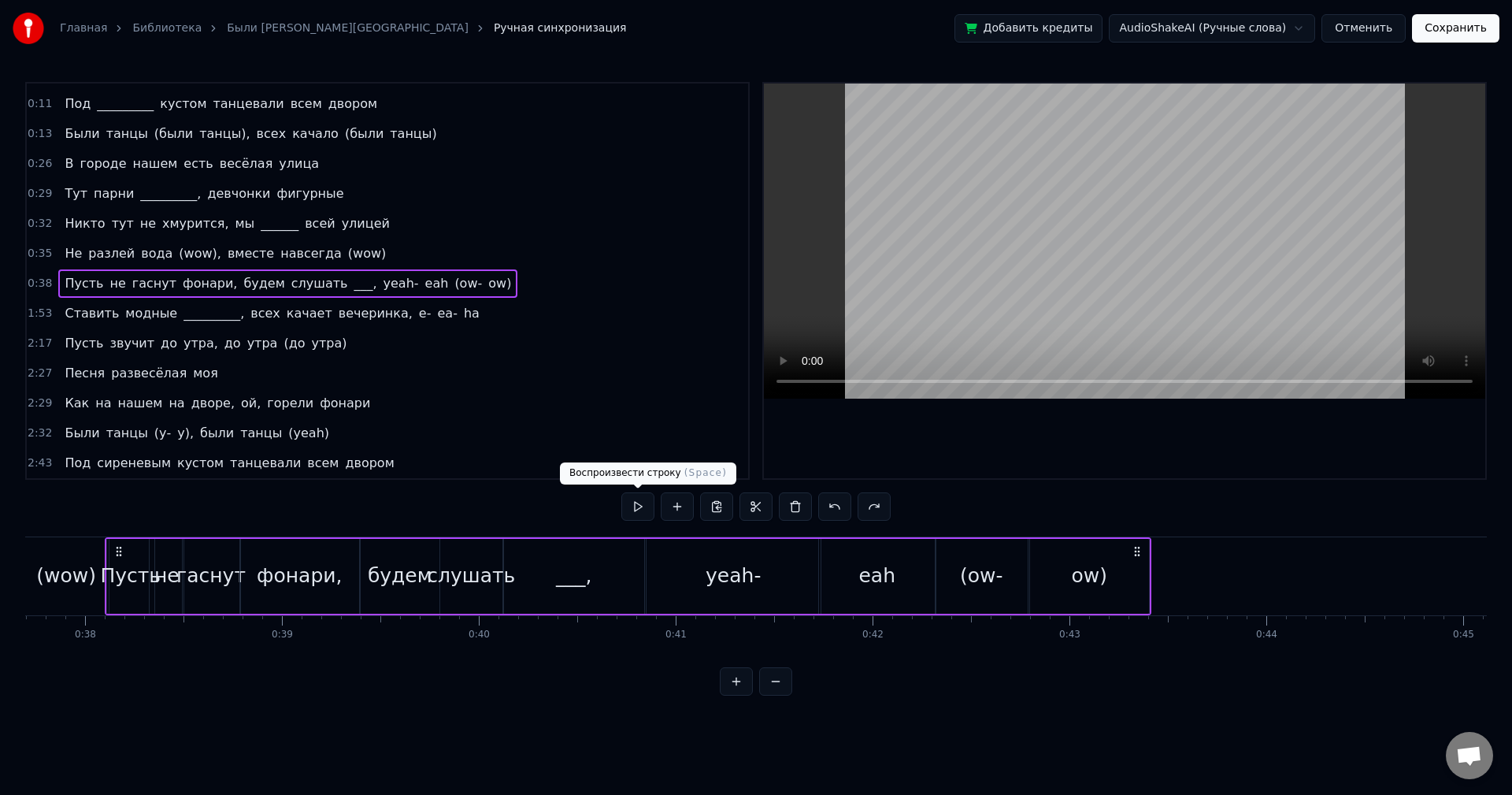
click at [631, 502] on button at bounding box center [638, 506] width 33 height 28
click at [434, 313] on div "1:53 Ставить модные _________, всех качает вечеринка, e- ea- ha" at bounding box center [387, 314] width 721 height 30
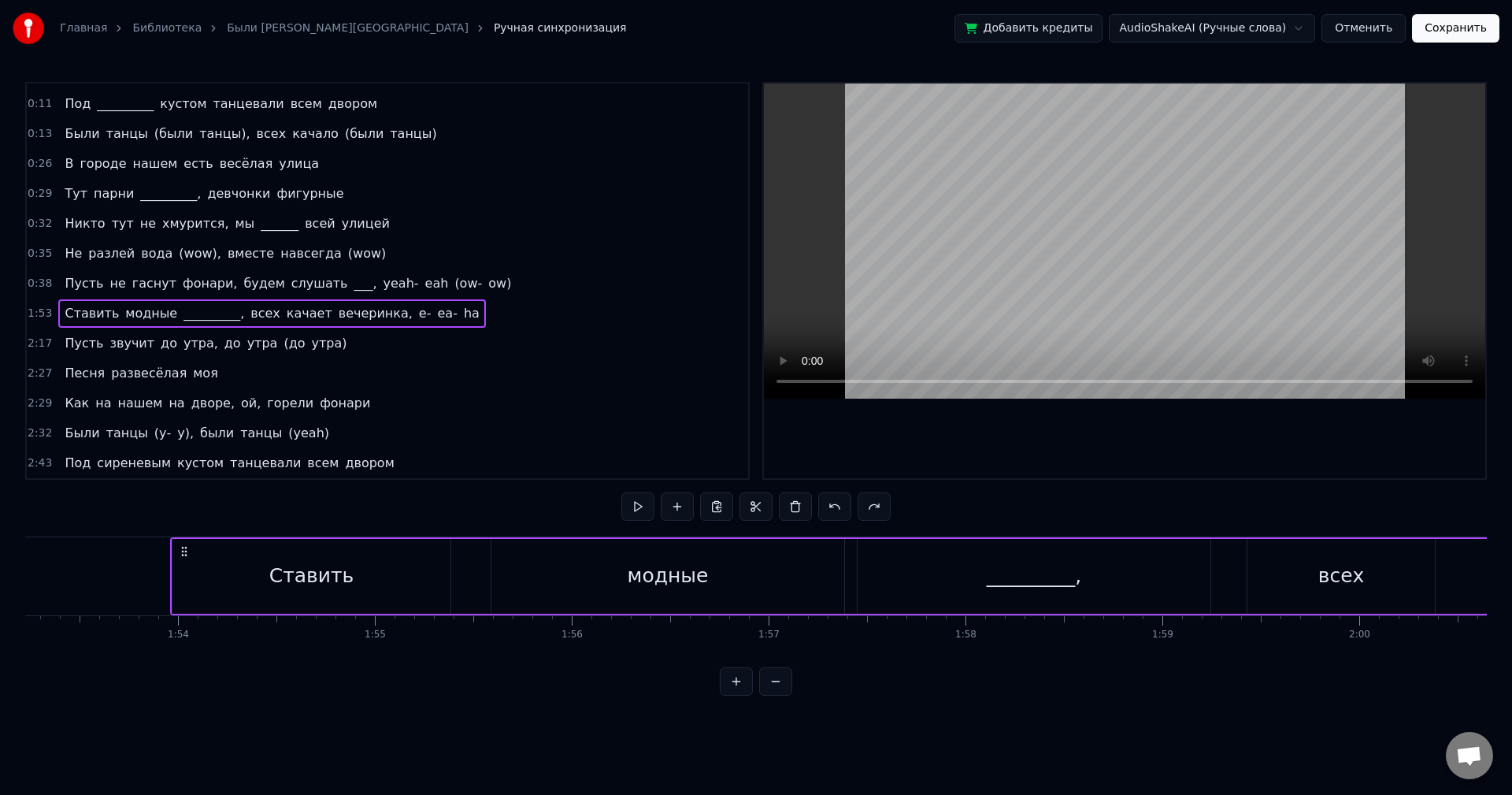
scroll to position [0, 22360]
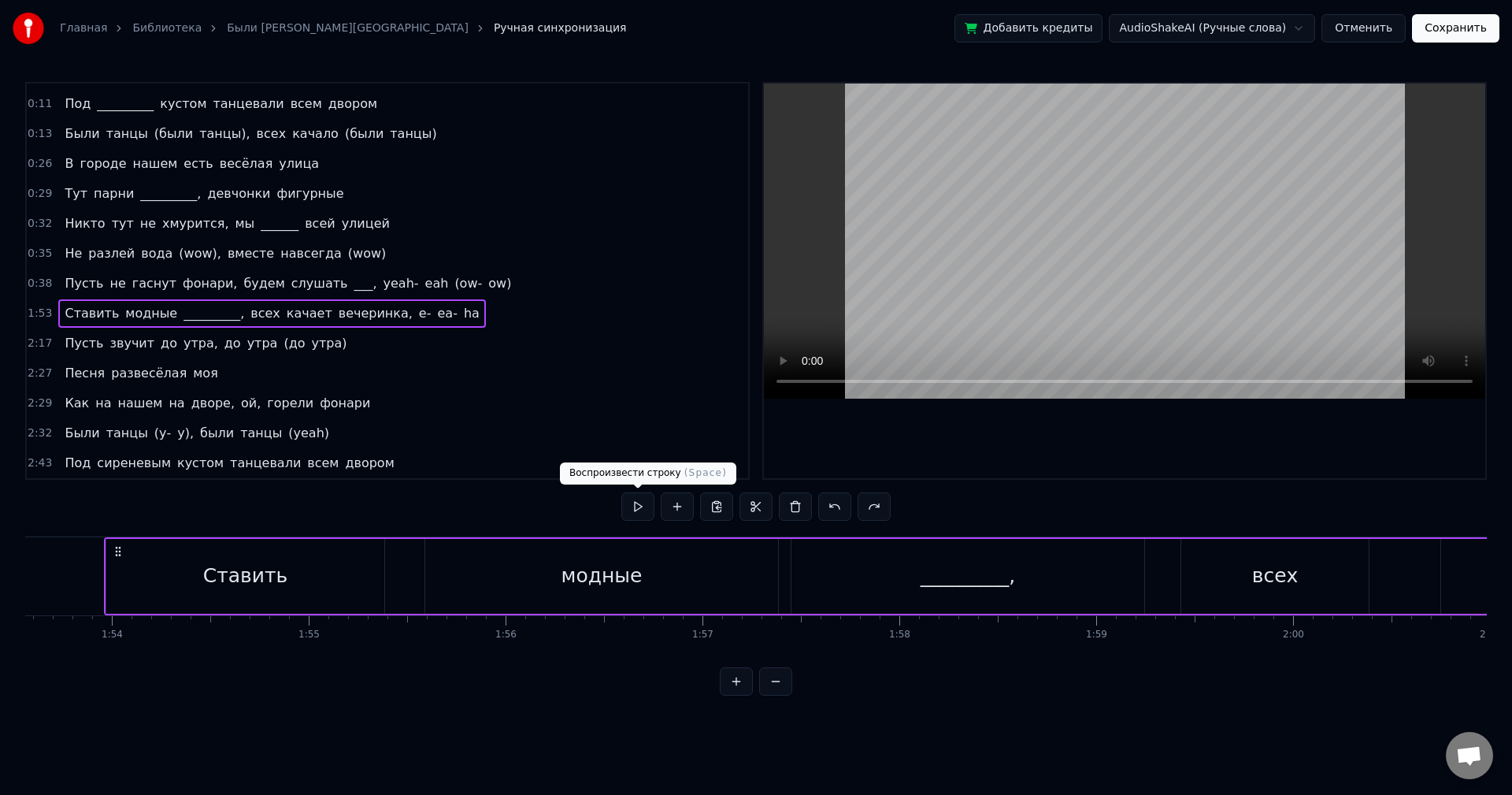
click at [642, 504] on button at bounding box center [638, 506] width 33 height 28
click at [123, 550] on icon at bounding box center [118, 551] width 13 height 13
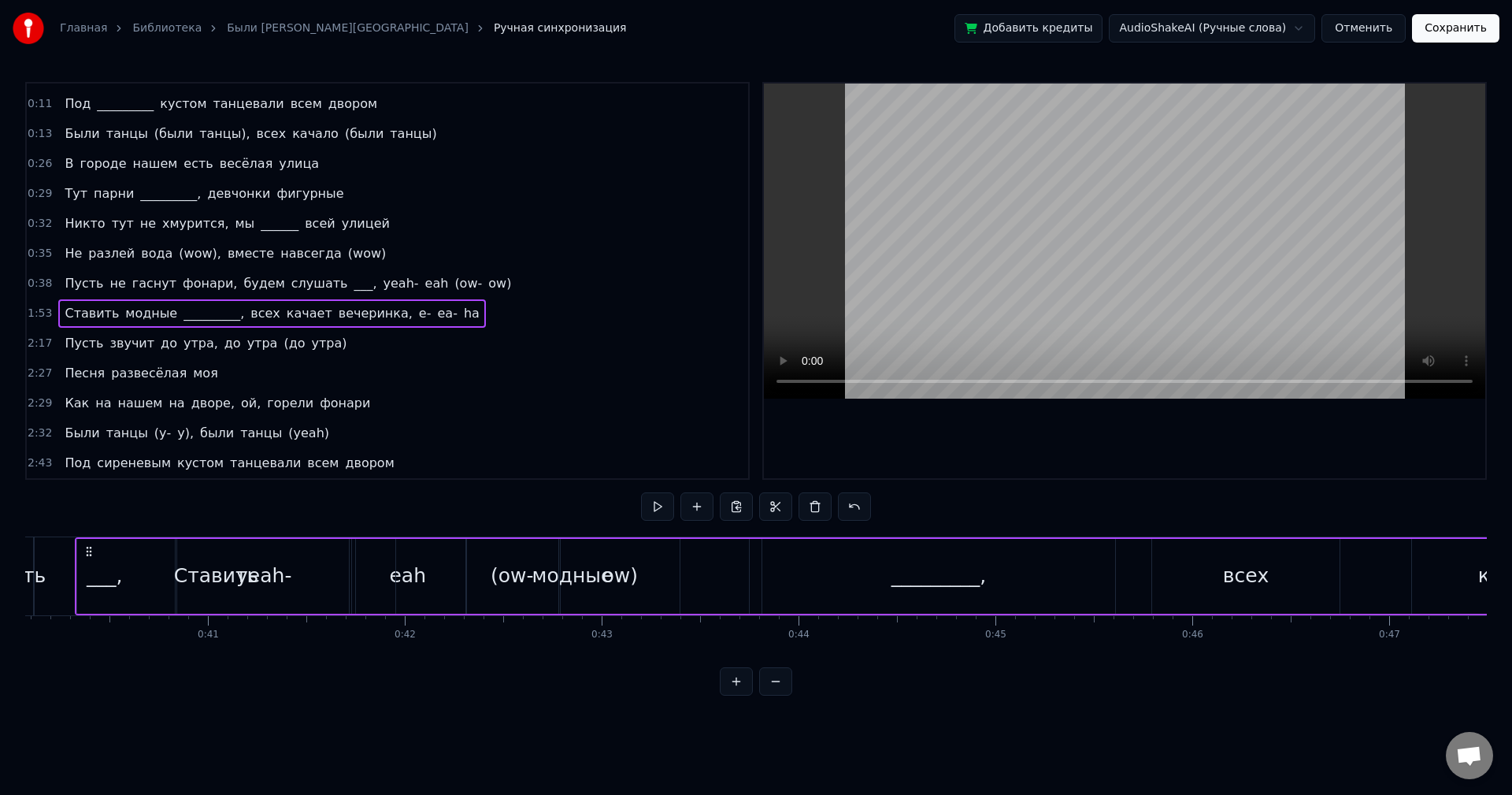
scroll to position [0, 7845]
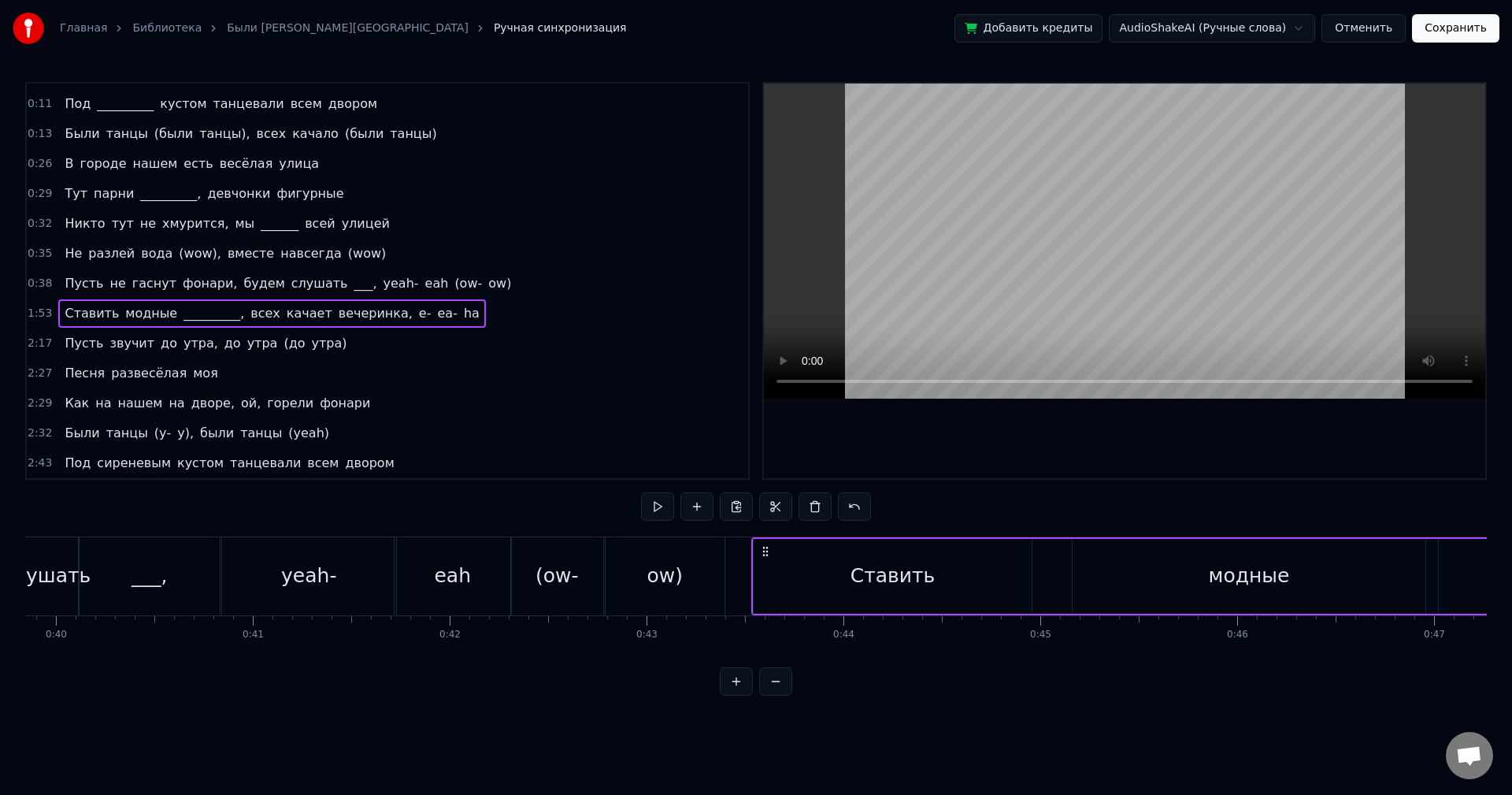
drag, startPoint x: 120, startPoint y: 550, endPoint x: 756, endPoint y: 593, distance: 637.5
click at [662, 570] on div "ow)" at bounding box center [665, 576] width 36 height 30
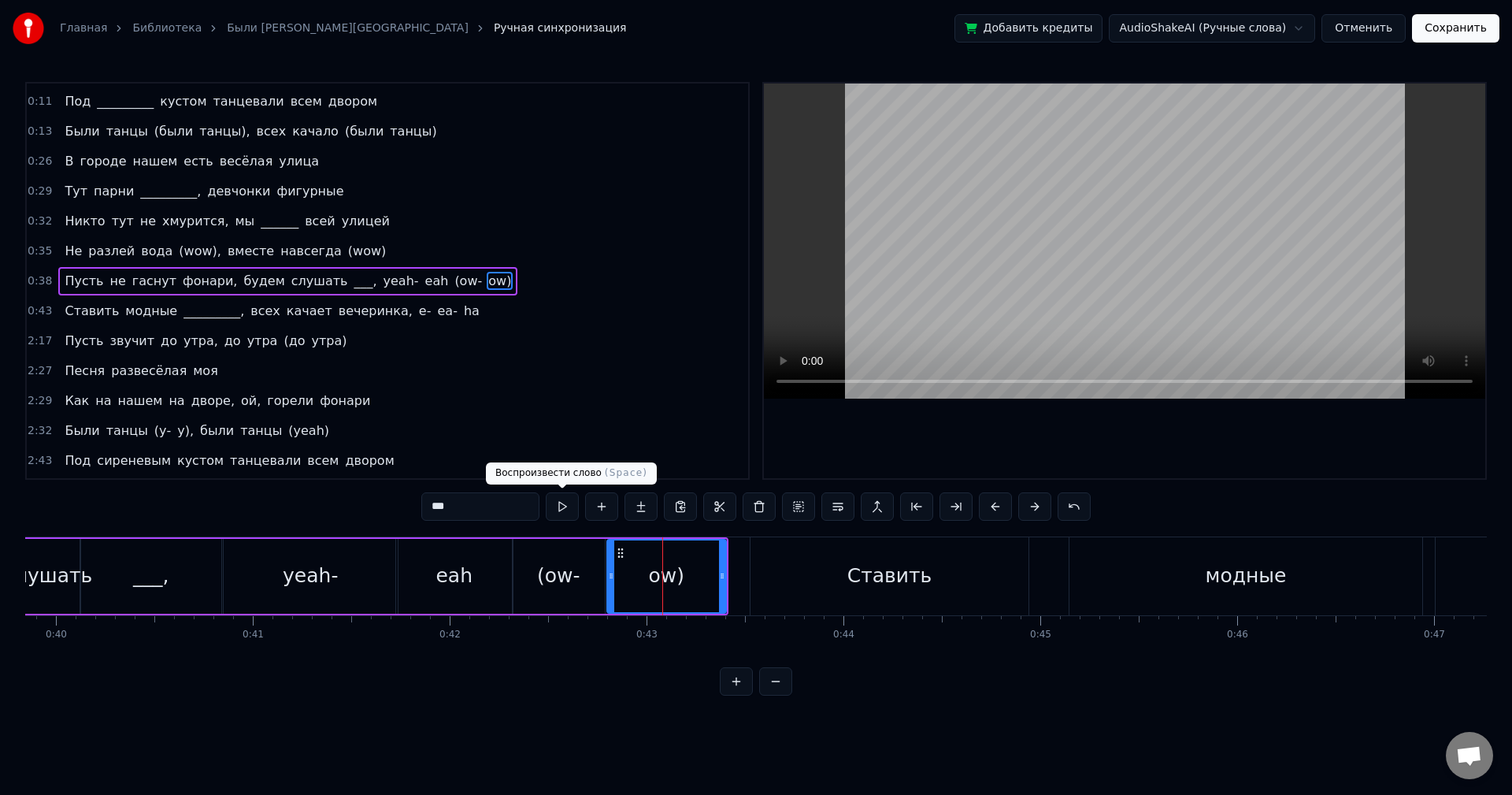
click at [561, 514] on button at bounding box center [562, 506] width 33 height 28
drag, startPoint x: 721, startPoint y: 565, endPoint x: 702, endPoint y: 565, distance: 19.0
click at [703, 565] on div at bounding box center [706, 576] width 6 height 72
click at [568, 509] on button at bounding box center [562, 506] width 33 height 28
click at [698, 563] on div at bounding box center [702, 576] width 6 height 72
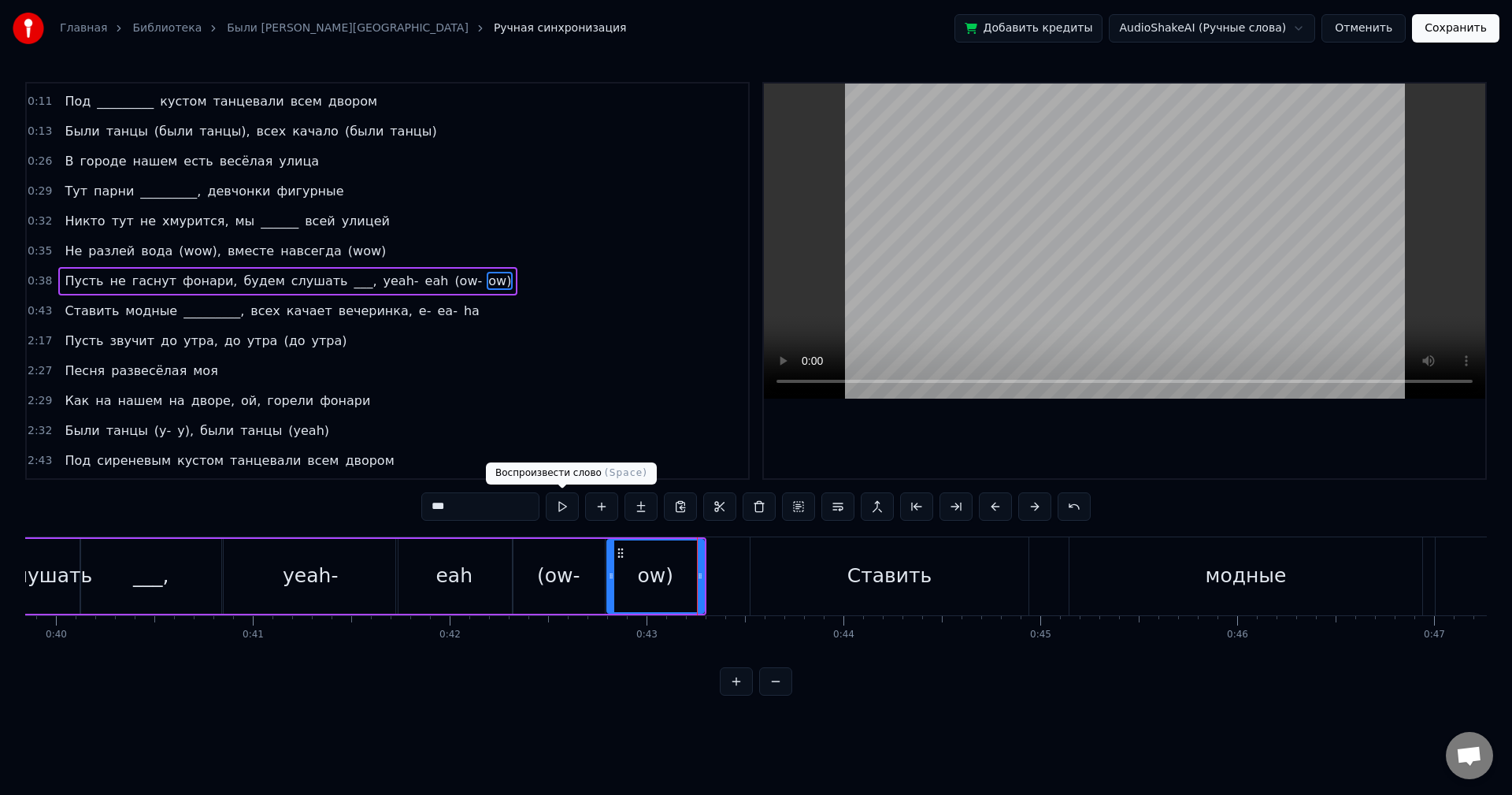
click at [562, 507] on button at bounding box center [562, 506] width 33 height 28
click at [768, 562] on div "Ставить" at bounding box center [889, 576] width 278 height 78
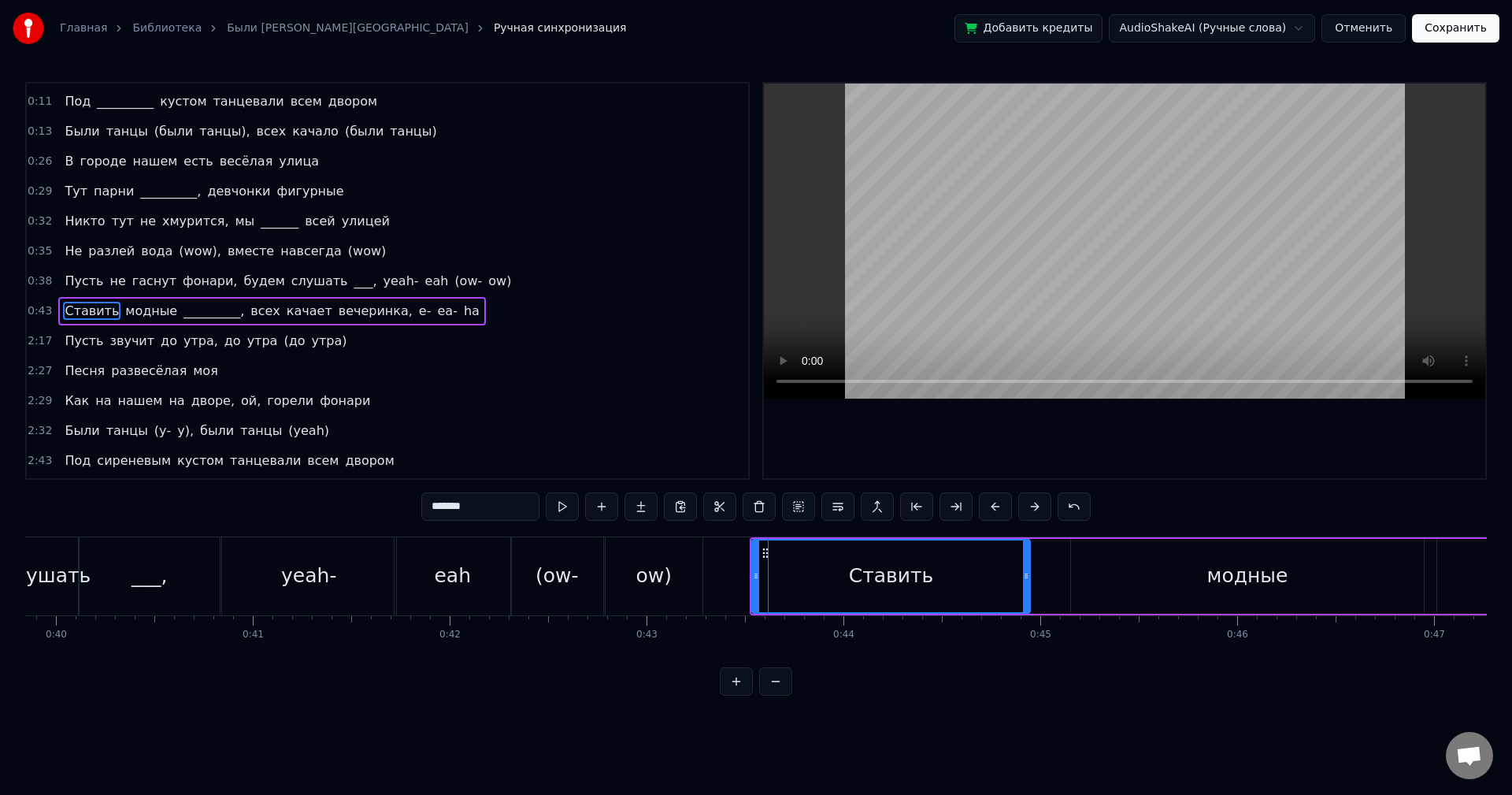
scroll to position [84, 0]
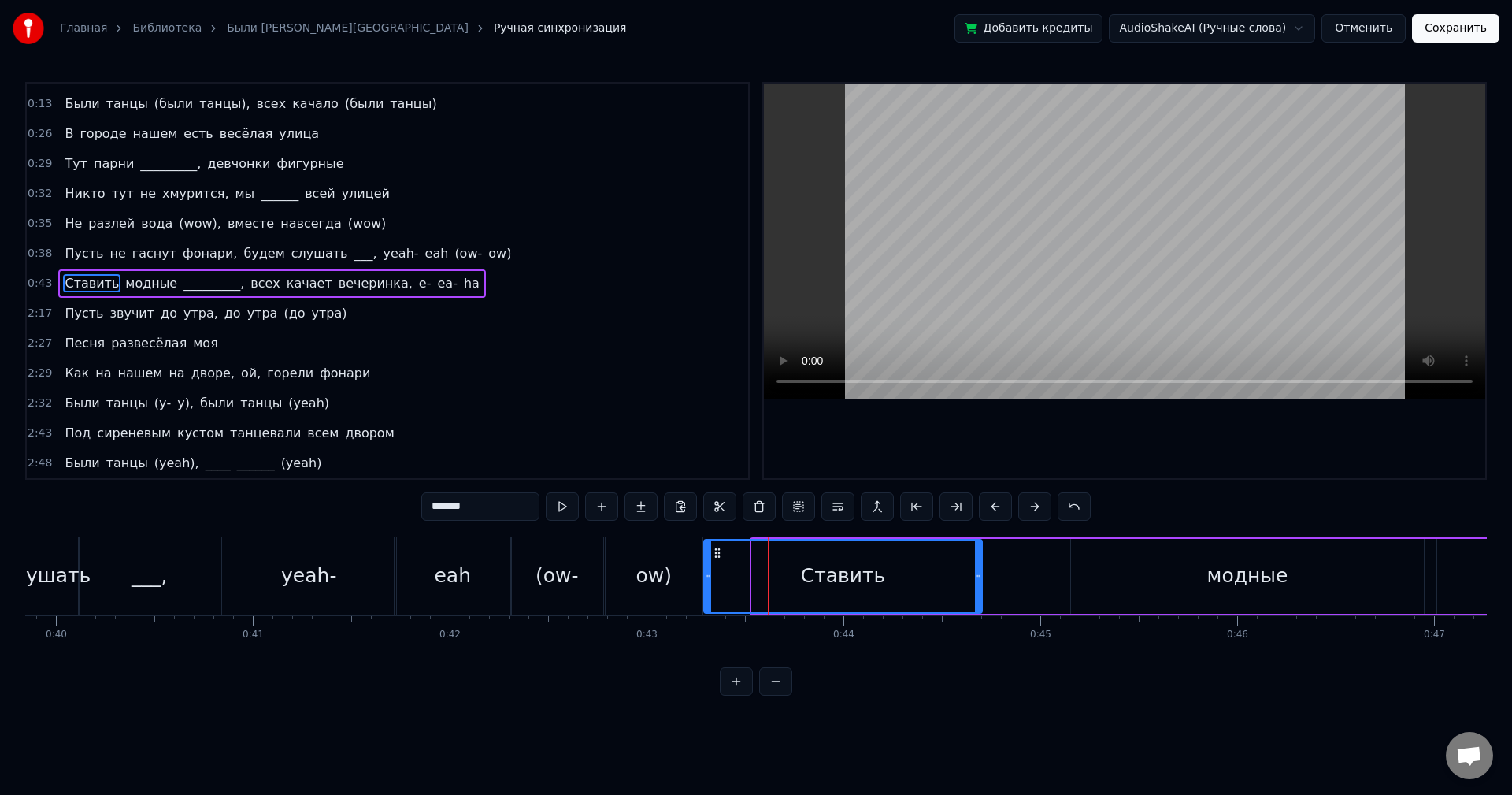
drag, startPoint x: 759, startPoint y: 550, endPoint x: 715, endPoint y: 548, distance: 44.0
click at [715, 548] on icon at bounding box center [717, 553] width 13 height 13
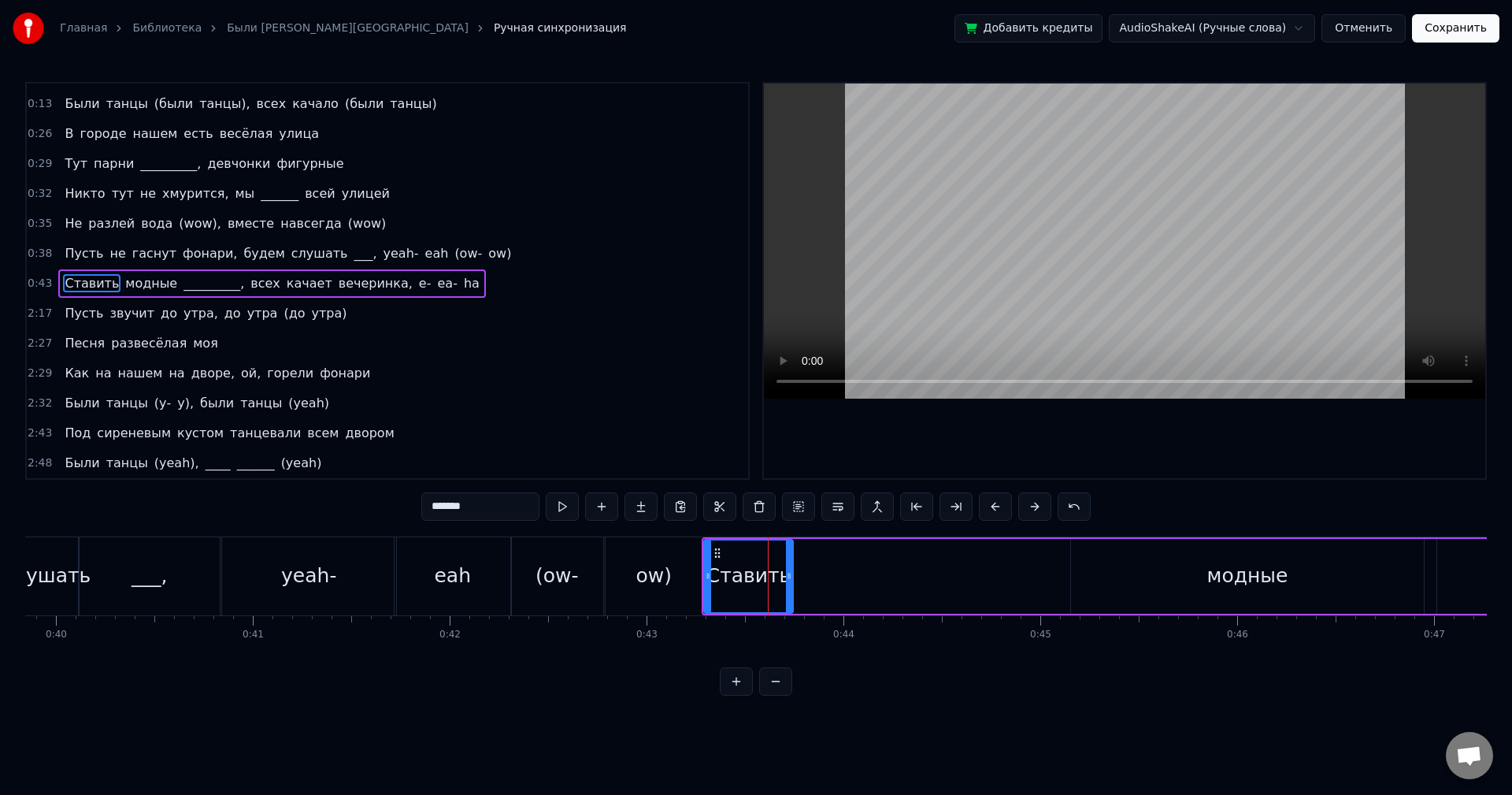
drag, startPoint x: 978, startPoint y: 569, endPoint x: 788, endPoint y: 563, distance: 190.1
click at [788, 563] on div at bounding box center [789, 576] width 6 height 72
click at [572, 510] on button at bounding box center [562, 506] width 33 height 28
click at [781, 562] on div at bounding box center [782, 576] width 6 height 72
click at [1155, 578] on div "модные" at bounding box center [1248, 576] width 353 height 75
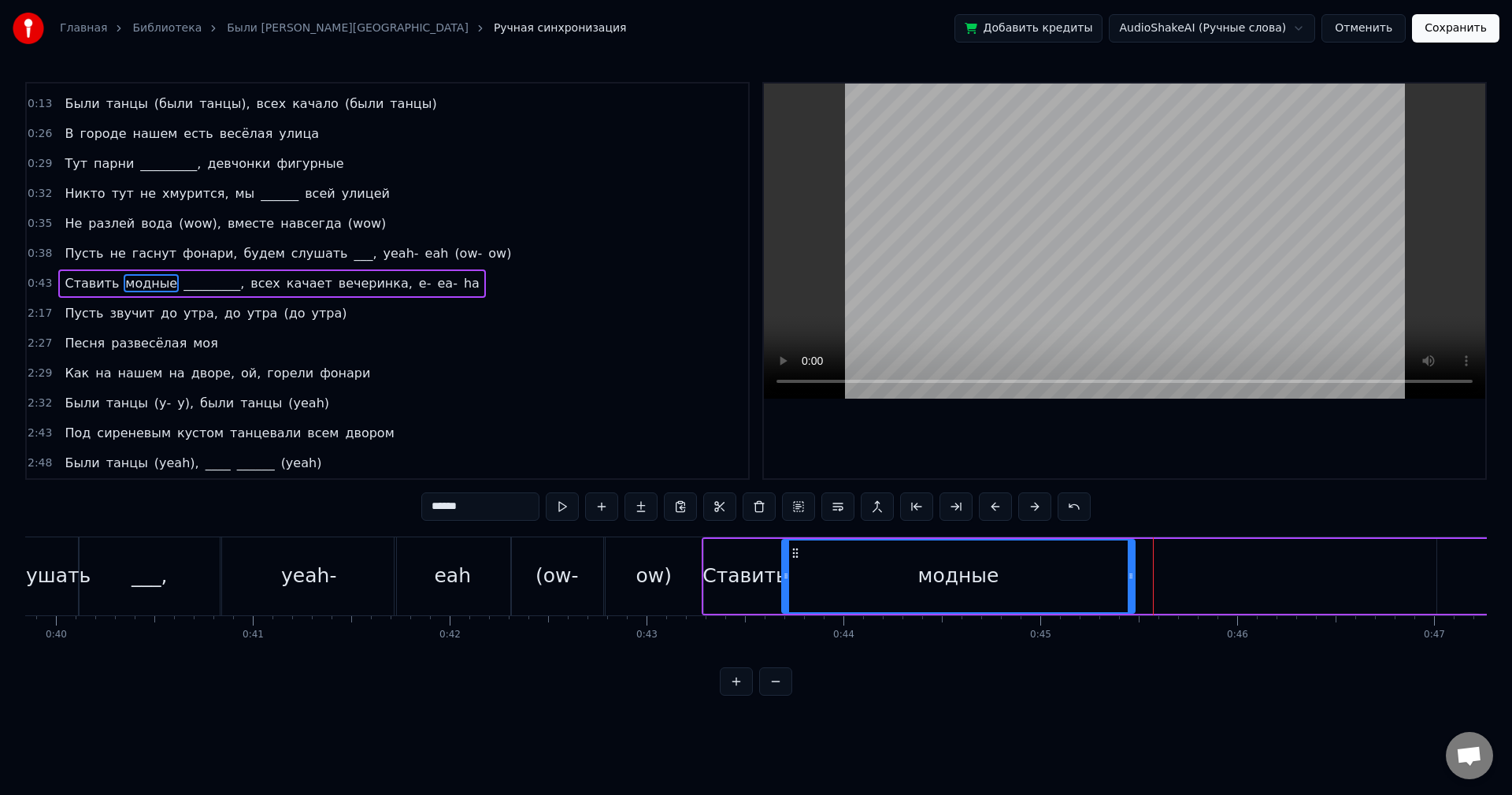
drag, startPoint x: 1081, startPoint y: 552, endPoint x: 791, endPoint y: 551, distance: 290.0
click at [791, 551] on icon at bounding box center [795, 553] width 13 height 13
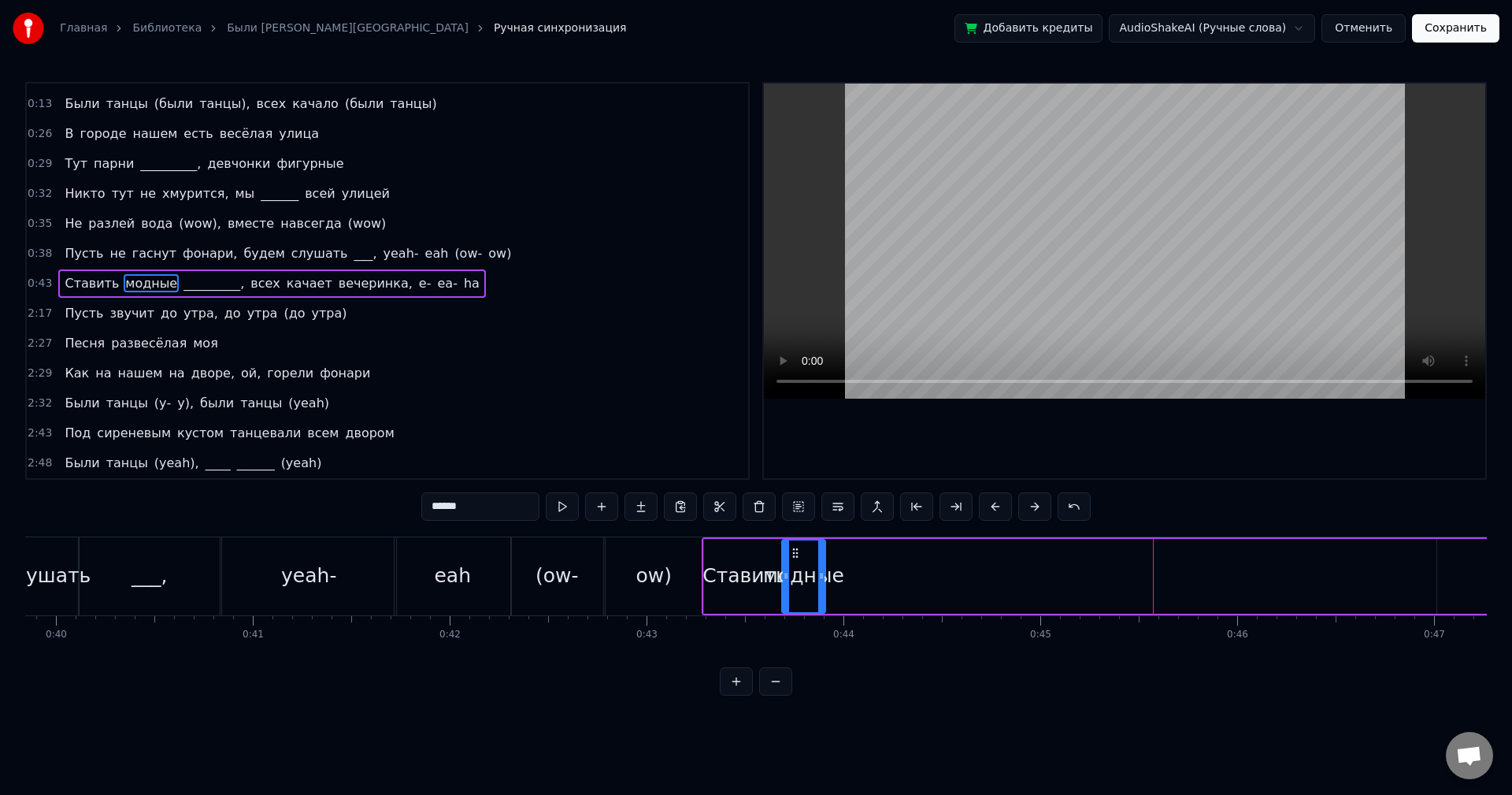
drag, startPoint x: 1132, startPoint y: 569, endPoint x: 804, endPoint y: 556, distance: 328.3
click at [822, 561] on div at bounding box center [821, 576] width 6 height 72
click at [568, 500] on button at bounding box center [562, 506] width 33 height 28
drag, startPoint x: 821, startPoint y: 562, endPoint x: 784, endPoint y: 554, distance: 37.9
click at [881, 570] on div at bounding box center [883, 576] width 6 height 72
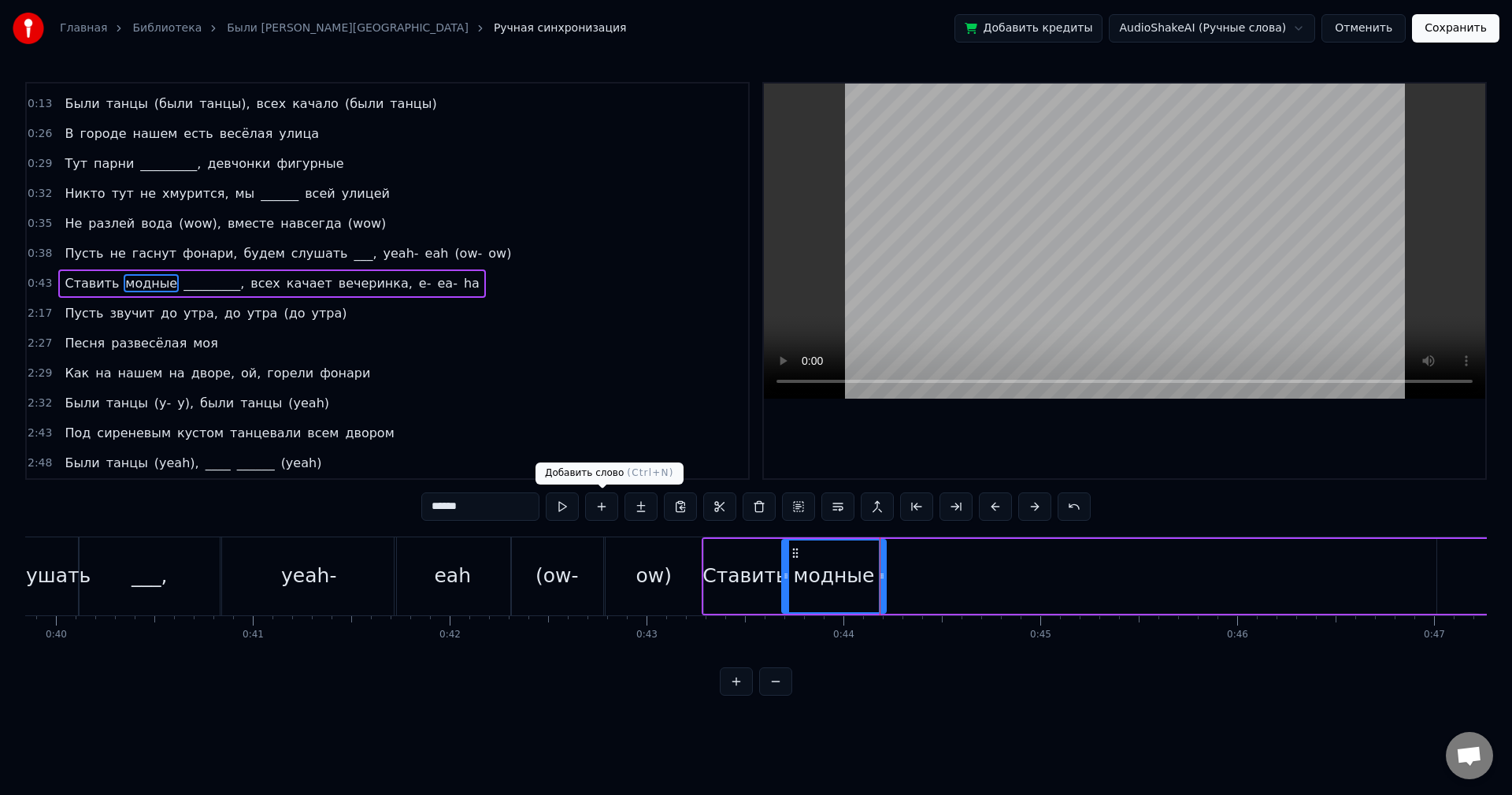
click at [570, 505] on button at bounding box center [562, 506] width 33 height 28
click at [877, 572] on icon at bounding box center [880, 576] width 6 height 13
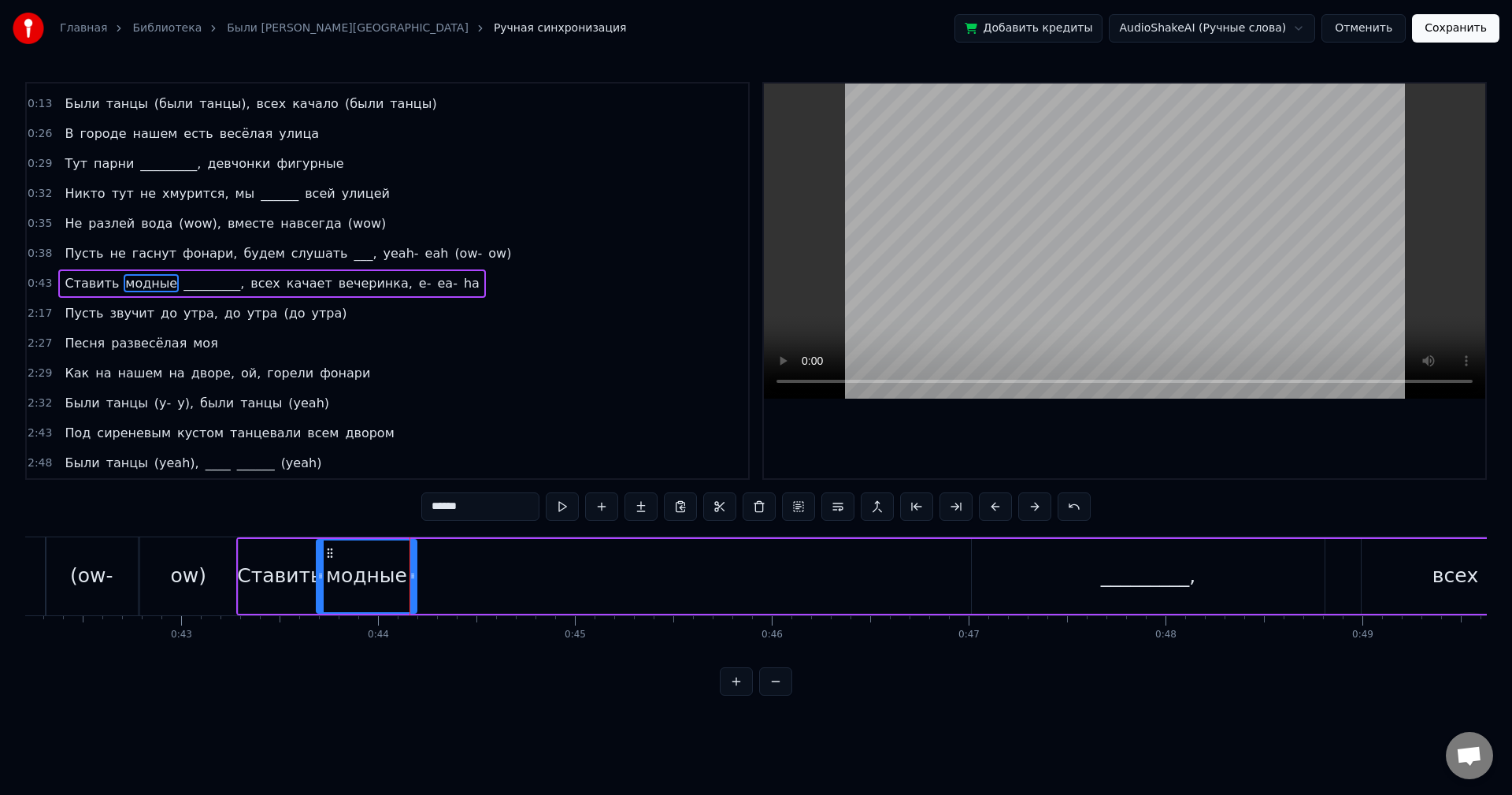
click at [1067, 576] on div "_________," at bounding box center [1149, 576] width 353 height 75
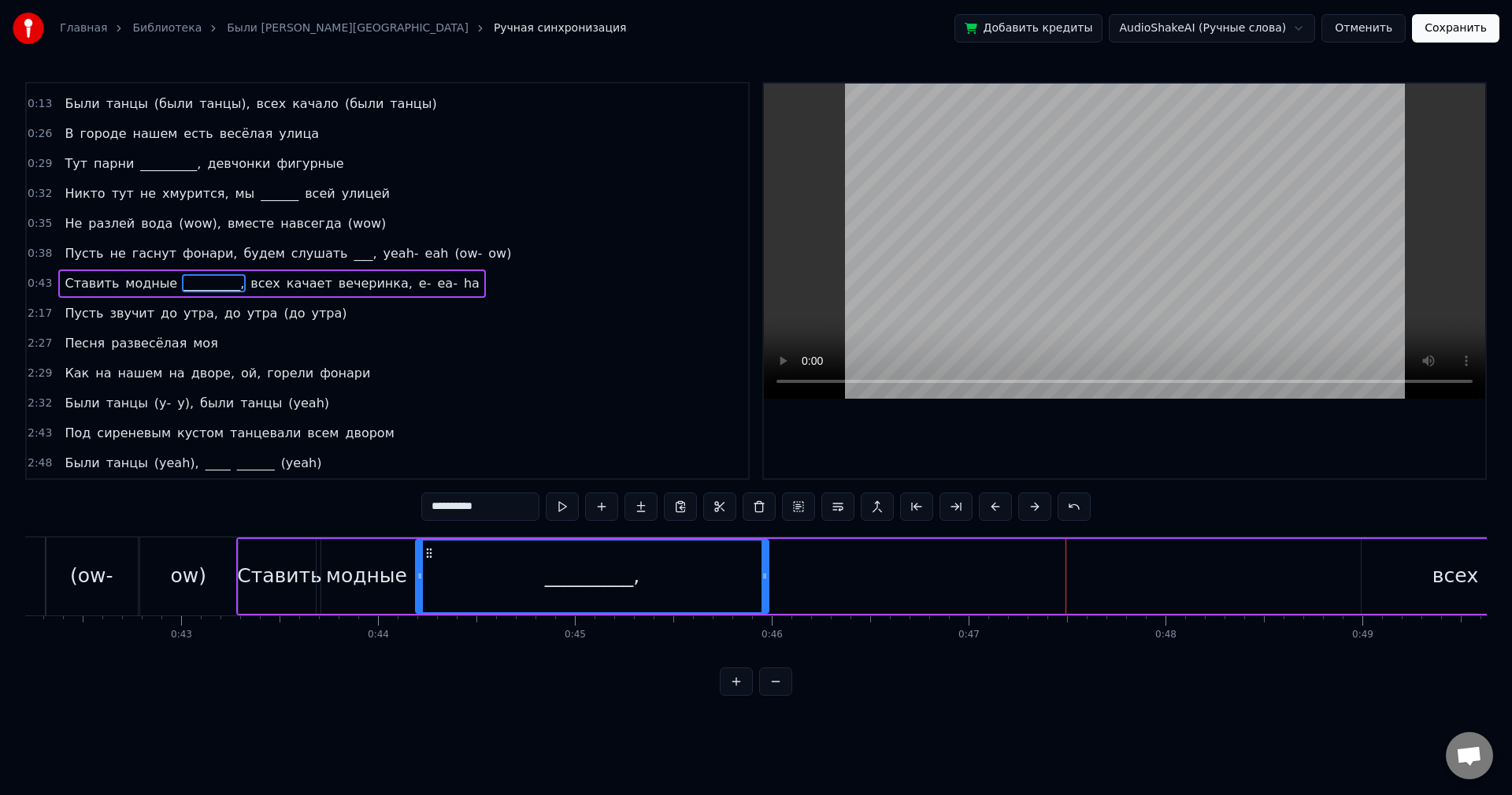
drag, startPoint x: 983, startPoint y: 554, endPoint x: 426, endPoint y: 573, distance: 557.3
click at [426, 573] on div "_________," at bounding box center [593, 576] width 352 height 72
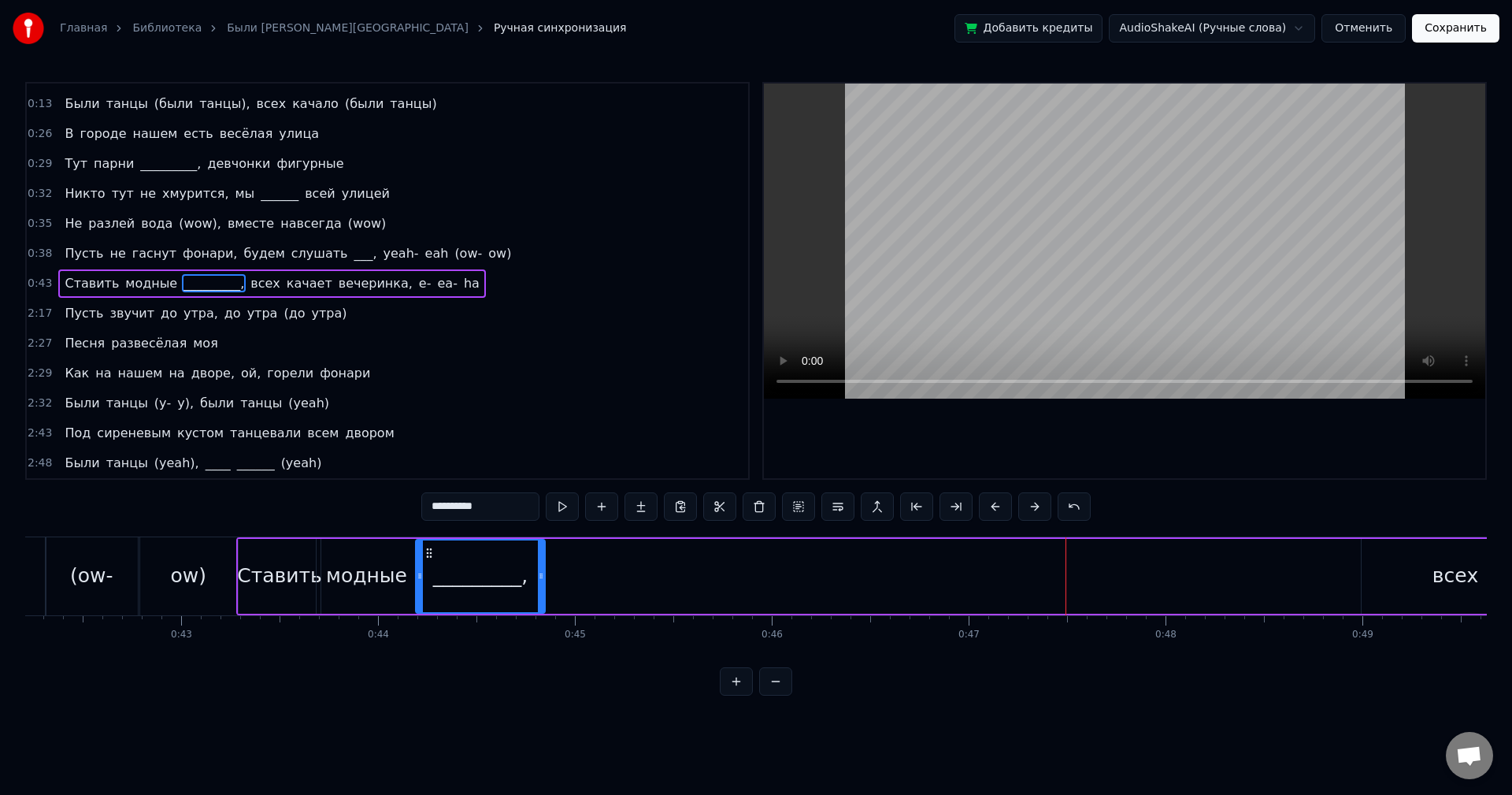
drag, startPoint x: 765, startPoint y: 565, endPoint x: 542, endPoint y: 566, distance: 223.0
click at [542, 566] on div at bounding box center [541, 576] width 6 height 72
click at [563, 507] on button at bounding box center [562, 506] width 33 height 28
drag, startPoint x: 538, startPoint y: 558, endPoint x: 505, endPoint y: 557, distance: 33.0
click at [505, 557] on div at bounding box center [508, 576] width 6 height 72
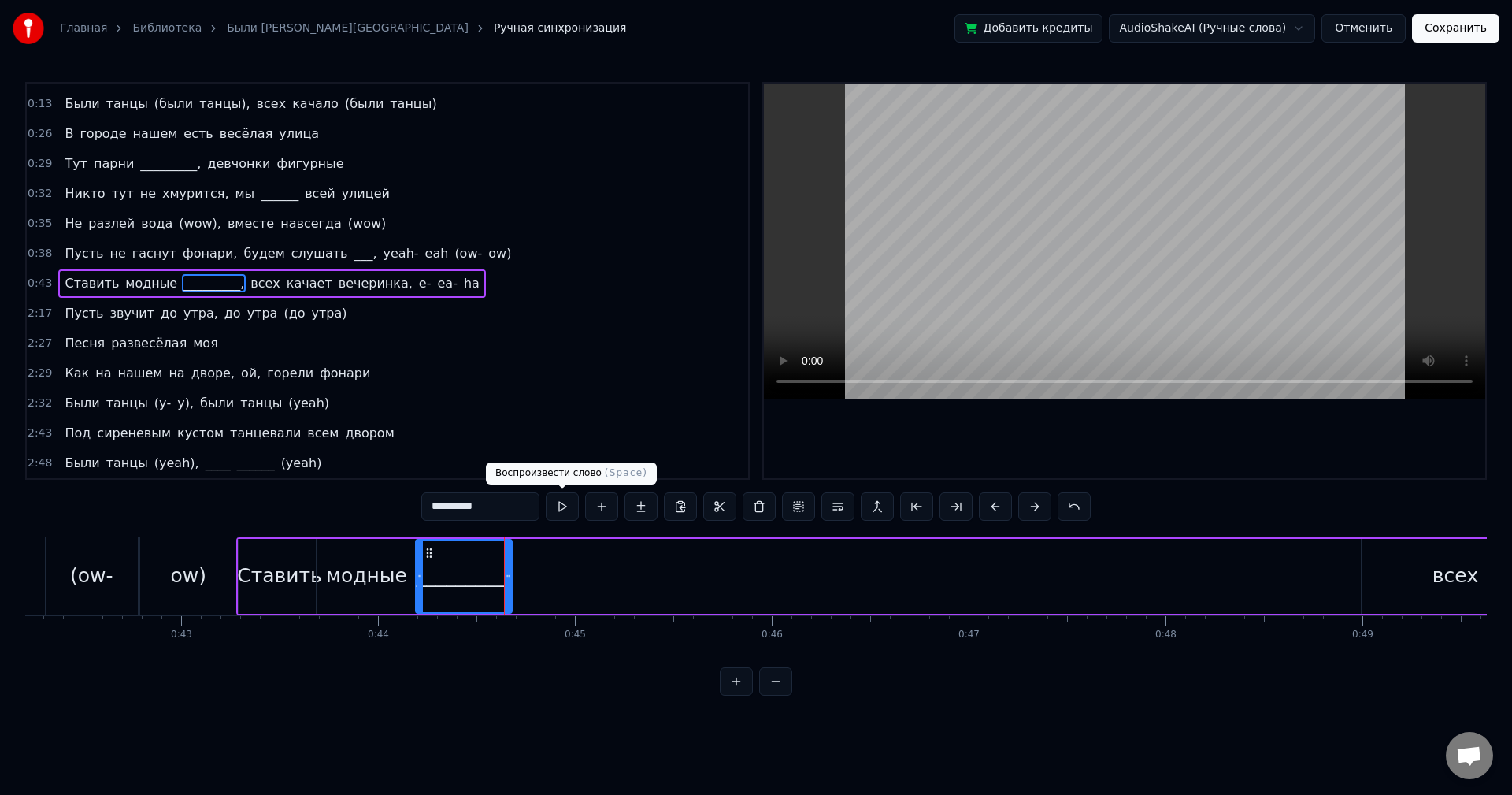
click at [560, 510] on button at bounding box center [562, 506] width 33 height 28
click at [502, 553] on div at bounding box center [505, 576] width 6 height 72
drag, startPoint x: 1379, startPoint y: 565, endPoint x: 1369, endPoint y: 562, distance: 10.4
click at [1378, 565] on div "всех" at bounding box center [1455, 576] width 188 height 75
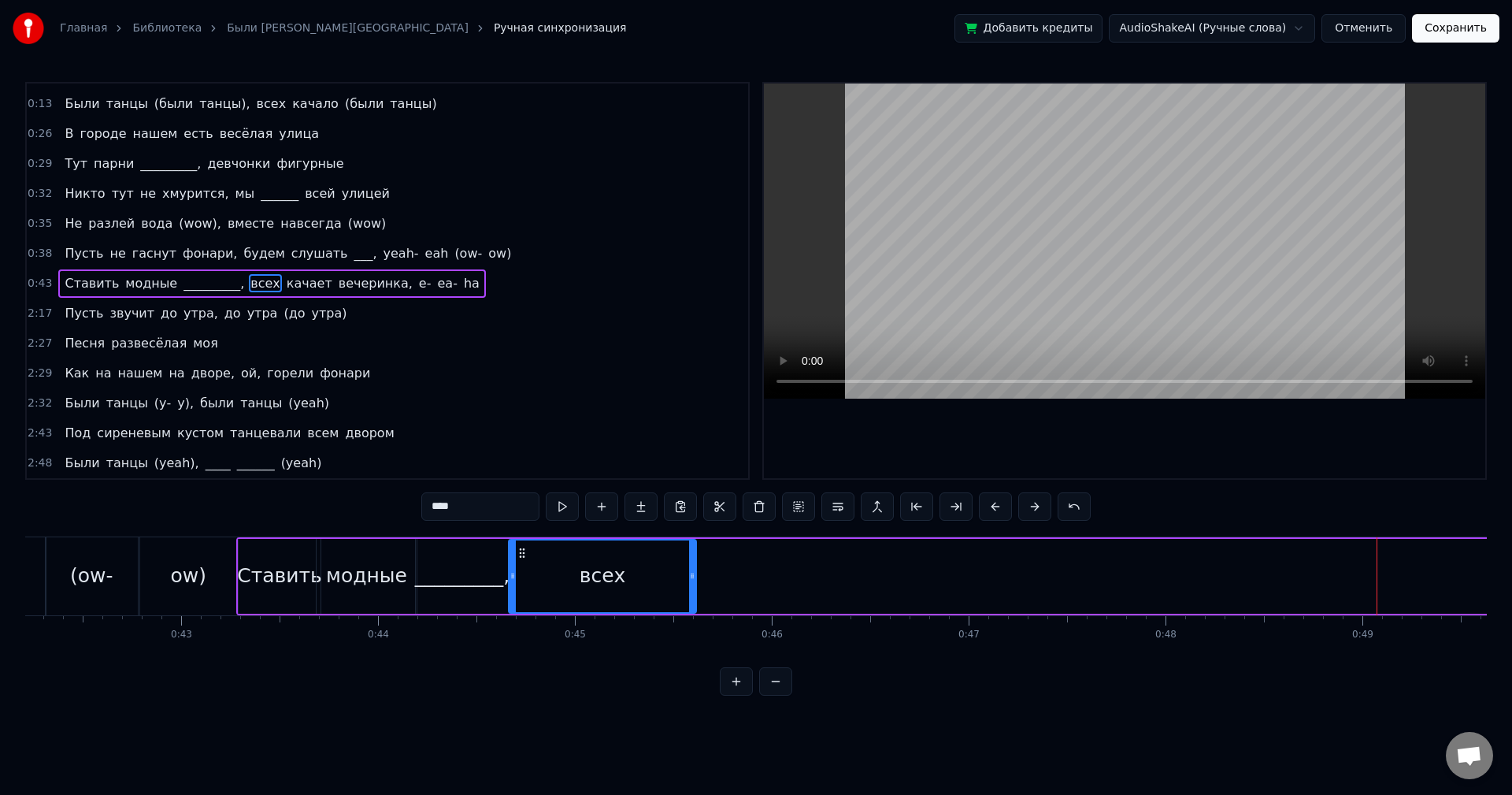
drag, startPoint x: 1372, startPoint y: 550, endPoint x: 520, endPoint y: 630, distance: 855.7
click at [520, 630] on div "Как на нашем на дворе, ой, горели фонари Были танцы (были танцы), были танцы (б…" at bounding box center [756, 595] width 1462 height 118
drag, startPoint x: 691, startPoint y: 584, endPoint x: 577, endPoint y: 588, distance: 114.1
click at [577, 588] on div at bounding box center [579, 576] width 6 height 72
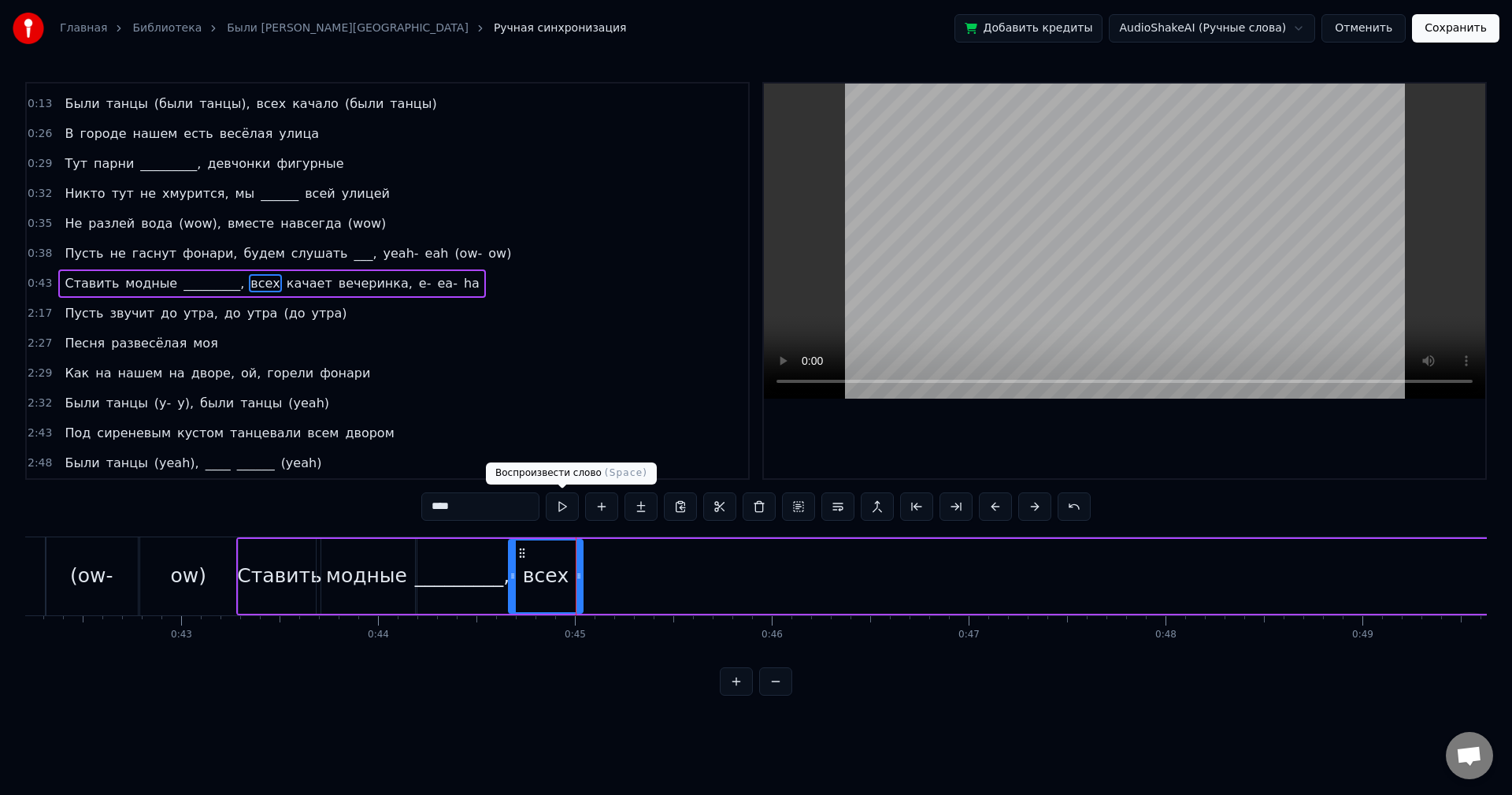
click at [558, 509] on button at bounding box center [562, 506] width 33 height 28
drag, startPoint x: 577, startPoint y: 562, endPoint x: 552, endPoint y: 560, distance: 25.1
click at [555, 560] on div at bounding box center [558, 576] width 6 height 72
click at [556, 509] on button at bounding box center [562, 506] width 33 height 28
drag, startPoint x: 551, startPoint y: 569, endPoint x: 546, endPoint y: 561, distance: 9.4
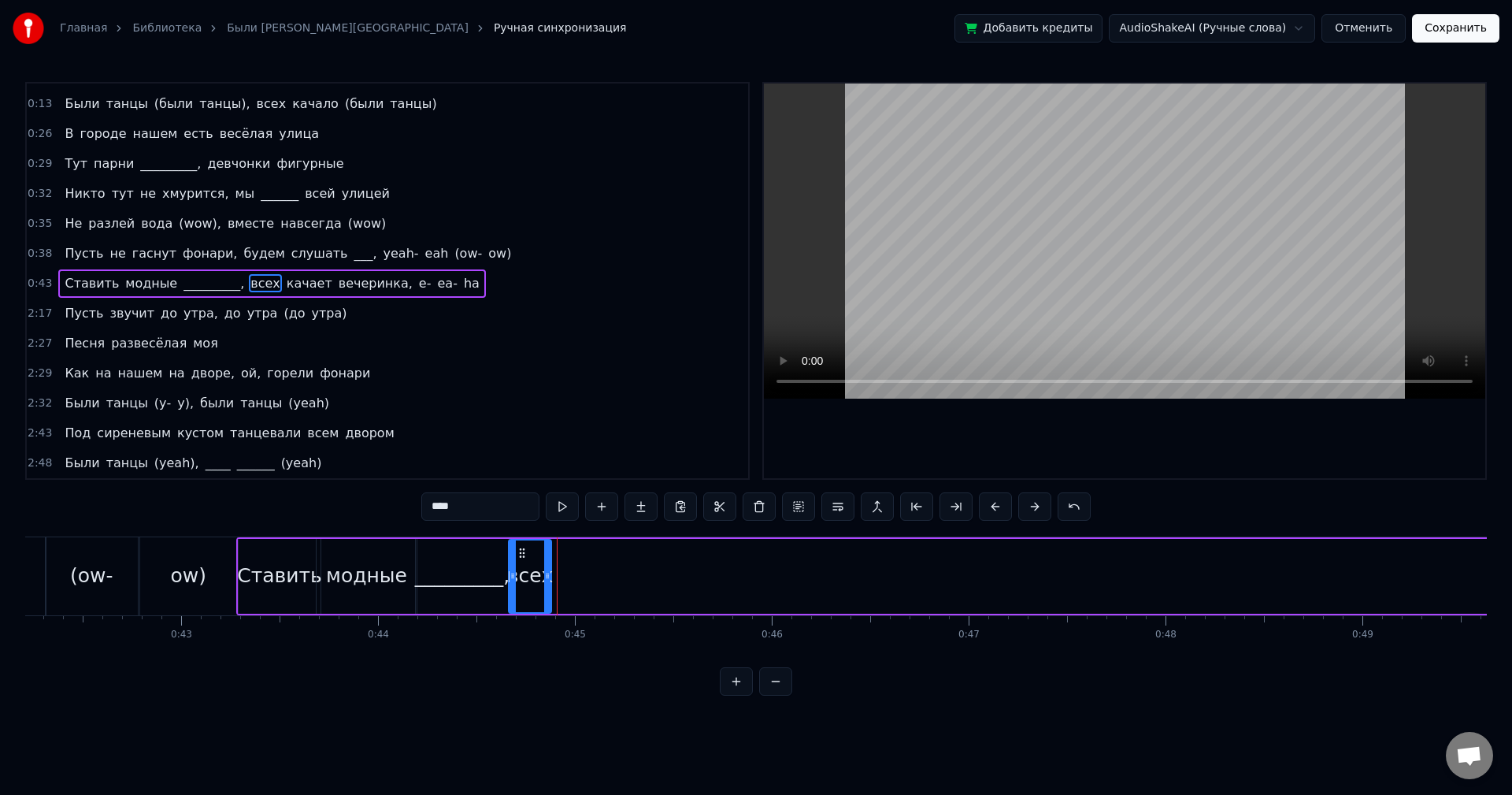
click at [545, 568] on div at bounding box center [547, 576] width 6 height 72
click at [565, 512] on button at bounding box center [562, 506] width 33 height 28
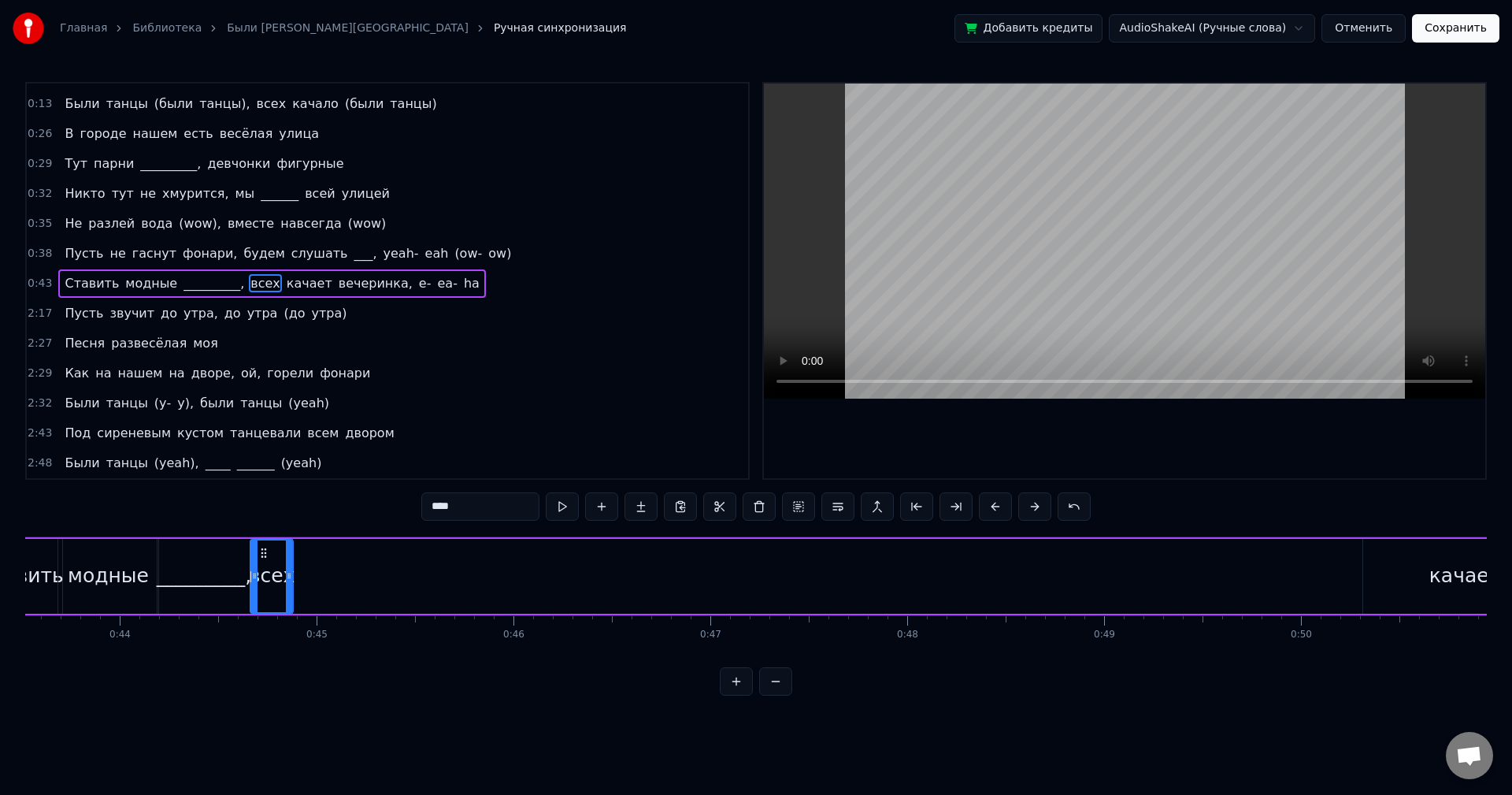
scroll to position [0, 8590]
click at [1374, 581] on div "качает" at bounding box center [1444, 576] width 203 height 75
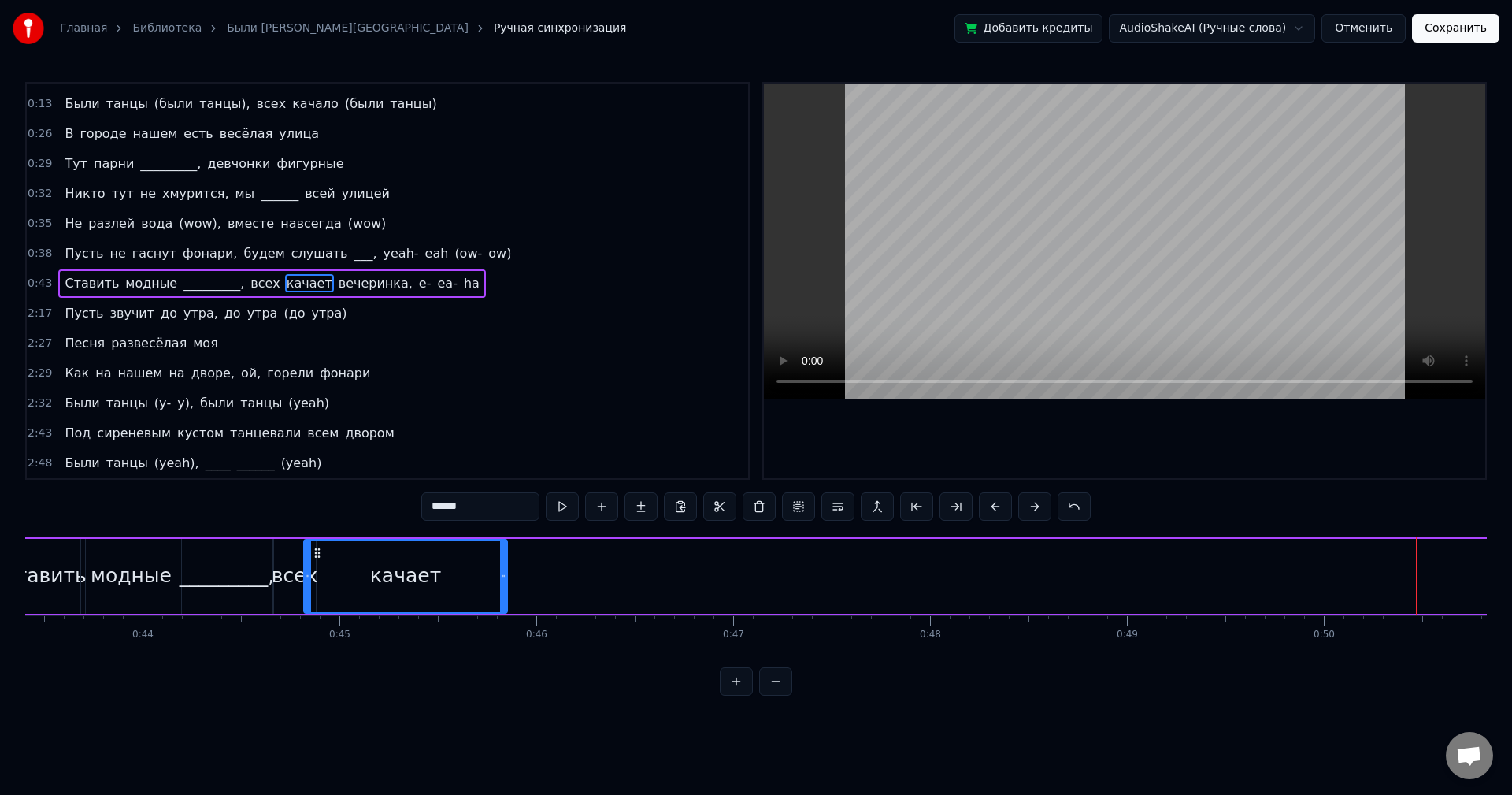
scroll to position [0, 8542]
drag, startPoint x: 1353, startPoint y: 552, endPoint x: 331, endPoint y: 622, distance: 1024.4
click at [331, 622] on div "Как на нашем на дворе, ой, горели фонари Были танцы (были танцы), были танцы (б…" at bounding box center [756, 595] width 1462 height 118
drag, startPoint x: 520, startPoint y: 576, endPoint x: 422, endPoint y: 575, distance: 98.0
click at [422, 575] on icon at bounding box center [423, 576] width 6 height 13
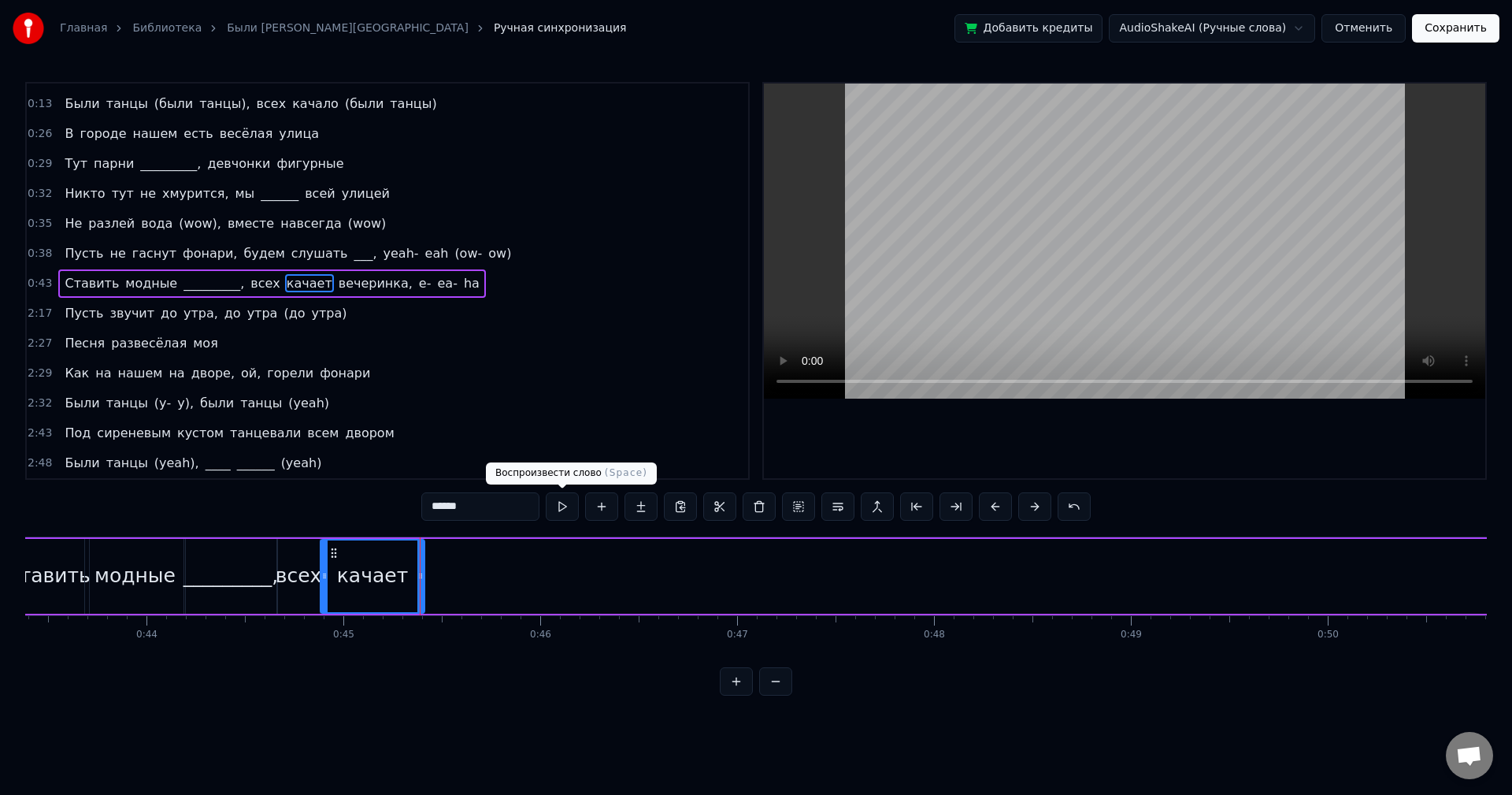
click at [557, 509] on button at bounding box center [562, 506] width 33 height 28
drag, startPoint x: 421, startPoint y: 562, endPoint x: 411, endPoint y: 562, distance: 10.0
click at [411, 562] on div at bounding box center [412, 576] width 6 height 72
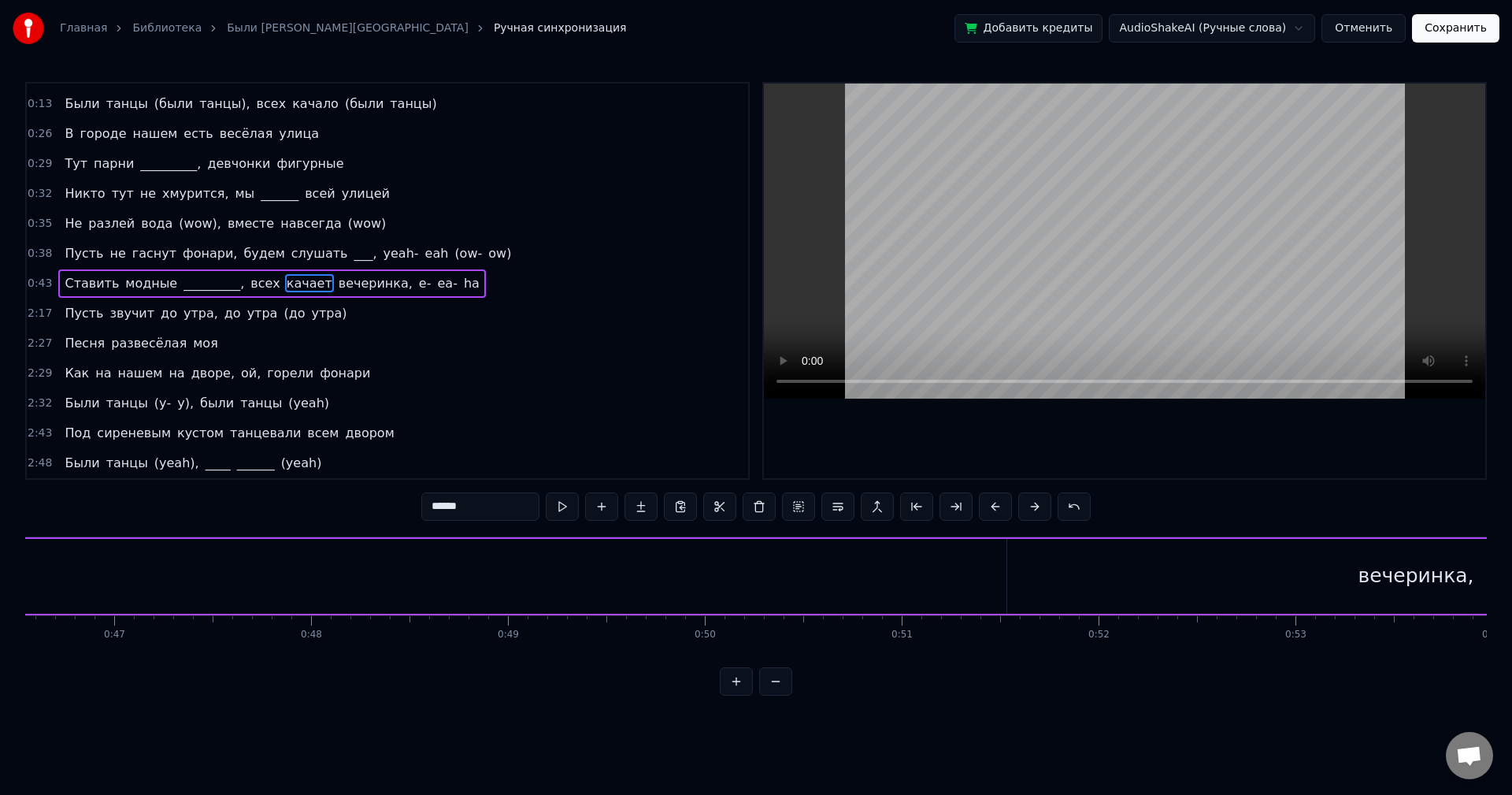
scroll to position [0, 9166]
click at [1096, 565] on div "вечеринка," at bounding box center [1415, 576] width 817 height 75
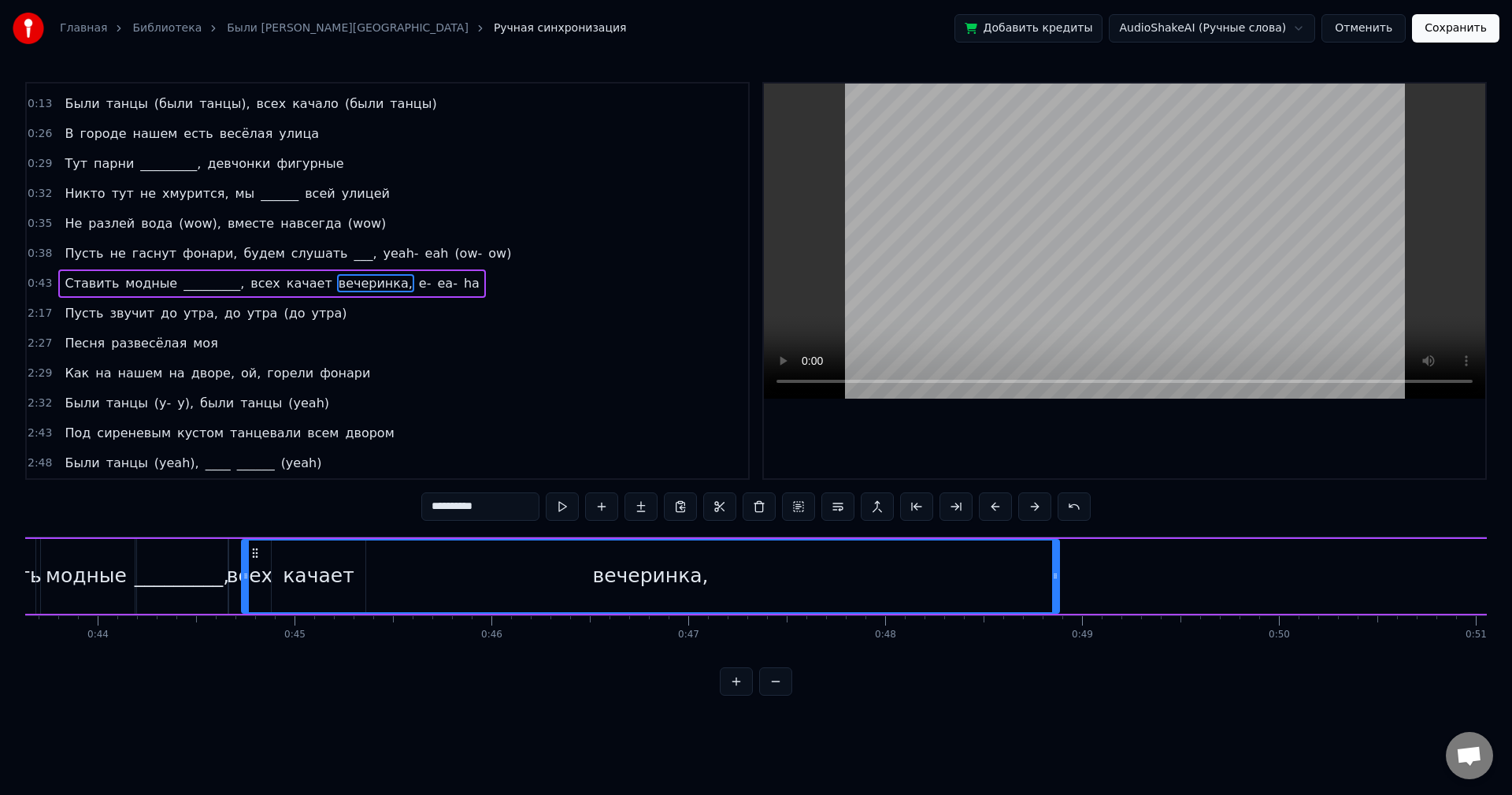
scroll to position [0, 8540]
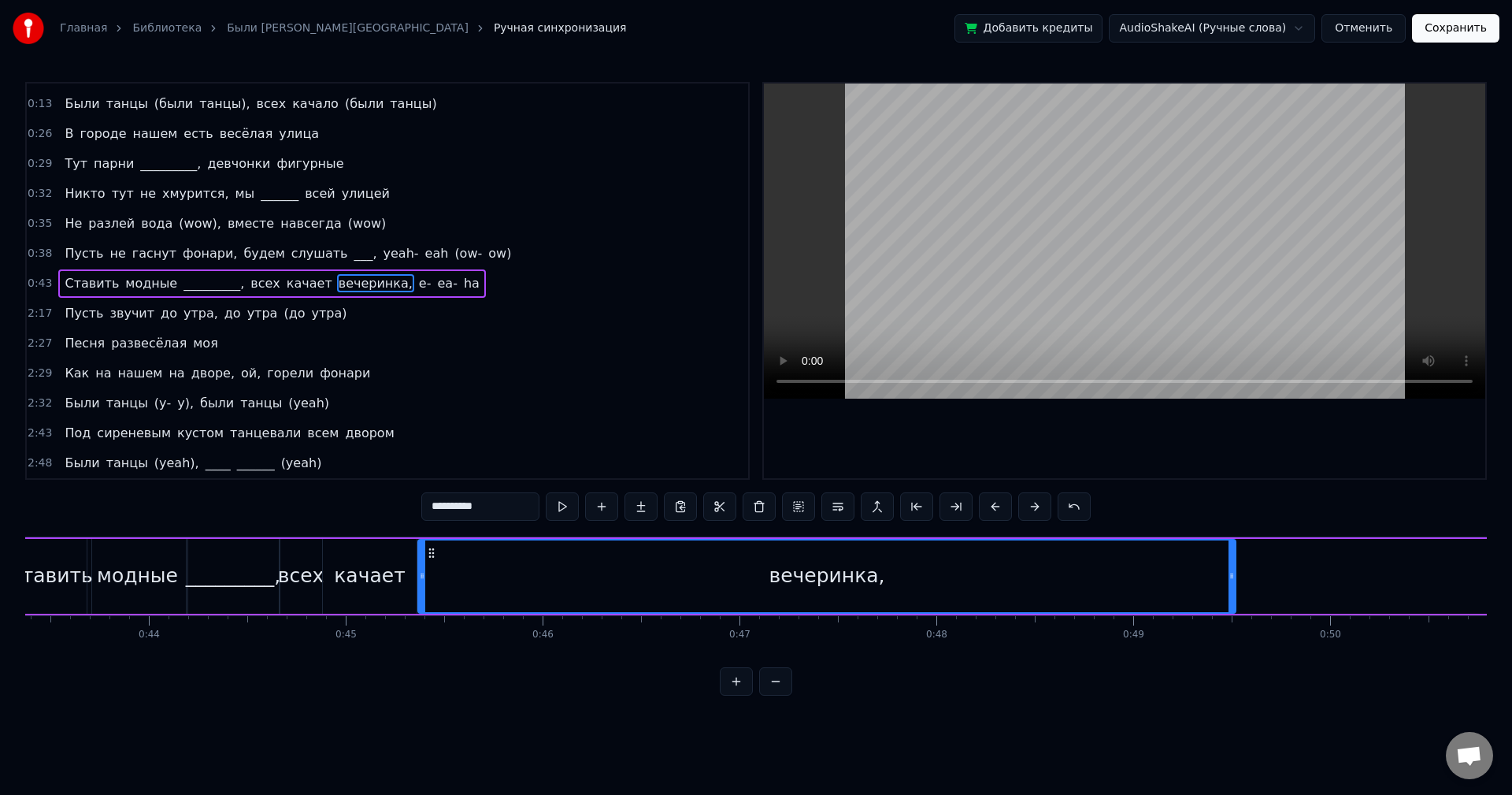
drag, startPoint x: 1021, startPoint y: 552, endPoint x: 431, endPoint y: 567, distance: 590.2
click at [431, 568] on div "вечеринка," at bounding box center [827, 576] width 816 height 72
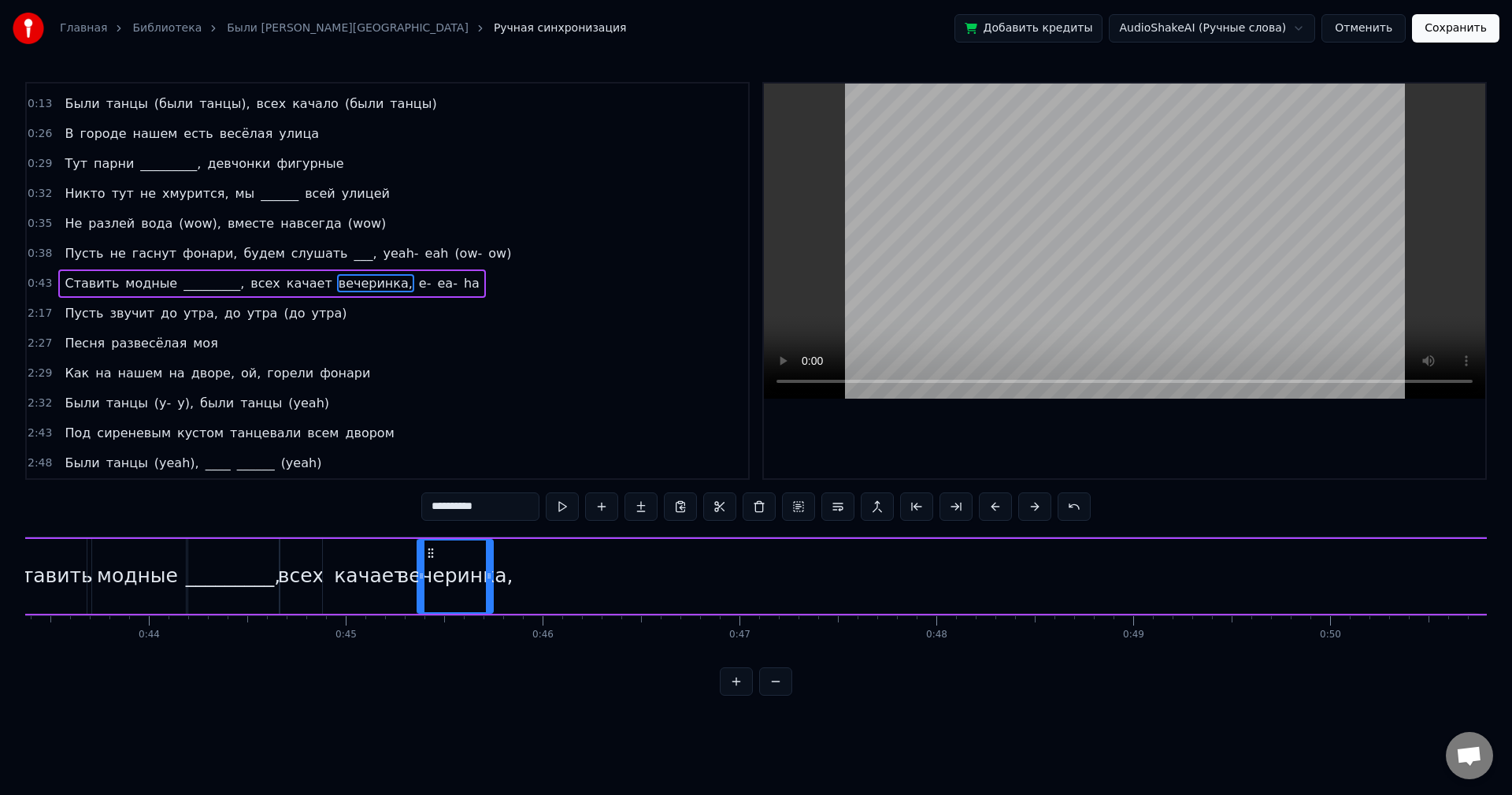
drag, startPoint x: 1232, startPoint y: 582, endPoint x: 490, endPoint y: 645, distance: 744.7
click at [490, 645] on div "Как на нашем на дворе, ой, горели фонари Были танцы (были танцы), были танцы (б…" at bounding box center [756, 595] width 1462 height 118
click at [551, 505] on button at bounding box center [562, 506] width 33 height 28
click at [430, 551] on icon at bounding box center [430, 553] width 13 height 13
click at [555, 514] on button at bounding box center [562, 506] width 33 height 28
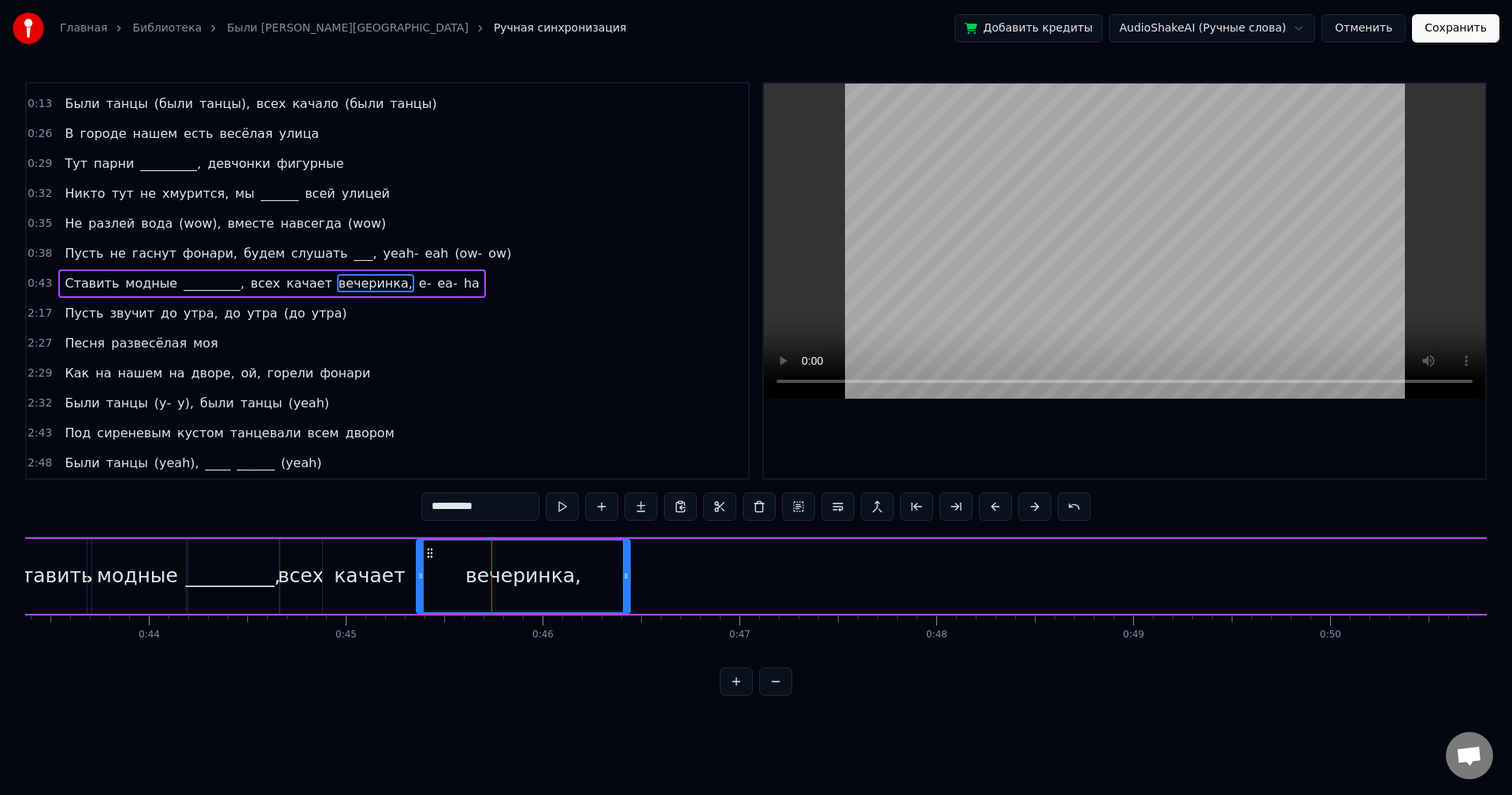
drag, startPoint x: 488, startPoint y: 558, endPoint x: 626, endPoint y: 568, distance: 138.4
click at [626, 568] on div at bounding box center [626, 576] width 6 height 72
click at [558, 511] on button at bounding box center [562, 506] width 33 height 28
drag, startPoint x: 628, startPoint y: 567, endPoint x: 698, endPoint y: 570, distance: 70.1
click at [699, 570] on div at bounding box center [698, 576] width 6 height 72
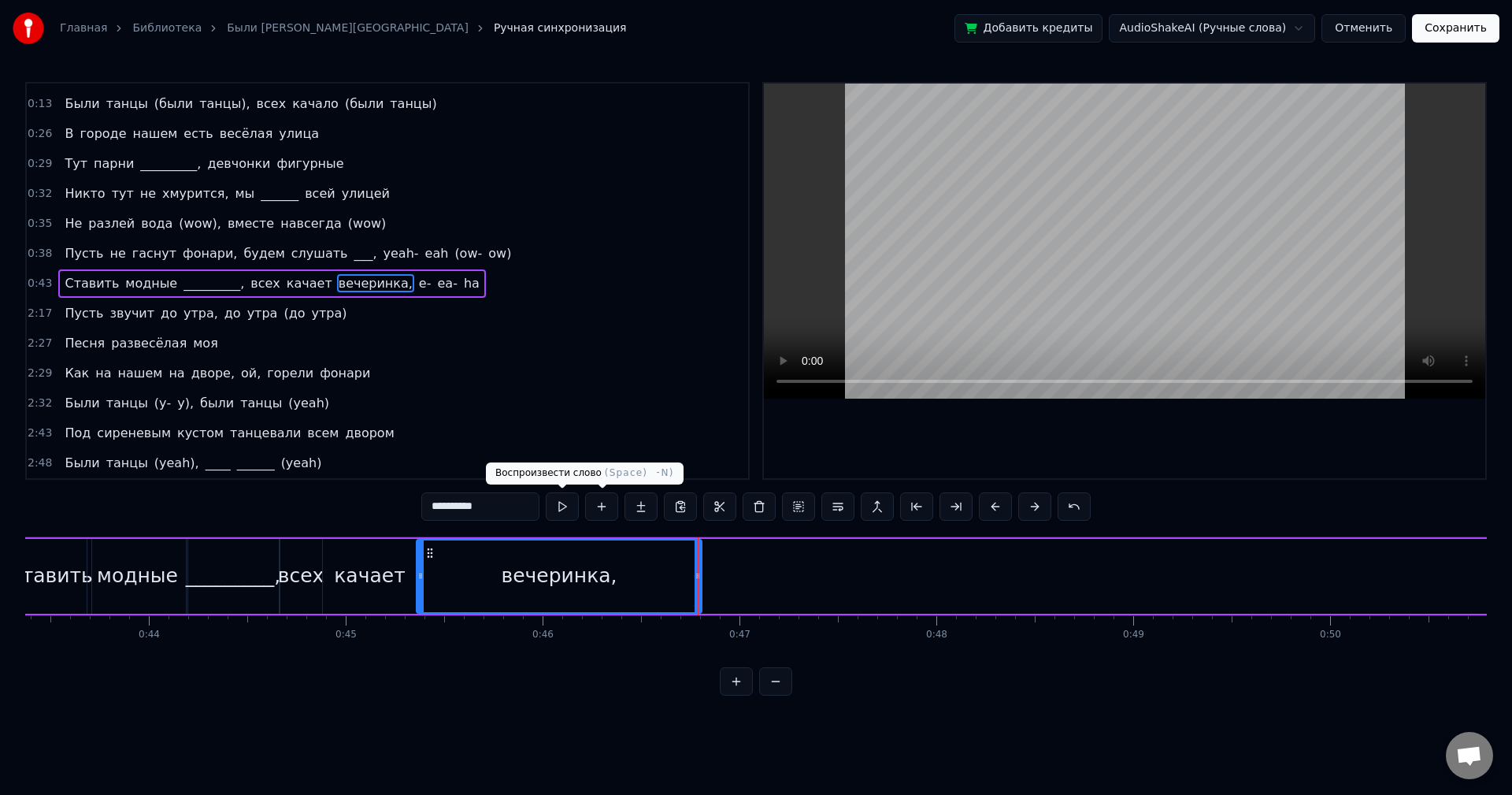
click at [566, 502] on button at bounding box center [562, 506] width 33 height 28
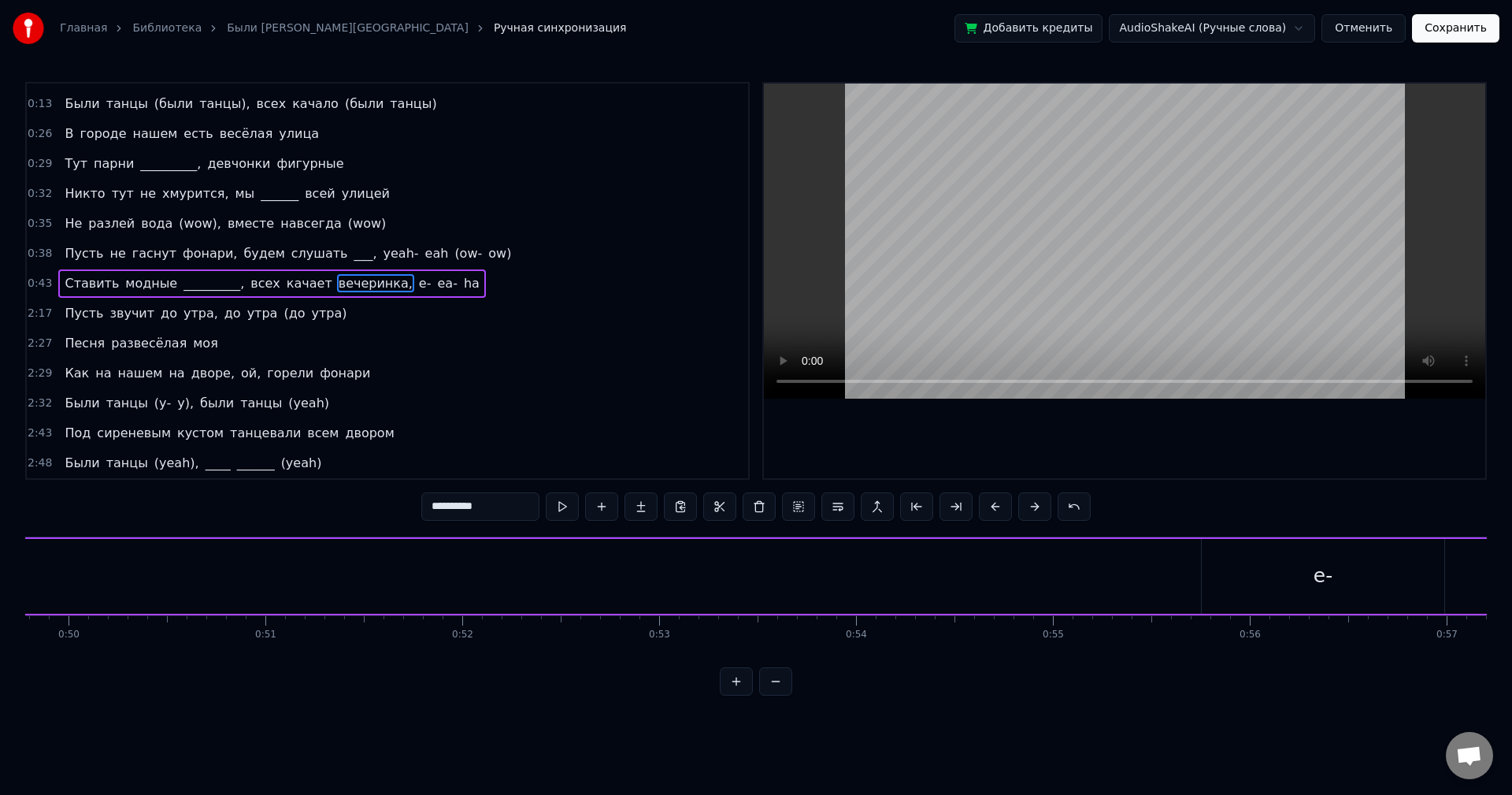
scroll to position [0, 10100]
click at [1015, 569] on div "e-" at bounding box center [1025, 576] width 243 height 75
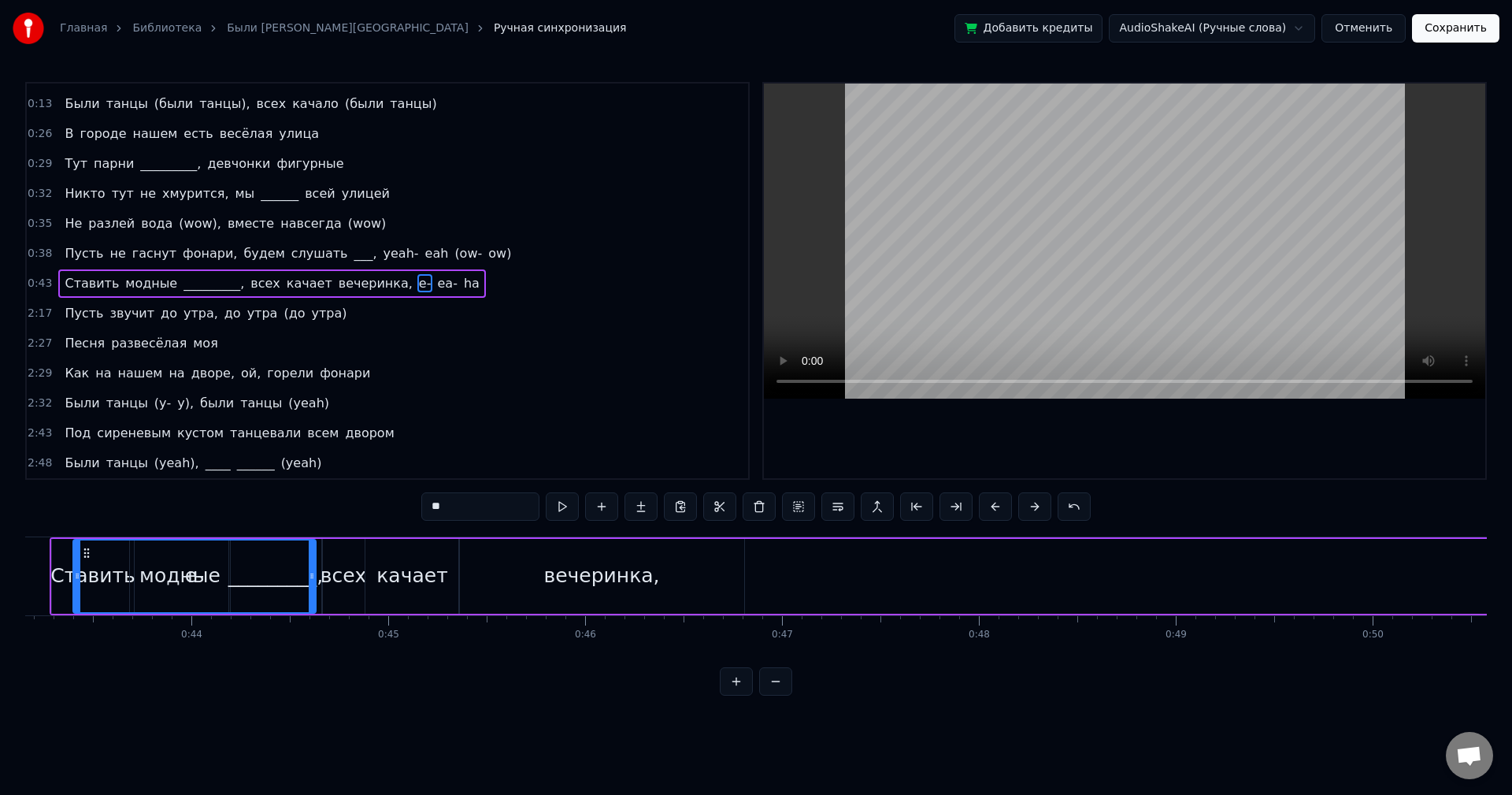
scroll to position [0, 8474]
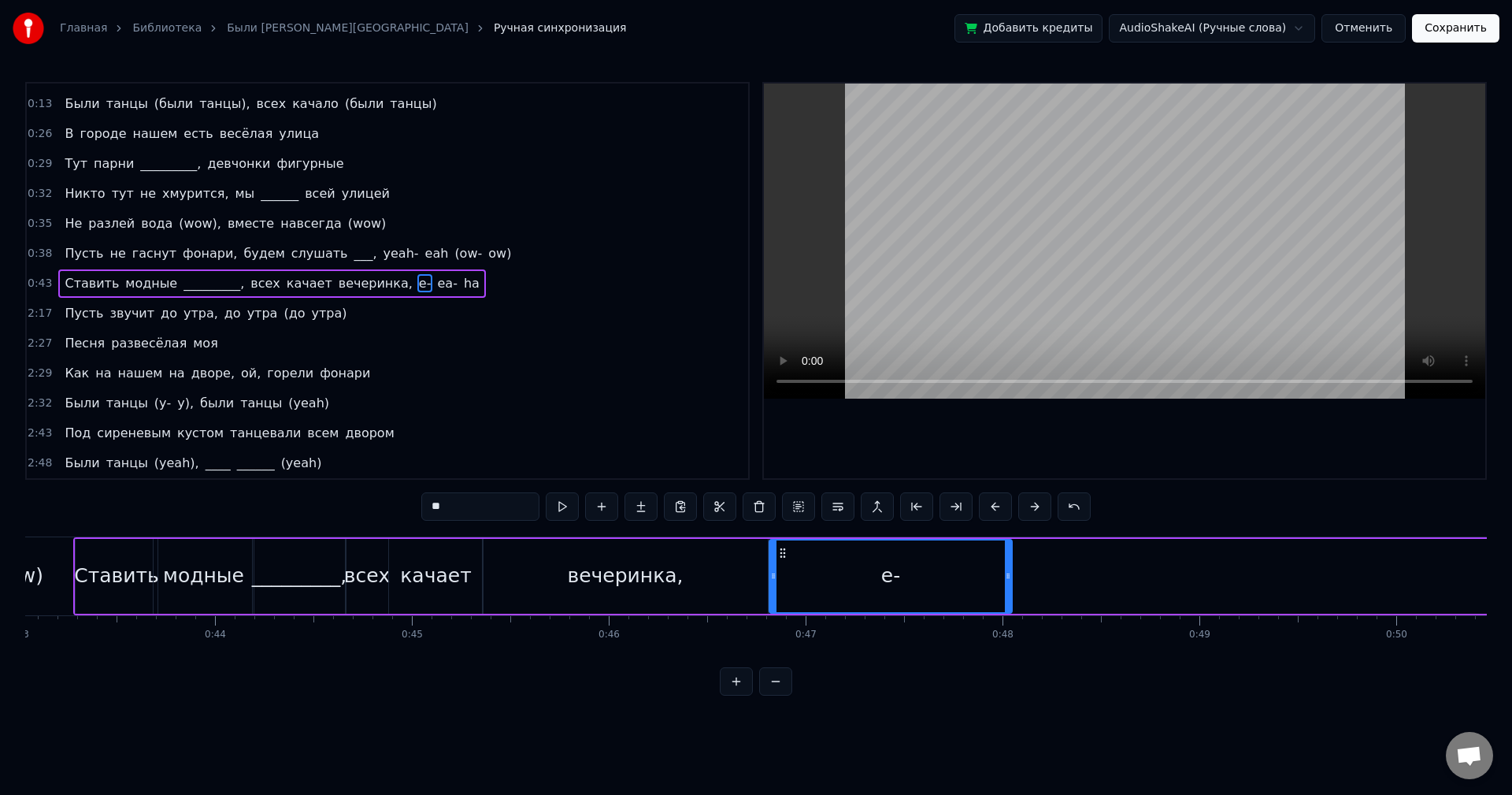
drag, startPoint x: 919, startPoint y: 551, endPoint x: 785, endPoint y: 579, distance: 136.9
click at [785, 579] on div "e-" at bounding box center [891, 576] width 241 height 72
click at [560, 507] on button at bounding box center [562, 506] width 33 height 28
click at [560, 506] on button at bounding box center [562, 506] width 33 height 28
drag, startPoint x: 1010, startPoint y: 583, endPoint x: 862, endPoint y: 586, distance: 148.0
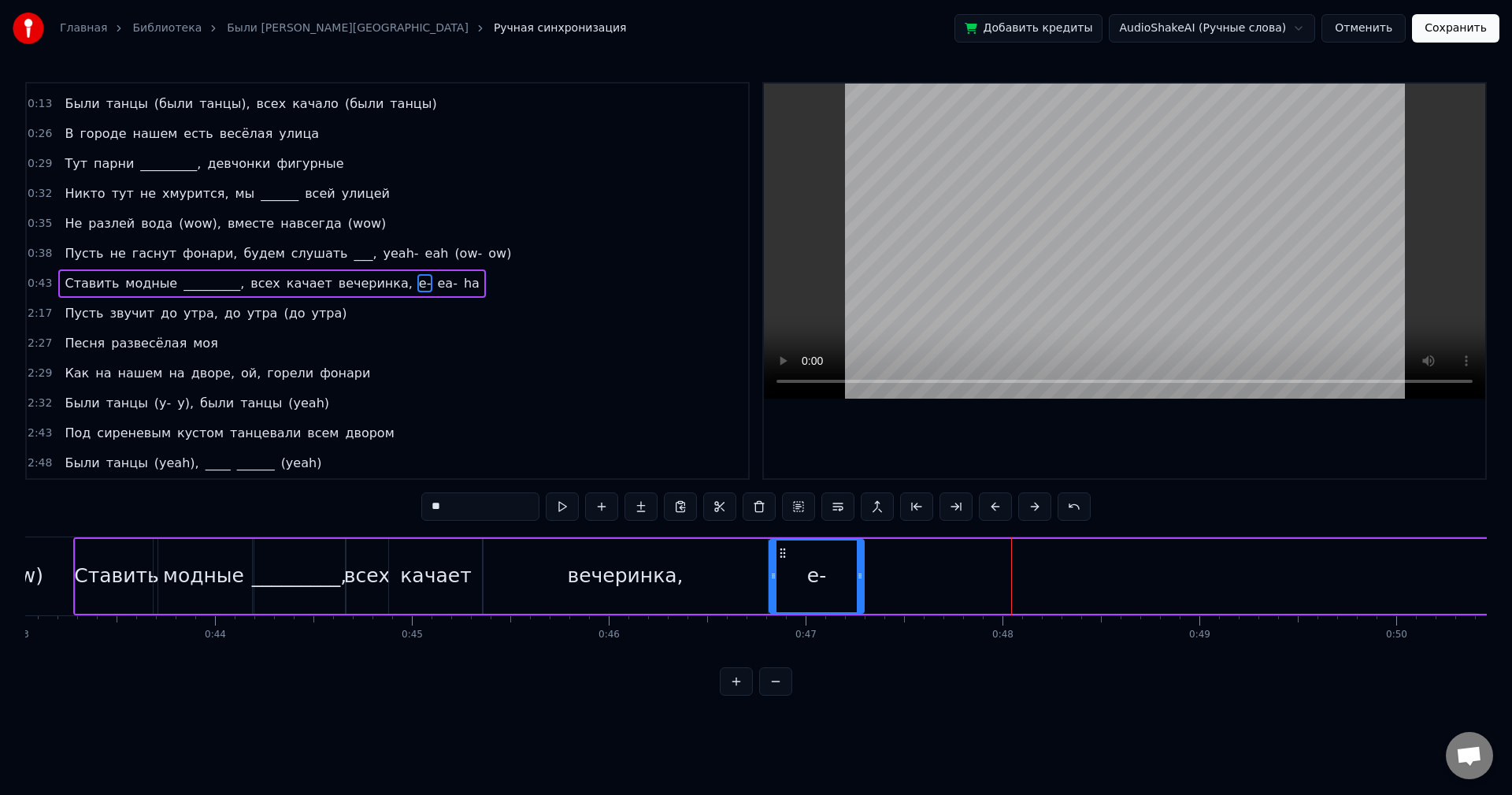
click at [862, 586] on div at bounding box center [860, 576] width 6 height 72
click at [569, 504] on button at bounding box center [562, 506] width 33 height 28
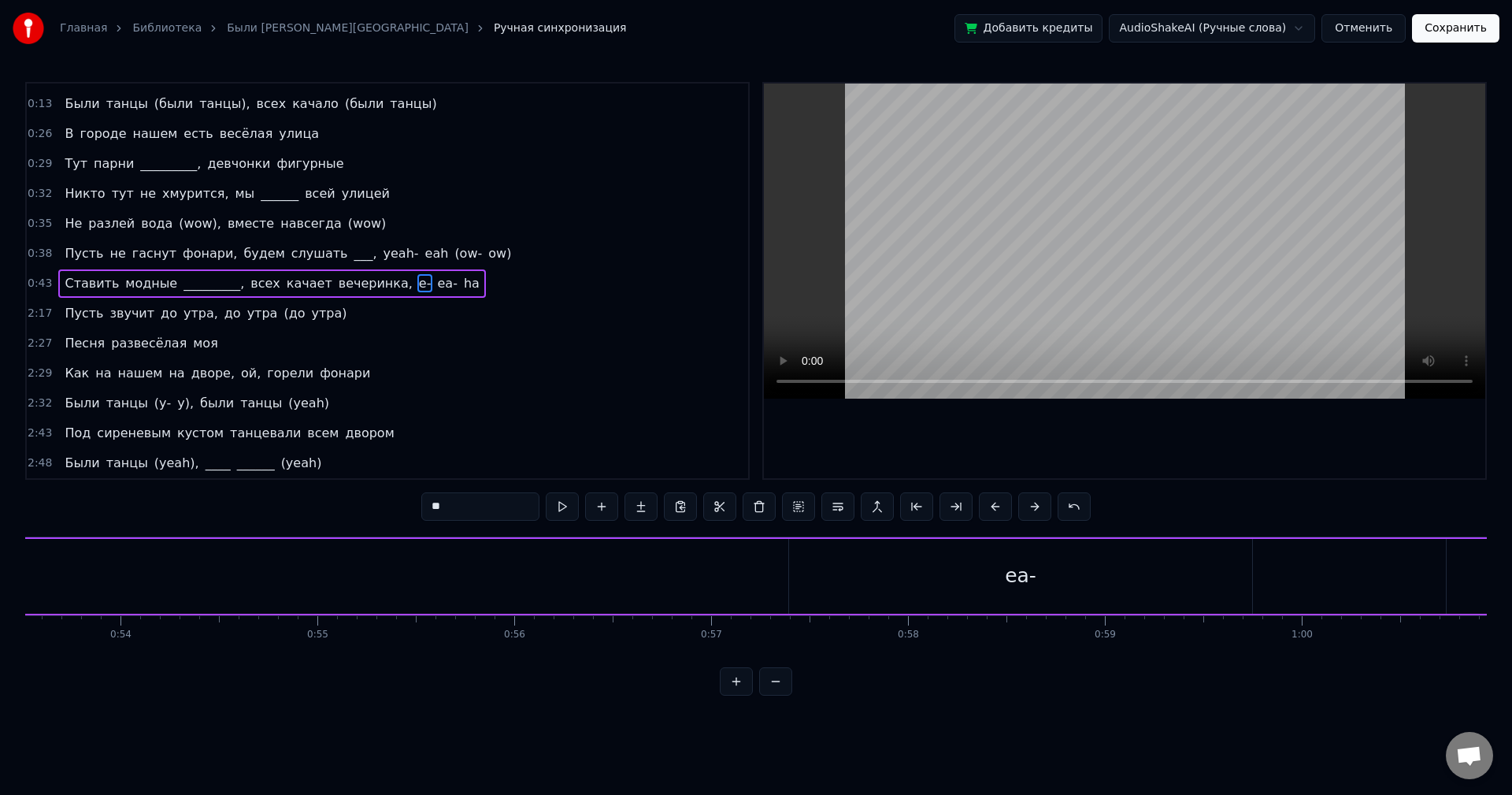
scroll to position [0, 10617]
click at [903, 565] on div "ea-" at bounding box center [940, 576] width 463 height 75
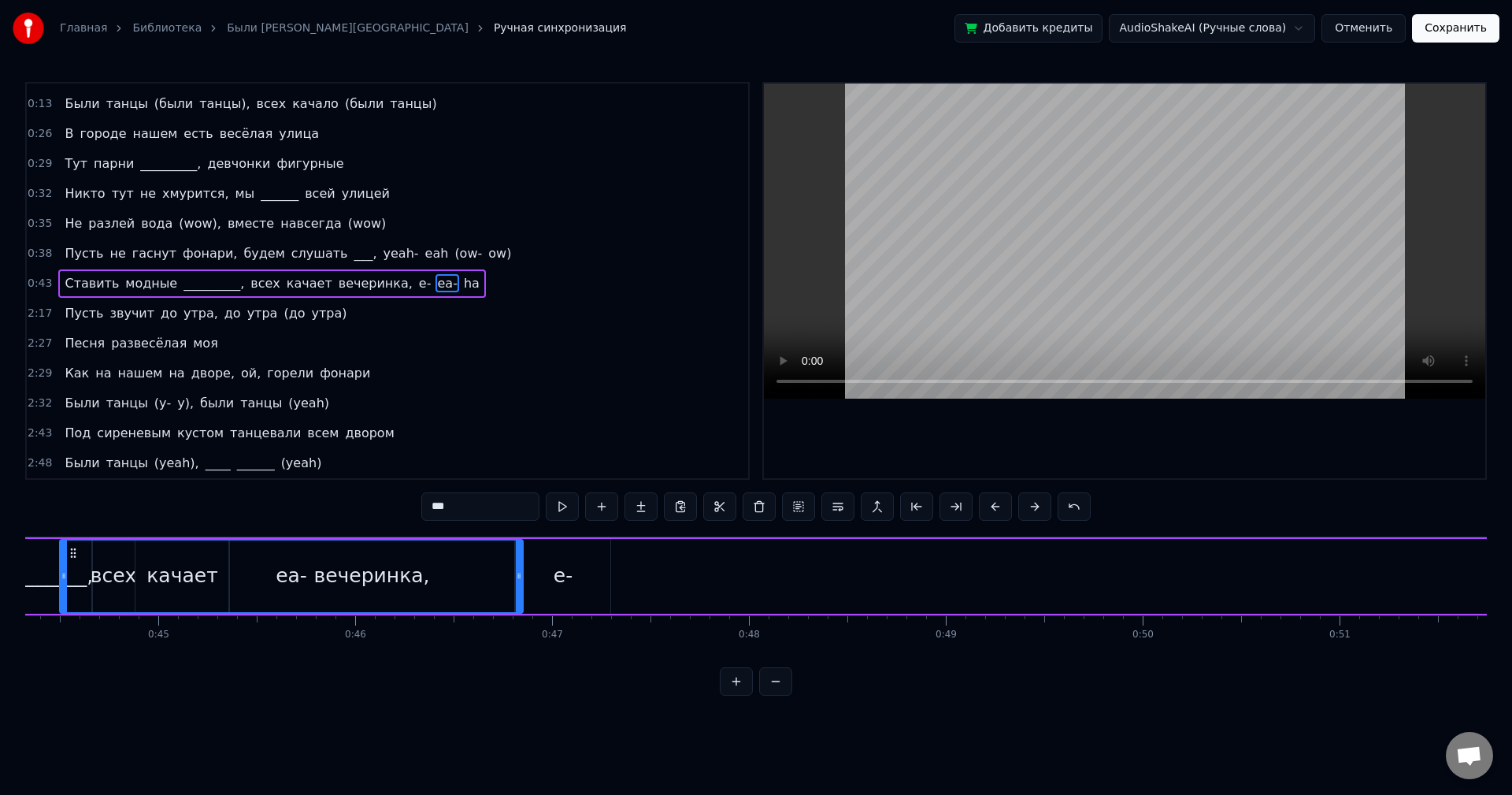
scroll to position [0, 8650]
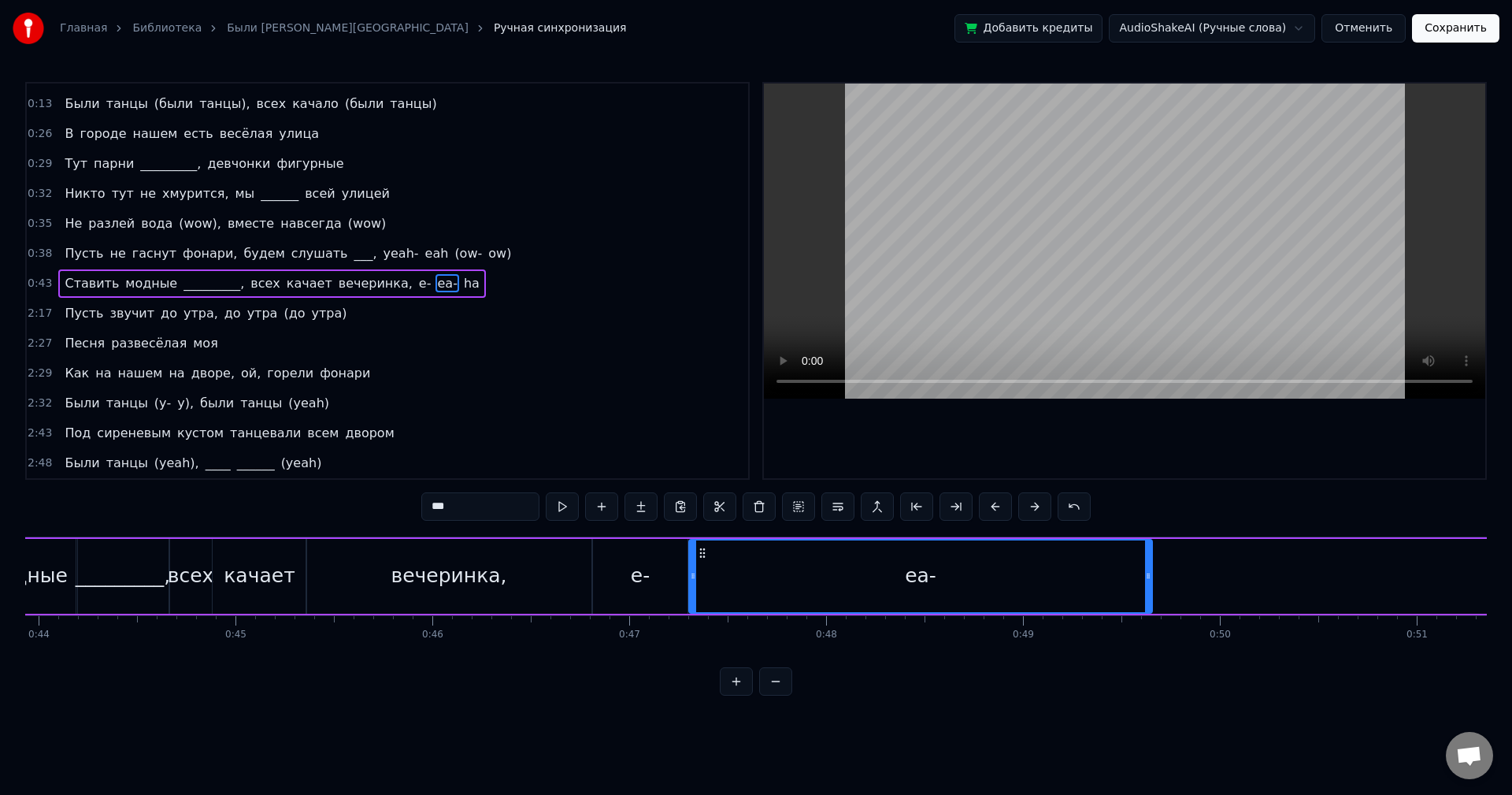
drag, startPoint x: 723, startPoint y: 551, endPoint x: 703, endPoint y: 553, distance: 20.1
click at [703, 553] on icon at bounding box center [702, 553] width 13 height 13
drag, startPoint x: 1150, startPoint y: 566, endPoint x: 944, endPoint y: 553, distance: 206.4
click at [944, 553] on div at bounding box center [944, 576] width 6 height 72
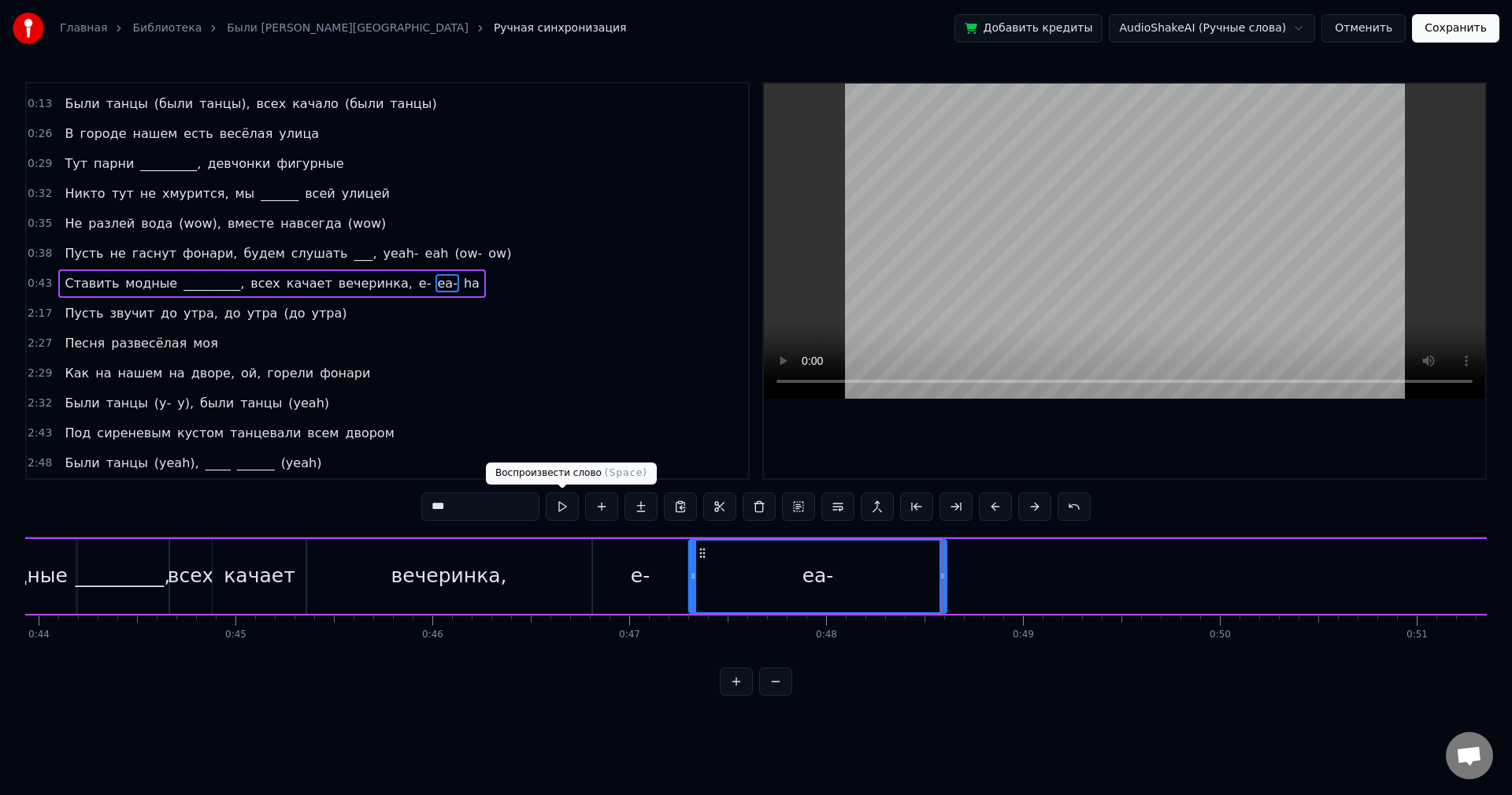
click at [563, 509] on button at bounding box center [562, 506] width 33 height 28
click at [562, 508] on button at bounding box center [562, 506] width 33 height 28
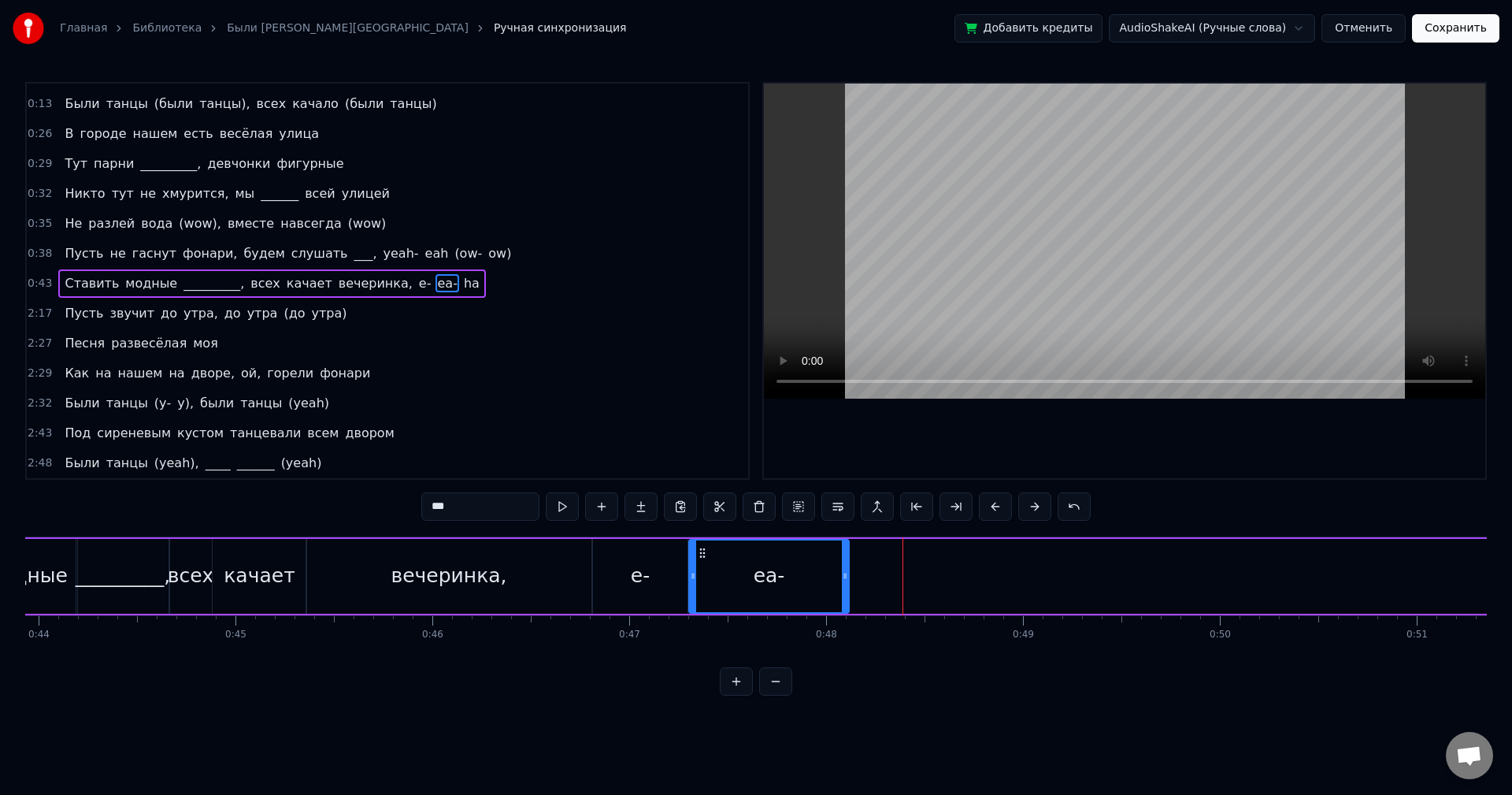
drag, startPoint x: 944, startPoint y: 573, endPoint x: 846, endPoint y: 566, distance: 98.2
click at [846, 566] on div at bounding box center [845, 576] width 6 height 72
click at [556, 502] on button at bounding box center [562, 506] width 33 height 28
click at [550, 498] on button at bounding box center [562, 506] width 33 height 28
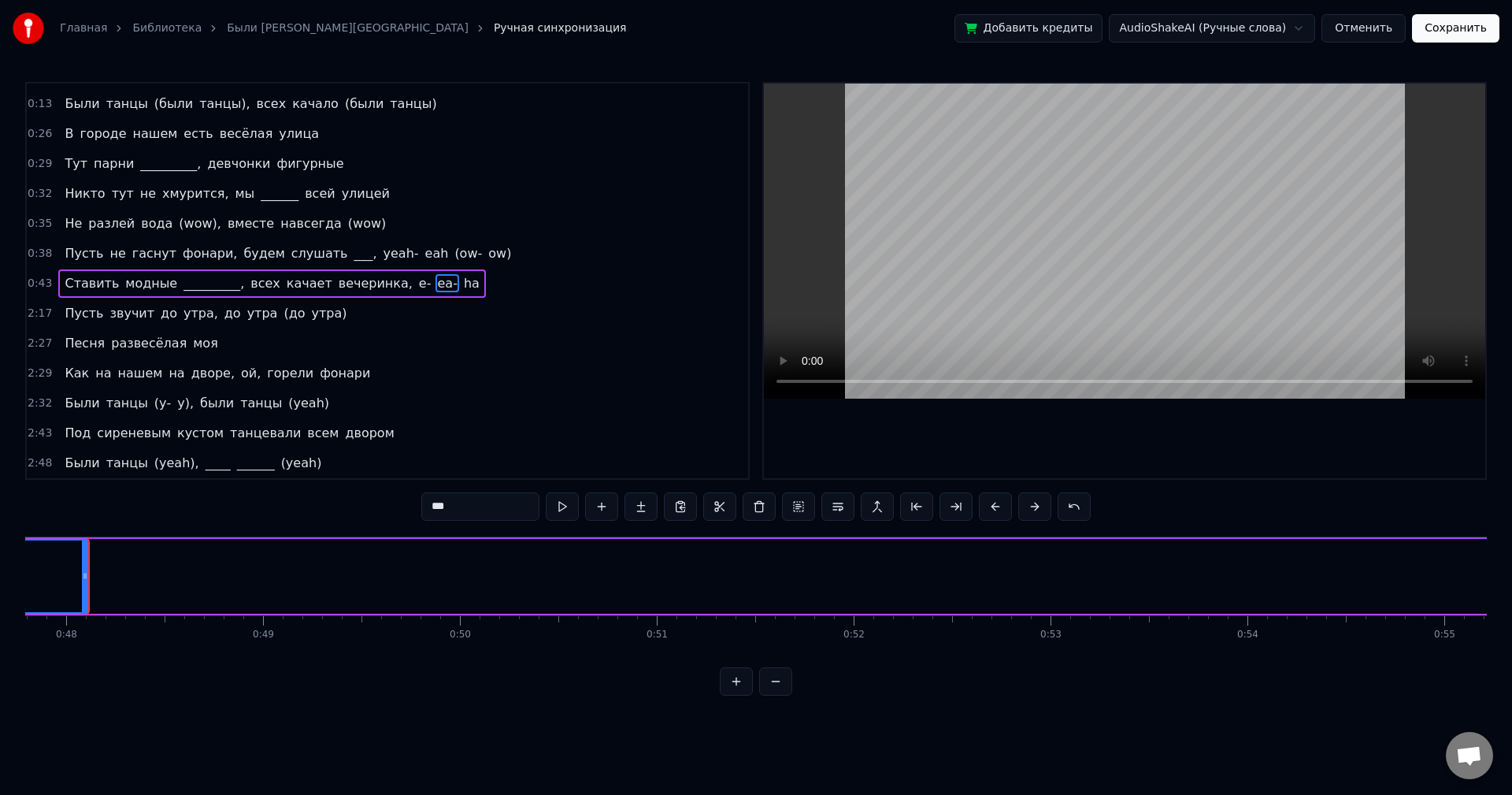
scroll to position [0, 10955]
click at [462, 284] on span "ha" at bounding box center [471, 283] width 19 height 18
type input "**"
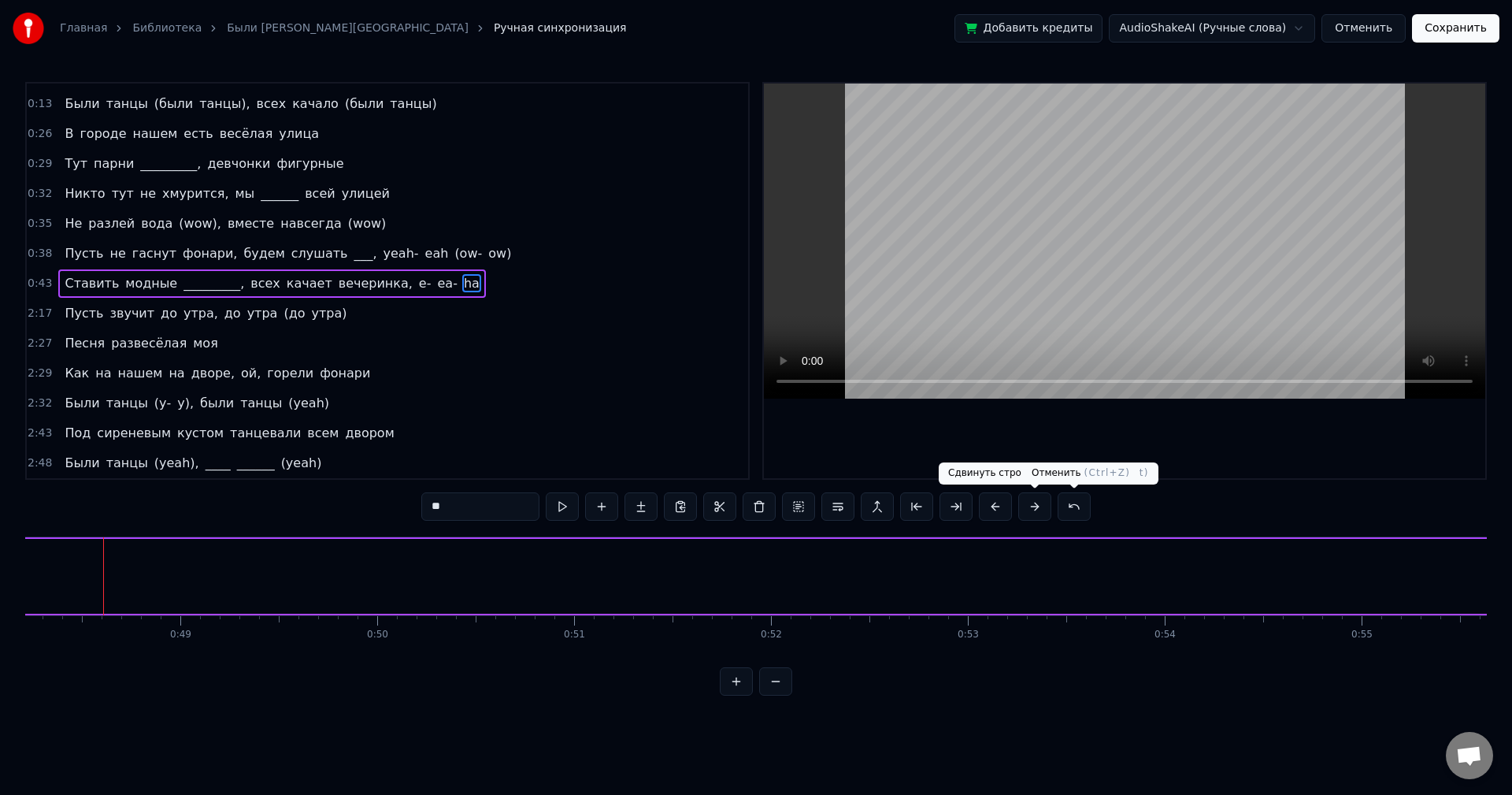
scroll to position [0, 9492]
click at [462, 286] on span "ha" at bounding box center [471, 283] width 19 height 18
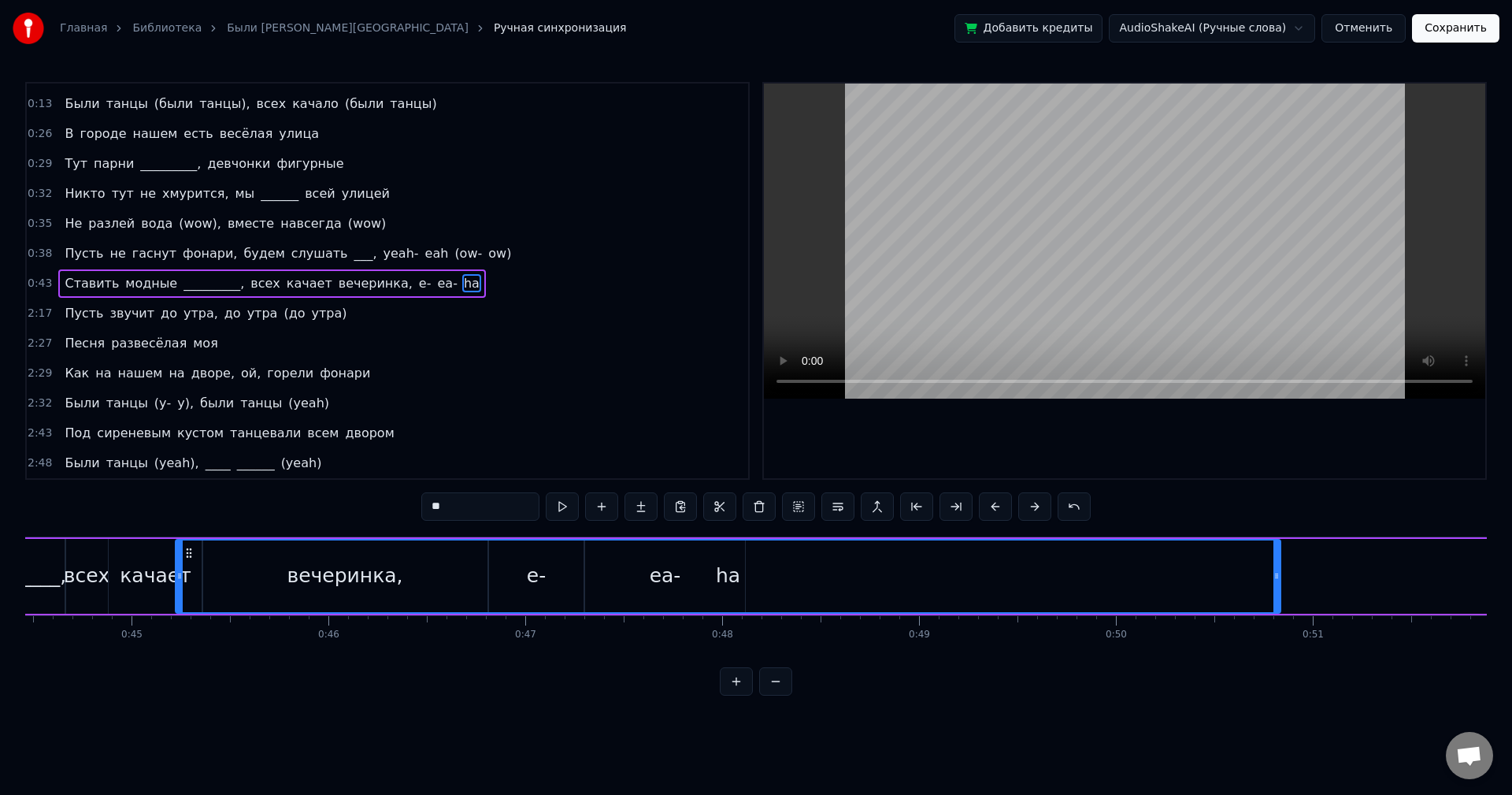
scroll to position [0, 8725]
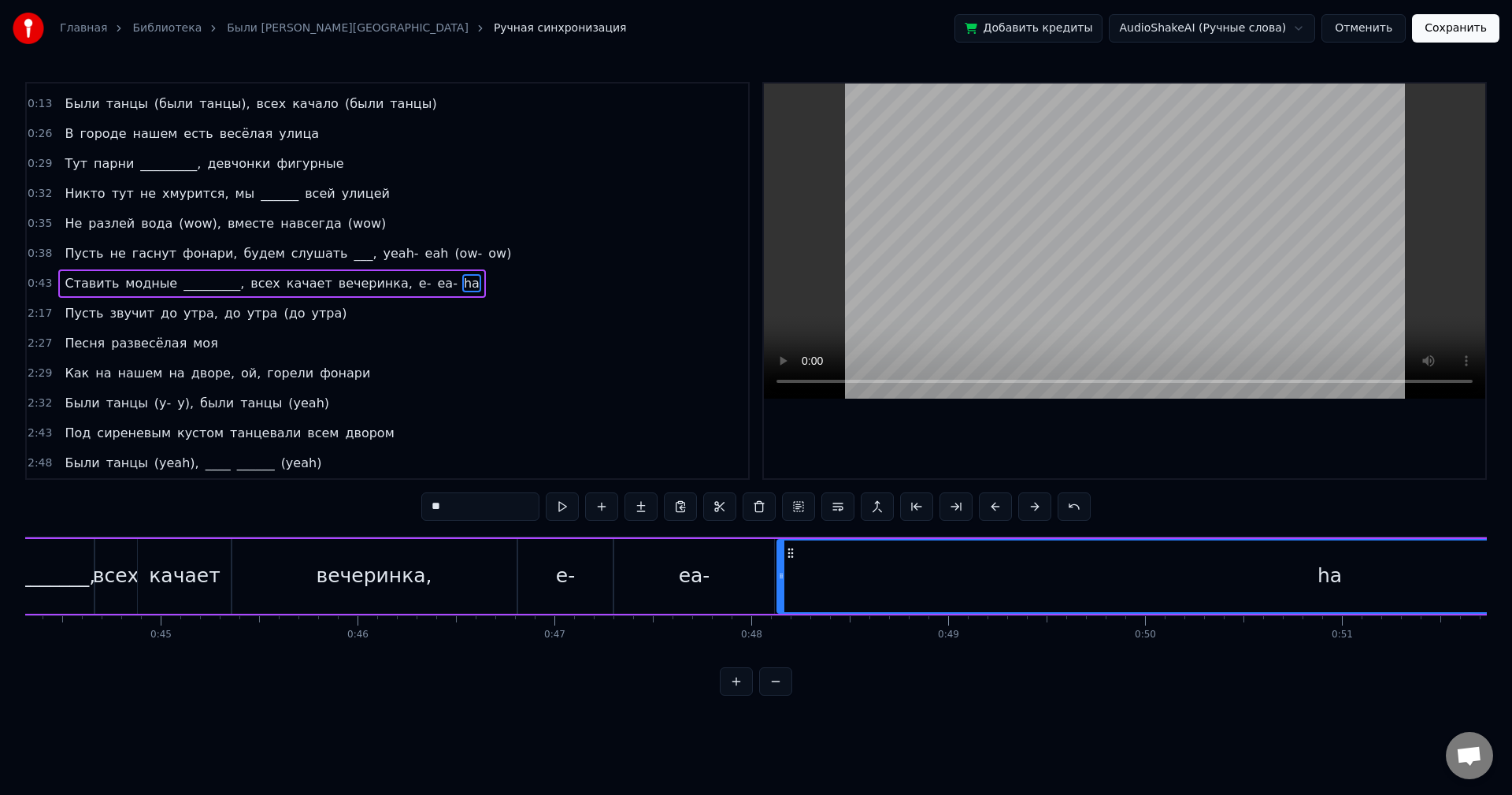
drag, startPoint x: 123, startPoint y: 550, endPoint x: 793, endPoint y: 578, distance: 670.6
click at [793, 578] on div "ha" at bounding box center [1330, 576] width 1104 height 72
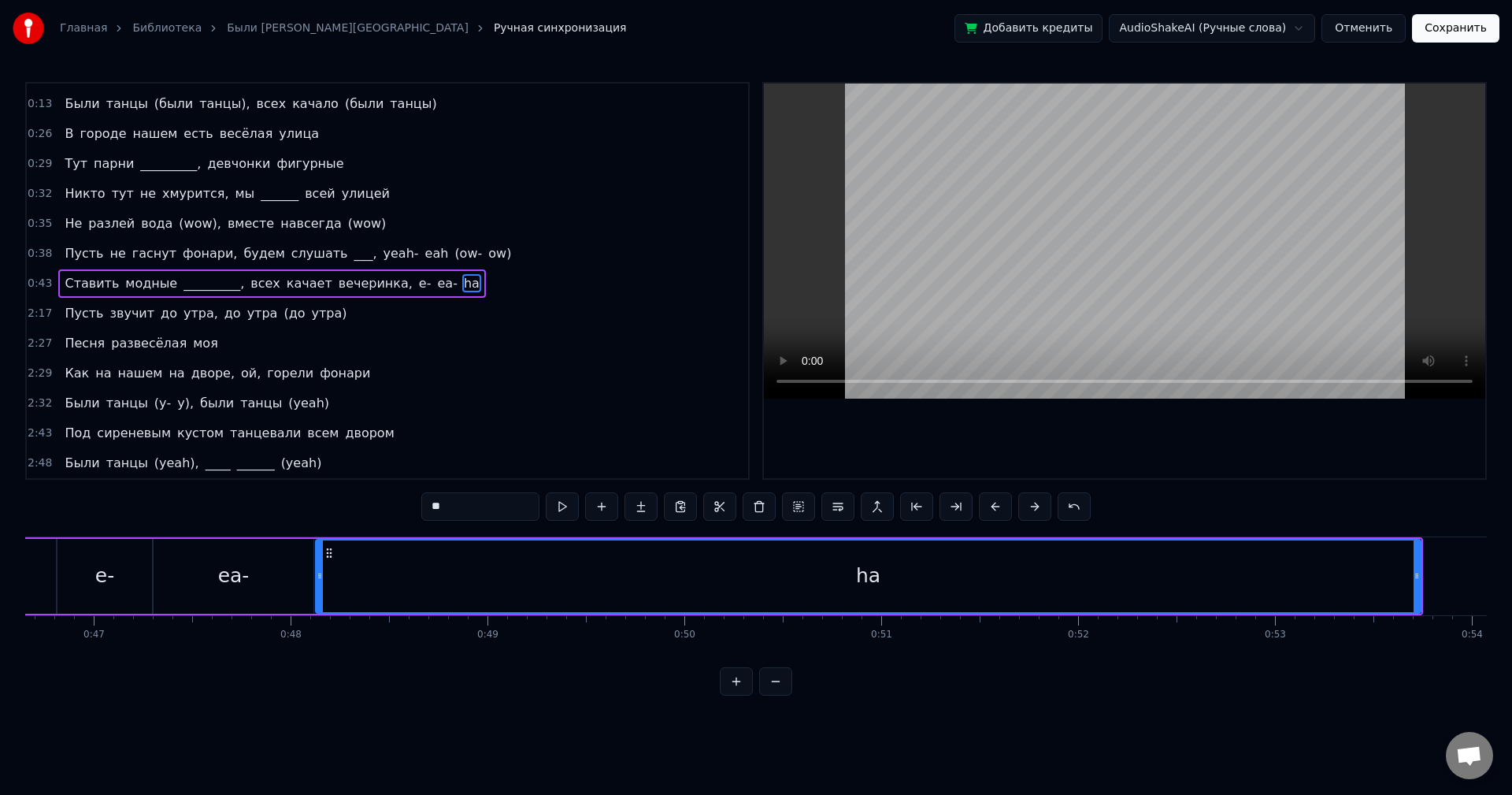
scroll to position [0, 9245]
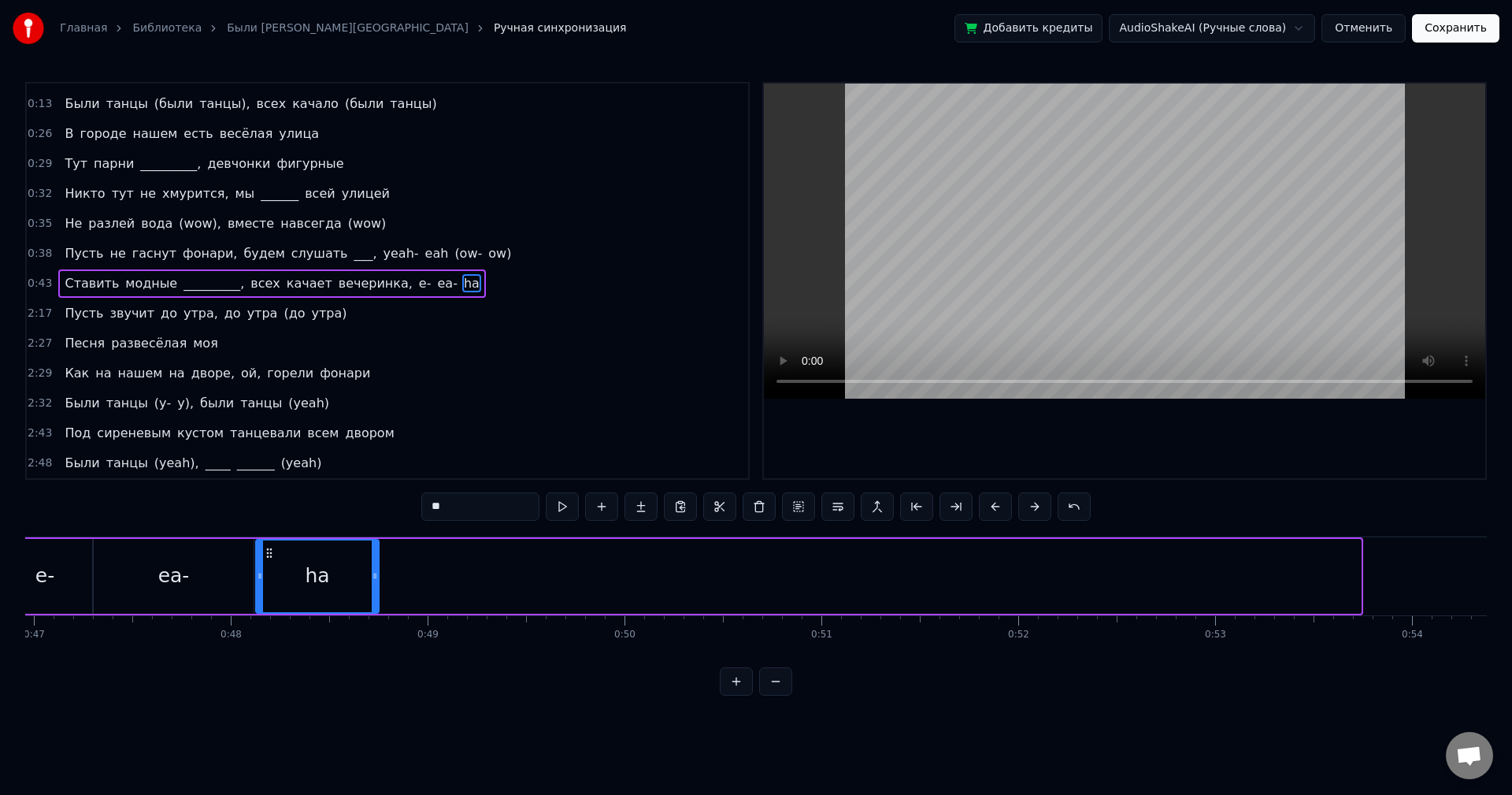
drag, startPoint x: 1357, startPoint y: 582, endPoint x: 376, endPoint y: 614, distance: 981.5
click at [376, 614] on div "Ставить модные _________, всех качает вечеринка, e- ea- ha" at bounding box center [333, 576] width 2062 height 78
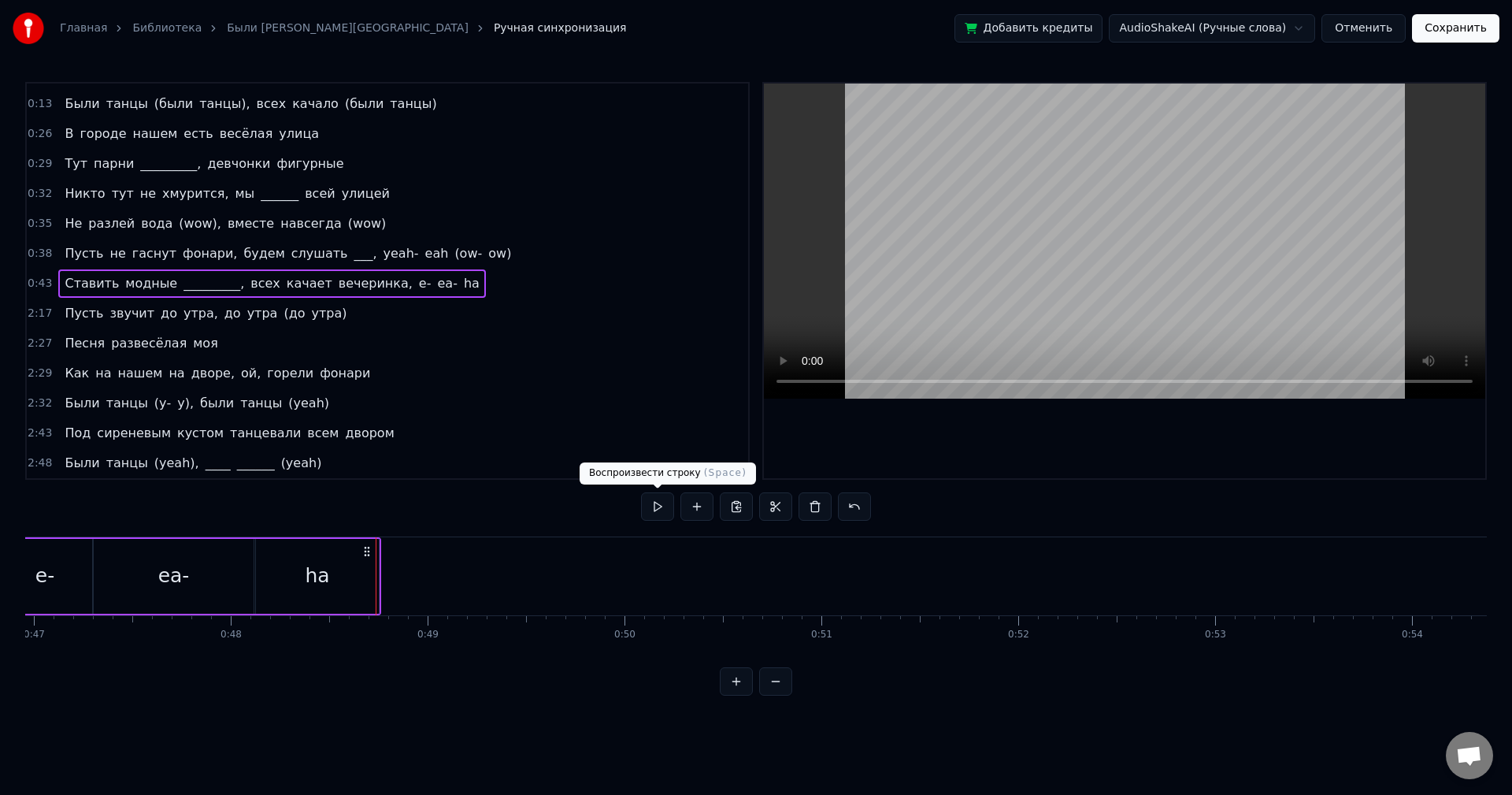
click at [650, 513] on button at bounding box center [657, 506] width 33 height 28
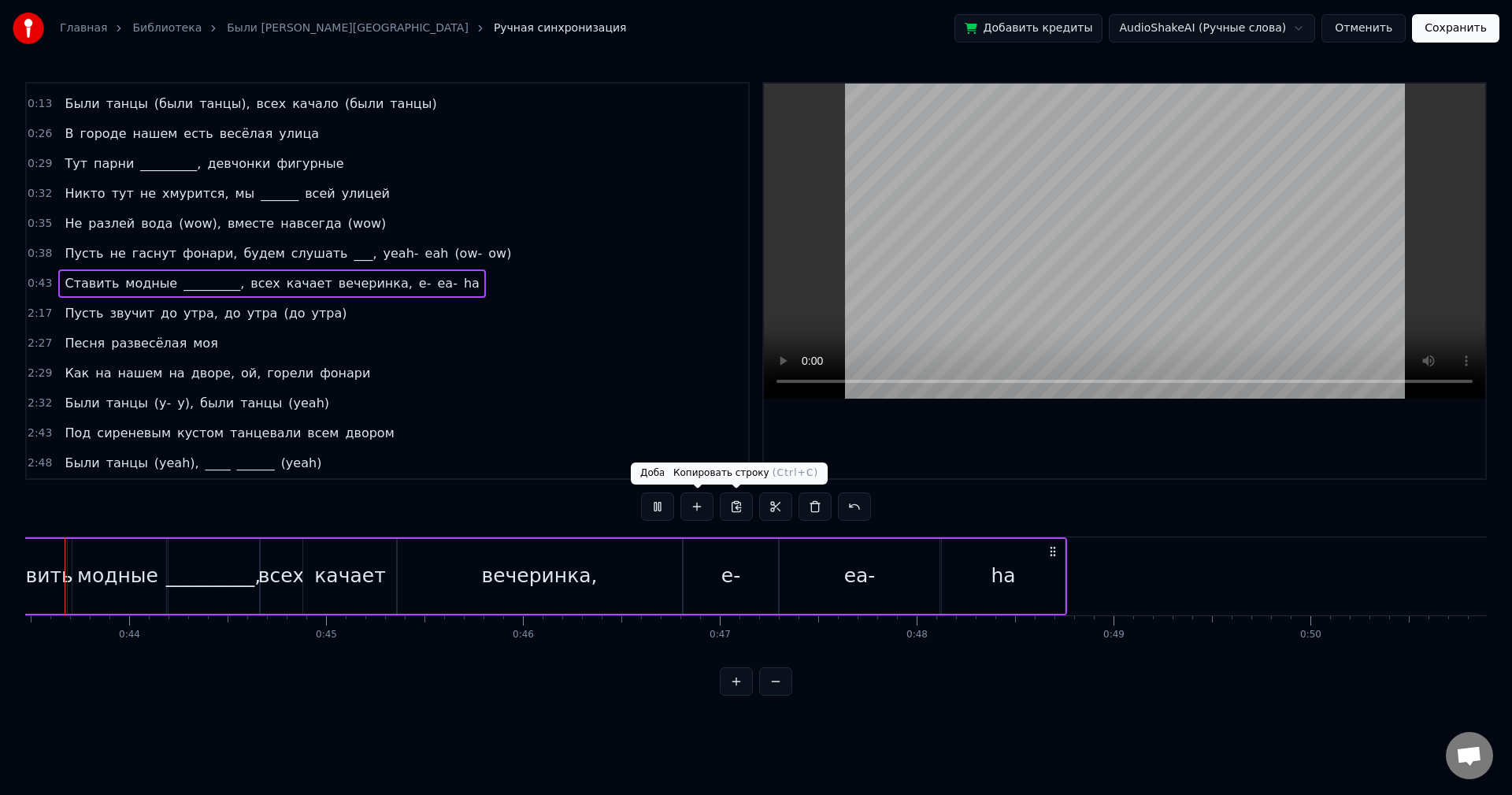
scroll to position [0, 8526]
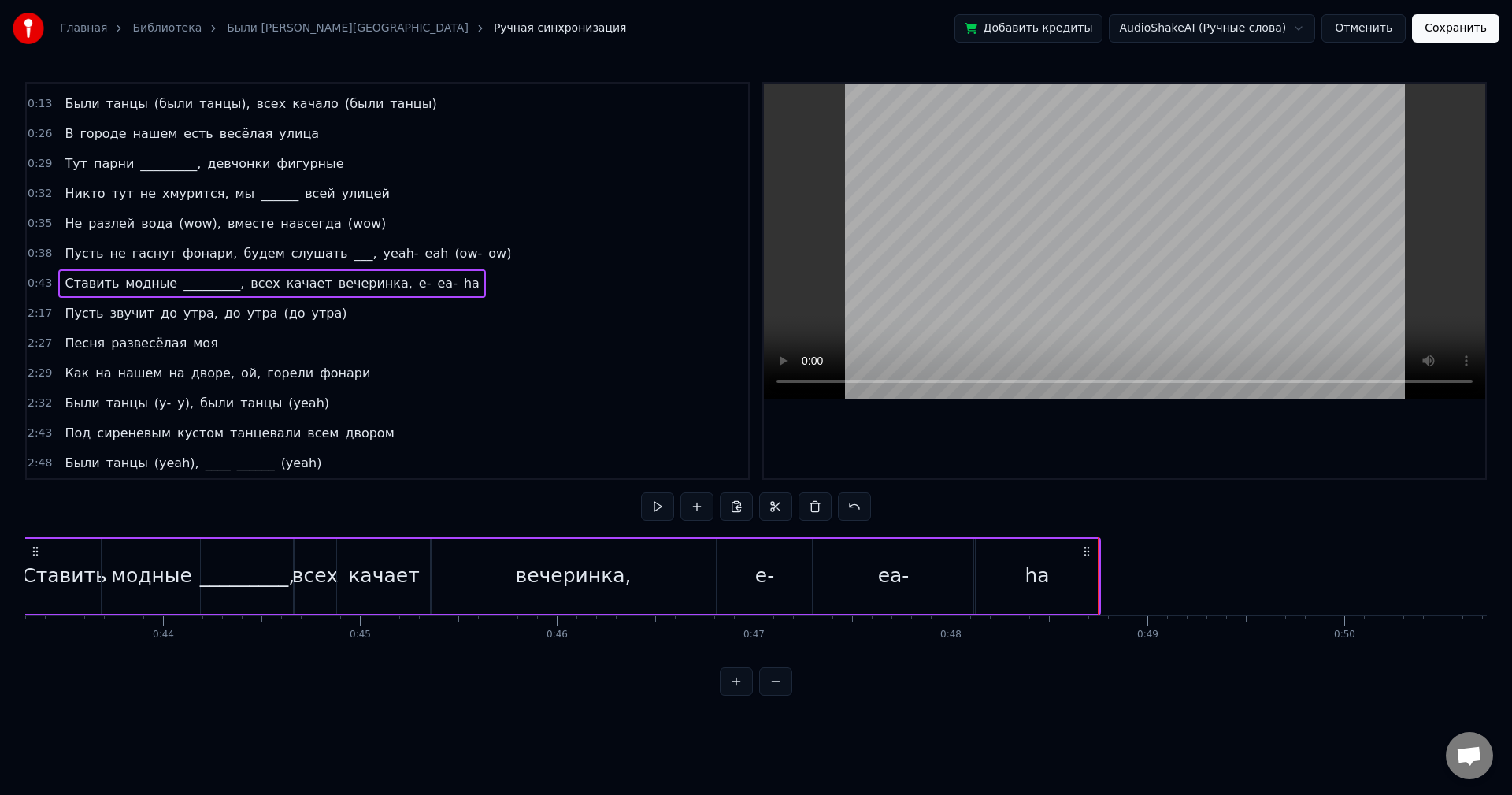
click at [1077, 569] on div "ha" at bounding box center [1037, 576] width 123 height 75
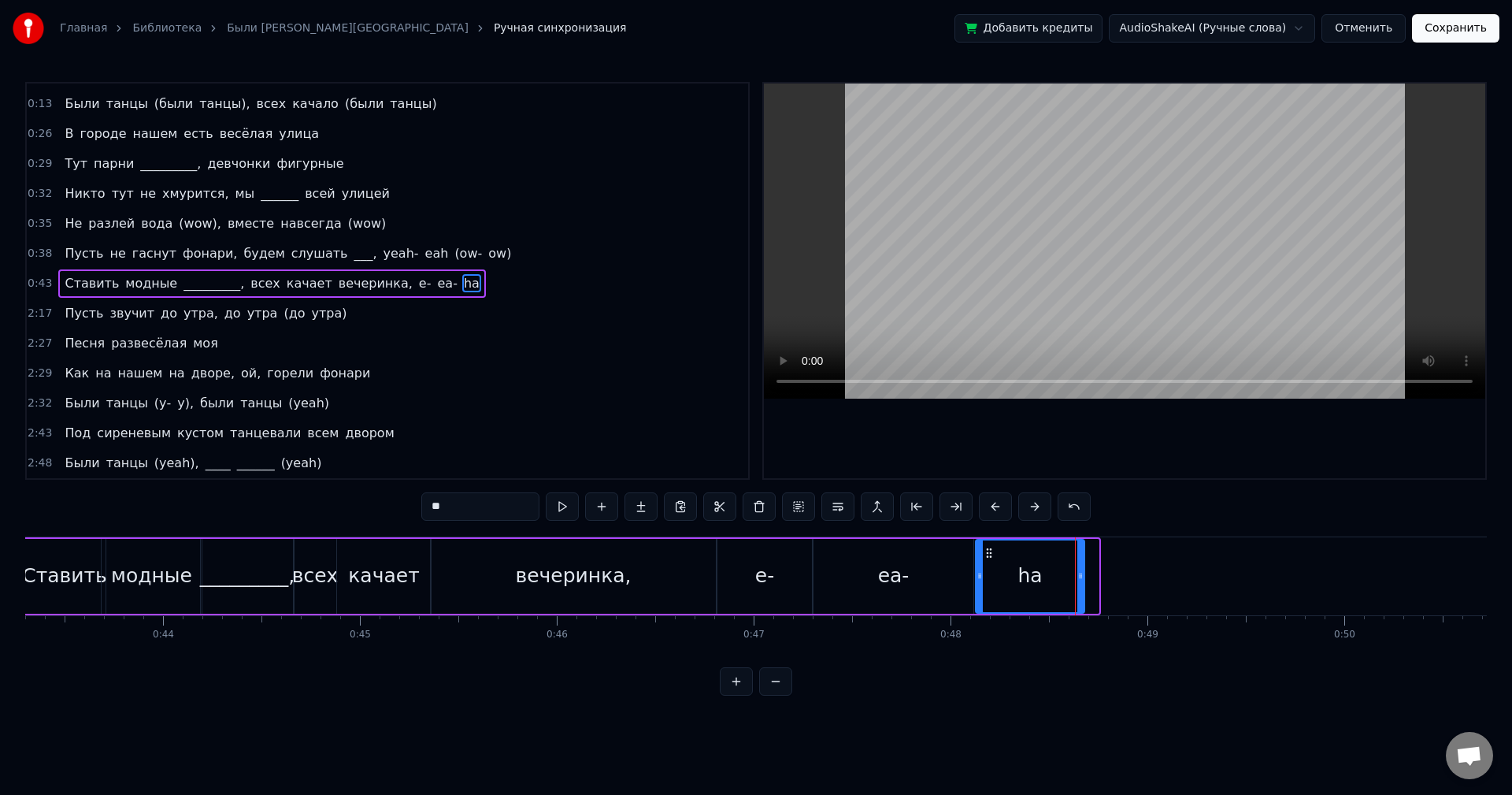
drag, startPoint x: 1095, startPoint y: 569, endPoint x: 1079, endPoint y: 569, distance: 16.0
click at [1079, 569] on div at bounding box center [1081, 576] width 6 height 72
click at [471, 508] on input "**" at bounding box center [481, 506] width 118 height 28
click at [760, 585] on div "e-" at bounding box center [765, 576] width 19 height 30
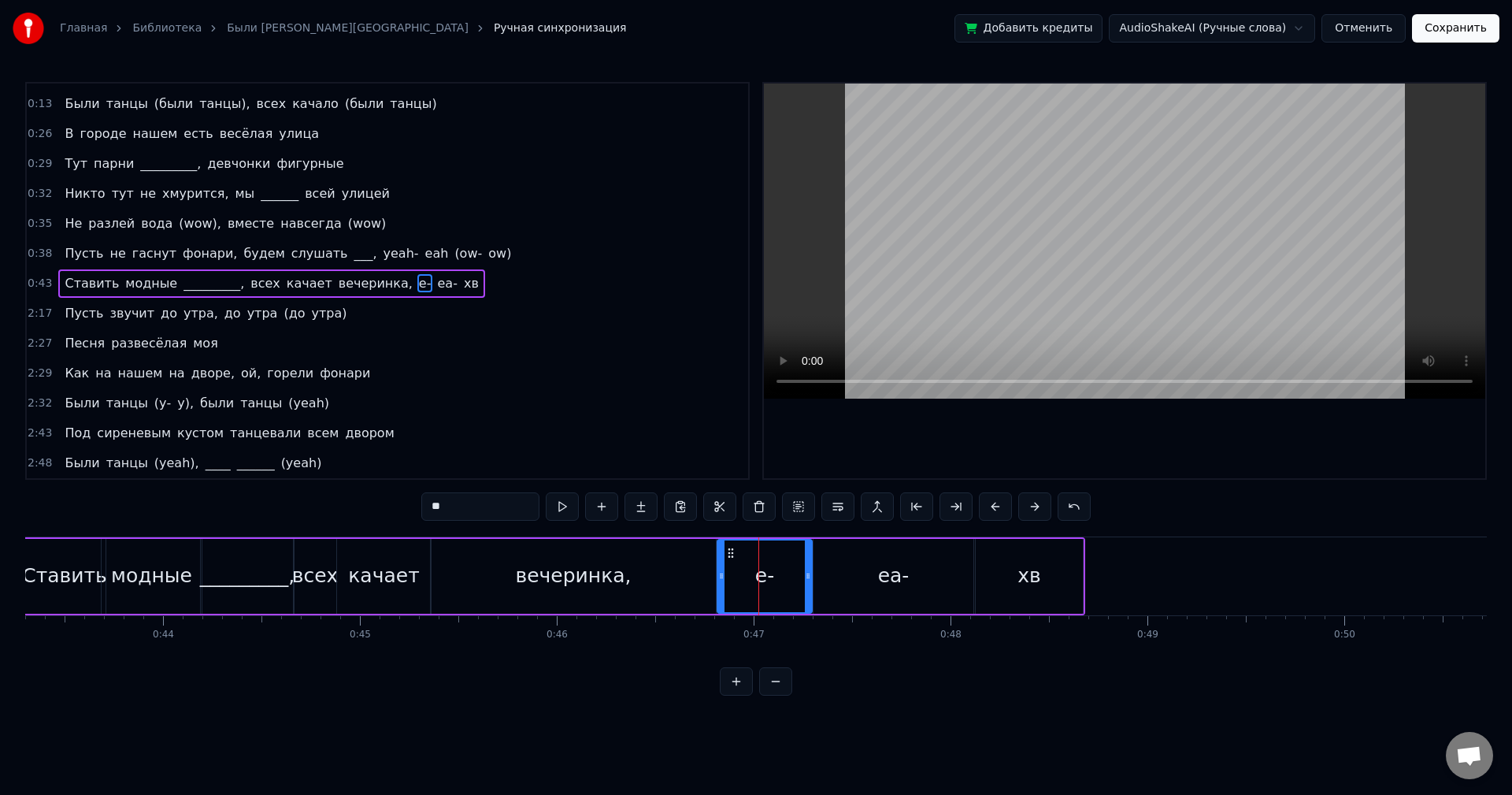
click at [439, 508] on input "**" at bounding box center [481, 506] width 118 height 28
click at [887, 577] on div "ea-" at bounding box center [894, 576] width 32 height 30
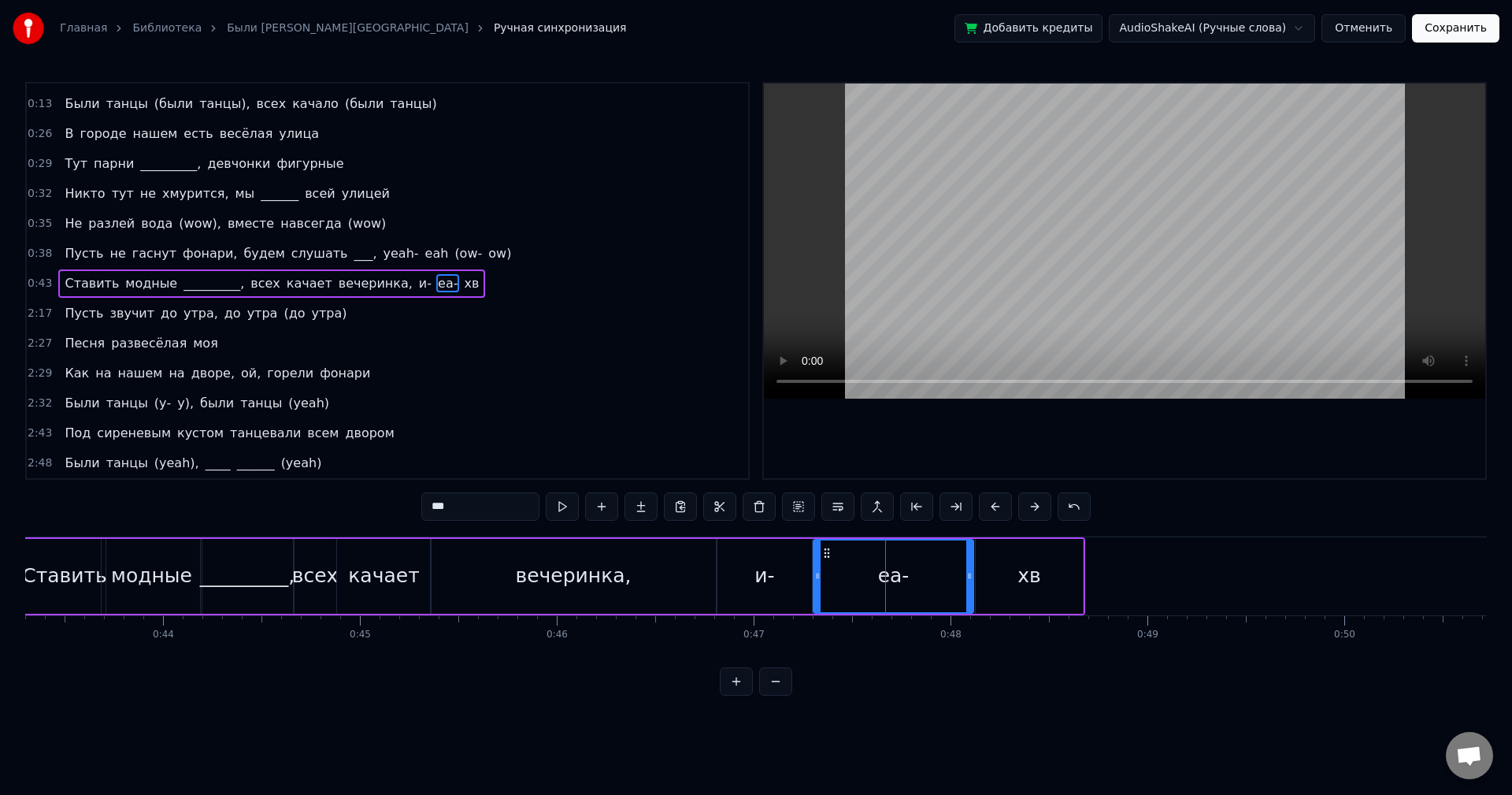
click at [443, 509] on input "***" at bounding box center [481, 506] width 118 height 28
type input "****"
click at [445, 288] on div "0:43 Ставить модные _________, всех качает вечеринка, и- eеa- хв" at bounding box center [387, 284] width 721 height 30
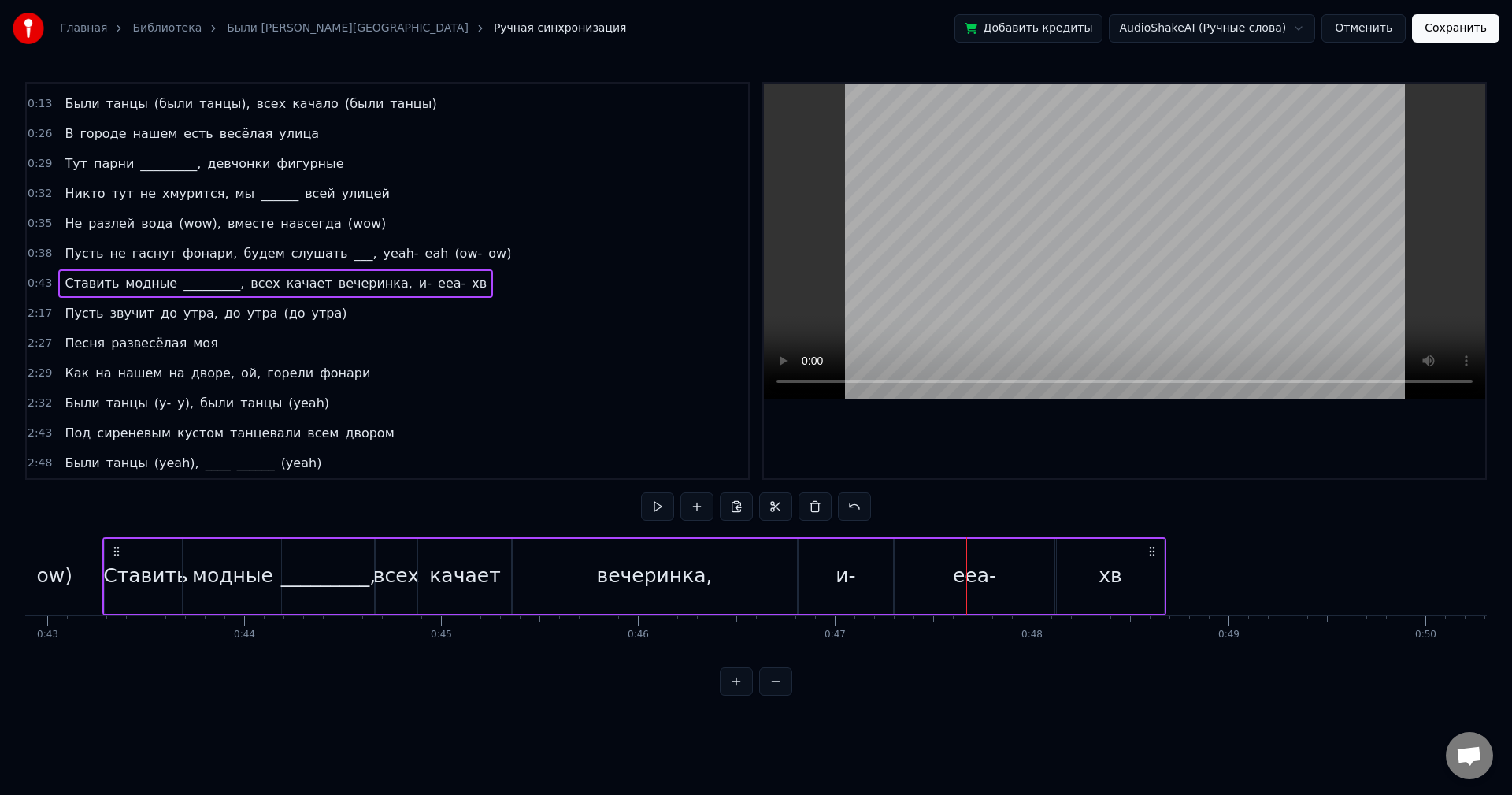
scroll to position [0, 8443]
click at [470, 282] on span "хв" at bounding box center [479, 283] width 18 height 18
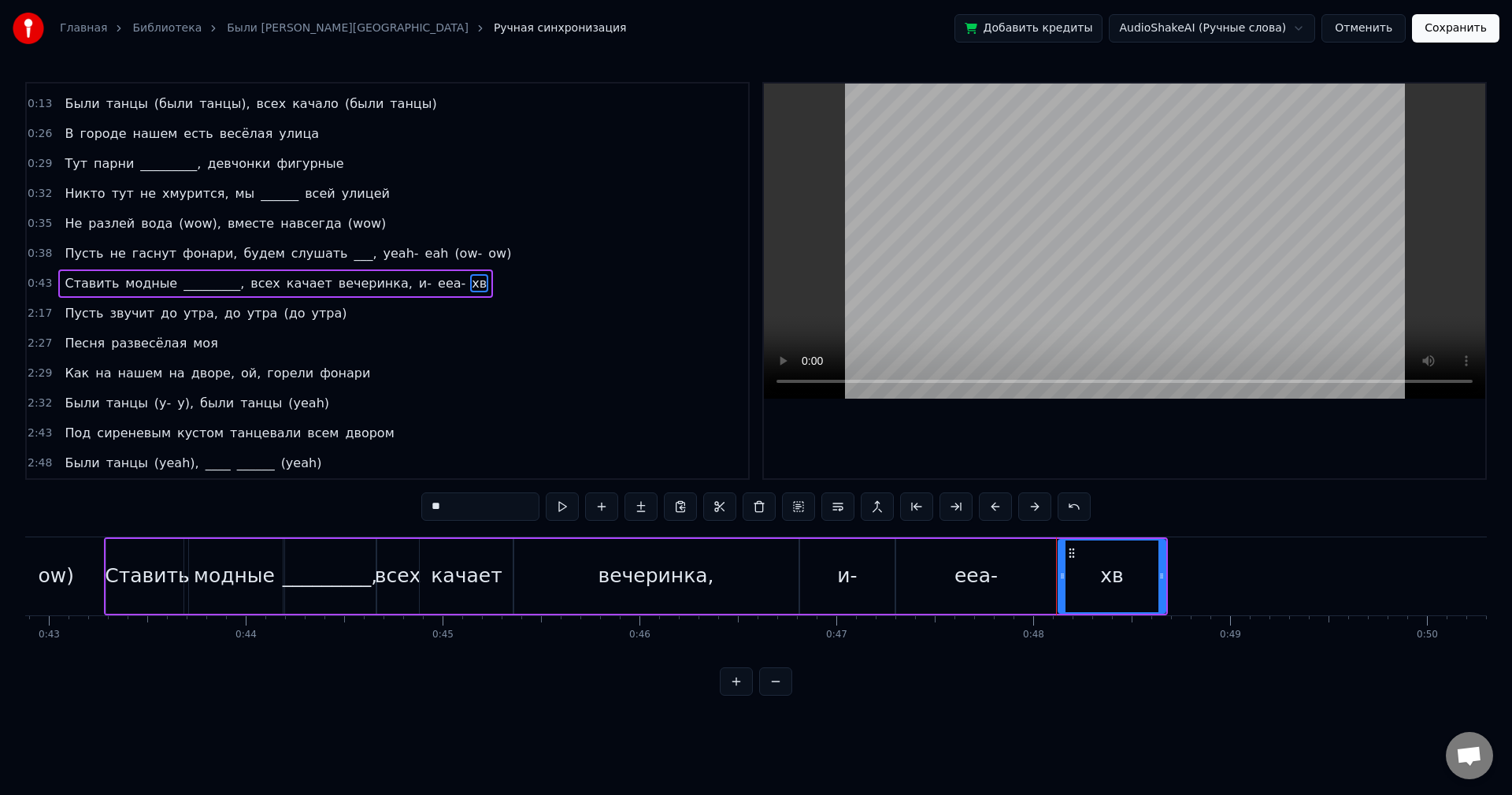
click at [443, 506] on input "**" at bounding box center [481, 506] width 118 height 28
type input "**"
click at [449, 281] on div "0:43 Ставить модные _________, всех качает вечеринка, и- eеa- ха" at bounding box center [387, 284] width 721 height 30
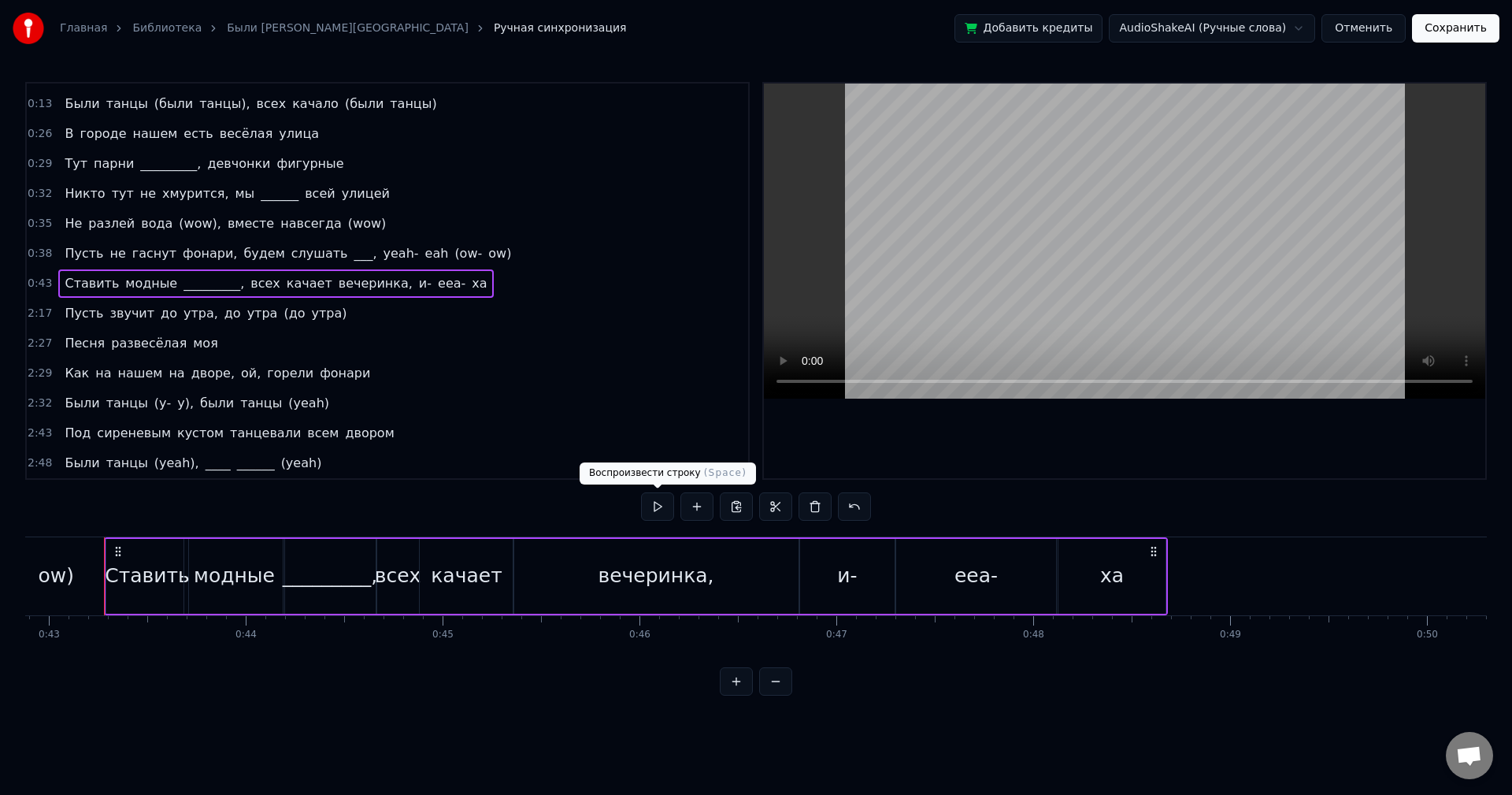
click at [653, 504] on button at bounding box center [657, 506] width 33 height 28
click at [453, 255] on div "Пусть не гаснут фонари, будем слушать ___, yeah- eah (ow- ow)" at bounding box center [288, 254] width 459 height 28
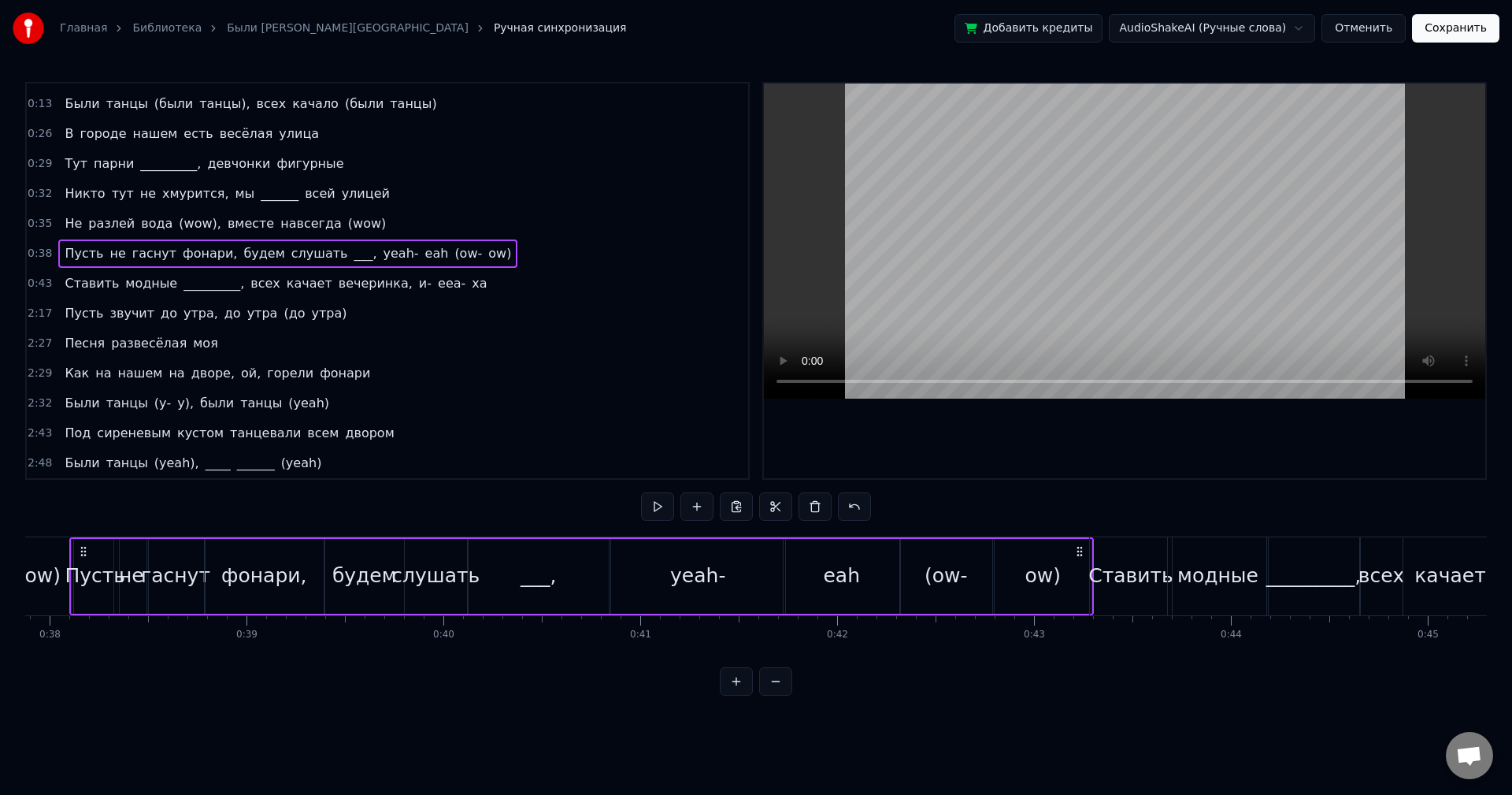
scroll to position [0, 7422]
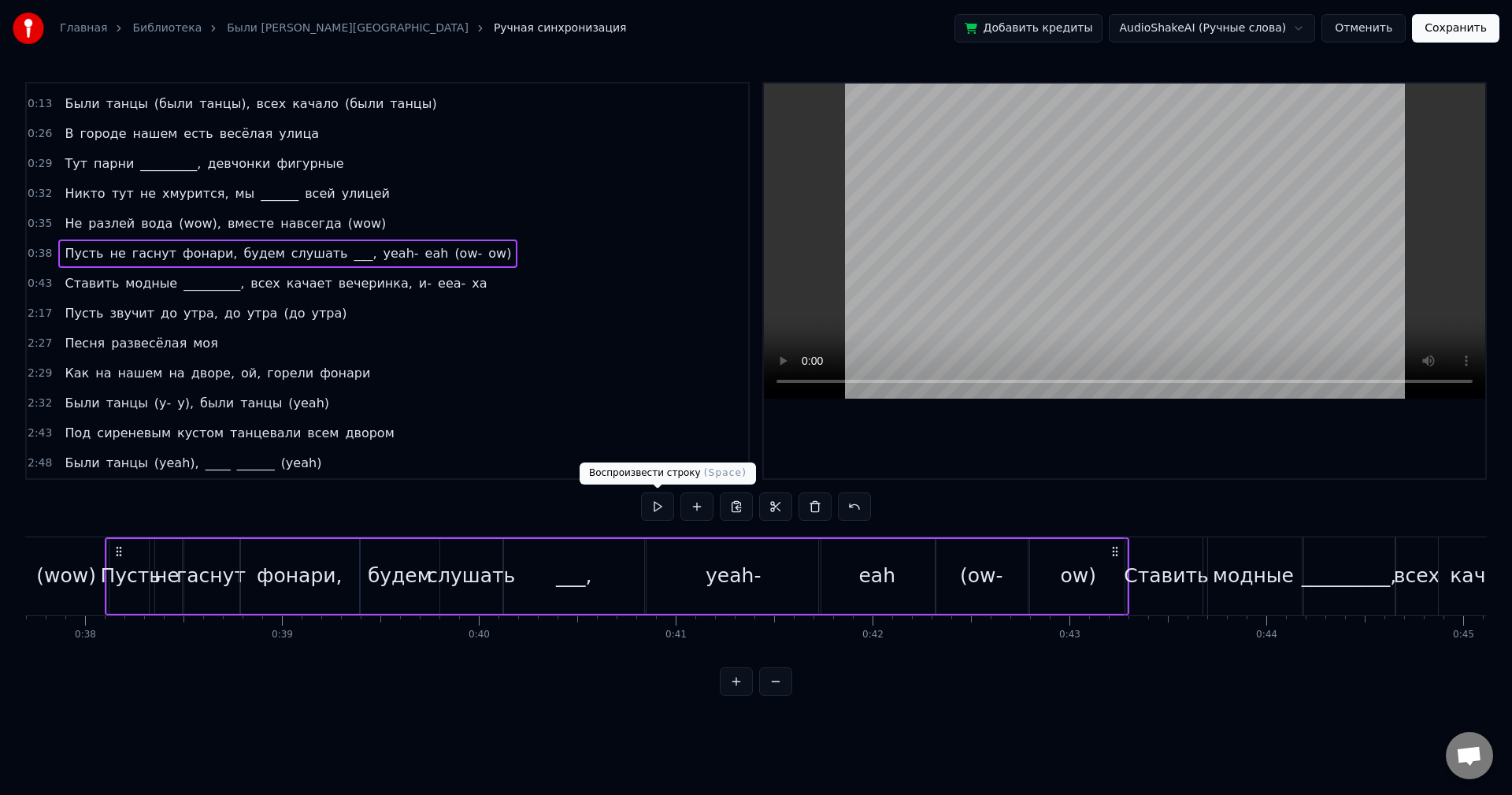
click at [654, 504] on button at bounding box center [657, 506] width 33 height 28
click at [653, 504] on button at bounding box center [657, 506] width 33 height 28
click at [736, 573] on div "yeah-" at bounding box center [733, 576] width 55 height 30
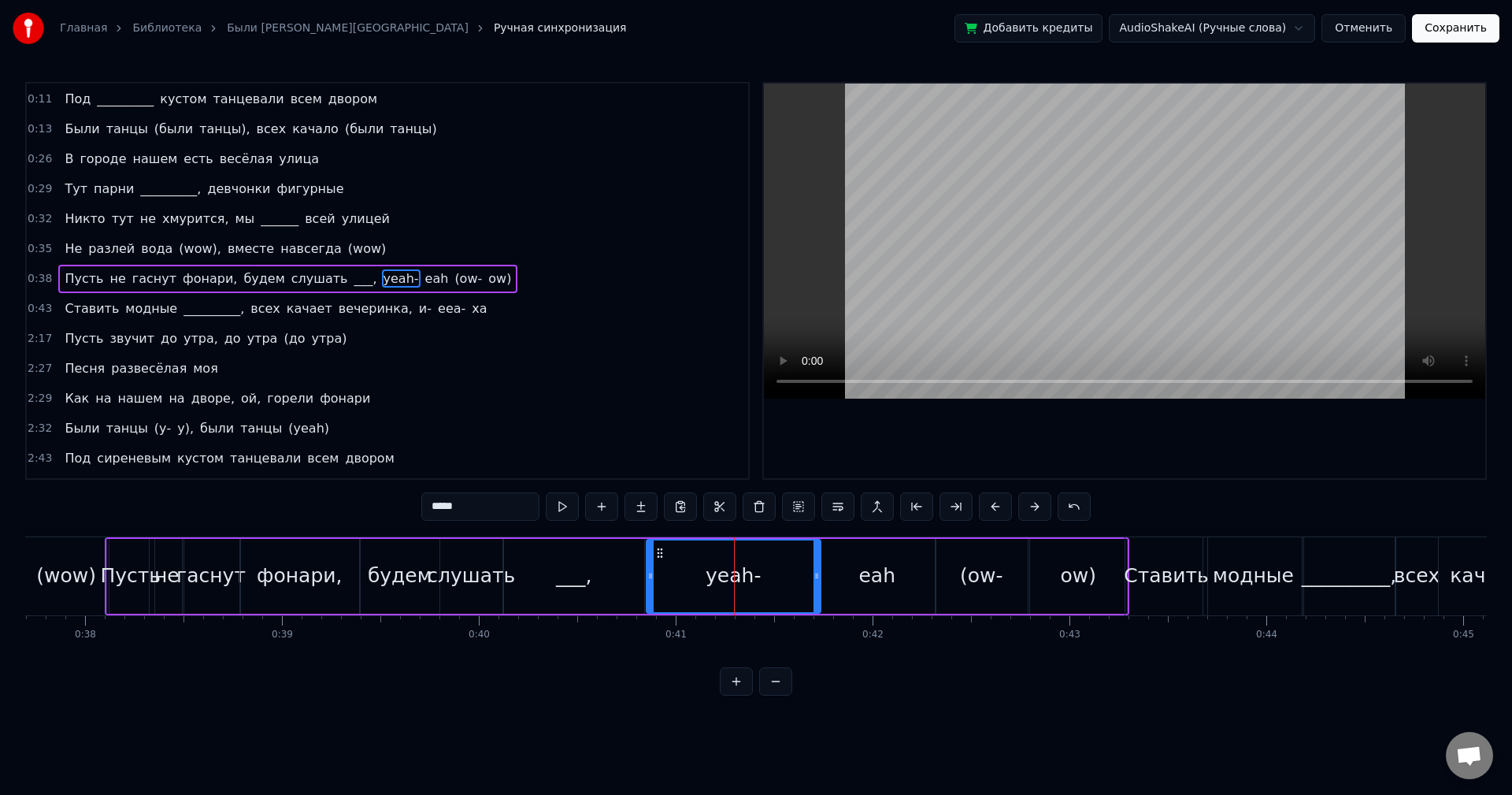
scroll to position [57, 0]
drag, startPoint x: 515, startPoint y: 510, endPoint x: 408, endPoint y: 500, distance: 107.5
click at [409, 500] on div "0:05 Как на нашем на дворе, ой, горели фонари 0:08 Были танцы (были танцы), был…" at bounding box center [756, 389] width 1462 height 614
click at [872, 576] on div "eah" at bounding box center [877, 576] width 37 height 30
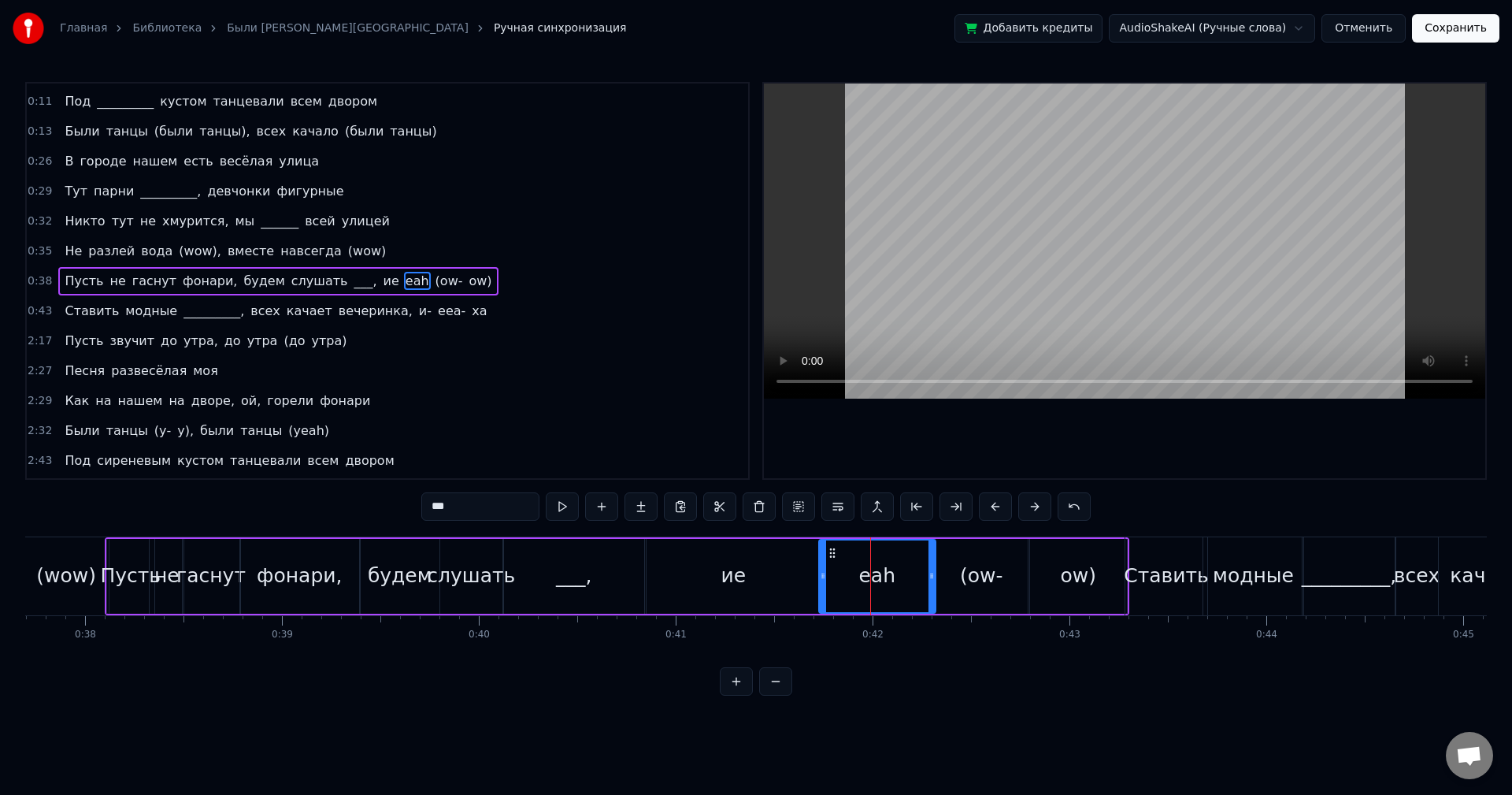
click at [482, 513] on input "***" at bounding box center [481, 506] width 118 height 28
click at [481, 513] on input "***" at bounding box center [481, 506] width 118 height 28
click at [992, 580] on div "(ow-" at bounding box center [981, 576] width 43 height 30
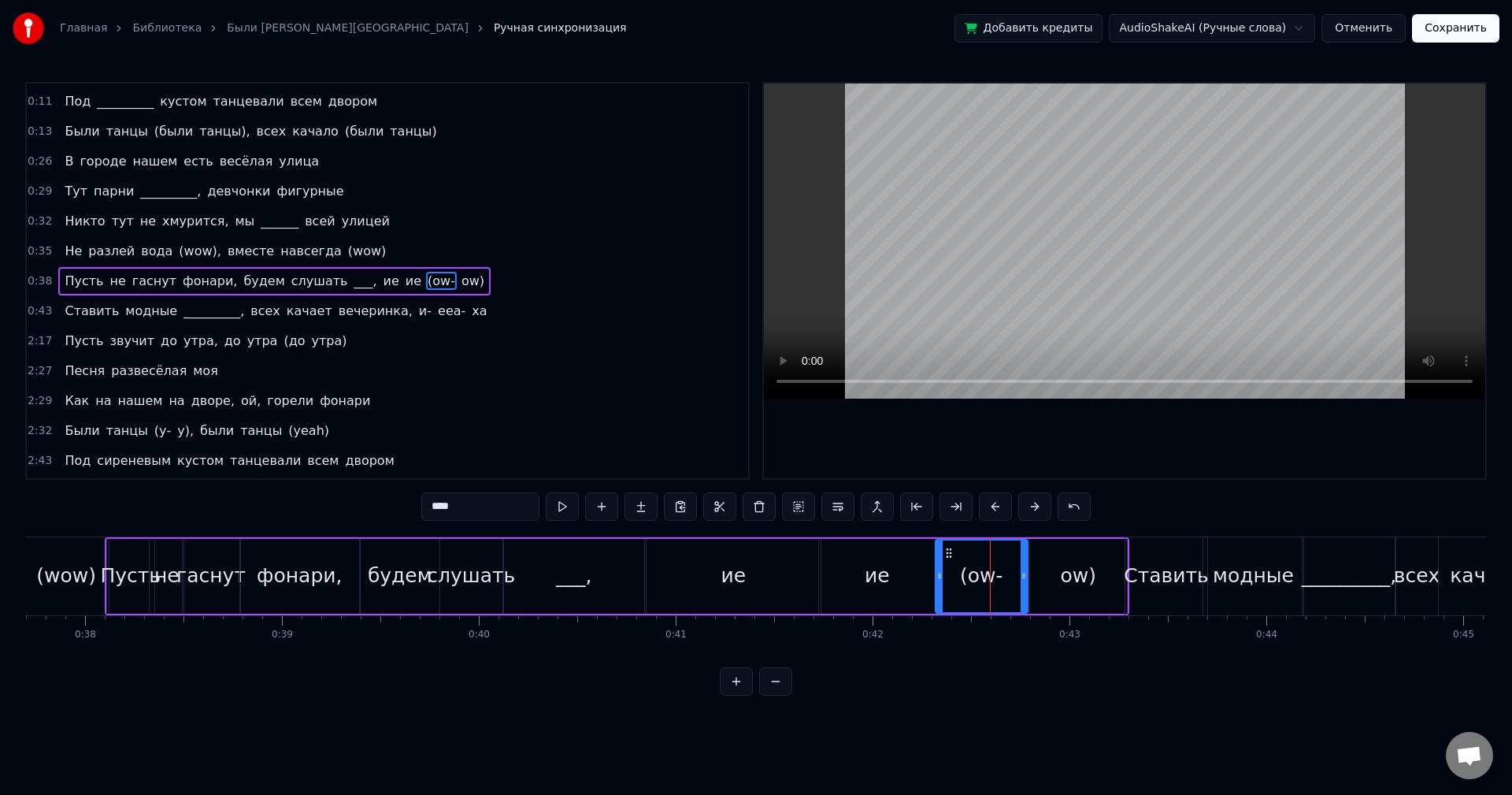
click at [1007, 581] on div "(ow-" at bounding box center [981, 576] width 91 height 72
click at [474, 509] on input "****" at bounding box center [481, 506] width 118 height 28
click at [475, 509] on input "****" at bounding box center [481, 506] width 118 height 28
click at [467, 506] on input "****" at bounding box center [481, 506] width 118 height 28
click at [447, 507] on input "****" at bounding box center [481, 506] width 118 height 28
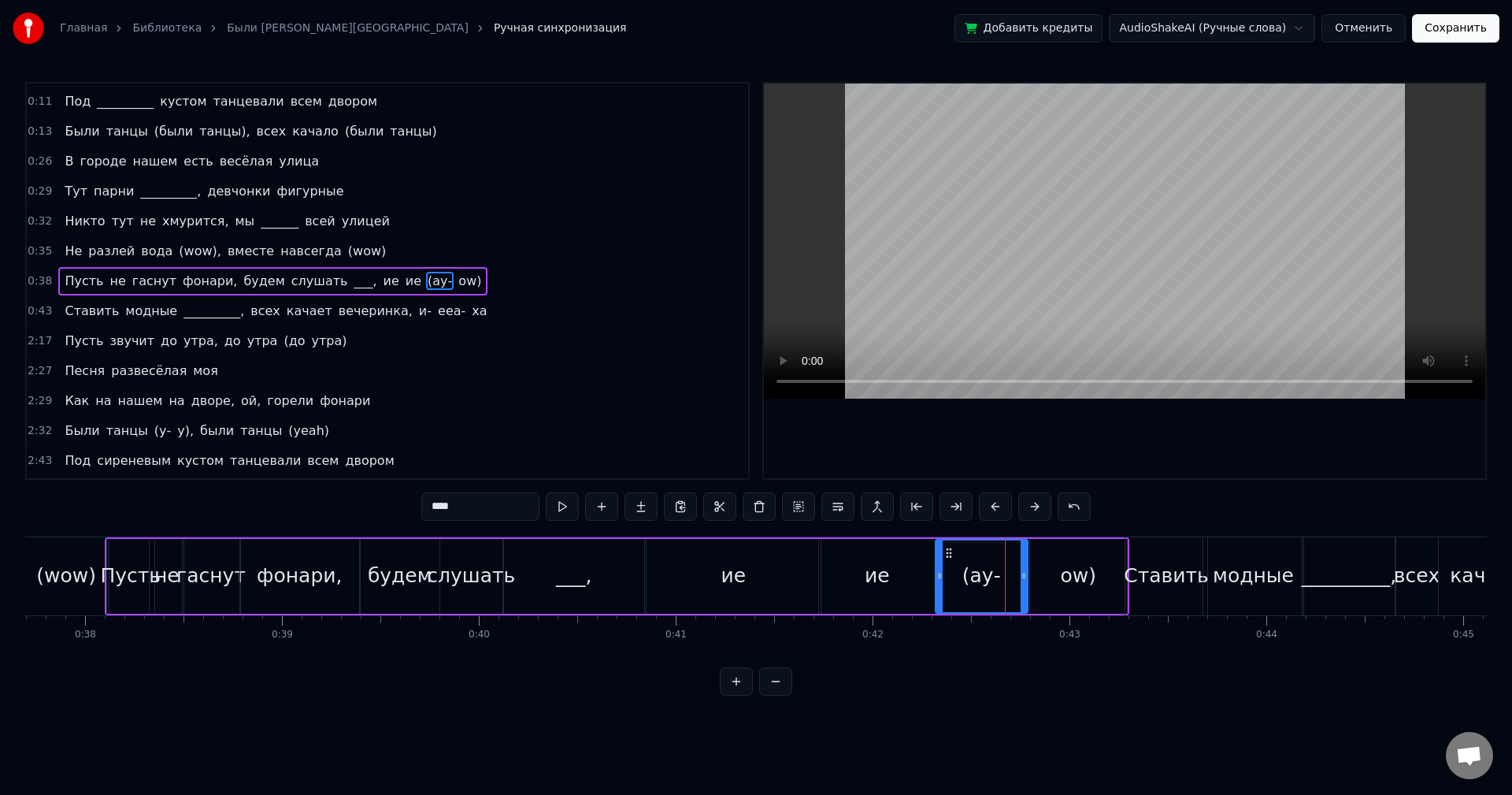
click at [1082, 573] on div "ow)" at bounding box center [1079, 576] width 36 height 30
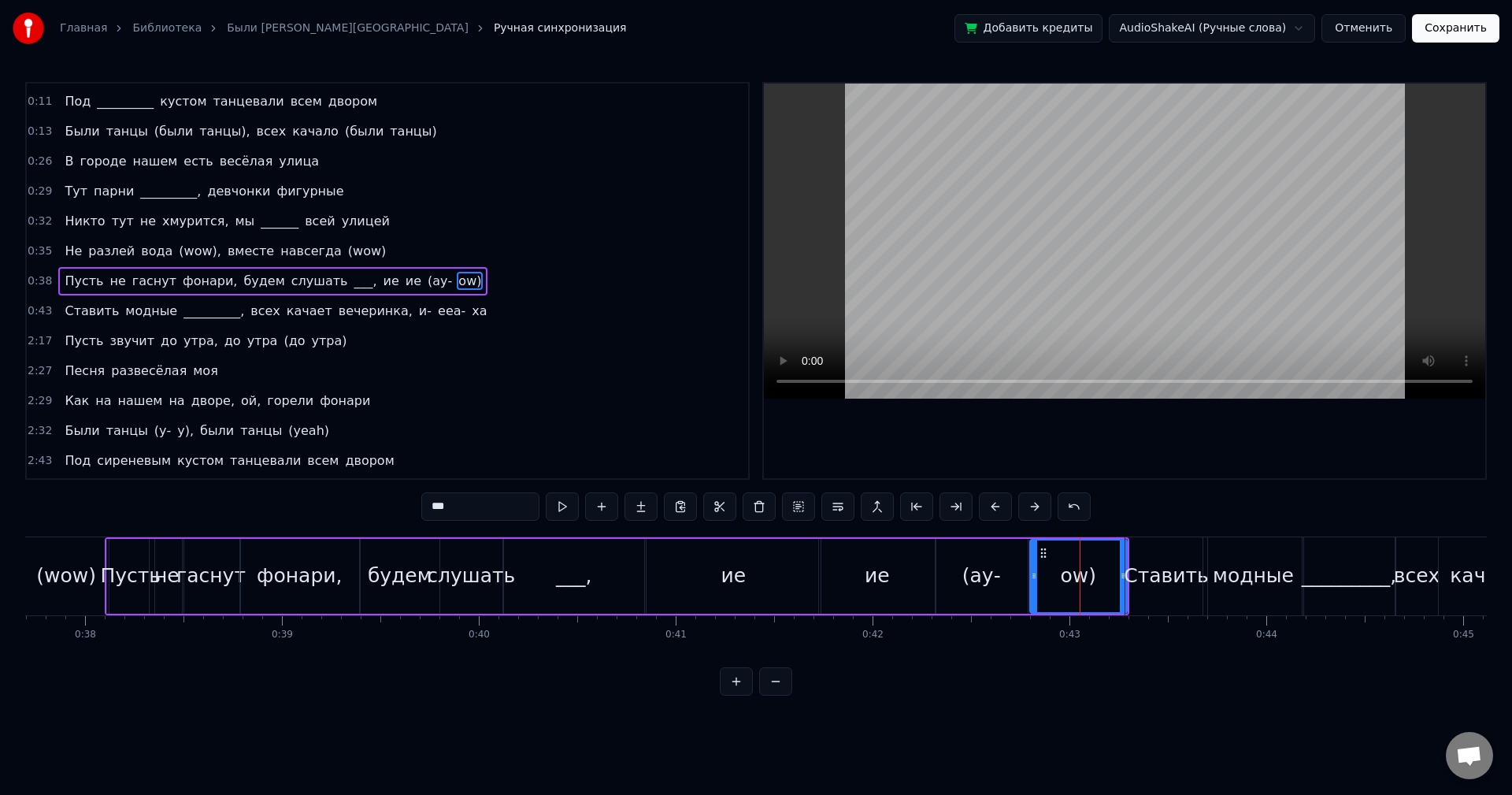
click at [445, 508] on input "***" at bounding box center [481, 506] width 118 height 28
type input "*"
click at [500, 513] on input "*" at bounding box center [481, 506] width 118 height 28
type input "***"
click at [450, 282] on div "0:38 Пусть не гаснут фонари, будем слушать ___, ие ие (ау- ау)" at bounding box center [387, 282] width 721 height 30
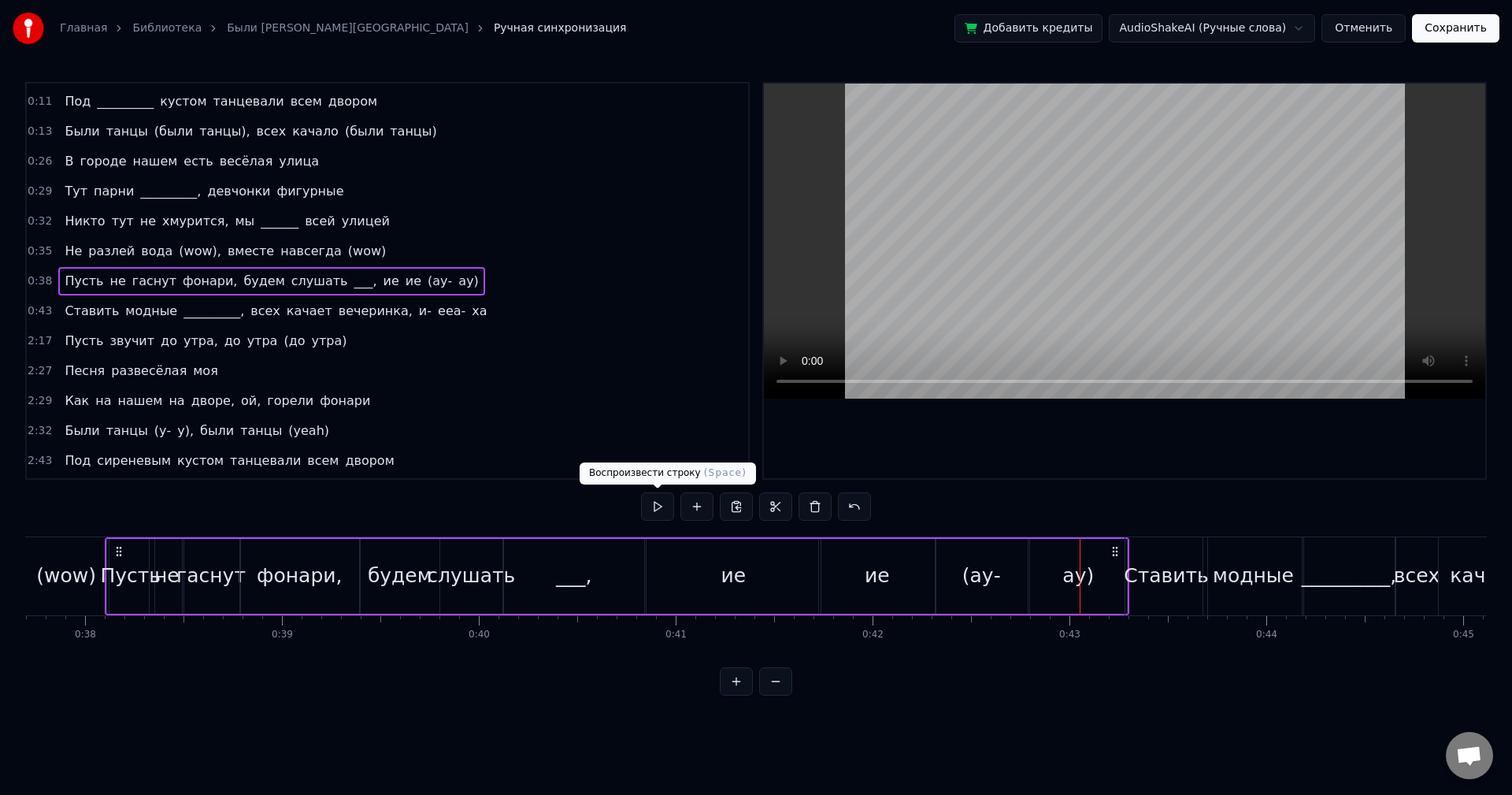
click at [659, 501] on button at bounding box center [657, 506] width 33 height 28
click at [318, 341] on div "2:17 Пусть звучит до утра, до утра (до утра)" at bounding box center [387, 342] width 721 height 30
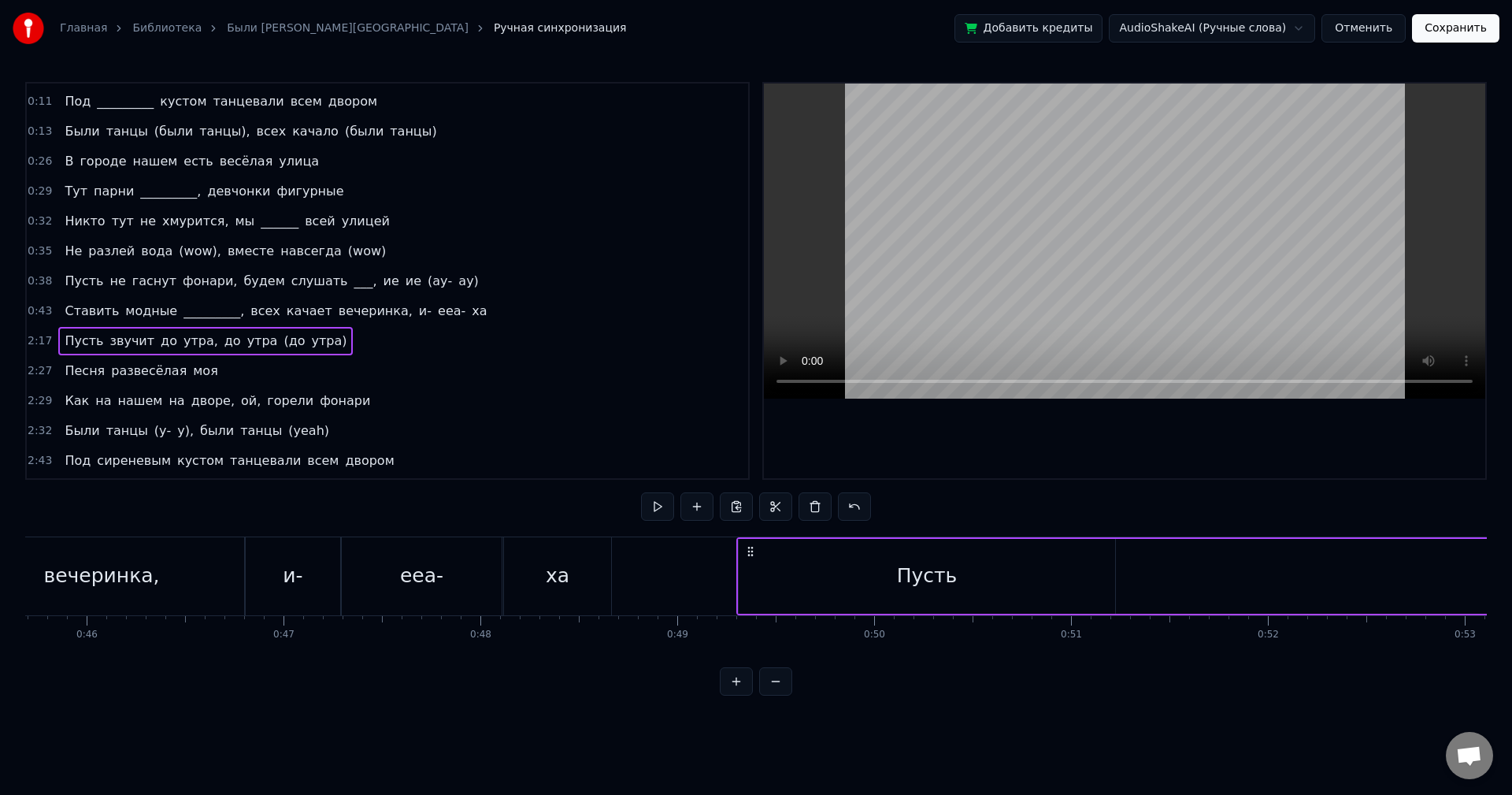
scroll to position [0, 8998]
drag, startPoint x: 251, startPoint y: 545, endPoint x: 1118, endPoint y: 603, distance: 868.9
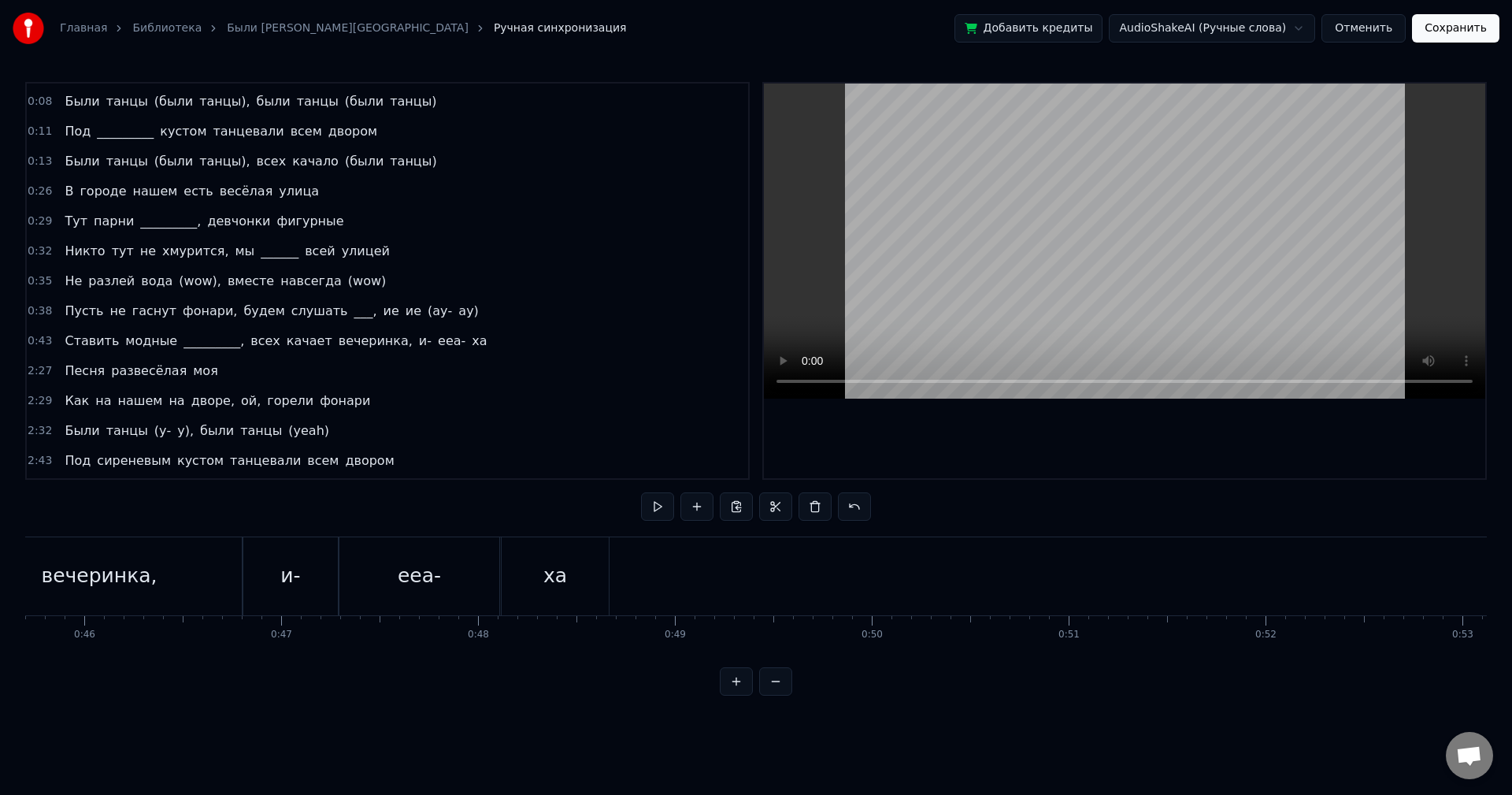
scroll to position [0, 0]
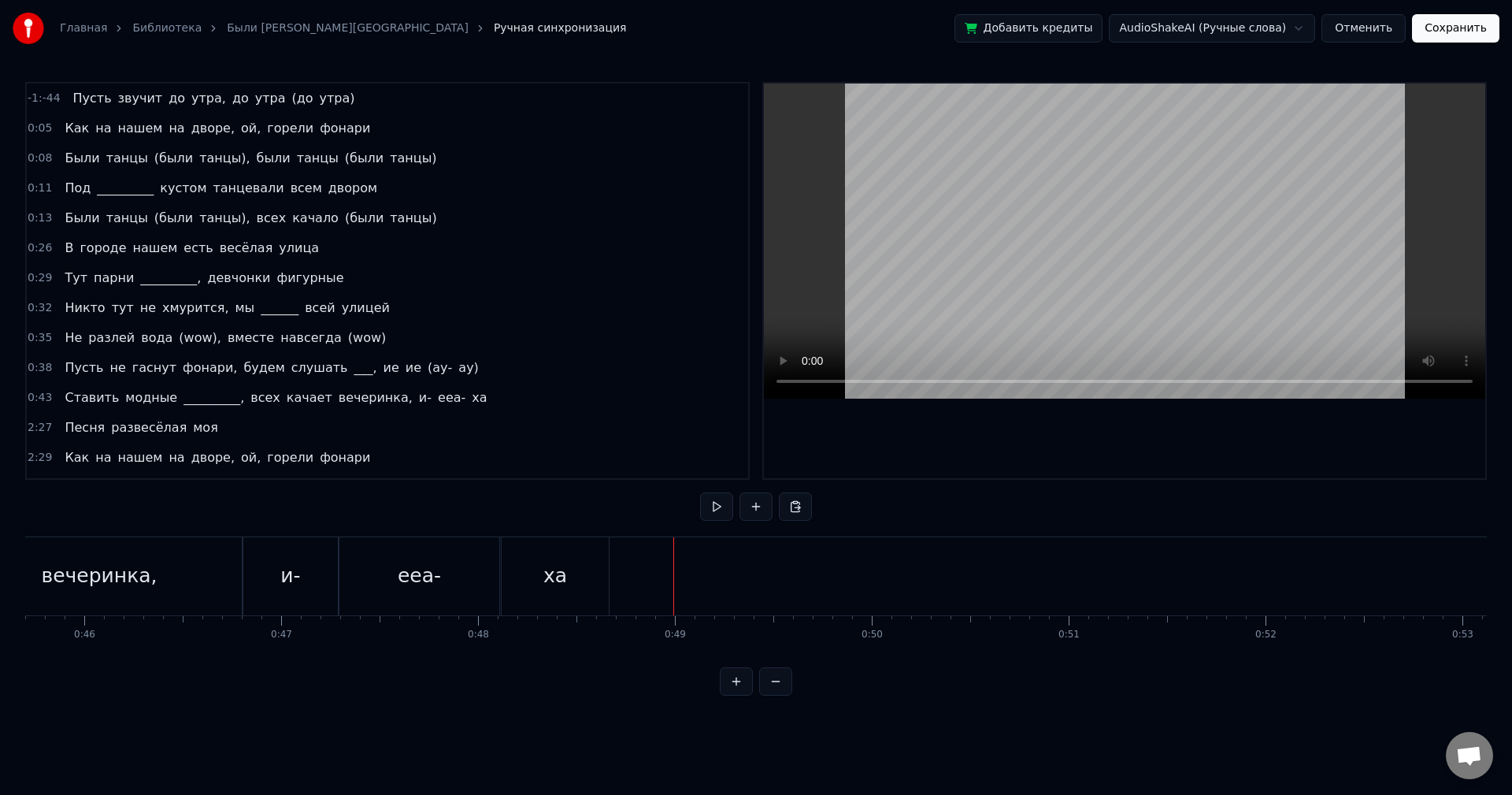
click at [318, 101] on span "утра)" at bounding box center [337, 98] width 39 height 18
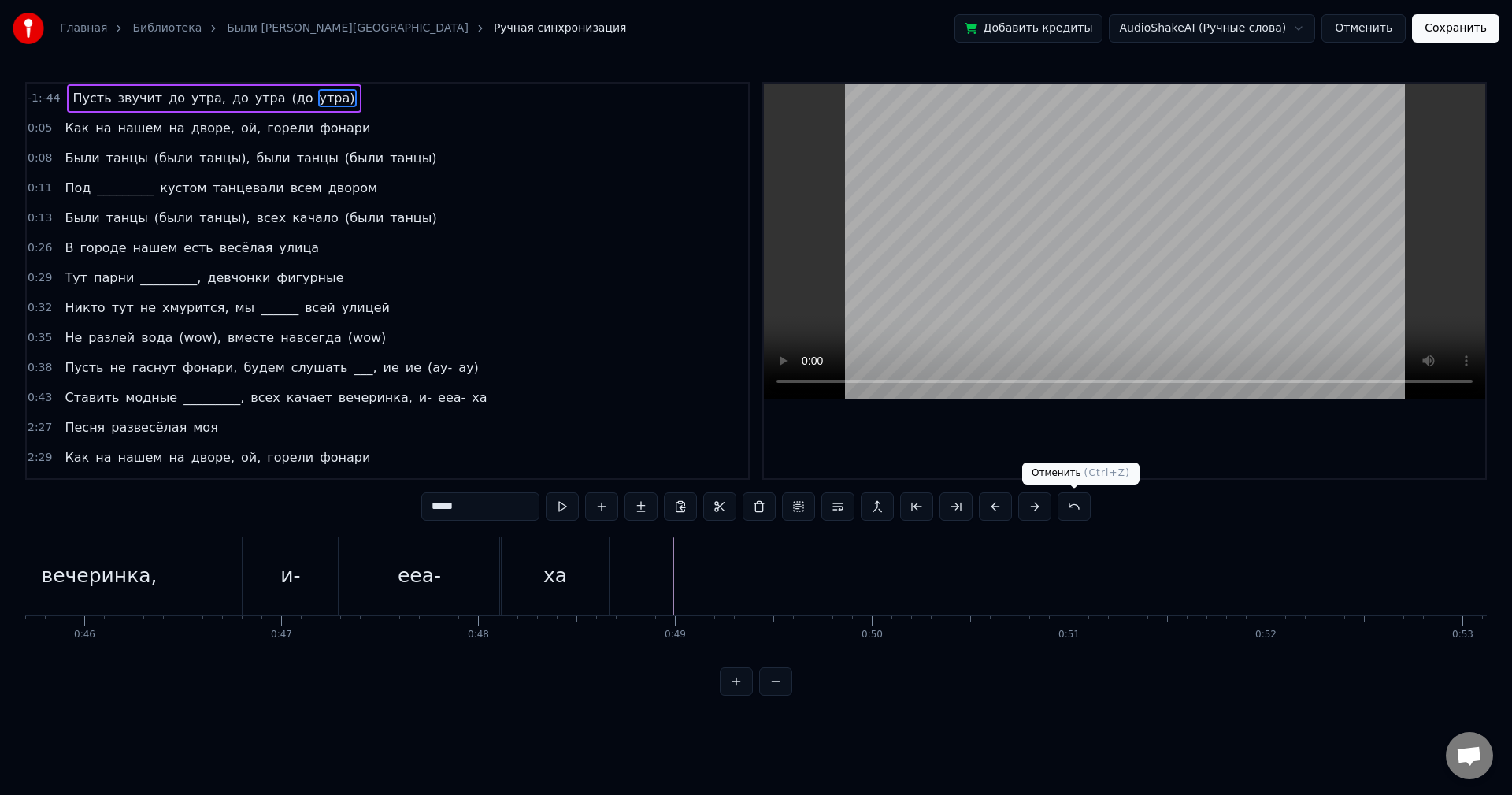
click at [1073, 505] on button at bounding box center [1074, 506] width 33 height 28
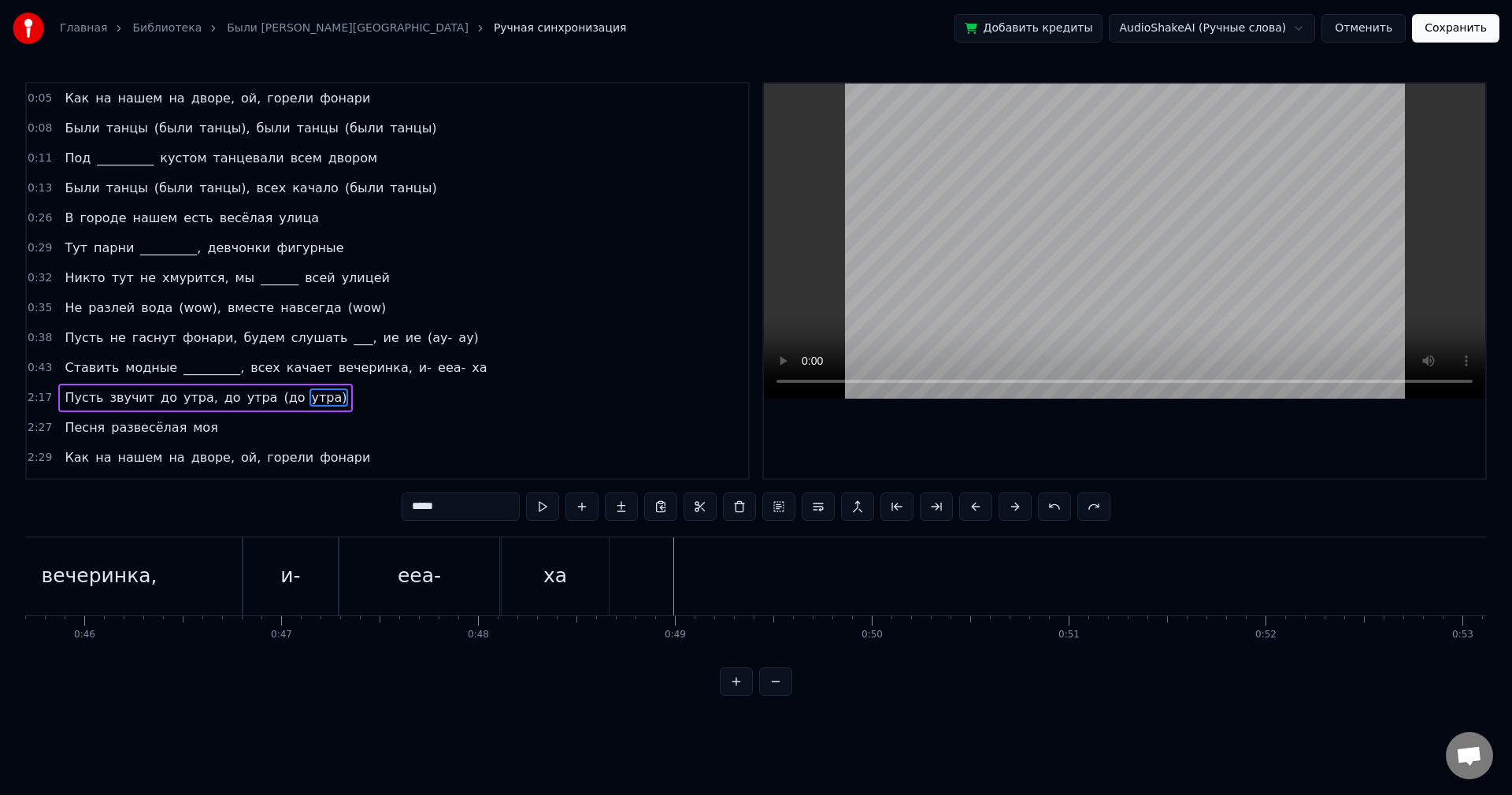
click at [338, 392] on div "2:17 Пусть звучит до утра, до утра (до утра)" at bounding box center [387, 398] width 721 height 30
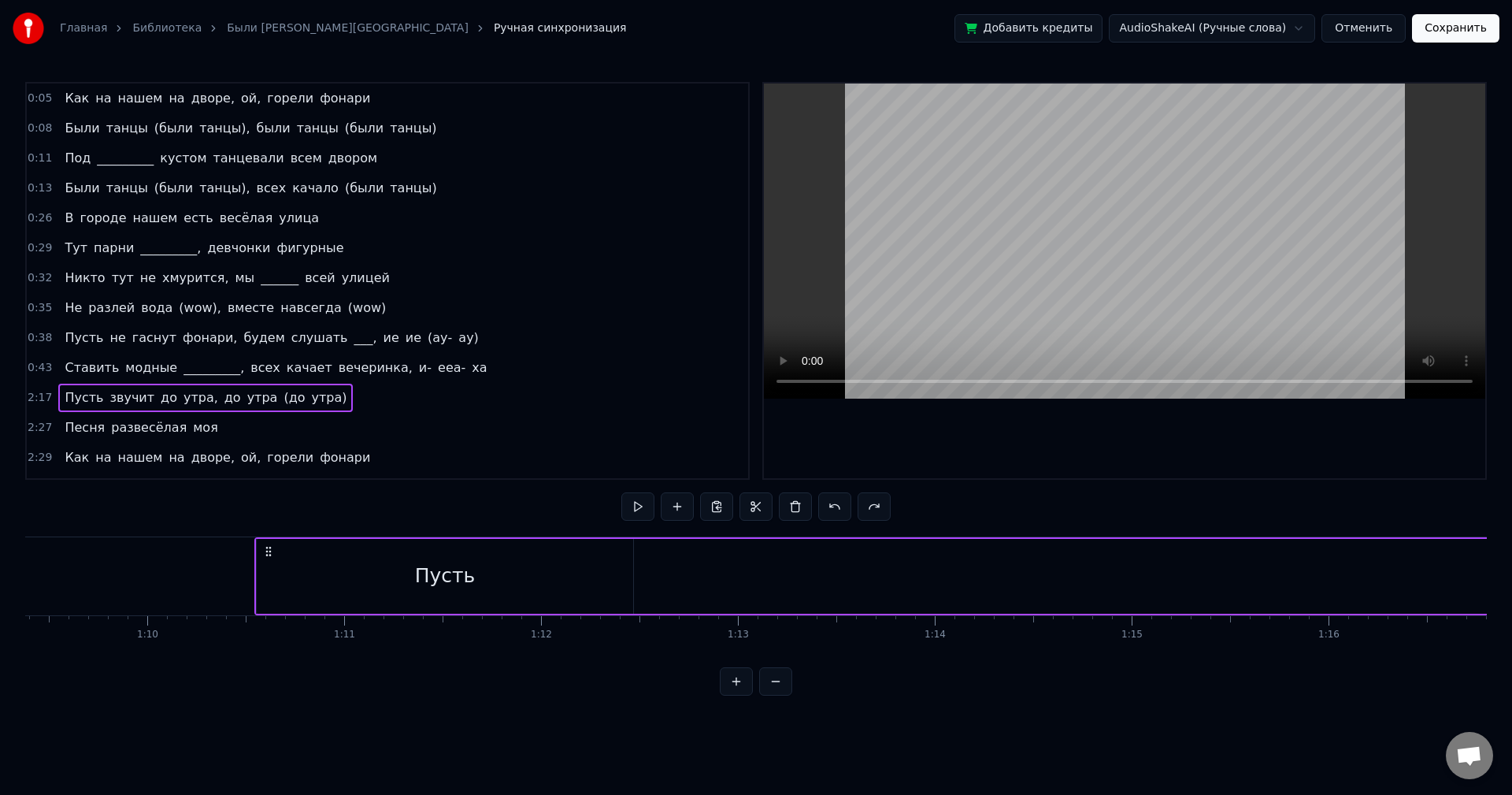
scroll to position [0, 13629]
drag, startPoint x: 121, startPoint y: 545, endPoint x: 268, endPoint y: 561, distance: 147.9
click at [285, 561] on div "Пусть звучит до утра, до утра (до утра)" at bounding box center [1224, 576] width 1878 height 78
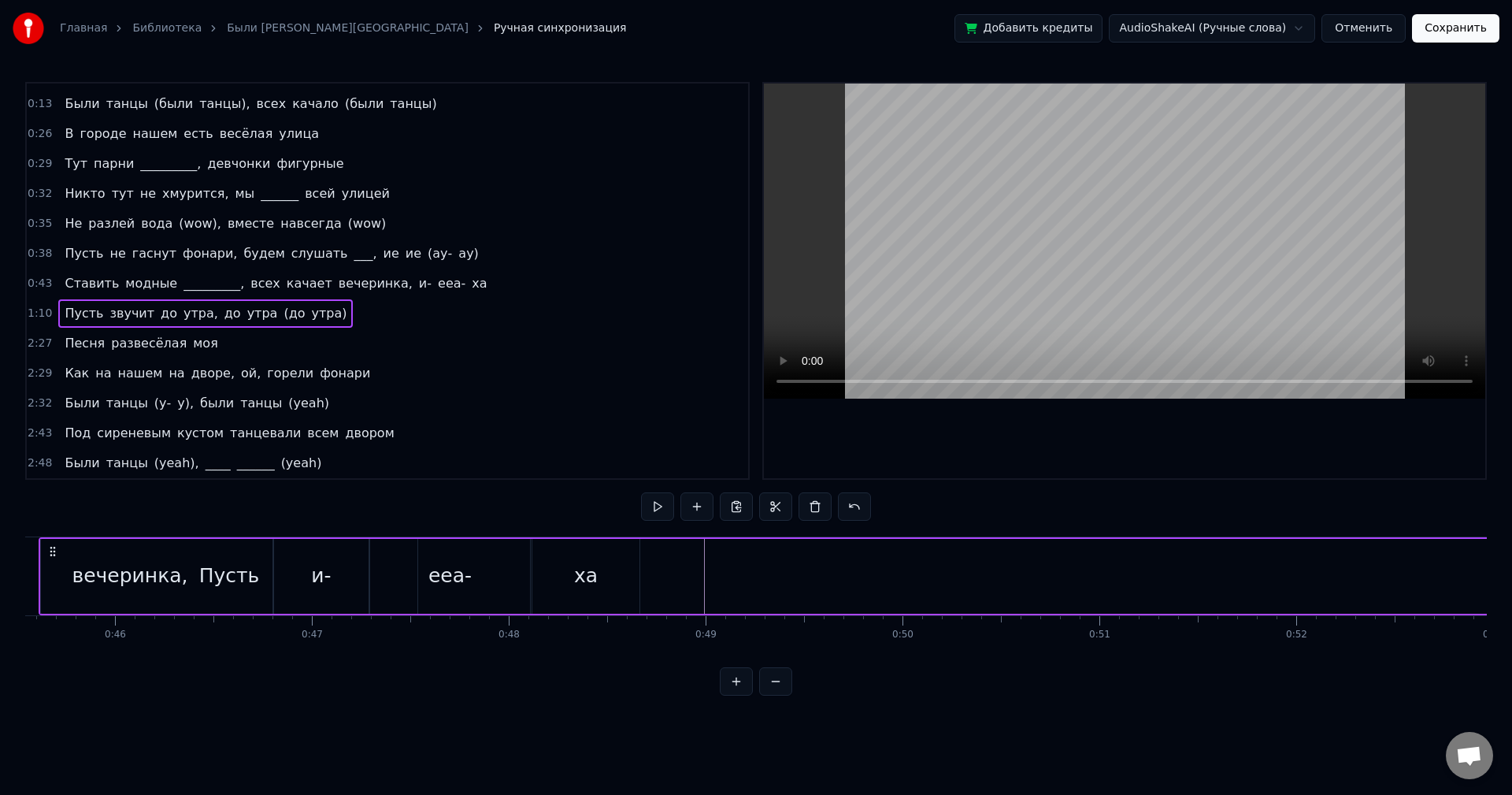
scroll to position [0, 8881]
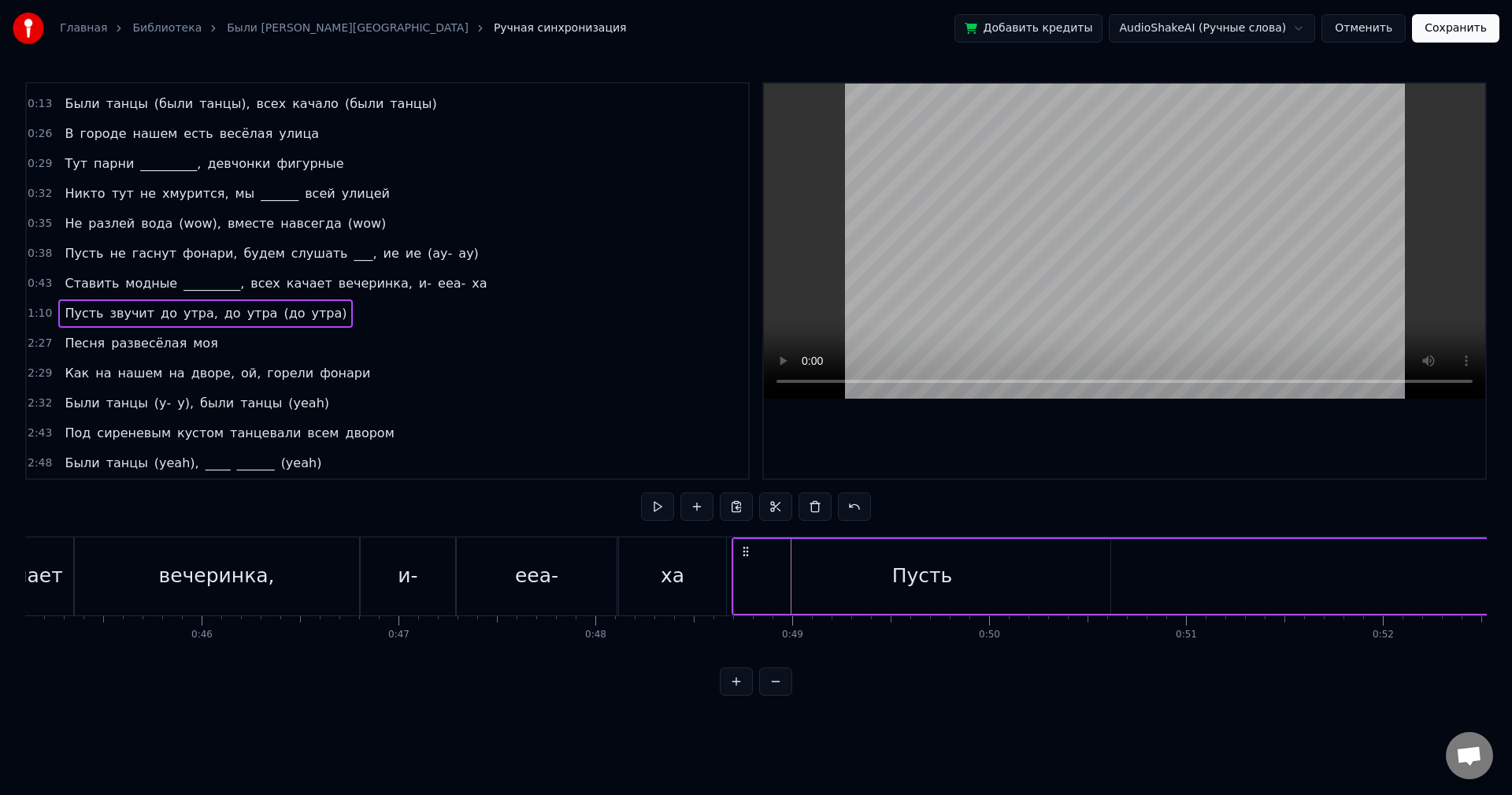
drag, startPoint x: 250, startPoint y: 546, endPoint x: 746, endPoint y: 566, distance: 496.4
click at [229, 345] on div "2:27 Песня развесёлая моя" at bounding box center [387, 344] width 721 height 30
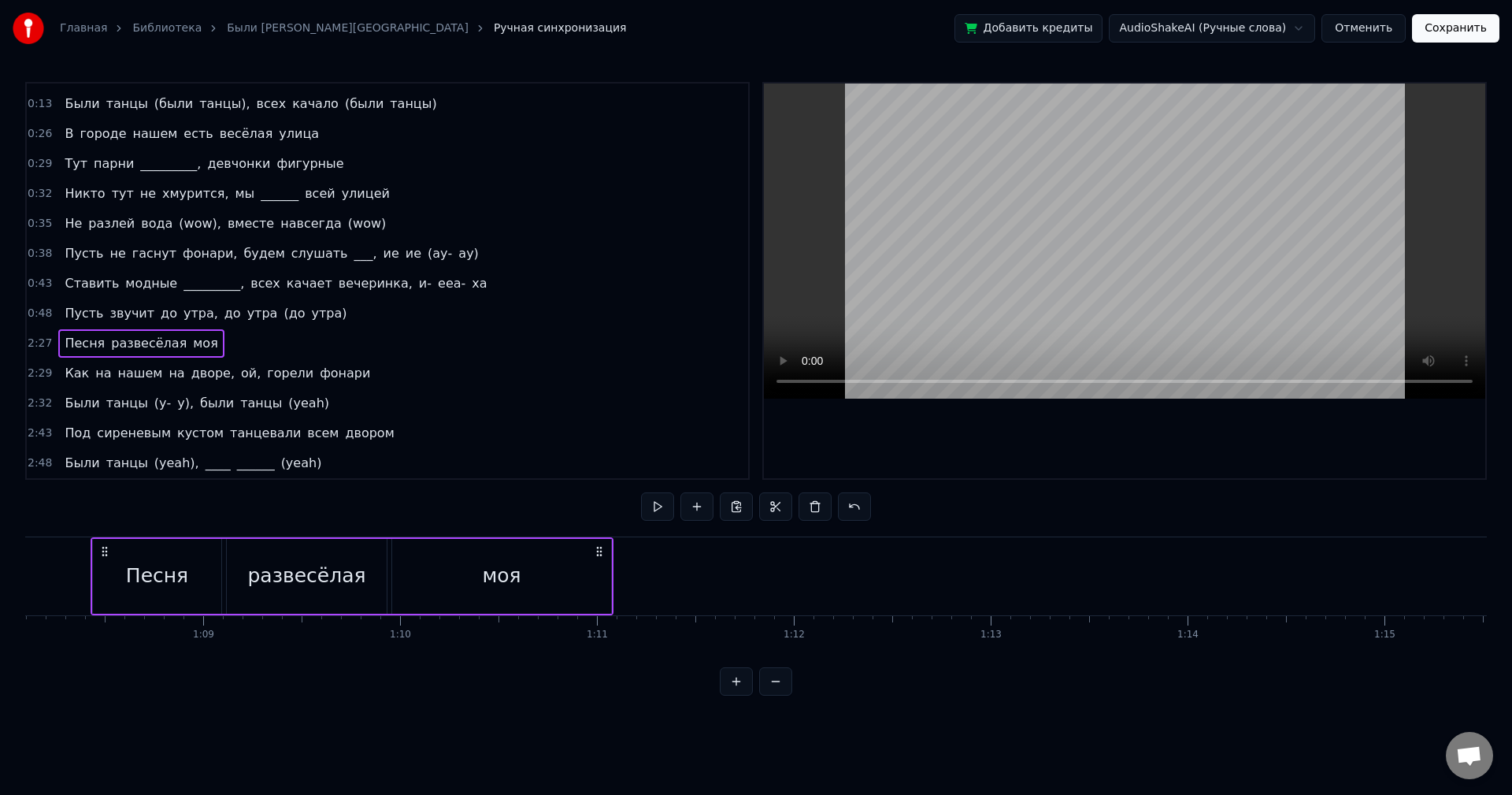
scroll to position [0, 13357]
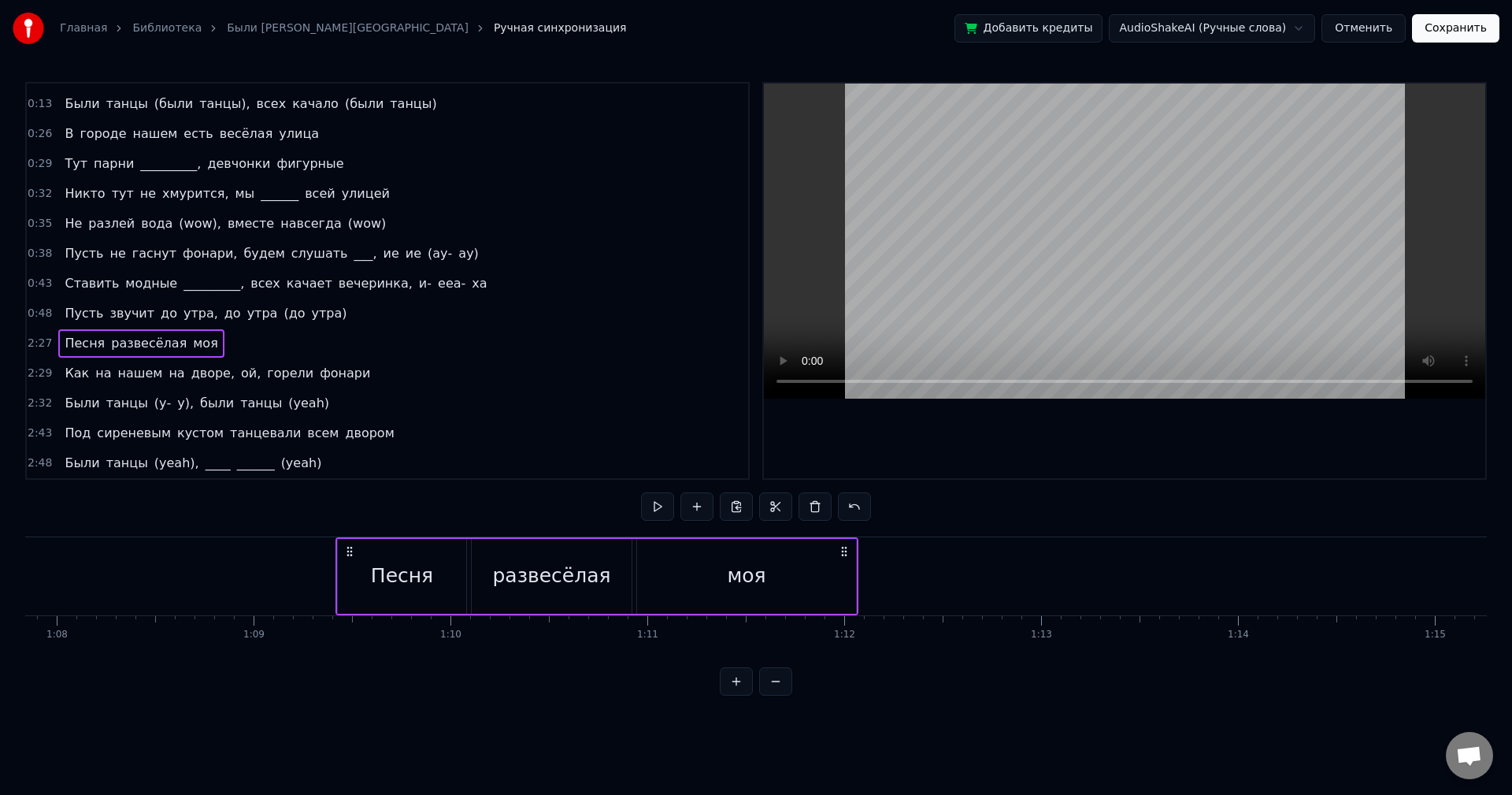
drag, startPoint x: 120, startPoint y: 548, endPoint x: 351, endPoint y: 579, distance: 233.1
click at [351, 579] on div "Песня развесёлая моя" at bounding box center [597, 576] width 523 height 78
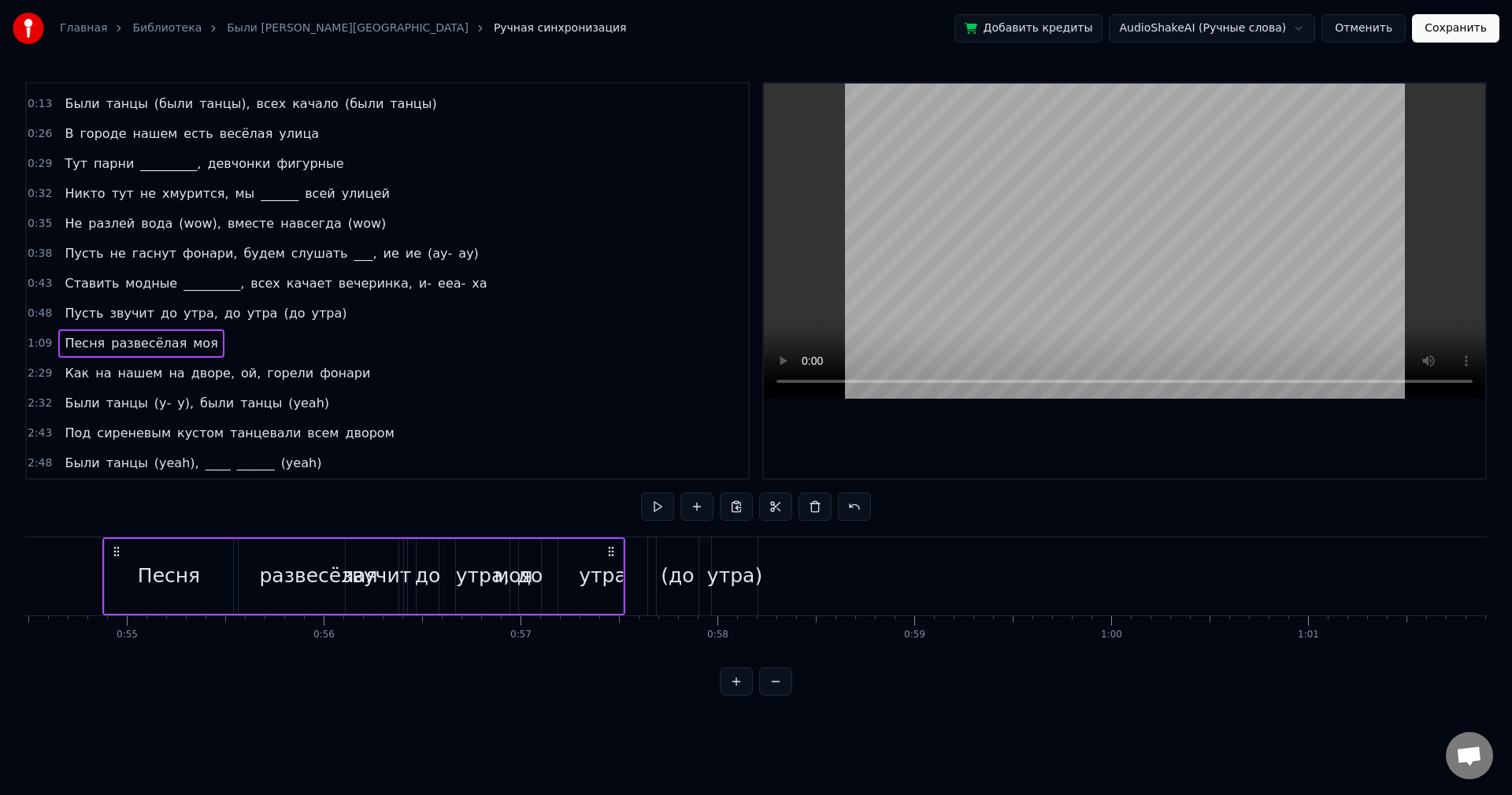
scroll to position [0, 10694]
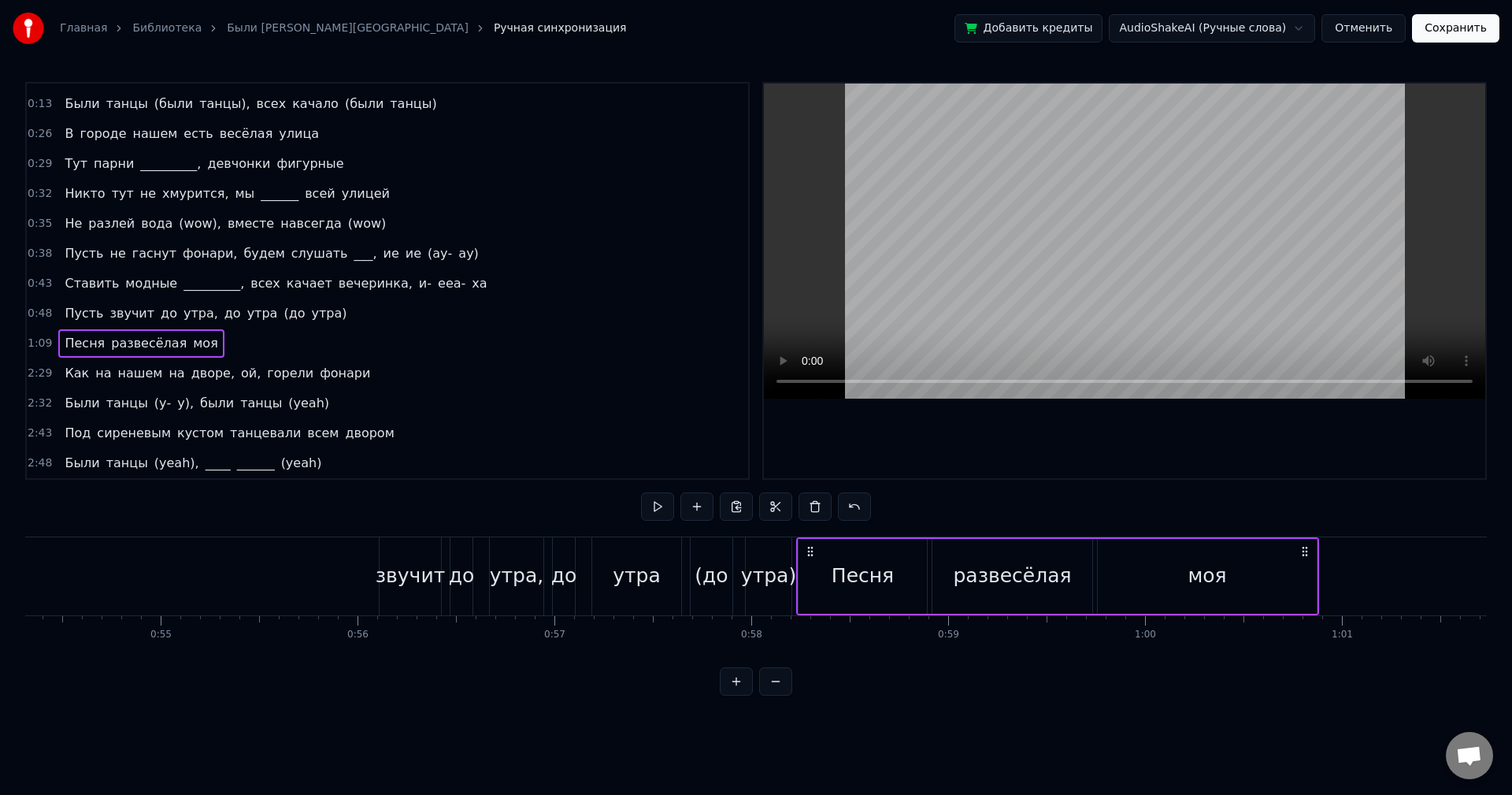
drag, startPoint x: 346, startPoint y: 551, endPoint x: 808, endPoint y: 590, distance: 463.6
click at [808, 590] on div "Песня развесёлая моя" at bounding box center [1057, 576] width 523 height 78
drag, startPoint x: 278, startPoint y: 427, endPoint x: 293, endPoint y: 412, distance: 21.2
click at [346, 372] on html "Главная Библиотека Были Танцы • Бьянка Ручная синхронизация Добавить кредиты Au…" at bounding box center [756, 360] width 1512 height 721
click at [326, 371] on span "фонари" at bounding box center [345, 373] width 54 height 18
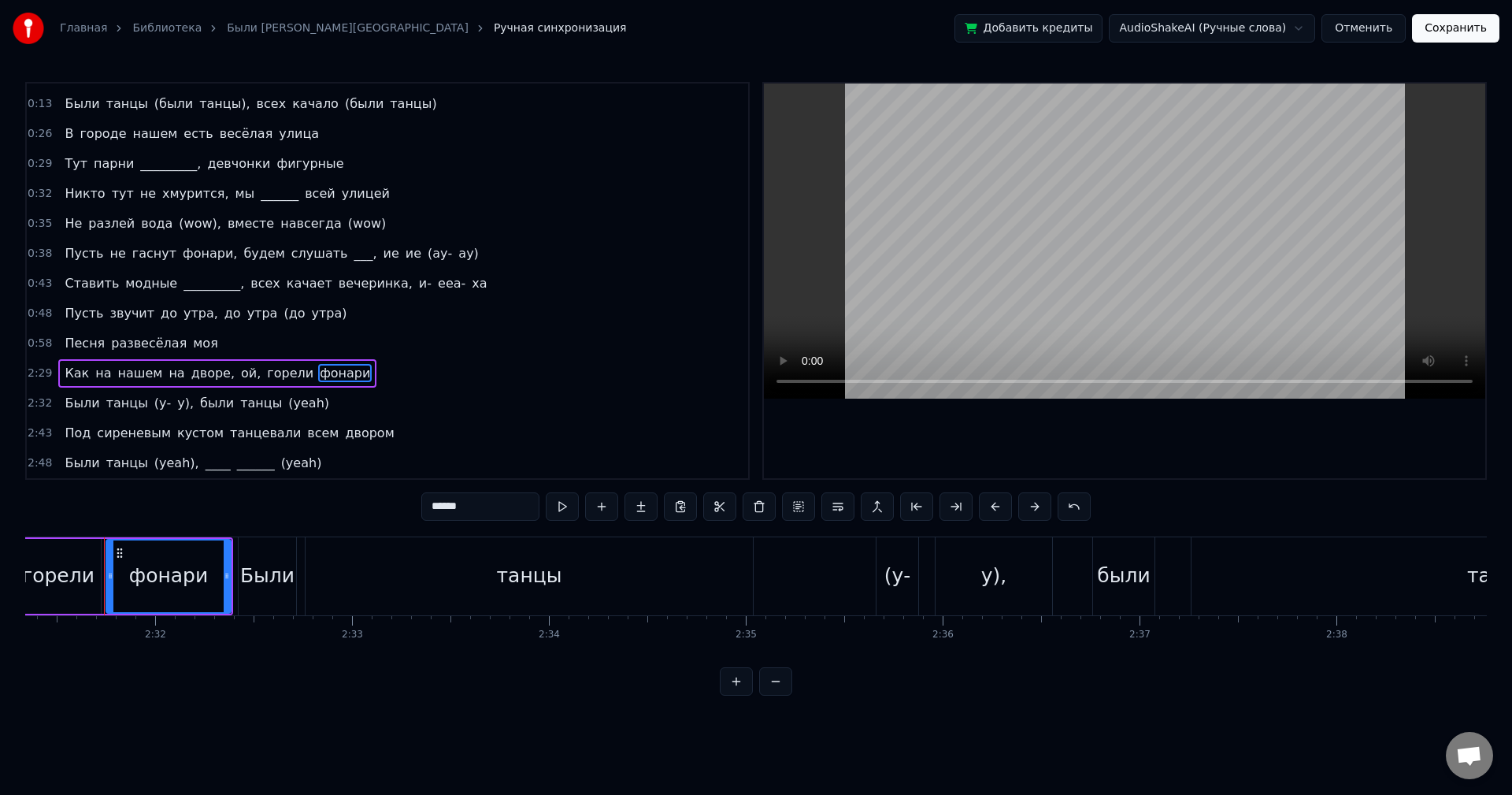
click at [347, 368] on div "2:29 Как на нашем на дворе, ой, горели фонари" at bounding box center [387, 374] width 721 height 30
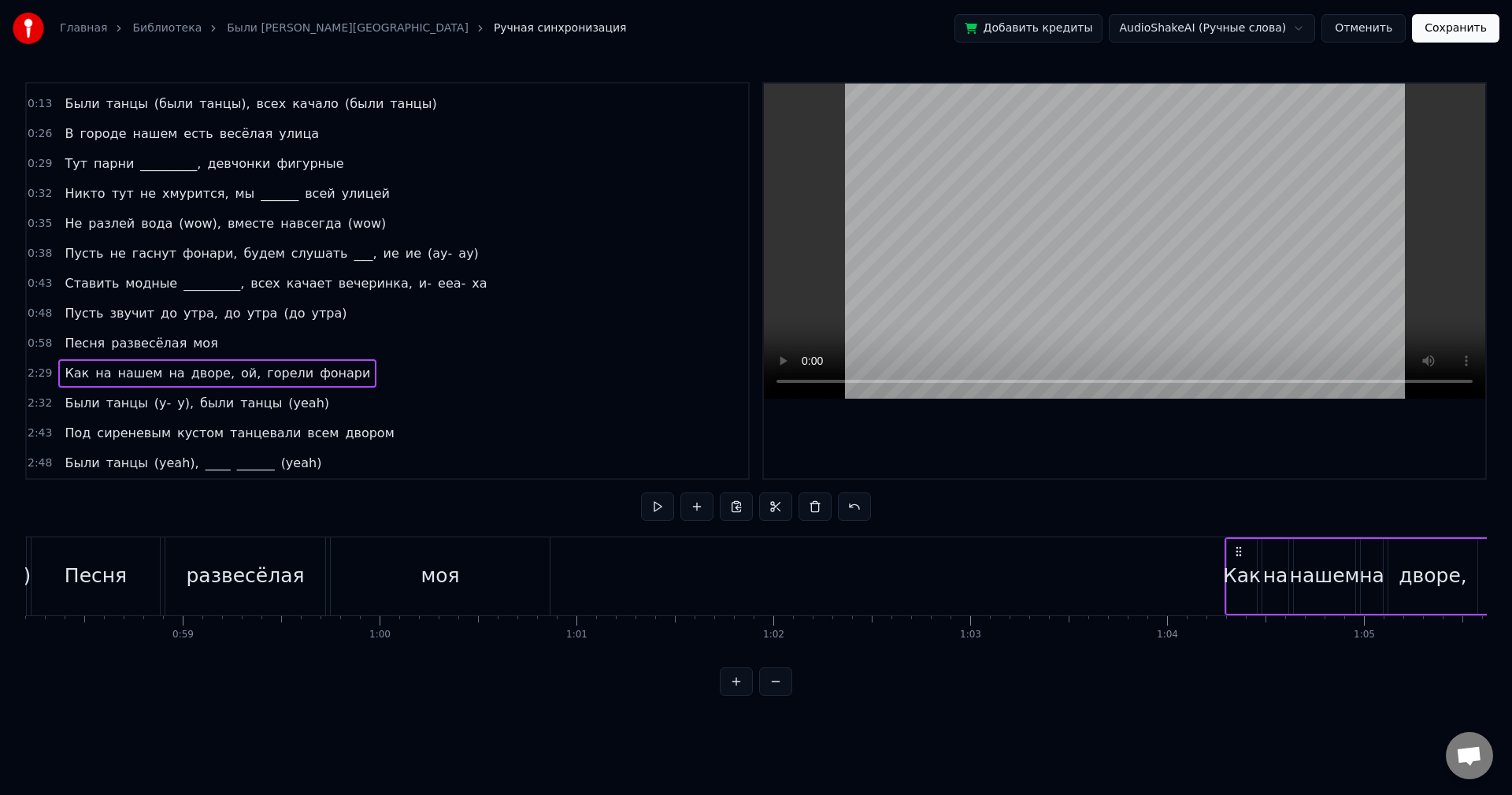
scroll to position [0, 11462]
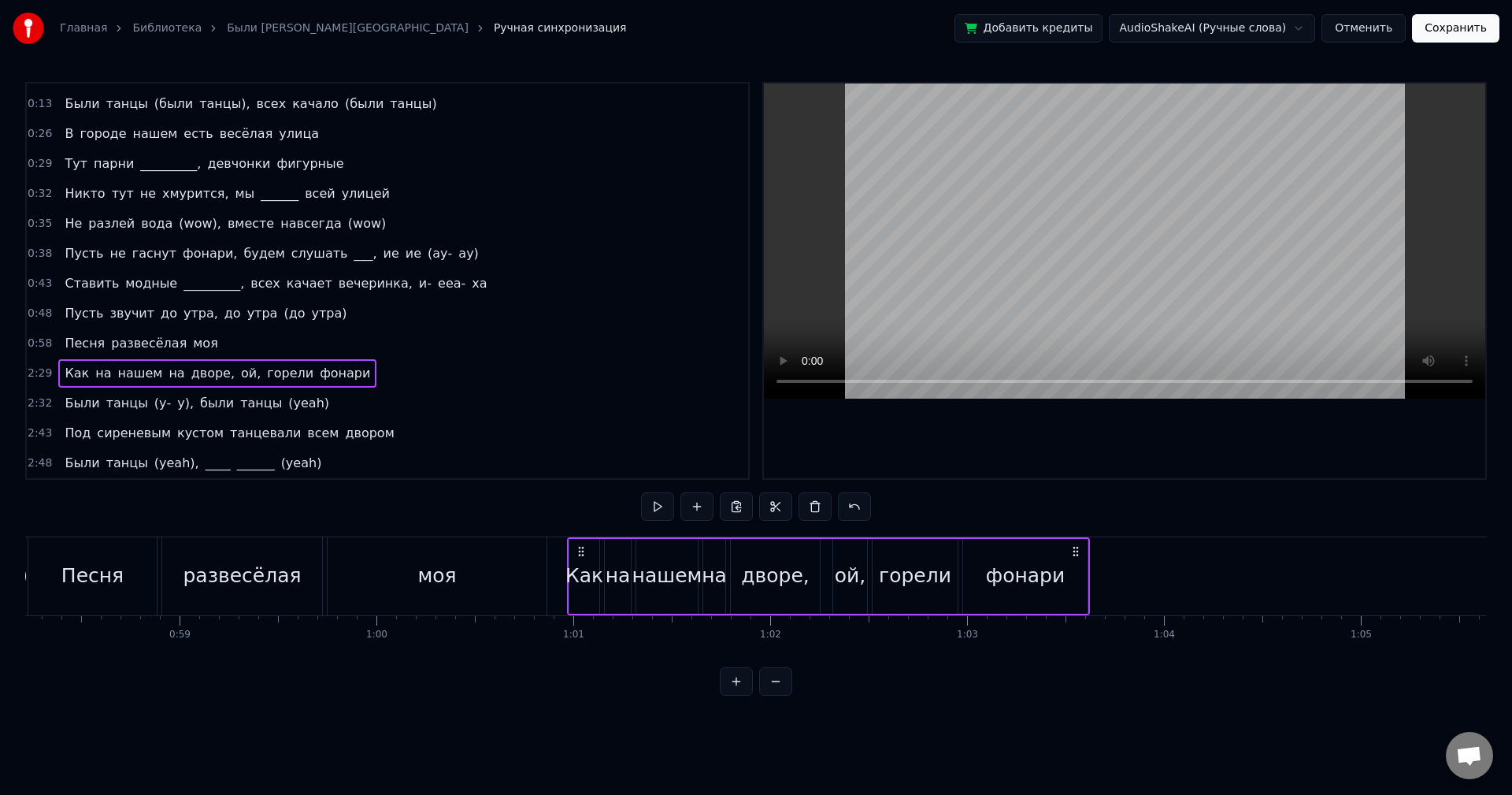
drag, startPoint x: 118, startPoint y: 551, endPoint x: 581, endPoint y: 588, distance: 464.5
click at [581, 588] on div "Как на нашем на дворе, ой, горели фонари" at bounding box center [828, 576] width 523 height 78
click at [774, 696] on button at bounding box center [776, 681] width 33 height 28
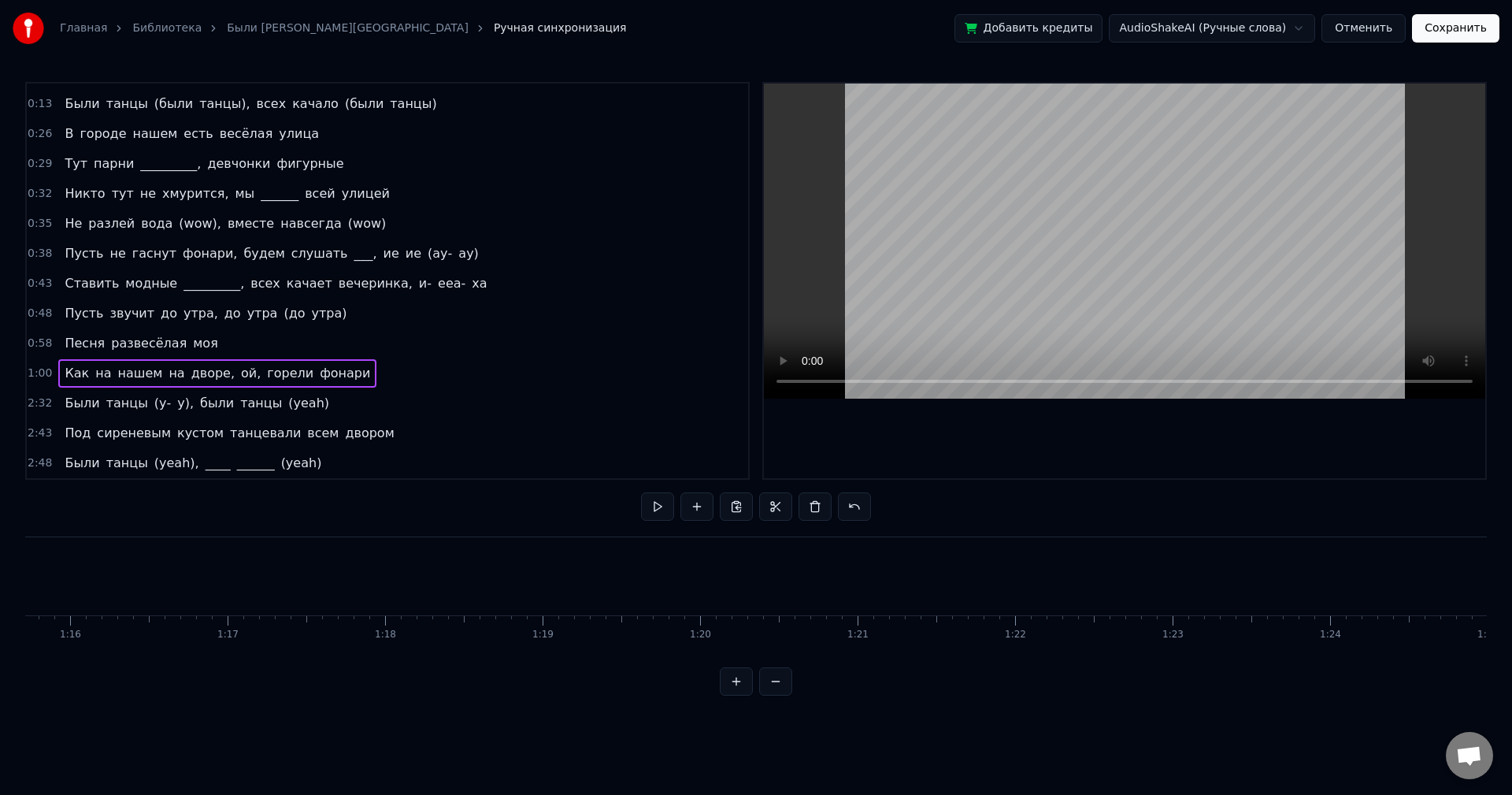
click at [773, 696] on button at bounding box center [776, 681] width 33 height 28
click at [773, 695] on button at bounding box center [776, 681] width 33 height 28
click at [773, 695] on div at bounding box center [756, 681] width 73 height 28
click at [772, 693] on div at bounding box center [756, 681] width 73 height 28
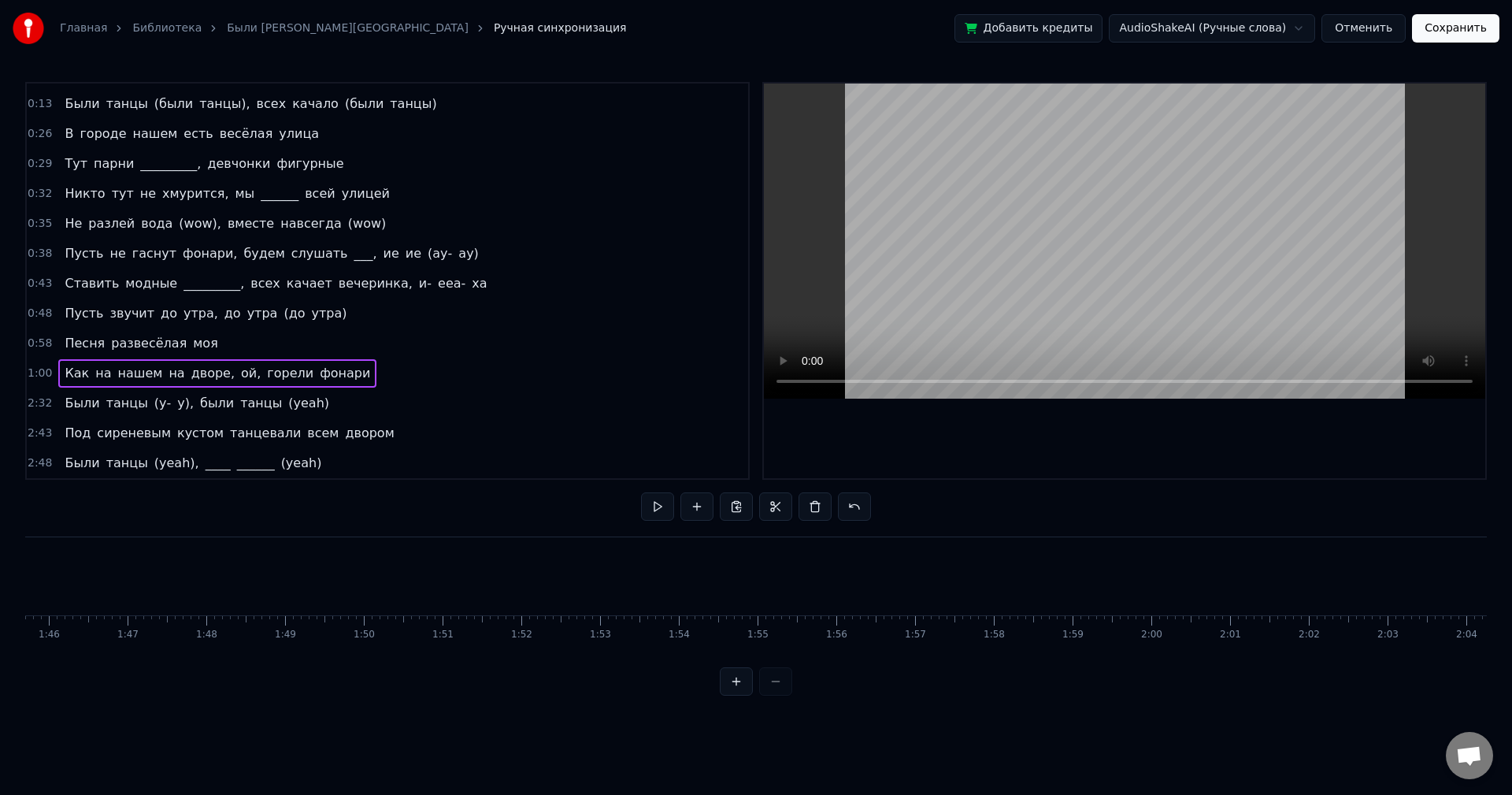
scroll to position [0, 8293]
click at [437, 282] on div "0:43 Ставить модные _________, всех качает вечеринка, и- eеa- ха" at bounding box center [387, 284] width 721 height 30
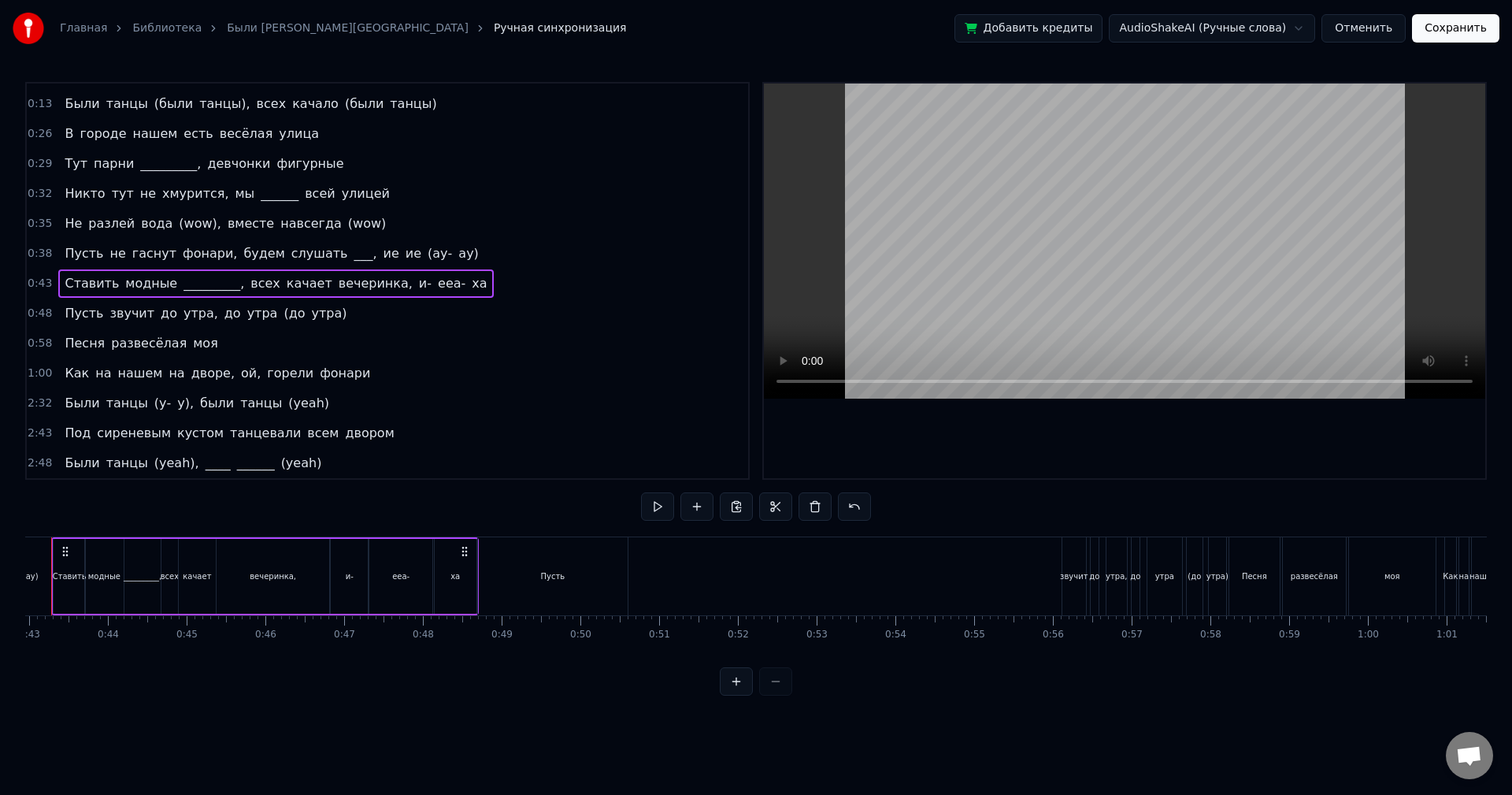
scroll to position [0, 3330]
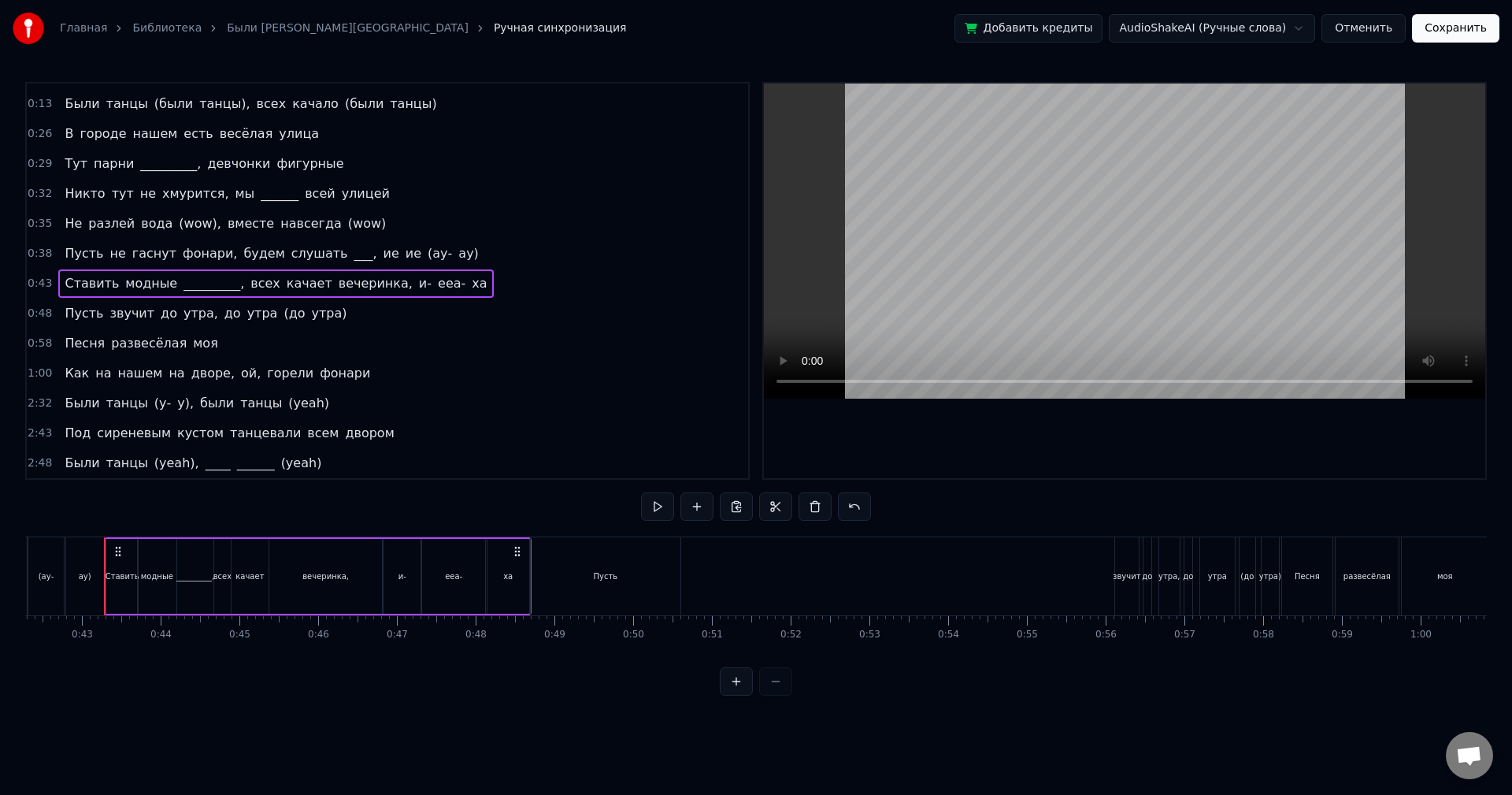
click at [321, 311] on div "0:48 Пусть звучит до утра, до утра (до утра)" at bounding box center [387, 314] width 721 height 30
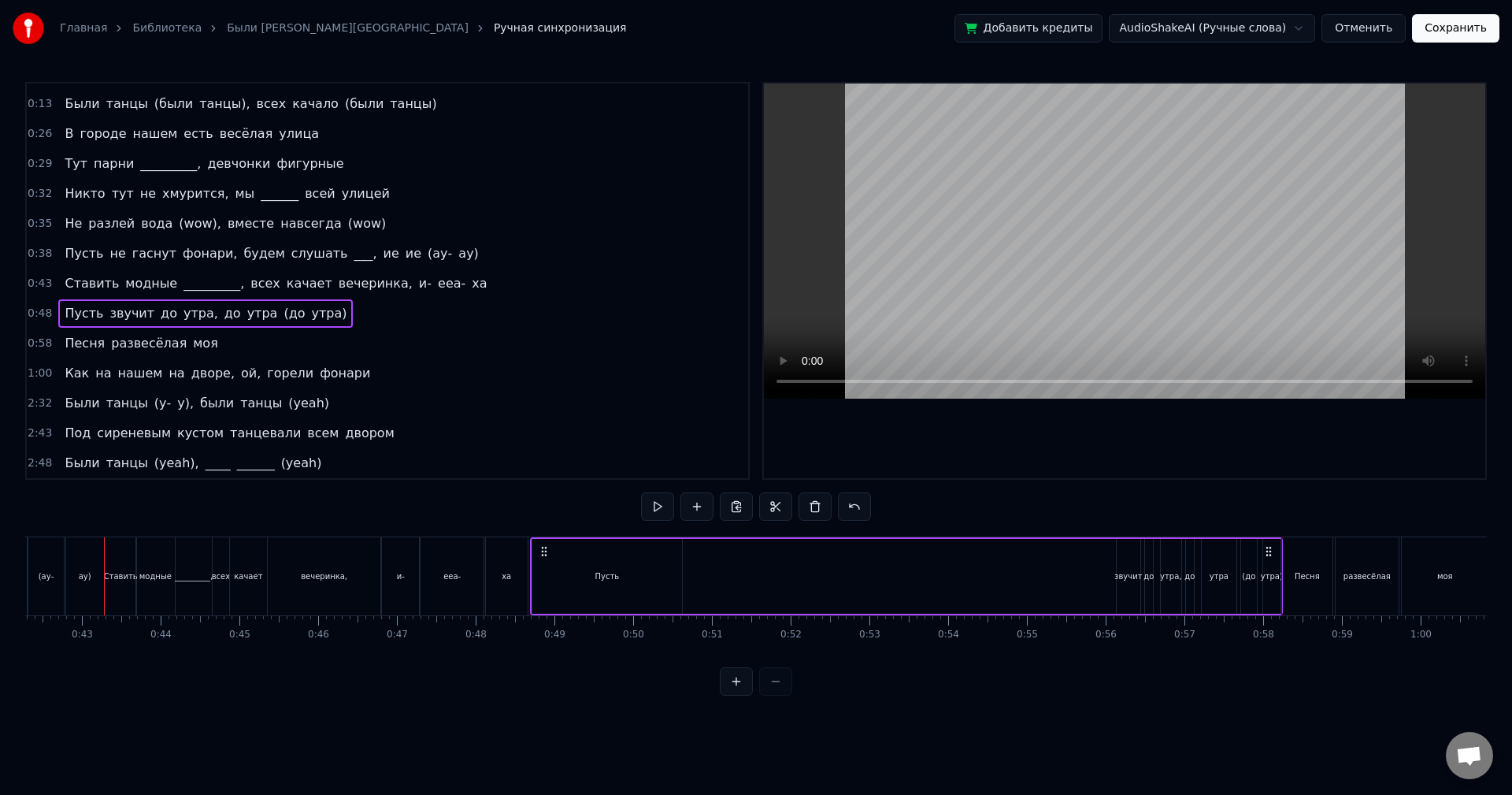
click at [583, 562] on div "Пусть" at bounding box center [607, 576] width 150 height 75
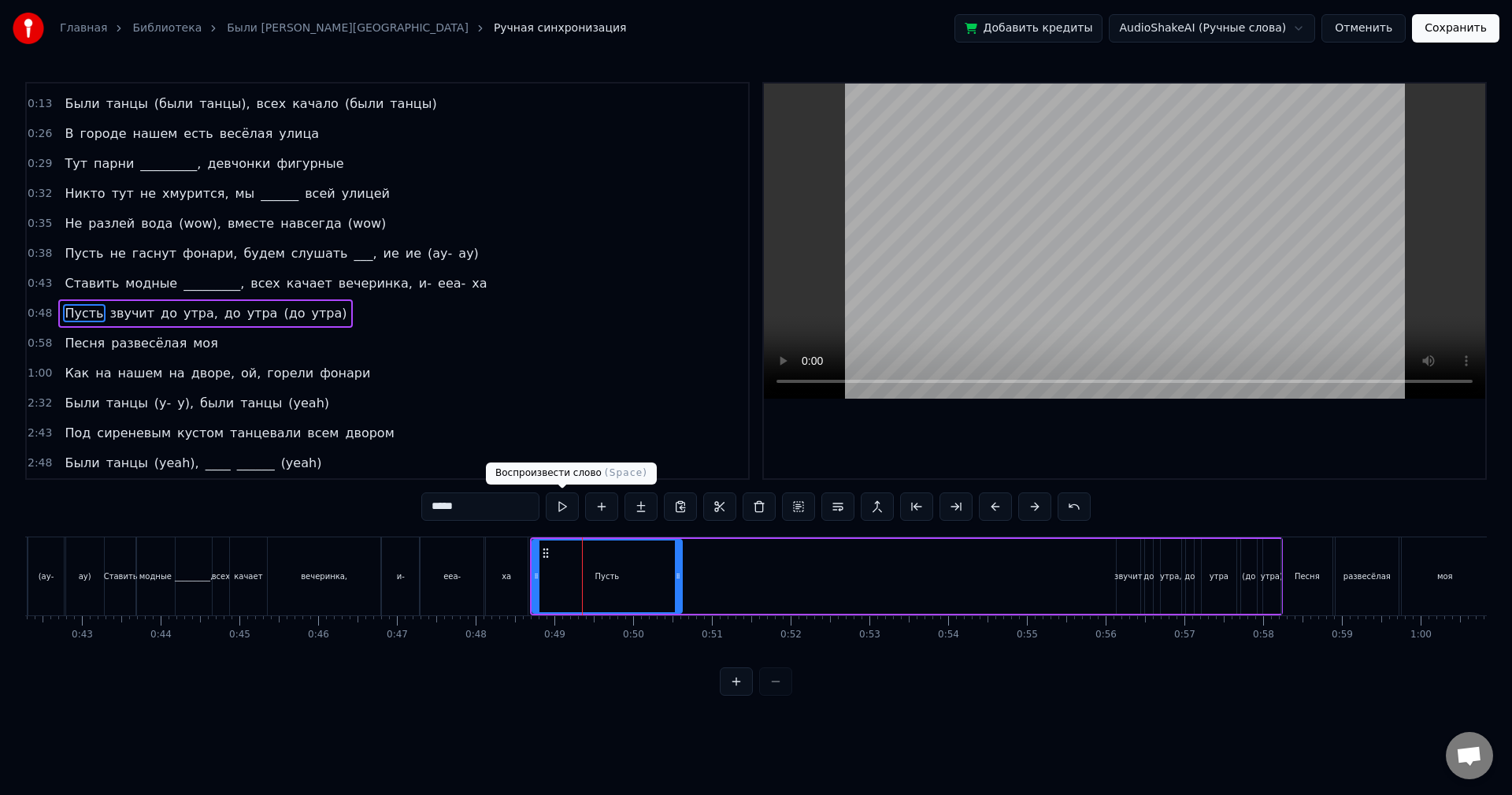
click at [568, 509] on button at bounding box center [562, 506] width 33 height 28
click at [563, 506] on button at bounding box center [562, 506] width 33 height 28
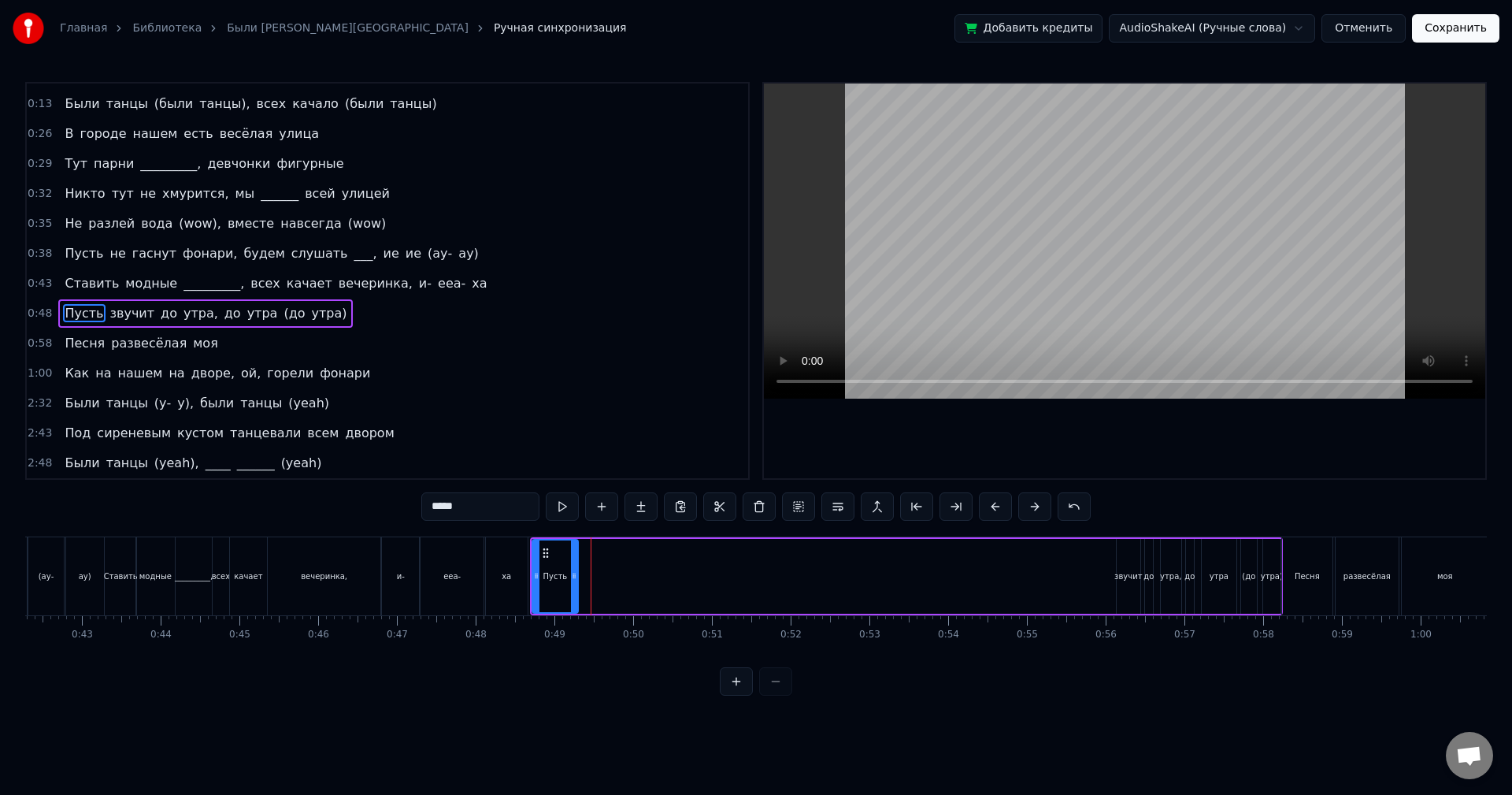
drag, startPoint x: 679, startPoint y: 577, endPoint x: 575, endPoint y: 577, distance: 104.0
click at [575, 577] on icon at bounding box center [574, 576] width 6 height 13
click at [555, 511] on button at bounding box center [562, 506] width 33 height 28
drag, startPoint x: 573, startPoint y: 563, endPoint x: 560, endPoint y: 559, distance: 13.6
click at [560, 561] on div at bounding box center [562, 576] width 6 height 72
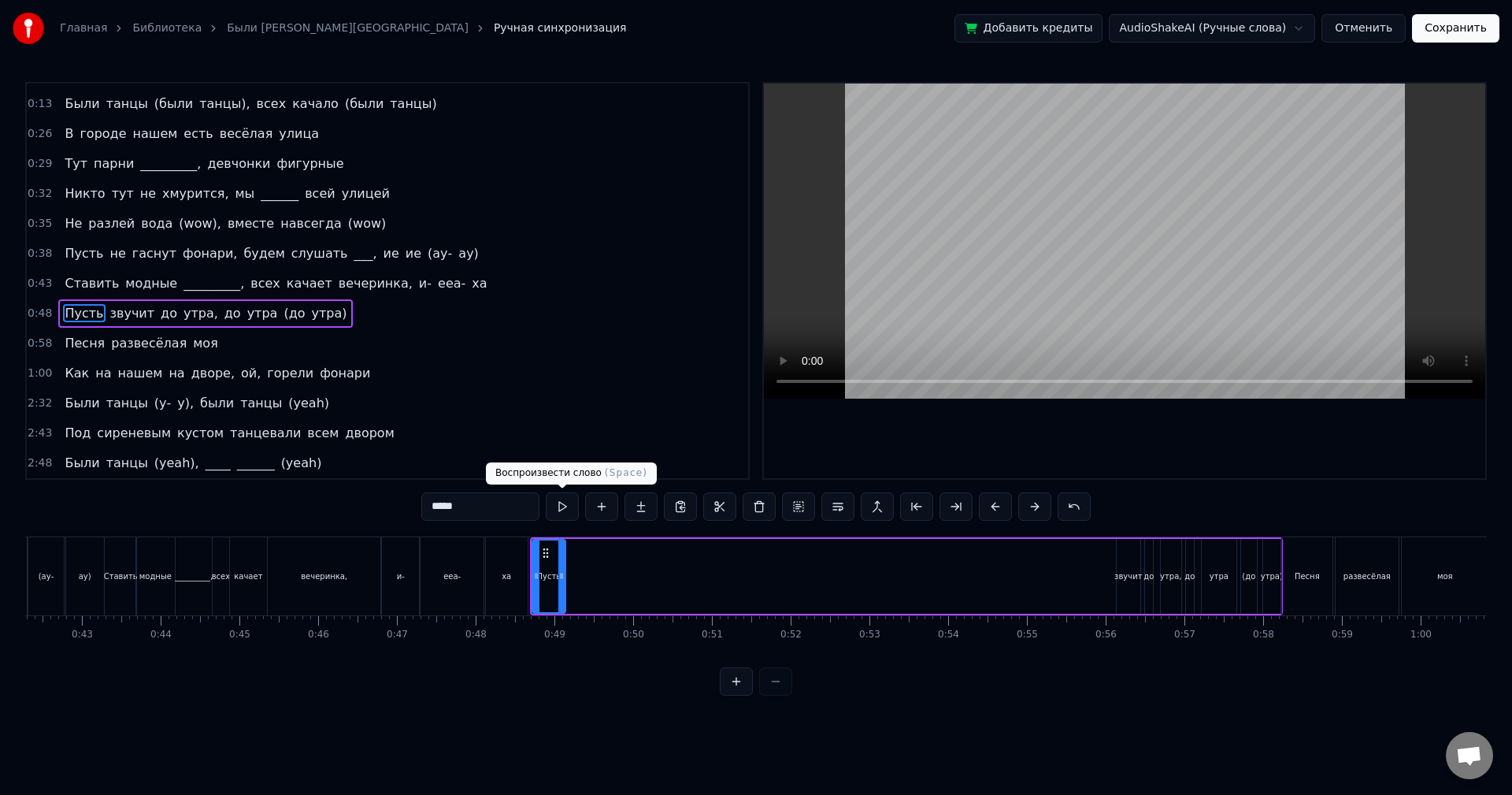
click at [562, 507] on button at bounding box center [562, 506] width 33 height 28
click at [558, 549] on div at bounding box center [561, 576] width 6 height 72
click at [732, 693] on button at bounding box center [736, 681] width 33 height 28
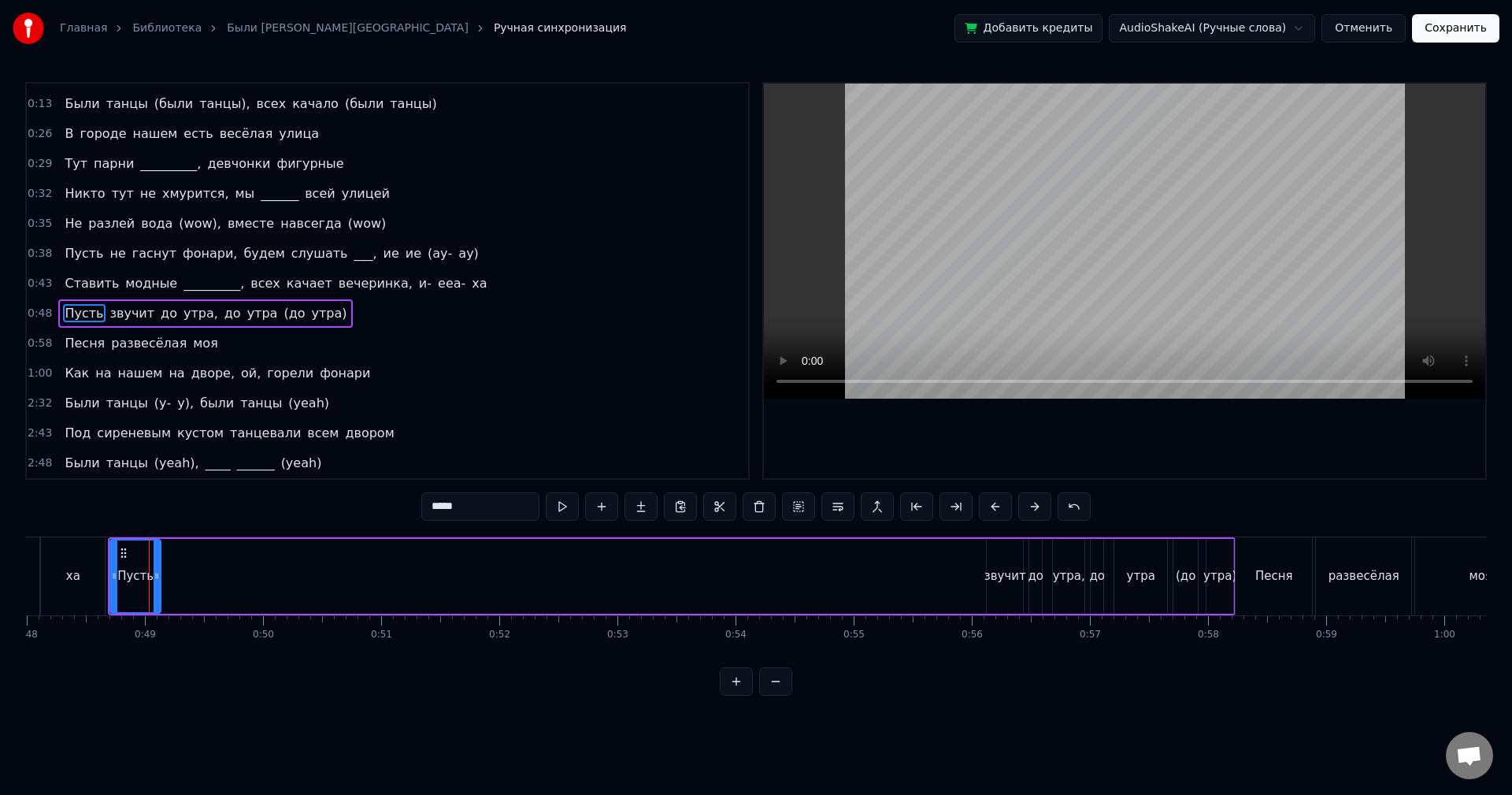
scroll to position [0, 5713]
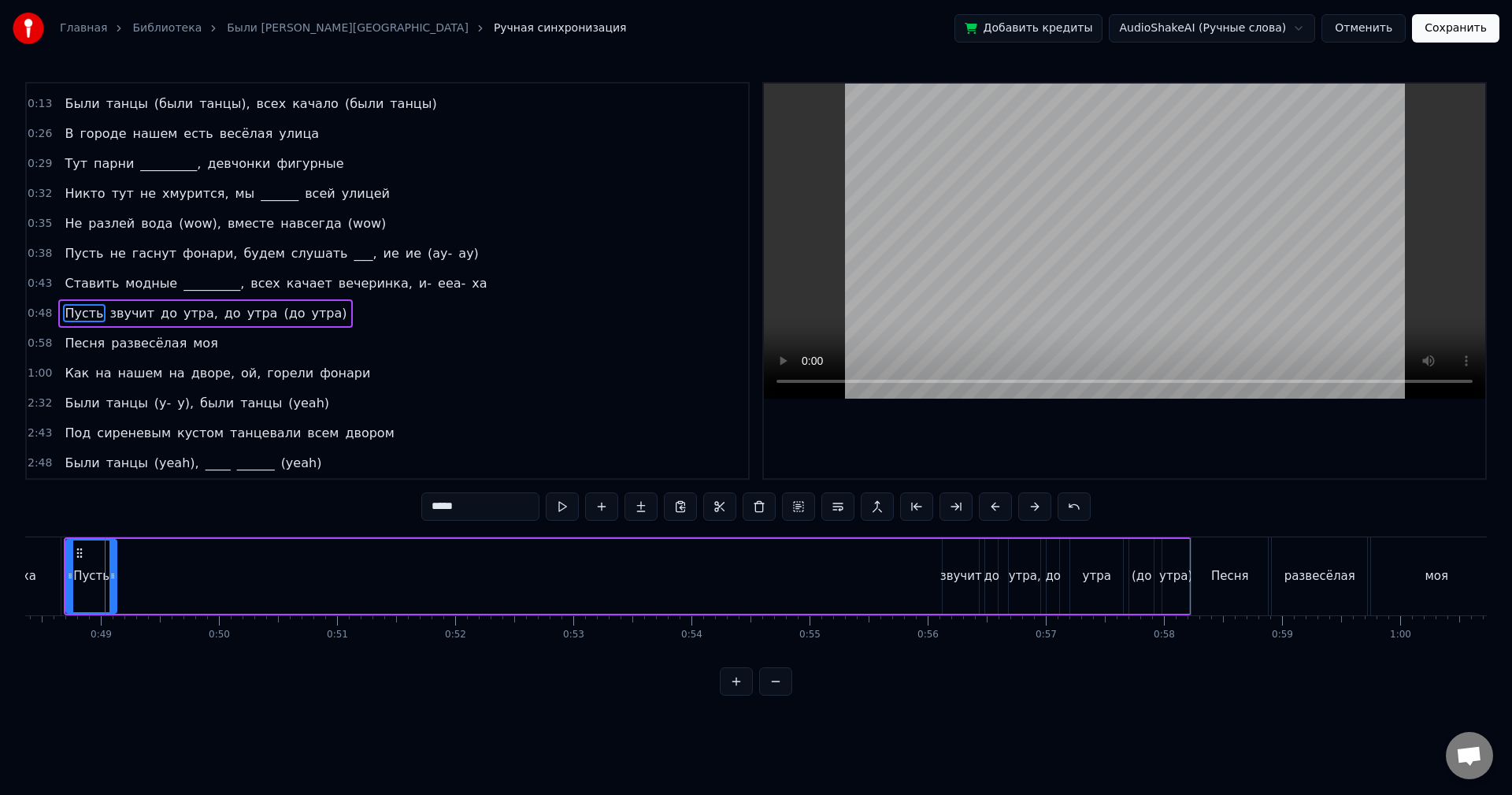
click at [745, 687] on button at bounding box center [736, 681] width 33 height 28
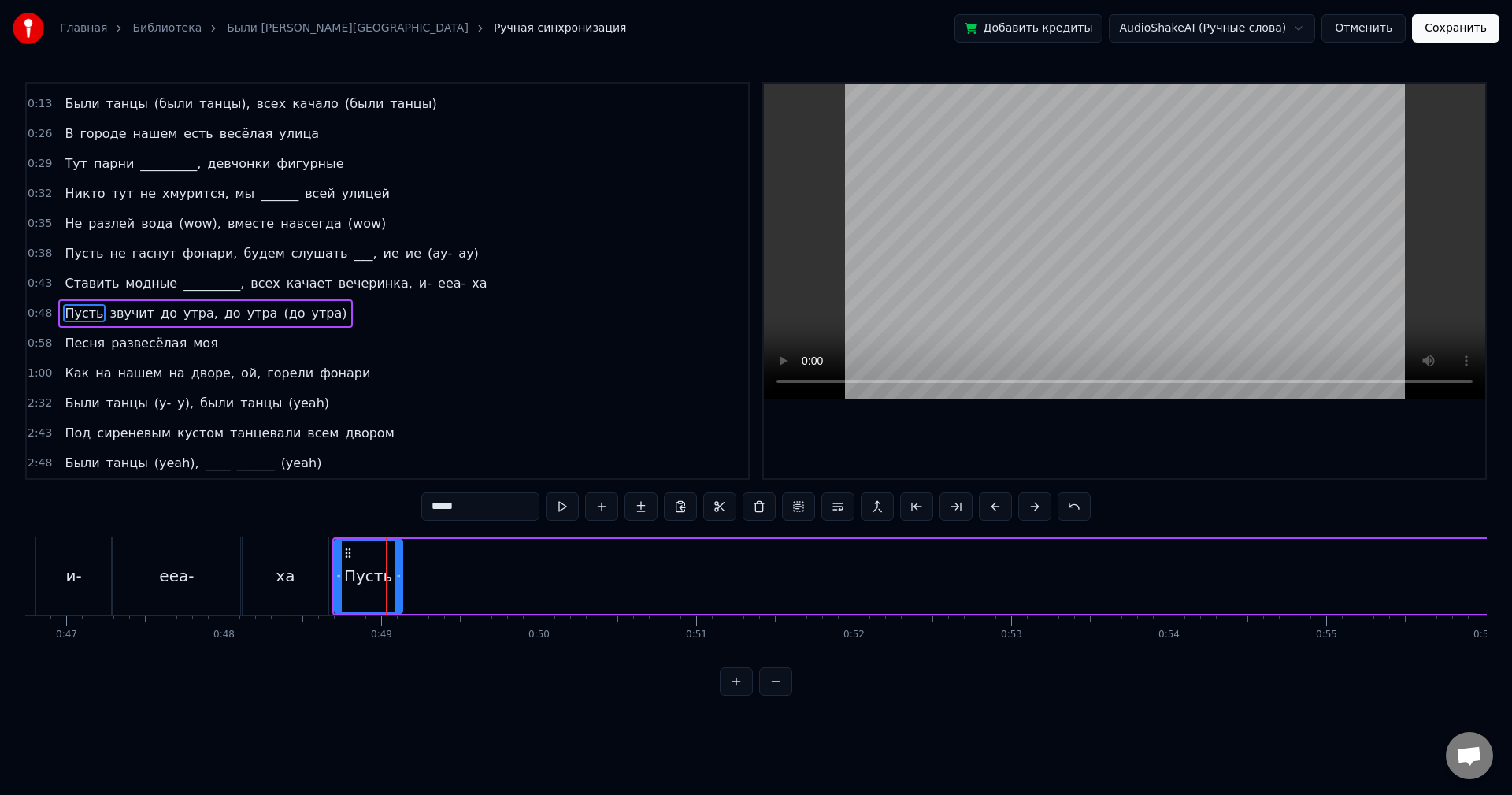
scroll to position [0, 7299]
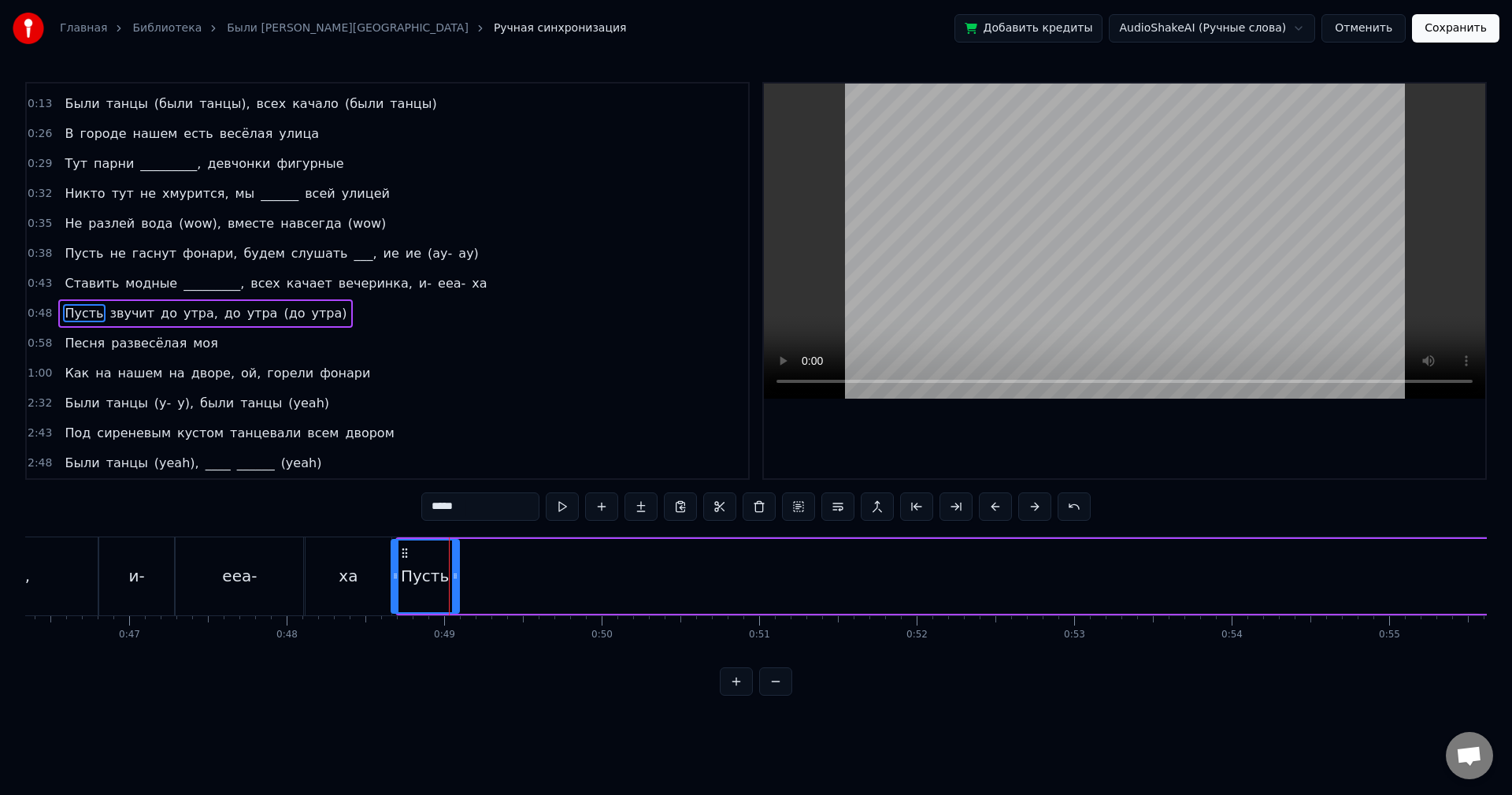
click at [402, 551] on icon at bounding box center [405, 553] width 13 height 13
click at [459, 562] on div "Пусть звучит до утра, до утра (до утра)" at bounding box center [1144, 576] width 1509 height 78
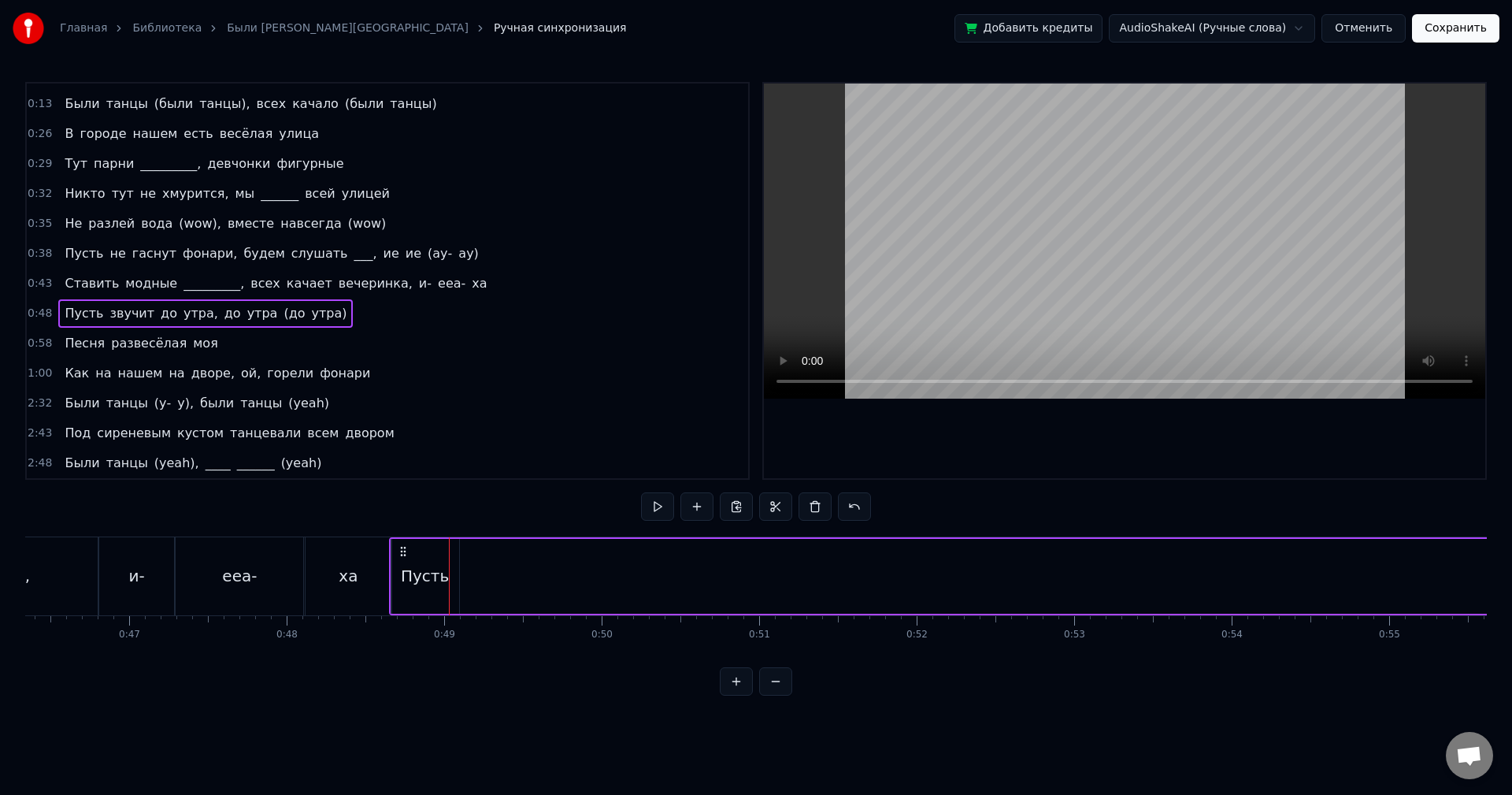
click at [433, 563] on div "Пусть" at bounding box center [426, 576] width 68 height 75
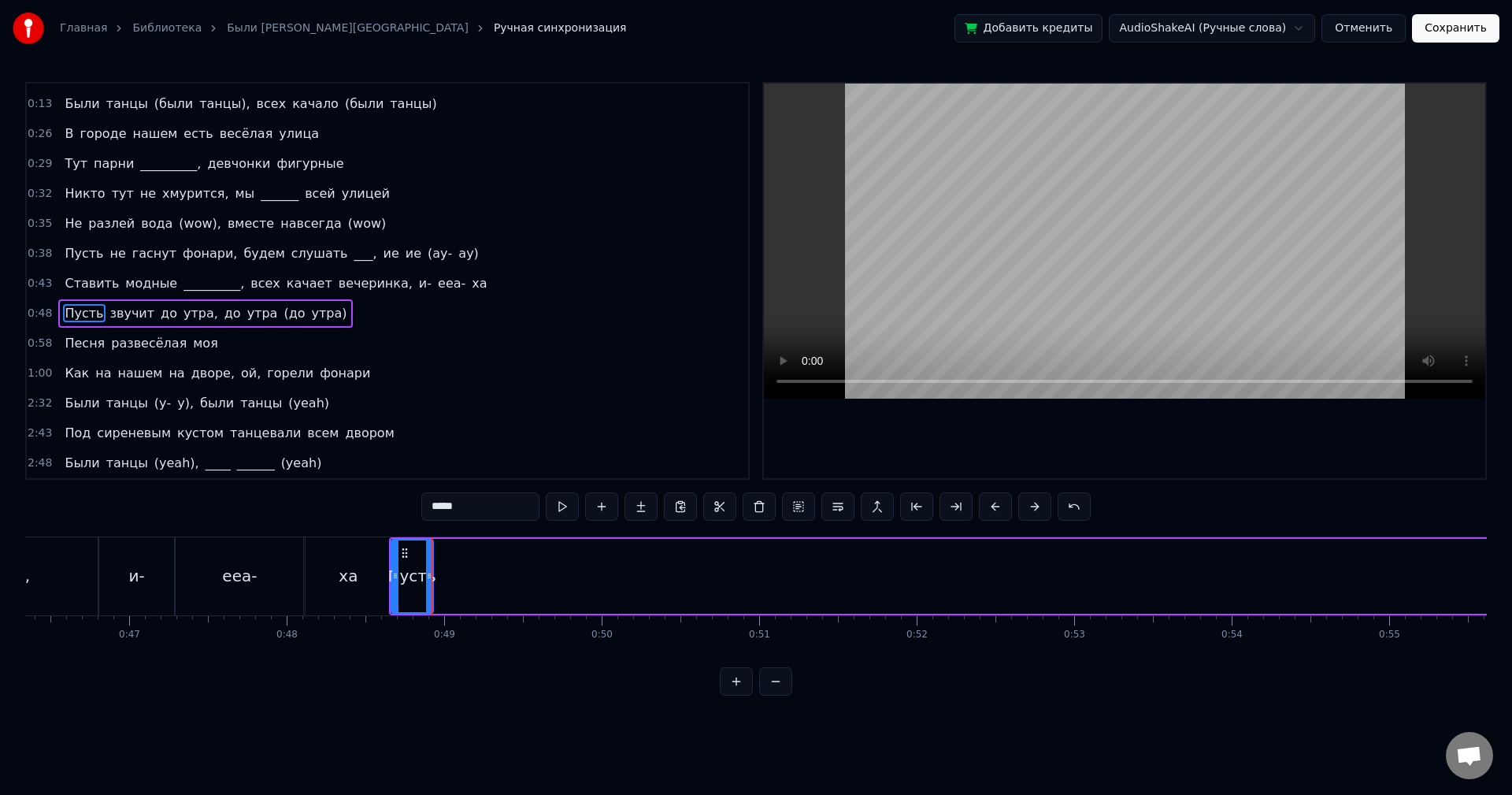
drag, startPoint x: 456, startPoint y: 565, endPoint x: 430, endPoint y: 566, distance: 26.0
click at [430, 566] on div at bounding box center [429, 576] width 6 height 72
click at [557, 511] on button at bounding box center [562, 506] width 33 height 28
click at [560, 505] on button at bounding box center [562, 506] width 33 height 28
click at [433, 581] on div at bounding box center [432, 576] width 6 height 72
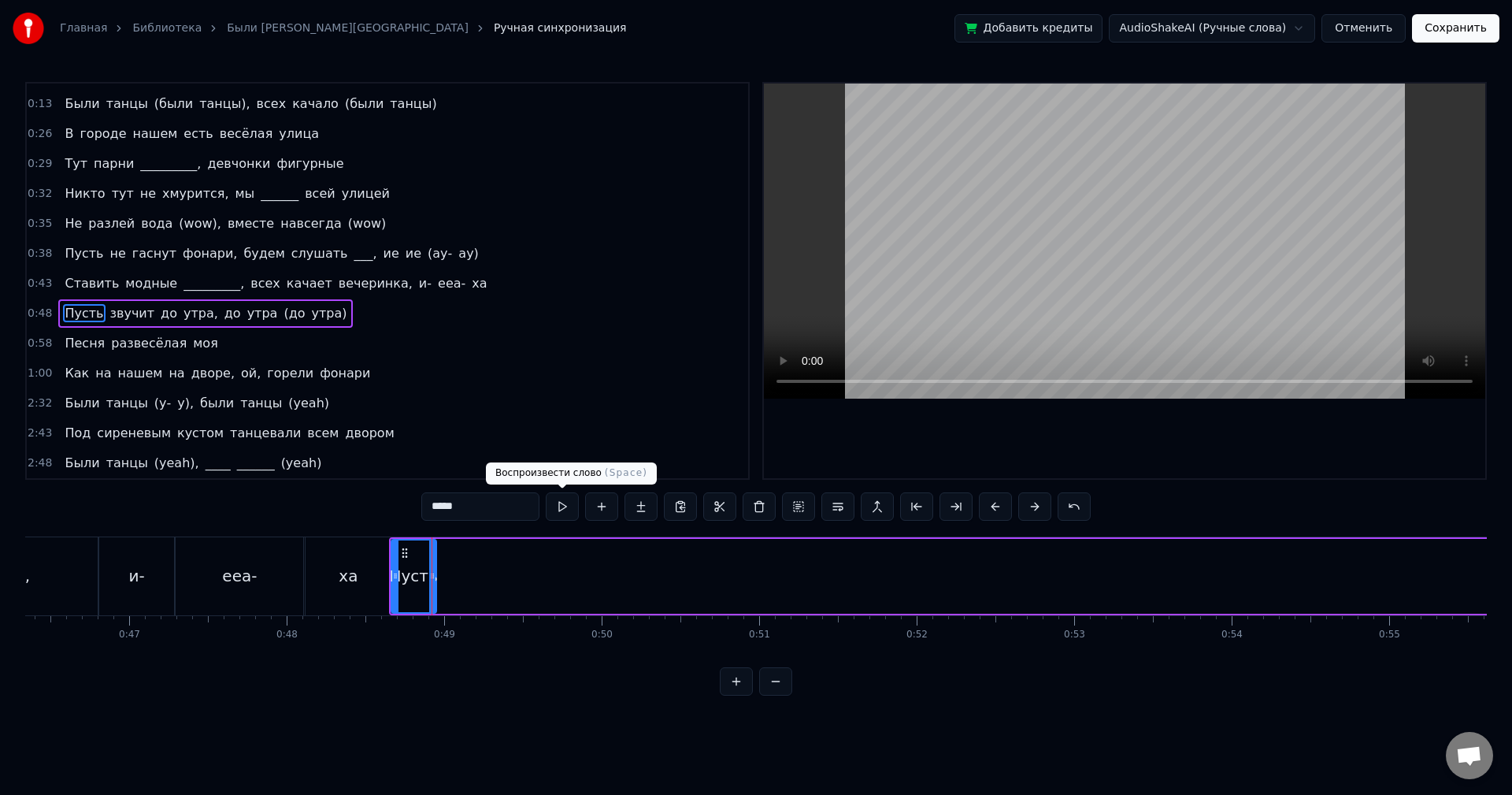
click at [560, 503] on button at bounding box center [562, 506] width 33 height 28
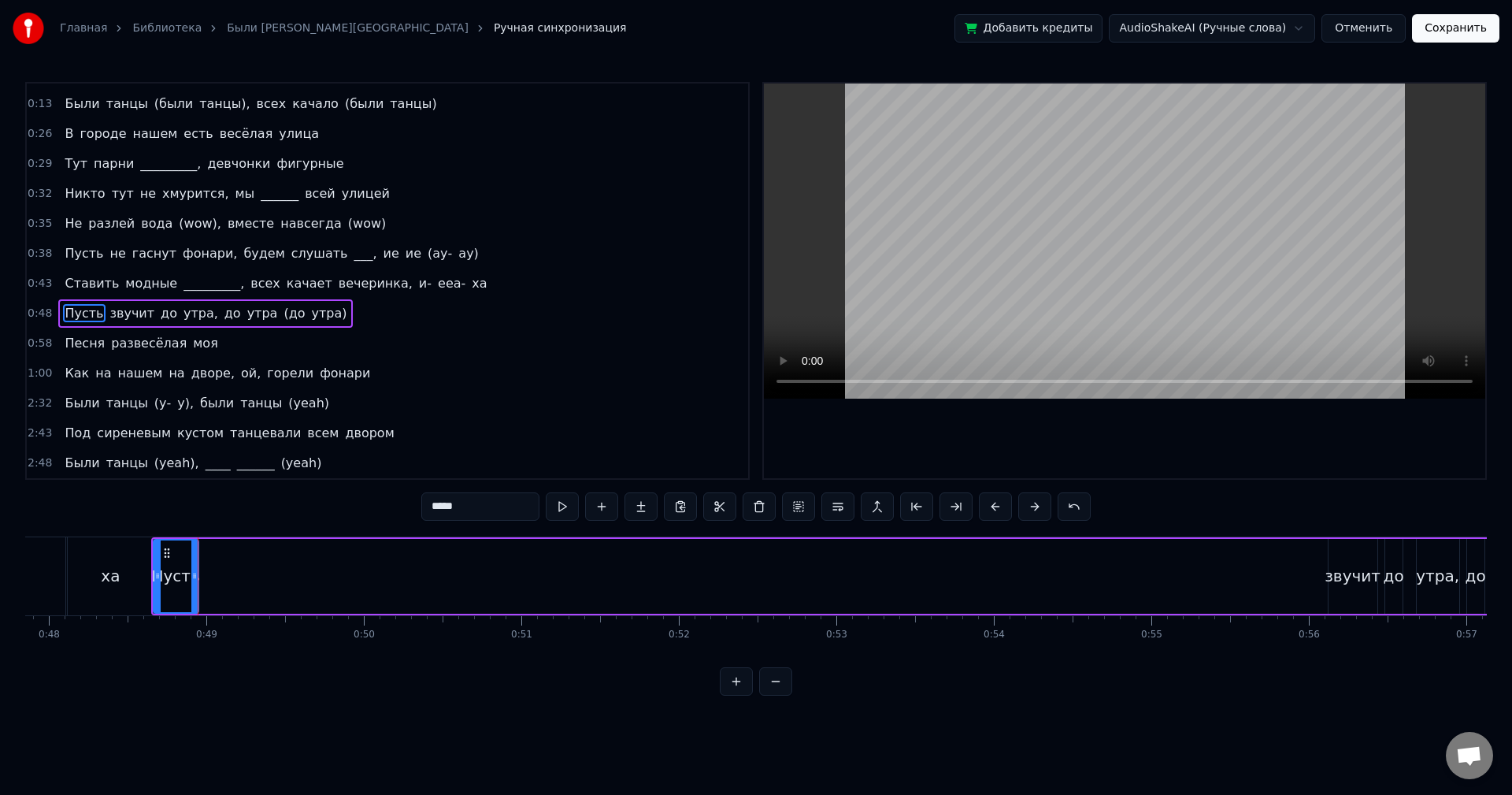
scroll to position [0, 7586]
click at [1294, 584] on div "звучит" at bounding box center [1303, 576] width 56 height 24
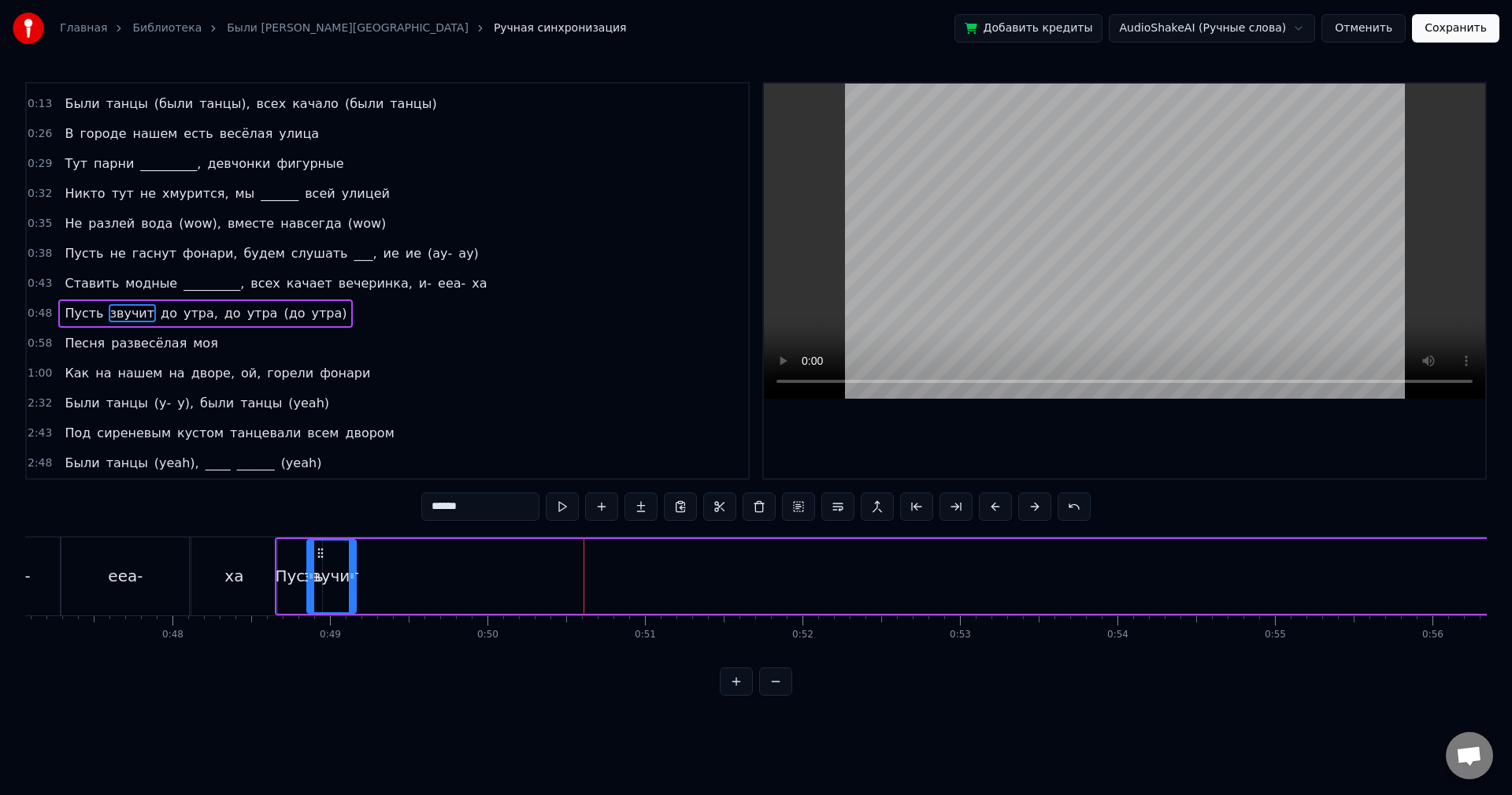
scroll to position [0, 7412]
drag, startPoint x: 1290, startPoint y: 549, endPoint x: 336, endPoint y: 603, distance: 955.5
click at [336, 603] on div "звучит" at bounding box center [350, 576] width 47 height 72
click at [563, 507] on button at bounding box center [562, 506] width 33 height 28
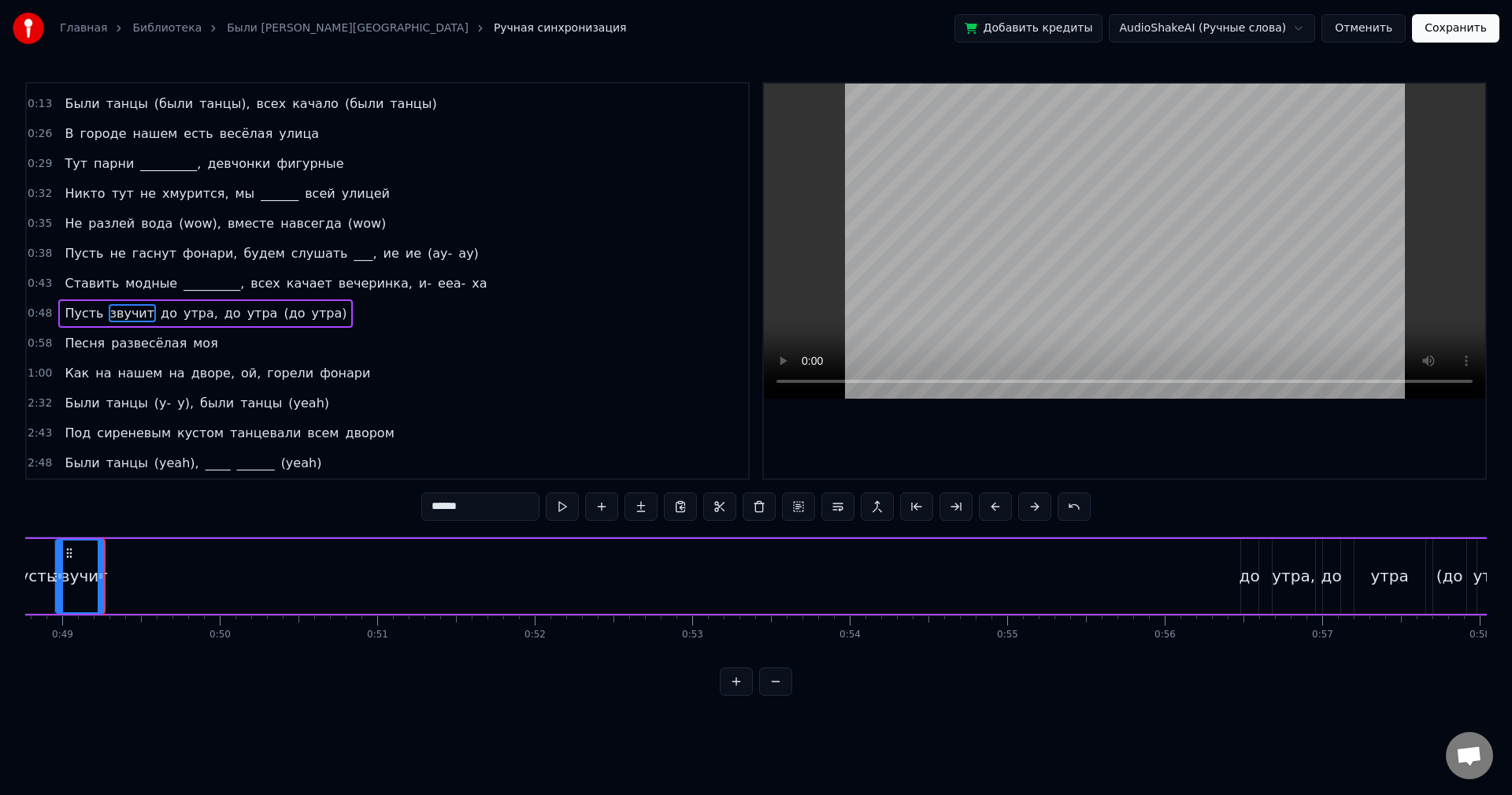
scroll to position [0, 7713]
click at [1219, 576] on div "до" at bounding box center [1219, 576] width 20 height 24
type input "**"
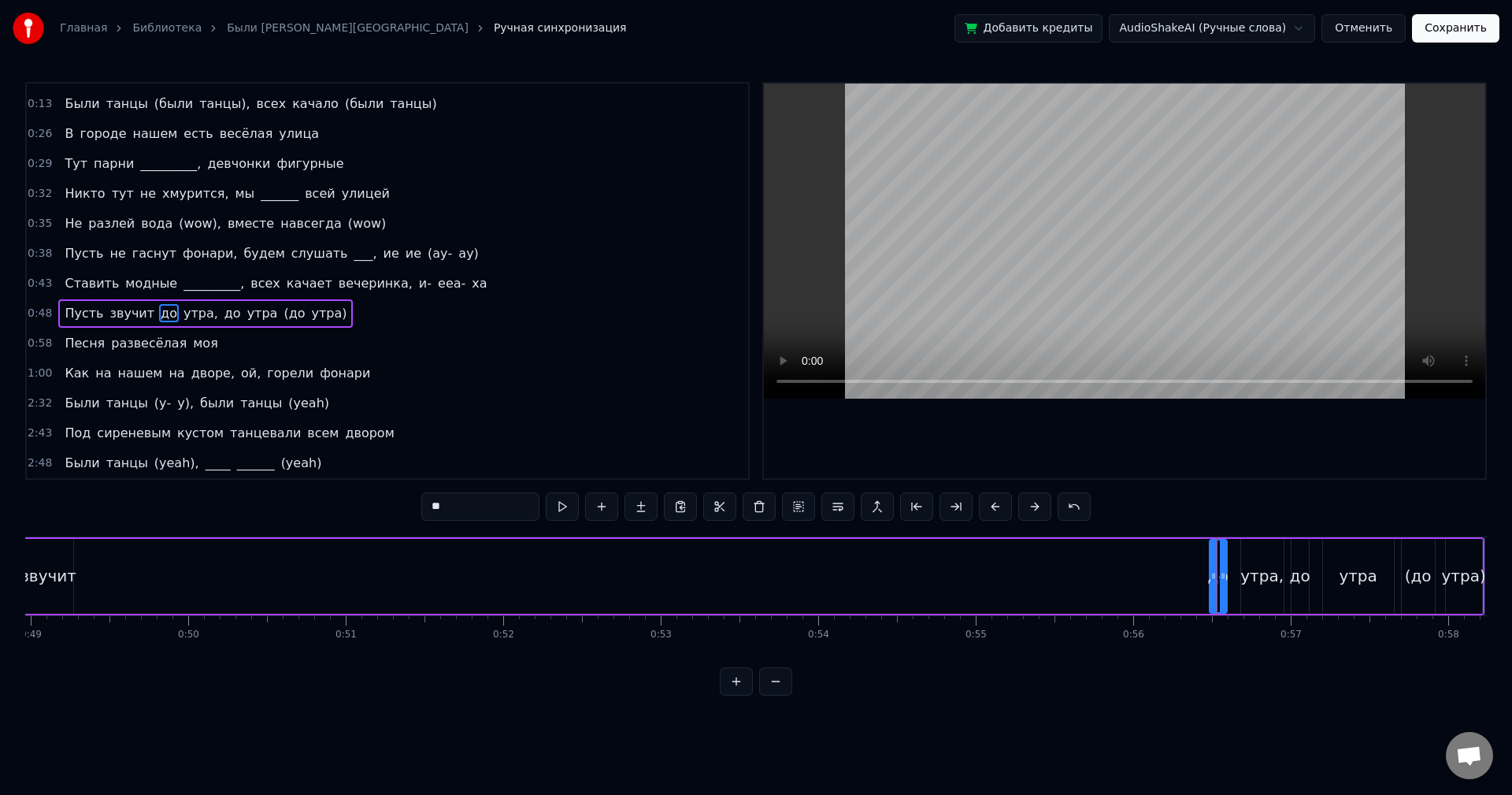
click at [1126, 581] on div "Пусть звучит до утра, до утра (до утра)" at bounding box center [730, 576] width 1509 height 78
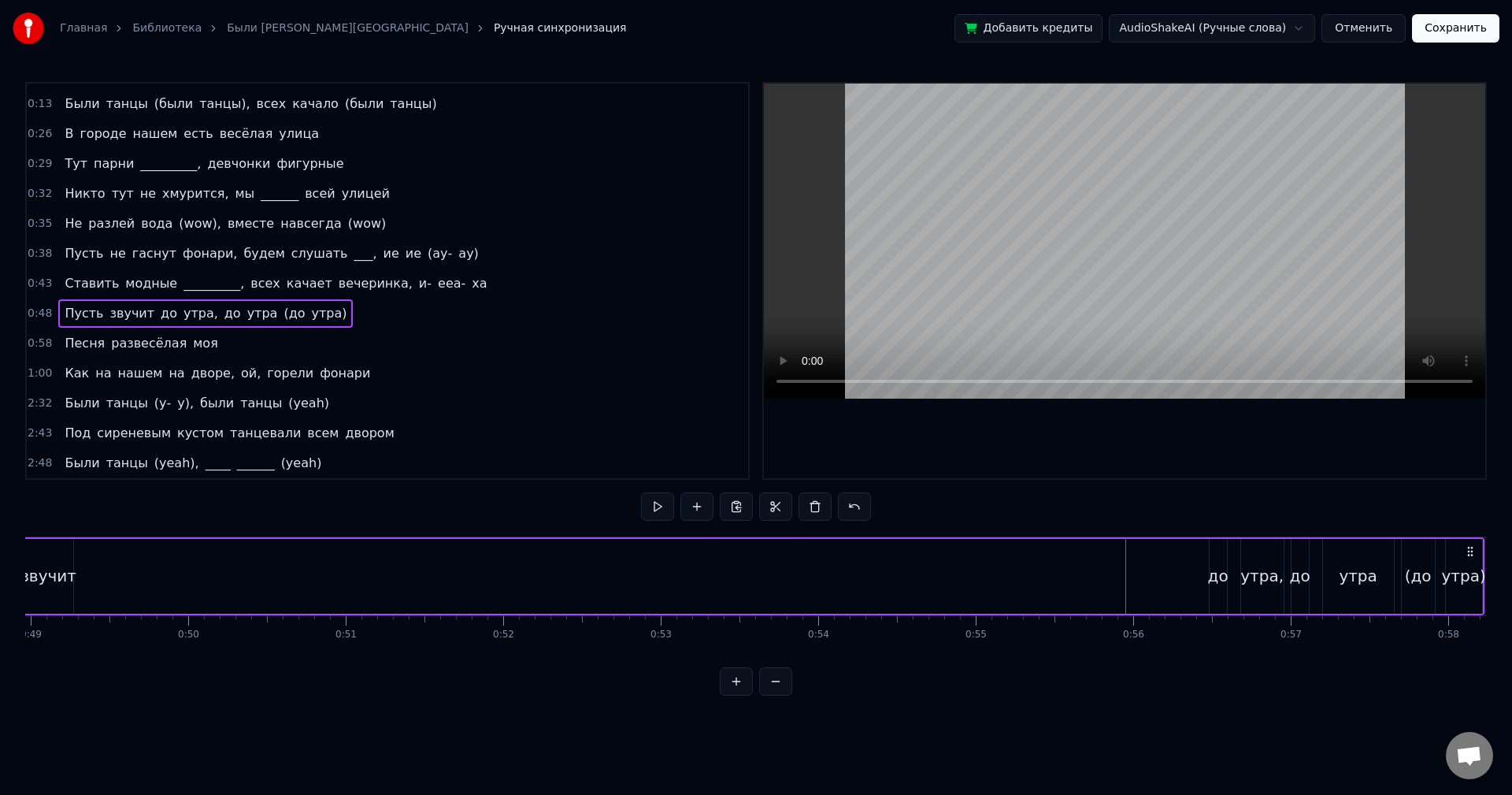
click at [1214, 576] on div "до" at bounding box center [1219, 576] width 20 height 24
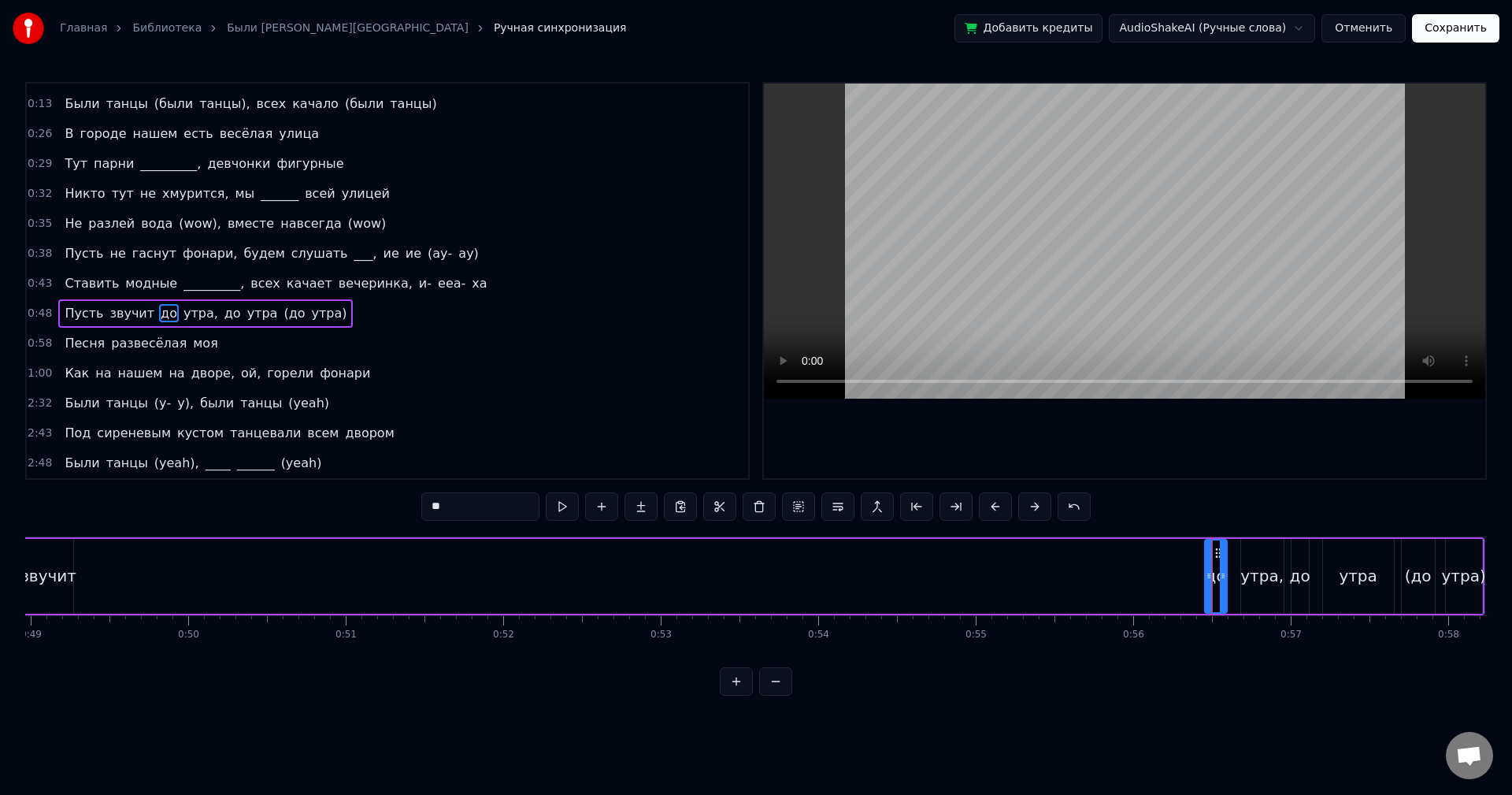
click at [1211, 556] on div at bounding box center [1209, 576] width 6 height 72
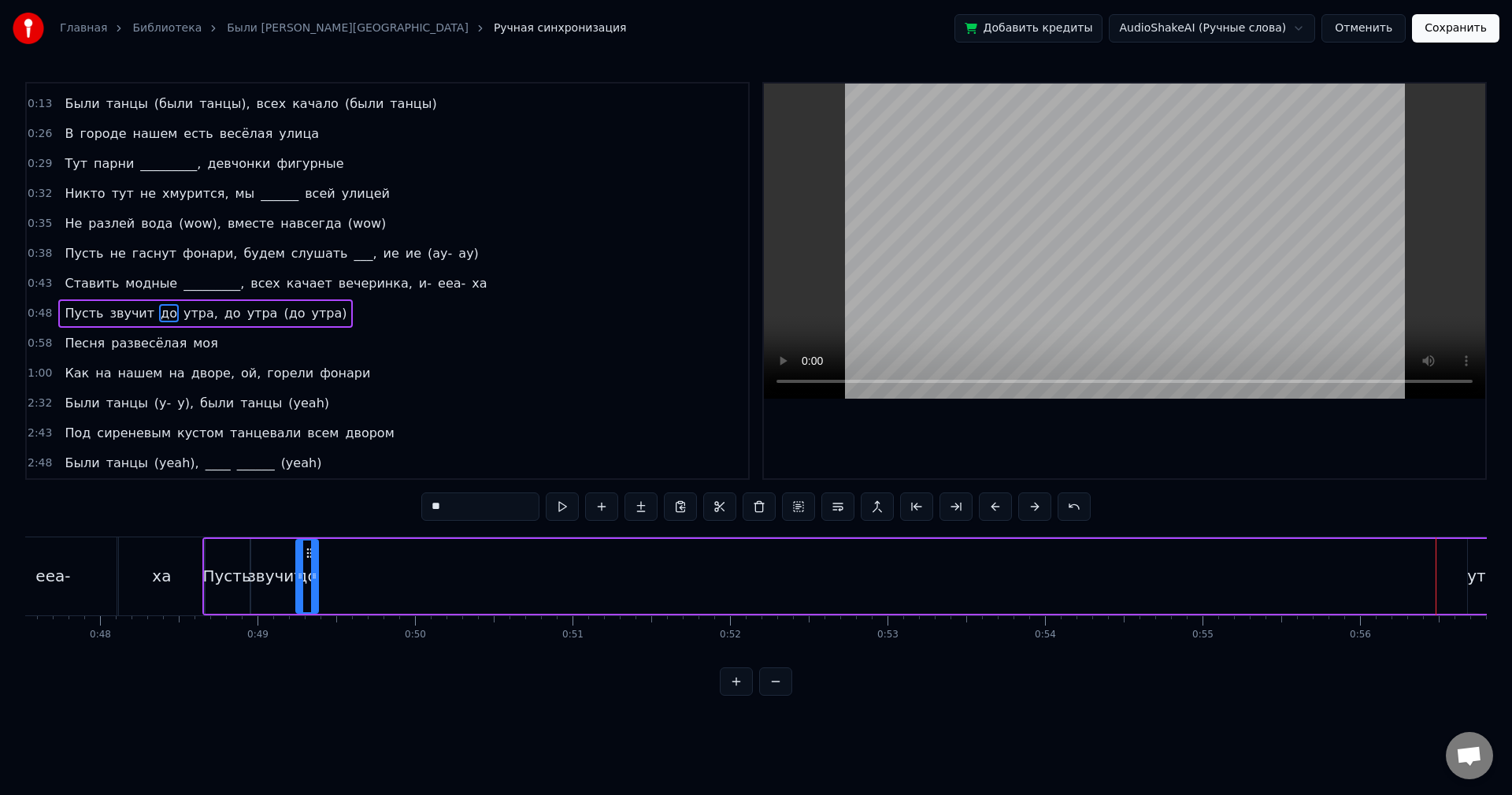
scroll to position [0, 7482]
drag, startPoint x: 1217, startPoint y: 554, endPoint x: 319, endPoint y: 613, distance: 899.9
click at [319, 613] on div "до" at bounding box center [318, 576] width 24 height 75
click at [555, 509] on button at bounding box center [562, 506] width 33 height 28
click at [579, 508] on div "**" at bounding box center [756, 506] width 669 height 28
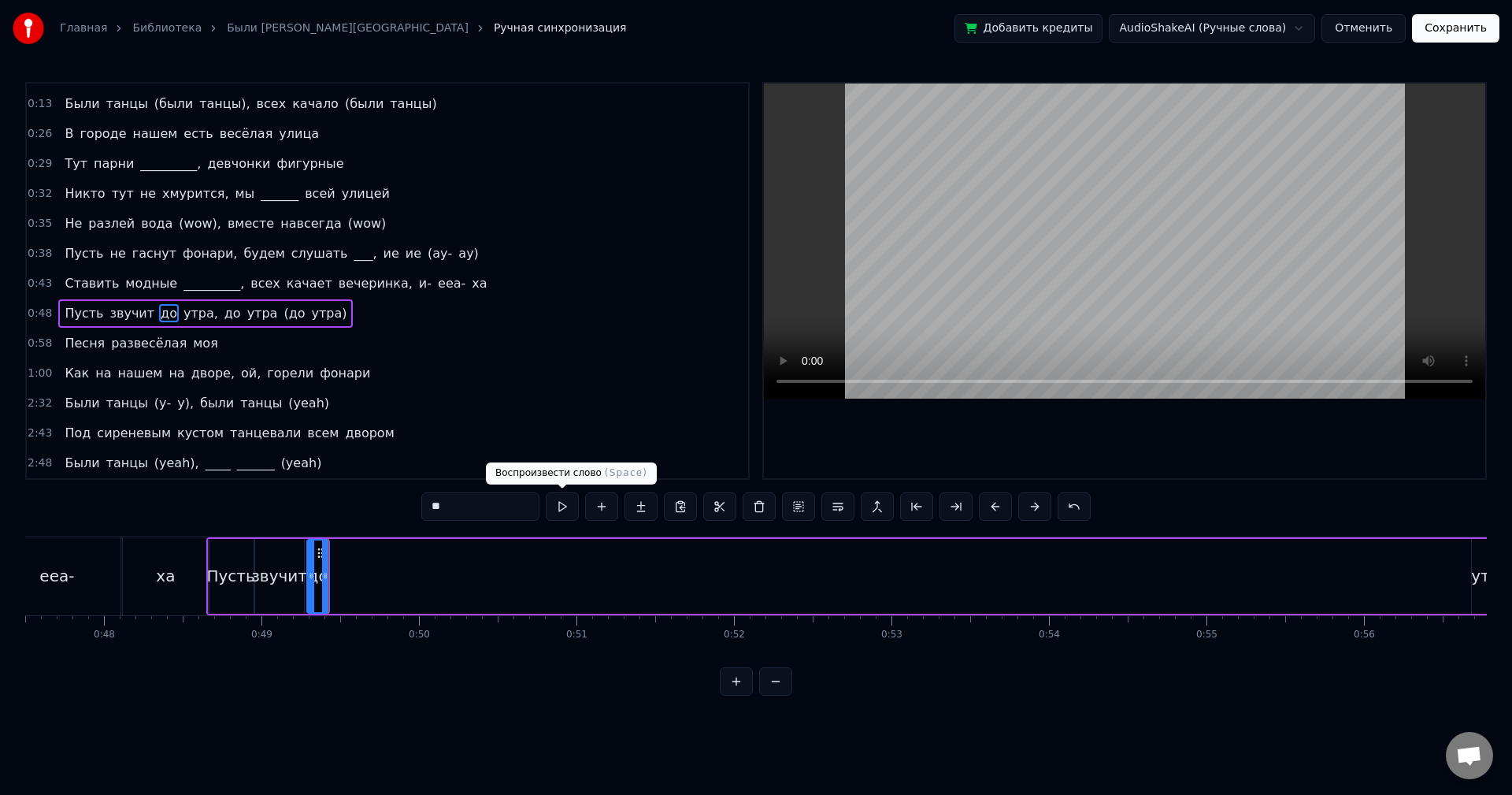
click at [567, 509] on button at bounding box center [562, 506] width 33 height 28
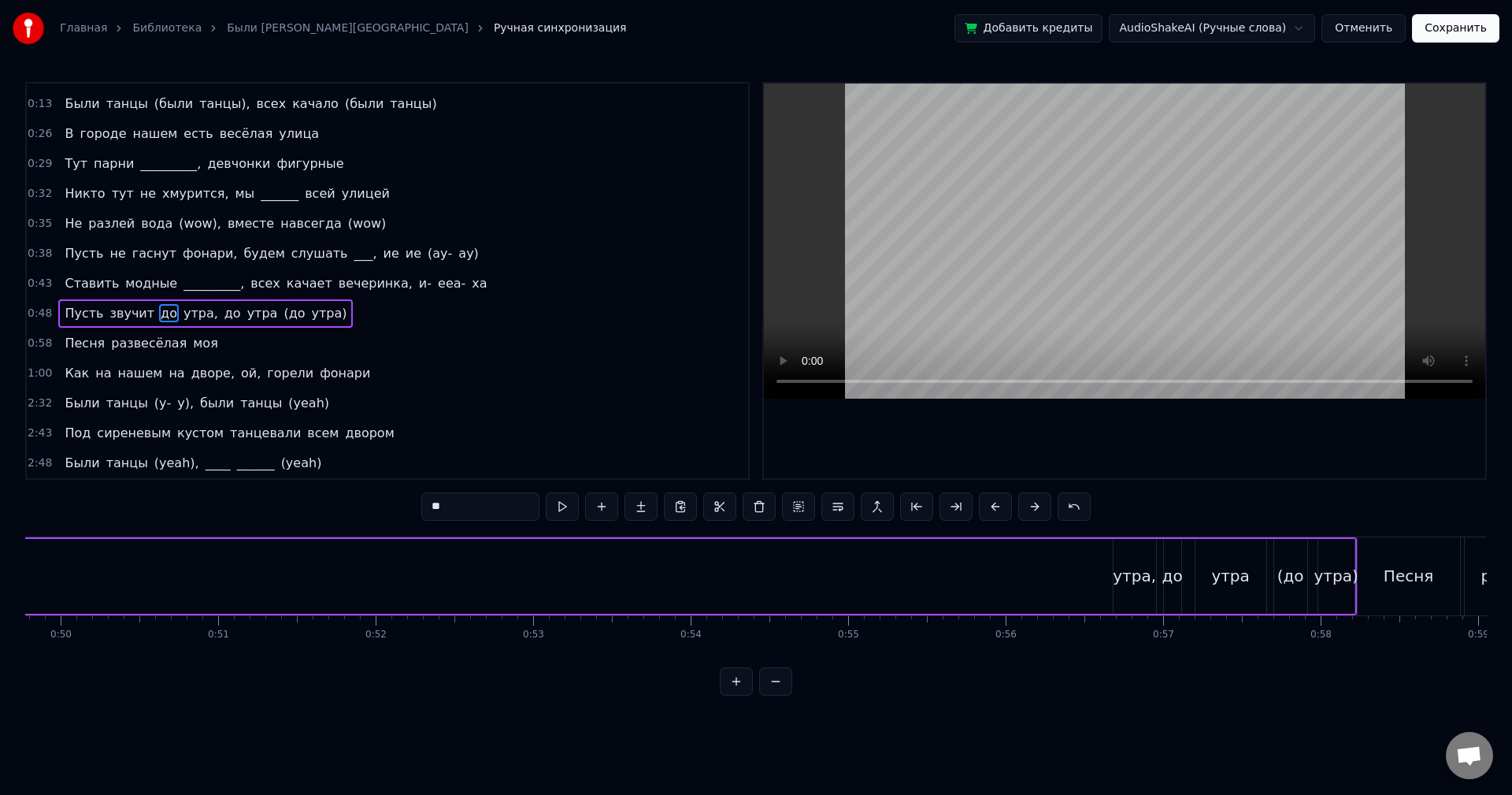
scroll to position [0, 7856]
click at [1108, 584] on div "утра," at bounding box center [1119, 576] width 43 height 24
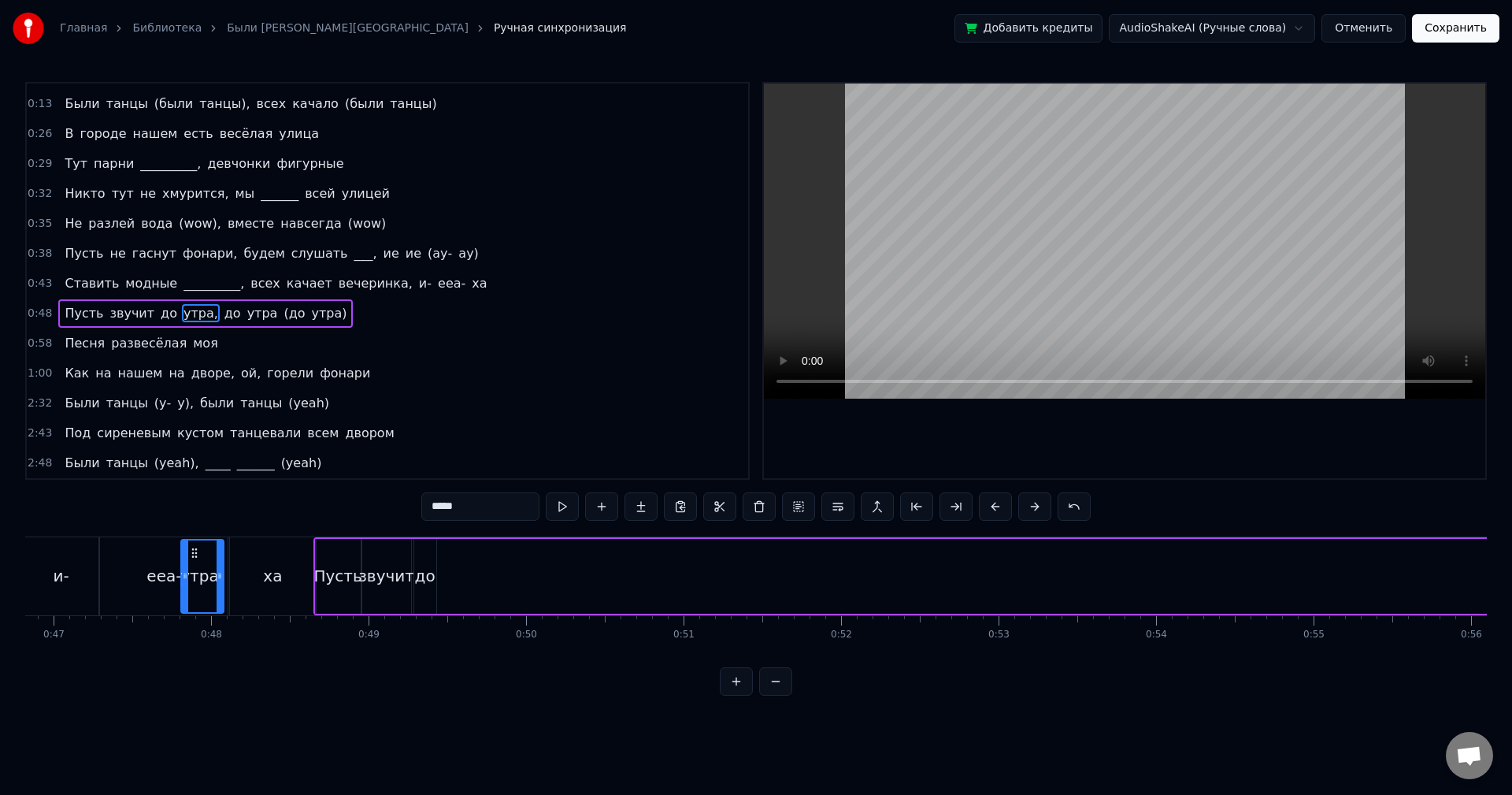
scroll to position [0, 7360]
drag, startPoint x: 1100, startPoint y: 553, endPoint x: 464, endPoint y: 571, distance: 636.3
click at [464, 571] on div "утра," at bounding box center [472, 576] width 41 height 72
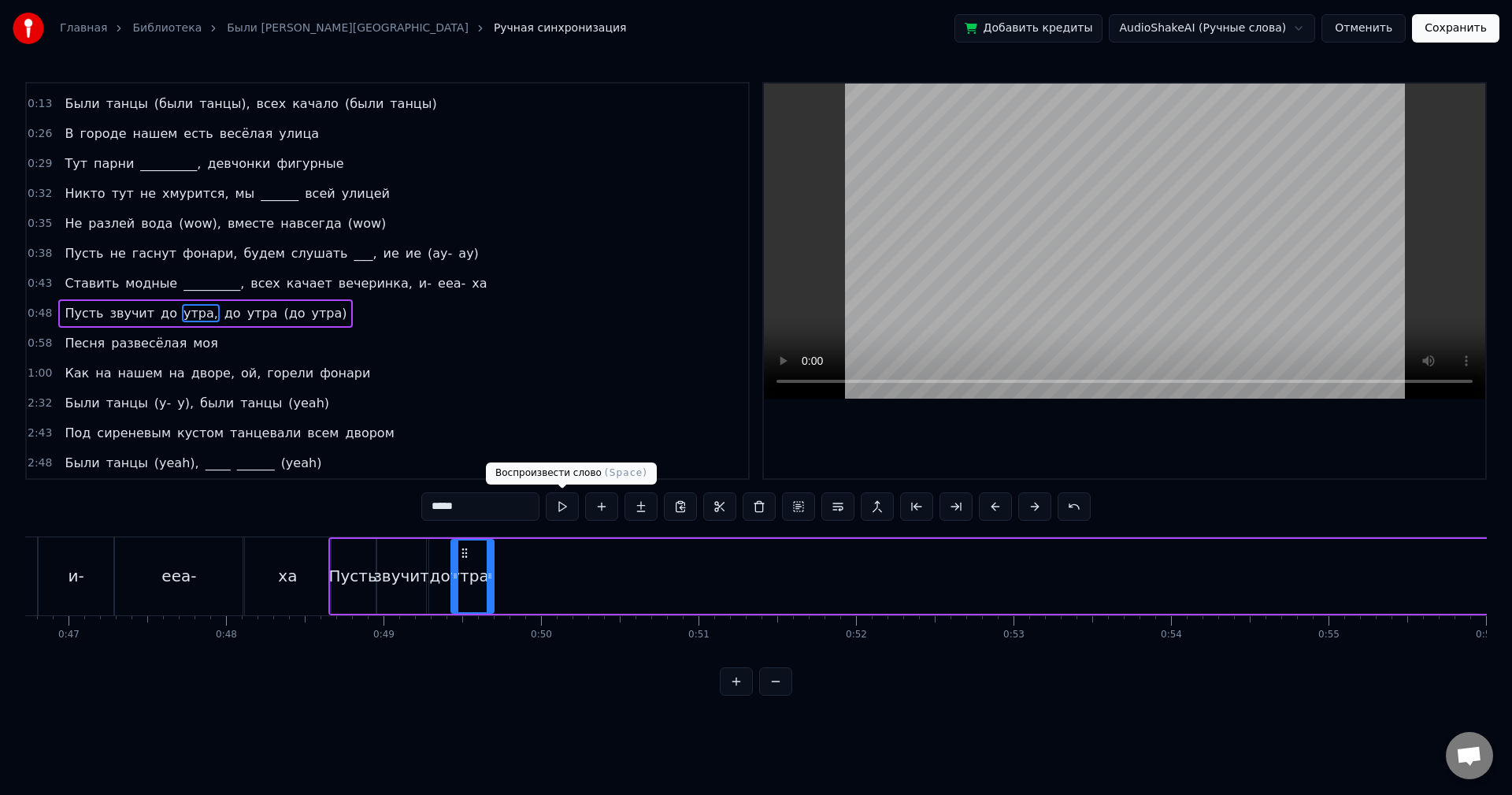
click at [558, 510] on button at bounding box center [562, 506] width 33 height 28
drag, startPoint x: 489, startPoint y: 583, endPoint x: 497, endPoint y: 583, distance: 8.0
click
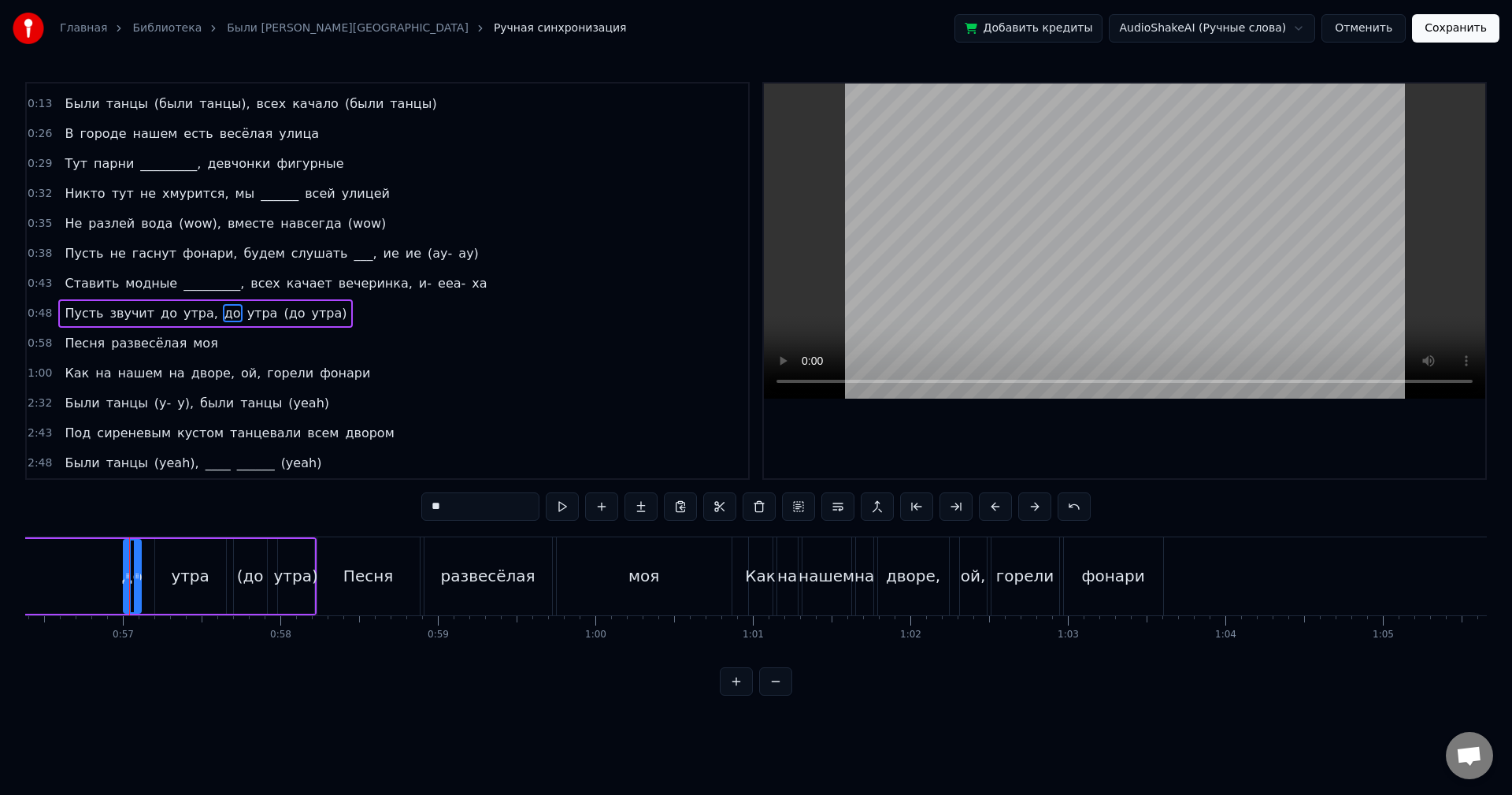
scroll to position [0, 8906]
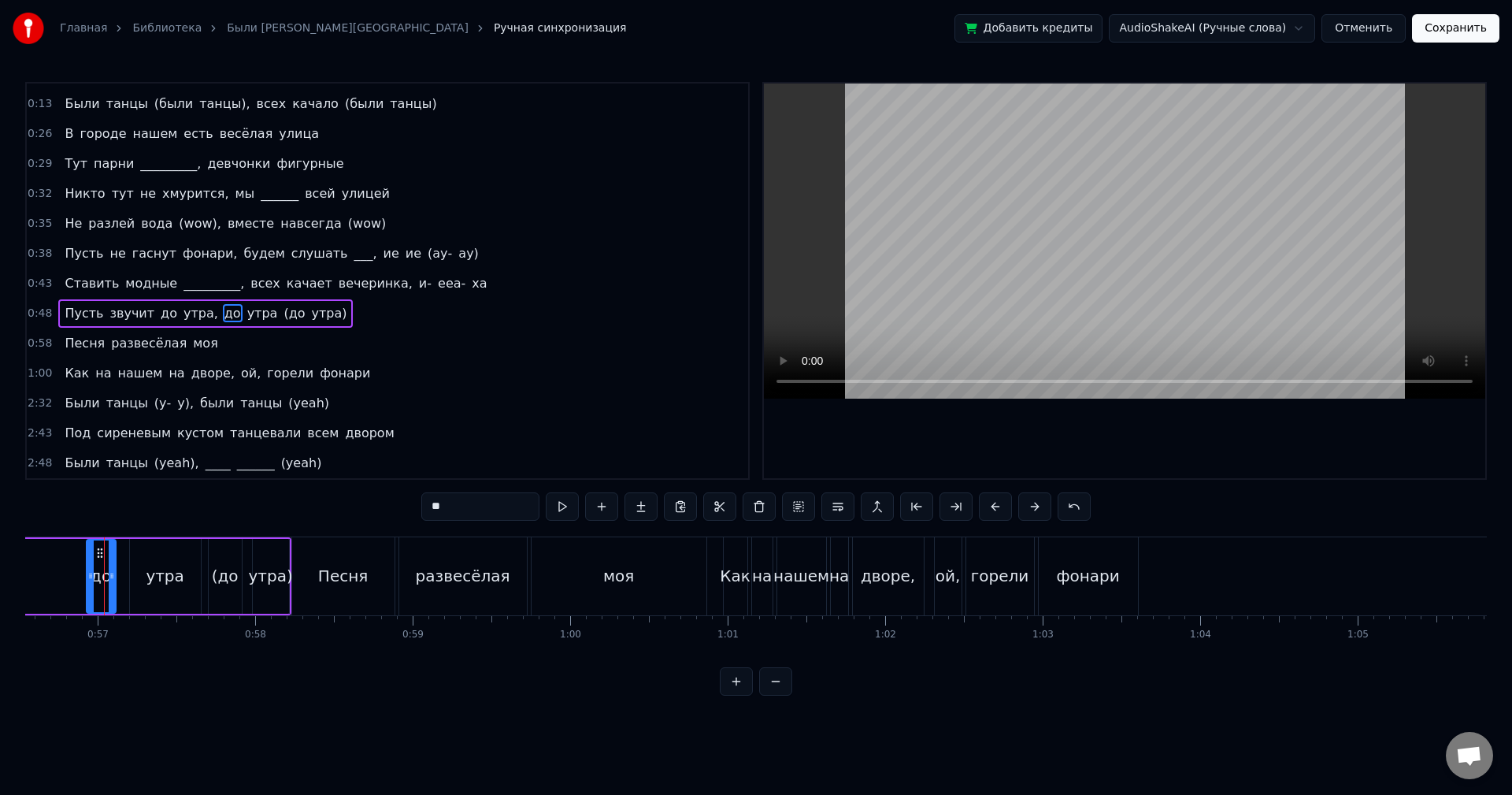
drag, startPoint x: 103, startPoint y: 567, endPoint x: 91, endPoint y: 568, distance: 12.0
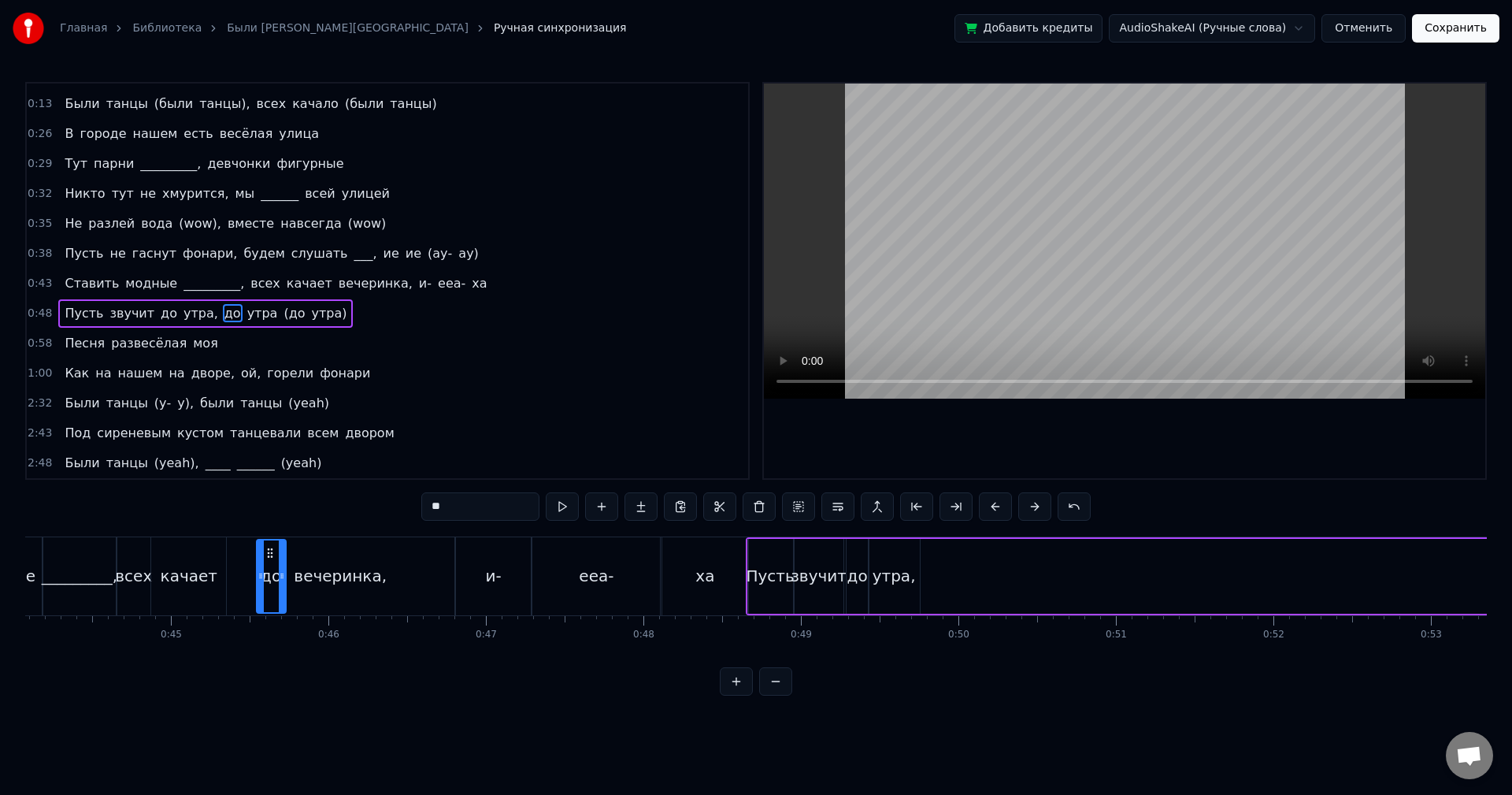
scroll to position [0, 6930]
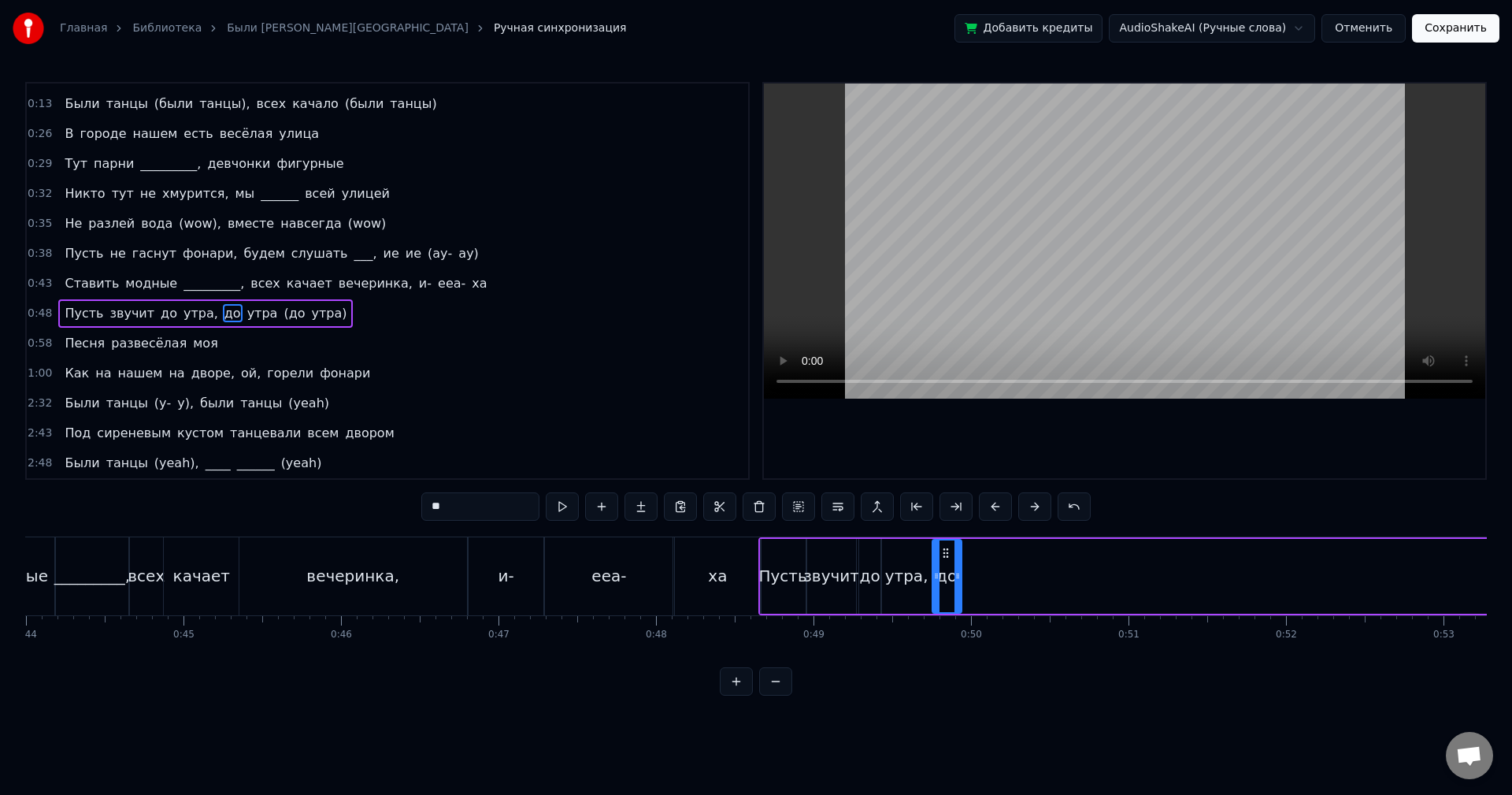
drag, startPoint x: 102, startPoint y: 554, endPoint x: 948, endPoint y: 588, distance: 846.7
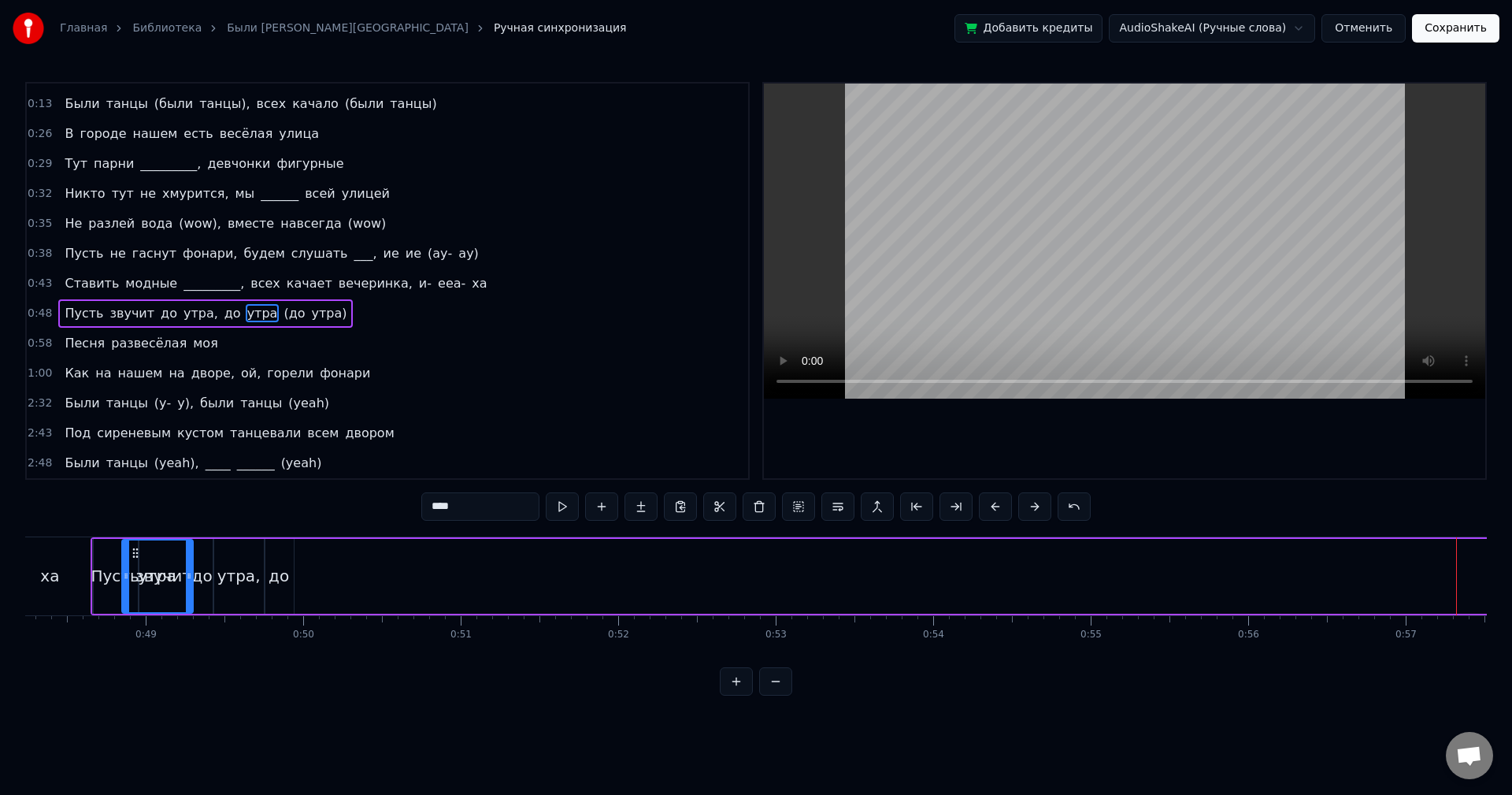
scroll to position [0, 7548]
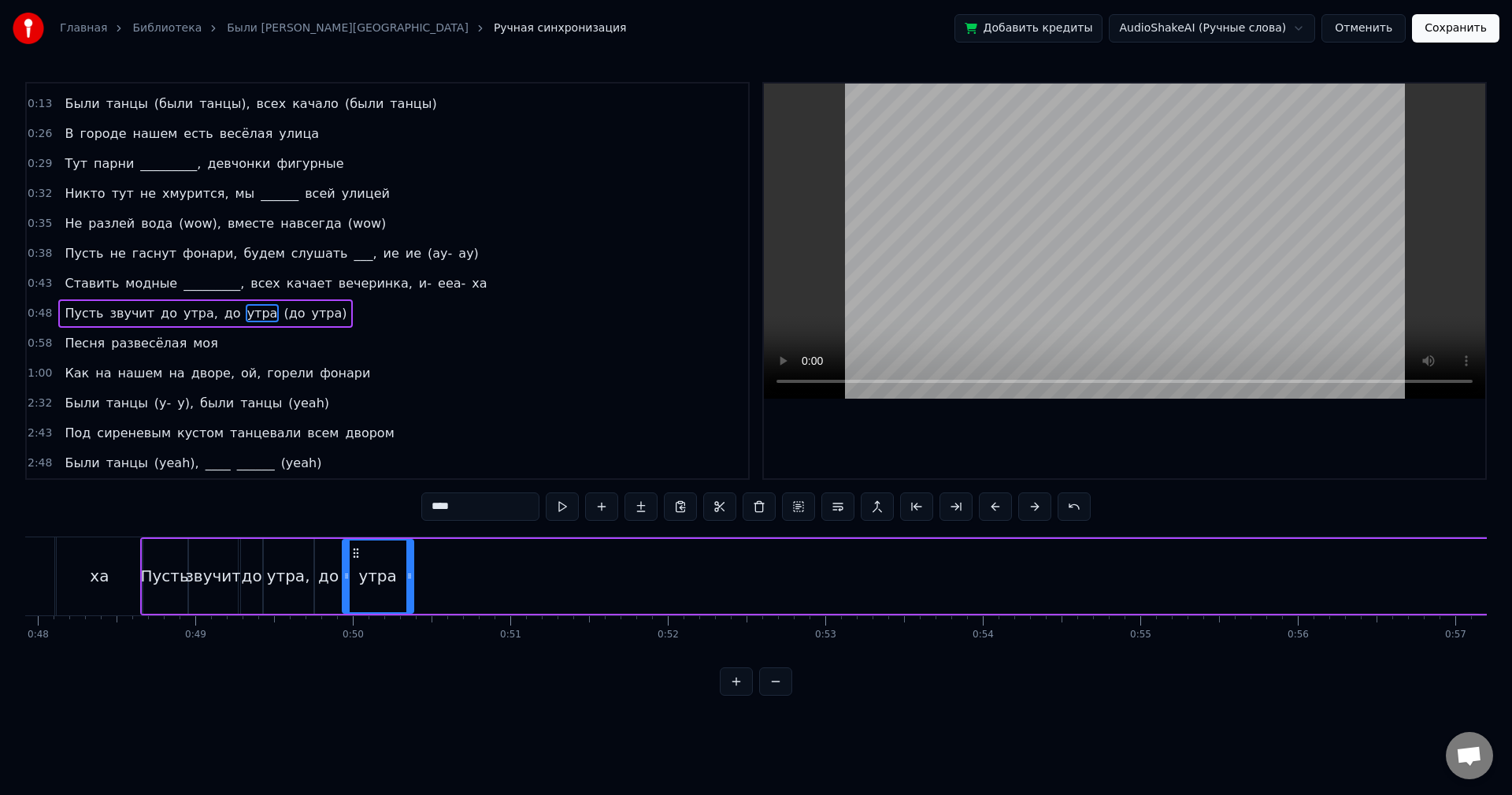
drag, startPoint x: 1208, startPoint y: 555, endPoint x: 355, endPoint y: 579, distance: 853.3
drag, startPoint x: 412, startPoint y: 580, endPoint x: 427, endPoint y: 577, distance: 15.3
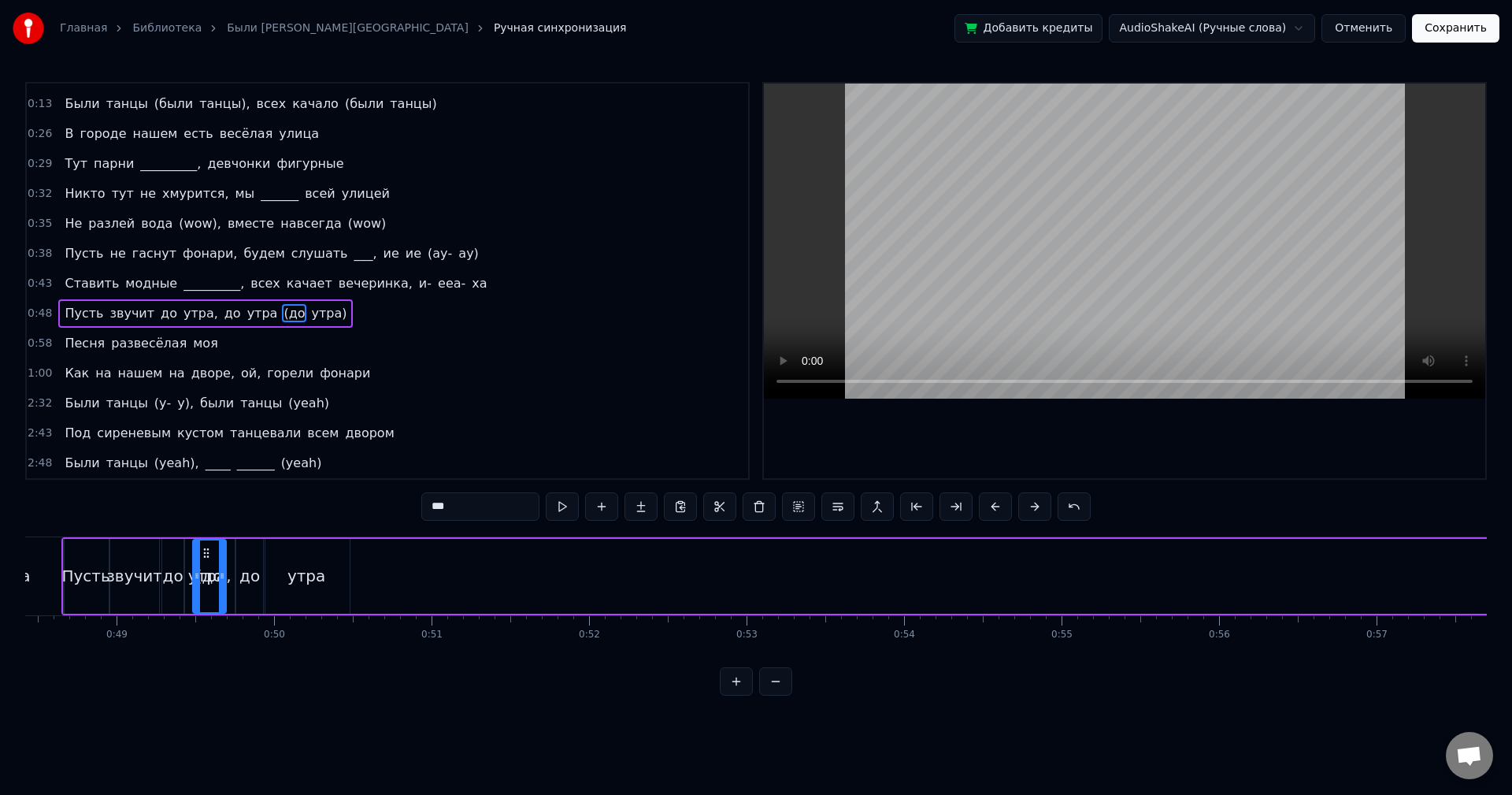
scroll to position [0, 7587]
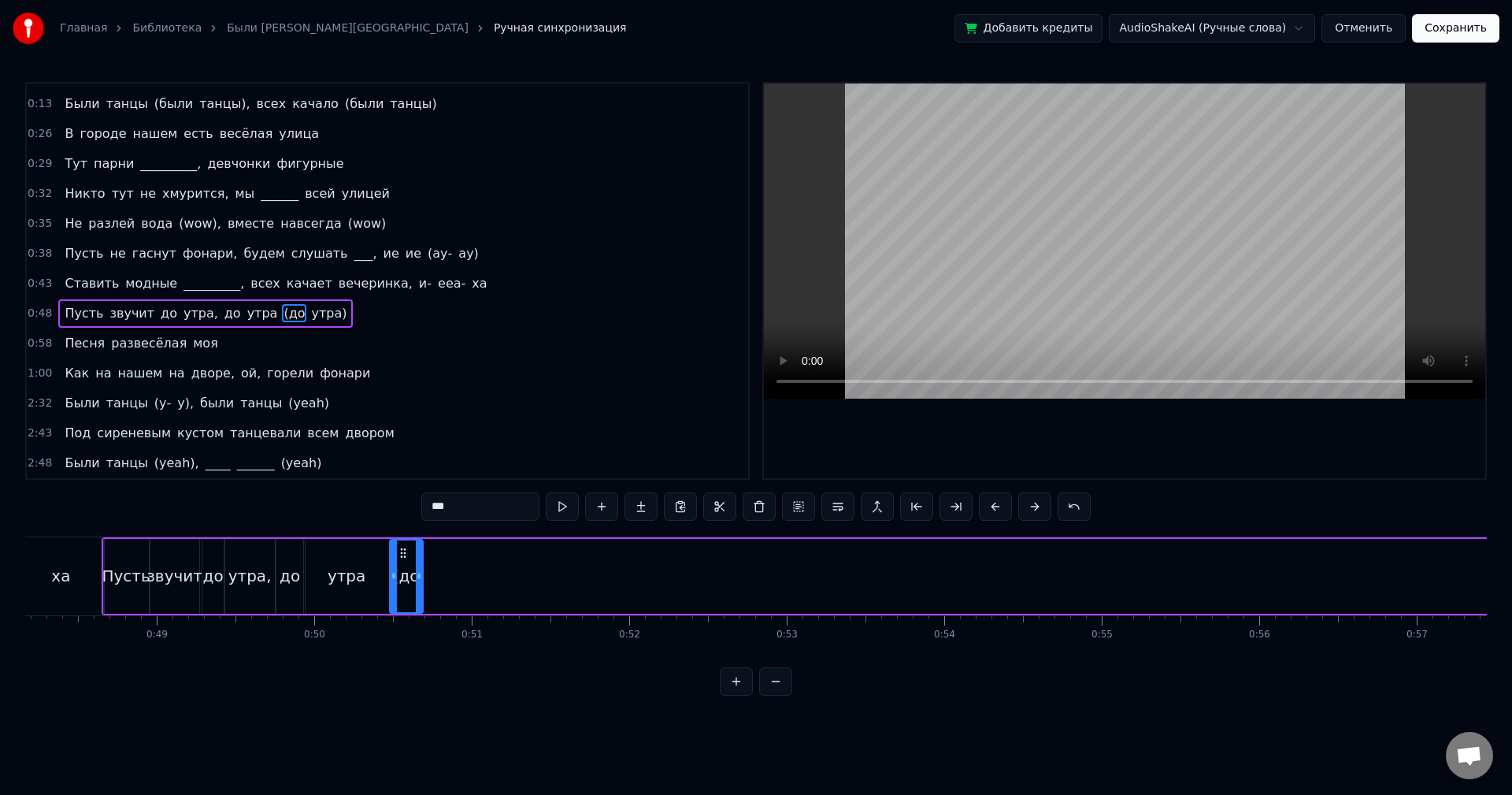
drag, startPoint x: 711, startPoint y: 554, endPoint x: 403, endPoint y: 578, distance: 308.9
drag, startPoint x: 422, startPoint y: 579, endPoint x: 430, endPoint y: 579, distance: 8.0
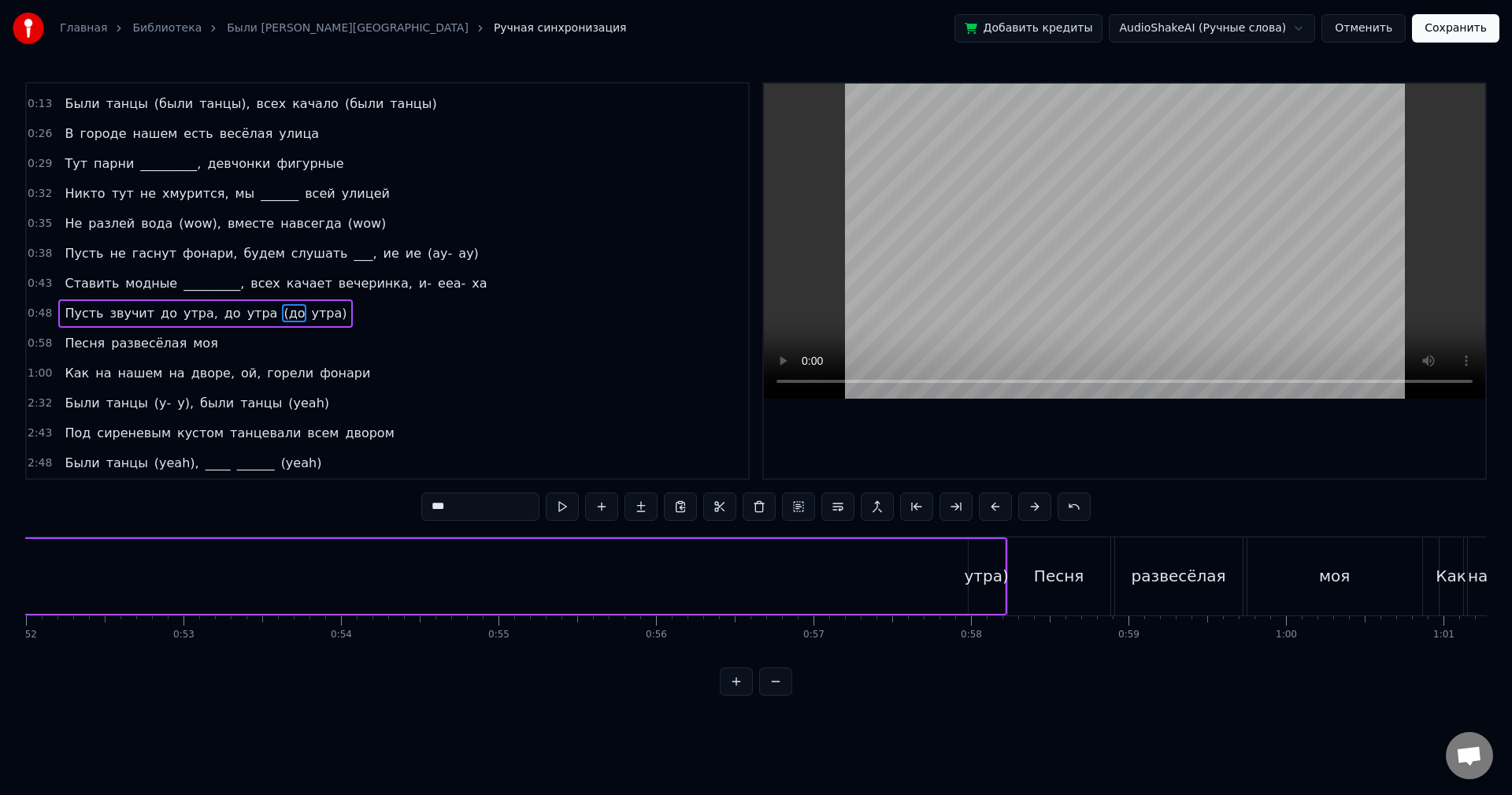
scroll to position [0, 8285]
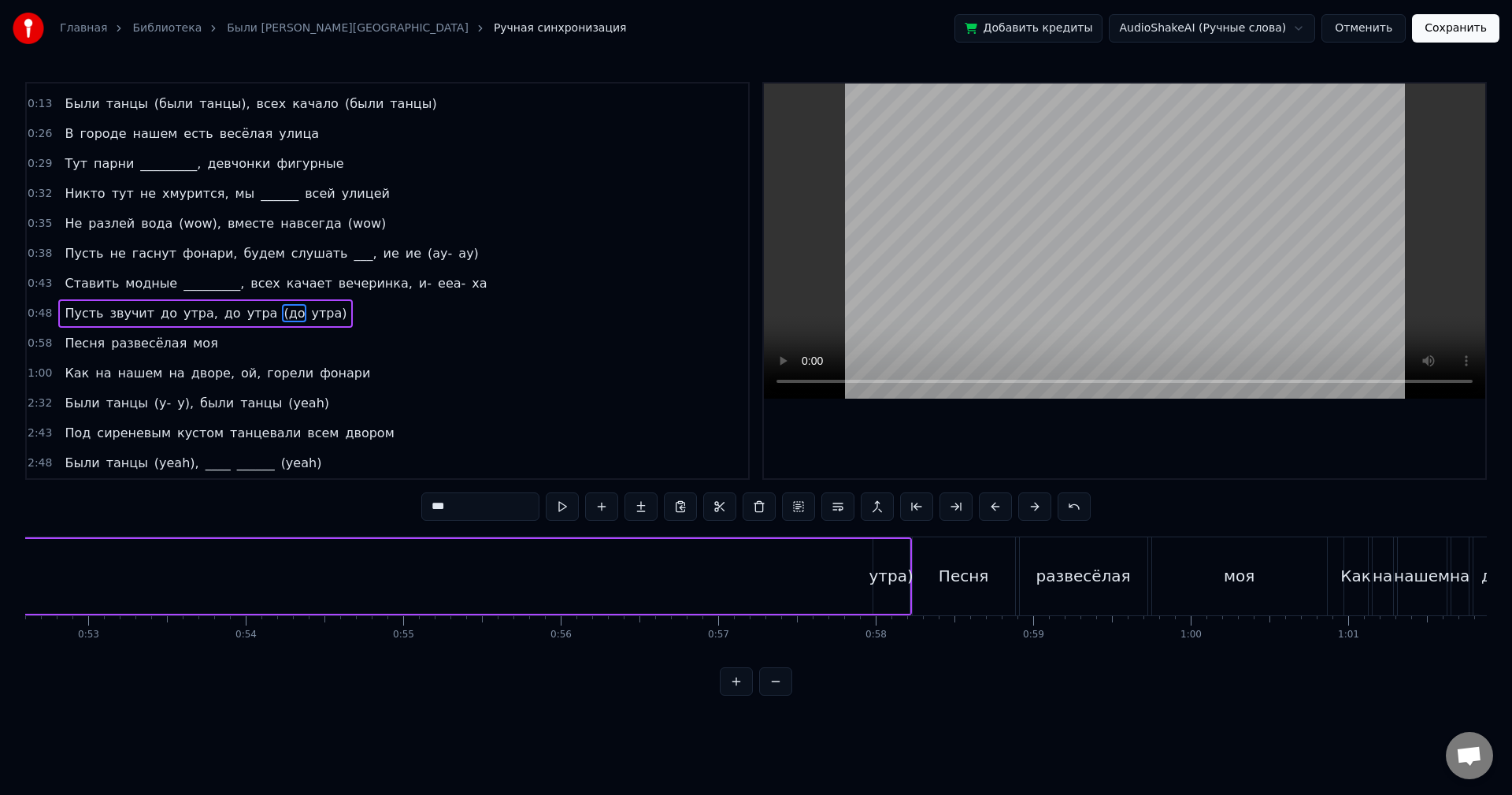
type input "*****"
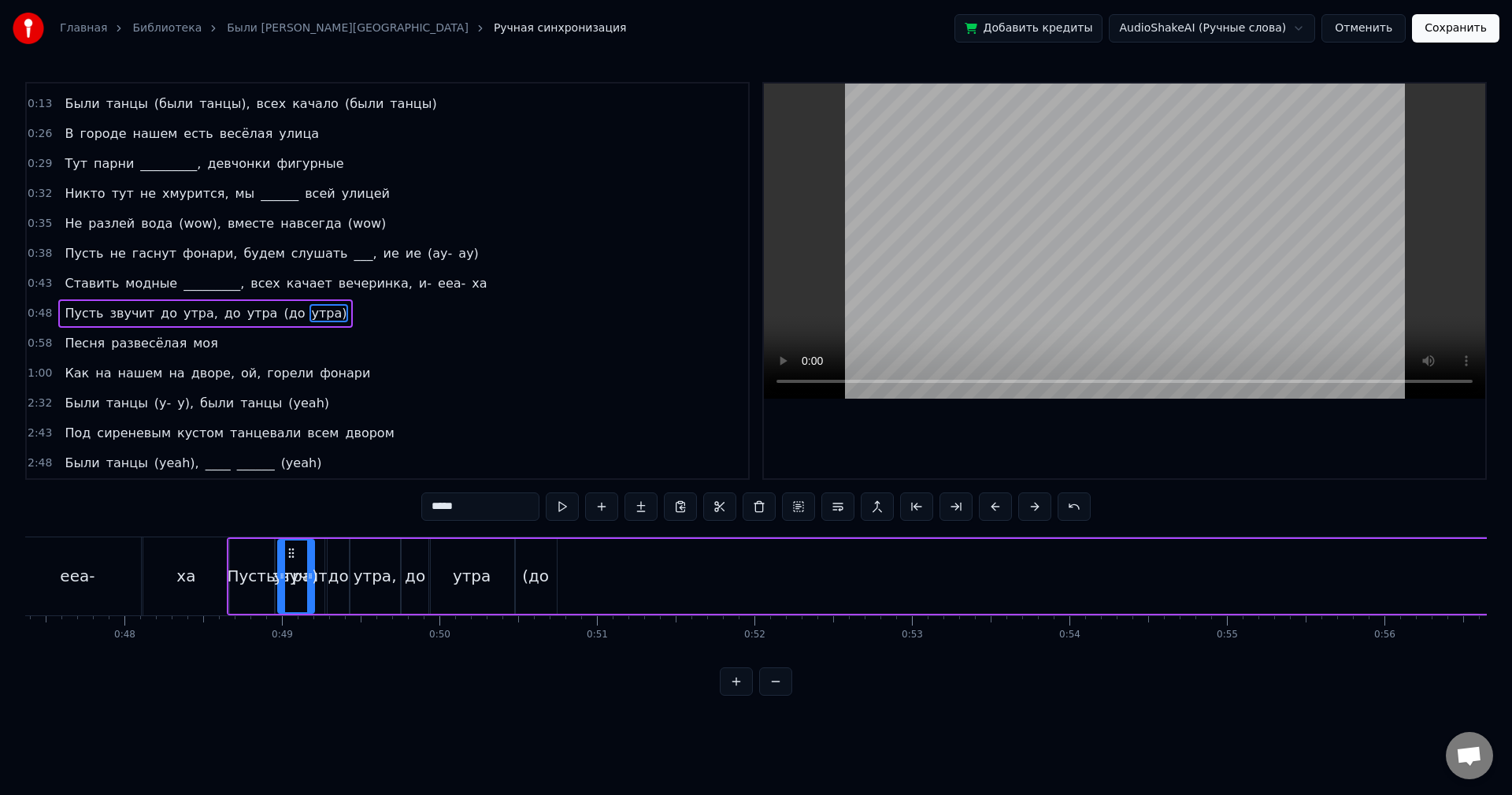
scroll to position [0, 7446]
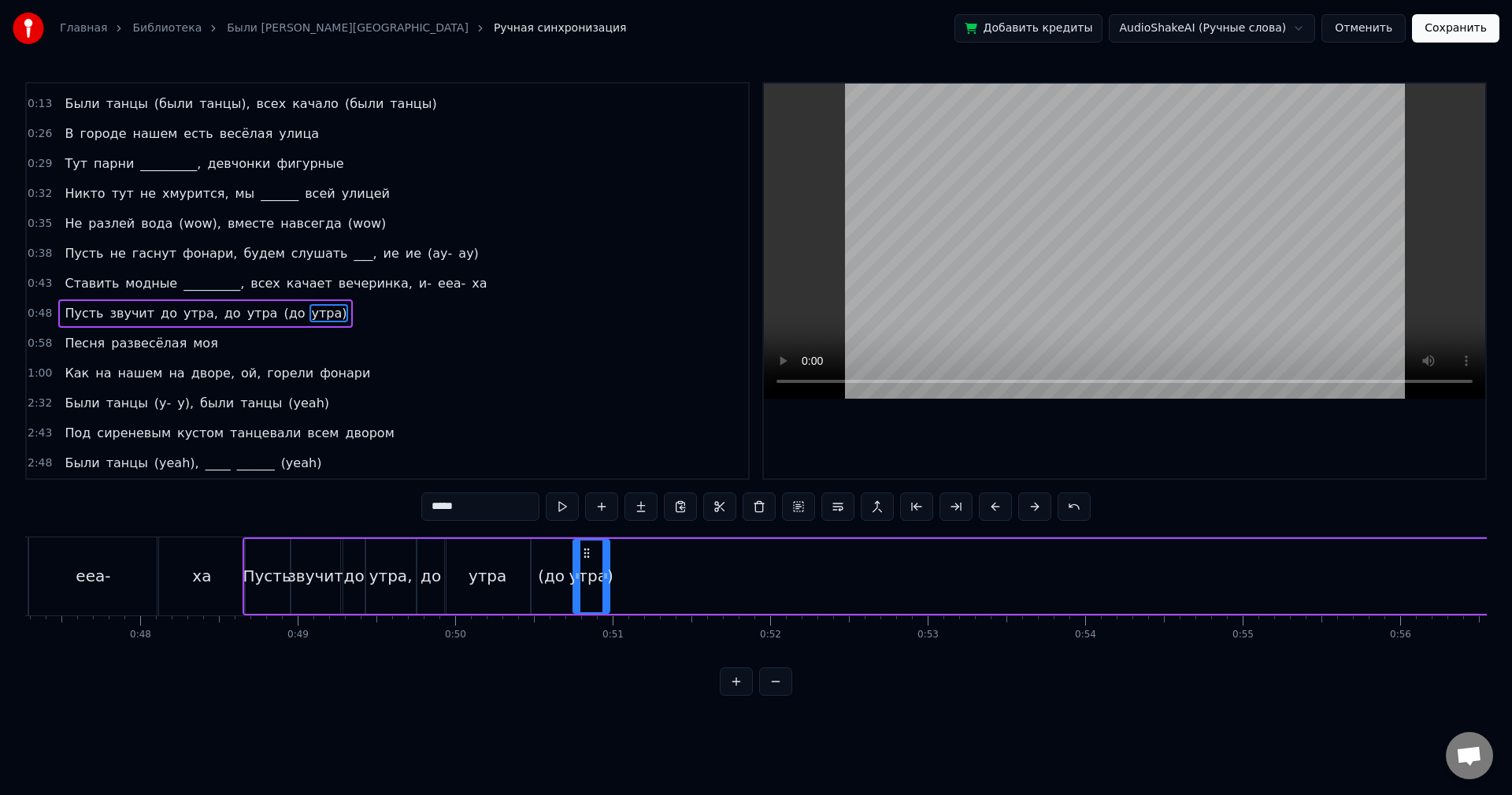
drag, startPoint x: 880, startPoint y: 552, endPoint x: 586, endPoint y: 558, distance: 294.1
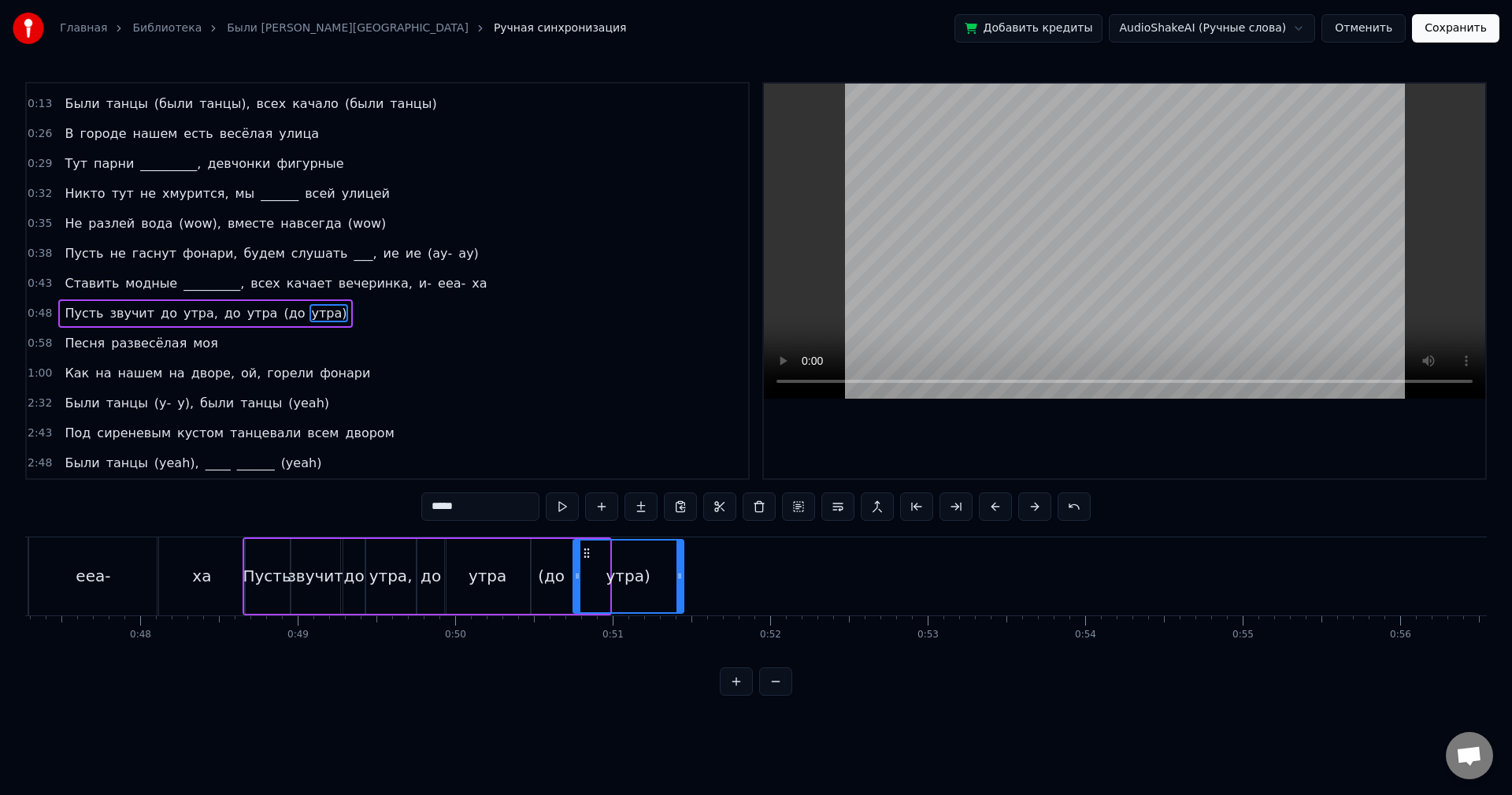
drag, startPoint x: 606, startPoint y: 558, endPoint x: 650, endPoint y: 556, distance: 44.0
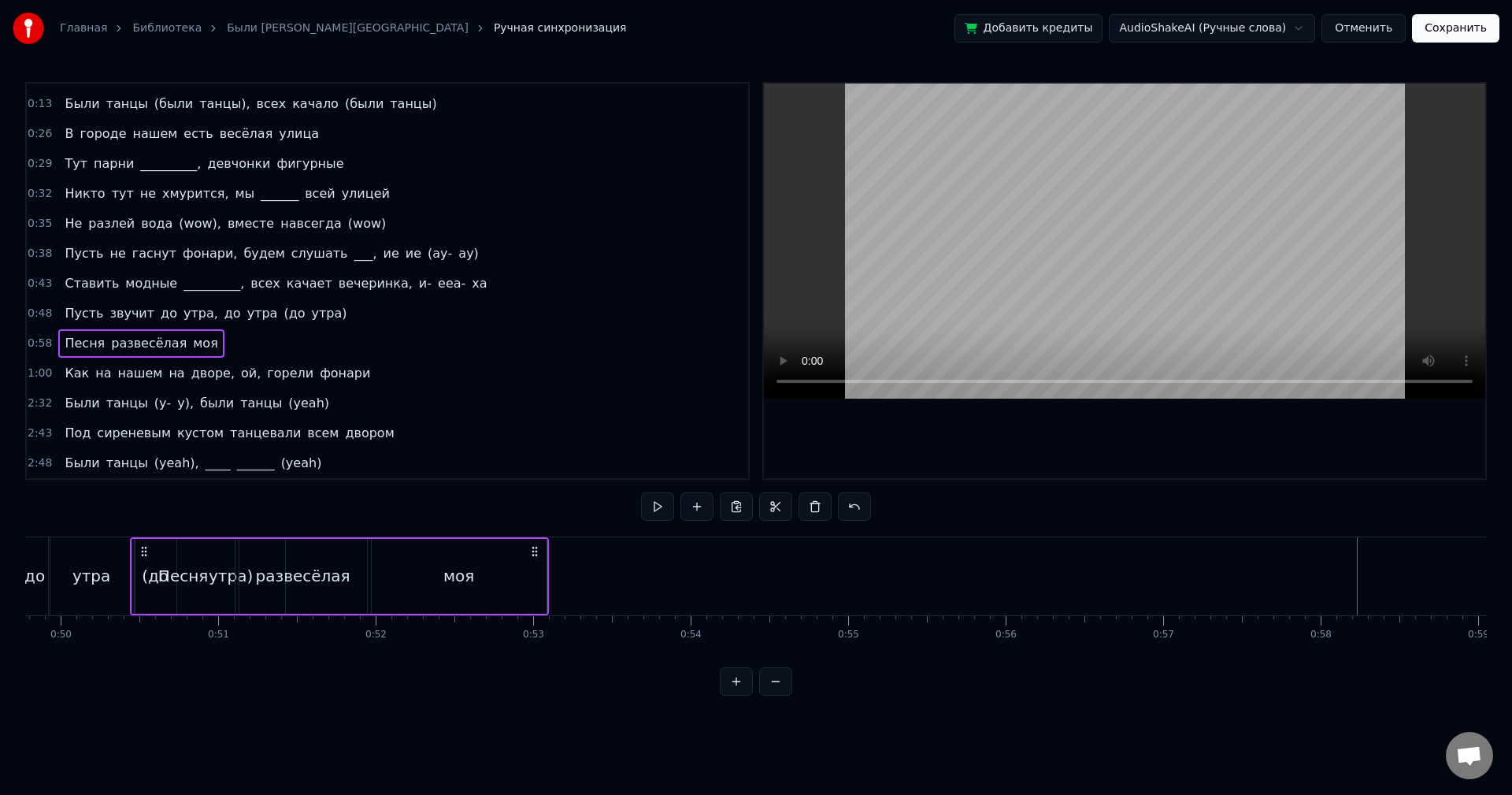
scroll to position [0, 7785]
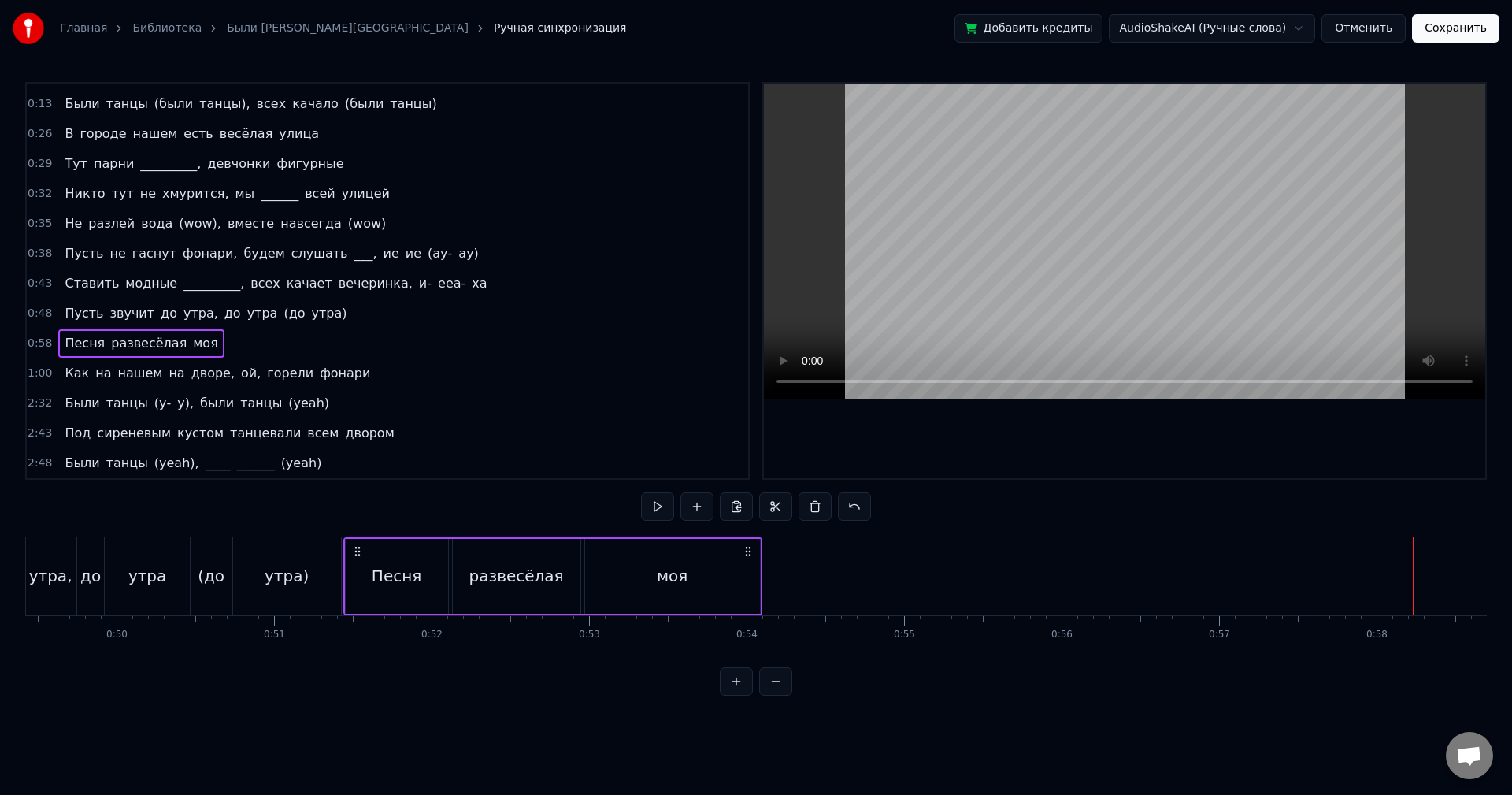
drag, startPoint x: 1164, startPoint y: 547, endPoint x: 357, endPoint y: 559, distance: 807.1
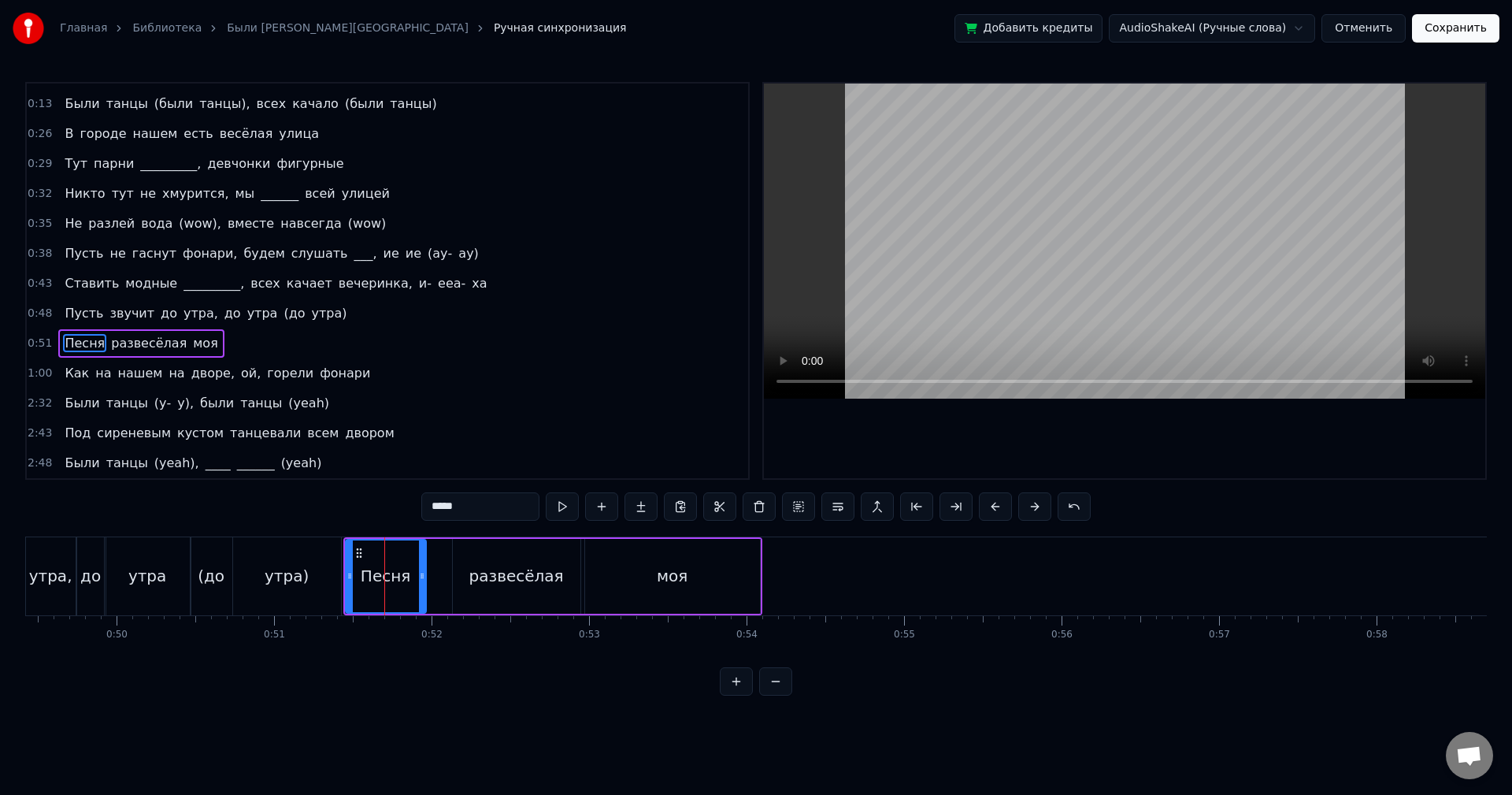
drag, startPoint x: 444, startPoint y: 575, endPoint x: 419, endPoint y: 576, distance: 25.0
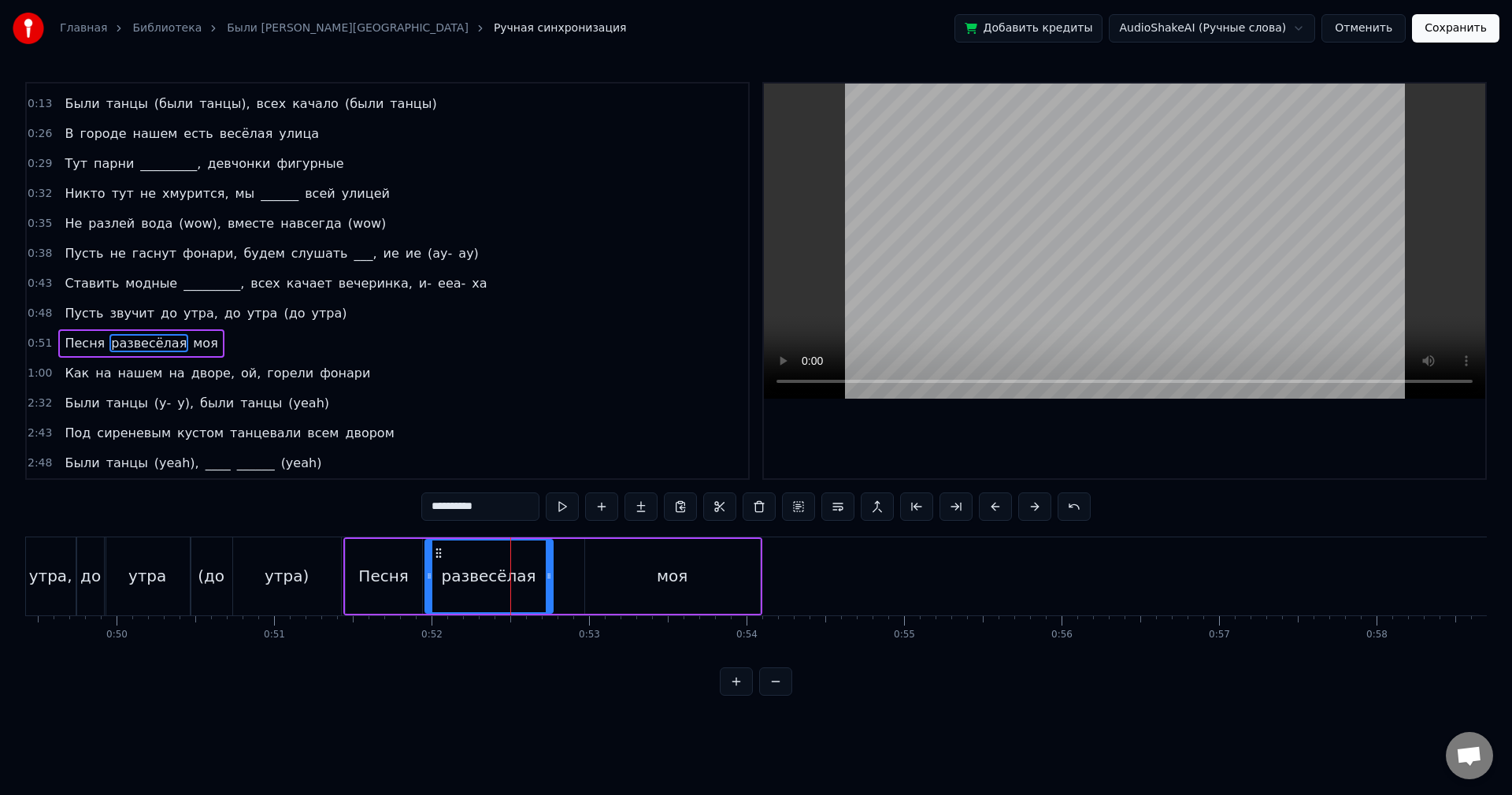
drag, startPoint x: 463, startPoint y: 553, endPoint x: 434, endPoint y: 552, distance: 29.0
type input "***"
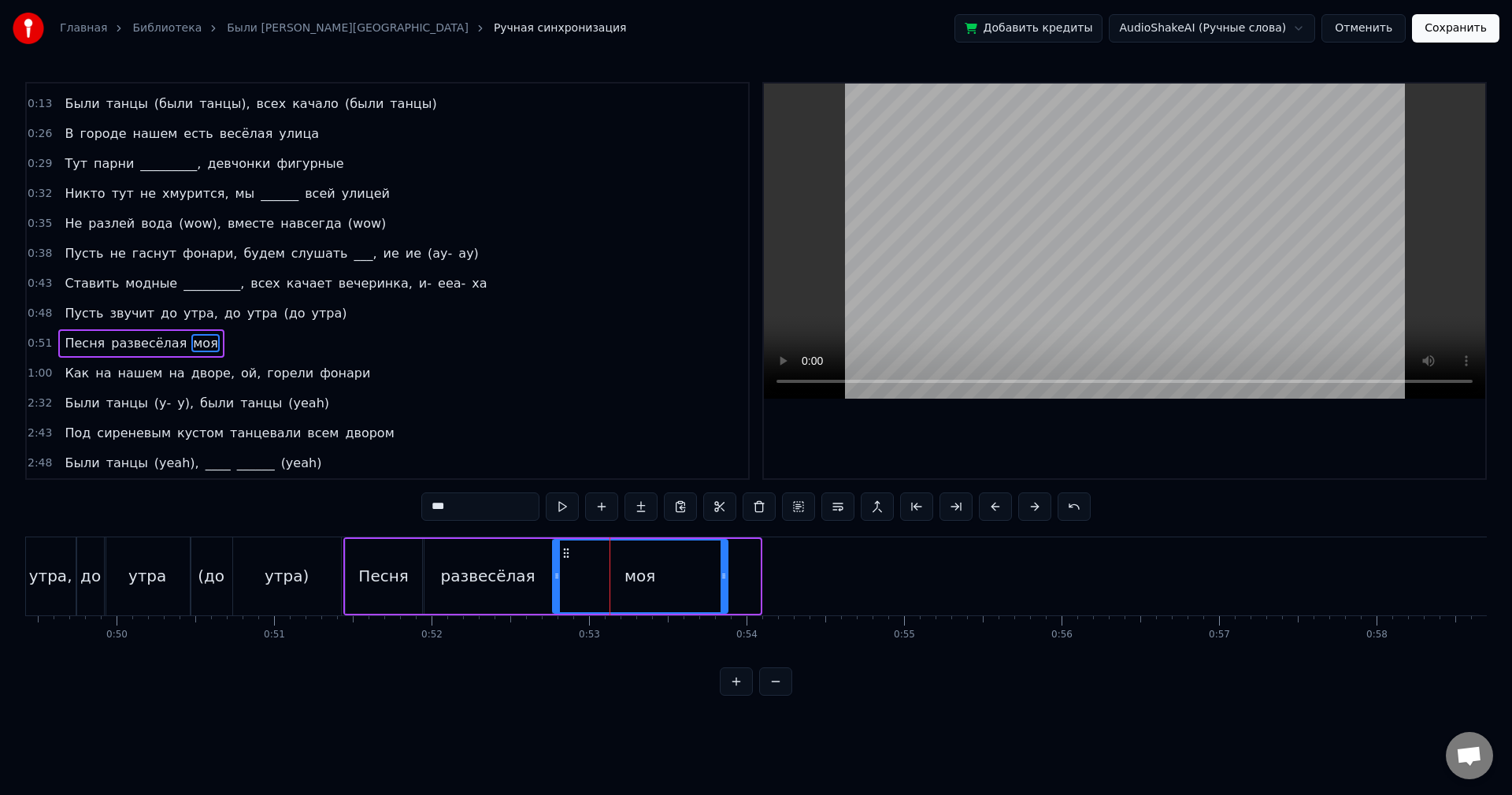
drag, startPoint x: 598, startPoint y: 551, endPoint x: 565, endPoint y: 551, distance: 33.0
drag, startPoint x: 725, startPoint y: 582, endPoint x: 708, endPoint y: 582, distance: 17.0
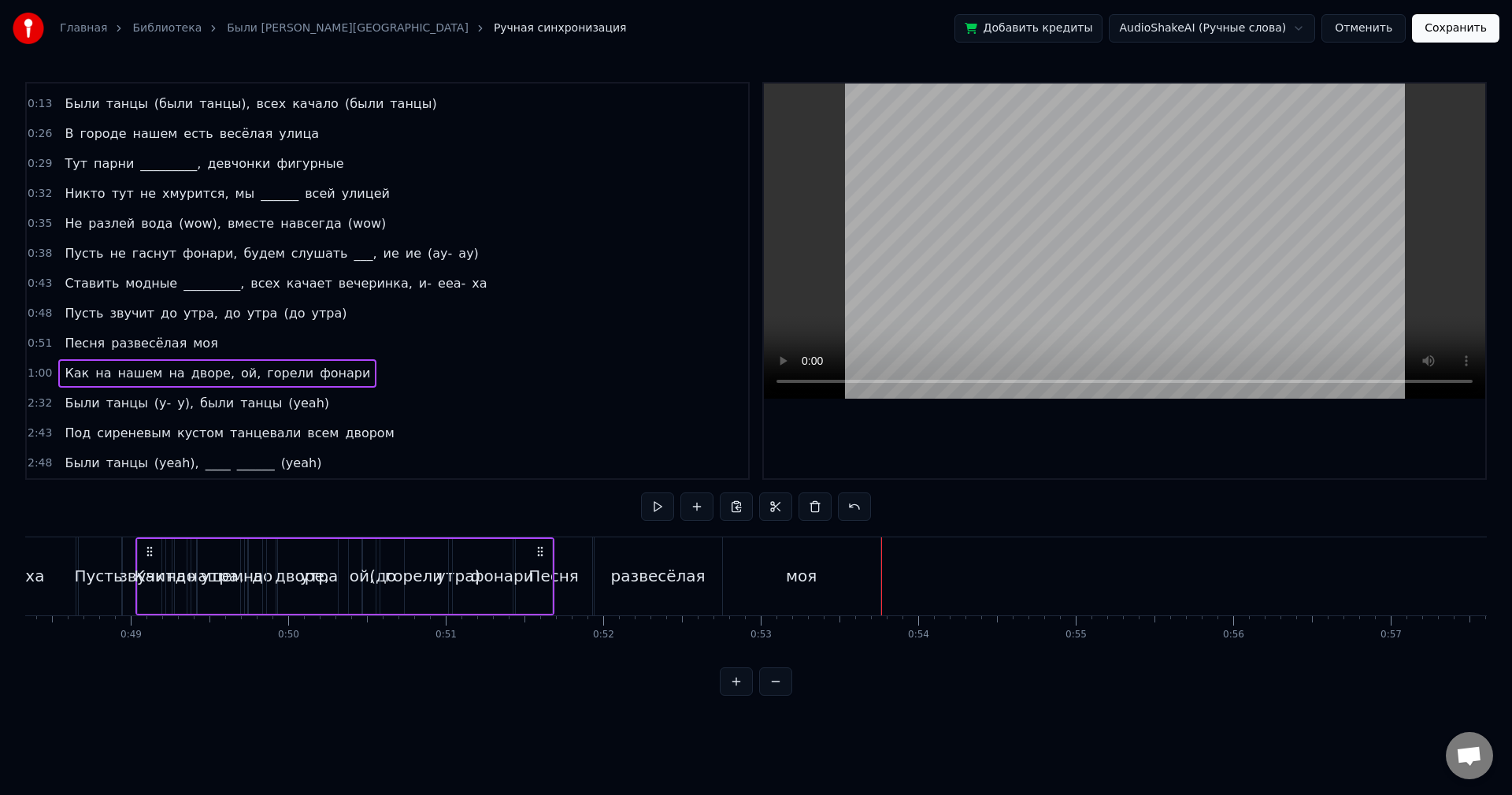
scroll to position [0, 7568]
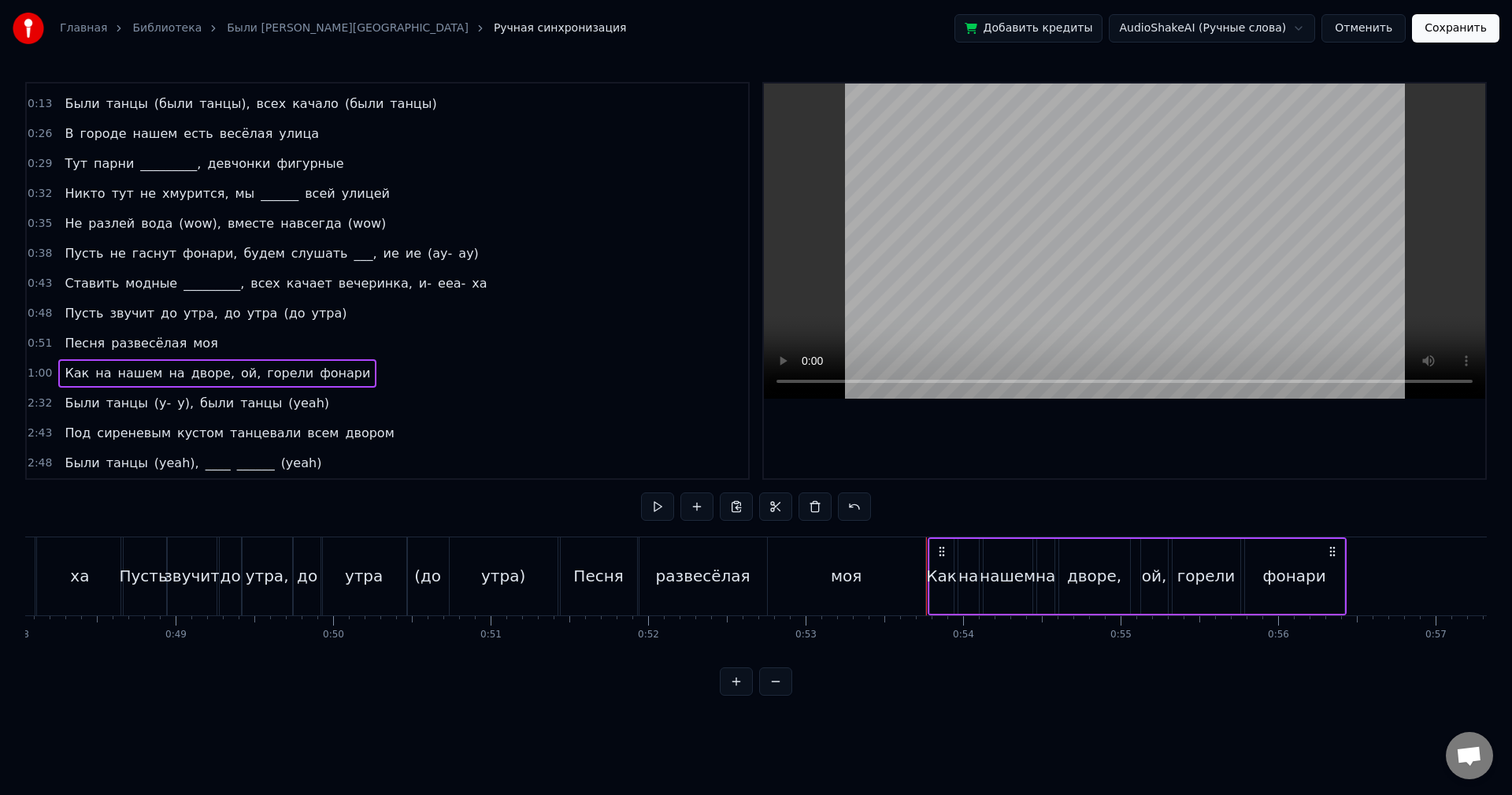
drag, startPoint x: 119, startPoint y: 546, endPoint x: 942, endPoint y: 621, distance: 826.4
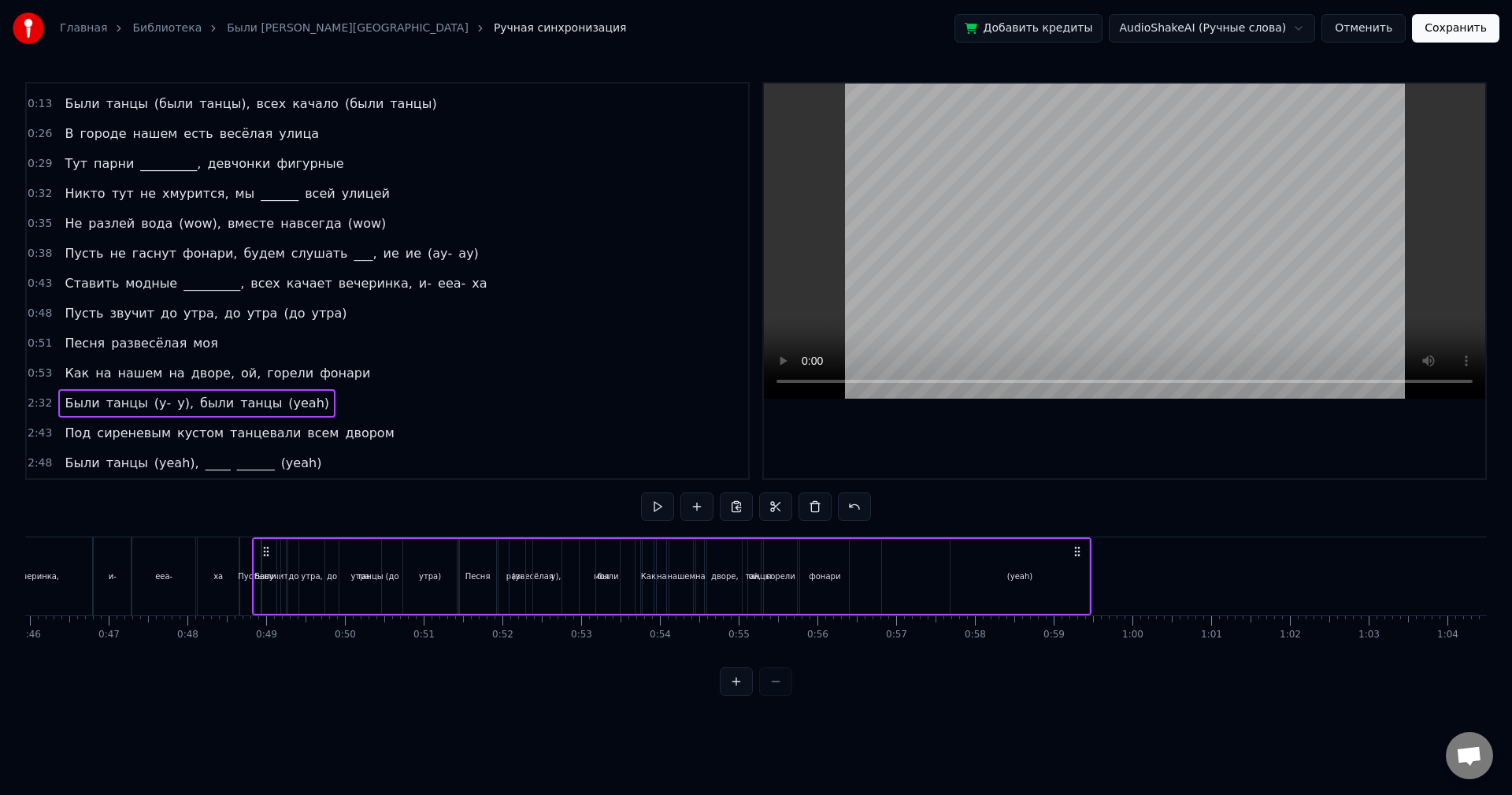
scroll to position [0, 3613]
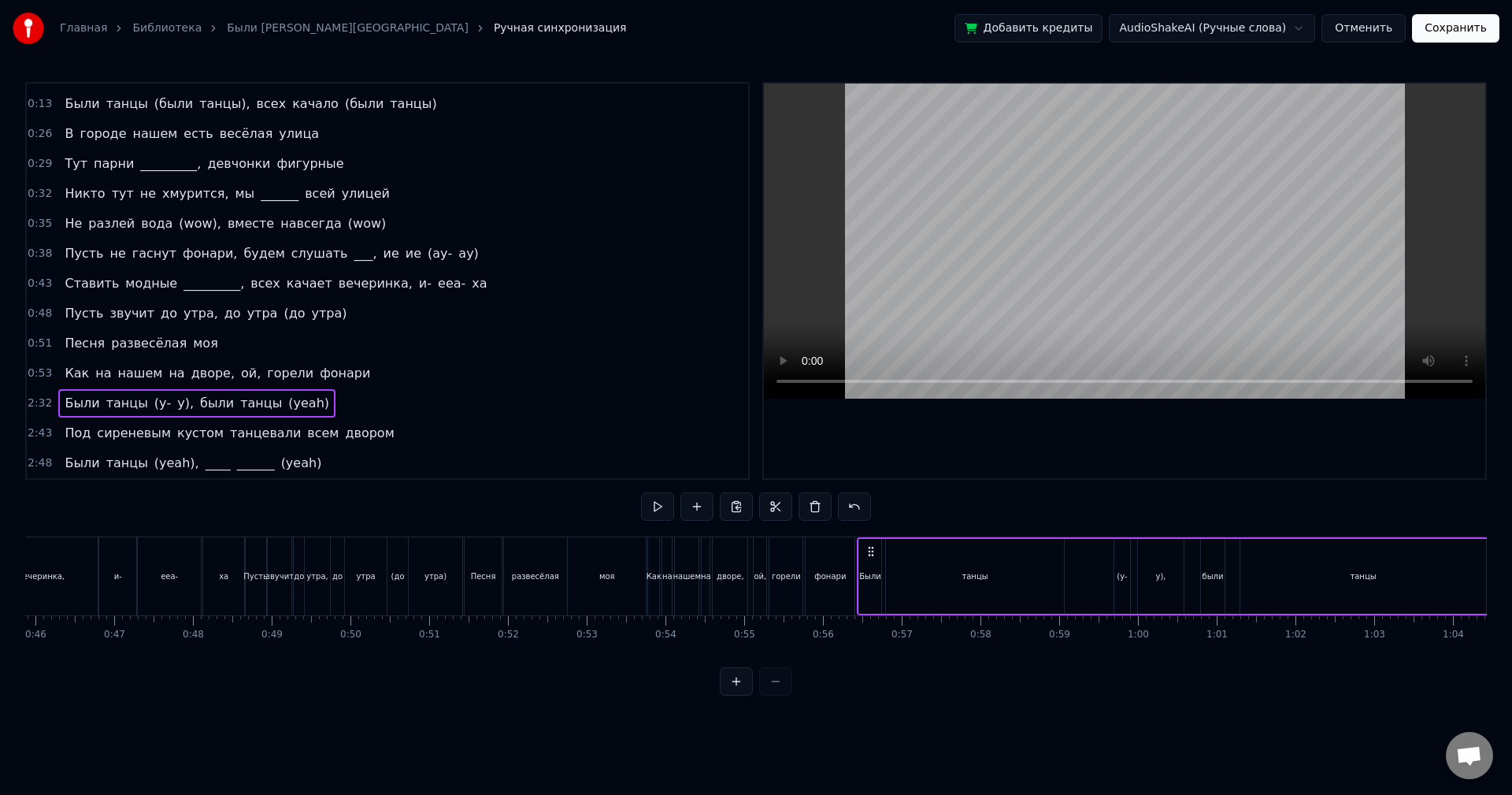
drag, startPoint x: 116, startPoint y: 553, endPoint x: 869, endPoint y: 584, distance: 753.6
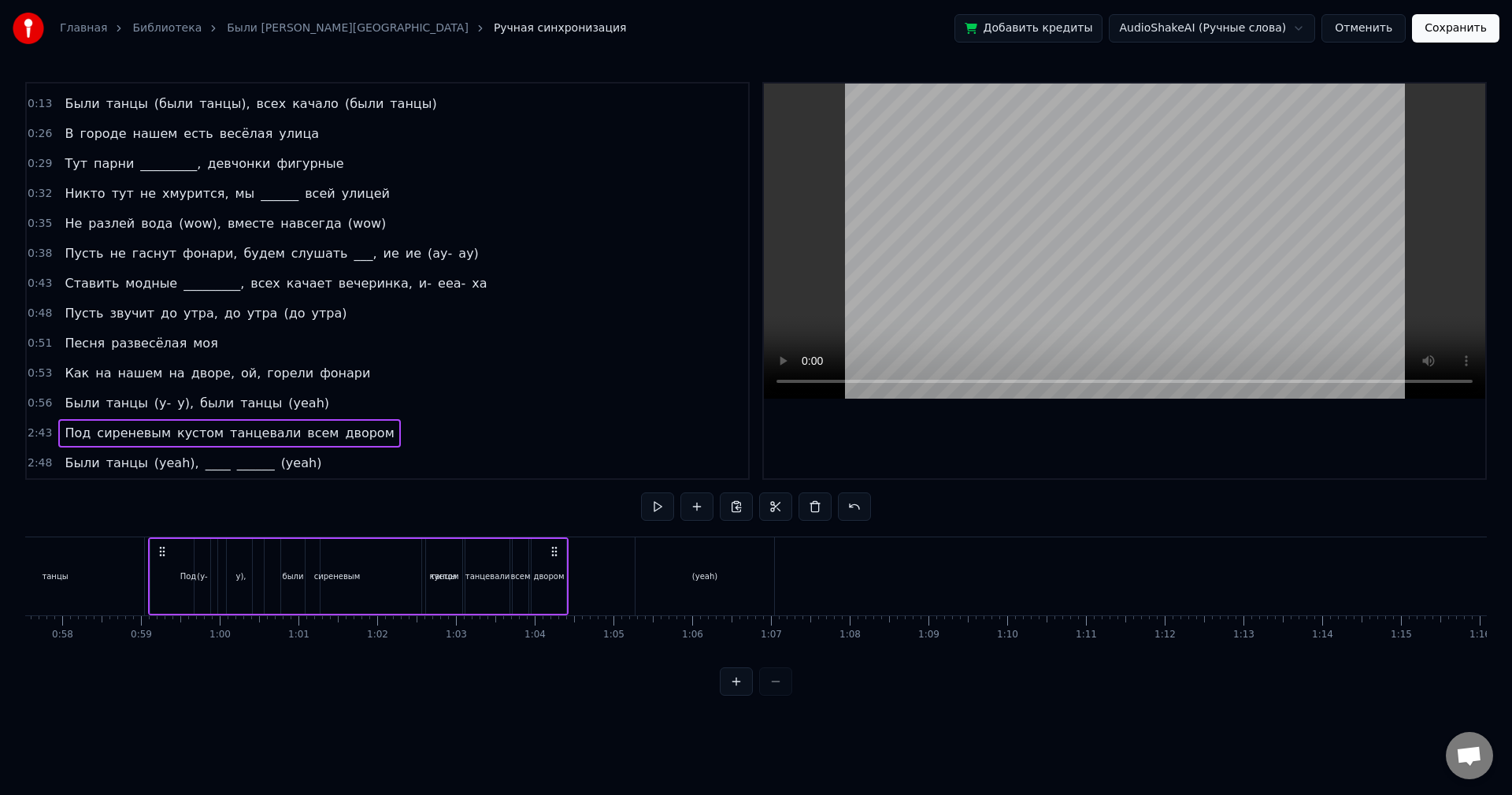
scroll to position [0, 4527]
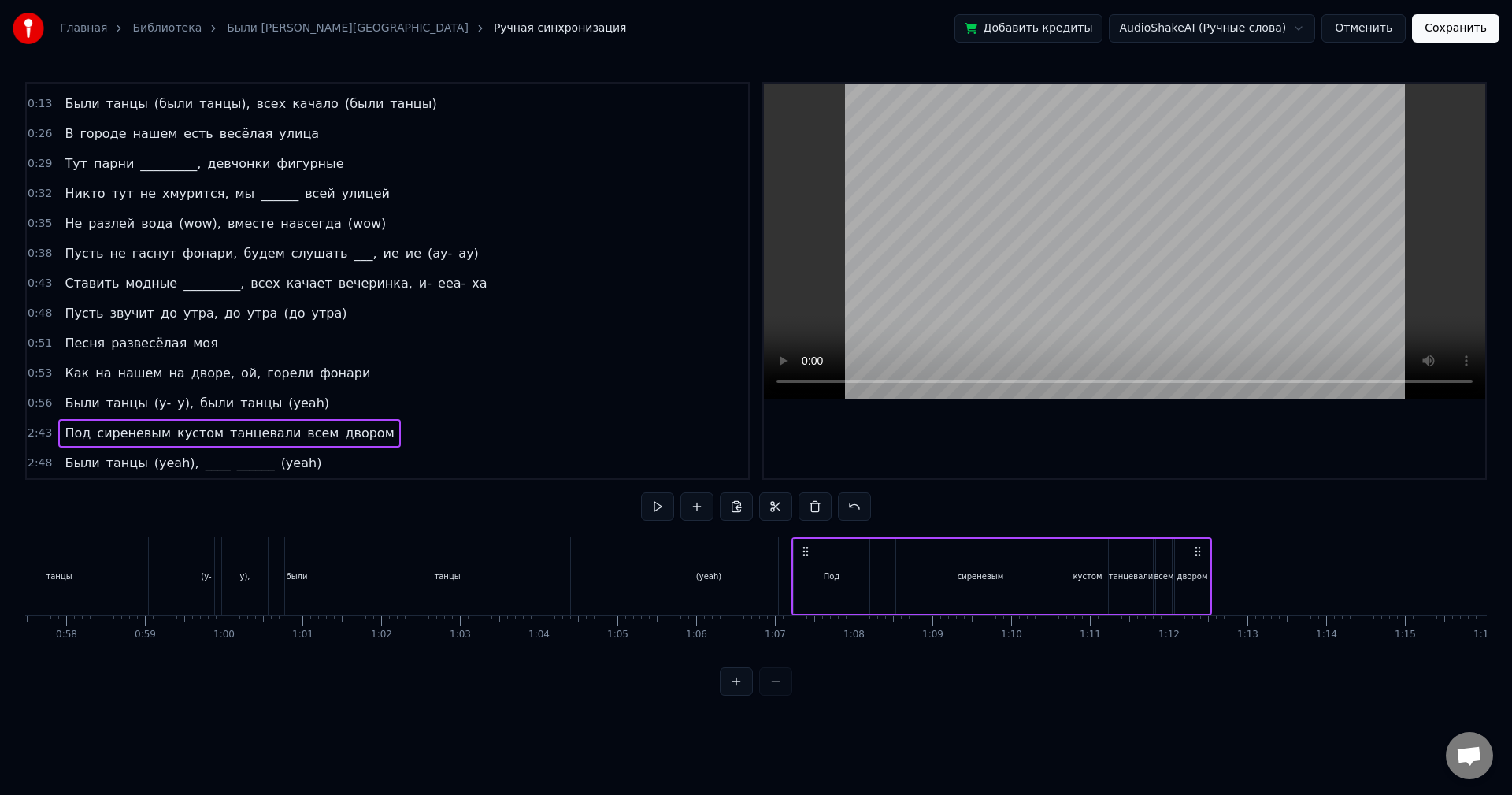
drag, startPoint x: 116, startPoint y: 552, endPoint x: 803, endPoint y: 577, distance: 687.5
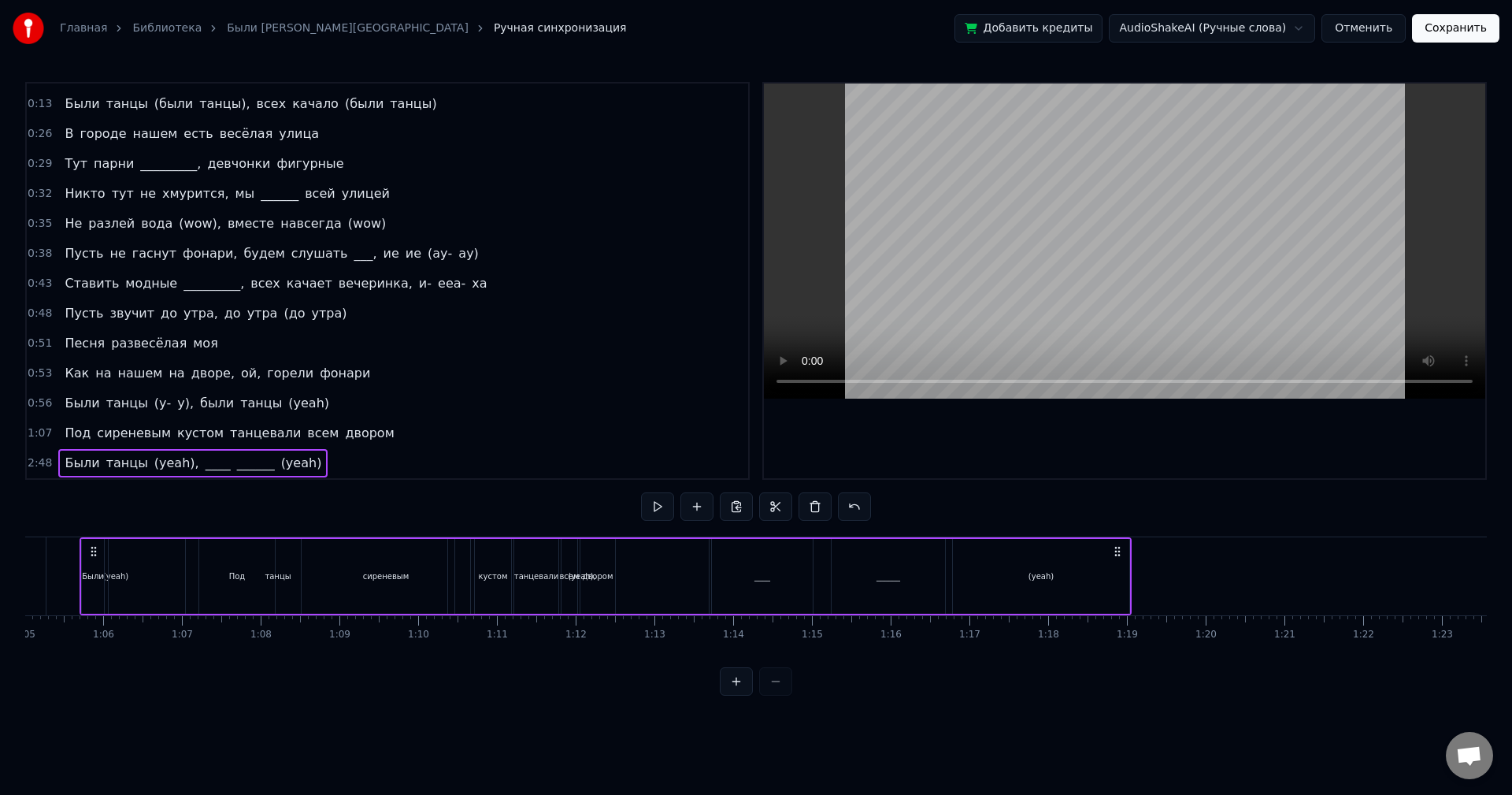
scroll to position [0, 5052]
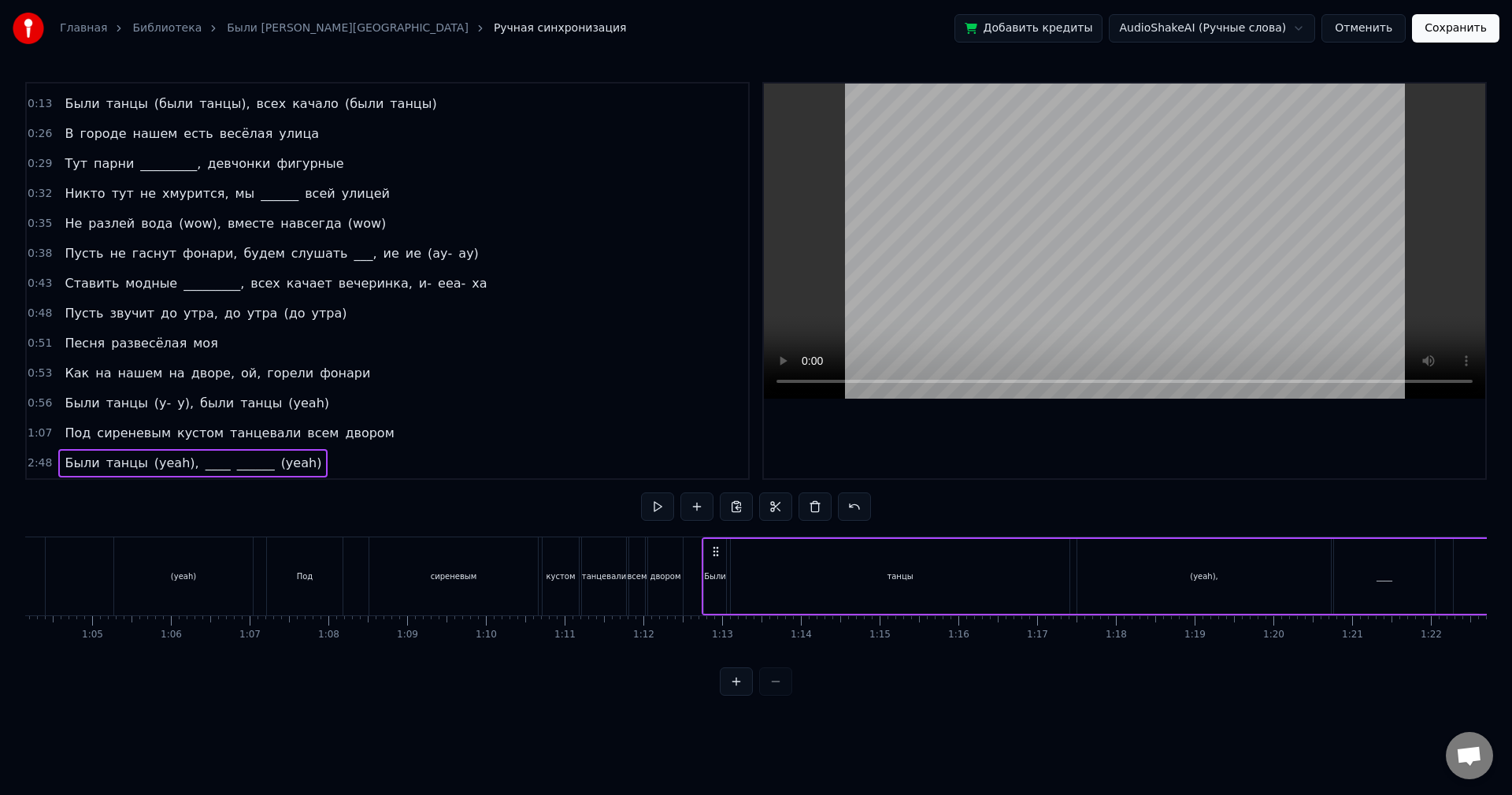
drag, startPoint x: 280, startPoint y: 546, endPoint x: 717, endPoint y: 581, distance: 438.4
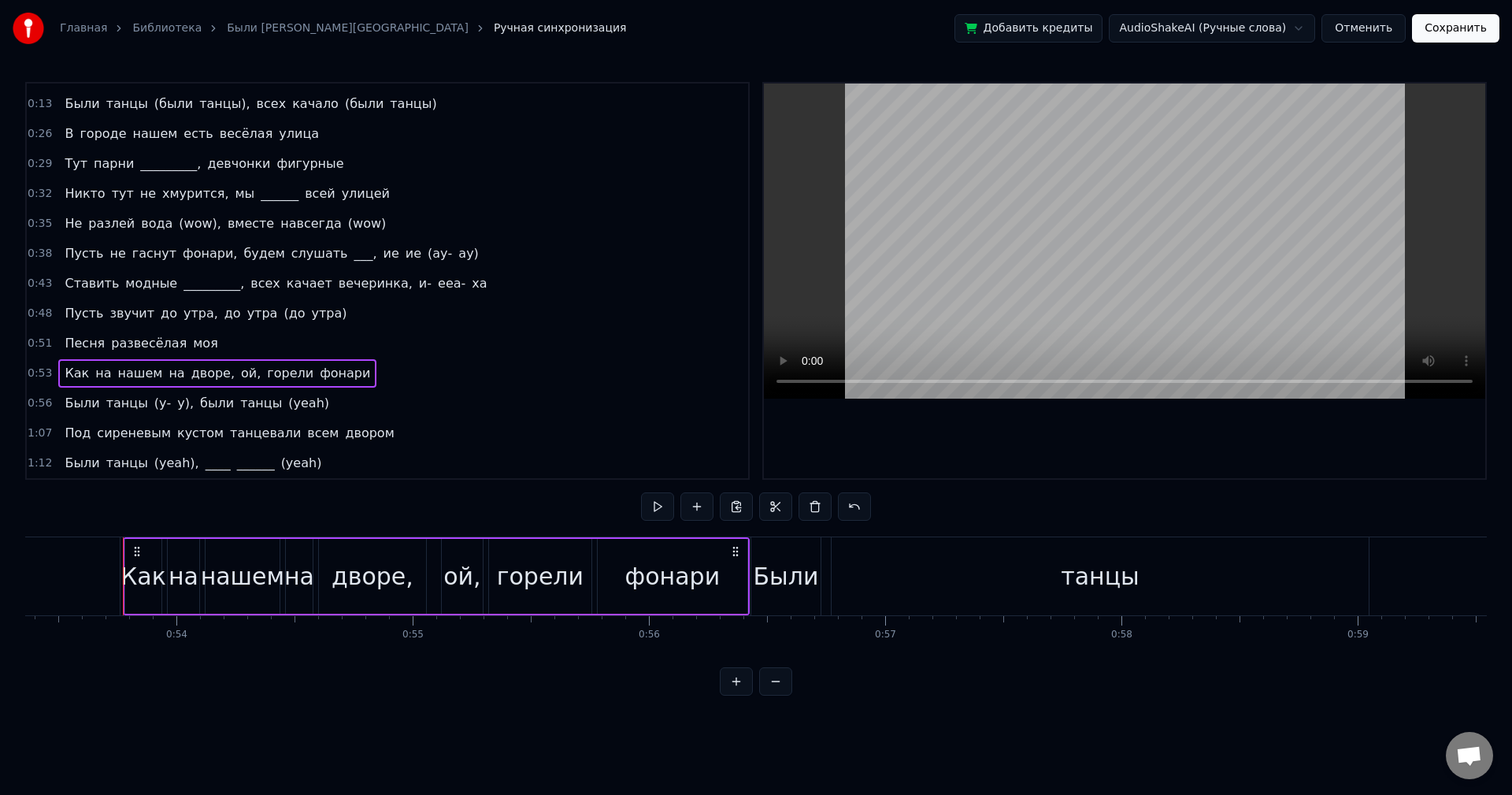
scroll to position [0, 12626]
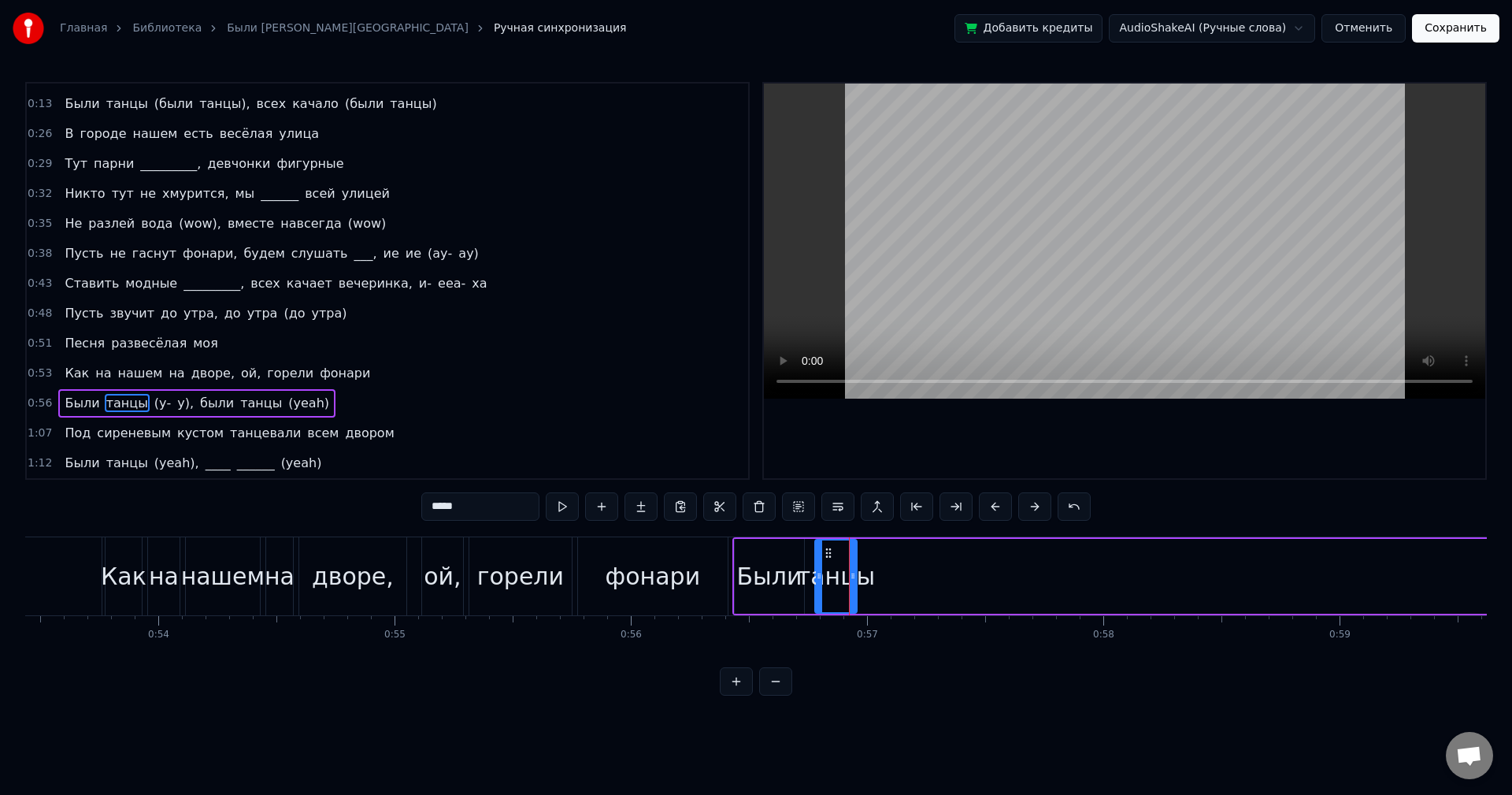
drag, startPoint x: 1347, startPoint y: 580, endPoint x: 852, endPoint y: 562, distance: 495.3
drag, startPoint x: 817, startPoint y: 550, endPoint x: 808, endPoint y: 549, distance: 9.1
type input "****"
drag, startPoint x: 844, startPoint y: 565, endPoint x: 860, endPoint y: 566, distance: 16.0
drag, startPoint x: 866, startPoint y: 575, endPoint x: 875, endPoint y: 575, distance: 9.0
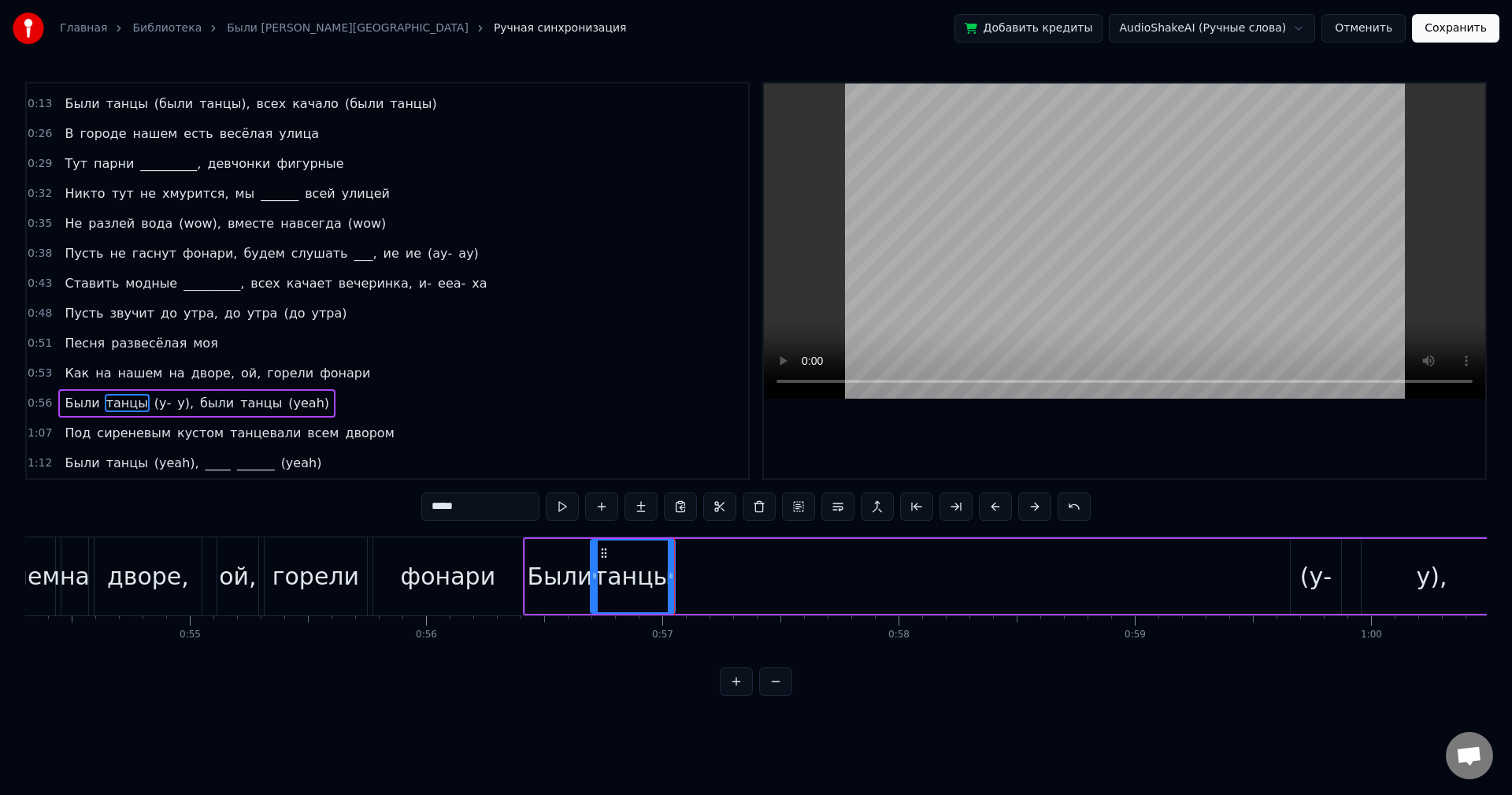
scroll to position [0, 12902]
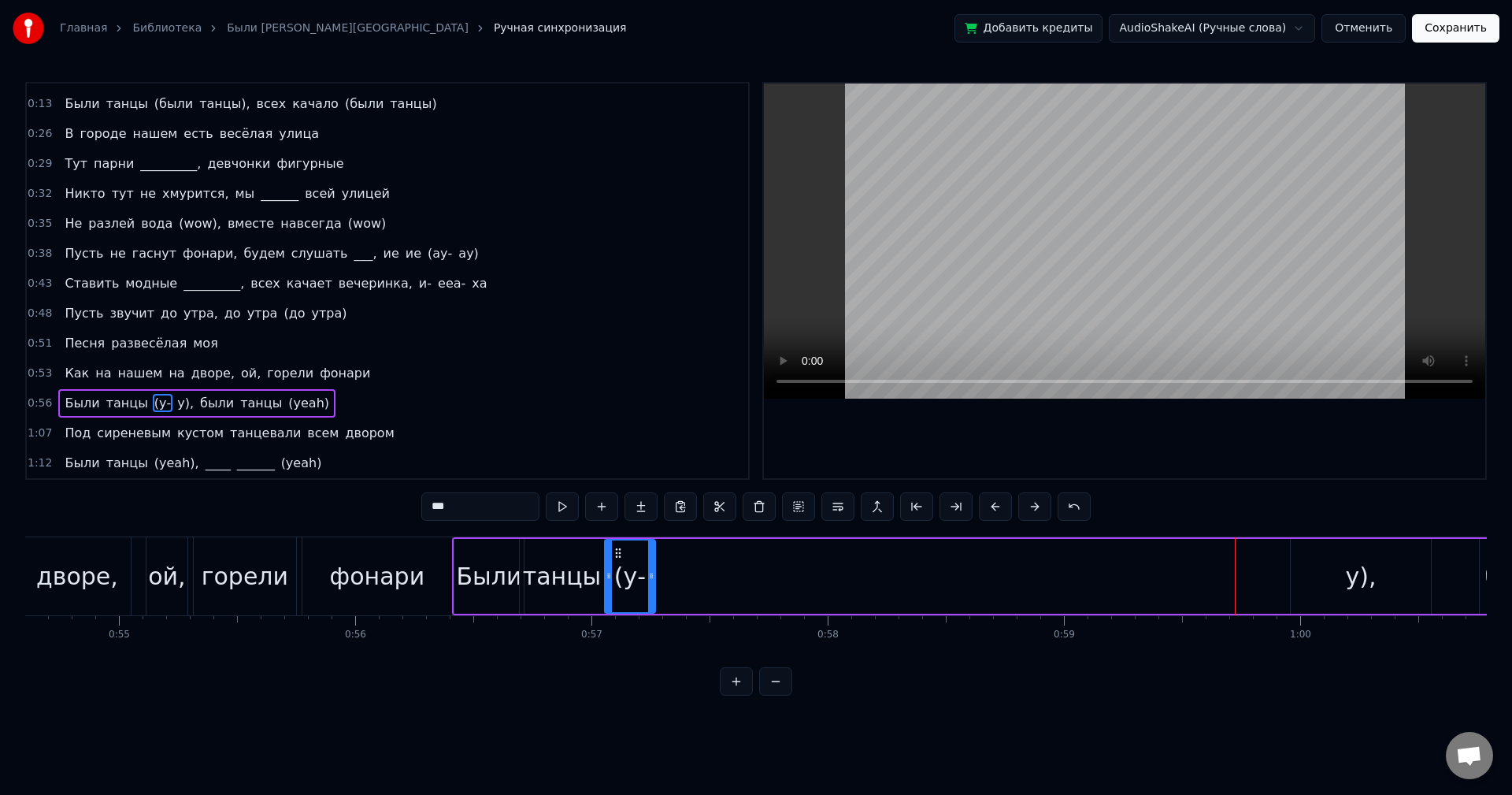
drag, startPoint x: 1230, startPoint y: 551, endPoint x: 614, endPoint y: 562, distance: 616.1
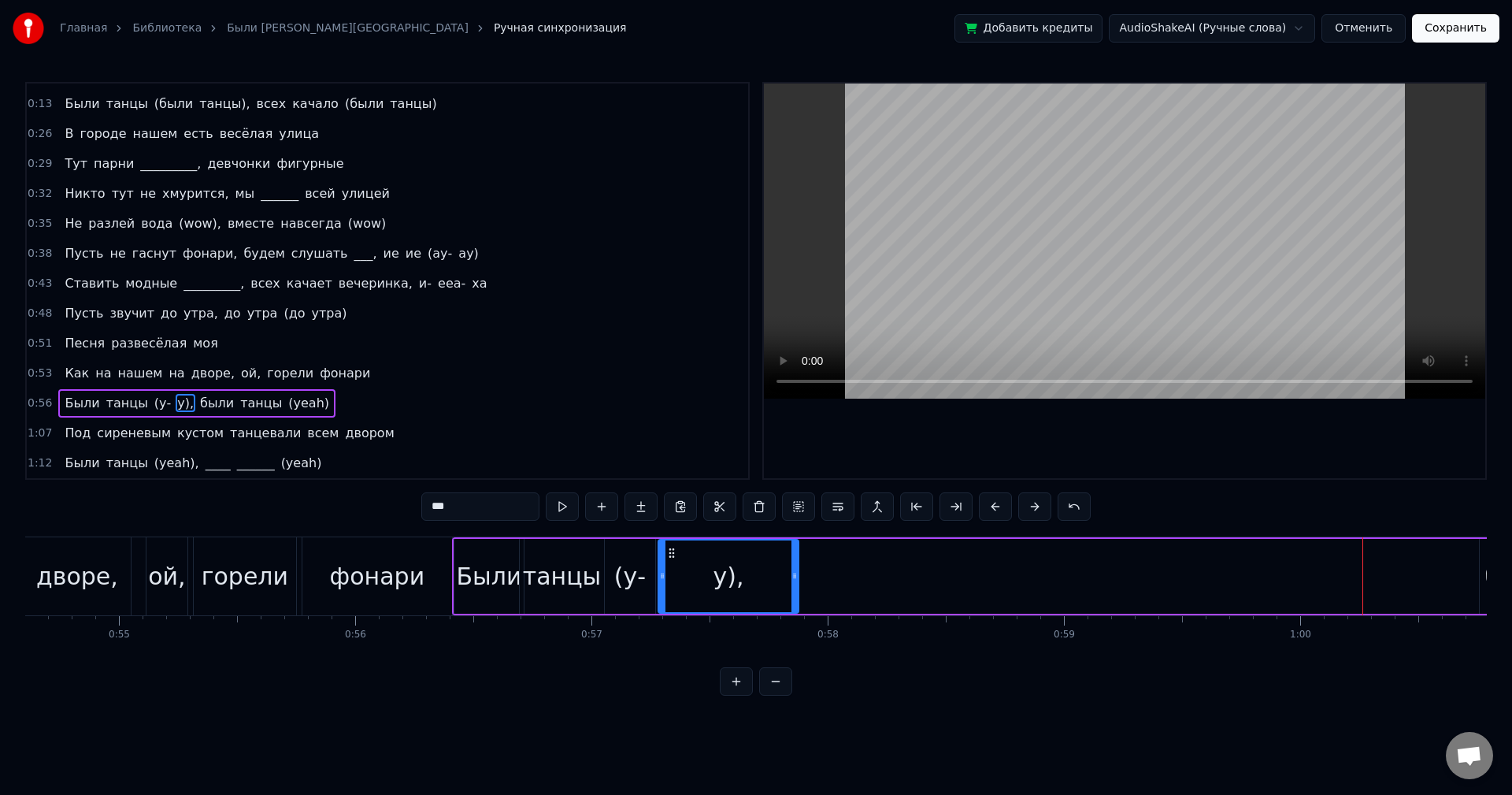
drag, startPoint x: 1302, startPoint y: 553, endPoint x: 668, endPoint y: 556, distance: 634.0
drag, startPoint x: 795, startPoint y: 574, endPoint x: 785, endPoint y: 573, distance: 10.0
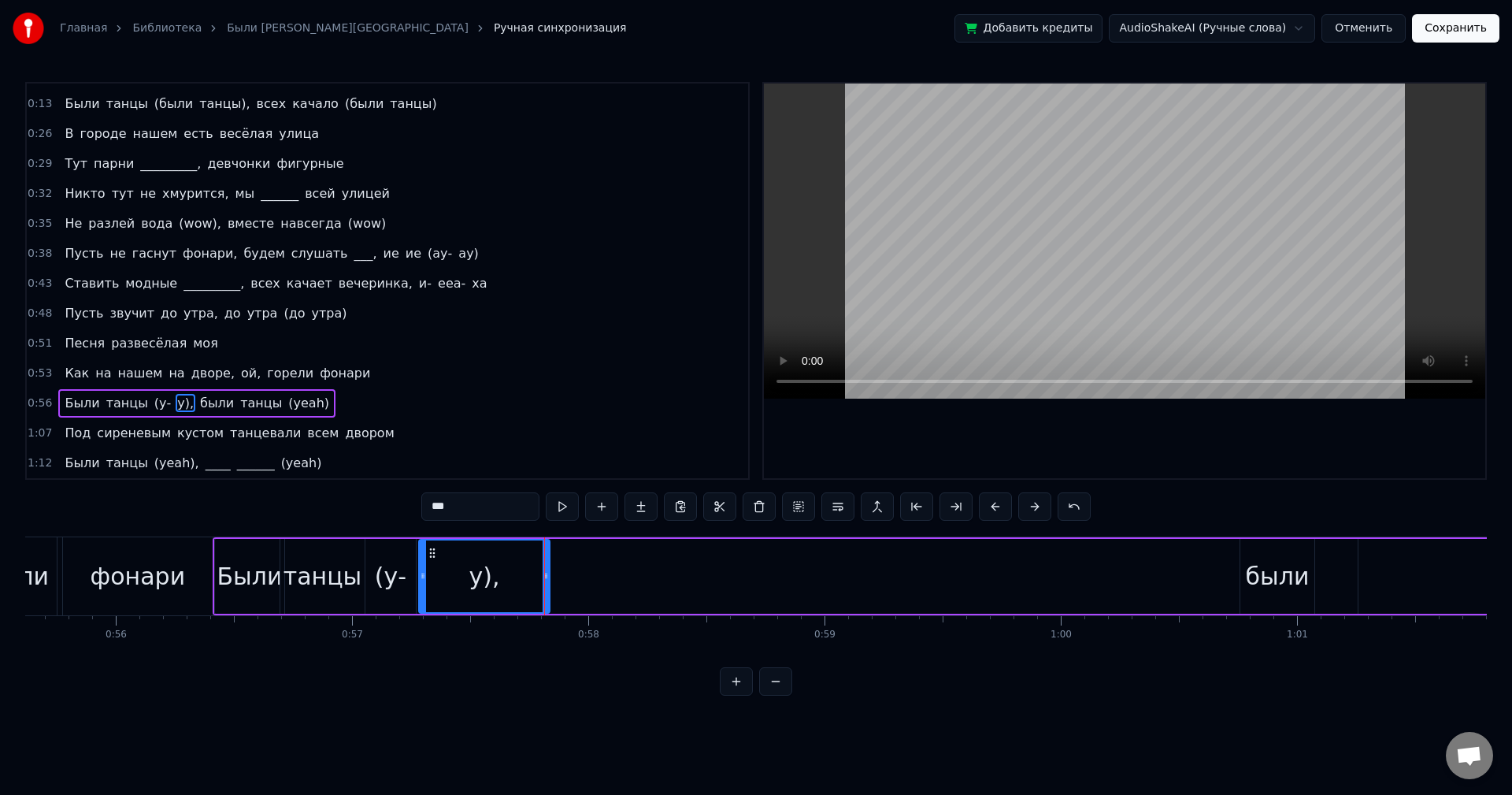
scroll to position [0, 13211]
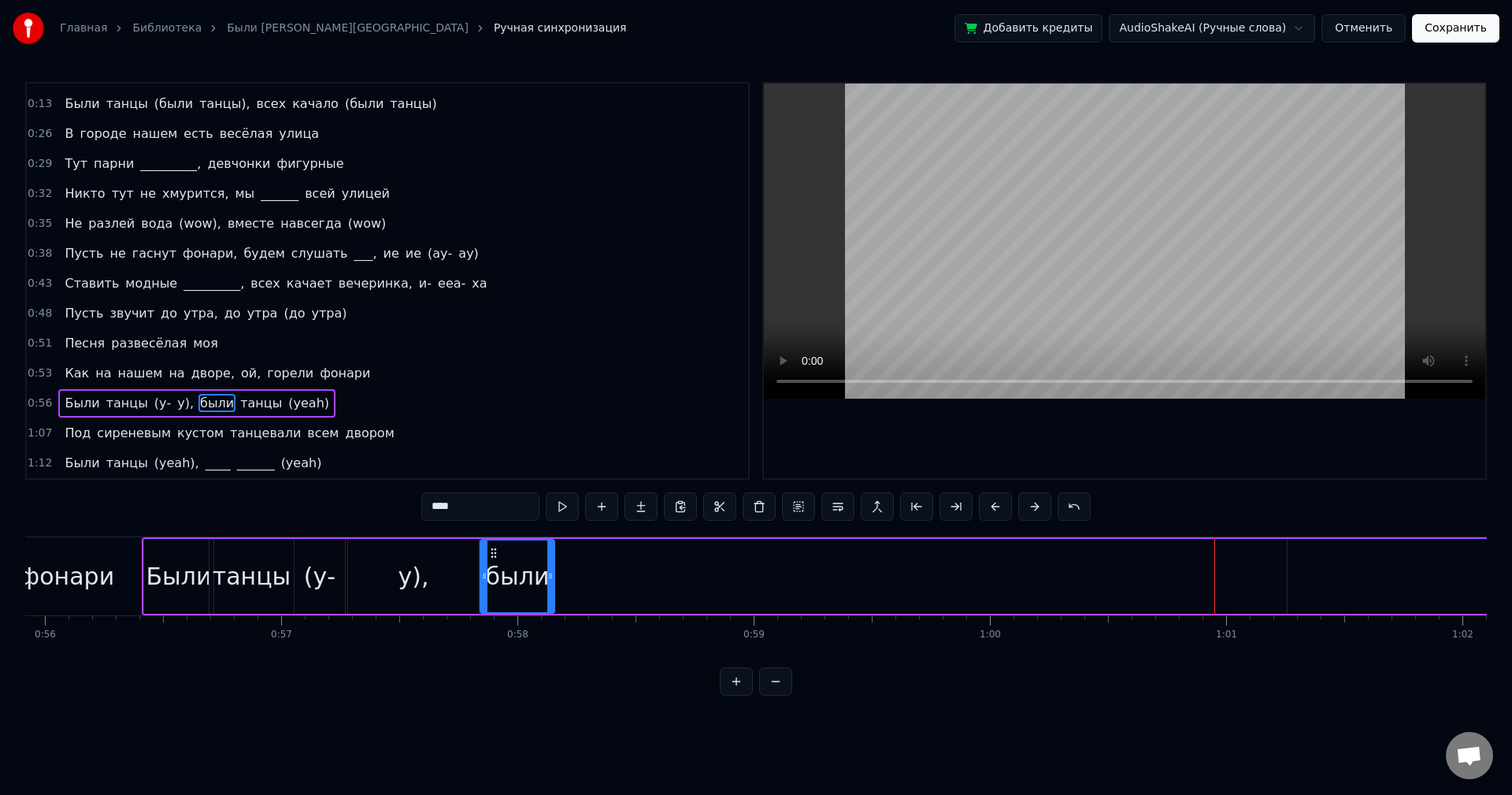
drag, startPoint x: 1182, startPoint y: 551, endPoint x: 493, endPoint y: 585, distance: 689.8
drag, startPoint x: 550, startPoint y: 584, endPoint x: 525, endPoint y: 583, distance: 25.0
drag, startPoint x: 525, startPoint y: 548, endPoint x: 538, endPoint y: 545, distance: 13.3
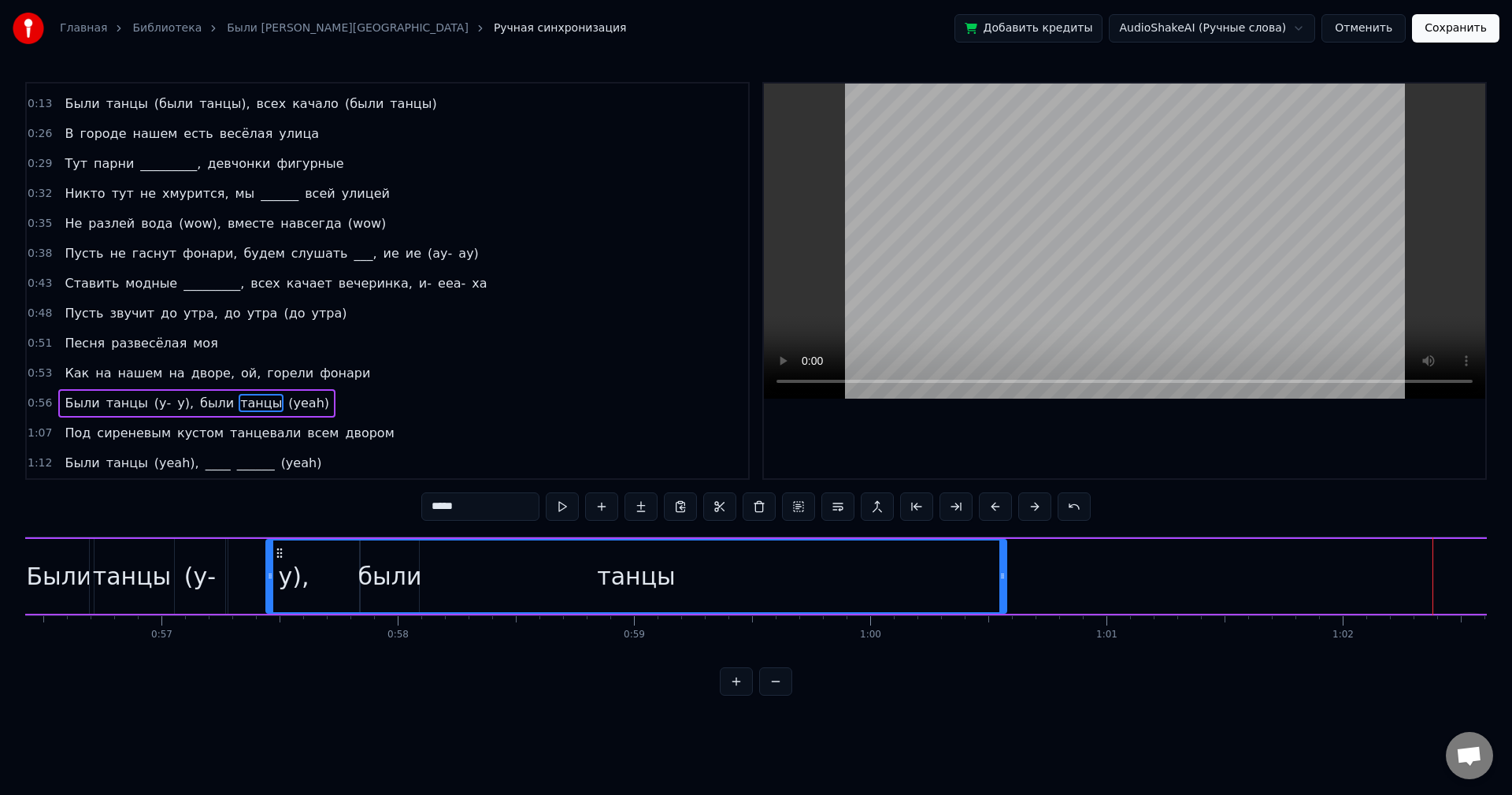
scroll to position [0, 13323]
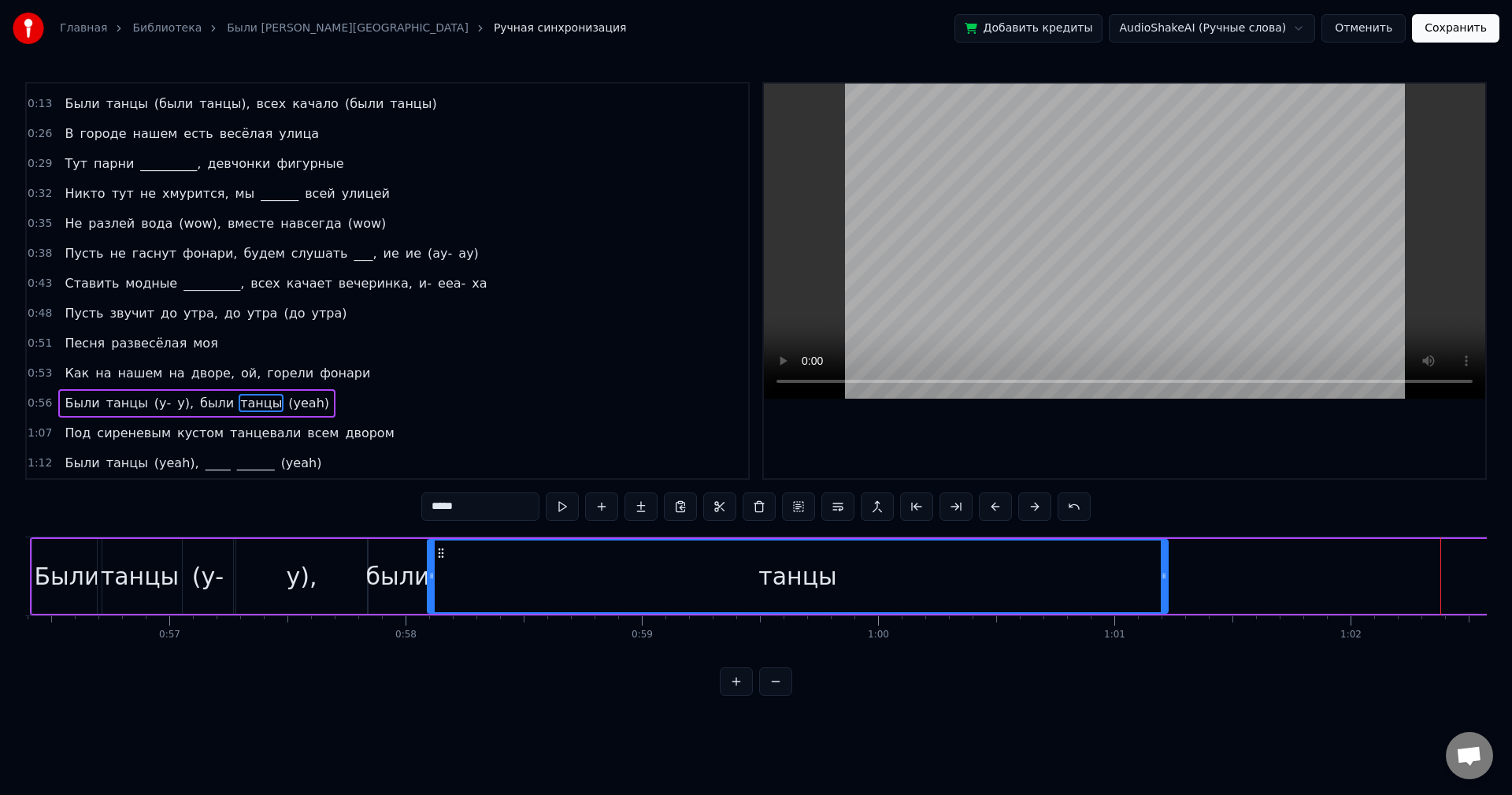
drag, startPoint x: 967, startPoint y: 551, endPoint x: 441, endPoint y: 543, distance: 526.1
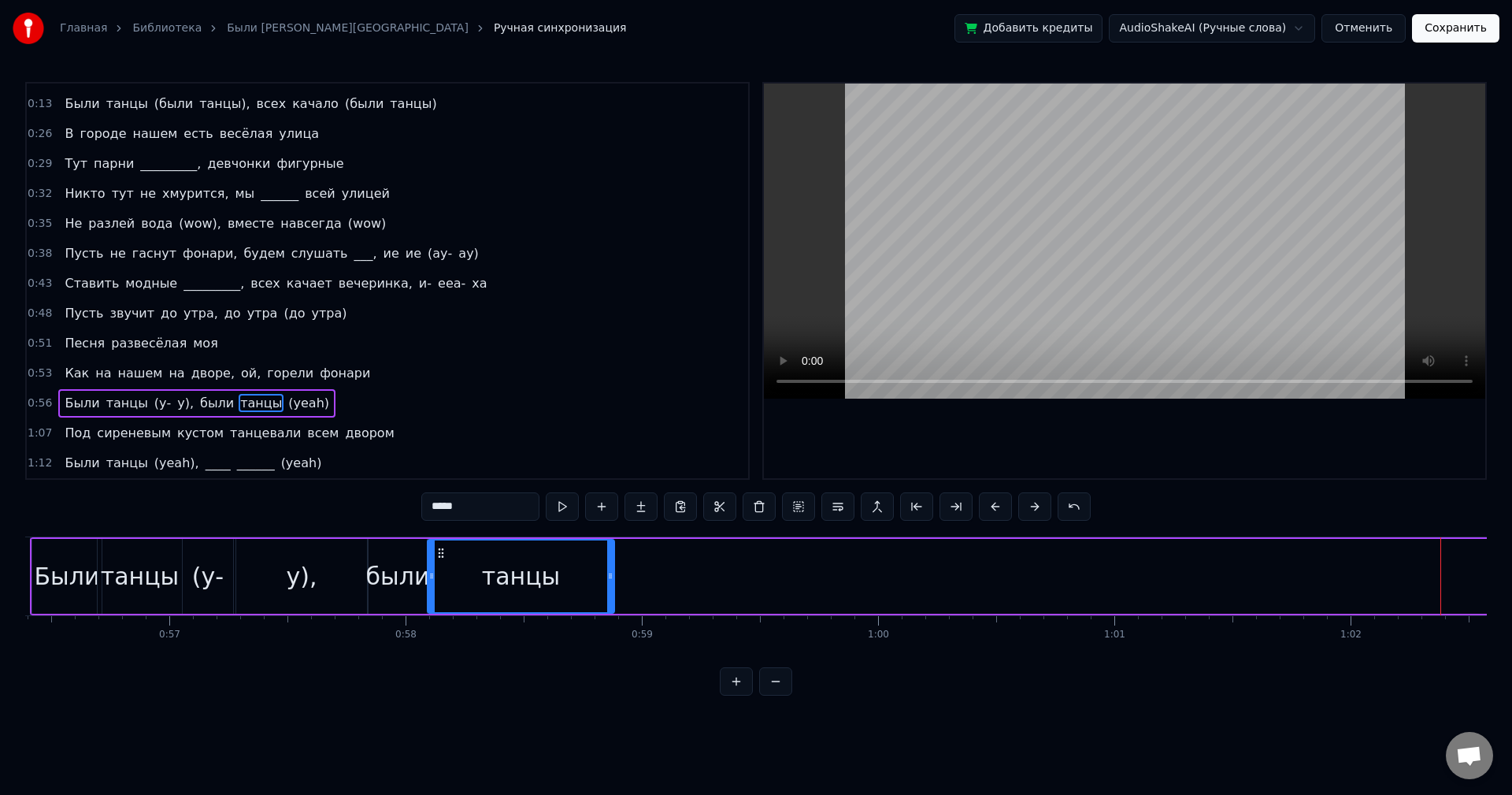
drag, startPoint x: 1164, startPoint y: 552, endPoint x: 590, endPoint y: 548, distance: 574.0
drag, startPoint x: 602, startPoint y: 552, endPoint x: 526, endPoint y: 545, distance: 76.3
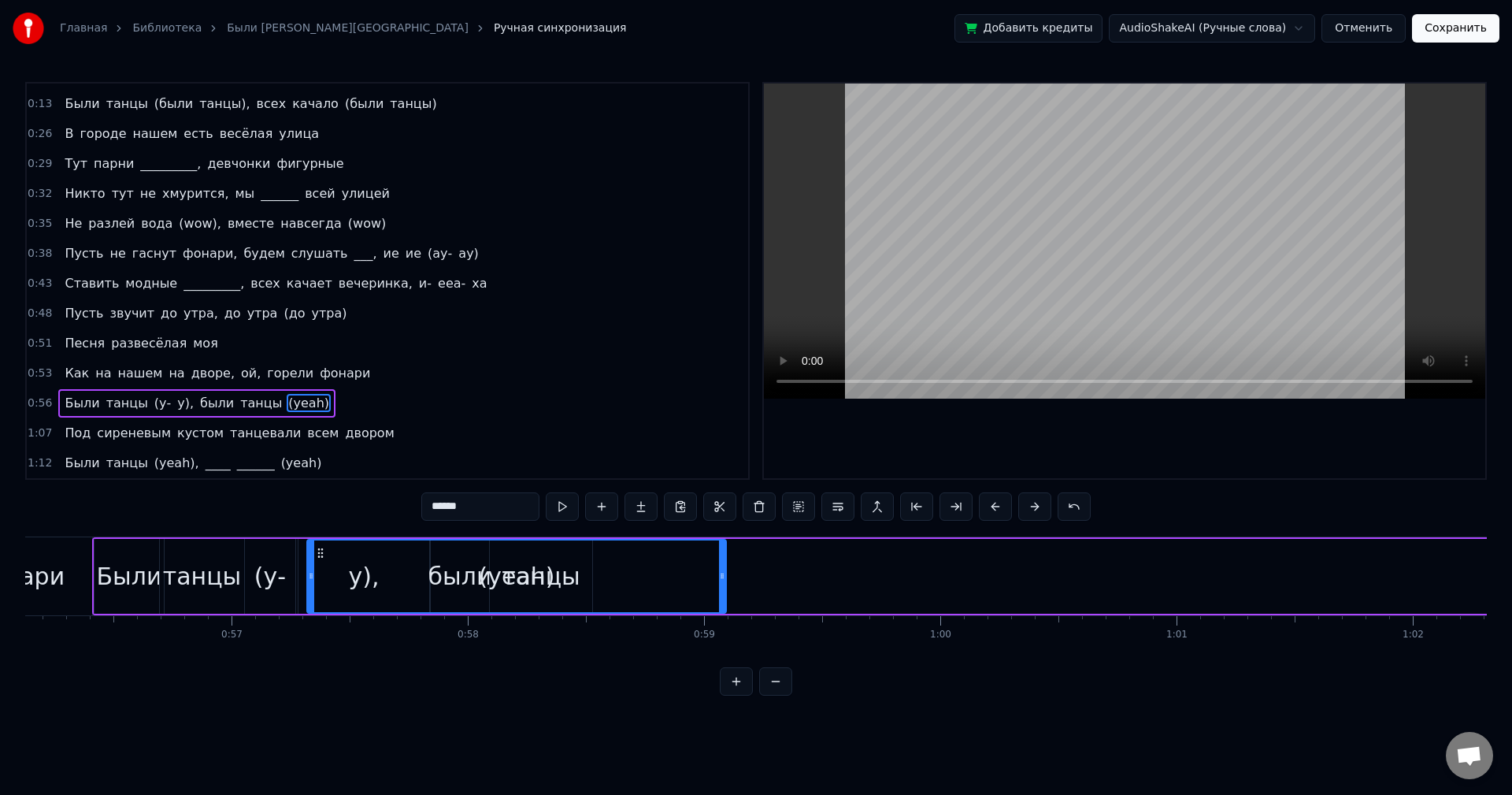
scroll to position [0, 13257]
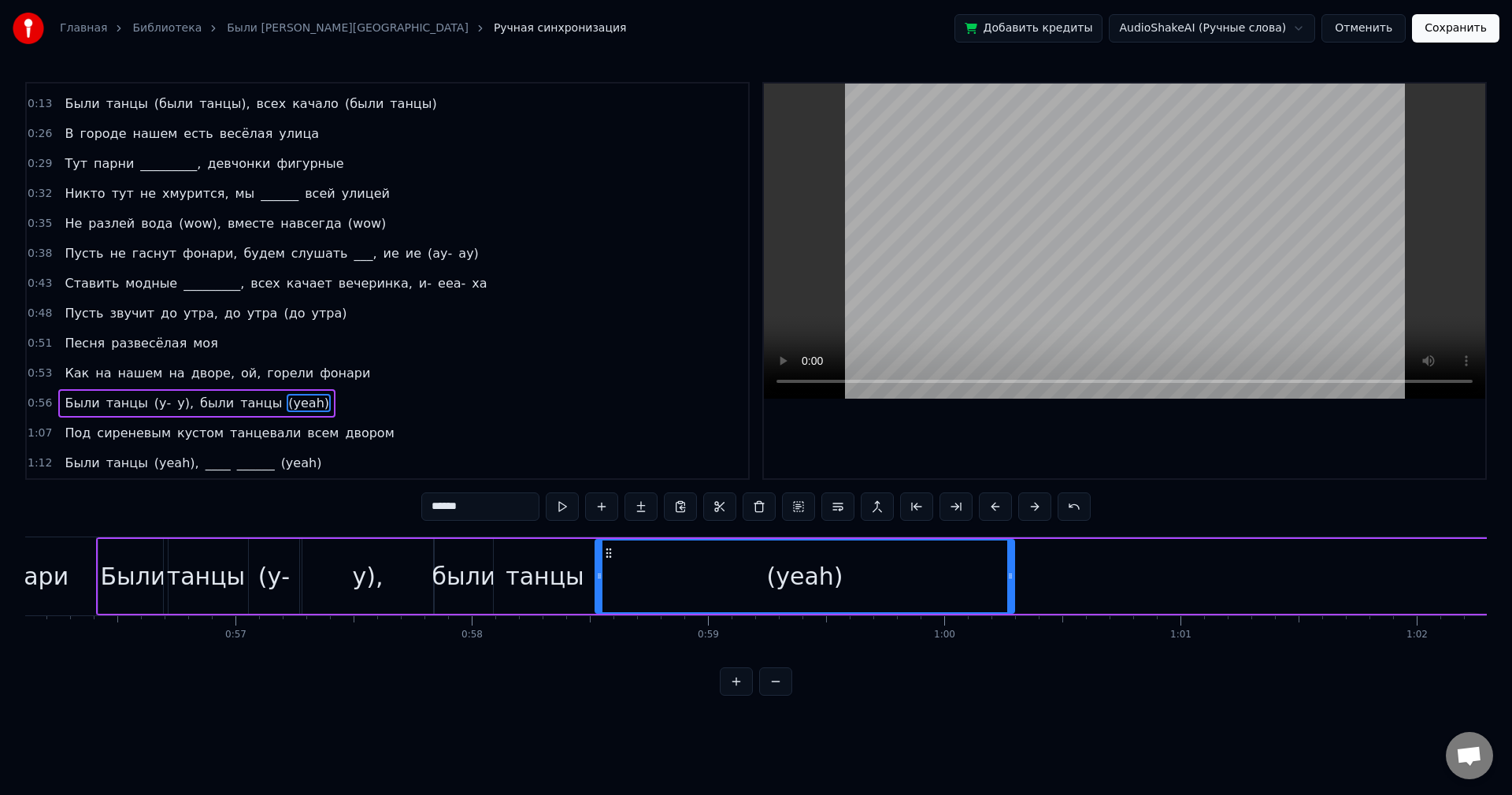
drag, startPoint x: 1007, startPoint y: 551, endPoint x: 609, endPoint y: 551, distance: 398.0
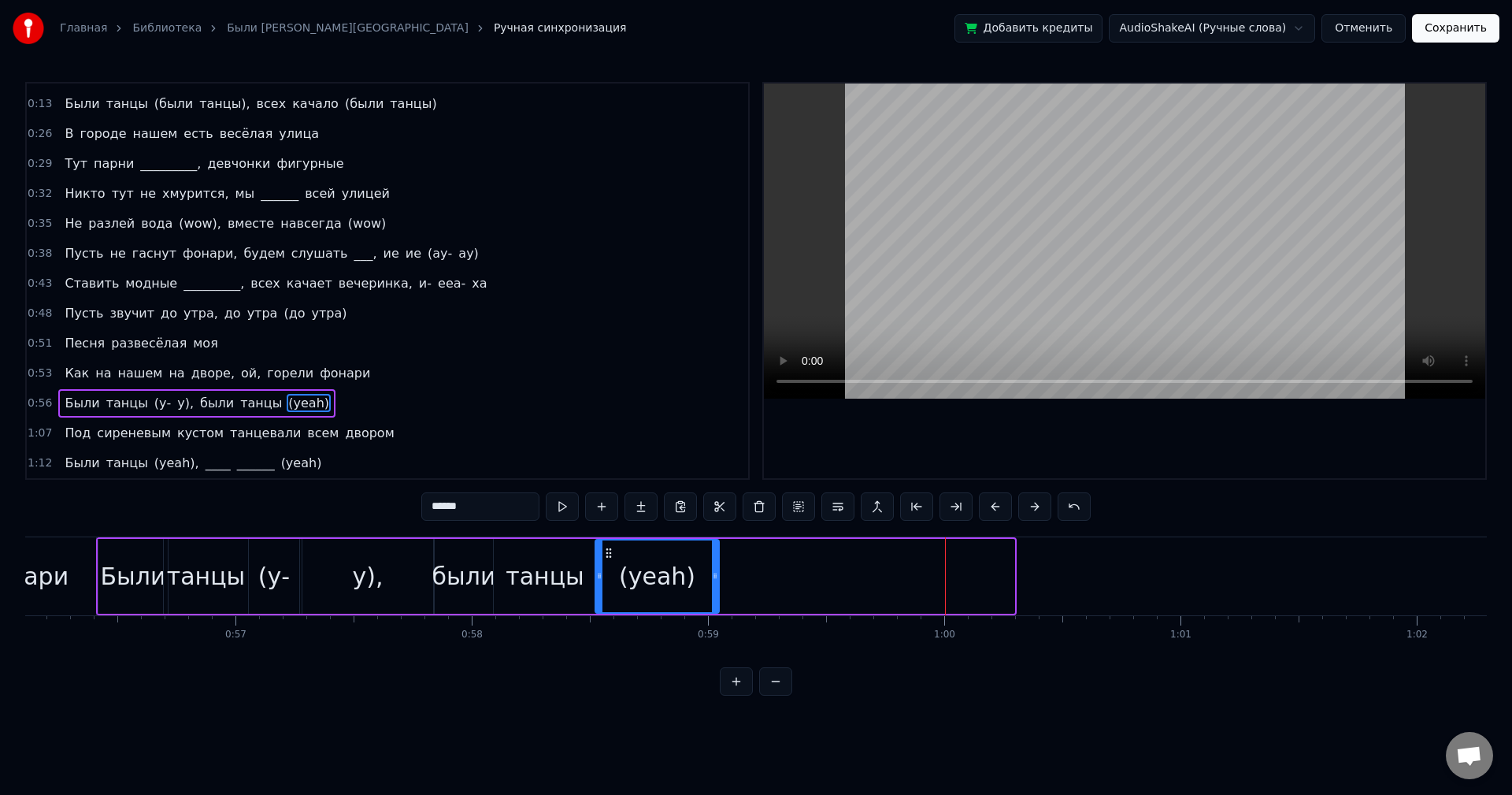
drag, startPoint x: 1011, startPoint y: 574, endPoint x: 716, endPoint y: 570, distance: 295.0
drag, startPoint x: 458, startPoint y: 503, endPoint x: 437, endPoint y: 503, distance: 21.0
type input "******"
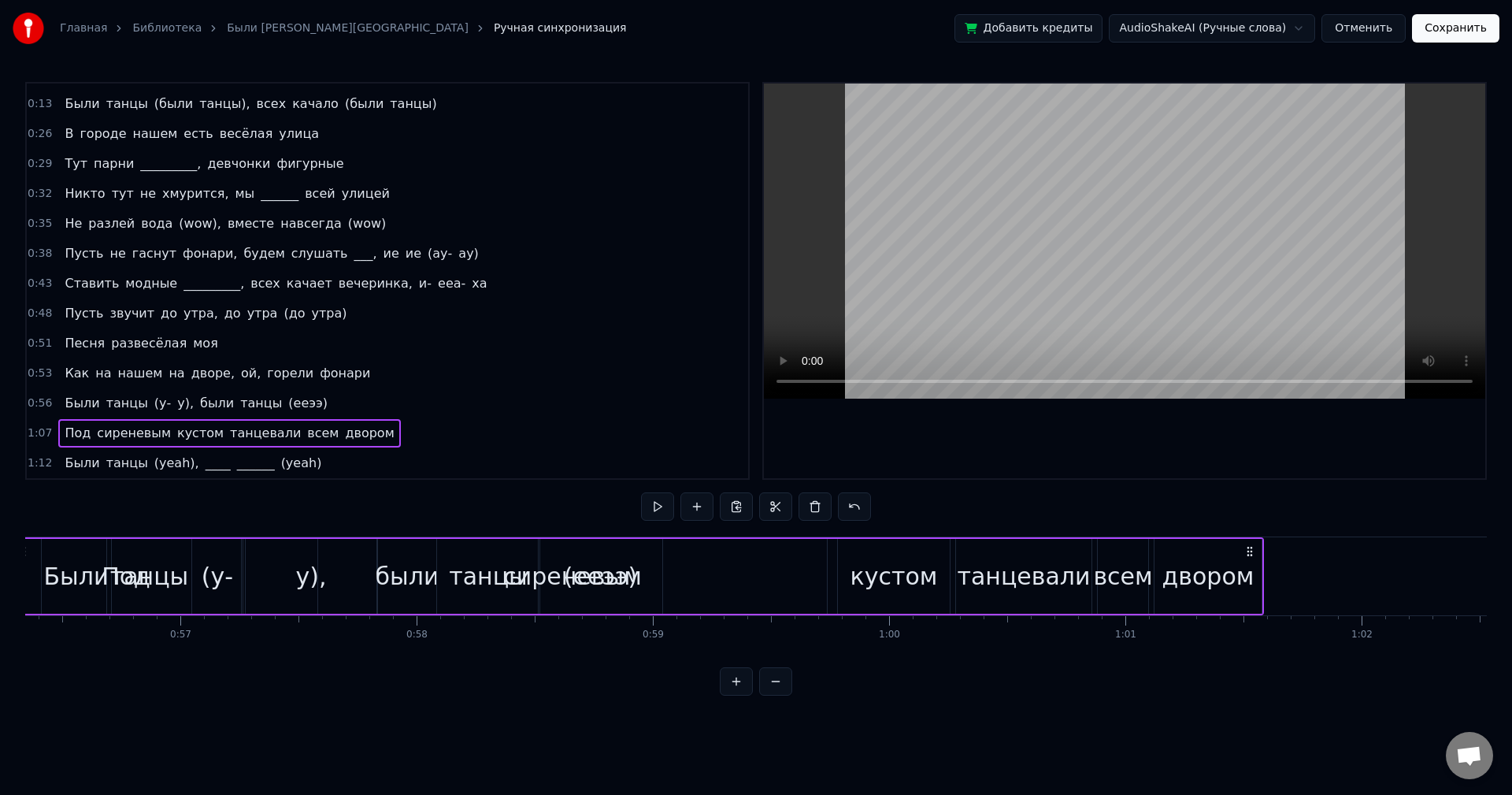
scroll to position [0, 13219]
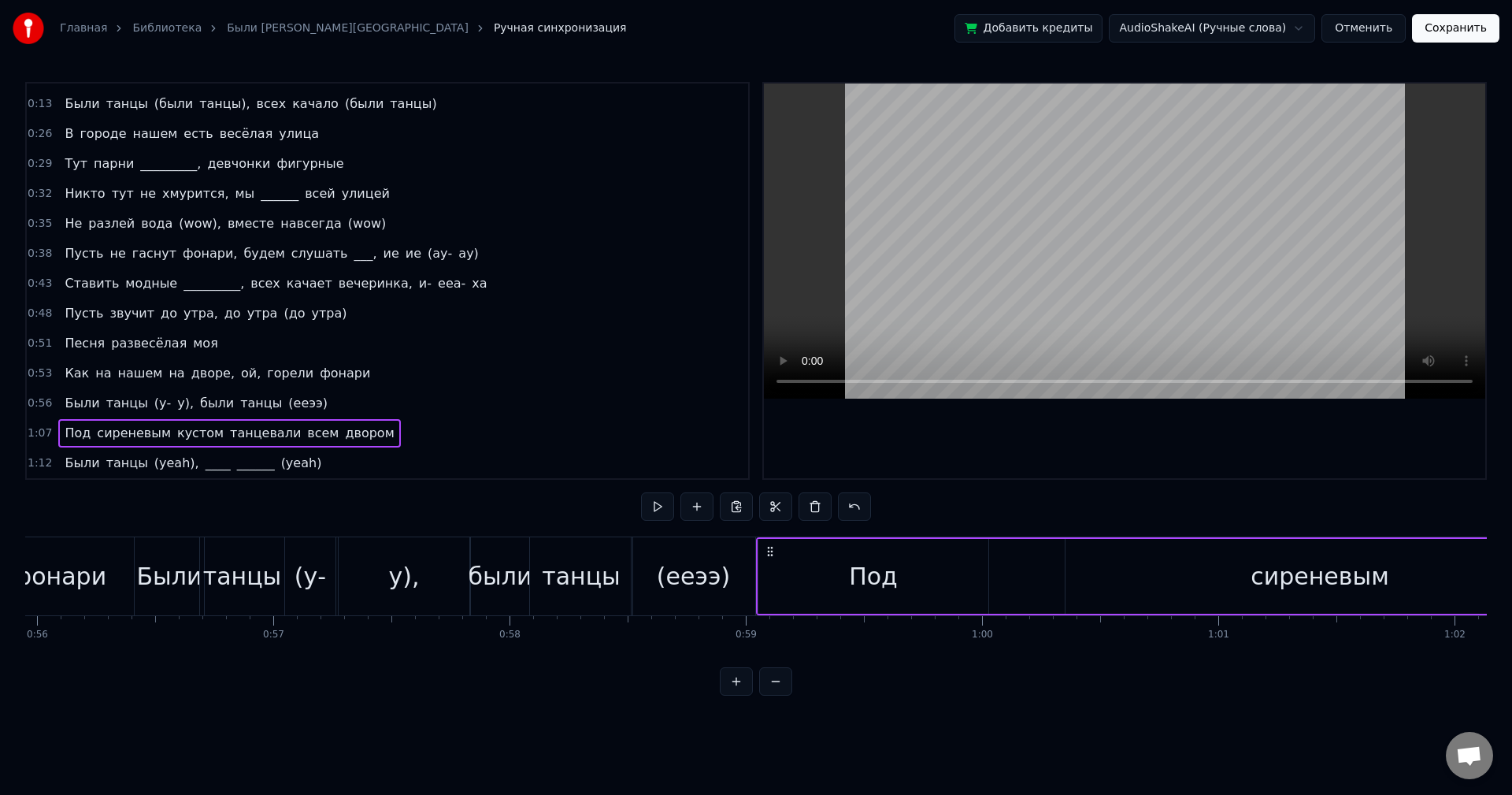
drag, startPoint x: 120, startPoint y: 546, endPoint x: 772, endPoint y: 539, distance: 652.0
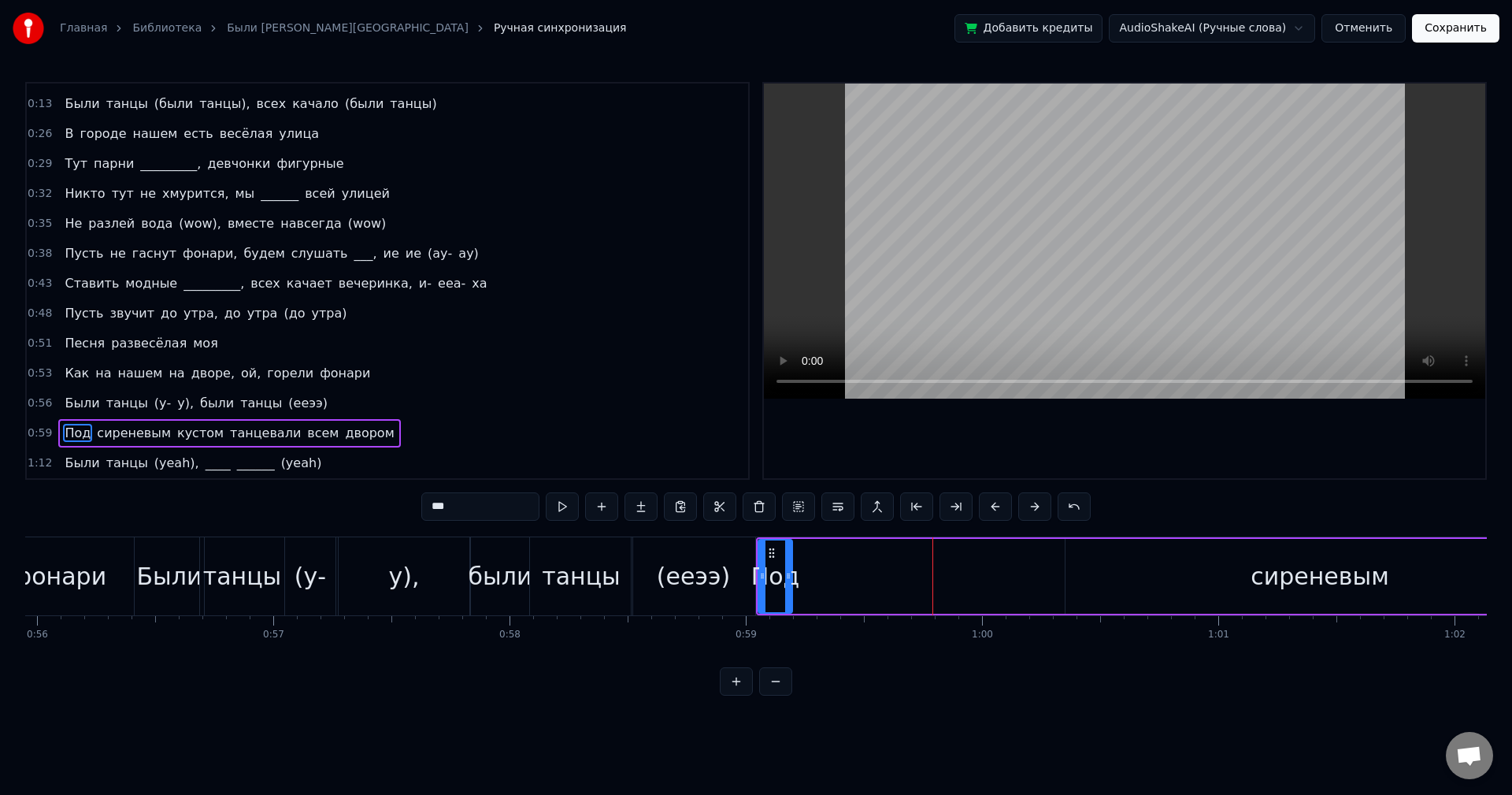
drag, startPoint x: 983, startPoint y: 569, endPoint x: 787, endPoint y: 562, distance: 196.1
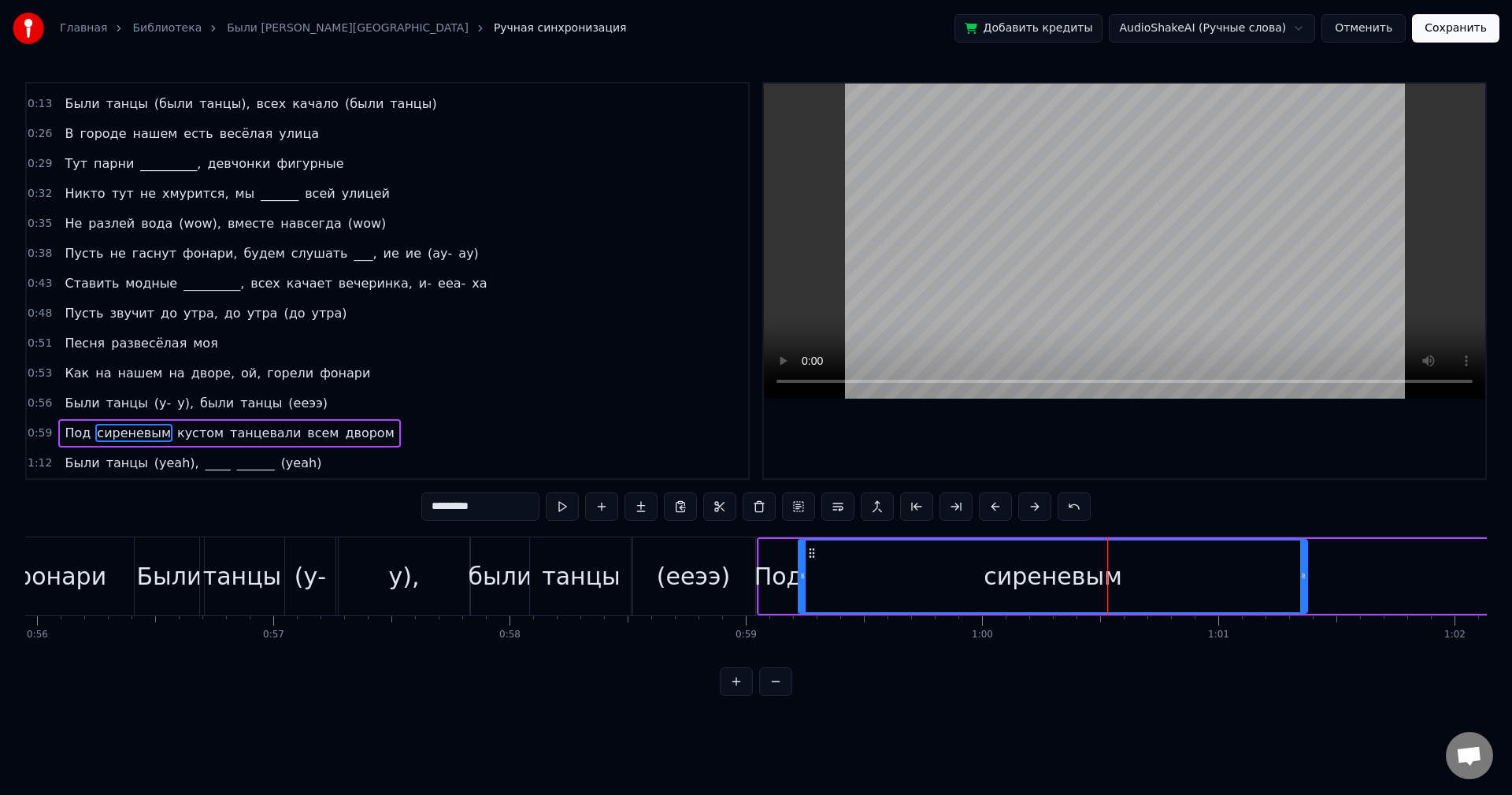
drag, startPoint x: 1077, startPoint y: 550, endPoint x: 810, endPoint y: 546, distance: 267.0
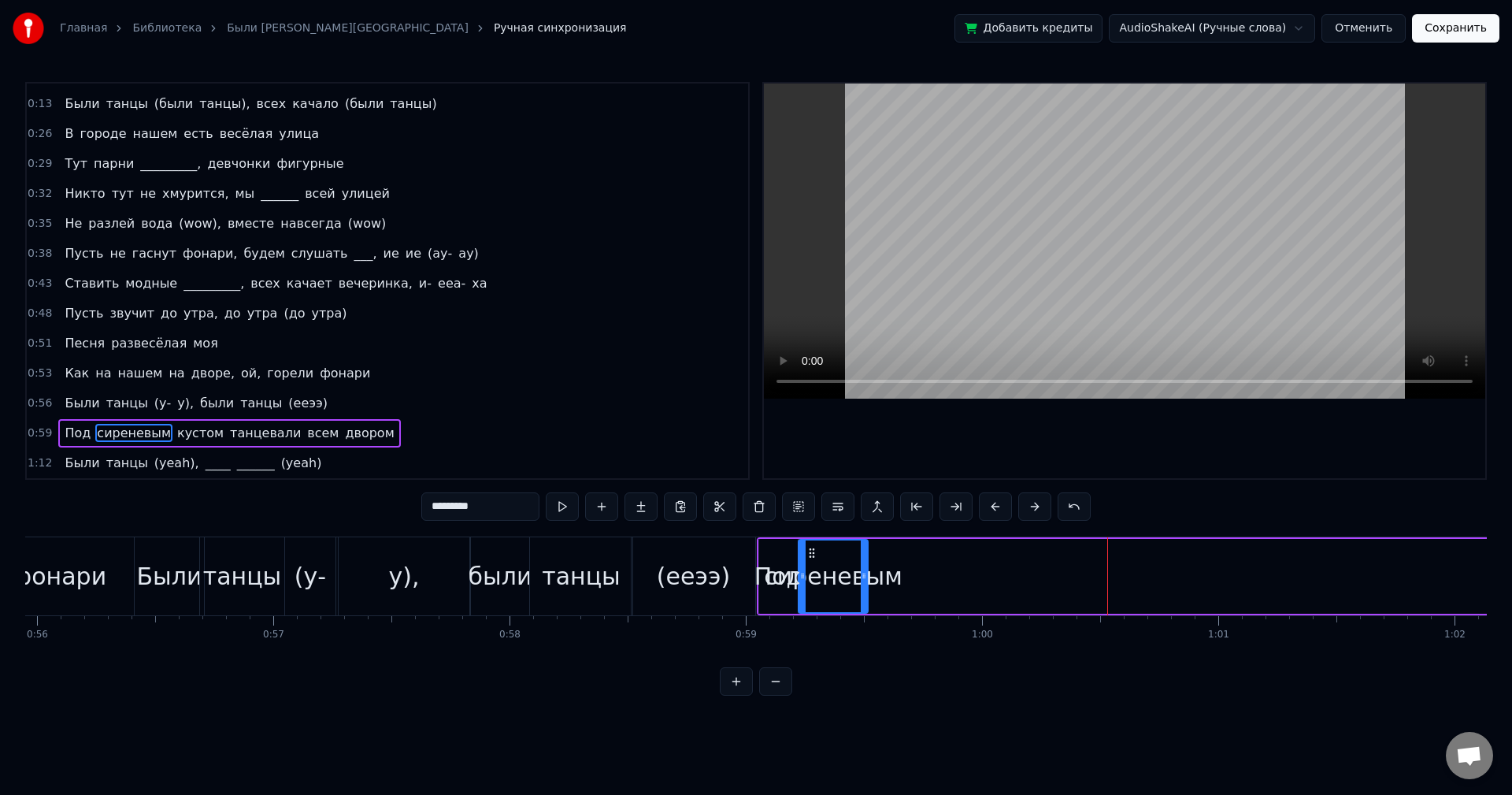
drag, startPoint x: 1303, startPoint y: 572, endPoint x: 864, endPoint y: 554, distance: 439.4
drag, startPoint x: 864, startPoint y: 565, endPoint x: 892, endPoint y: 567, distance: 28.1
drag, startPoint x: 892, startPoint y: 567, endPoint x: 904, endPoint y: 568, distance: 12.0
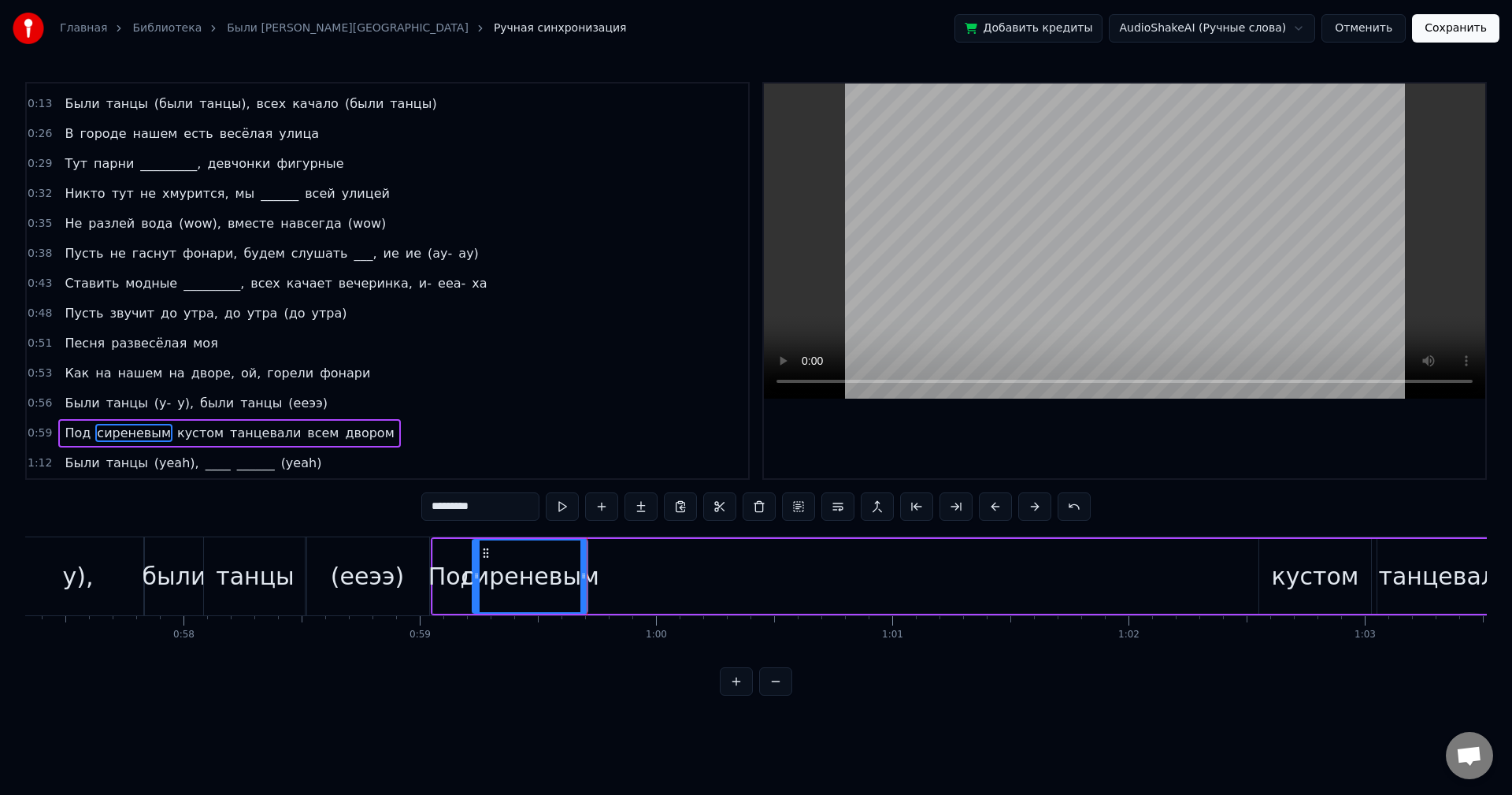
scroll to position [0, 13570]
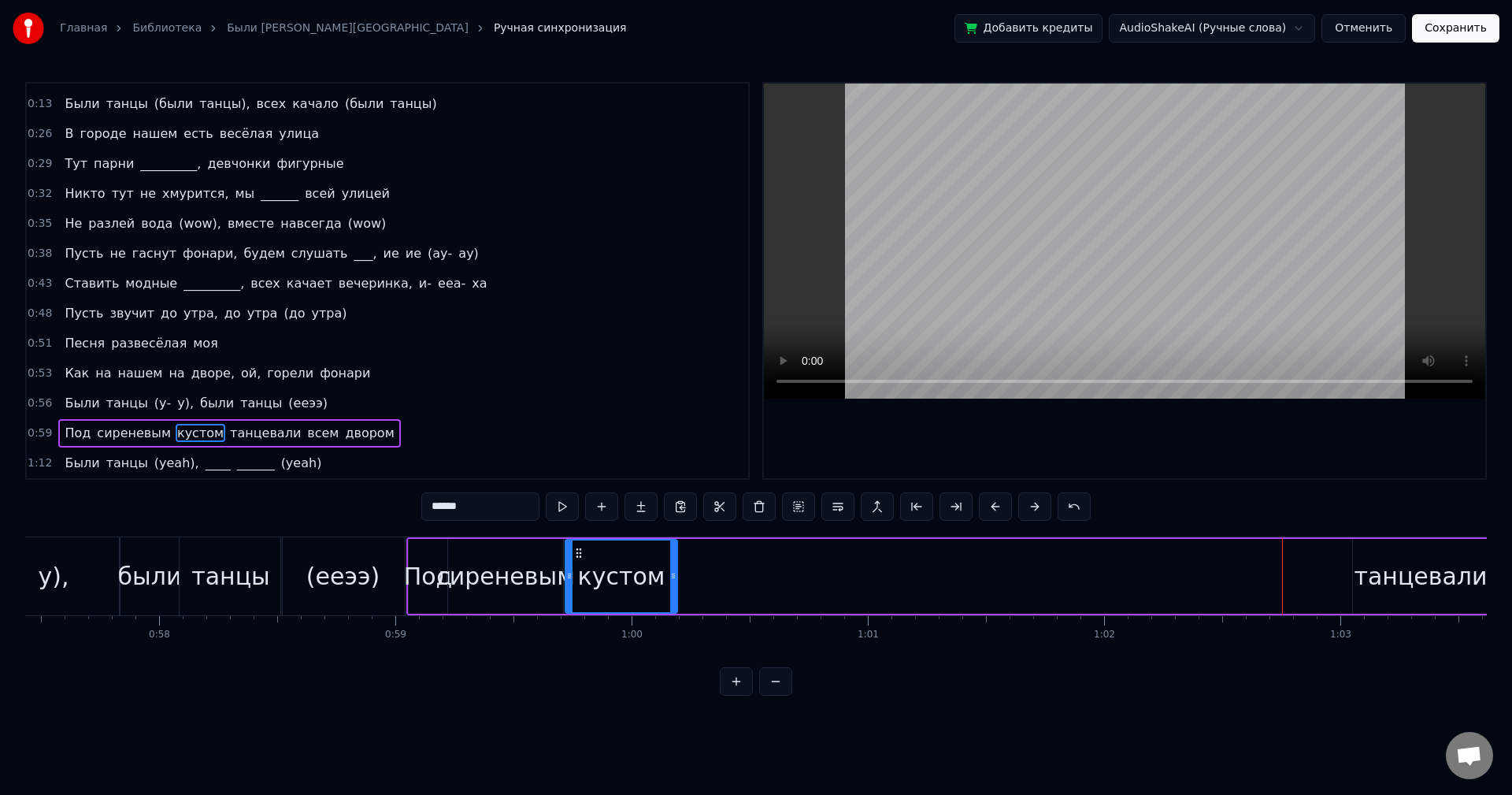
drag, startPoint x: 1246, startPoint y: 553, endPoint x: 579, endPoint y: 587, distance: 667.9
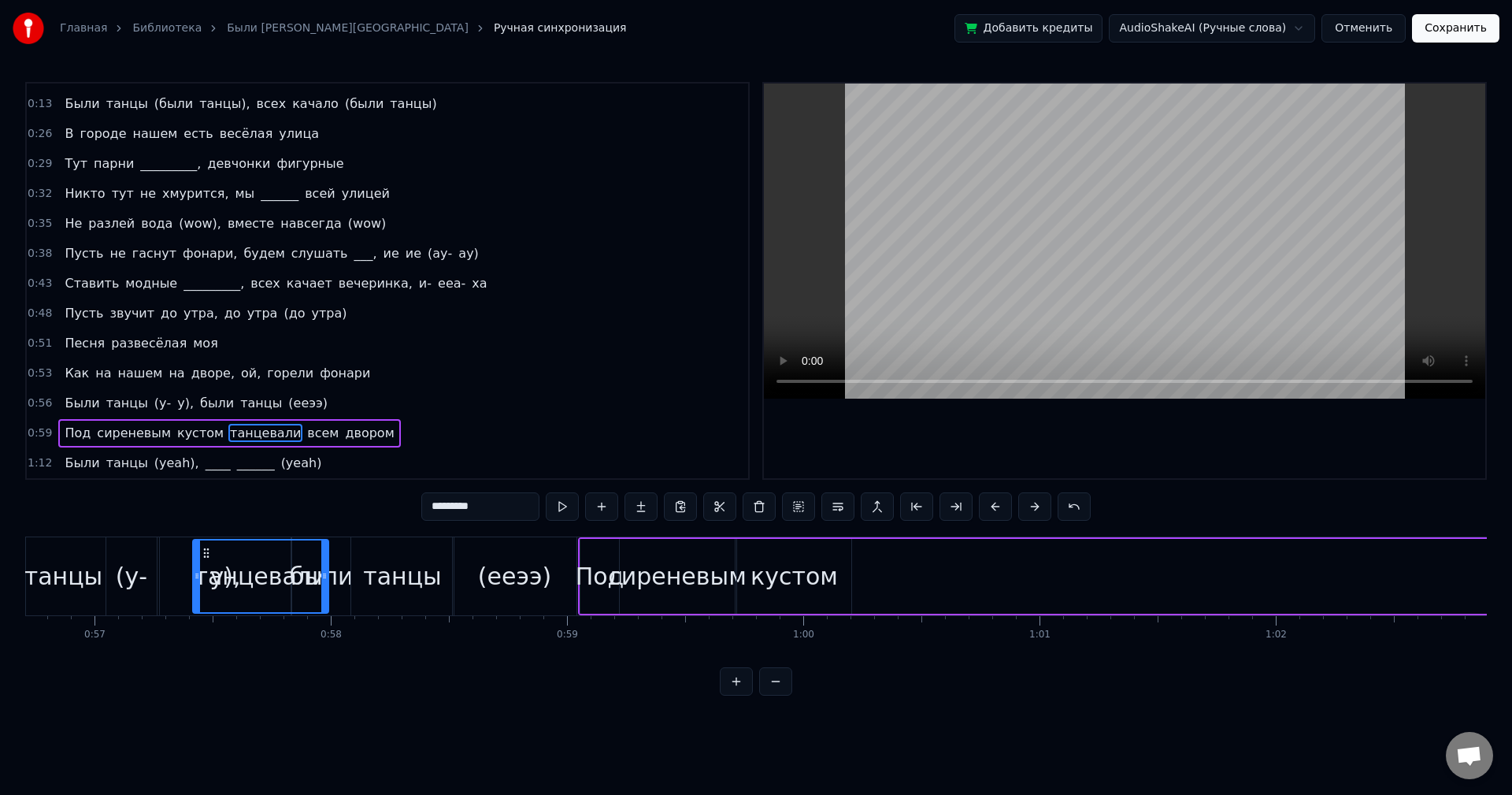
scroll to position [0, 13386]
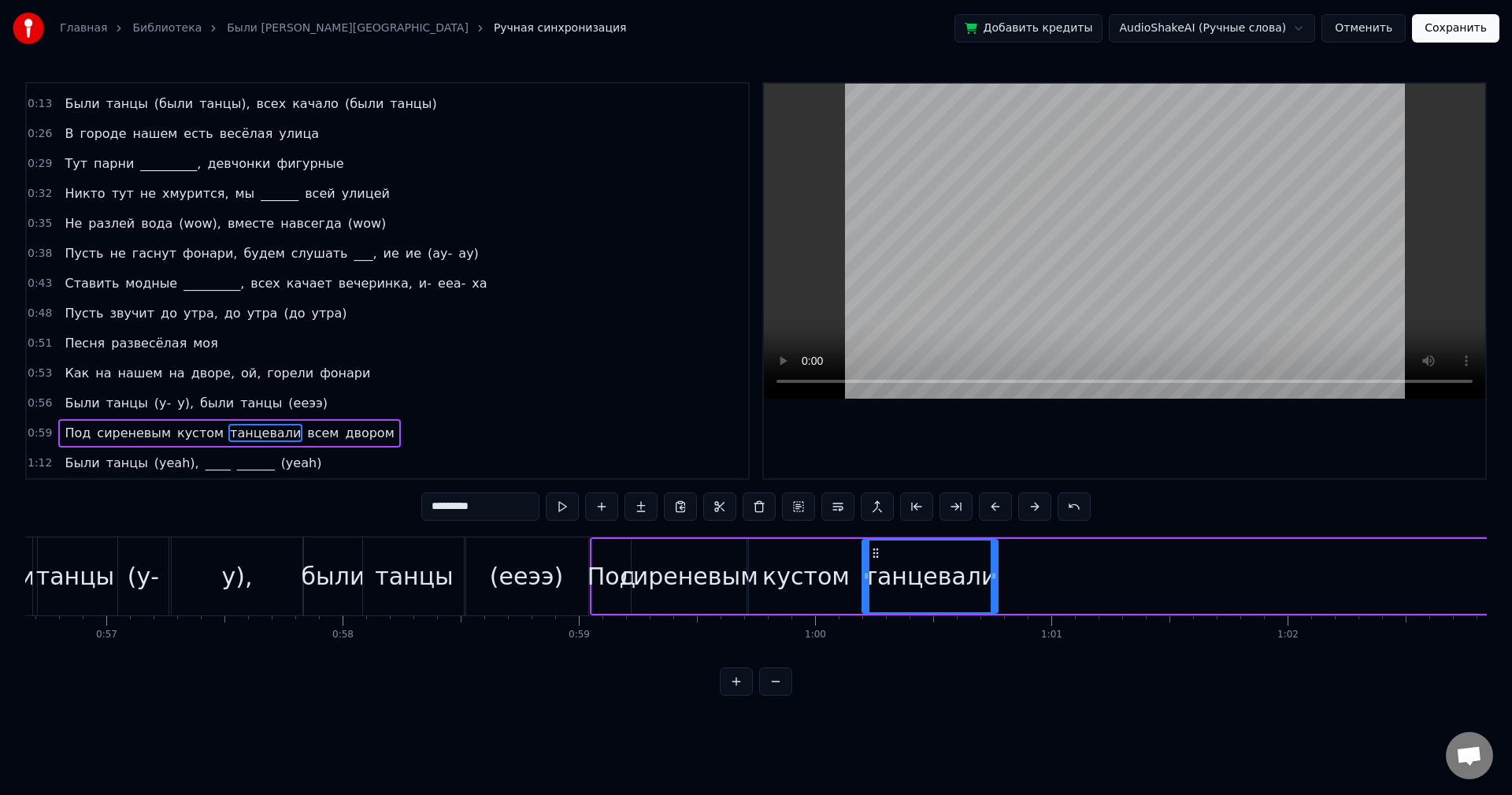
drag, startPoint x: 62, startPoint y: 552, endPoint x: 877, endPoint y: 560, distance: 815.0
drag, startPoint x: 1001, startPoint y: 599, endPoint x: 1036, endPoint y: 599, distance: 35.0
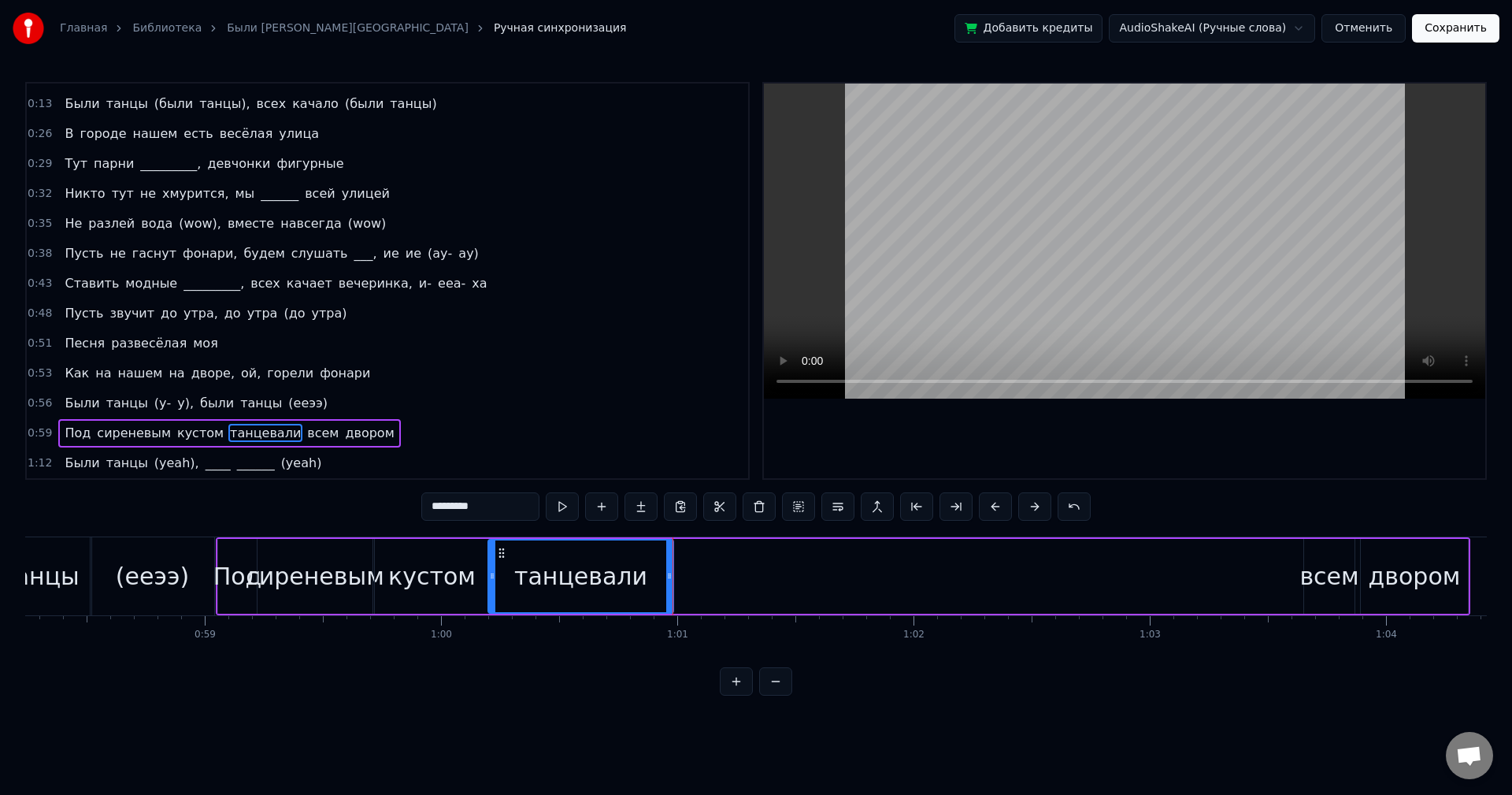
scroll to position [0, 13809]
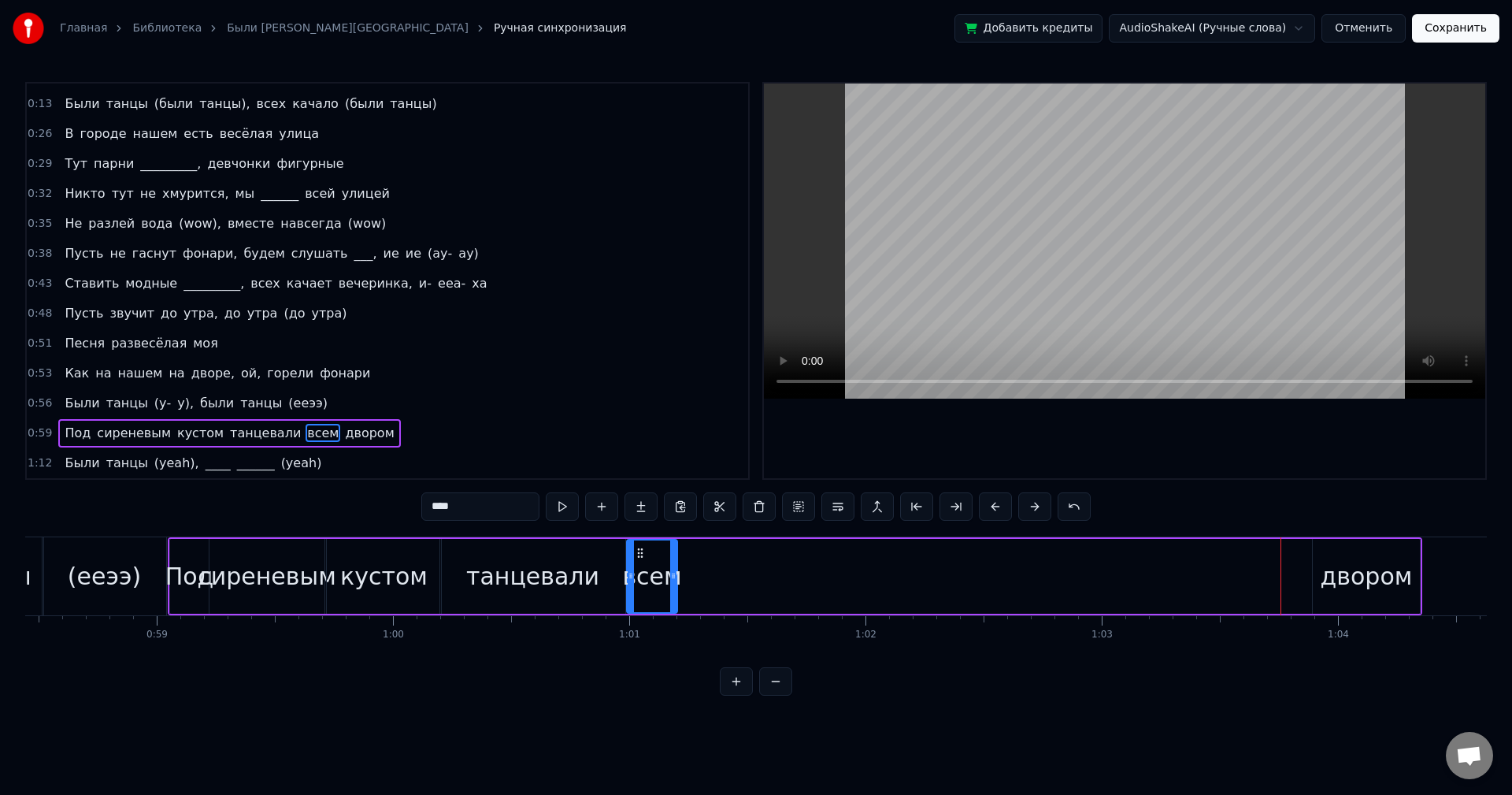
drag, startPoint x: 1266, startPoint y: 552, endPoint x: 639, endPoint y: 580, distance: 627.6
drag, startPoint x: 676, startPoint y: 557, endPoint x: 691, endPoint y: 557, distance: 15.0
type input "******"
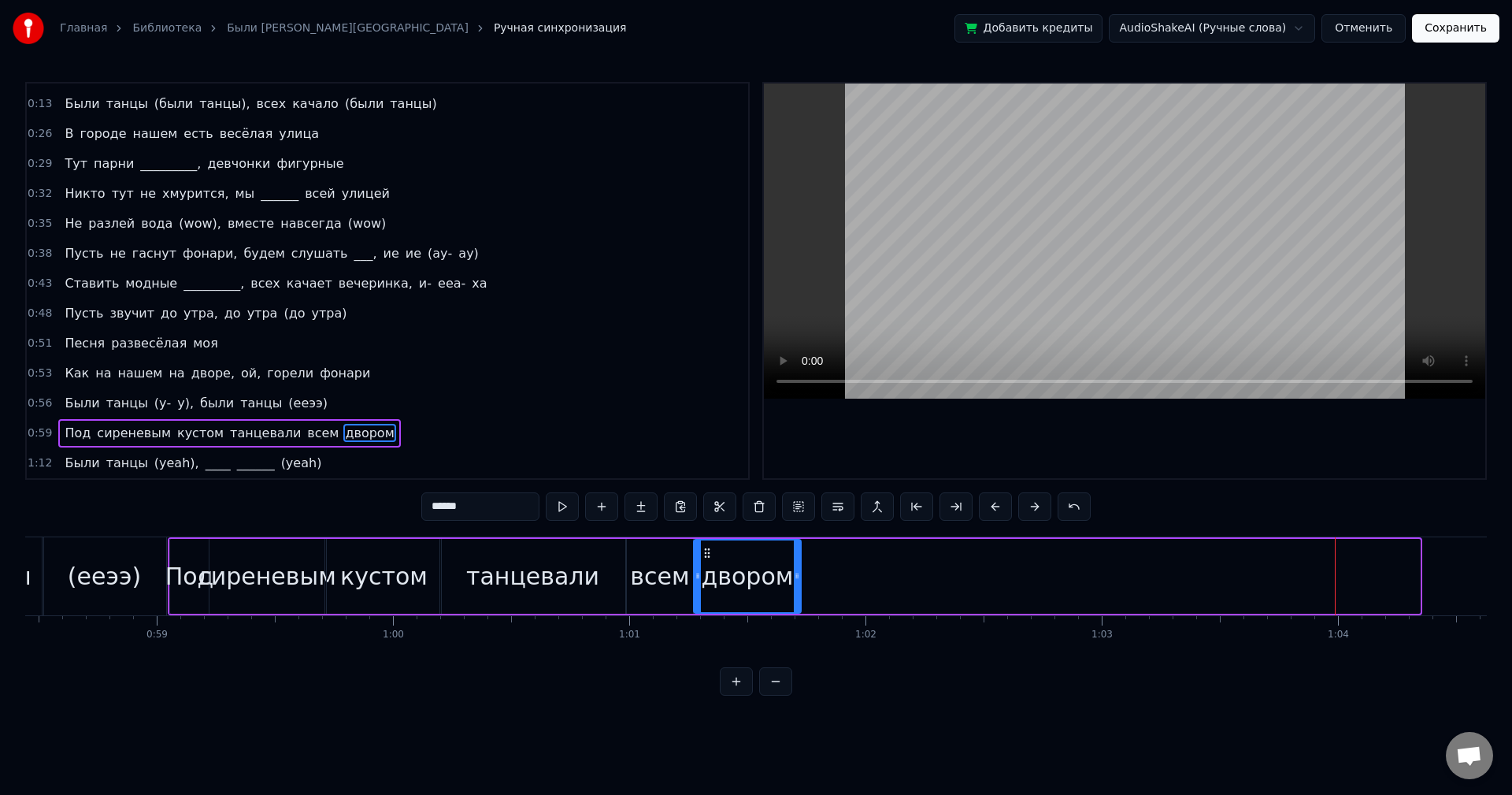
drag, startPoint x: 1323, startPoint y: 551, endPoint x: 705, endPoint y: 562, distance: 618.1
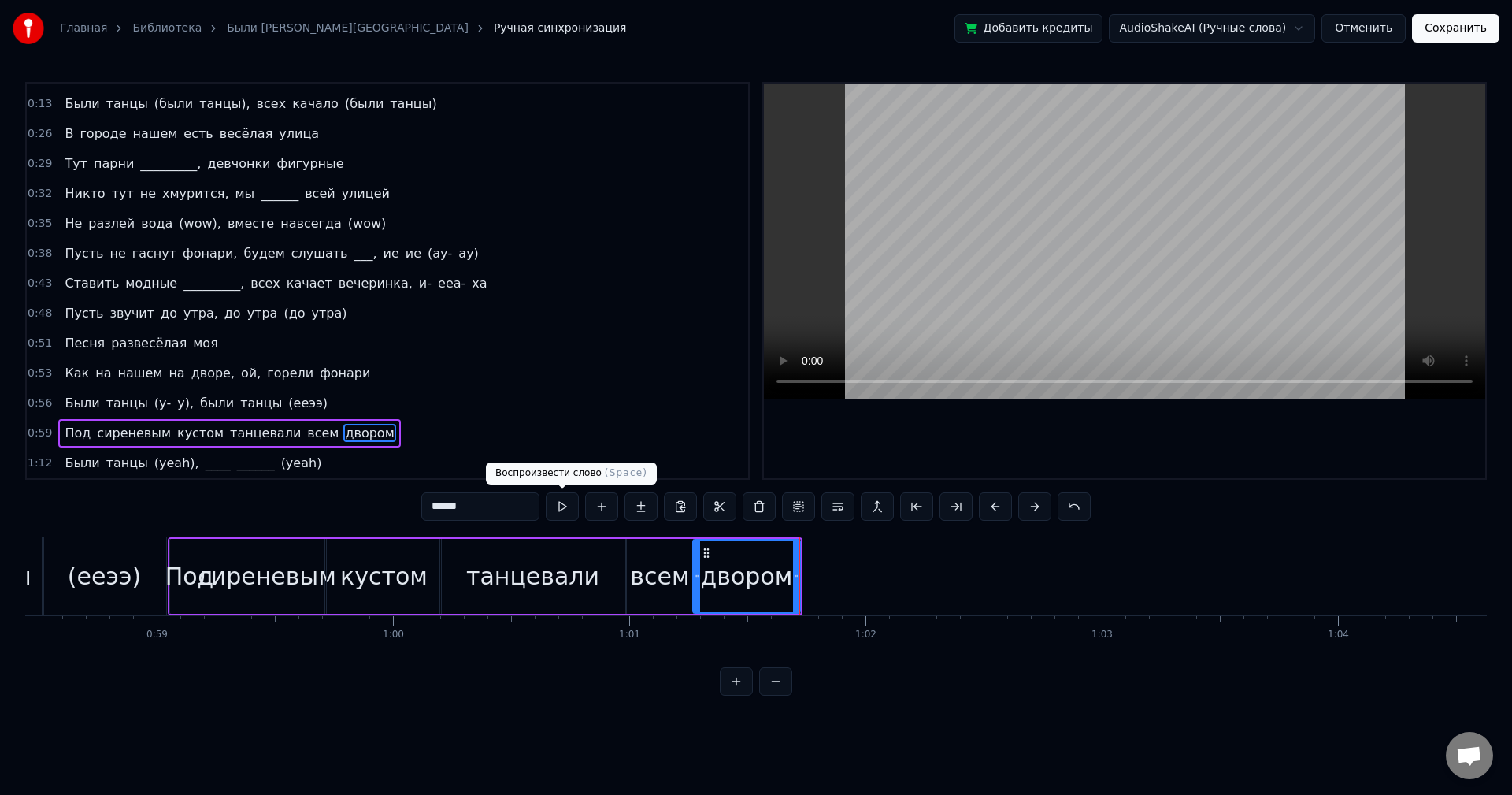
click at [546, 492] on button at bounding box center [562, 506] width 33 height 28
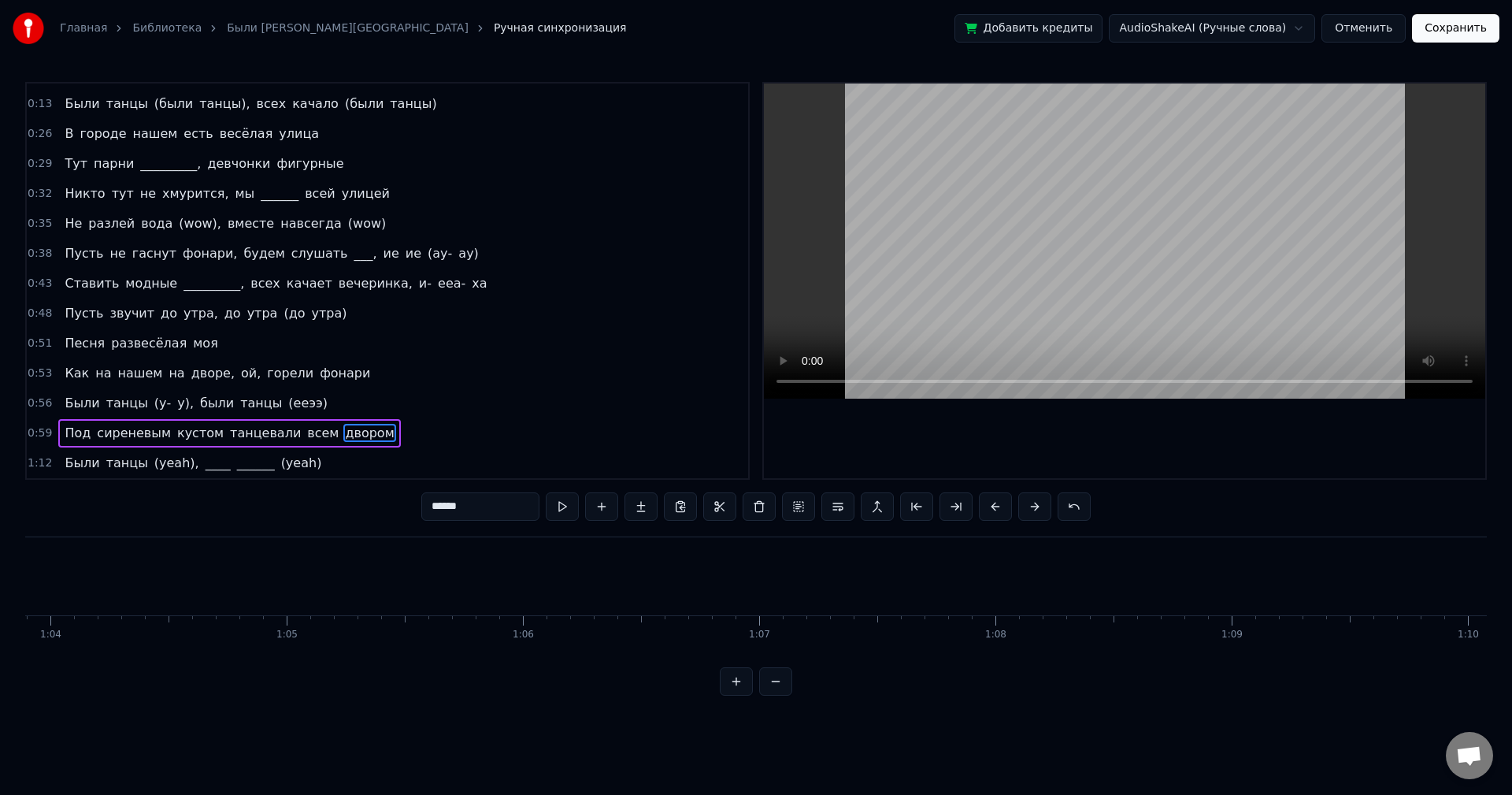
scroll to position [0, 15192]
click at [779, 685] on button at bounding box center [776, 681] width 33 height 28
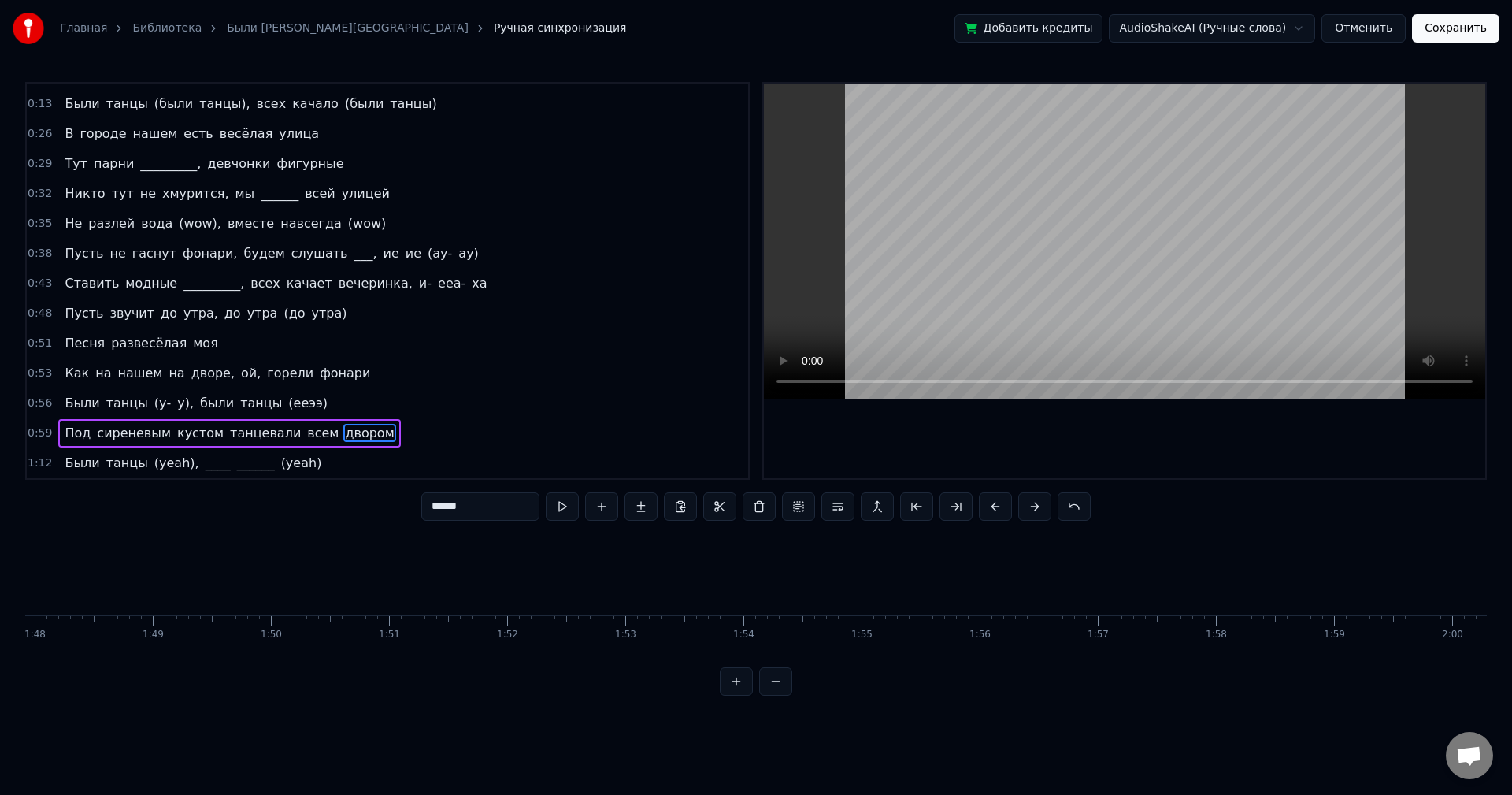
click at [779, 685] on div at bounding box center [756, 681] width 73 height 28
click at [978, 556] on div "Были" at bounding box center [984, 576] width 22 height 78
type input "****"
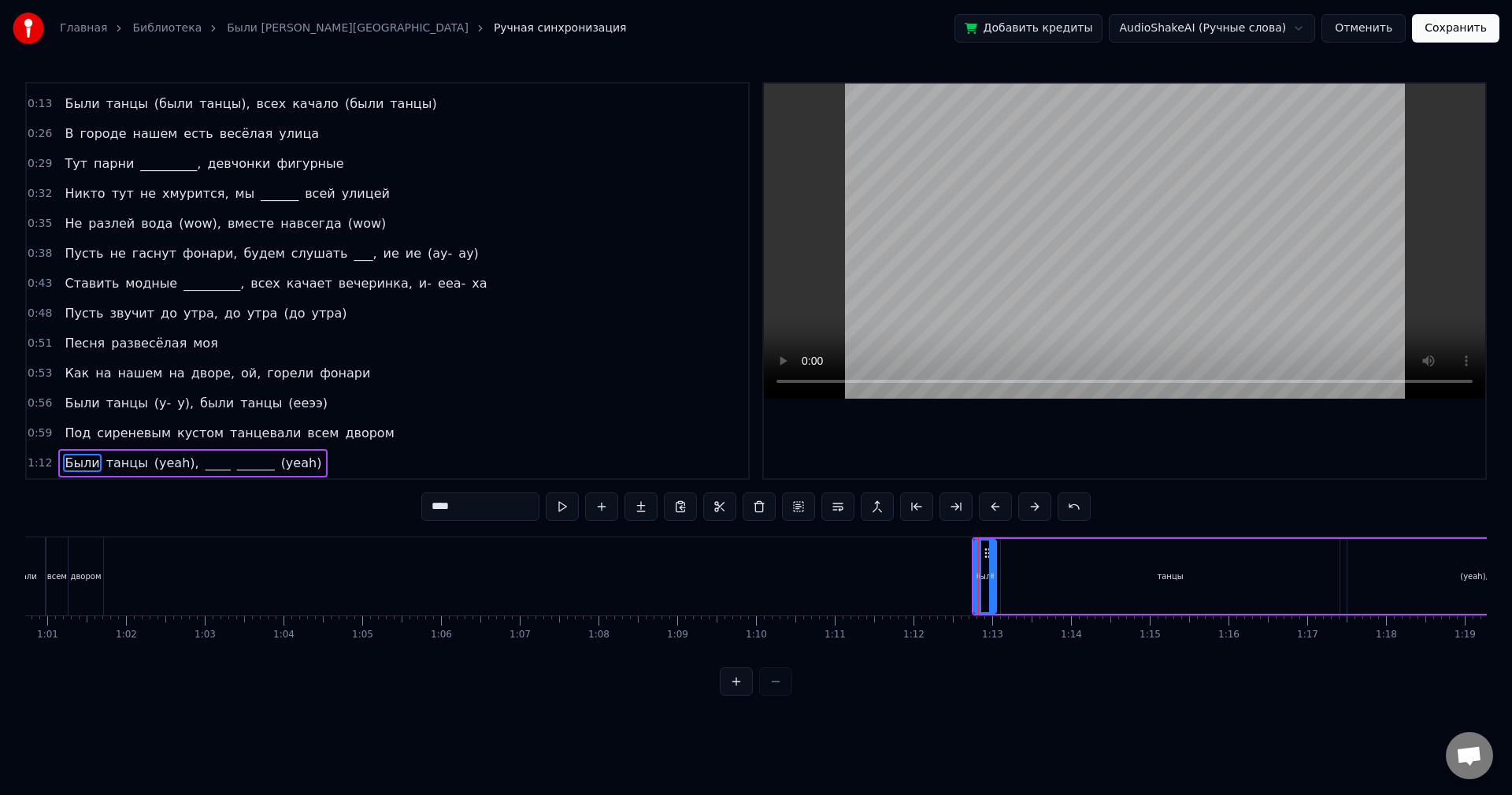
click at [328, 461] on div "1:12 Были танцы (yeah), ____ ______ (yeah)" at bounding box center [387, 463] width 721 height 30
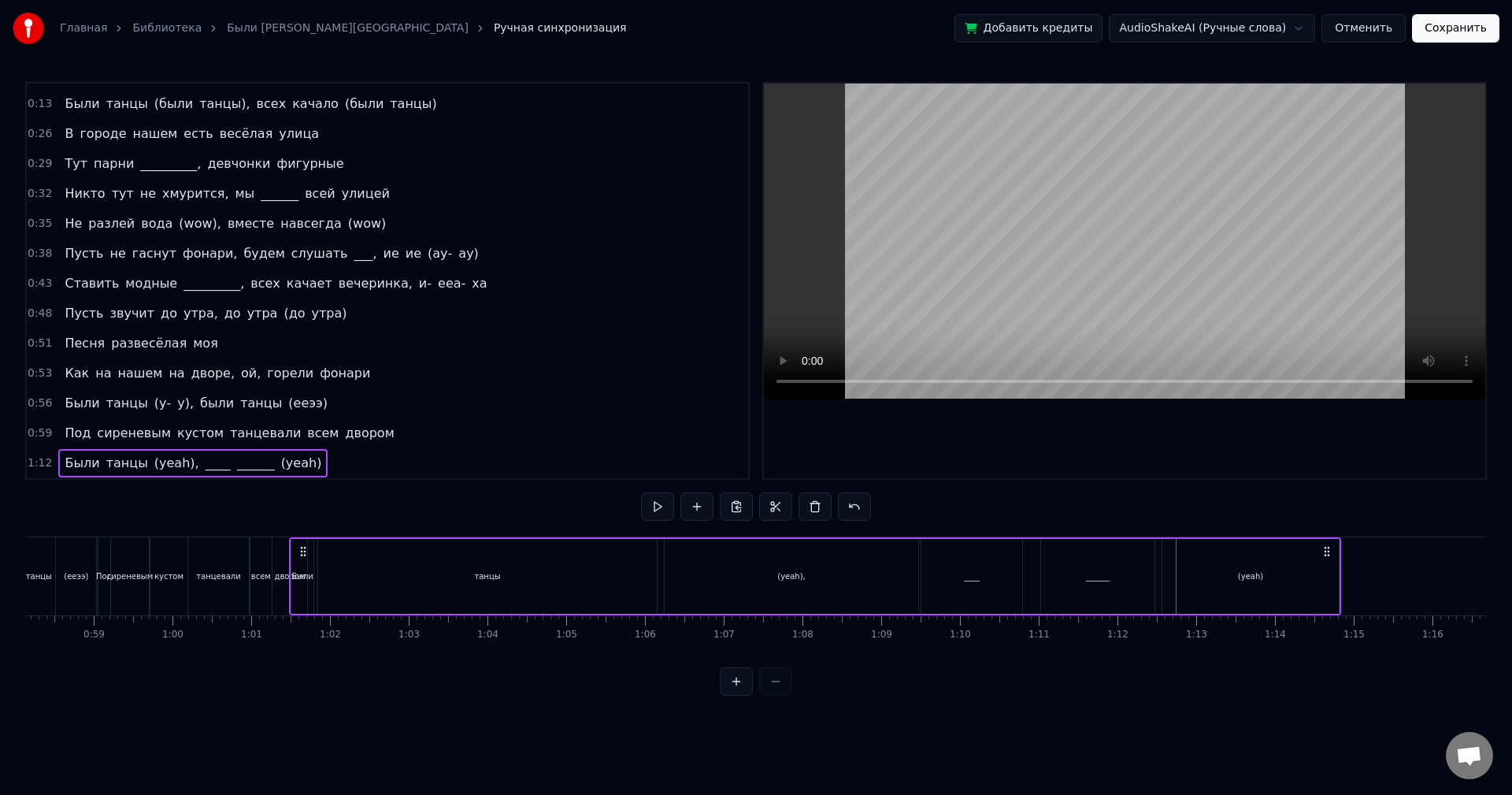
scroll to position [0, 4564]
drag, startPoint x: 984, startPoint y: 552, endPoint x: 337, endPoint y: 613, distance: 649.9
click at [337, 613] on div "Были танцы (yeah), ____ ______ (yeah)" at bounding box center [850, 576] width 1052 height 78
click at [494, 584] on div "танцы" at bounding box center [523, 576] width 339 height 75
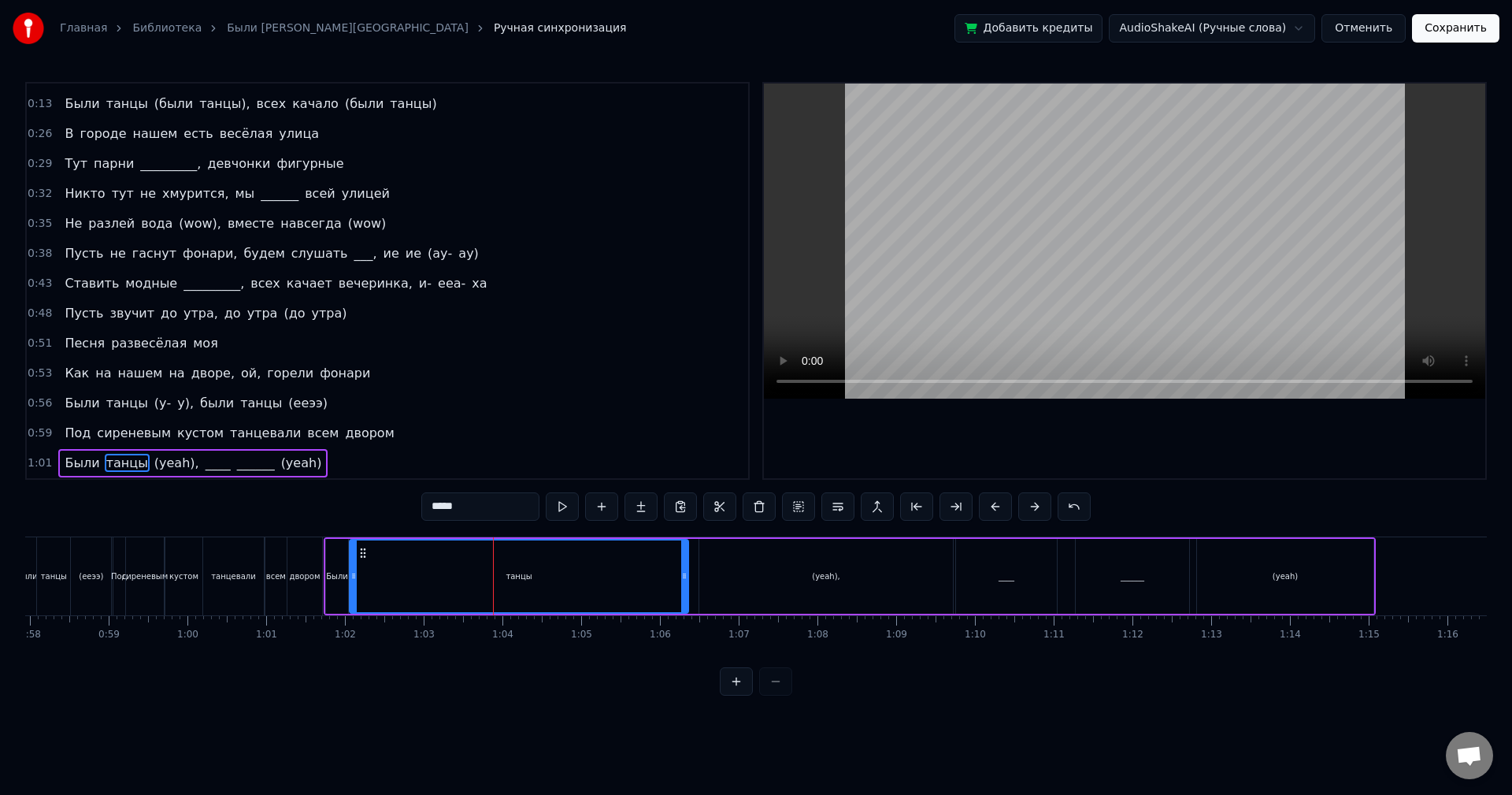
click at [364, 552] on icon at bounding box center [363, 553] width 13 height 13
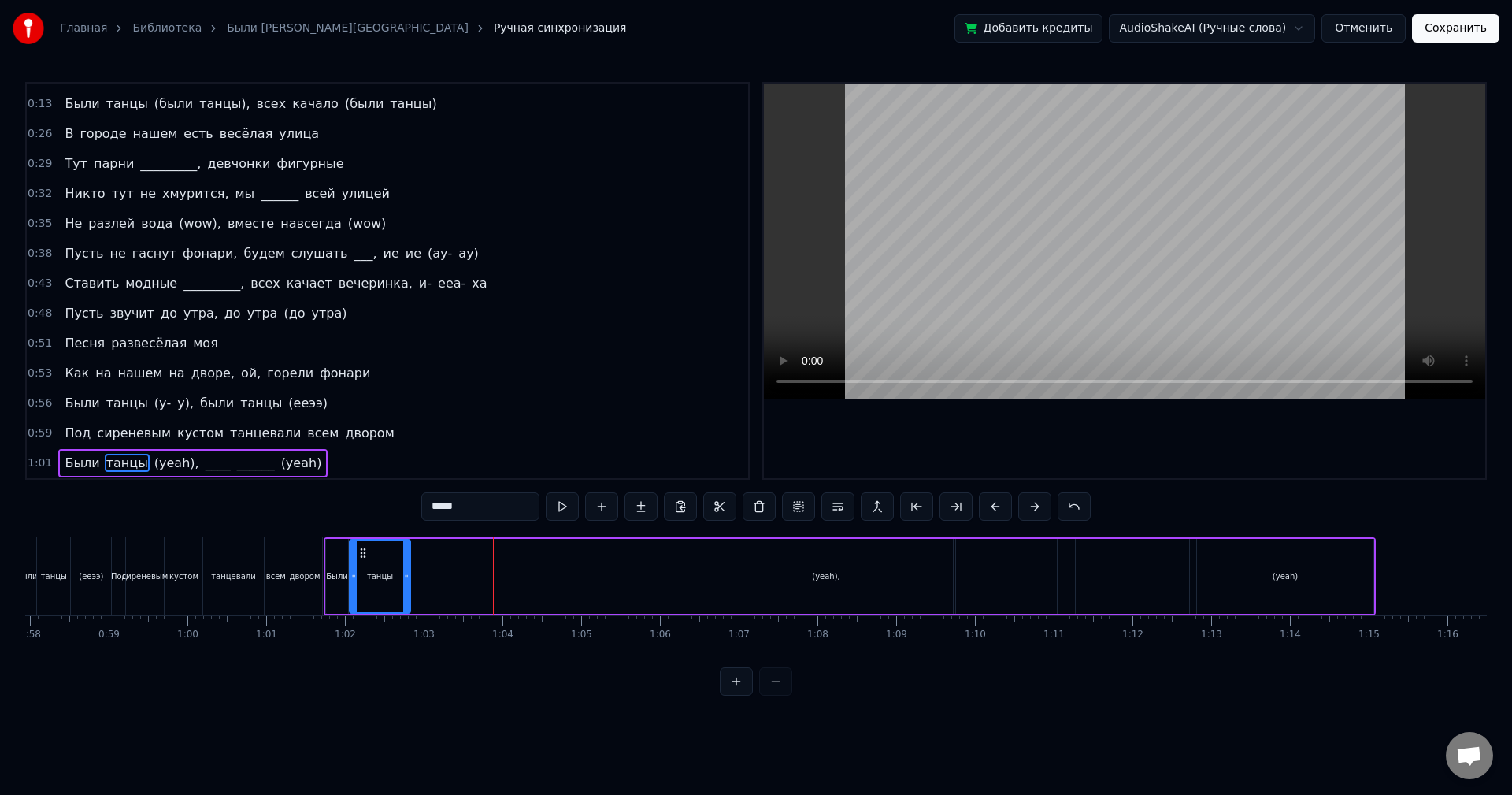
drag, startPoint x: 683, startPoint y: 584, endPoint x: 406, endPoint y: 580, distance: 277.0
click at [406, 580] on div at bounding box center [407, 576] width 6 height 72
click at [567, 504] on button at bounding box center [562, 506] width 33 height 28
click at [329, 558] on div "Были" at bounding box center [337, 576] width 22 height 75
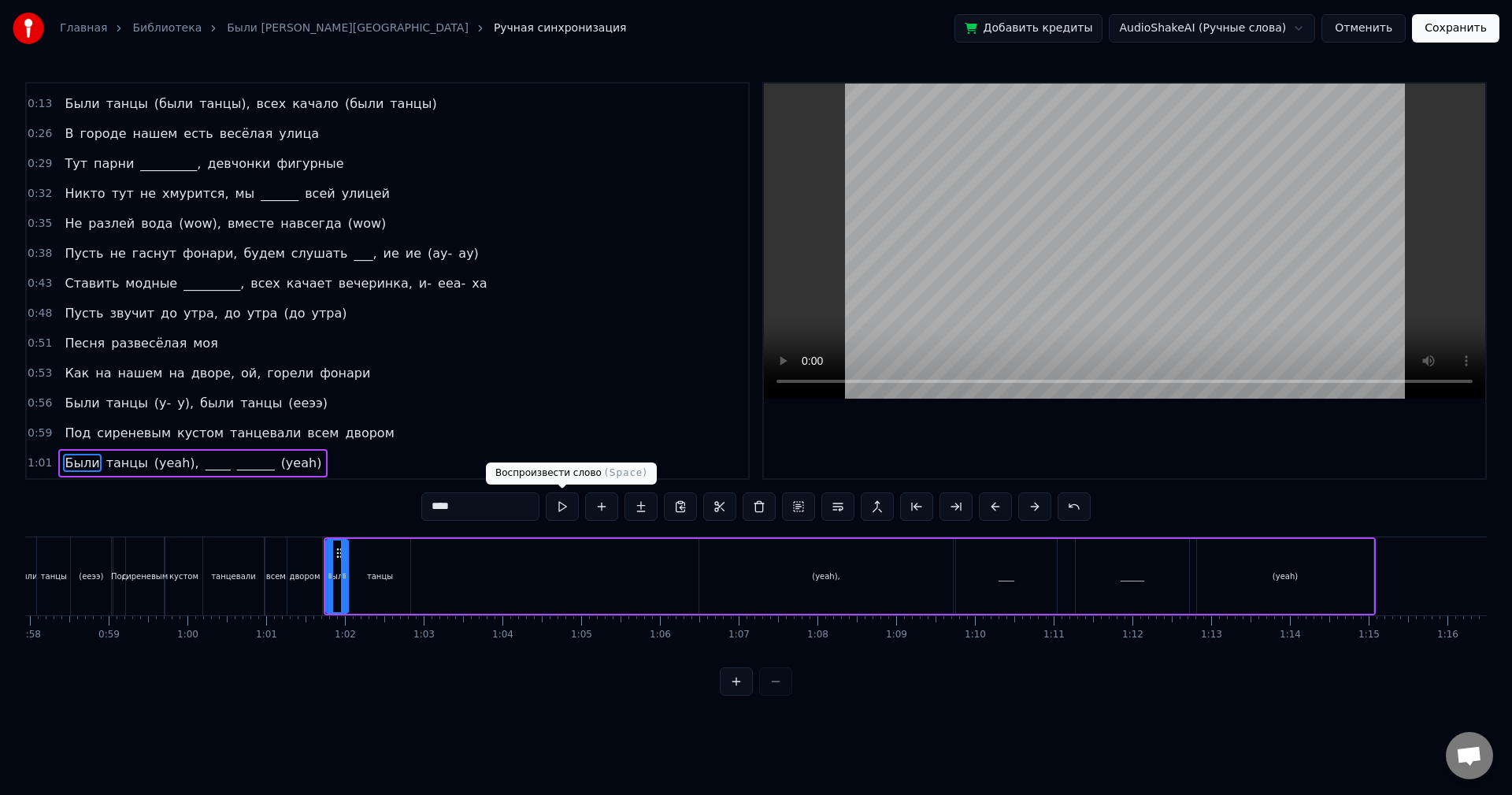
click at [567, 509] on button at bounding box center [562, 506] width 33 height 28
click at [372, 566] on div "танцы" at bounding box center [380, 576] width 61 height 75
click at [570, 506] on button at bounding box center [562, 506] width 33 height 28
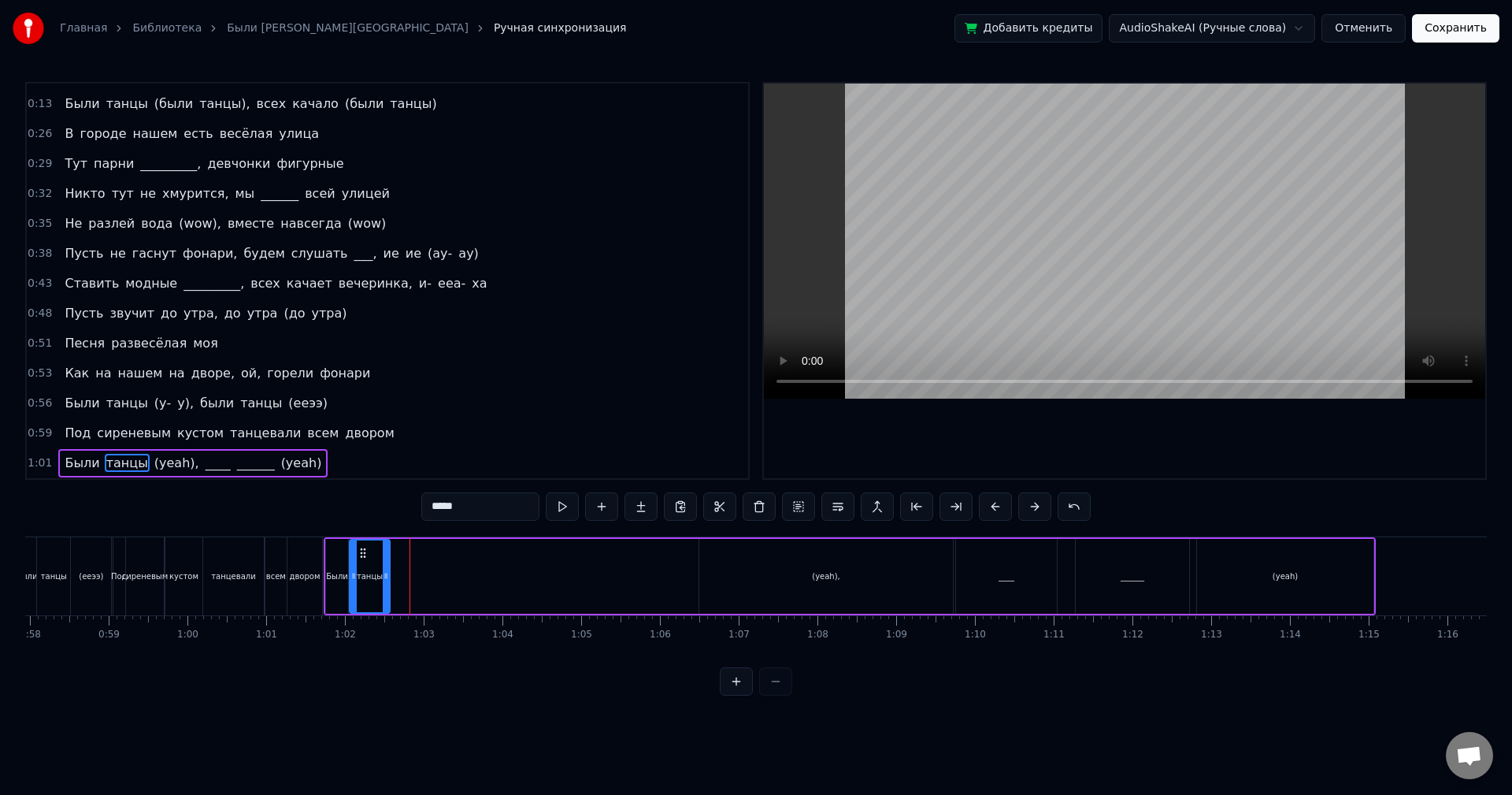
drag, startPoint x: 404, startPoint y: 570, endPoint x: 383, endPoint y: 573, distance: 21.2
click at [383, 573] on icon at bounding box center [386, 576] width 6 height 13
click at [562, 501] on button at bounding box center [562, 506] width 33 height 28
click at [795, 568] on div "(yeah)," at bounding box center [826, 576] width 254 height 75
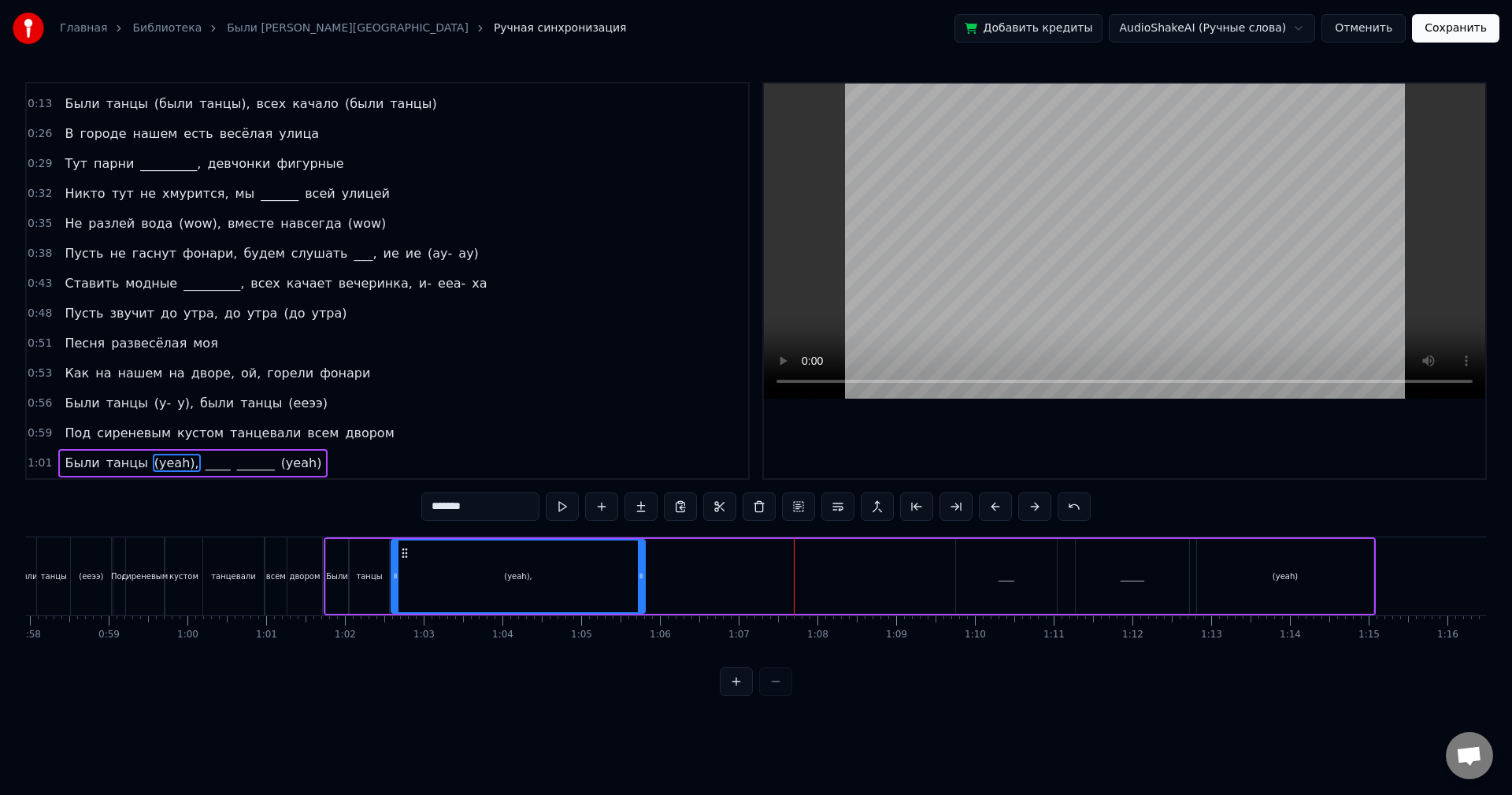
drag, startPoint x: 711, startPoint y: 551, endPoint x: 404, endPoint y: 562, distance: 307.2
click at [404, 562] on div "(yeah)," at bounding box center [519, 576] width 252 height 72
click at [564, 513] on button at bounding box center [562, 506] width 33 height 28
click at [564, 512] on button at bounding box center [562, 506] width 33 height 28
drag, startPoint x: 642, startPoint y: 554, endPoint x: 426, endPoint y: 557, distance: 216.0
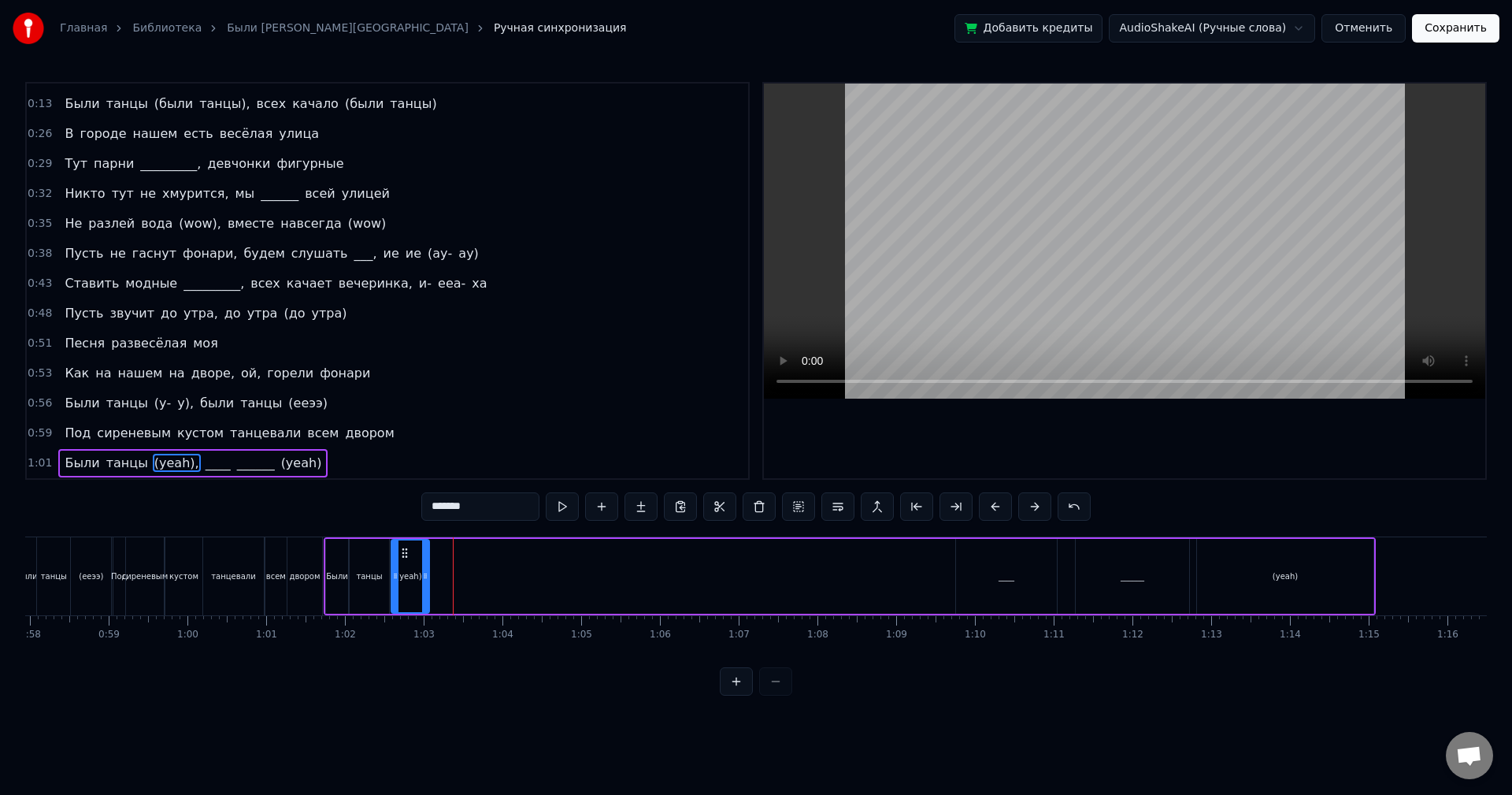
click at [426, 557] on div at bounding box center [426, 576] width 6 height 72
click at [561, 508] on button at bounding box center [562, 506] width 33 height 28
click at [561, 507] on button at bounding box center [562, 506] width 33 height 28
click at [1009, 587] on div "____" at bounding box center [1007, 576] width 101 height 75
drag, startPoint x: 970, startPoint y: 553, endPoint x: 447, endPoint y: 564, distance: 523.1
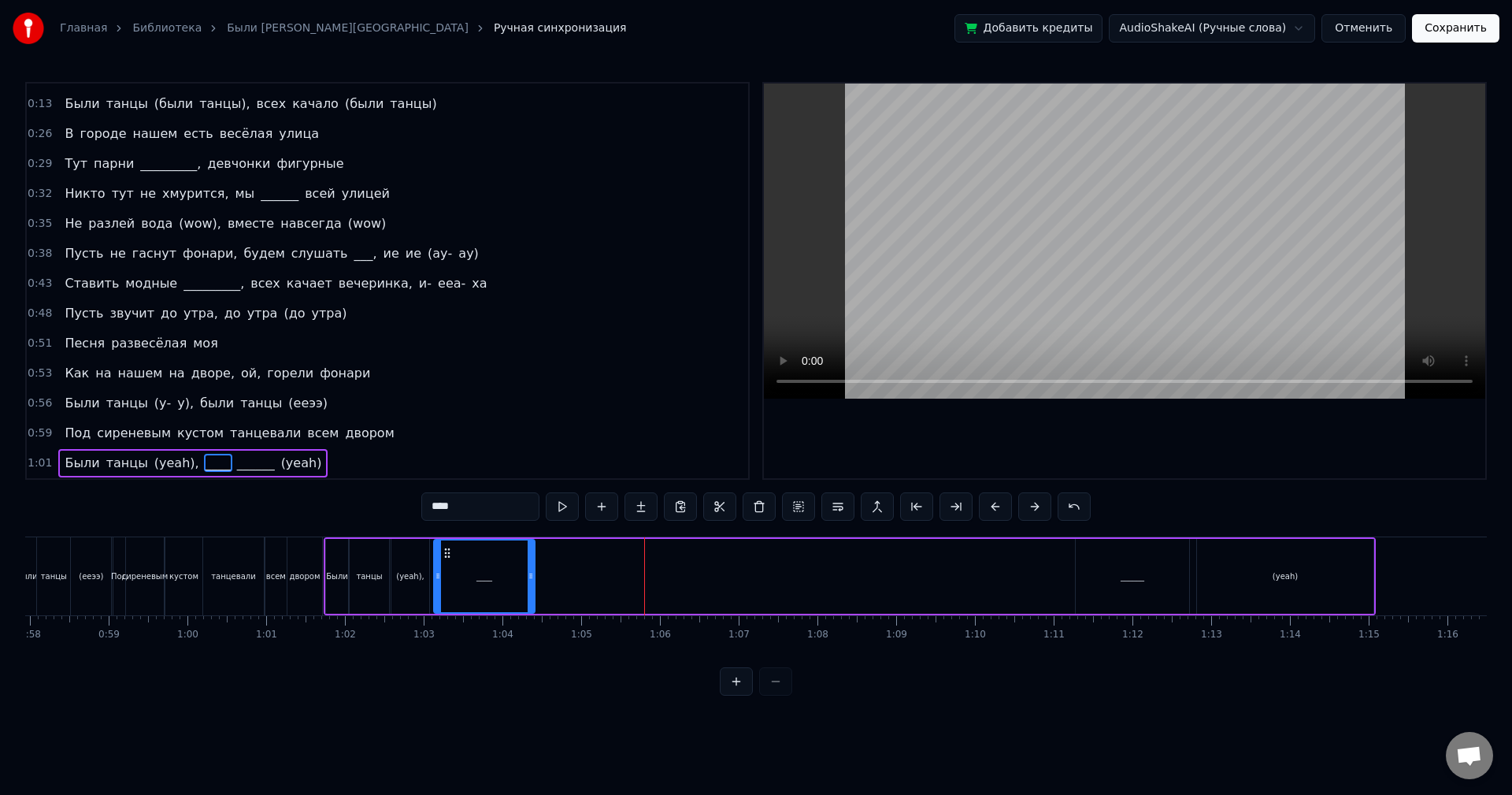
click at [447, 564] on div "____" at bounding box center [484, 576] width 99 height 72
click at [1111, 564] on div "______" at bounding box center [1133, 576] width 114 height 75
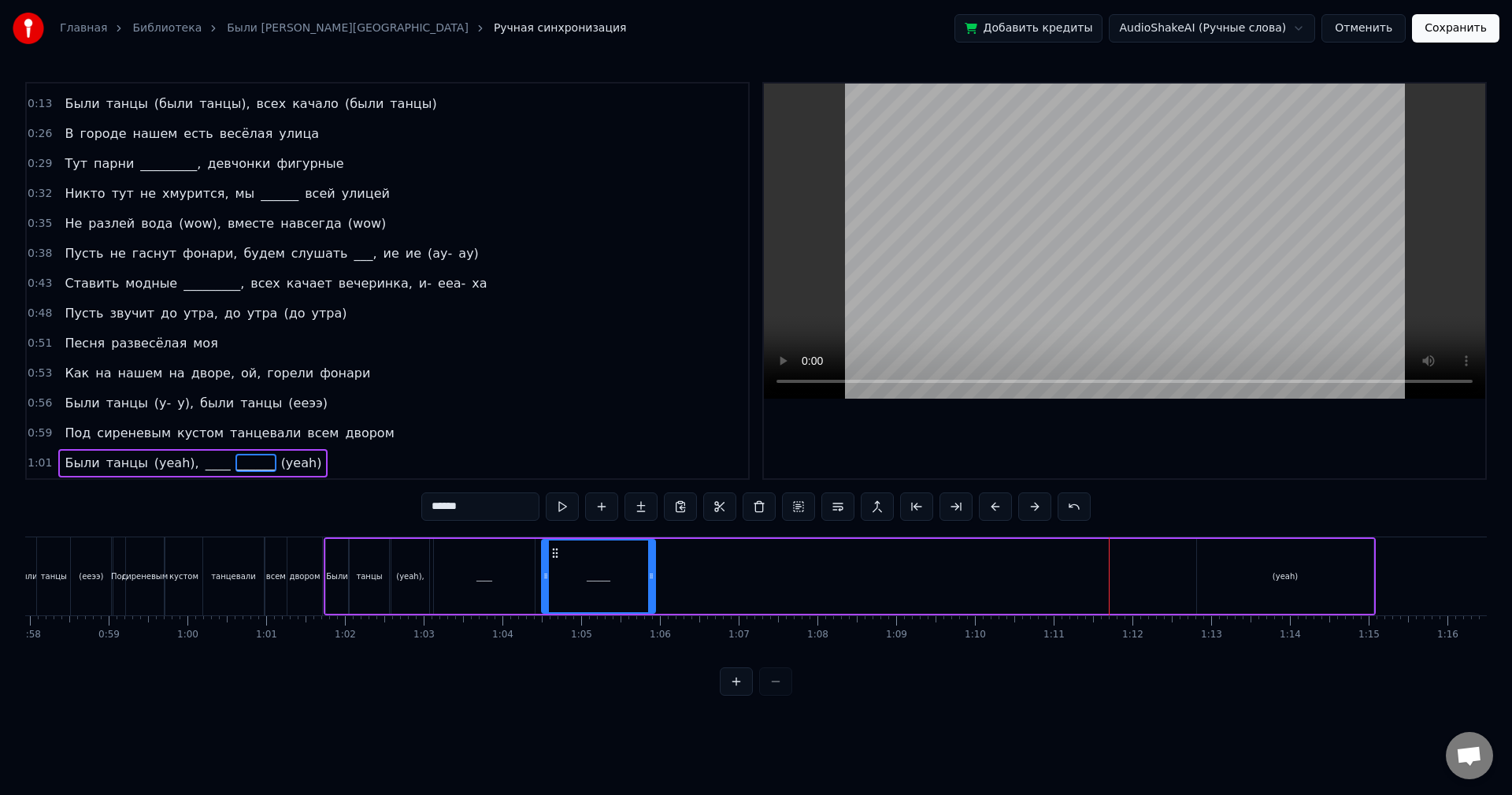
drag, startPoint x: 1081, startPoint y: 554, endPoint x: 553, endPoint y: 574, distance: 528.4
click at [553, 574] on div "______" at bounding box center [598, 576] width 112 height 72
click at [1234, 574] on div "(yeah)" at bounding box center [1286, 576] width 177 height 75
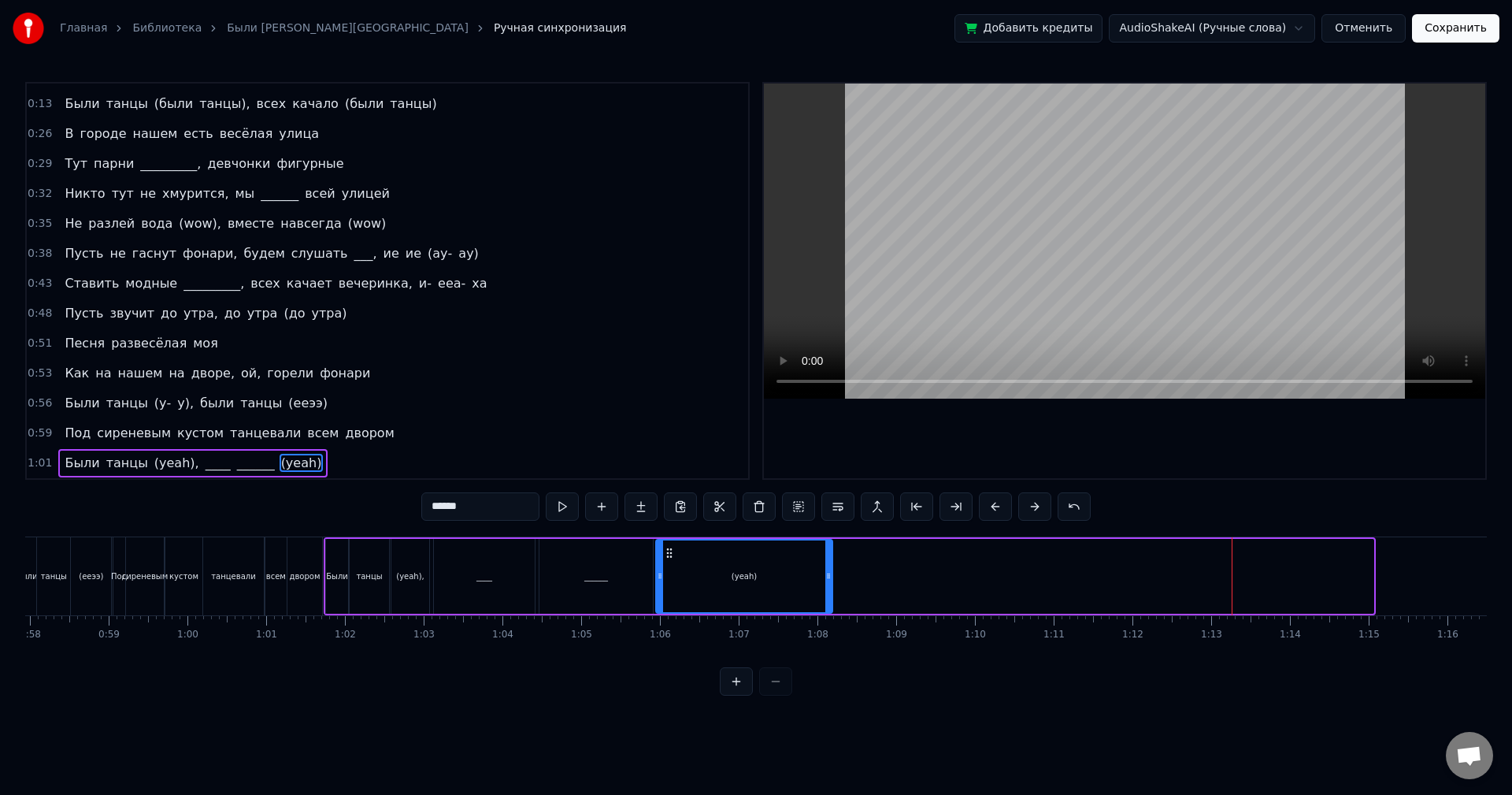
drag, startPoint x: 1208, startPoint y: 551, endPoint x: 666, endPoint y: 587, distance: 543.2
click at [666, 587] on div "(yeah)" at bounding box center [744, 576] width 175 height 72
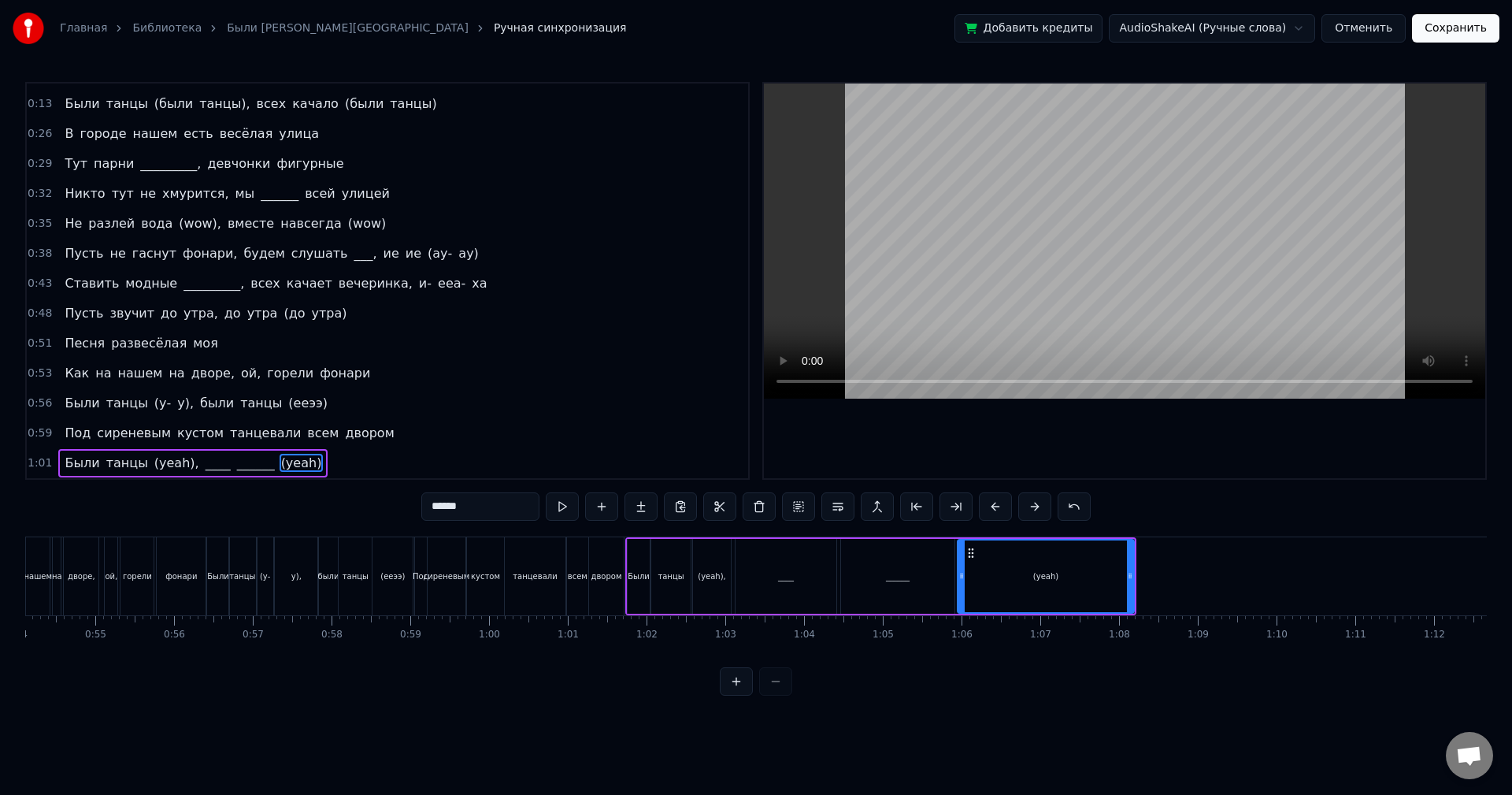
click at [736, 690] on button at bounding box center [736, 681] width 33 height 28
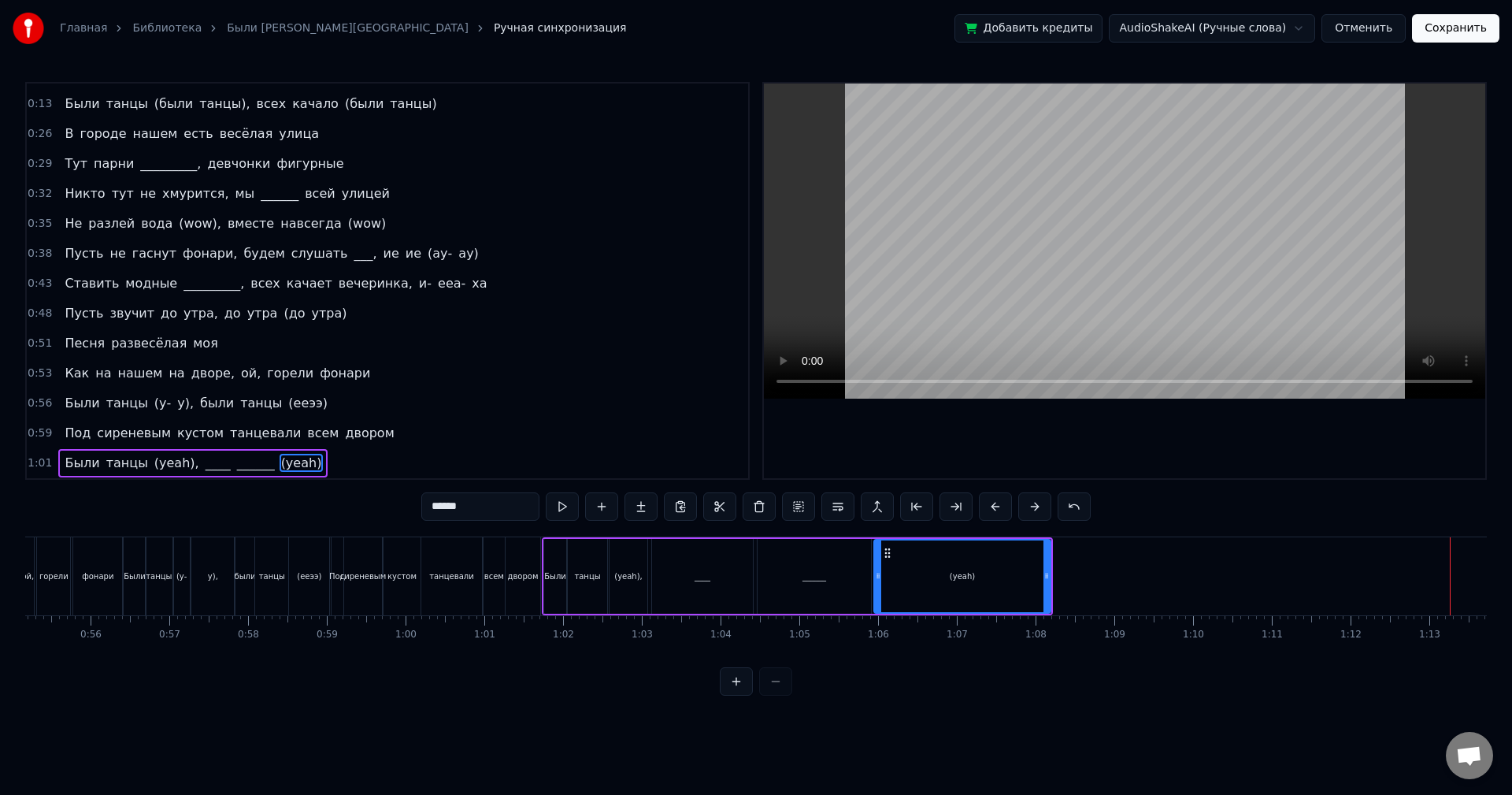
click at [736, 690] on button at bounding box center [736, 681] width 33 height 28
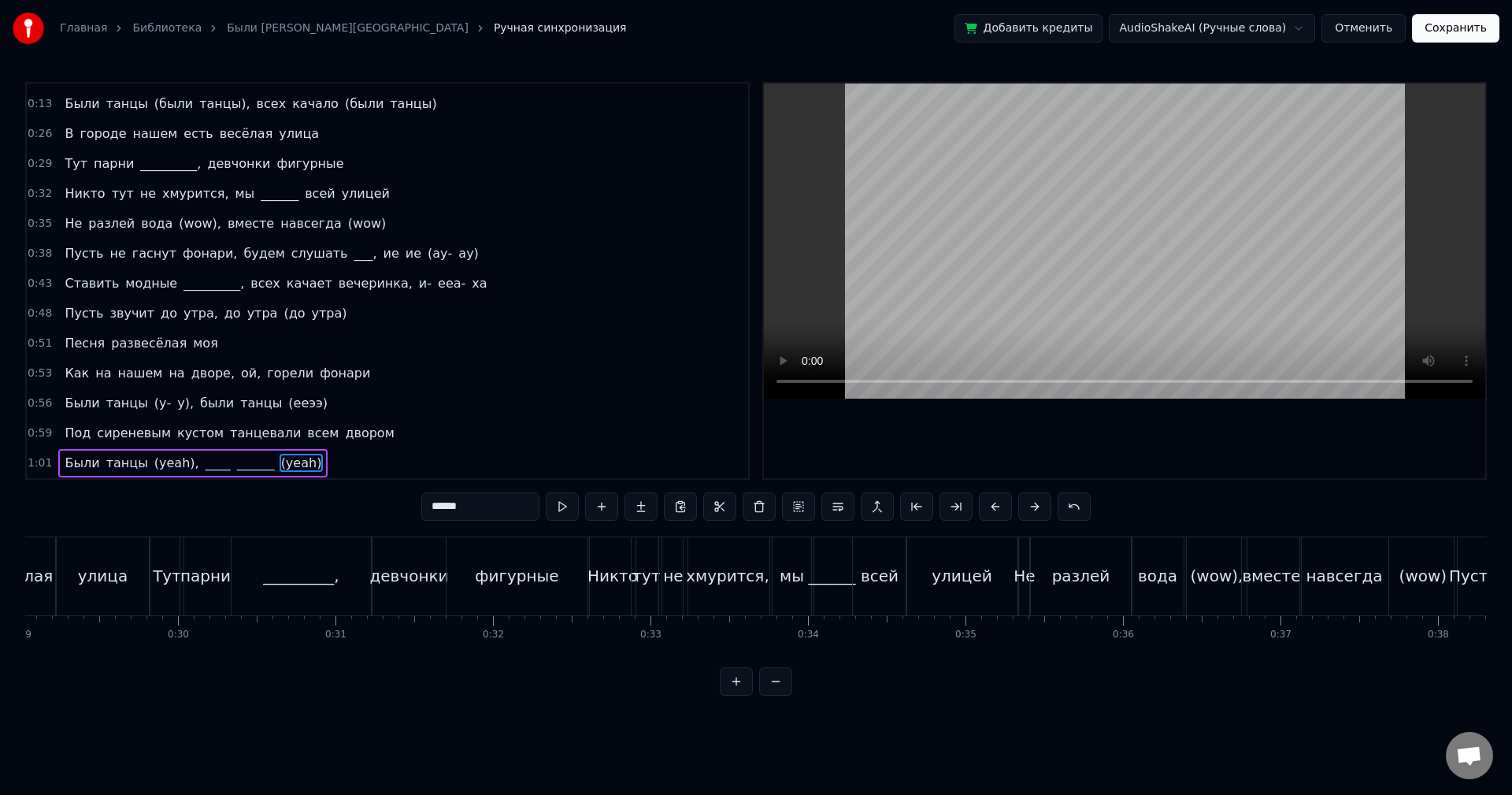
click at [735, 690] on button at bounding box center [736, 681] width 33 height 28
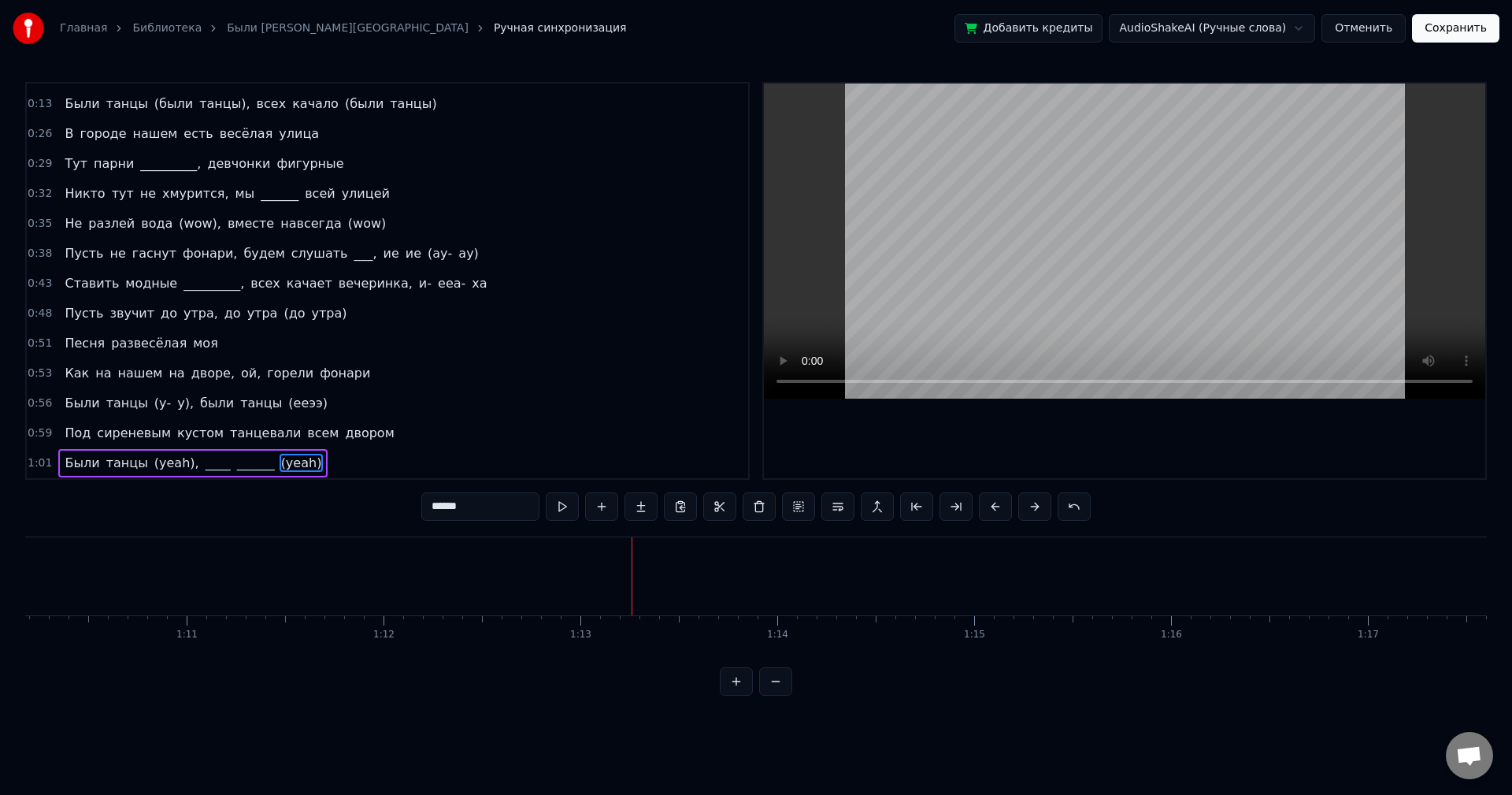
scroll to position [0, 14346]
click at [108, 465] on span "танцы" at bounding box center [127, 462] width 45 height 18
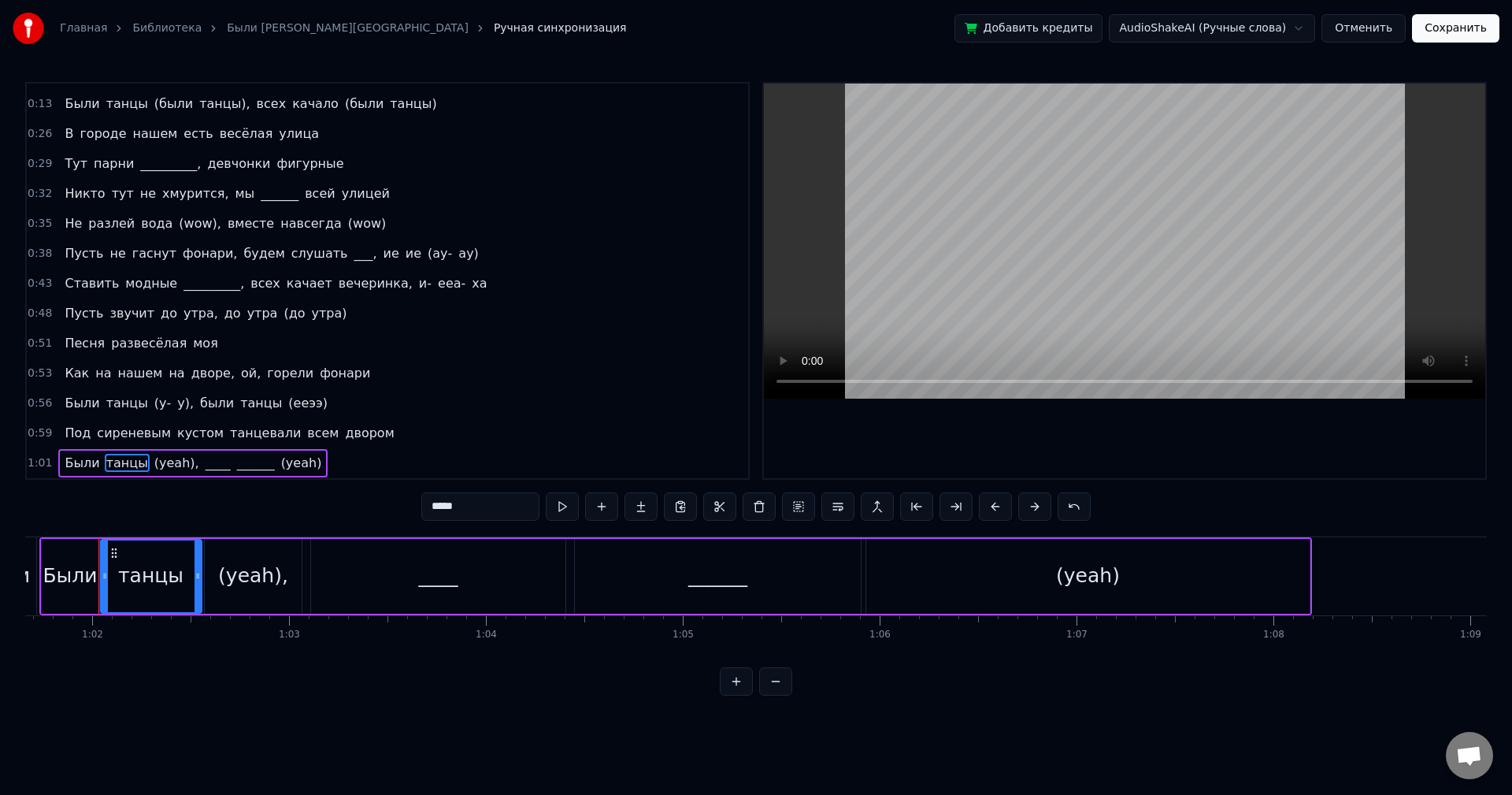
scroll to position [0, 12135]
click at [555, 509] on button at bounding box center [562, 506] width 33 height 28
click at [744, 689] on button at bounding box center [736, 681] width 33 height 28
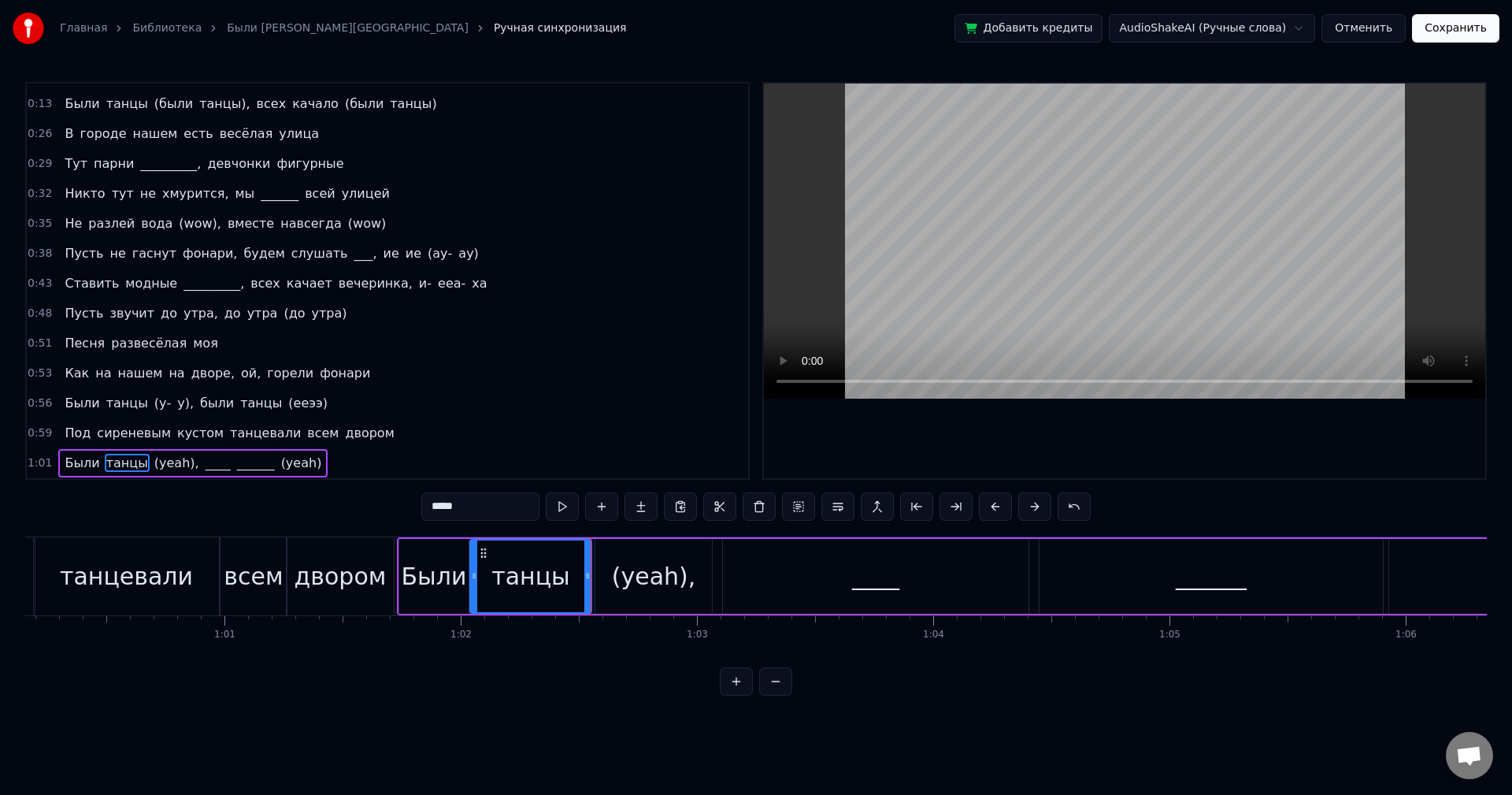
scroll to position [0, 14094]
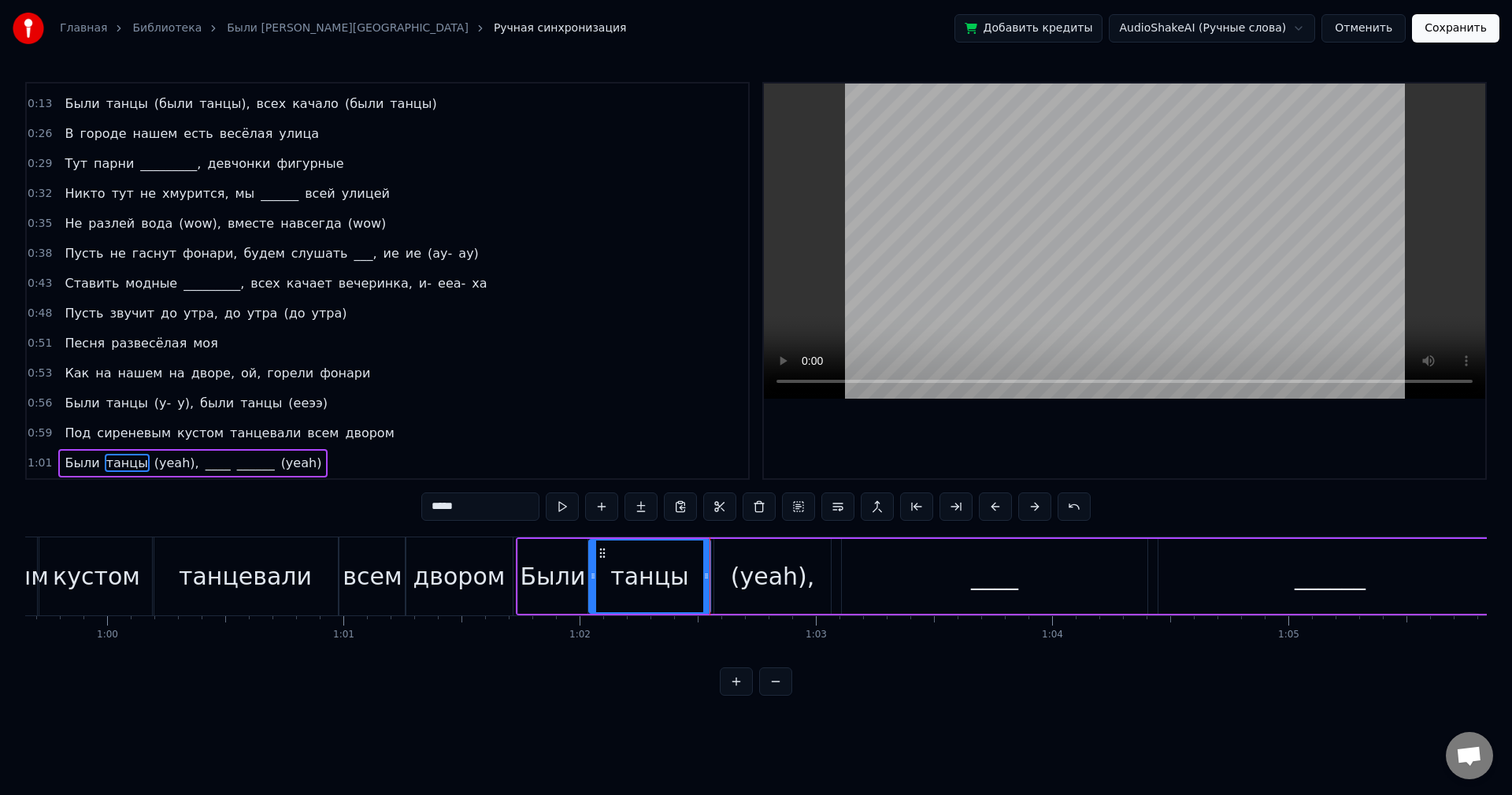
click at [754, 586] on div "(yeah)," at bounding box center [773, 576] width 84 height 35
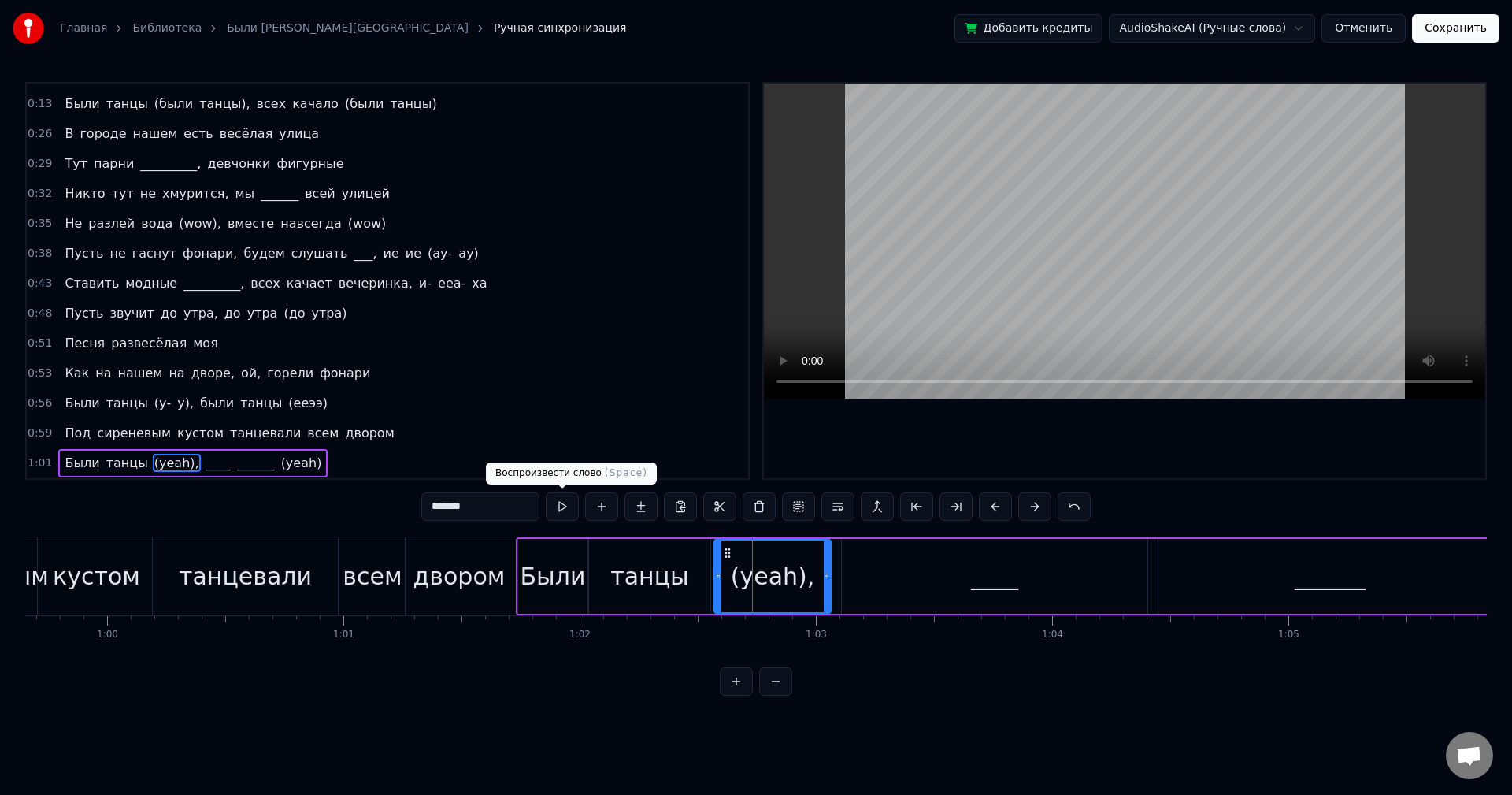
click at [560, 503] on button at bounding box center [562, 506] width 33 height 28
drag, startPoint x: 825, startPoint y: 579, endPoint x: 806, endPoint y: 578, distance: 19.0
click at [806, 578] on icon at bounding box center [810, 576] width 6 height 13
click at [559, 511] on button at bounding box center [562, 506] width 33 height 28
click at [899, 576] on div "____" at bounding box center [995, 576] width 306 height 75
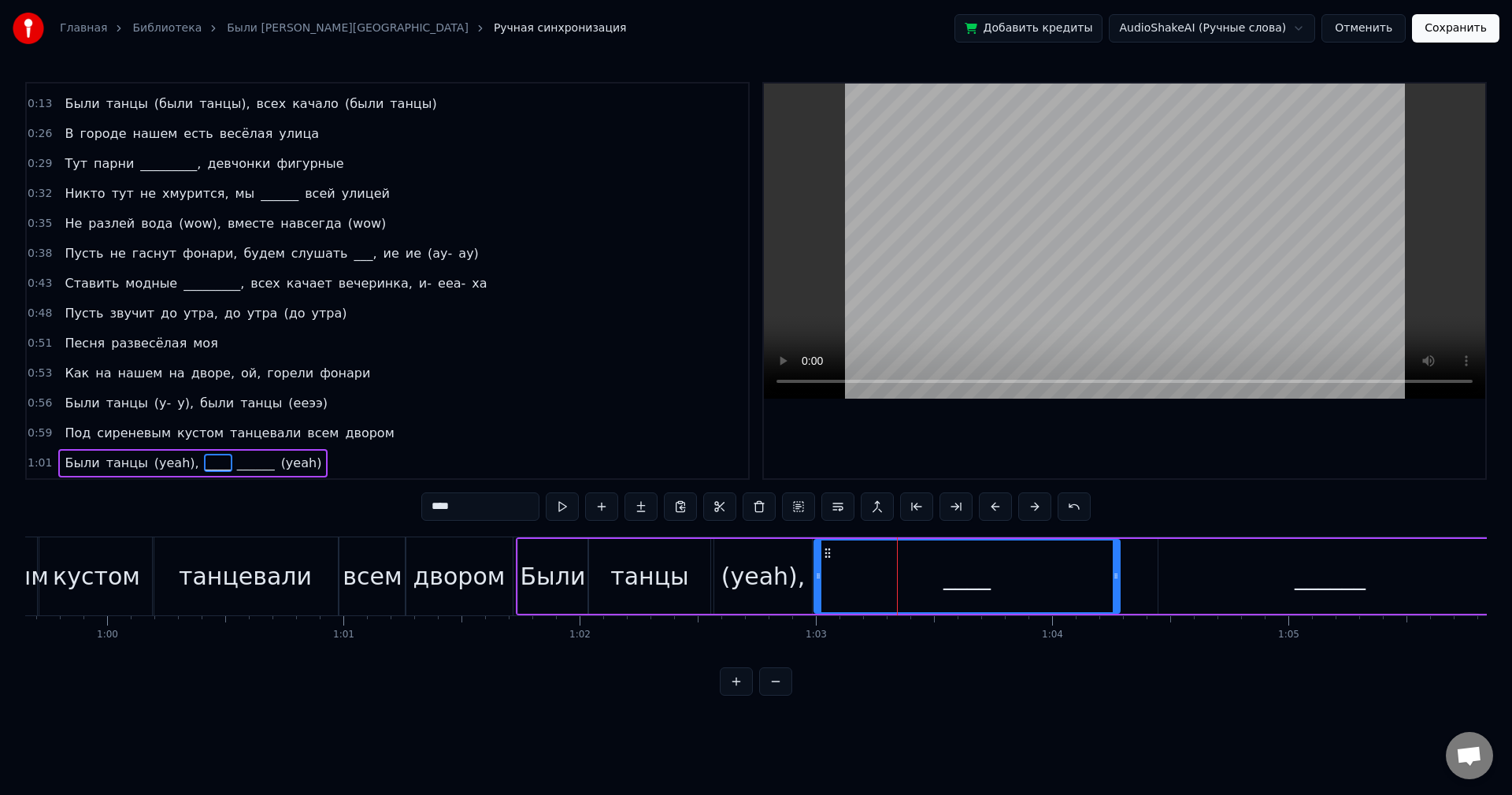
drag, startPoint x: 855, startPoint y: 551, endPoint x: 825, endPoint y: 549, distance: 30.1
click at [827, 549] on icon at bounding box center [828, 553] width 13 height 13
click at [562, 500] on button at bounding box center [562, 506] width 33 height 28
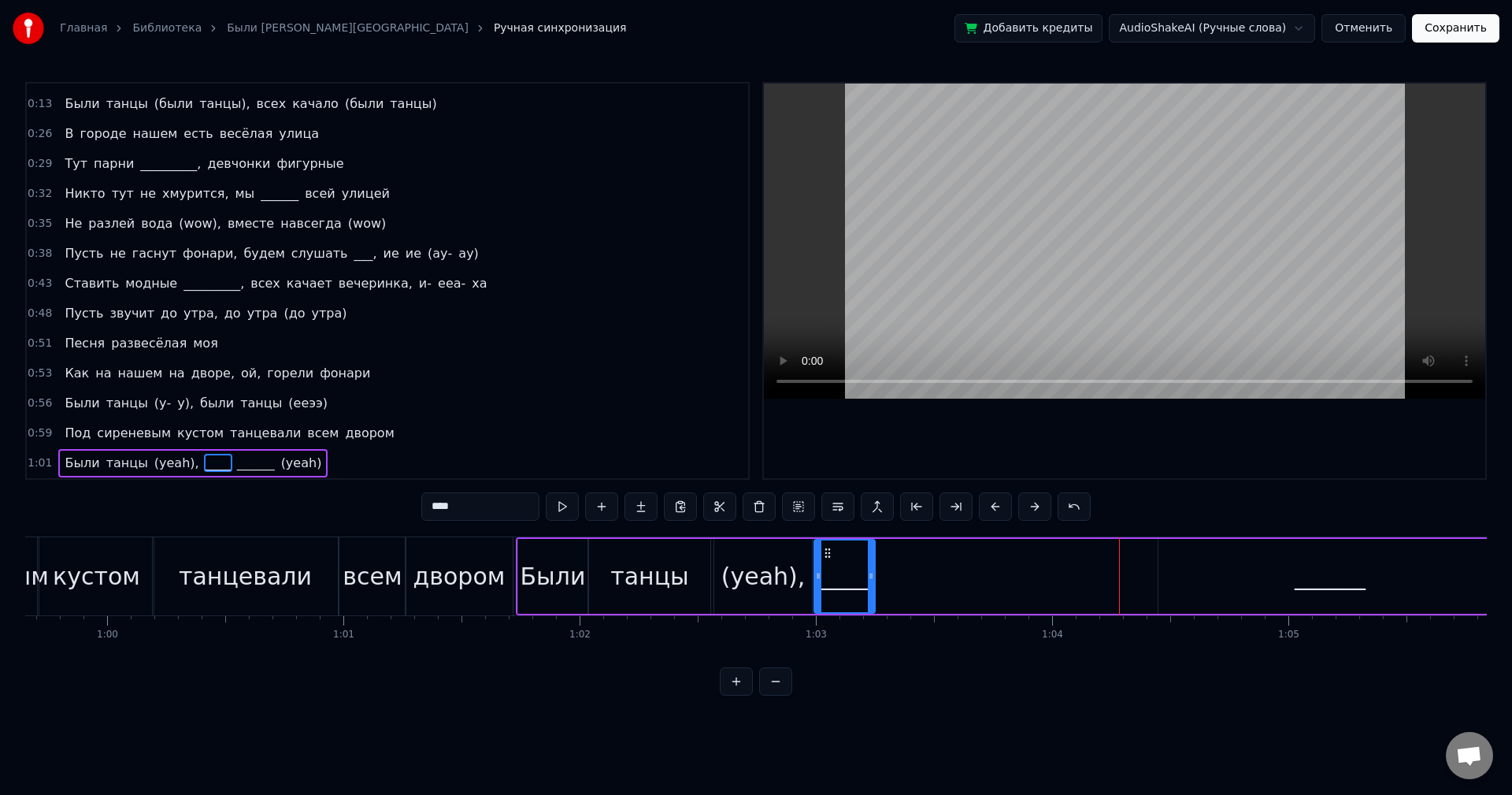
drag, startPoint x: 1115, startPoint y: 567, endPoint x: 871, endPoint y: 565, distance: 244.0
click at [871, 565] on div at bounding box center [871, 576] width 6 height 72
click at [569, 501] on button at bounding box center [562, 506] width 33 height 28
click at [866, 566] on div at bounding box center [865, 576] width 6 height 72
click at [564, 503] on button at bounding box center [562, 506] width 33 height 28
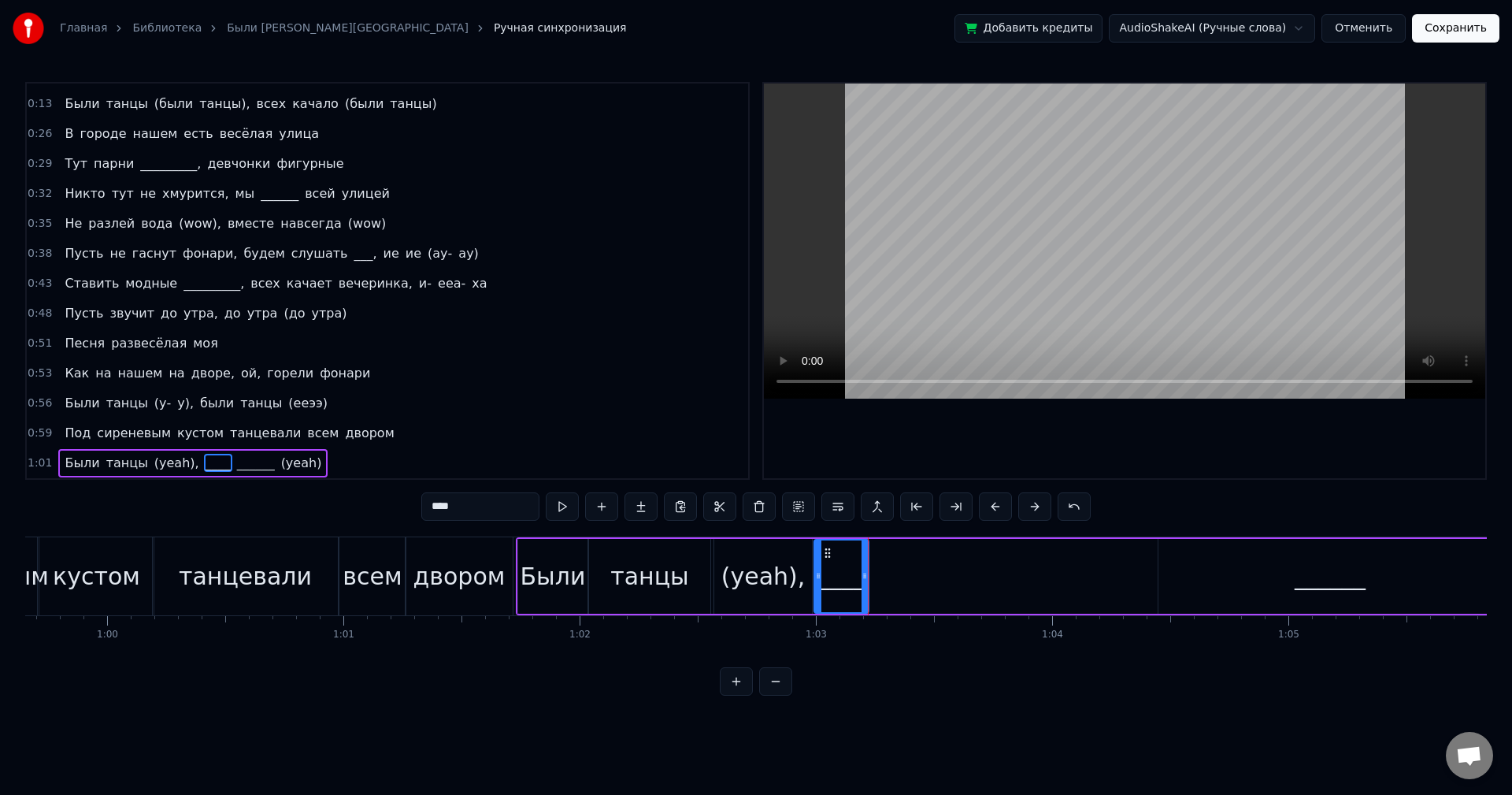
click at [1243, 579] on div "______" at bounding box center [1331, 576] width 344 height 75
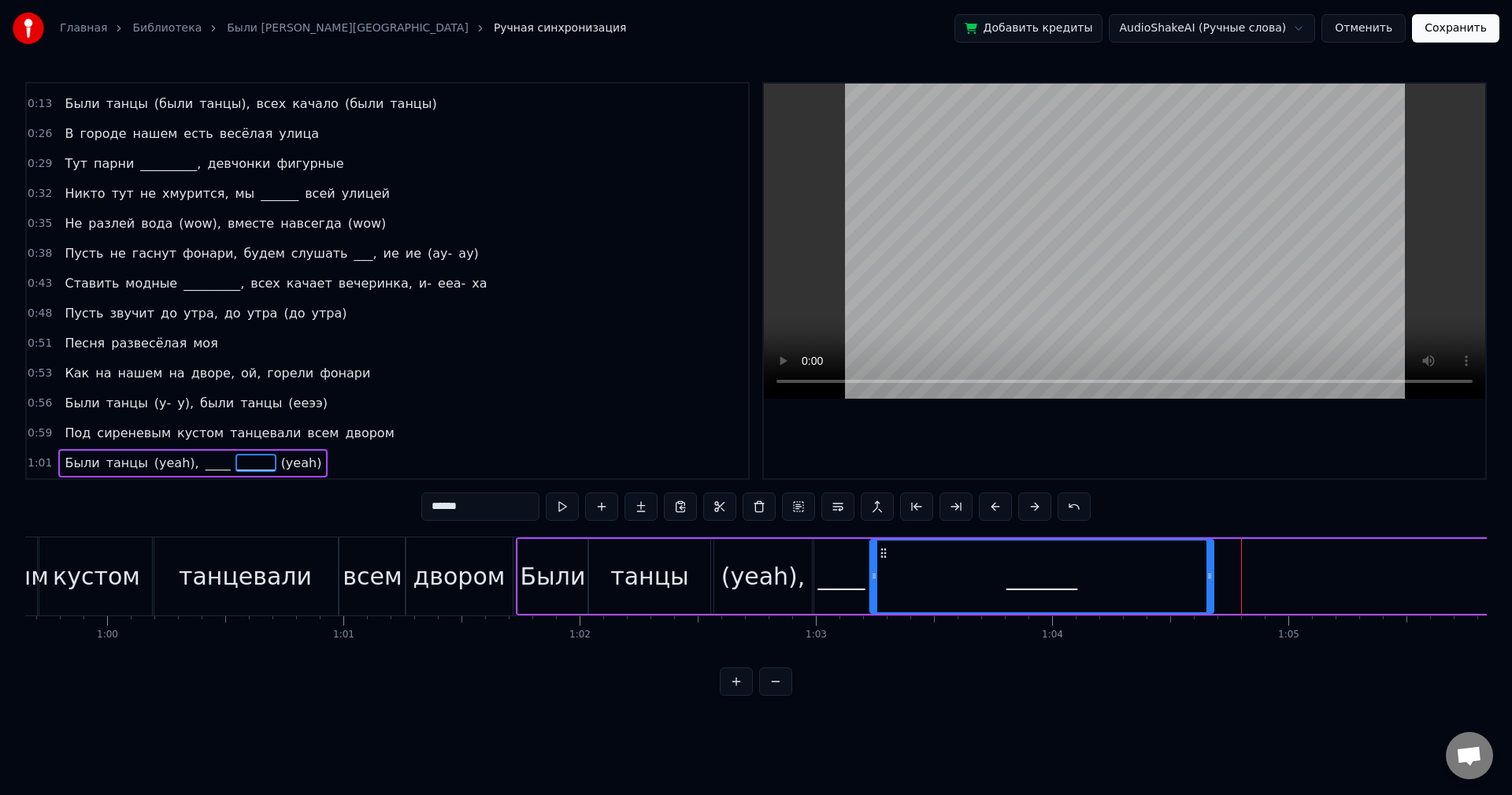
drag, startPoint x: 1170, startPoint y: 553, endPoint x: 881, endPoint y: 562, distance: 289.1
click at [881, 562] on div "______" at bounding box center [1042, 576] width 342 height 72
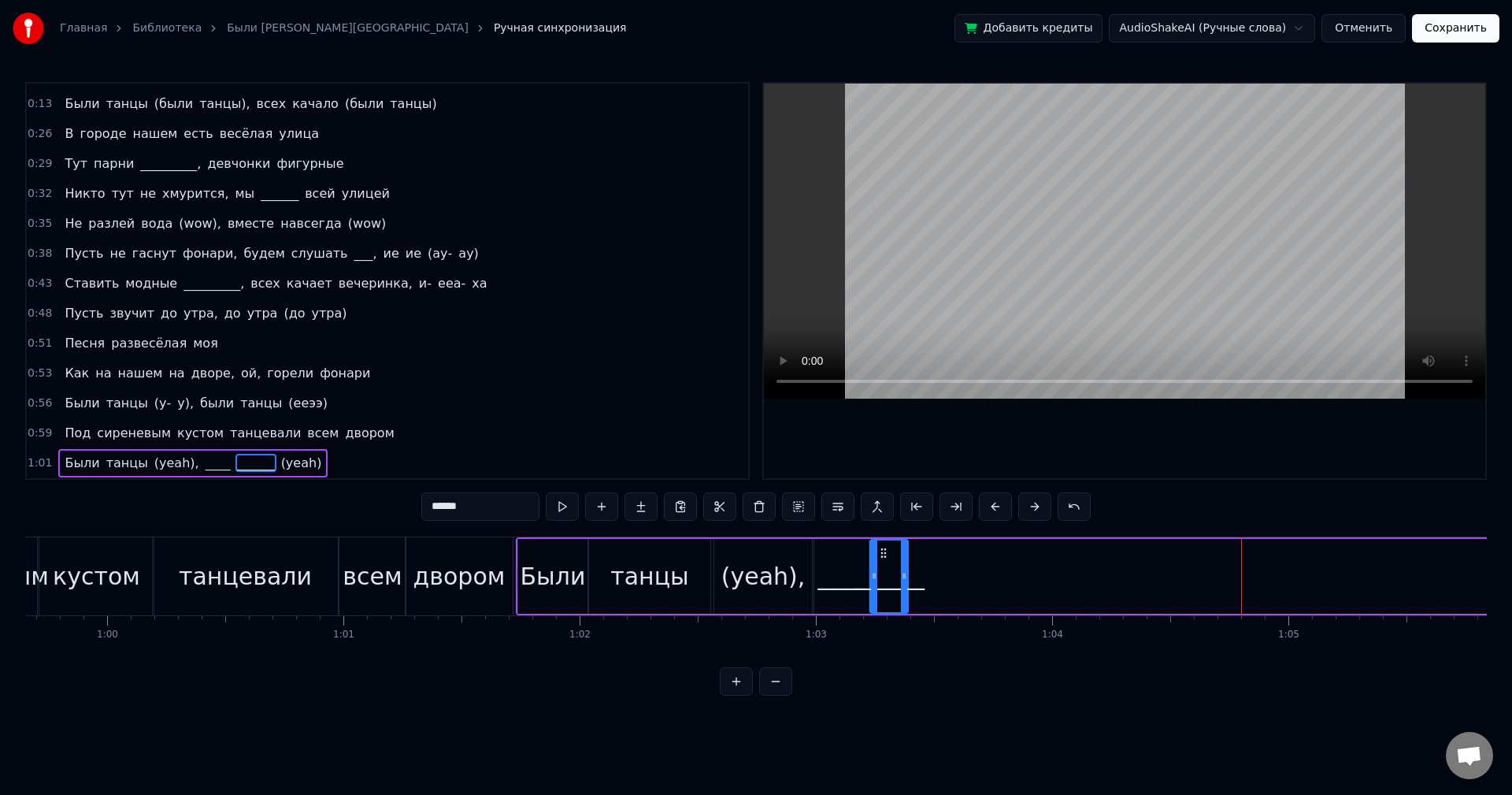
drag, startPoint x: 1212, startPoint y: 567, endPoint x: 906, endPoint y: 569, distance: 306.0
click at [906, 569] on div at bounding box center [904, 576] width 6 height 72
click at [562, 509] on button at bounding box center [562, 506] width 33 height 28
drag, startPoint x: 905, startPoint y: 563, endPoint x: 1082, endPoint y: 573, distance: 177.3
click at [1082, 573] on div at bounding box center [1082, 576] width 6 height 72
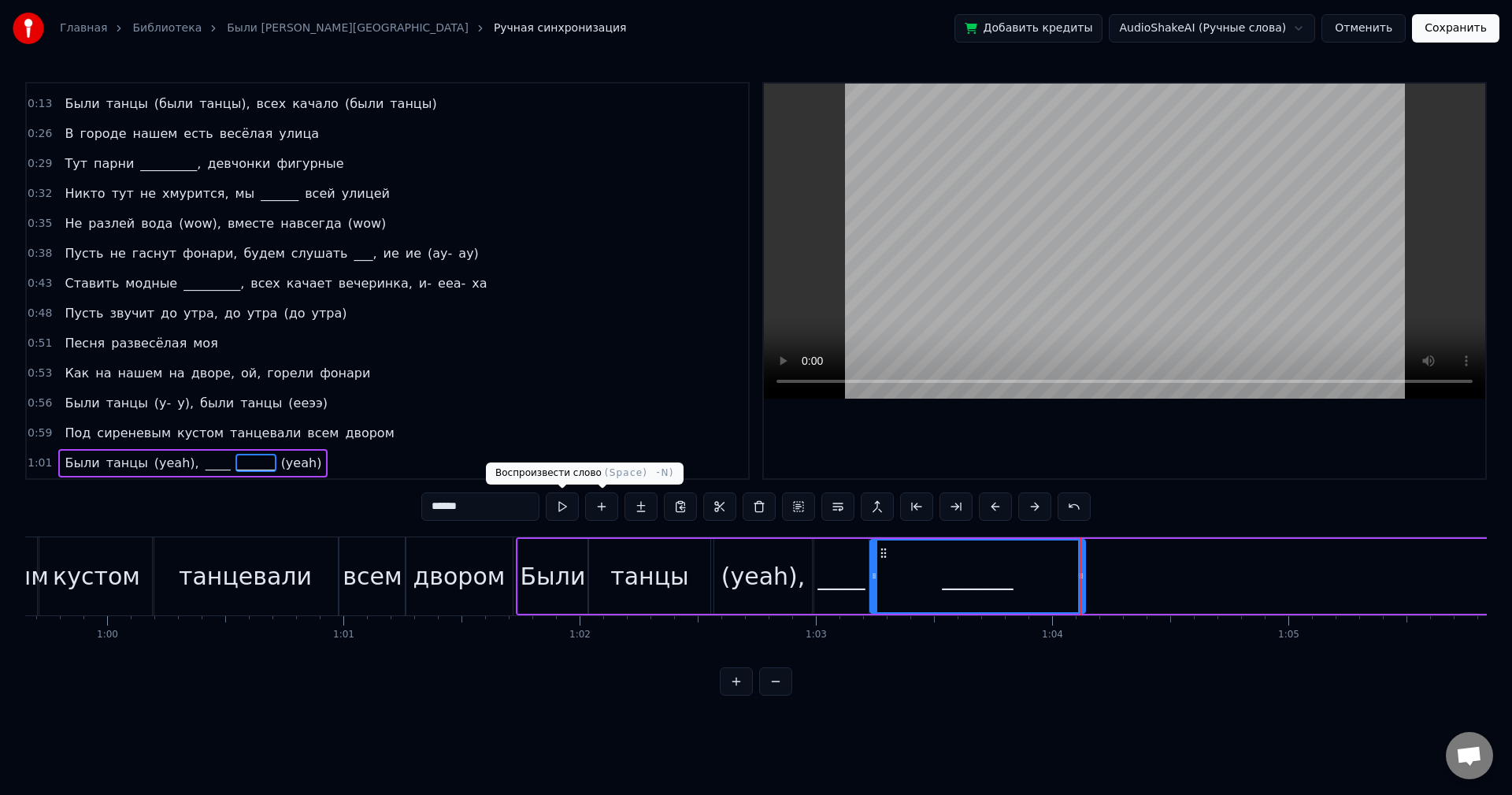
click at [568, 504] on button at bounding box center [562, 506] width 33 height 28
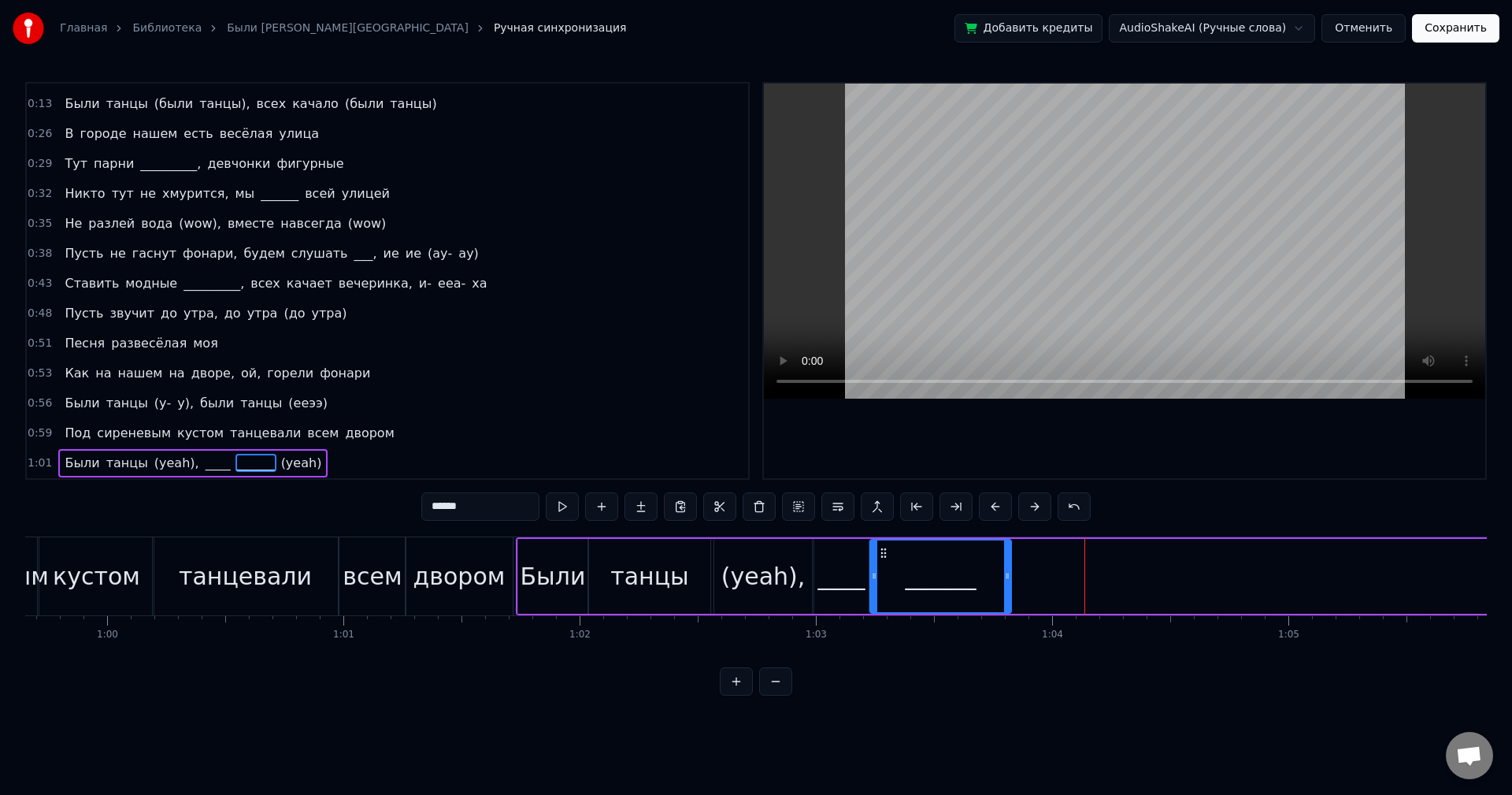
drag, startPoint x: 1082, startPoint y: 579, endPoint x: 1007, endPoint y: 576, distance: 75.1
click at [1007, 576] on icon at bounding box center [1007, 576] width 6 height 13
click at [570, 501] on button at bounding box center [562, 506] width 33 height 28
click at [1004, 572] on icon at bounding box center [1003, 576] width 6 height 13
click at [575, 509] on button at bounding box center [562, 506] width 33 height 28
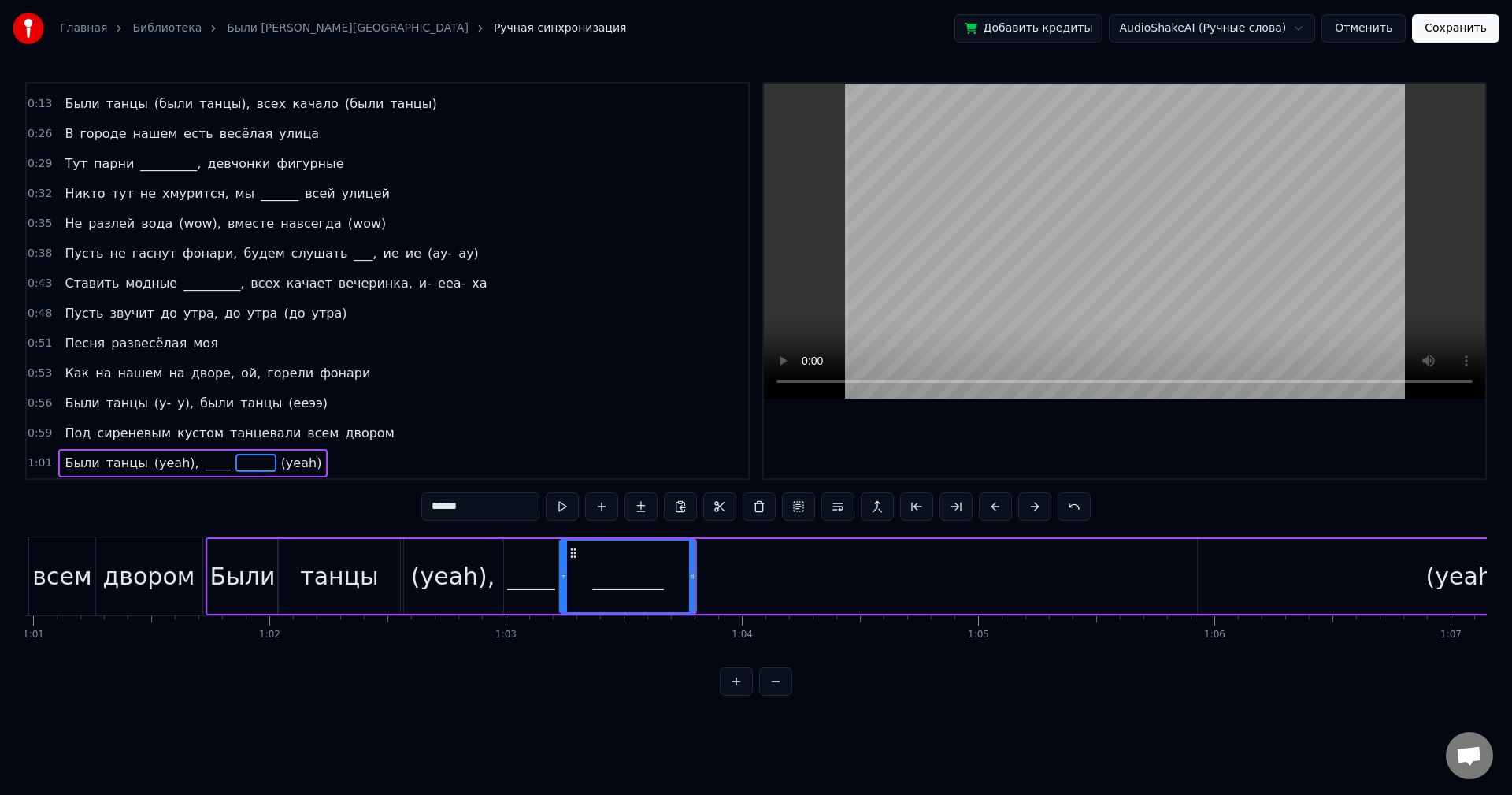
scroll to position [0, 14477]
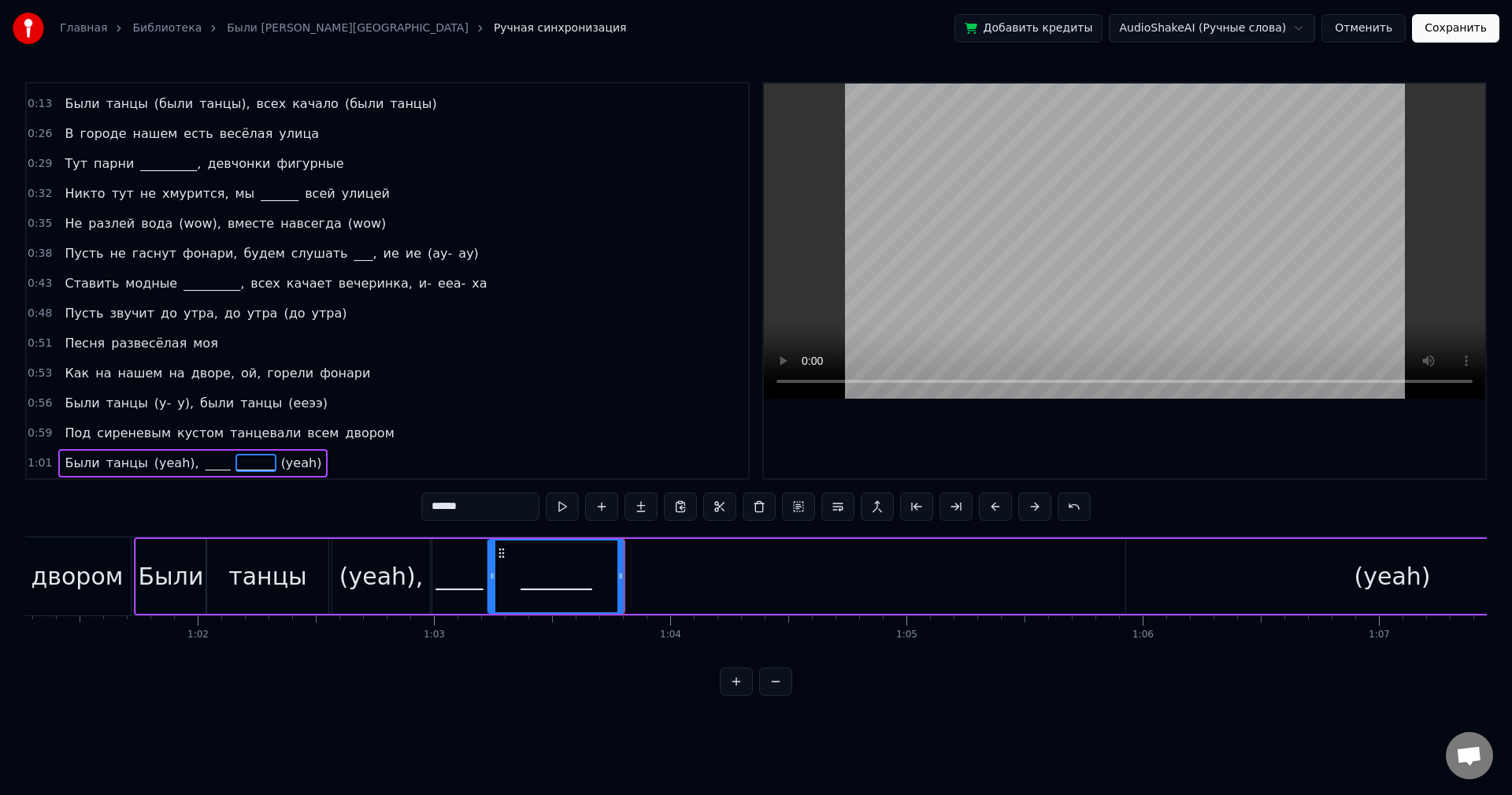
click at [1197, 572] on div "(yeah)" at bounding box center [1392, 576] width 532 height 75
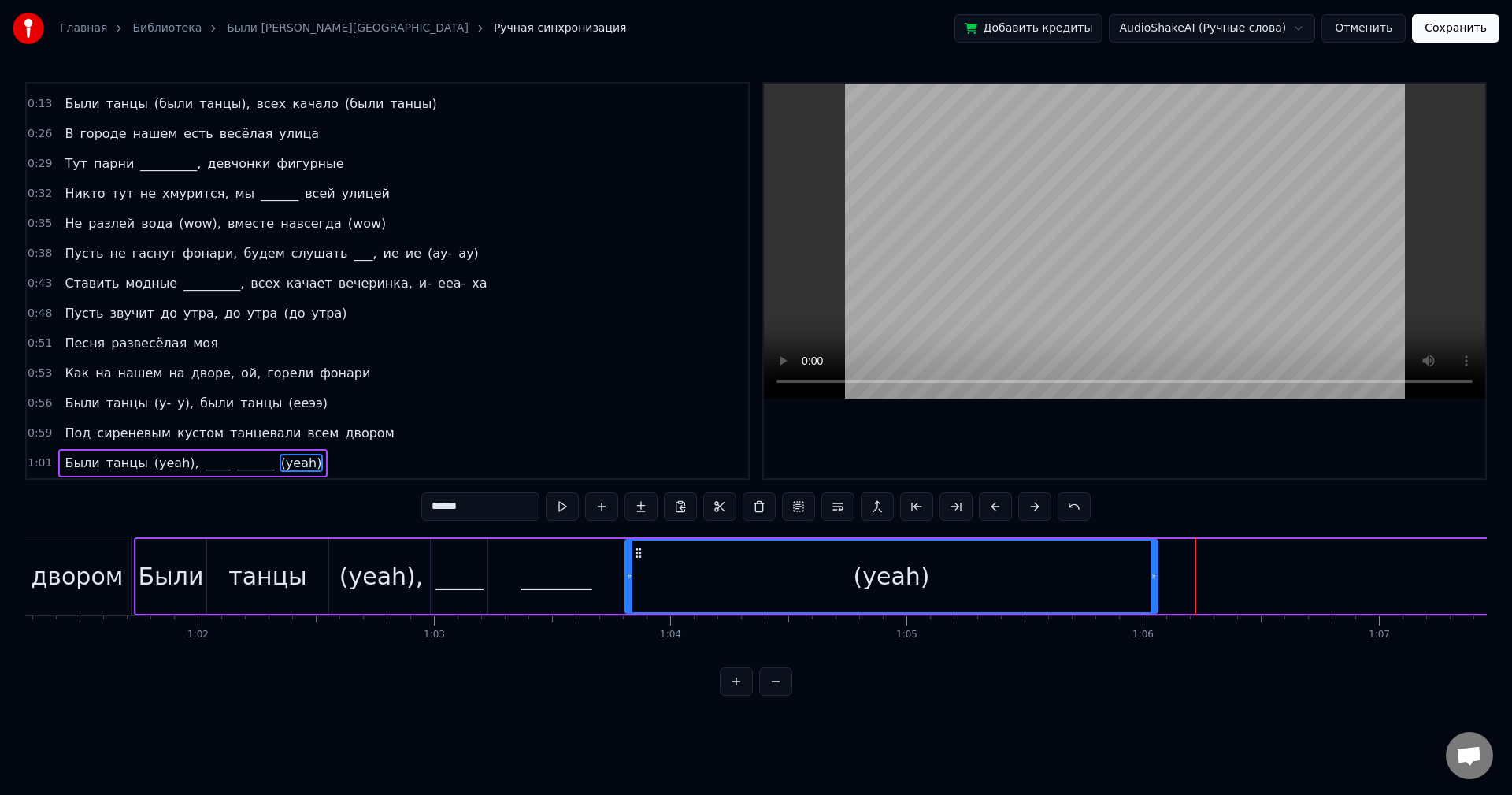
drag, startPoint x: 1141, startPoint y: 551, endPoint x: 639, endPoint y: 583, distance: 503.0
click at [639, 583] on div "(yeah)" at bounding box center [891, 576] width 531 height 72
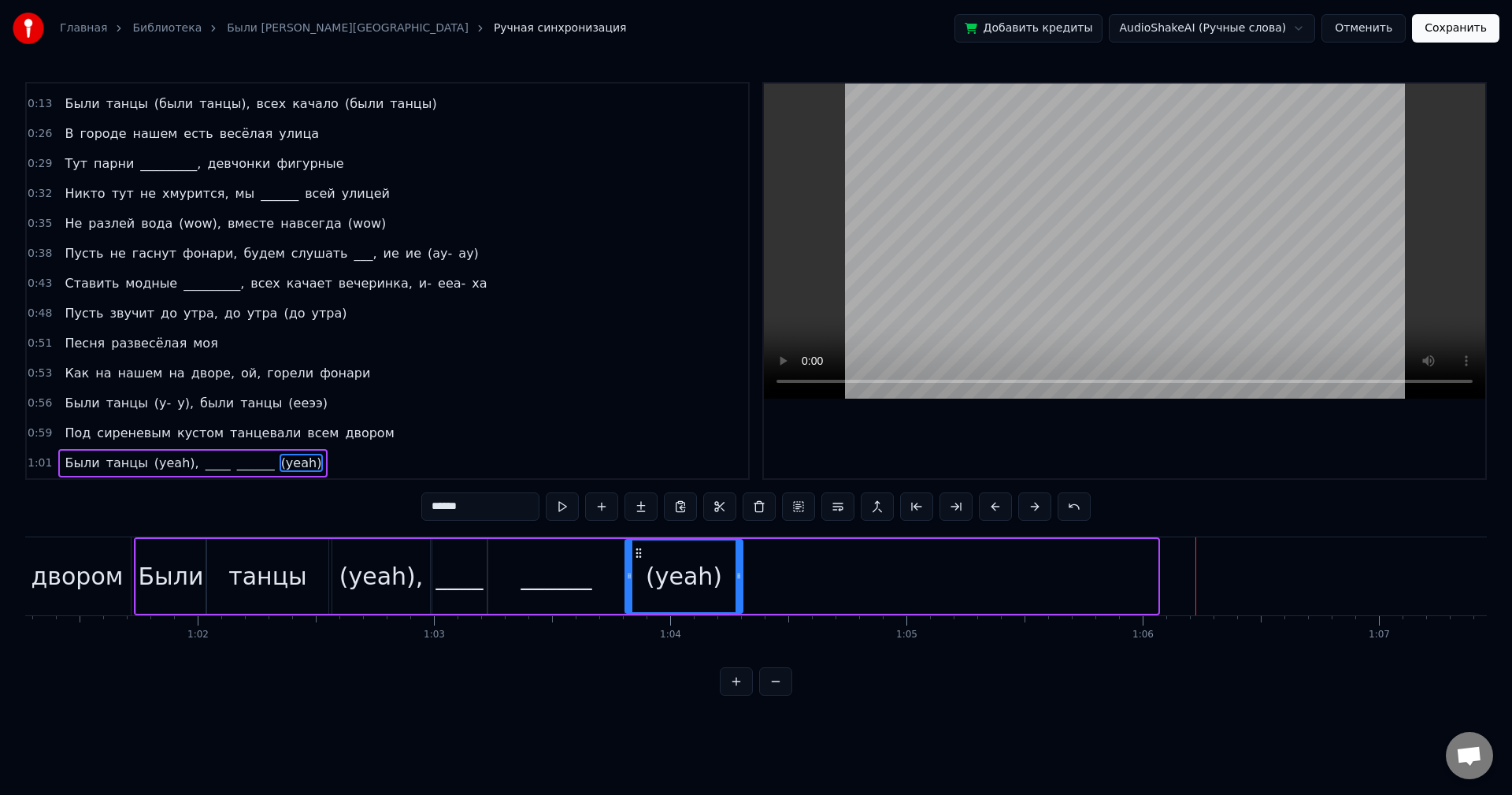
drag, startPoint x: 1155, startPoint y: 566, endPoint x: 735, endPoint y: 561, distance: 420.0
click at [736, 562] on div at bounding box center [739, 576] width 6 height 72
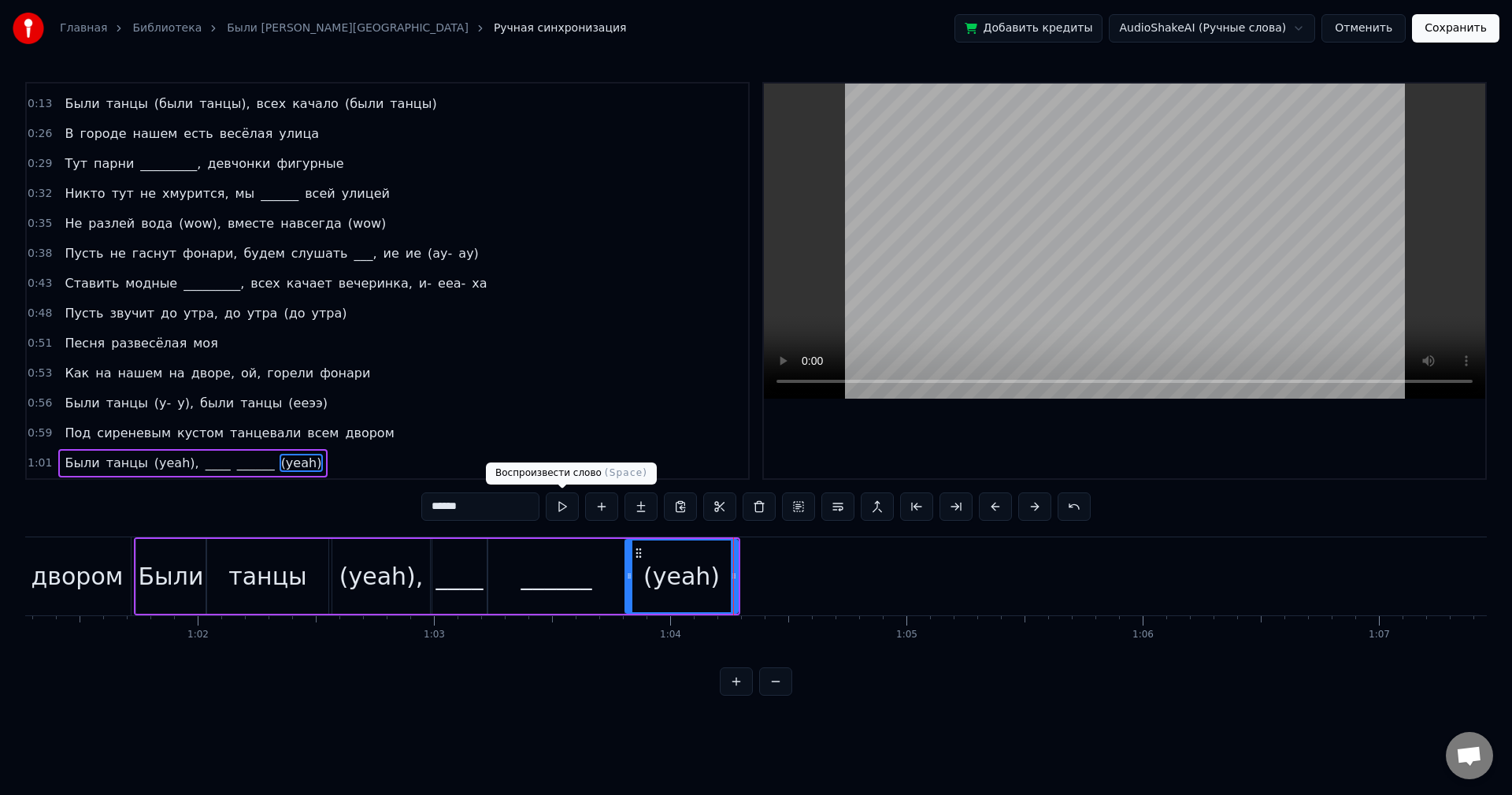
click at [560, 501] on button at bounding box center [562, 506] width 33 height 28
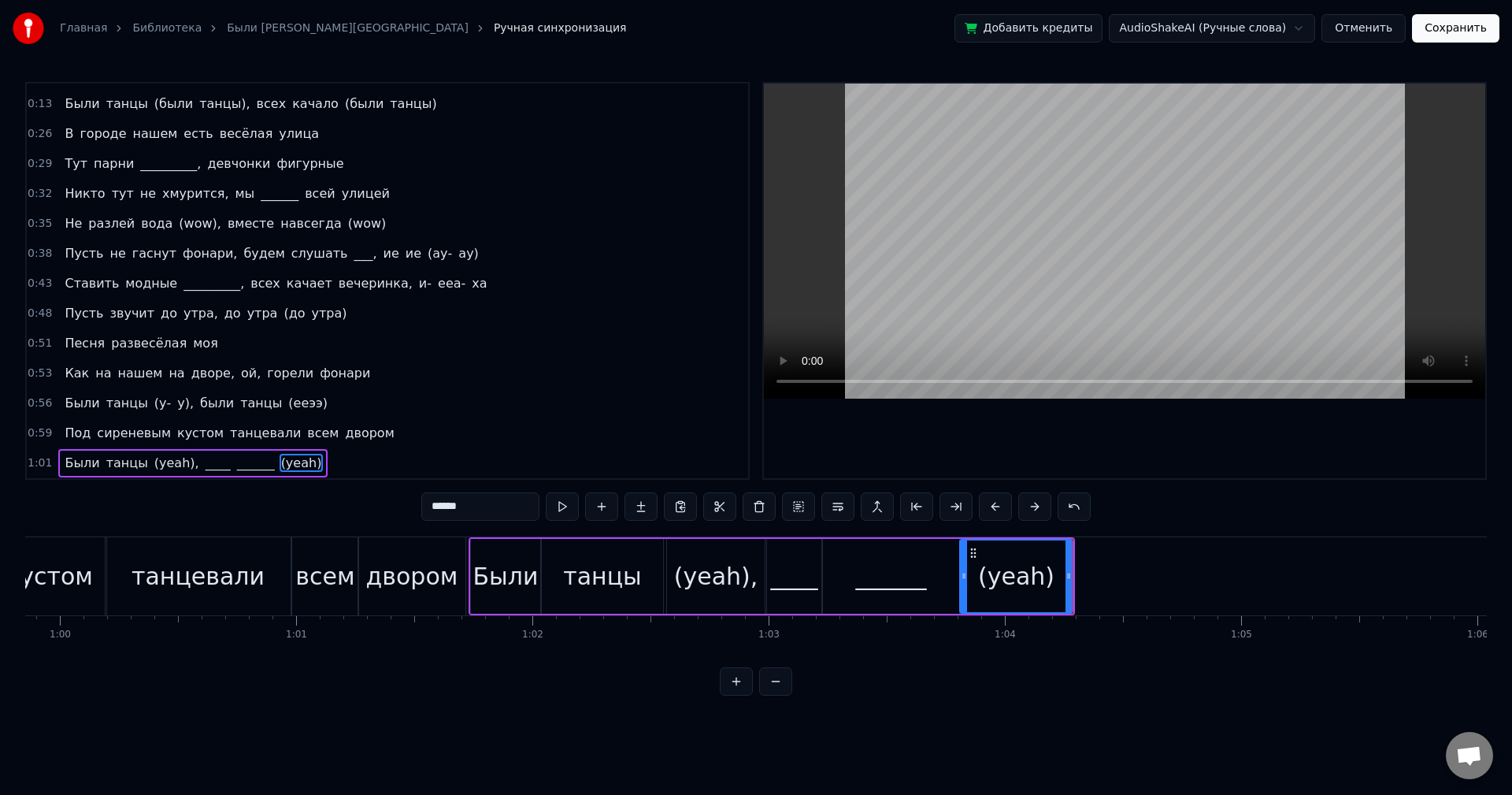
scroll to position [0, 13785]
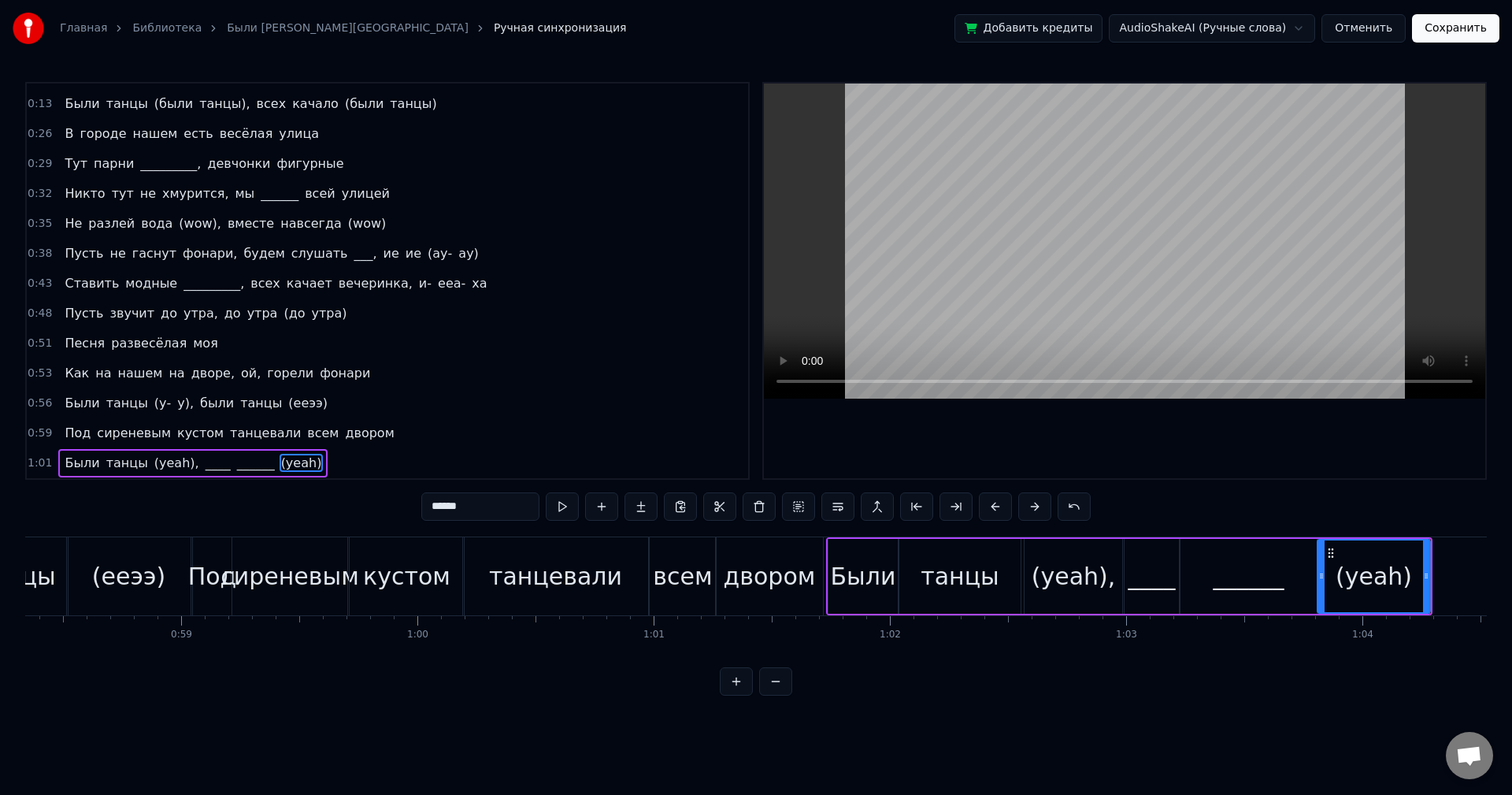
click at [453, 504] on input "******" at bounding box center [481, 506] width 118 height 28
click at [456, 506] on input "******" at bounding box center [481, 506] width 118 height 28
click at [451, 506] on input "******" at bounding box center [481, 506] width 118 height 28
type input "******"
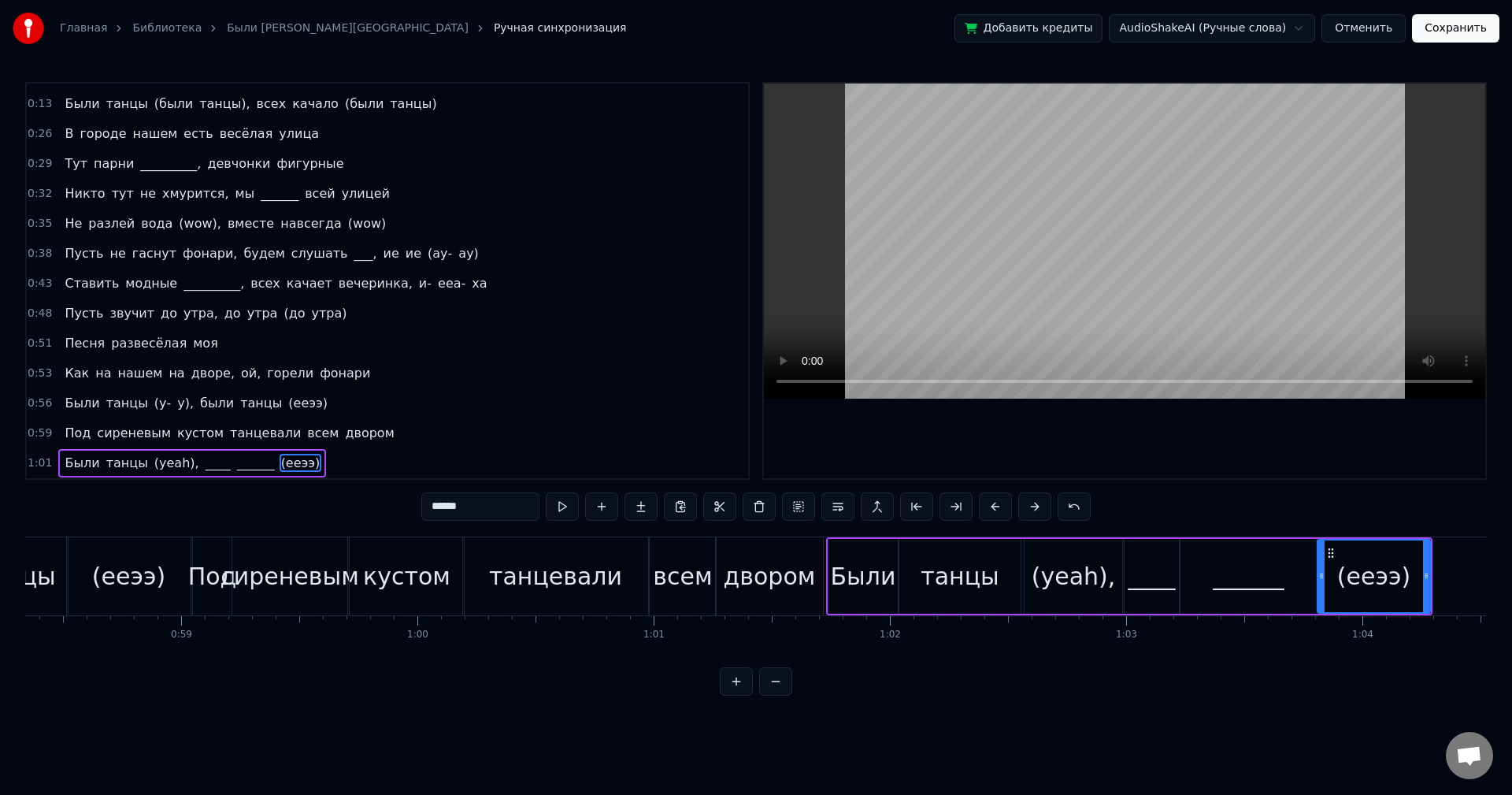
click at [336, 465] on div "1:01 Были танцы (yeah), ____ ______ (ееээ)" at bounding box center [387, 463] width 721 height 30
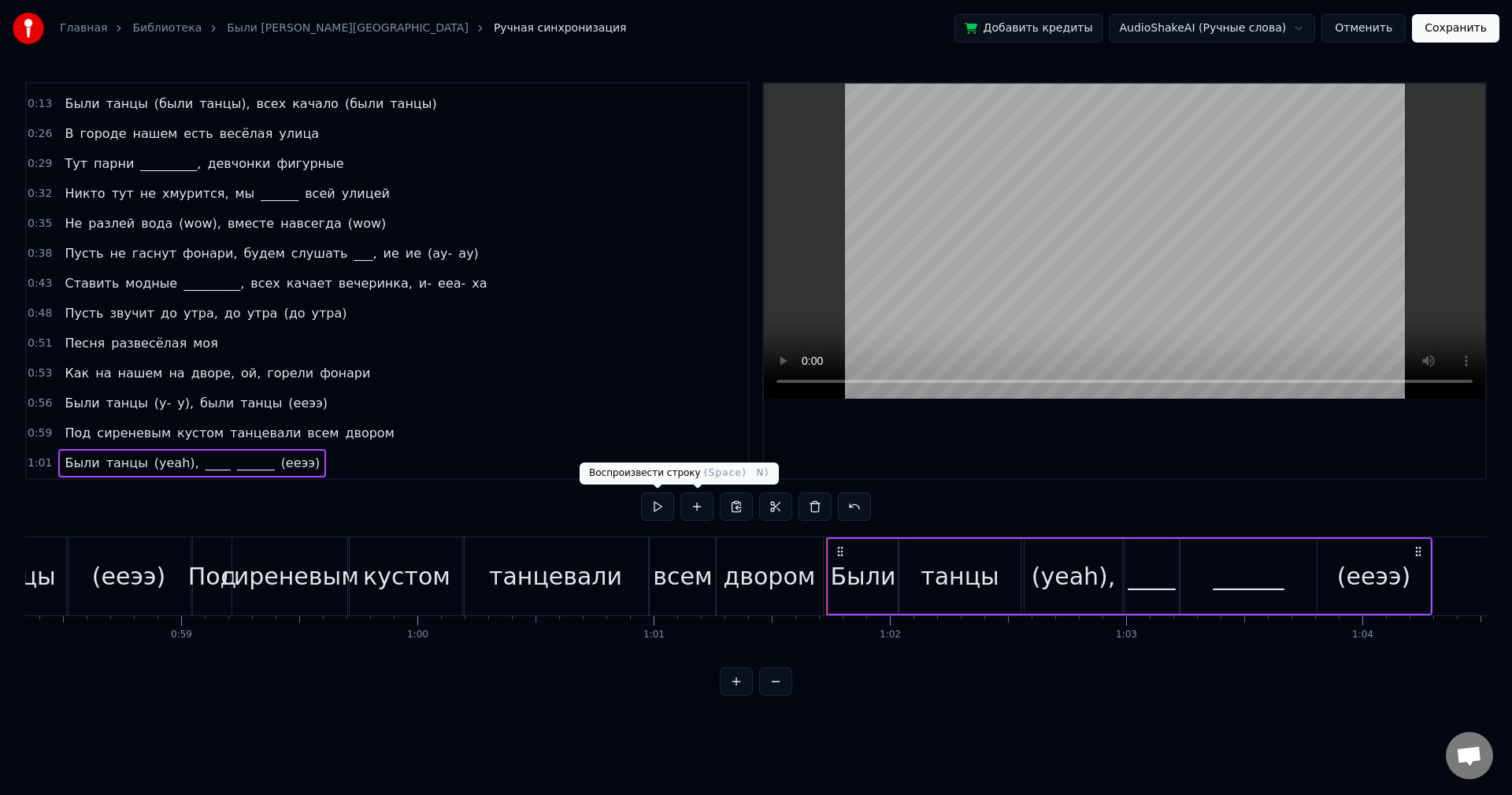
click at [658, 508] on button at bounding box center [657, 506] width 33 height 28
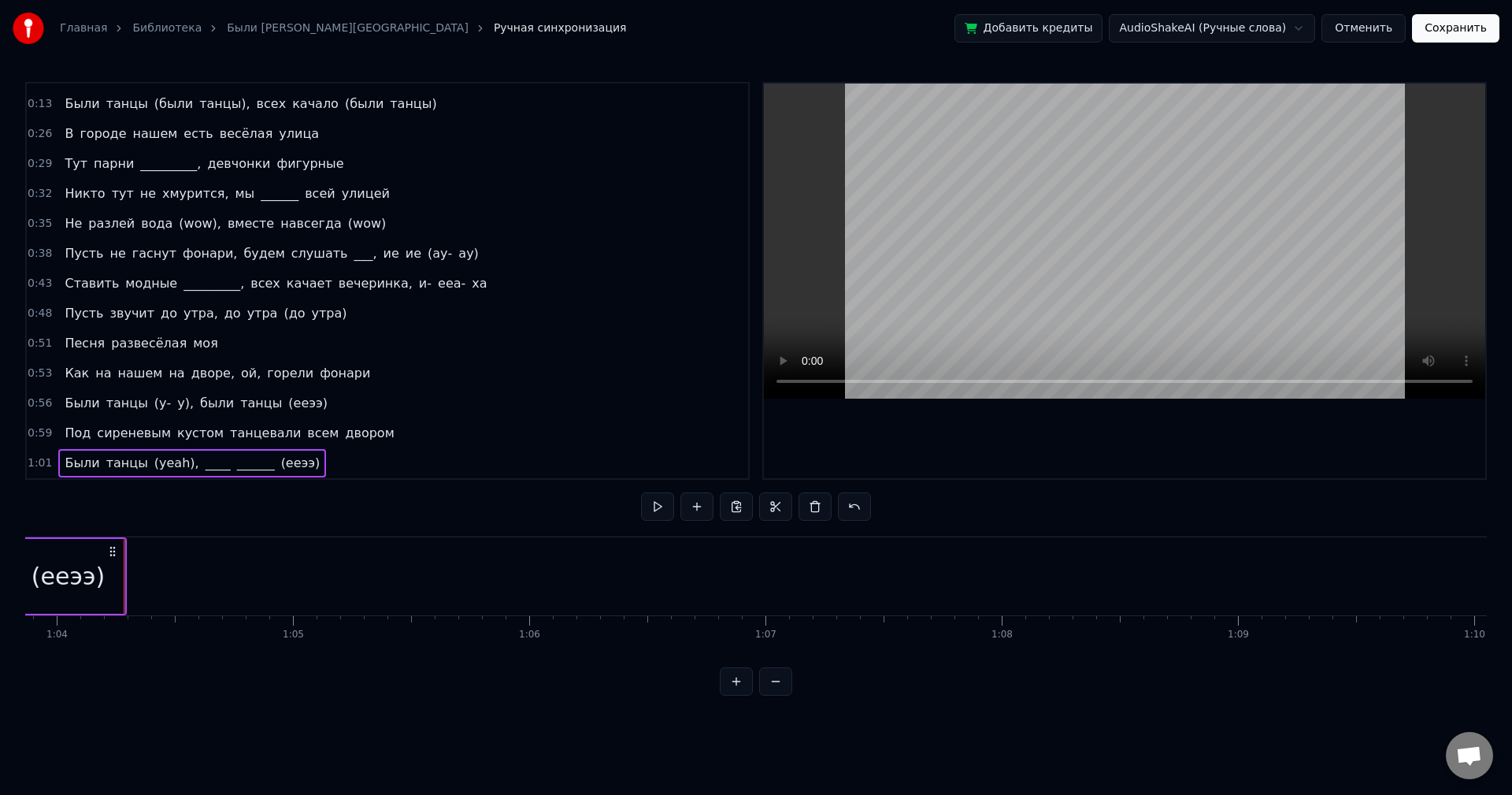
scroll to position [0, 15110]
click at [160, 463] on span "(yeah)," at bounding box center [177, 462] width 48 height 18
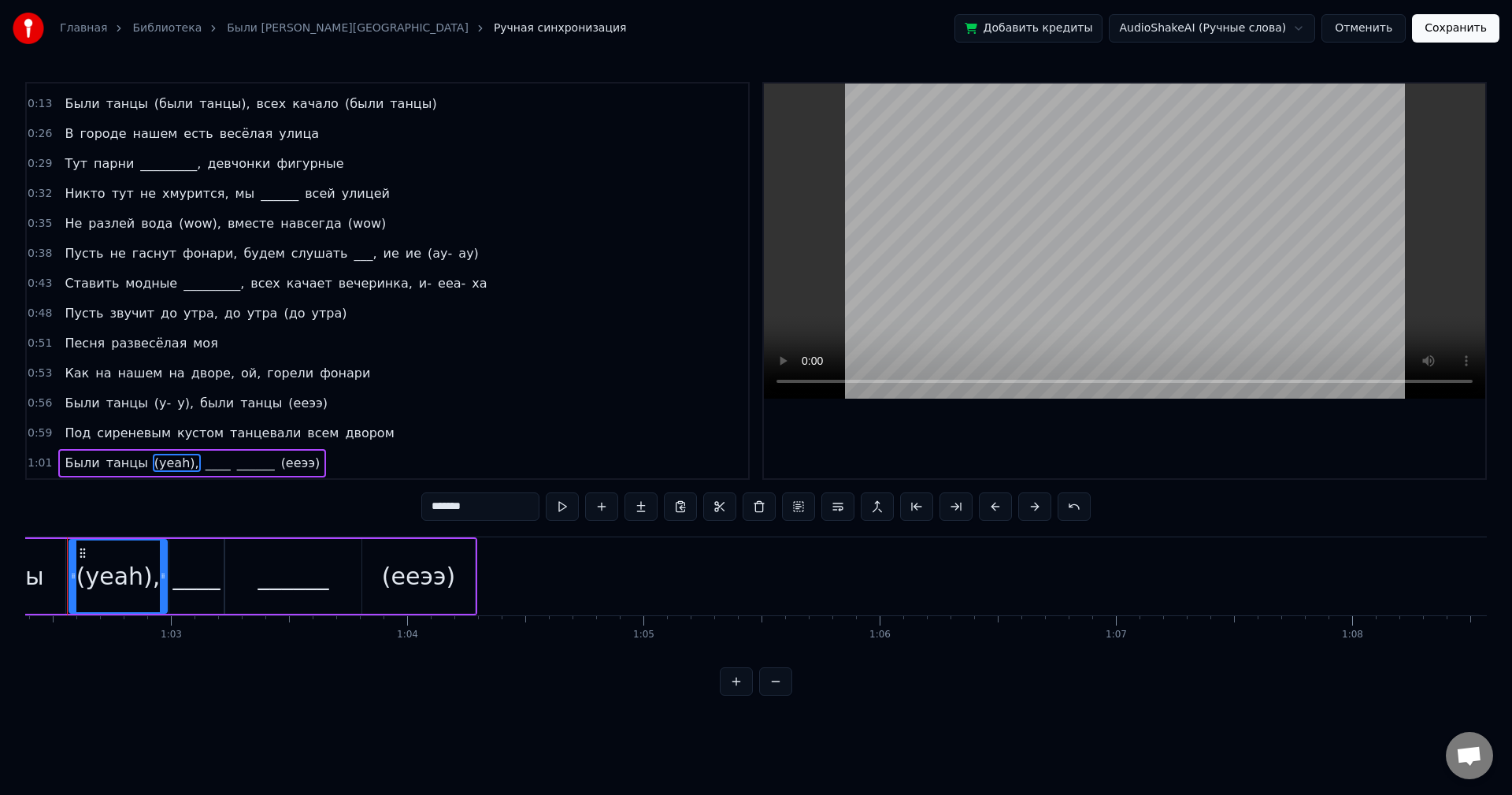
scroll to position [0, 14703]
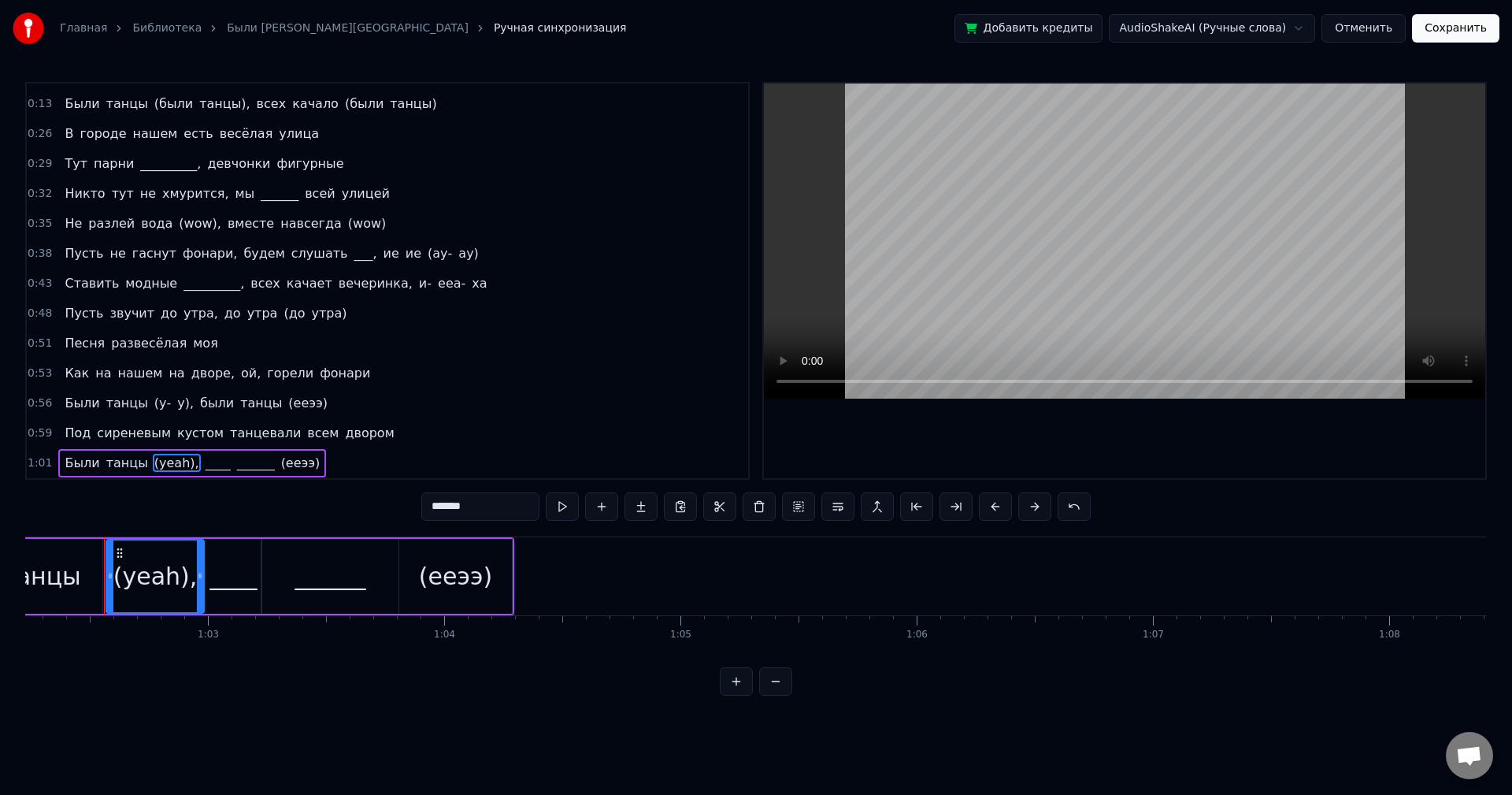
click at [456, 510] on input "*******" at bounding box center [481, 506] width 118 height 28
click at [468, 506] on input "*******" at bounding box center [481, 506] width 118 height 28
drag, startPoint x: 456, startPoint y: 506, endPoint x: 434, endPoint y: 505, distance: 22.0
click at [434, 505] on input "*******" at bounding box center [481, 506] width 118 height 28
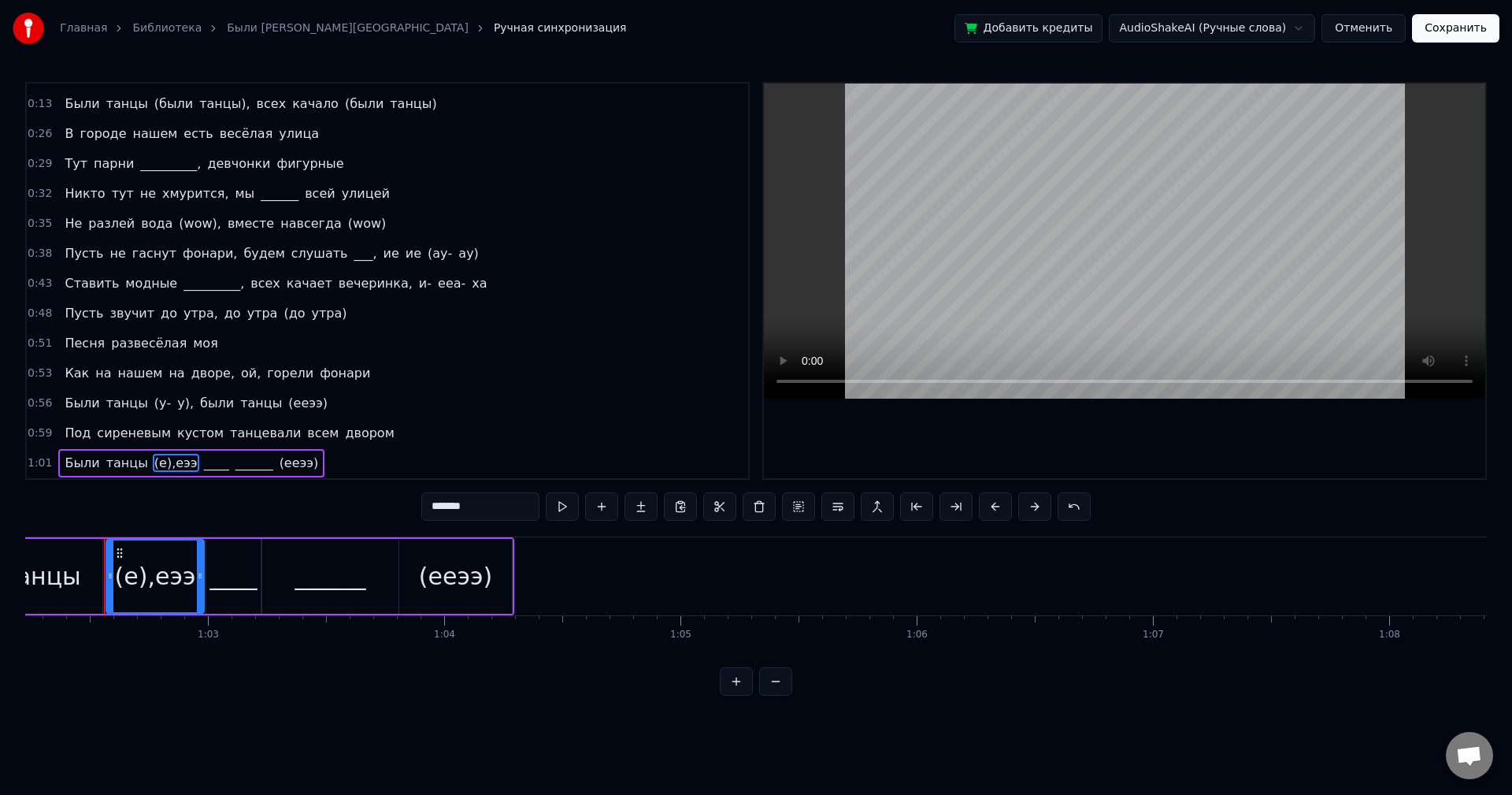
click at [463, 506] on input "*******" at bounding box center [481, 506] width 118 height 28
click at [438, 503] on input "*******" at bounding box center [481, 506] width 118 height 28
drag, startPoint x: 486, startPoint y: 507, endPoint x: 400, endPoint y: 501, distance: 86.2
click at [401, 502] on div "0:05 Как на нашем на дворе, ой, горели фонари 0:08 Были танцы (были танцы), был…" at bounding box center [756, 389] width 1462 height 614
type input "*******"
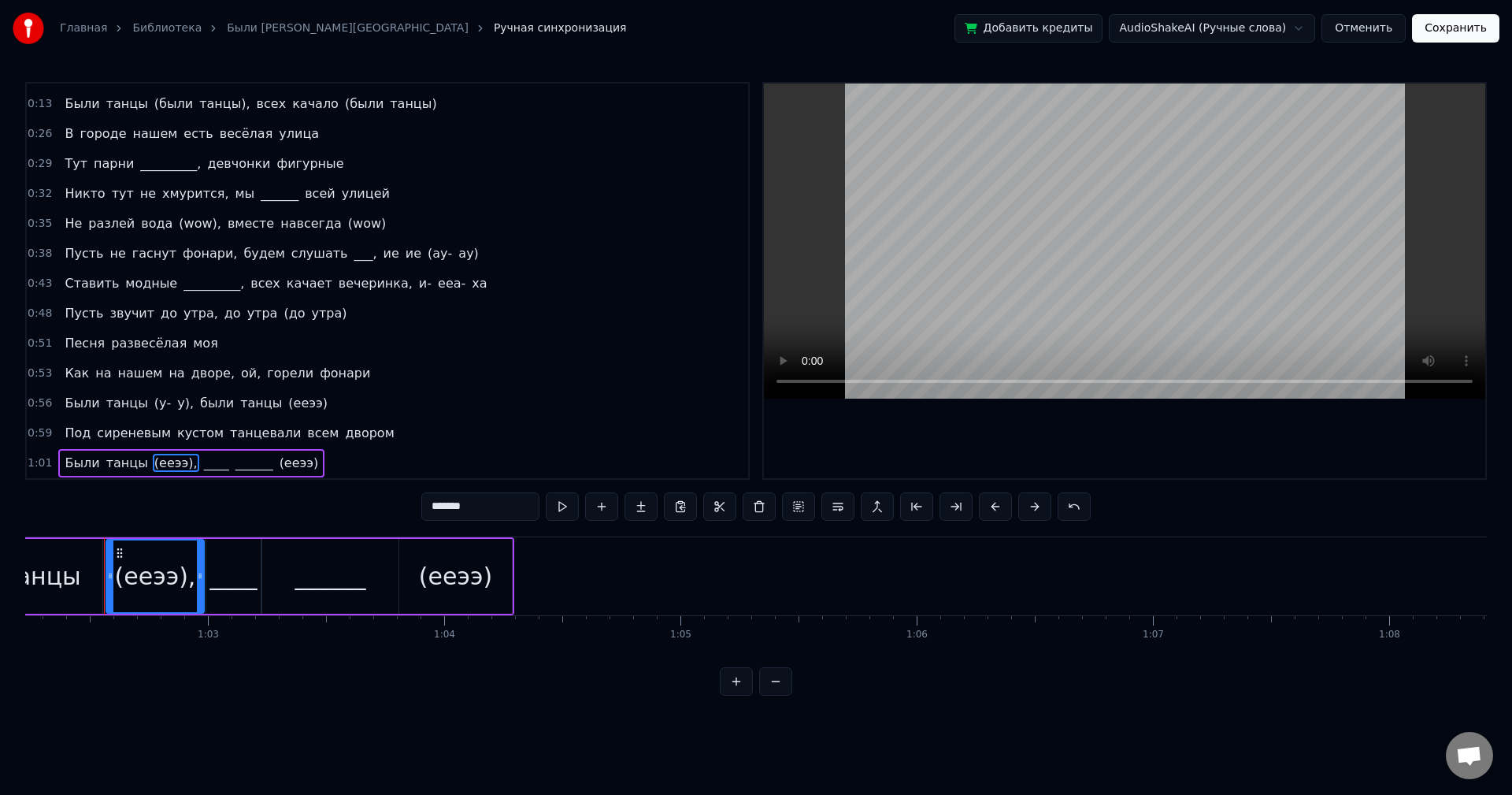
click at [307, 465] on div "1:01 Были танцы (ееээ), ____ ______ (ееээ)" at bounding box center [387, 463] width 721 height 30
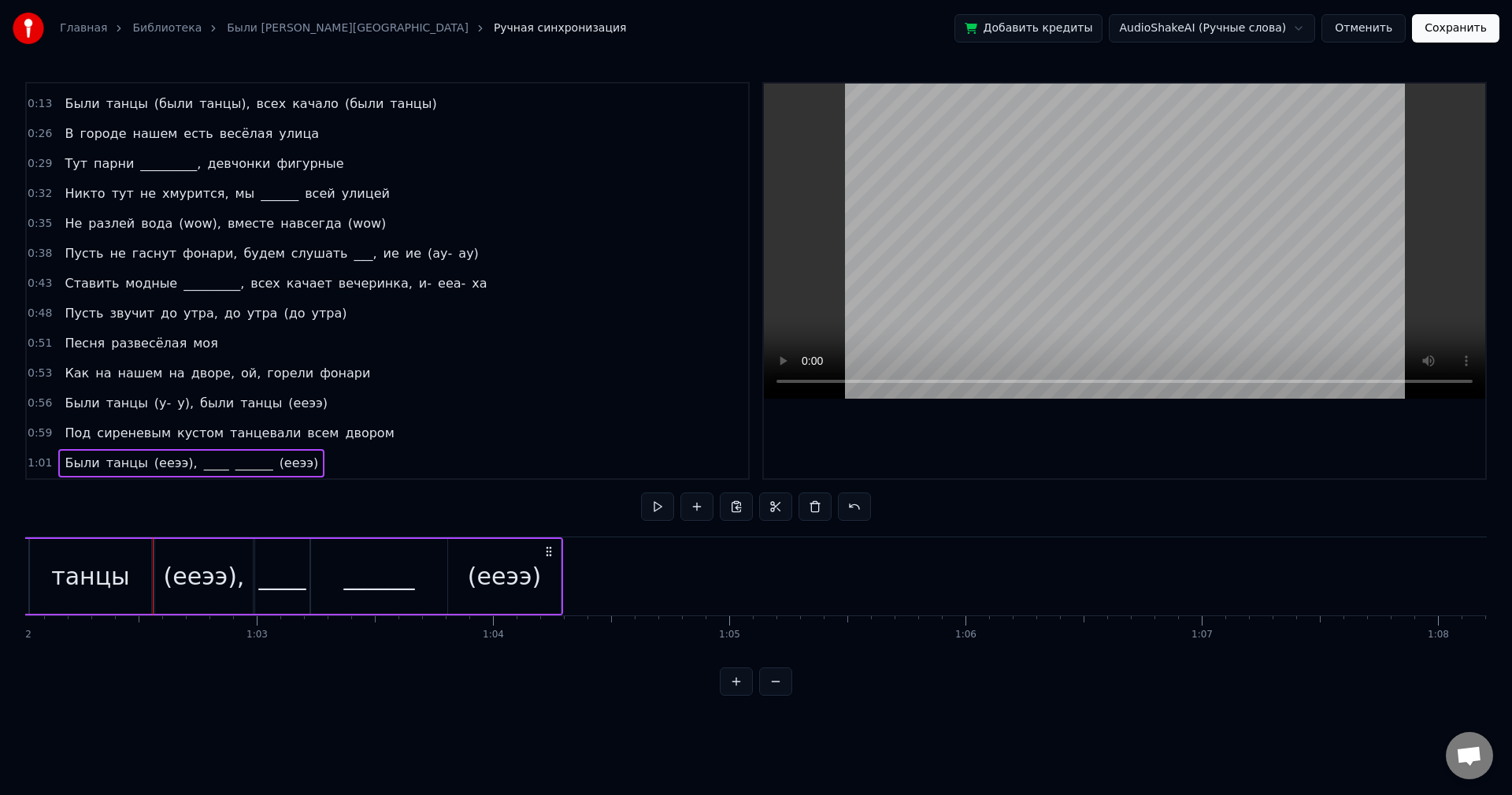
scroll to position [0, 14507]
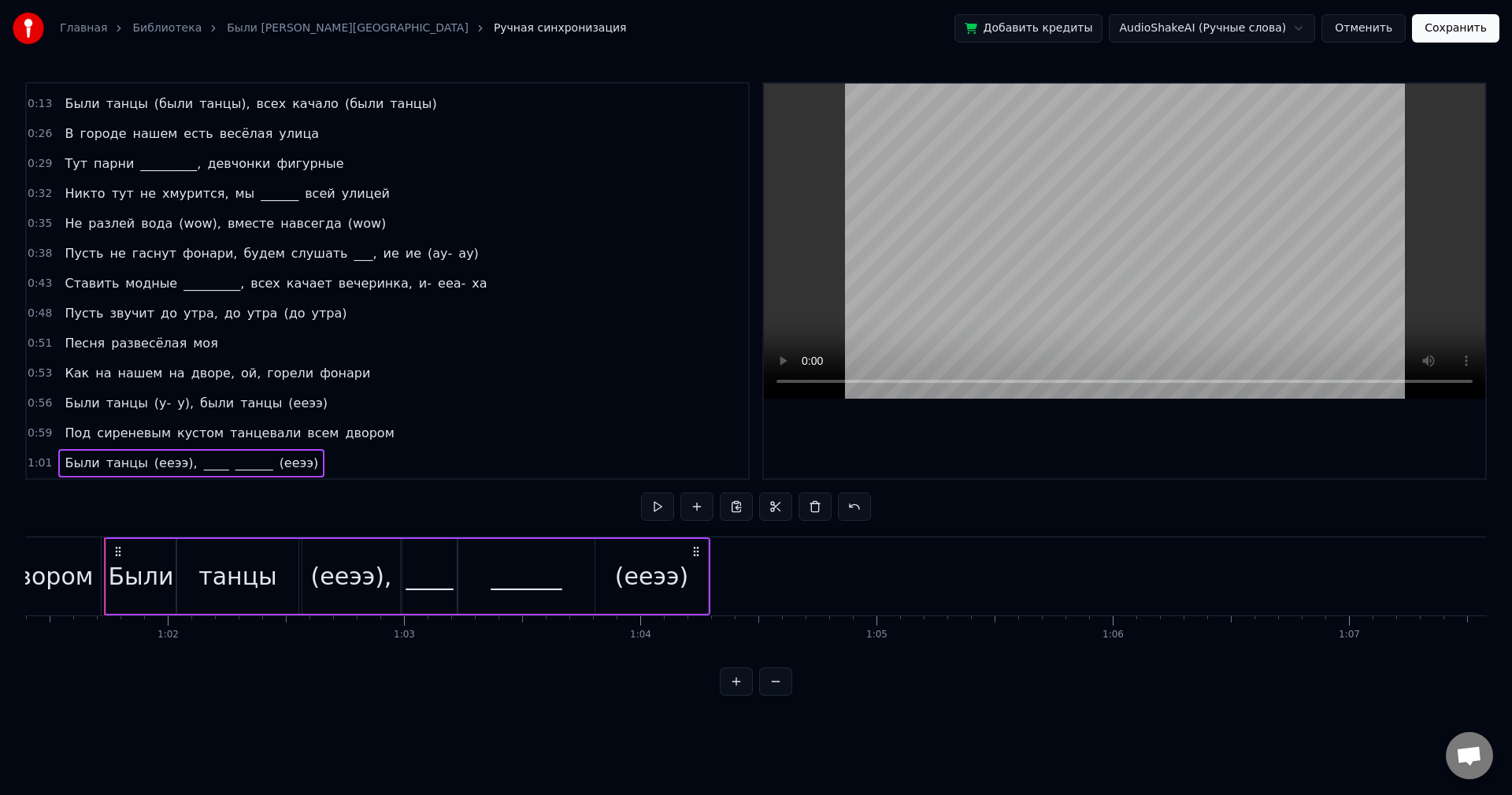
click at [653, 509] on button at bounding box center [657, 506] width 33 height 28
click at [449, 99] on div "0:13 Были танцы (были танцы), всех качало (были танцы)" at bounding box center [387, 104] width 721 height 30
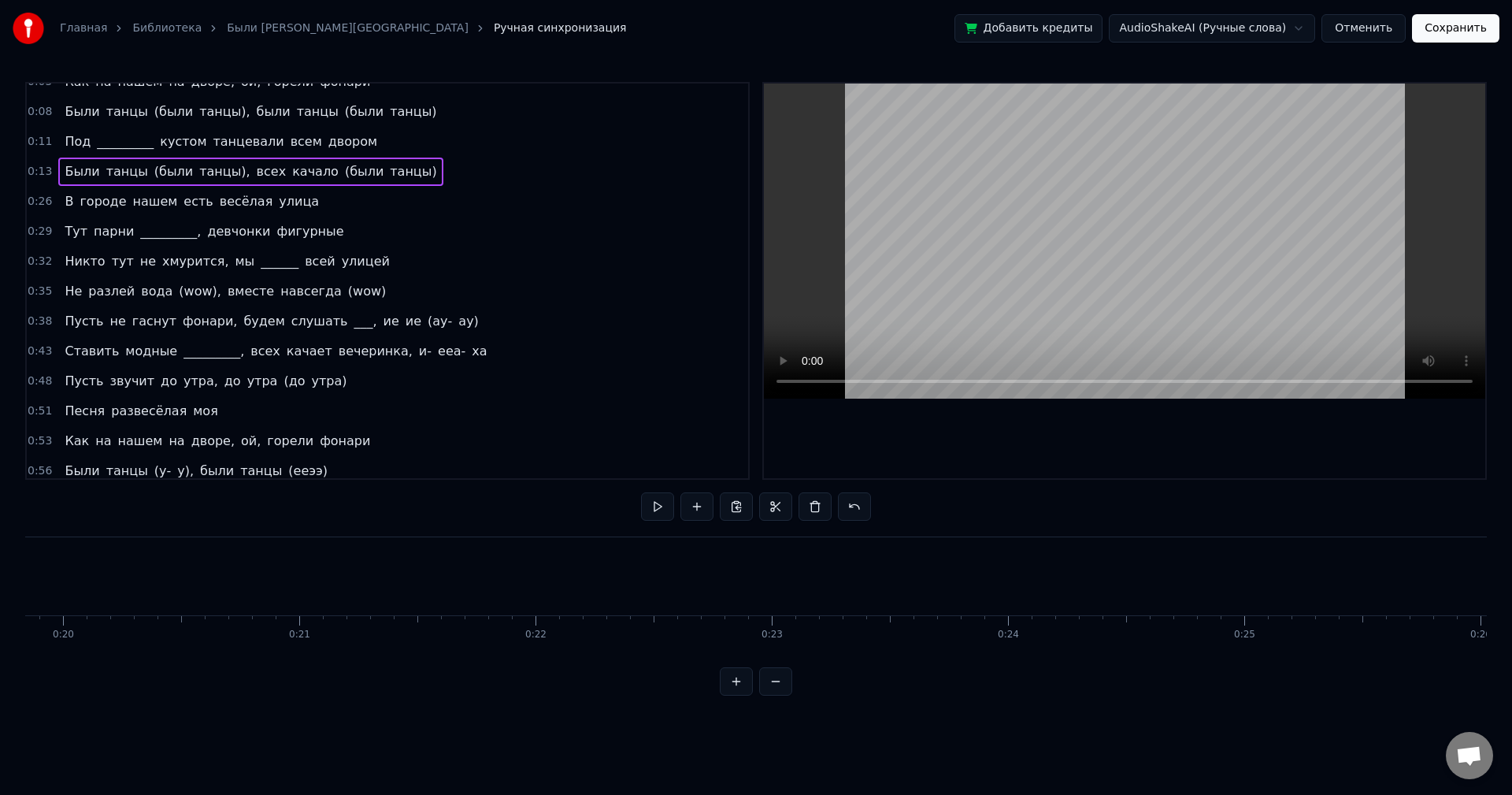
scroll to position [0, 0]
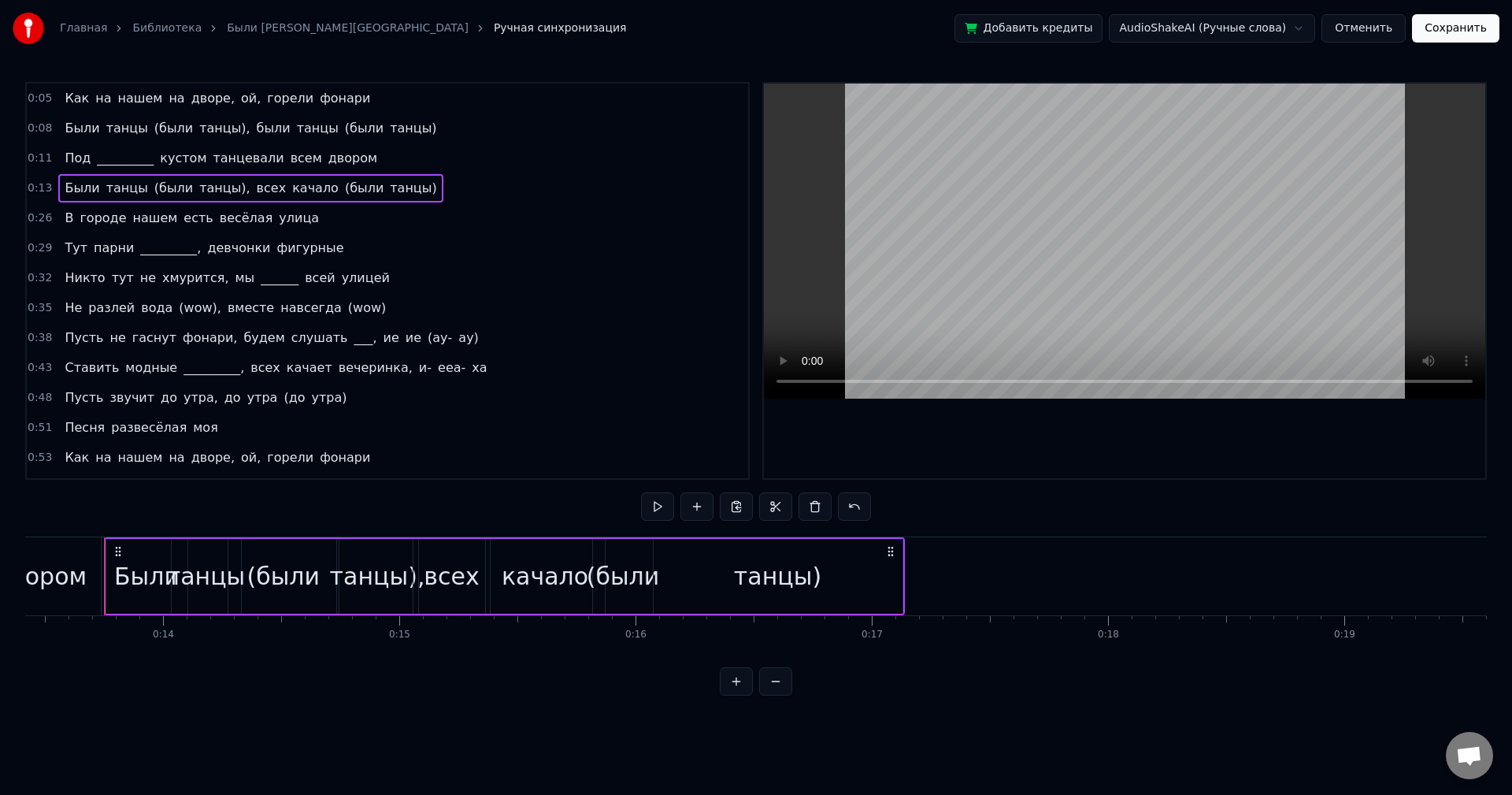
click at [371, 92] on div "0:05 Как на нашем на дворе, ой, горели фонари" at bounding box center [387, 99] width 721 height 30
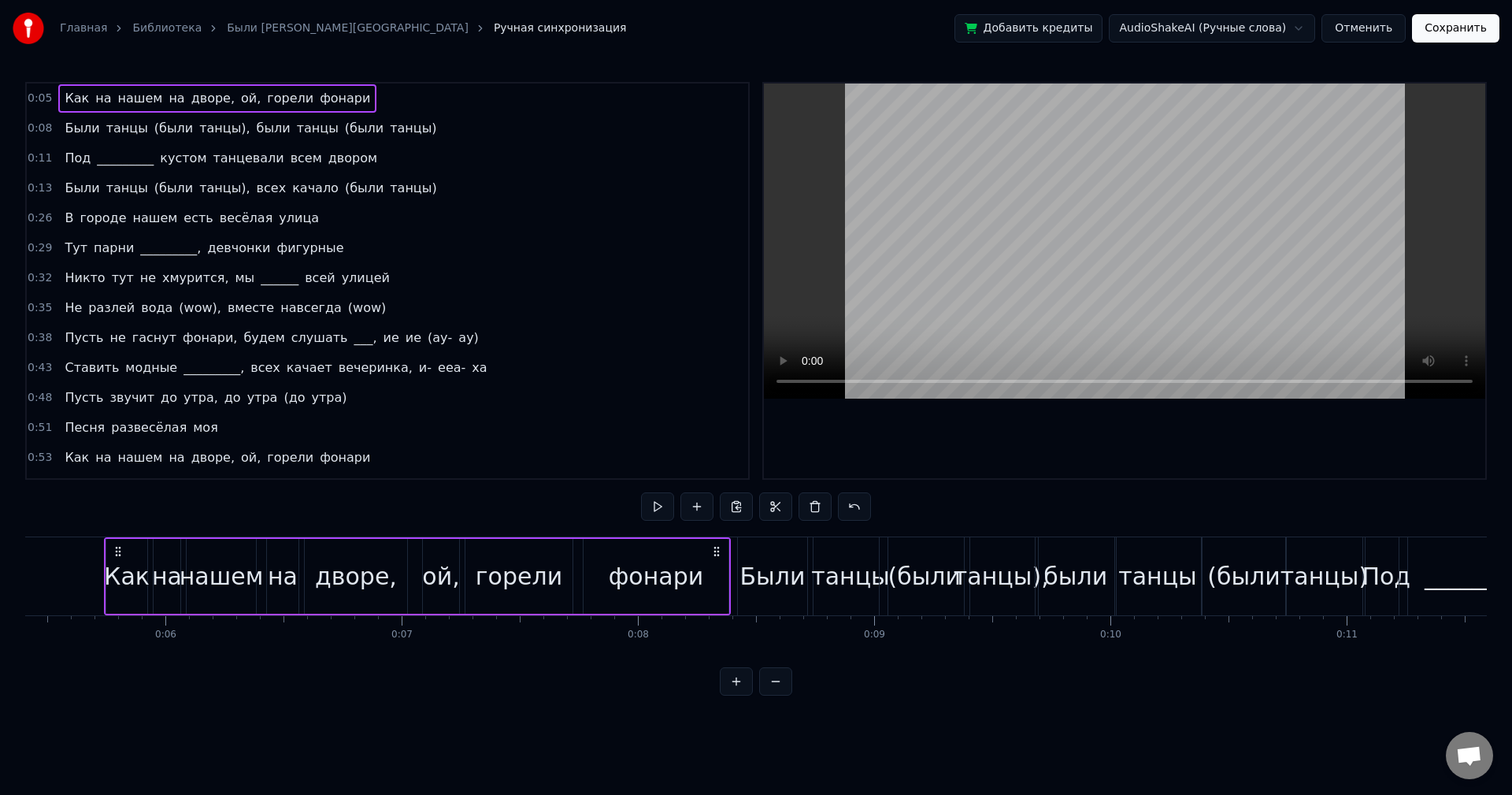
scroll to position [0, 1264]
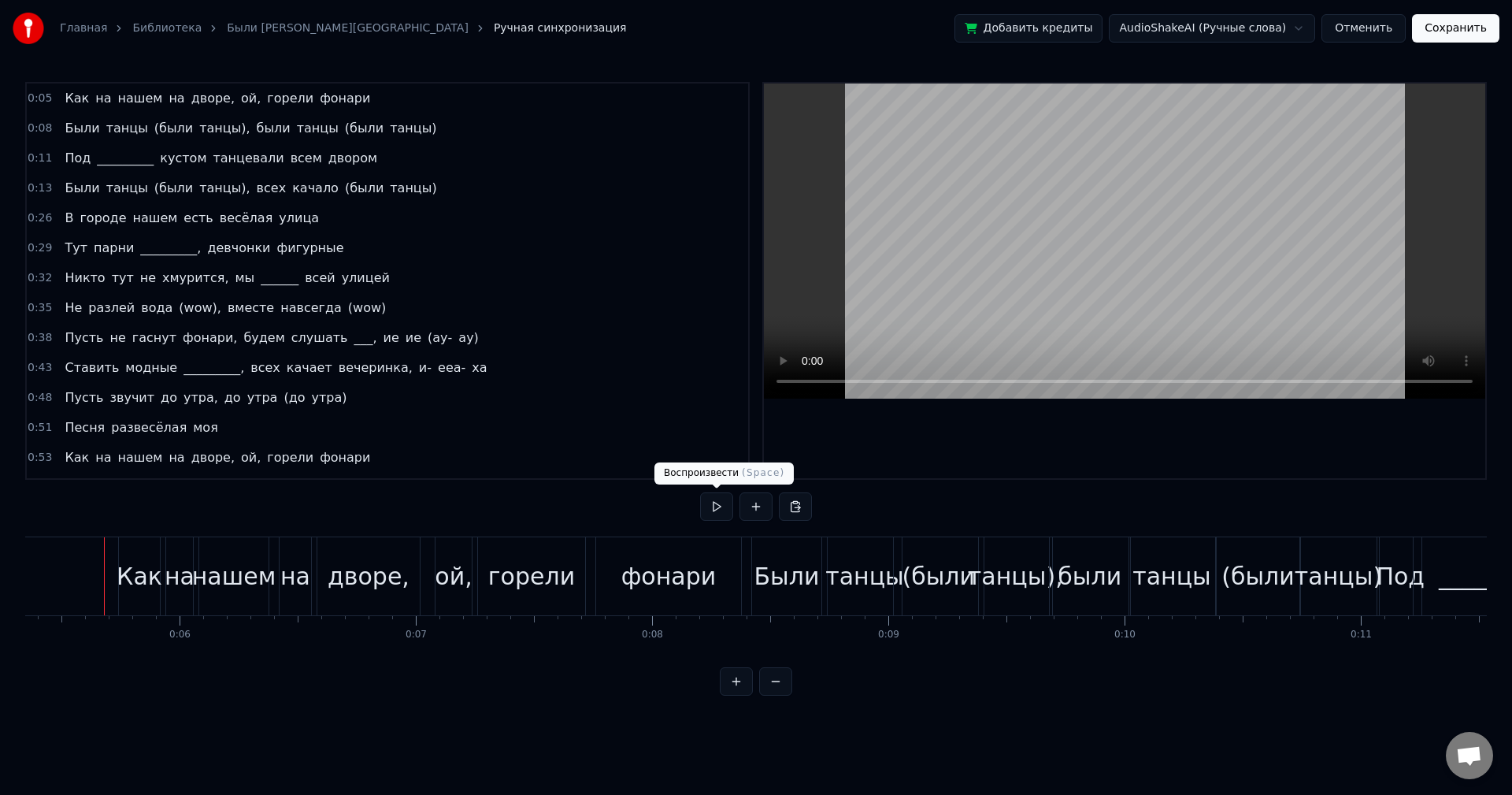
click at [709, 504] on button at bounding box center [717, 506] width 33 height 28
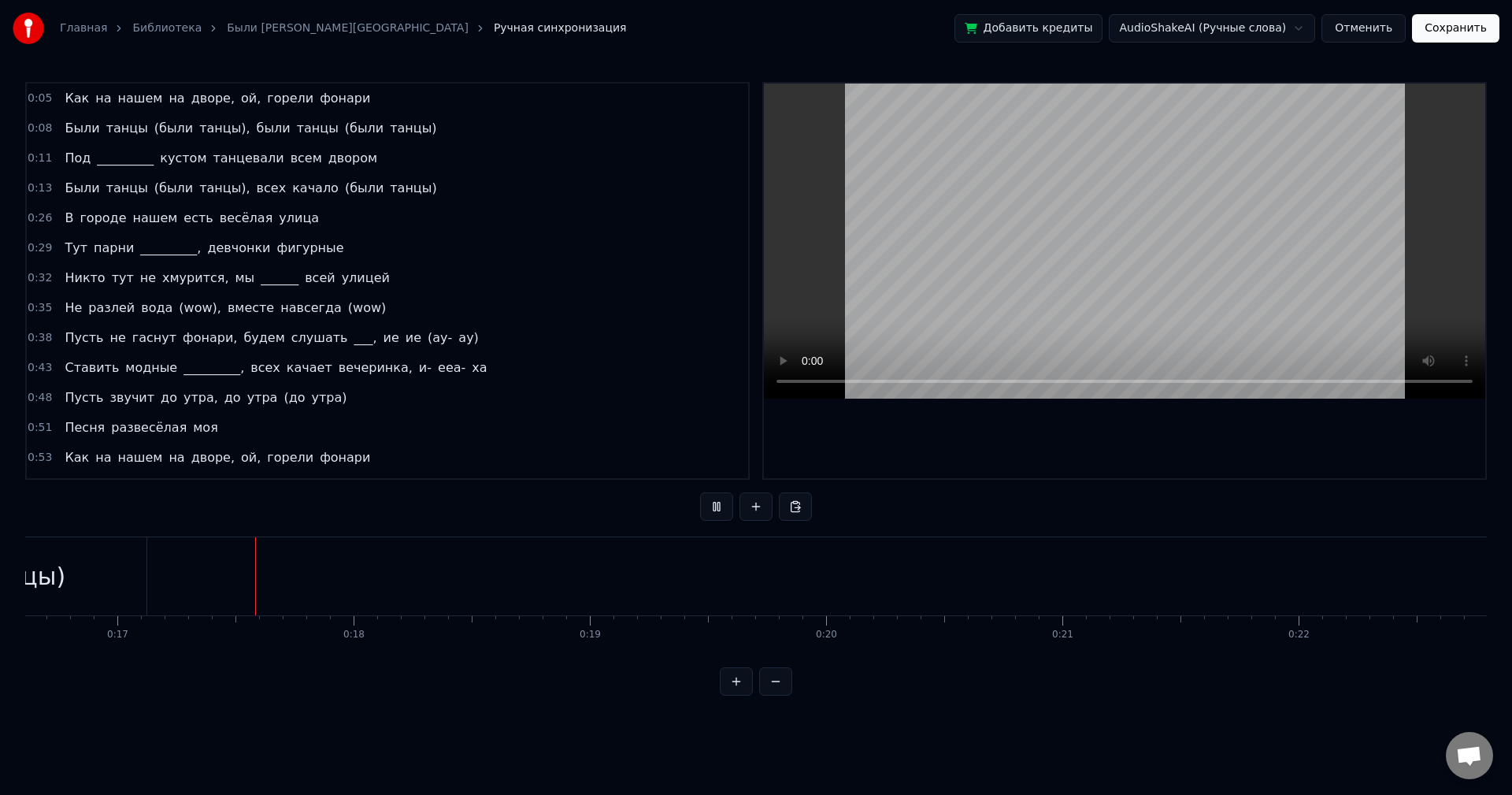
scroll to position [0, 3946]
click at [78, 577] on div "танцы)" at bounding box center [0, 576] width 249 height 78
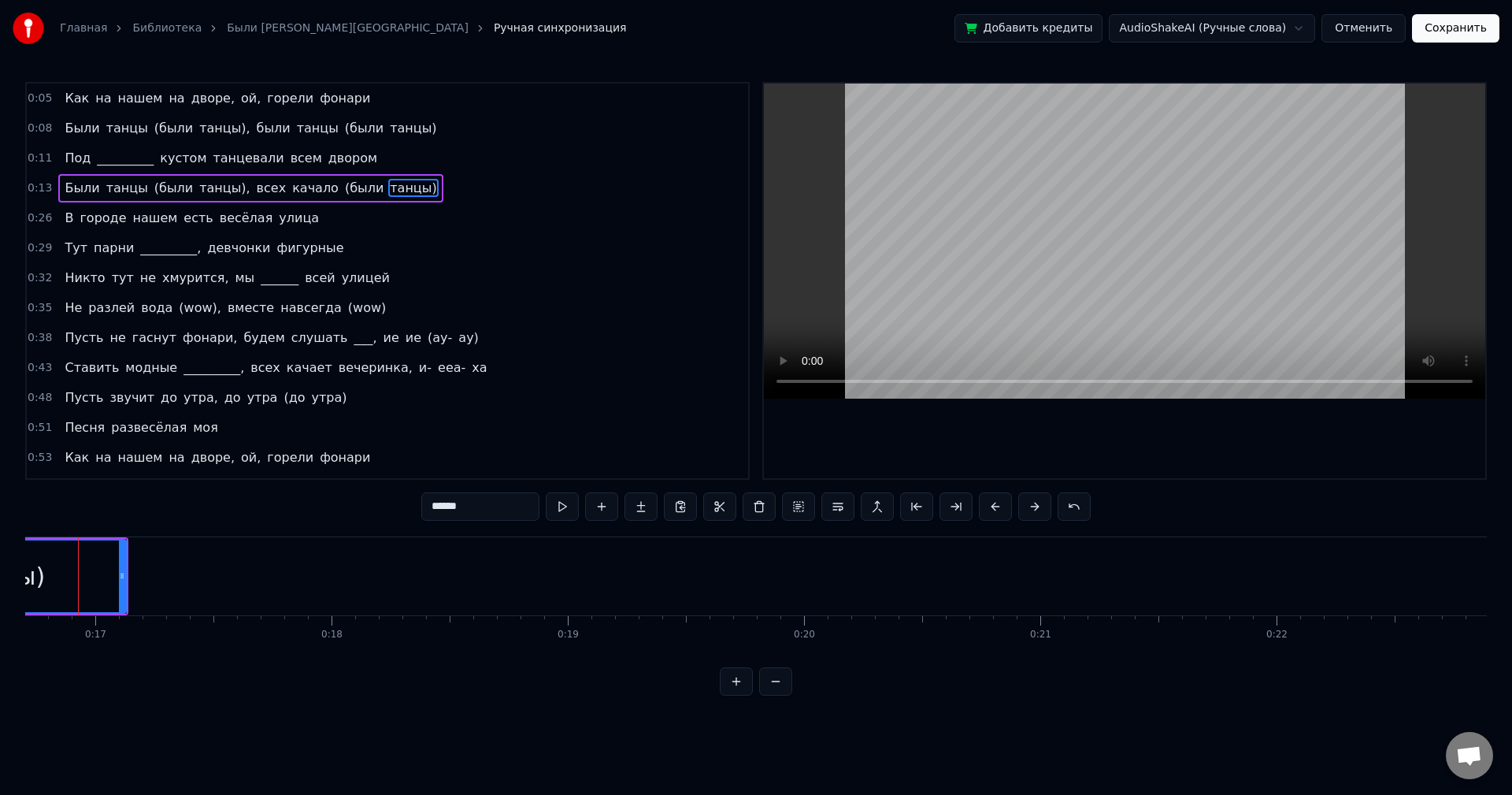
scroll to position [0, 3920]
drag, startPoint x: 148, startPoint y: 585, endPoint x: 125, endPoint y: 588, distance: 23.2
click at [125, 588] on div at bounding box center [125, 576] width 6 height 72
click at [565, 507] on button at bounding box center [562, 506] width 33 height 28
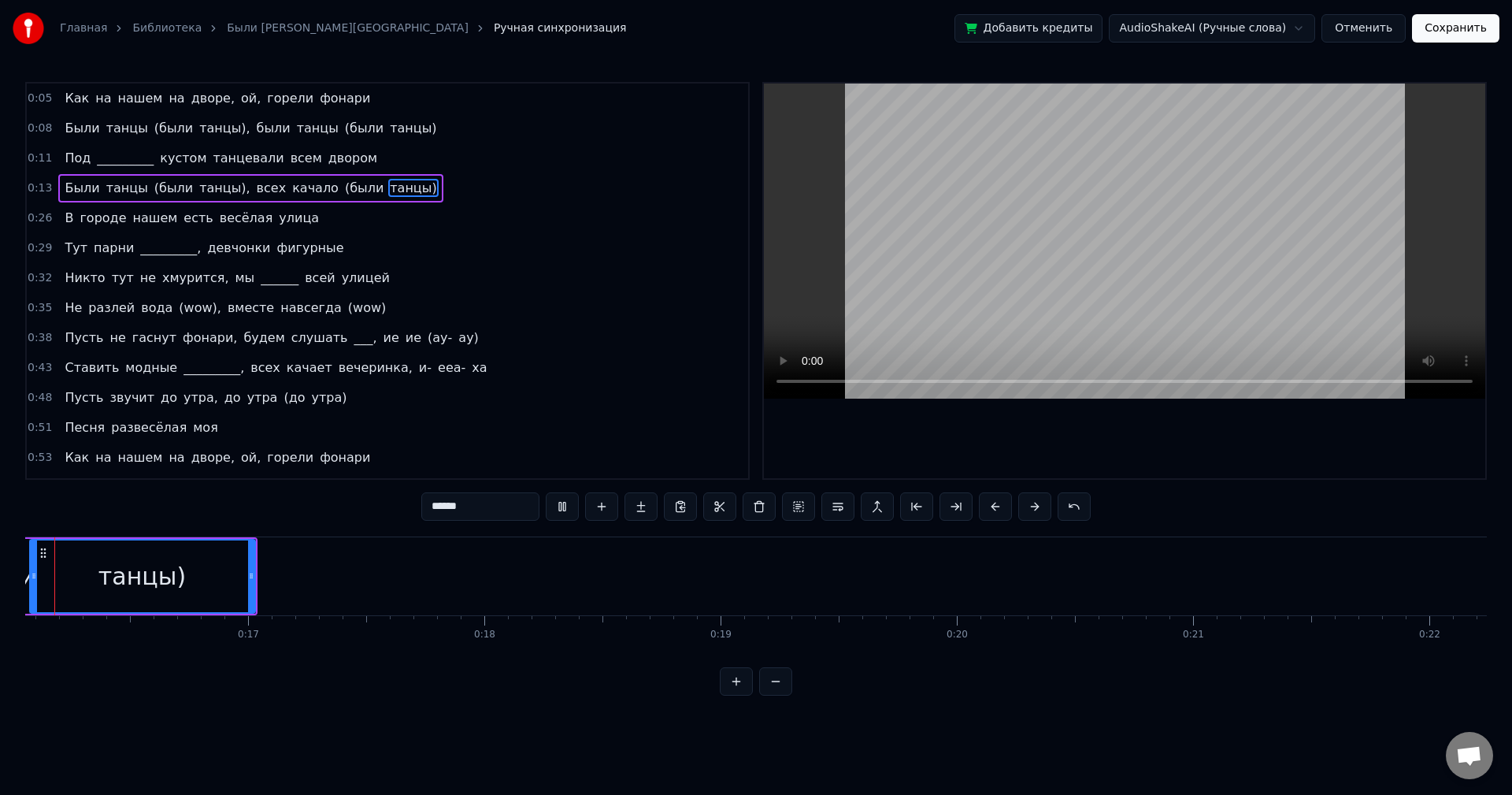
scroll to position [0, 3717]
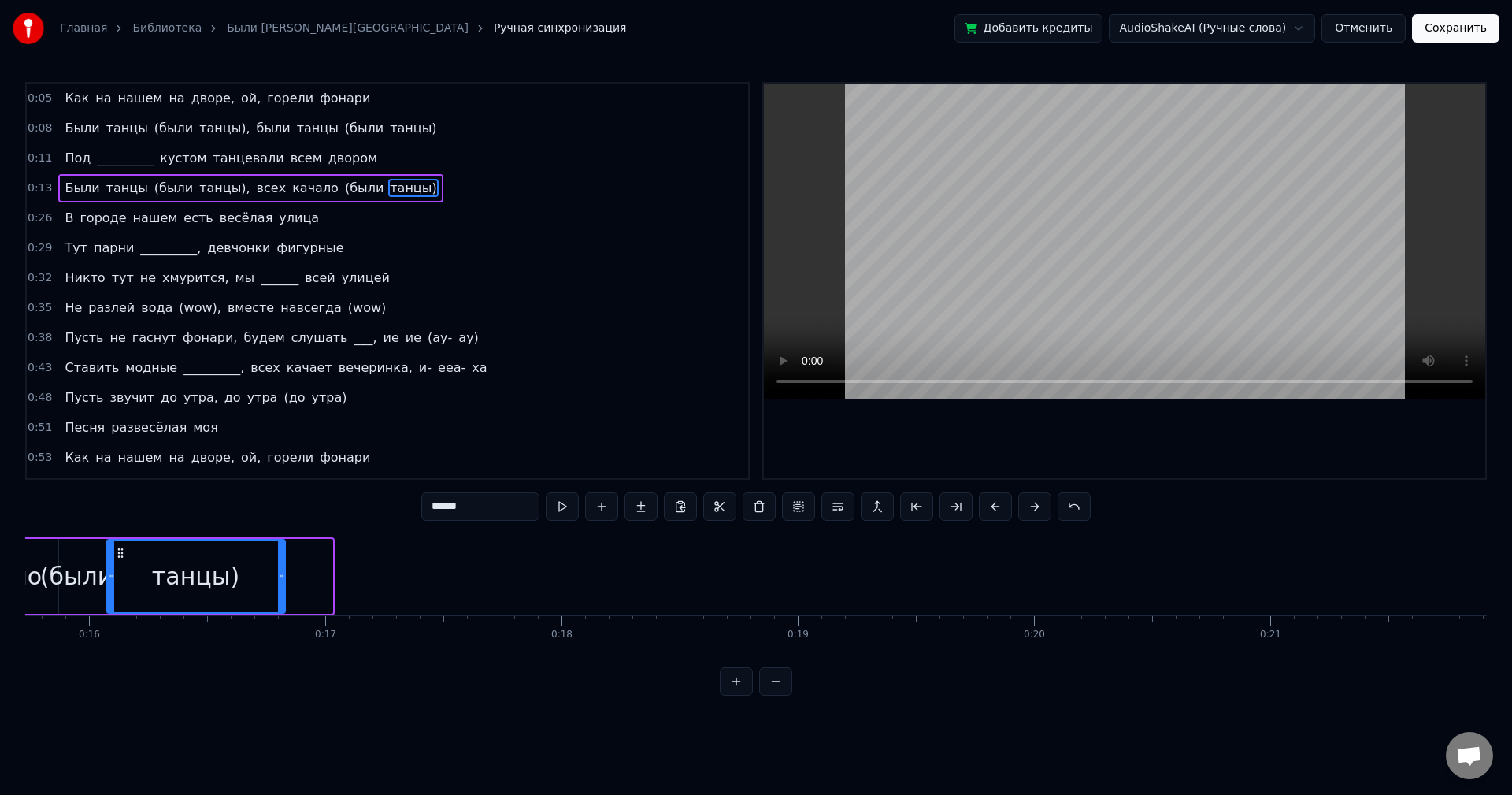
drag, startPoint x: 325, startPoint y: 599, endPoint x: 274, endPoint y: 598, distance: 51.0
click at [278, 598] on div at bounding box center [281, 576] width 6 height 72
click at [560, 504] on button at bounding box center [562, 506] width 33 height 28
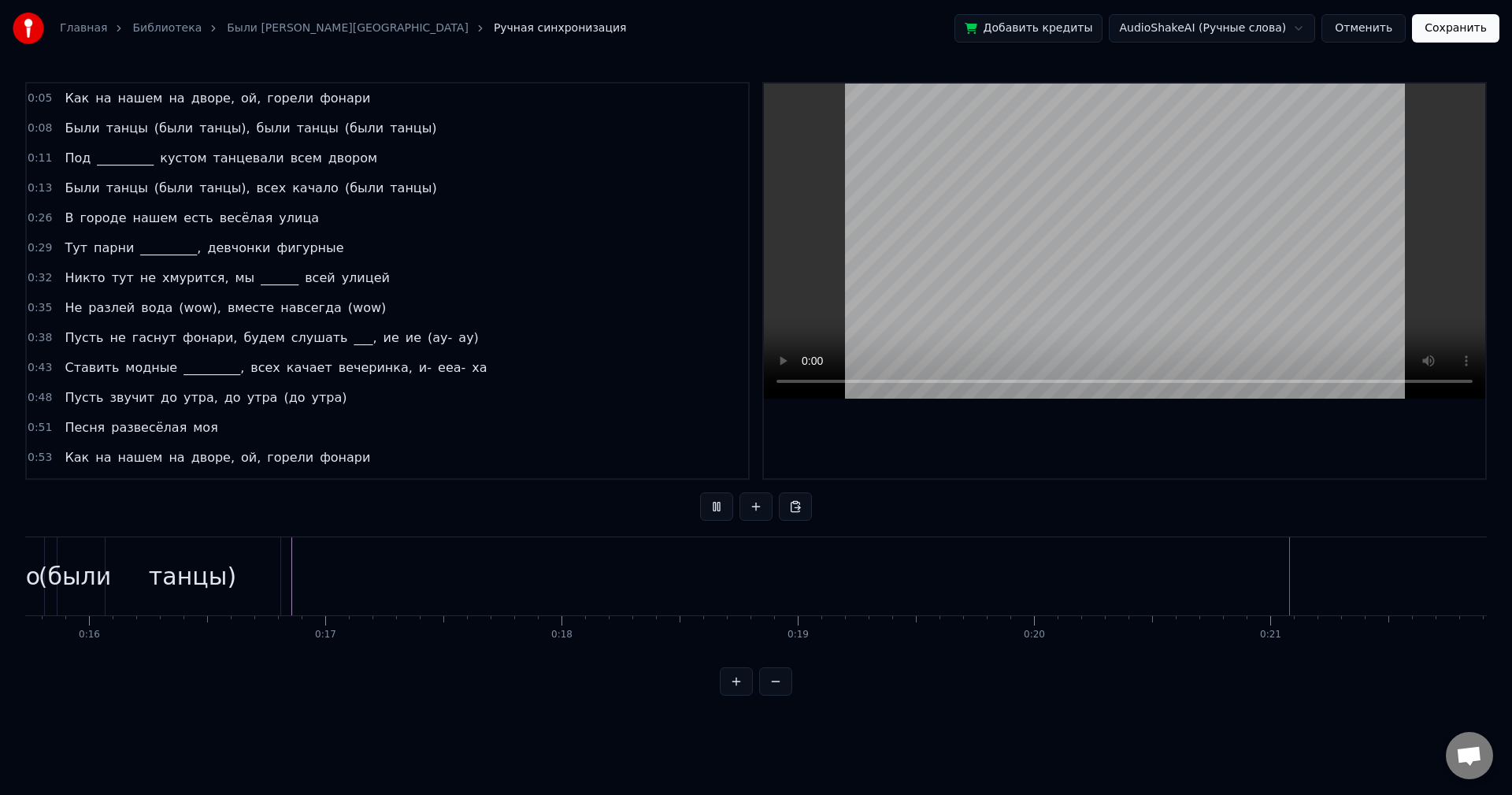
click at [782, 695] on button at bounding box center [776, 681] width 33 height 28
click at [781, 694] on button at bounding box center [776, 681] width 33 height 28
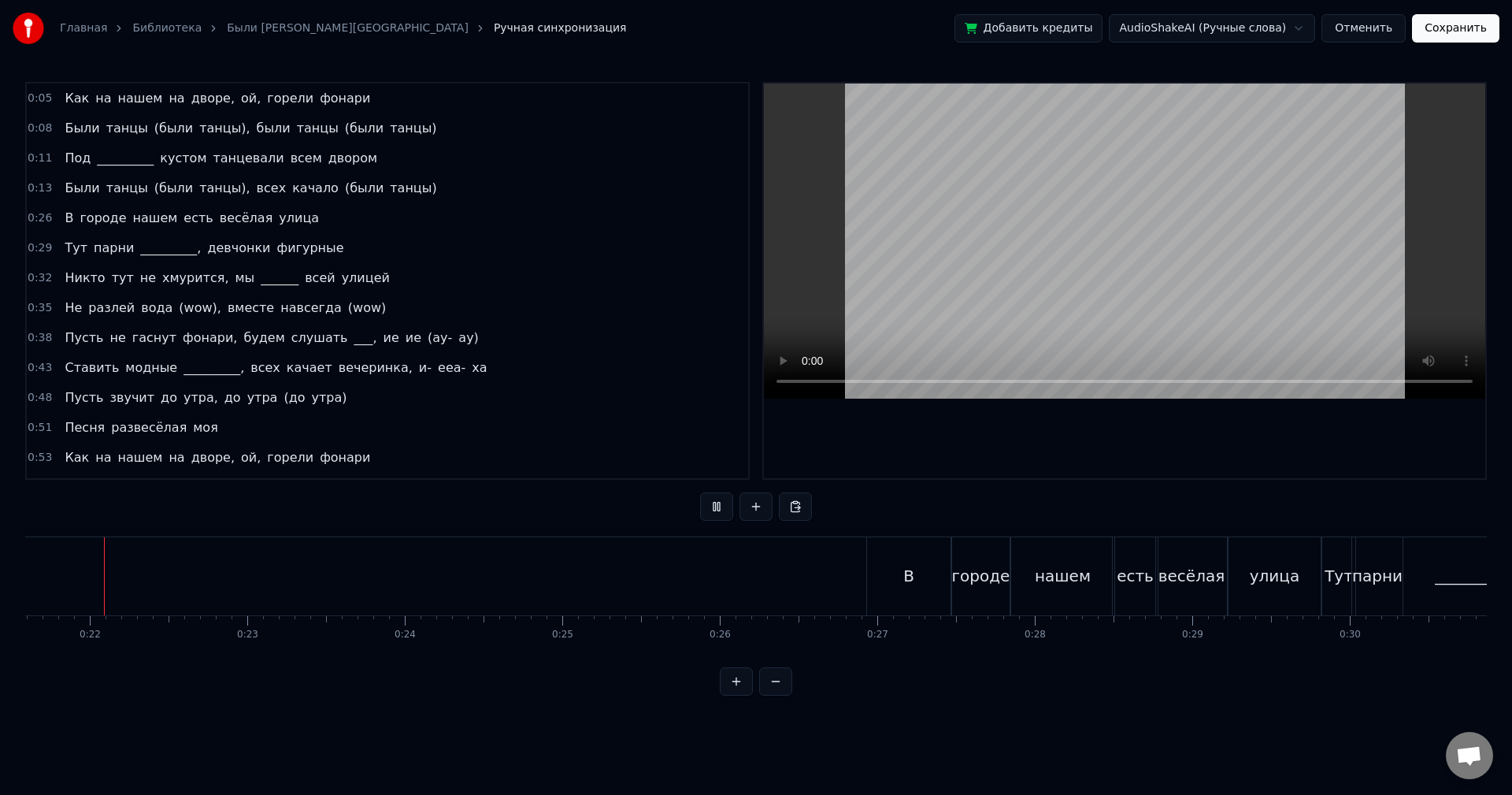
click at [781, 694] on button at bounding box center [776, 681] width 33 height 28
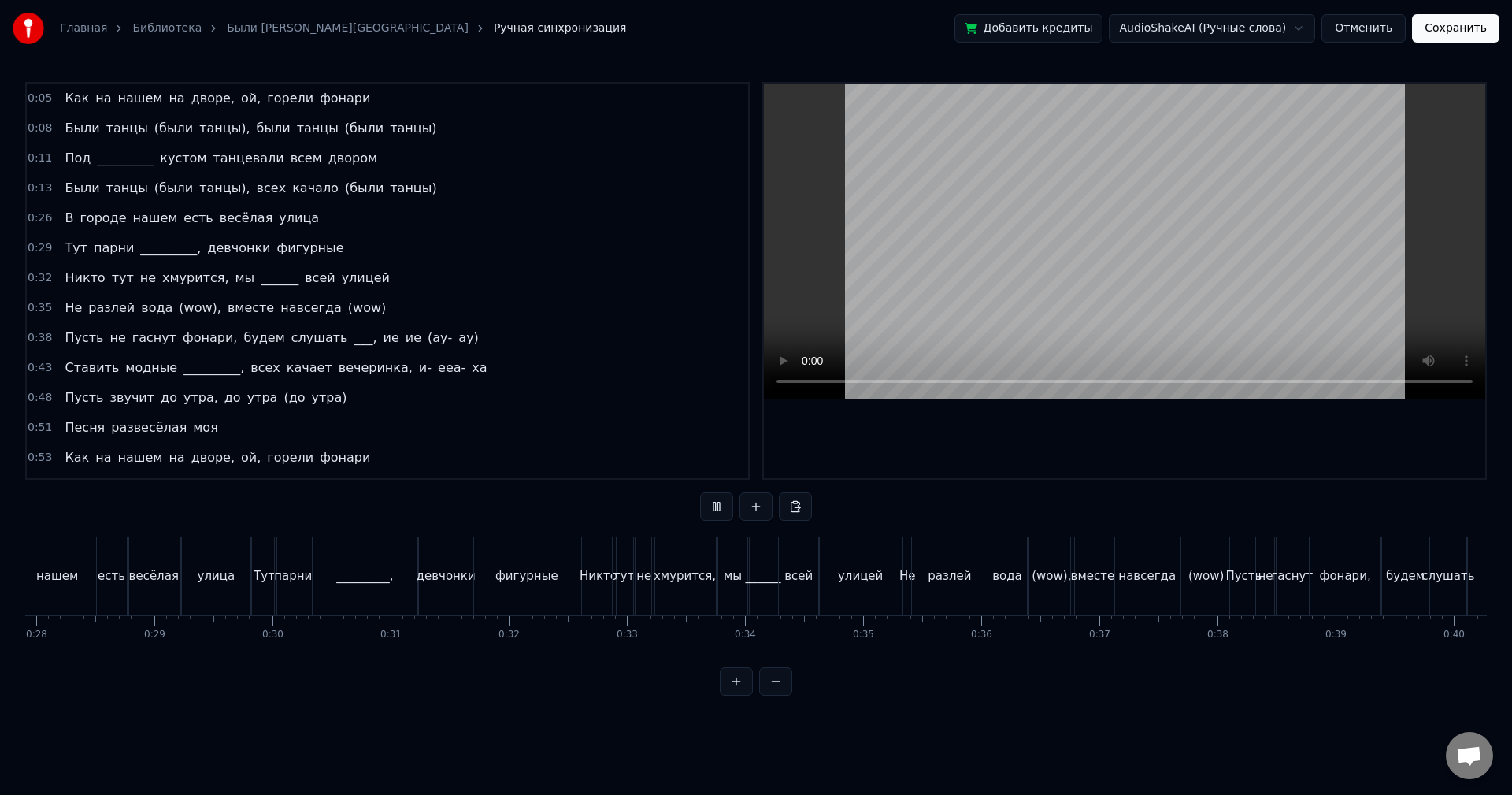
click at [781, 694] on button at bounding box center [776, 681] width 33 height 28
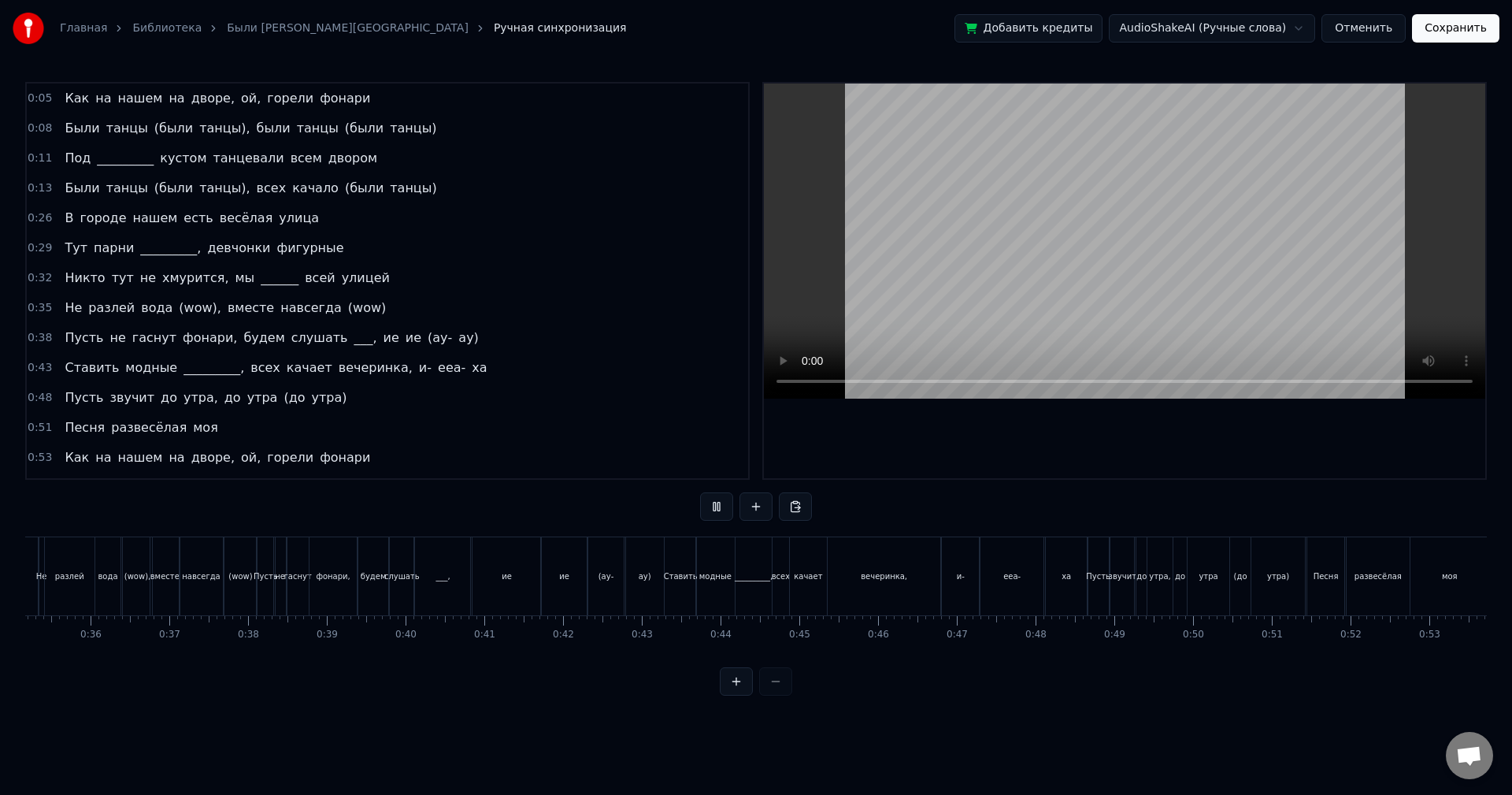
click at [780, 694] on div at bounding box center [756, 681] width 73 height 28
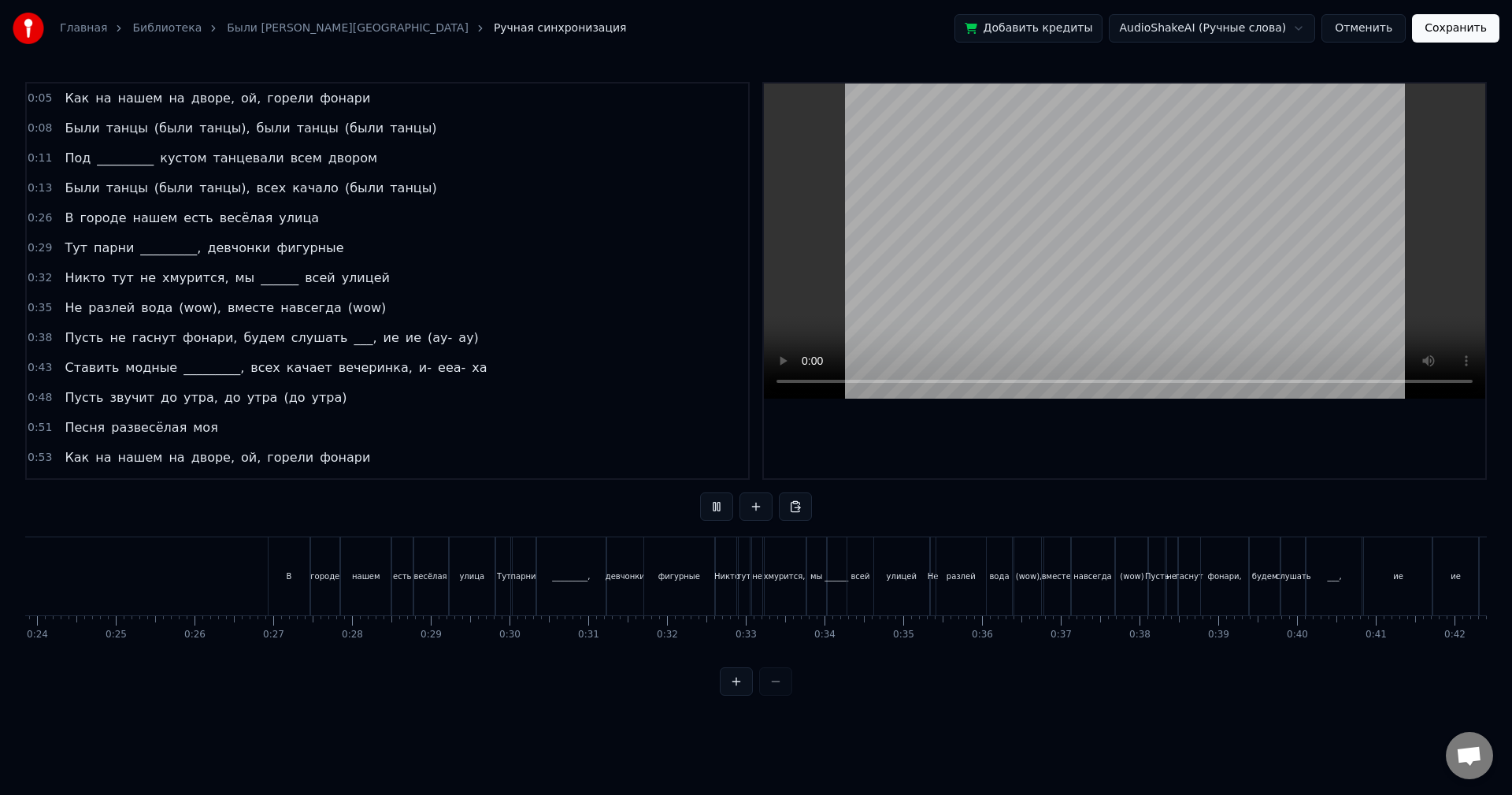
scroll to position [0, 1766]
click at [780, 693] on div at bounding box center [756, 681] width 73 height 28
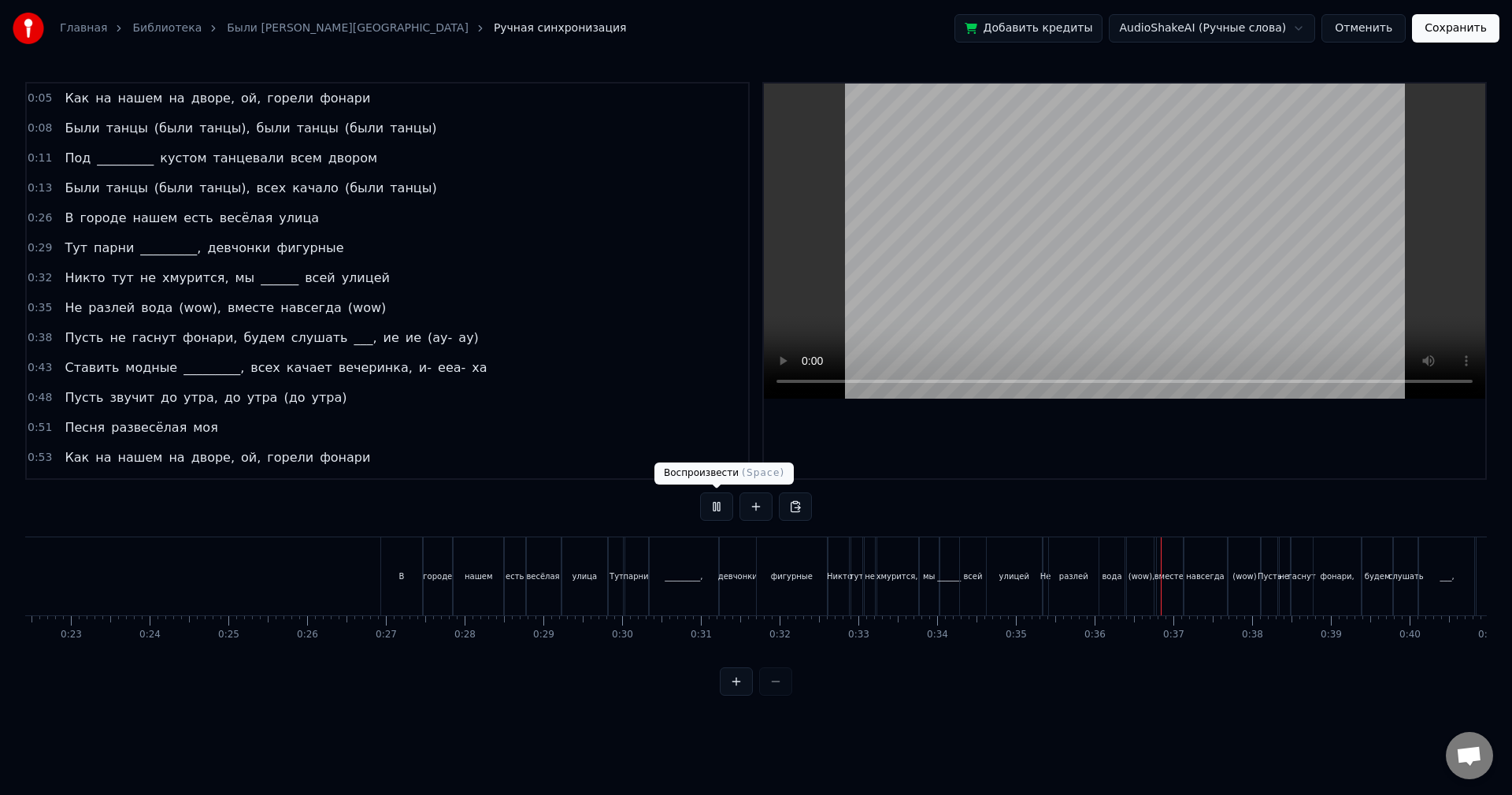
click at [710, 506] on button at bounding box center [717, 506] width 33 height 28
click at [1145, 576] on div "(wow)," at bounding box center [1141, 576] width 26 height 12
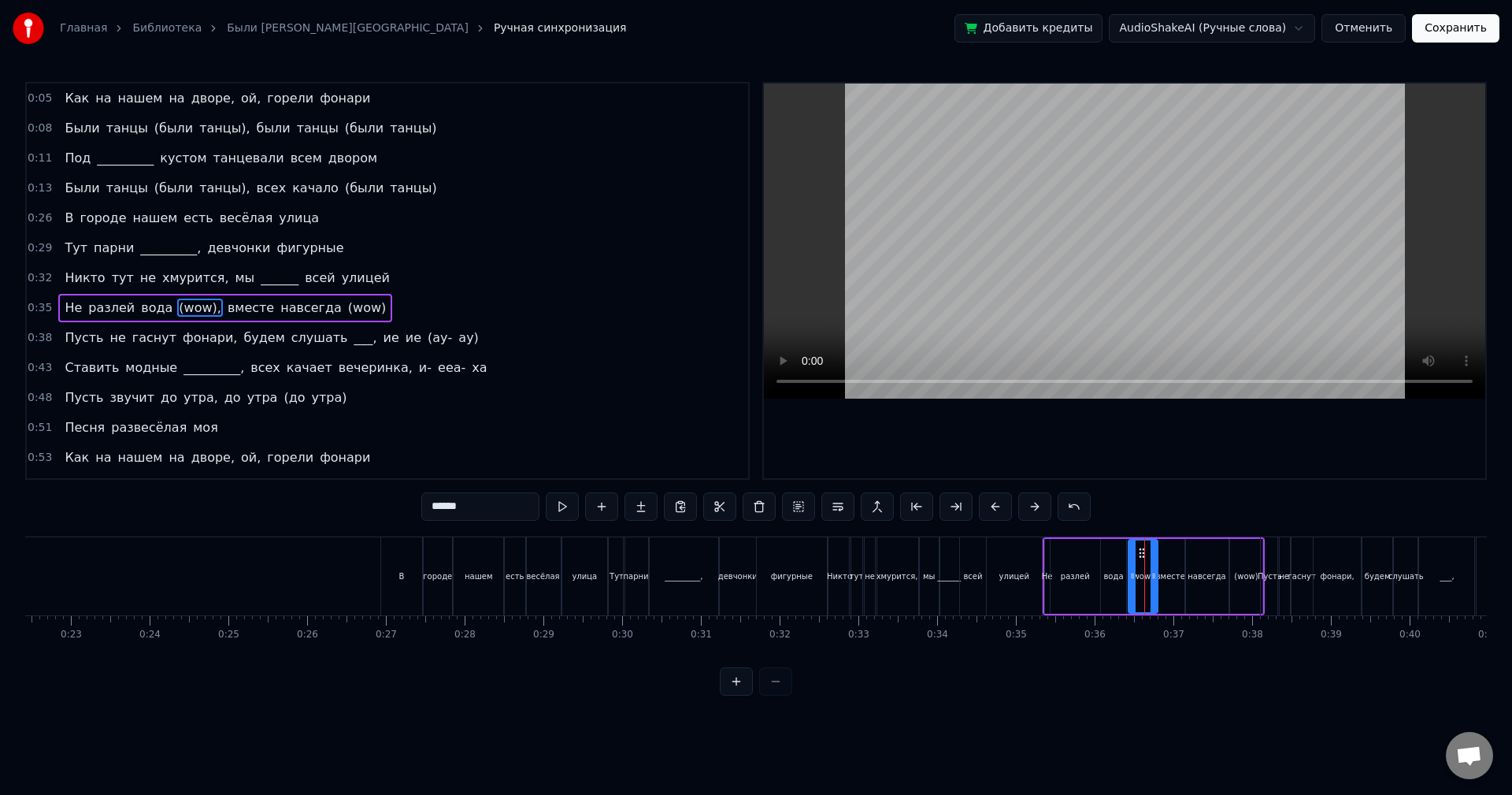
scroll to position [27, 0]
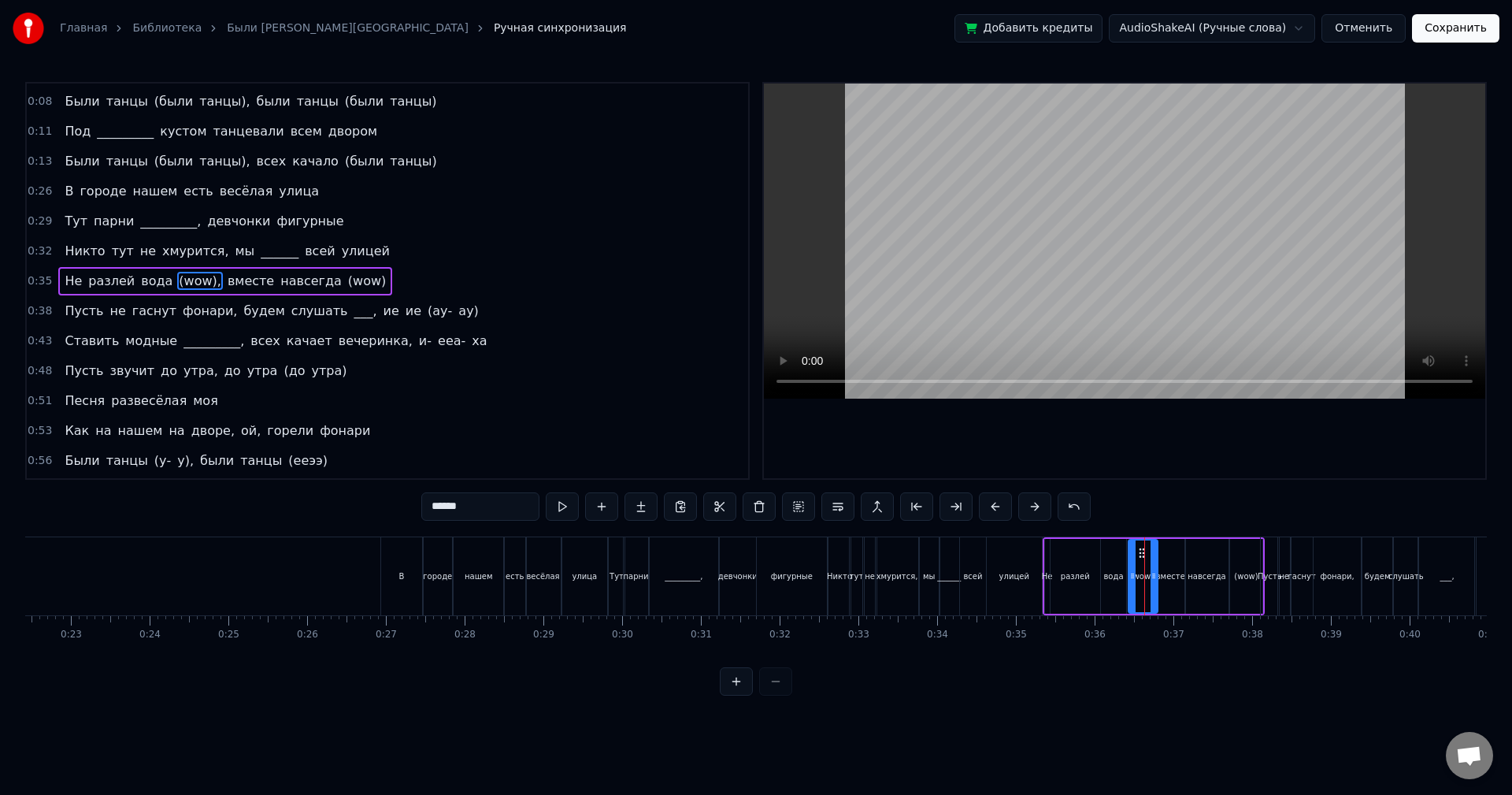
drag, startPoint x: 458, startPoint y: 506, endPoint x: 411, endPoint y: 508, distance: 47.0
click at [411, 508] on div "0:05 Как на нашем на дворе, ой, горели фонари 0:08 Были танцы (были танцы), был…" at bounding box center [756, 389] width 1462 height 614
type input "*"
click at [1246, 577] on div "(wow)" at bounding box center [1246, 576] width 24 height 12
drag, startPoint x: 478, startPoint y: 506, endPoint x: 374, endPoint y: 499, distance: 104.2
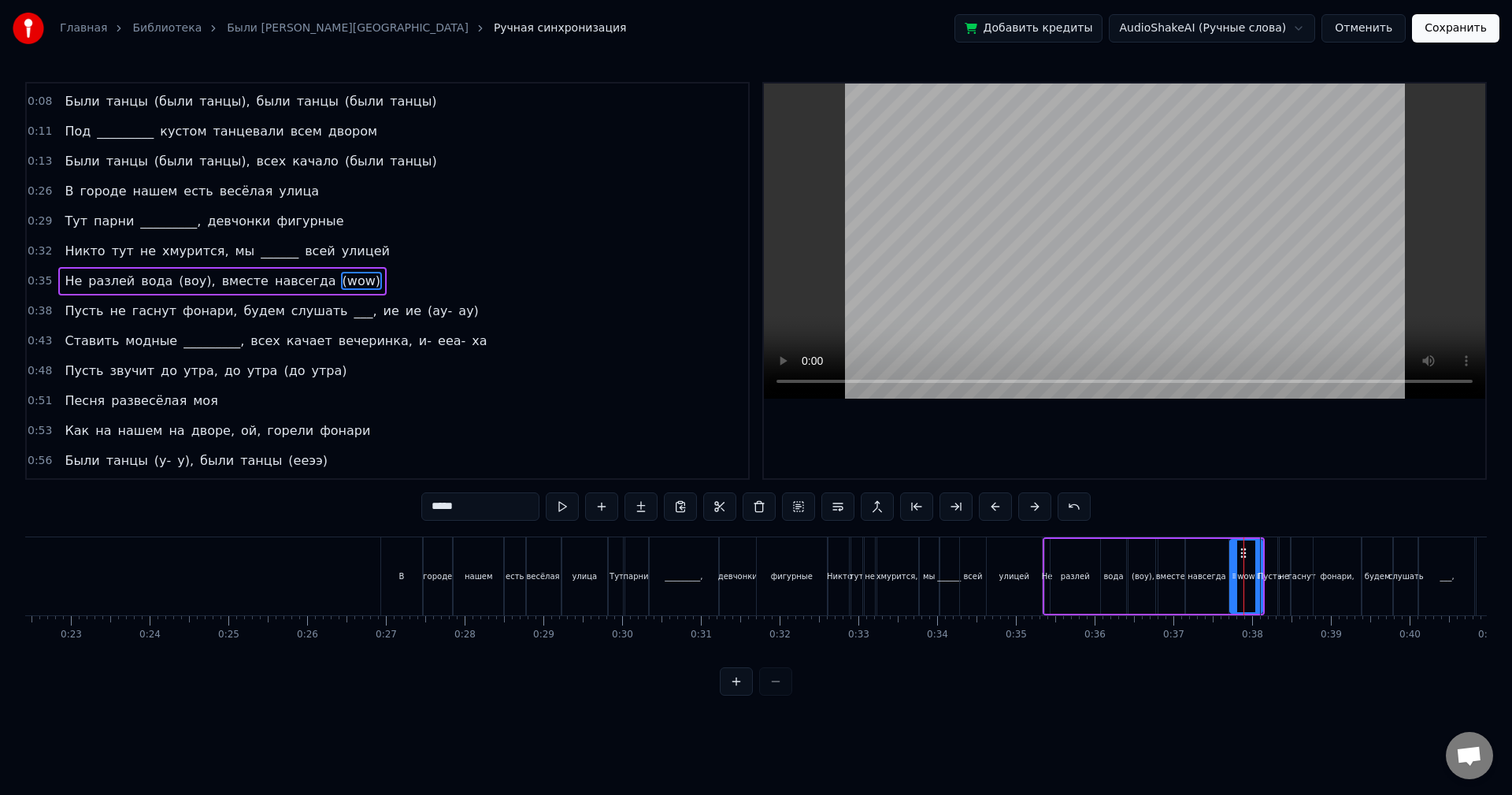
click at [374, 499] on div "0:05 Как на нашем на дворе, ой, горели фонари 0:08 Были танцы (были танцы), был…" at bounding box center [756, 389] width 1462 height 614
type input "*****"
click at [564, 506] on button at bounding box center [562, 506] width 33 height 28
click at [361, 276] on div "0:35 Не разлей вода (воу), вместе навсегда (воу)" at bounding box center [387, 282] width 721 height 30
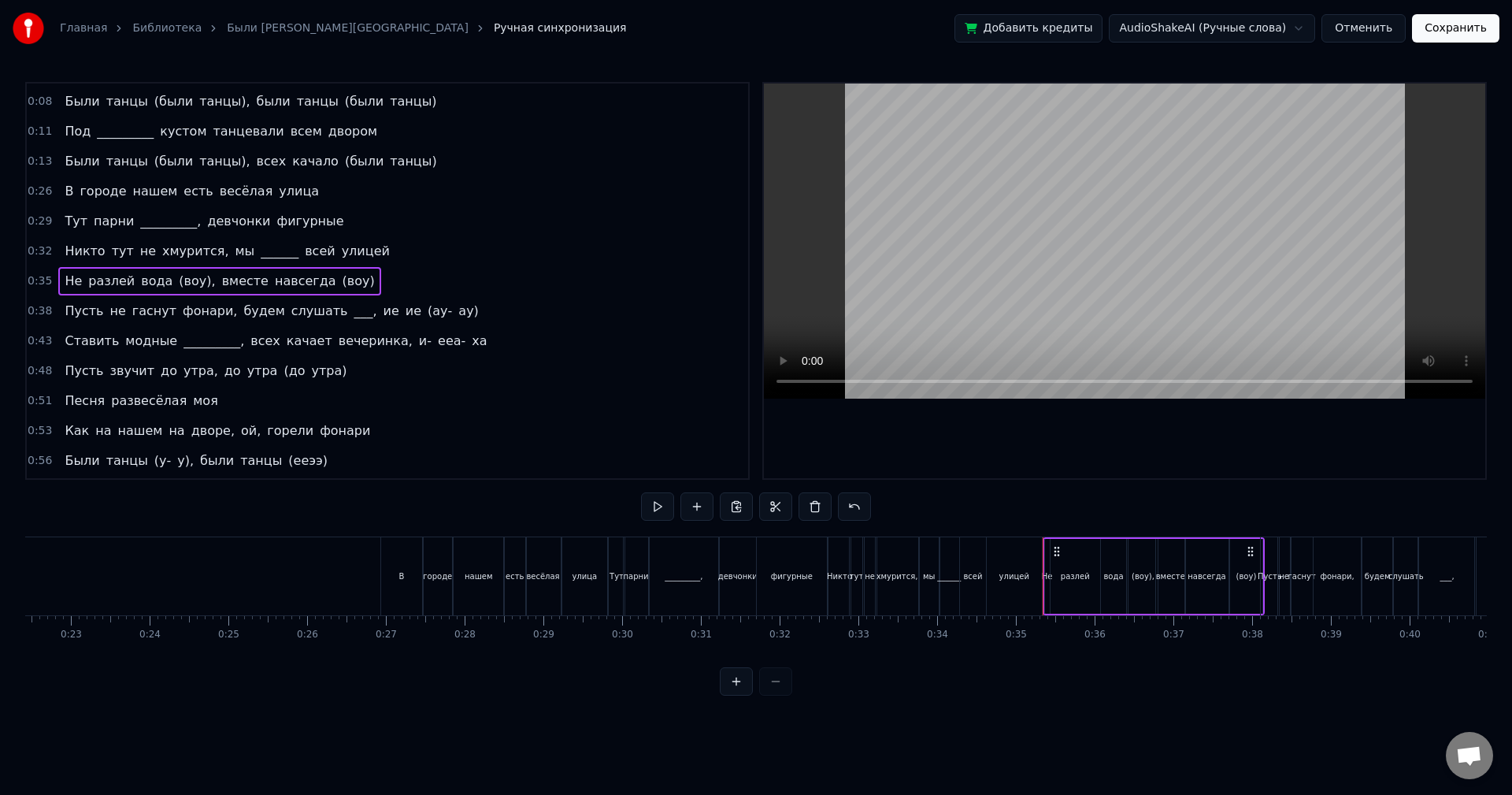
click at [1259, 524] on div "0:05 Как на нашем на дворе, ой, горели фонари 0:08 Были танцы (были танцы), был…" at bounding box center [756, 389] width 1462 height 614
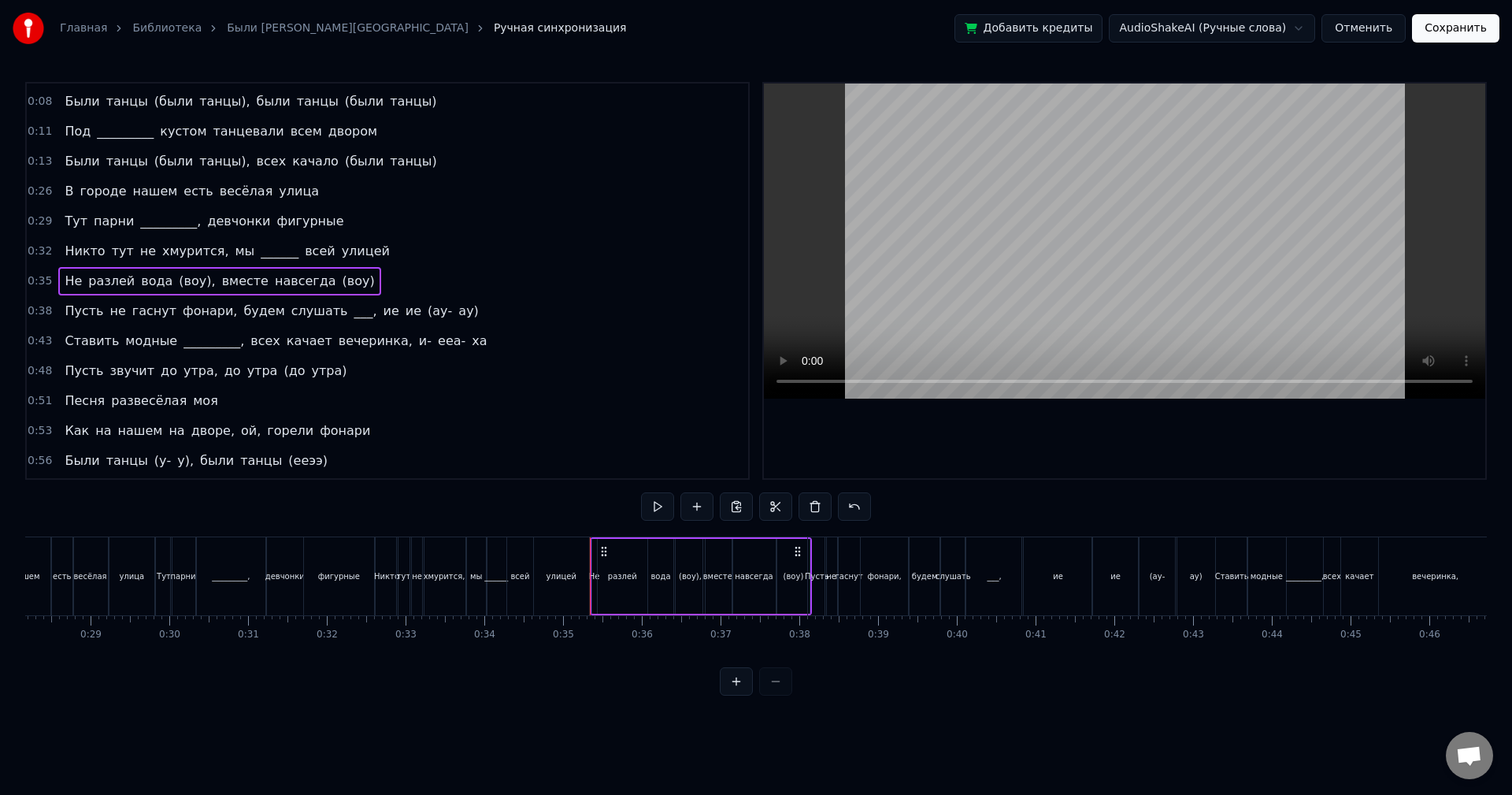
scroll to position [0, 2266]
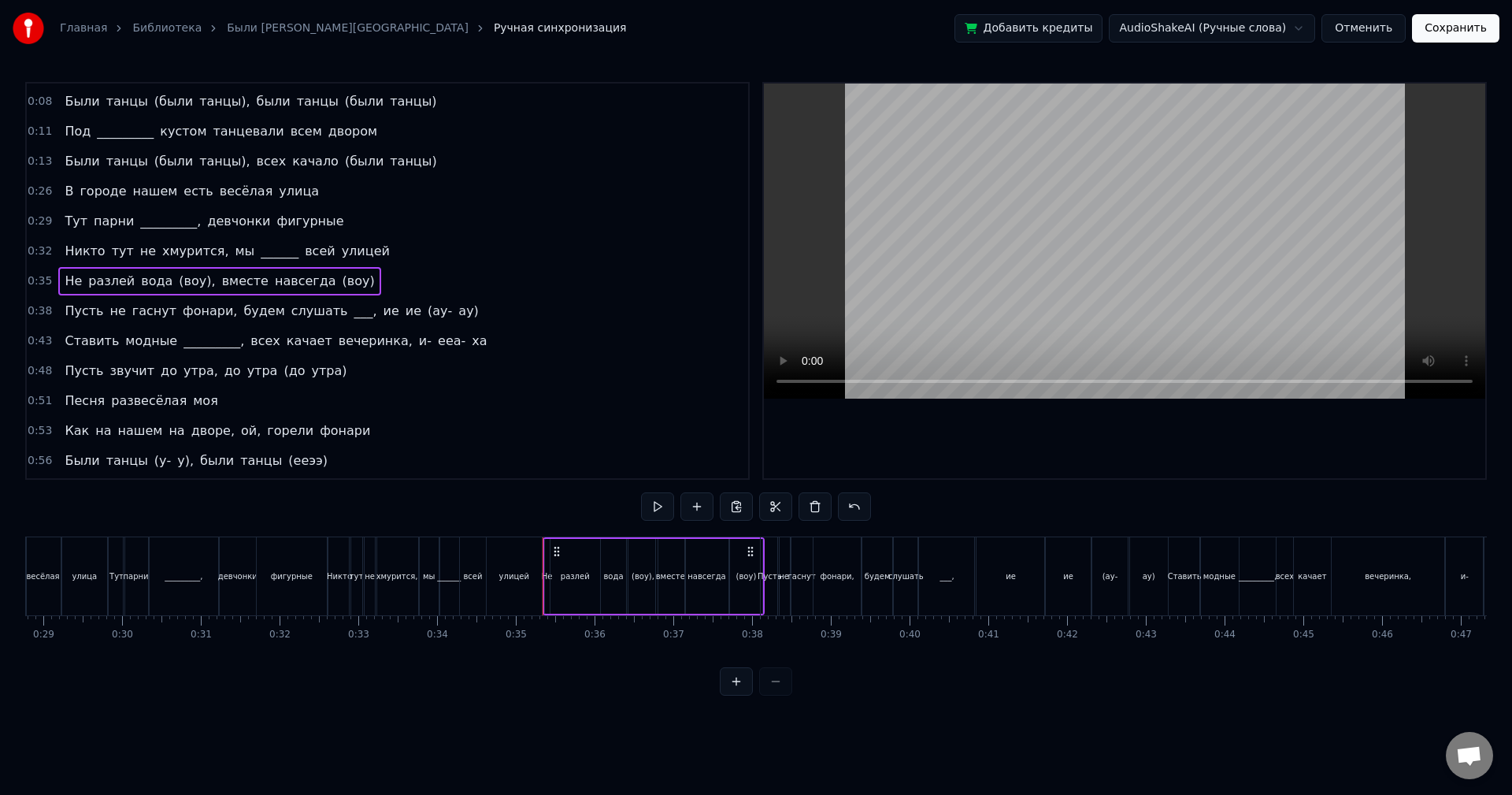
click at [769, 611] on div "Пусть" at bounding box center [769, 576] width 18 height 78
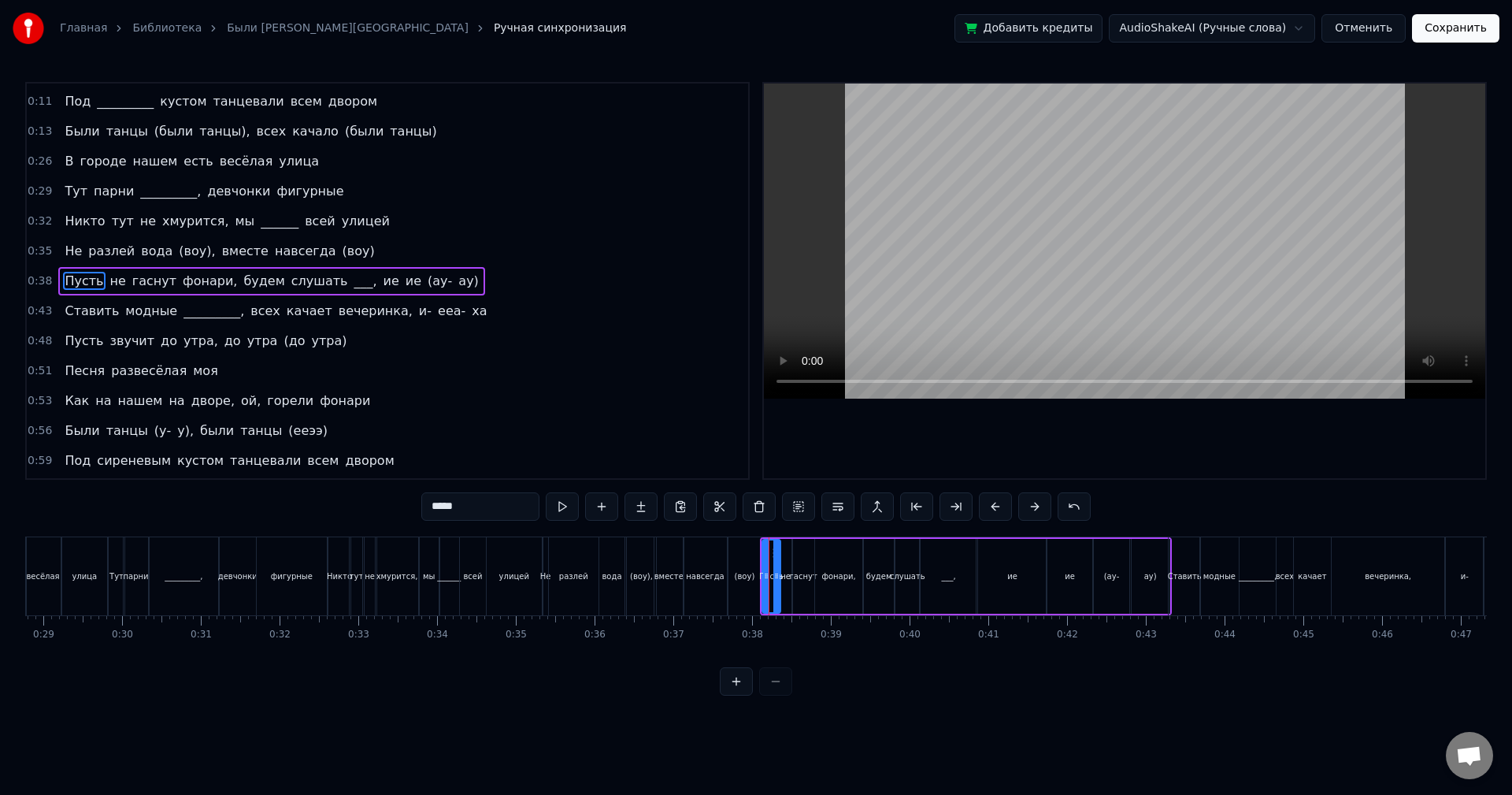
click at [760, 614] on div "(воу)" at bounding box center [745, 576] width 35 height 78
type input "*****"
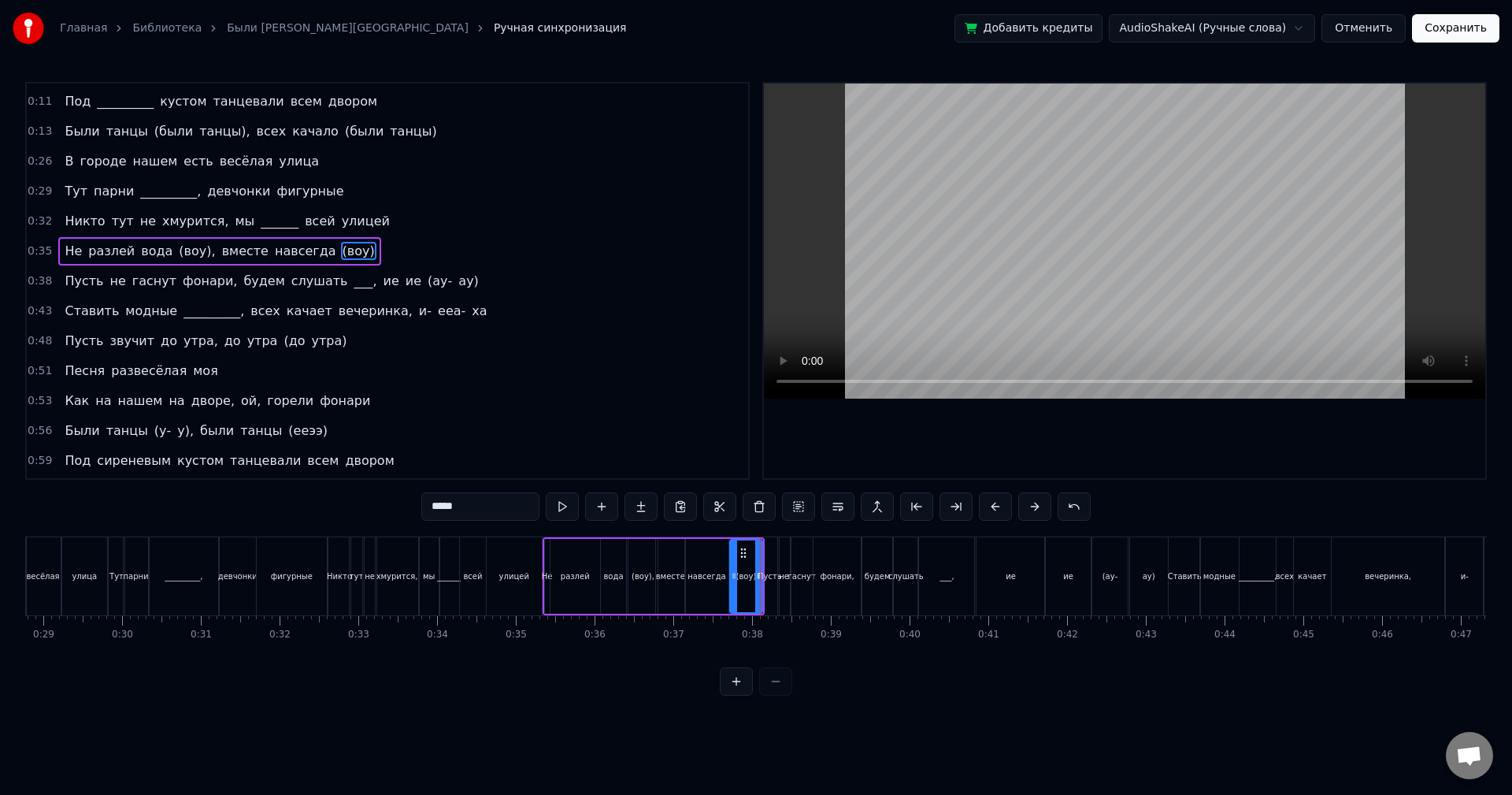
scroll to position [27, 0]
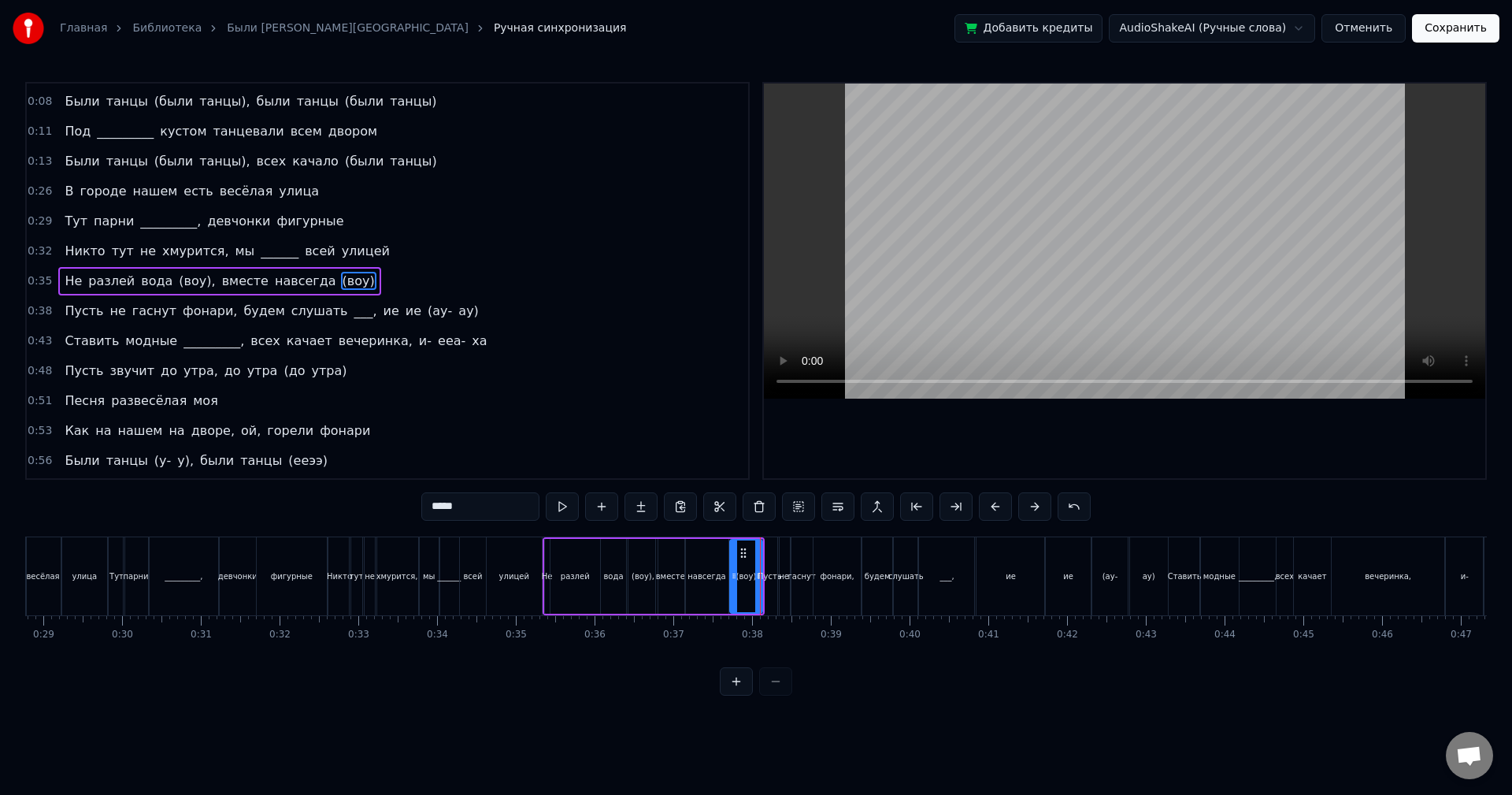
click at [382, 272] on div "0:35 Не разлей вода (воу), вместе навсегда (воу)" at bounding box center [387, 282] width 721 height 30
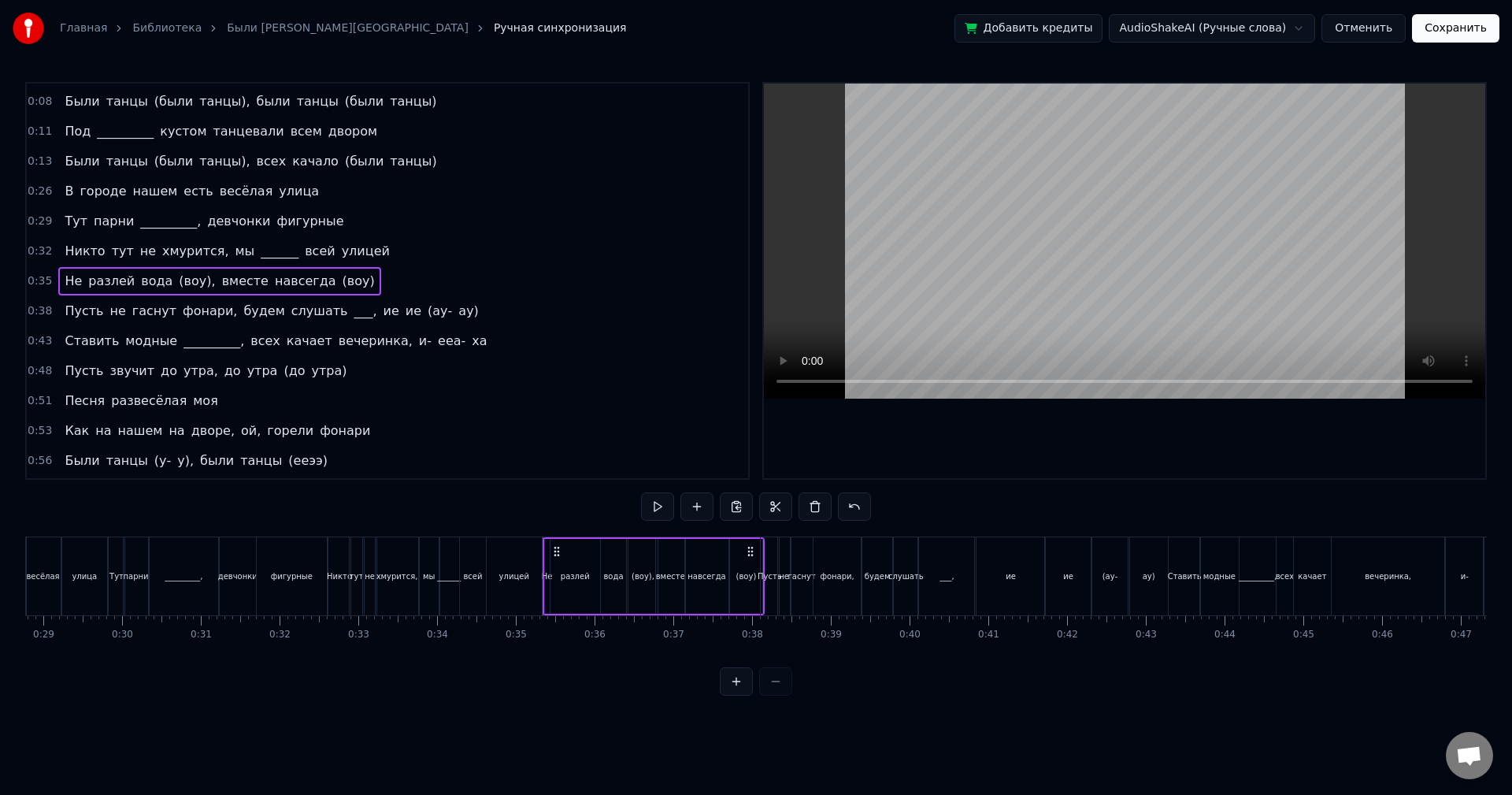
click at [383, 278] on div "0:35 Не разлей вода (воу), вместе навсегда (воу)" at bounding box center [387, 282] width 721 height 30
click at [384, 278] on div "0:35 Не разлей вода (воу), вместе навсегда (воу)" at bounding box center [387, 282] width 721 height 30
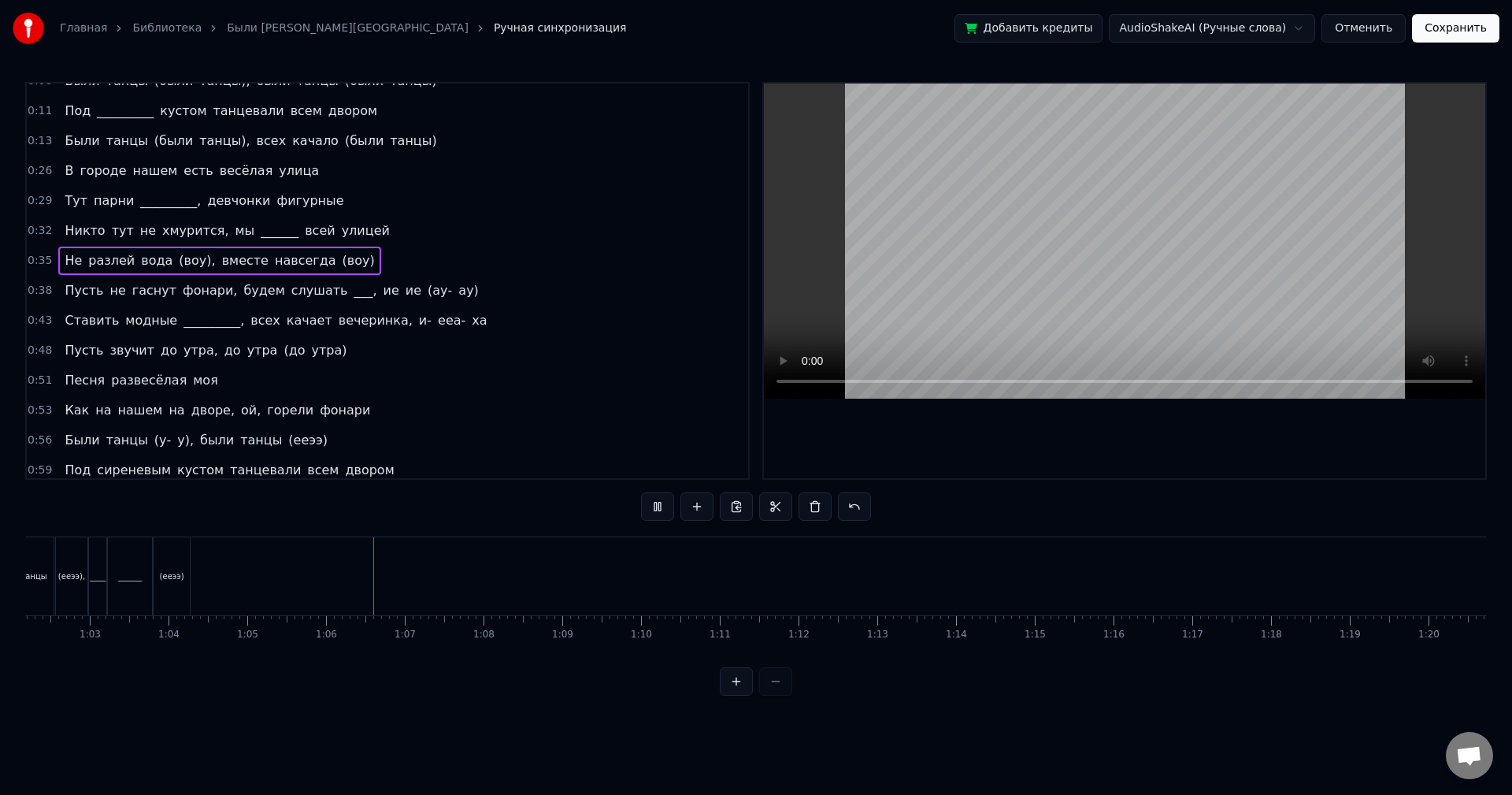
scroll to position [84, 0]
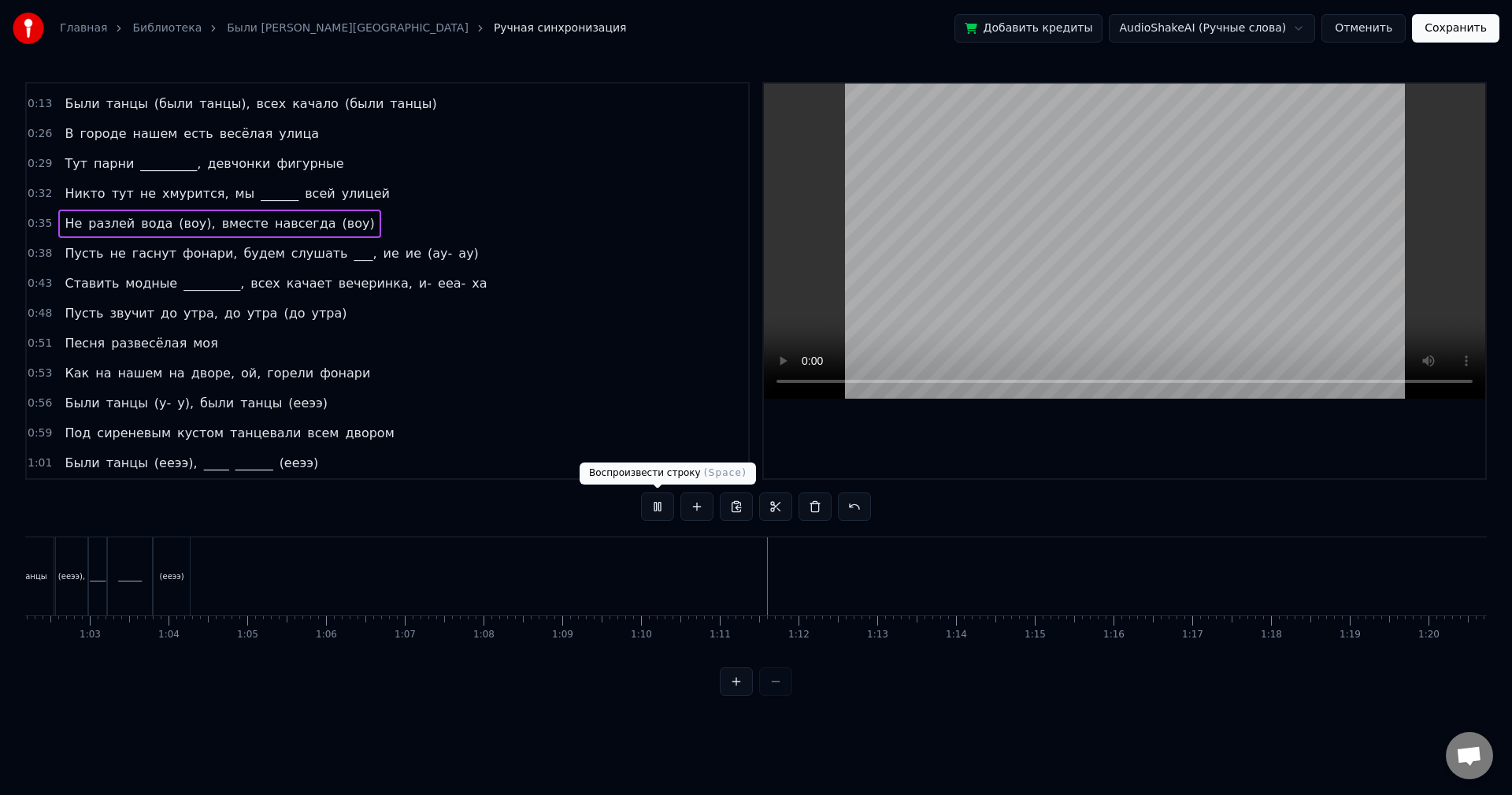
click at [653, 505] on button at bounding box center [657, 506] width 33 height 28
click at [289, 464] on div "1:01 Были танцы (ееээ), ____ ______ (ееээ)" at bounding box center [387, 463] width 721 height 30
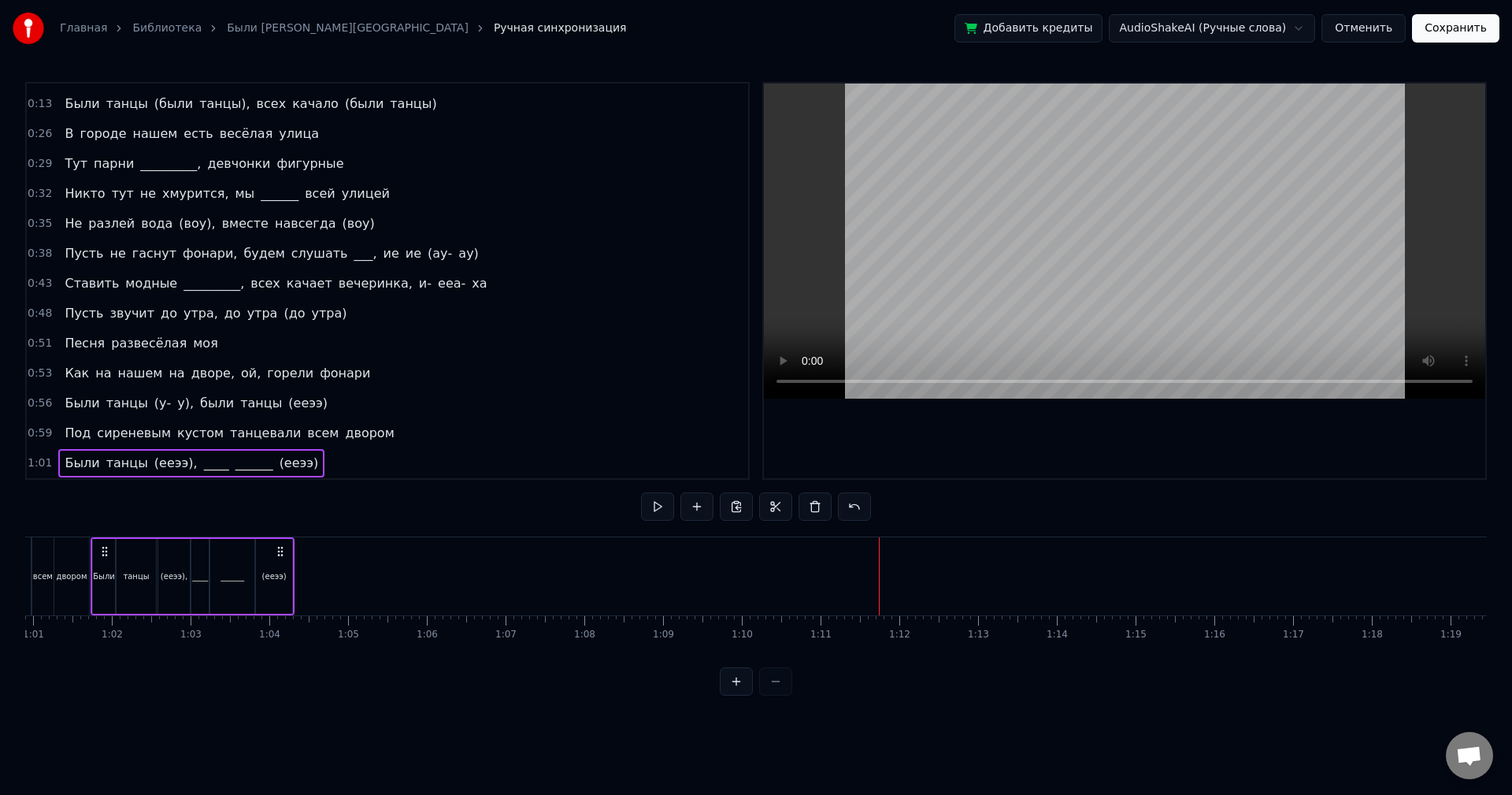
scroll to position [0, 4783]
click at [344, 371] on div "0:53 Как на нашем на дворе, ой, горели фонари" at bounding box center [387, 374] width 721 height 30
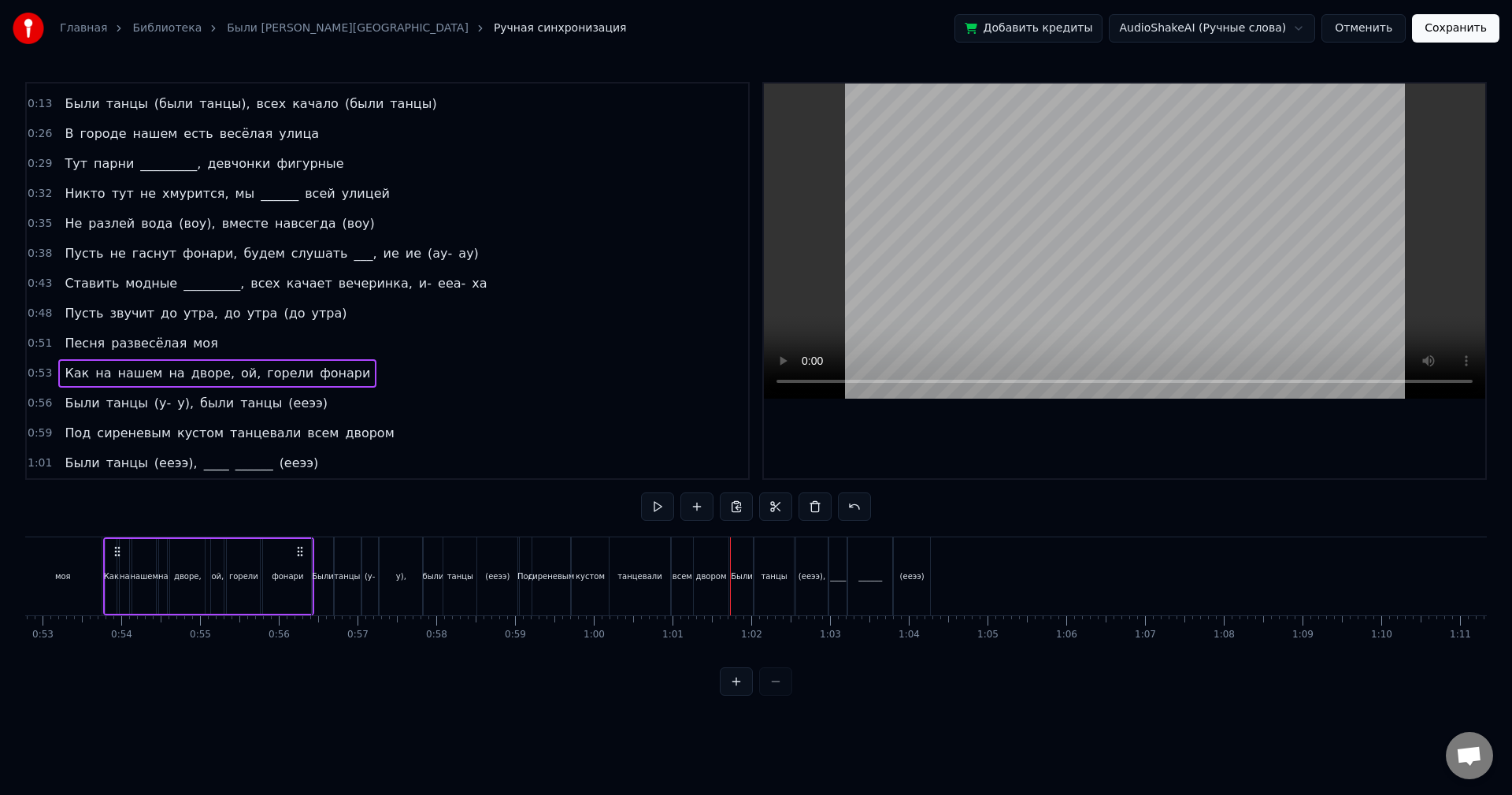
scroll to position [0, 4156]
click at [740, 502] on button at bounding box center [736, 506] width 33 height 28
click at [317, 459] on div "1:01 Были танцы (ееээ), ____ ______ (ееээ)" at bounding box center [387, 463] width 721 height 30
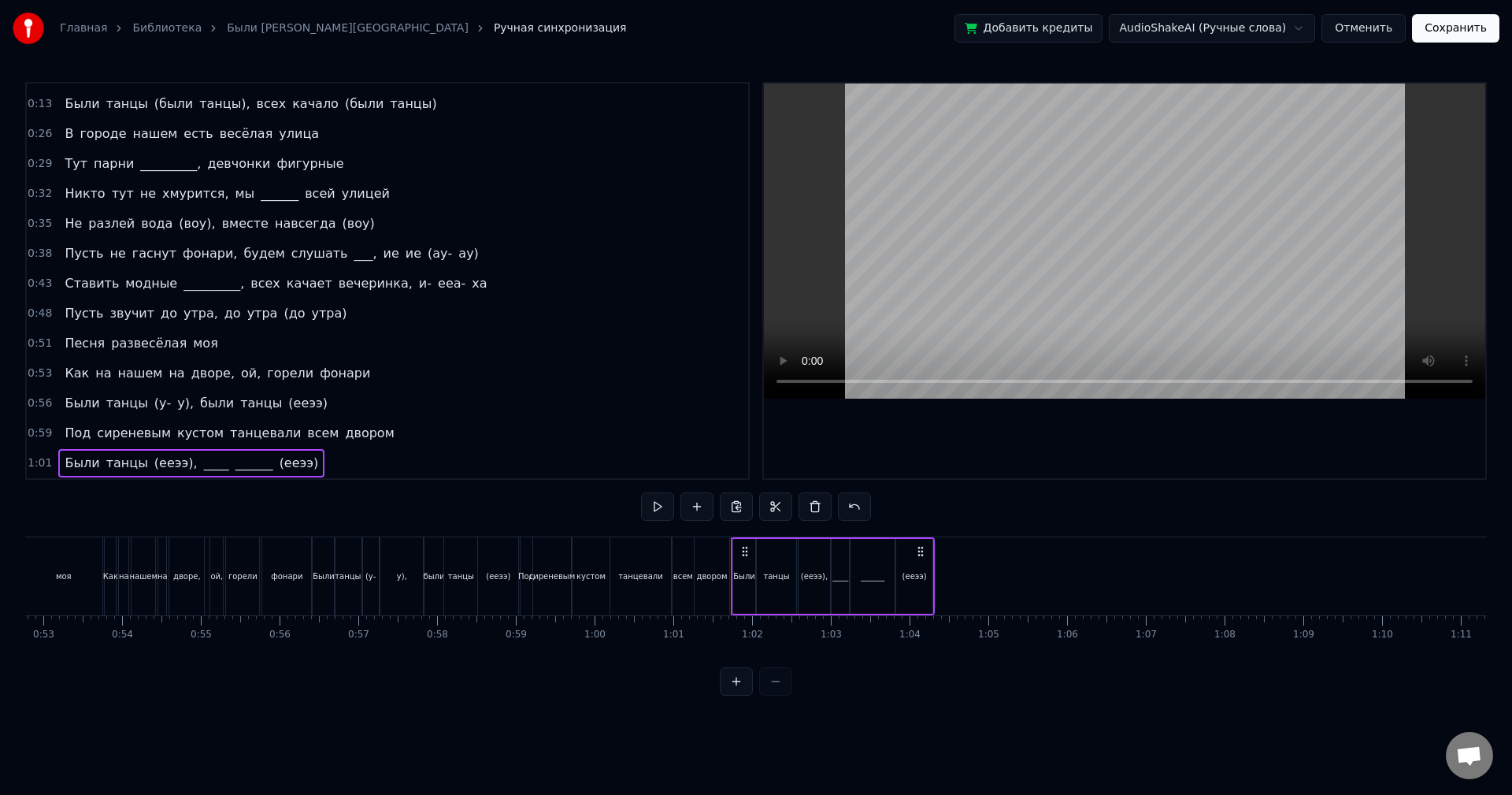
click at [359, 375] on div "0:53 Как на нашем на дворе, ой, горели фонари" at bounding box center [387, 374] width 721 height 30
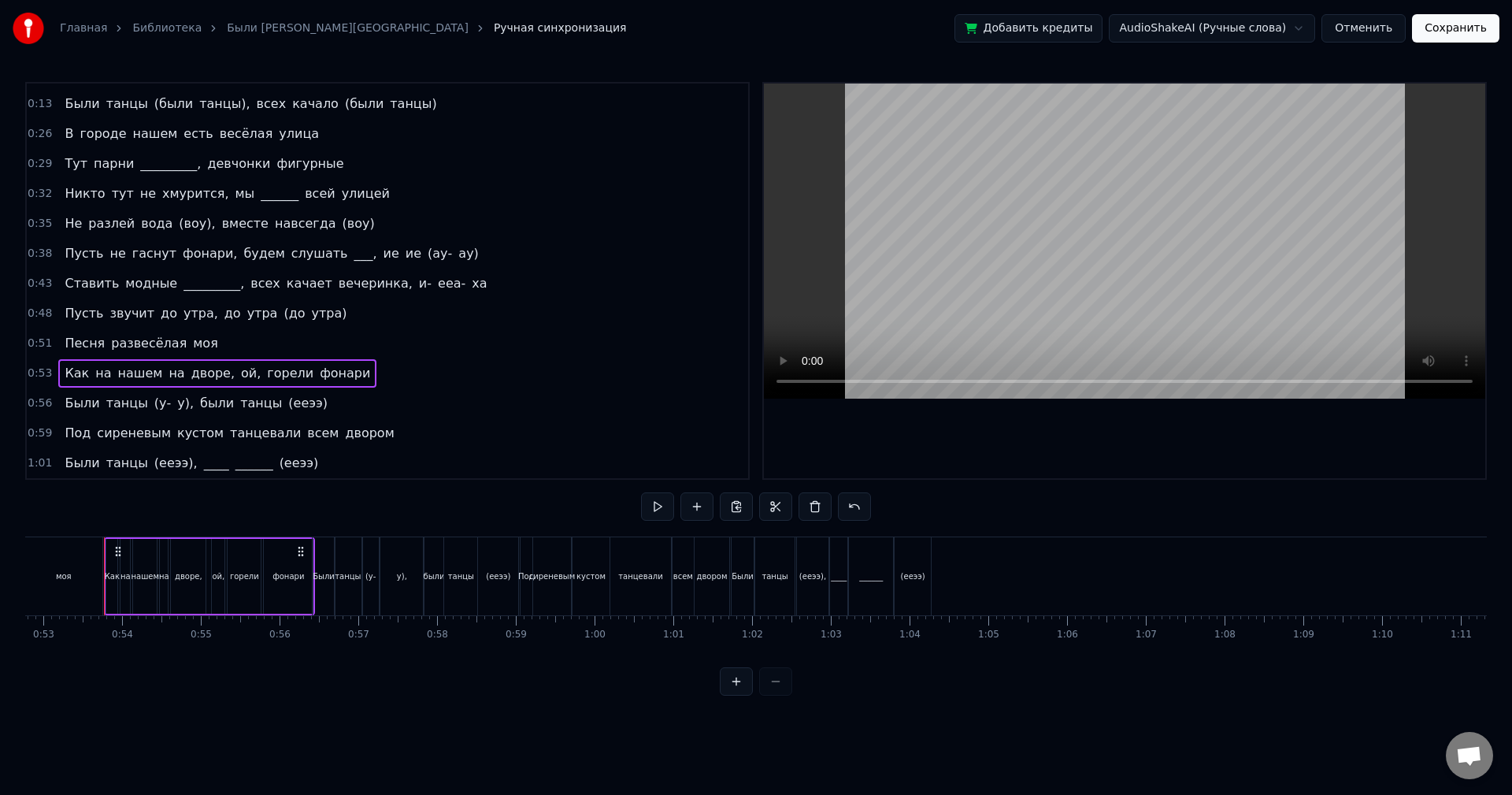
drag, startPoint x: 318, startPoint y: 472, endPoint x: 308, endPoint y: 468, distance: 10.8
click at [318, 472] on div "1:01 Были танцы (ееээ), ____ ______ (ееээ)" at bounding box center [387, 463] width 721 height 30
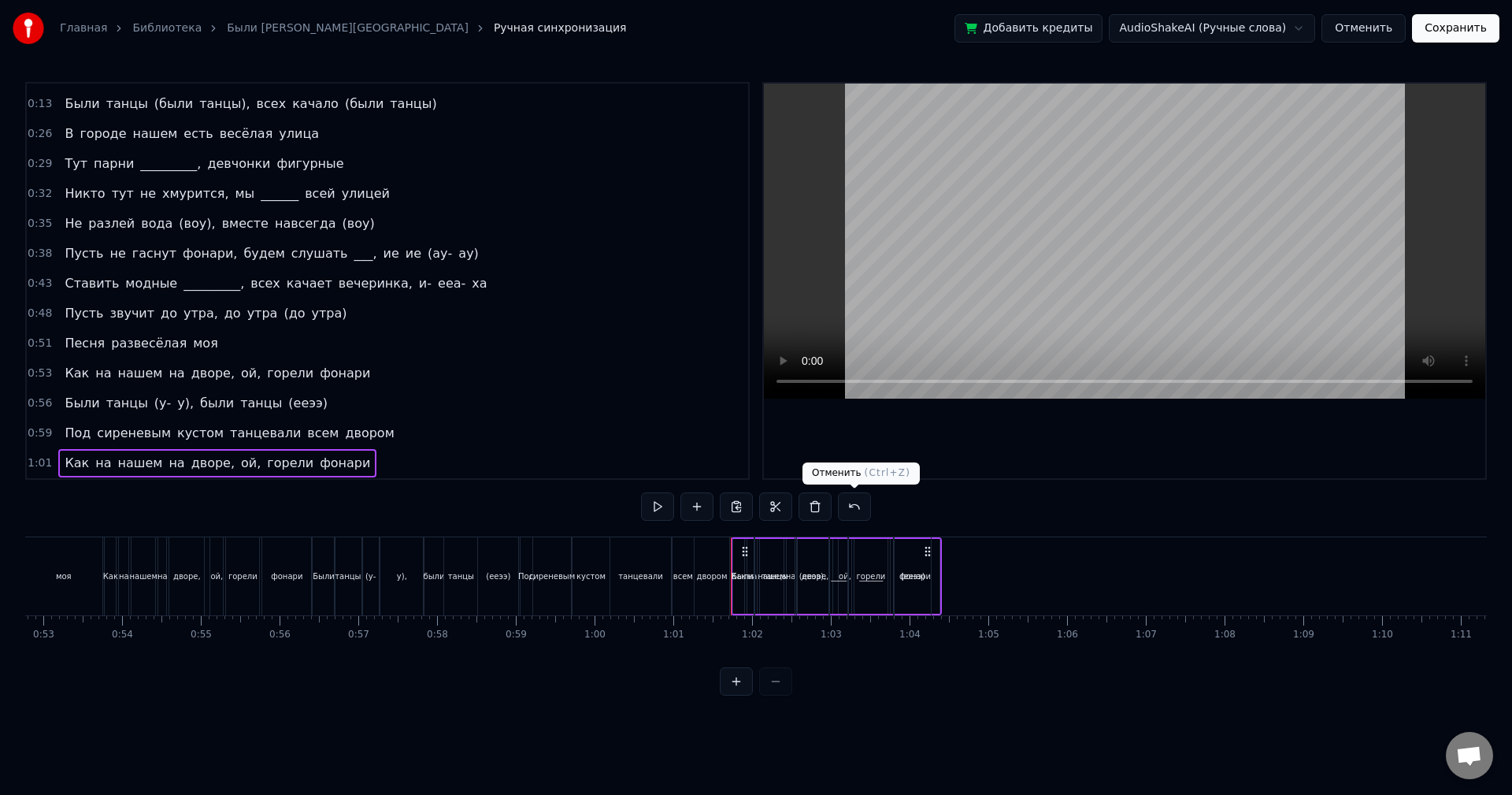
click at [853, 513] on button at bounding box center [855, 506] width 33 height 28
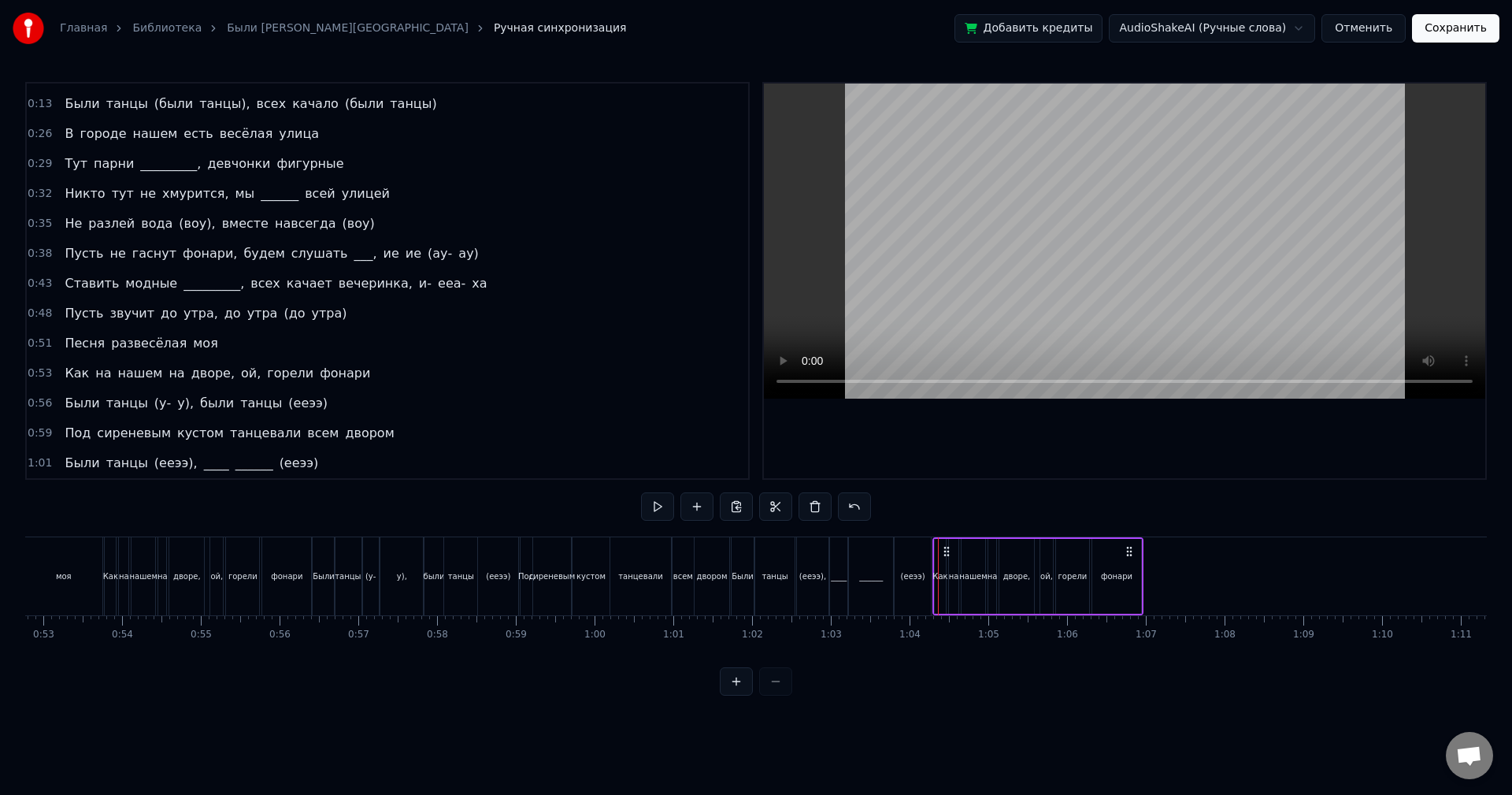
click at [945, 551] on circle at bounding box center [944, 551] width 1 height 1
click at [660, 510] on button at bounding box center [657, 506] width 33 height 28
click at [303, 405] on div "0:56 Были танцы (у- у), были танцы ([PERSON_NAME])" at bounding box center [387, 404] width 721 height 30
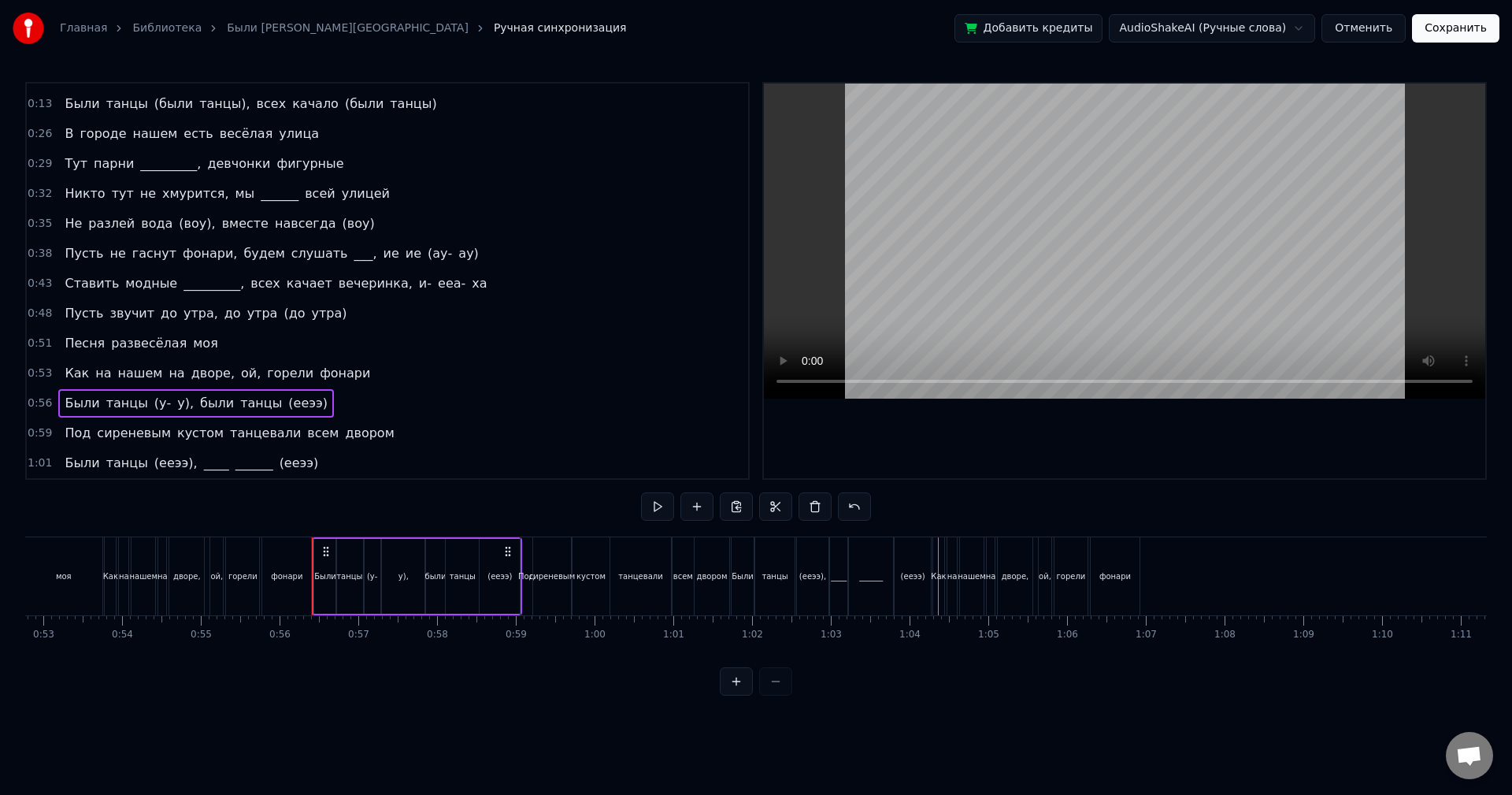
click at [1142, 552] on div "Как на нашем на дворе, ой, горели фонари" at bounding box center [1038, 576] width 211 height 78
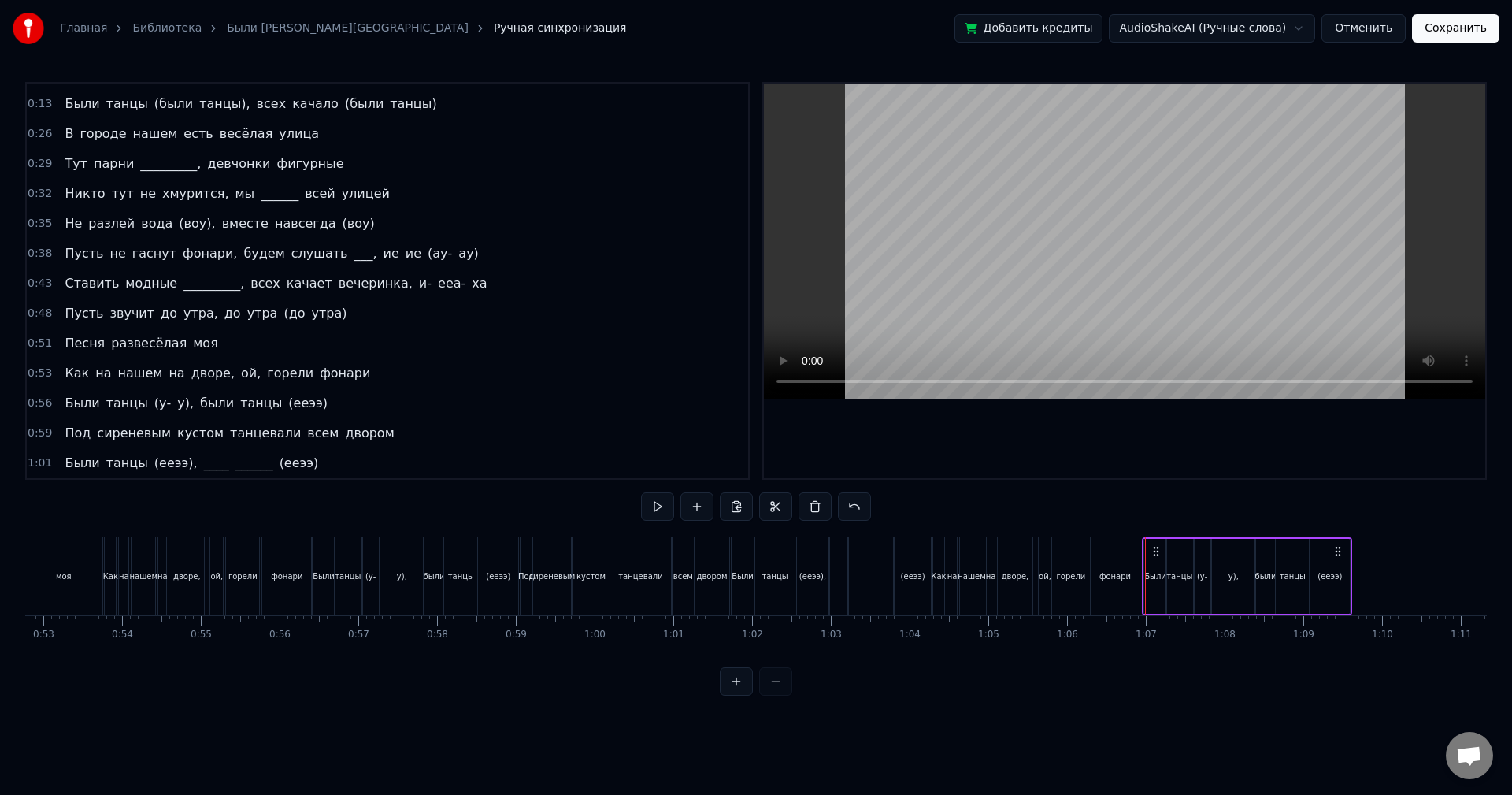
click at [1156, 549] on icon at bounding box center [1156, 551] width 13 height 13
click at [652, 504] on button at bounding box center [657, 506] width 33 height 28
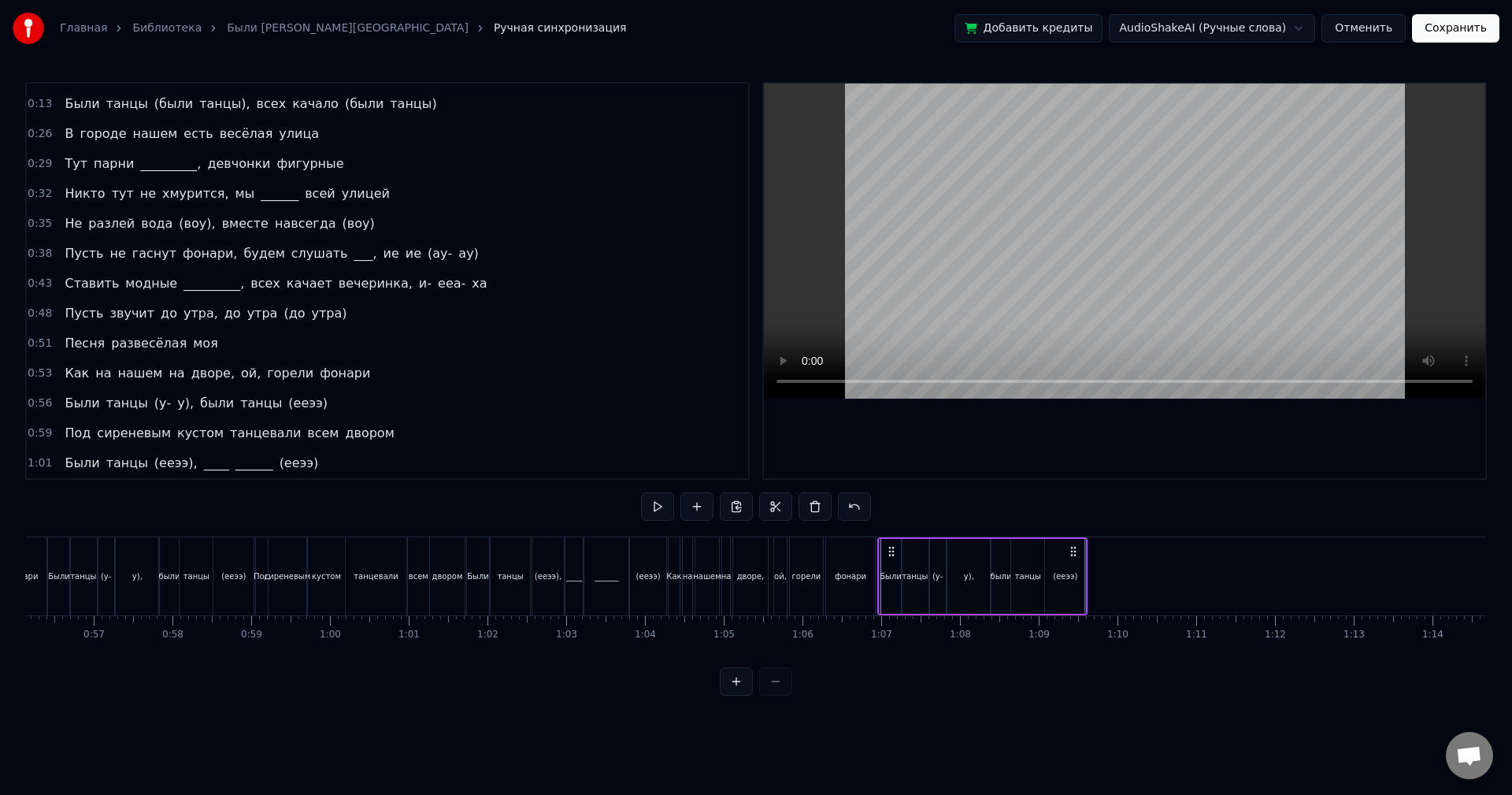
scroll to position [0, 4430]
click at [882, 543] on div "Были" at bounding box center [882, 576] width 22 height 75
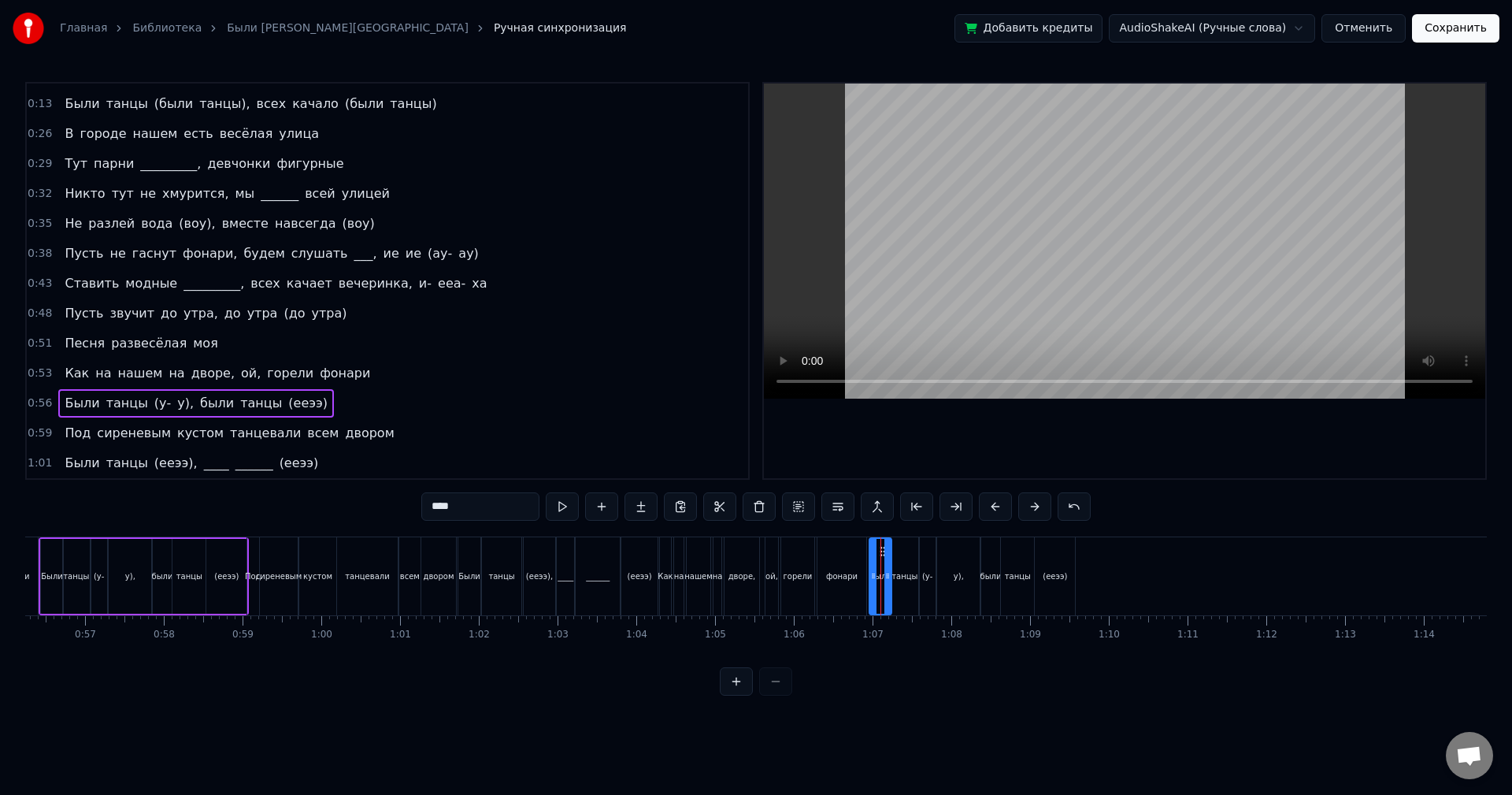
scroll to position [144, 0]
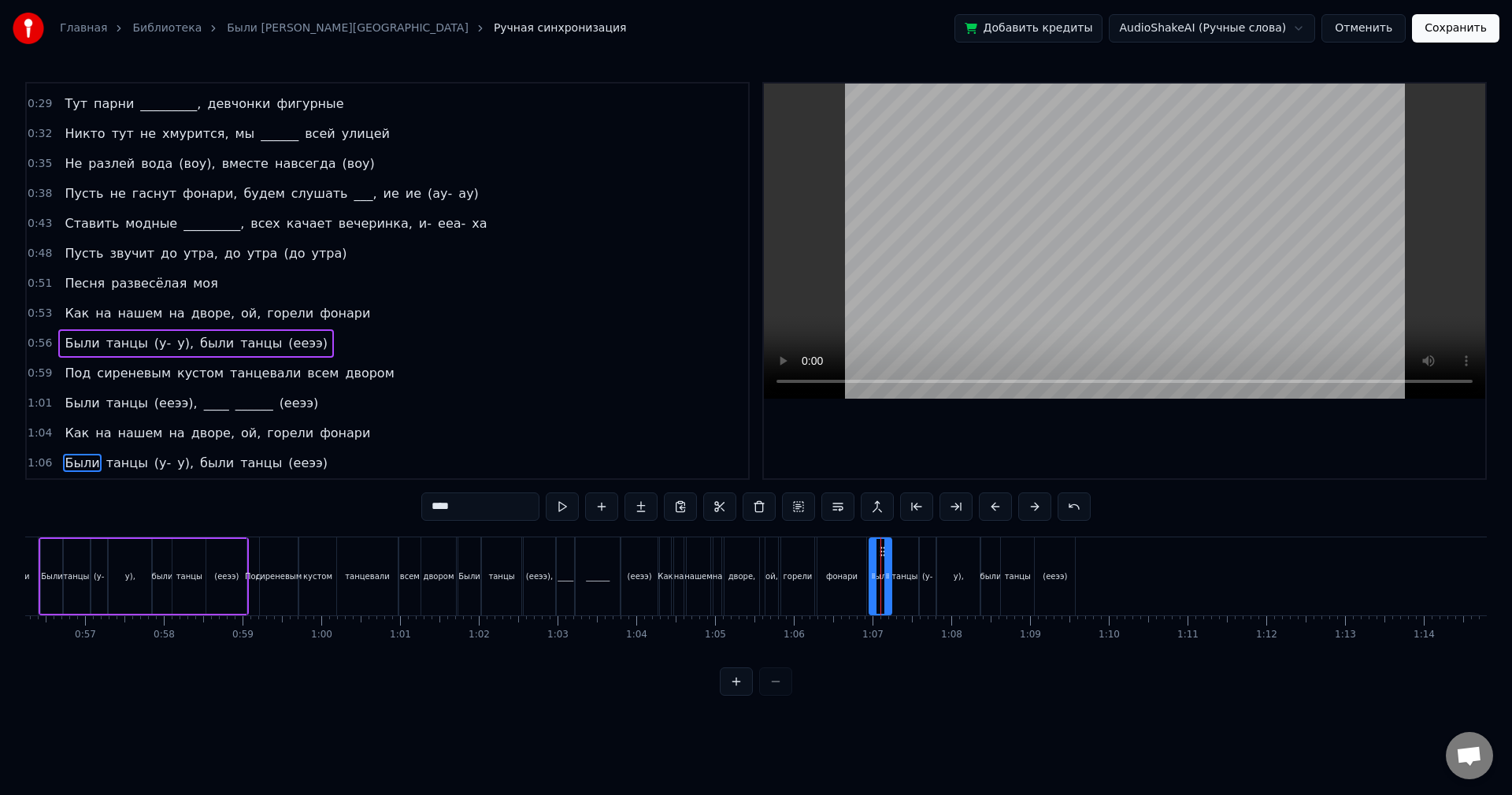
click at [1077, 541] on div "Были танцы (у- у), были танцы ([PERSON_NAME])" at bounding box center [974, 576] width 210 height 78
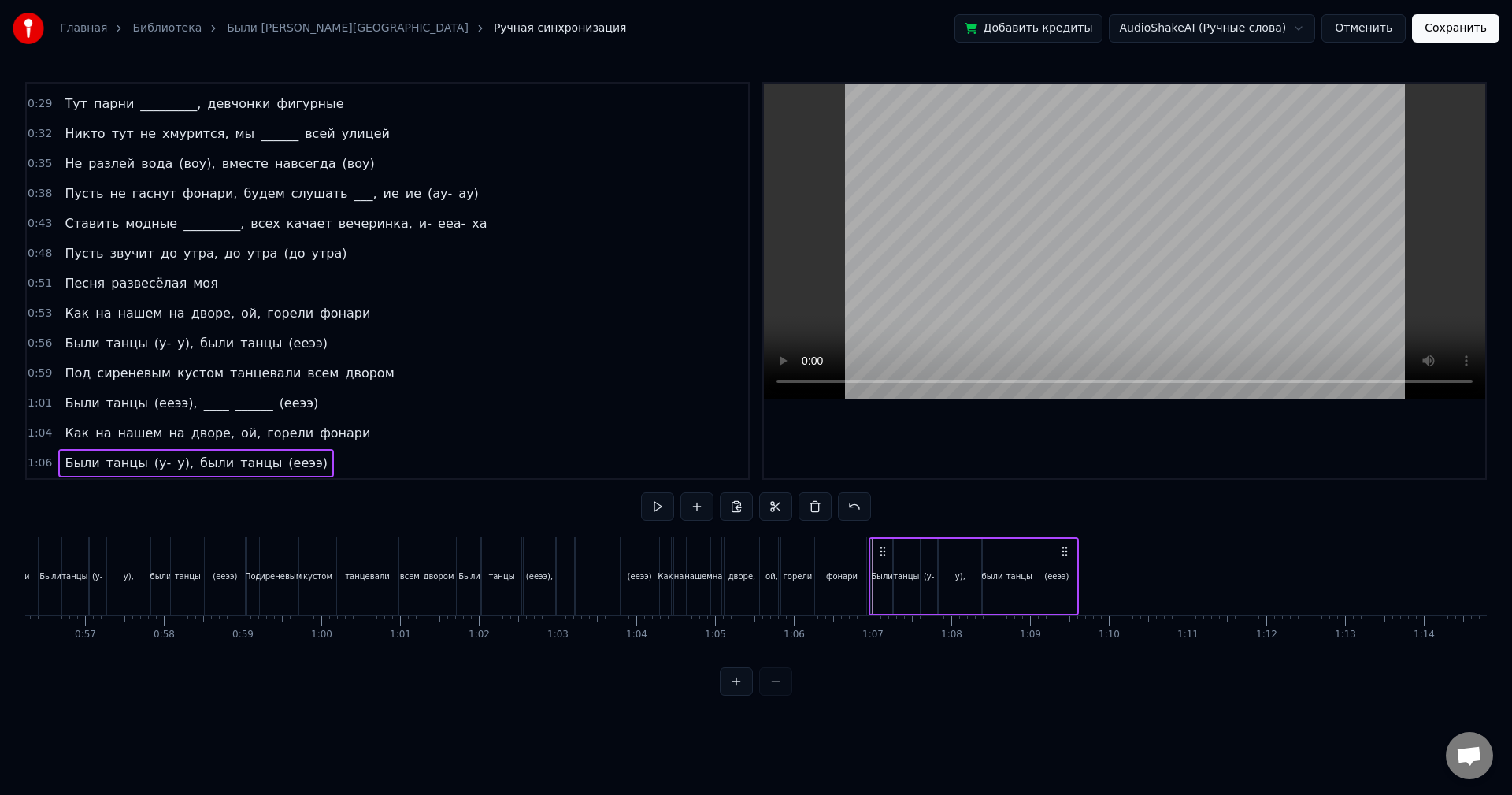
click at [1079, 539] on div "Были танцы (у- у), были танцы ([PERSON_NAME])" at bounding box center [974, 576] width 210 height 78
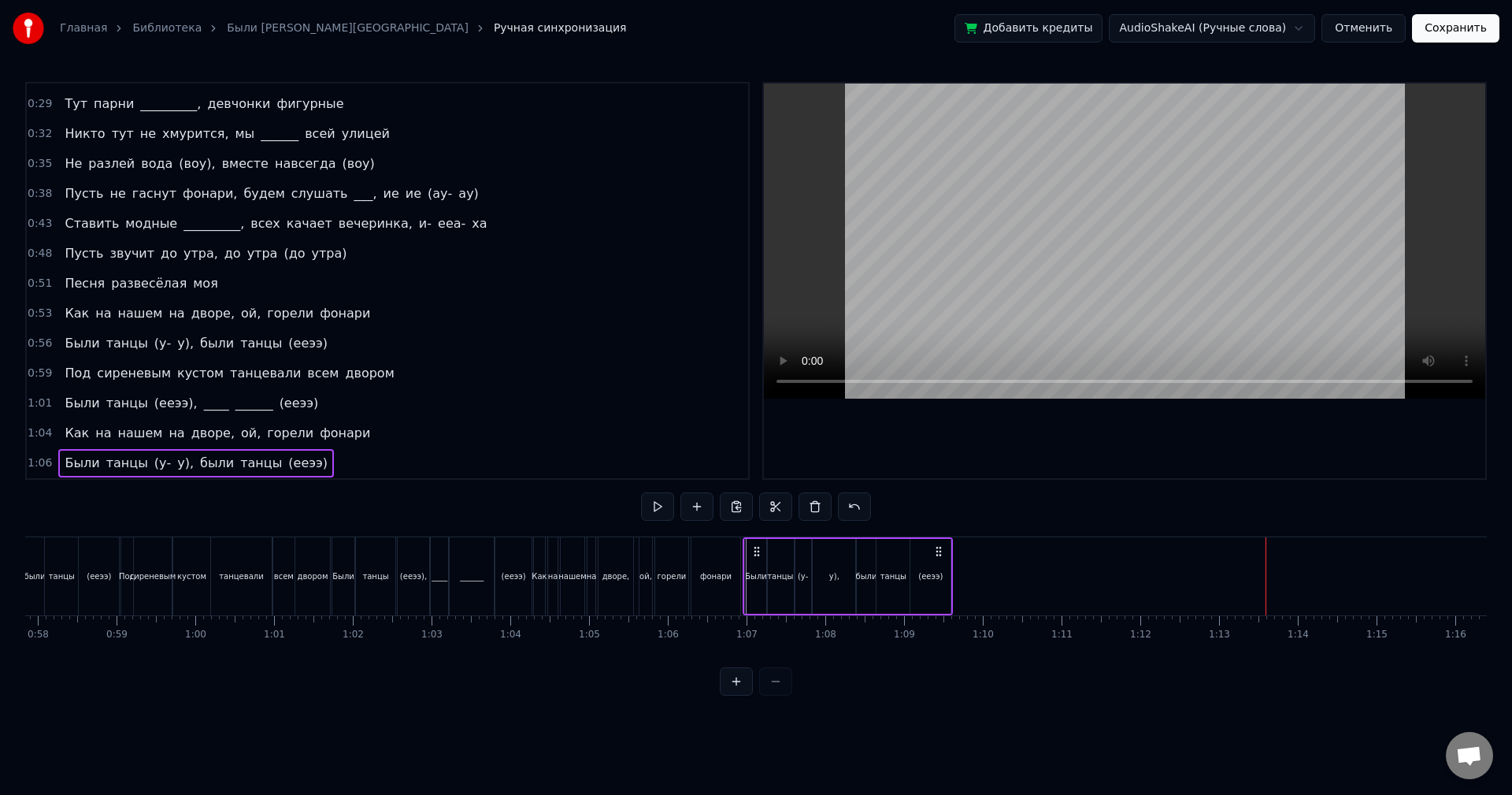
scroll to position [0, 4524]
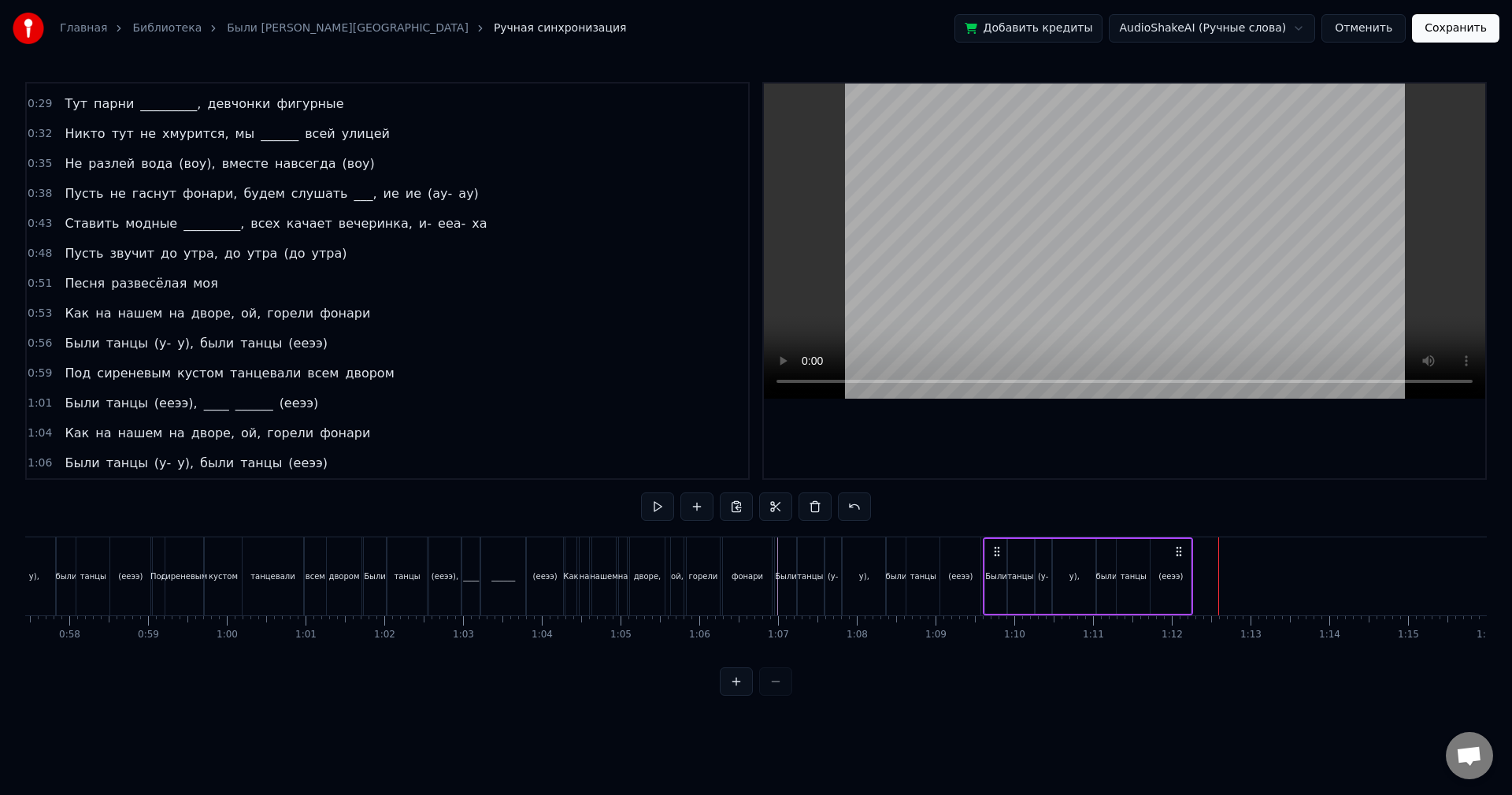
drag, startPoint x: 1232, startPoint y: 546, endPoint x: 996, endPoint y: 558, distance: 236.3
click at [996, 558] on div "Были танцы (у- у), были танцы ([PERSON_NAME])" at bounding box center [1088, 576] width 210 height 78
click at [657, 495] on button at bounding box center [657, 506] width 33 height 28
click at [996, 537] on div "Были танцы (у- у), были танцы ([PERSON_NAME])" at bounding box center [1088, 576] width 210 height 78
click at [816, 502] on button at bounding box center [815, 506] width 33 height 28
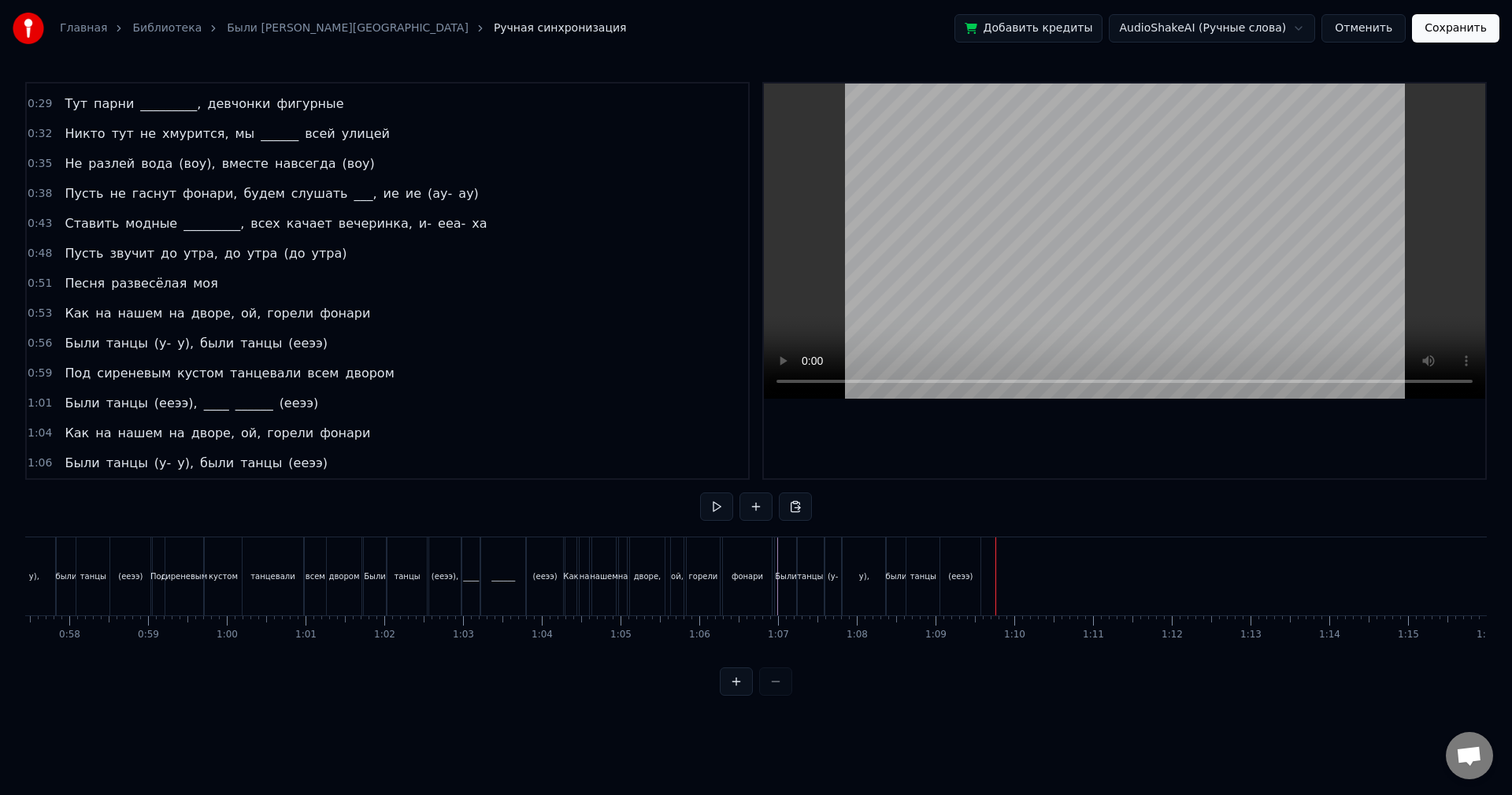
click at [363, 372] on div "0:59 Под сиреневым кустом танцевали всем двором" at bounding box center [387, 374] width 721 height 30
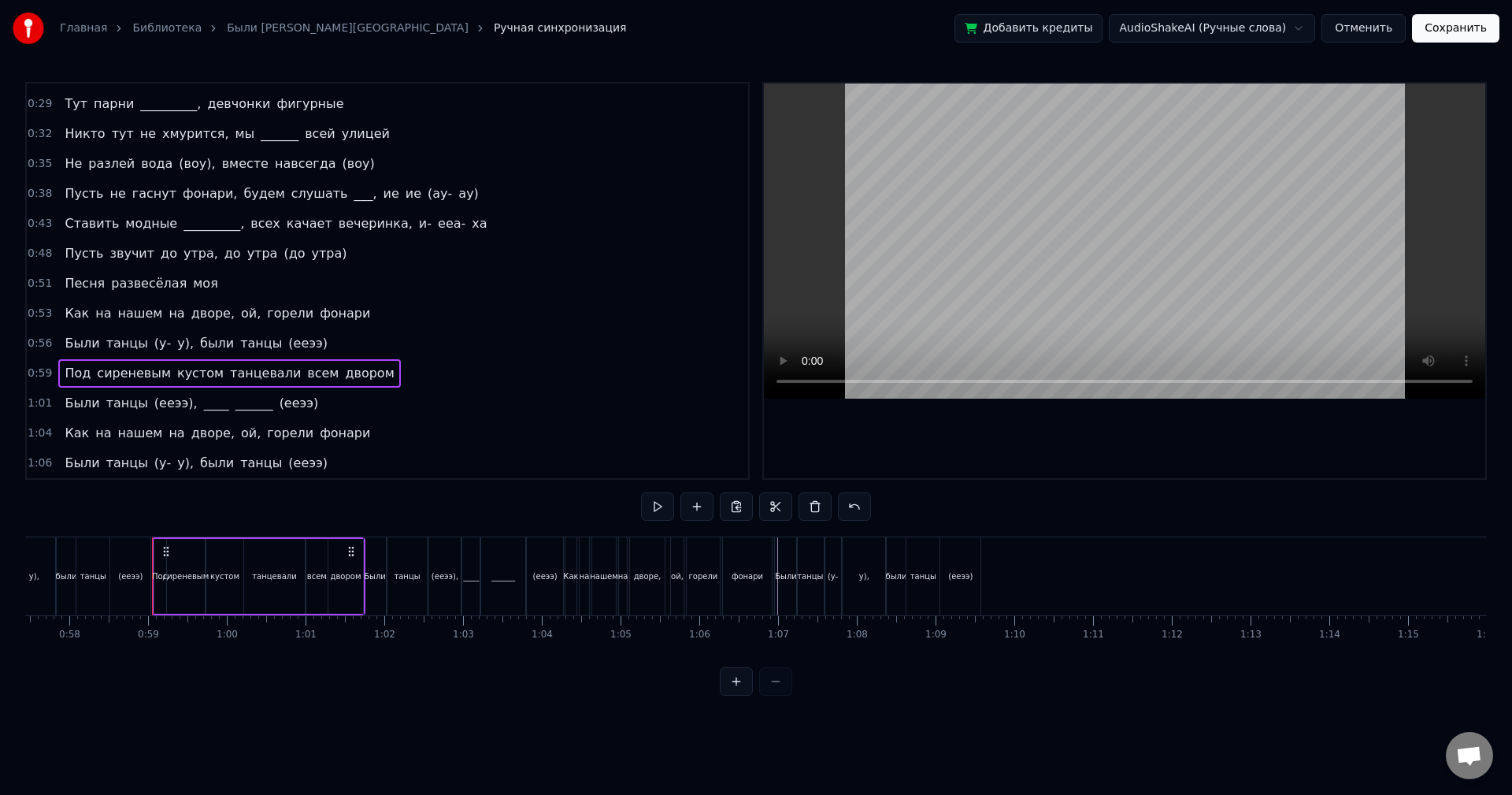
click at [985, 544] on div "Были танцы (у- у), были танцы ([PERSON_NAME])" at bounding box center [879, 576] width 210 height 78
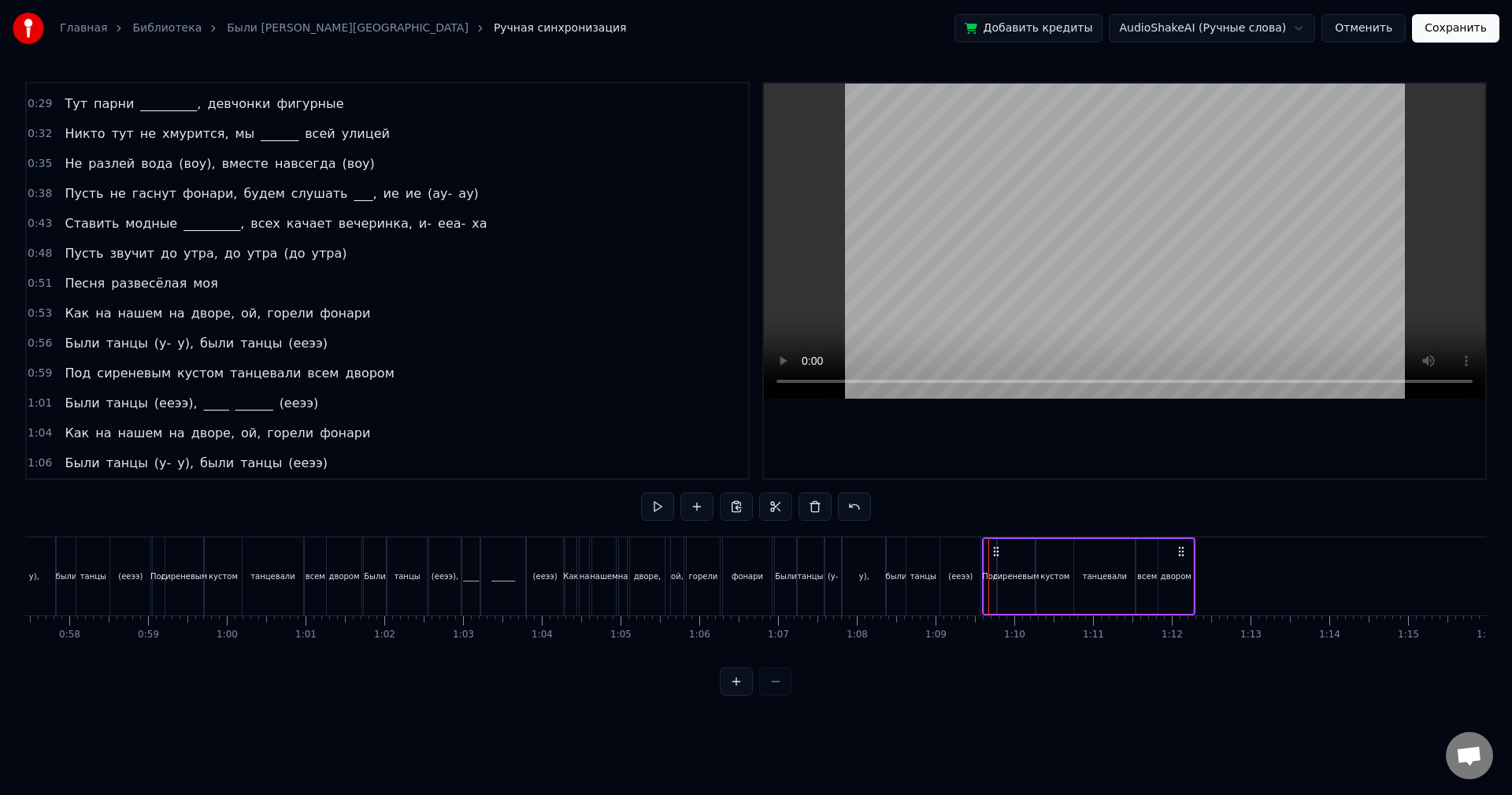
click at [994, 547] on circle at bounding box center [994, 547] width 1 height 1
click at [649, 508] on button at bounding box center [657, 506] width 33 height 28
click at [284, 399] on div "Были танцы (ееээ), ____ ______ (ееээ)" at bounding box center [192, 404] width 266 height 28
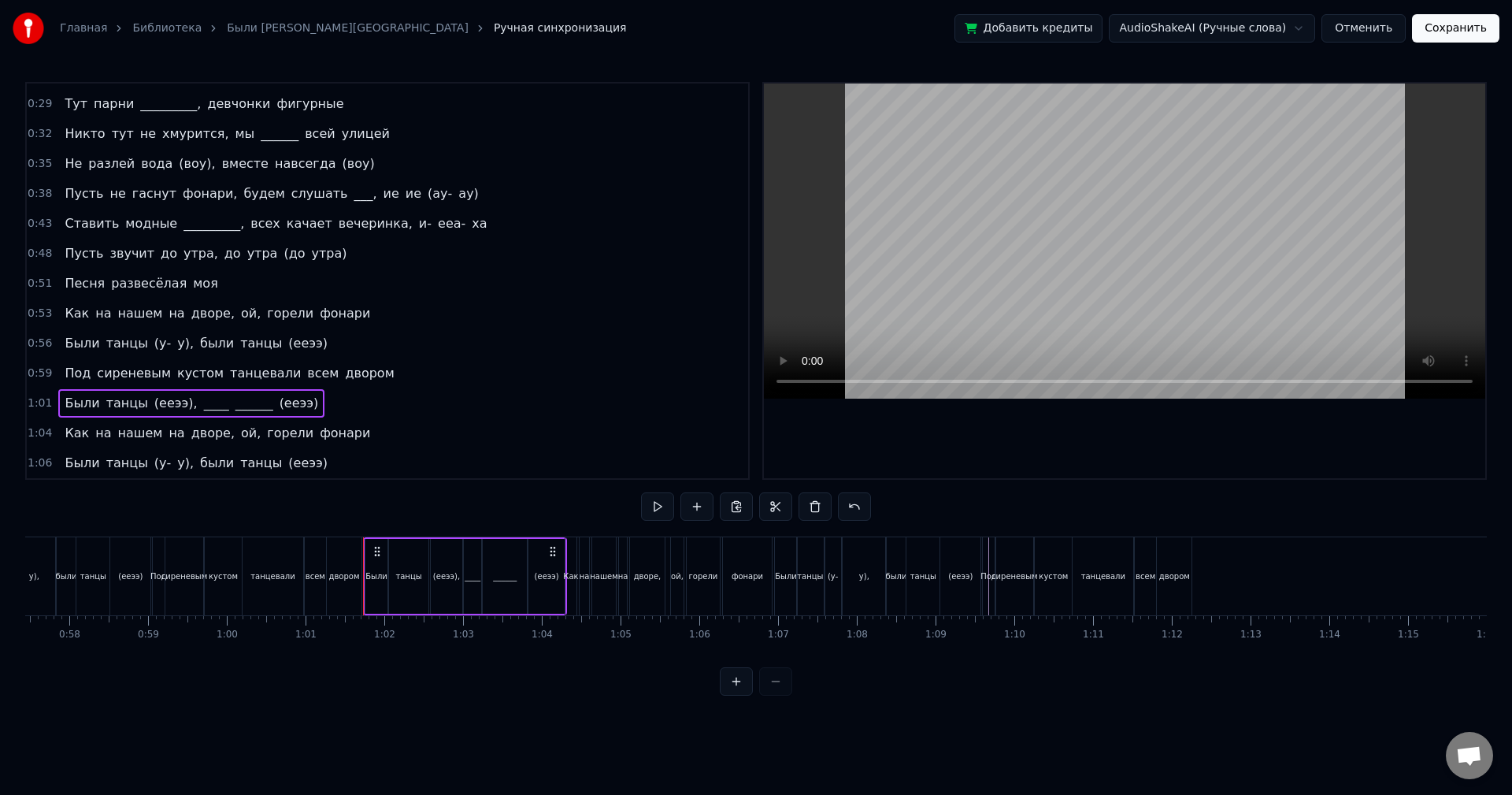
click at [1194, 540] on div "Под сиреневым кустом танцевали всем двором" at bounding box center [1089, 576] width 214 height 78
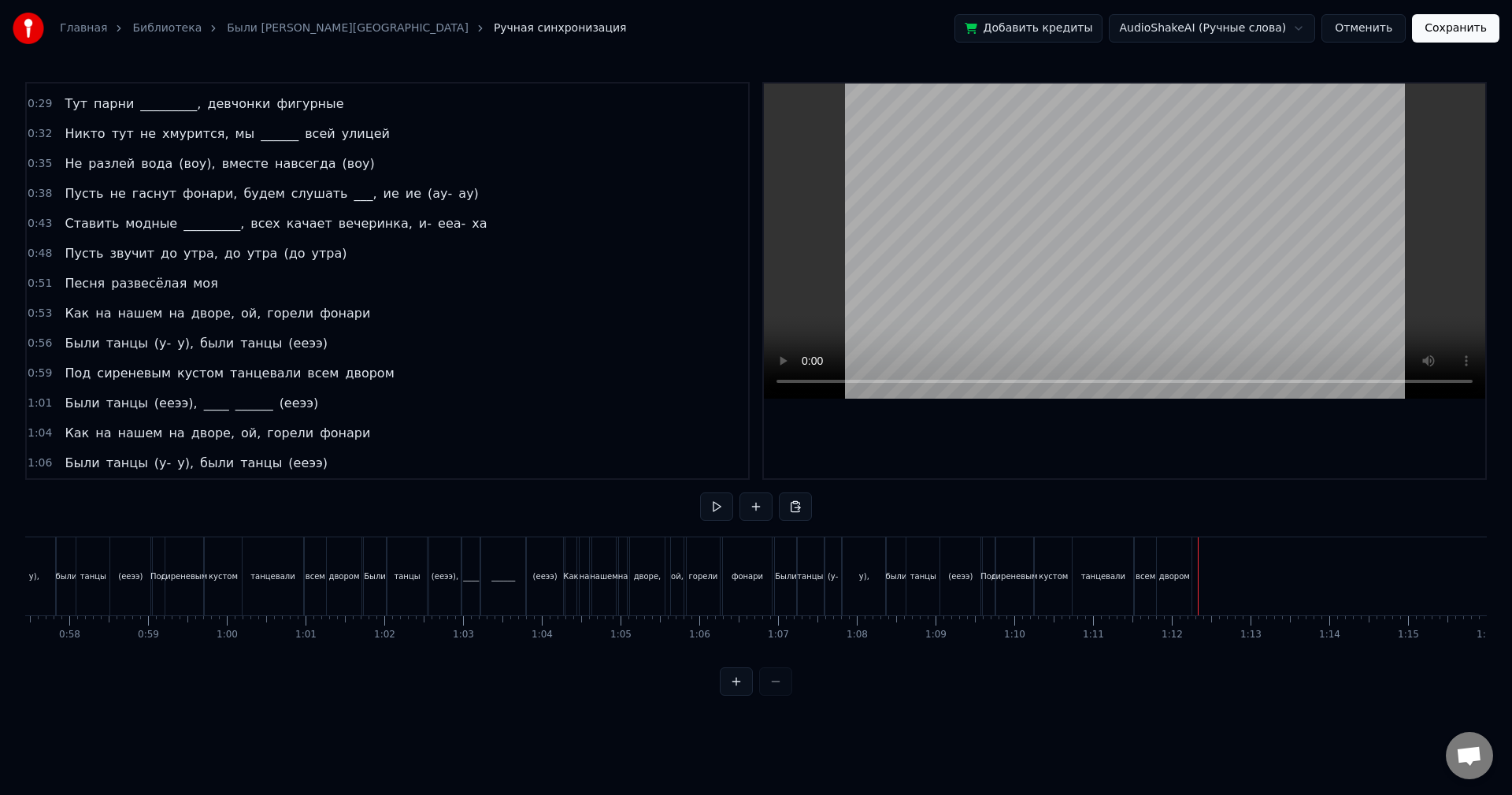
click at [1195, 539] on div "Под сиреневым кустом танцевали всем двором" at bounding box center [1089, 576] width 214 height 78
click at [1198, 537] on div at bounding box center [1198, 576] width 1 height 78
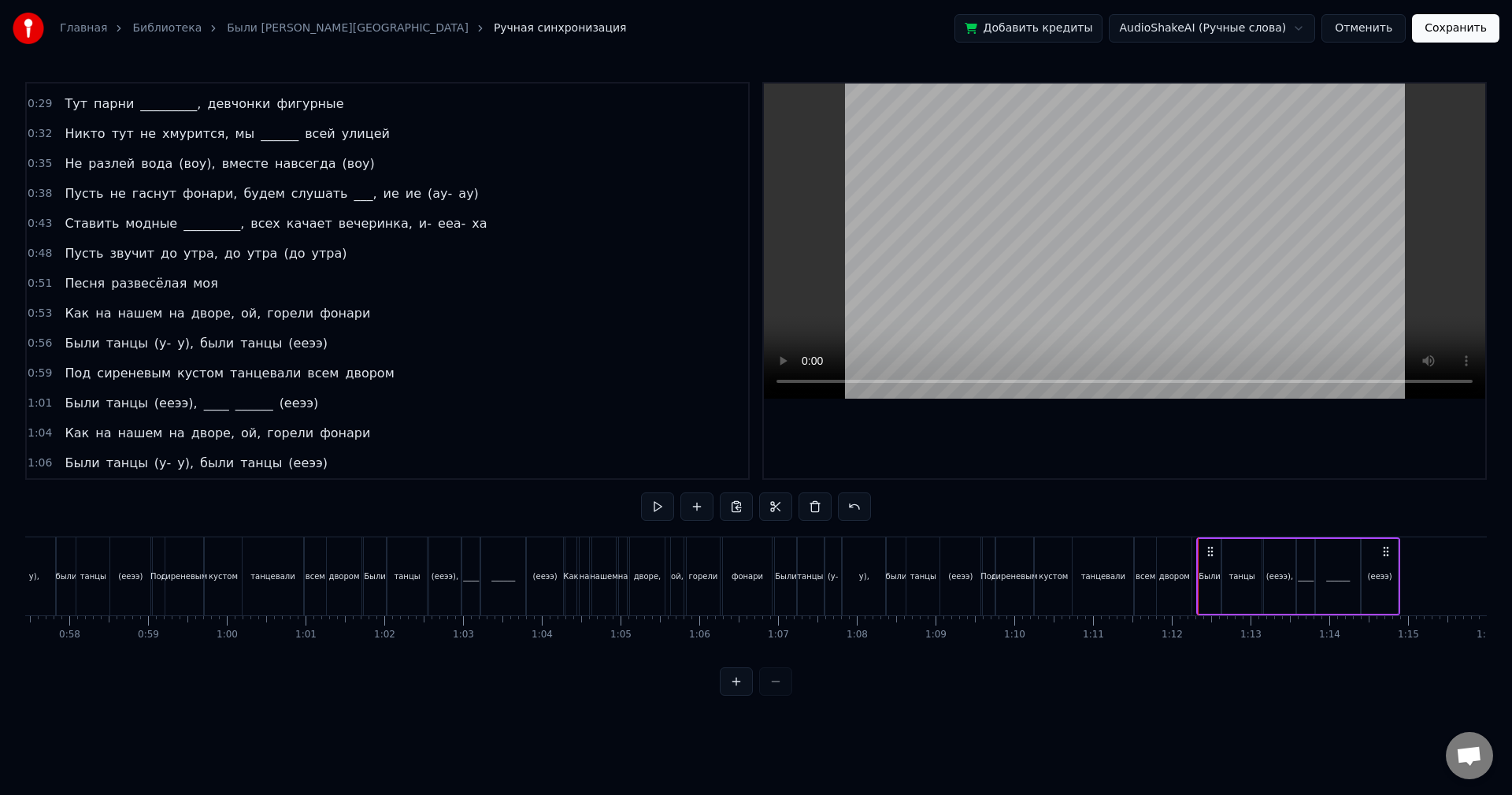
click at [1209, 547] on circle at bounding box center [1208, 547] width 1 height 1
click at [1276, 572] on div "(ееээ)," at bounding box center [1279, 576] width 27 height 12
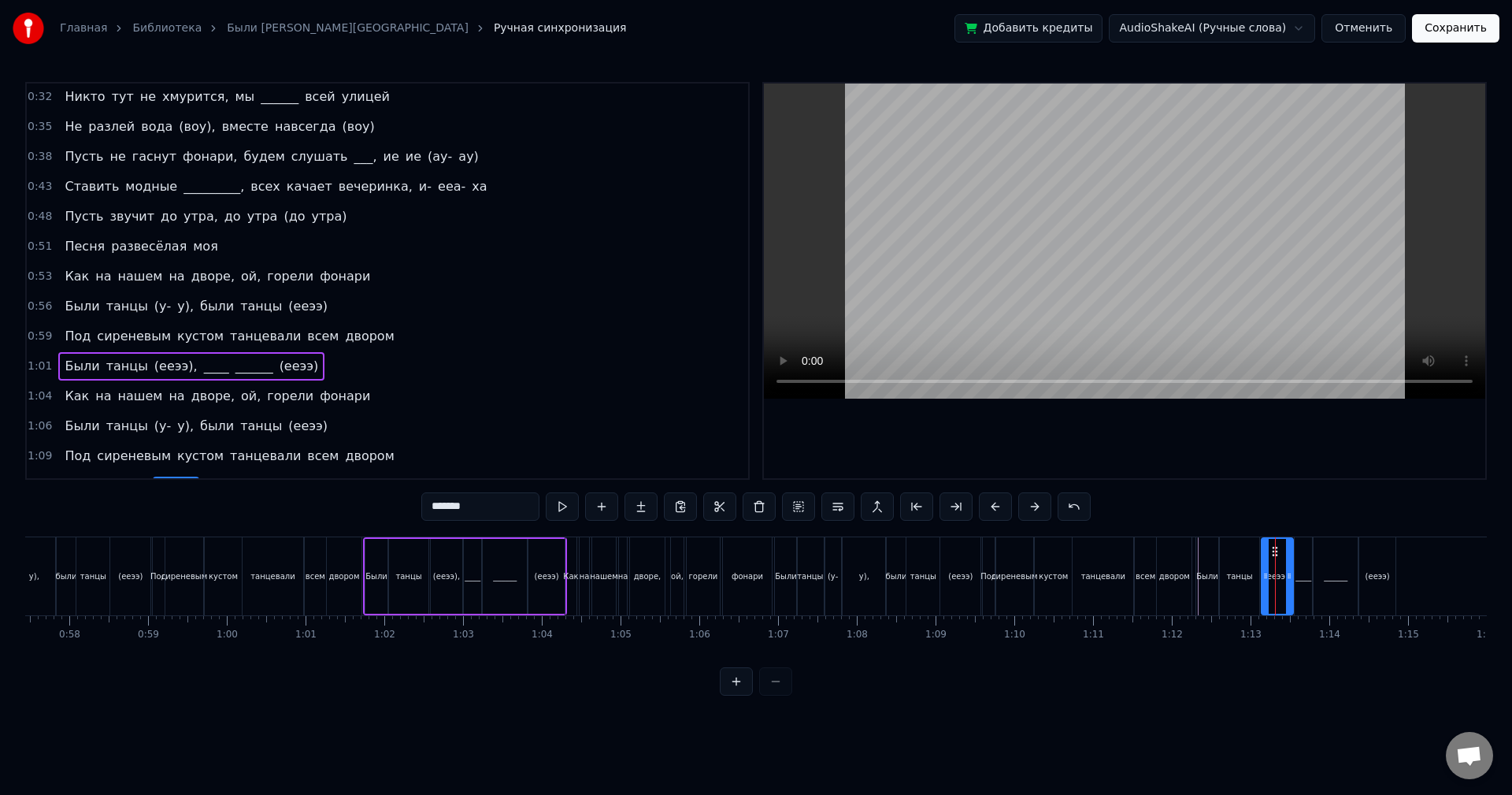
scroll to position [204, 0]
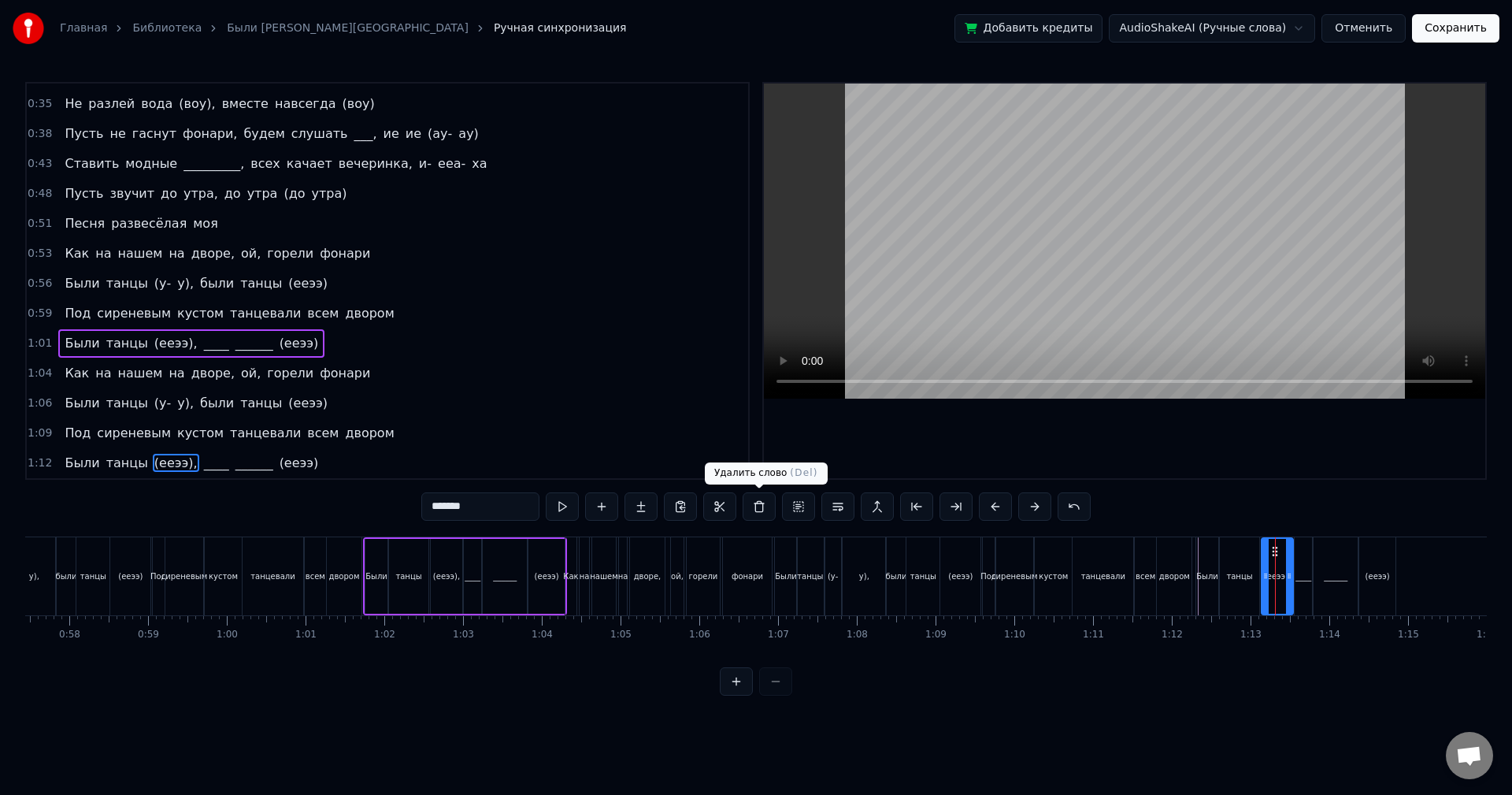
click at [765, 503] on button at bounding box center [759, 506] width 33 height 28
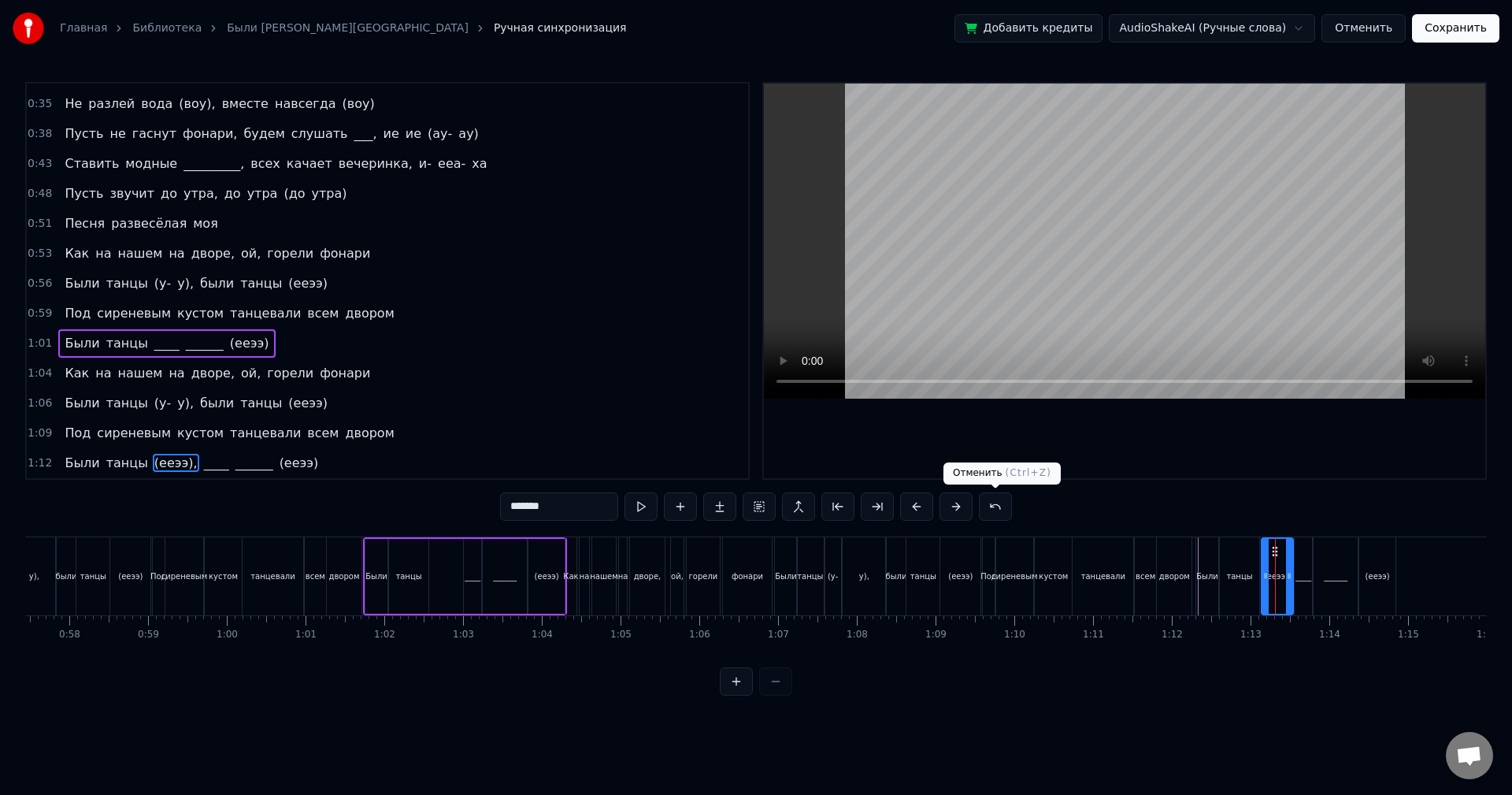
click at [999, 509] on button at bounding box center [996, 506] width 33 height 28
click at [1272, 577] on div "(ееээ)," at bounding box center [1278, 576] width 27 height 12
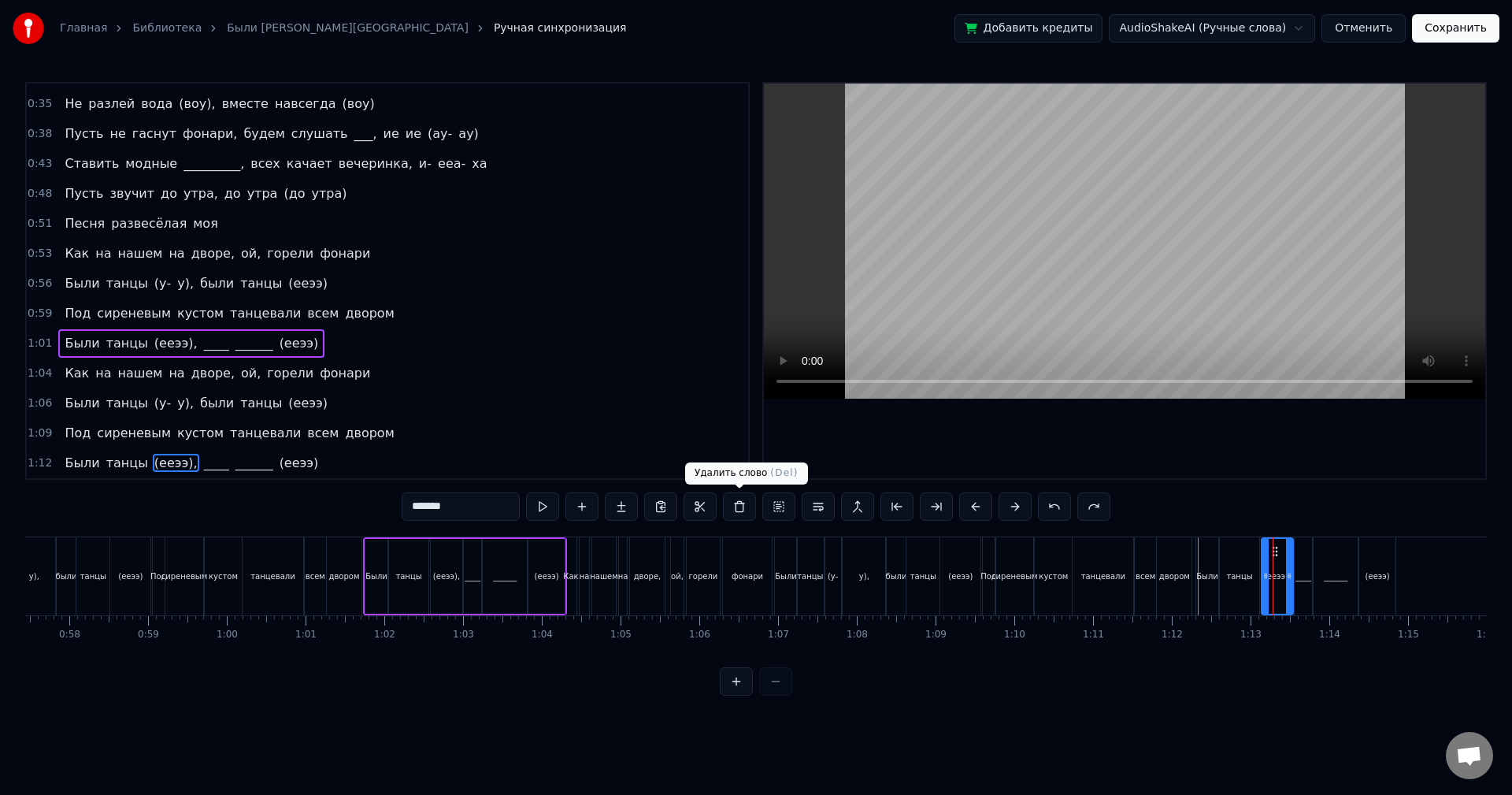
click at [736, 506] on button at bounding box center [739, 506] width 33 height 28
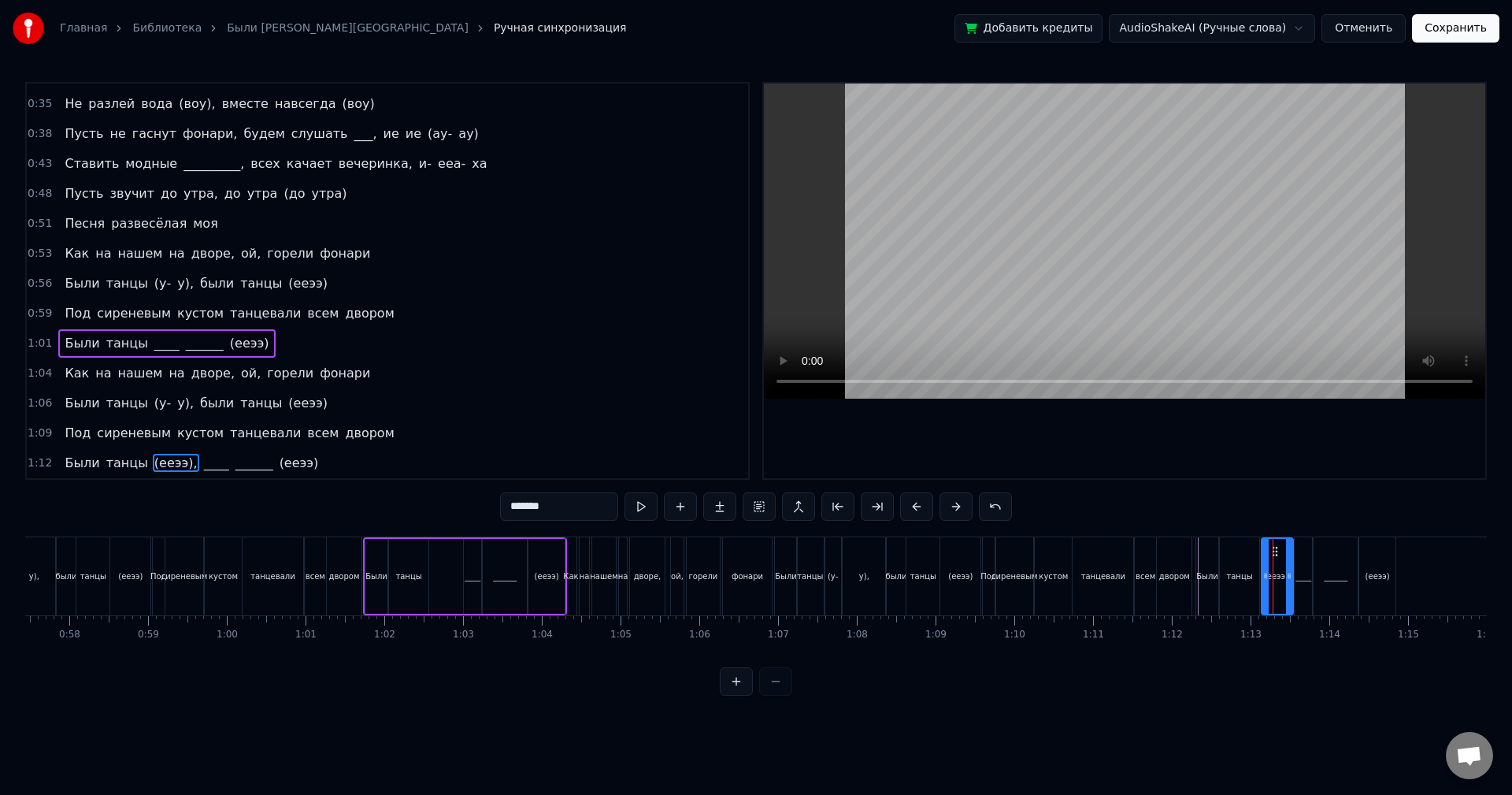
click at [167, 461] on span "(ееээ)," at bounding box center [176, 462] width 47 height 18
click at [753, 510] on button at bounding box center [759, 506] width 33 height 28
click at [289, 460] on div "1:12 Были танцы (ееээ), ____ ______ (ееээ)" at bounding box center [387, 463] width 721 height 30
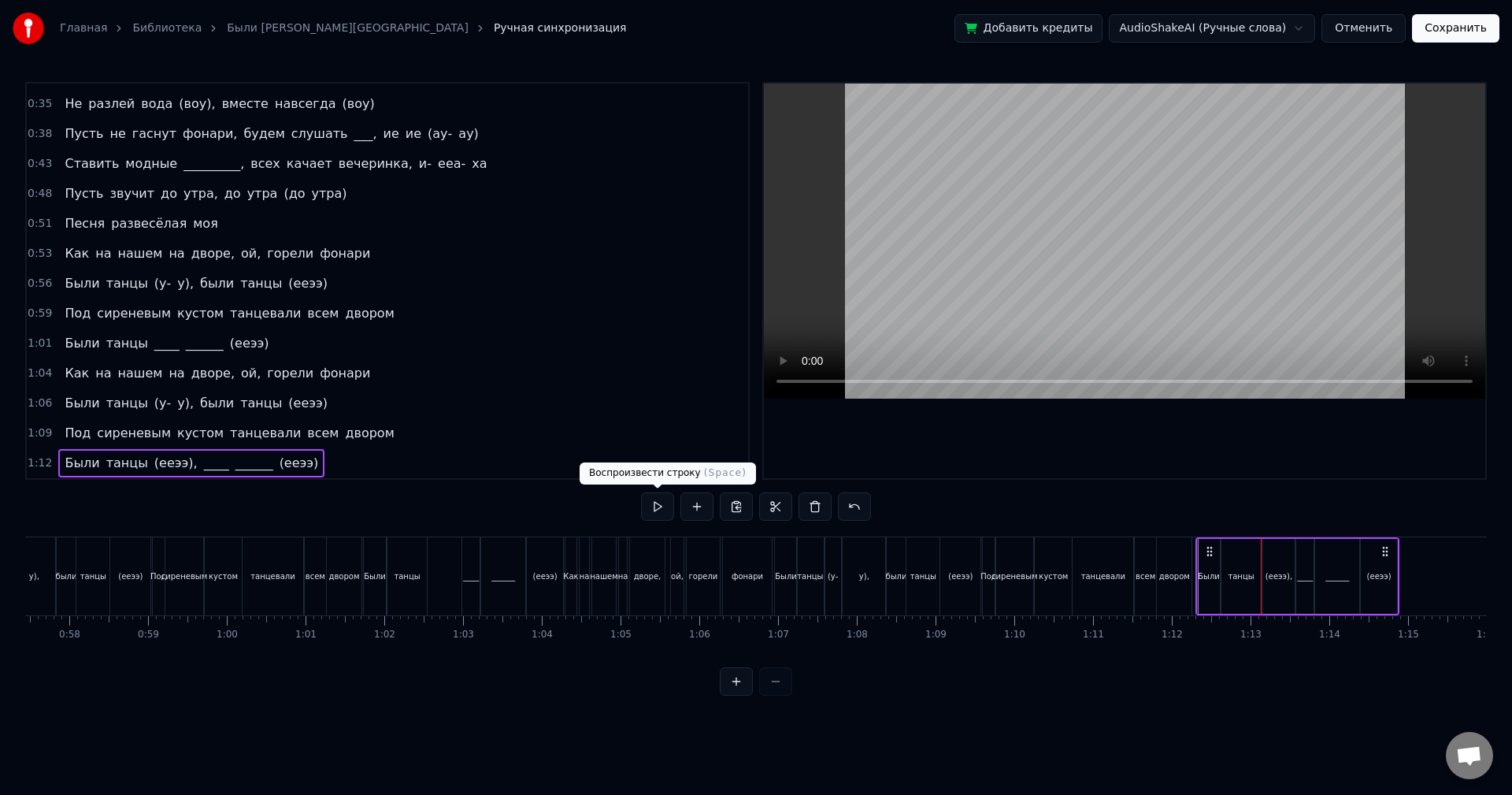
click at [659, 507] on button at bounding box center [657, 506] width 33 height 28
click at [203, 465] on span "____" at bounding box center [217, 462] width 28 height 18
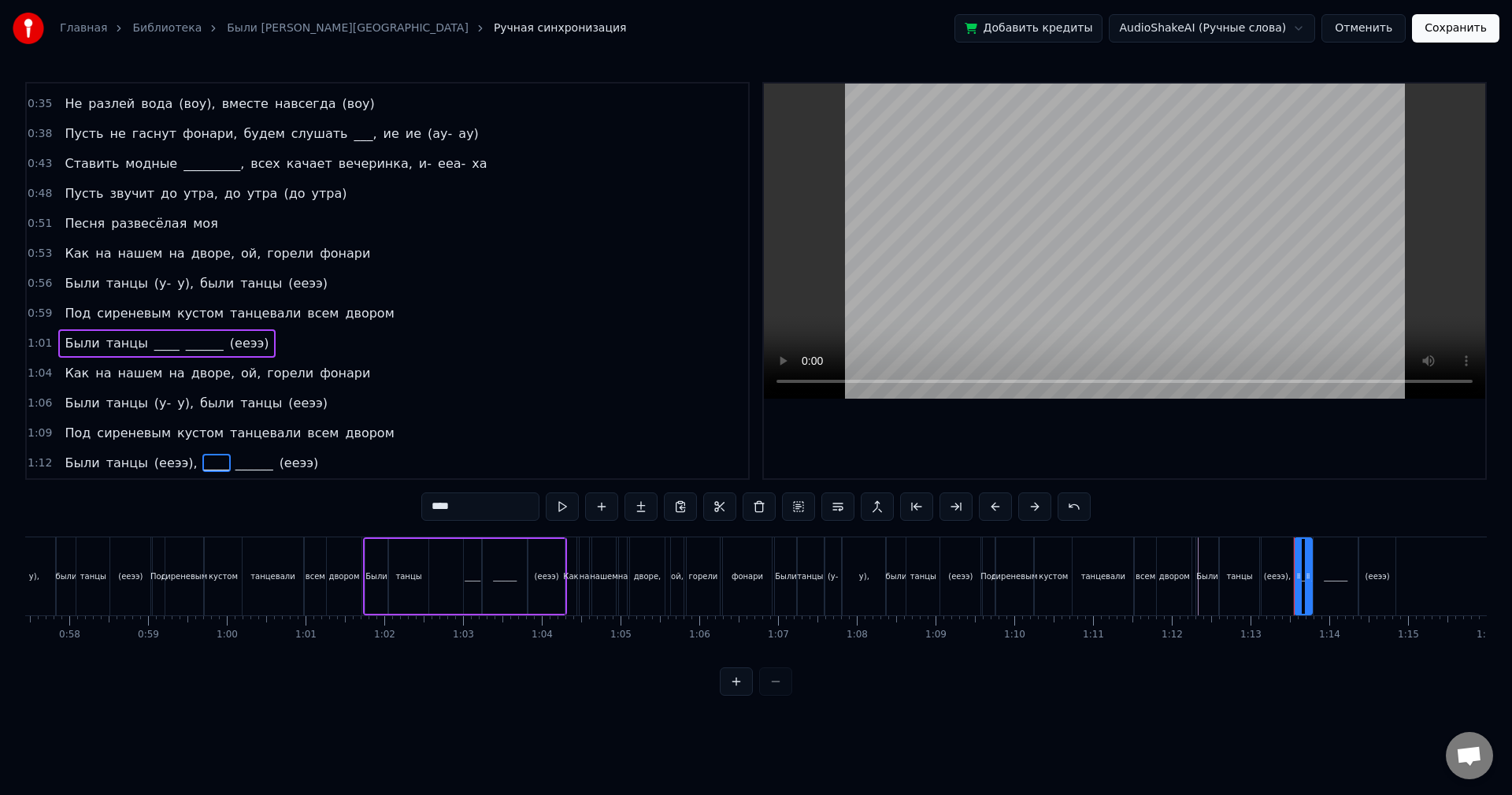
drag, startPoint x: 481, startPoint y: 517, endPoint x: 340, endPoint y: 492, distance: 143.2
click at [342, 493] on div "0:05 Как на нашем на дворе, ой, горели фонари 0:08 Были танцы (были танцы), был…" at bounding box center [756, 389] width 1462 height 614
paste input "*"
type input "*"
click at [231, 463] on span "______" at bounding box center [251, 462] width 41 height 18
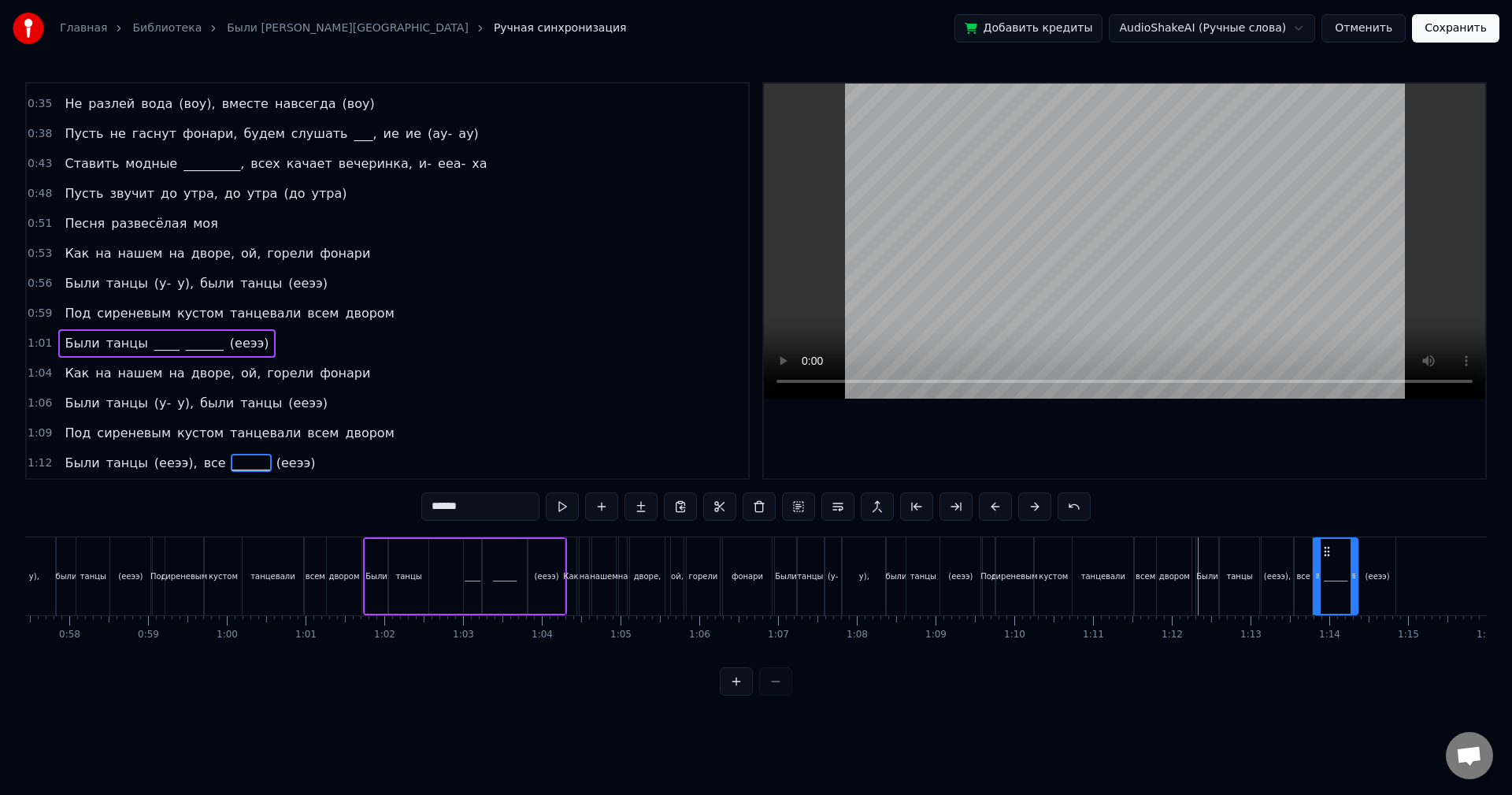
drag, startPoint x: 432, startPoint y: 504, endPoint x: 391, endPoint y: 498, distance: 41.4
click at [391, 498] on div "0:05 Как на нашем на дворе, ой, горели фонари 0:08 Были танцы (были танцы), был…" at bounding box center [756, 389] width 1462 height 614
click at [277, 458] on span "(ееээ)" at bounding box center [298, 462] width 43 height 18
type input "******"
drag, startPoint x: 463, startPoint y: 501, endPoint x: 391, endPoint y: 483, distance: 74.2
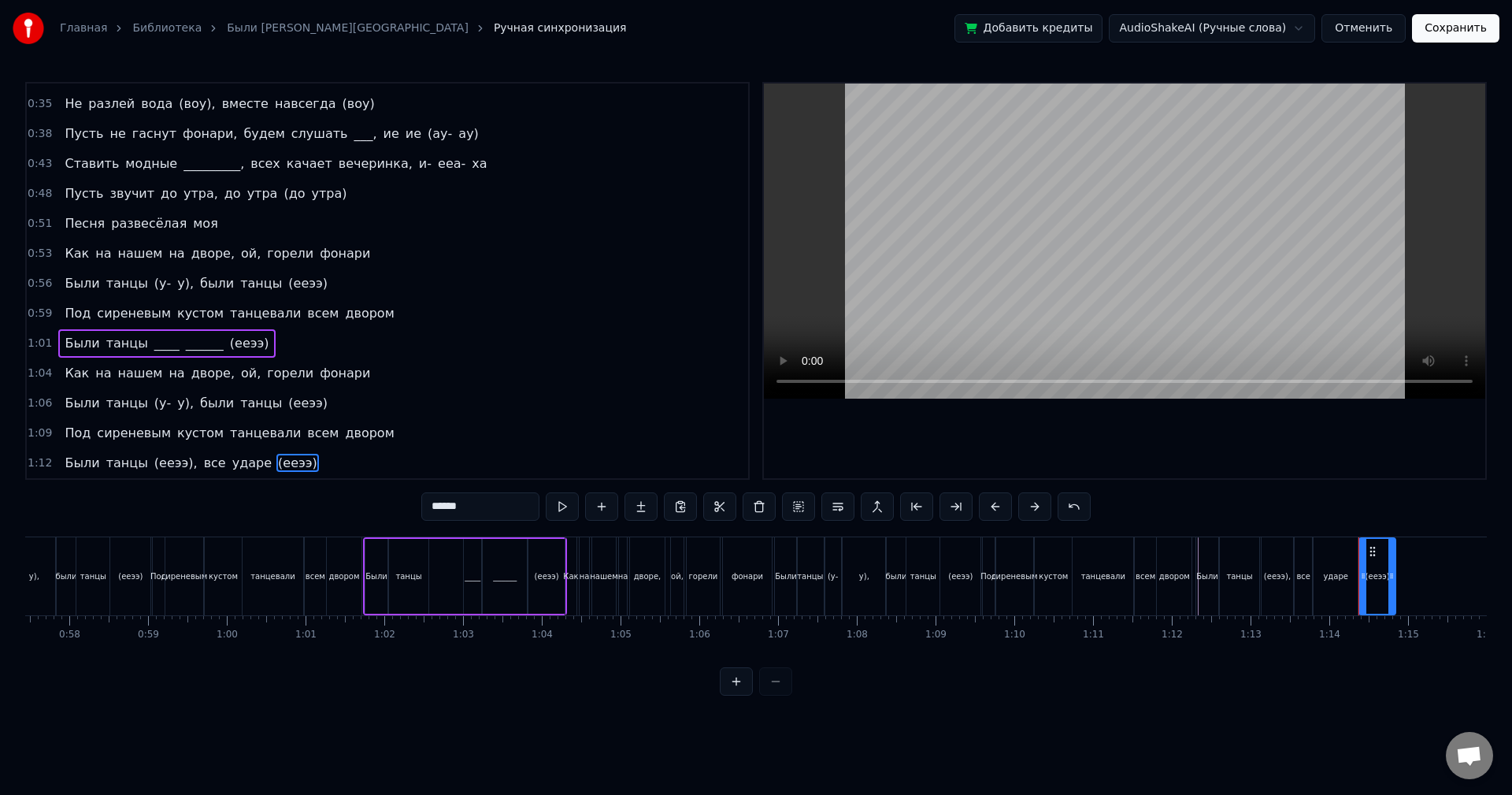
click at [385, 494] on div "0:05 Как на нашем на дворе, ой, горели фонари 0:08 Были танцы (были танцы), был…" at bounding box center [756, 389] width 1462 height 614
click at [166, 460] on span "(ееээ)," at bounding box center [176, 462] width 47 height 18
type input "*******"
drag, startPoint x: 459, startPoint y: 506, endPoint x: 400, endPoint y: 498, distance: 59.5
click at [400, 498] on div "0:05 Как на нашем на дворе, ой, горели фонари 0:08 Были танцы (были танцы), был…" at bounding box center [756, 389] width 1462 height 614
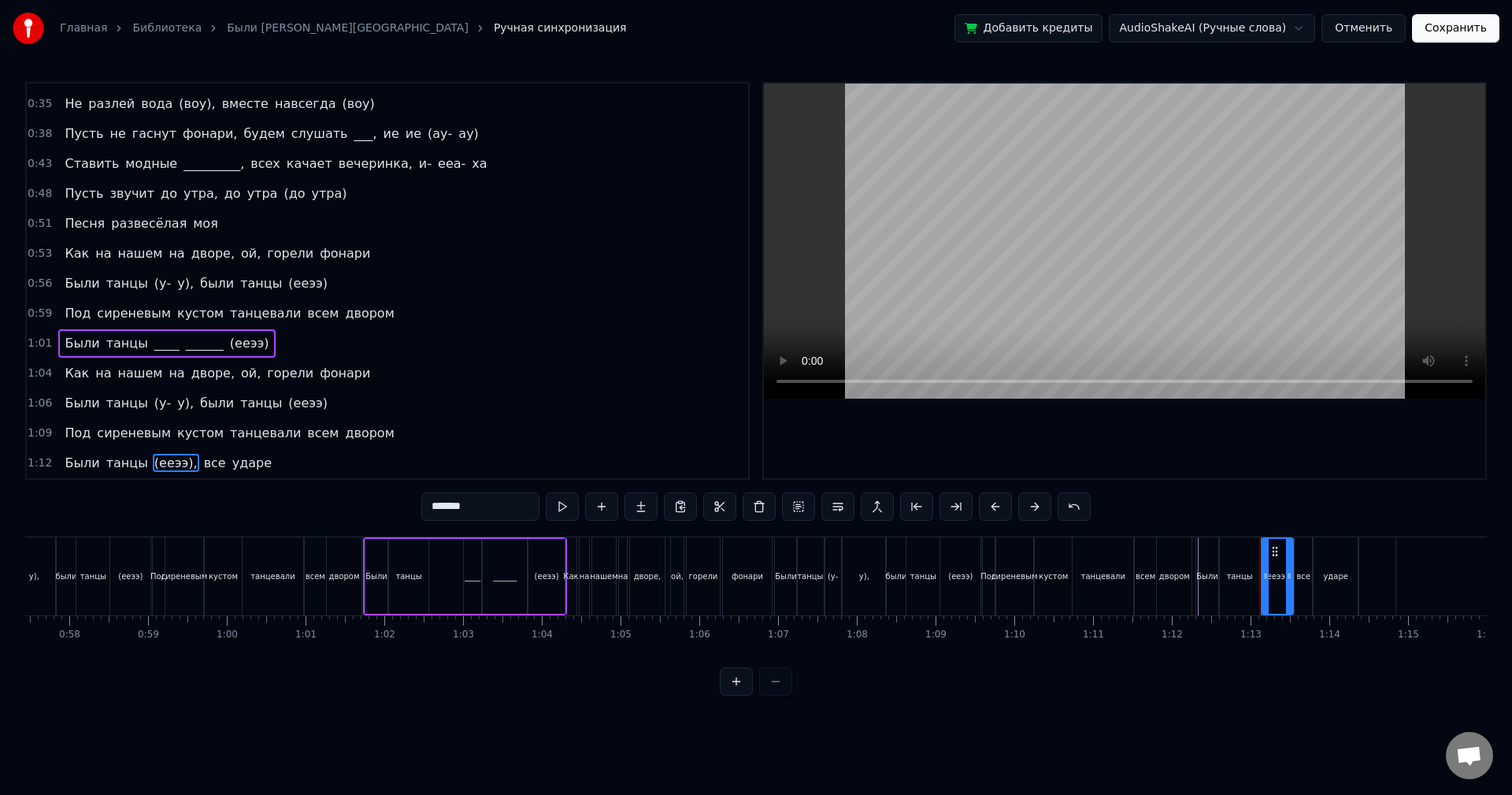
drag, startPoint x: 480, startPoint y: 507, endPoint x: 379, endPoint y: 485, distance: 103.4
click at [375, 493] on div "0:05 Как на нашем на дворе, ой, горели фонари 0:08 Были танцы (были танцы), был…" at bounding box center [756, 389] width 1462 height 614
click at [121, 463] on span "танцы" at bounding box center [127, 462] width 45 height 18
click at [476, 504] on input "*****" at bounding box center [481, 506] width 118 height 28
click at [1300, 568] on div "все" at bounding box center [1303, 576] width 17 height 78
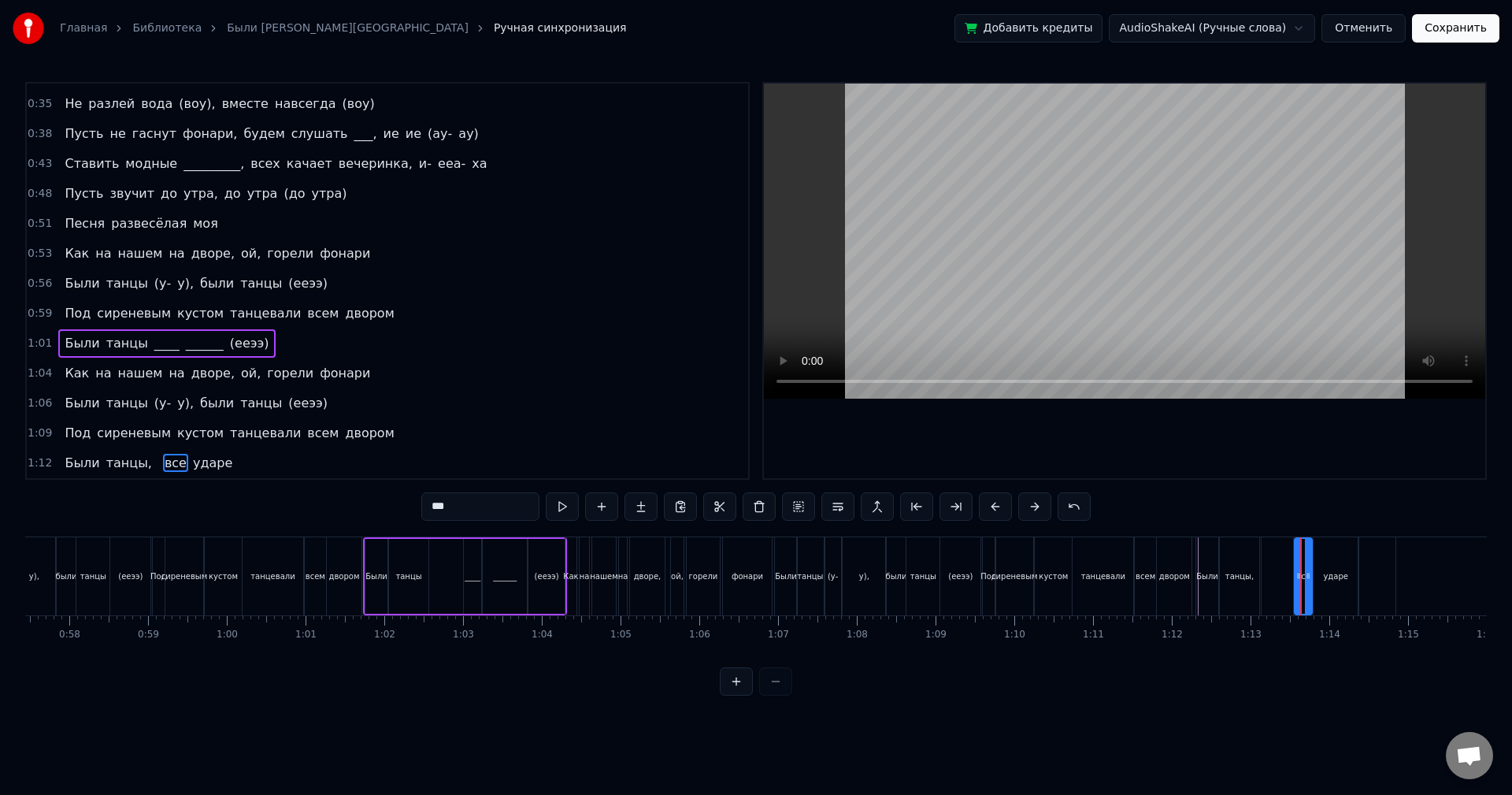
click at [738, 696] on button at bounding box center [736, 681] width 33 height 28
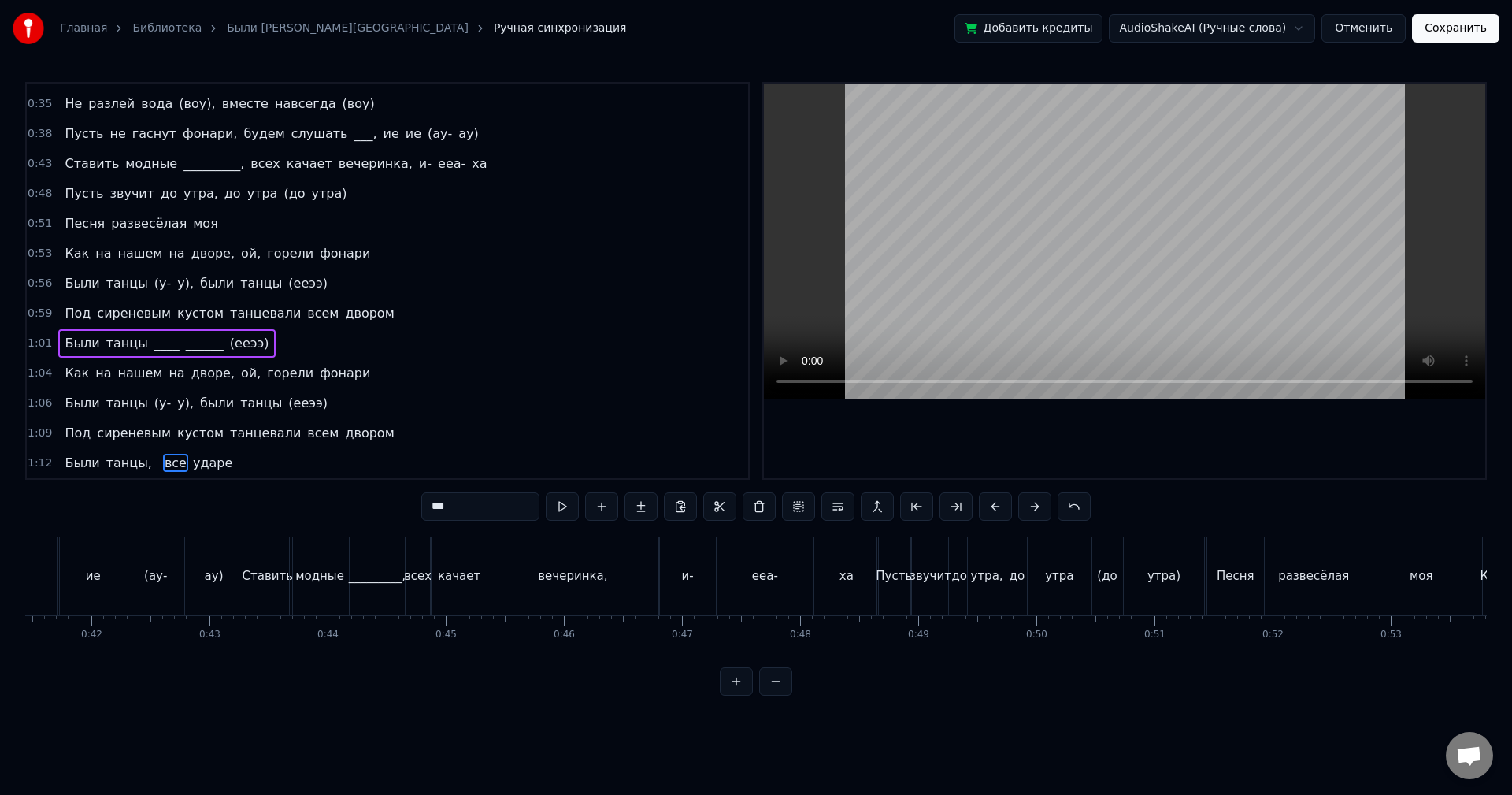
click at [738, 696] on button at bounding box center [736, 681] width 33 height 28
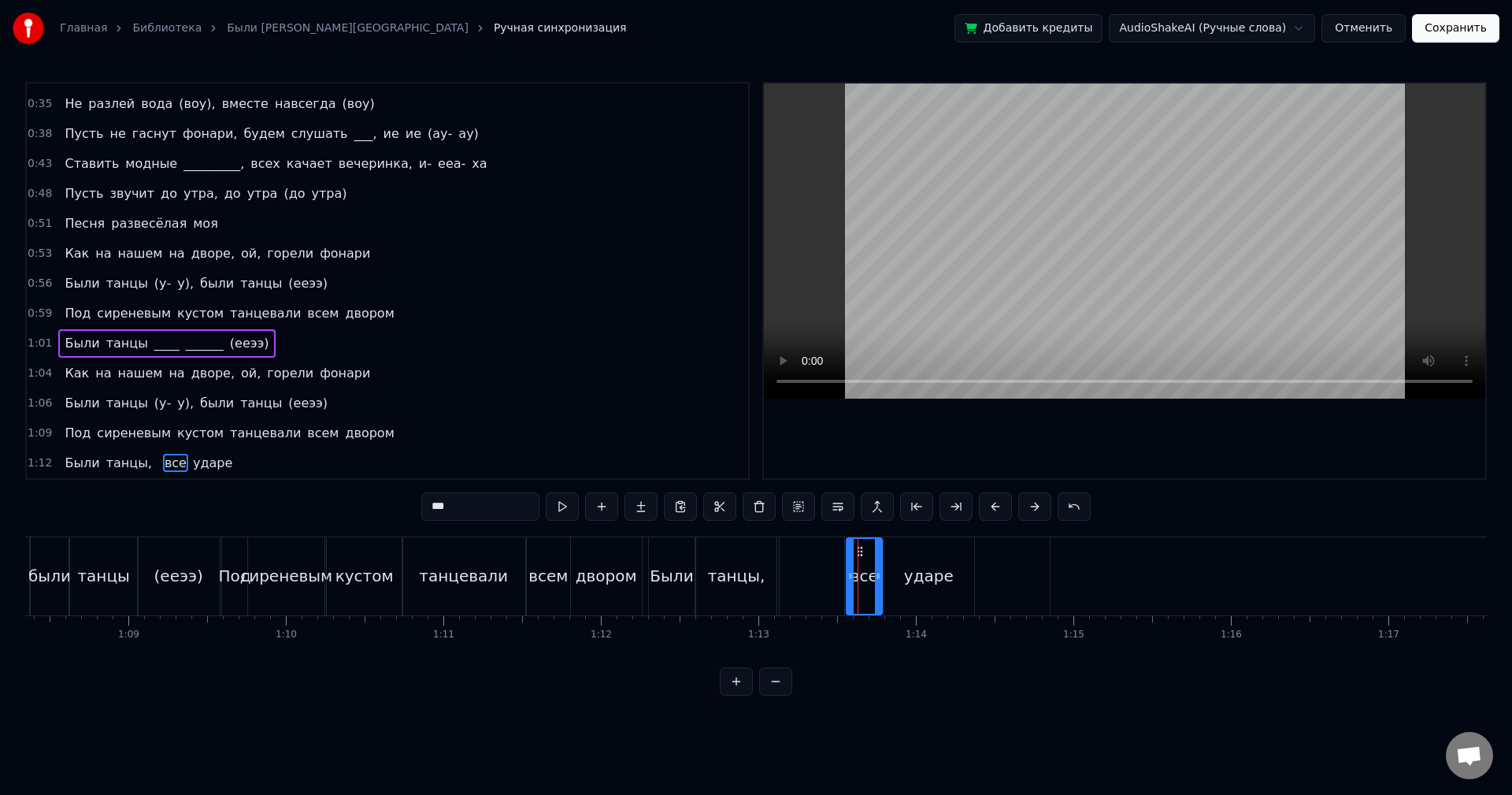
scroll to position [0, 10607]
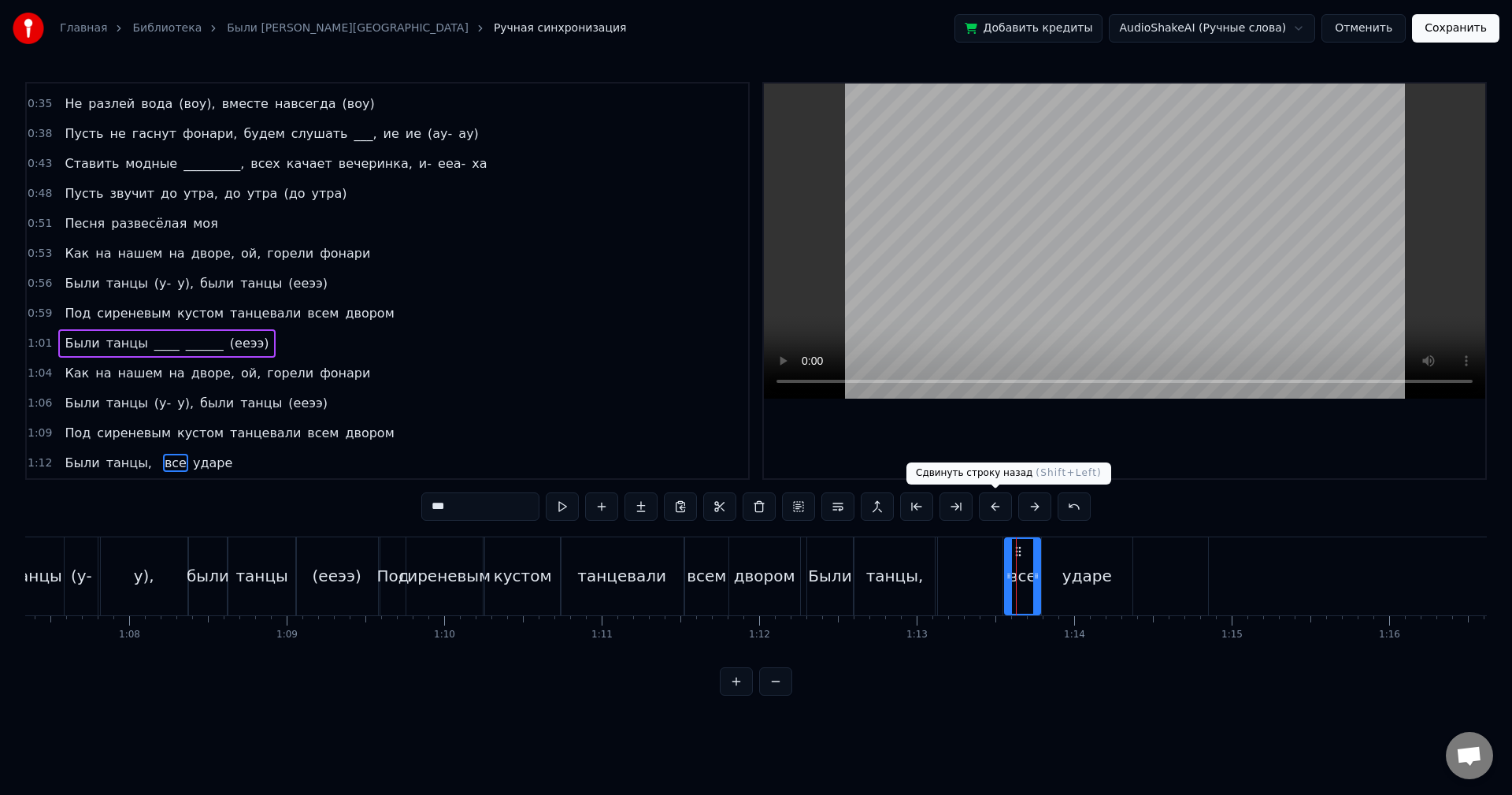
click at [990, 508] on button at bounding box center [996, 506] width 33 height 28
click at [988, 508] on button at bounding box center [996, 506] width 33 height 28
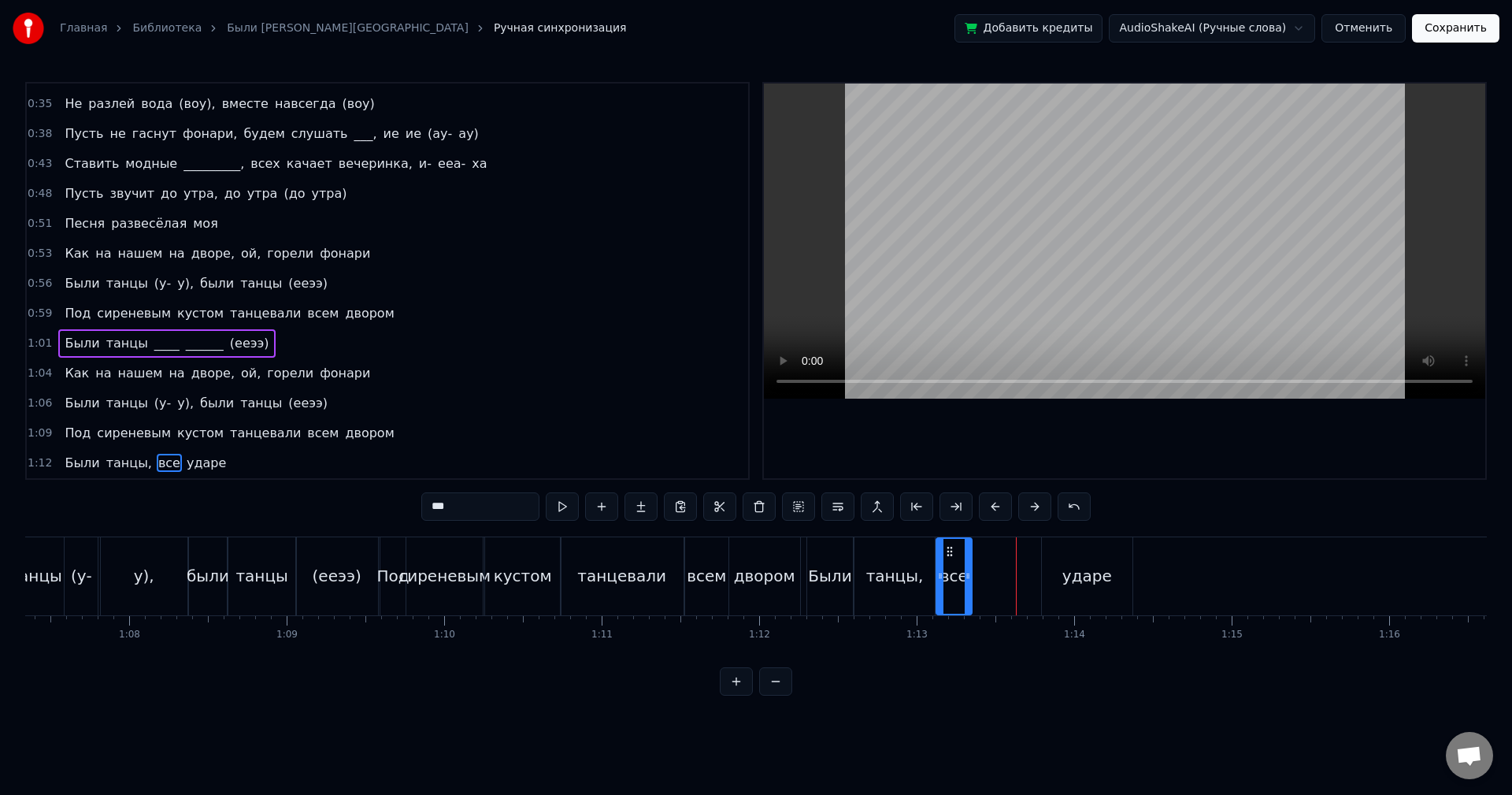
drag, startPoint x: 1015, startPoint y: 552, endPoint x: 947, endPoint y: 553, distance: 68.0
click at [947, 553] on icon at bounding box center [950, 551] width 13 height 13
click at [1068, 556] on div "ударе" at bounding box center [1087, 576] width 91 height 78
type input "*****"
drag, startPoint x: 1055, startPoint y: 547, endPoint x: 987, endPoint y: 549, distance: 68.0
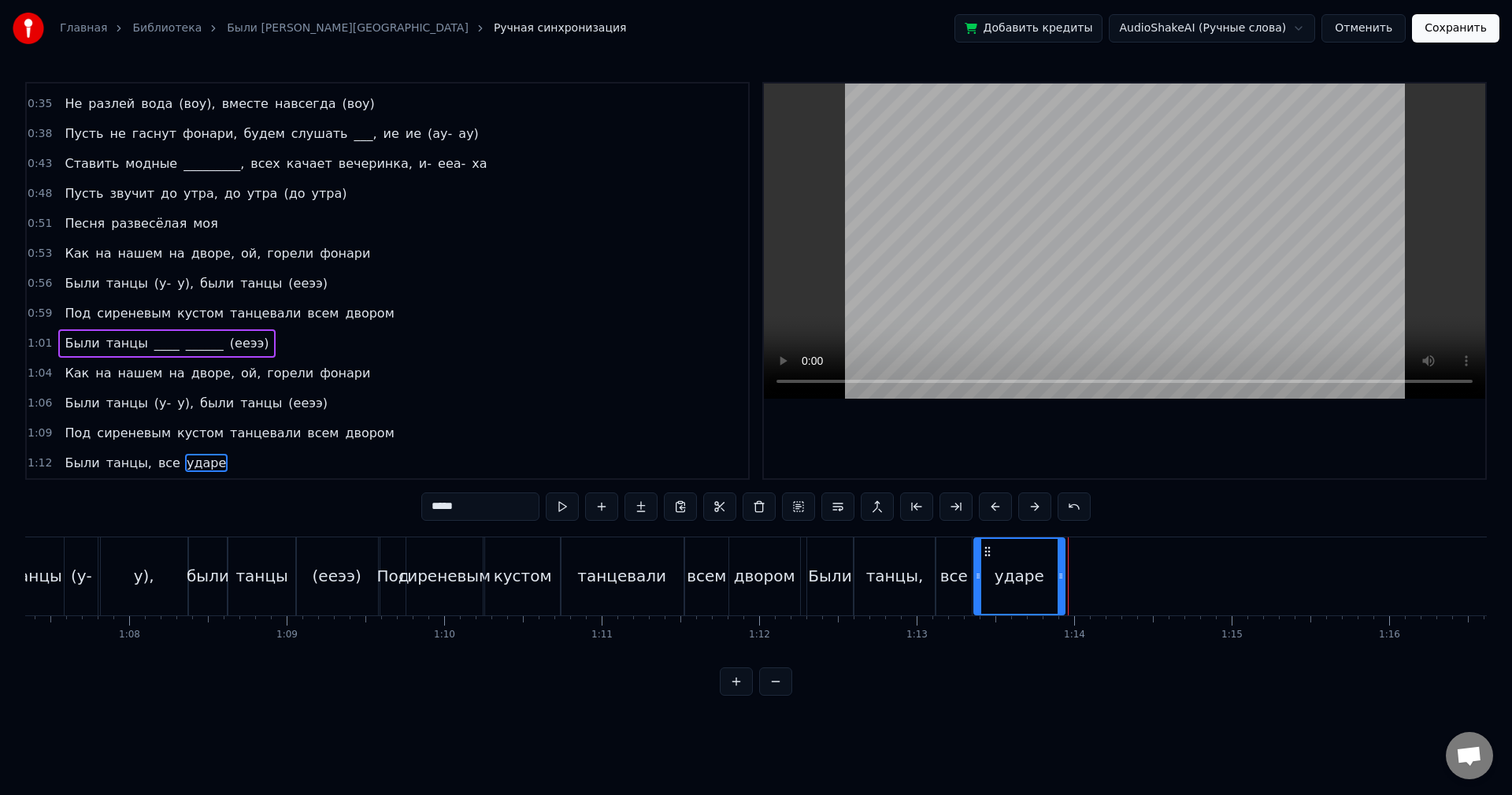
click at [987, 549] on icon at bounding box center [988, 551] width 13 height 13
click at [345, 473] on div "1:12 Были танцы, все ударе" at bounding box center [387, 463] width 721 height 30
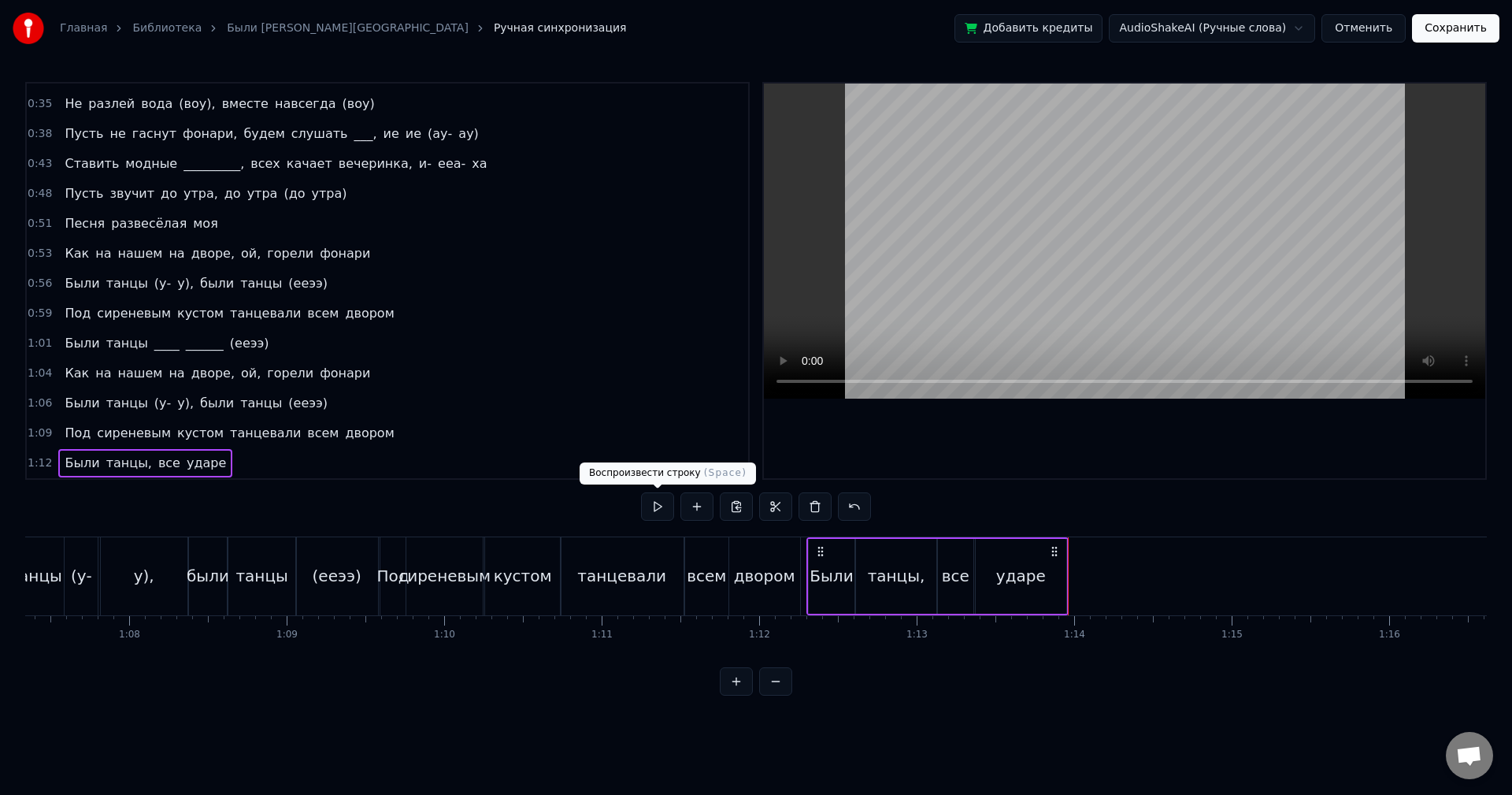
click at [660, 506] on button at bounding box center [657, 506] width 33 height 28
click at [848, 509] on button at bounding box center [855, 506] width 33 height 28
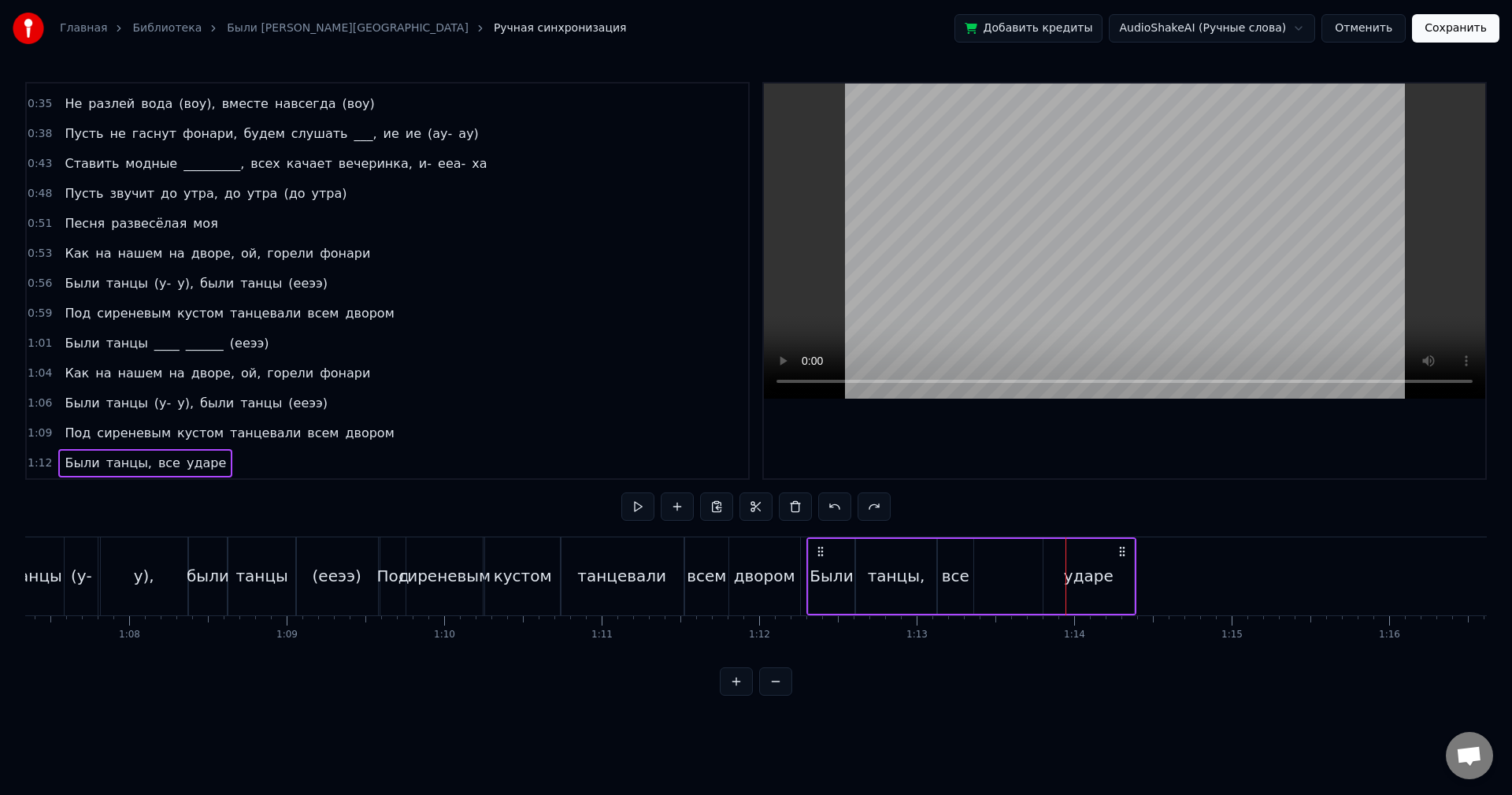
click at [847, 509] on button at bounding box center [835, 506] width 33 height 28
click at [847, 509] on button at bounding box center [835, 506] width 33 height 28
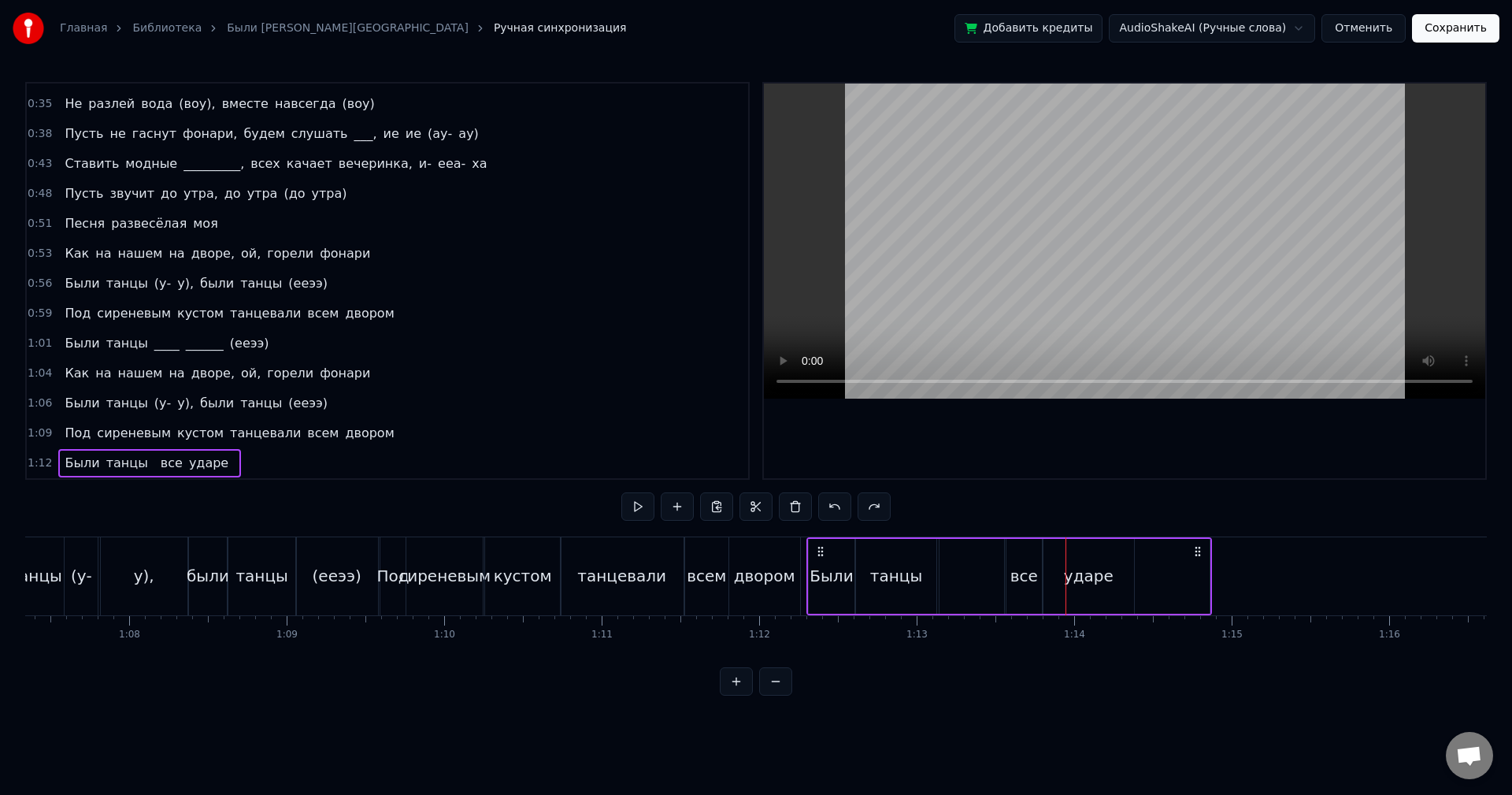
click at [847, 509] on button at bounding box center [835, 506] width 33 height 28
click at [881, 509] on button at bounding box center [874, 506] width 33 height 28
click at [166, 465] on span "(ееээ)," at bounding box center [176, 462] width 47 height 18
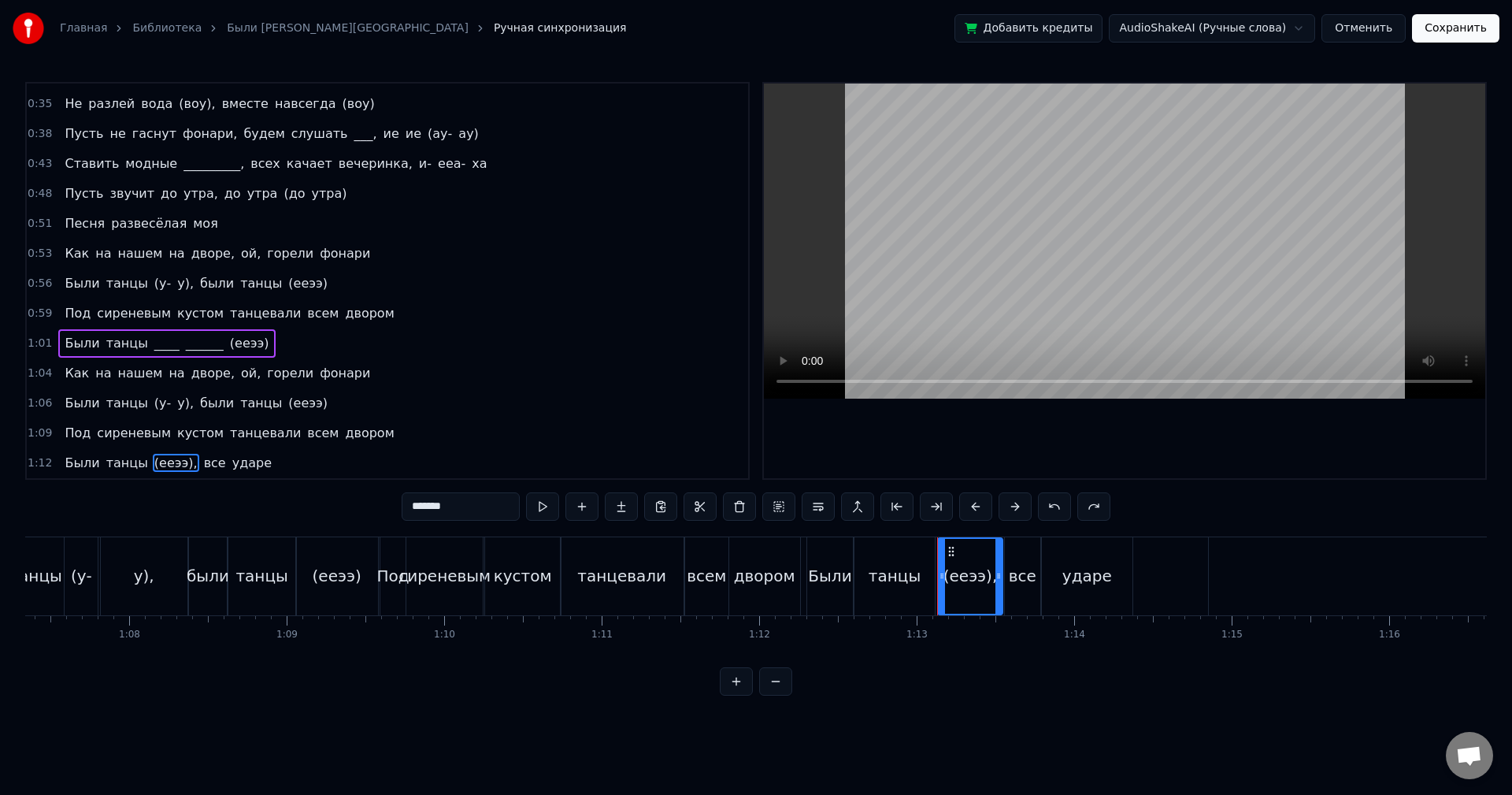
drag, startPoint x: 437, startPoint y: 506, endPoint x: 417, endPoint y: 506, distance: 20.0
click at [417, 506] on input "*******" at bounding box center [461, 506] width 118 height 28
paste input "****"
type input "********"
drag, startPoint x: 478, startPoint y: 506, endPoint x: 398, endPoint y: 480, distance: 84.1
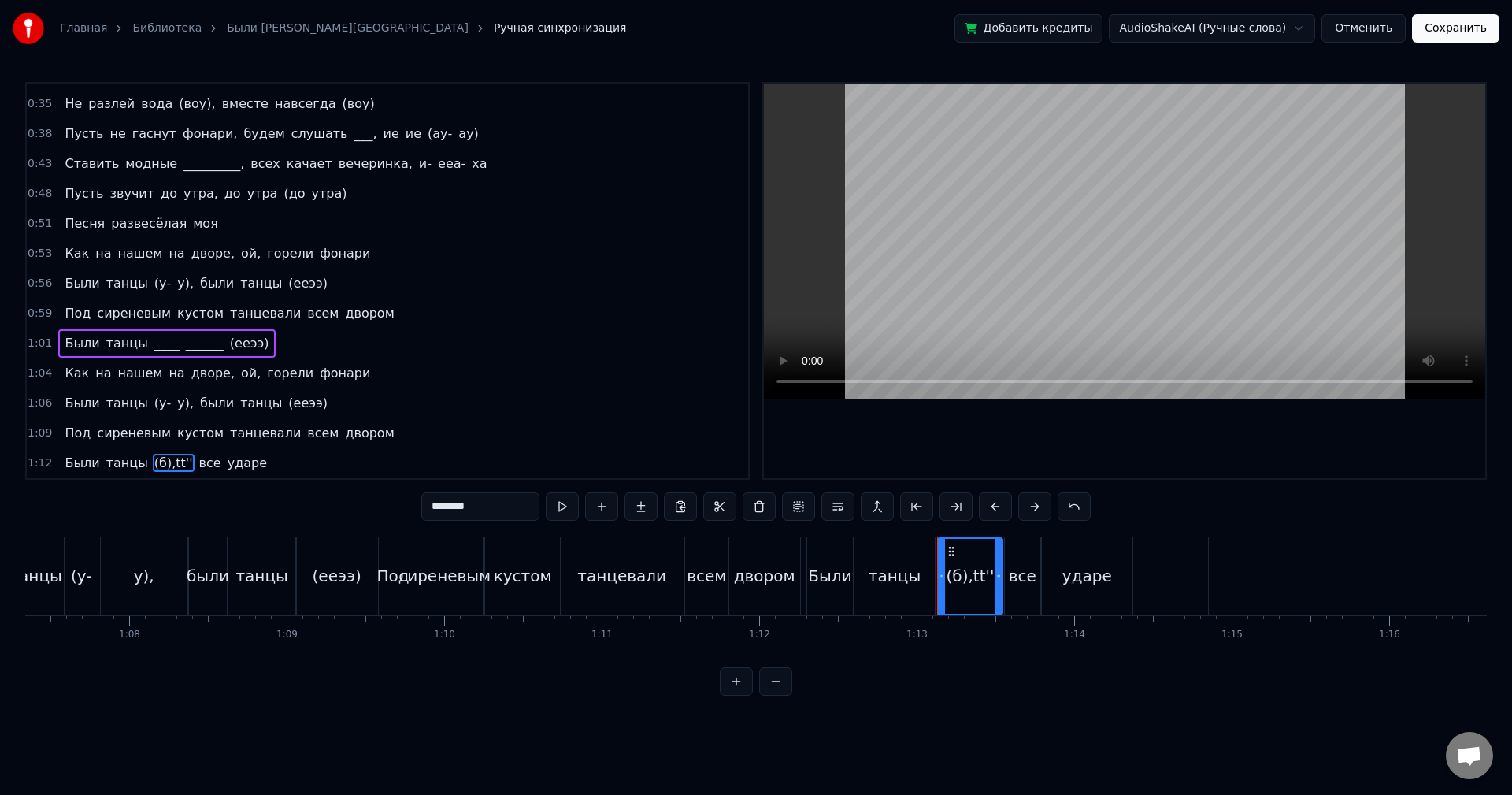
click at [398, 486] on div "0:05 Как на нашем на дворе, ой, горели фонари 0:08 Были танцы (были танцы), был…" at bounding box center [756, 389] width 1462 height 614
type input "*"
drag, startPoint x: 1000, startPoint y: 581, endPoint x: 1018, endPoint y: 584, distance: 18.2
click at [1018, 584] on div at bounding box center [1016, 576] width 6 height 75
click at [1030, 565] on div "все" at bounding box center [1022, 576] width 28 height 24
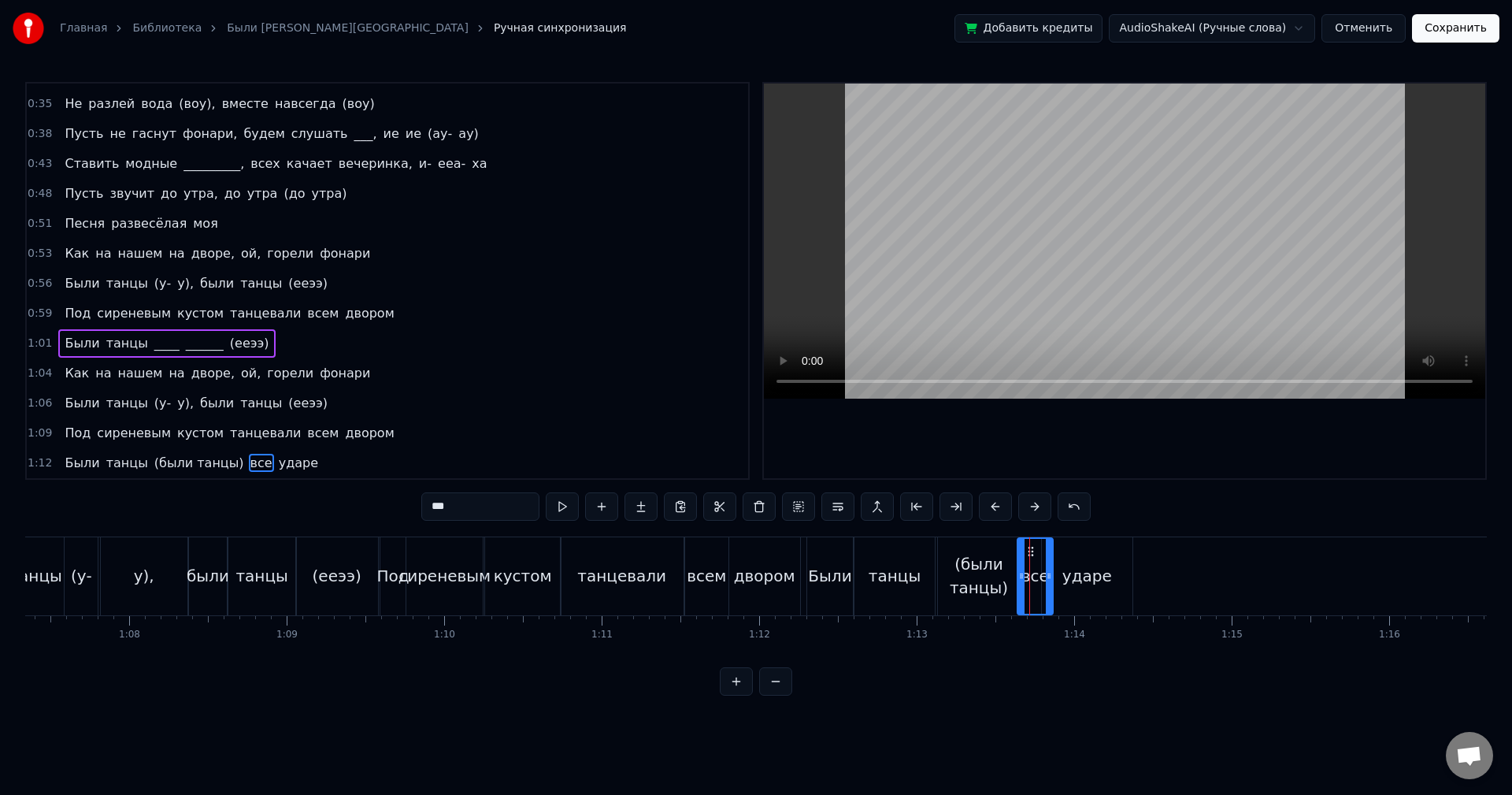
drag, startPoint x: 1017, startPoint y: 548, endPoint x: 1030, endPoint y: 548, distance: 13.0
click at [1030, 547] on circle at bounding box center [1029, 547] width 1 height 1
click at [1093, 560] on div "ударе" at bounding box center [1087, 576] width 91 height 78
type input "*****"
drag, startPoint x: 1057, startPoint y: 550, endPoint x: 1069, endPoint y: 549, distance: 12.0
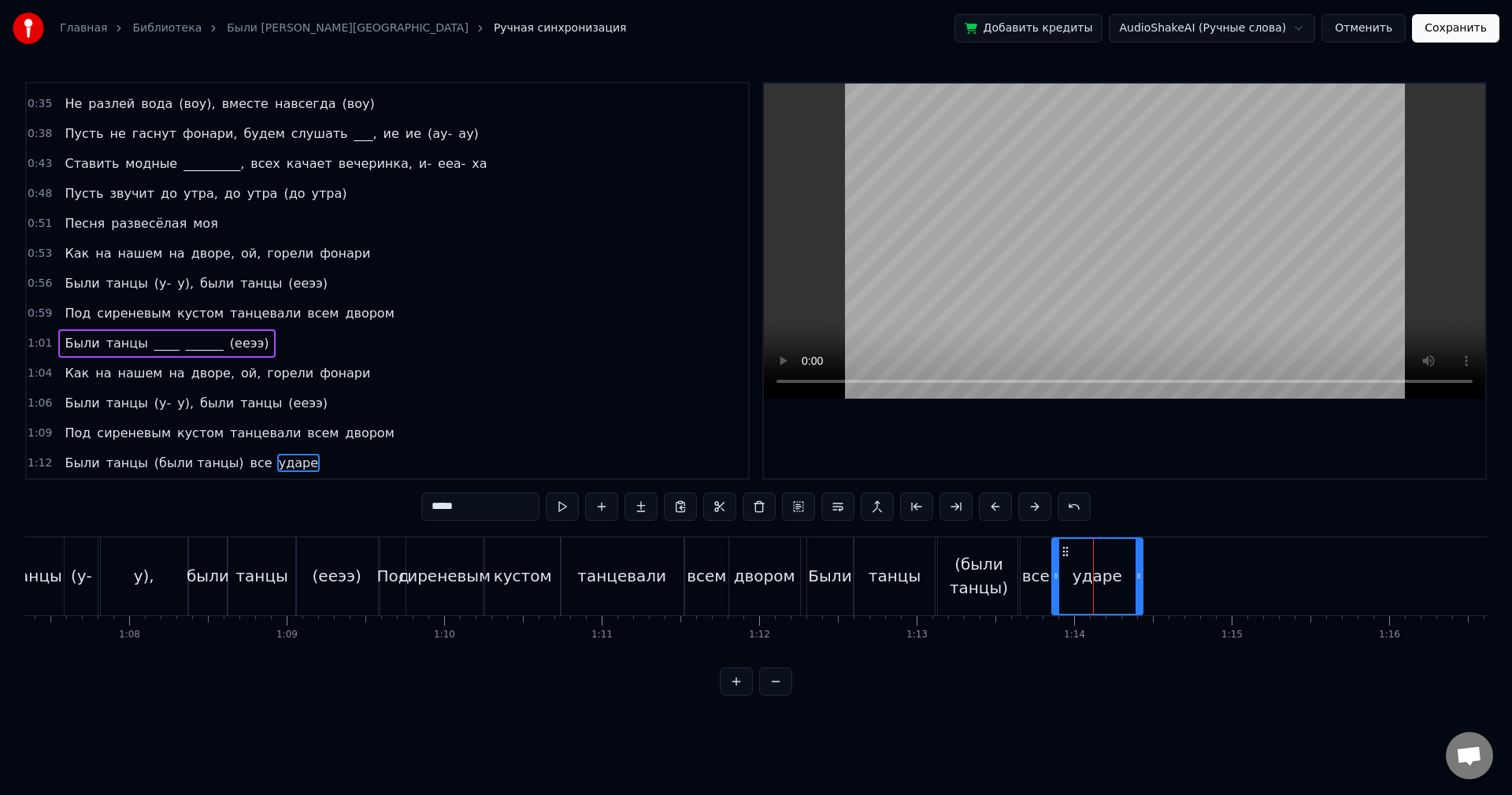
click at [1069, 549] on icon at bounding box center [1066, 551] width 13 height 13
click at [323, 461] on div "1:12 Были танцы (были танцы) все ударе" at bounding box center [387, 463] width 721 height 30
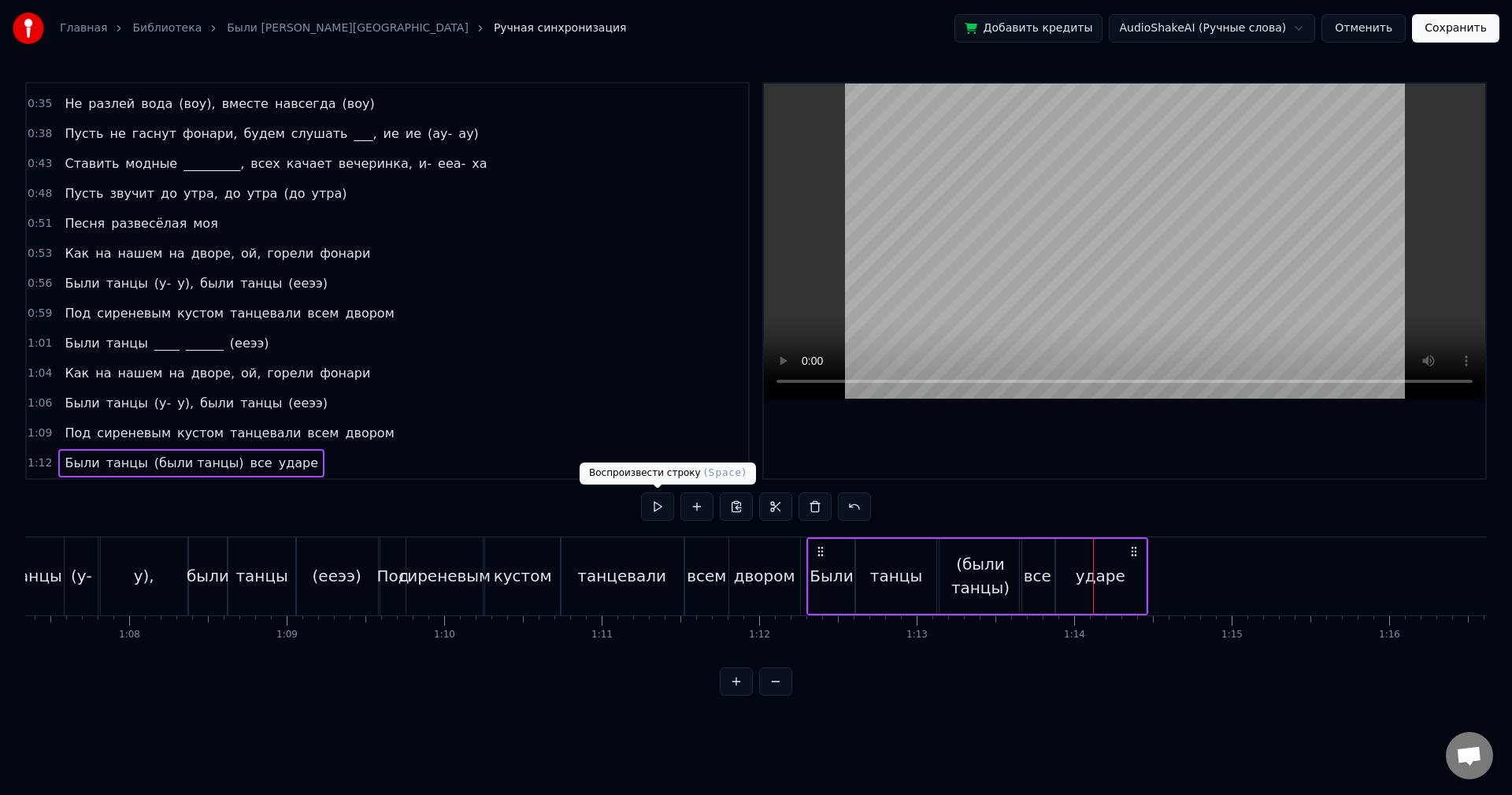
click at [662, 510] on button at bounding box center [657, 506] width 33 height 28
click at [1118, 583] on div "ударе" at bounding box center [1100, 576] width 50 height 24
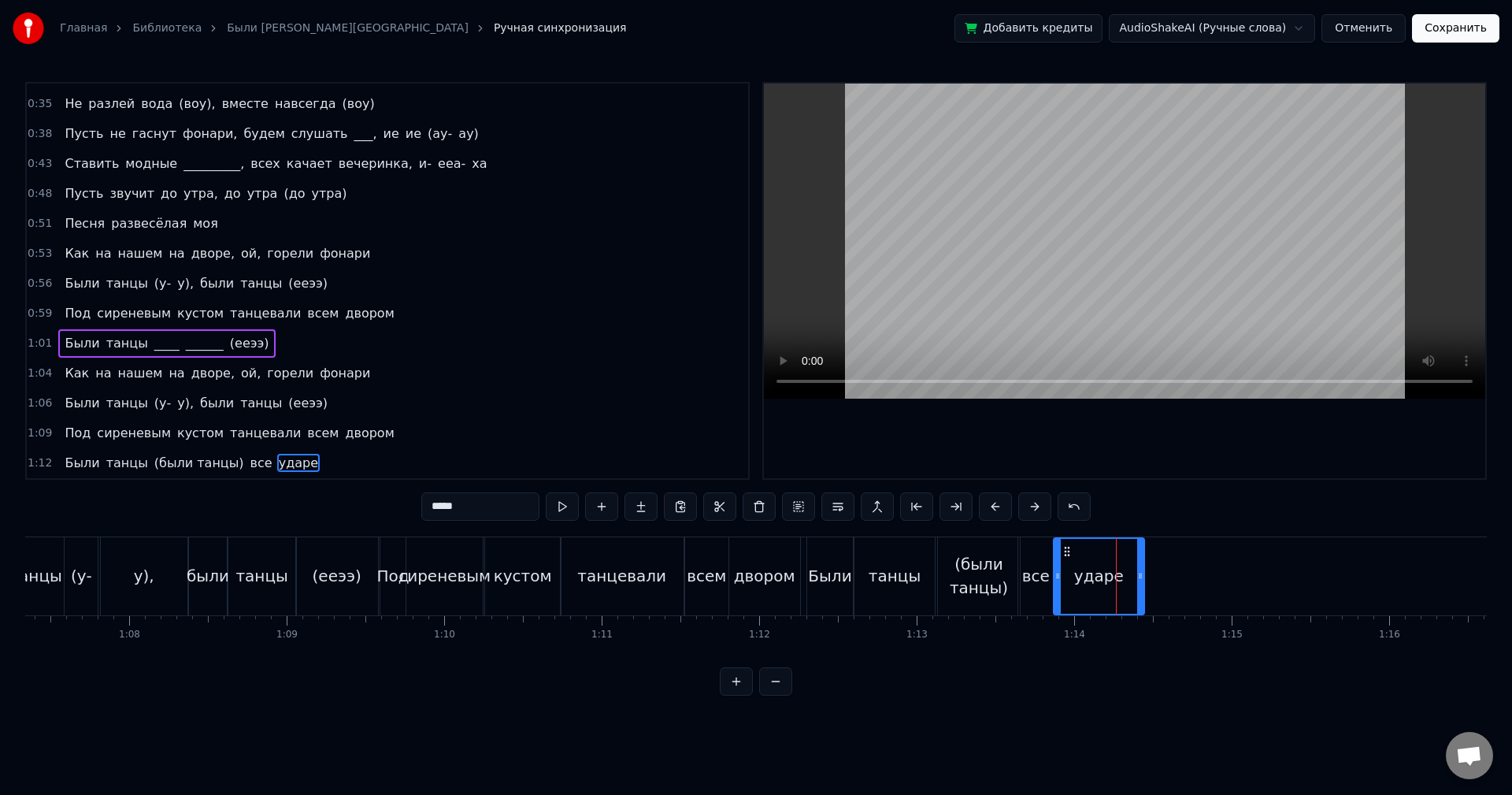
click at [1144, 579] on div "ударе" at bounding box center [1099, 576] width 92 height 78
drag, startPoint x: 1142, startPoint y: 580, endPoint x: 1194, endPoint y: 582, distance: 52.0
click at [1194, 582] on div at bounding box center [1190, 576] width 6 height 75
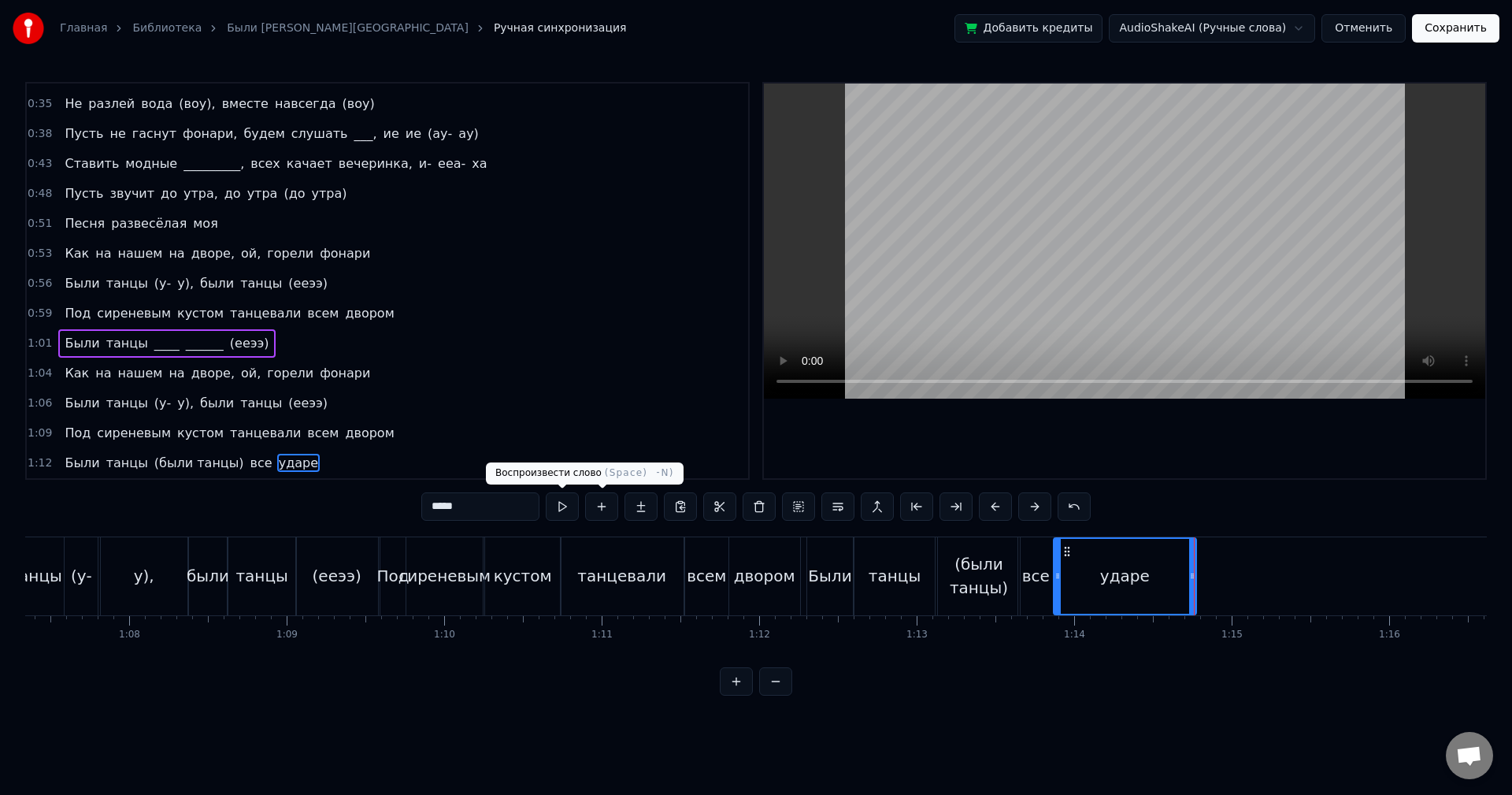
click at [564, 506] on button at bounding box center [562, 506] width 33 height 28
drag, startPoint x: 1126, startPoint y: 511, endPoint x: 1117, endPoint y: 512, distance: 9.1
click at [1125, 511] on div "0:05 Как на нашем на дворе, ой, горели фонари 0:08 Были танцы (были танцы), был…" at bounding box center [756, 389] width 1462 height 614
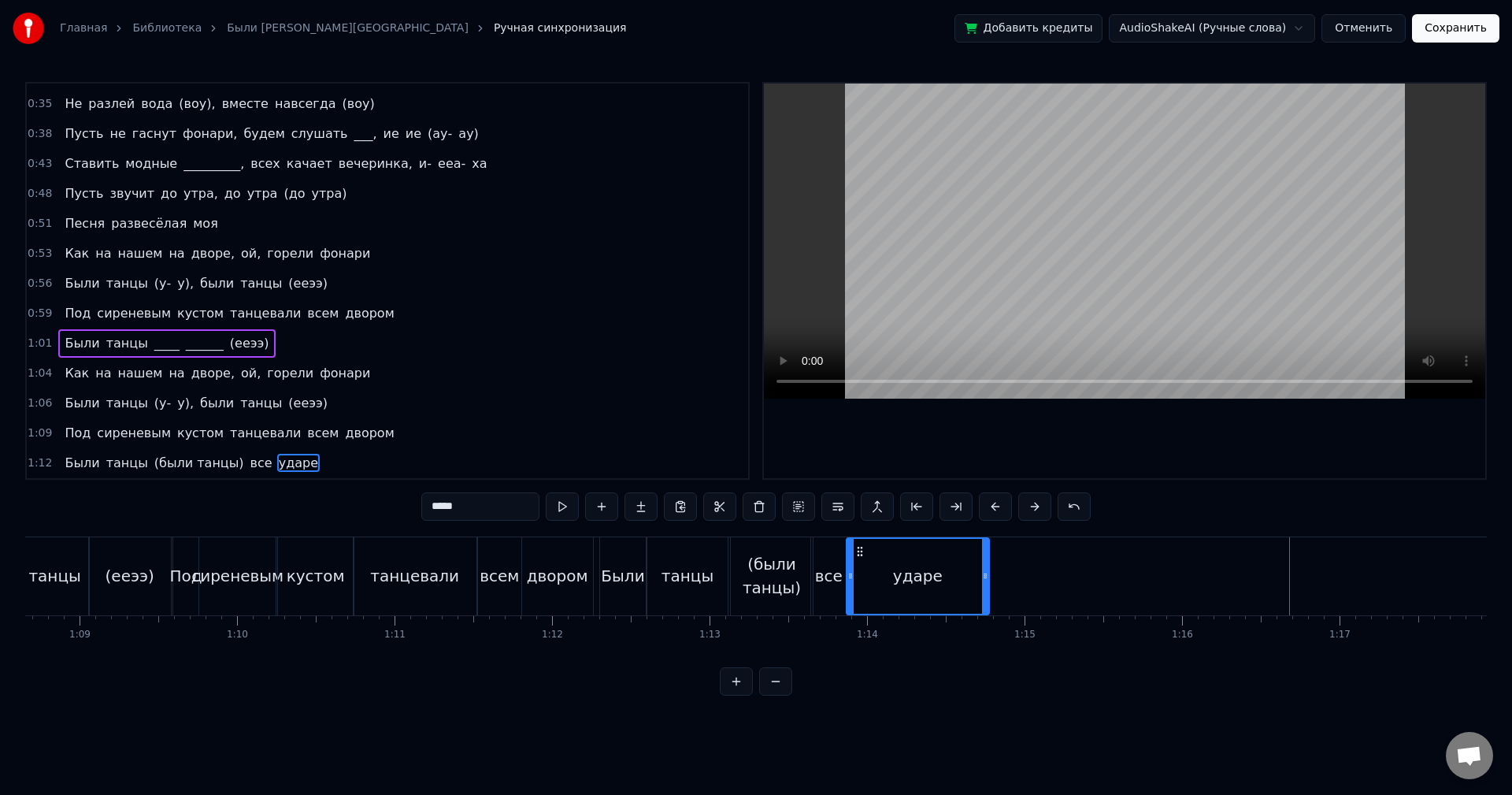
scroll to position [0, 11052]
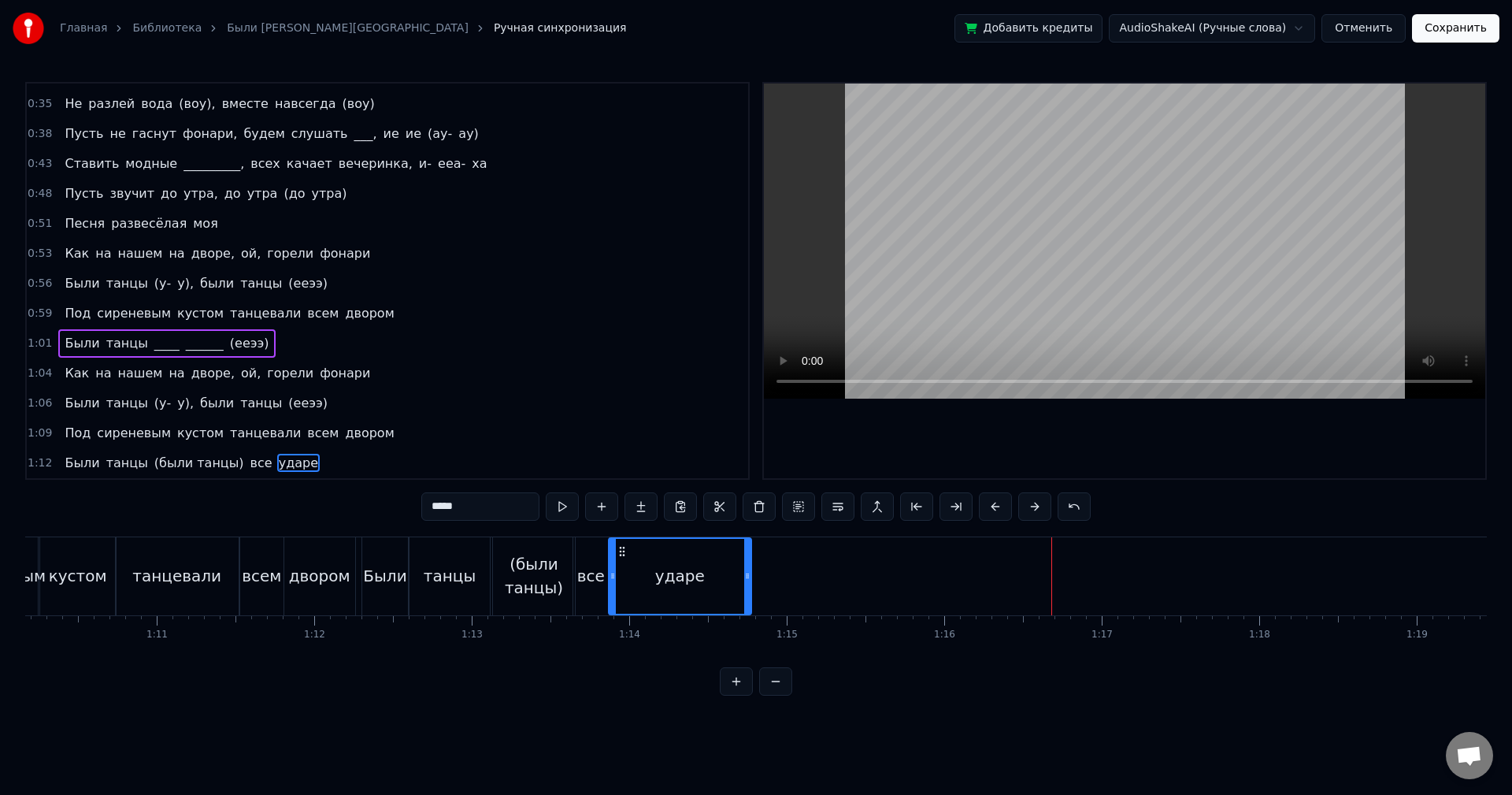
click at [639, 558] on div "ударе" at bounding box center [680, 576] width 141 height 75
click at [563, 506] on button at bounding box center [562, 506] width 33 height 28
drag, startPoint x: 749, startPoint y: 571, endPoint x: 773, endPoint y: 572, distance: 24.0
click at [773, 572] on icon at bounding box center [771, 576] width 6 height 13
click at [558, 508] on button at bounding box center [562, 506] width 33 height 28
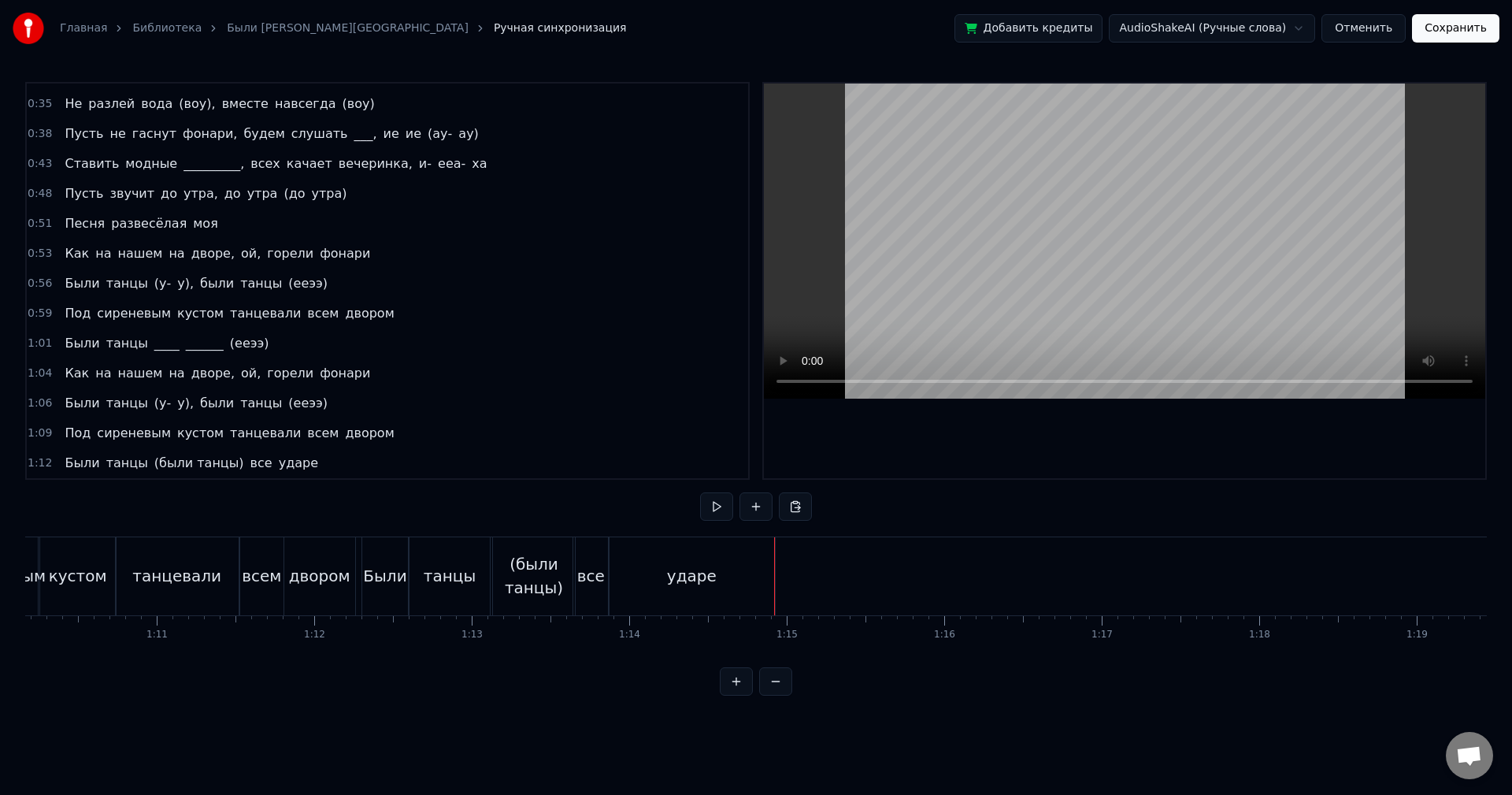
click at [769, 569] on div "ударе" at bounding box center [691, 576] width 166 height 78
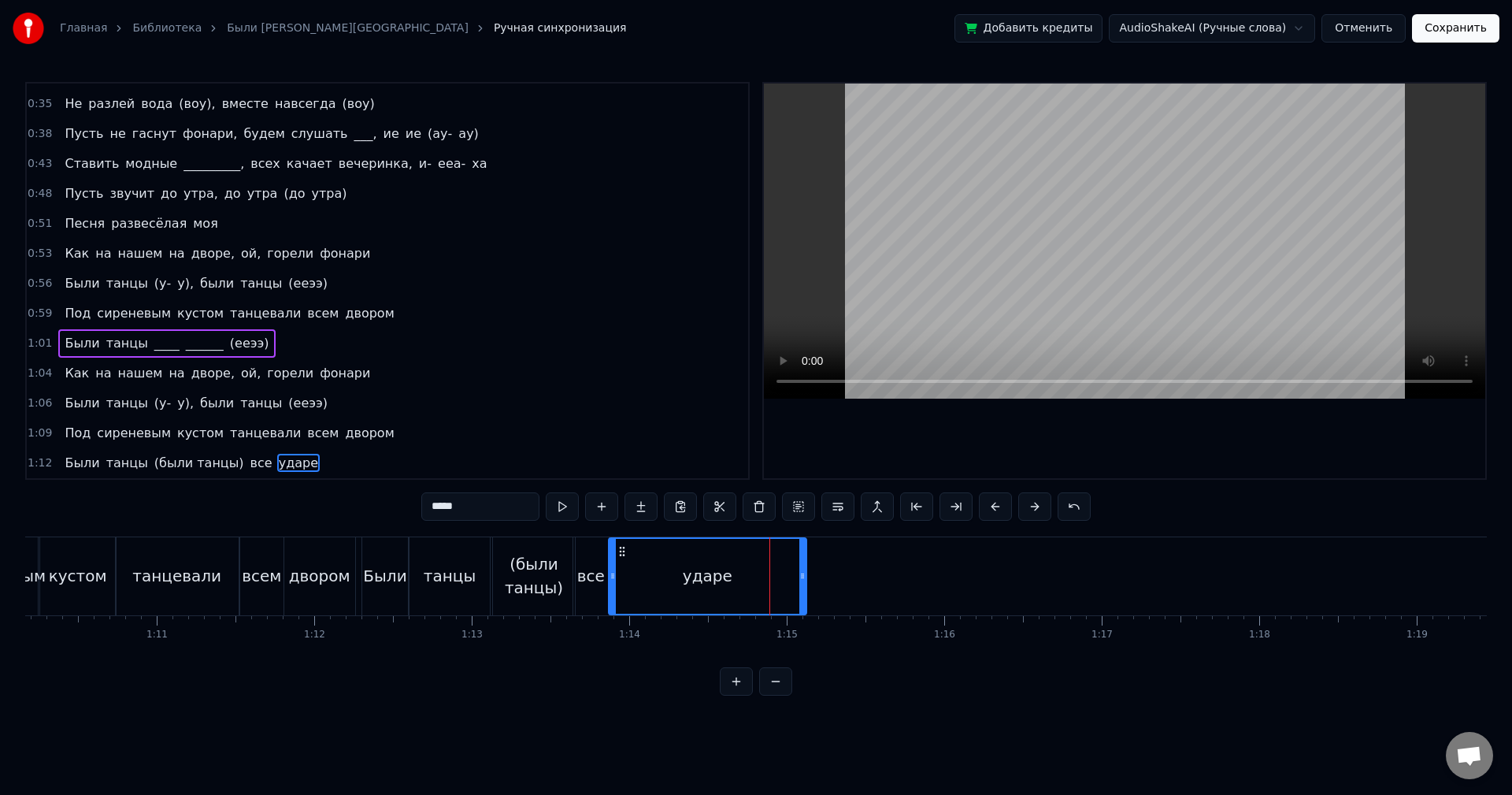
drag, startPoint x: 771, startPoint y: 569, endPoint x: 803, endPoint y: 572, distance: 32.1
click at [803, 572] on icon at bounding box center [803, 576] width 6 height 13
click at [574, 512] on button at bounding box center [562, 506] width 33 height 28
drag, startPoint x: 803, startPoint y: 565, endPoint x: 810, endPoint y: 566, distance: 7.1
click at [810, 566] on div at bounding box center [811, 576] width 6 height 75
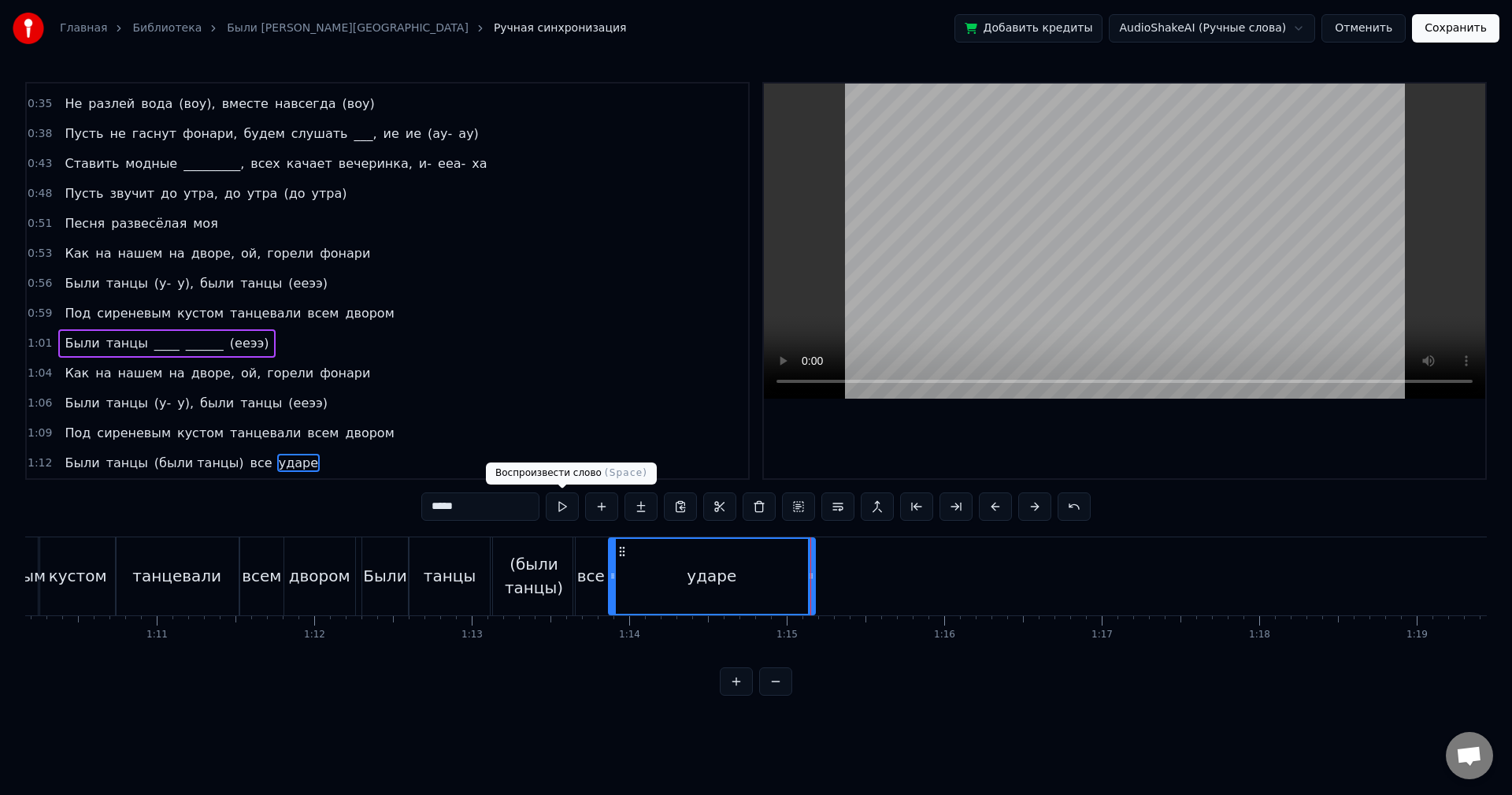
click at [572, 516] on button at bounding box center [562, 506] width 33 height 28
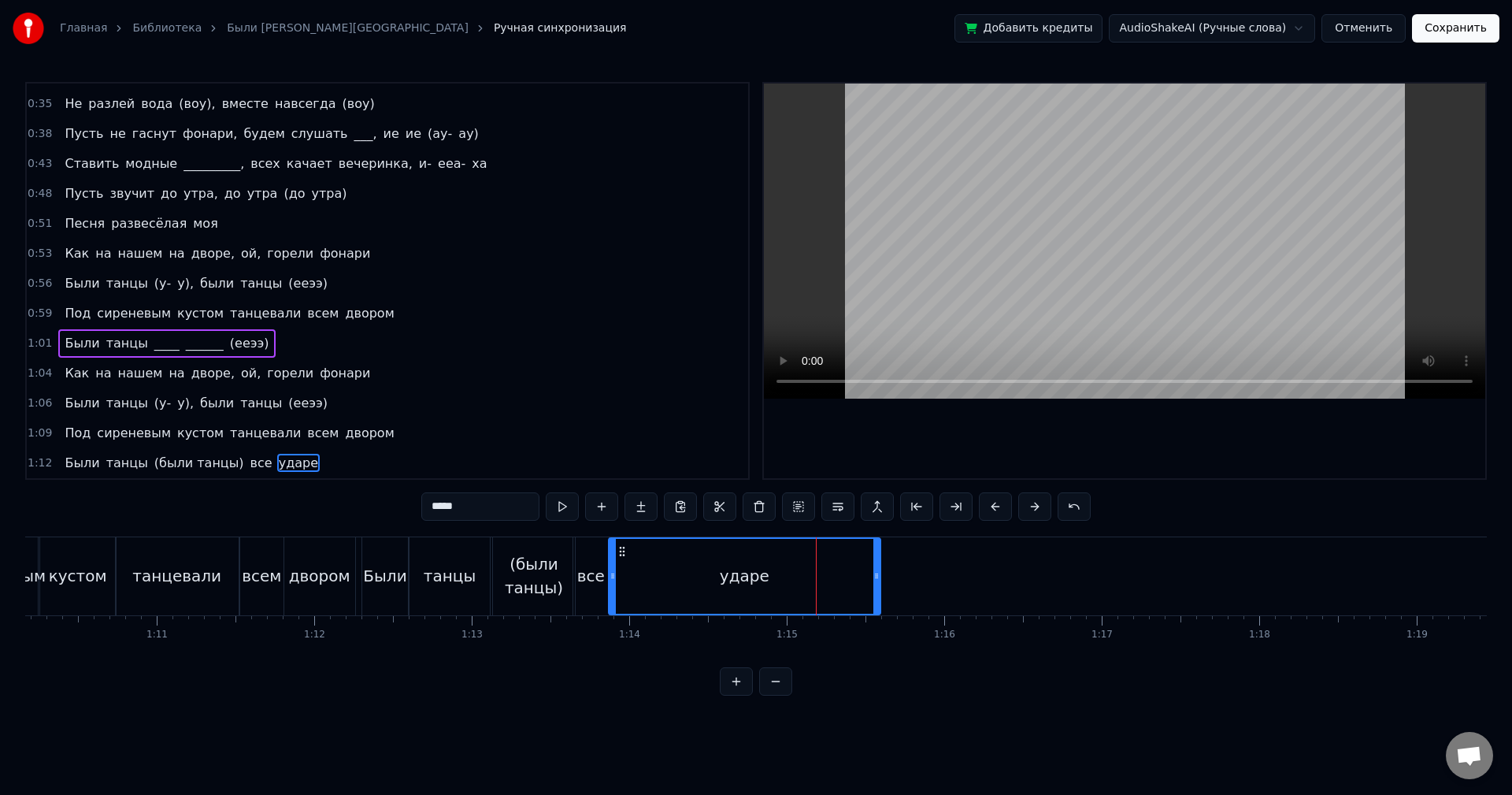
drag, startPoint x: 814, startPoint y: 571, endPoint x: 881, endPoint y: 573, distance: 67.0
click at [880, 573] on icon at bounding box center [877, 576] width 6 height 13
click at [573, 512] on button at bounding box center [562, 506] width 33 height 28
drag, startPoint x: 879, startPoint y: 576, endPoint x: 837, endPoint y: 575, distance: 42.0
click at [837, 575] on icon at bounding box center [836, 576] width 6 height 13
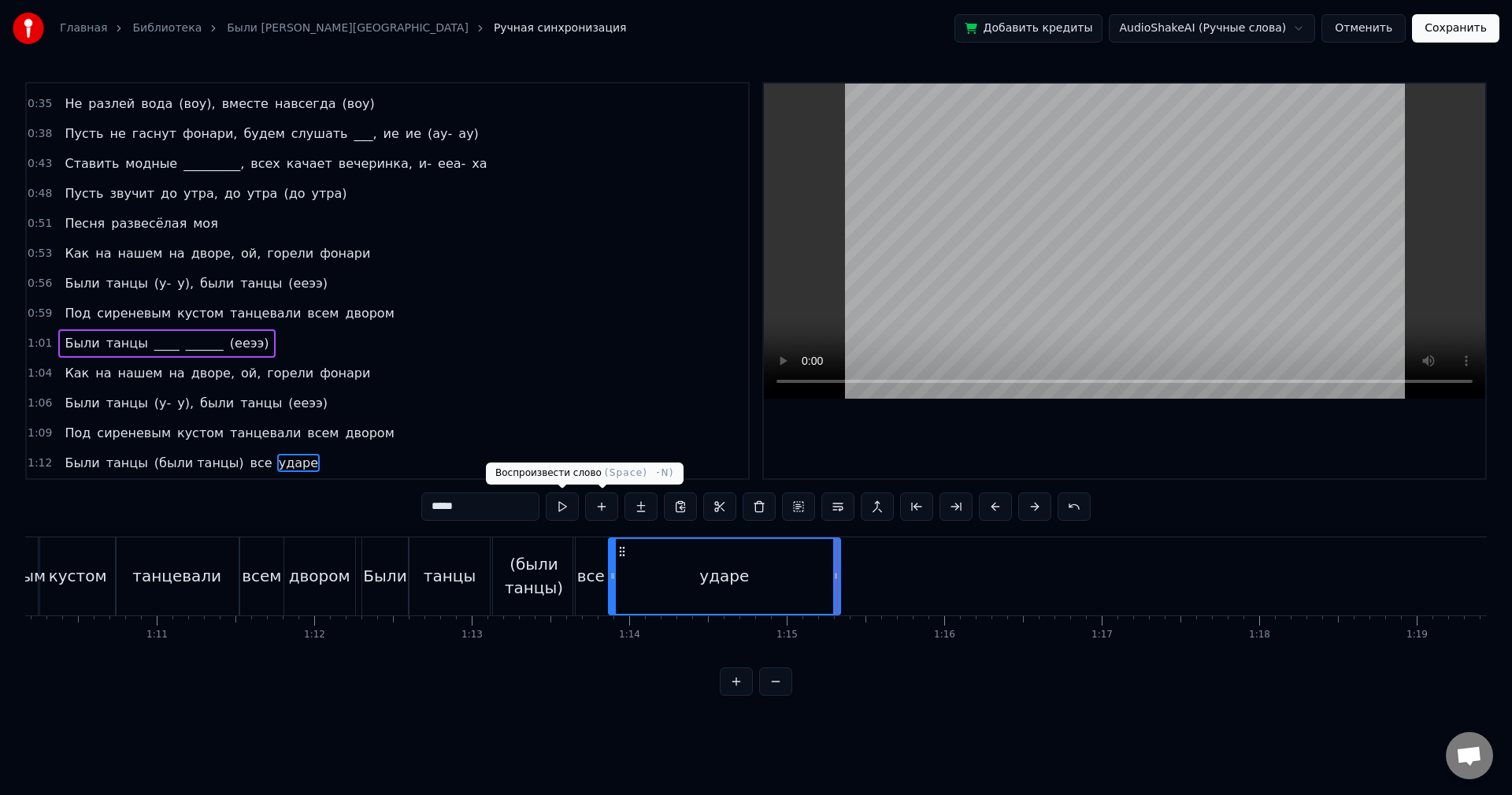
click at [569, 504] on button at bounding box center [562, 506] width 33 height 28
click at [740, 565] on div "ударе" at bounding box center [724, 576] width 50 height 24
click at [623, 556] on icon at bounding box center [624, 551] width 13 height 13
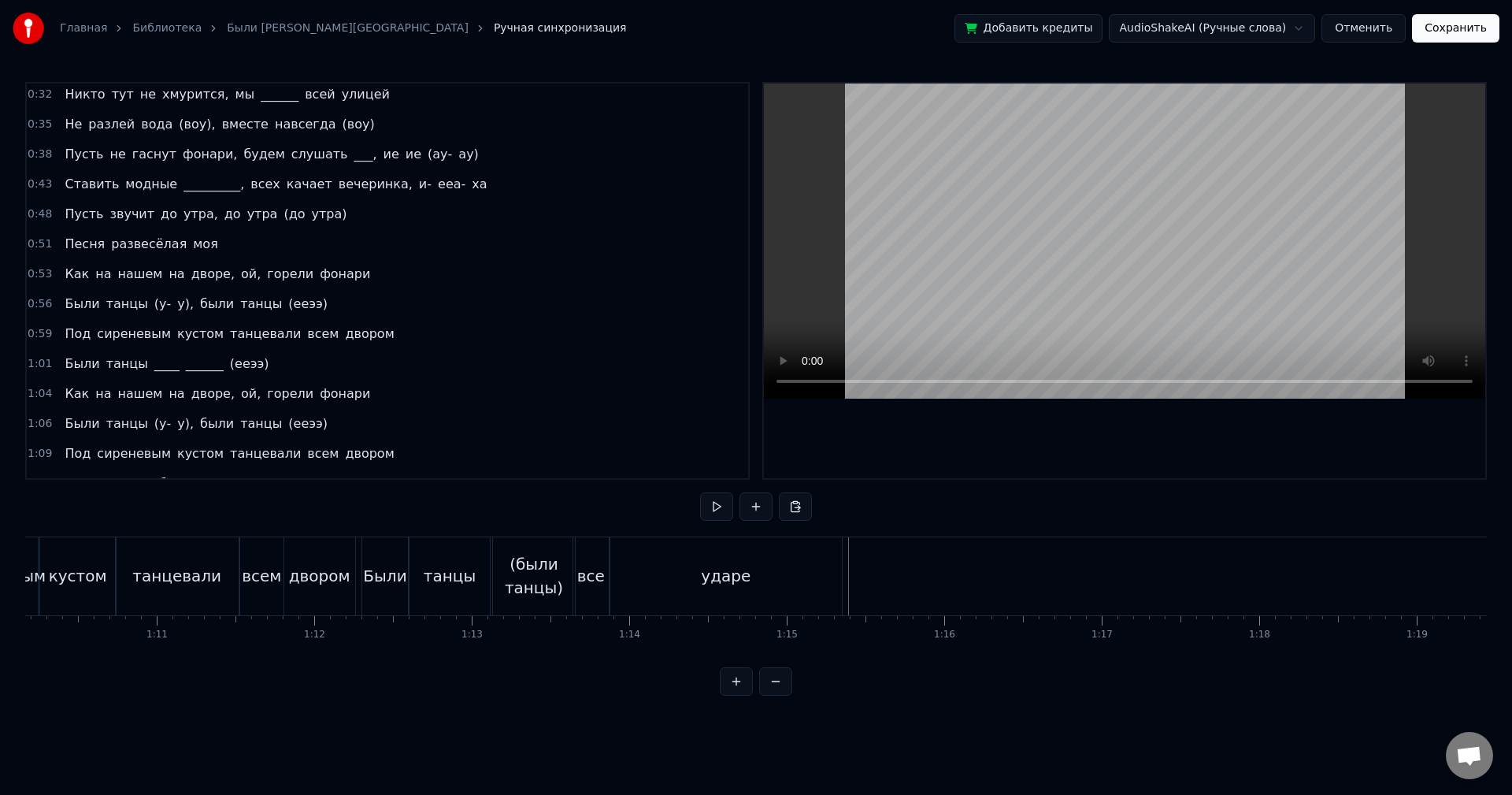
scroll to position [204, 0]
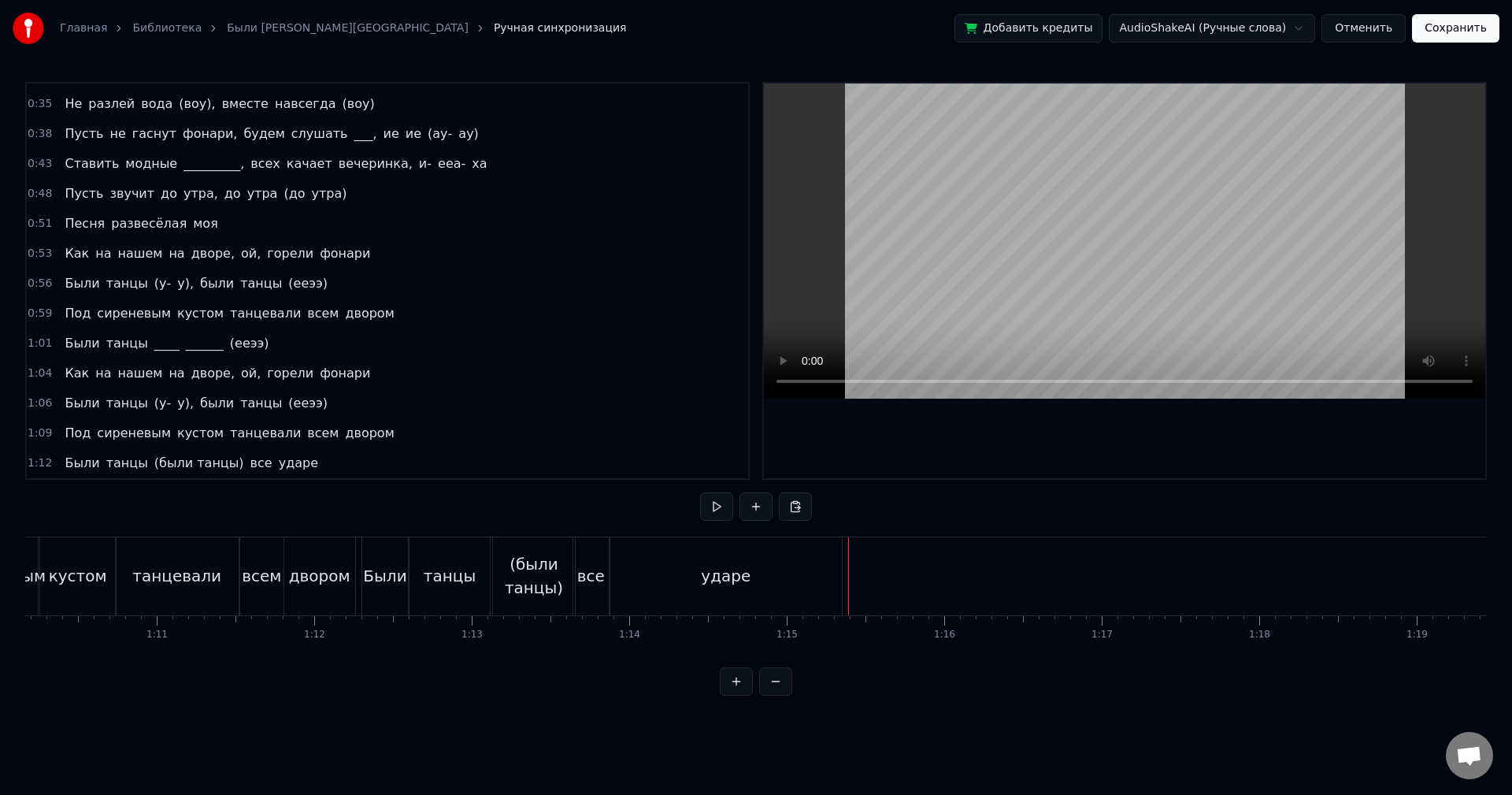
click at [455, 162] on div "0:43 Ставить модные _________, всех качает вечеринка, и- eеa- ха" at bounding box center [387, 164] width 721 height 30
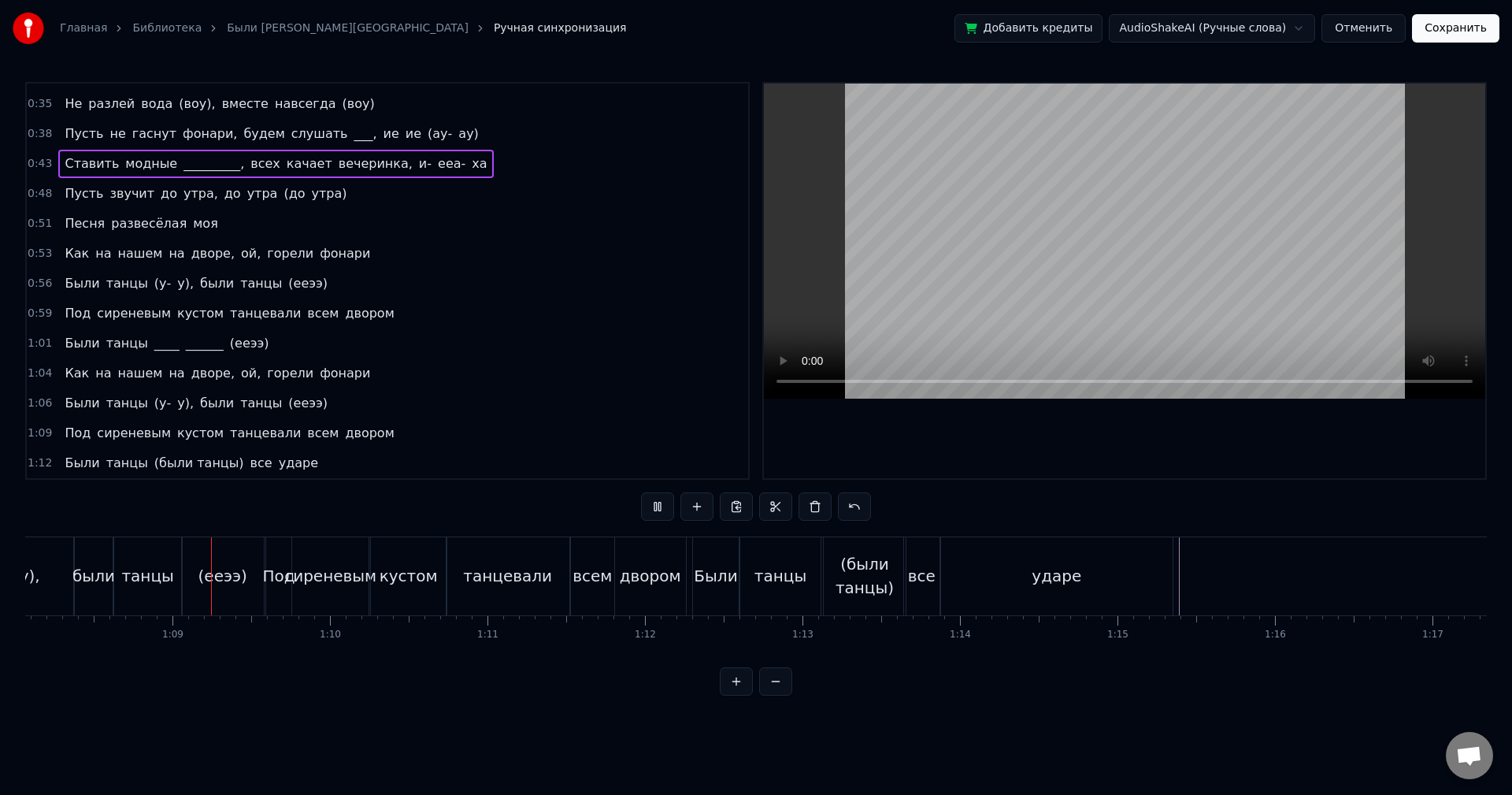
scroll to position [0, 10754]
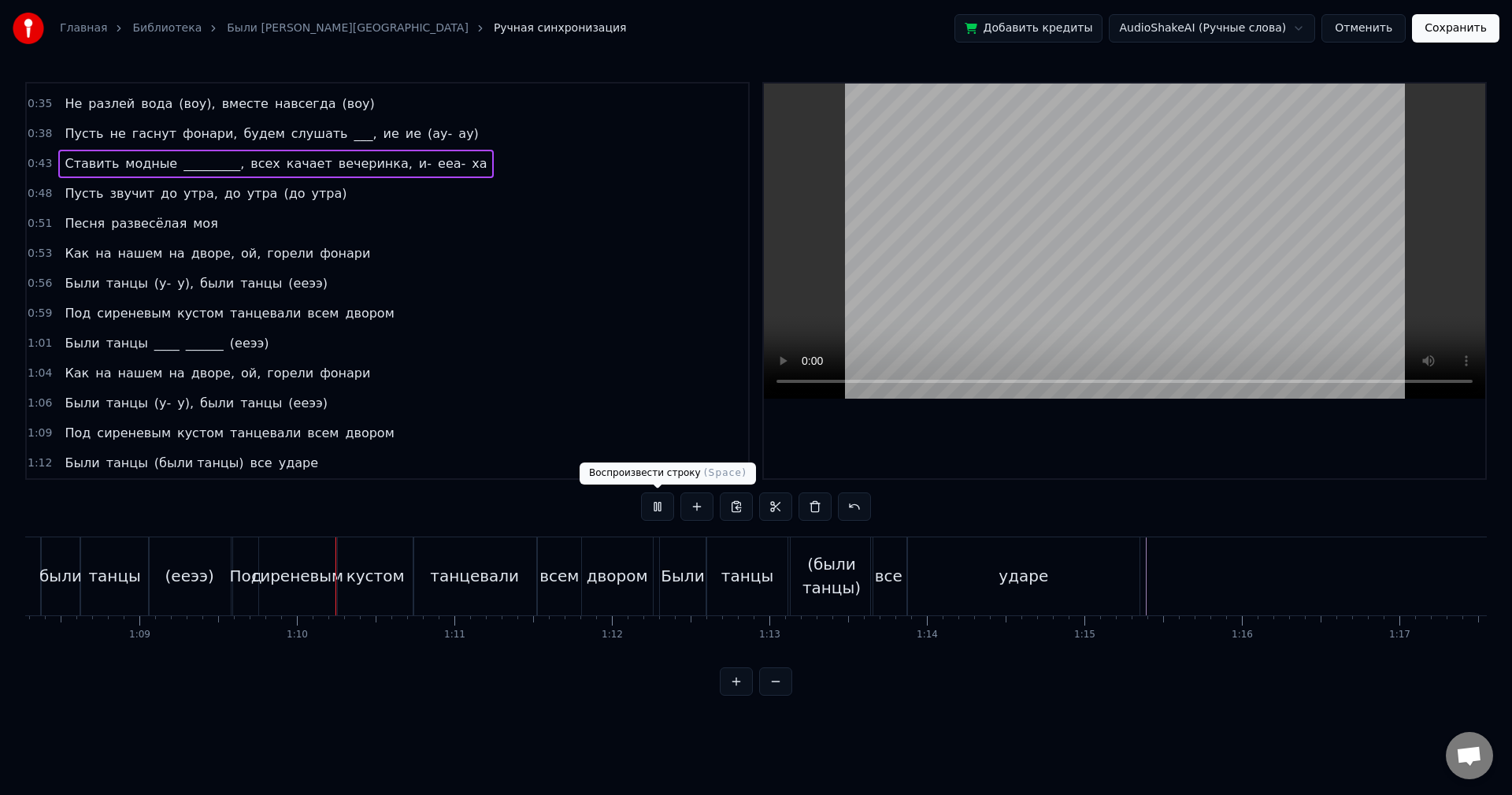
click at [666, 496] on button at bounding box center [657, 506] width 33 height 28
click at [298, 409] on div "1:06 Были танцы (у- у), были танцы ([PERSON_NAME])" at bounding box center [387, 404] width 721 height 30
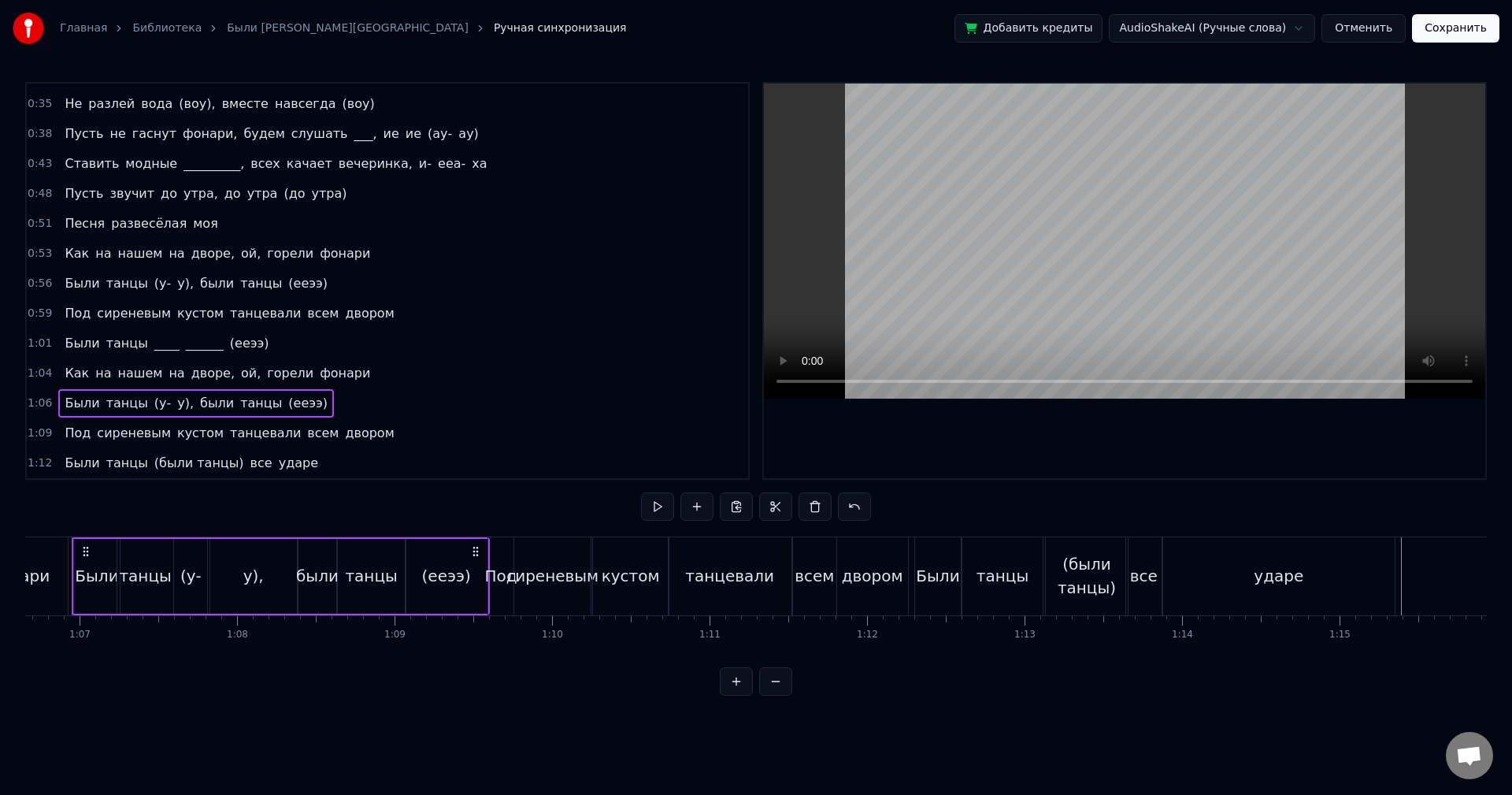
scroll to position [0, 10467]
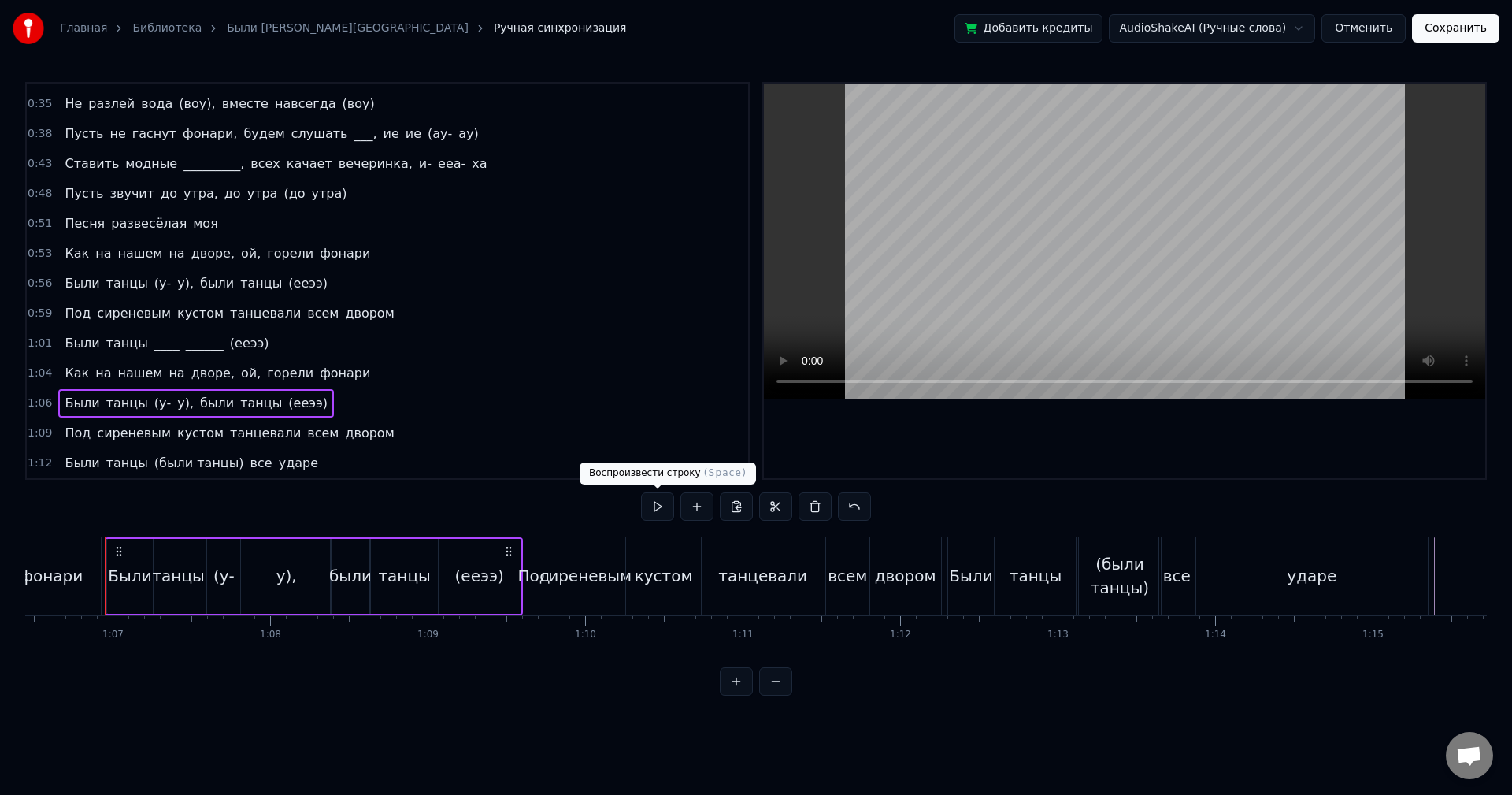
click at [648, 499] on button at bounding box center [657, 506] width 33 height 28
click at [649, 499] on button at bounding box center [657, 506] width 33 height 28
click at [153, 401] on span "(у-" at bounding box center [162, 403] width 20 height 18
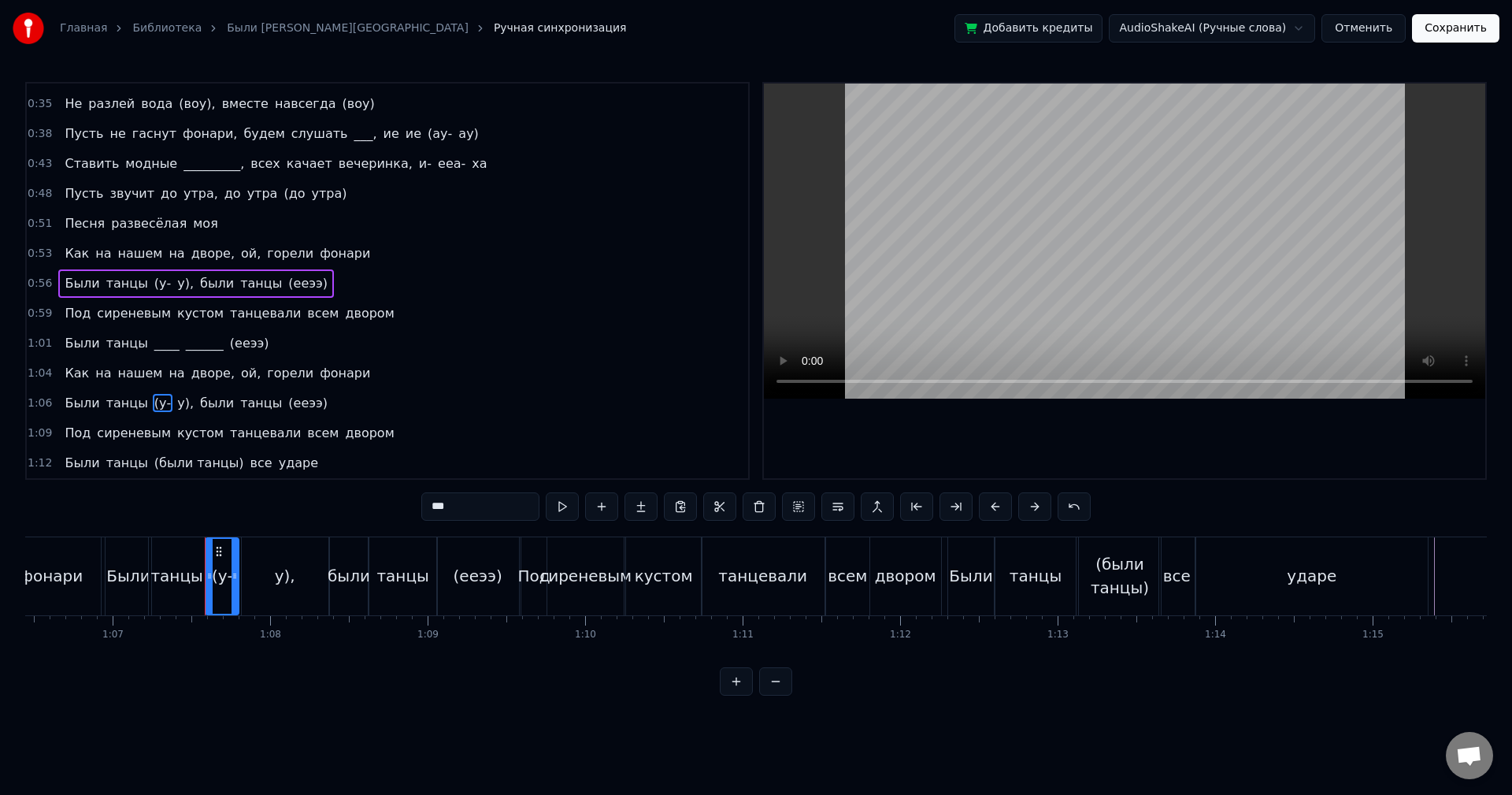
drag, startPoint x: 451, startPoint y: 512, endPoint x: 339, endPoint y: 487, distance: 114.8
click at [341, 487] on div "0:05 Как на нашем на дворе, ой, горели фонари 0:08 Были танцы (были танцы), был…" at bounding box center [756, 389] width 1462 height 614
click at [159, 401] on span "у)," at bounding box center [169, 403] width 20 height 18
type input "***"
drag, startPoint x: 462, startPoint y: 502, endPoint x: 384, endPoint y: 498, distance: 78.1
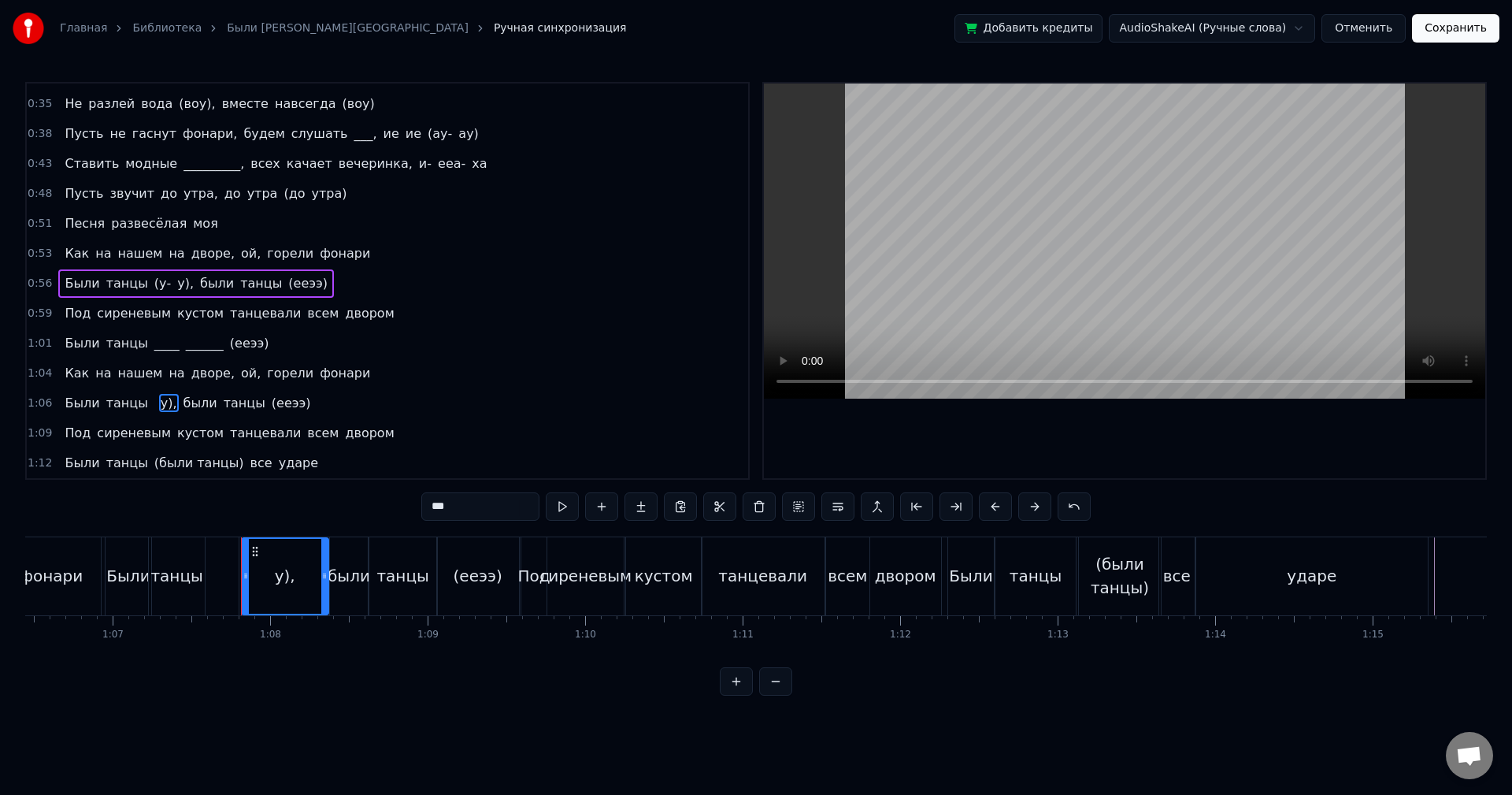
click at [385, 498] on div "0:05 Как на нашем на дворе, ой, горели фонари 0:08 Были танцы (были танцы), был…" at bounding box center [756, 389] width 1462 height 614
click at [254, 405] on span "(ееээ)" at bounding box center [275, 403] width 43 height 18
type input "******"
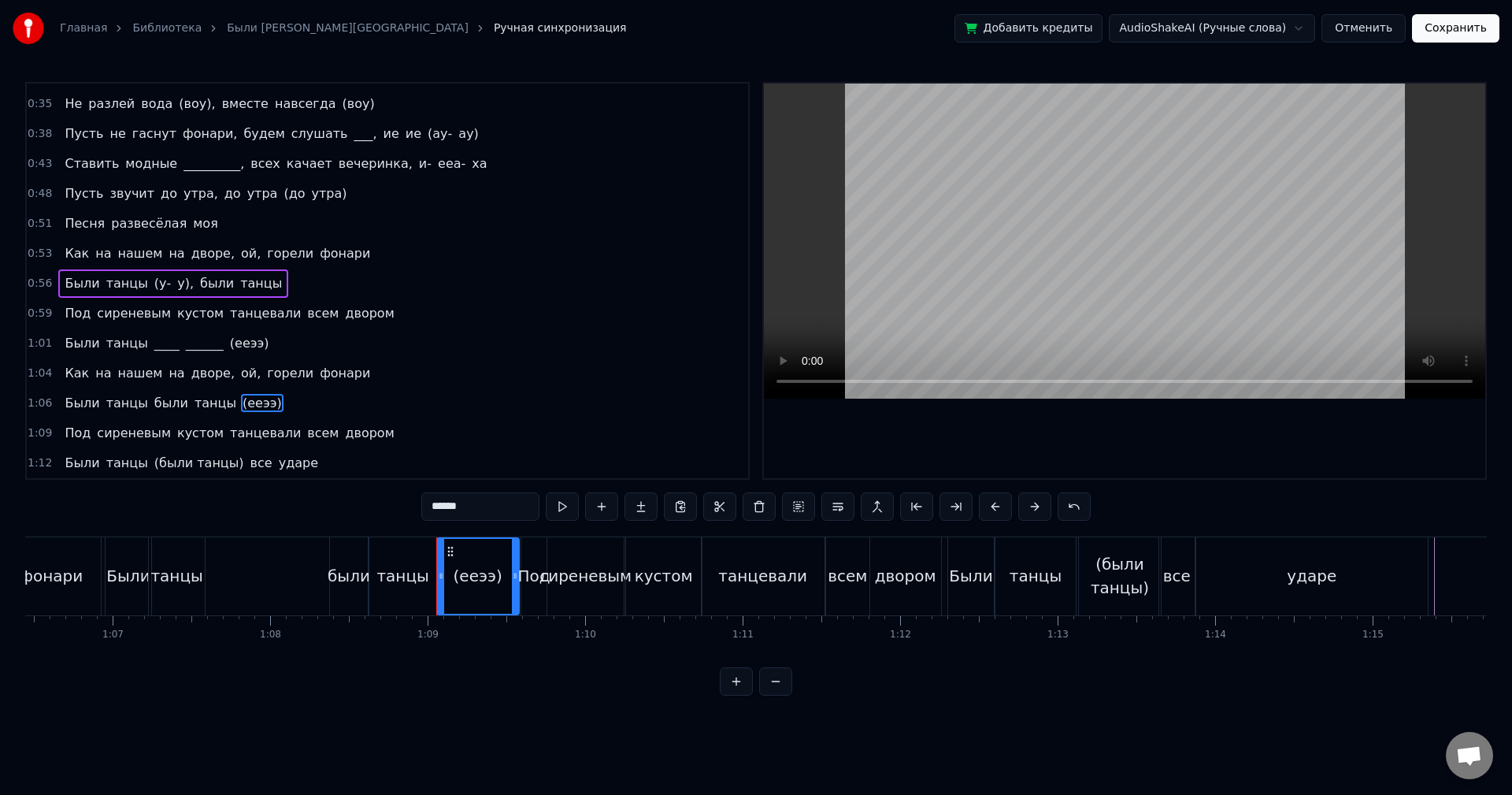
click at [250, 408] on span "(ееээ)" at bounding box center [263, 403] width 43 height 18
drag, startPoint x: 439, startPoint y: 500, endPoint x: 337, endPoint y: 487, distance: 102.8
click at [348, 487] on div "0:05 Как на нашем на дворе, ой, горели фонари 0:08 Были танцы (были танцы), был…" at bounding box center [756, 389] width 1462 height 614
click at [236, 402] on div "1:06 Были танцы были танцы" at bounding box center [387, 404] width 721 height 30
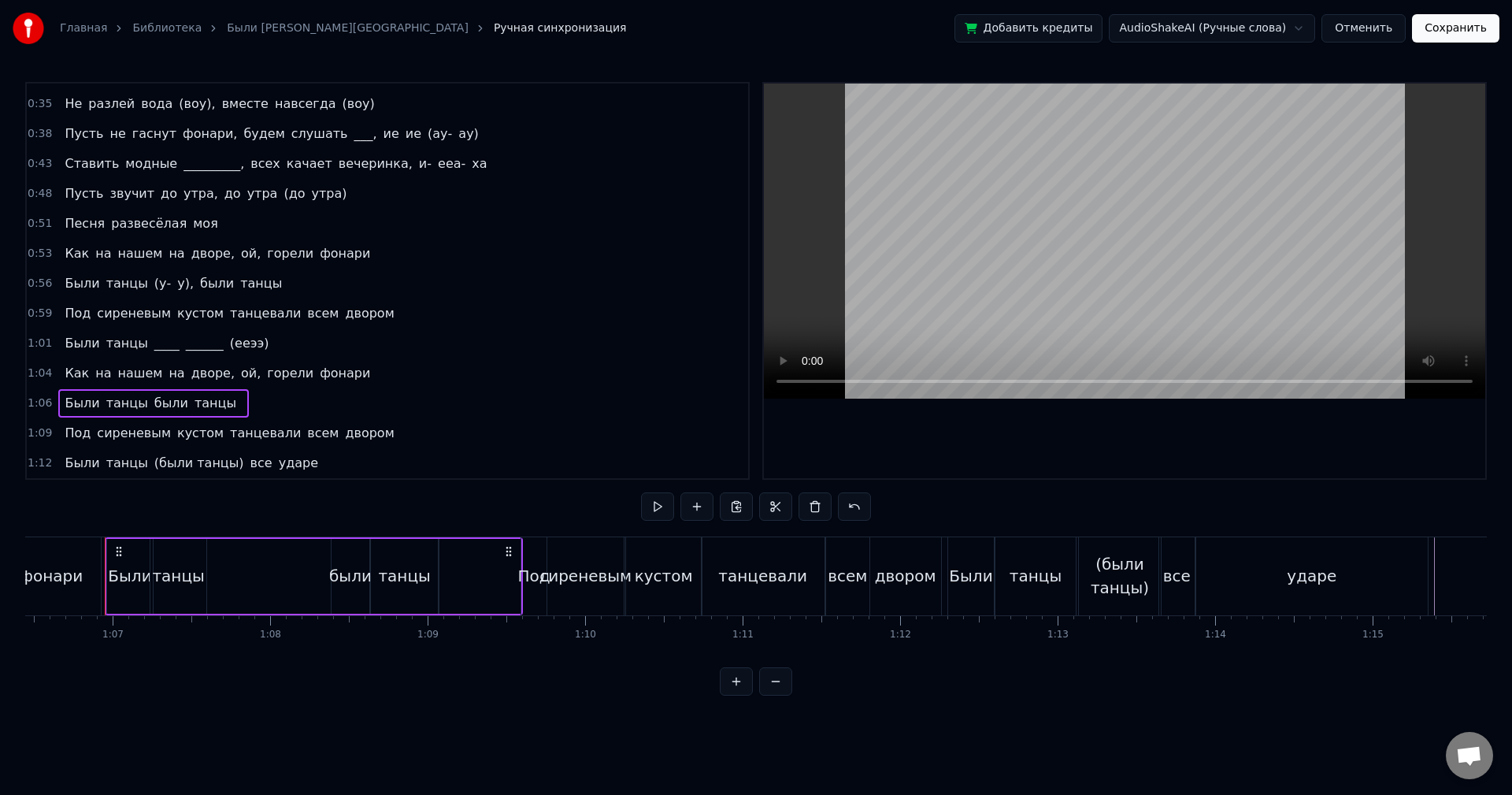
scroll to position [174, 0]
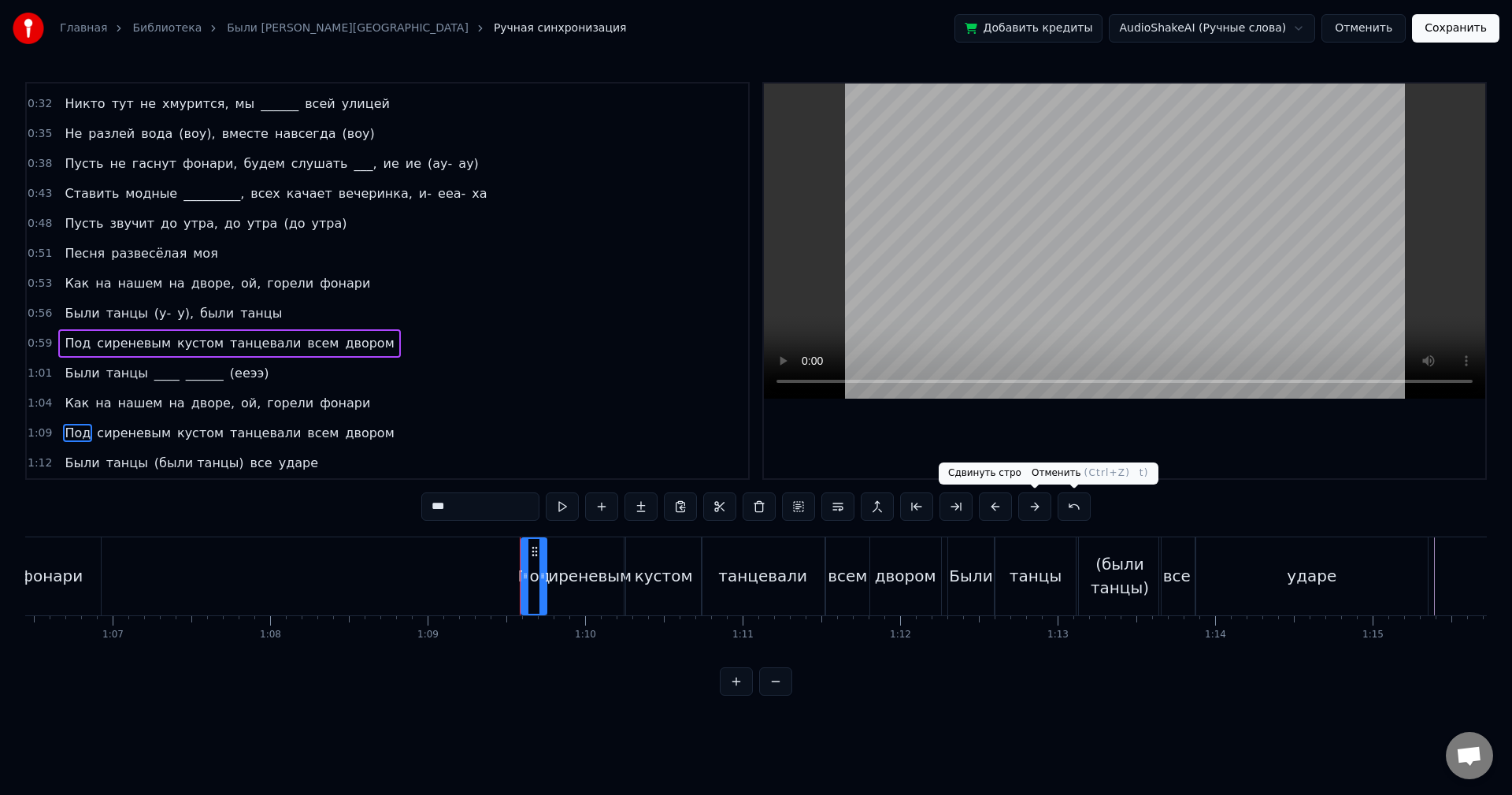
click at [1059, 508] on button at bounding box center [1074, 506] width 33 height 28
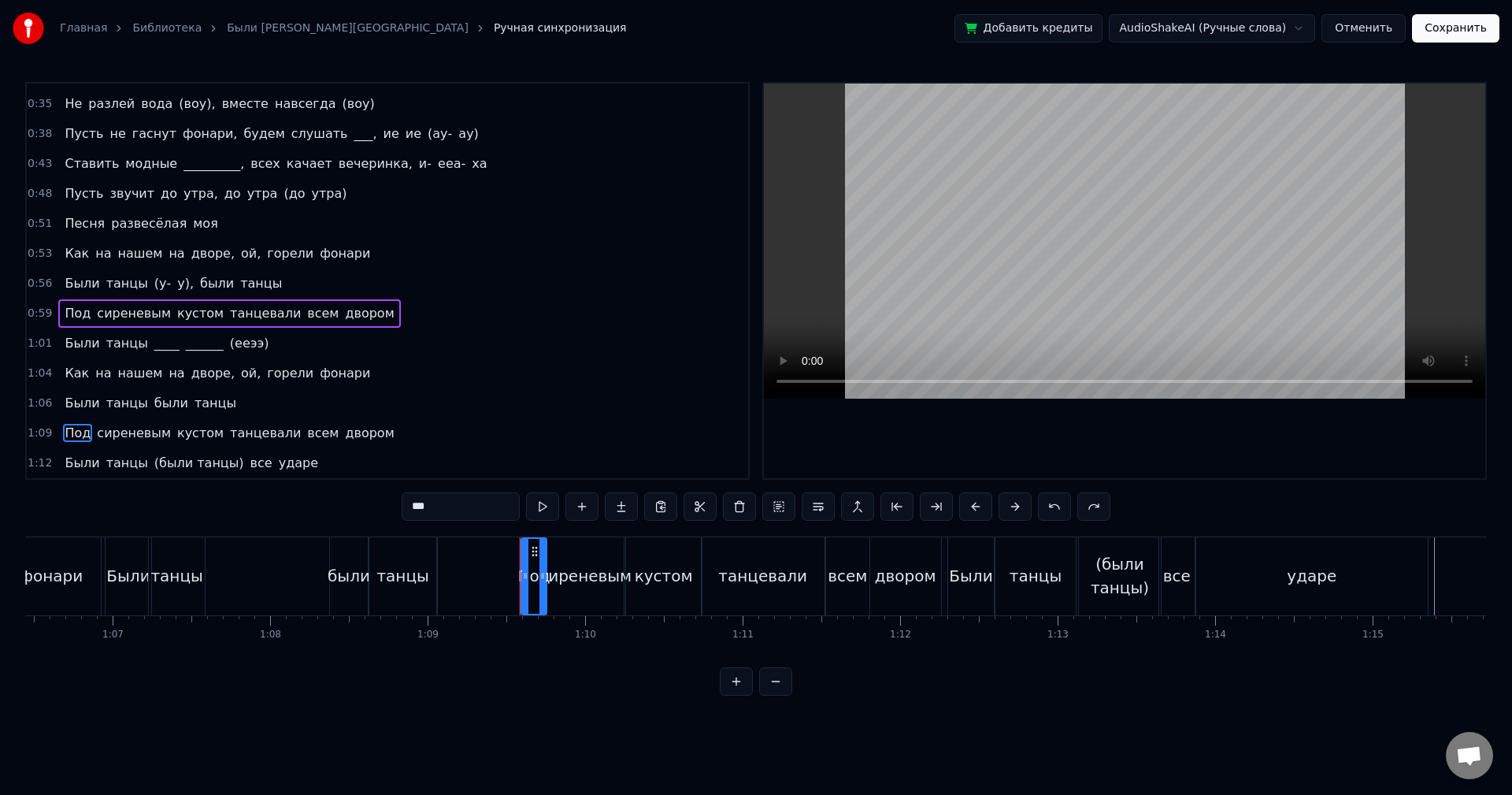
click at [251, 345] on div "1:01 Были танцы ____ ______ (ееээ)" at bounding box center [387, 344] width 721 height 30
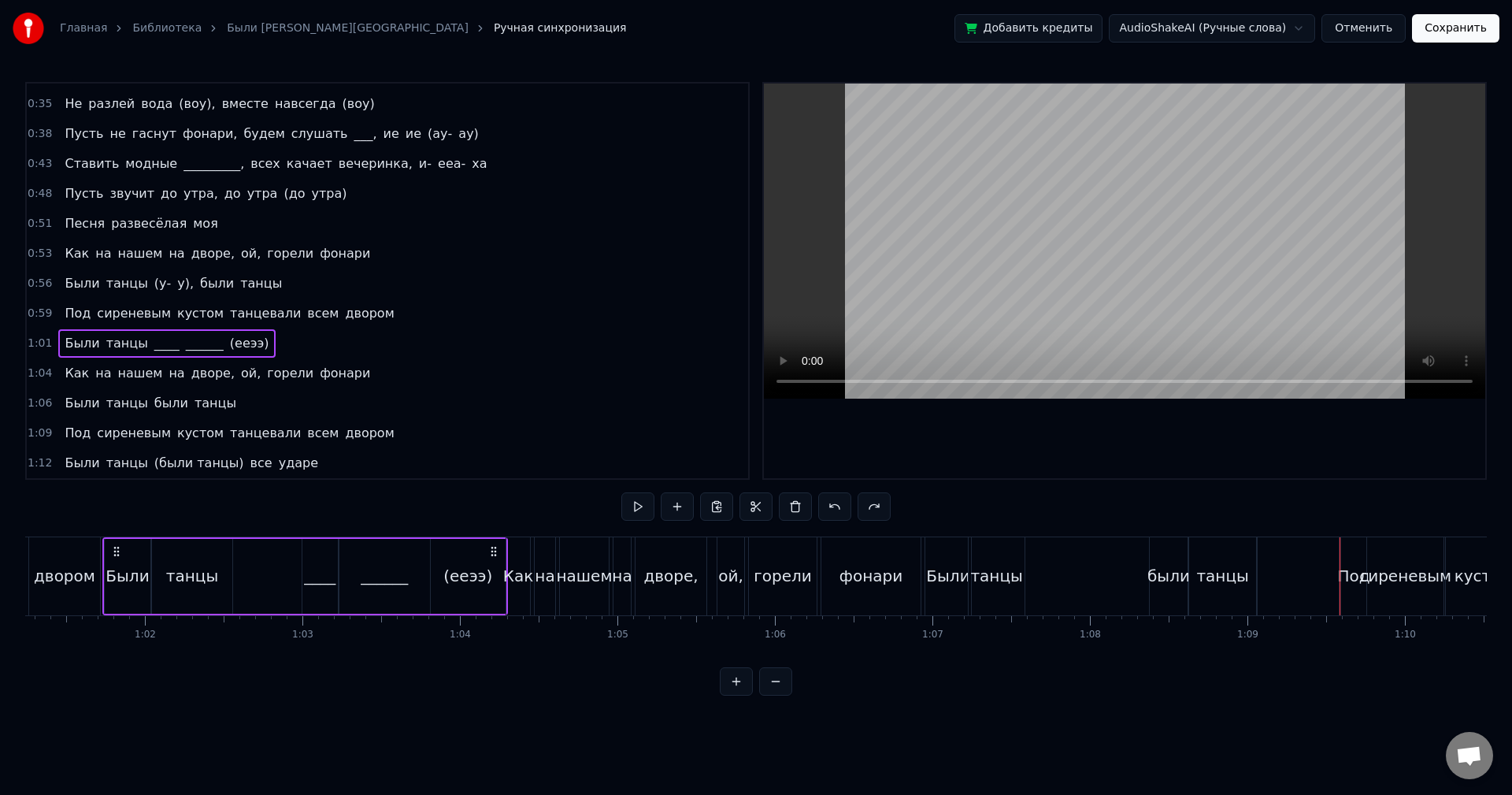
scroll to position [0, 9645]
click at [630, 509] on button at bounding box center [638, 506] width 33 height 28
click at [822, 501] on button at bounding box center [835, 506] width 33 height 28
click at [374, 310] on div "0:59 Под сиреневым кустом танцевали всем двором" at bounding box center [387, 314] width 721 height 30
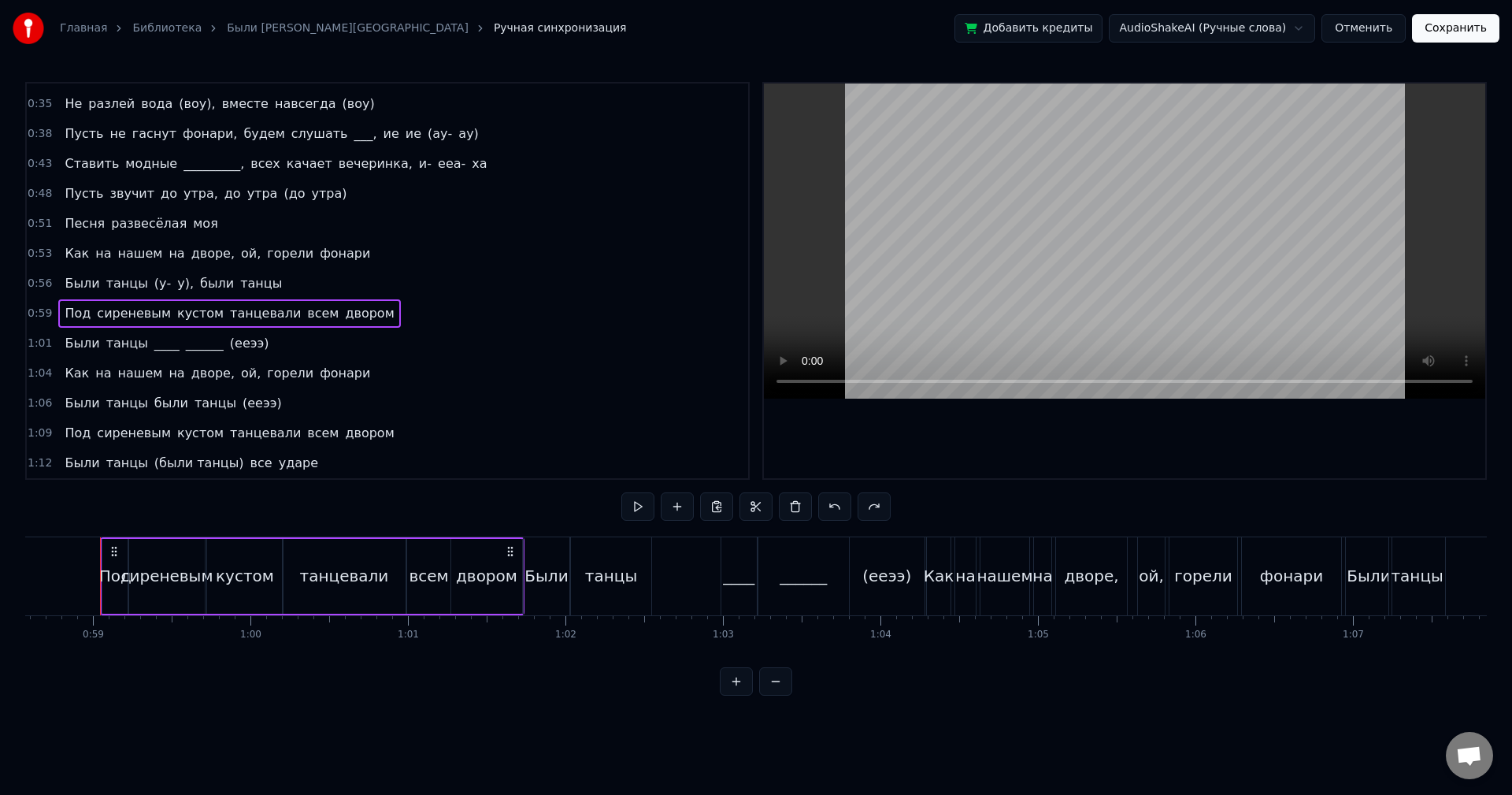
scroll to position [0, 9222]
click at [637, 503] on button at bounding box center [638, 506] width 33 height 28
click at [289, 339] on div "1:01 Были танцы ____ ______ (ееээ)" at bounding box center [387, 344] width 721 height 30
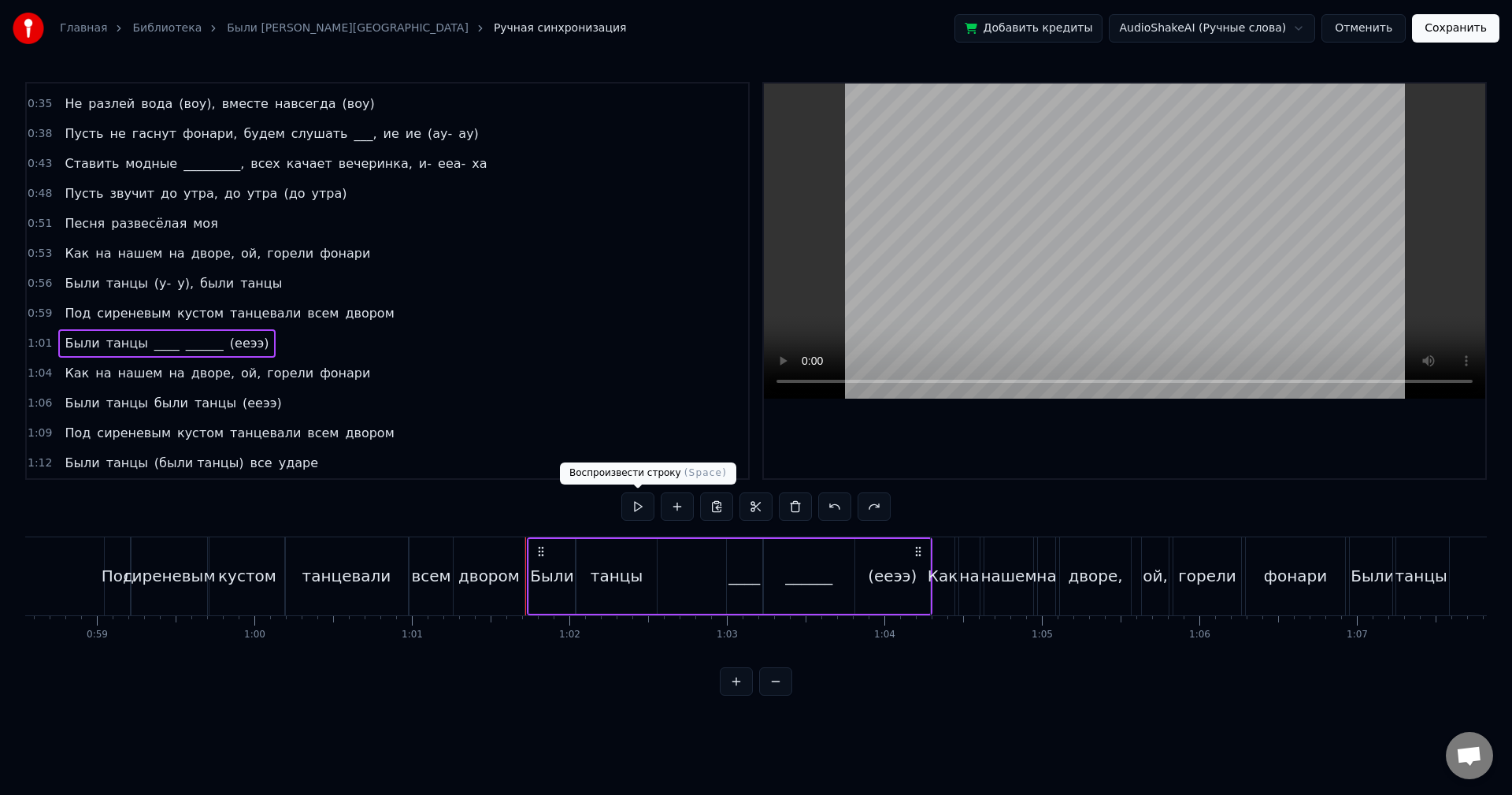
click at [628, 504] on button at bounding box center [638, 506] width 33 height 28
click at [344, 379] on div "1:04 Как на нашем на дворе, ой, горели фонари" at bounding box center [387, 374] width 721 height 30
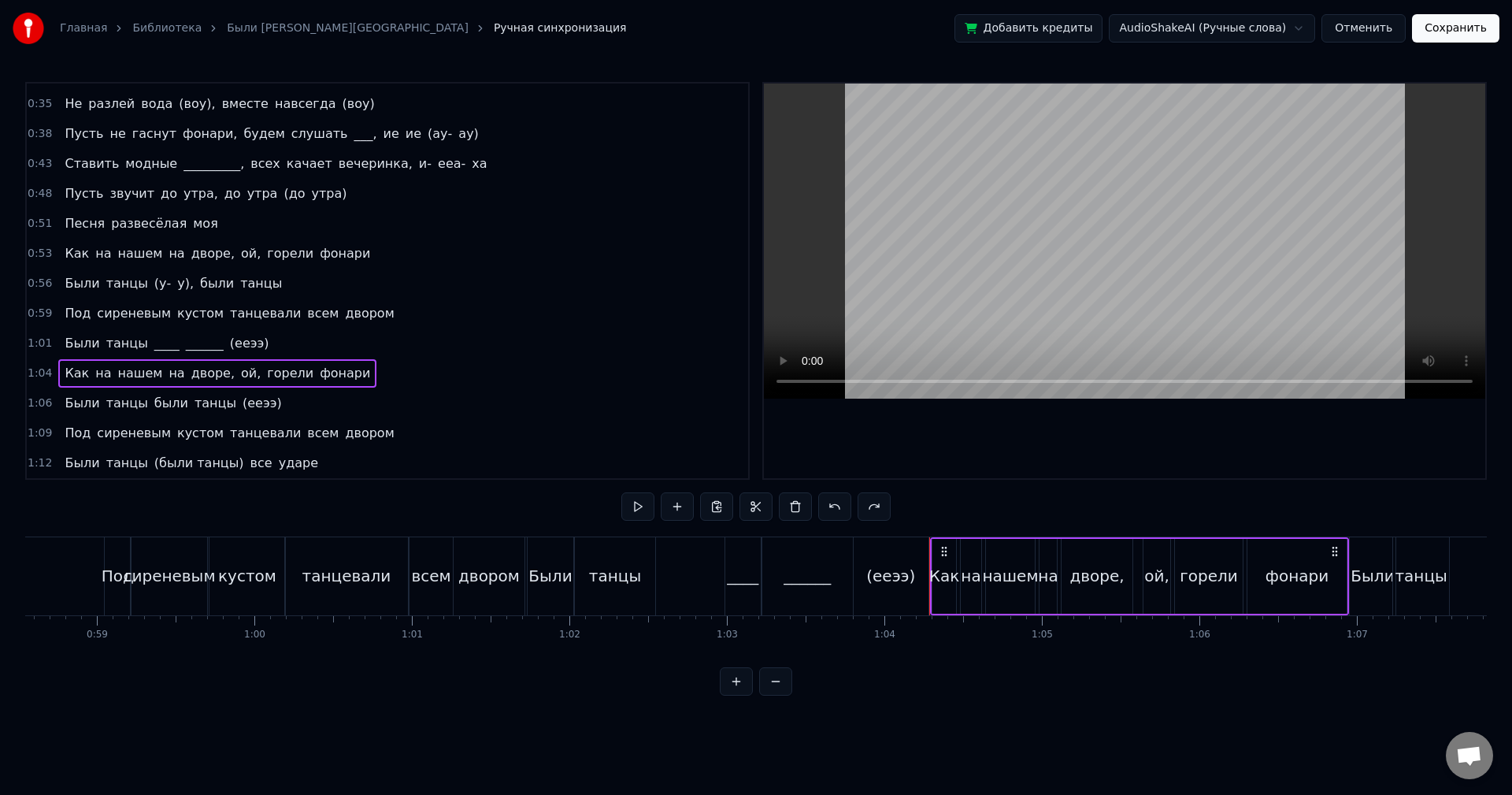
click at [633, 498] on button at bounding box center [638, 506] width 33 height 28
click at [318, 409] on div "1:06 Были танцы были танцы ([PERSON_NAME])" at bounding box center [387, 404] width 721 height 30
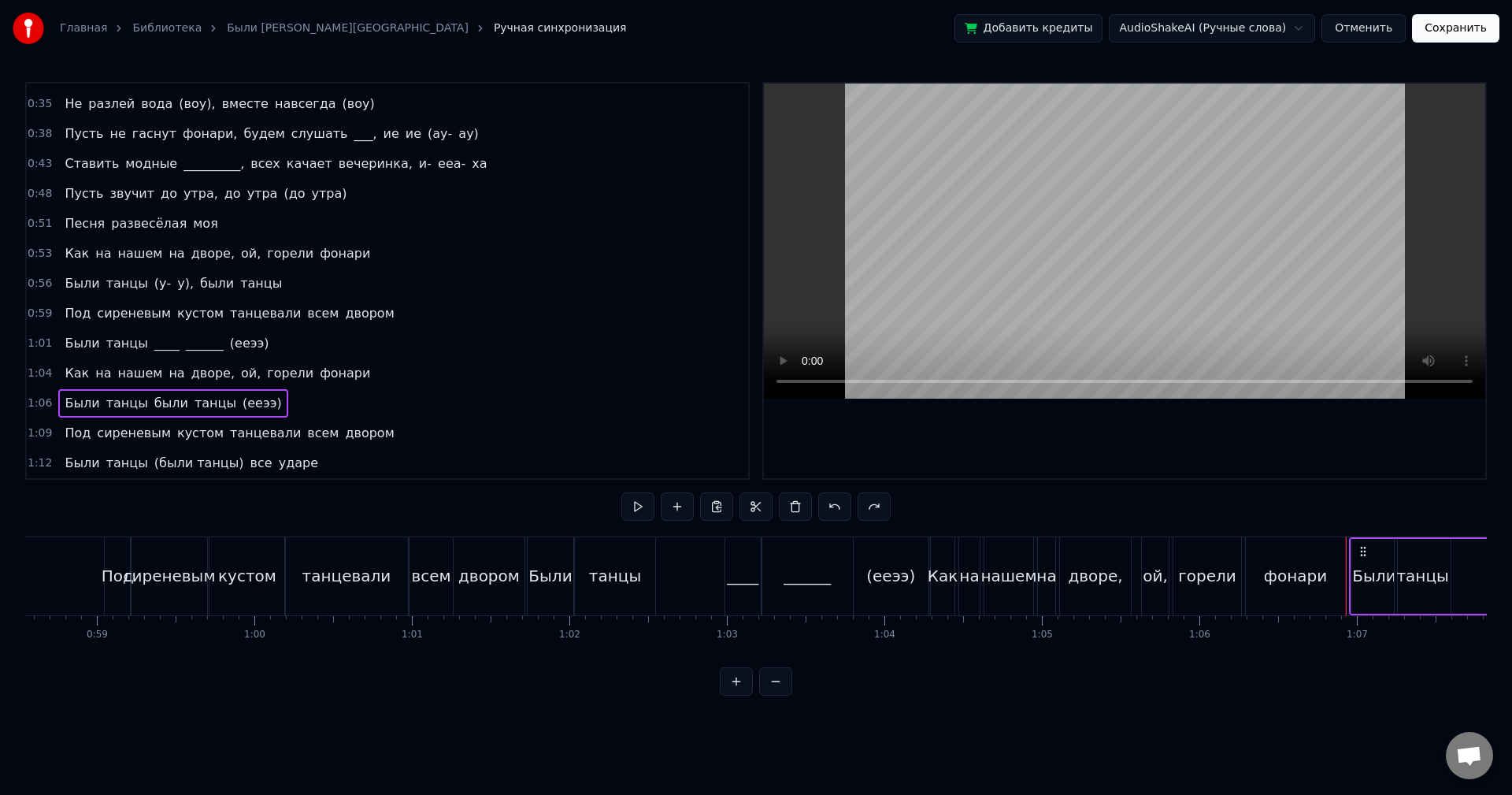
click at [635, 510] on button at bounding box center [638, 506] width 33 height 28
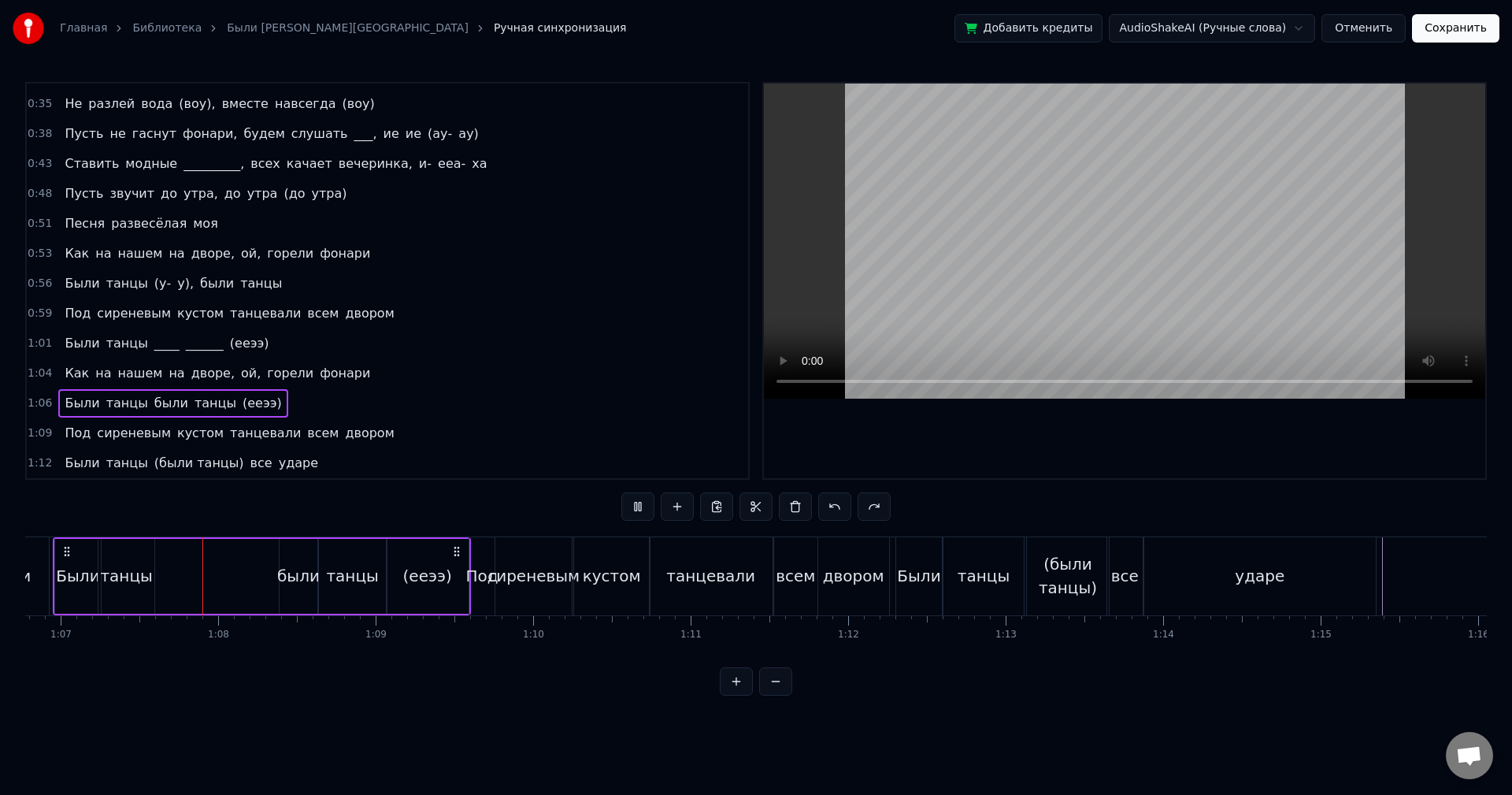
scroll to position [0, 10542]
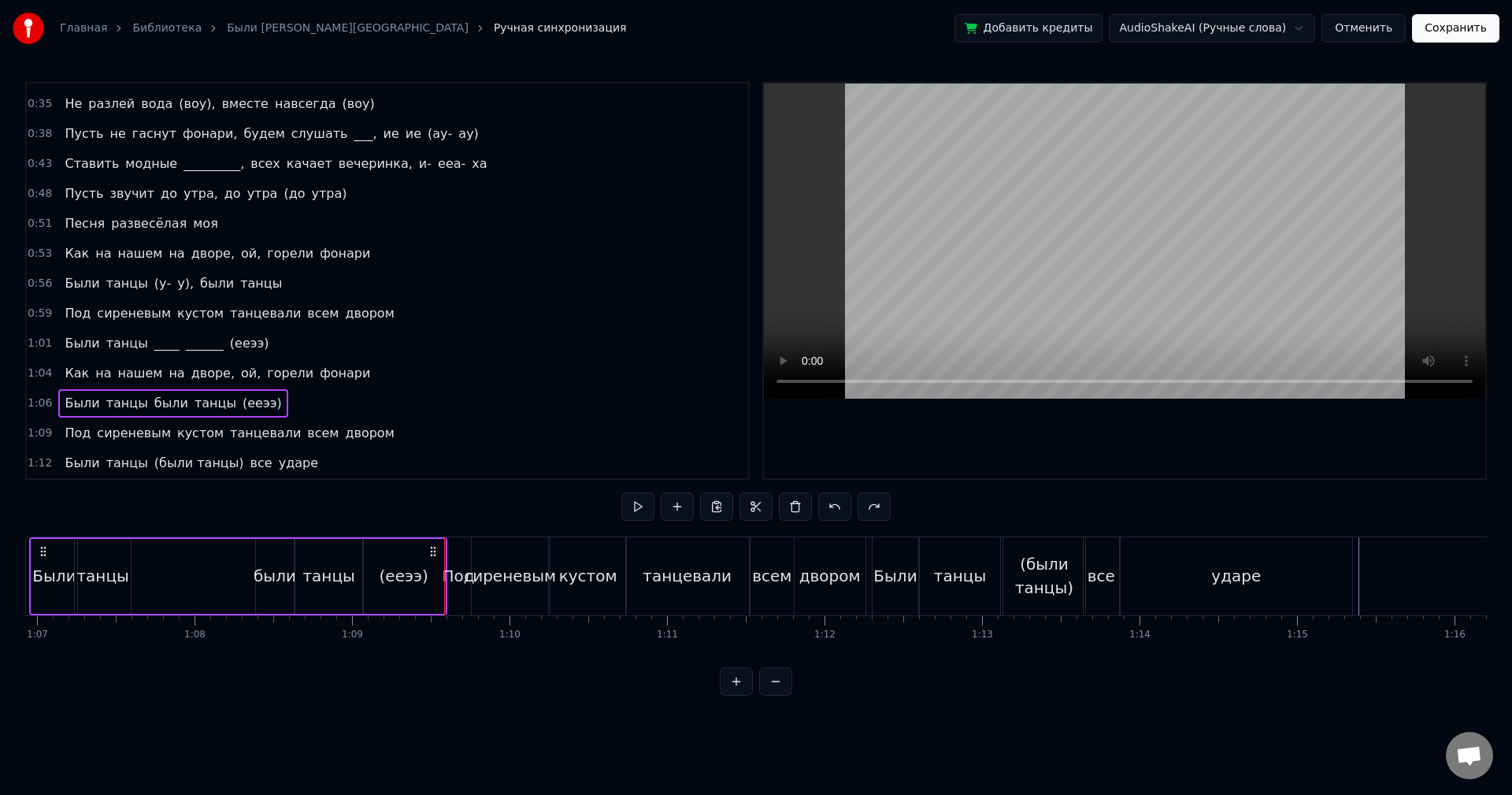
click at [633, 509] on button at bounding box center [638, 506] width 33 height 28
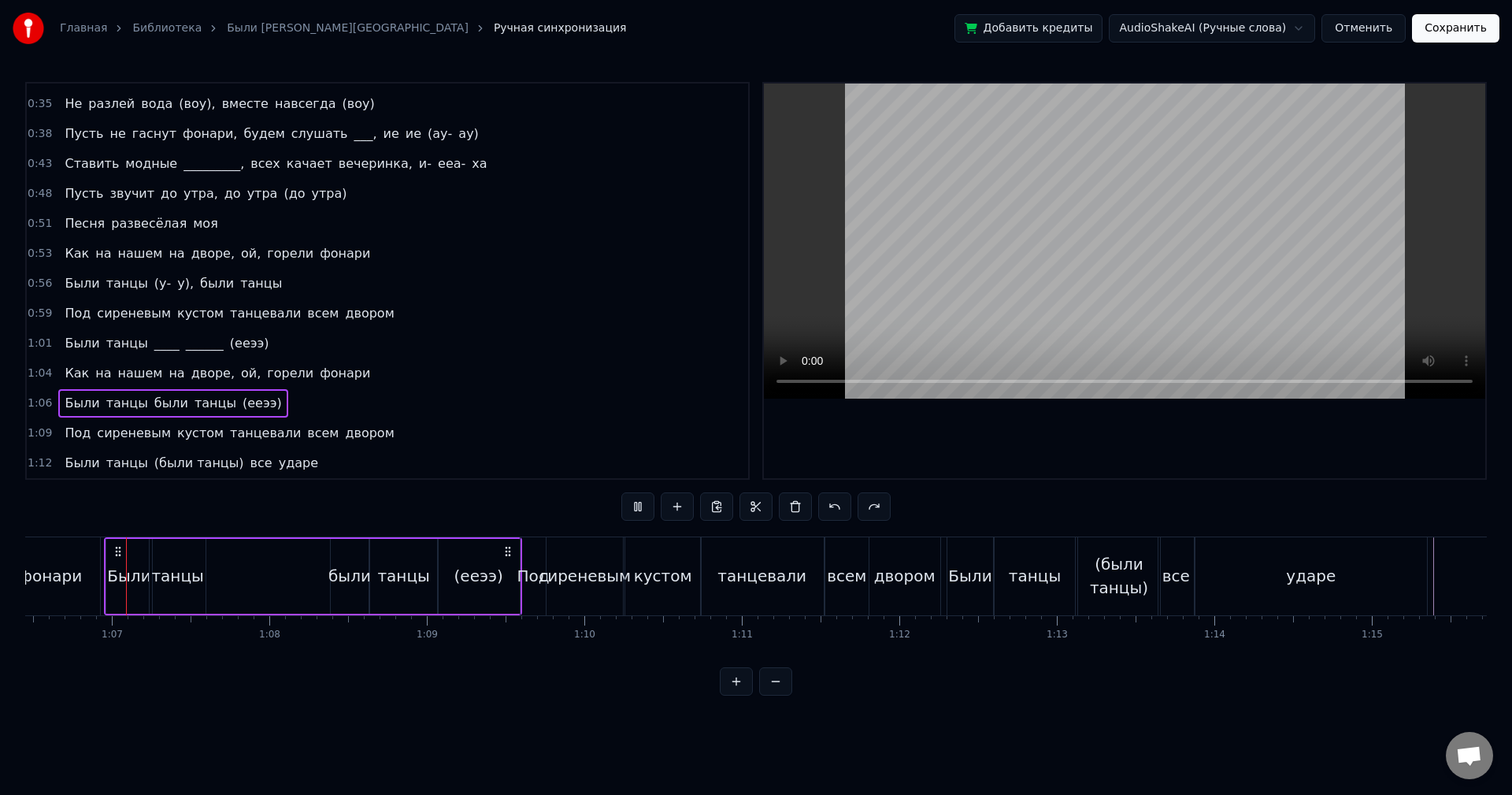
scroll to position [0, 10467]
click at [632, 509] on button at bounding box center [638, 506] width 33 height 28
click at [241, 403] on span "(ееээ)" at bounding box center [263, 403] width 43 height 18
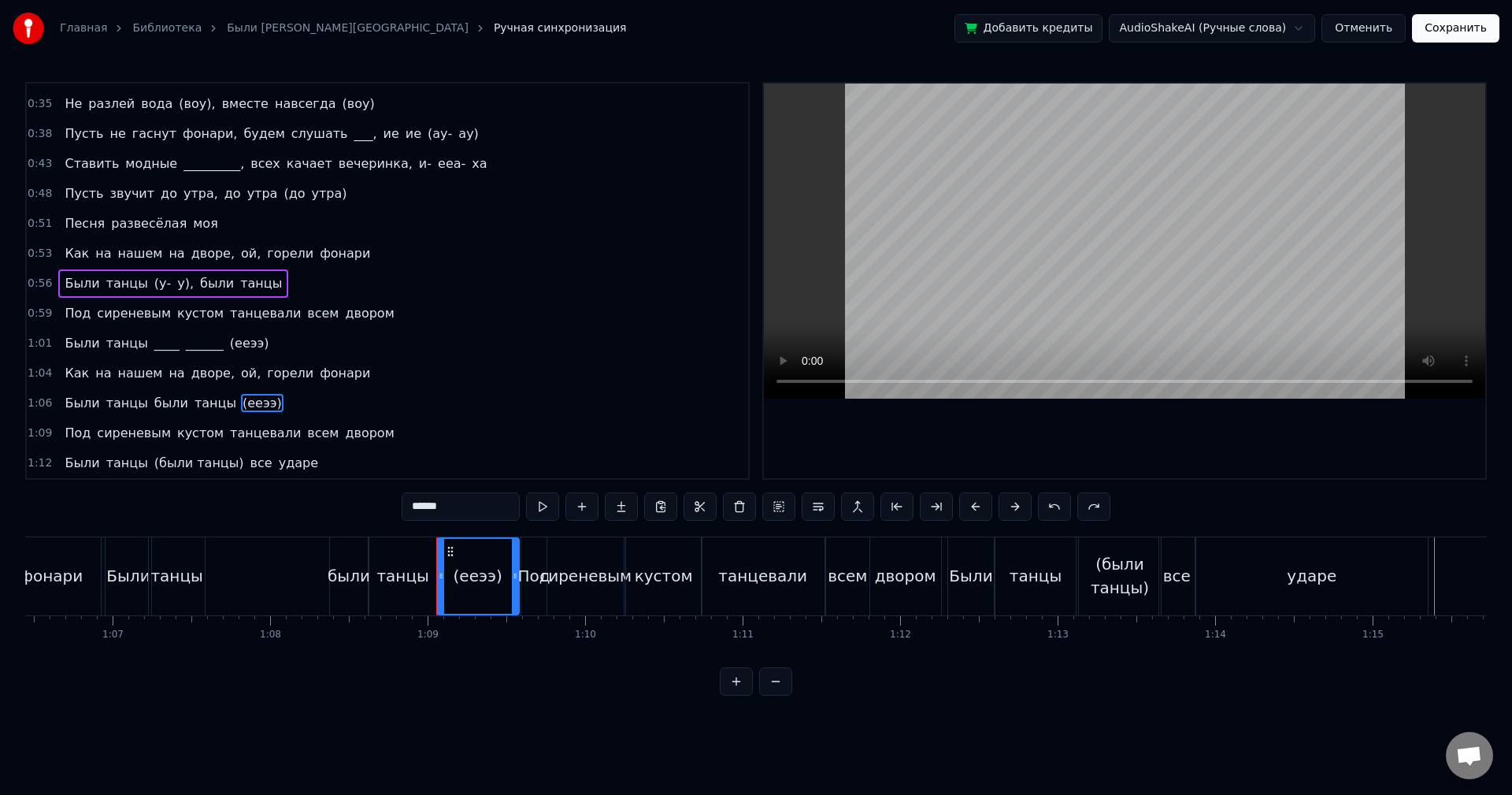
drag, startPoint x: 444, startPoint y: 506, endPoint x: 327, endPoint y: 479, distance: 120.1
click at [321, 494] on div "0:05 Как на нашем на дворе, ой, горели фонари 0:08 Были танцы (были танцы), был…" at bounding box center [756, 389] width 1462 height 614
type input "*"
click at [436, 502] on input "**********" at bounding box center [481, 506] width 118 height 28
click at [431, 506] on input "**********" at bounding box center [481, 506] width 118 height 28
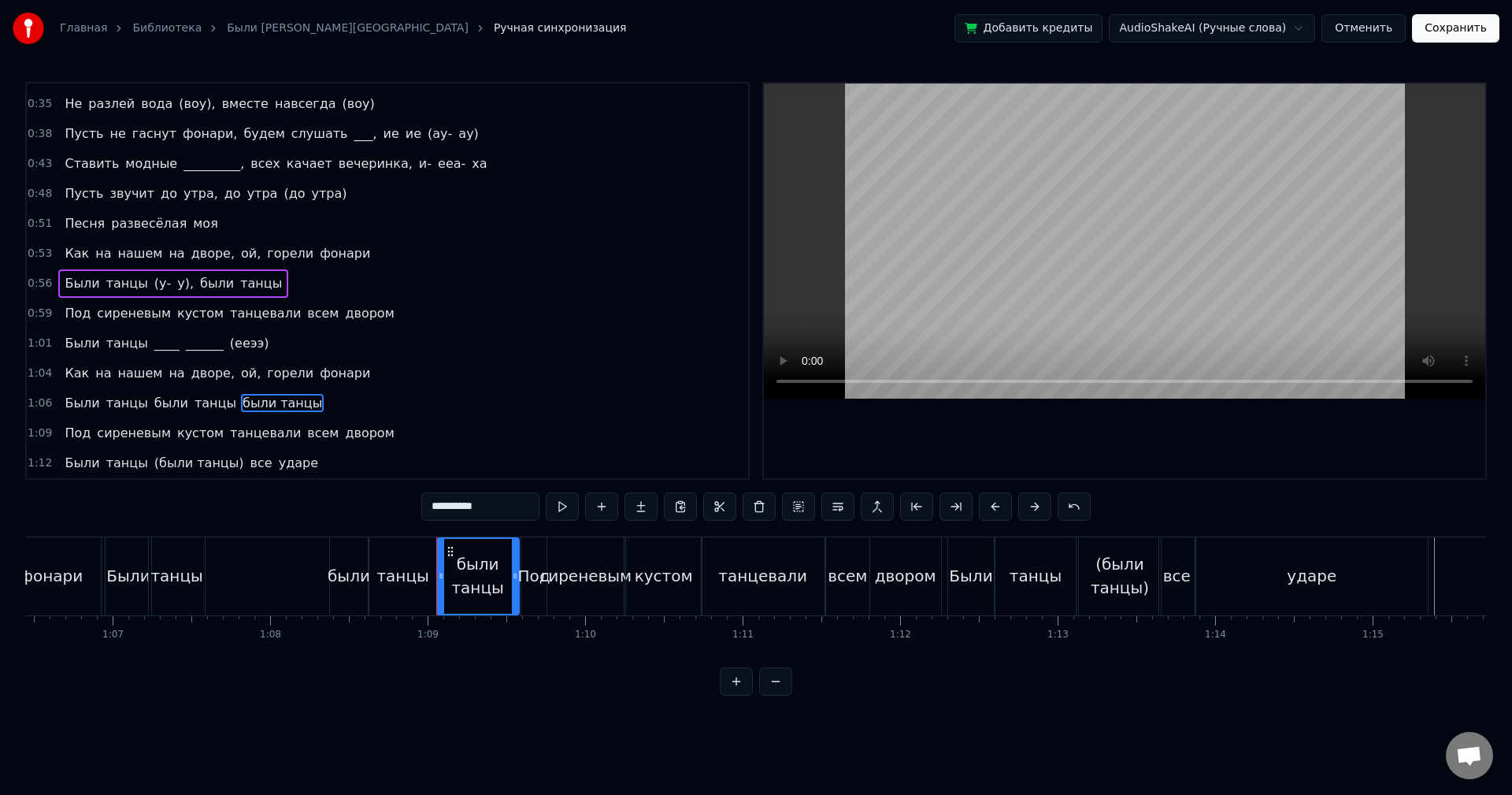
click at [198, 401] on span "танцы" at bounding box center [215, 403] width 45 height 18
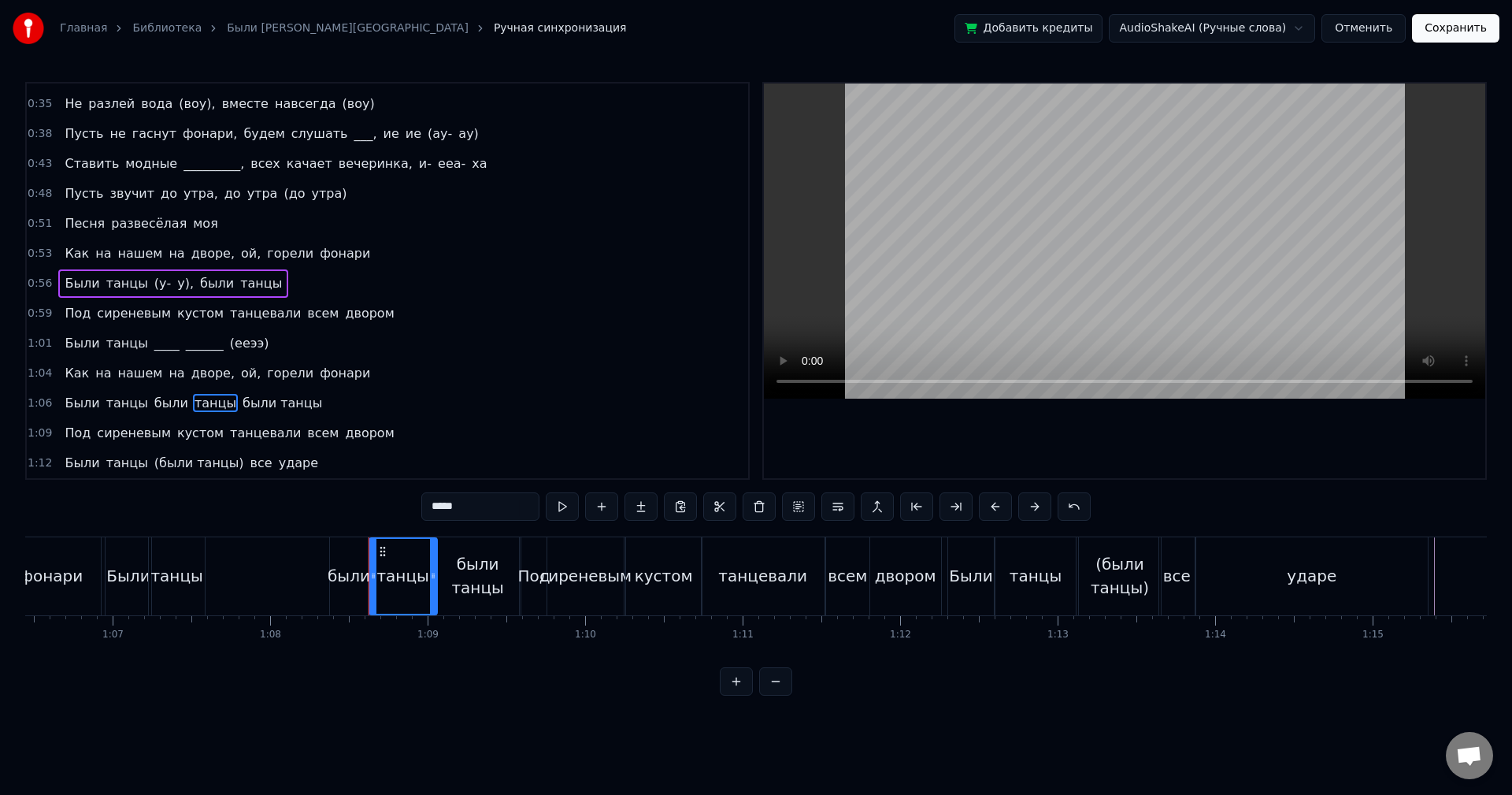
click at [470, 510] on input "*****" at bounding box center [481, 506] width 118 height 28
type input "******"
click at [302, 398] on div "1:06 Были танцы были танцы, были танцы" at bounding box center [387, 404] width 721 height 30
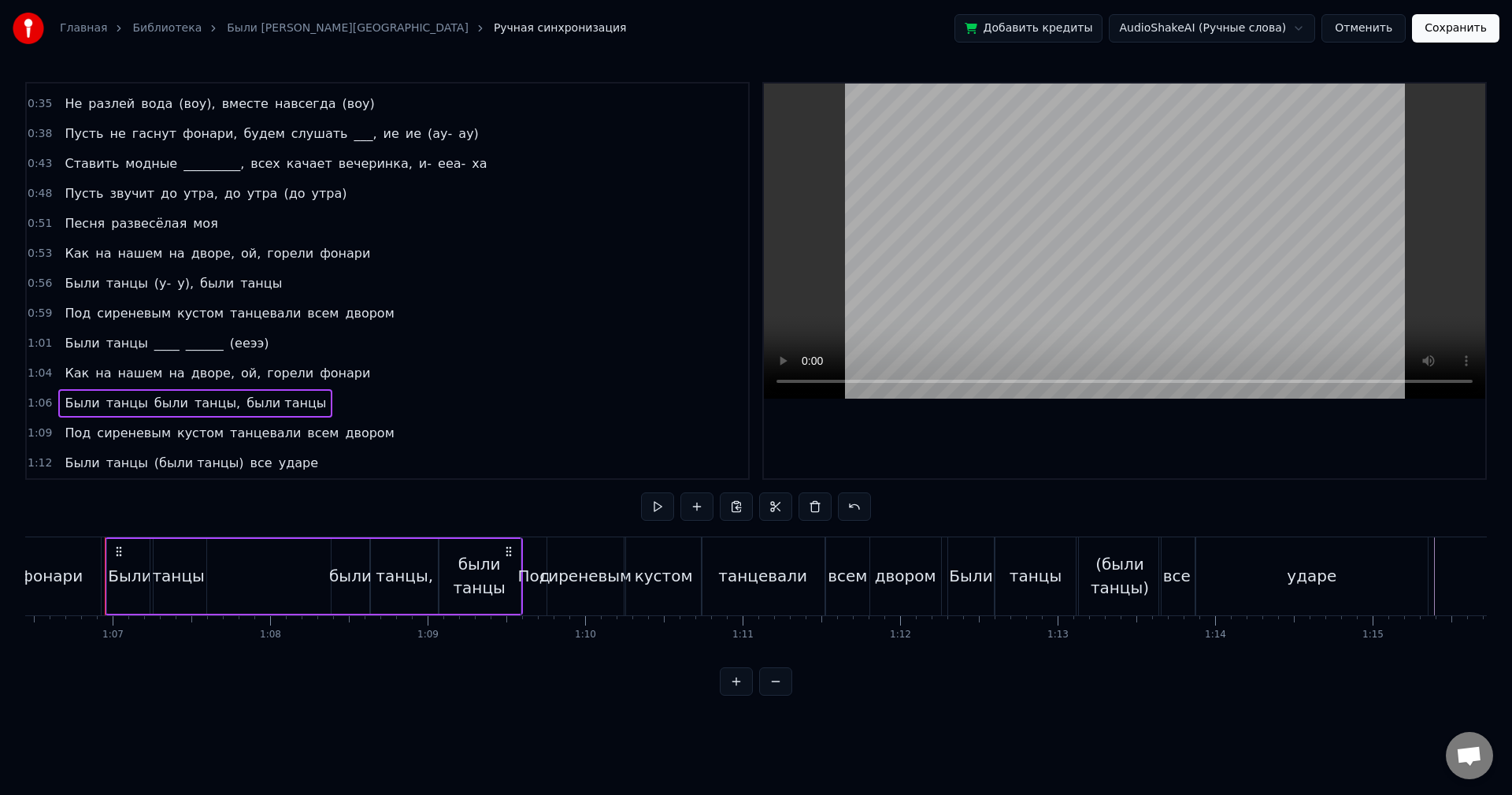
click at [653, 502] on button at bounding box center [657, 506] width 33 height 28
click at [359, 430] on div "1:09 Под сиреневым кустом танцевали всем двором" at bounding box center [387, 434] width 721 height 30
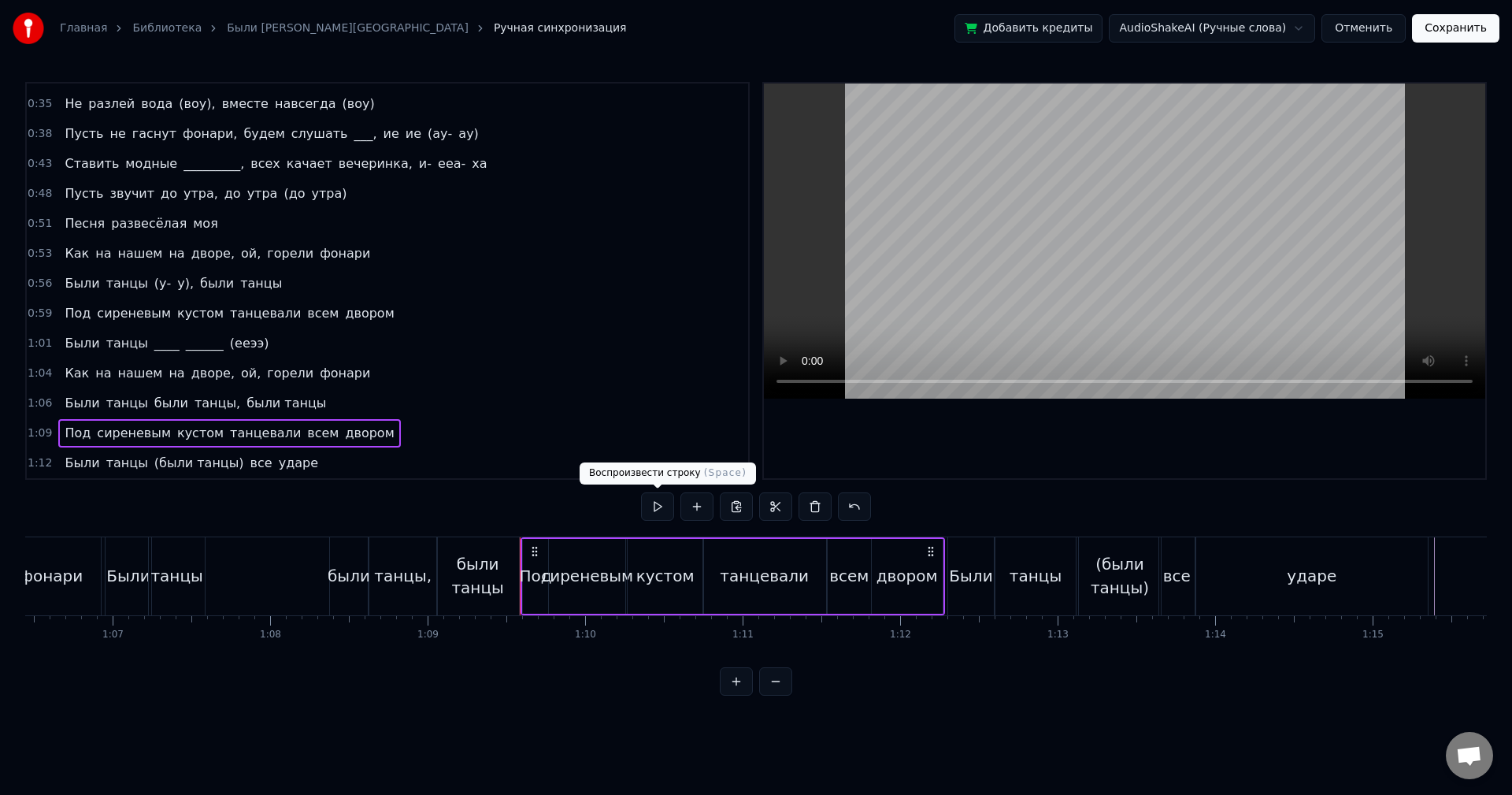
click at [659, 500] on button at bounding box center [657, 506] width 33 height 28
click at [657, 505] on button at bounding box center [657, 506] width 33 height 28
click at [318, 458] on div "1:12 Были танцы (были танцы) все ударе" at bounding box center [387, 463] width 721 height 30
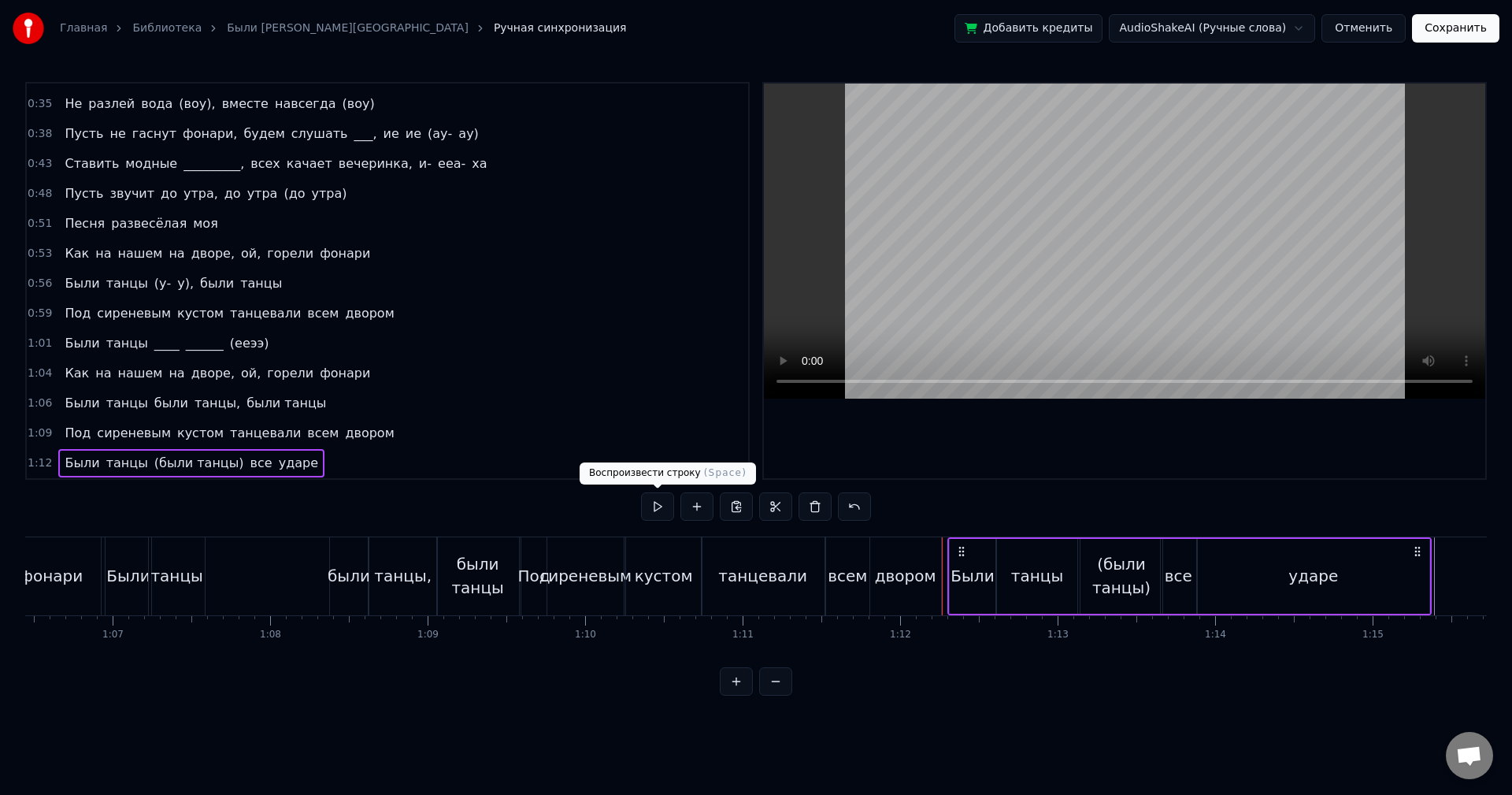
click at [662, 506] on button at bounding box center [657, 506] width 33 height 28
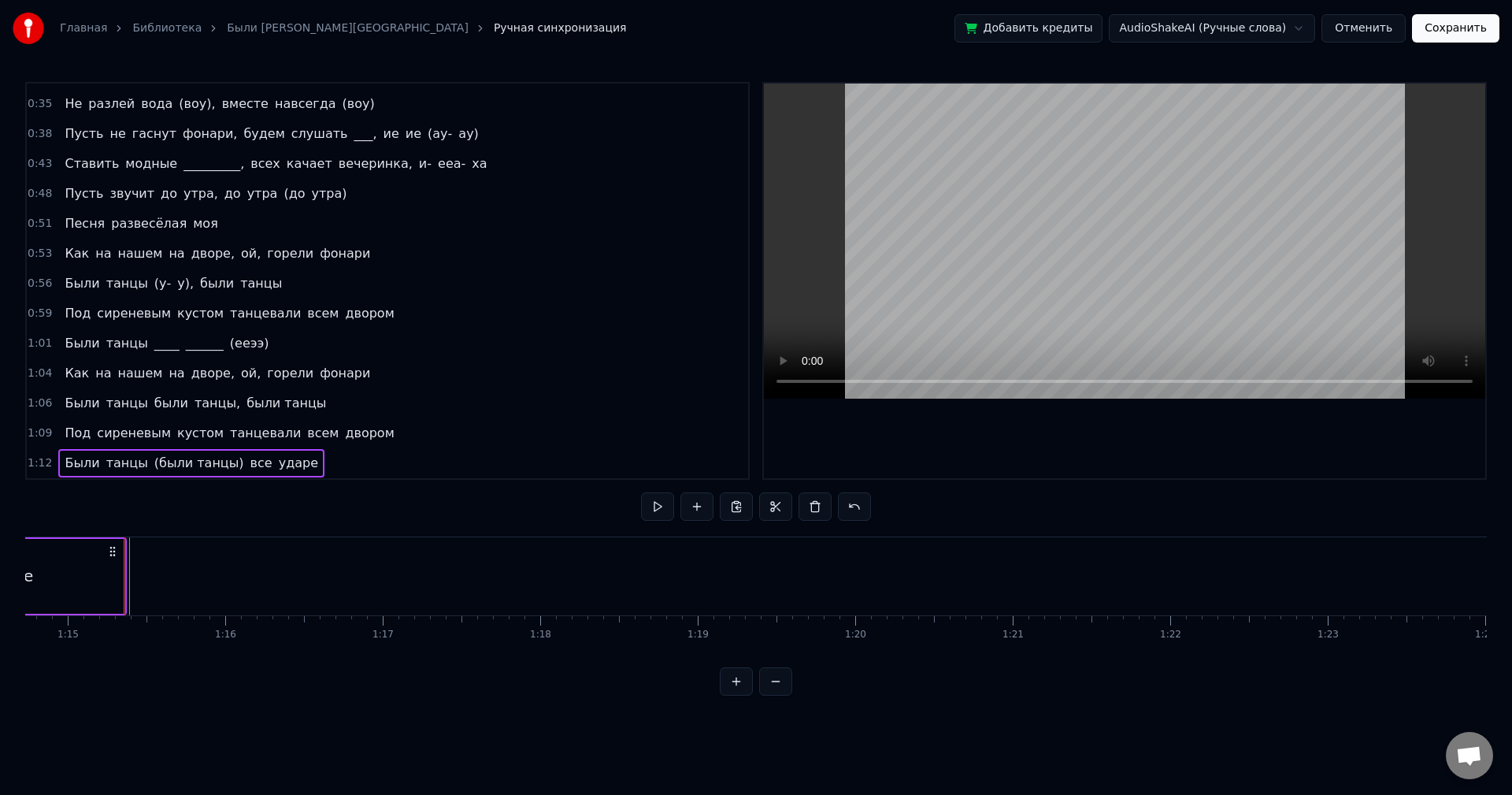
scroll to position [0, 11790]
click at [1468, 28] on button "Сохранить" at bounding box center [1455, 28] width 88 height 28
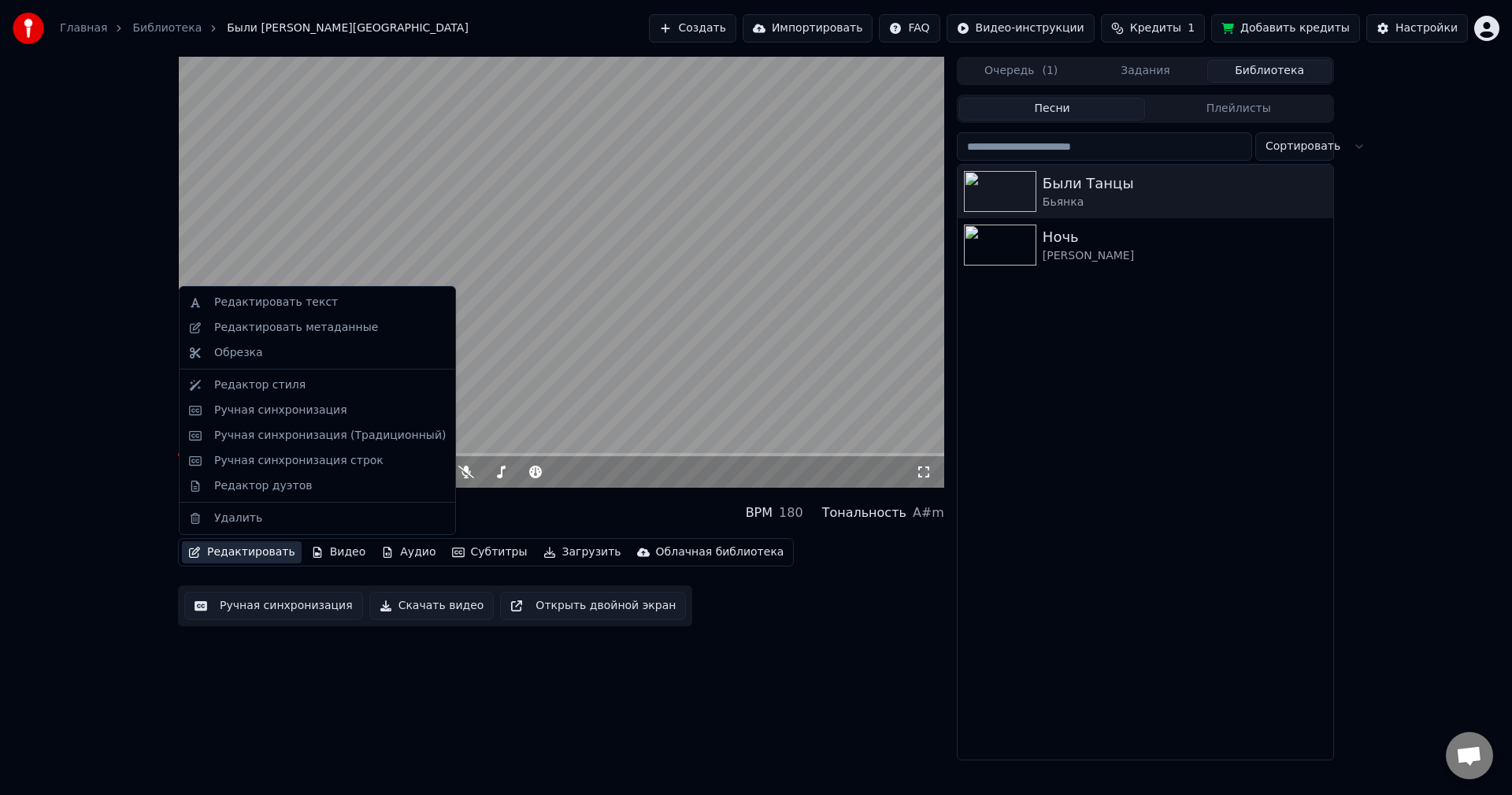
click at [228, 548] on button "Редактировать" at bounding box center [242, 552] width 120 height 22
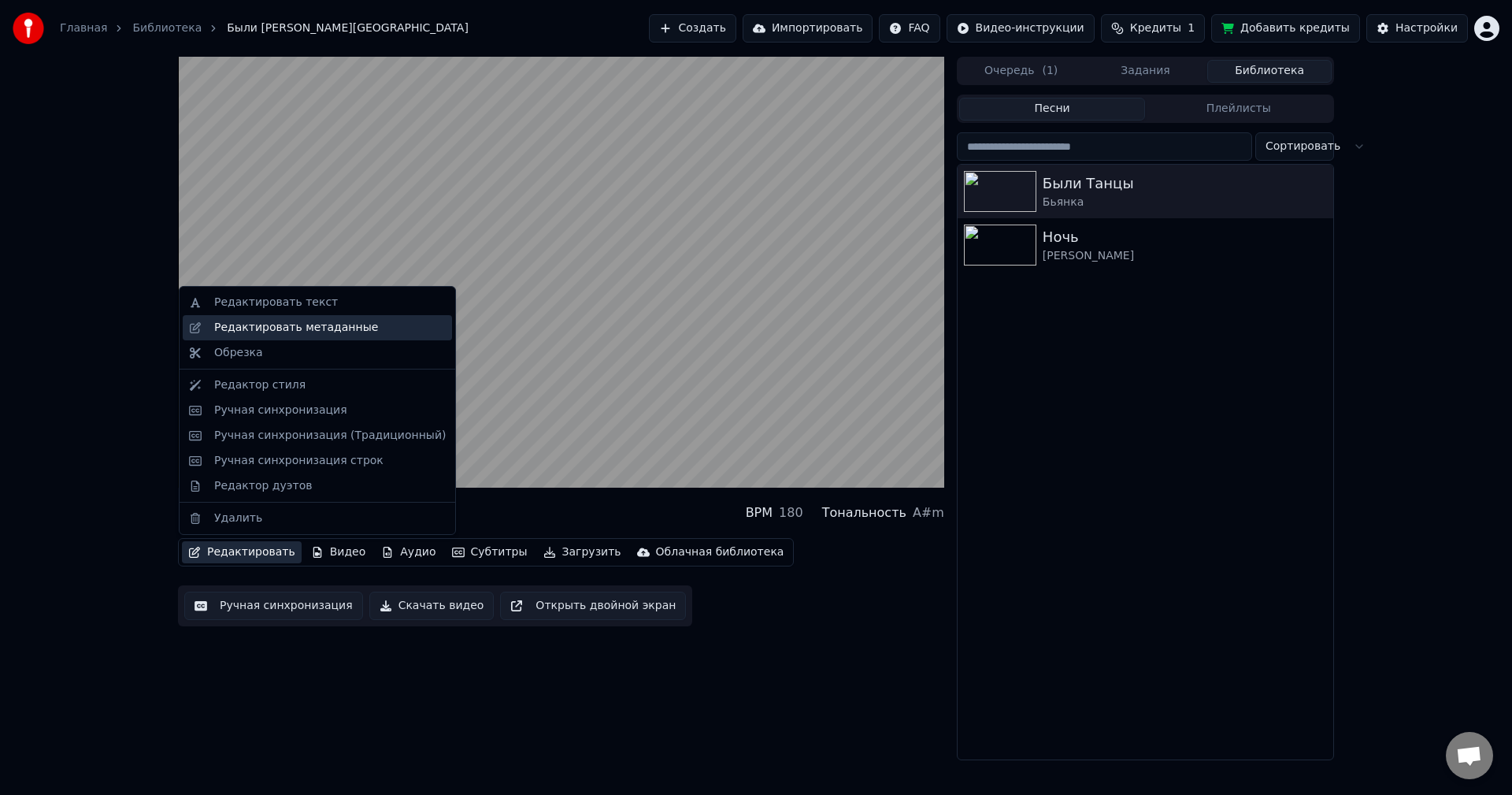
click at [337, 327] on div "Редактировать метаданные" at bounding box center [296, 328] width 164 height 16
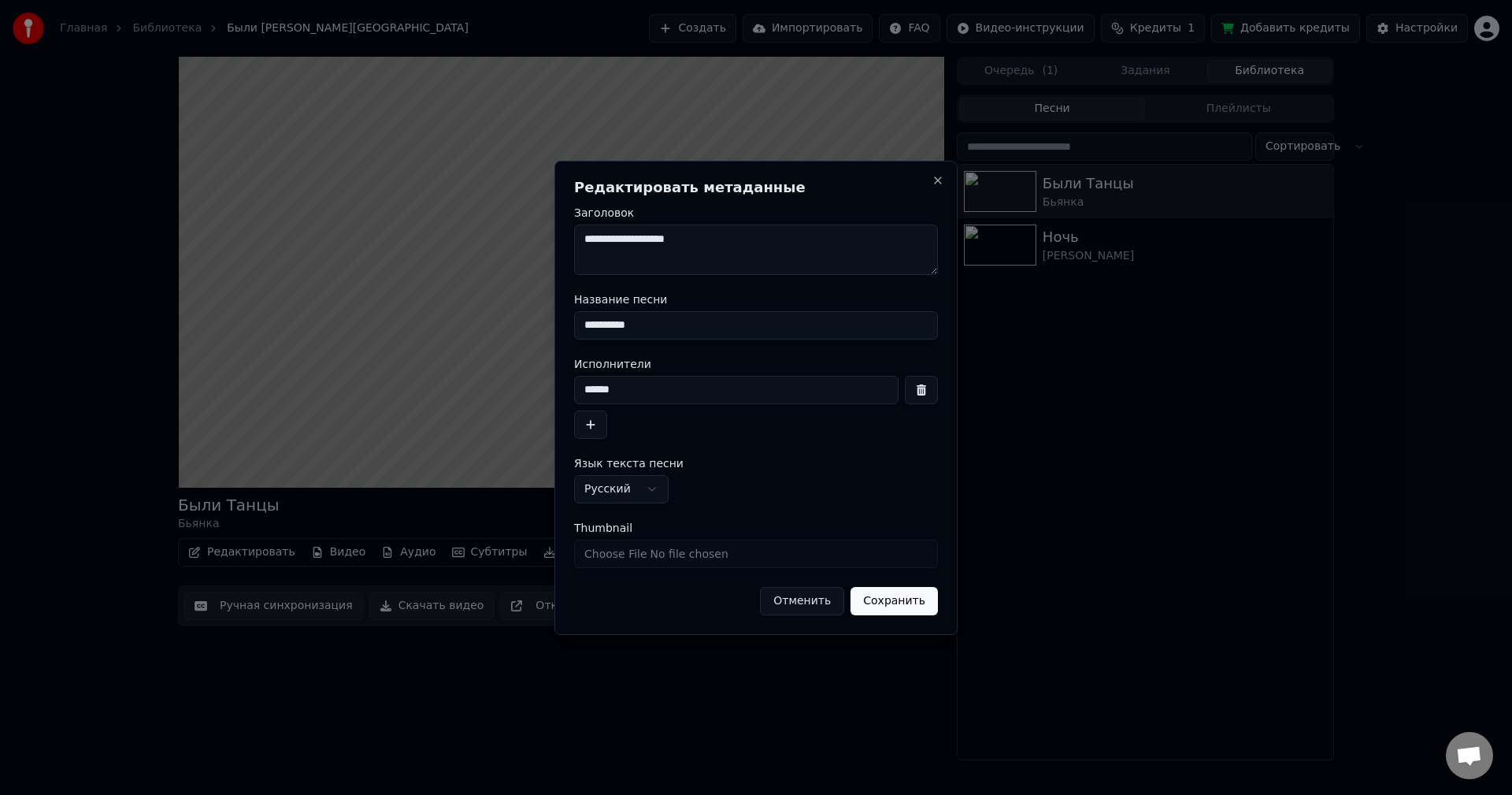
click at [666, 236] on textarea "**********" at bounding box center [756, 250] width 364 height 50
type textarea "**********"
click at [887, 609] on button "Сохранить" at bounding box center [894, 601] width 88 height 28
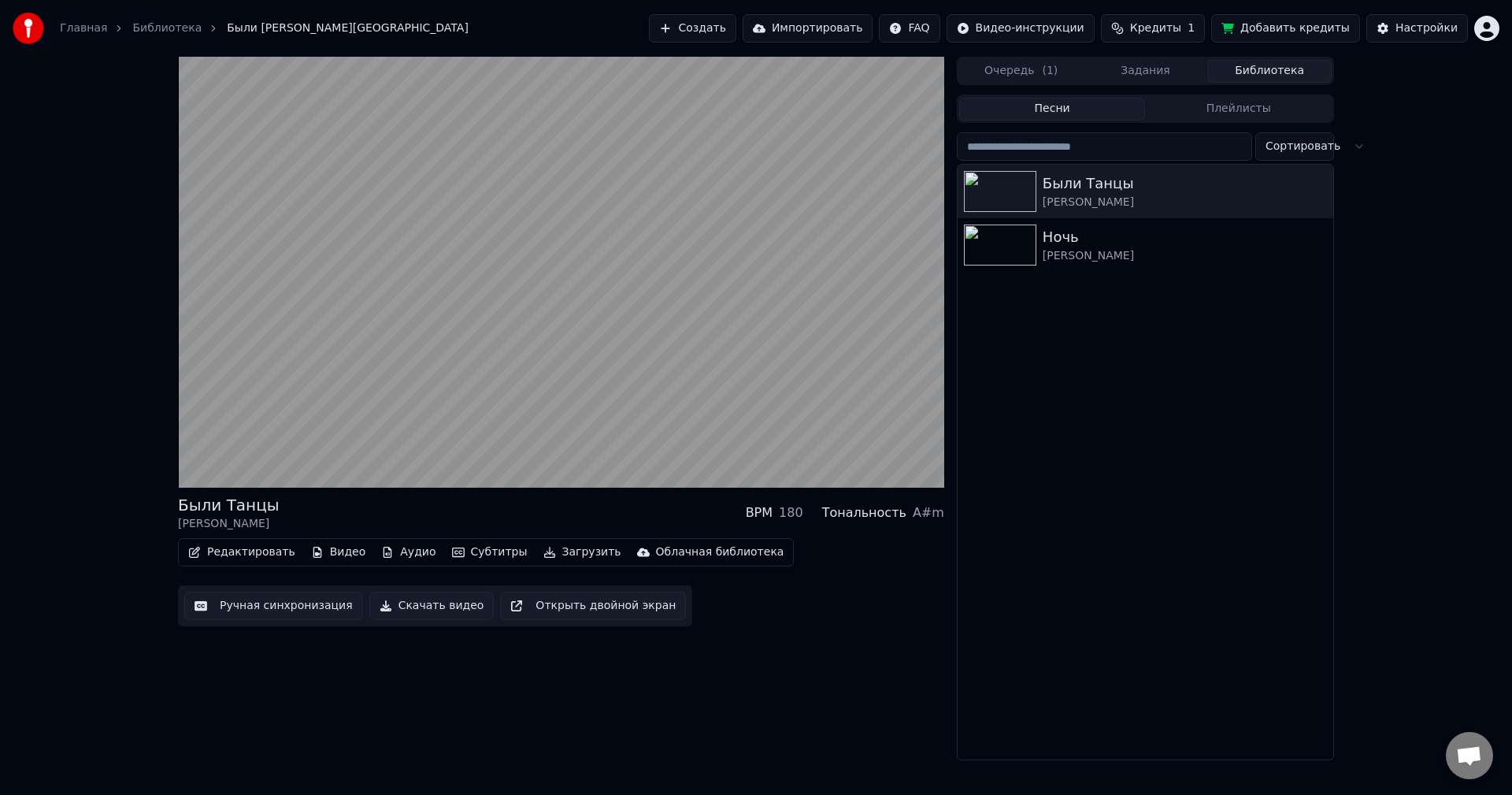
click at [424, 607] on button "Скачать видео" at bounding box center [432, 606] width 125 height 28
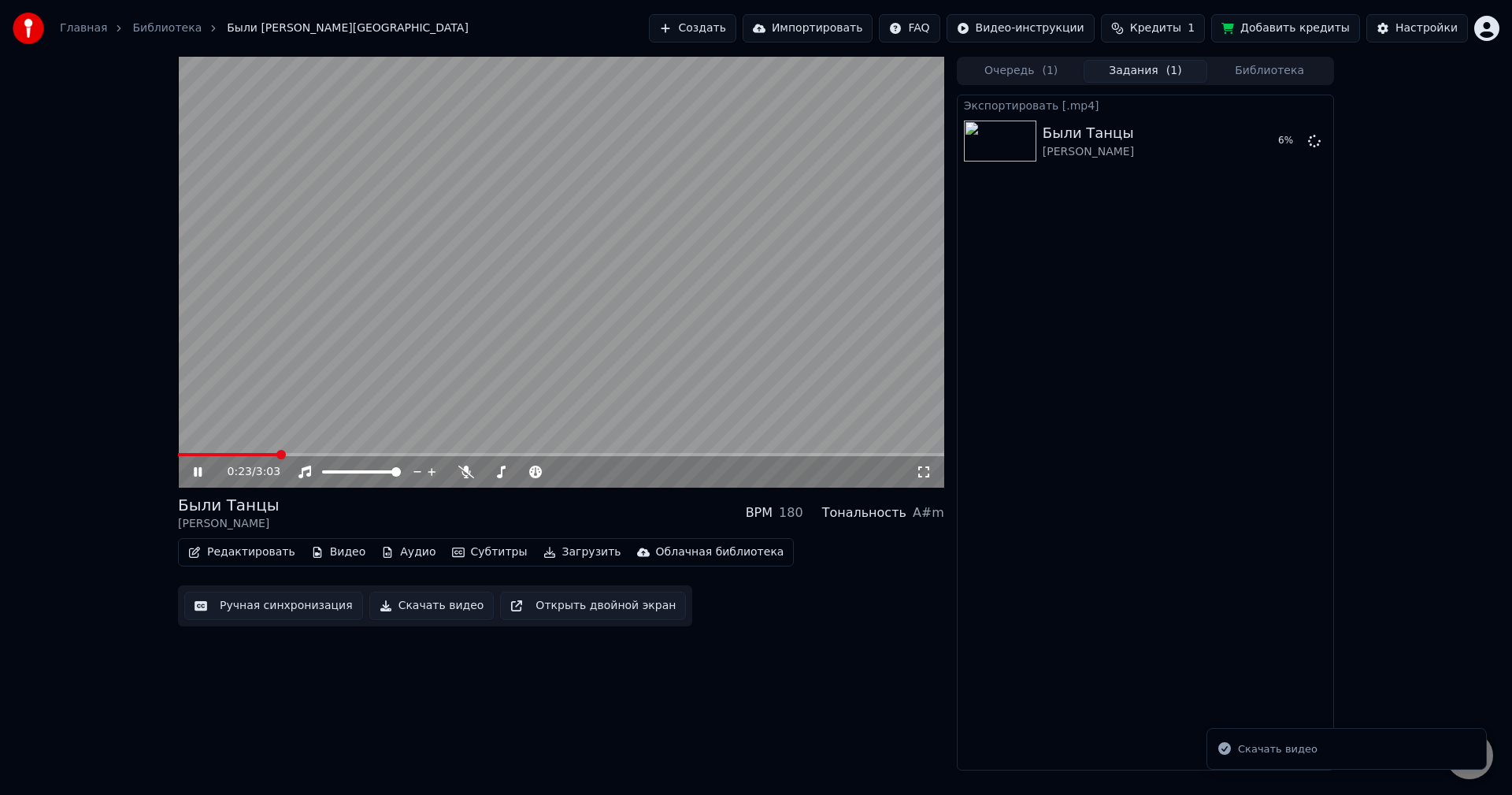
click at [196, 471] on icon at bounding box center [198, 472] width 8 height 9
click at [1257, 155] on button "Показать" at bounding box center [1261, 141] width 81 height 28
click at [1205, 29] on button "Кредиты 1" at bounding box center [1153, 28] width 104 height 28
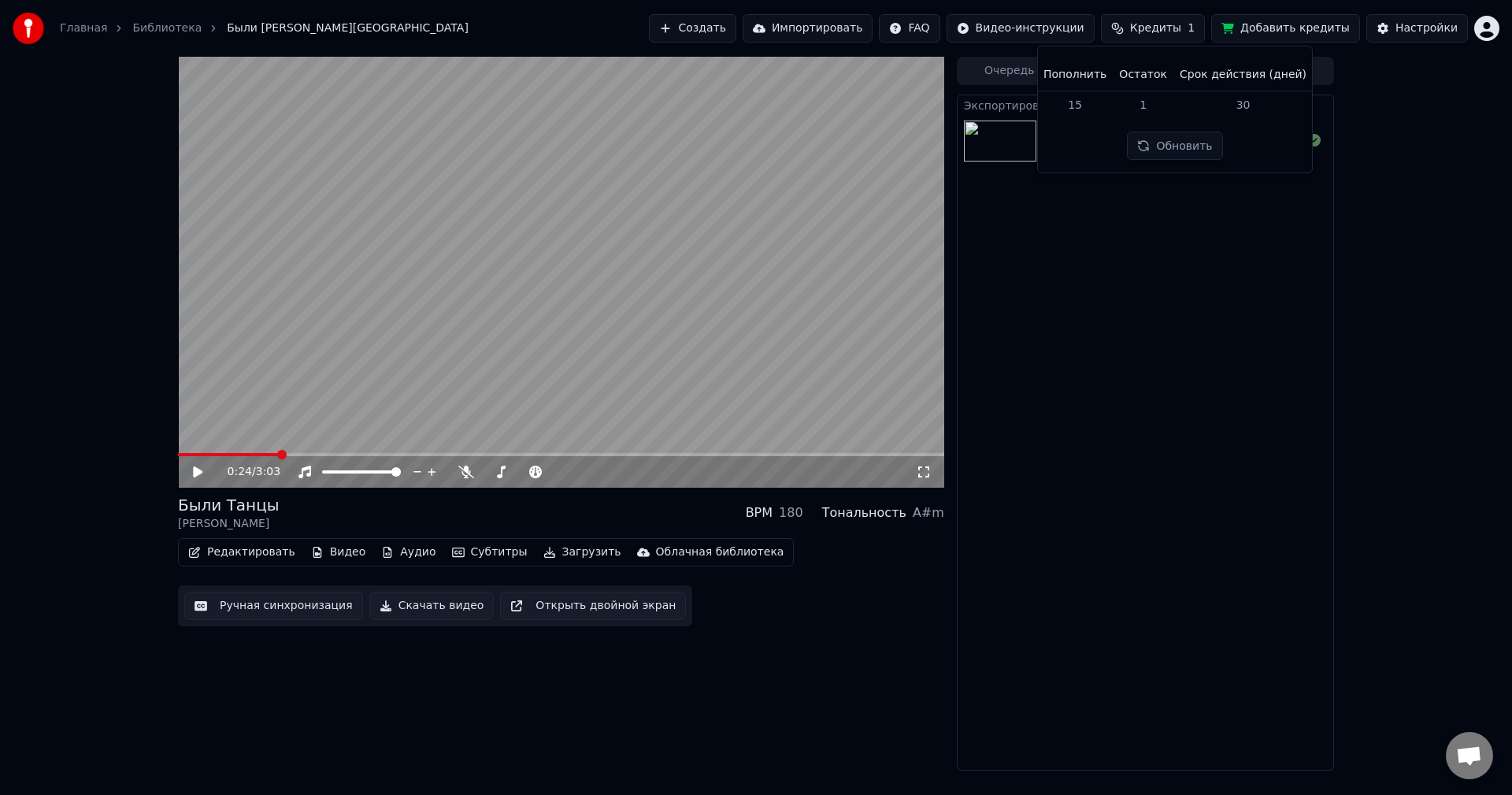
click at [1174, 147] on button "Обновить" at bounding box center [1175, 146] width 95 height 28
